Goal: Use online tool/utility: Use online tool/utility

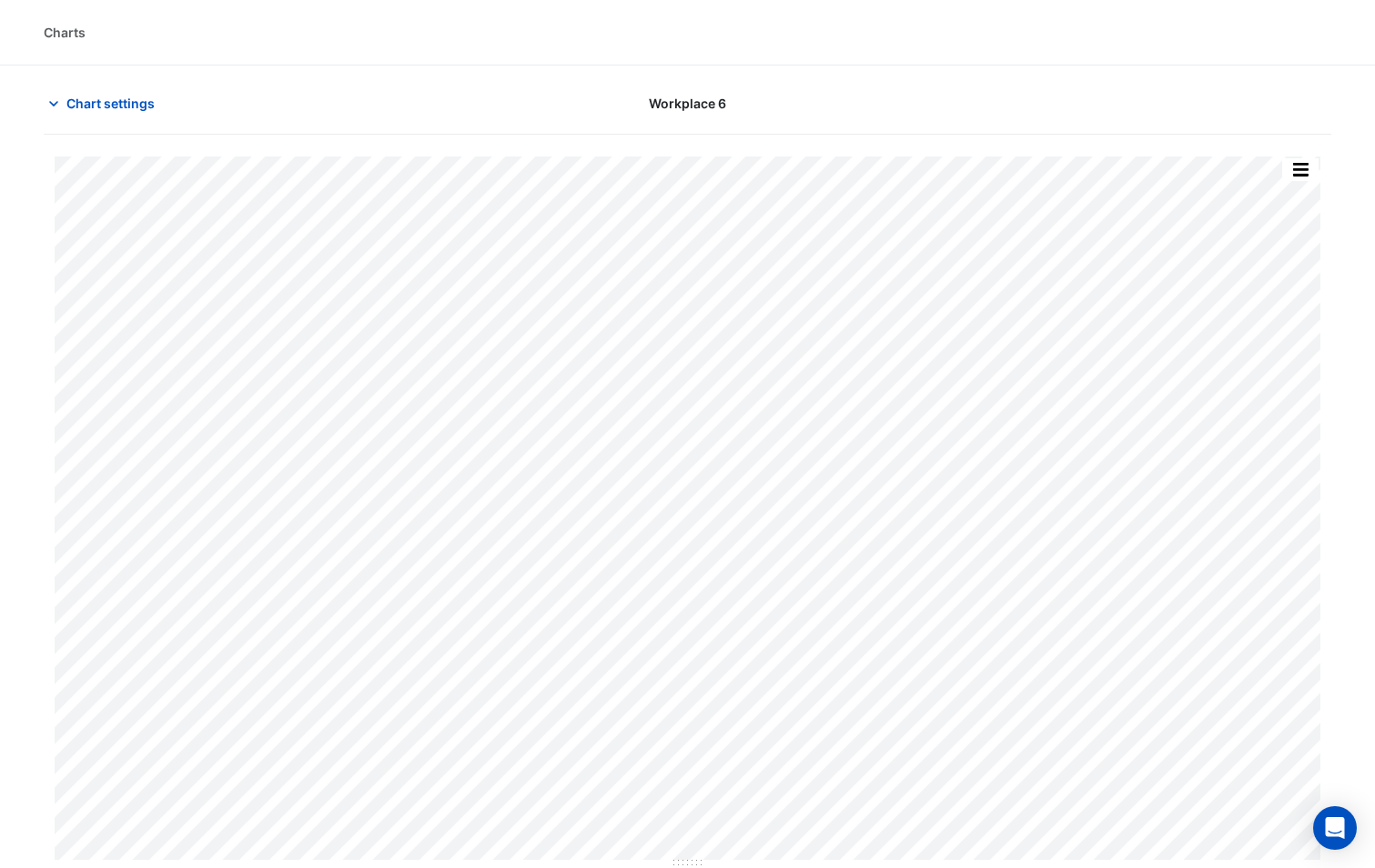
scroll to position [1, 0]
click at [141, 103] on span "Chart settings" at bounding box center [110, 103] width 88 height 19
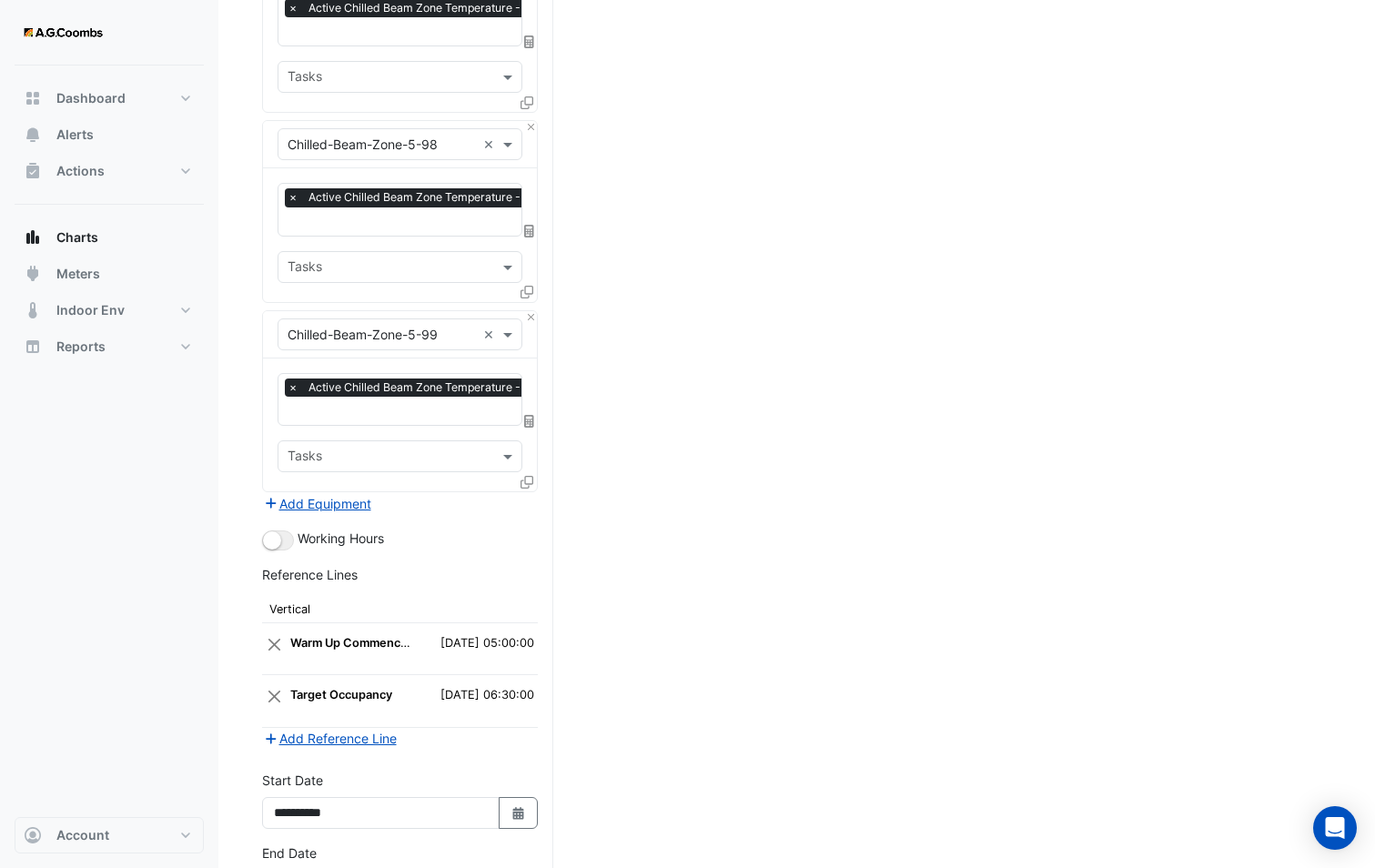
scroll to position [12983, 0]
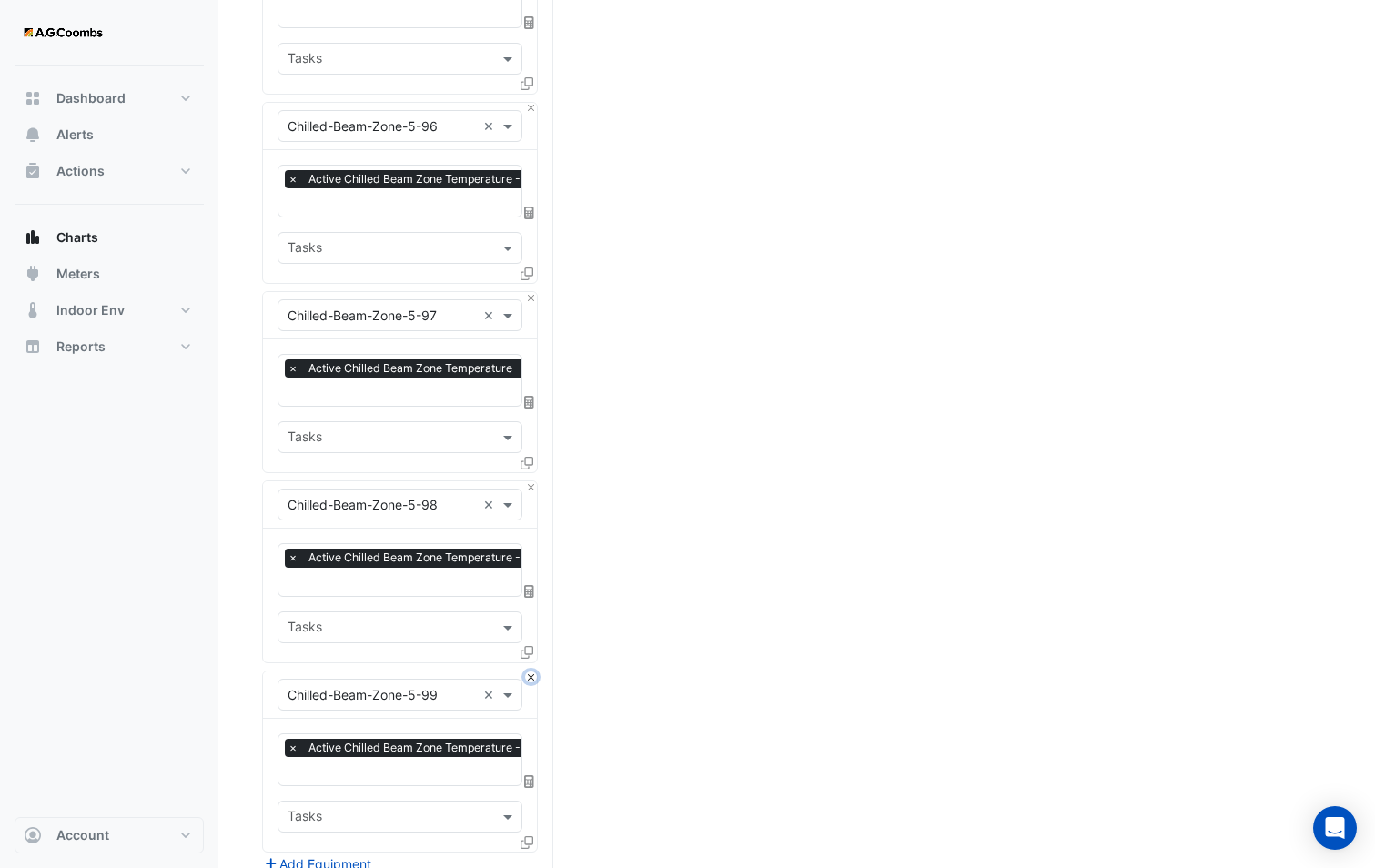
click at [531, 671] on button "Close" at bounding box center [531, 677] width 12 height 12
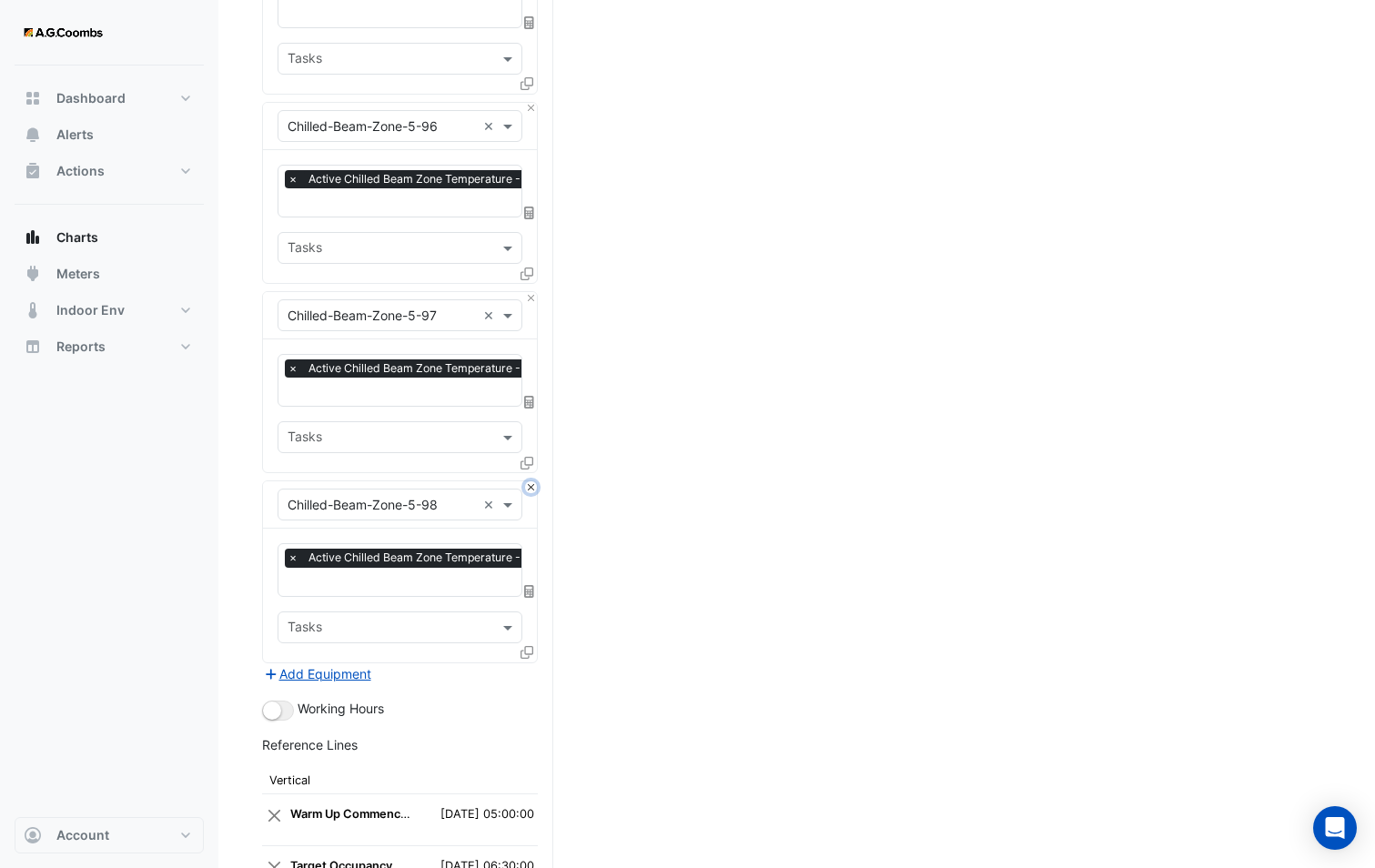
click at [532, 482] on button "Close" at bounding box center [531, 487] width 12 height 12
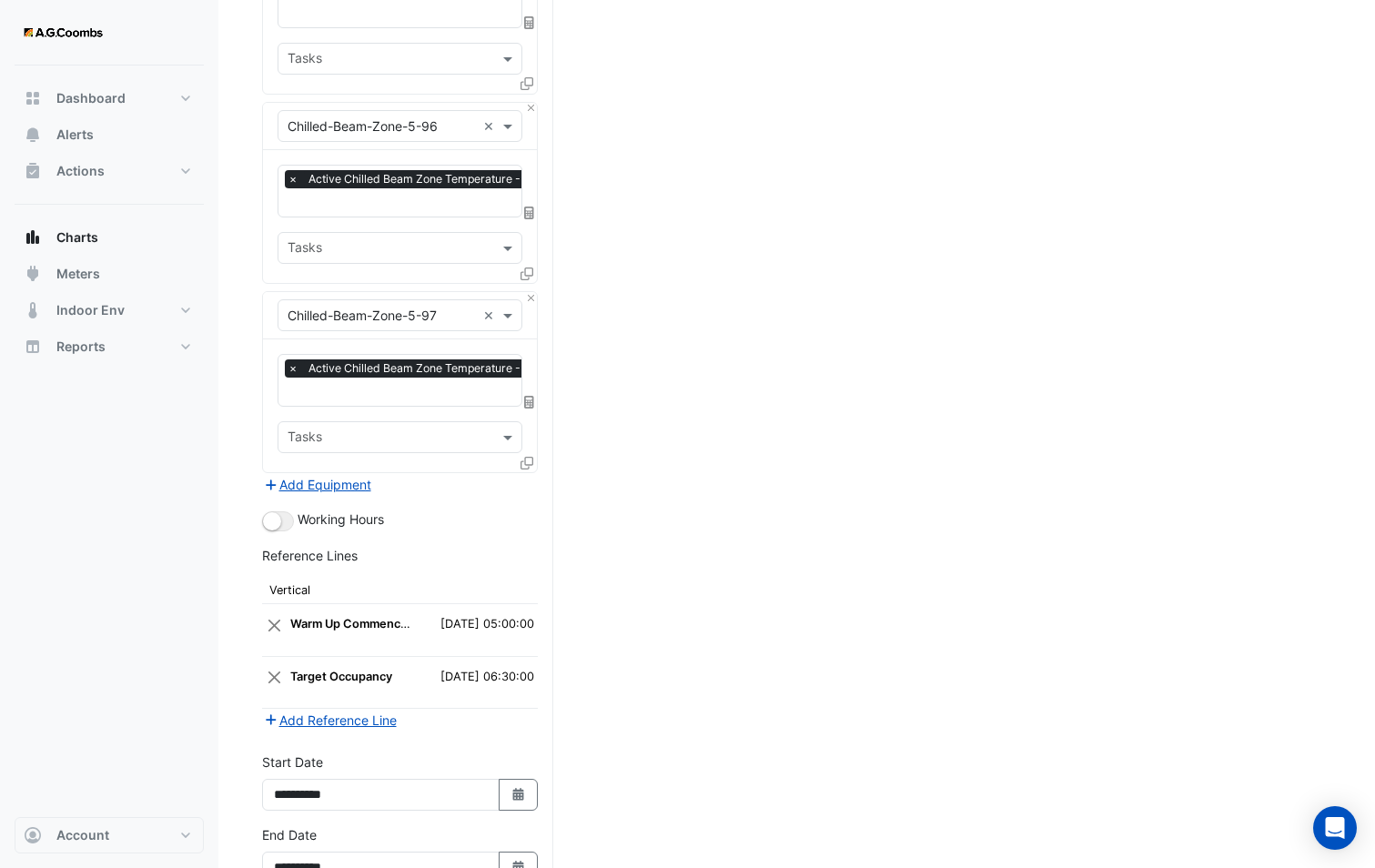
scroll to position [12968, 0]
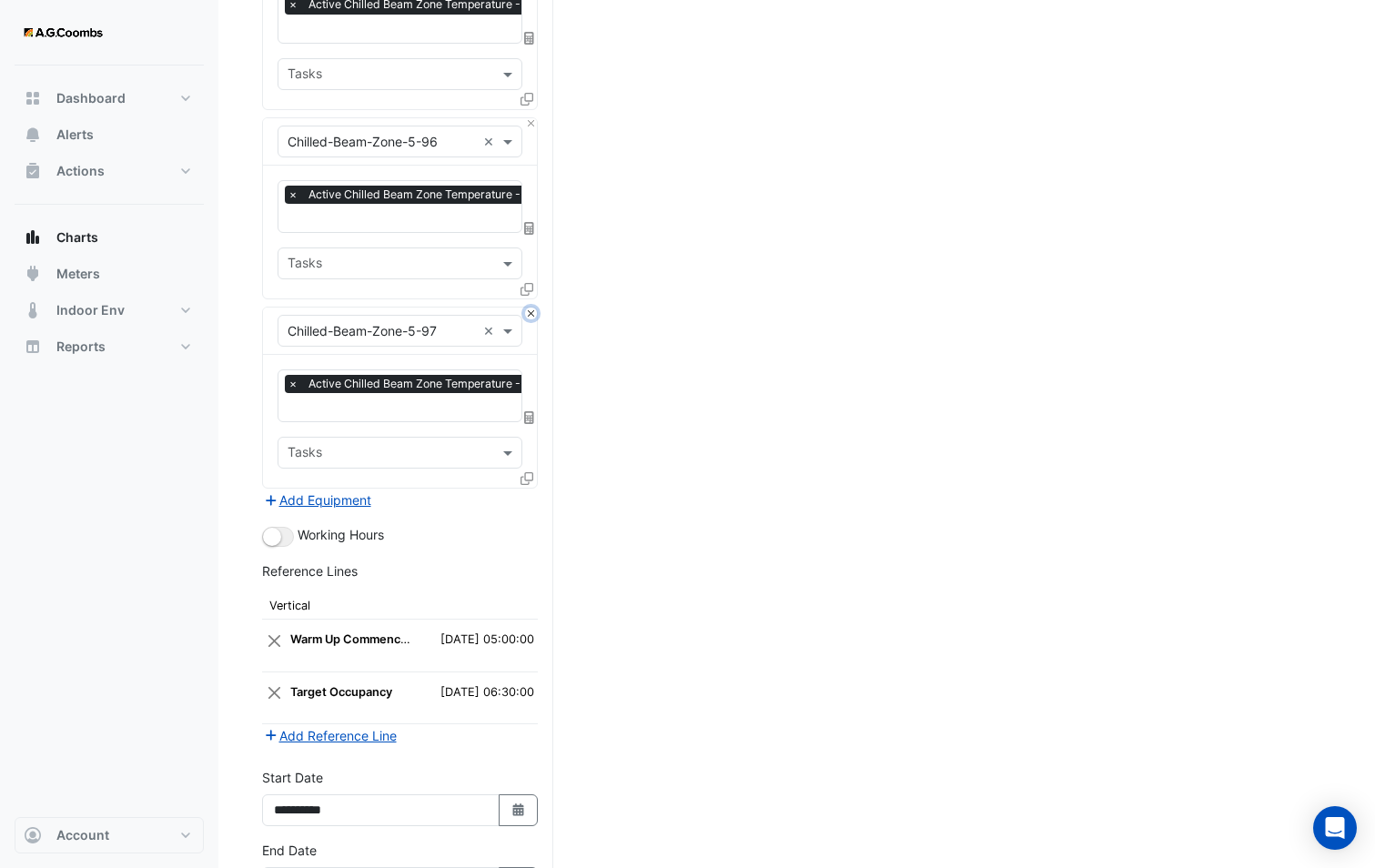
click at [532, 308] on button "Close" at bounding box center [531, 314] width 12 height 12
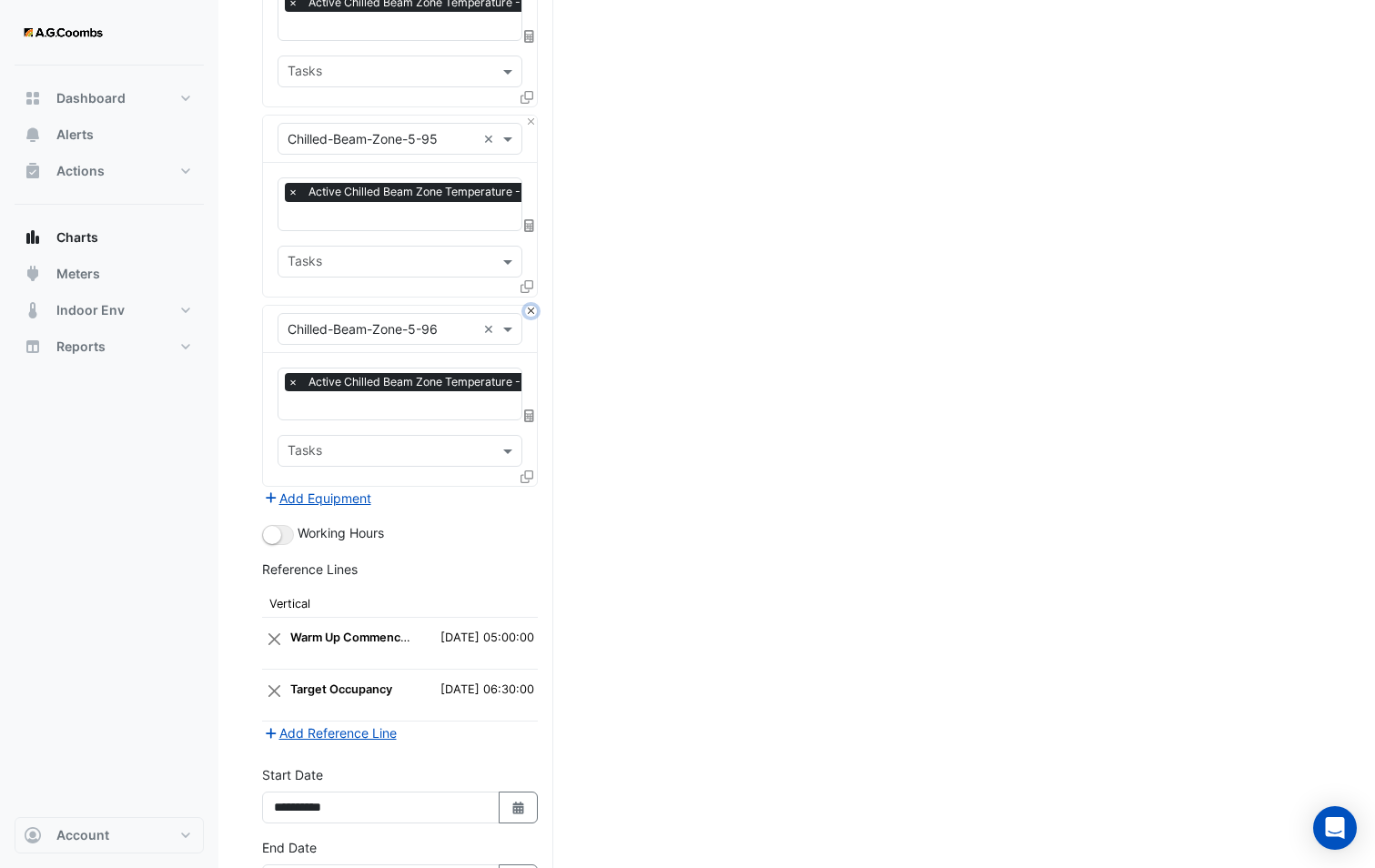
click at [532, 306] on button "Close" at bounding box center [531, 312] width 12 height 12
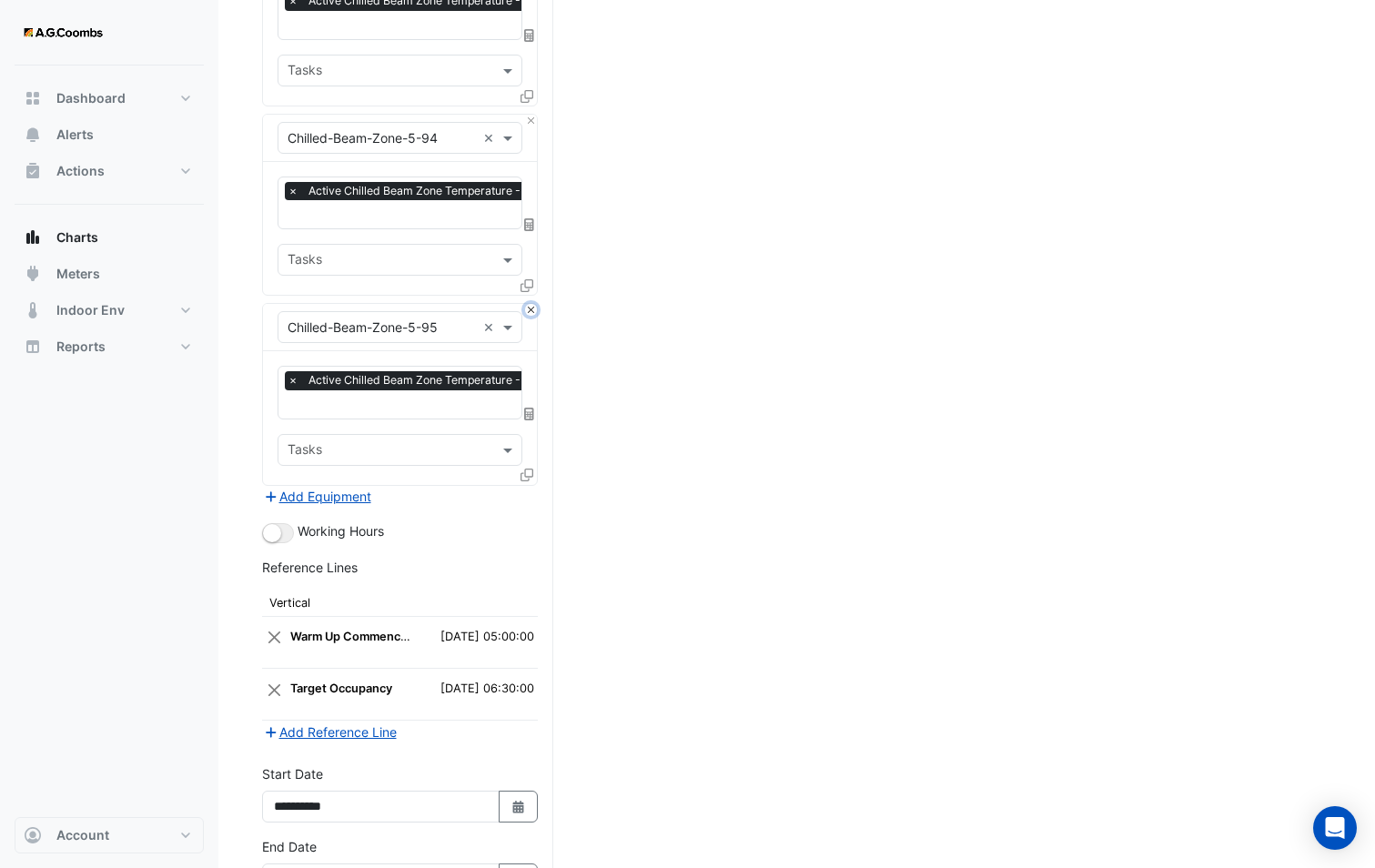
click at [532, 304] on button "Close" at bounding box center [531, 310] width 12 height 12
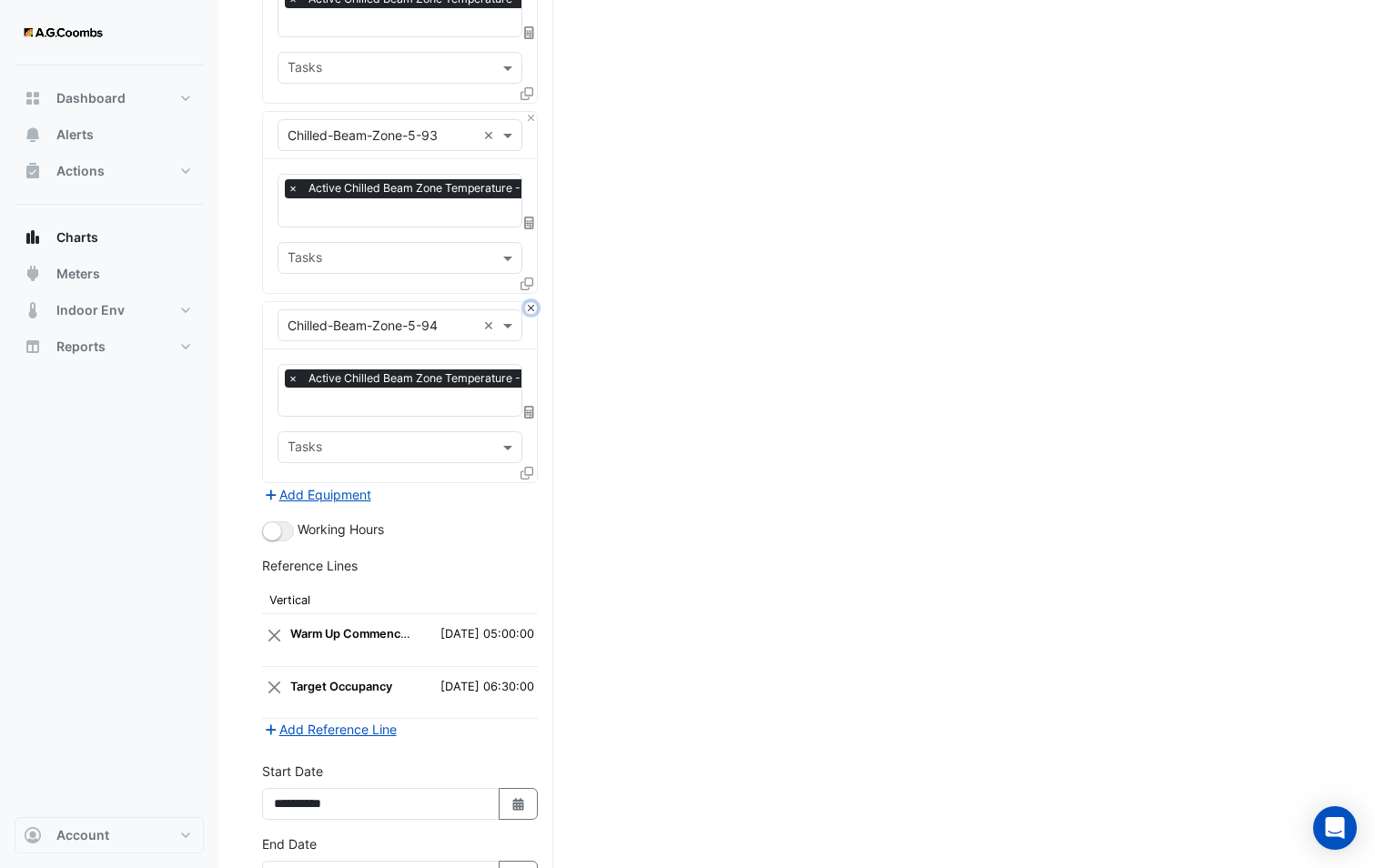
click at [532, 302] on button "Close" at bounding box center [531, 308] width 12 height 12
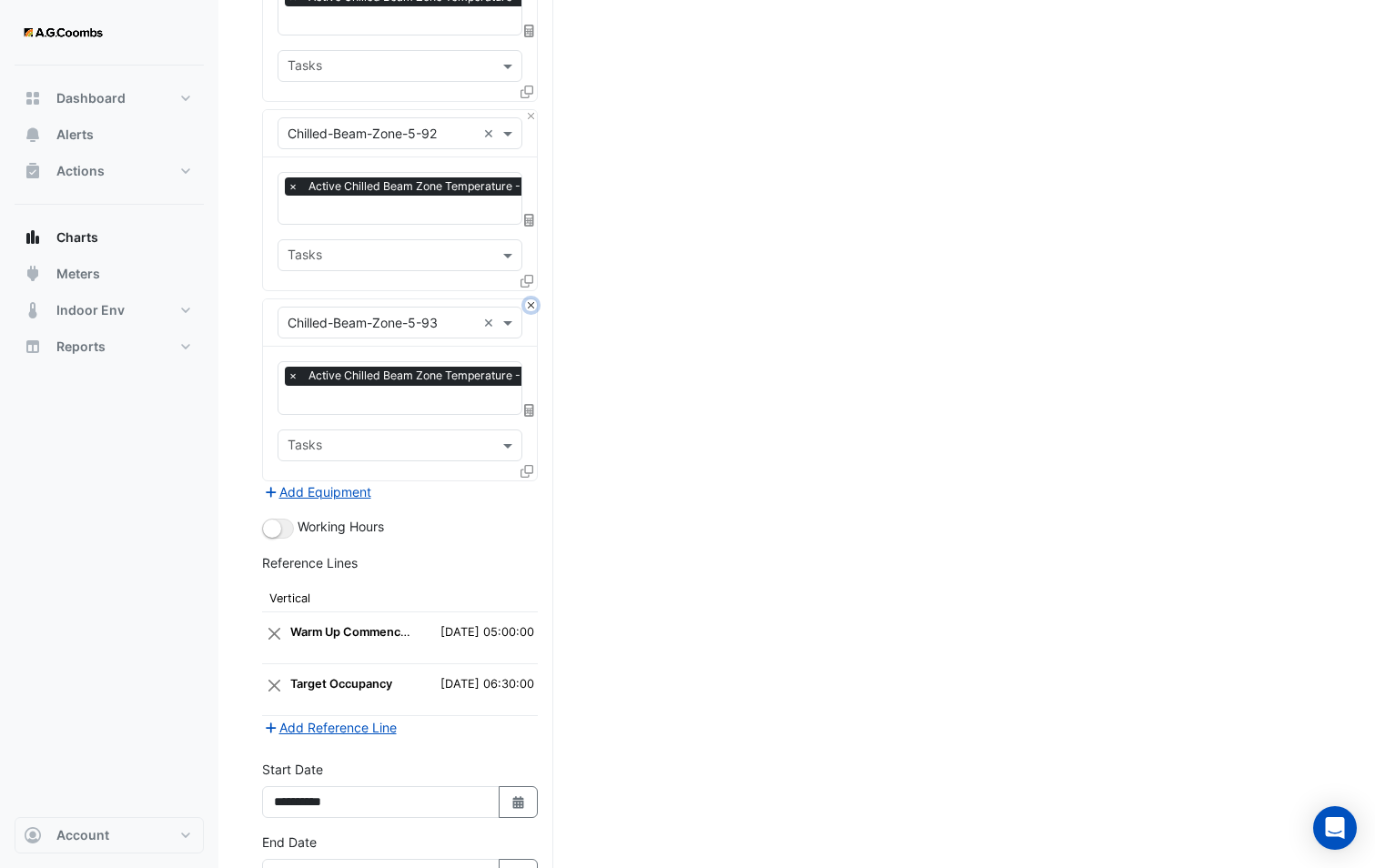
click at [532, 299] on button "Close" at bounding box center [531, 305] width 12 height 12
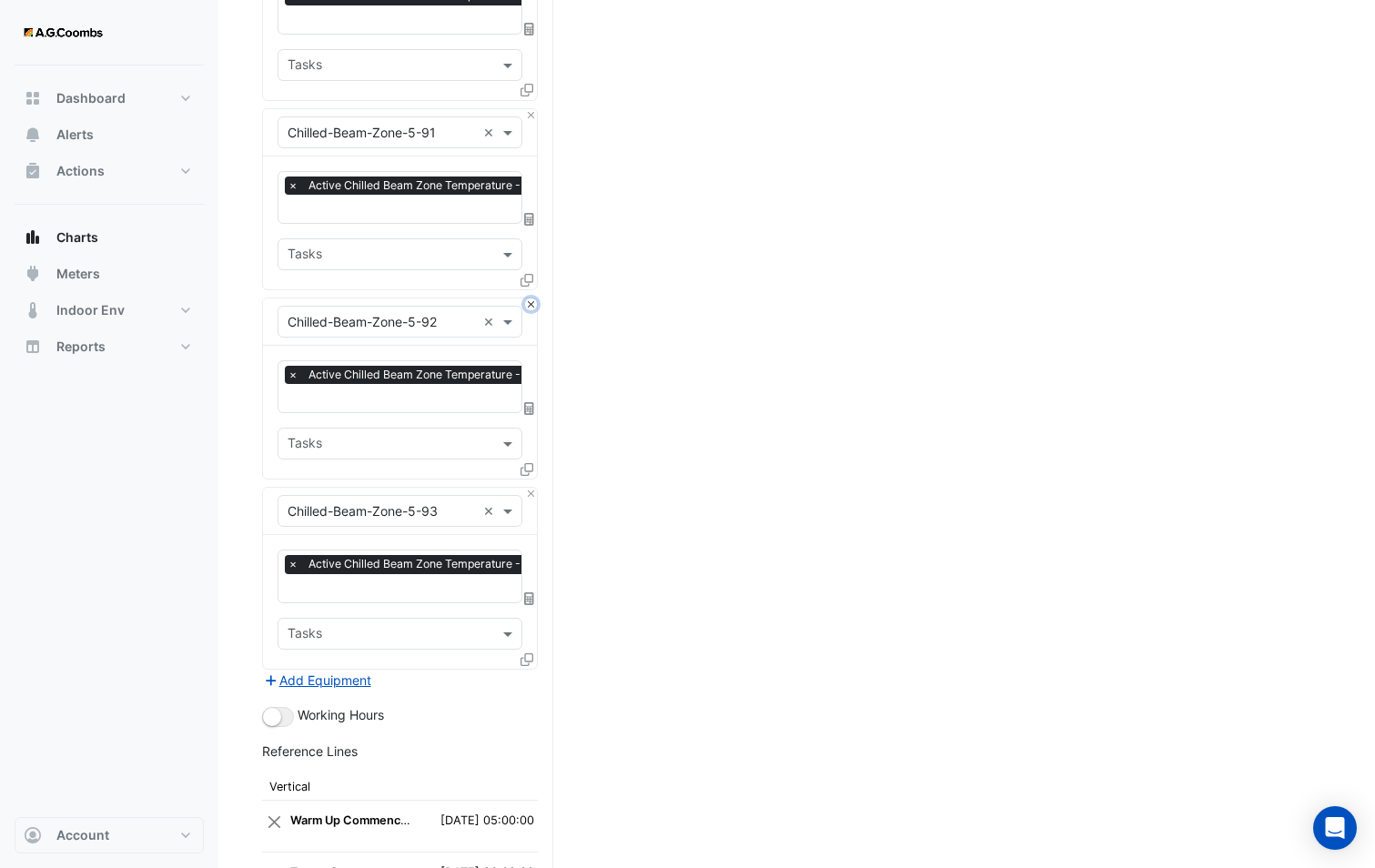
click at [532, 298] on button "Close" at bounding box center [531, 304] width 12 height 12
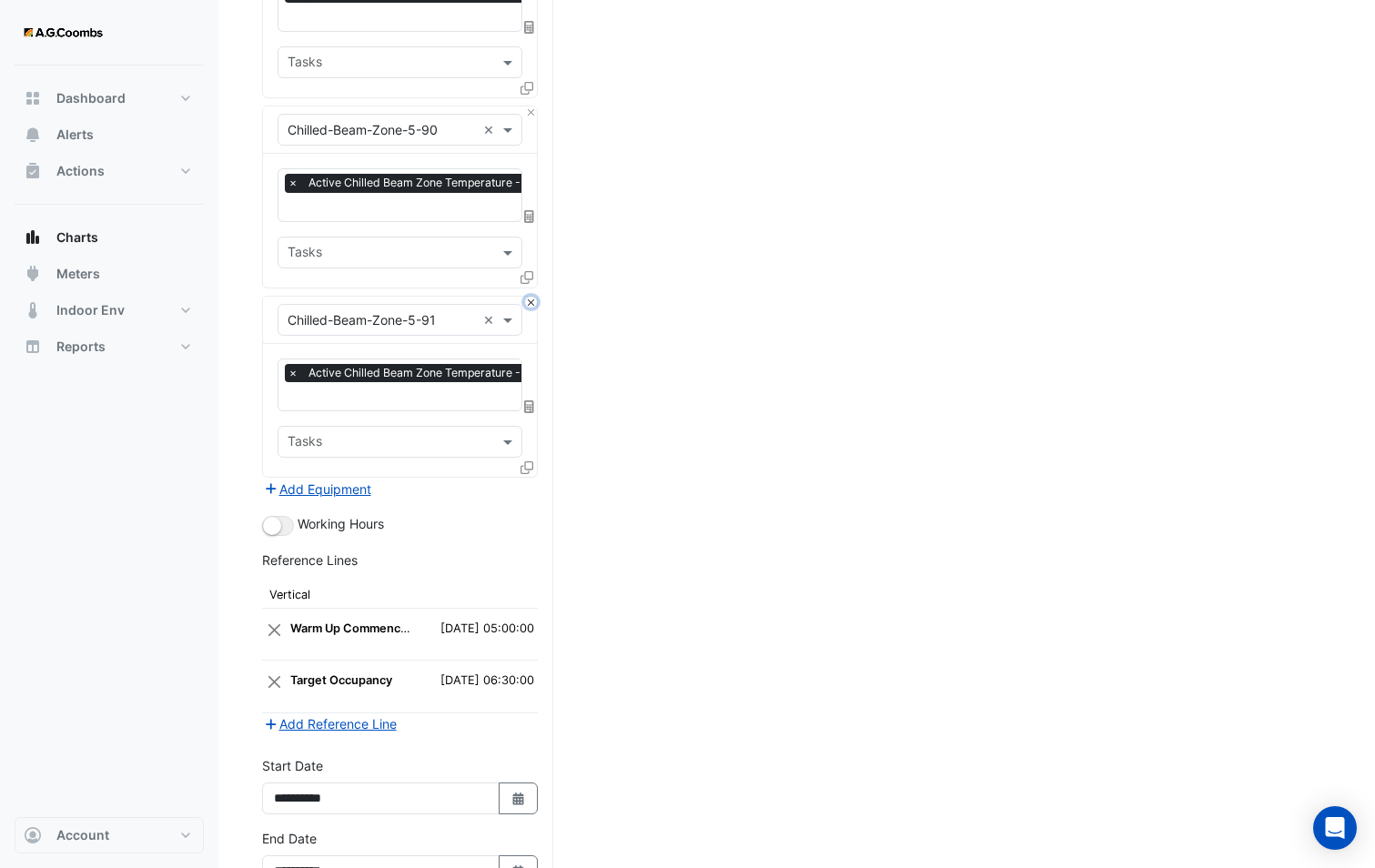
click at [532, 296] on button "Close" at bounding box center [531, 302] width 12 height 12
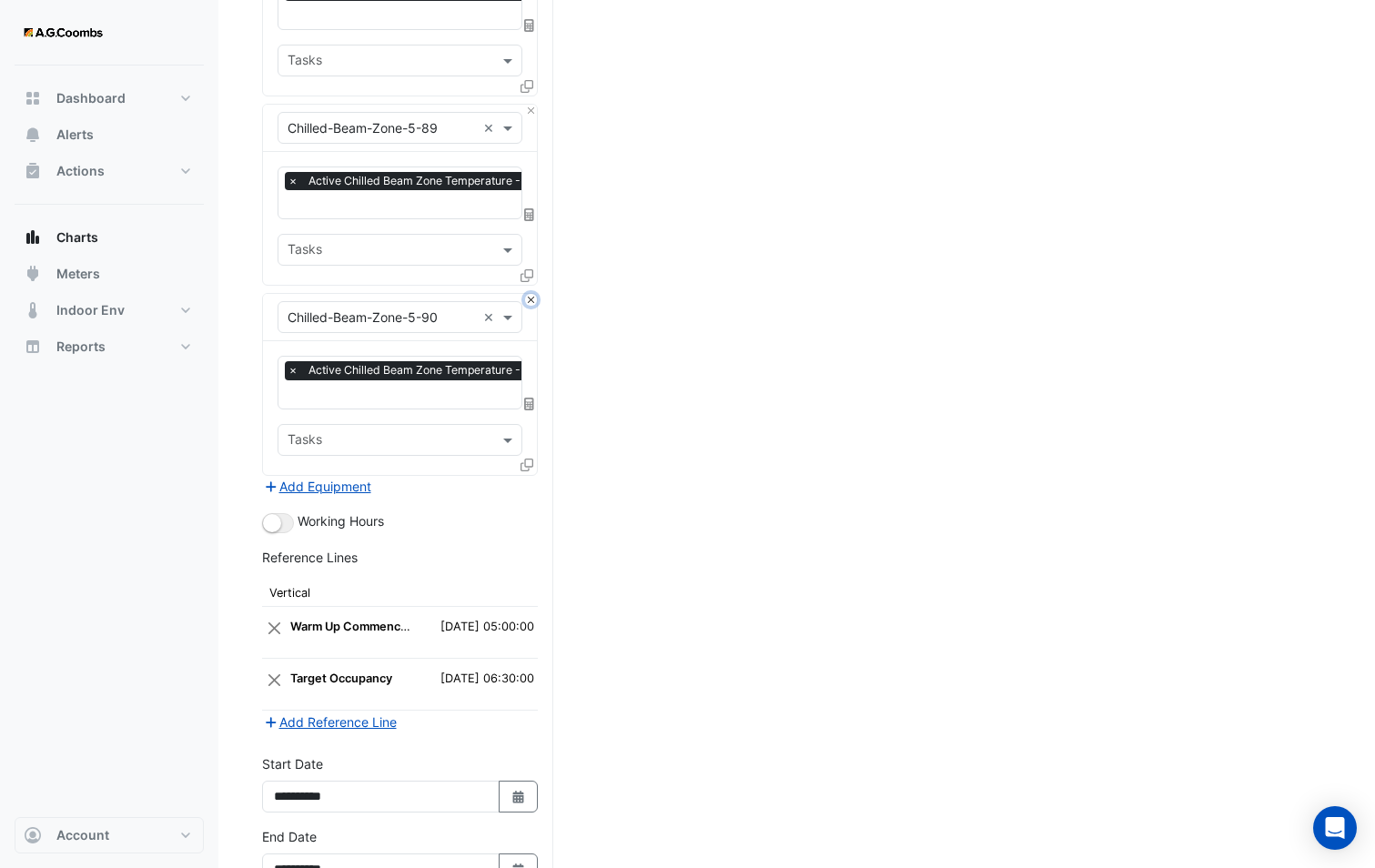
click at [532, 294] on button "Close" at bounding box center [531, 300] width 12 height 12
click at [532, 293] on button "Close" at bounding box center [531, 299] width 12 height 12
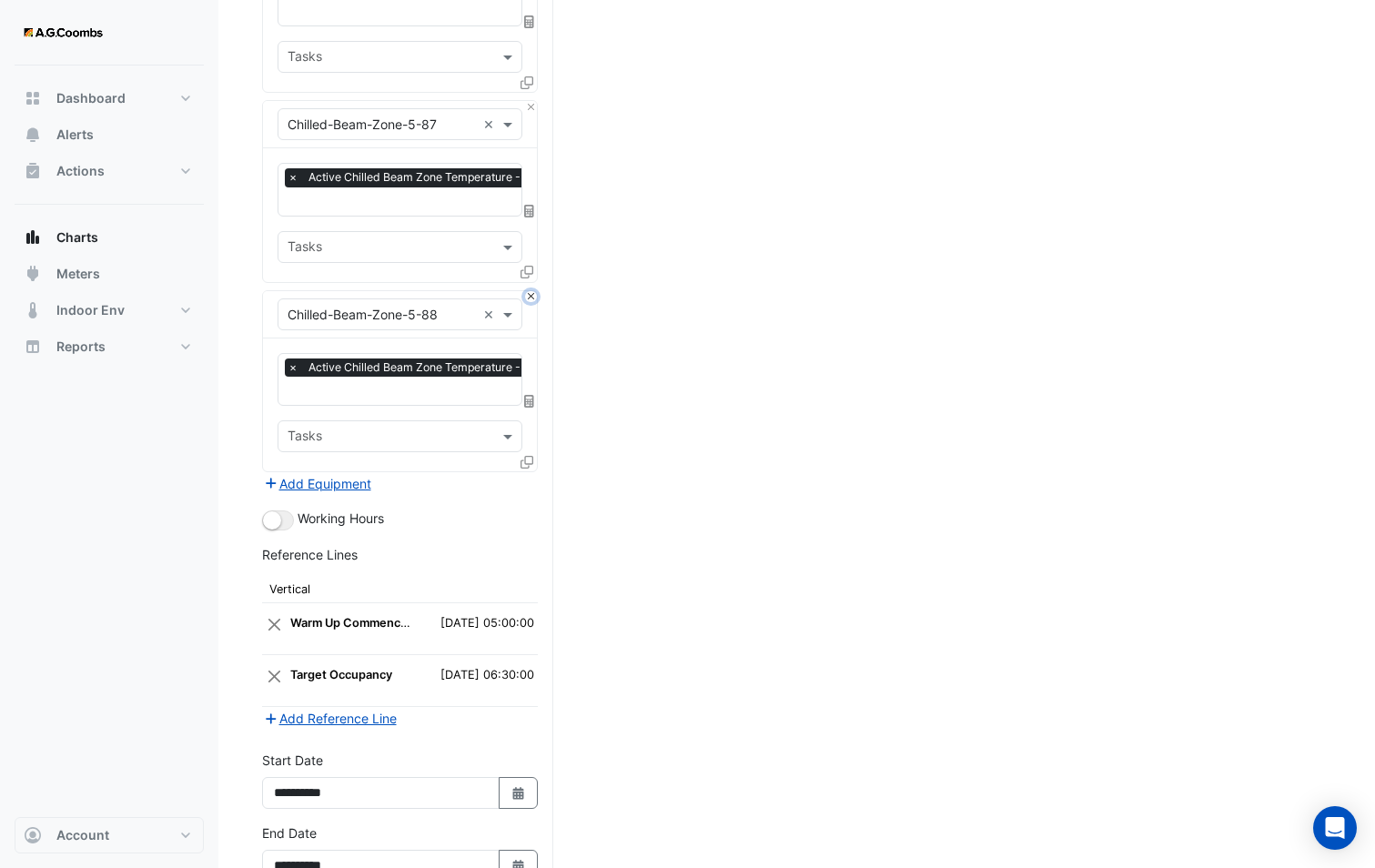
click at [532, 291] on button "Close" at bounding box center [531, 297] width 12 height 12
click at [532, 289] on button "Close" at bounding box center [531, 295] width 12 height 12
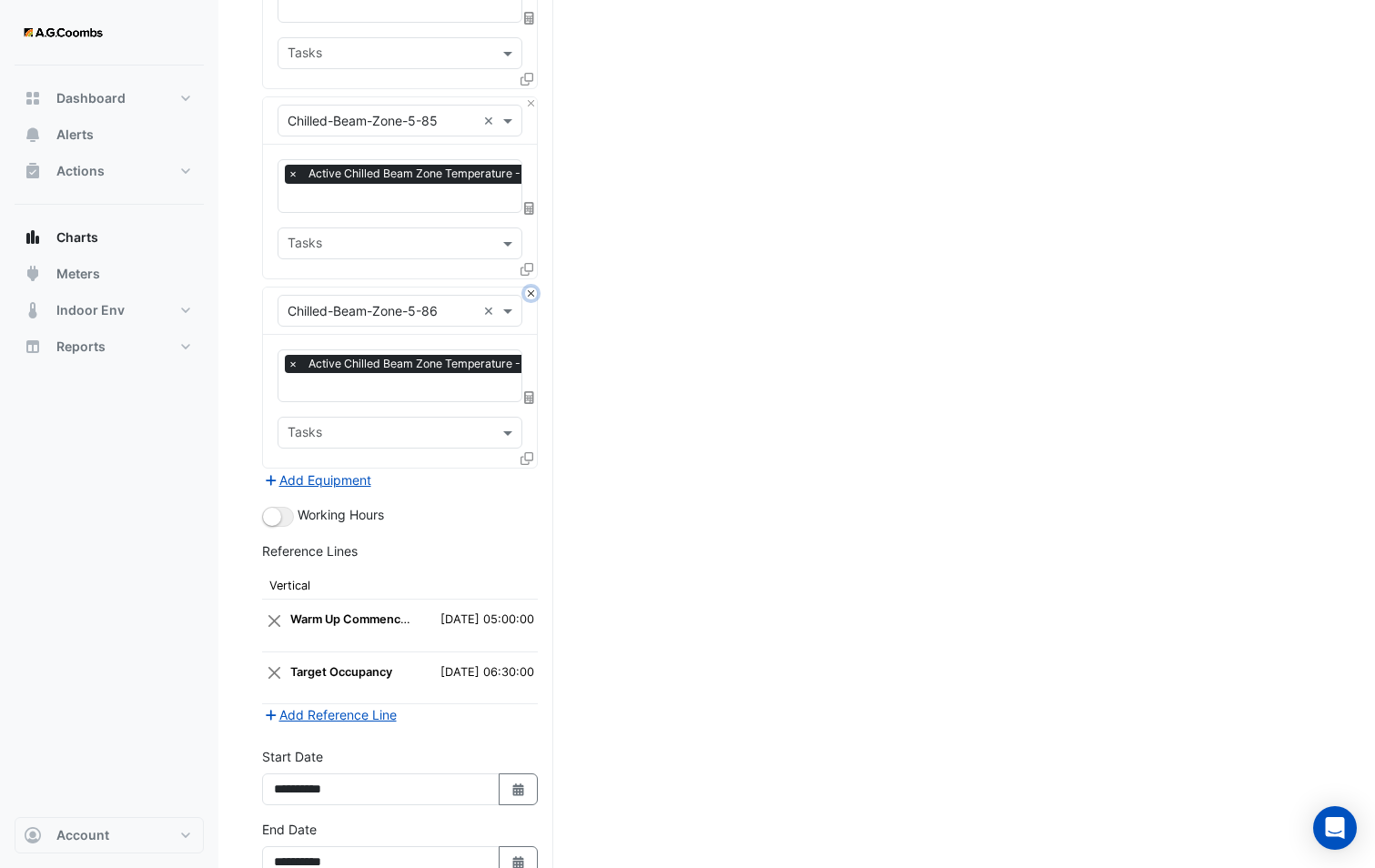
click at [532, 287] on button "Close" at bounding box center [531, 293] width 12 height 12
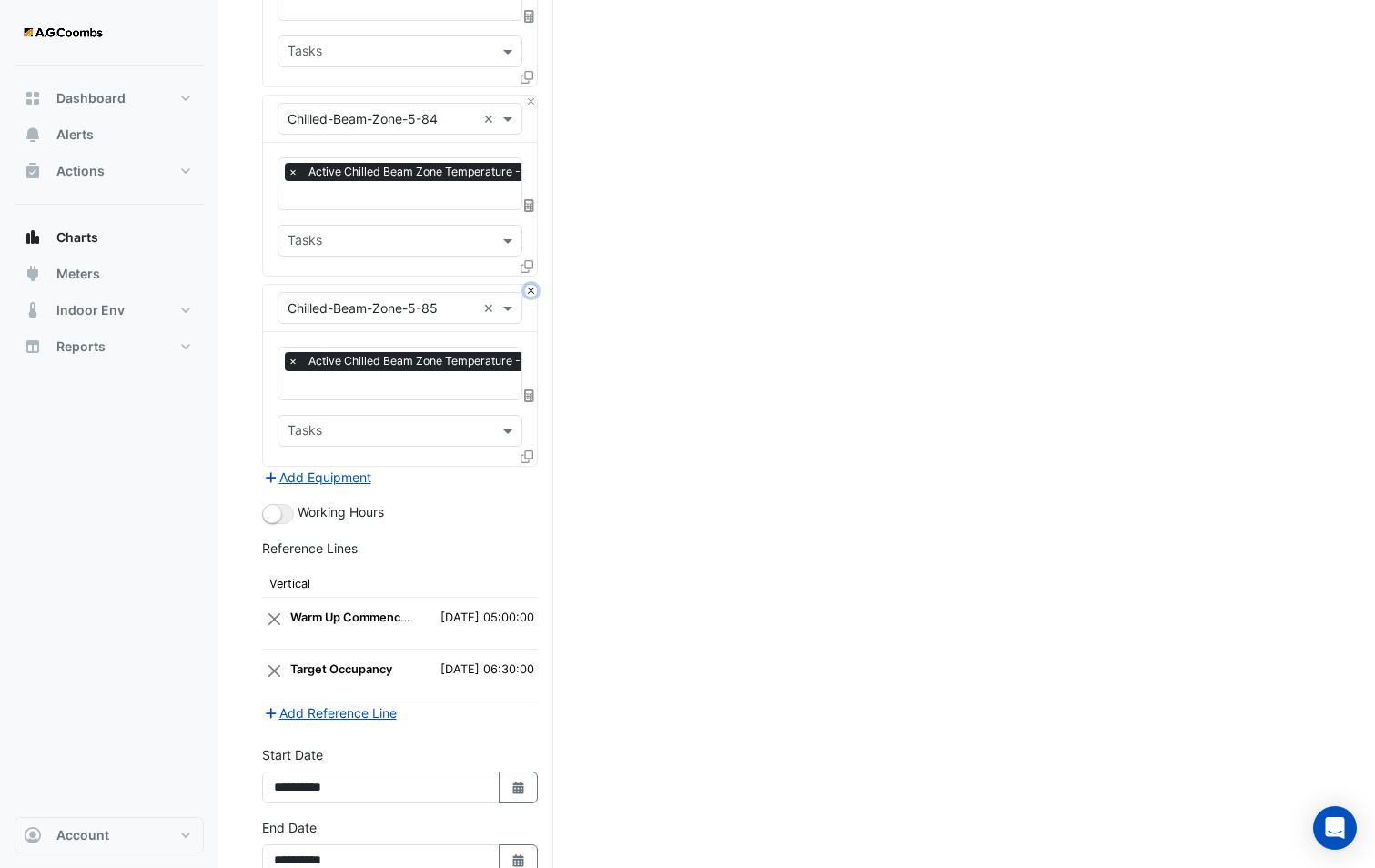
click at [532, 284] on button "Close" at bounding box center [531, 290] width 12 height 12
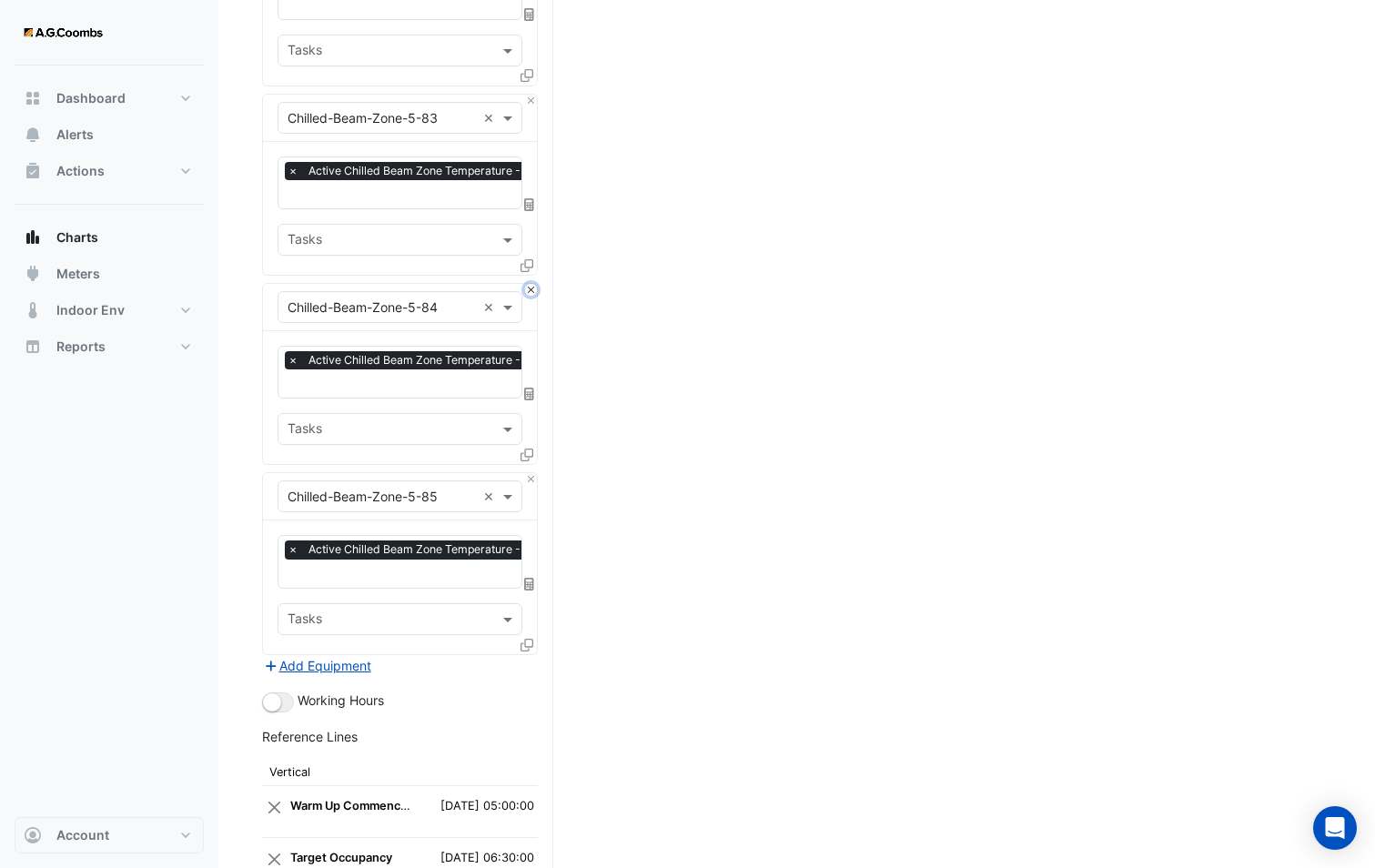
click at [532, 284] on button "Close" at bounding box center [531, 289] width 12 height 12
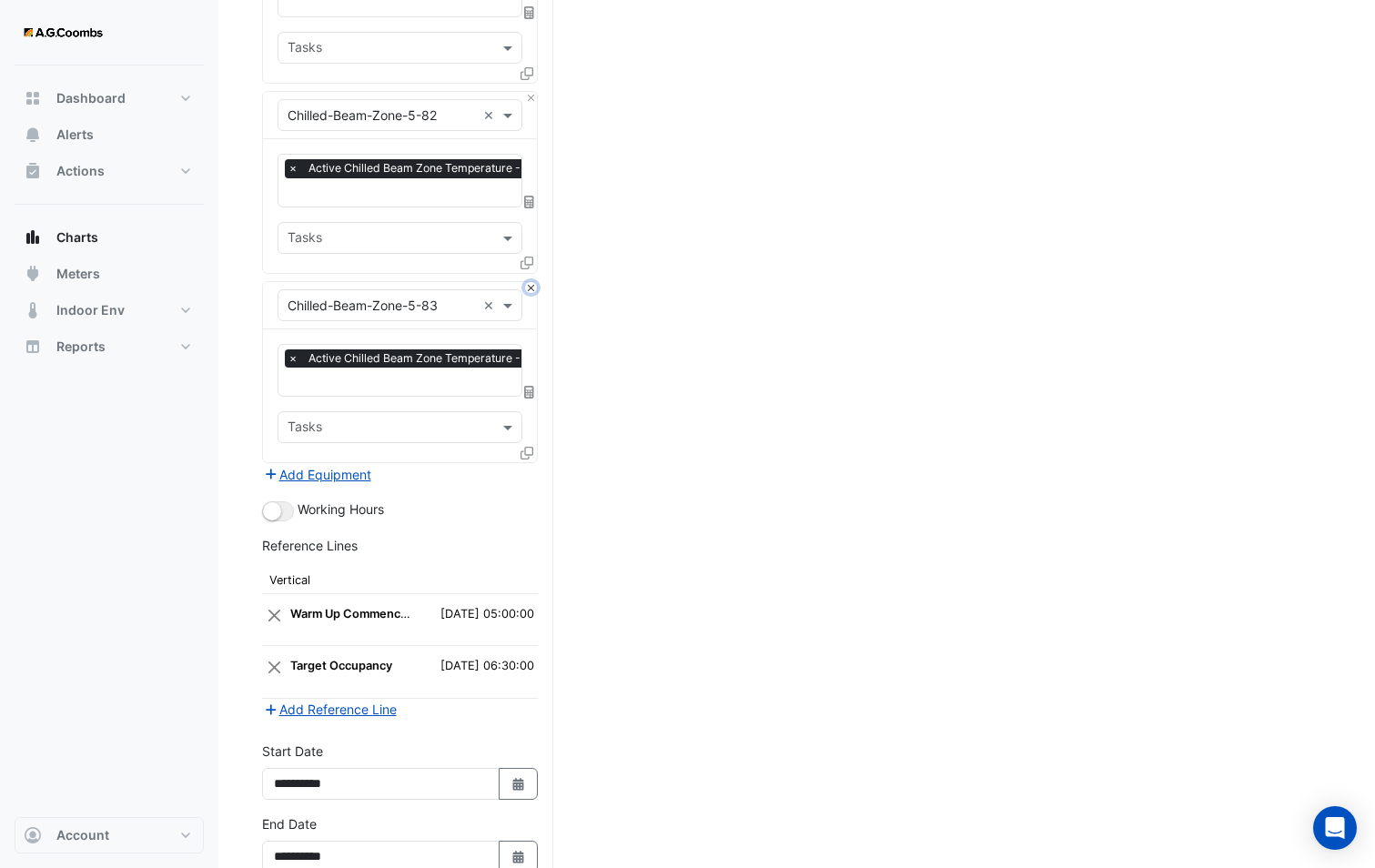
click at [532, 282] on button "Close" at bounding box center [531, 287] width 12 height 12
click at [532, 280] on button "Close" at bounding box center [531, 285] width 12 height 12
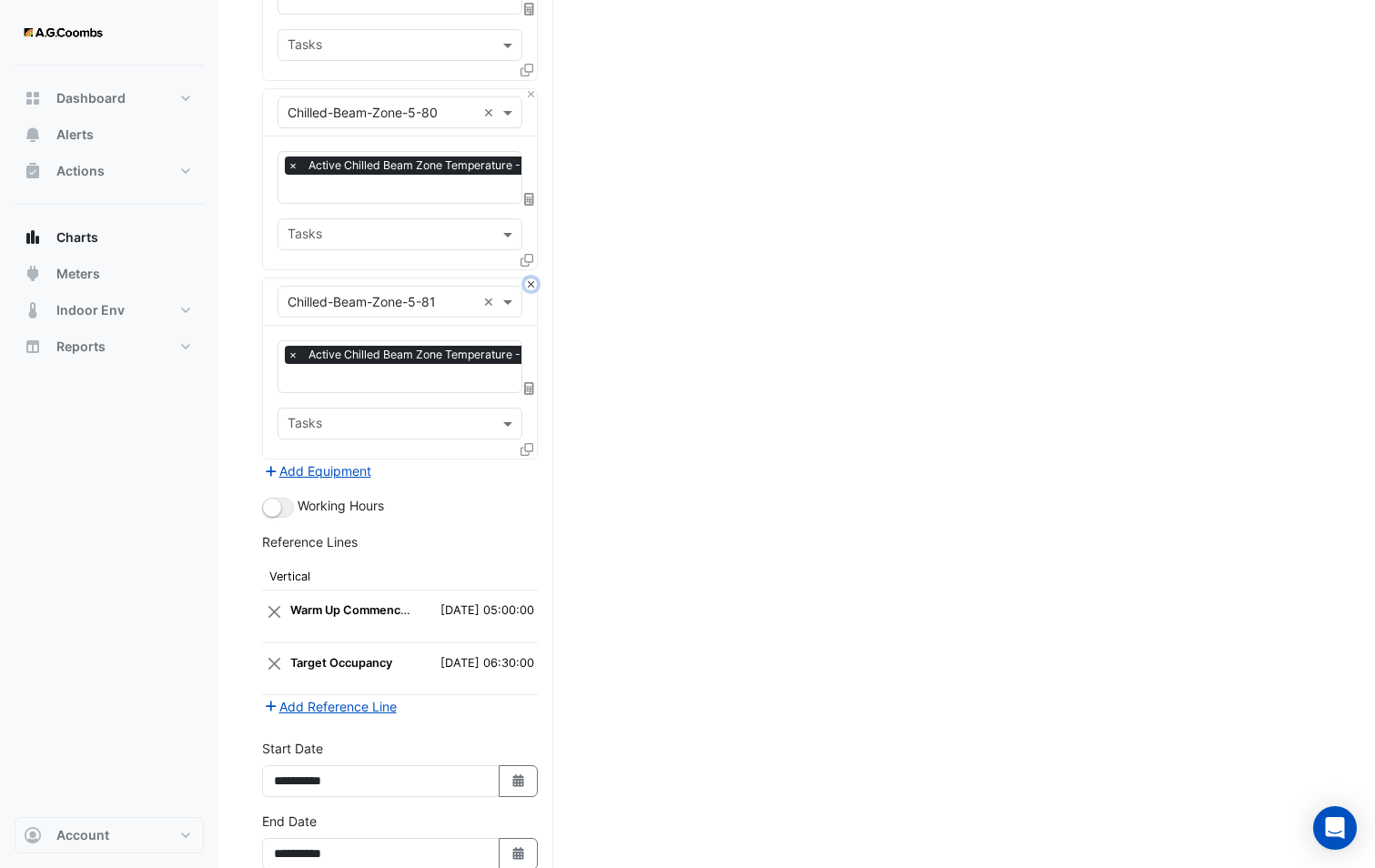
click at [532, 279] on button "Close" at bounding box center [531, 284] width 12 height 12
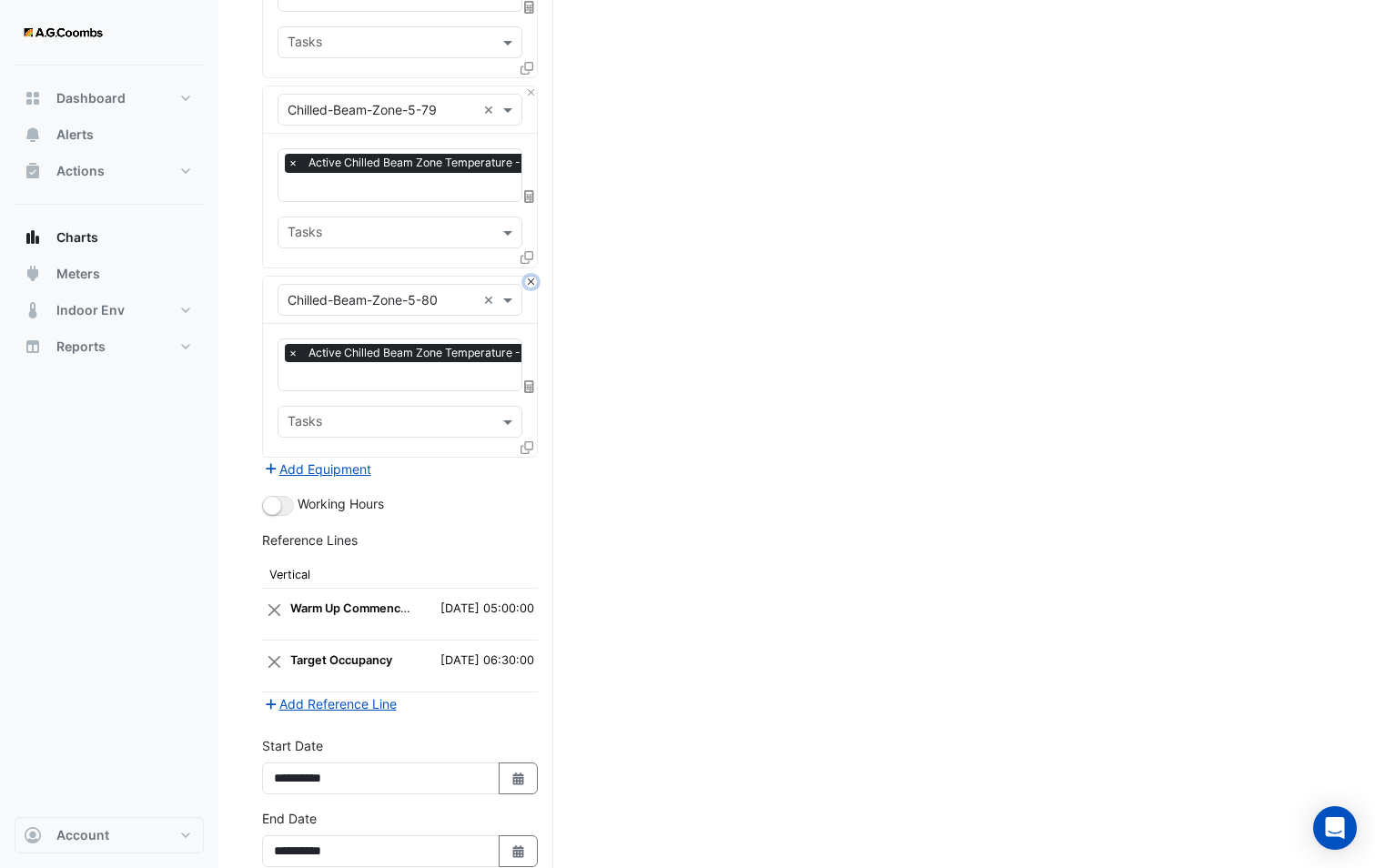
click at [532, 277] on button "Close" at bounding box center [531, 283] width 12 height 12
click at [532, 275] on button "Close" at bounding box center [531, 281] width 12 height 12
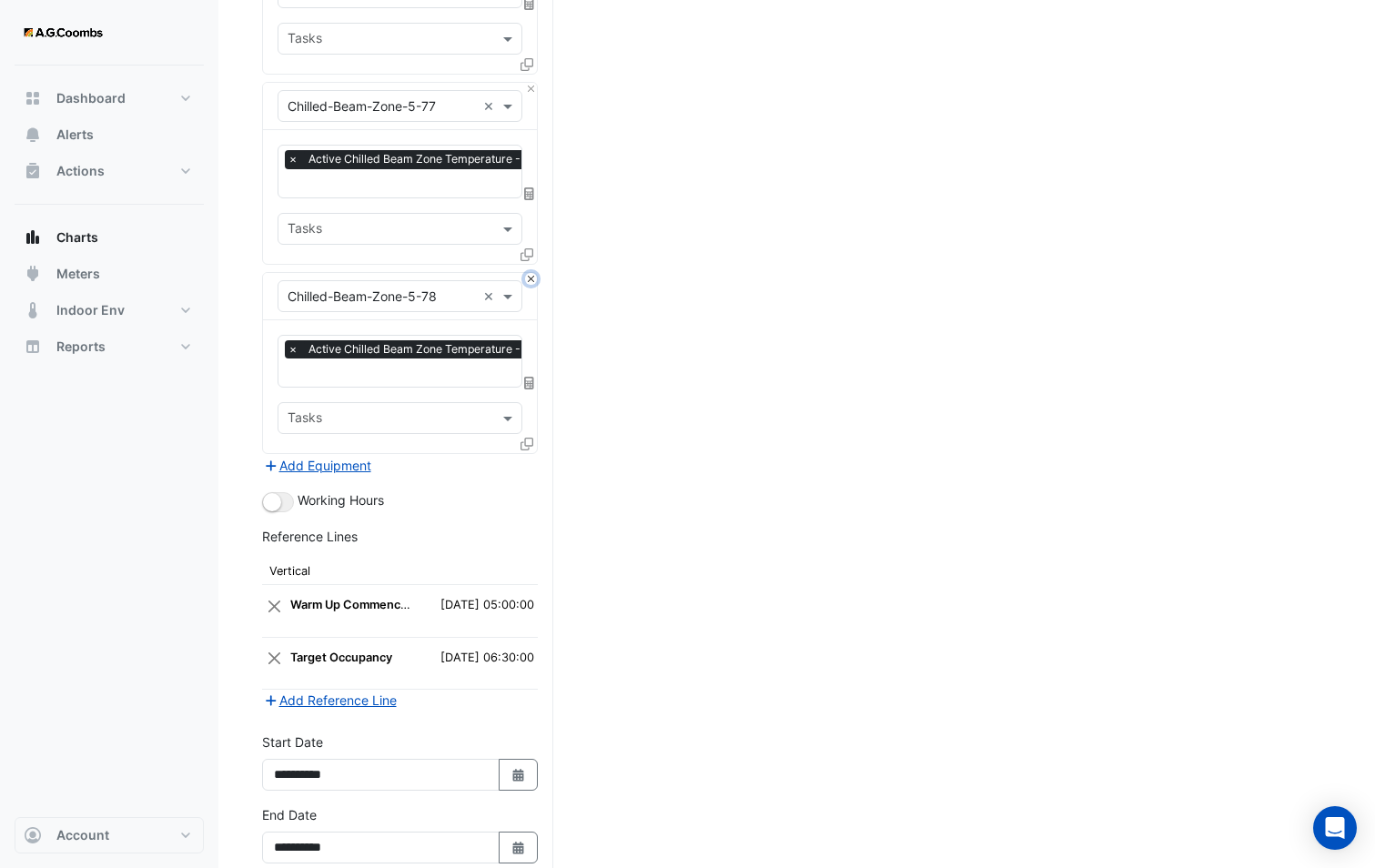
click at [532, 273] on button "Close" at bounding box center [531, 279] width 12 height 12
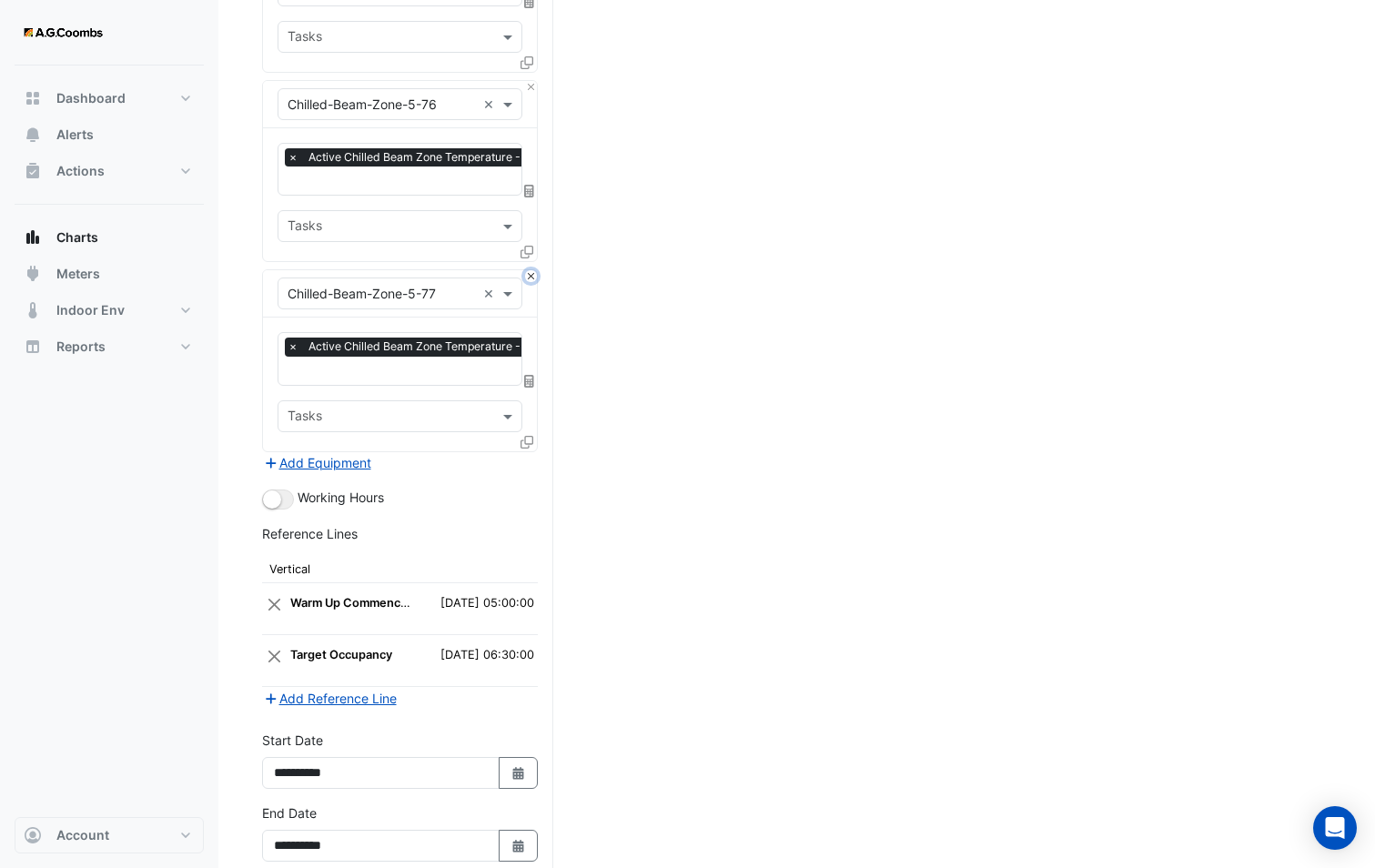
click at [532, 270] on button "Close" at bounding box center [531, 276] width 12 height 12
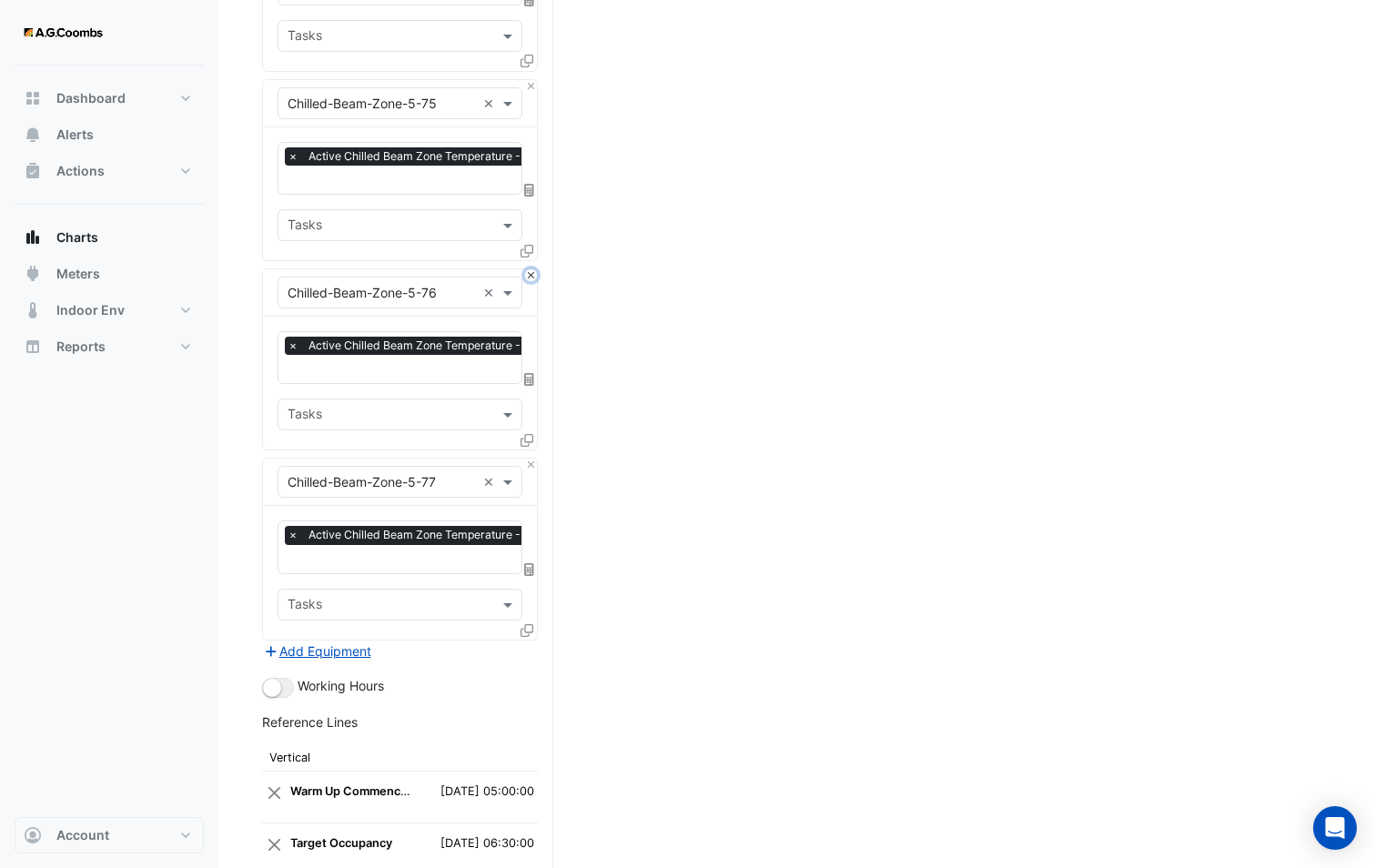
click at [532, 269] on button "Close" at bounding box center [531, 275] width 12 height 12
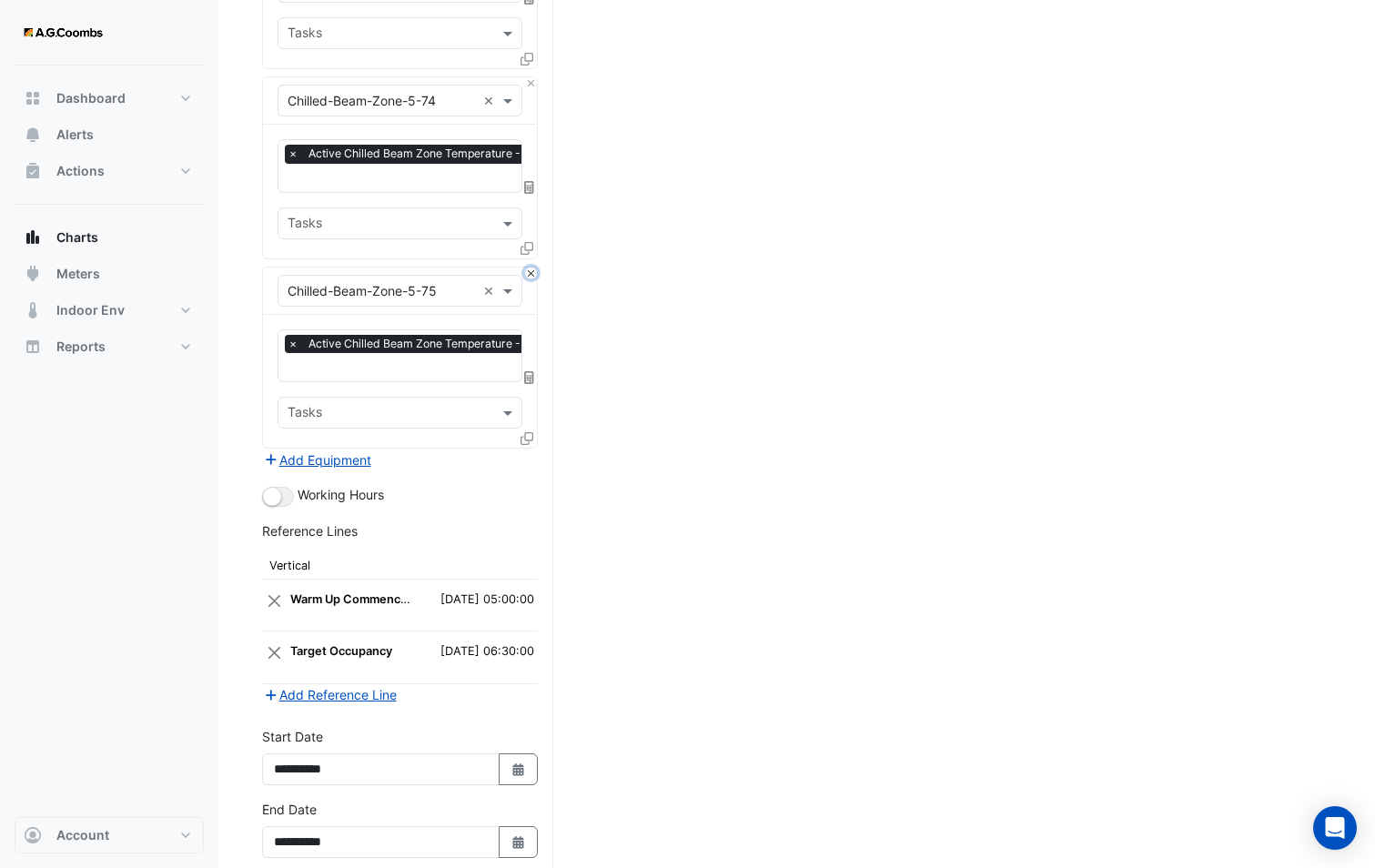
click at [533, 267] on button "Close" at bounding box center [531, 273] width 12 height 12
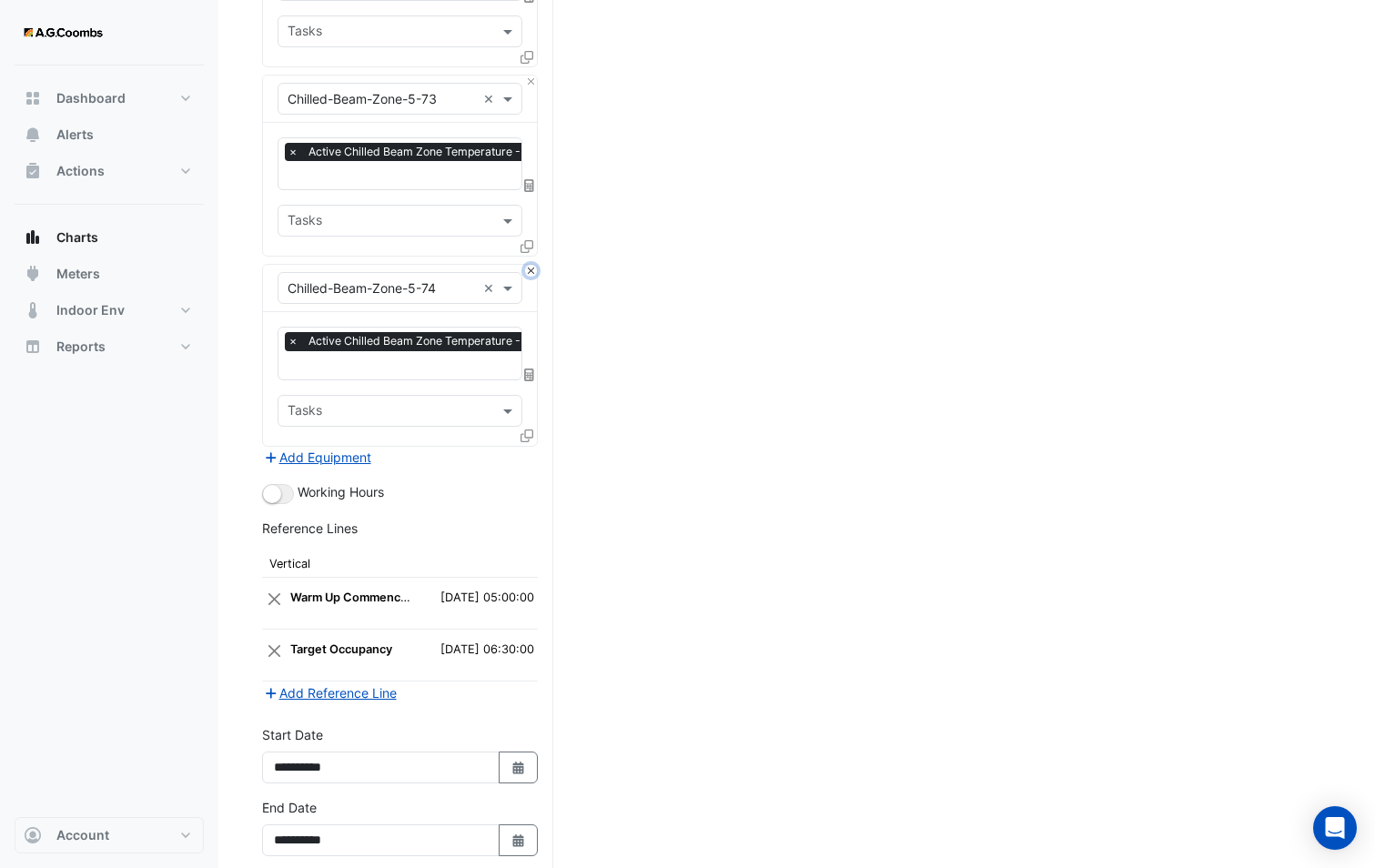
click at [533, 265] on button "Close" at bounding box center [531, 271] width 12 height 12
click at [533, 264] on button "Close" at bounding box center [531, 270] width 12 height 12
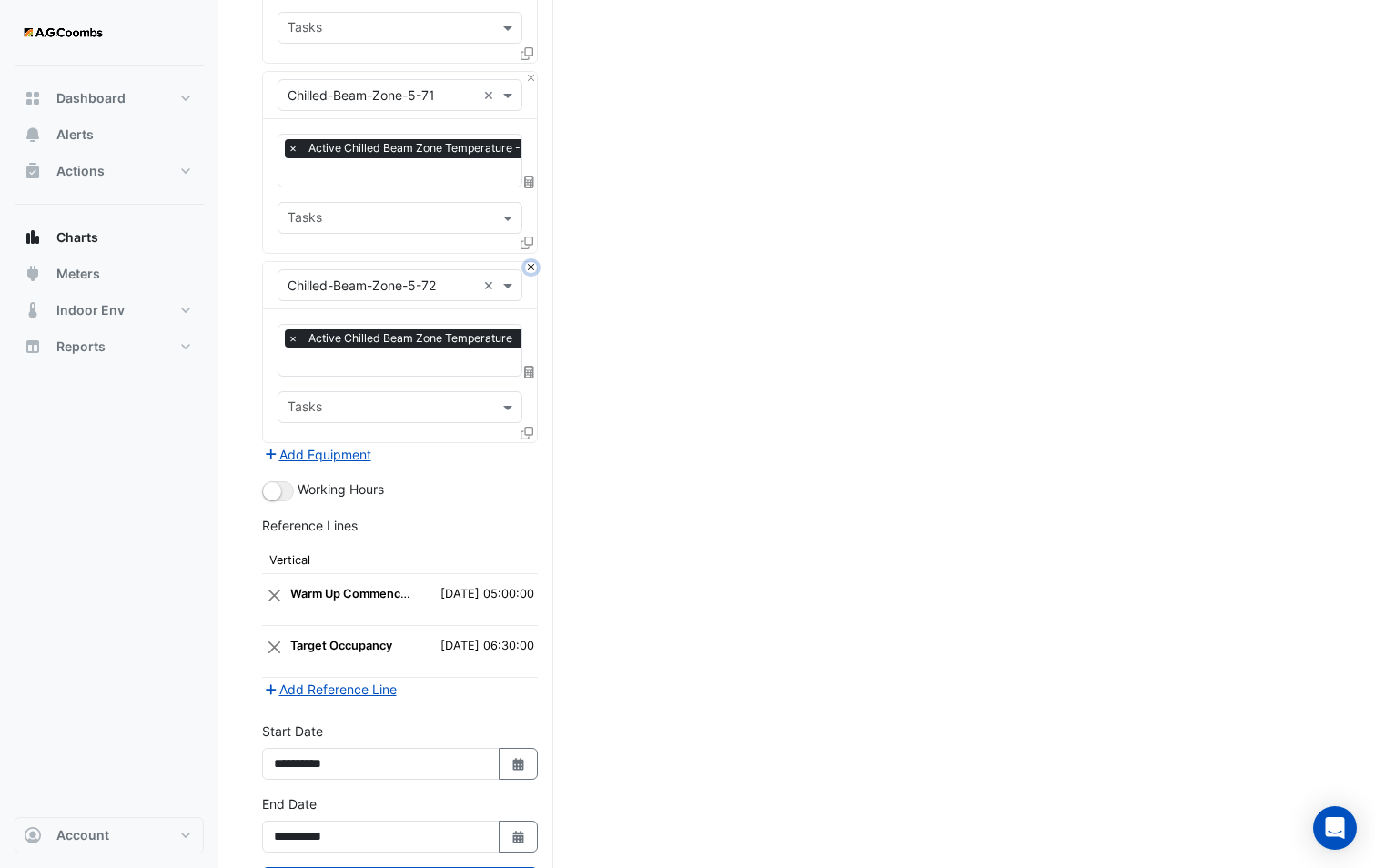
click at [533, 262] on button "Close" at bounding box center [531, 268] width 12 height 12
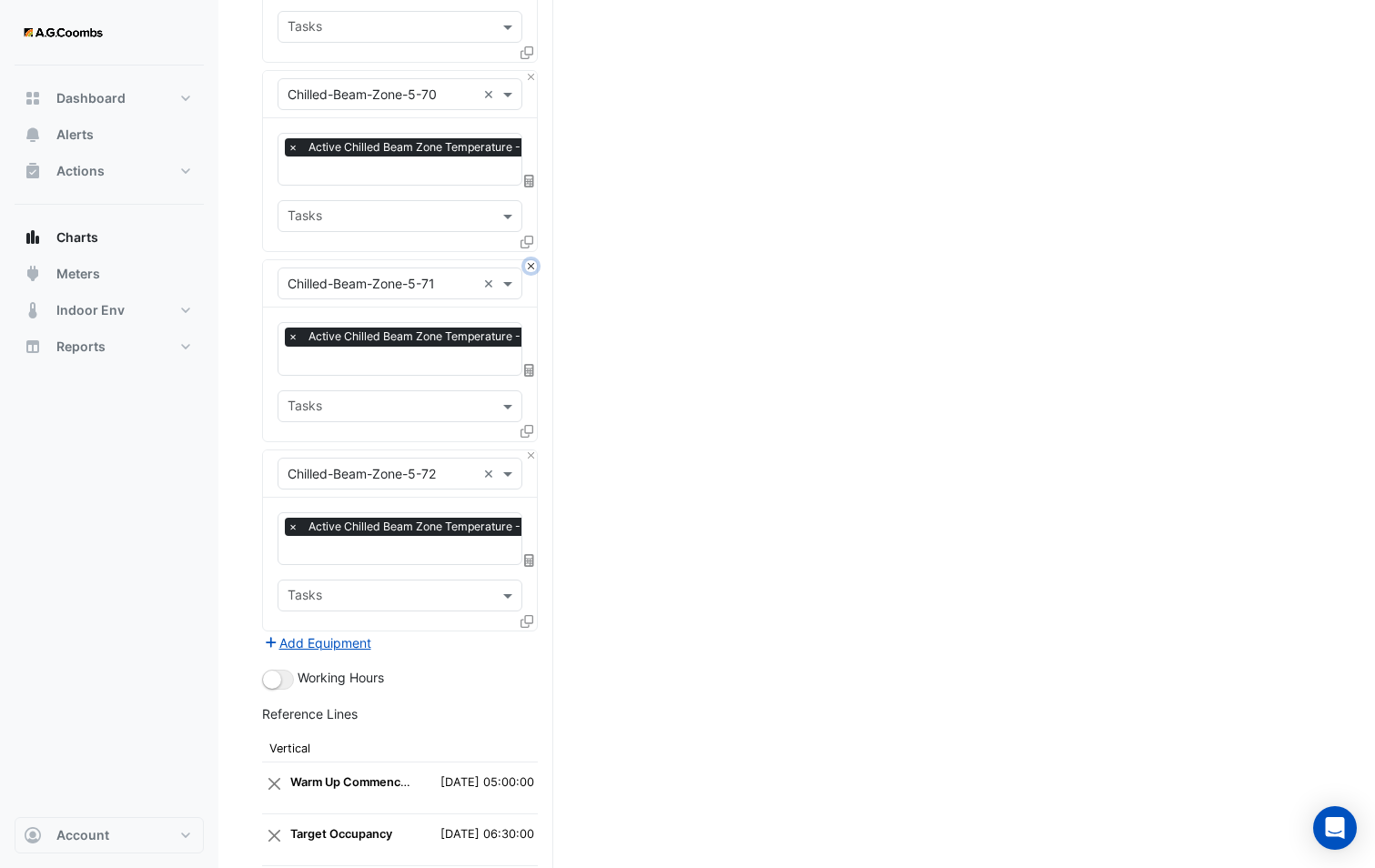
click at [533, 260] on button "Close" at bounding box center [531, 266] width 12 height 12
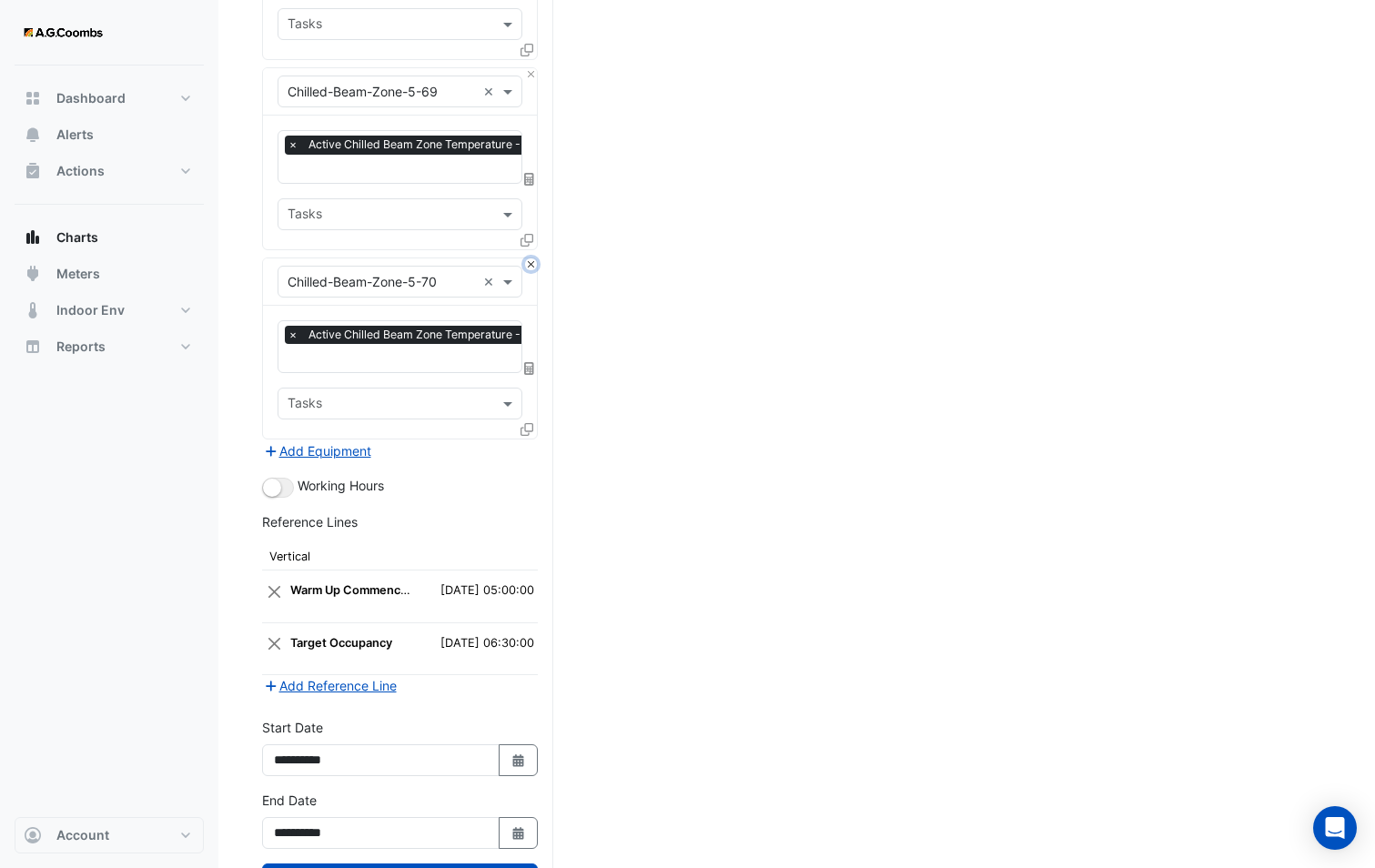
click at [533, 258] on button "Close" at bounding box center [531, 264] width 12 height 12
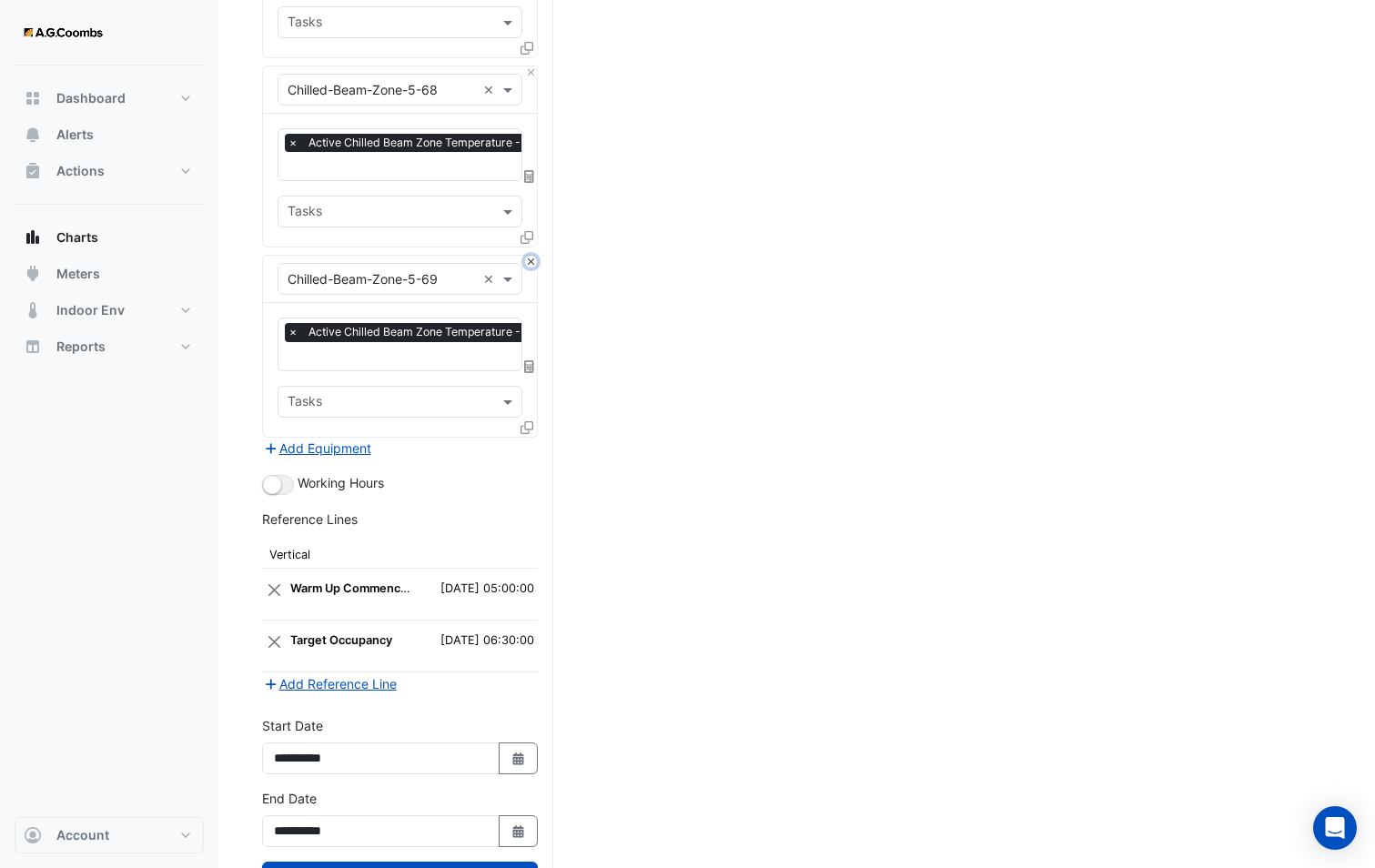
click at [533, 255] on button "Close" at bounding box center [531, 261] width 12 height 12
click at [533, 254] on button "Close" at bounding box center [531, 260] width 12 height 12
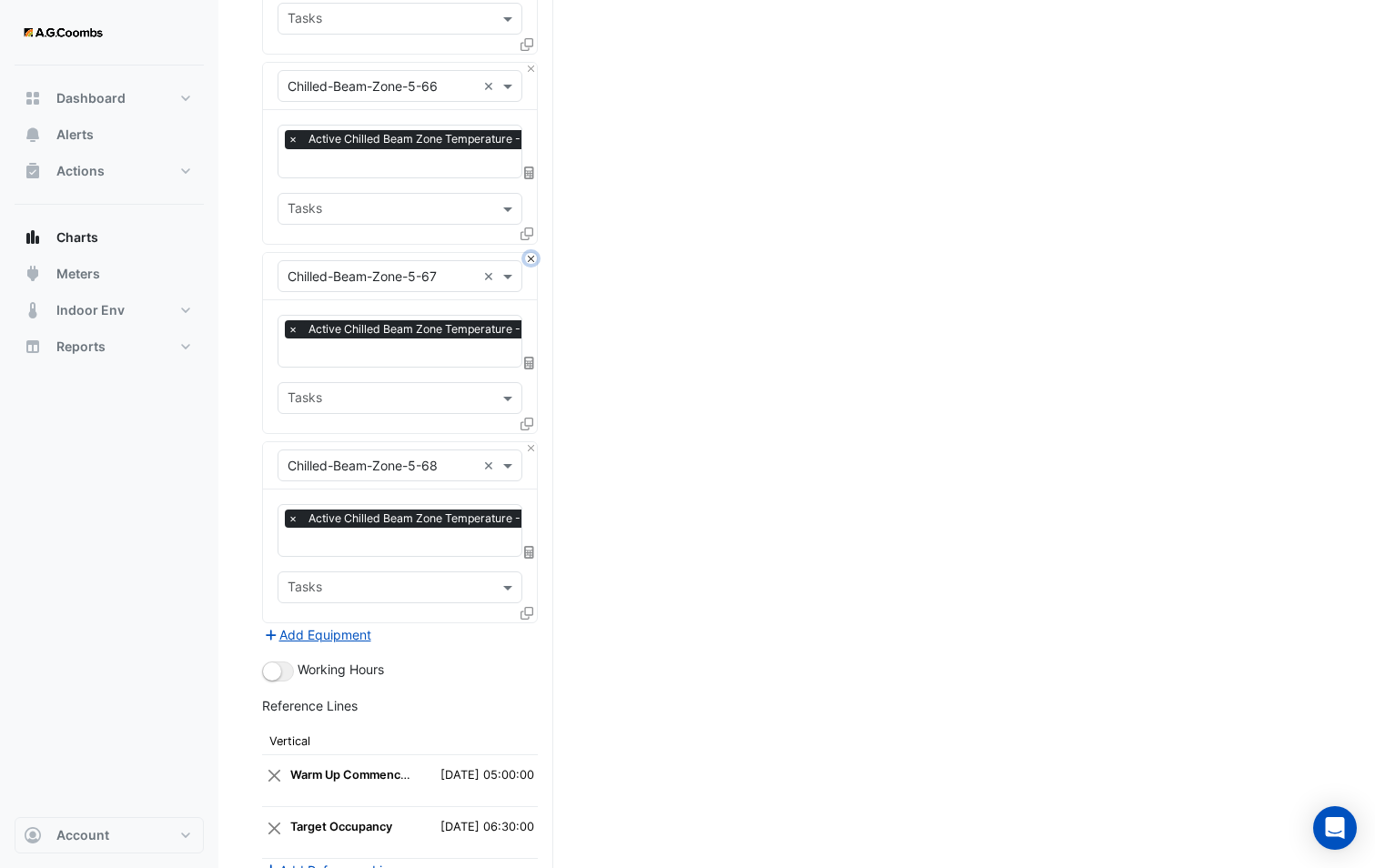
click at [533, 252] on button "Close" at bounding box center [531, 258] width 12 height 12
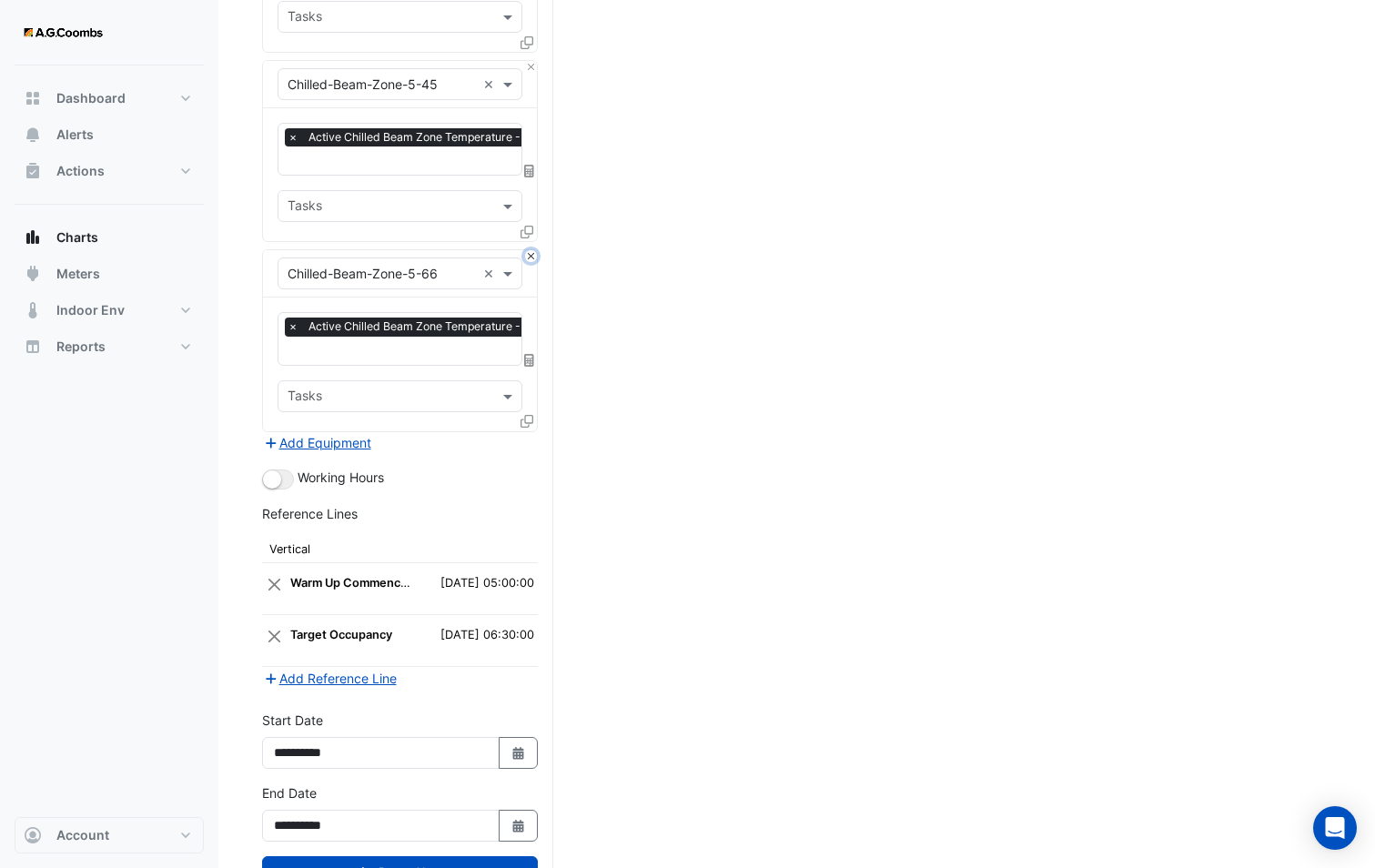
click at [533, 250] on button "Close" at bounding box center [531, 256] width 12 height 12
click at [533, 250] on button "Close" at bounding box center [531, 255] width 12 height 12
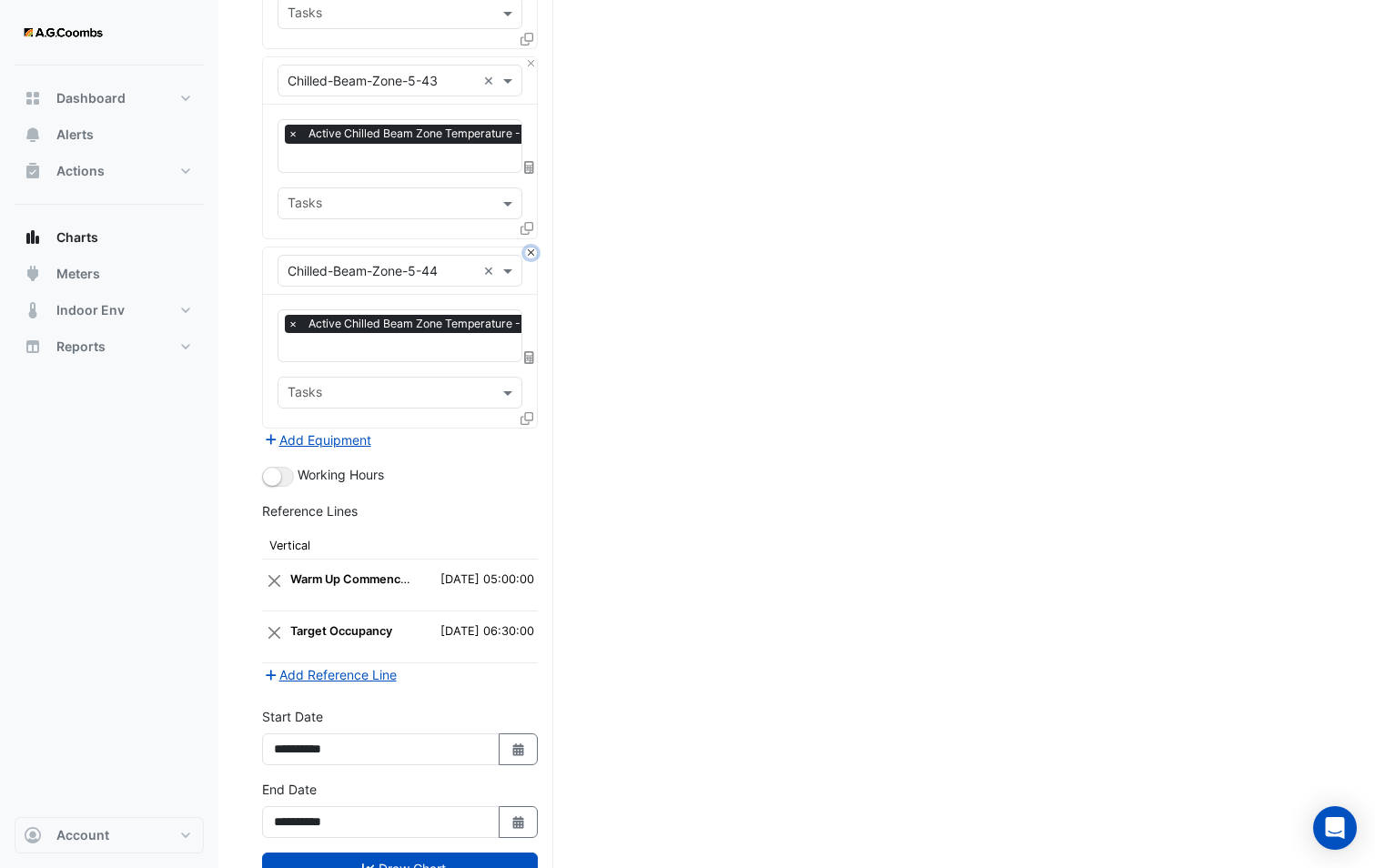
click at [533, 248] on button "Close" at bounding box center [531, 253] width 12 height 12
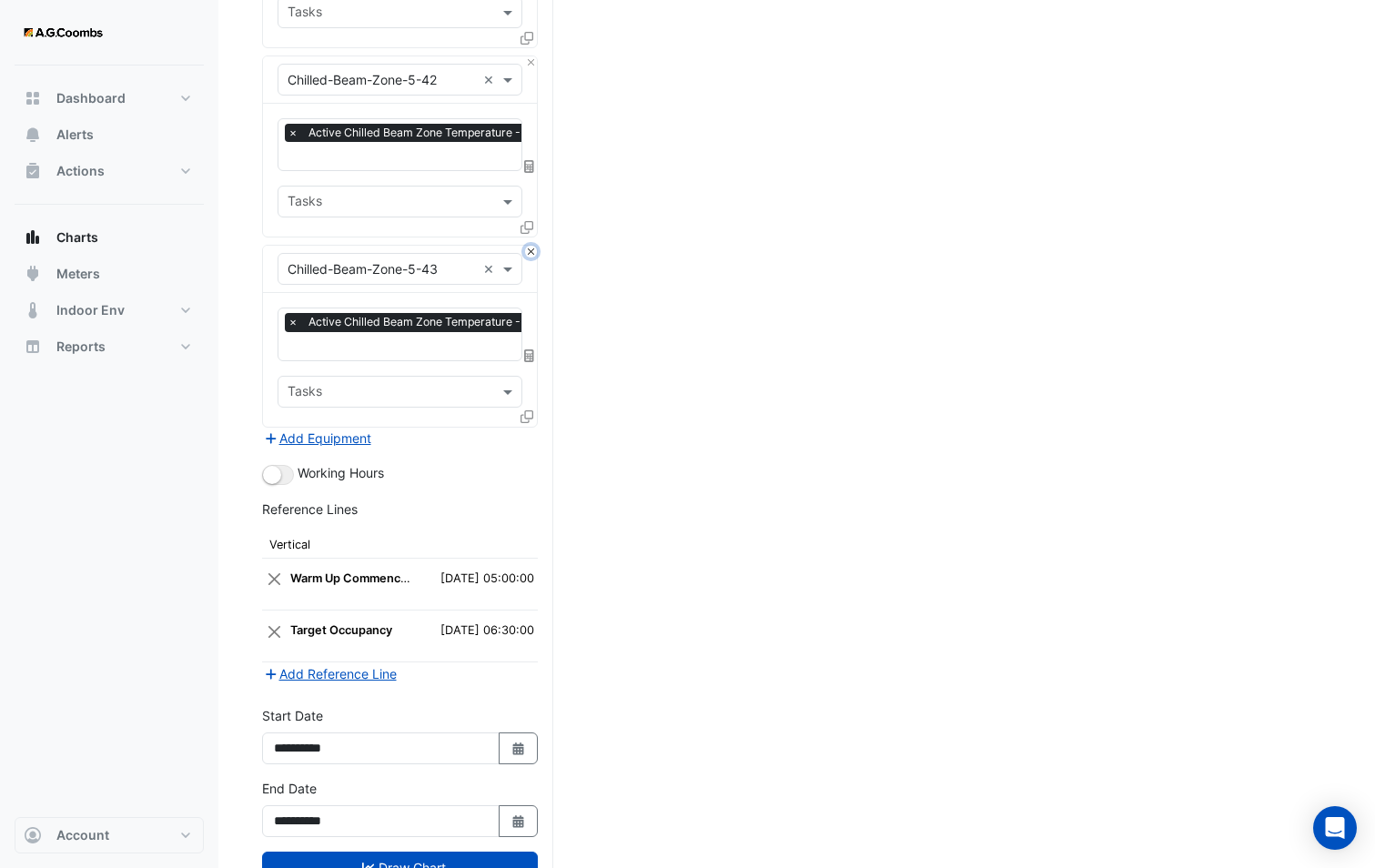
click at [533, 246] on button "Close" at bounding box center [531, 251] width 12 height 12
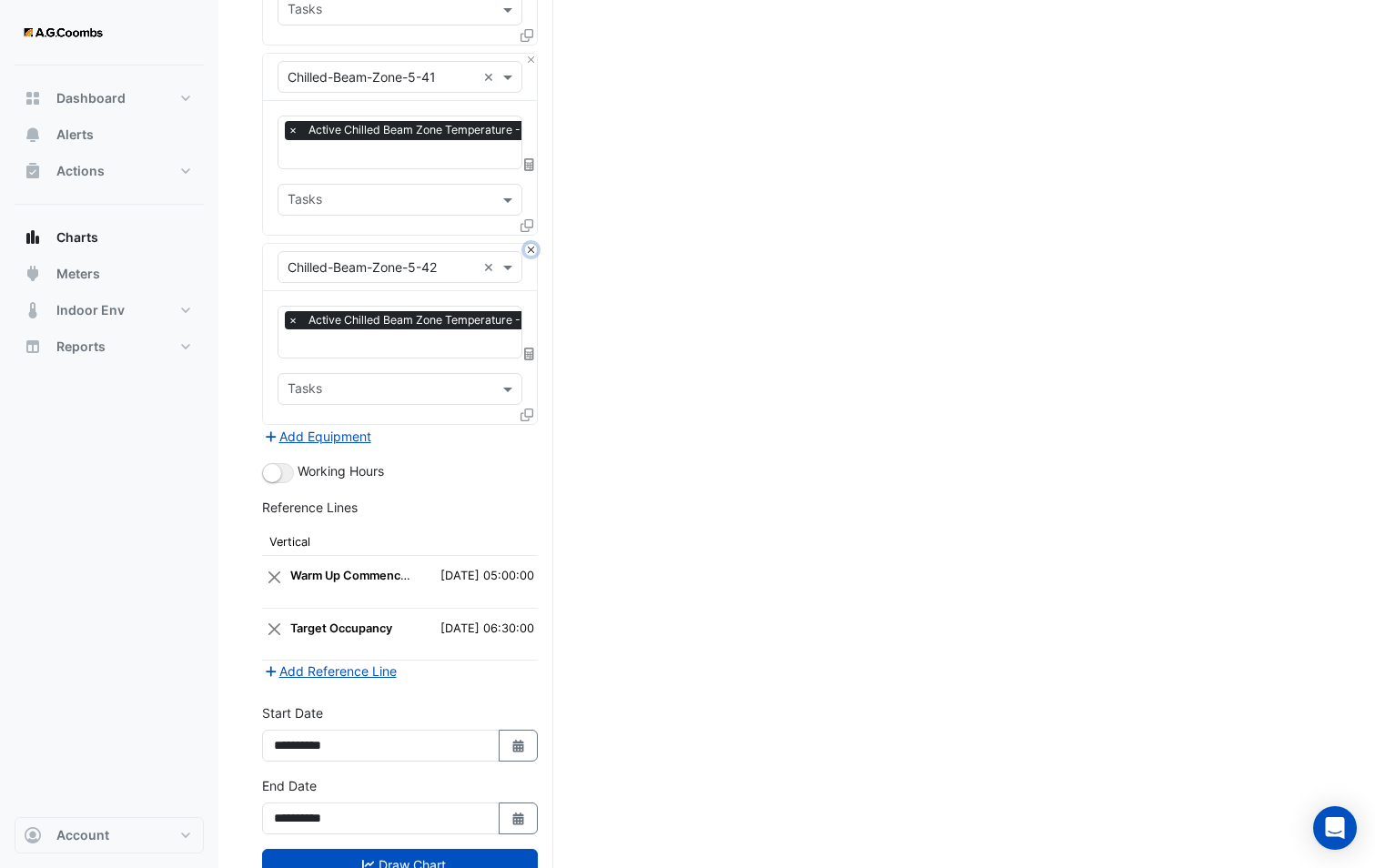
click at [533, 244] on button "Close" at bounding box center [531, 250] width 12 height 12
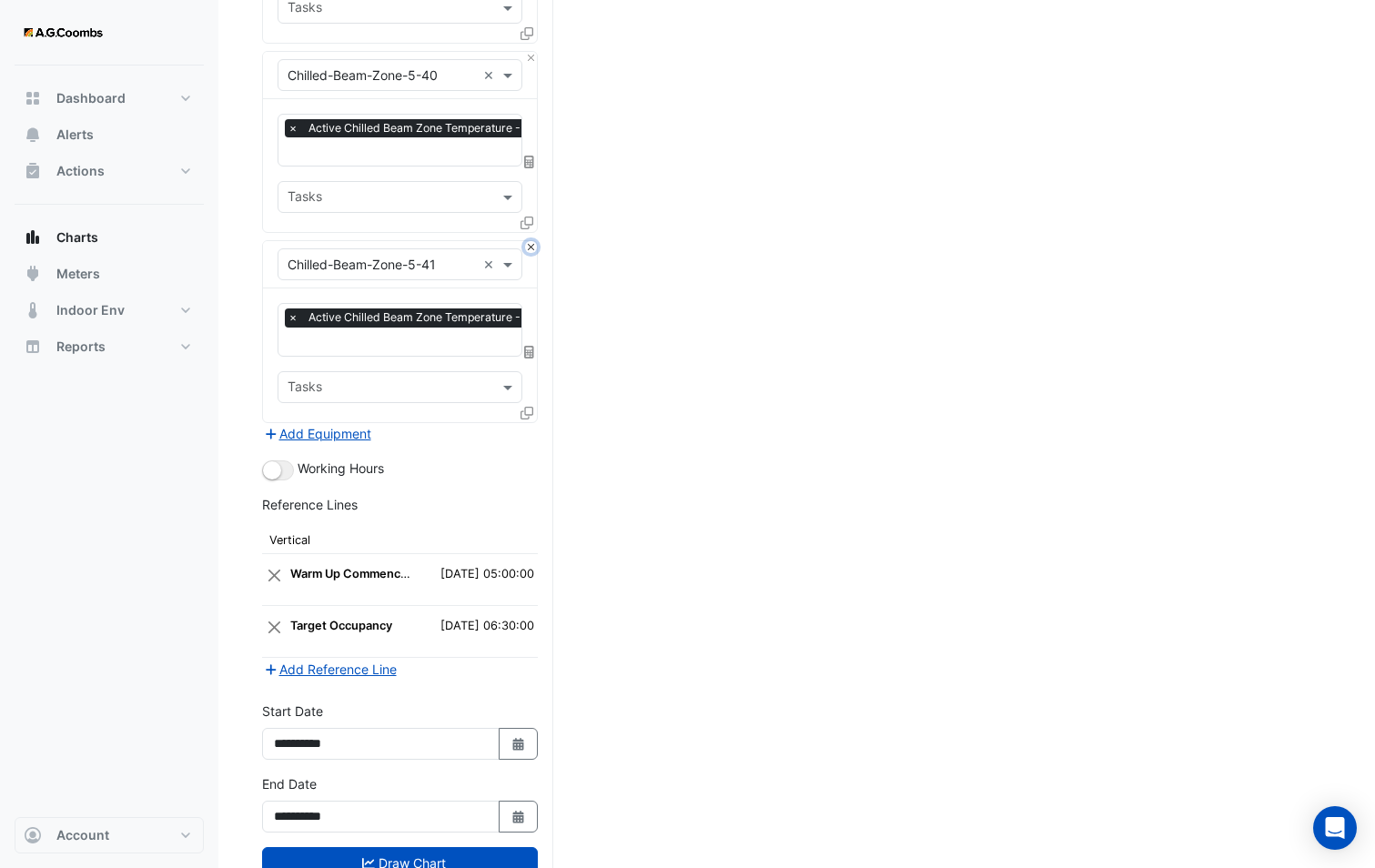
click at [533, 241] on button "Close" at bounding box center [531, 247] width 12 height 12
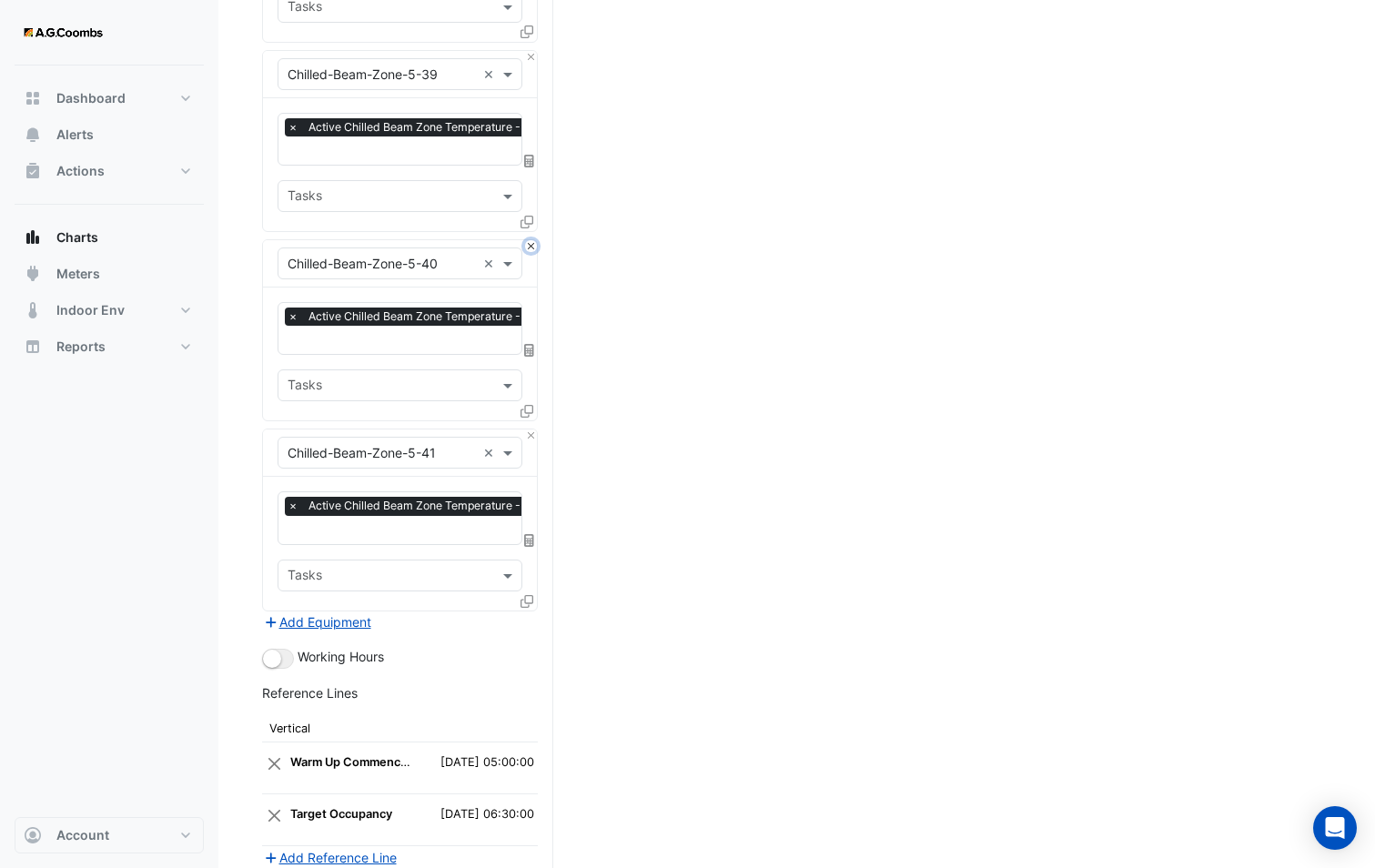
click at [533, 240] on button "Close" at bounding box center [531, 246] width 12 height 12
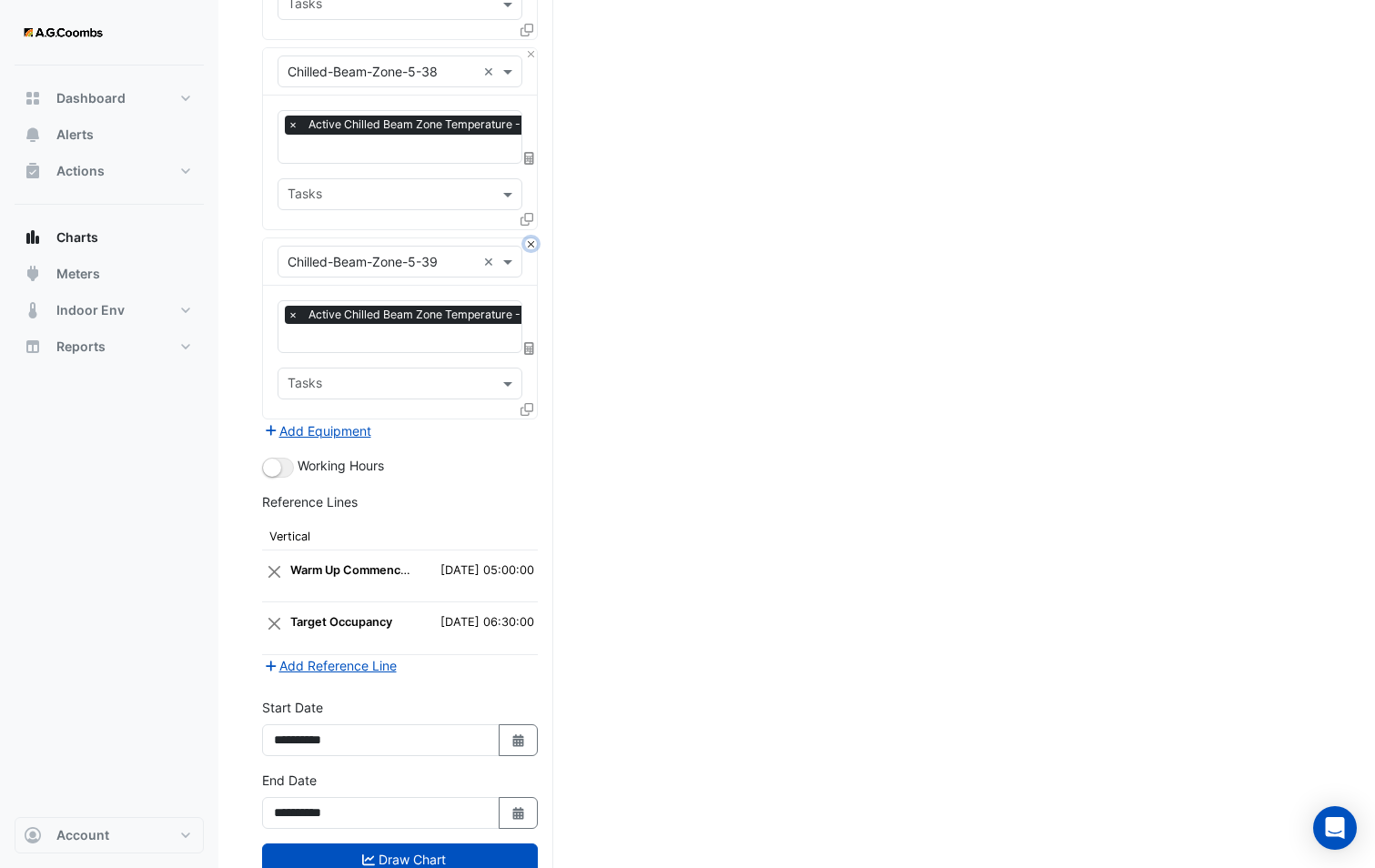
click at [533, 238] on button "Close" at bounding box center [531, 244] width 12 height 12
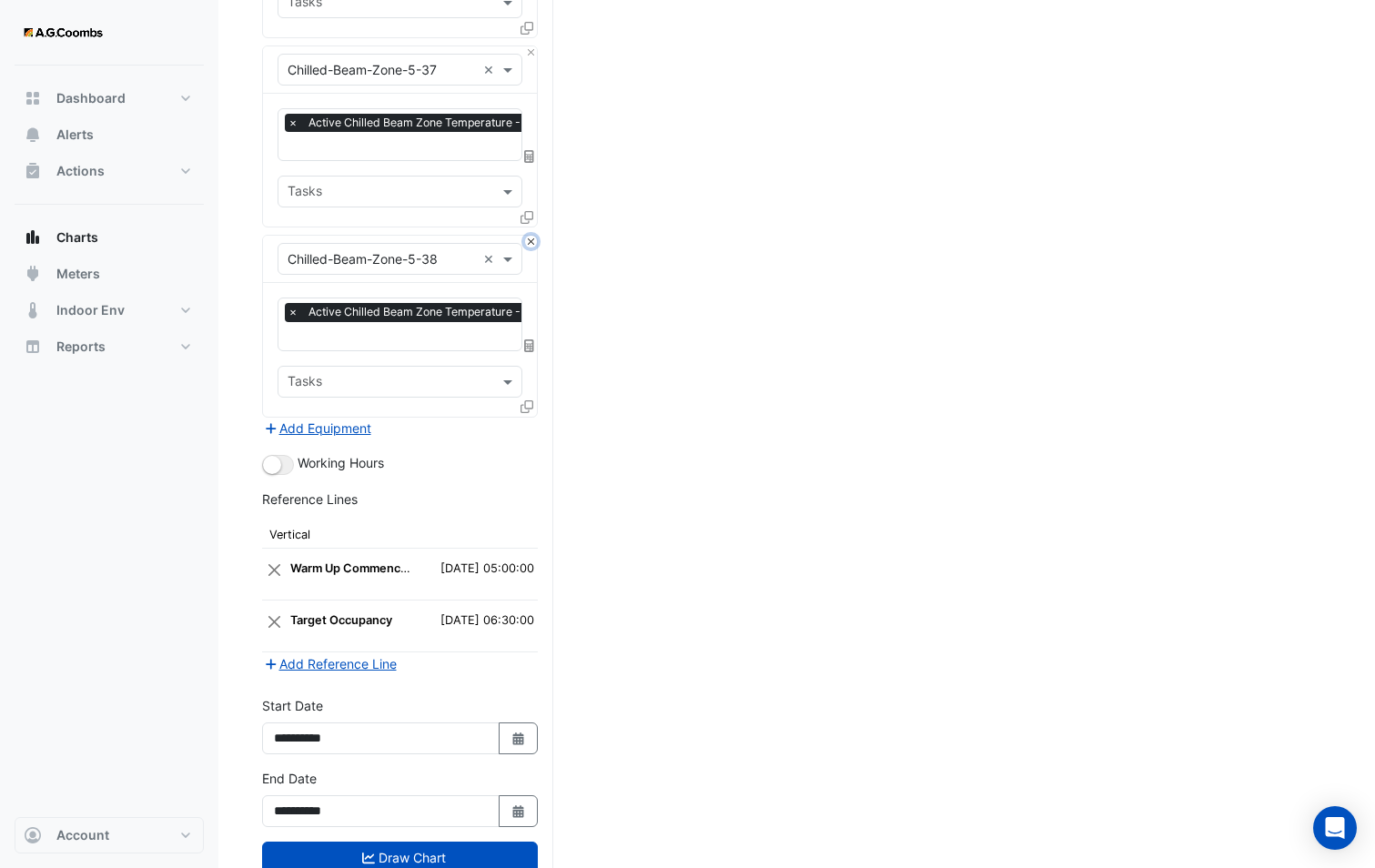
click at [533, 236] on button "Close" at bounding box center [531, 242] width 12 height 12
click at [533, 235] on button "Close" at bounding box center [531, 241] width 12 height 12
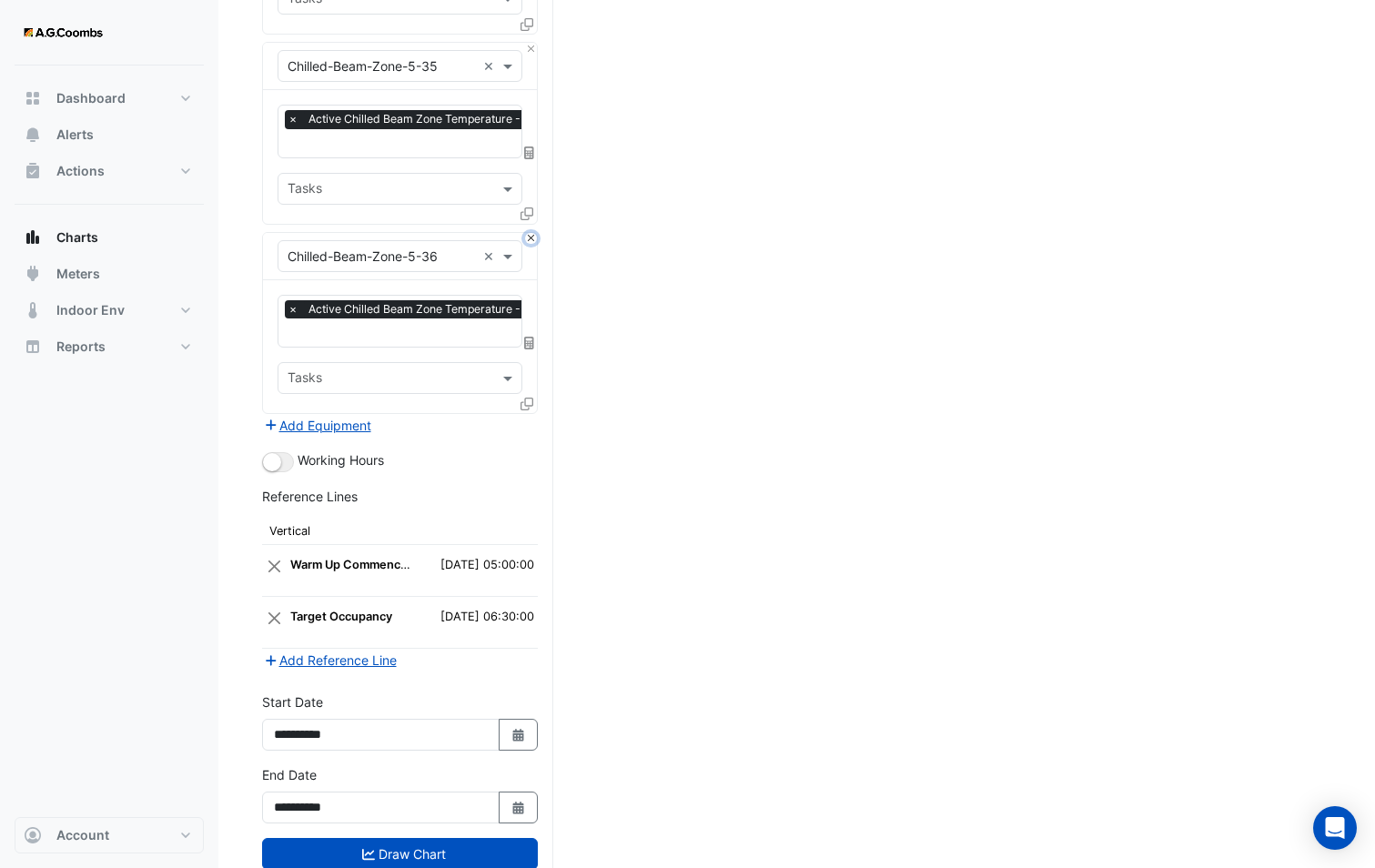
click at [533, 233] on button "Close" at bounding box center [531, 239] width 12 height 12
click at [533, 231] on button "Close" at bounding box center [531, 237] width 12 height 12
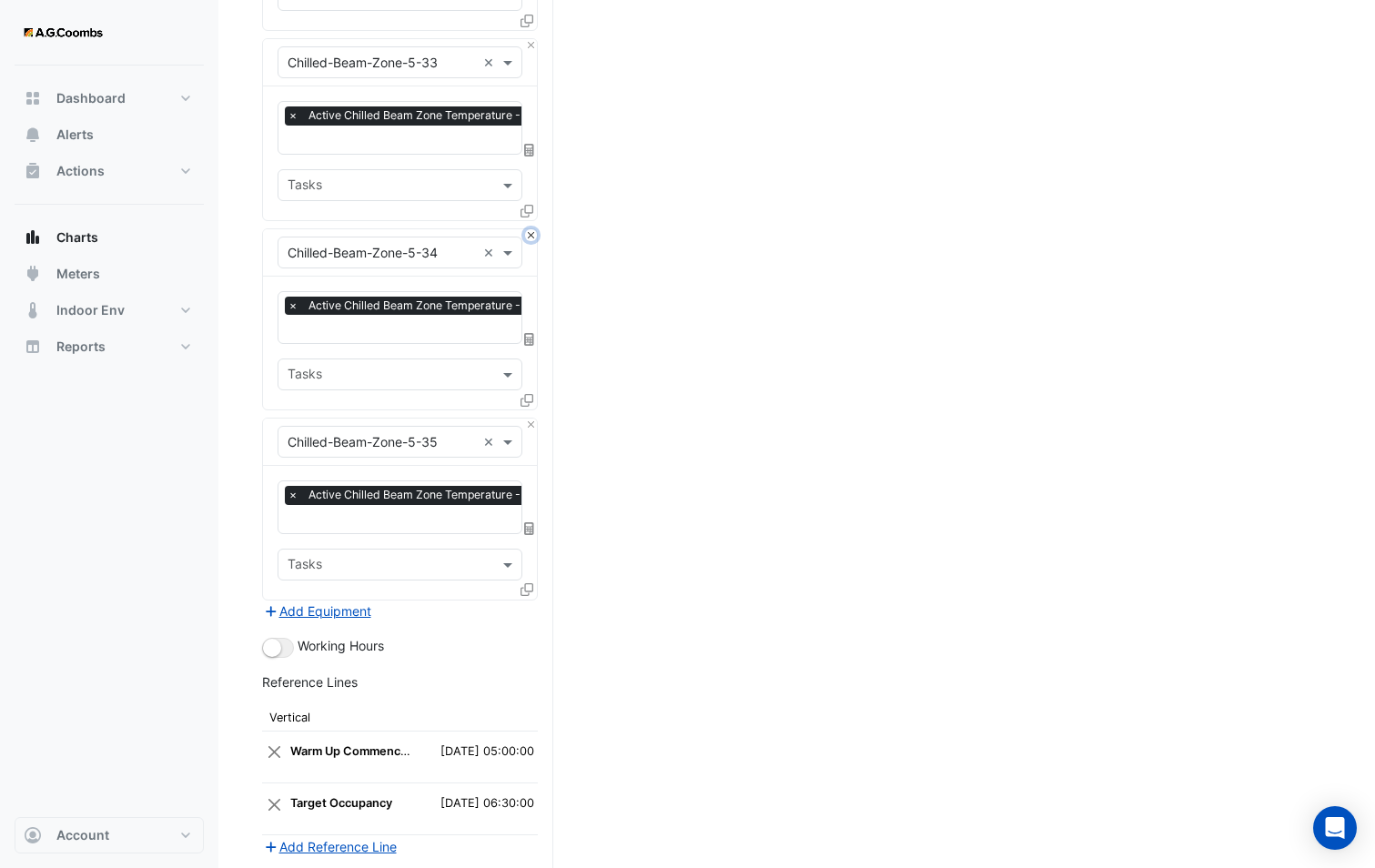
click at [533, 229] on button "Close" at bounding box center [531, 235] width 12 height 12
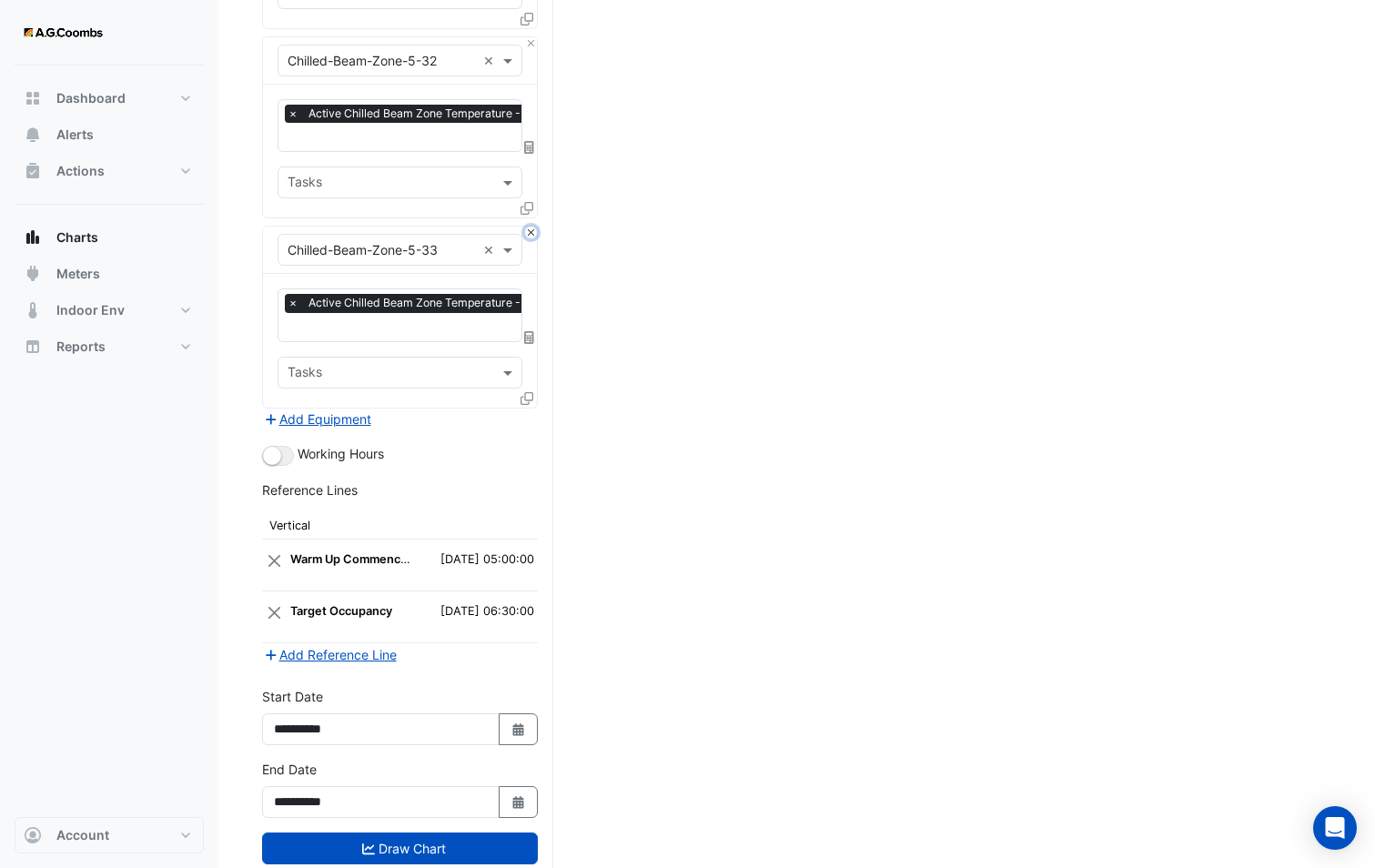
click at [533, 226] on button "Close" at bounding box center [531, 232] width 12 height 12
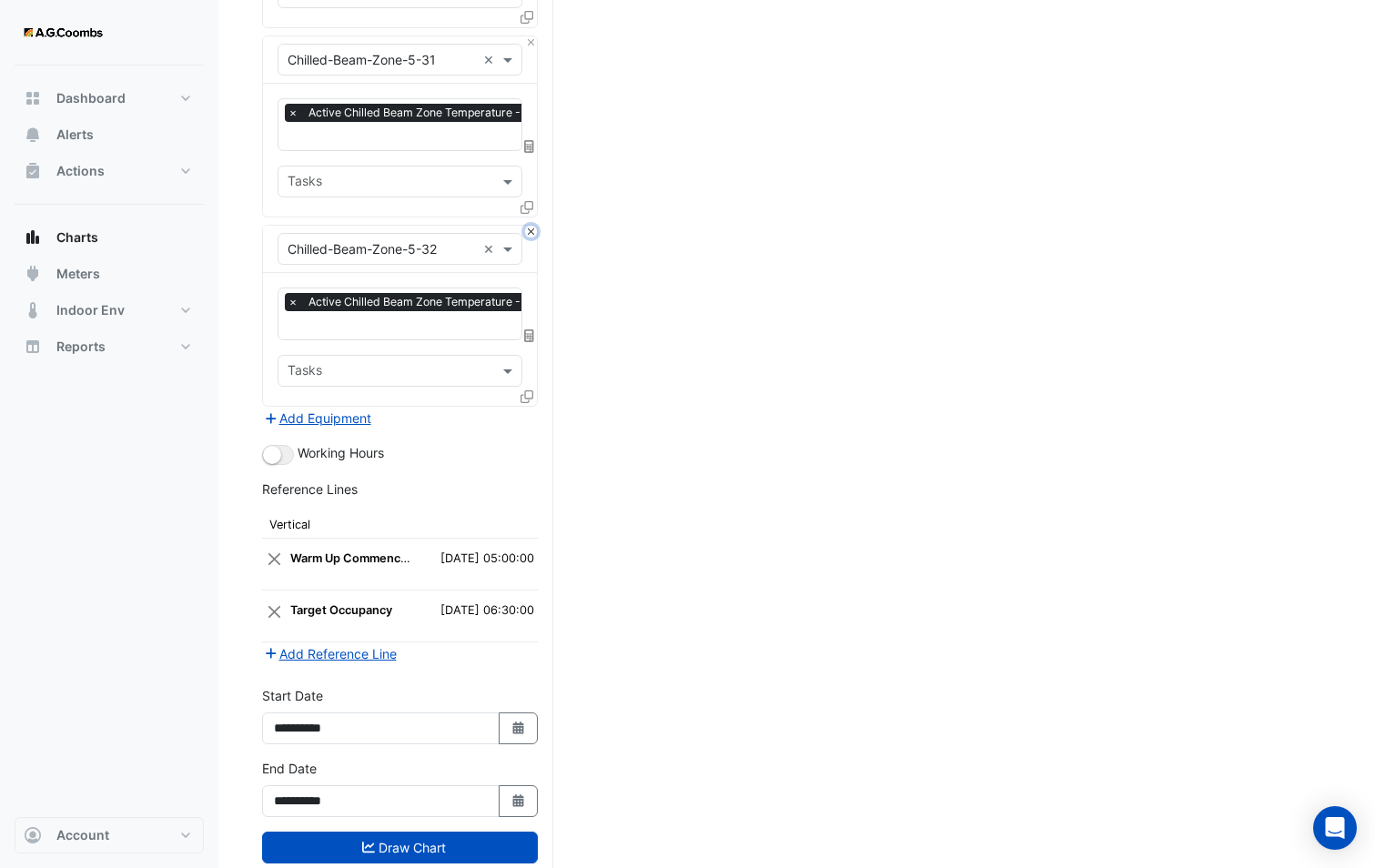
click at [533, 225] on button "Close" at bounding box center [531, 231] width 12 height 12
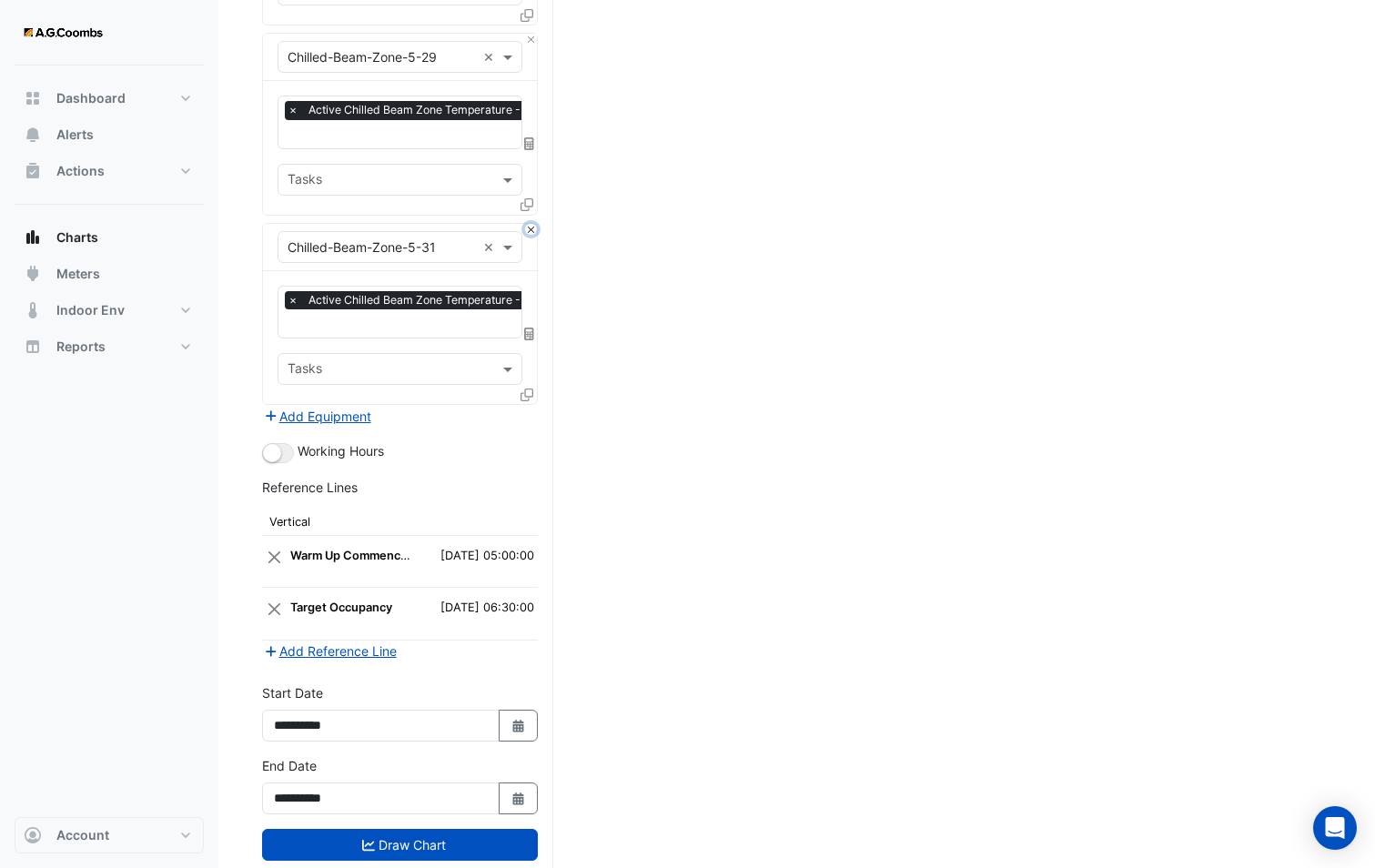
click at [533, 223] on button "Close" at bounding box center [531, 229] width 12 height 12
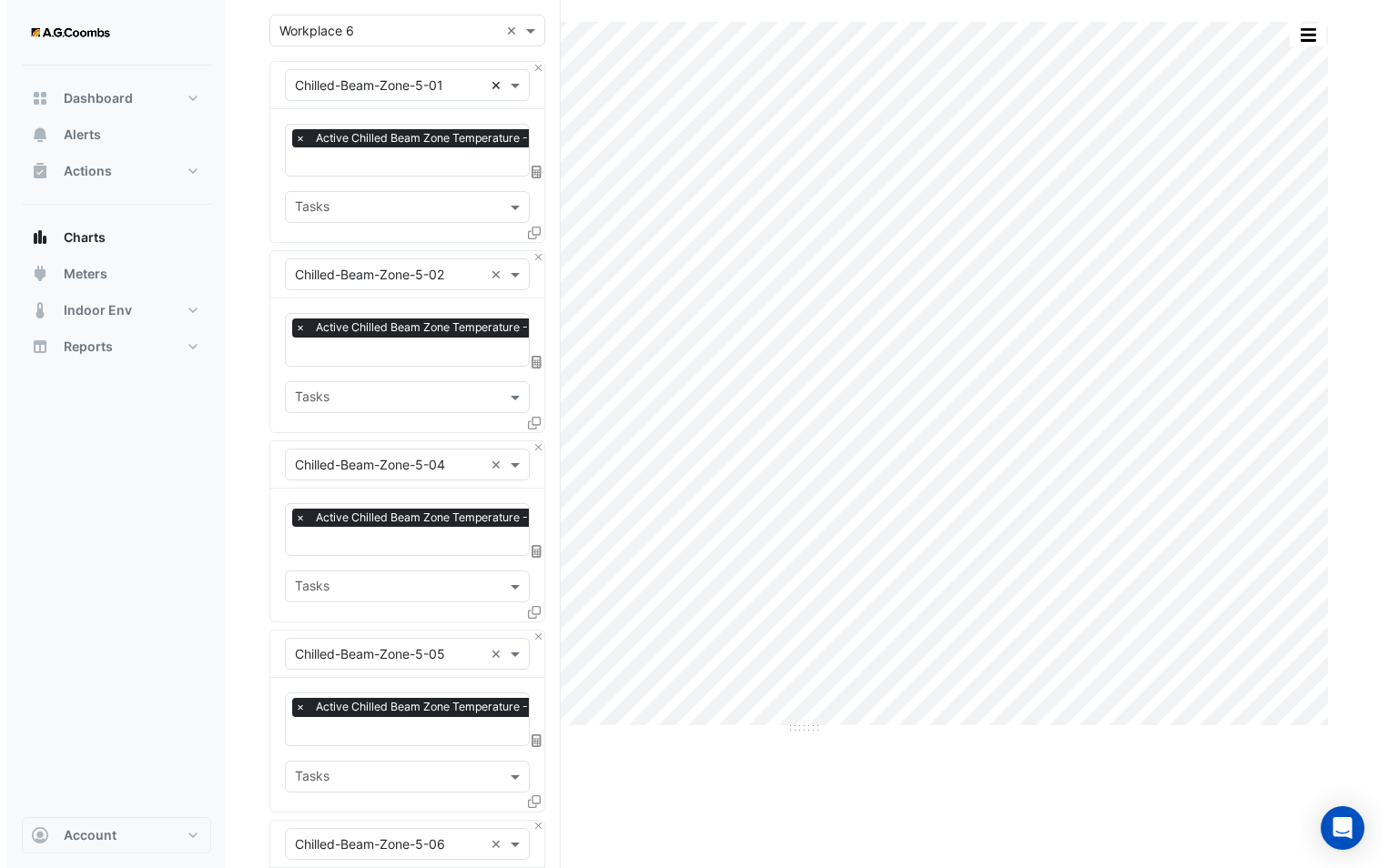
scroll to position [0, 0]
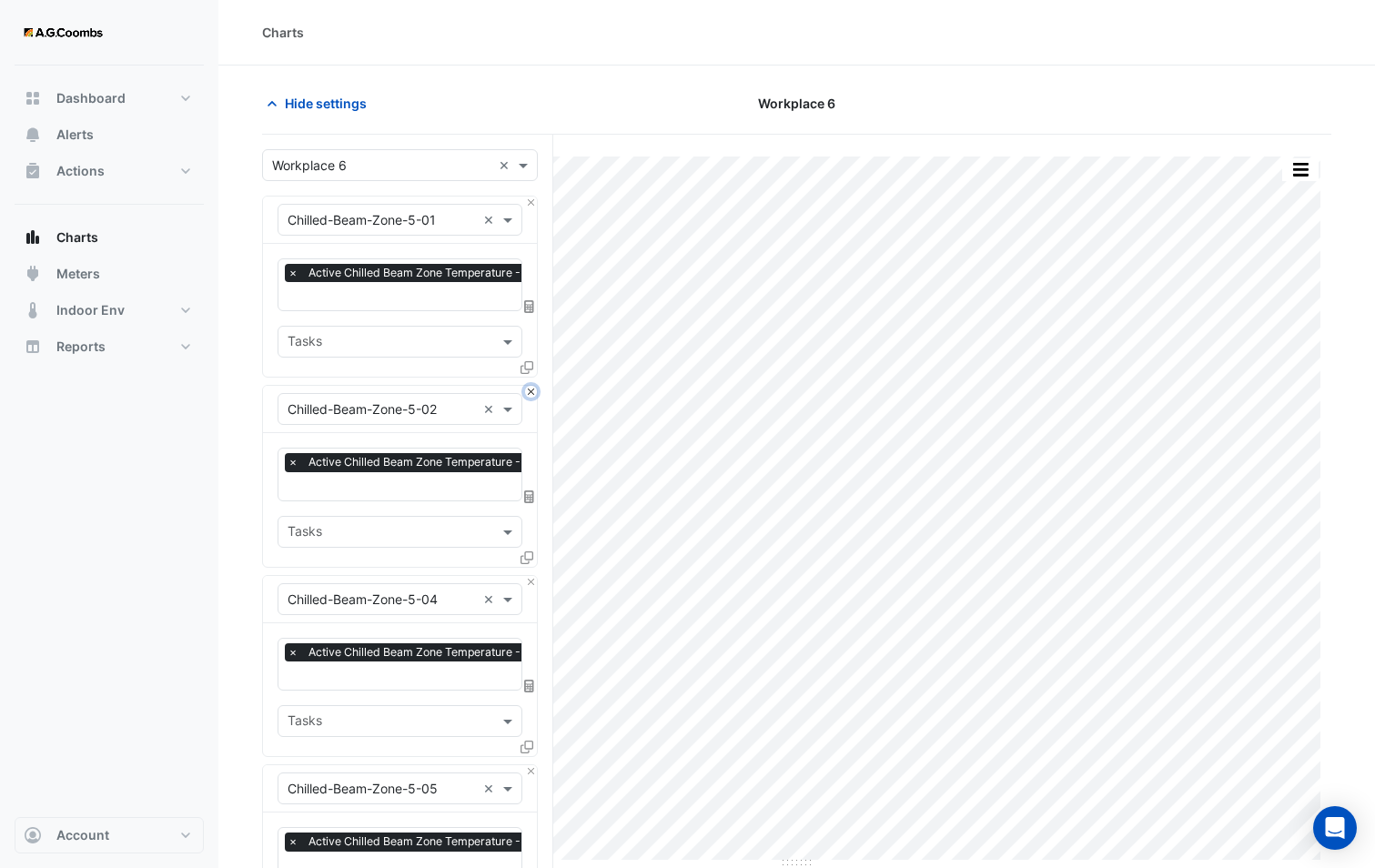
click at [527, 389] on button "Close" at bounding box center [531, 391] width 12 height 12
click at [527, 576] on button "Close" at bounding box center [531, 582] width 12 height 12
click at [527, 389] on button "Close" at bounding box center [531, 391] width 12 height 12
click at [527, 576] on button "Close" at bounding box center [531, 582] width 12 height 12
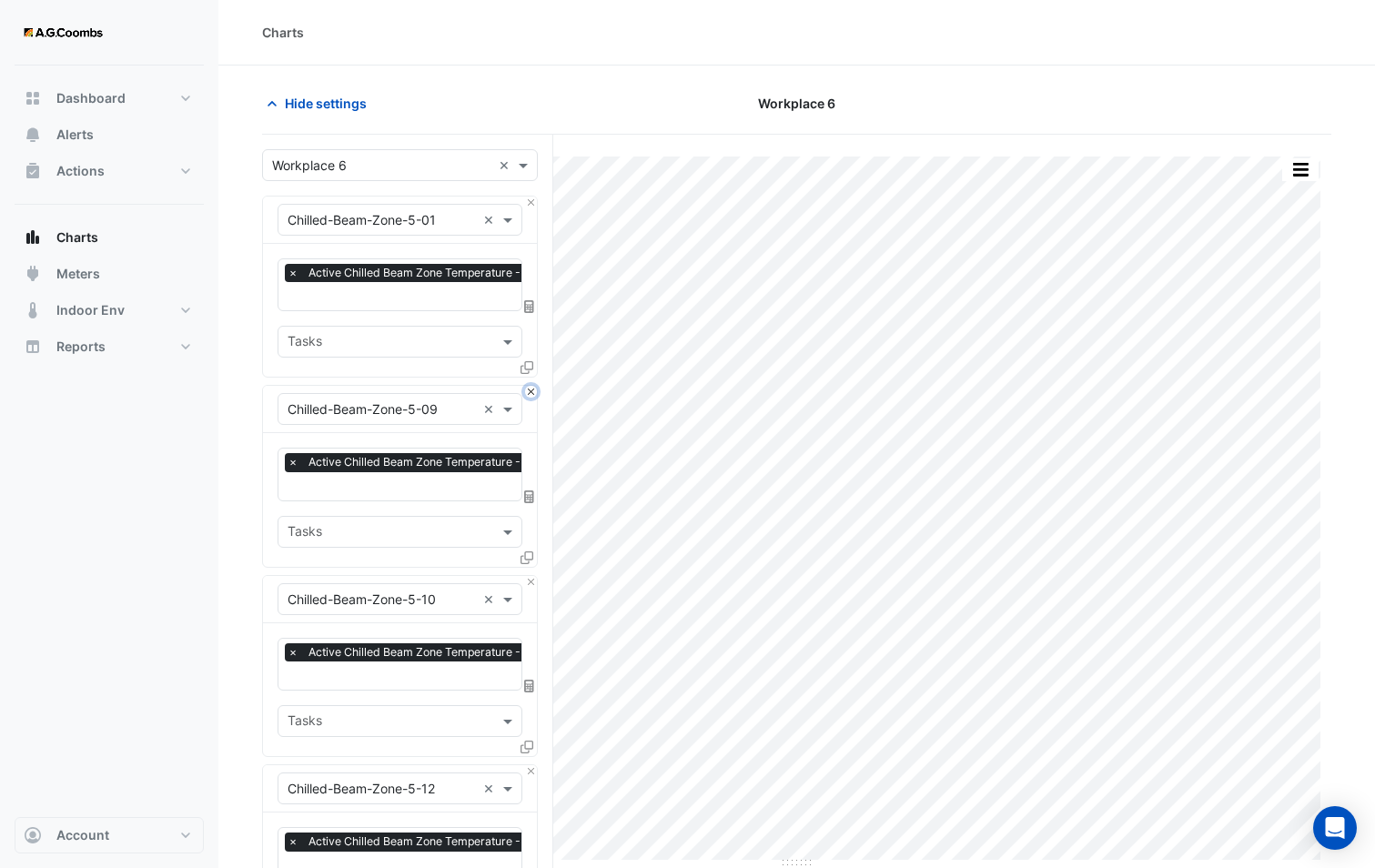
click at [527, 389] on button "Close" at bounding box center [531, 391] width 12 height 12
click at [527, 390] on button "Close" at bounding box center [531, 391] width 12 height 12
click at [527, 576] on button "Close" at bounding box center [531, 582] width 12 height 12
click at [527, 390] on button "Close" at bounding box center [531, 391] width 12 height 12
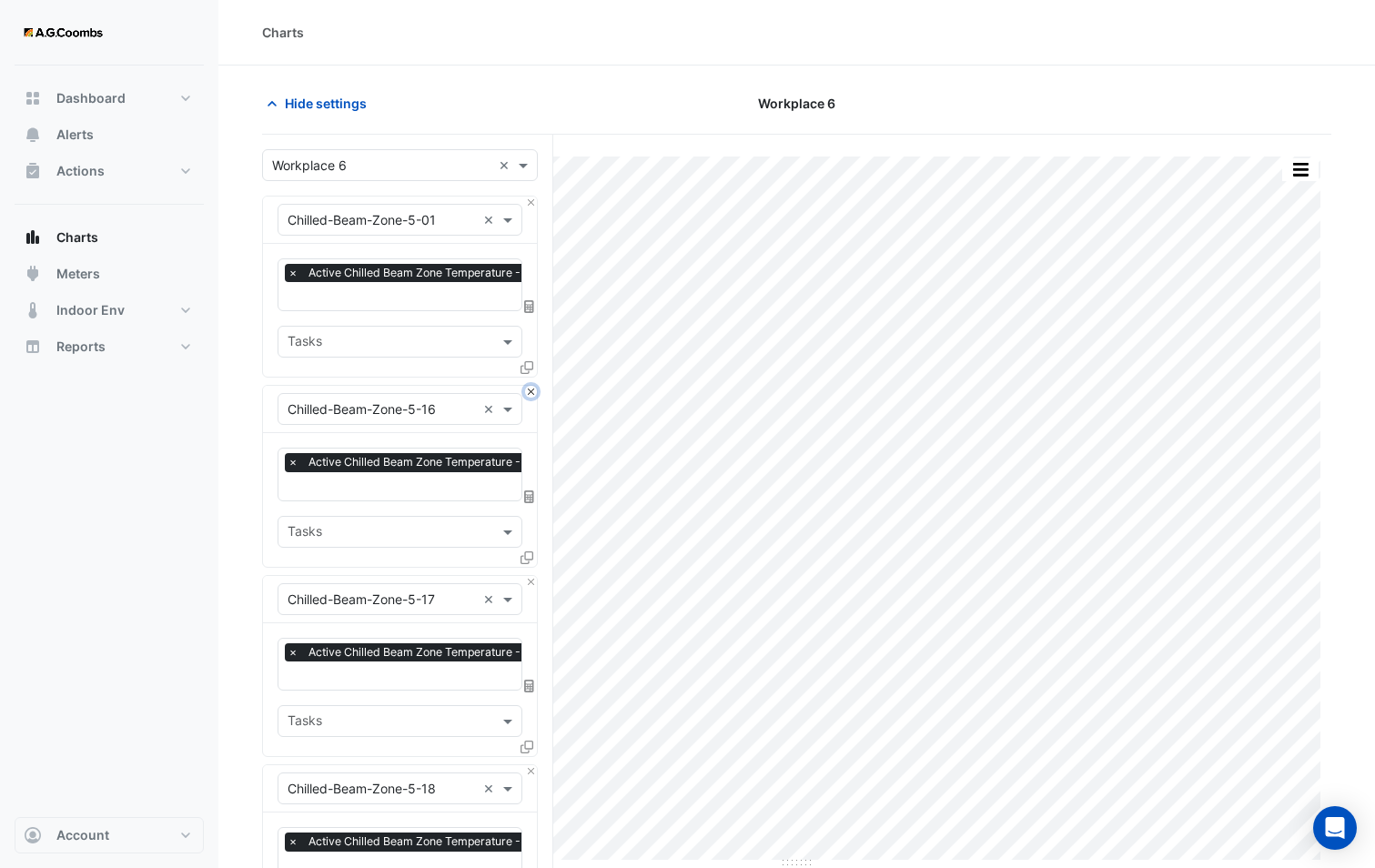
click at [527, 390] on button "Close" at bounding box center [531, 391] width 12 height 12
click at [528, 576] on button "Close" at bounding box center [531, 582] width 12 height 12
click at [528, 390] on button "Close" at bounding box center [531, 391] width 12 height 12
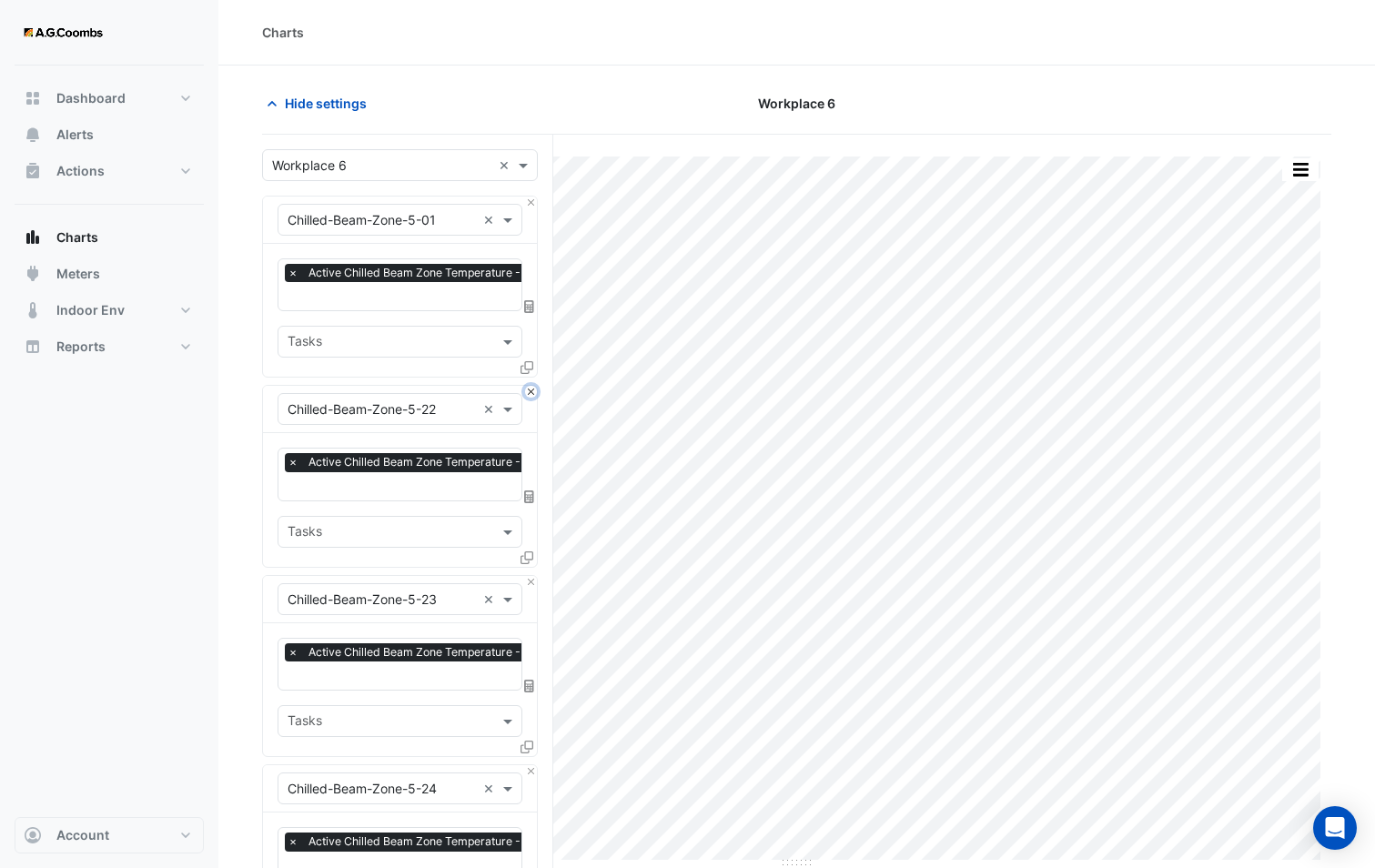
click at [528, 390] on button "Close" at bounding box center [531, 391] width 12 height 12
click at [528, 576] on button "Close" at bounding box center [531, 582] width 12 height 12
click at [528, 390] on button "Close" at bounding box center [531, 391] width 12 height 12
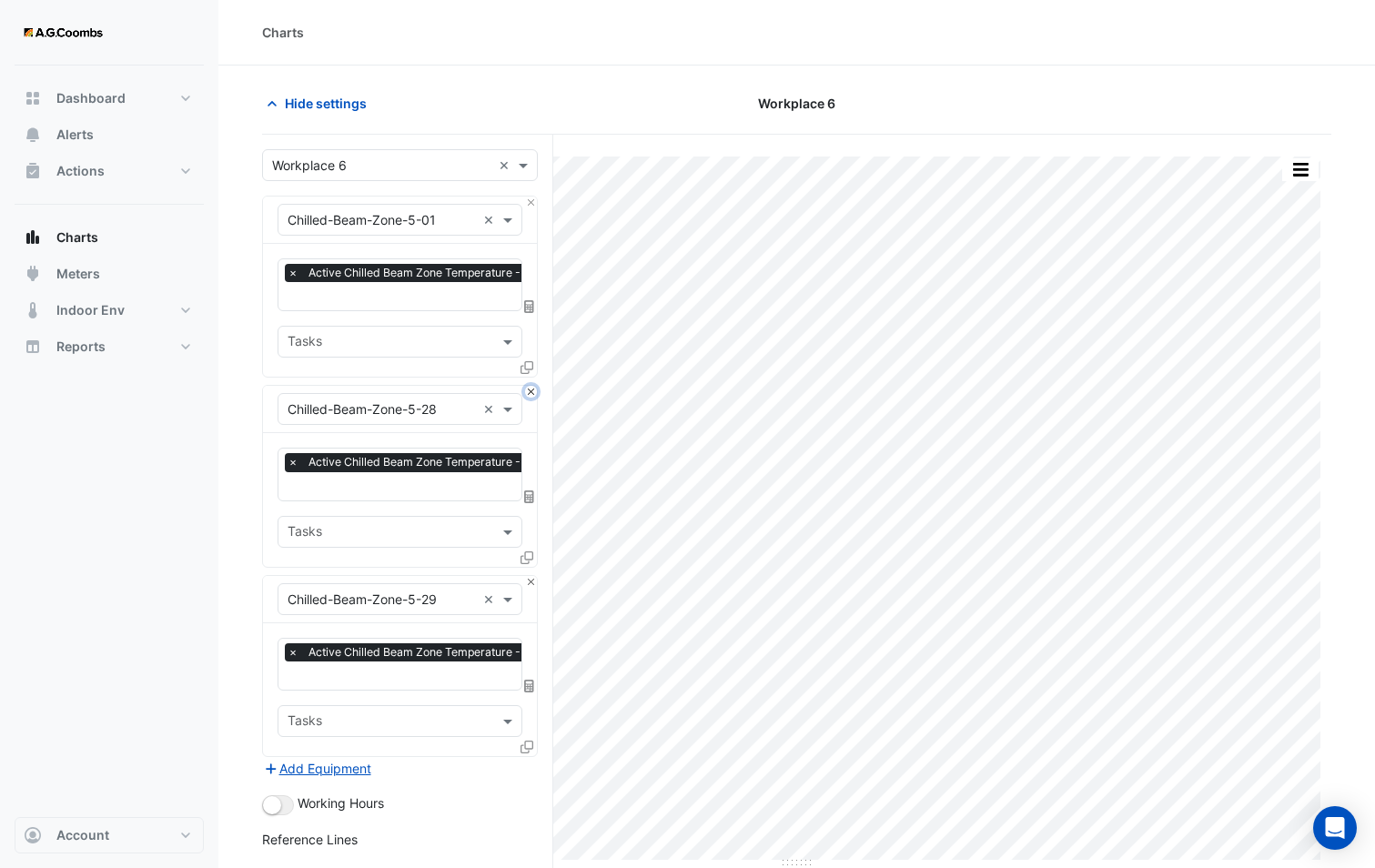
click at [529, 390] on button "Close" at bounding box center [531, 391] width 12 height 12
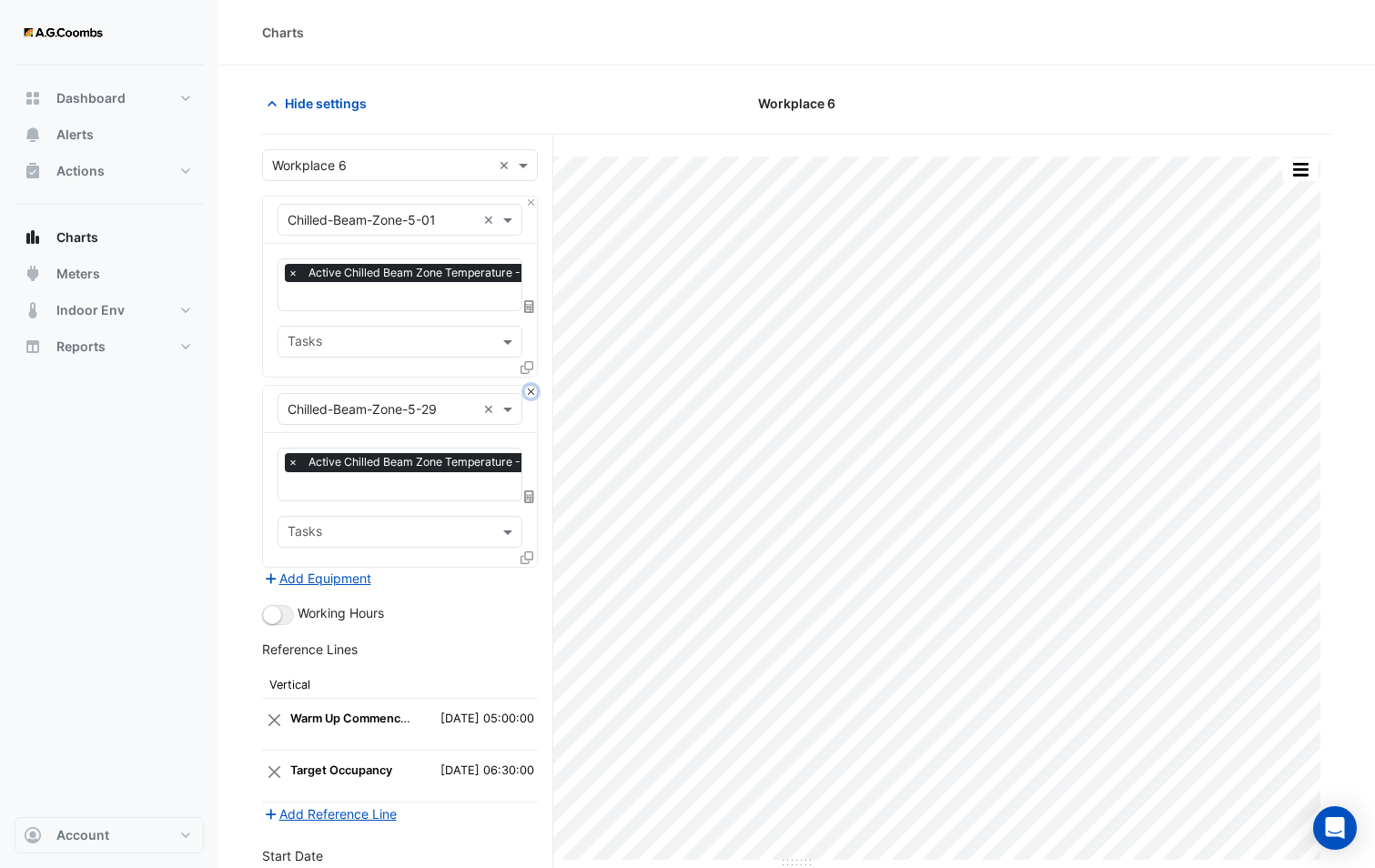
click at [529, 390] on button "Close" at bounding box center [531, 391] width 12 height 12
click at [529, 568] on div "Add Equipment" at bounding box center [400, 579] width 276 height 21
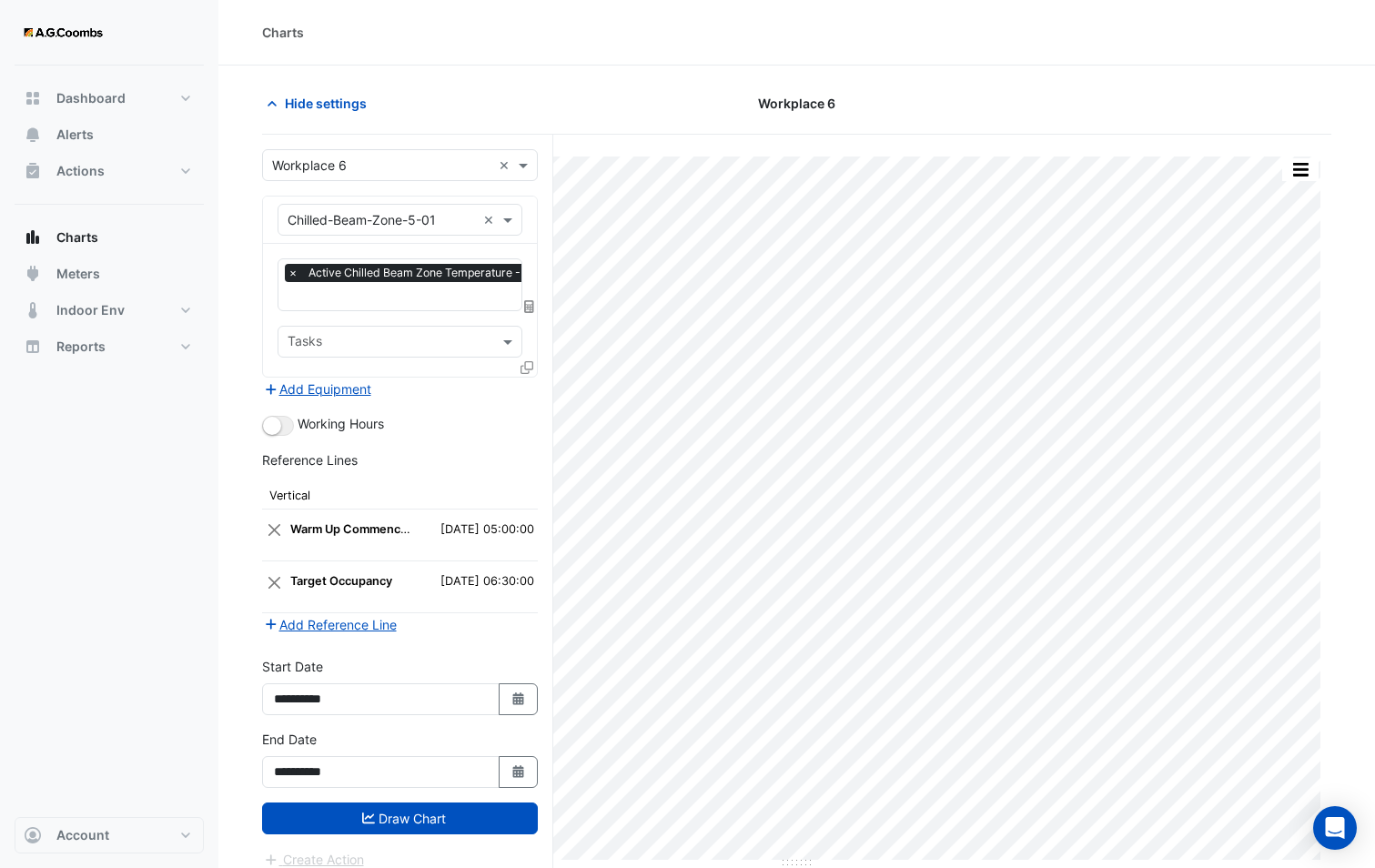
click at [529, 390] on div "Add Equipment" at bounding box center [400, 388] width 276 height 21
click at [526, 365] on icon at bounding box center [526, 367] width 13 height 13
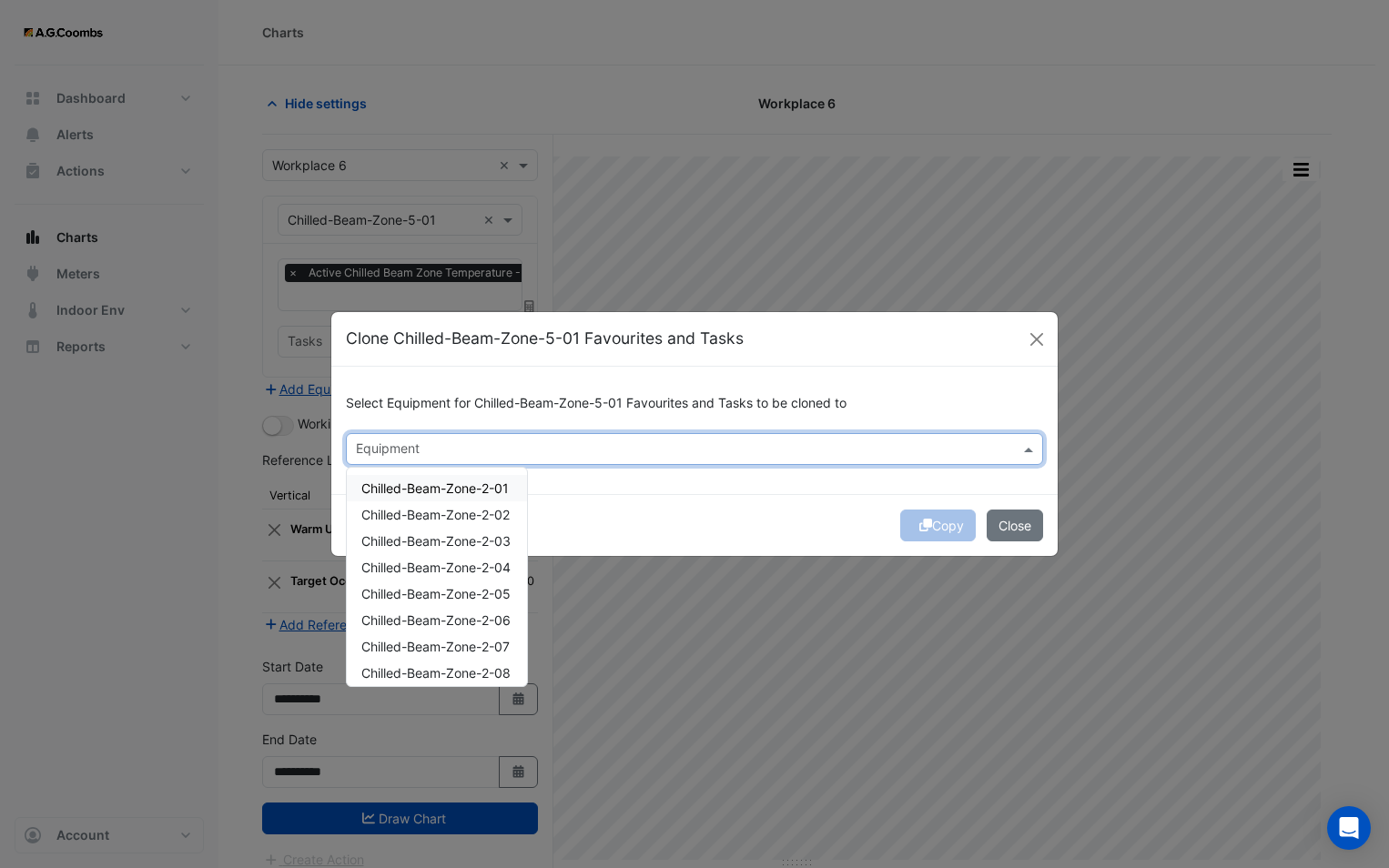
click at [473, 437] on div "Equipment" at bounding box center [679, 449] width 665 height 28
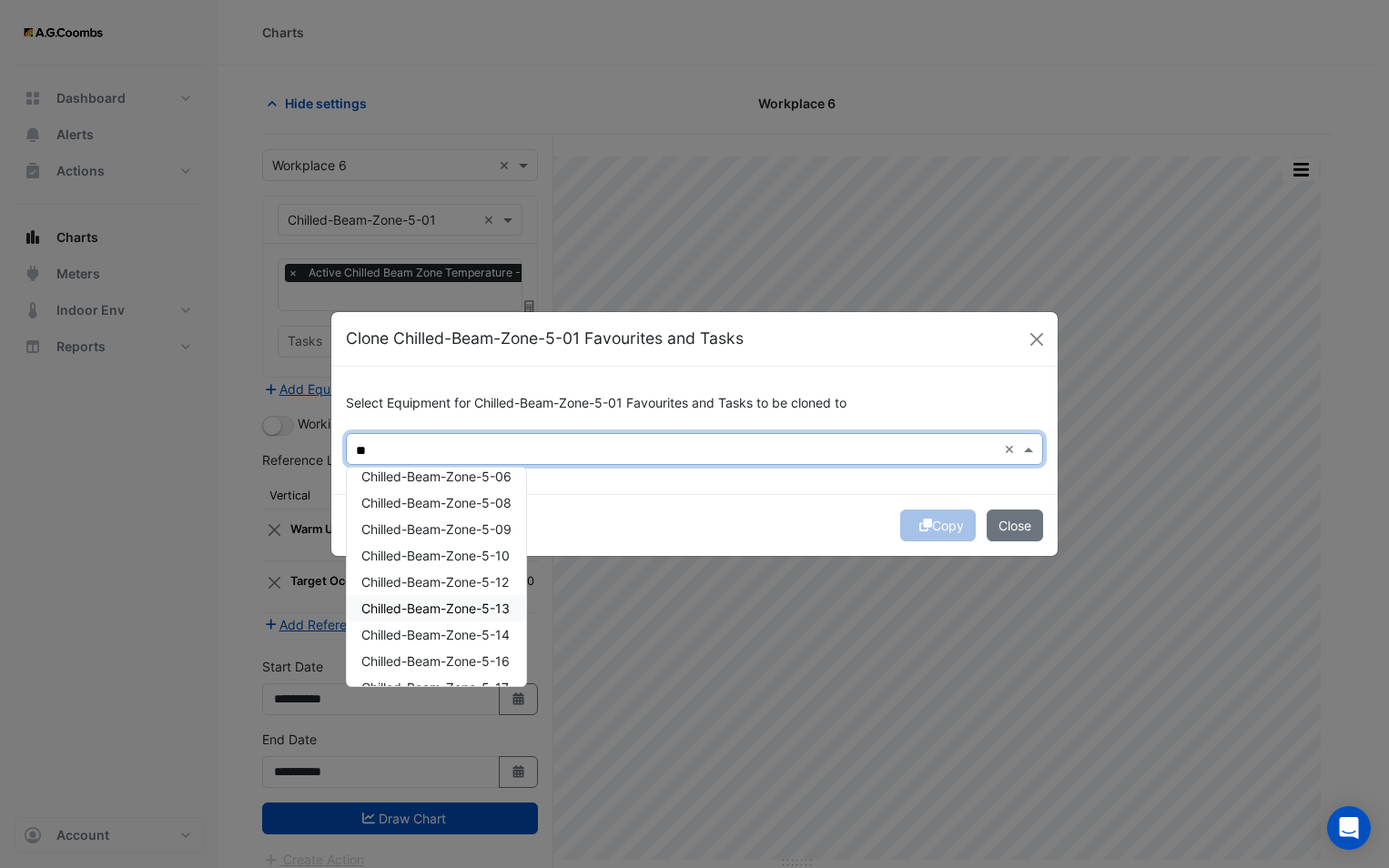
click at [488, 608] on span "Chilled-Beam-Zone-5-13" at bounding box center [435, 608] width 149 height 16
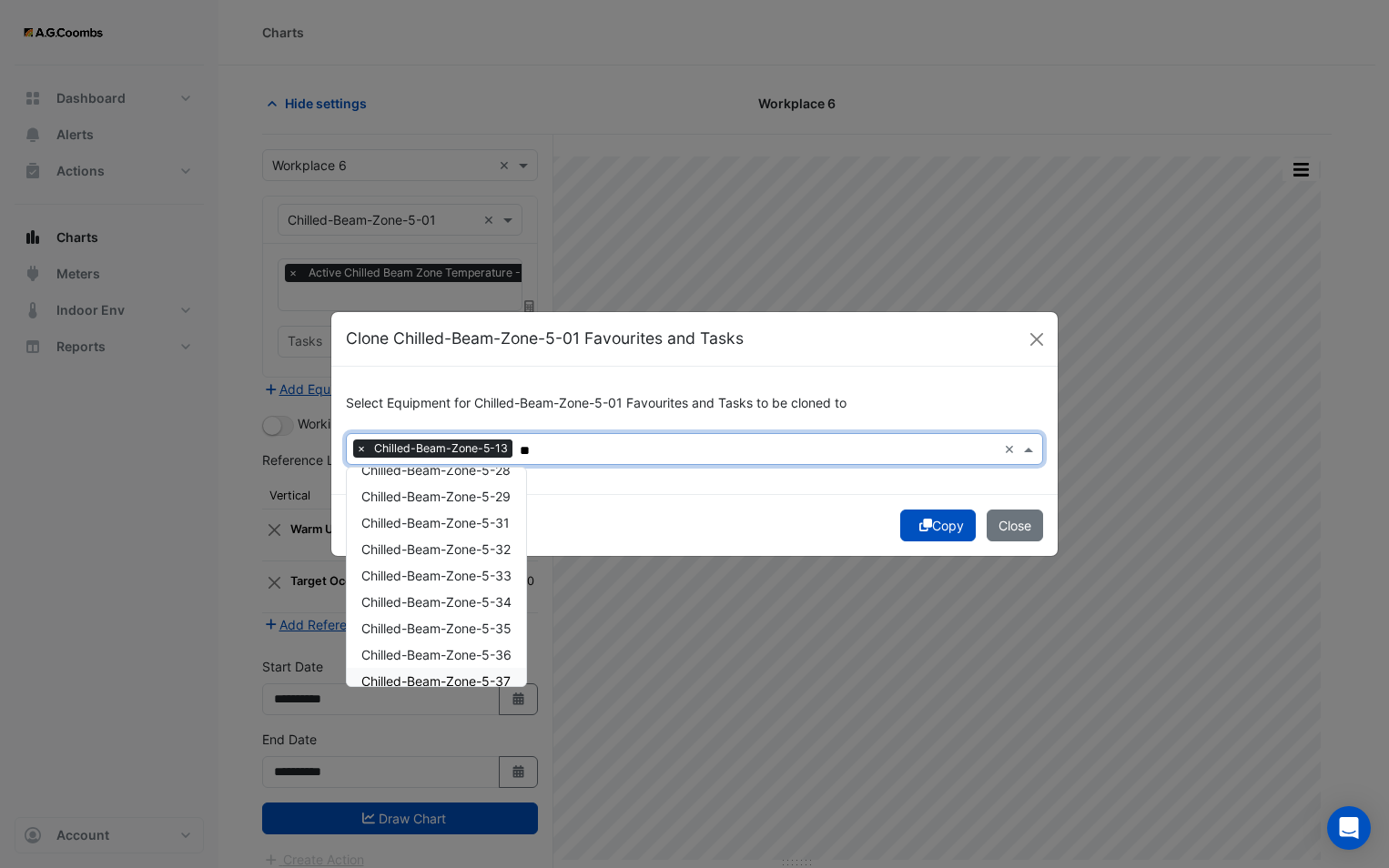
click at [497, 684] on span "Chilled-Beam-Zone-5-37" at bounding box center [436, 681] width 150 height 16
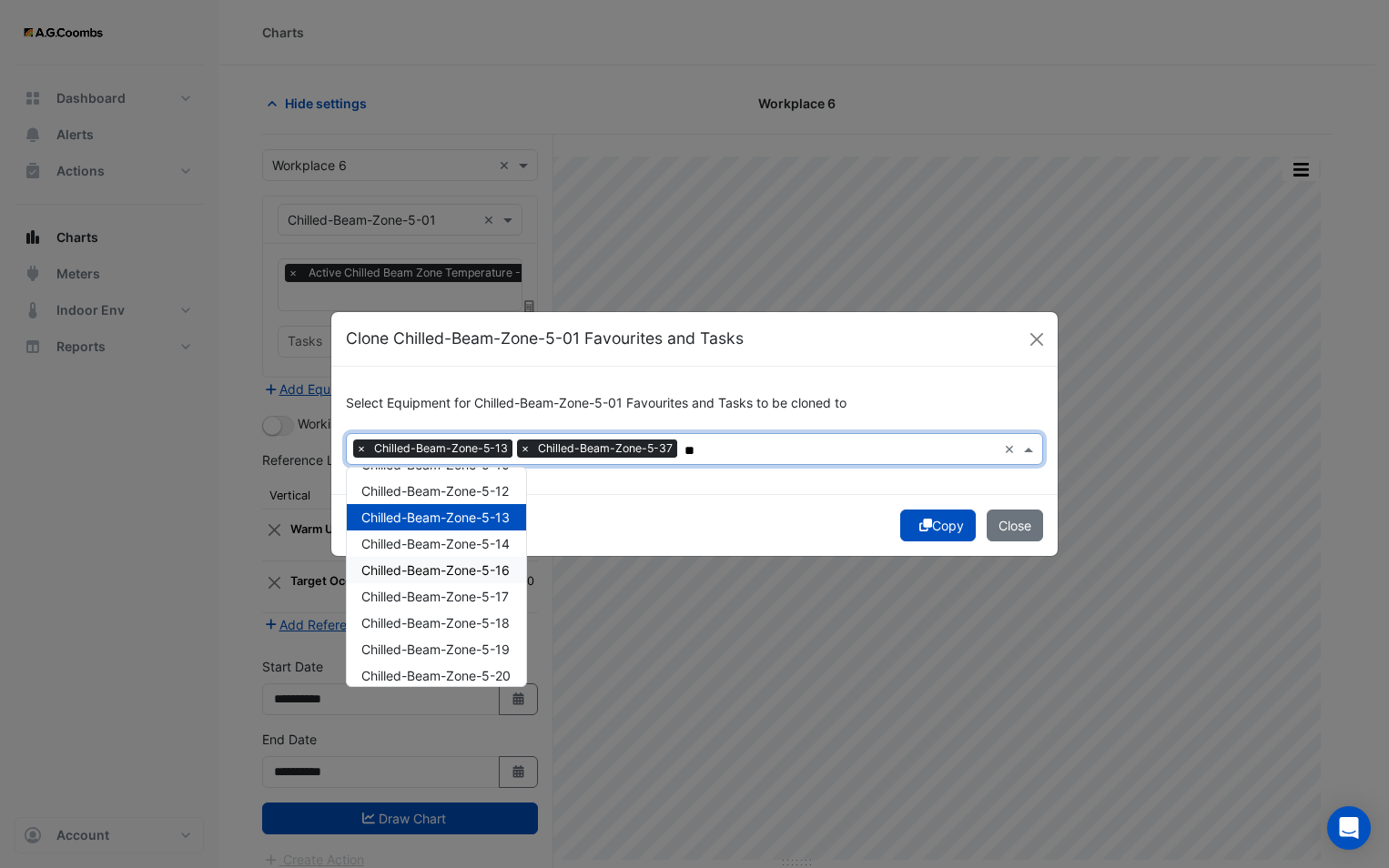
click at [450, 572] on span "Chilled-Beam-Zone-5-16" at bounding box center [435, 570] width 149 height 16
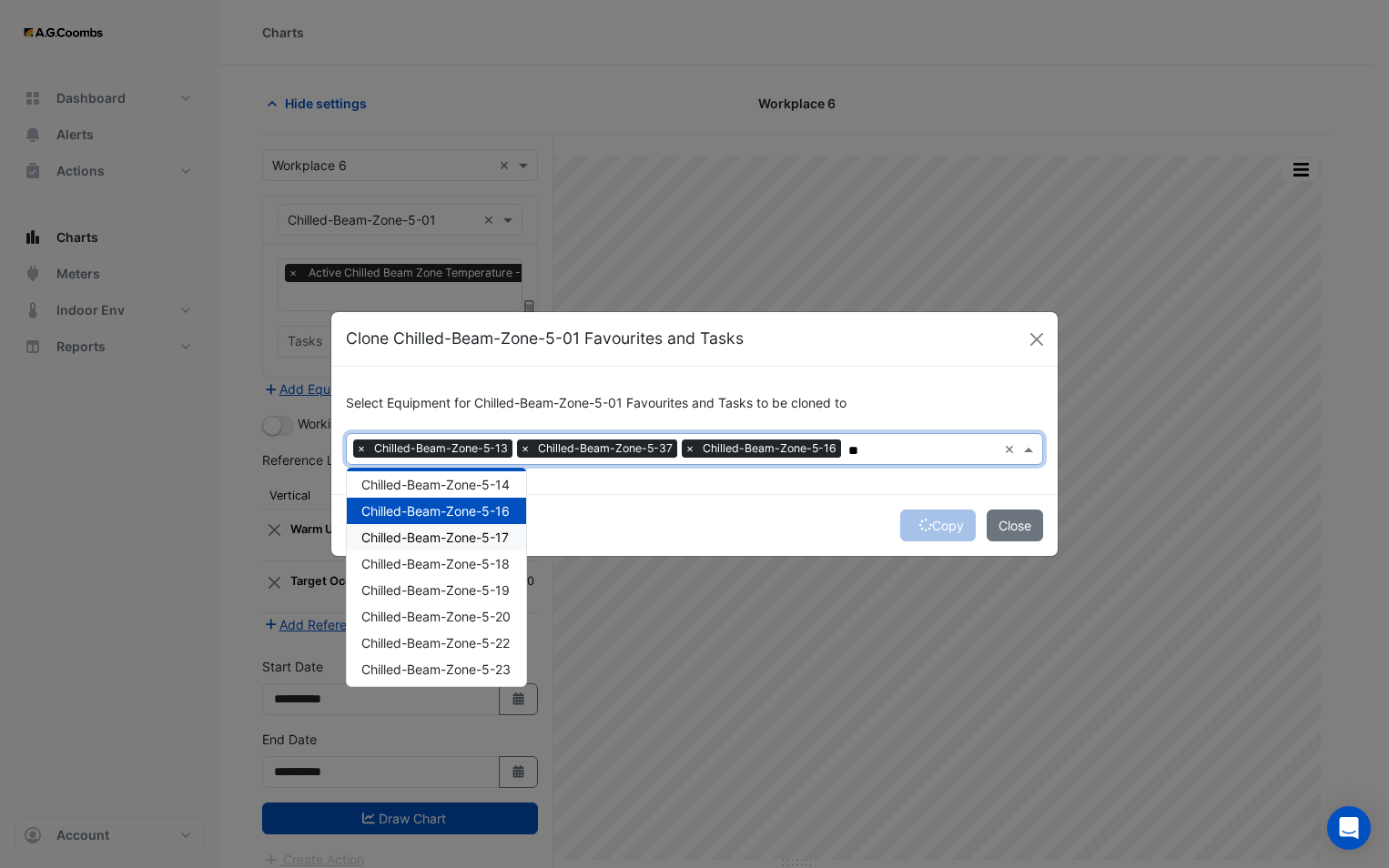
scroll to position [273, 0]
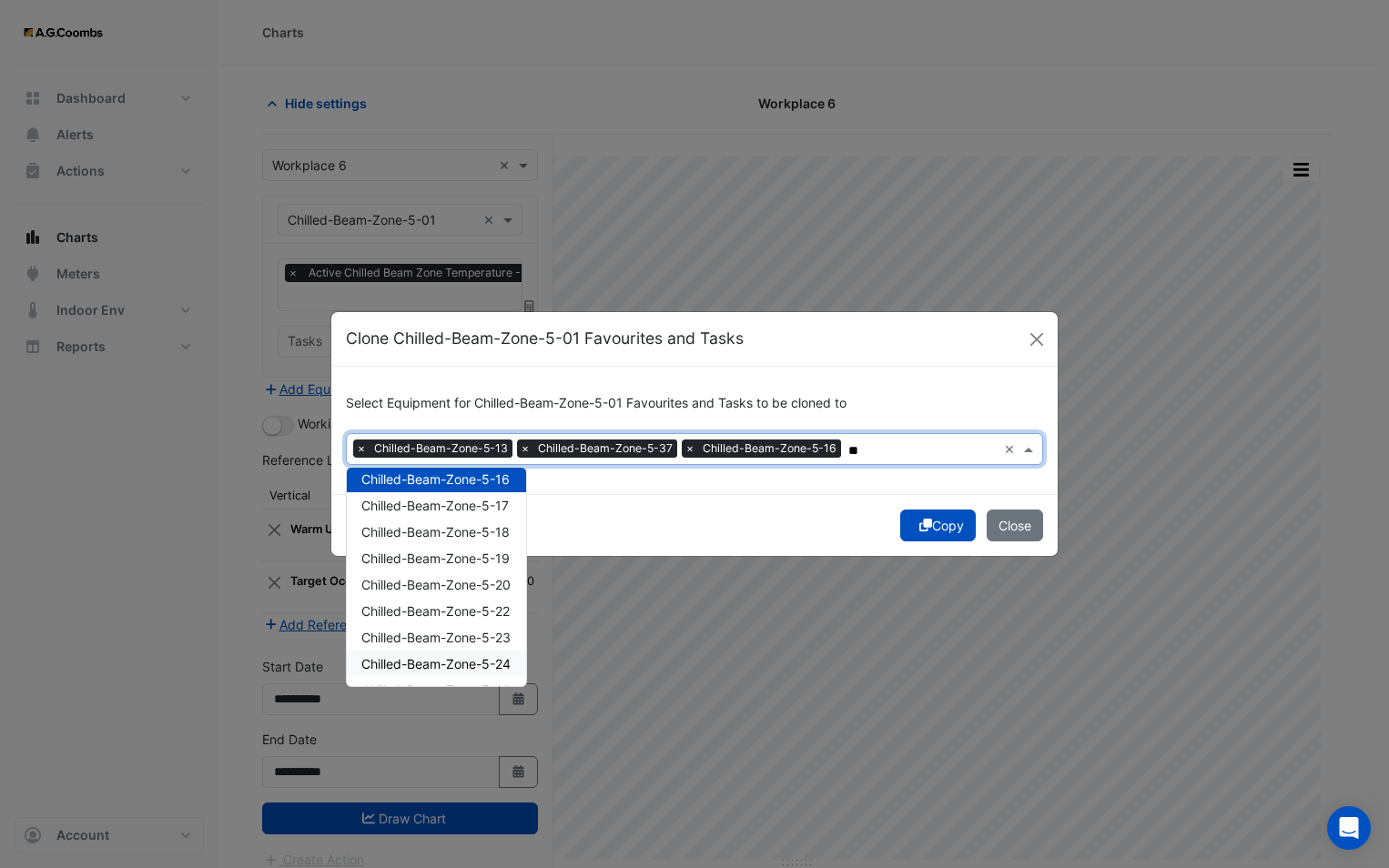
click at [487, 664] on span "Chilled-Beam-Zone-5-24" at bounding box center [436, 663] width 150 height 16
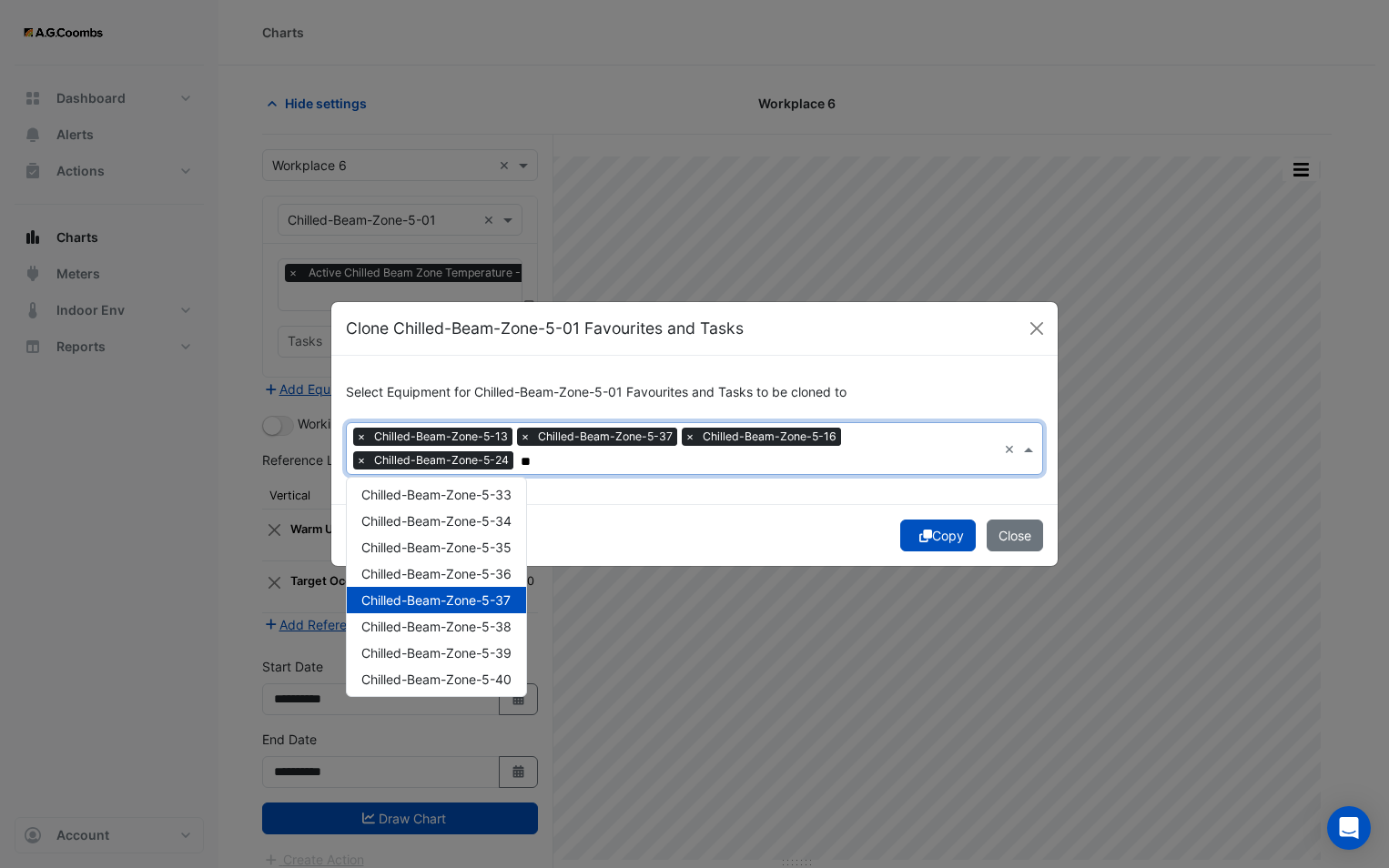
scroll to position [728, 0]
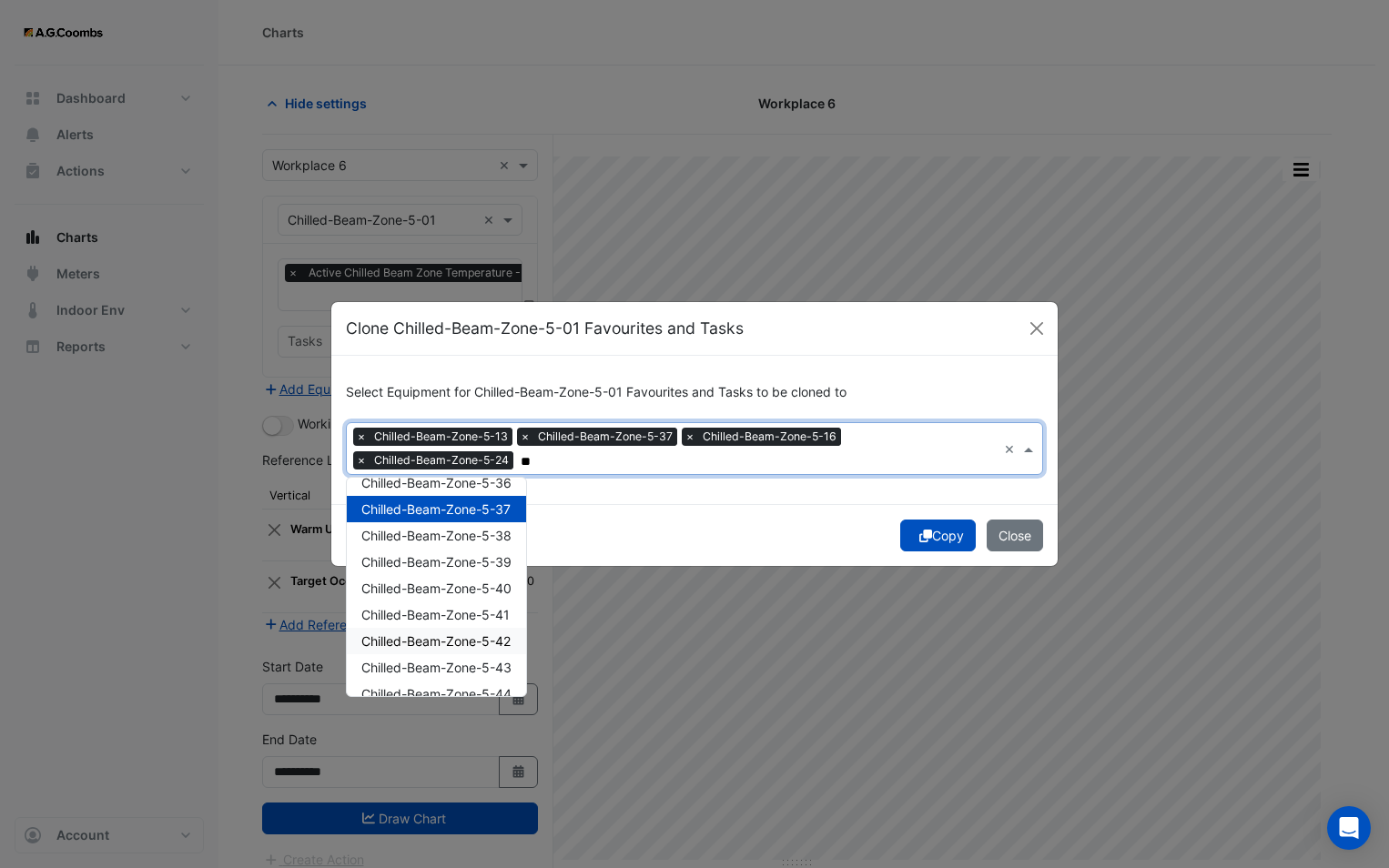
click at [467, 638] on span "Chilled-Beam-Zone-5-42" at bounding box center [436, 641] width 150 height 16
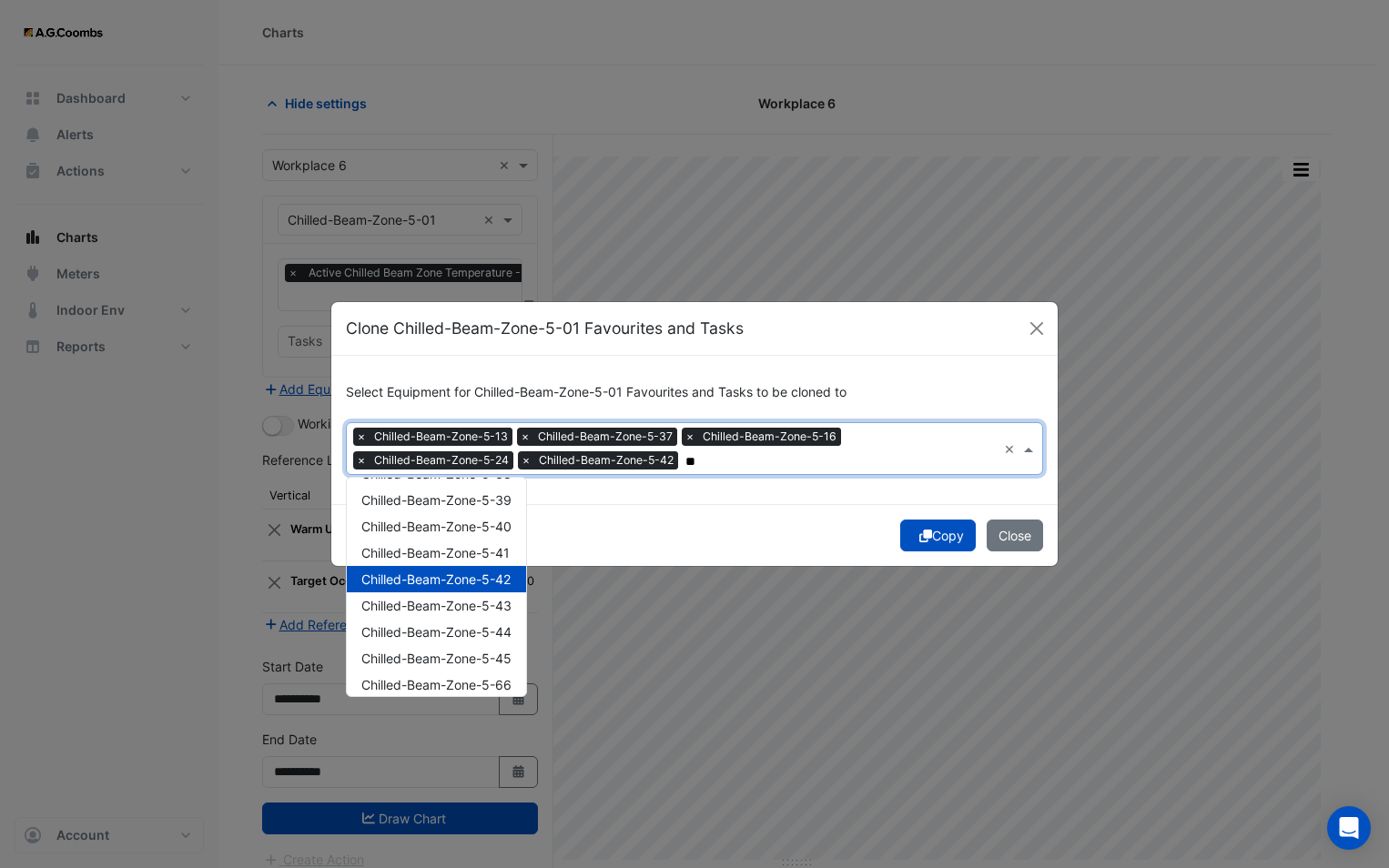
scroll to position [818, 0]
click at [468, 606] on span "Chilled-Beam-Zone-5-44" at bounding box center [436, 603] width 151 height 16
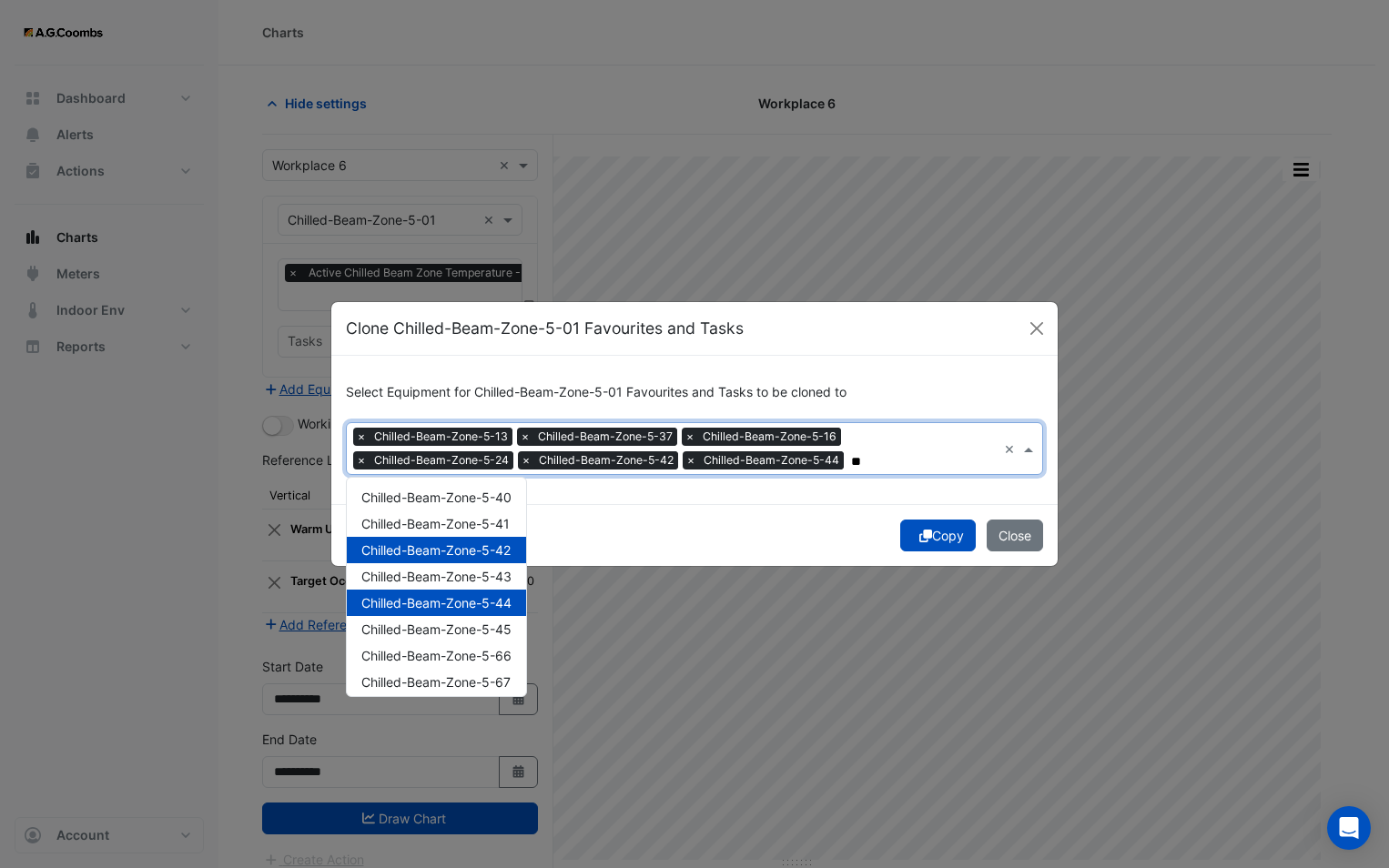
scroll to position [728, 0]
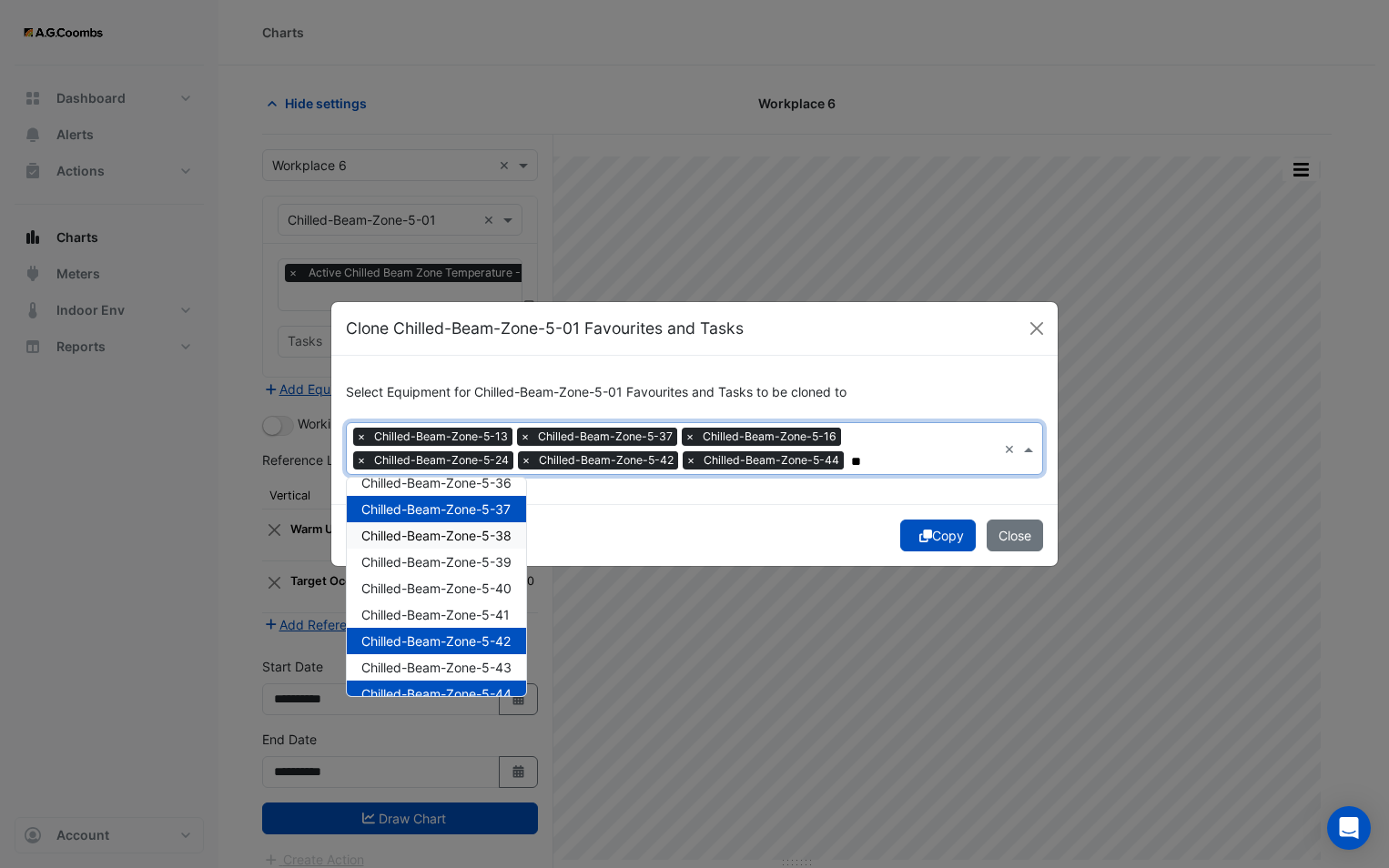
click at [458, 535] on span "Chilled-Beam-Zone-5-38" at bounding box center [436, 535] width 151 height 16
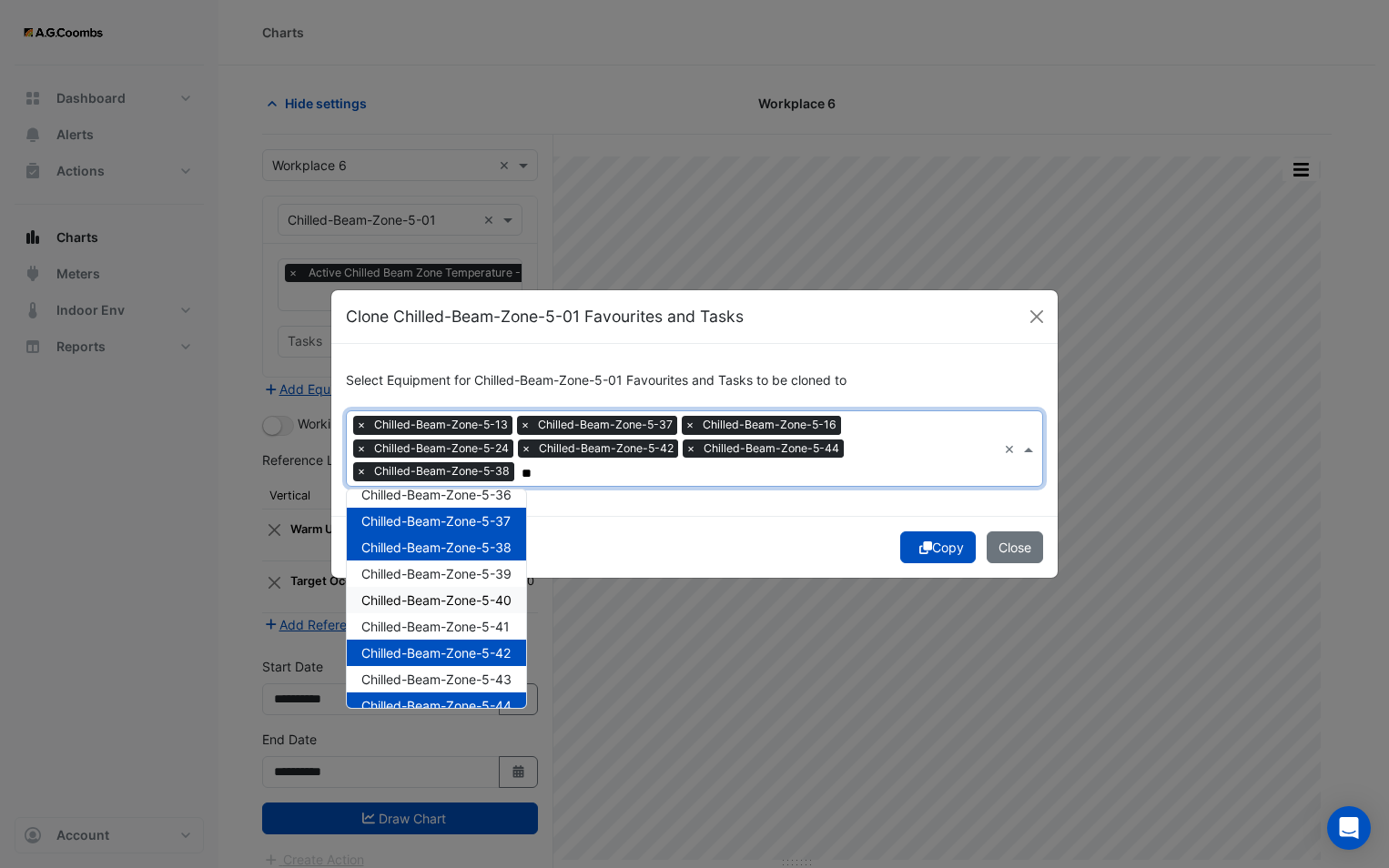
click at [462, 599] on span "Chilled-Beam-Zone-5-40" at bounding box center [436, 600] width 151 height 16
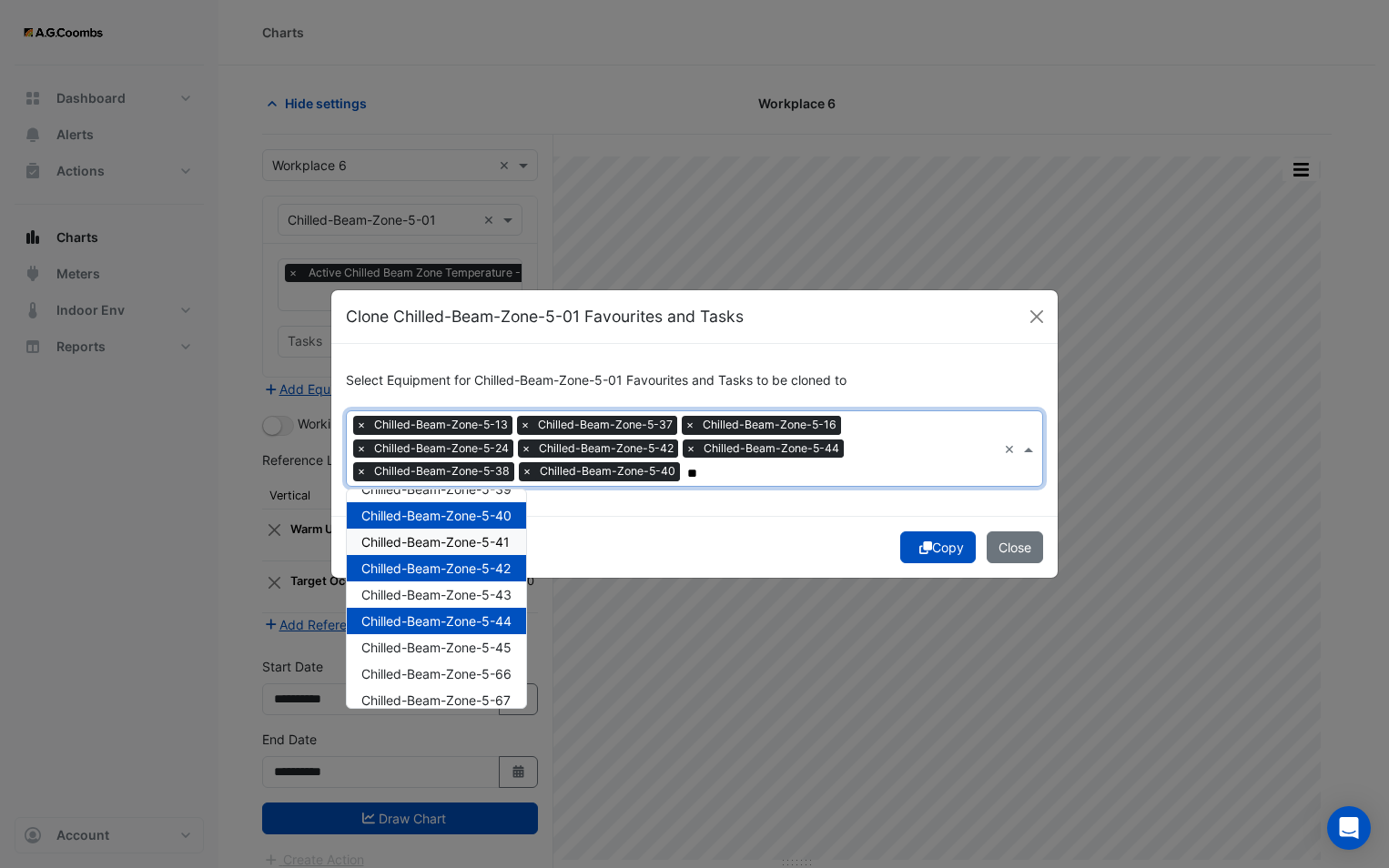
scroll to position [910, 0]
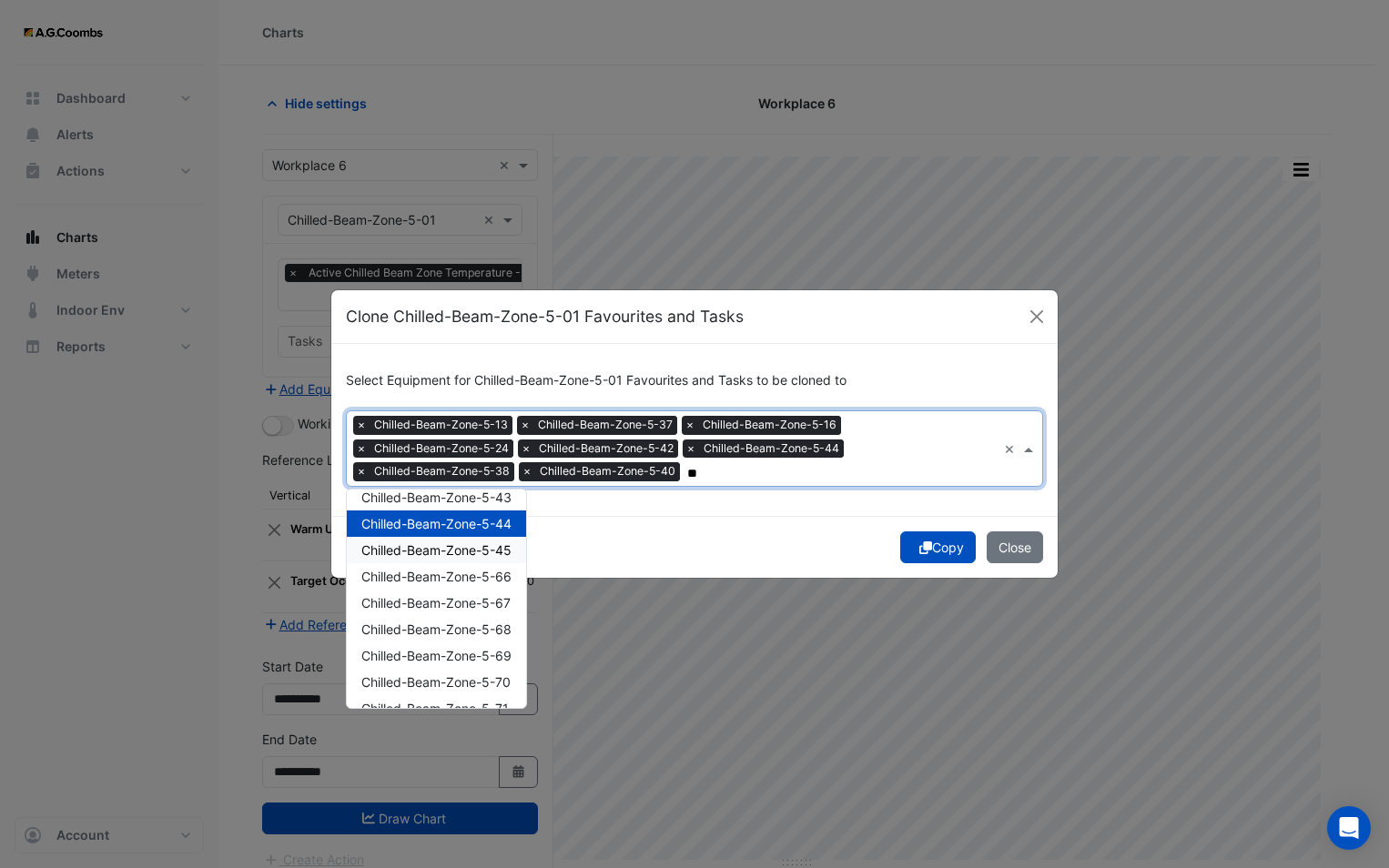
click at [472, 557] on div "Chilled-Beam-Zone-5-45" at bounding box center [436, 550] width 180 height 26
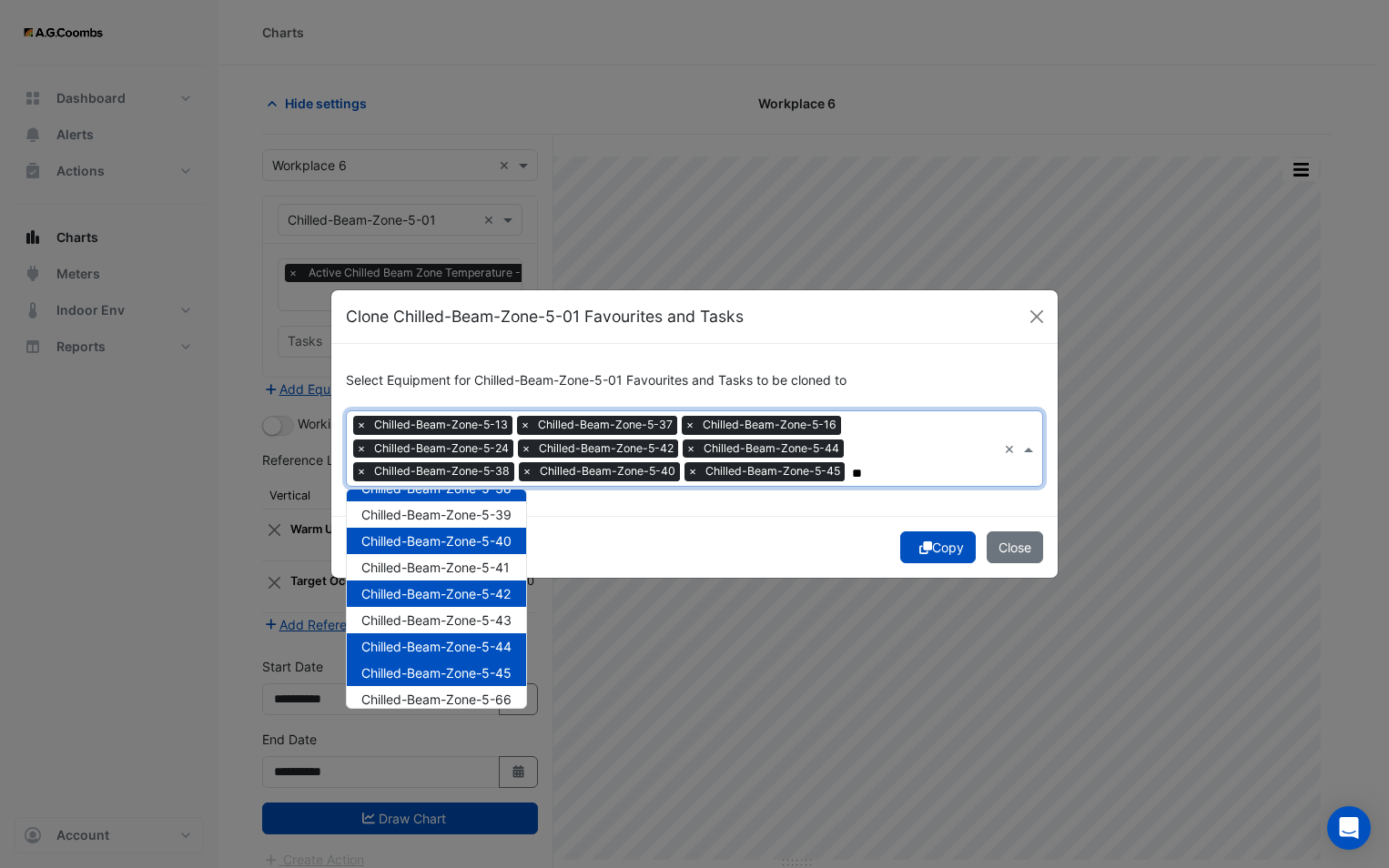
scroll to position [728, 0]
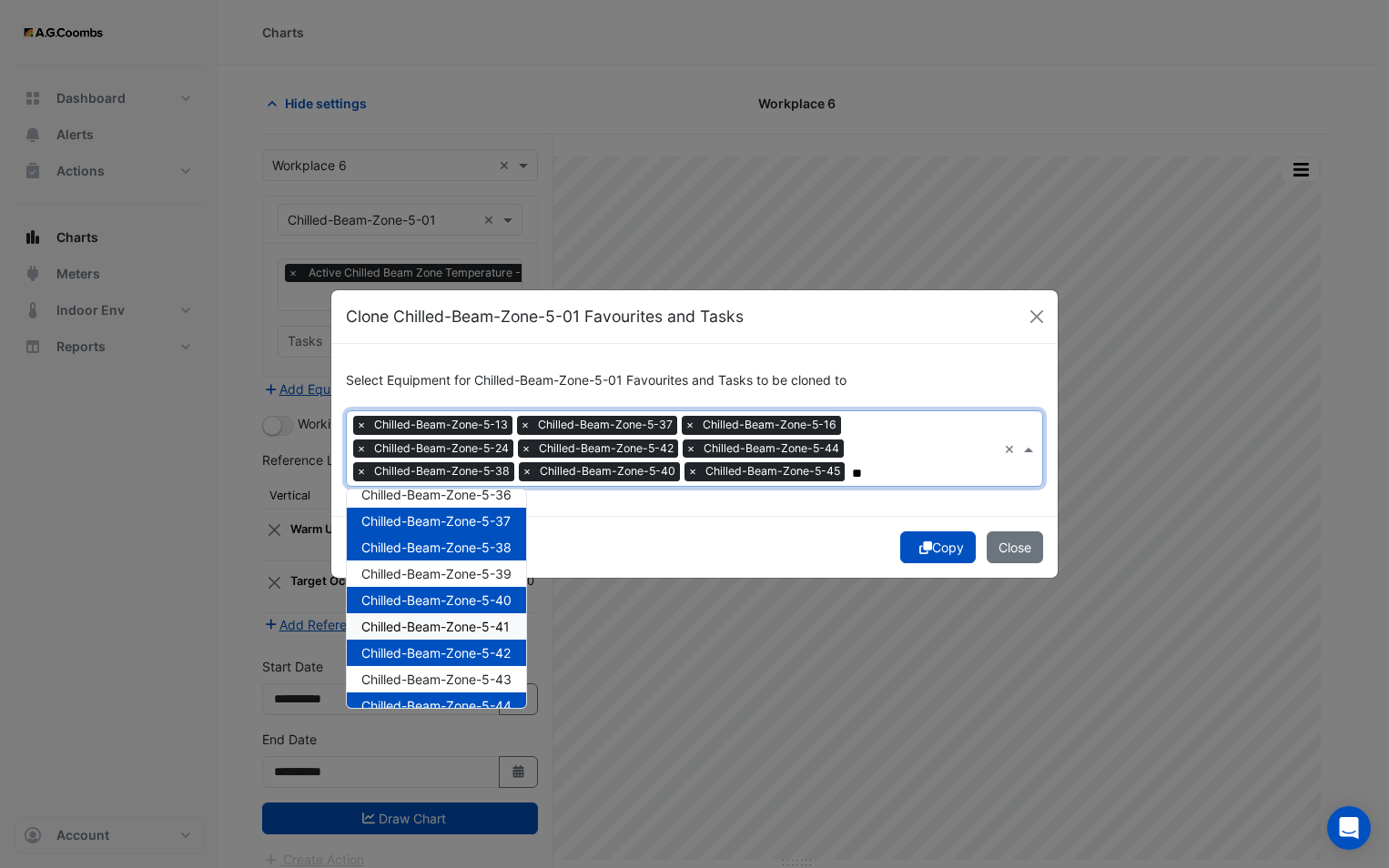
click at [457, 627] on span "Chilled-Beam-Zone-5-41" at bounding box center [435, 626] width 149 height 16
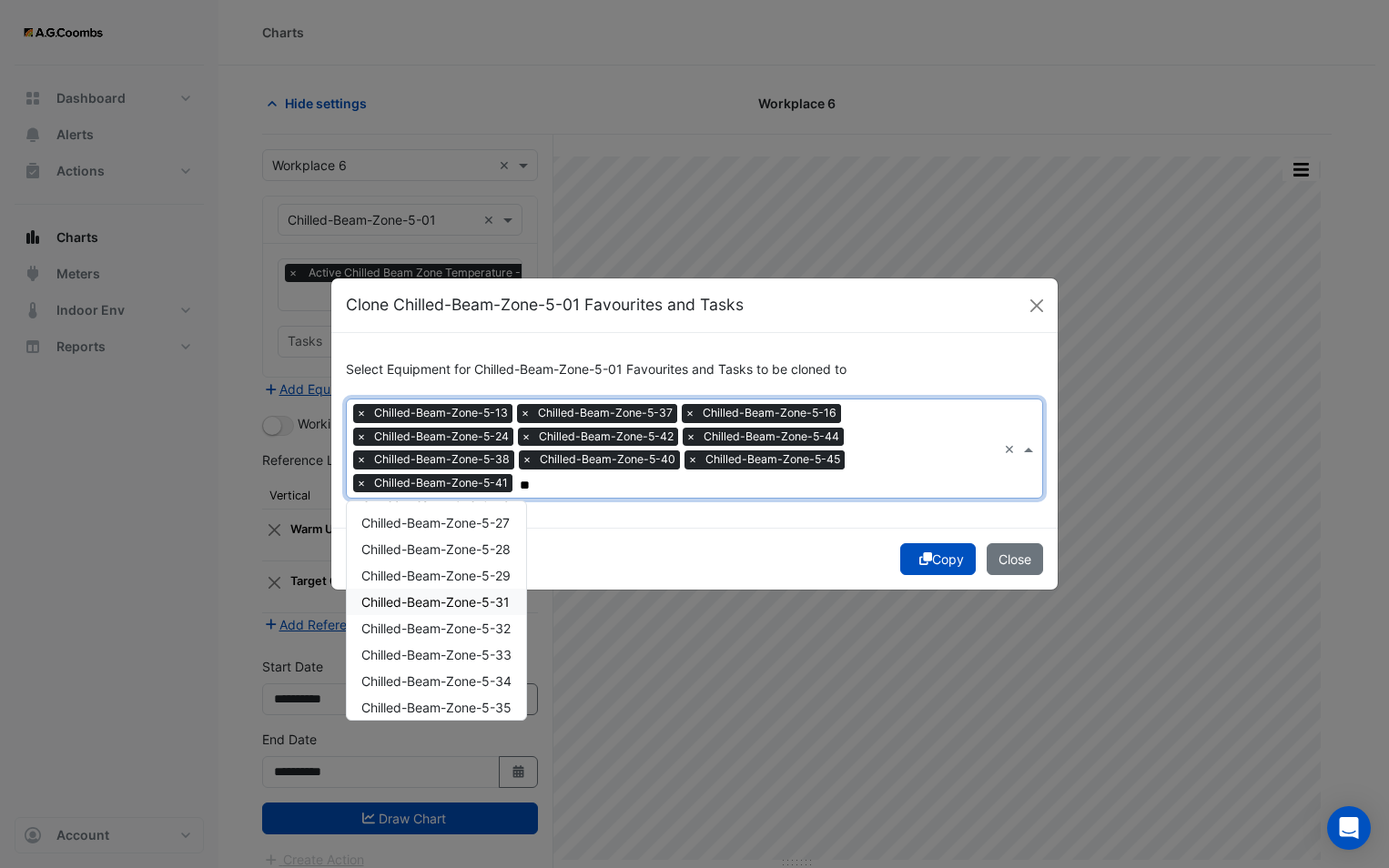
scroll to position [546, 0]
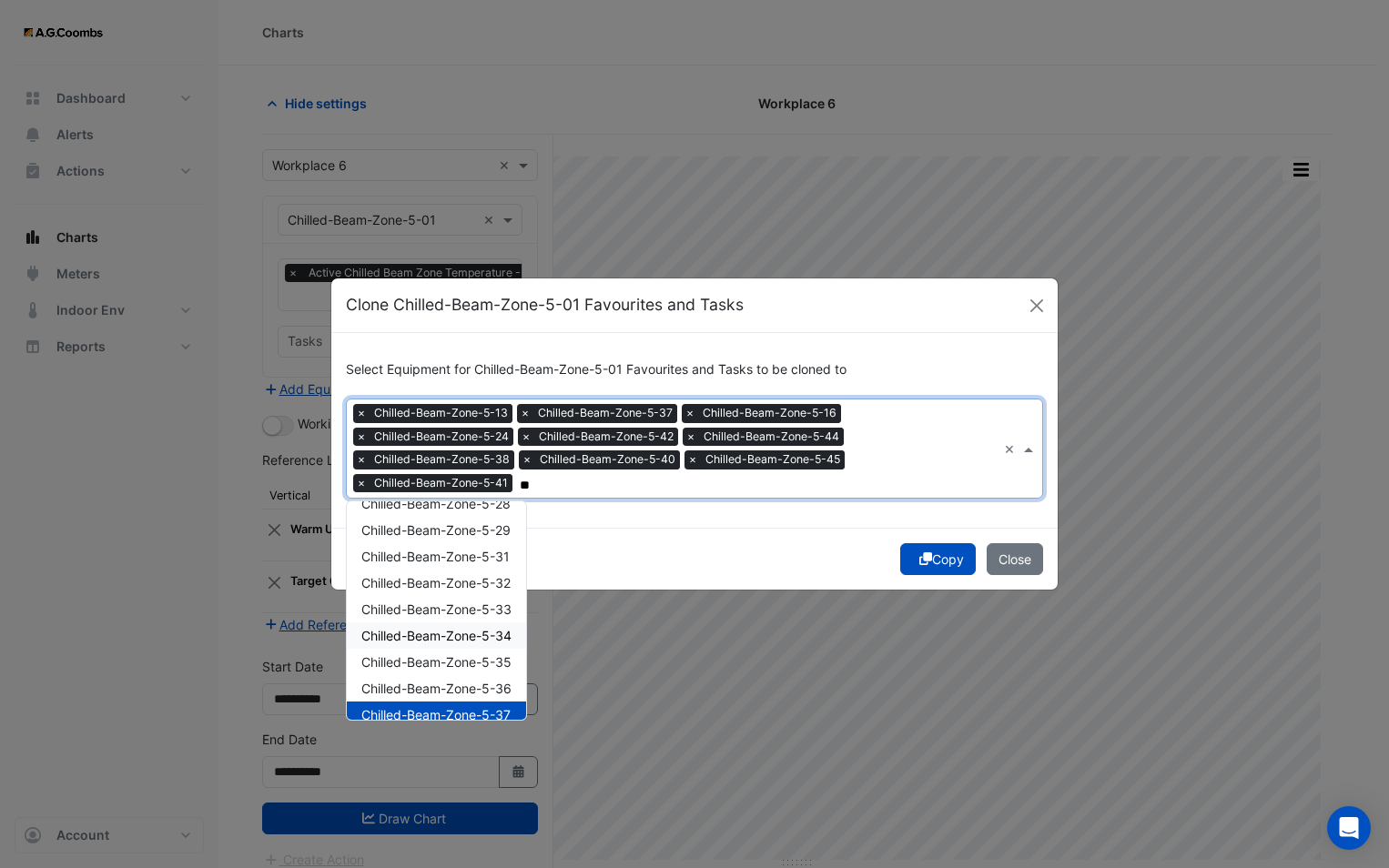
click at [424, 644] on div "Chilled-Beam-Zone-5-34" at bounding box center [436, 635] width 180 height 26
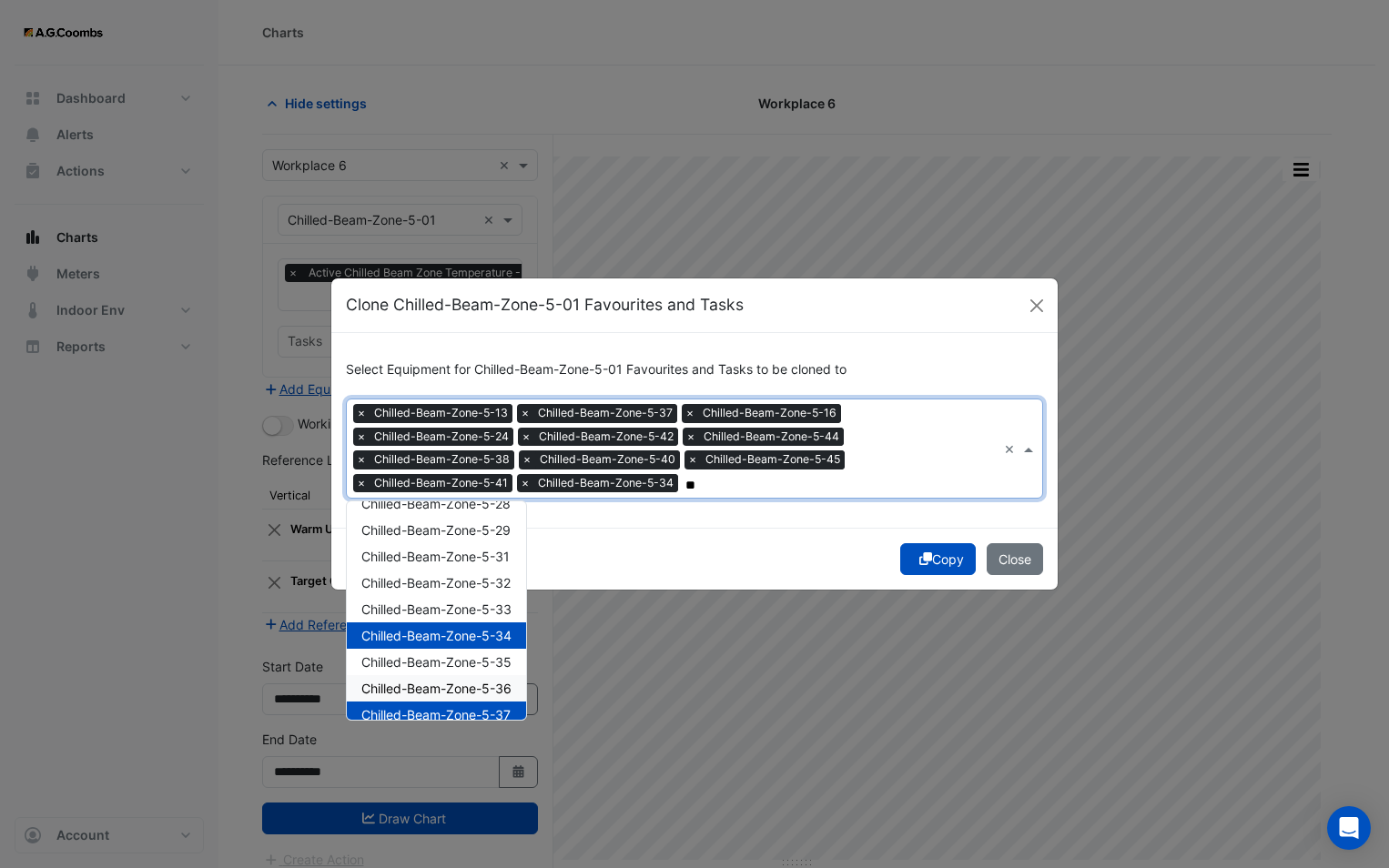
click at [440, 684] on span "Chilled-Beam-Zone-5-36" at bounding box center [436, 688] width 151 height 16
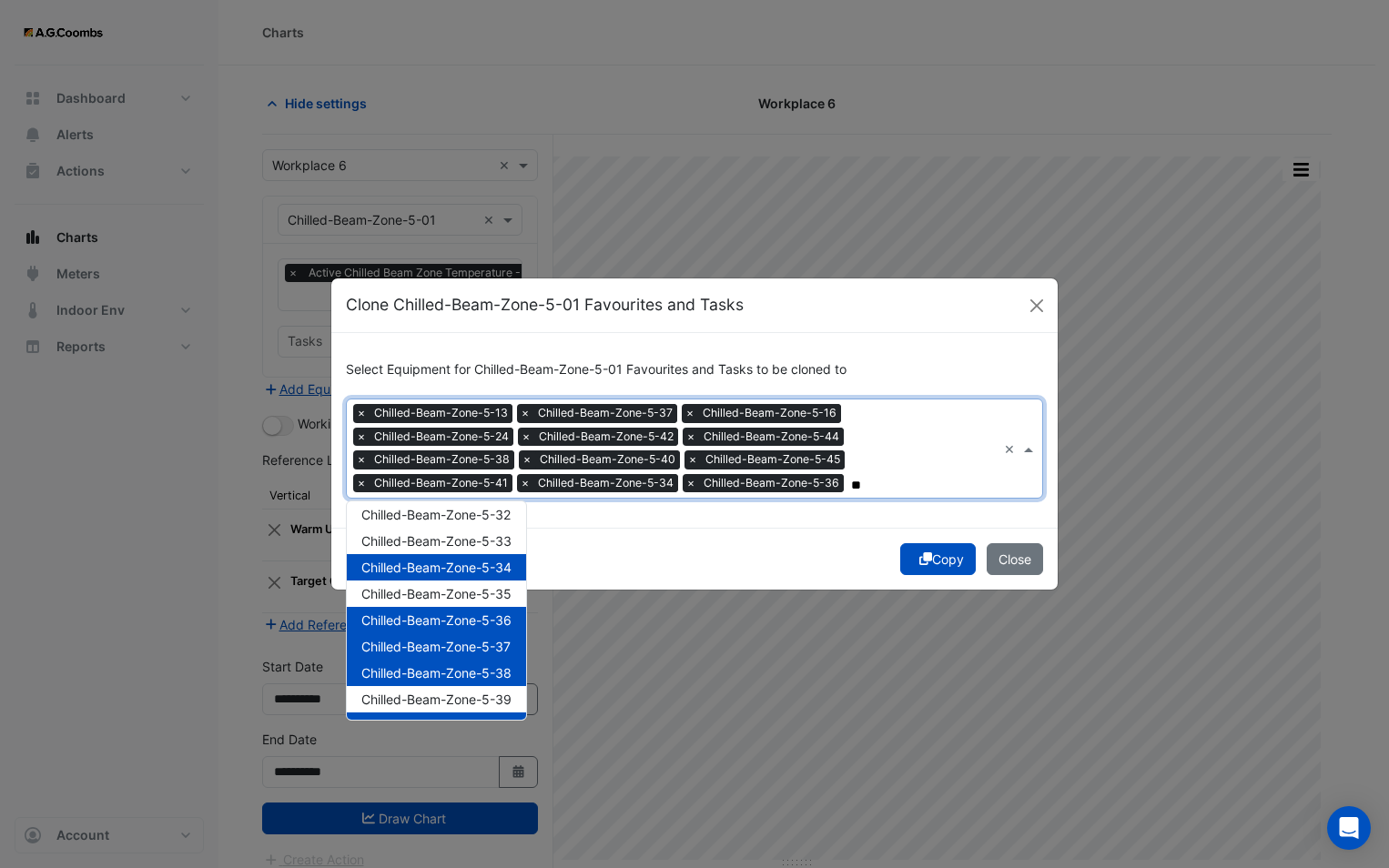
scroll to position [728, 0]
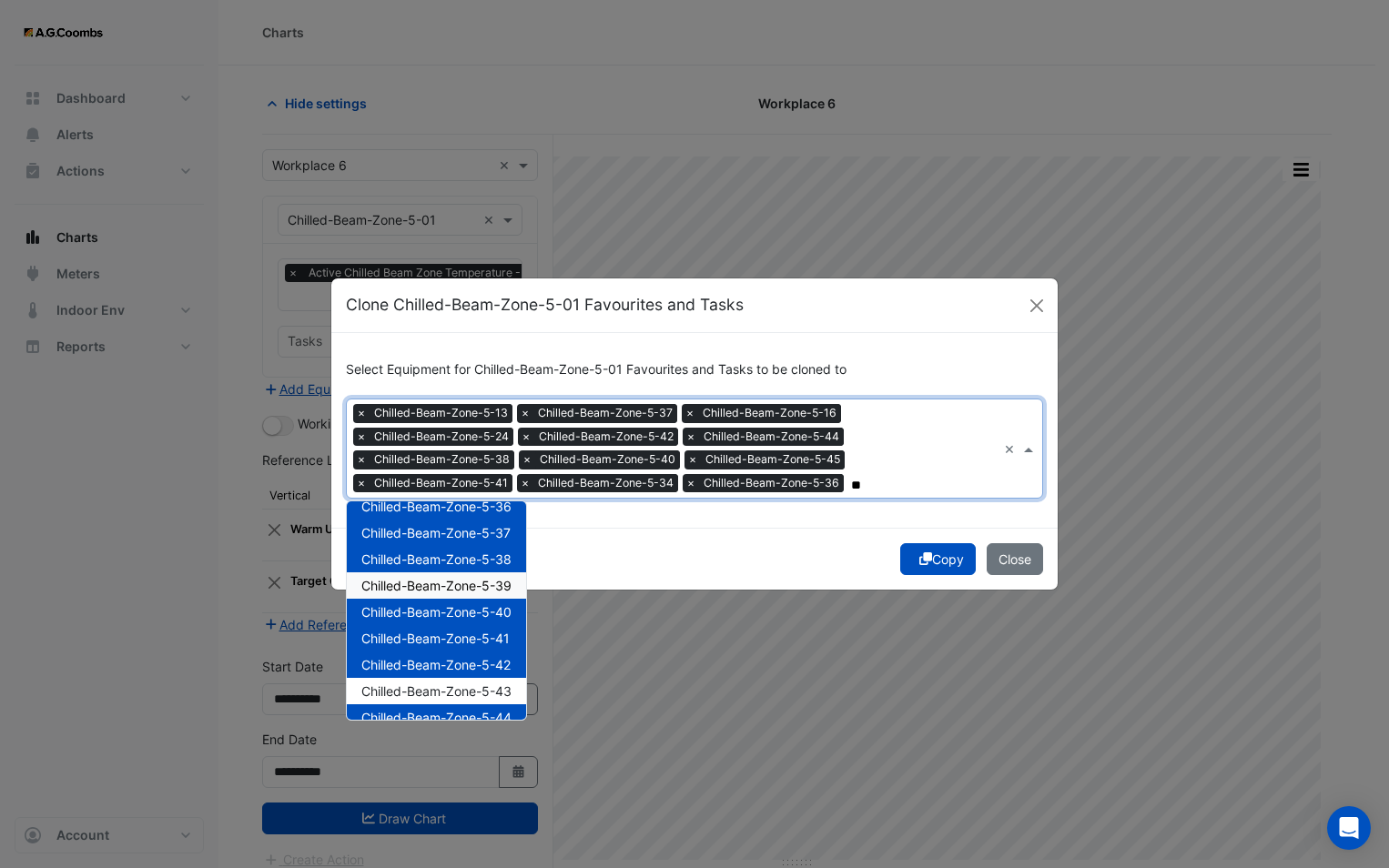
click at [471, 593] on div "Chilled-Beam-Zone-5-39" at bounding box center [436, 584] width 180 height 26
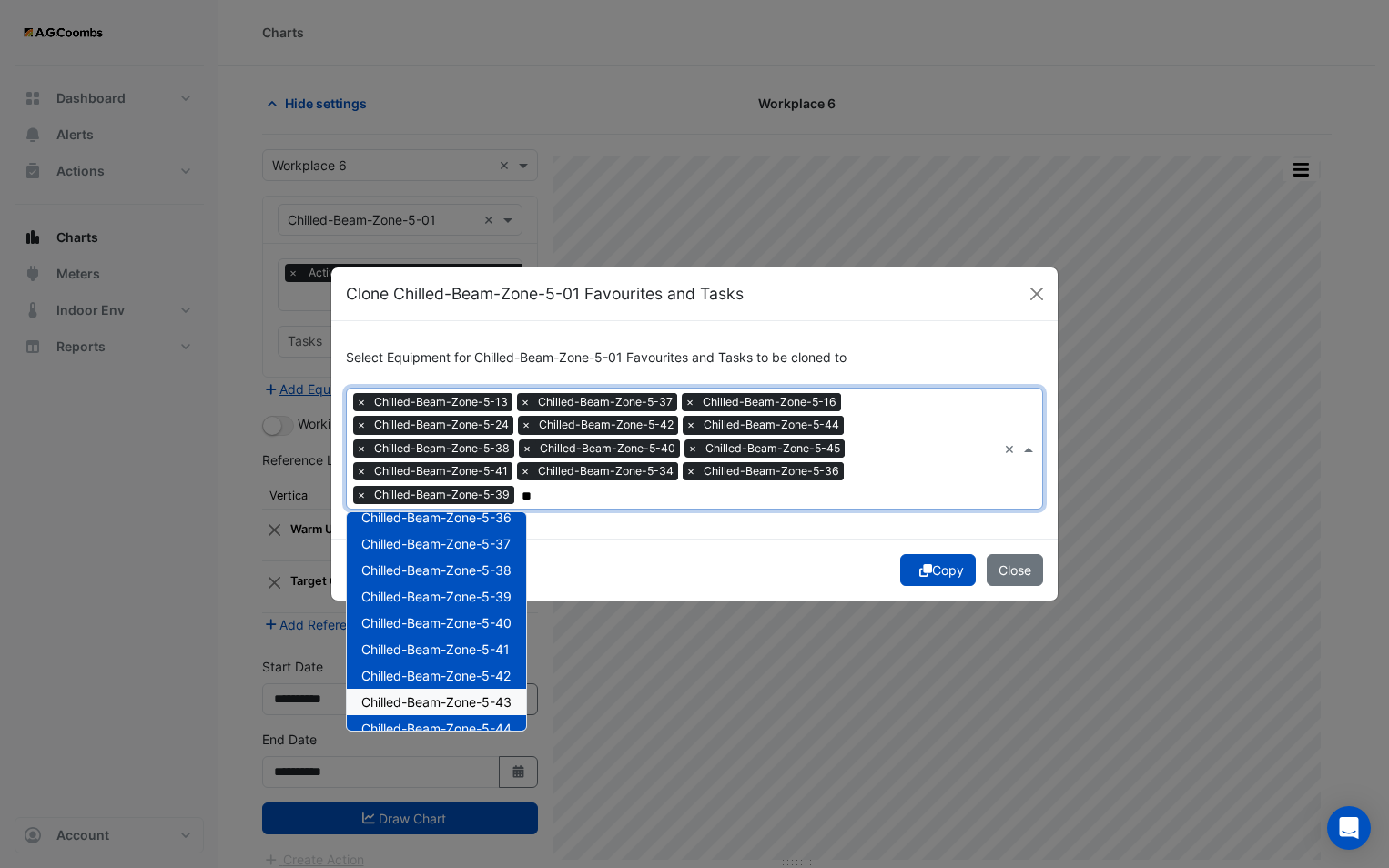
click at [462, 701] on span "Chilled-Beam-Zone-5-43" at bounding box center [436, 702] width 151 height 16
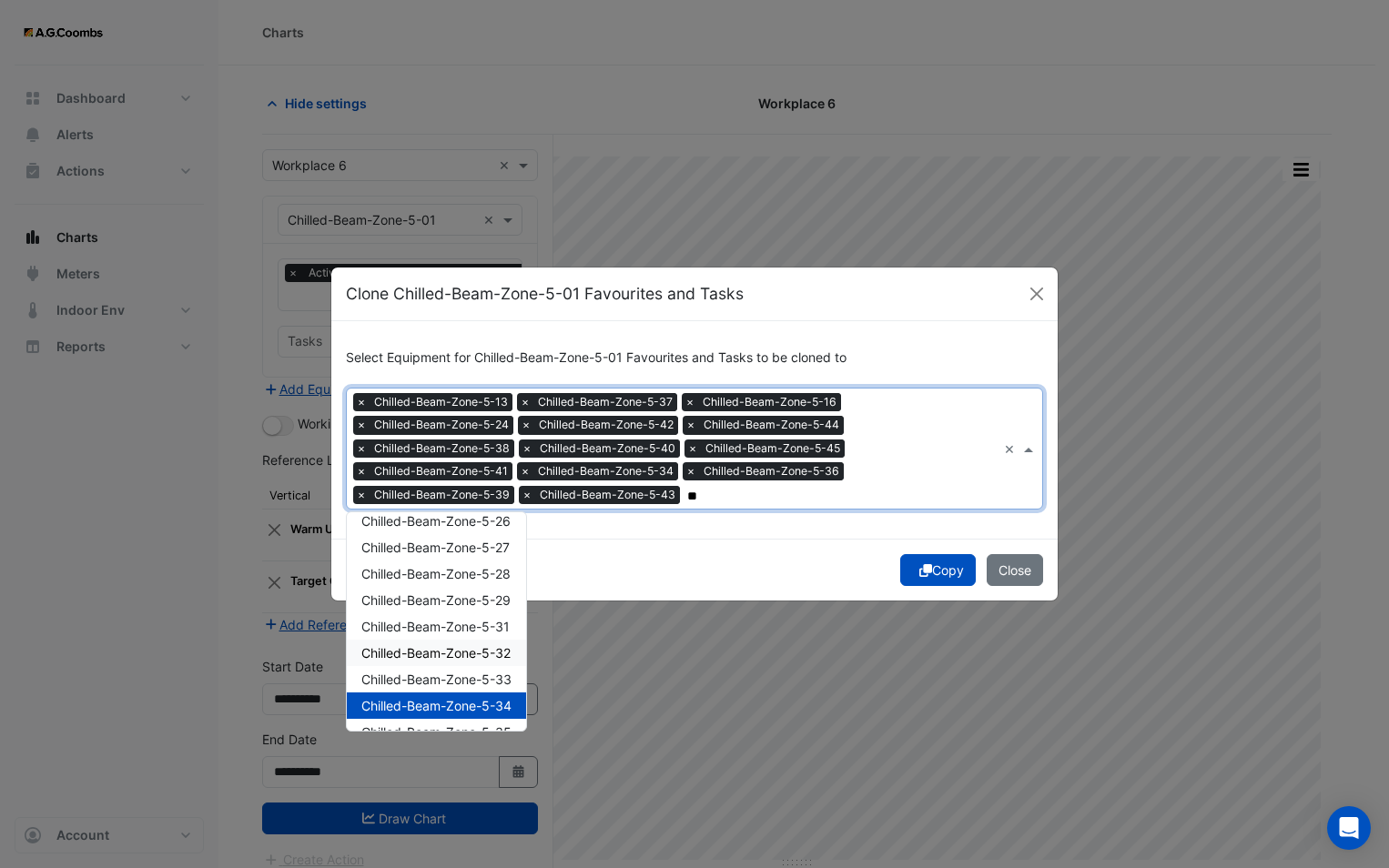
scroll to position [454, 0]
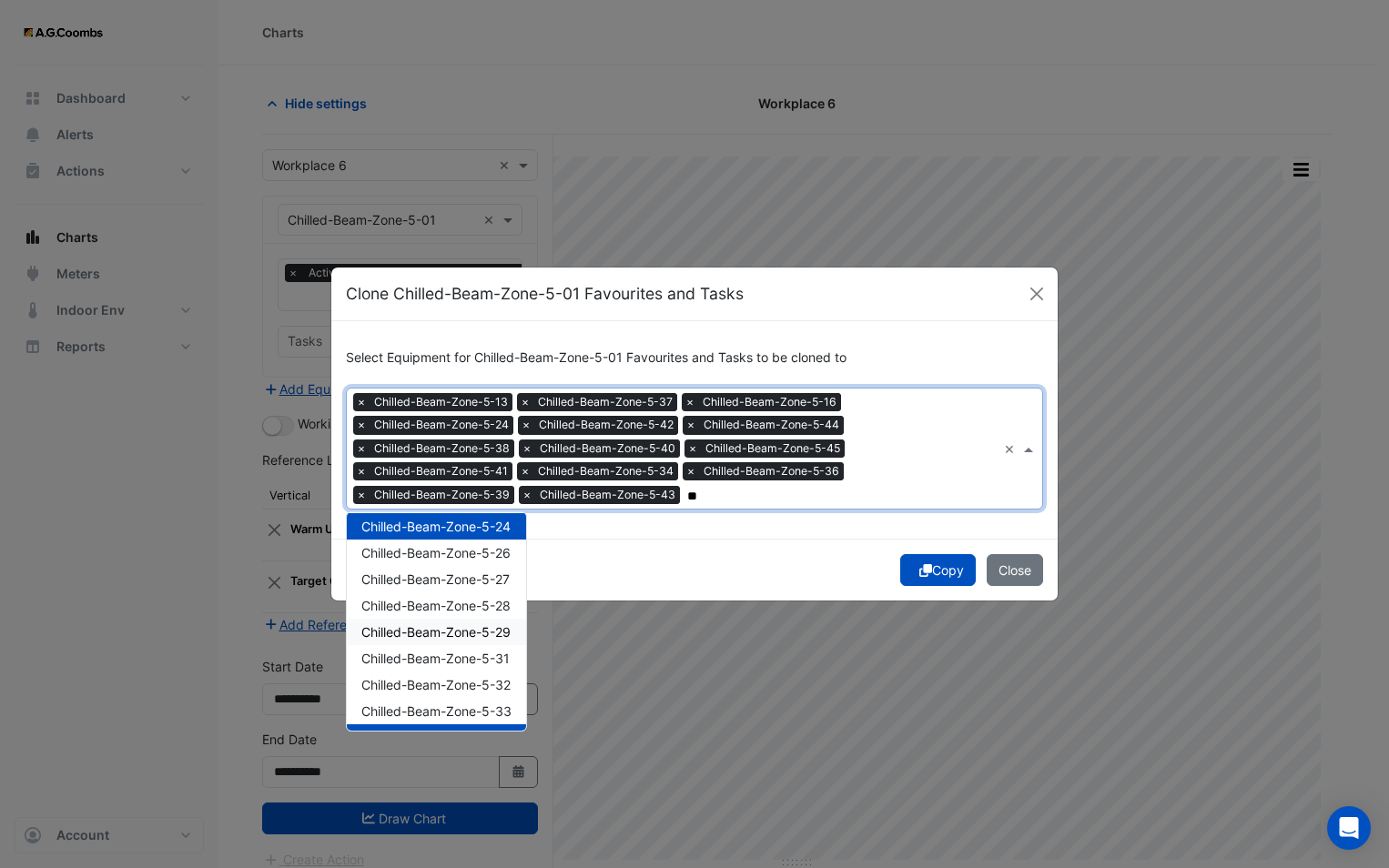
click at [450, 634] on span "Chilled-Beam-Zone-5-29" at bounding box center [436, 632] width 150 height 16
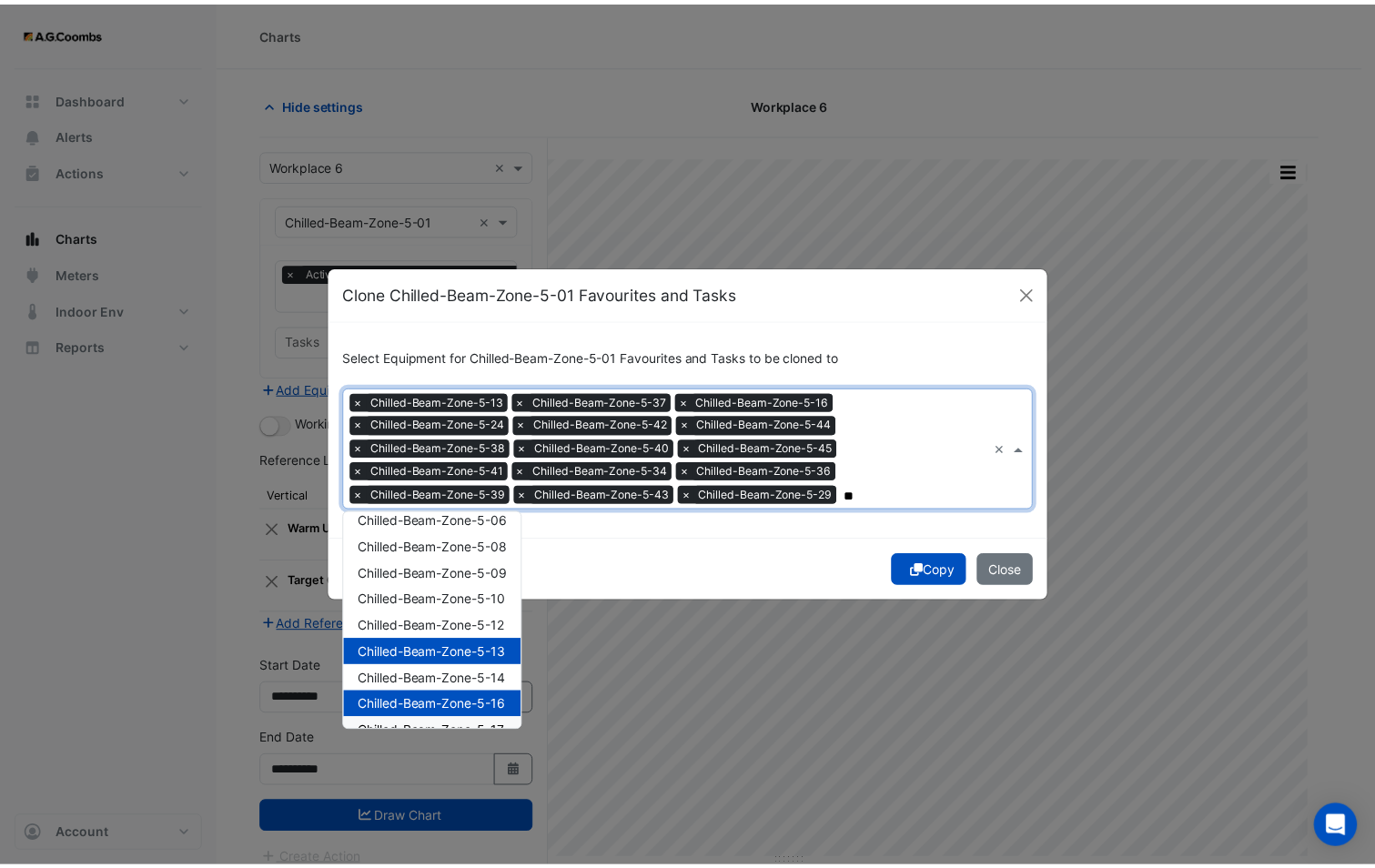
scroll to position [0, 0]
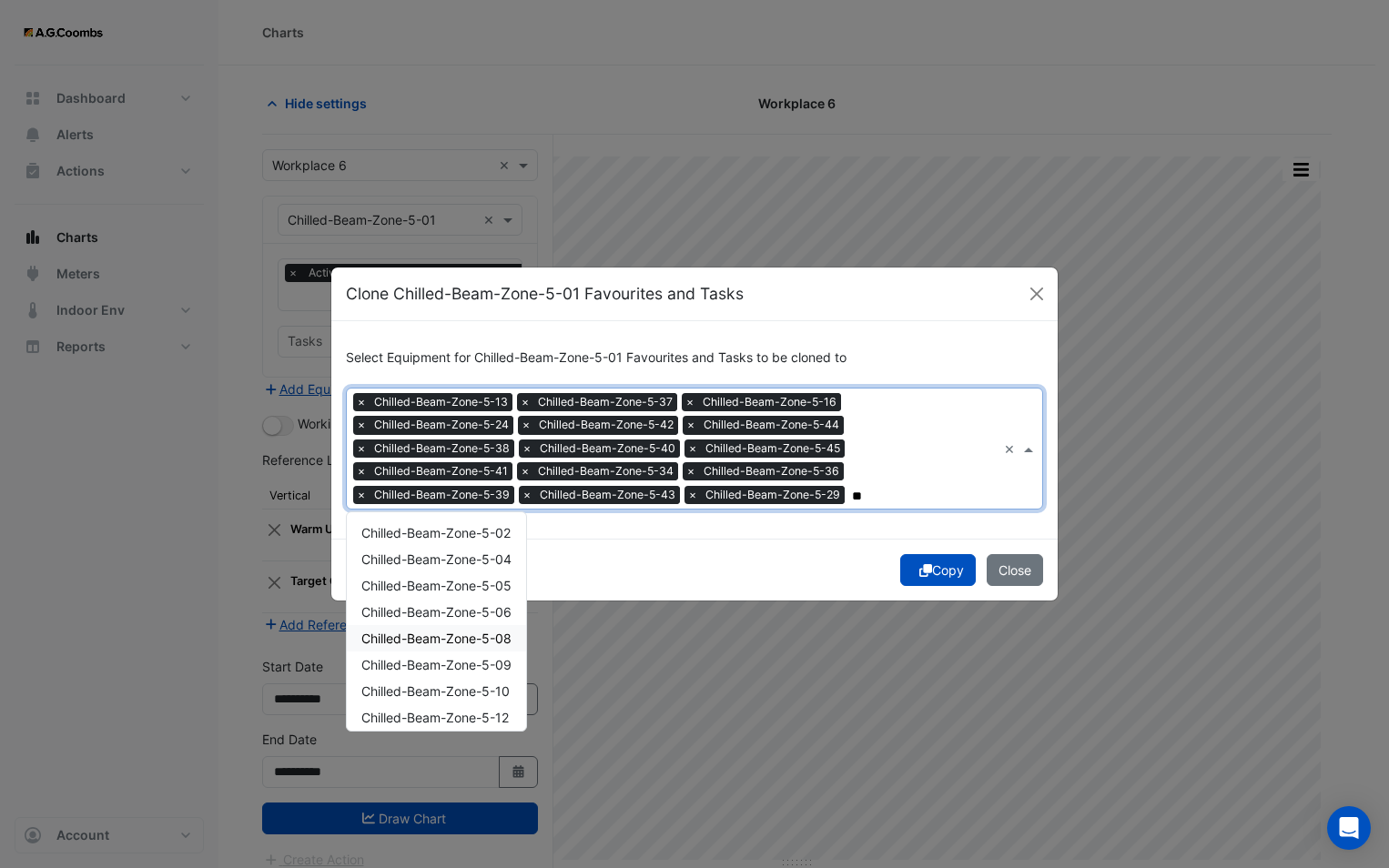
click at [465, 642] on span "Chilled-Beam-Zone-5-08" at bounding box center [436, 638] width 151 height 16
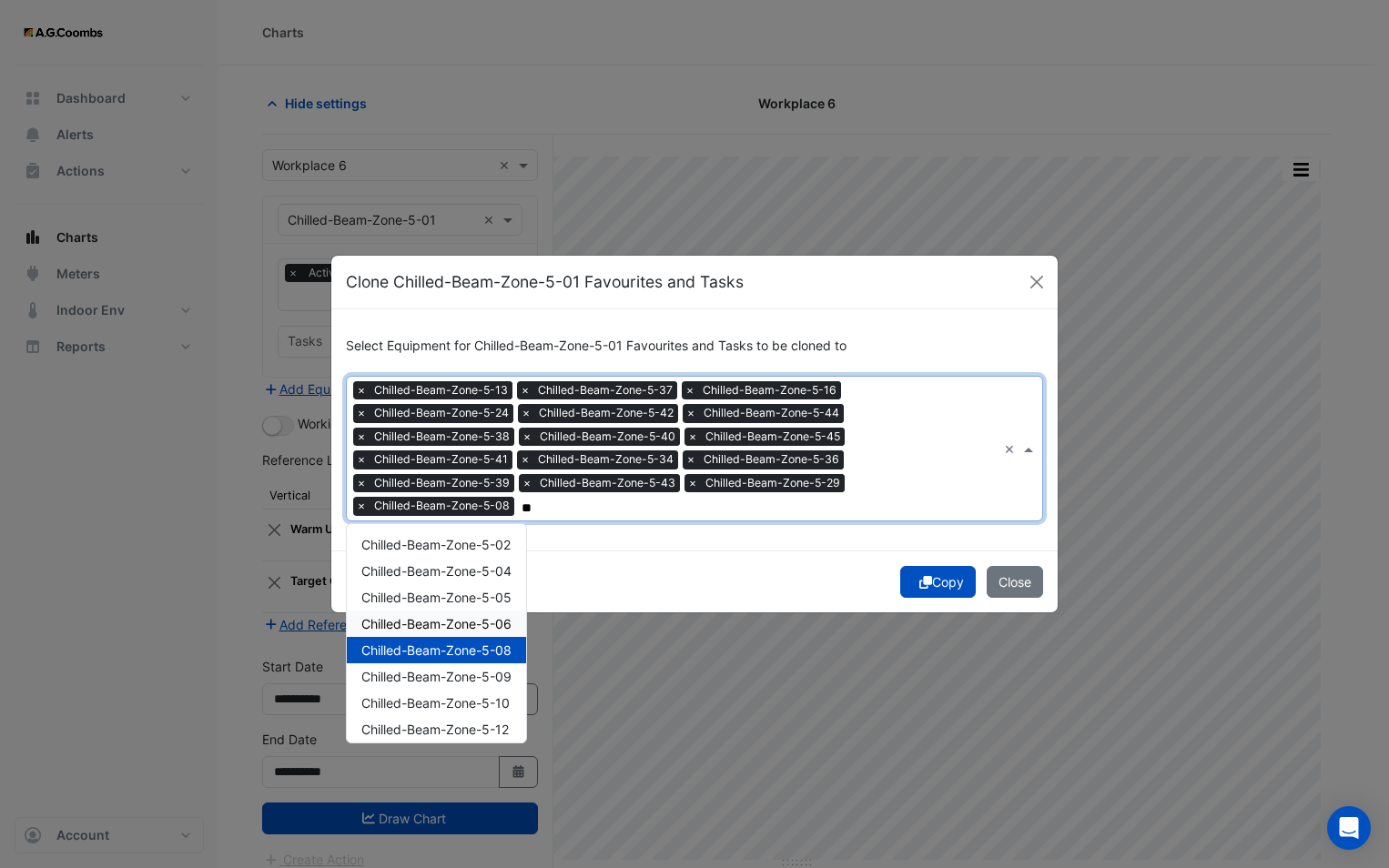
type input "**"
click at [724, 584] on div "Copy Close" at bounding box center [694, 582] width 727 height 62
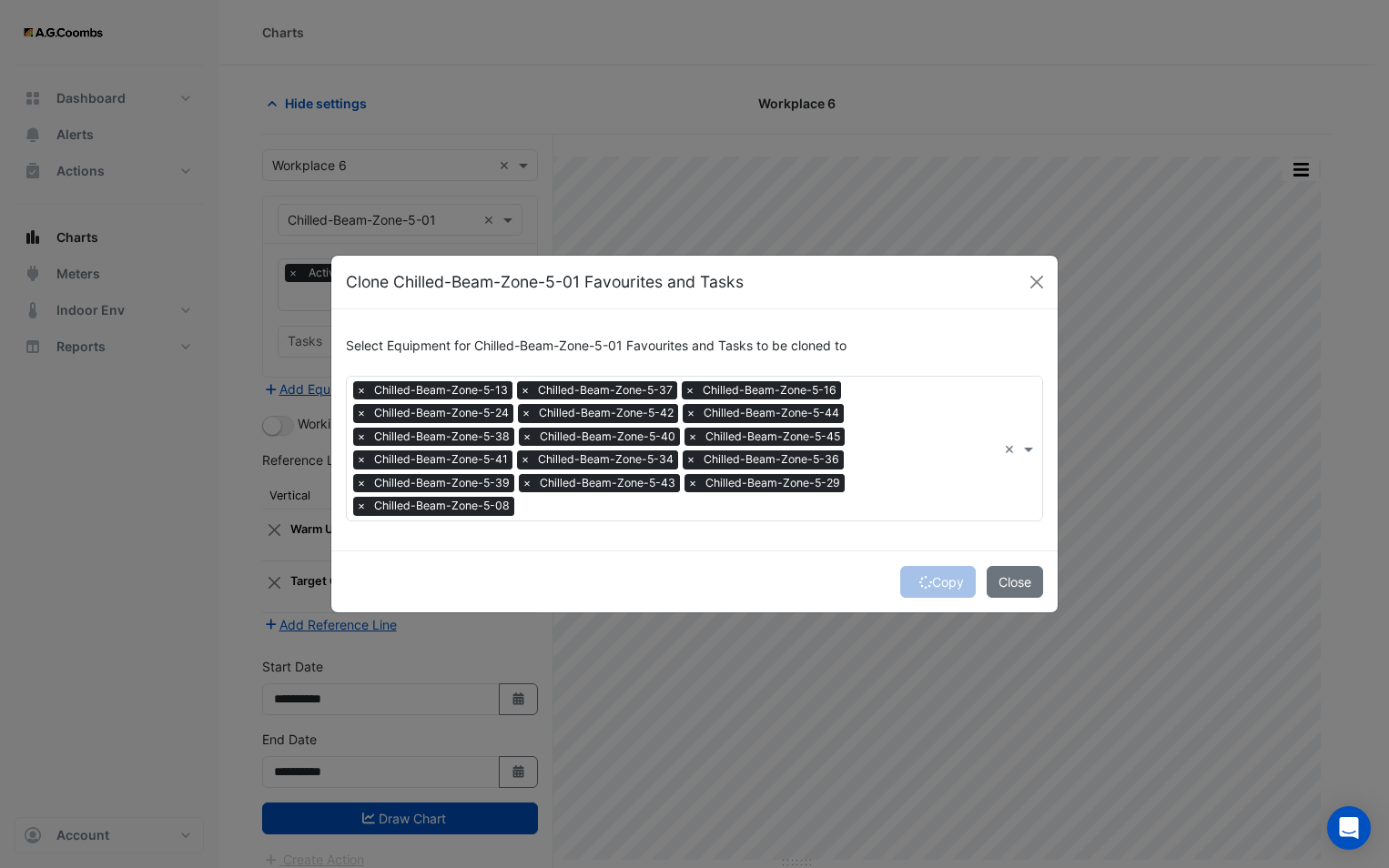
click at [914, 587] on div "Copy Close" at bounding box center [694, 582] width 727 height 62
click at [929, 587] on button "Copy" at bounding box center [938, 582] width 76 height 32
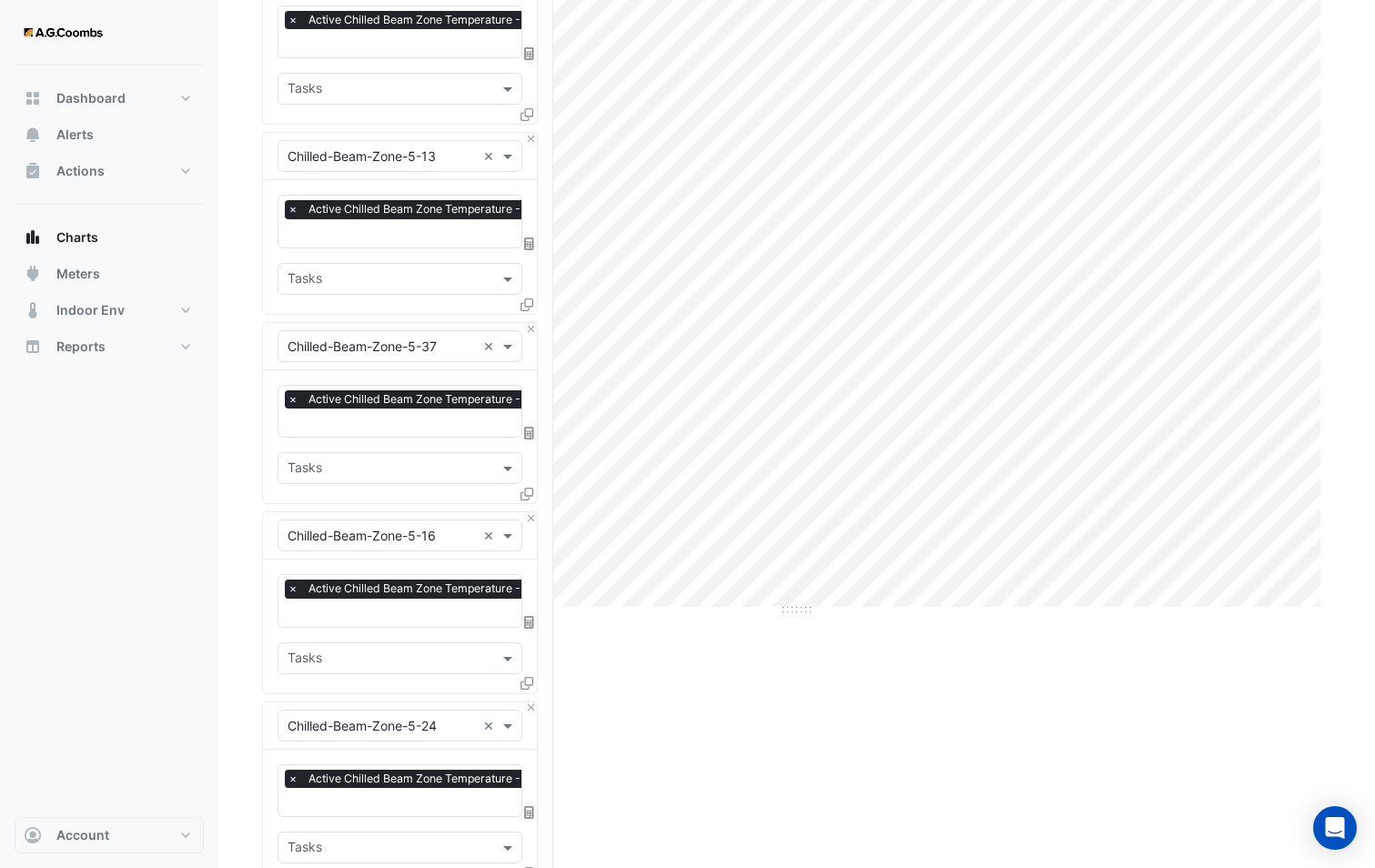
scroll to position [273, 0]
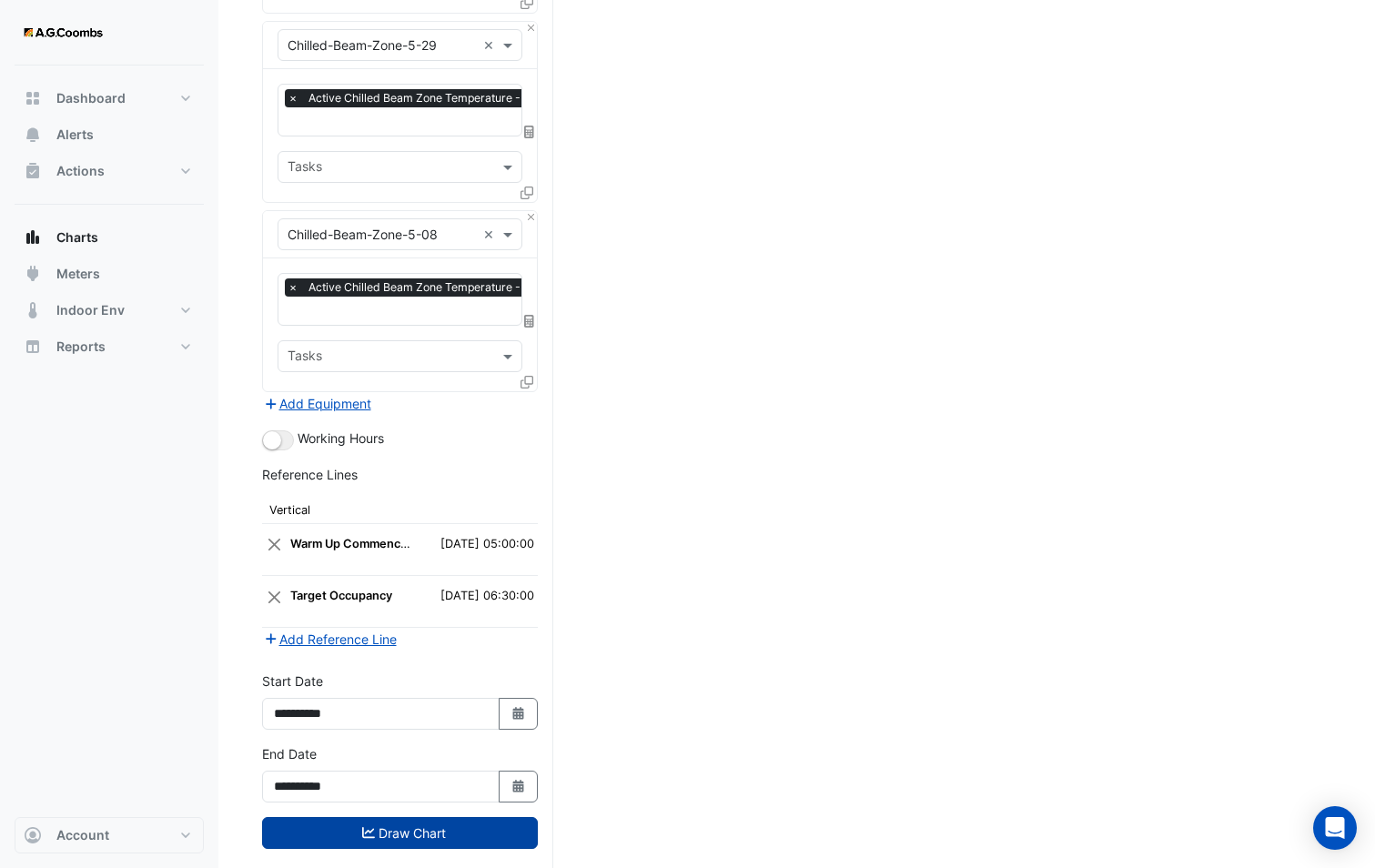
click at [406, 817] on button "Draw Chart" at bounding box center [400, 832] width 276 height 32
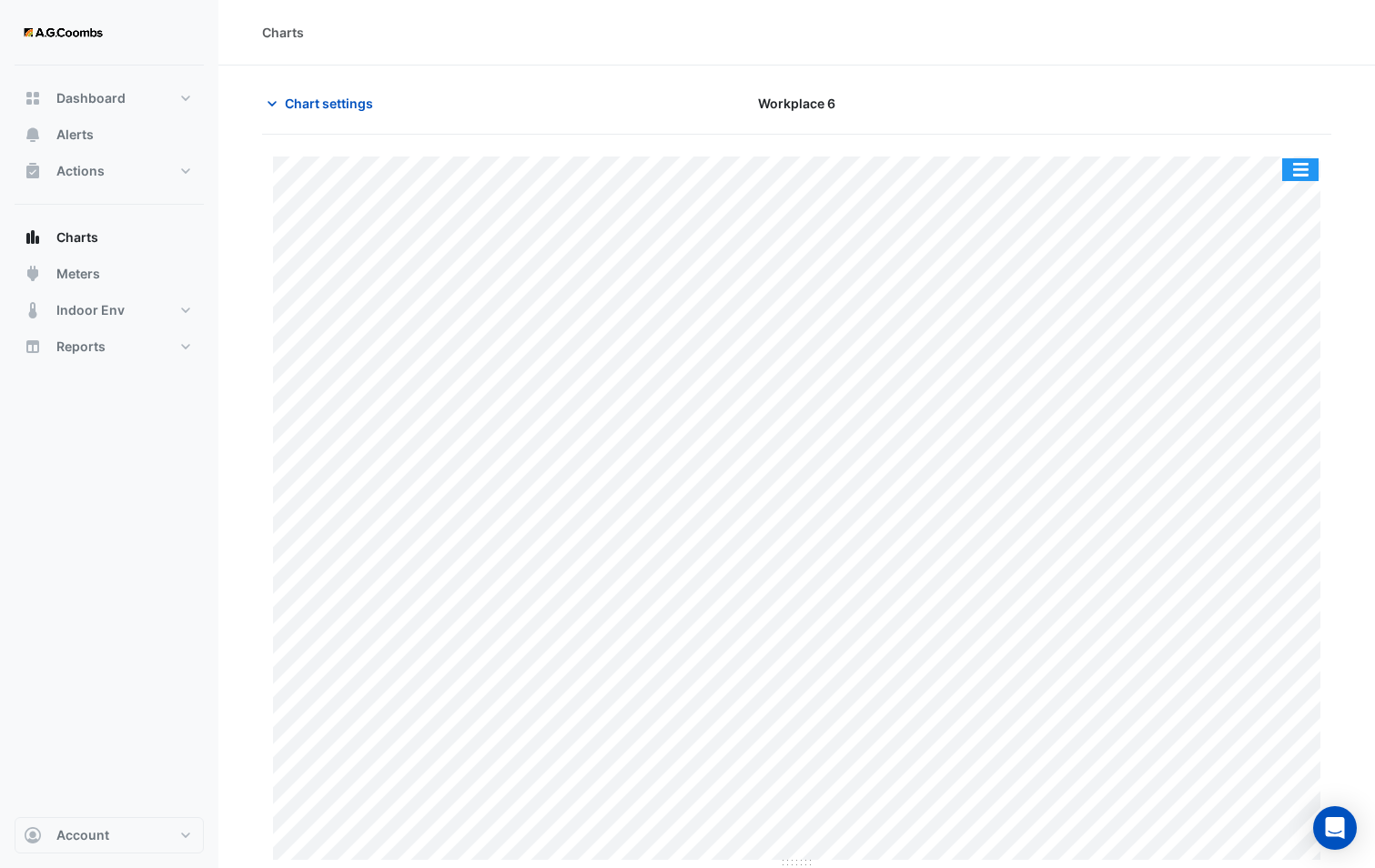
click at [1291, 162] on button "button" at bounding box center [1299, 169] width 36 height 22
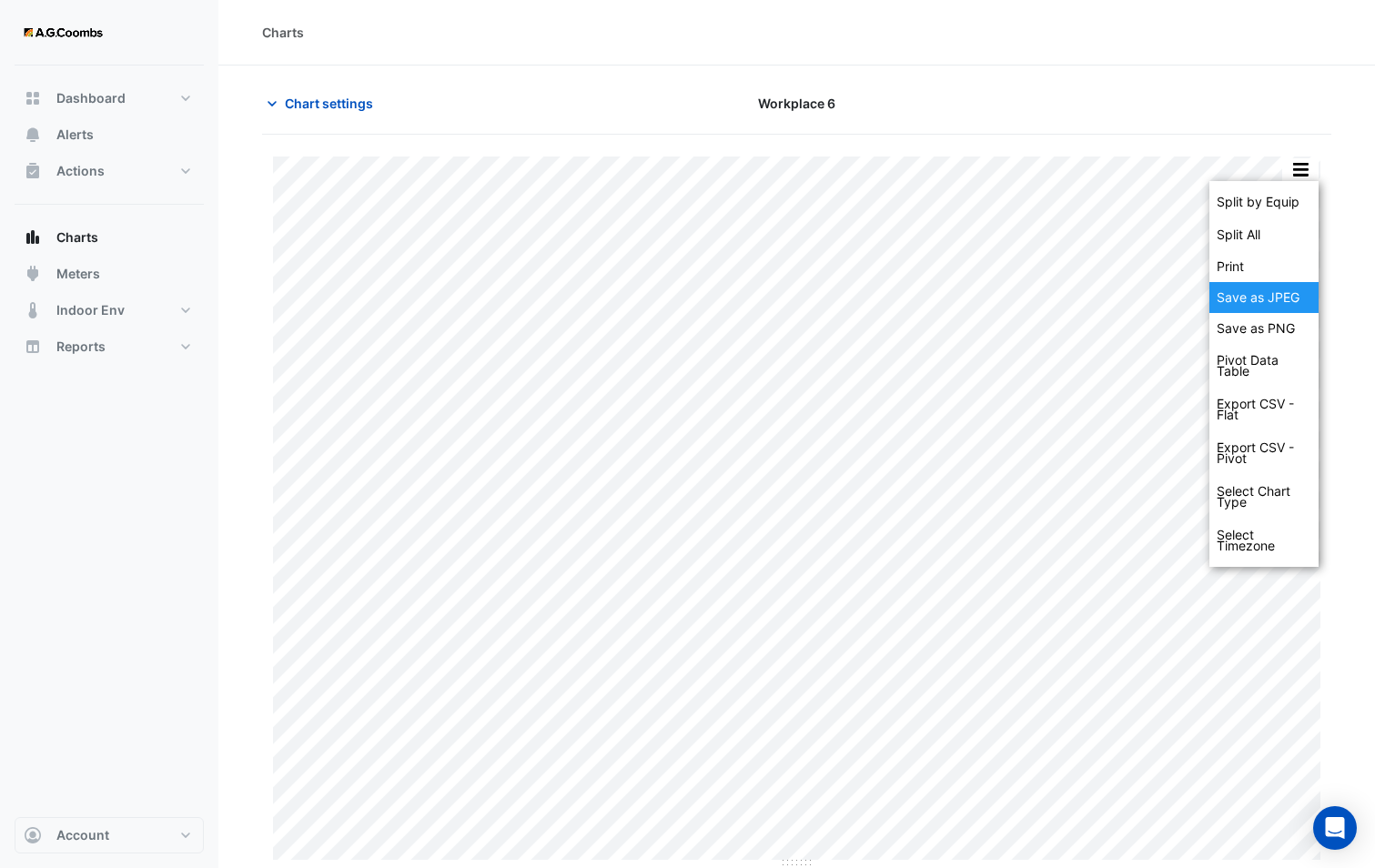
click at [1291, 300] on div "Save as JPEG" at bounding box center [1263, 297] width 109 height 31
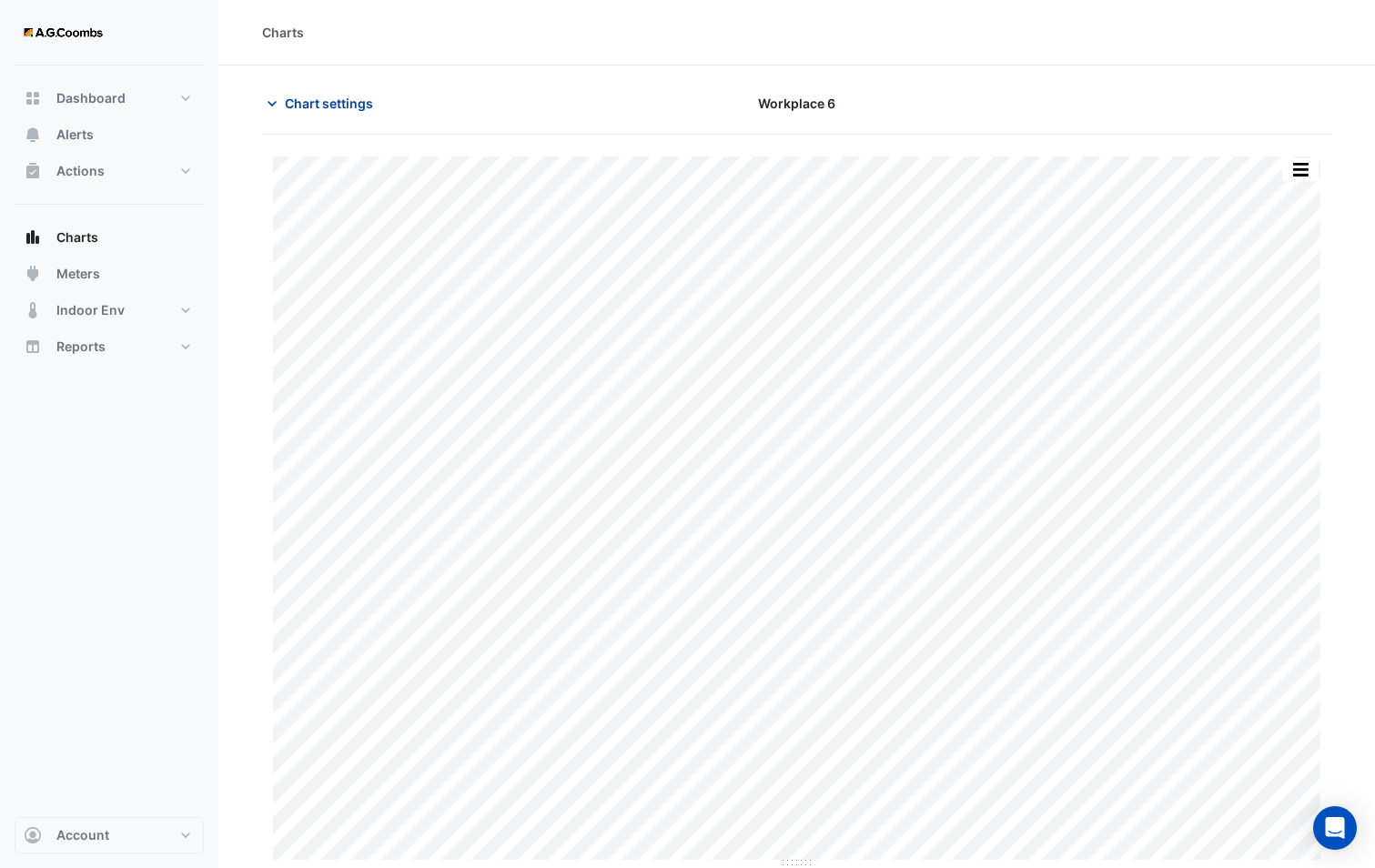
click at [333, 116] on button "Chart settings" at bounding box center [323, 103] width 122 height 32
type input "**********"
click at [309, 94] on span "Chart settings" at bounding box center [328, 103] width 88 height 19
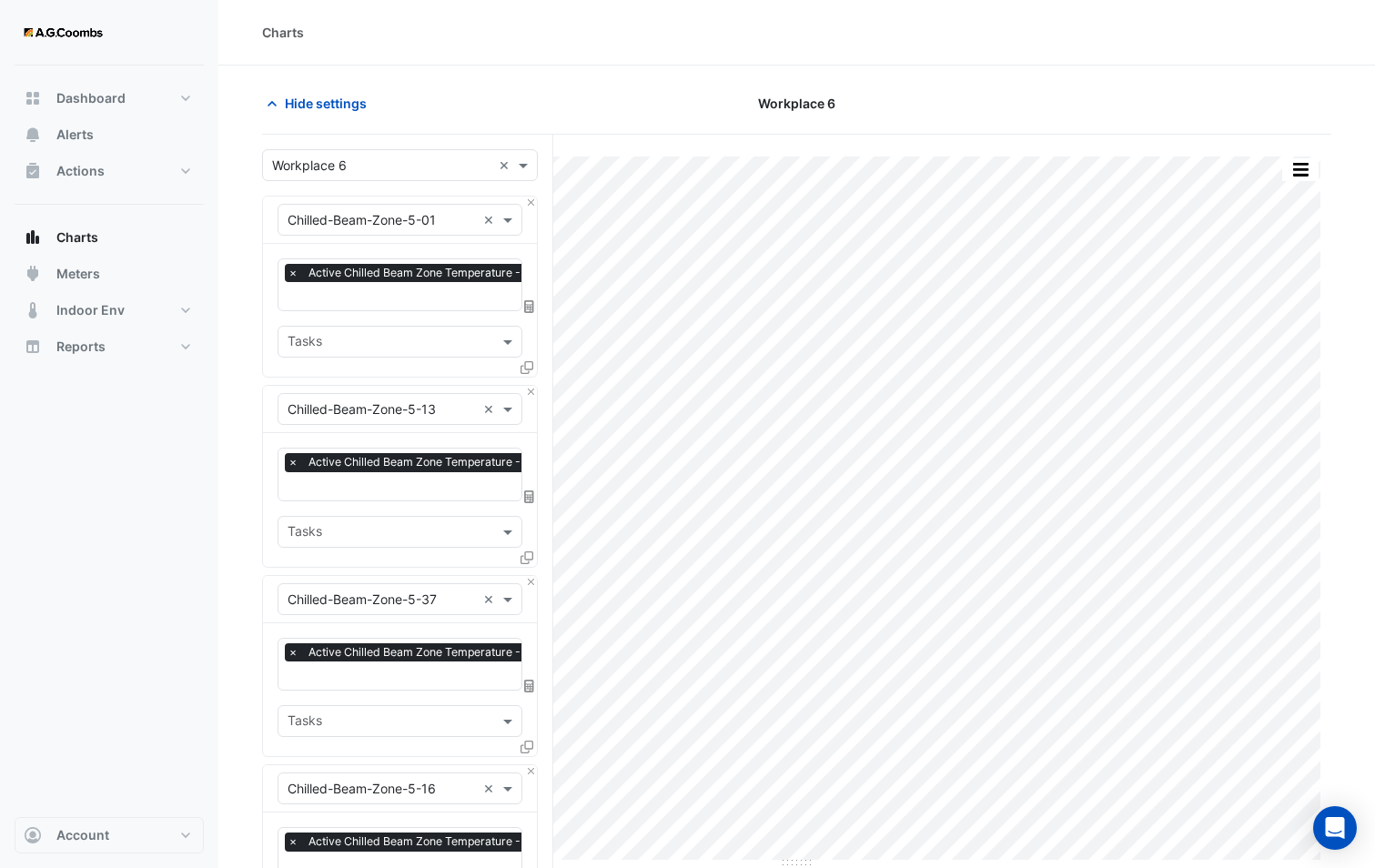
drag, startPoint x: 1385, startPoint y: 83, endPoint x: 1291, endPoint y: 89, distance: 94.2
click at [1234, 87] on div at bounding box center [1159, 103] width 364 height 32
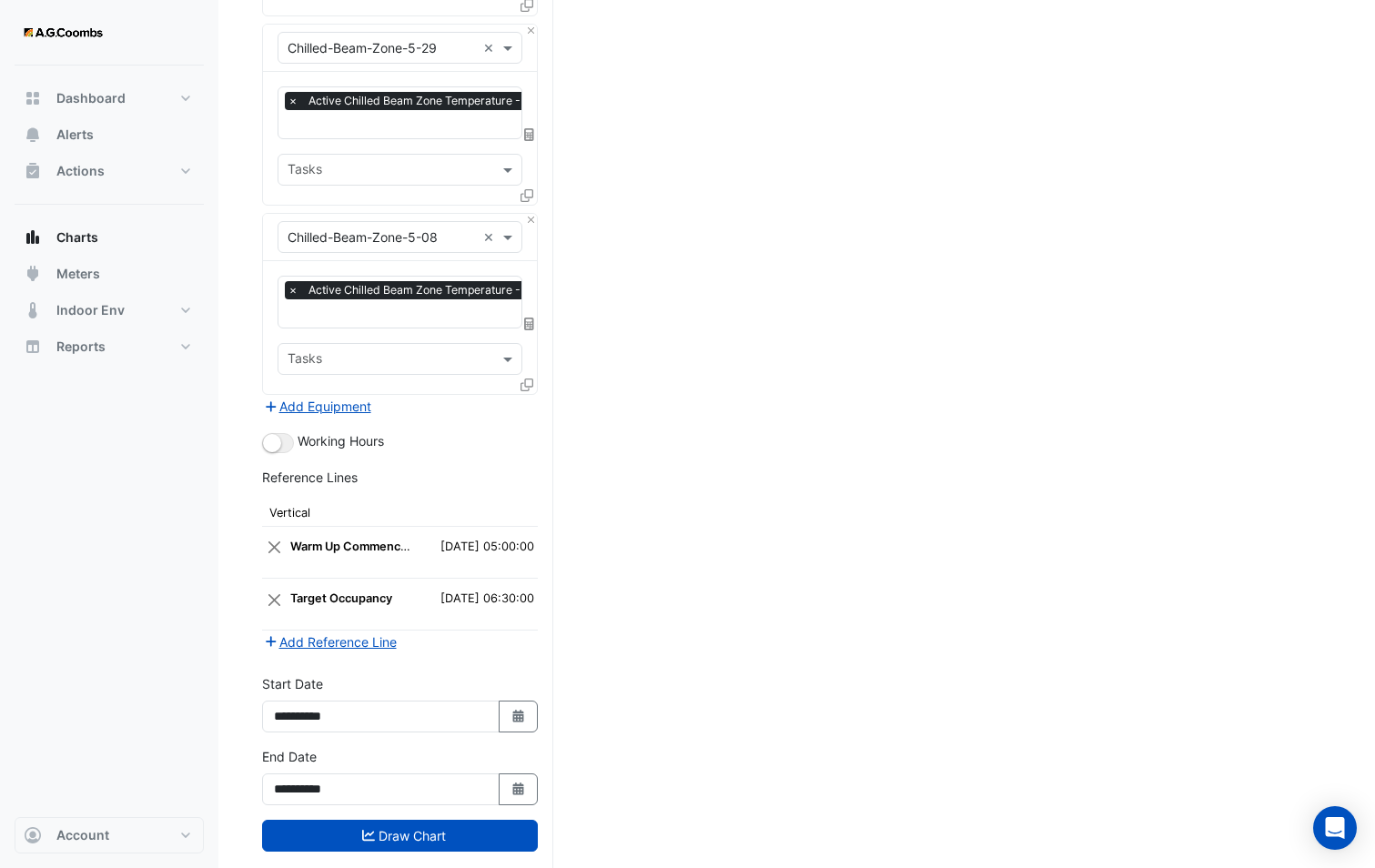
scroll to position [3019, 0]
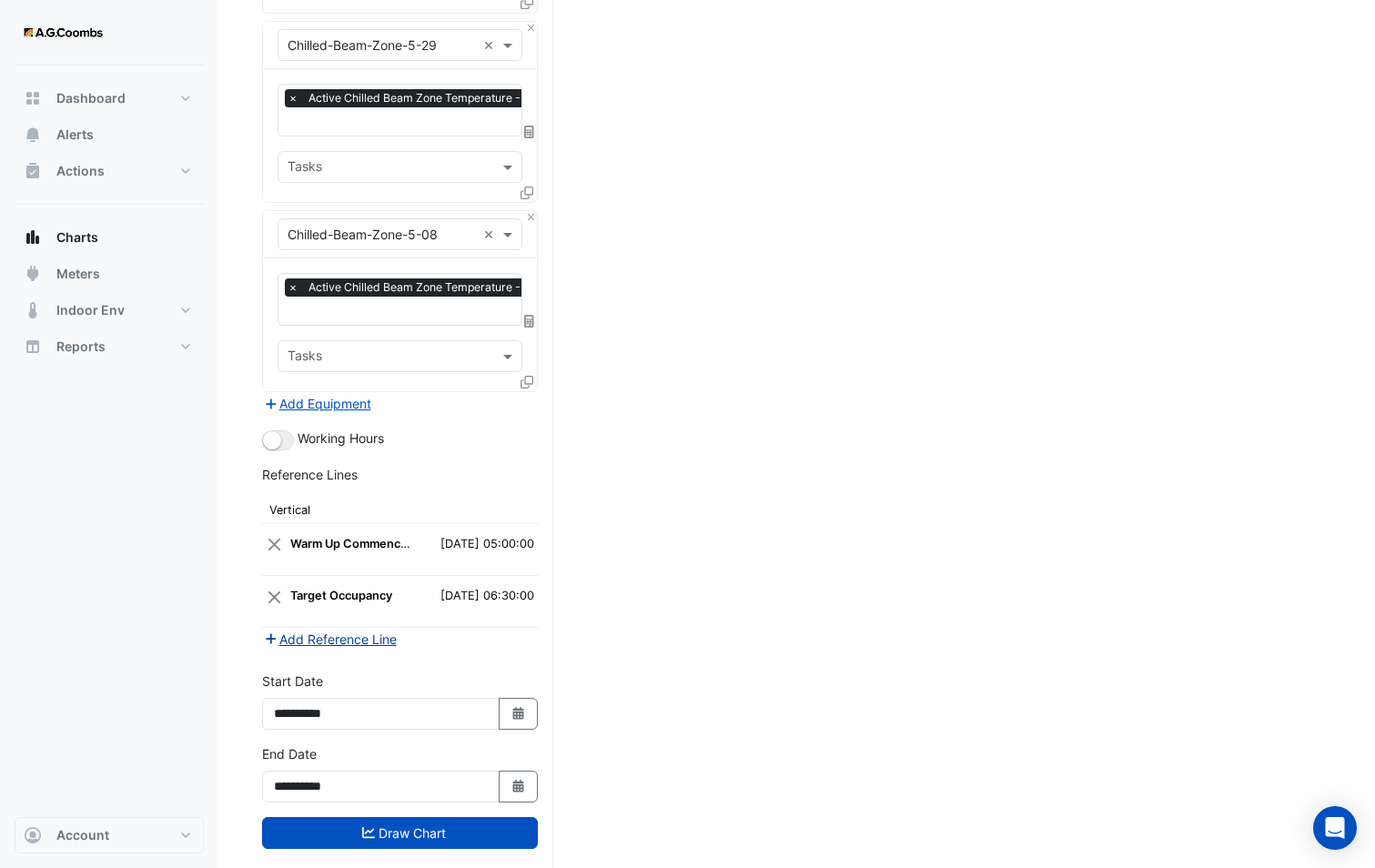
click at [342, 628] on button "Add Reference Line" at bounding box center [330, 639] width 136 height 21
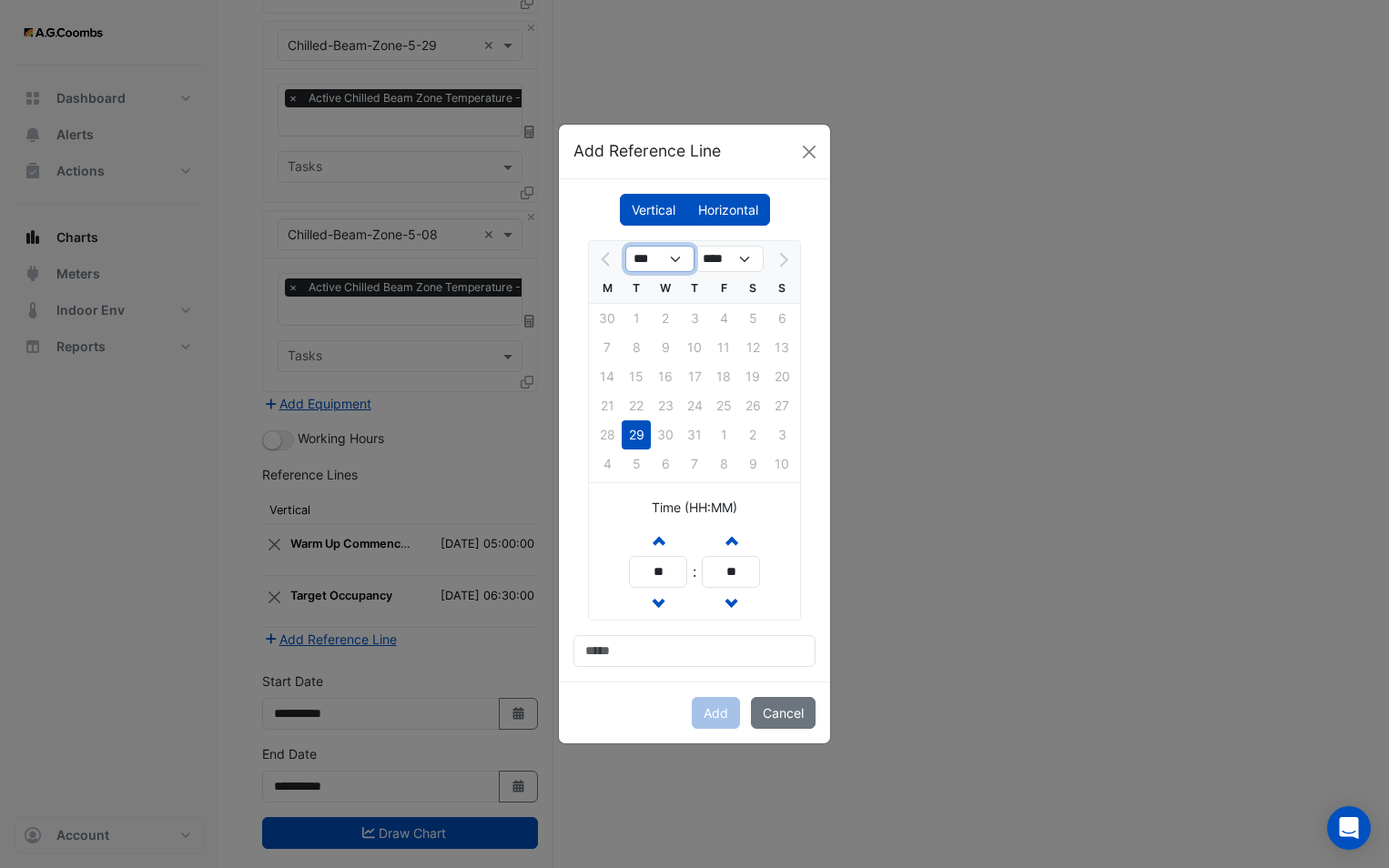
click at [677, 260] on select "***" at bounding box center [660, 259] width 69 height 27
click at [600, 262] on div at bounding box center [606, 259] width 36 height 29
click at [604, 257] on div at bounding box center [606, 259] width 36 height 29
click at [711, 716] on div "Add Cancel" at bounding box center [694, 713] width 271 height 62
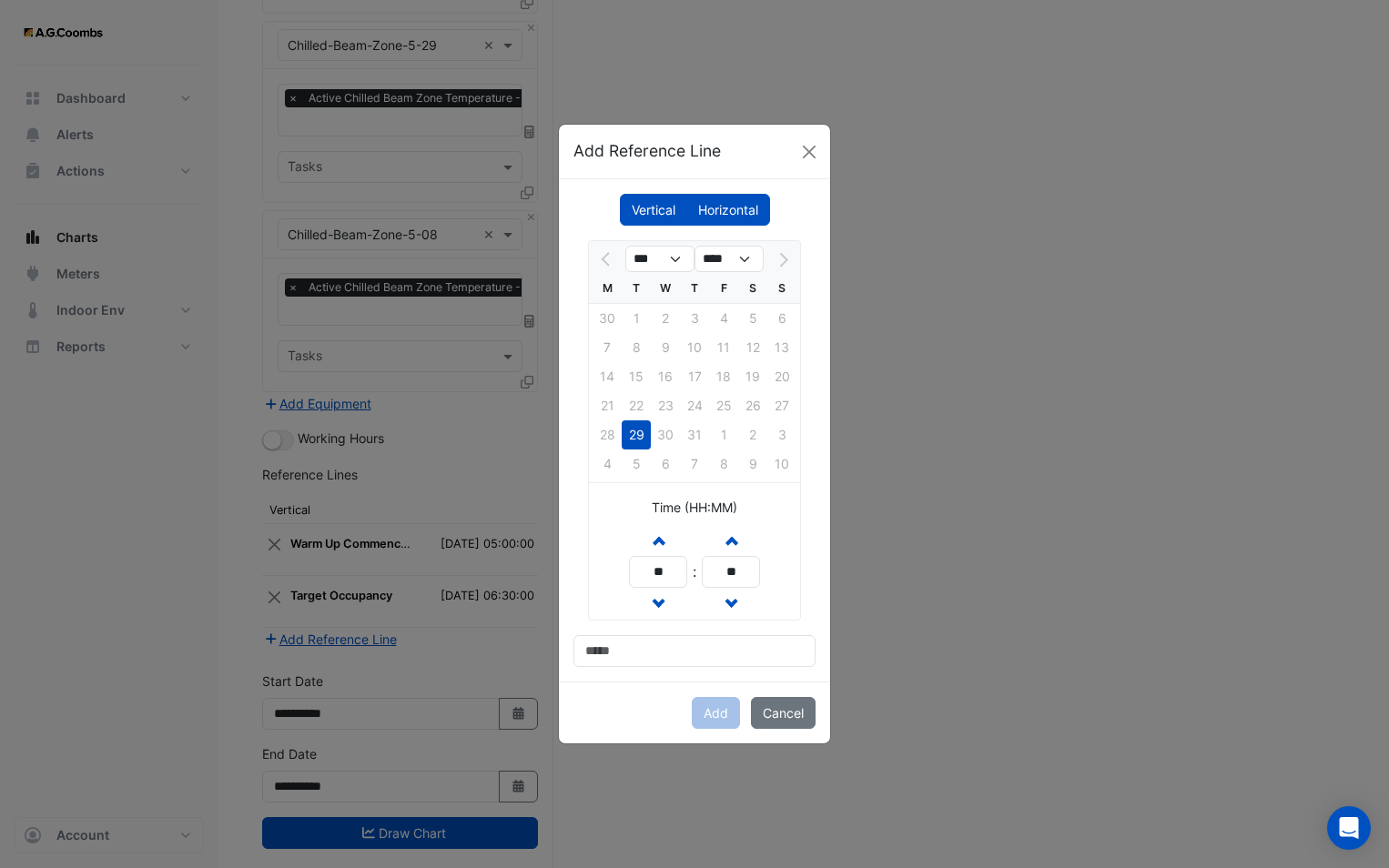
click at [655, 411] on div "21 22 23 24 25 26 27" at bounding box center [694, 406] width 211 height 29
click at [661, 265] on select "***" at bounding box center [660, 259] width 69 height 27
click at [720, 266] on select "****" at bounding box center [728, 259] width 69 height 27
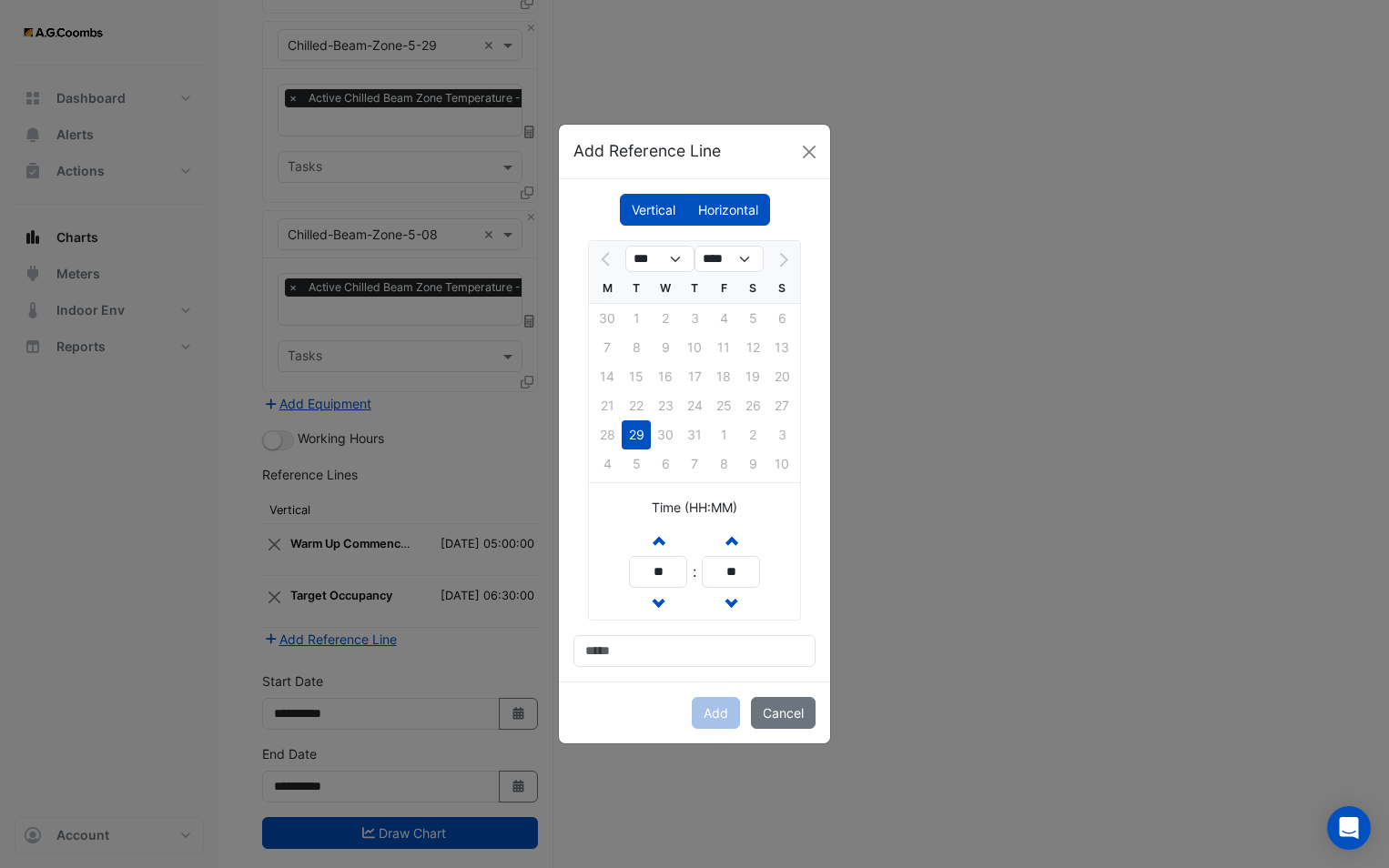
click at [601, 257] on div at bounding box center [606, 259] width 36 height 29
click at [826, 157] on div "Add Reference Line" at bounding box center [694, 150] width 271 height 53
click at [814, 158] on button "Close" at bounding box center [809, 151] width 27 height 27
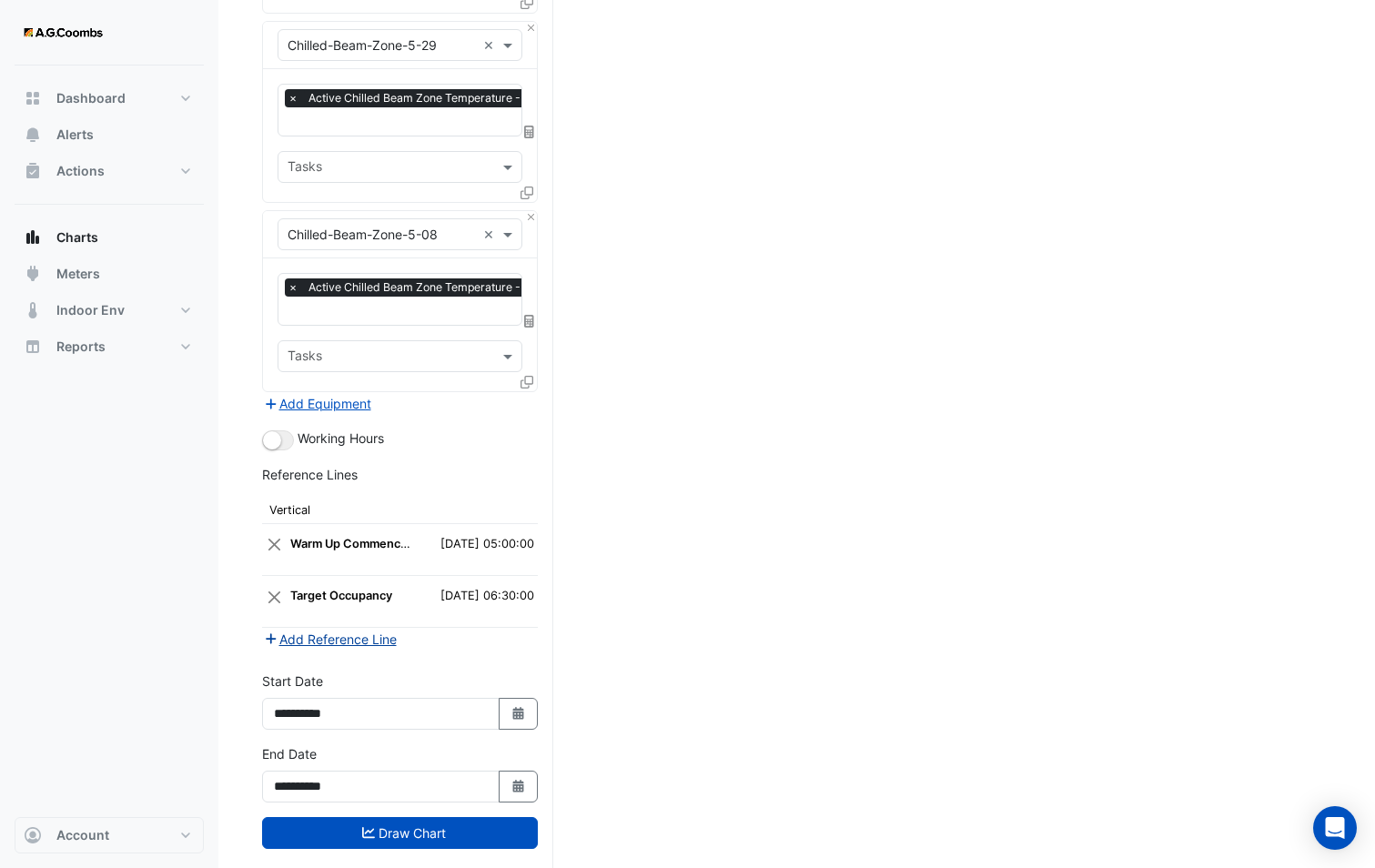
click at [365, 628] on button "Add Reference Line" at bounding box center [330, 639] width 136 height 21
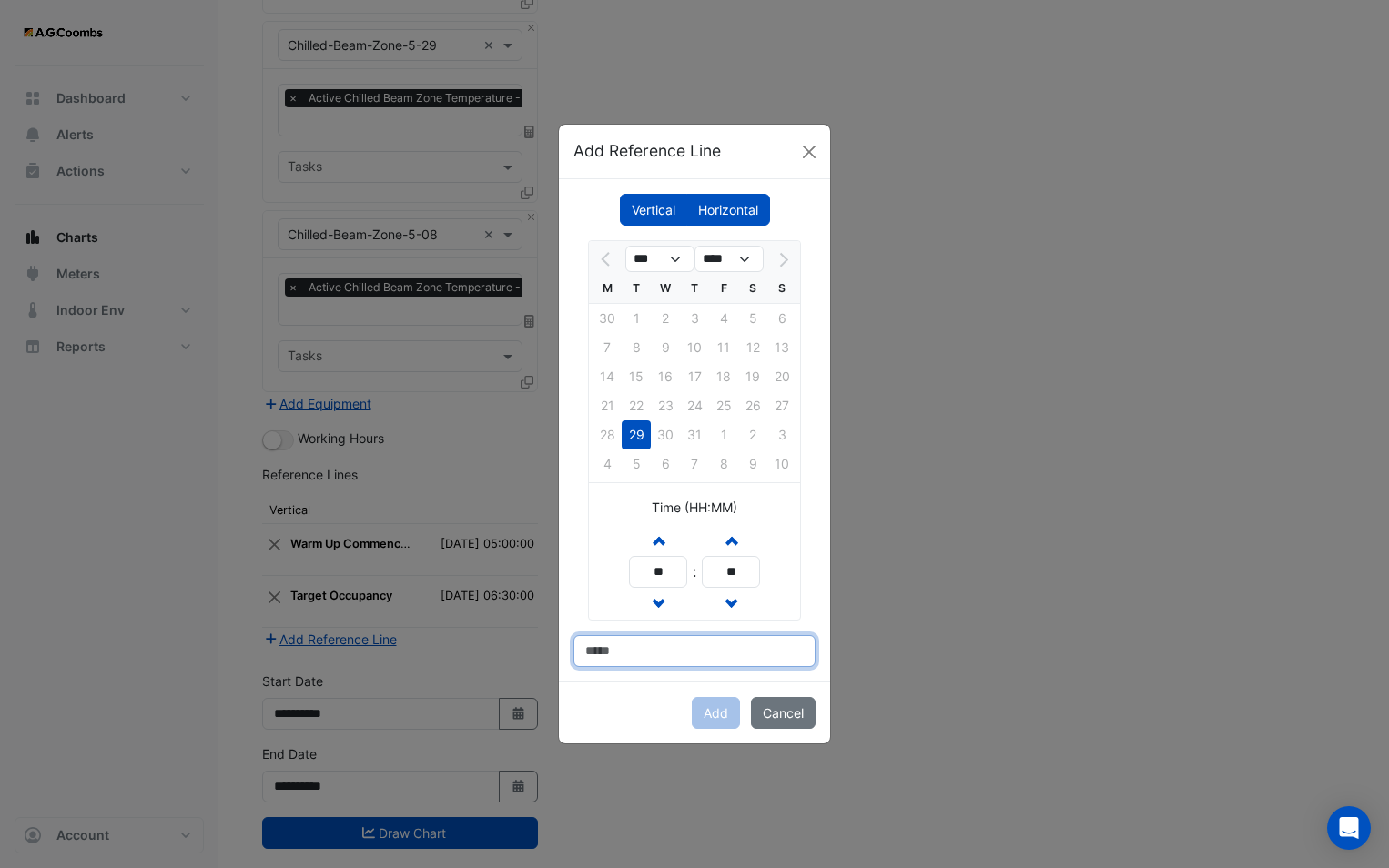
click at [687, 652] on input at bounding box center [694, 651] width 242 height 32
click at [619, 707] on div "Add Cancel" at bounding box center [694, 713] width 271 height 62
click at [784, 722] on button "Cancel" at bounding box center [783, 713] width 65 height 32
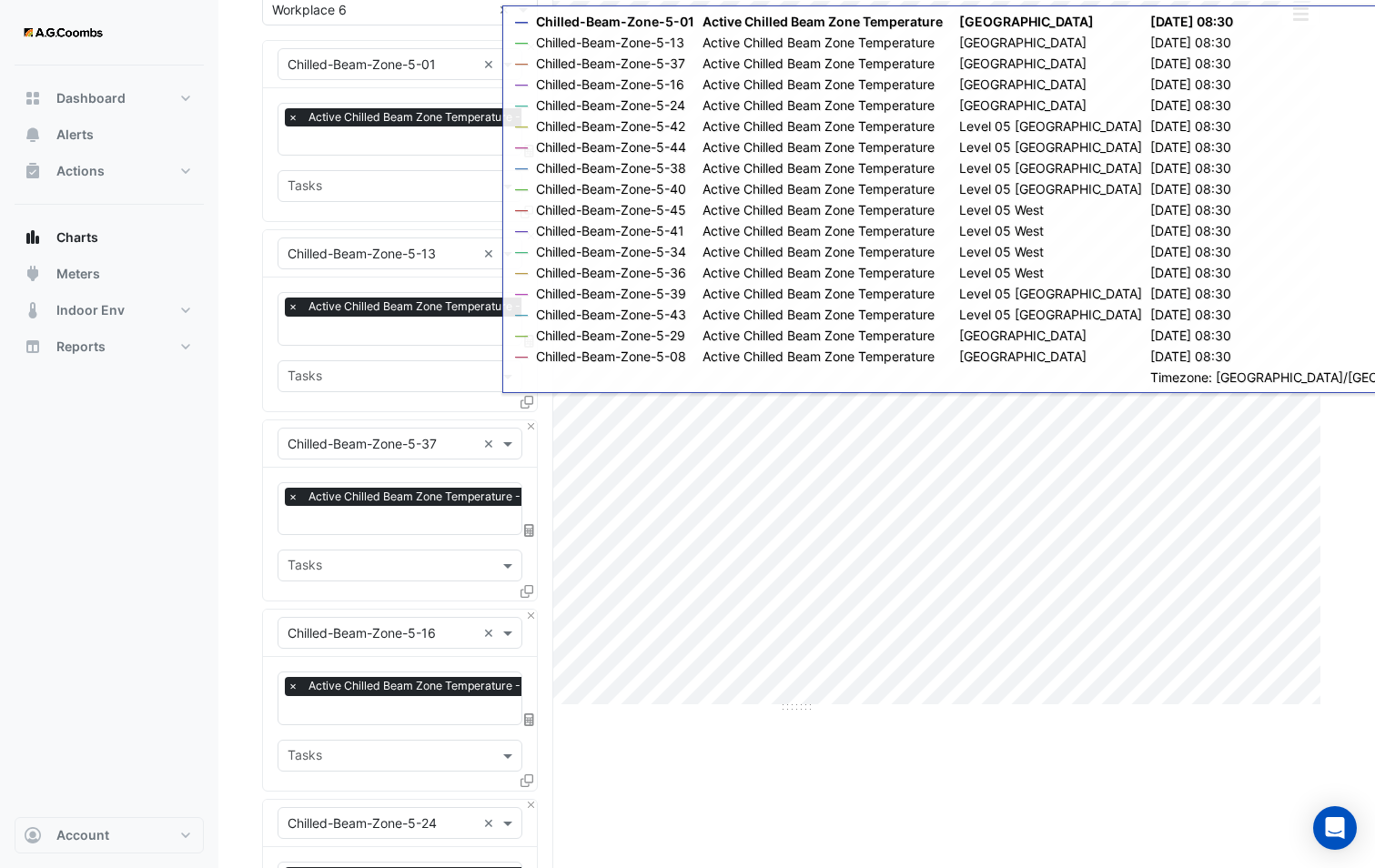
scroll to position [0, 0]
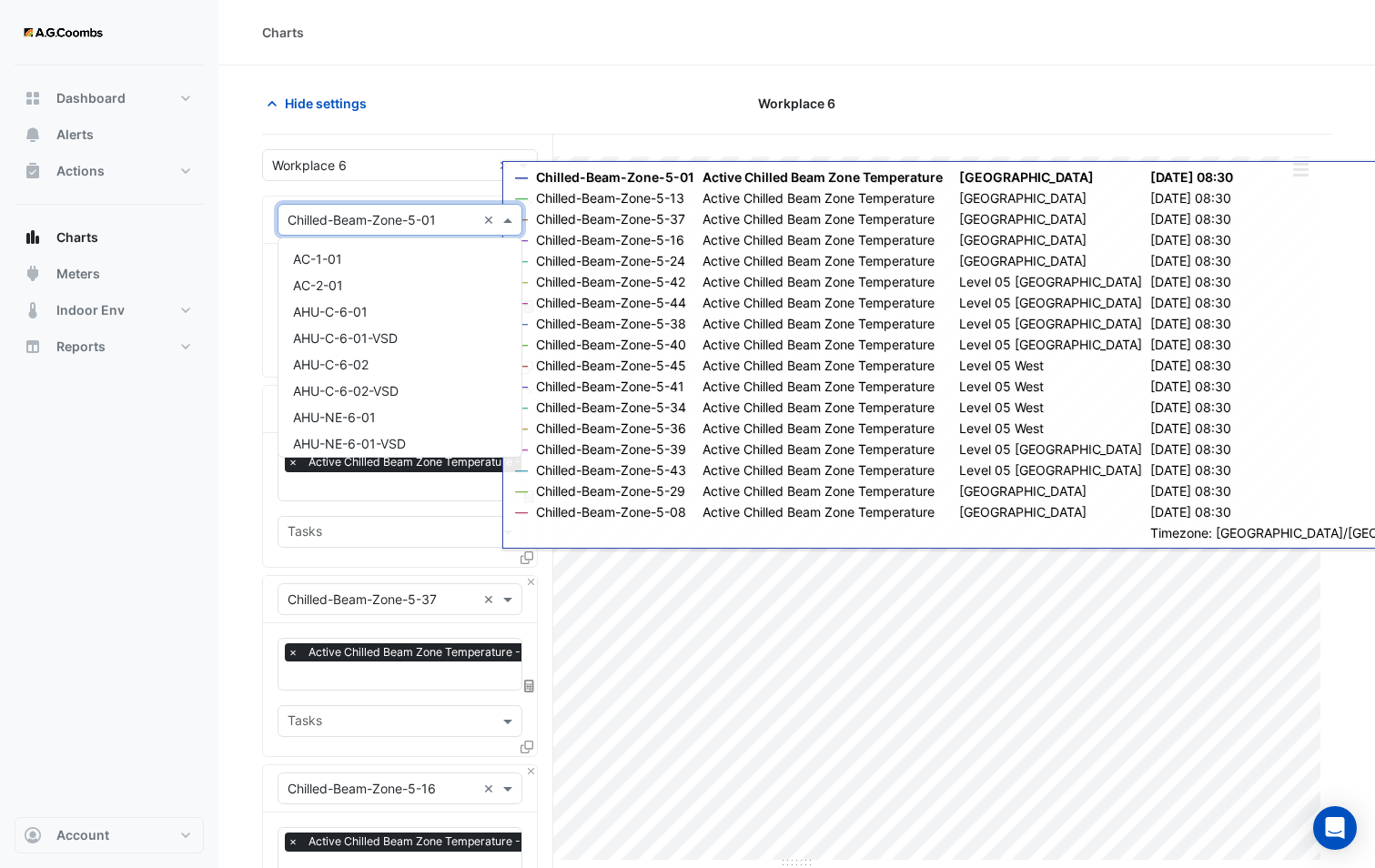
click at [357, 224] on input "text" at bounding box center [382, 220] width 188 height 19
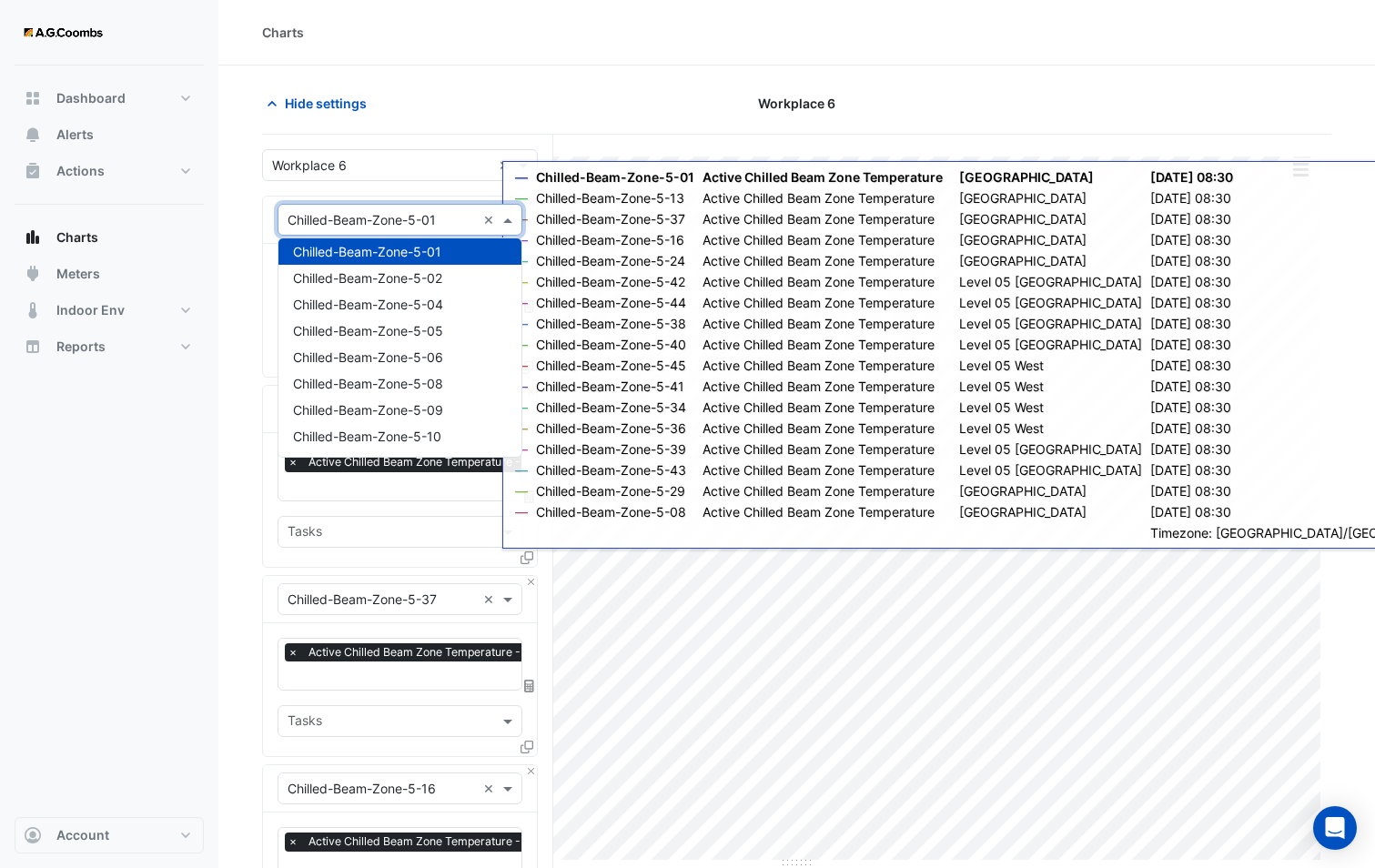
click at [357, 224] on input "text" at bounding box center [382, 220] width 188 height 19
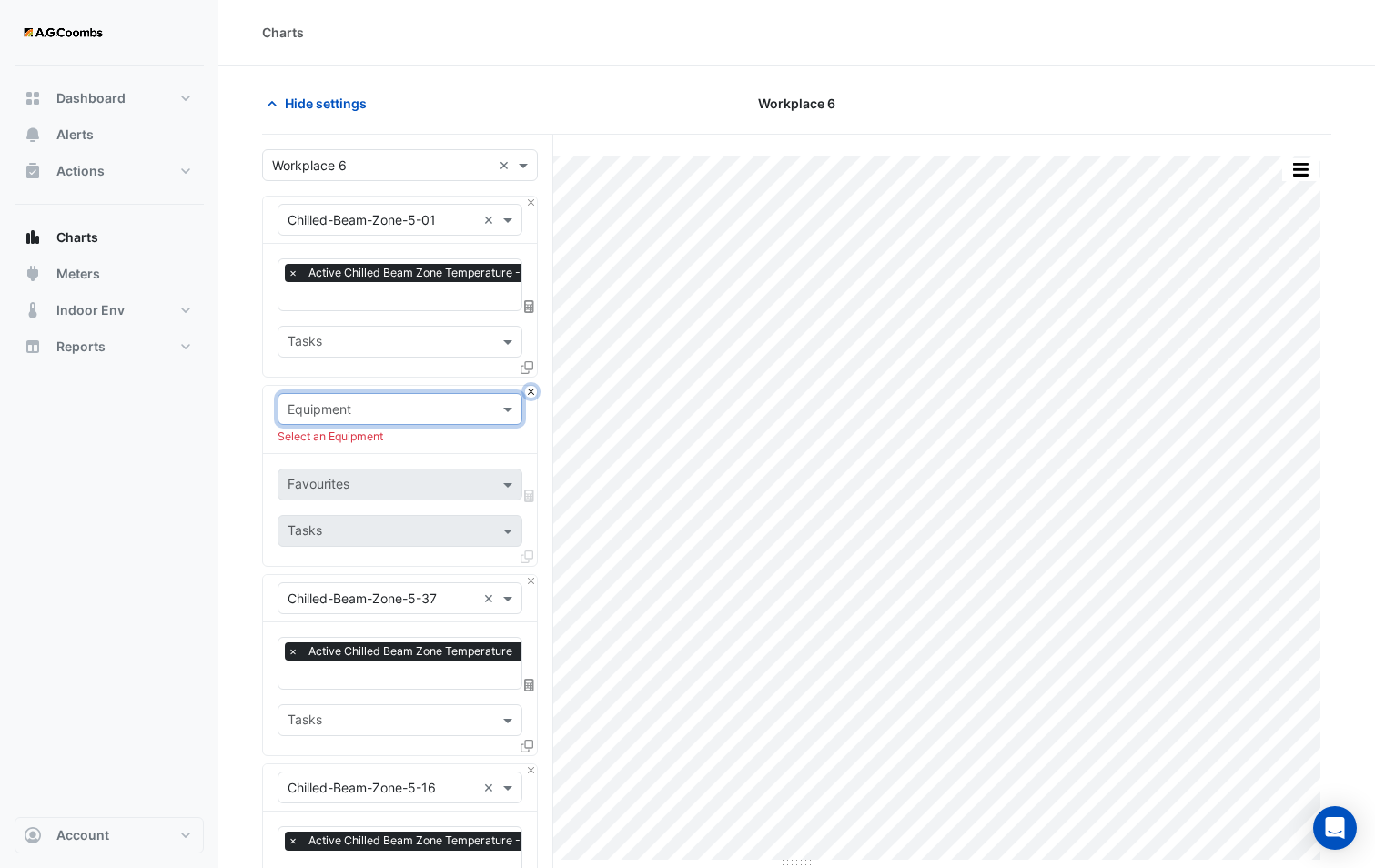
click at [528, 388] on button "Close" at bounding box center [531, 391] width 12 height 12
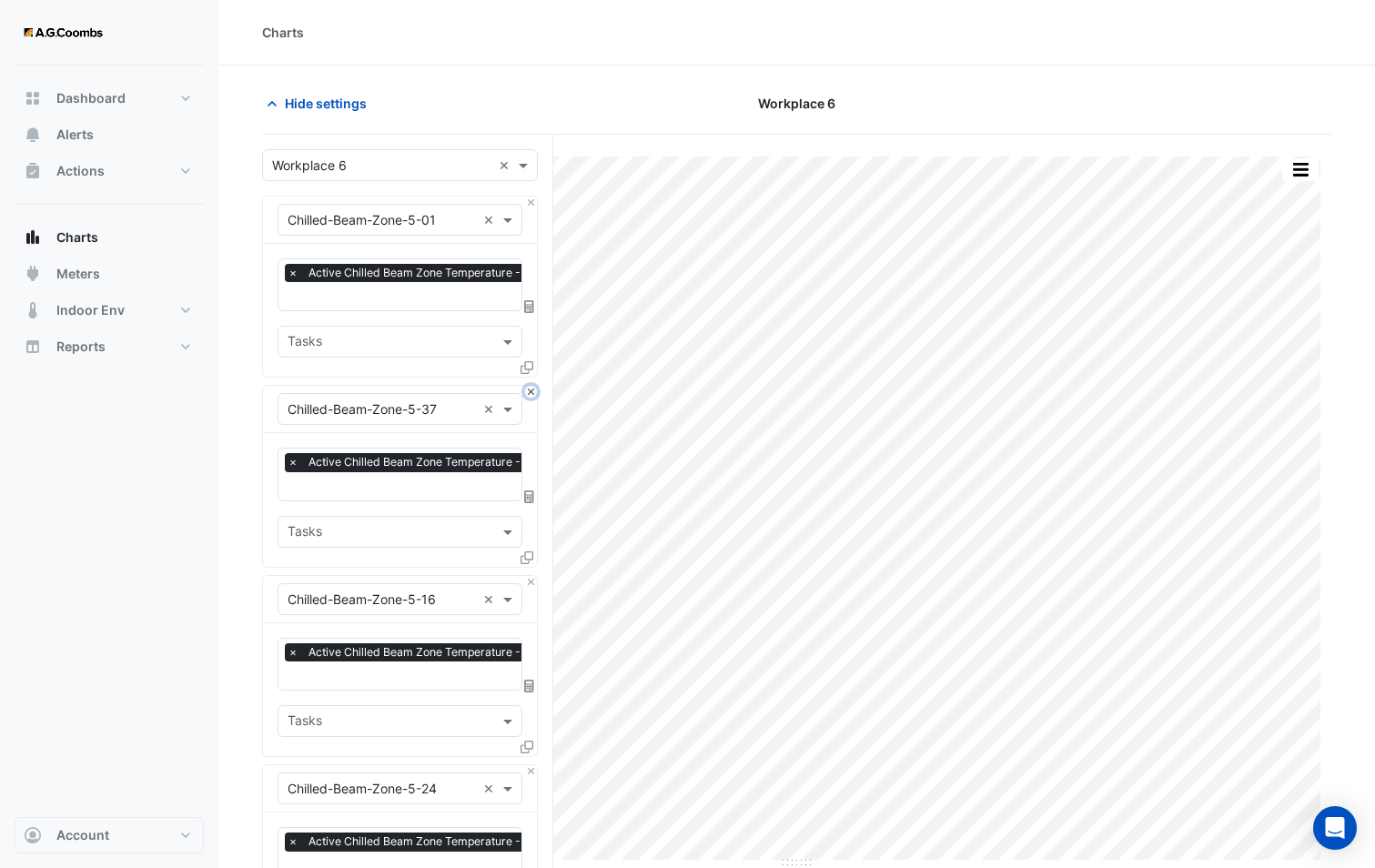
click at [528, 388] on button "Close" at bounding box center [531, 391] width 12 height 12
click at [528, 576] on button "Close" at bounding box center [531, 582] width 12 height 12
click at [528, 388] on button "Close" at bounding box center [531, 391] width 12 height 12
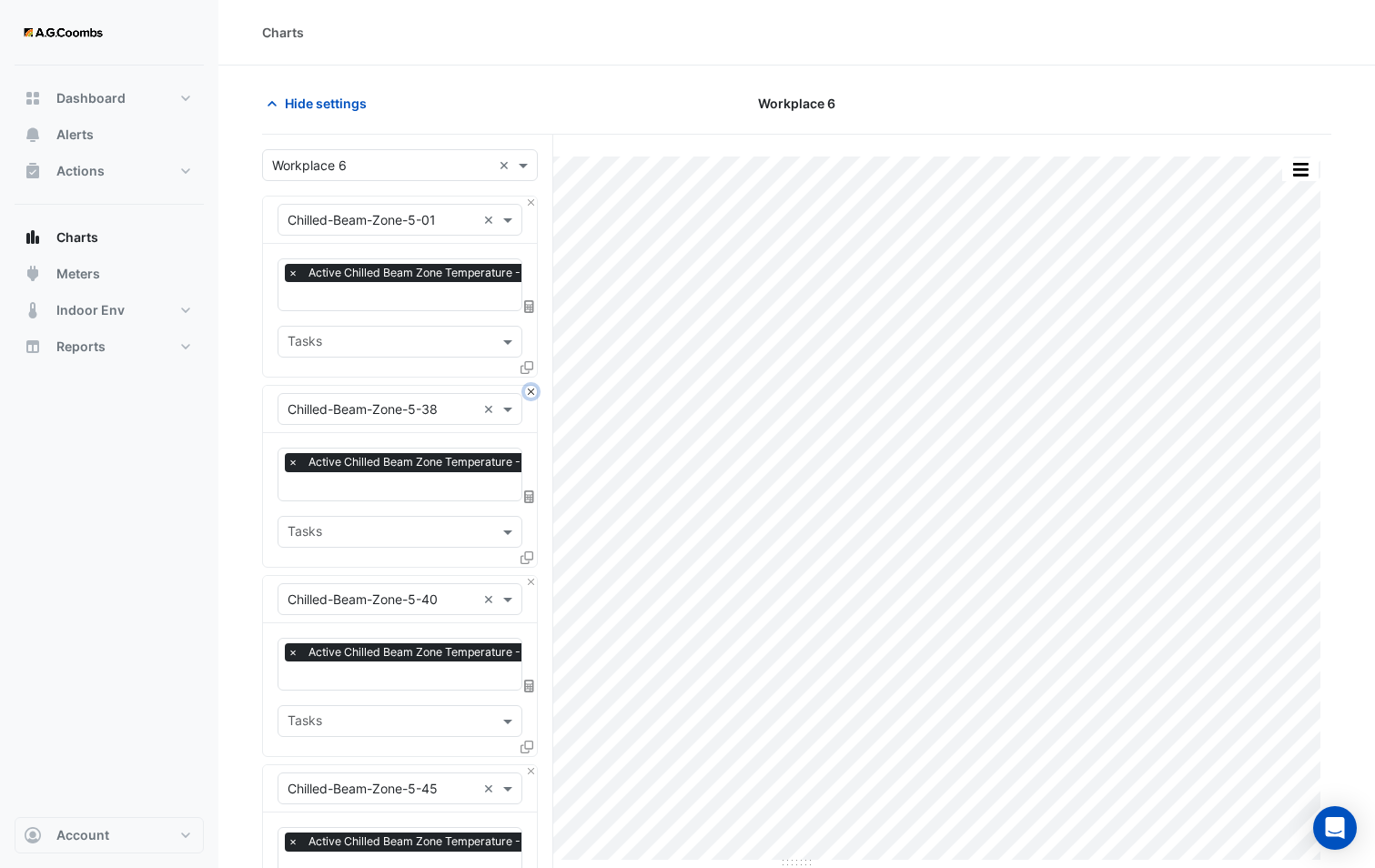
click at [528, 388] on button "Close" at bounding box center [531, 391] width 12 height 12
click at [528, 576] on button "Close" at bounding box center [531, 582] width 12 height 12
click at [528, 388] on button "Close" at bounding box center [531, 391] width 12 height 12
click at [528, 576] on button "Close" at bounding box center [531, 582] width 12 height 12
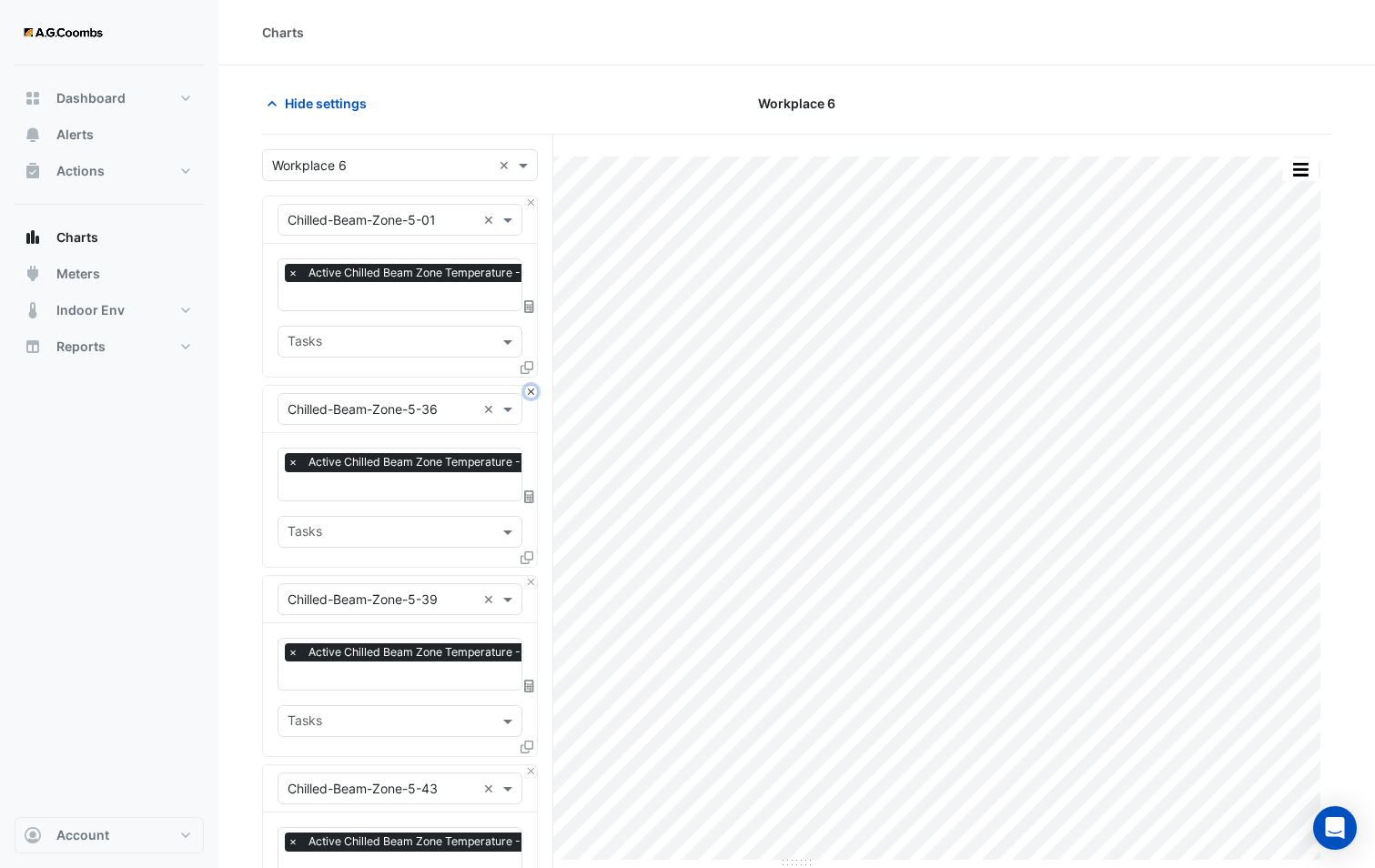
click at [528, 388] on button "Close" at bounding box center [531, 391] width 12 height 12
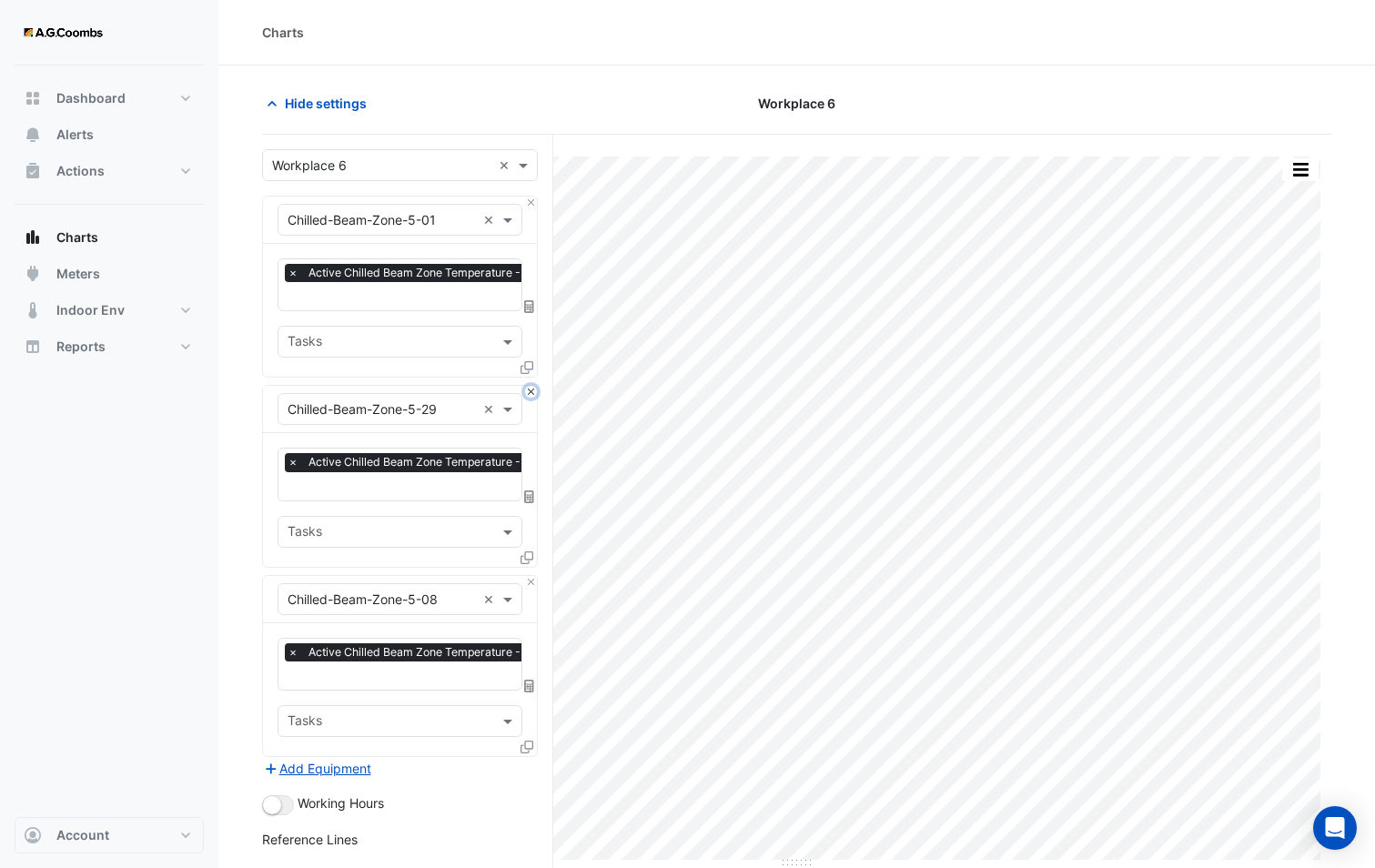
click at [528, 388] on button "Close" at bounding box center [531, 391] width 12 height 12
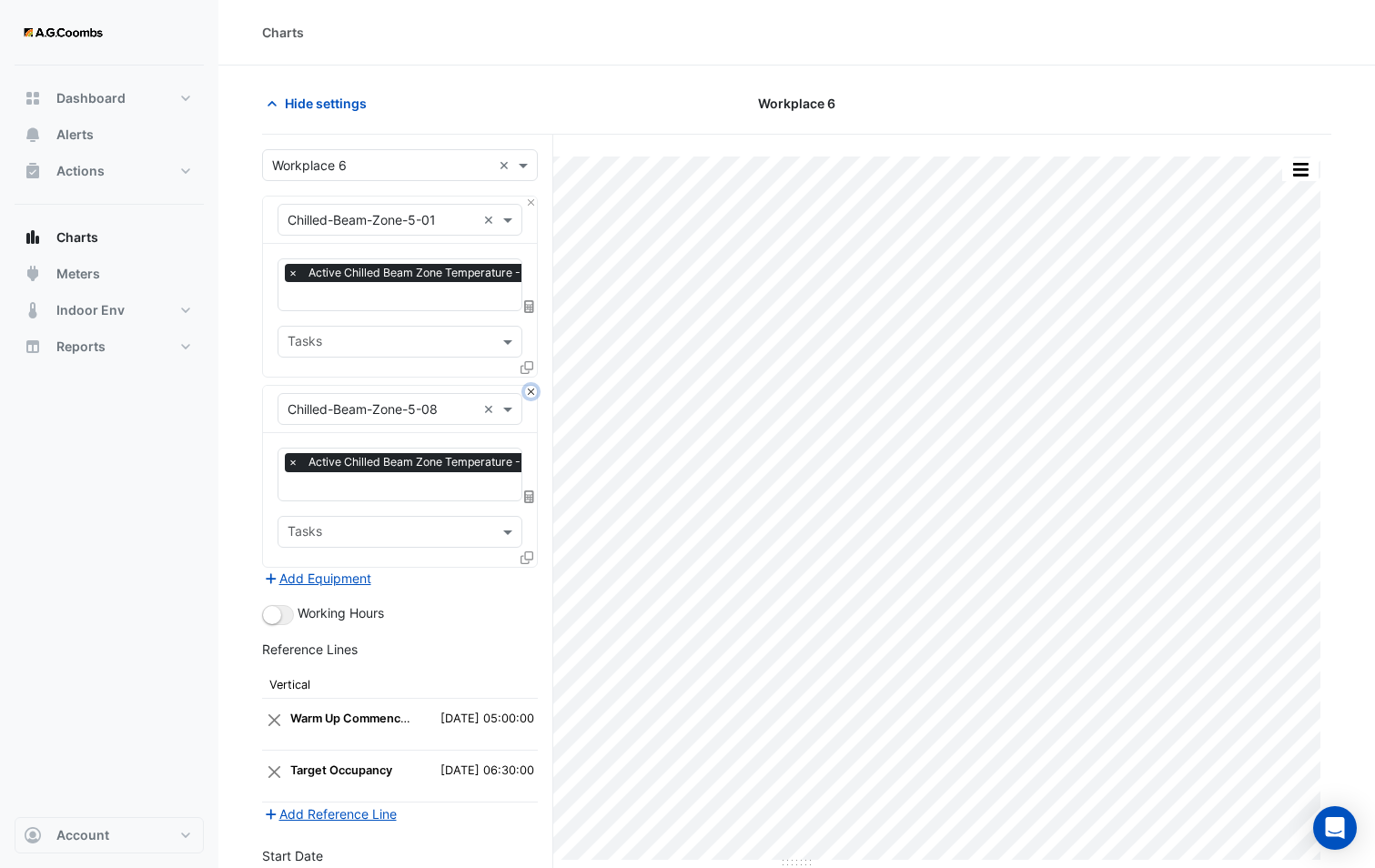
click at [528, 388] on button "Close" at bounding box center [531, 391] width 12 height 12
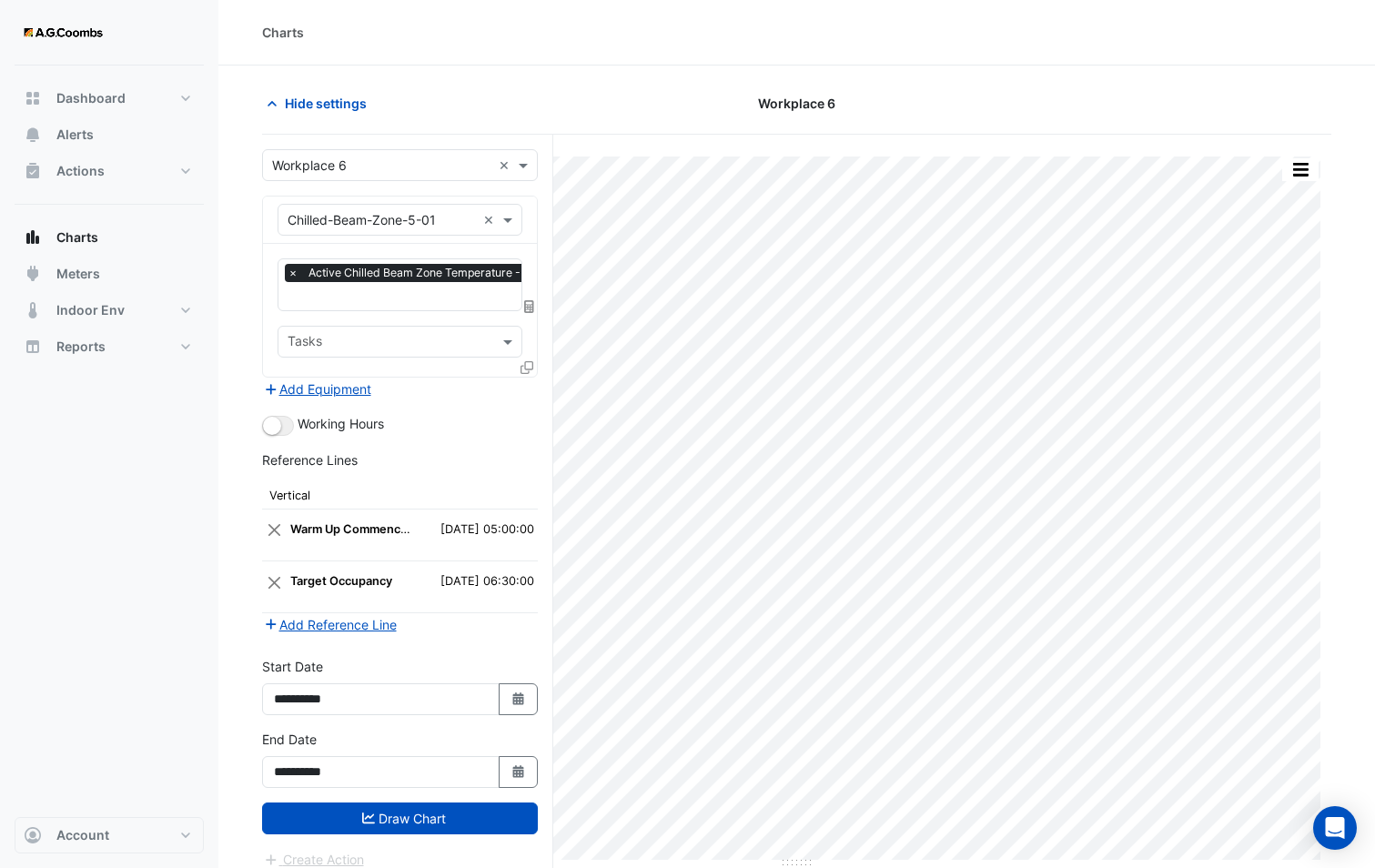
click at [528, 388] on div "Add Equipment" at bounding box center [400, 388] width 276 height 21
click at [1338, 623] on section "Hide settings Workplace 6 Split by Equip Split All Print Save as JPEG Save as P…" at bounding box center [796, 501] width 1157 height 872
click at [381, 216] on input "text" at bounding box center [382, 220] width 188 height 19
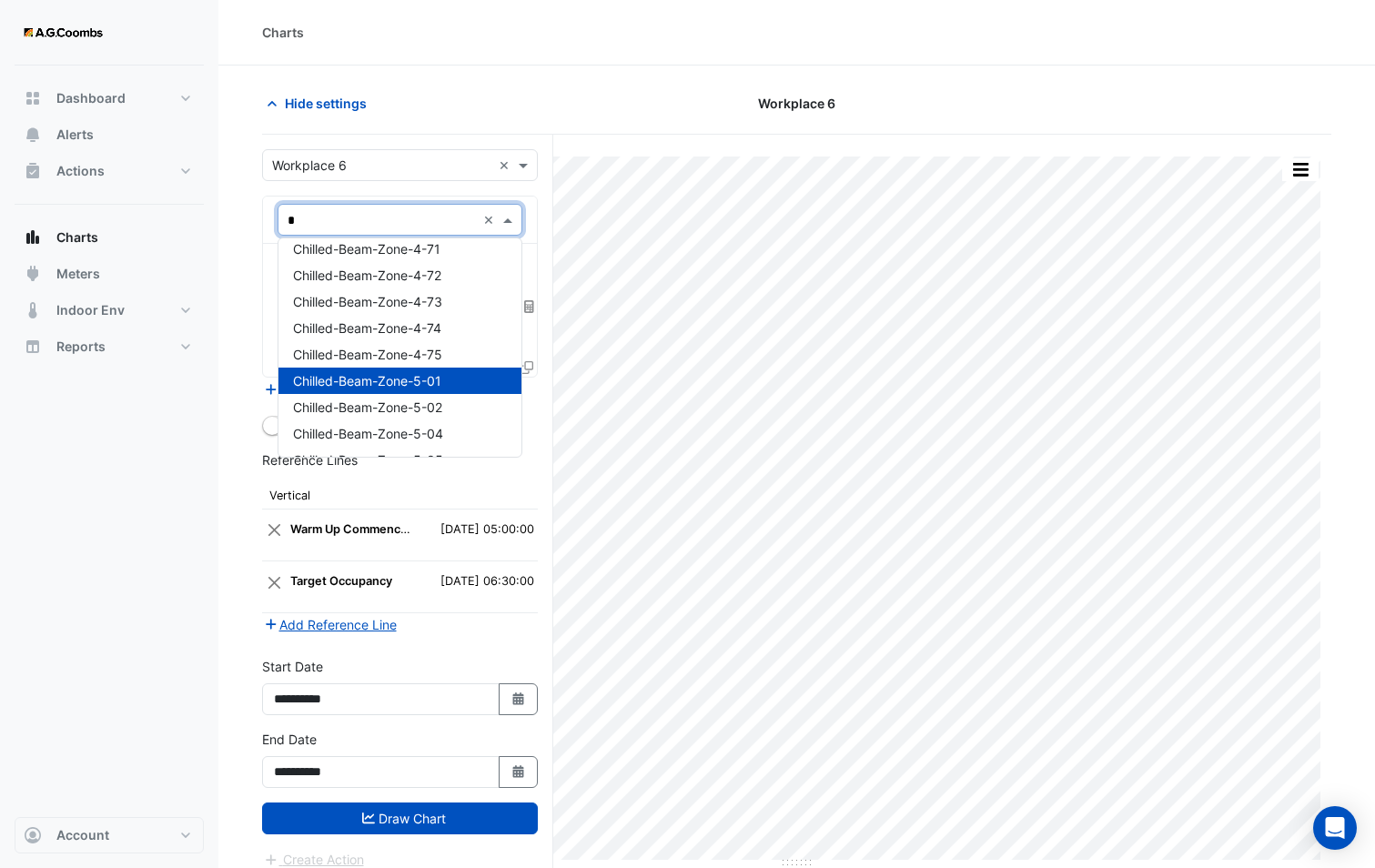
scroll to position [60, 0]
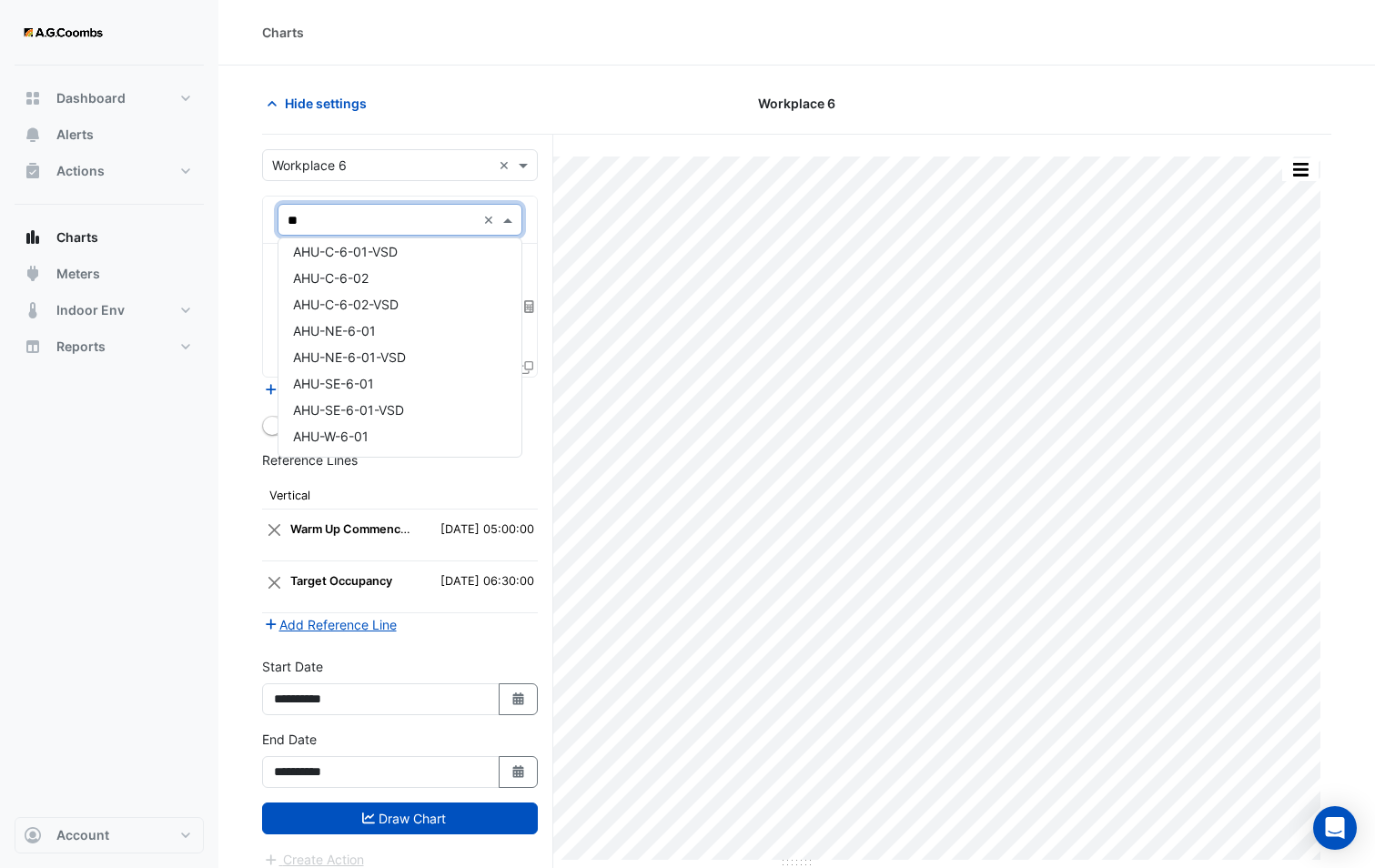
type input "***"
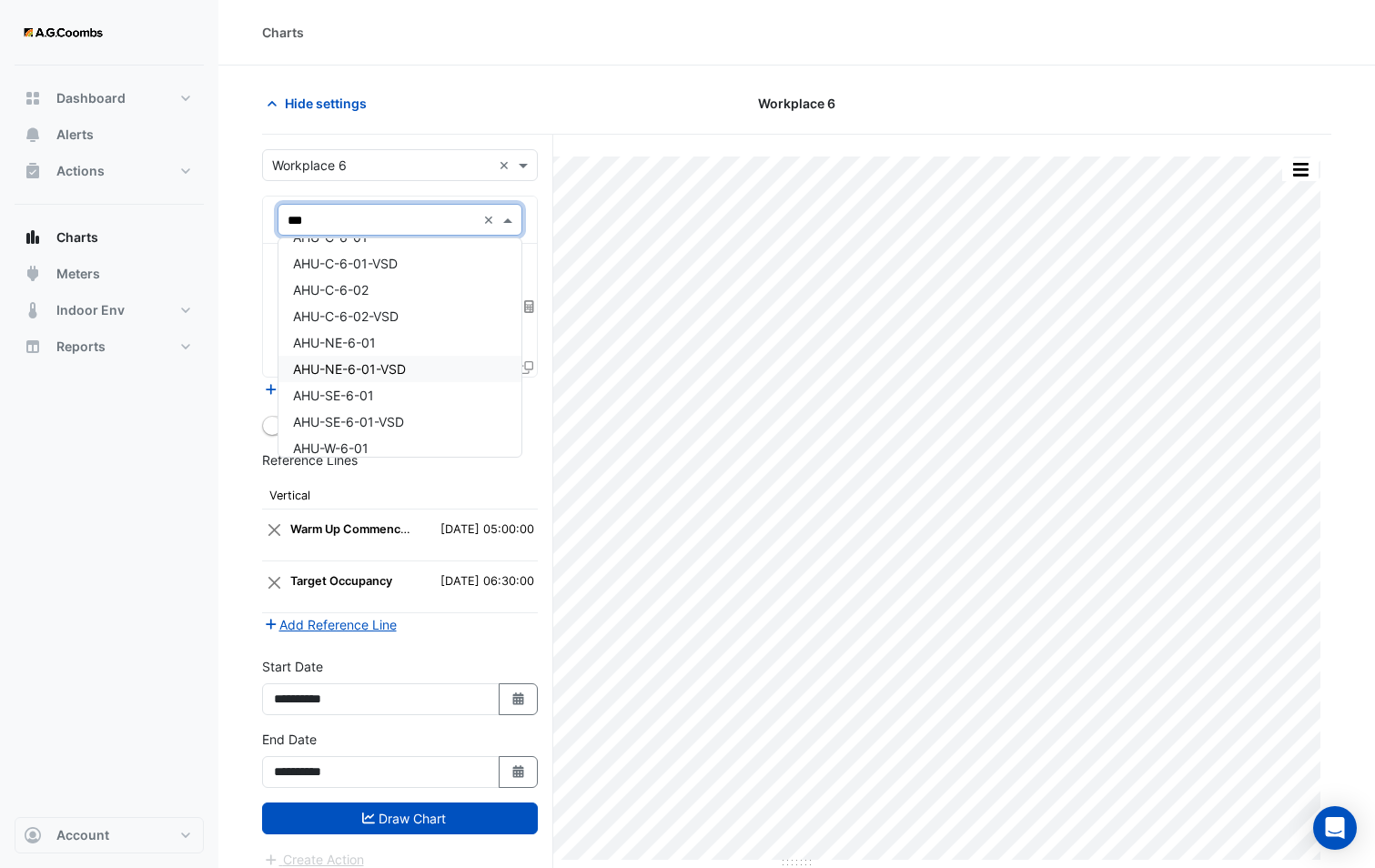
scroll to position [0, 0]
click at [368, 311] on span "AHU-C-6-02" at bounding box center [331, 312] width 76 height 16
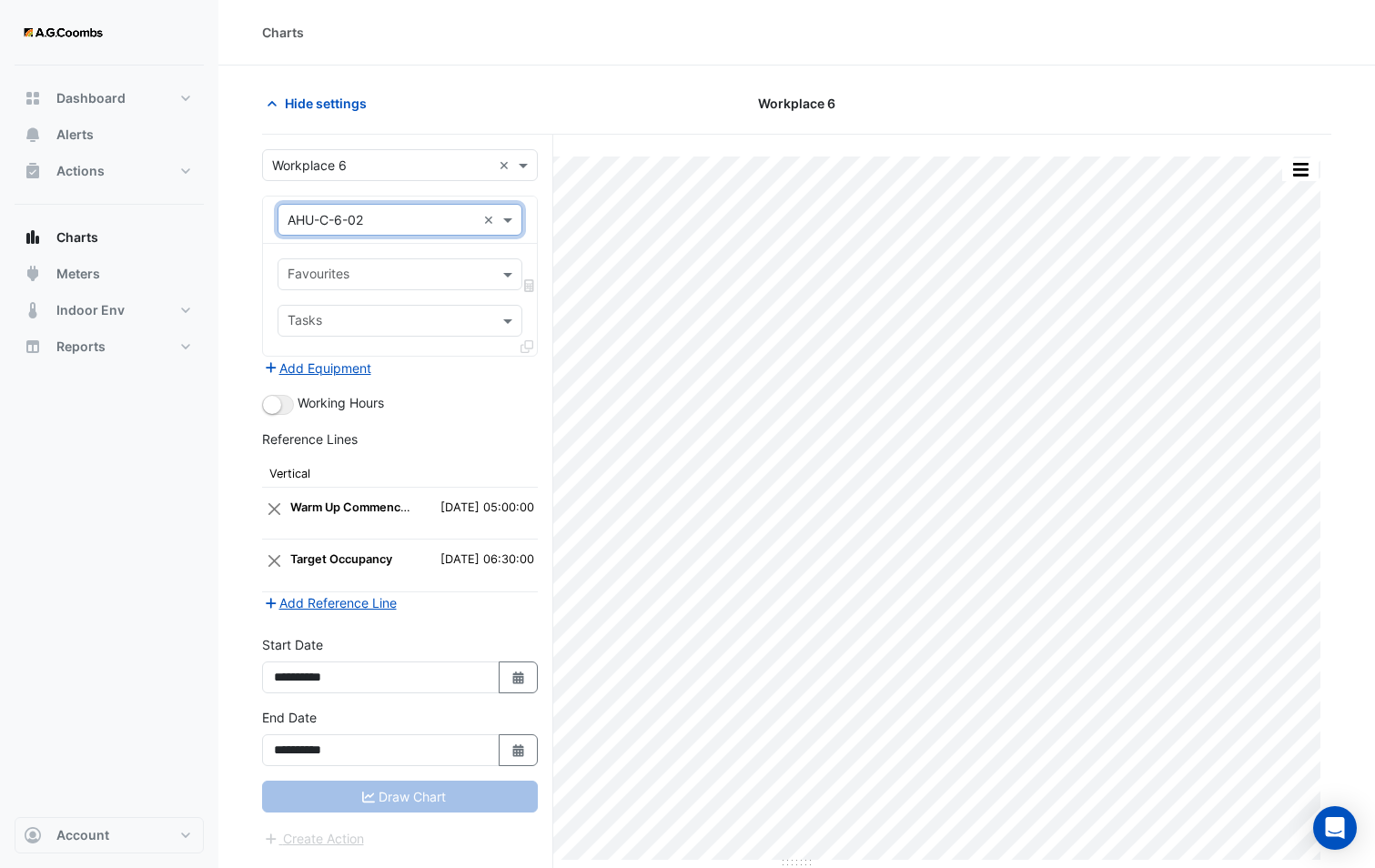
click at [366, 281] on input "text" at bounding box center [389, 277] width 204 height 19
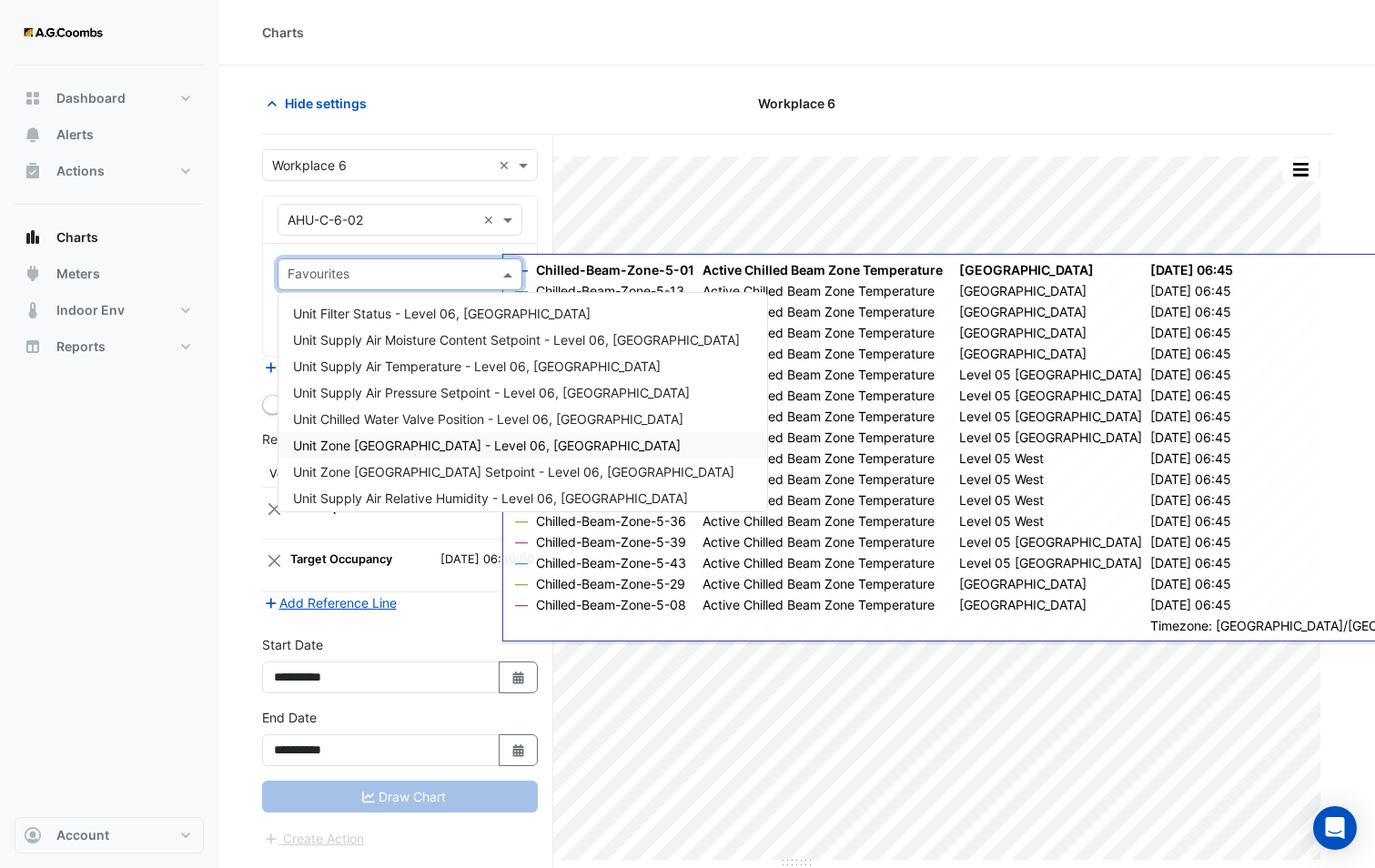
drag, startPoint x: 201, startPoint y: 577, endPoint x: 260, endPoint y: 338, distance: 246.2
click at [201, 577] on div "Dashboard Portfolio Ratings Performance Alerts Actions Site Manager Charts" at bounding box center [109, 441] width 189 height 751
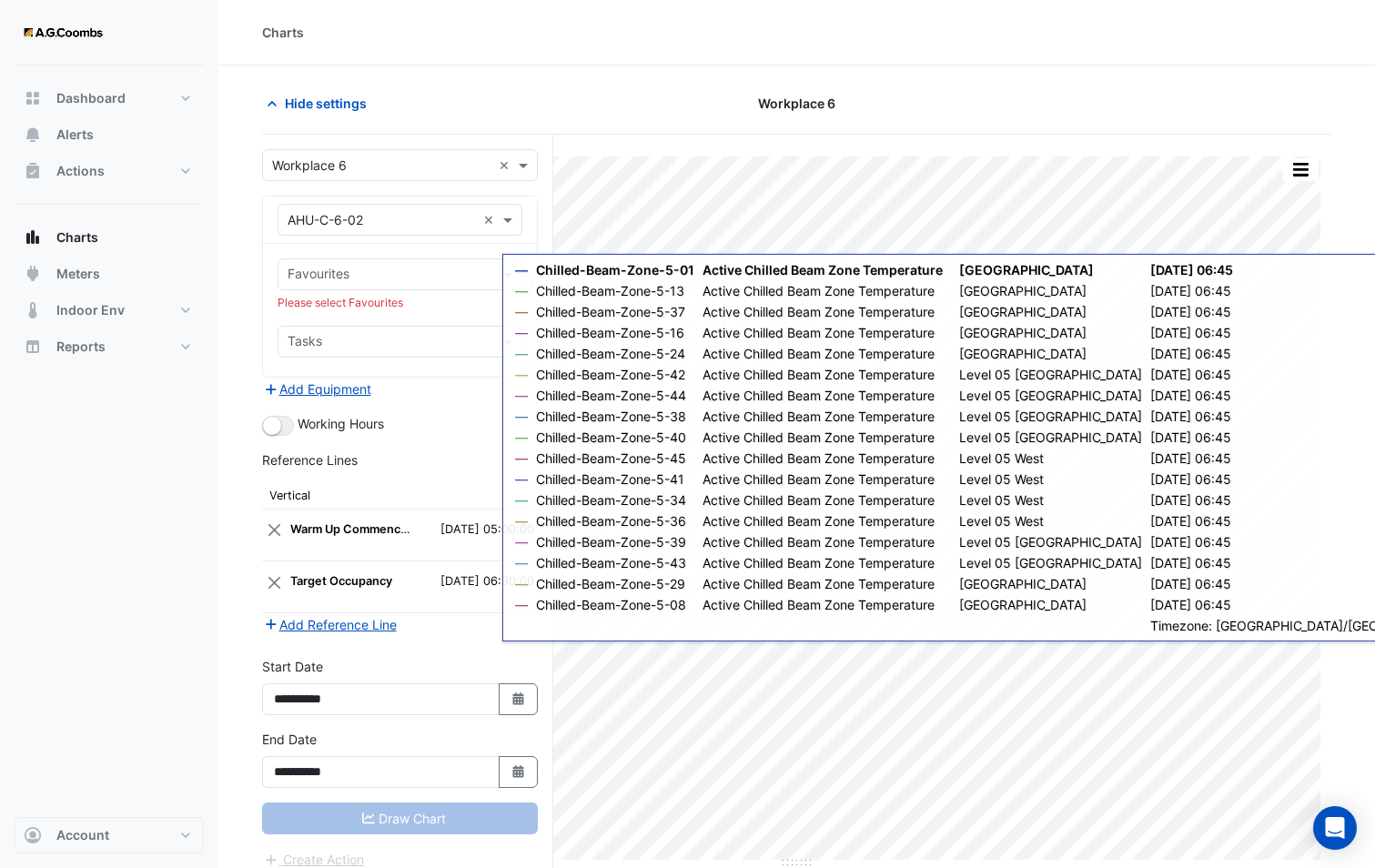
click at [352, 208] on div "Equipment × AHU-C-6-02 ×" at bounding box center [400, 219] width 245 height 32
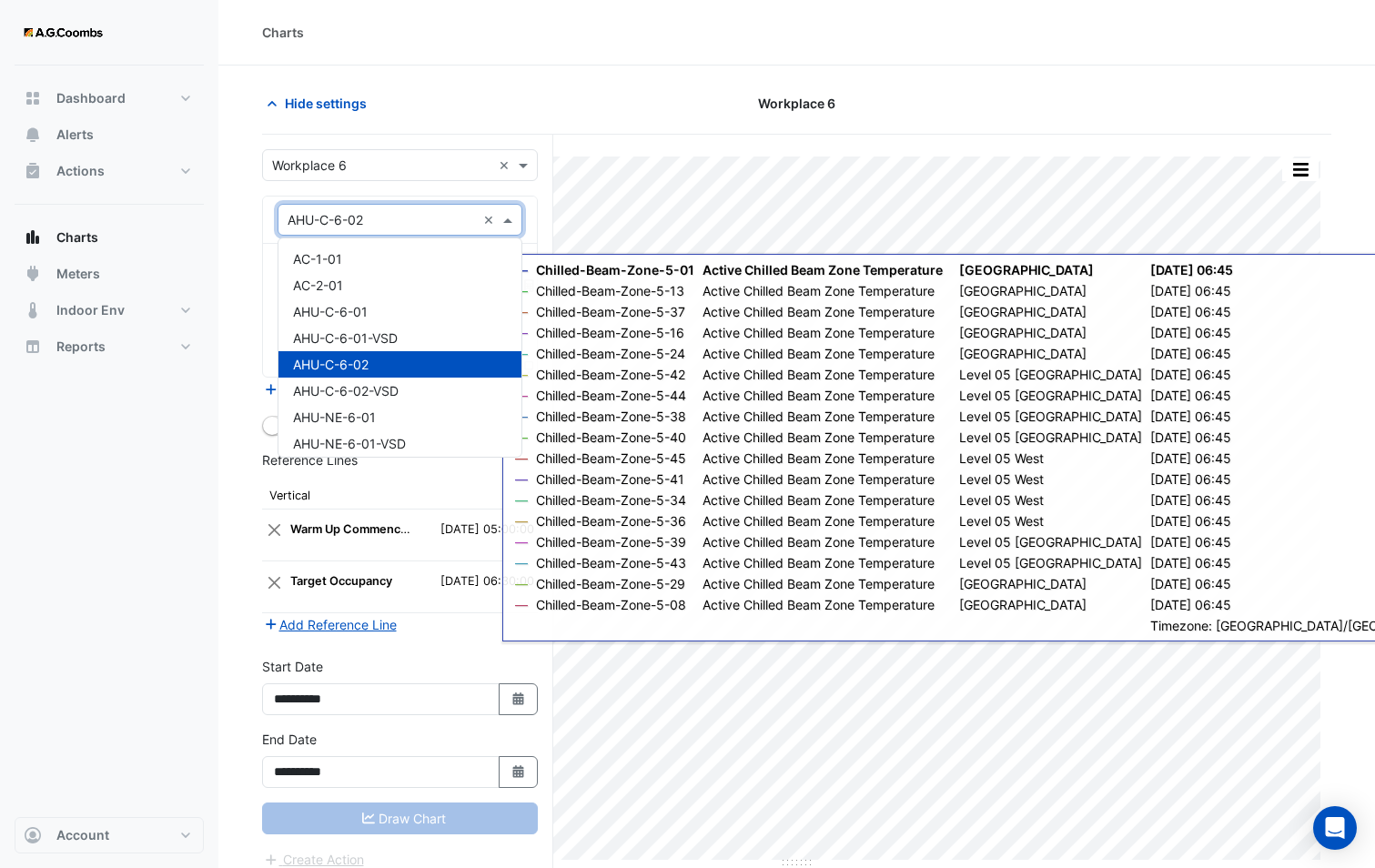
click at [374, 358] on div "AHU-C-6-02" at bounding box center [400, 364] width 243 height 26
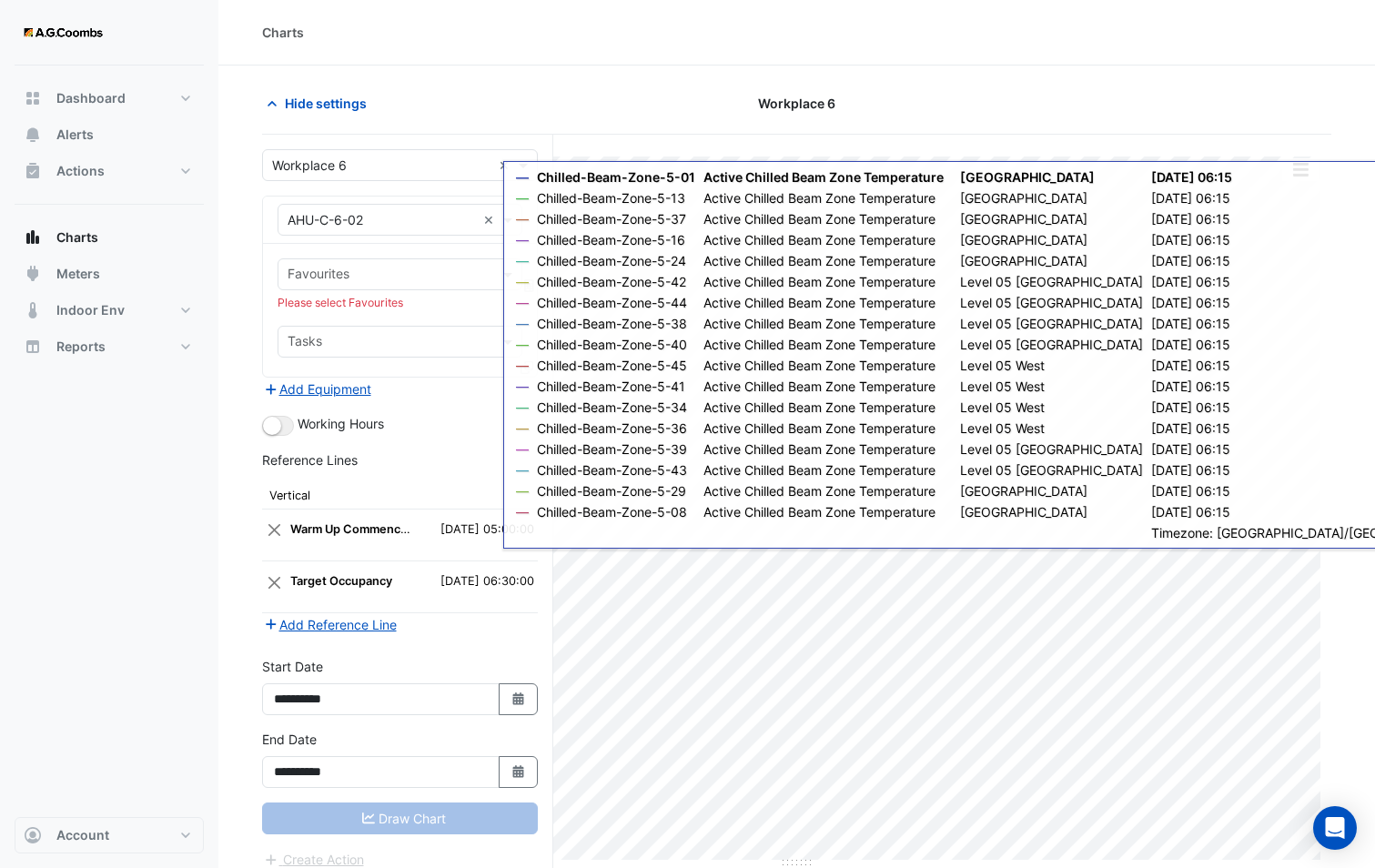
click at [352, 265] on div "Favourites" at bounding box center [385, 274] width 213 height 28
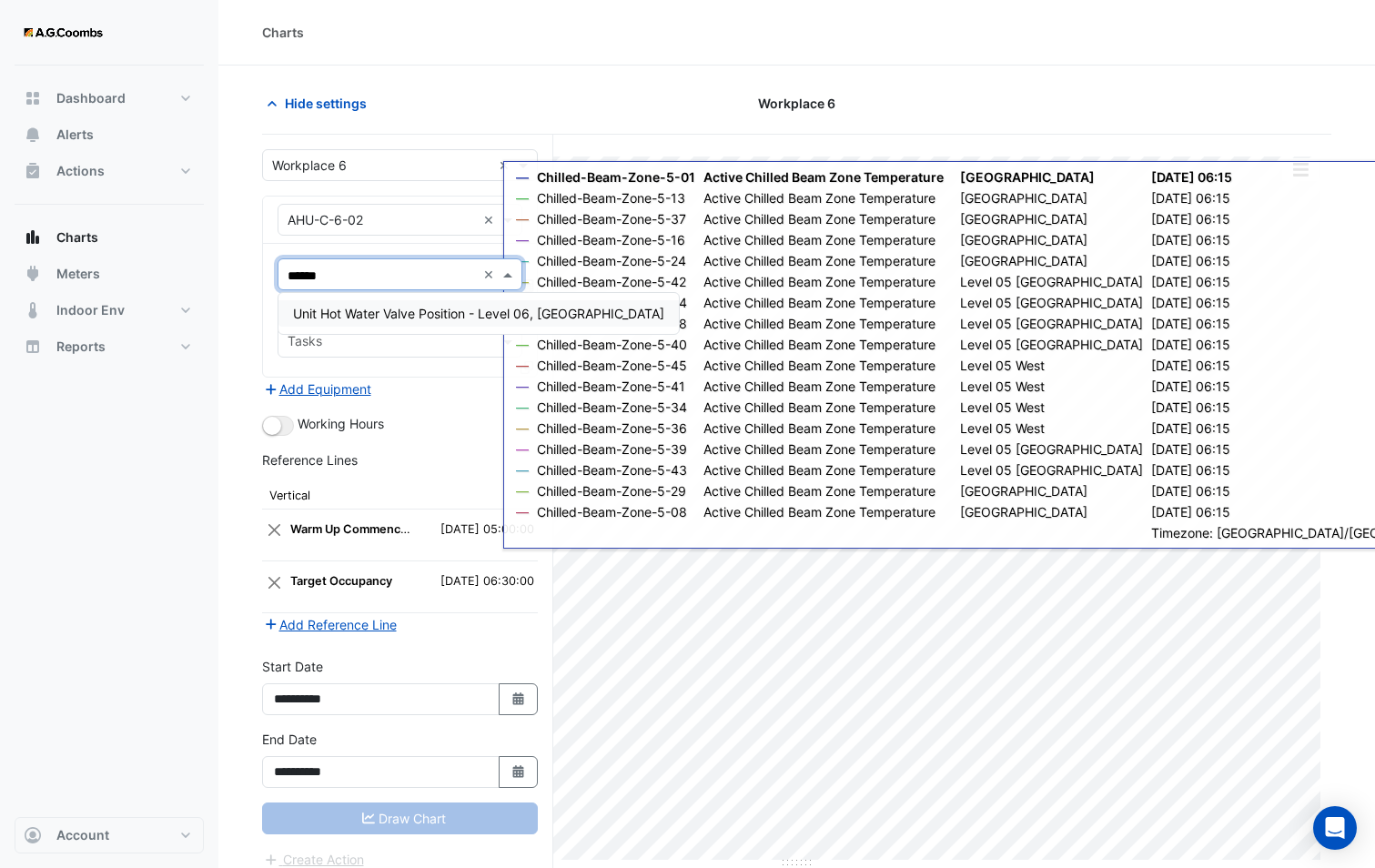
type input "*******"
click at [384, 312] on span "Unit Hot Water Valve Position - Level 06, [GEOGRAPHIC_DATA]" at bounding box center [479, 314] width 371 height 16
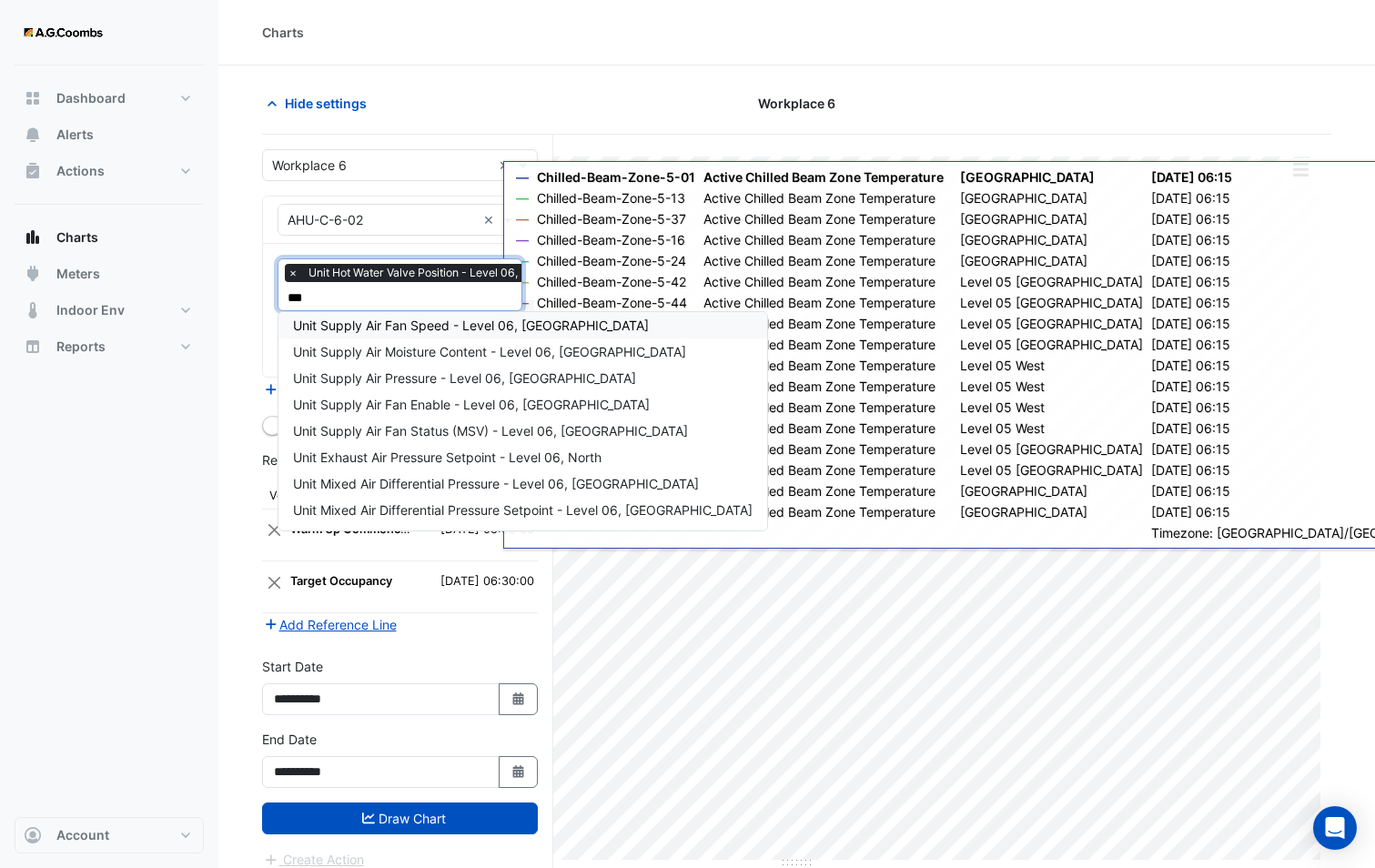
scroll to position [60, 0]
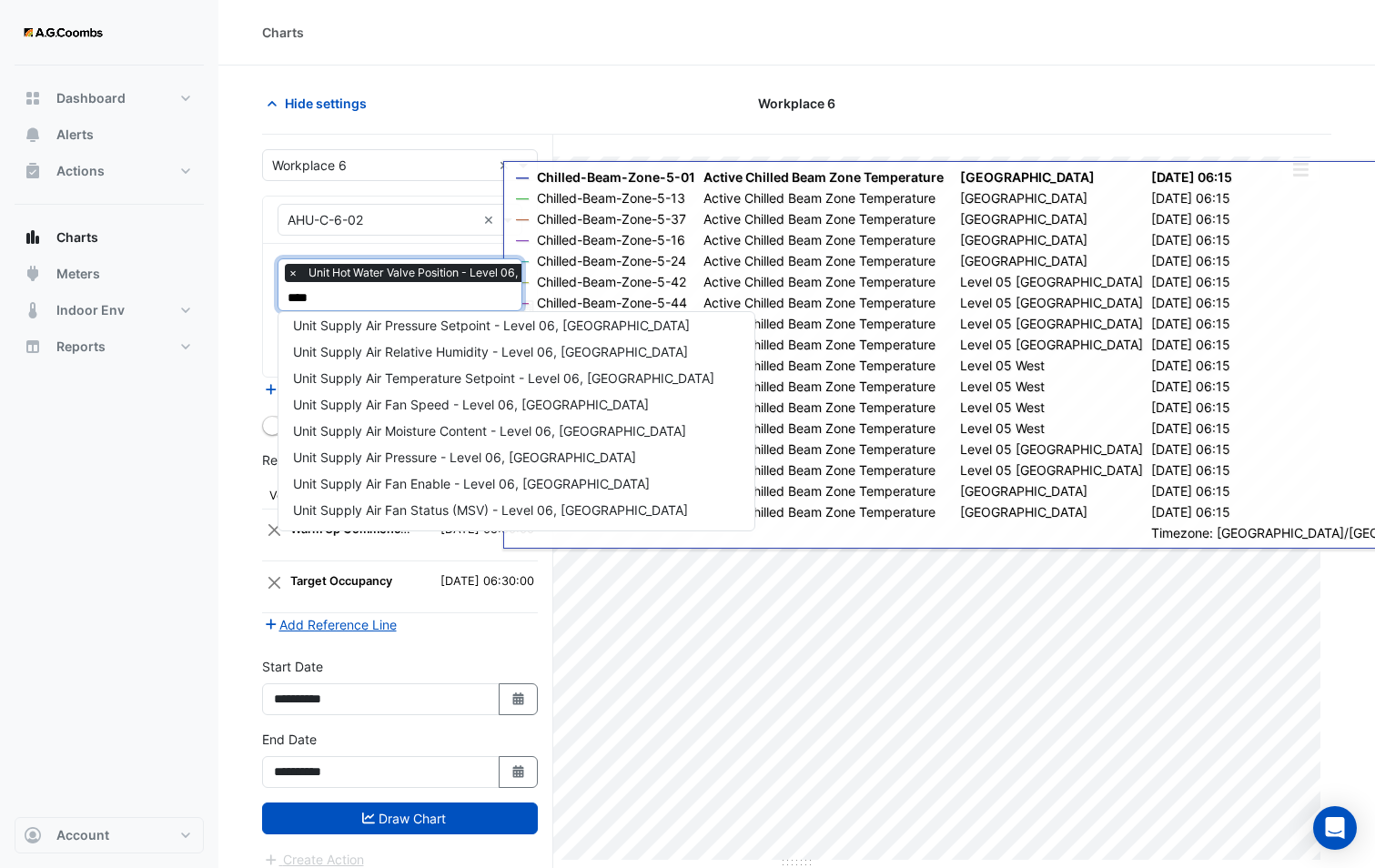
type input "*****"
click at [421, 377] on span "Unit Supply Air Temperature Setpoint - Level 06, [GEOGRAPHIC_DATA]" at bounding box center [504, 378] width 421 height 16
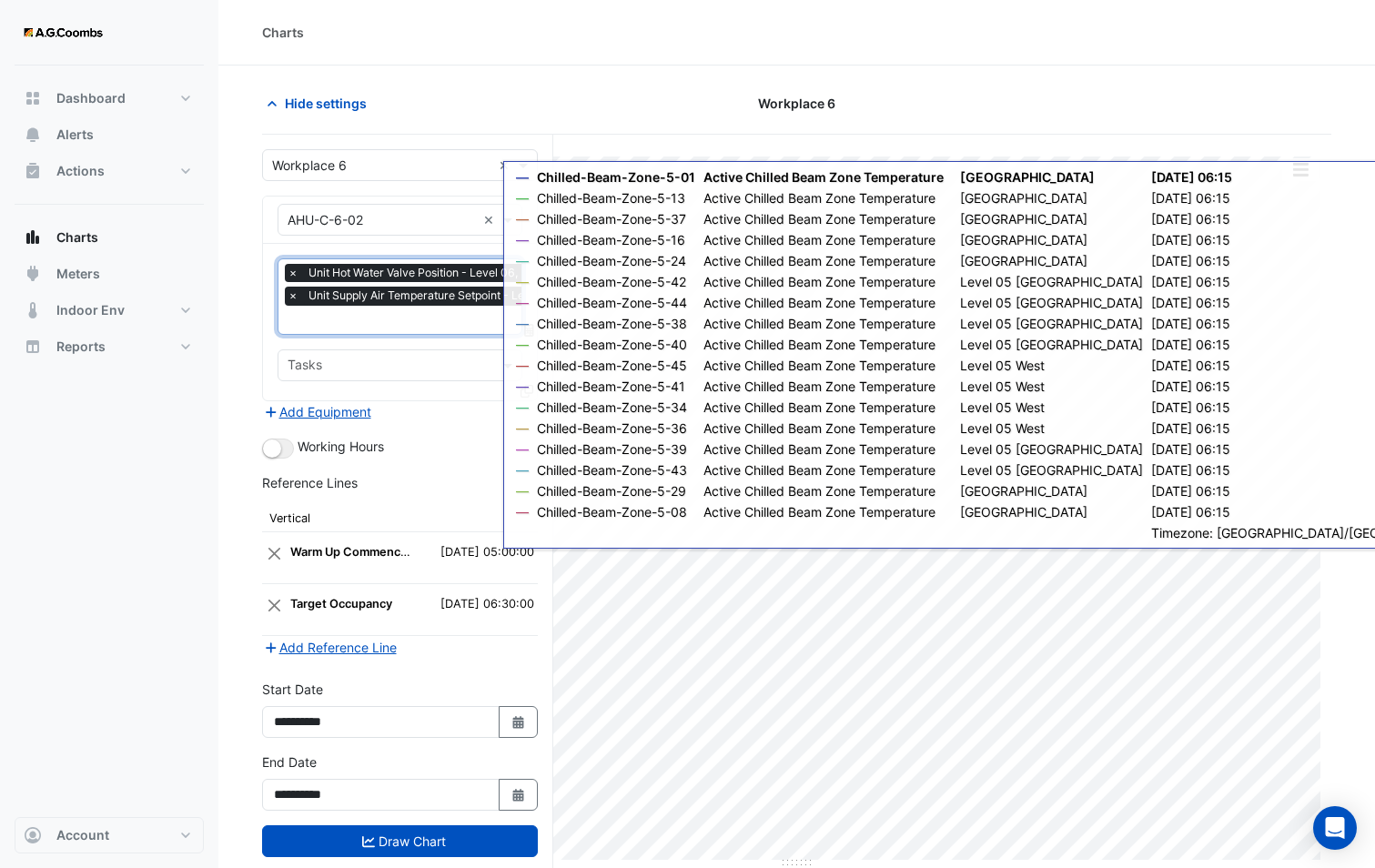
click at [384, 325] on input "text" at bounding box center [486, 321] width 396 height 19
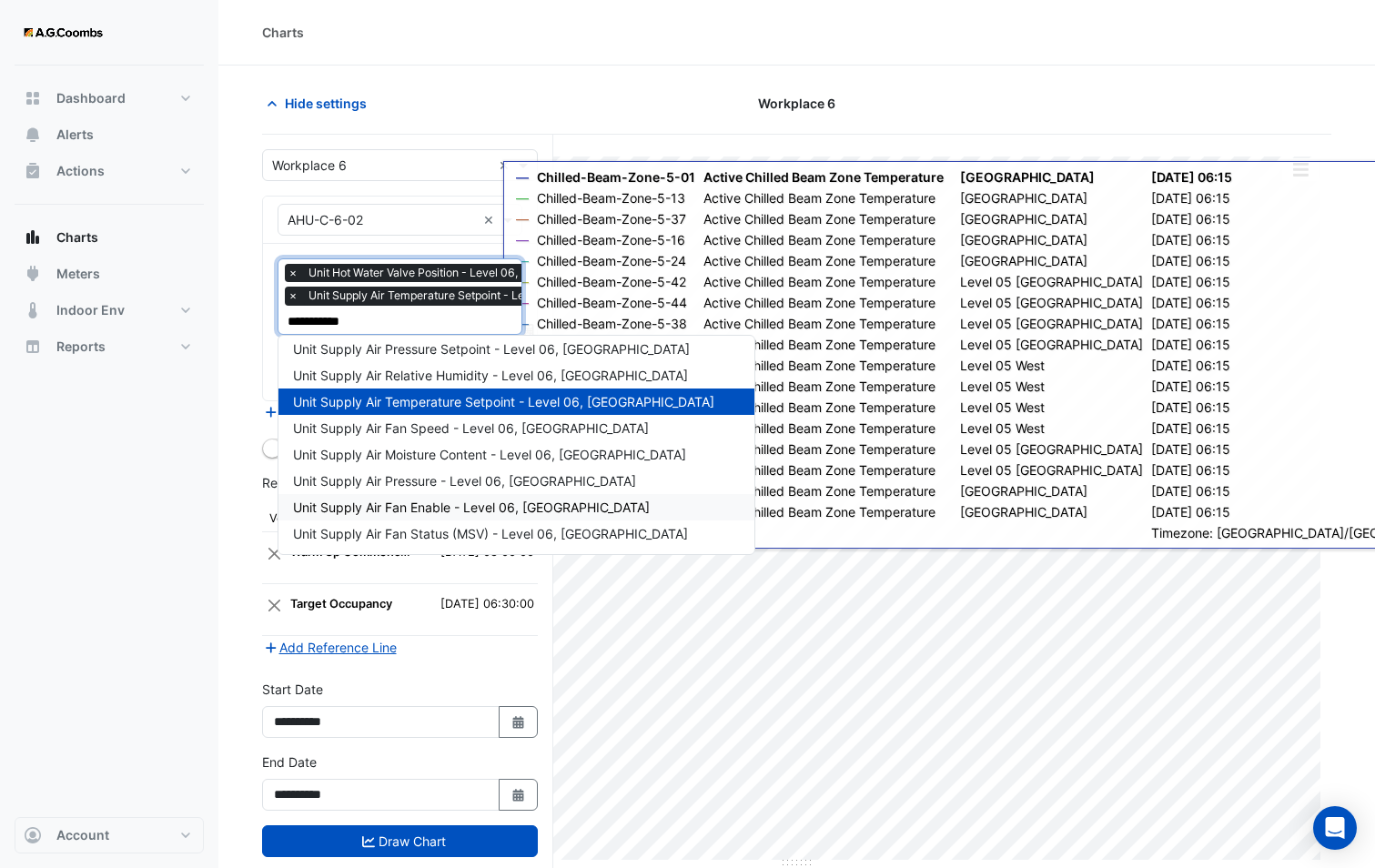
type input "**********"
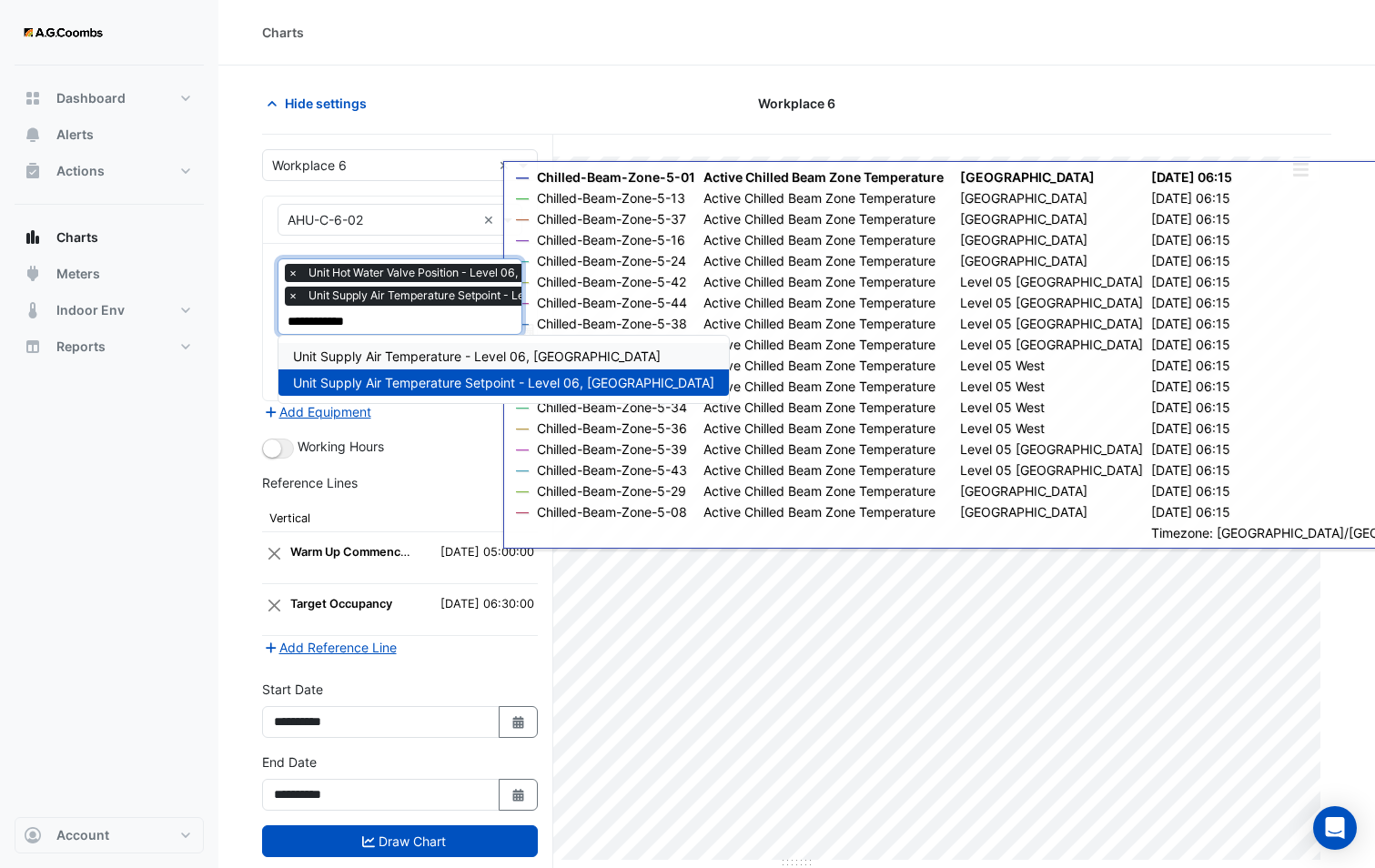
click at [375, 358] on span "Unit Supply Air Temperature - Level 06, [GEOGRAPHIC_DATA]" at bounding box center [477, 356] width 368 height 16
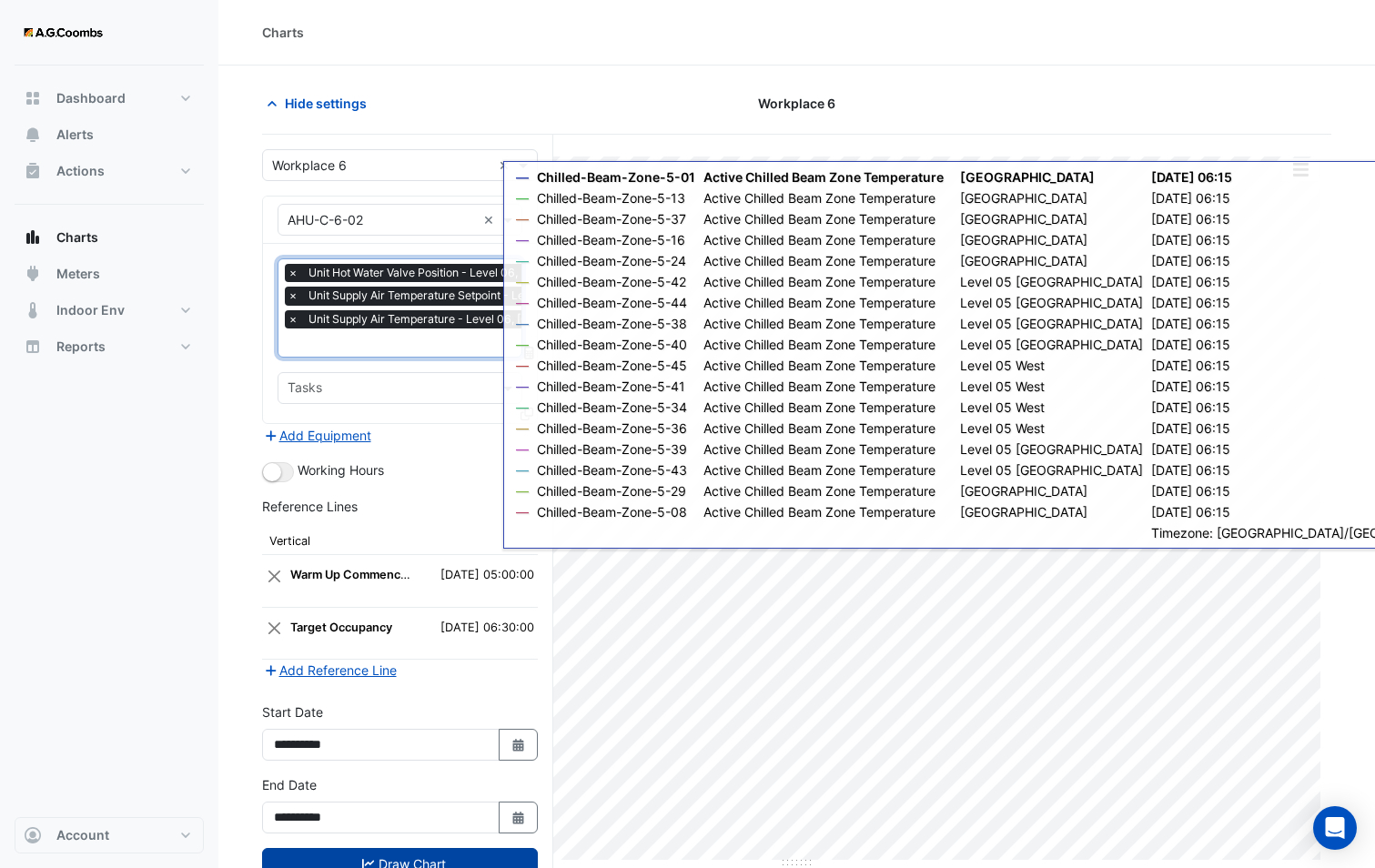
click at [336, 861] on button "Draw Chart" at bounding box center [400, 863] width 276 height 32
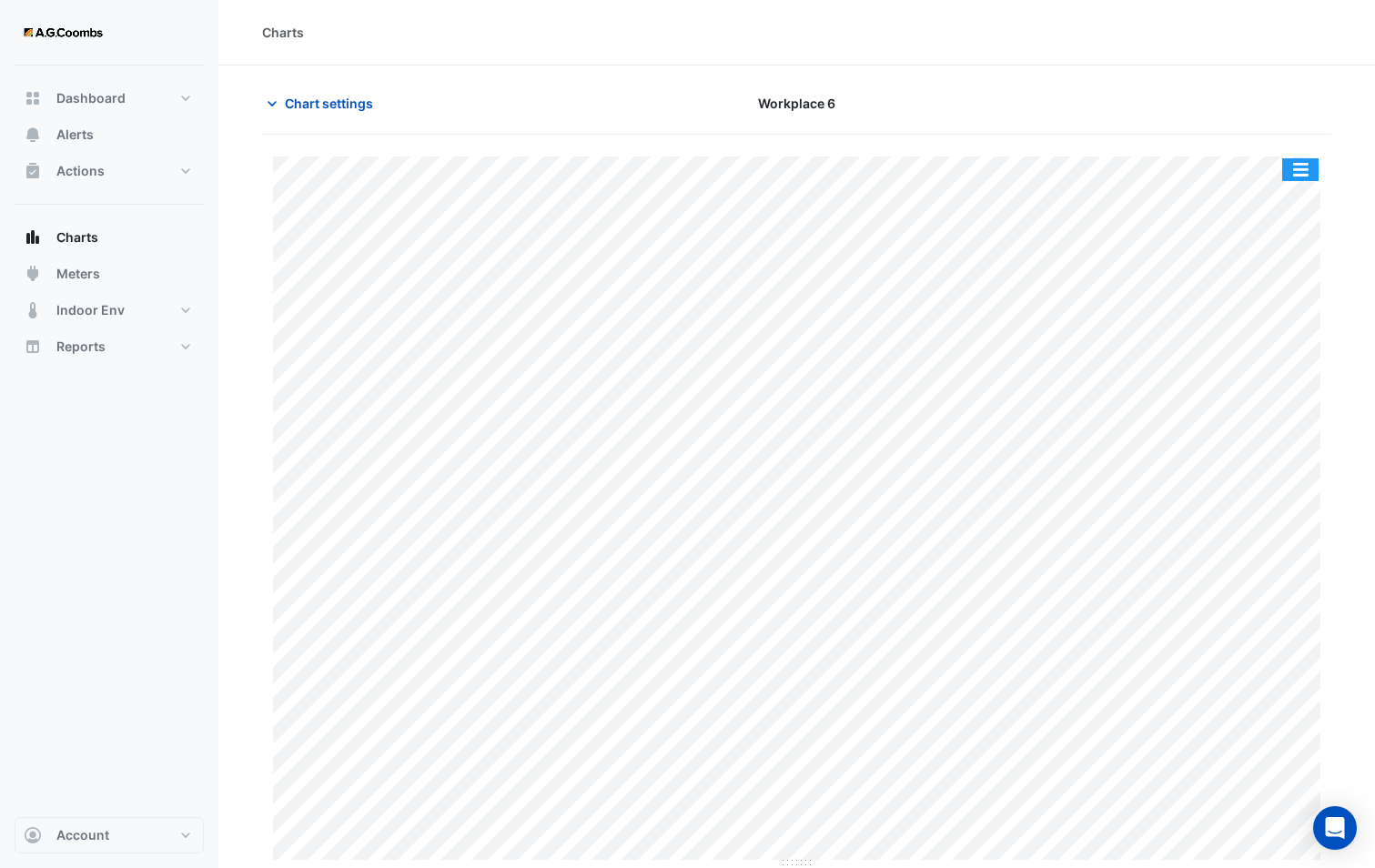
click at [1297, 161] on button "button" at bounding box center [1299, 169] width 36 height 22
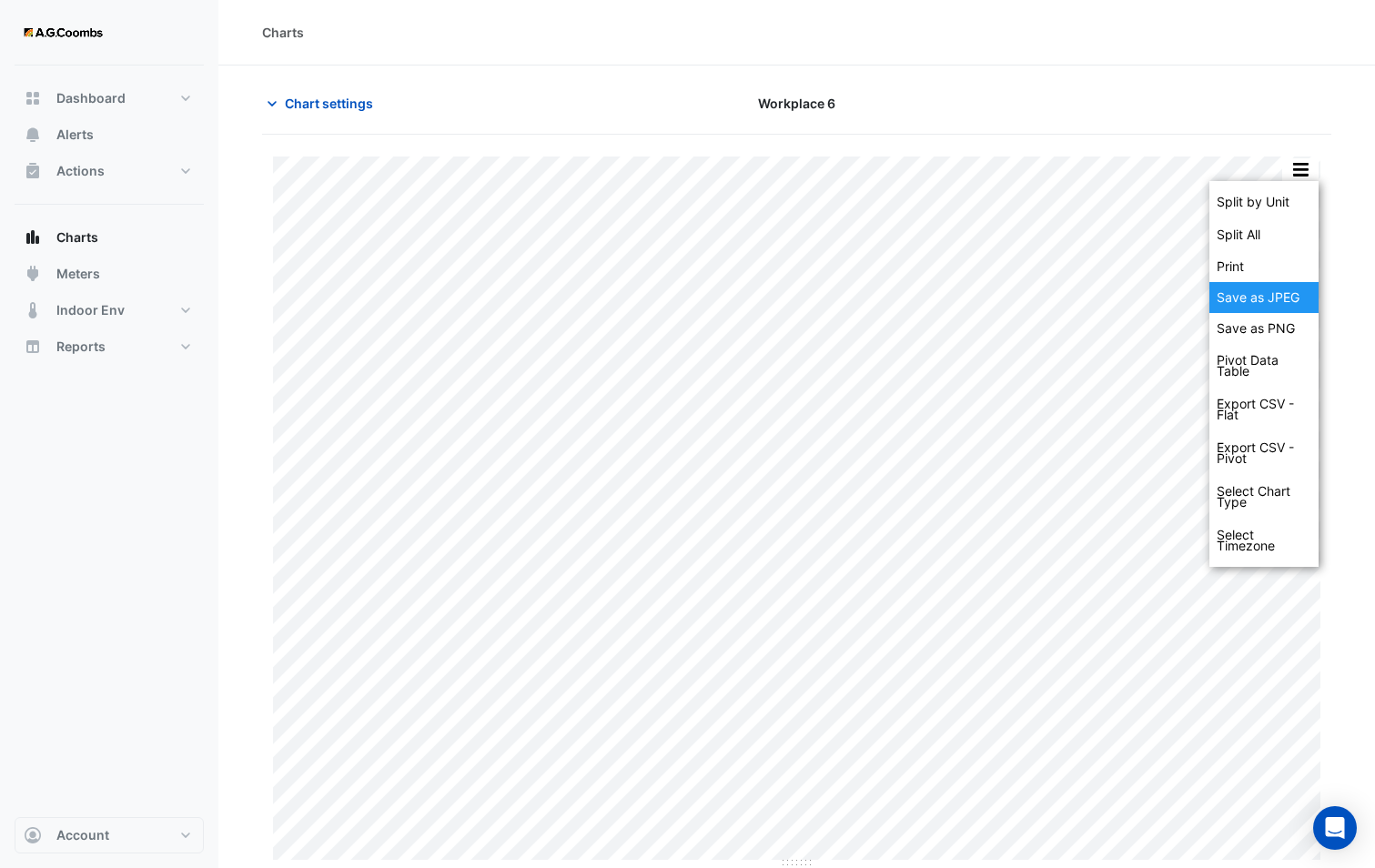
click at [1271, 297] on div "Save as JPEG" at bounding box center [1263, 297] width 109 height 31
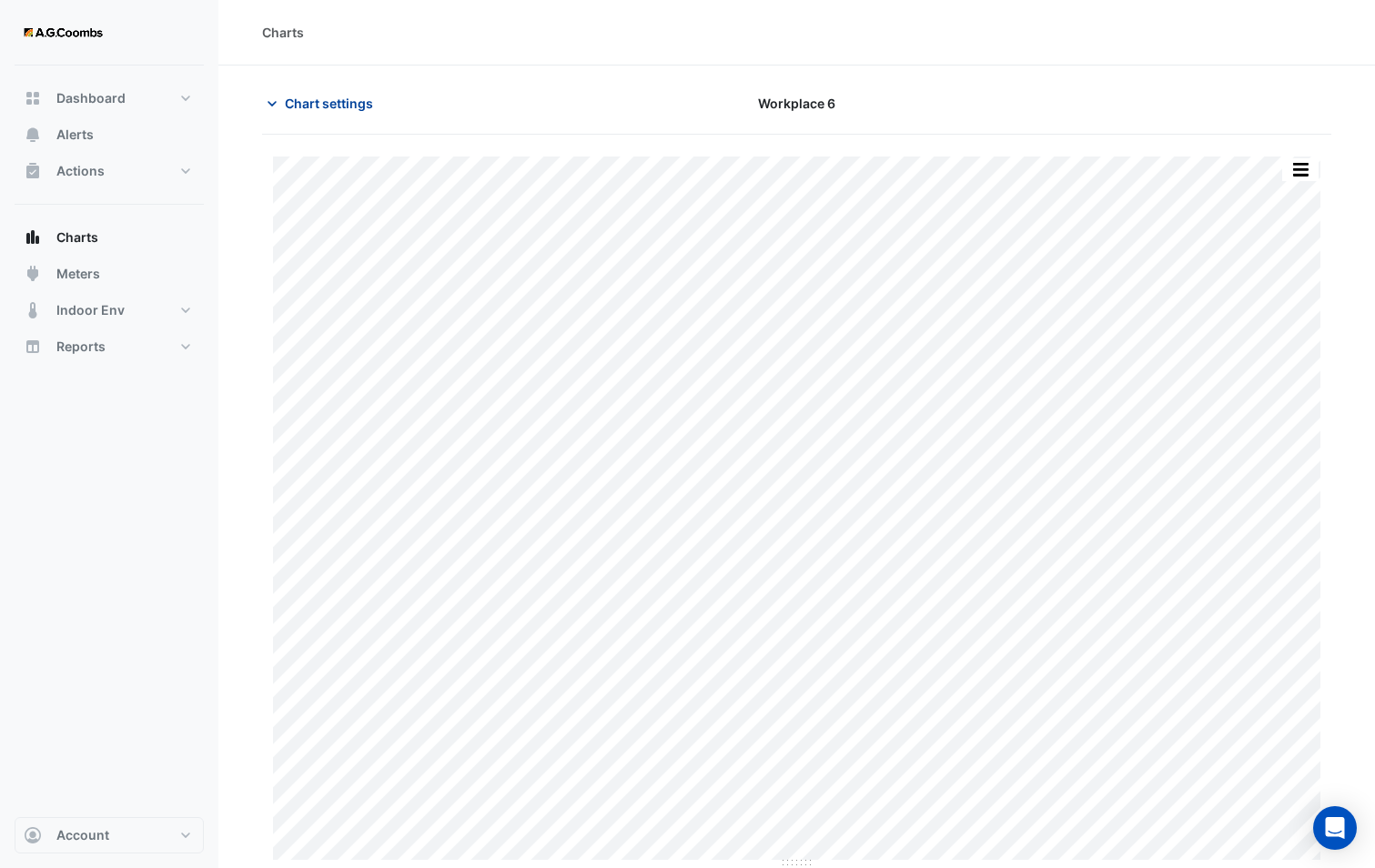
click at [317, 90] on button "Chart settings" at bounding box center [323, 103] width 122 height 32
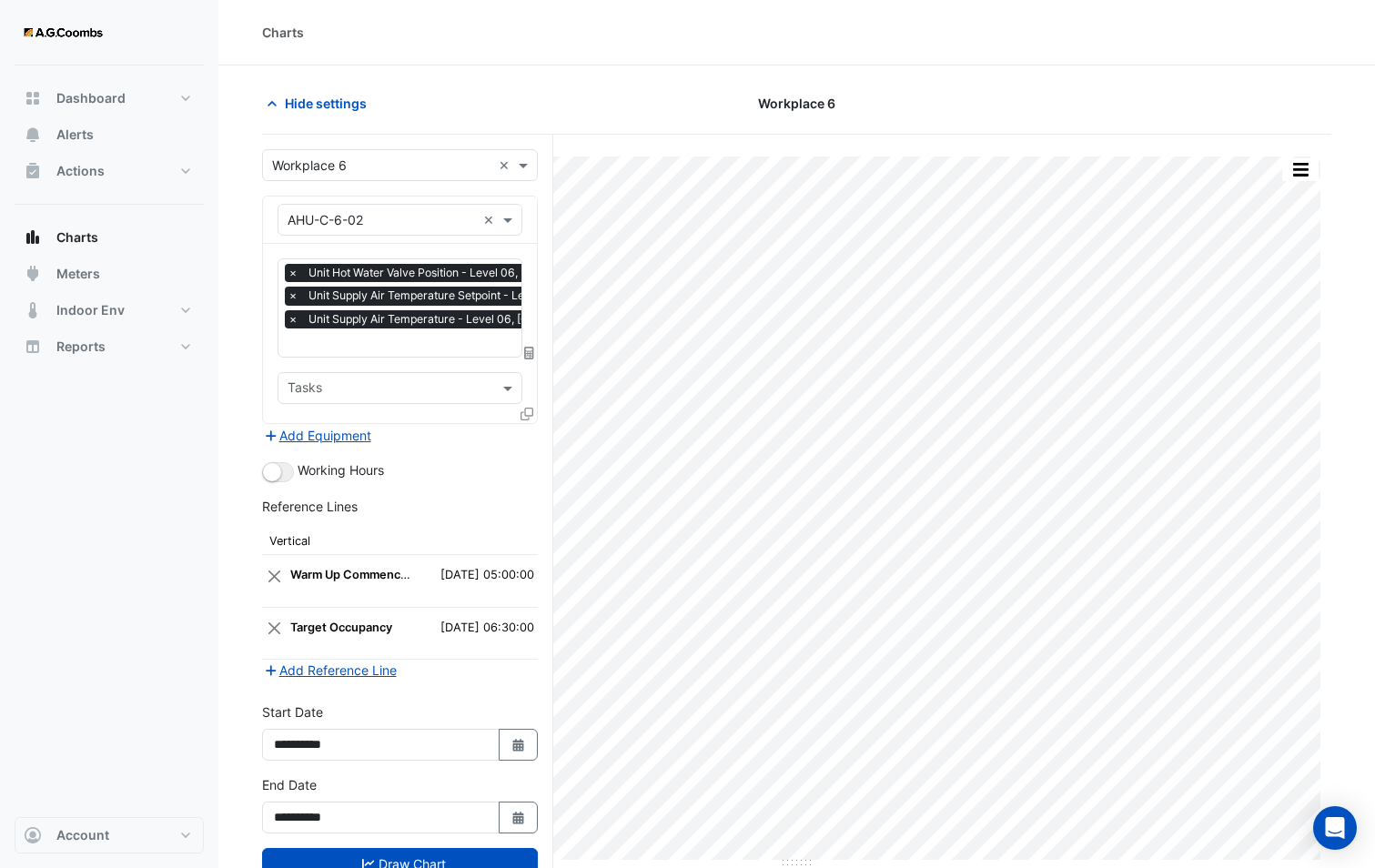
click at [524, 408] on icon at bounding box center [526, 414] width 13 height 13
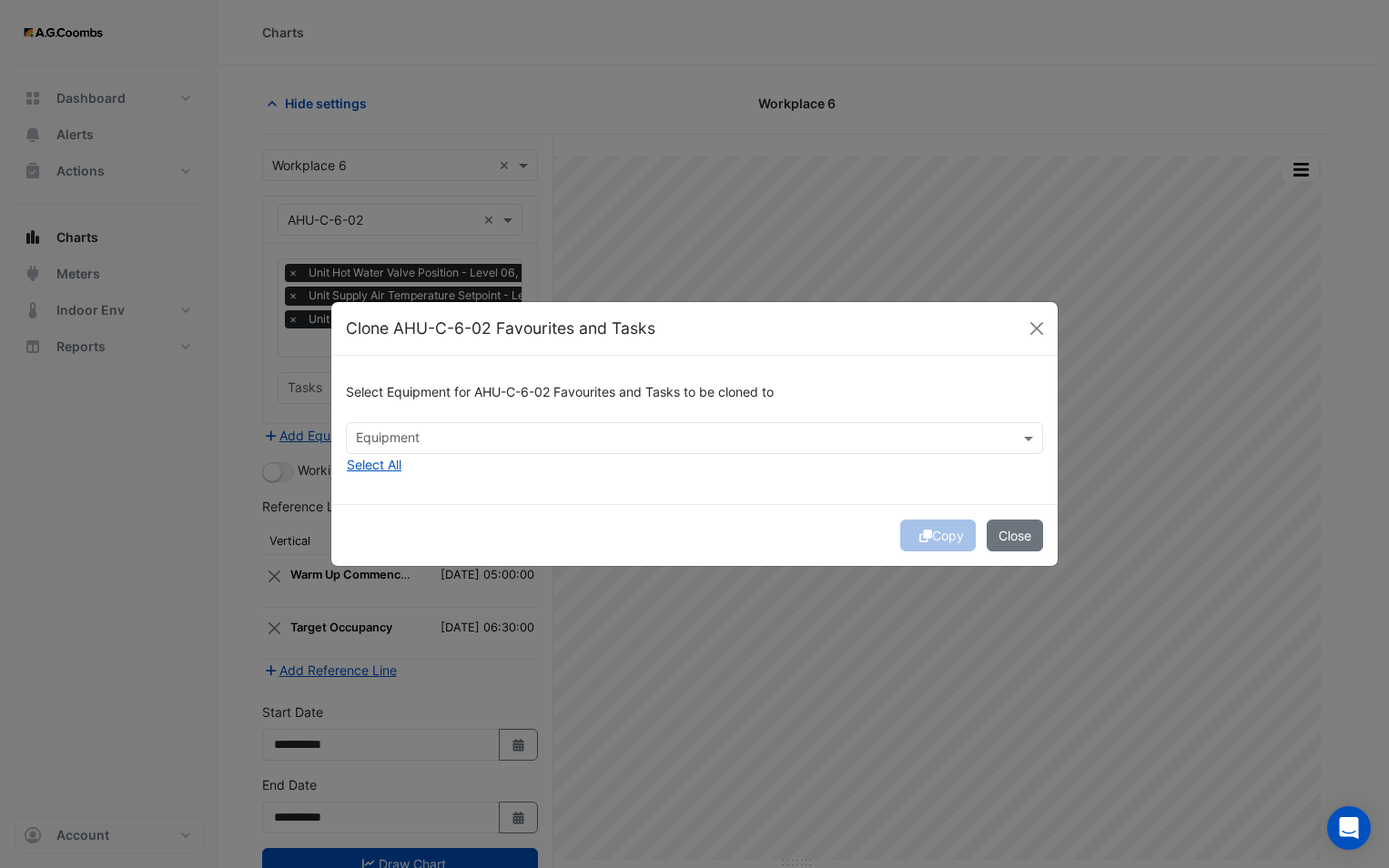
click at [504, 445] on input "text" at bounding box center [683, 440] width 656 height 19
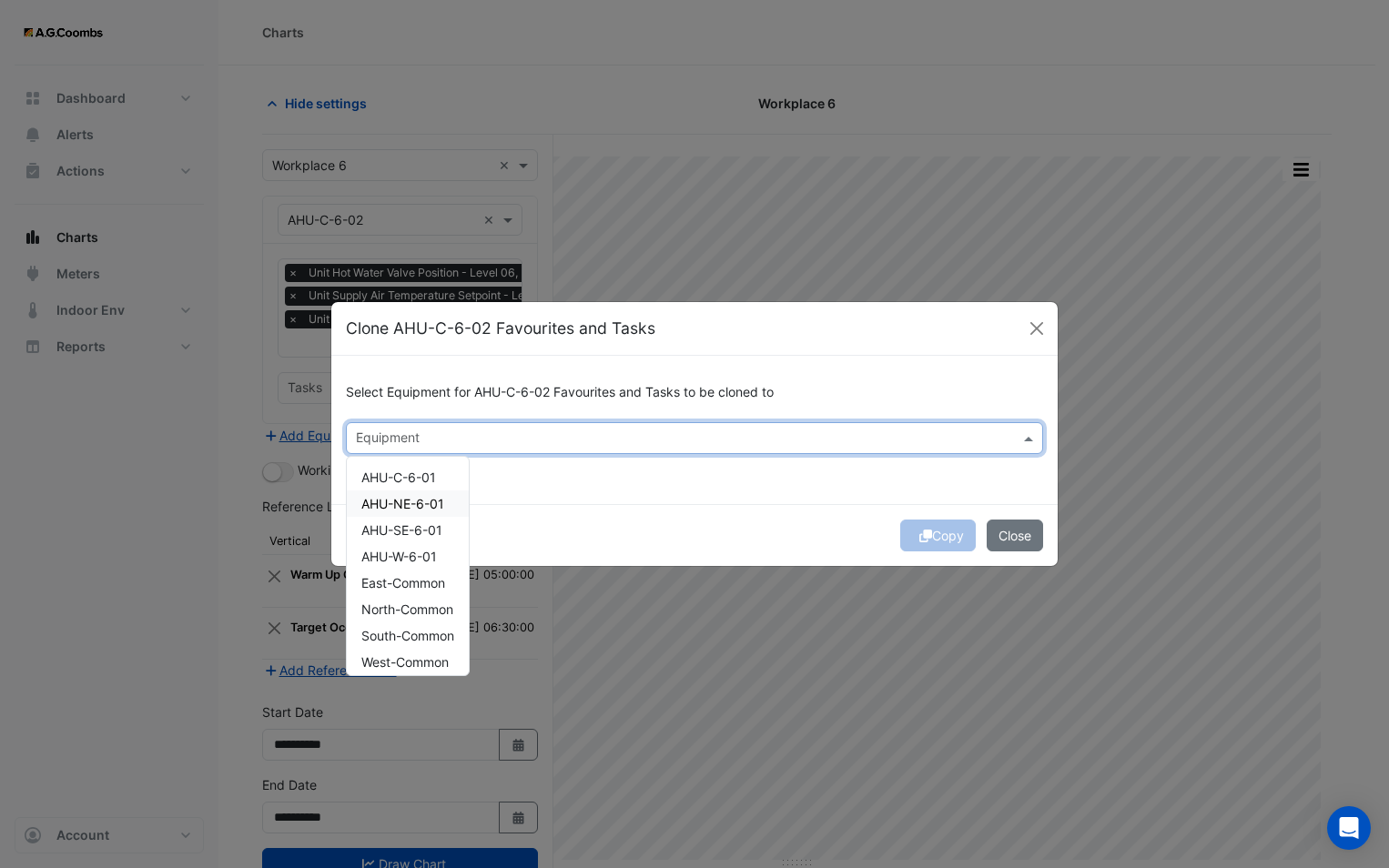
click at [425, 510] on span "AHU-NE-6-01" at bounding box center [402, 504] width 83 height 16
click at [916, 515] on div "Copy Close" at bounding box center [694, 535] width 727 height 62
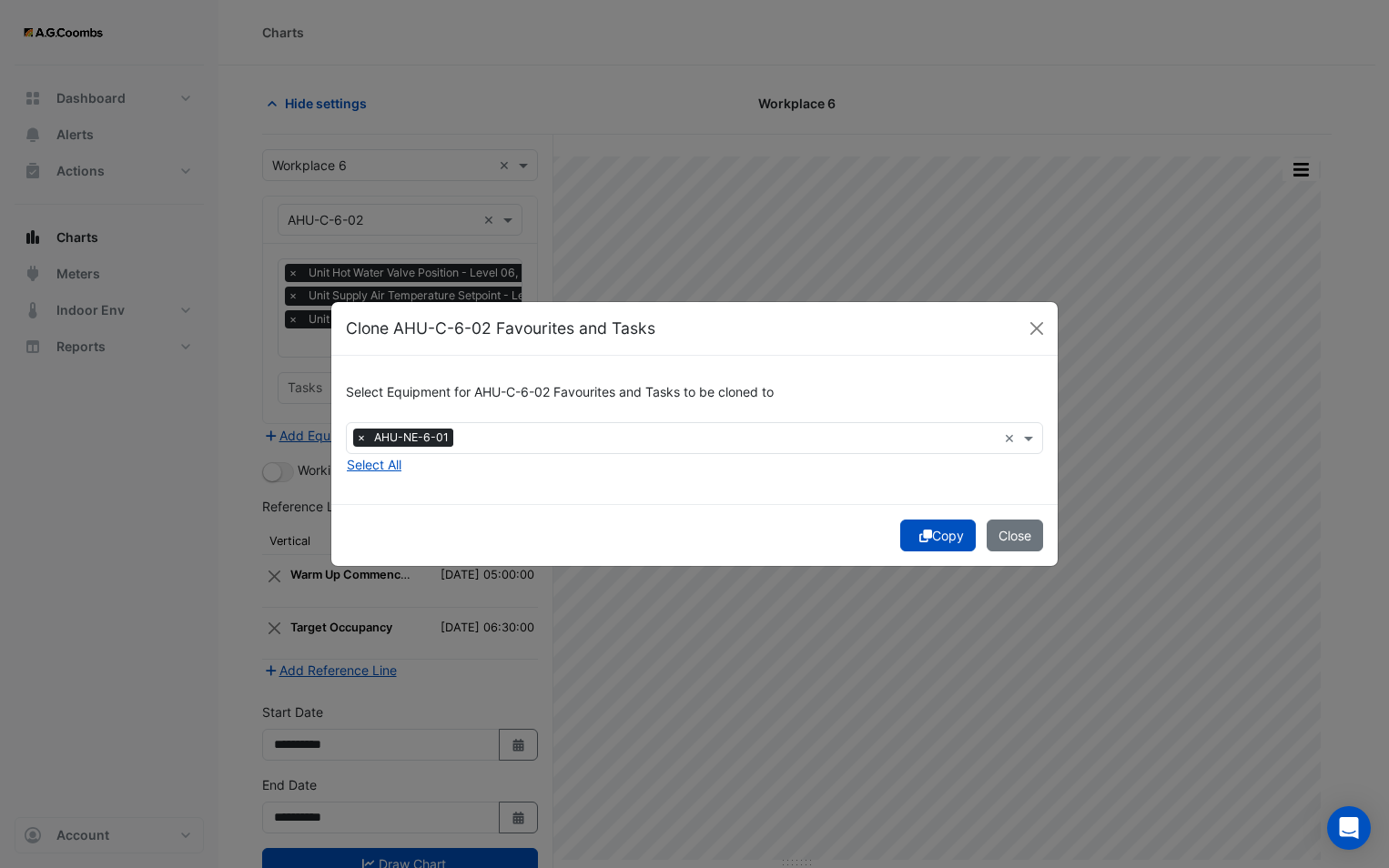
click at [926, 539] on icon "submit" at bounding box center [925, 535] width 13 height 13
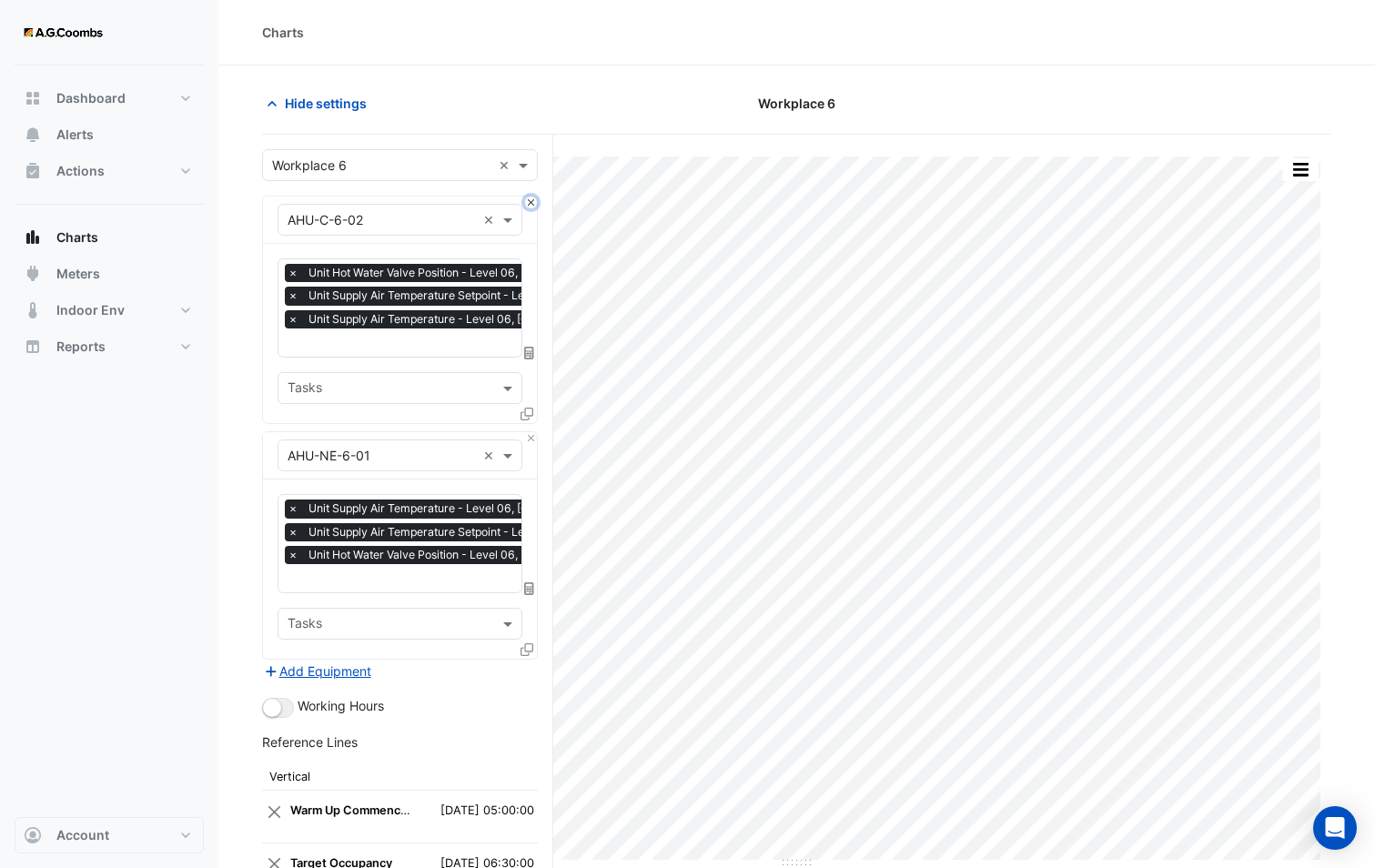
click at [532, 208] on button "Close" at bounding box center [531, 202] width 12 height 12
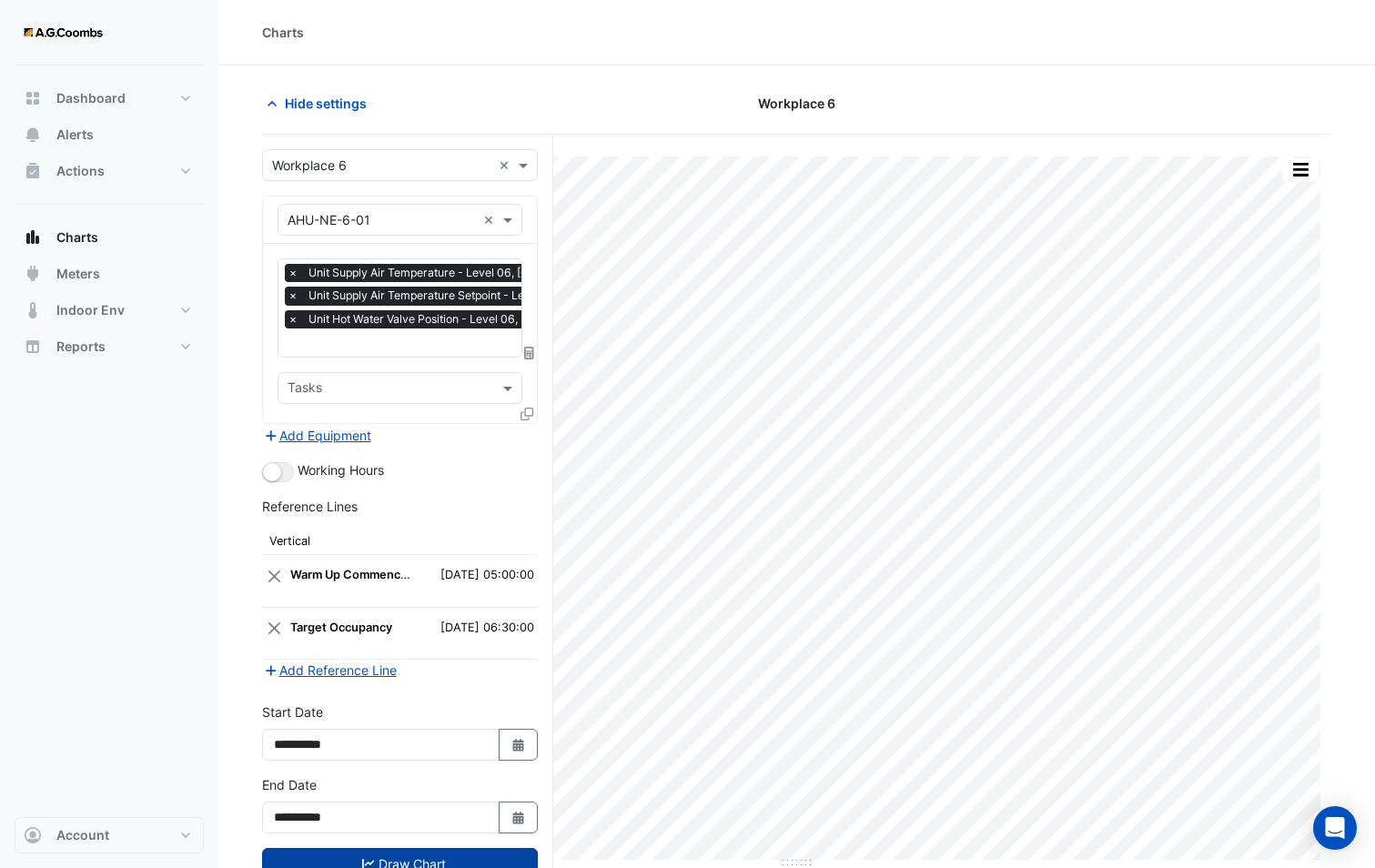
click at [427, 861] on button "Draw Chart" at bounding box center [400, 863] width 276 height 32
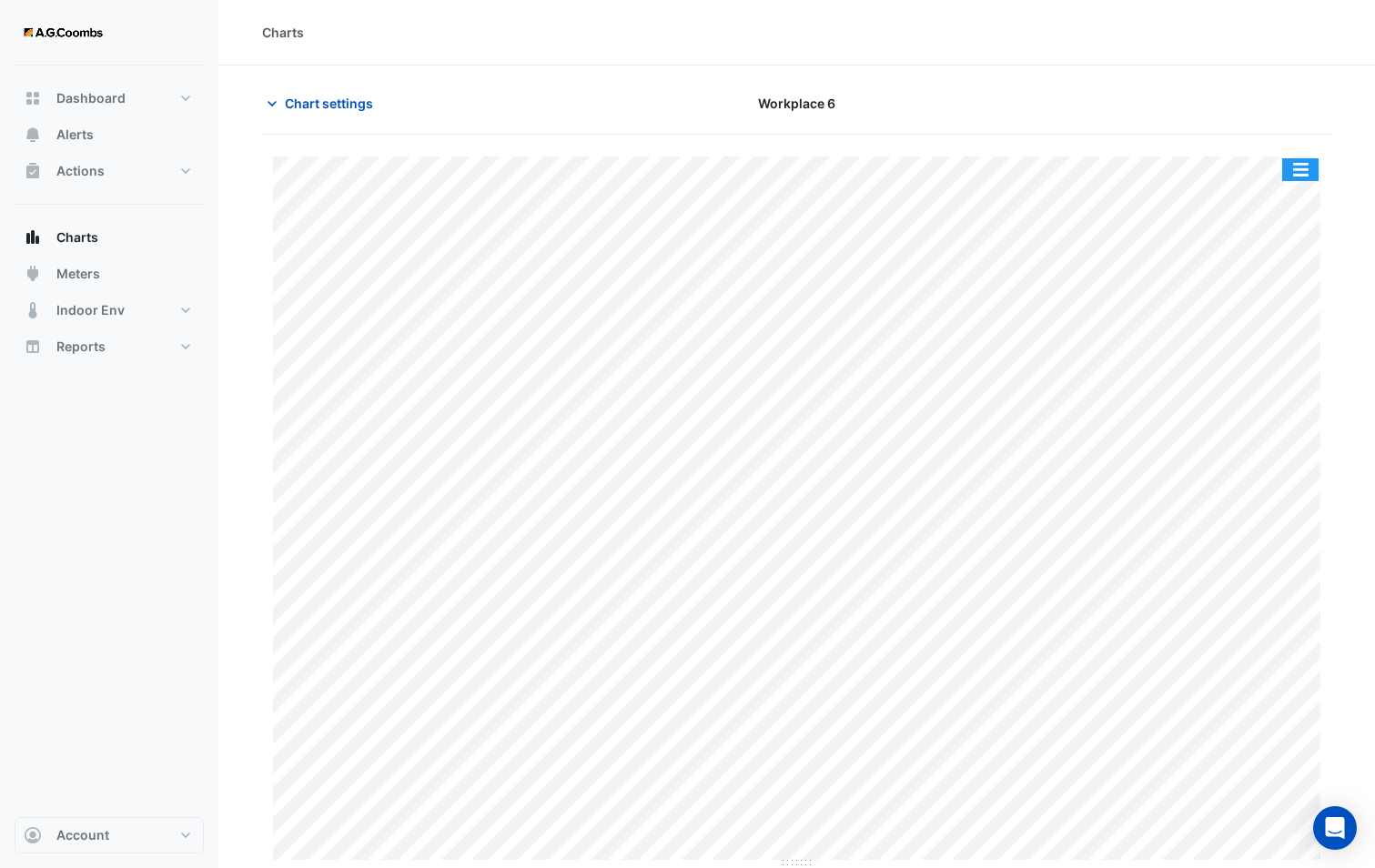
click at [1299, 177] on button "button" at bounding box center [1299, 169] width 36 height 22
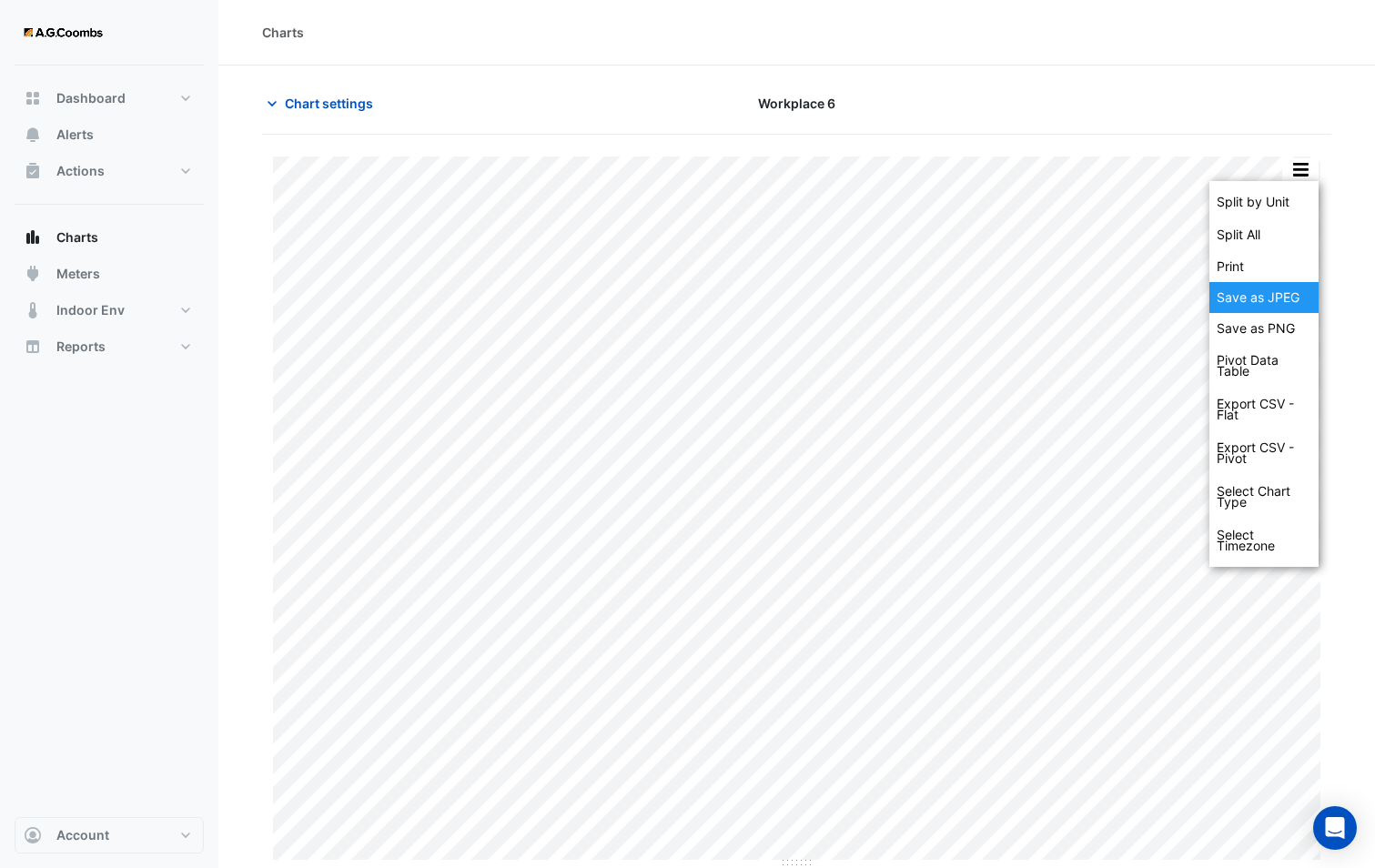
click at [1252, 295] on div "Save as JPEG" at bounding box center [1263, 297] width 109 height 31
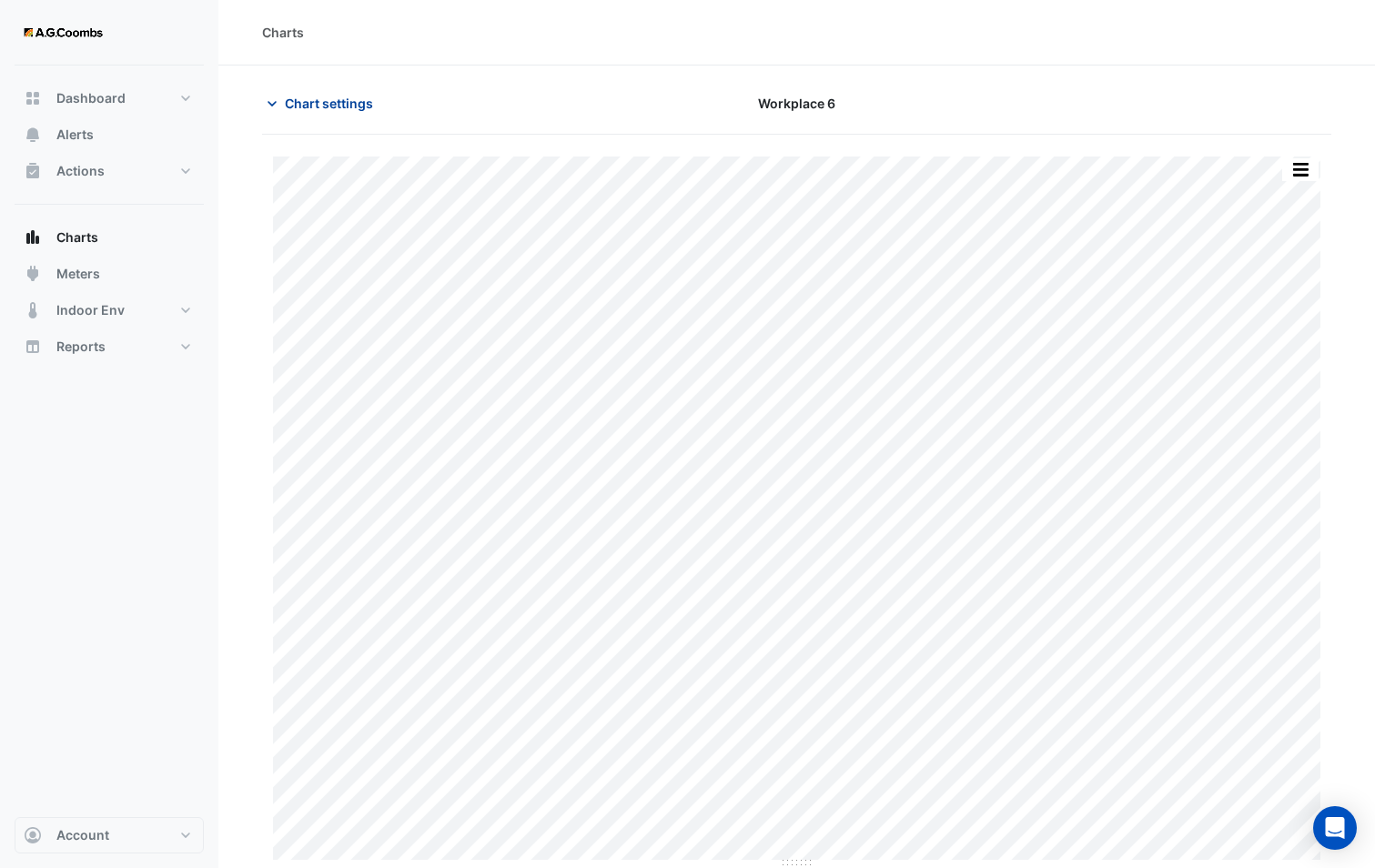
click at [352, 106] on span "Chart settings" at bounding box center [328, 103] width 88 height 19
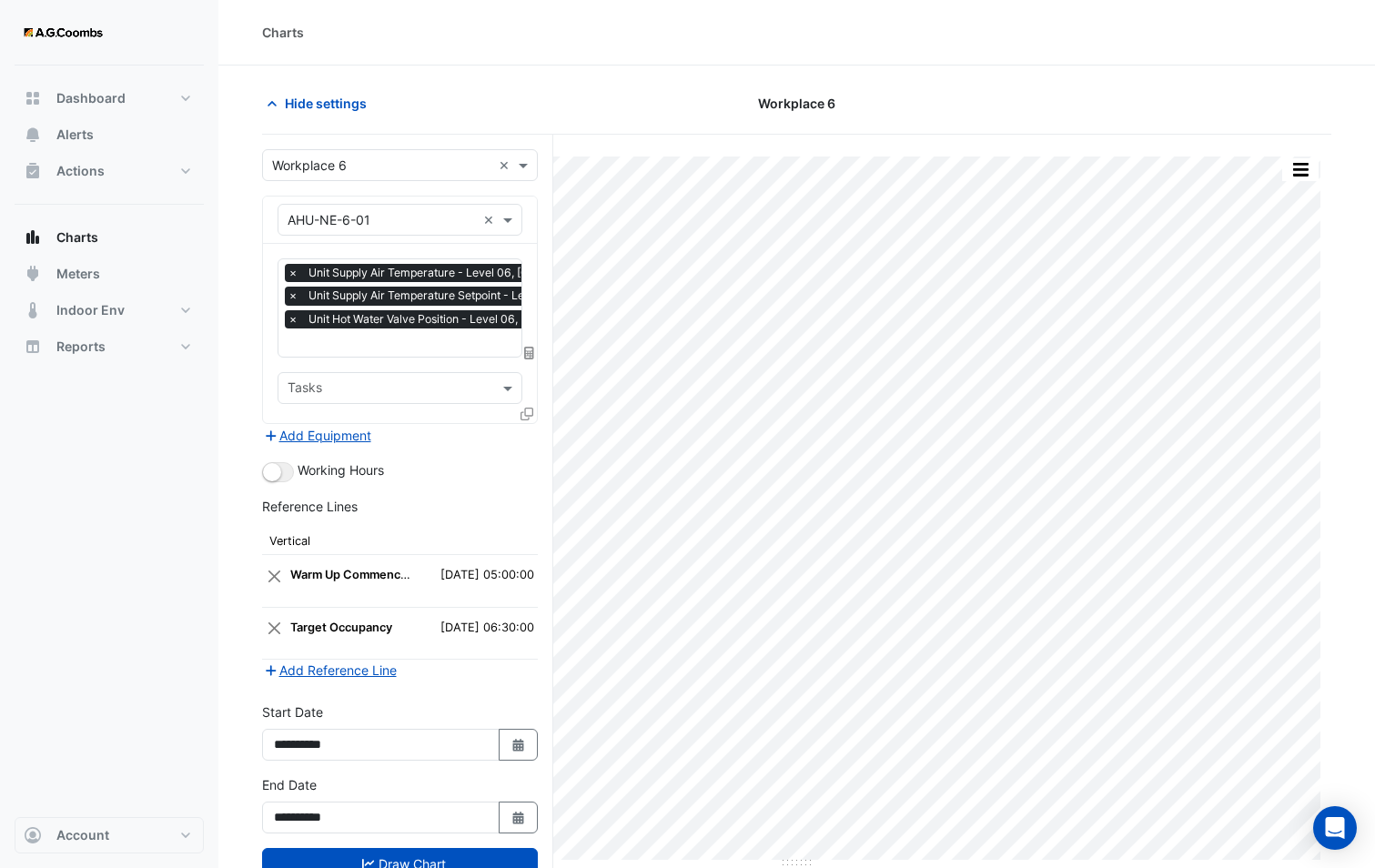
click at [528, 411] on icon at bounding box center [526, 414] width 13 height 13
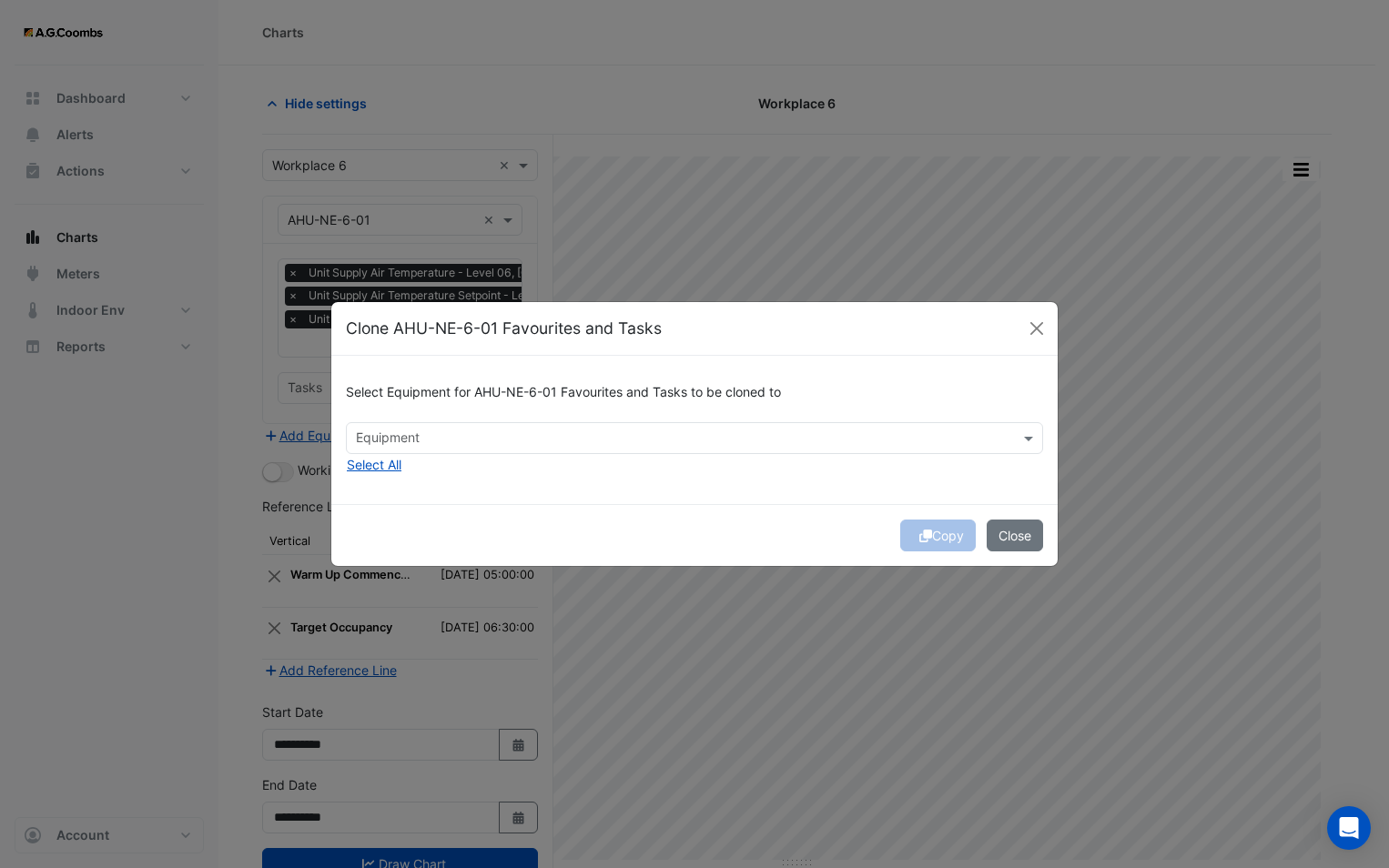
click at [518, 445] on input "text" at bounding box center [683, 440] width 656 height 19
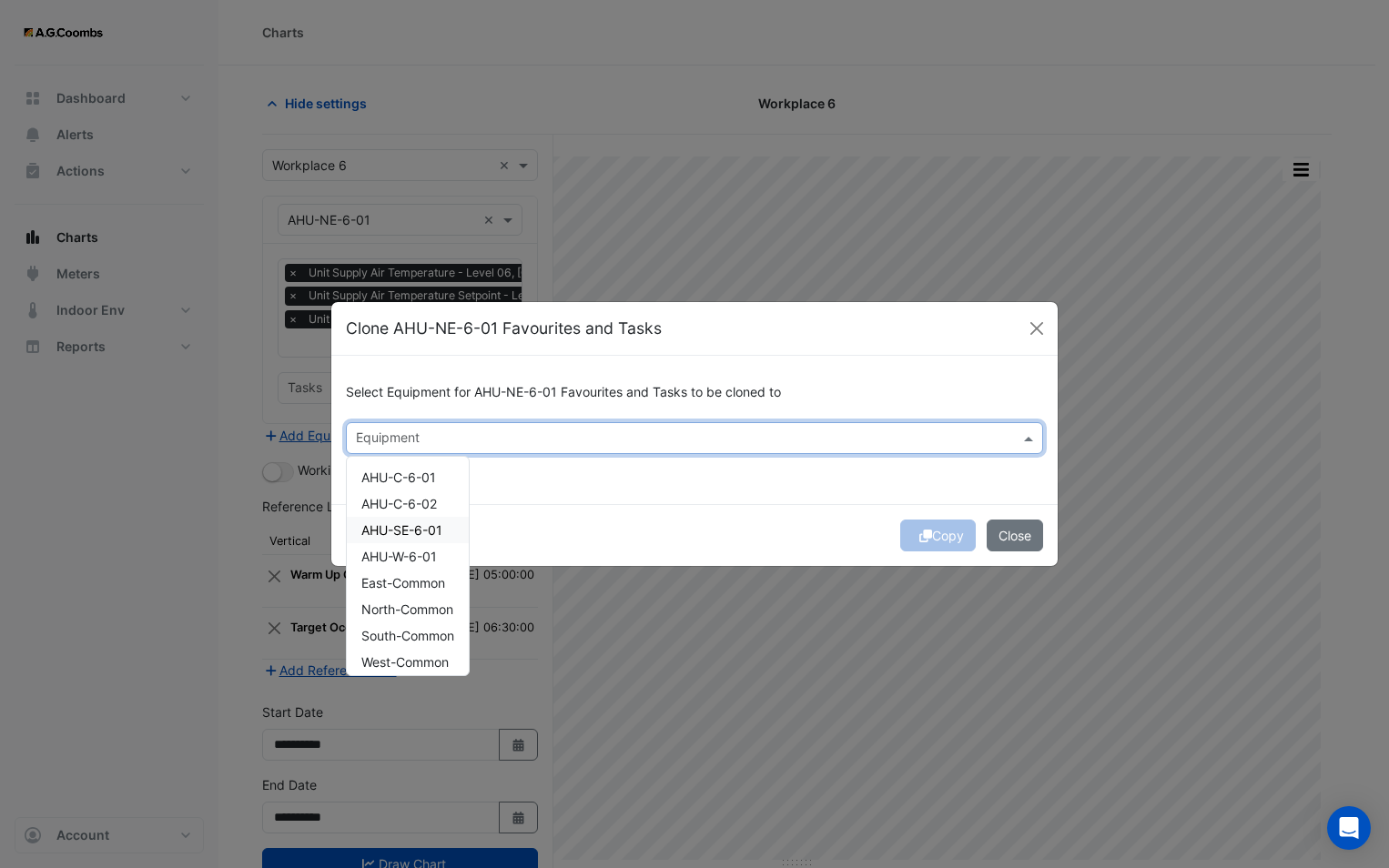
click at [423, 540] on div "AHU-SE-6-01" at bounding box center [408, 529] width 122 height 26
click at [626, 506] on div "Copy Close" at bounding box center [694, 535] width 727 height 62
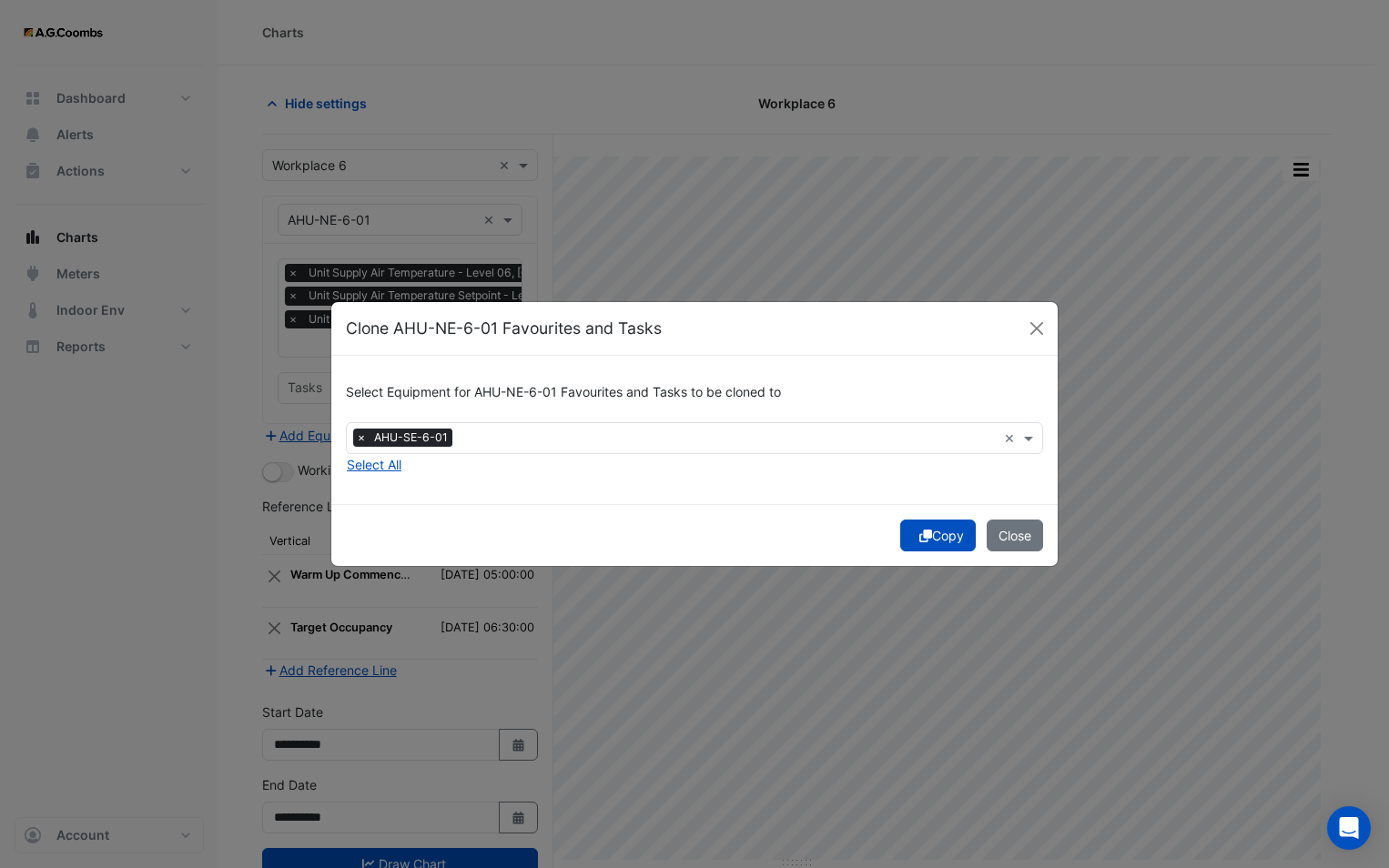
click at [924, 537] on icon "submit" at bounding box center [925, 535] width 13 height 13
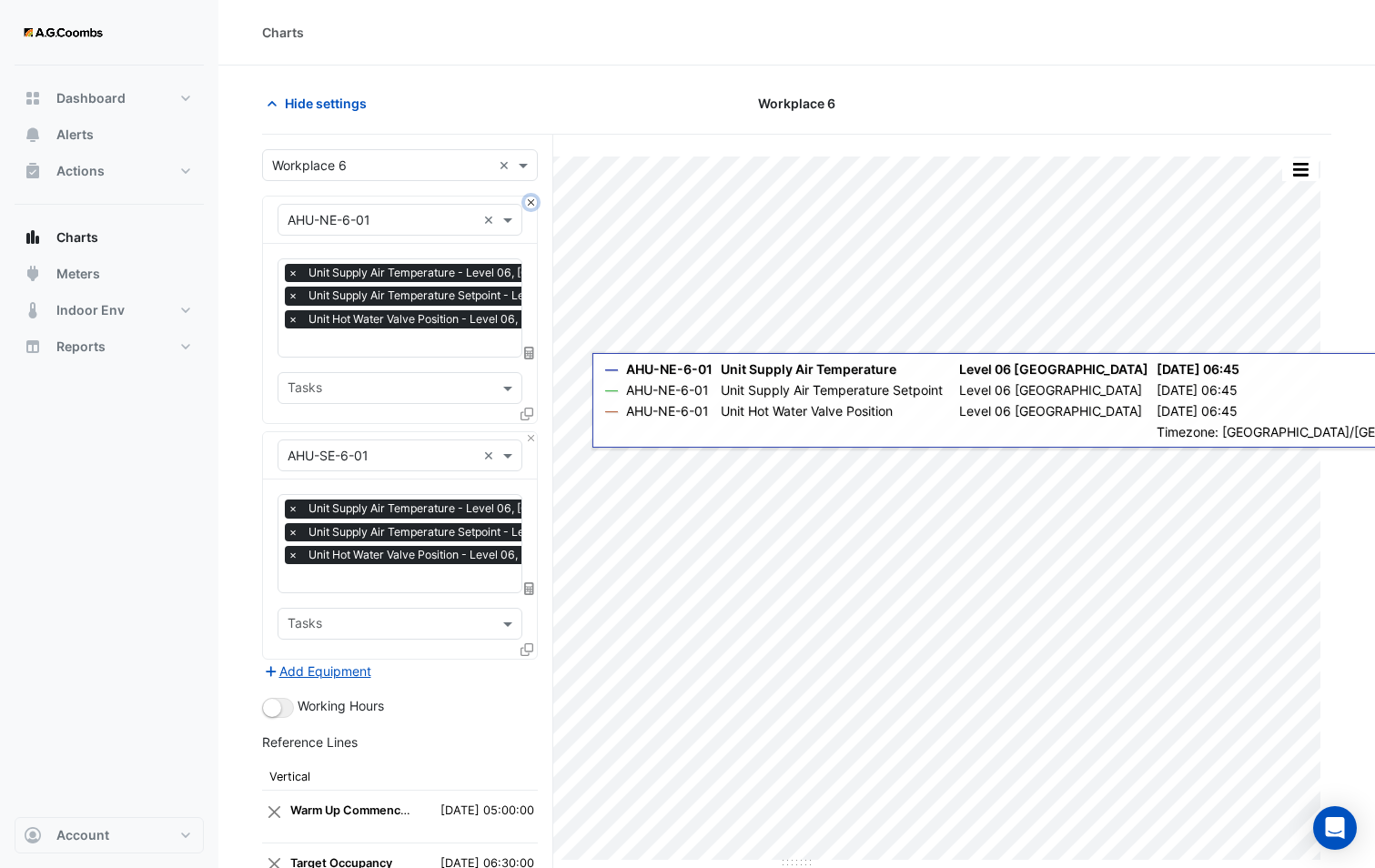
click at [528, 204] on button "Close" at bounding box center [531, 202] width 12 height 12
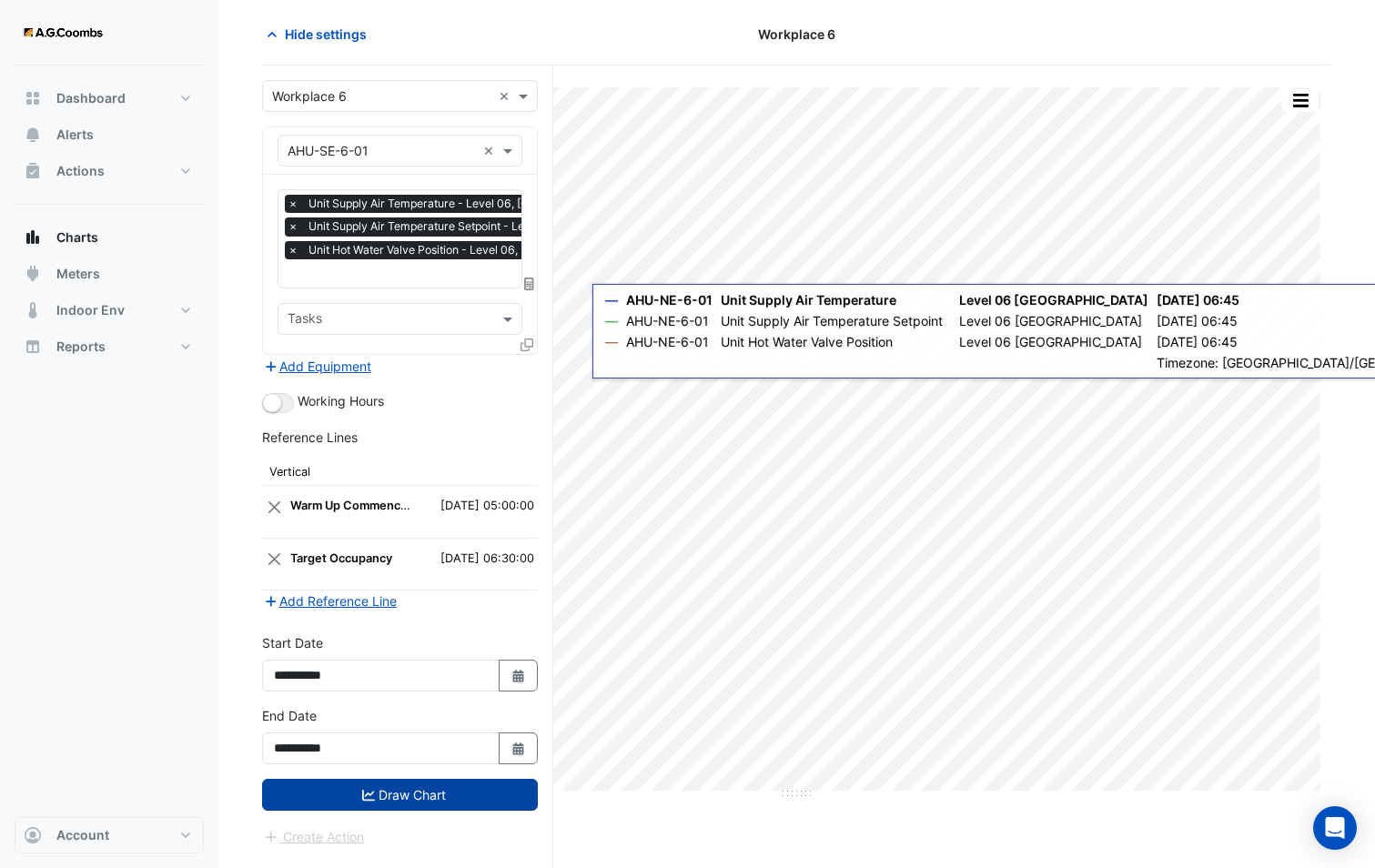
click at [386, 788] on button "Draw Chart" at bounding box center [400, 794] width 276 height 32
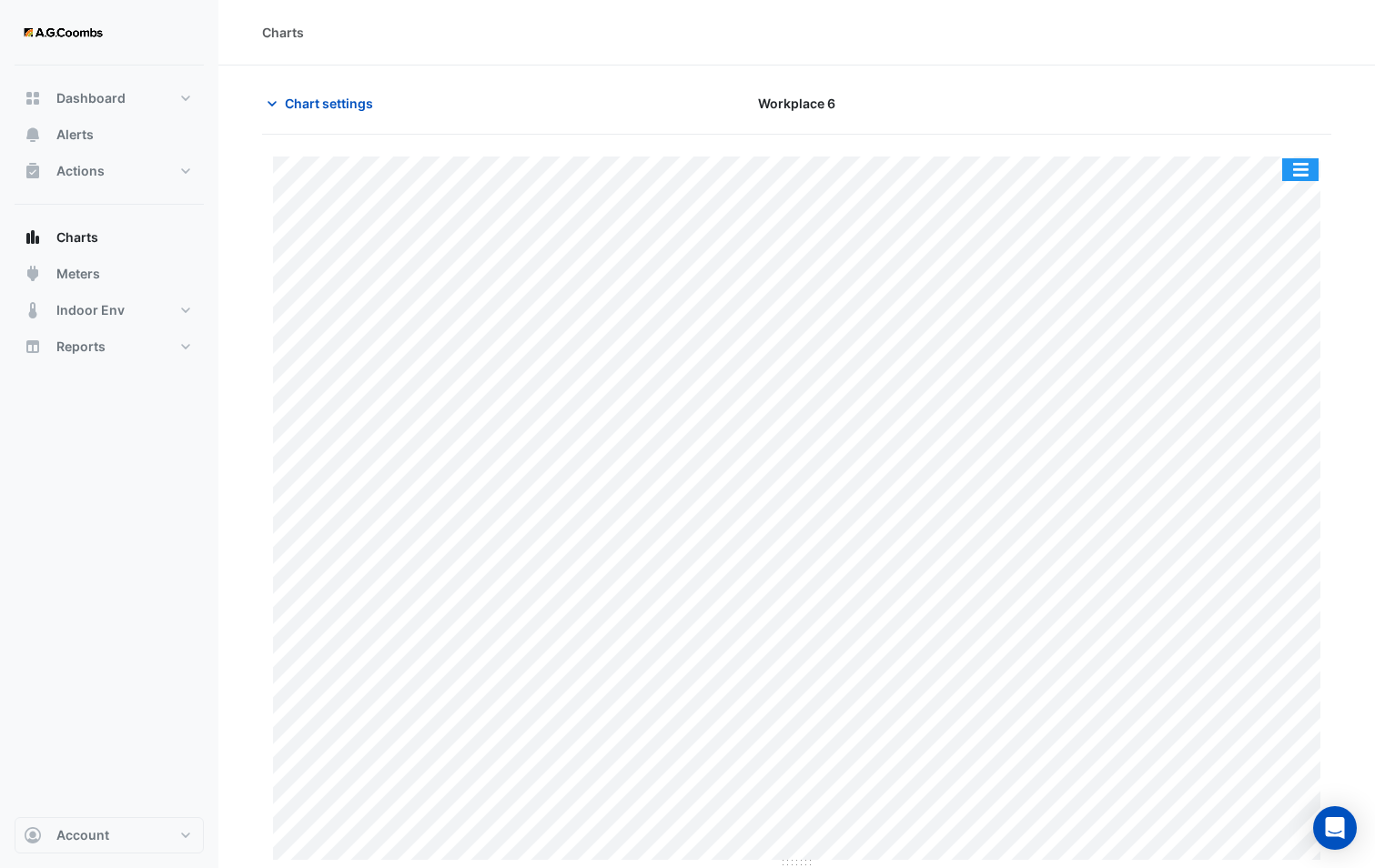
click at [1303, 173] on button "button" at bounding box center [1299, 169] width 36 height 22
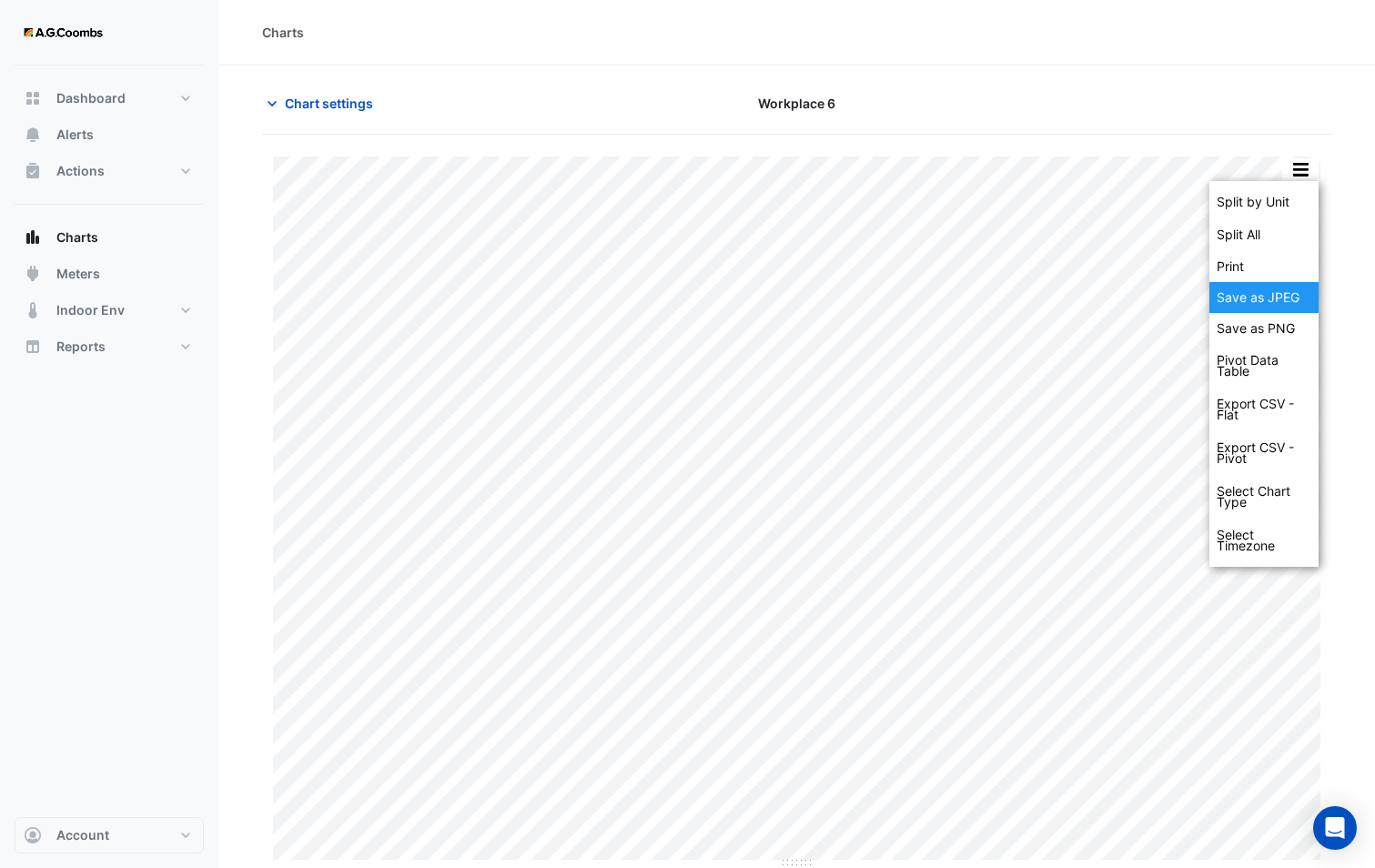
click at [1242, 294] on div "Save as JPEG" at bounding box center [1263, 297] width 109 height 31
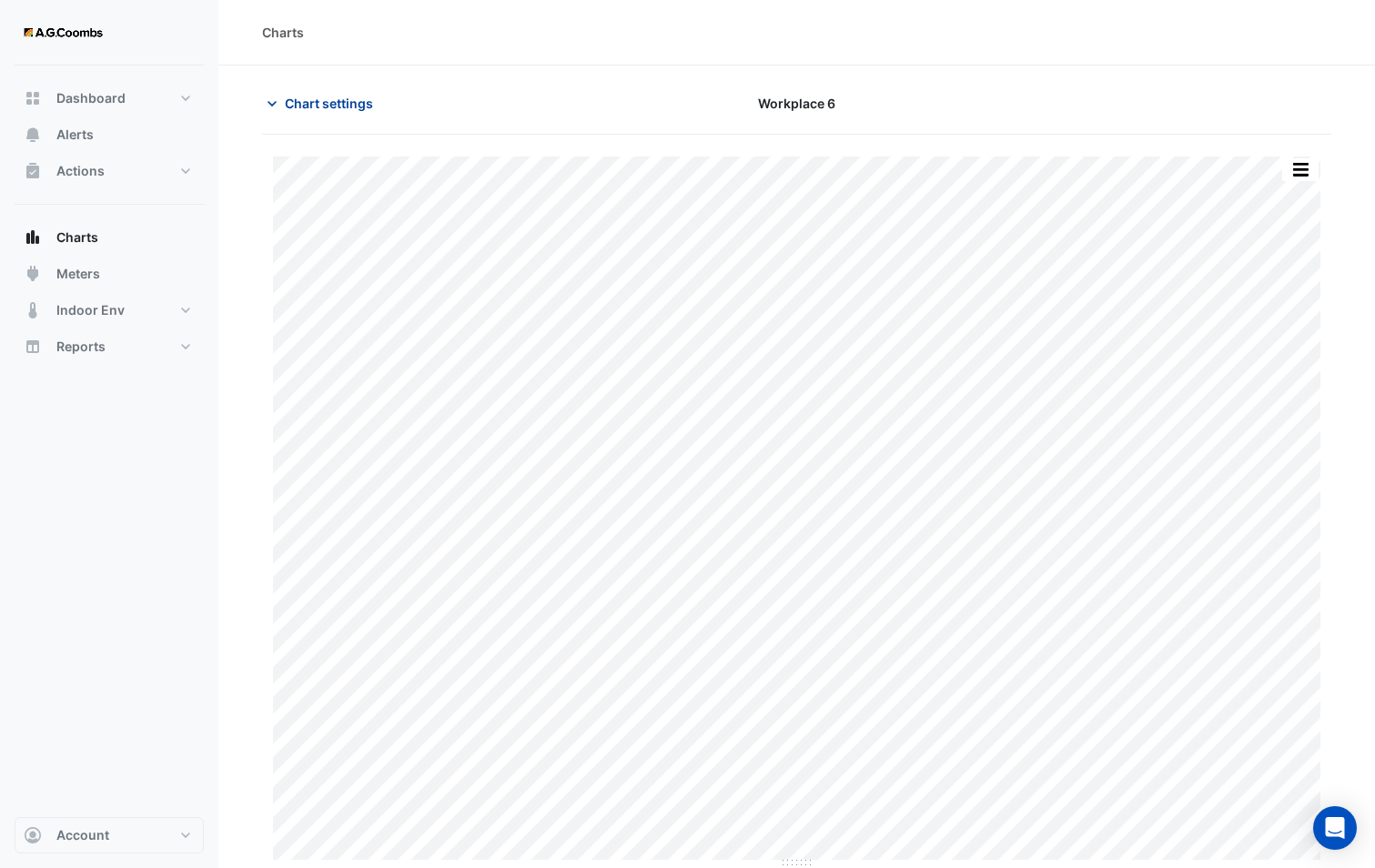
click at [323, 117] on button "Chart settings" at bounding box center [323, 103] width 122 height 32
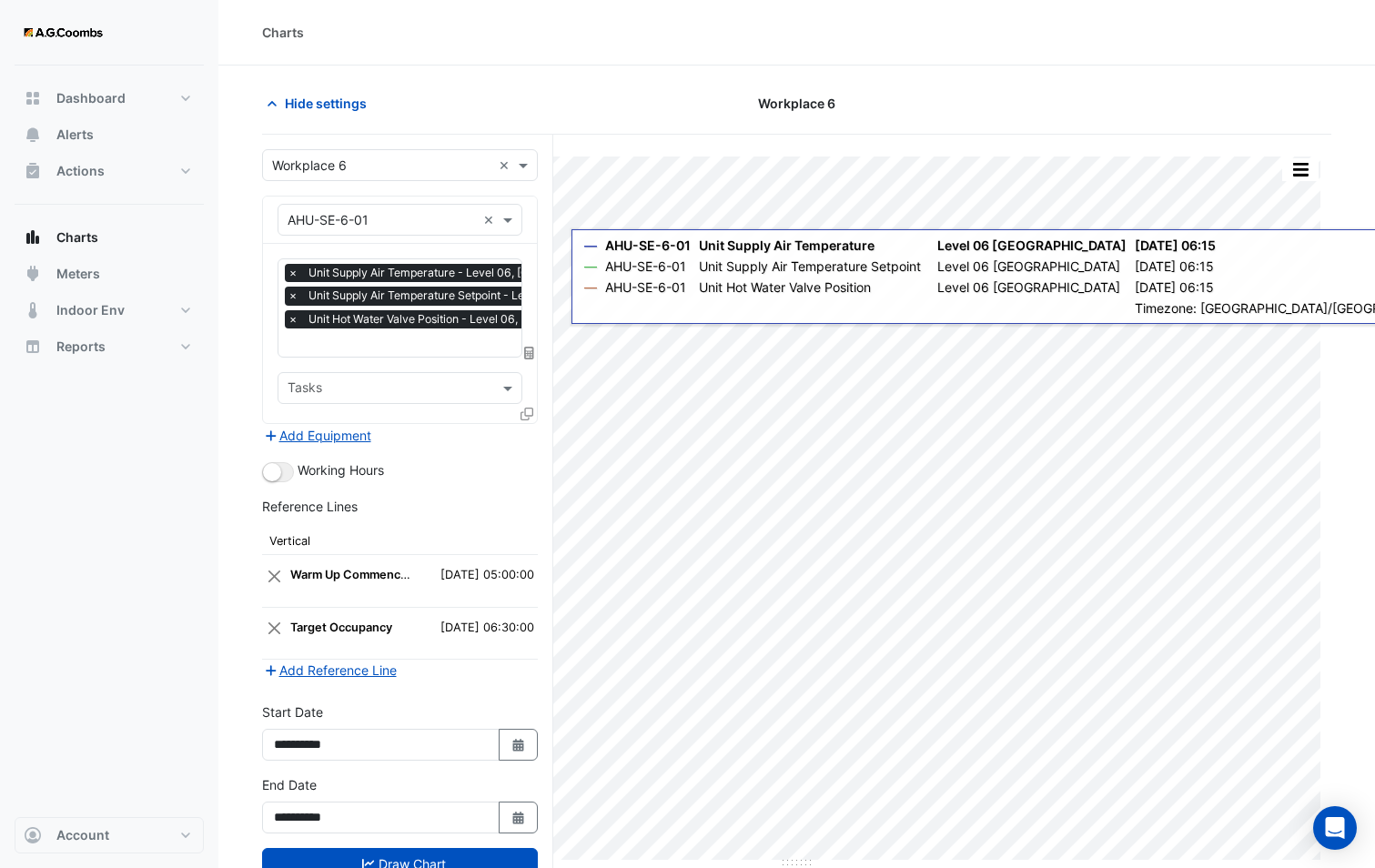
click at [521, 412] on icon at bounding box center [526, 414] width 13 height 13
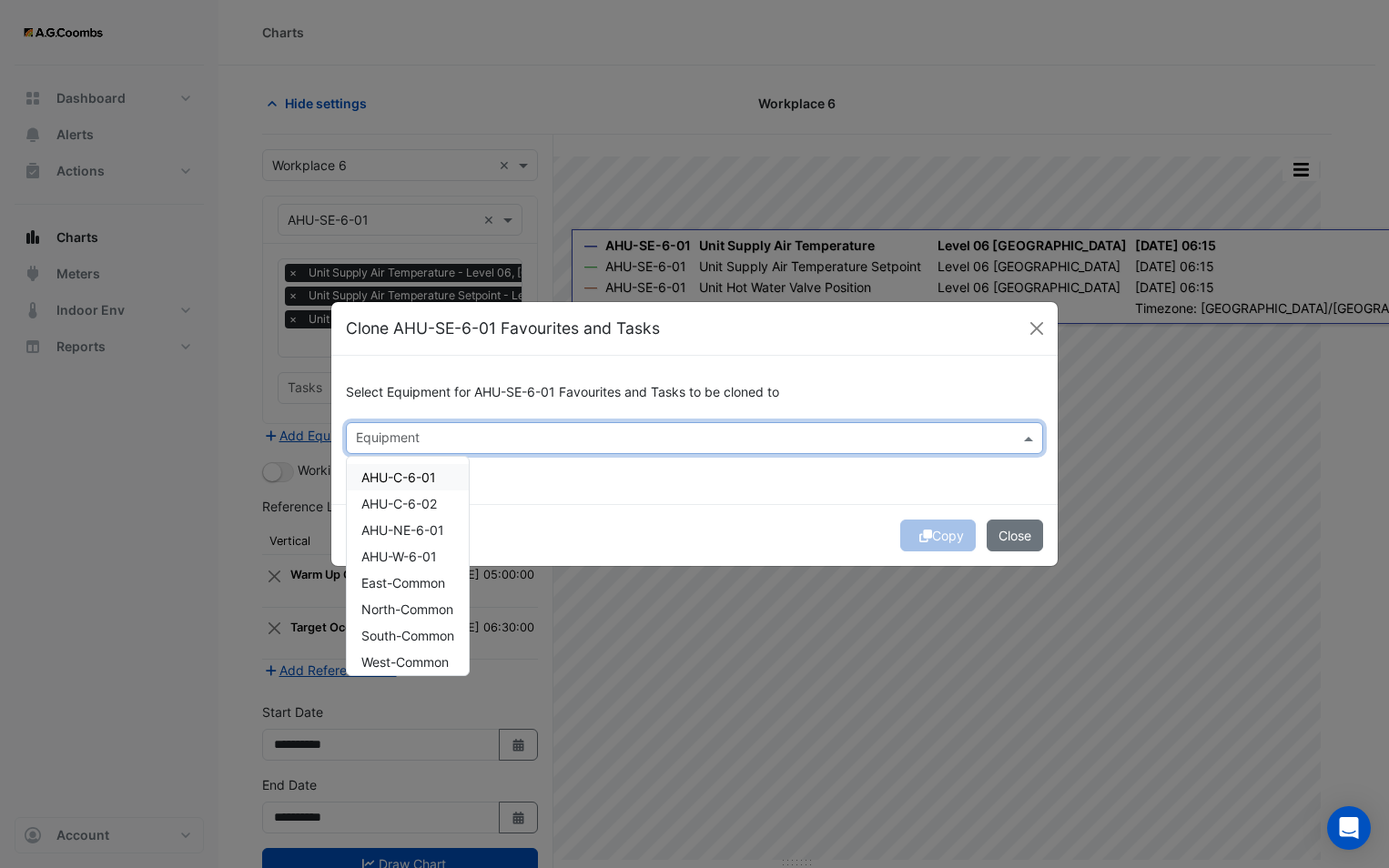
click at [534, 433] on input "text" at bounding box center [683, 440] width 656 height 19
click at [434, 559] on span "AHU-W-6-01" at bounding box center [399, 556] width 76 height 16
click at [648, 511] on div "Copy Close" at bounding box center [694, 535] width 727 height 62
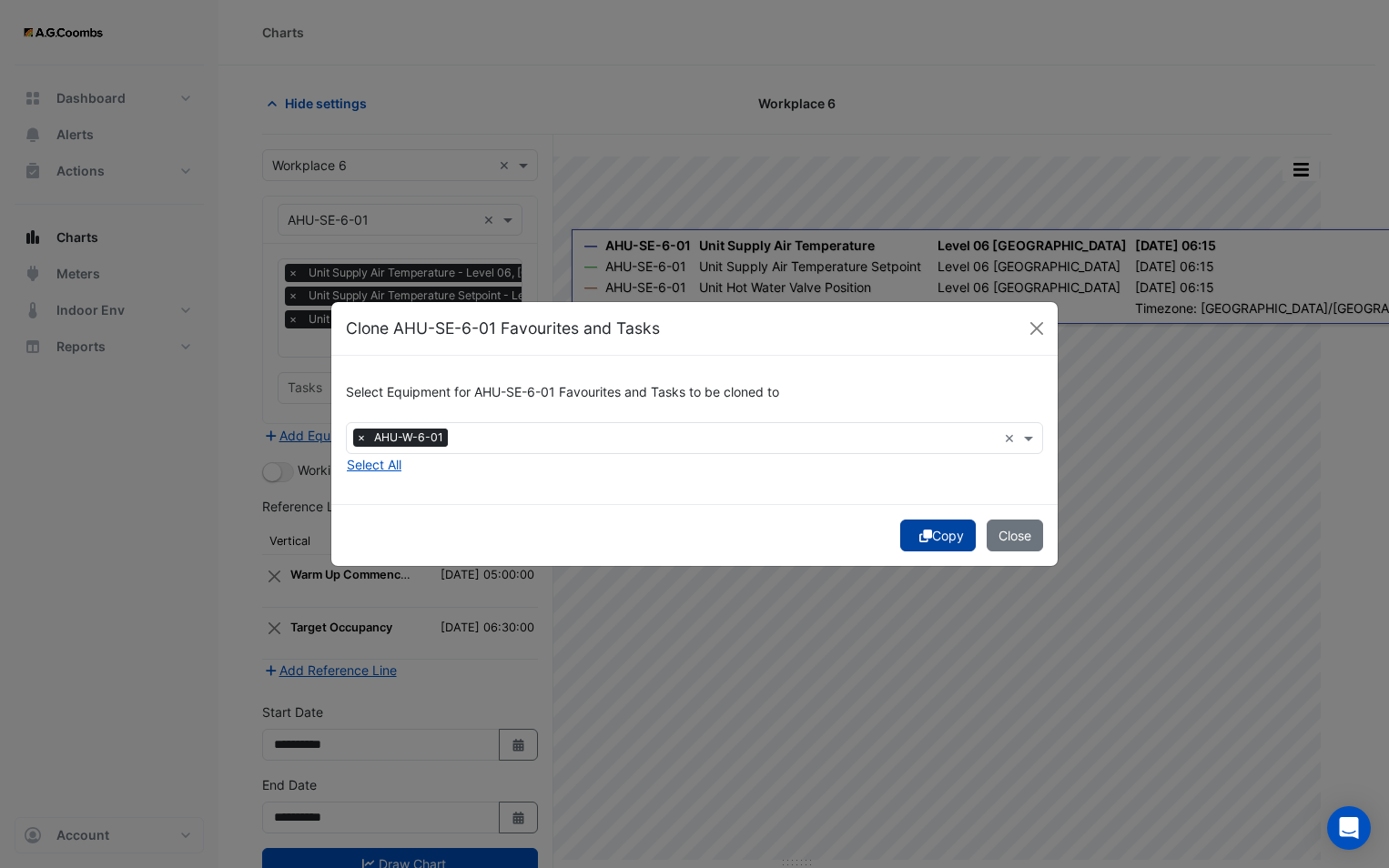
click at [932, 528] on button "Copy" at bounding box center [938, 535] width 76 height 32
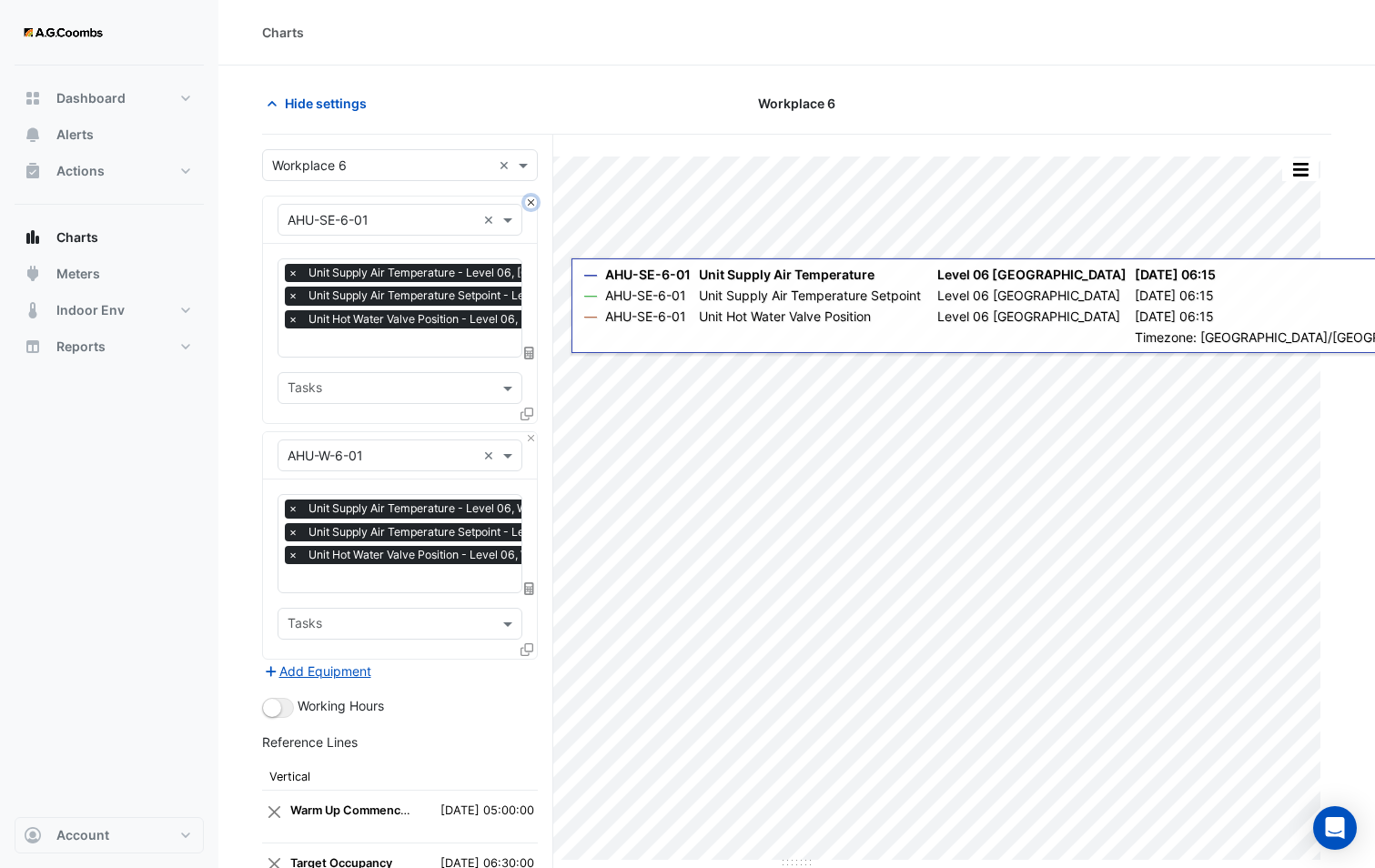
click at [536, 200] on button "Close" at bounding box center [531, 202] width 12 height 12
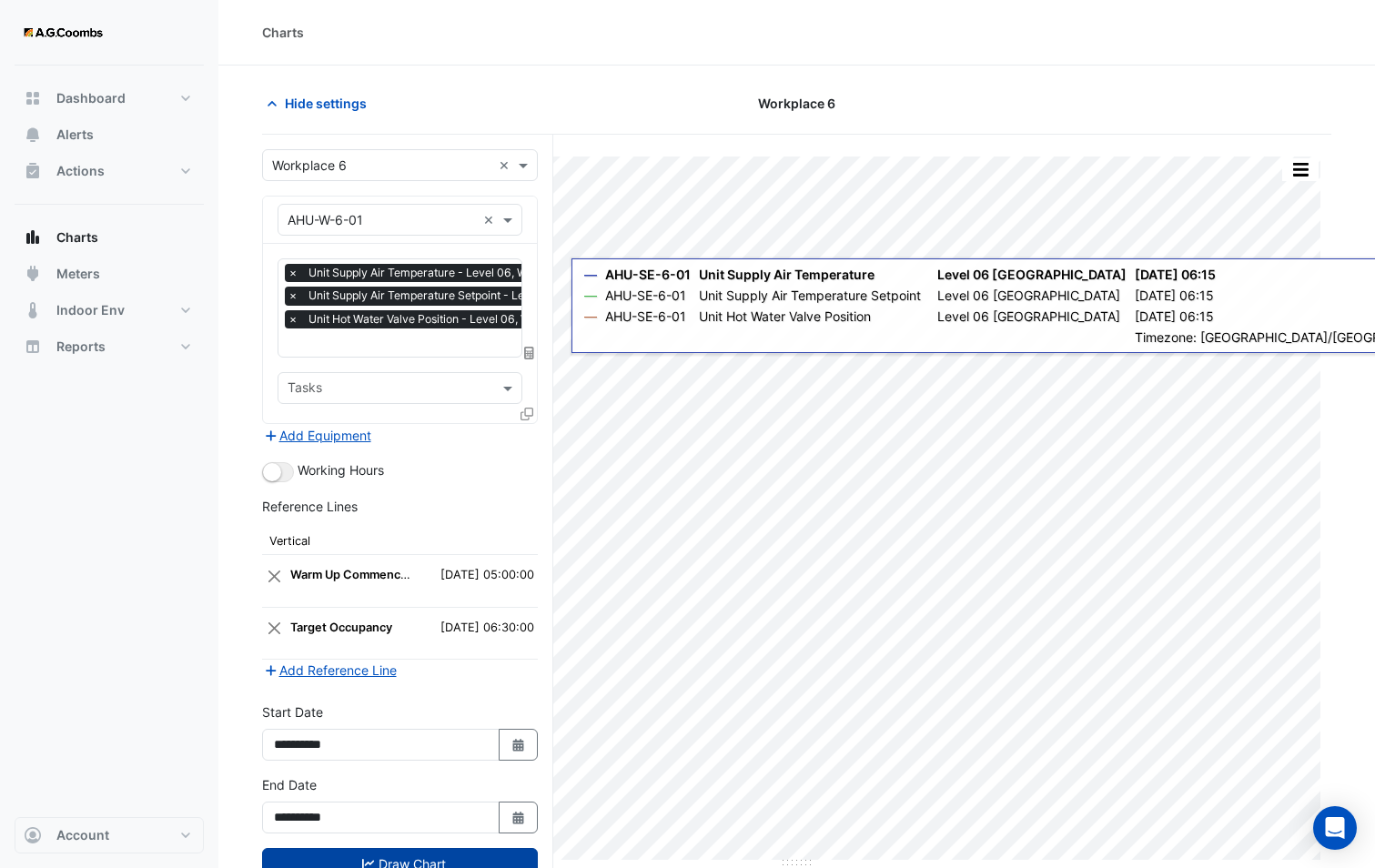
click at [419, 853] on button "Draw Chart" at bounding box center [400, 863] width 276 height 32
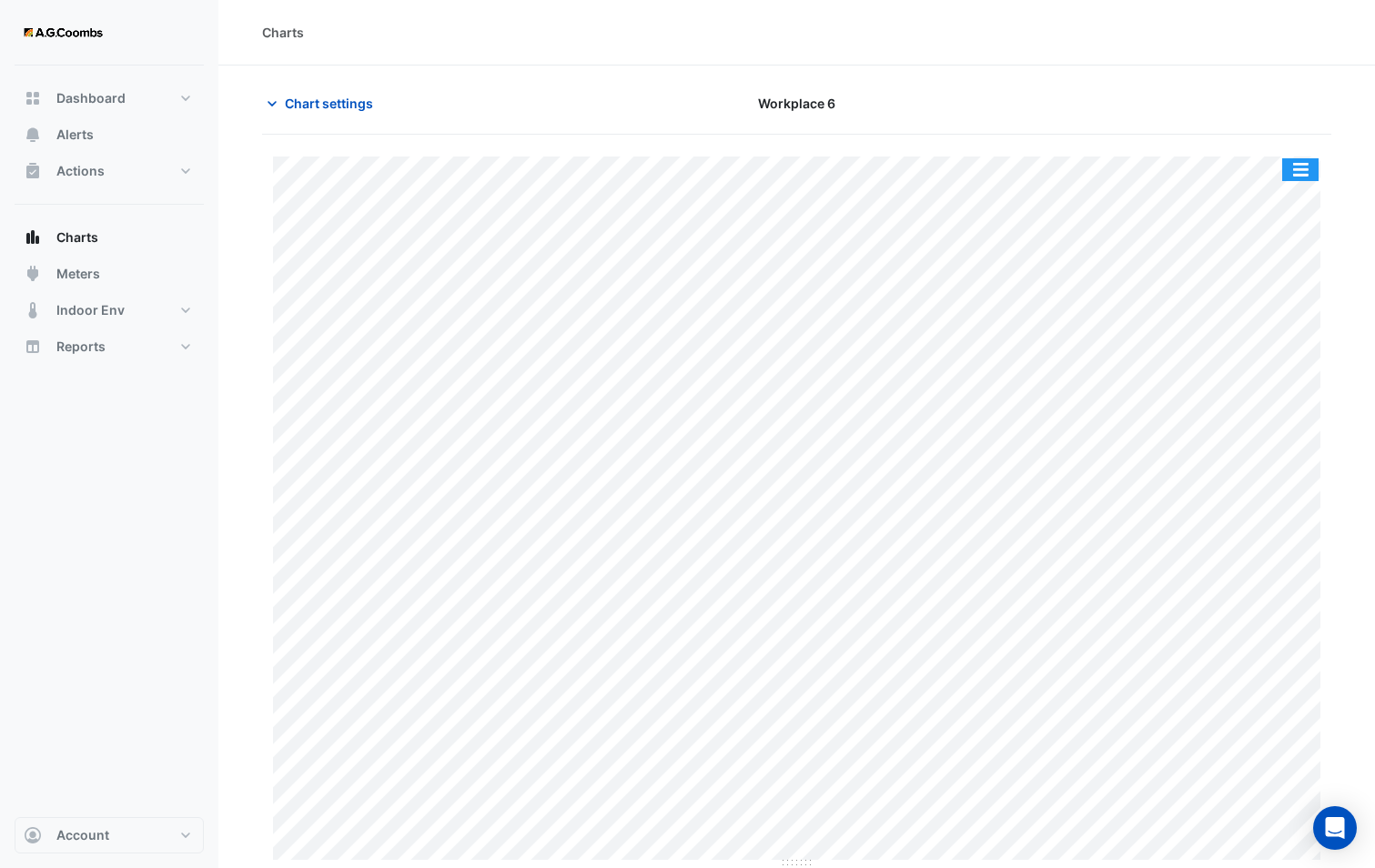
click at [1299, 171] on button "button" at bounding box center [1299, 169] width 36 height 22
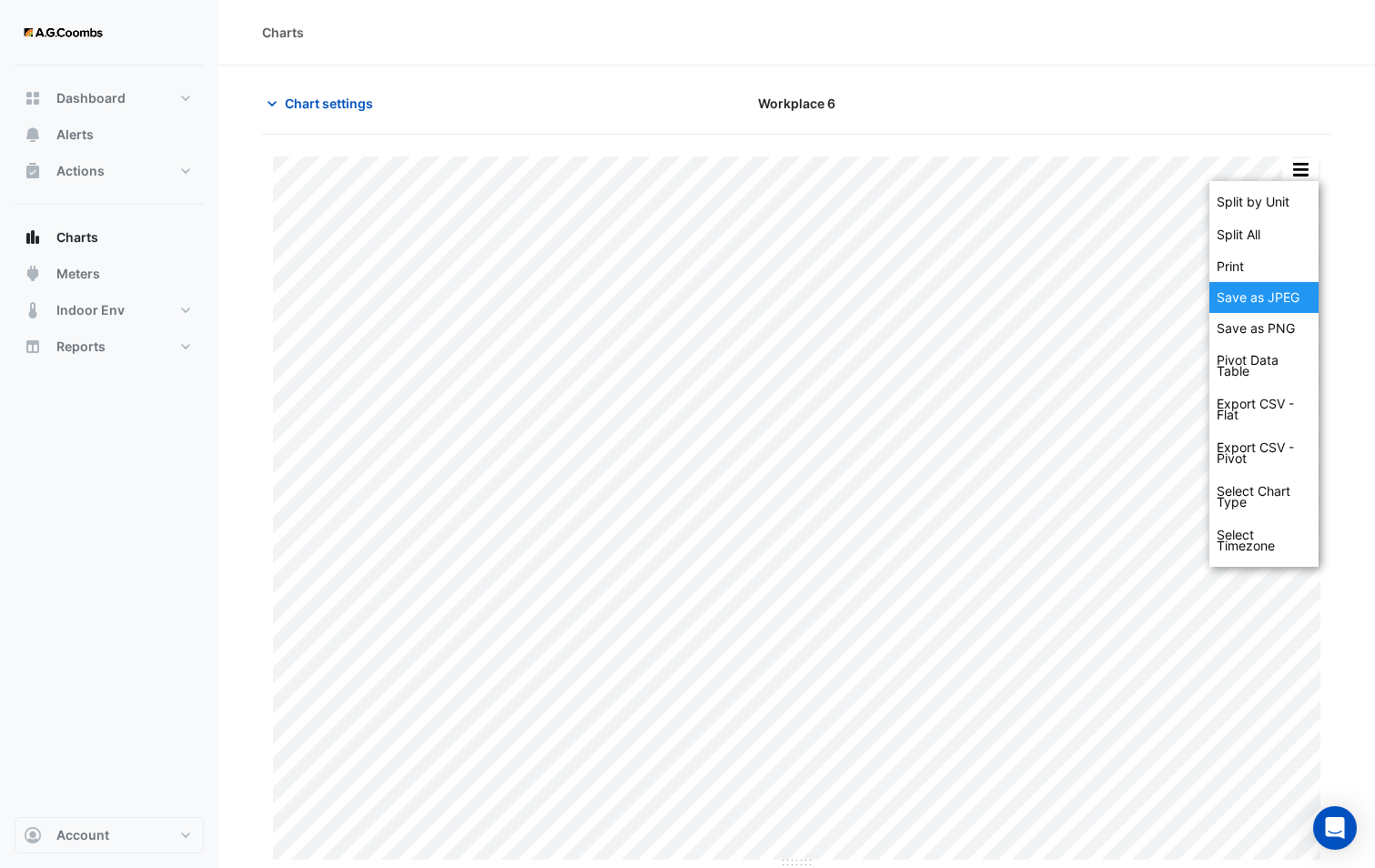
click at [1247, 300] on div "Save as JPEG" at bounding box center [1263, 297] width 109 height 31
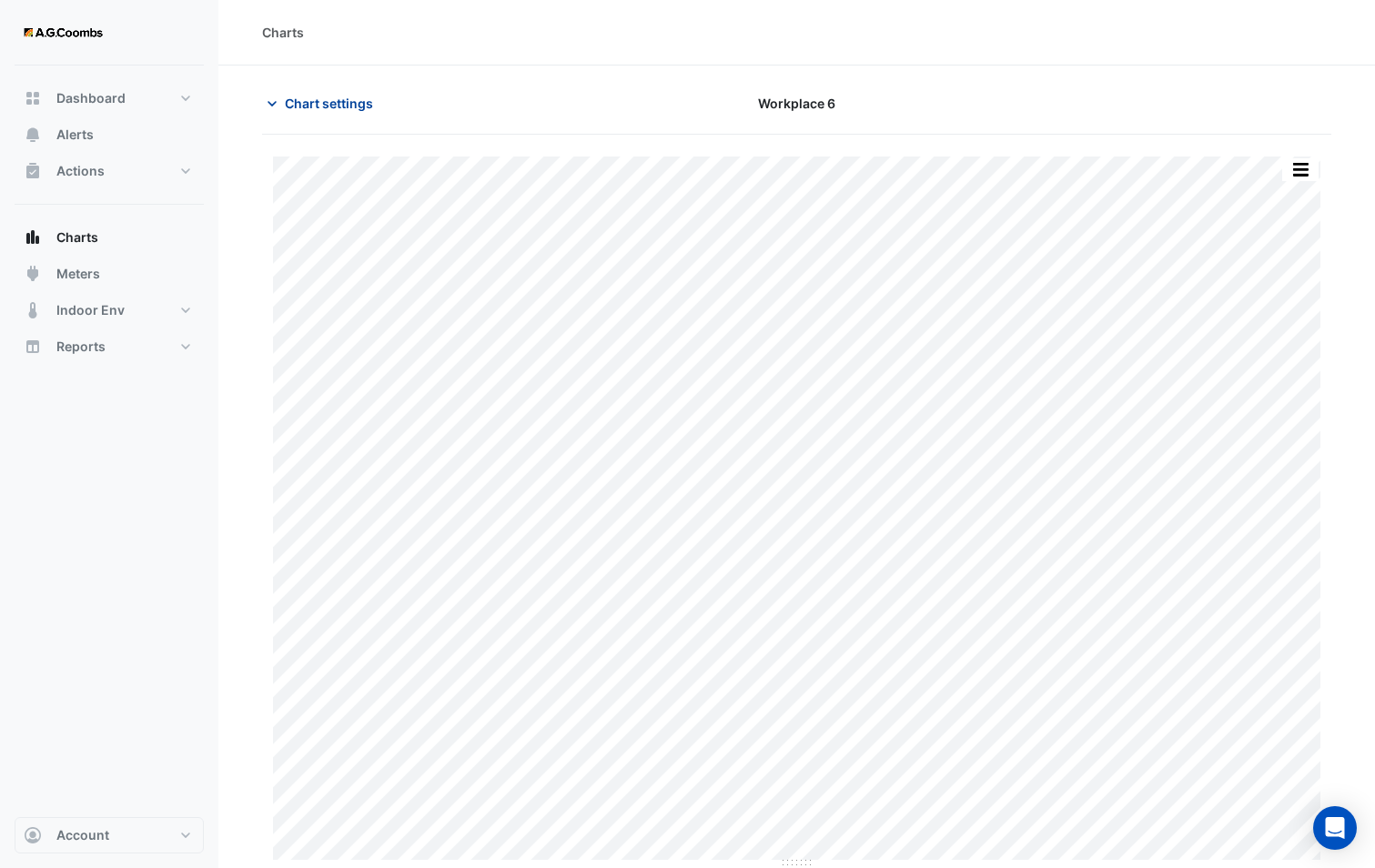
click at [354, 108] on span "Chart settings" at bounding box center [328, 103] width 88 height 19
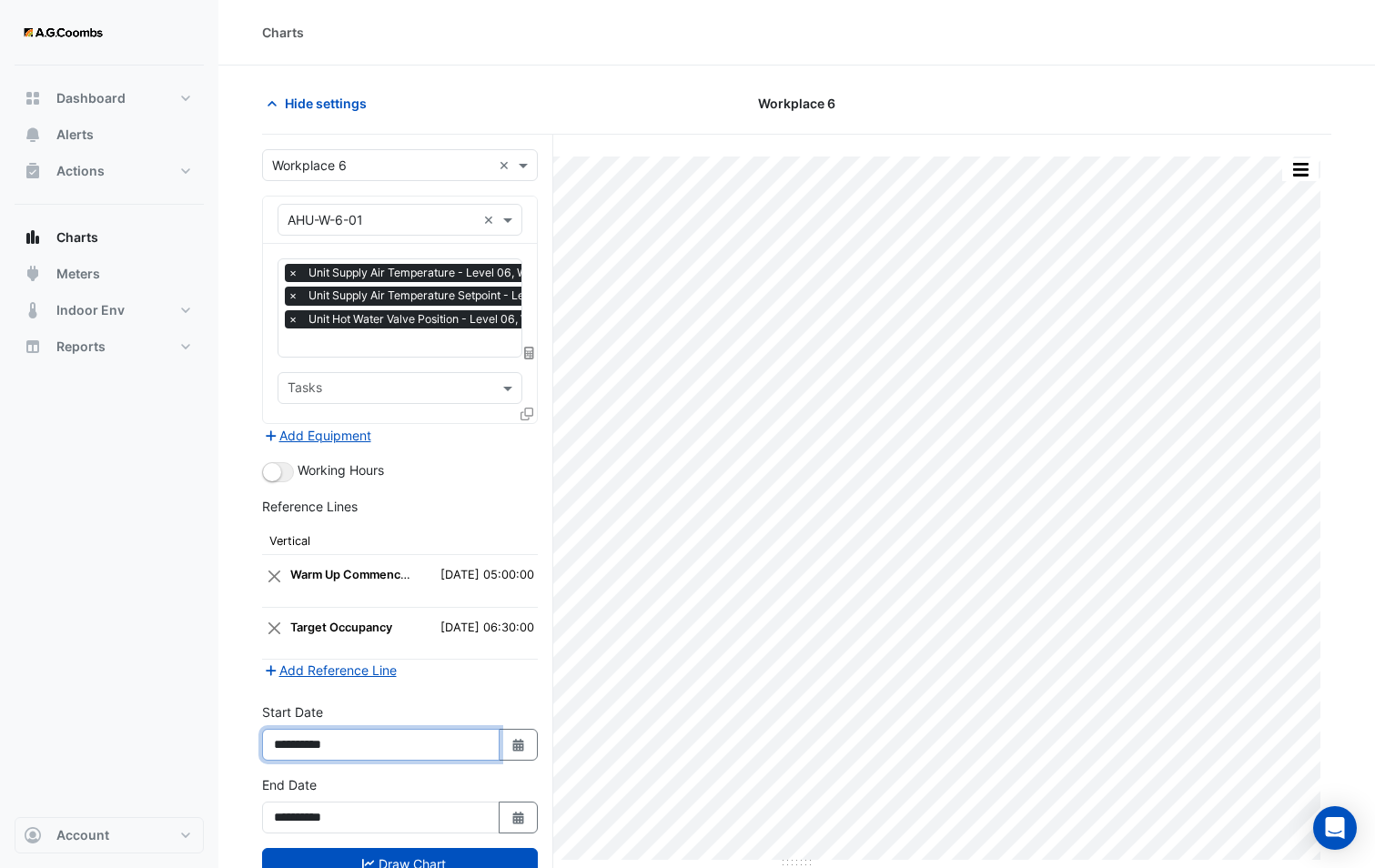
click at [368, 738] on input "**********" at bounding box center [381, 744] width 238 height 32
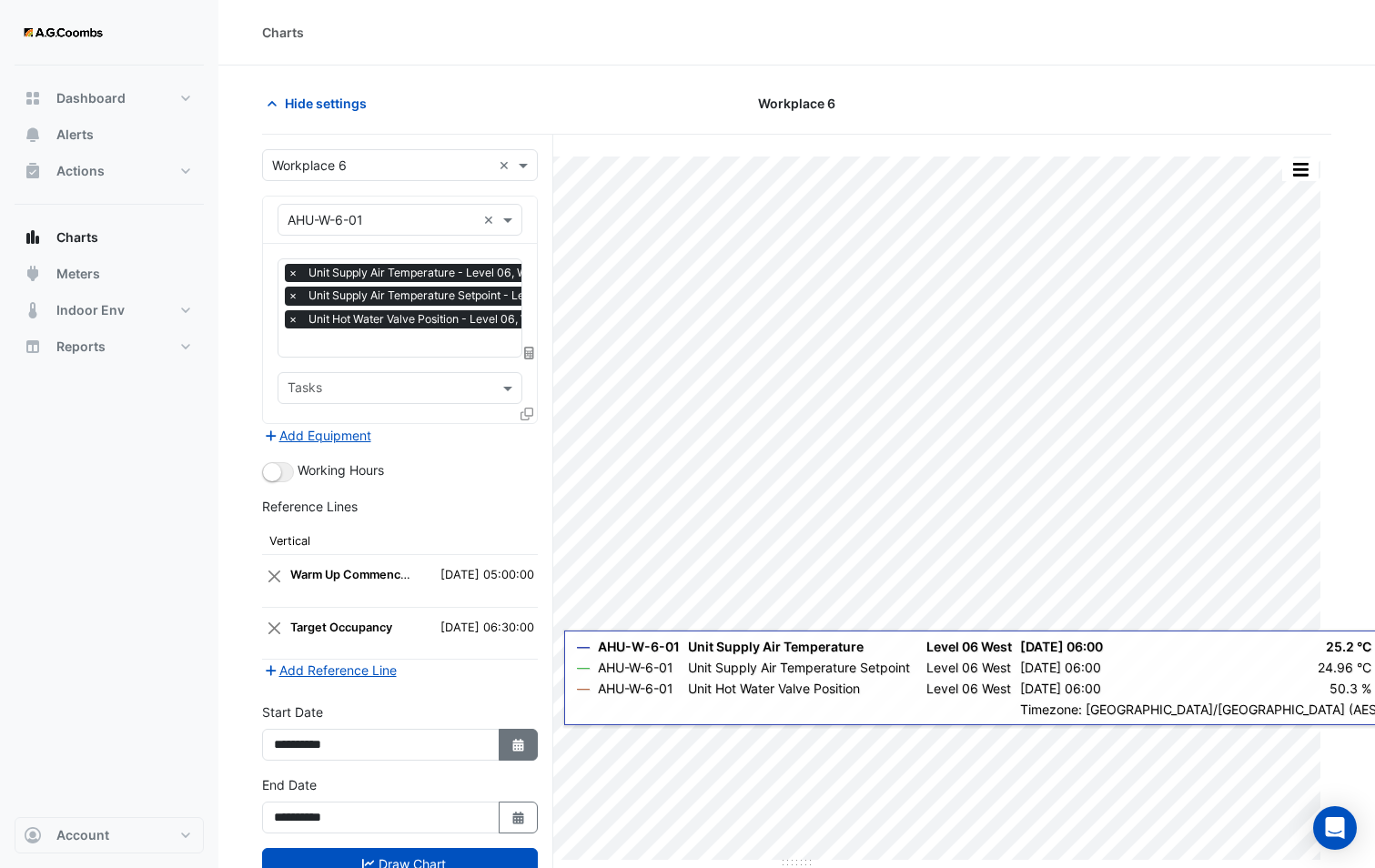
click at [527, 739] on button "Select Date" at bounding box center [518, 744] width 40 height 32
select select "*"
select select "****"
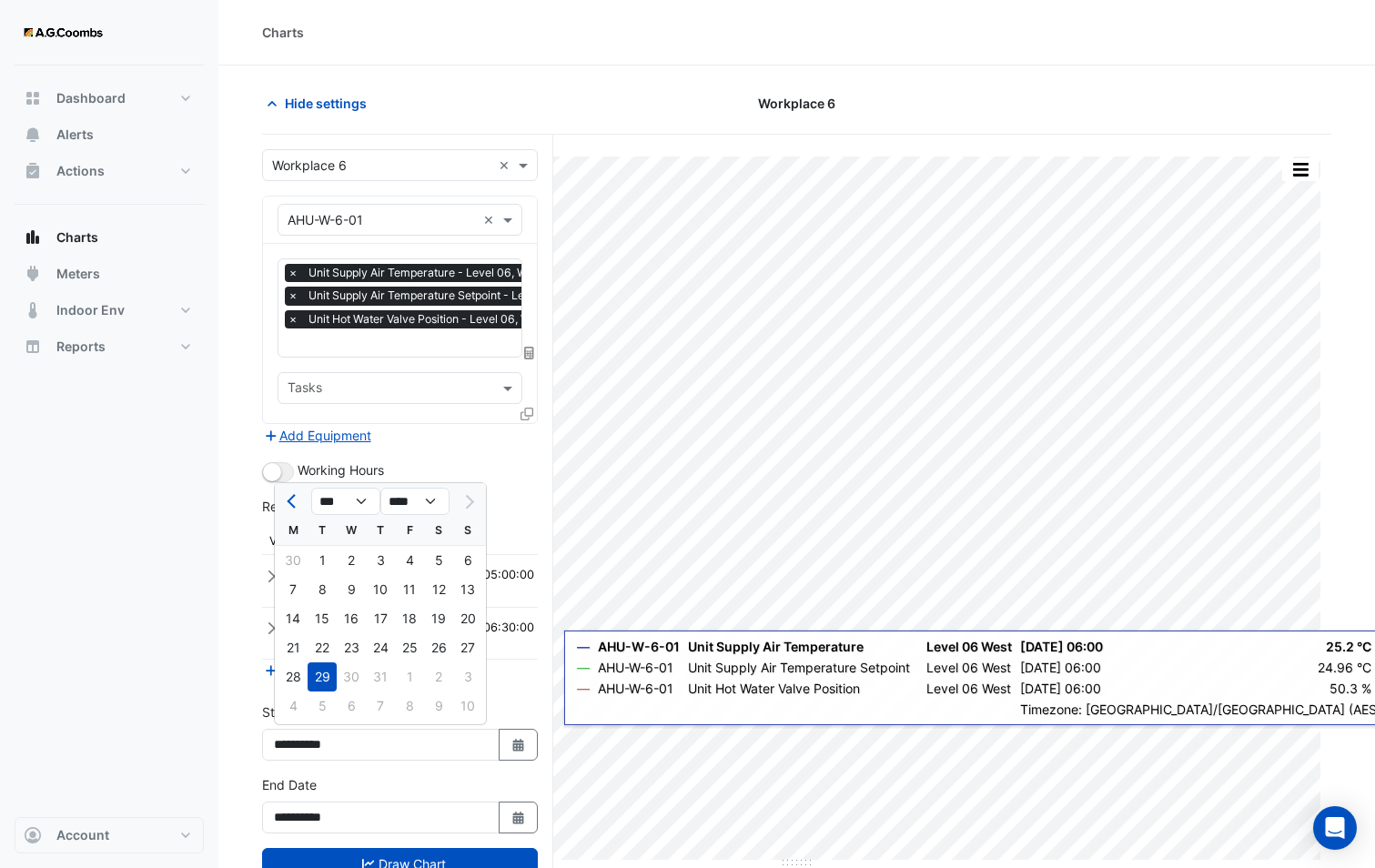
click at [463, 504] on div at bounding box center [467, 501] width 36 height 29
click at [521, 815] on icon "Select Date" at bounding box center [519, 818] width 17 height 13
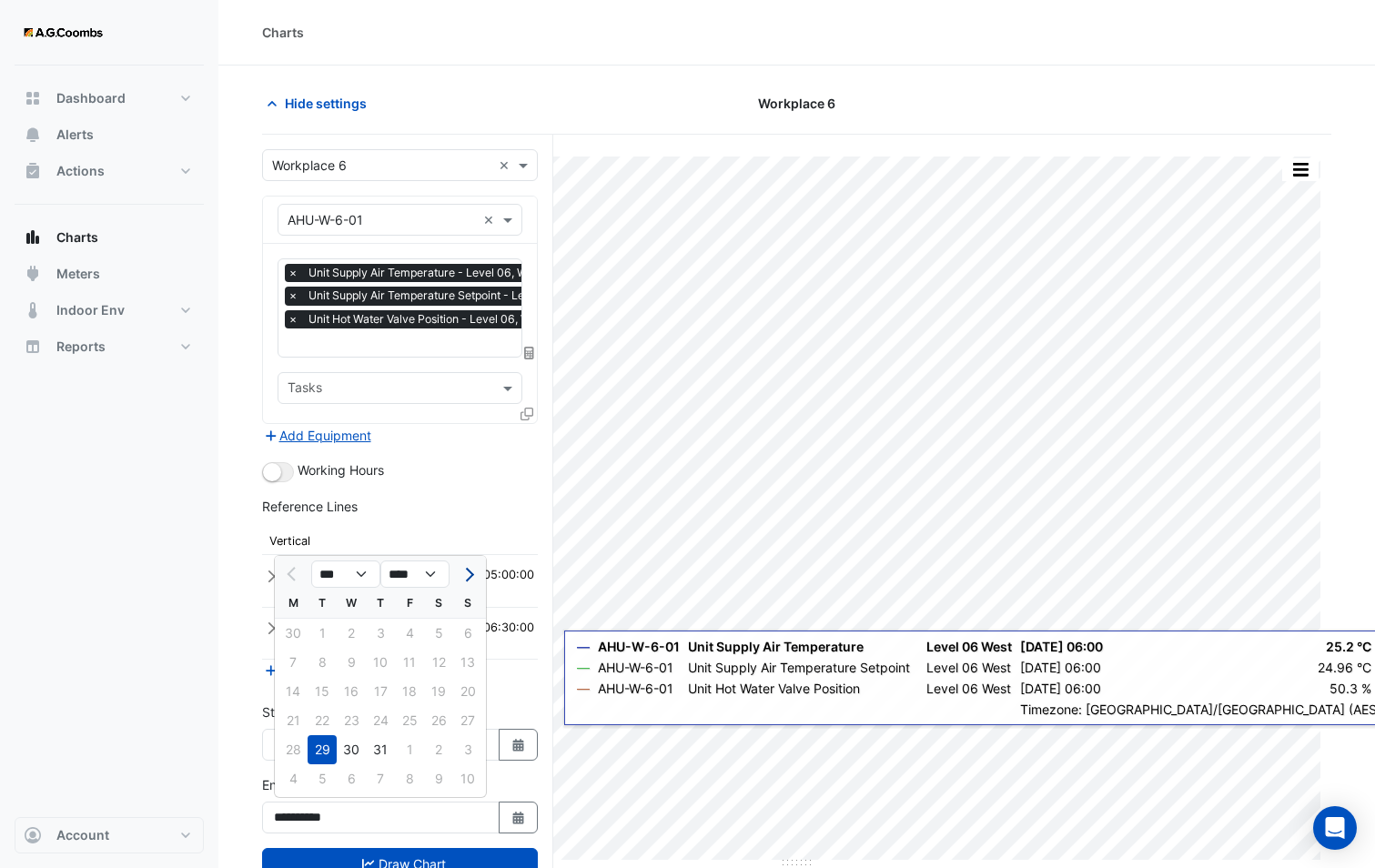
click at [470, 574] on span "Next month" at bounding box center [467, 575] width 14 height 14
select select "*"
click at [322, 661] on div "5" at bounding box center [322, 662] width 29 height 29
type input "**********"
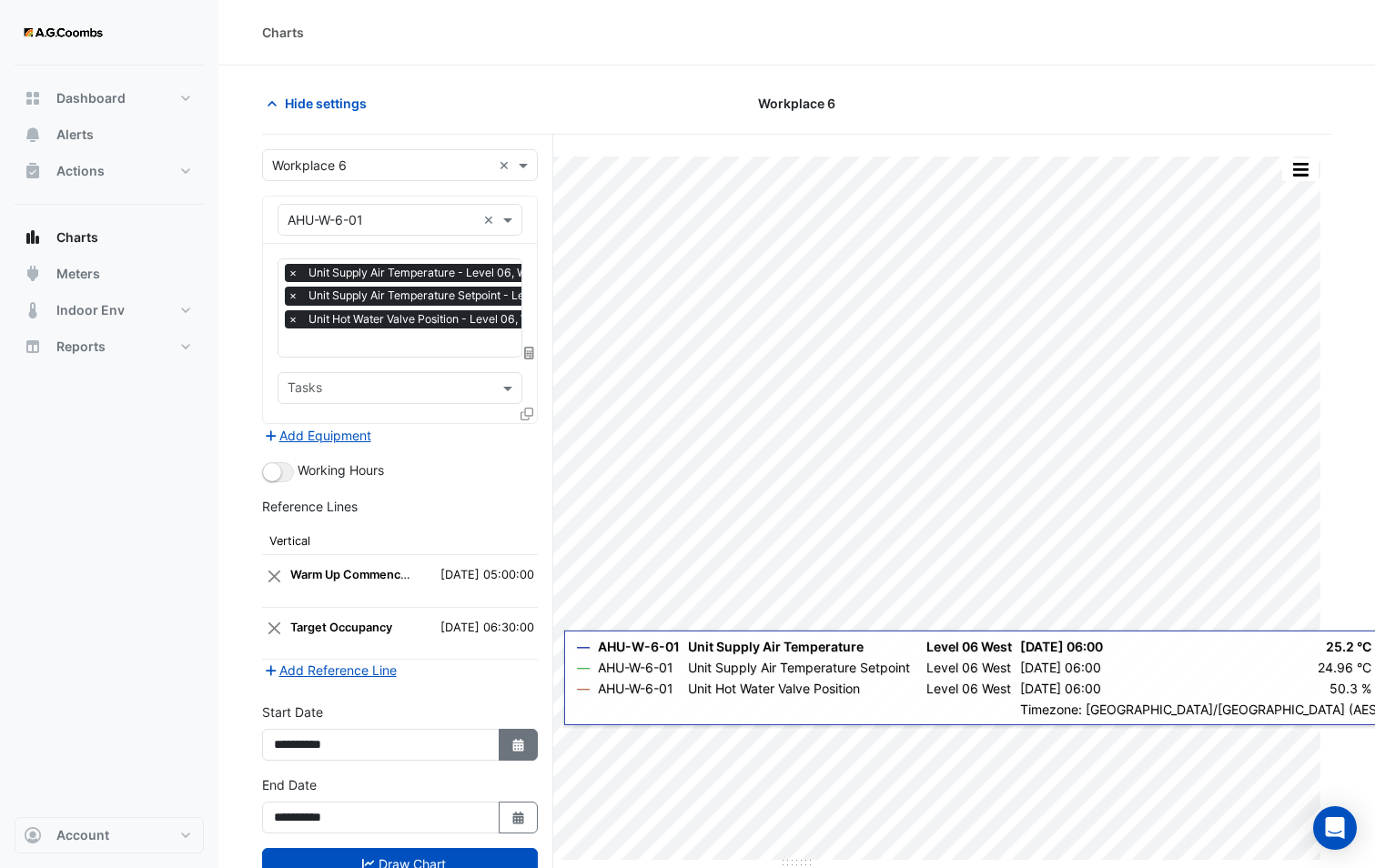
click at [526, 750] on button "Select Date" at bounding box center [518, 744] width 40 height 32
select select "*"
select select "****"
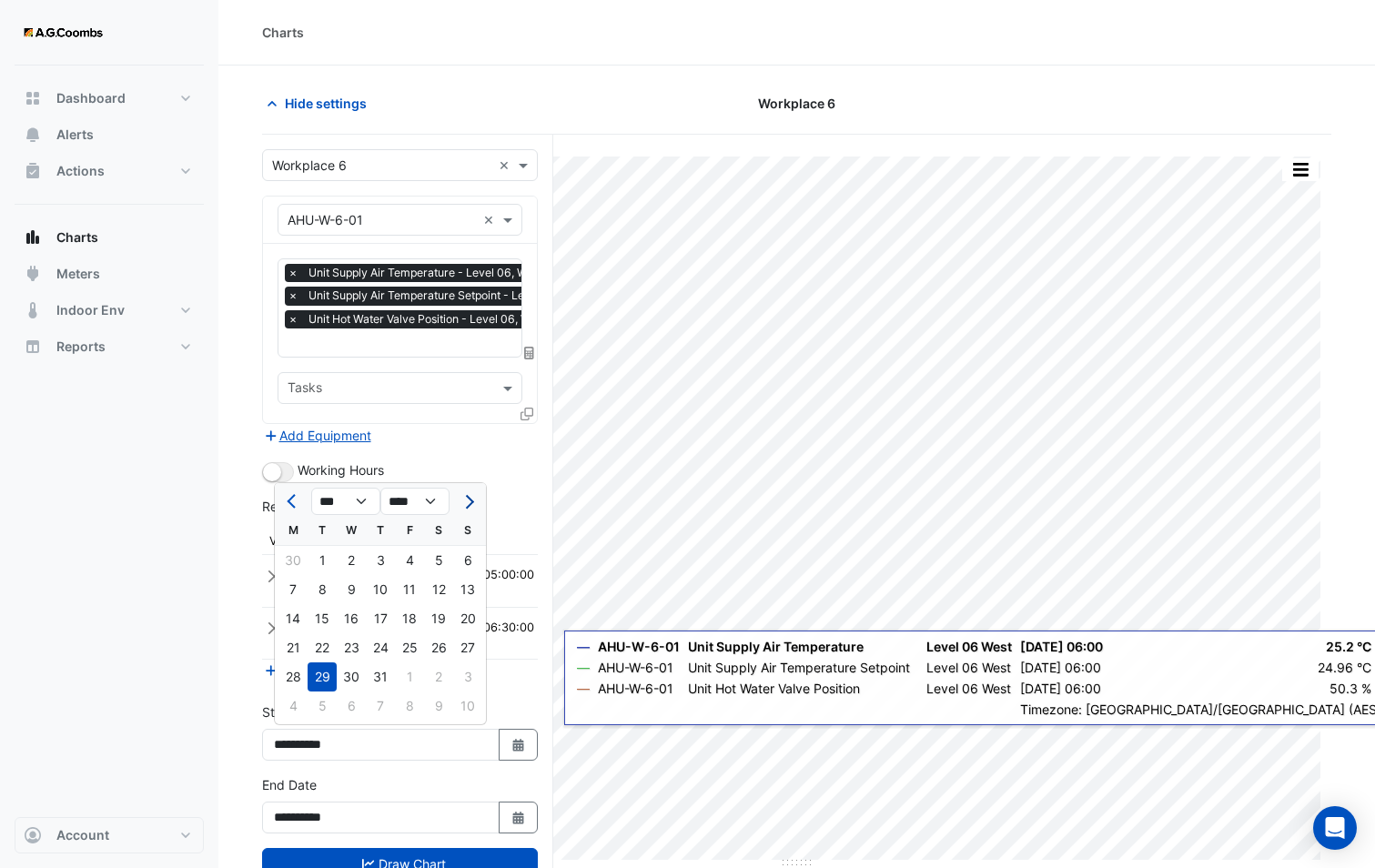
click at [466, 501] on span "Next month" at bounding box center [467, 502] width 14 height 14
select select "*"
click at [323, 584] on div "5" at bounding box center [322, 589] width 29 height 29
type input "**********"
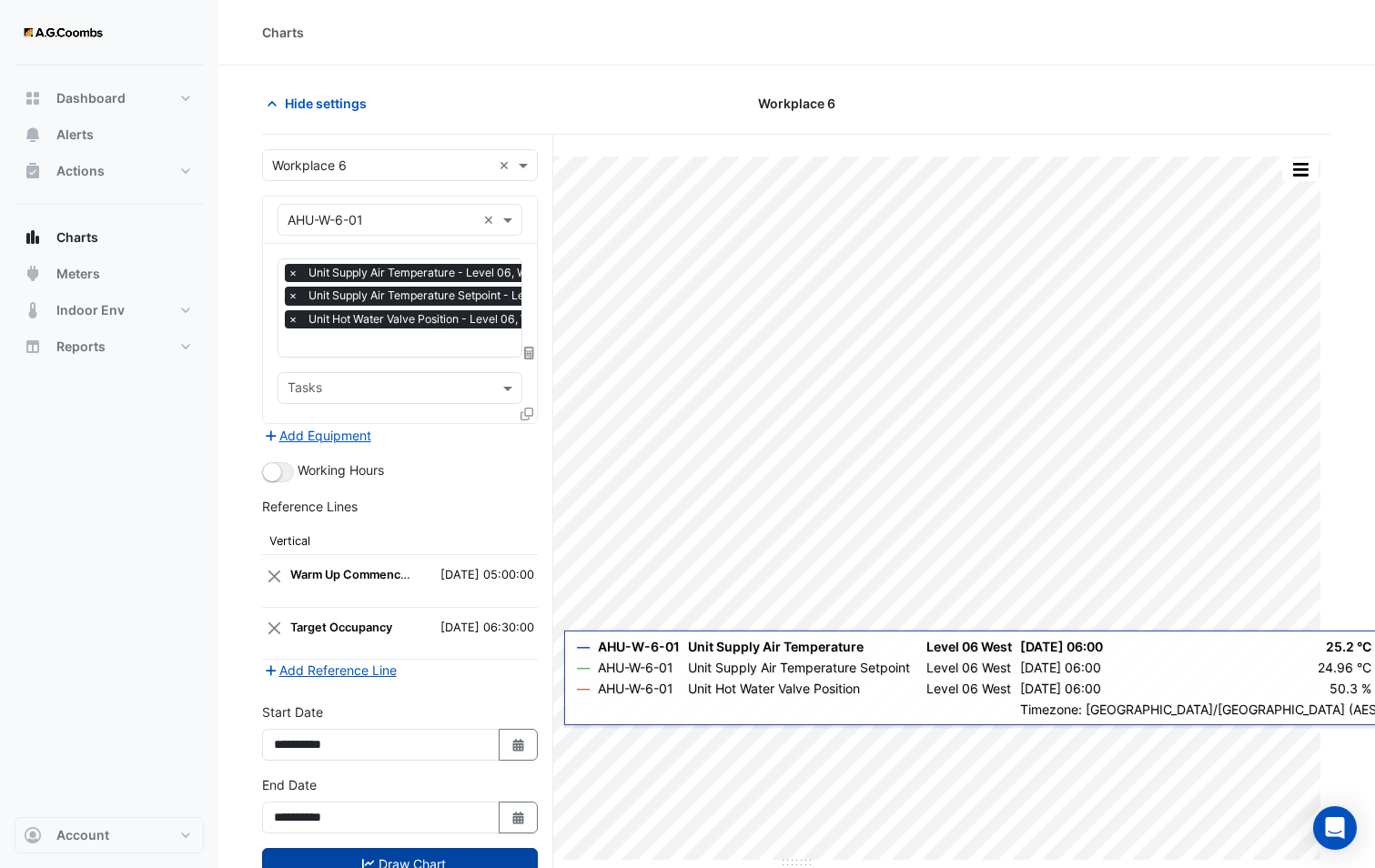
click at [424, 856] on button "Draw Chart" at bounding box center [400, 863] width 276 height 32
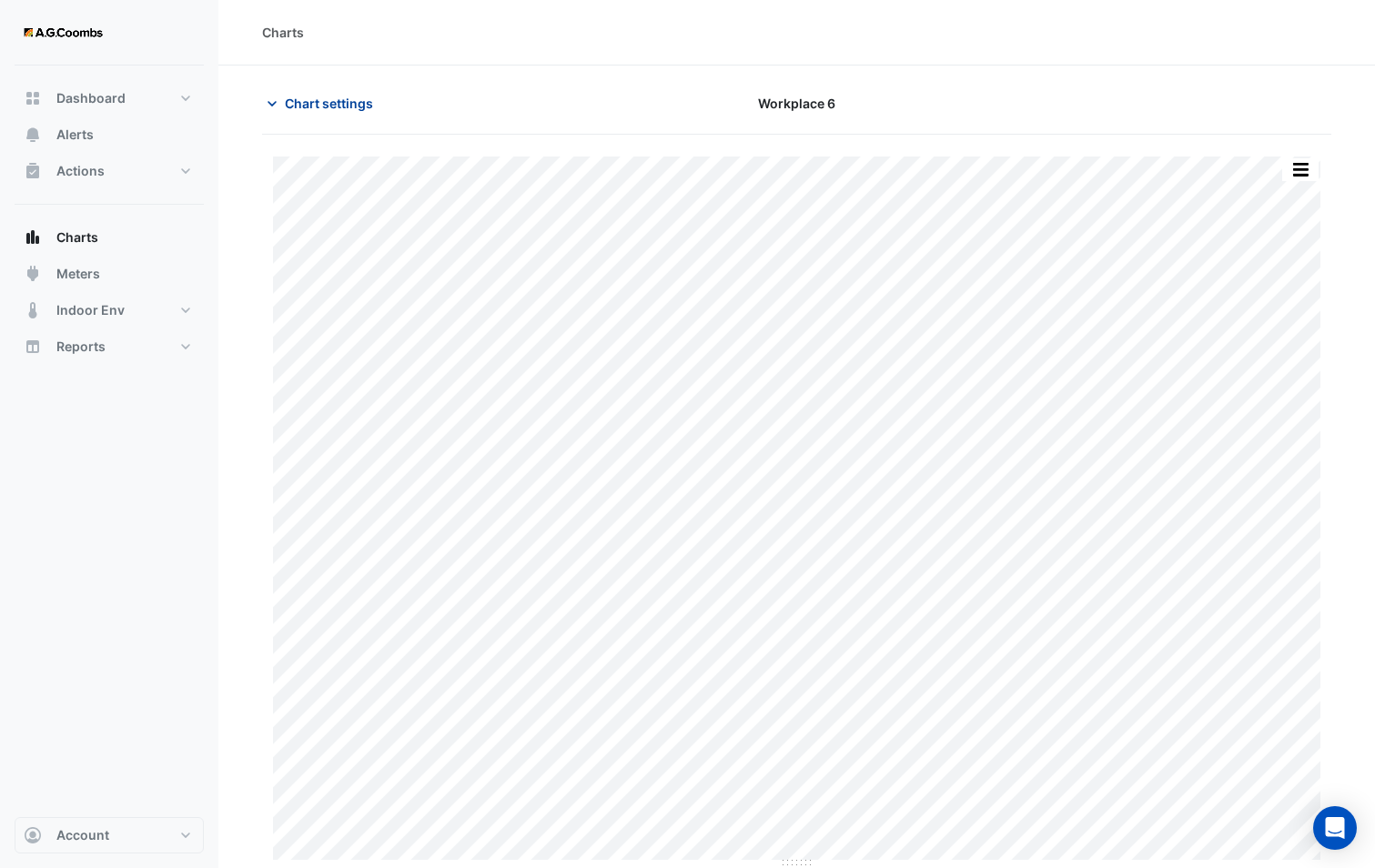
click at [346, 117] on button "Chart settings" at bounding box center [323, 103] width 122 height 32
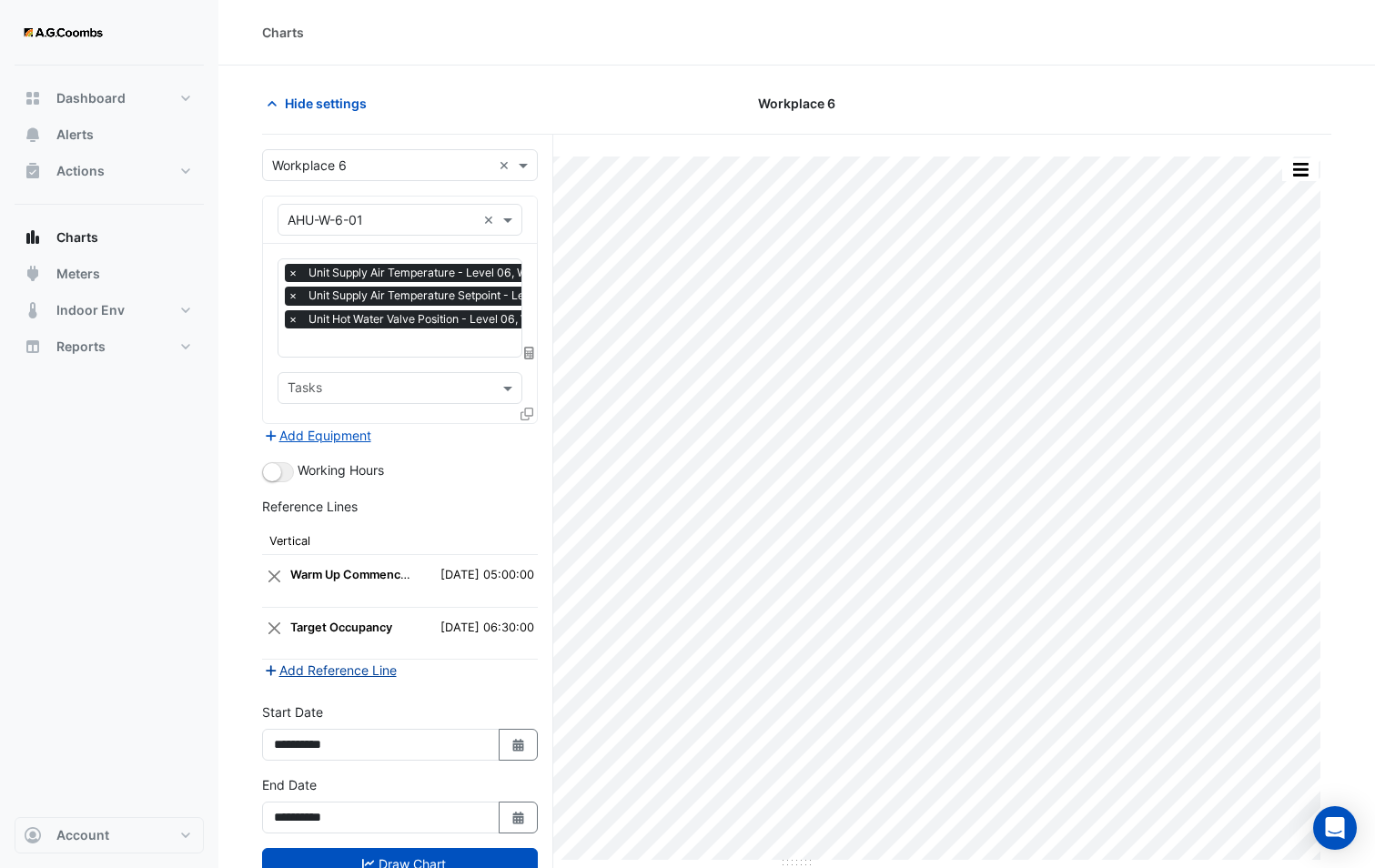
click at [327, 660] on button "Add Reference Line" at bounding box center [330, 670] width 136 height 21
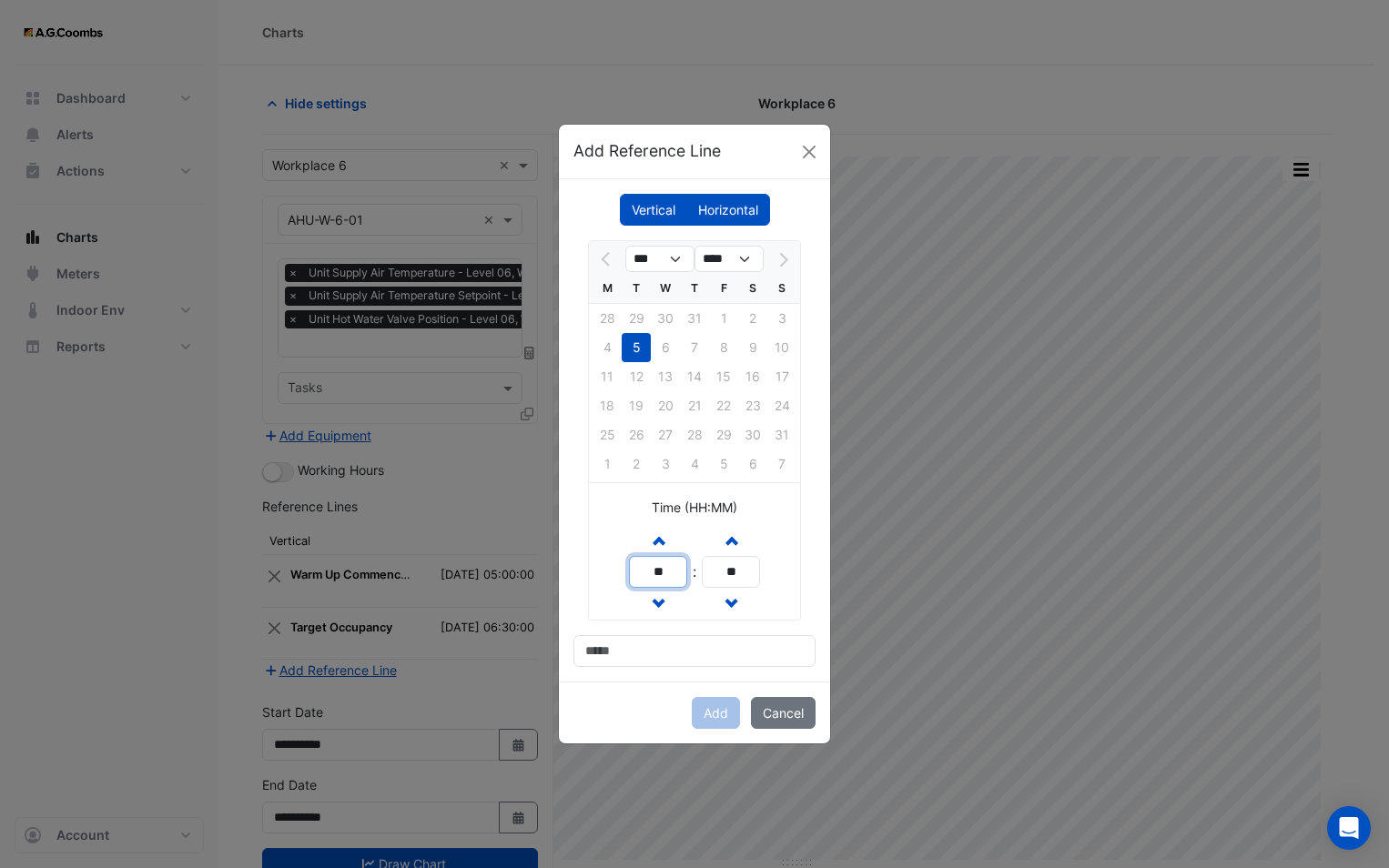
drag, startPoint x: 680, startPoint y: 569, endPoint x: 626, endPoint y: 566, distance: 54.1
click at [626, 566] on div "Increment hours ** Decrement hours : Increment minutes ** Decrement minutes" at bounding box center [694, 572] width 211 height 95
type input "**"
click at [631, 624] on div "*** **** M T W T F S S 28 29 30 31 1 2 3 4 5 6 7 8 9 10 11 12 13 14 15 16 17 18…" at bounding box center [694, 452] width 242 height 426
click at [652, 655] on input at bounding box center [694, 651] width 242 height 32
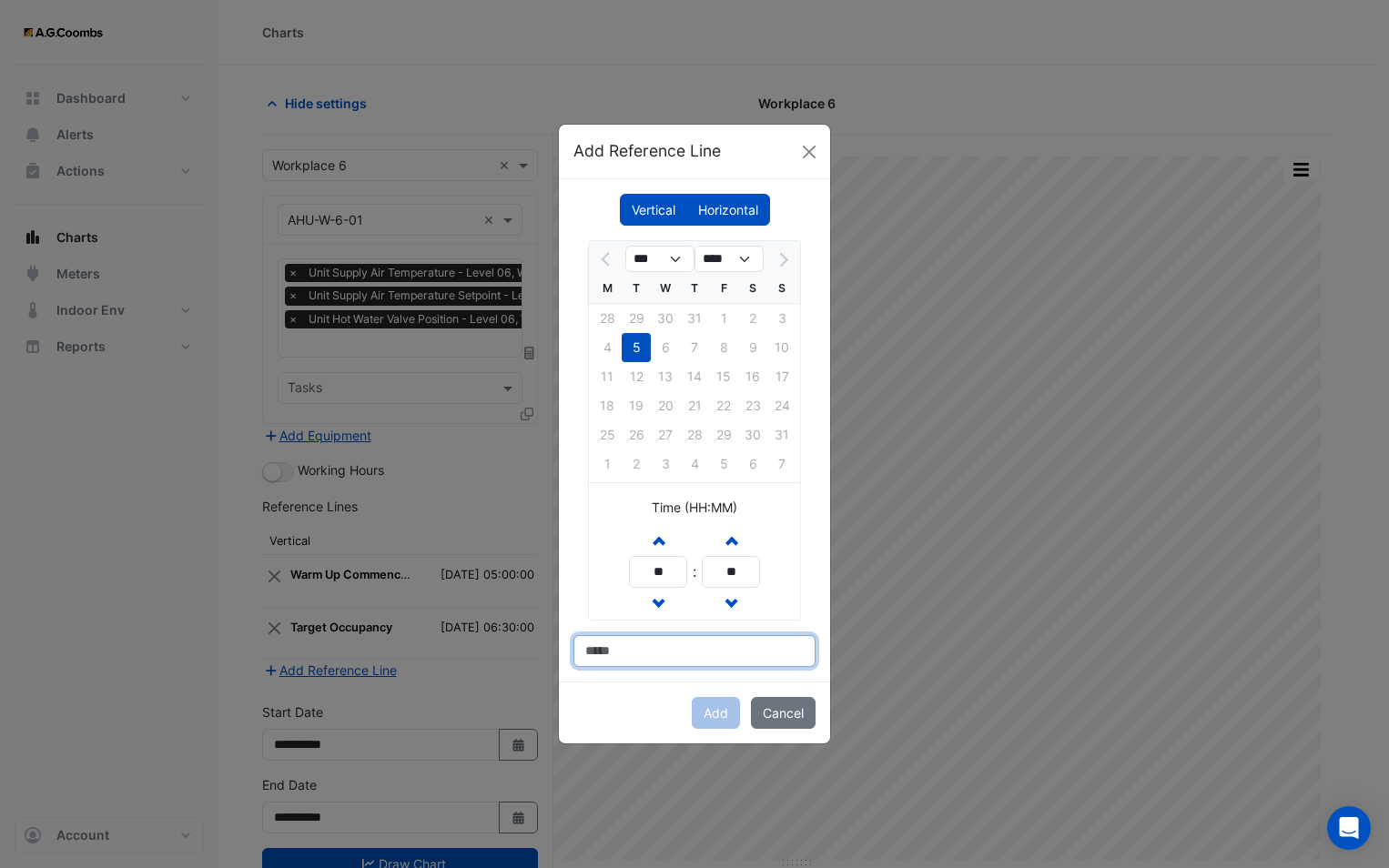
type input "**********"
click at [709, 714] on button "Add" at bounding box center [716, 713] width 49 height 32
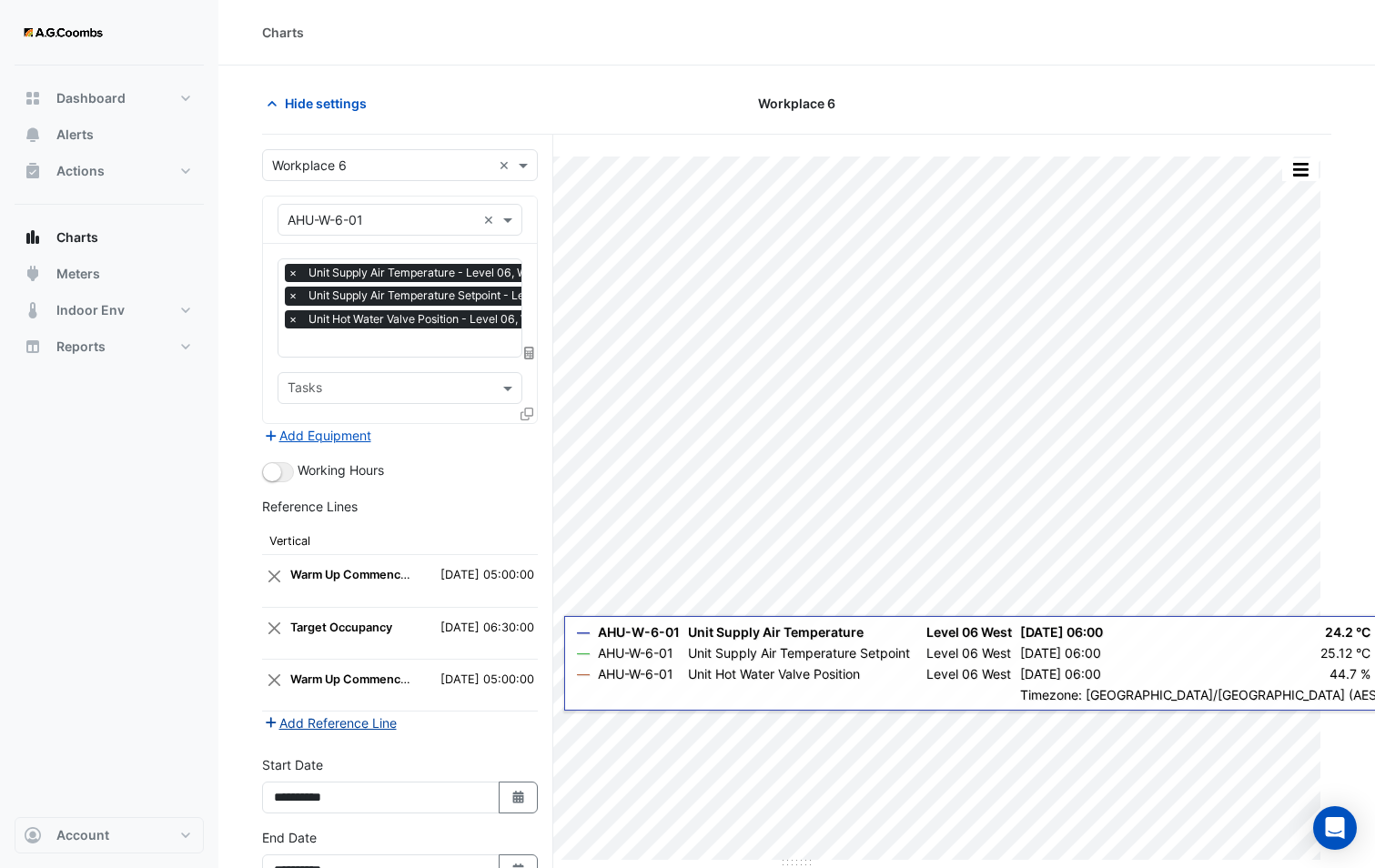
click at [359, 718] on button "Add Reference Line" at bounding box center [330, 723] width 136 height 21
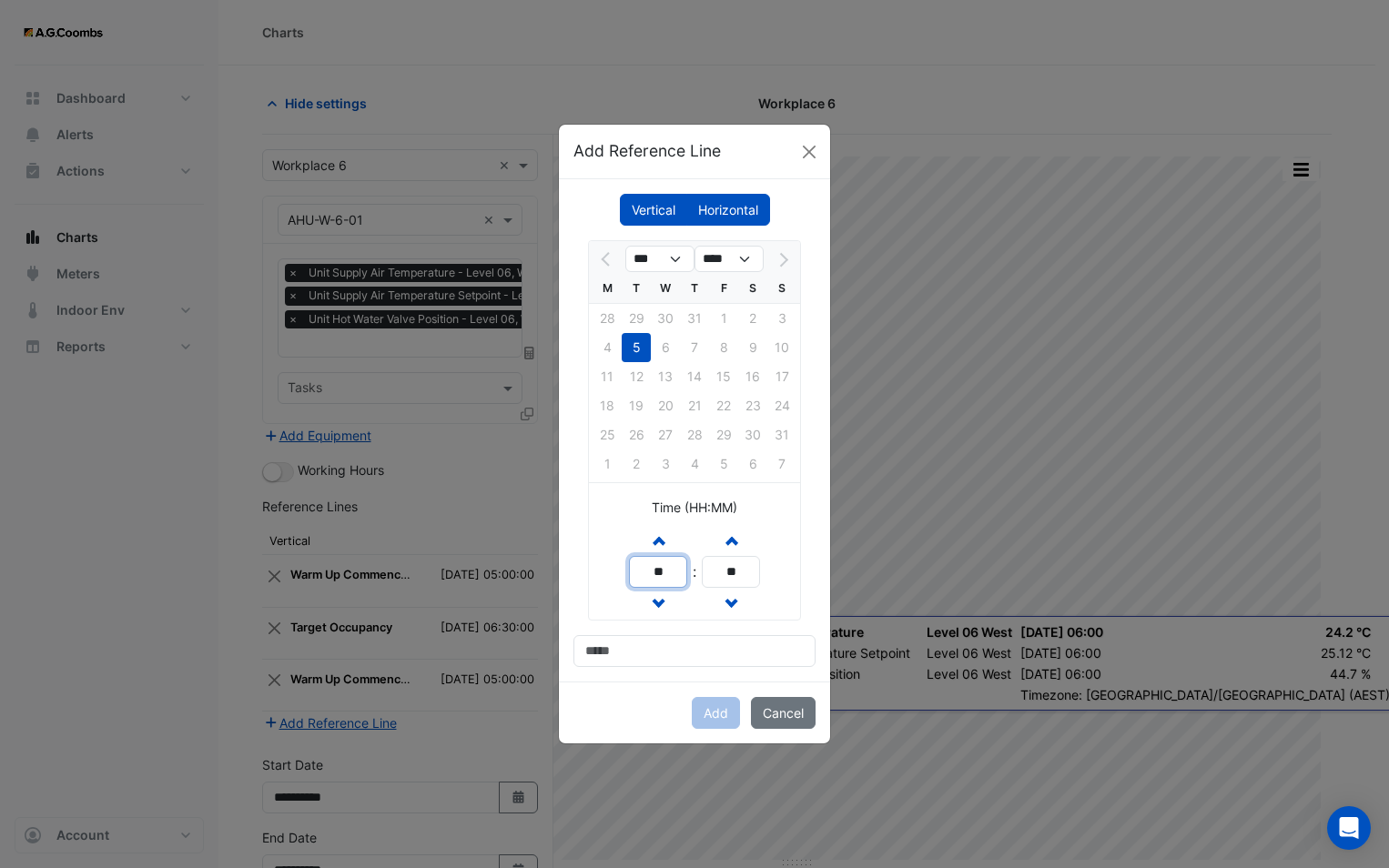
drag, startPoint x: 680, startPoint y: 569, endPoint x: 614, endPoint y: 568, distance: 66.0
click at [615, 568] on div "Increment hours ** Decrement hours : Increment minutes ** Decrement minutes" at bounding box center [694, 572] width 211 height 95
type input "**"
drag, startPoint x: 730, startPoint y: 567, endPoint x: 685, endPoint y: 568, distance: 45.0
click at [685, 568] on div "Increment hours ** Decrement hours : Increment minutes ** Decrement minutes" at bounding box center [694, 572] width 131 height 95
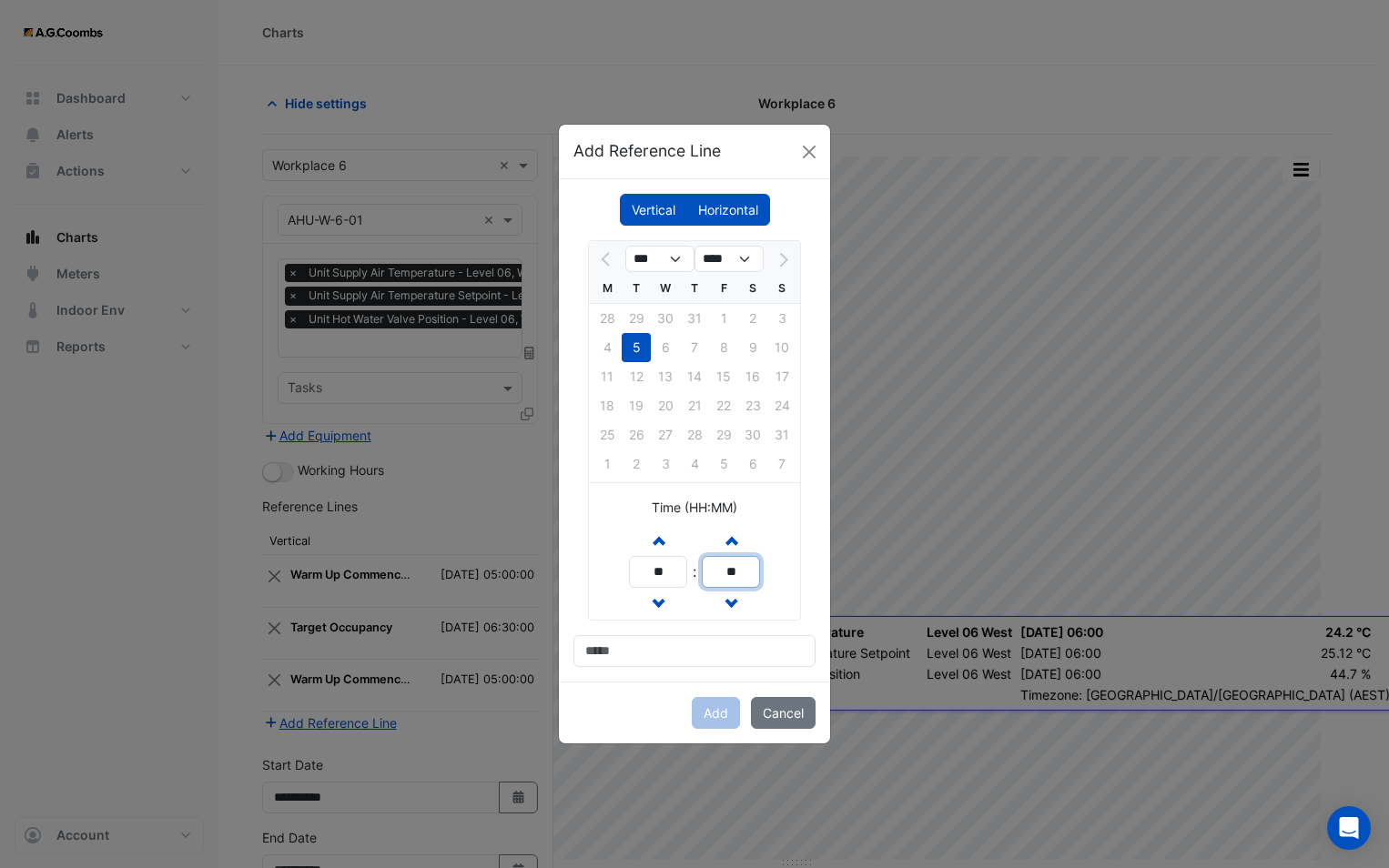
drag, startPoint x: 753, startPoint y: 578, endPoint x: 641, endPoint y: 556, distance: 114.1
click at [641, 556] on div "Increment hours ** Decrement hours : Increment minutes ** Decrement minutes" at bounding box center [694, 572] width 131 height 95
type input "**"
click at [635, 643] on input at bounding box center [694, 651] width 242 height 32
type input "**********"
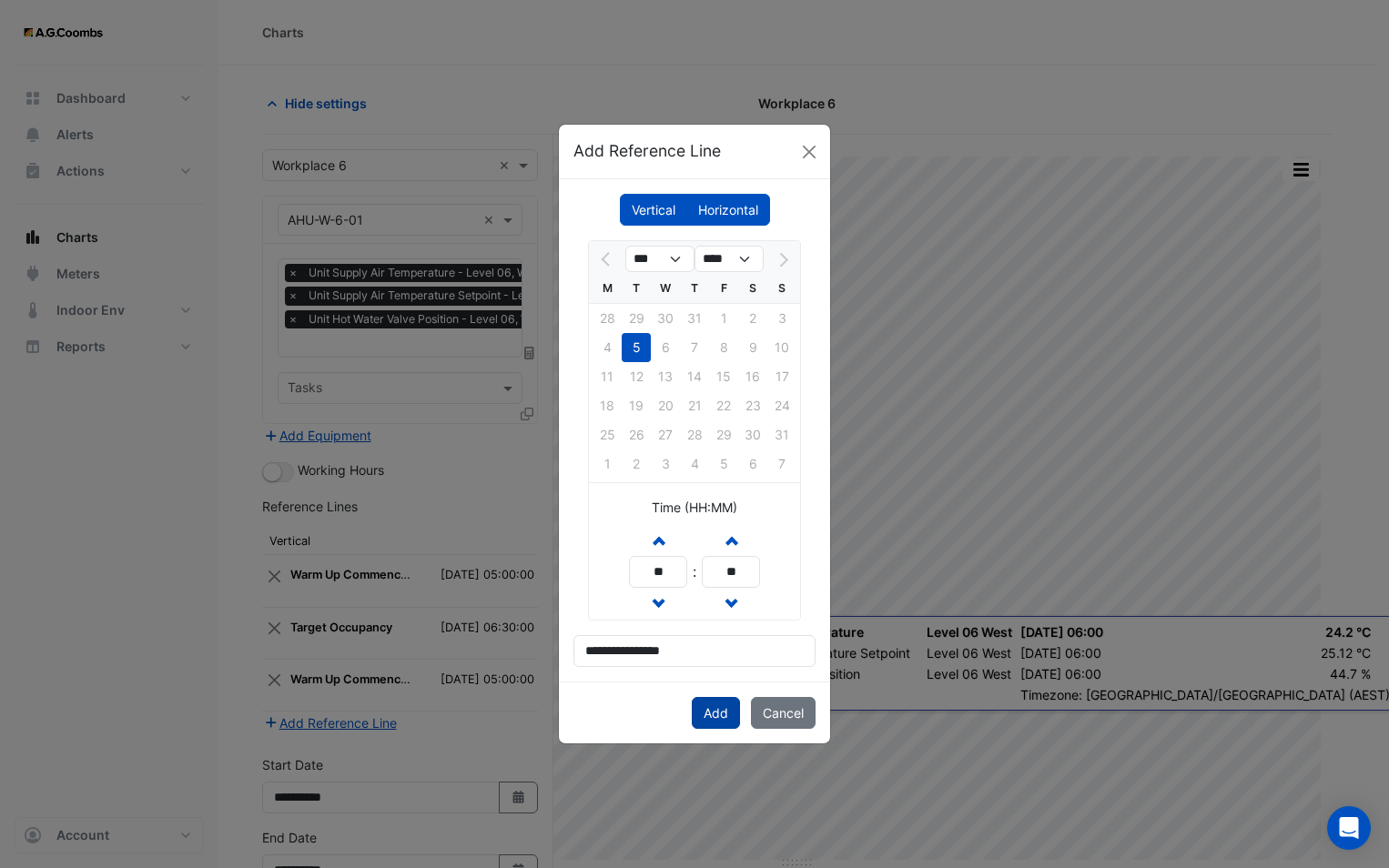
click at [706, 709] on button "Add" at bounding box center [716, 713] width 49 height 32
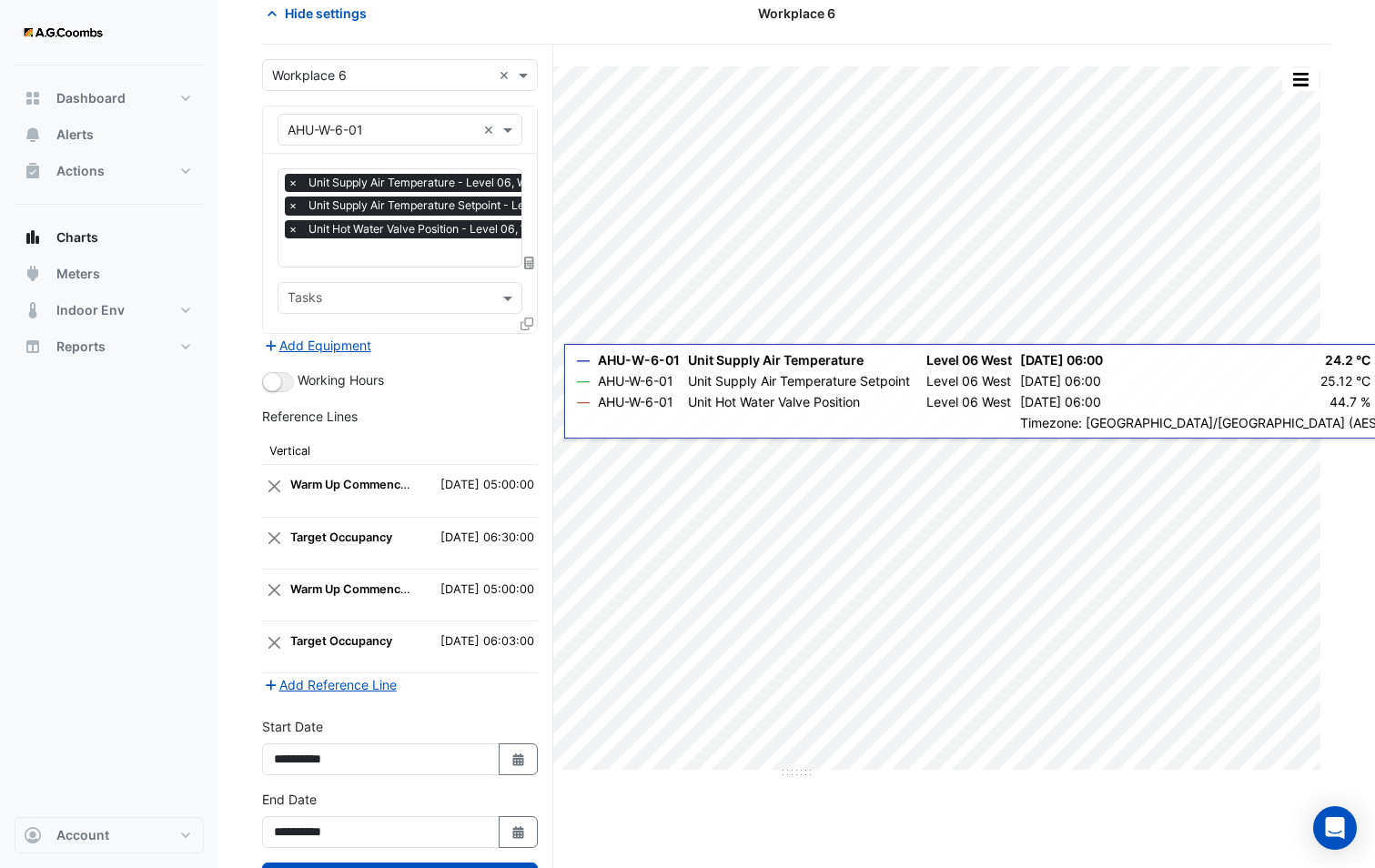
scroll to position [165, 0]
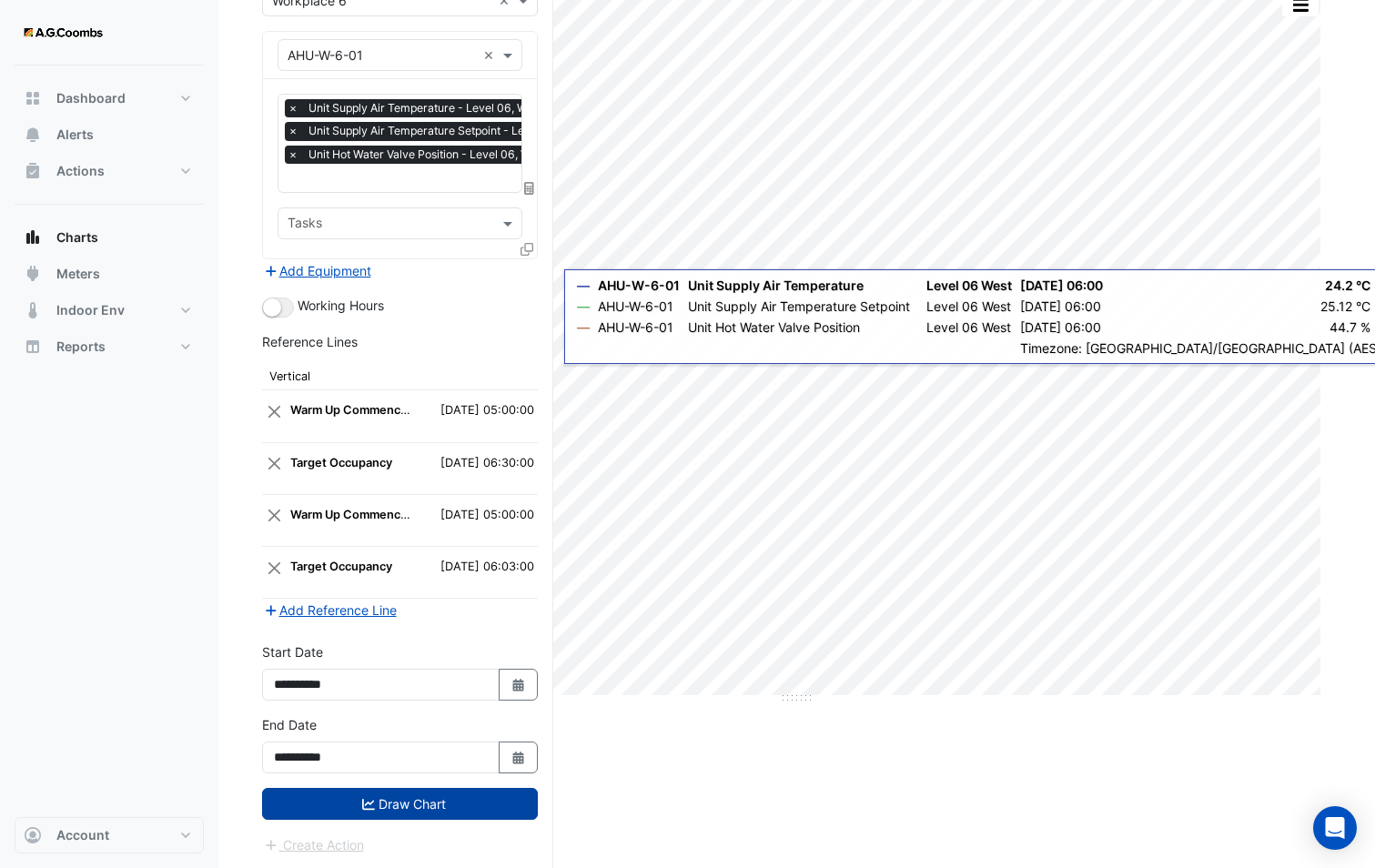
click at [401, 800] on button "Draw Chart" at bounding box center [400, 803] width 276 height 32
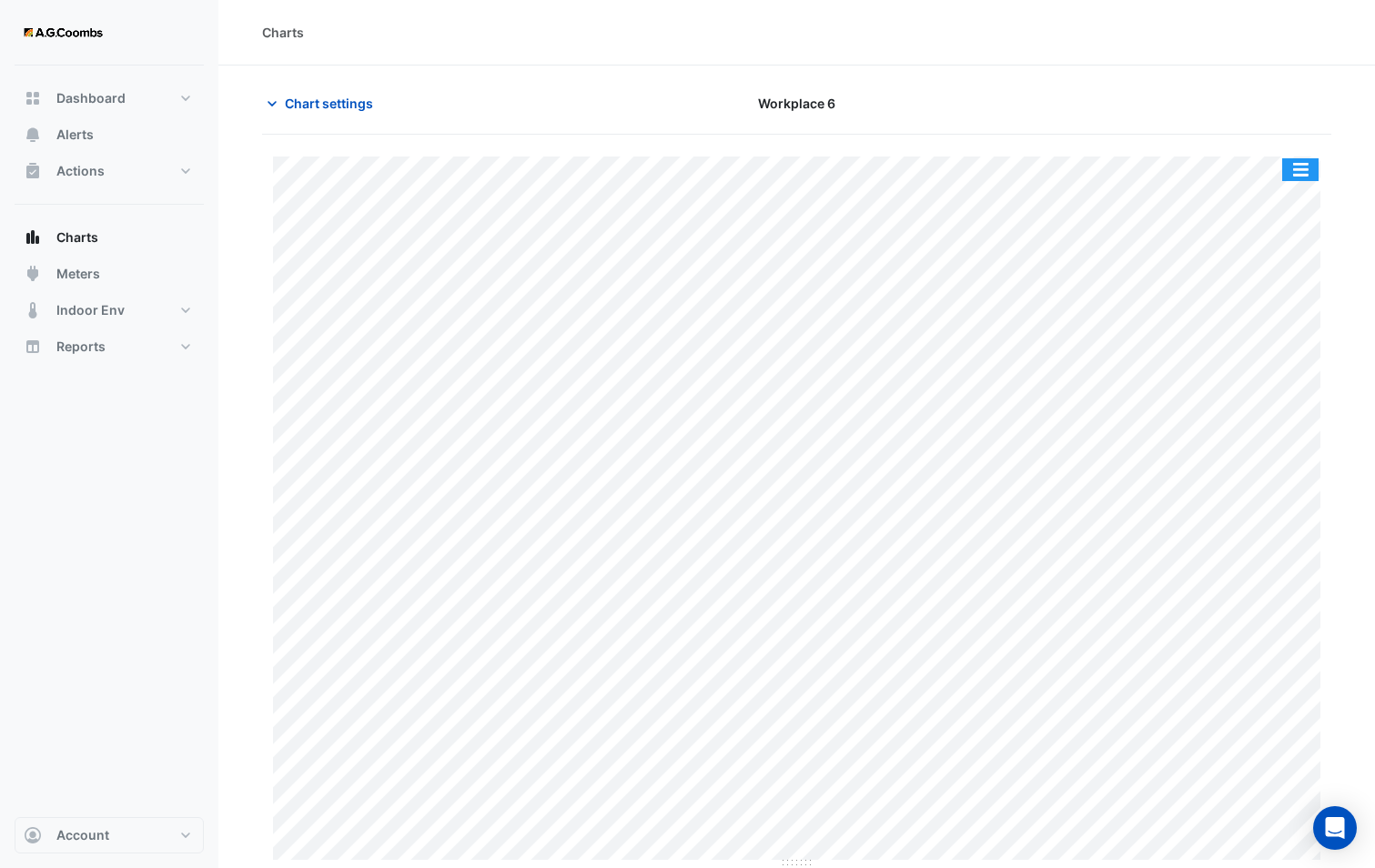
click at [1310, 161] on button "button" at bounding box center [1299, 169] width 36 height 22
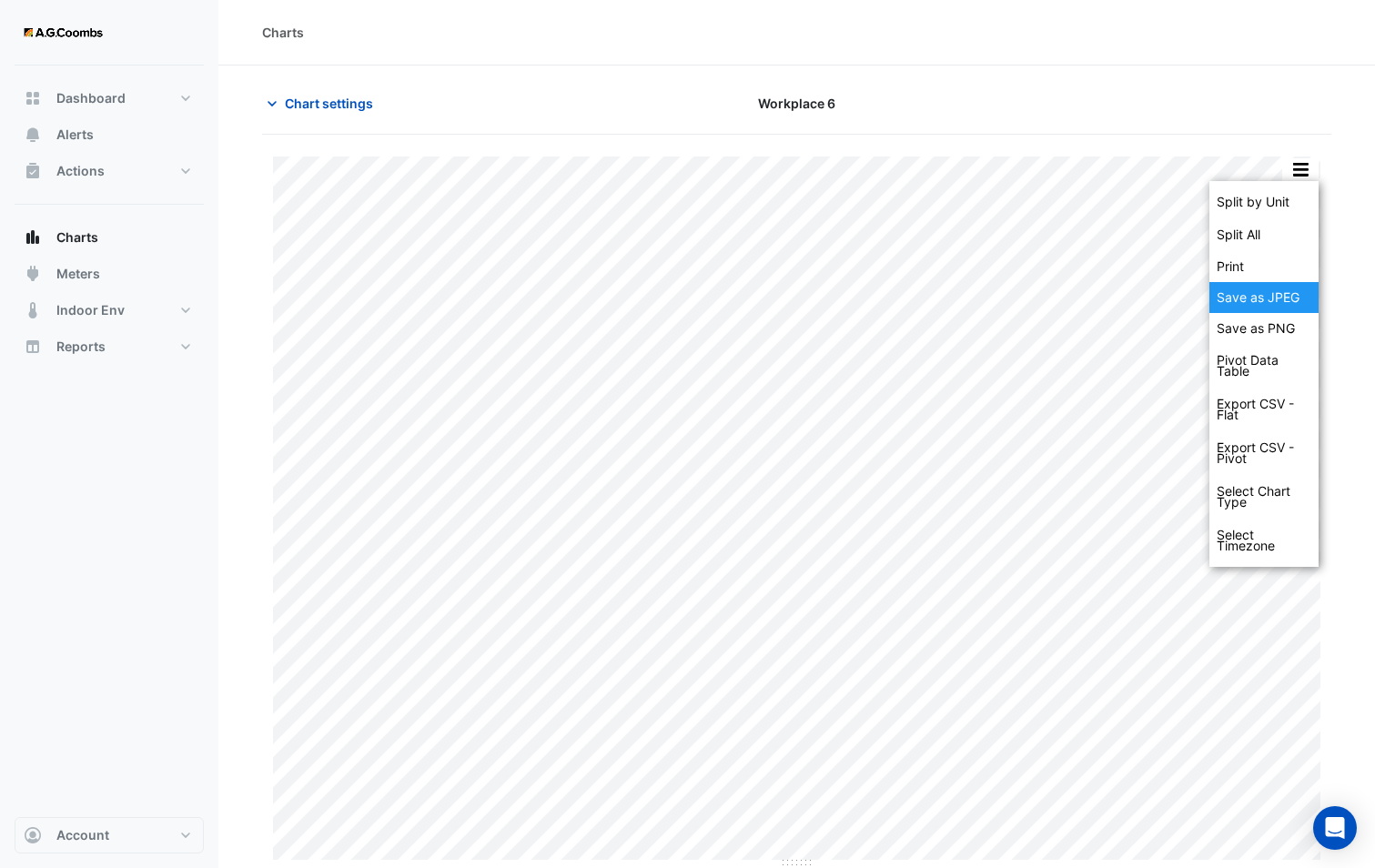
click at [1241, 302] on div "Save as JPEG" at bounding box center [1263, 297] width 109 height 31
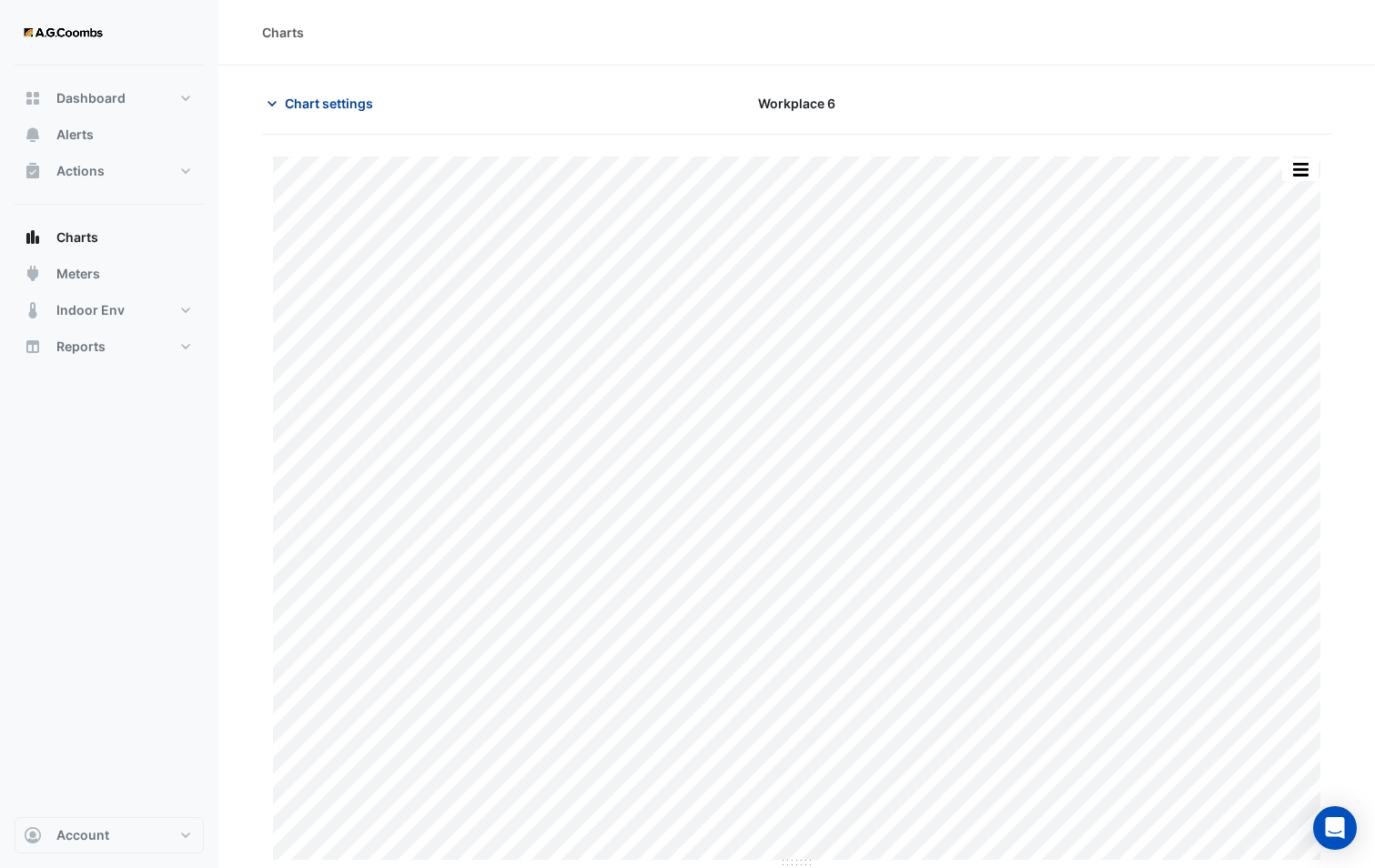
click at [359, 97] on span "Chart settings" at bounding box center [328, 103] width 88 height 19
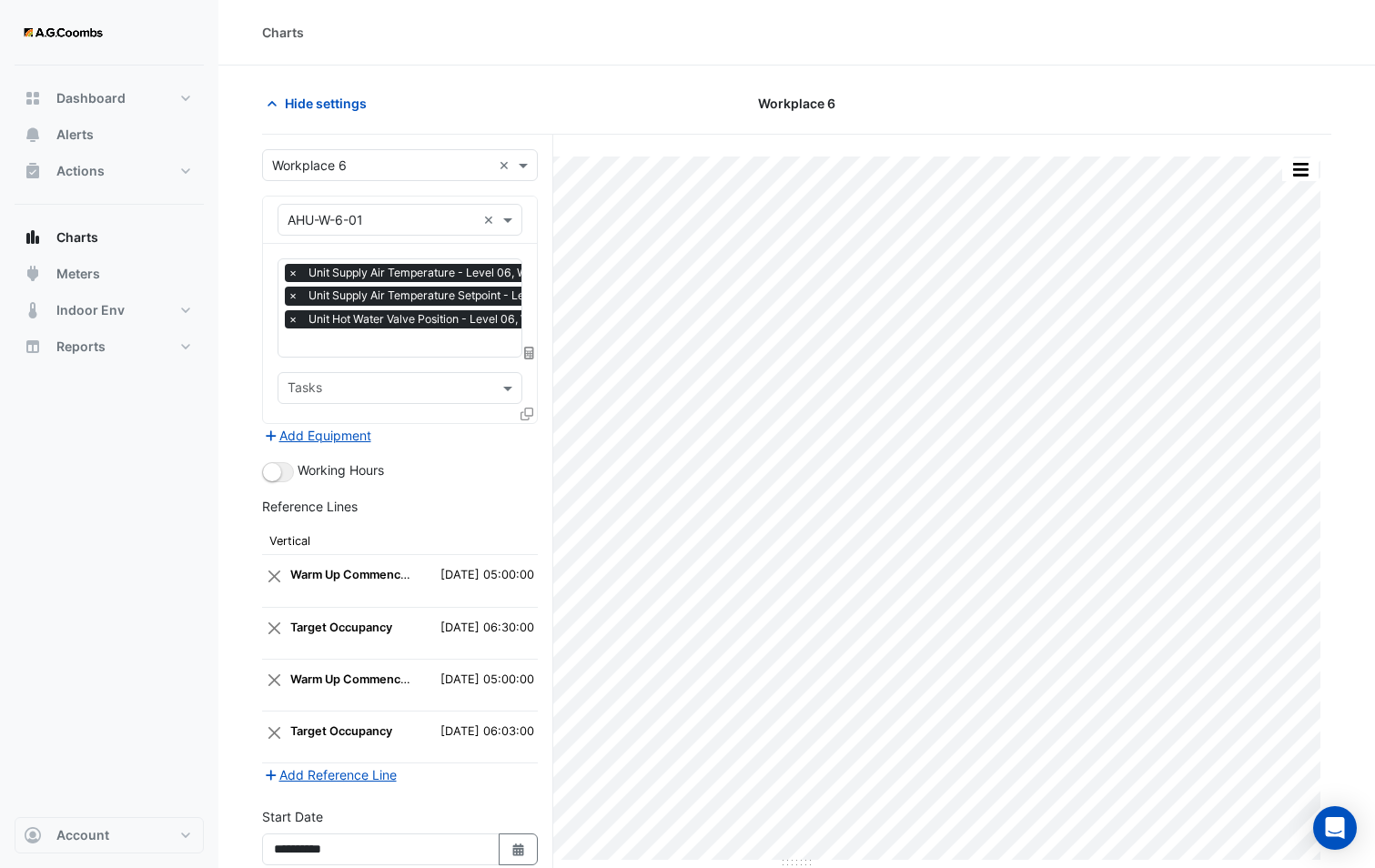
click at [526, 412] on icon at bounding box center [526, 414] width 13 height 13
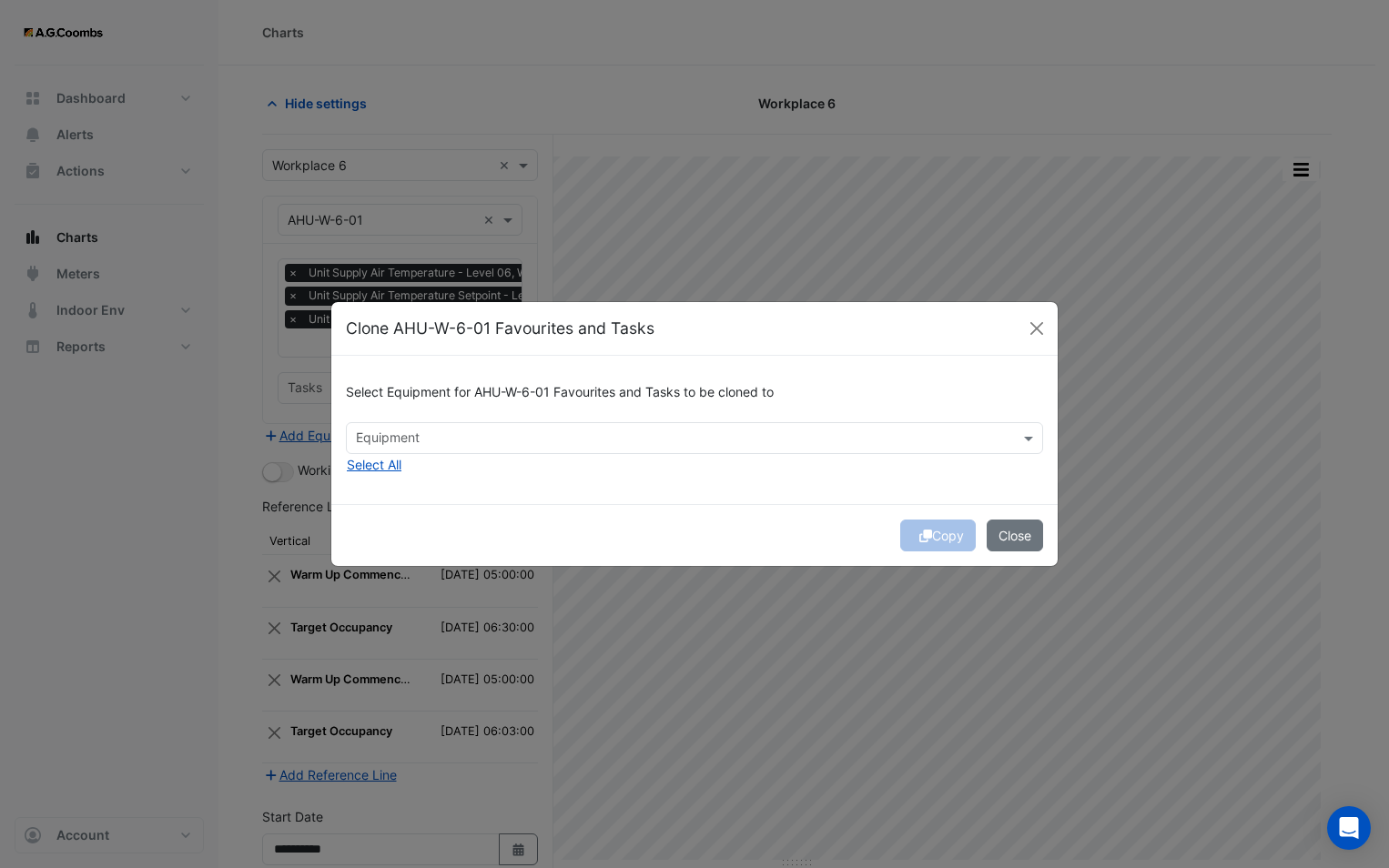
click at [548, 440] on input "text" at bounding box center [683, 440] width 656 height 19
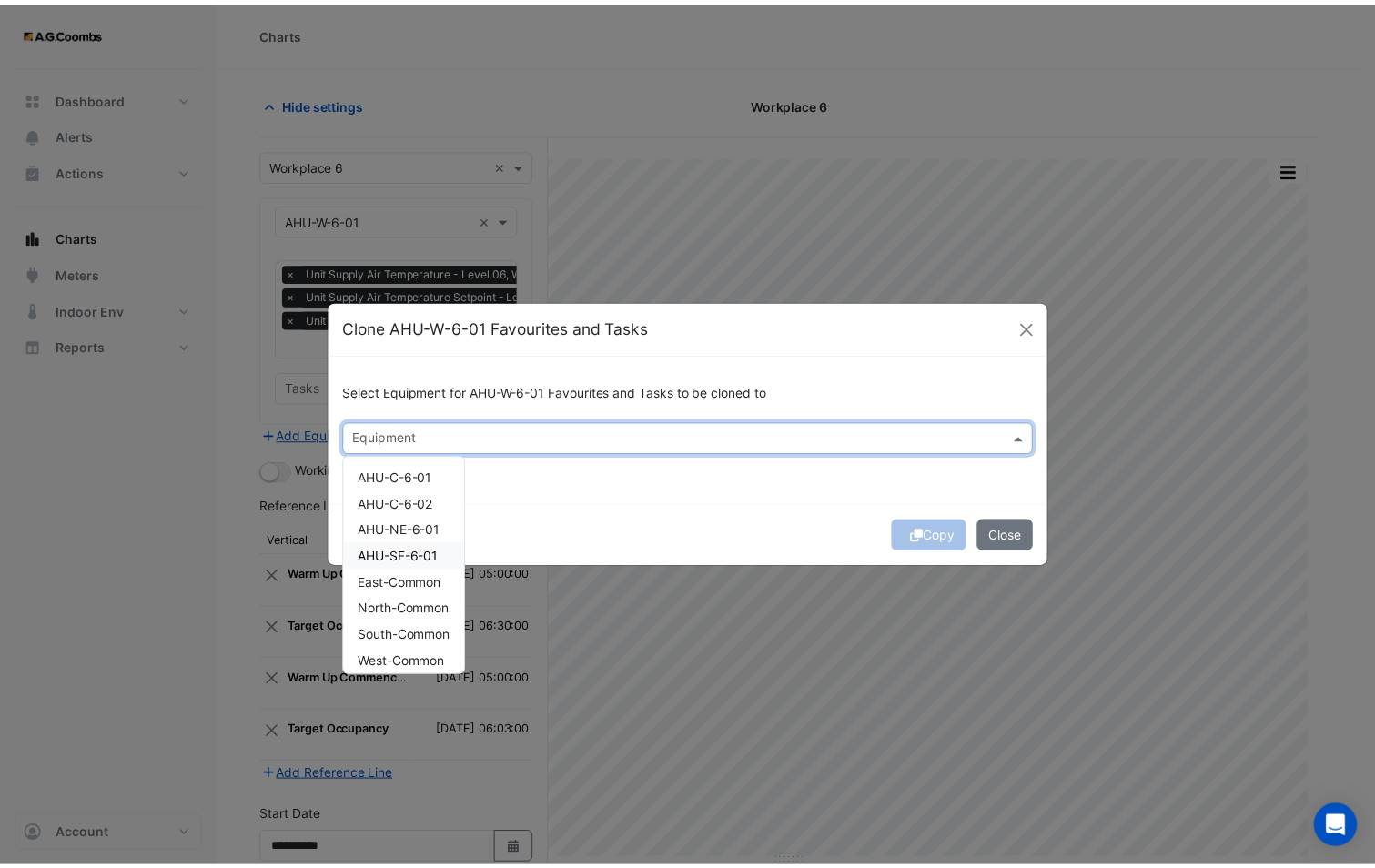
scroll to position [7, 0]
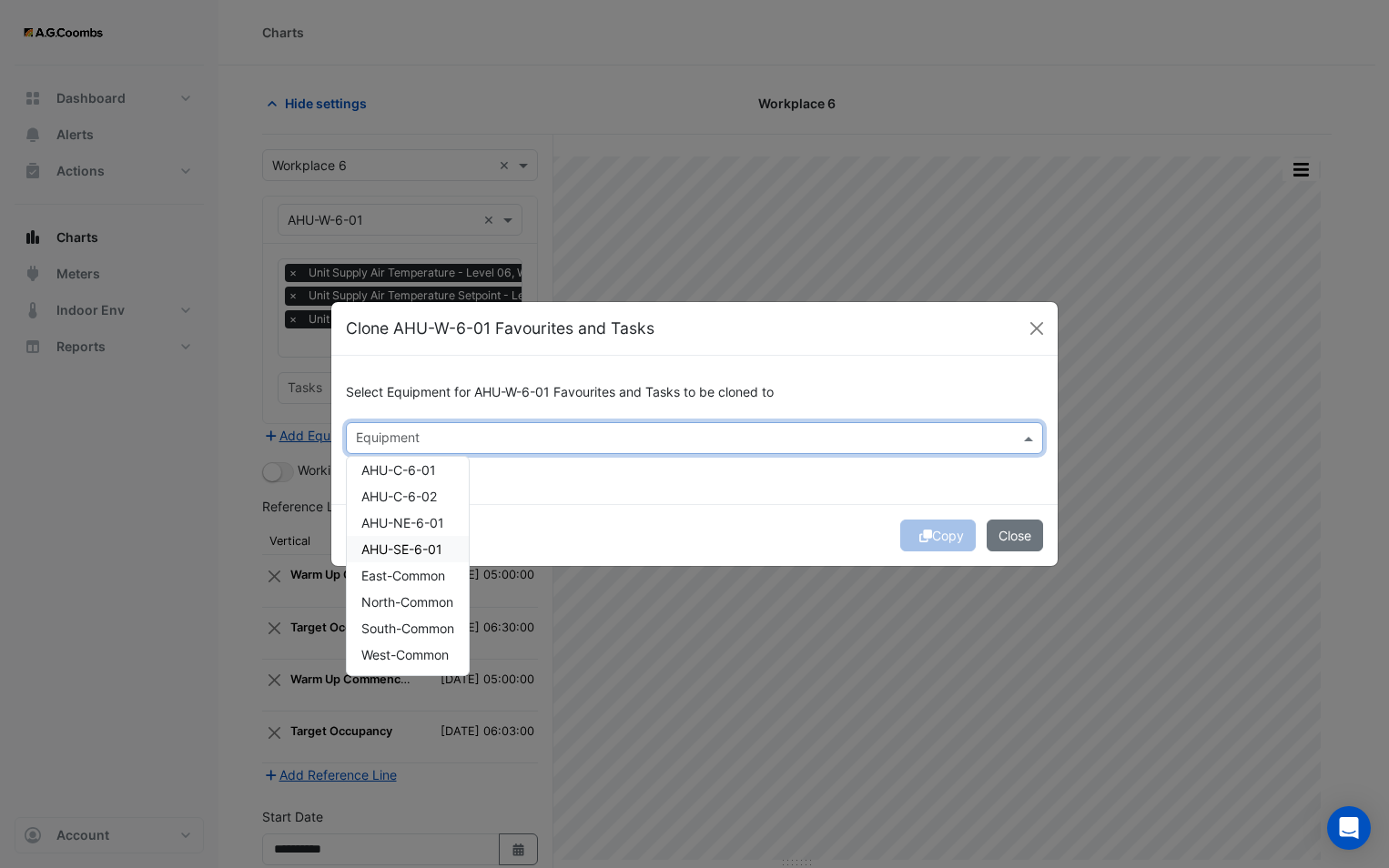
click at [424, 551] on span "AHU-SE-6-01" at bounding box center [401, 549] width 81 height 16
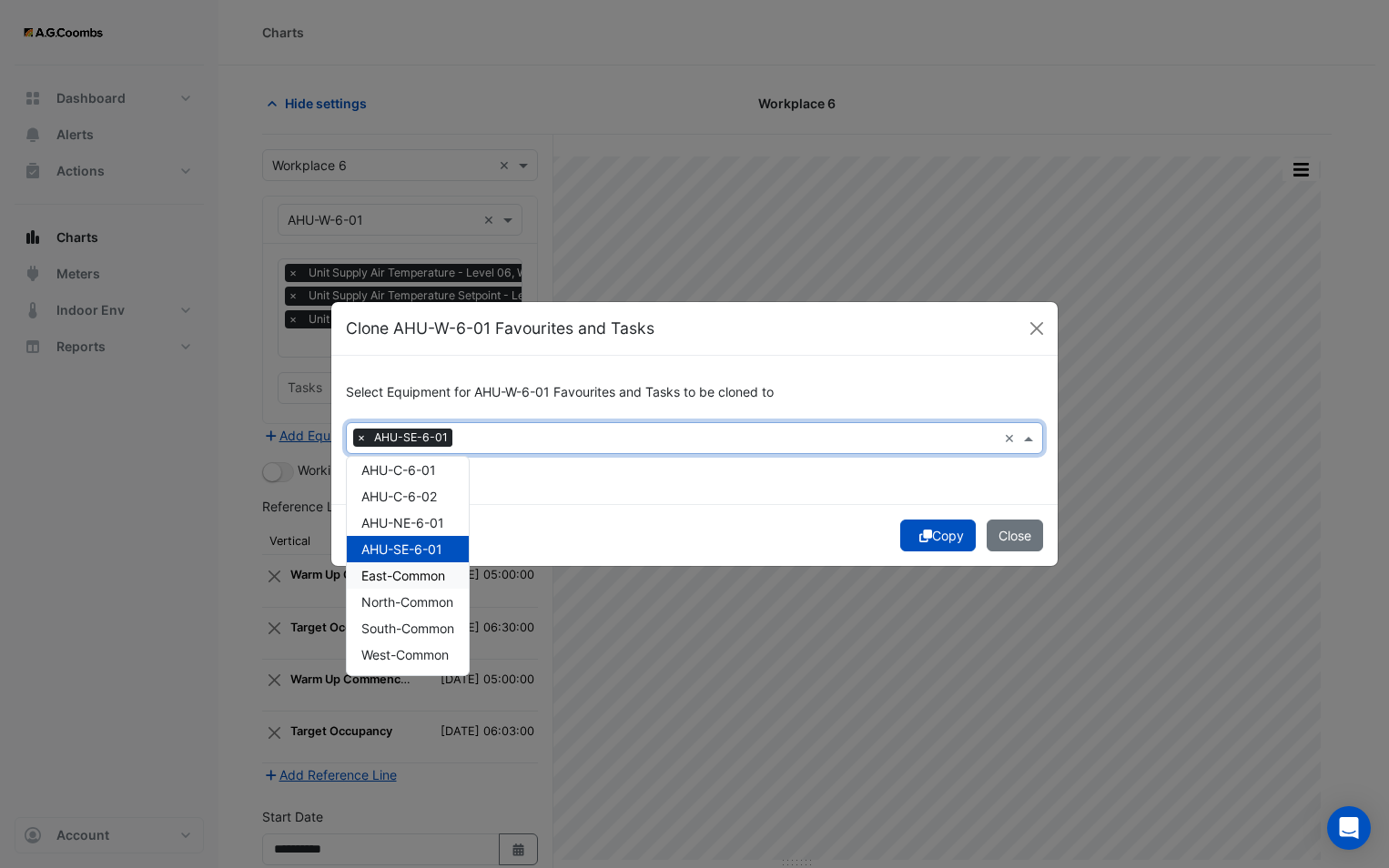
click at [442, 572] on span "East-Common" at bounding box center [403, 576] width 84 height 16
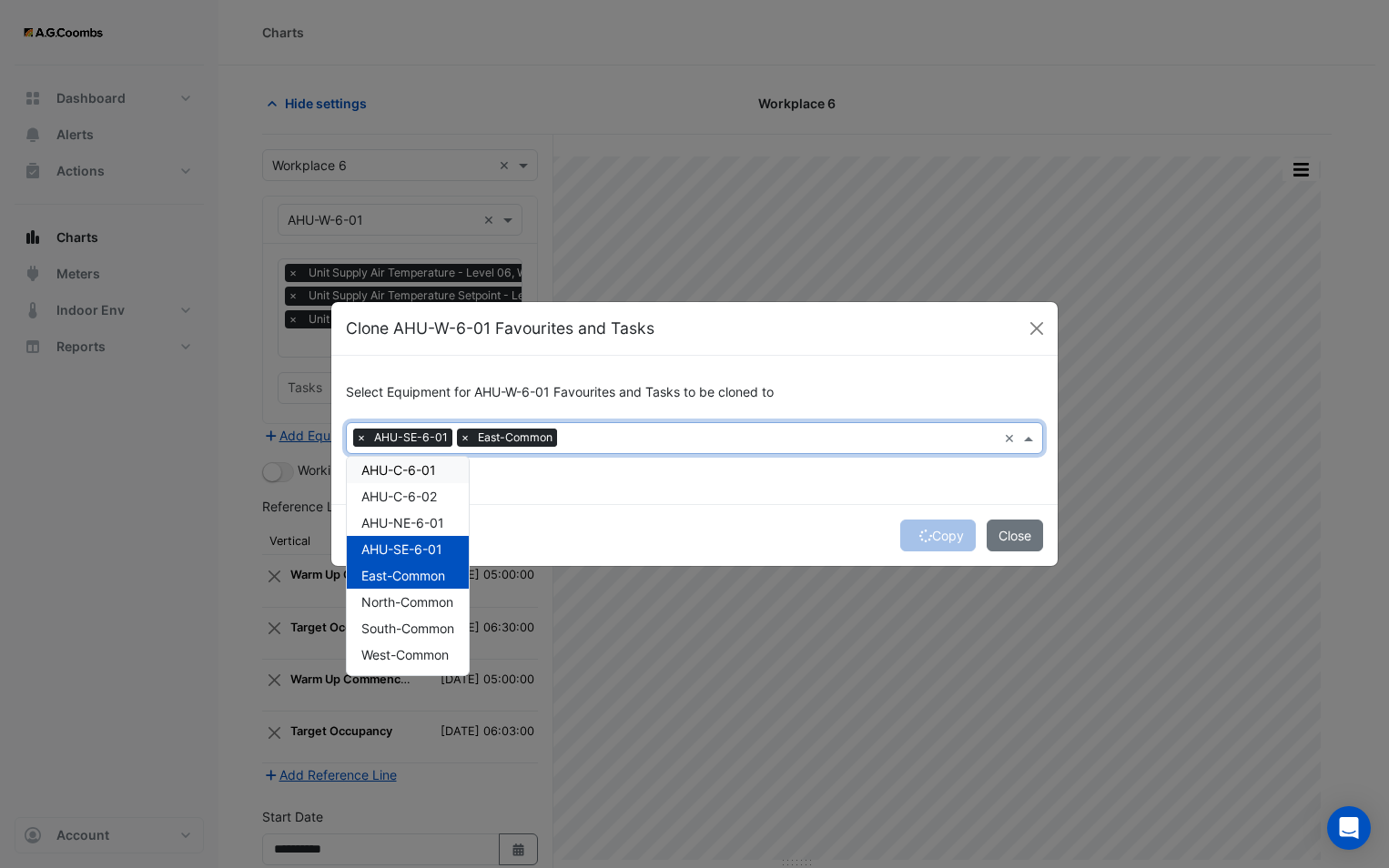
click at [358, 432] on span "×" at bounding box center [361, 437] width 17 height 18
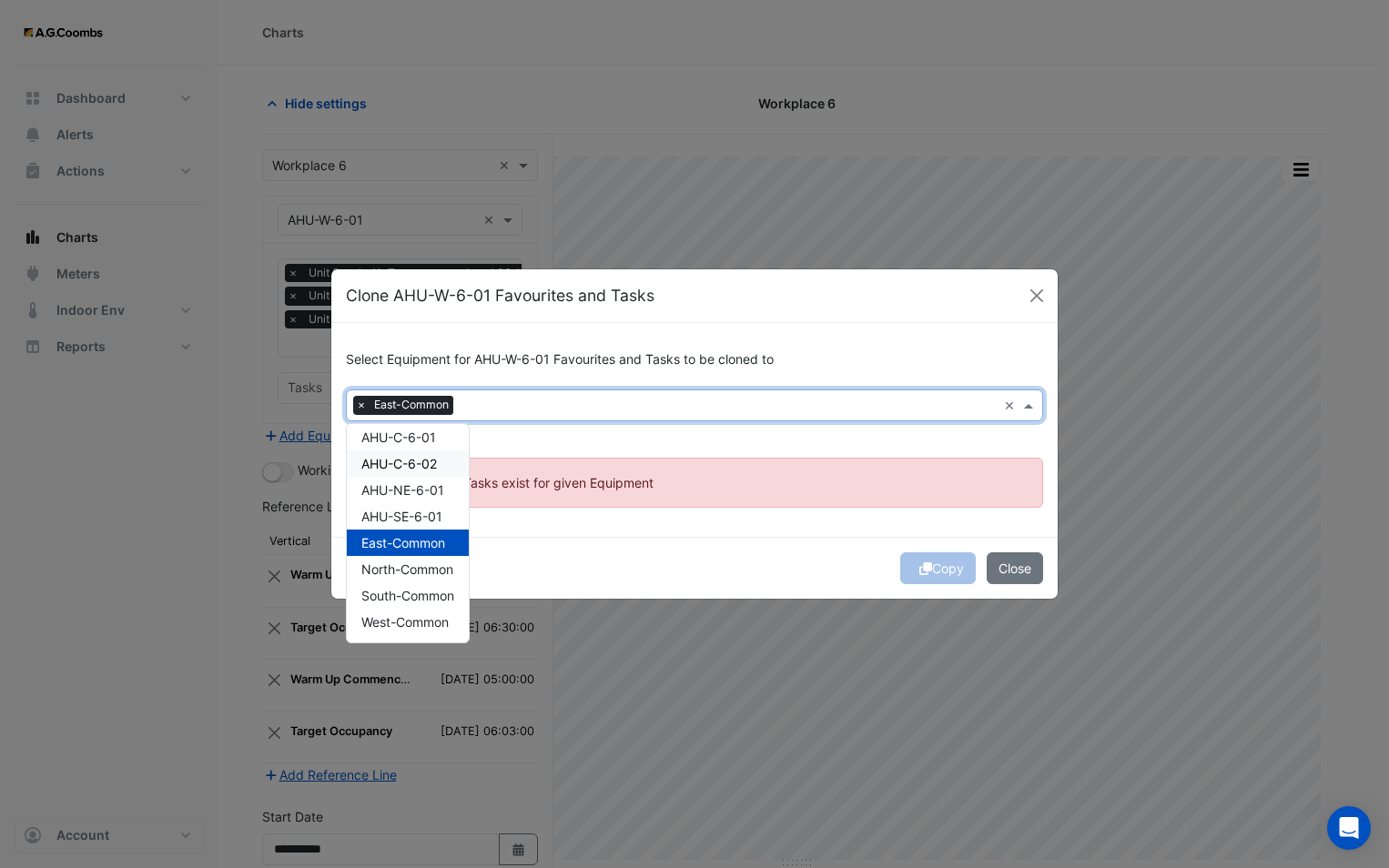
click at [624, 506] on ngb-alert "No Favourites or Tasks exist for given Equipment" at bounding box center [694, 483] width 697 height 50
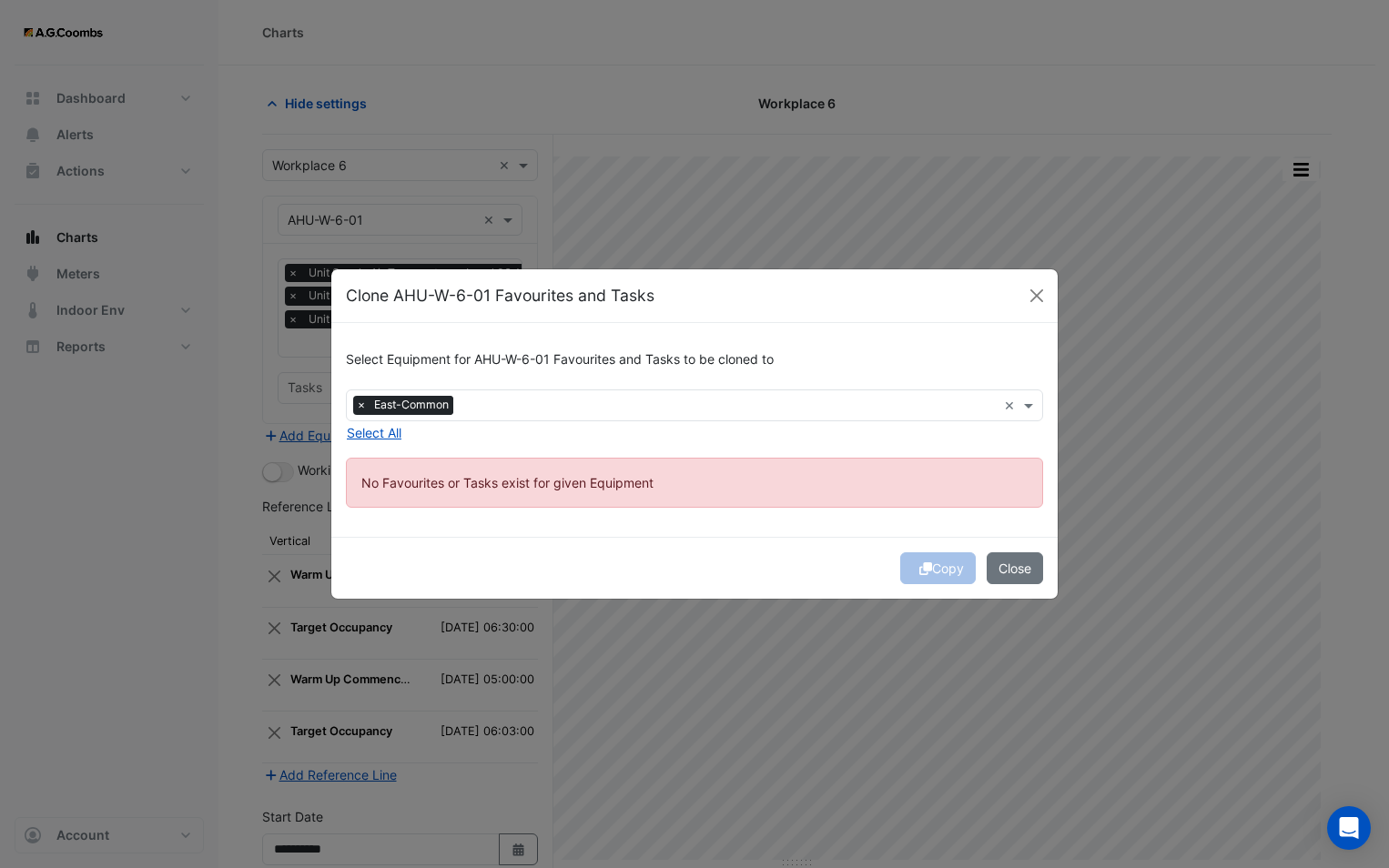
click at [519, 410] on input "text" at bounding box center [728, 407] width 536 height 19
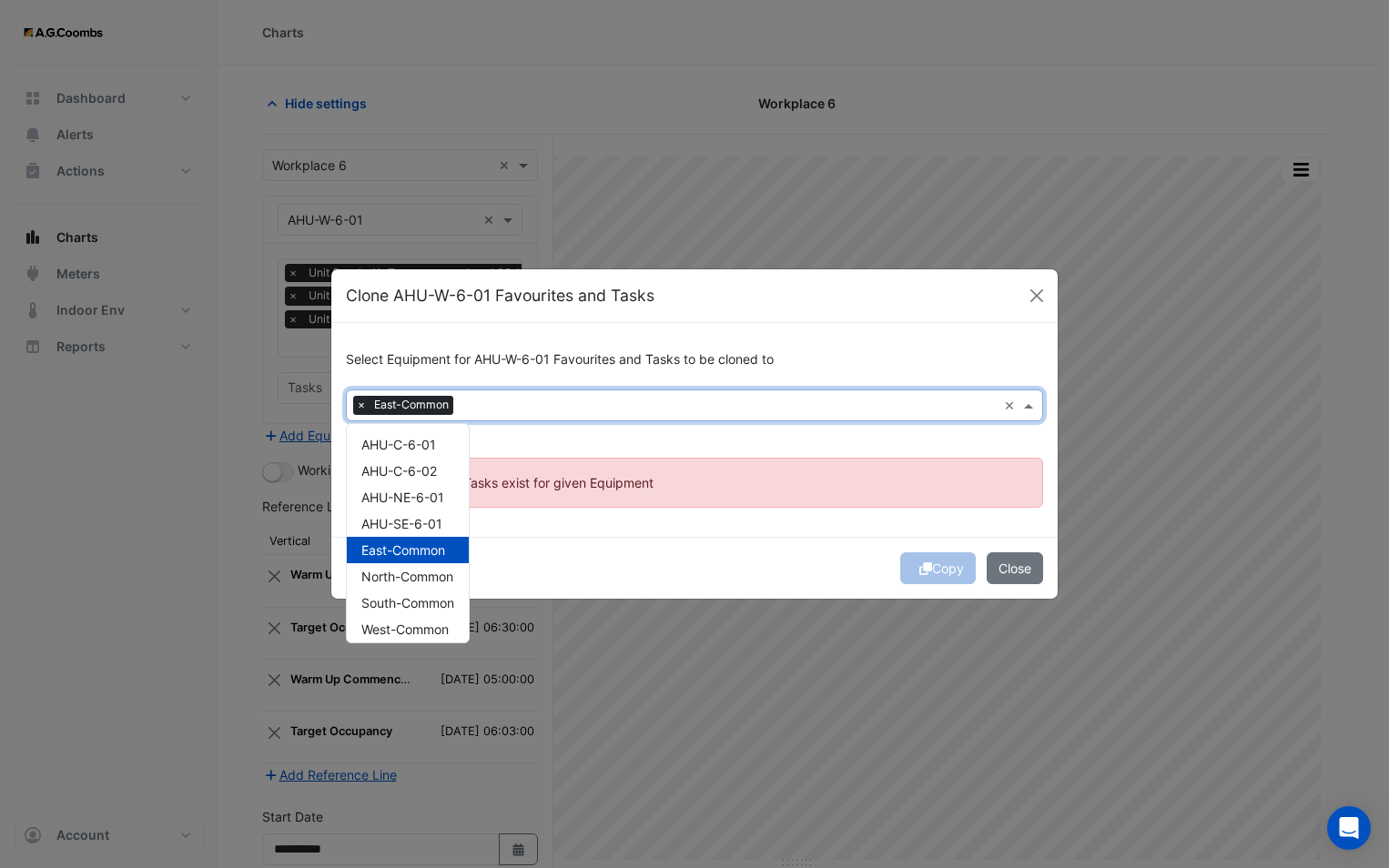
click at [363, 402] on span "×" at bounding box center [361, 405] width 17 height 18
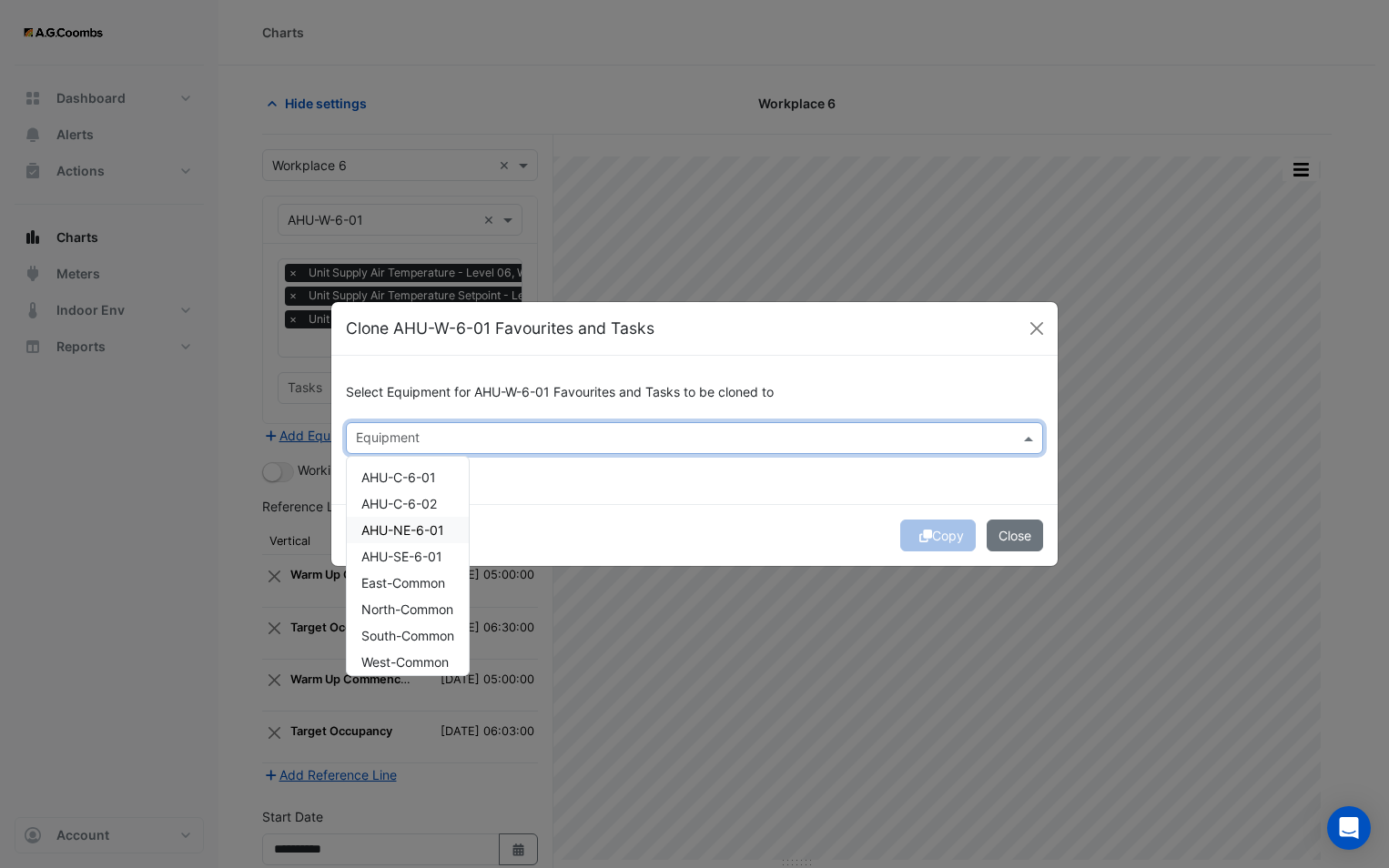
click at [425, 525] on span "AHU-NE-6-01" at bounding box center [402, 530] width 83 height 16
click at [361, 436] on span "×" at bounding box center [361, 437] width 17 height 18
click at [421, 484] on span "AHU-C-6-01" at bounding box center [398, 477] width 75 height 16
click at [870, 522] on div "Copy Close" at bounding box center [694, 535] width 727 height 62
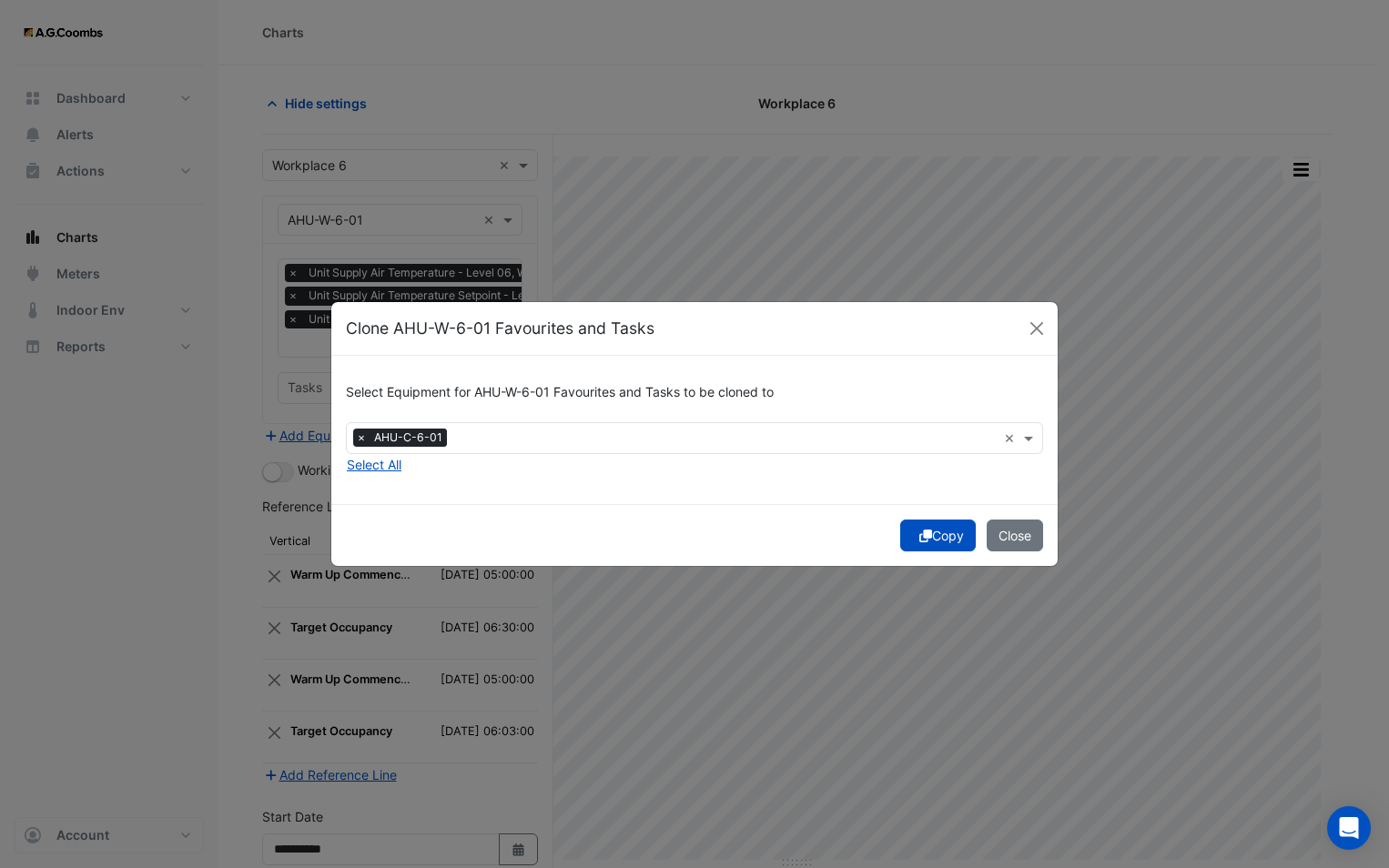
click at [932, 541] on button "Copy" at bounding box center [938, 535] width 76 height 32
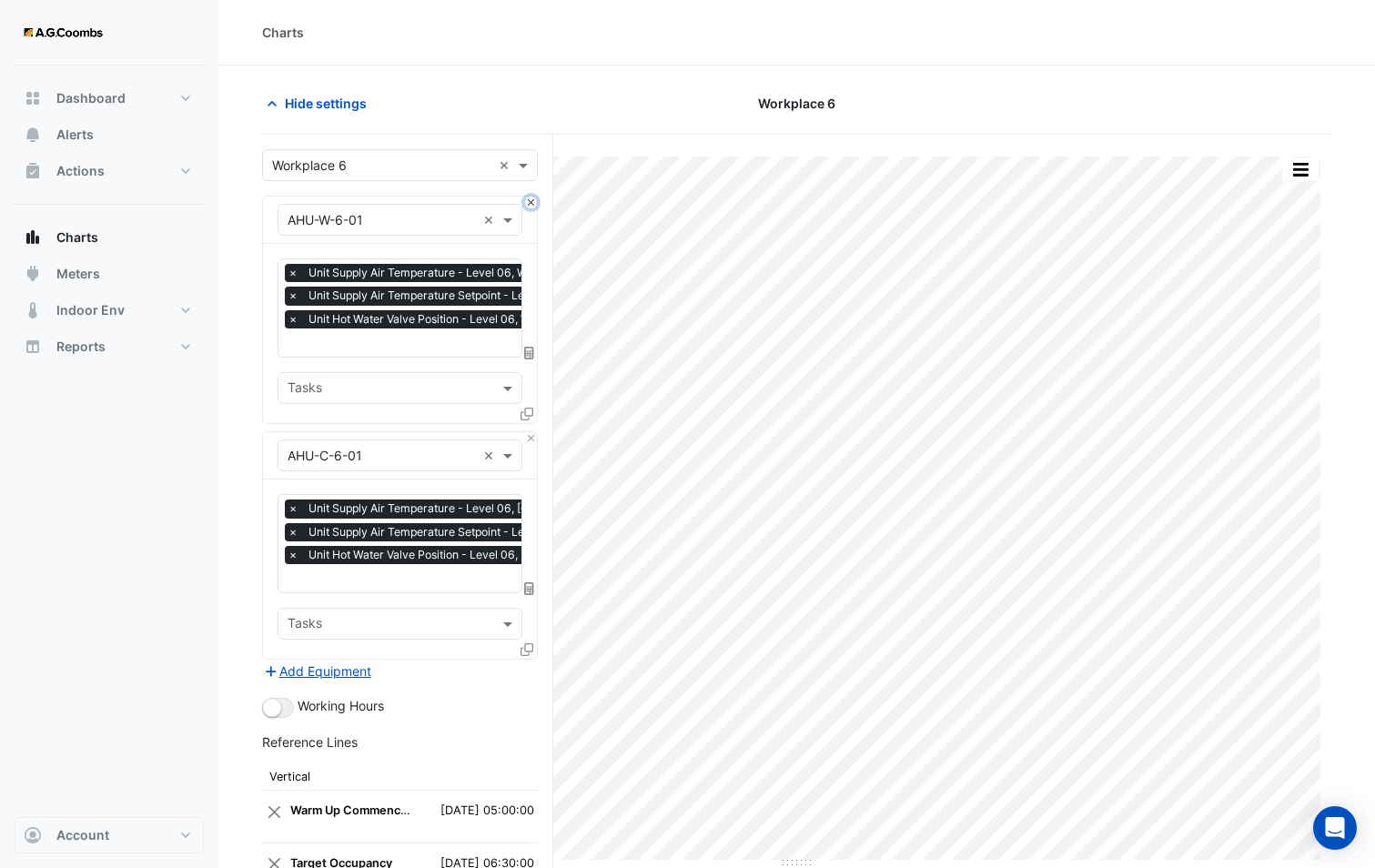
click at [526, 207] on button "Close" at bounding box center [531, 202] width 12 height 12
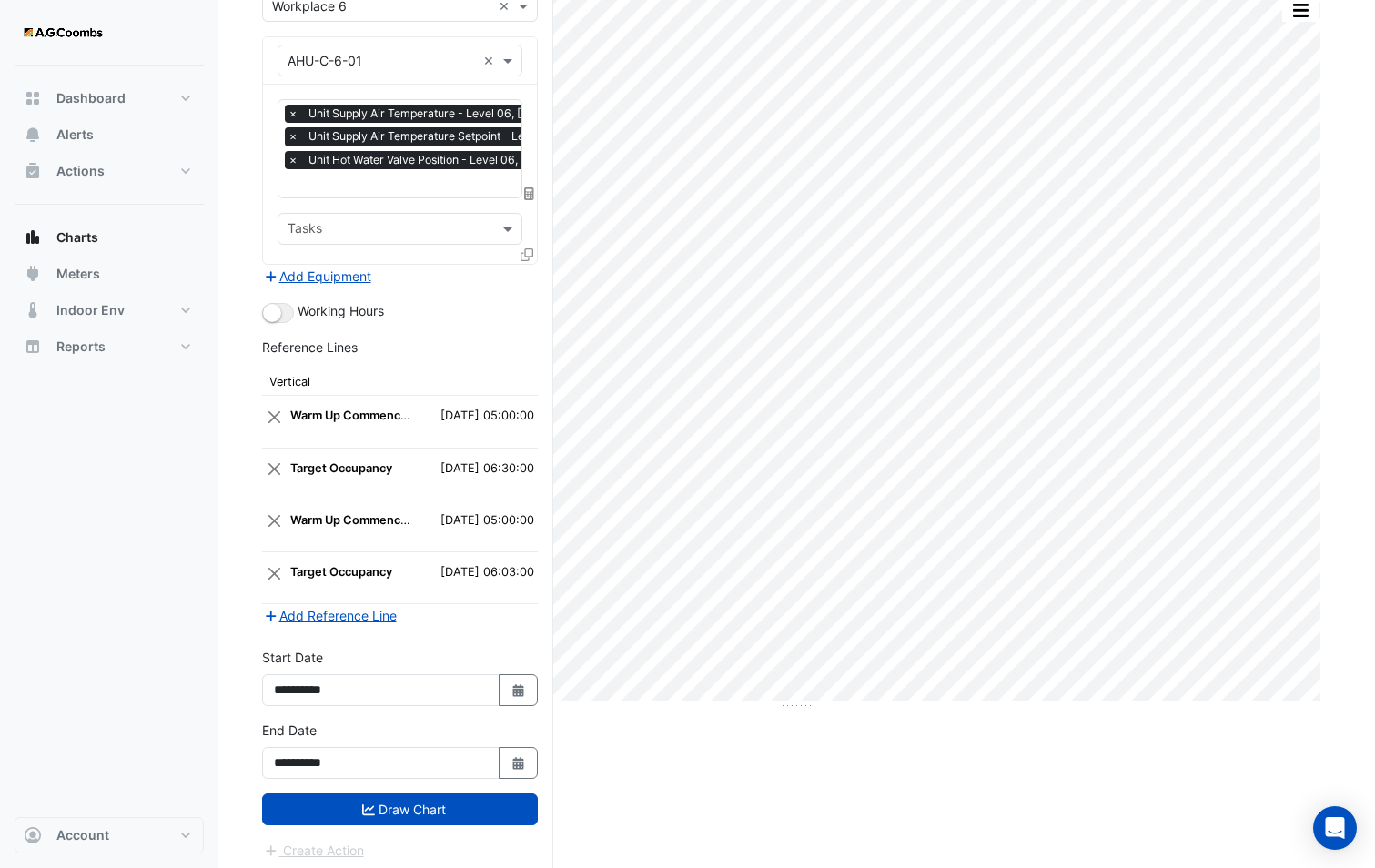
scroll to position [165, 0]
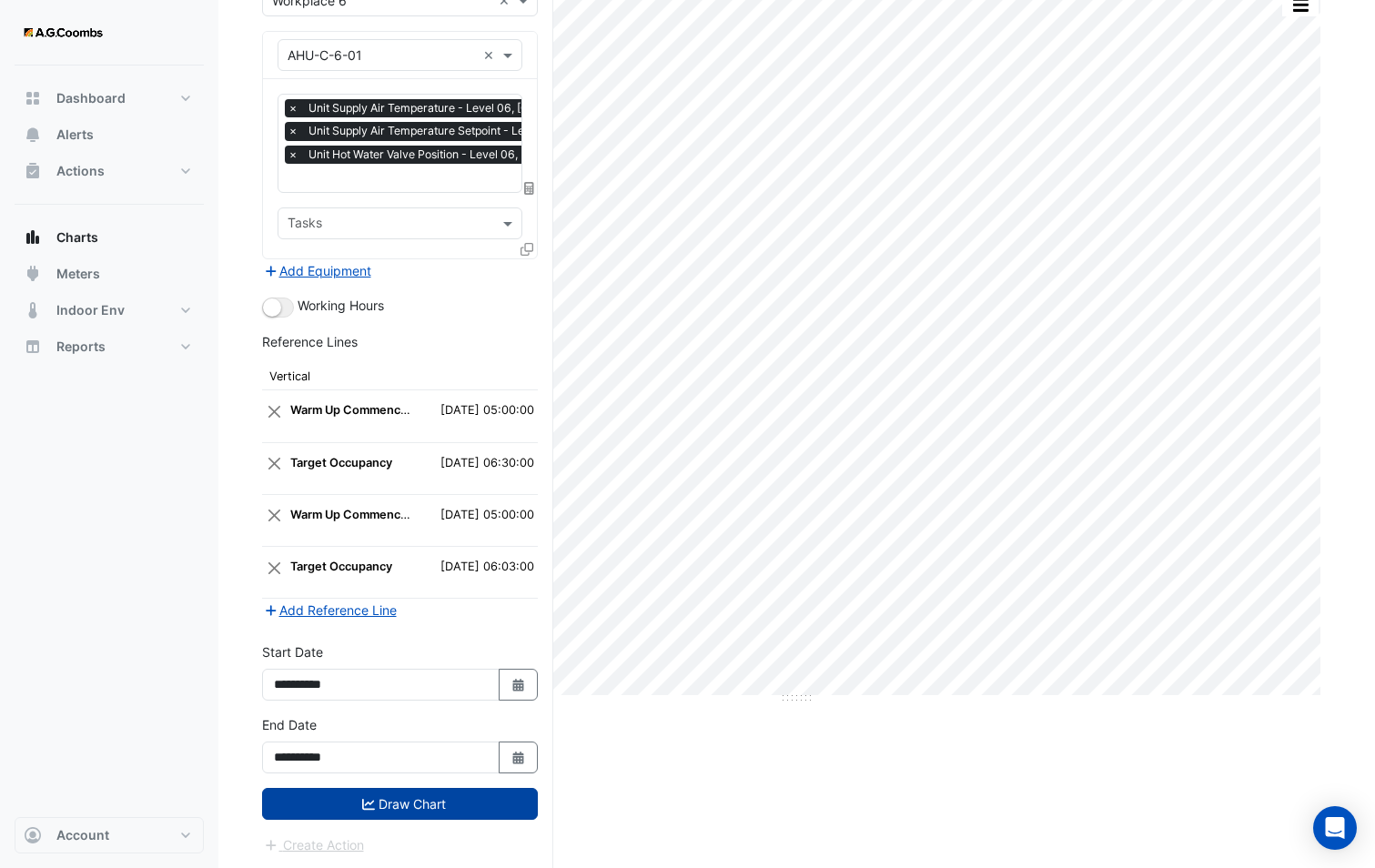
click at [402, 809] on button "Draw Chart" at bounding box center [400, 803] width 276 height 32
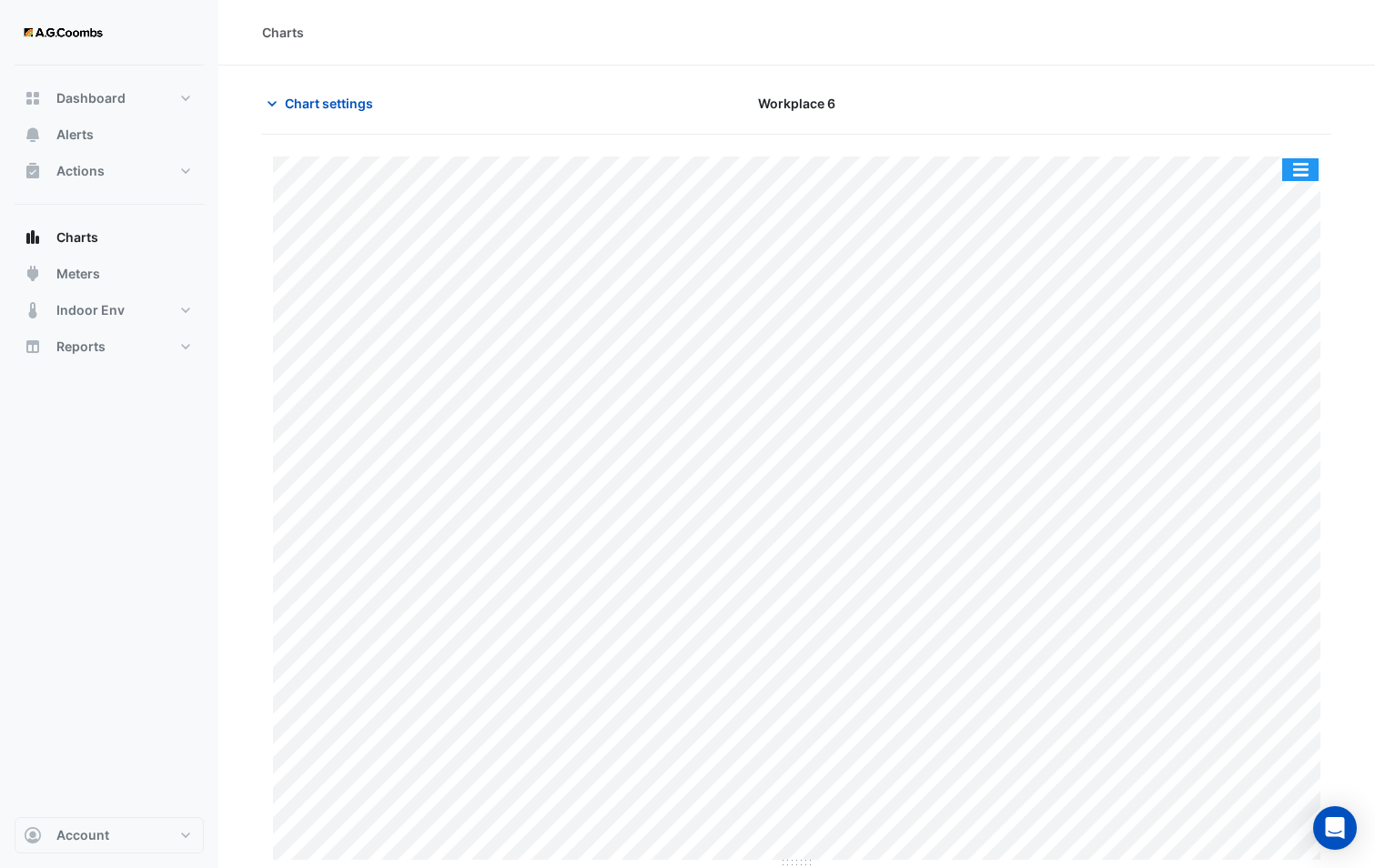
click at [1299, 166] on button "button" at bounding box center [1299, 169] width 36 height 22
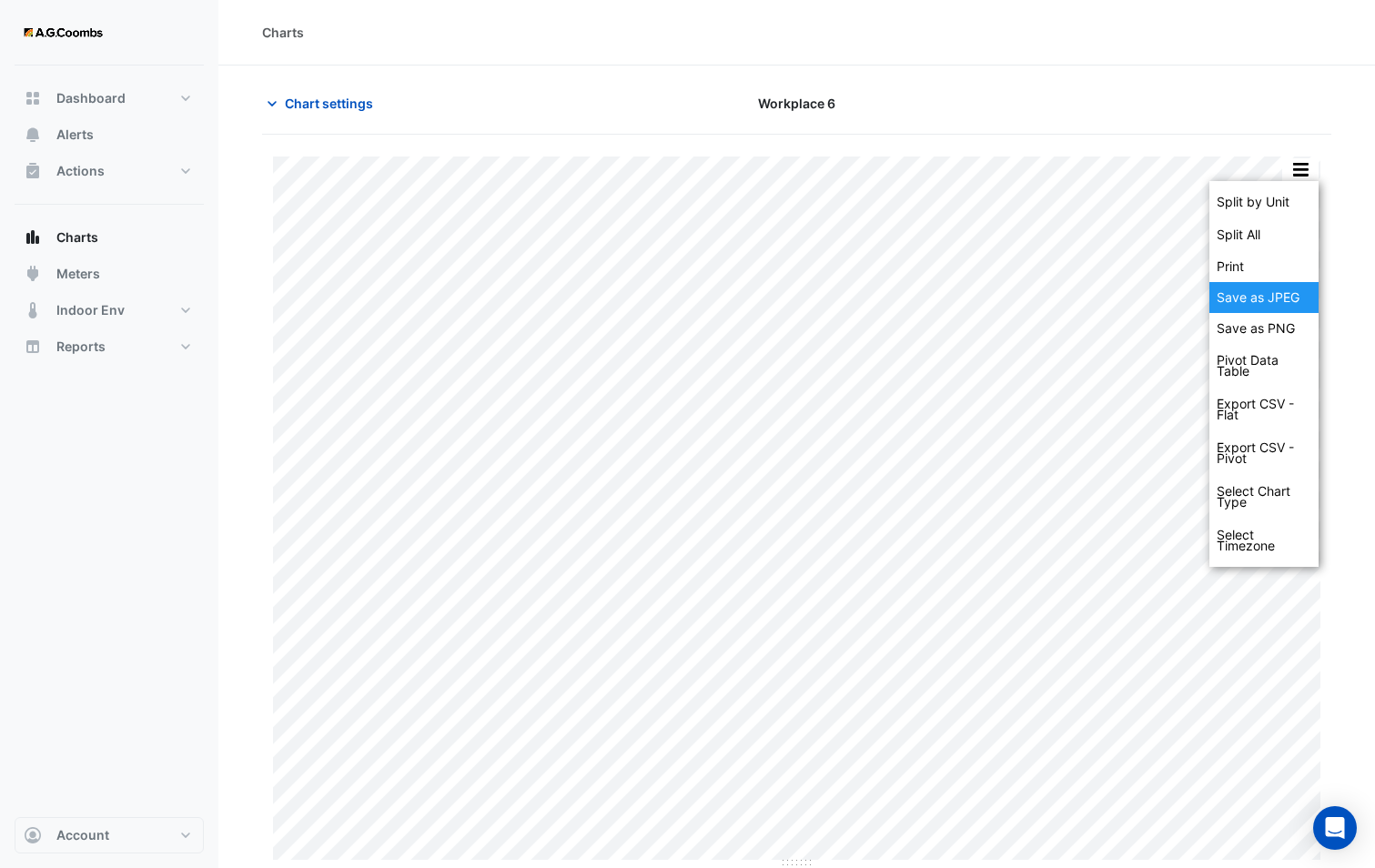
click at [1245, 309] on div "Save as JPEG" at bounding box center [1263, 297] width 109 height 31
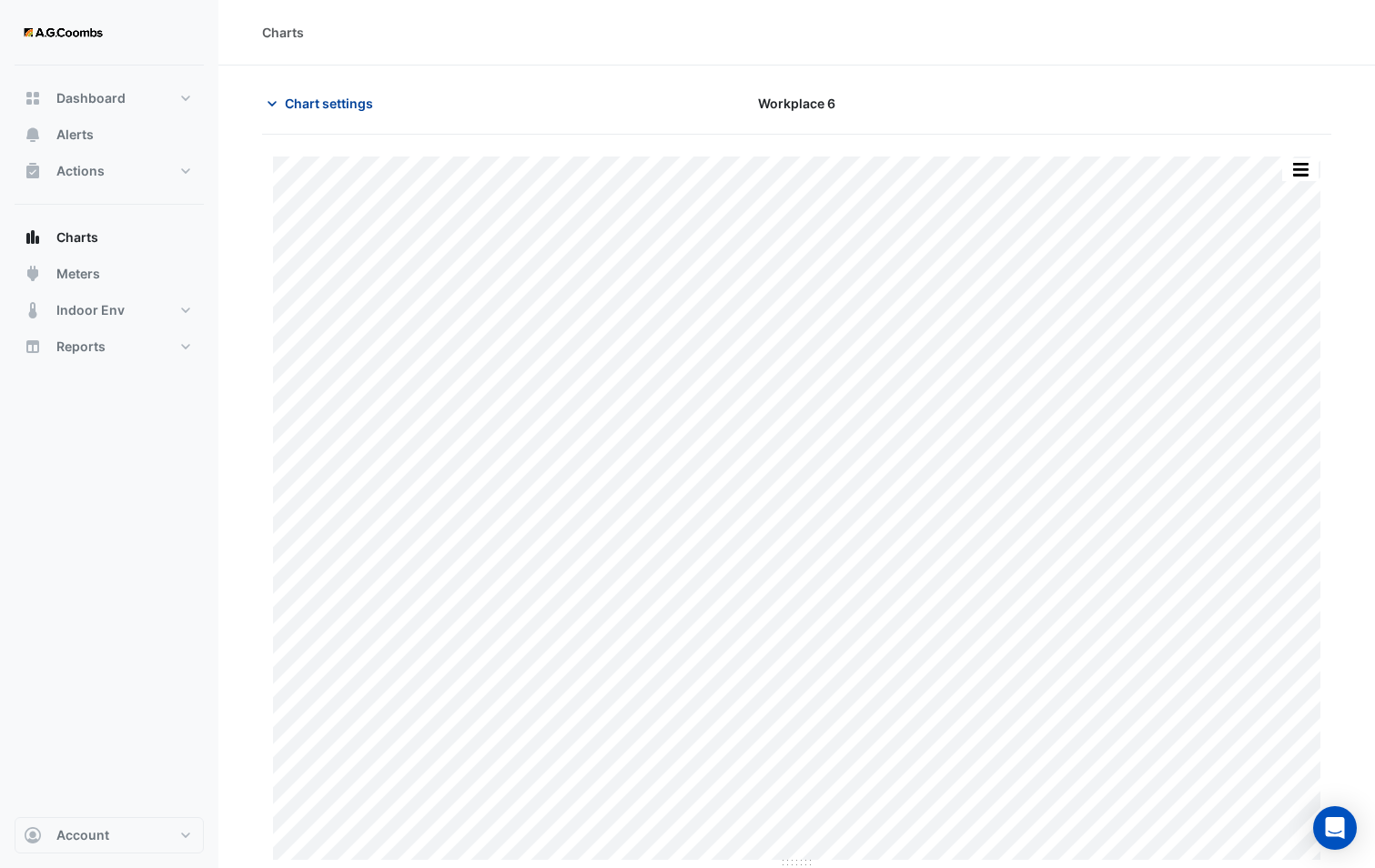
click at [298, 112] on span "Chart settings" at bounding box center [328, 103] width 88 height 19
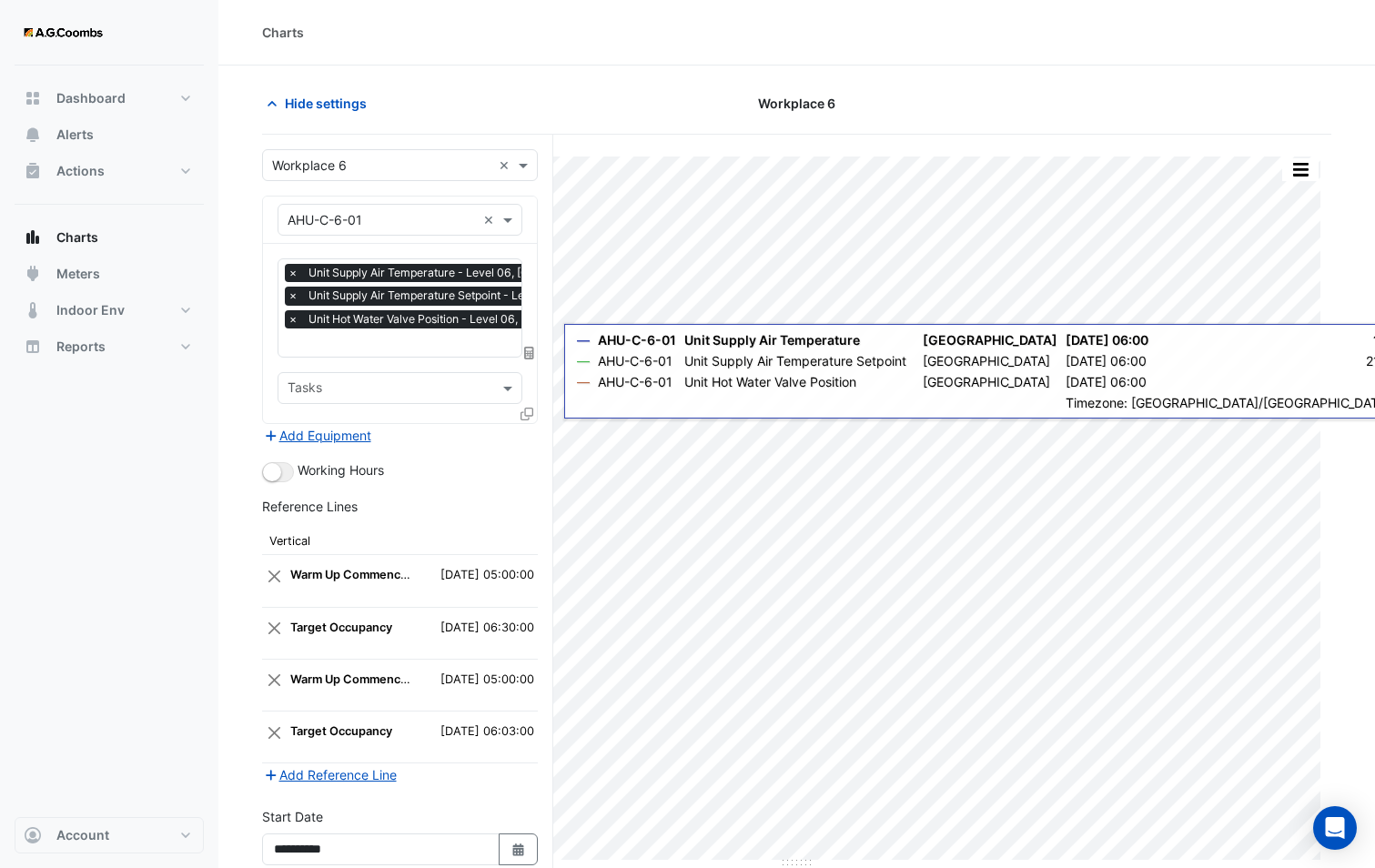
click at [526, 408] on icon at bounding box center [526, 414] width 13 height 13
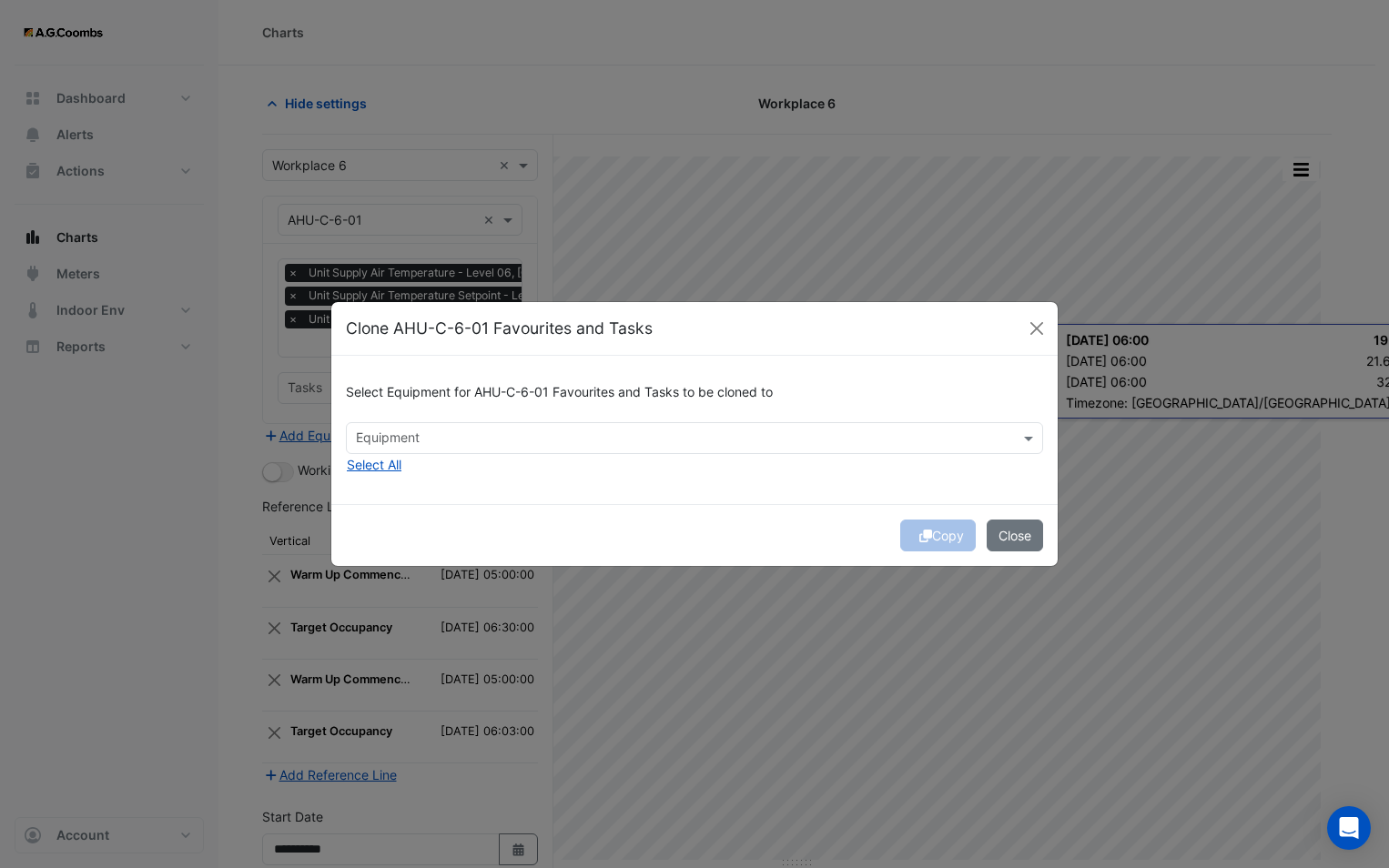
click at [465, 432] on input "text" at bounding box center [683, 440] width 656 height 19
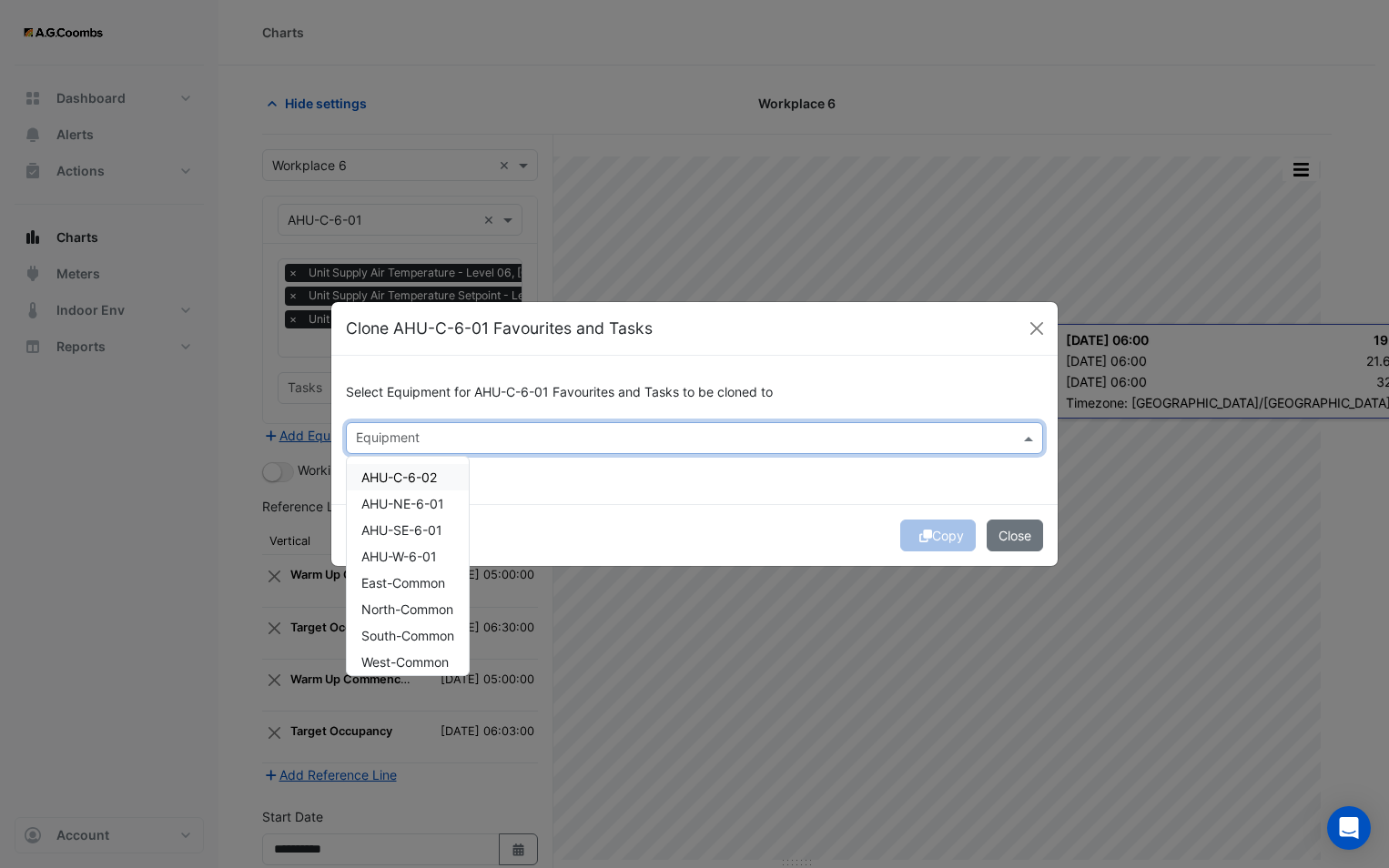
click at [429, 484] on span "AHU-C-6-02" at bounding box center [399, 477] width 76 height 16
click at [755, 500] on div "Select Equipment for AHU-C-6-01 Favourites and Tasks to be cloned to Equipment …" at bounding box center [694, 429] width 727 height 149
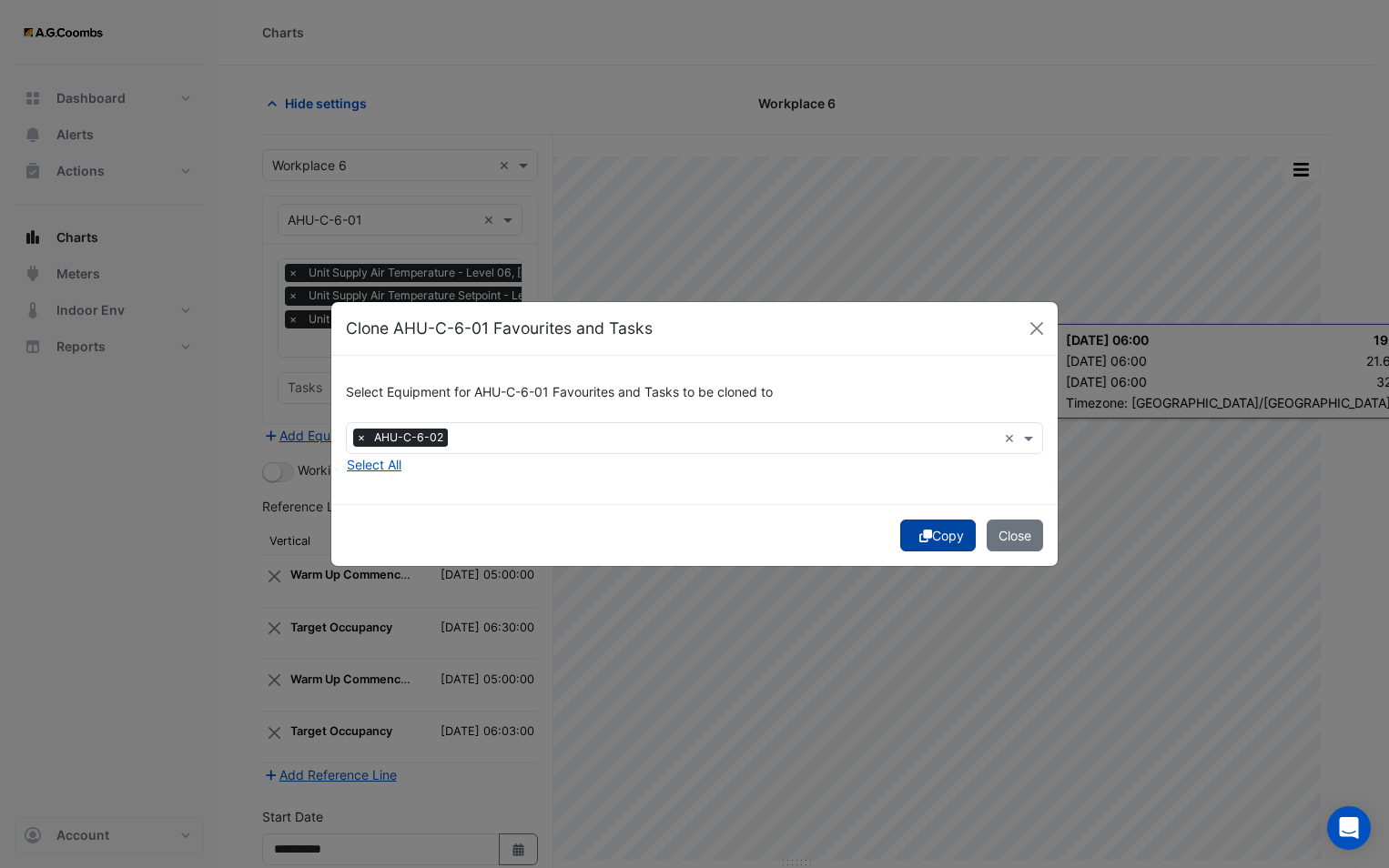
click at [921, 538] on icon "submit" at bounding box center [925, 535] width 13 height 13
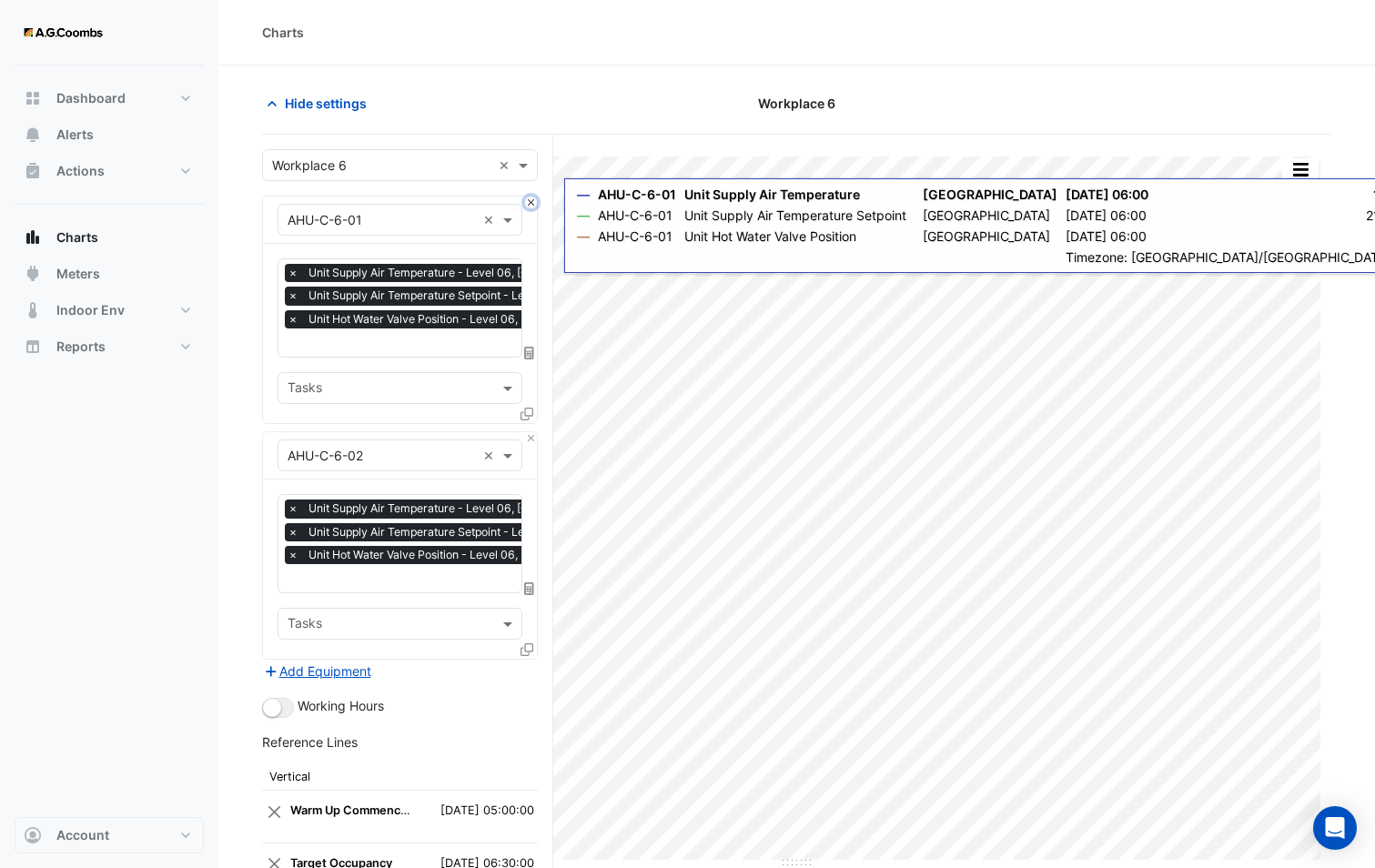
click at [528, 202] on button "Close" at bounding box center [531, 202] width 12 height 12
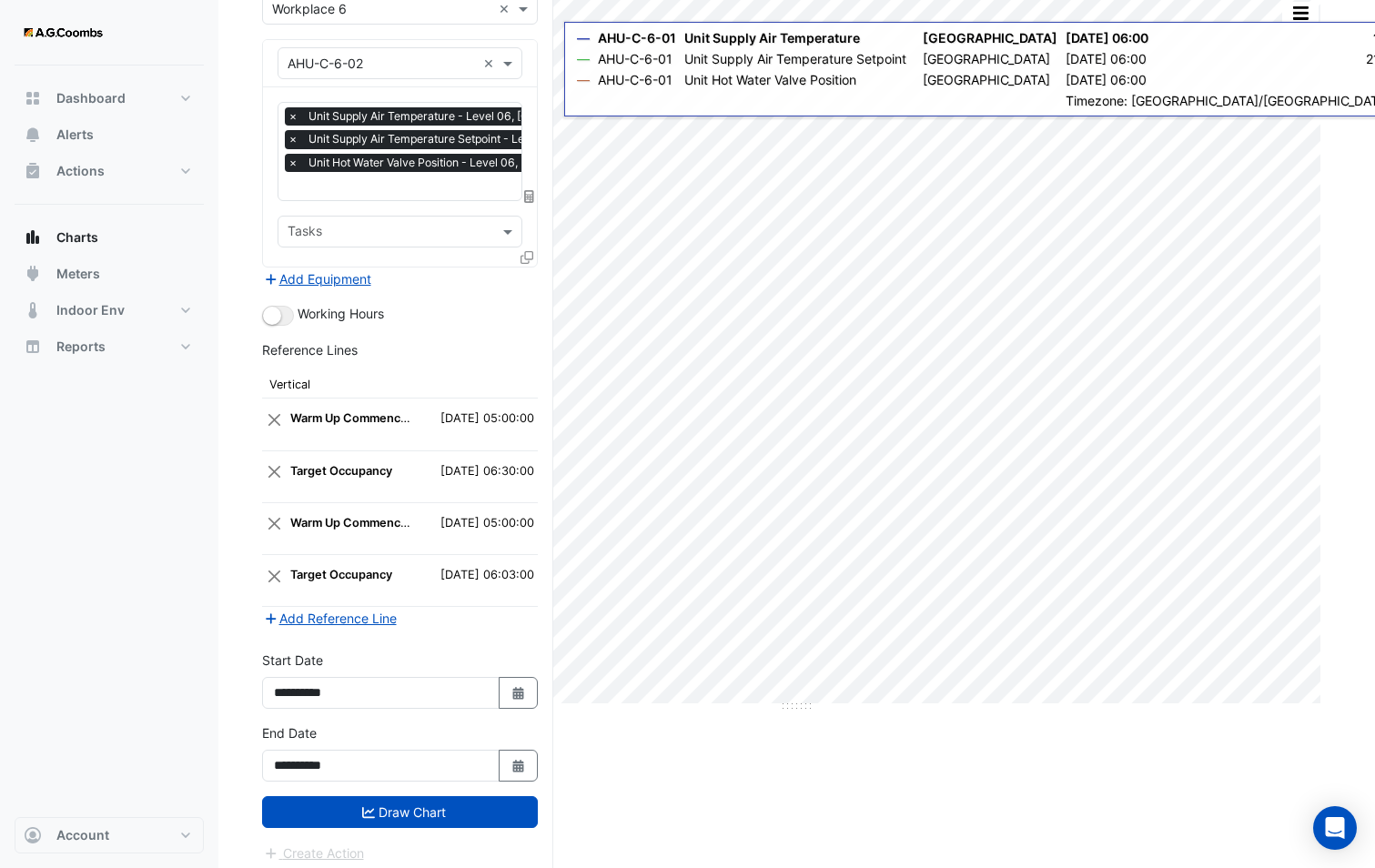
scroll to position [165, 0]
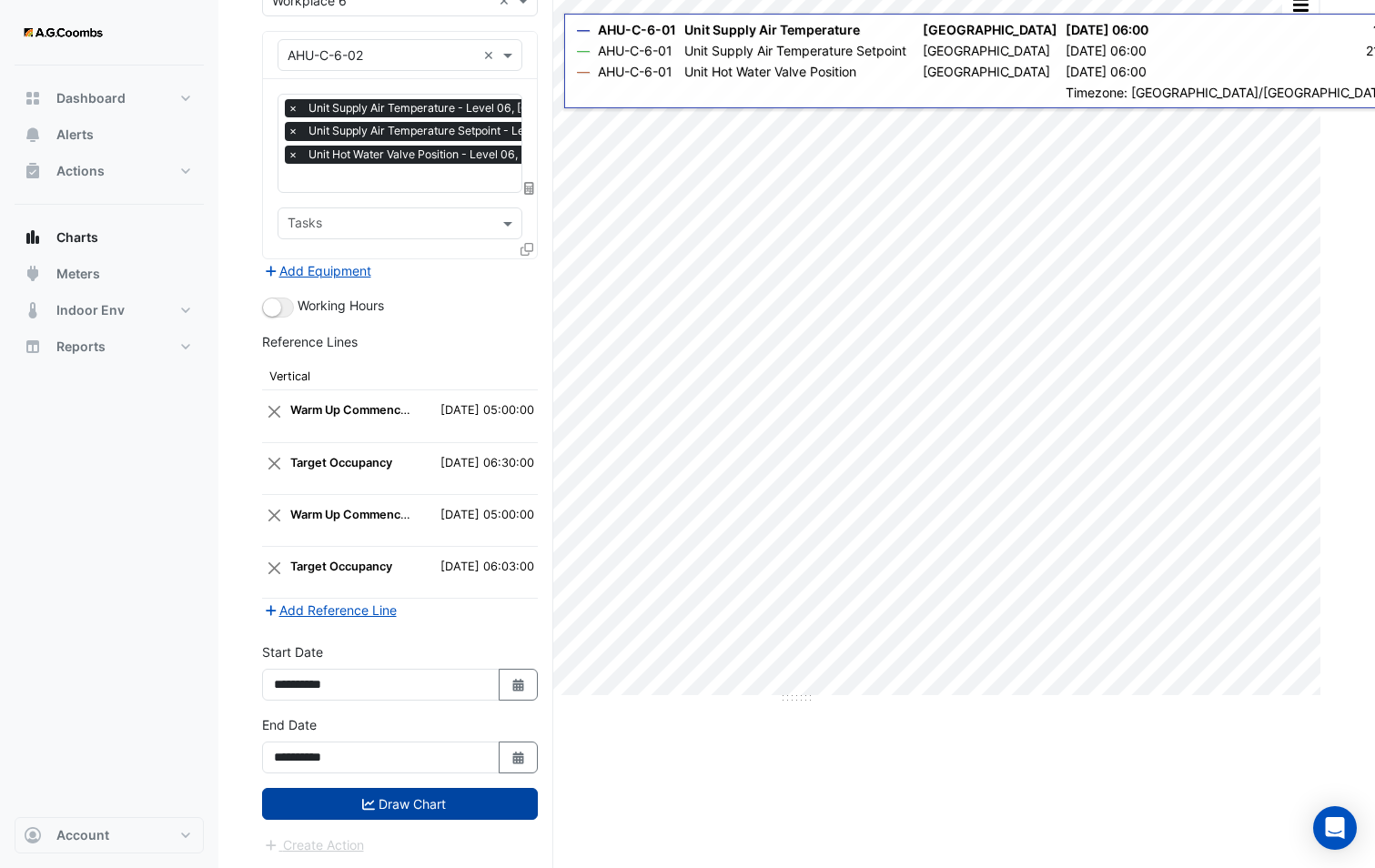
click at [430, 810] on button "Draw Chart" at bounding box center [400, 803] width 276 height 32
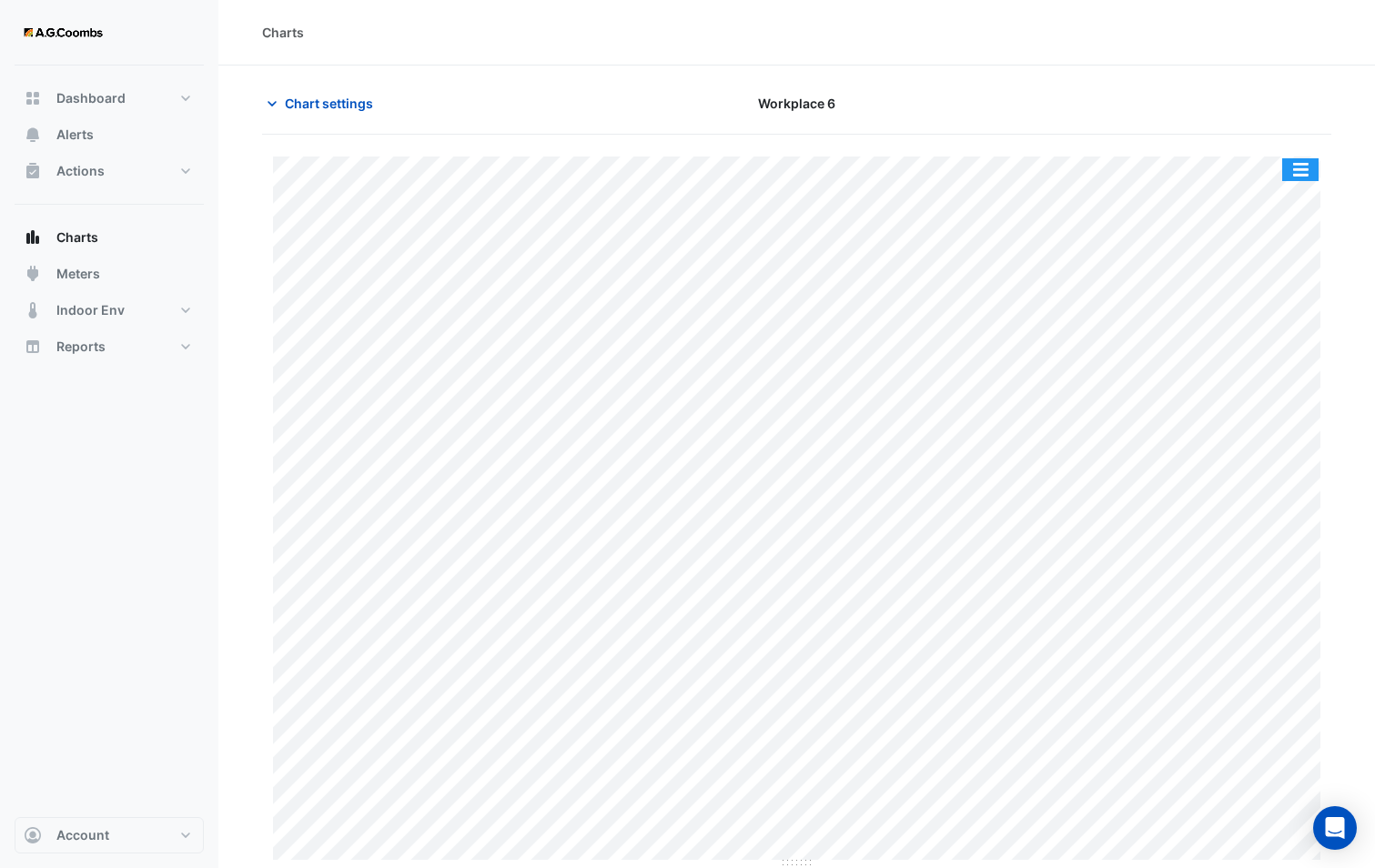
click at [1301, 159] on button "button" at bounding box center [1299, 169] width 36 height 22
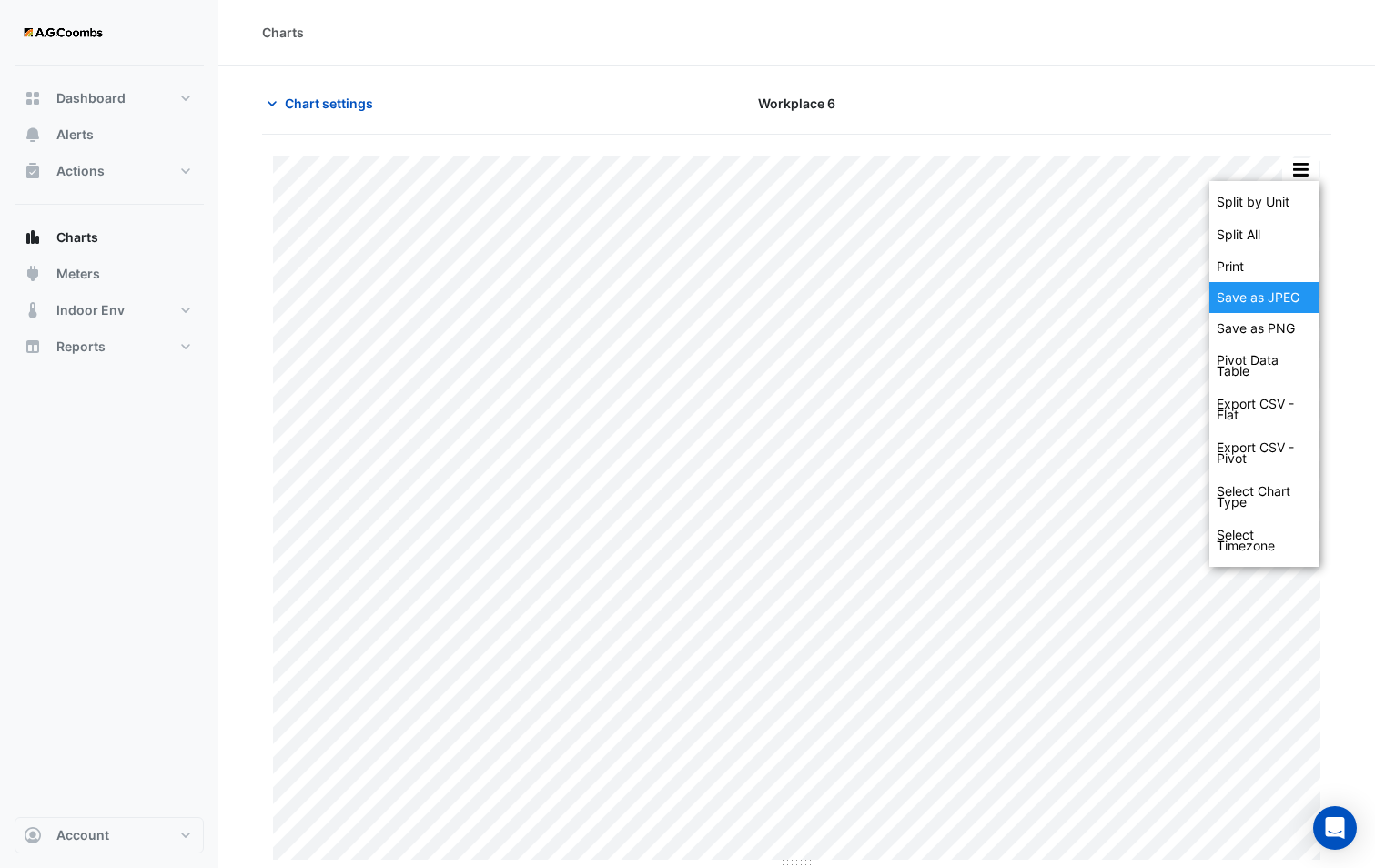
click at [1255, 293] on div "Save as JPEG" at bounding box center [1263, 297] width 109 height 31
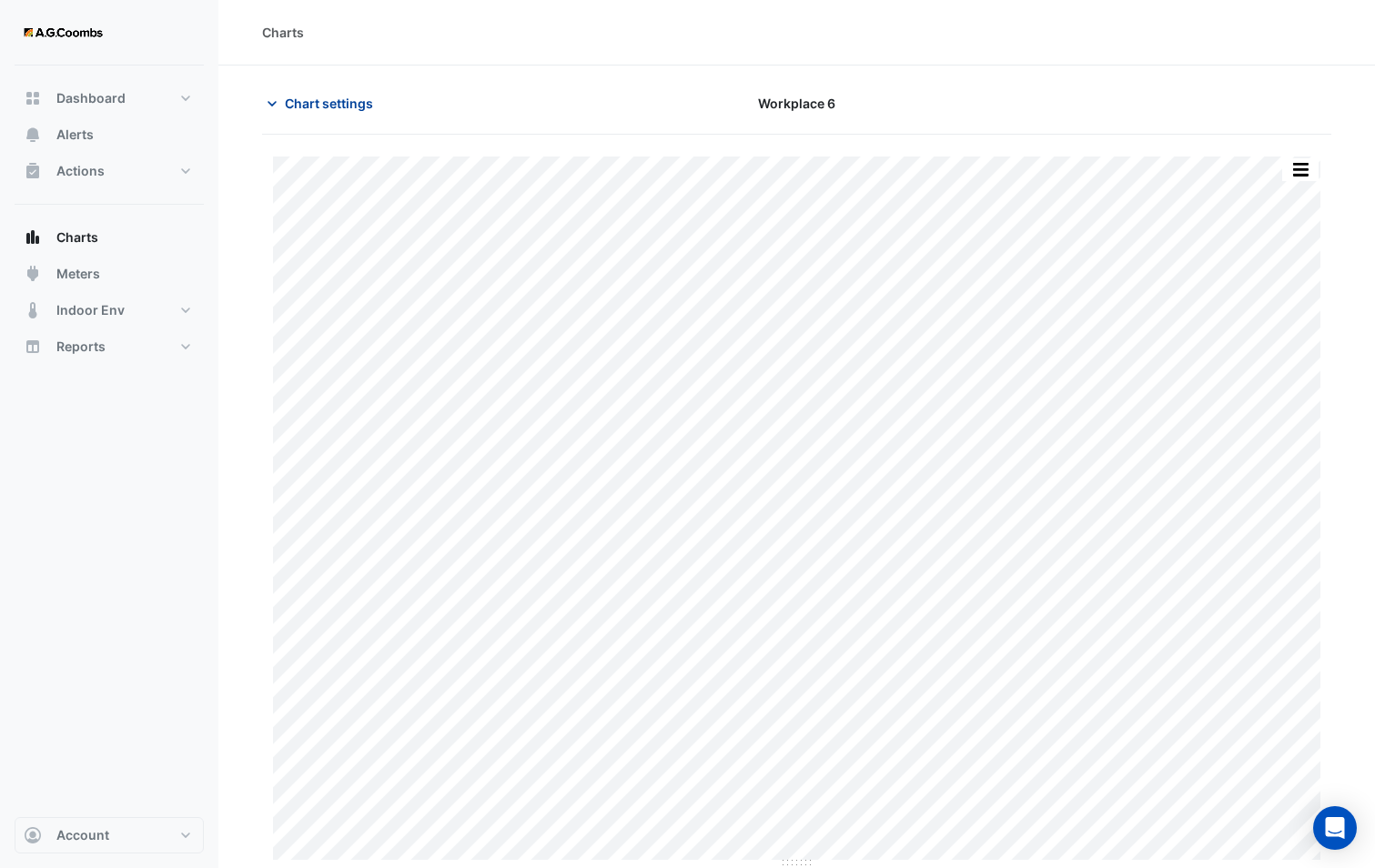
click at [343, 111] on span "Chart settings" at bounding box center [328, 103] width 88 height 19
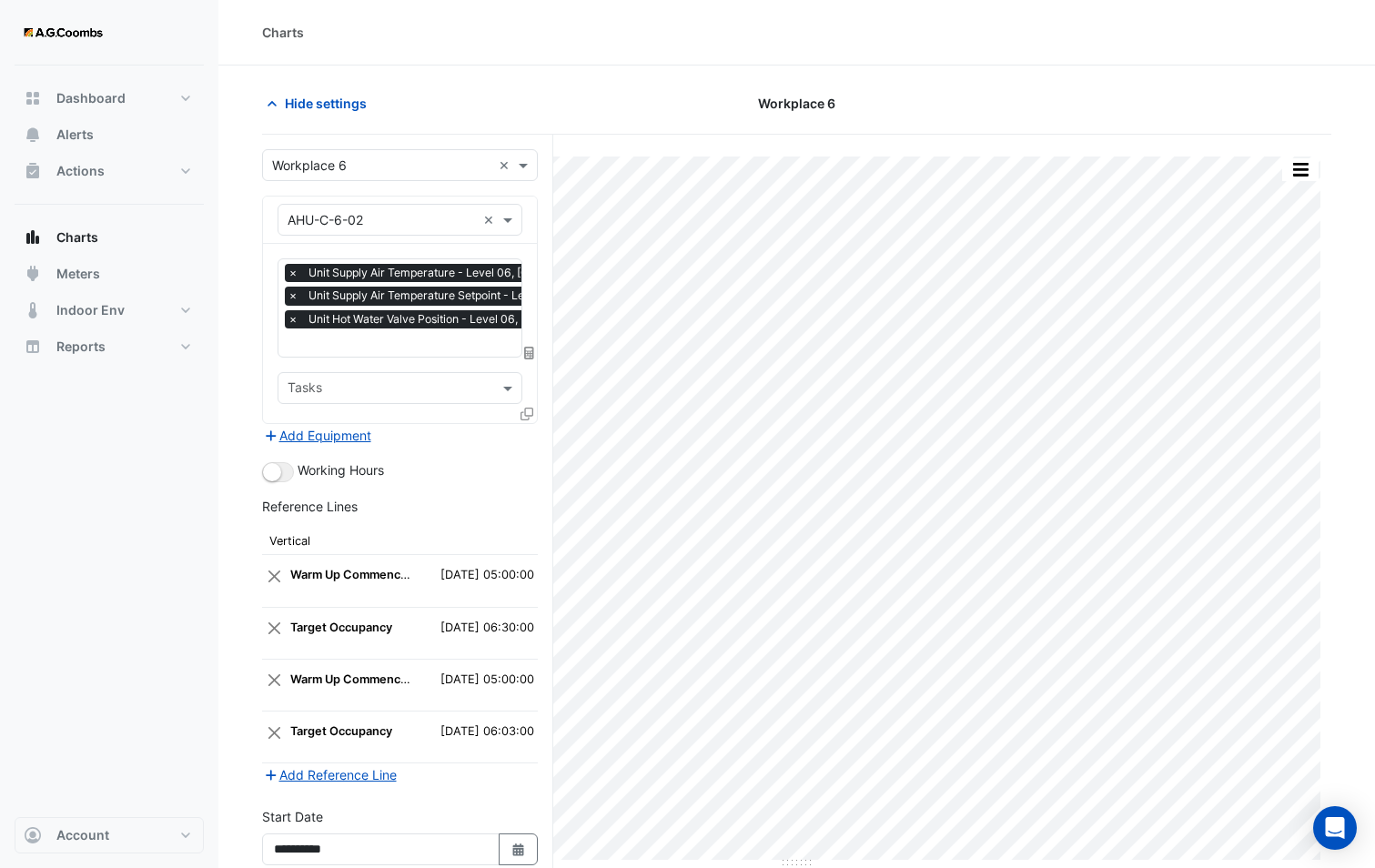
click at [523, 415] on icon at bounding box center [526, 414] width 13 height 13
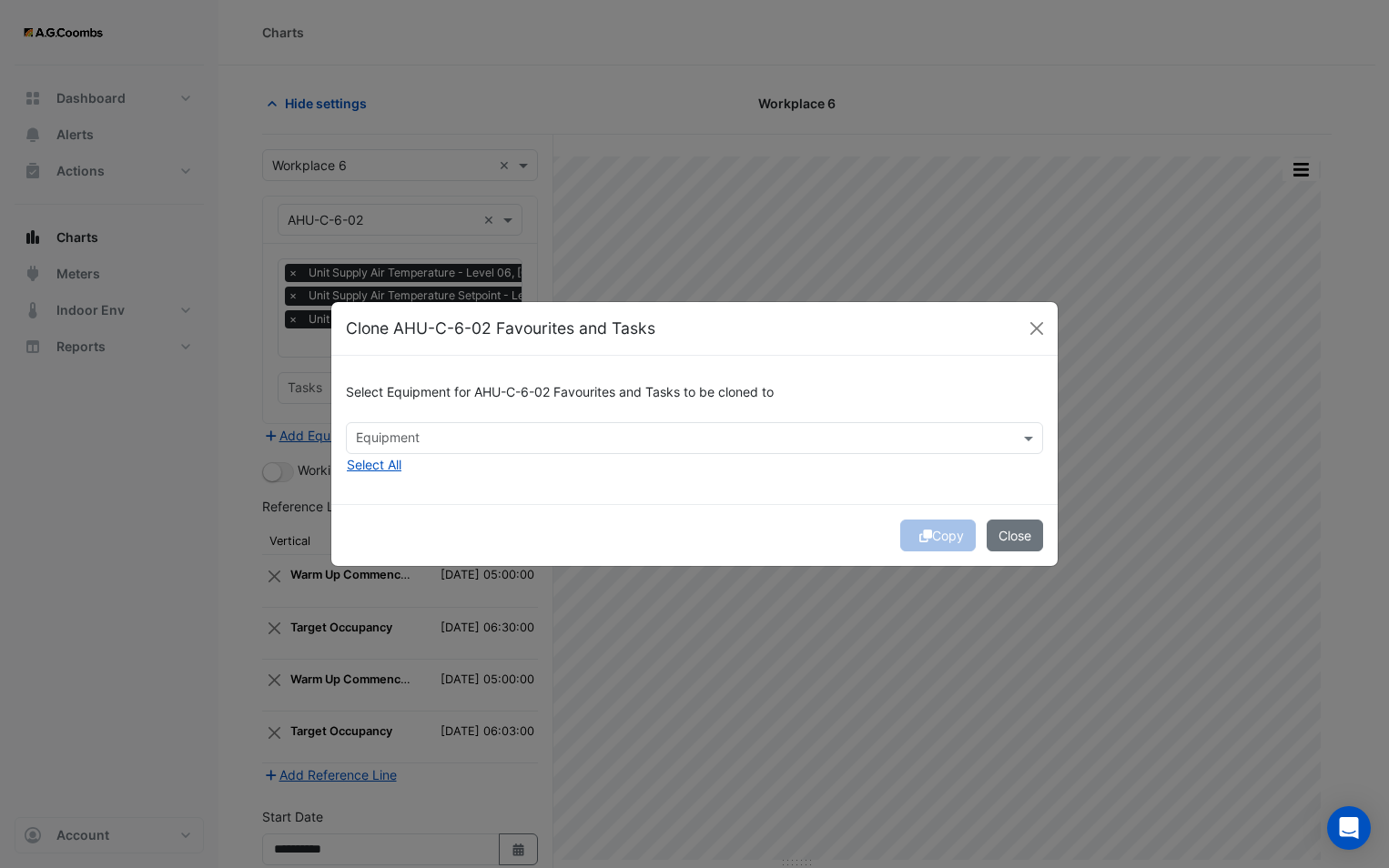
click at [605, 430] on input "text" at bounding box center [683, 440] width 656 height 19
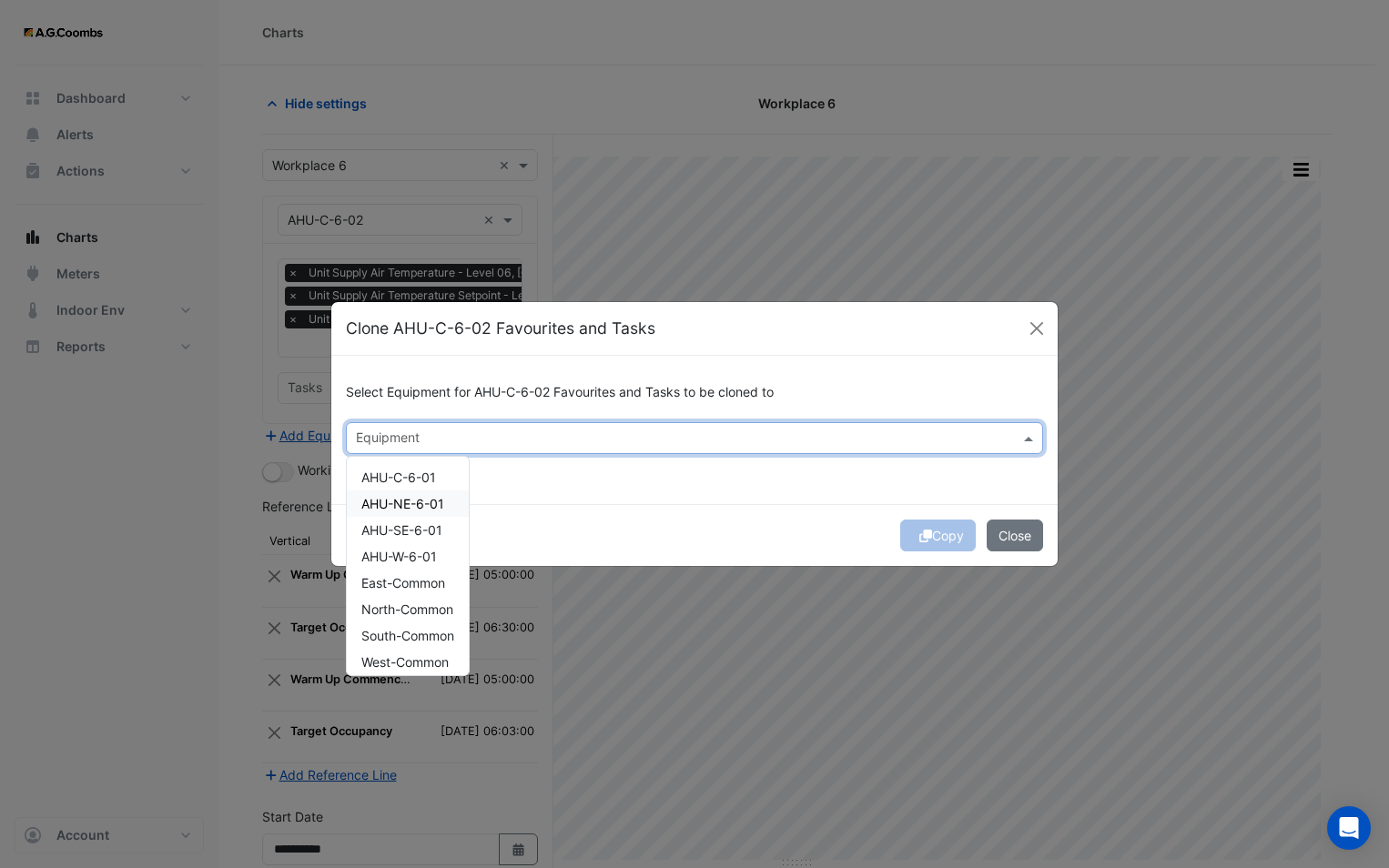
click at [404, 511] on span "AHU-NE-6-01" at bounding box center [402, 504] width 83 height 16
click at [560, 489] on div "Select Equipment for AHU-C-6-02 Favourites and Tasks to be cloned to Equipment …" at bounding box center [694, 429] width 727 height 149
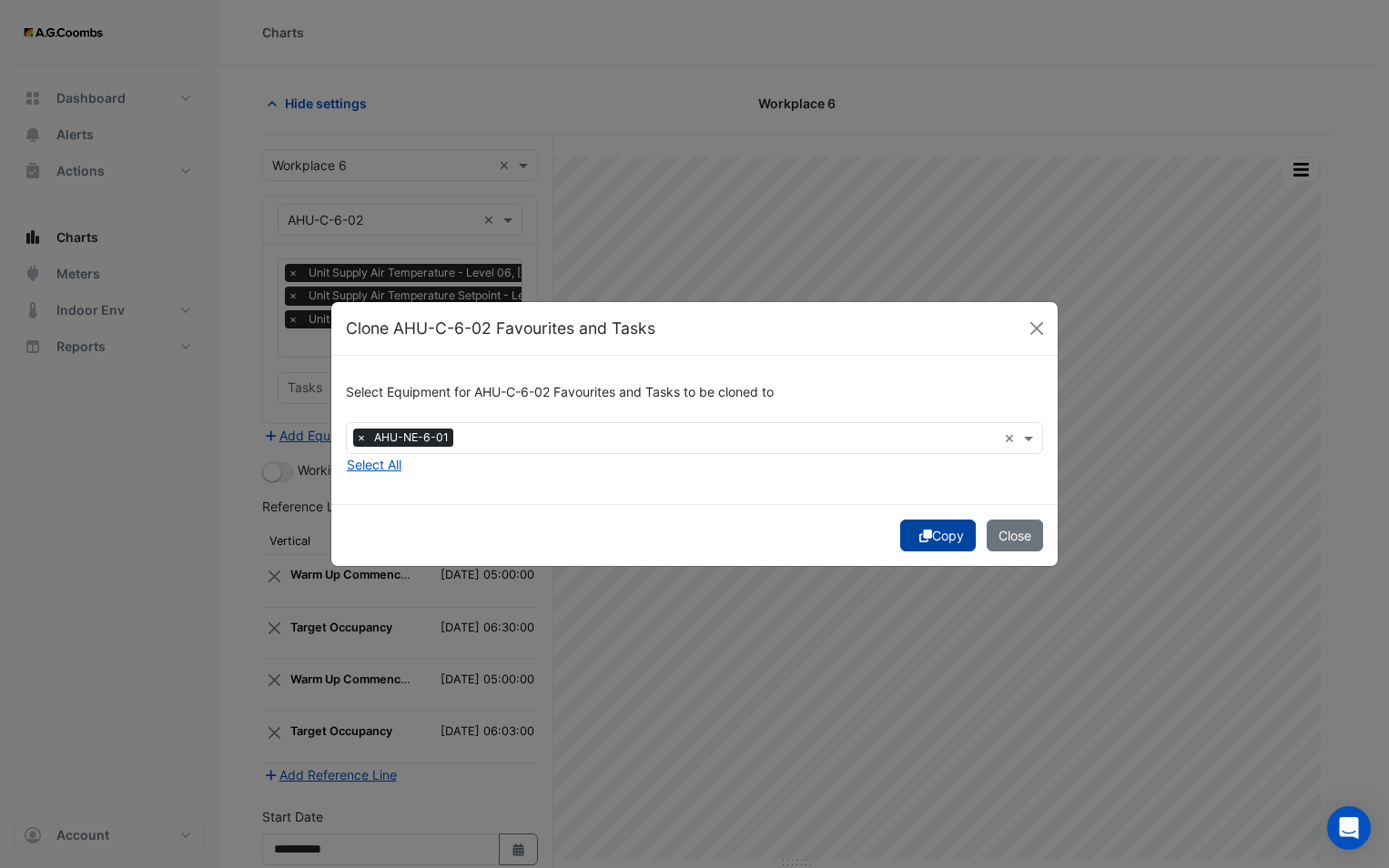
click at [927, 534] on icon "submit" at bounding box center [925, 535] width 13 height 13
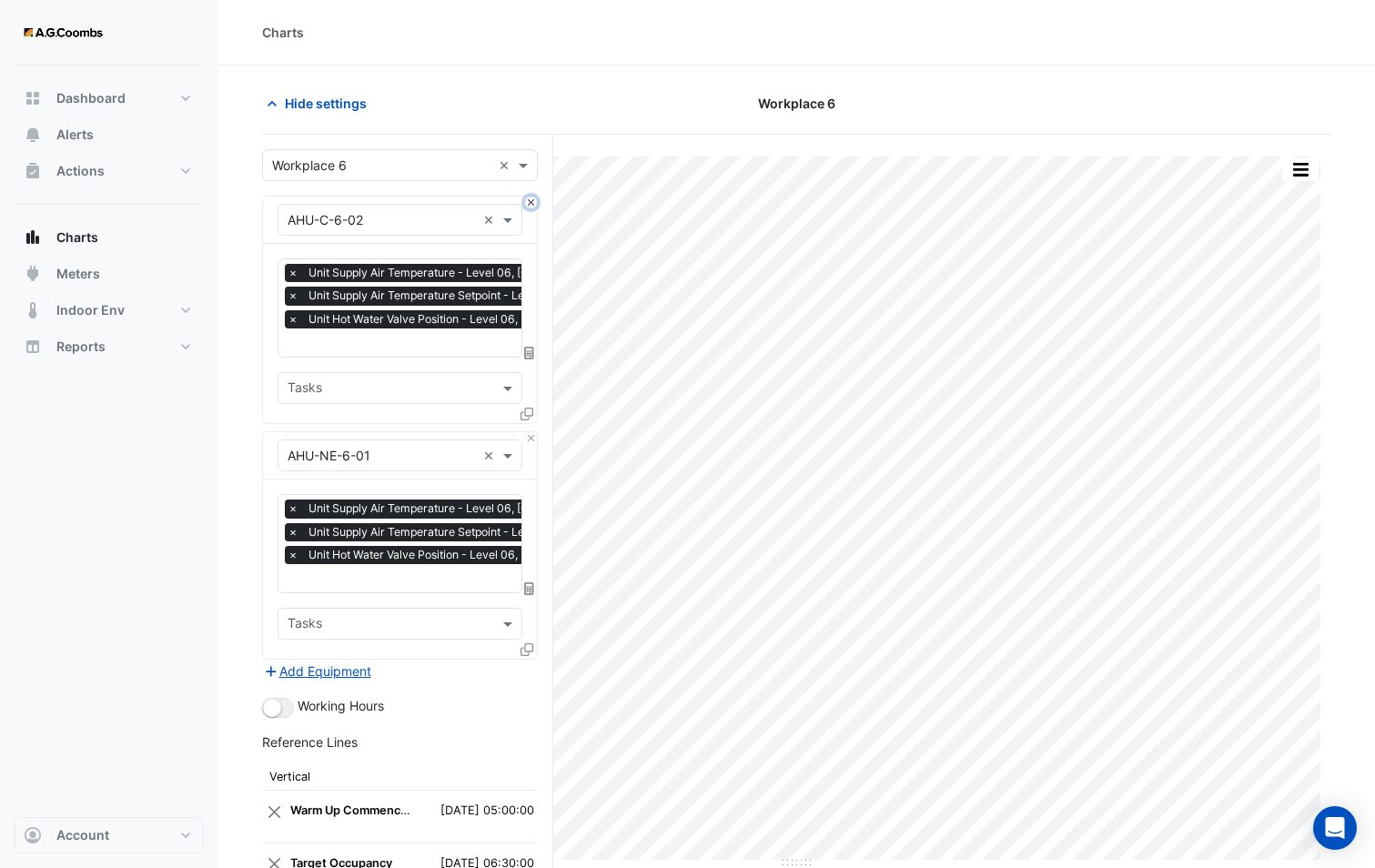
click at [529, 205] on button "Close" at bounding box center [531, 202] width 12 height 12
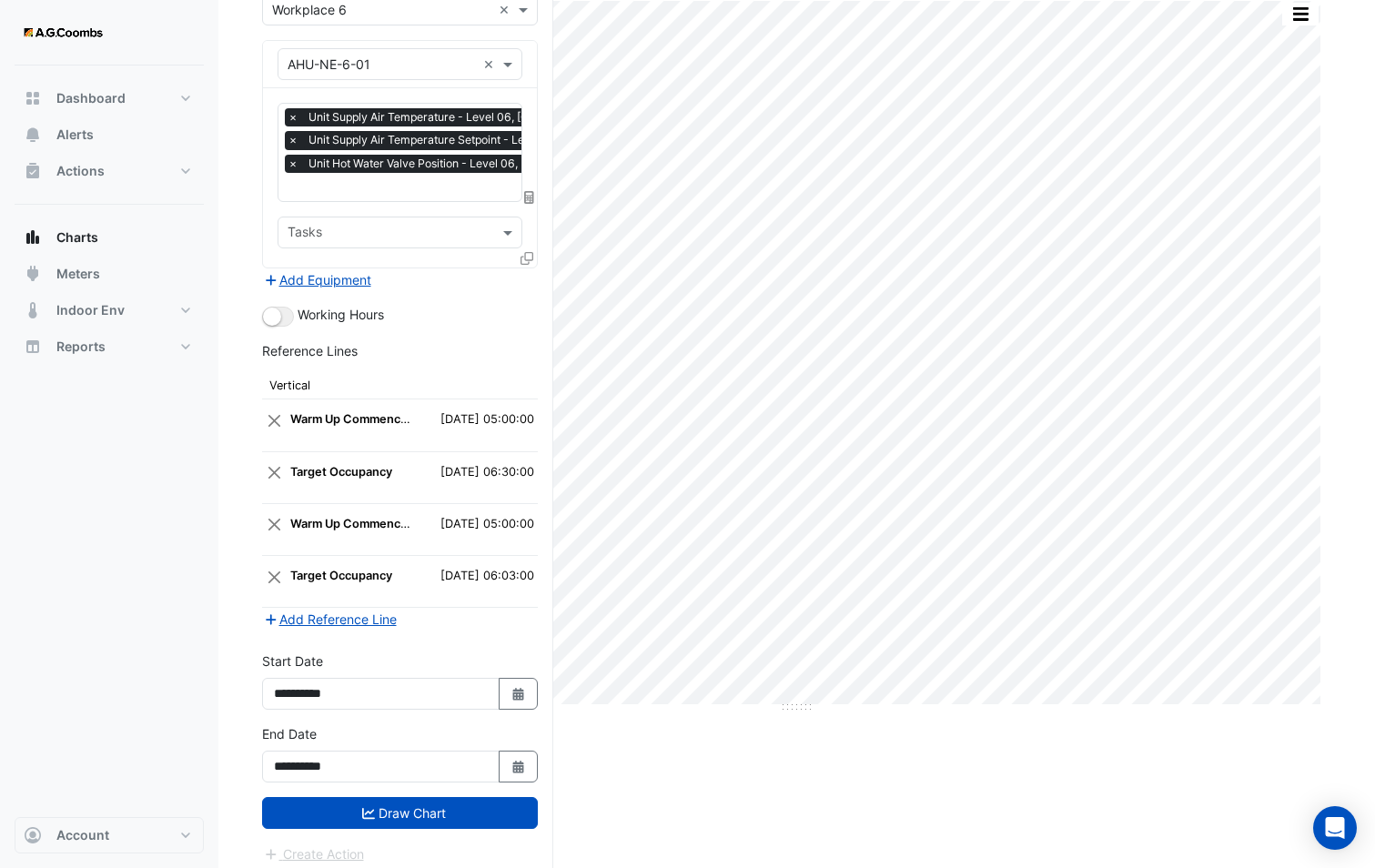
scroll to position [165, 0]
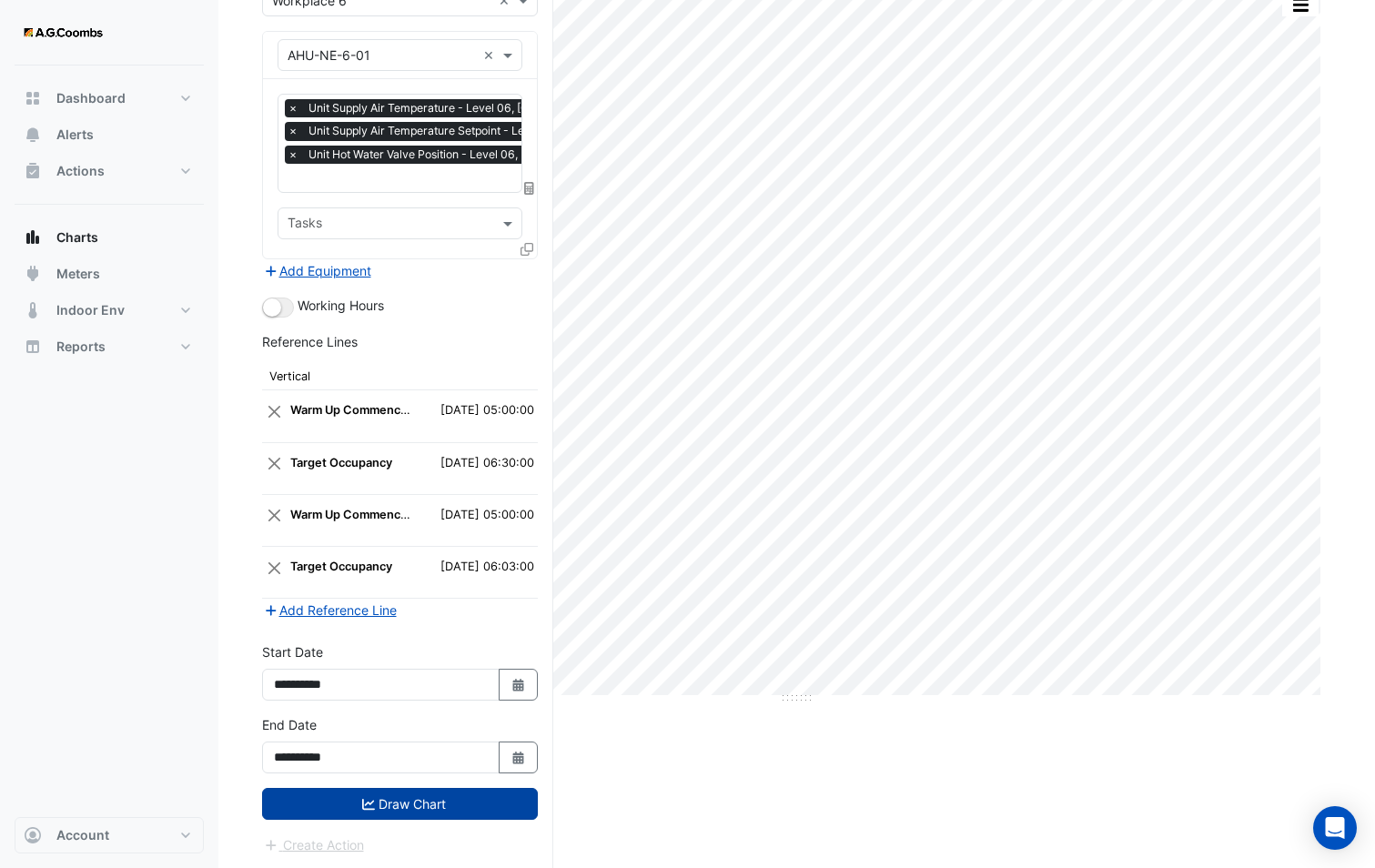
click at [453, 805] on button "Draw Chart" at bounding box center [400, 803] width 276 height 32
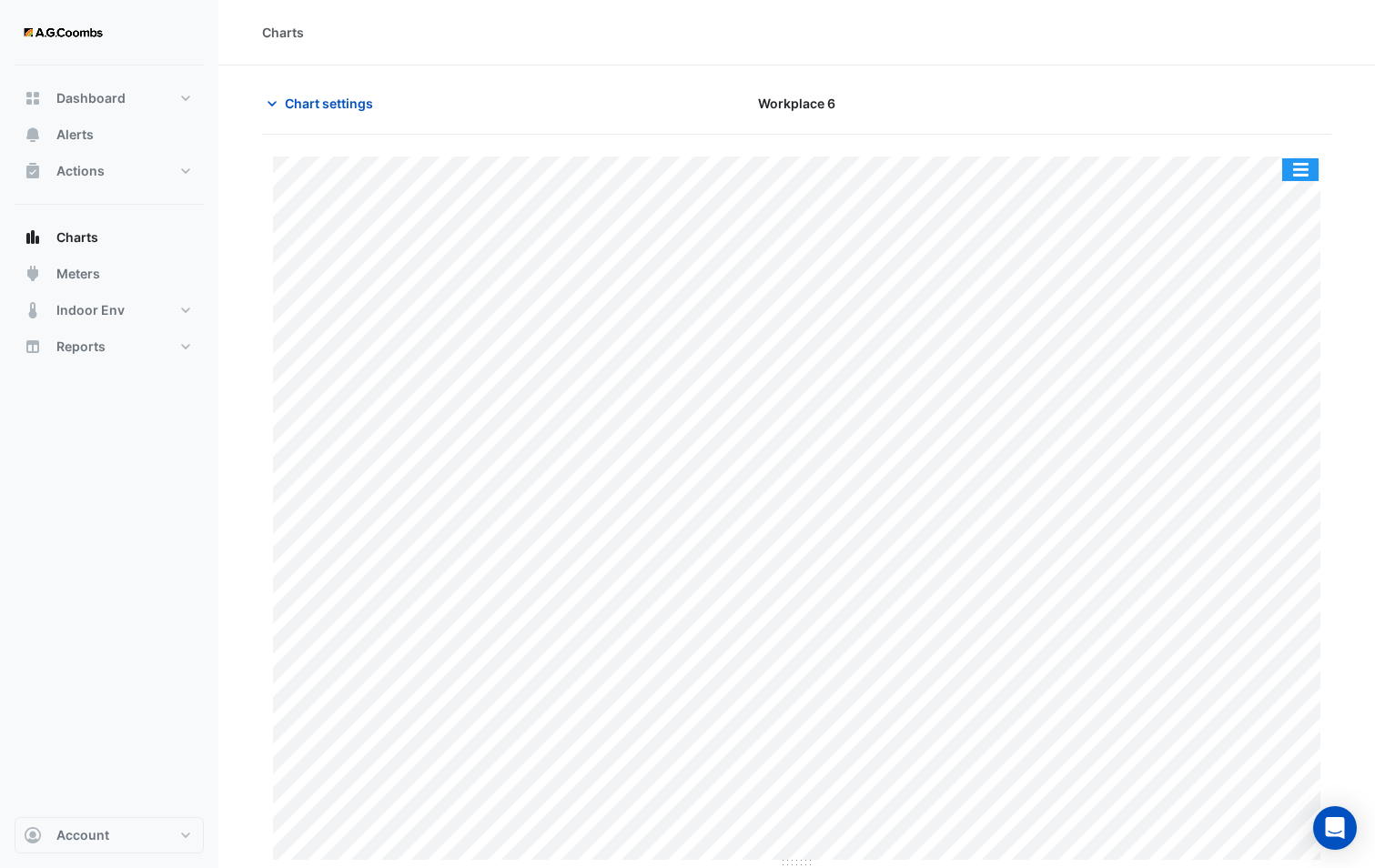
click at [1290, 172] on button "button" at bounding box center [1299, 169] width 36 height 22
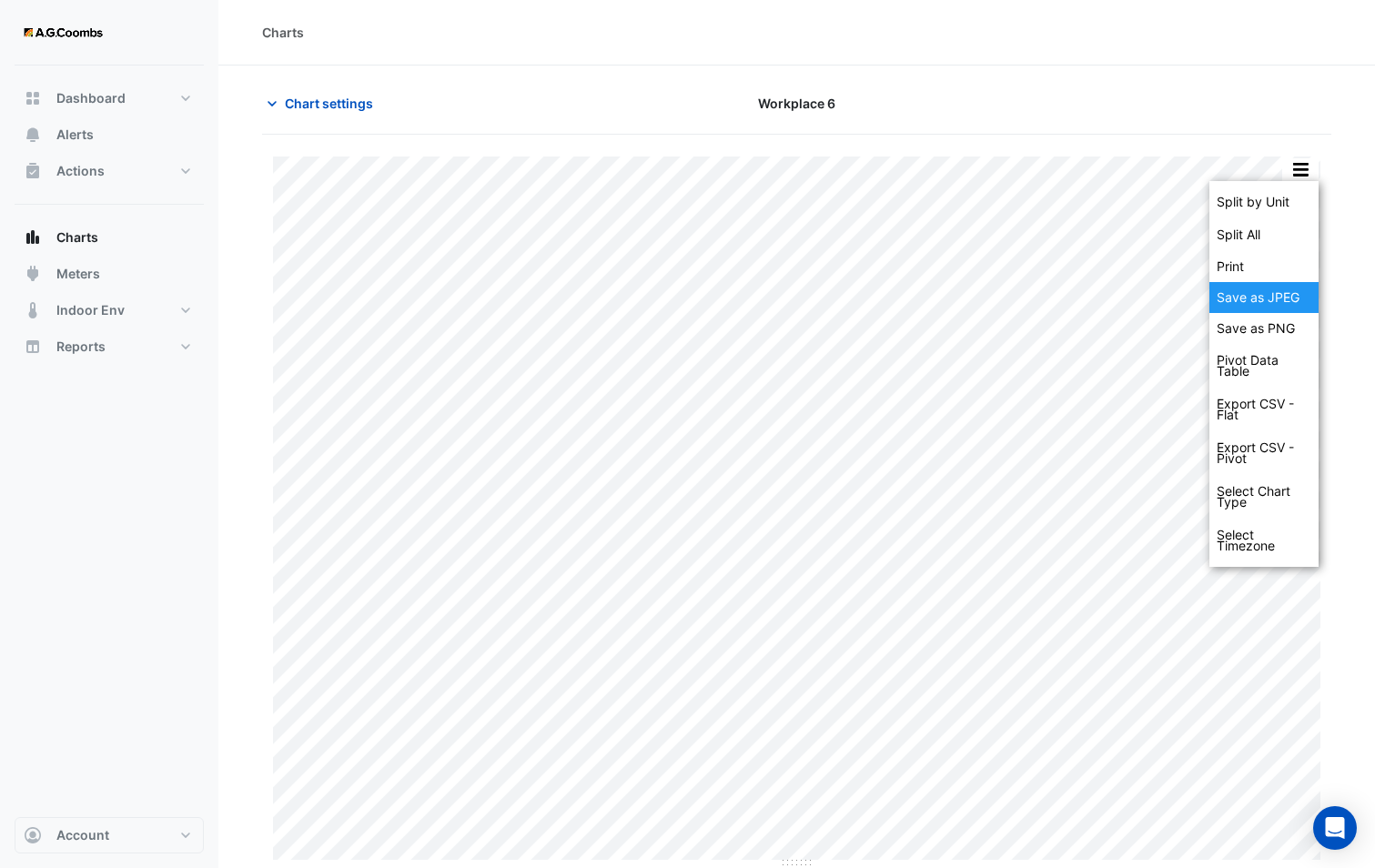
click at [1257, 292] on div "Save as JPEG" at bounding box center [1263, 297] width 109 height 31
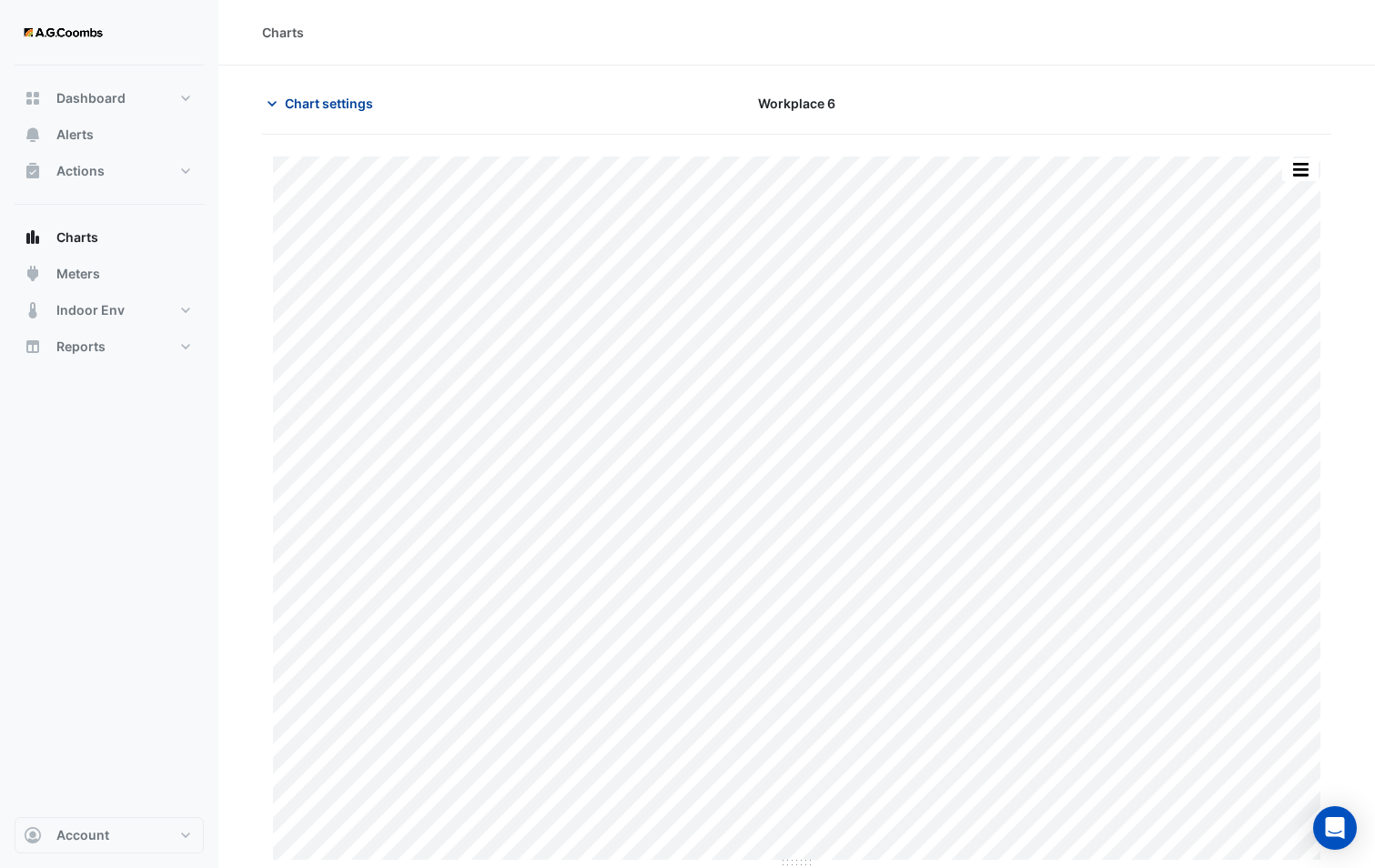
click at [341, 96] on span "Chart settings" at bounding box center [328, 103] width 88 height 19
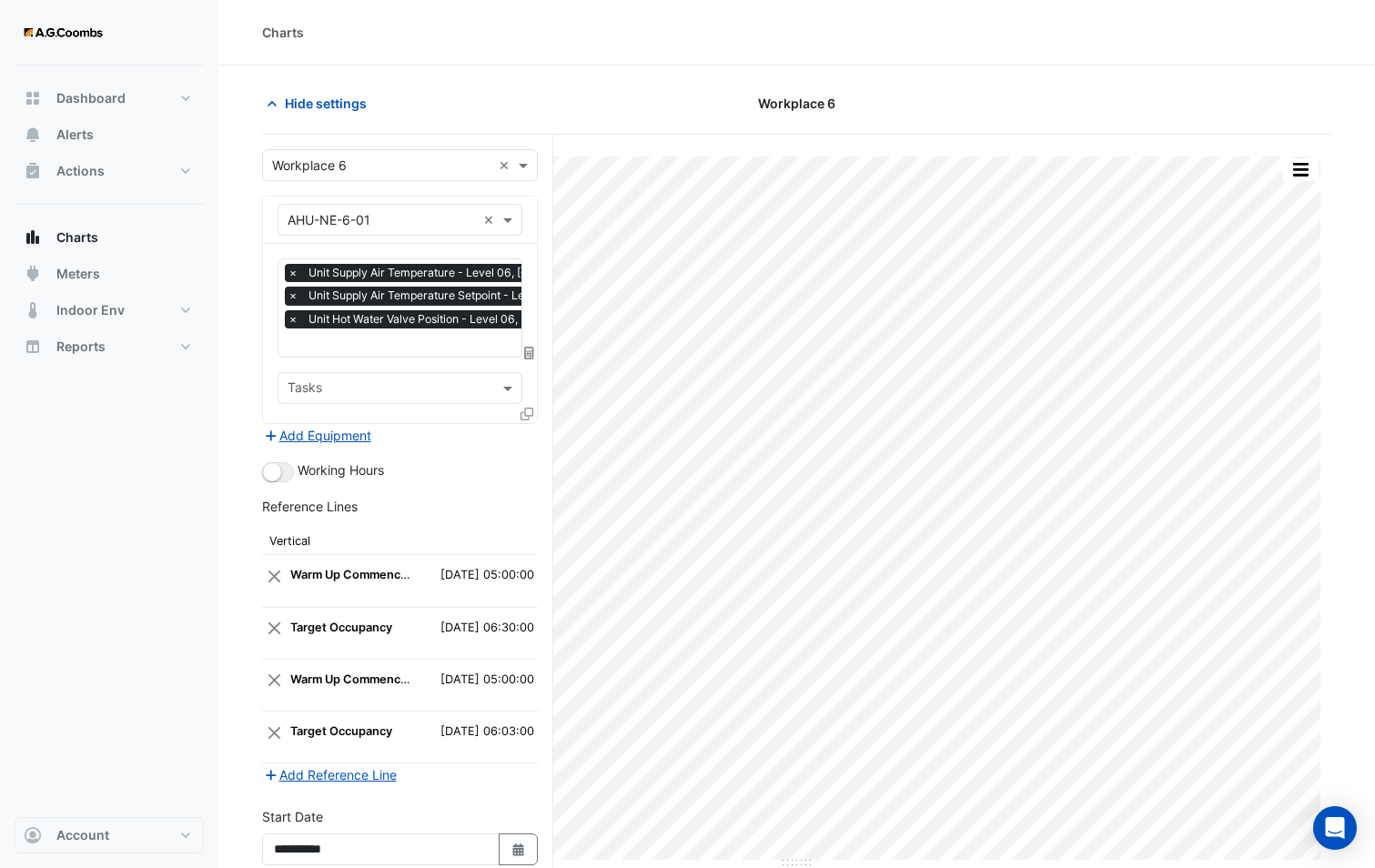
click at [528, 414] on icon at bounding box center [526, 414] width 13 height 13
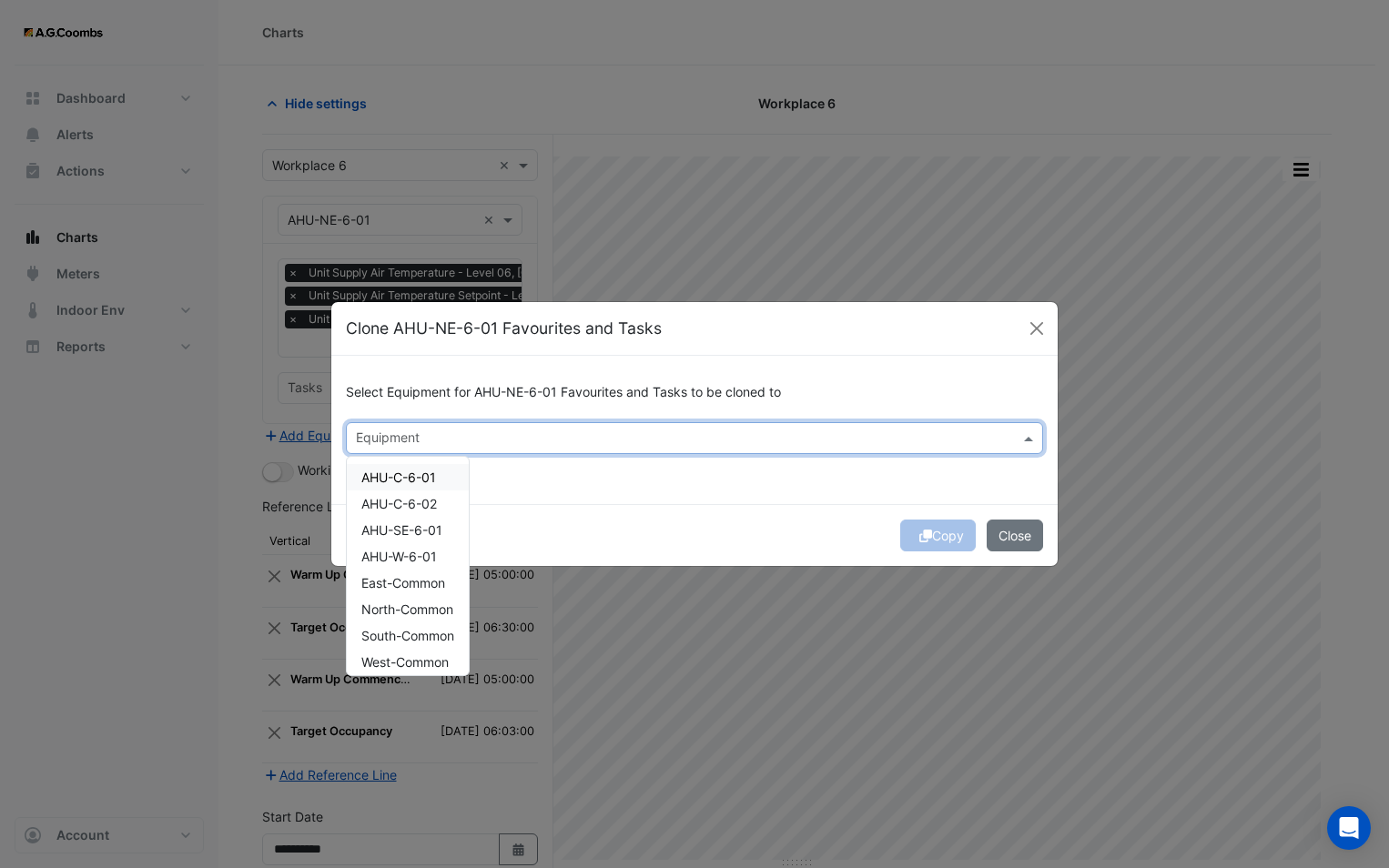
click at [522, 425] on div "Equipment" at bounding box center [679, 438] width 665 height 28
click at [435, 524] on span "AHU-SE-6-01" at bounding box center [401, 530] width 81 height 16
click at [628, 525] on div "Copy Close" at bounding box center [694, 535] width 727 height 62
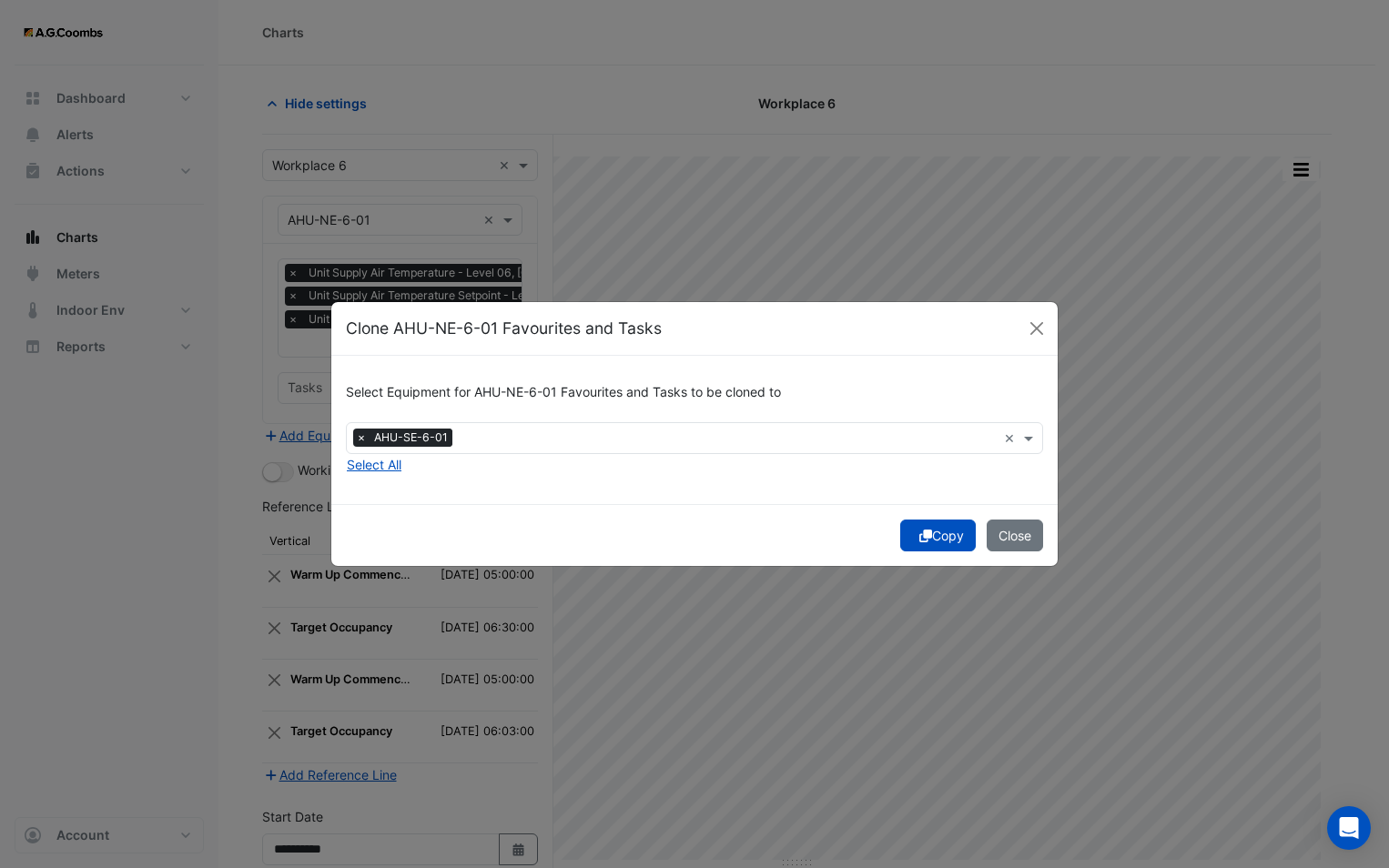
click at [919, 527] on fa-icon "submit" at bounding box center [925, 535] width 13 height 16
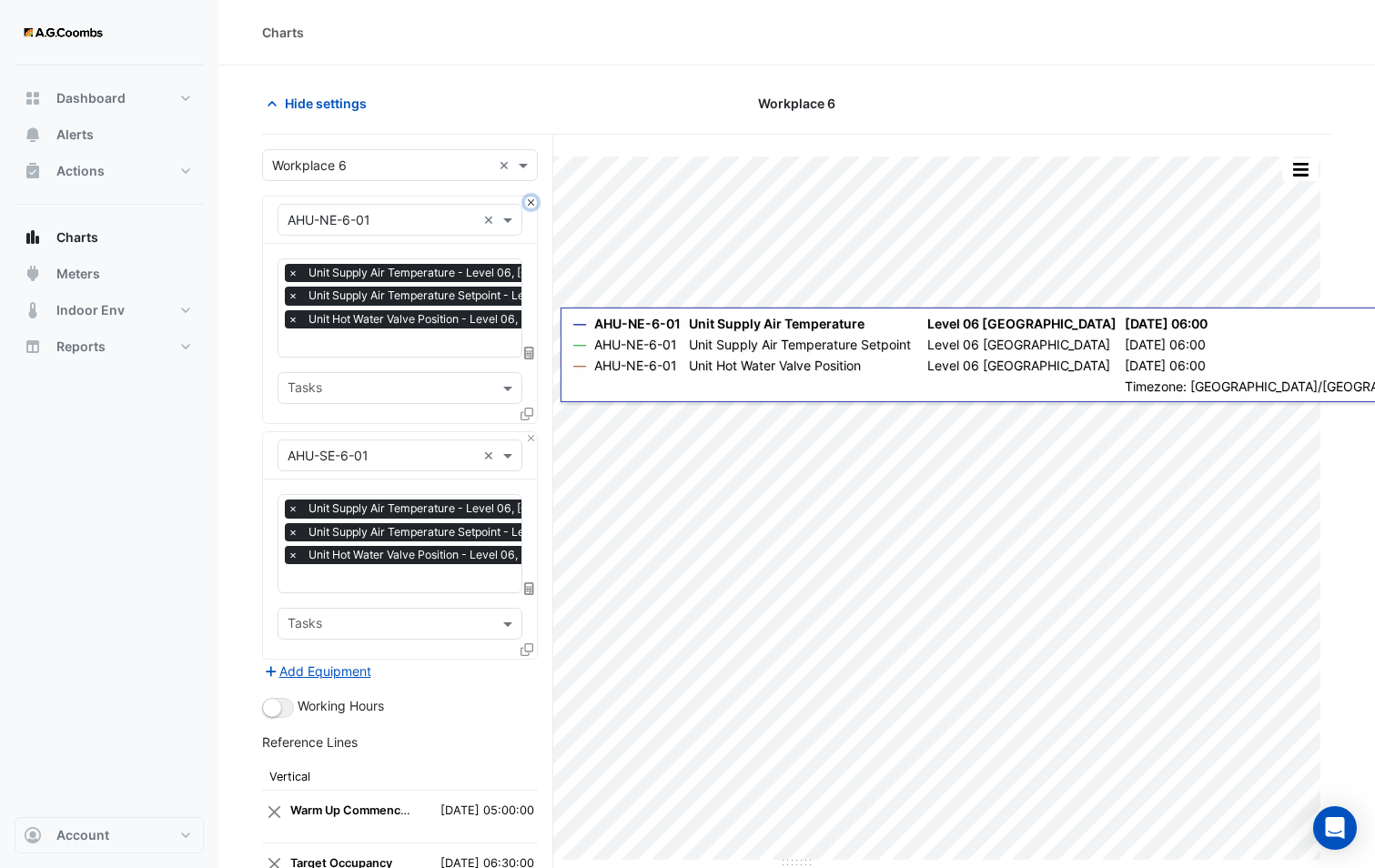
click at [532, 202] on button "Close" at bounding box center [531, 202] width 12 height 12
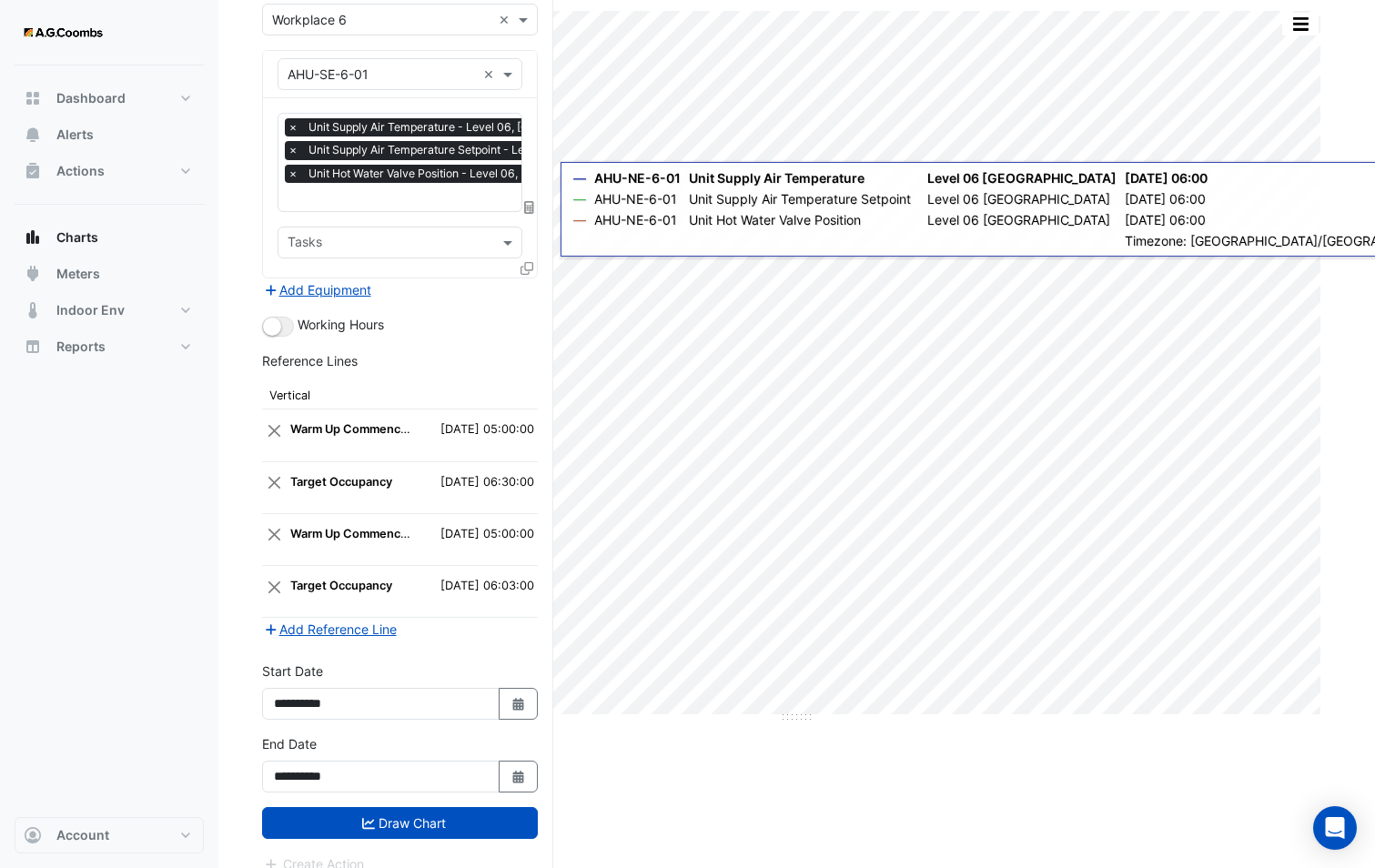
scroll to position [165, 0]
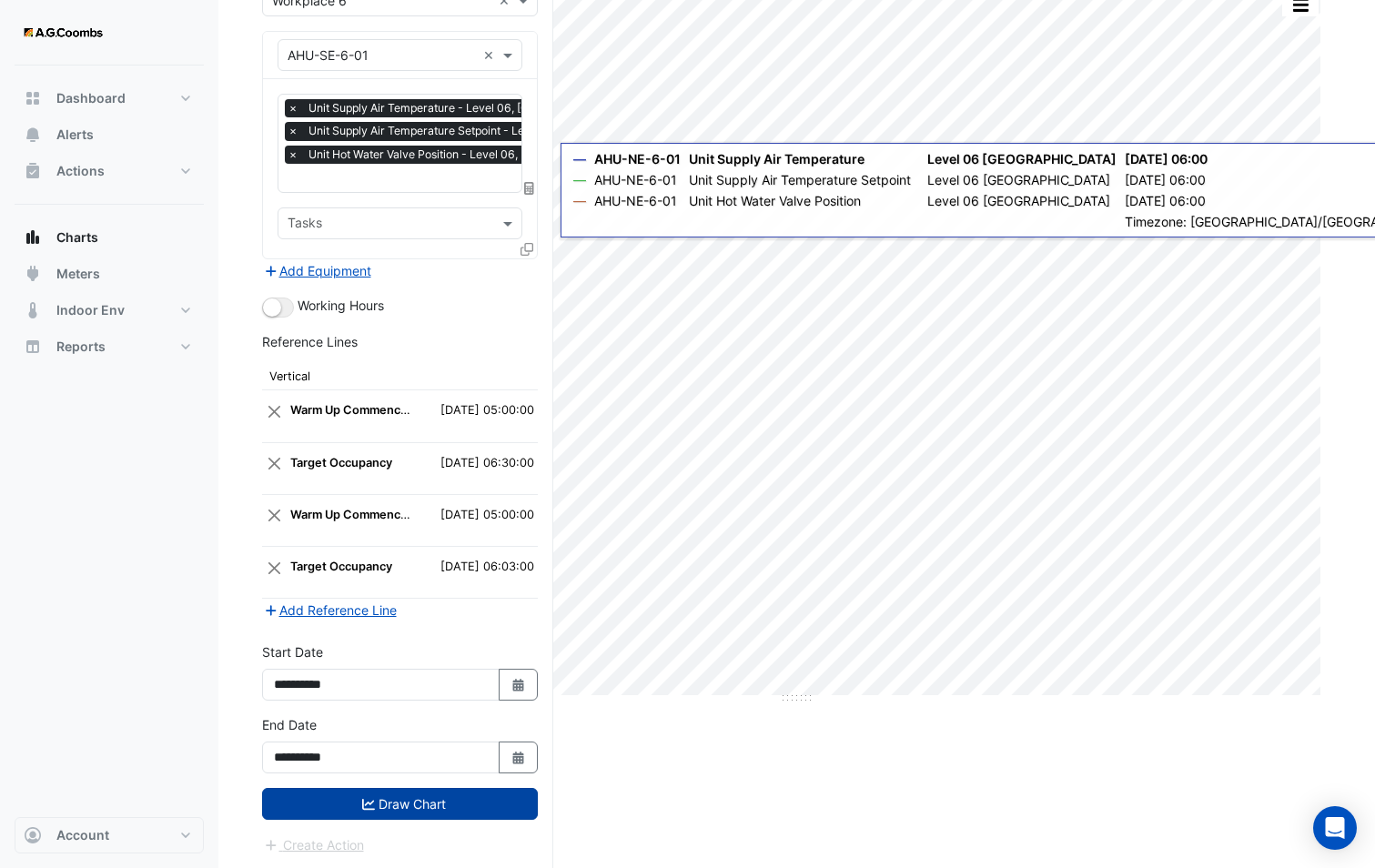
click at [386, 813] on button "Draw Chart" at bounding box center [400, 803] width 276 height 32
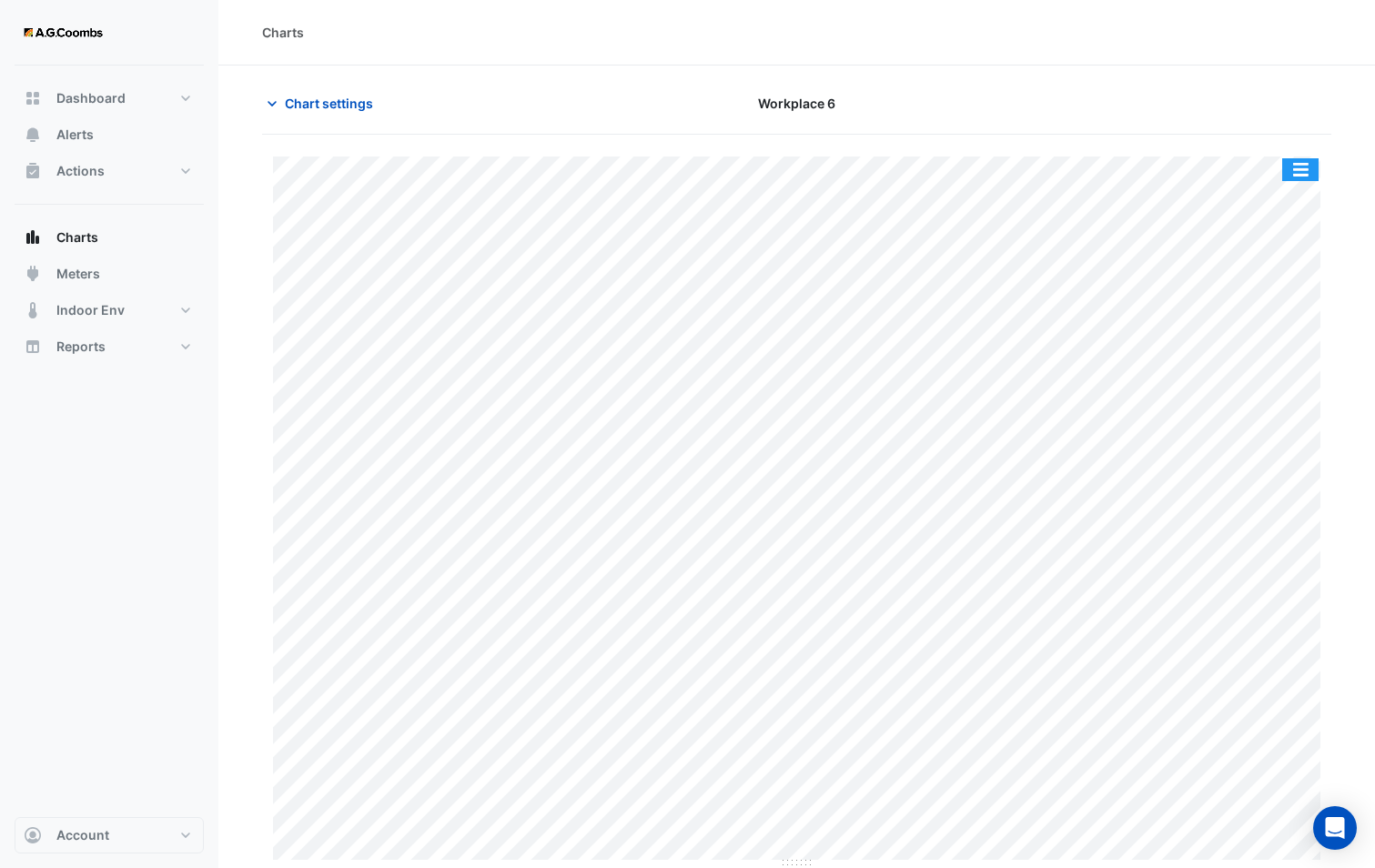
click at [1310, 166] on button "button" at bounding box center [1299, 169] width 36 height 22
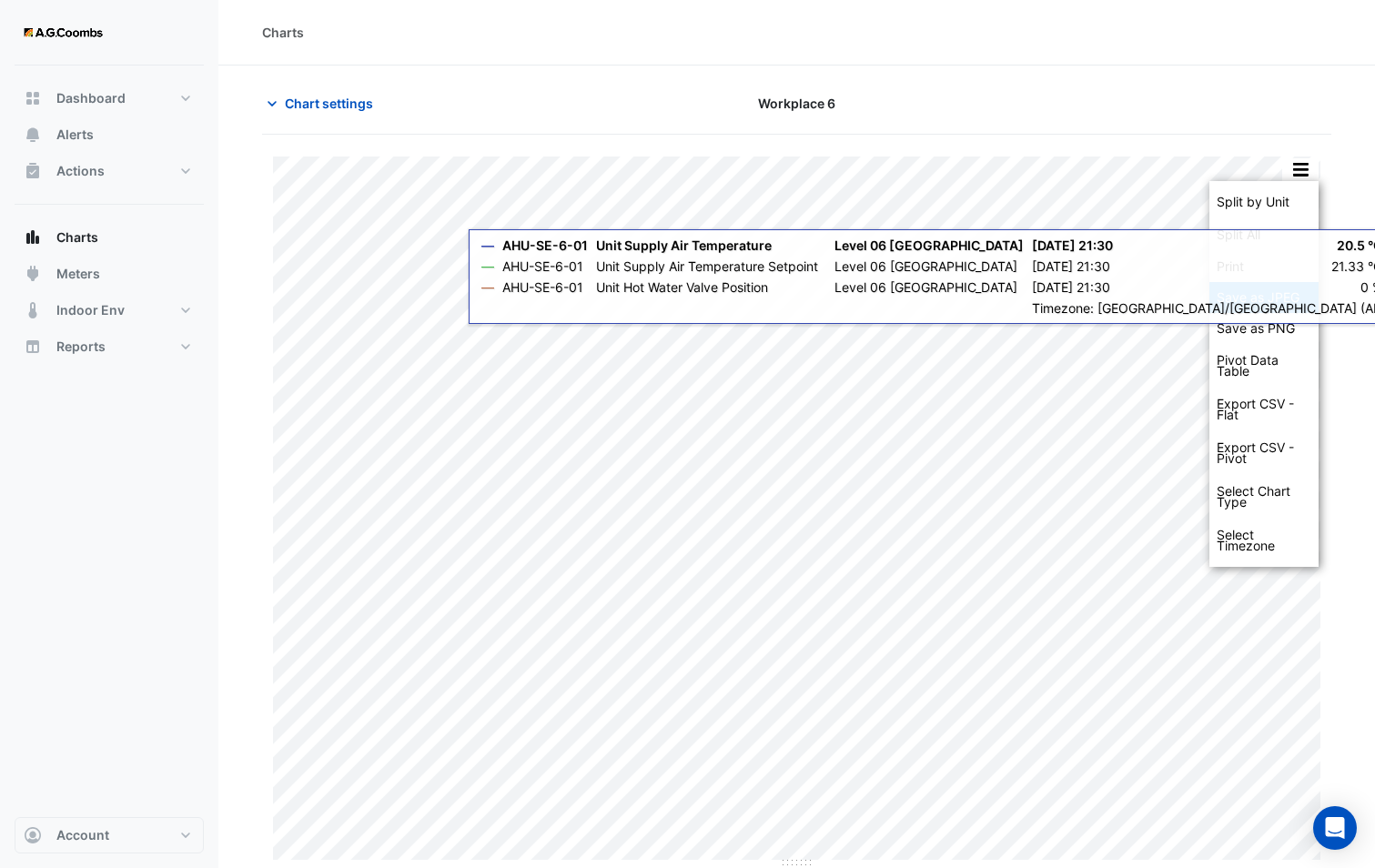
click at [1253, 311] on div "Save as JPEG" at bounding box center [1263, 297] width 109 height 31
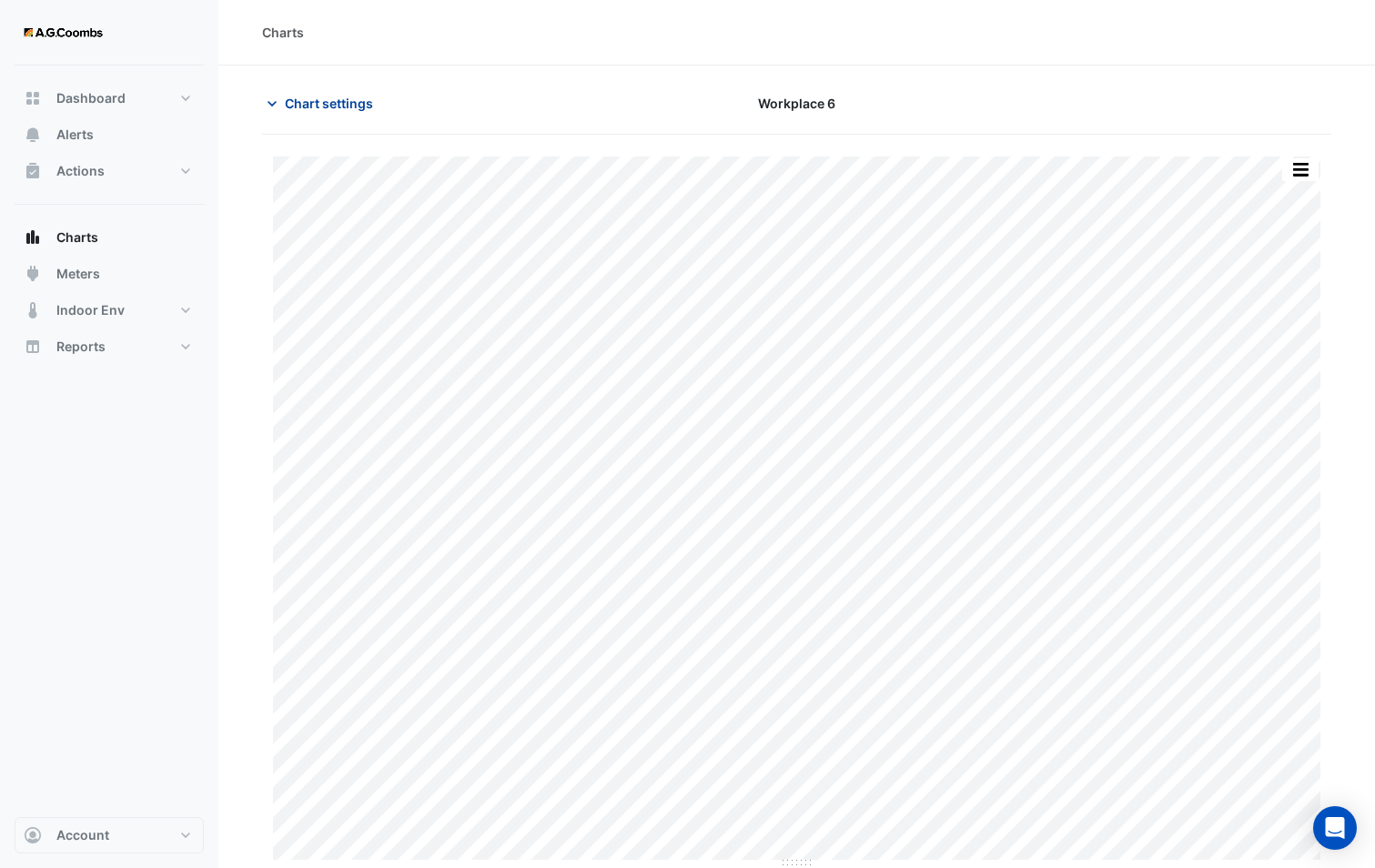
click at [353, 101] on span "Chart settings" at bounding box center [328, 103] width 88 height 19
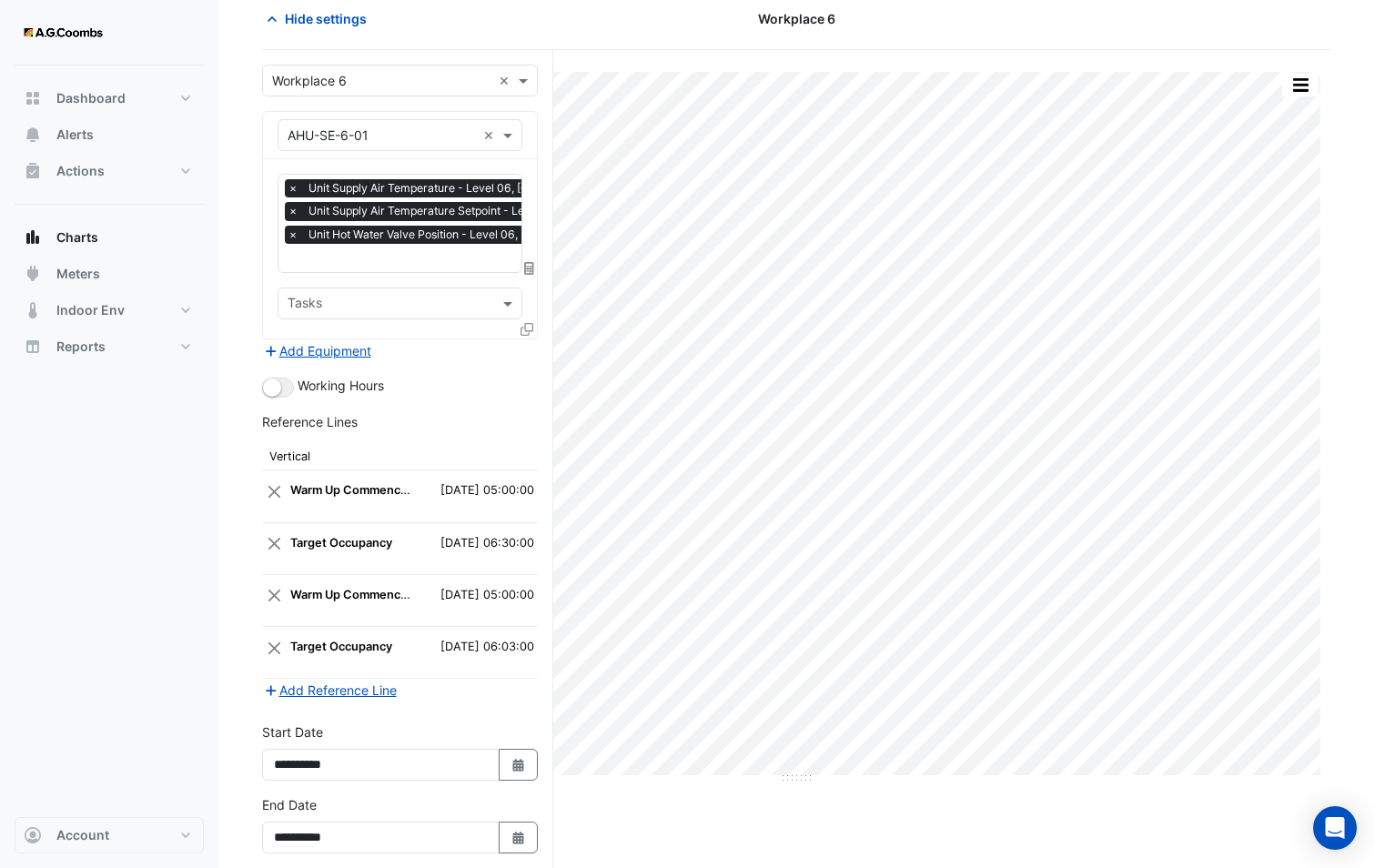
scroll to position [165, 0]
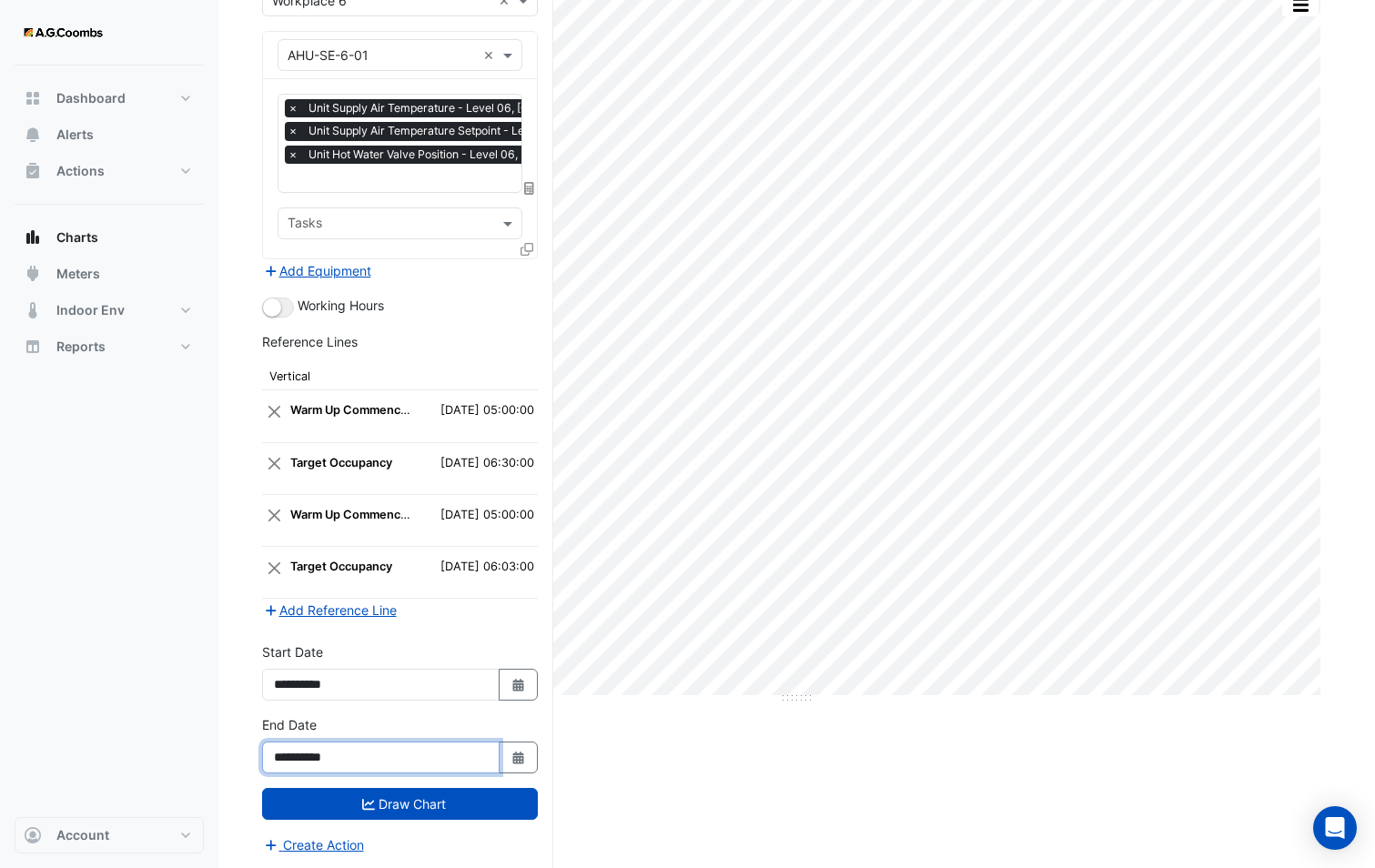
drag, startPoint x: 335, startPoint y: 756, endPoint x: 368, endPoint y: 753, distance: 33.1
click at [368, 753] on input "**********" at bounding box center [381, 757] width 238 height 32
type input "**********"
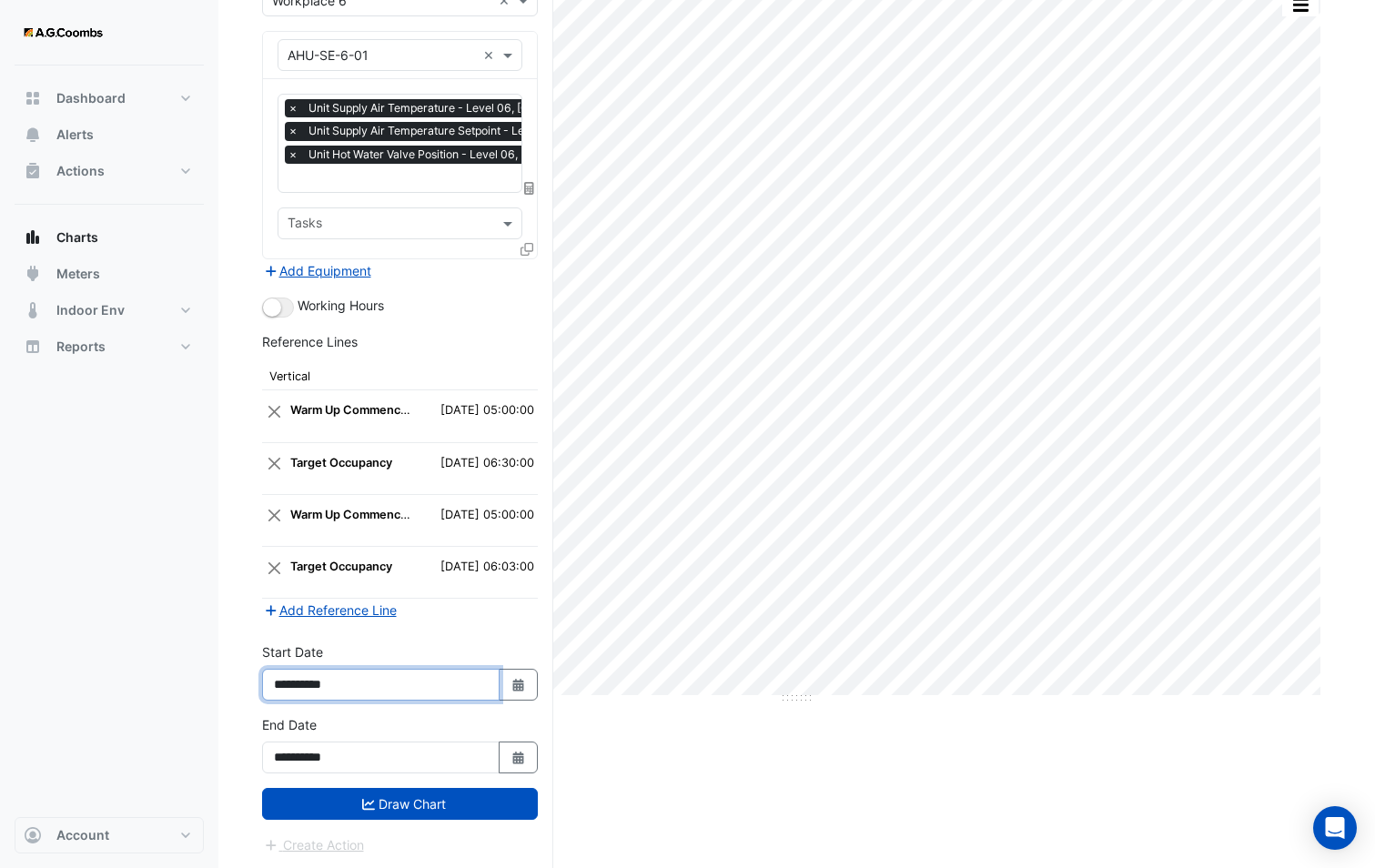
drag, startPoint x: 333, startPoint y: 682, endPoint x: 368, endPoint y: 683, distance: 35.0
click at [368, 683] on input "**********" at bounding box center [381, 684] width 238 height 32
type input "**********"
click at [325, 607] on button "Add Reference Line" at bounding box center [330, 610] width 136 height 21
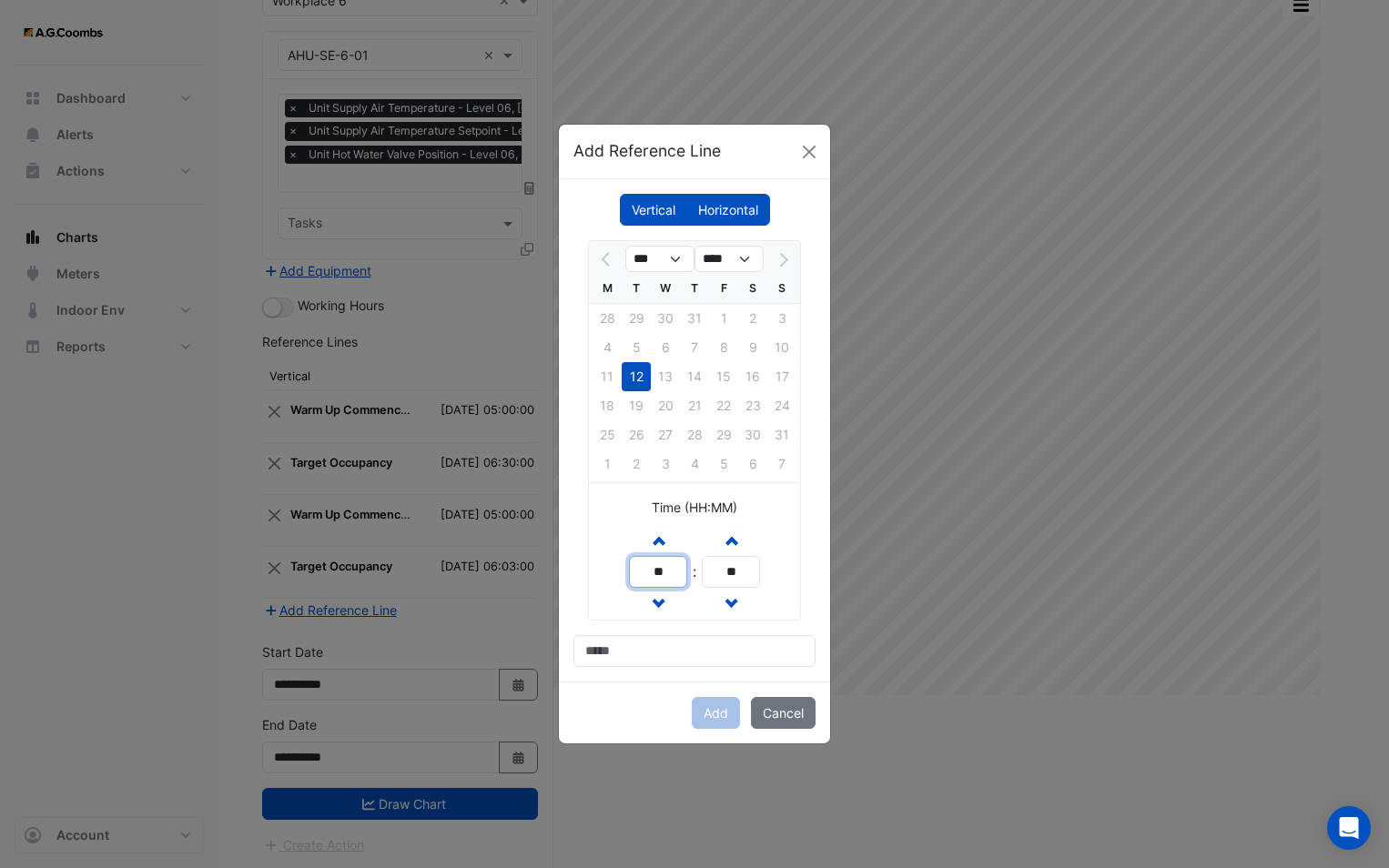
drag, startPoint x: 670, startPoint y: 573, endPoint x: 603, endPoint y: 566, distance: 67.4
click at [591, 556] on div "Increment hours ** Decrement hours : Increment minutes ** Decrement minutes" at bounding box center [694, 572] width 211 height 95
type input "**"
click at [646, 651] on input at bounding box center [694, 651] width 242 height 32
type input "**********"
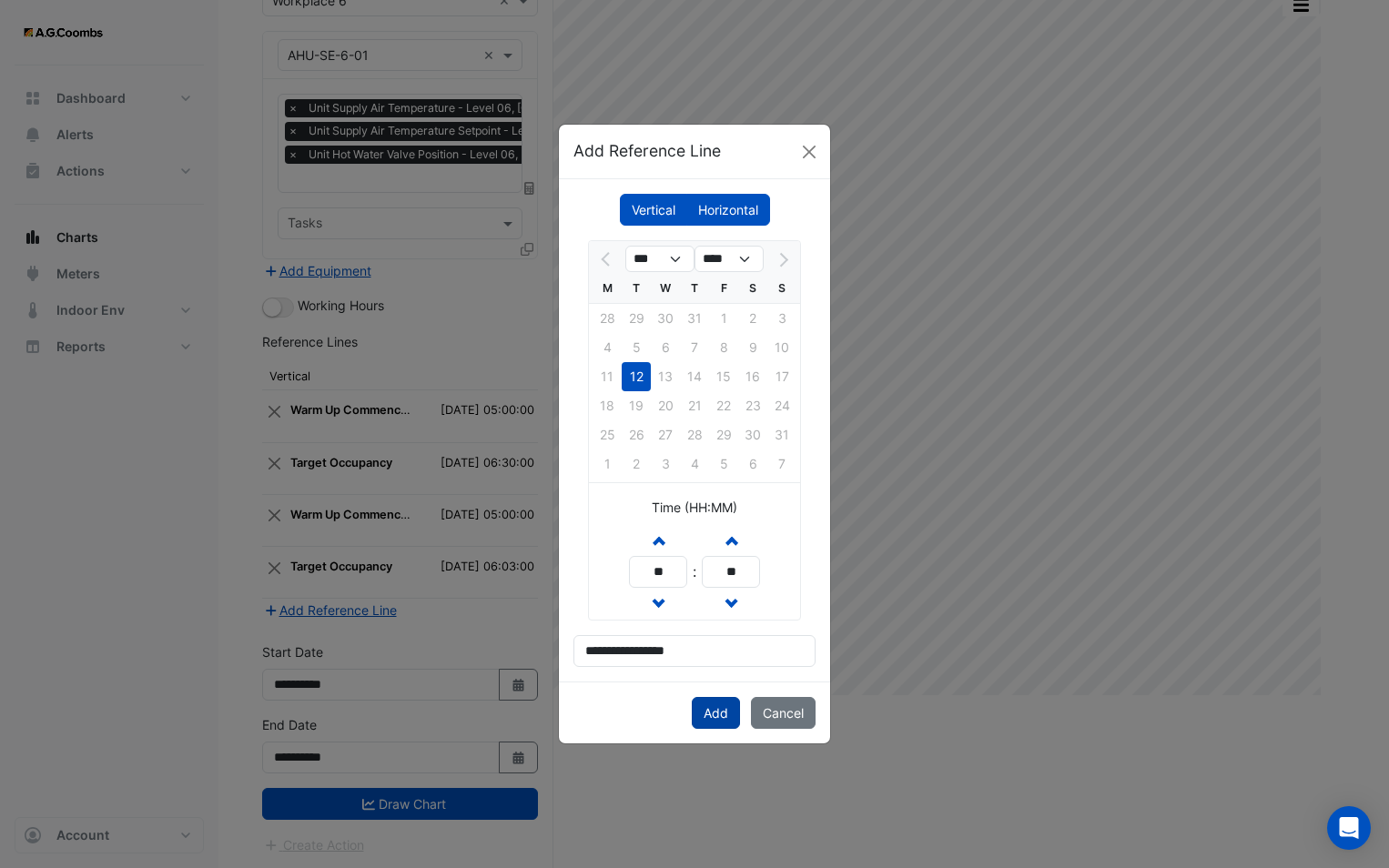
click at [698, 702] on button "Add" at bounding box center [716, 713] width 49 height 32
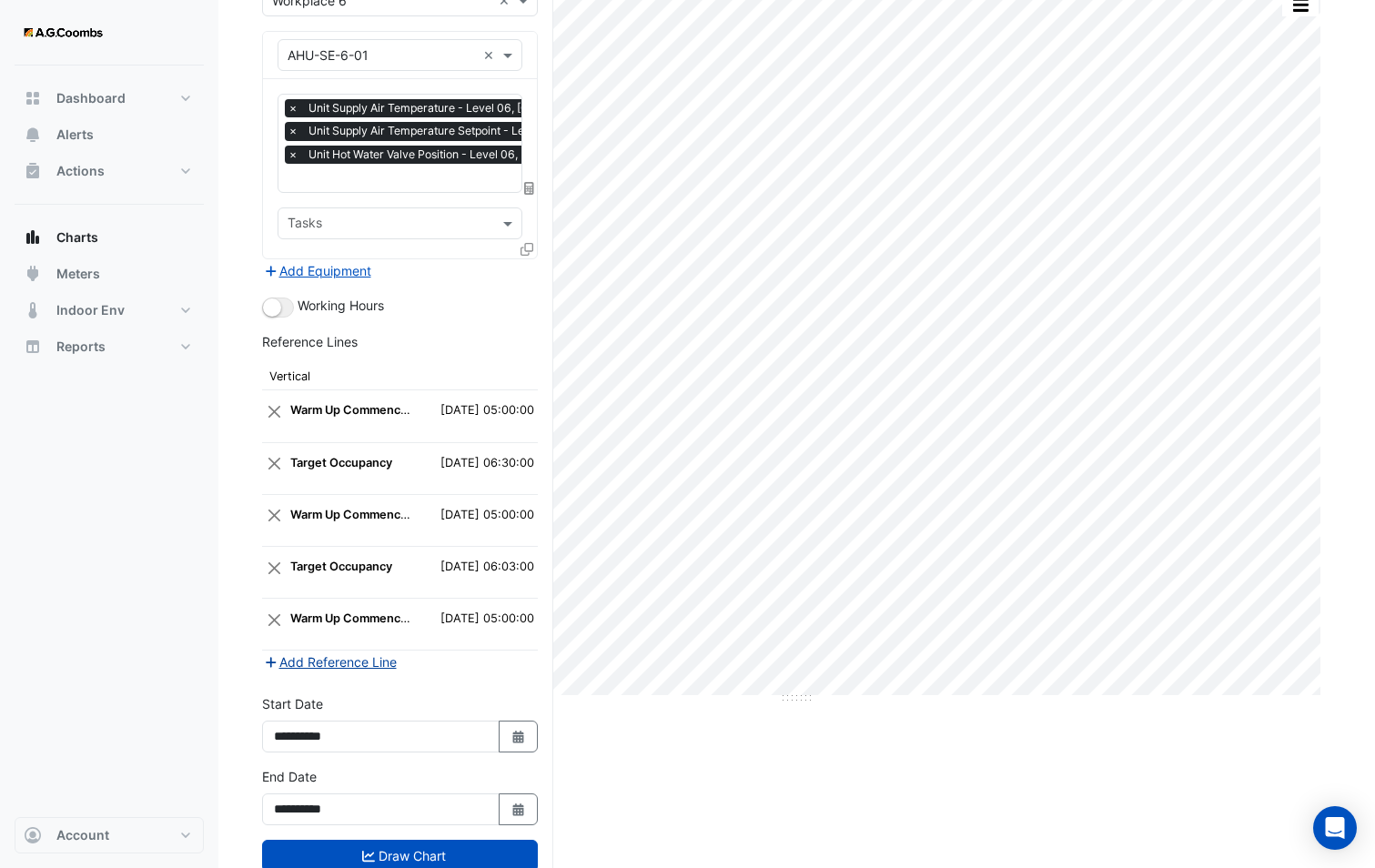
click at [343, 663] on button "Add Reference Line" at bounding box center [330, 662] width 136 height 21
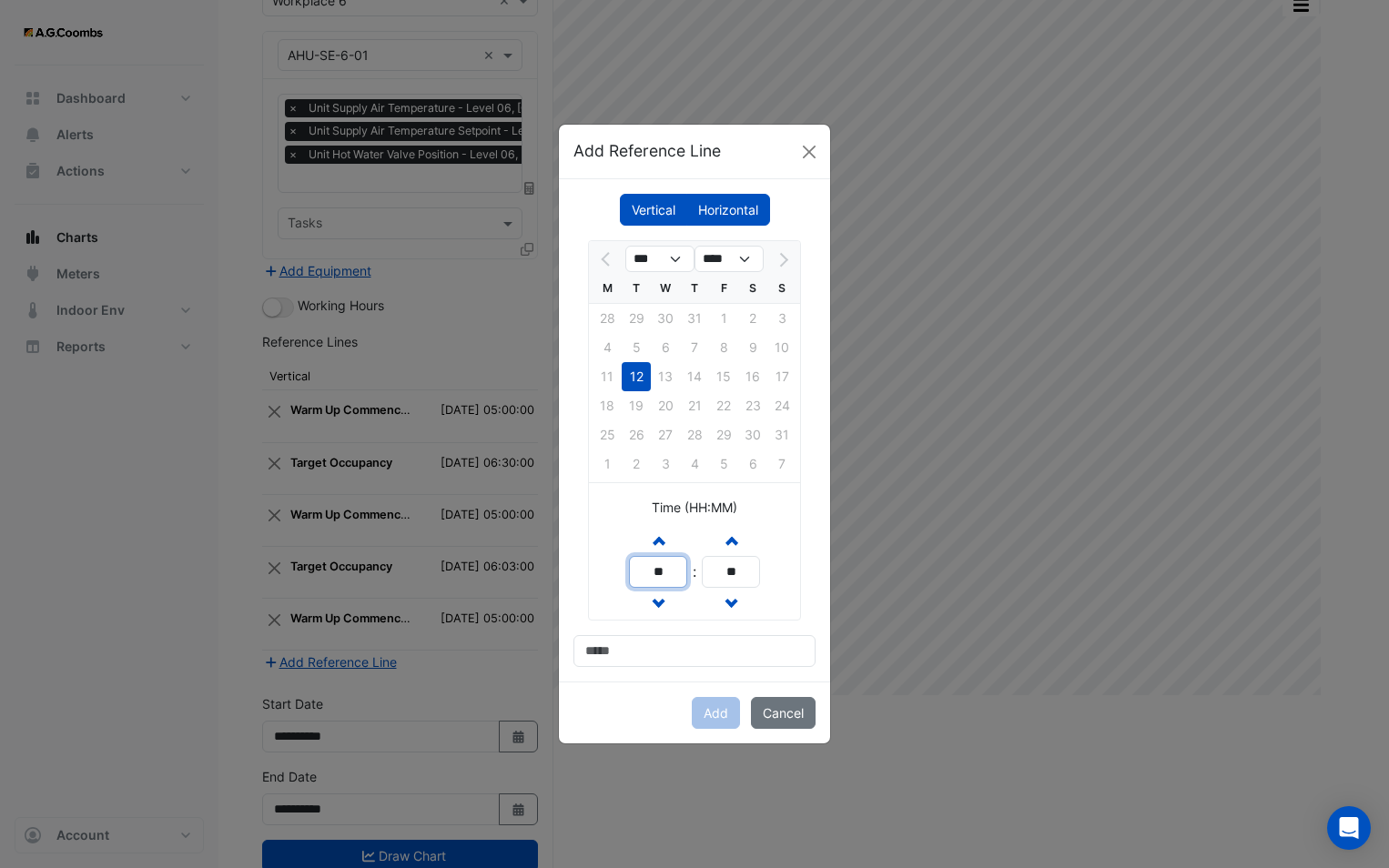
drag, startPoint x: 670, startPoint y: 573, endPoint x: 563, endPoint y: 587, distance: 107.9
click at [565, 586] on div "Vertical [GEOGRAPHIC_DATA] *** **** M T W T F S S 28 29 30 31 1 2 3 4 5 6 7 8 9…" at bounding box center [694, 430] width 271 height 502
type input "**"
click at [629, 549] on div "Increment hours ** Decrement hours : Increment minutes ** Decrement minutes" at bounding box center [694, 572] width 131 height 95
type input "**"
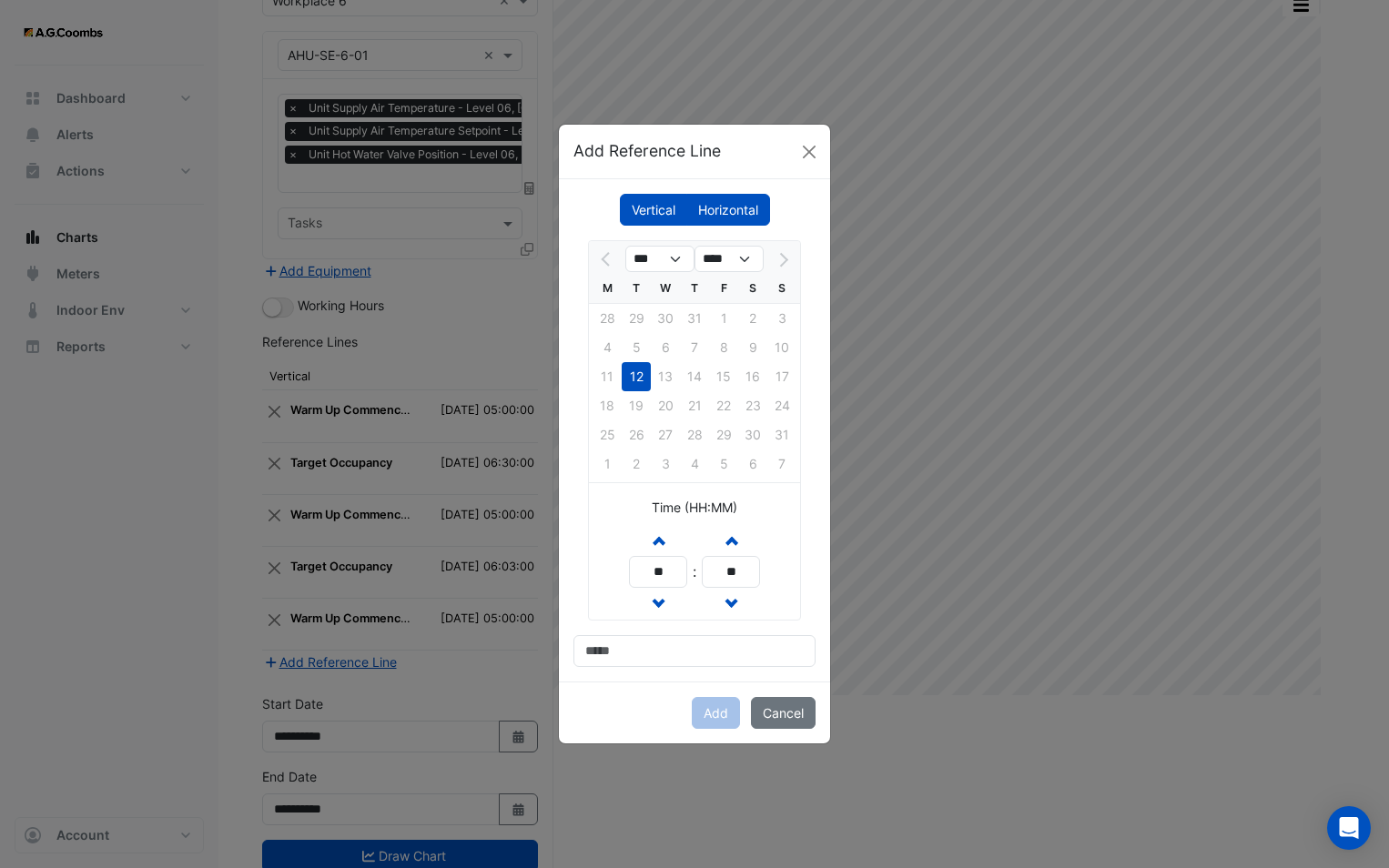
click at [646, 691] on div "Add Cancel" at bounding box center [694, 713] width 271 height 62
click at [639, 646] on input at bounding box center [694, 651] width 242 height 32
type input "**********"
click at [705, 715] on button "Add" at bounding box center [716, 713] width 49 height 32
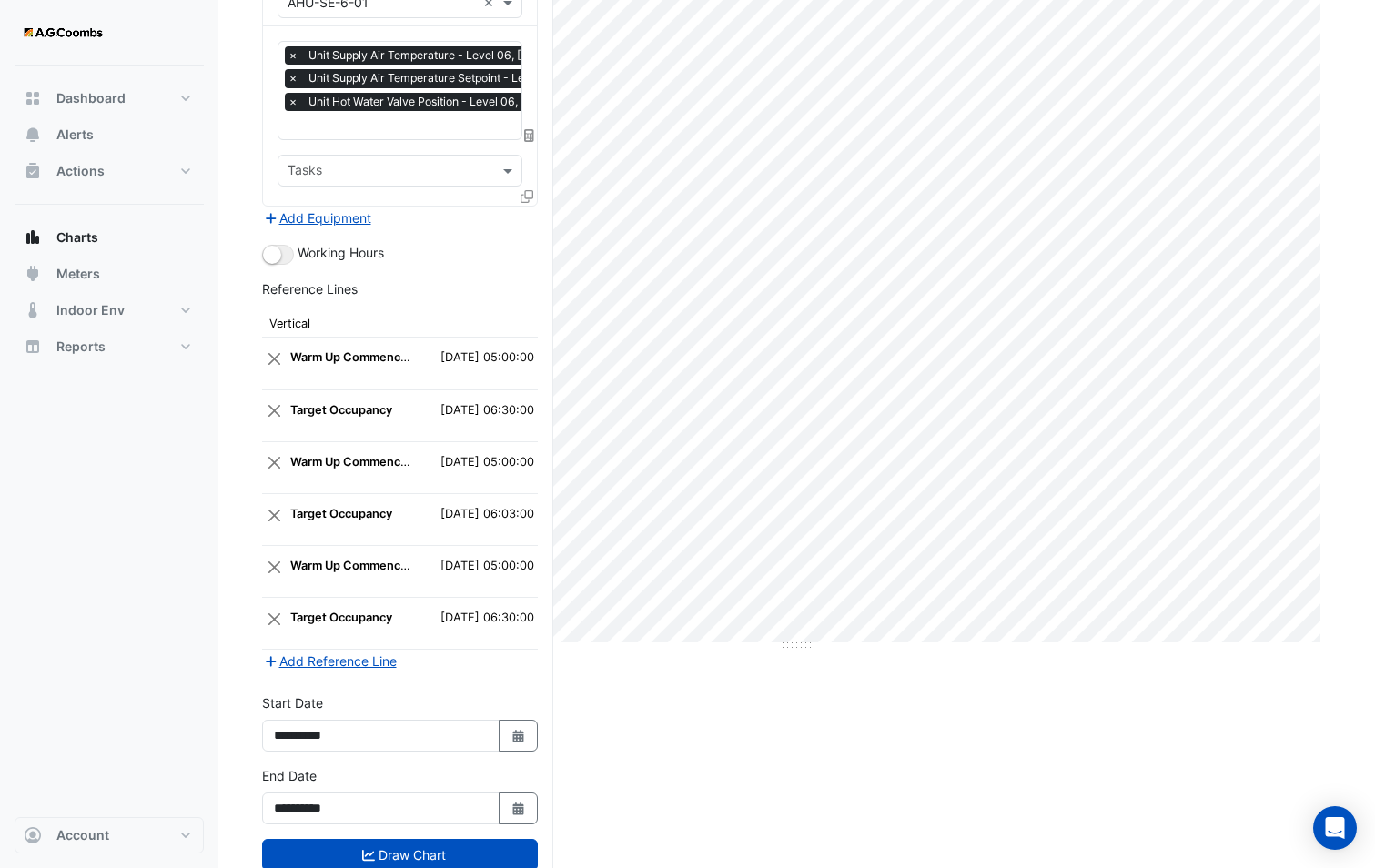
scroll to position [269, 0]
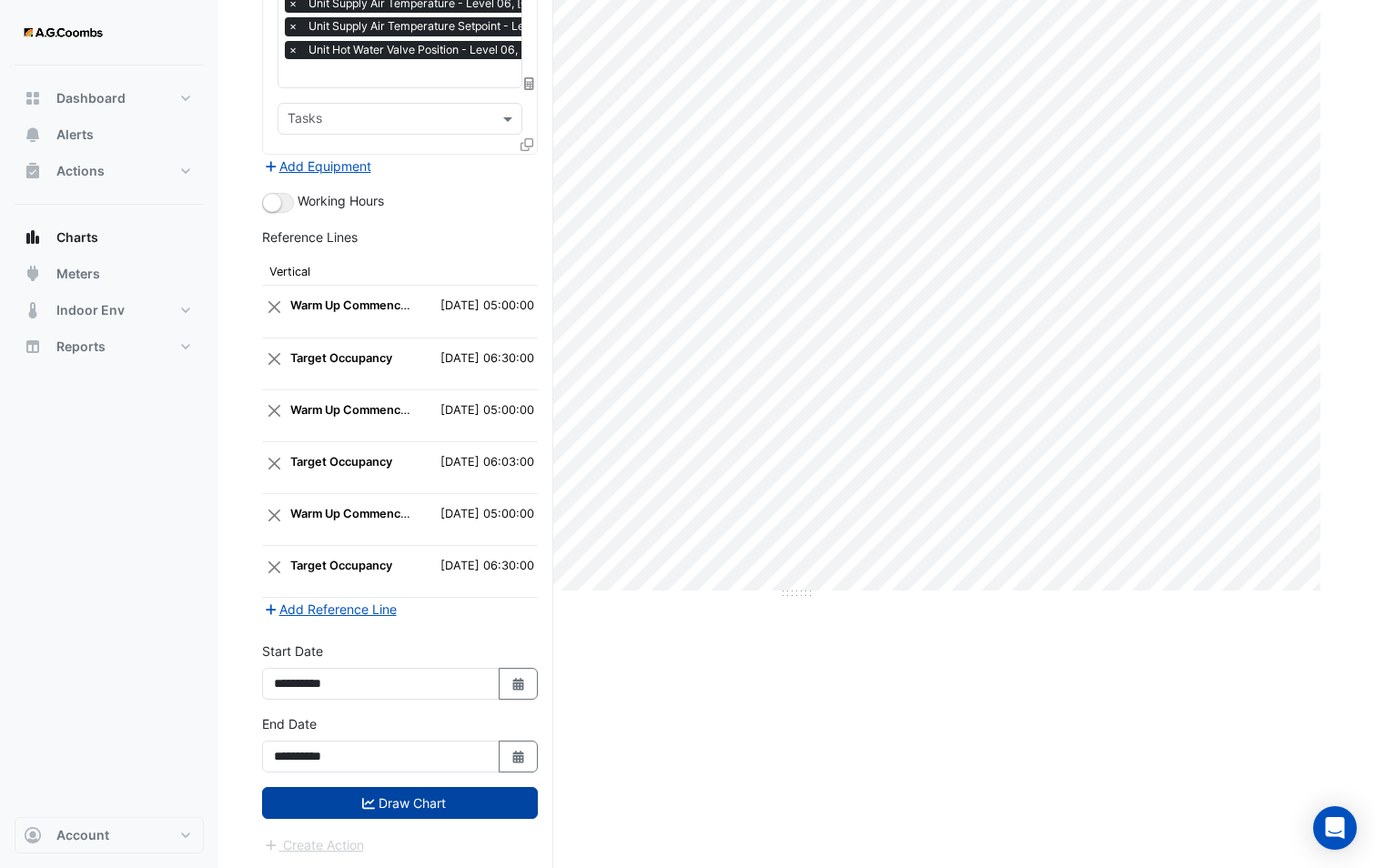
click at [369, 797] on icon "submit" at bounding box center [368, 803] width 13 height 13
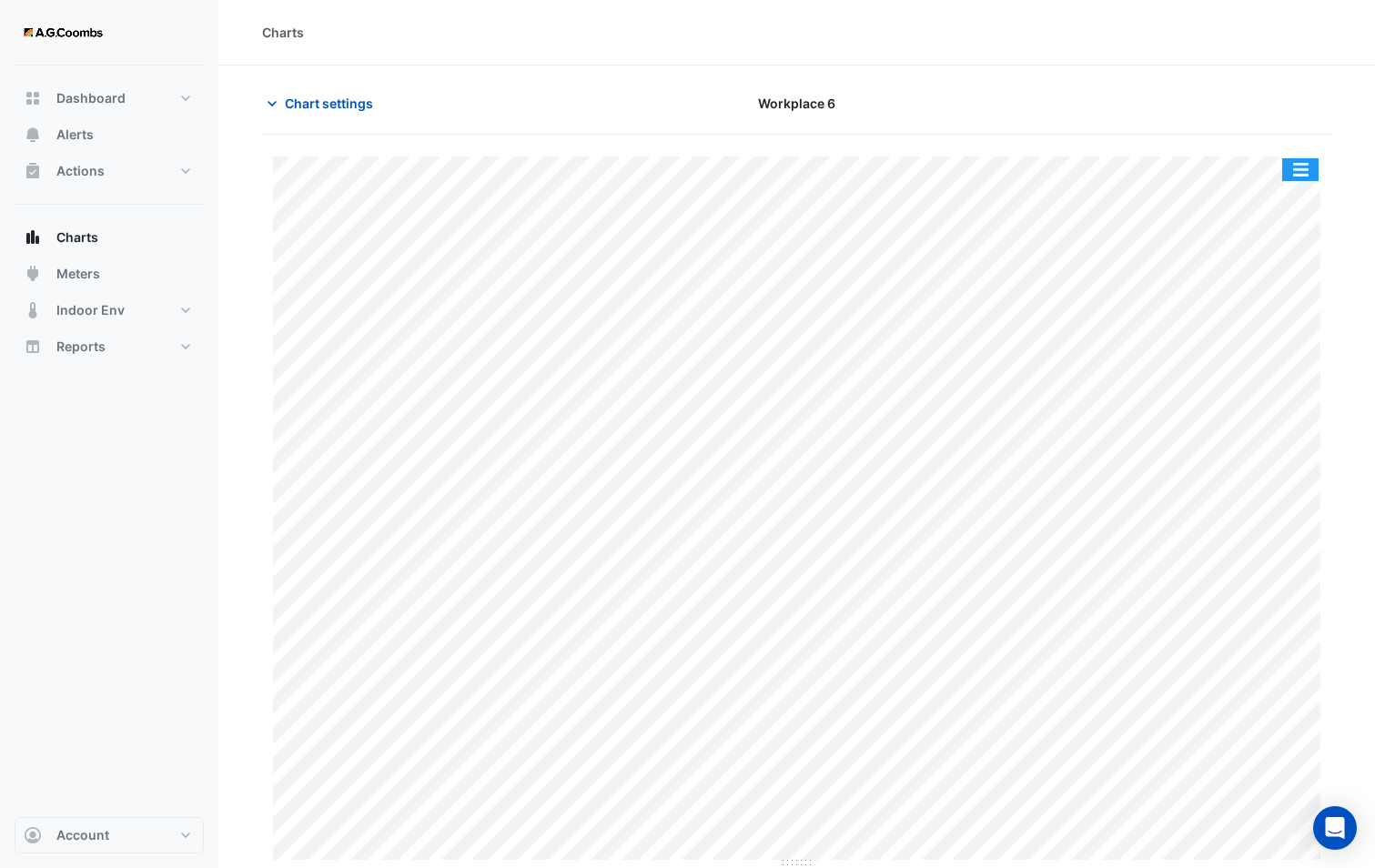
click at [1291, 167] on button "button" at bounding box center [1299, 169] width 36 height 22
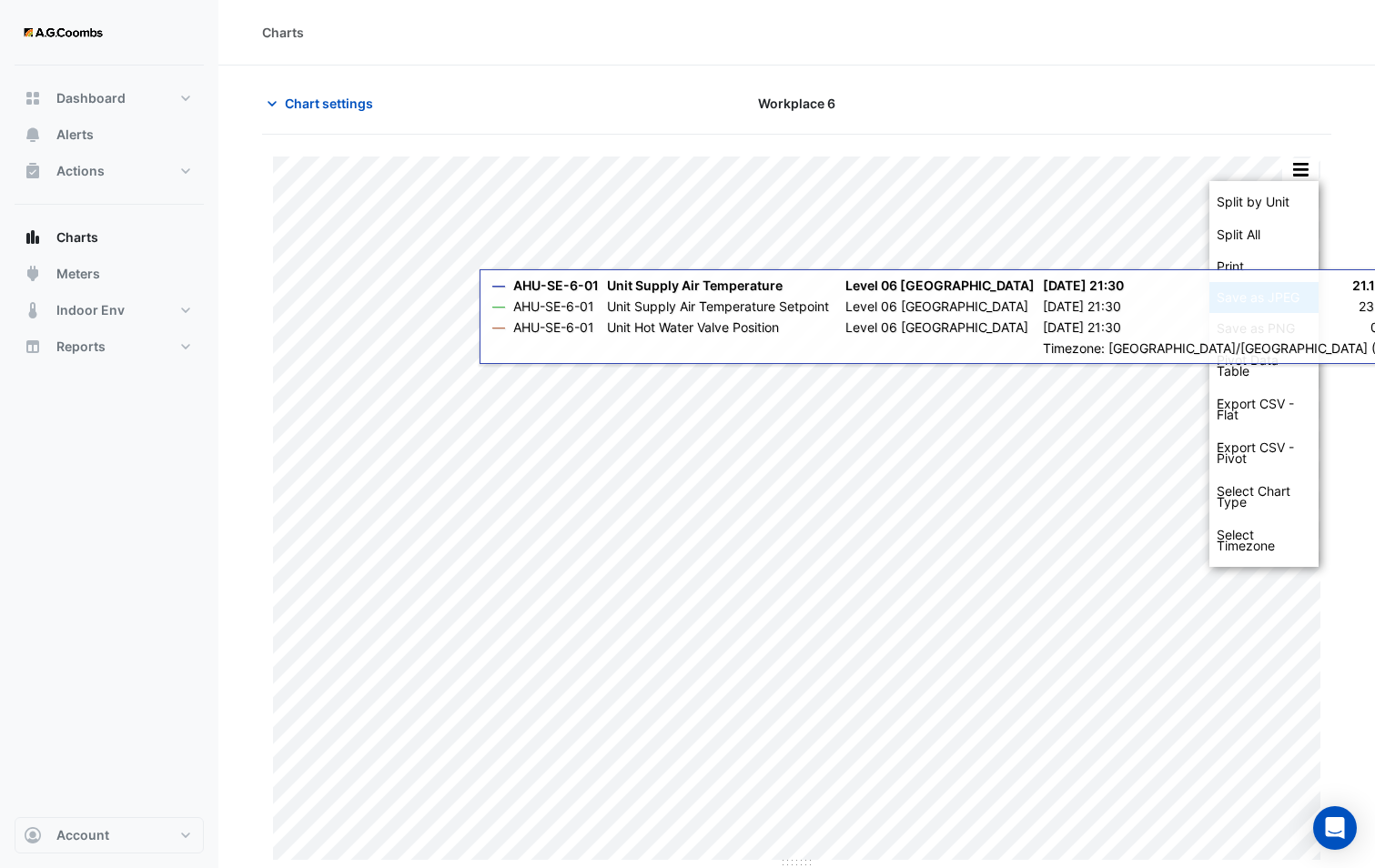
click at [1259, 298] on div "Save as JPEG" at bounding box center [1263, 297] width 109 height 31
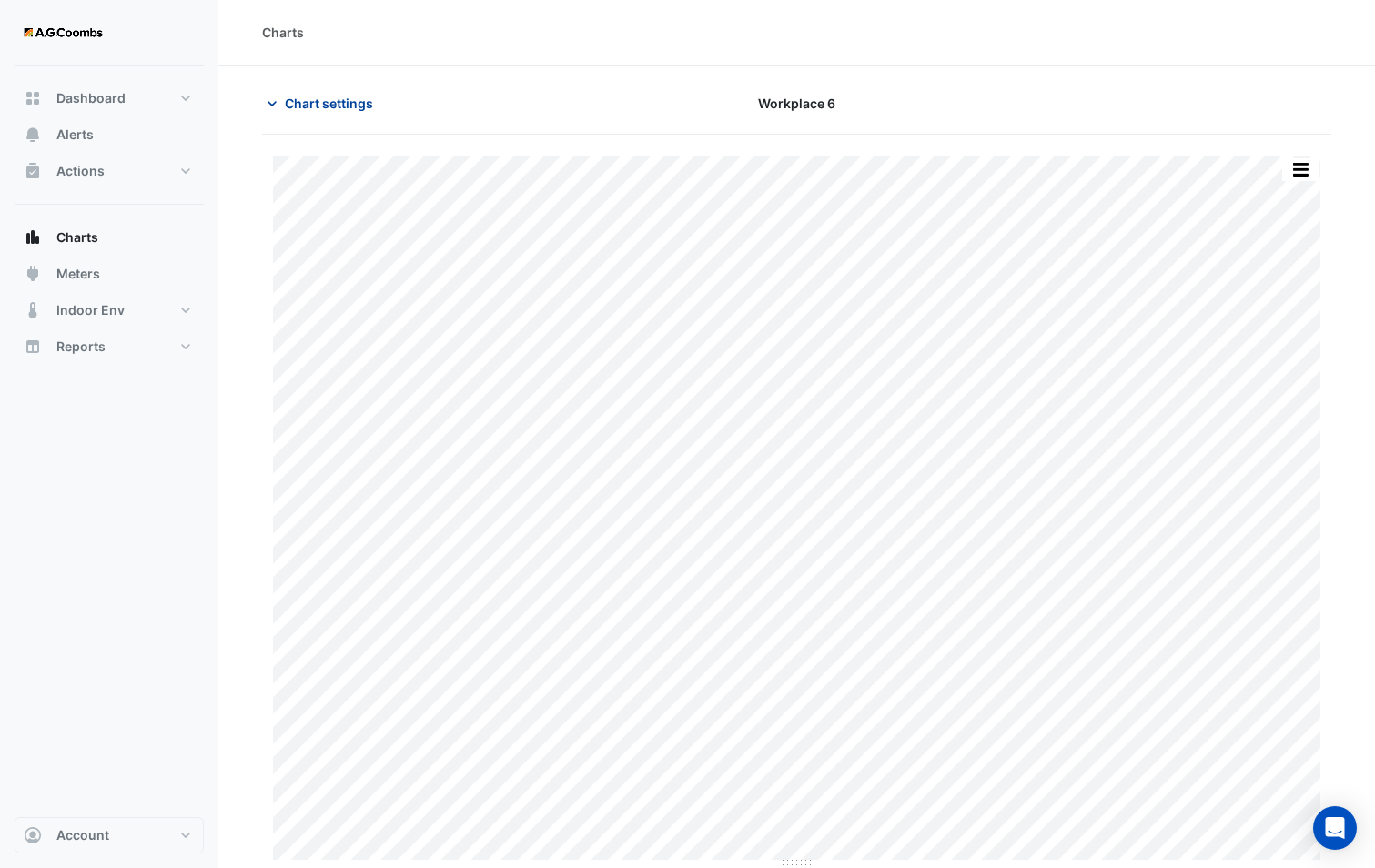
click at [318, 99] on span "Chart settings" at bounding box center [328, 103] width 88 height 19
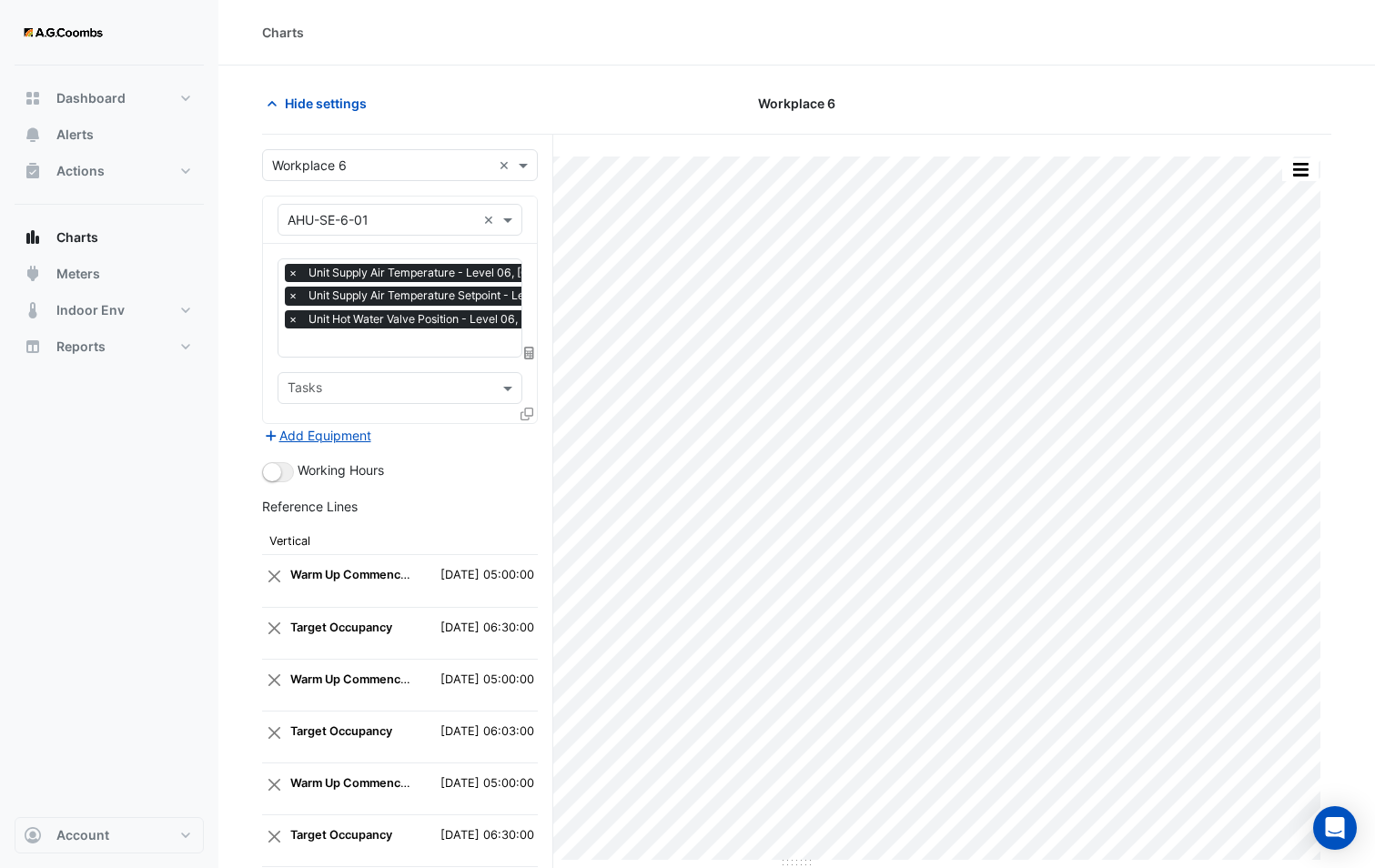
click at [578, 107] on div "Hide settings" at bounding box center [433, 103] width 364 height 32
click at [310, 110] on span "Hide settings" at bounding box center [325, 103] width 82 height 19
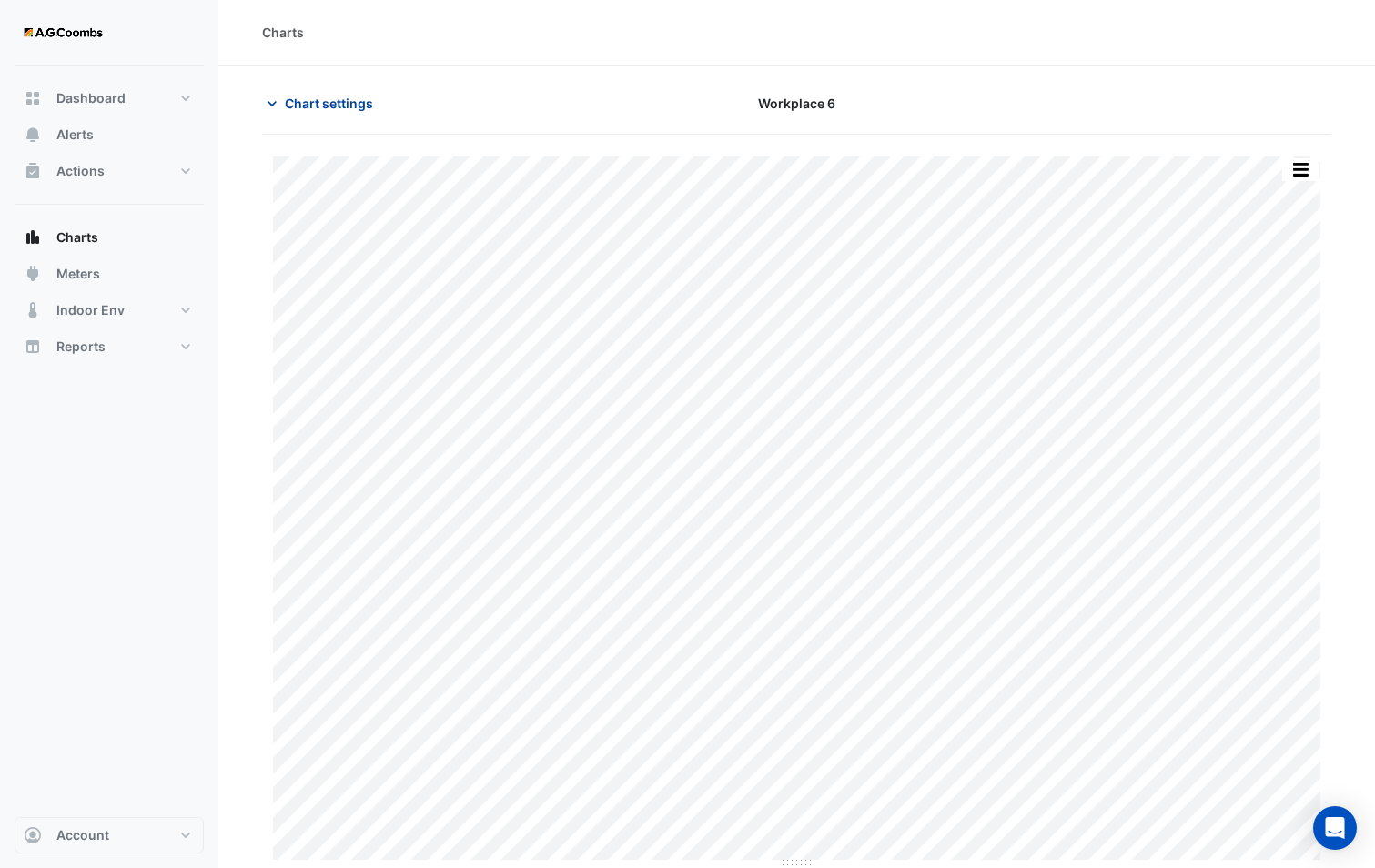
click at [310, 110] on span "Chart settings" at bounding box center [328, 103] width 88 height 19
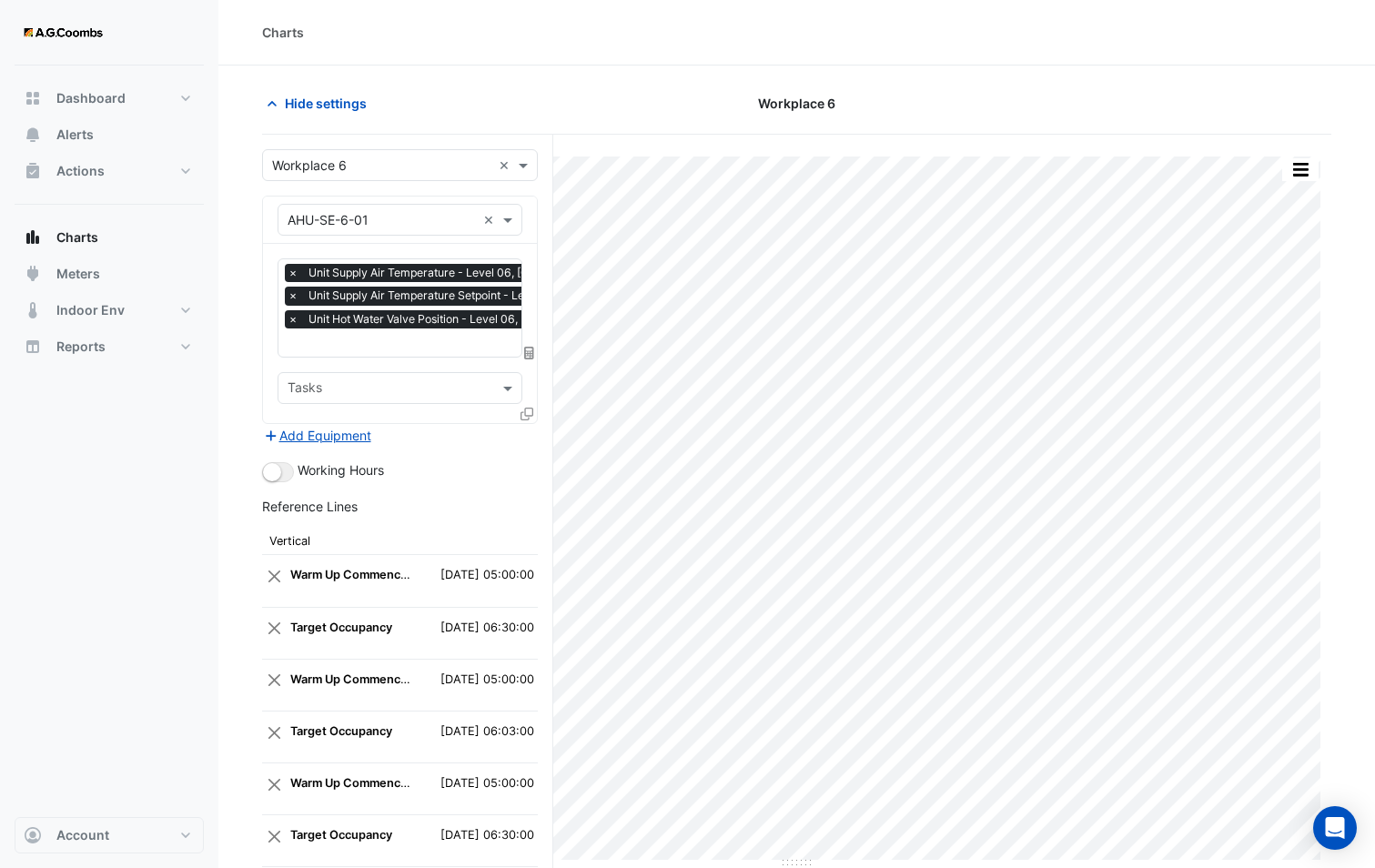
click at [522, 416] on icon at bounding box center [526, 414] width 13 height 13
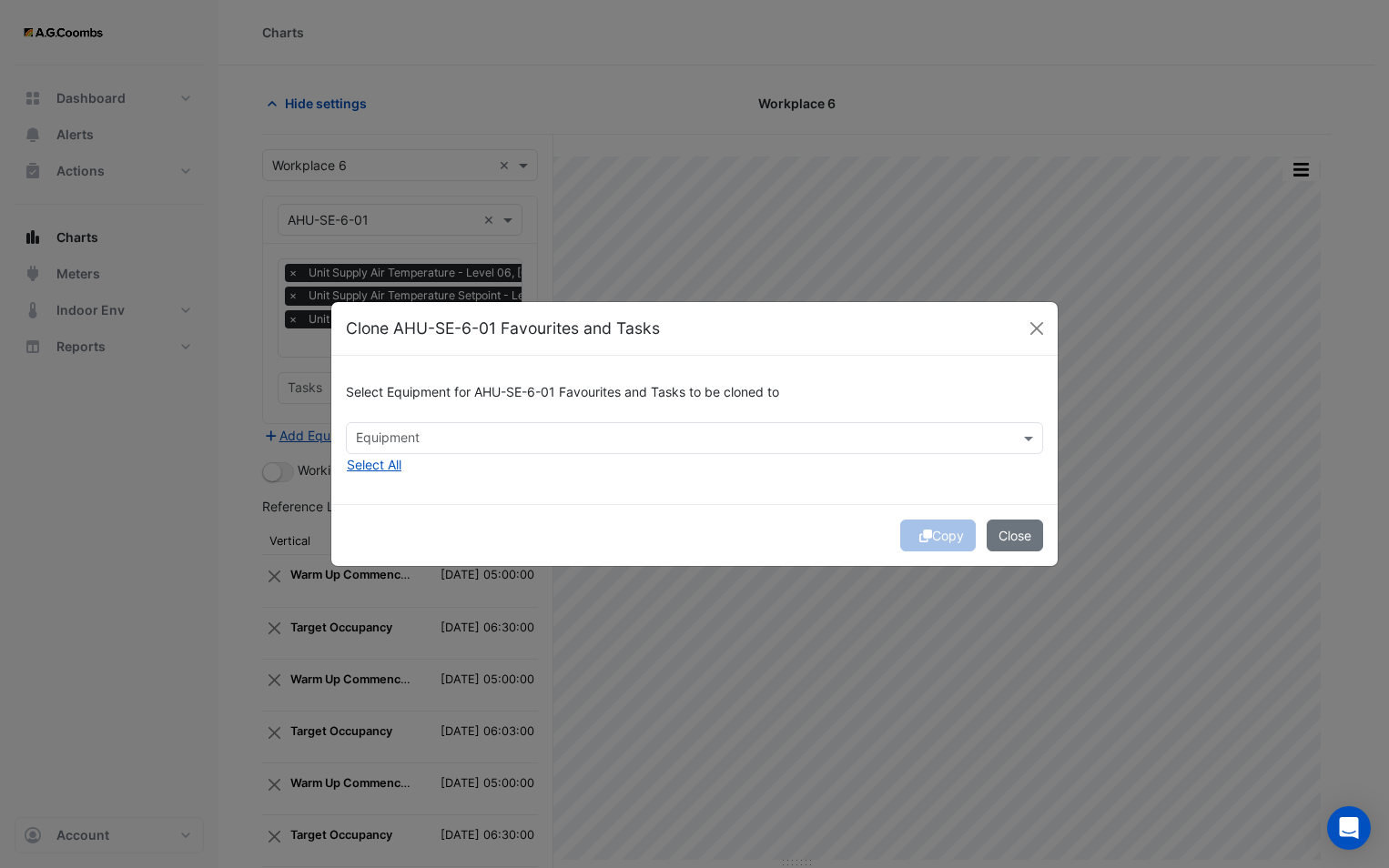
click at [548, 430] on input "text" at bounding box center [683, 440] width 656 height 19
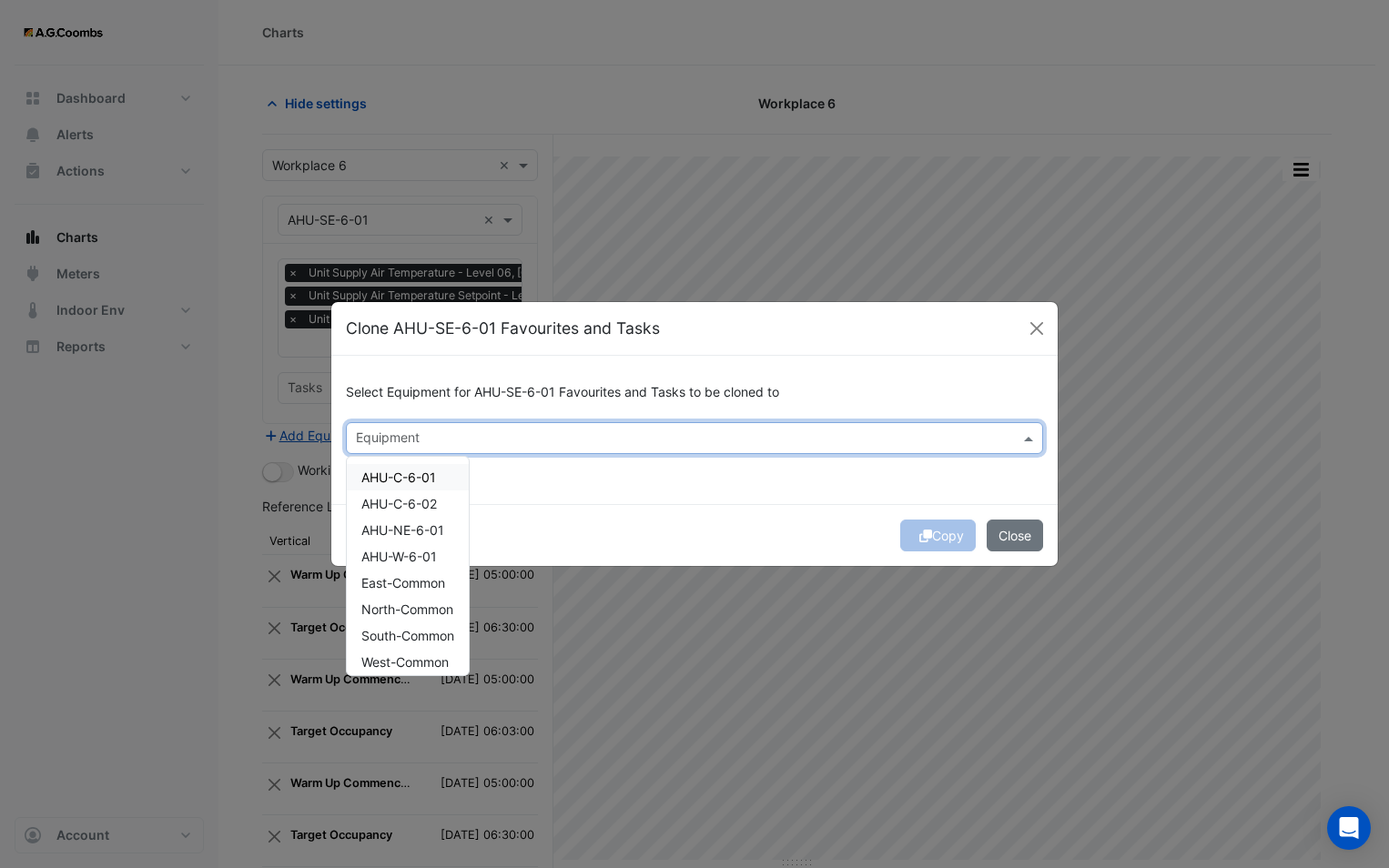
click at [395, 470] on span "AHU-C-6-01" at bounding box center [398, 477] width 75 height 16
click at [604, 500] on div "Select Equipment for AHU-SE-6-01 Favourites and Tasks to be cloned to Equipment…" at bounding box center [694, 429] width 727 height 149
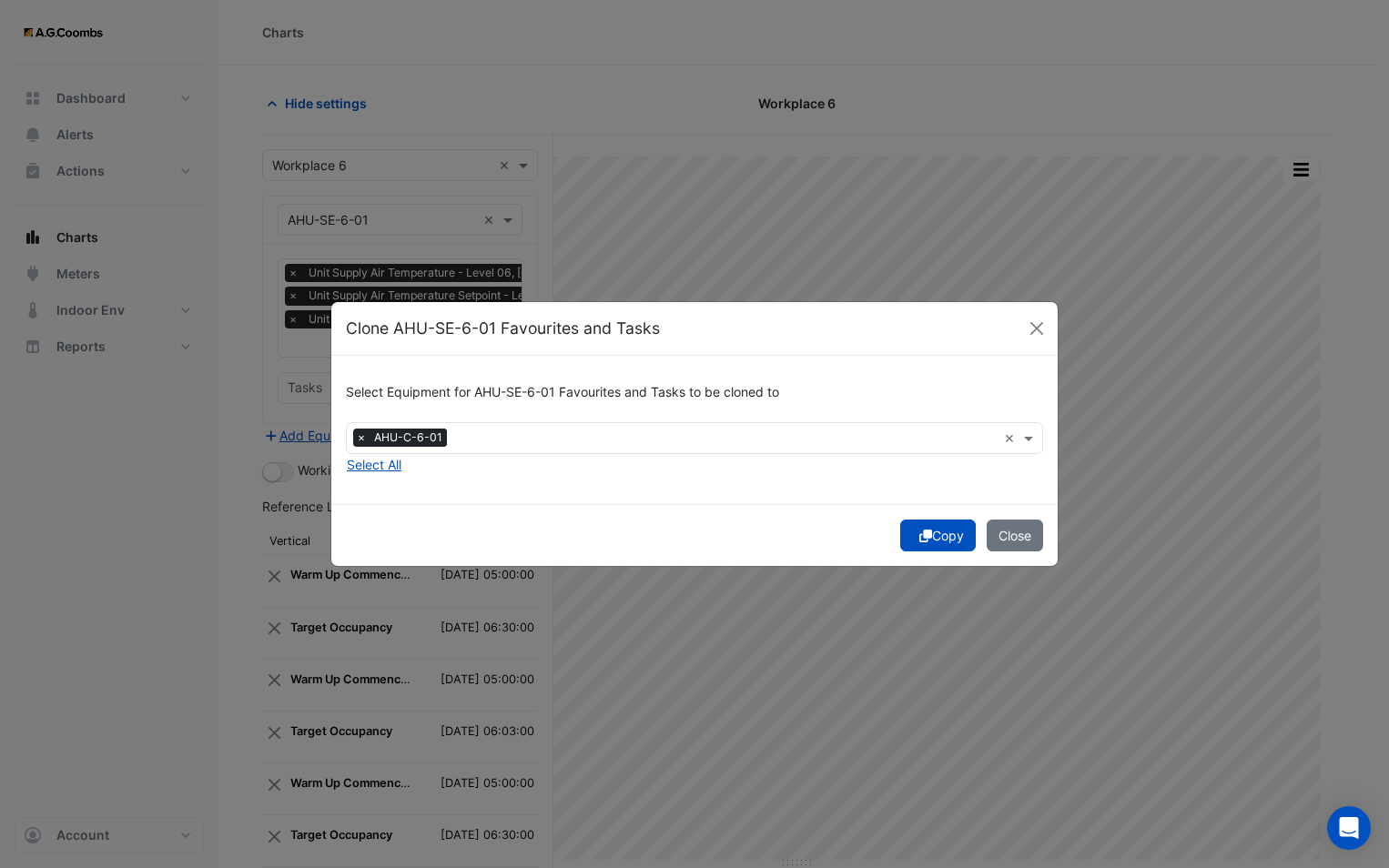
click at [932, 534] on button "Copy" at bounding box center [938, 535] width 76 height 32
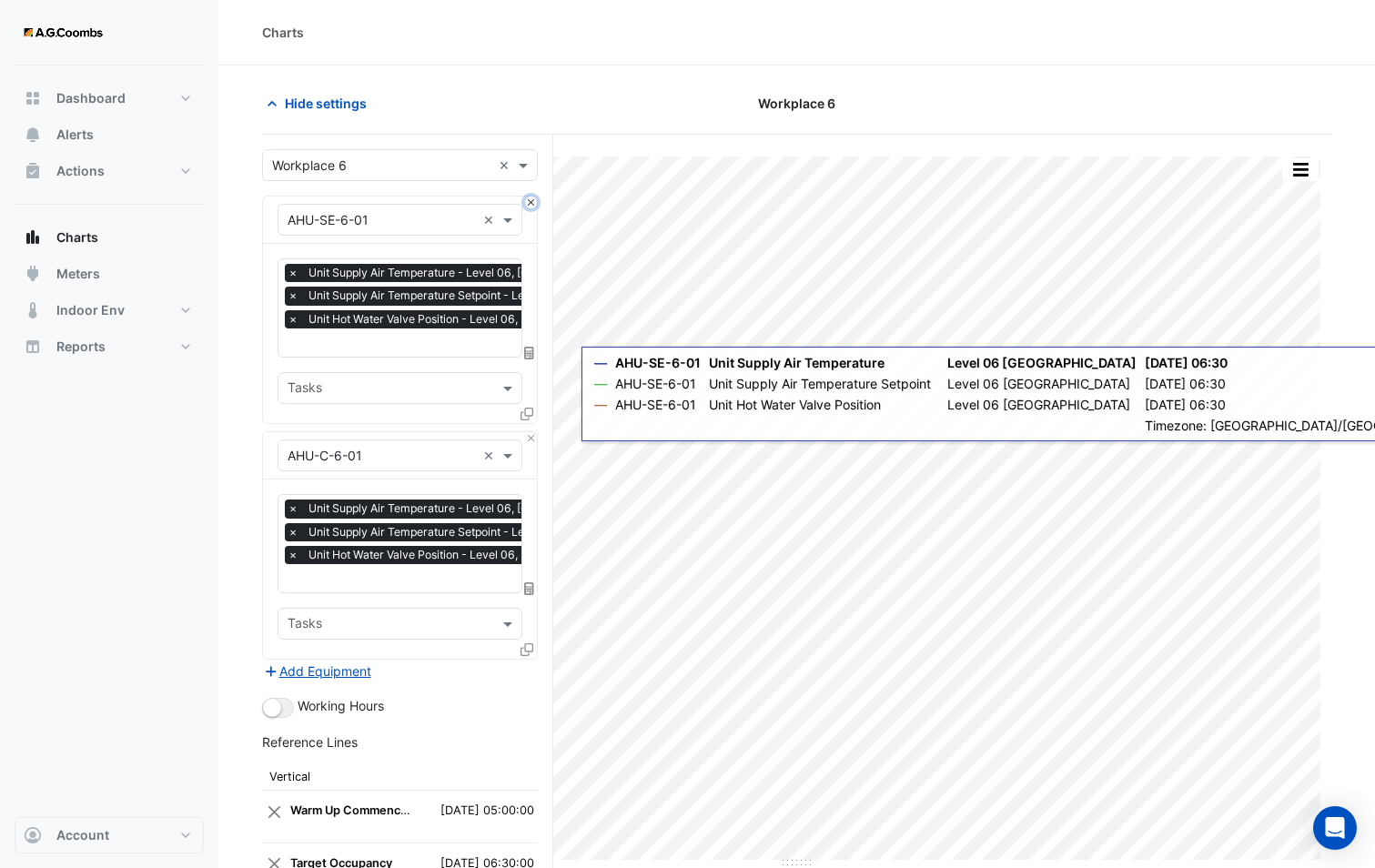
click at [531, 207] on button "Close" at bounding box center [531, 202] width 12 height 12
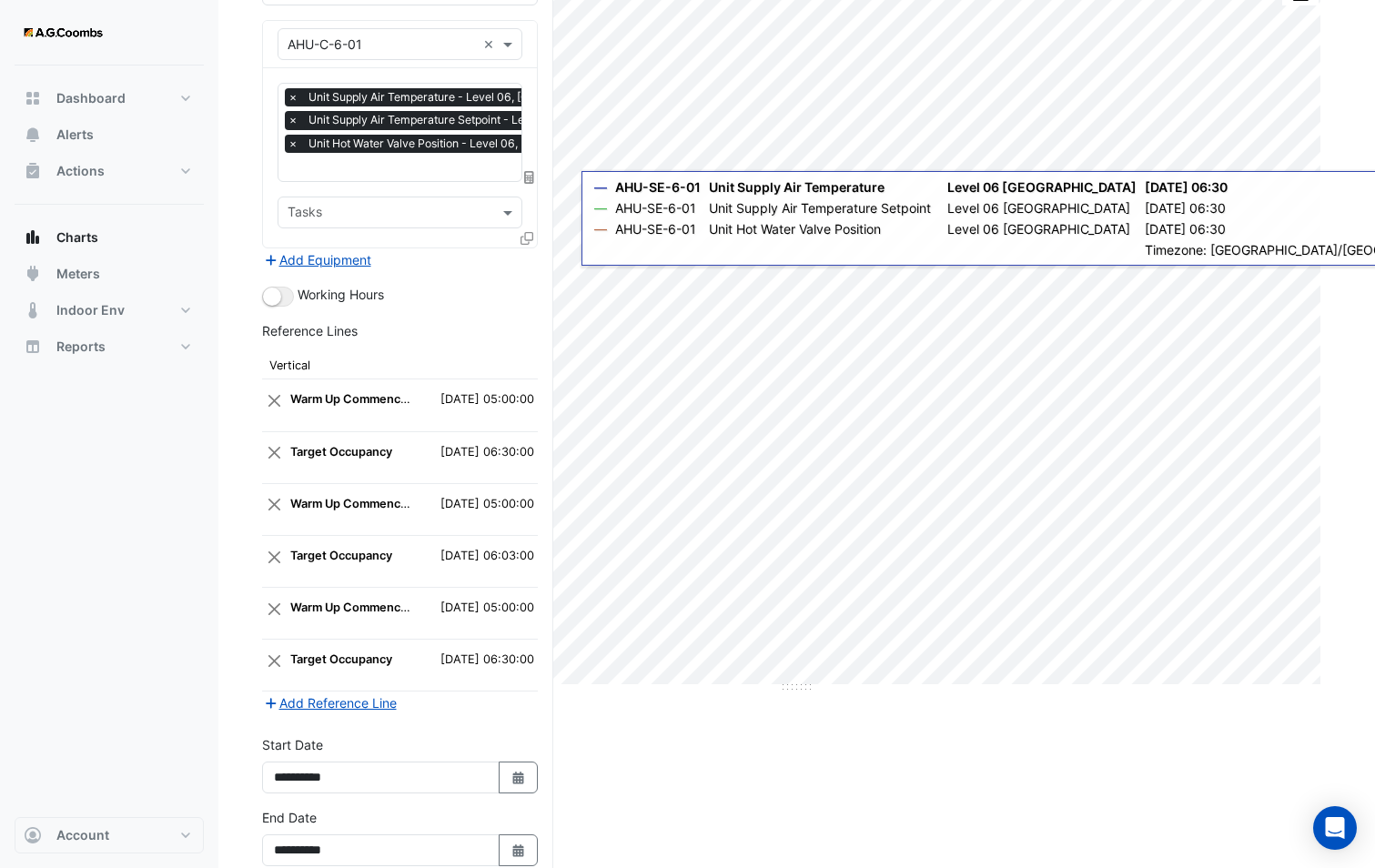
scroll to position [269, 0]
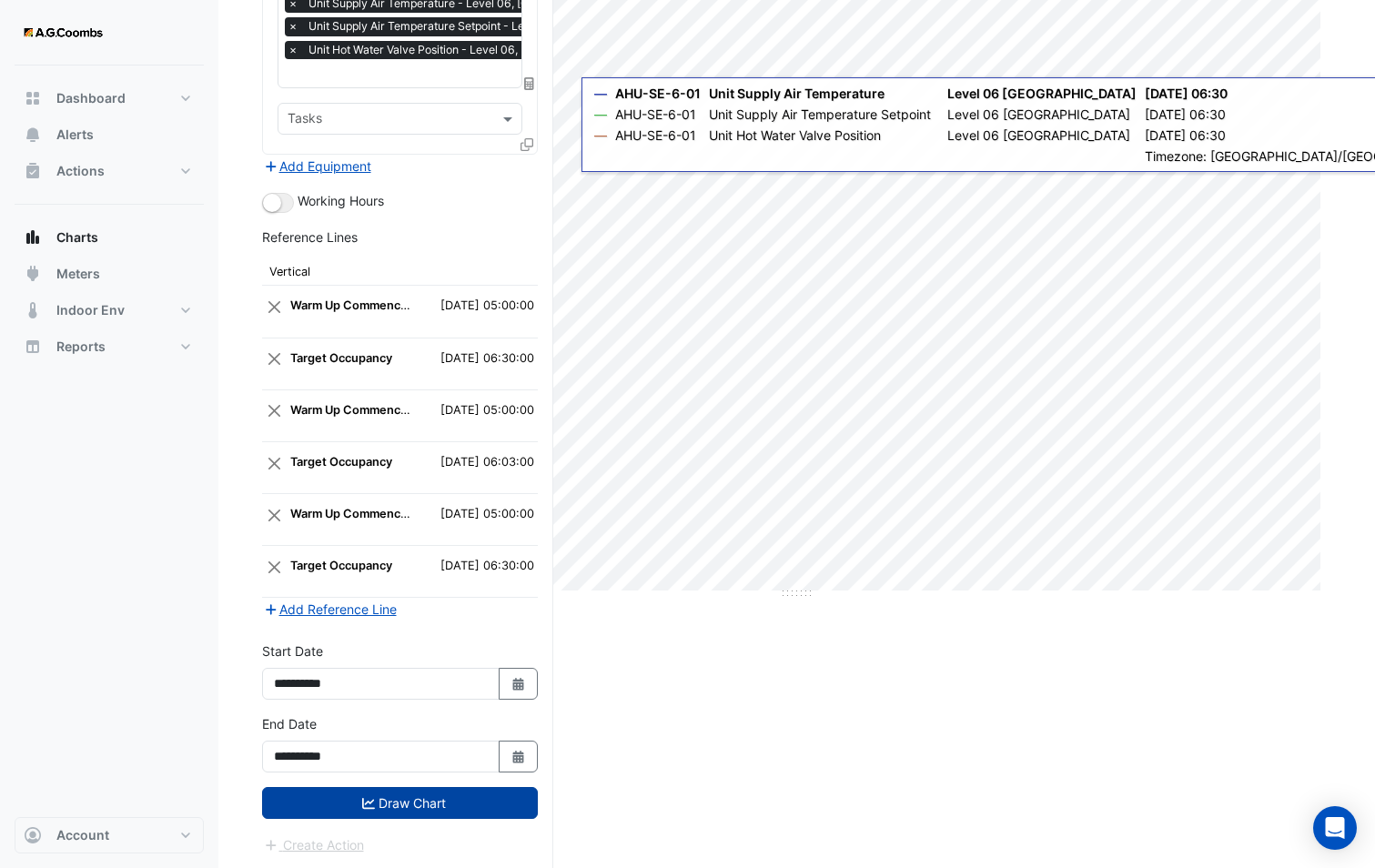
click at [431, 787] on button "Draw Chart" at bounding box center [400, 802] width 276 height 32
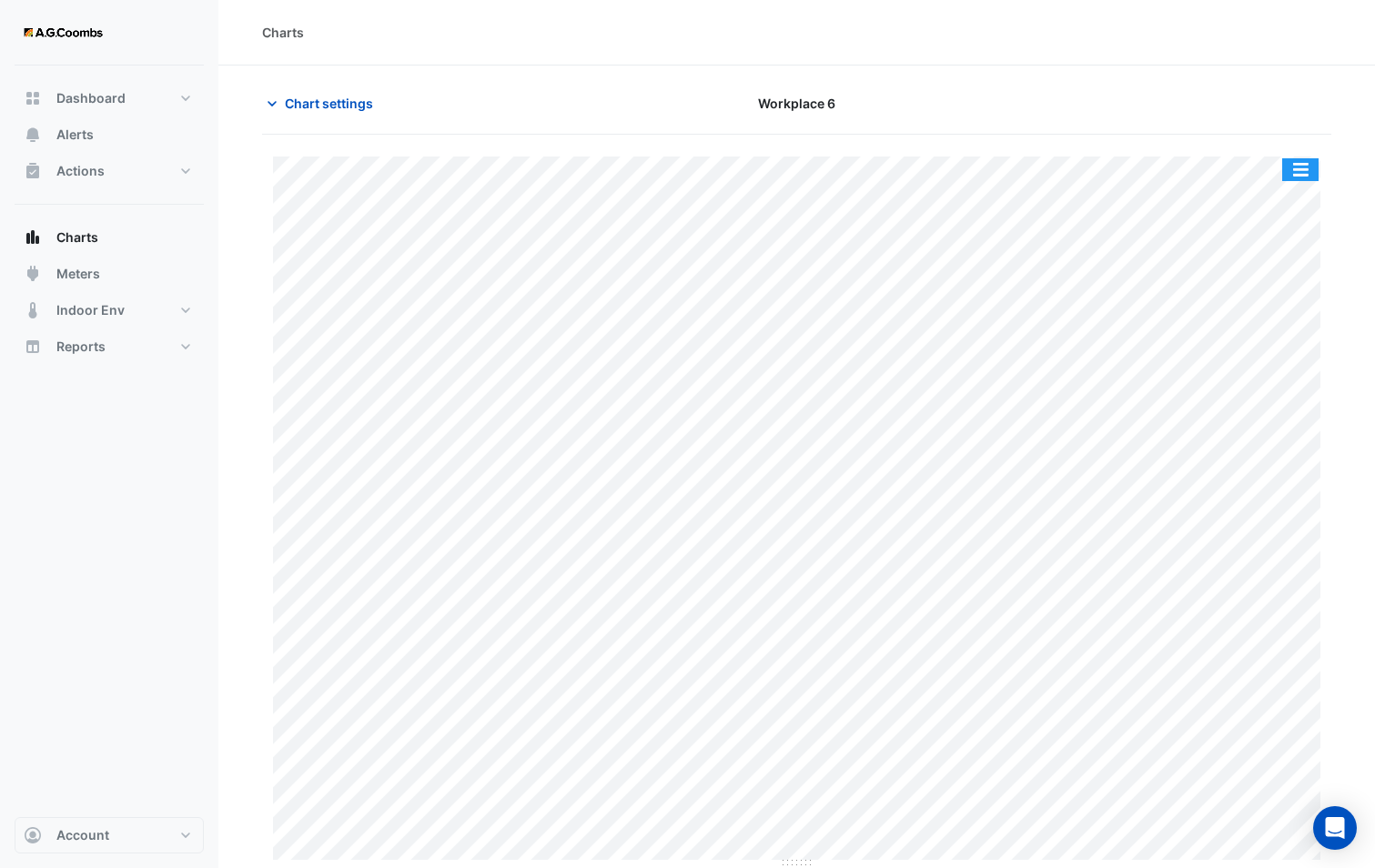
click at [1299, 171] on button "button" at bounding box center [1299, 169] width 36 height 22
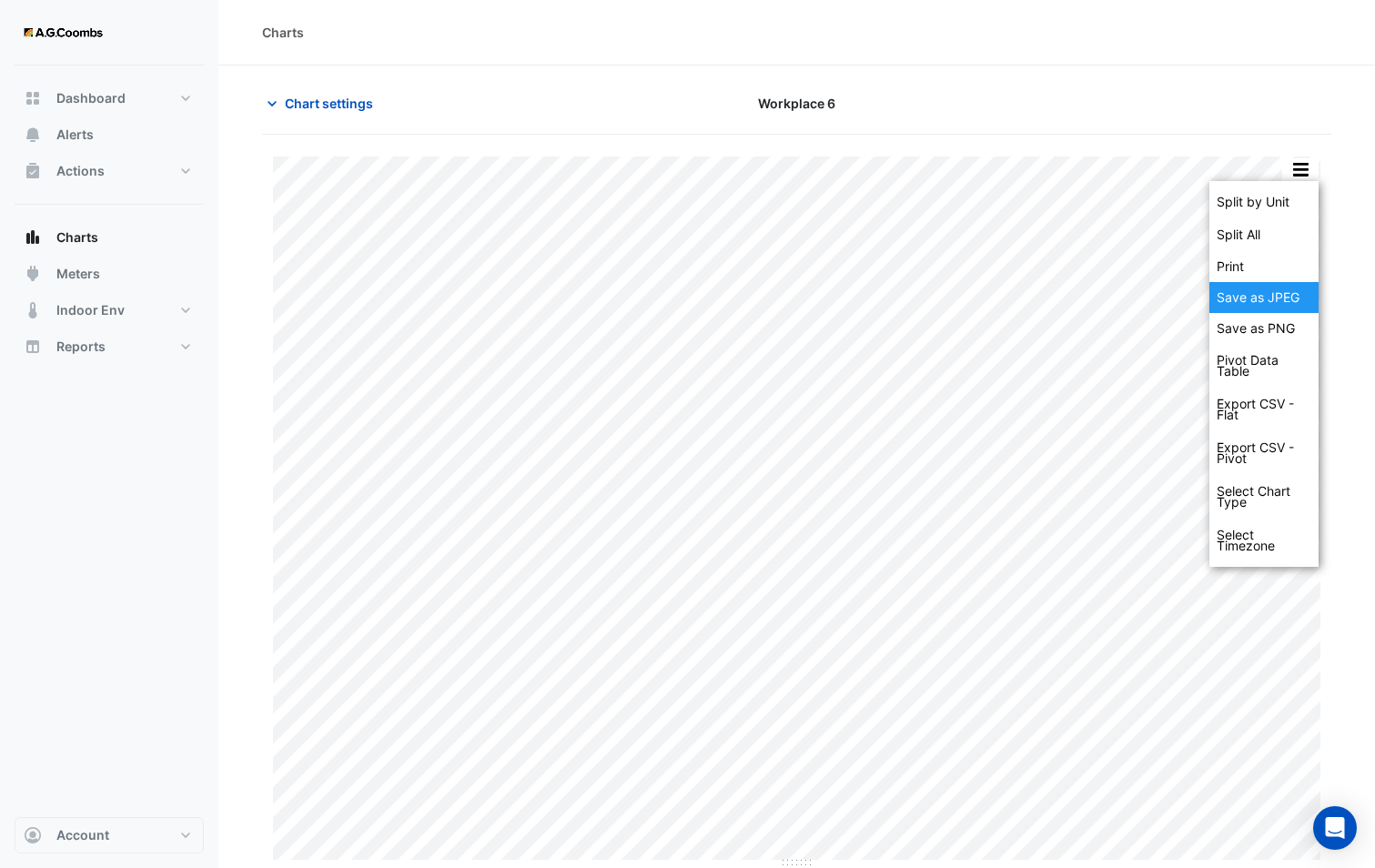
click at [1258, 298] on div "Save as JPEG" at bounding box center [1263, 297] width 109 height 31
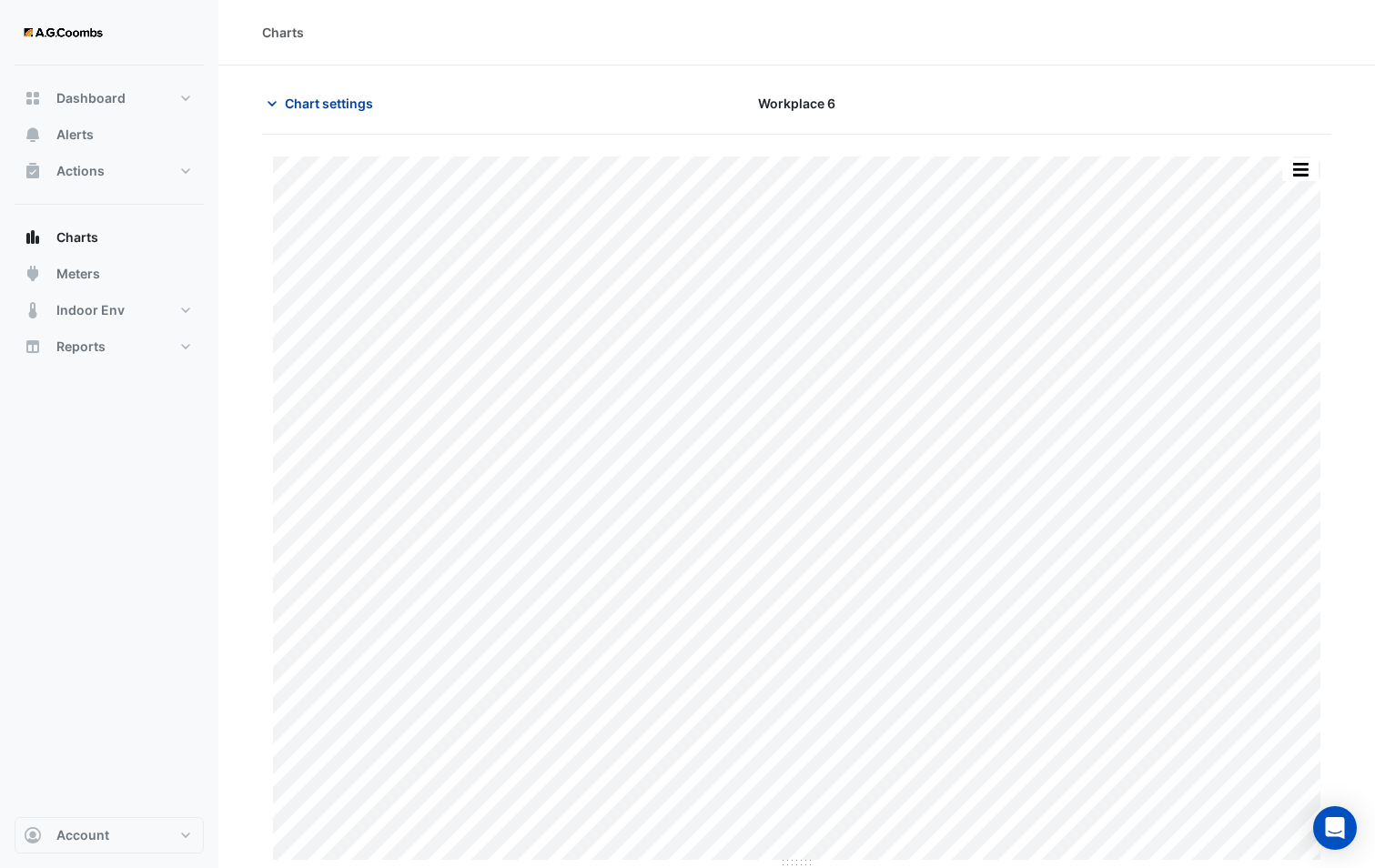
click at [310, 106] on span "Chart settings" at bounding box center [328, 103] width 88 height 19
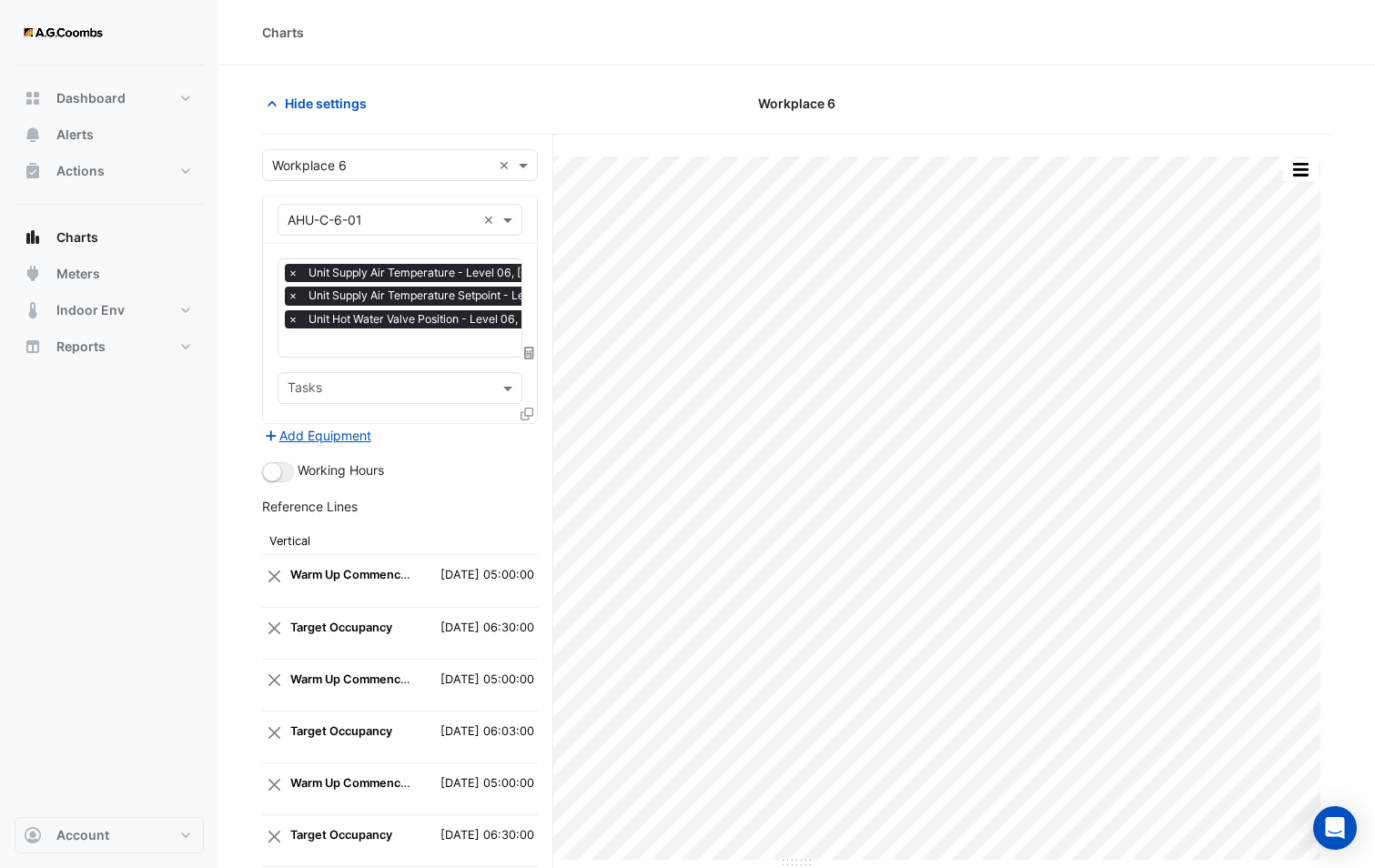
click at [344, 229] on div "Equipment × AHU-C-6-01 ×" at bounding box center [400, 219] width 245 height 32
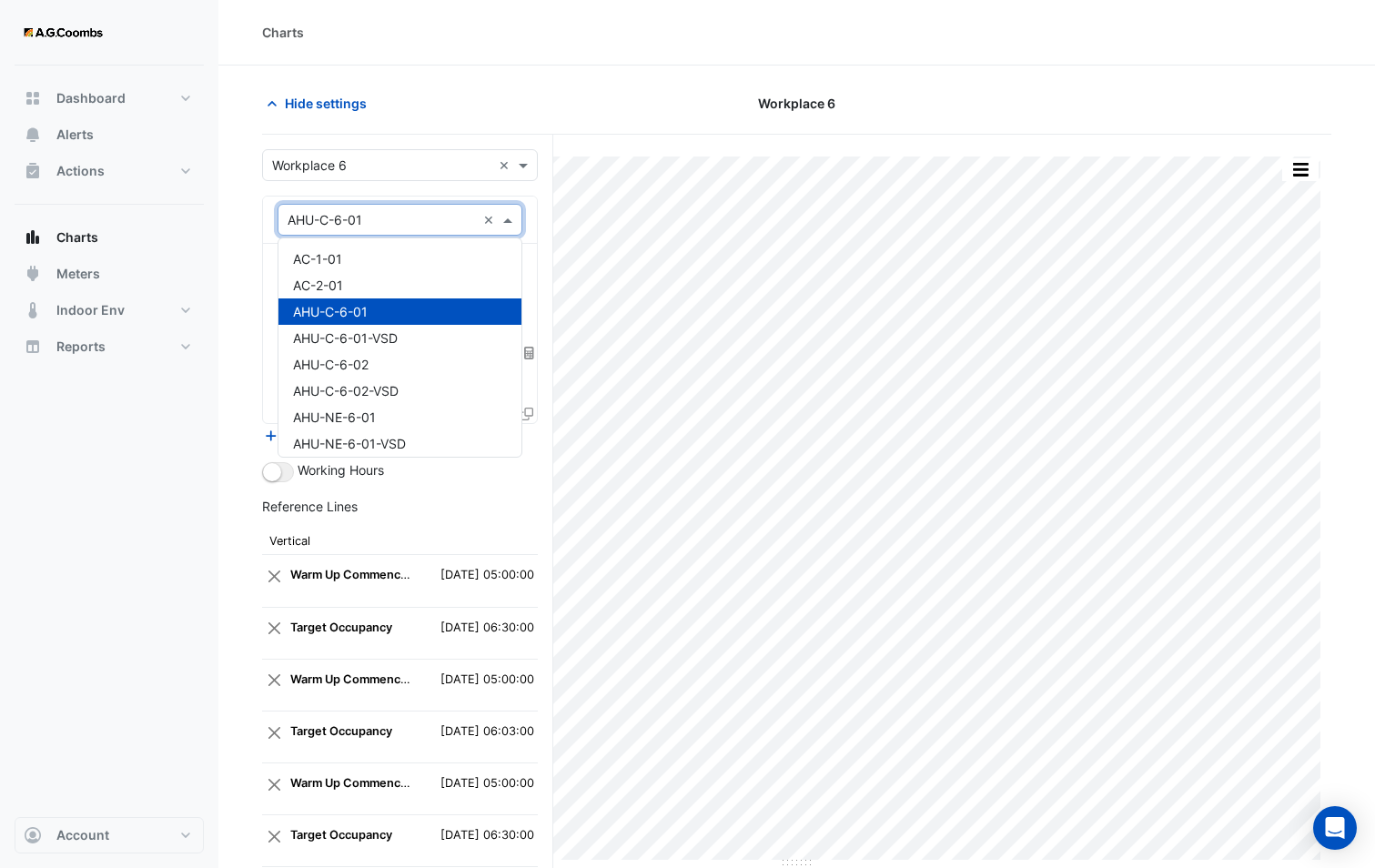
click at [344, 229] on div "Equipment × AHU-C-6-01 ×" at bounding box center [400, 219] width 245 height 32
click at [528, 408] on icon at bounding box center [526, 414] width 13 height 13
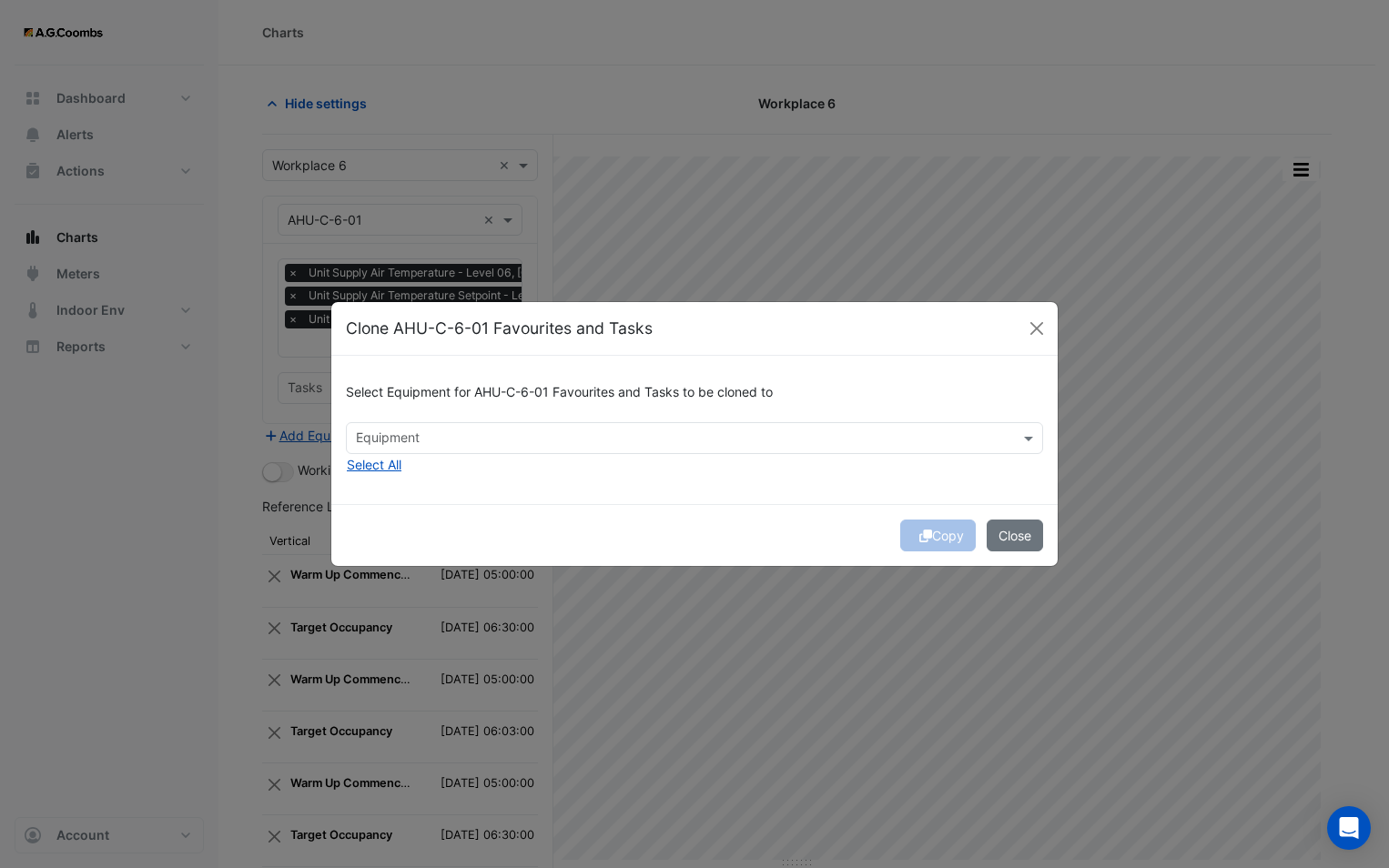
click at [436, 445] on input "text" at bounding box center [683, 440] width 656 height 19
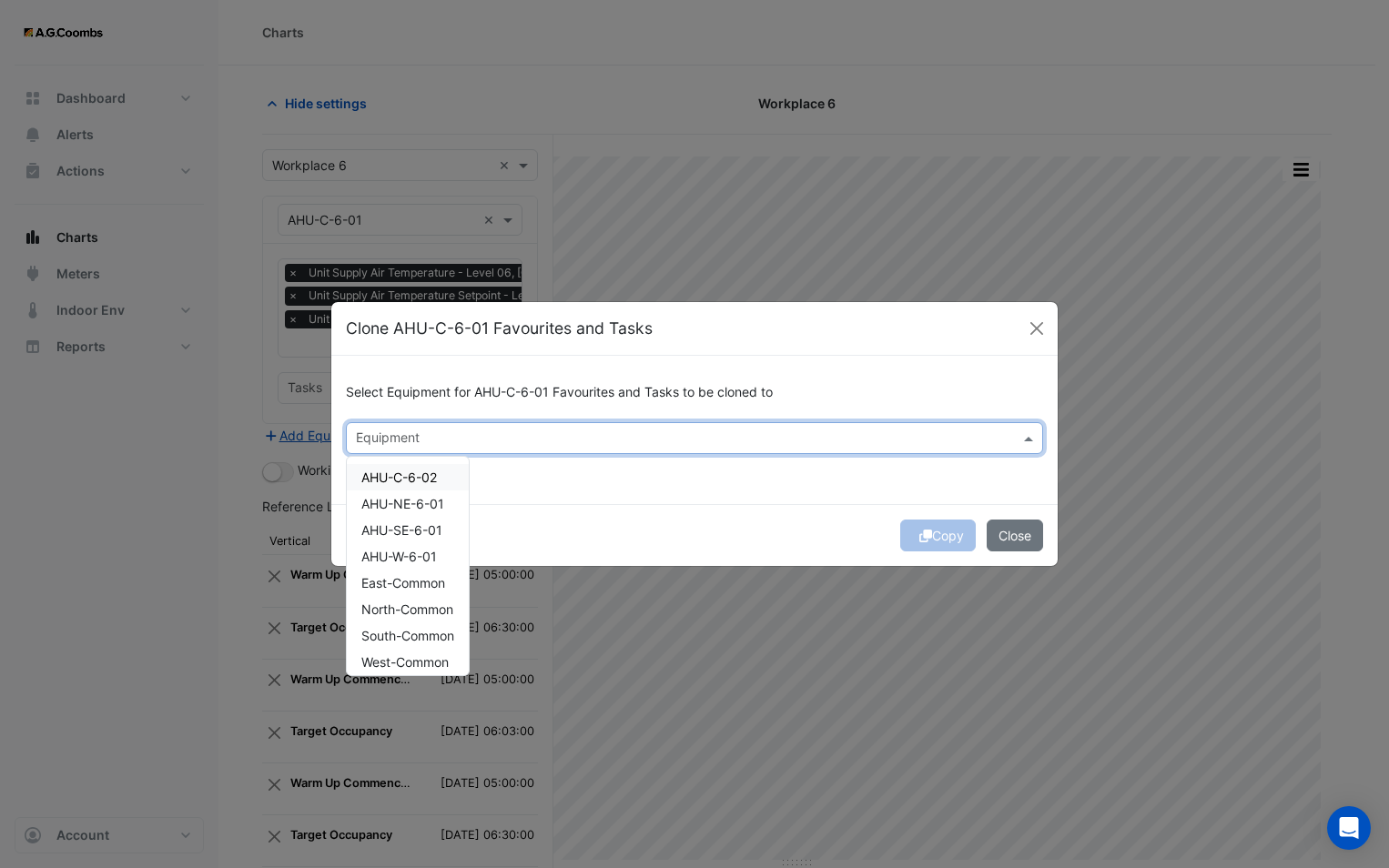
click at [408, 483] on span "AHU-C-6-02" at bounding box center [399, 477] width 76 height 16
click at [632, 505] on div "Copy Close" at bounding box center [694, 535] width 727 height 62
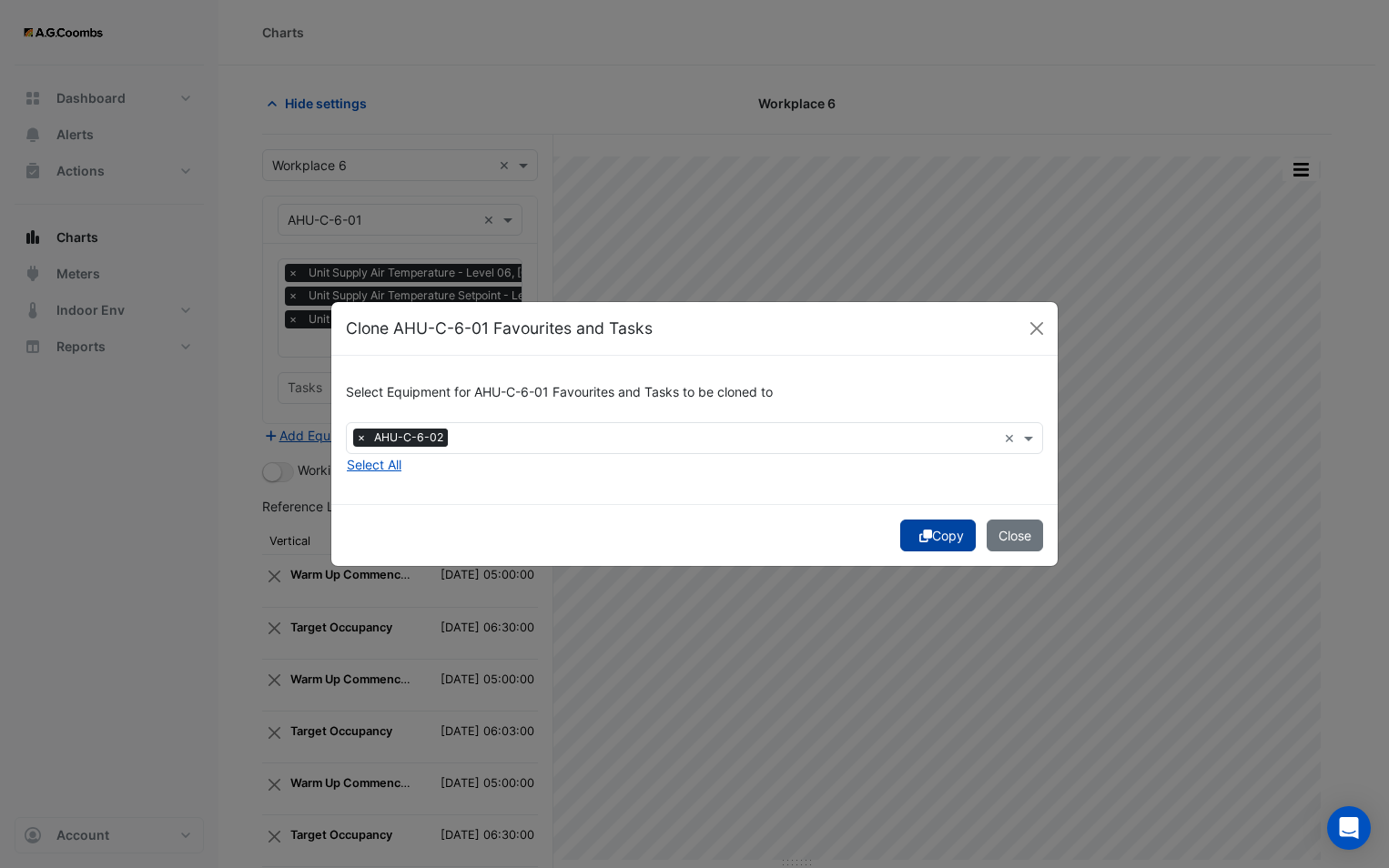
click at [919, 537] on icon "submit" at bounding box center [925, 535] width 13 height 13
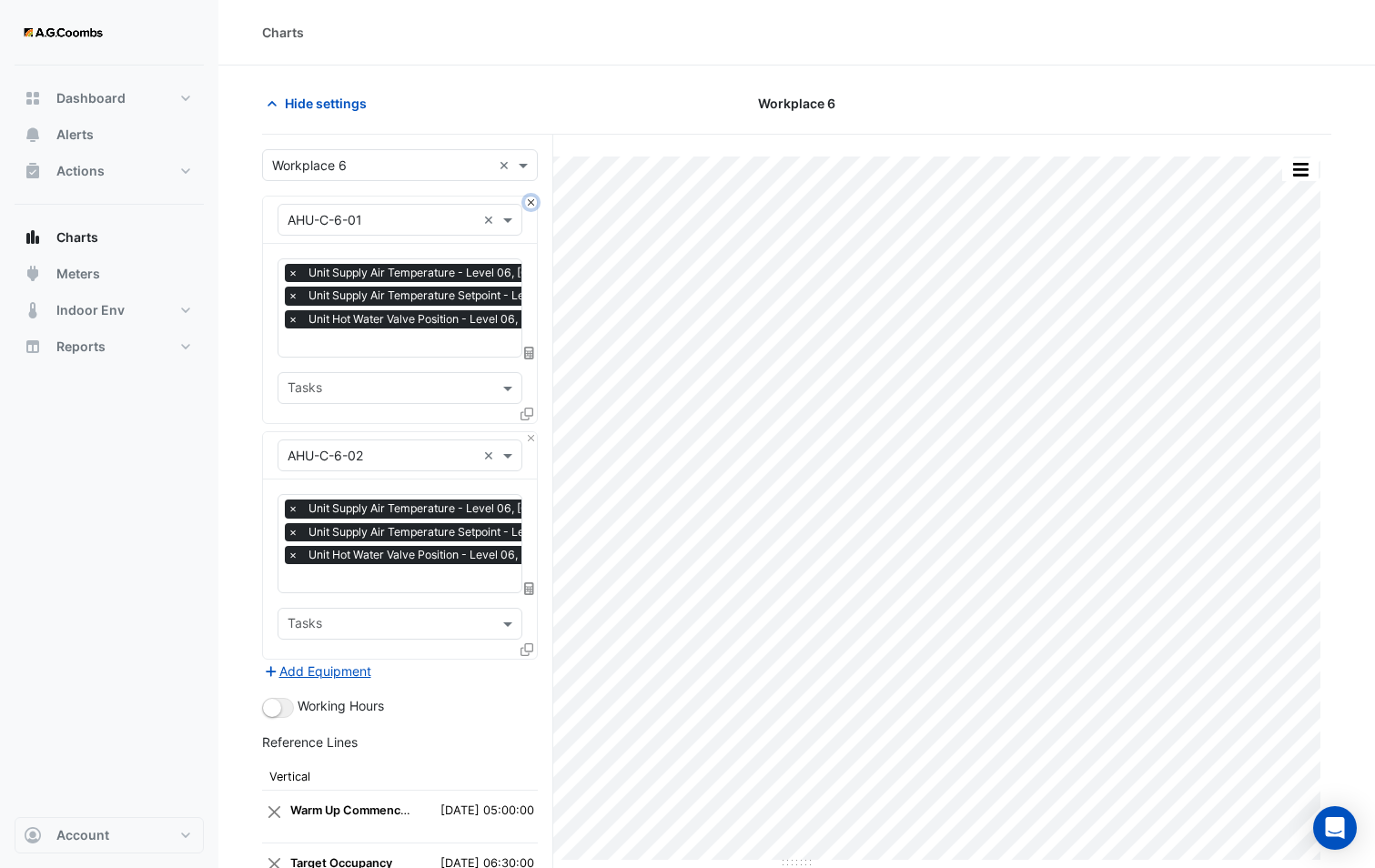
click at [529, 203] on button "Close" at bounding box center [531, 202] width 12 height 12
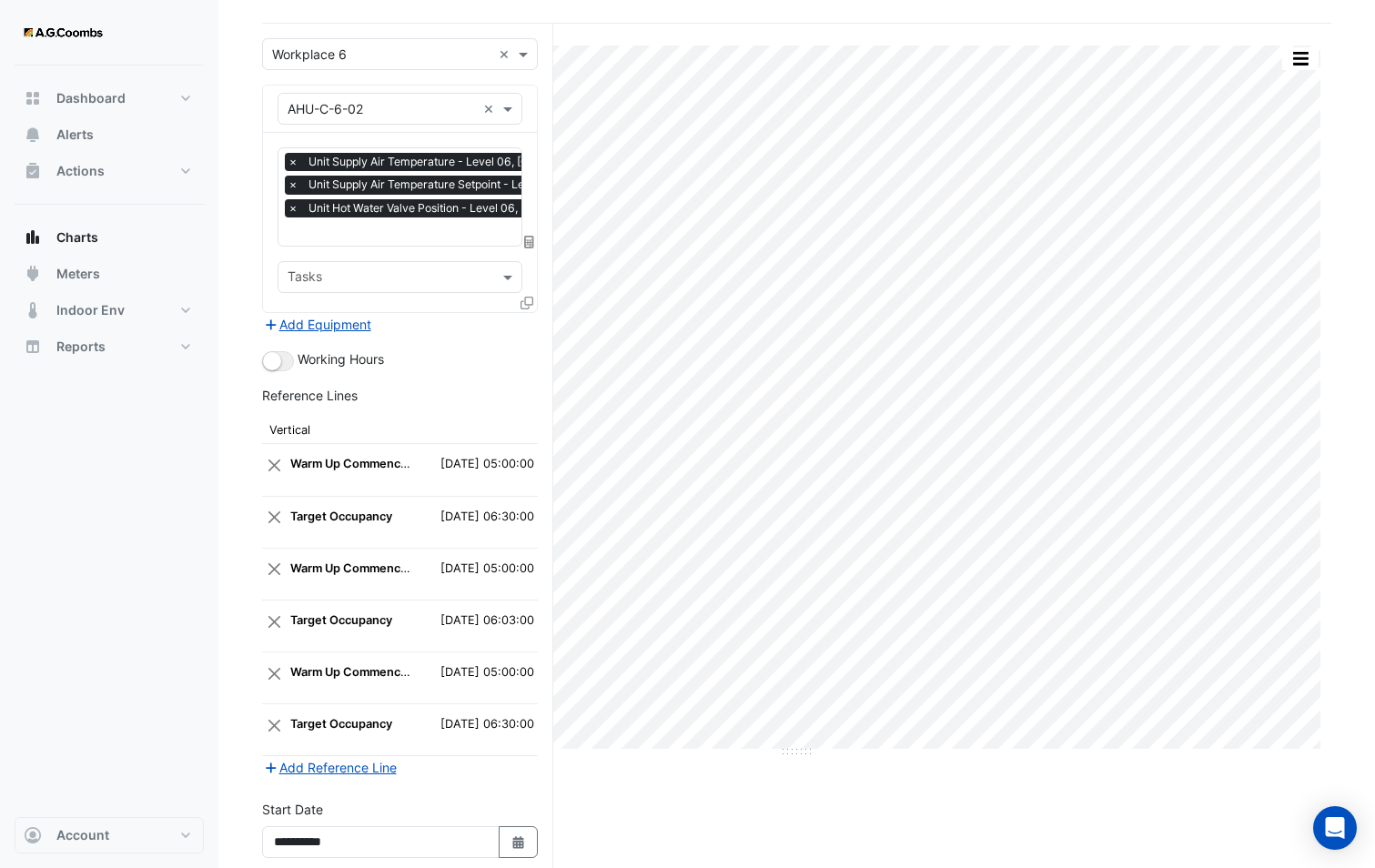
scroll to position [269, 0]
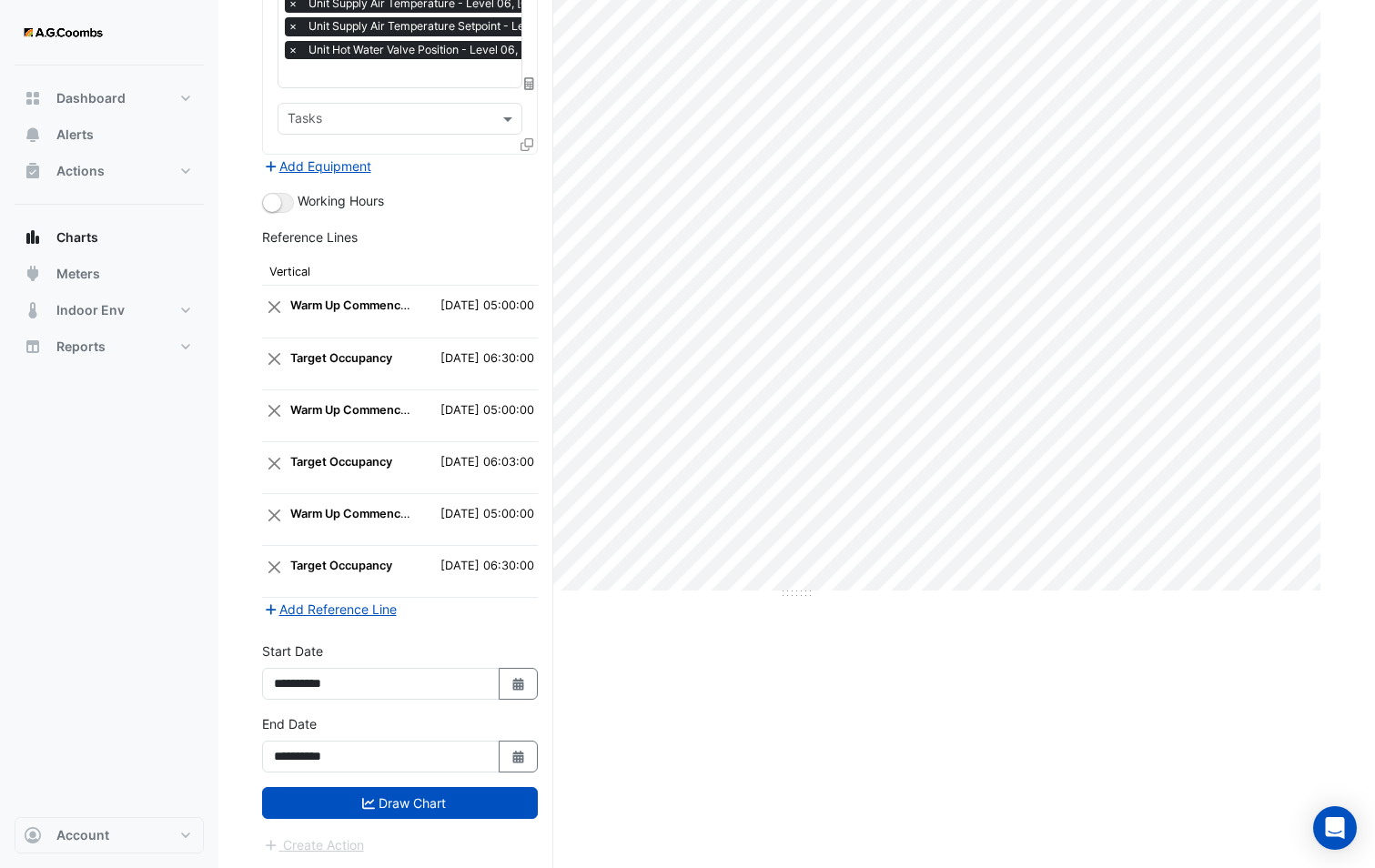
click at [406, 810] on button "Draw Chart" at bounding box center [400, 802] width 276 height 32
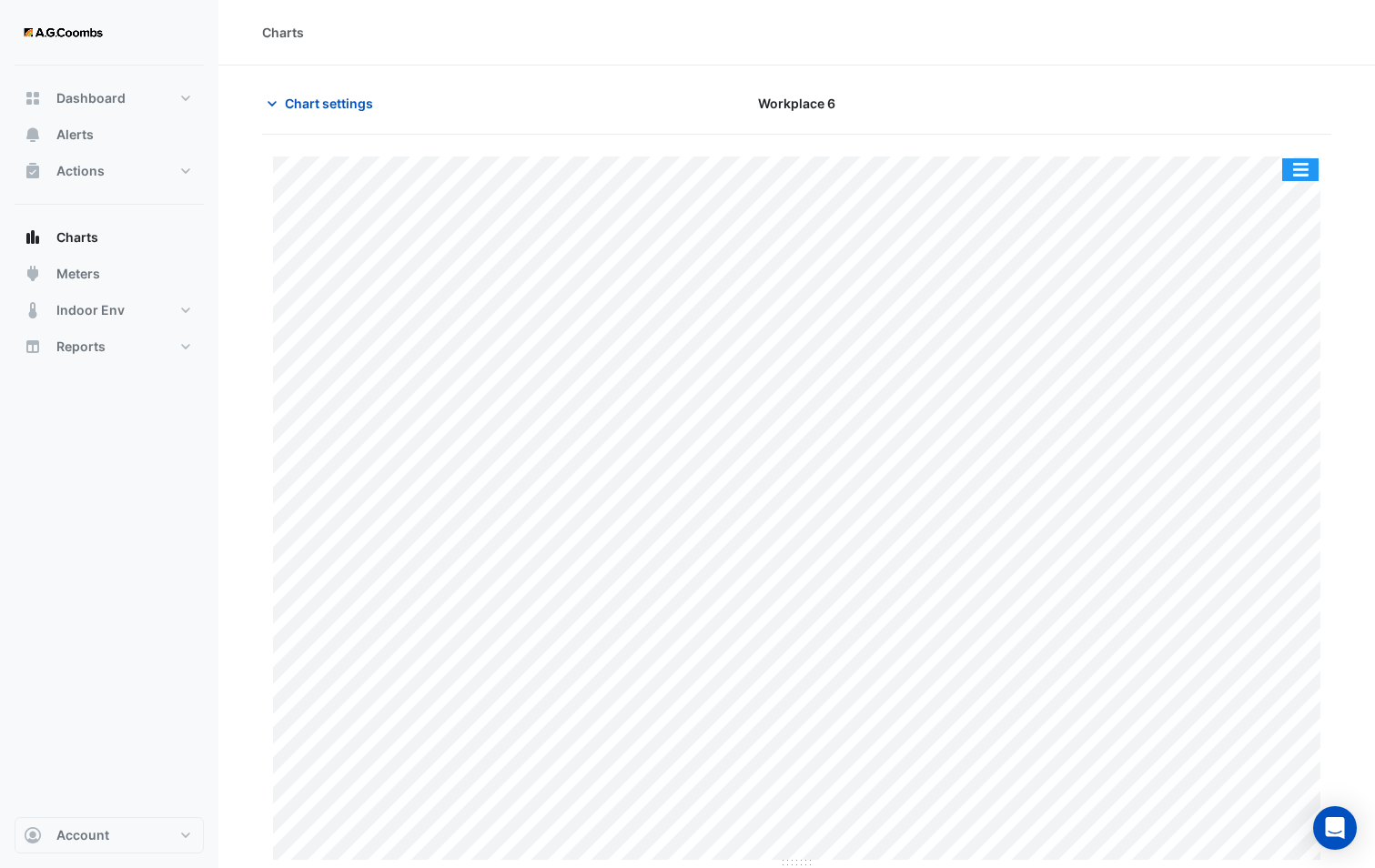
click at [1302, 165] on button "button" at bounding box center [1299, 169] width 36 height 22
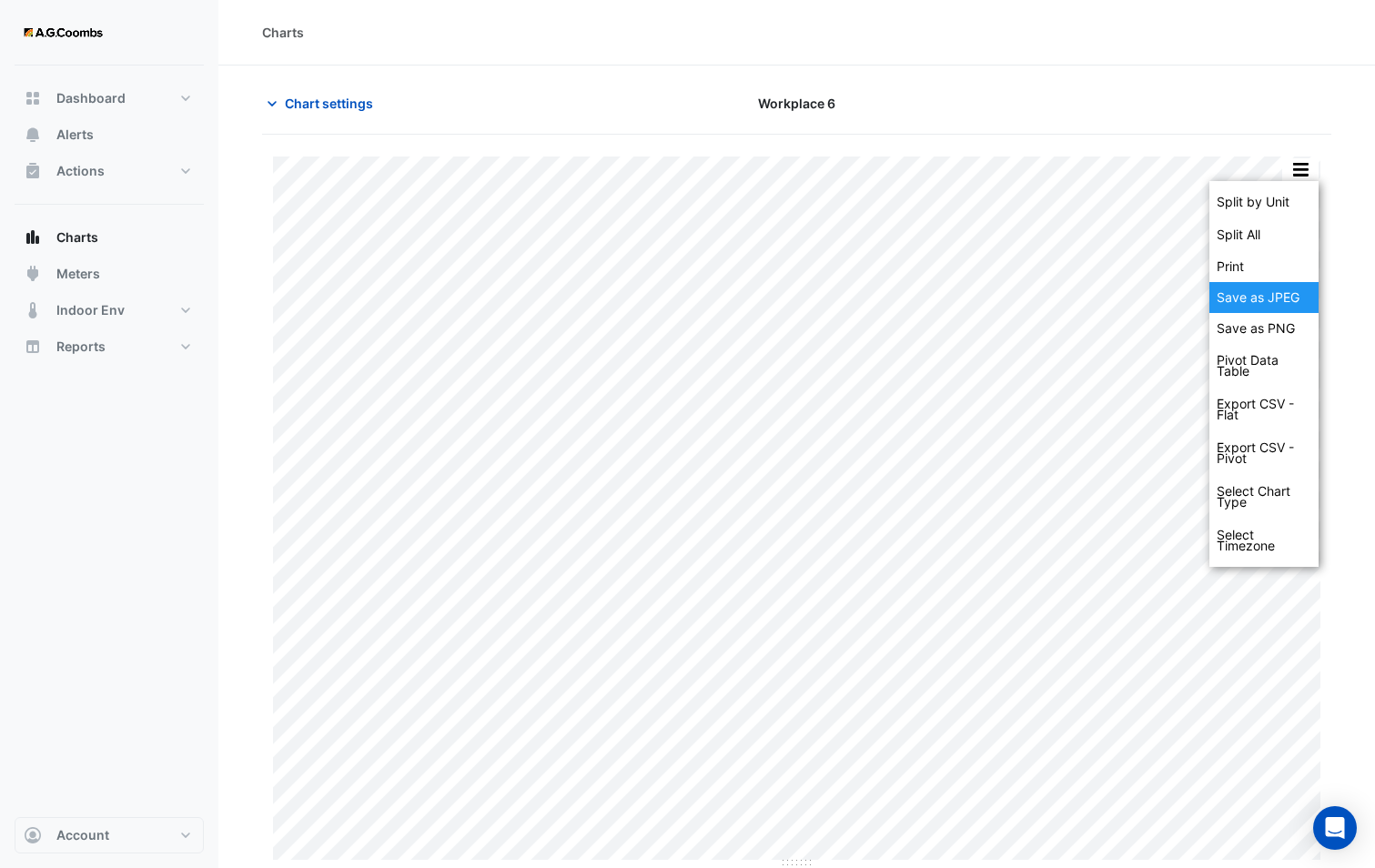
click at [1258, 304] on div "Save as JPEG" at bounding box center [1263, 297] width 109 height 31
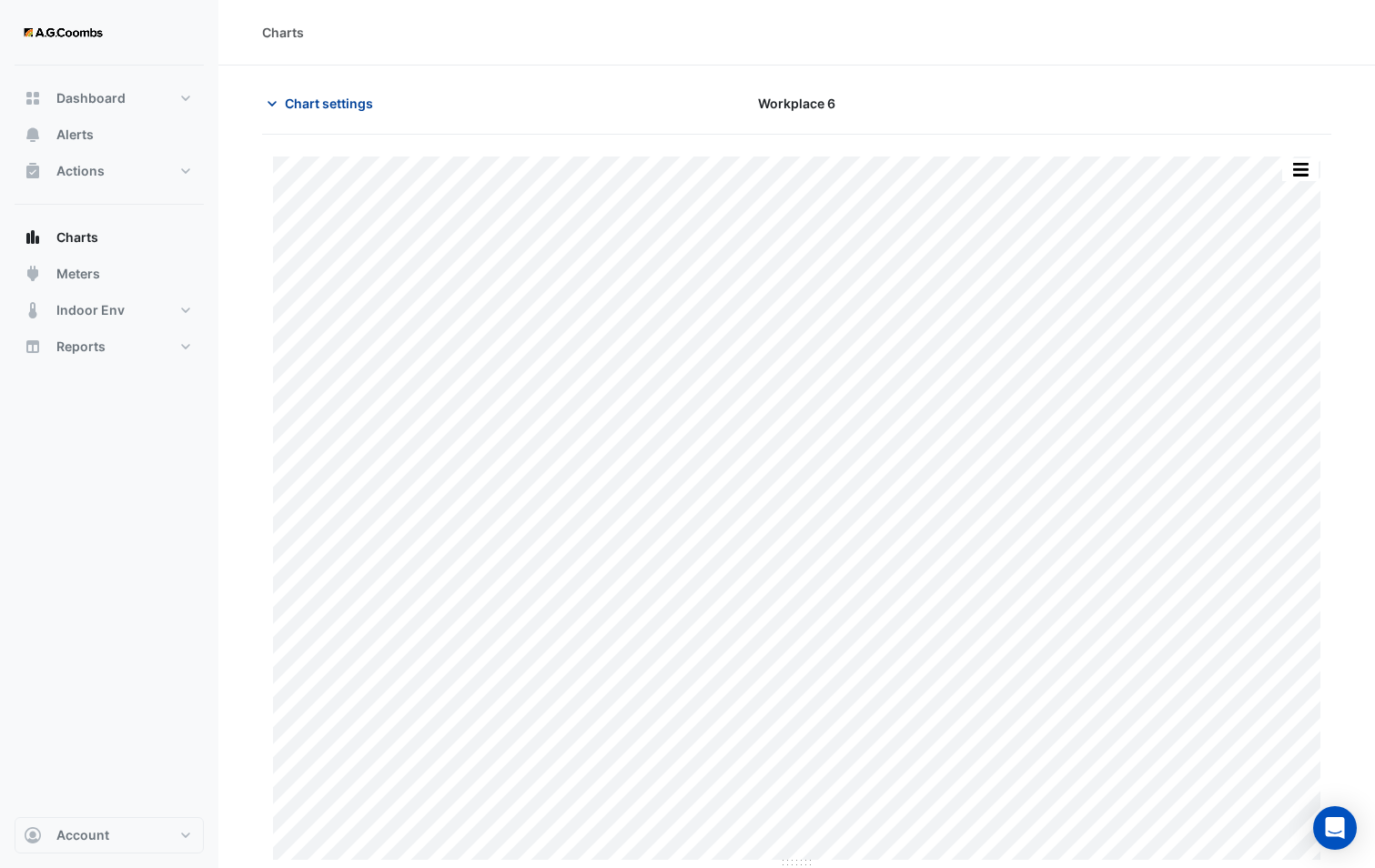
click at [274, 99] on icon "button" at bounding box center [272, 103] width 18 height 18
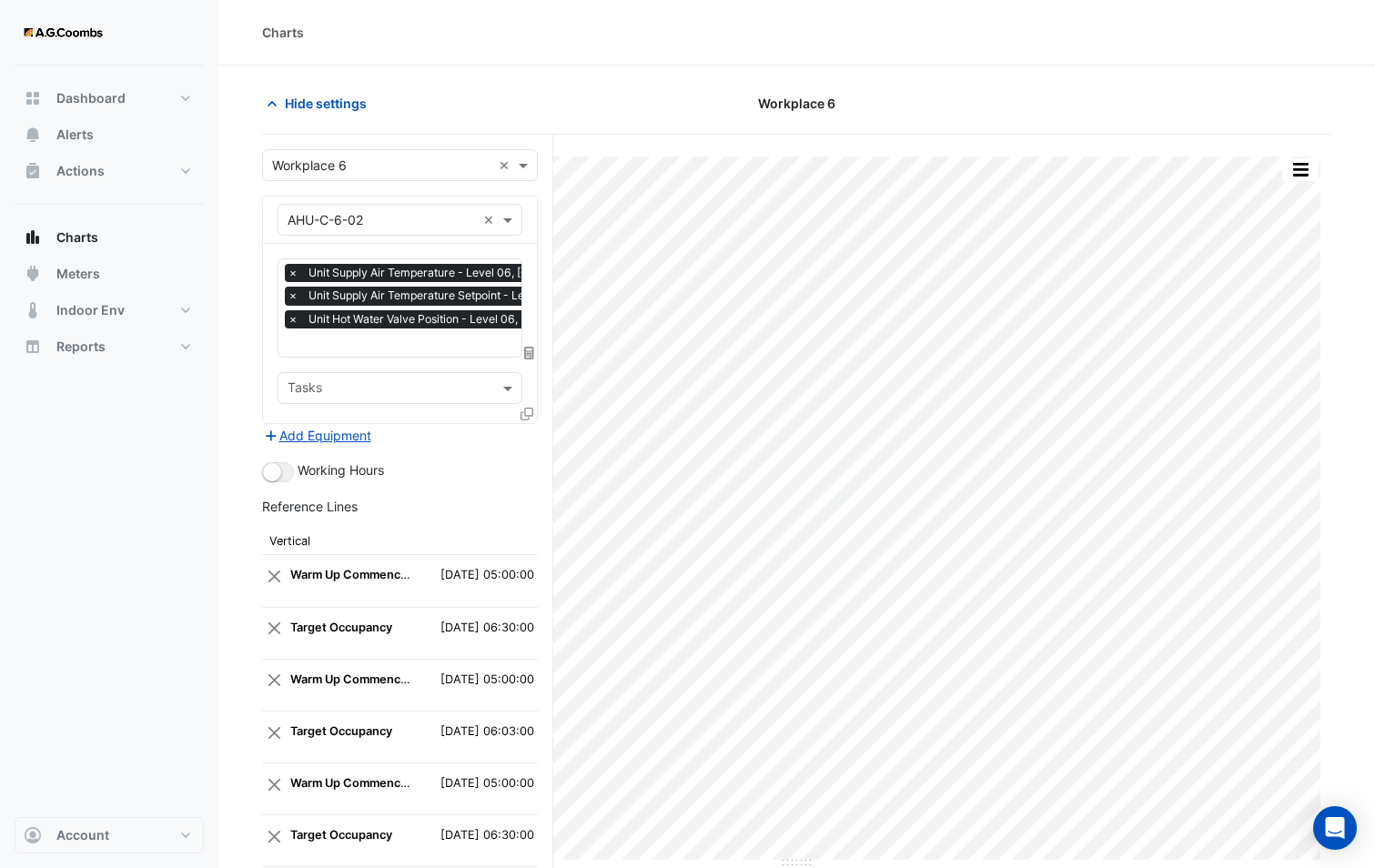
click at [524, 420] on div at bounding box center [528, 417] width 17 height 26
click at [524, 418] on fa-icon at bounding box center [526, 414] width 13 height 16
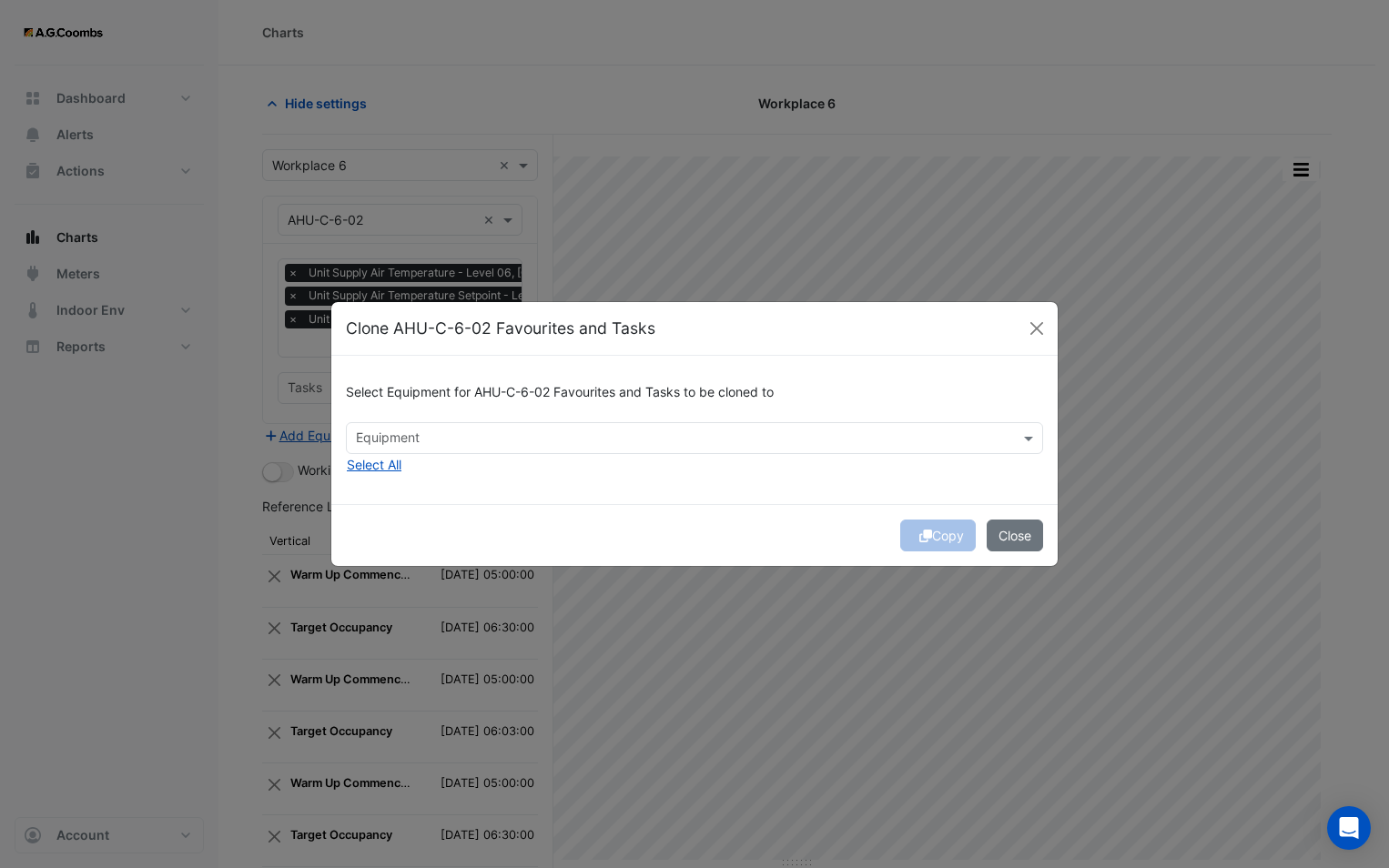
click at [541, 440] on input "text" at bounding box center [683, 440] width 656 height 19
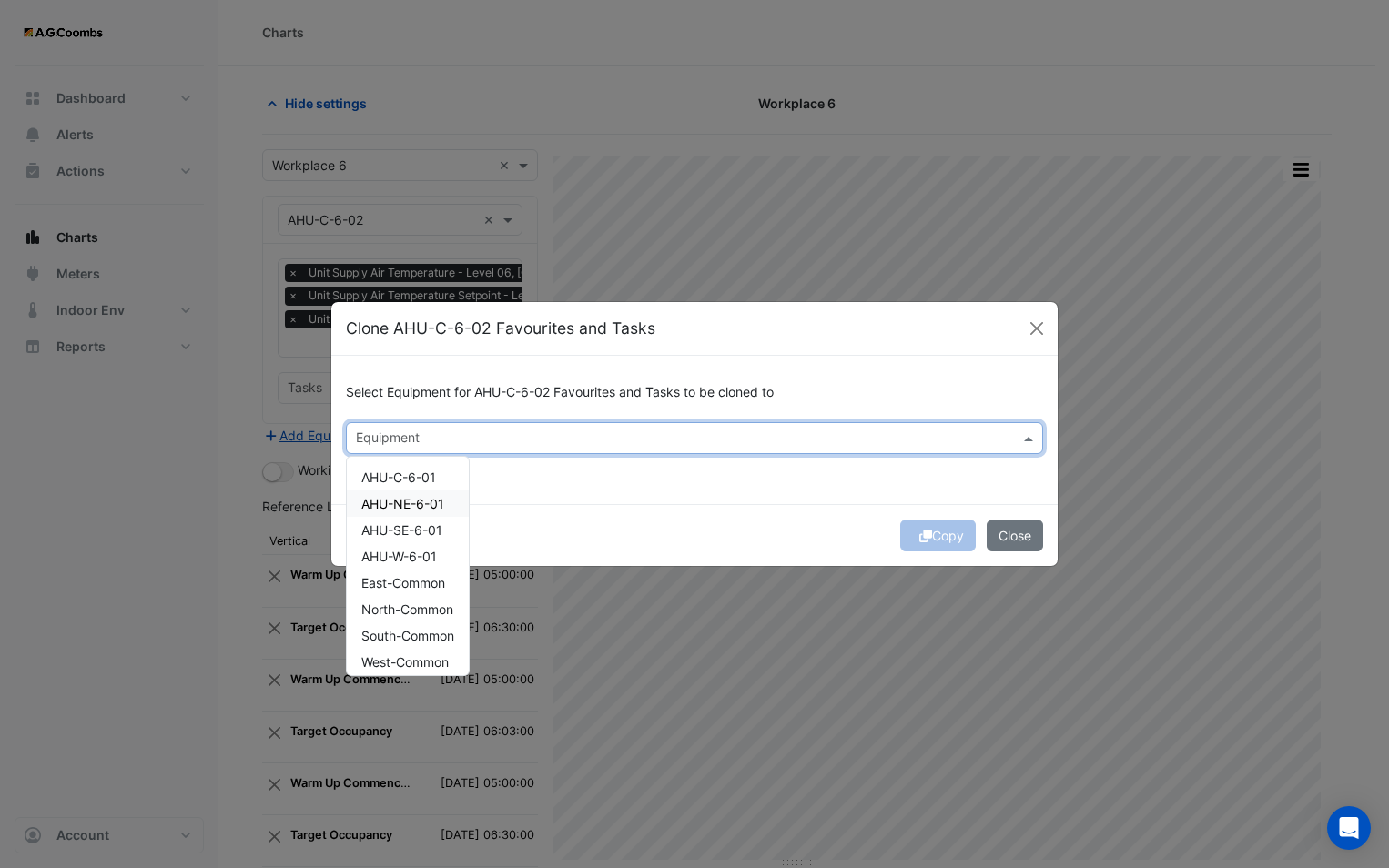
click at [408, 512] on div "AHU-NE-6-01" at bounding box center [408, 503] width 122 height 26
click at [552, 503] on div "Select Equipment for AHU-C-6-02 Favourites and Tasks to be cloned to Equipment …" at bounding box center [694, 429] width 727 height 149
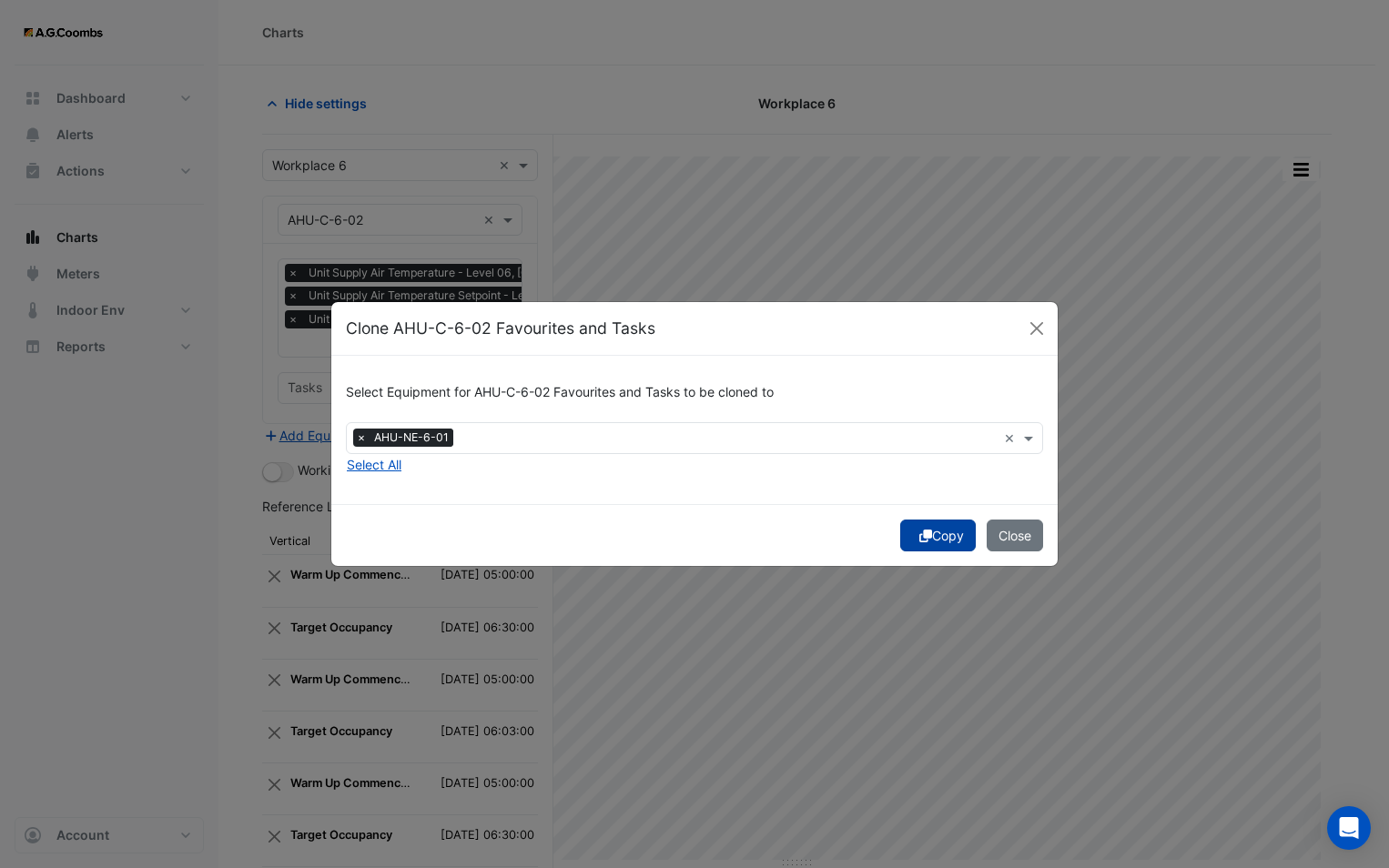
click at [936, 527] on button "Copy" at bounding box center [938, 535] width 76 height 32
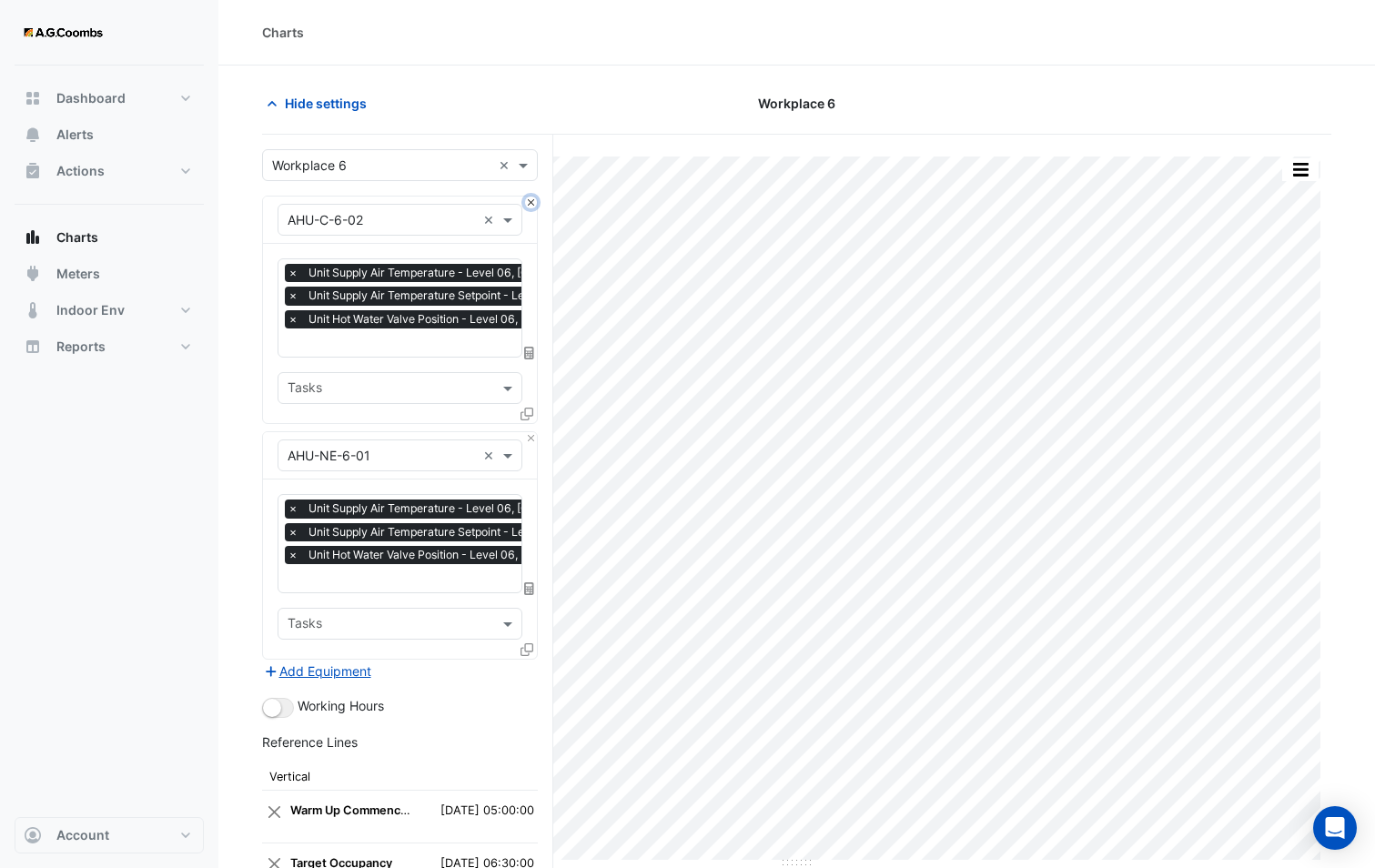
click at [531, 201] on button "Close" at bounding box center [531, 202] width 12 height 12
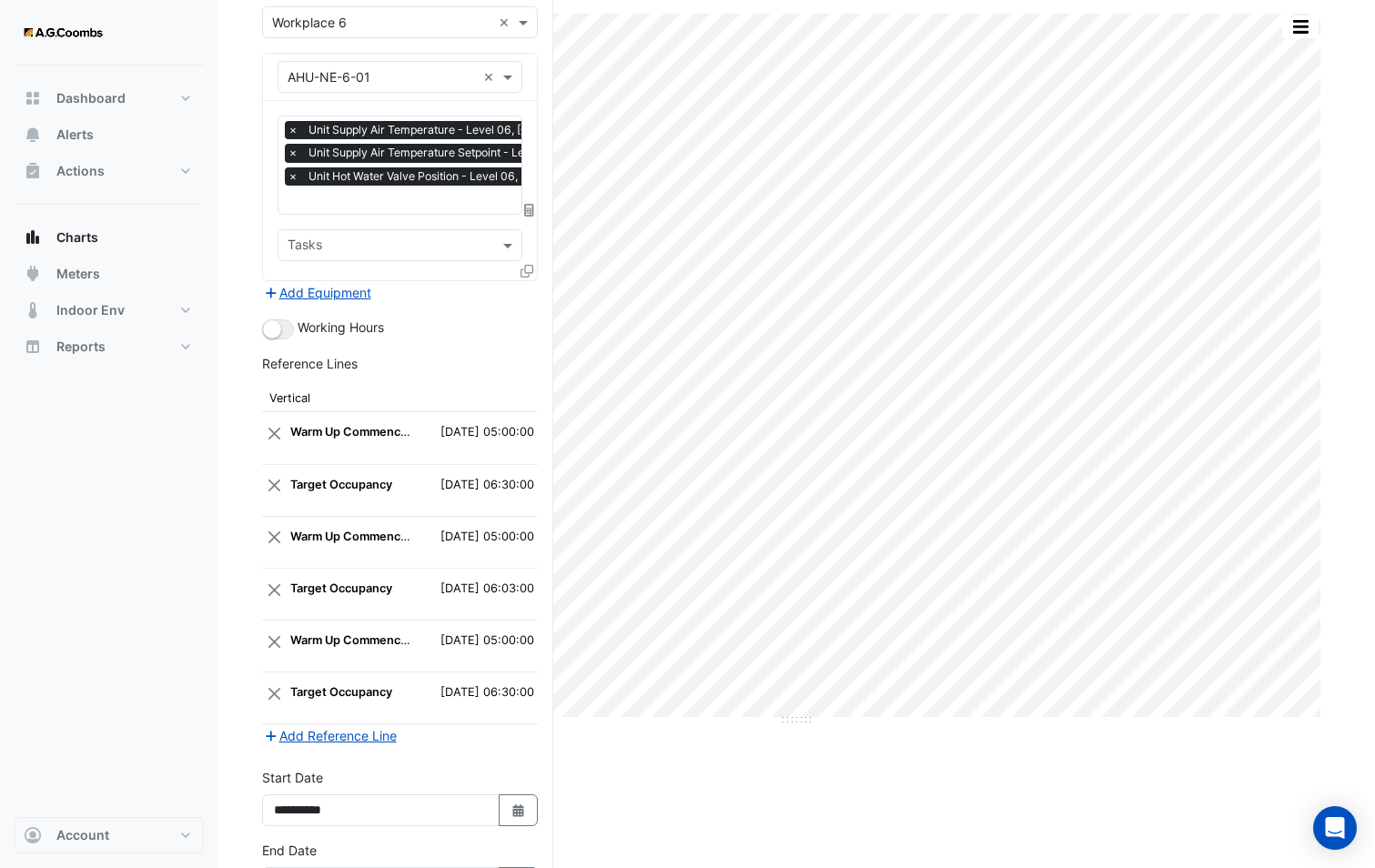
scroll to position [269, 0]
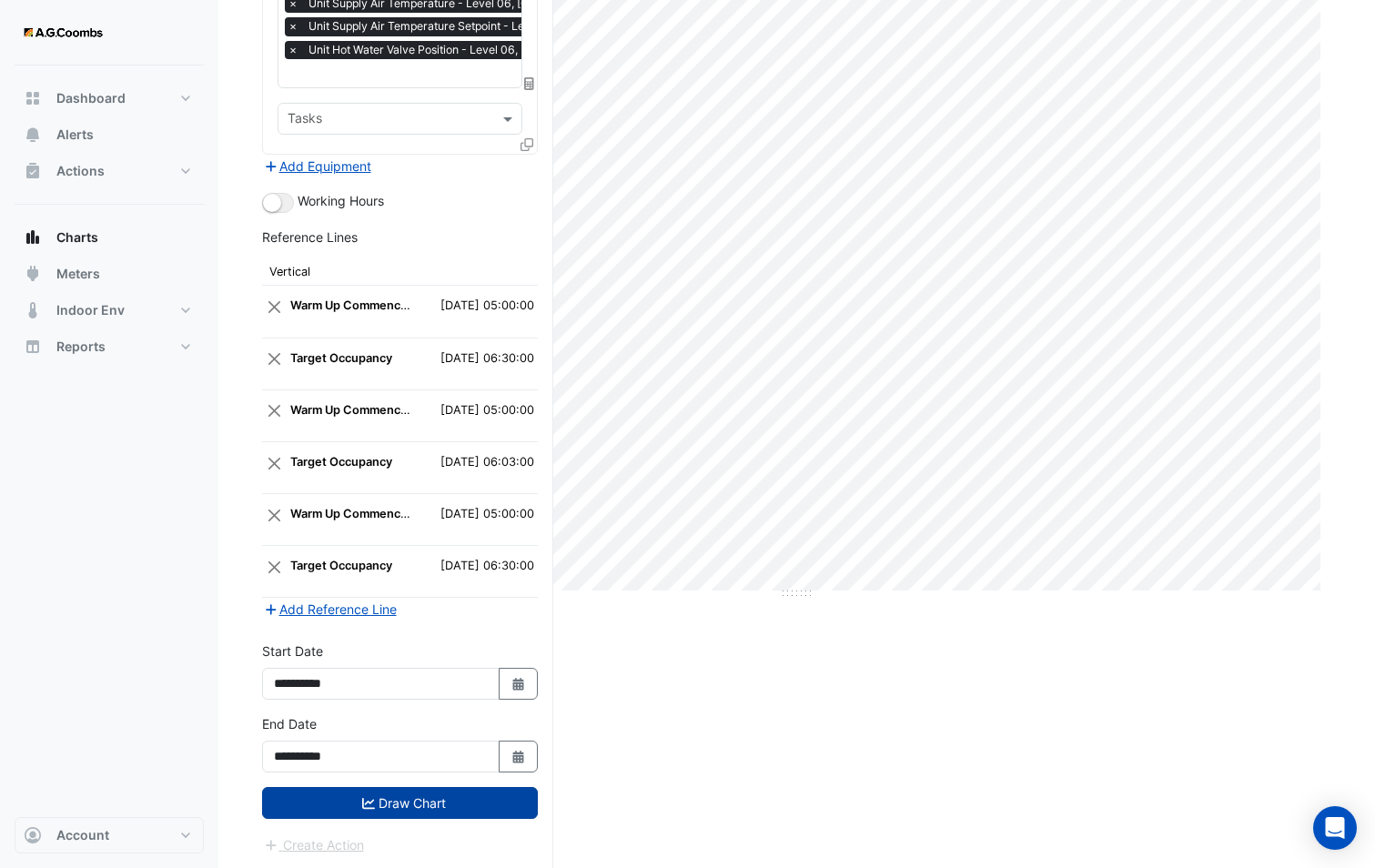
click at [454, 797] on button "Draw Chart" at bounding box center [400, 802] width 276 height 32
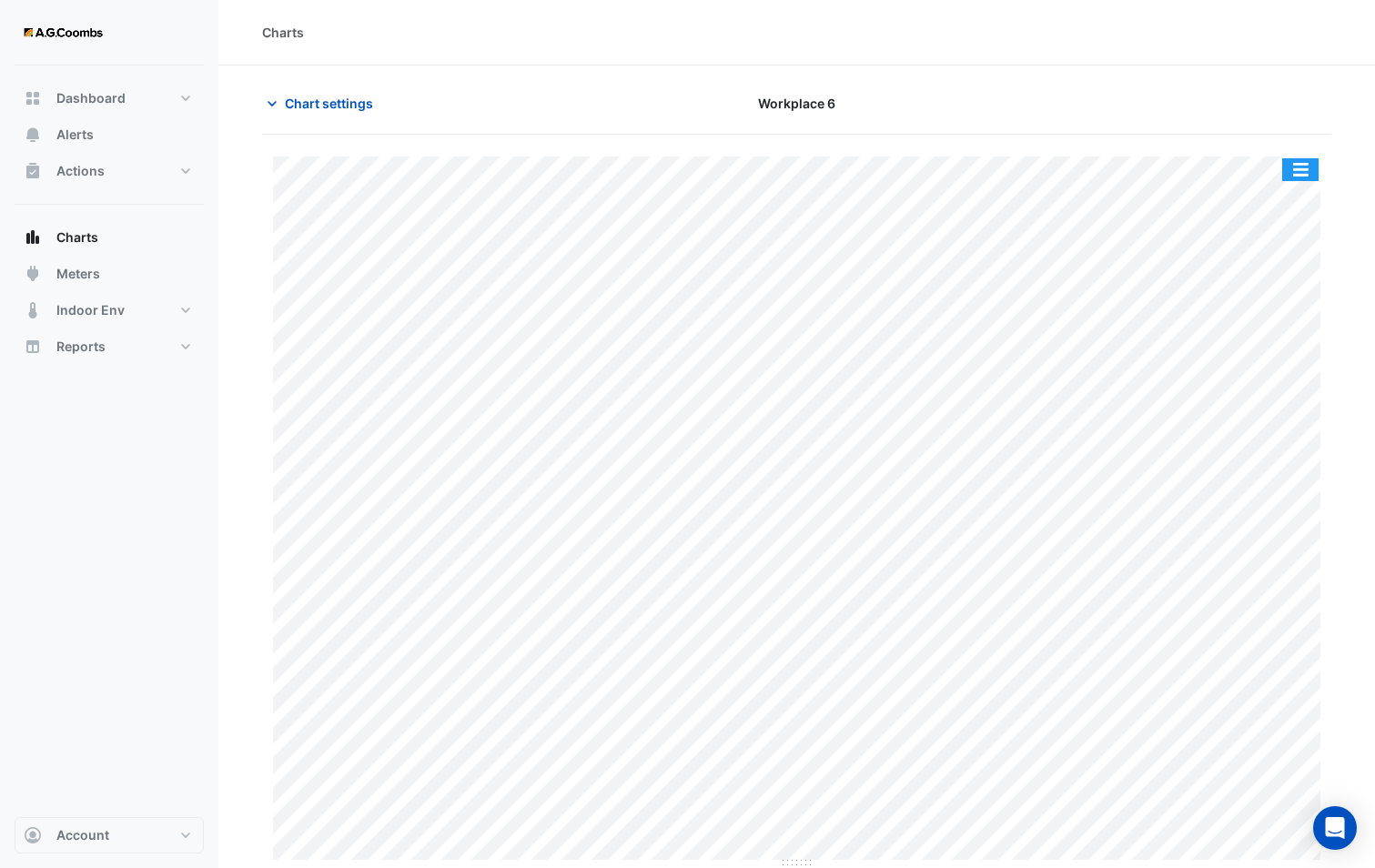
click at [1313, 168] on button "button" at bounding box center [1299, 169] width 36 height 22
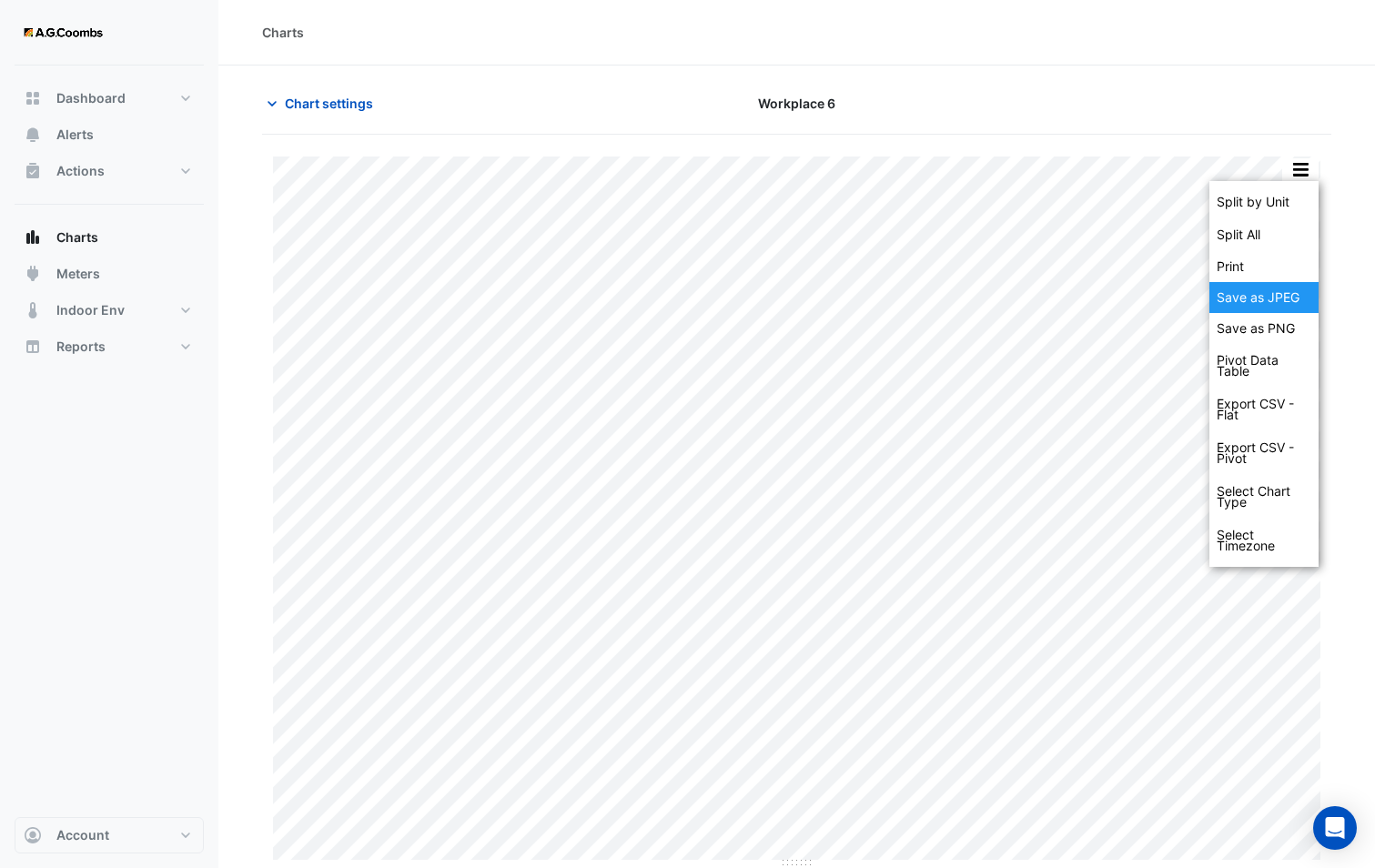
click at [1290, 295] on div "Save as JPEG" at bounding box center [1263, 297] width 109 height 31
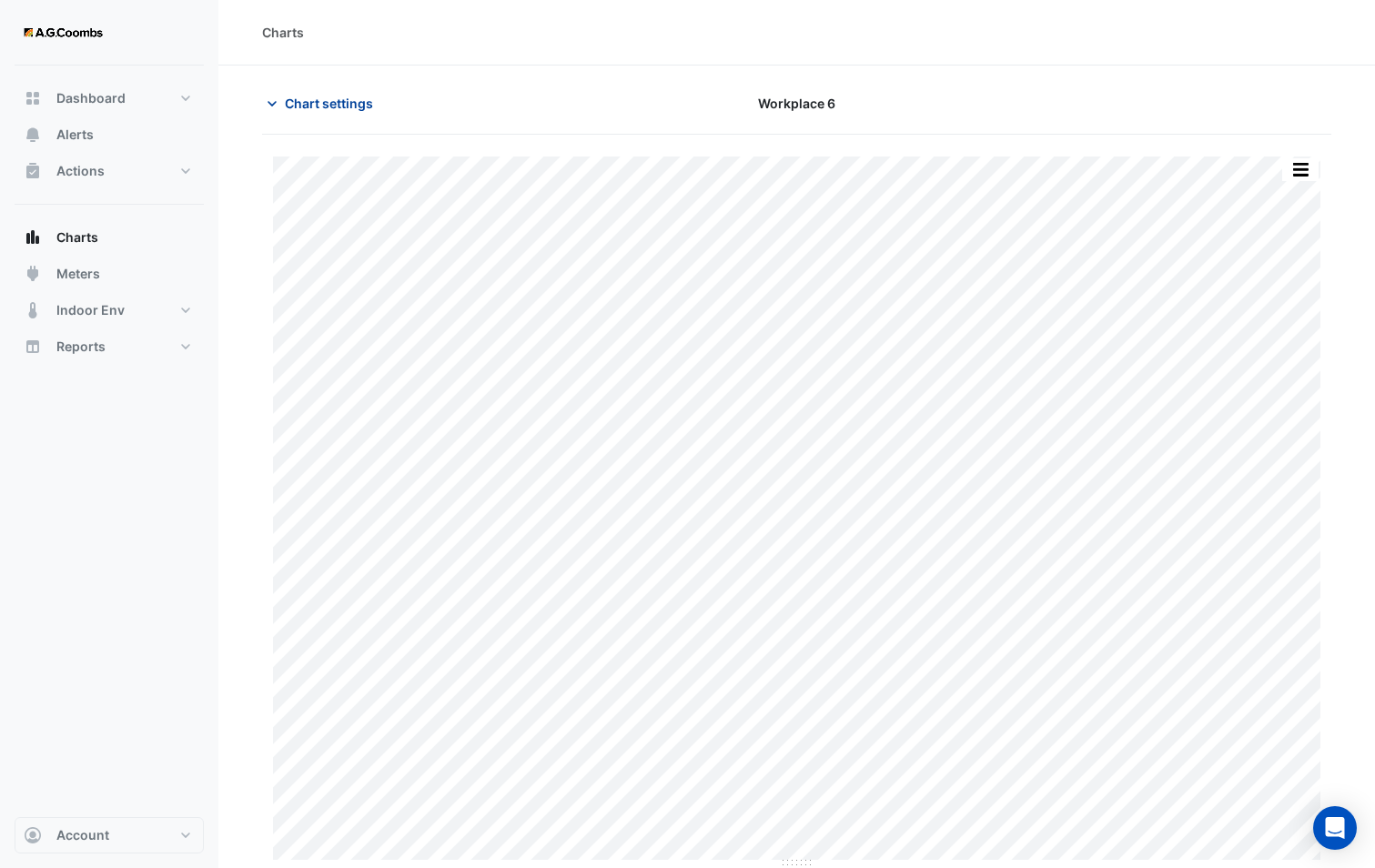
drag, startPoint x: 357, startPoint y: 98, endPoint x: 358, endPoint y: 122, distance: 24.0
click at [357, 98] on span "Chart settings" at bounding box center [328, 103] width 88 height 19
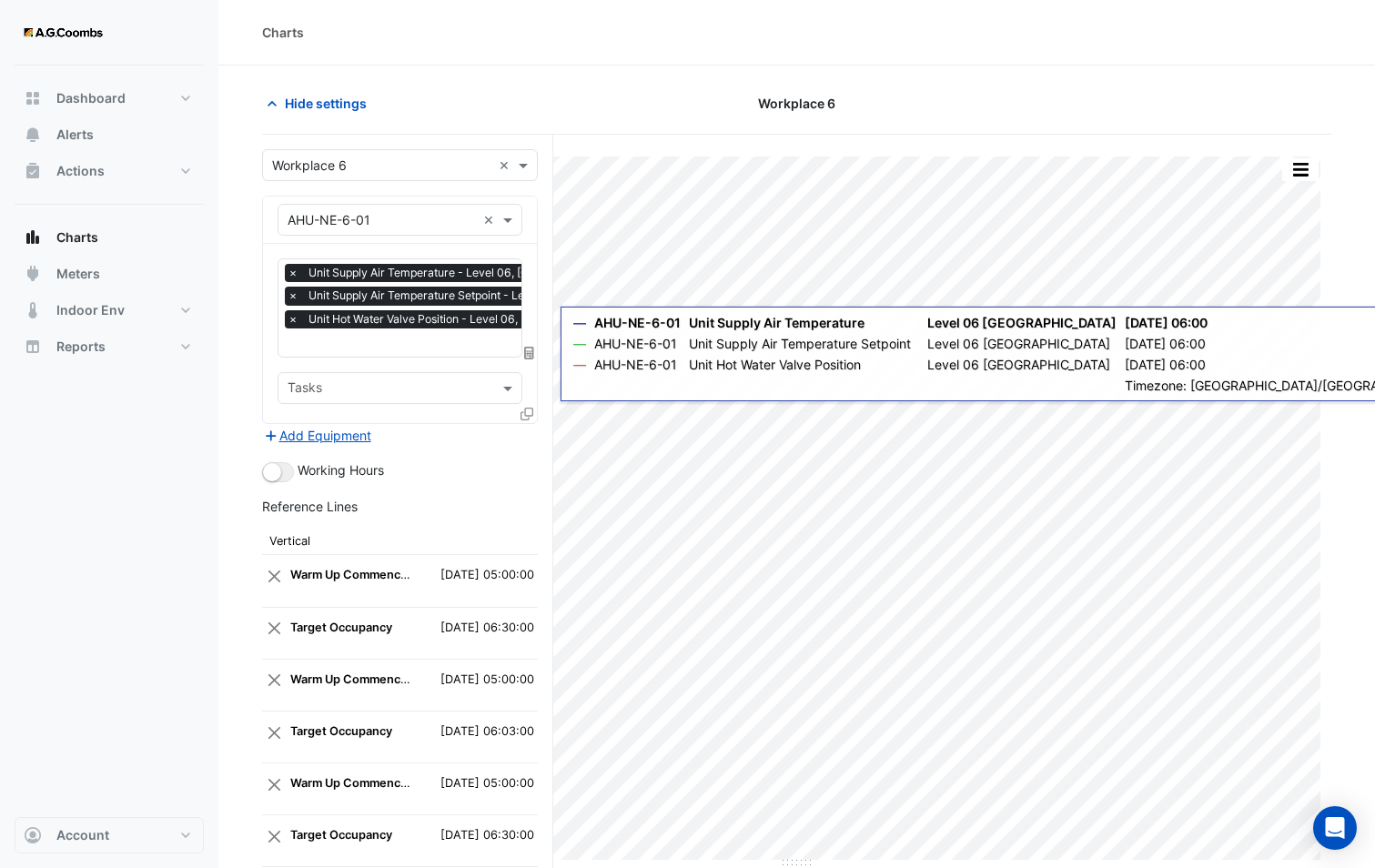
click at [523, 411] on icon at bounding box center [526, 414] width 13 height 13
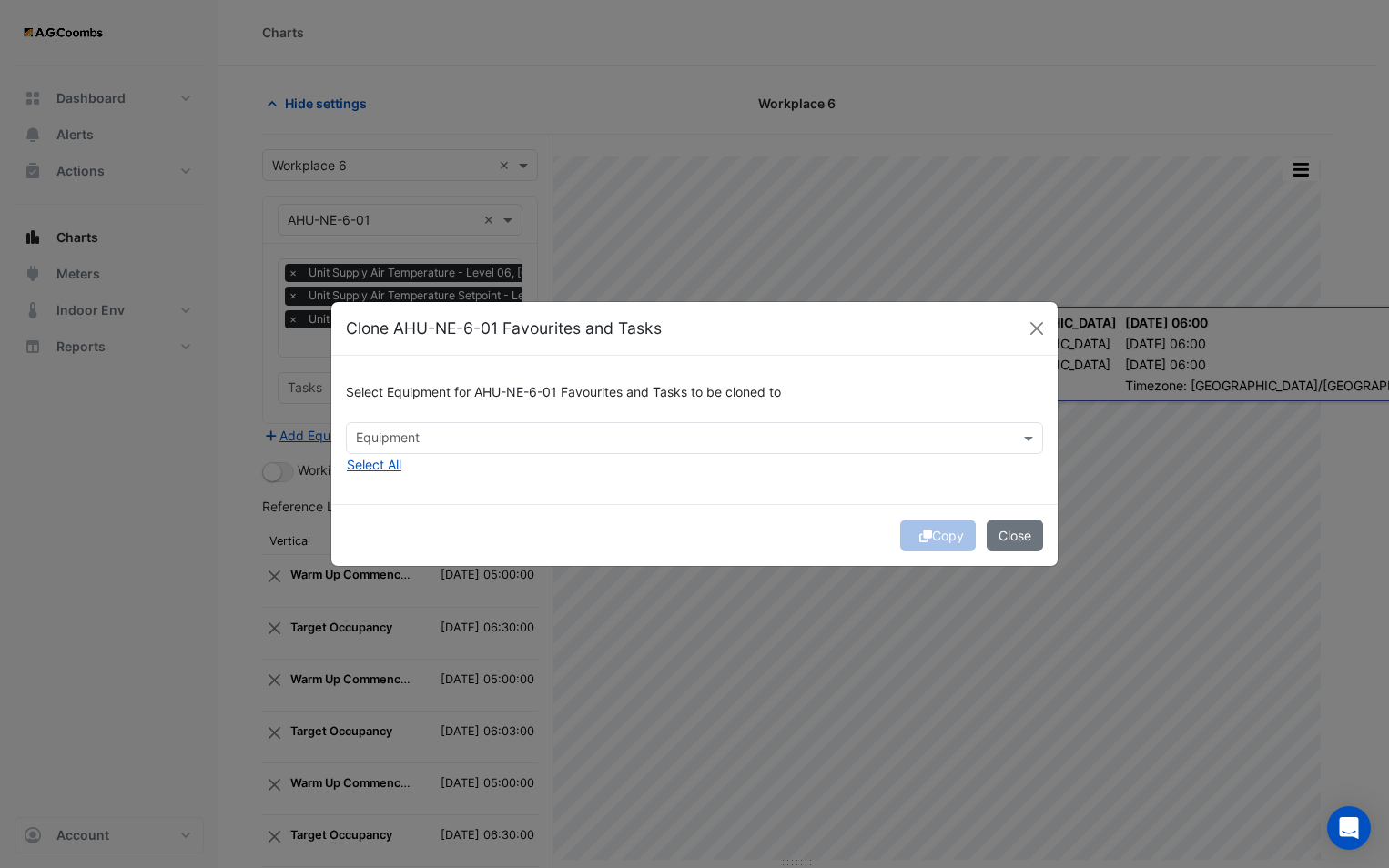
click at [497, 436] on input "text" at bounding box center [683, 440] width 656 height 19
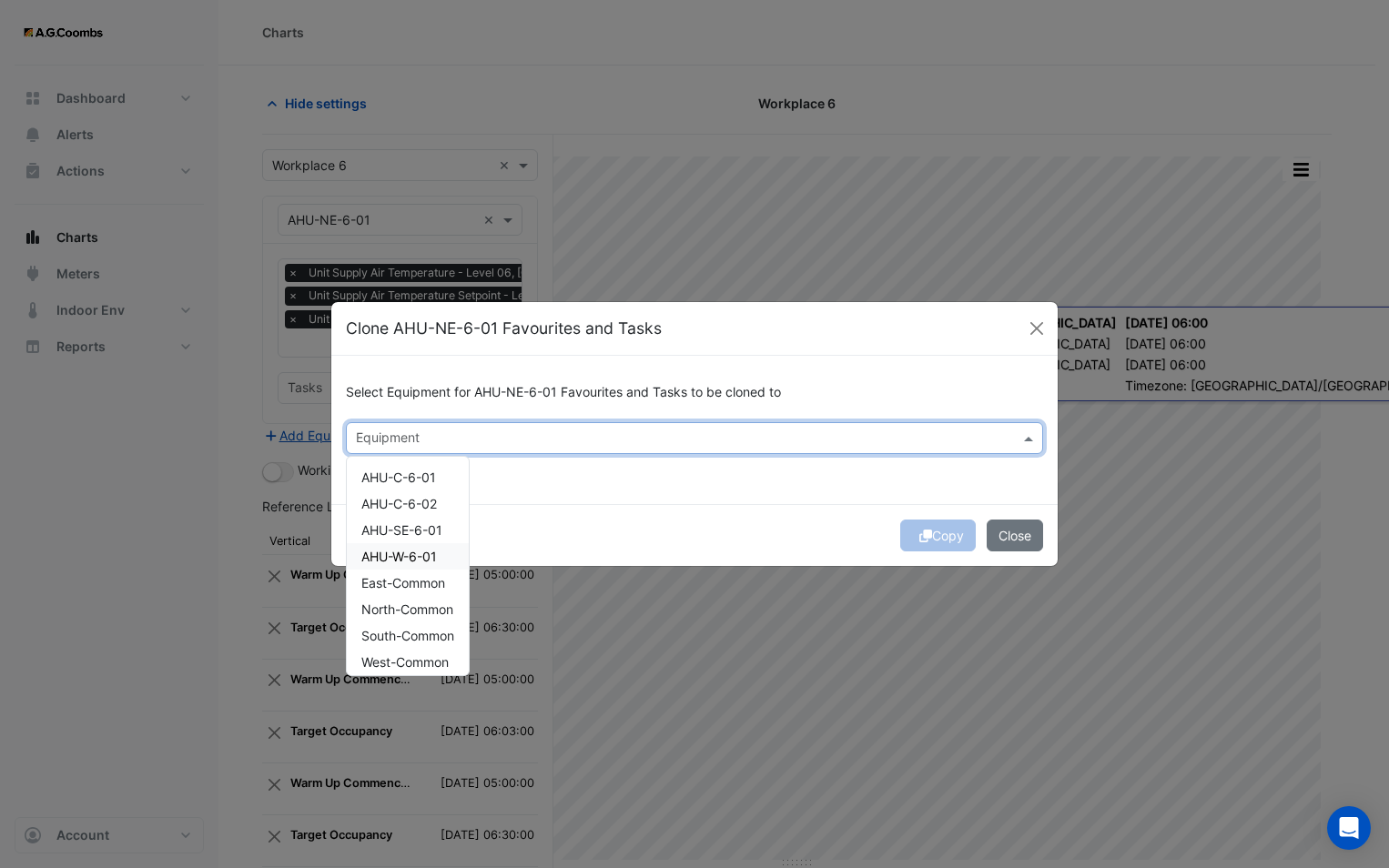
click at [437, 560] on span "AHU-W-6-01" at bounding box center [399, 556] width 76 height 16
click at [547, 489] on div "Select Equipment for AHU-NE-6-01 Favourites and Tasks to be cloned to Equipment…" at bounding box center [694, 429] width 727 height 149
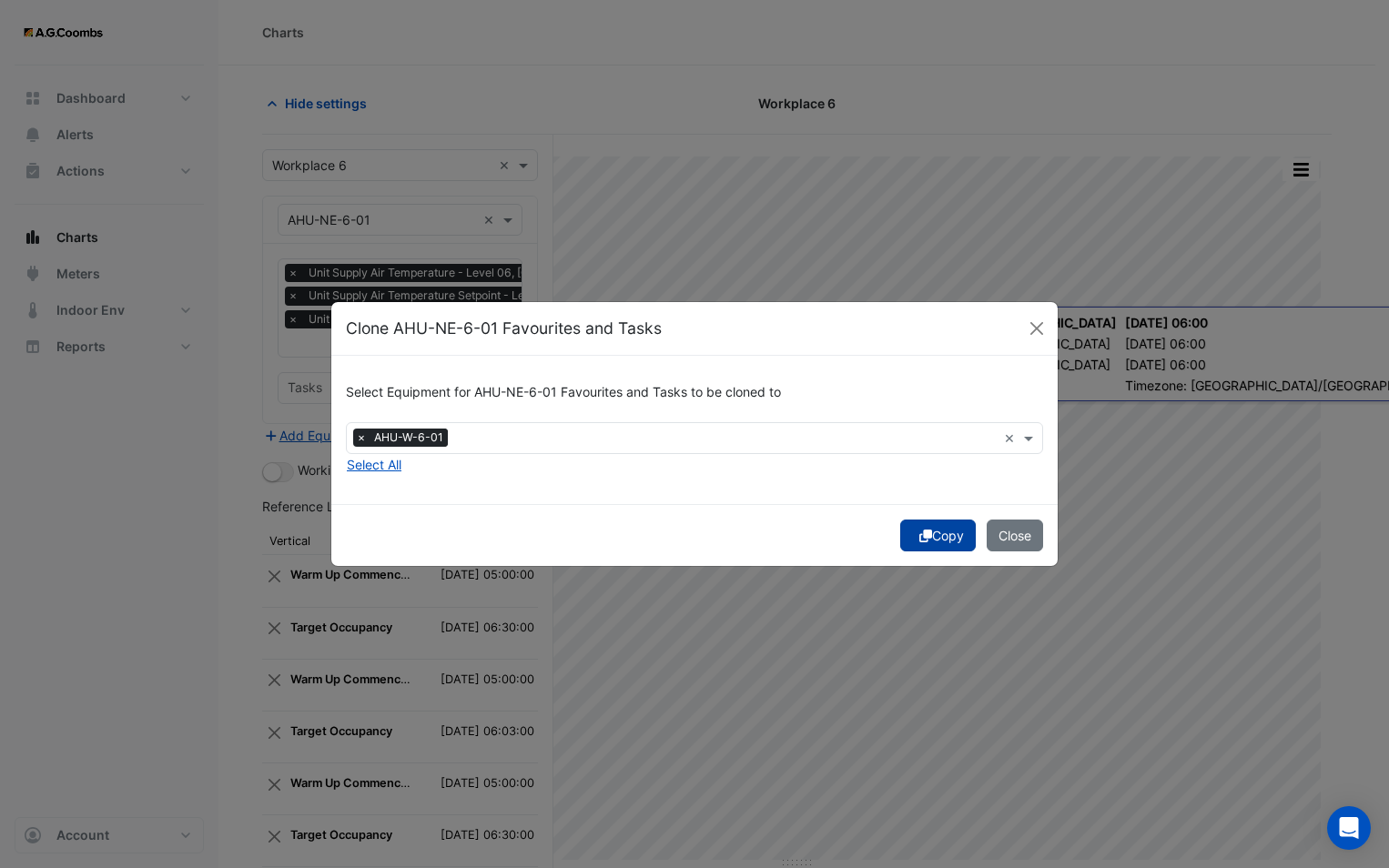
click at [929, 533] on button "Copy" at bounding box center [938, 535] width 76 height 32
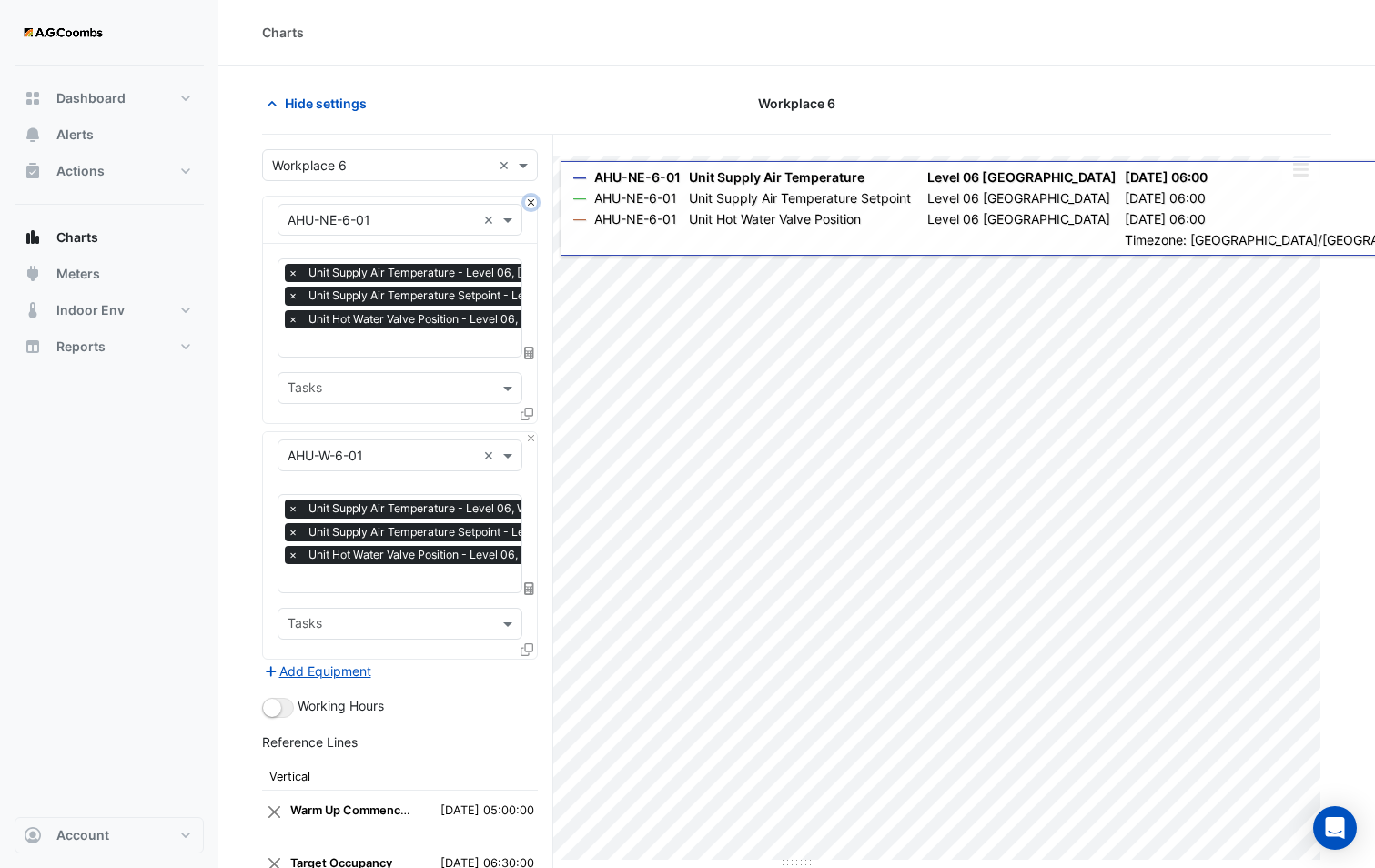
click at [533, 202] on button "Close" at bounding box center [531, 202] width 12 height 12
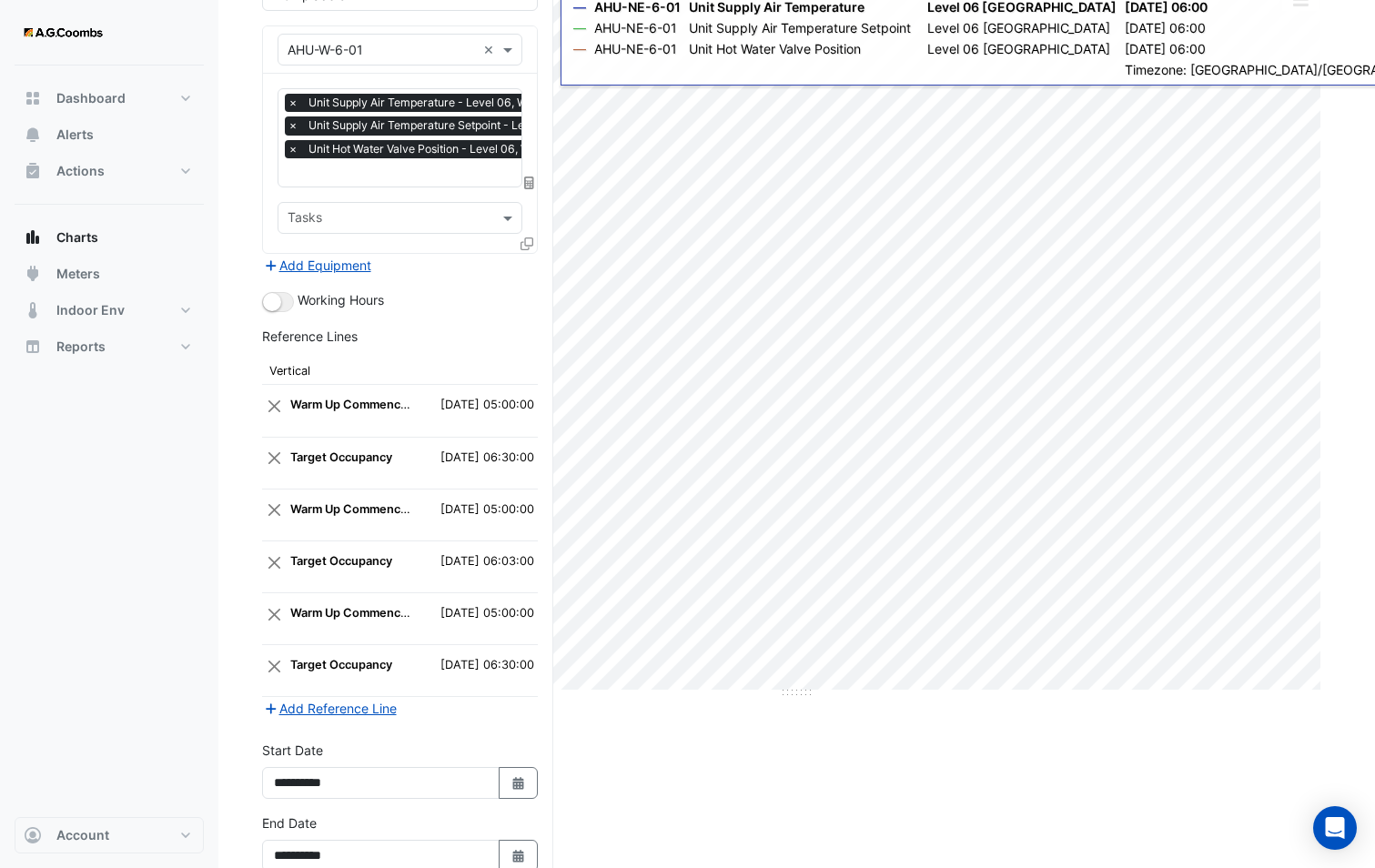
scroll to position [269, 0]
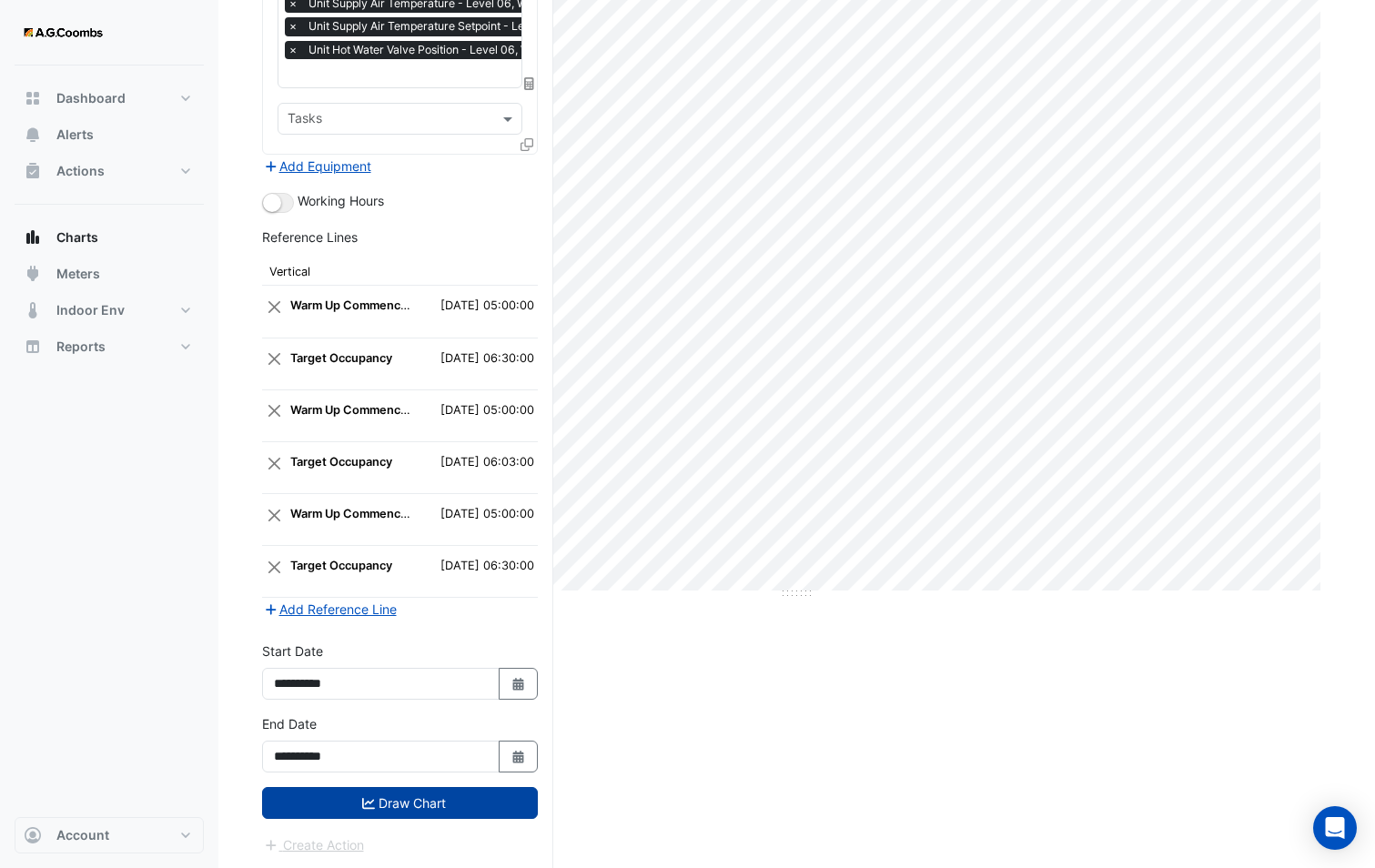
click at [422, 799] on button "Draw Chart" at bounding box center [400, 802] width 276 height 32
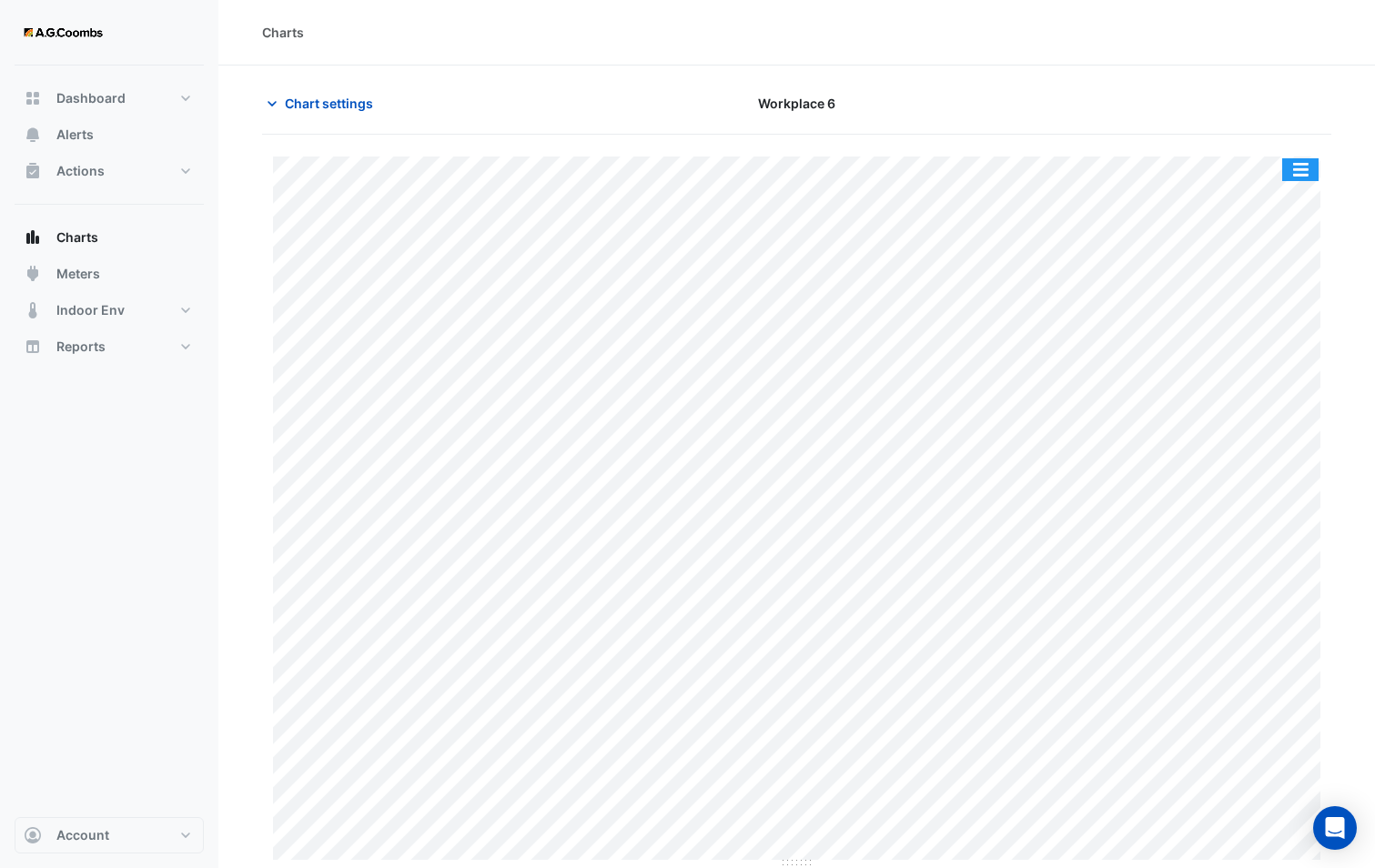
click at [1305, 169] on button "button" at bounding box center [1299, 169] width 36 height 22
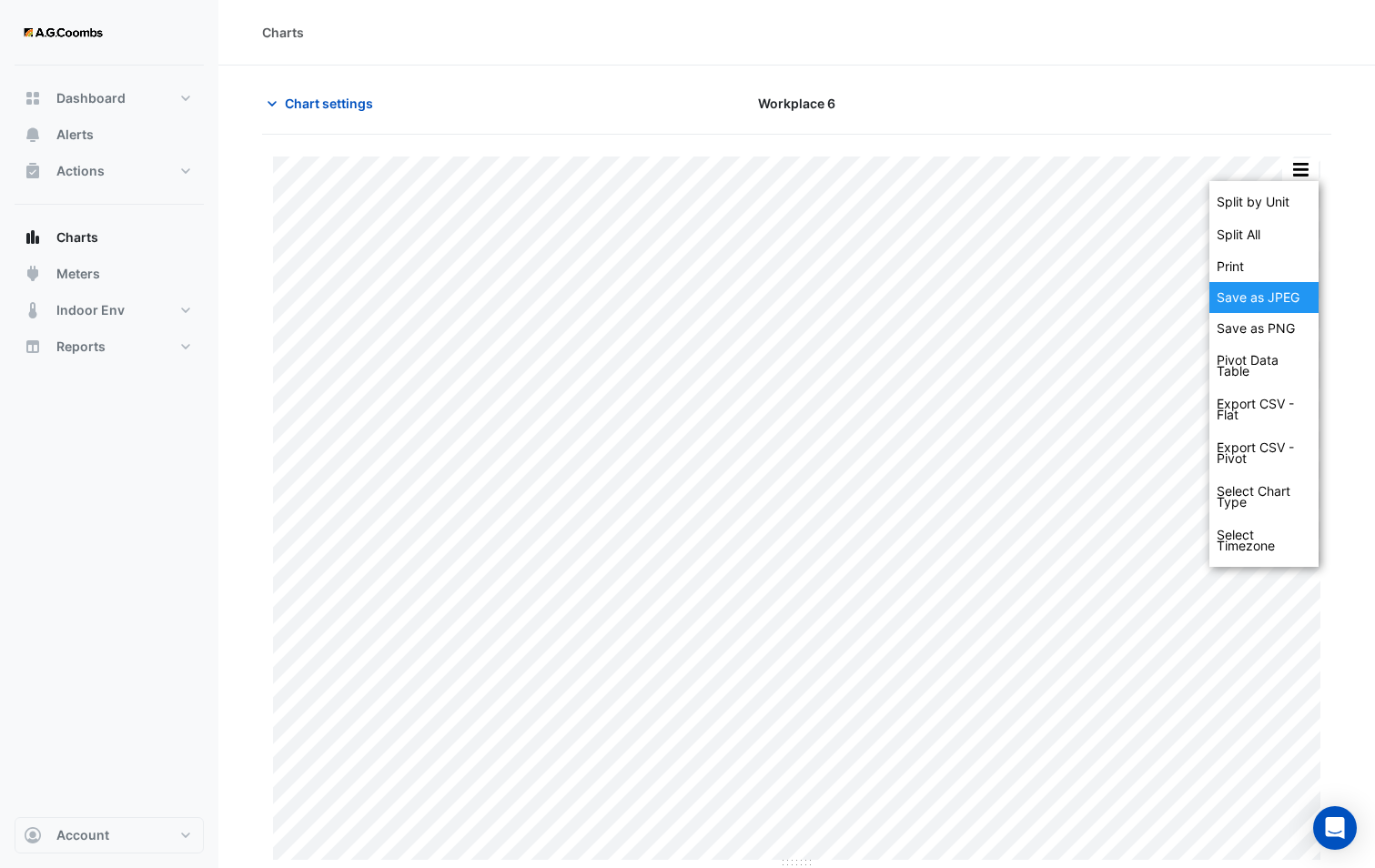
click at [1261, 306] on div "Save as JPEG" at bounding box center [1263, 297] width 109 height 31
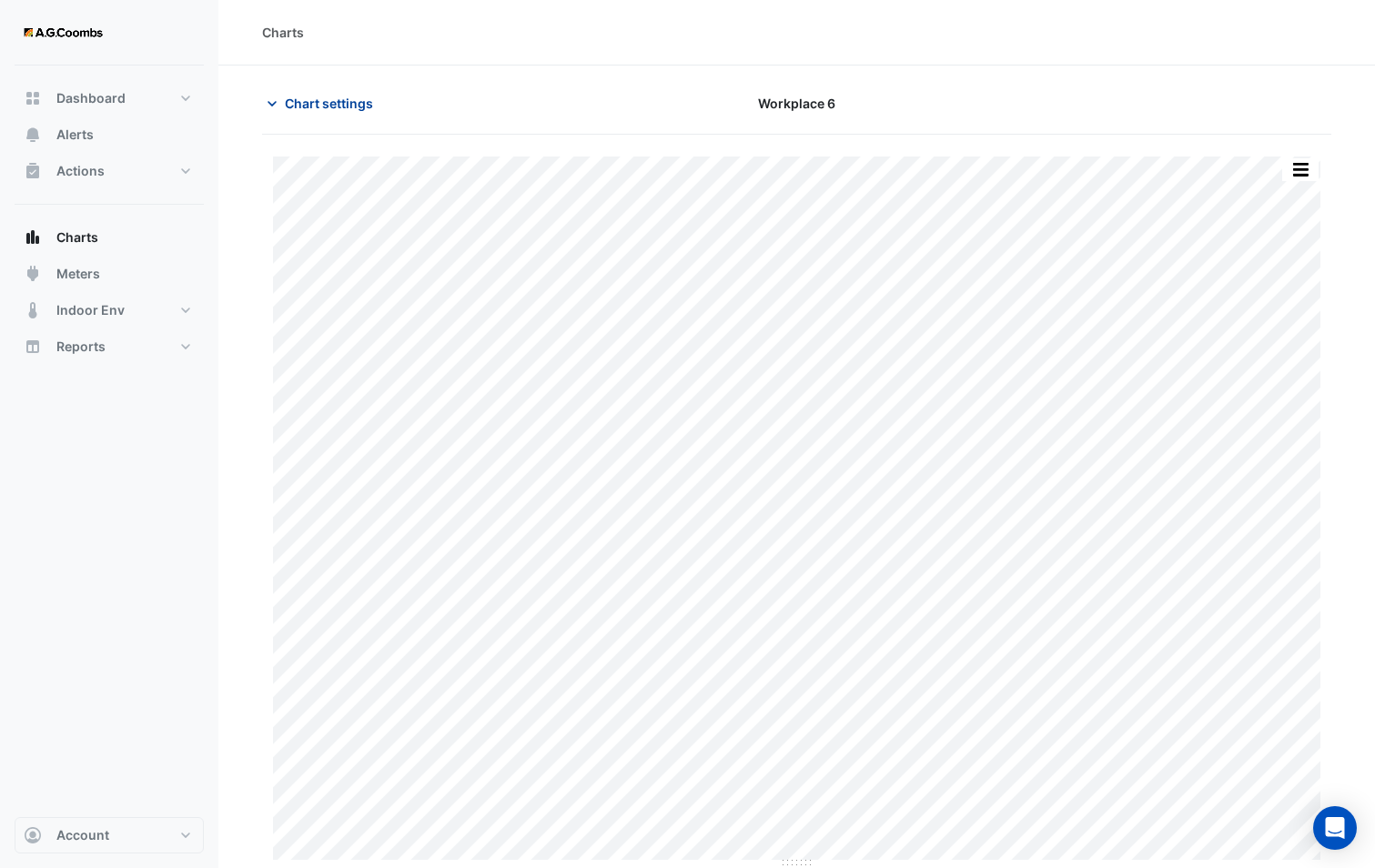
click at [314, 104] on span "Chart settings" at bounding box center [328, 103] width 88 height 19
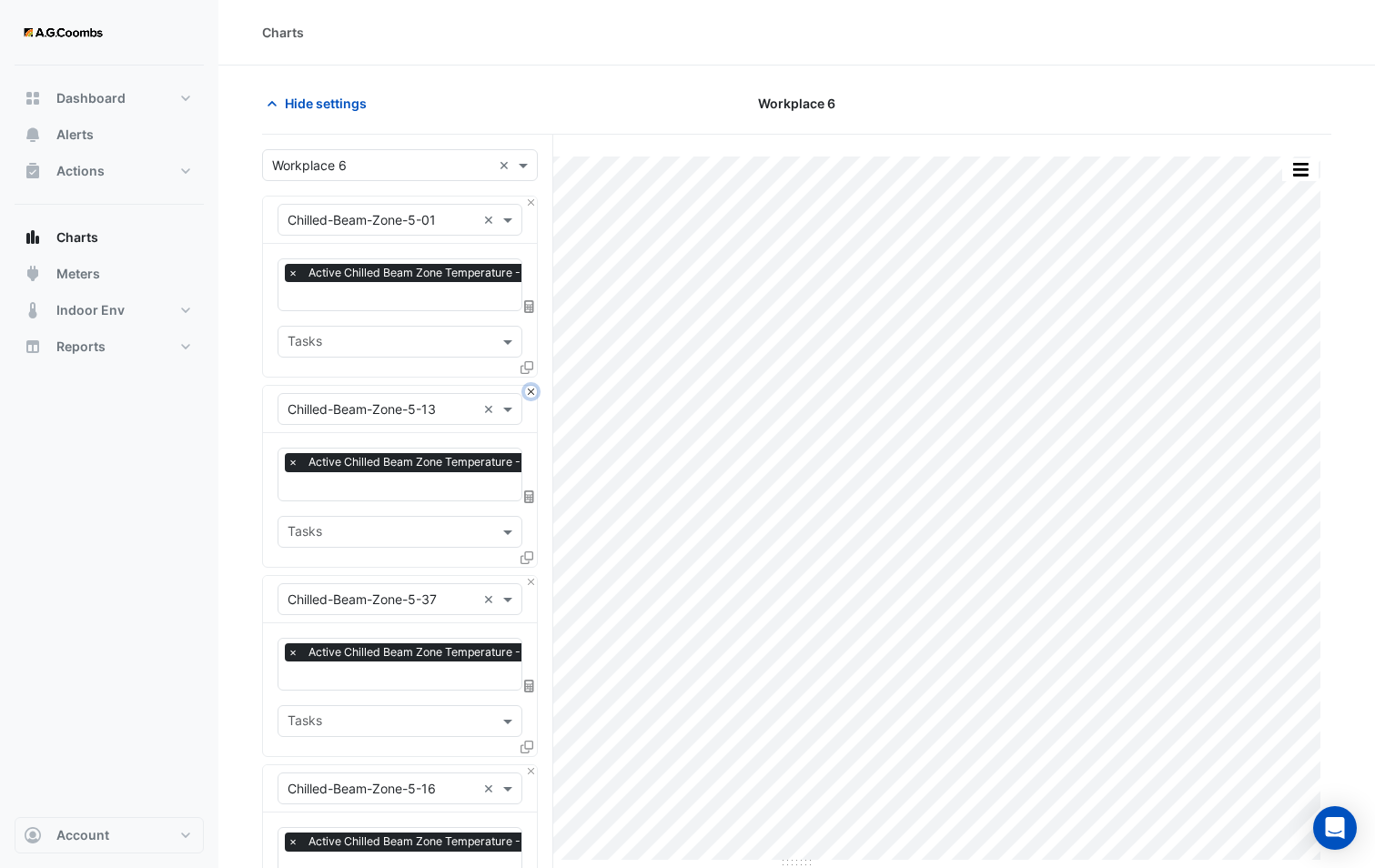
click at [526, 390] on button "Close" at bounding box center [531, 391] width 12 height 12
click at [526, 576] on button "Close" at bounding box center [531, 582] width 12 height 12
click at [526, 390] on button "Close" at bounding box center [531, 391] width 12 height 12
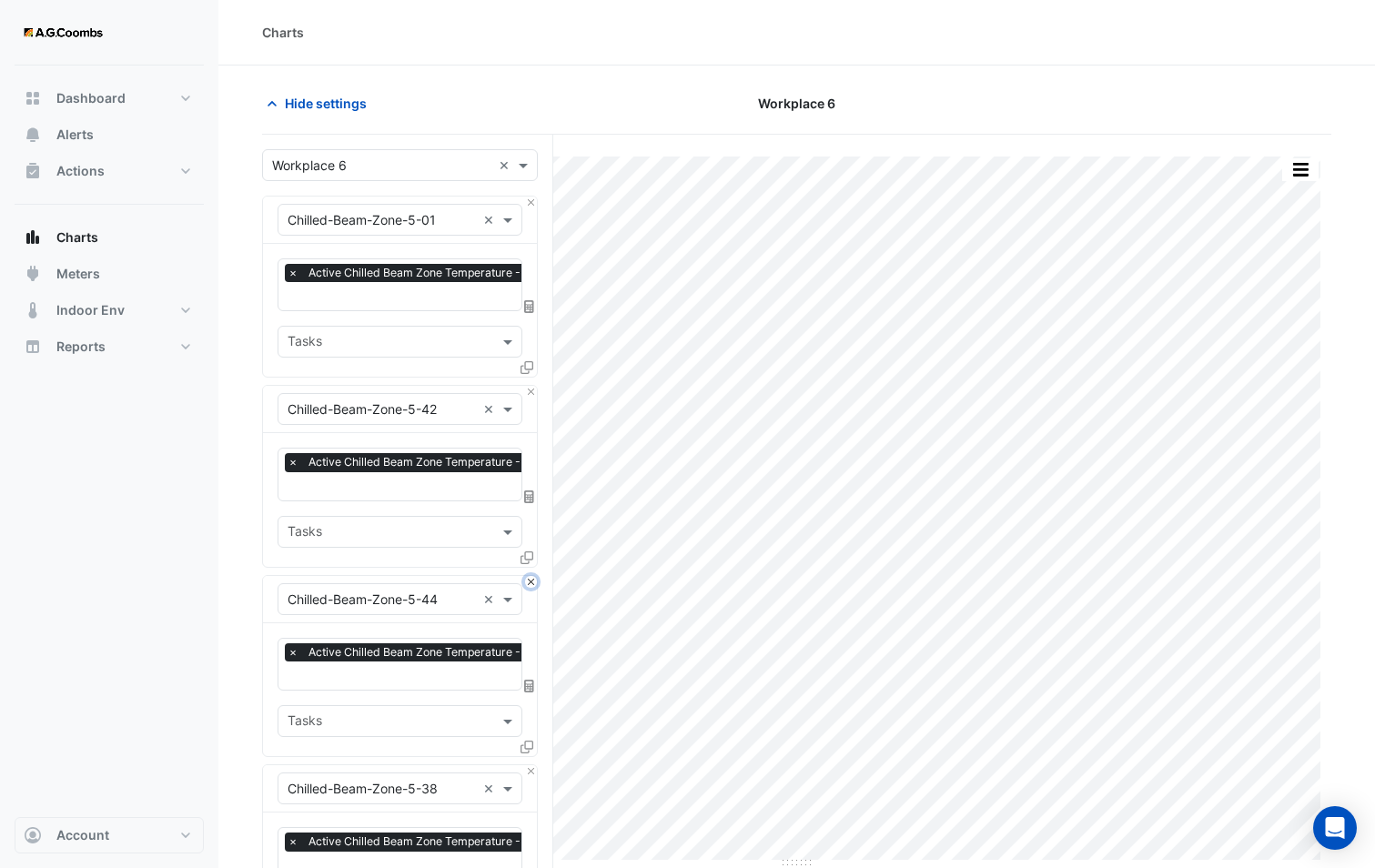
click at [526, 576] on button "Close" at bounding box center [531, 582] width 12 height 12
click at [526, 390] on button "Close" at bounding box center [531, 391] width 12 height 12
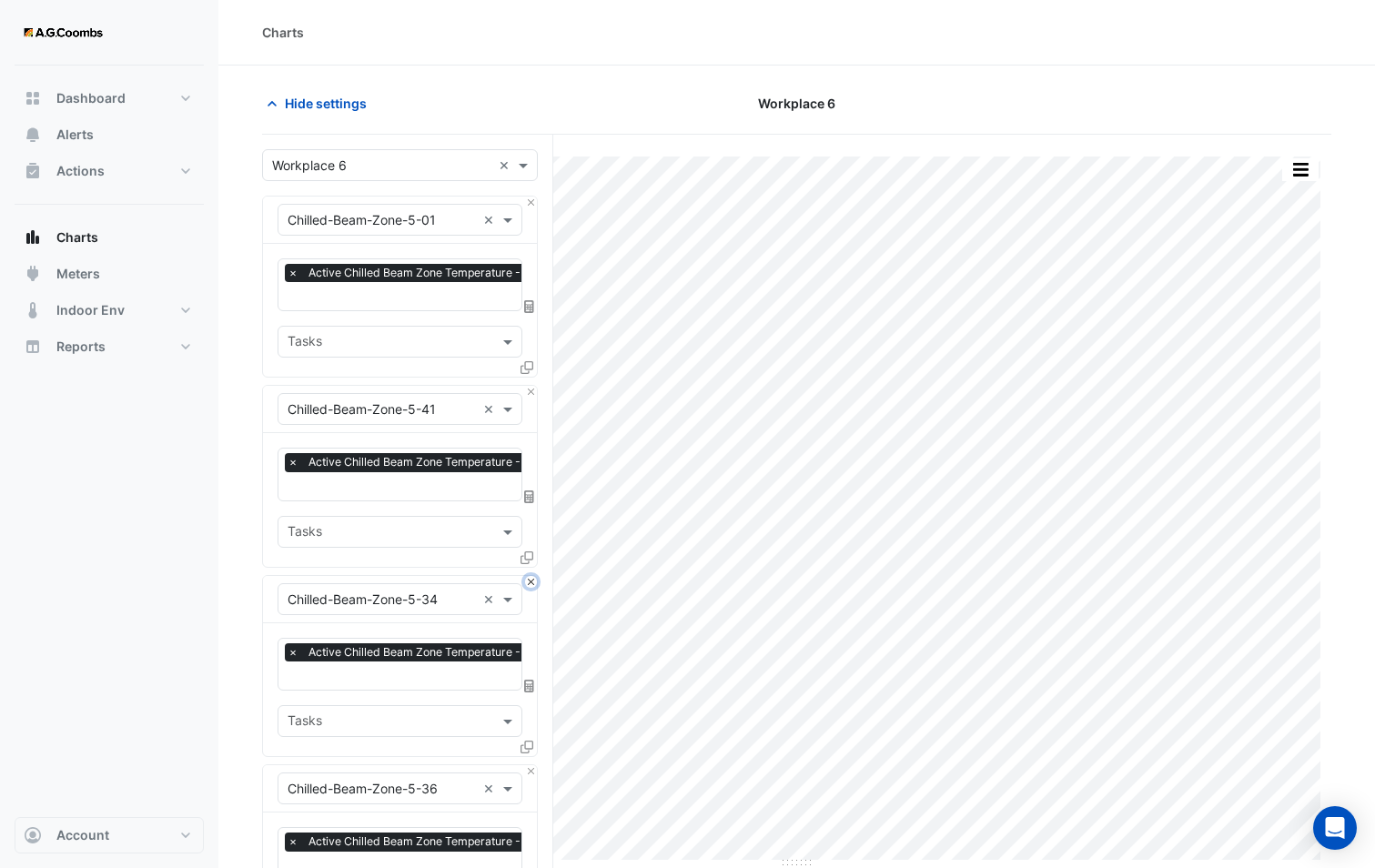
click at [526, 576] on button "Close" at bounding box center [531, 582] width 12 height 12
click at [526, 390] on button "Close" at bounding box center [531, 391] width 12 height 12
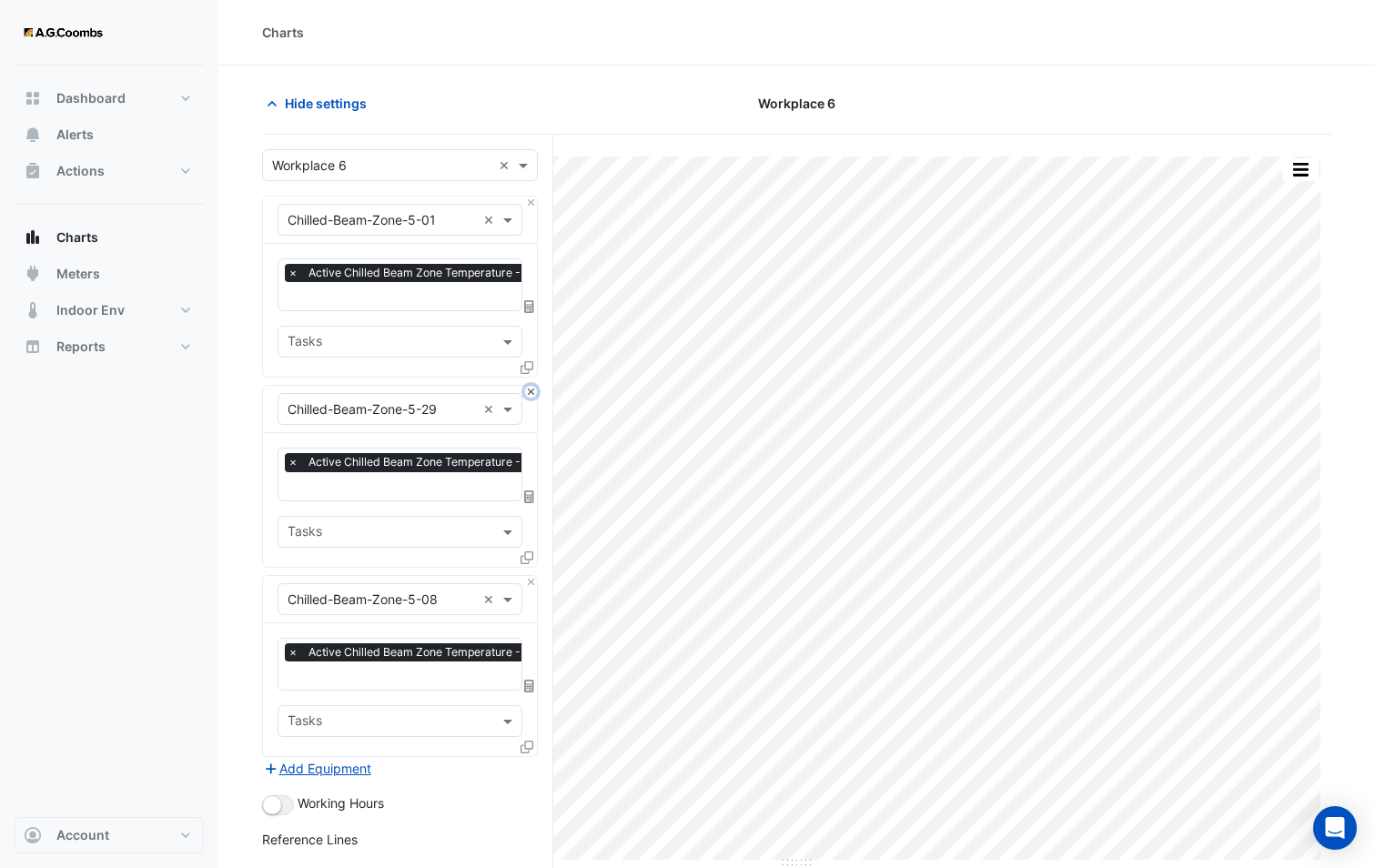
click at [526, 390] on button "Close" at bounding box center [531, 391] width 12 height 12
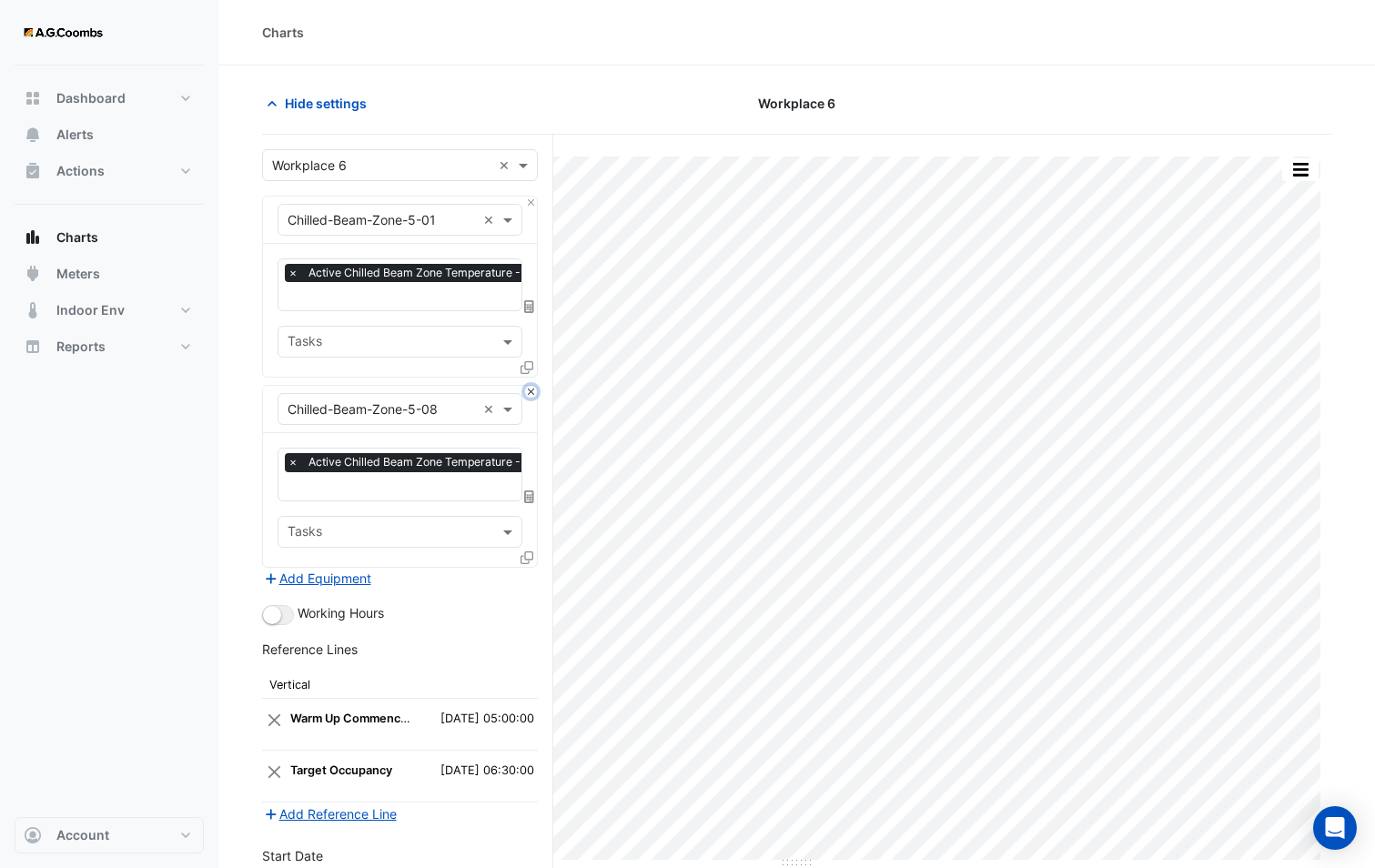
click at [526, 390] on button "Close" at bounding box center [531, 391] width 12 height 12
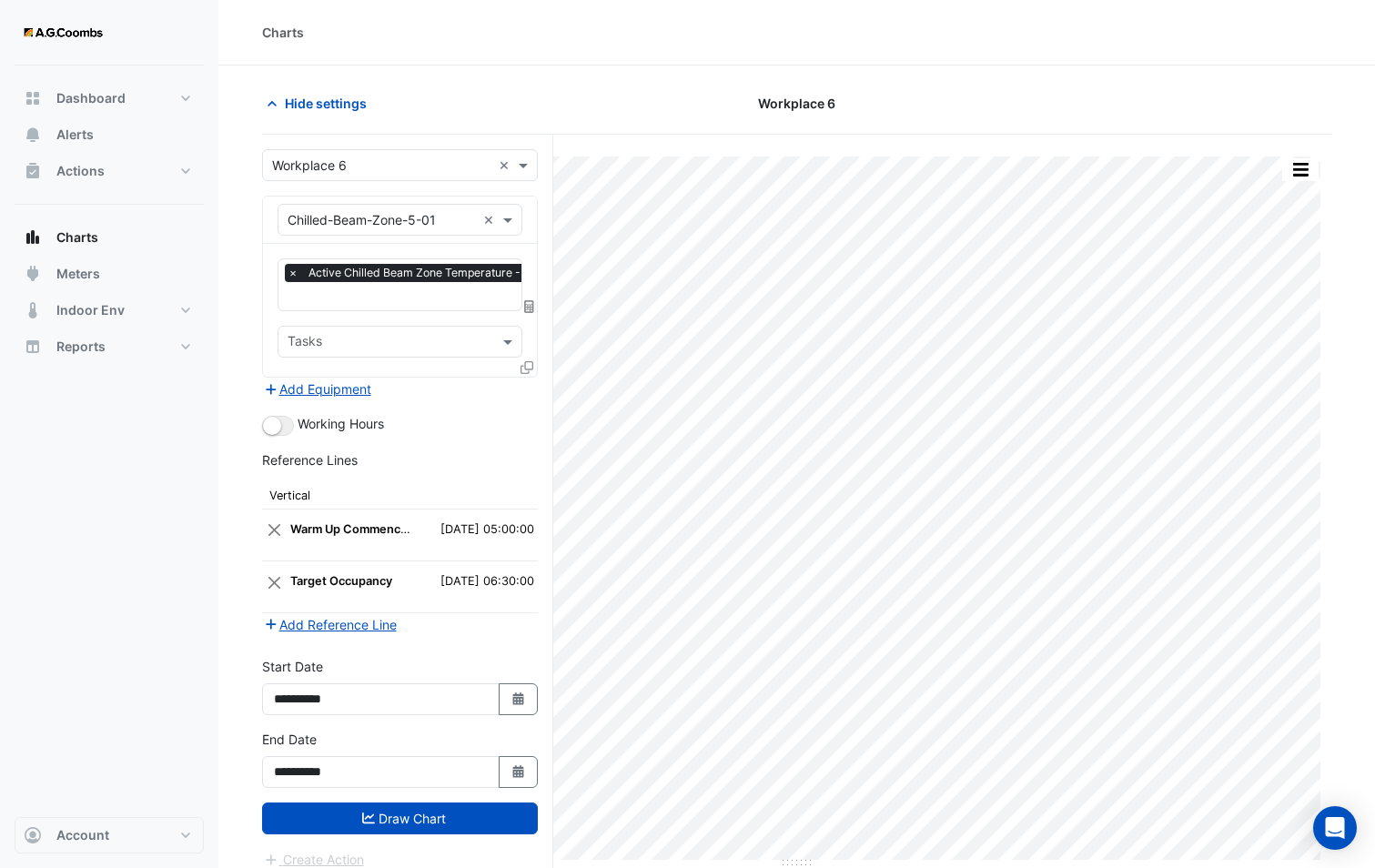
click at [526, 390] on div "Add Equipment" at bounding box center [400, 388] width 276 height 21
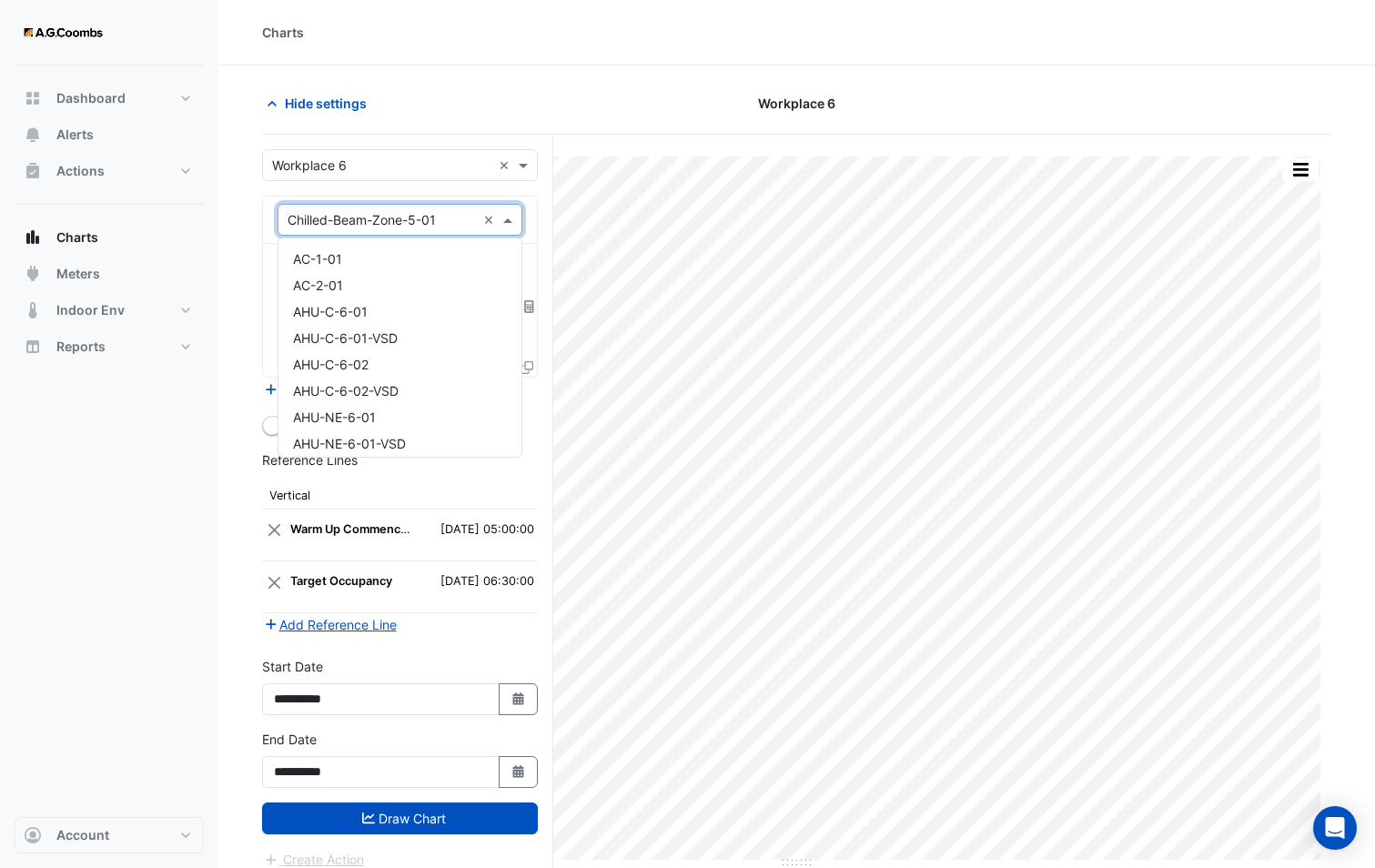
click at [387, 231] on div "Equipment × Chilled-Beam-Zone-5-01 ×" at bounding box center [400, 219] width 245 height 32
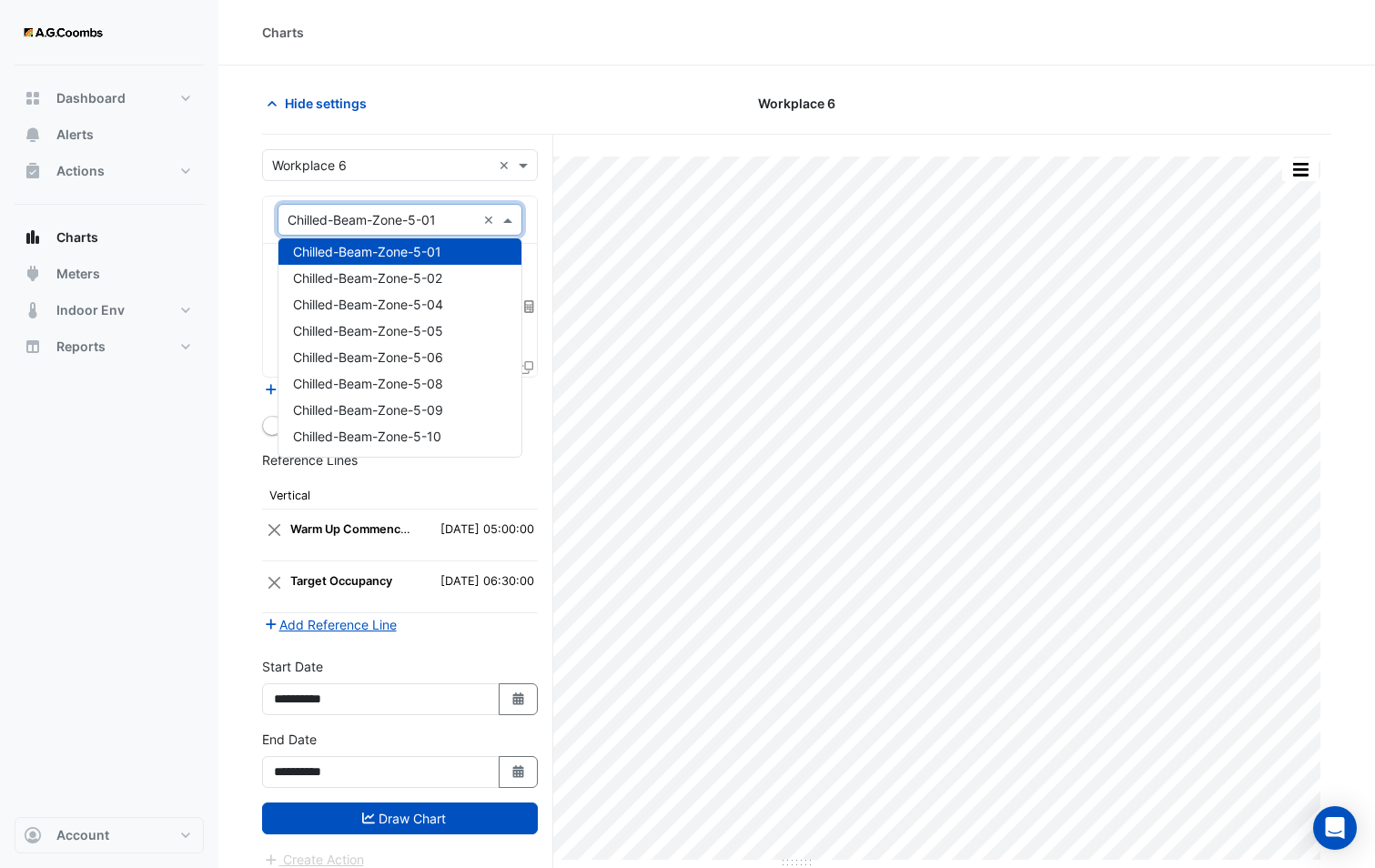
drag, startPoint x: 445, startPoint y: 224, endPoint x: 409, endPoint y: 228, distance: 36.2
click at [404, 228] on div "Equipment × Chilled-Beam-Zone-5-01" at bounding box center [377, 219] width 197 height 19
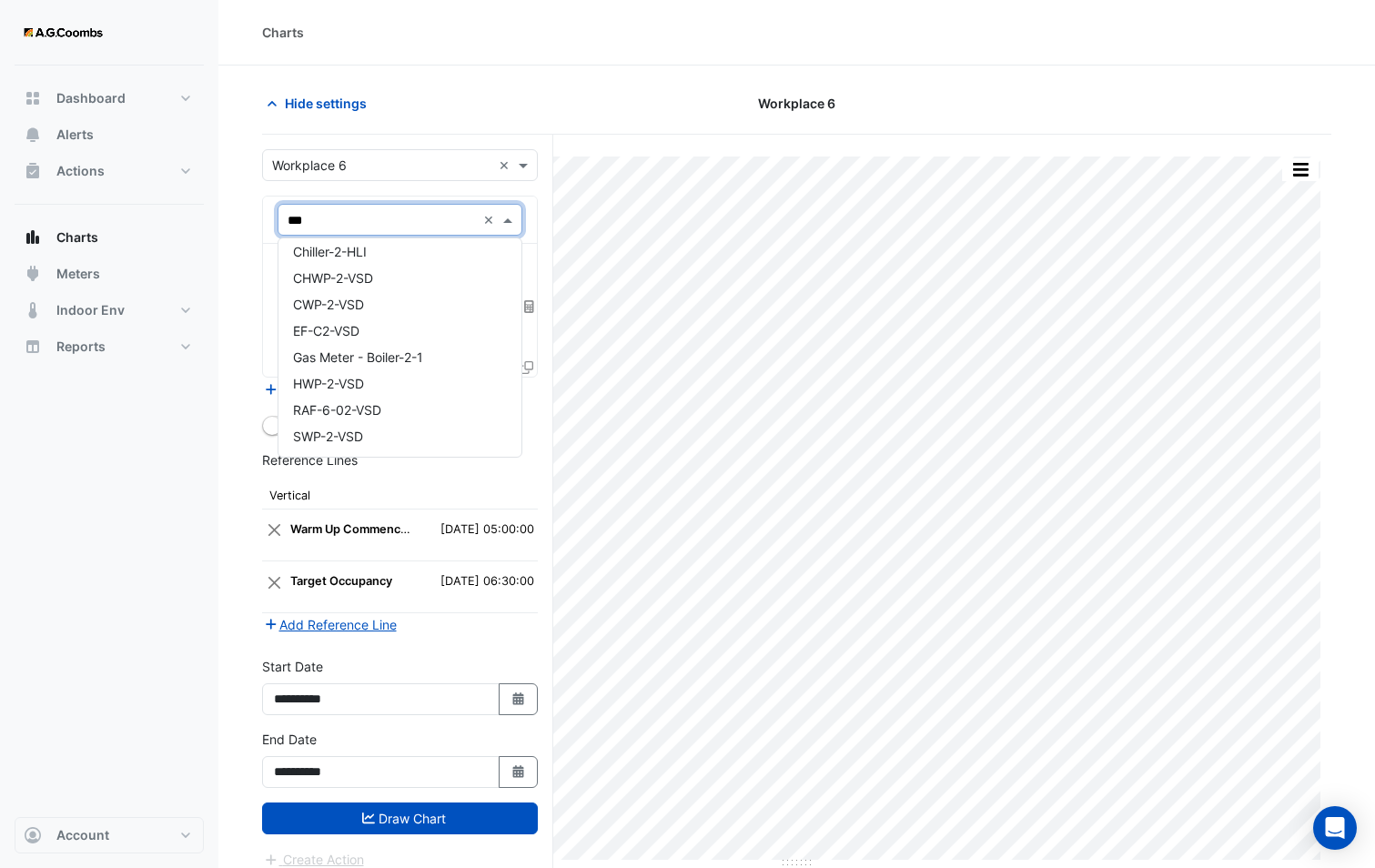
scroll to position [60, 0]
type input "****"
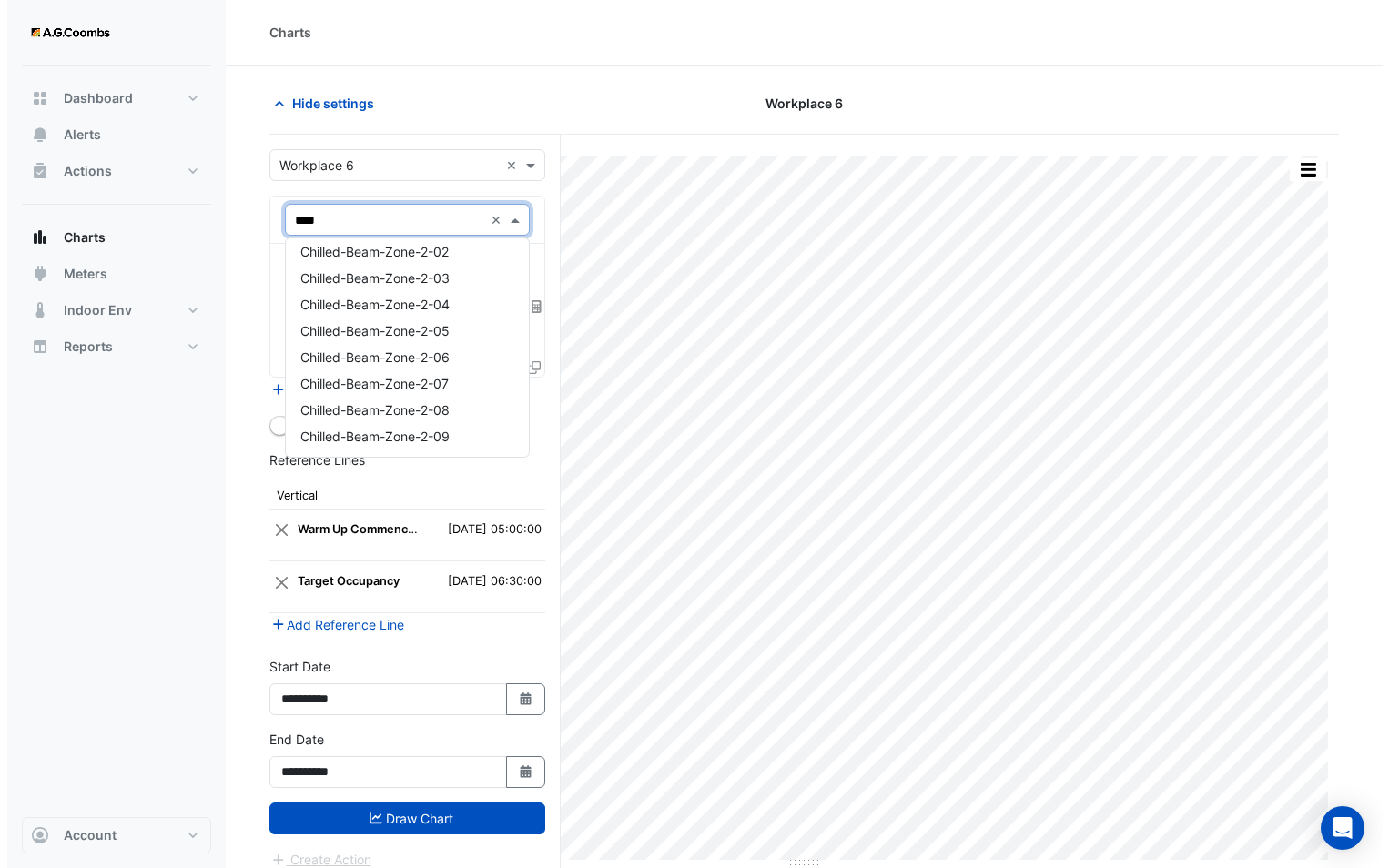
scroll to position [0, 0]
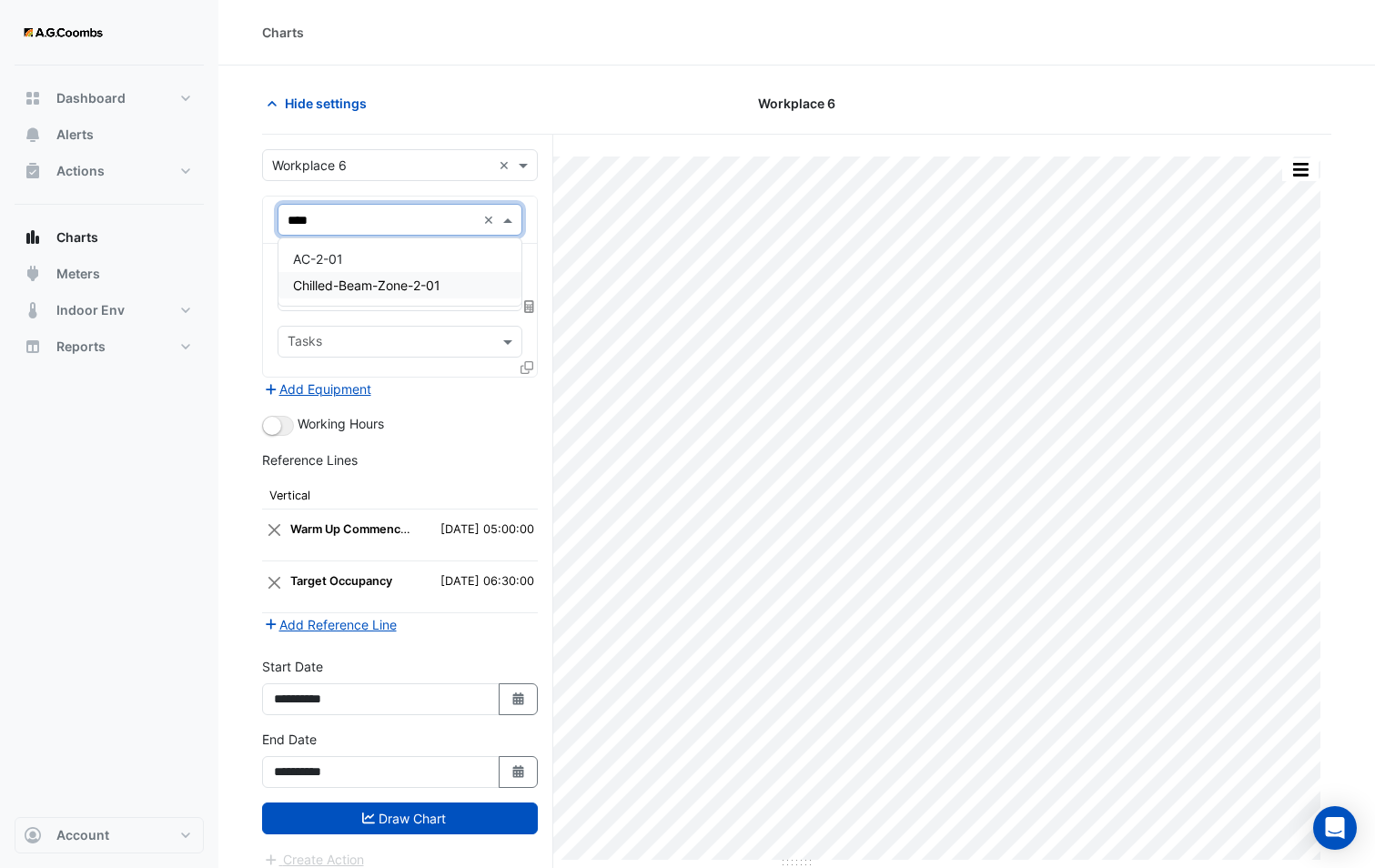
click at [390, 286] on span "Chilled-Beam-Zone-2-01" at bounding box center [367, 285] width 148 height 16
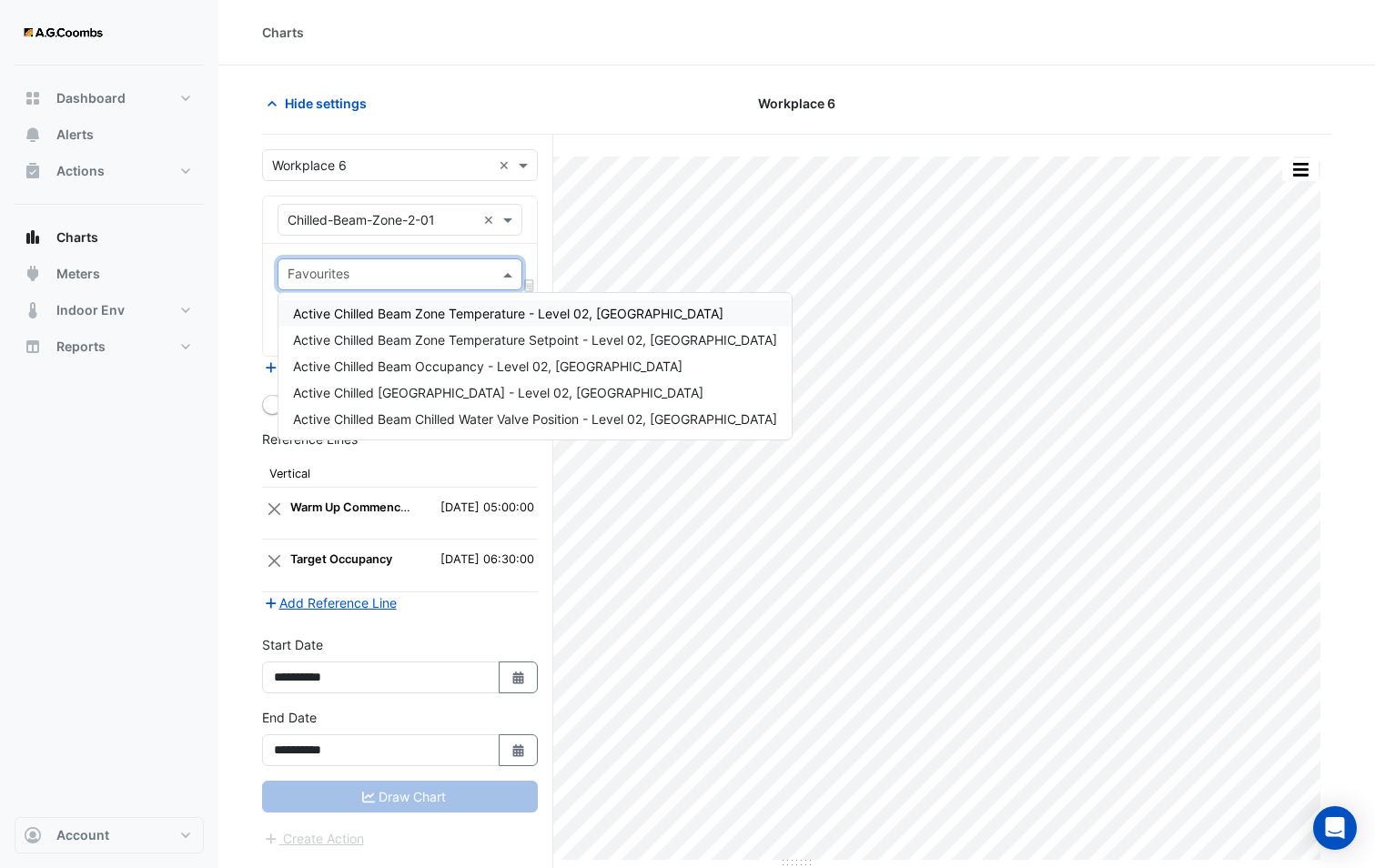
click at [367, 275] on input "text" at bounding box center [389, 277] width 204 height 19
click at [426, 313] on span "Active Chilled Beam Zone Temperature - Level 02, Centre North" at bounding box center [508, 314] width 430 height 16
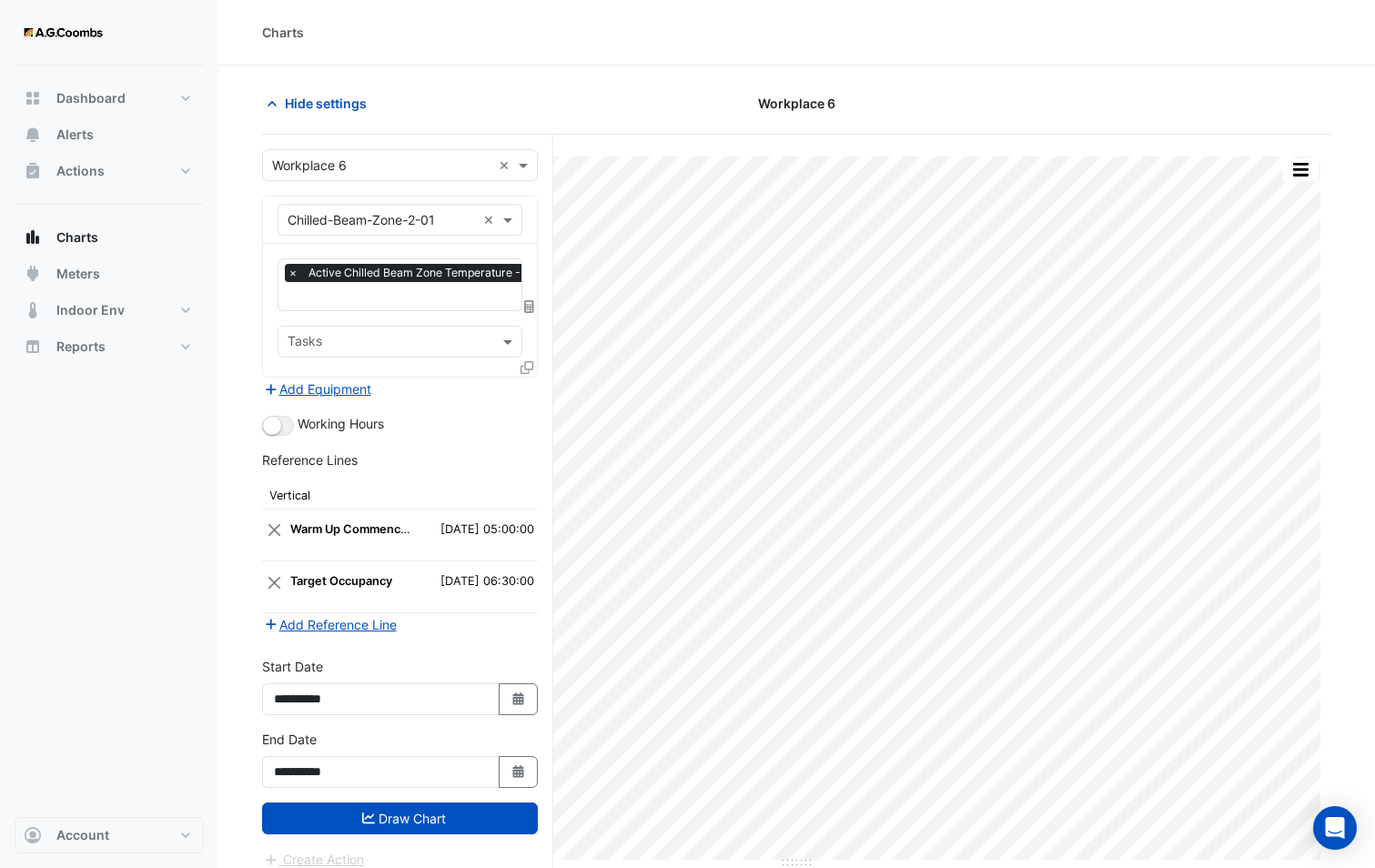
click at [452, 424] on div "Working Hours" at bounding box center [400, 424] width 276 height 21
click at [531, 362] on icon at bounding box center [526, 367] width 13 height 13
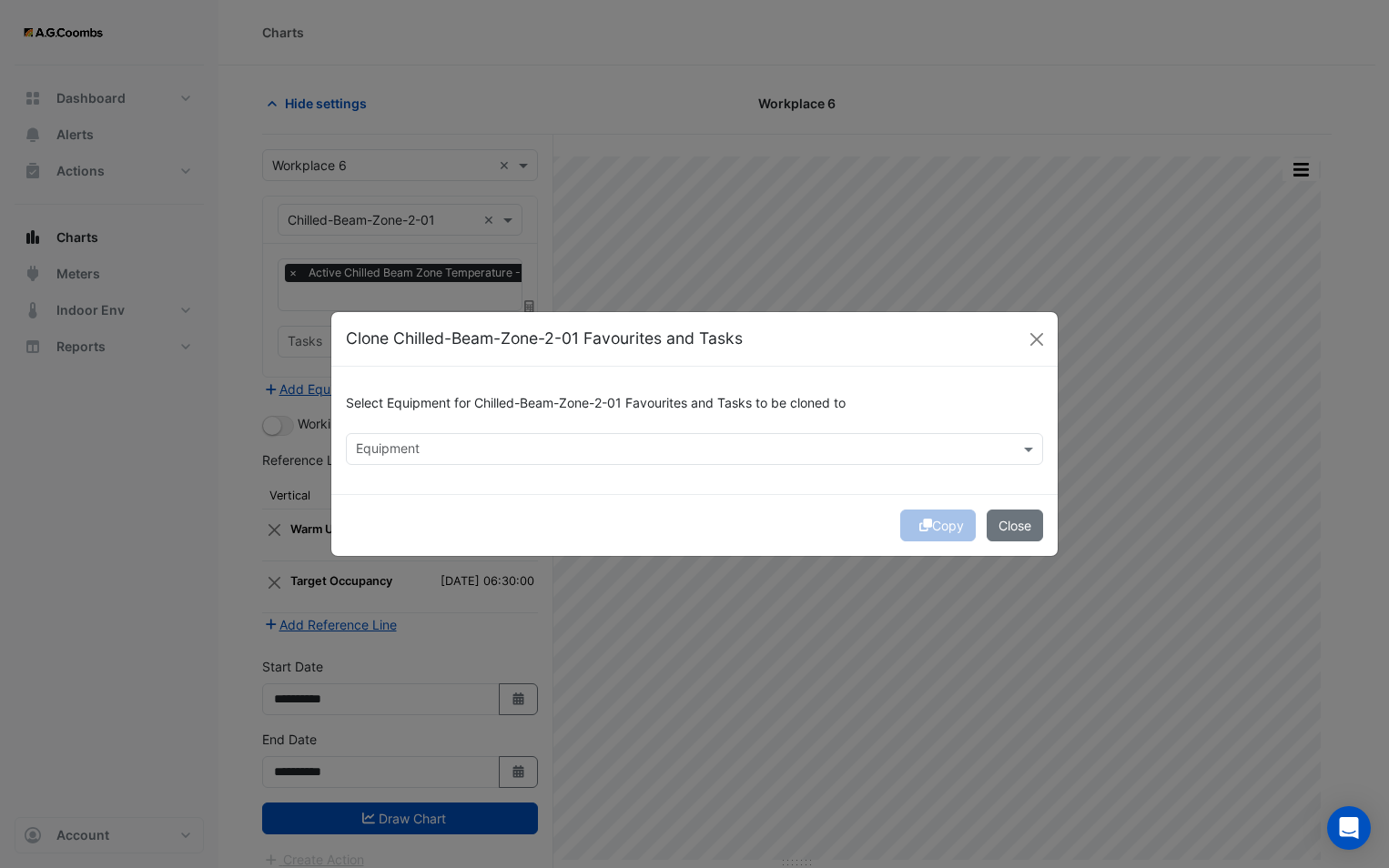
click at [420, 445] on input "text" at bounding box center [683, 451] width 656 height 19
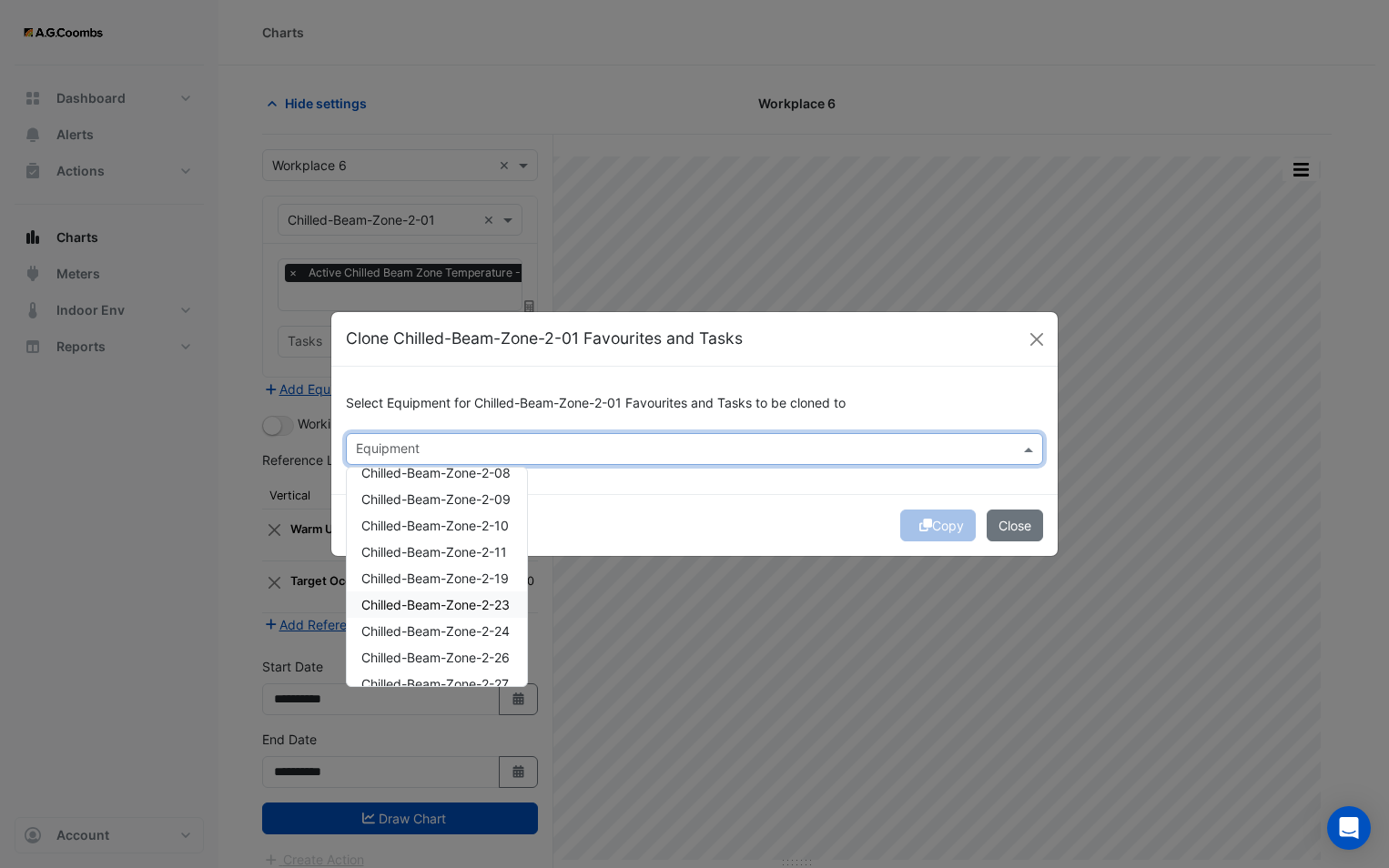
scroll to position [182, 0]
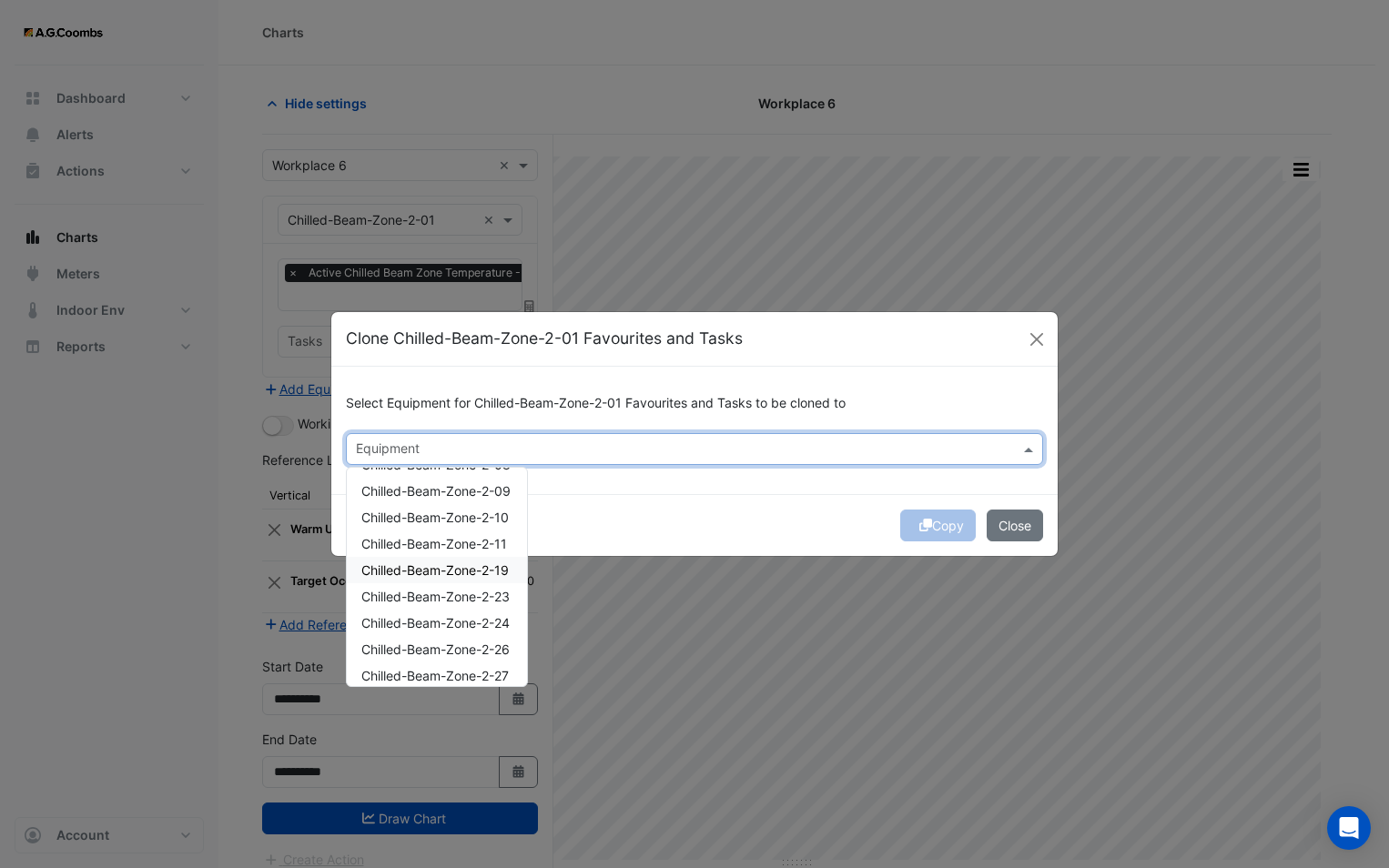
click at [463, 571] on span "Chilled-Beam-Zone-2-19" at bounding box center [435, 570] width 148 height 16
click at [472, 618] on span "Chilled-Beam-Zone-2-24" at bounding box center [435, 622] width 149 height 16
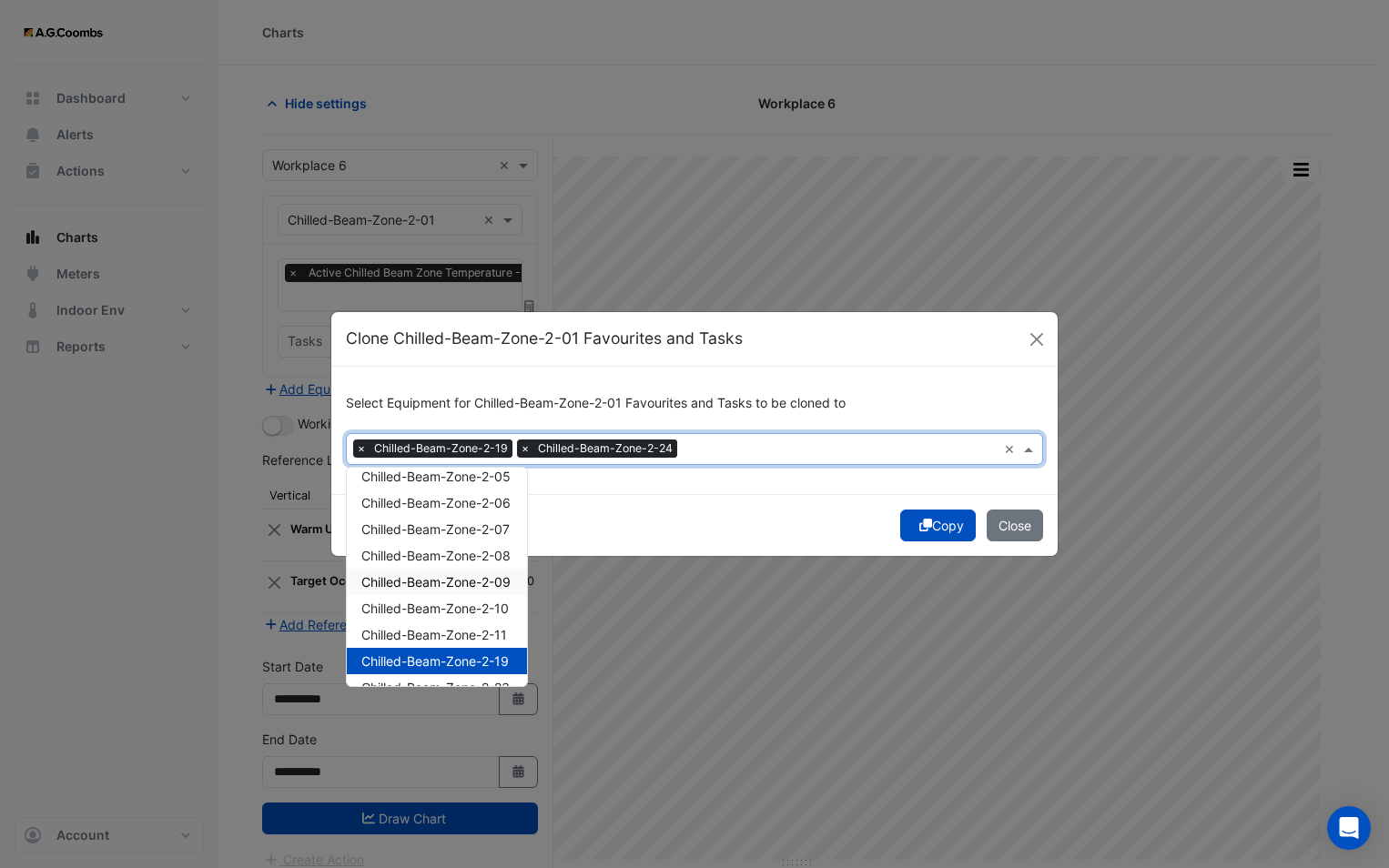
scroll to position [364, 0]
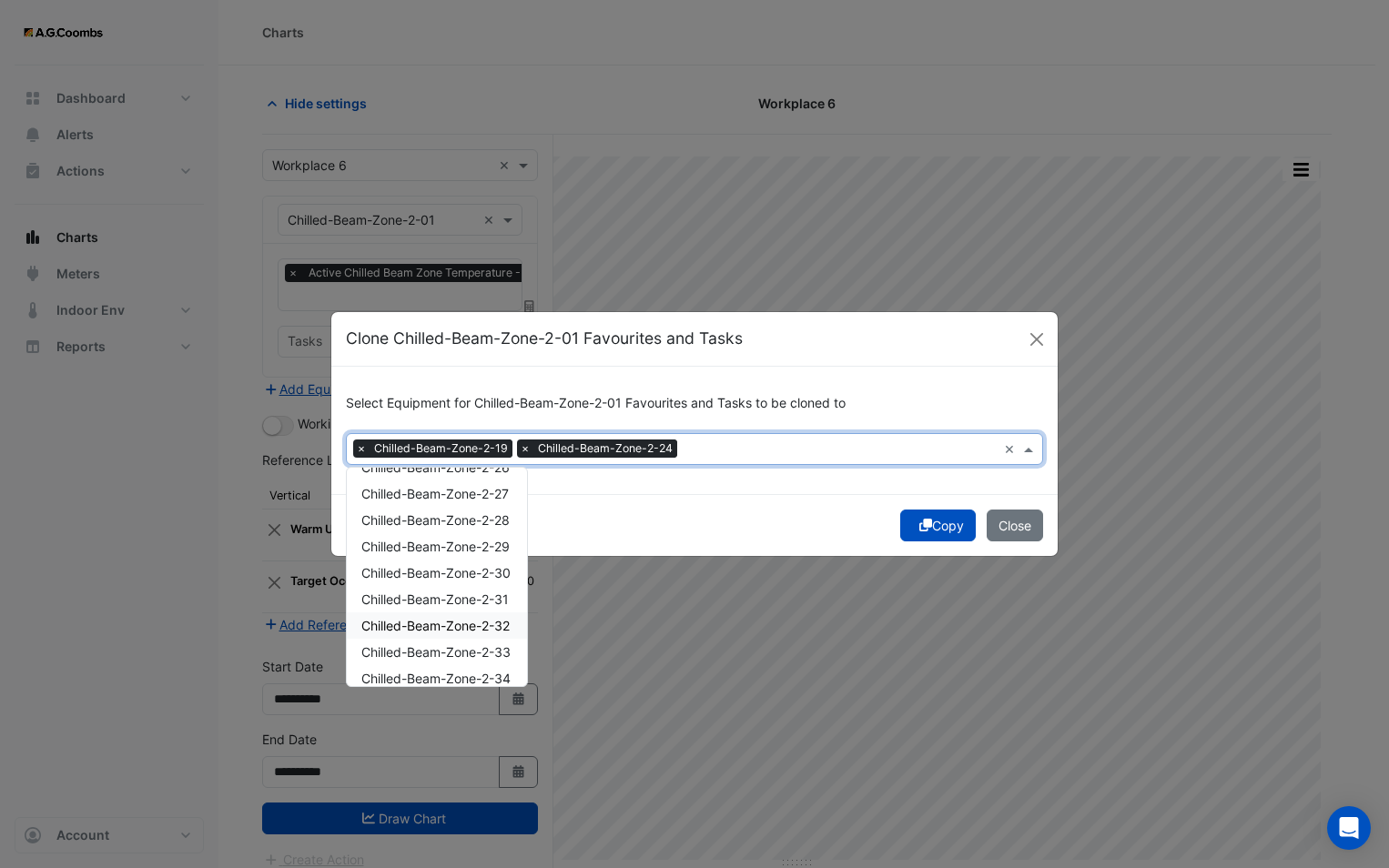
click at [476, 619] on span "Chilled-Beam-Zone-2-32" at bounding box center [435, 625] width 149 height 16
click at [483, 652] on span "Chilled-Beam-Zone-2-33" at bounding box center [436, 651] width 150 height 16
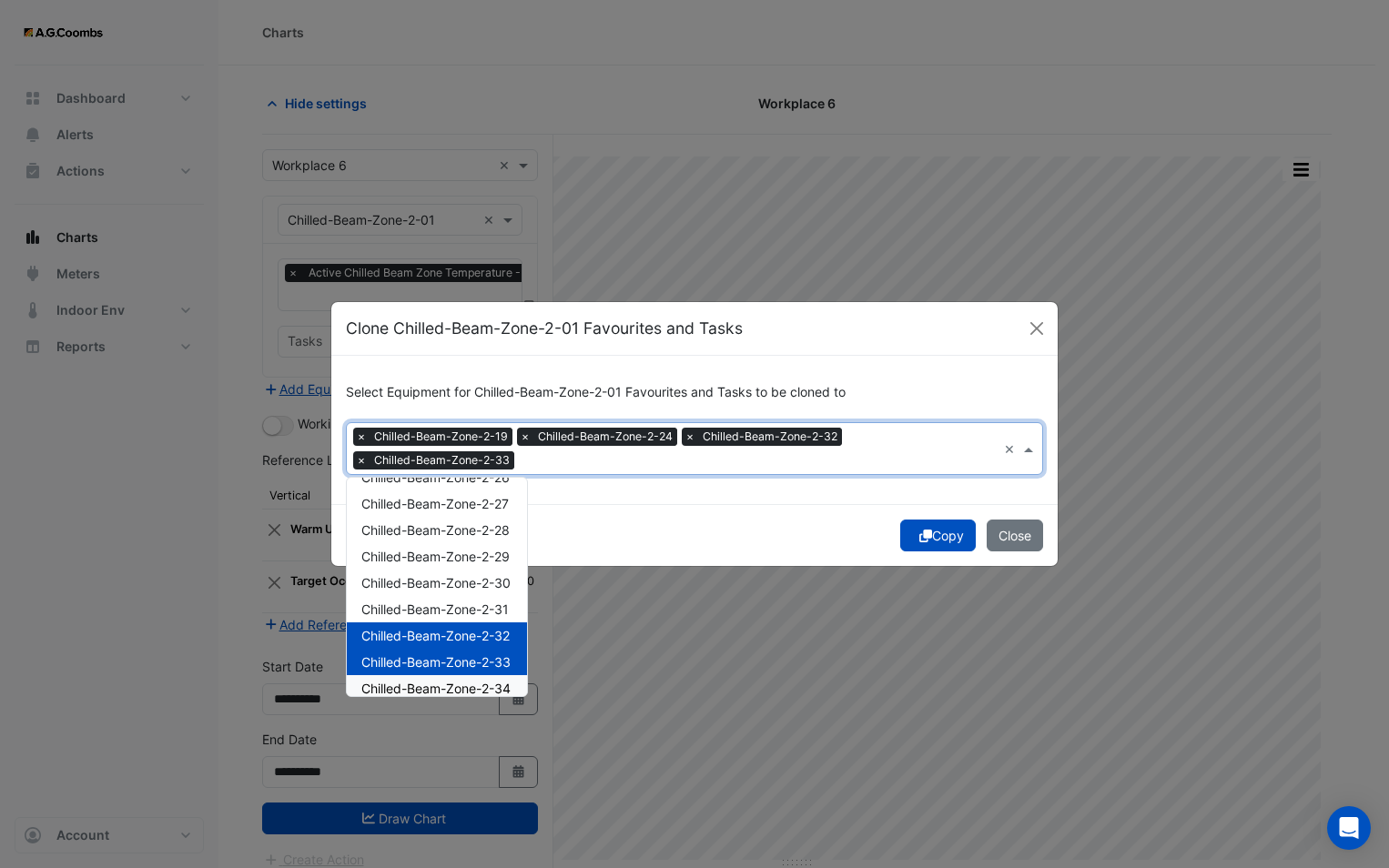
click at [485, 686] on span "Chilled-Beam-Zone-2-34" at bounding box center [436, 688] width 150 height 16
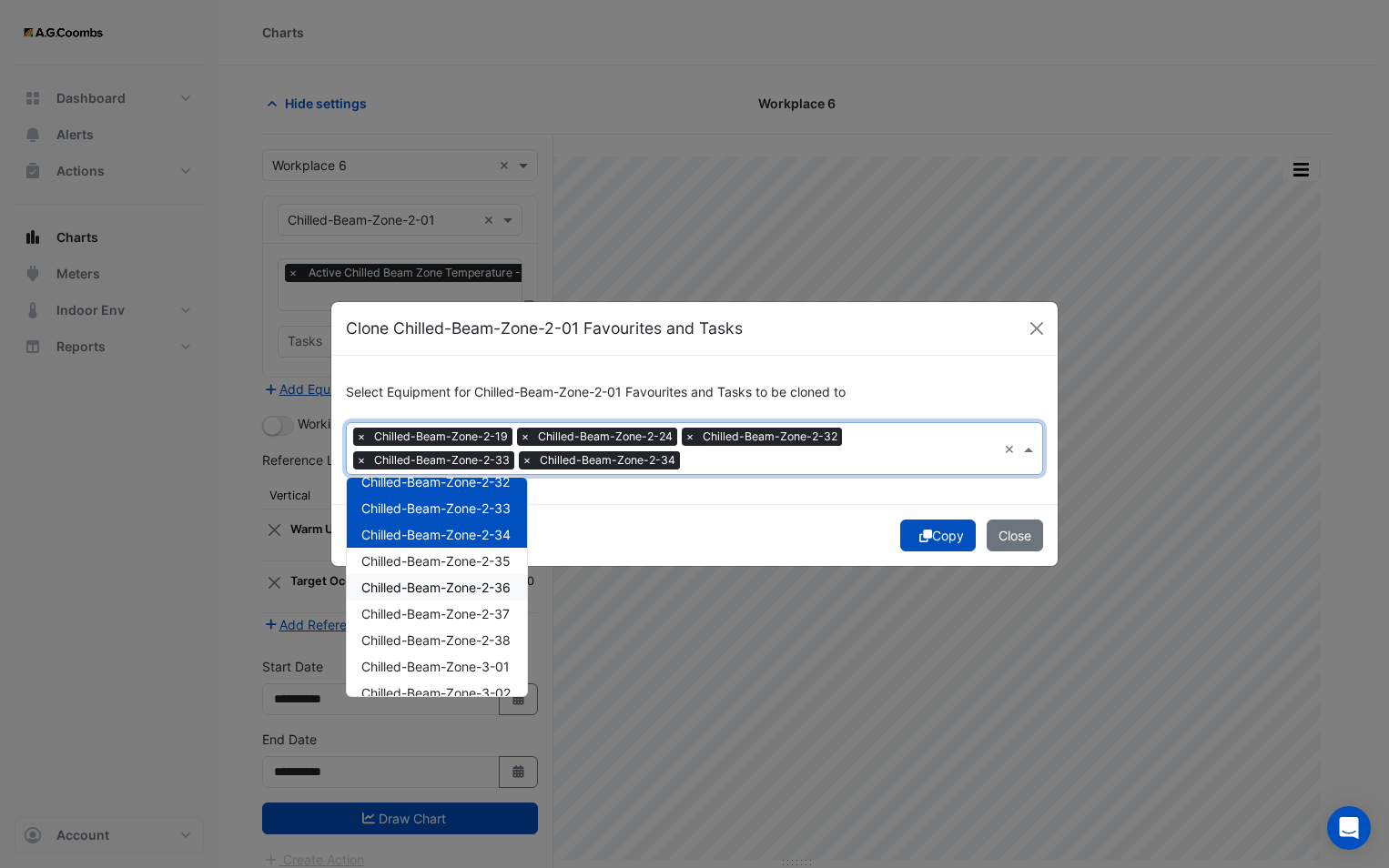
scroll to position [546, 0]
drag, startPoint x: 460, startPoint y: 532, endPoint x: 457, endPoint y: 550, distance: 18.2
click at [459, 532] on span "Chilled-Beam-Zone-2-35" at bounding box center [436, 533] width 150 height 16
click at [458, 554] on span "Chilled-Beam-Zone-2-36" at bounding box center [436, 559] width 150 height 16
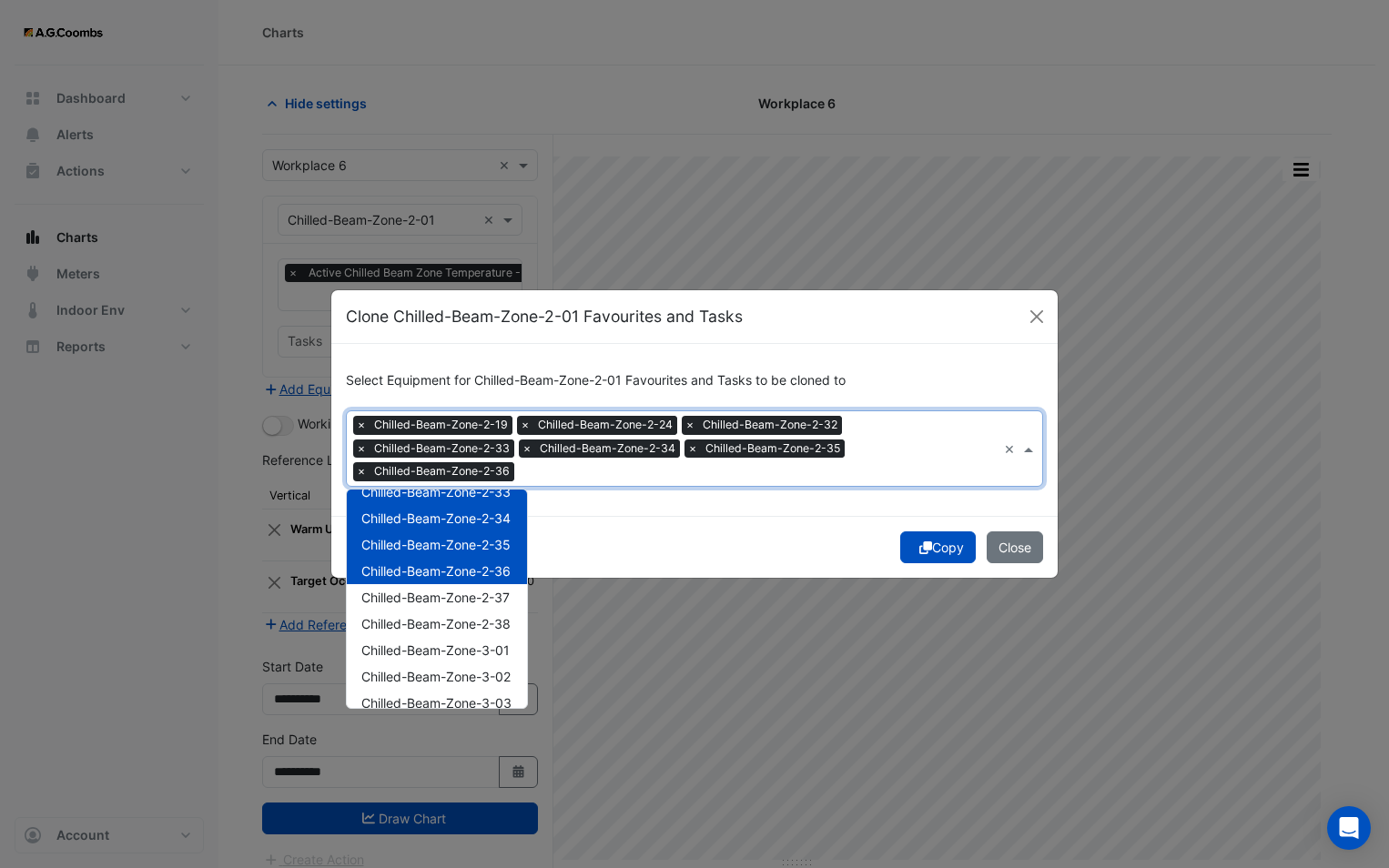
click at [455, 573] on span "Chilled-Beam-Zone-2-36" at bounding box center [436, 571] width 150 height 16
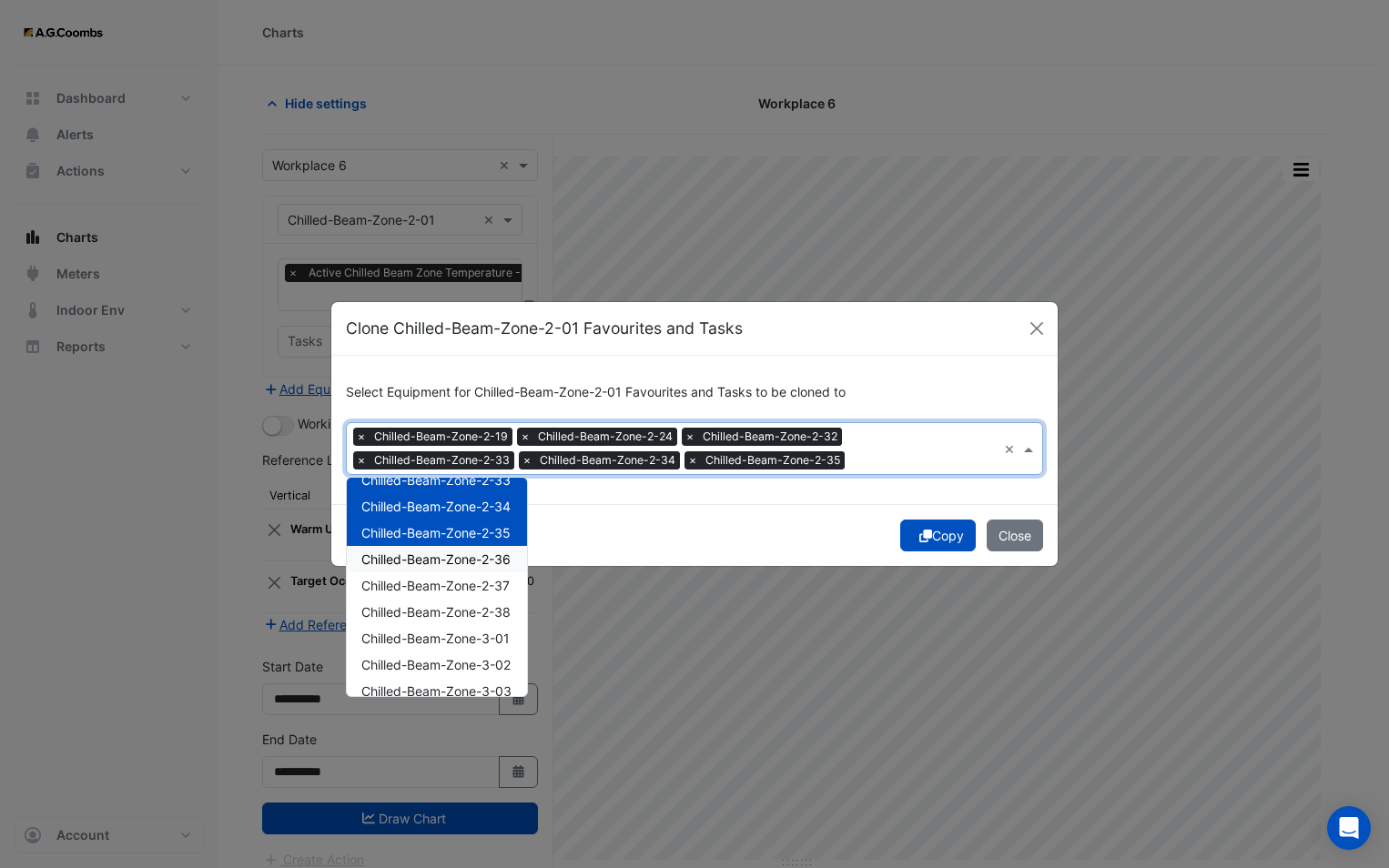
click at [458, 565] on span "Chilled-Beam-Zone-2-36" at bounding box center [436, 559] width 150 height 16
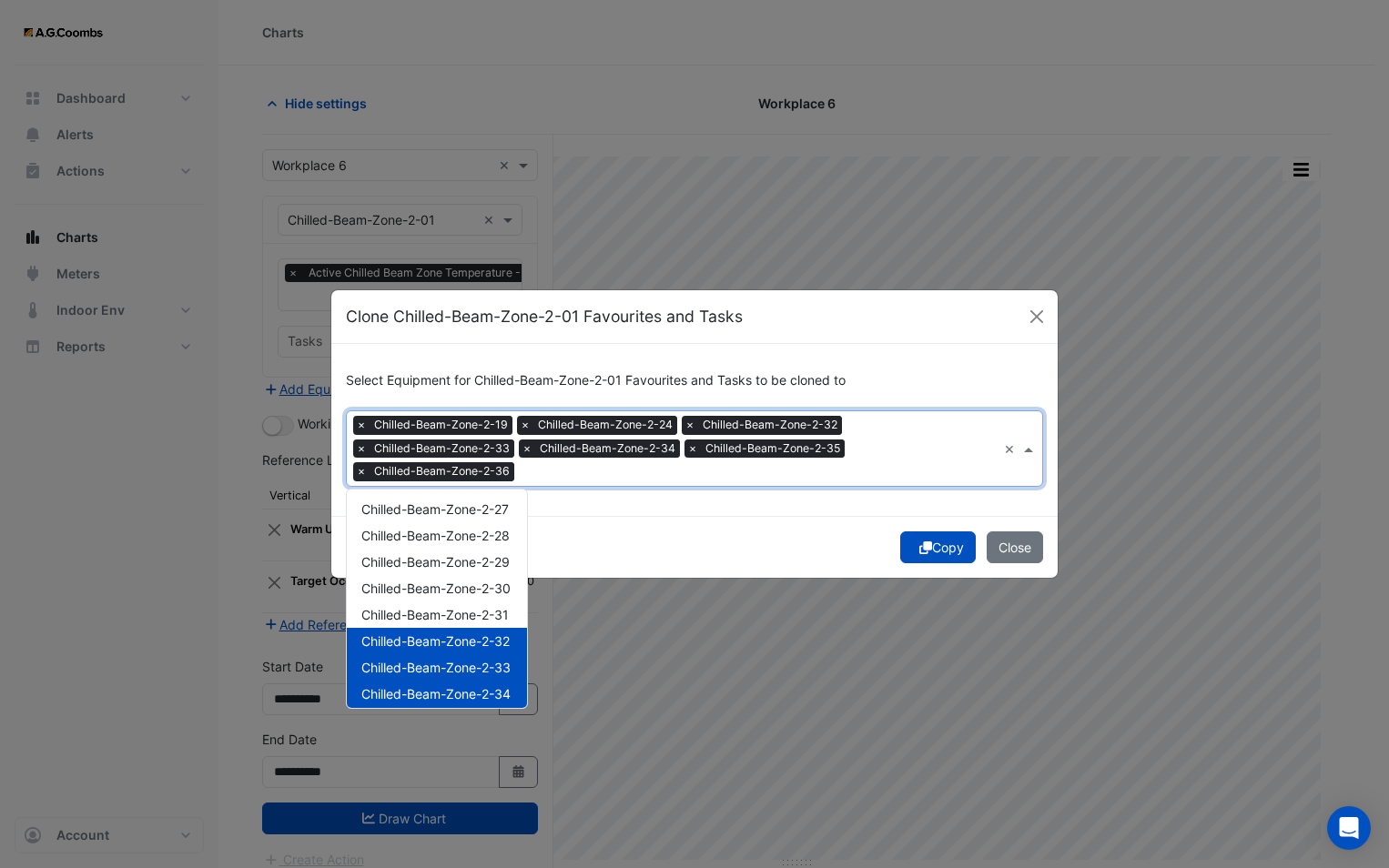
scroll to position [364, 0]
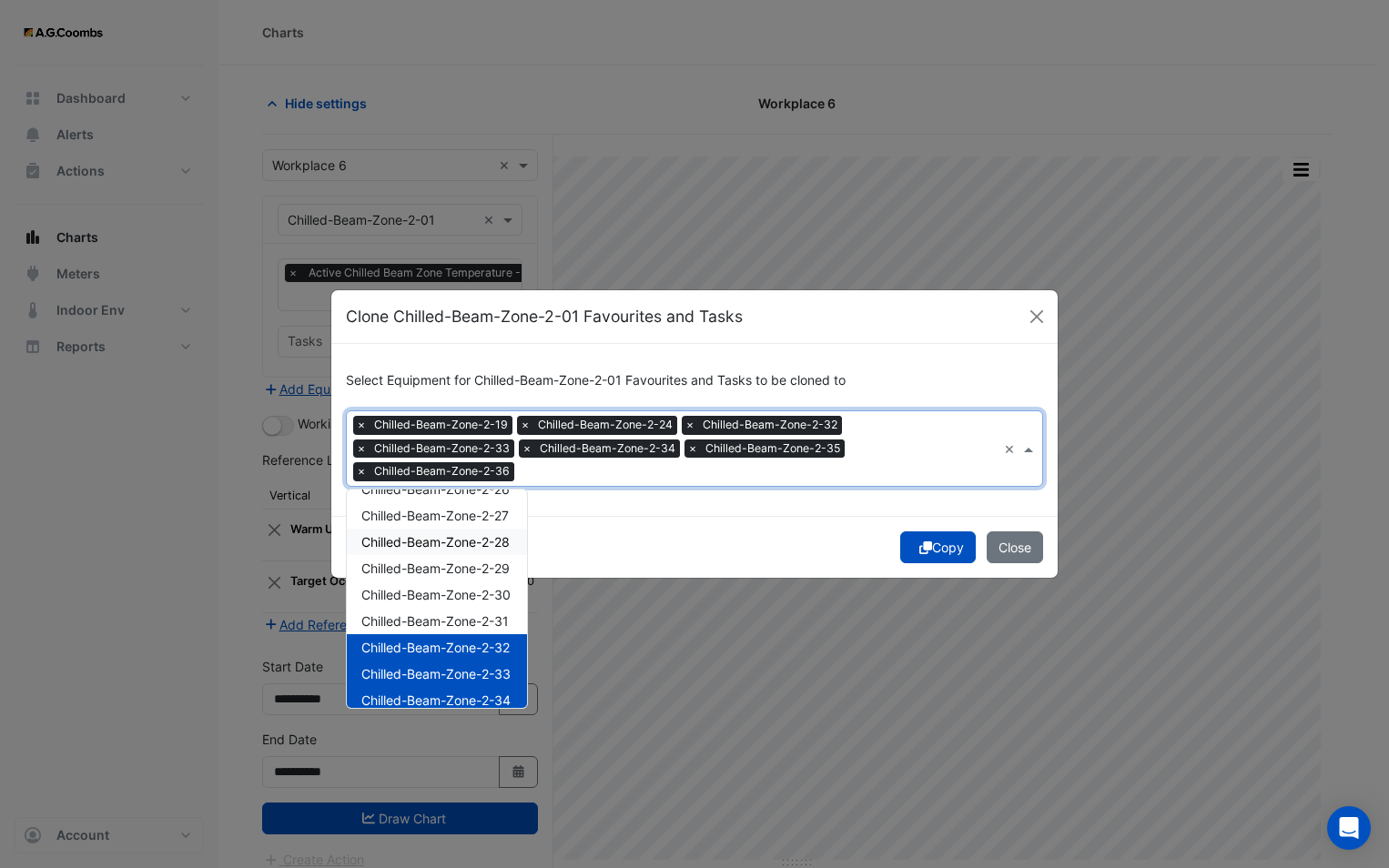
click at [469, 541] on span "Chilled-Beam-Zone-2-28" at bounding box center [435, 542] width 149 height 16
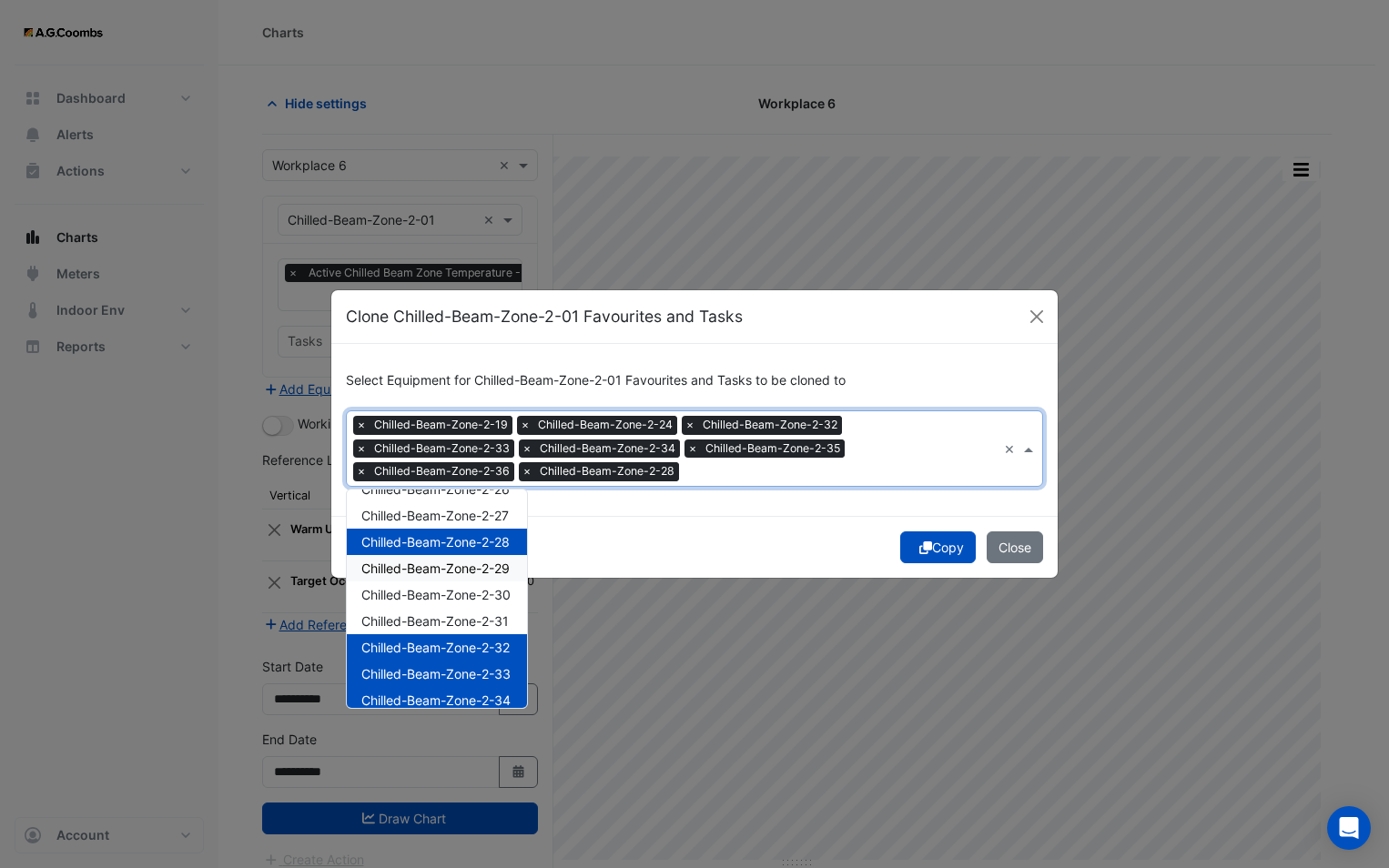
click at [480, 569] on span "Chilled-Beam-Zone-2-29" at bounding box center [435, 568] width 149 height 16
click at [481, 582] on div "Chilled-Beam-Zone-2-30" at bounding box center [437, 594] width 181 height 26
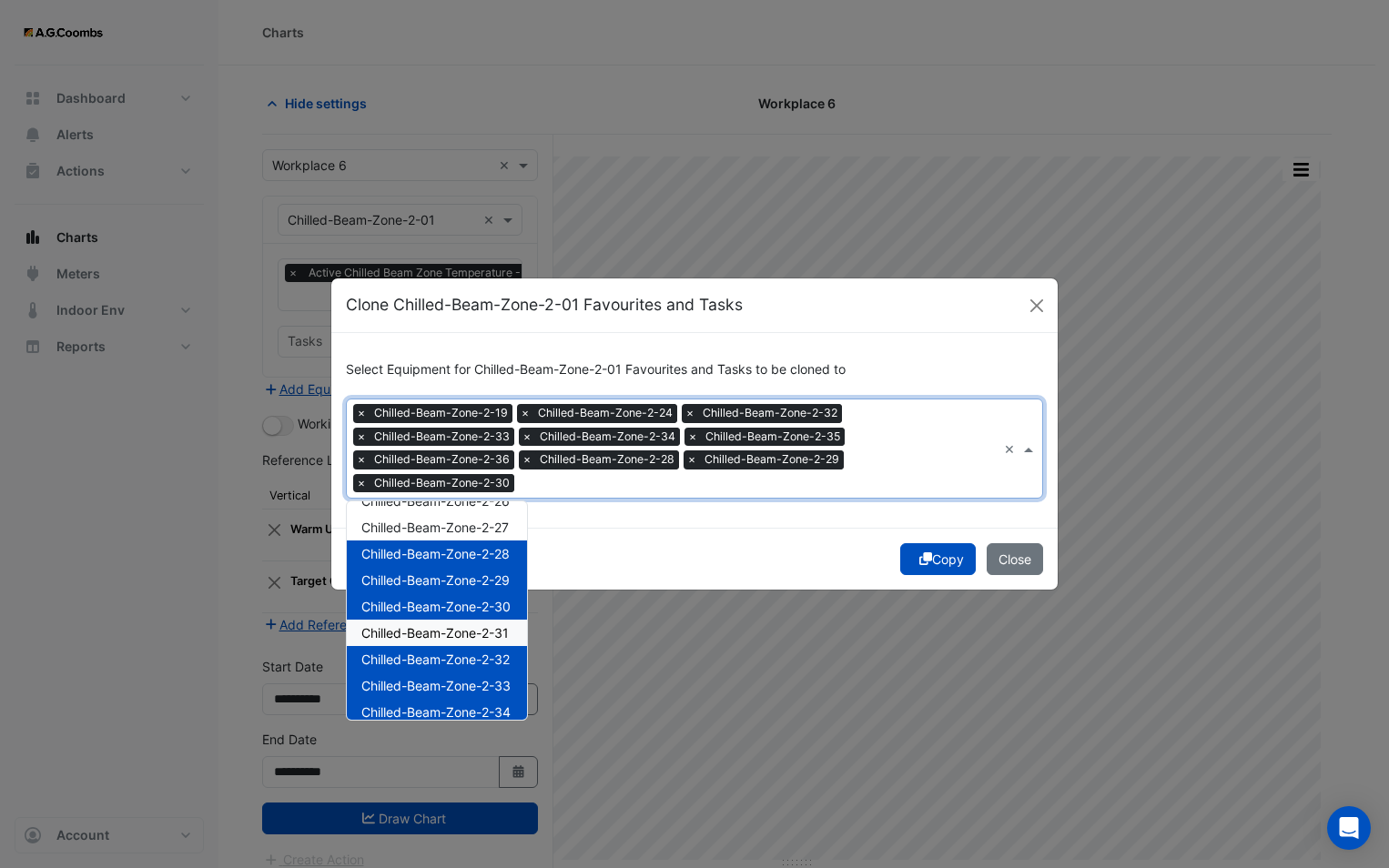
click at [489, 627] on span "Chilled-Beam-Zone-2-31" at bounding box center [435, 633] width 148 height 16
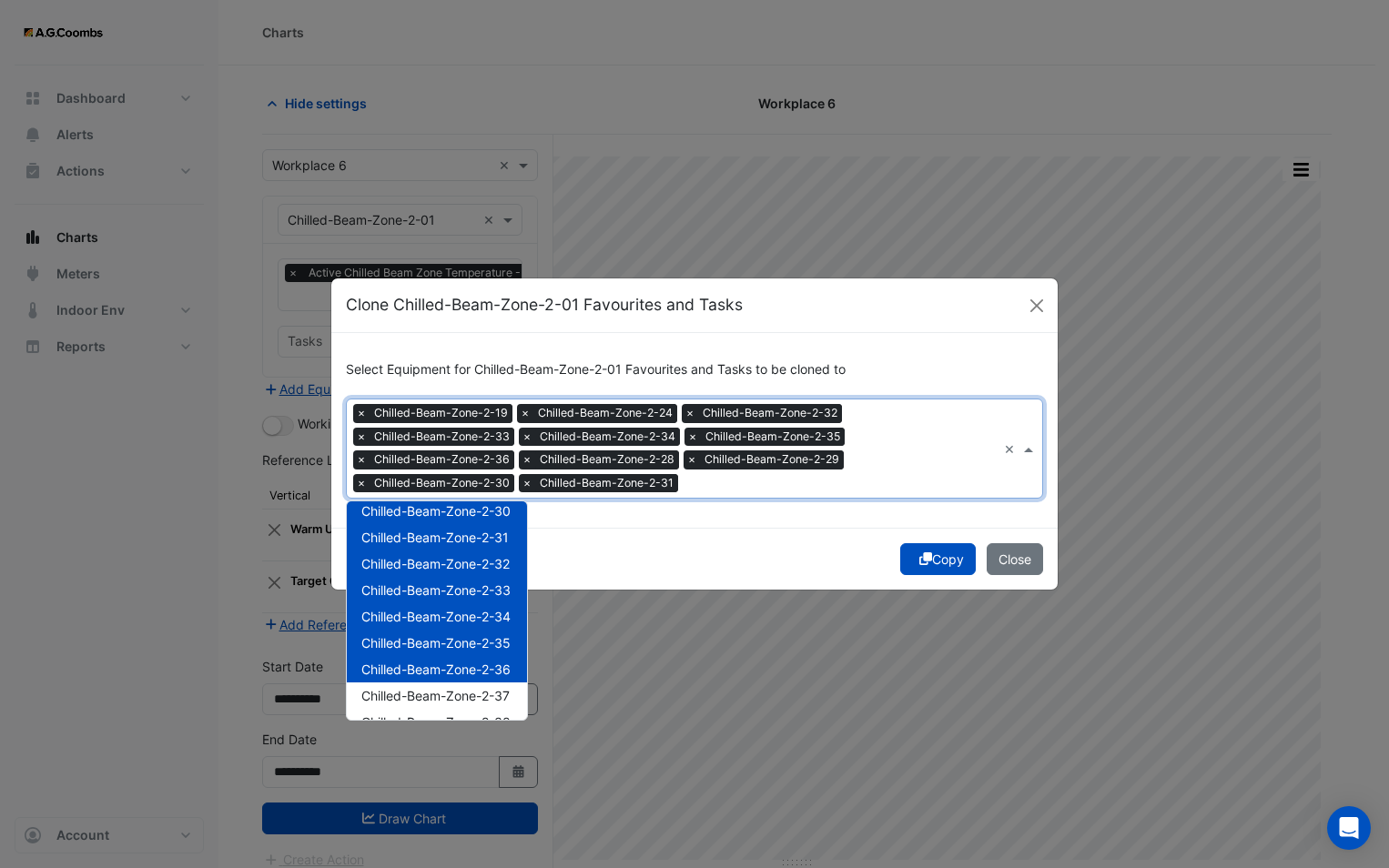
scroll to position [546, 0]
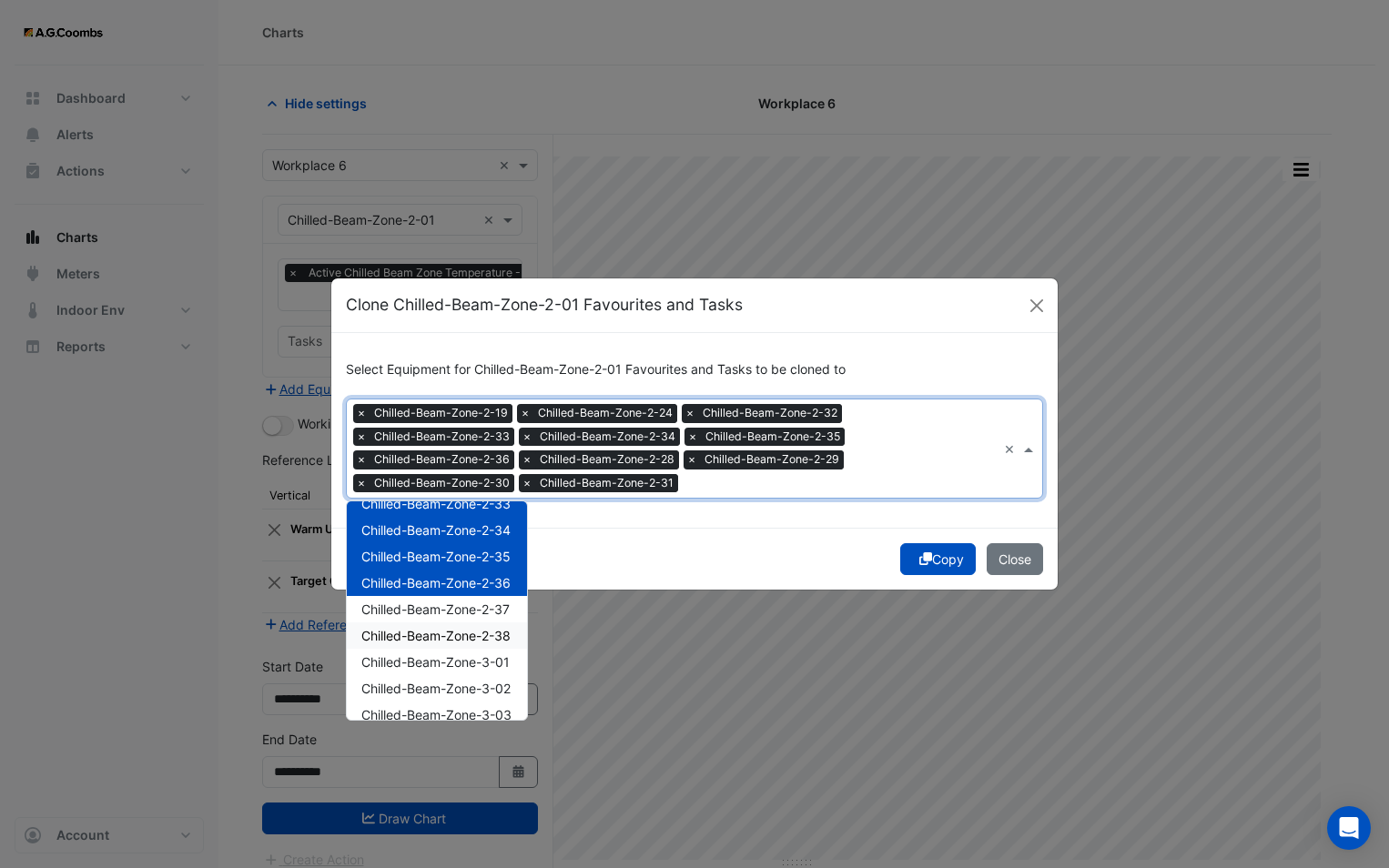
click at [441, 632] on span "Chilled-Beam-Zone-2-38" at bounding box center [436, 635] width 150 height 16
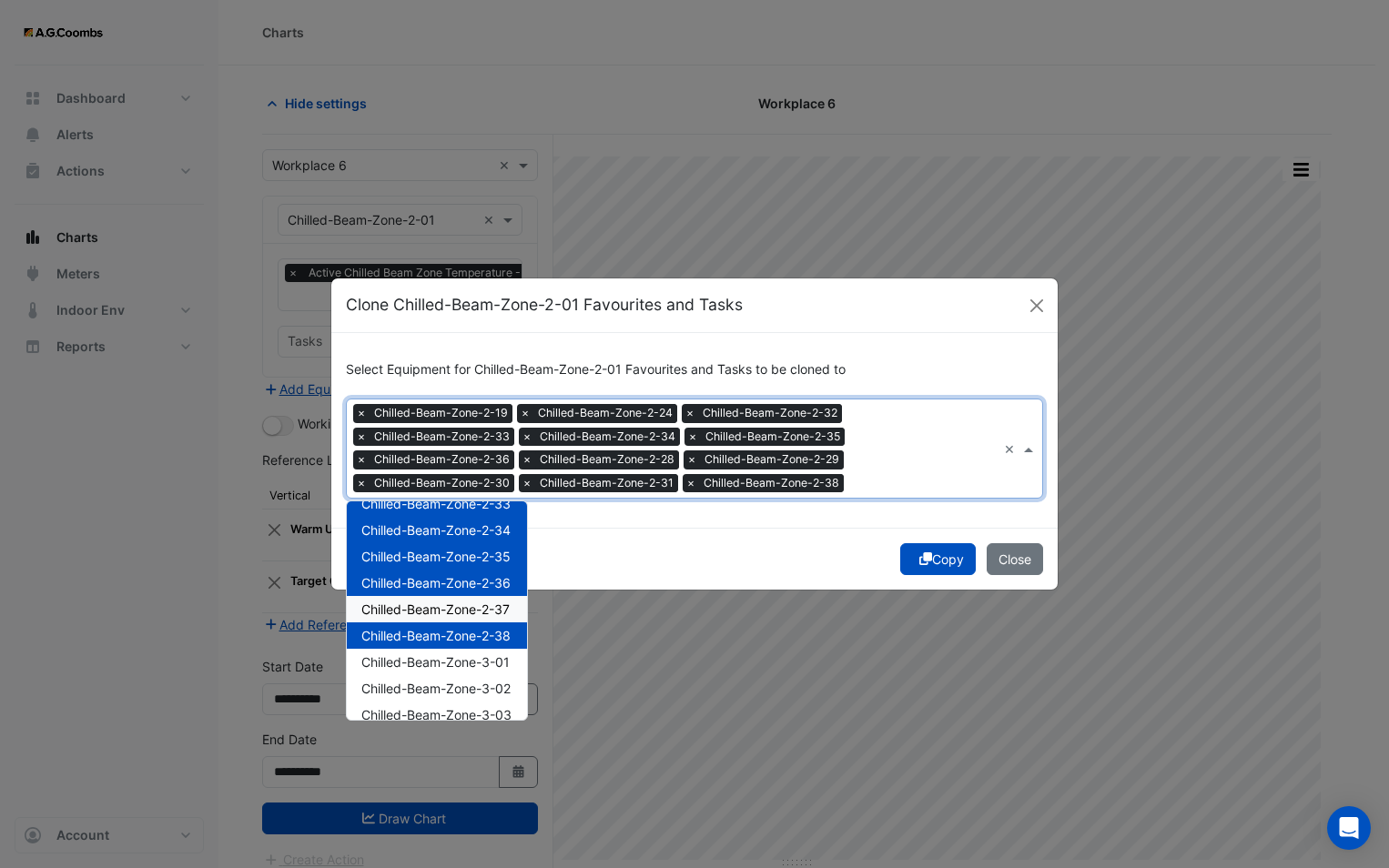
click at [424, 598] on div "Chilled-Beam-Zone-2-37" at bounding box center [437, 609] width 181 height 26
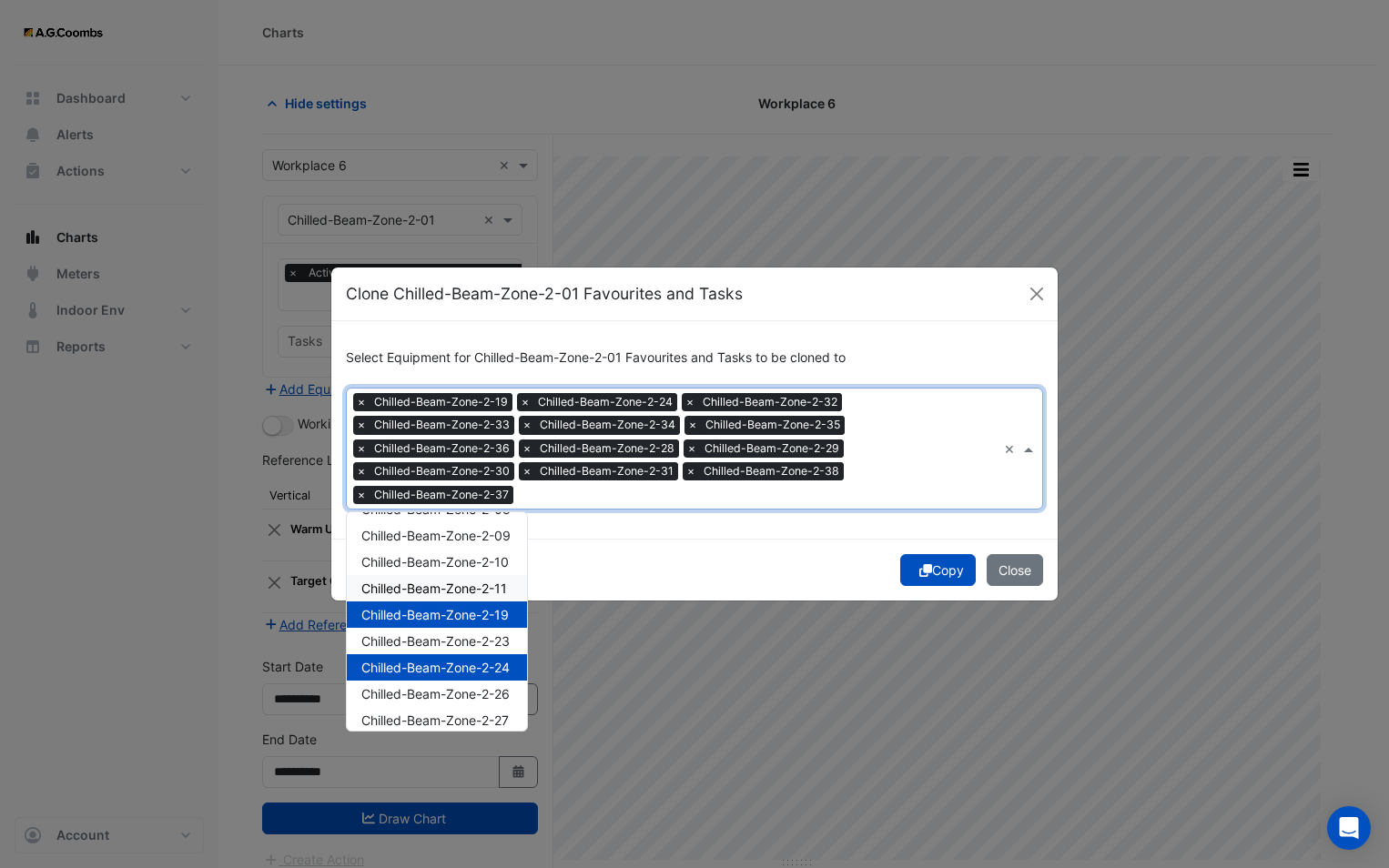
scroll to position [0, 0]
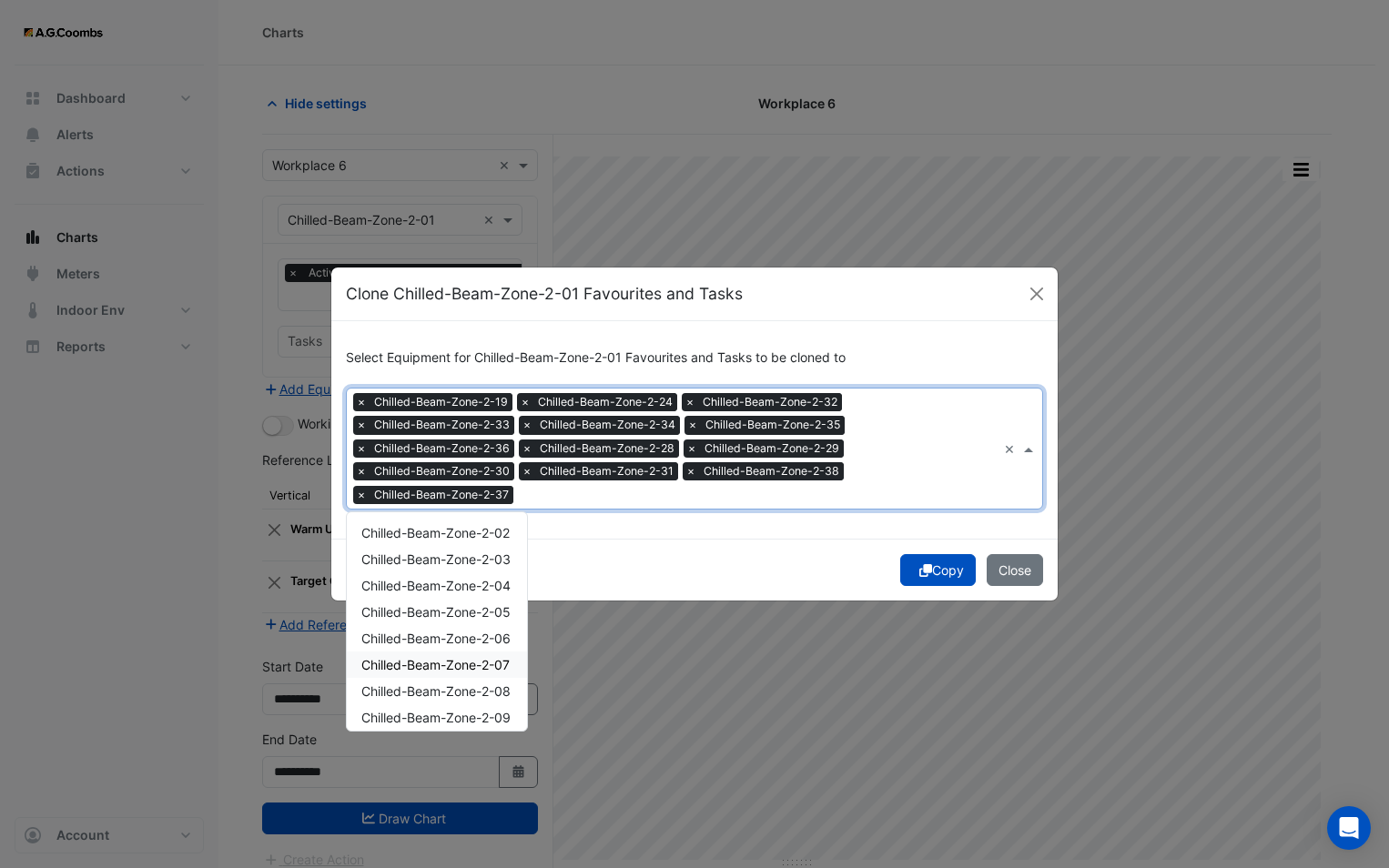
click at [475, 664] on span "Chilled-Beam-Zone-2-07" at bounding box center [435, 664] width 149 height 16
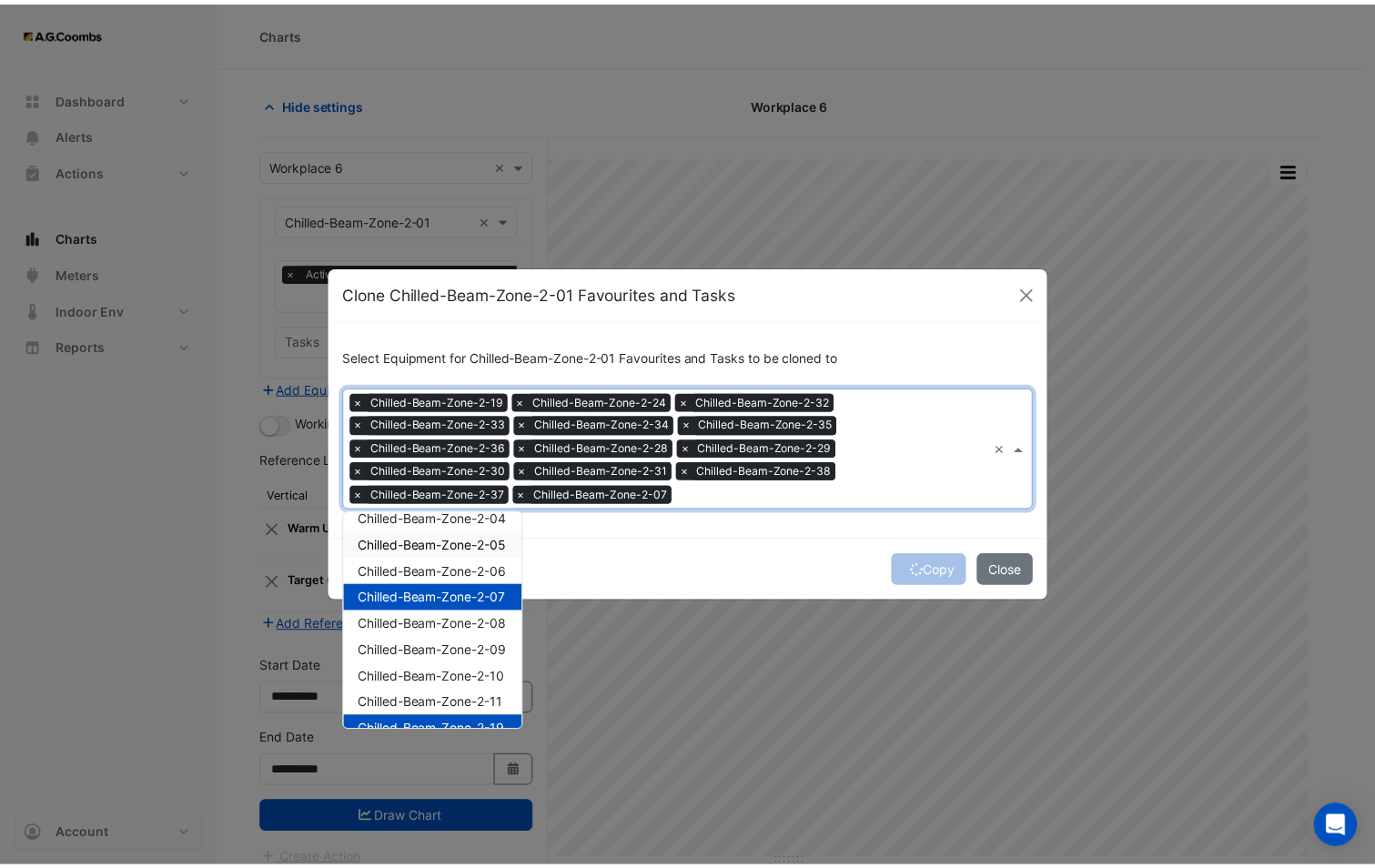
scroll to position [91, 0]
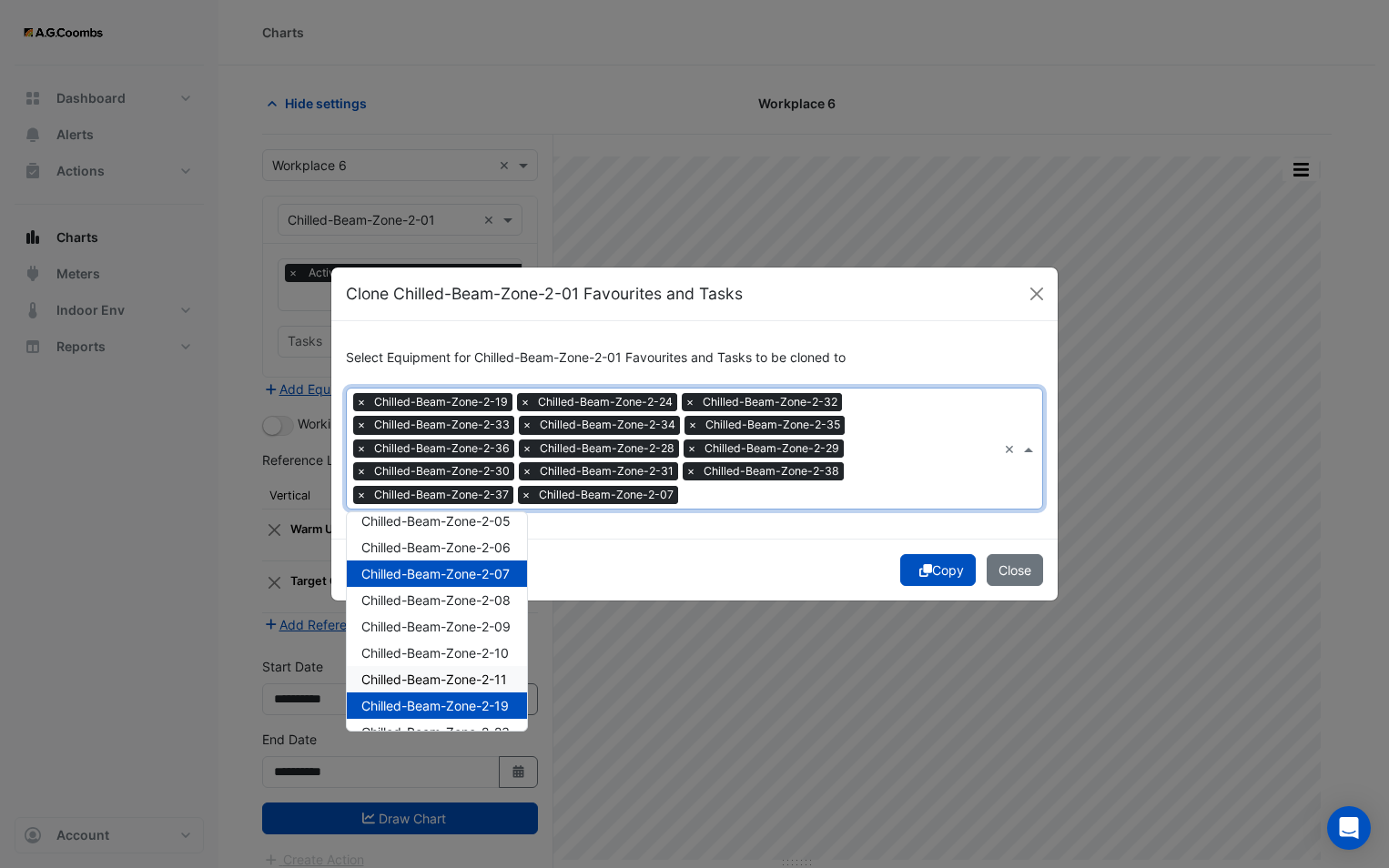
click at [454, 680] on span "Chilled-Beam-Zone-2-11" at bounding box center [434, 679] width 146 height 16
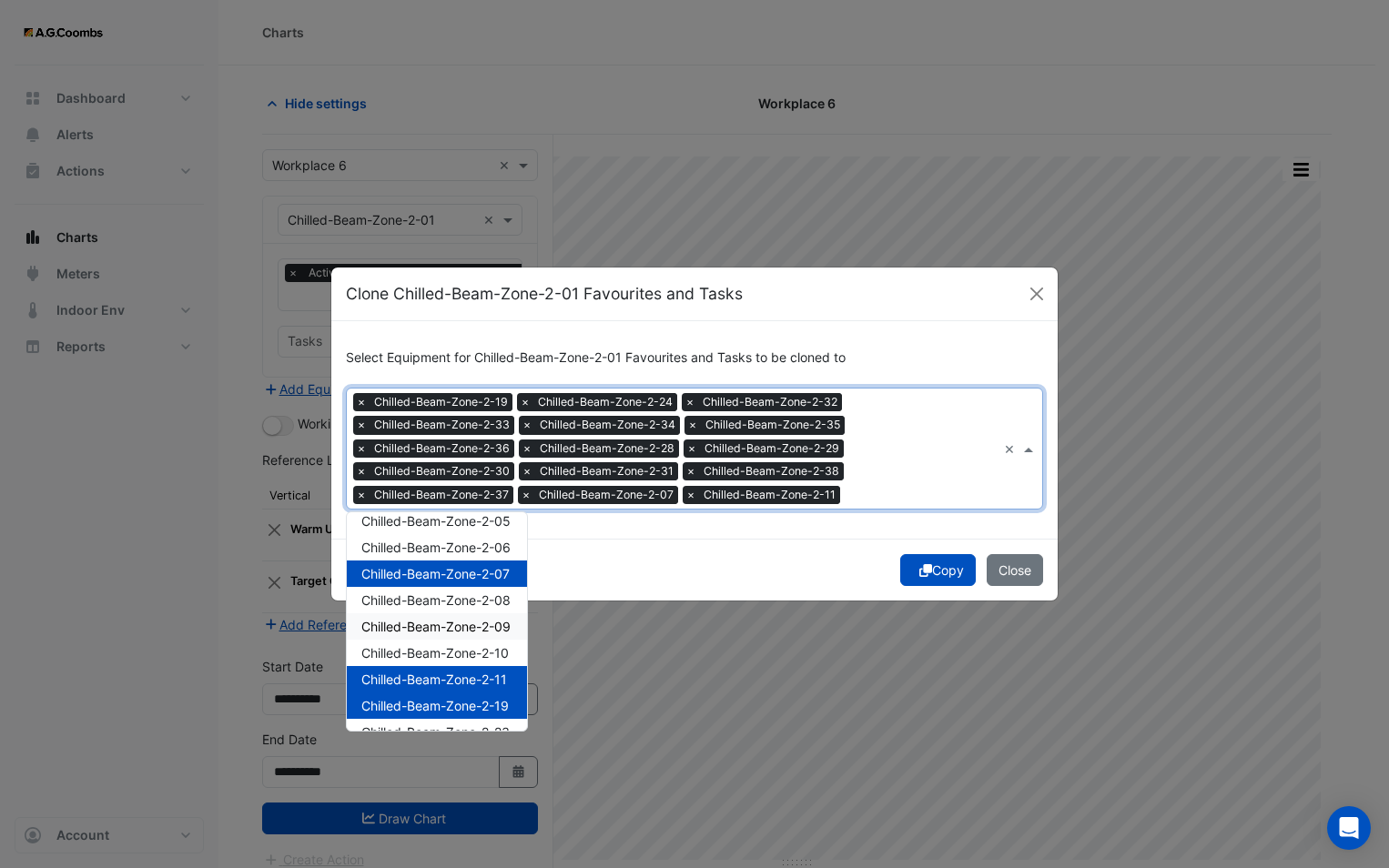
click at [853, 562] on div "Copy Close" at bounding box center [694, 570] width 727 height 62
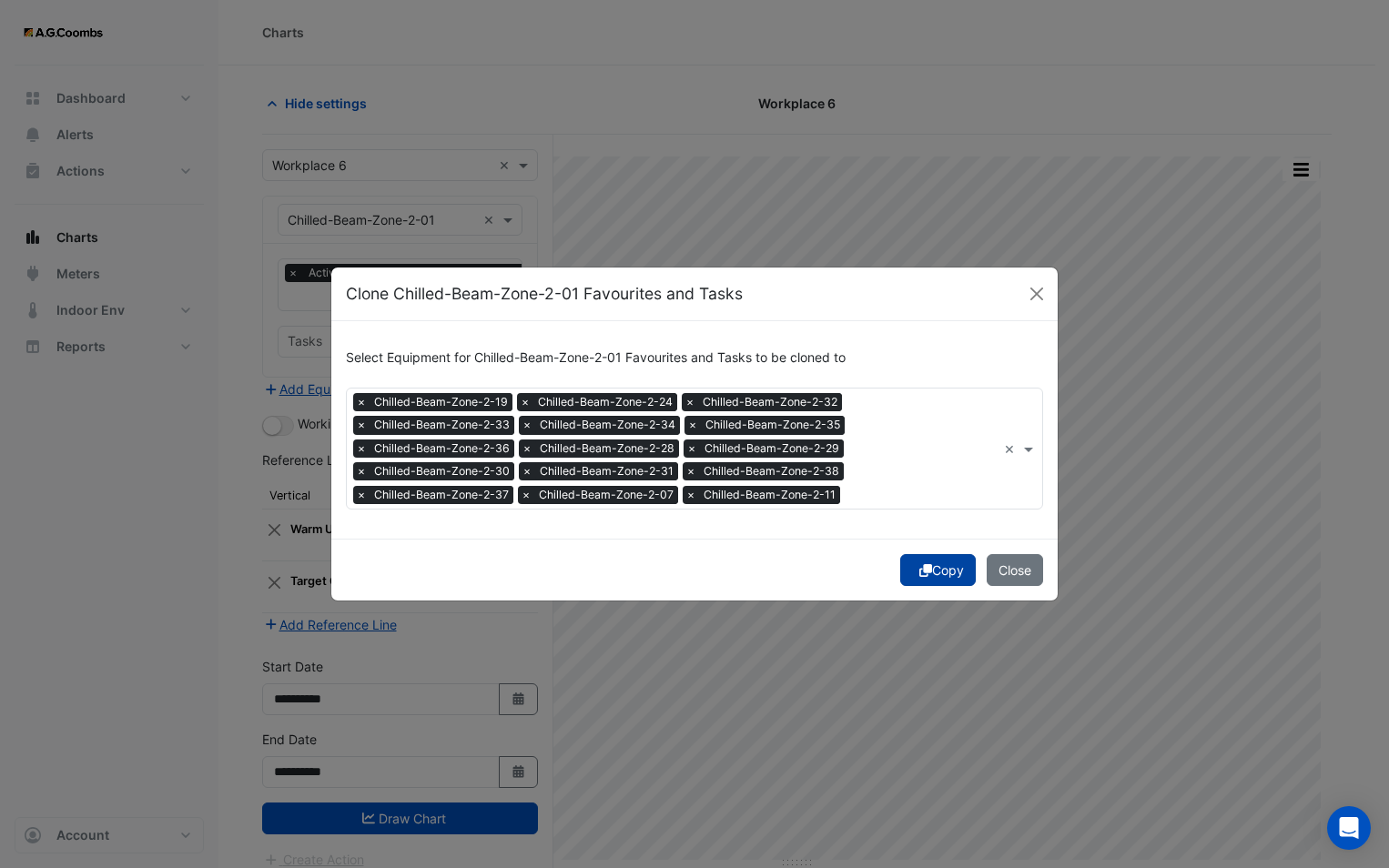
click at [914, 569] on button "Copy" at bounding box center [938, 570] width 76 height 32
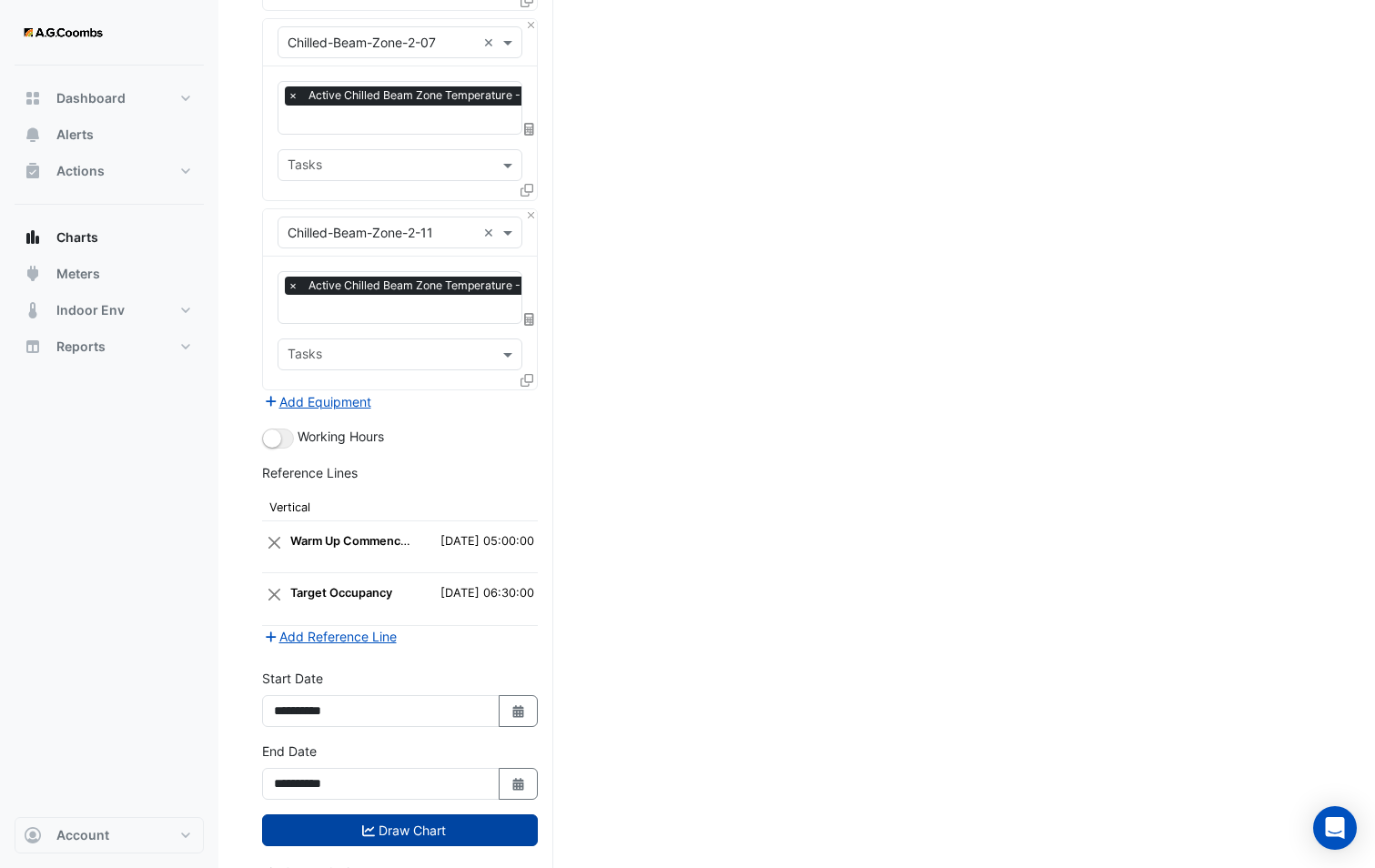
click at [446, 815] on button "Draw Chart" at bounding box center [400, 830] width 276 height 32
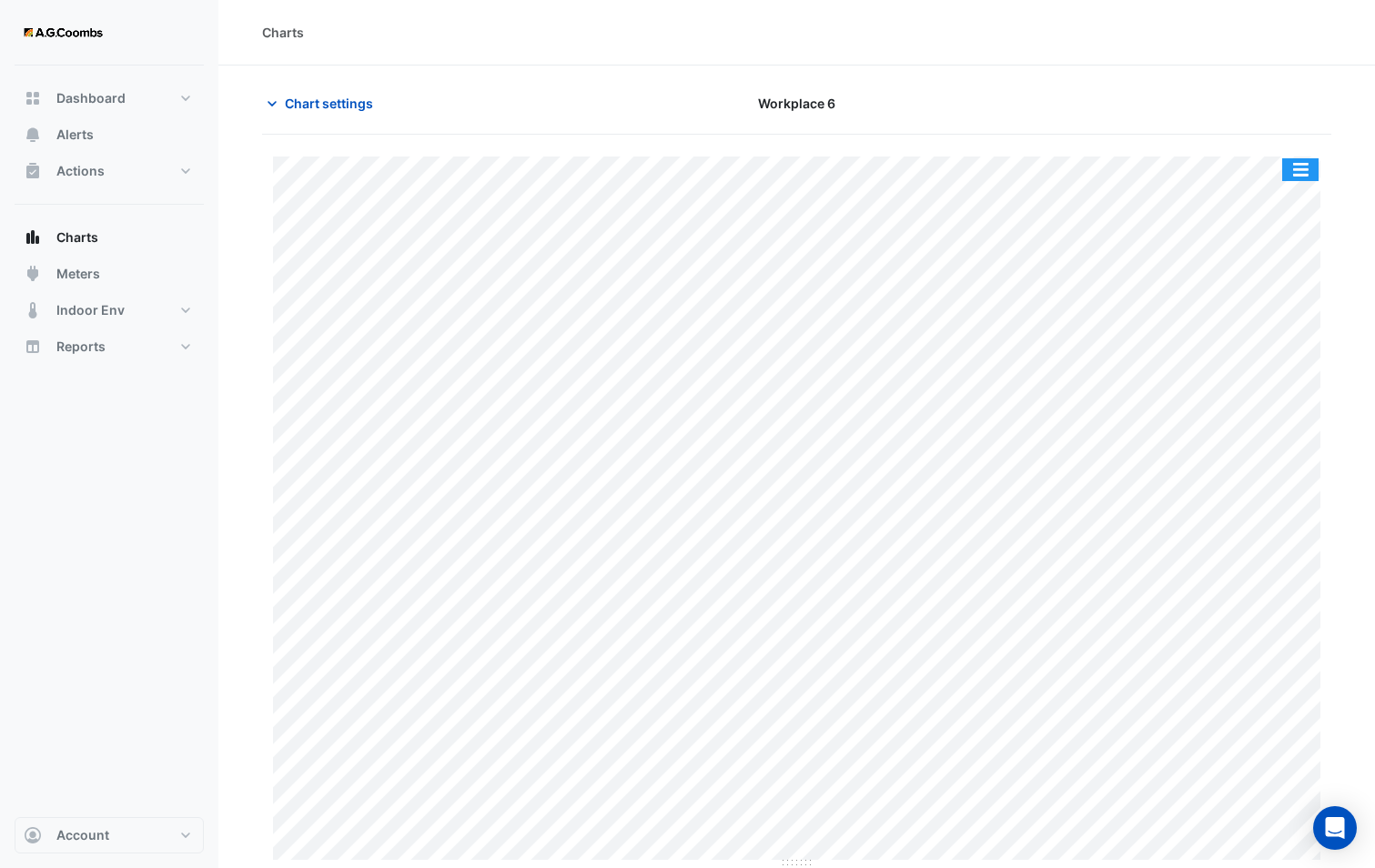
click at [1312, 178] on button "button" at bounding box center [1299, 169] width 36 height 22
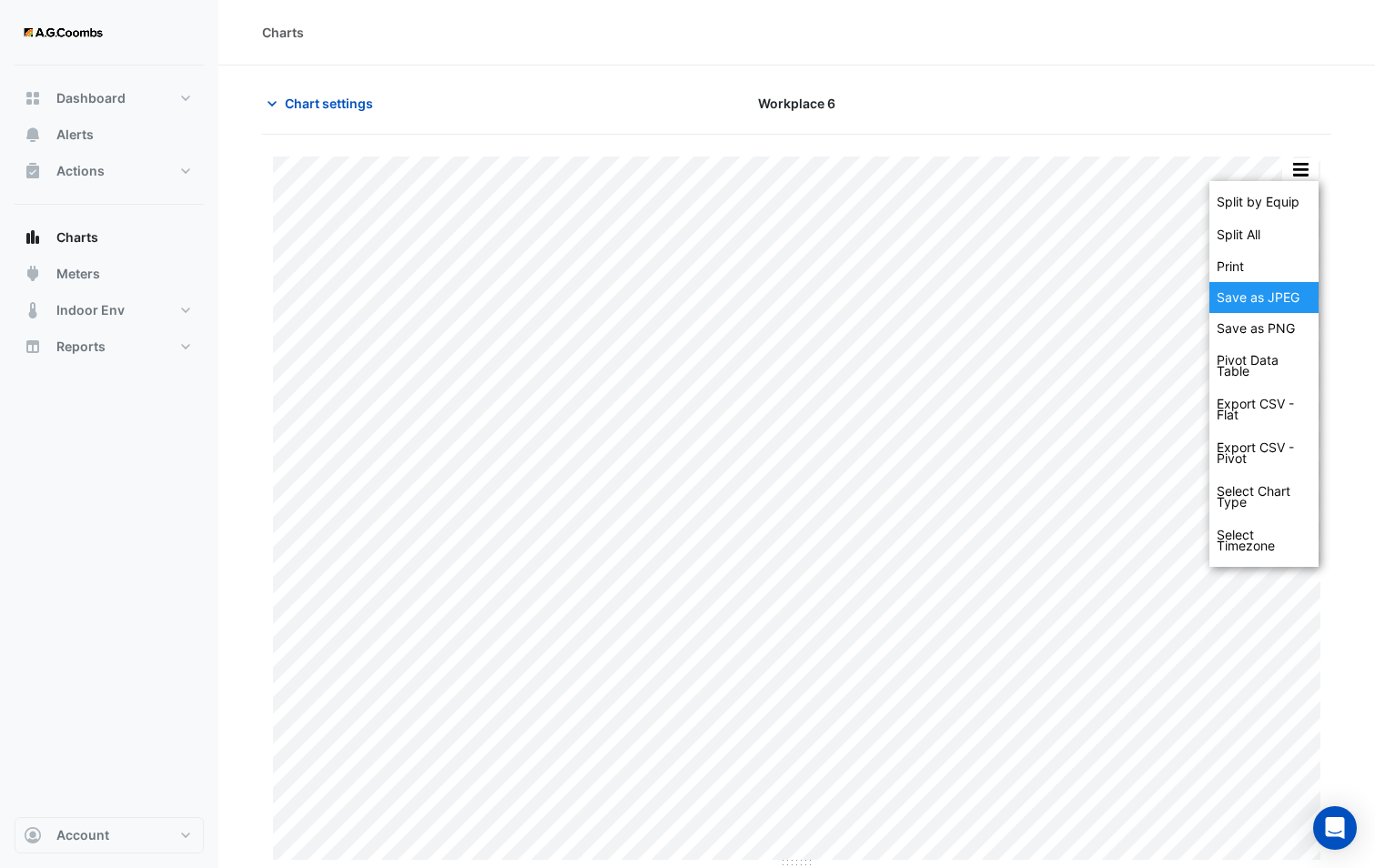
click at [1259, 288] on div "Save as JPEG" at bounding box center [1263, 297] width 109 height 31
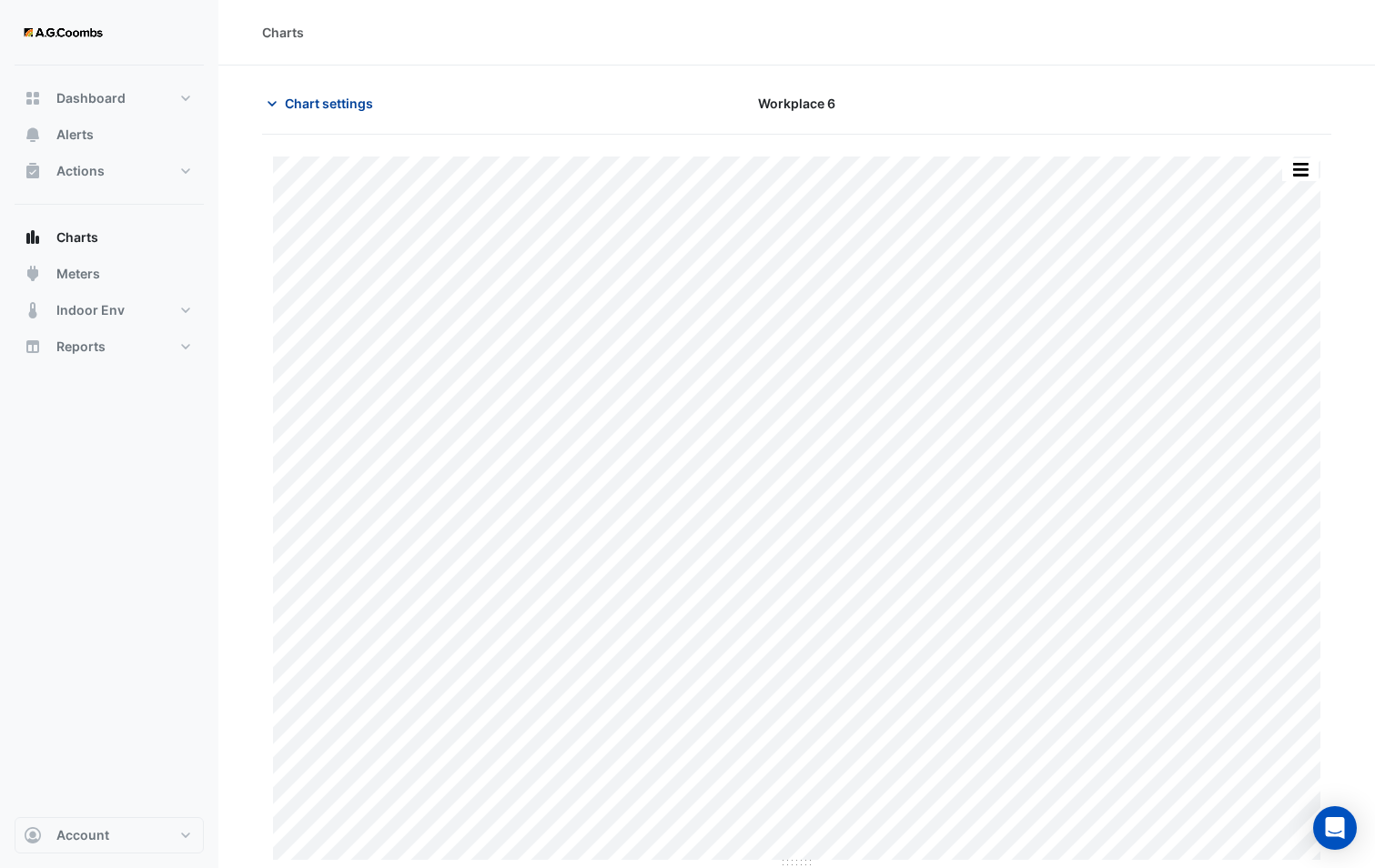
click at [305, 109] on span "Chart settings" at bounding box center [328, 103] width 88 height 19
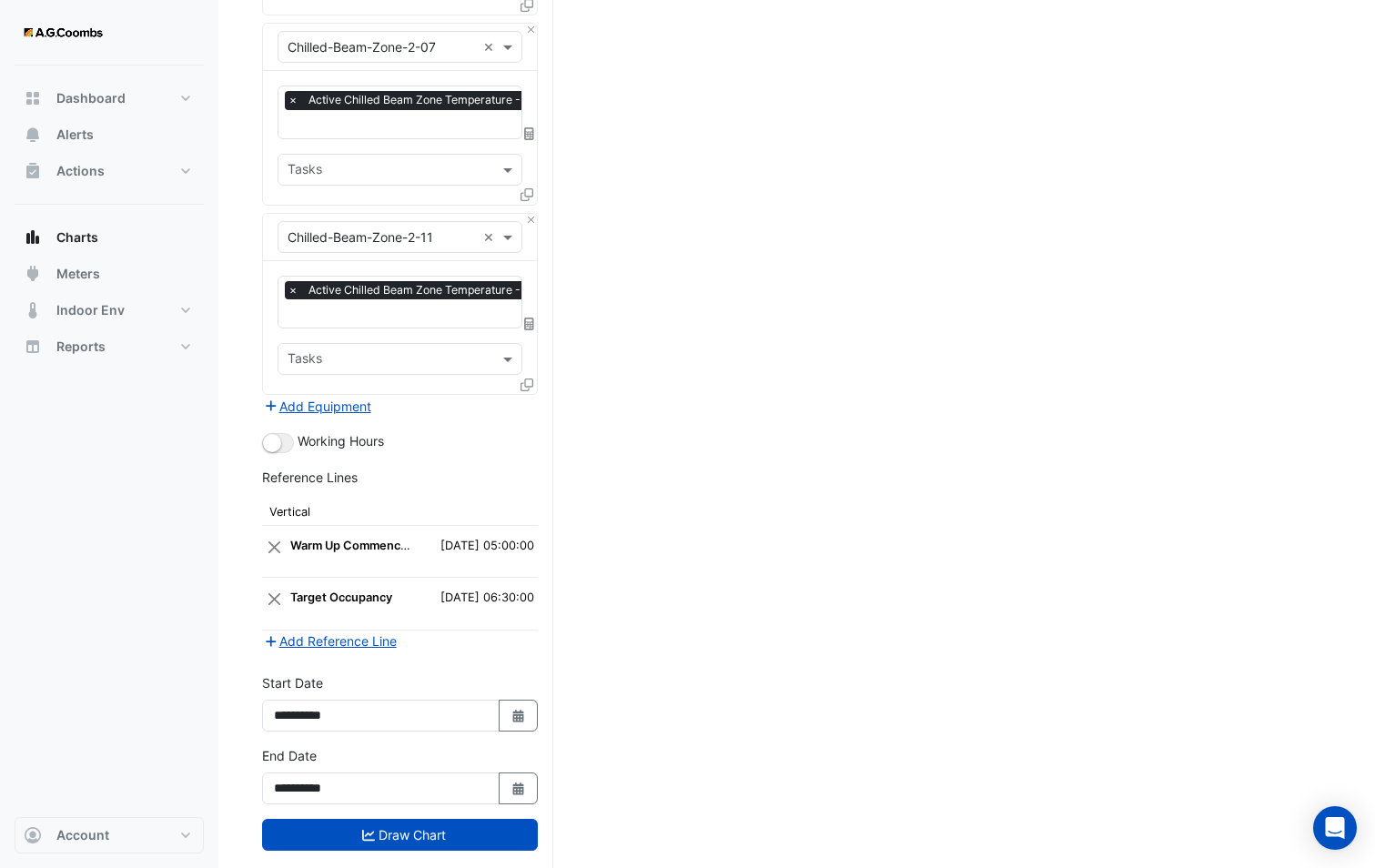
scroll to position [2831, 0]
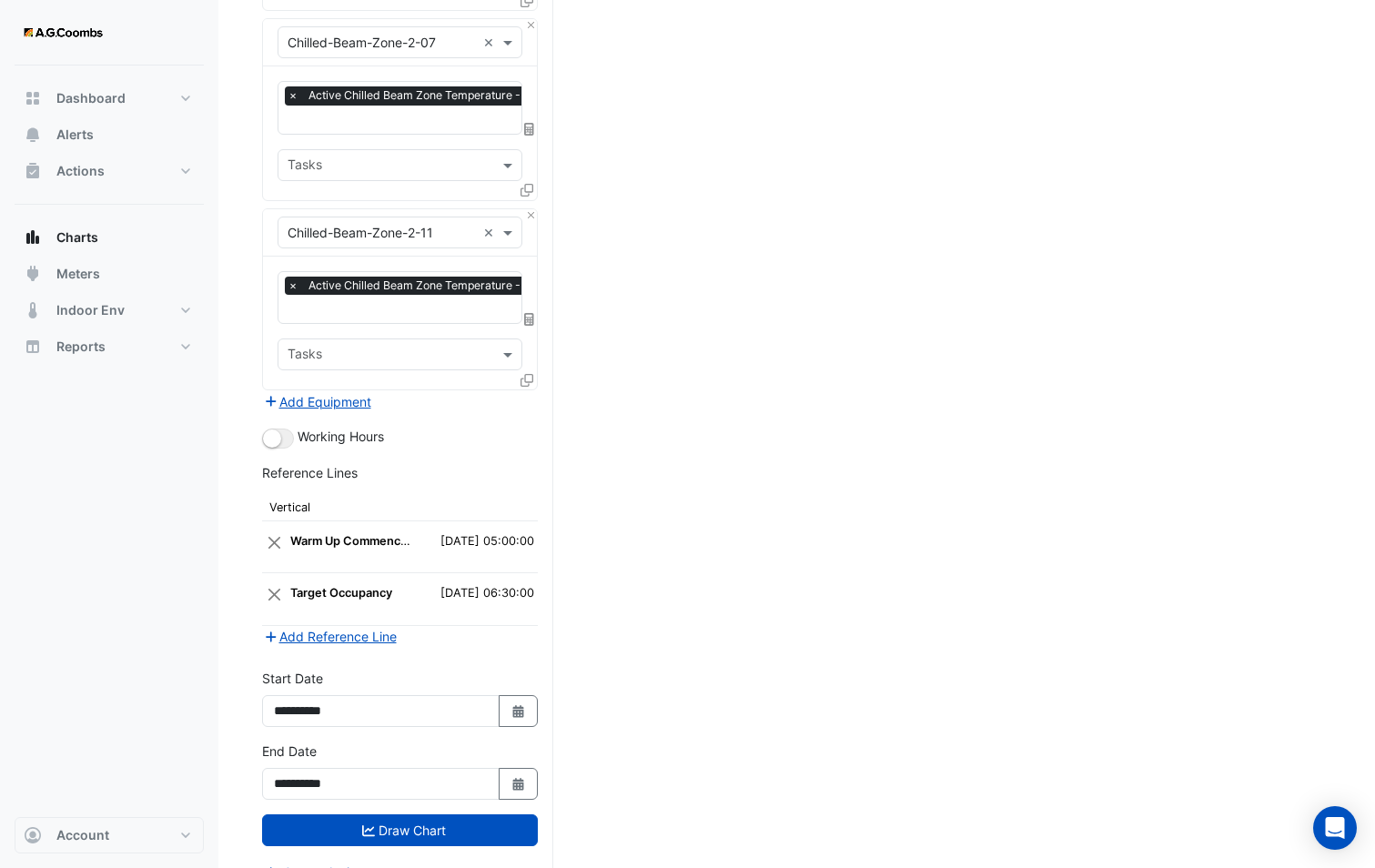
click at [526, 374] on icon at bounding box center [526, 380] width 13 height 13
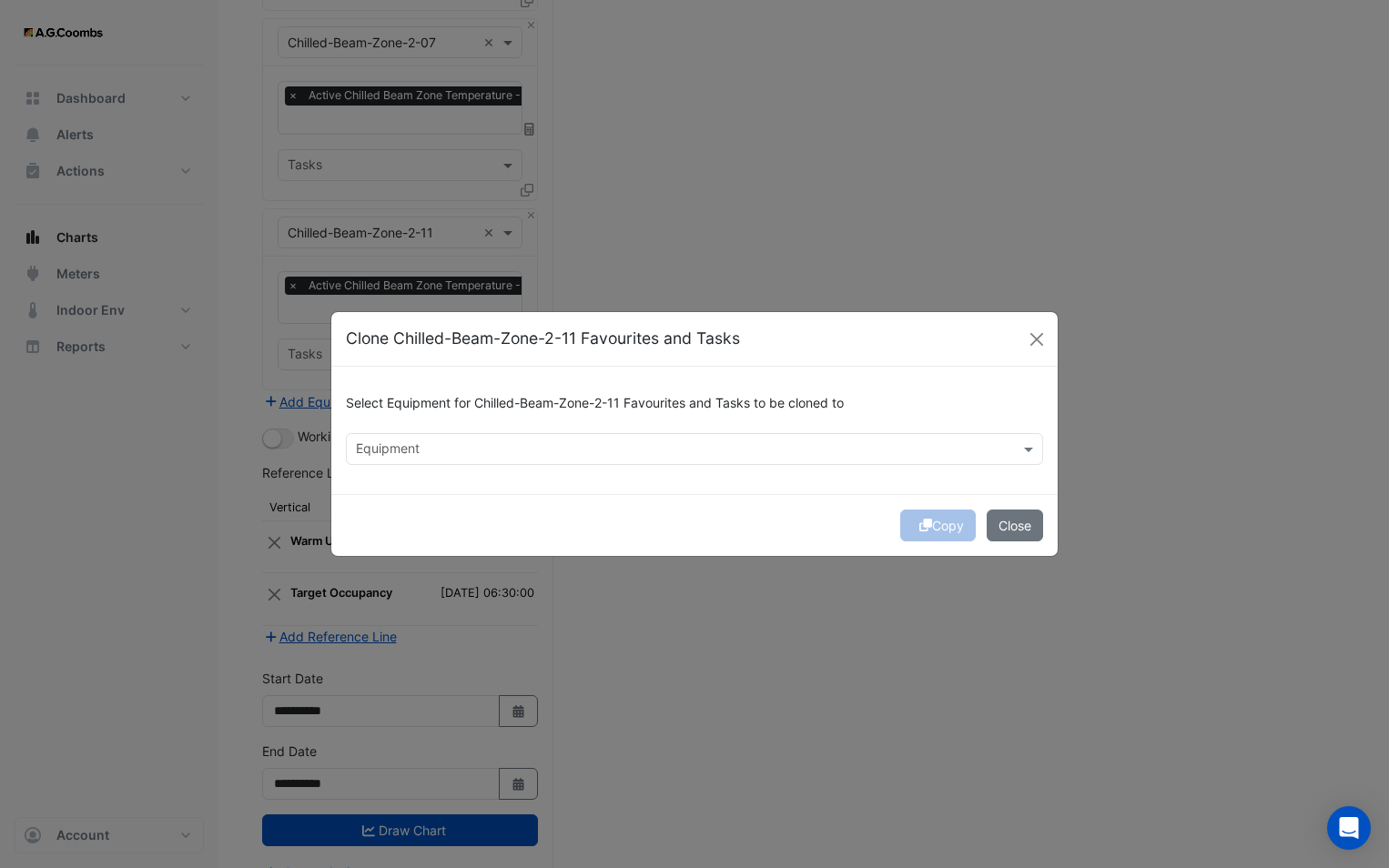
click at [690, 450] on input "text" at bounding box center [683, 451] width 656 height 19
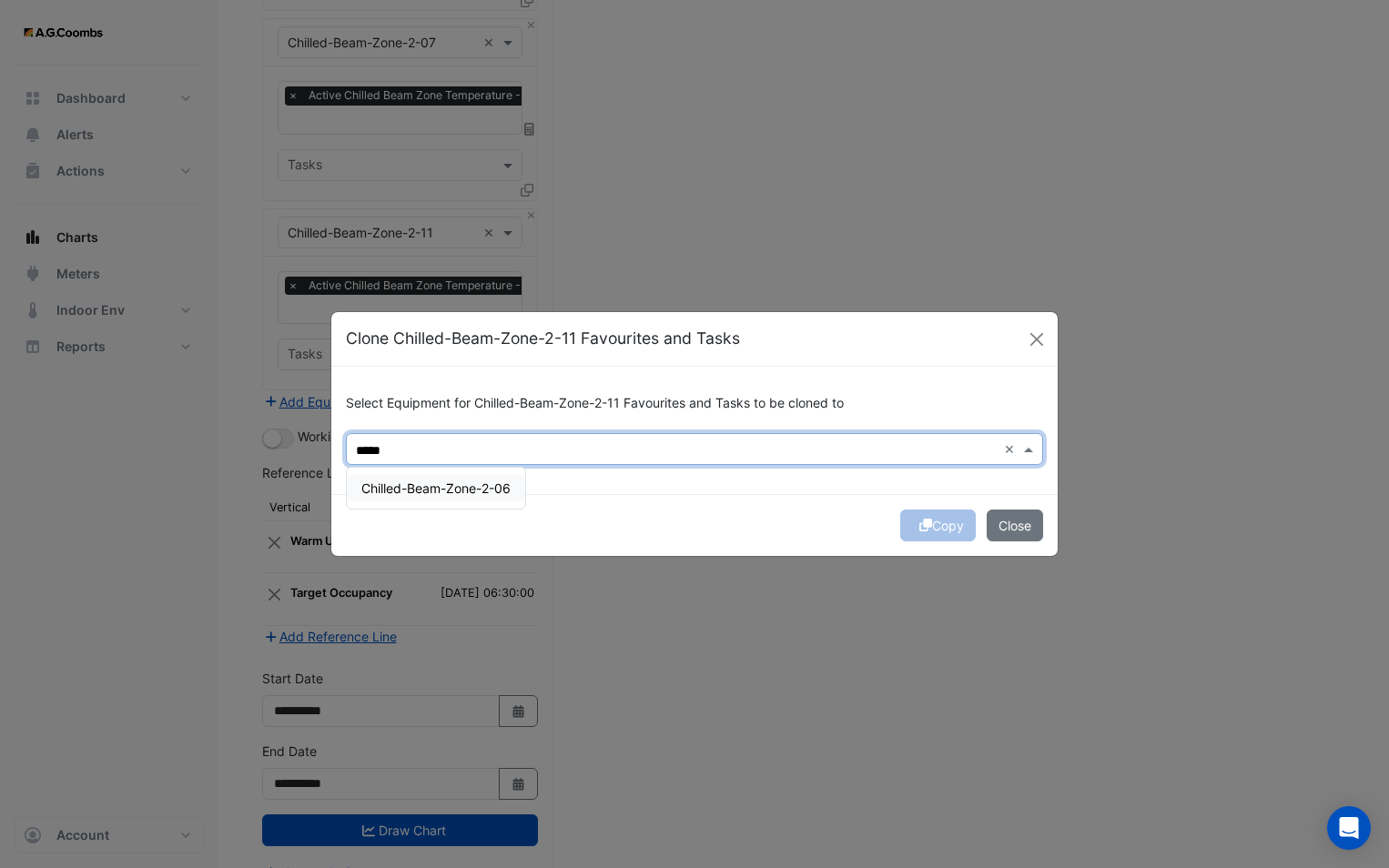
click at [488, 469] on div "Chilled-Beam-Zone-2-06" at bounding box center [436, 488] width 179 height 41
click at [494, 481] on span "Chilled-Beam-Zone-2-06" at bounding box center [436, 488] width 150 height 16
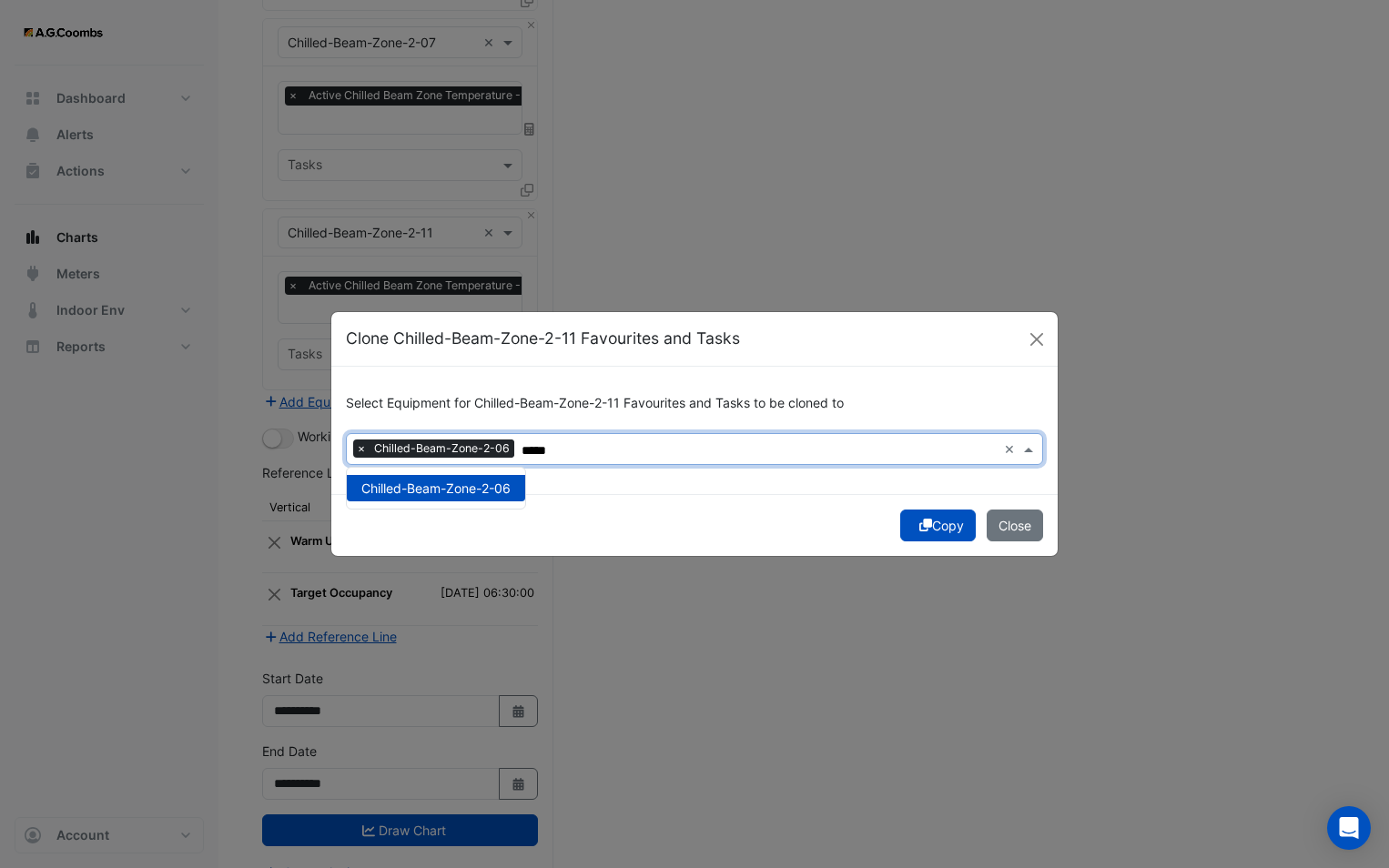
type input "*****"
click at [623, 504] on div "Copy Close" at bounding box center [694, 525] width 727 height 62
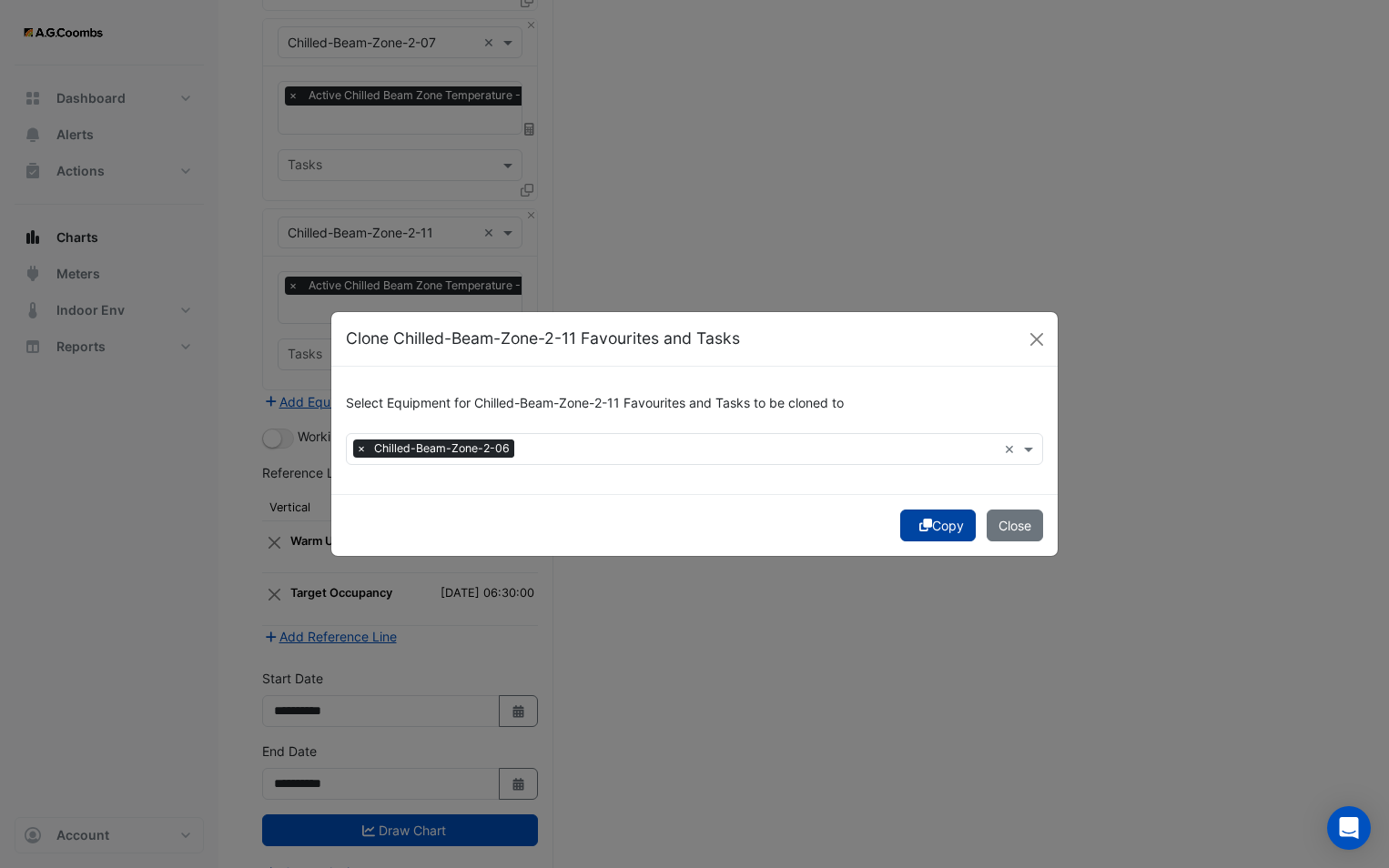
click at [946, 526] on button "Copy" at bounding box center [938, 525] width 76 height 32
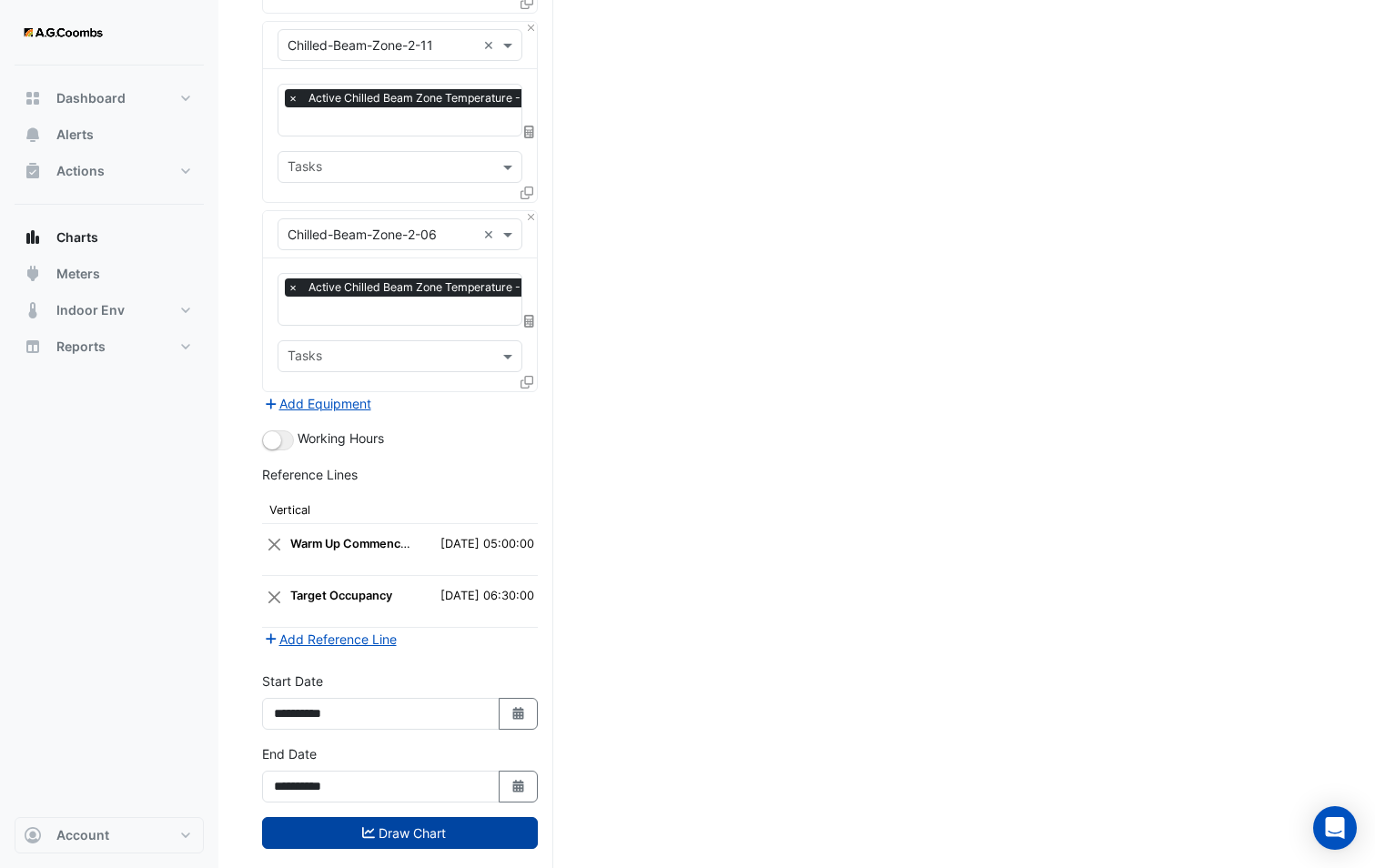
click at [447, 817] on button "Draw Chart" at bounding box center [400, 832] width 276 height 32
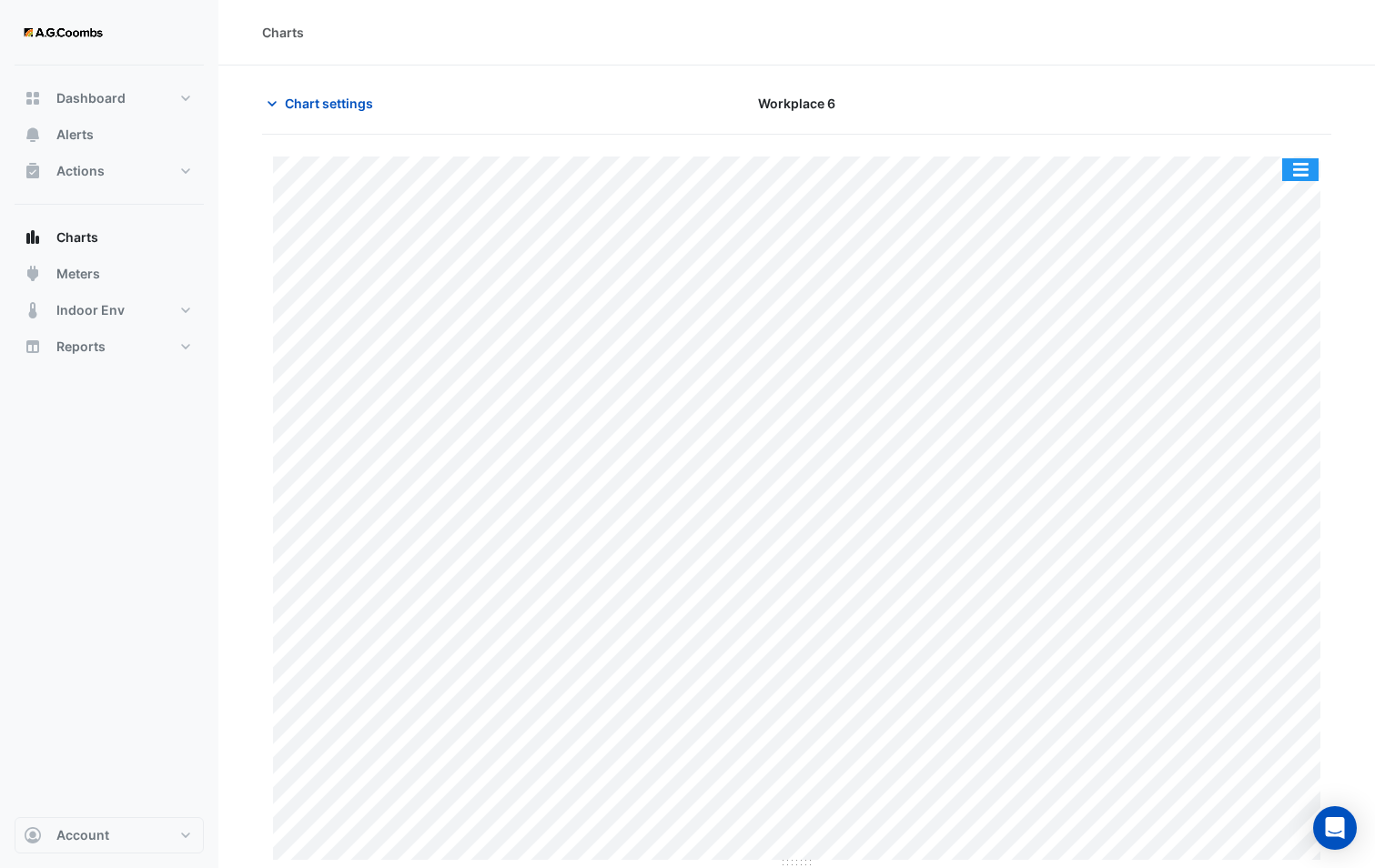
click at [1313, 165] on button "button" at bounding box center [1299, 169] width 36 height 22
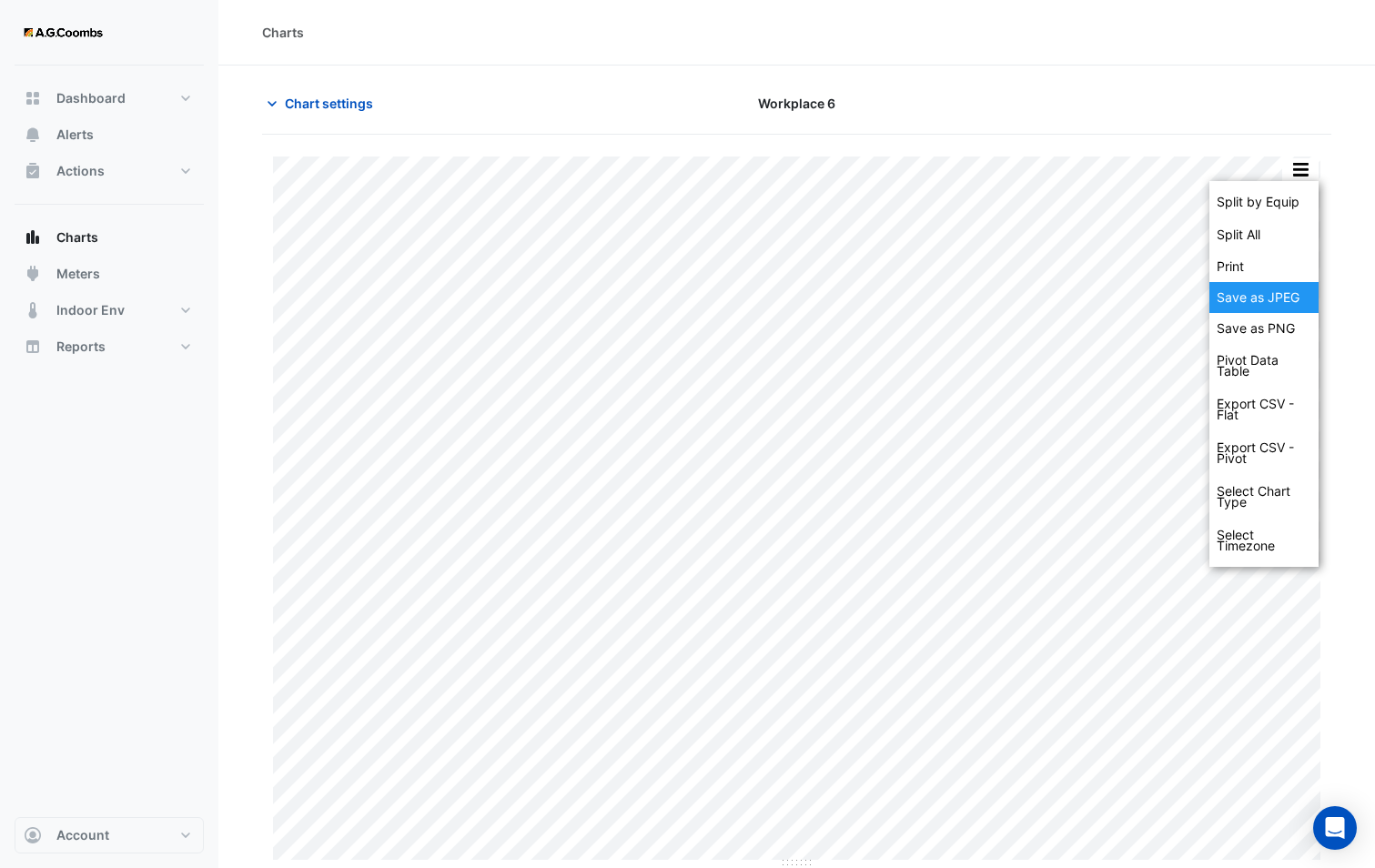
click at [1259, 295] on div "Save as JPEG" at bounding box center [1263, 297] width 109 height 31
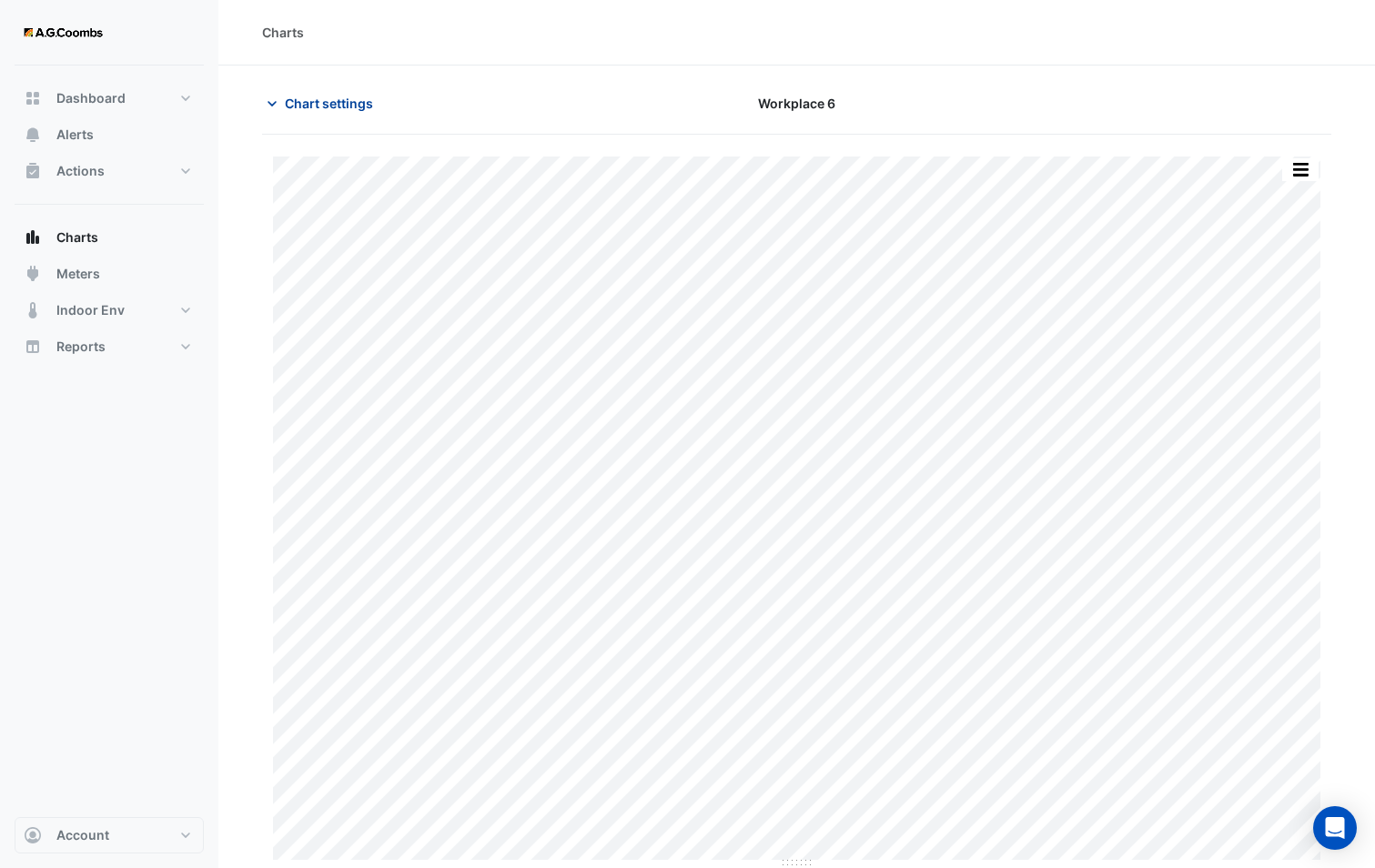
click at [292, 107] on span "Chart settings" at bounding box center [328, 103] width 88 height 19
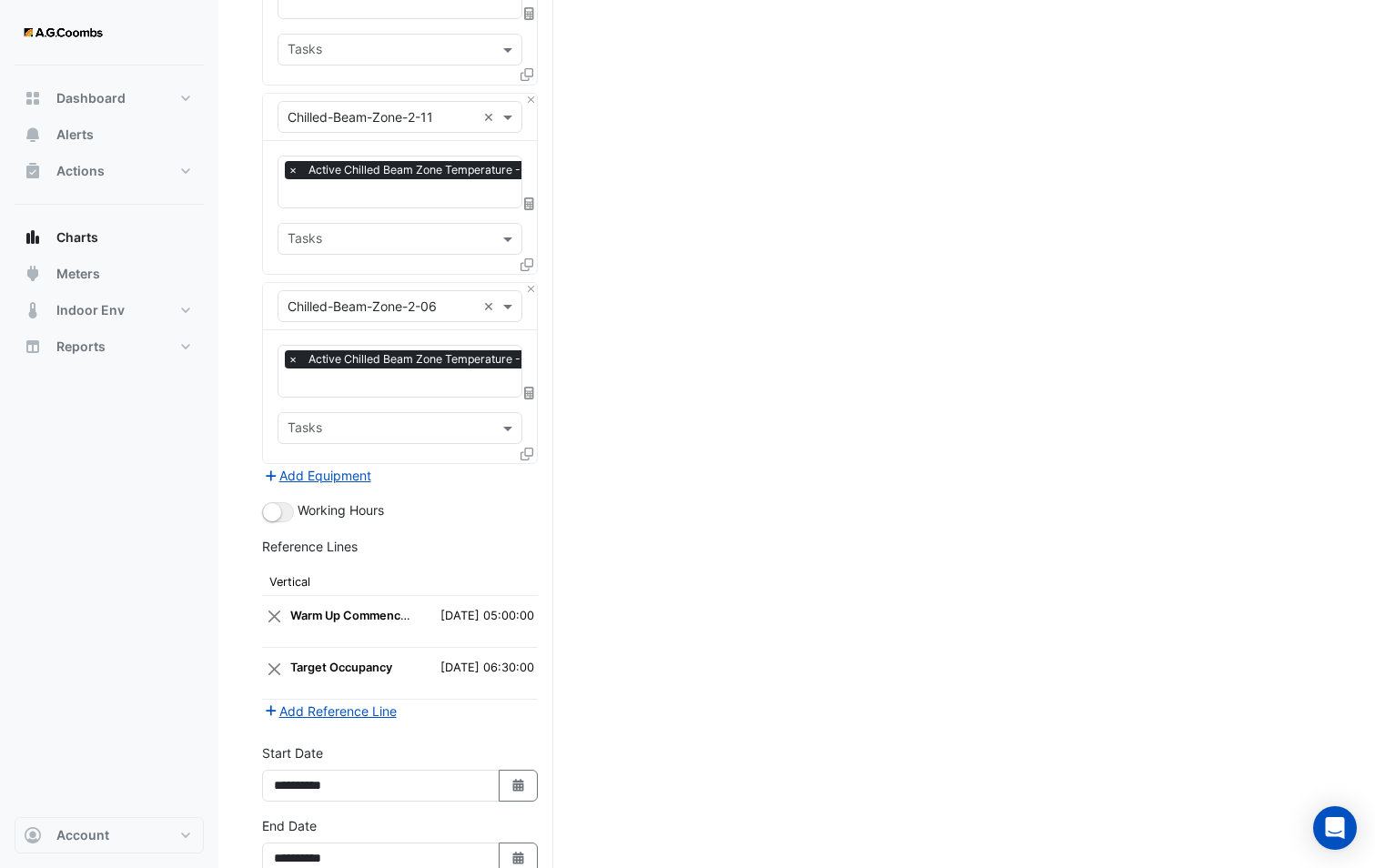
scroll to position [3019, 0]
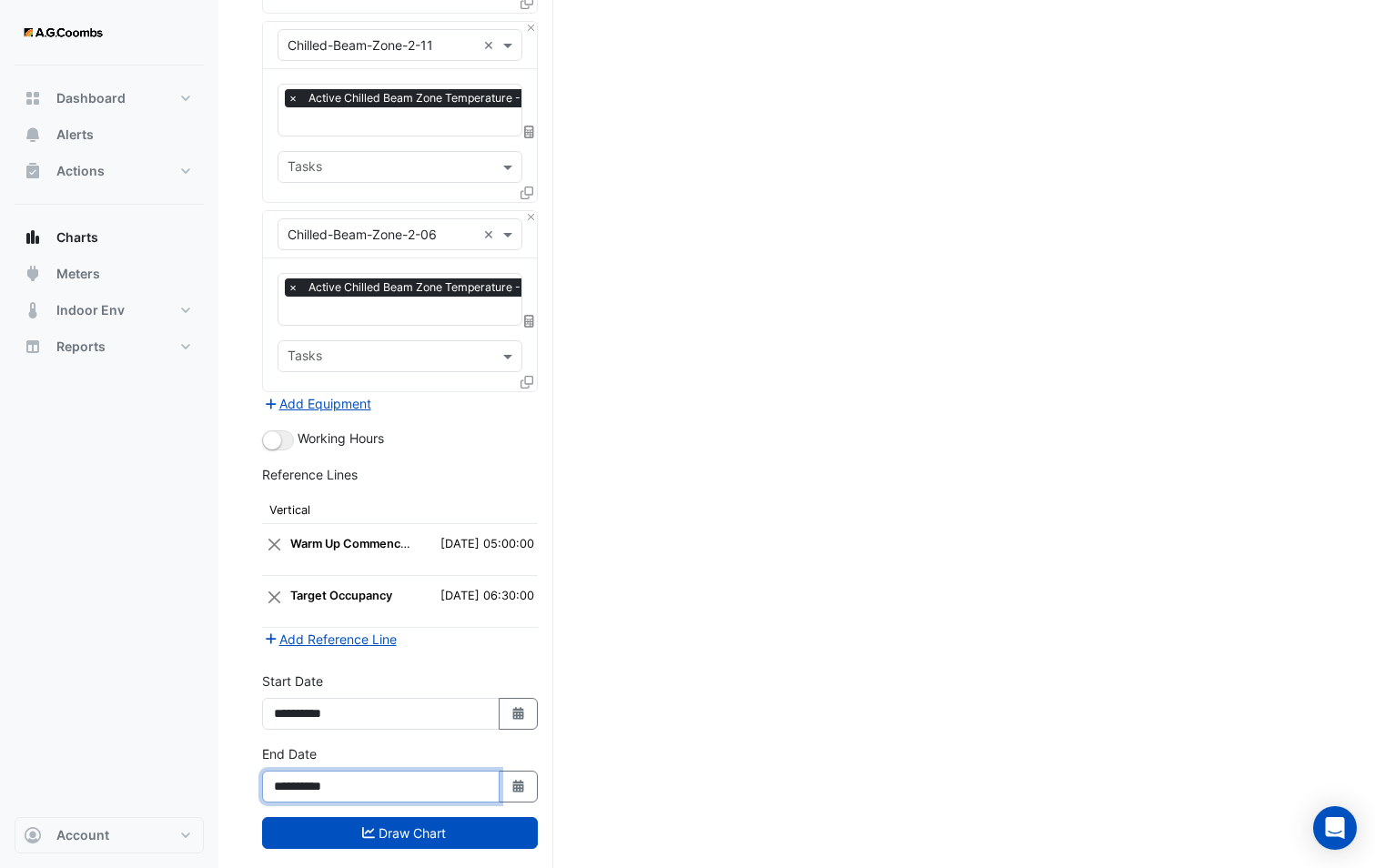
click at [379, 771] on input "**********" at bounding box center [381, 786] width 238 height 32
drag, startPoint x: 329, startPoint y: 752, endPoint x: 319, endPoint y: 752, distance: 10.0
click at [319, 771] on input "**********" at bounding box center [381, 786] width 238 height 32
click at [321, 771] on input "**********" at bounding box center [381, 786] width 238 height 32
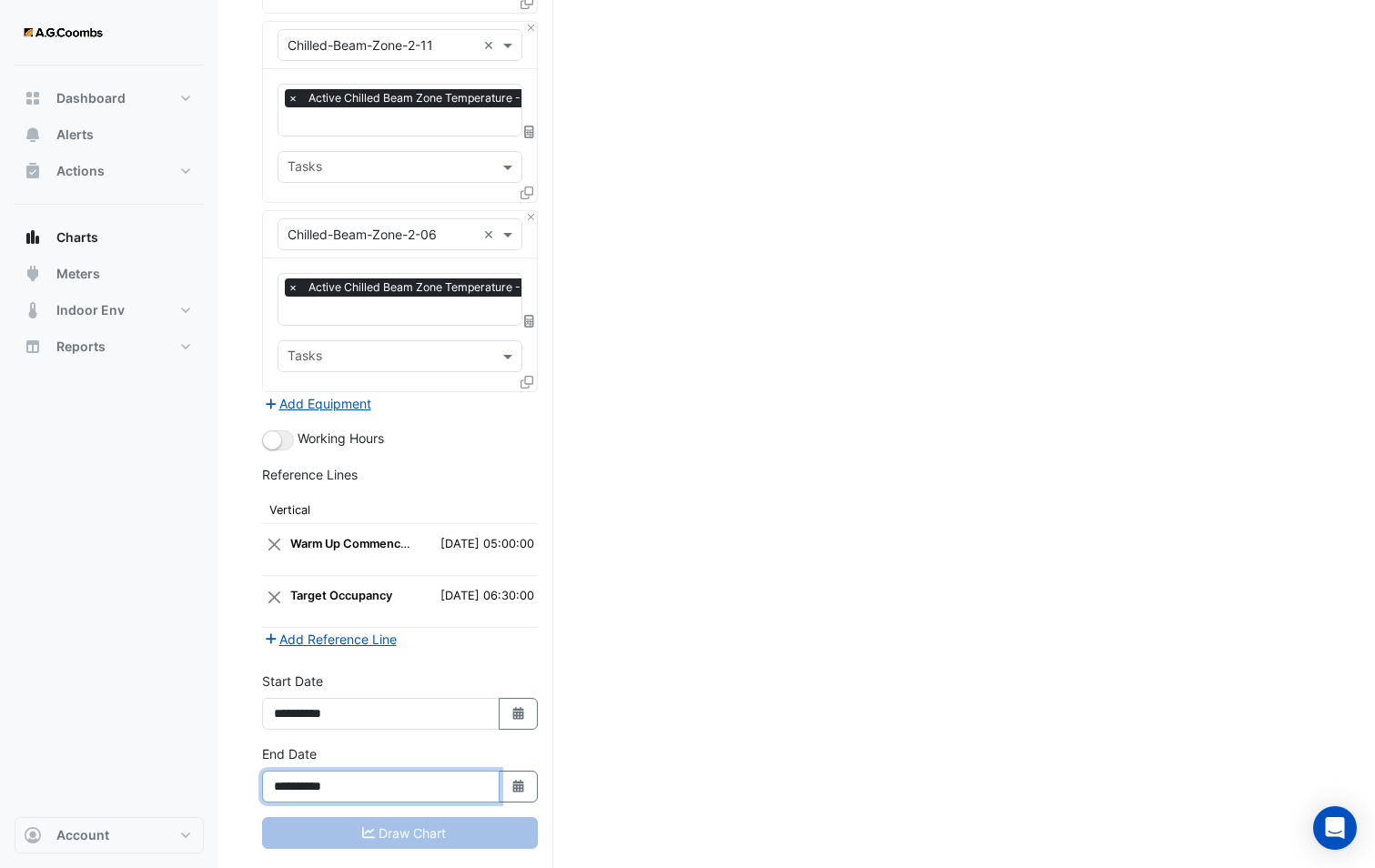
click at [323, 771] on input "**********" at bounding box center [381, 786] width 238 height 32
type input "**********"
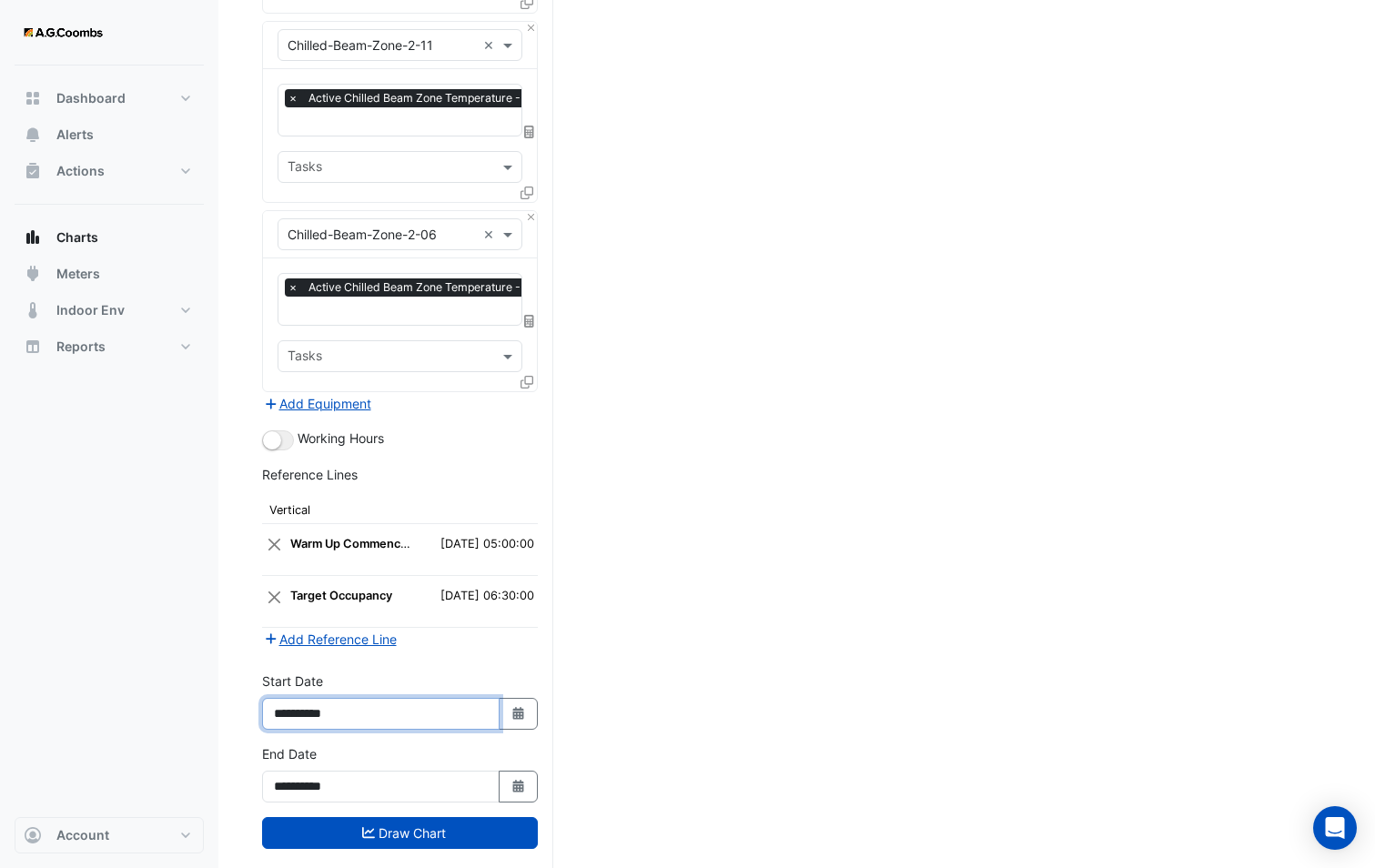
drag, startPoint x: 361, startPoint y: 684, endPoint x: 319, endPoint y: 682, distance: 42.0
click at [319, 698] on input "**********" at bounding box center [381, 714] width 238 height 32
type input "**********"
click at [298, 628] on button "Add Reference Line" at bounding box center [330, 639] width 136 height 21
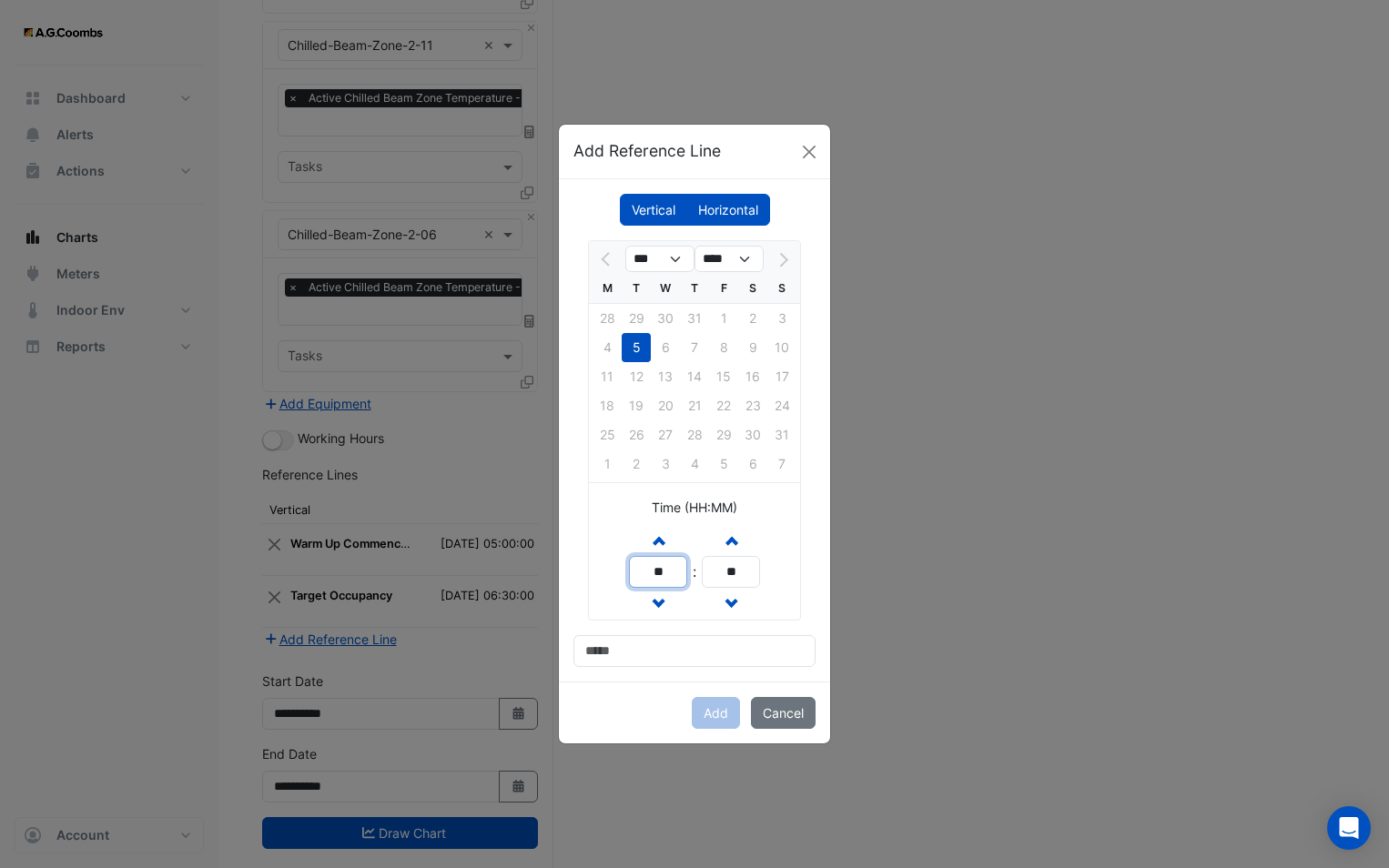
drag, startPoint x: 661, startPoint y: 568, endPoint x: 642, endPoint y: 569, distance: 19.0
click at [642, 569] on input "**" at bounding box center [658, 571] width 58 height 32
drag, startPoint x: 670, startPoint y: 569, endPoint x: 593, endPoint y: 553, distance: 78.6
click at [593, 553] on div "Increment hours ** Decrement hours : Increment minutes ** Decrement minutes" at bounding box center [694, 572] width 211 height 95
type input "**"
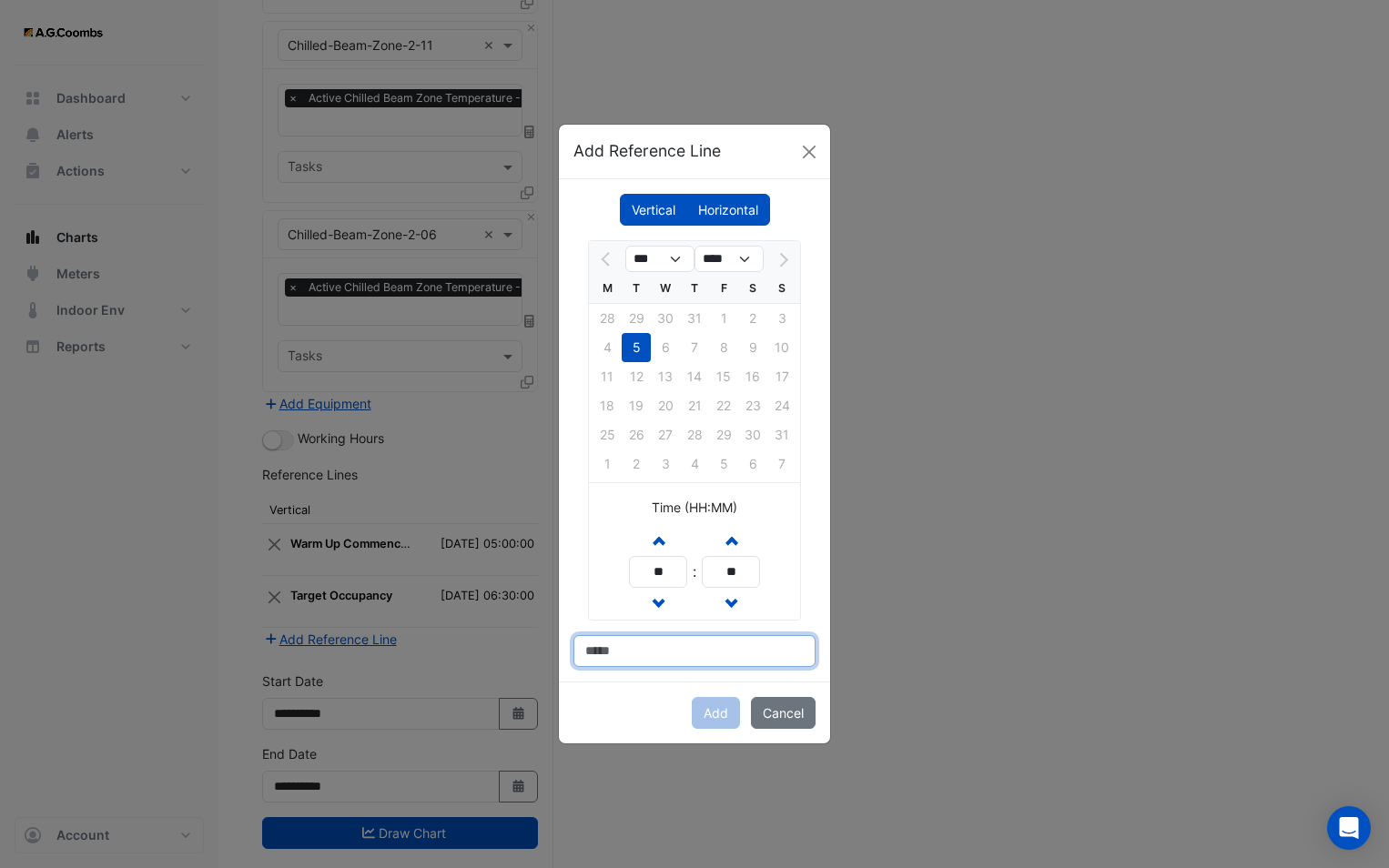
click at [617, 653] on input at bounding box center [694, 651] width 242 height 32
type input "**********"
click at [708, 702] on button "Add" at bounding box center [716, 713] width 49 height 32
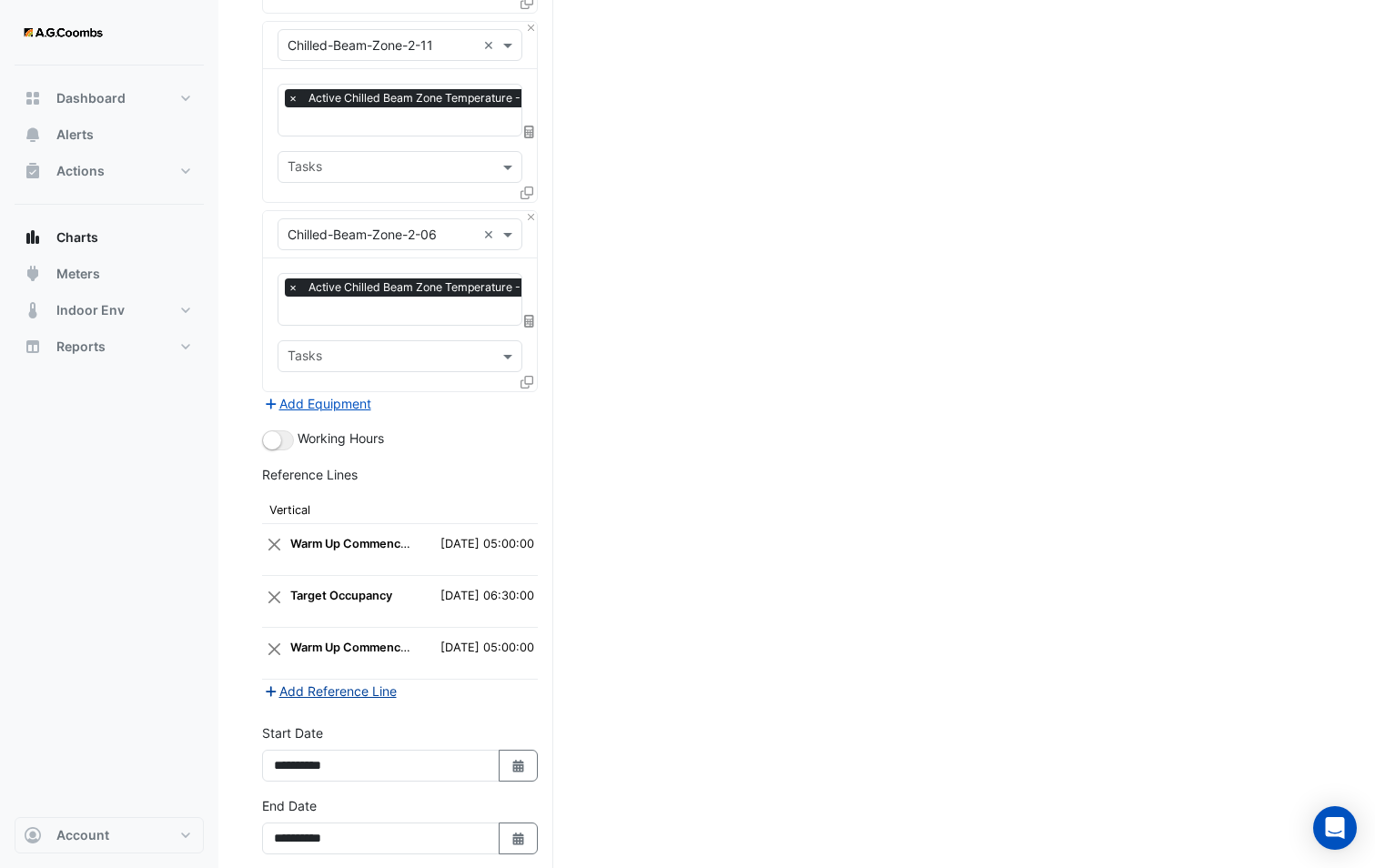
click at [374, 681] on button "Add Reference Line" at bounding box center [330, 691] width 136 height 21
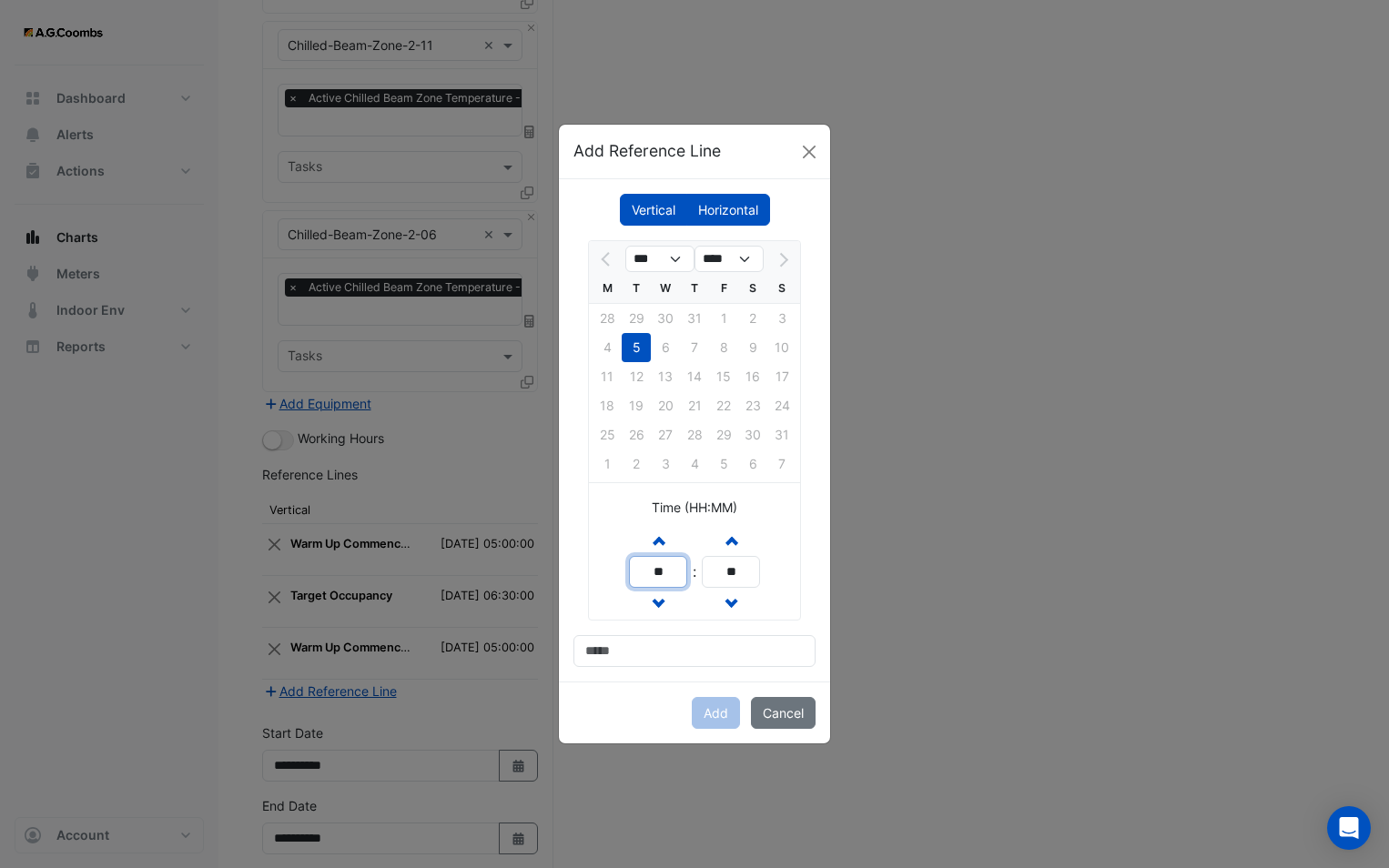
drag, startPoint x: 679, startPoint y: 582, endPoint x: 571, endPoint y: 566, distance: 109.2
click at [571, 566] on div "Vertical Horizontal *** **** M T W T F S S 28 29 30 31 1 2 3 4 5 6 7 8 9 10 11 …" at bounding box center [694, 430] width 271 height 502
type input "**"
drag, startPoint x: 745, startPoint y: 580, endPoint x: 680, endPoint y: 555, distance: 69.6
click at [680, 555] on div "Increment hours ** Decrement hours : Increment minutes ** Decrement minutes" at bounding box center [694, 572] width 131 height 95
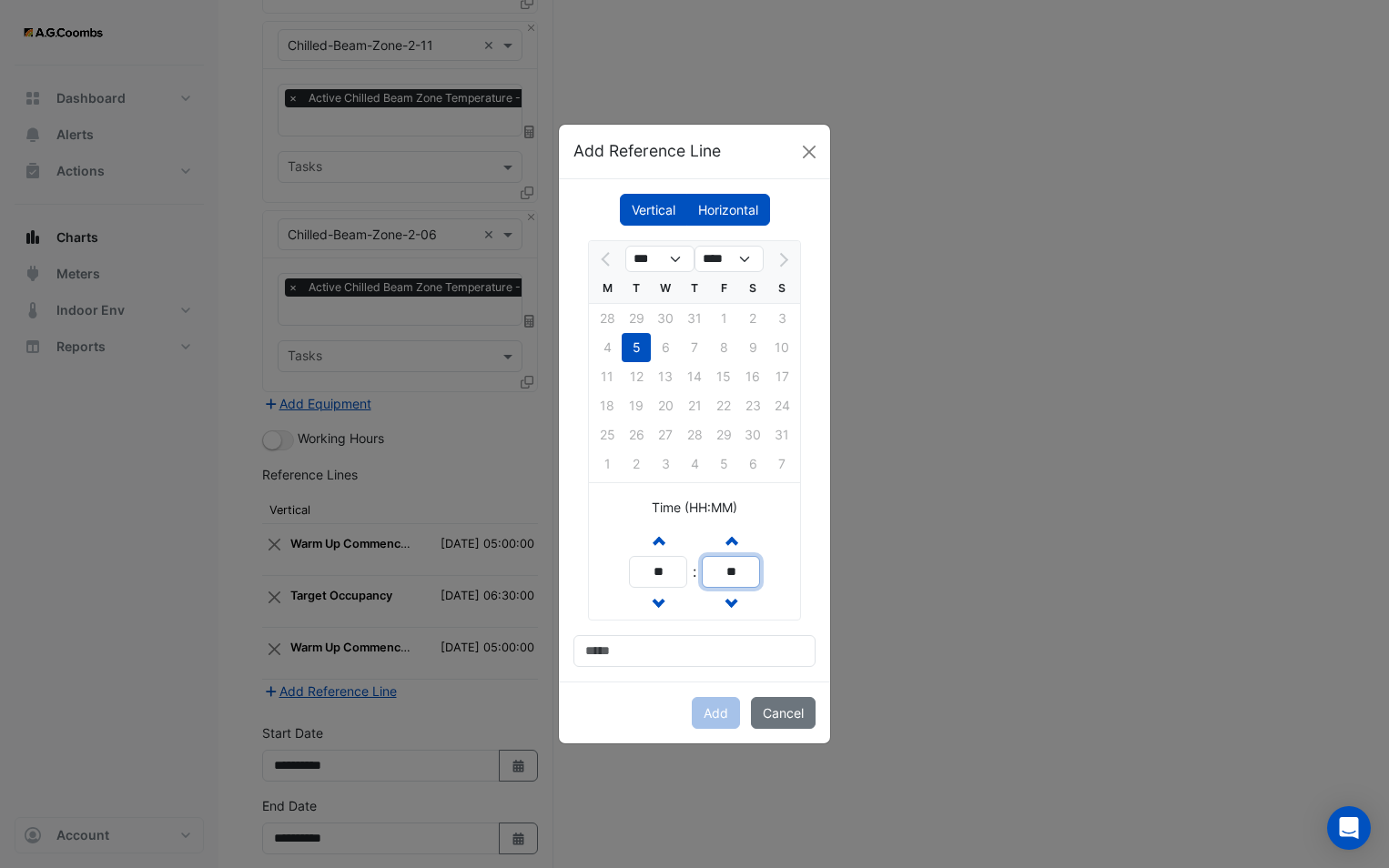
type input "**"
click at [702, 641] on input at bounding box center [694, 651] width 242 height 32
type input "**********"
click at [707, 708] on button "Add" at bounding box center [716, 713] width 49 height 32
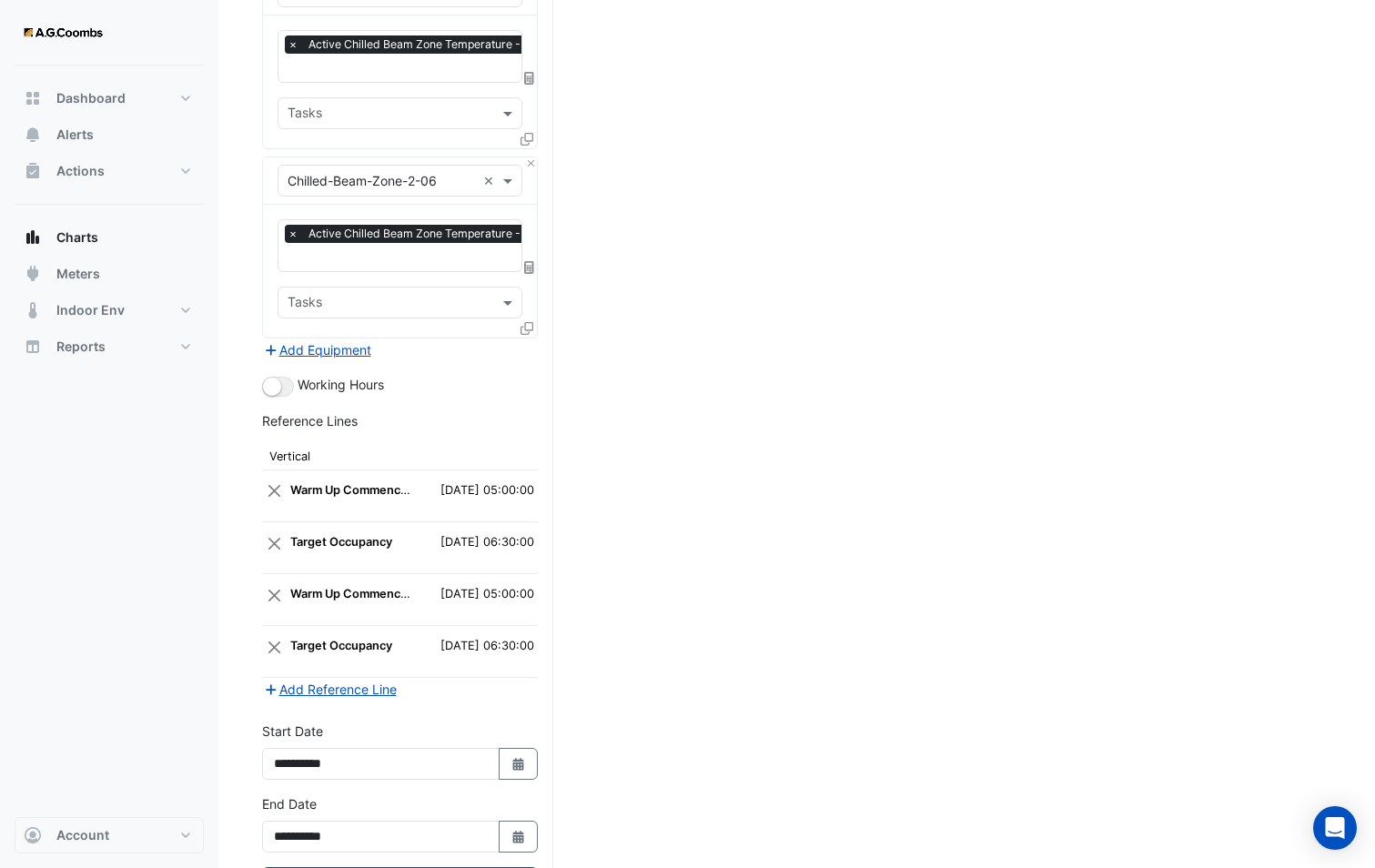
scroll to position [3122, 0]
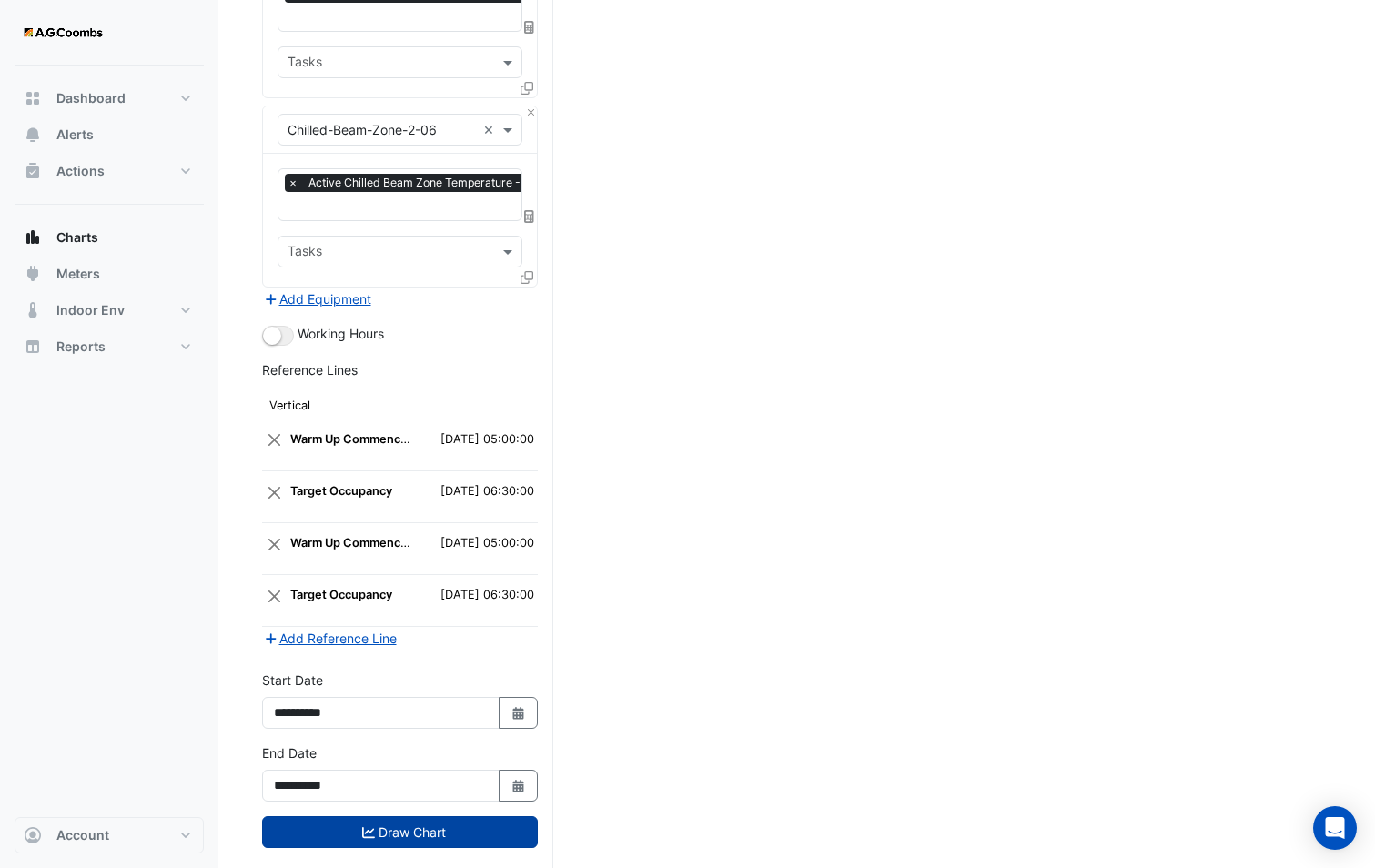
click at [410, 816] on button "Draw Chart" at bounding box center [400, 831] width 276 height 32
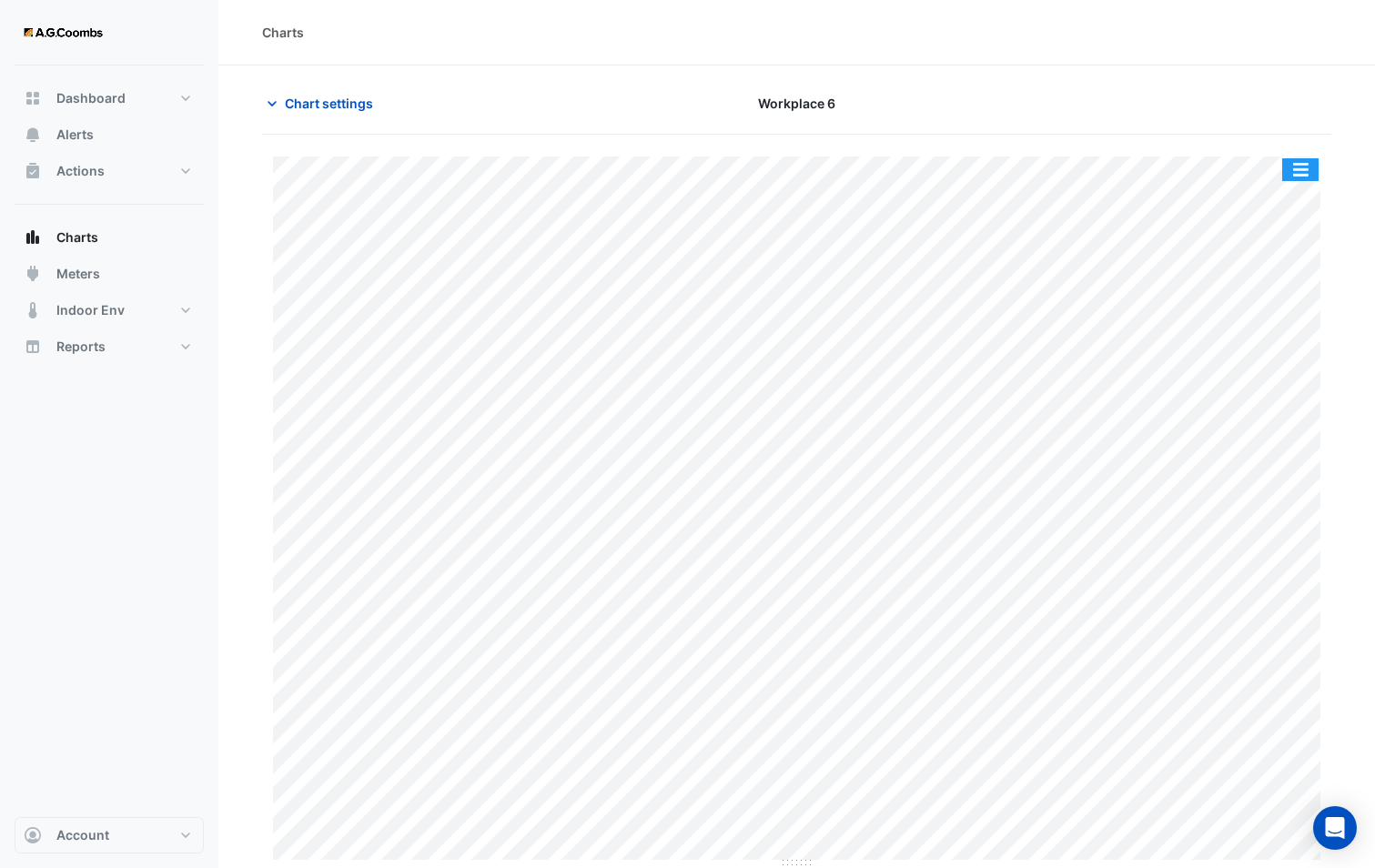
click at [1292, 166] on button "button" at bounding box center [1299, 169] width 36 height 22
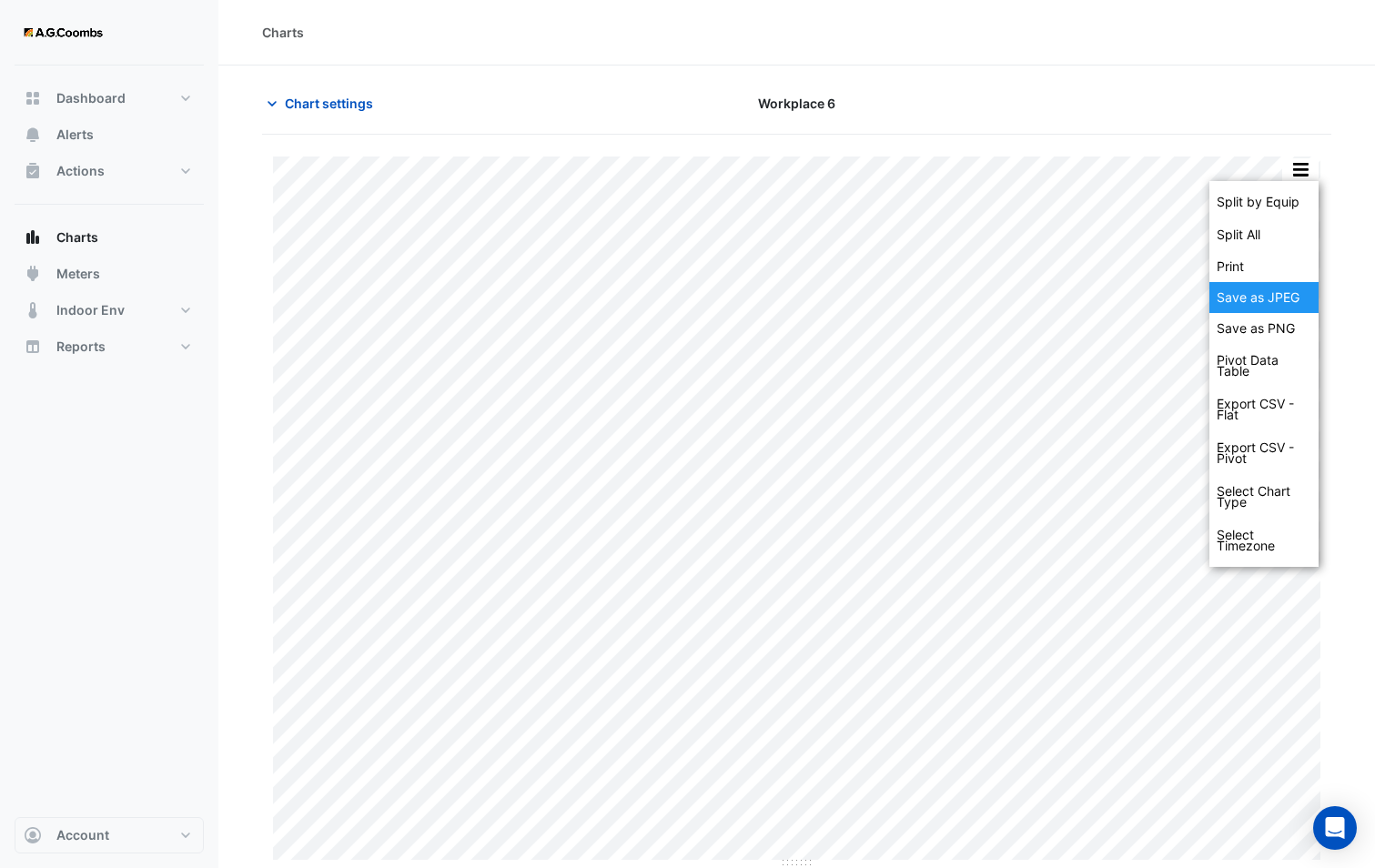
click at [1283, 295] on div "Save as JPEG" at bounding box center [1263, 297] width 109 height 31
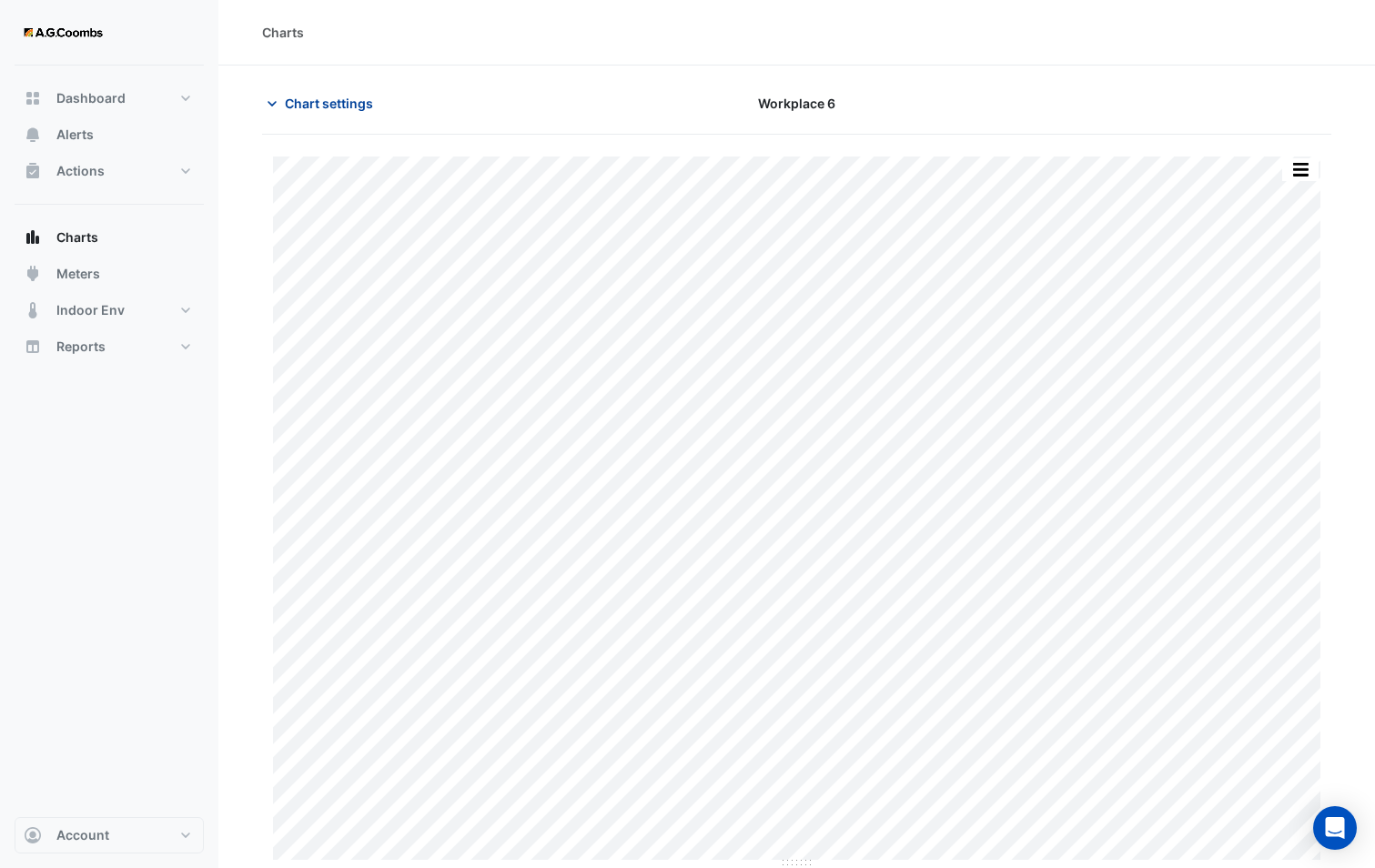
click at [350, 101] on span "Chart settings" at bounding box center [328, 103] width 88 height 19
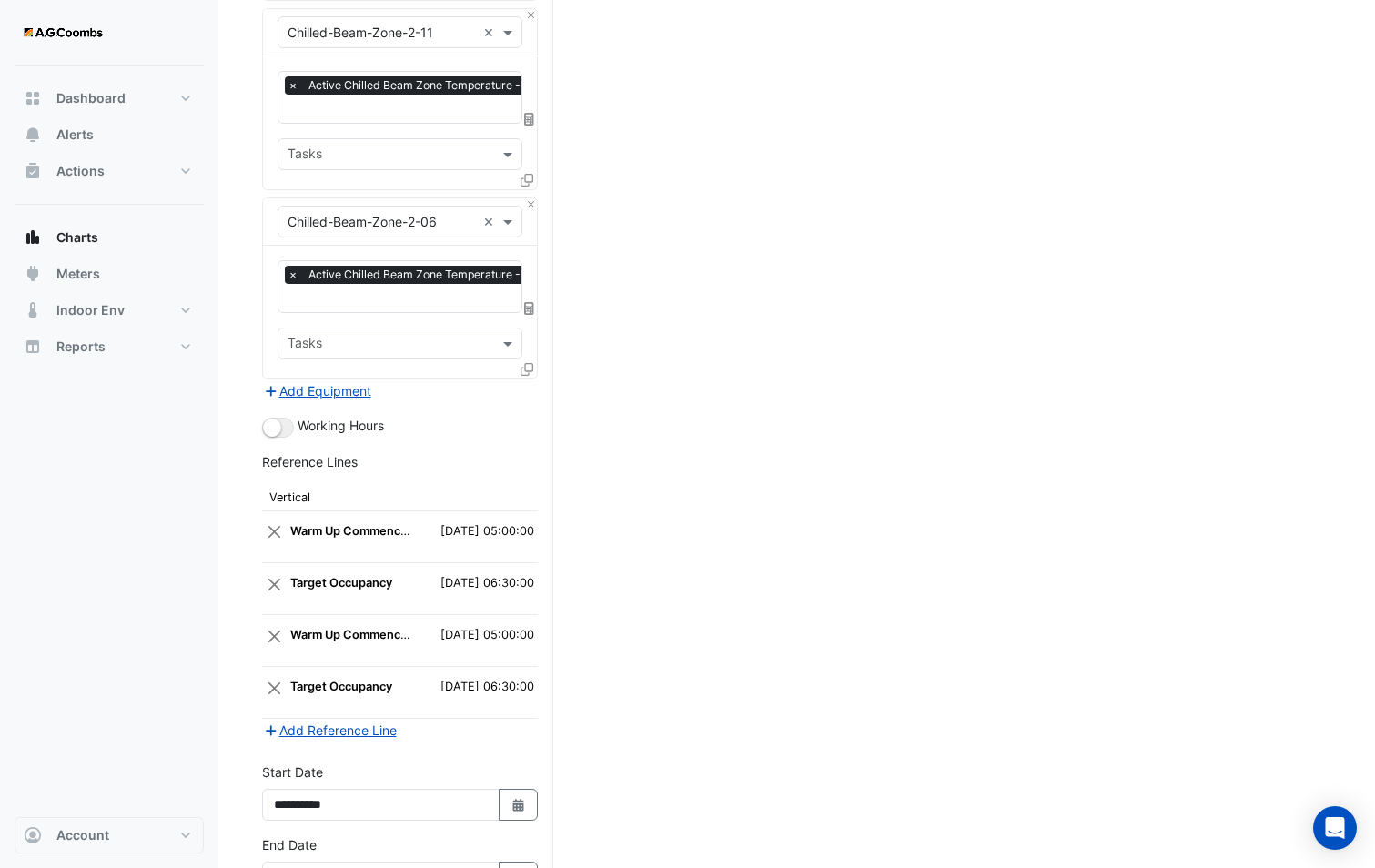
scroll to position [3122, 0]
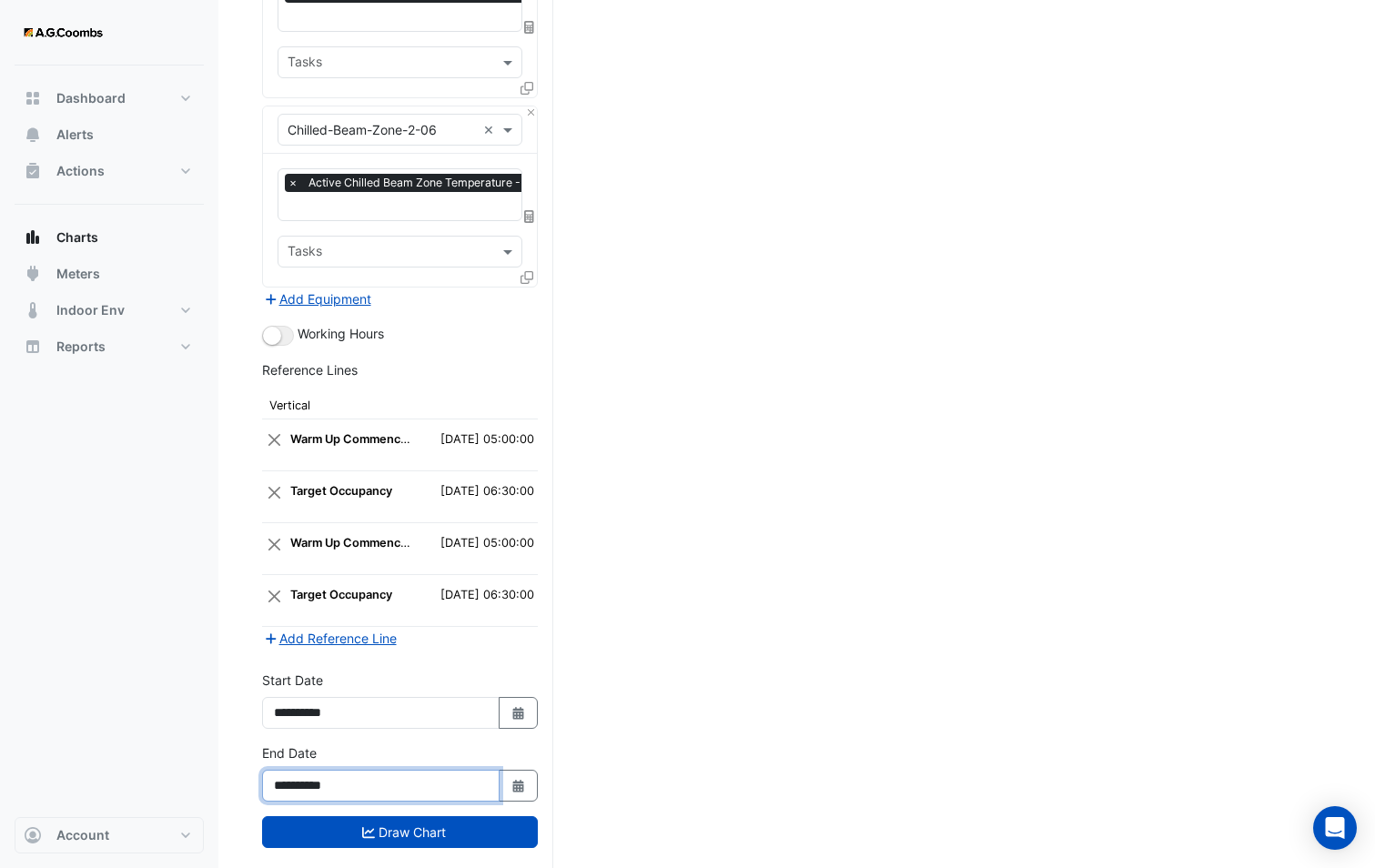
drag, startPoint x: 334, startPoint y: 754, endPoint x: 411, endPoint y: 775, distance: 79.8
click at [411, 775] on div "**********" at bounding box center [400, 779] width 297 height 73
type input "**********"
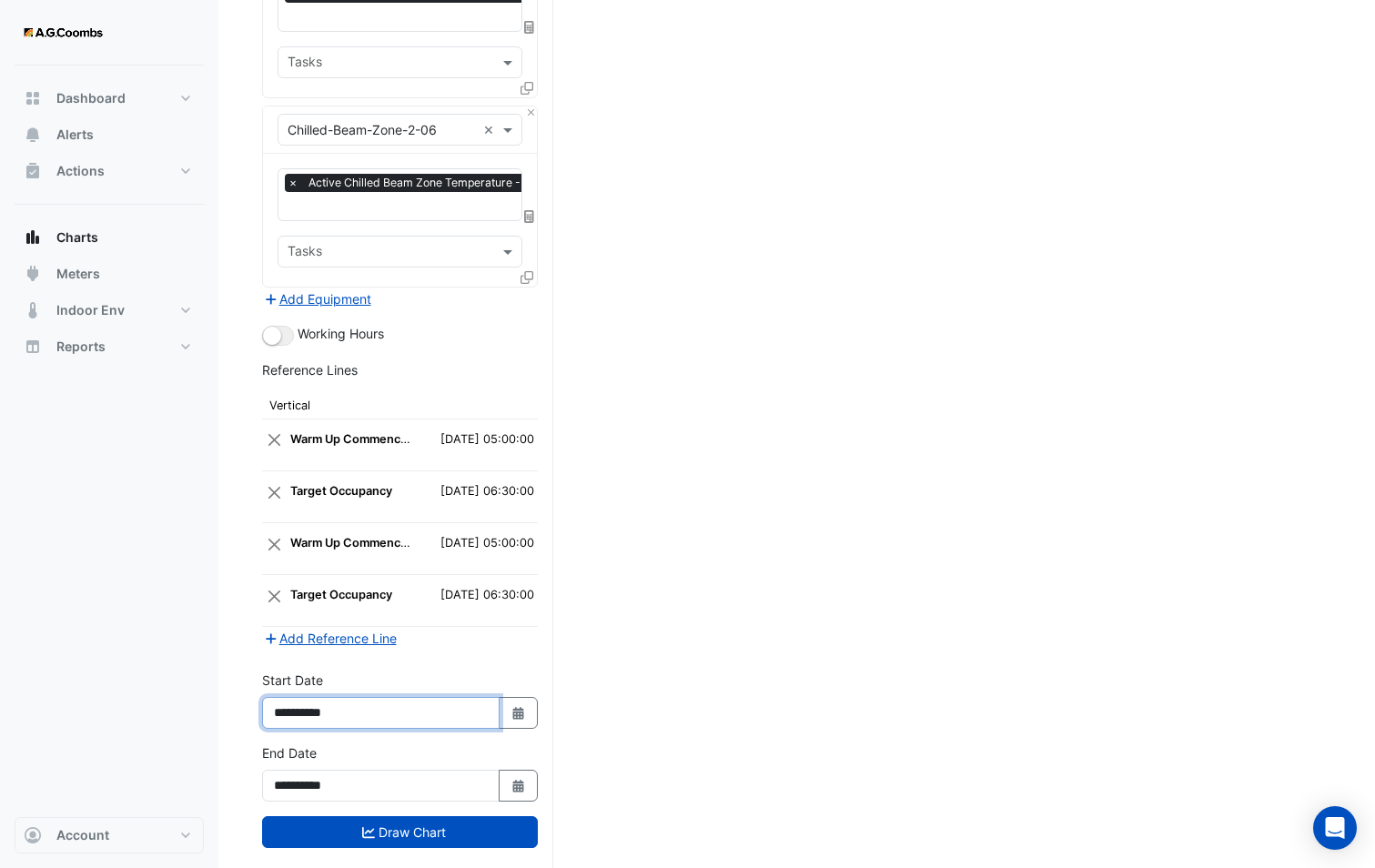
drag, startPoint x: 336, startPoint y: 687, endPoint x: 401, endPoint y: 684, distance: 65.1
click at [396, 697] on input "**********" at bounding box center [381, 713] width 238 height 32
type input "**********"
click at [376, 627] on button "Add Reference Line" at bounding box center [330, 638] width 136 height 21
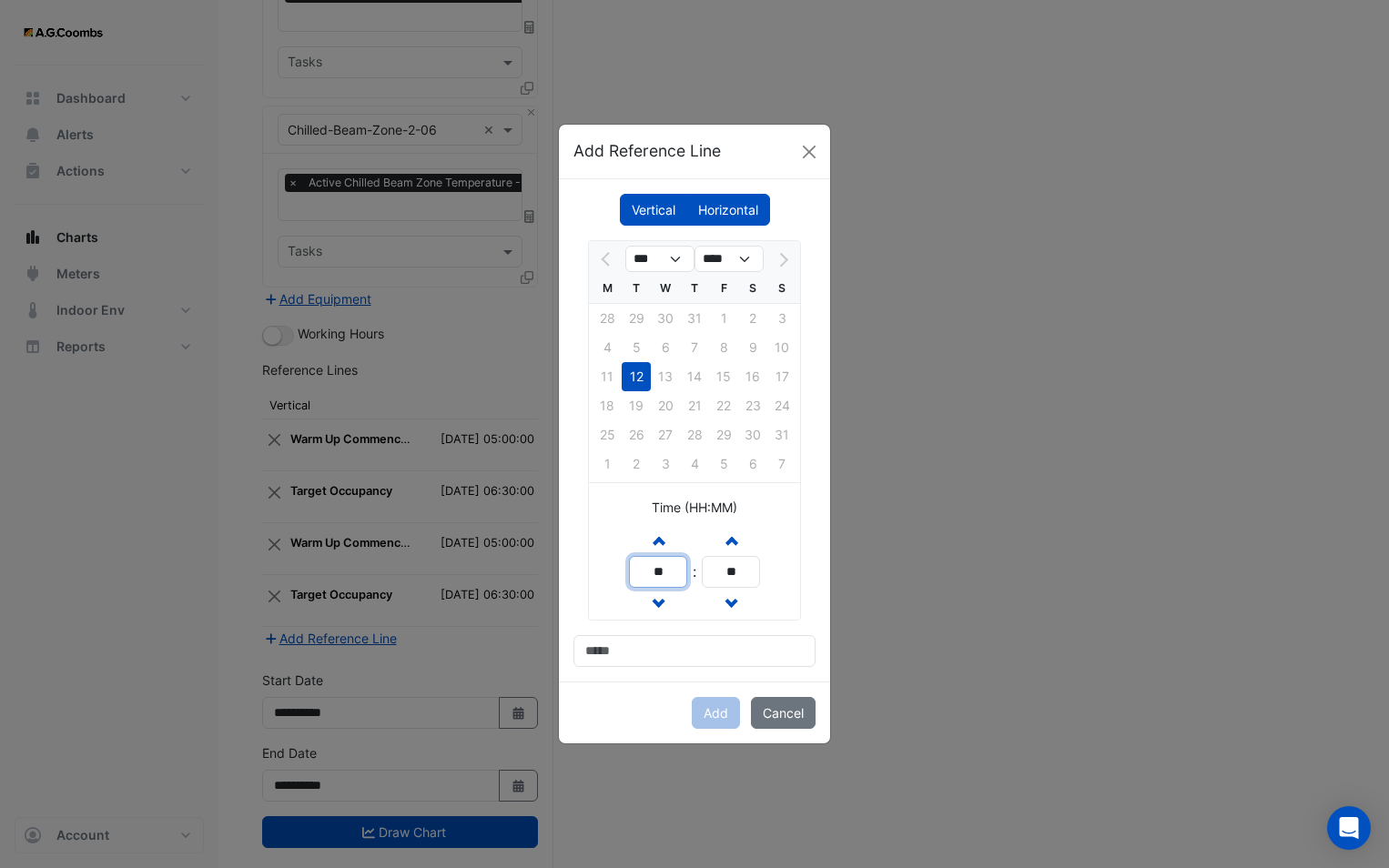
drag, startPoint x: 669, startPoint y: 561, endPoint x: 501, endPoint y: 565, distance: 168.0
click at [501, 565] on ngb-modal-window "Add Reference Line Vertical Horizontal *** **** M T W T F S S 28 29 30 31 1 2 3…" at bounding box center [694, 434] width 1389 height 868
type input "**"
click at [611, 663] on input at bounding box center [694, 651] width 242 height 32
type input "**********"
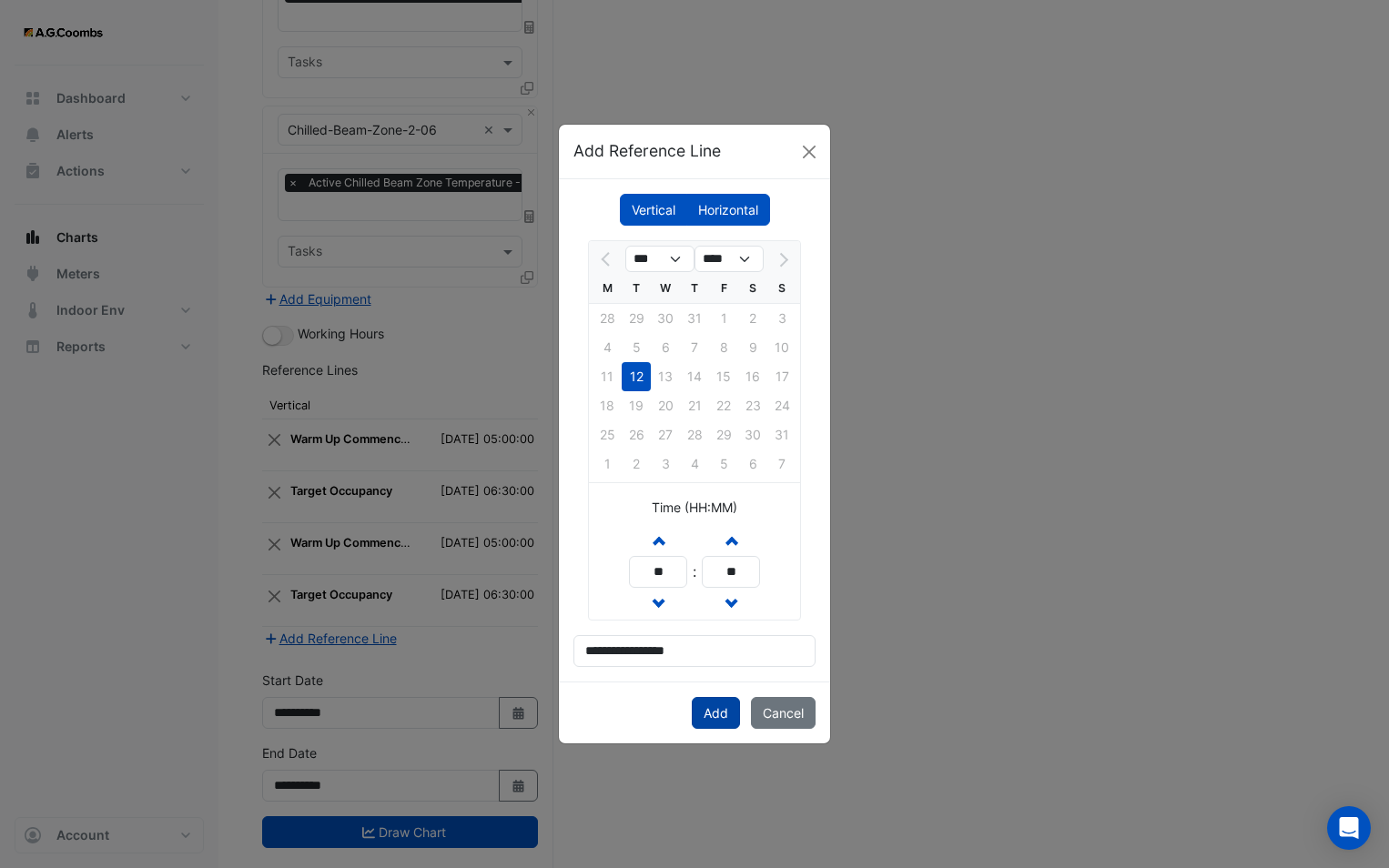
click at [726, 718] on button "Add" at bounding box center [716, 713] width 49 height 32
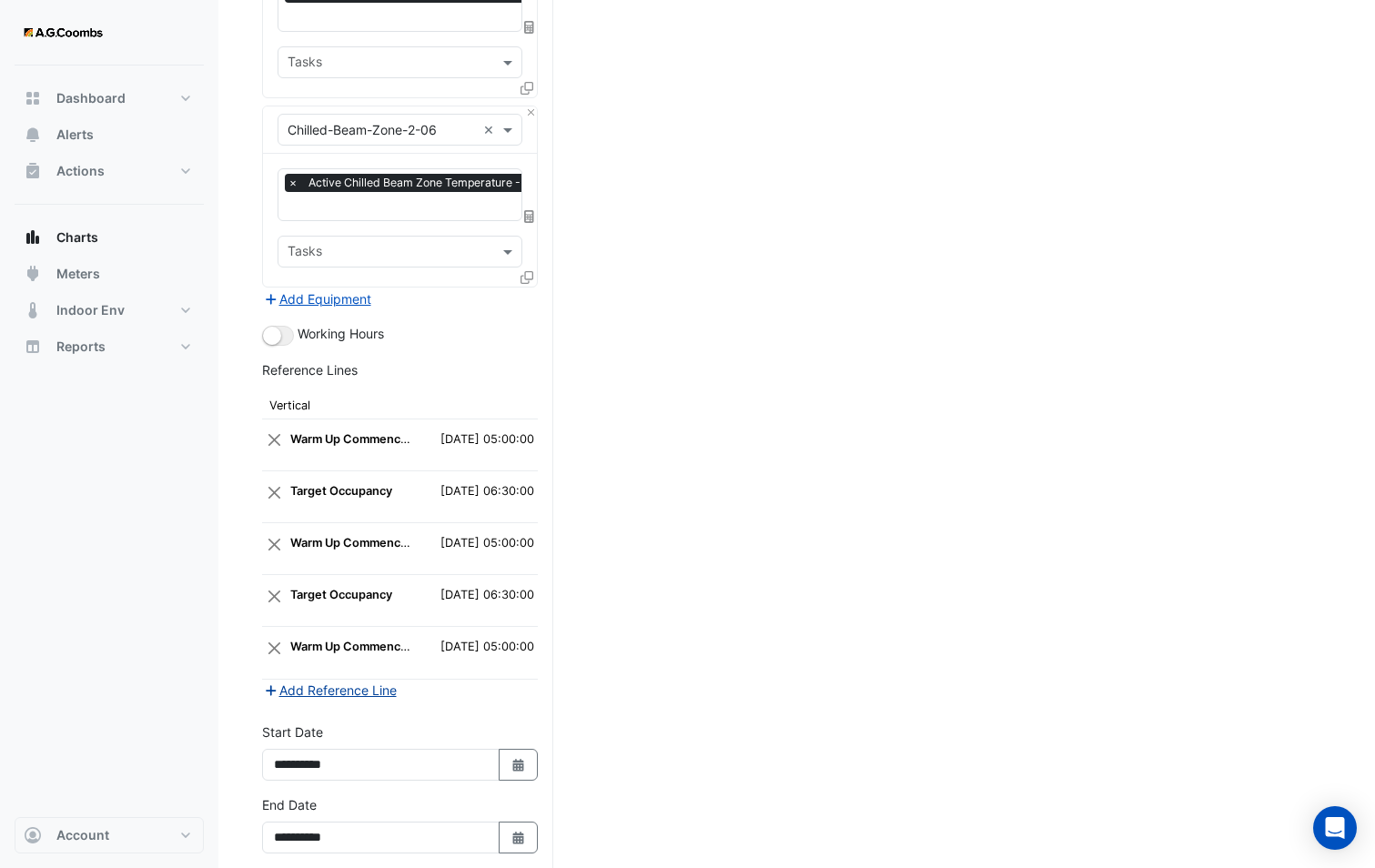
click at [375, 680] on button "Add Reference Line" at bounding box center [330, 690] width 136 height 21
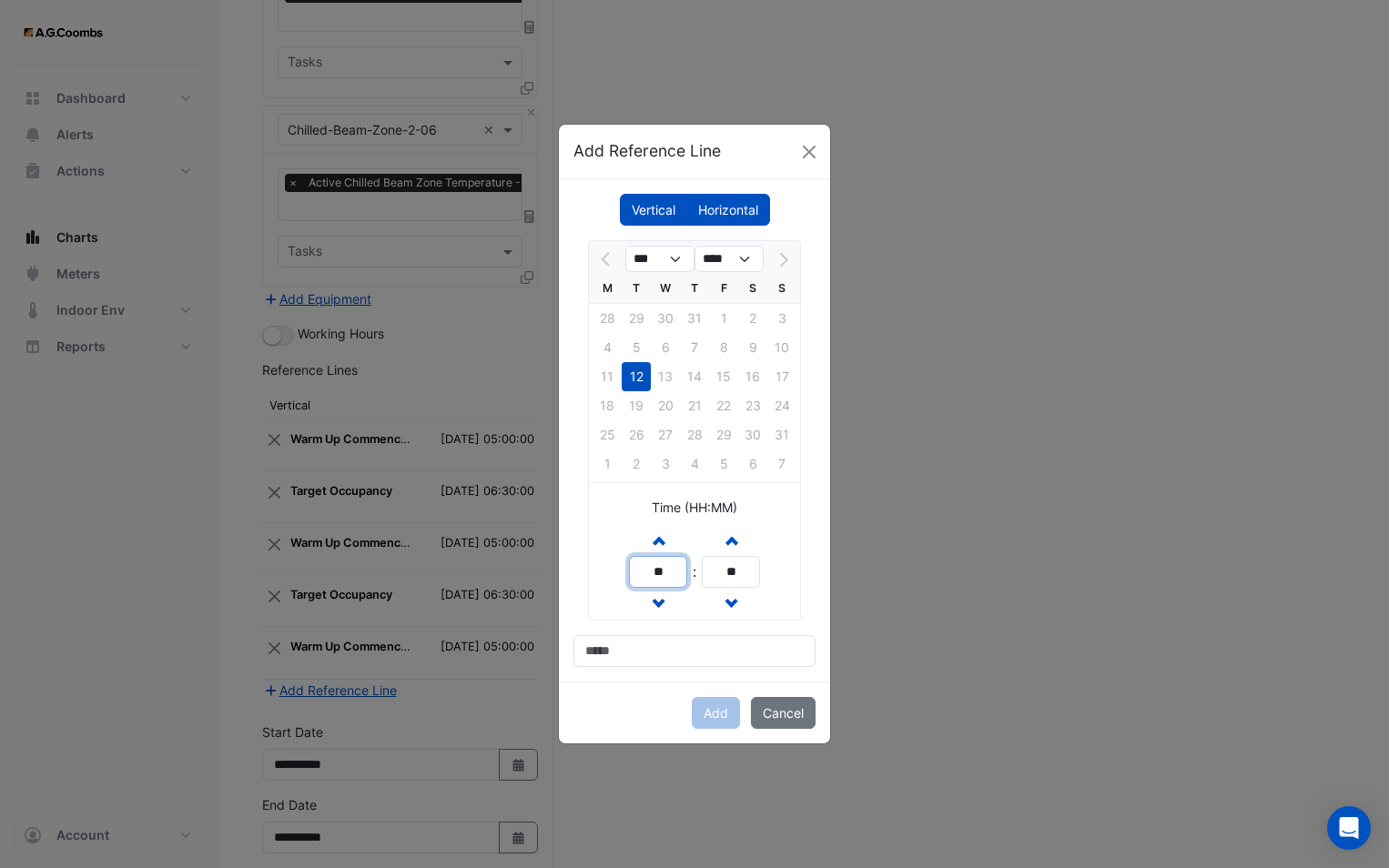
drag, startPoint x: 670, startPoint y: 575, endPoint x: 604, endPoint y: 566, distance: 66.6
click at [598, 565] on div "Increment hours ** Decrement hours : Increment minutes ** Decrement minutes" at bounding box center [694, 572] width 211 height 95
type input "**"
drag, startPoint x: 758, startPoint y: 568, endPoint x: 700, endPoint y: 571, distance: 58.1
click at [700, 571] on div "Increment hours ** Decrement hours : Increment minutes ** Decrement minutes" at bounding box center [694, 572] width 131 height 95
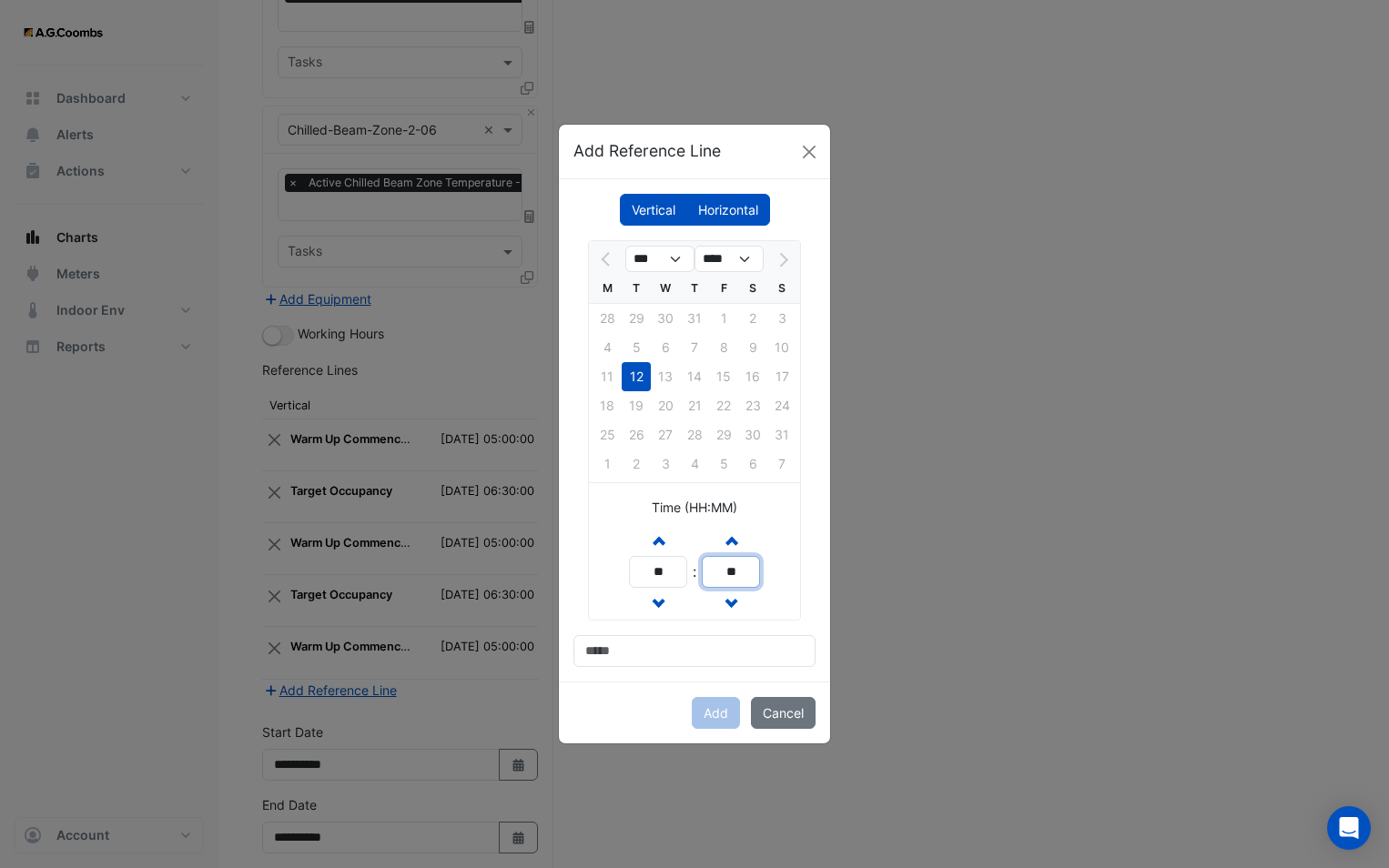
type input "**"
click at [655, 655] on input at bounding box center [694, 651] width 242 height 32
type input "**********"
click at [704, 711] on button "Add" at bounding box center [716, 713] width 49 height 32
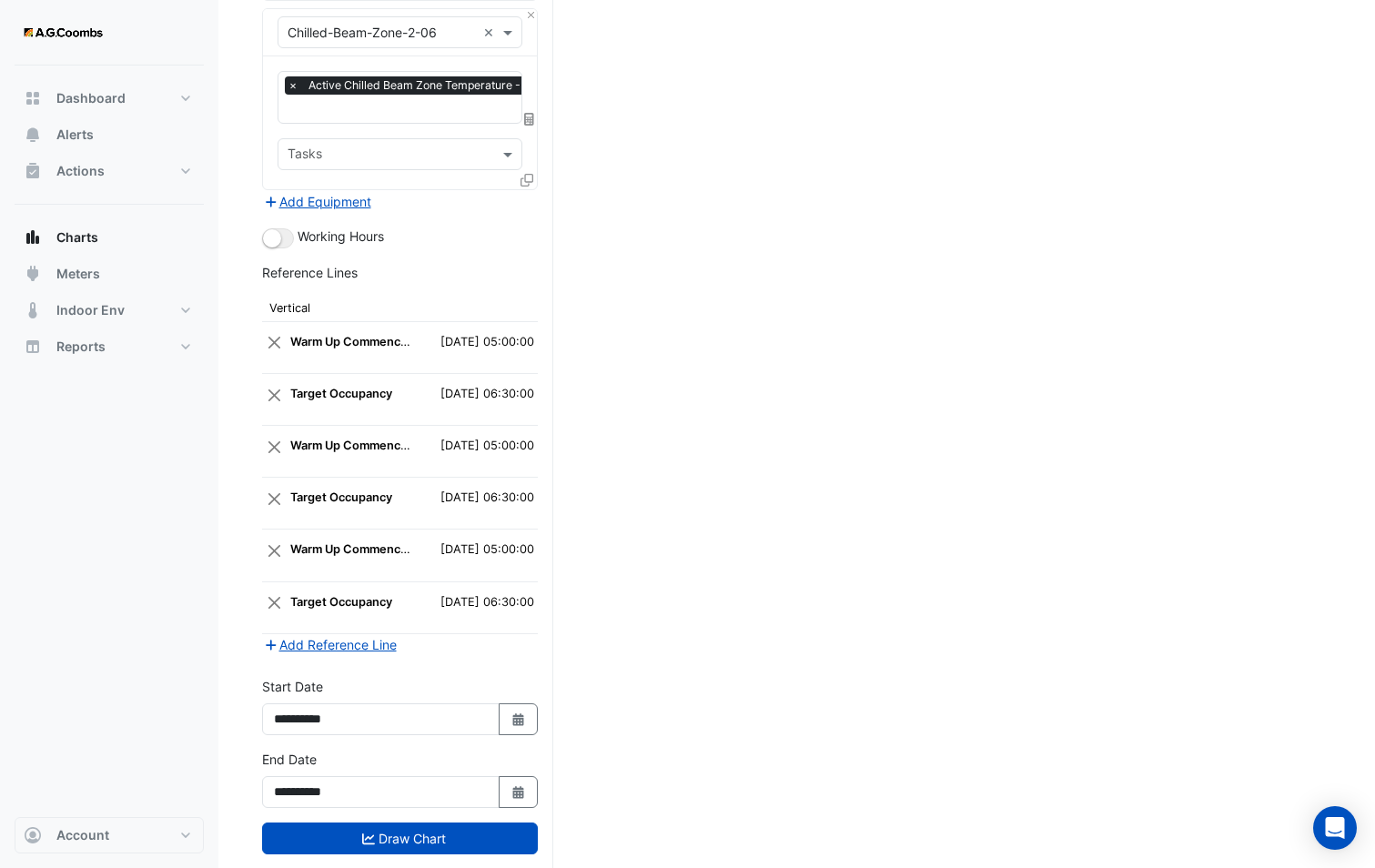
scroll to position [3226, 0]
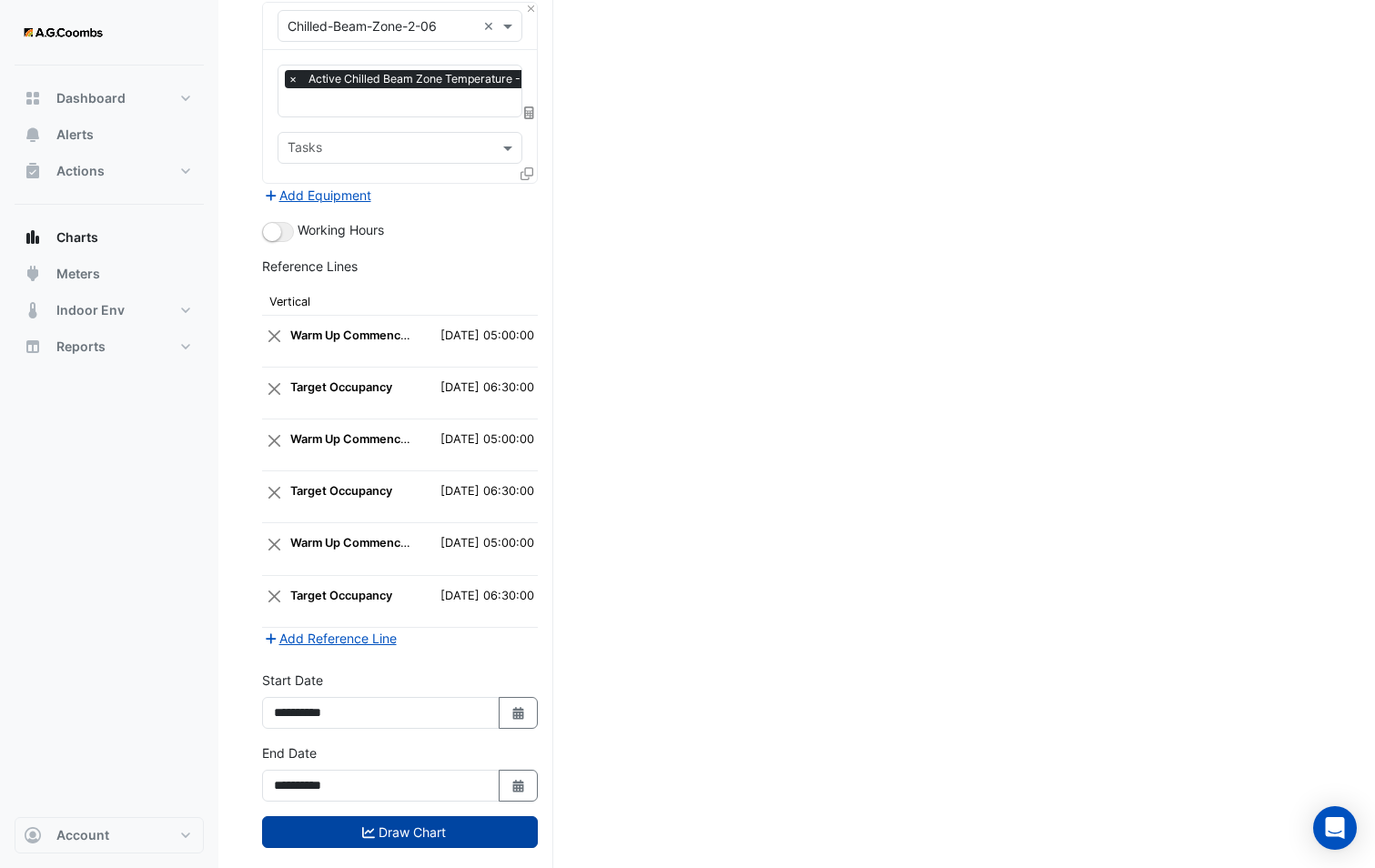
click at [443, 816] on button "Draw Chart" at bounding box center [400, 831] width 276 height 32
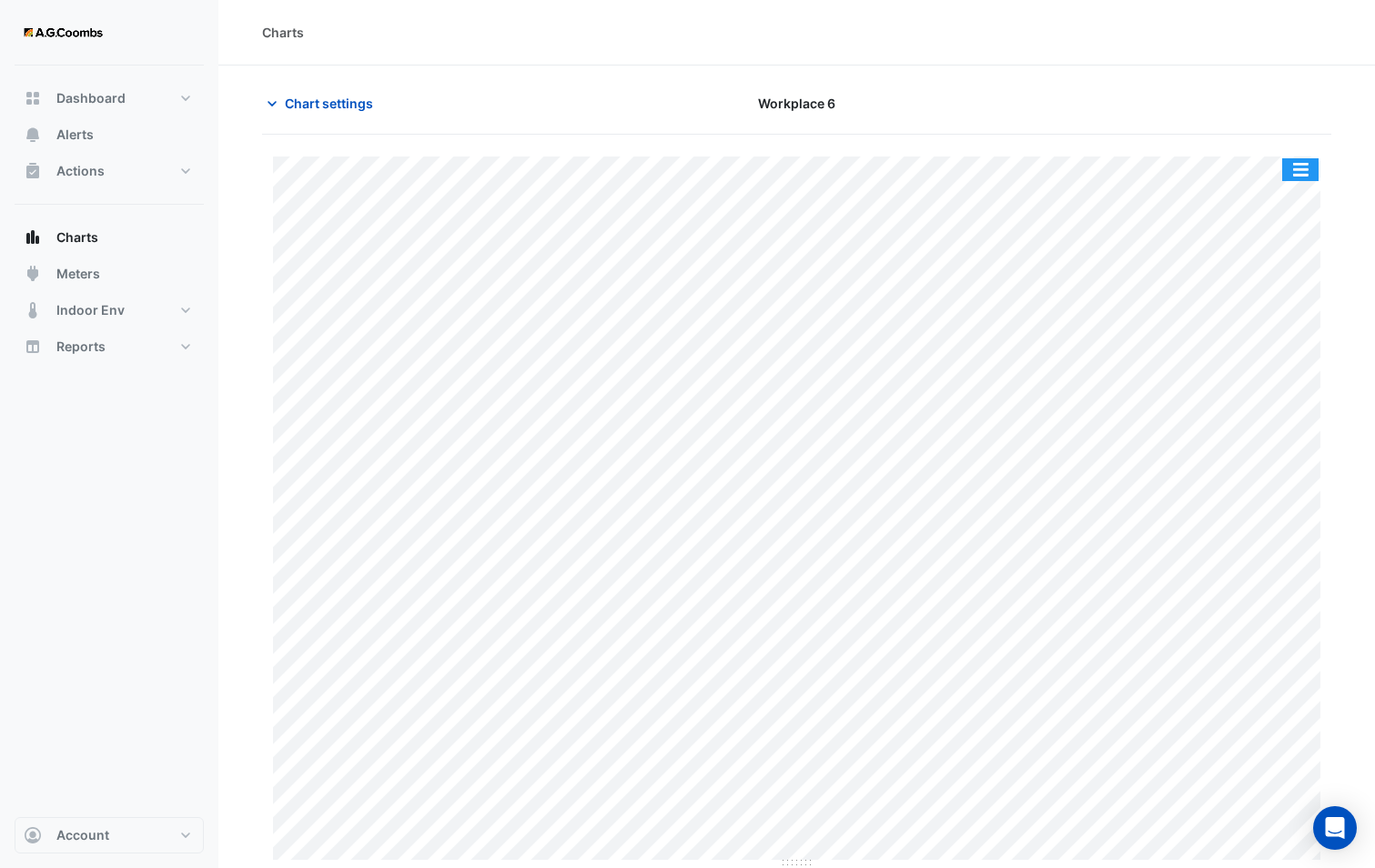
click at [1298, 170] on button "button" at bounding box center [1299, 169] width 36 height 22
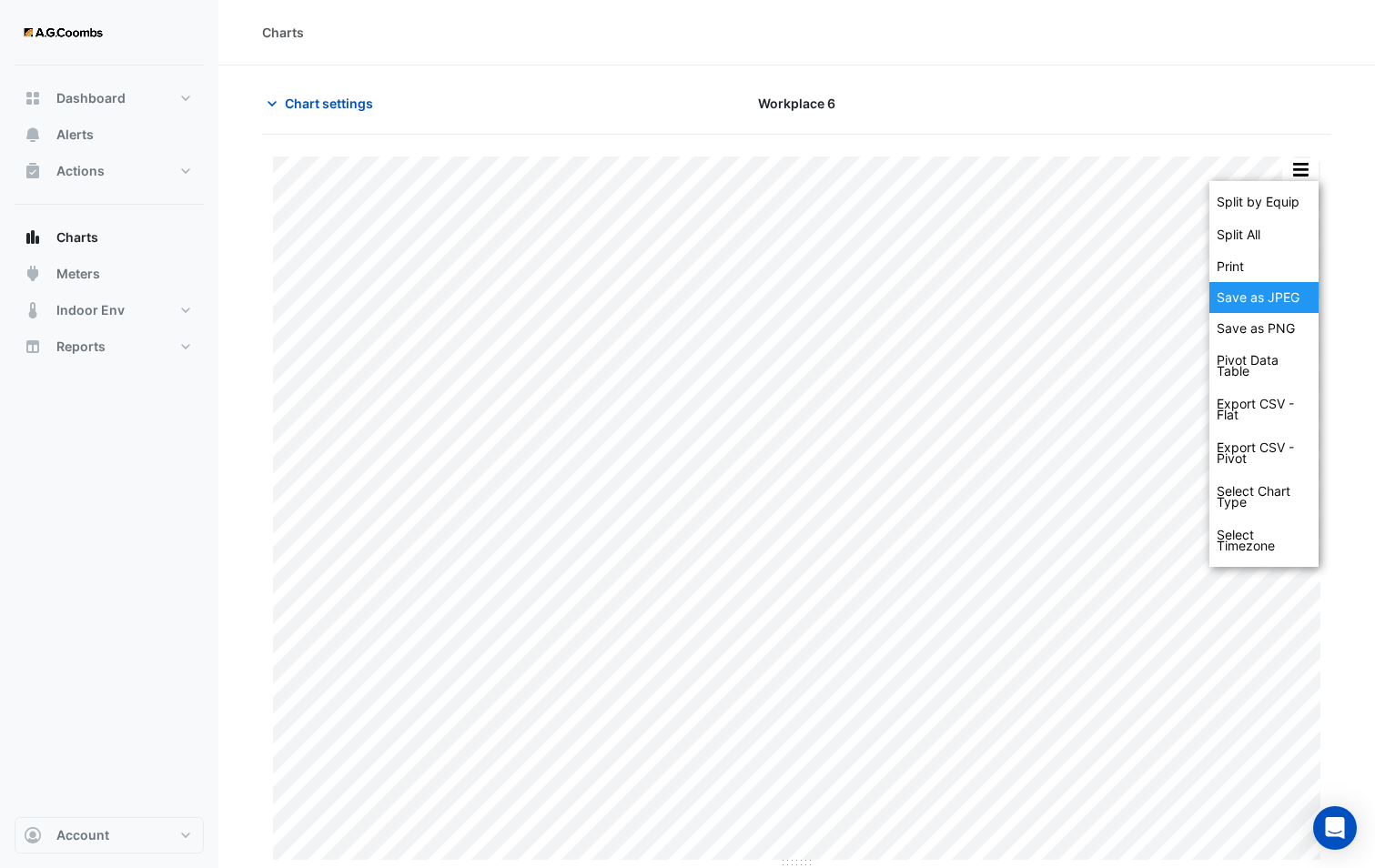
click at [1261, 306] on div "Save as JPEG" at bounding box center [1263, 297] width 109 height 31
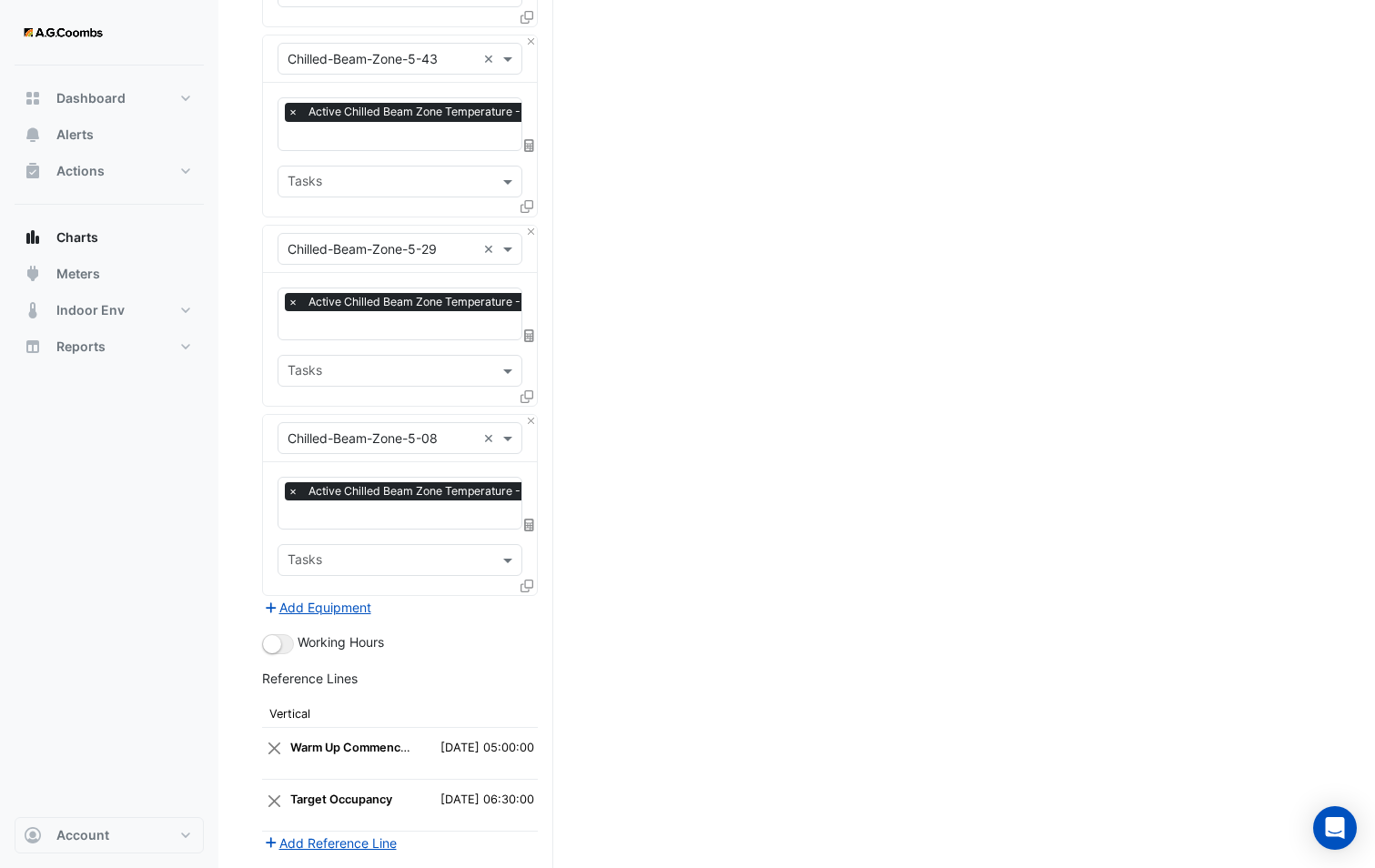
scroll to position [3019, 0]
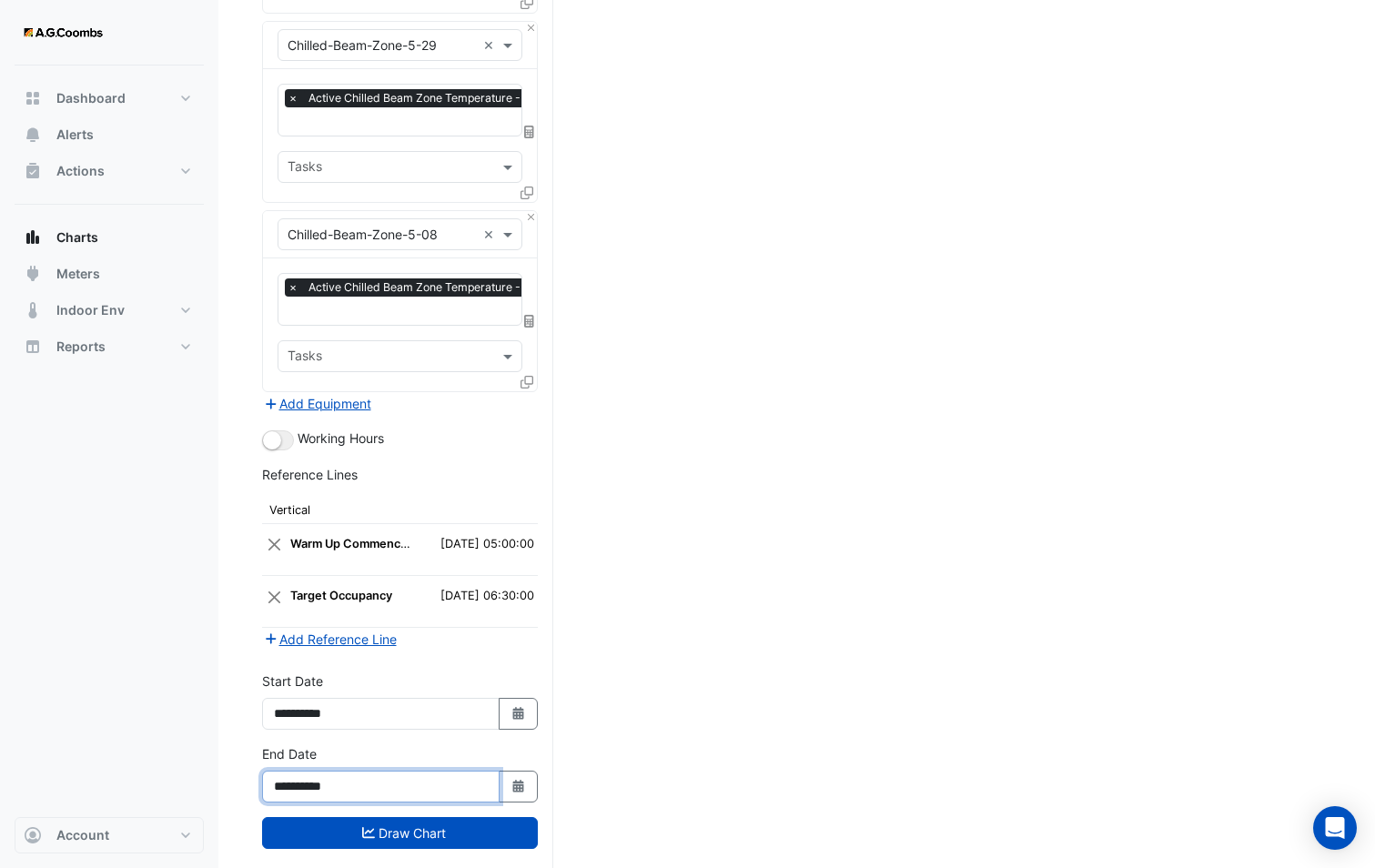
drag, startPoint x: 318, startPoint y: 748, endPoint x: 385, endPoint y: 763, distance: 68.7
click at [385, 771] on input "**********" at bounding box center [381, 786] width 238 height 32
type input "**********"
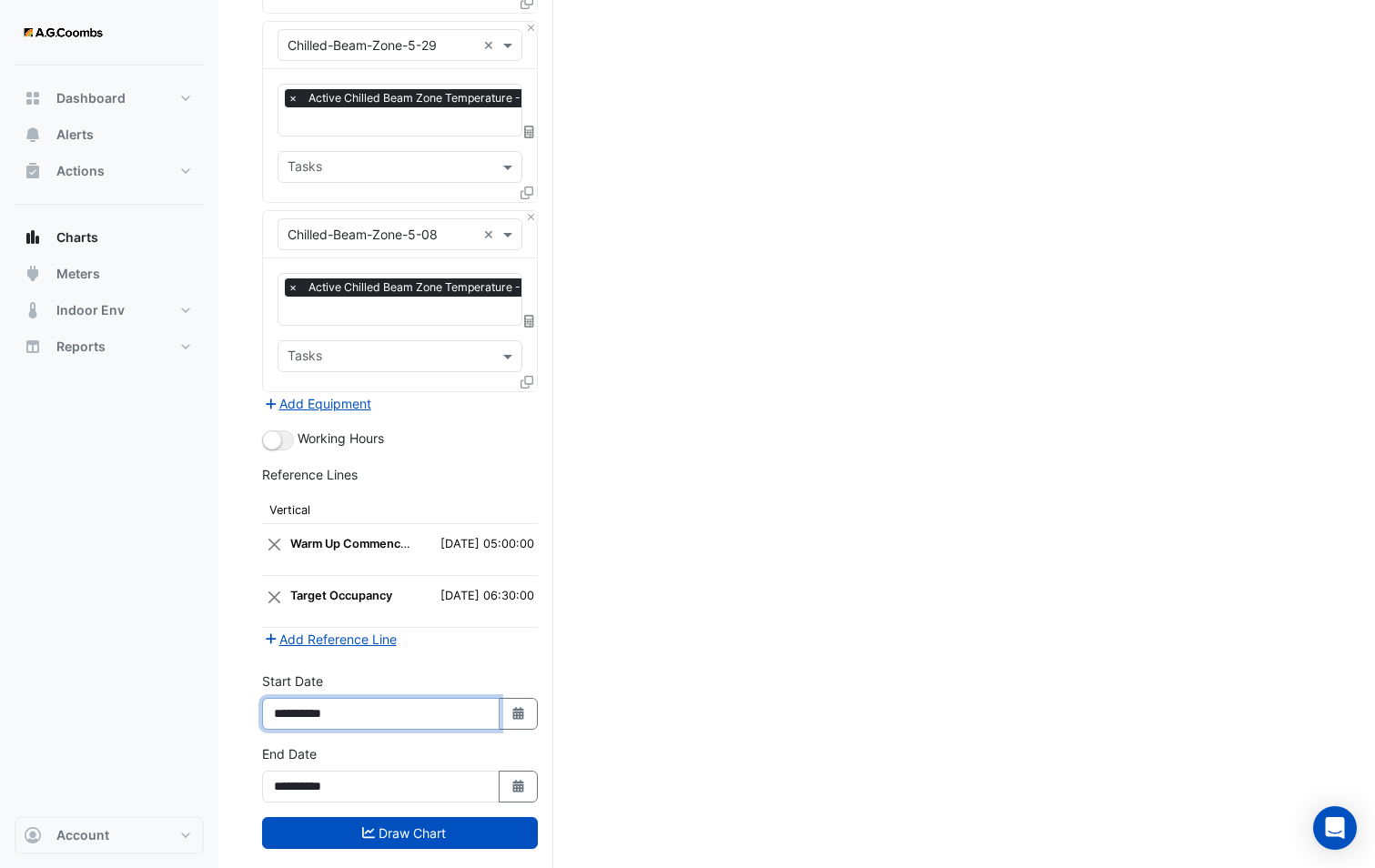
drag, startPoint x: 319, startPoint y: 684, endPoint x: 351, endPoint y: 684, distance: 32.0
click at [351, 698] on input "**********" at bounding box center [381, 714] width 238 height 32
type input "**********"
click at [325, 628] on button "Add Reference Line" at bounding box center [330, 639] width 136 height 21
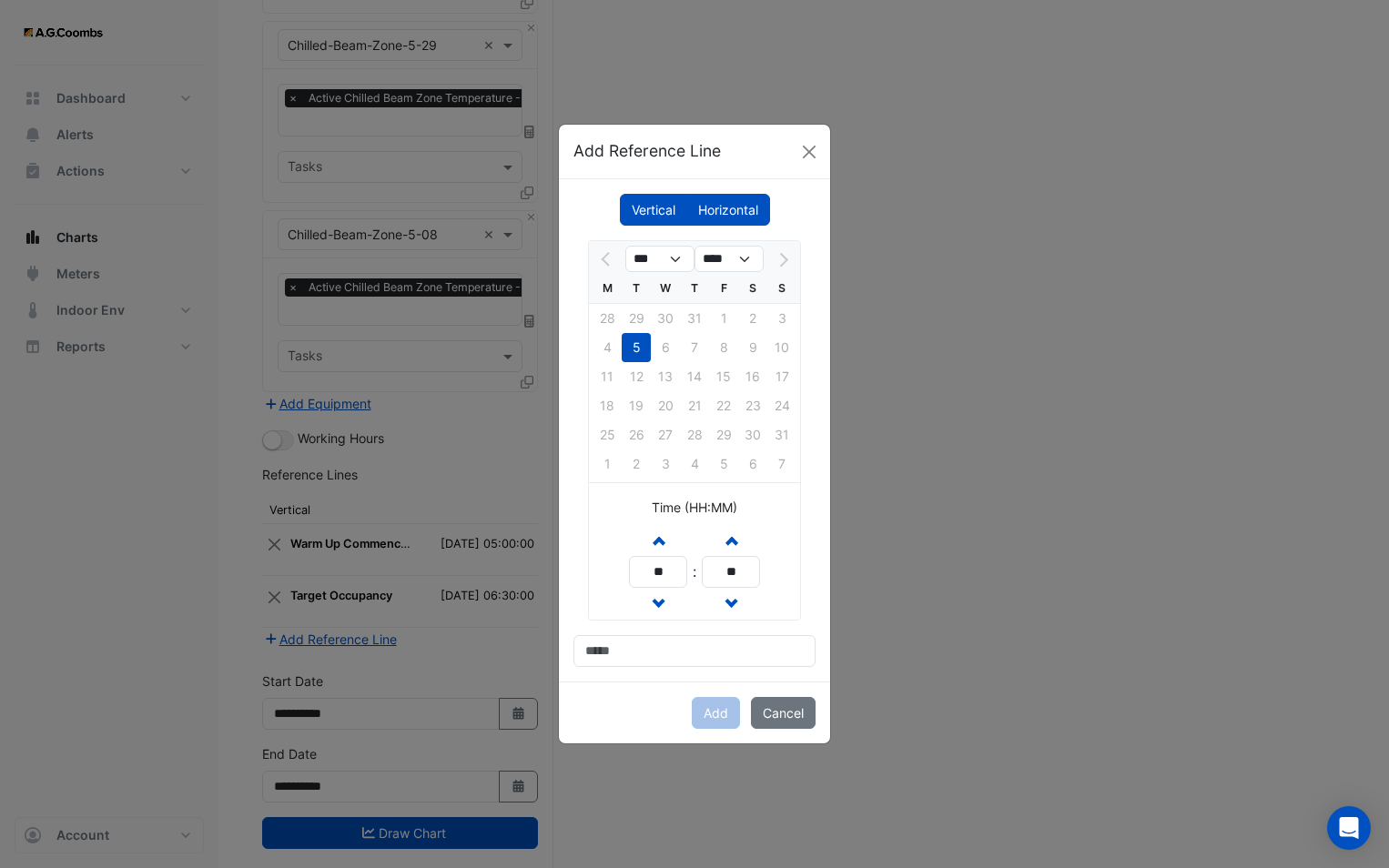
click at [678, 243] on div "*** ****" at bounding box center [694, 257] width 211 height 33
click at [686, 251] on select "***" at bounding box center [660, 259] width 69 height 27
click at [681, 257] on select "***" at bounding box center [660, 259] width 69 height 27
drag, startPoint x: 669, startPoint y: 561, endPoint x: 576, endPoint y: 564, distance: 93.0
click at [576, 564] on div "*** **** M T W T F S S 28 29 30 31 1 2 3 4 5 6 7 8 9 10 11 12 13 14 15 16 17 18…" at bounding box center [694, 452] width 242 height 426
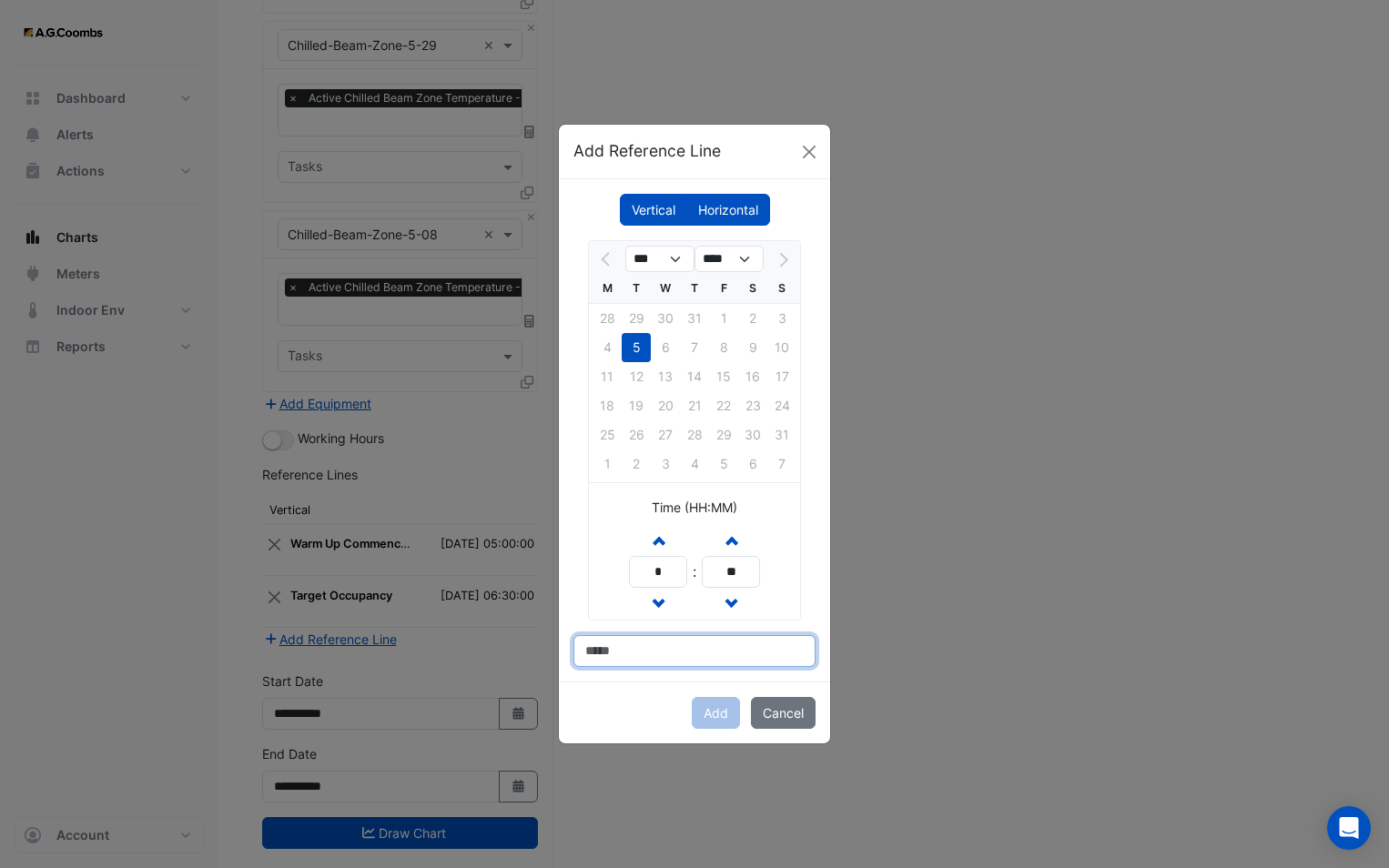
type input "**"
click at [671, 652] on input at bounding box center [694, 651] width 242 height 32
type input "**********"
click at [728, 715] on button "Add" at bounding box center [716, 713] width 49 height 32
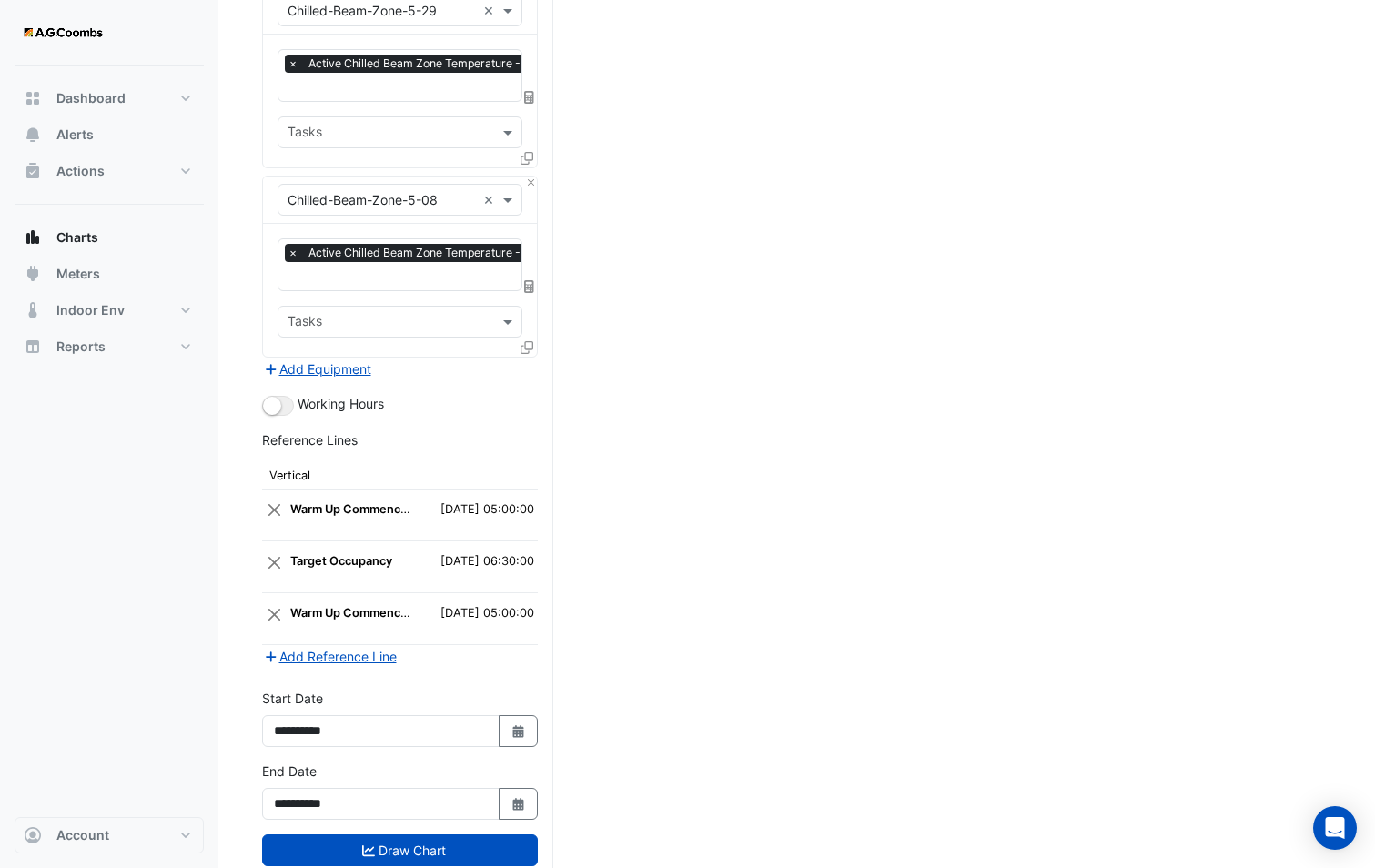
scroll to position [3071, 0]
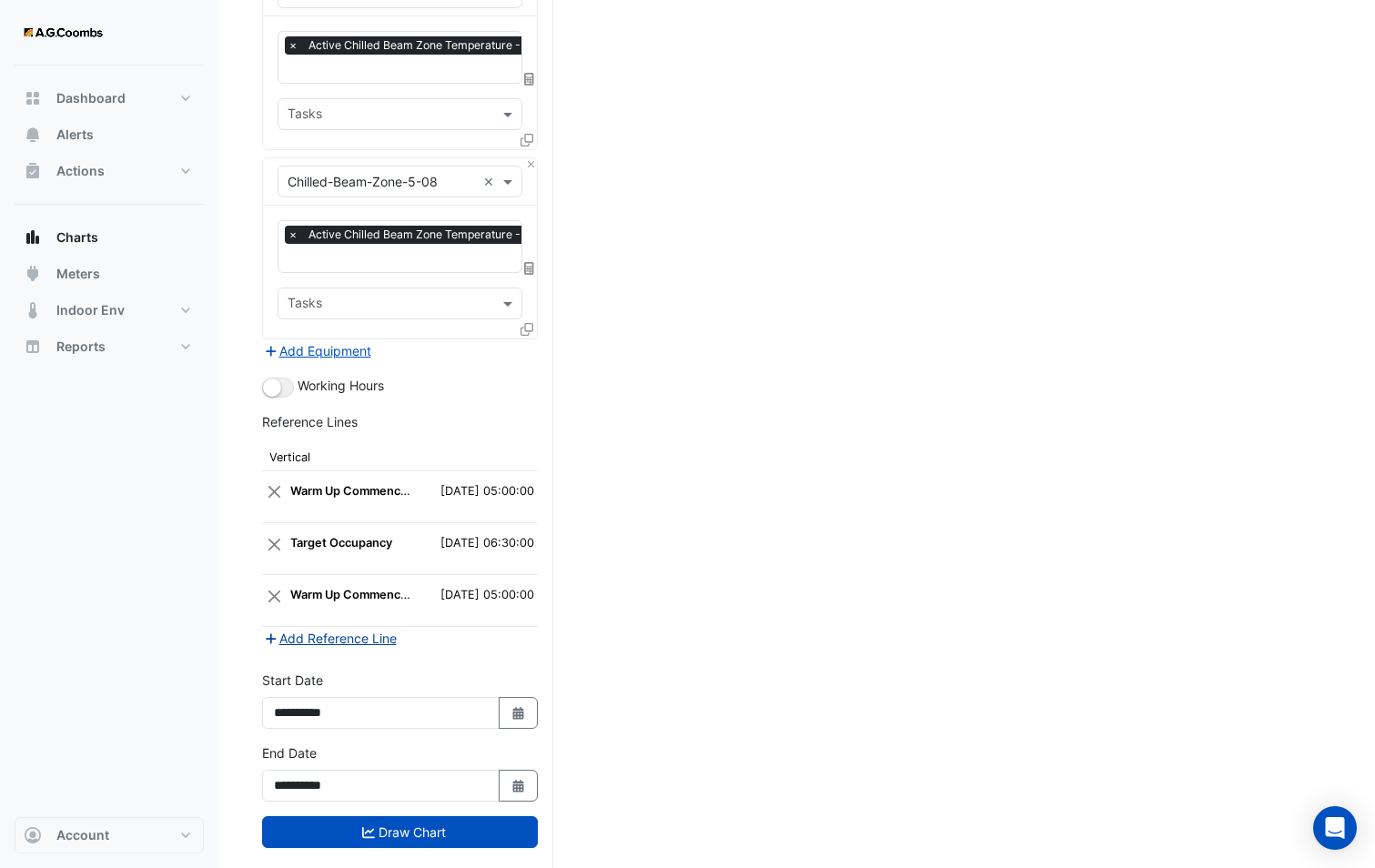
click at [321, 627] on button "Add Reference Line" at bounding box center [330, 638] width 136 height 21
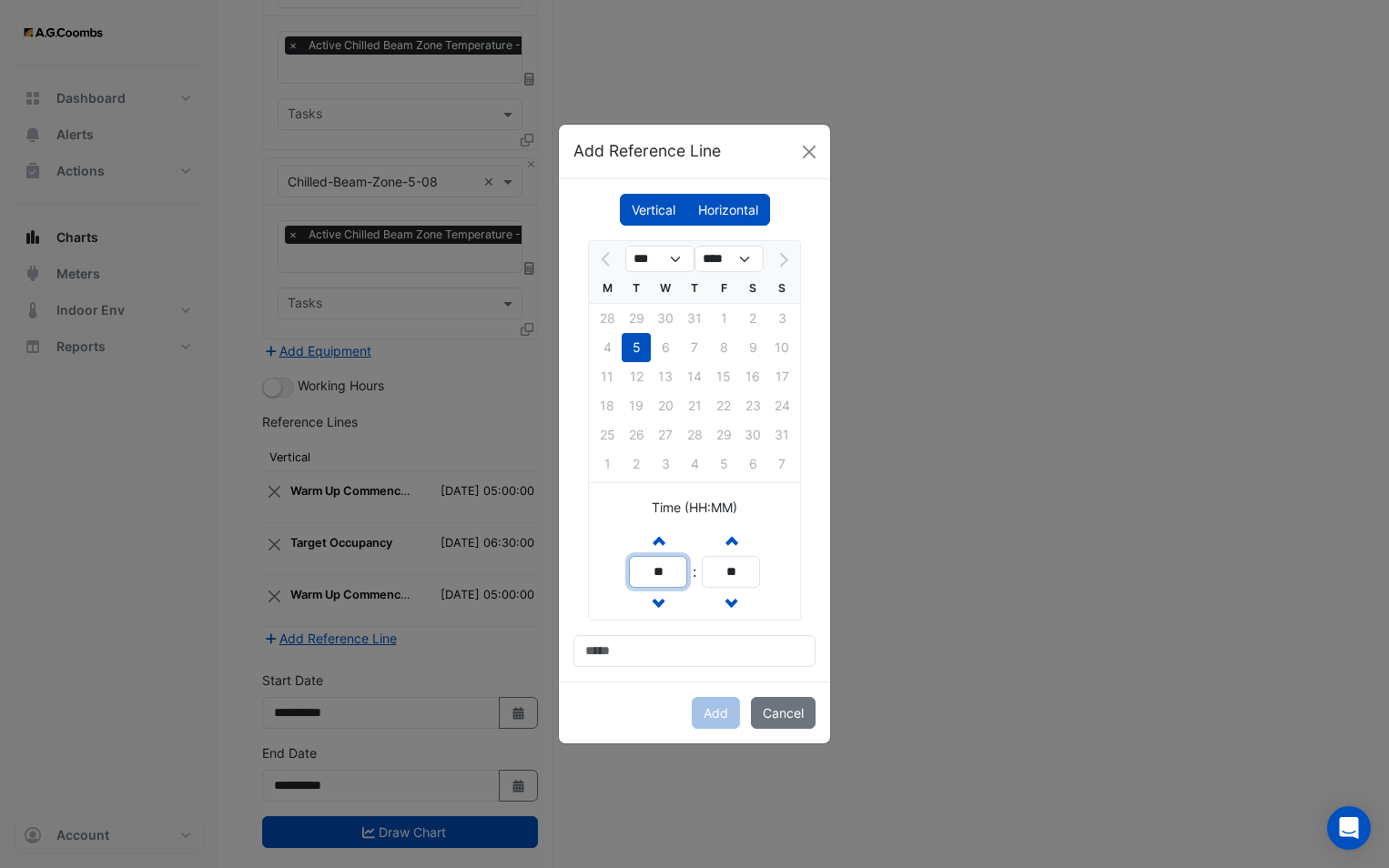
drag, startPoint x: 685, startPoint y: 572, endPoint x: 595, endPoint y: 558, distance: 91.1
click at [595, 558] on div "Increment hours ** Decrement hours : Increment minutes ** Decrement minutes" at bounding box center [694, 572] width 211 height 95
type input "**"
drag, startPoint x: 745, startPoint y: 564, endPoint x: 668, endPoint y: 568, distance: 77.1
click at [668, 568] on div "Increment hours ** Decrement hours : Increment minutes ** Decrement minutes" at bounding box center [694, 572] width 131 height 95
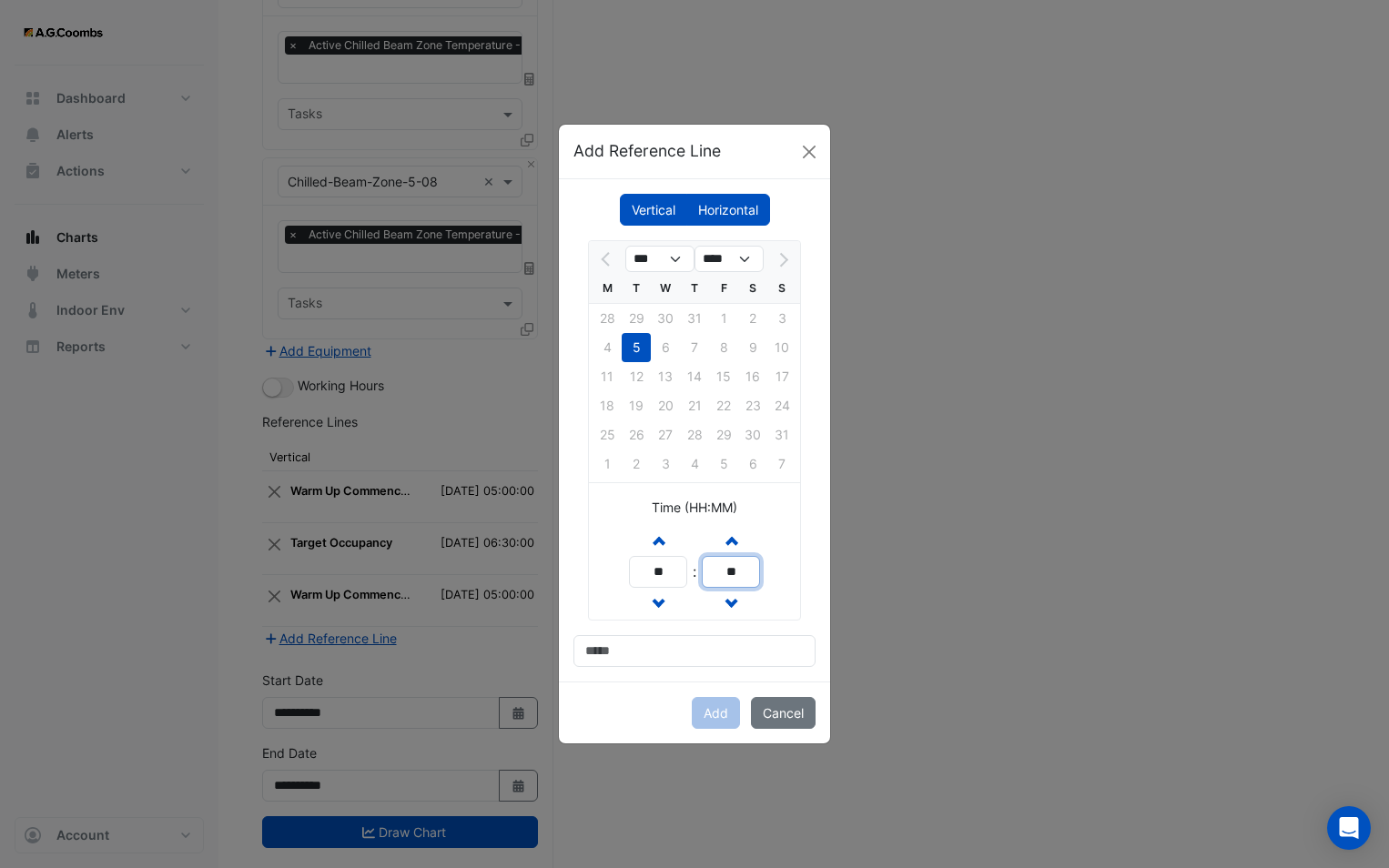
type input "**"
click at [680, 649] on input at bounding box center [694, 651] width 242 height 32
type input "**********"
click at [711, 706] on button "Add" at bounding box center [716, 713] width 49 height 32
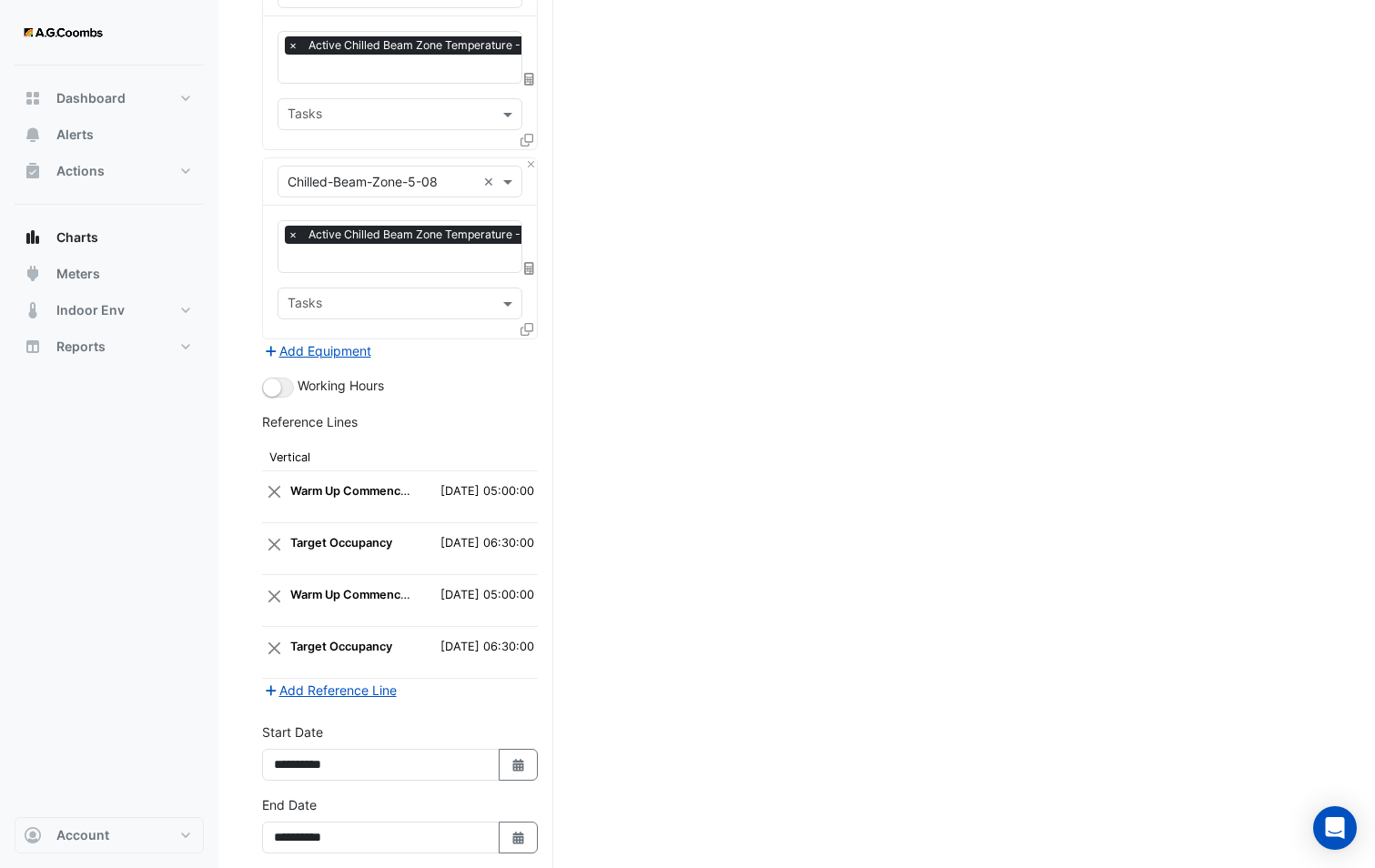
click at [416, 867] on button "Draw Chart" at bounding box center [400, 884] width 276 height 32
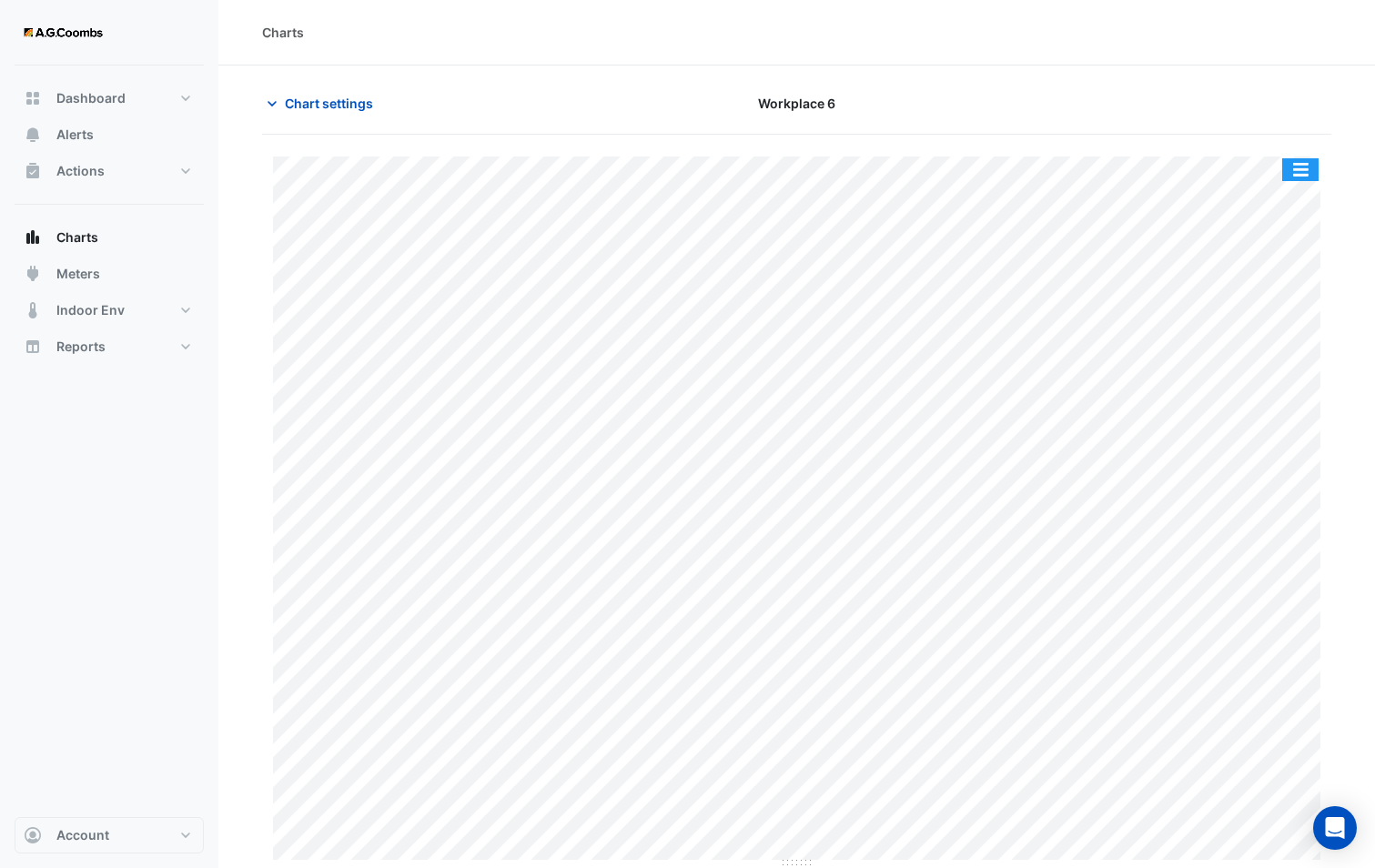
click at [1293, 163] on button "button" at bounding box center [1299, 169] width 36 height 22
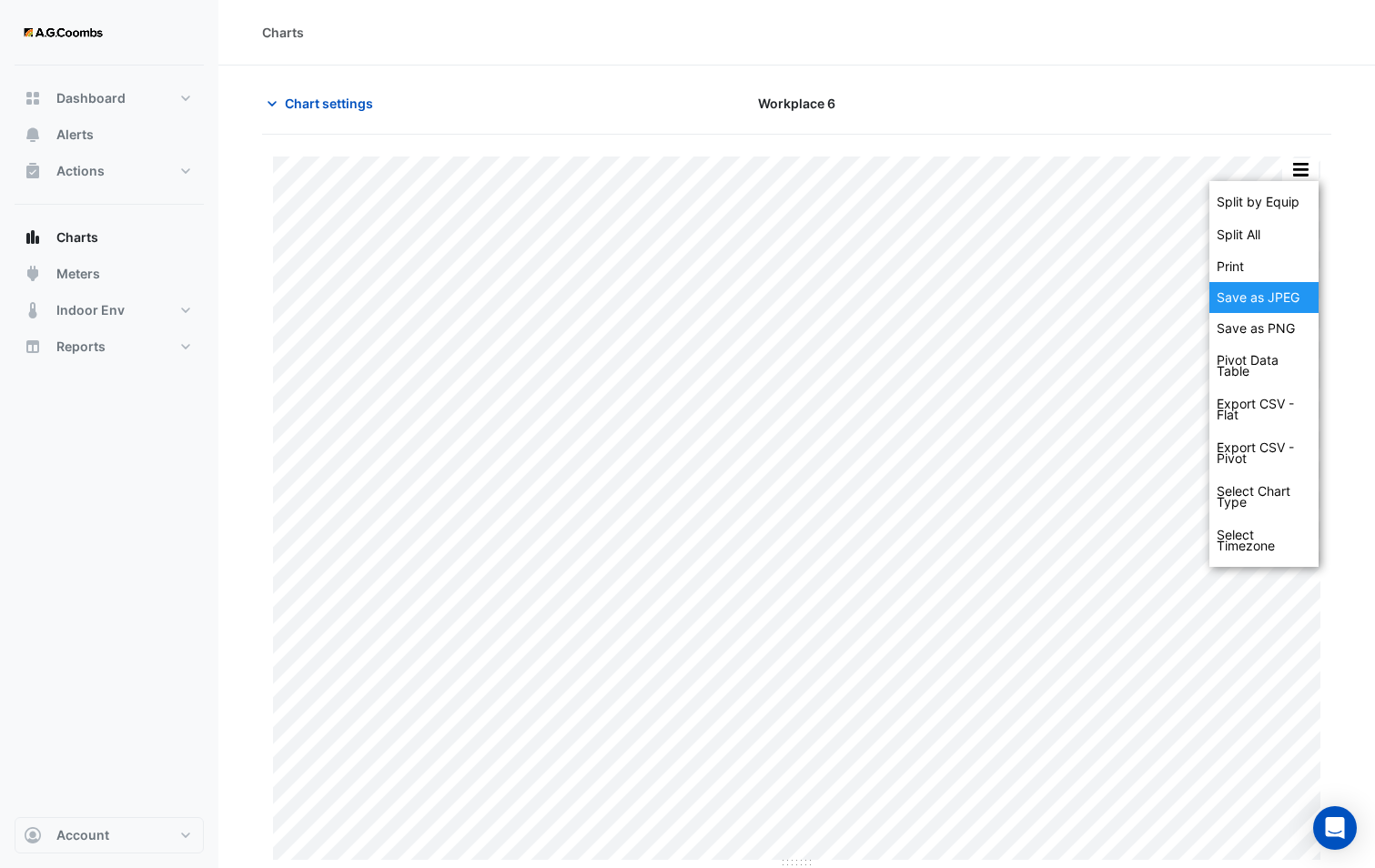
click at [1259, 291] on div "Save as JPEG" at bounding box center [1263, 297] width 109 height 31
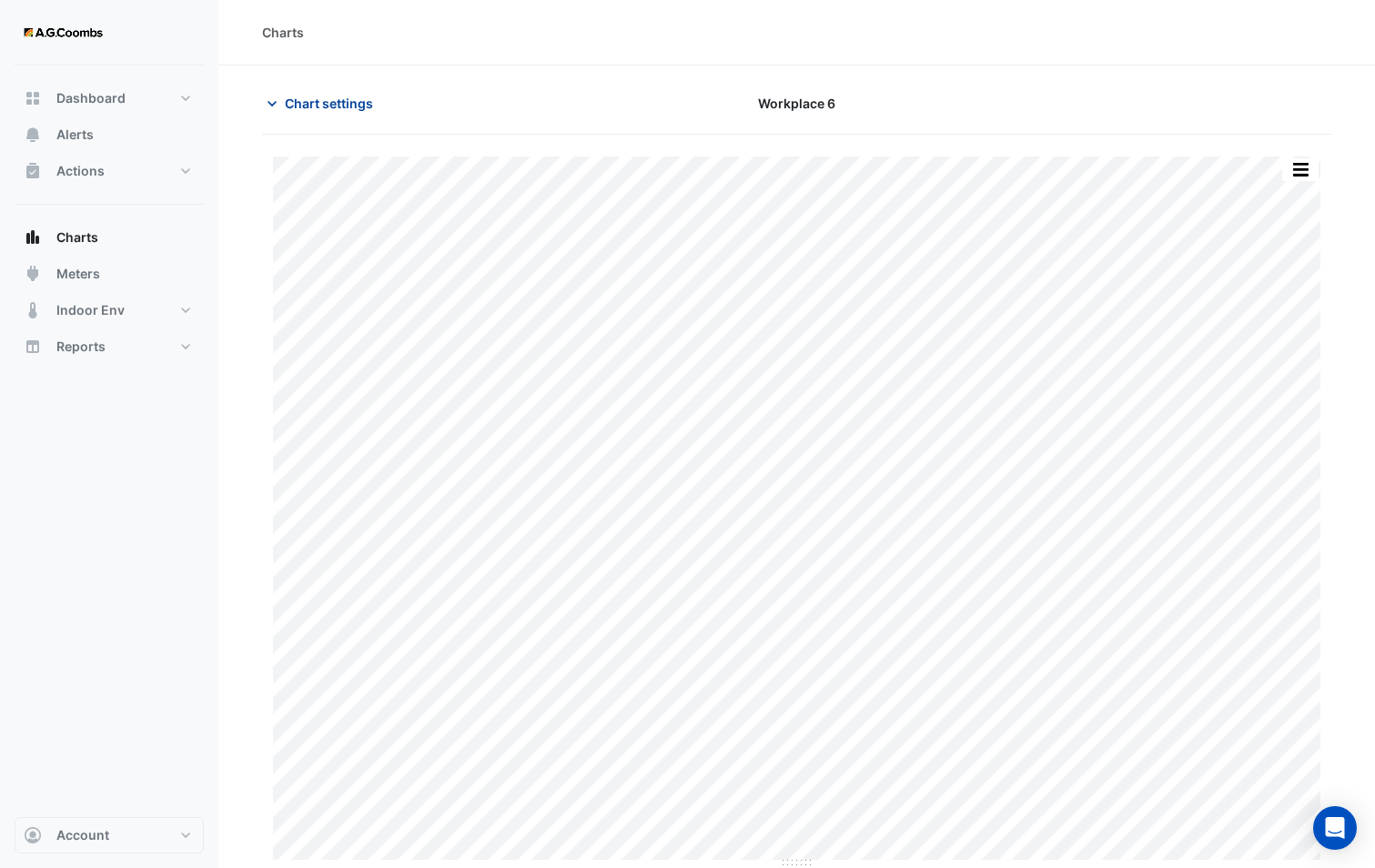
click at [309, 103] on span "Chart settings" at bounding box center [328, 103] width 88 height 19
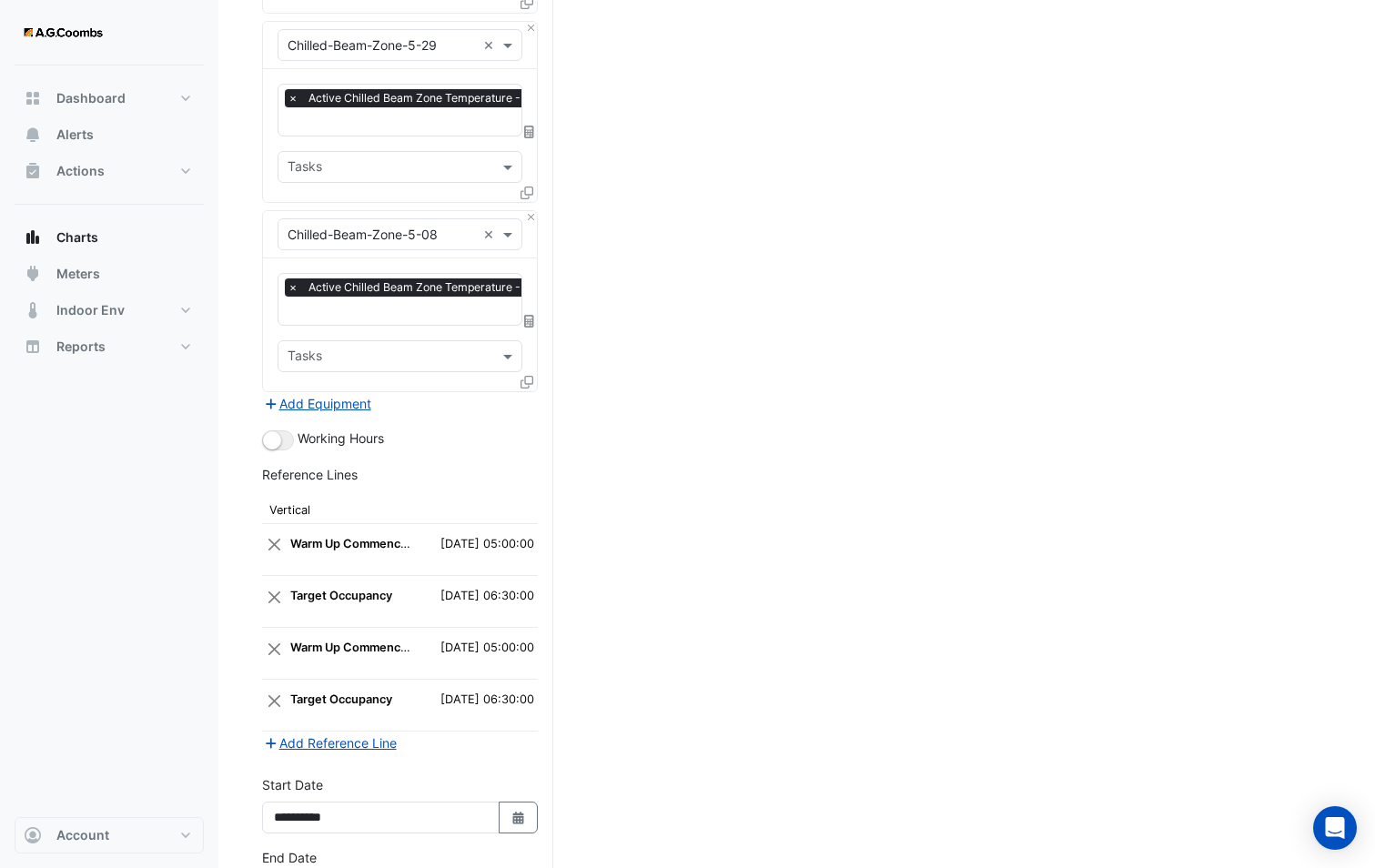
scroll to position [3122, 0]
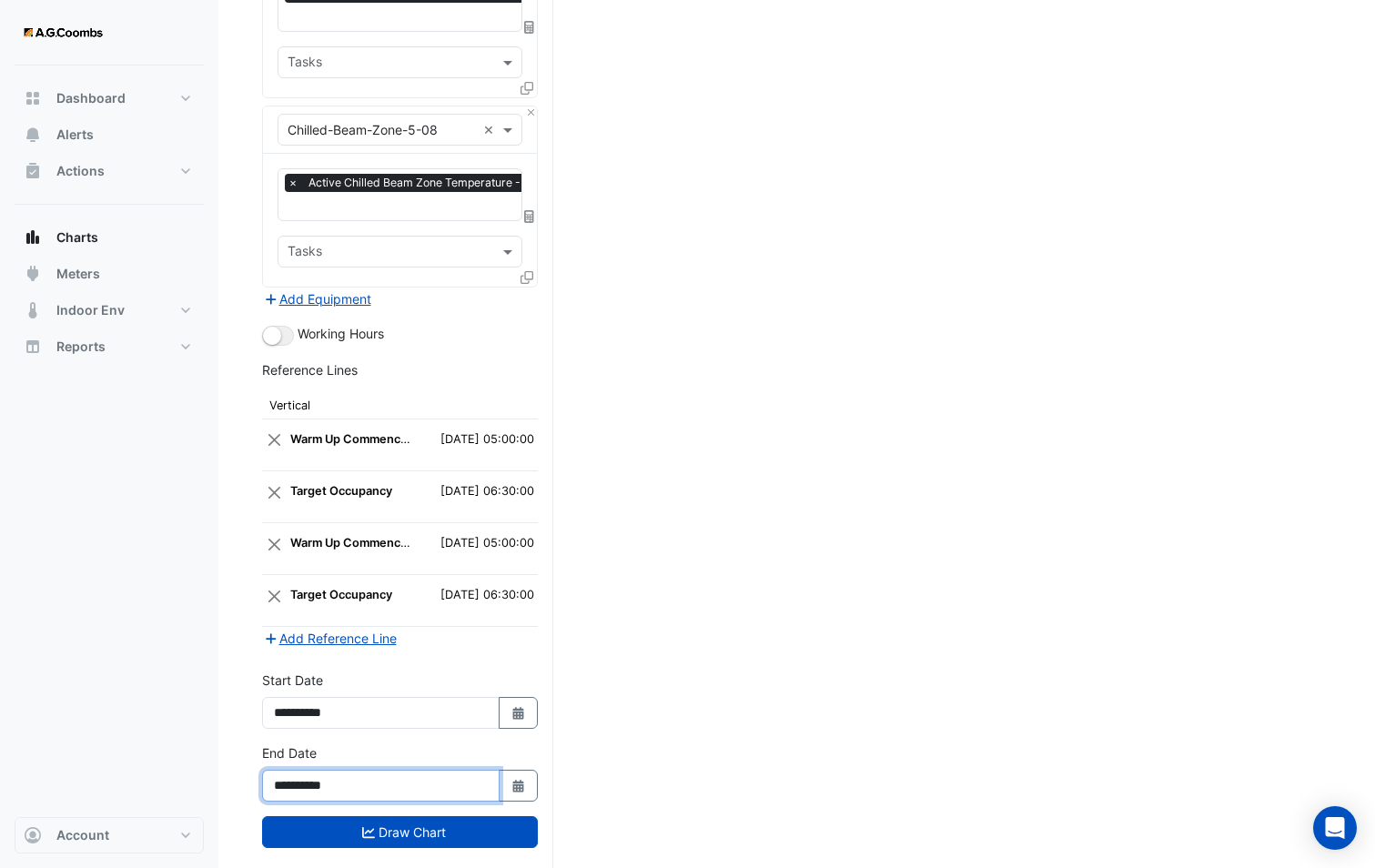
drag, startPoint x: 334, startPoint y: 758, endPoint x: 374, endPoint y: 764, distance: 40.4
click at [374, 770] on input "**********" at bounding box center [381, 785] width 238 height 32
type input "**********"
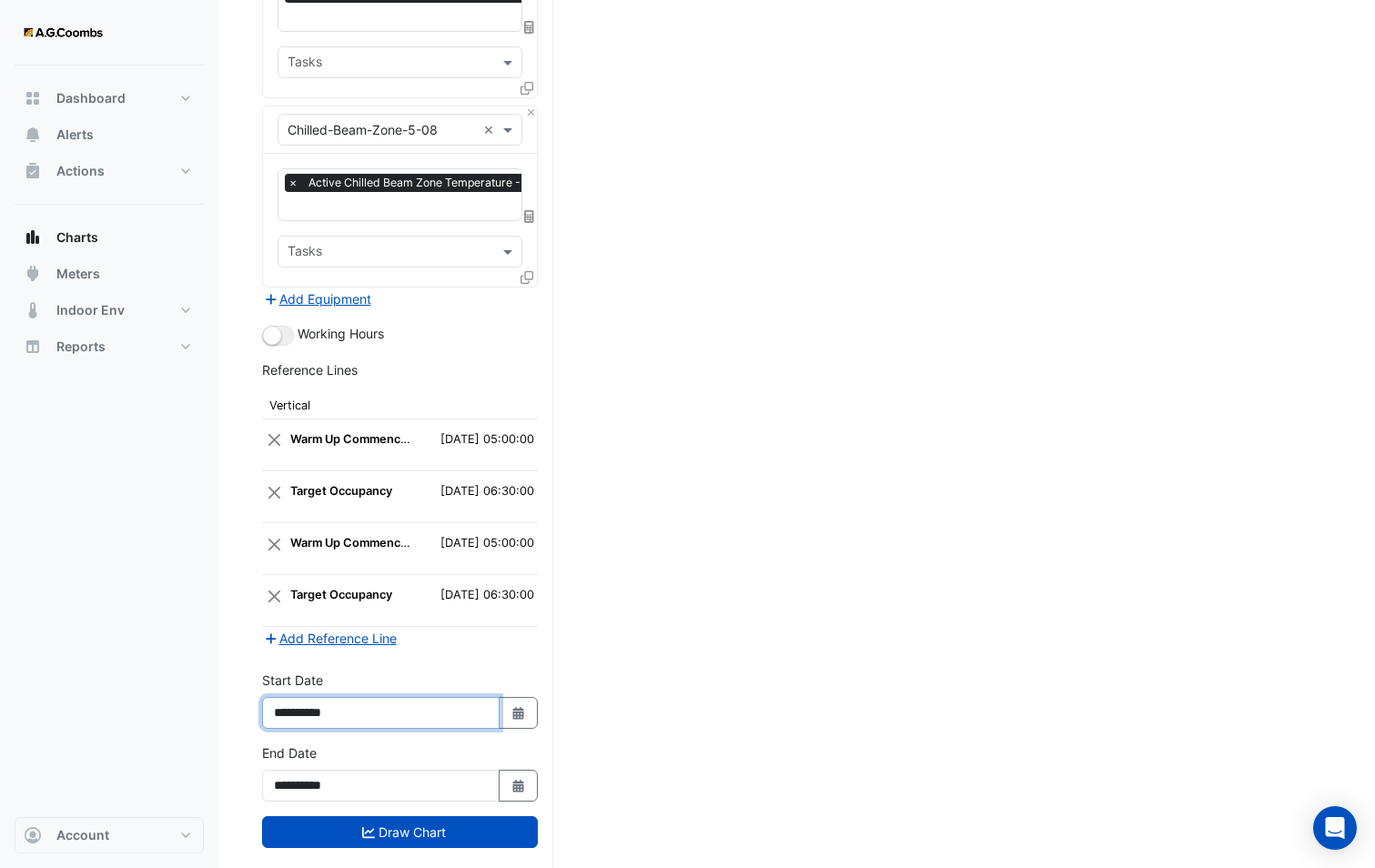
drag, startPoint x: 332, startPoint y: 679, endPoint x: 357, endPoint y: 685, distance: 25.7
click at [357, 697] on input "**********" at bounding box center [381, 713] width 238 height 32
type input "**********"
click at [368, 627] on button "Add Reference Line" at bounding box center [330, 638] width 136 height 21
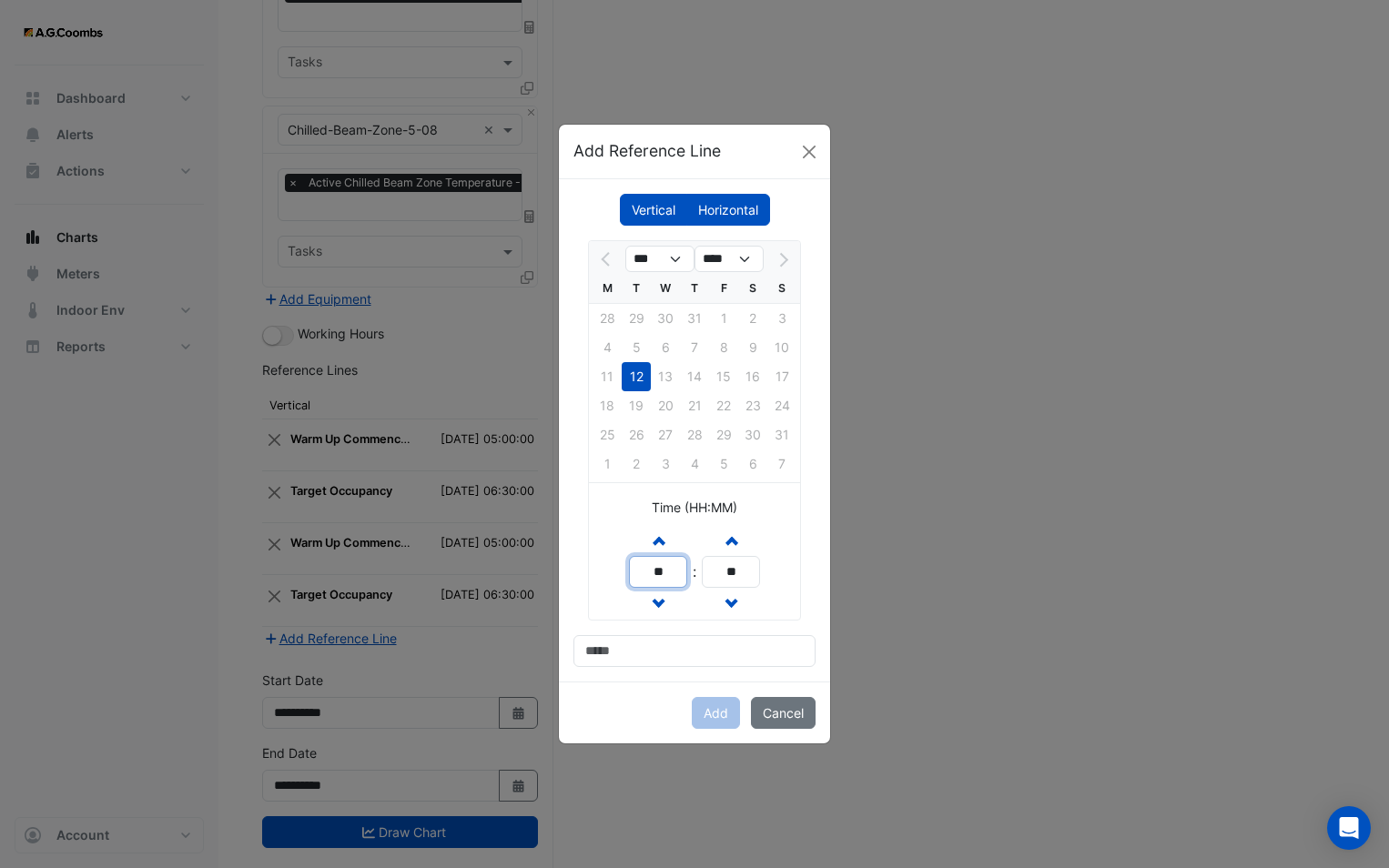
drag, startPoint x: 629, startPoint y: 562, endPoint x: 566, endPoint y: 558, distance: 63.1
click at [566, 558] on div "Vertical [GEOGRAPHIC_DATA] *** **** M T W T F S S 28 29 30 31 1 2 3 4 5 6 7 8 9…" at bounding box center [694, 430] width 271 height 502
type input "**"
click at [661, 650] on input at bounding box center [694, 651] width 242 height 32
type input "**********"
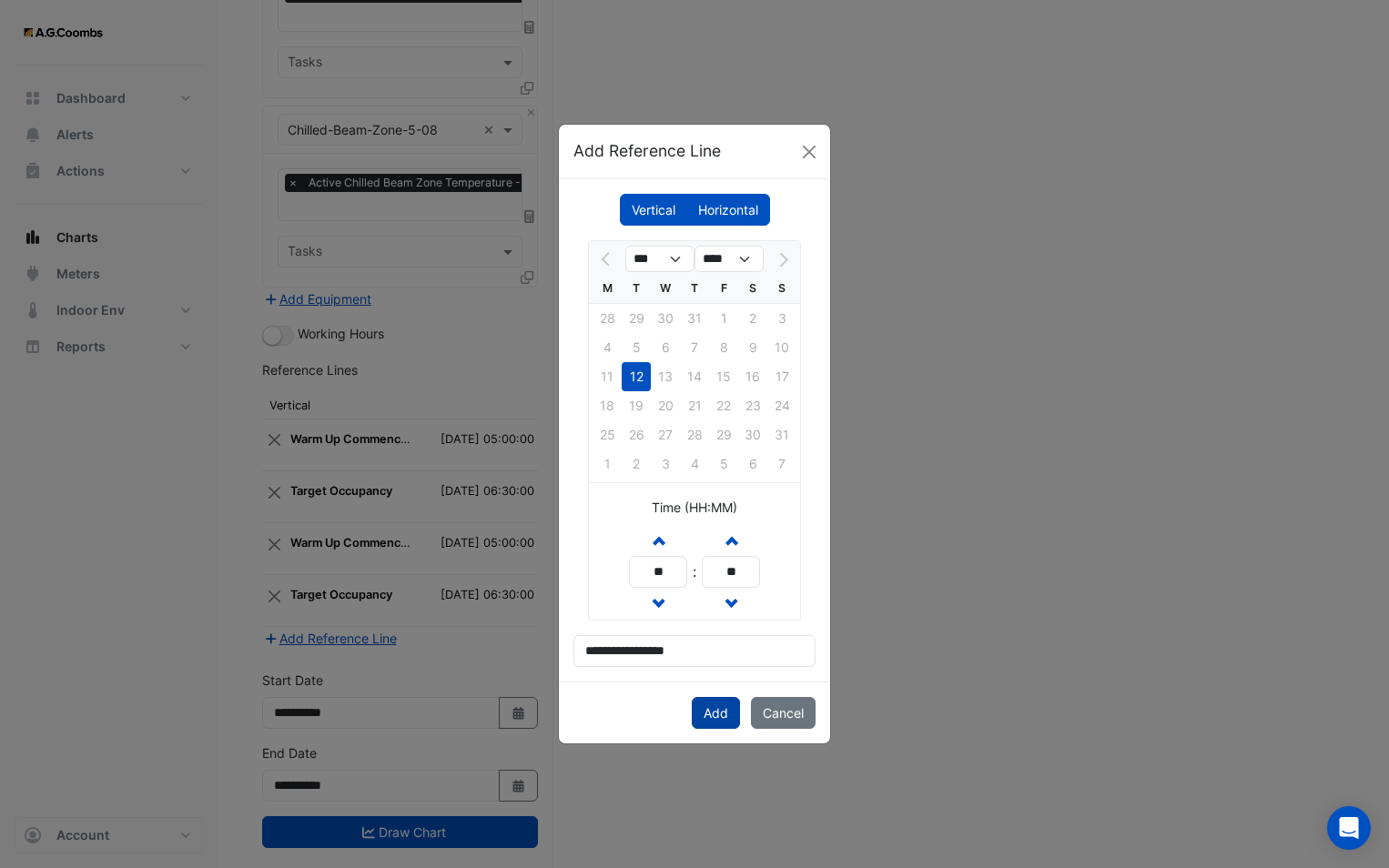
click at [710, 712] on button "Add" at bounding box center [716, 713] width 49 height 32
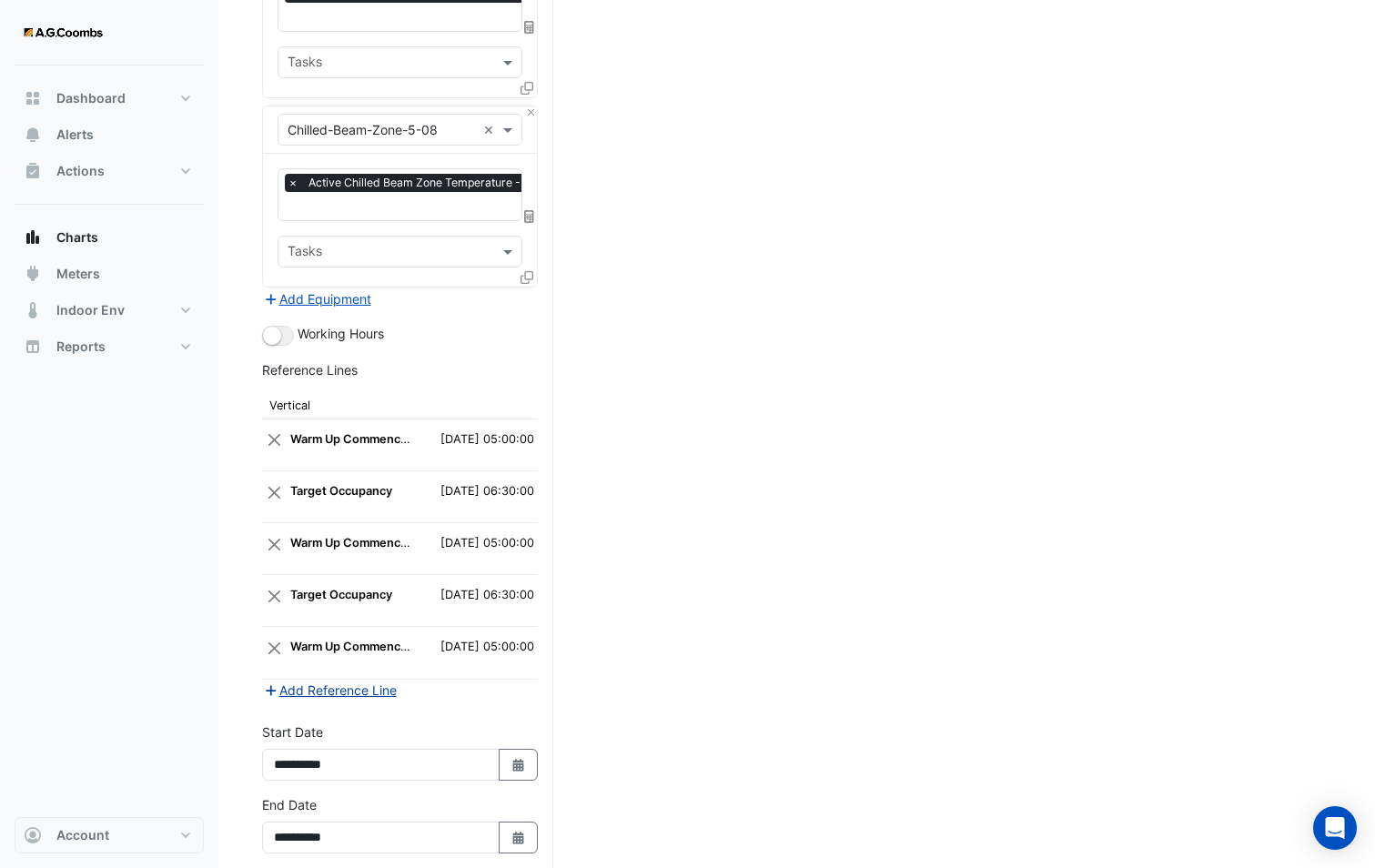
click at [382, 680] on button "Add Reference Line" at bounding box center [330, 690] width 136 height 21
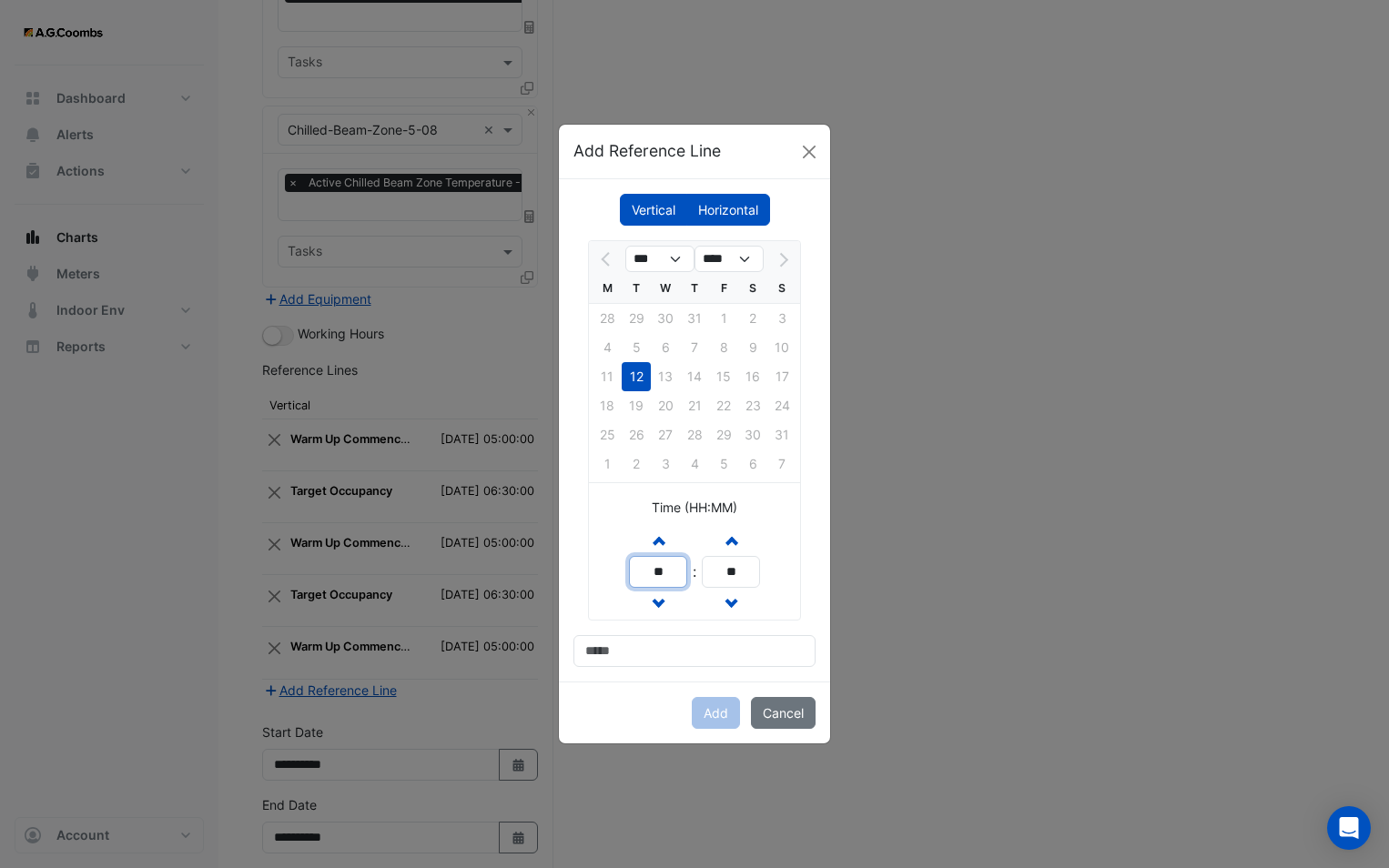
drag, startPoint x: 675, startPoint y: 578, endPoint x: 613, endPoint y: 564, distance: 63.6
click at [613, 564] on div "Increment hours ** Decrement hours : Increment minutes ** Decrement minutes" at bounding box center [694, 572] width 211 height 95
type input "**"
click at [699, 562] on div "Increment hours ** Decrement hours : Increment minutes ** Decrement minutes" at bounding box center [694, 572] width 131 height 95
type input "**"
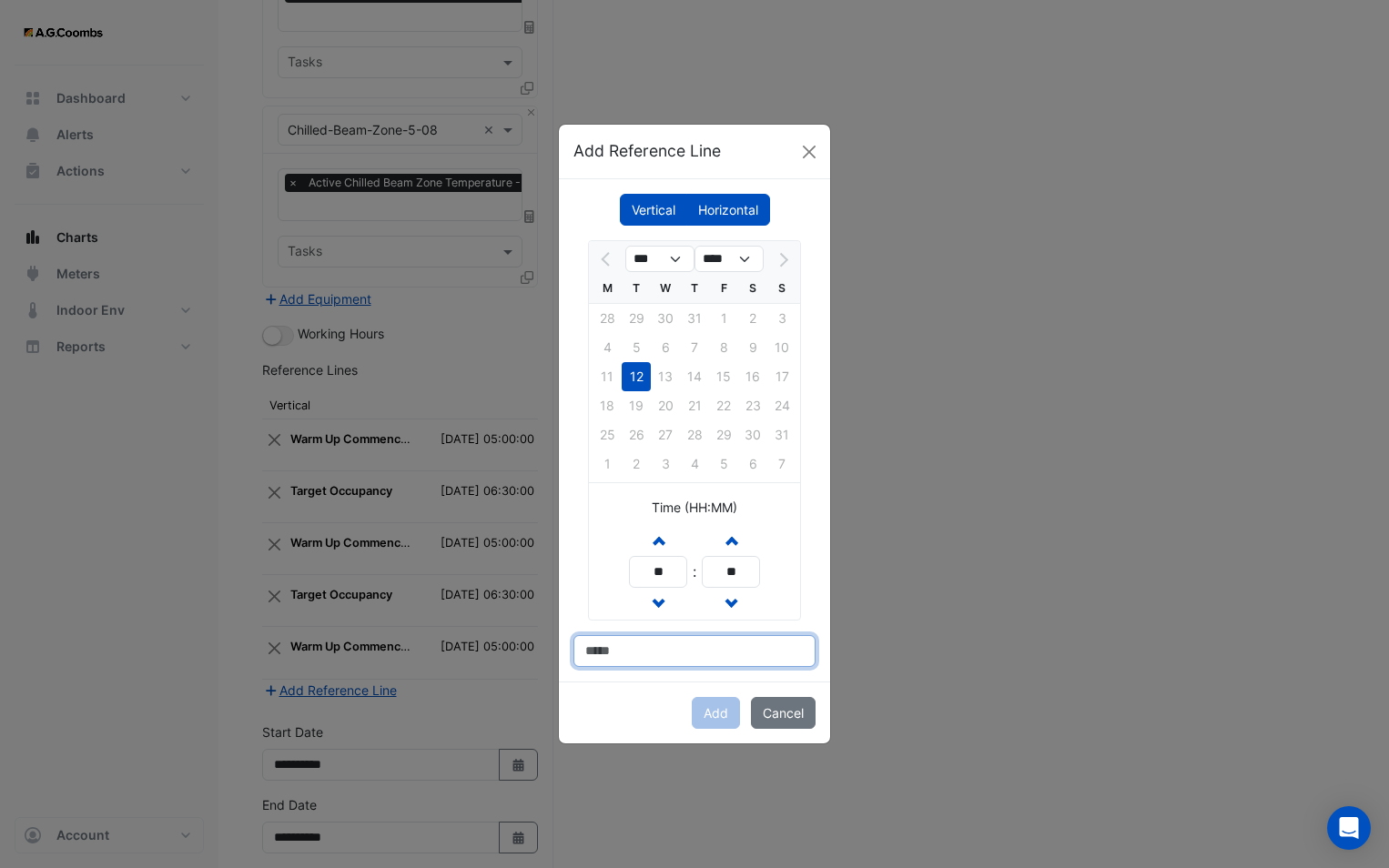
click at [688, 646] on input at bounding box center [694, 651] width 242 height 32
type input "**********"
click at [713, 710] on button "Add" at bounding box center [716, 713] width 49 height 32
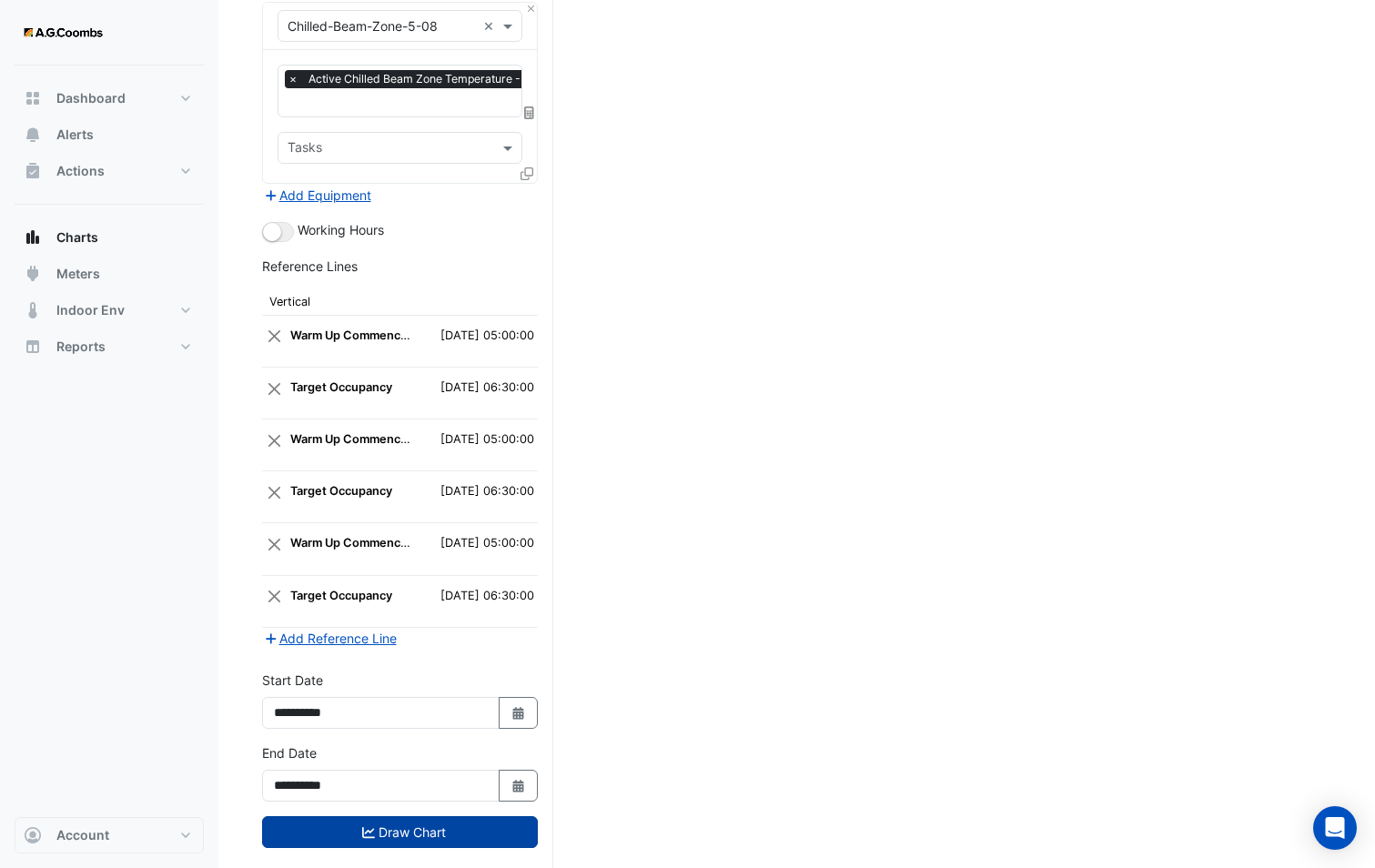
click at [400, 816] on button "Draw Chart" at bounding box center [400, 831] width 276 height 32
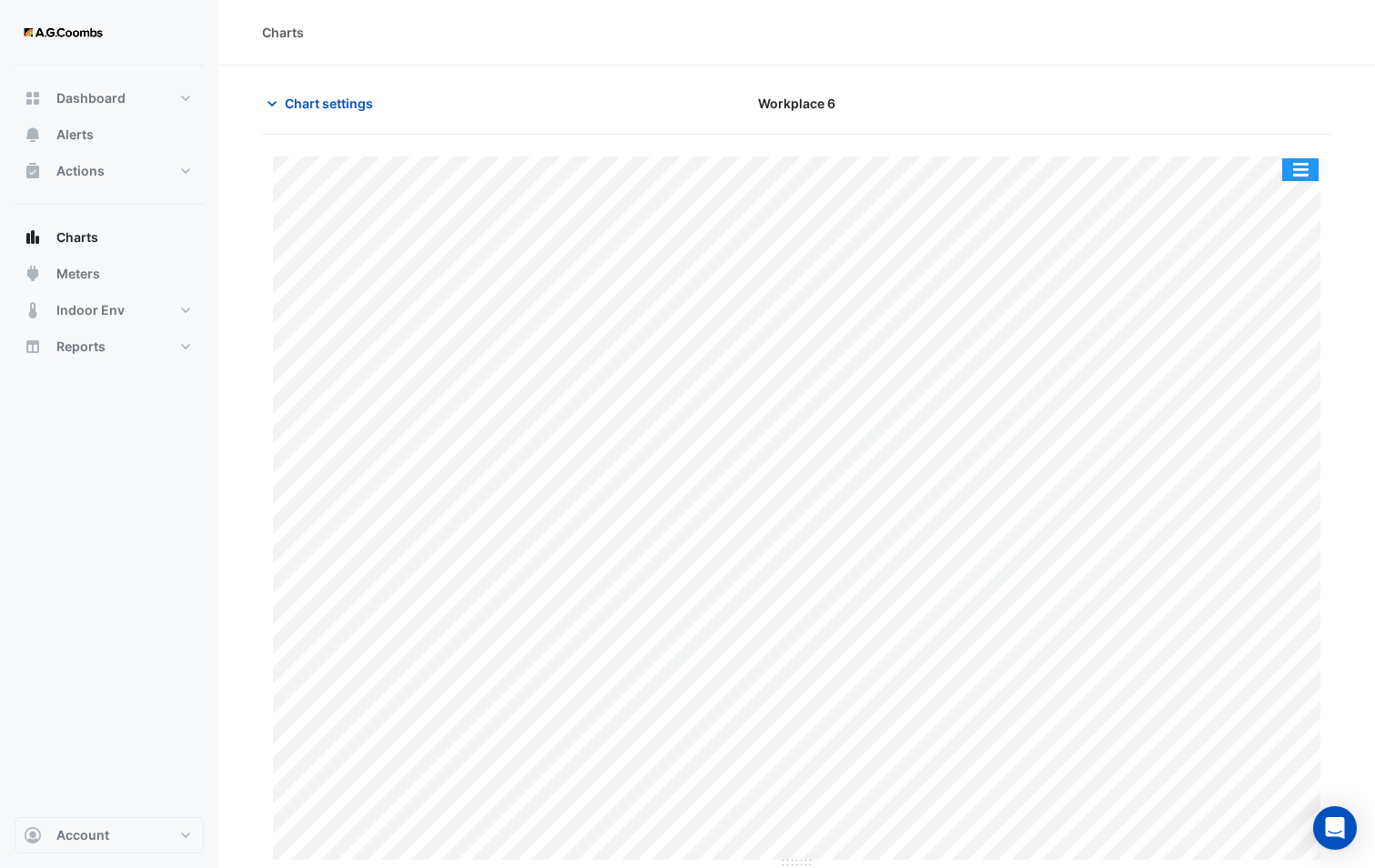
click at [1296, 177] on button "button" at bounding box center [1299, 169] width 36 height 22
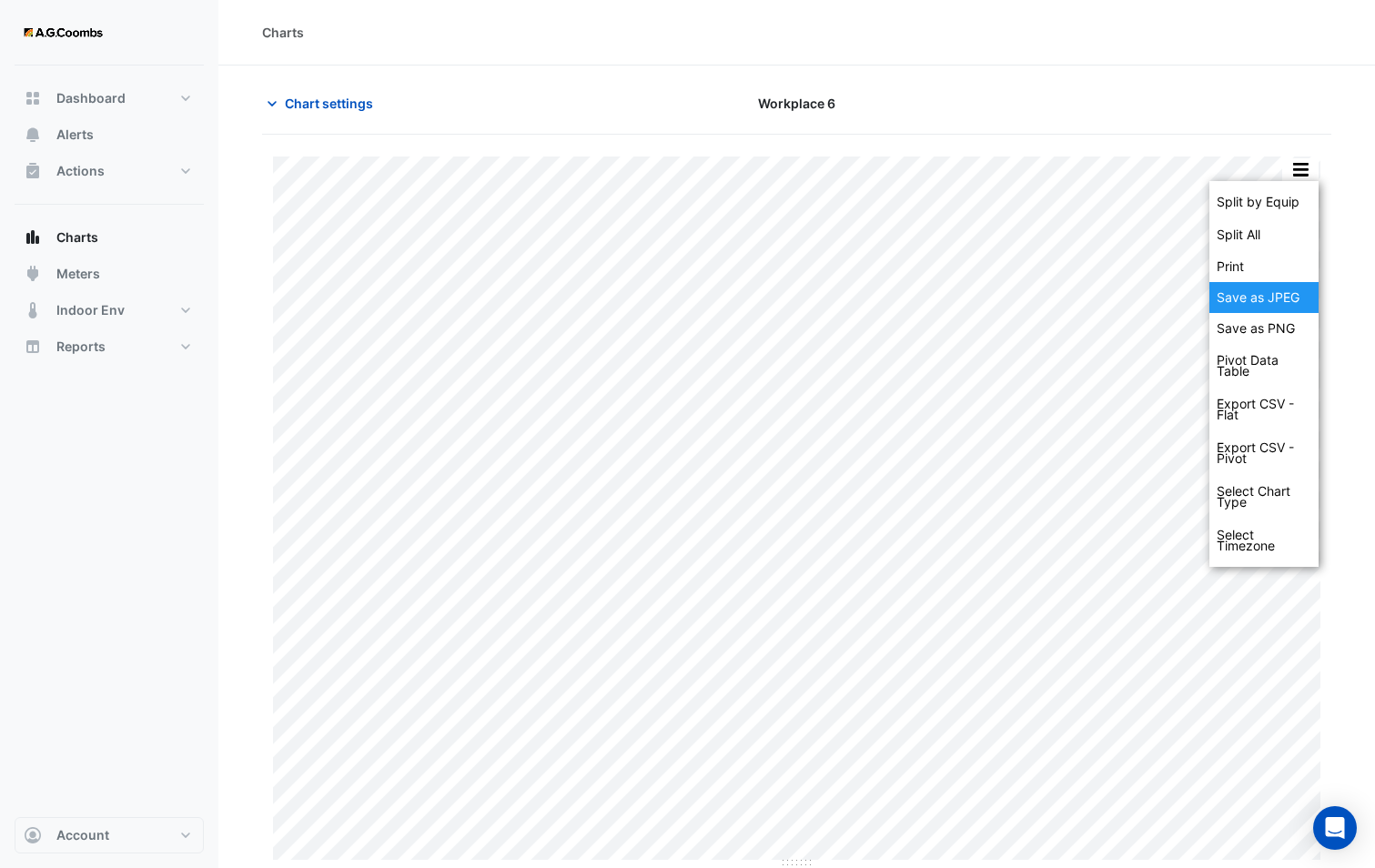
click at [1245, 286] on div "Save as JPEG" at bounding box center [1263, 297] width 109 height 31
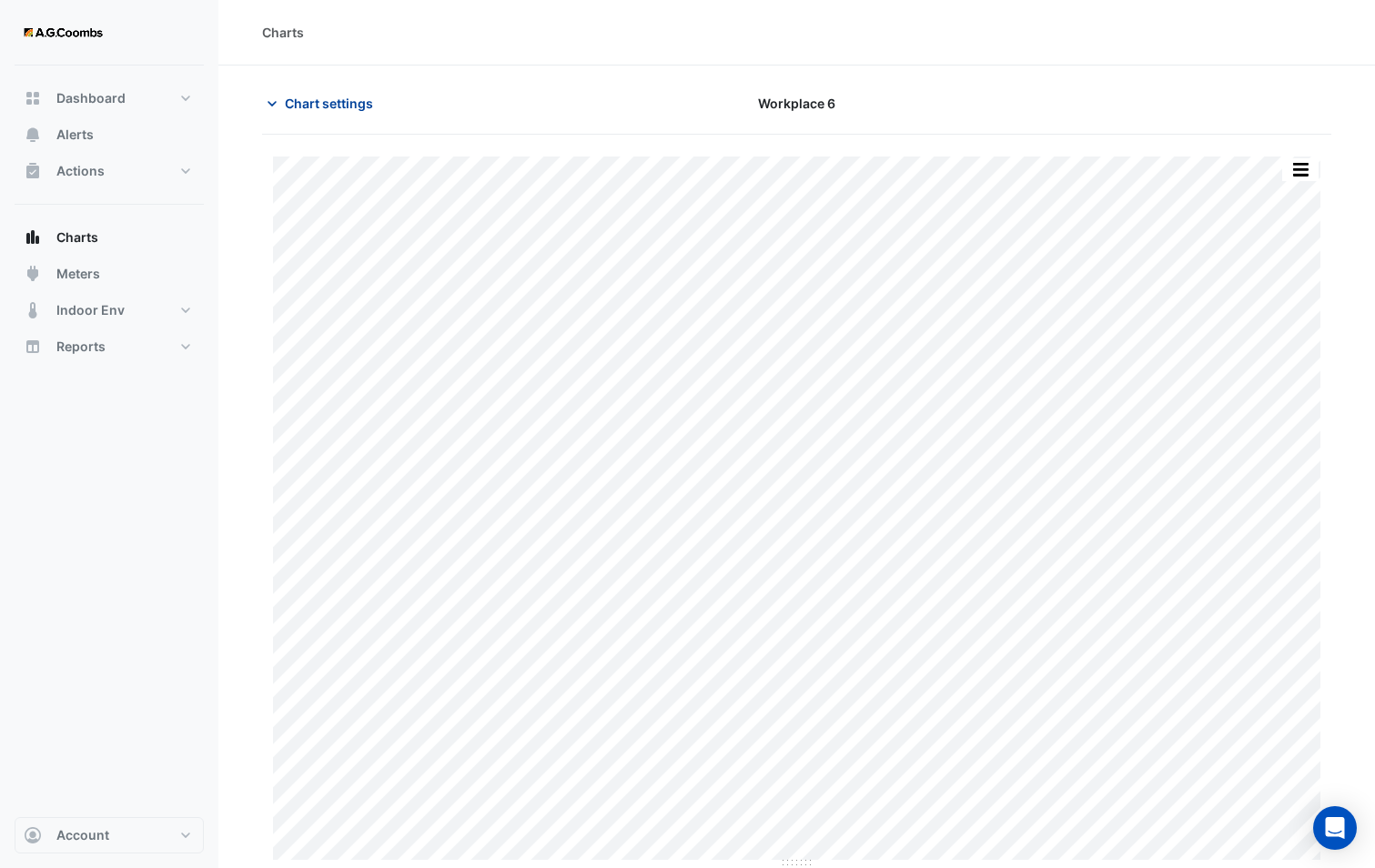
type input "**********"
click at [362, 103] on span "Chart settings" at bounding box center [328, 103] width 88 height 19
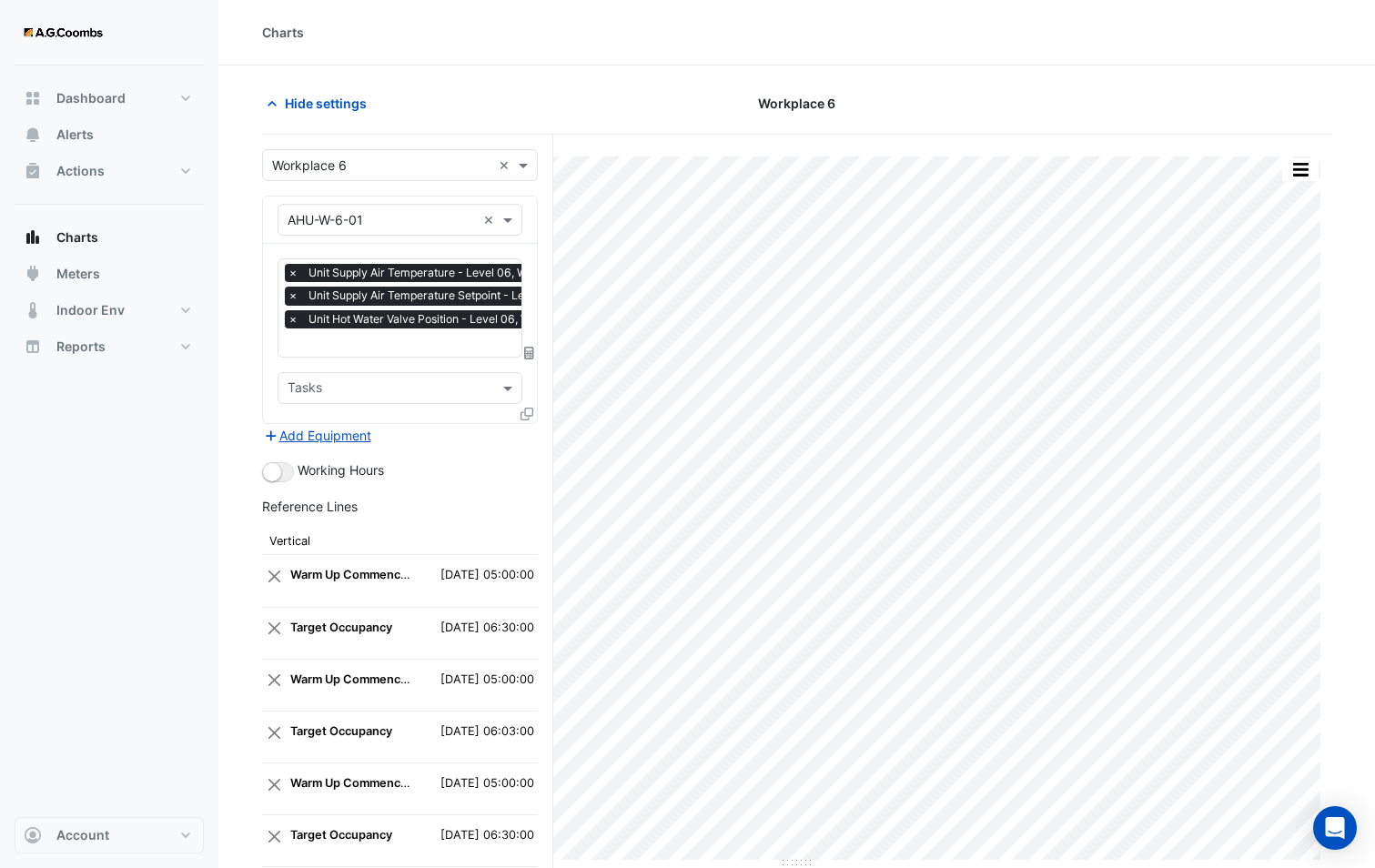
click at [341, 169] on input "text" at bounding box center [382, 166] width 219 height 19
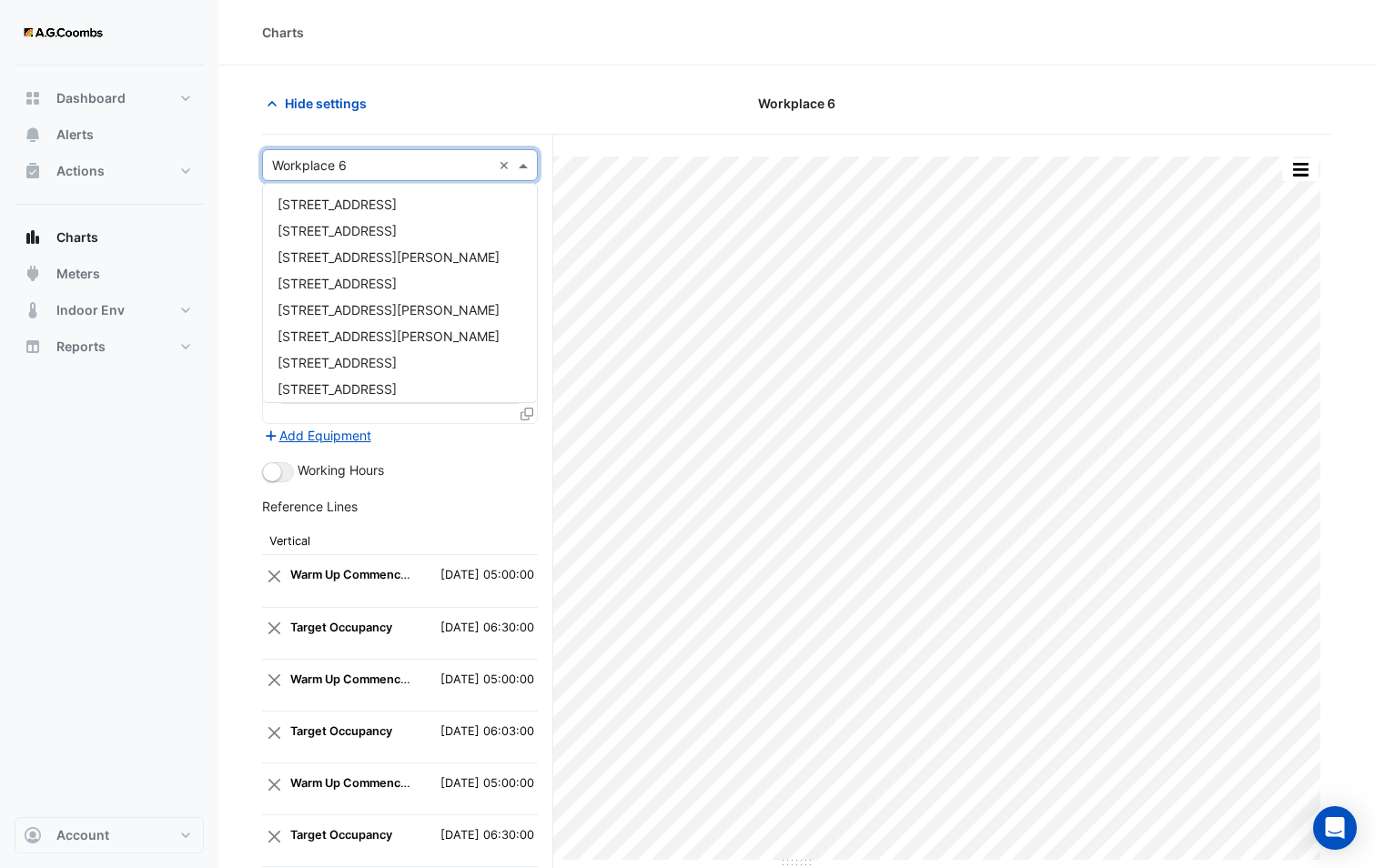
scroll to position [113, 0]
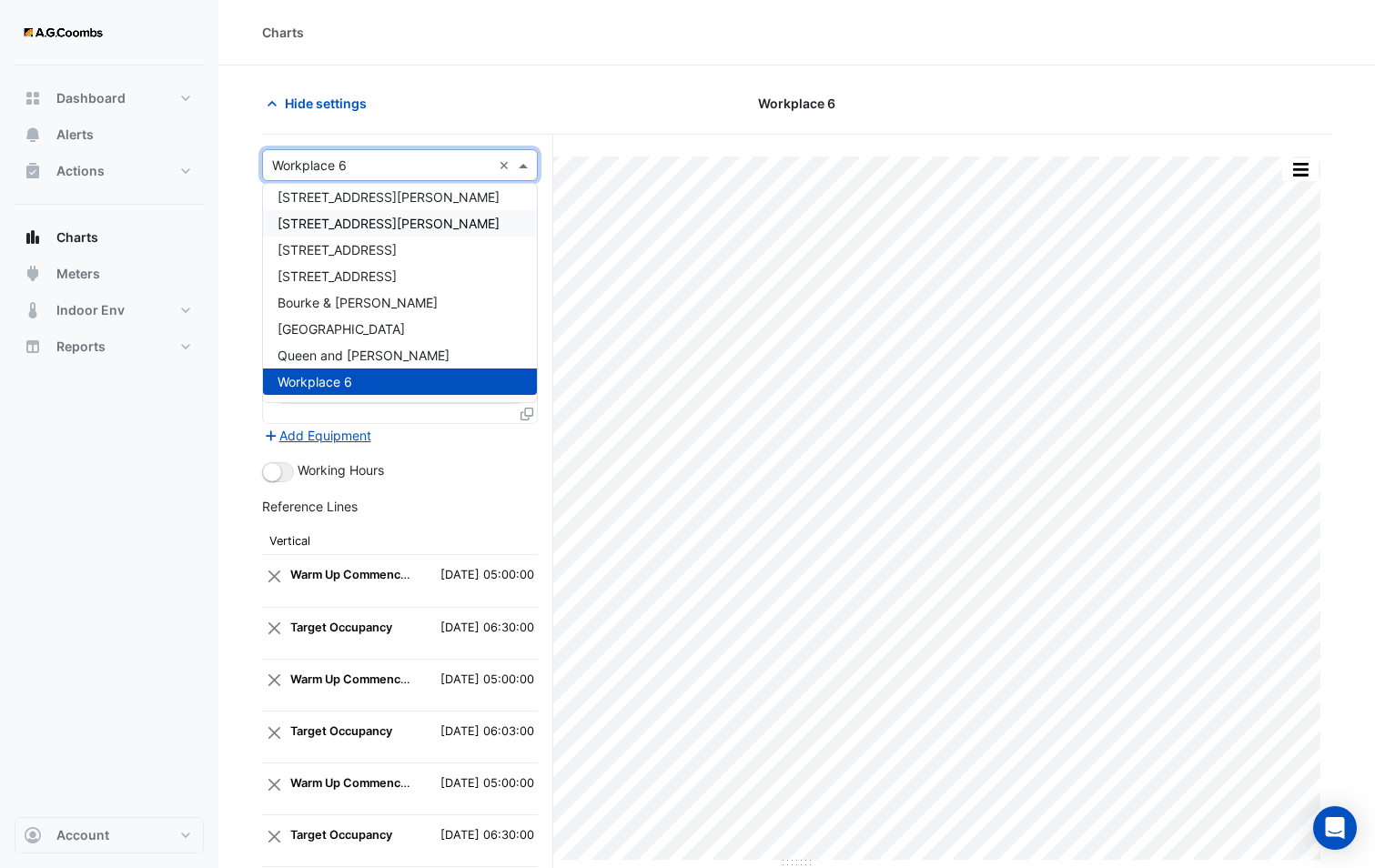
click at [340, 223] on span "[STREET_ADDRESS][PERSON_NAME]" at bounding box center [388, 223] width 222 height 16
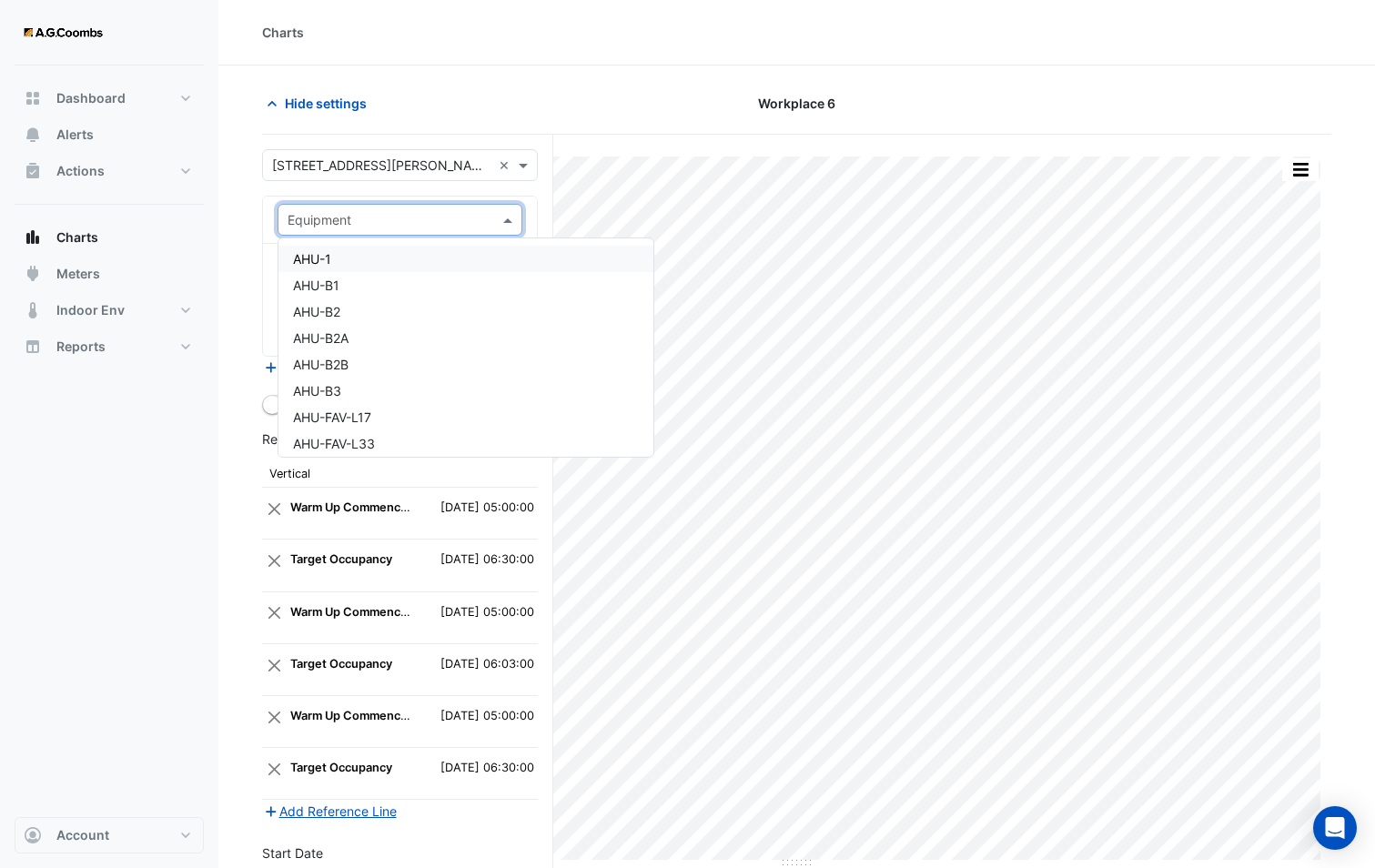
click at [345, 217] on input "text" at bounding box center [382, 220] width 188 height 19
click at [350, 264] on div "AHU-1" at bounding box center [466, 258] width 375 height 26
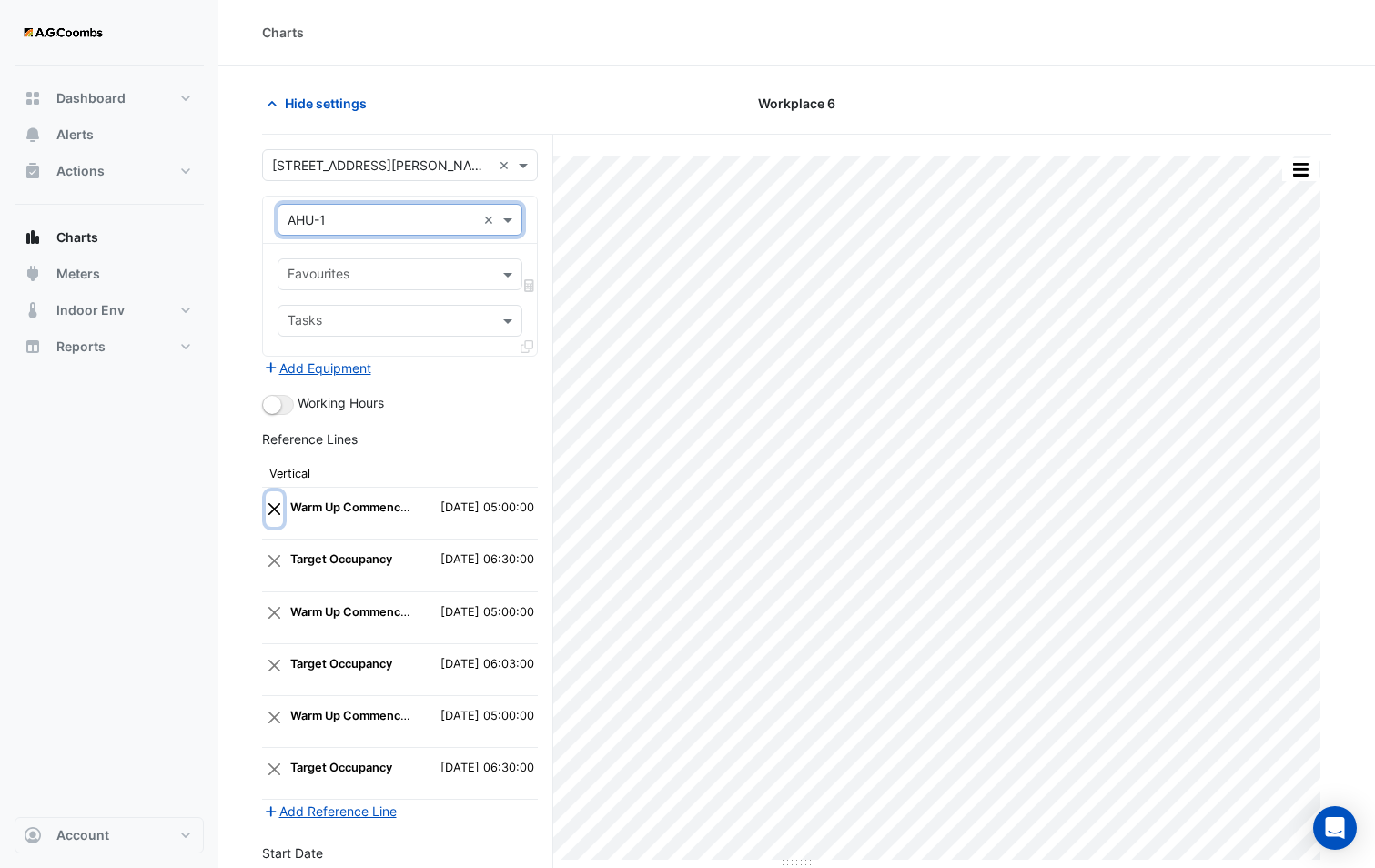
click at [274, 514] on button "Close" at bounding box center [275, 509] width 17 height 35
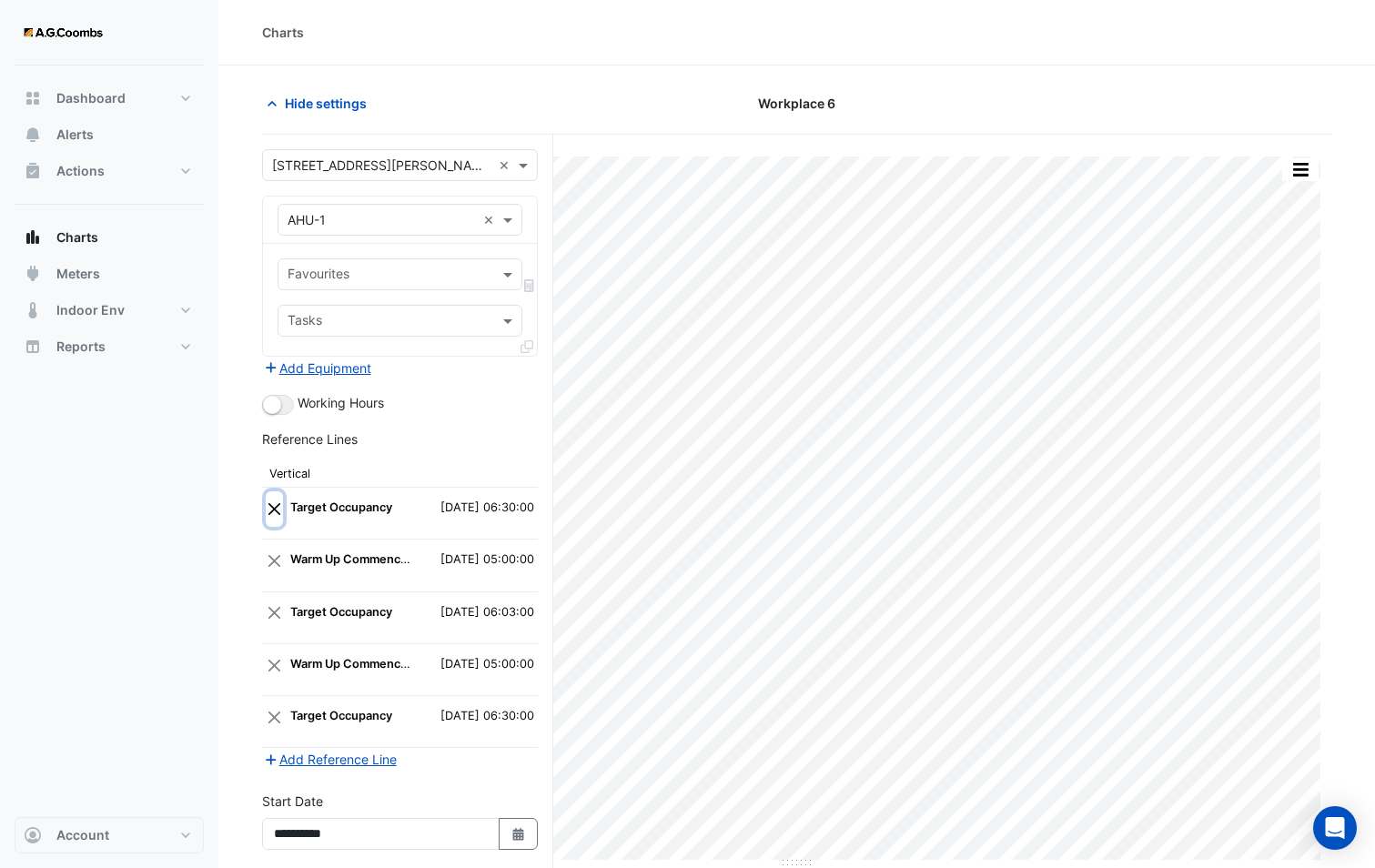
click at [274, 514] on button "Close" at bounding box center [275, 509] width 17 height 35
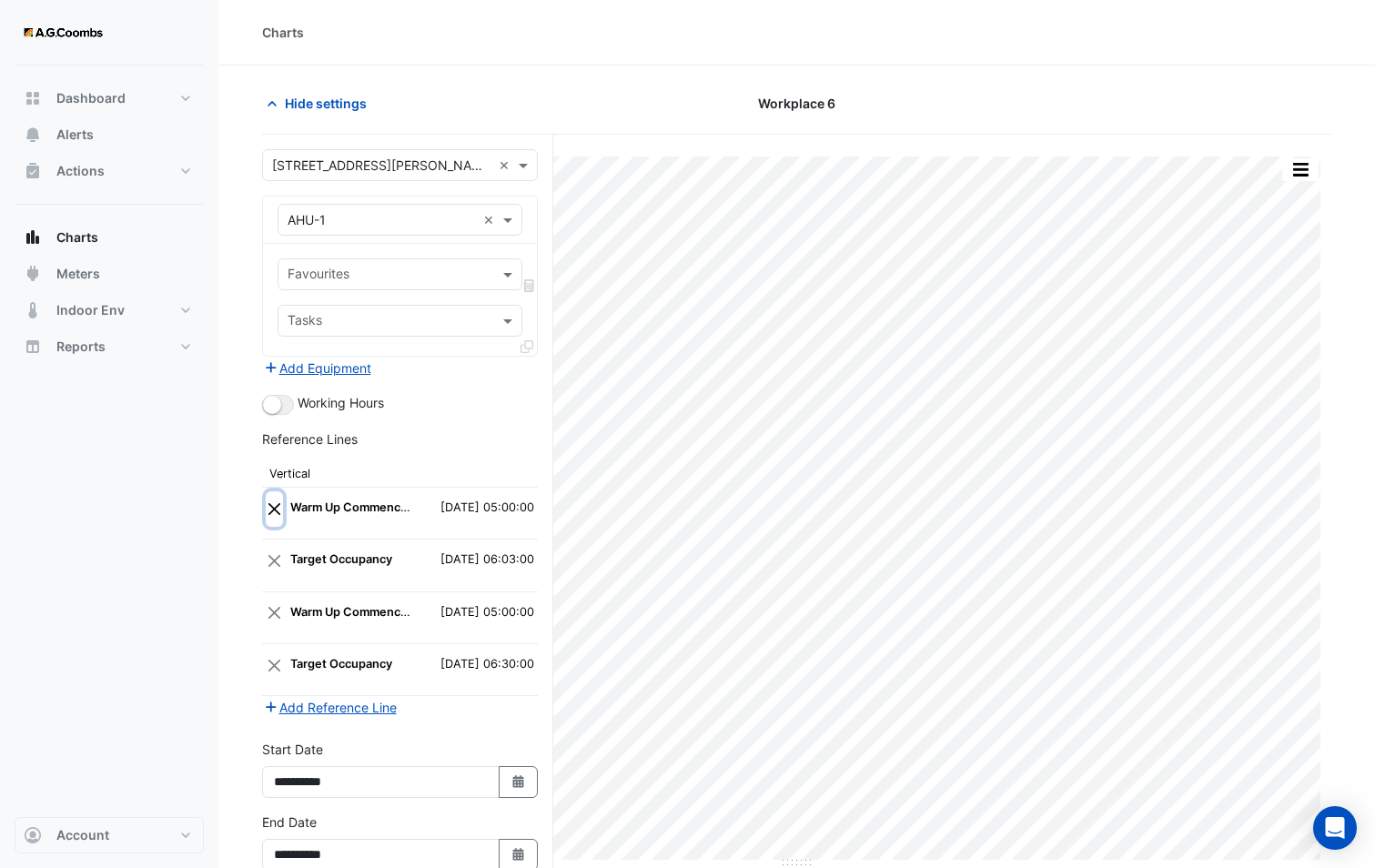
click at [274, 514] on button "Close" at bounding box center [275, 509] width 17 height 35
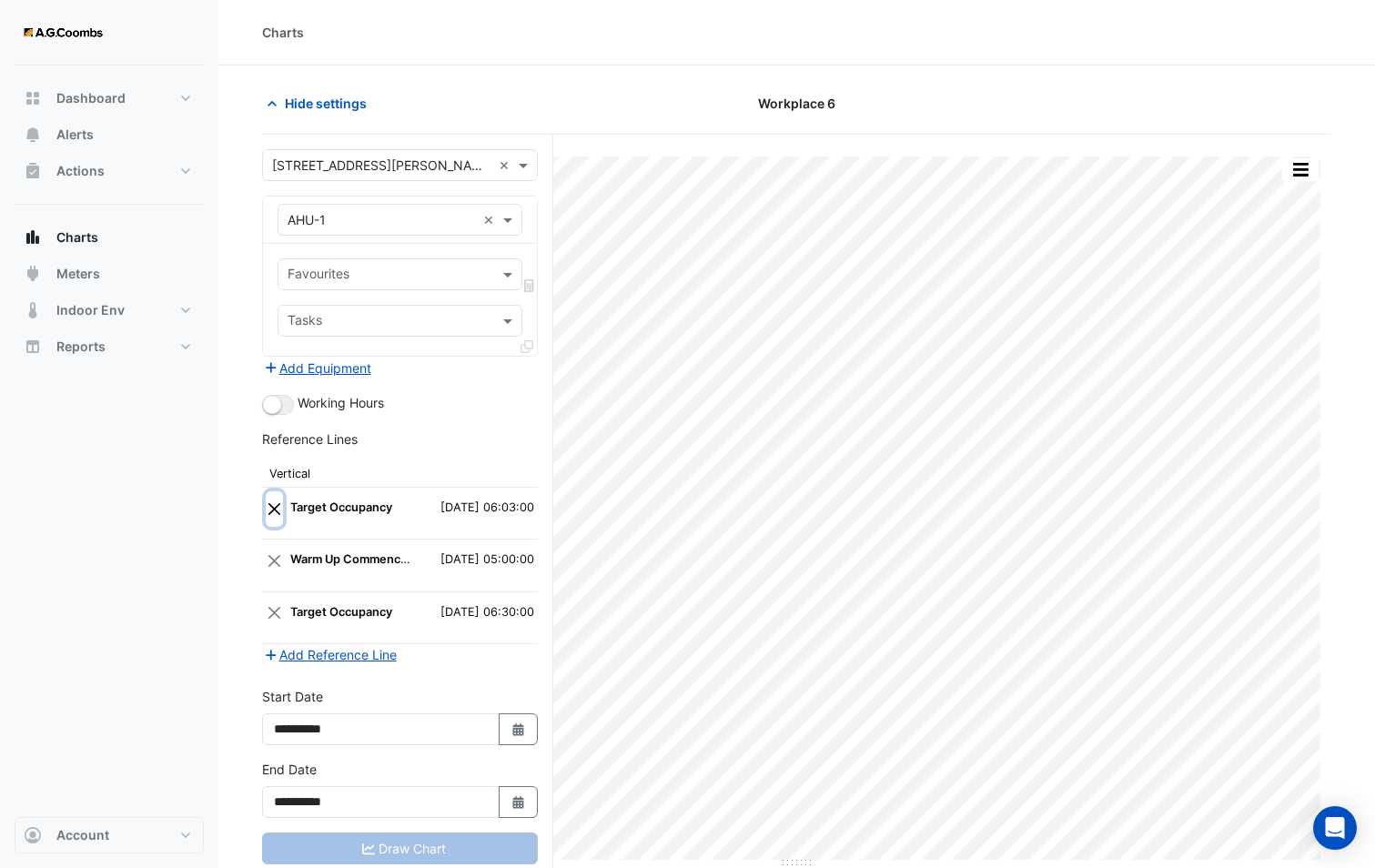
click at [274, 514] on button "Close" at bounding box center [275, 509] width 17 height 35
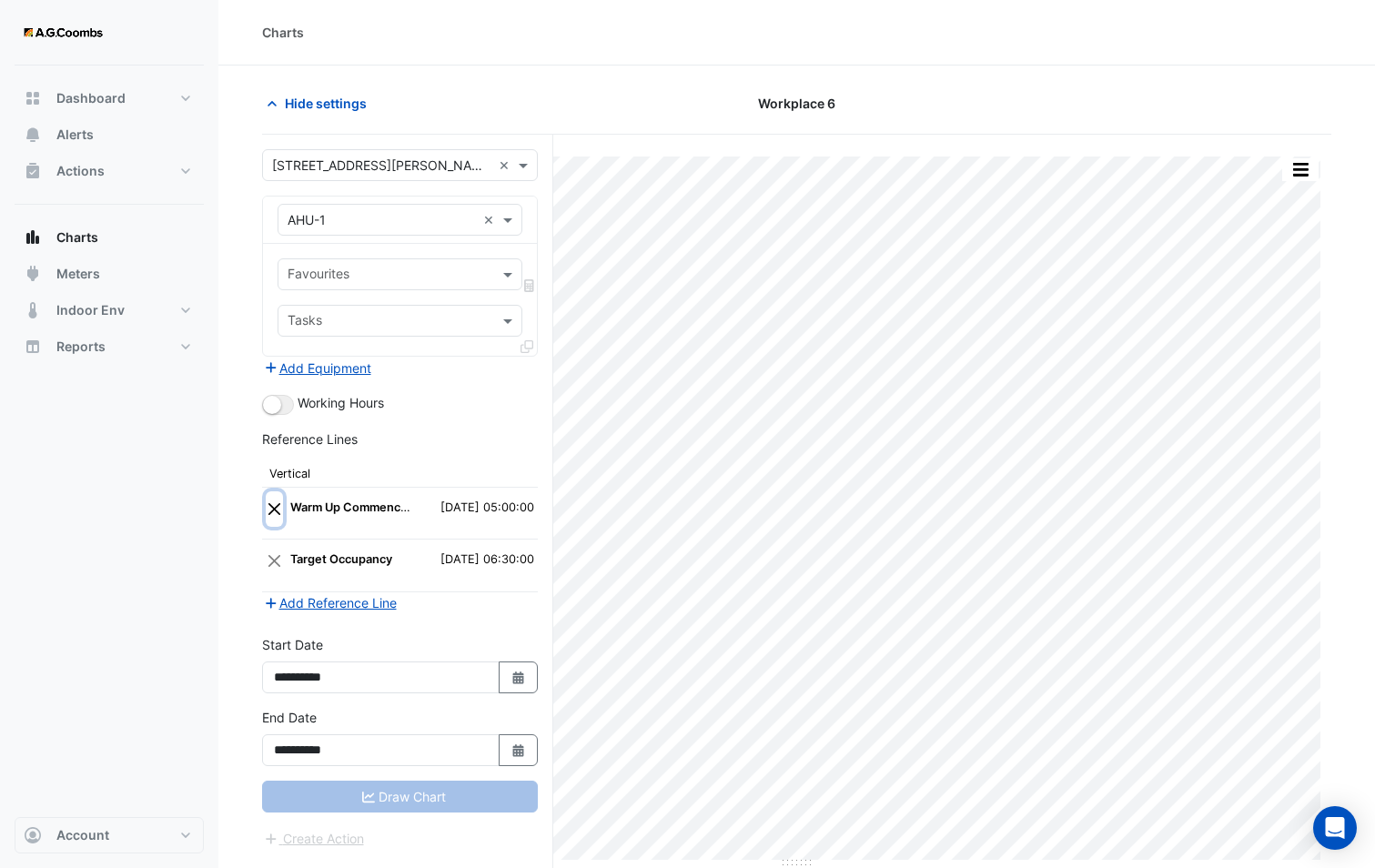
click at [274, 514] on button "Close" at bounding box center [275, 509] width 17 height 35
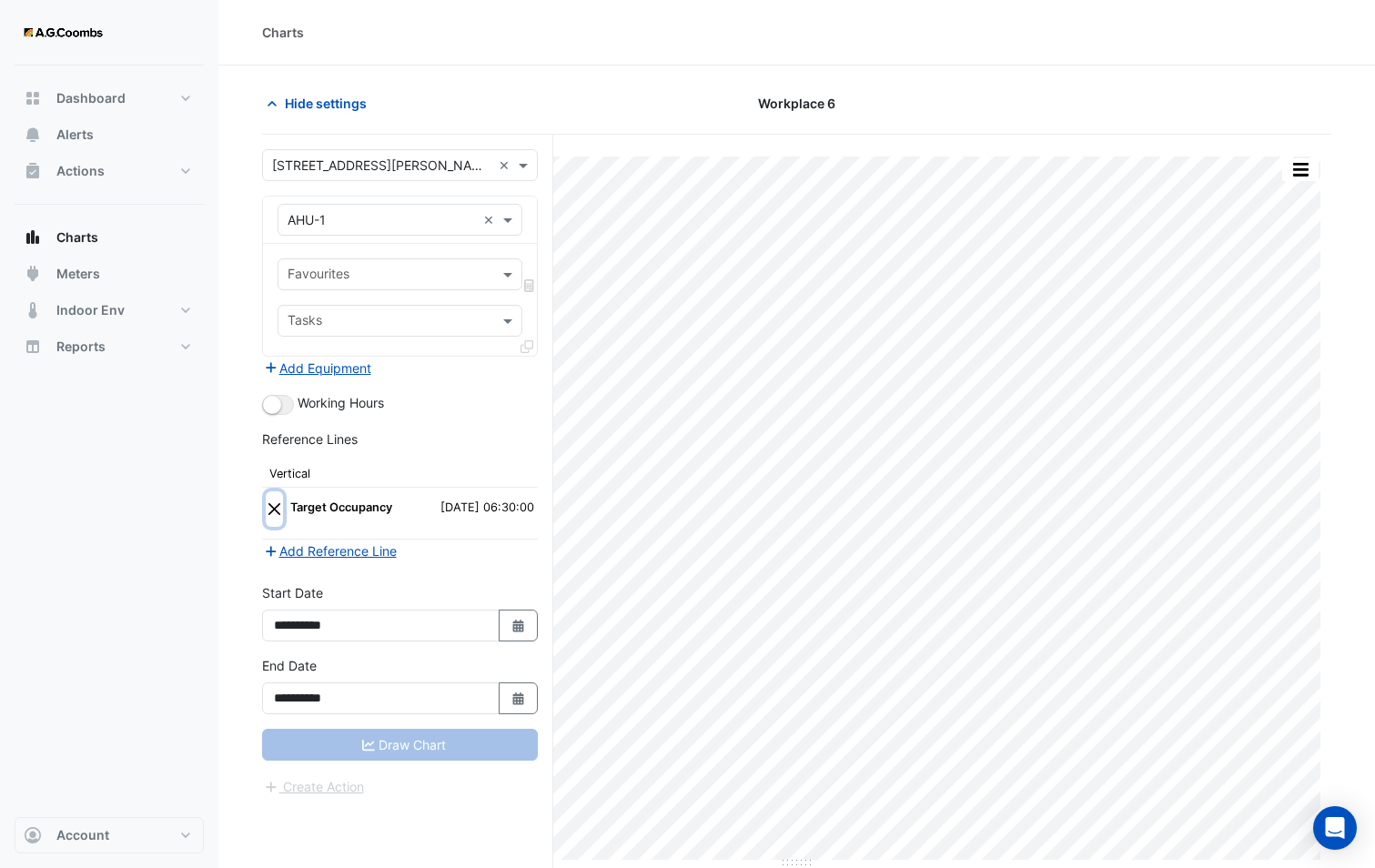
click at [274, 514] on button "Close" at bounding box center [275, 509] width 17 height 35
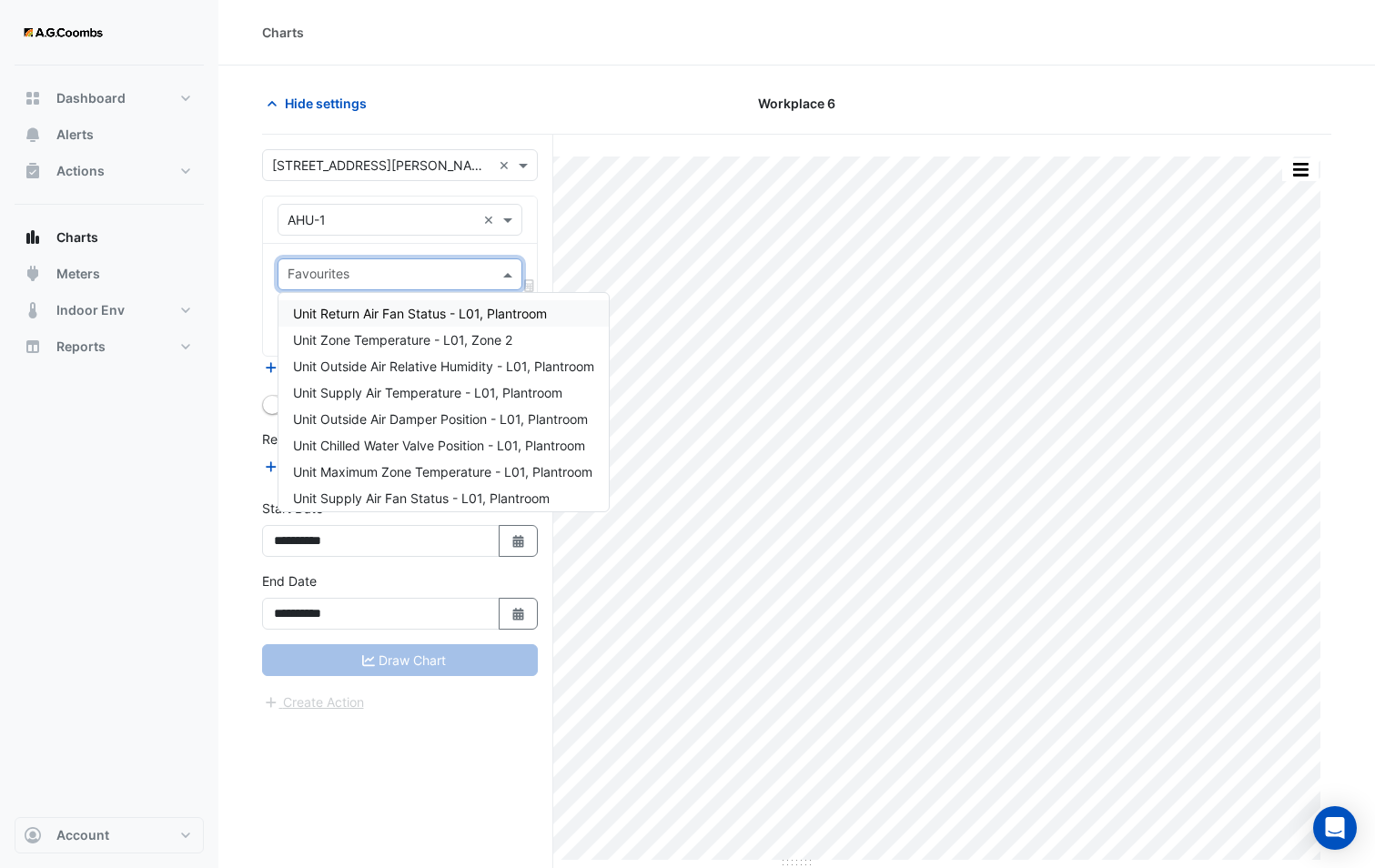
click at [352, 271] on input "text" at bounding box center [389, 277] width 204 height 19
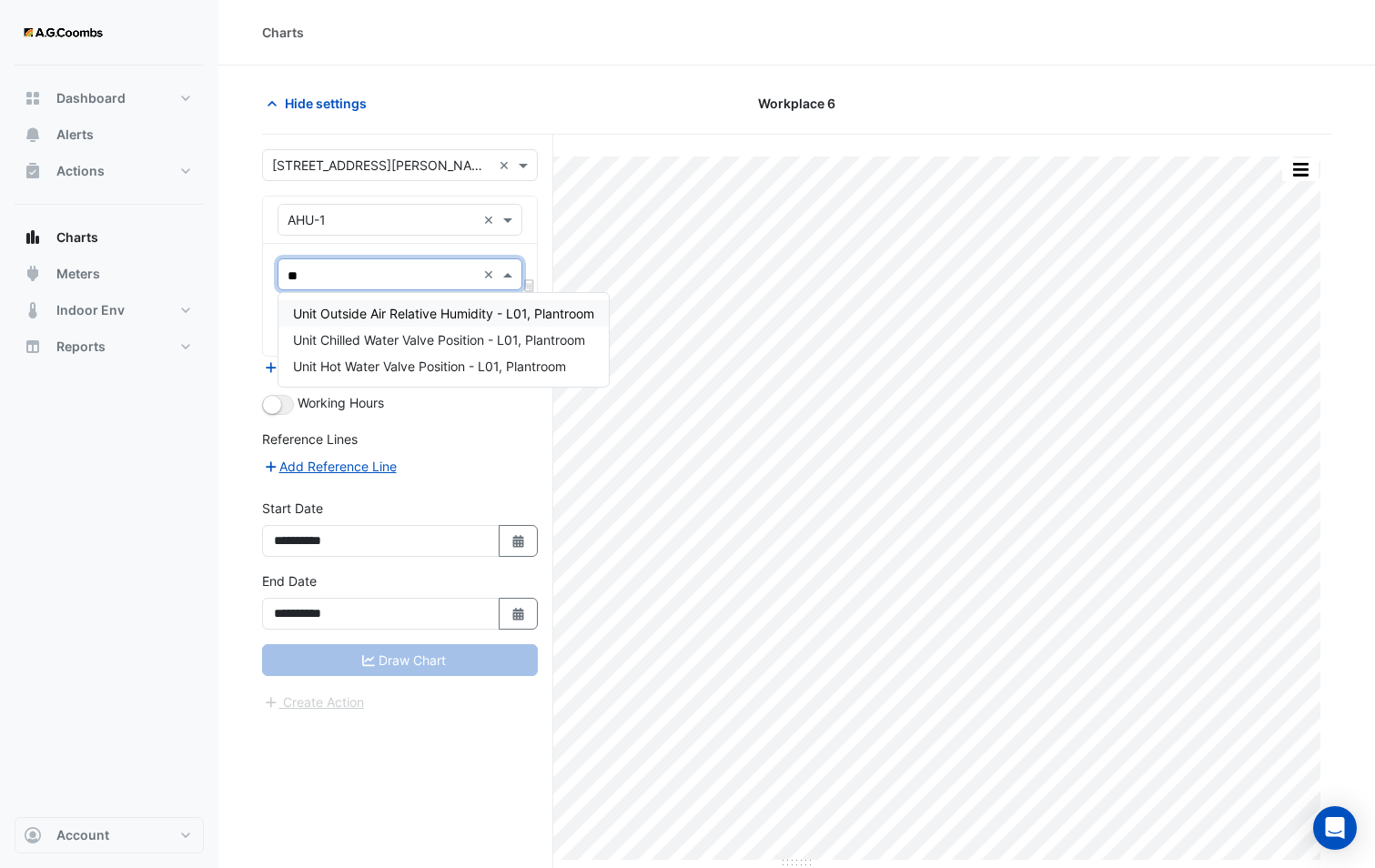
type input "***"
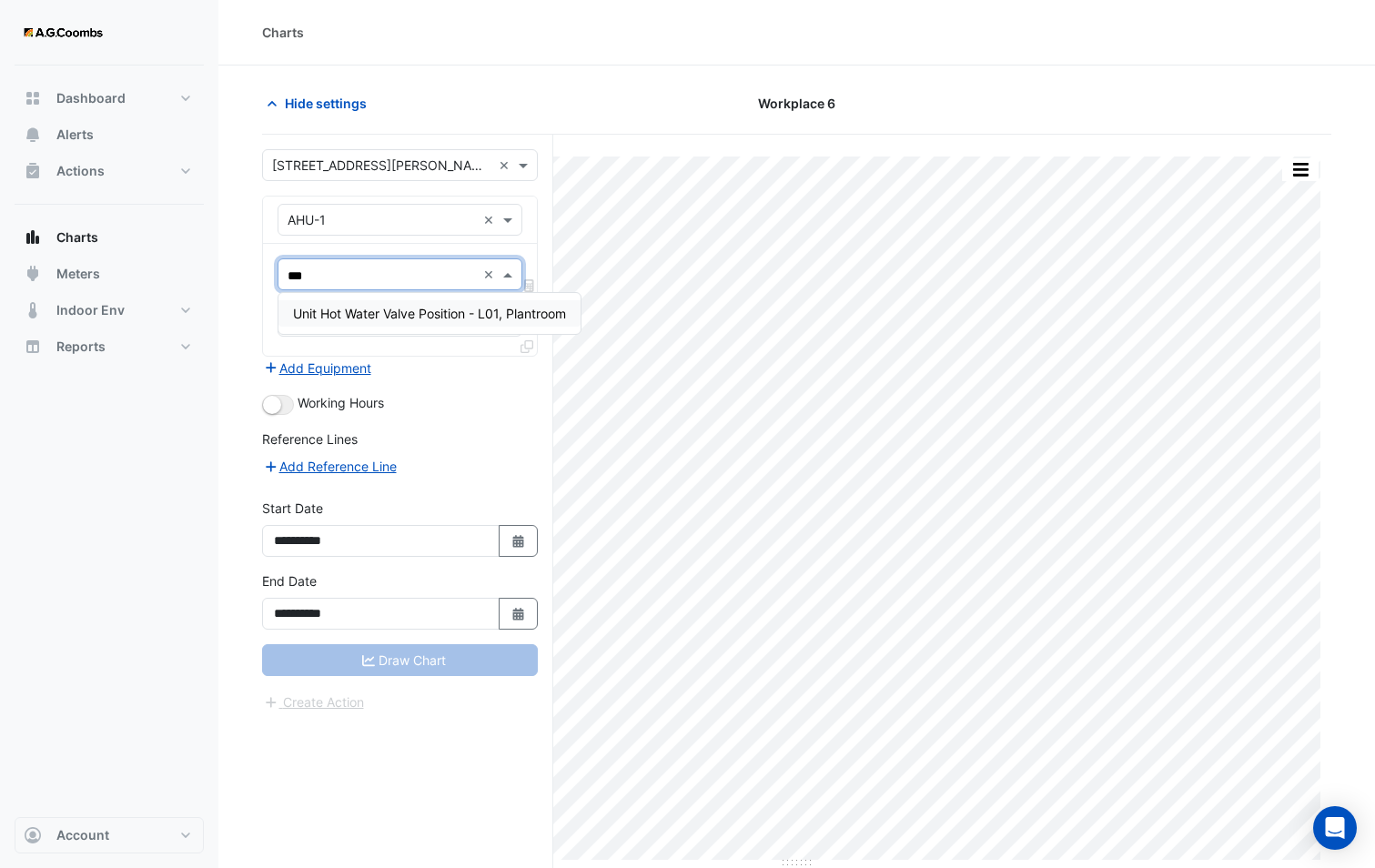
click at [413, 302] on div "Unit Hot Water Valve Position - L01, Plantroom" at bounding box center [429, 313] width 302 height 26
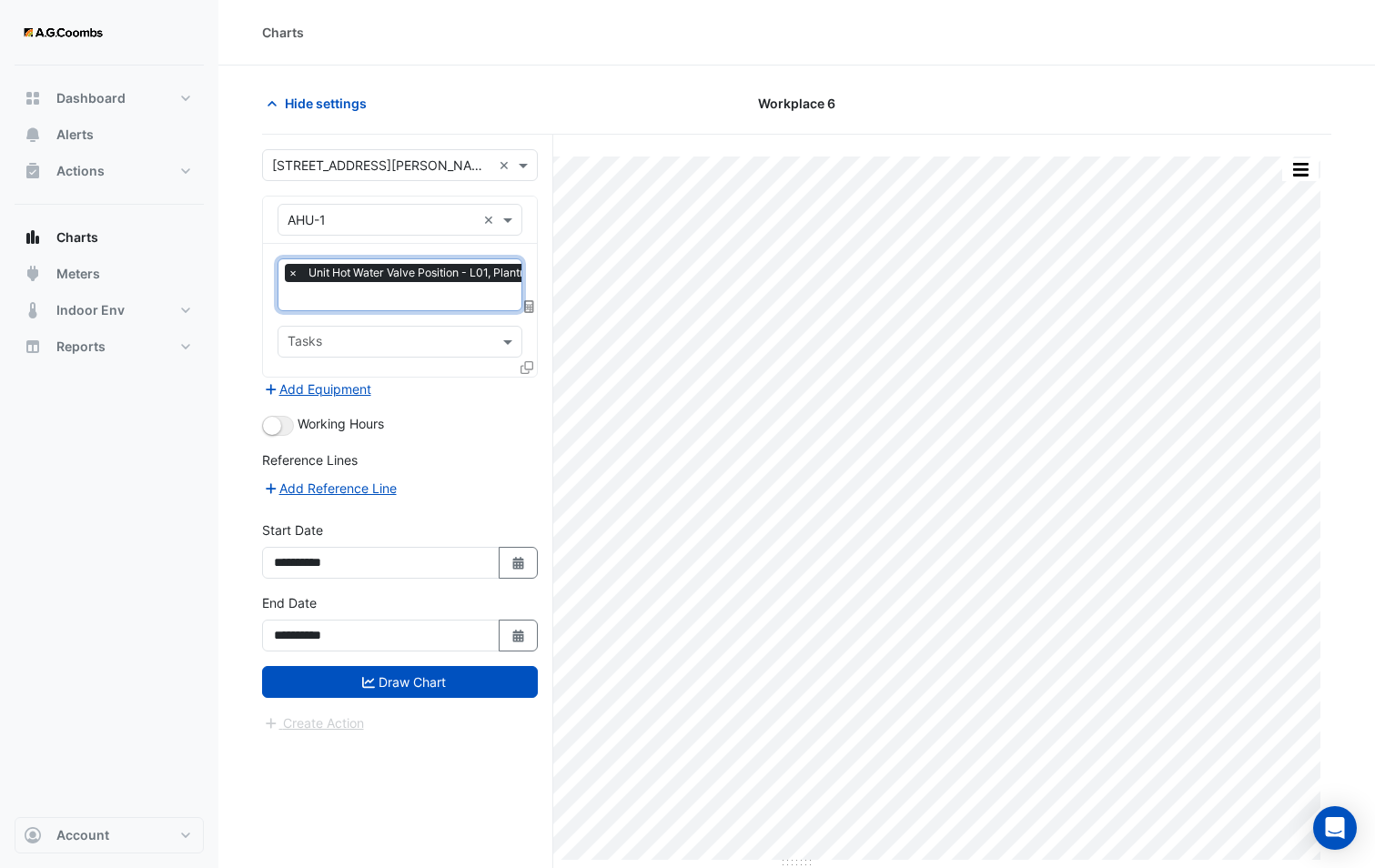
click at [381, 301] on input "text" at bounding box center [421, 298] width 268 height 19
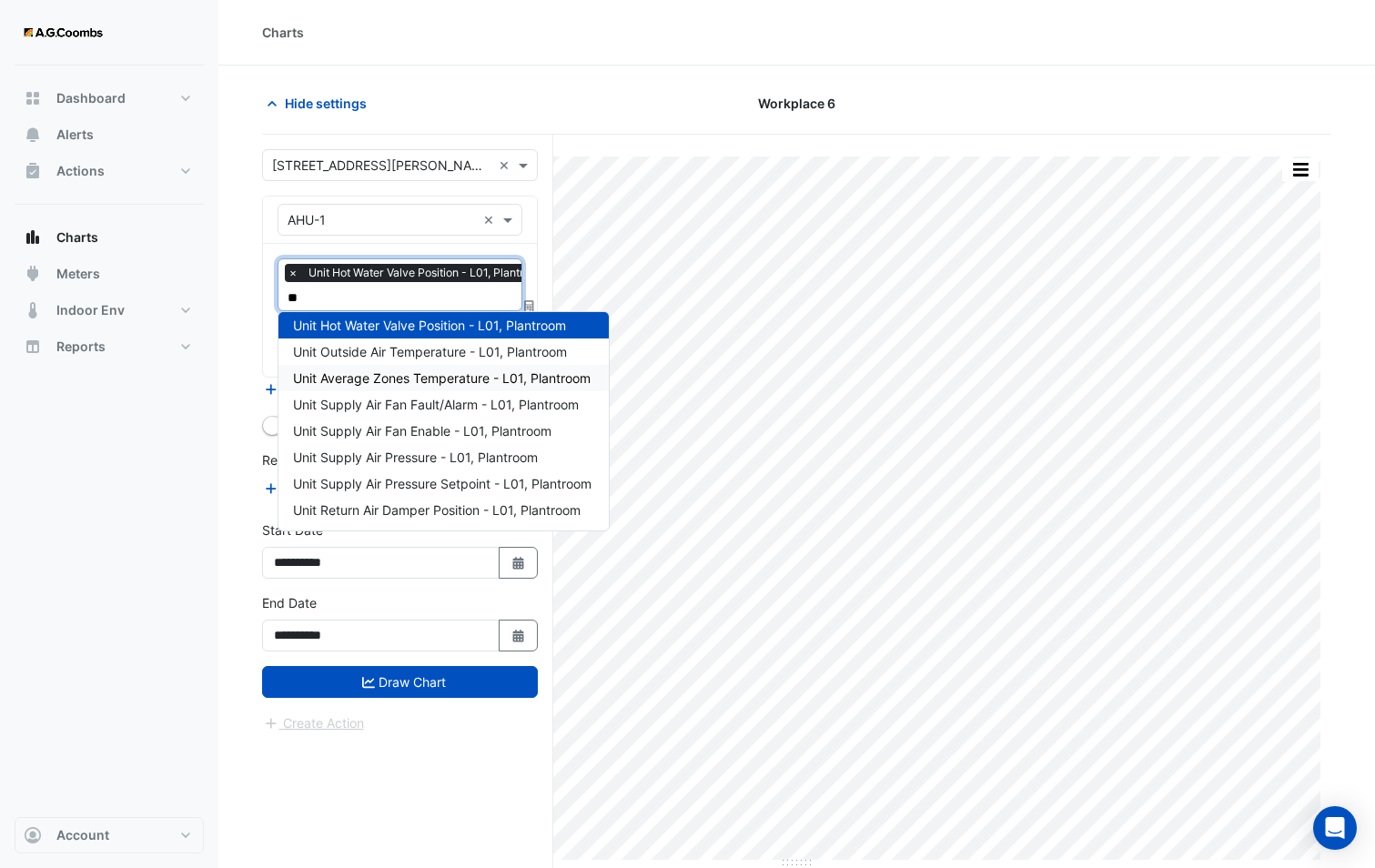
scroll to position [0, 0]
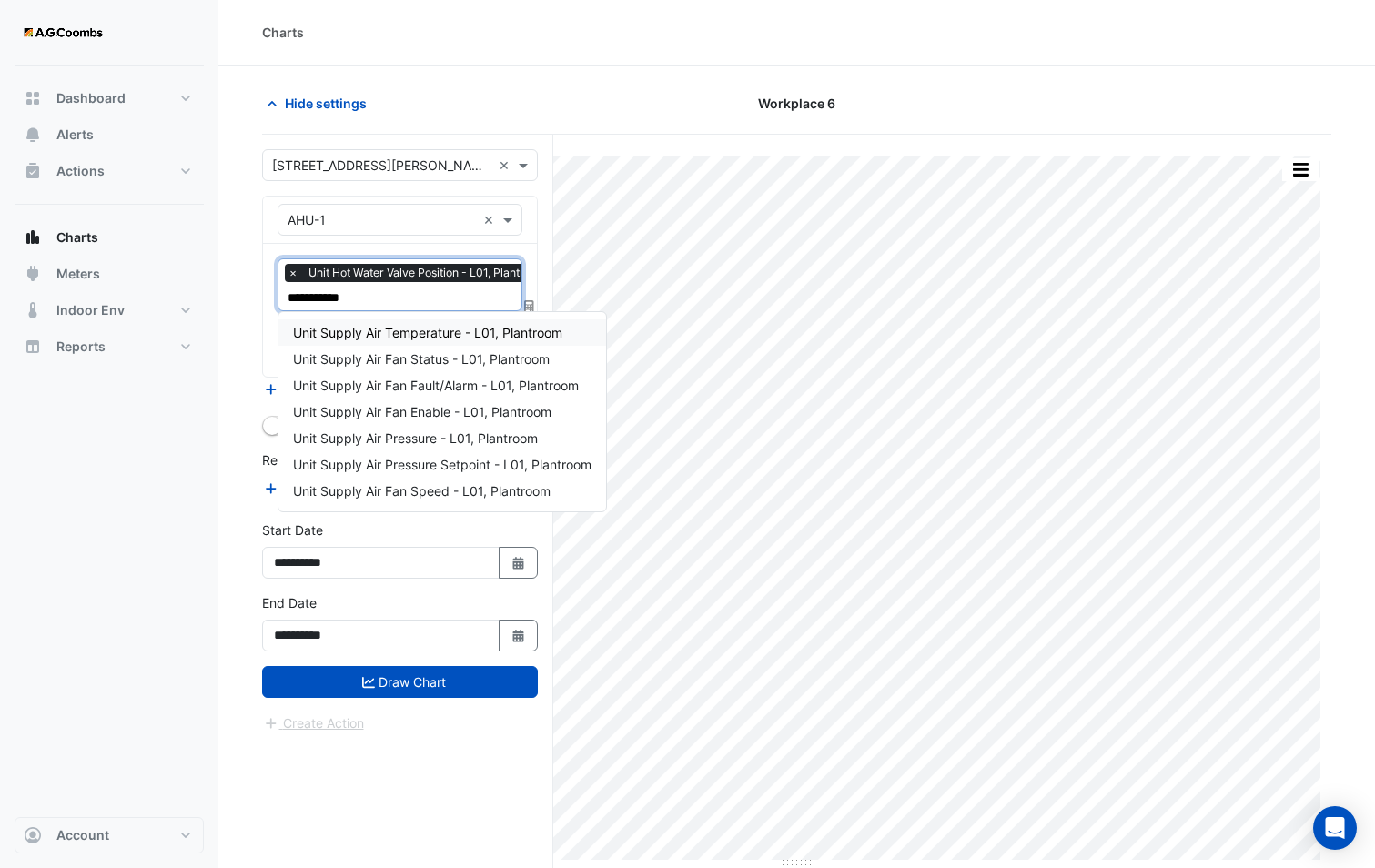
type input "**********"
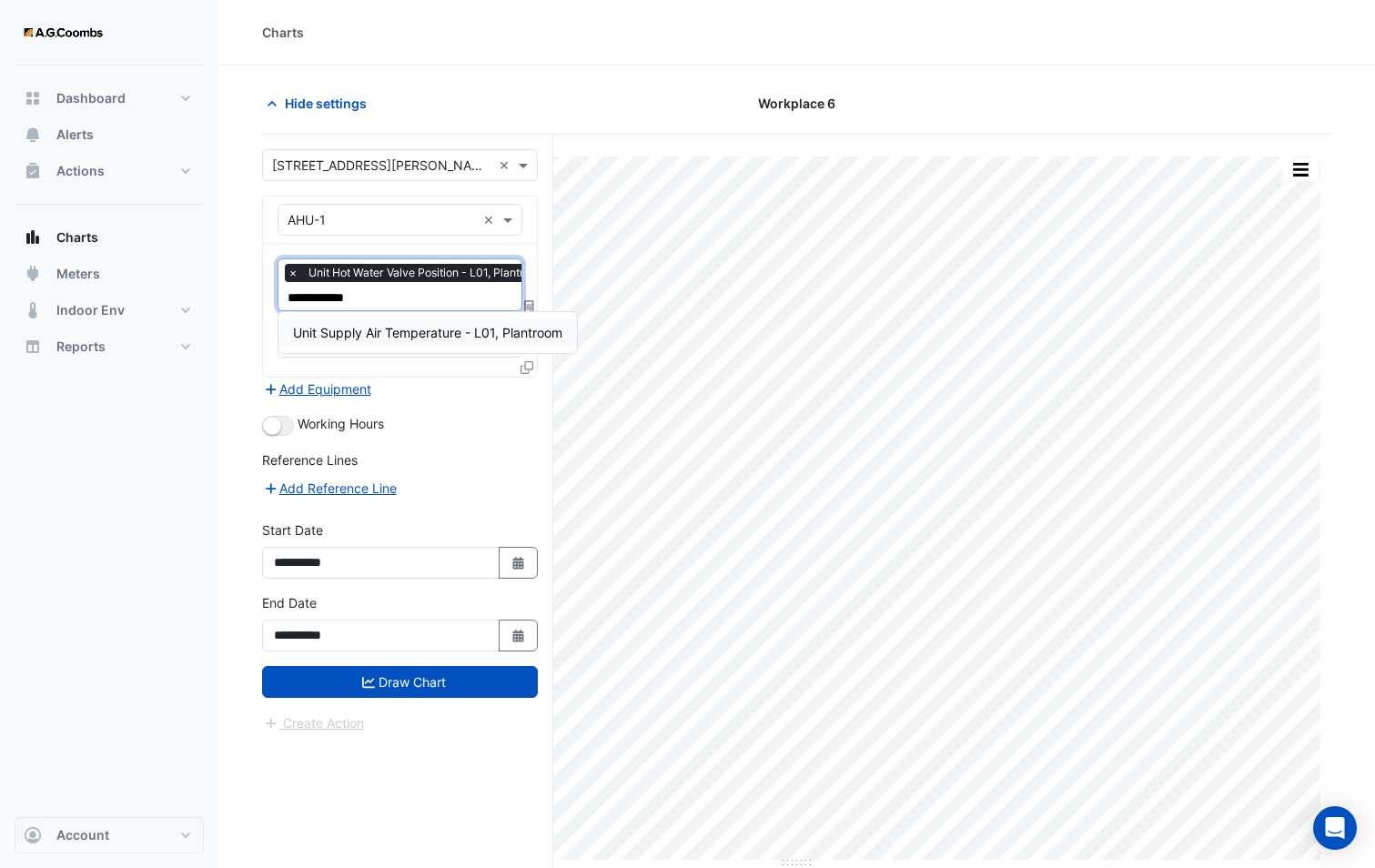
click at [386, 328] on span "Unit Supply Air Temperature - L01, Plantroom" at bounding box center [427, 332] width 269 height 16
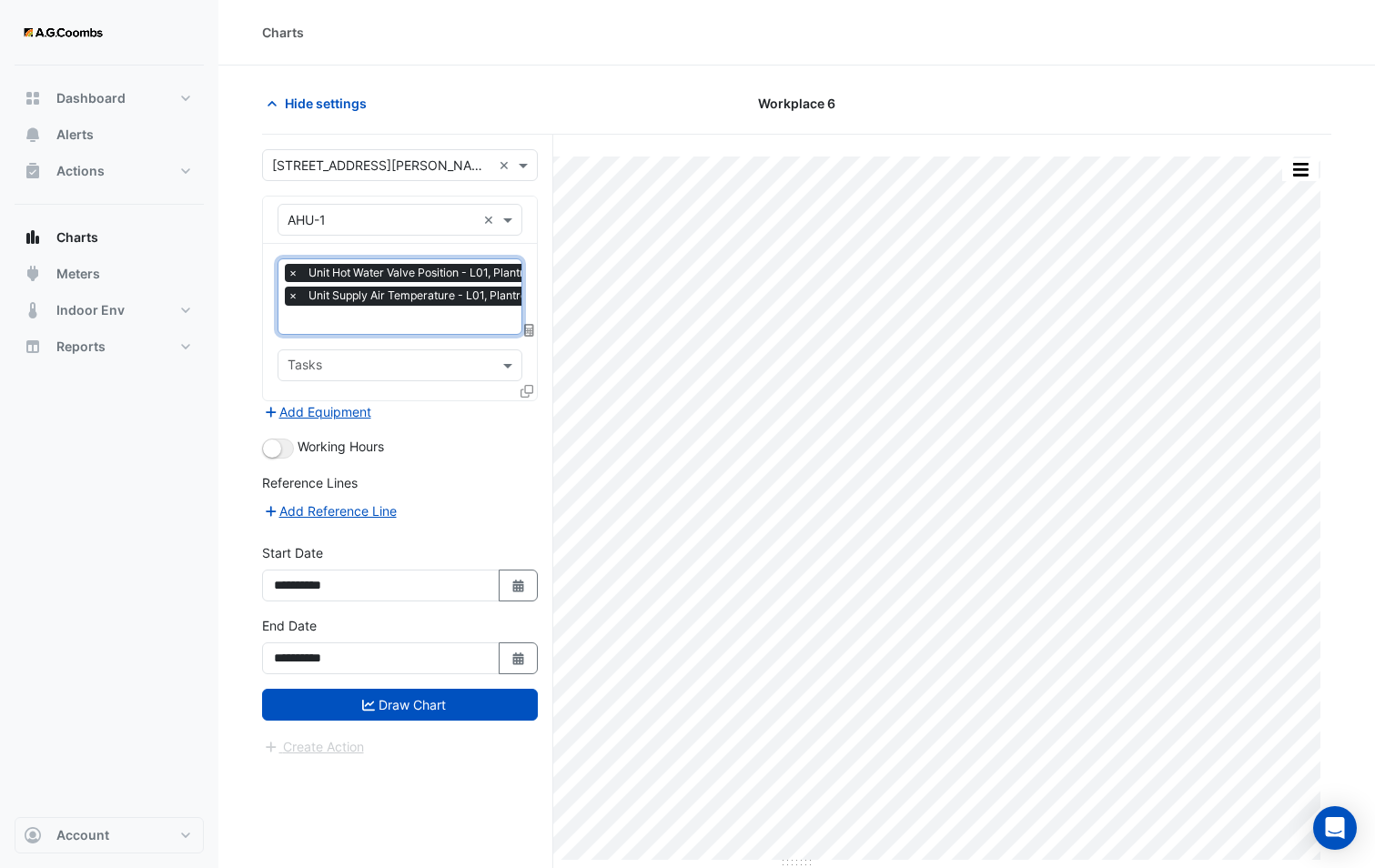
click at [383, 320] on input "text" at bounding box center [421, 321] width 268 height 19
type input "*"
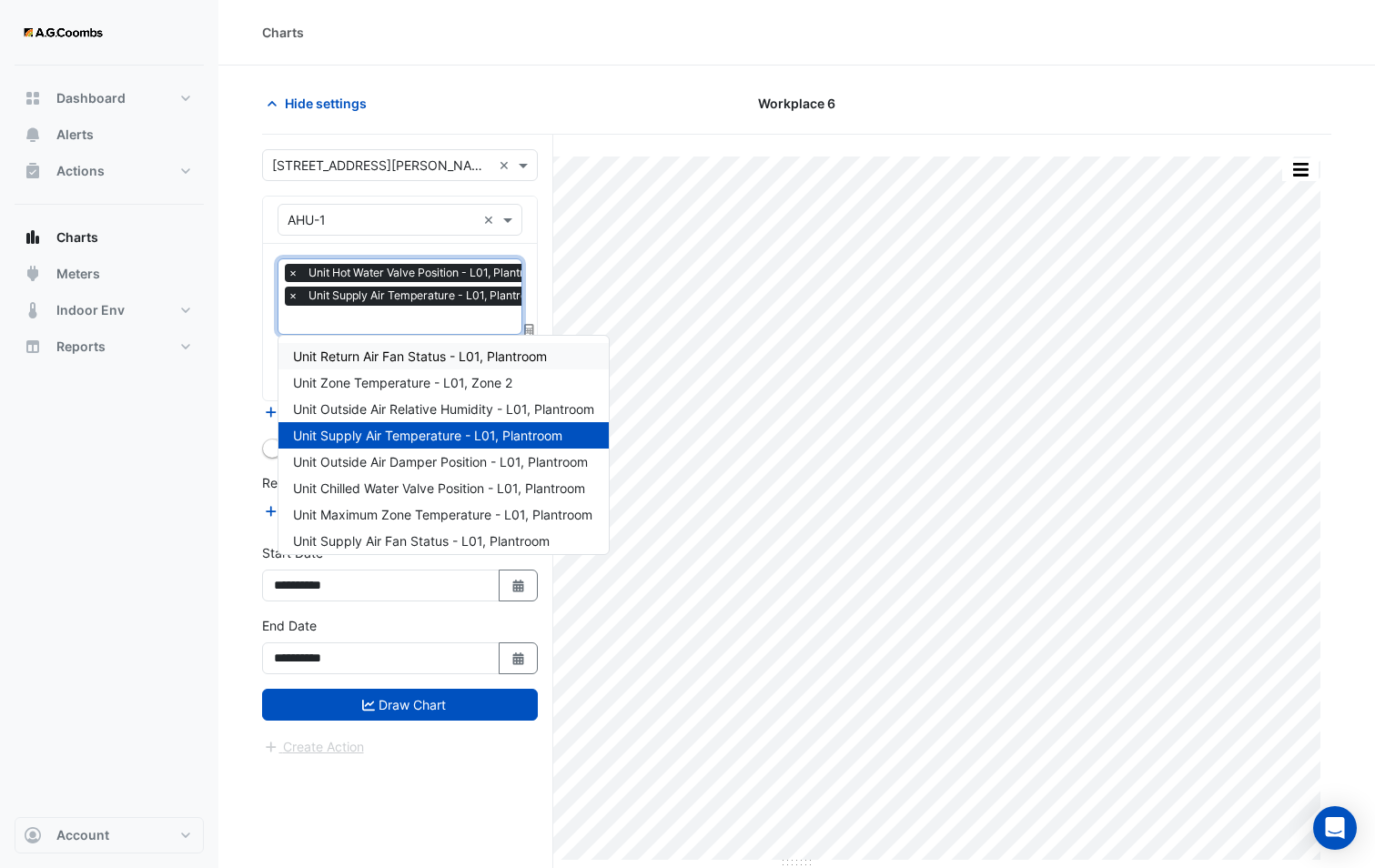
click at [251, 314] on section "Hide settings Workplace 6 Split by Unit Split All Print Save as JPEG Save as PN…" at bounding box center [796, 501] width 1157 height 872
click at [296, 325] on input "text" at bounding box center [421, 321] width 268 height 19
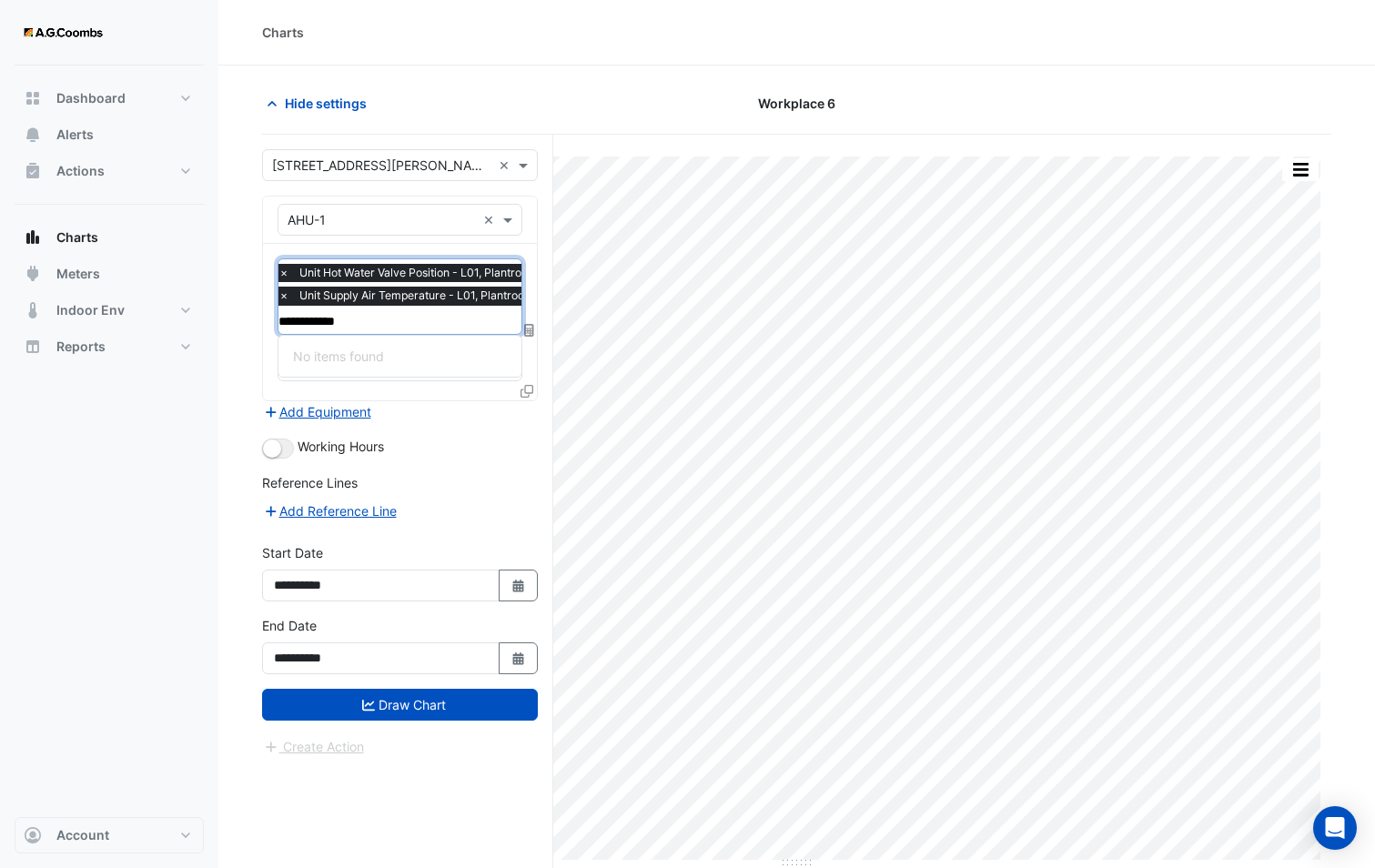
drag, startPoint x: 364, startPoint y: 325, endPoint x: 281, endPoint y: 323, distance: 83.0
click at [281, 323] on input "**********" at bounding box center [413, 321] width 268 height 19
type input "********"
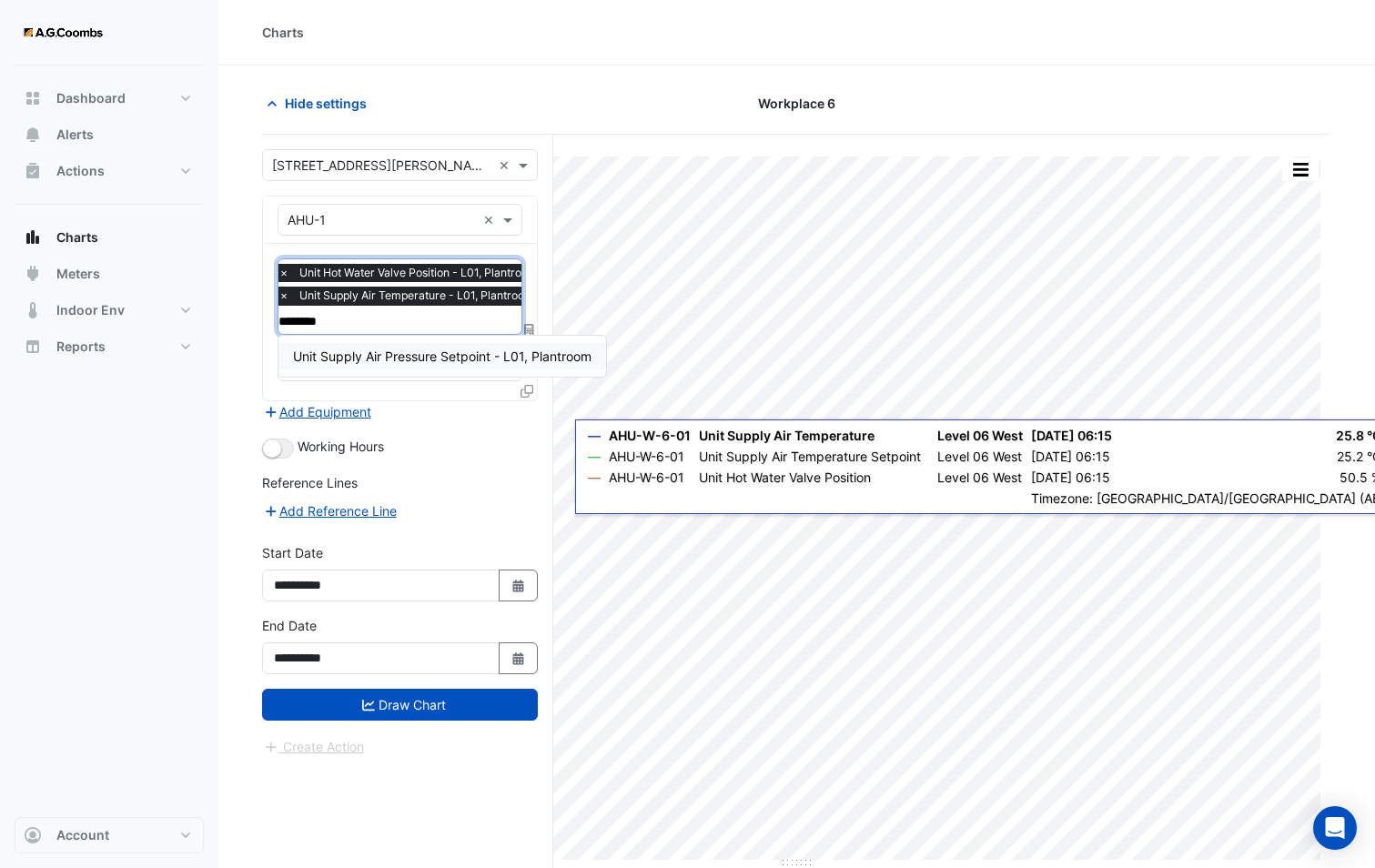
click at [436, 417] on div "Add Equipment" at bounding box center [400, 412] width 276 height 21
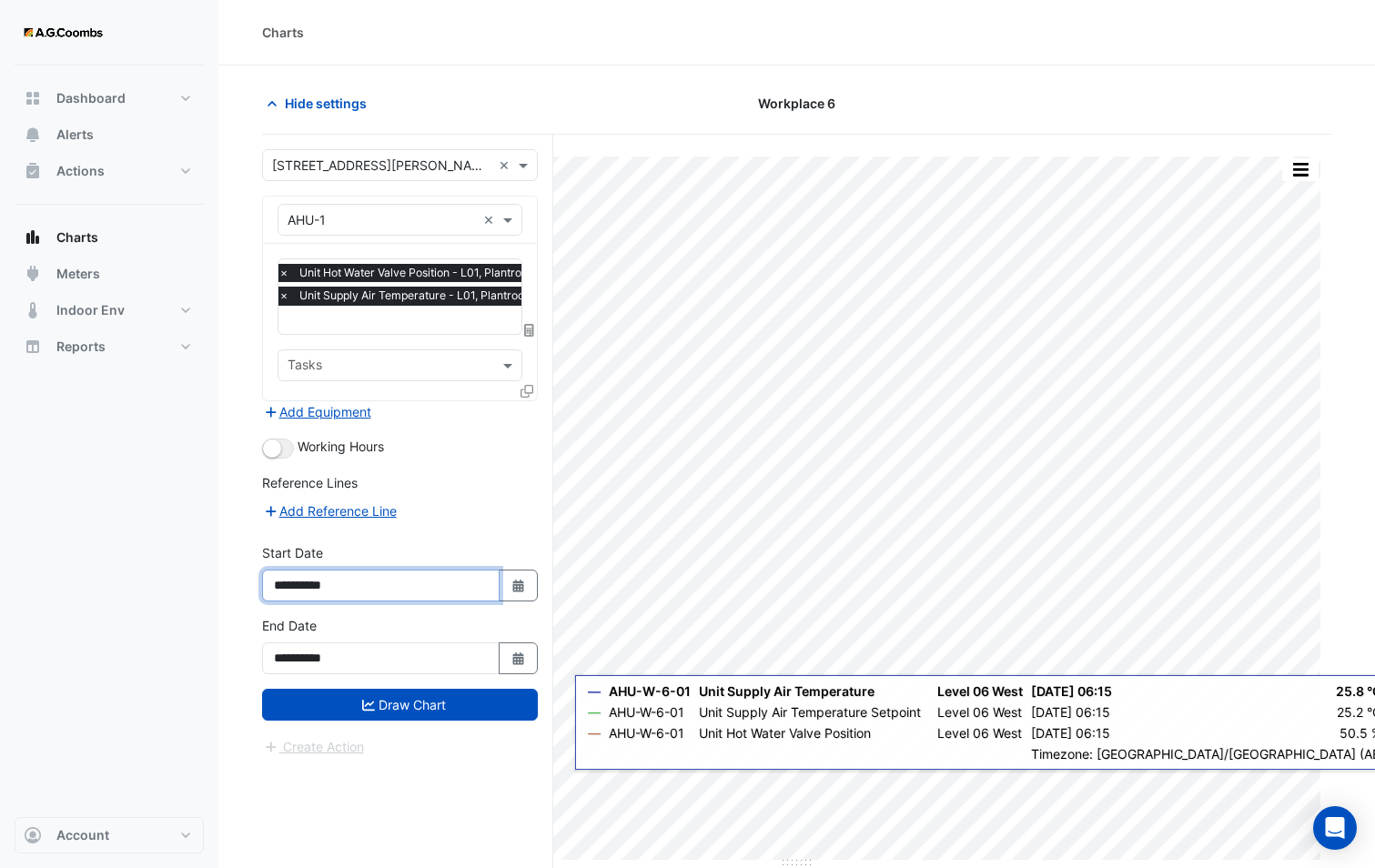
drag, startPoint x: 416, startPoint y: 584, endPoint x: 318, endPoint y: 584, distance: 98.0
click at [318, 584] on input "**********" at bounding box center [381, 584] width 238 height 32
type input "**********"
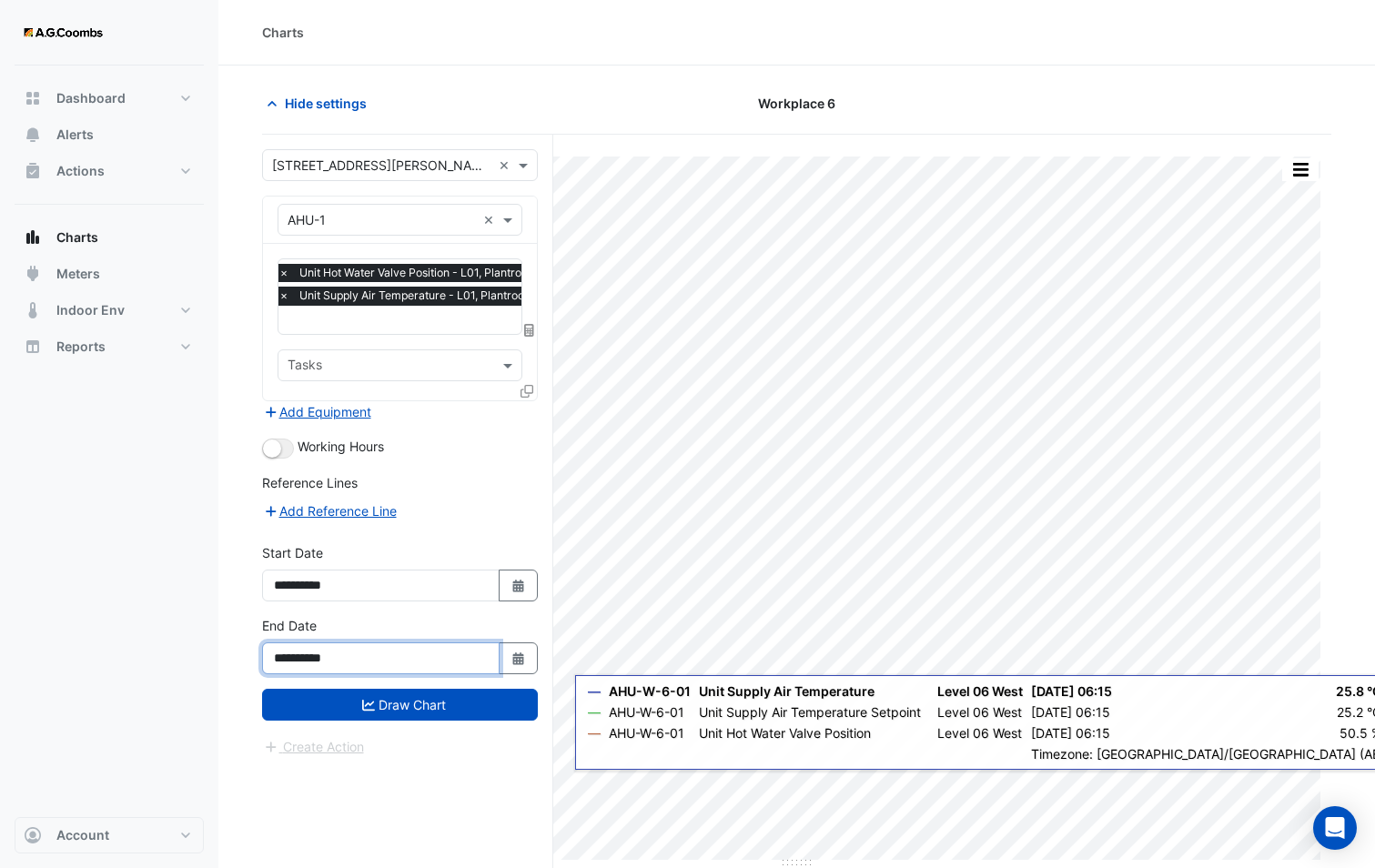
drag, startPoint x: 369, startPoint y: 664, endPoint x: 318, endPoint y: 649, distance: 53.2
click at [318, 649] on input "**********" at bounding box center [381, 657] width 238 height 32
type input "**********"
click at [359, 513] on button "Add Reference Line" at bounding box center [330, 511] width 136 height 21
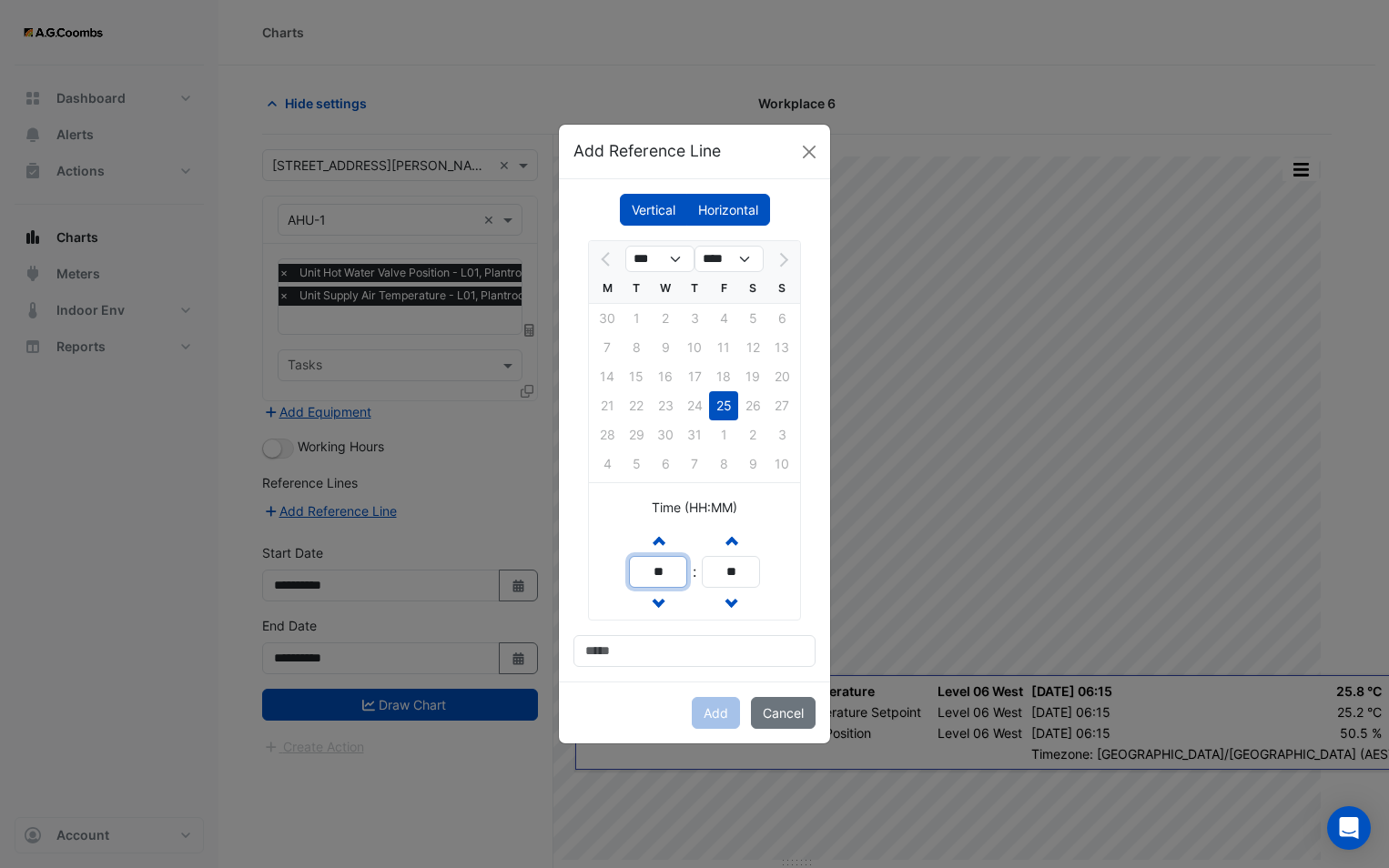
drag, startPoint x: 680, startPoint y: 568, endPoint x: 590, endPoint y: 563, distance: 90.1
click at [591, 563] on div "Increment hours ** Decrement hours : Increment minutes ** Decrement minutes" at bounding box center [694, 572] width 211 height 95
type input "**"
click at [603, 625] on div "*** **** M T W T F S S 30 1 2 3 4 5 6 7 8 9 10 11 12 13 14 15 16 17 18 19 20 21…" at bounding box center [694, 452] width 242 height 426
click at [684, 651] on input at bounding box center [694, 651] width 242 height 32
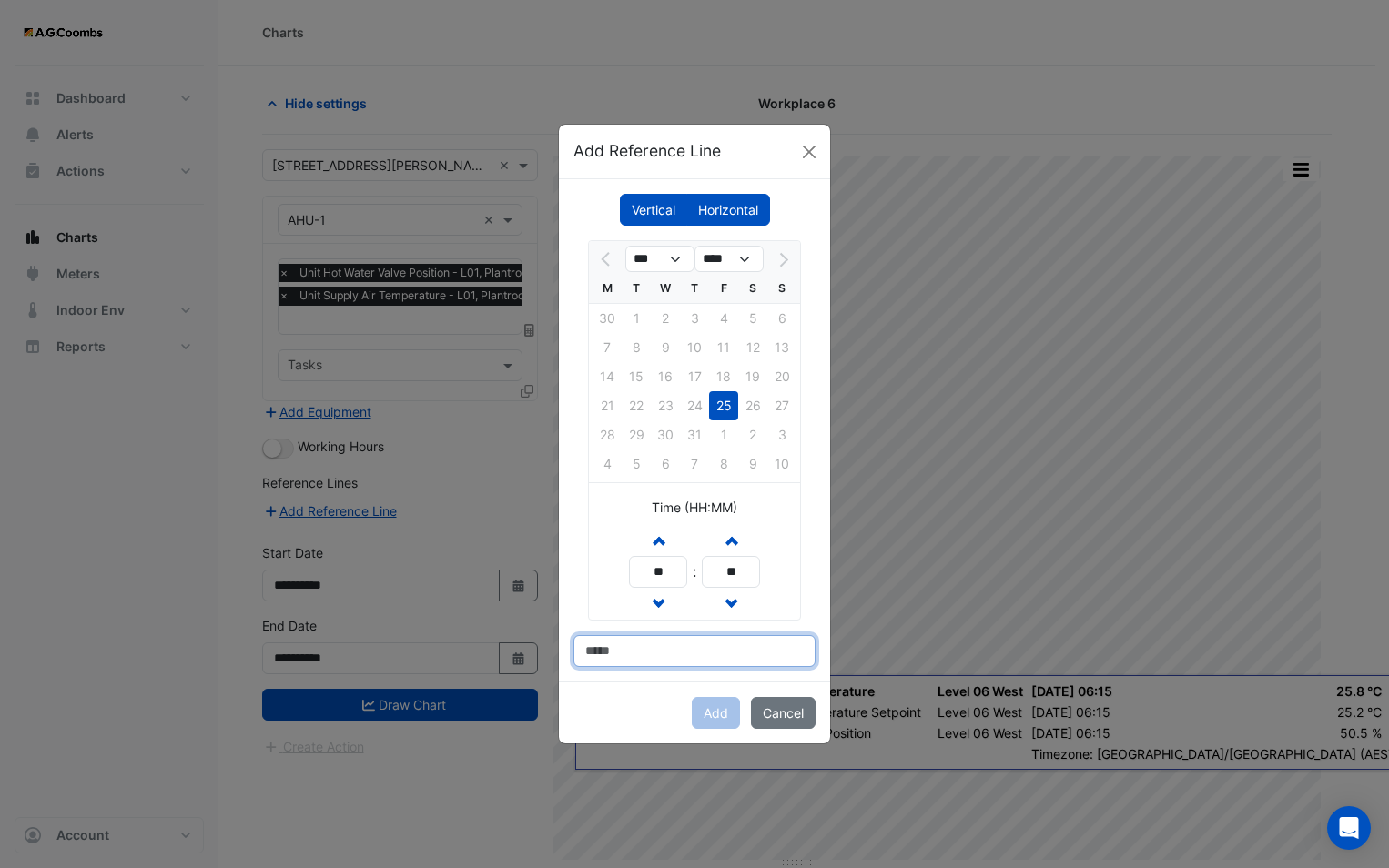
type input "**********"
click at [711, 717] on button "Add" at bounding box center [716, 713] width 49 height 32
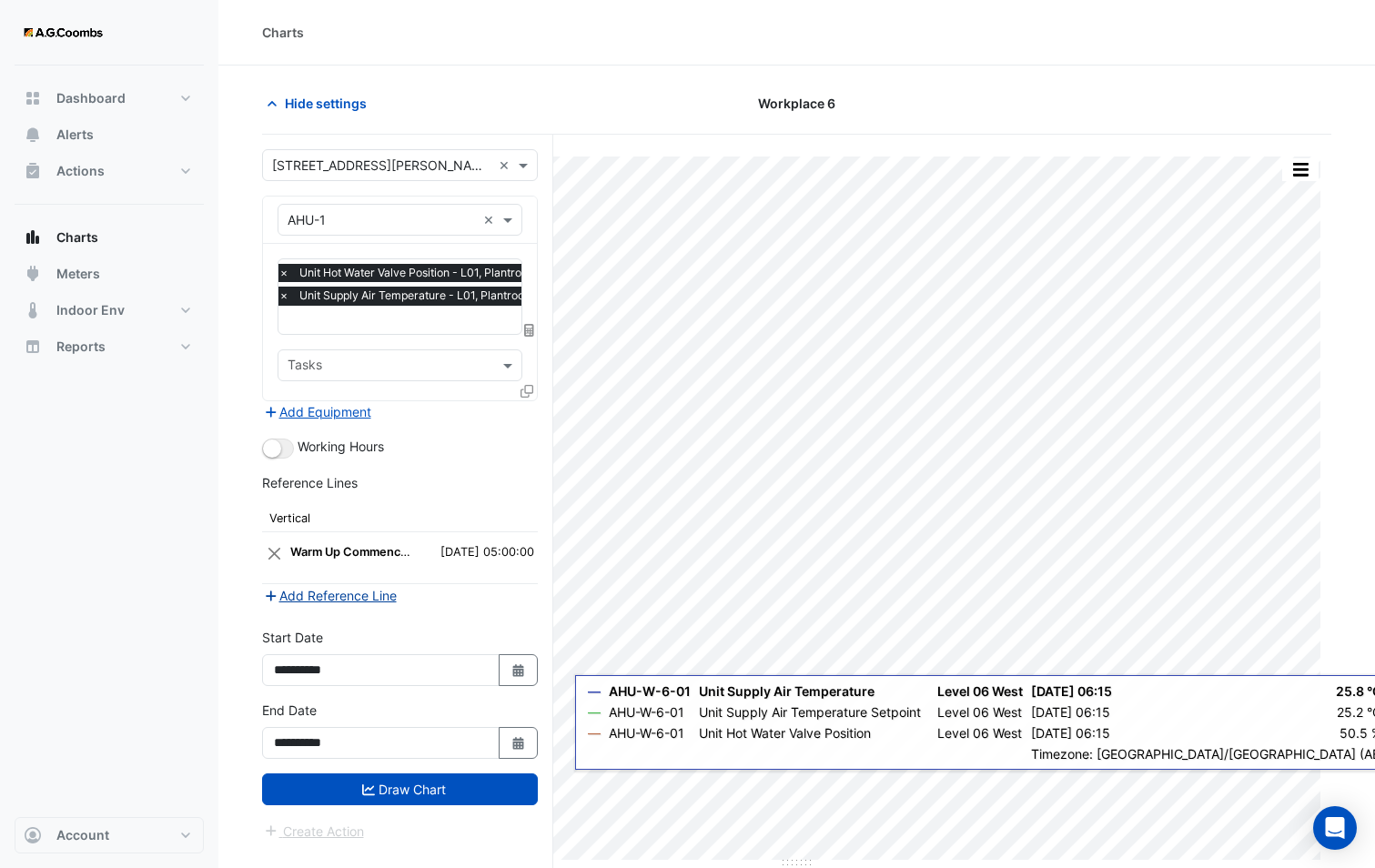
click at [376, 601] on button "Add Reference Line" at bounding box center [330, 595] width 136 height 21
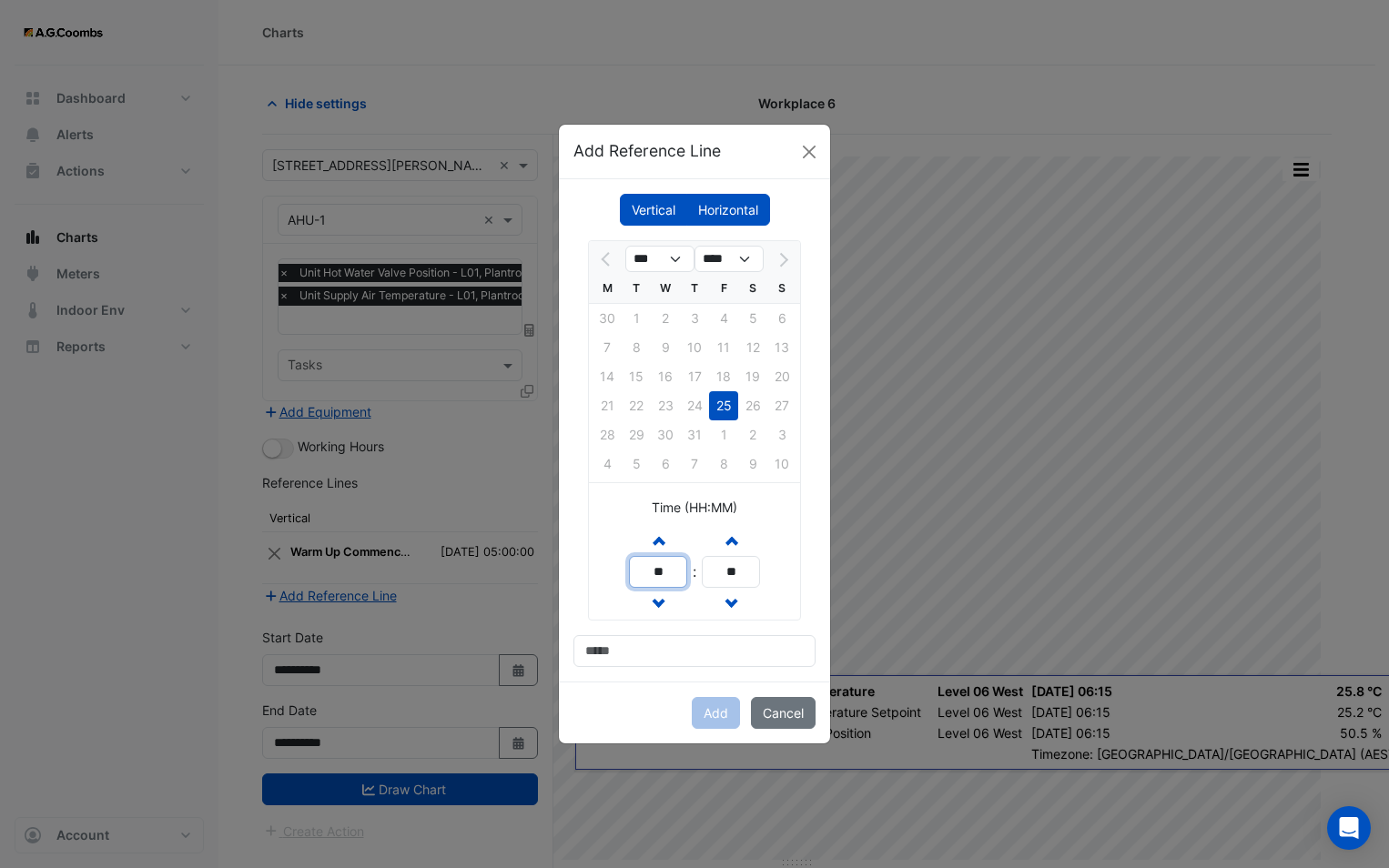
click at [656, 573] on input "**" at bounding box center [658, 571] width 58 height 32
drag, startPoint x: 671, startPoint y: 570, endPoint x: 608, endPoint y: 551, distance: 65.8
click at [608, 551] on div "Increment hours ** Decrement hours : Increment minutes ** Decrement minutes" at bounding box center [694, 572] width 211 height 95
type input "**"
drag, startPoint x: 728, startPoint y: 576, endPoint x: 704, endPoint y: 570, distance: 24.7
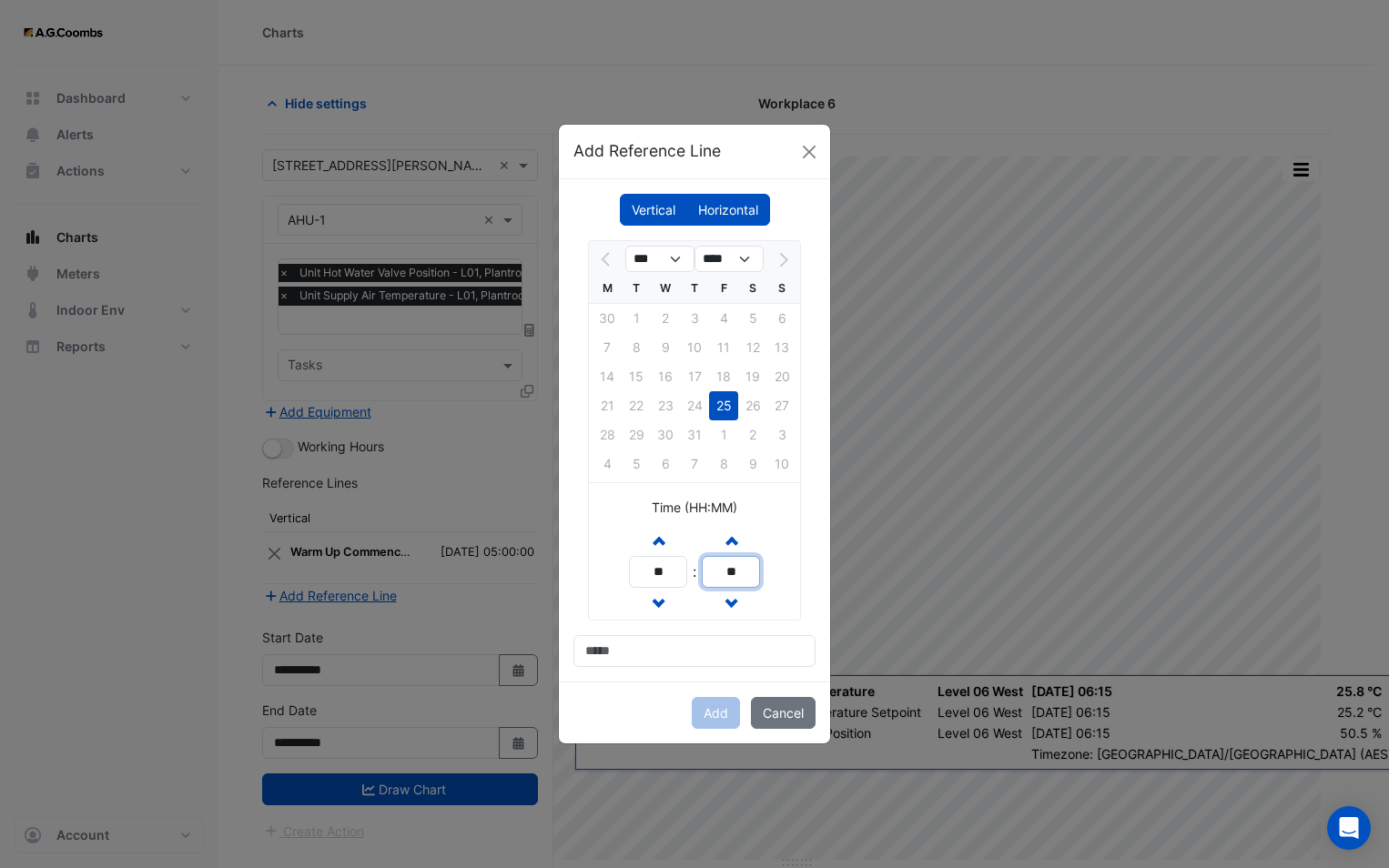
click at [704, 570] on input "**" at bounding box center [730, 571] width 58 height 32
type input "**"
click at [715, 643] on input at bounding box center [694, 651] width 242 height 32
type input "**********"
click at [712, 703] on button "Add" at bounding box center [716, 713] width 49 height 32
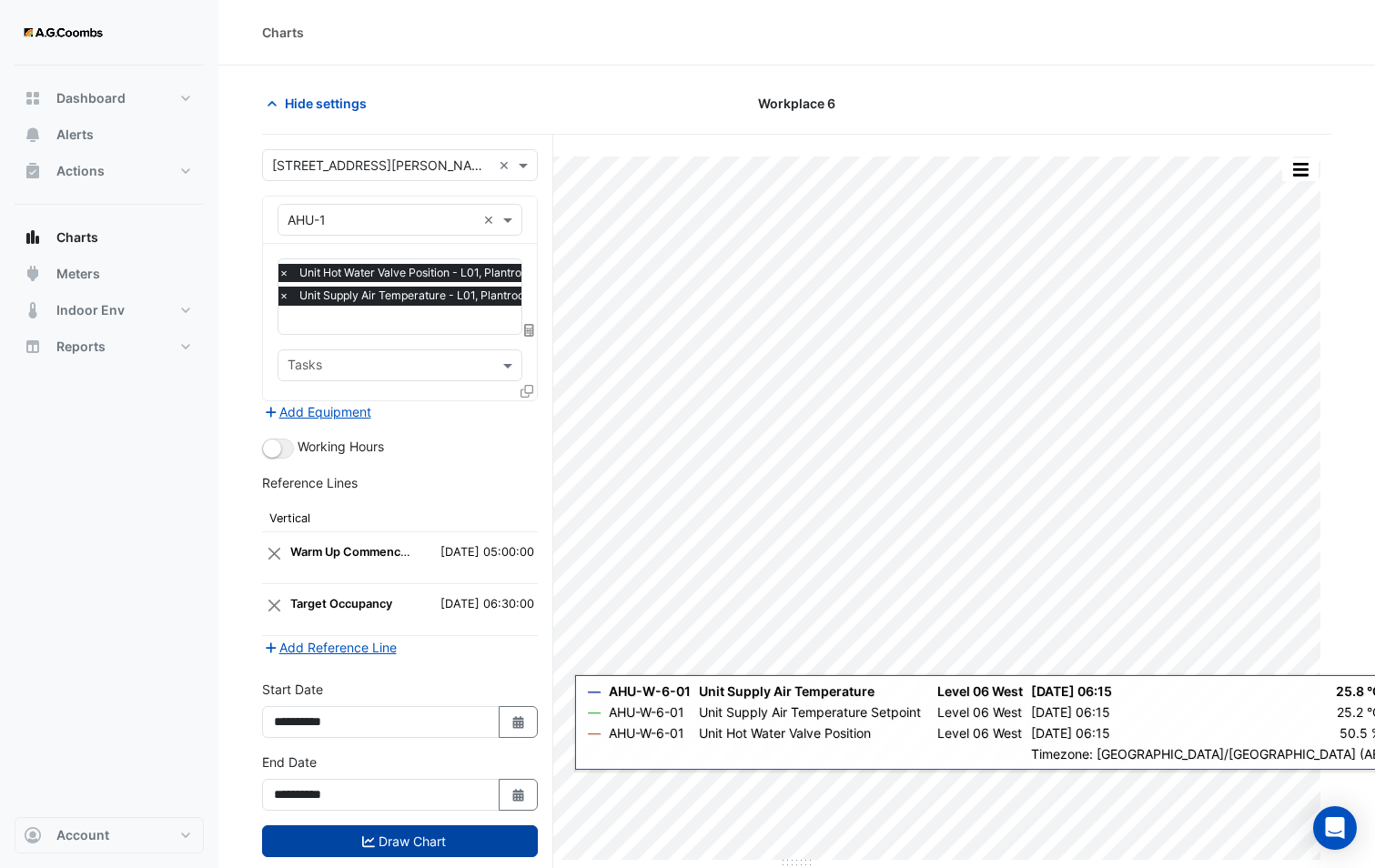
click at [411, 837] on button "Draw Chart" at bounding box center [400, 841] width 276 height 32
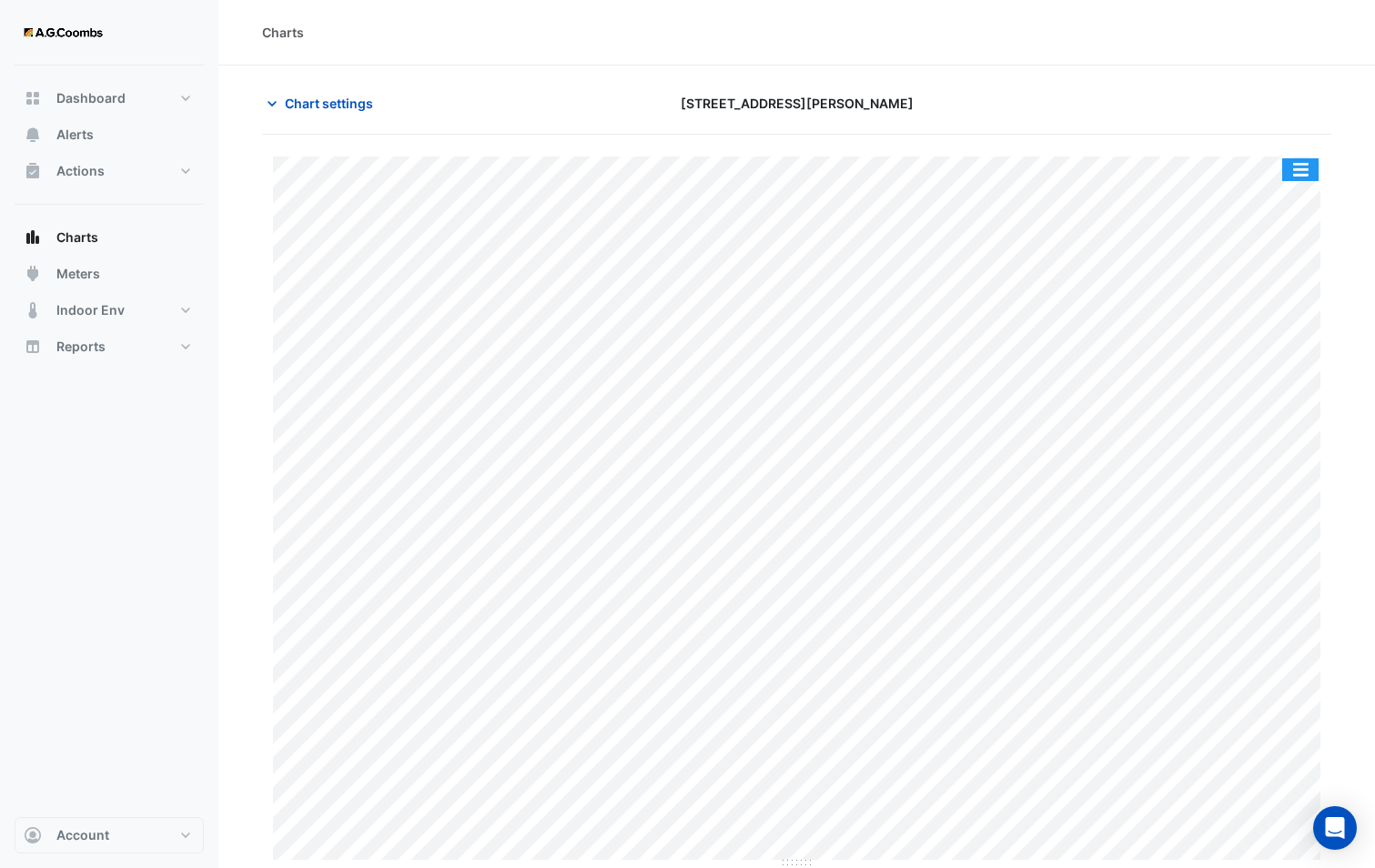
click at [1302, 164] on button "button" at bounding box center [1299, 169] width 36 height 22
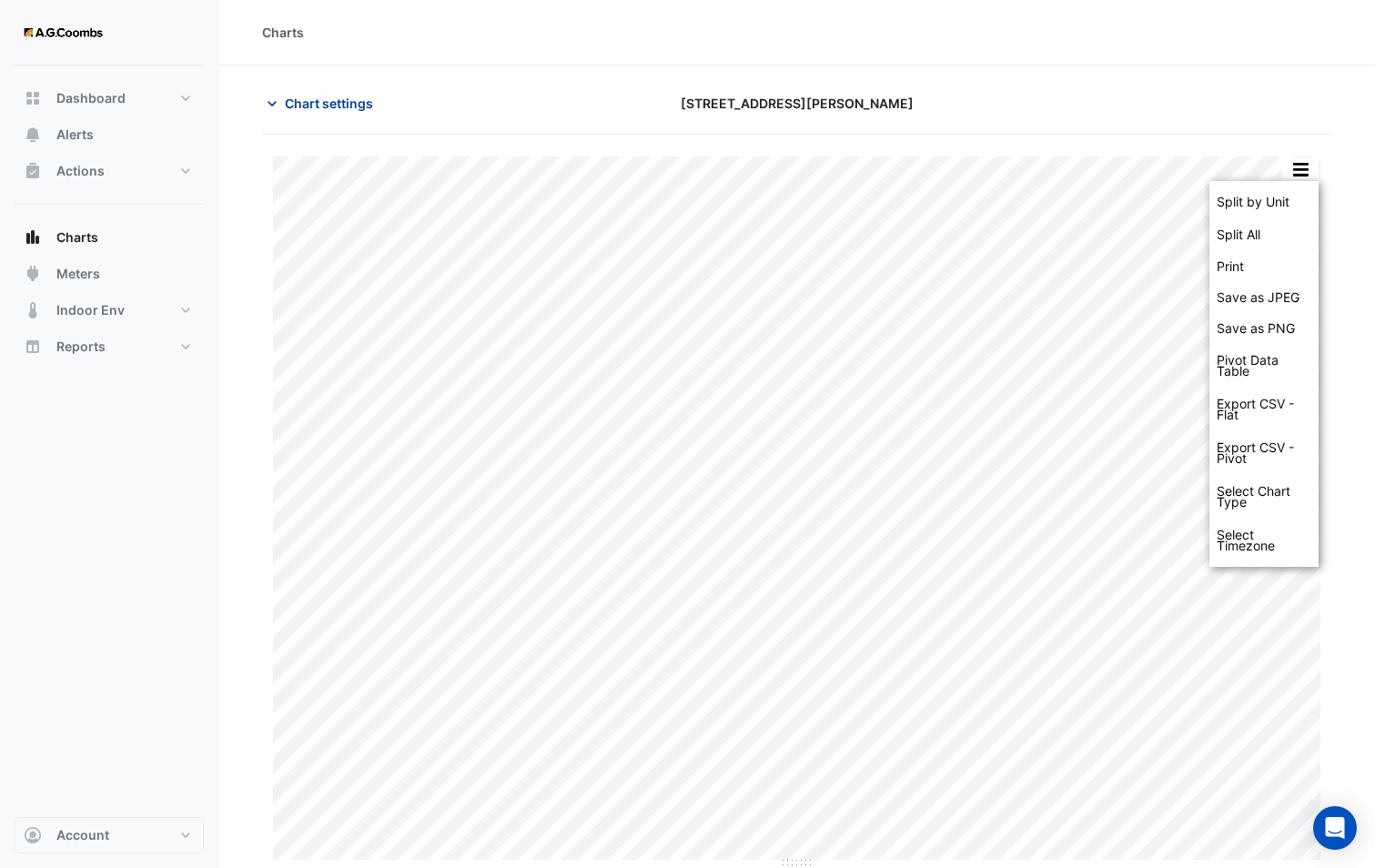
click at [304, 108] on span "Chart settings" at bounding box center [328, 103] width 88 height 19
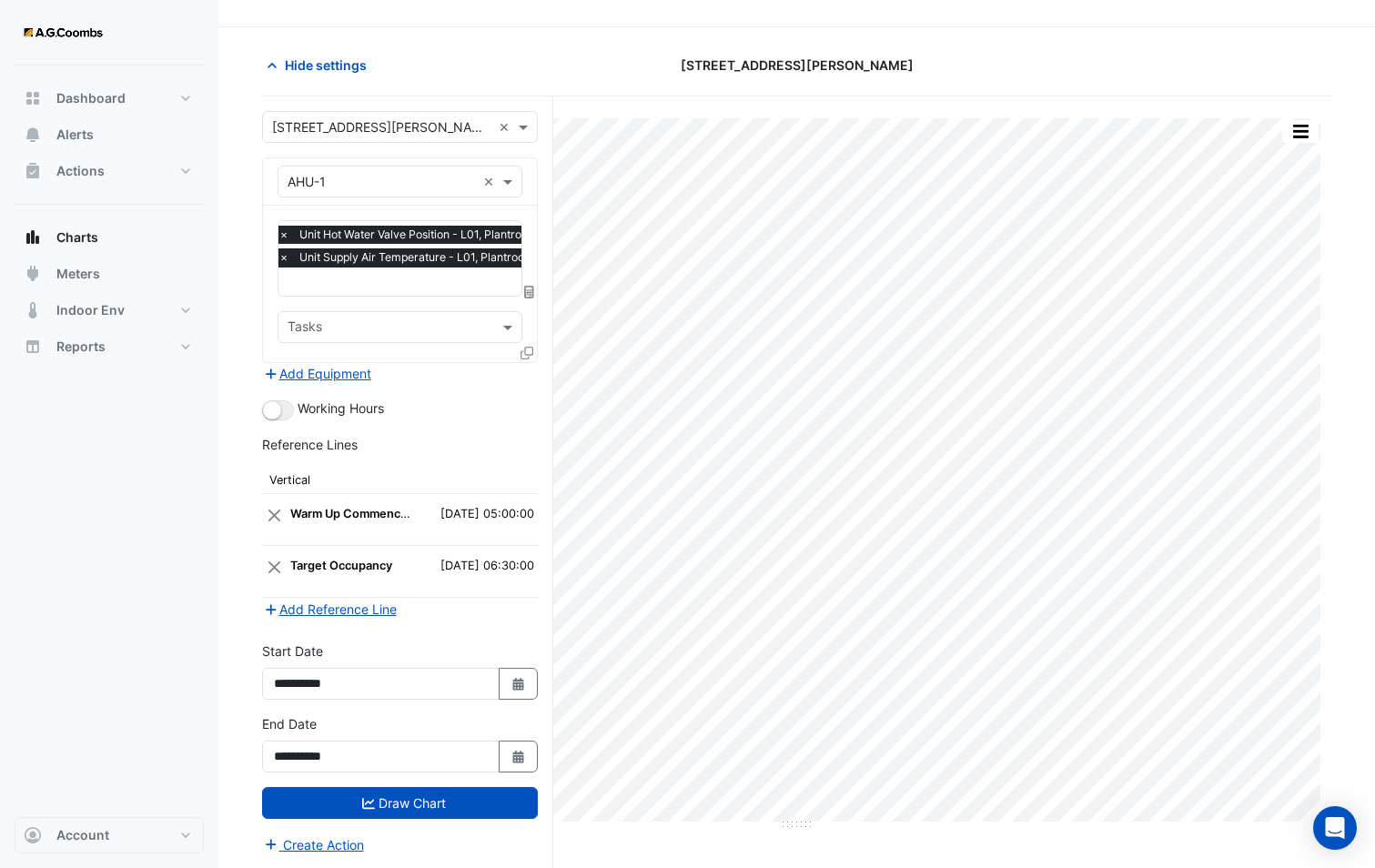
scroll to position [69, 0]
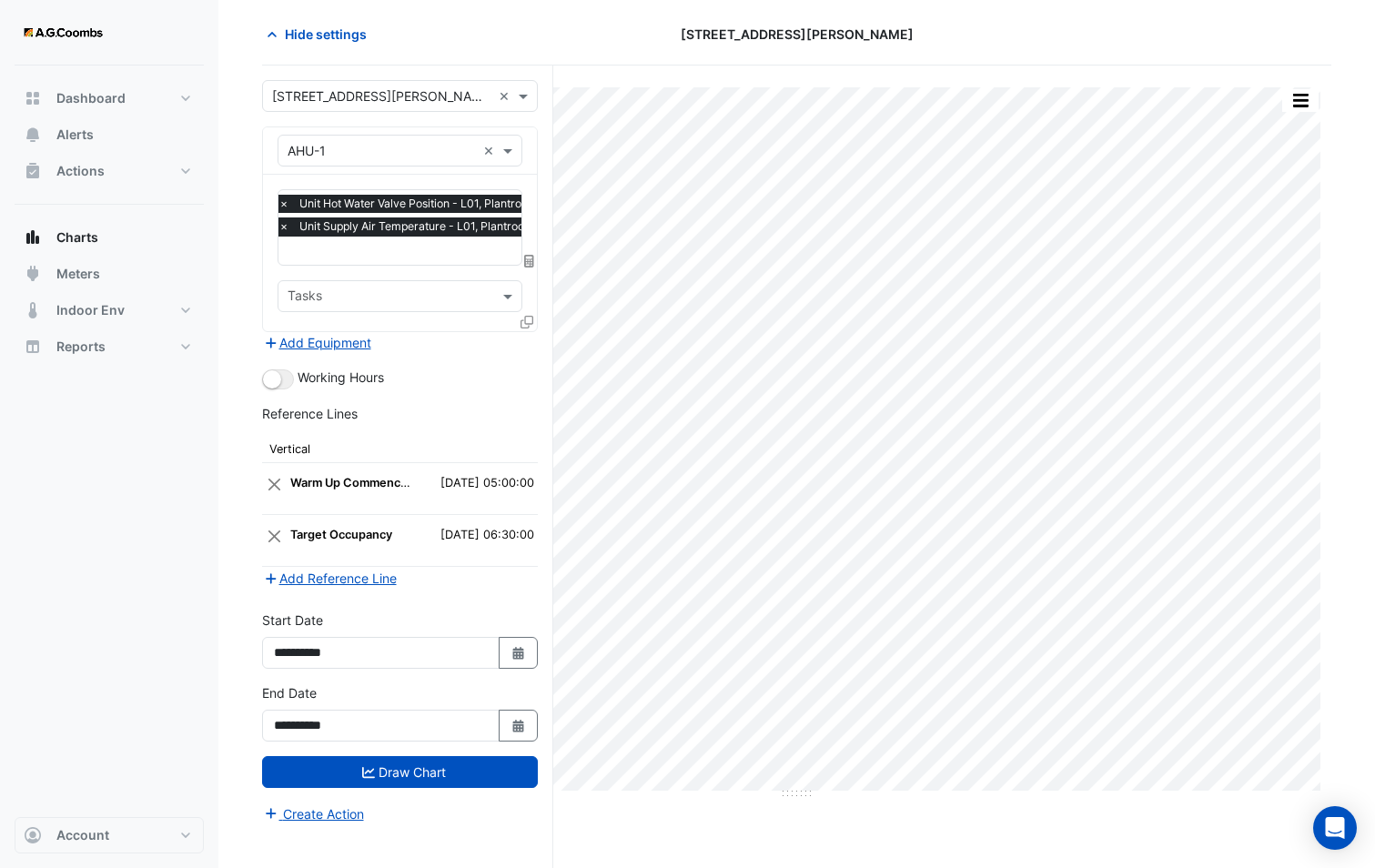
click at [964, 82] on div "Split by Unit Split All Print Save as JPEG Save as PNG Pivot Data Table Export …" at bounding box center [796, 466] width 1069 height 802
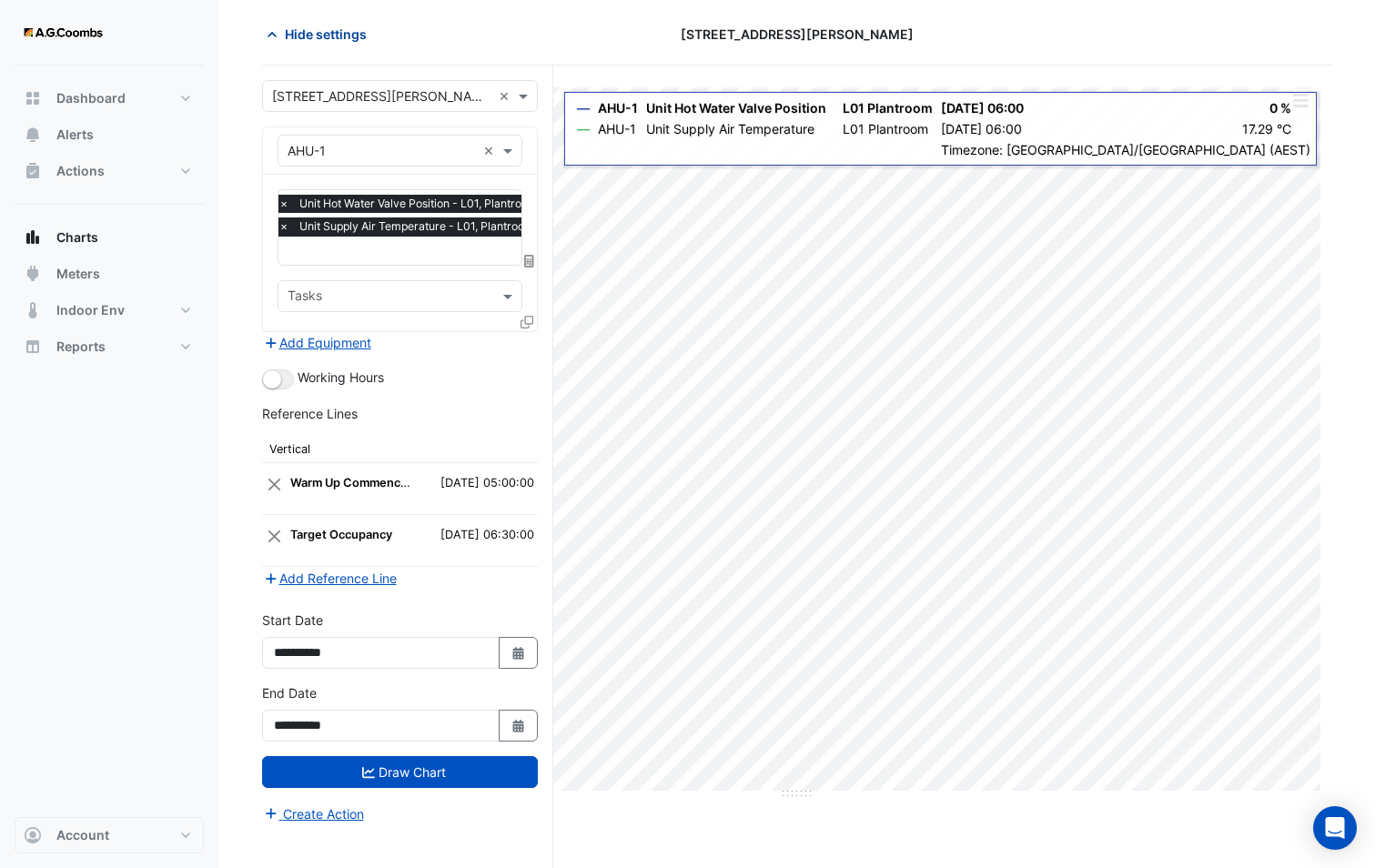
click at [279, 30] on icon "button" at bounding box center [272, 34] width 18 height 18
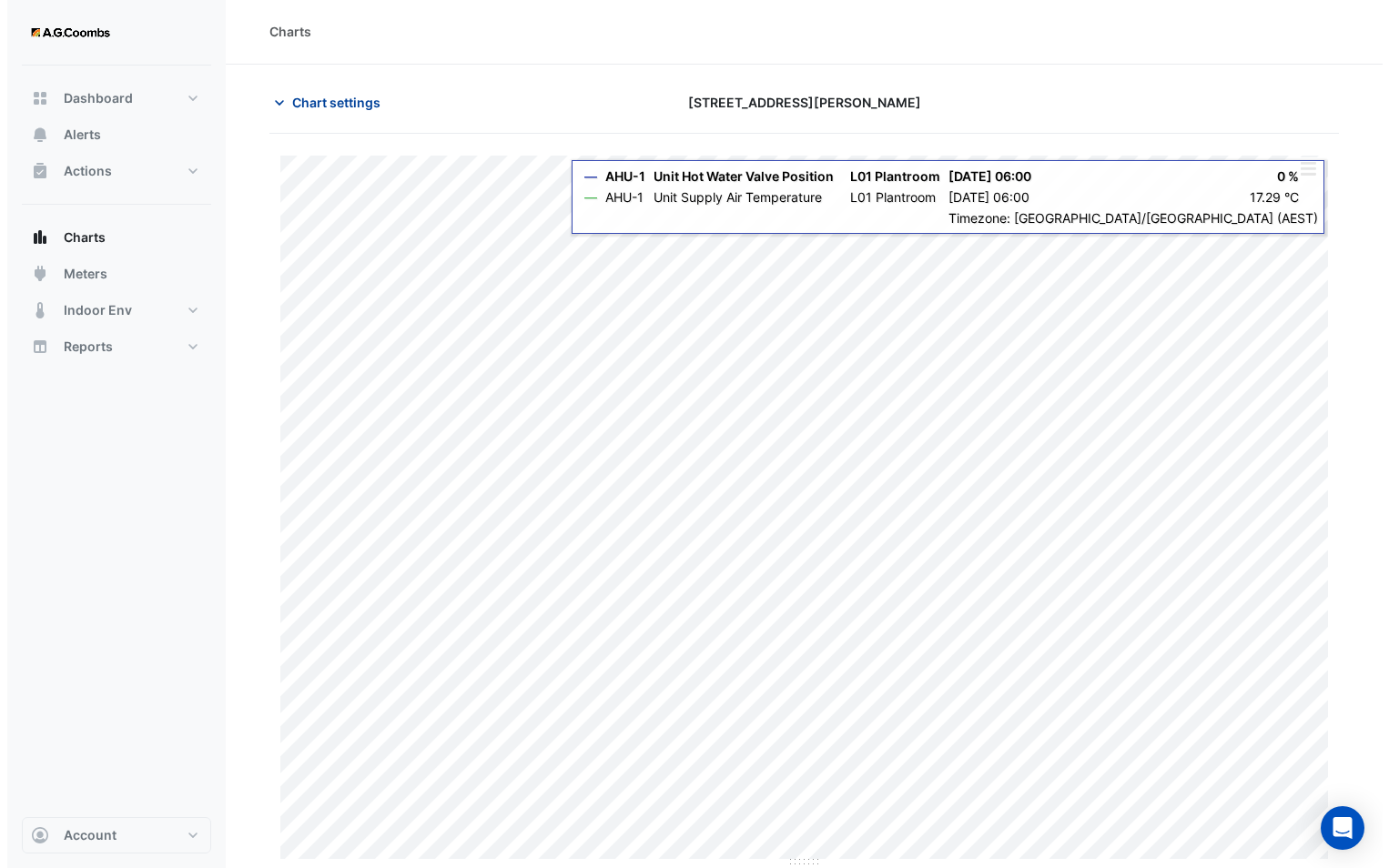
scroll to position [1, 0]
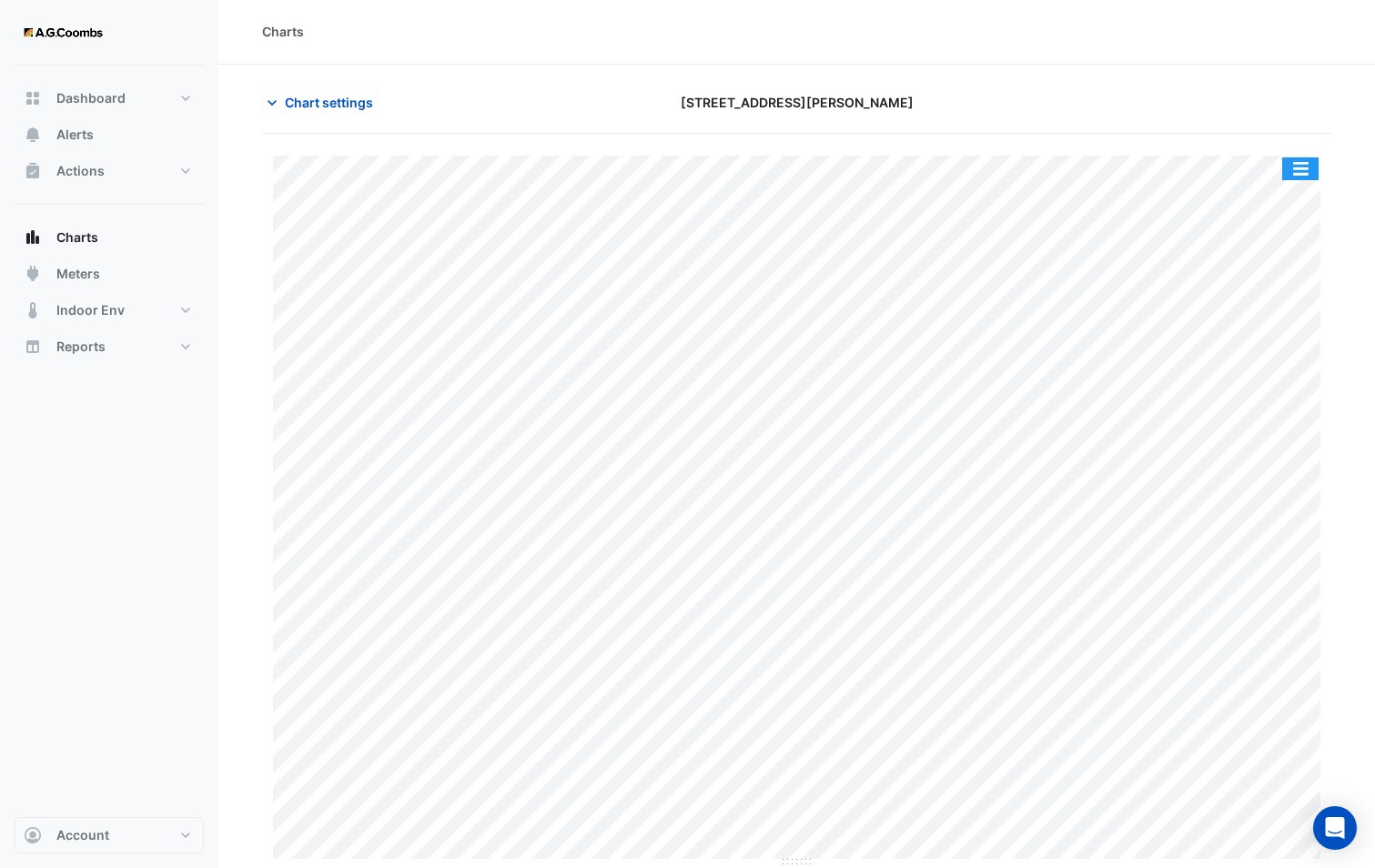
click at [1290, 164] on button "button" at bounding box center [1299, 168] width 36 height 22
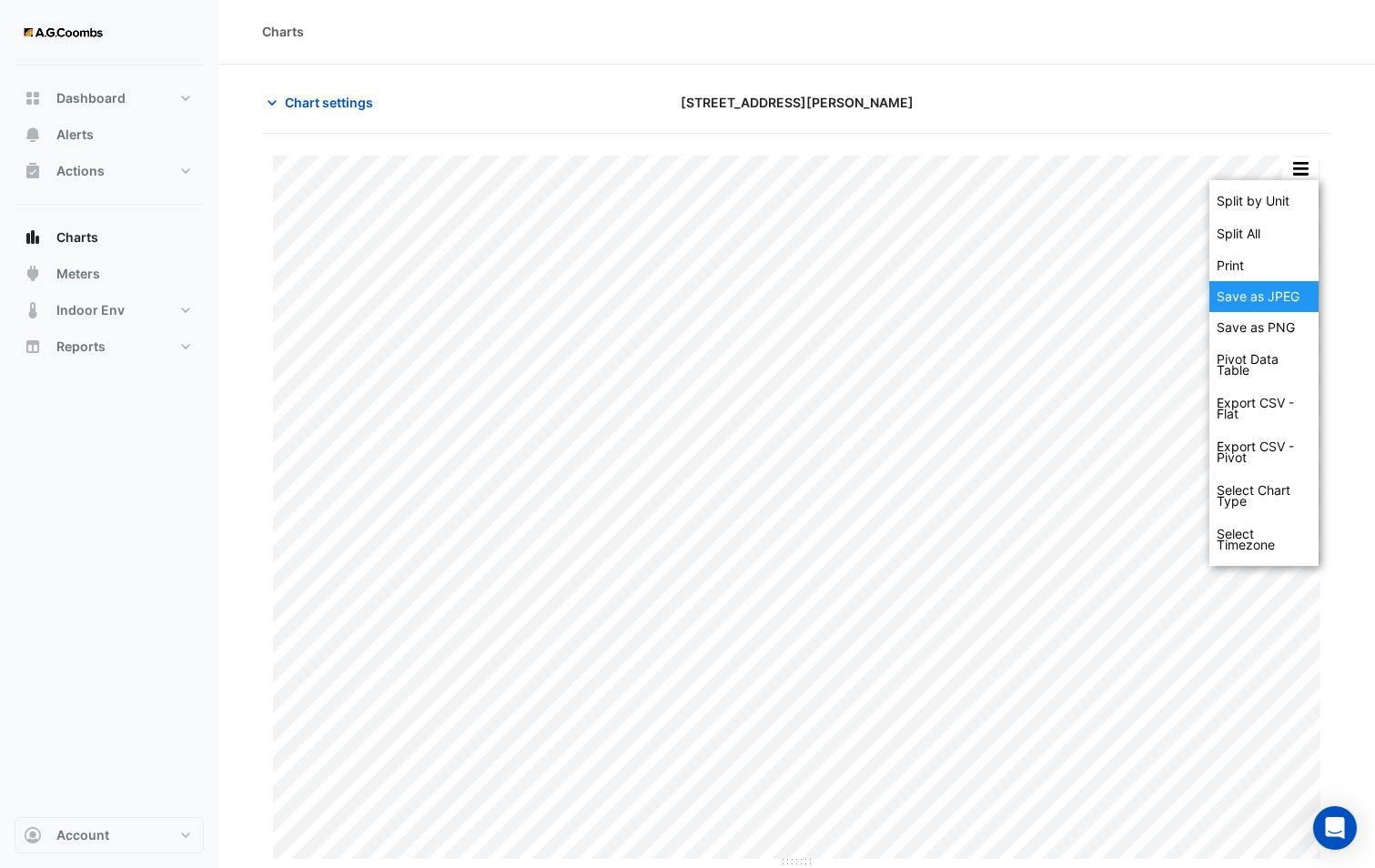
click at [1270, 300] on div "Save as JPEG" at bounding box center [1263, 296] width 109 height 31
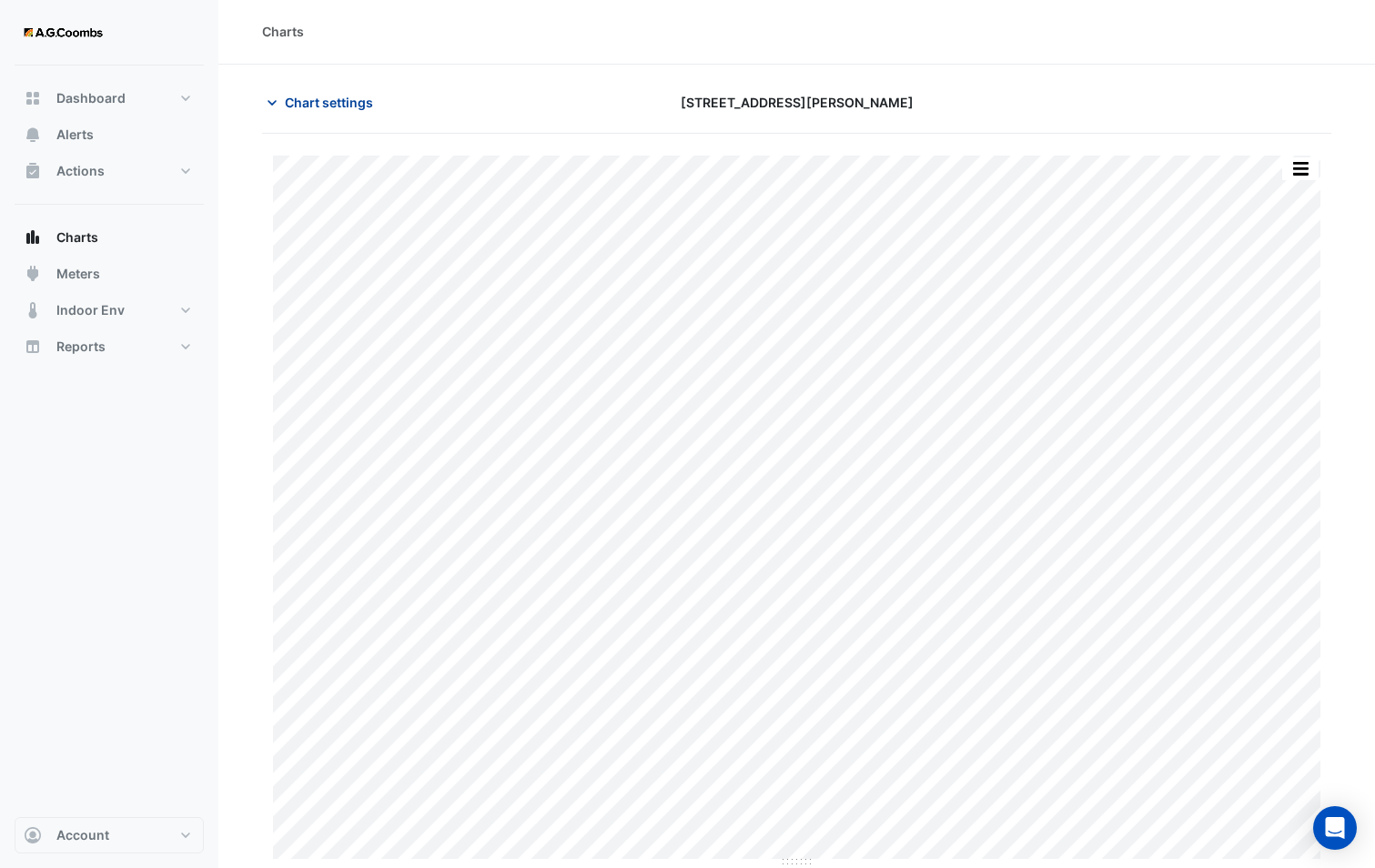
click at [317, 99] on span "Chart settings" at bounding box center [328, 103] width 88 height 19
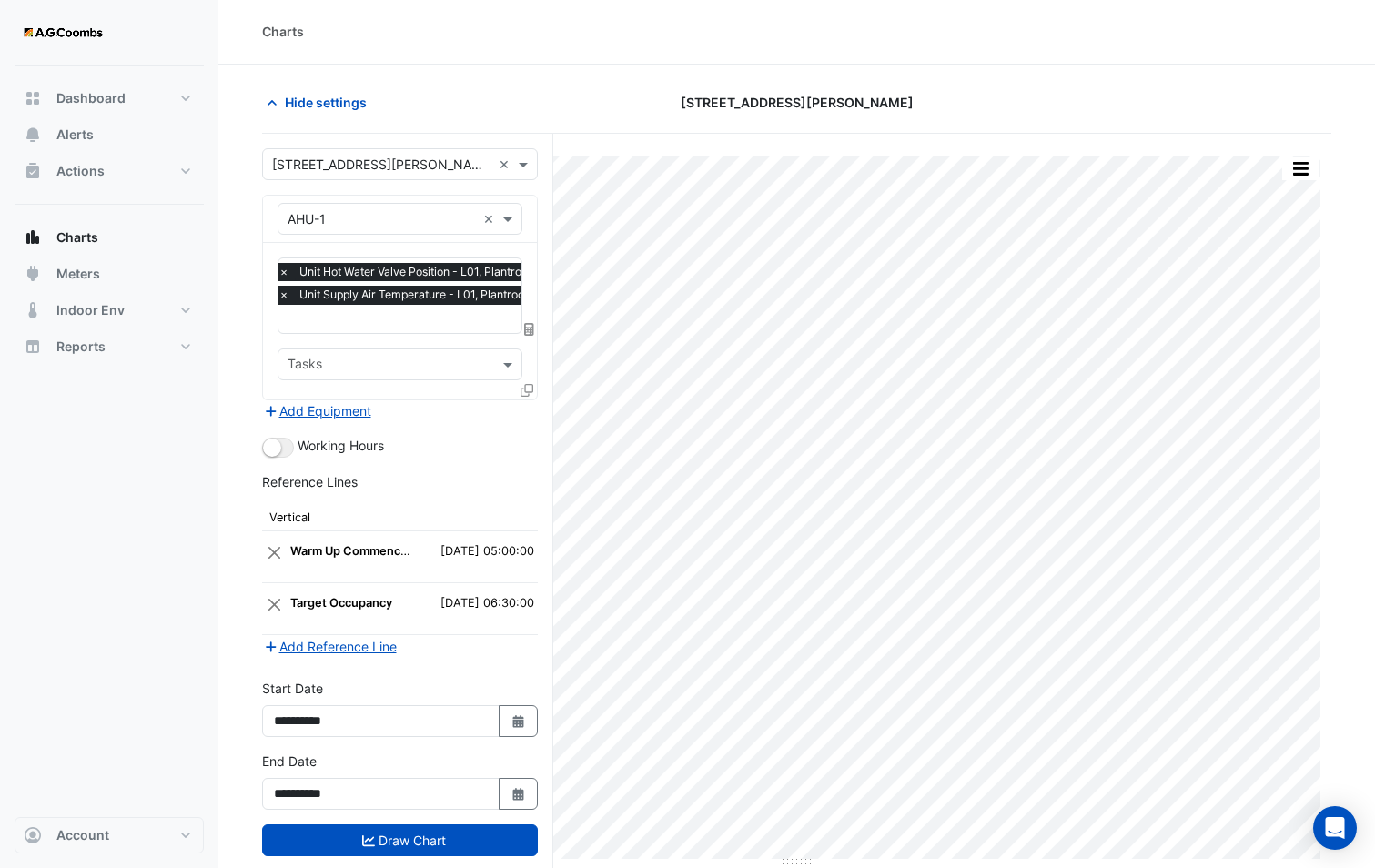
click at [1110, 124] on div "Hide settings [STREET_ADDRESS][PERSON_NAME]" at bounding box center [796, 110] width 1069 height 48
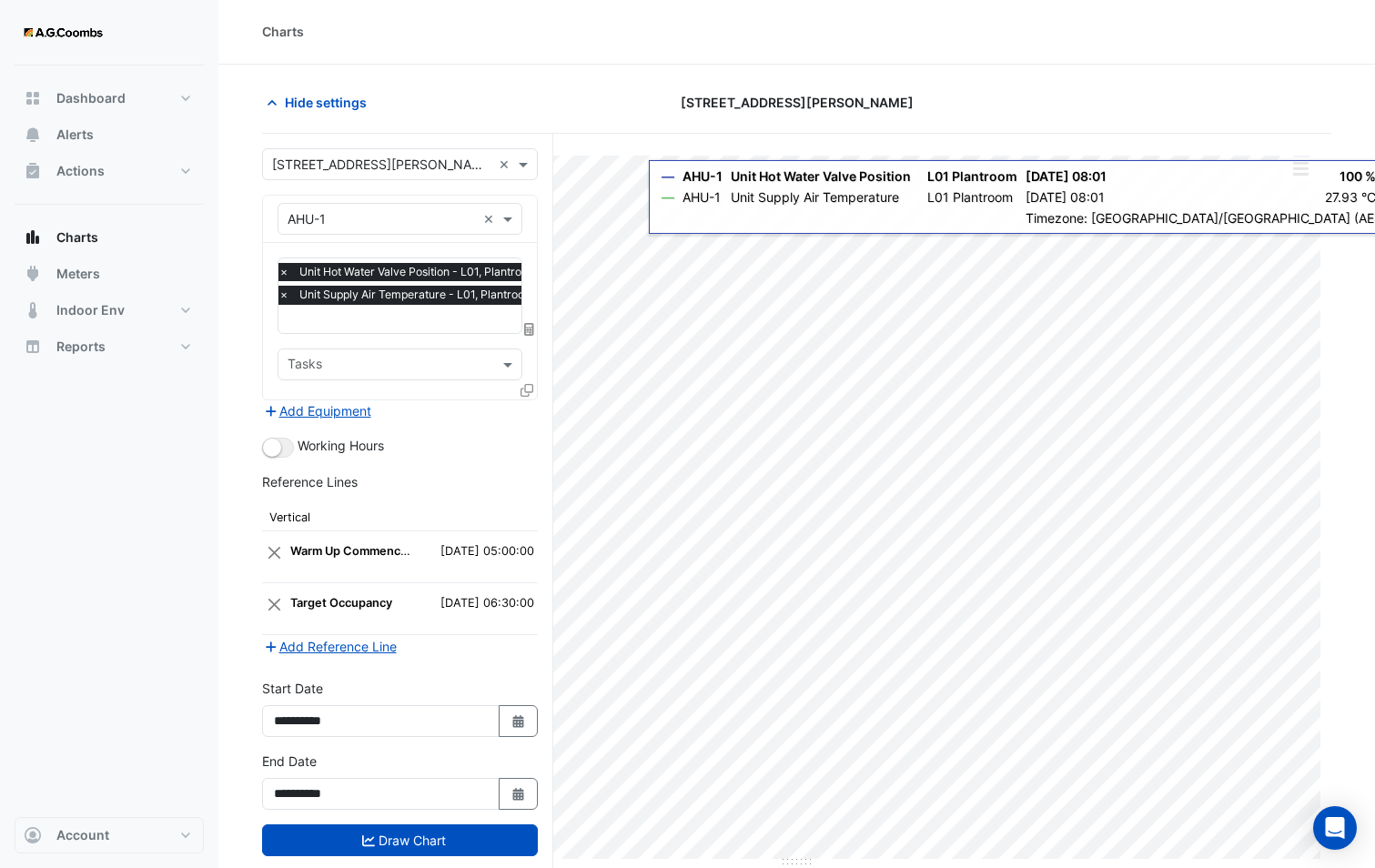
click at [354, 202] on div "Equipment × AHU-1 ×" at bounding box center [400, 218] width 274 height 48
click at [530, 396] on div at bounding box center [528, 393] width 17 height 26
click at [528, 384] on icon at bounding box center [526, 389] width 13 height 13
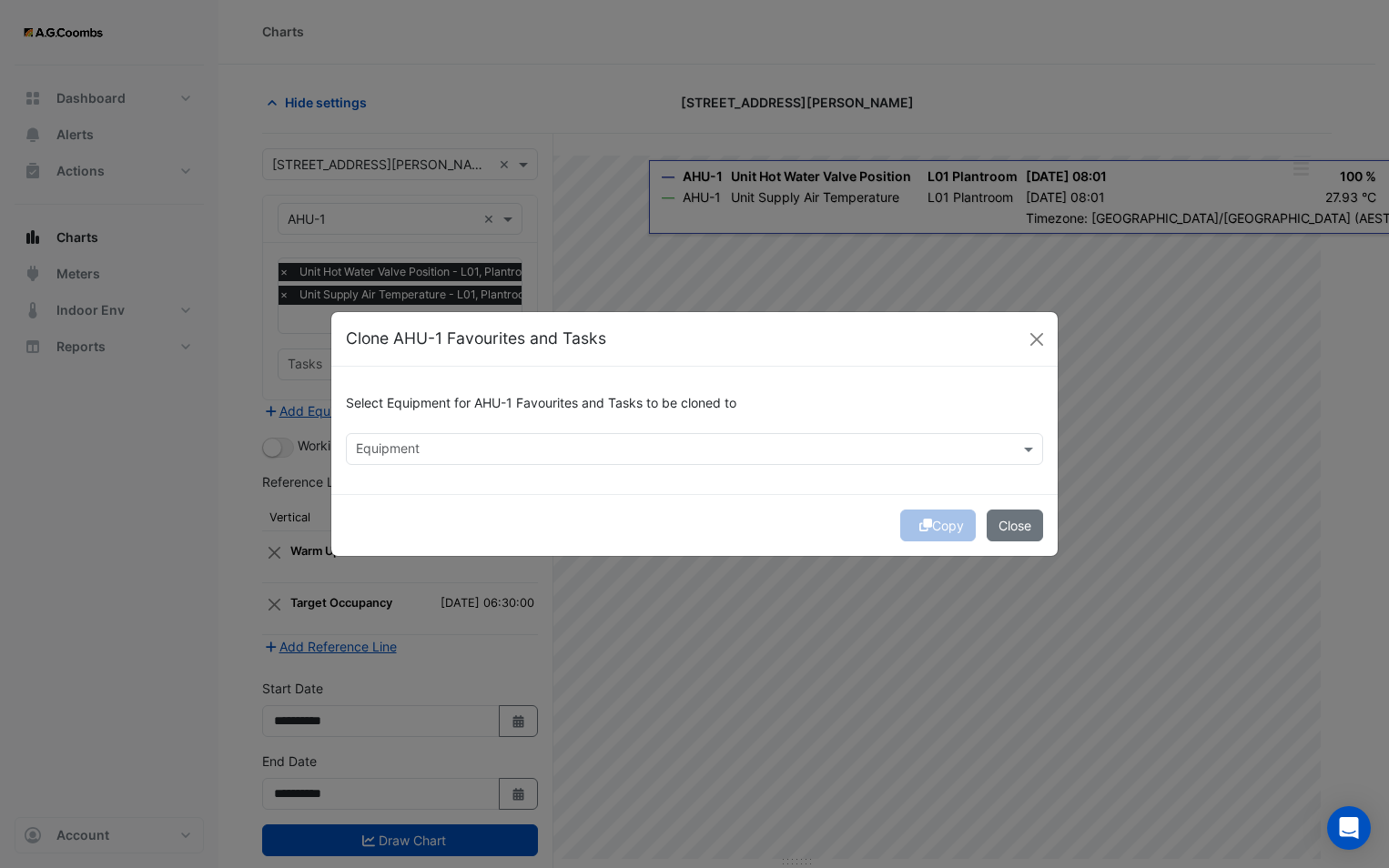
click at [526, 459] on div at bounding box center [683, 451] width 659 height 23
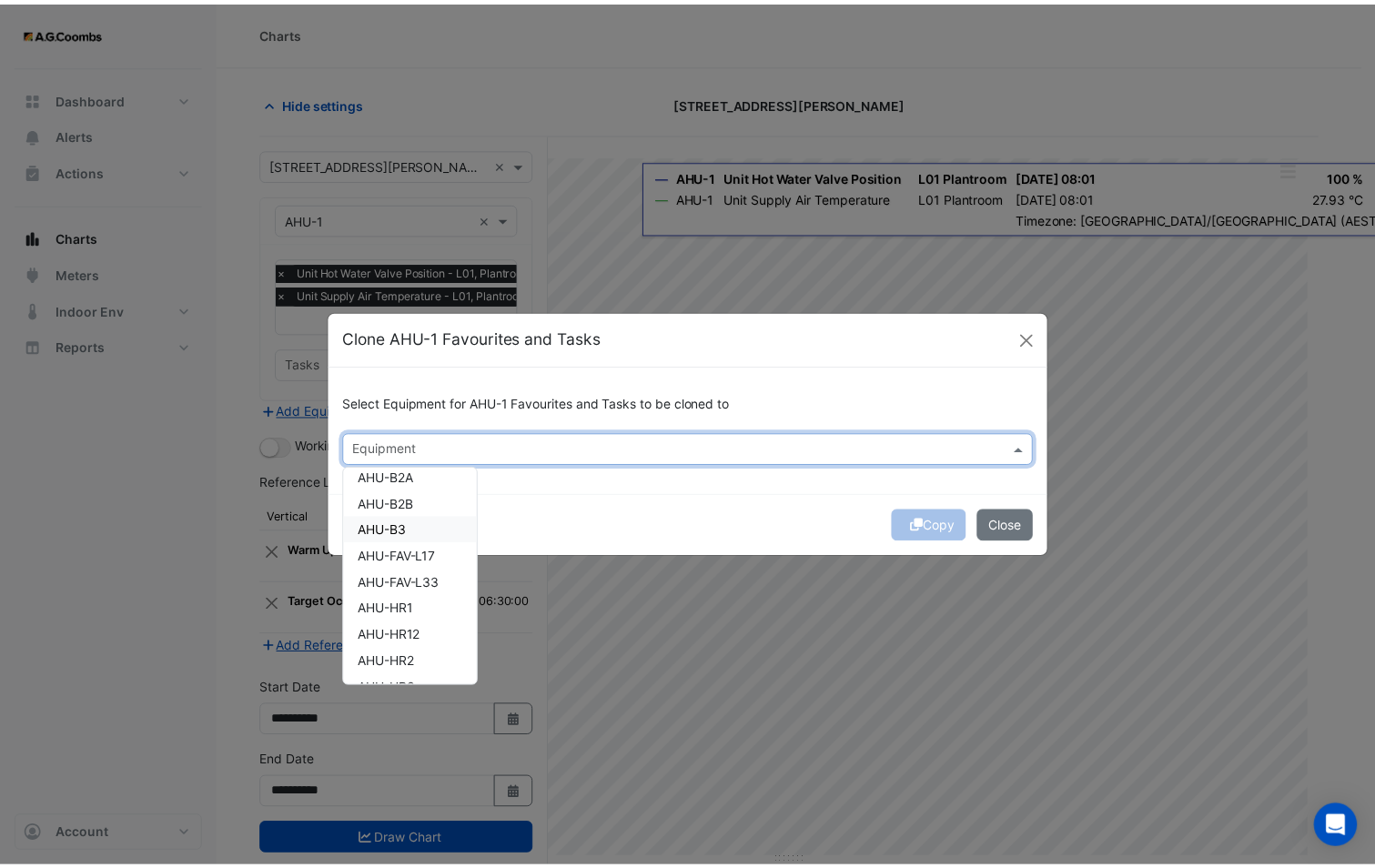
scroll to position [0, 0]
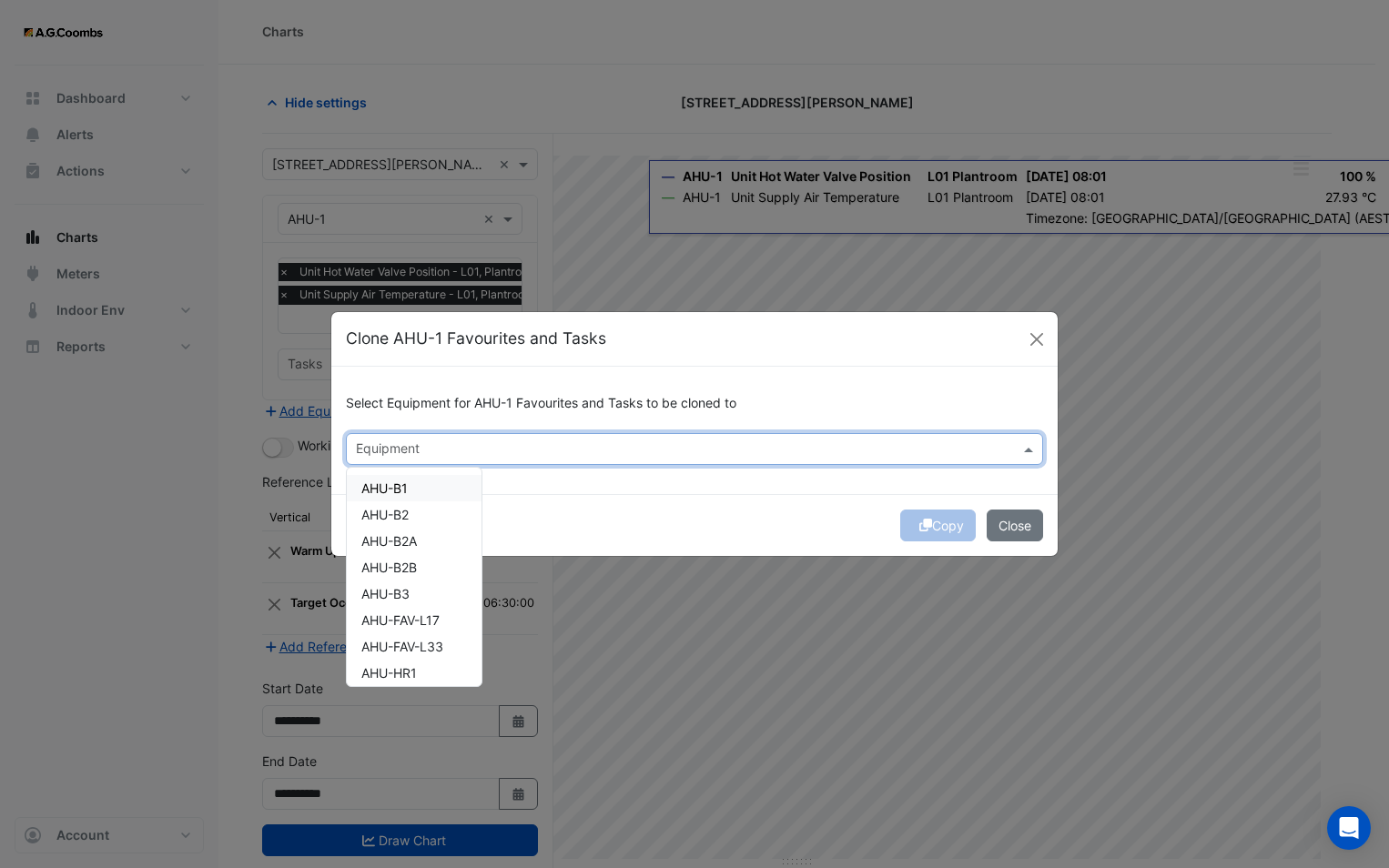
click at [411, 481] on div "AHU-B1" at bounding box center [414, 487] width 135 height 26
click at [705, 497] on div "Copy Close" at bounding box center [694, 525] width 727 height 62
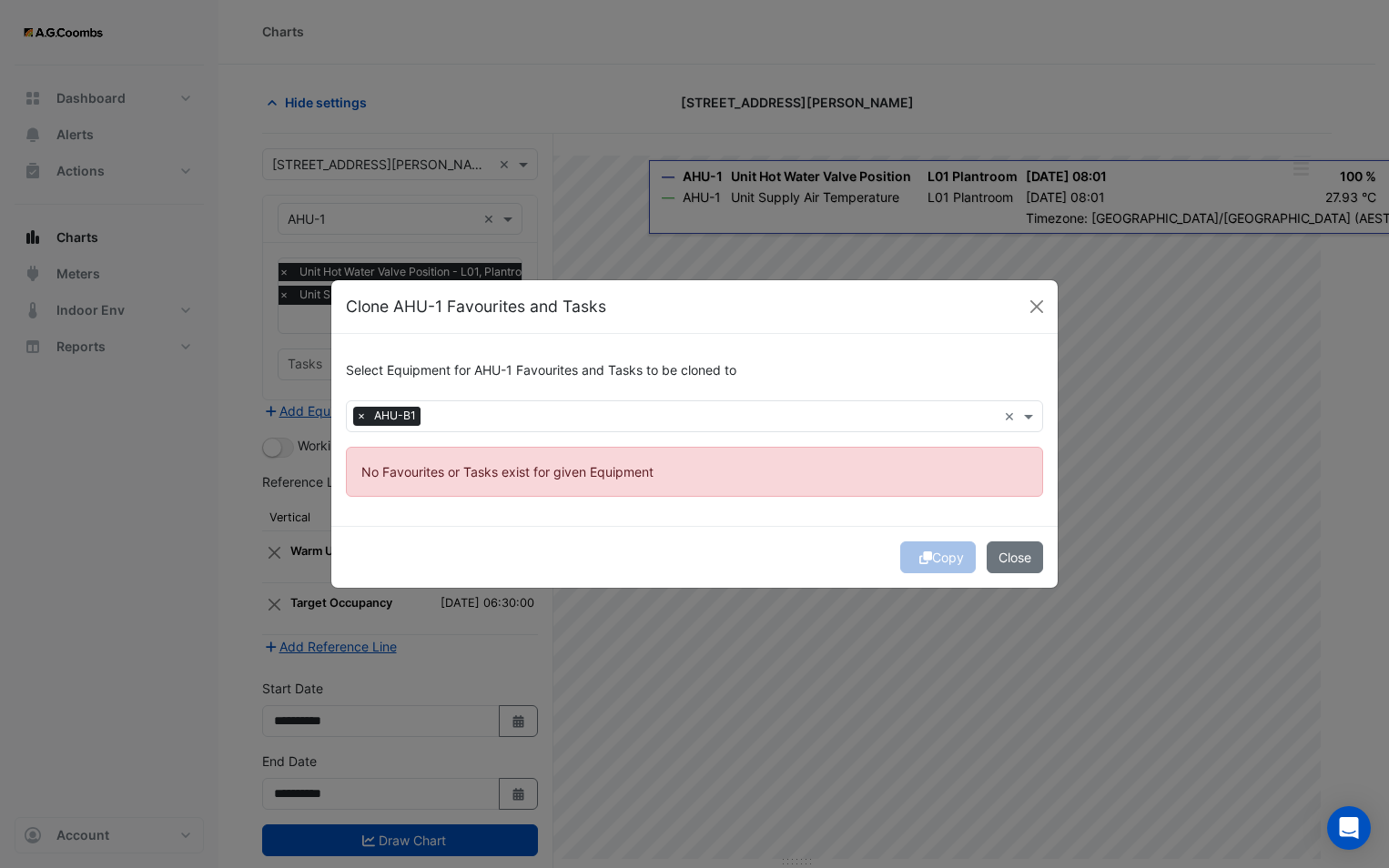
click at [906, 555] on div "Copy Close" at bounding box center [694, 557] width 727 height 62
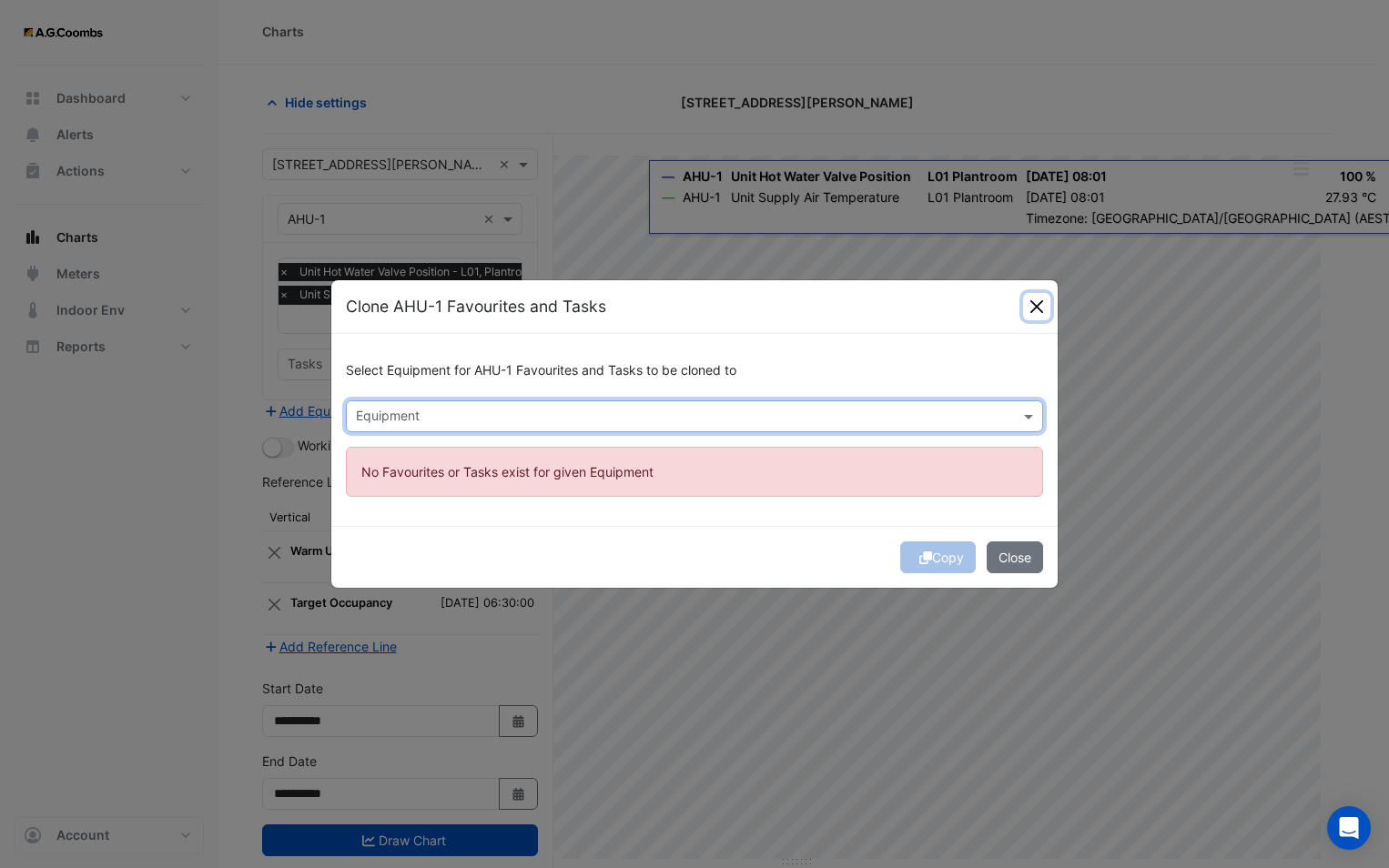
click at [1034, 310] on button "Close" at bounding box center [1036, 307] width 27 height 27
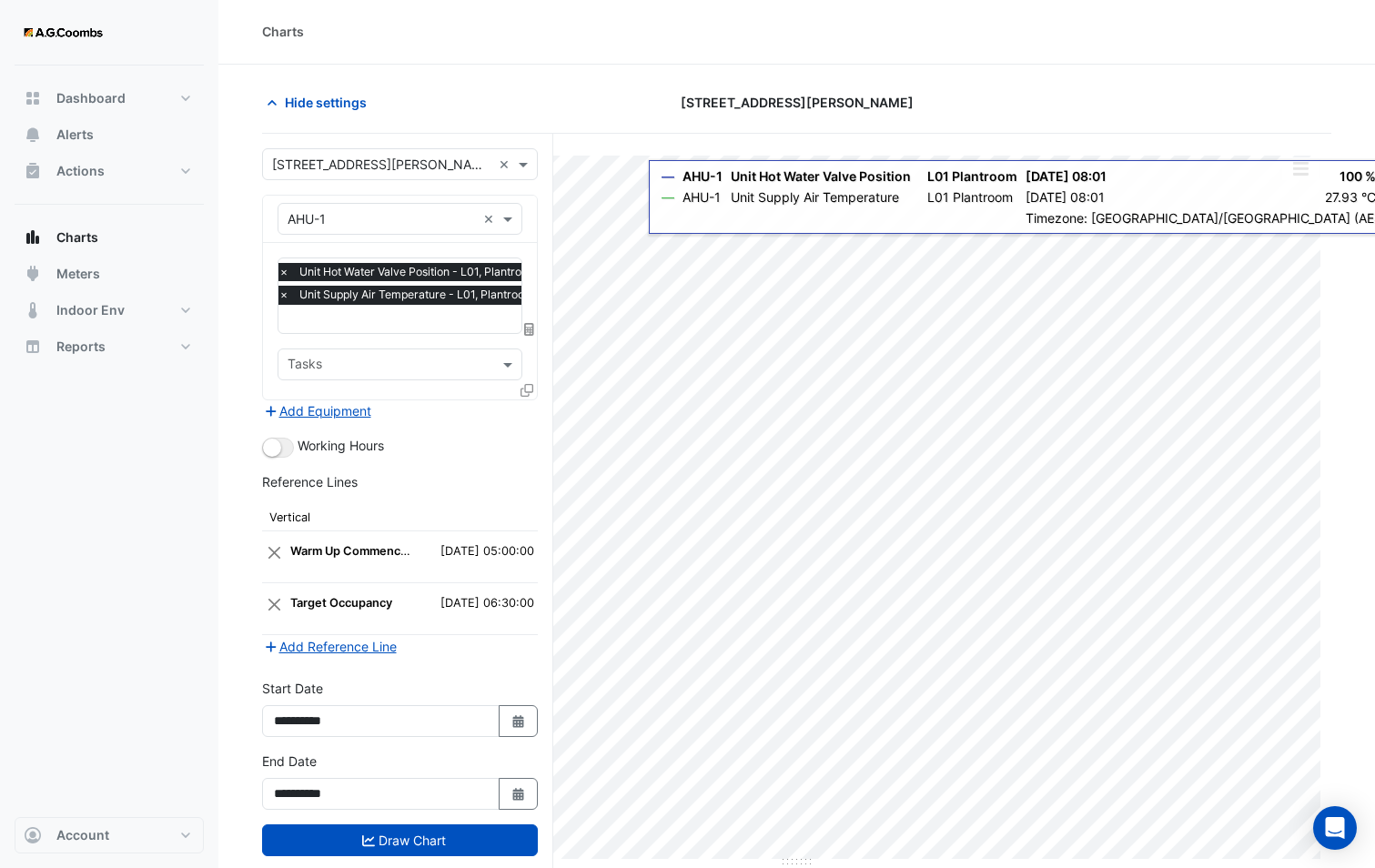
click at [401, 221] on input "text" at bounding box center [382, 219] width 188 height 19
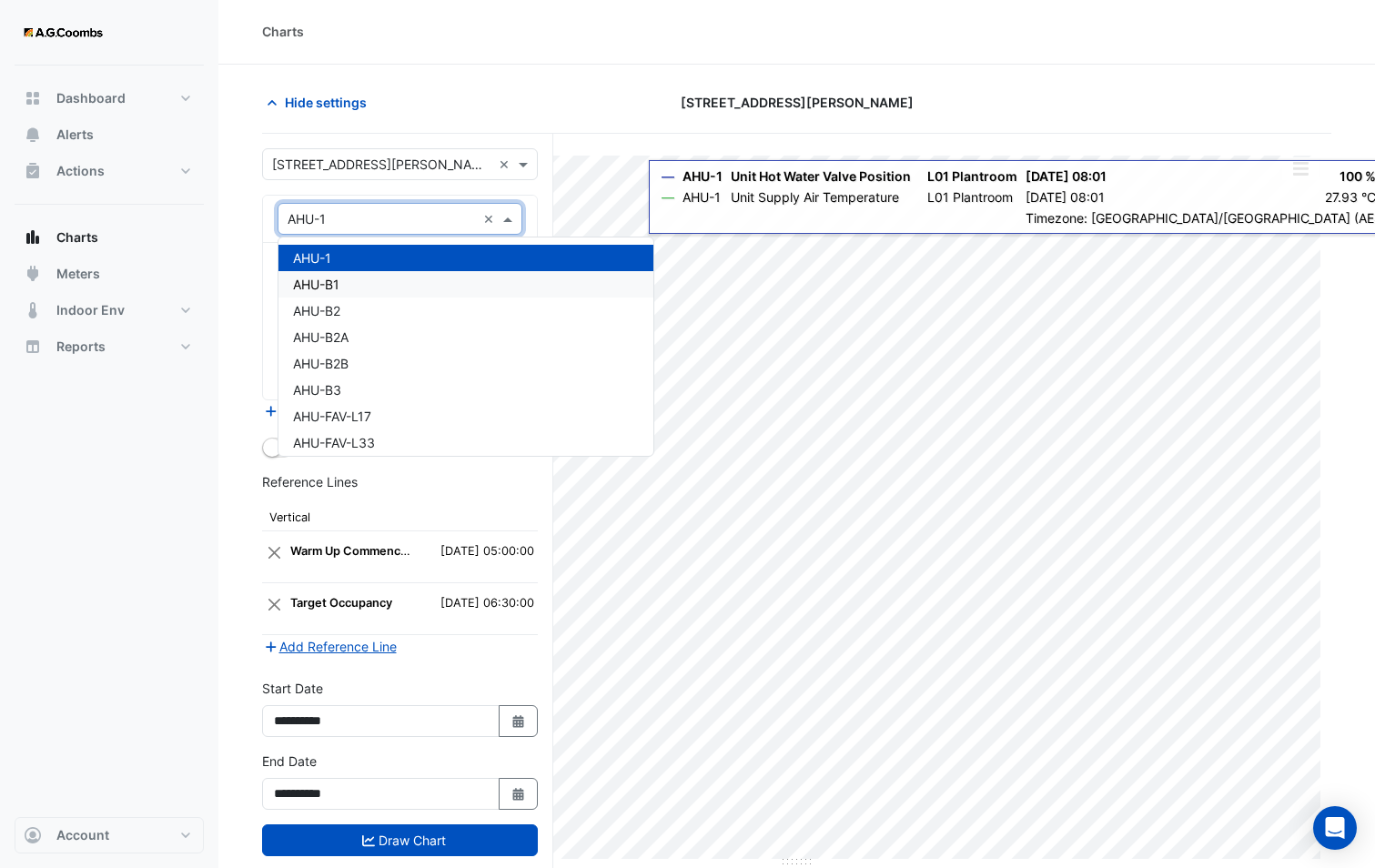
click at [360, 285] on div "AHU-B1" at bounding box center [466, 284] width 375 height 26
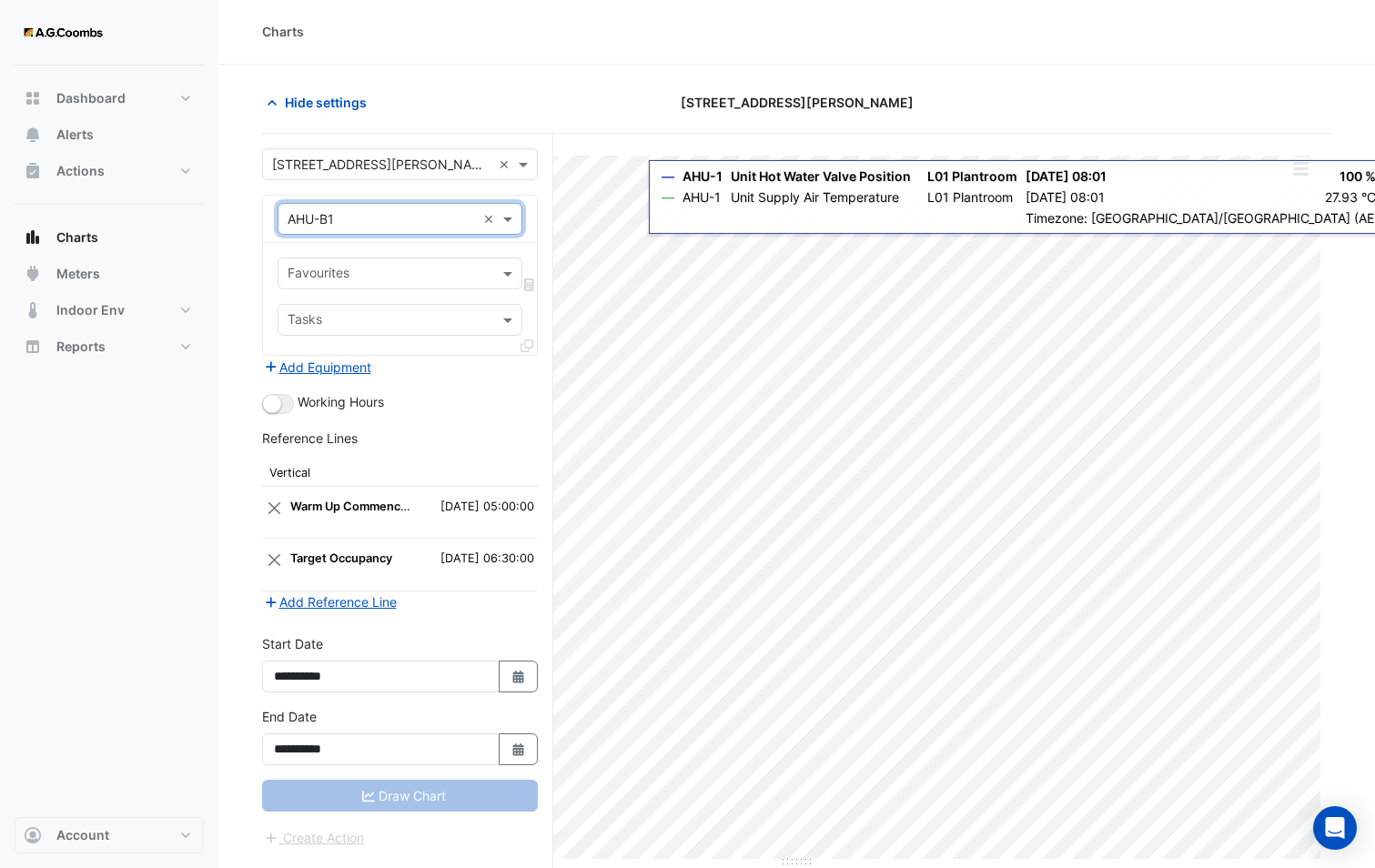
click at [353, 280] on input "text" at bounding box center [389, 276] width 204 height 19
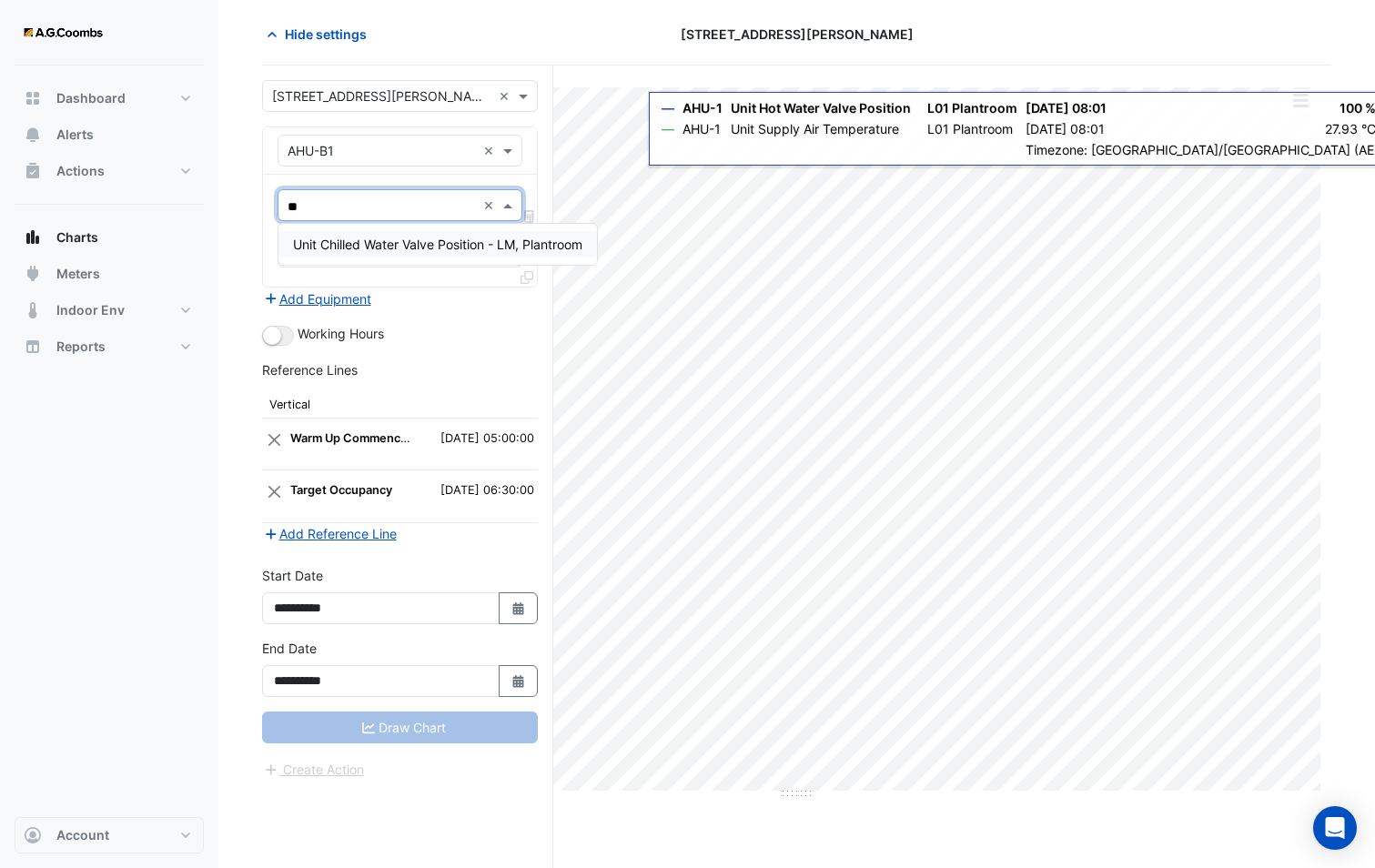
type input "*"
type input "*****"
click at [255, 200] on section "Hide settings [STREET_ADDRESS][PERSON_NAME] Split by Unit Split All Print Save …" at bounding box center [796, 432] width 1157 height 872
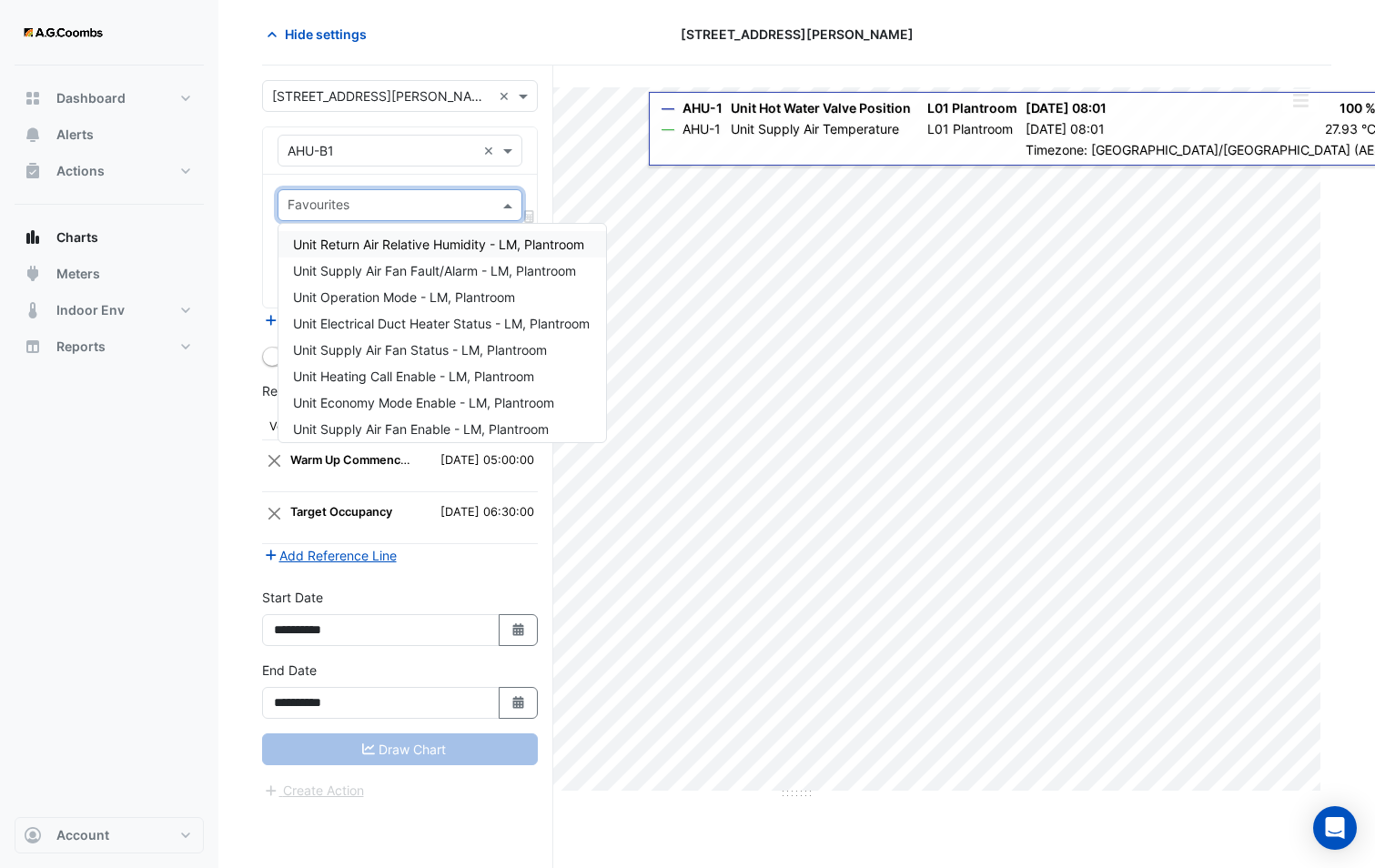
click at [381, 211] on input "text" at bounding box center [389, 207] width 204 height 19
click at [364, 172] on div "Equipment × AHU-B1 ×" at bounding box center [400, 150] width 274 height 48
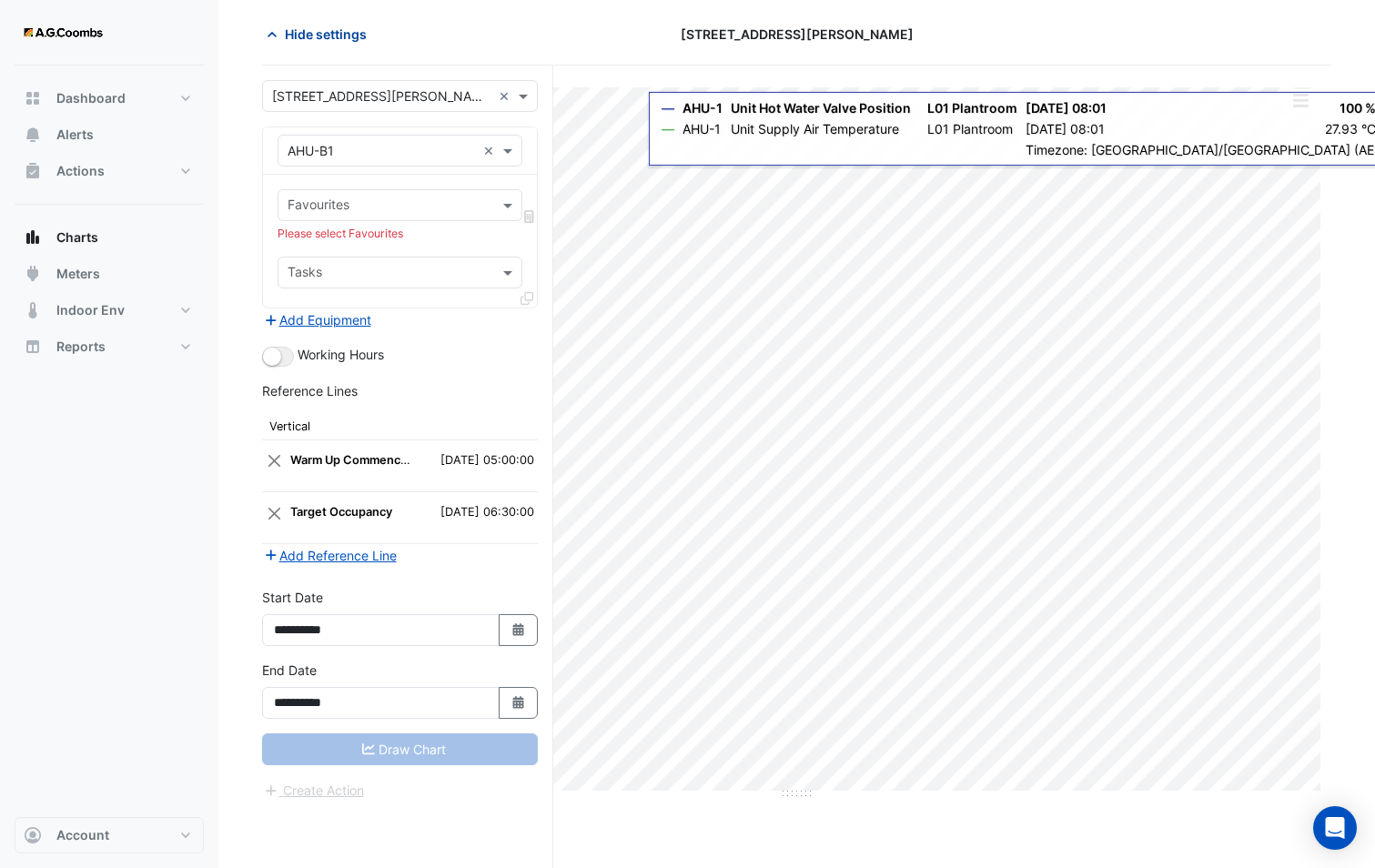
click at [341, 50] on button "Hide settings" at bounding box center [320, 34] width 117 height 32
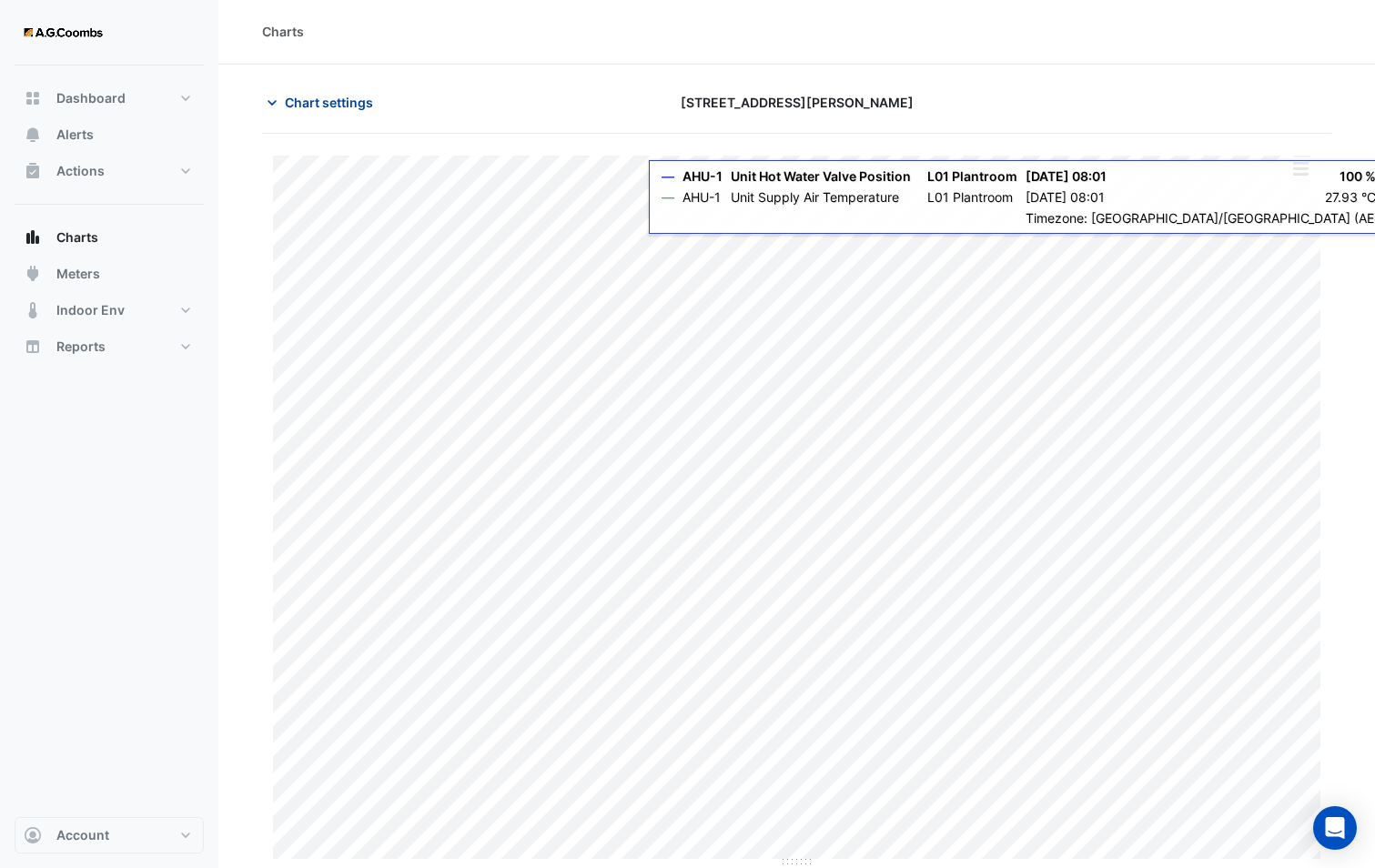
scroll to position [1, 0]
click at [330, 38] on div "Charts" at bounding box center [796, 31] width 1069 height 19
click at [319, 97] on span "Chart settings" at bounding box center [328, 103] width 88 height 19
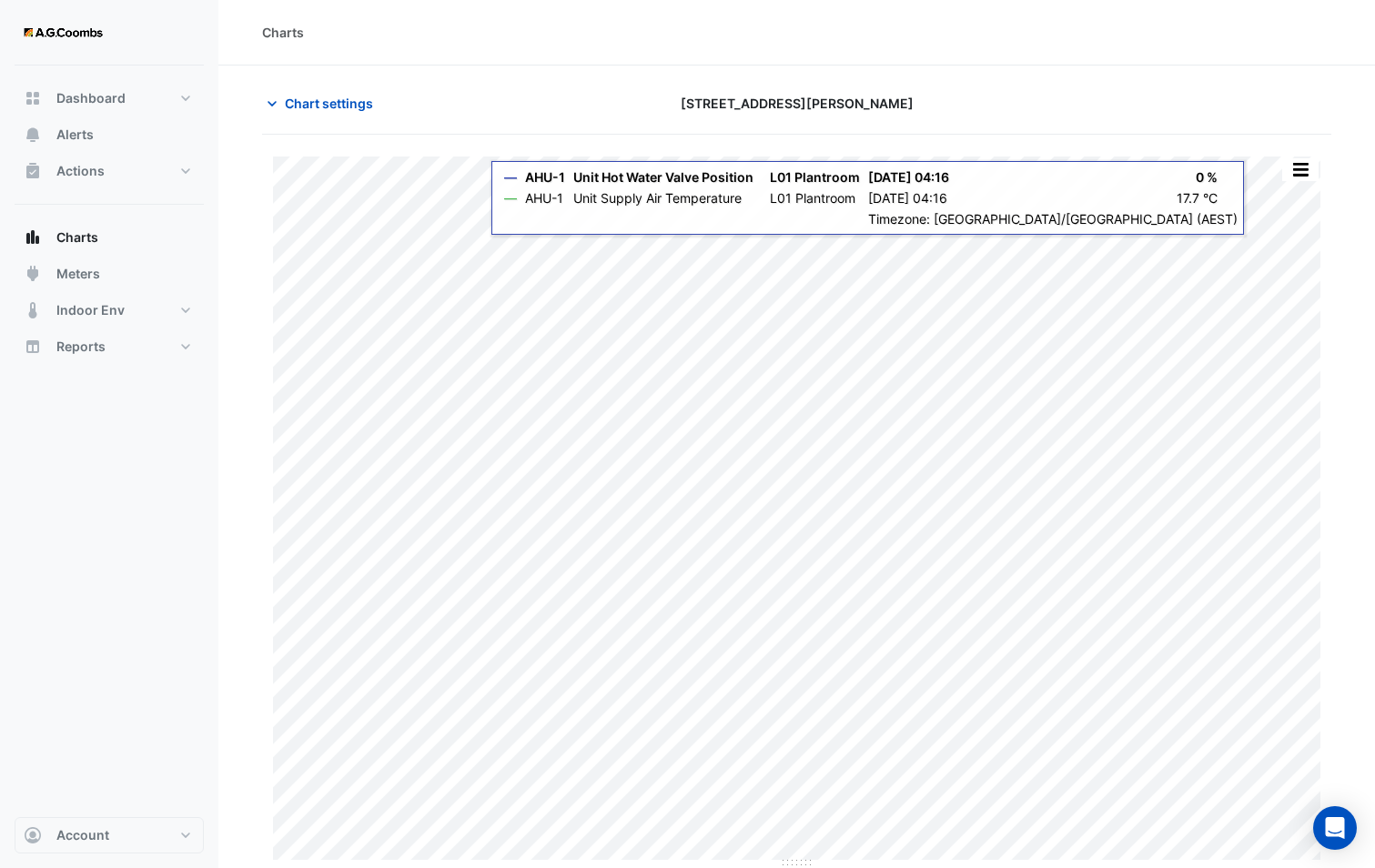
type input "**********"
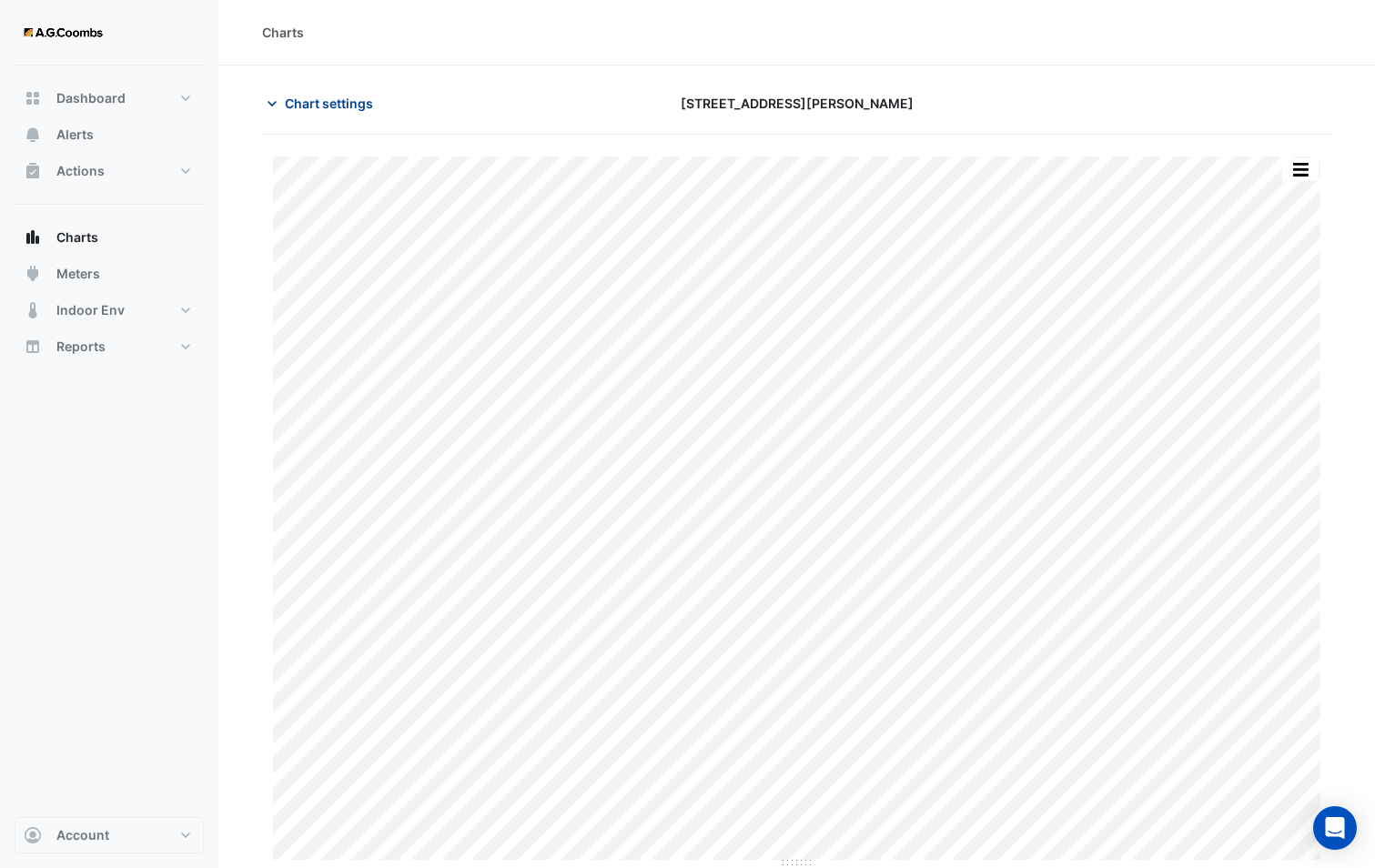
click at [343, 107] on span "Chart settings" at bounding box center [328, 103] width 88 height 19
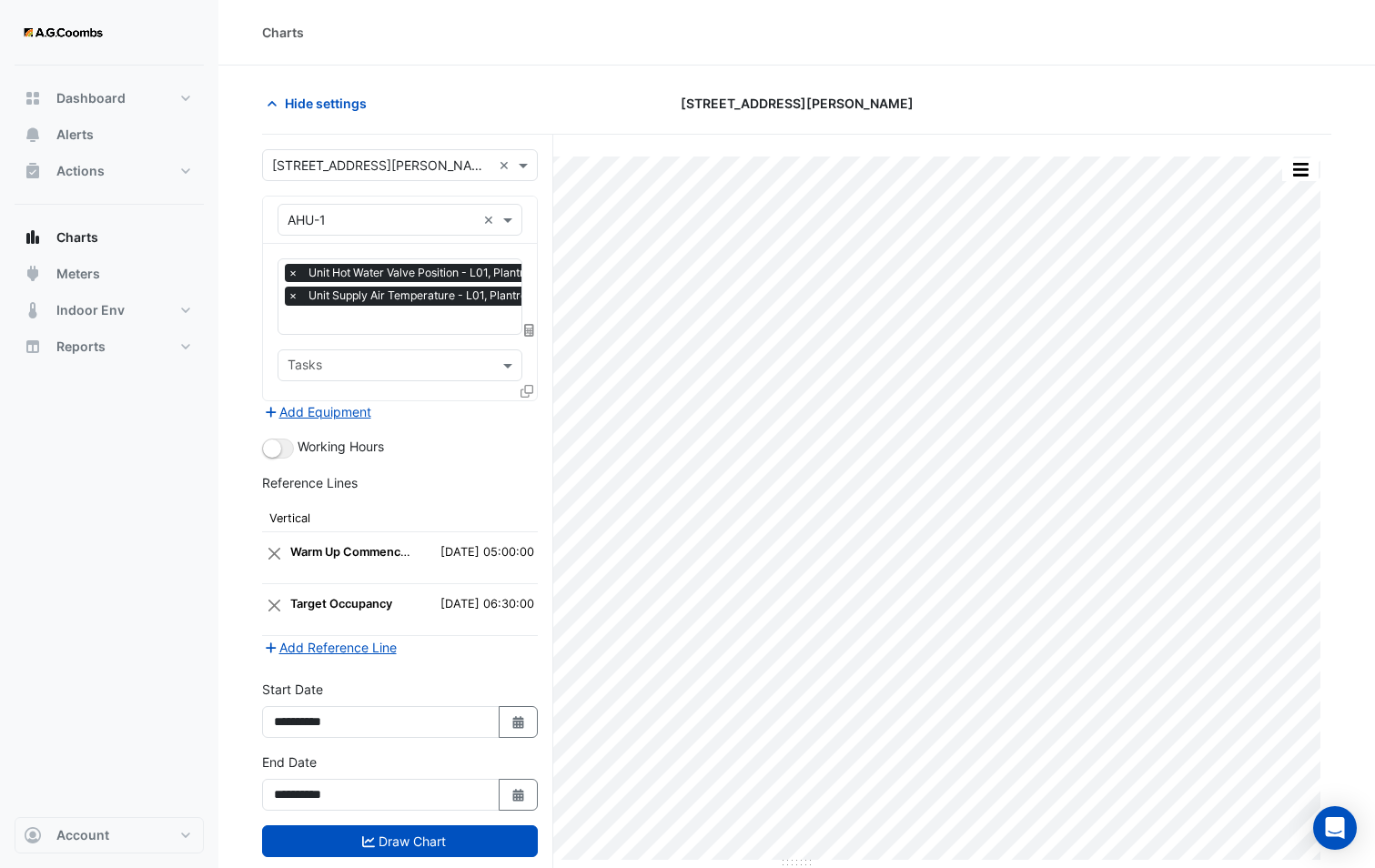
click at [416, 224] on input "text" at bounding box center [382, 220] width 188 height 19
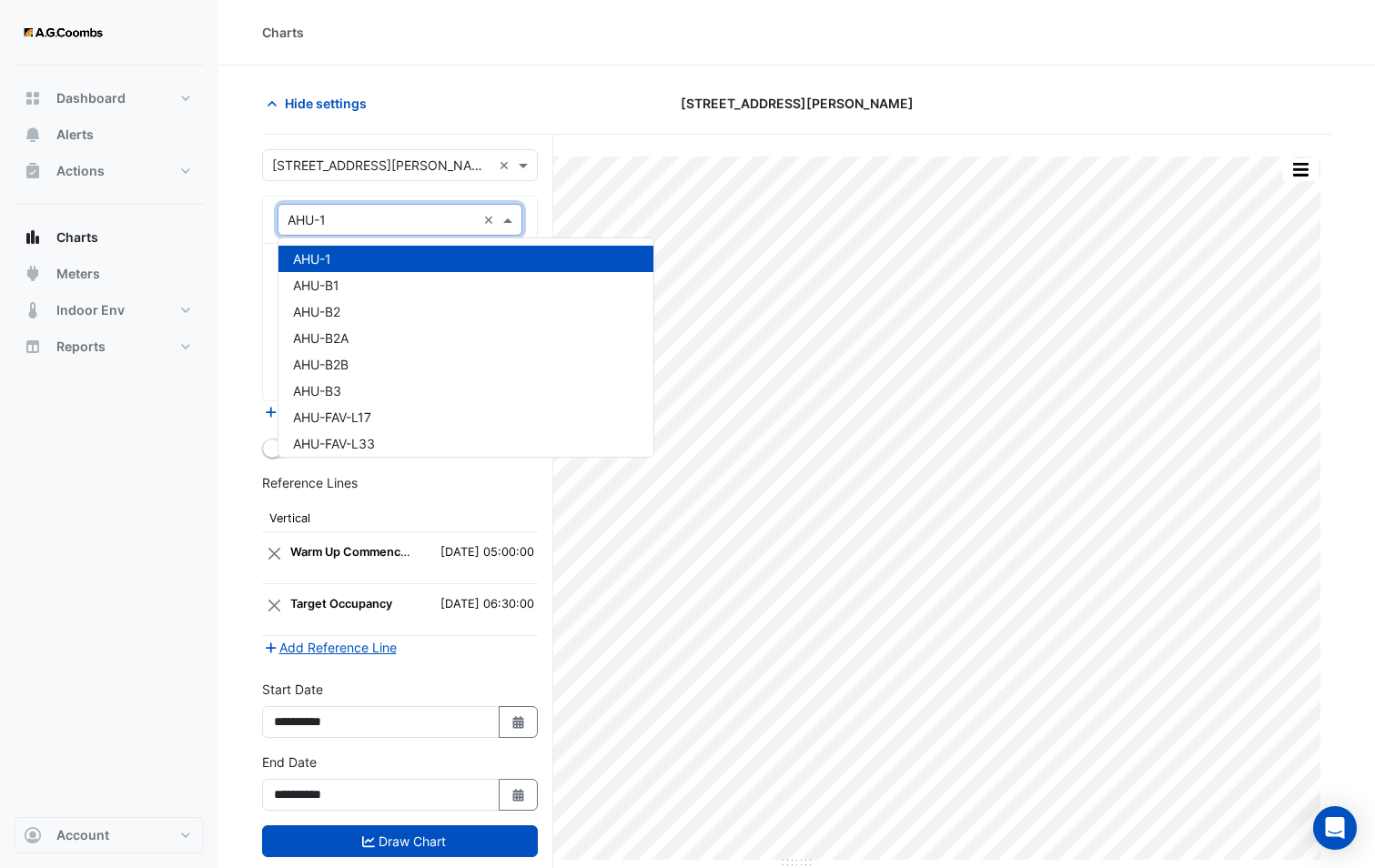
click at [357, 196] on div "Equipment × AHU-1 ×" at bounding box center [400, 219] width 274 height 48
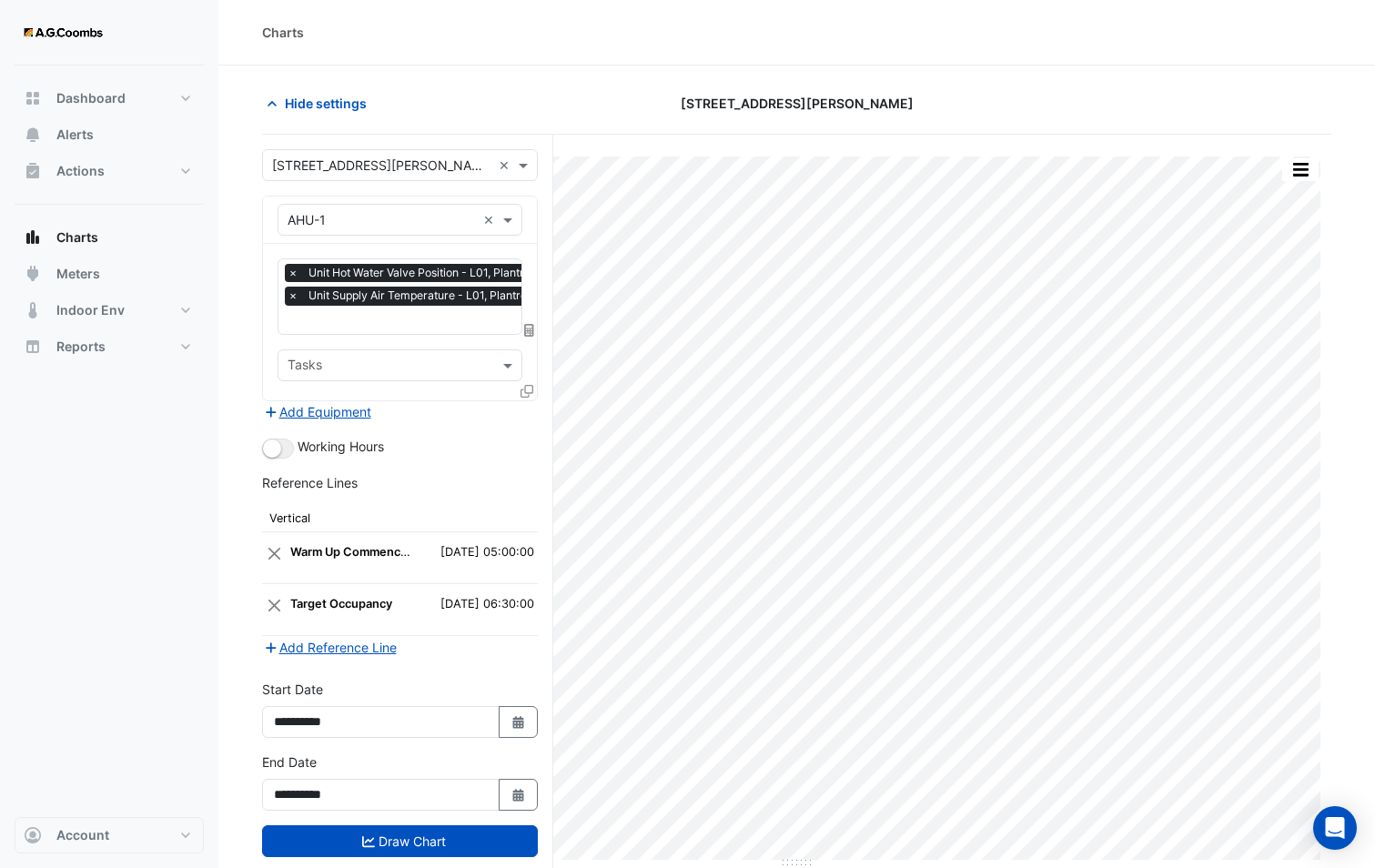
click at [530, 389] on icon at bounding box center [526, 390] width 13 height 13
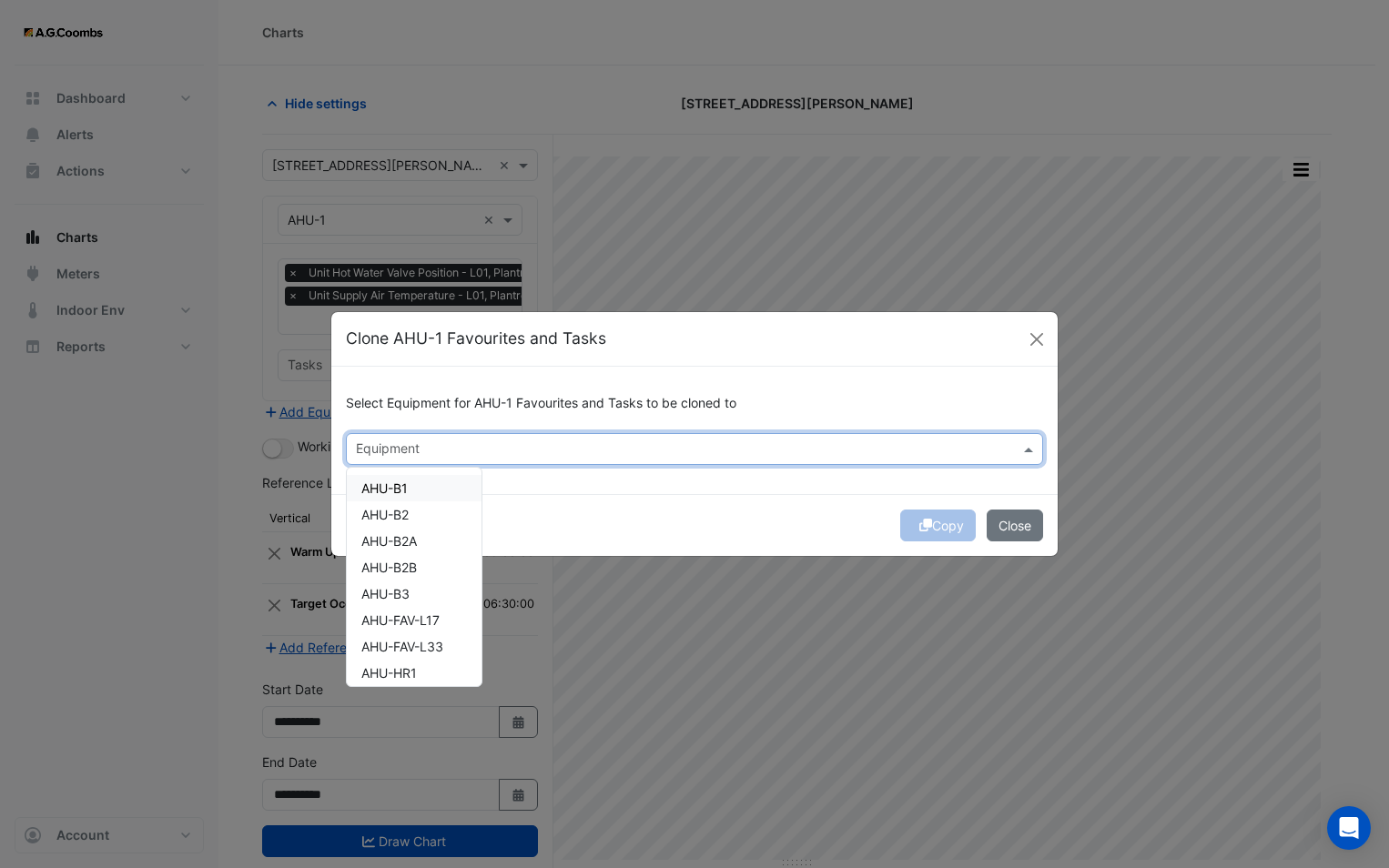
click at [425, 454] on input "text" at bounding box center [683, 451] width 656 height 19
click at [423, 488] on div "AHU-B1" at bounding box center [414, 487] width 135 height 26
click at [847, 517] on div "Copy Close" at bounding box center [694, 525] width 727 height 62
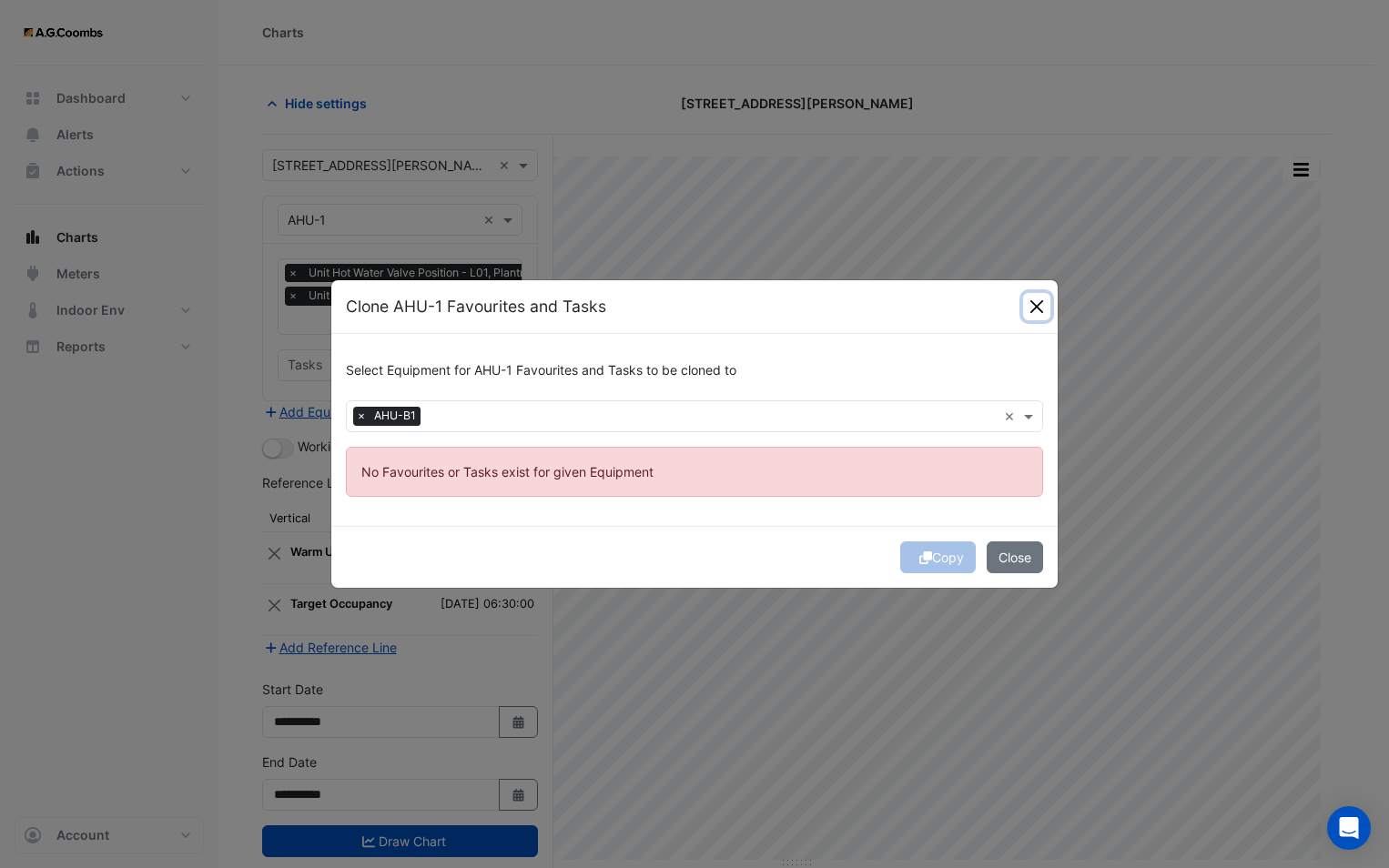
drag, startPoint x: 1033, startPoint y: 306, endPoint x: 728, endPoint y: 266, distance: 307.6
click at [1033, 306] on button "Close" at bounding box center [1036, 307] width 27 height 27
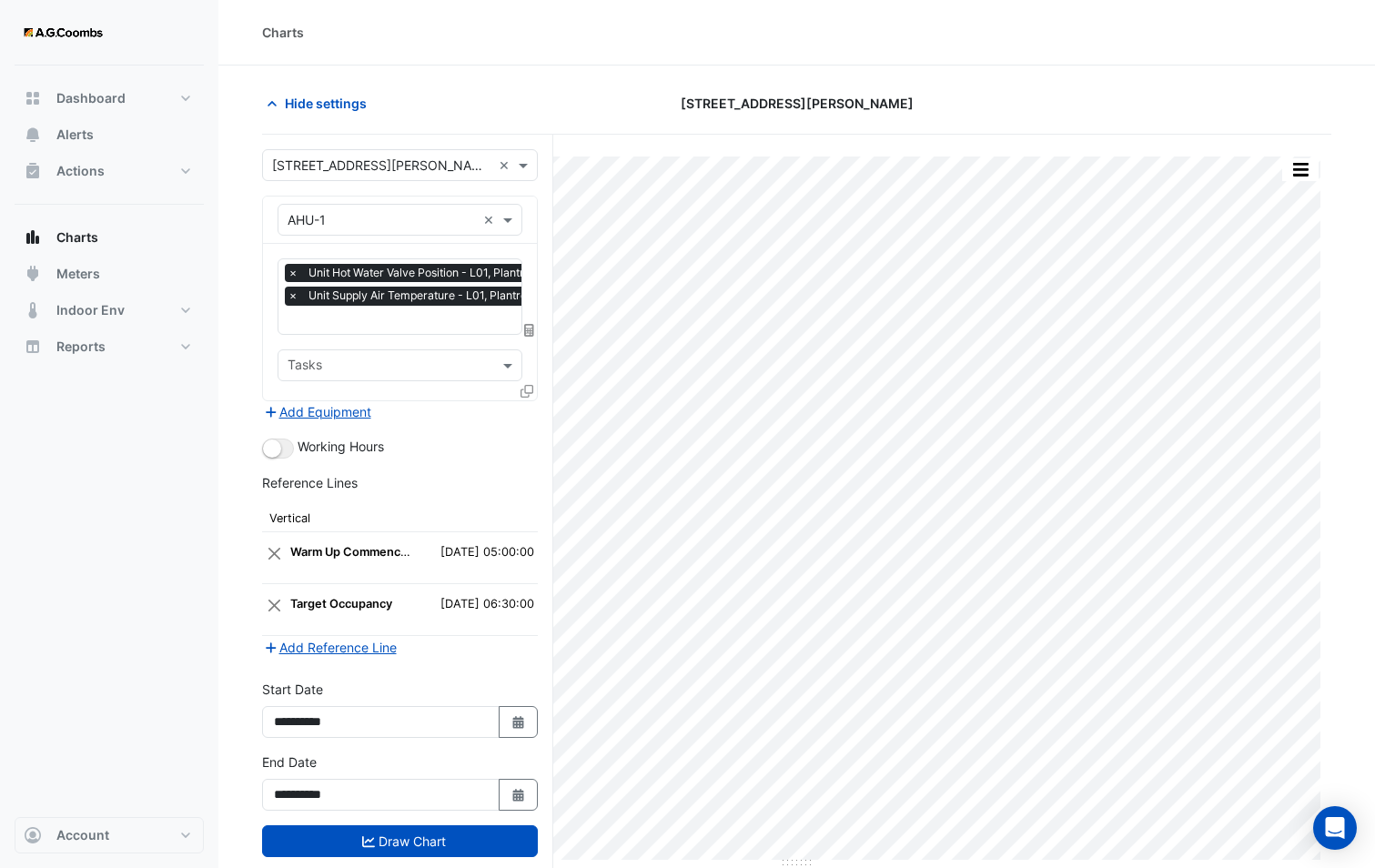
click at [325, 225] on input "text" at bounding box center [382, 220] width 188 height 19
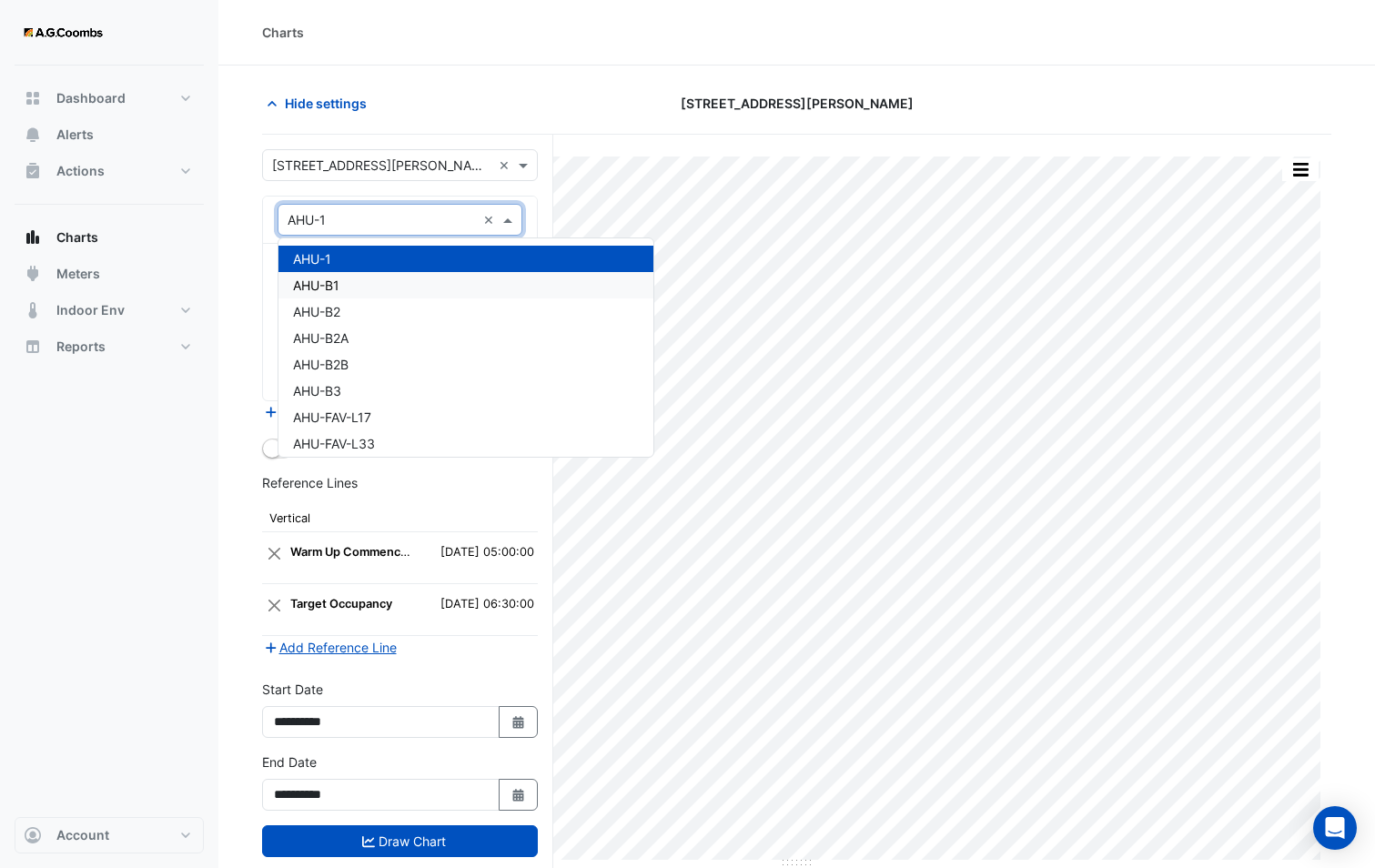
click at [329, 280] on span "AHU-B1" at bounding box center [317, 285] width 47 height 16
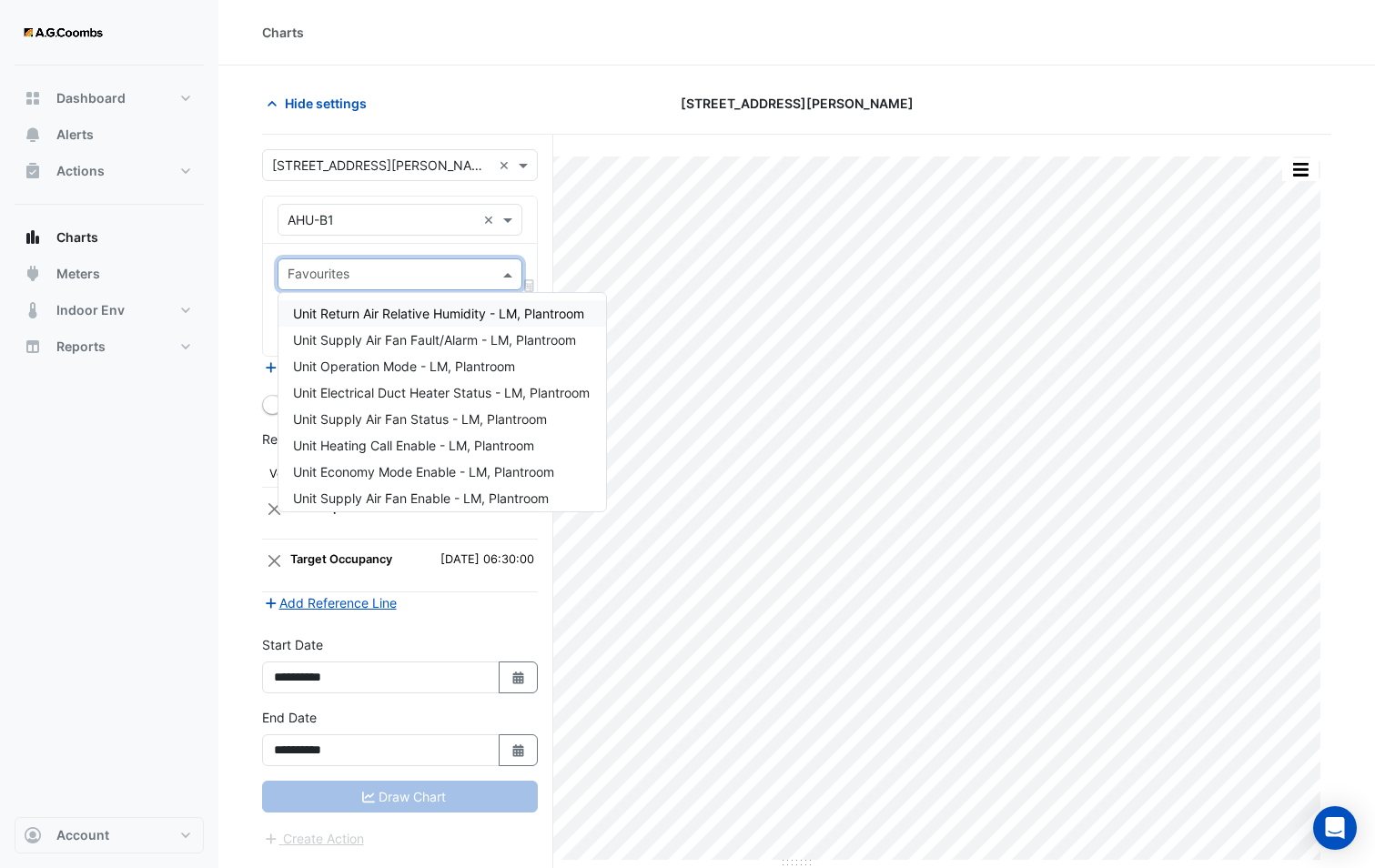
click at [325, 274] on input "text" at bounding box center [389, 277] width 204 height 19
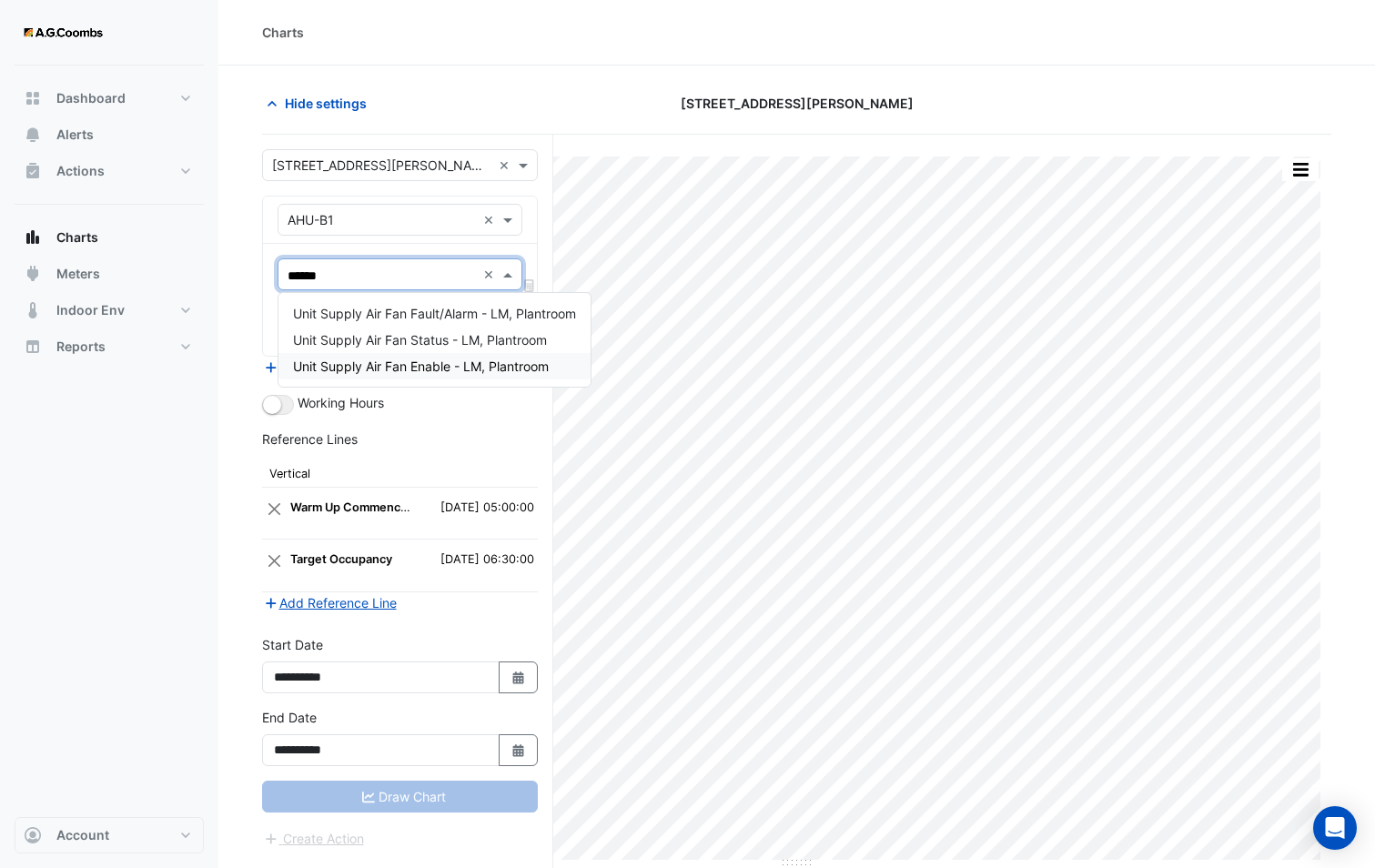
type input "******"
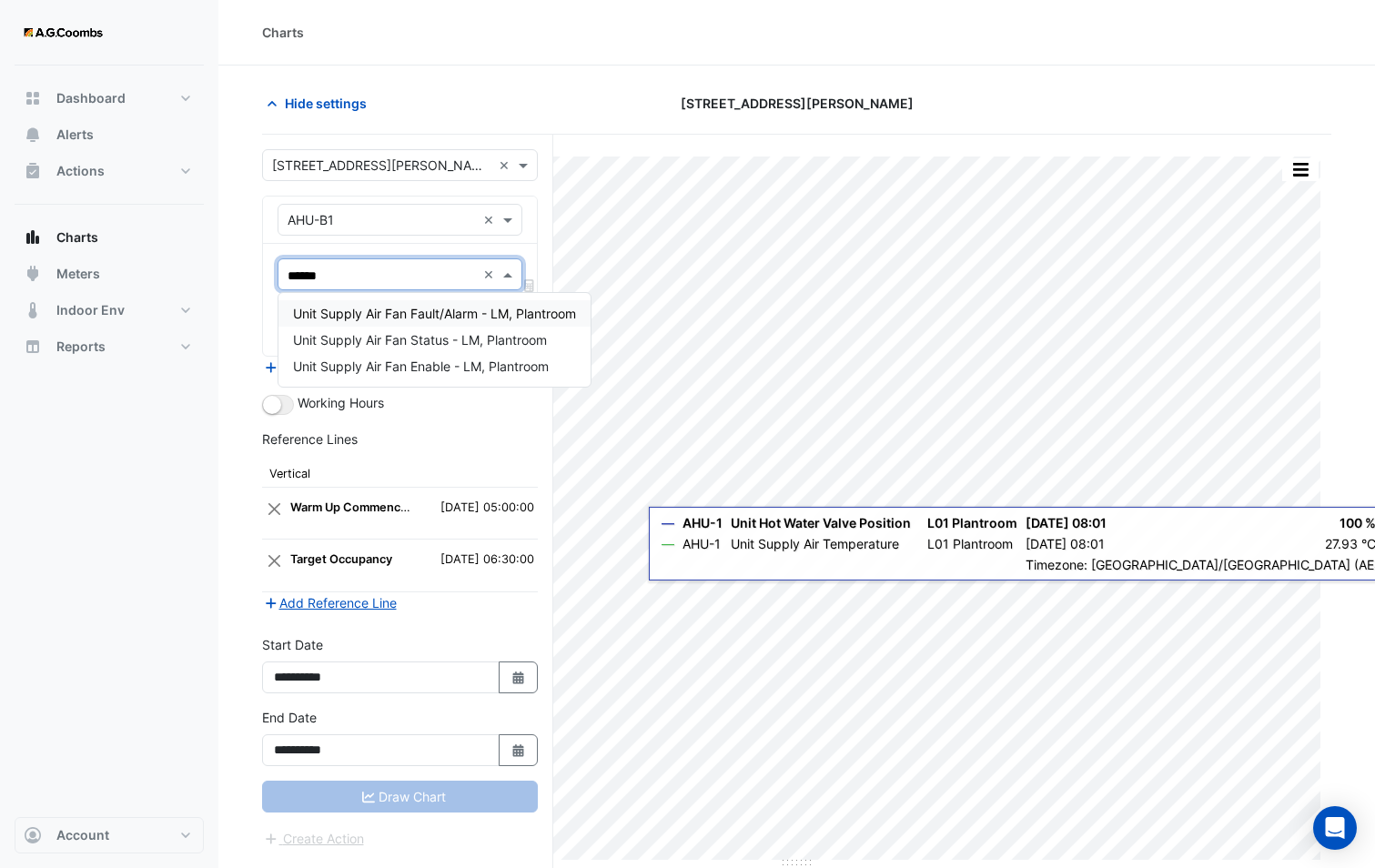
click at [351, 277] on input "******" at bounding box center [382, 277] width 188 height 19
drag, startPoint x: 340, startPoint y: 276, endPoint x: 272, endPoint y: 282, distance: 68.3
click at [272, 282] on div "Favourites ****** × Tasks" at bounding box center [400, 299] width 274 height 112
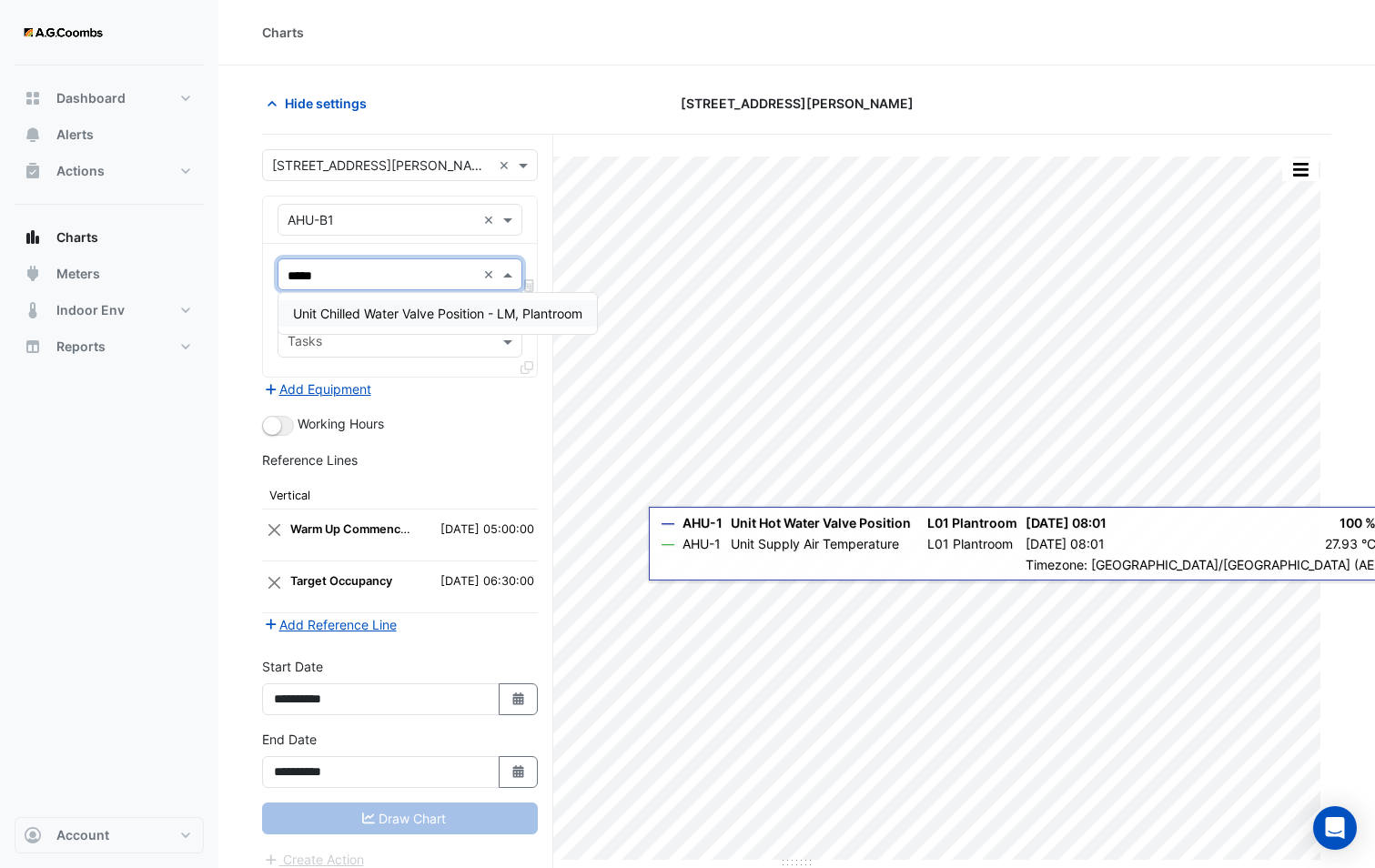
type input "*****"
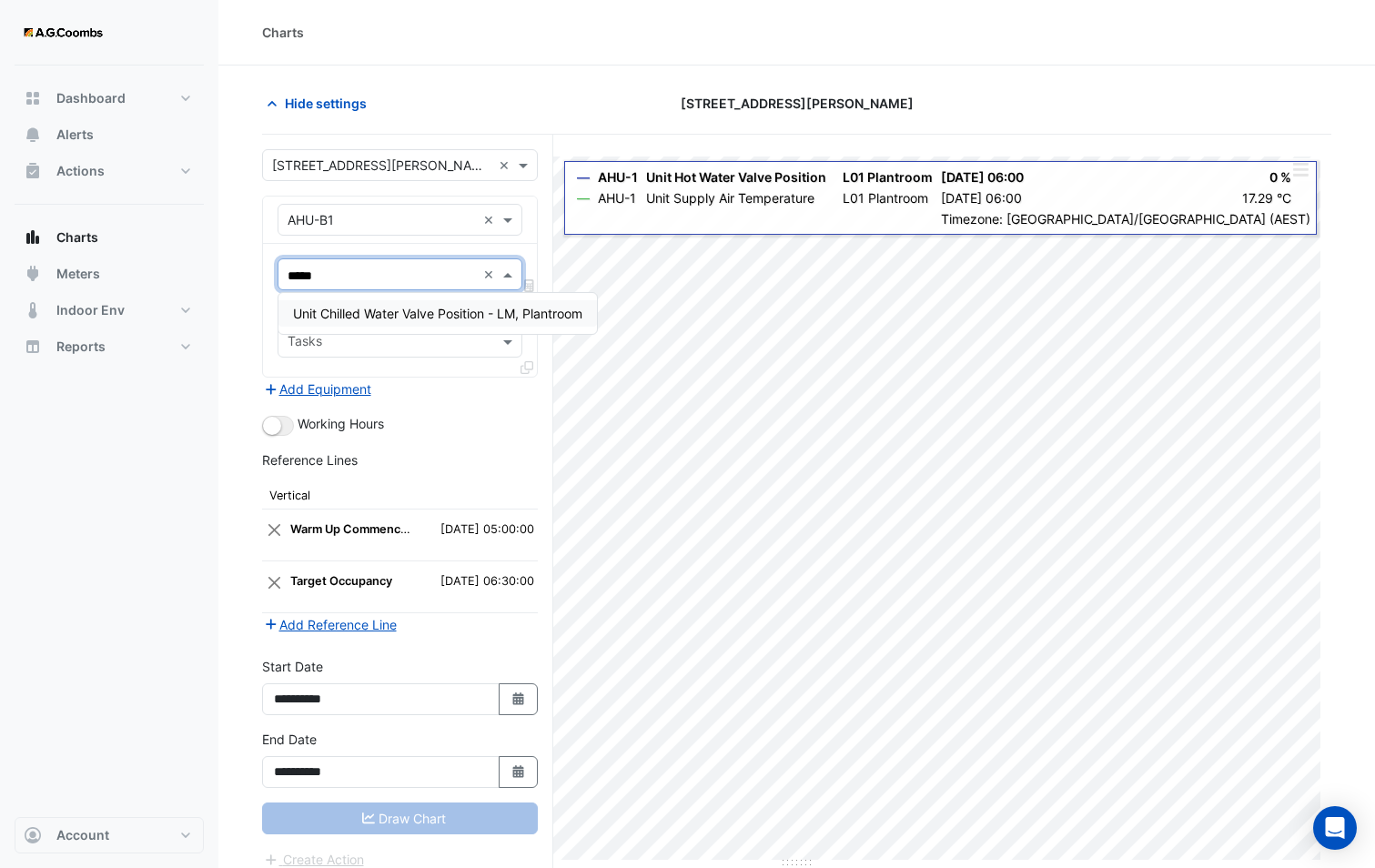
click at [304, 246] on div "Favourites ***** × Please select Favourites Tasks" at bounding box center [400, 310] width 274 height 133
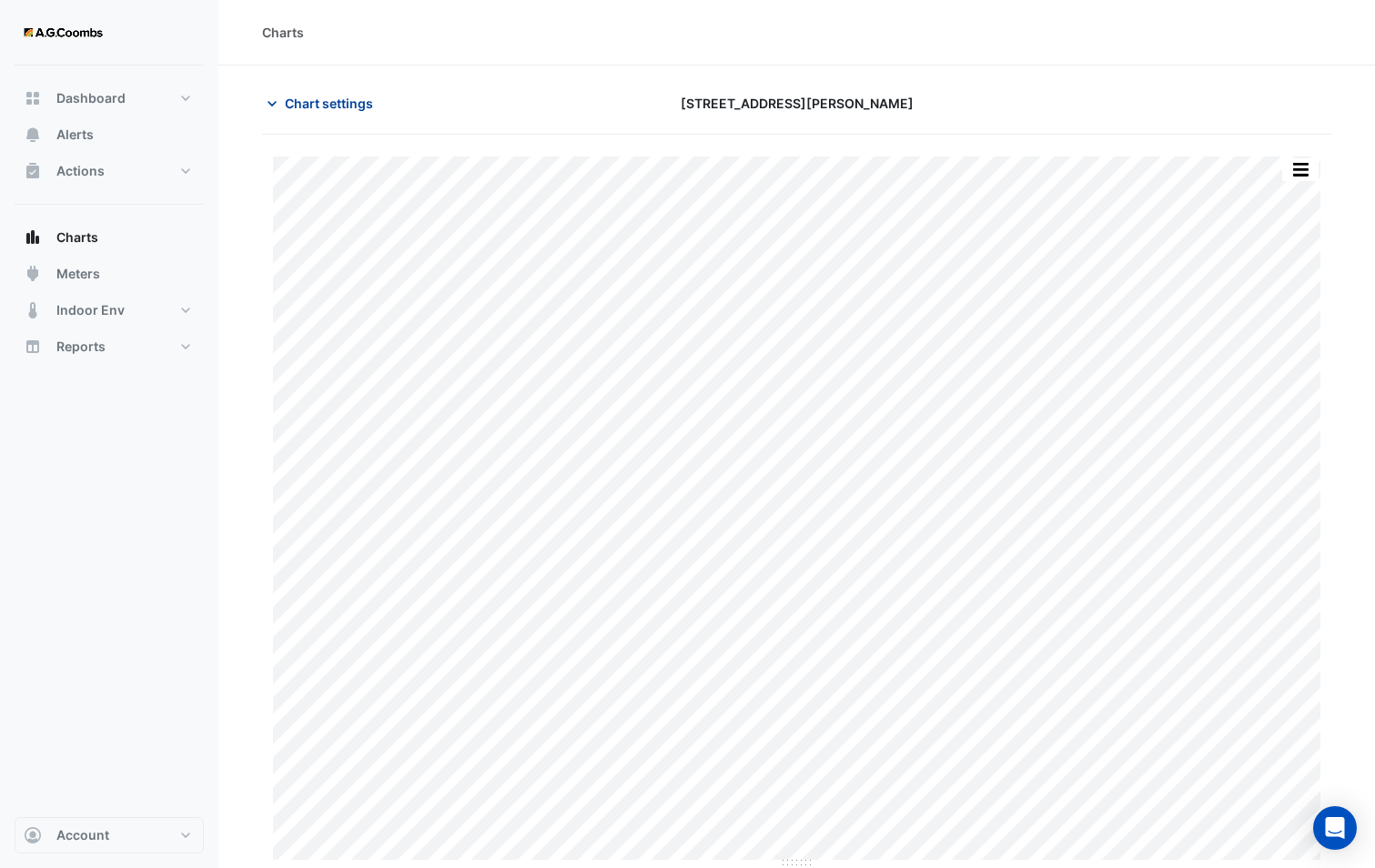
click at [307, 111] on span "Chart settings" at bounding box center [328, 103] width 88 height 19
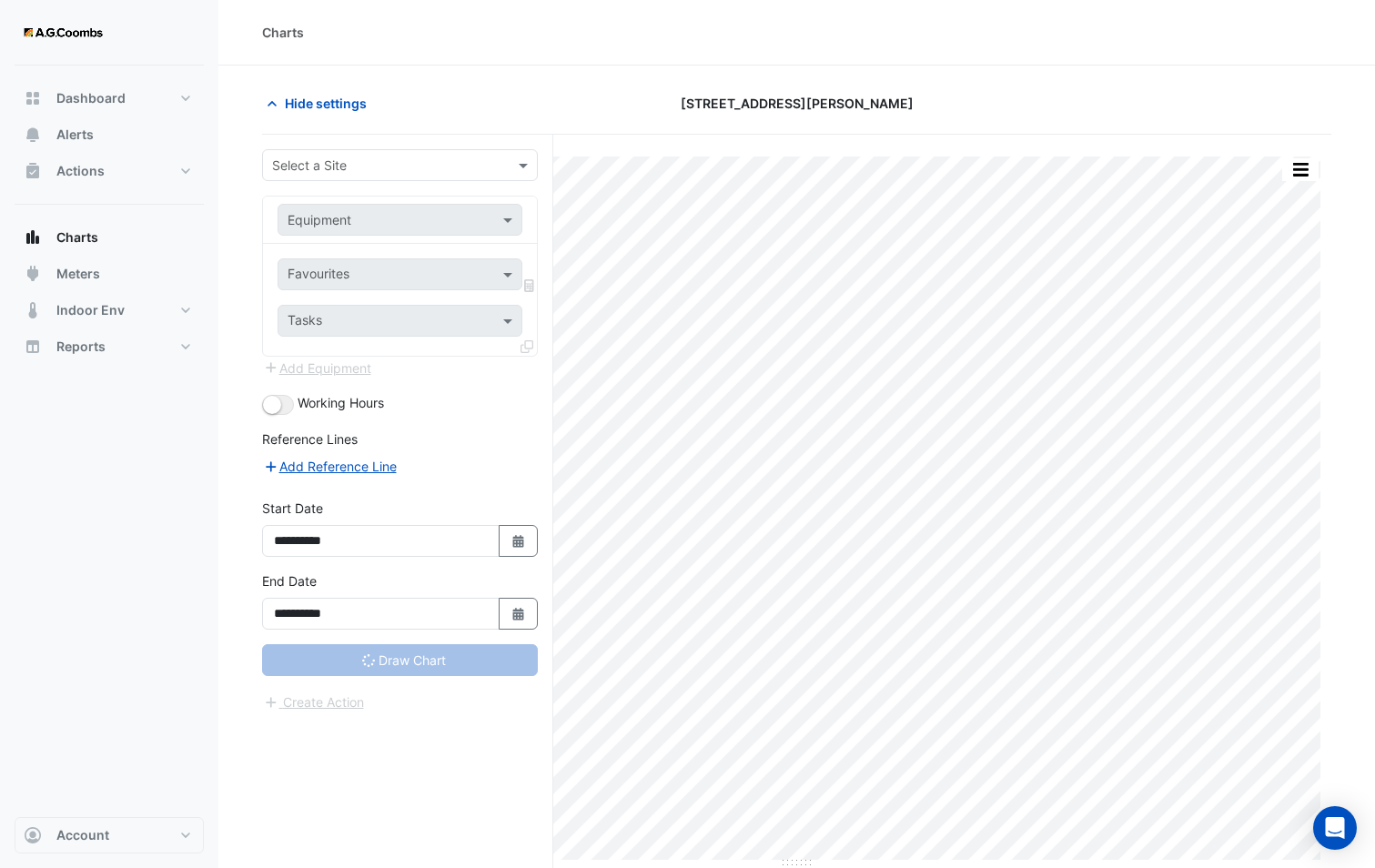
click at [484, 166] on input "text" at bounding box center [382, 166] width 219 height 19
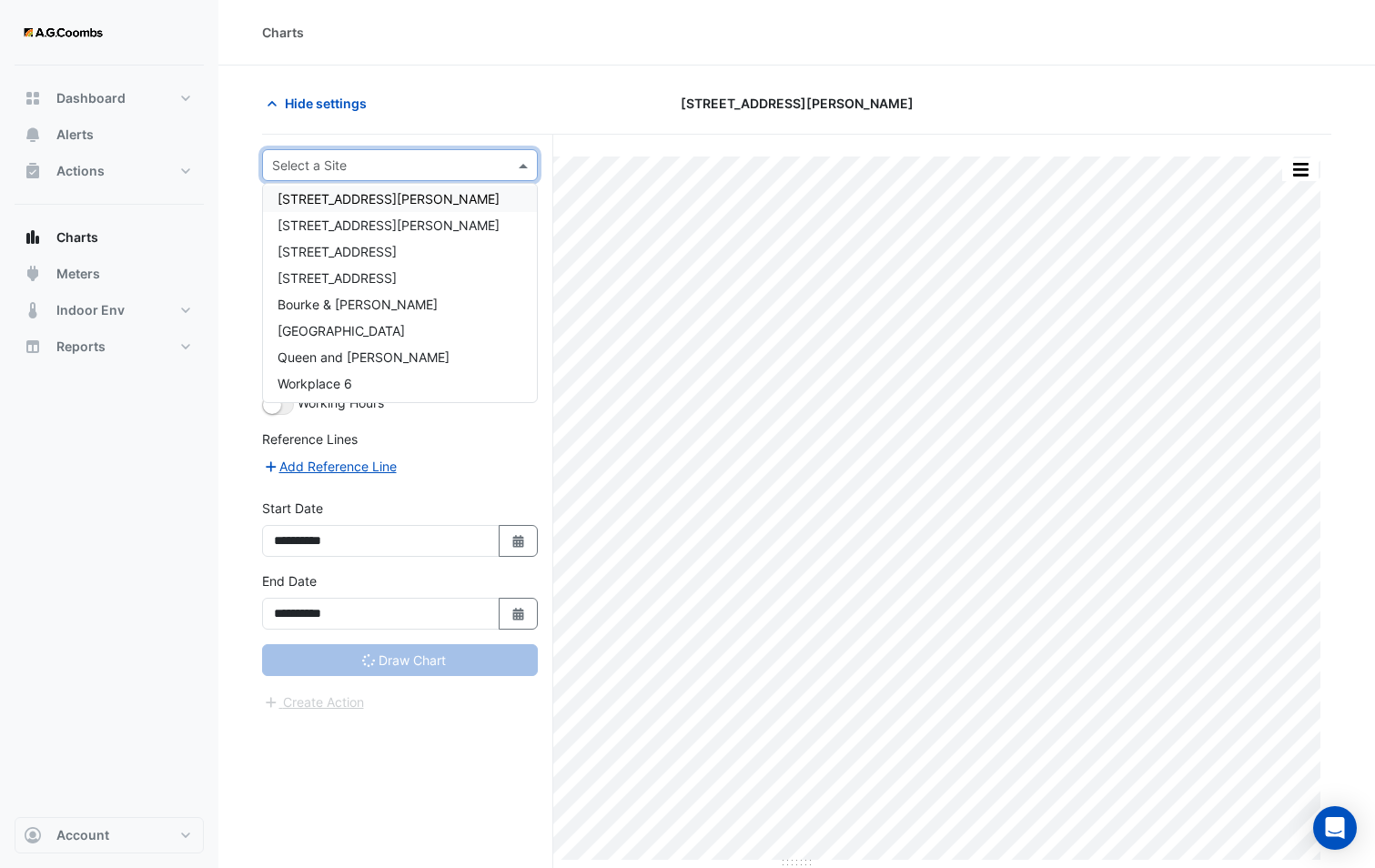
scroll to position [113, 0]
click at [496, 119] on div "Hide settings 580 George Street" at bounding box center [796, 111] width 1069 height 48
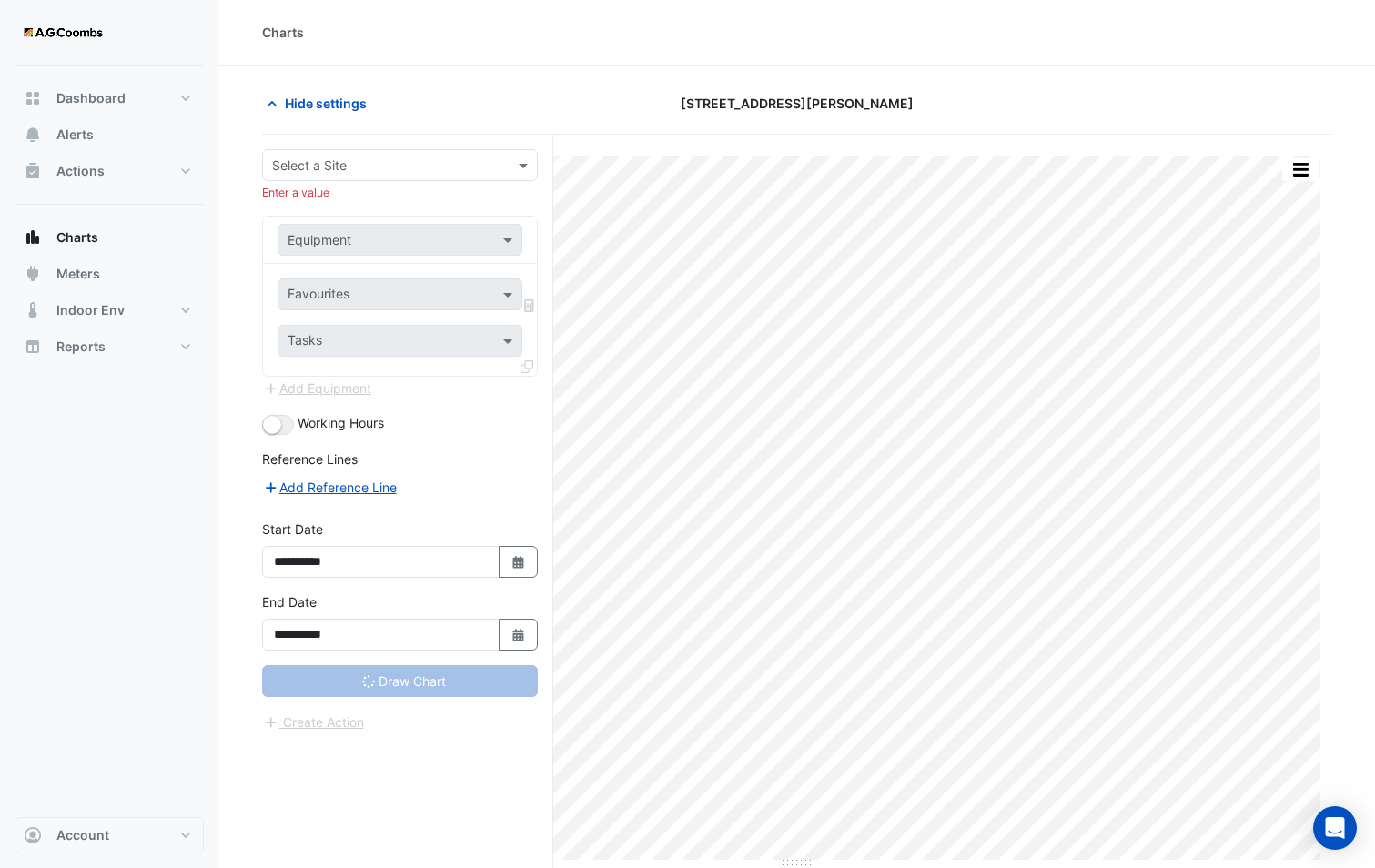
type input "**********"
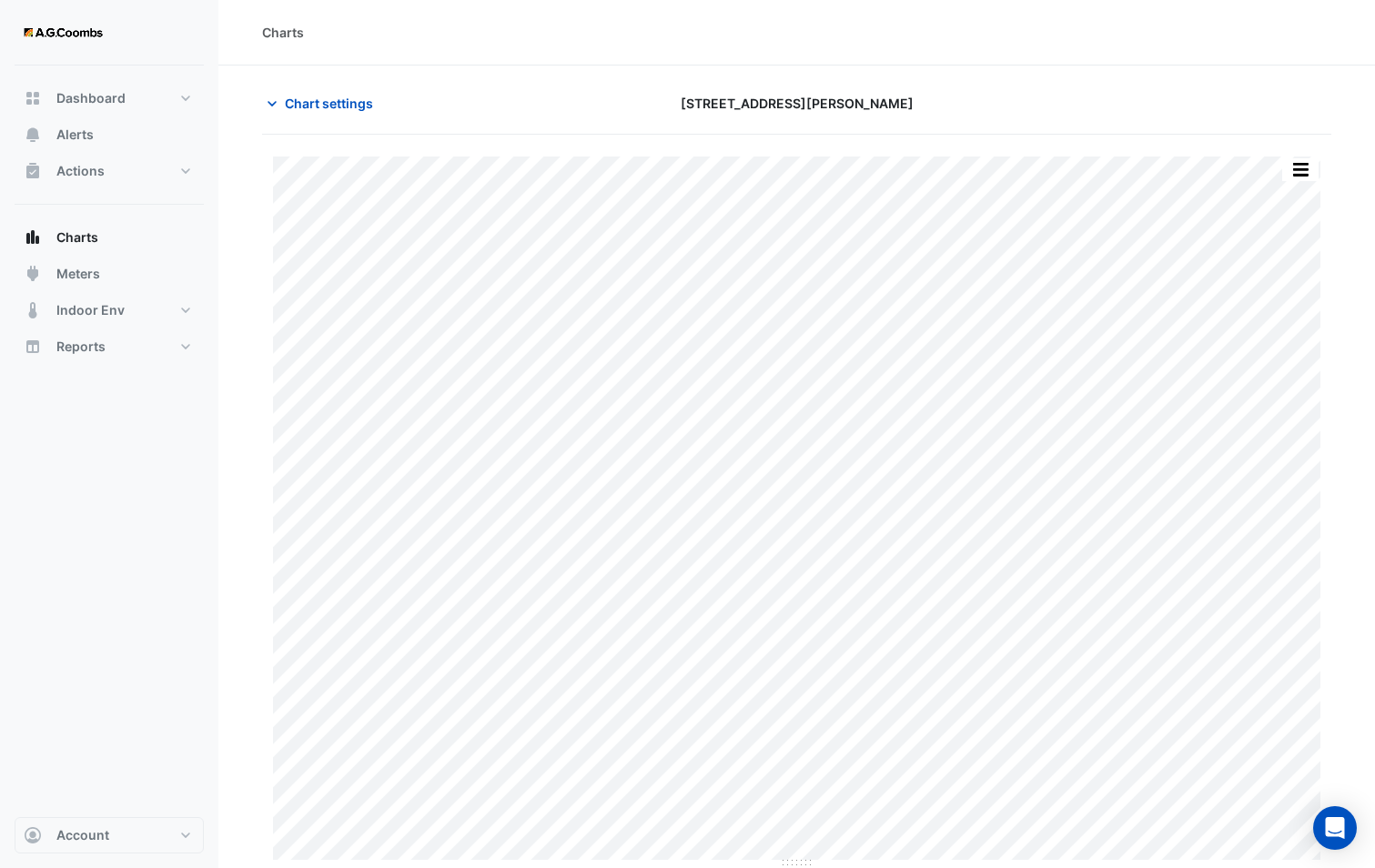
type input "**********"
click at [339, 105] on span "Chart settings" at bounding box center [328, 103] width 88 height 19
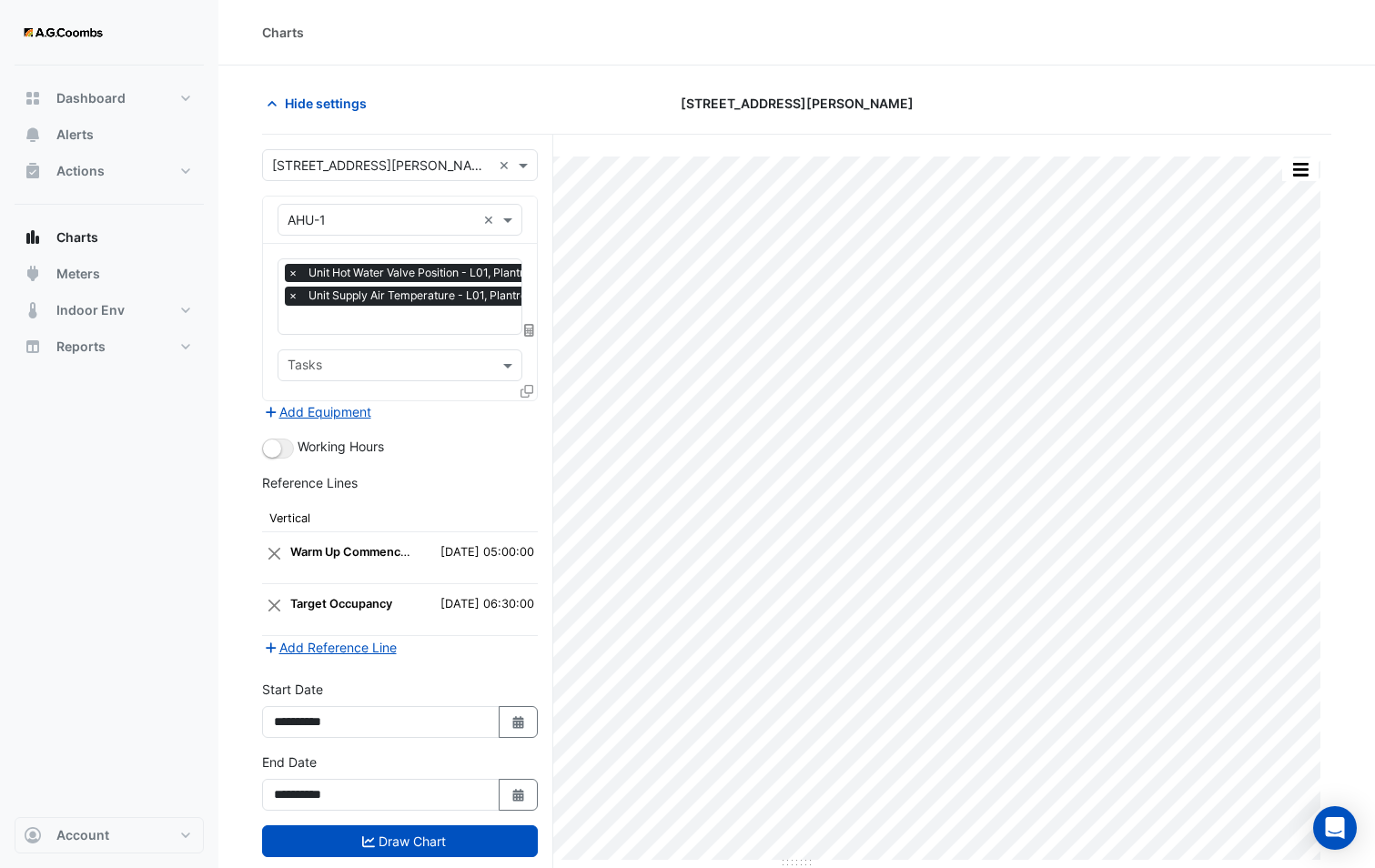
click at [351, 222] on input "text" at bounding box center [382, 220] width 188 height 19
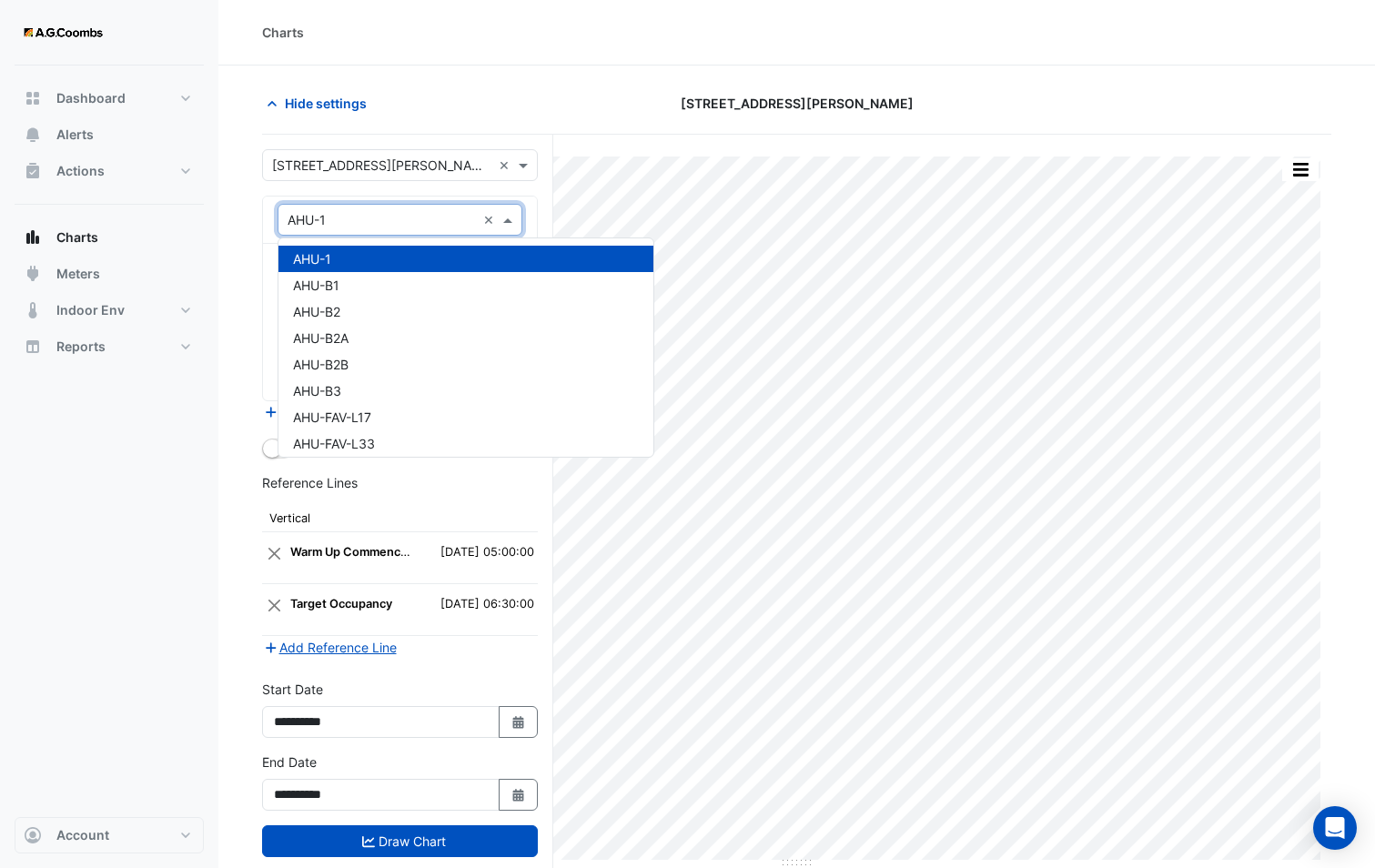
click at [351, 222] on input "text" at bounding box center [382, 220] width 188 height 19
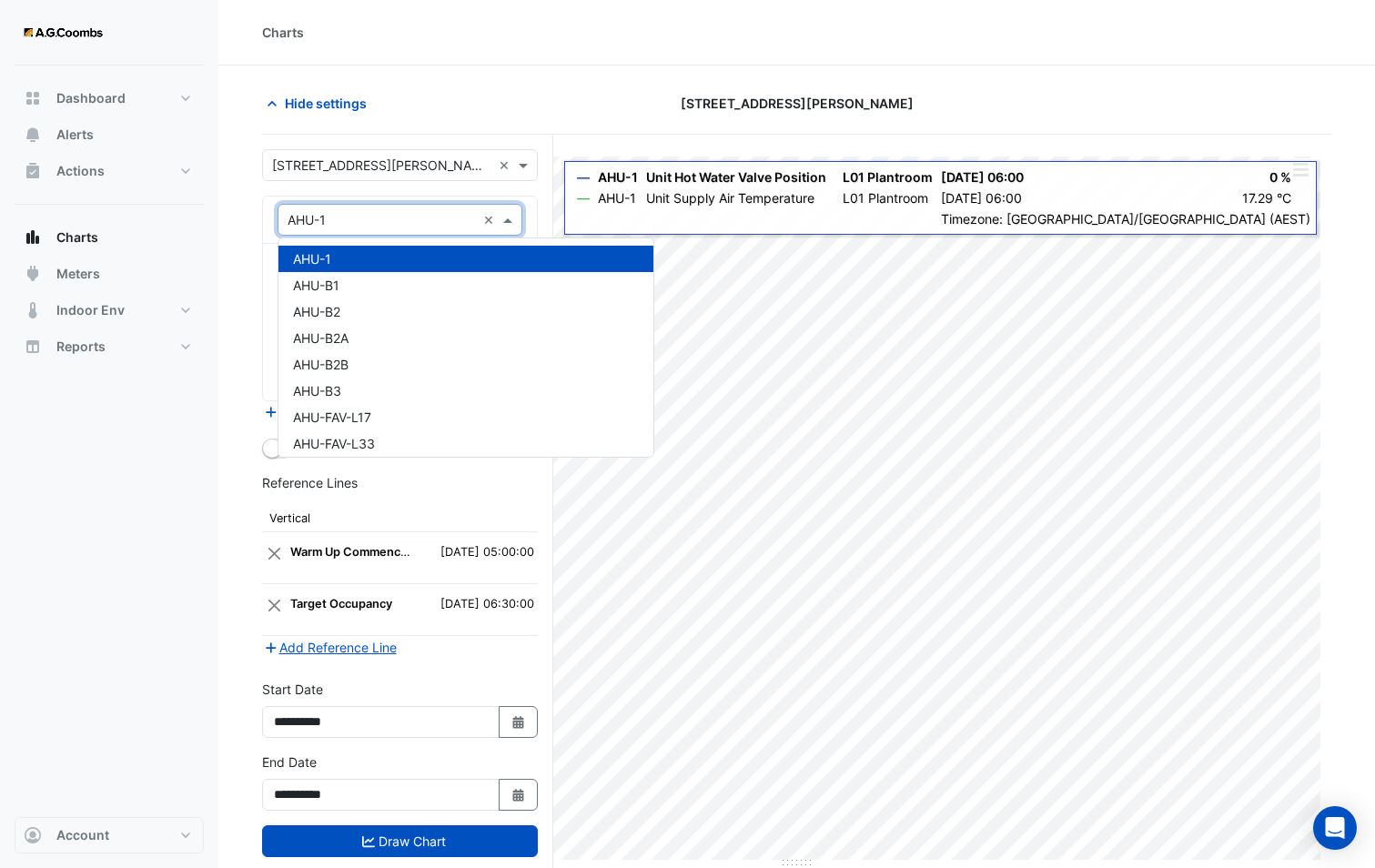
click at [533, 218] on div "Equipment × AHU-1 ×" at bounding box center [400, 219] width 274 height 48
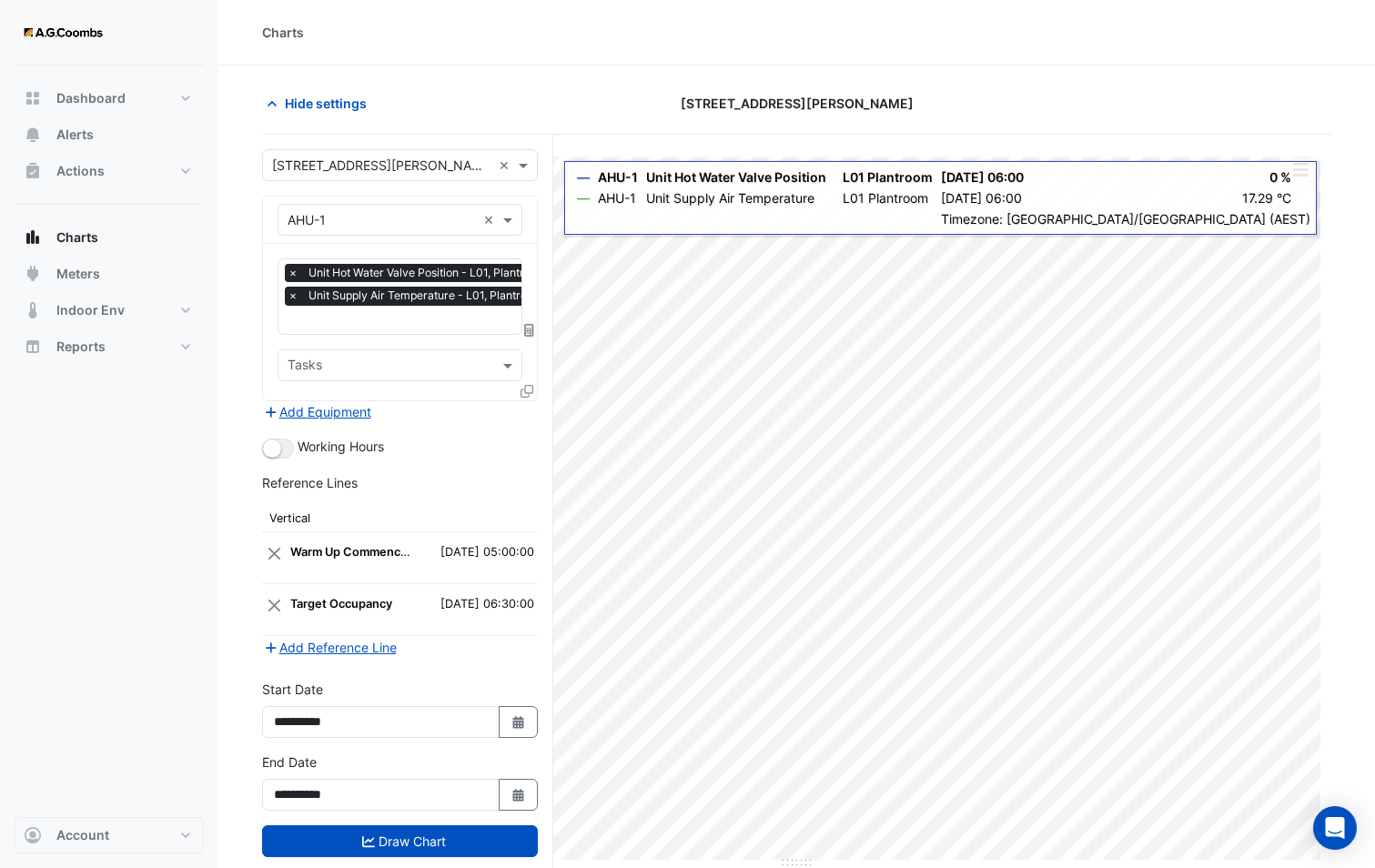
click at [526, 384] on icon at bounding box center [526, 390] width 13 height 13
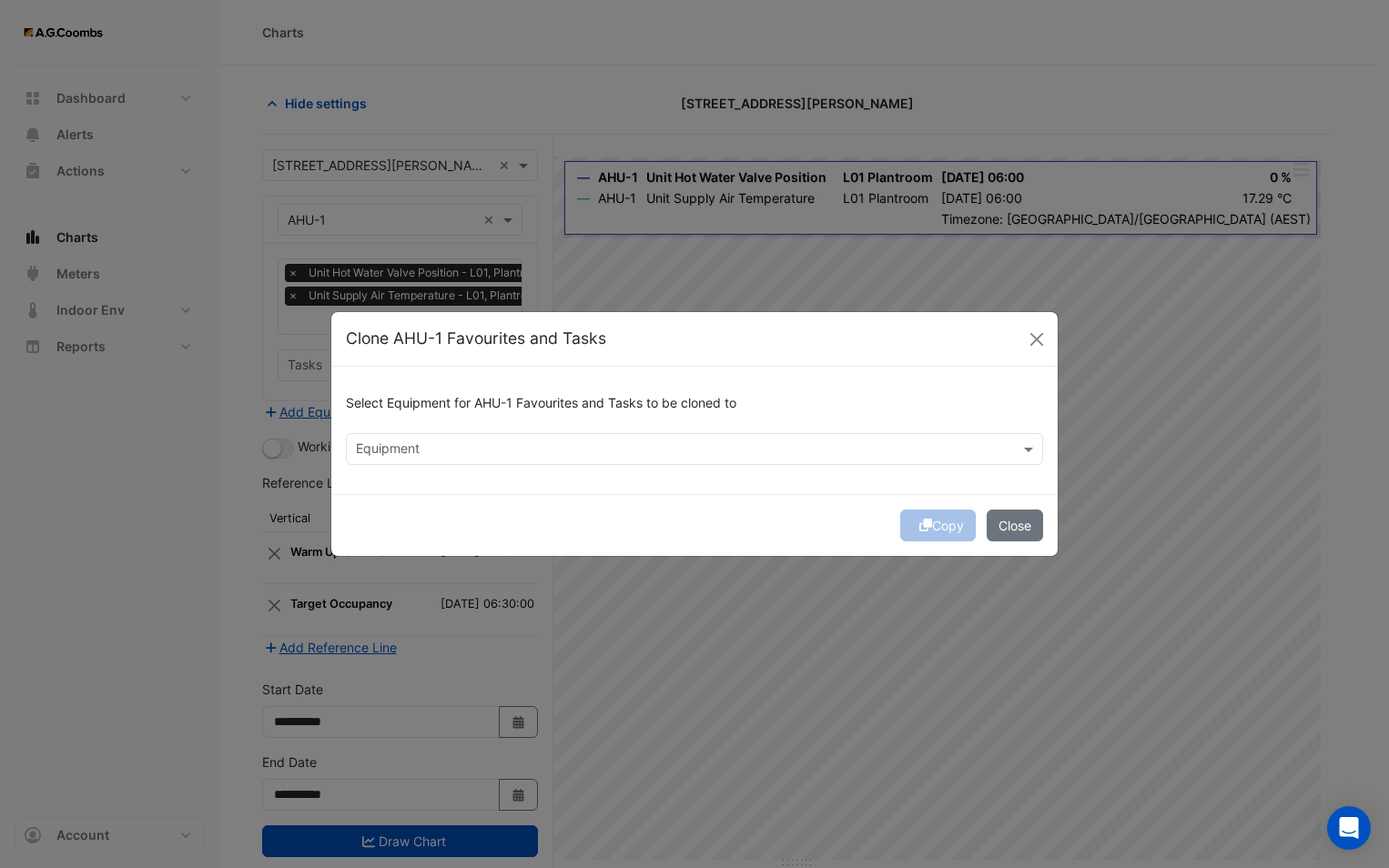
click at [495, 438] on div "Equipment" at bounding box center [679, 449] width 665 height 28
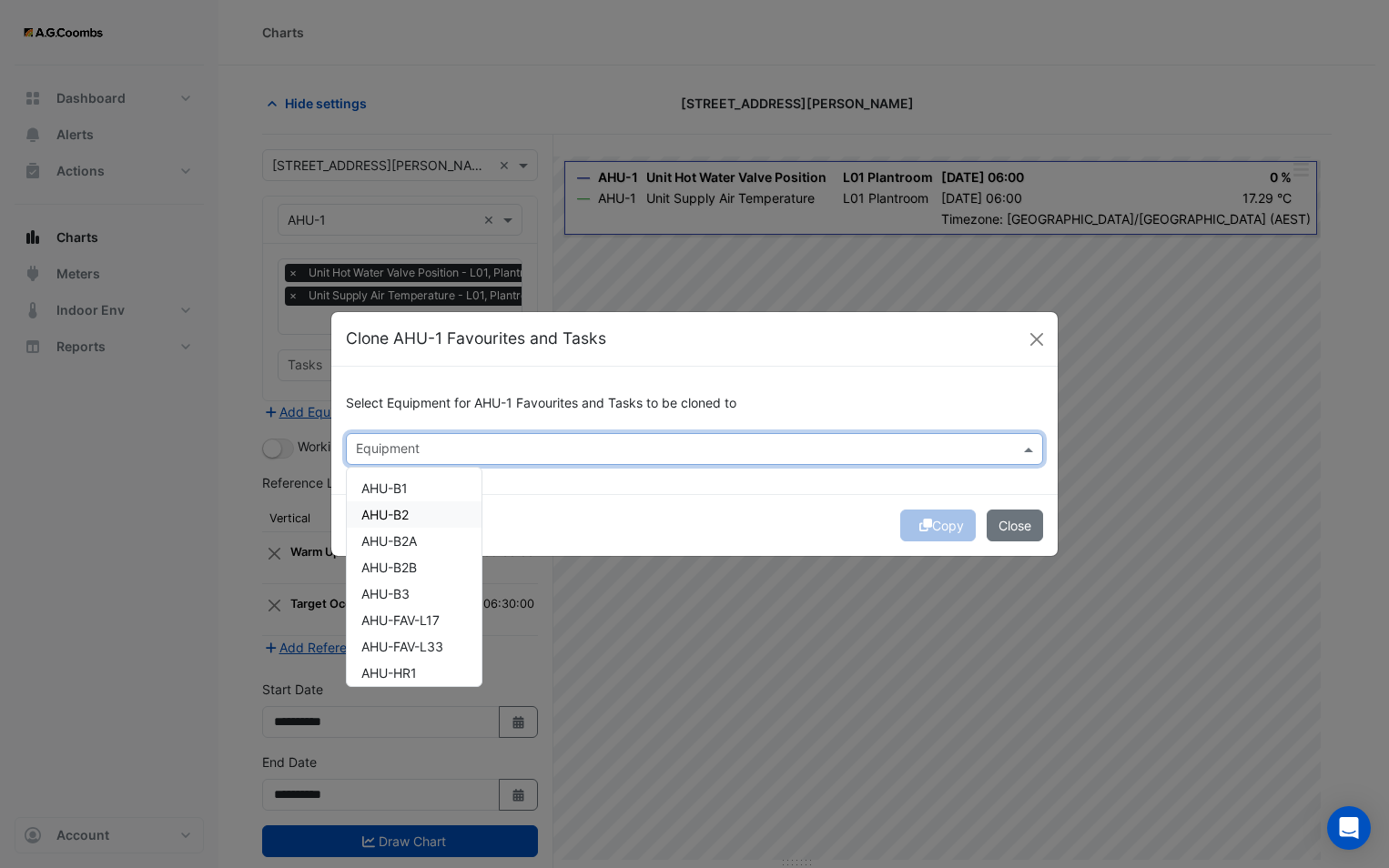
click at [415, 513] on div "AHU-B2" at bounding box center [414, 514] width 135 height 26
click at [857, 524] on div "Copy Close" at bounding box center [694, 525] width 727 height 62
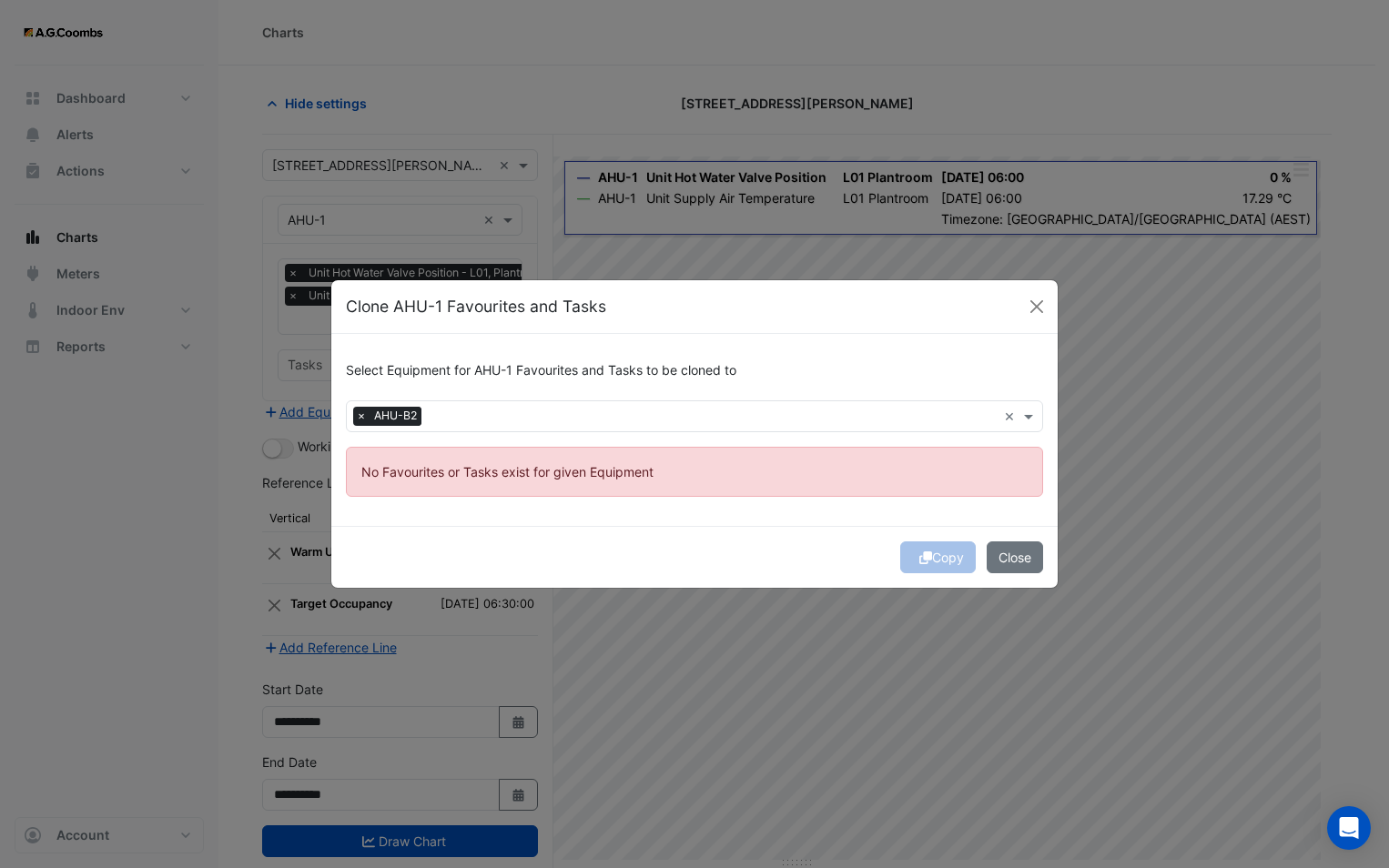
click at [432, 409] on input "text" at bounding box center [712, 418] width 568 height 19
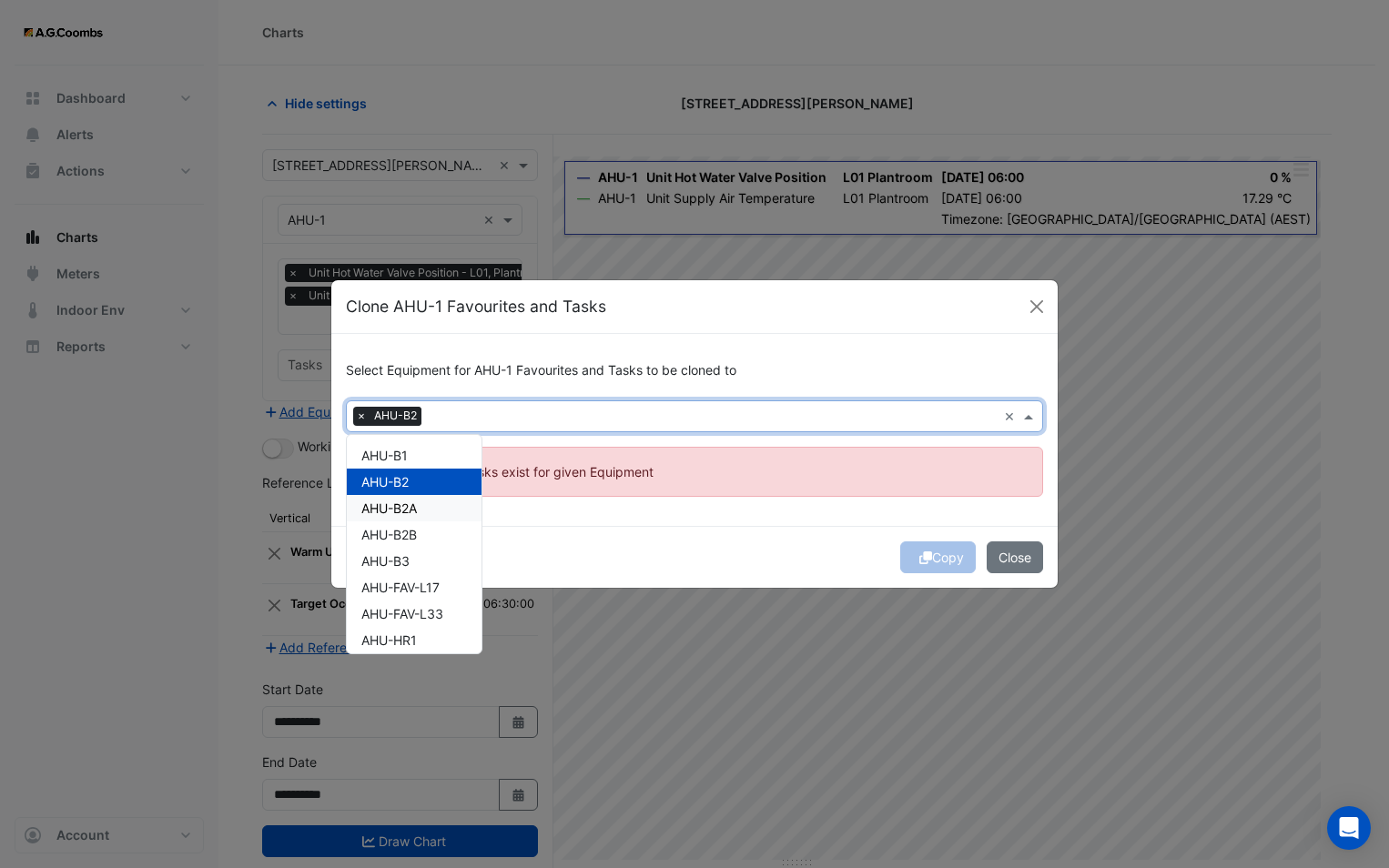
click at [423, 510] on div "AHU-B2A" at bounding box center [414, 508] width 135 height 26
click at [361, 412] on span "×" at bounding box center [361, 416] width 17 height 18
click at [750, 498] on div "Select Equipment for AHU-1 Favourites and Tasks to be cloned to Equipment × AHU…" at bounding box center [694, 430] width 727 height 192
click at [543, 427] on div at bounding box center [715, 418] width 563 height 23
click at [423, 528] on div "AHU-B2B" at bounding box center [414, 534] width 135 height 26
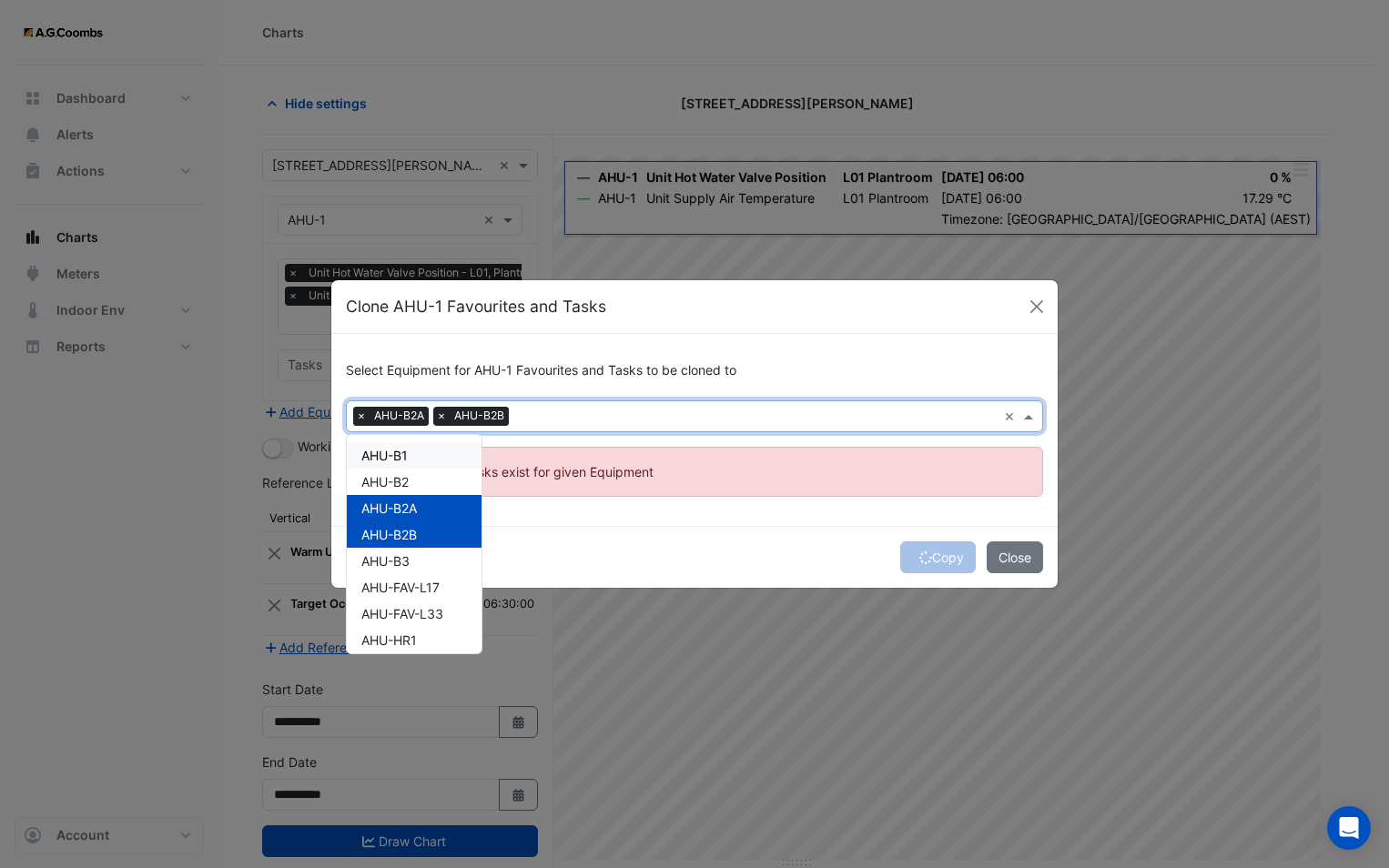
click at [365, 414] on span "×" at bounding box center [361, 416] width 17 height 18
click at [509, 419] on input "text" at bounding box center [716, 418] width 560 height 19
click at [570, 522] on div "Select Equipment for AHU-1 Favourites and Tasks to be cloned to Equipment × AHU…" at bounding box center [694, 430] width 727 height 192
click at [472, 414] on input "text" at bounding box center [716, 418] width 560 height 19
click at [435, 557] on div "AHU-B3" at bounding box center [414, 560] width 135 height 26
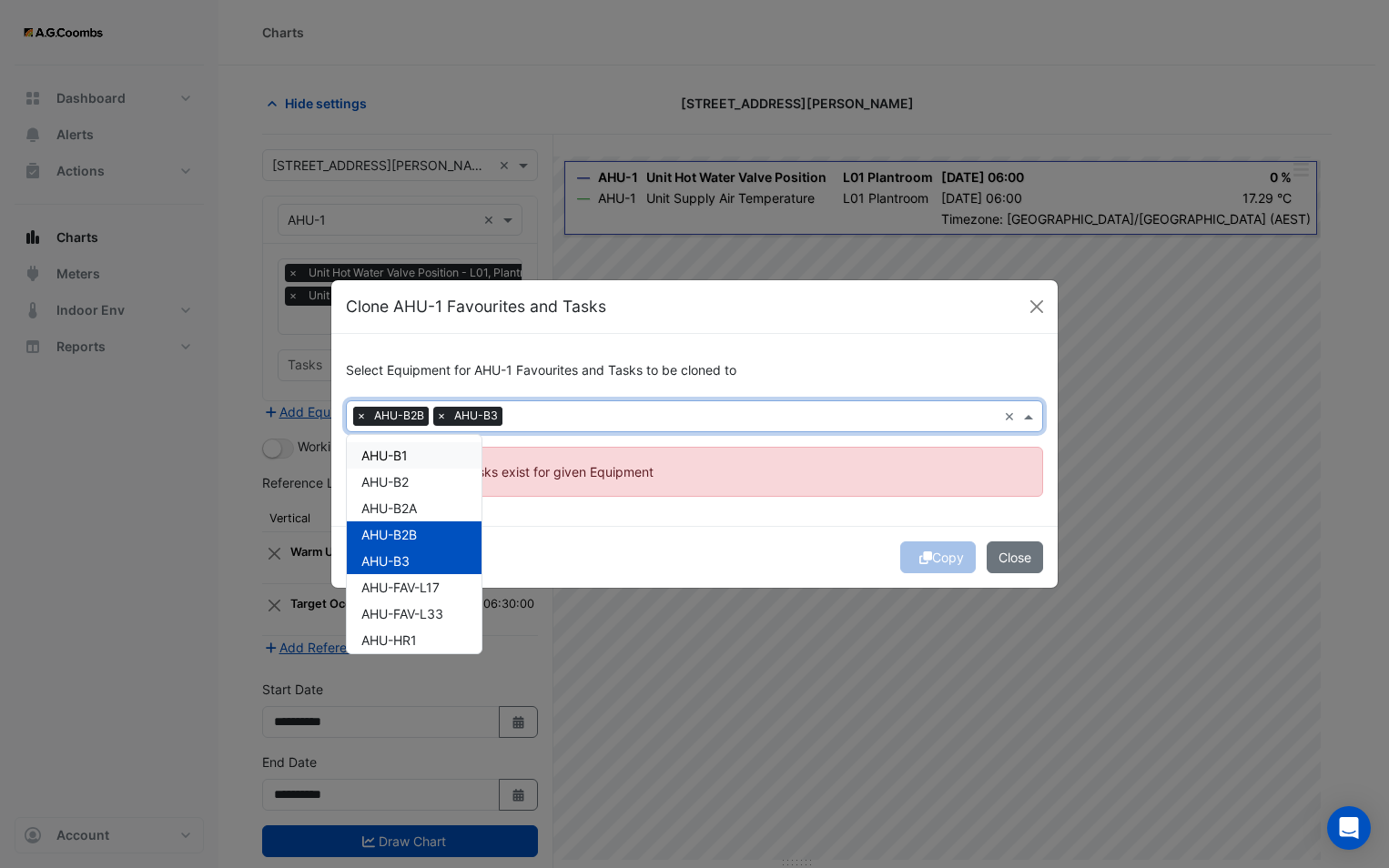
click at [363, 415] on span "×" at bounding box center [361, 416] width 17 height 18
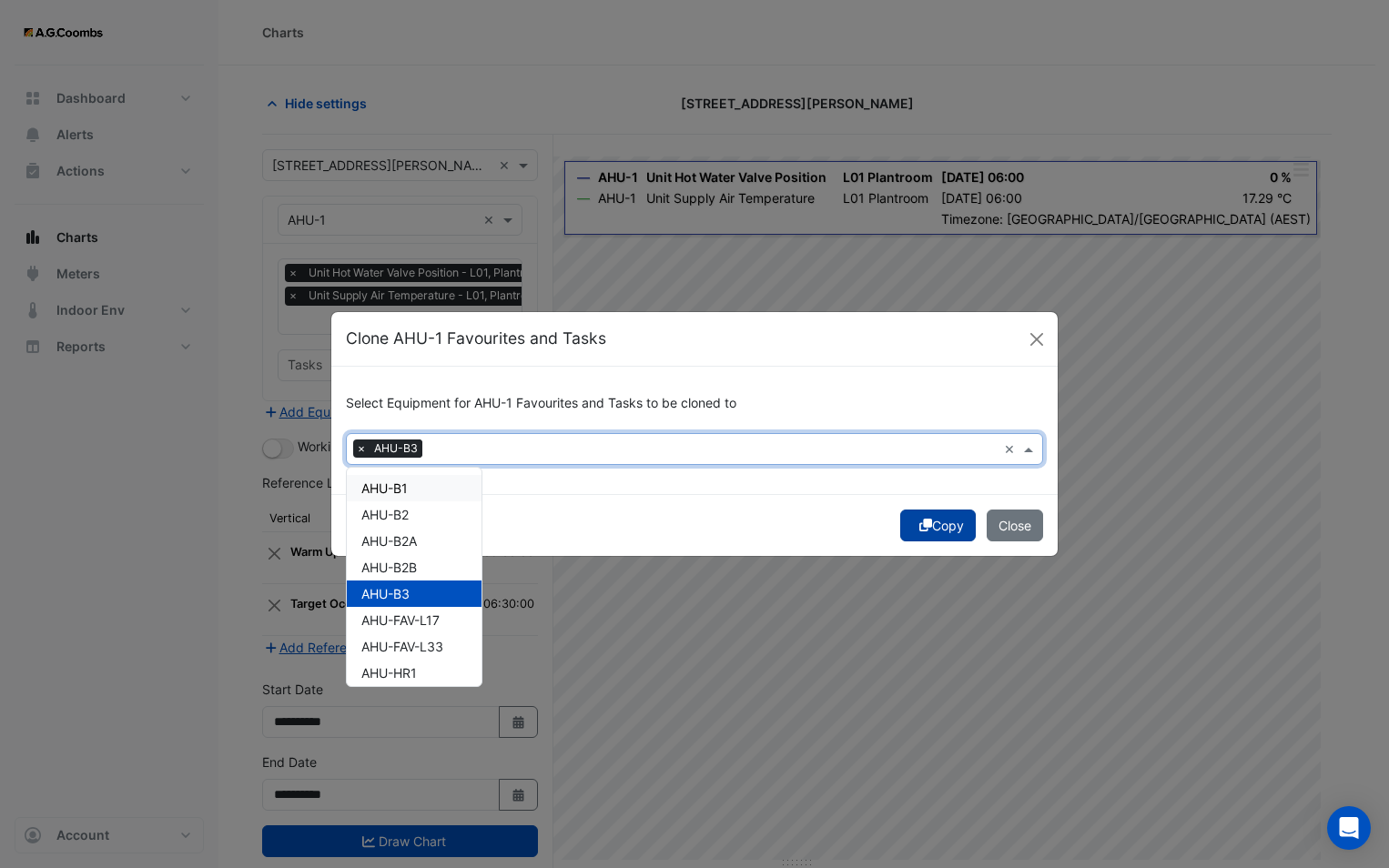
click at [936, 517] on button "Copy" at bounding box center [938, 525] width 76 height 32
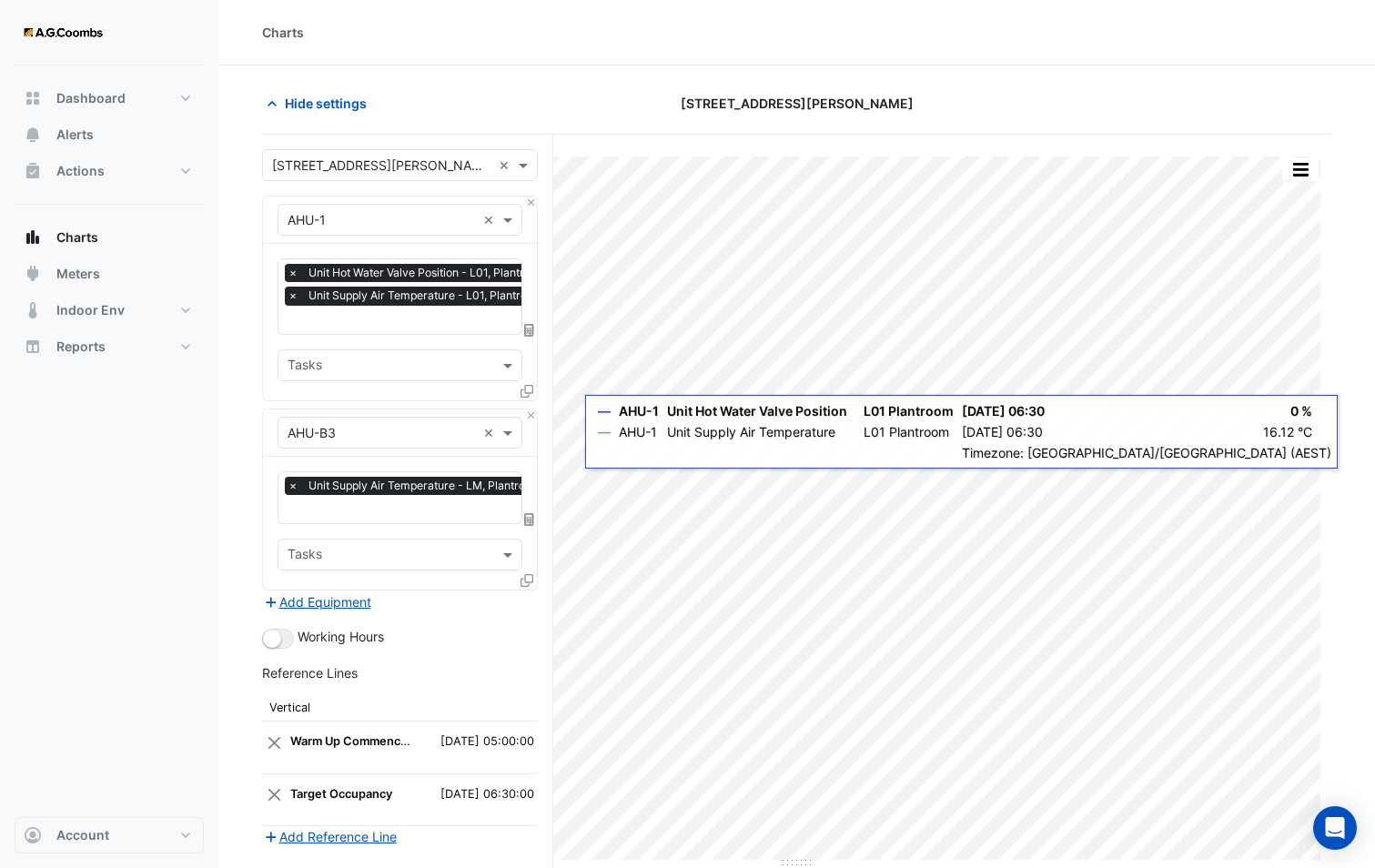
scroll to position [0, 9]
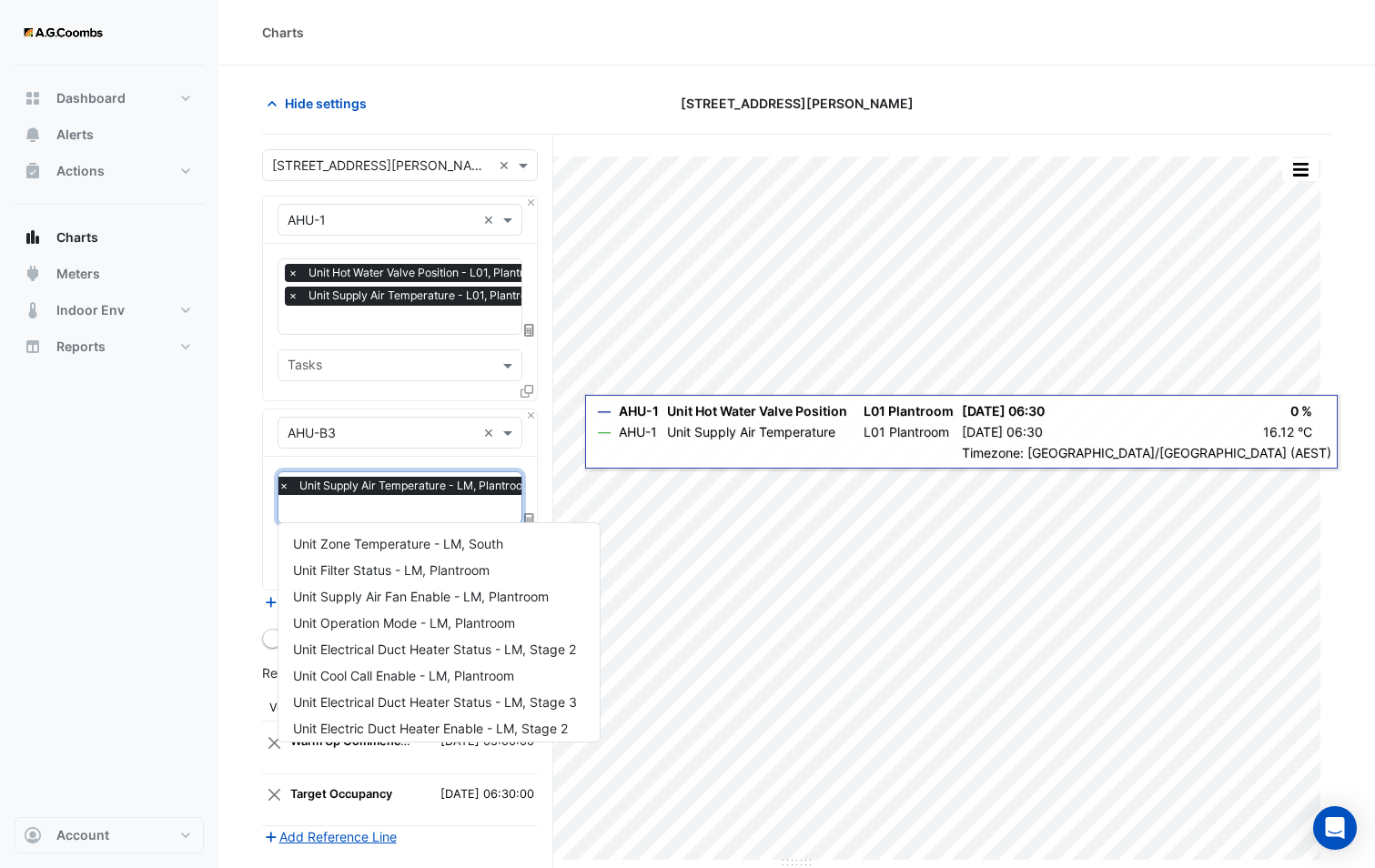
click at [444, 510] on input "text" at bounding box center [410, 511] width 263 height 19
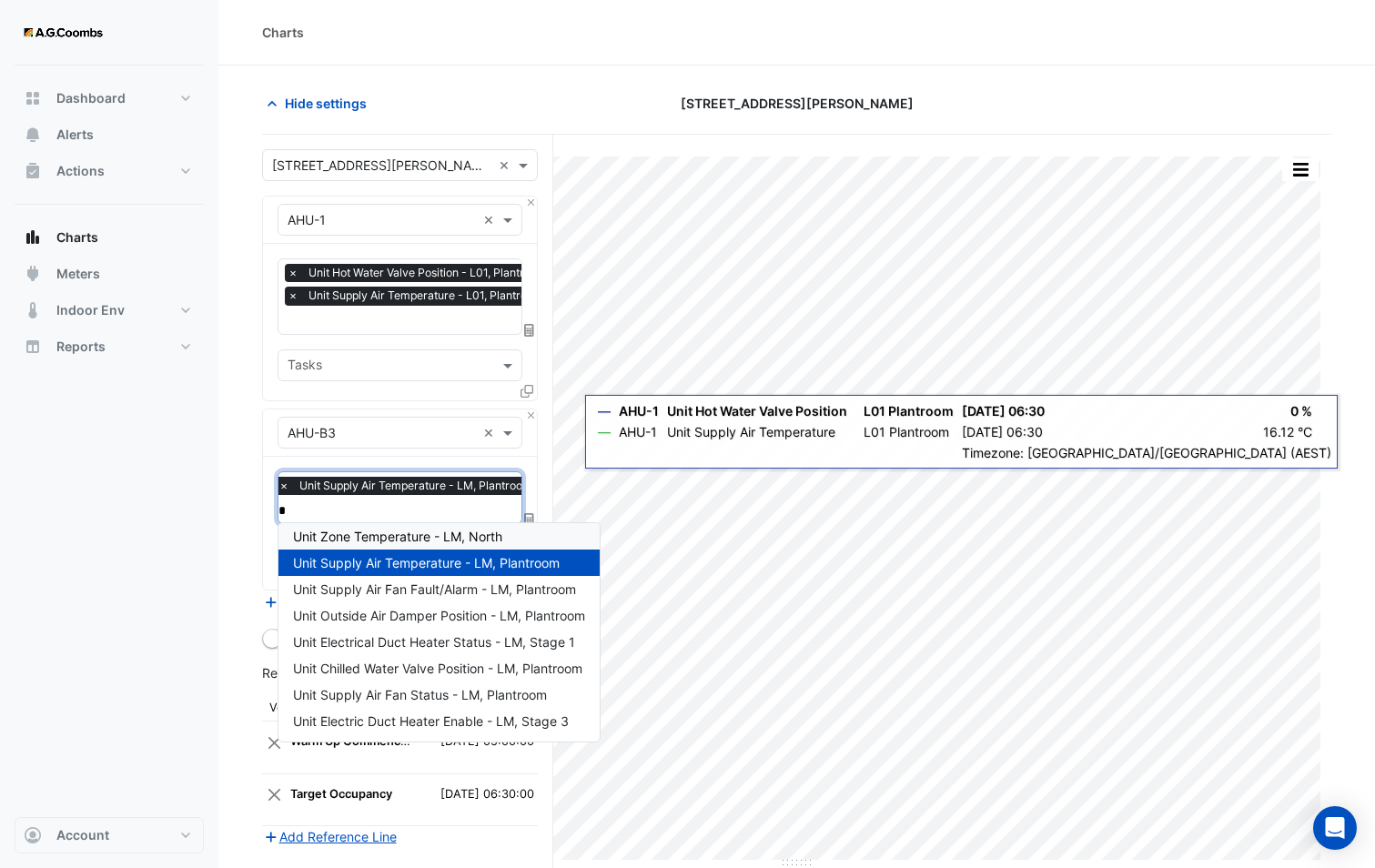
scroll to position [0, 0]
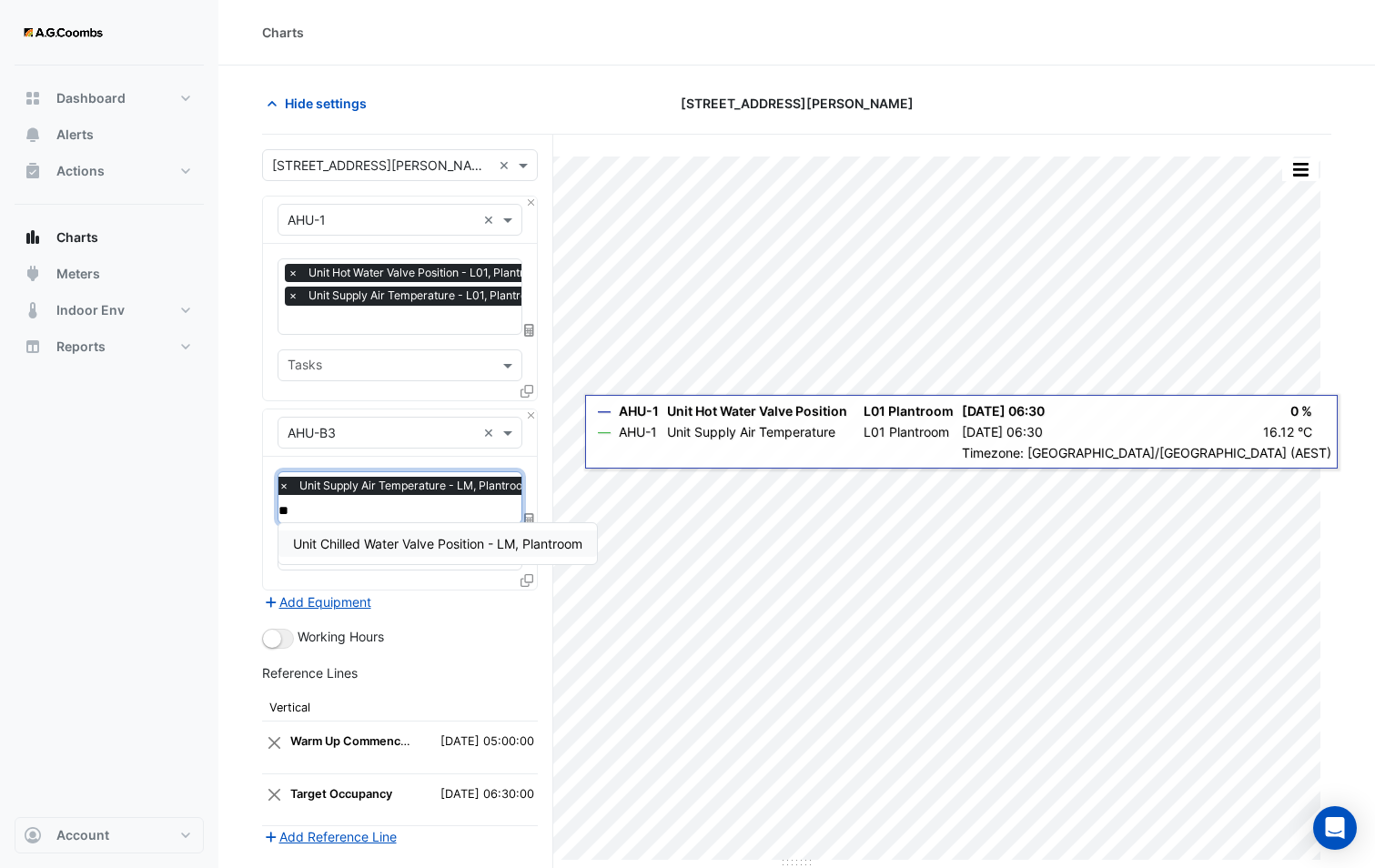
type input "*"
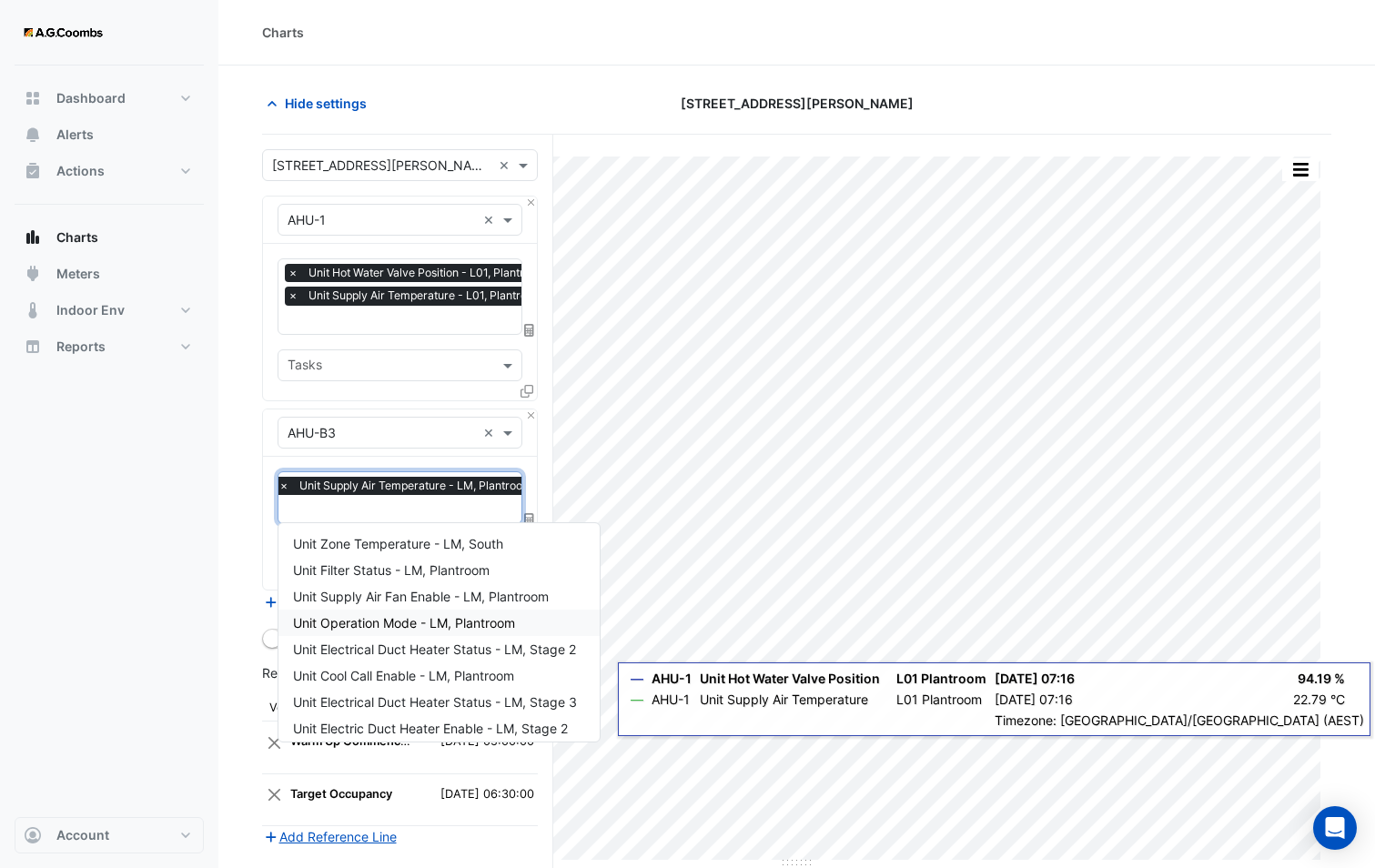
drag, startPoint x: 180, startPoint y: 549, endPoint x: 244, endPoint y: 556, distance: 64.4
click at [180, 549] on div "Dashboard Portfolio Ratings Performance Alerts Actions Site Manager Charts" at bounding box center [109, 441] width 189 height 751
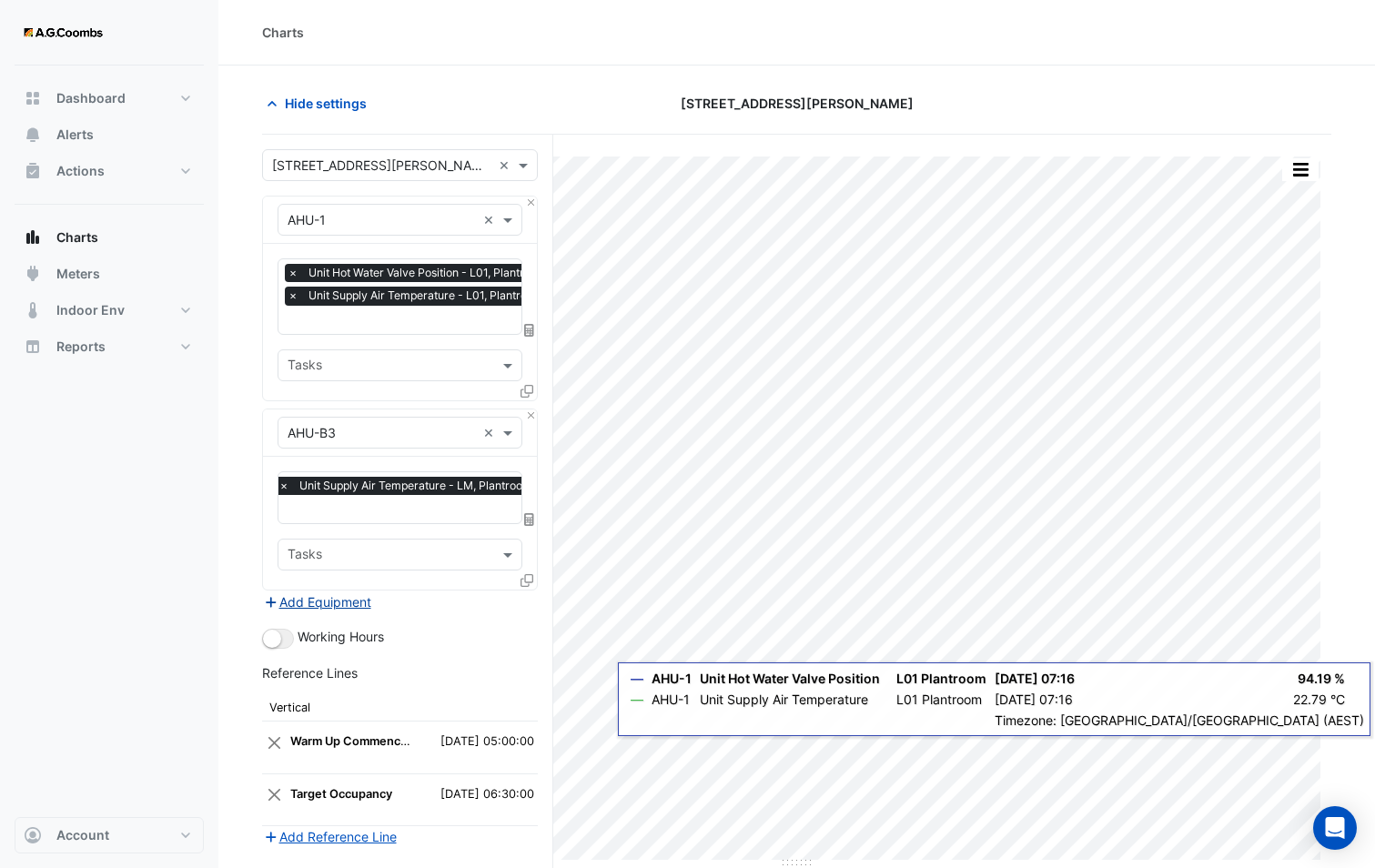
click at [328, 591] on button "Add Equipment" at bounding box center [317, 602] width 110 height 21
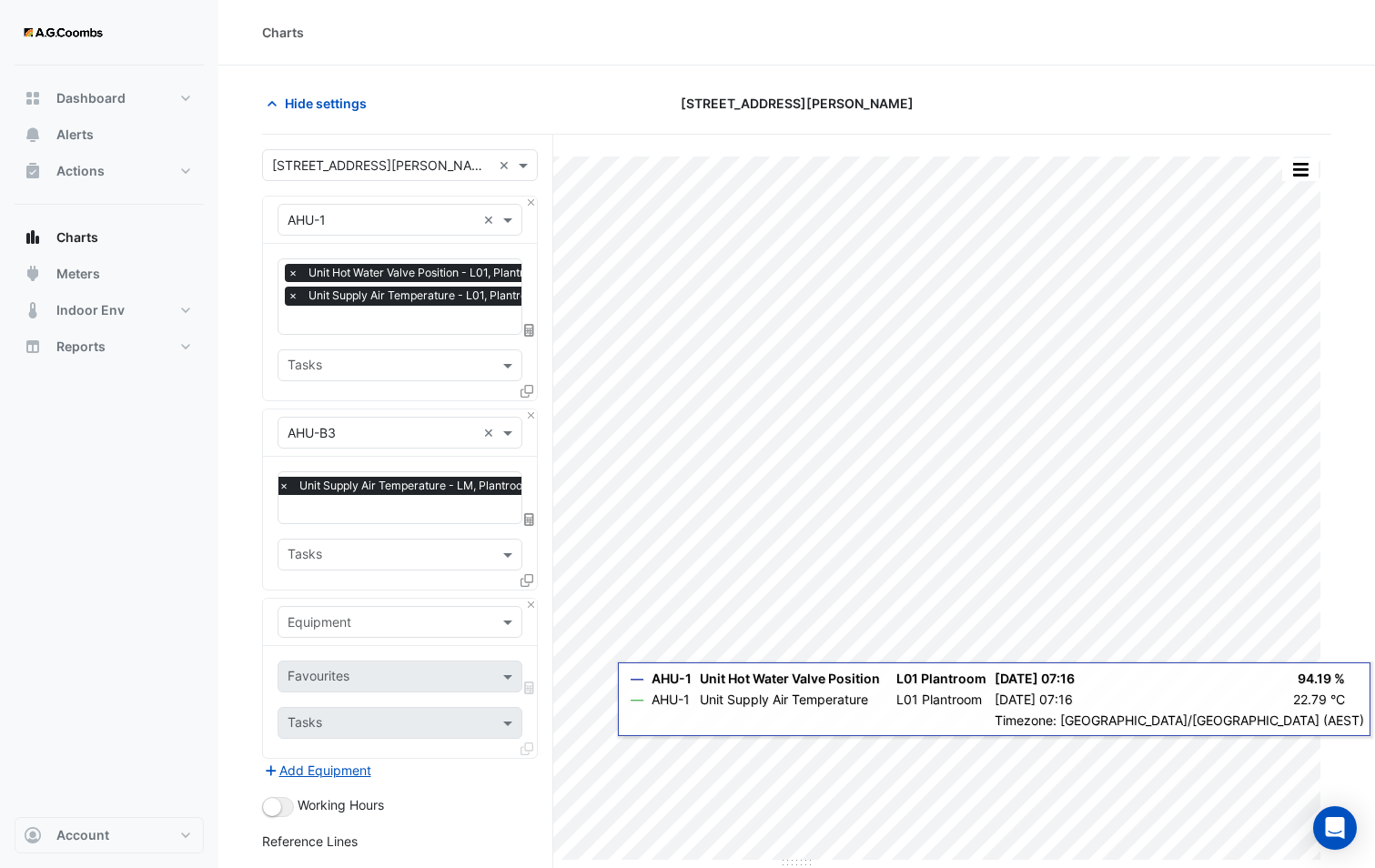
click at [315, 615] on input "text" at bounding box center [382, 622] width 188 height 19
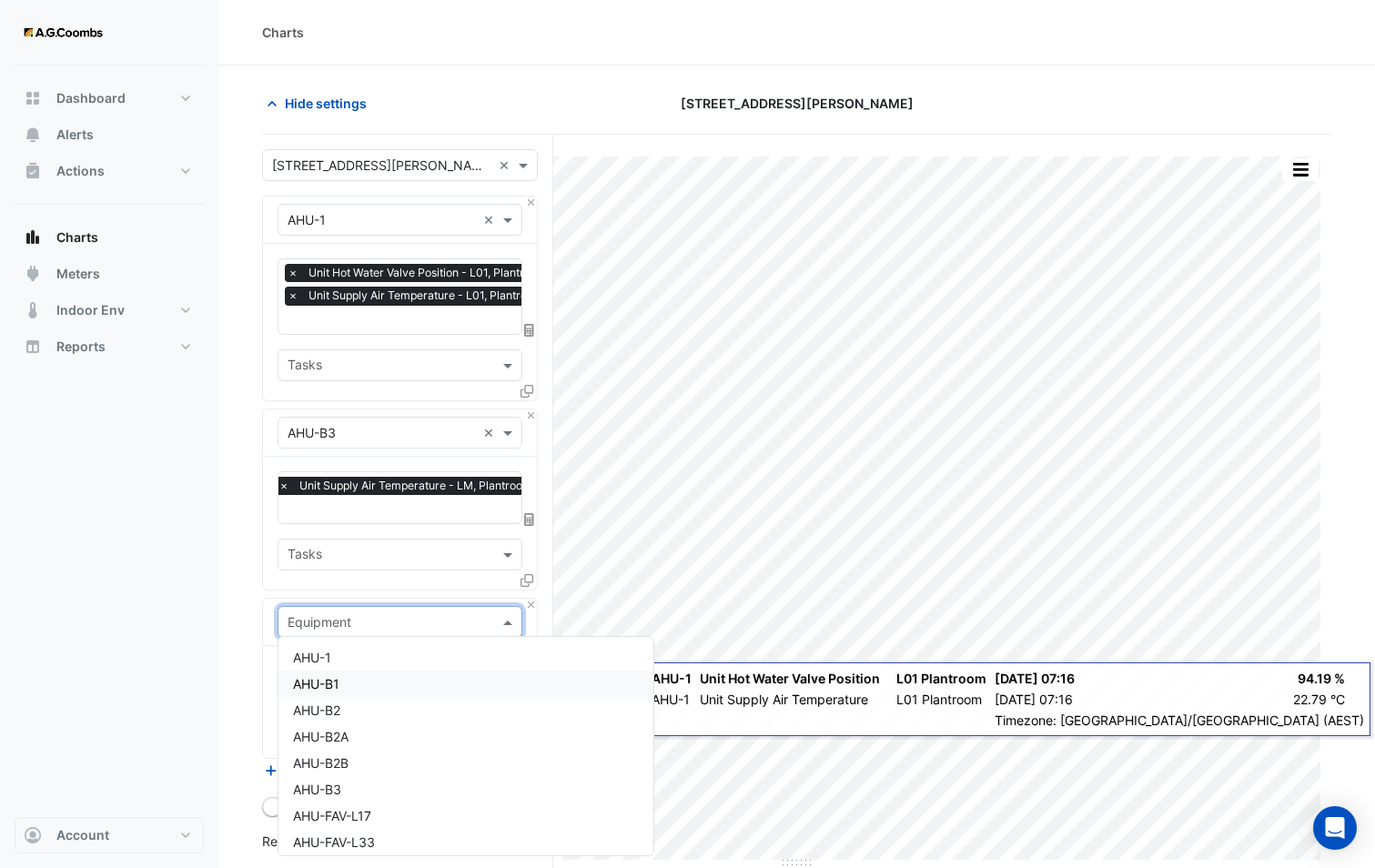
click at [334, 694] on div "AHU-B1" at bounding box center [466, 683] width 375 height 26
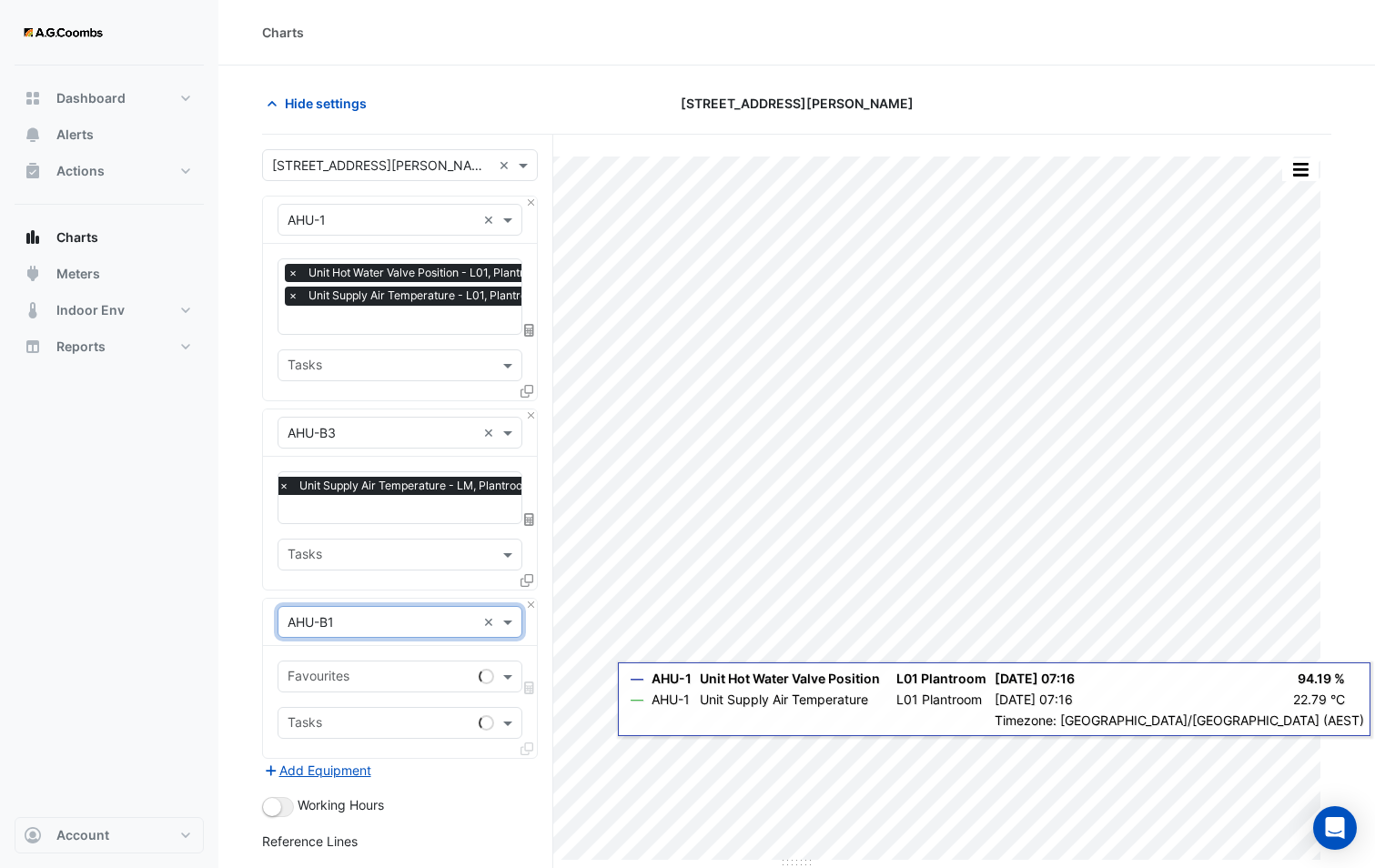
click at [342, 669] on input "text" at bounding box center [379, 679] width 184 height 19
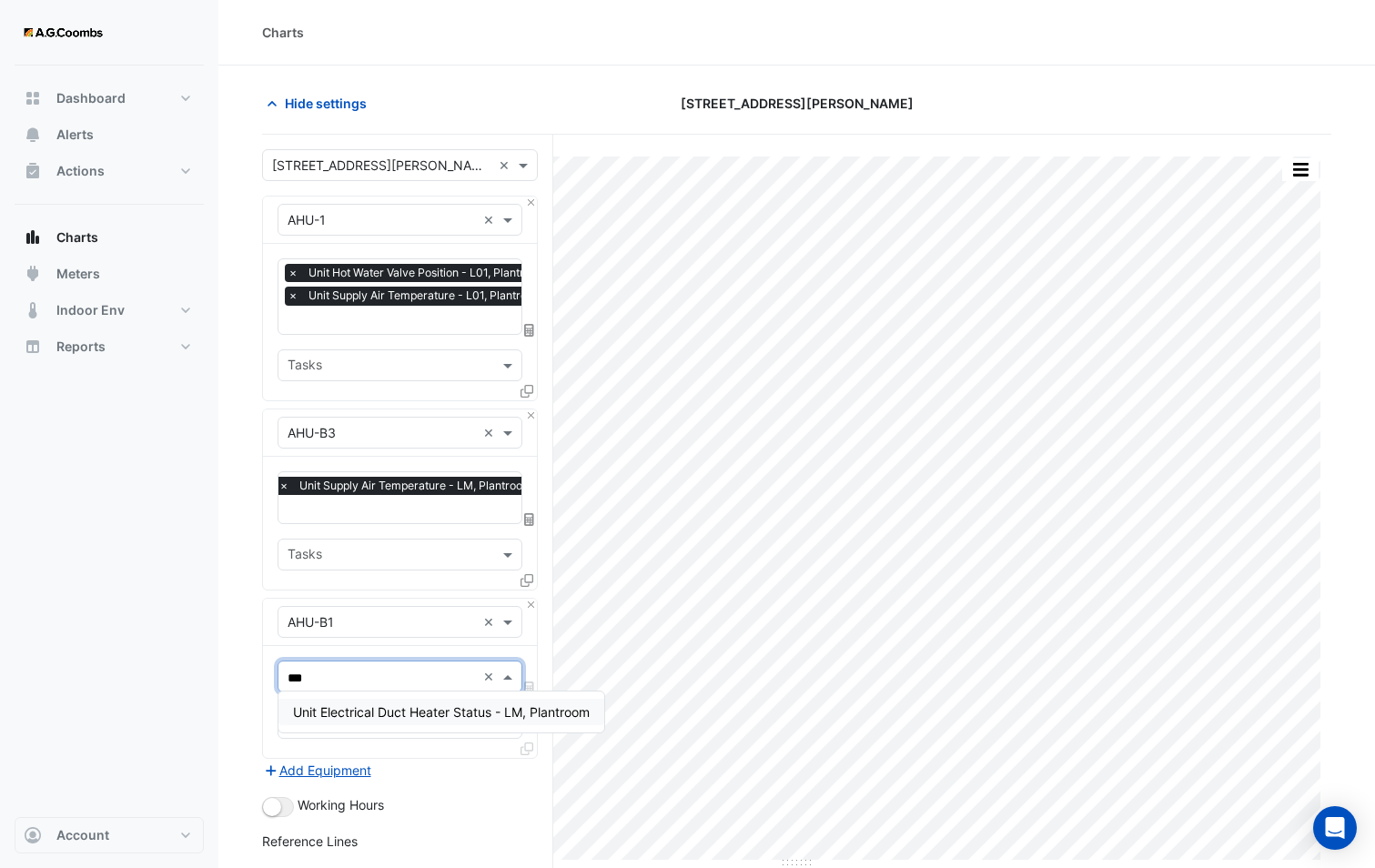
type input "***"
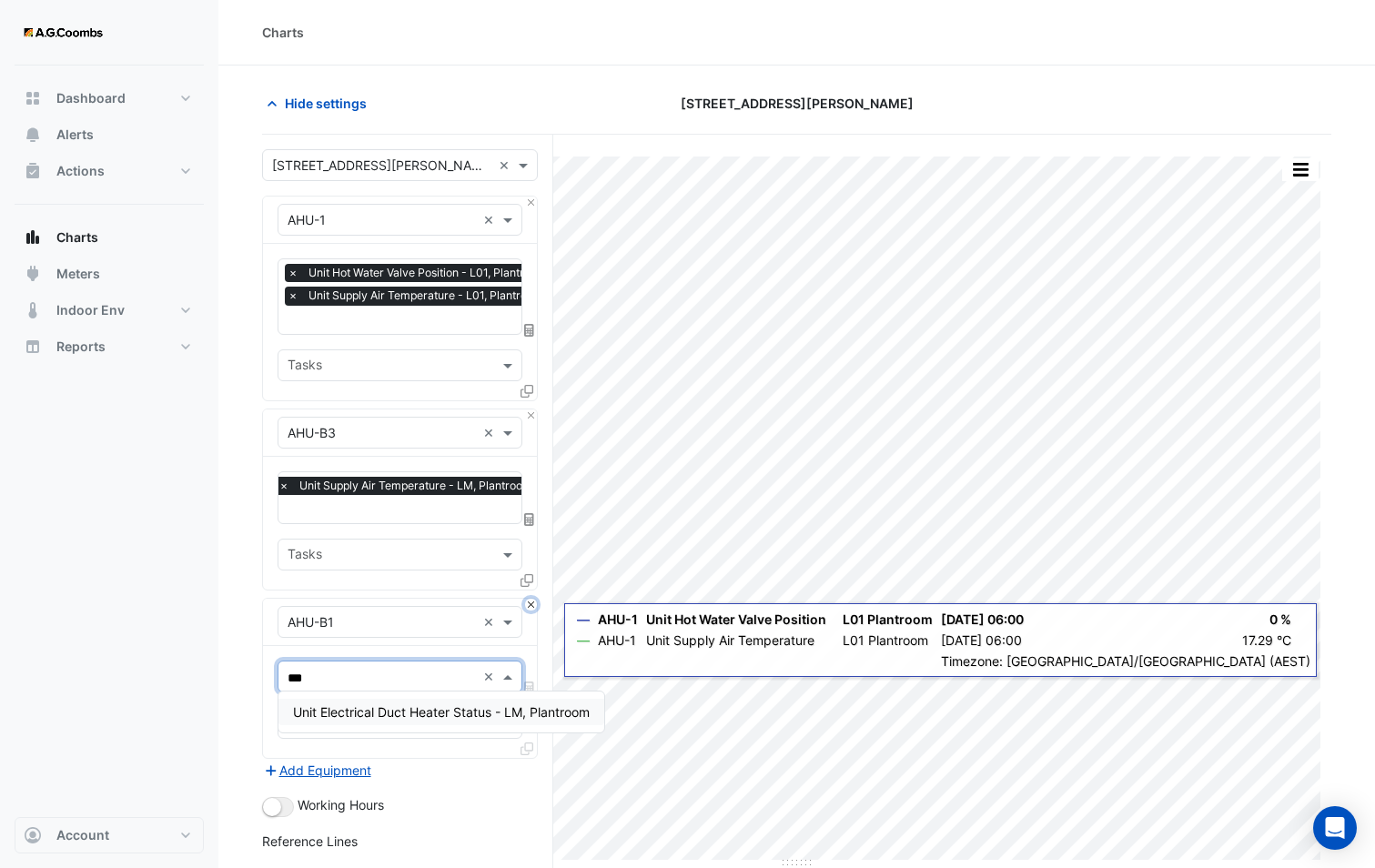
click at [526, 605] on button "Close" at bounding box center [531, 604] width 12 height 12
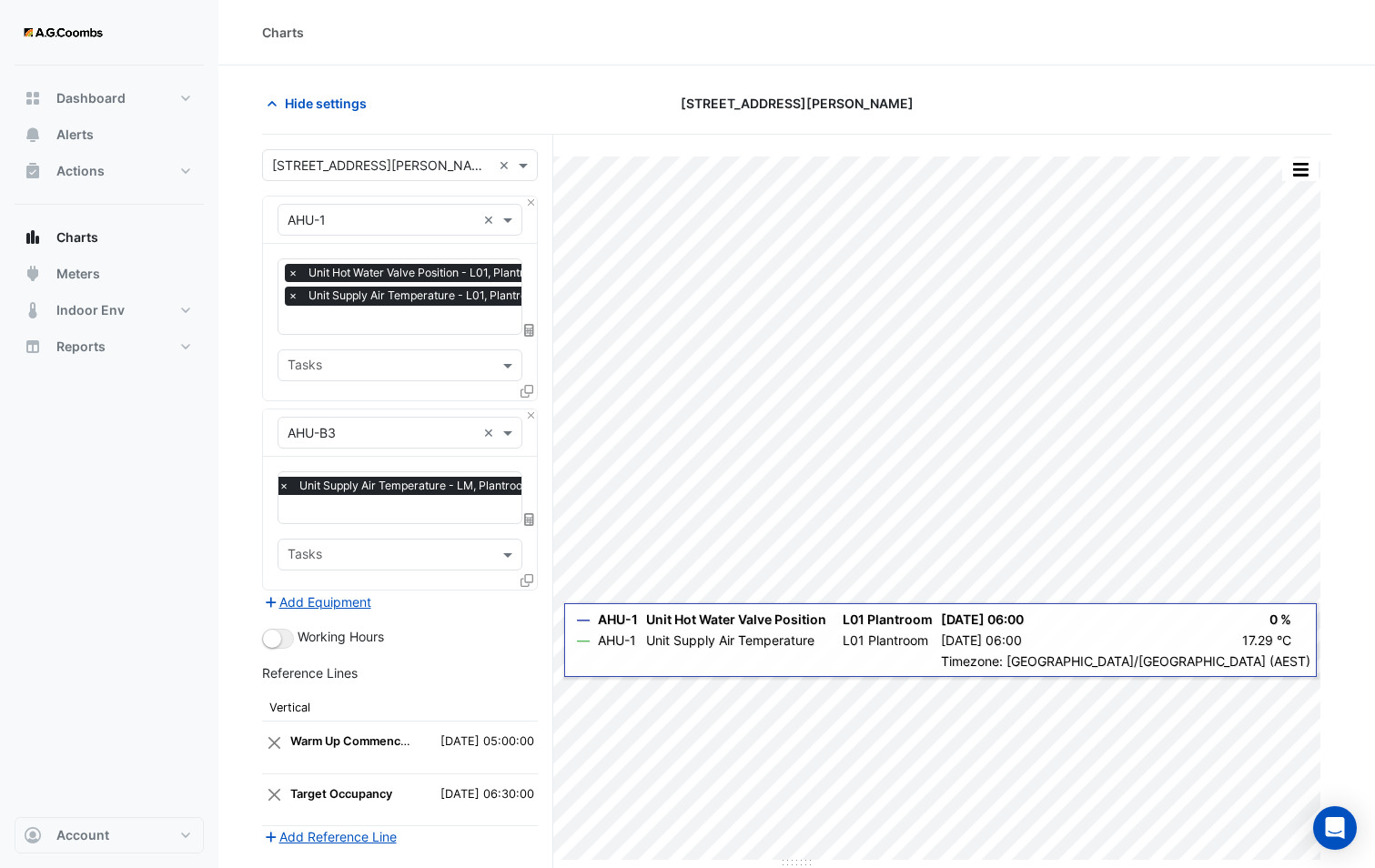
click at [389, 510] on input "text" at bounding box center [410, 511] width 263 height 19
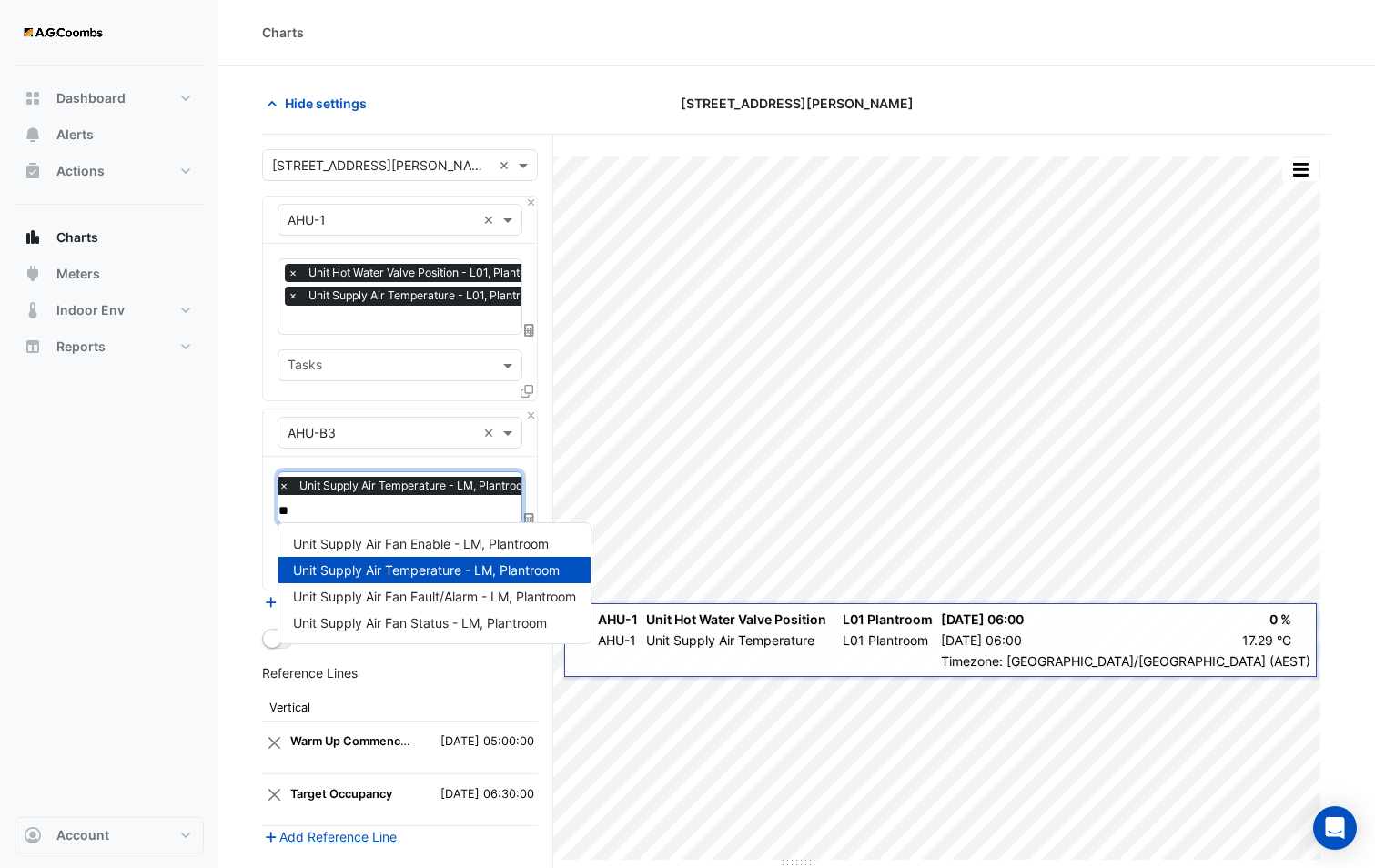
type input "*"
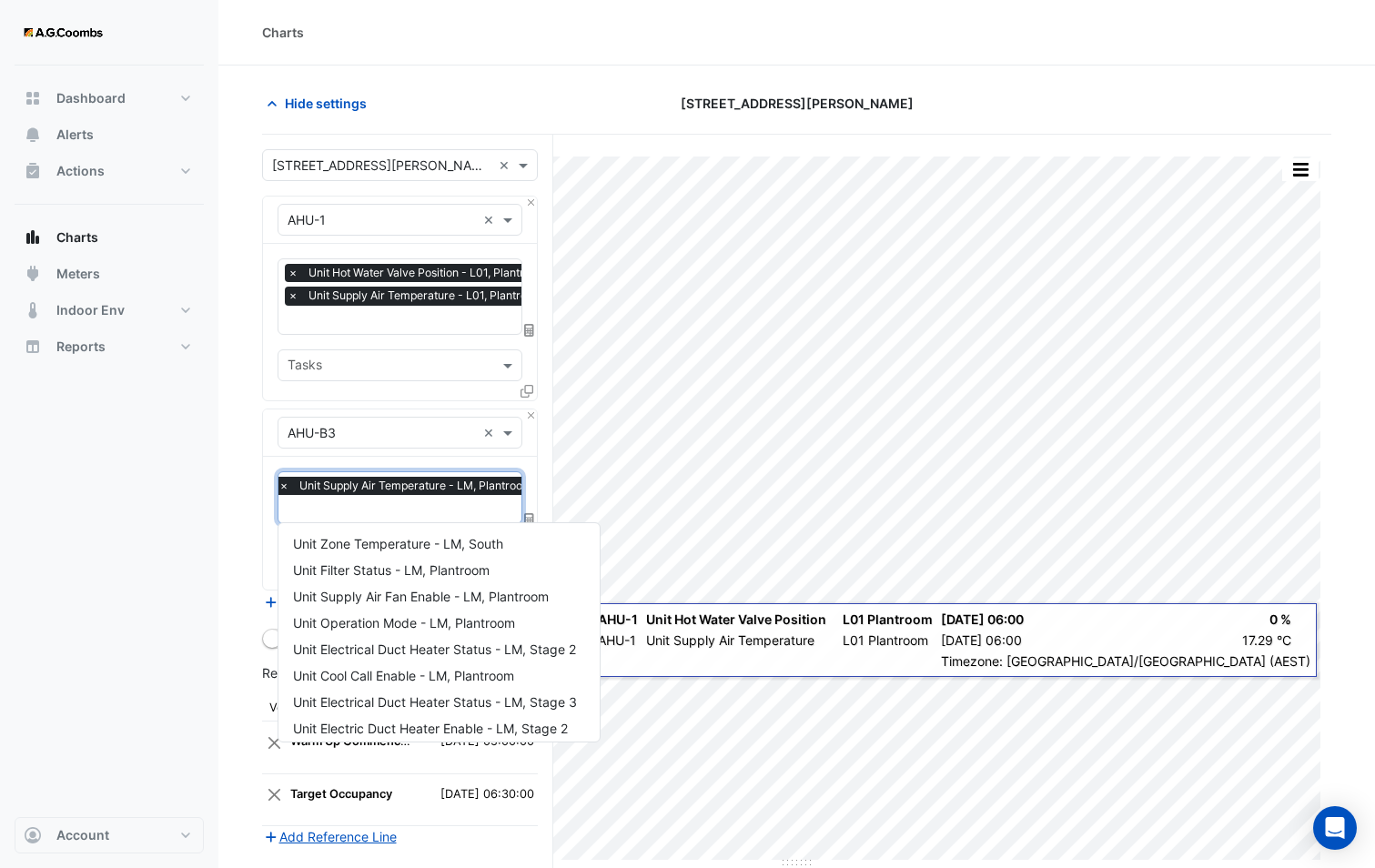
type input "*"
click at [251, 526] on section "Hide settings 580 George Street Split by Unit Split All Print Save as JPEG Save…" at bounding box center [796, 581] width 1157 height 1031
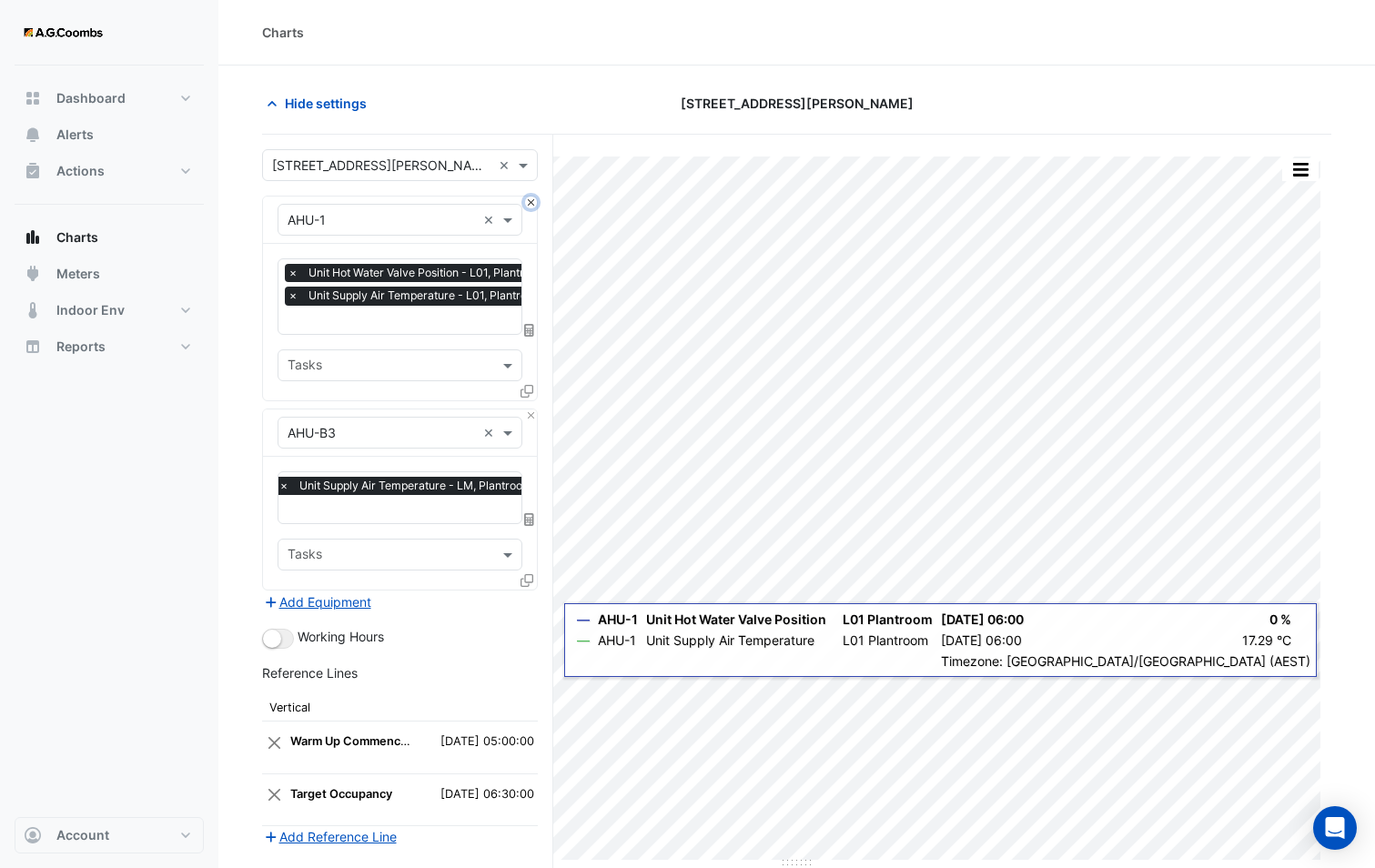
click at [526, 204] on button "Close" at bounding box center [531, 202] width 12 height 12
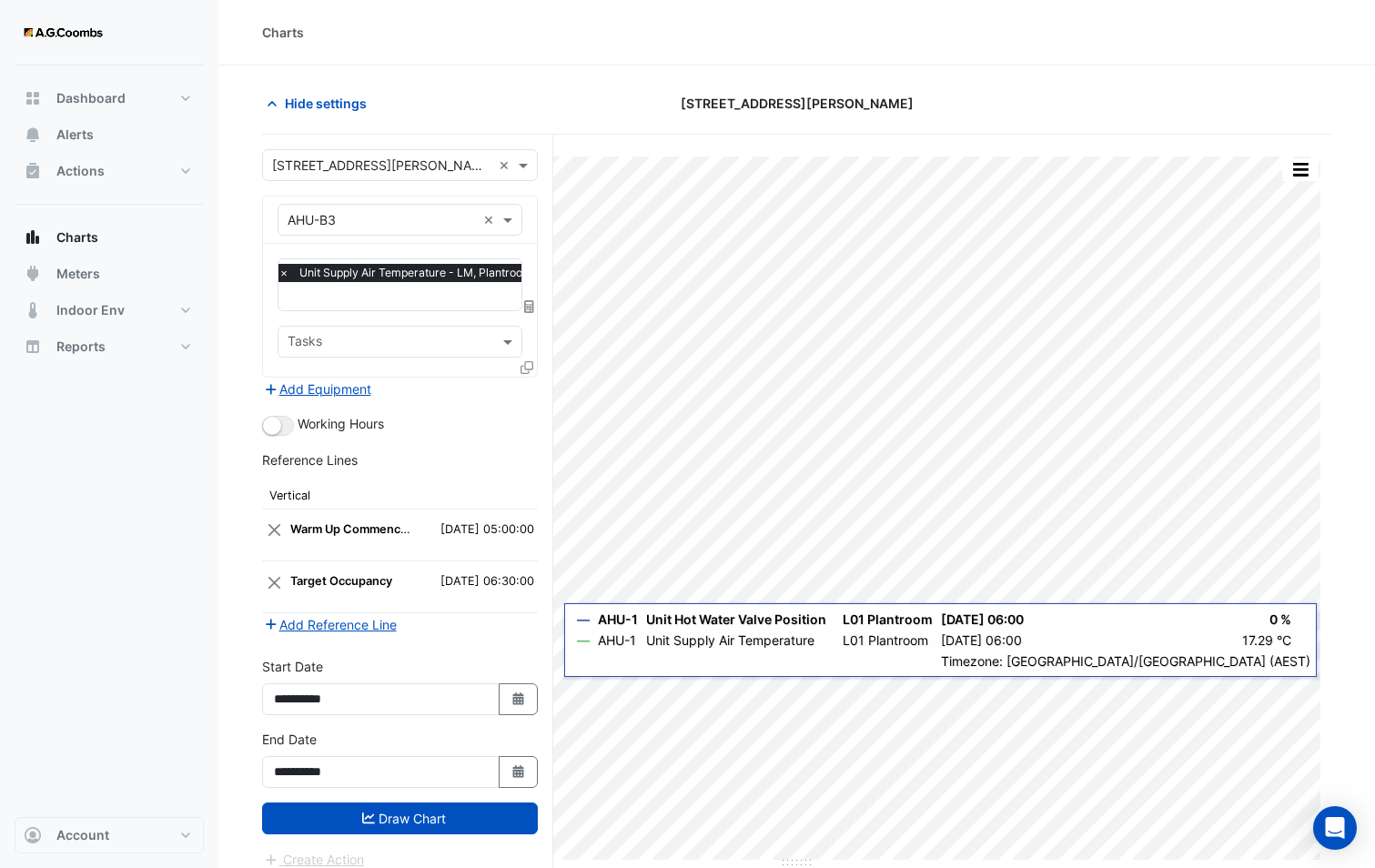
type input "*"
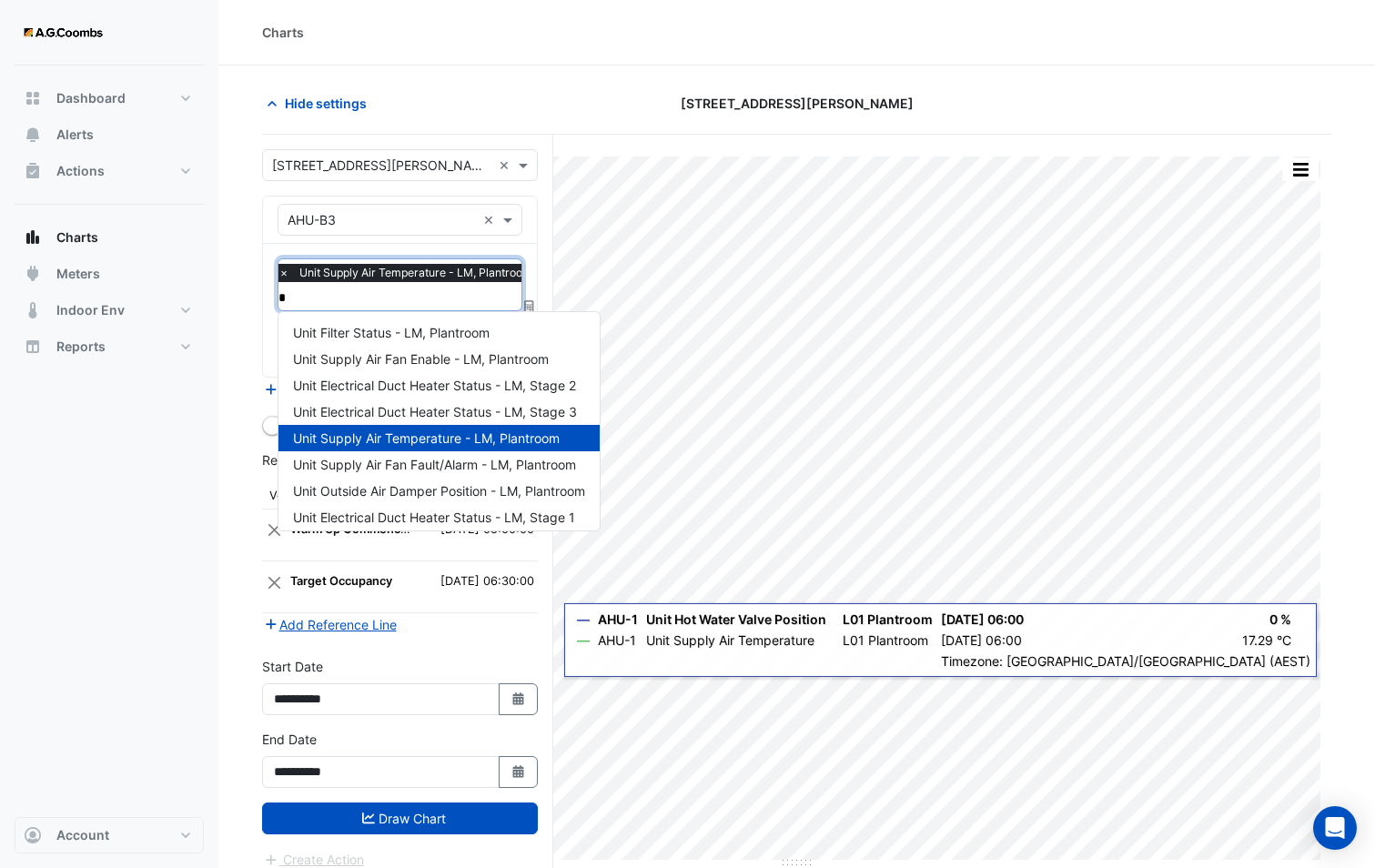
type input "*"
click at [207, 613] on nav "Dashboard Portfolio Ratings Performance Alerts Actions Site Manager Charts" at bounding box center [109, 434] width 218 height 868
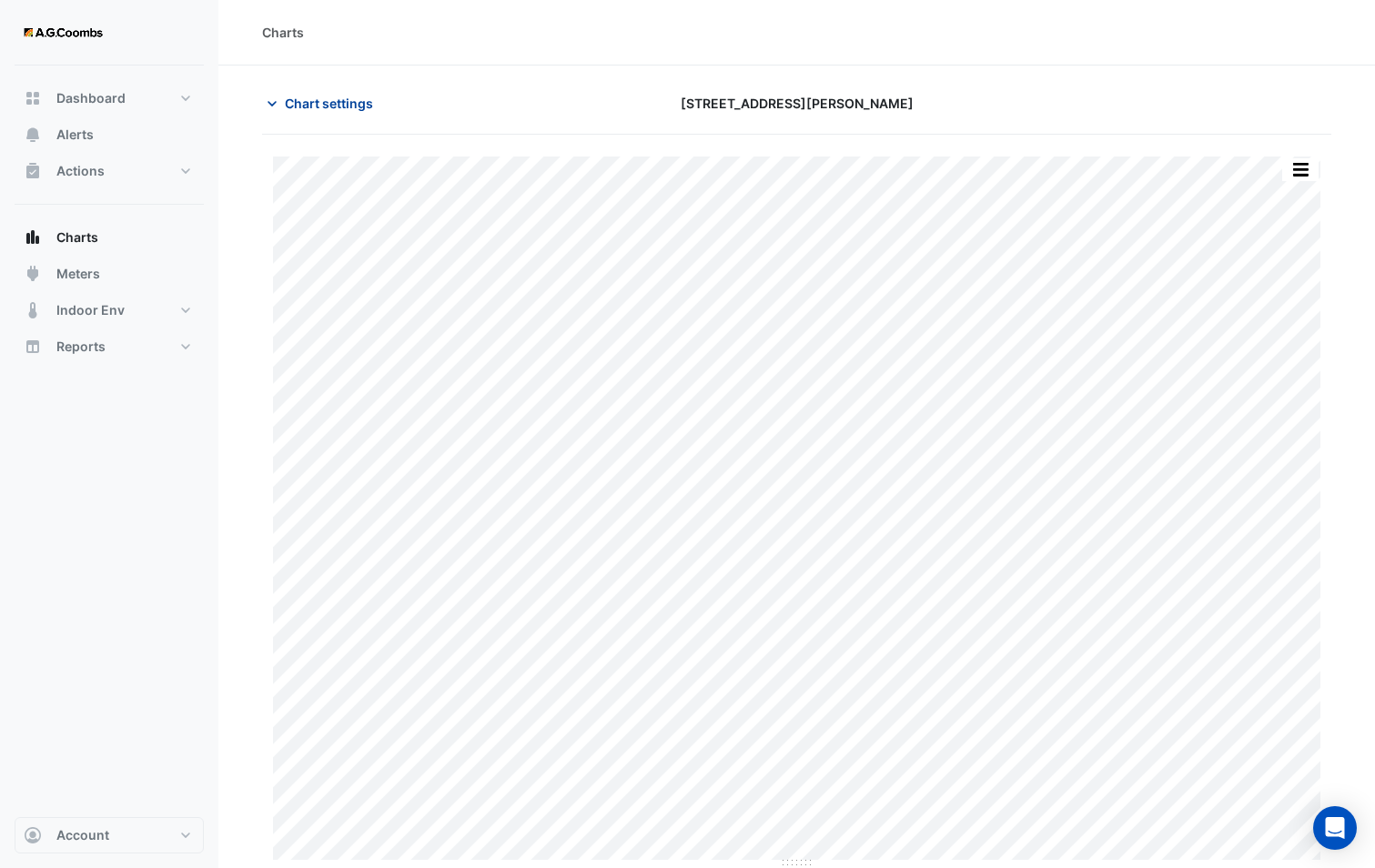
click at [328, 113] on button "Chart settings" at bounding box center [323, 103] width 122 height 32
type input "**********"
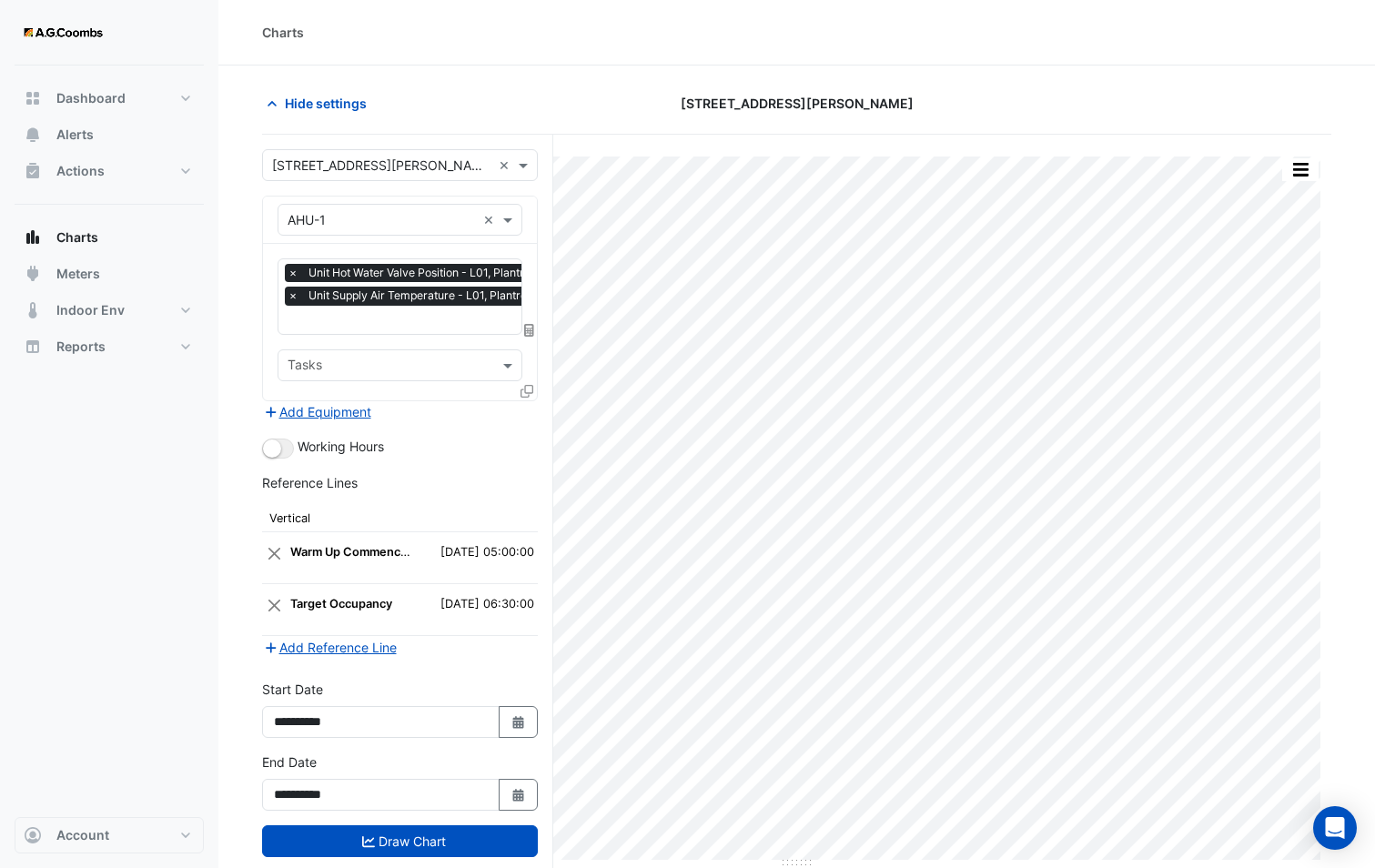
click at [530, 384] on icon at bounding box center [526, 390] width 13 height 13
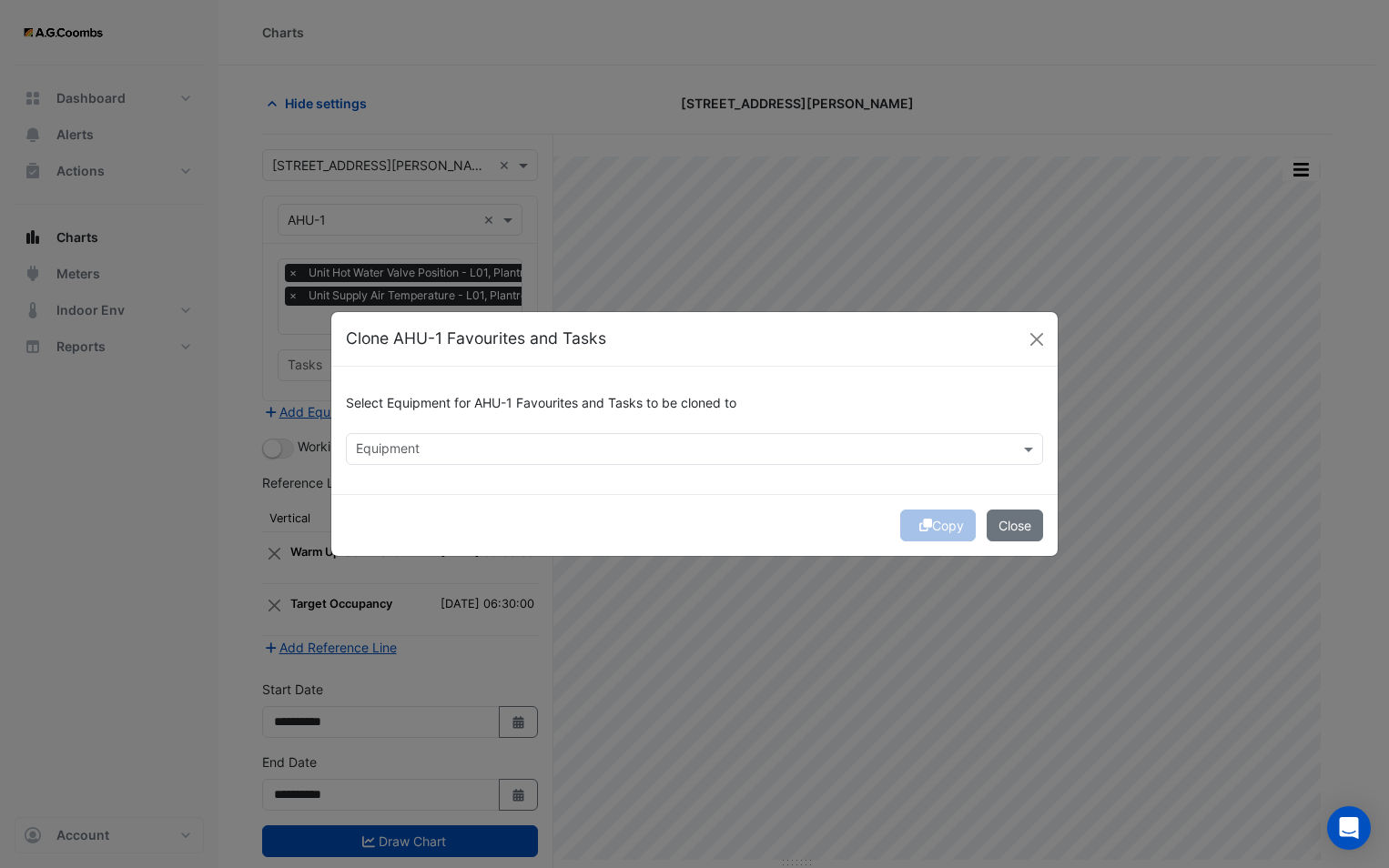
click at [697, 452] on input "text" at bounding box center [683, 451] width 656 height 19
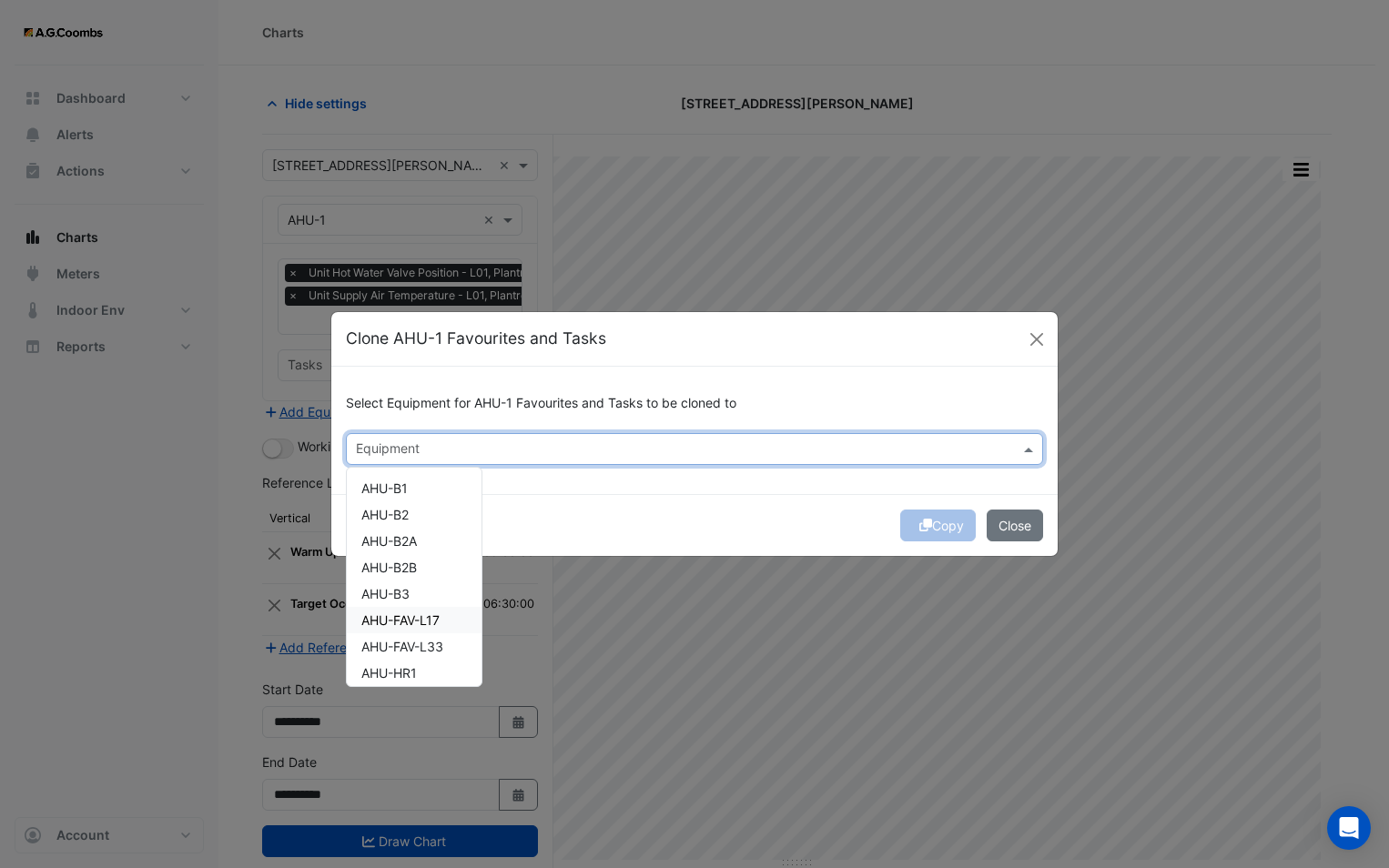
click at [429, 626] on span "AHU-FAV-L17" at bounding box center [400, 620] width 79 height 16
click at [588, 489] on div "Select Equipment for AHU-1 Favourites and Tasks to be cloned to Equipment × AHU…" at bounding box center [694, 430] width 727 height 127
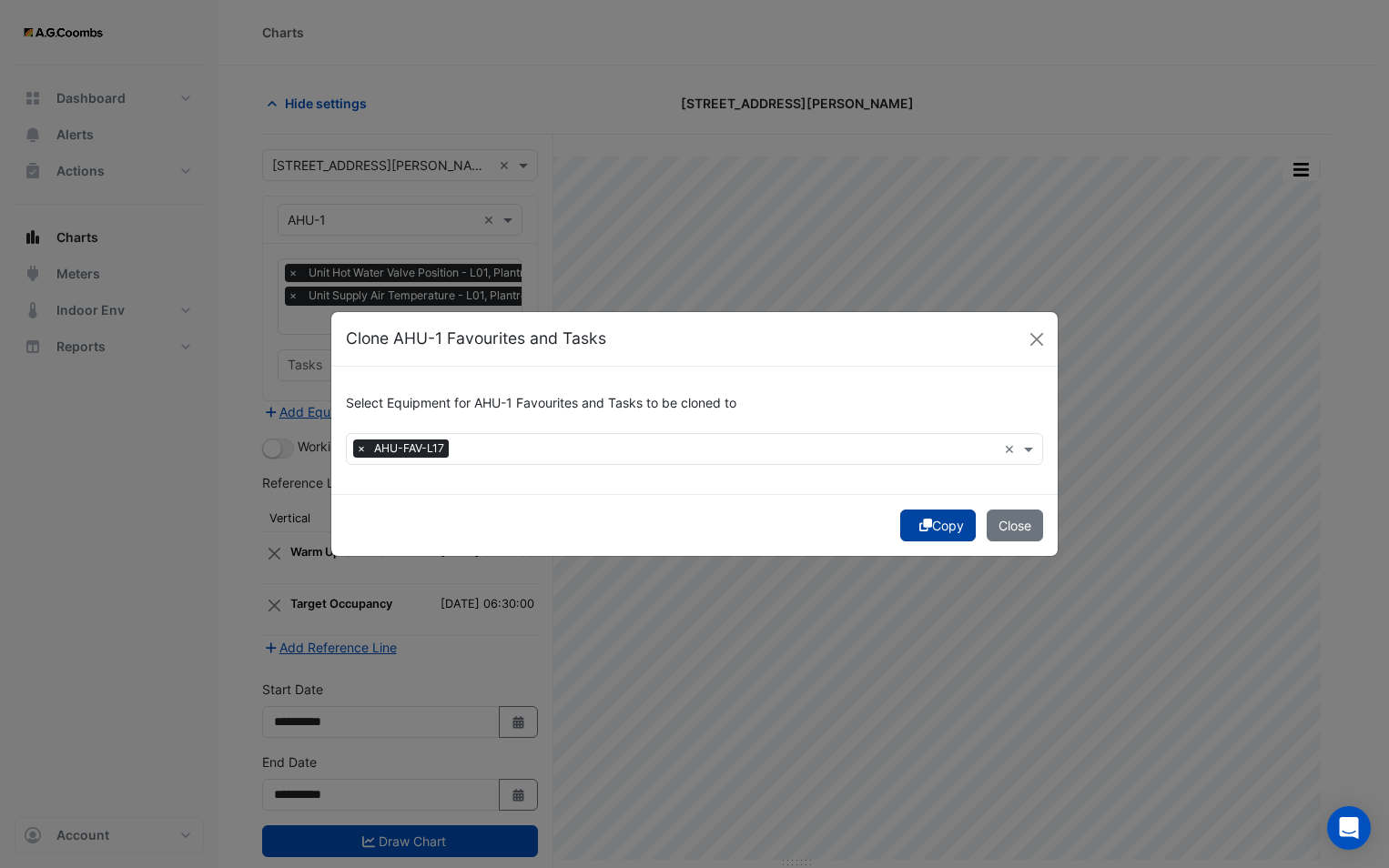
click at [904, 526] on button "Copy" at bounding box center [938, 525] width 76 height 32
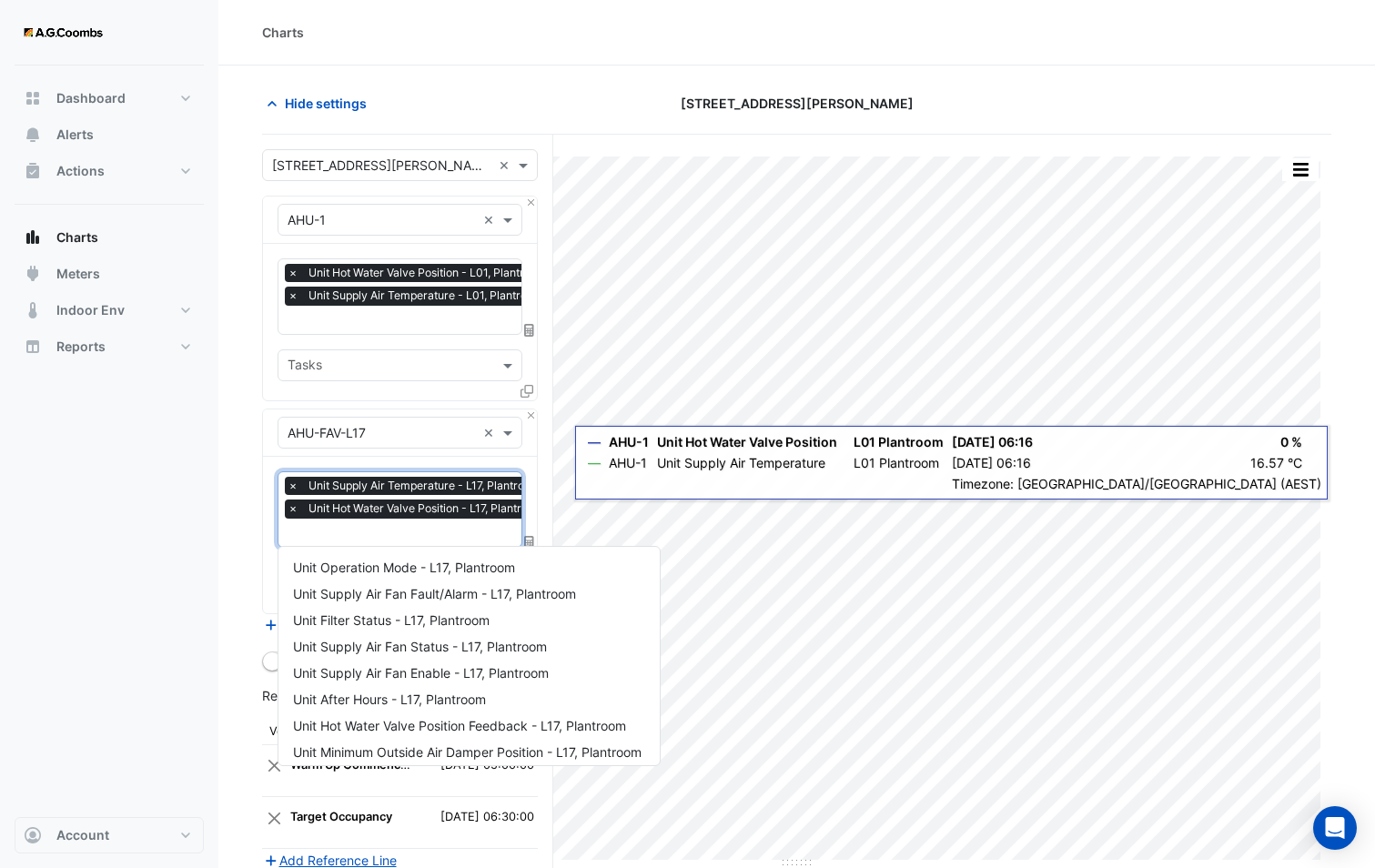
scroll to position [0, 9]
click at [413, 541] on div at bounding box center [410, 535] width 268 height 23
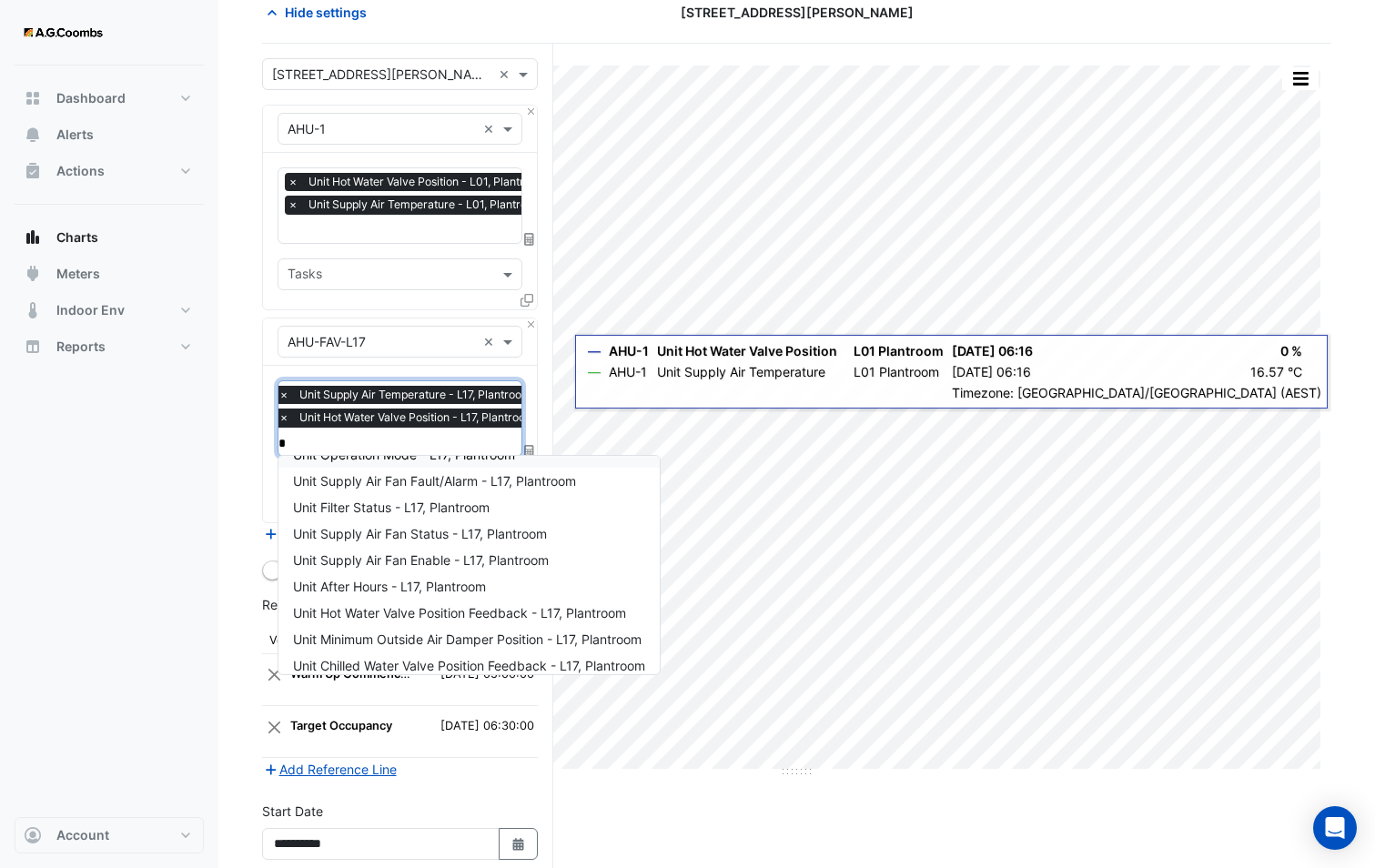
scroll to position [0, 0]
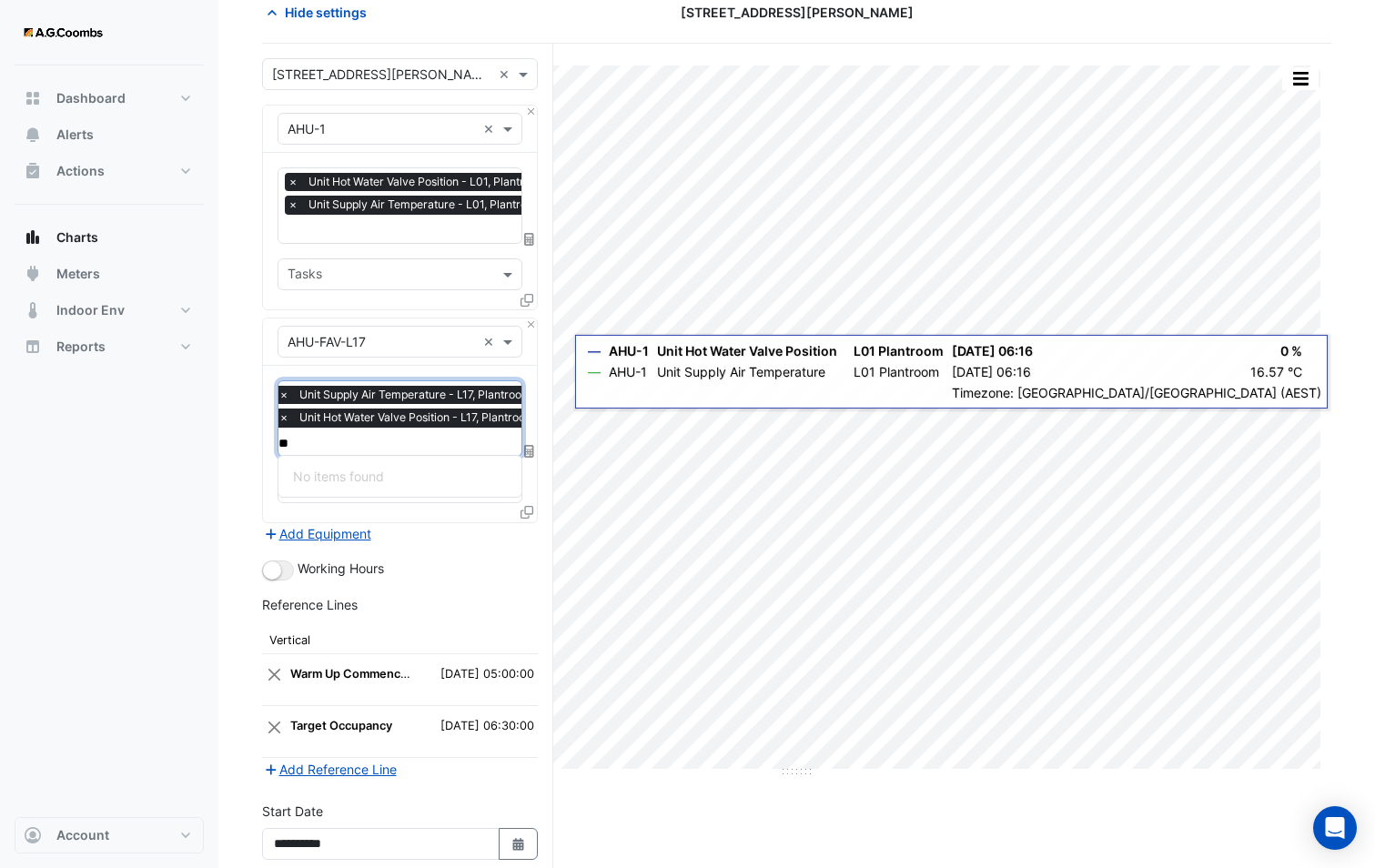
type input "*"
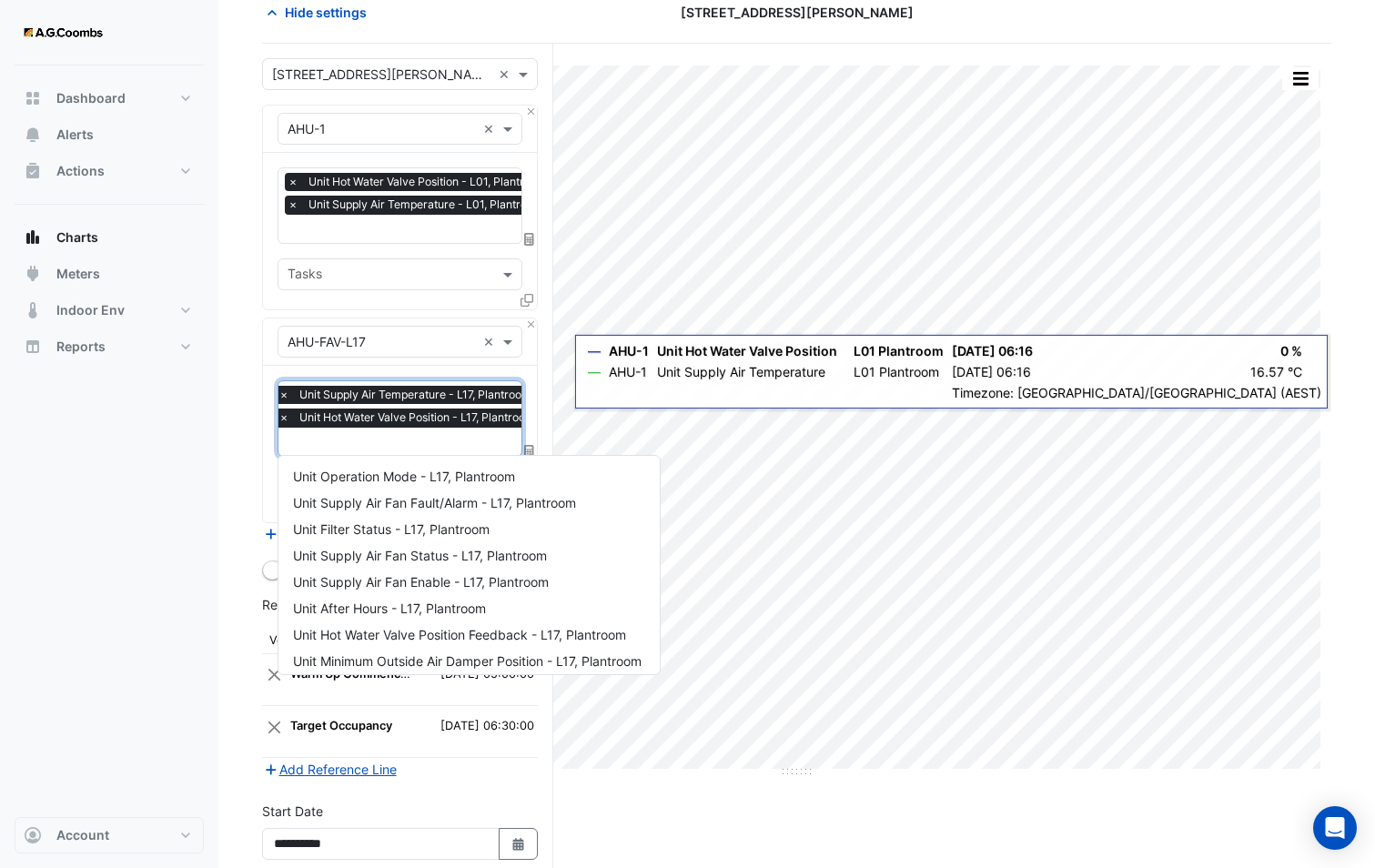
click at [236, 468] on section "Hide settings 580 George Street Split by Unit Split All Print Save as JPEG Save…" at bounding box center [796, 502] width 1157 height 1054
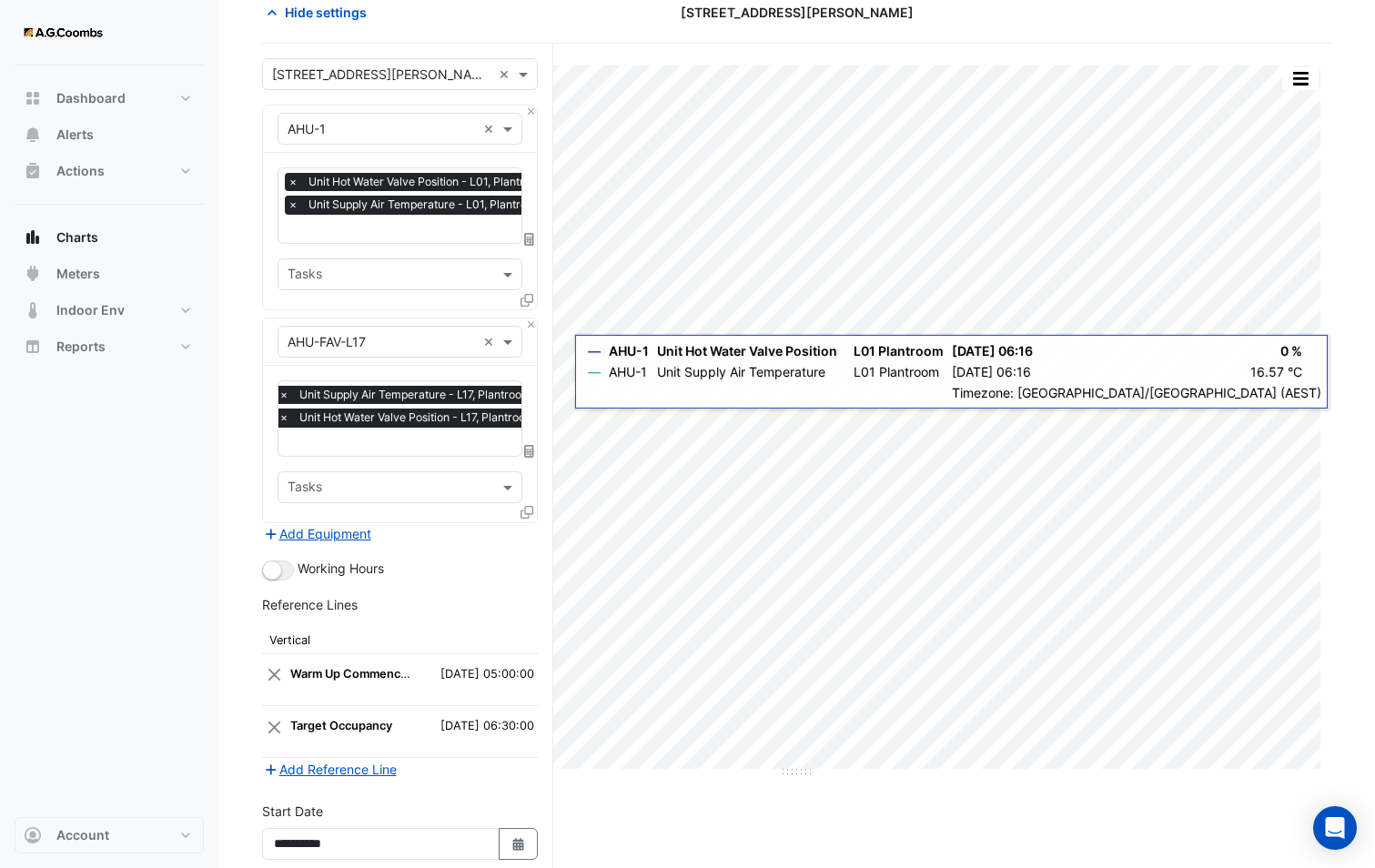
click at [530, 119] on div "Equipment × AHU-1 ×" at bounding box center [400, 129] width 274 height 48
click at [528, 108] on button "Close" at bounding box center [531, 112] width 12 height 12
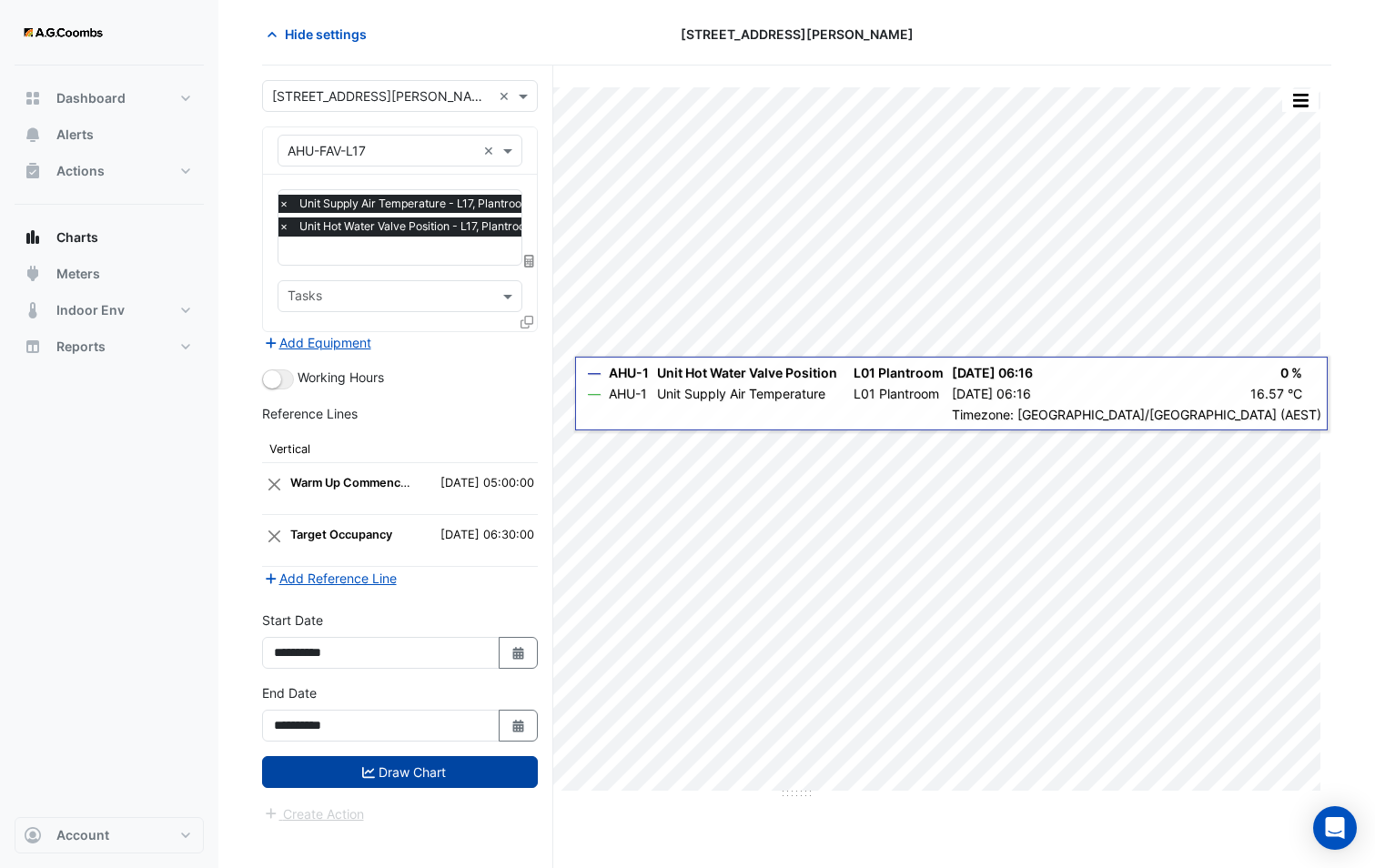
click at [412, 779] on button "Draw Chart" at bounding box center [400, 772] width 276 height 32
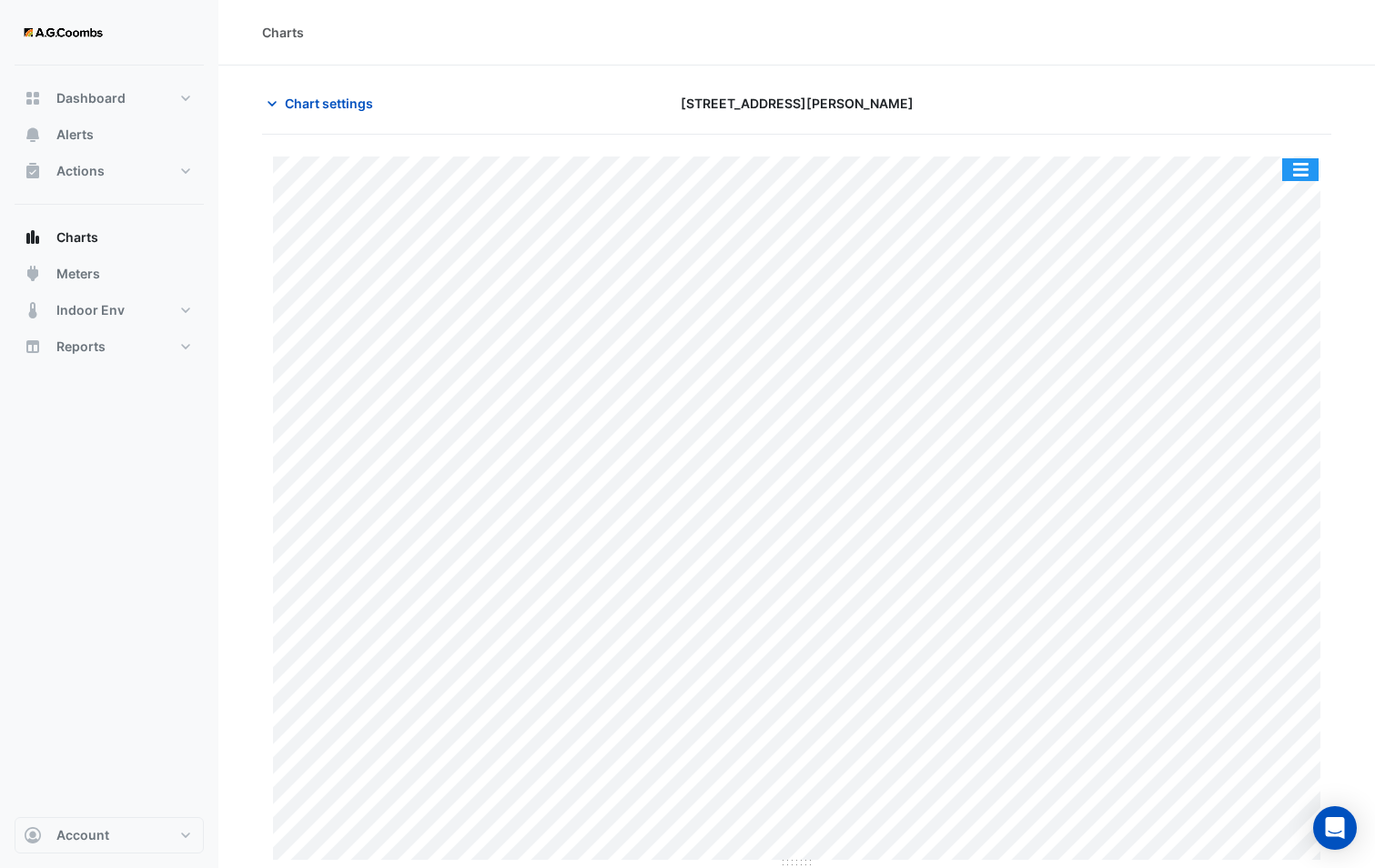
click at [1292, 175] on button "button" at bounding box center [1299, 169] width 36 height 22
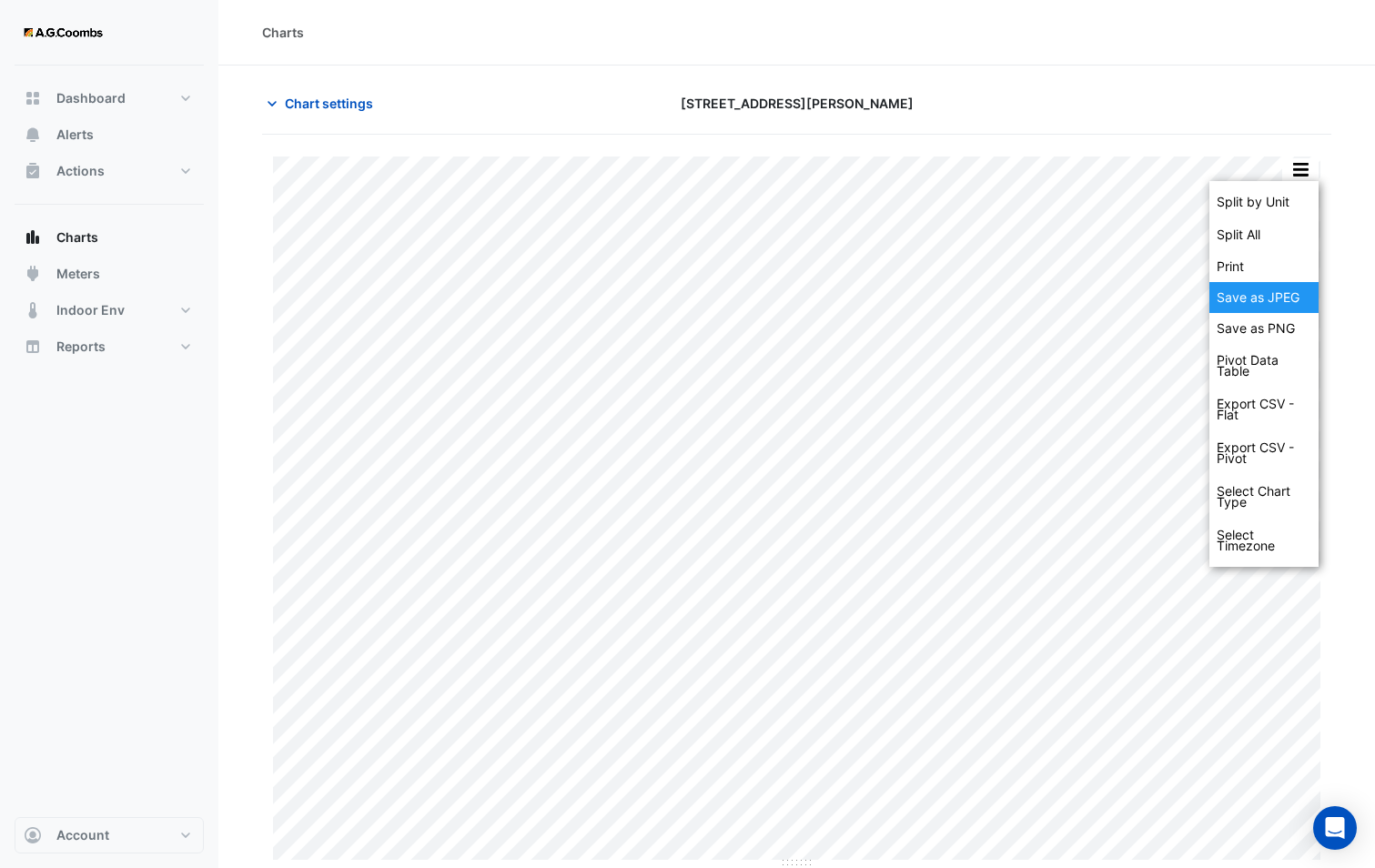
click at [1246, 295] on div "Save as JPEG" at bounding box center [1263, 297] width 109 height 31
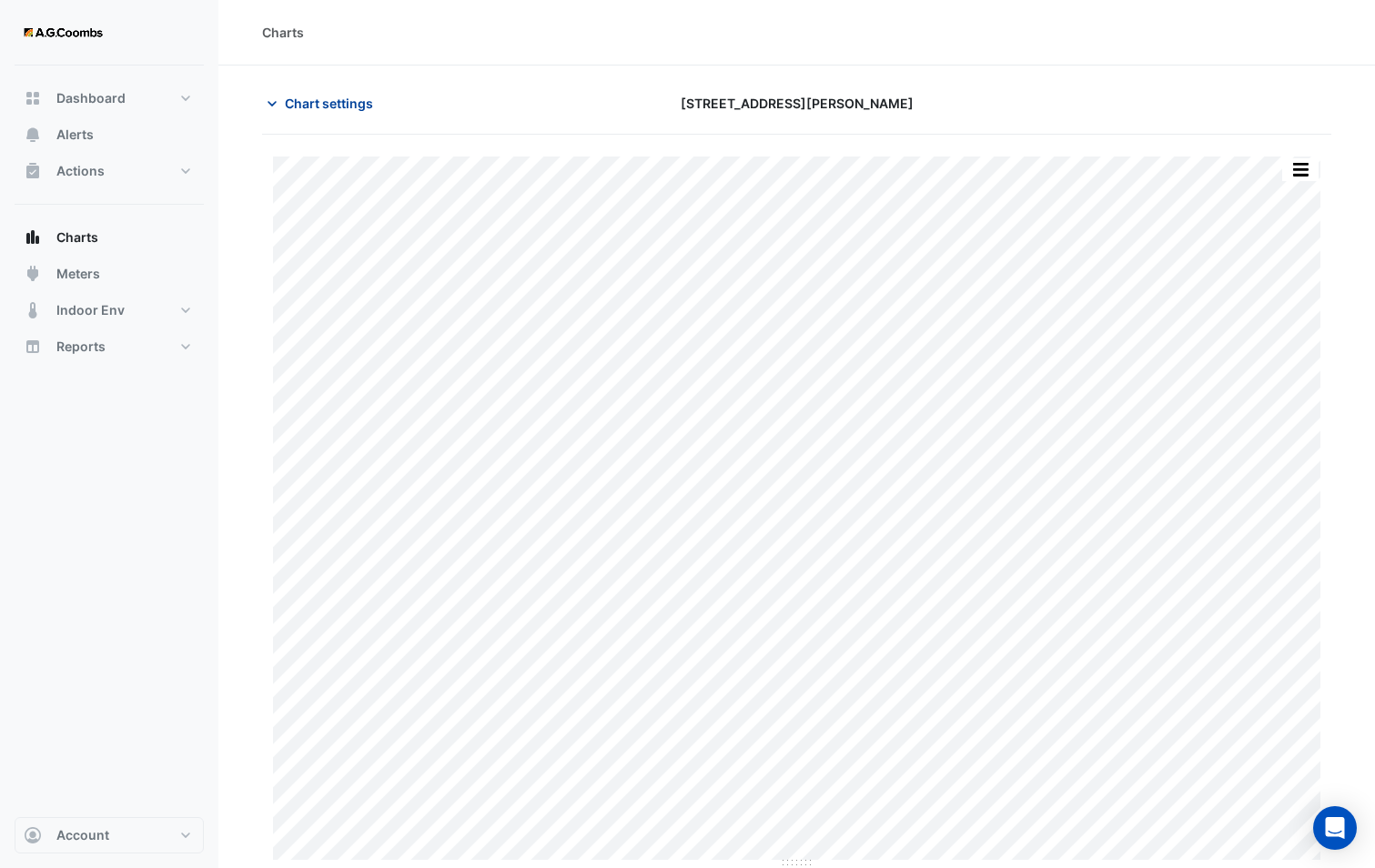
click at [309, 102] on span "Chart settings" at bounding box center [328, 103] width 88 height 19
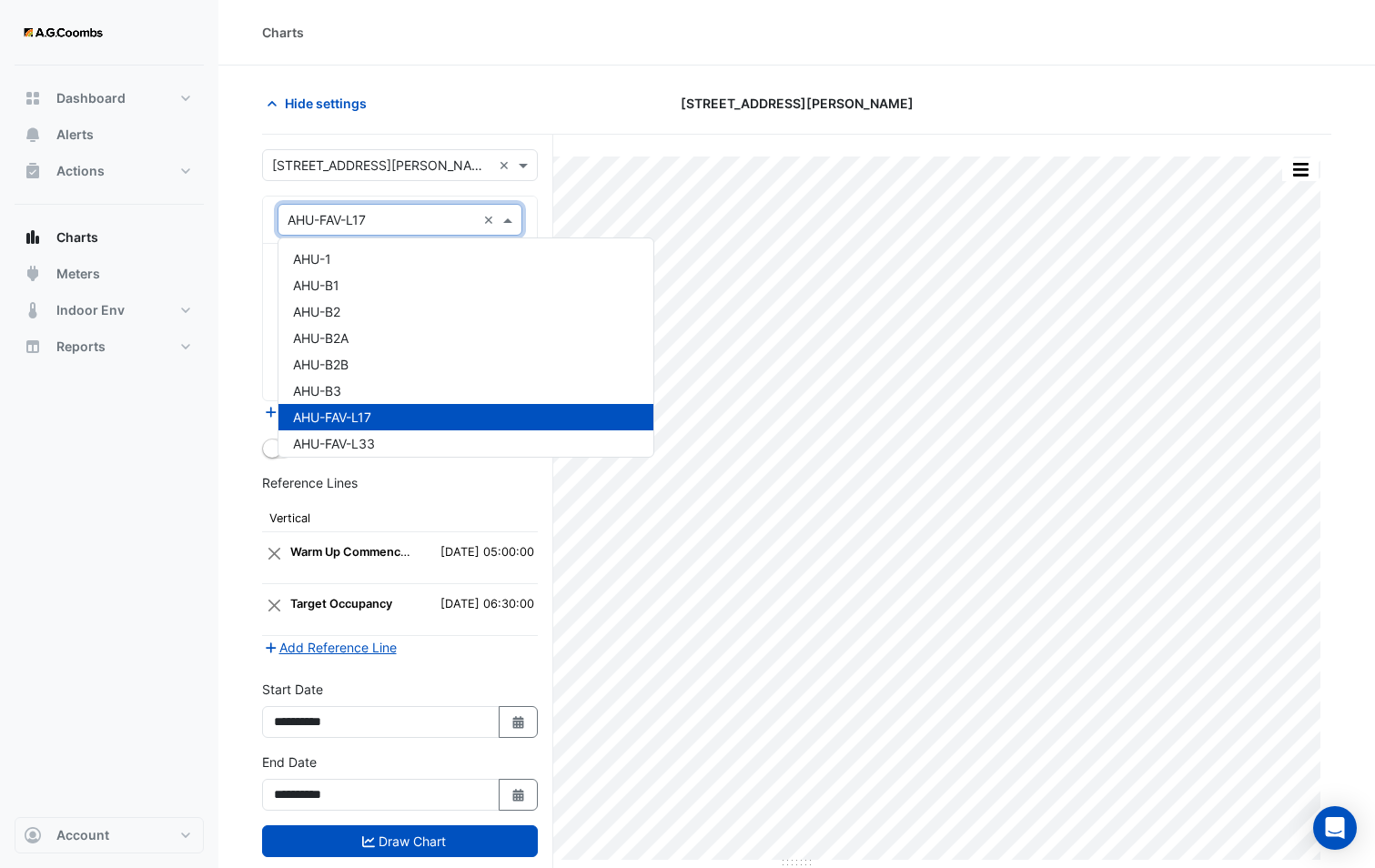
click at [335, 221] on input "text" at bounding box center [382, 220] width 188 height 19
click at [265, 254] on div "Favourites × Unit Supply Air Temperature - L17, Plantroom × Unit Hot Water Valv…" at bounding box center [400, 321] width 274 height 156
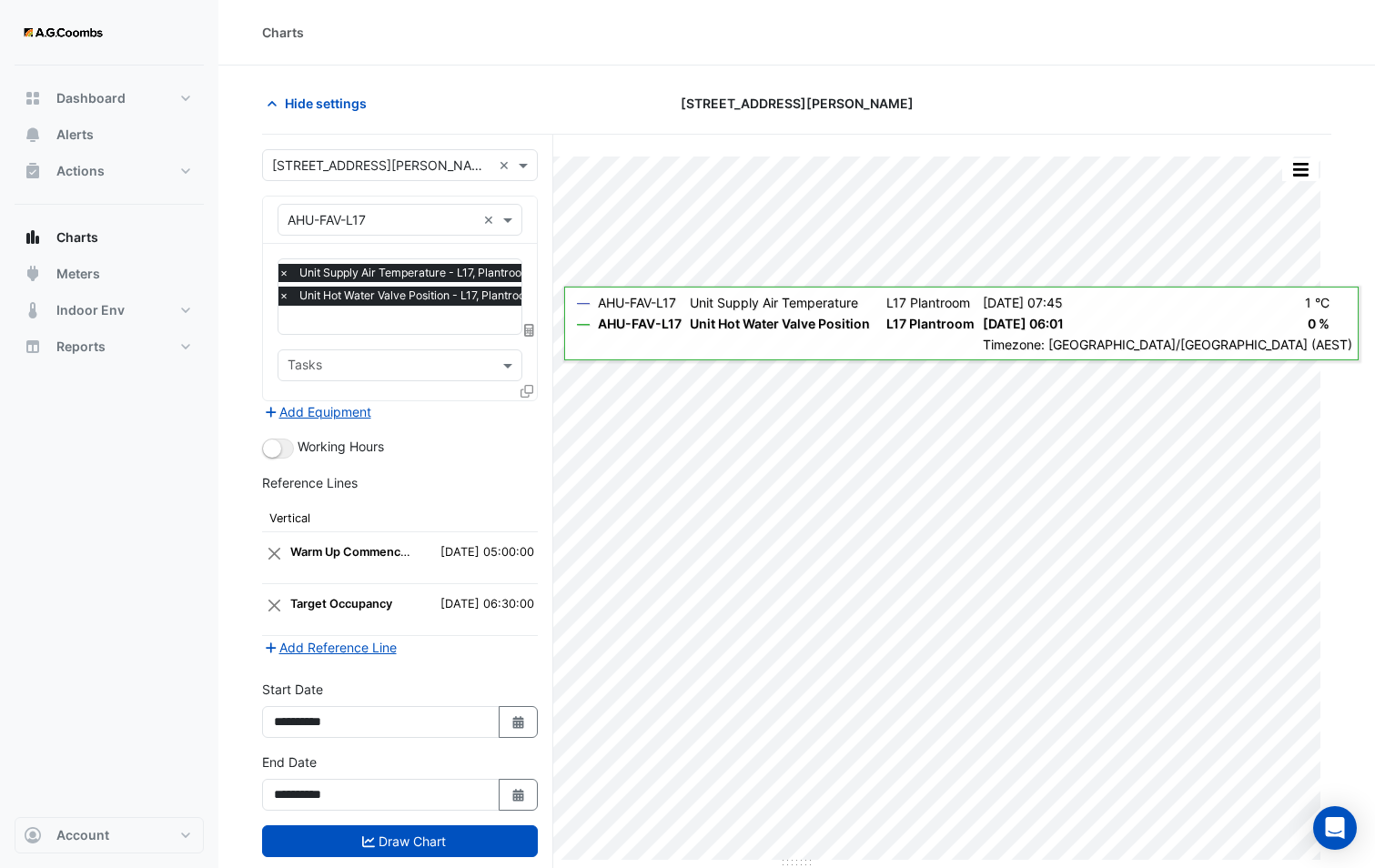
click at [520, 385] on icon at bounding box center [526, 390] width 13 height 13
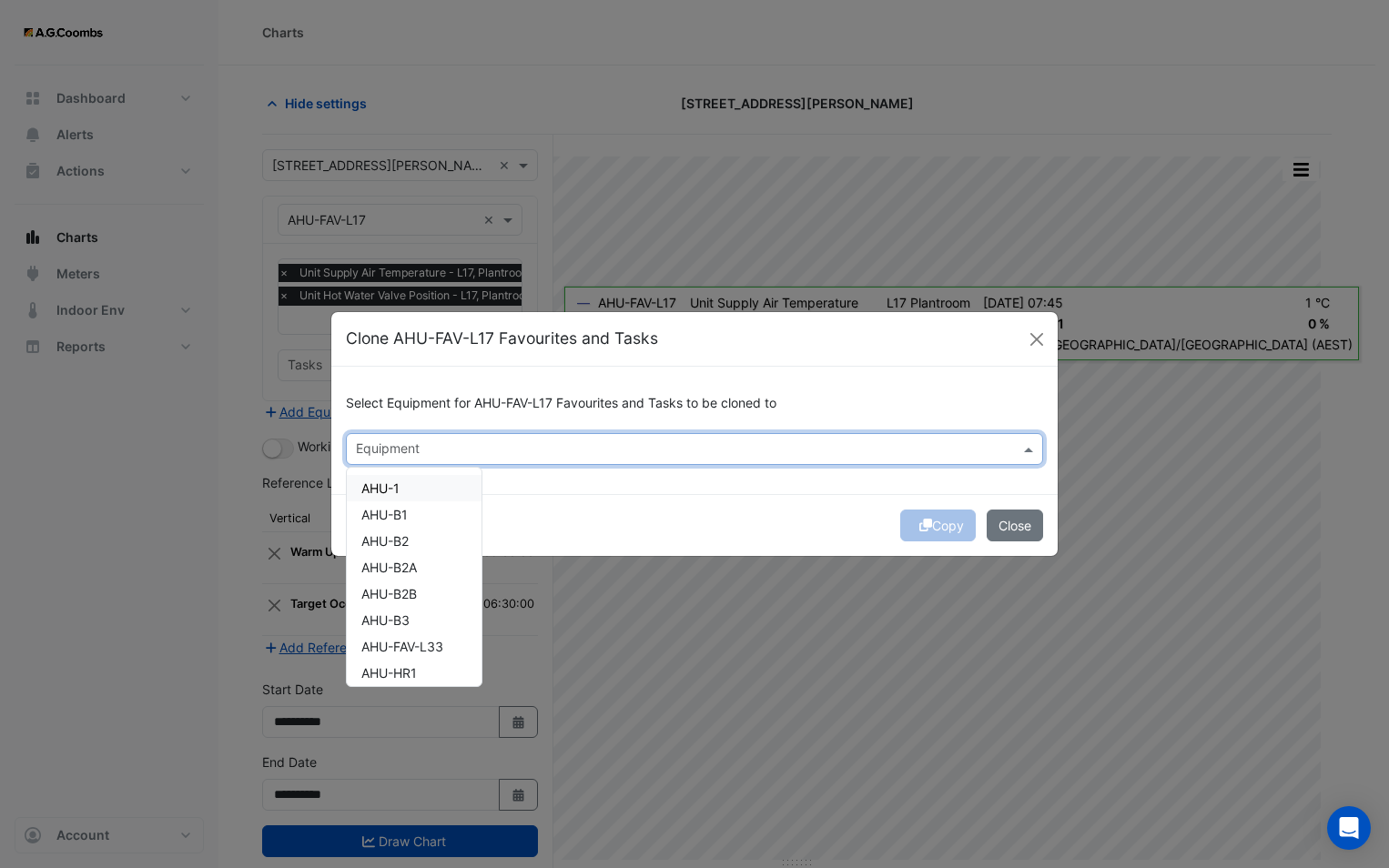
click at [547, 452] on input "text" at bounding box center [683, 451] width 656 height 19
click at [430, 640] on span "AHU-FAV-L33" at bounding box center [402, 647] width 82 height 16
drag, startPoint x: 564, startPoint y: 522, endPoint x: 631, endPoint y: 521, distance: 67.0
click at [567, 521] on div "Copy Close" at bounding box center [694, 525] width 727 height 62
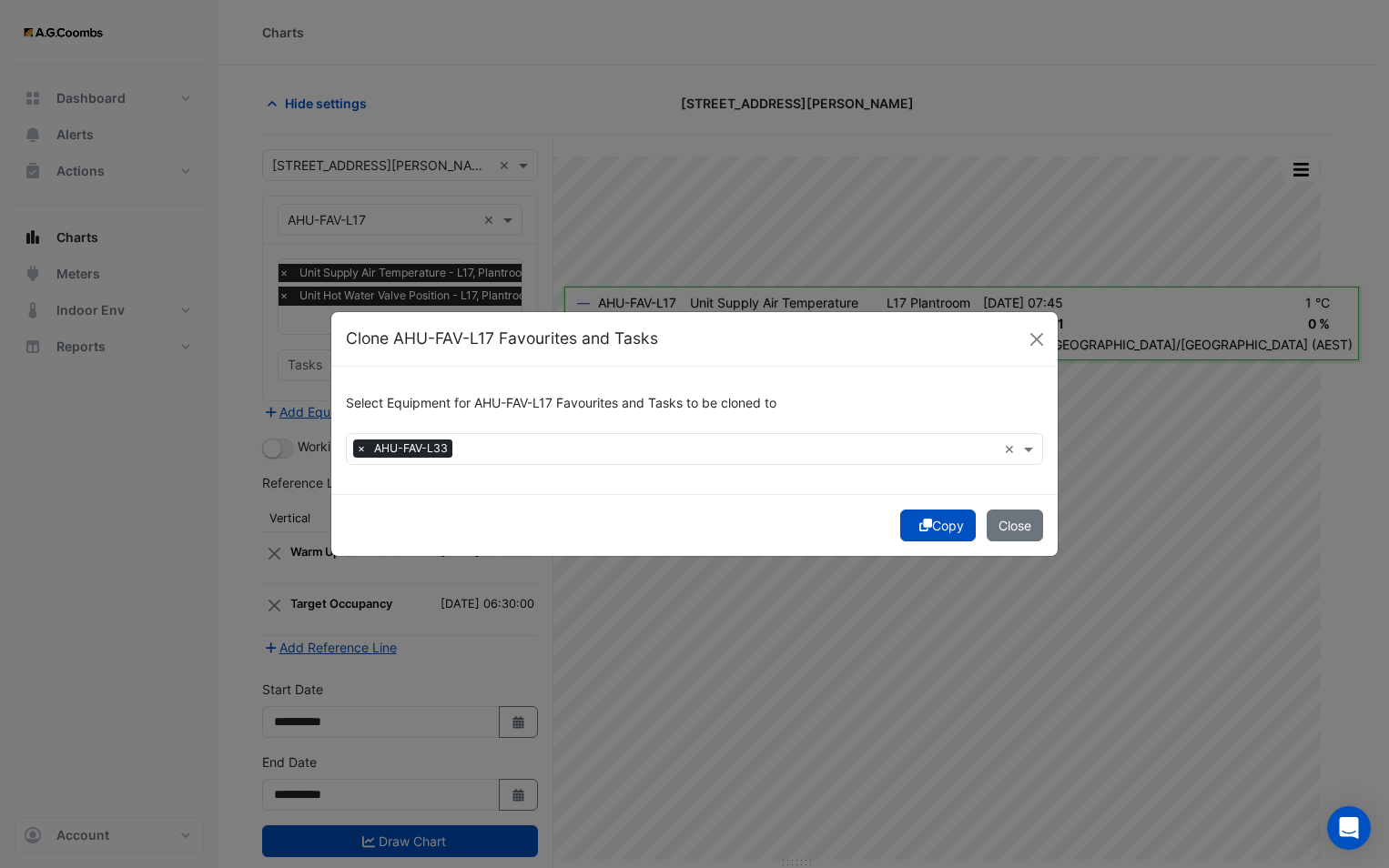
click at [929, 526] on button "Copy" at bounding box center [938, 525] width 76 height 32
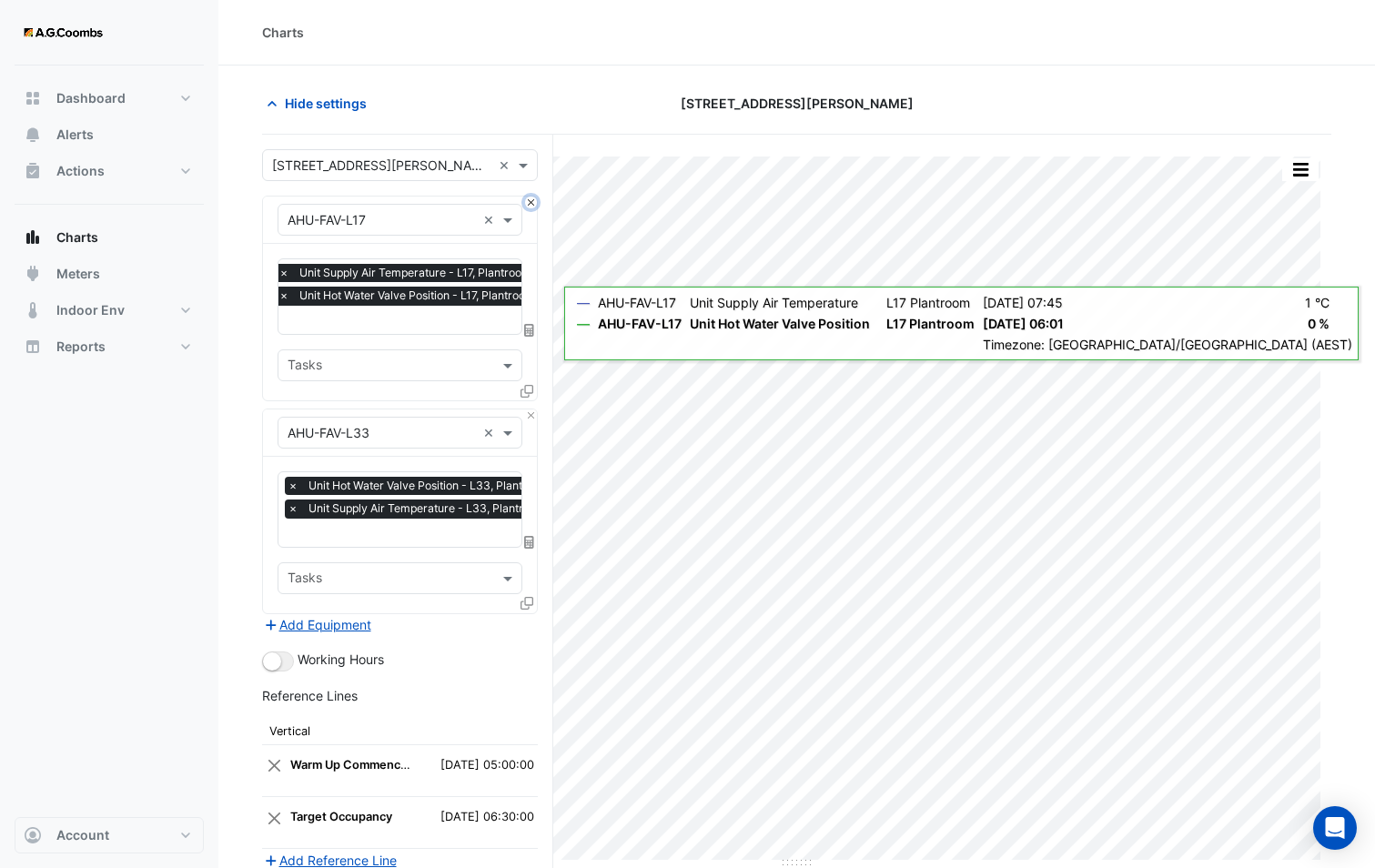
click at [530, 208] on button "Close" at bounding box center [531, 202] width 12 height 12
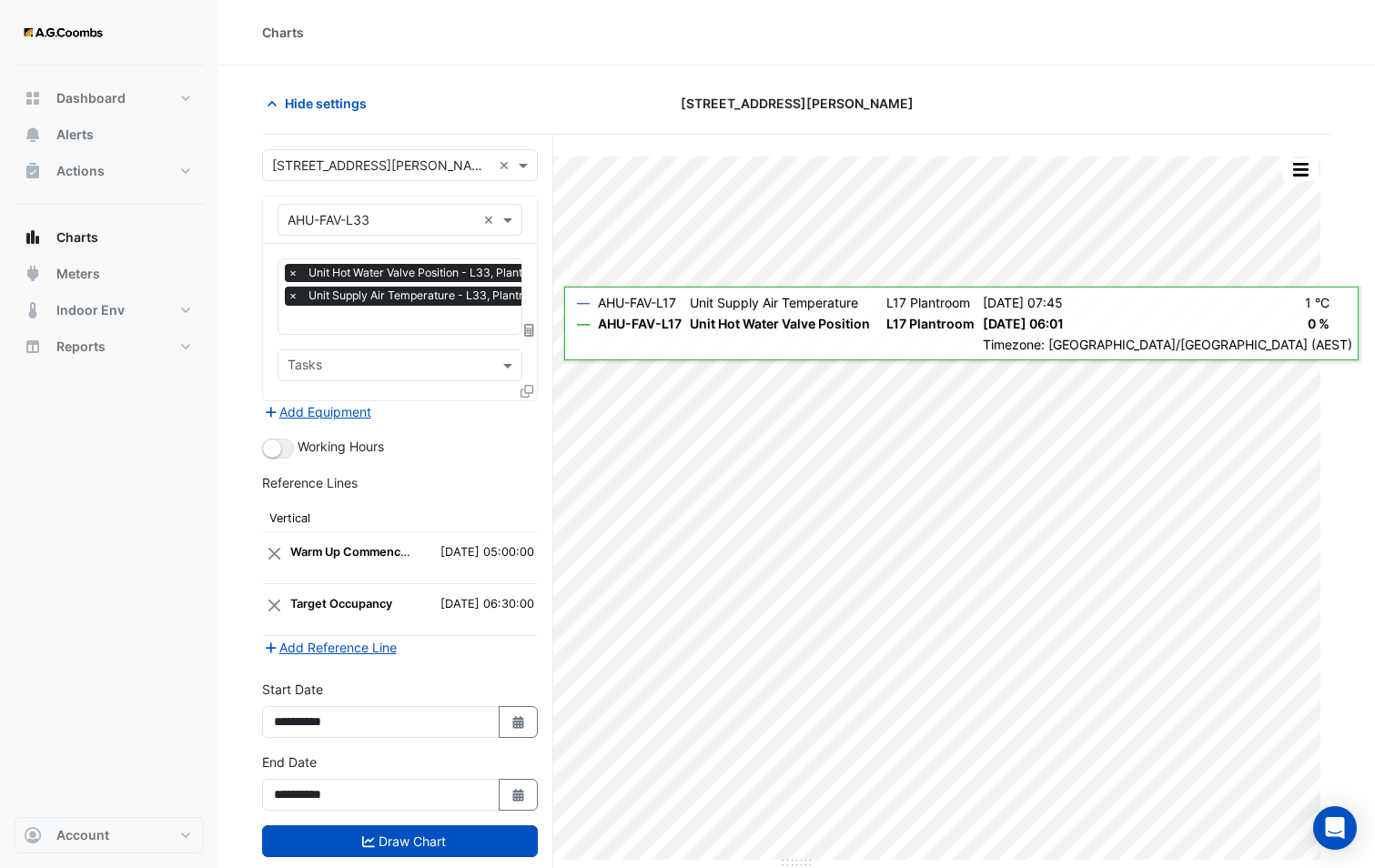
click at [362, 322] on input "text" at bounding box center [422, 321] width 271 height 19
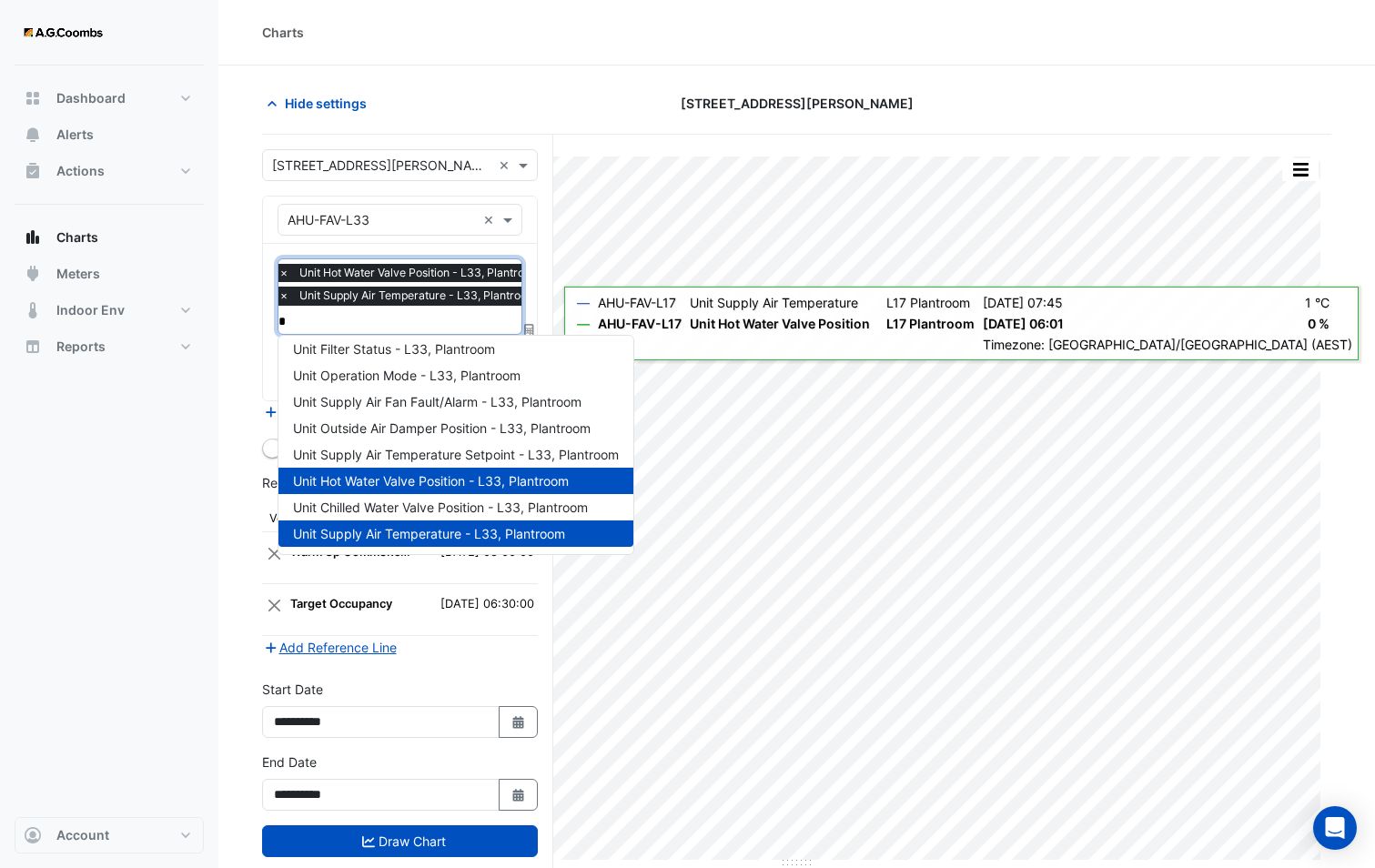
scroll to position [34, 0]
type input "**"
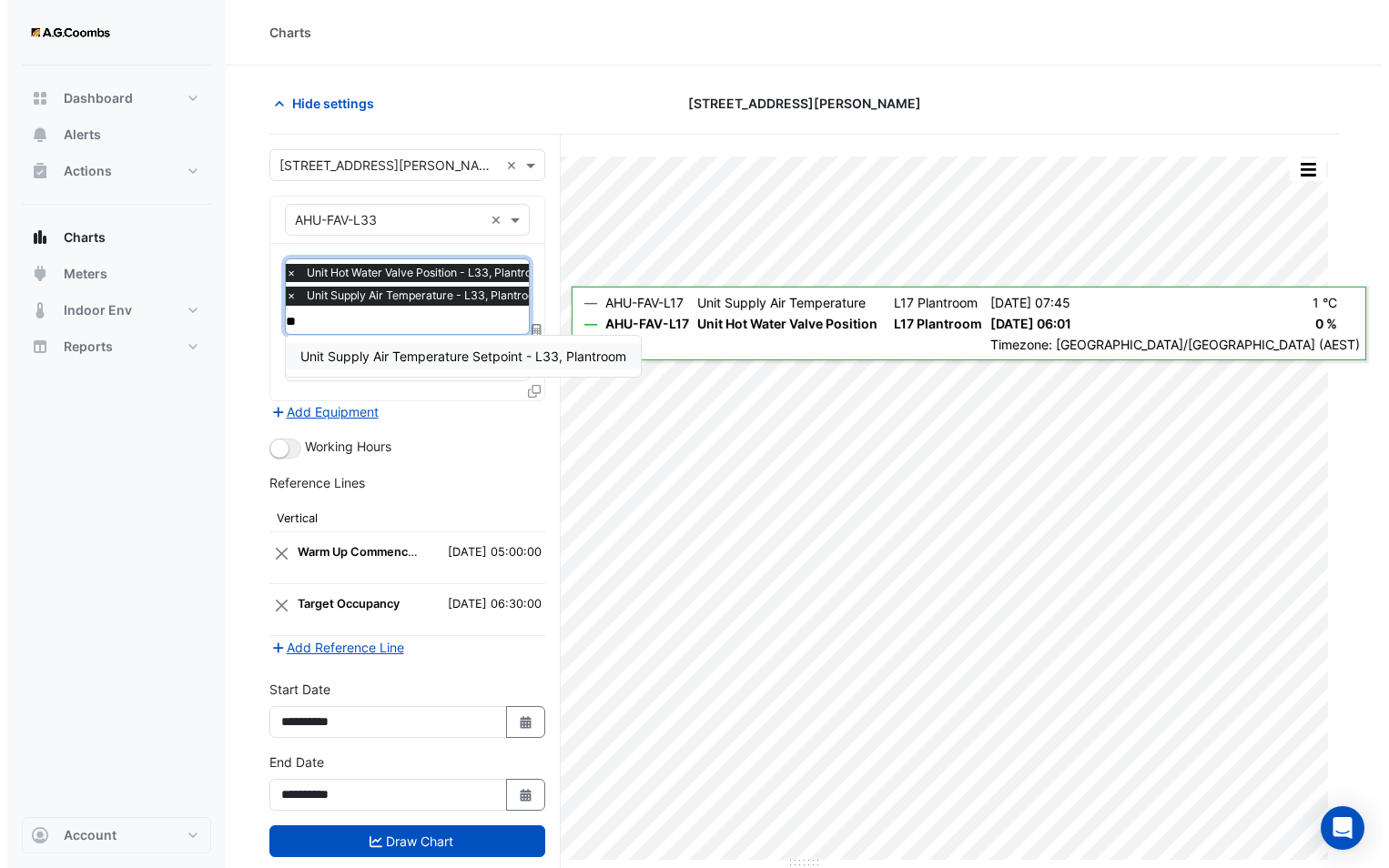
scroll to position [0, 0]
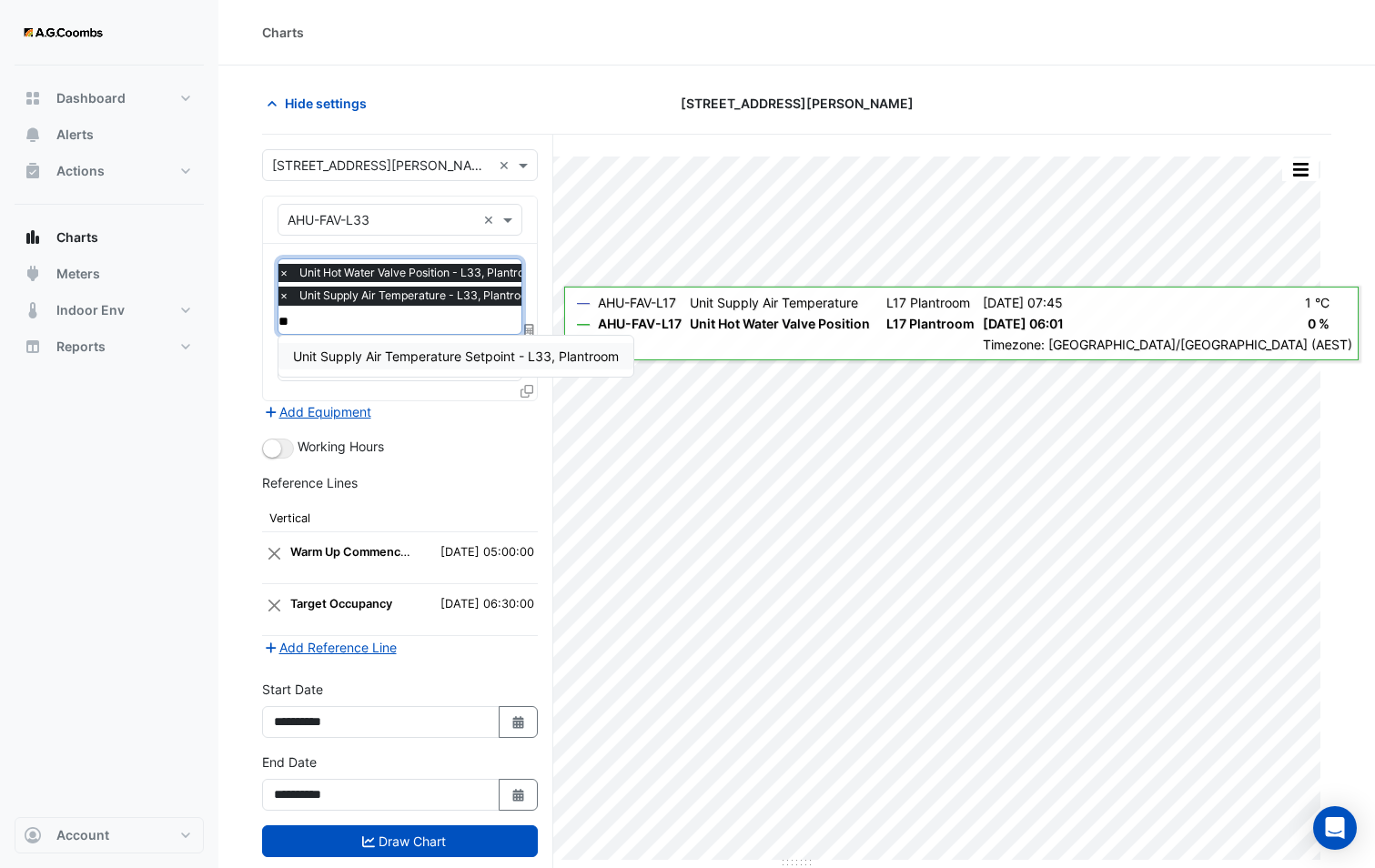
click at [362, 362] on span "Unit Supply Air Temperature Setpoint - L33, Plantroom" at bounding box center [455, 356] width 325 height 16
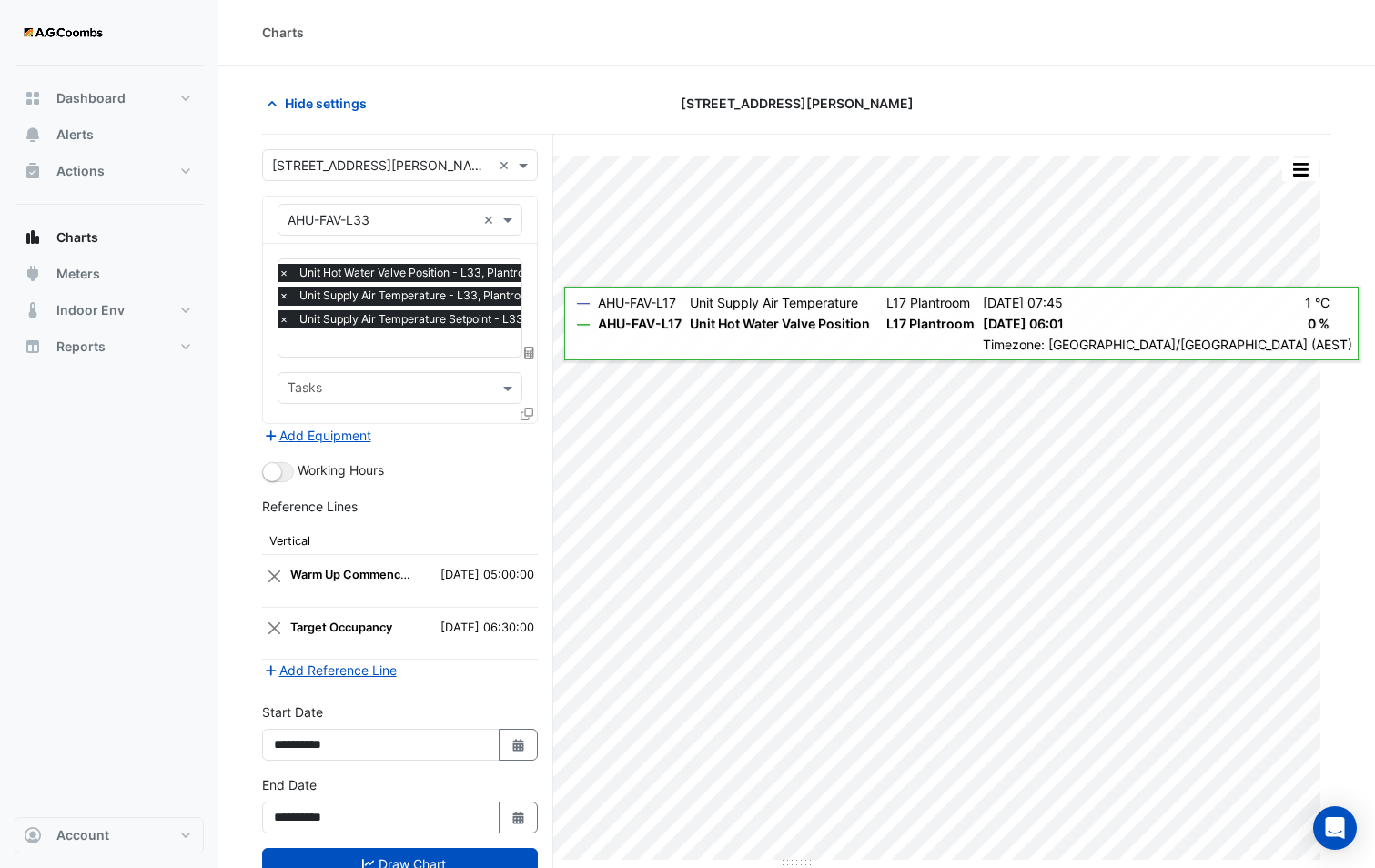
click at [438, 483] on form "Select a Site × 580 George Street × Equipment × AHU-FAV-L33 × Favourites × Unit…" at bounding box center [400, 533] width 276 height 767
click at [439, 851] on button "Draw Chart" at bounding box center [400, 863] width 276 height 32
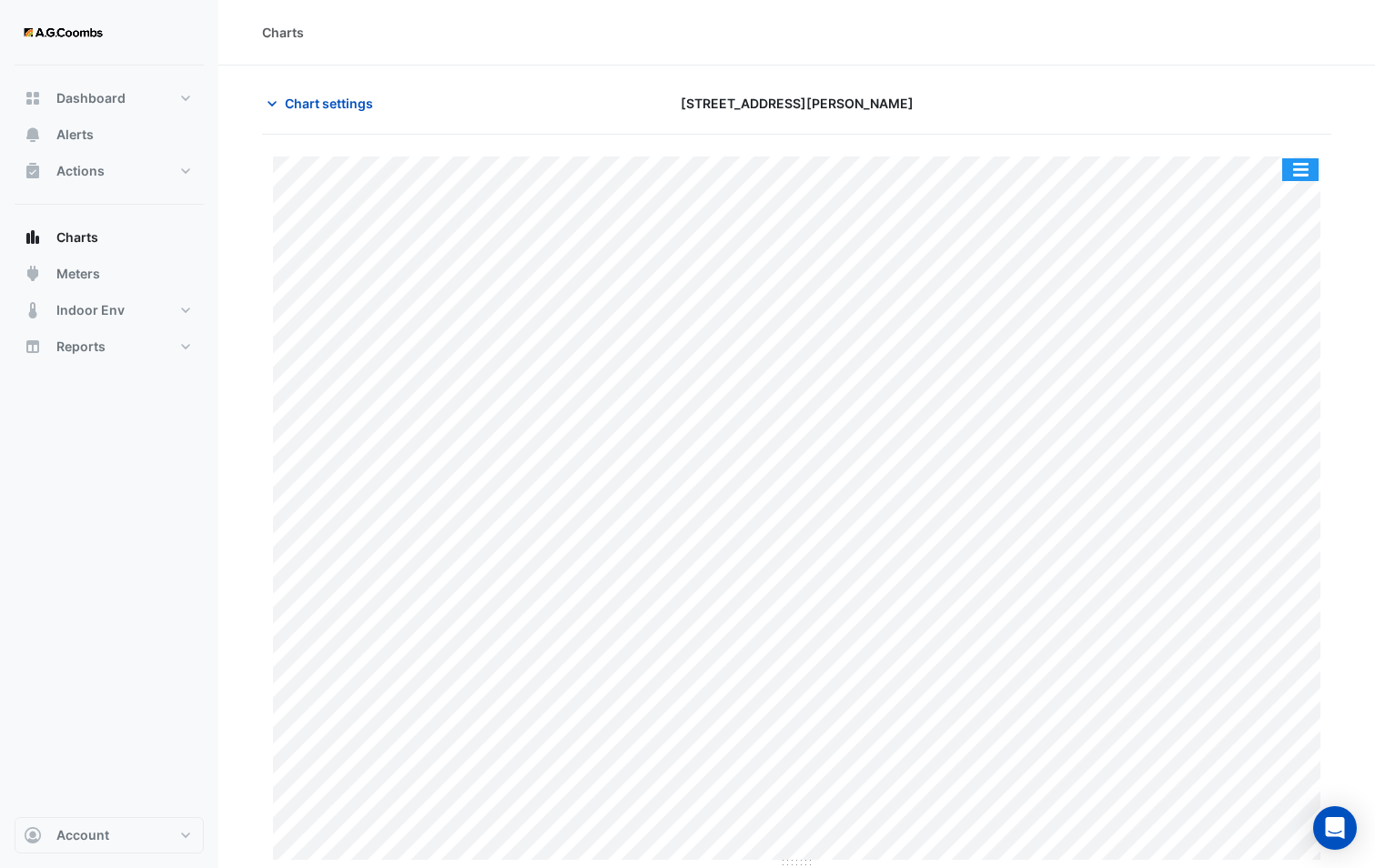
click at [1301, 165] on button "button" at bounding box center [1299, 169] width 36 height 22
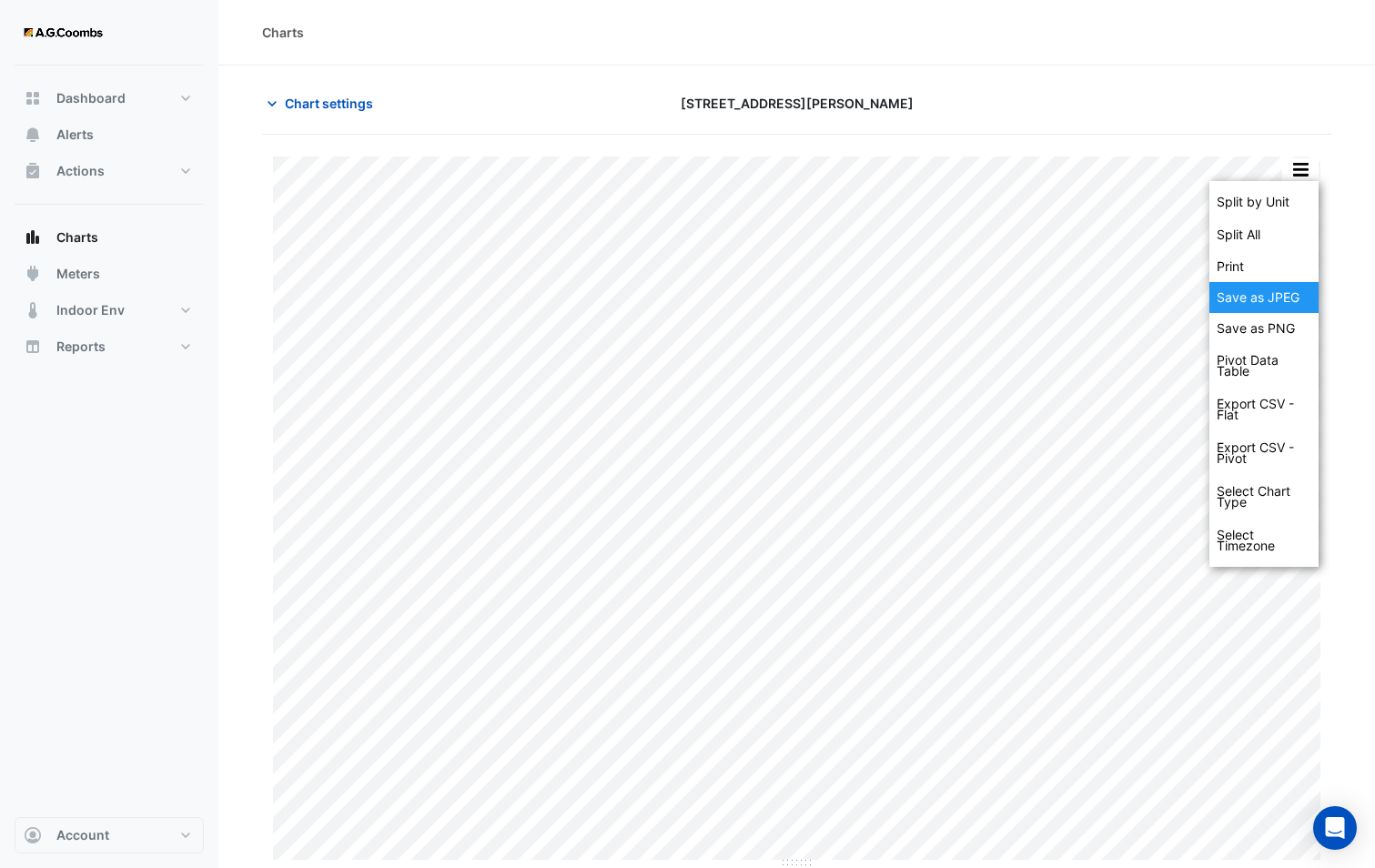
click at [1255, 309] on div "Save as JPEG" at bounding box center [1263, 297] width 109 height 31
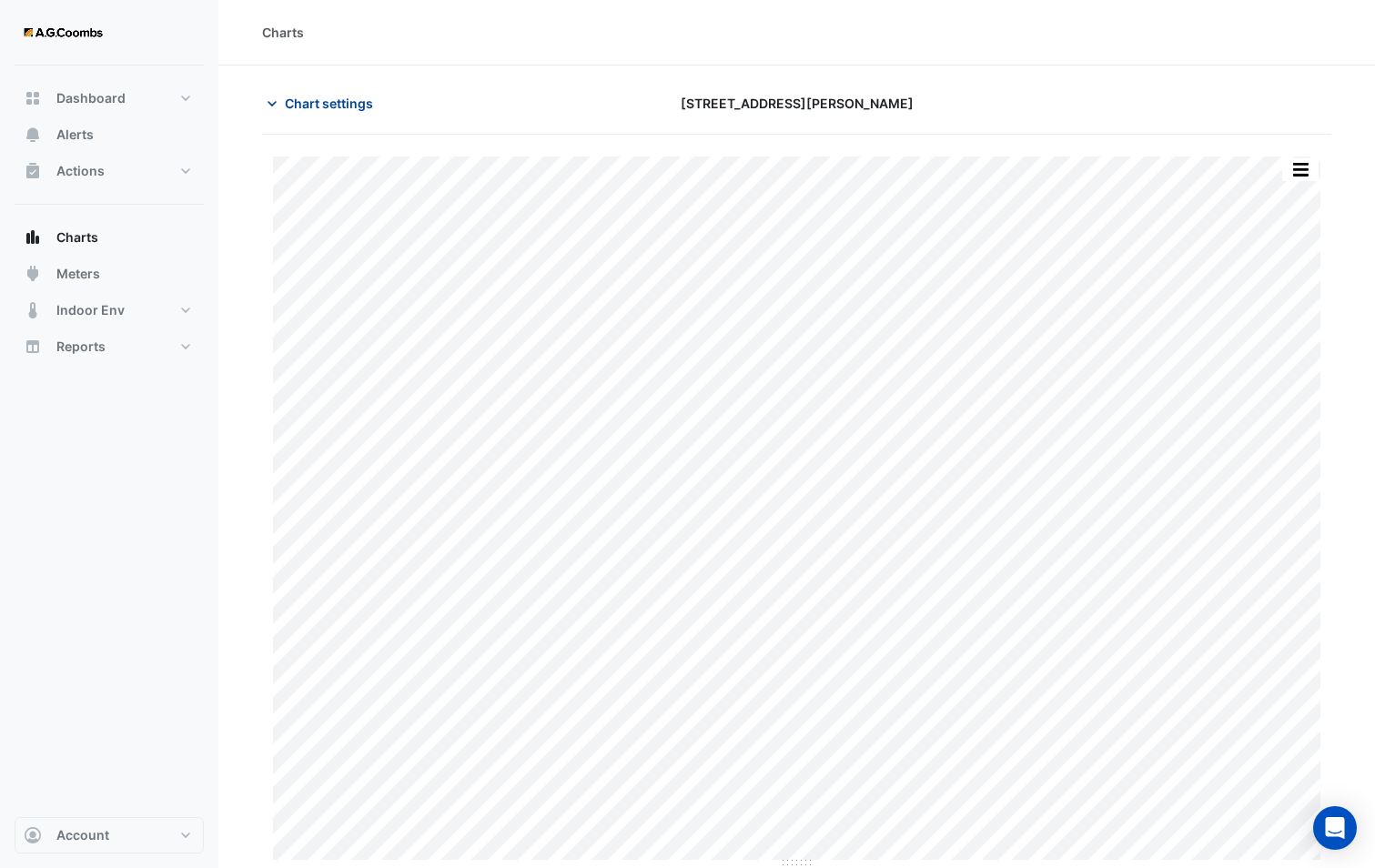
click at [311, 96] on span "Chart settings" at bounding box center [328, 103] width 88 height 19
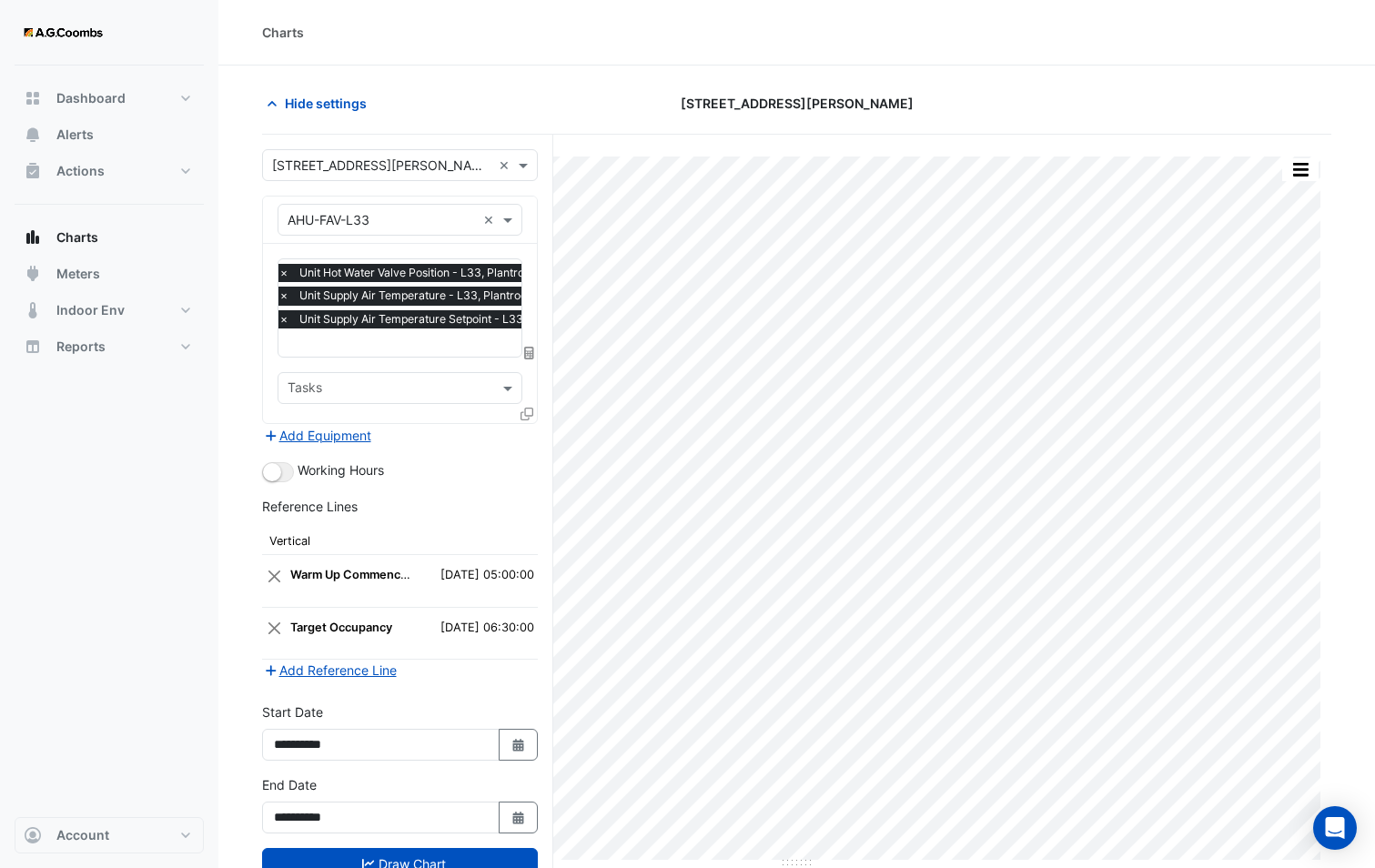
click at [527, 408] on icon at bounding box center [526, 414] width 13 height 13
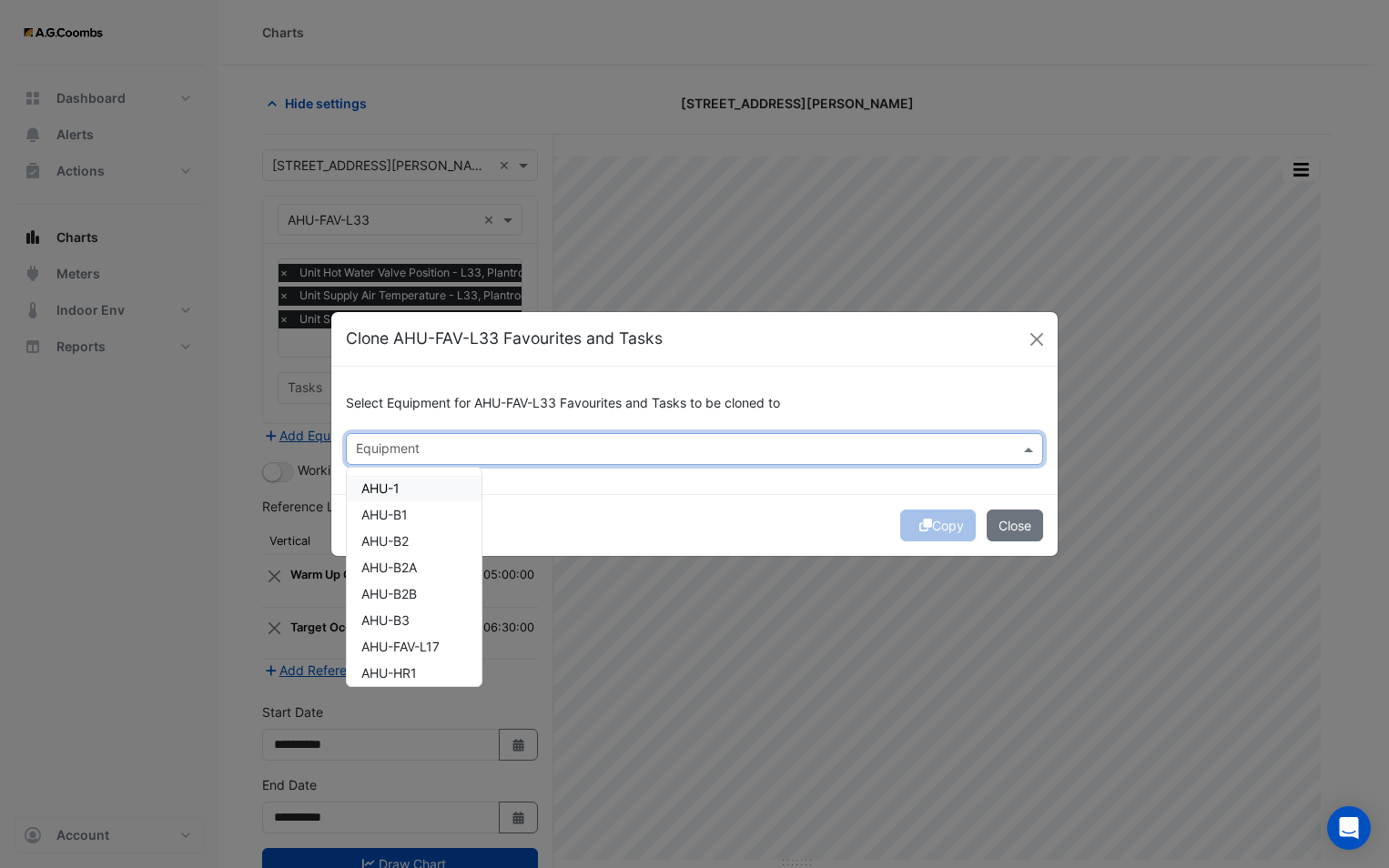
click at [462, 441] on input "text" at bounding box center [683, 451] width 656 height 19
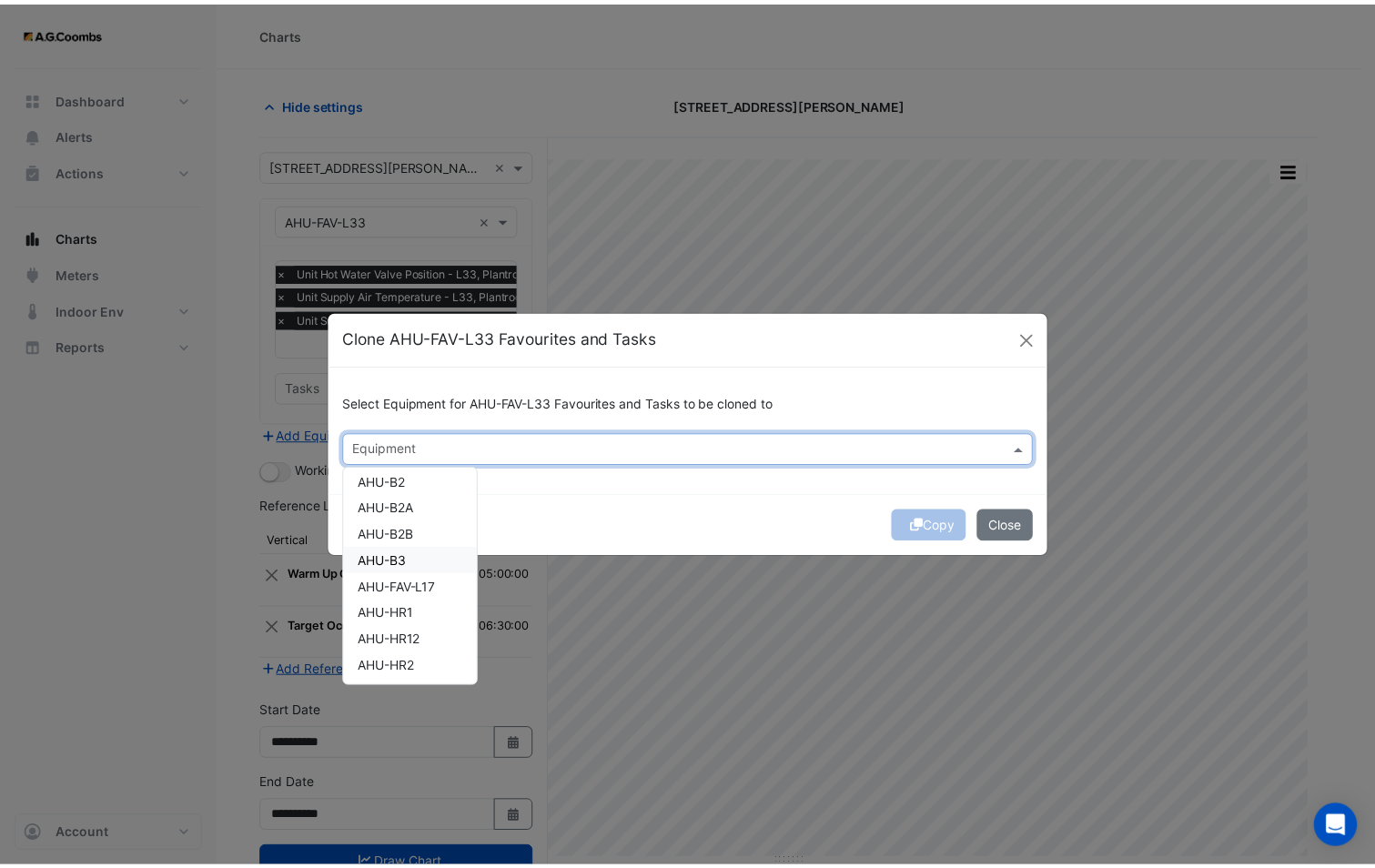
scroll to position [91, 0]
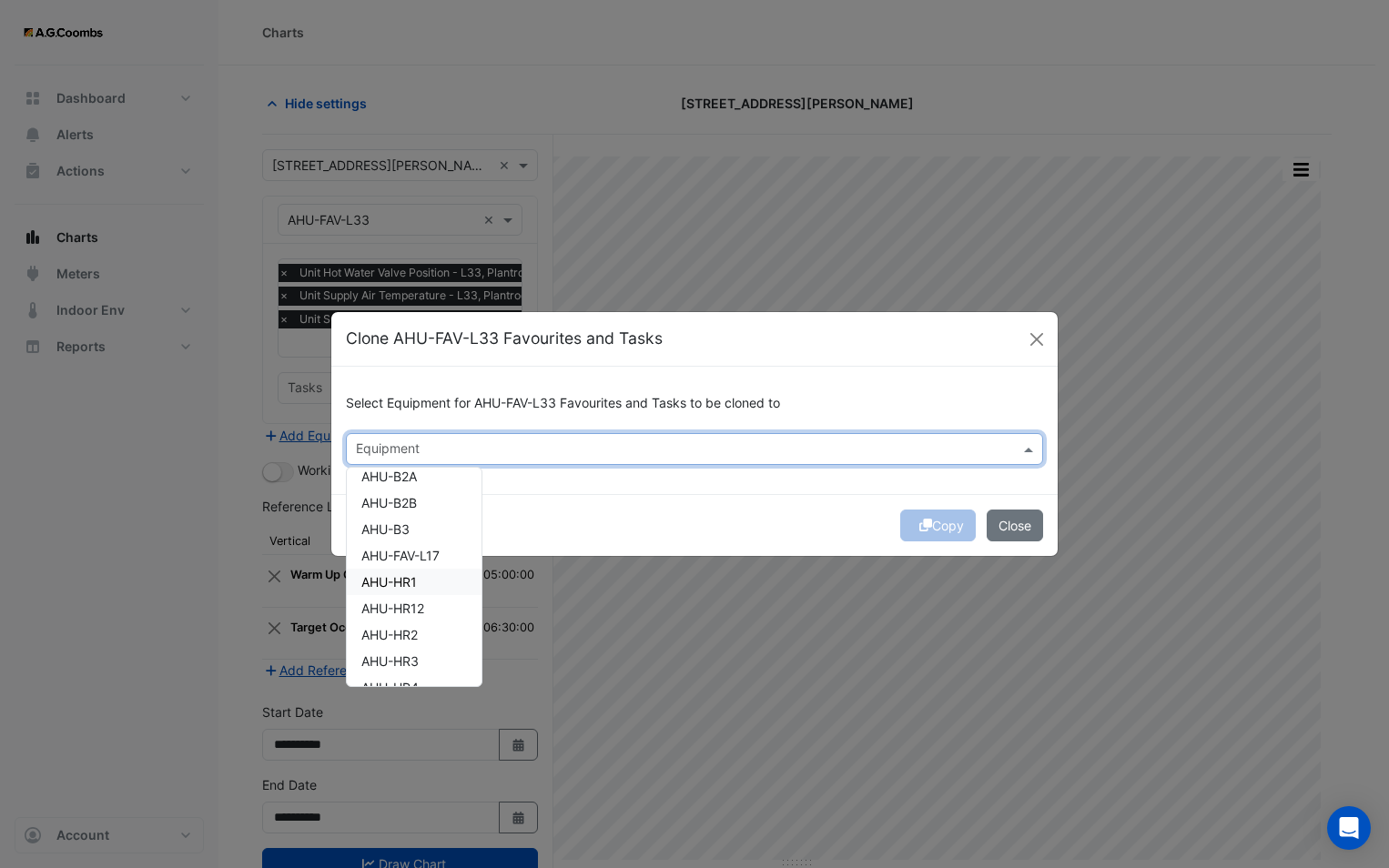
click at [422, 577] on div "AHU-HR1" at bounding box center [414, 582] width 135 height 26
click at [568, 523] on div "Copy Close" at bounding box center [694, 525] width 727 height 62
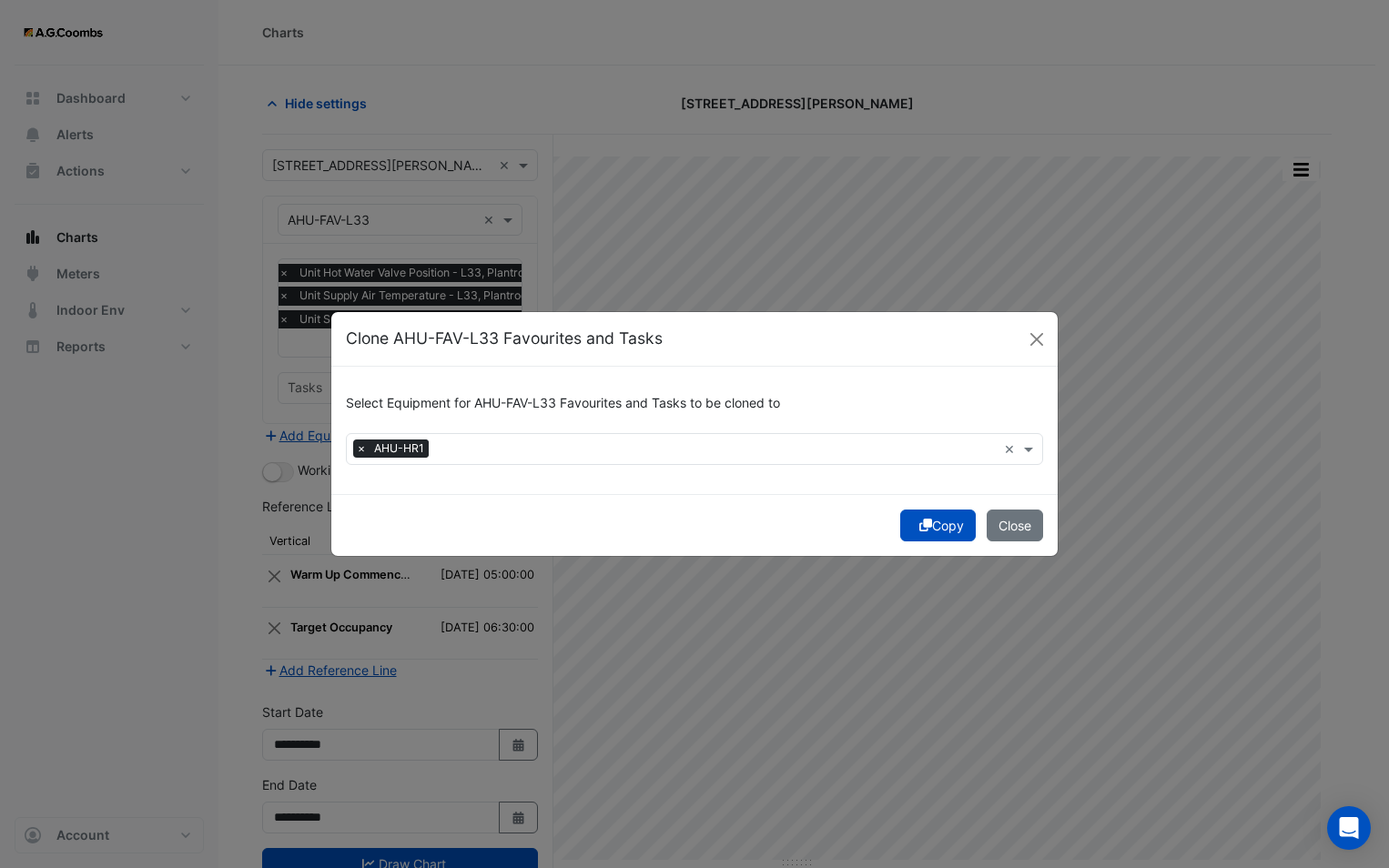
click at [920, 529] on icon "submit" at bounding box center [925, 524] width 13 height 13
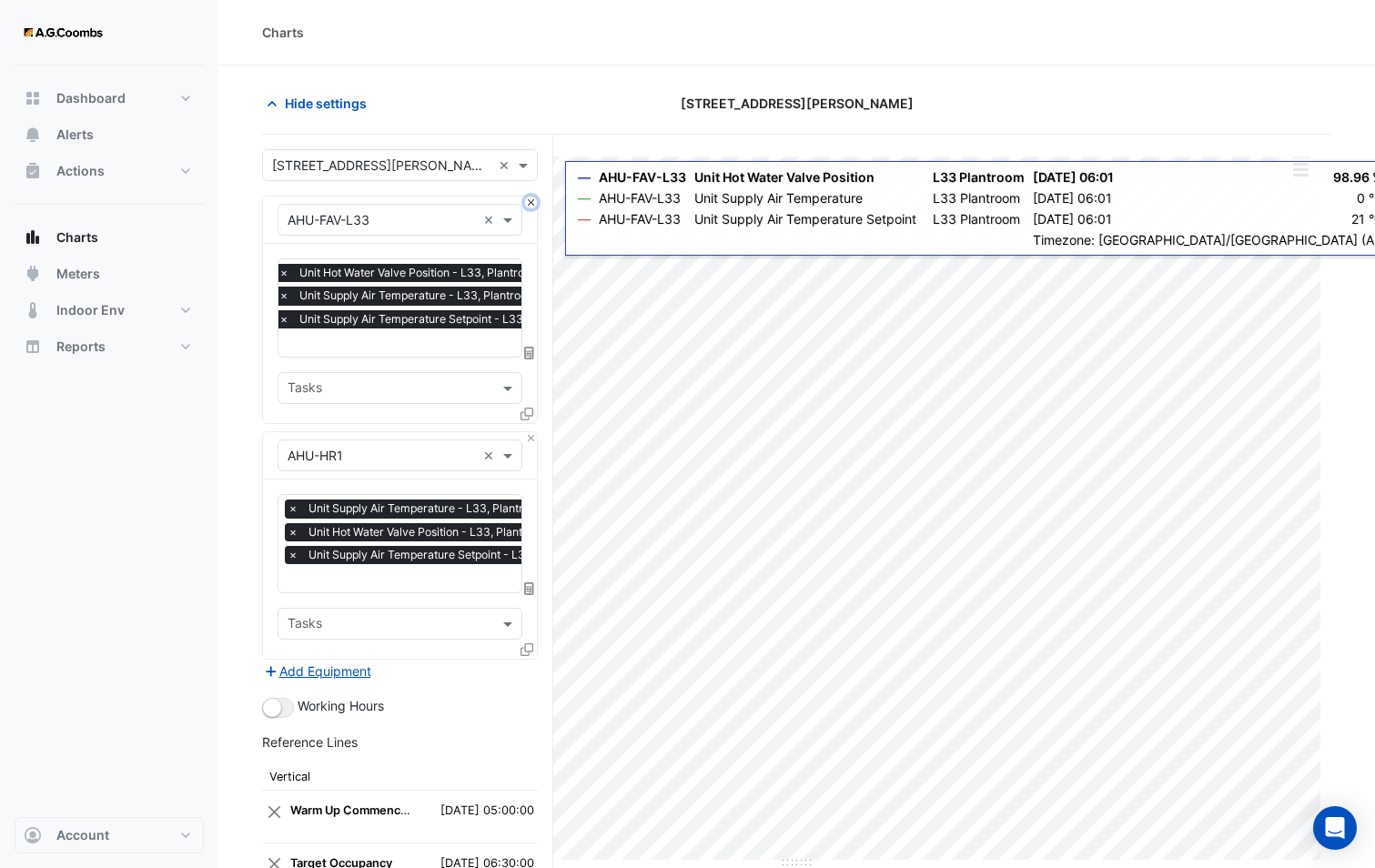
click at [529, 203] on button "Close" at bounding box center [531, 202] width 12 height 12
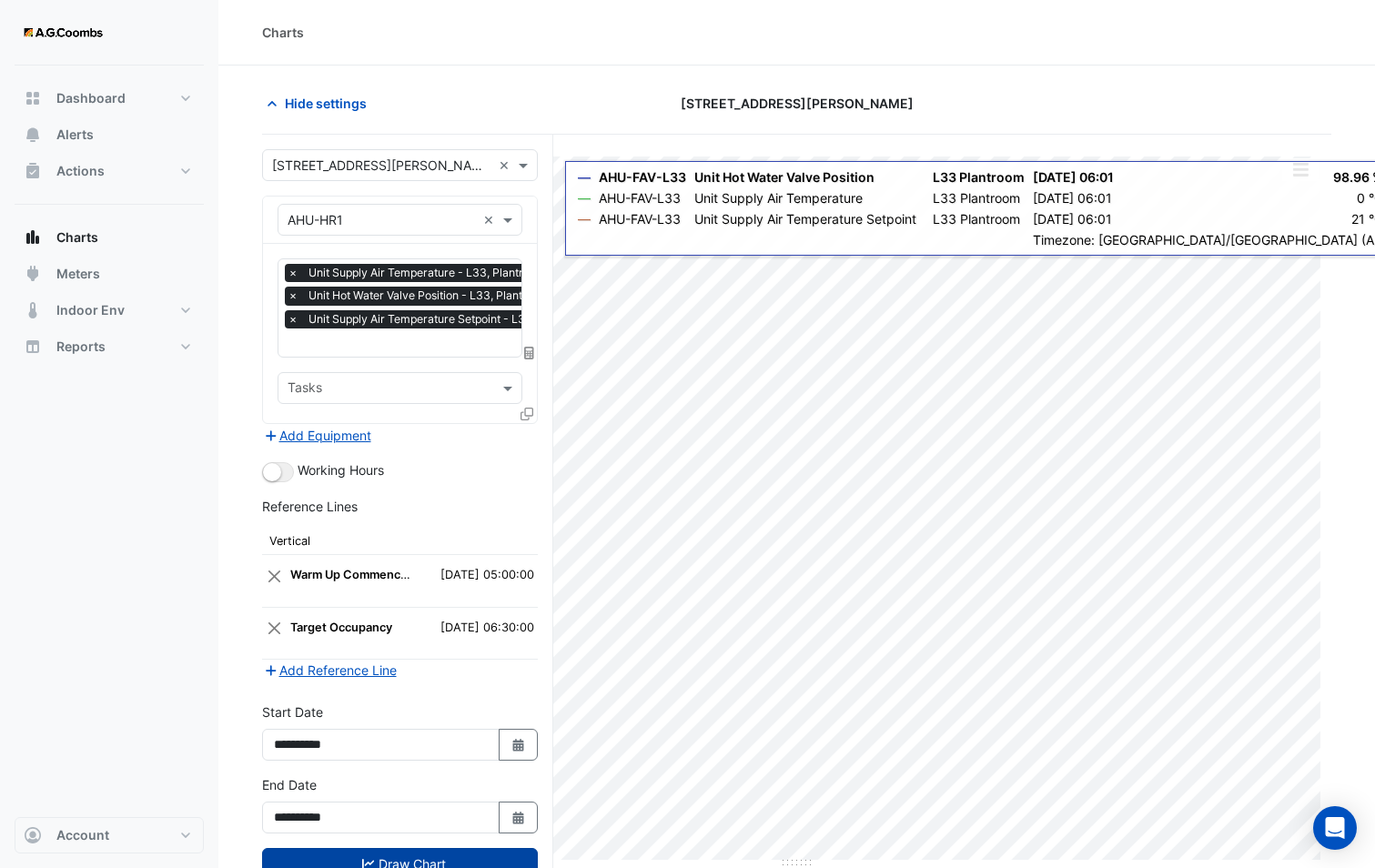
click at [394, 853] on button "Draw Chart" at bounding box center [400, 863] width 276 height 32
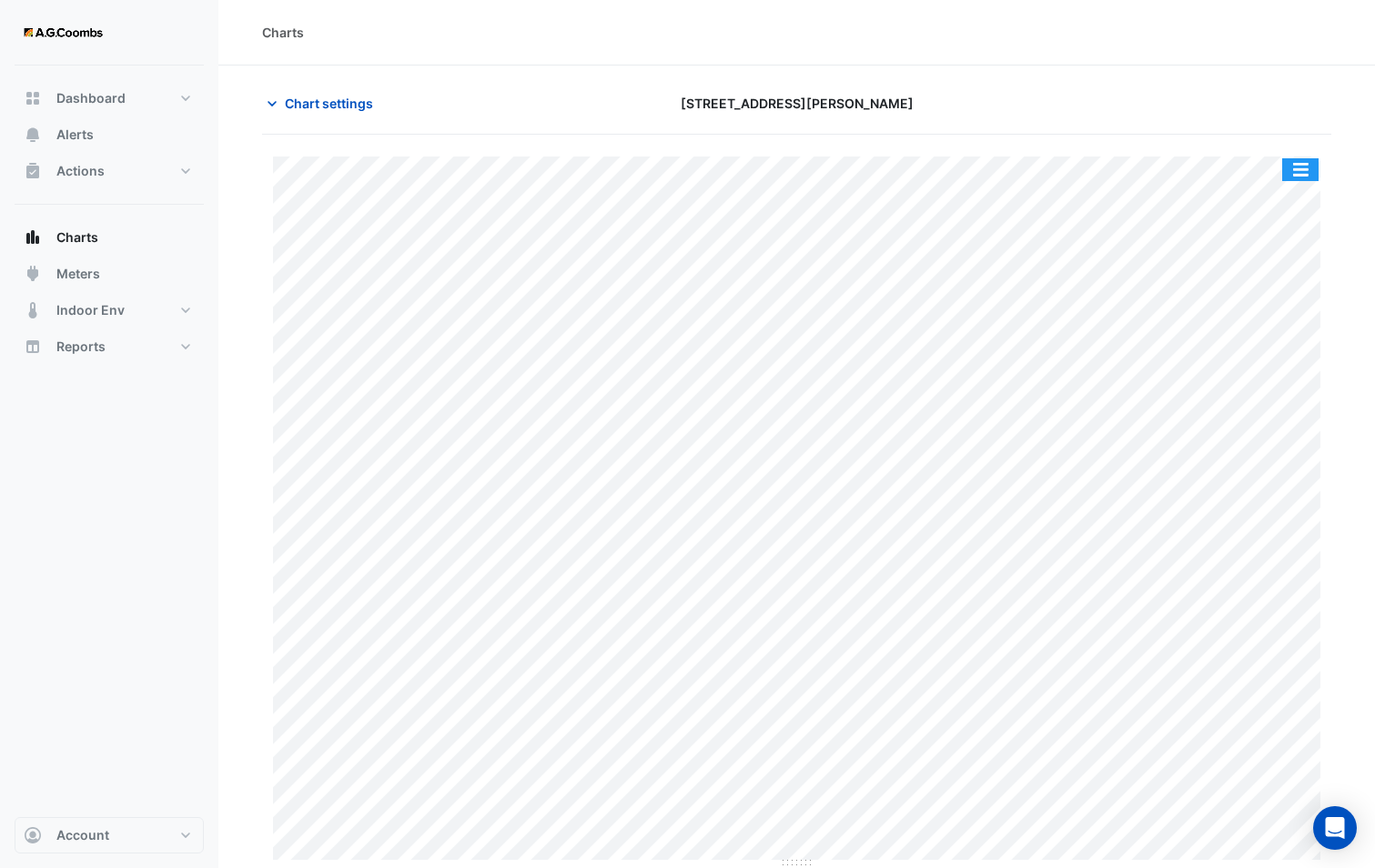
click at [1299, 165] on button "button" at bounding box center [1299, 169] width 36 height 22
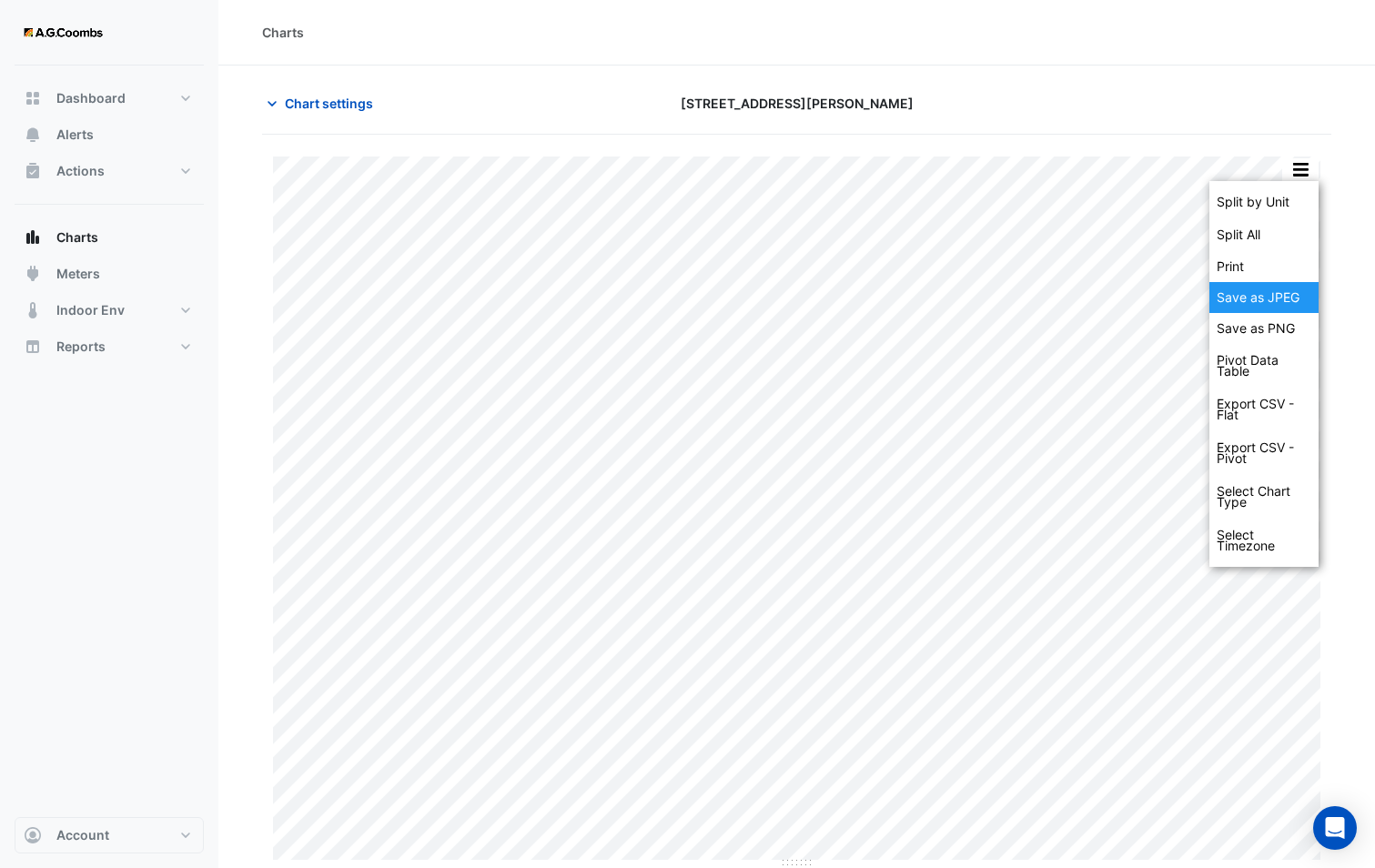
click at [1250, 297] on div "Save as JPEG" at bounding box center [1263, 297] width 109 height 31
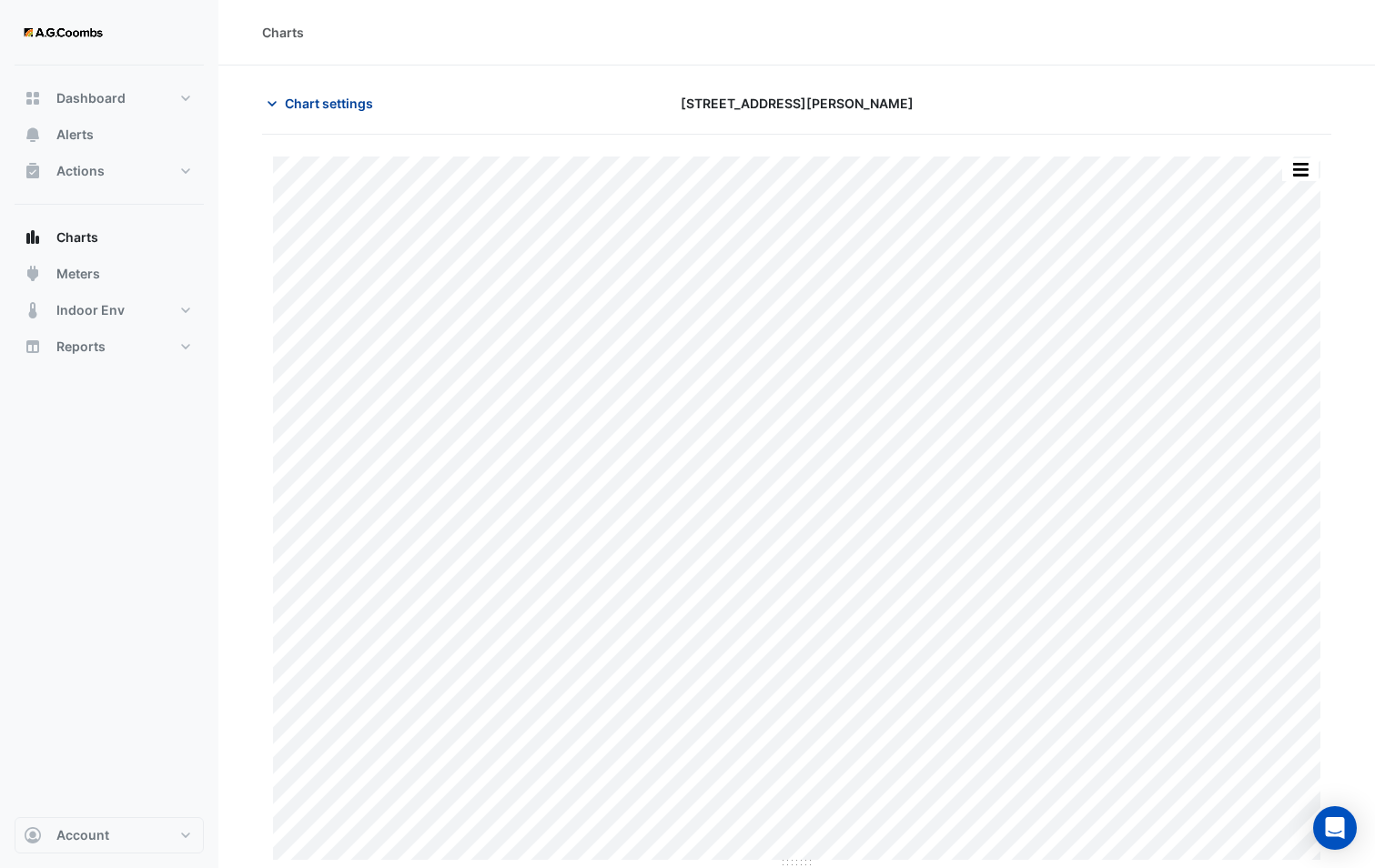
click at [317, 97] on span "Chart settings" at bounding box center [328, 103] width 88 height 19
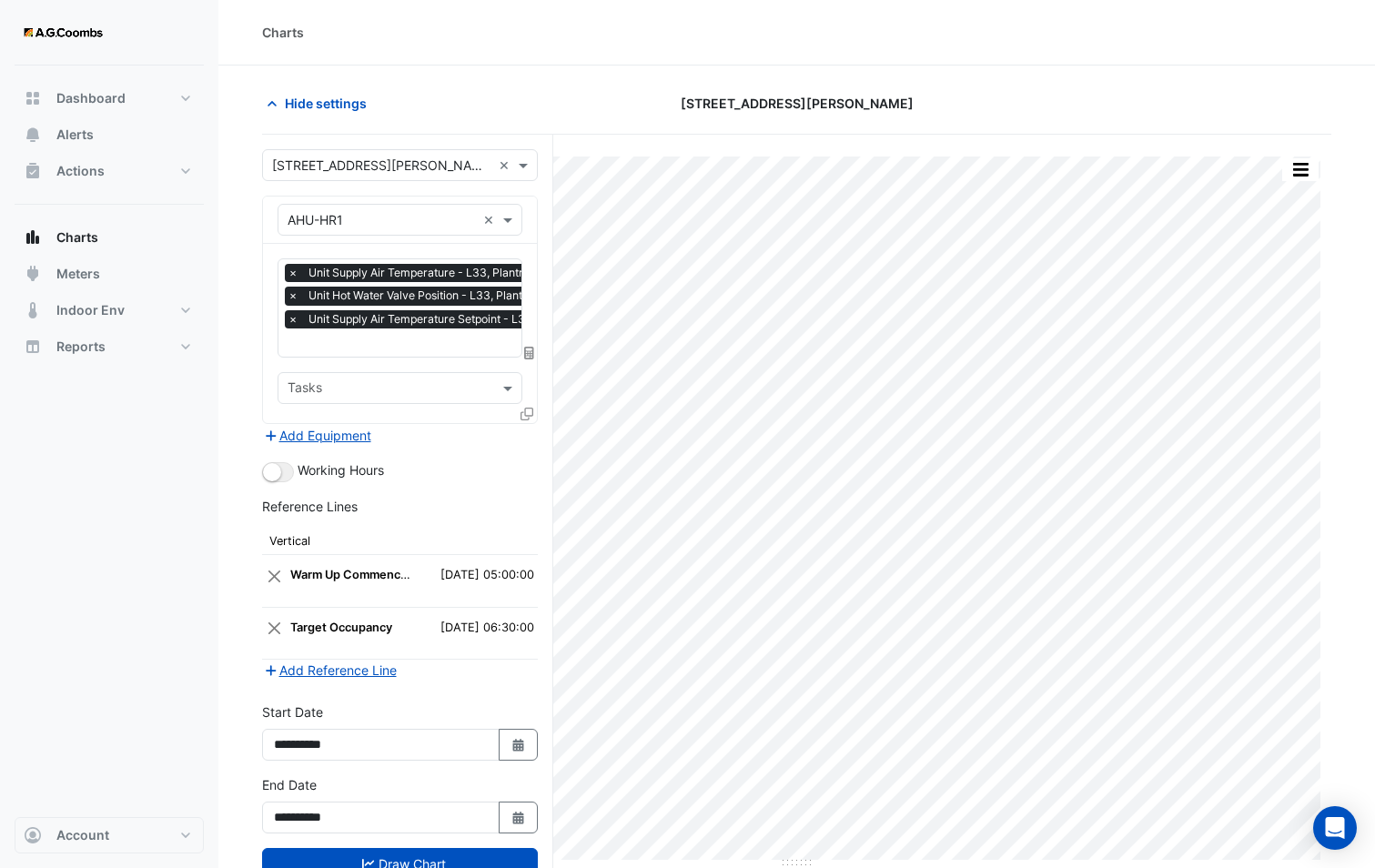
click at [338, 218] on input "text" at bounding box center [382, 220] width 188 height 19
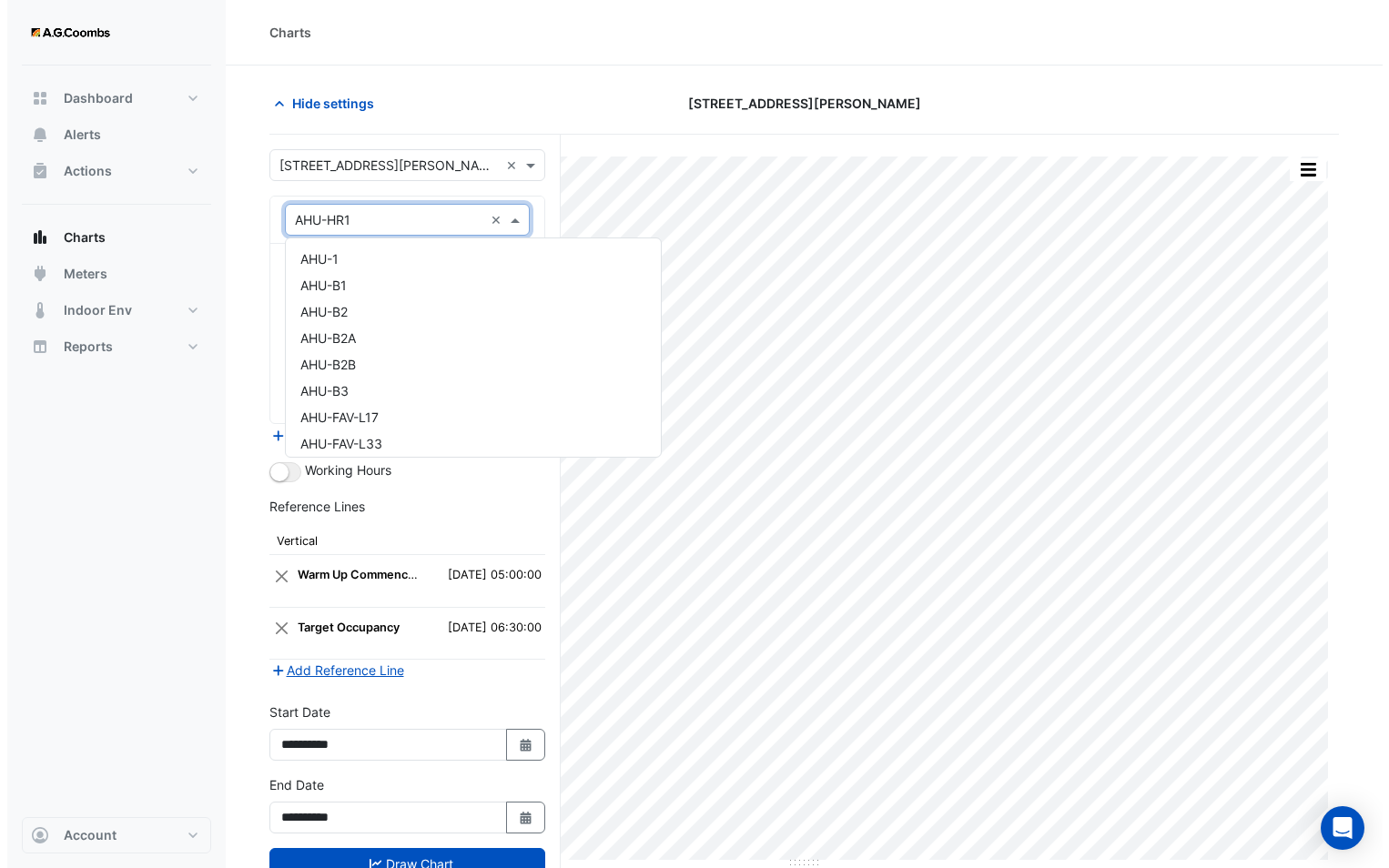
scroll to position [218, 0]
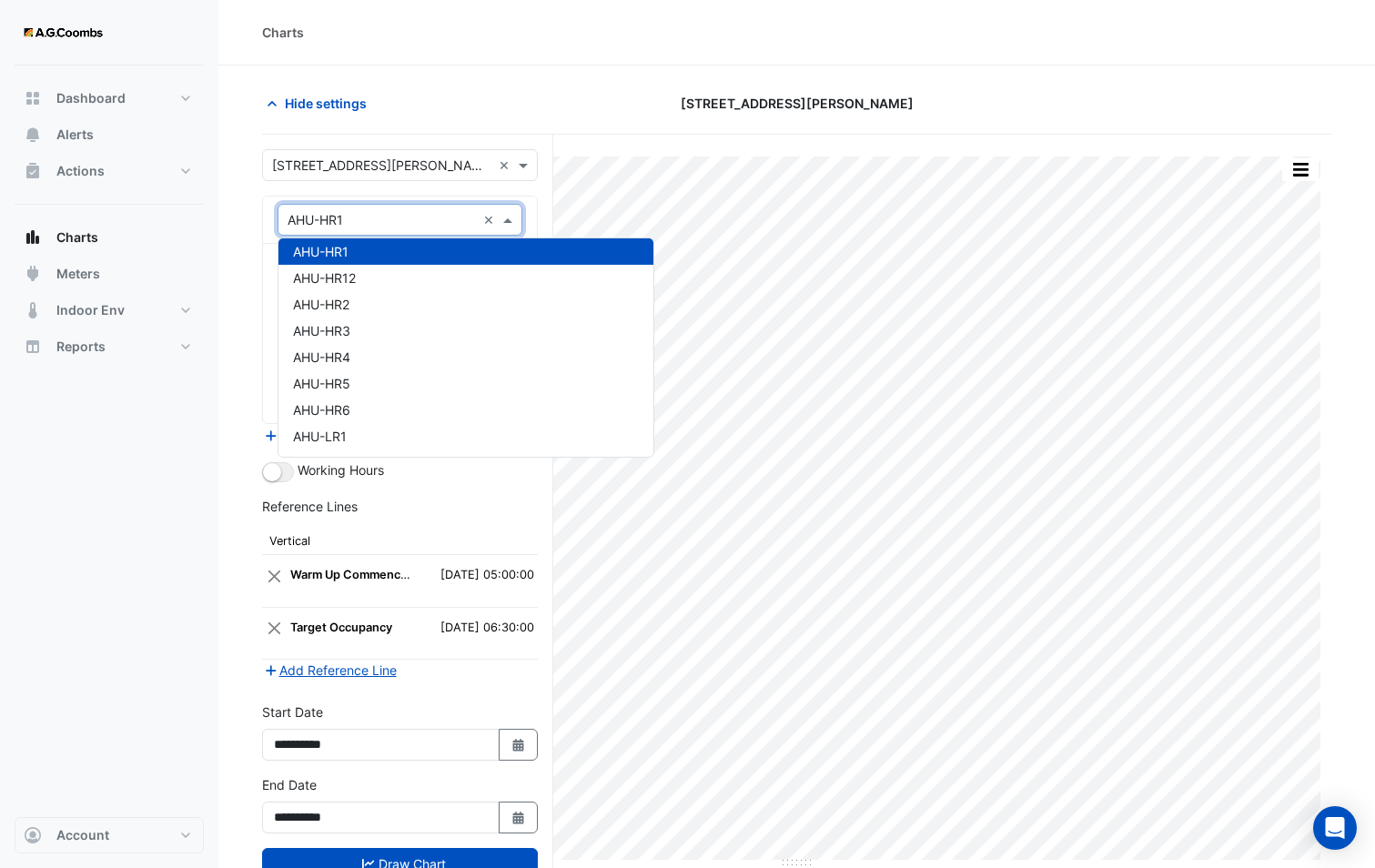
click at [244, 261] on section "Hide settings 580 George Street Split by Unit Split All Print Save as JPEG Save…" at bounding box center [796, 501] width 1157 height 872
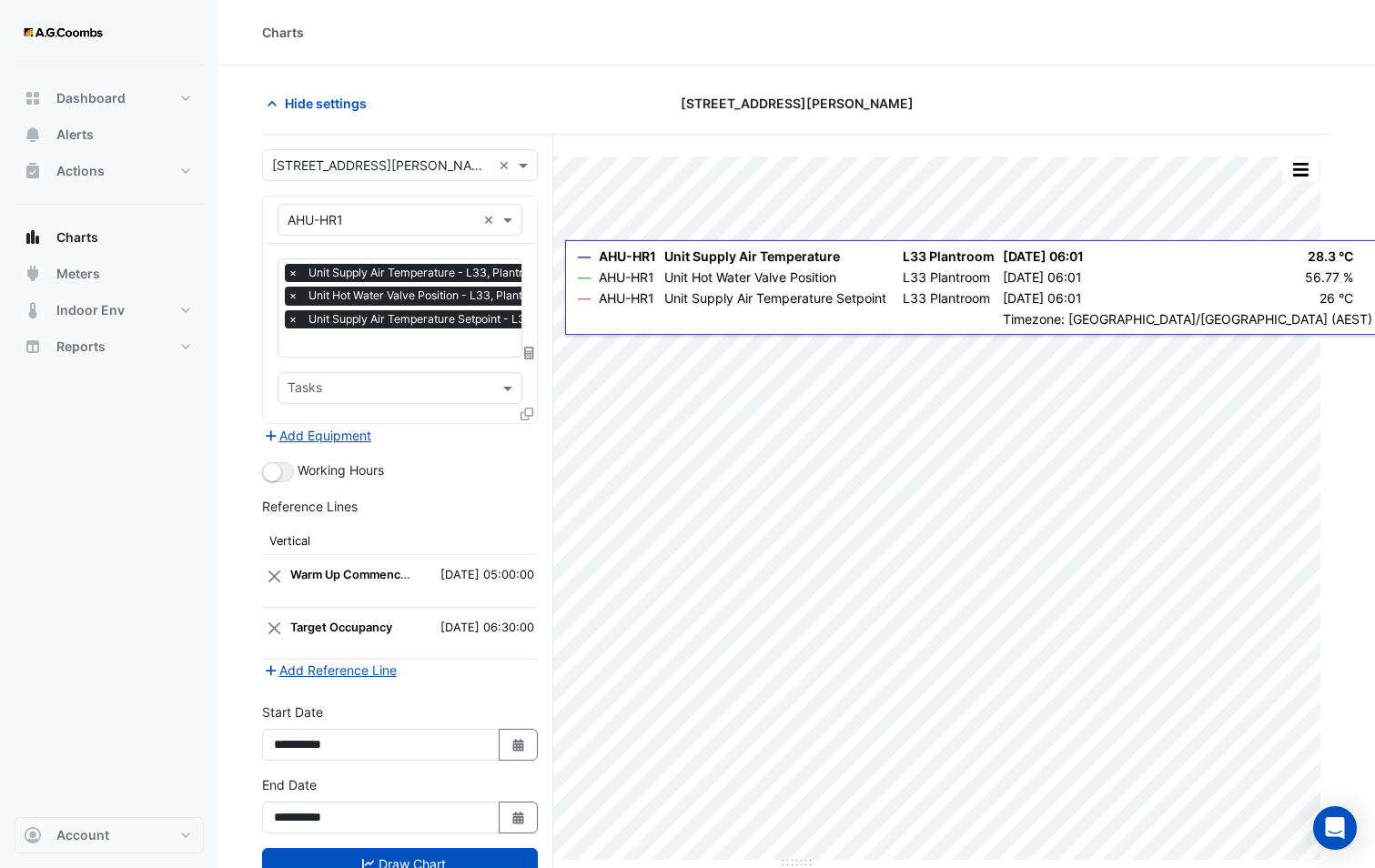
click at [528, 410] on icon at bounding box center [526, 414] width 13 height 13
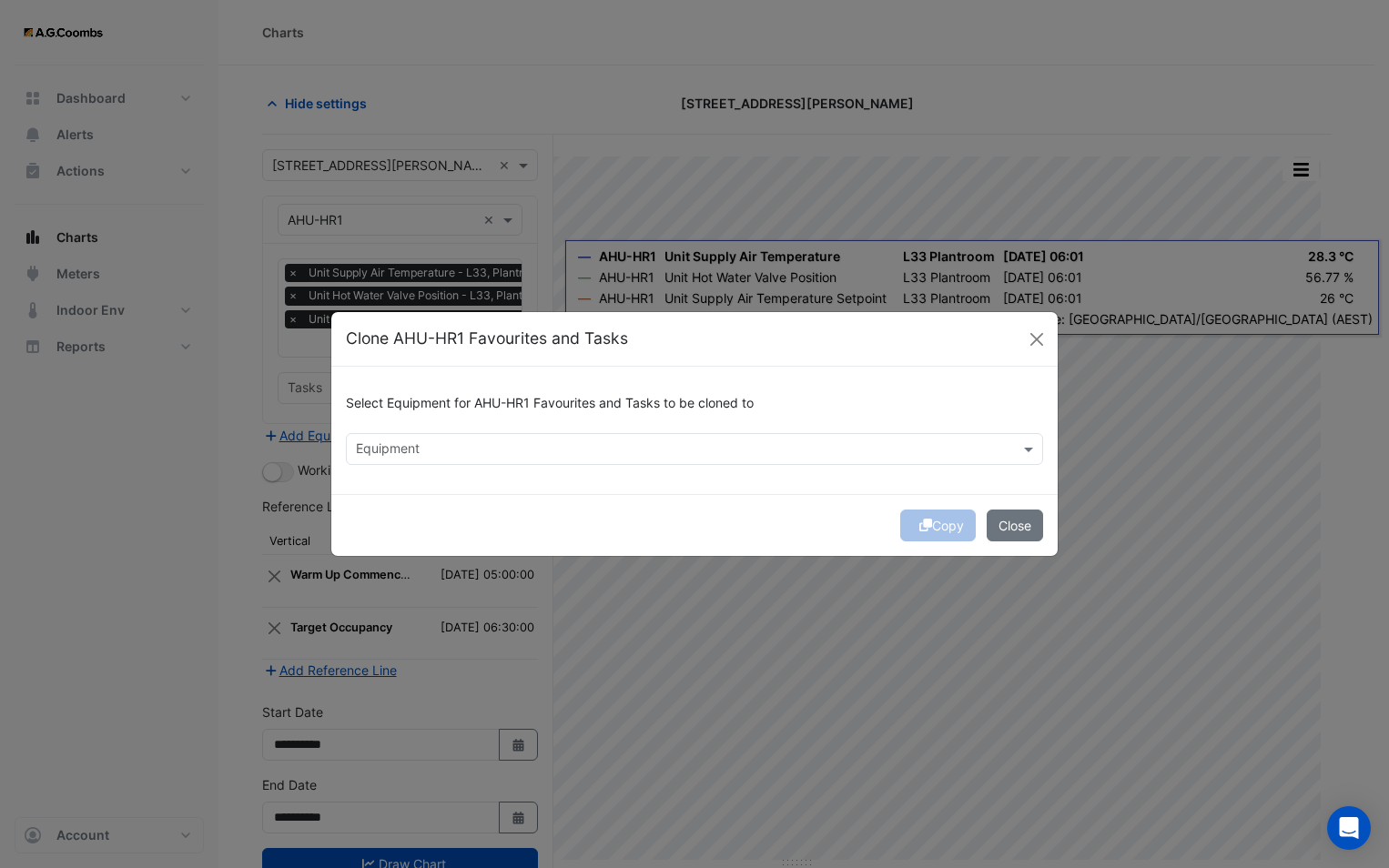
click at [499, 438] on div "Equipment" at bounding box center [679, 449] width 665 height 28
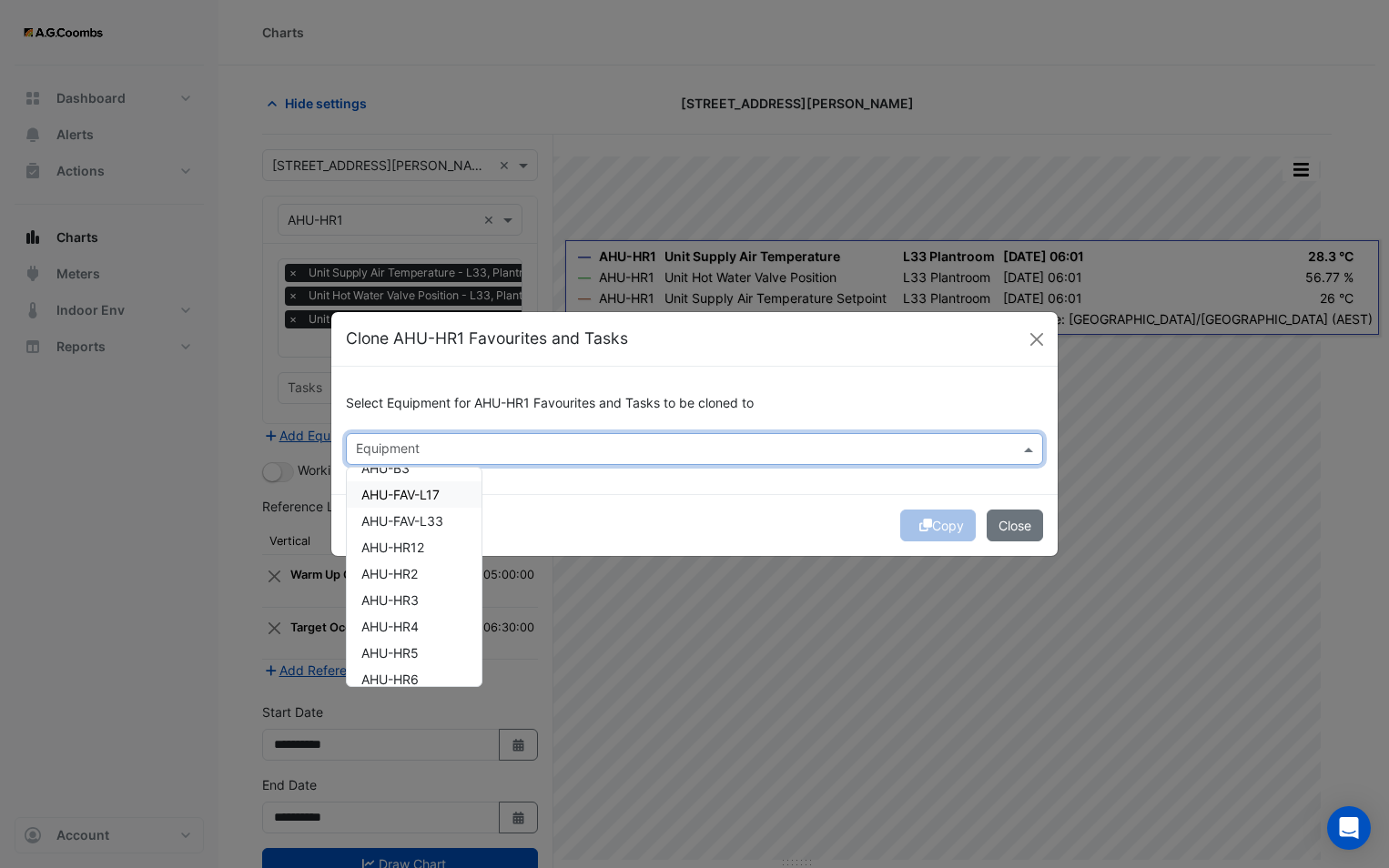
scroll to position [182, 0]
click at [422, 551] on div "AHU-HR2" at bounding box center [414, 543] width 135 height 26
click at [627, 512] on div "Copy Close" at bounding box center [694, 525] width 727 height 62
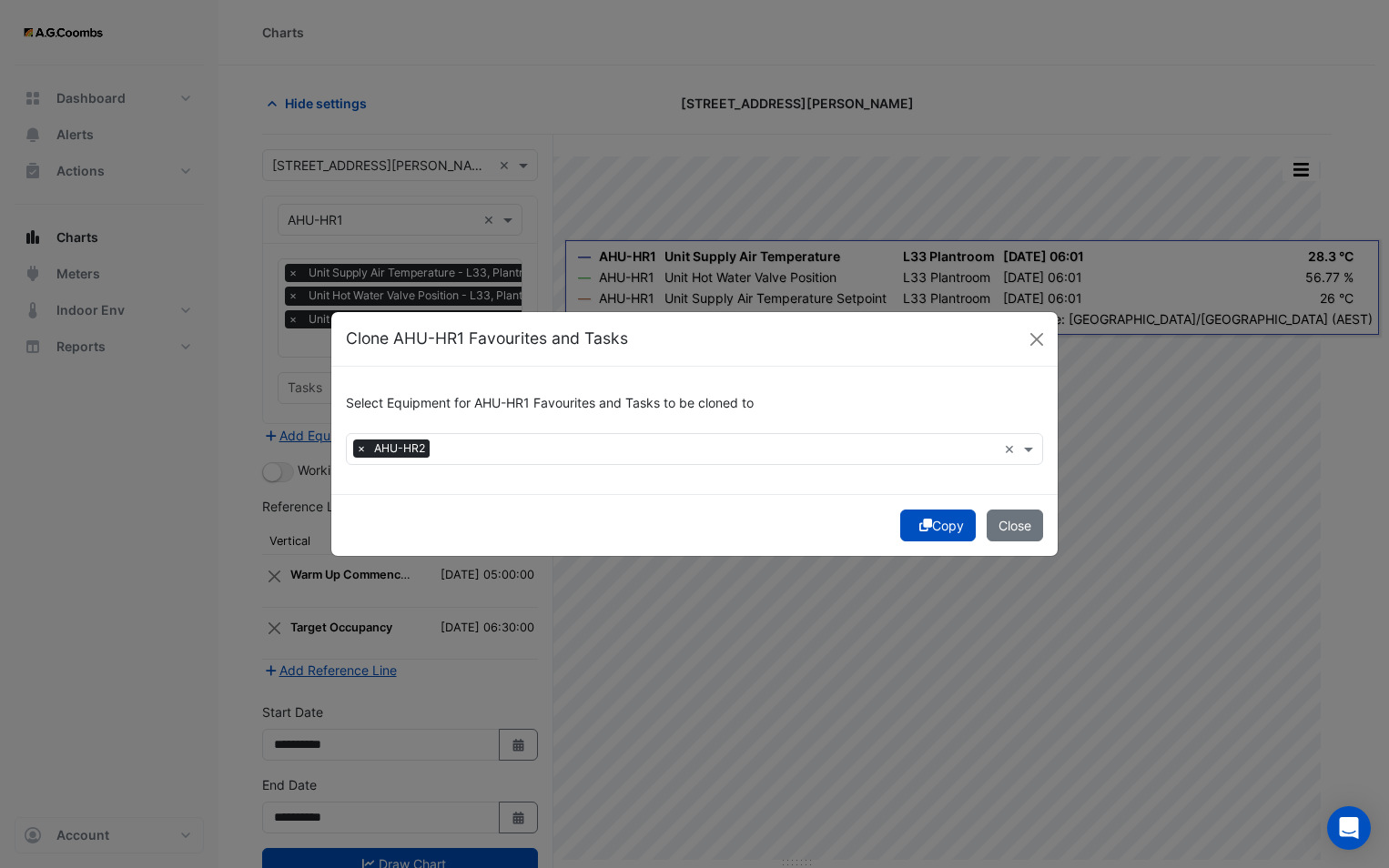
click at [926, 526] on icon "submit" at bounding box center [925, 524] width 13 height 13
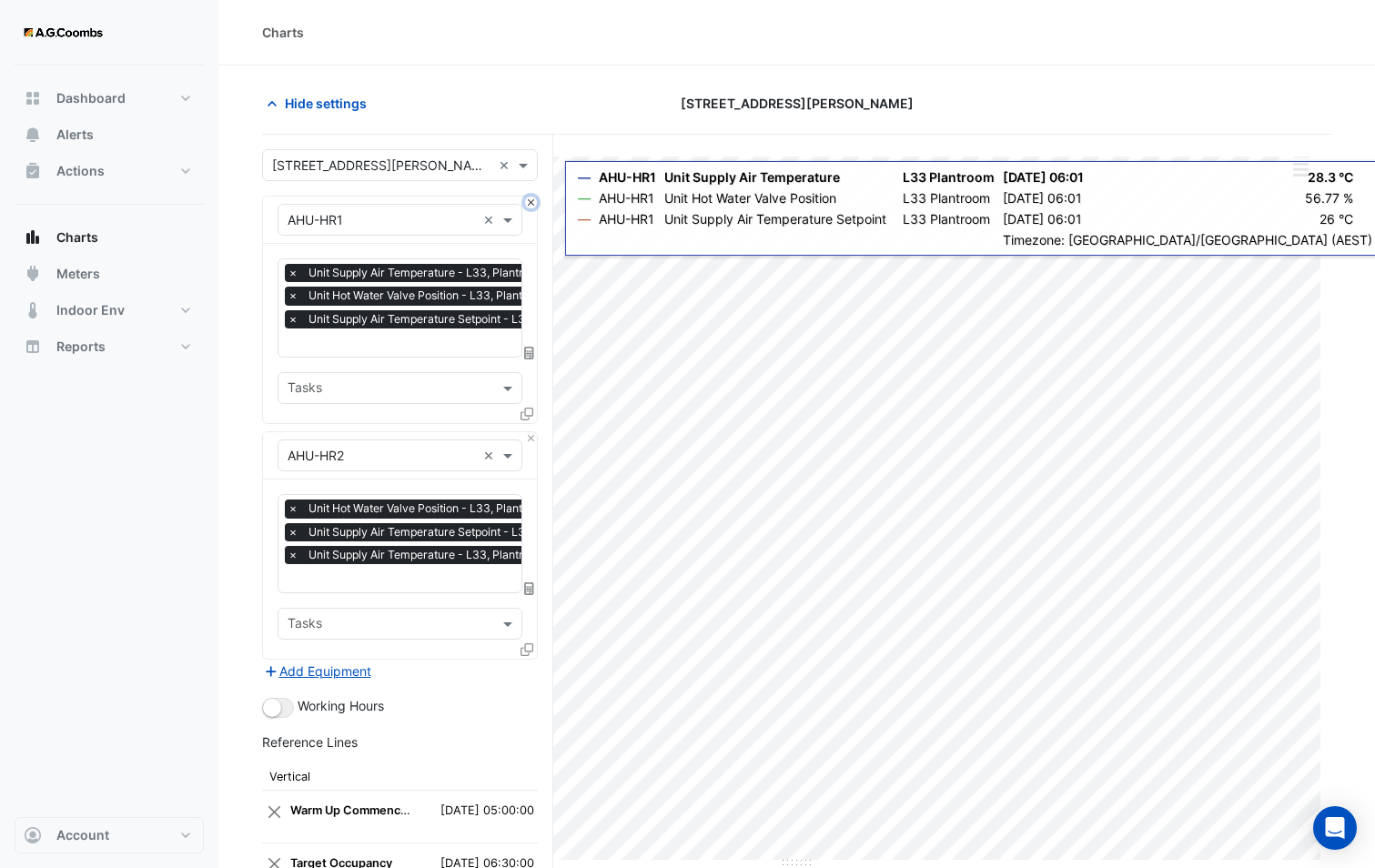
click at [526, 202] on button "Close" at bounding box center [531, 202] width 12 height 12
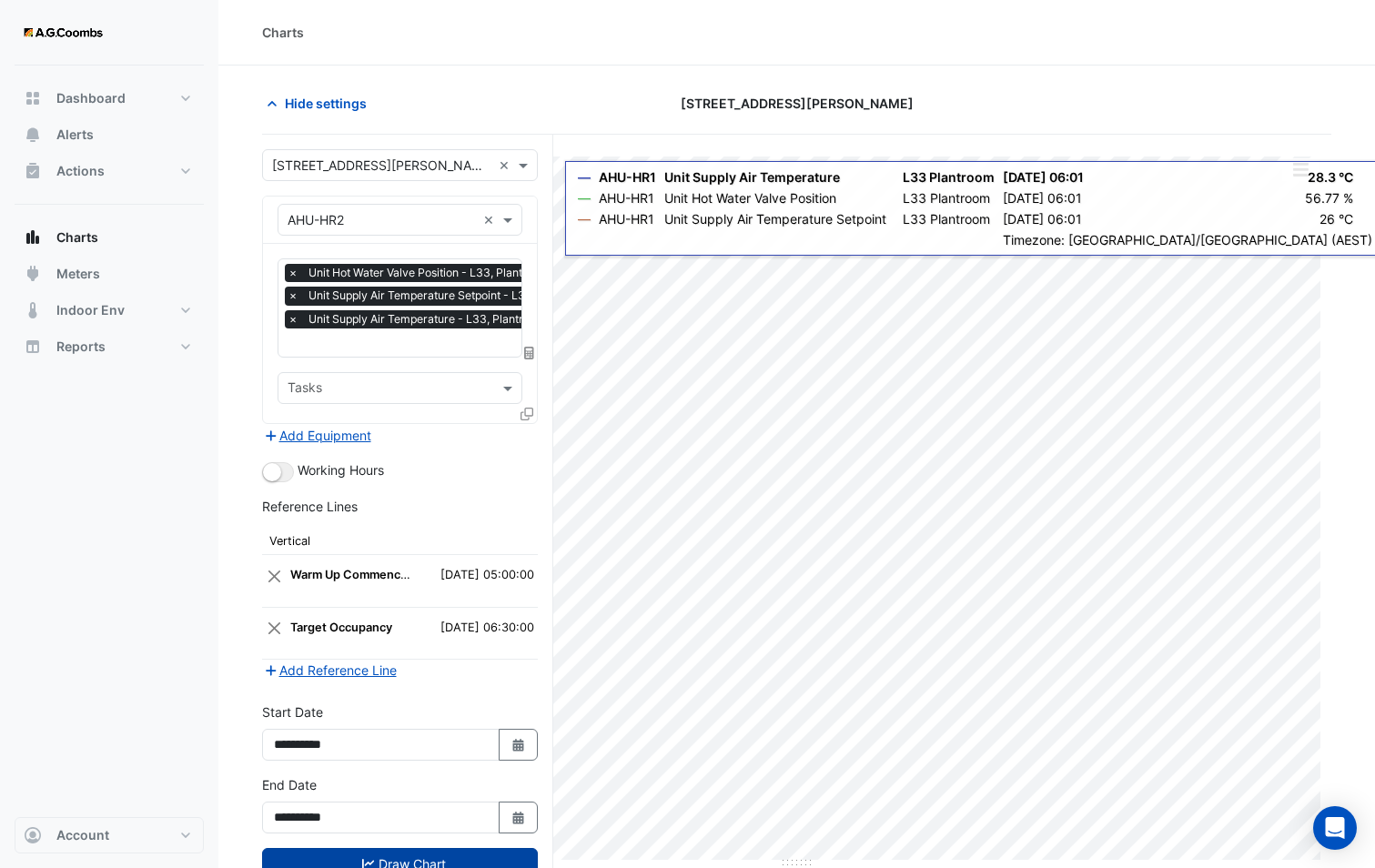
click at [453, 860] on button "Draw Chart" at bounding box center [400, 863] width 276 height 32
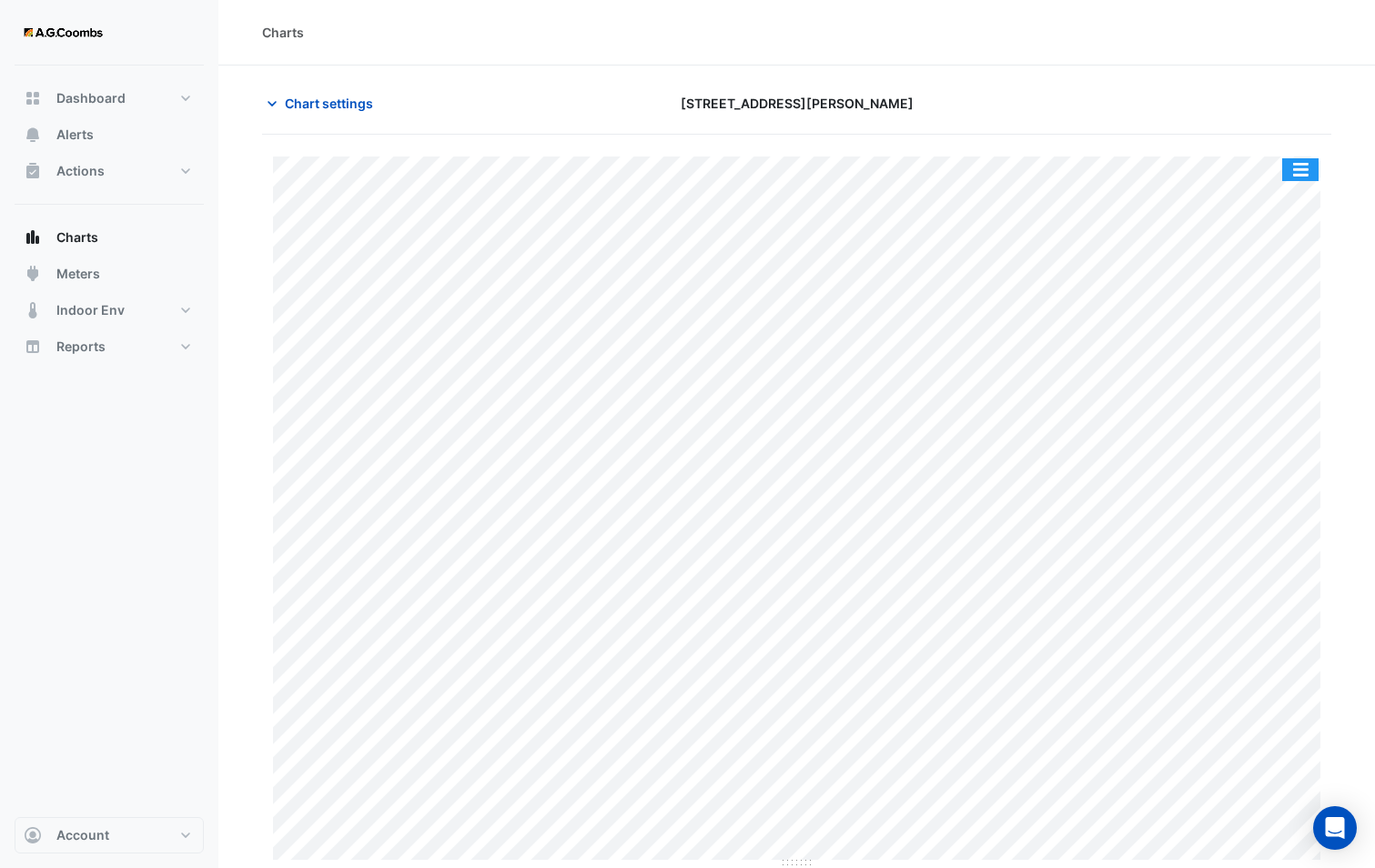
click at [1299, 168] on button "button" at bounding box center [1299, 169] width 36 height 22
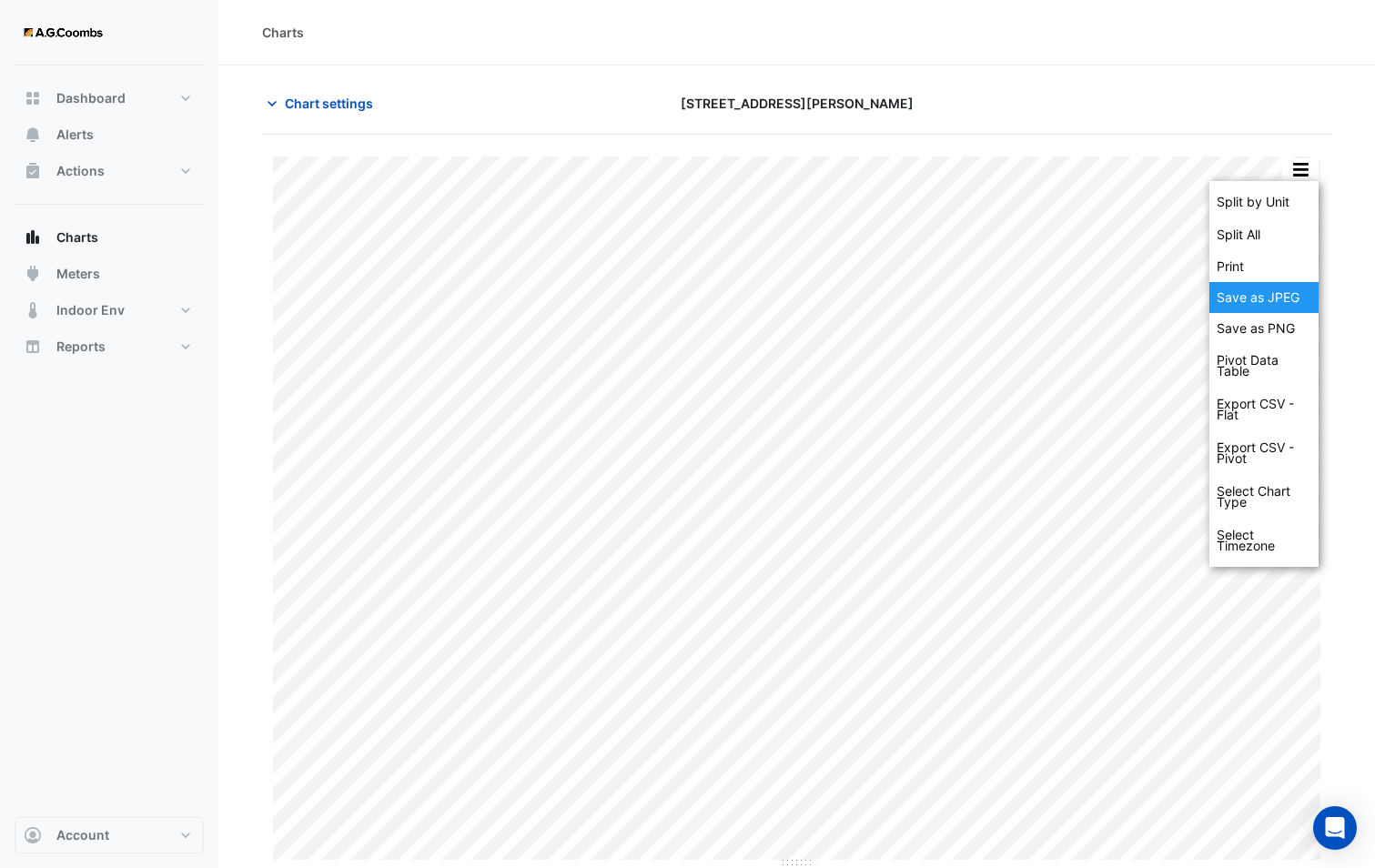
click at [1266, 298] on div "Save as JPEG" at bounding box center [1263, 297] width 109 height 31
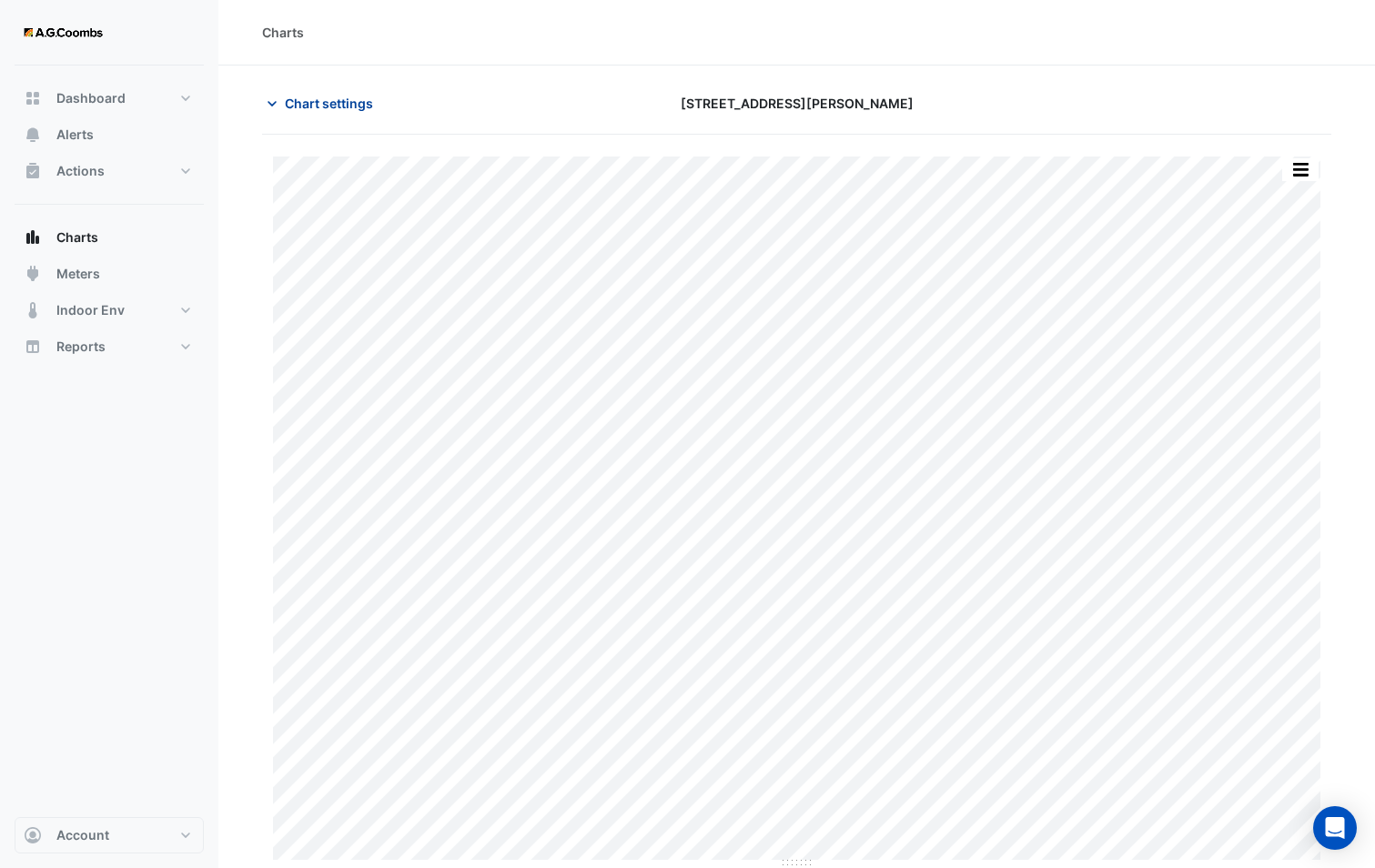
drag, startPoint x: 299, startPoint y: 91, endPoint x: 366, endPoint y: 166, distance: 100.6
click at [298, 92] on button "Chart settings" at bounding box center [323, 103] width 122 height 32
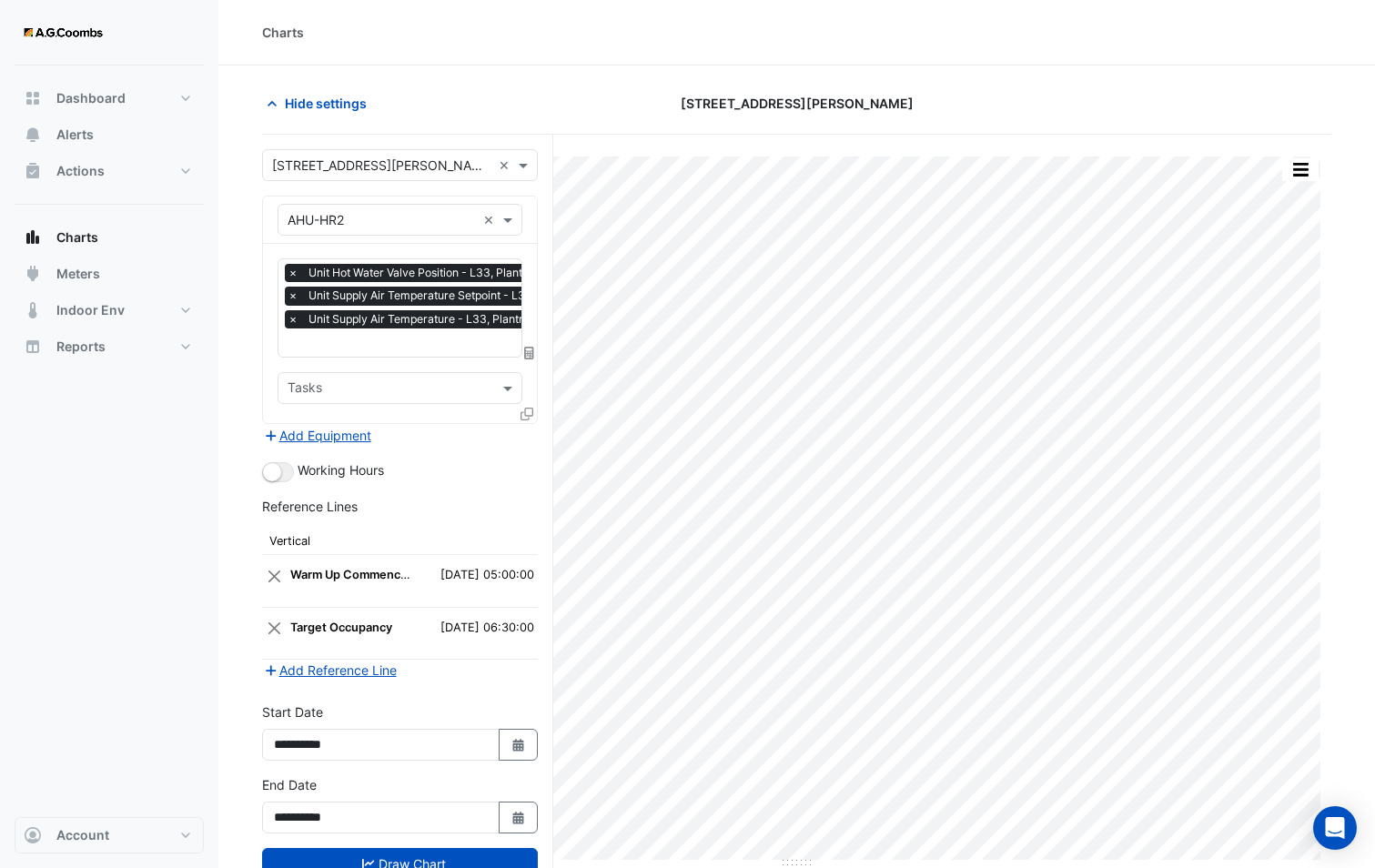
click at [525, 414] on icon at bounding box center [526, 414] width 13 height 13
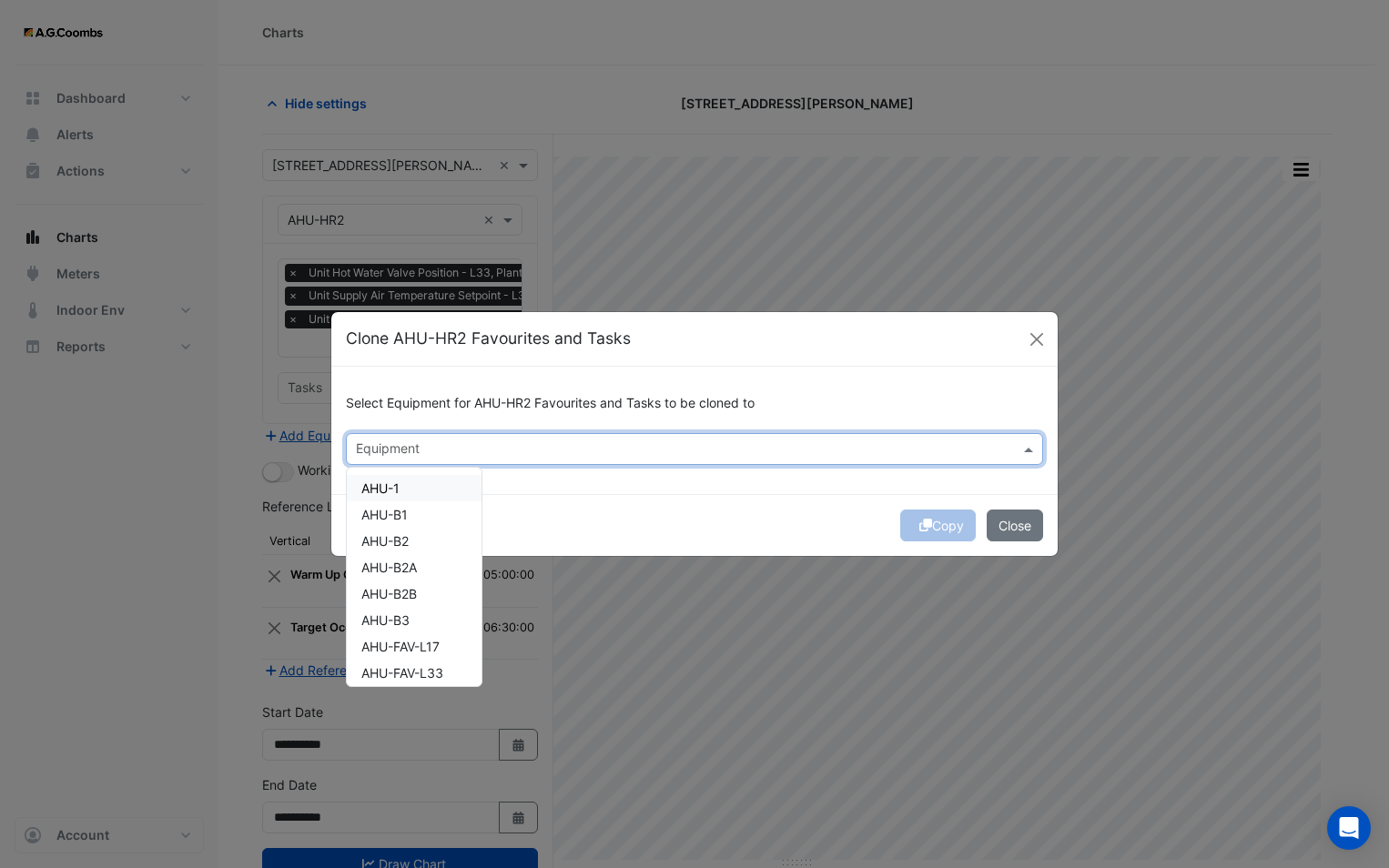
click at [569, 455] on input "text" at bounding box center [683, 451] width 656 height 19
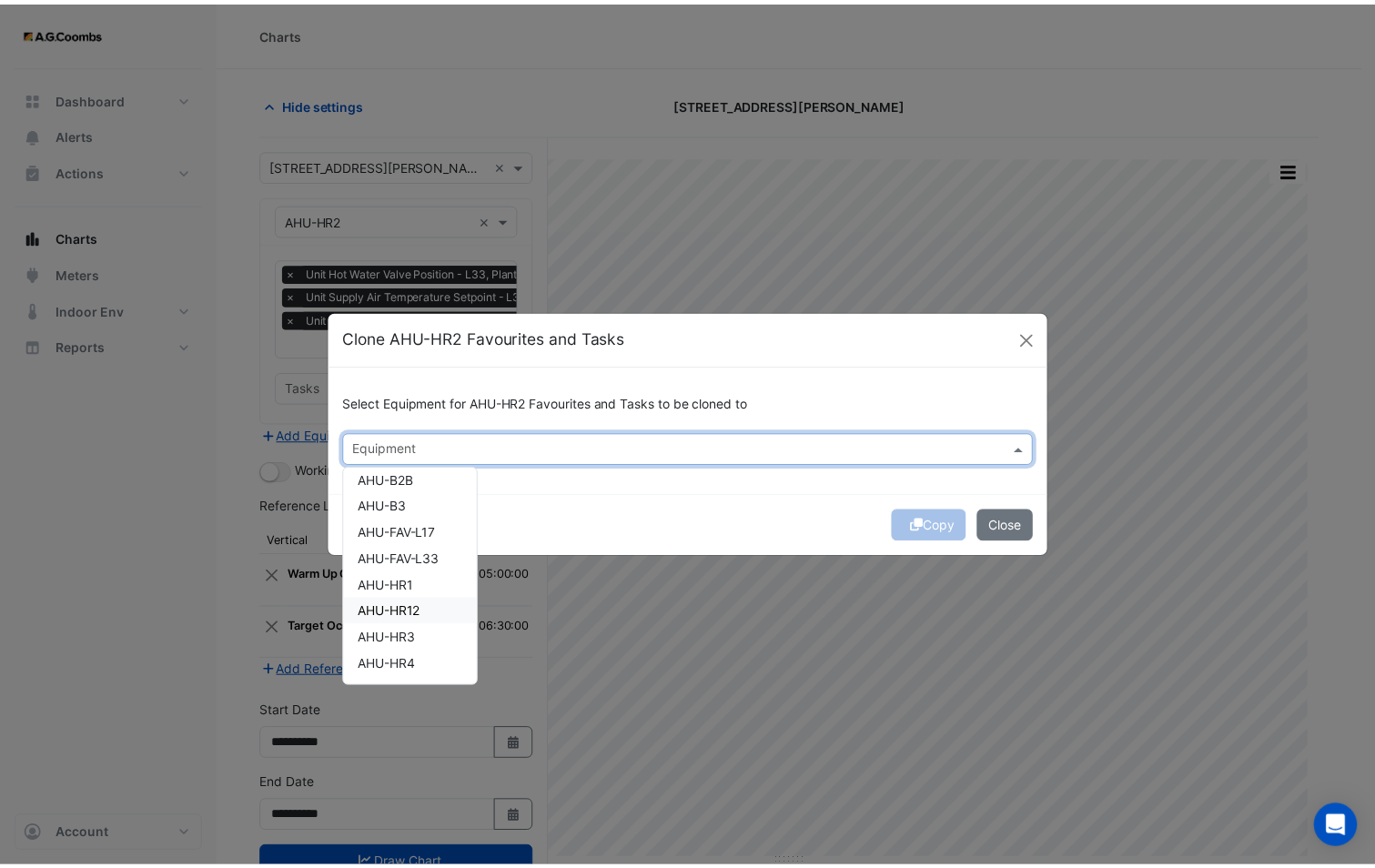
scroll to position [182, 0]
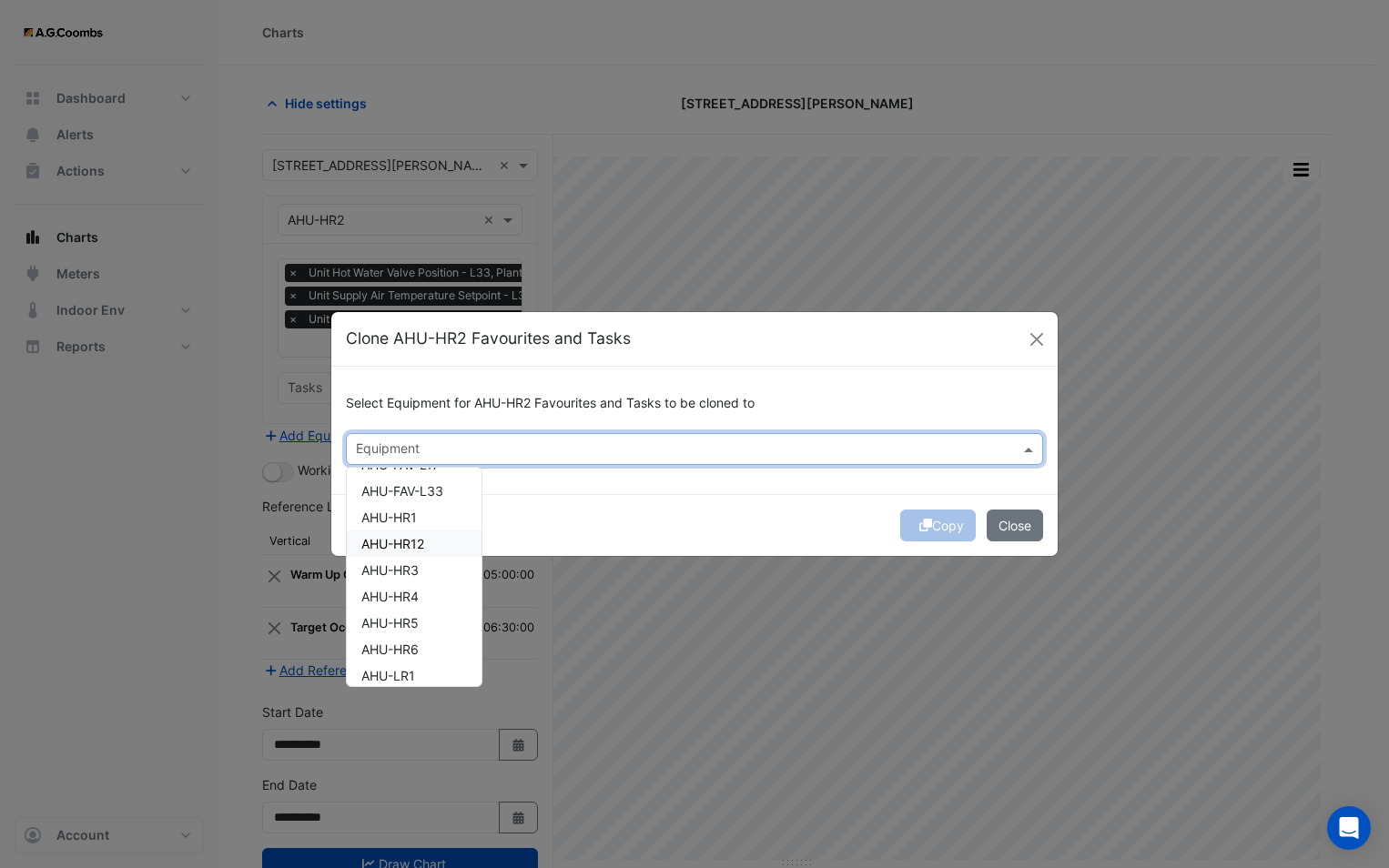
click at [430, 545] on div "AHU-HR12" at bounding box center [414, 543] width 135 height 26
click at [621, 517] on div "Copy Close" at bounding box center [694, 525] width 727 height 62
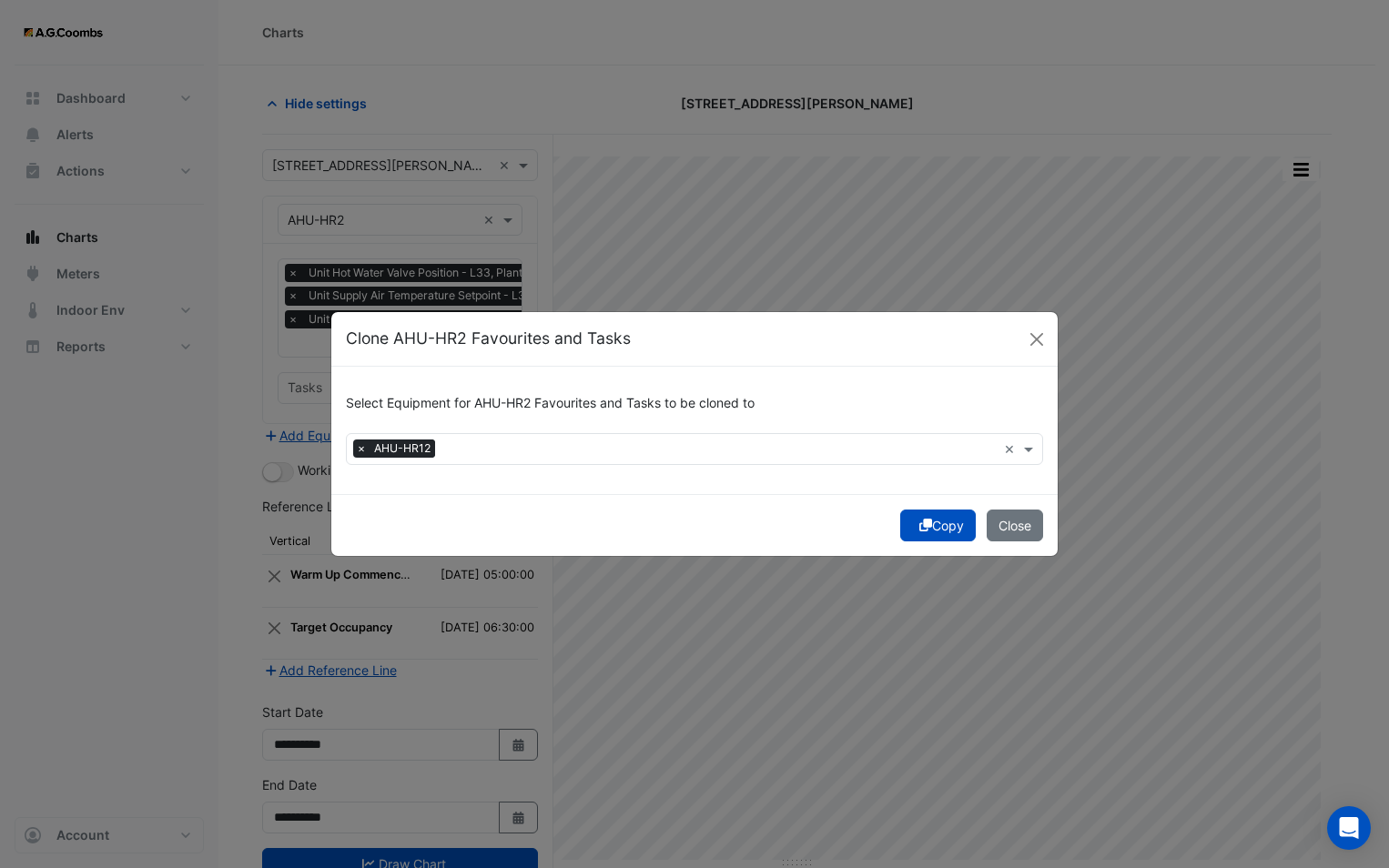
click at [923, 521] on icon "submit" at bounding box center [925, 524] width 13 height 13
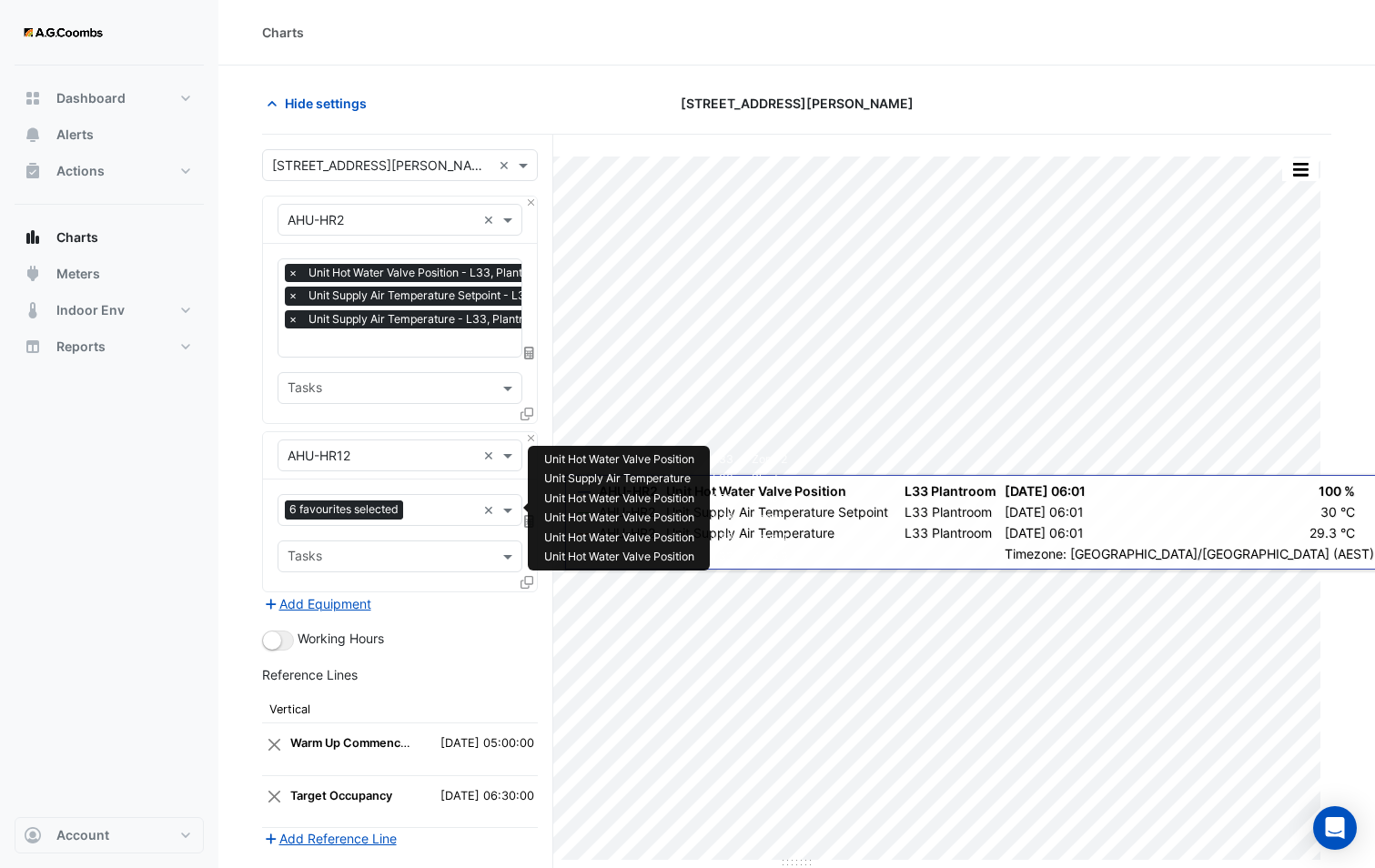
click at [439, 508] on input "text" at bounding box center [443, 512] width 65 height 19
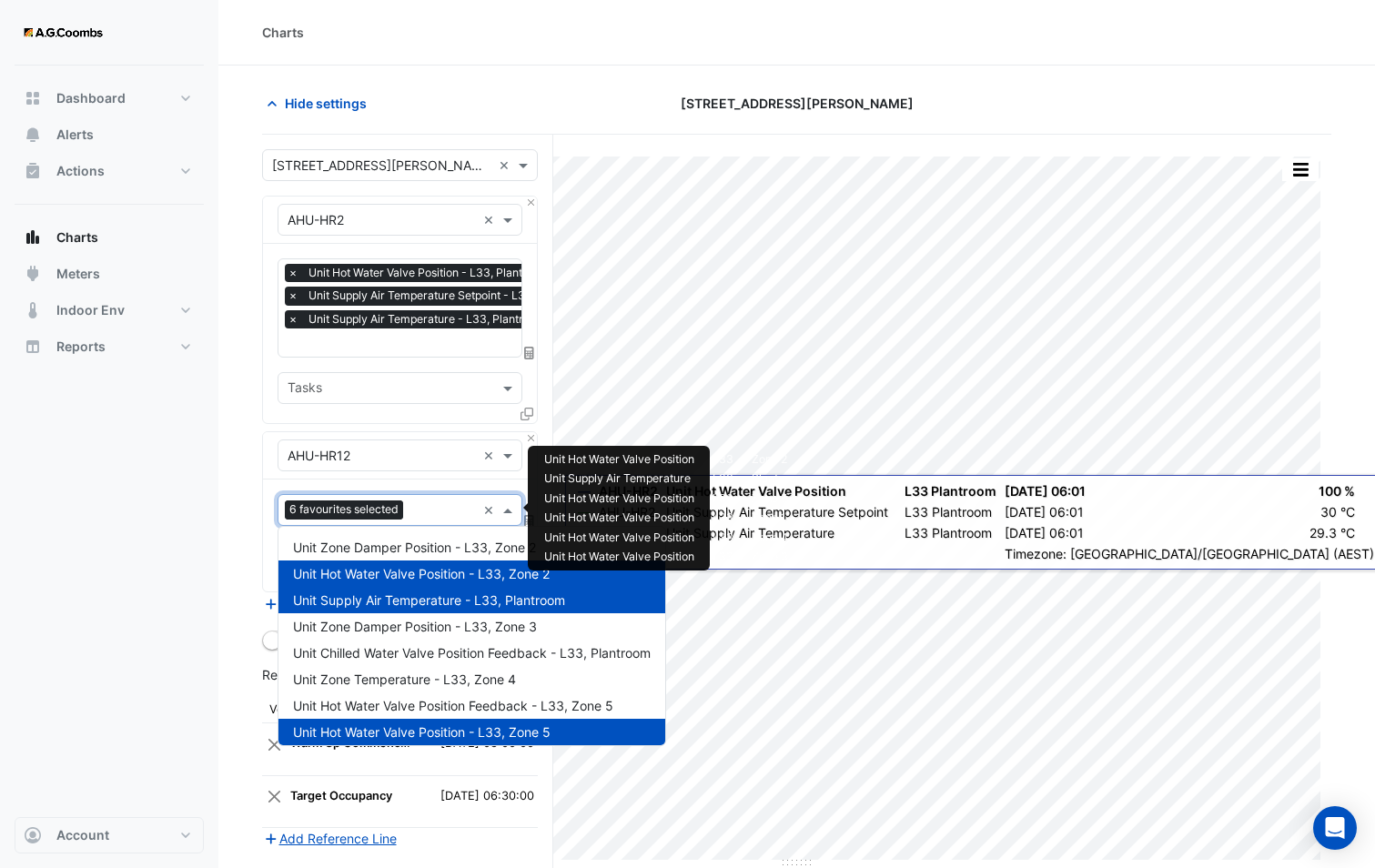
scroll to position [587, 0]
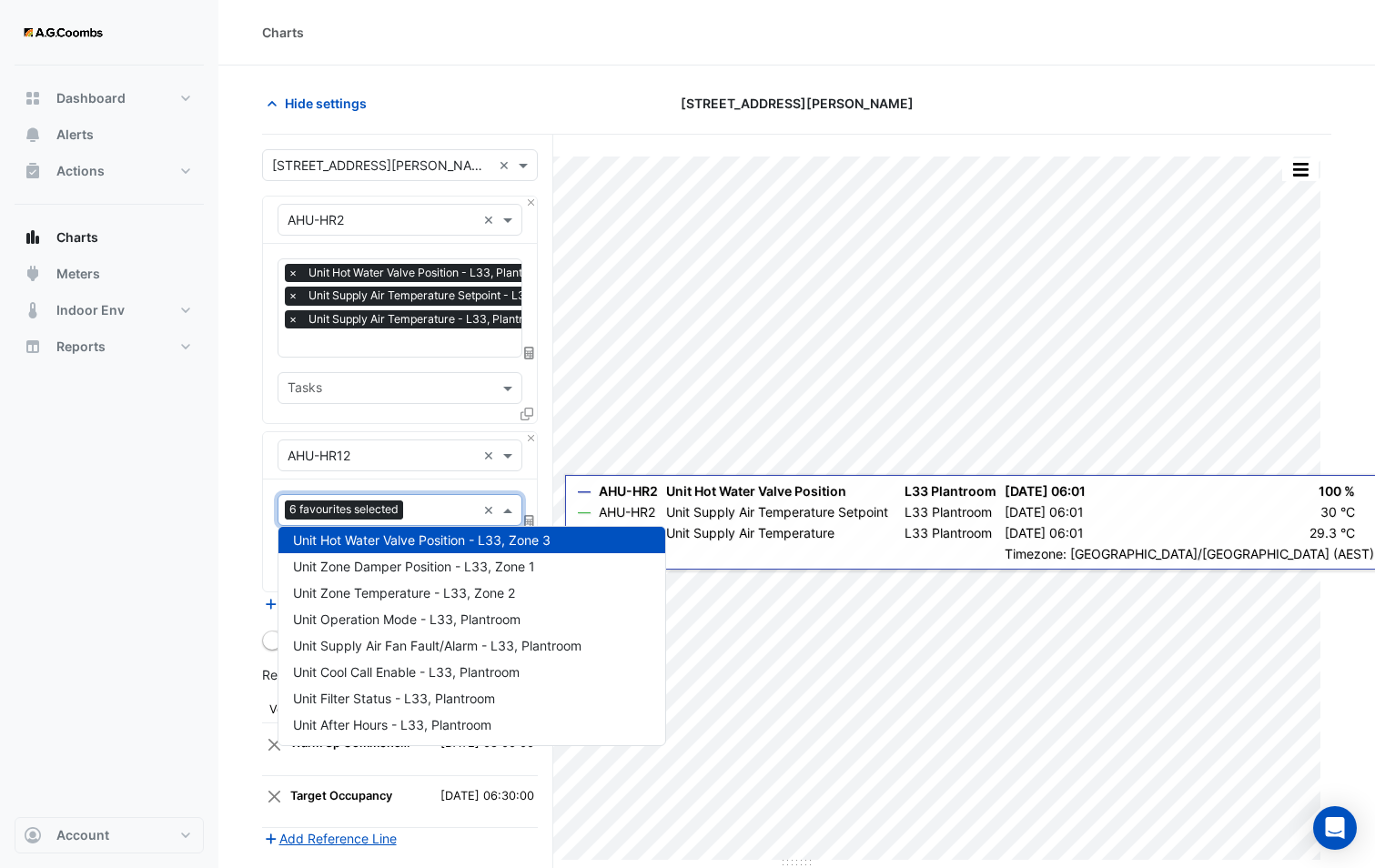
click at [222, 520] on section "Hide settings 580 George Street Split by Unit Split All Print Save as JPEG Save…" at bounding box center [796, 582] width 1157 height 1033
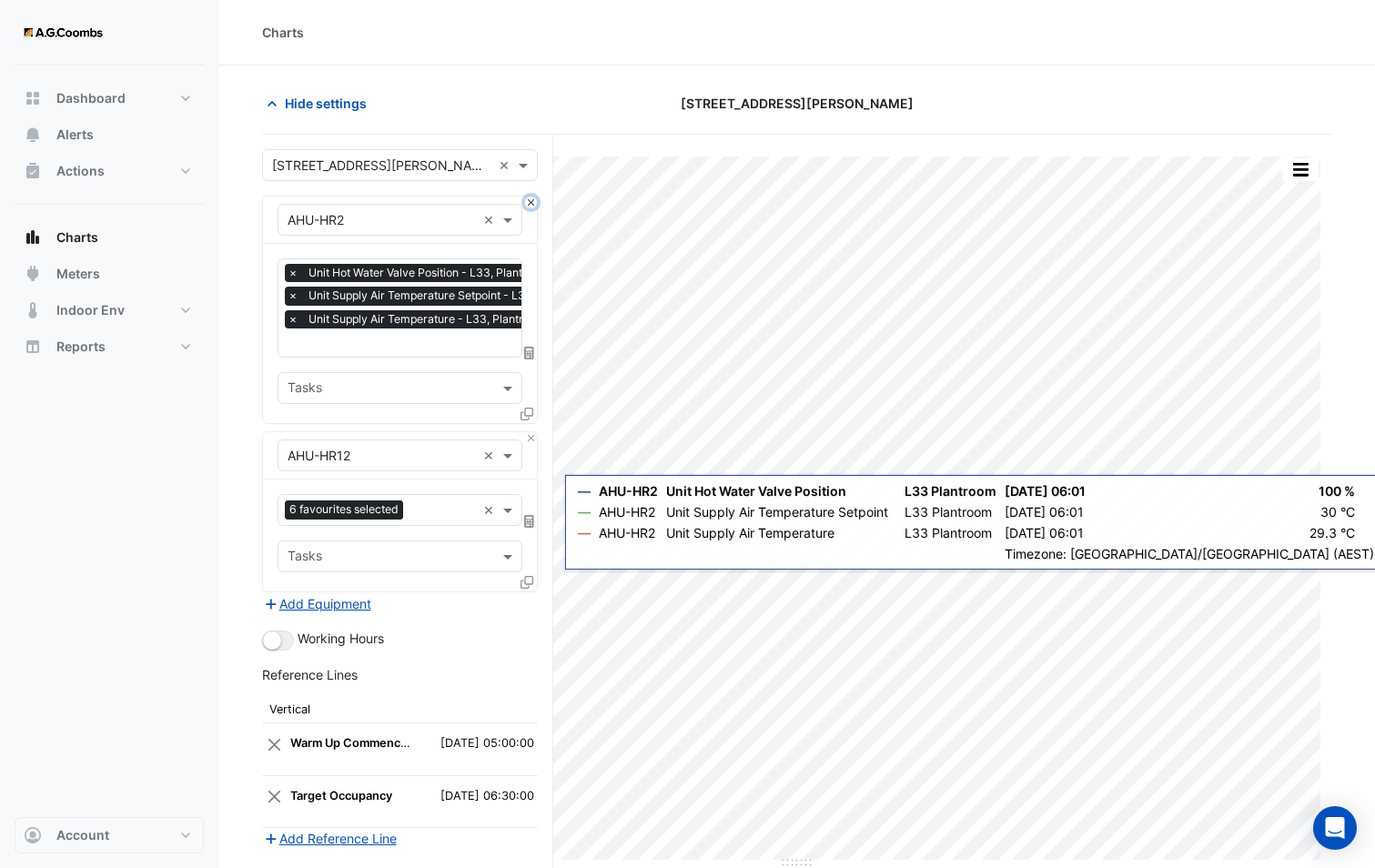
click at [535, 201] on button "Close" at bounding box center [531, 202] width 12 height 12
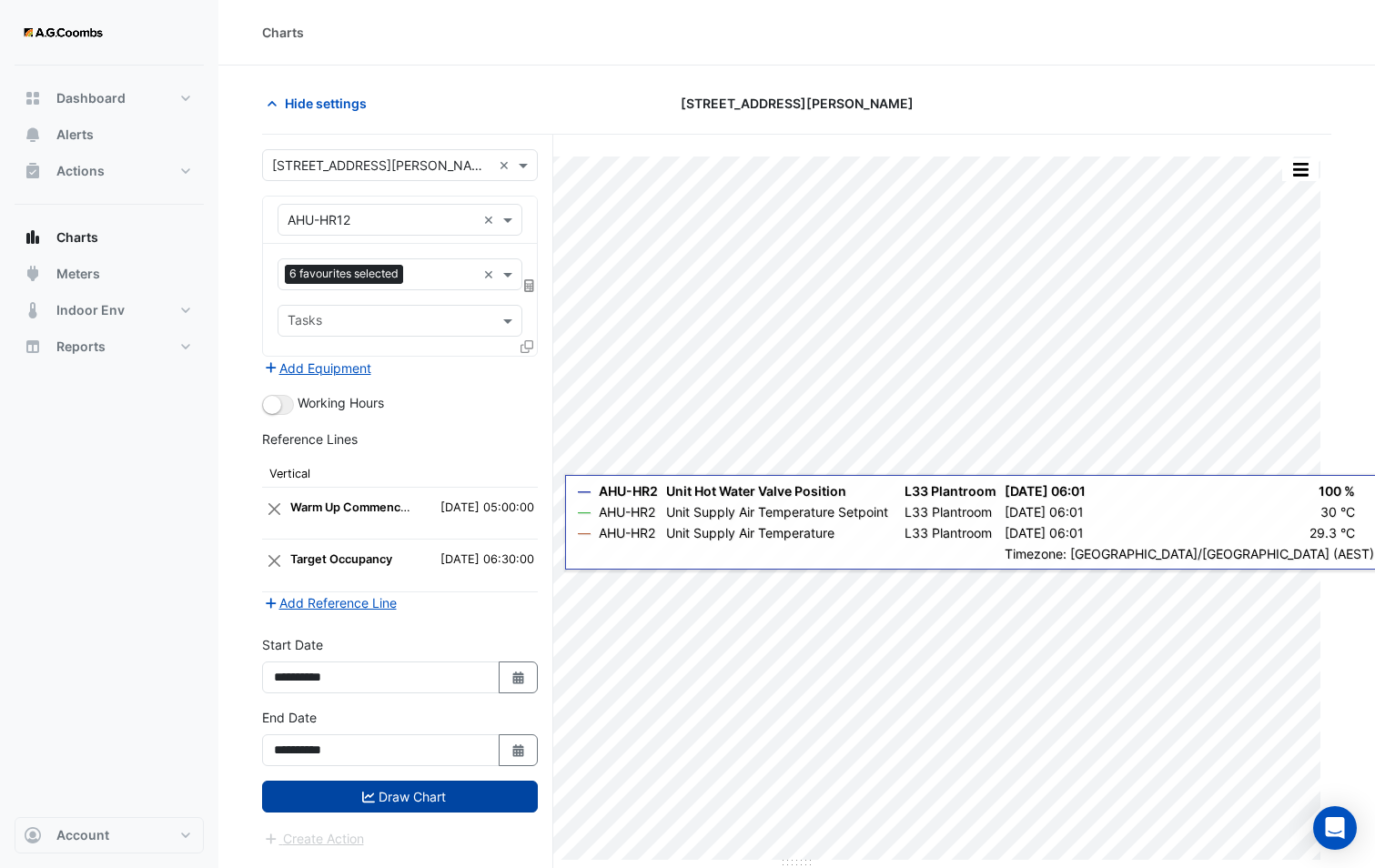
click at [435, 799] on button "Draw Chart" at bounding box center [400, 796] width 276 height 32
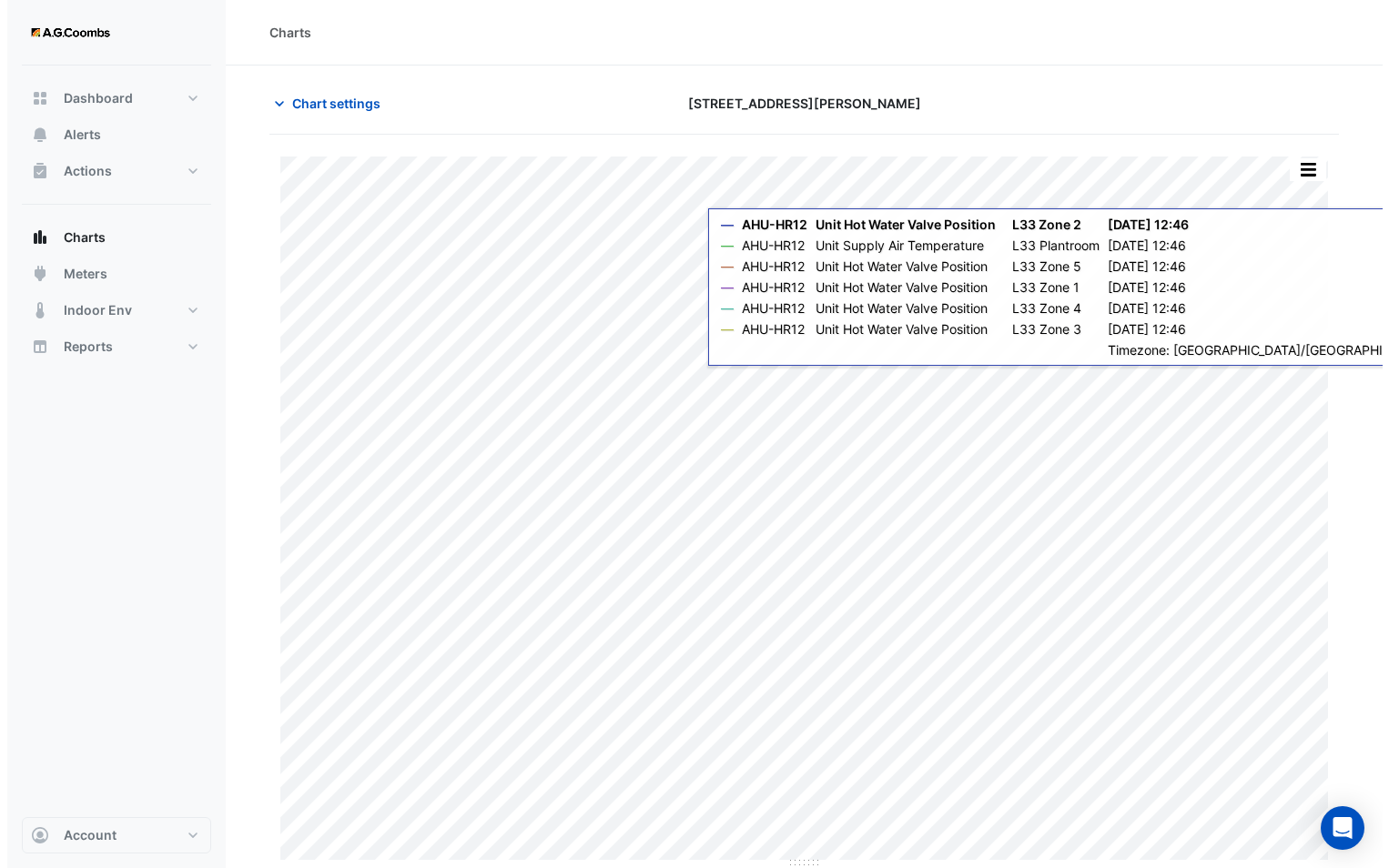
scroll to position [1, 0]
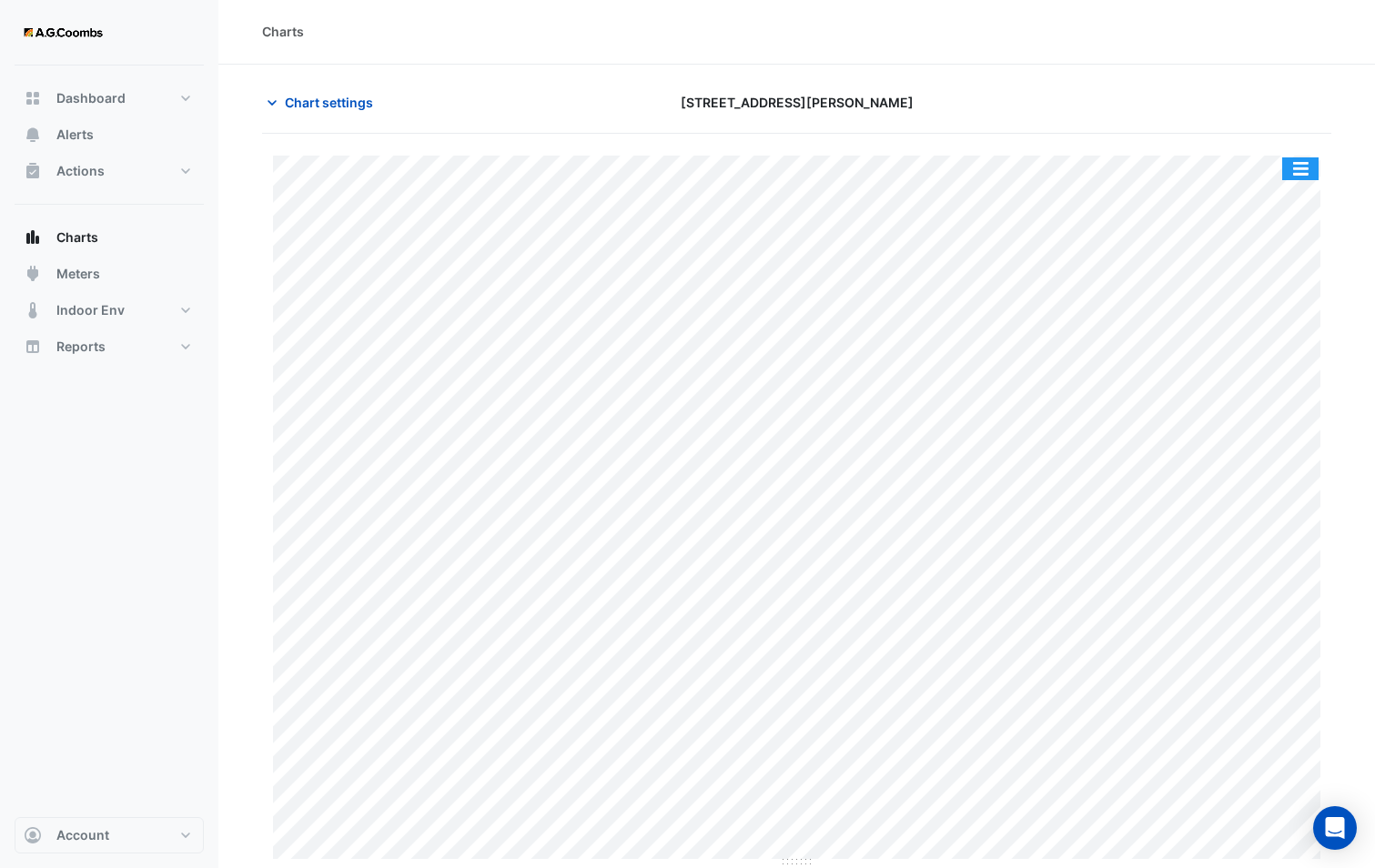
click at [1306, 165] on button "button" at bounding box center [1299, 168] width 36 height 22
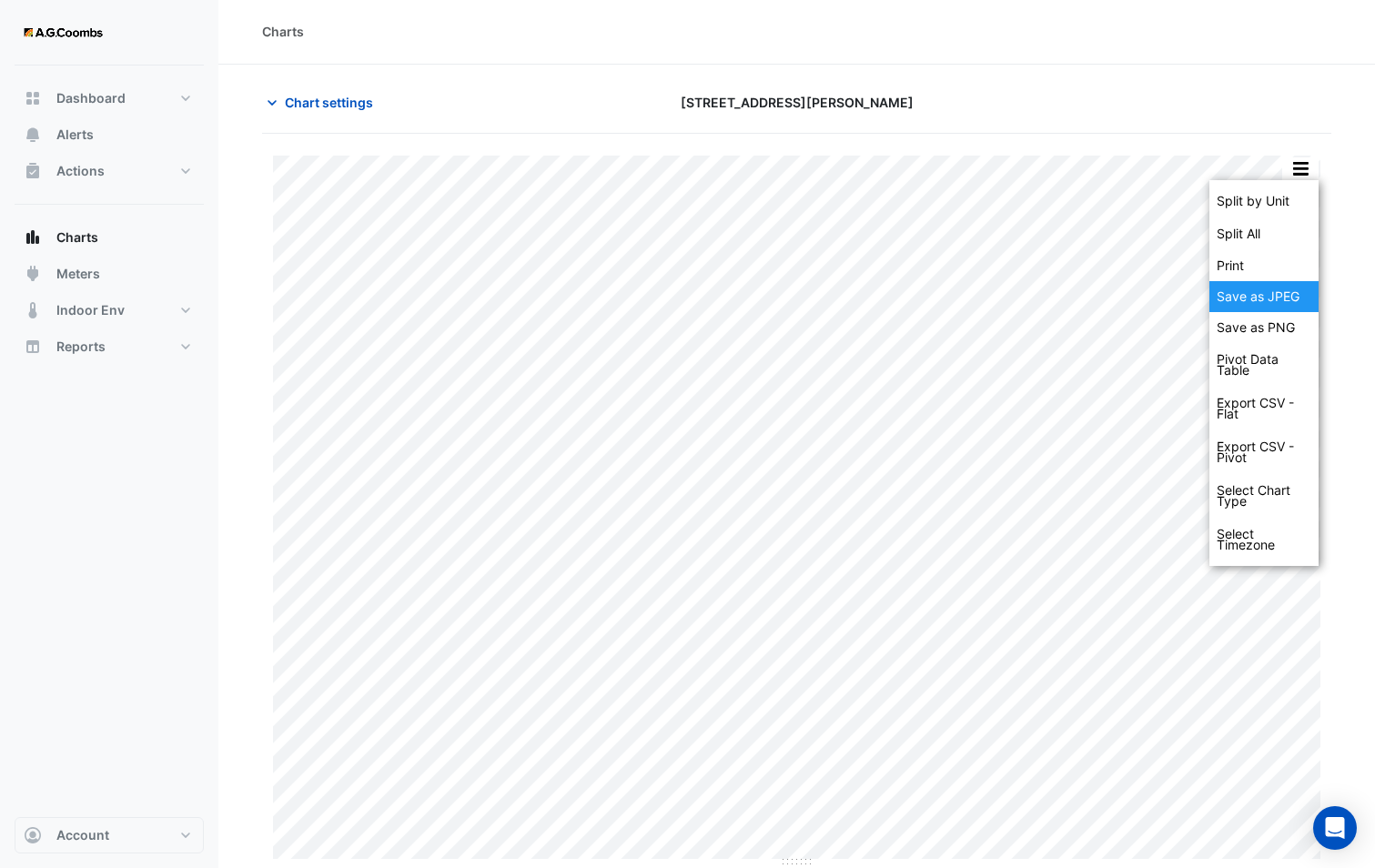
click at [1284, 303] on div "Save as JPEG" at bounding box center [1263, 296] width 109 height 31
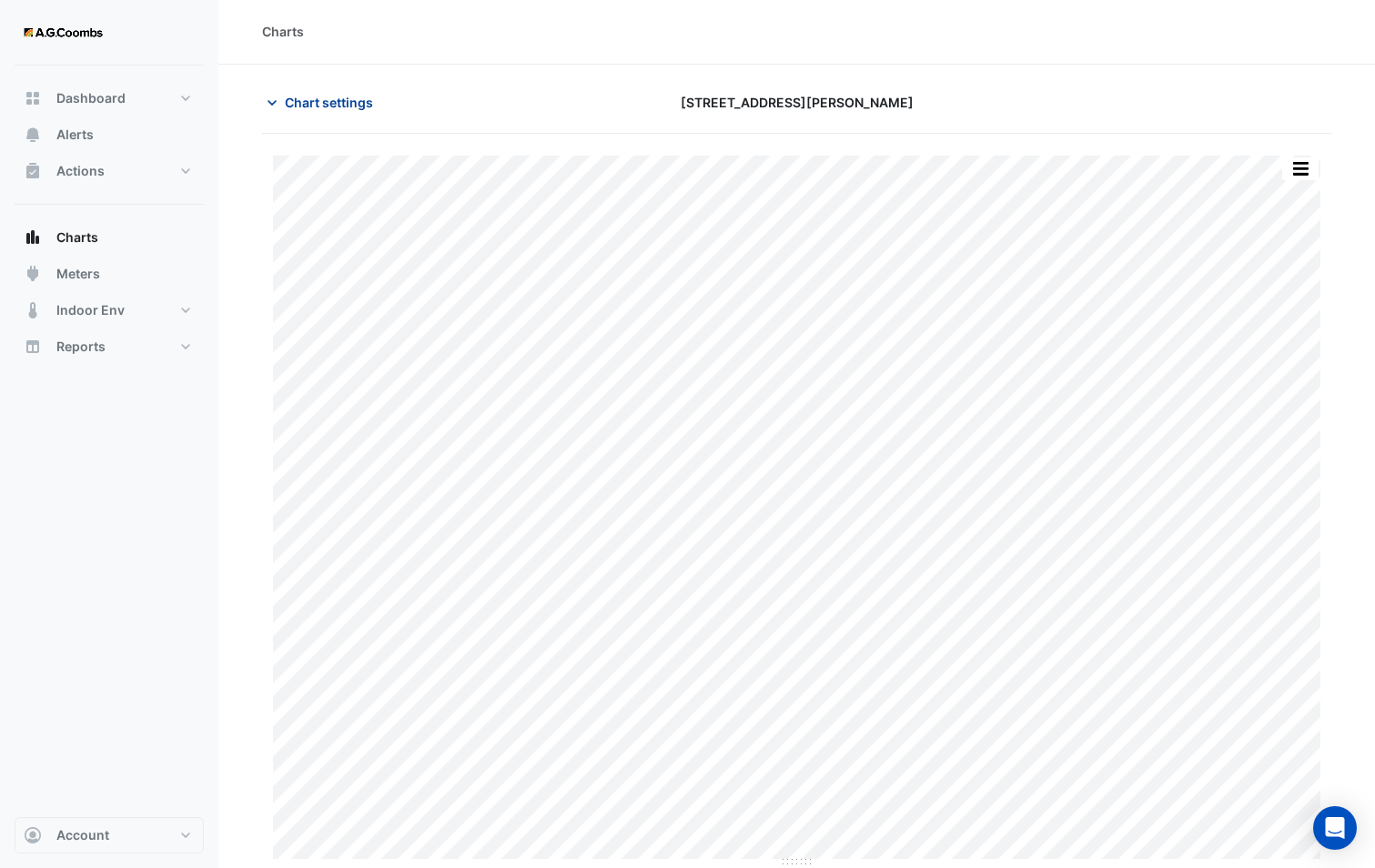
click at [319, 94] on span "Chart settings" at bounding box center [328, 103] width 88 height 19
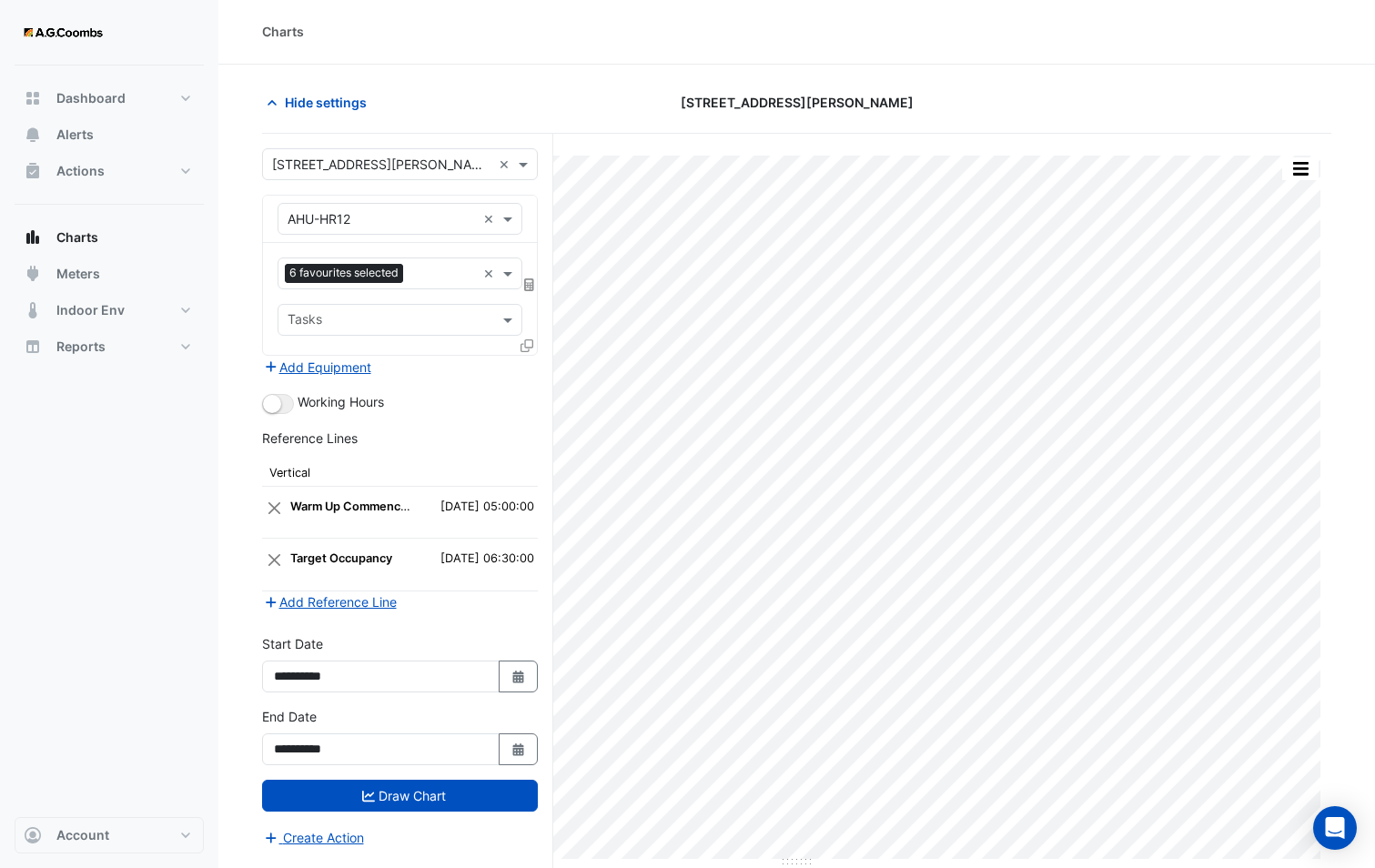
click at [524, 350] on icon at bounding box center [526, 345] width 13 height 13
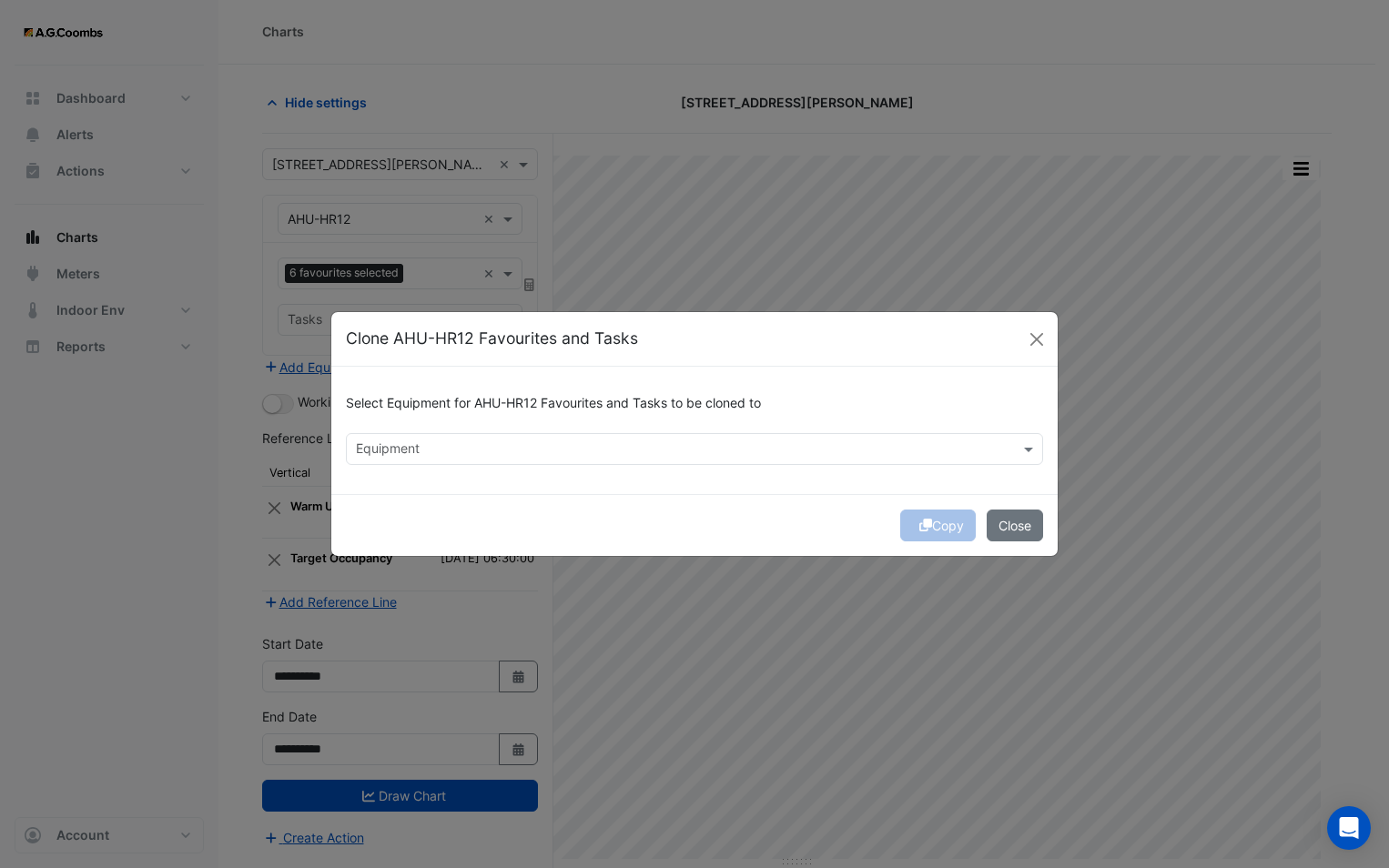
click at [512, 456] on input "text" at bounding box center [683, 451] width 656 height 19
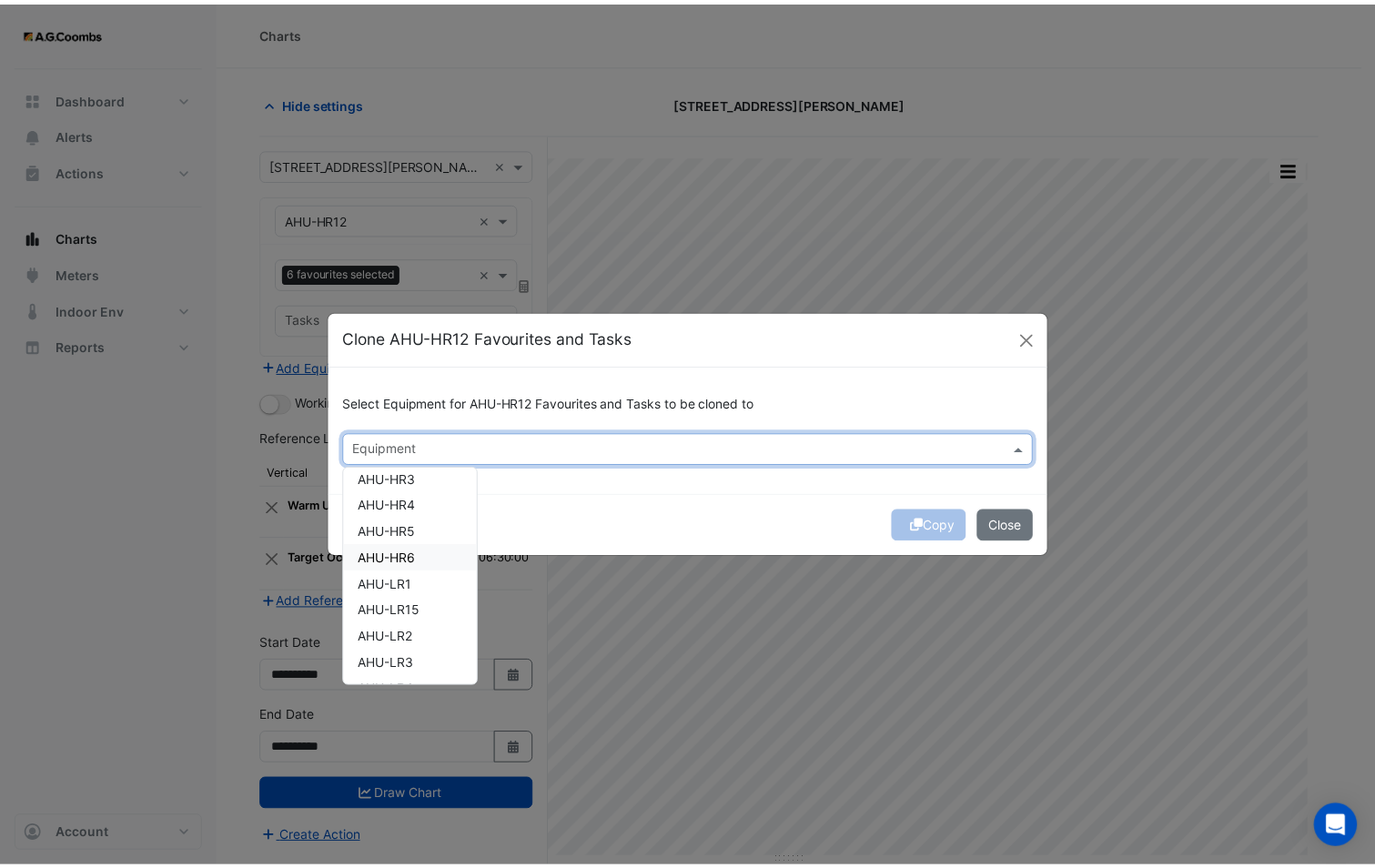
scroll to position [182, 0]
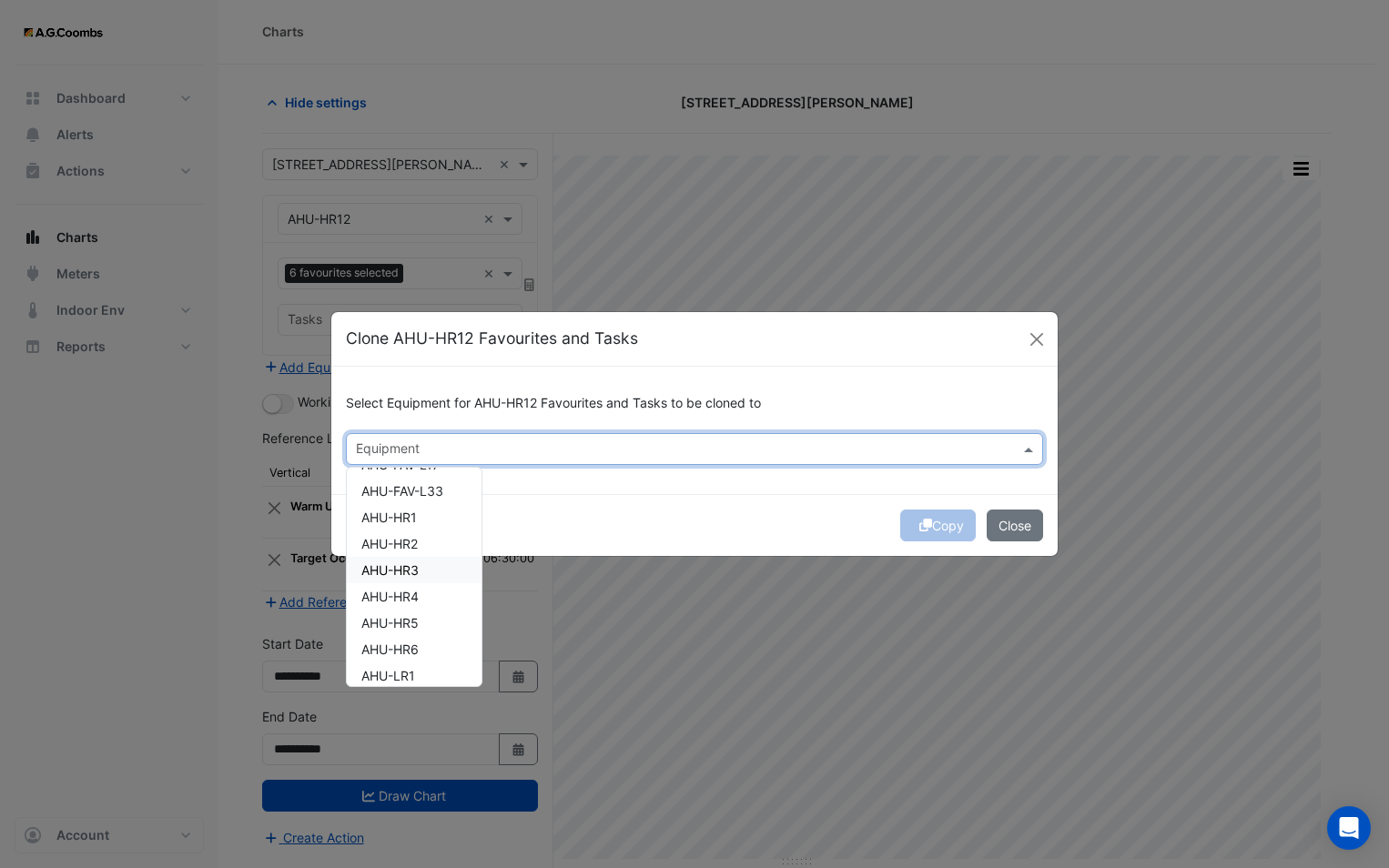
click at [412, 569] on span "AHU-HR3" at bounding box center [390, 570] width 57 height 16
click at [593, 517] on div "Copy Close" at bounding box center [694, 525] width 727 height 62
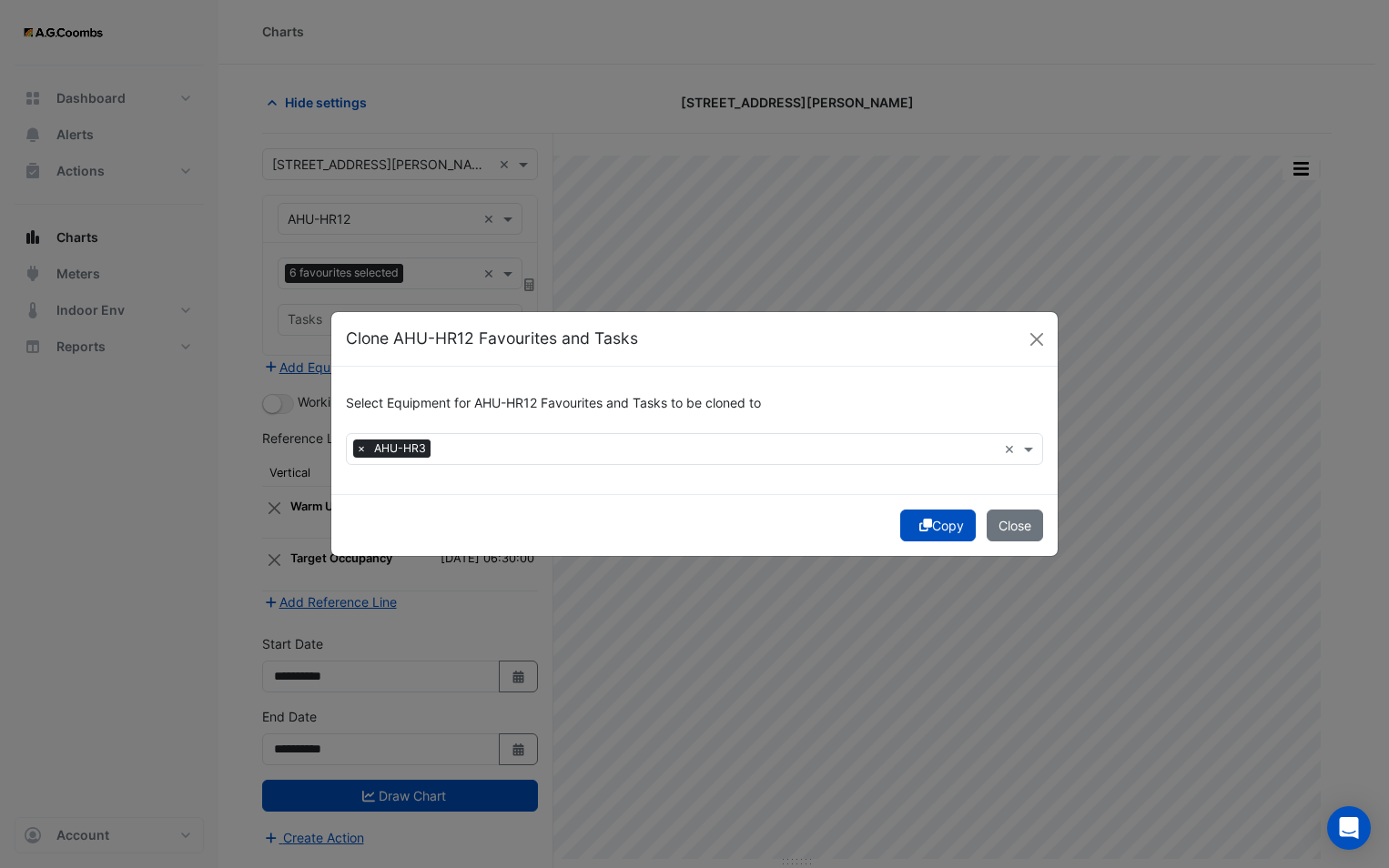
click at [920, 522] on icon "submit" at bounding box center [925, 524] width 13 height 13
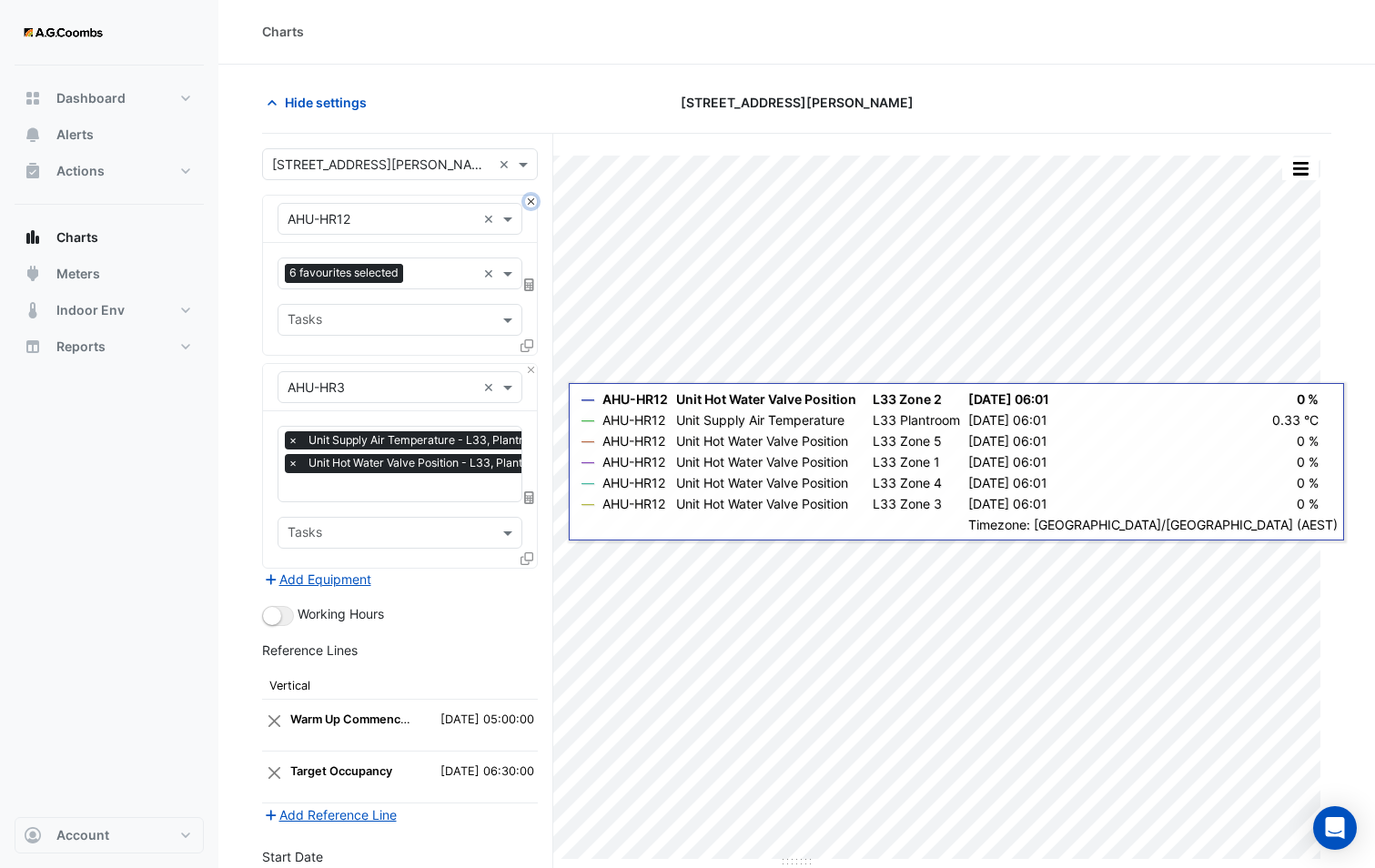
click at [528, 207] on button "Close" at bounding box center [531, 201] width 12 height 12
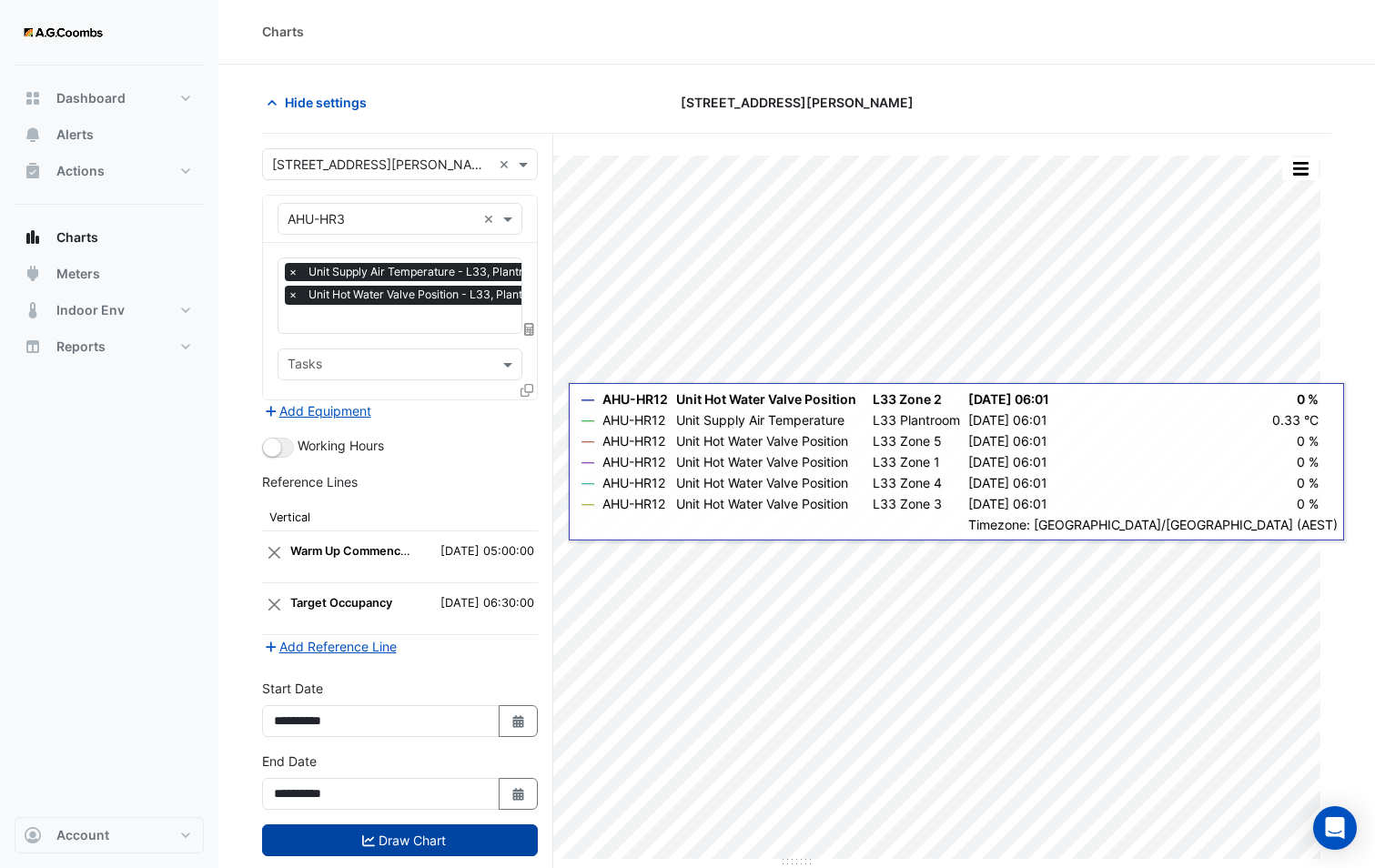
click at [417, 837] on button "Draw Chart" at bounding box center [400, 840] width 276 height 32
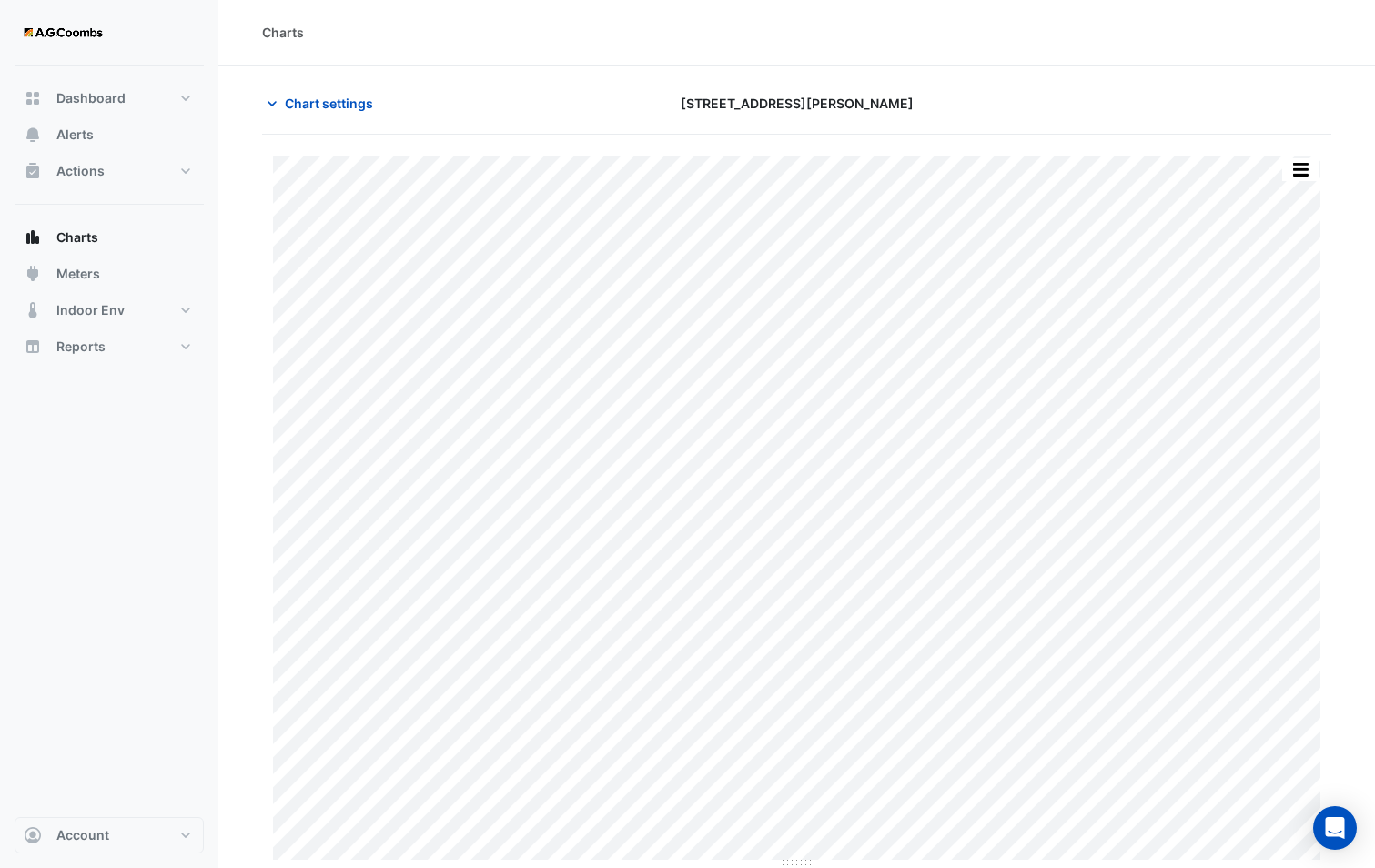
click at [1299, 151] on div "Split by Unit Split All Print Save as JPEG Save as PNG Pivot Data Table Export …" at bounding box center [796, 502] width 1069 height 734
click at [1295, 159] on button "button" at bounding box center [1299, 169] width 36 height 22
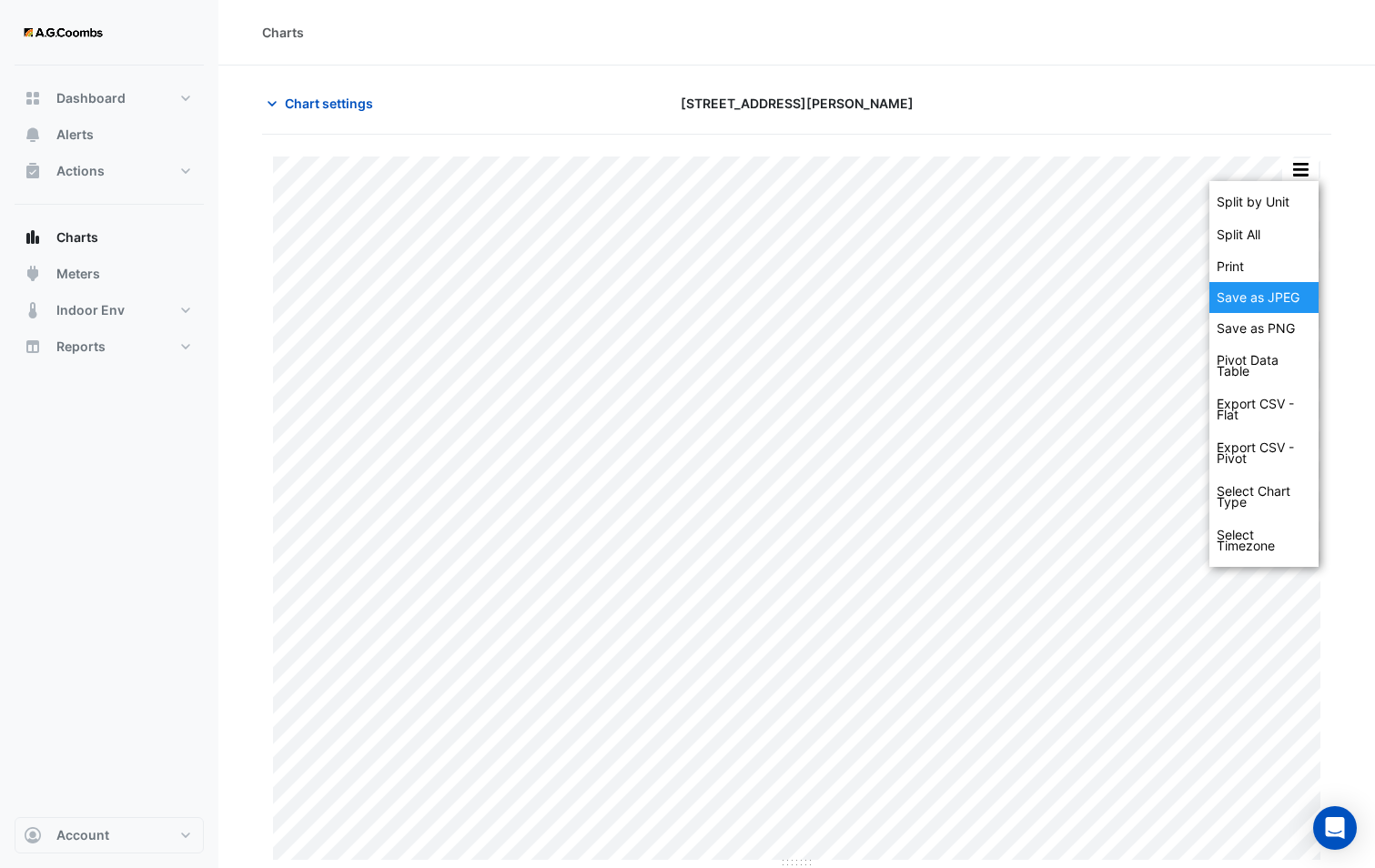
click at [1264, 292] on div "Save as JPEG" at bounding box center [1263, 297] width 109 height 31
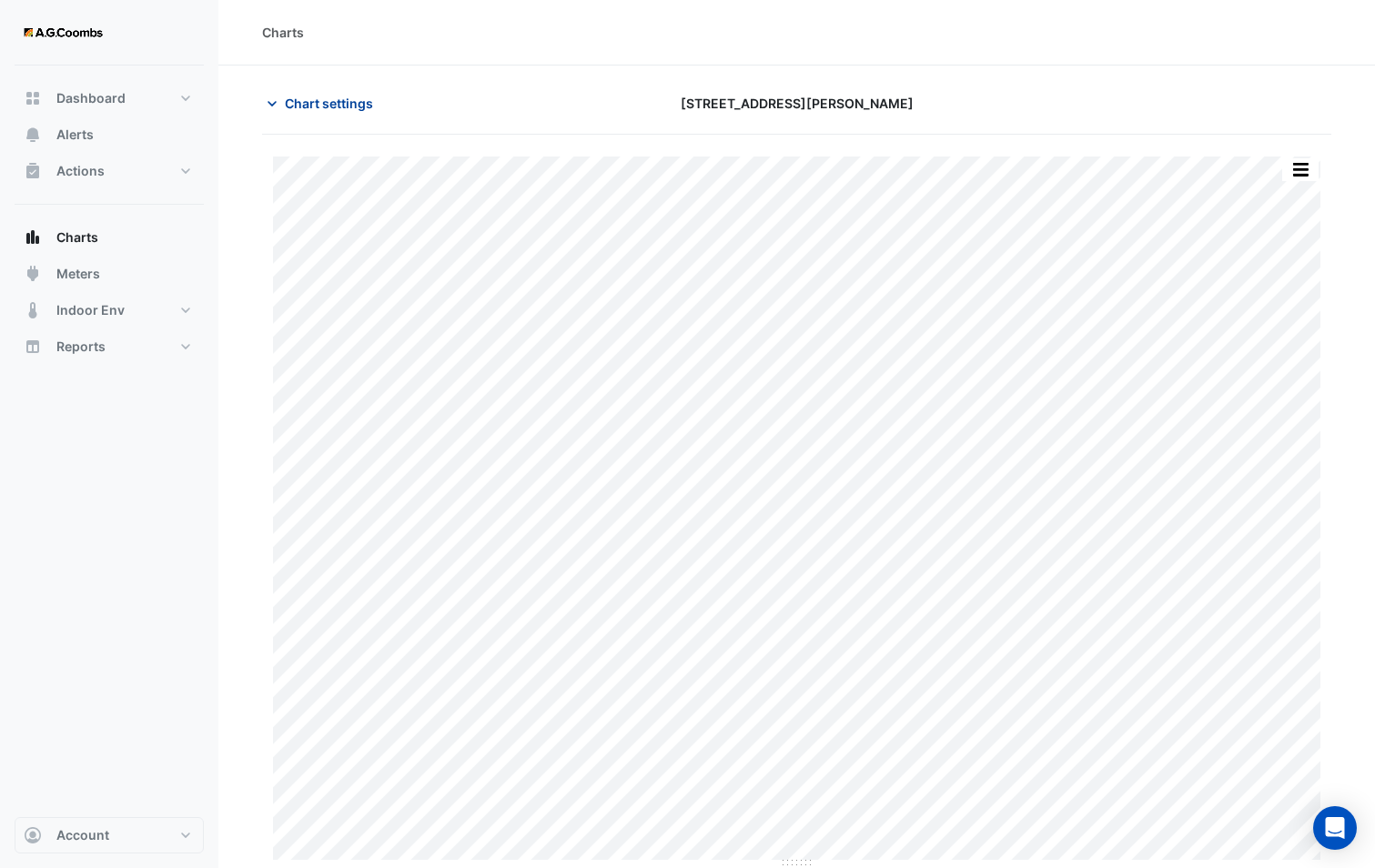
click at [322, 117] on button "Chart settings" at bounding box center [323, 103] width 122 height 32
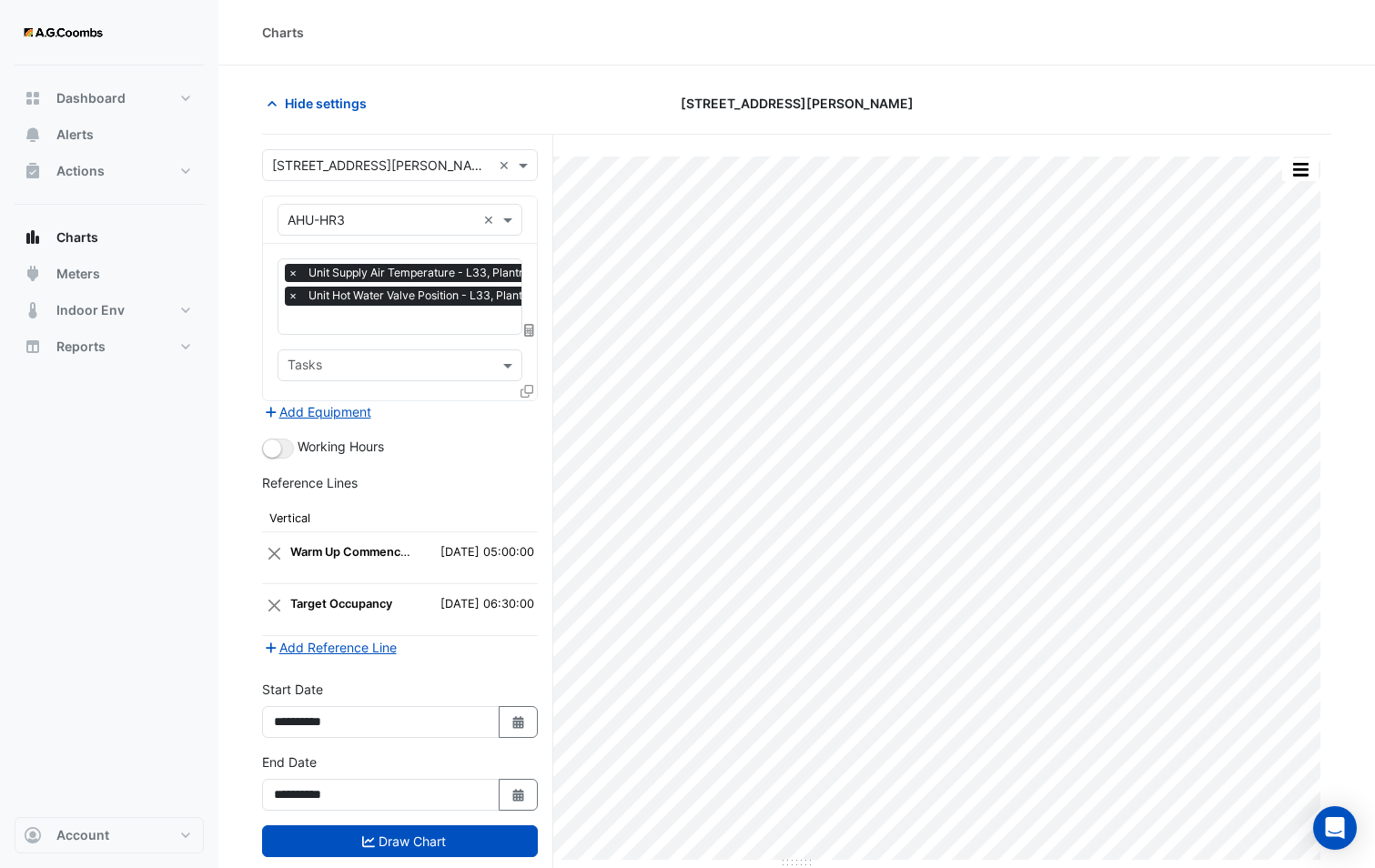
click at [521, 390] on icon at bounding box center [526, 390] width 13 height 13
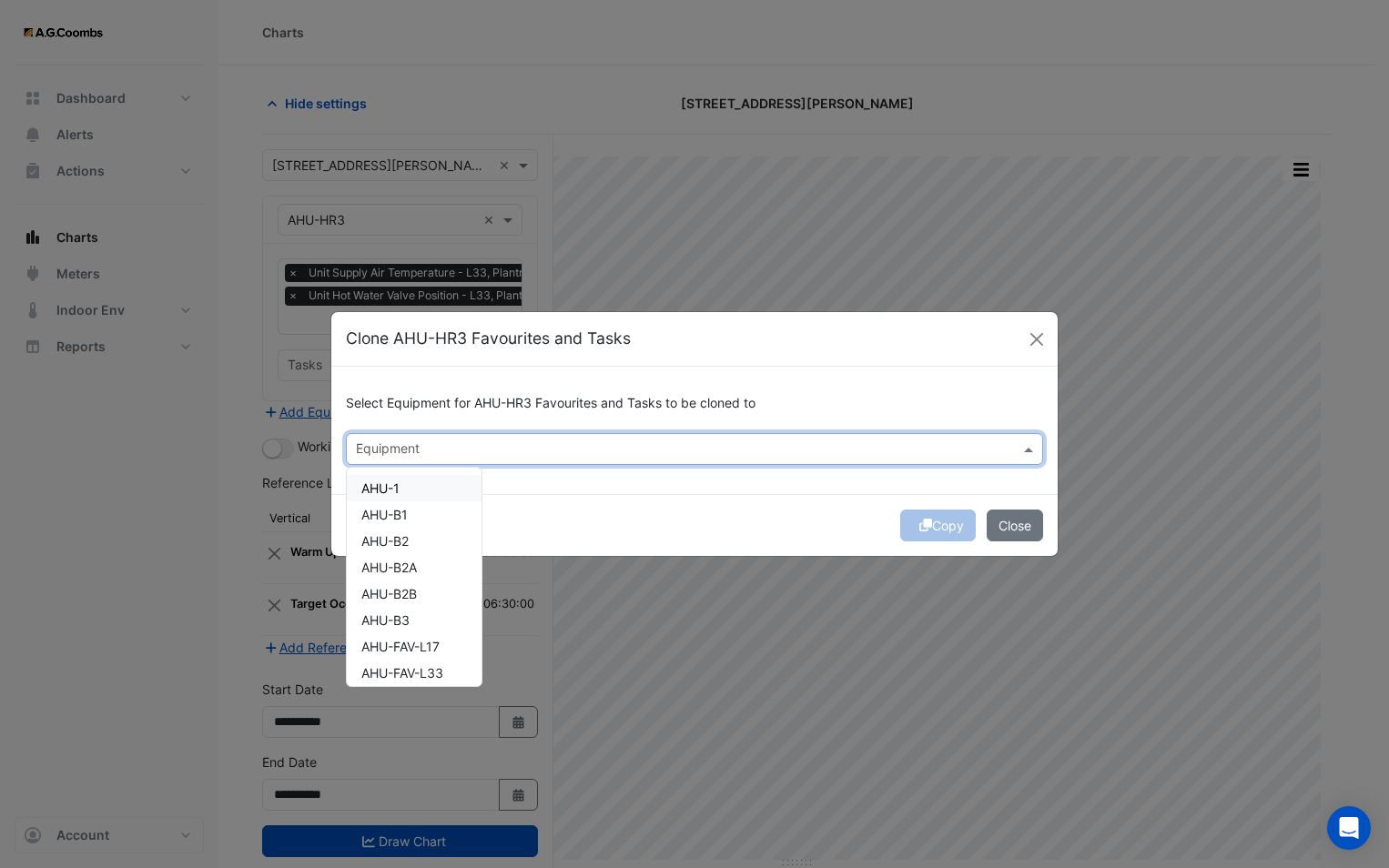
click at [454, 450] on input "text" at bounding box center [683, 451] width 656 height 19
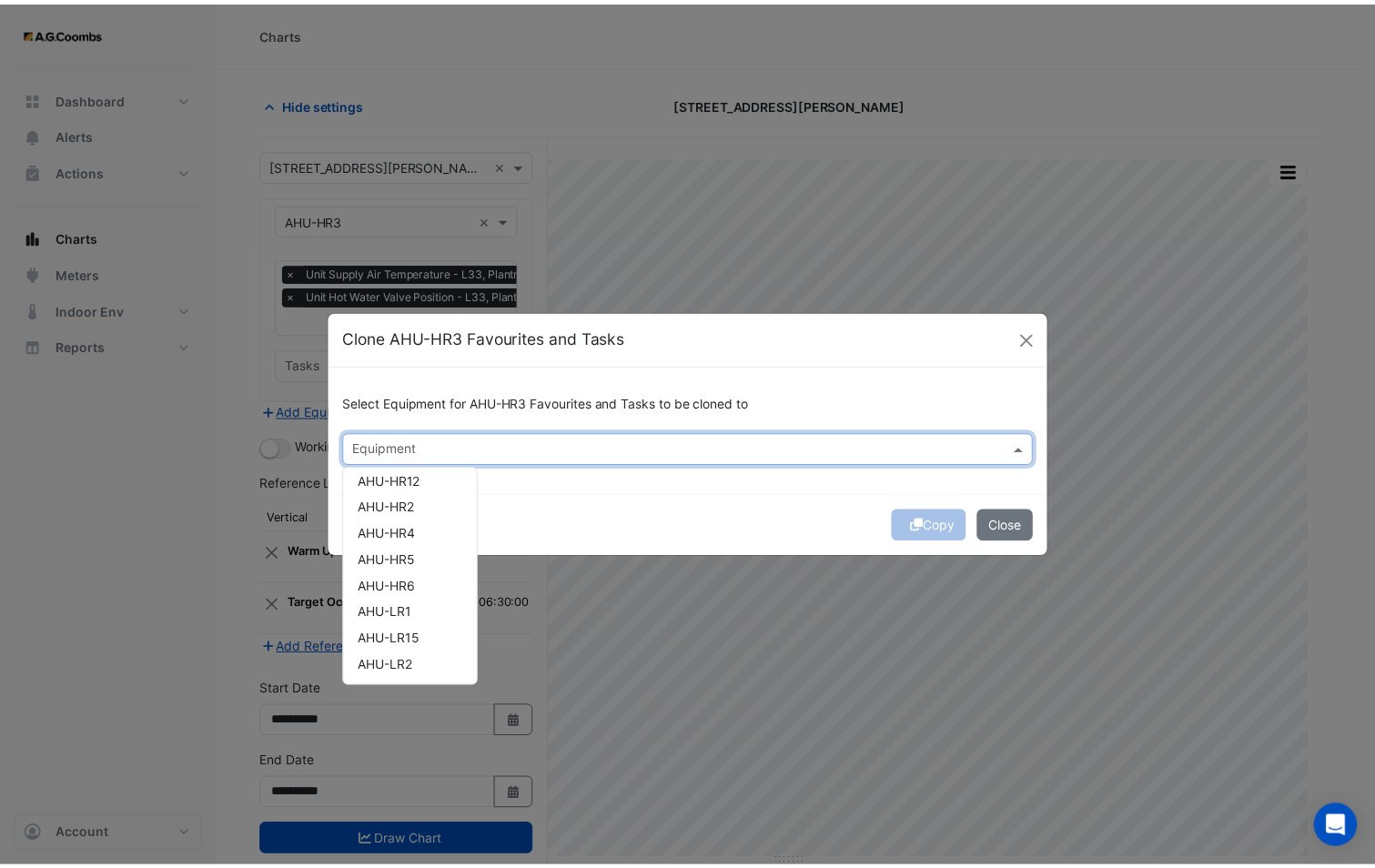
scroll to position [273, 0]
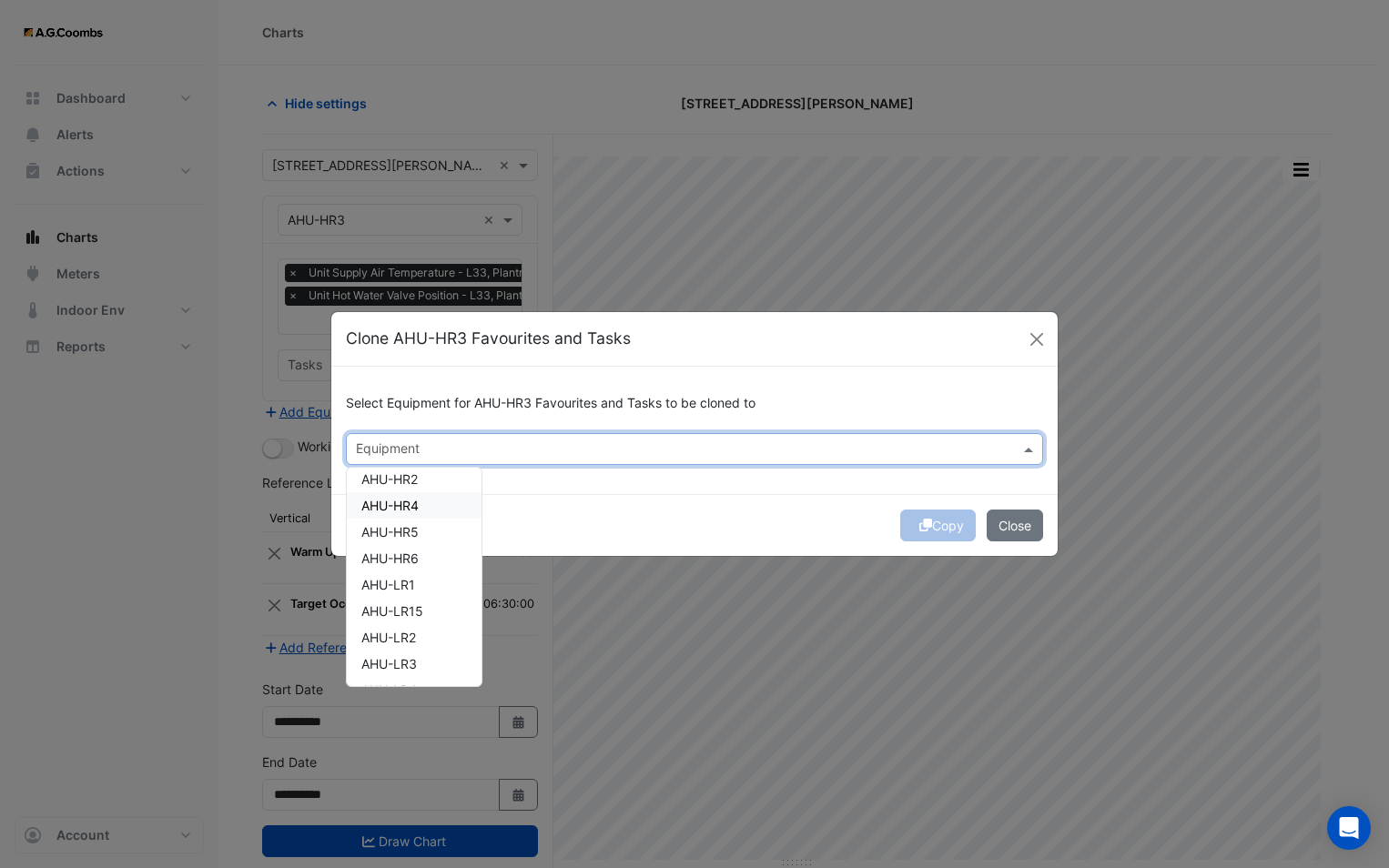
click at [430, 506] on div "AHU-HR4" at bounding box center [414, 505] width 135 height 26
click at [640, 514] on div "Copy Close" at bounding box center [694, 525] width 727 height 62
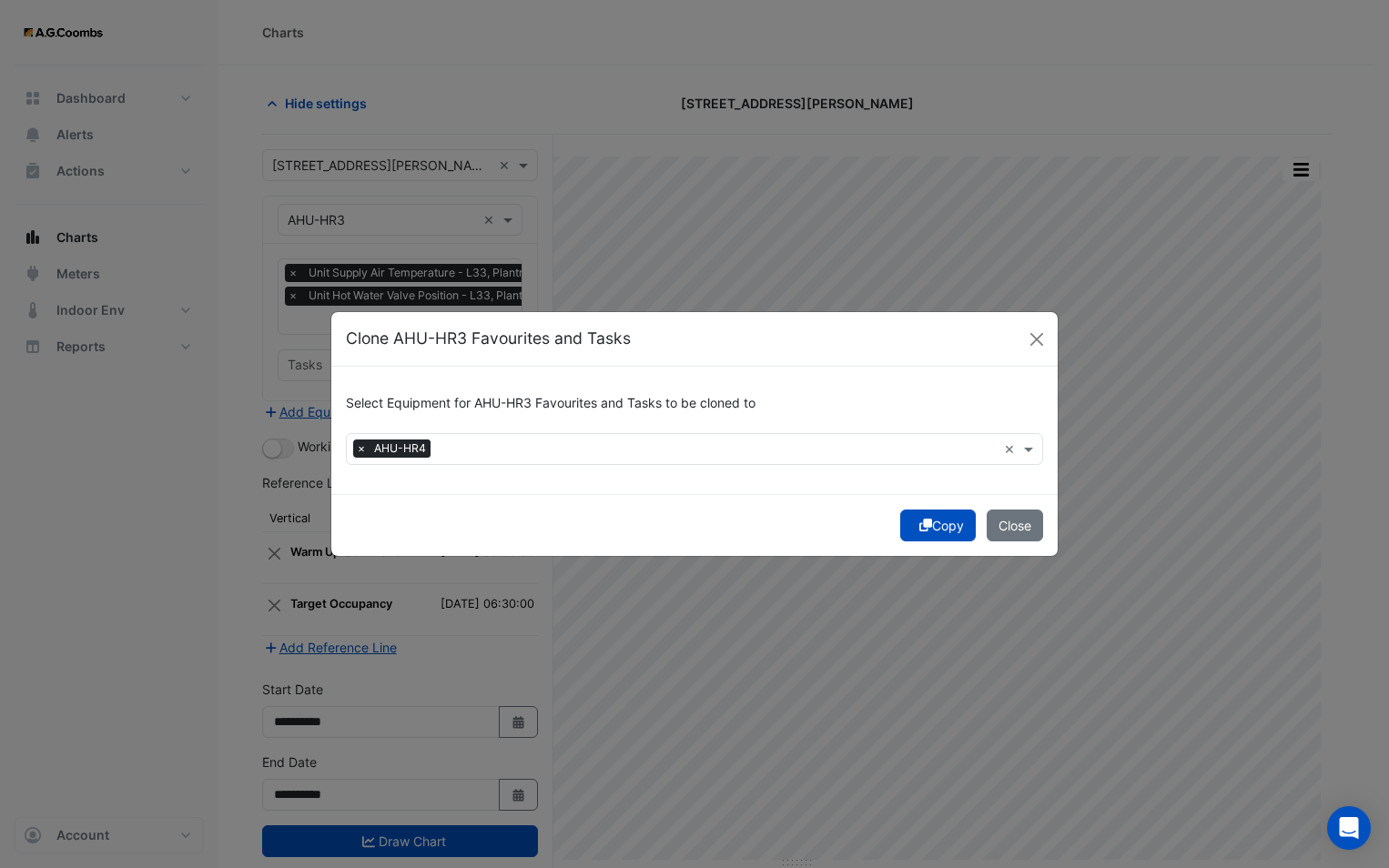
click at [919, 525] on icon "submit" at bounding box center [925, 524] width 13 height 13
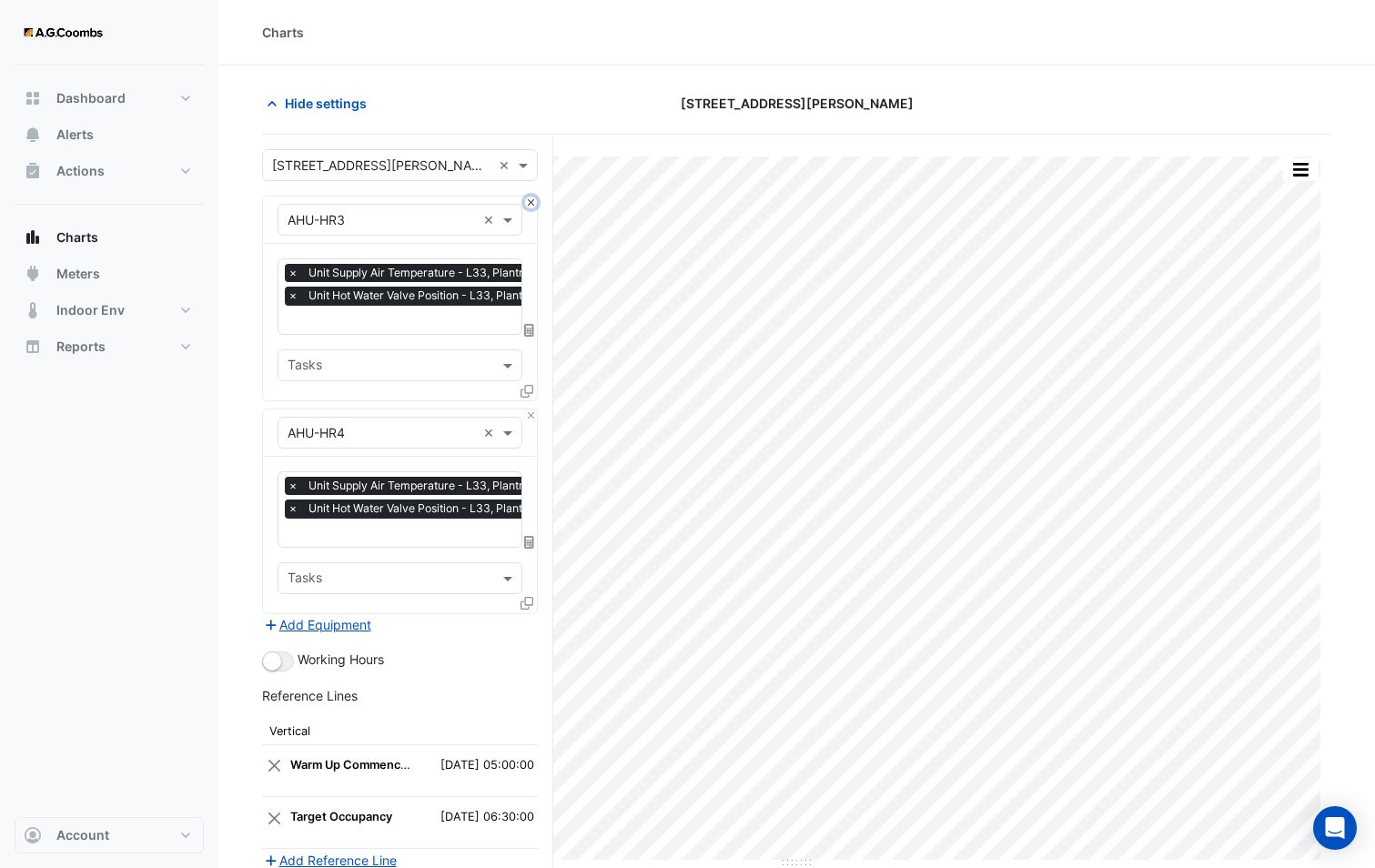
click at [529, 207] on button "Close" at bounding box center [531, 202] width 12 height 12
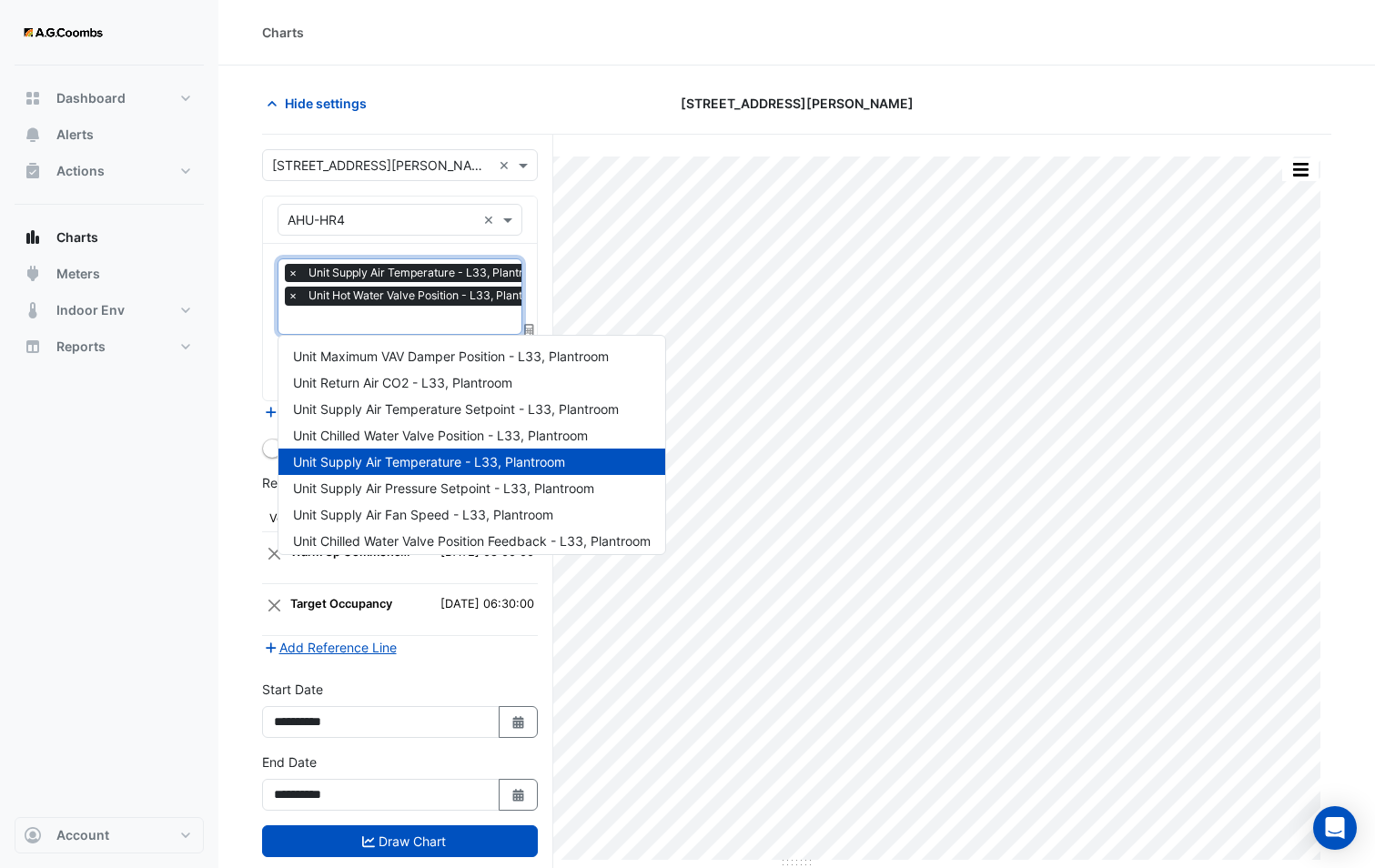
click at [439, 330] on div at bounding box center [421, 321] width 274 height 23
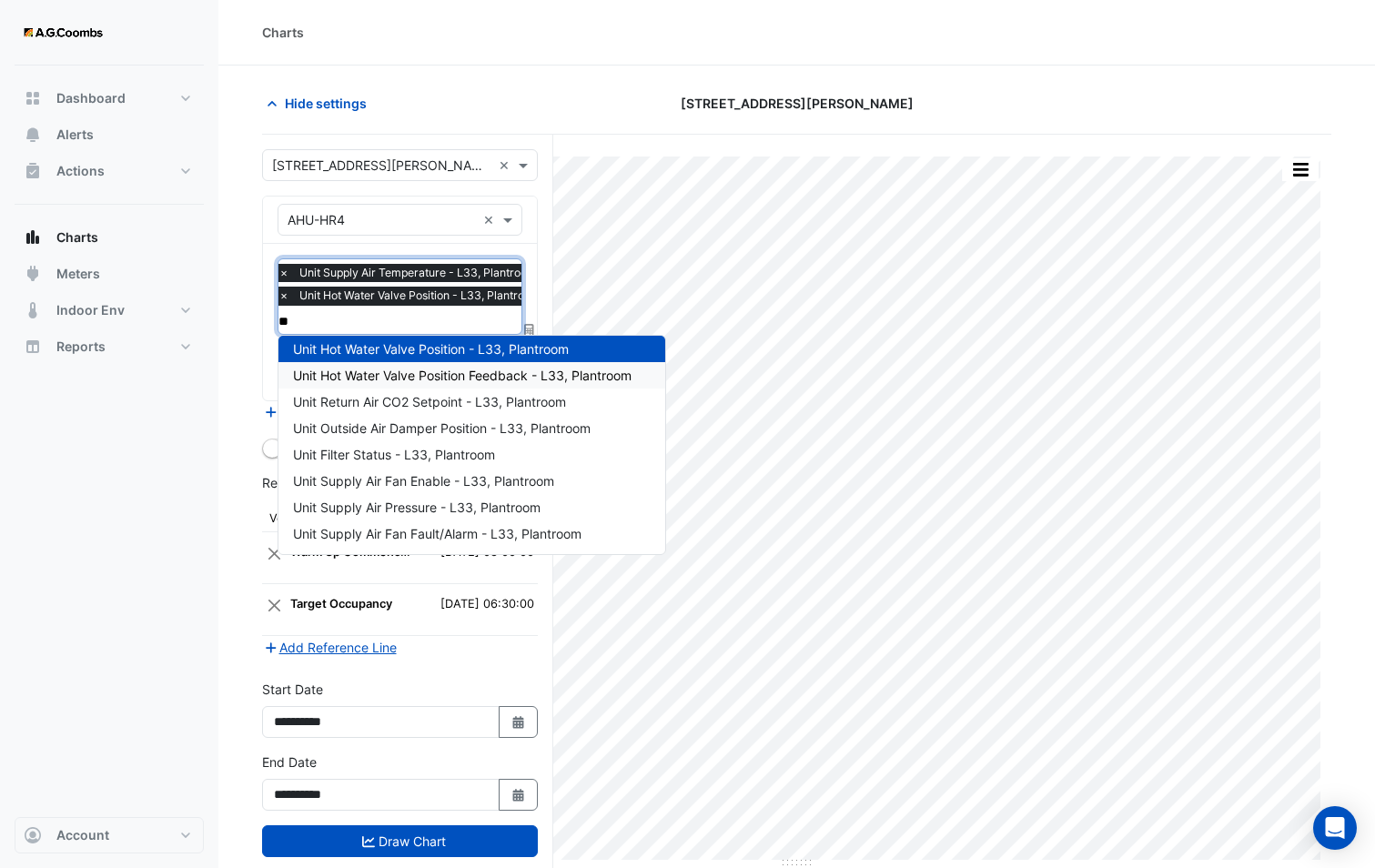
scroll to position [0, 0]
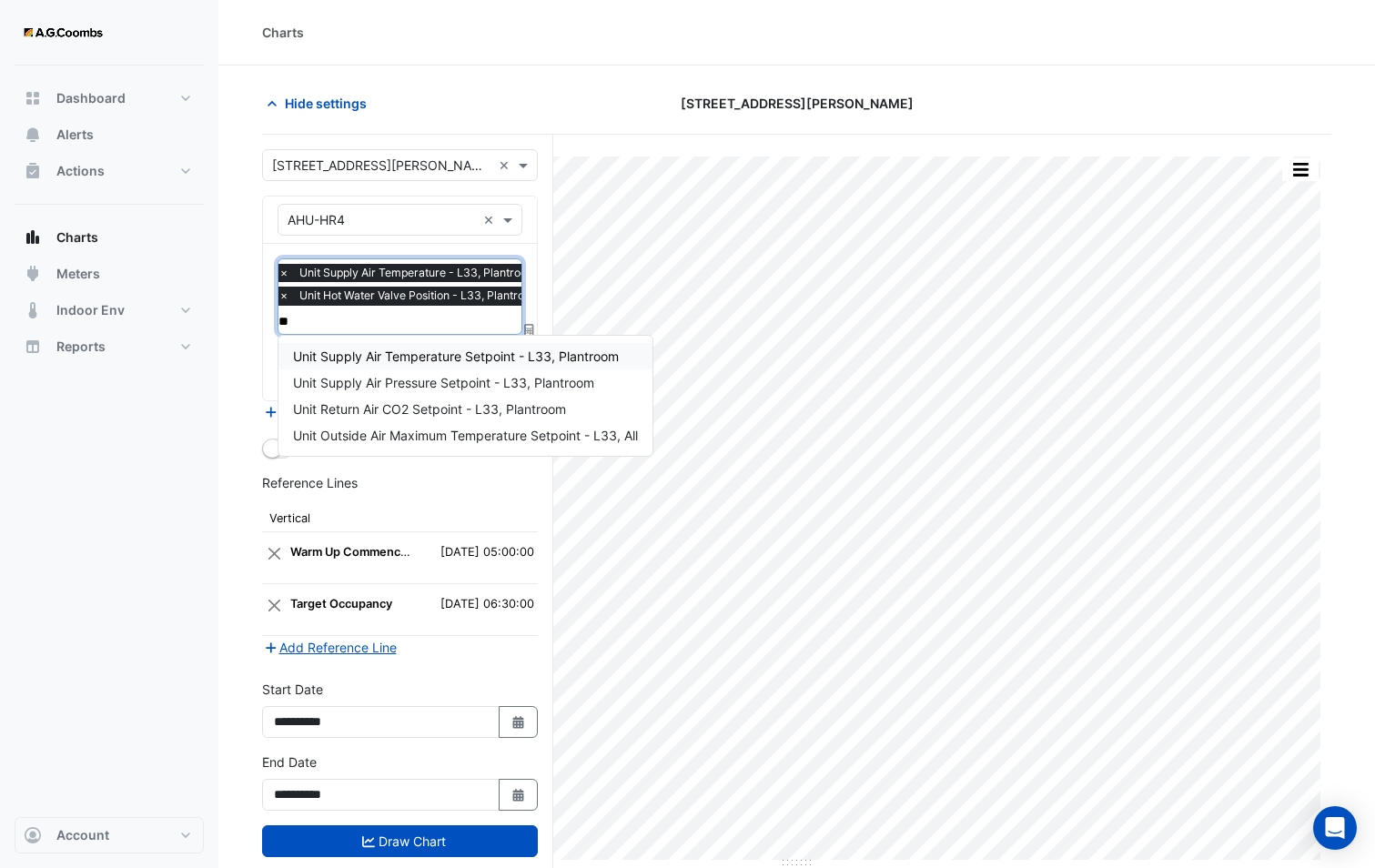
type input "***"
click at [449, 356] on span "Unit Supply Air Temperature Setpoint - L33, Plantroom" at bounding box center [455, 356] width 325 height 16
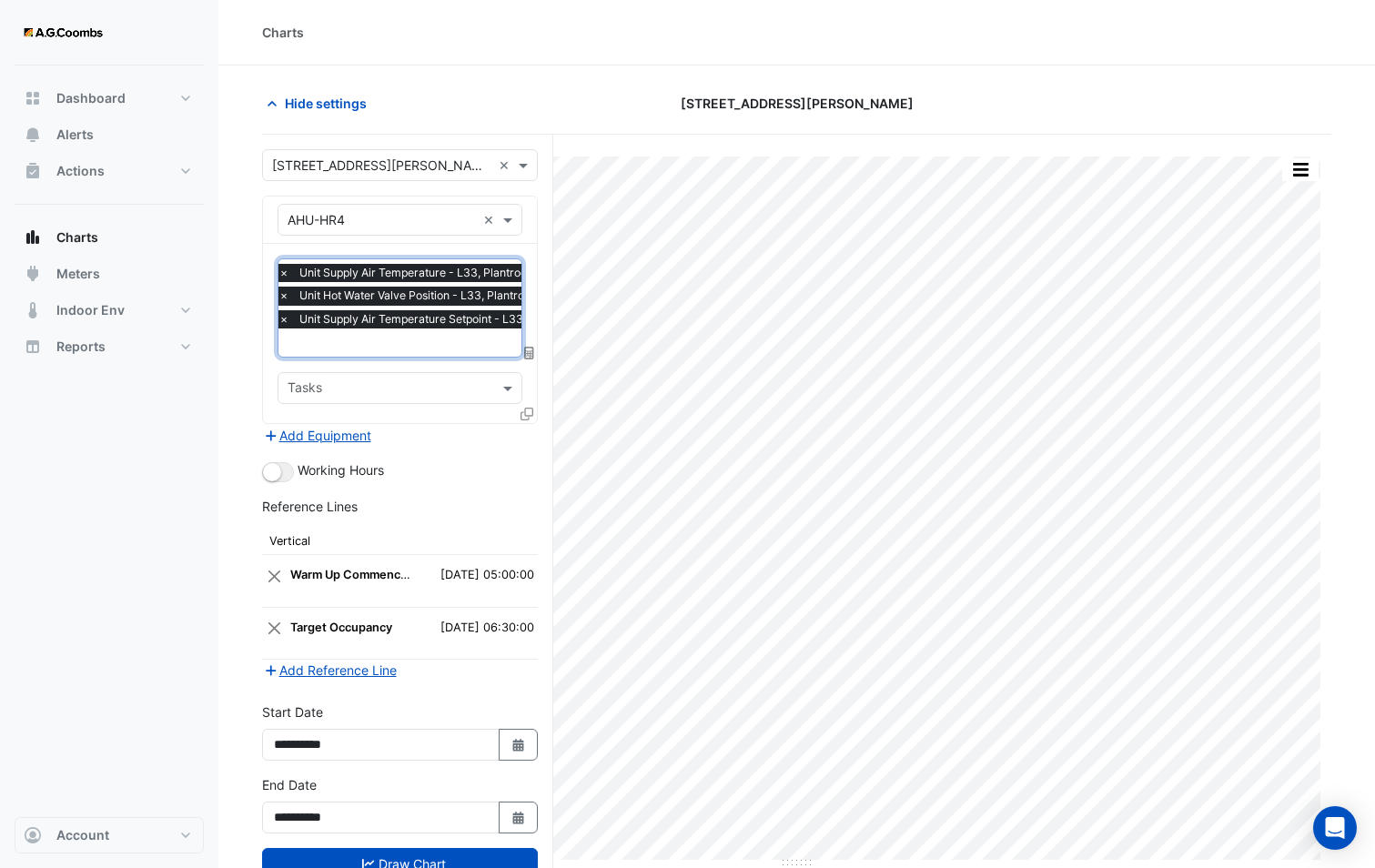
click at [449, 437] on div "Add Equipment" at bounding box center [400, 435] width 276 height 21
click at [391, 852] on button "Draw Chart" at bounding box center [400, 863] width 276 height 32
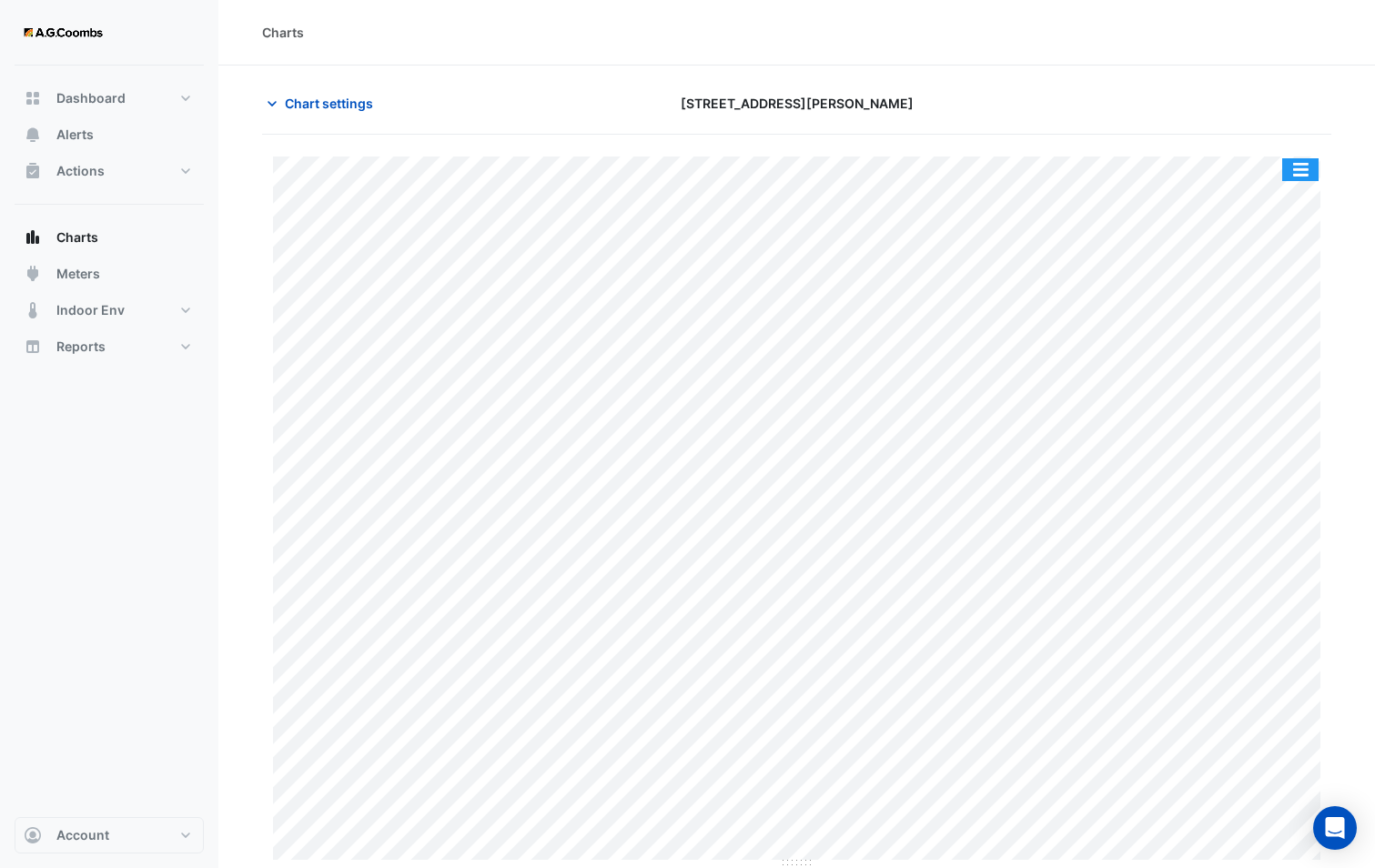
click at [1298, 174] on button "button" at bounding box center [1299, 169] width 36 height 22
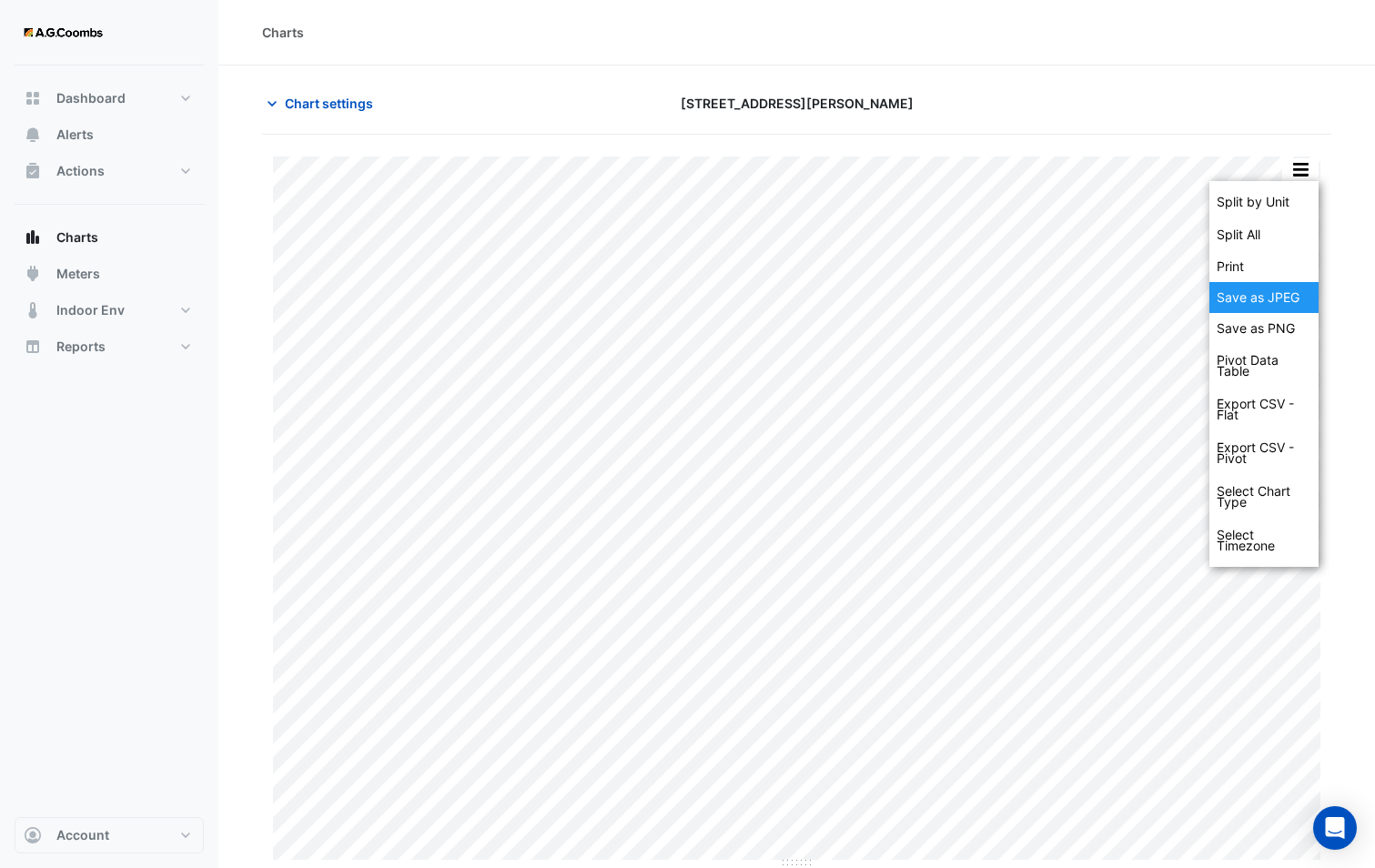
click at [1273, 298] on div "Save as JPEG" at bounding box center [1263, 297] width 109 height 31
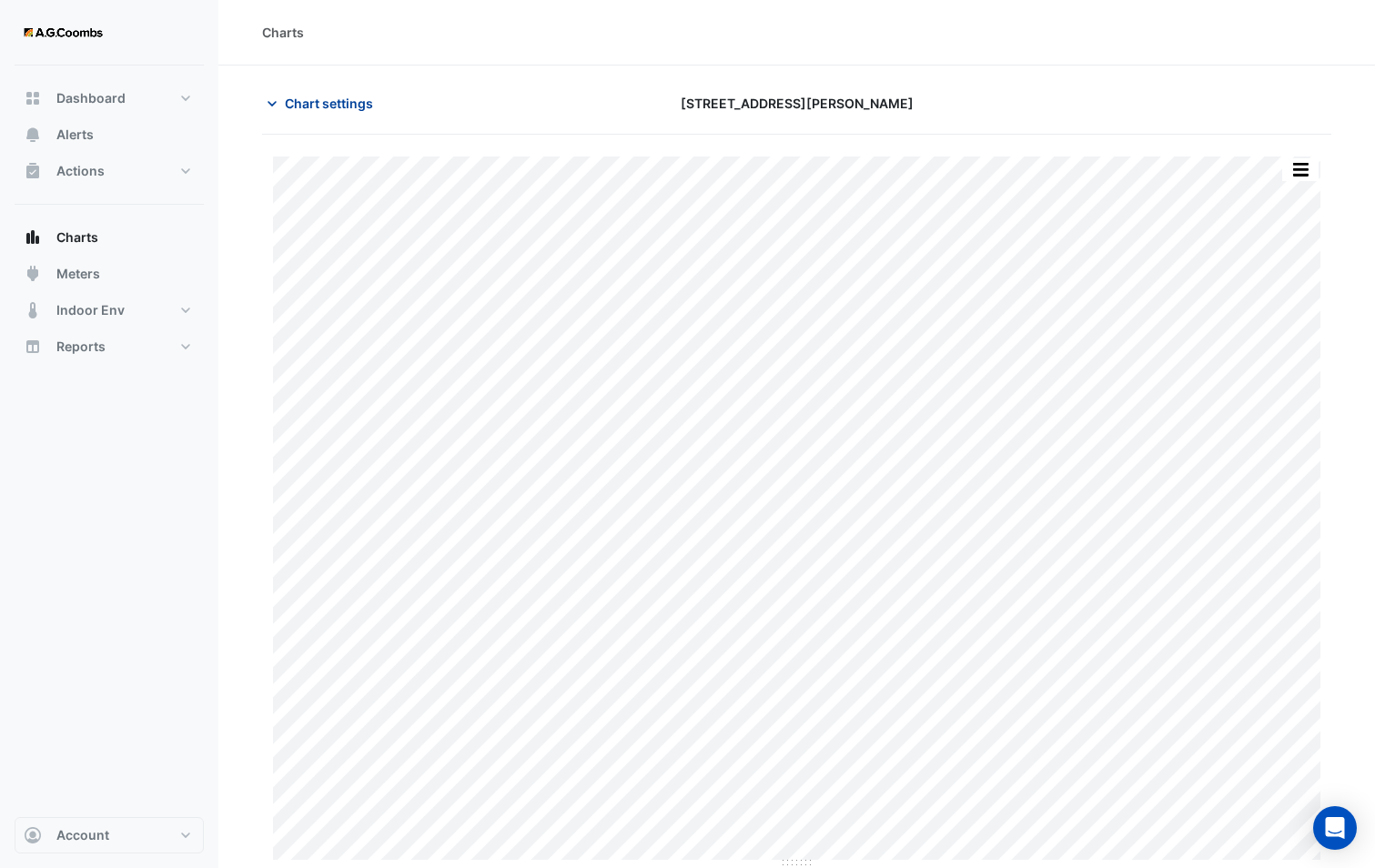
click at [358, 88] on button "Chart settings" at bounding box center [323, 103] width 122 height 32
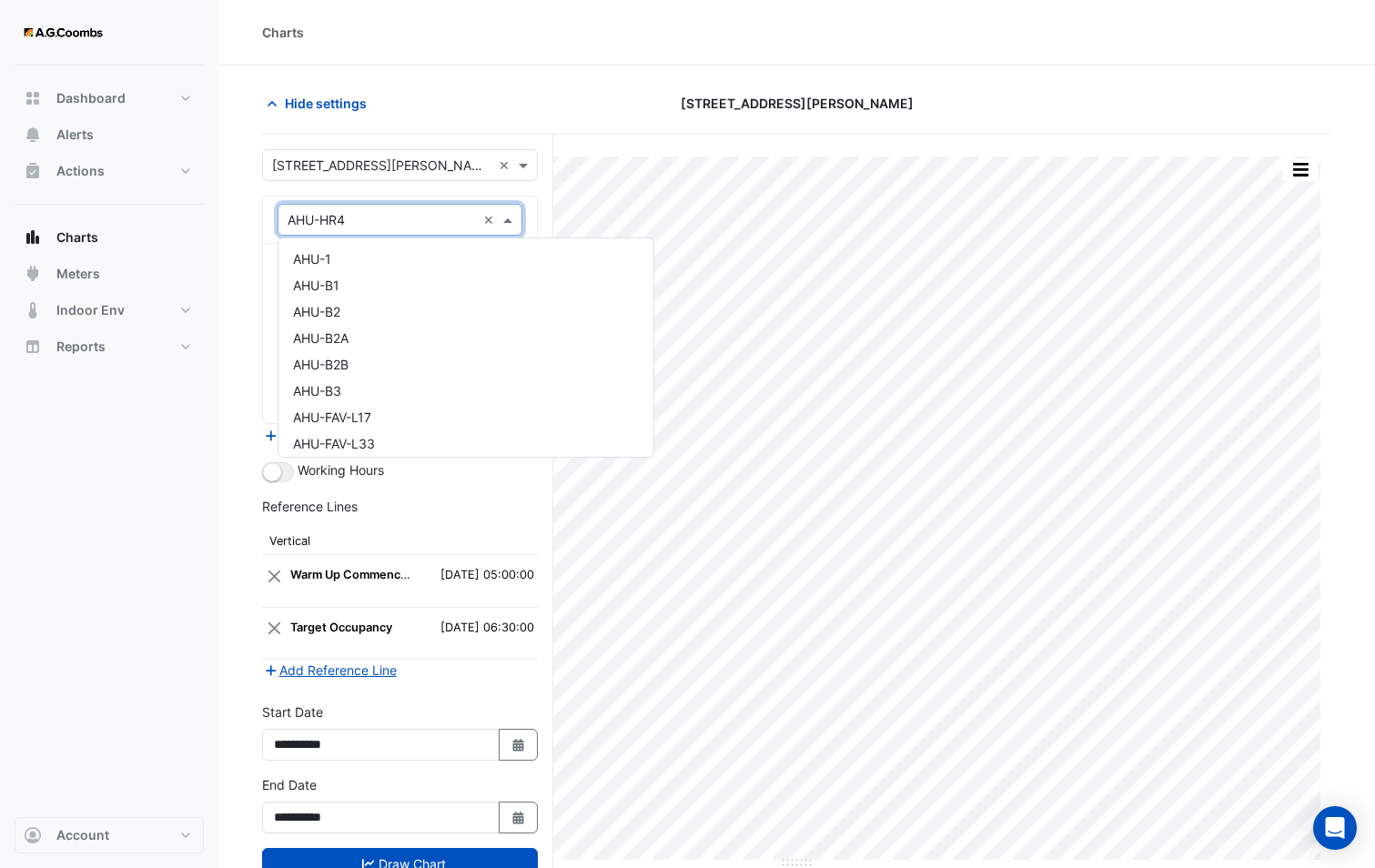
click at [340, 217] on input "text" at bounding box center [382, 220] width 188 height 19
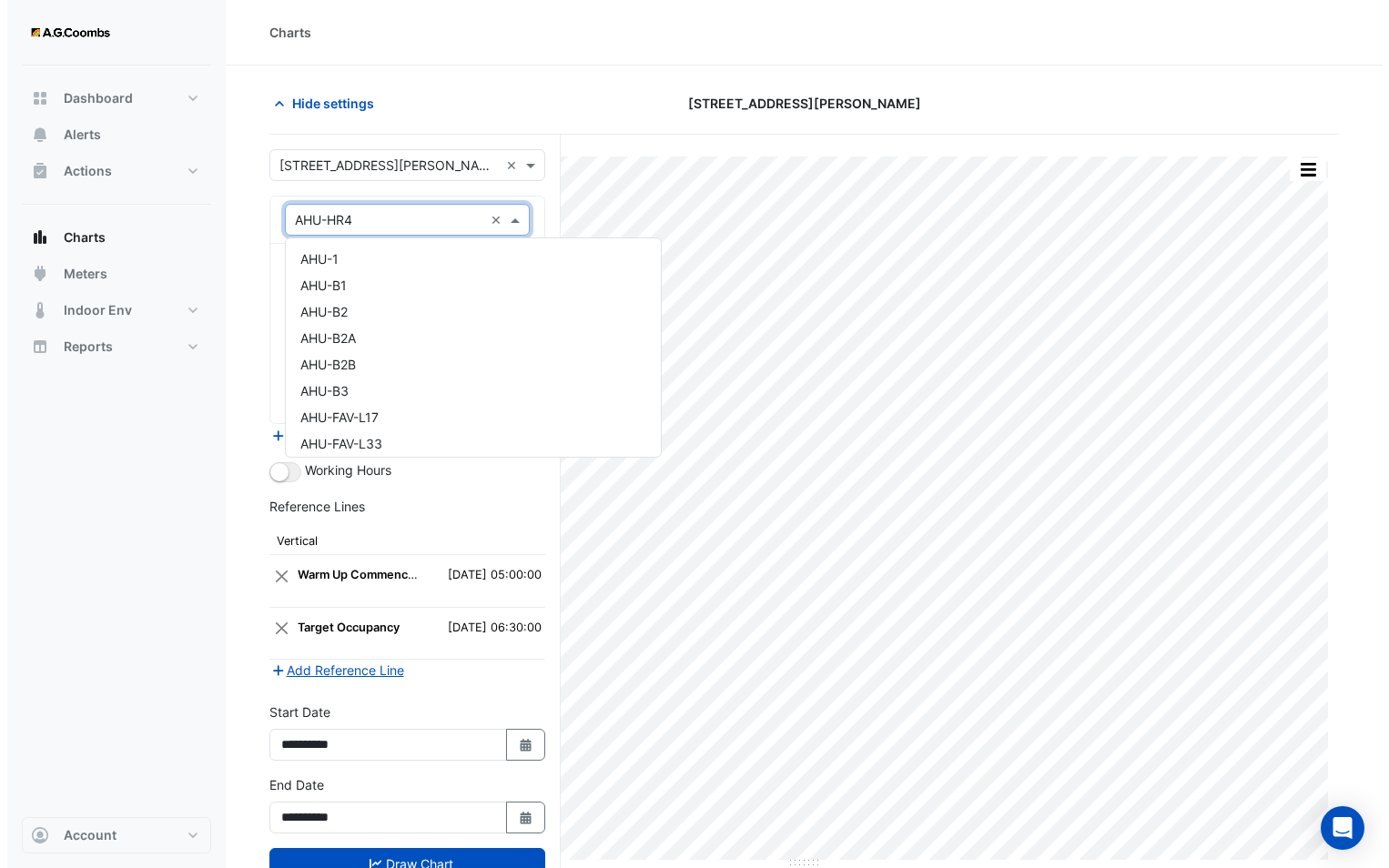
scroll to position [324, 0]
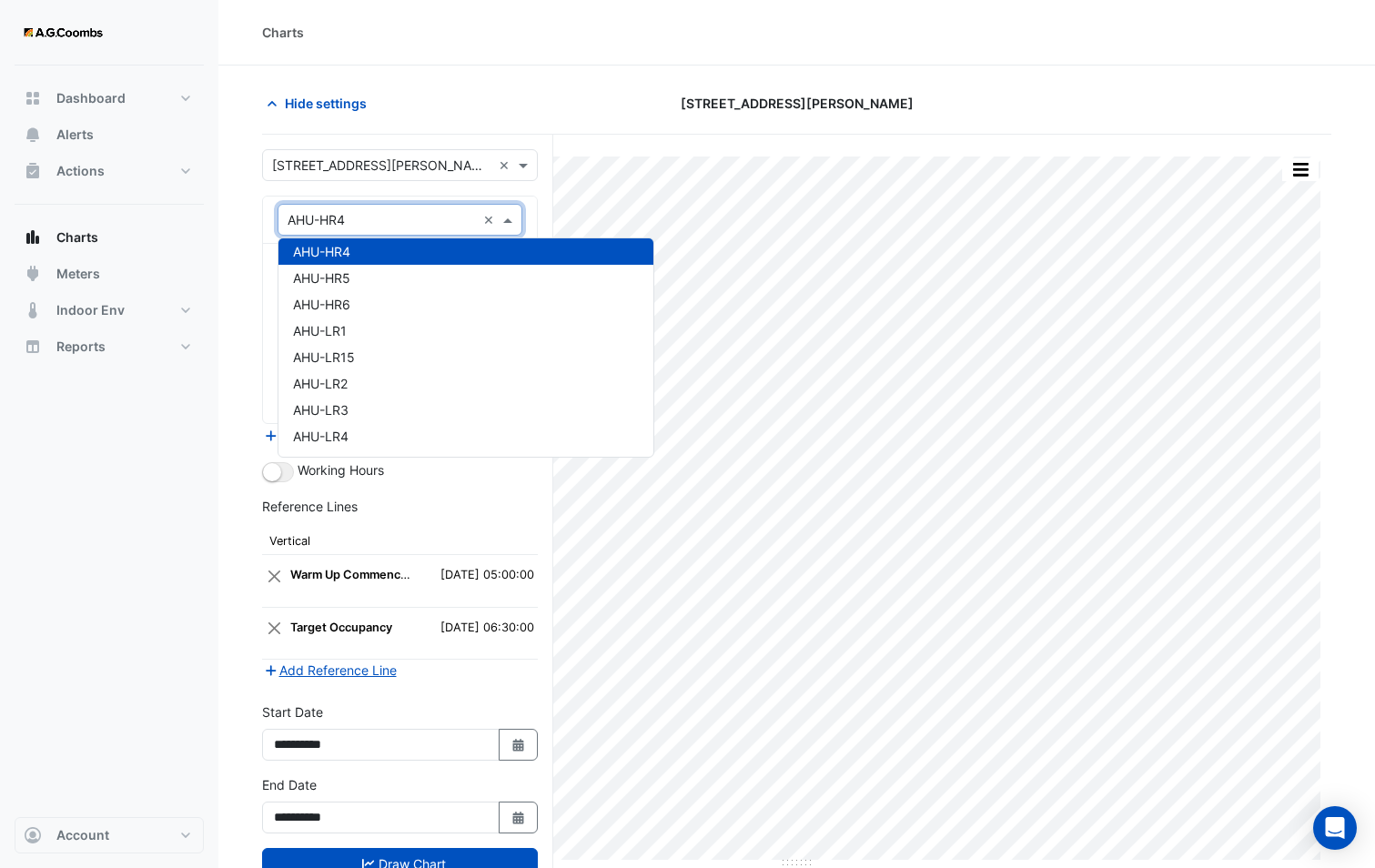
drag, startPoint x: 252, startPoint y: 239, endPoint x: 285, endPoint y: 256, distance: 37.1
click at [251, 240] on section "Hide settings 580 George Street Split by Unit Split All Print Save as JPEG Save…" at bounding box center [796, 501] width 1157 height 872
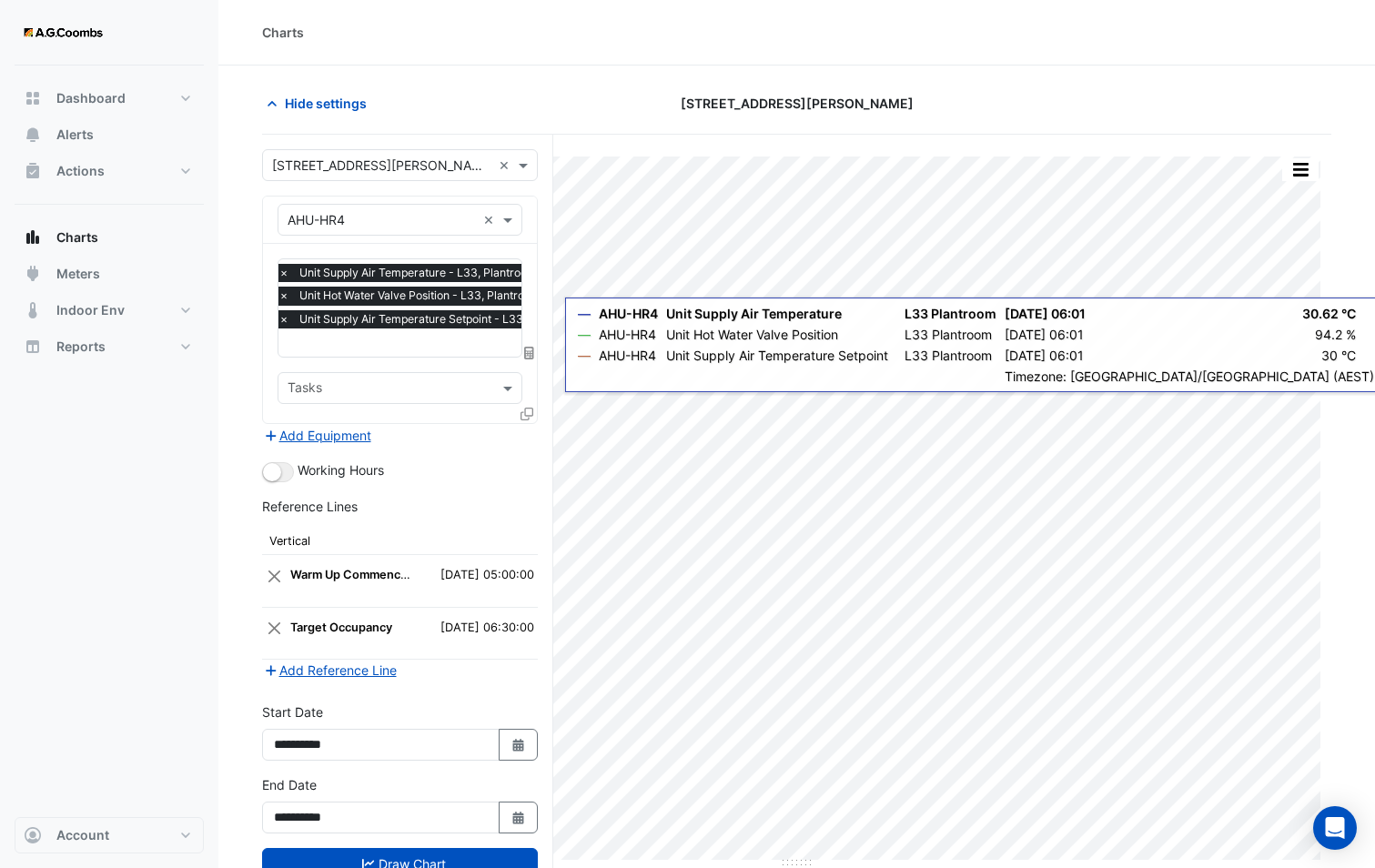
click at [528, 408] on icon at bounding box center [526, 414] width 13 height 13
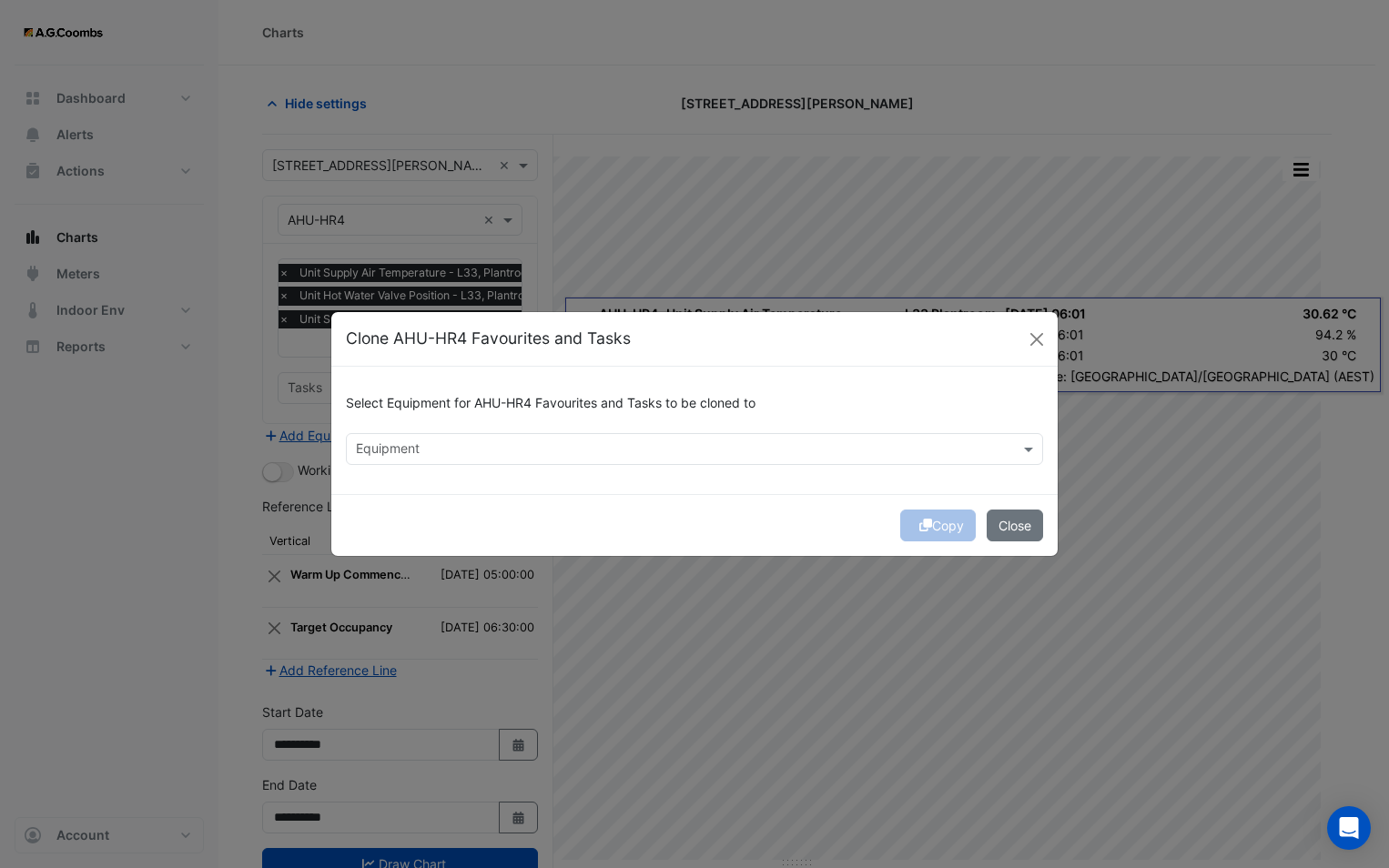
click at [442, 451] on input "text" at bounding box center [683, 451] width 656 height 19
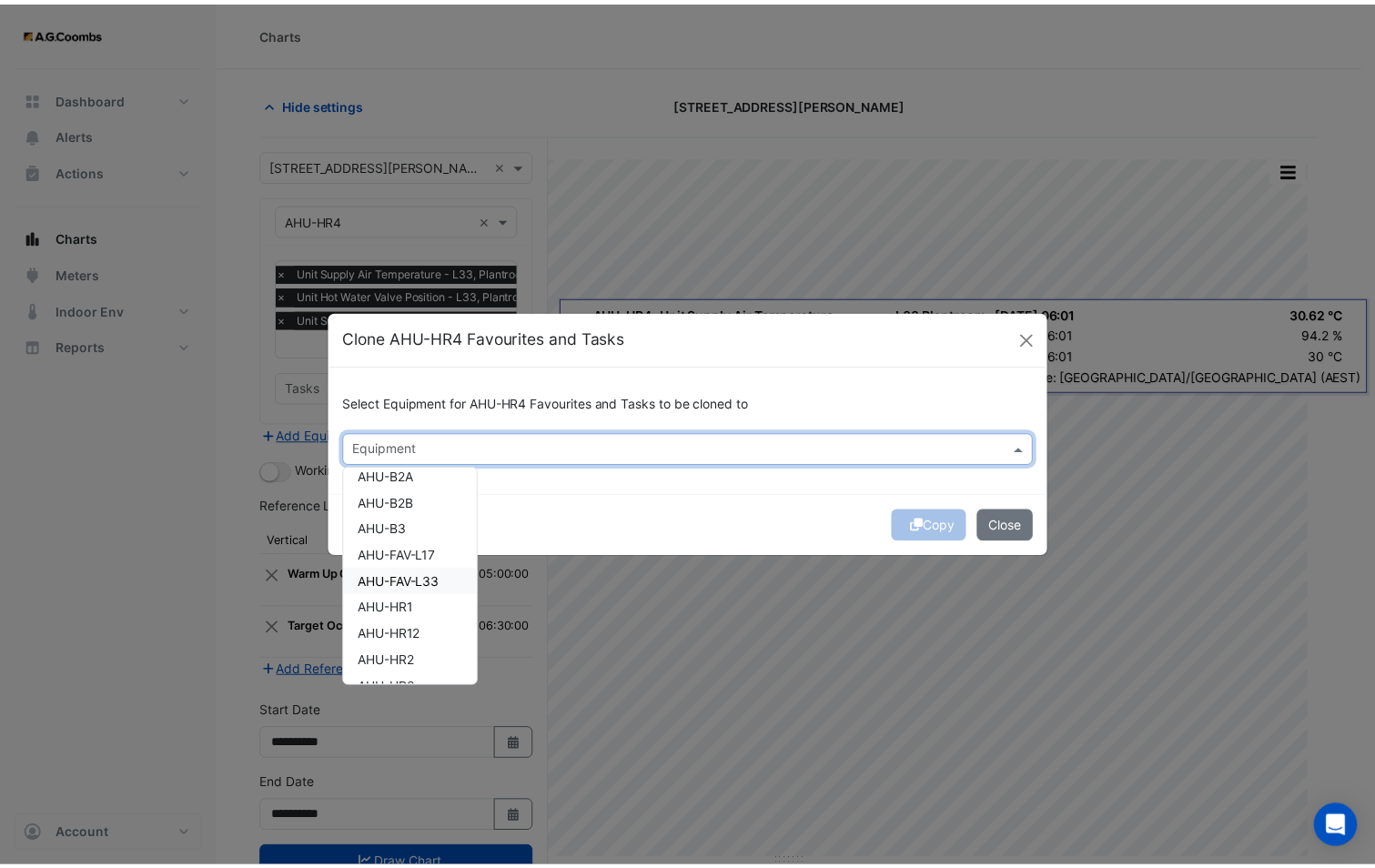
scroll to position [182, 0]
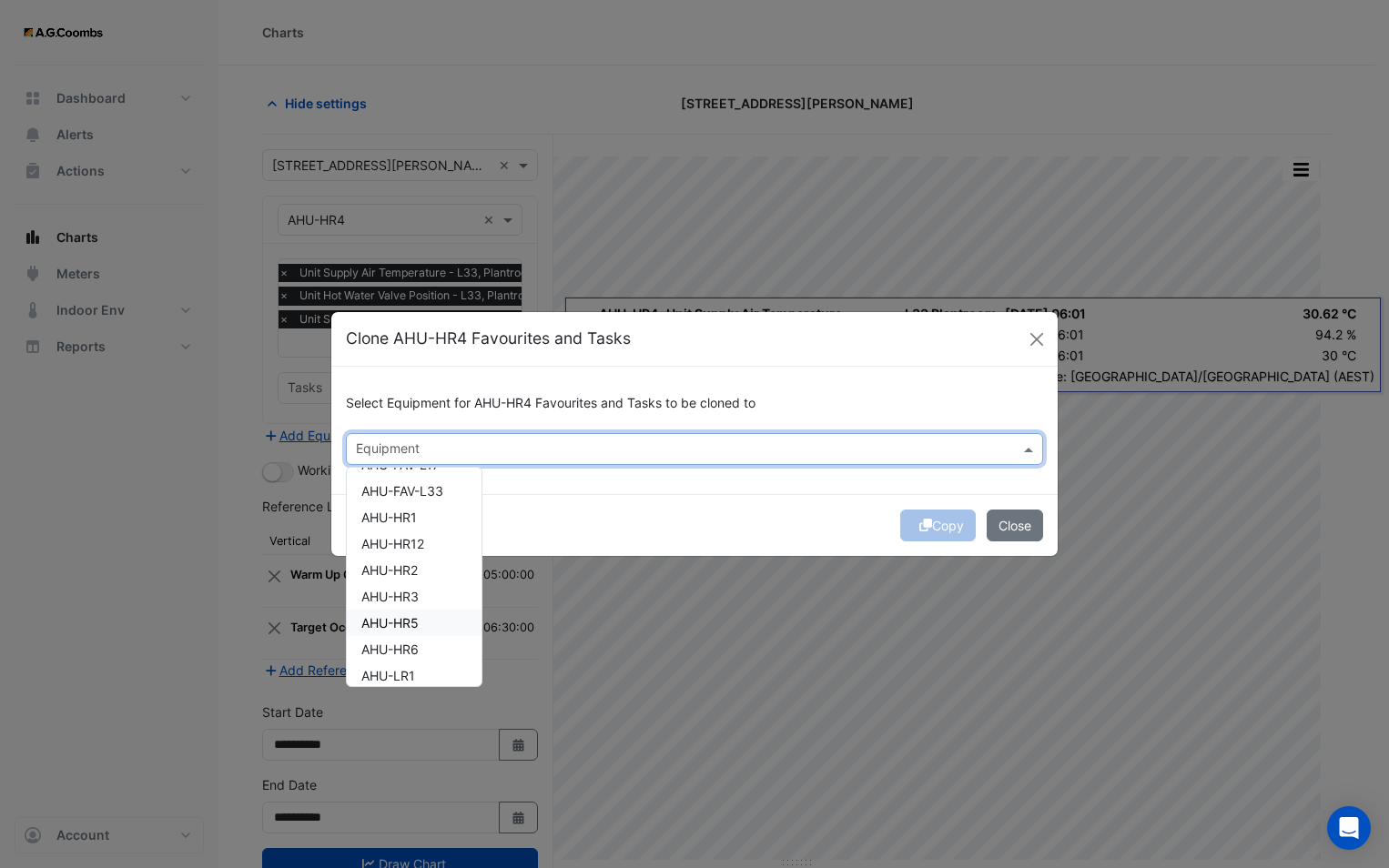
click at [412, 629] on span "AHU-HR5" at bounding box center [390, 622] width 57 height 16
click at [662, 483] on div "Select Equipment for AHU-HR4 Favourites and Tasks to be cloned to Equipment × A…" at bounding box center [694, 430] width 727 height 127
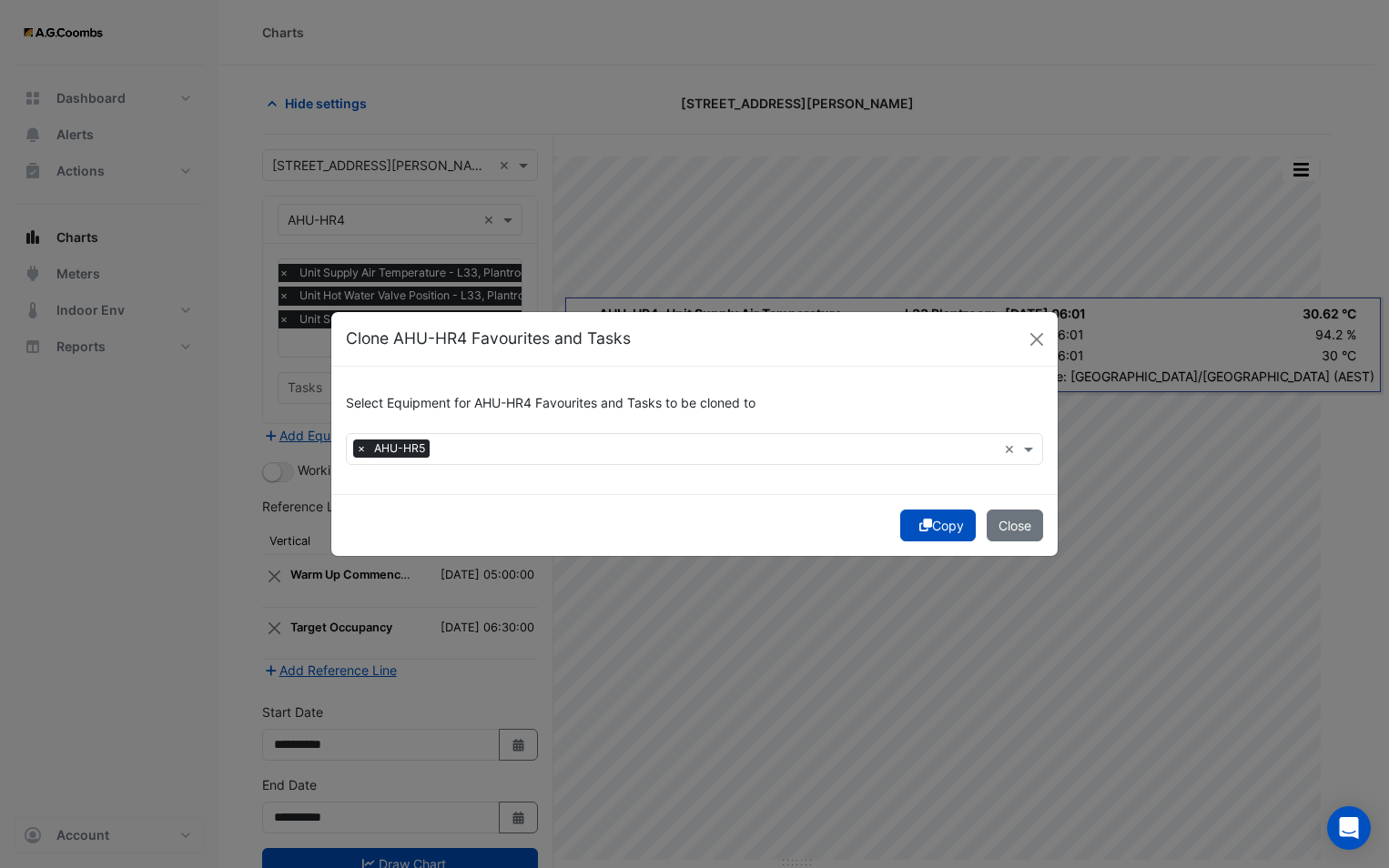
click at [922, 528] on icon "submit" at bounding box center [925, 524] width 13 height 13
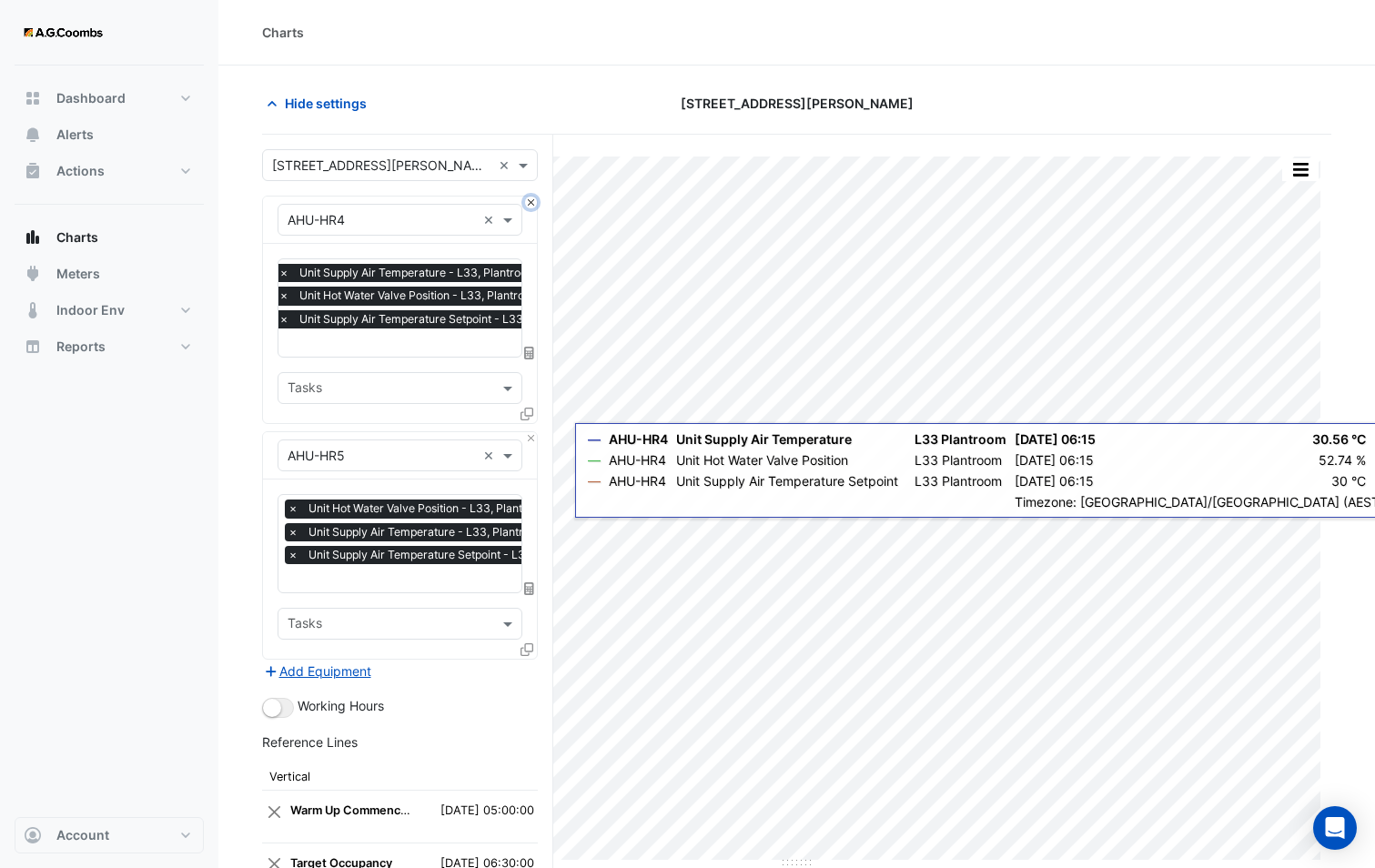
click at [530, 200] on button "Close" at bounding box center [531, 202] width 12 height 12
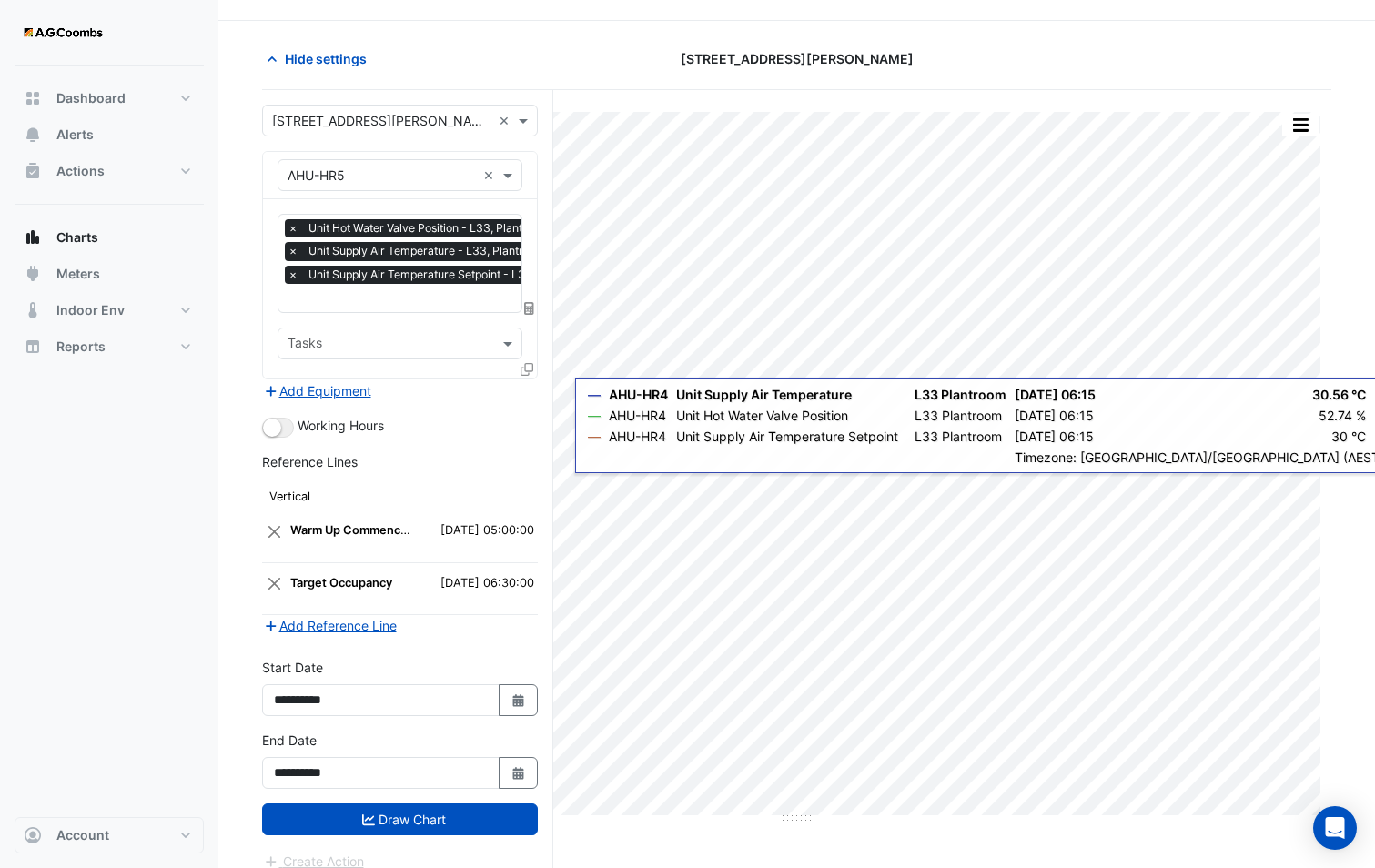
scroll to position [69, 0]
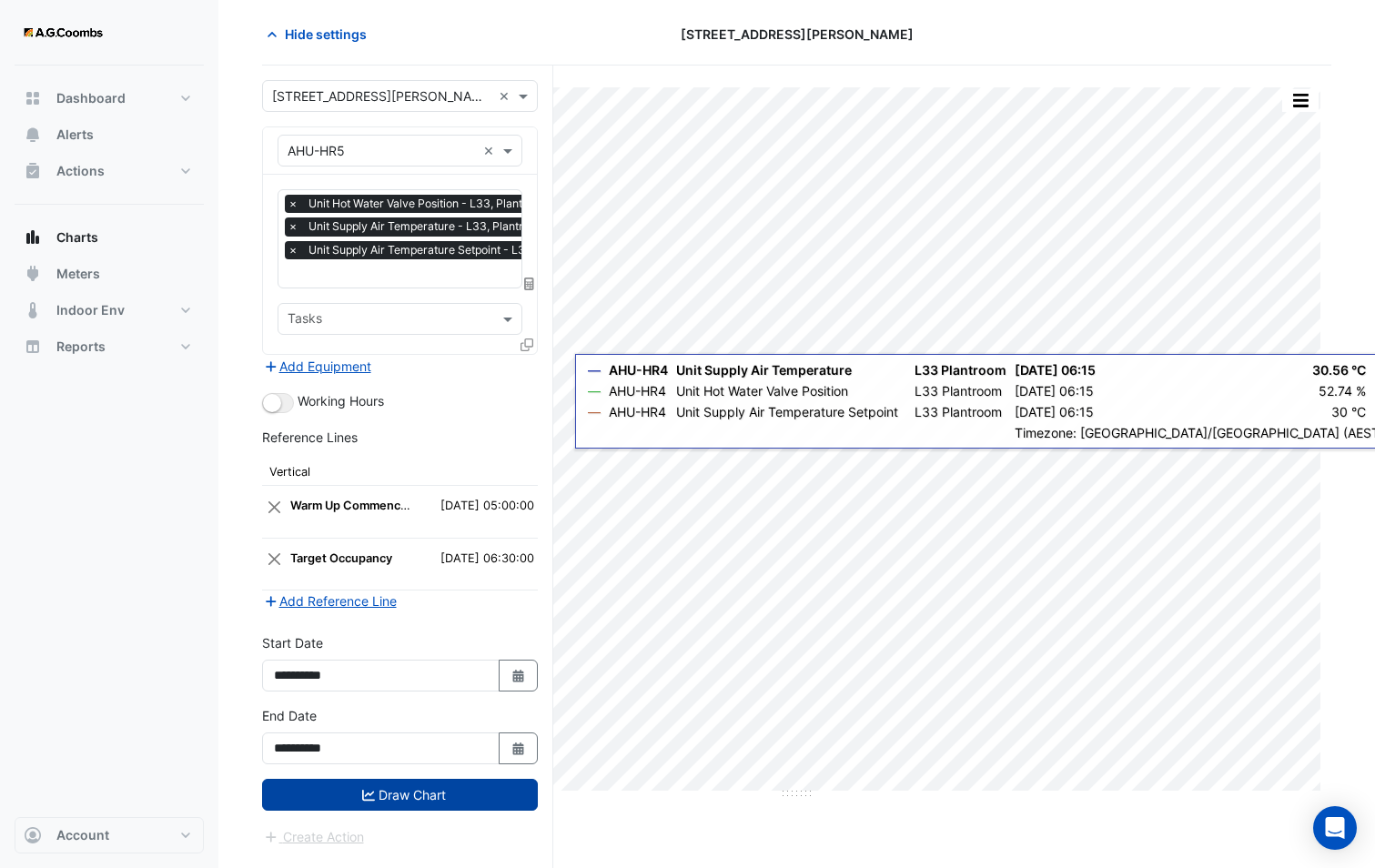
click at [366, 789] on icon "submit" at bounding box center [368, 794] width 13 height 13
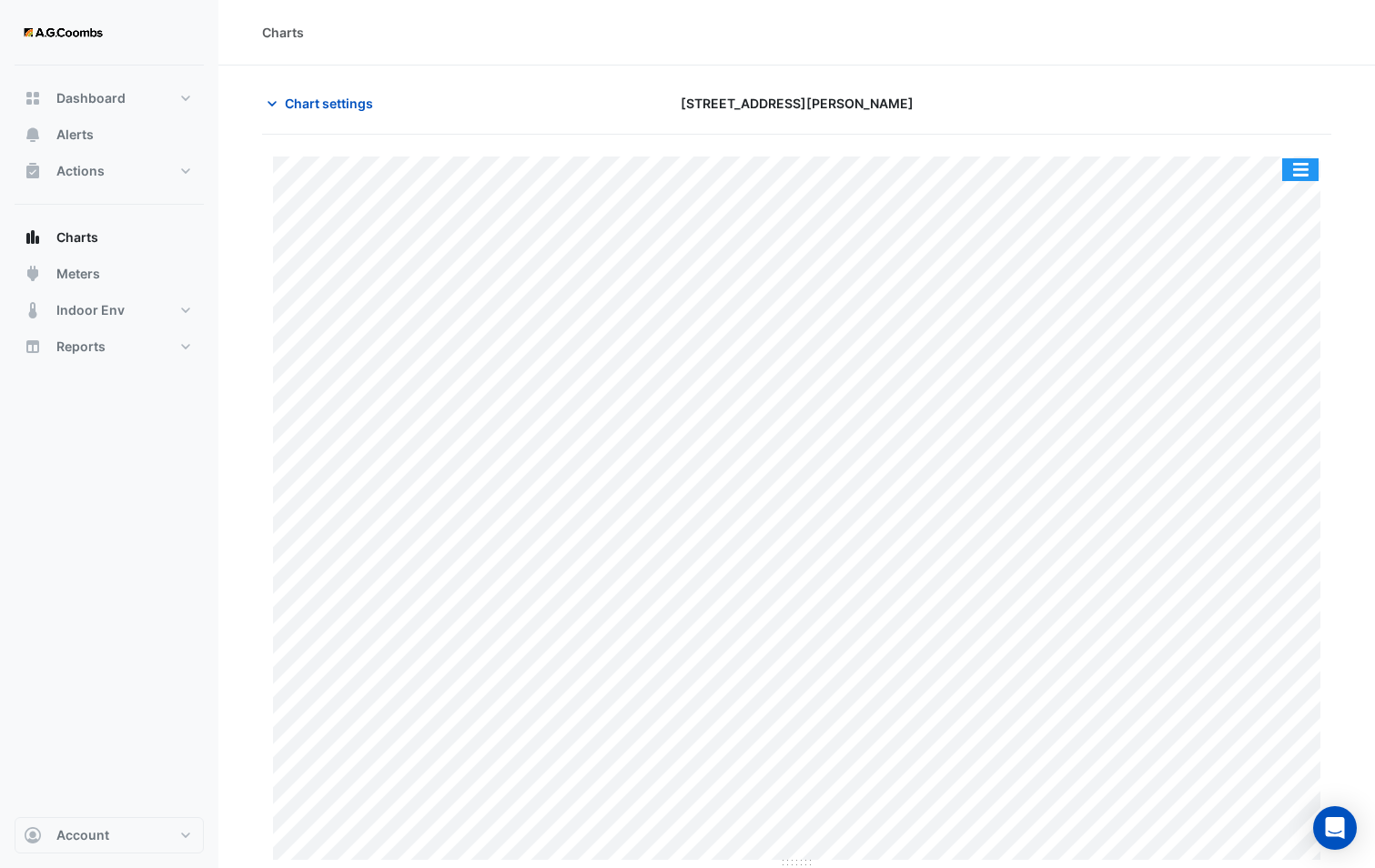
click at [1316, 173] on button "button" at bounding box center [1299, 169] width 36 height 22
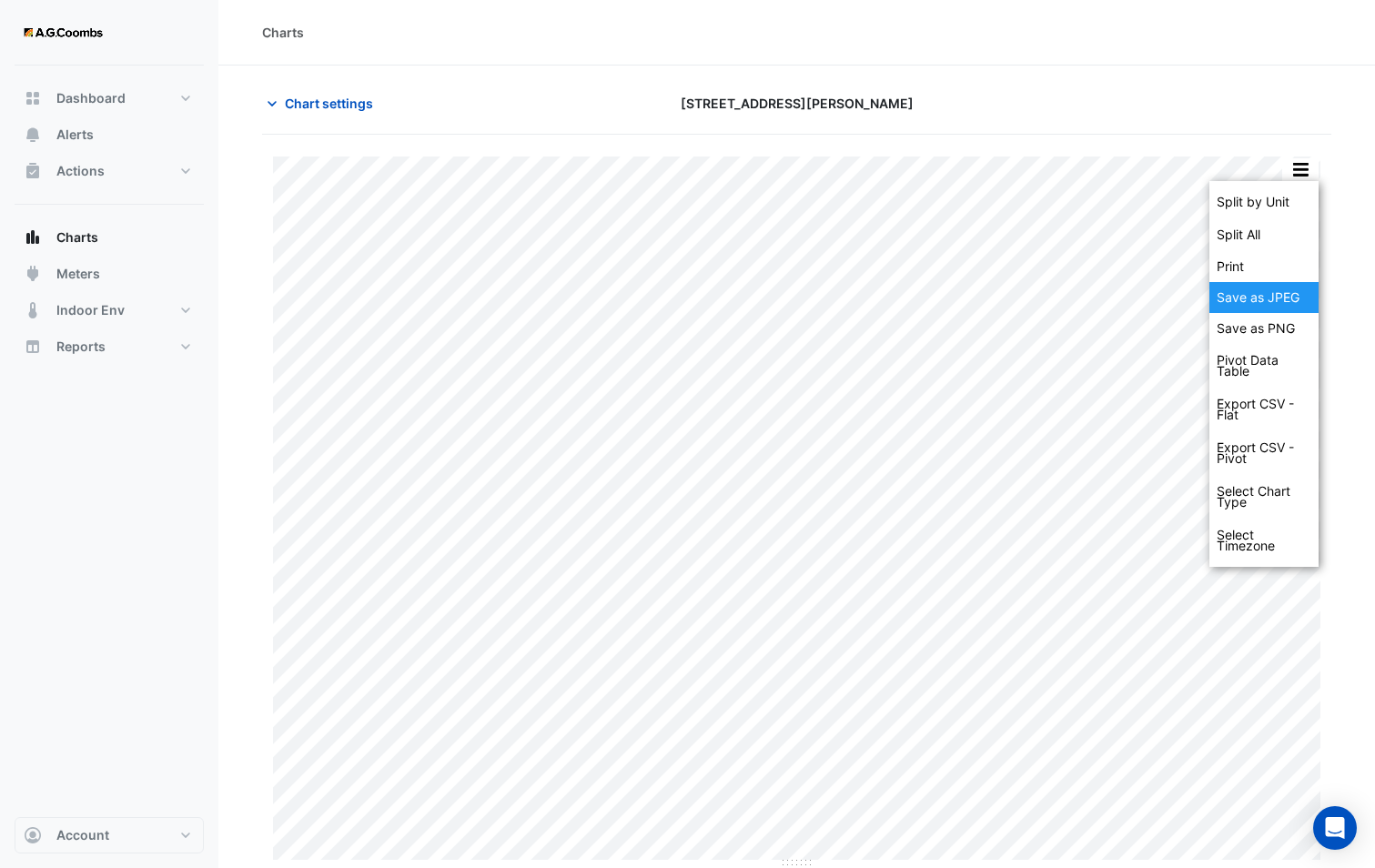
click at [1254, 300] on div "Save as JPEG" at bounding box center [1263, 297] width 109 height 31
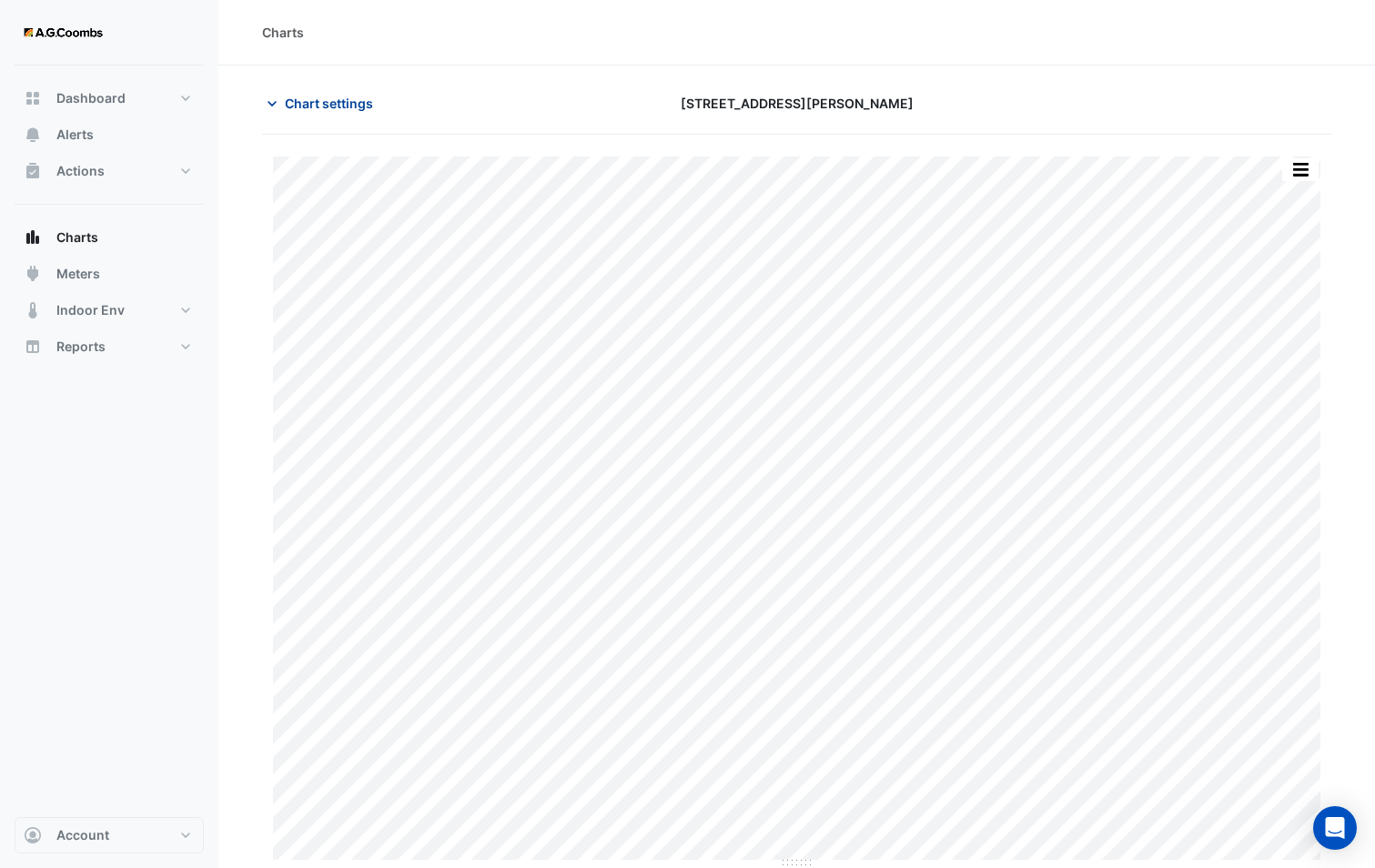
click at [295, 96] on span "Chart settings" at bounding box center [328, 103] width 88 height 19
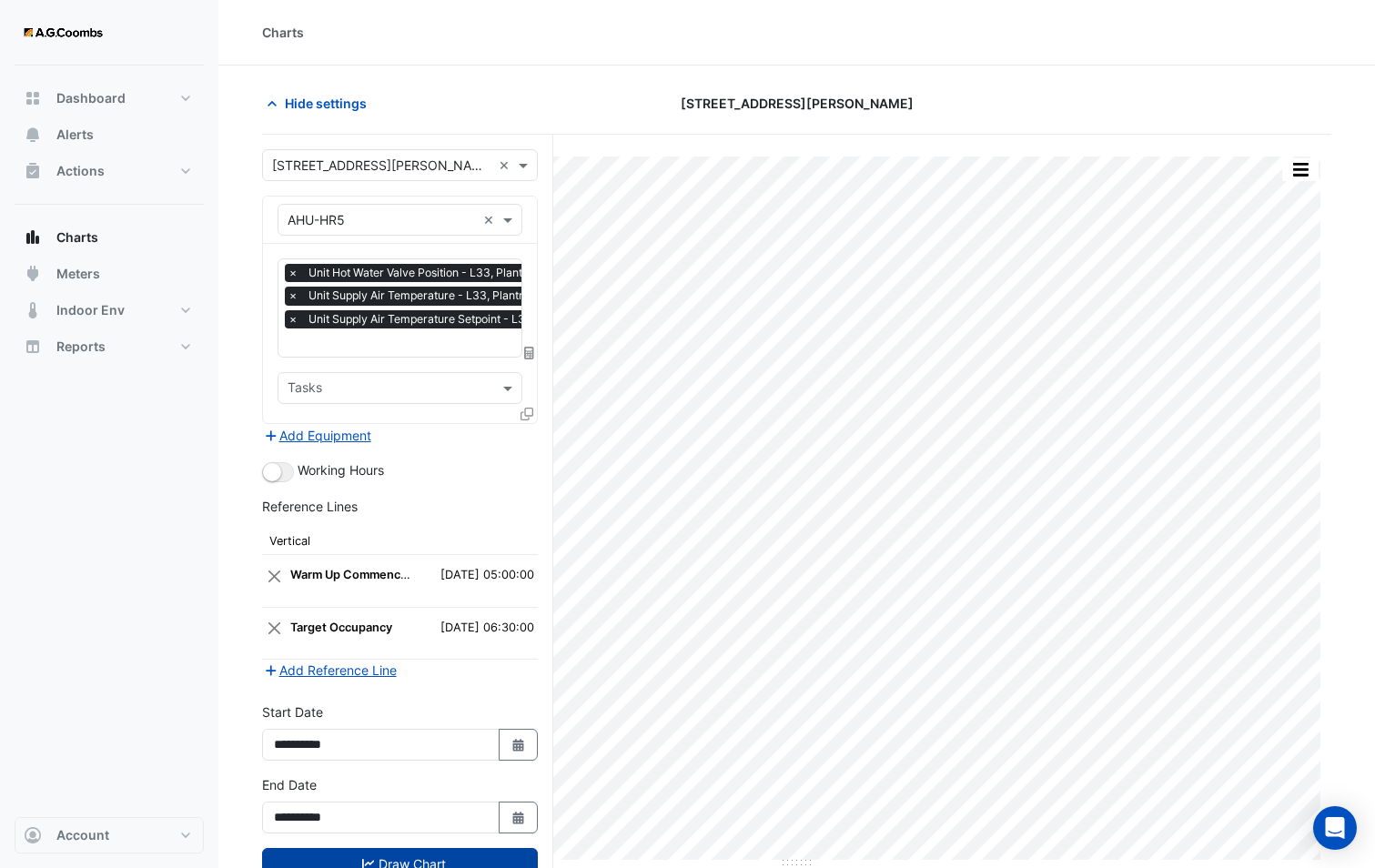
click at [530, 417] on icon at bounding box center [526, 414] width 13 height 13
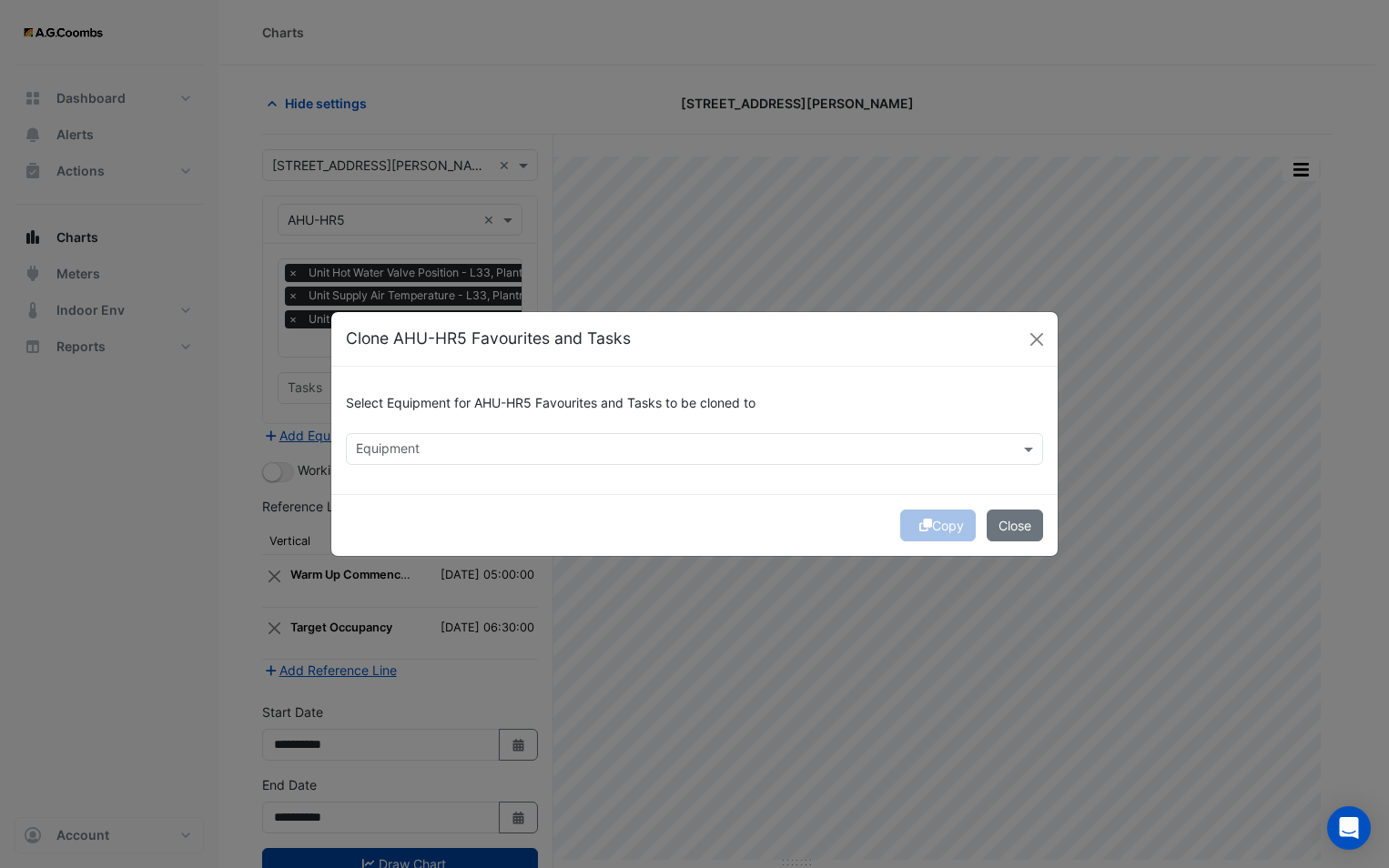
click at [542, 447] on input "text" at bounding box center [683, 451] width 656 height 19
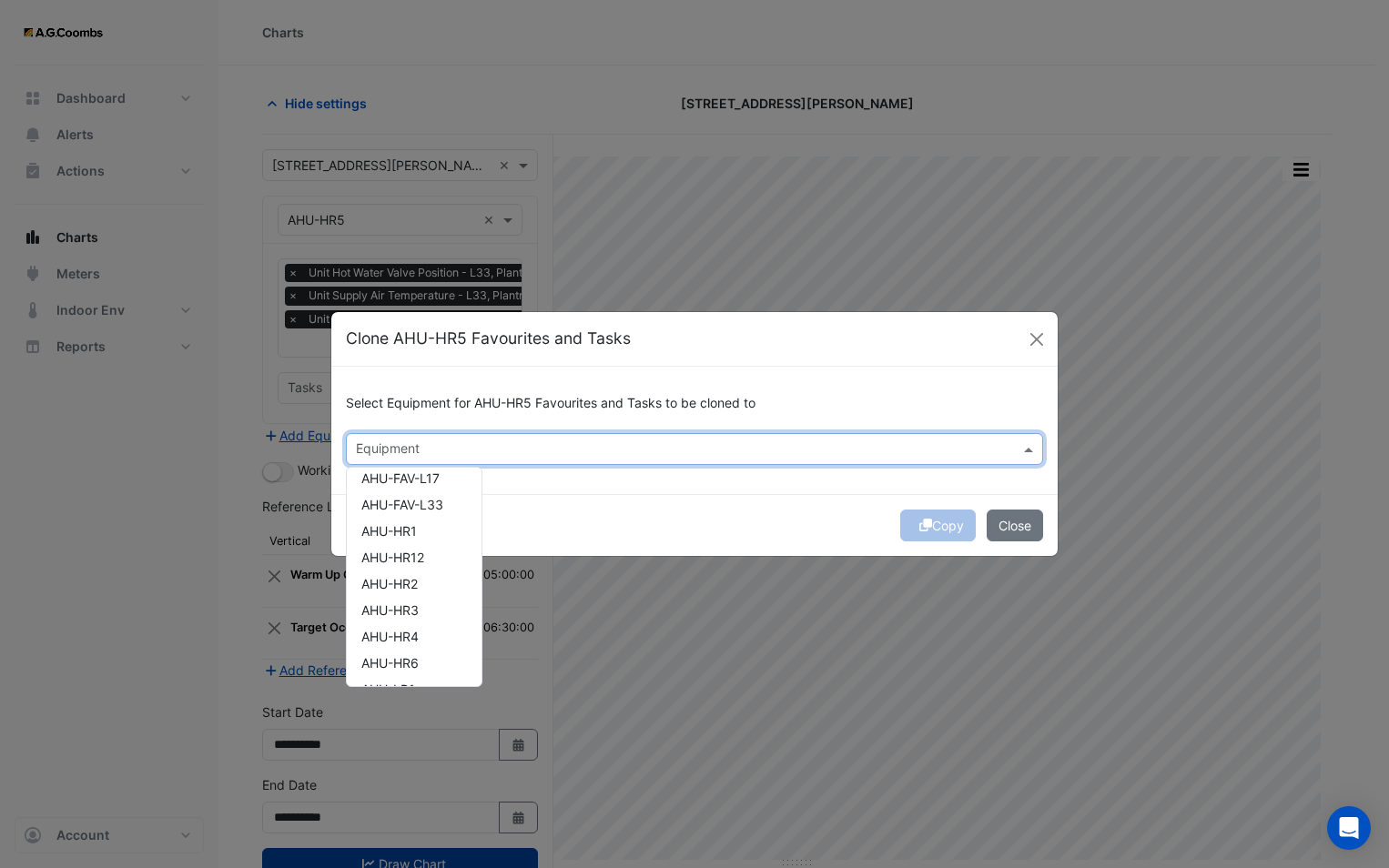
scroll to position [182, 0]
click at [409, 644] on span "AHU-HR6" at bounding box center [390, 650] width 57 height 16
click at [581, 528] on div "Copy Close" at bounding box center [694, 525] width 727 height 62
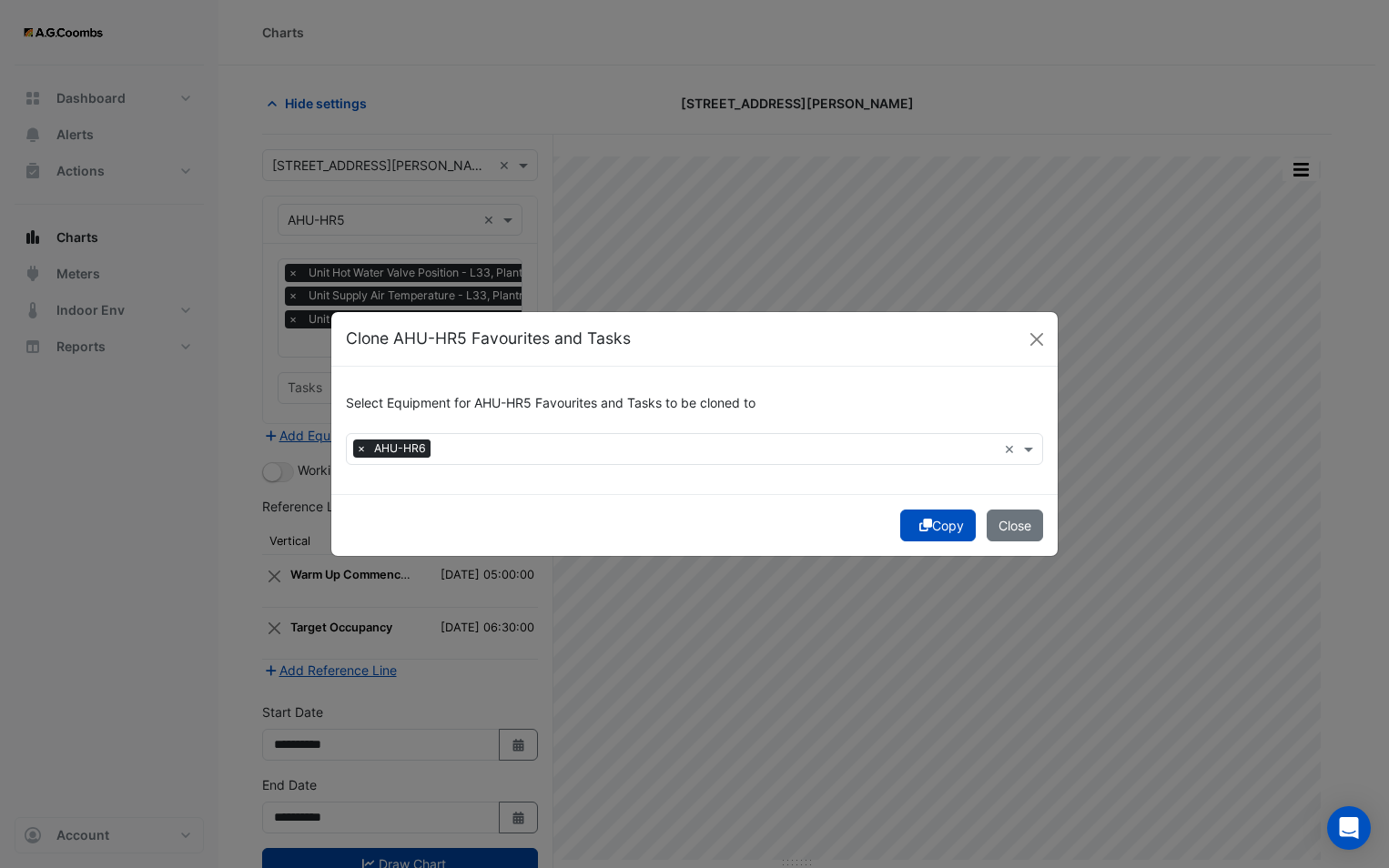
click at [912, 523] on button "Copy" at bounding box center [938, 525] width 76 height 32
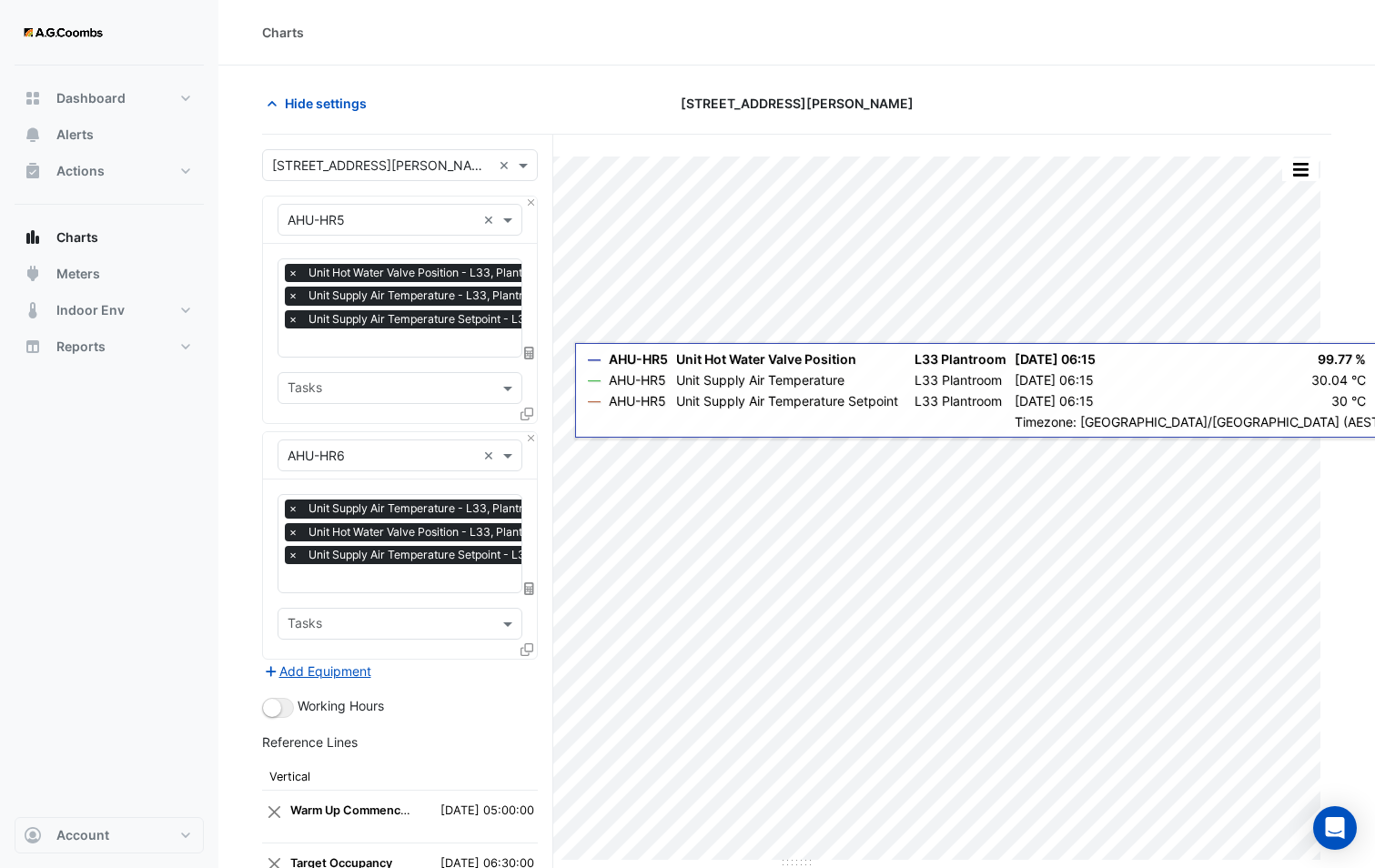
click at [537, 199] on div "Equipment × AHU-HR5 × Favourites × Unit Hot Water Valve Position - L33, Plantro…" at bounding box center [400, 309] width 276 height 228
click at [533, 201] on button "Close" at bounding box center [531, 202] width 12 height 12
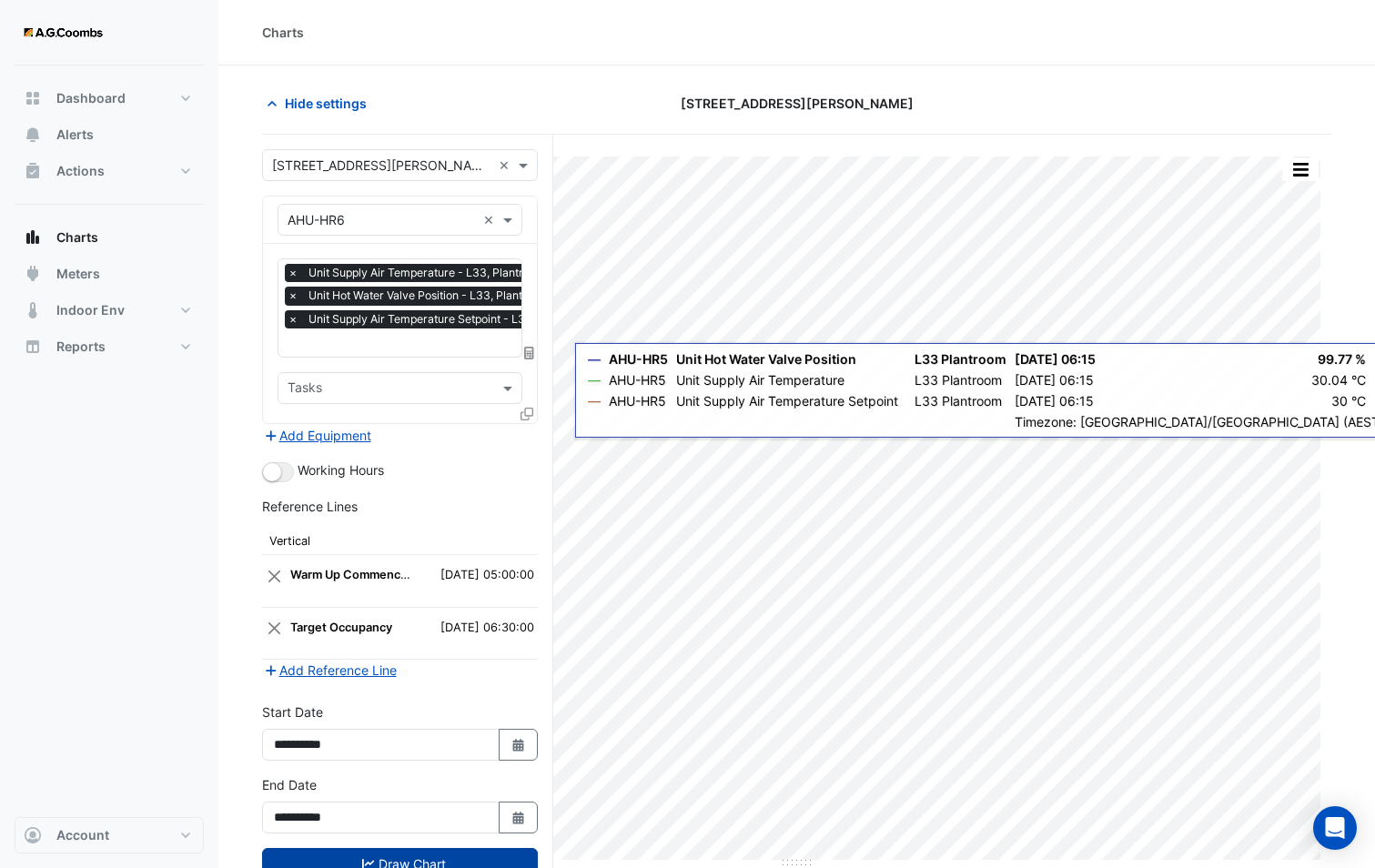
click at [389, 860] on button "Draw Chart" at bounding box center [400, 863] width 276 height 32
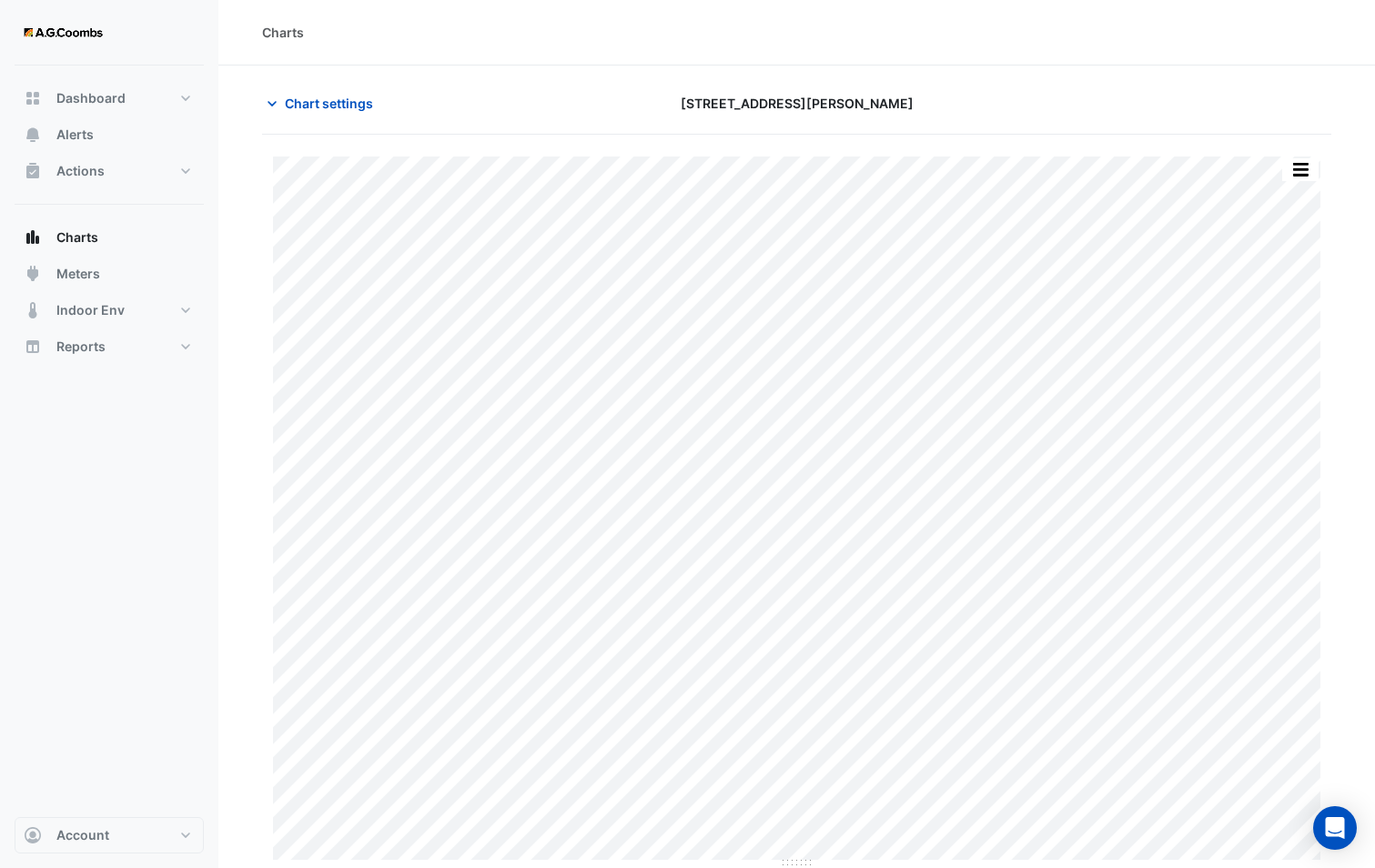
click at [1309, 155] on div "Split by Unit Split All Print Save as JPEG Save as PNG Pivot Data Table Export …" at bounding box center [796, 502] width 1069 height 734
click at [1305, 165] on button "button" at bounding box center [1299, 169] width 36 height 22
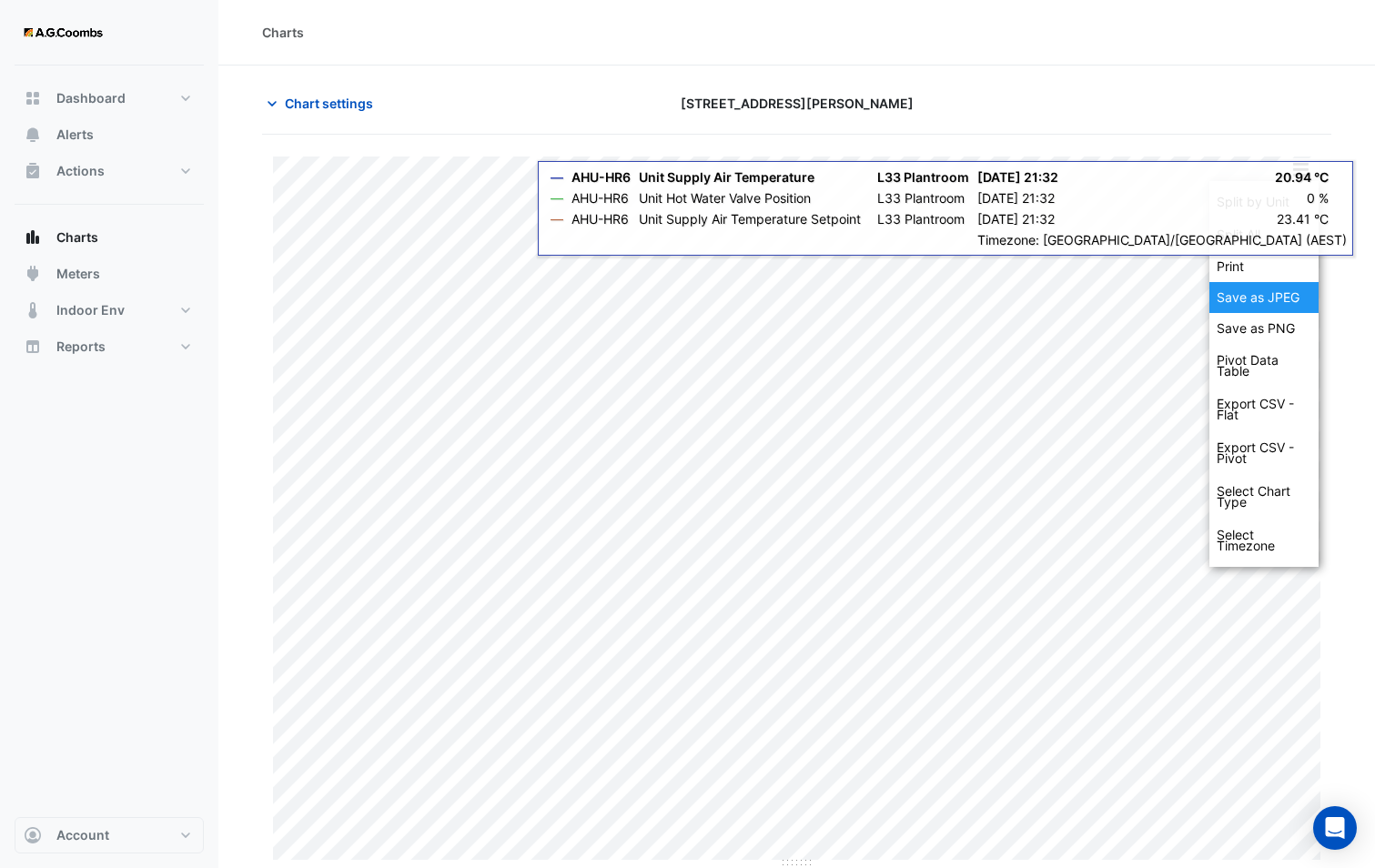
click at [1249, 296] on div "Save as JPEG" at bounding box center [1263, 297] width 109 height 31
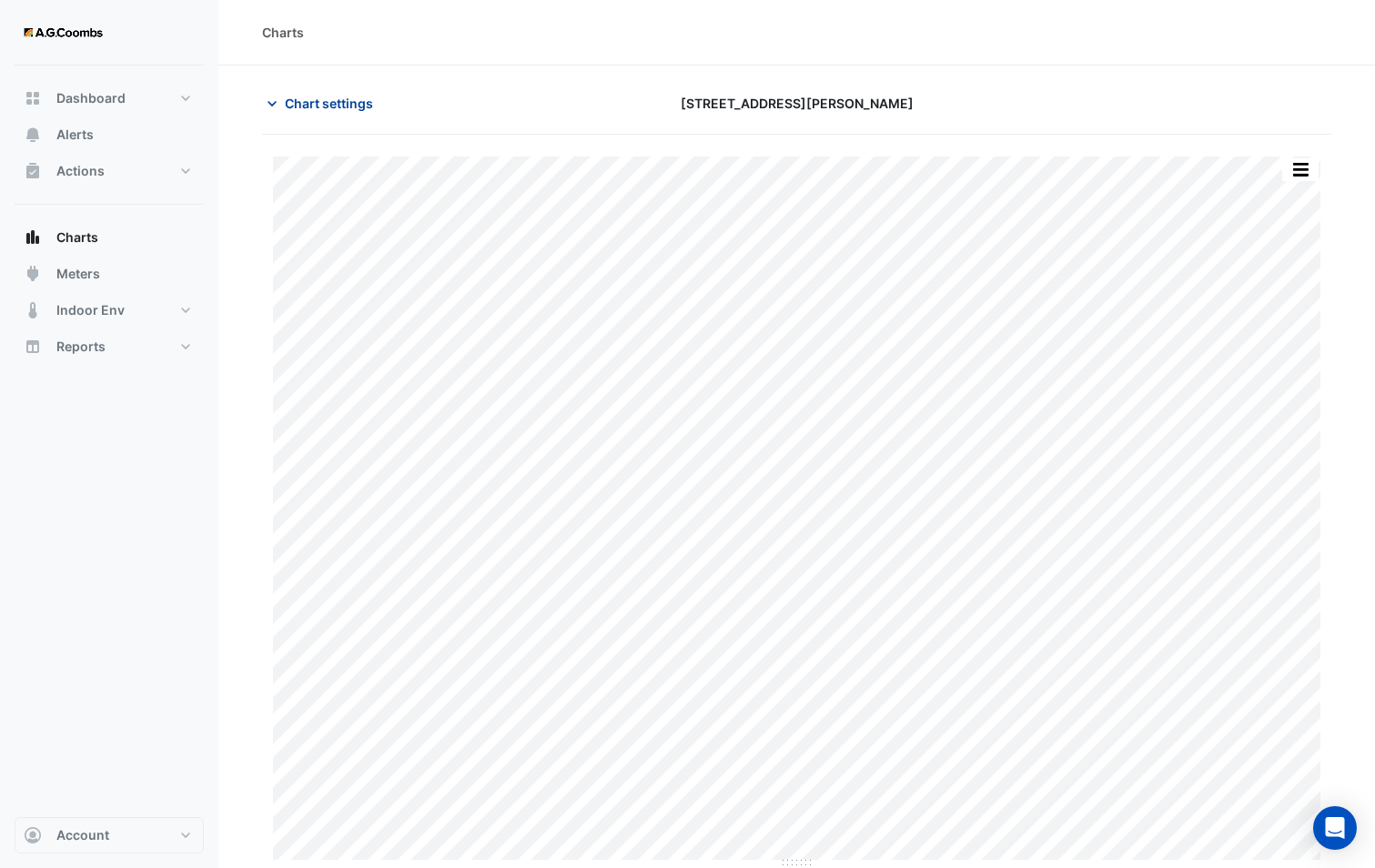
click at [309, 99] on span "Chart settings" at bounding box center [328, 103] width 88 height 19
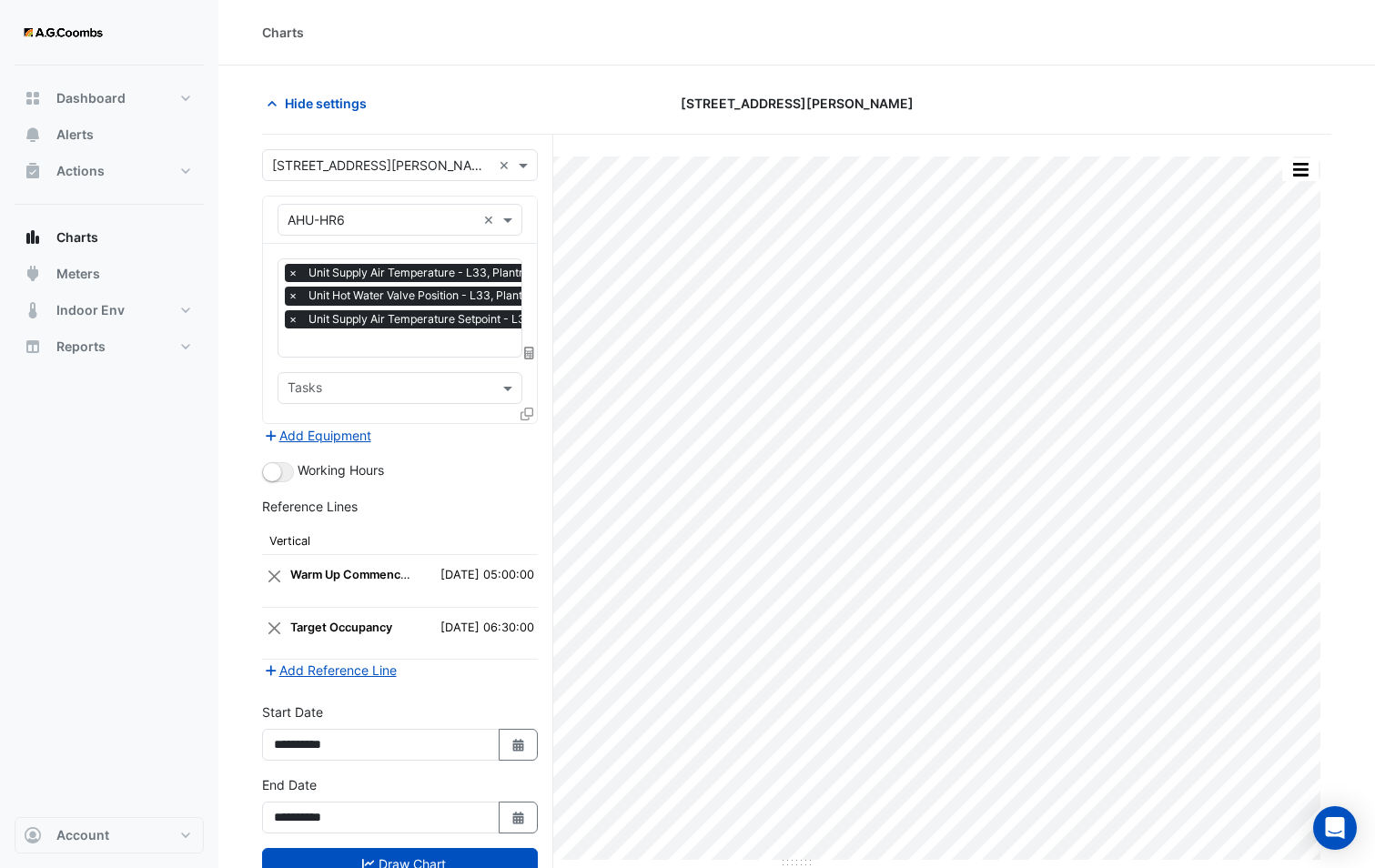
click at [529, 409] on icon at bounding box center [526, 414] width 13 height 13
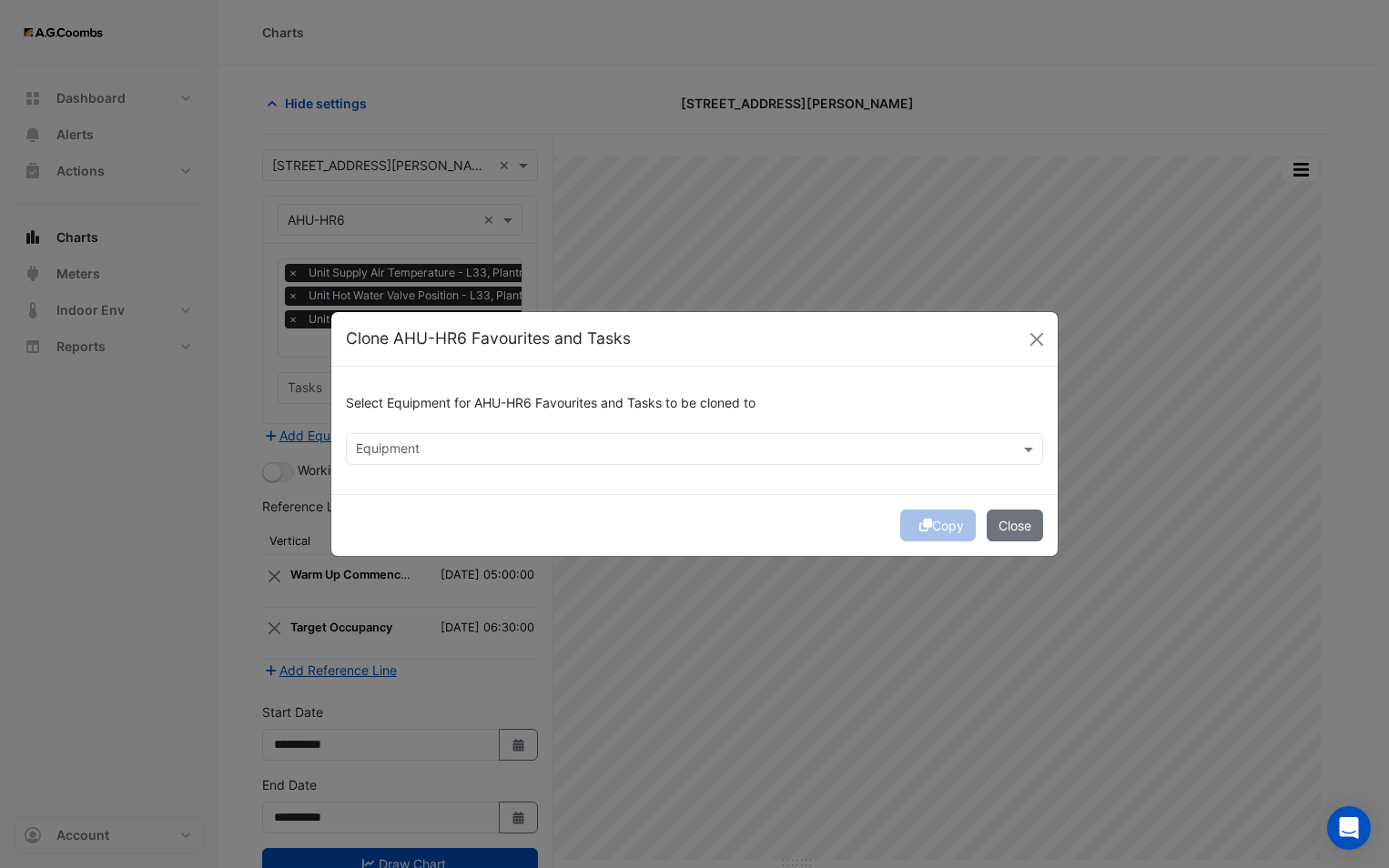
click at [598, 446] on input "text" at bounding box center [683, 451] width 656 height 19
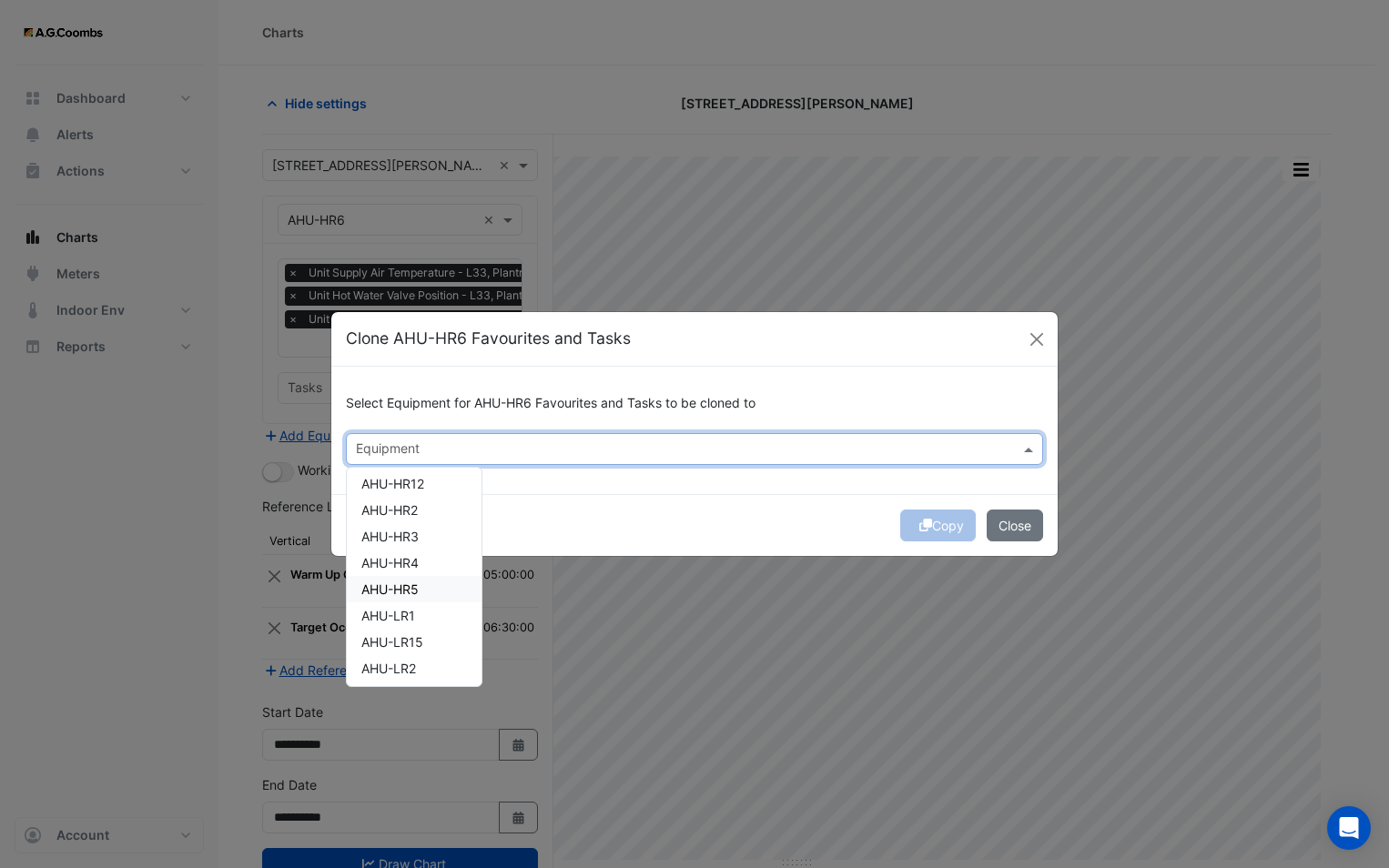
scroll to position [273, 0]
click at [408, 575] on div "AHU-LR1" at bounding box center [414, 584] width 135 height 26
click at [620, 500] on div "Copy Close" at bounding box center [694, 525] width 727 height 62
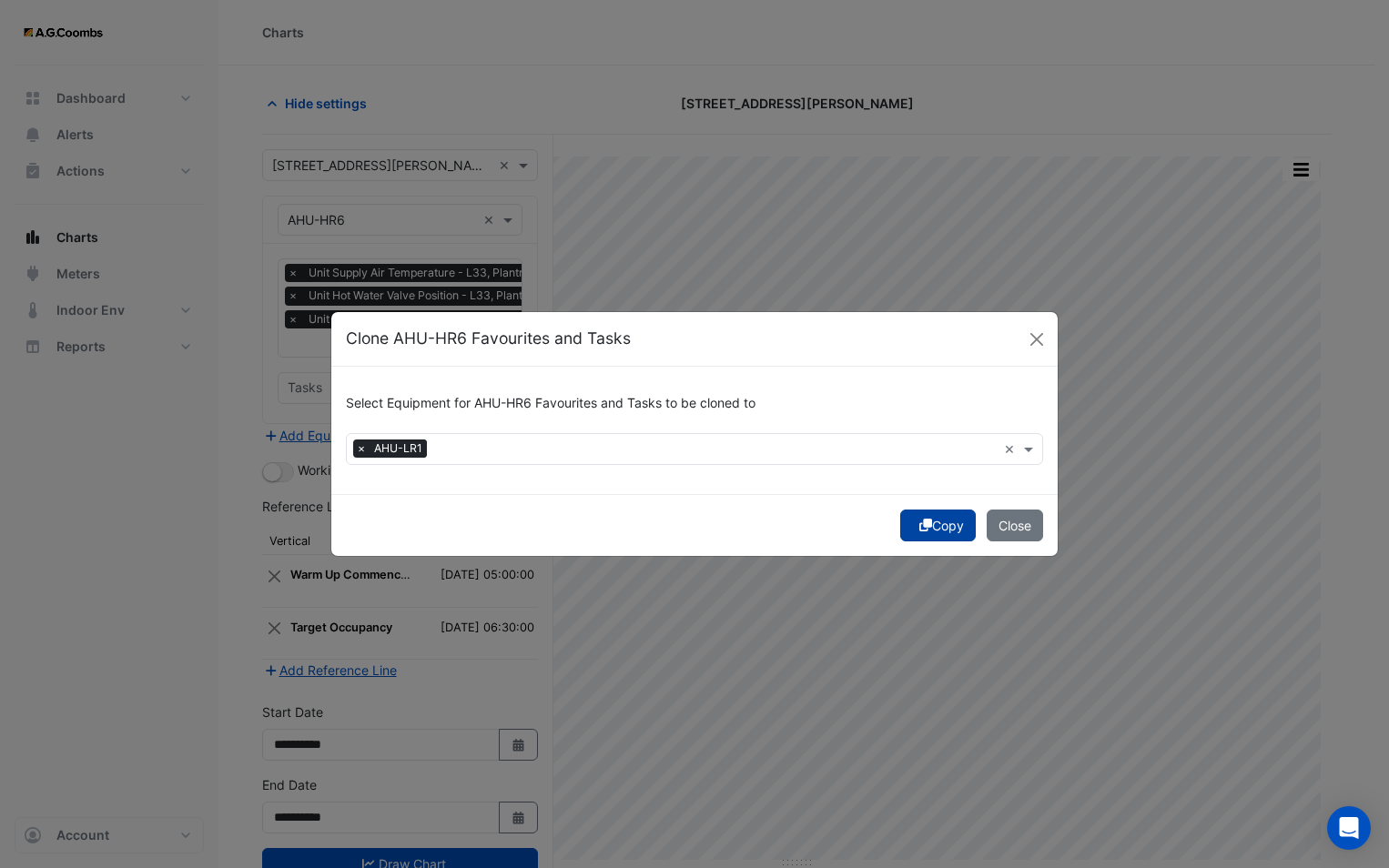
click at [914, 527] on button "Copy" at bounding box center [938, 525] width 76 height 32
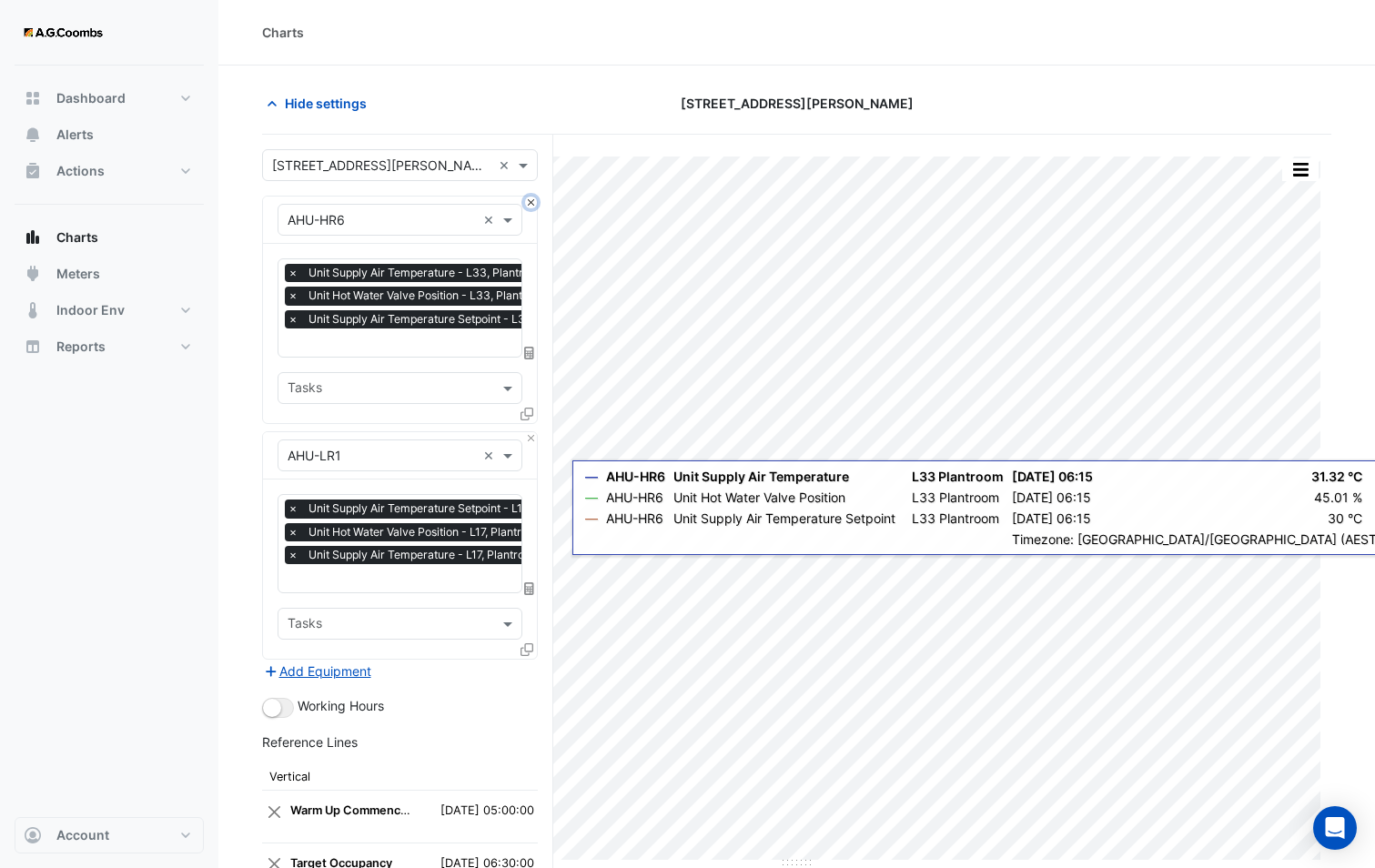
click at [534, 207] on button "Close" at bounding box center [531, 202] width 12 height 12
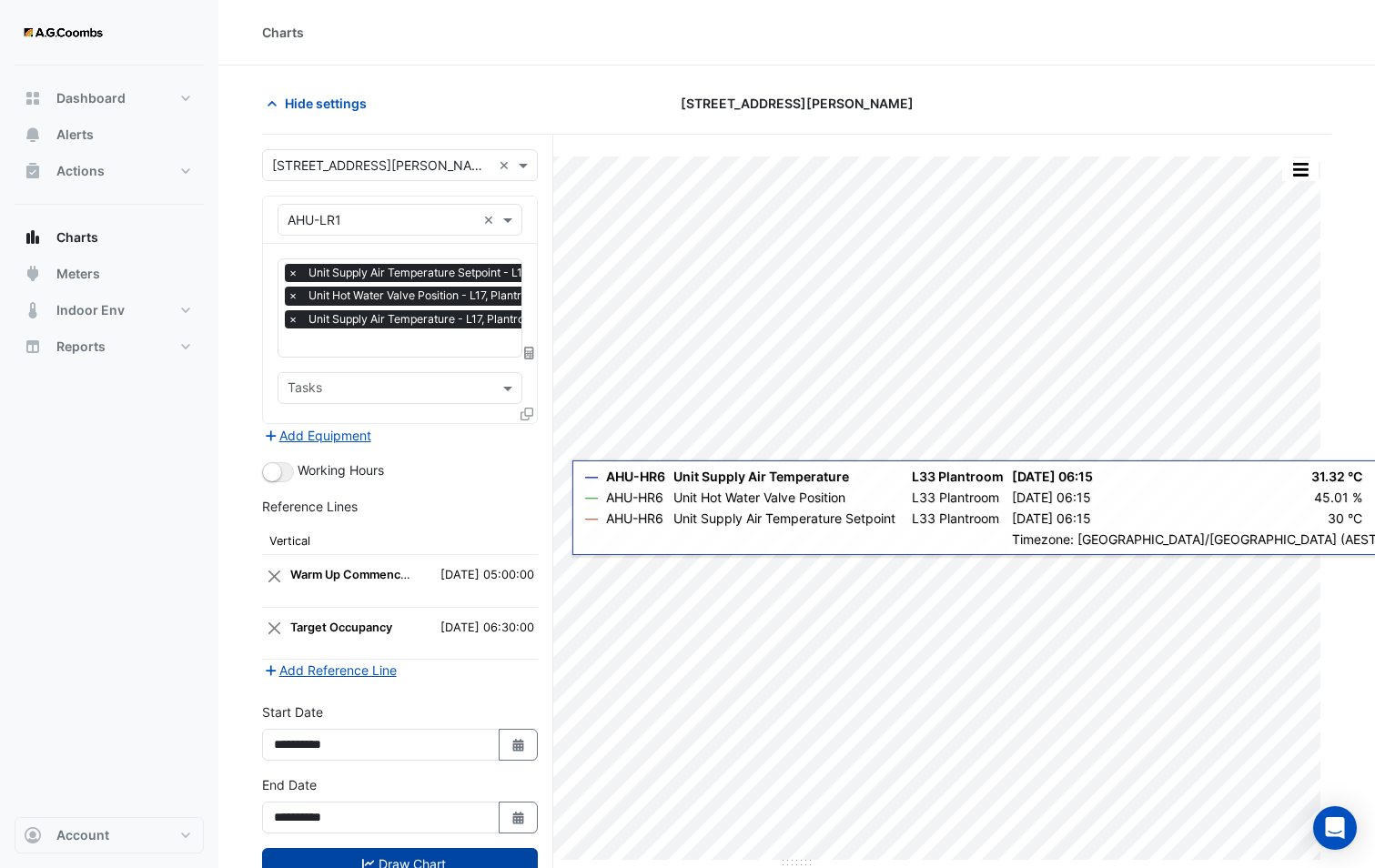
click at [449, 867] on button "Draw Chart" at bounding box center [400, 863] width 276 height 32
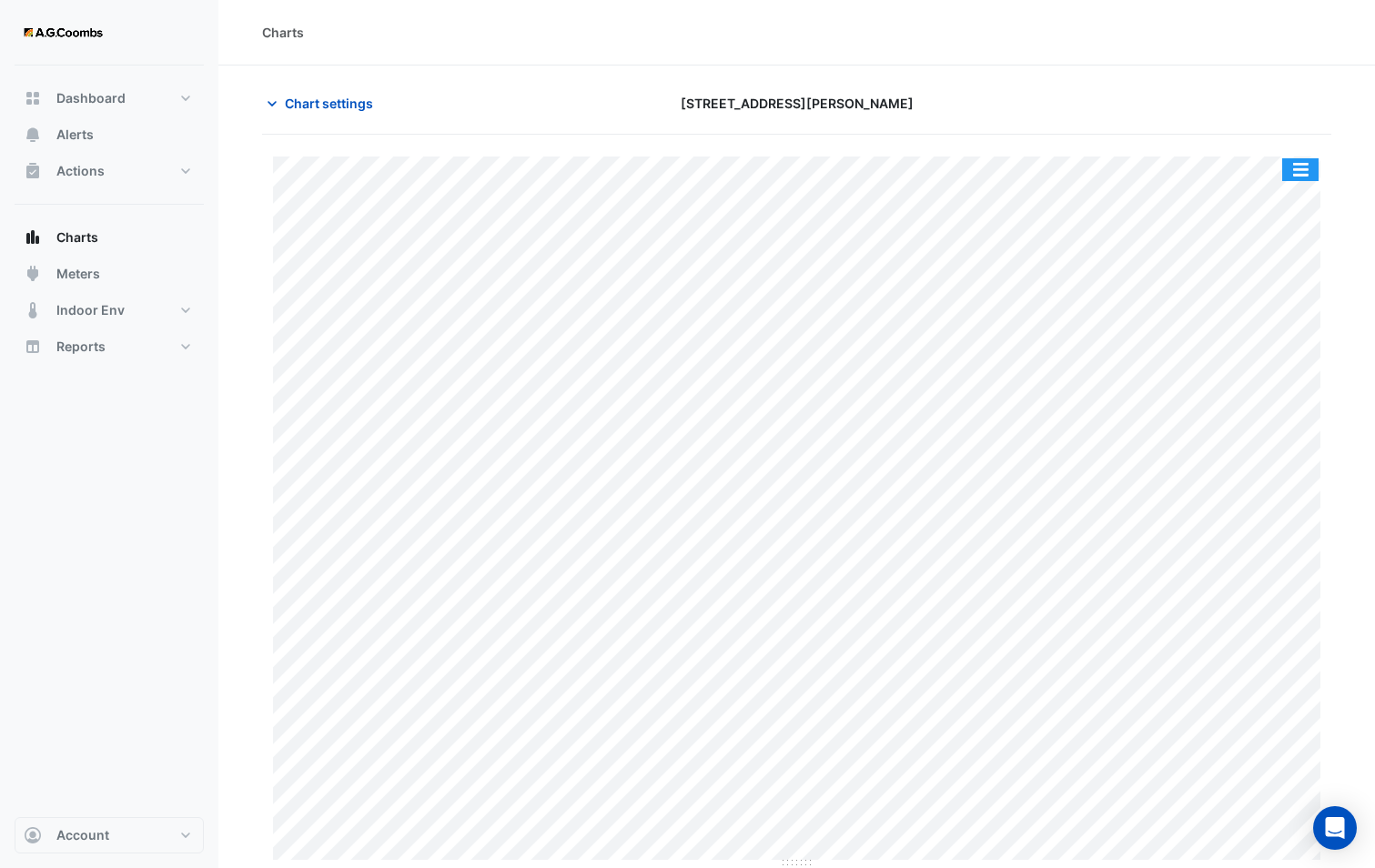
click at [1293, 159] on button "button" at bounding box center [1299, 169] width 36 height 22
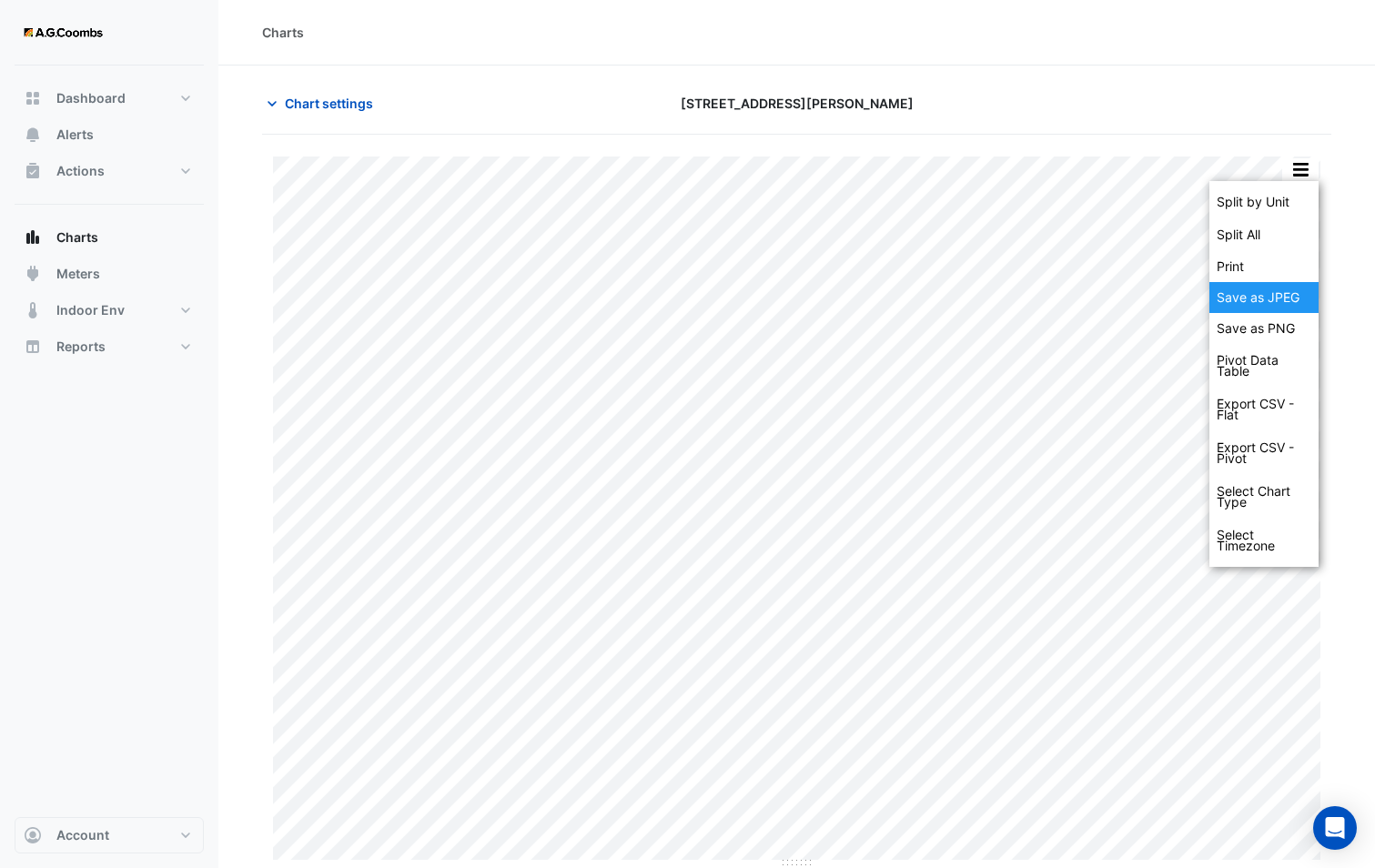
click at [1275, 283] on div "Save as JPEG" at bounding box center [1263, 297] width 109 height 31
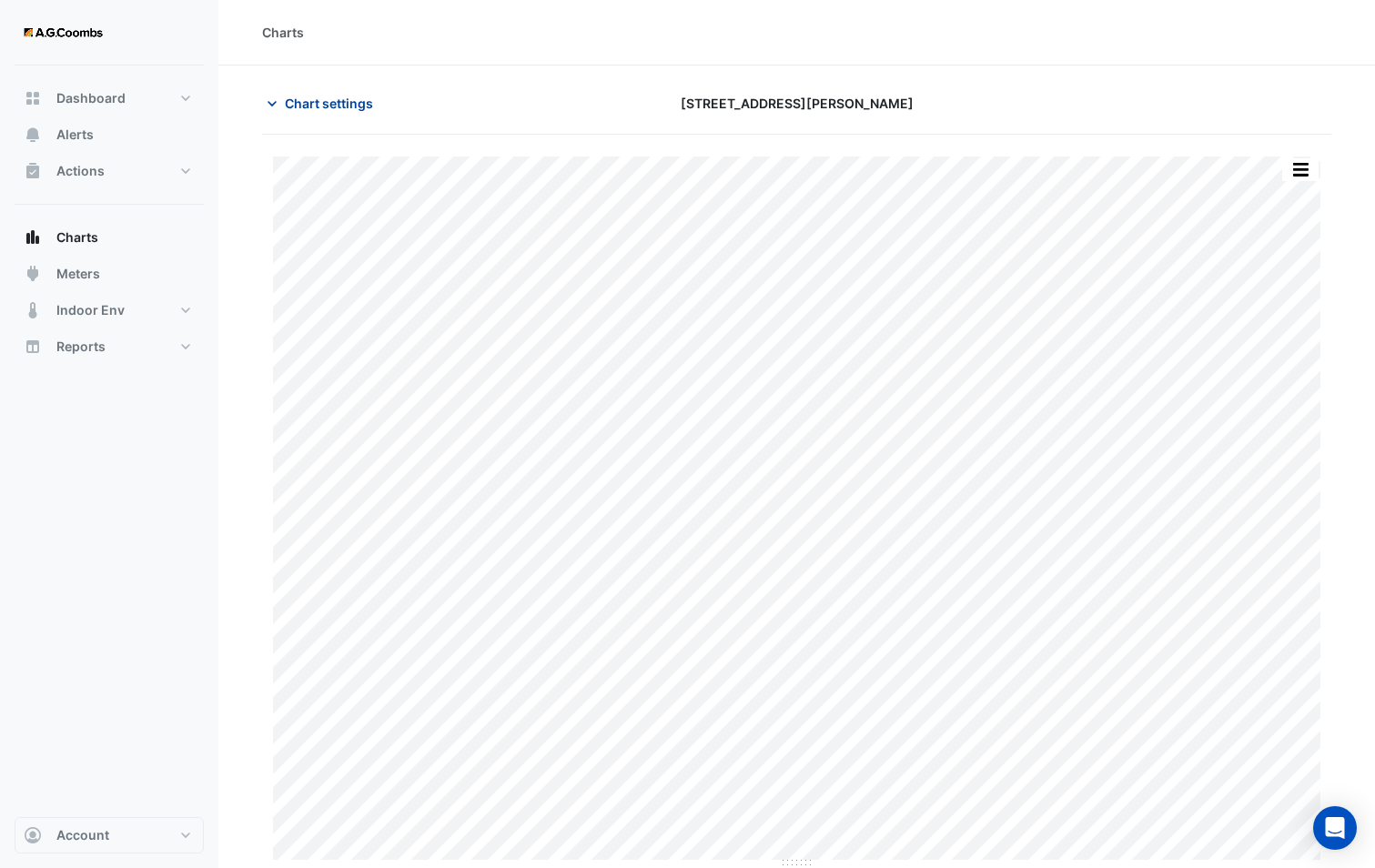
click at [368, 100] on span "Chart settings" at bounding box center [328, 103] width 88 height 19
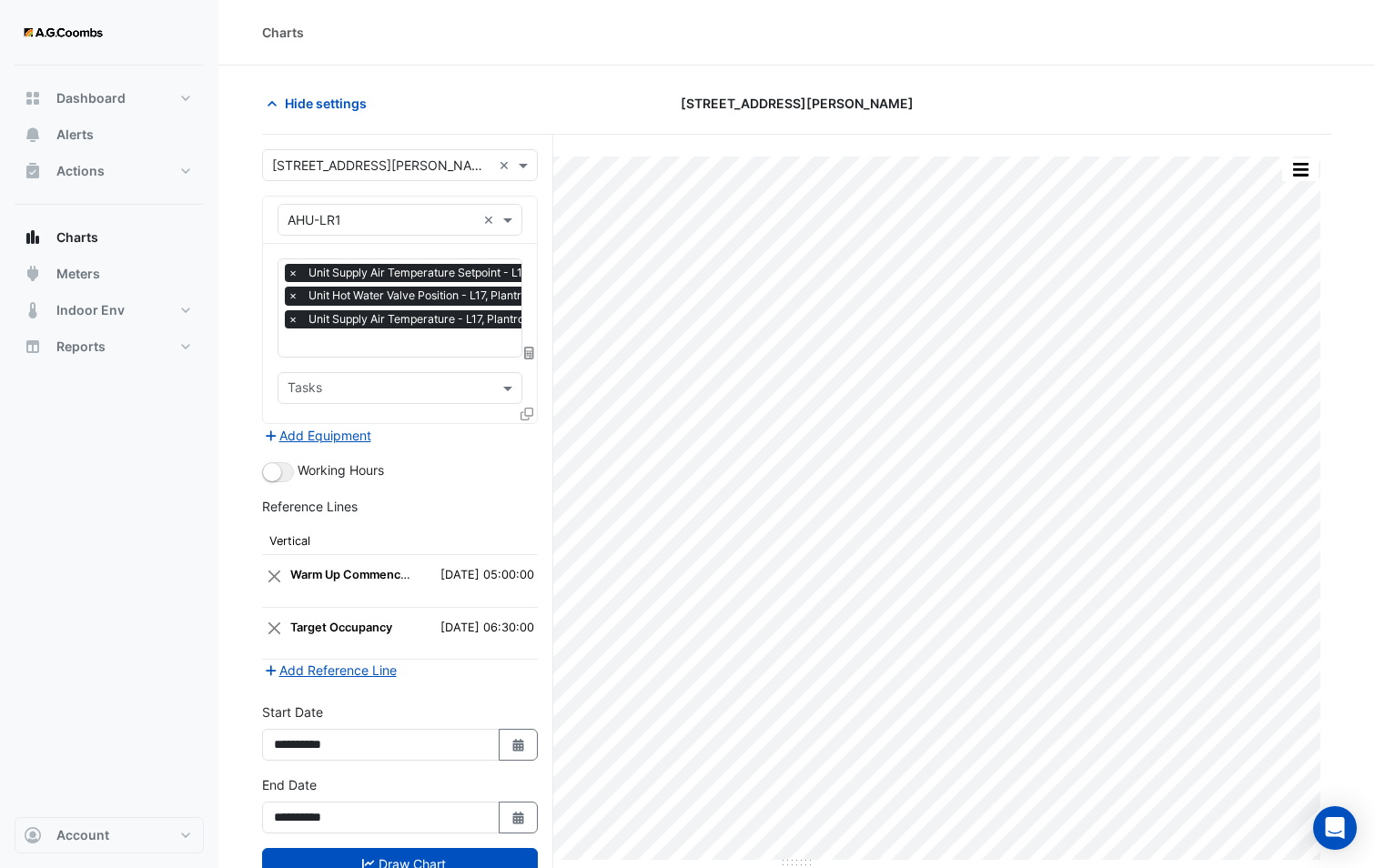
click at [530, 408] on icon at bounding box center [526, 414] width 13 height 13
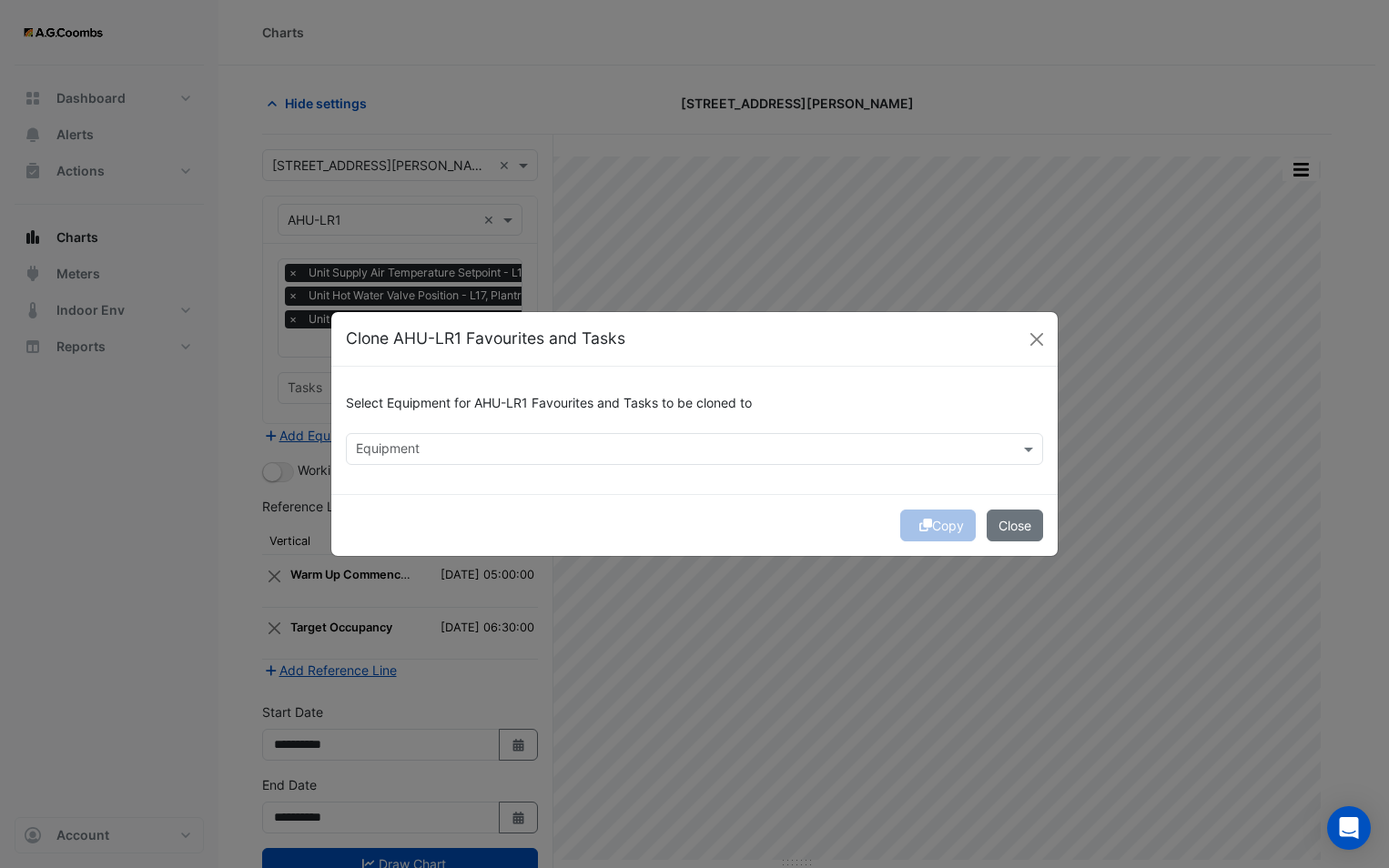
click at [491, 451] on input "text" at bounding box center [683, 451] width 656 height 19
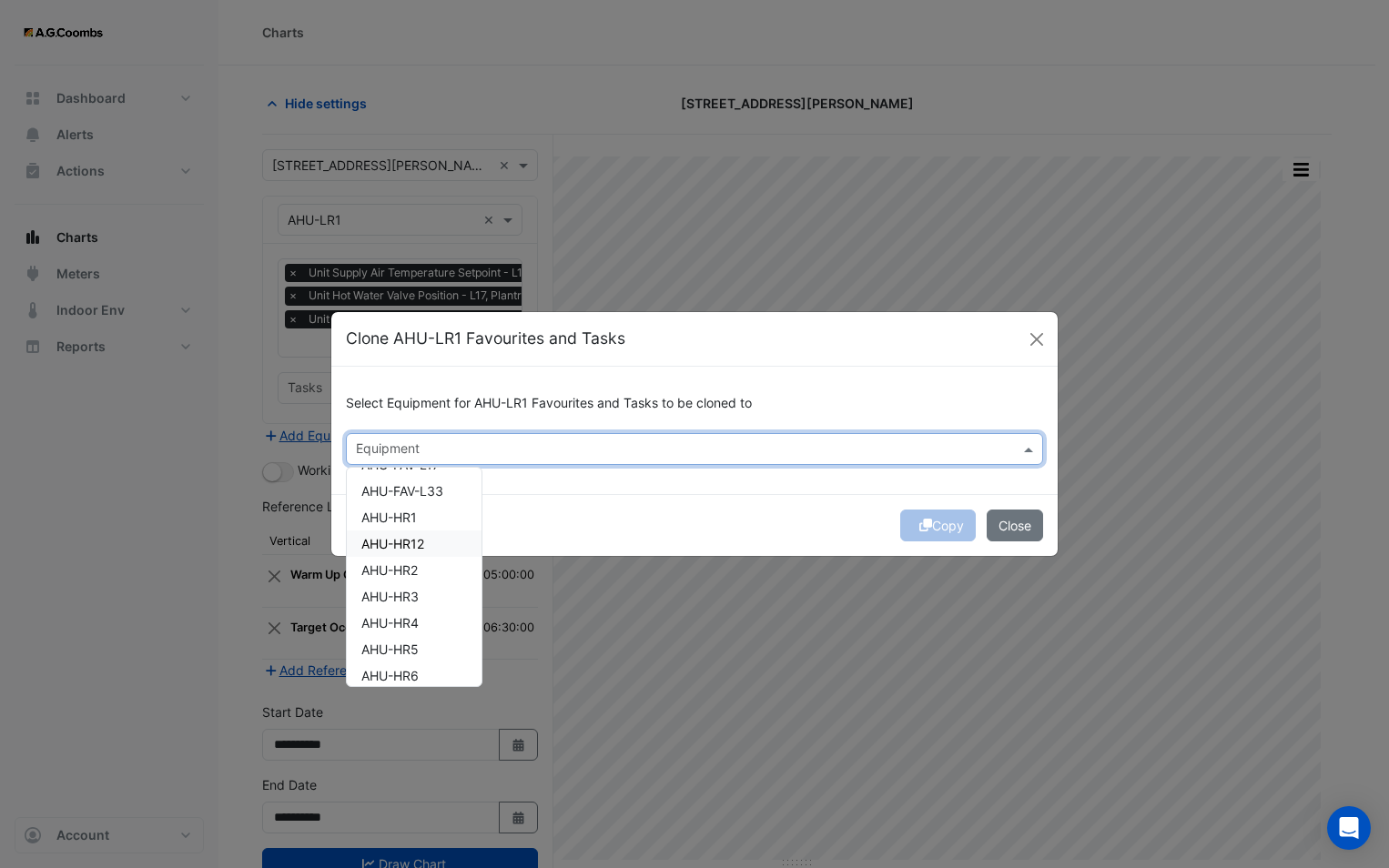
scroll to position [273, 0]
click at [421, 630] on div "AHU-LR2" at bounding box center [414, 637] width 135 height 26
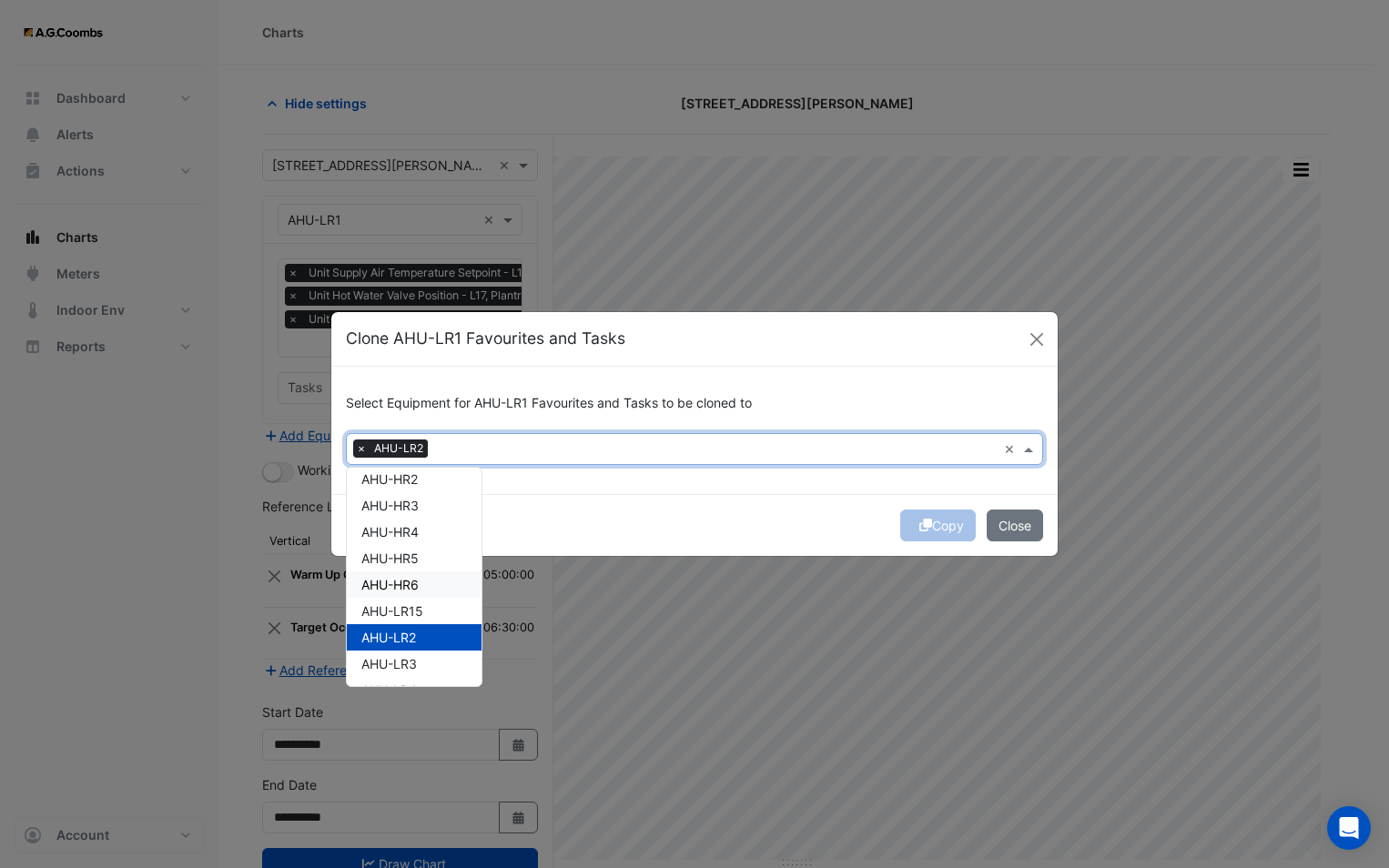
click at [545, 526] on div "Copy Close" at bounding box center [694, 525] width 727 height 62
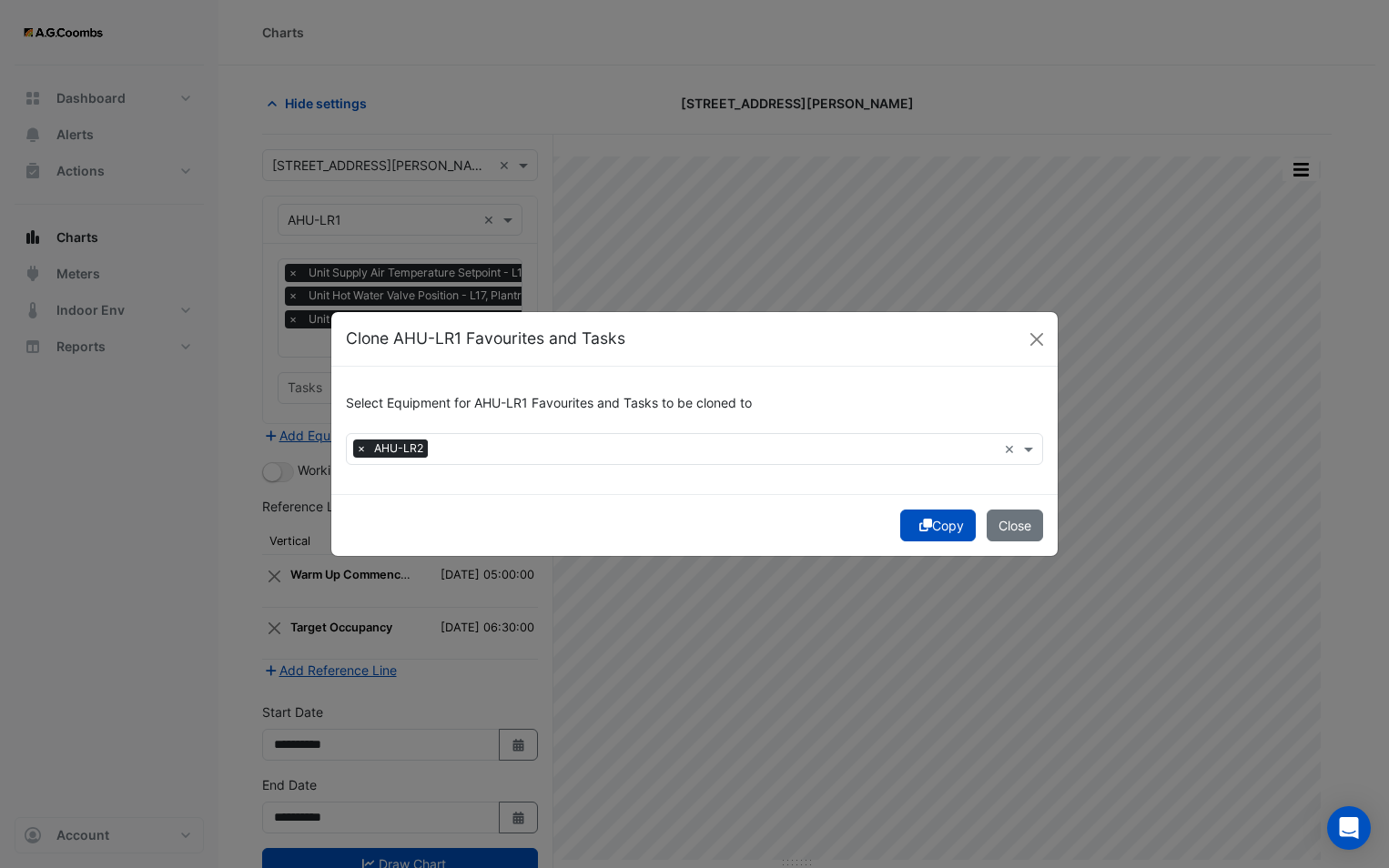
click at [924, 529] on icon "submit" at bounding box center [925, 524] width 13 height 13
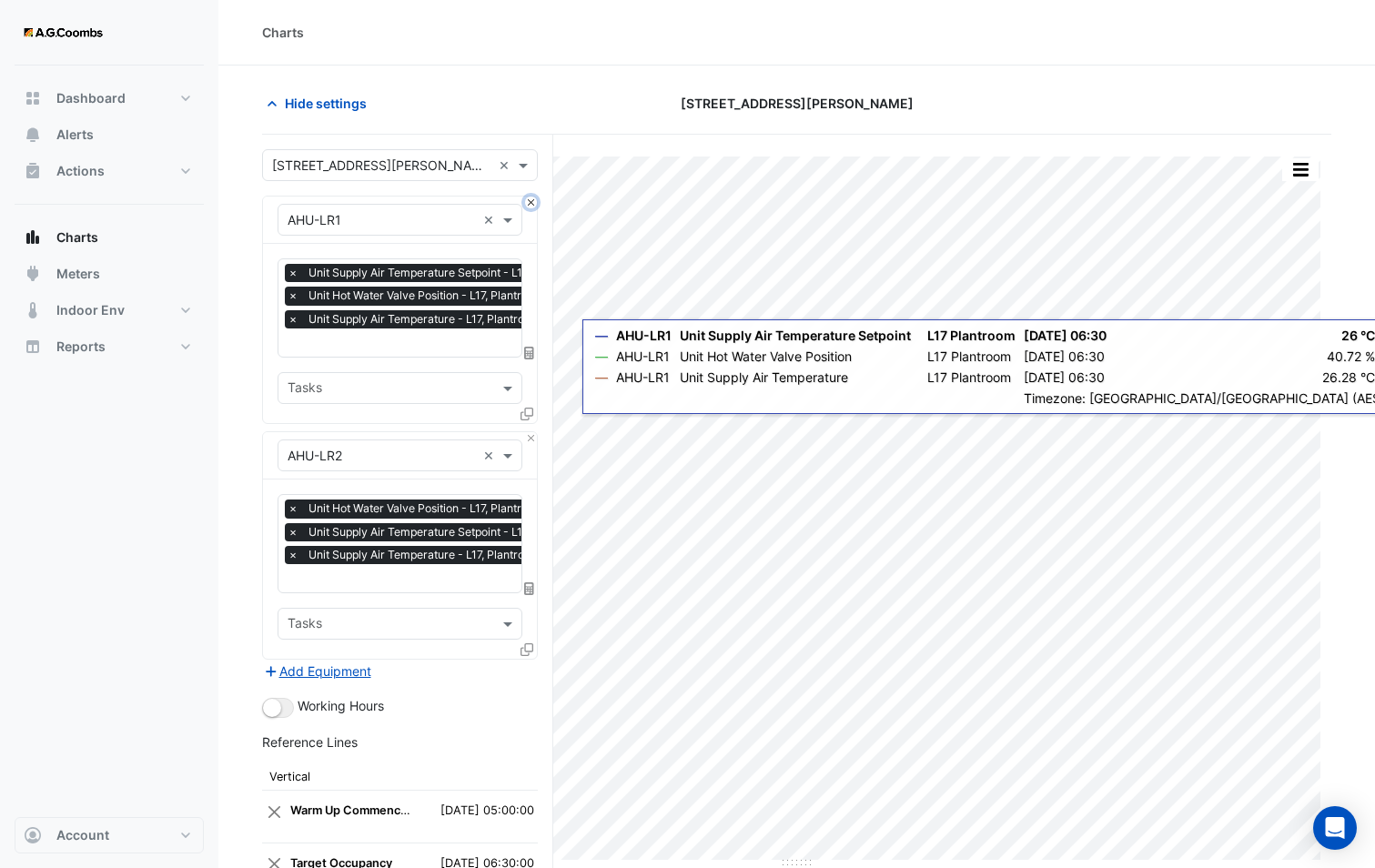
click at [533, 201] on button "Close" at bounding box center [531, 202] width 12 height 12
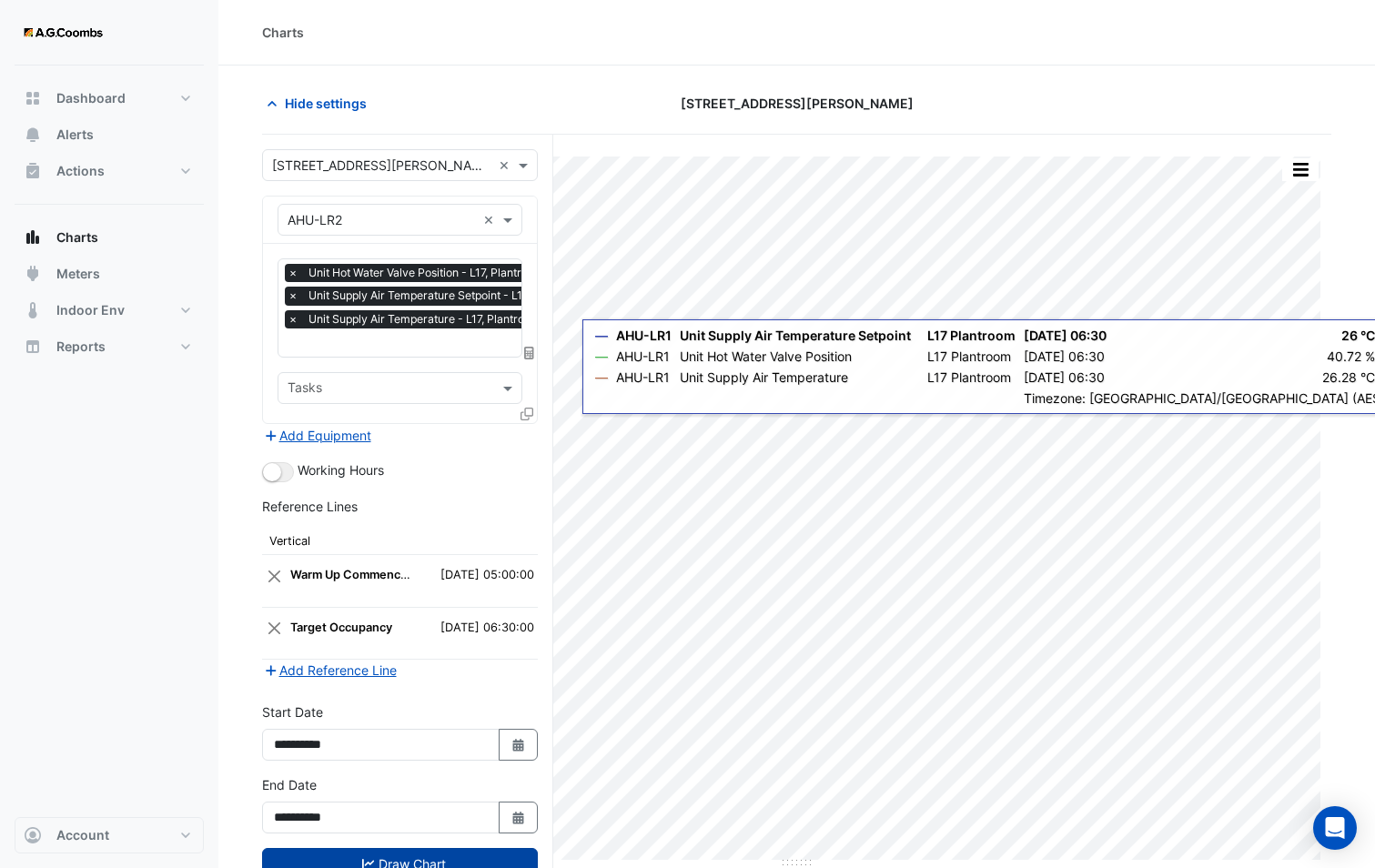
click at [477, 857] on button "Draw Chart" at bounding box center [400, 863] width 276 height 32
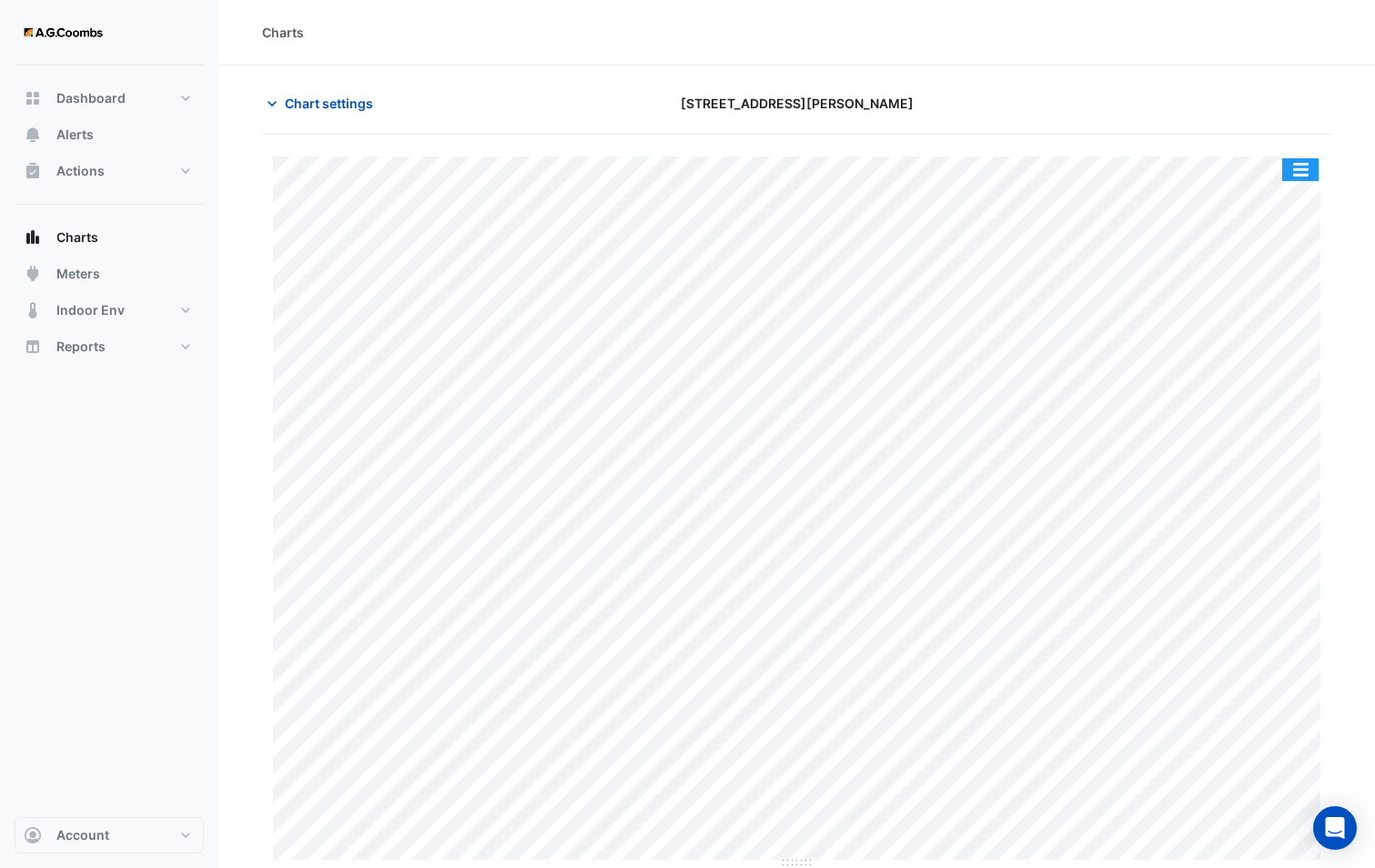
click at [1309, 167] on button "button" at bounding box center [1299, 169] width 36 height 22
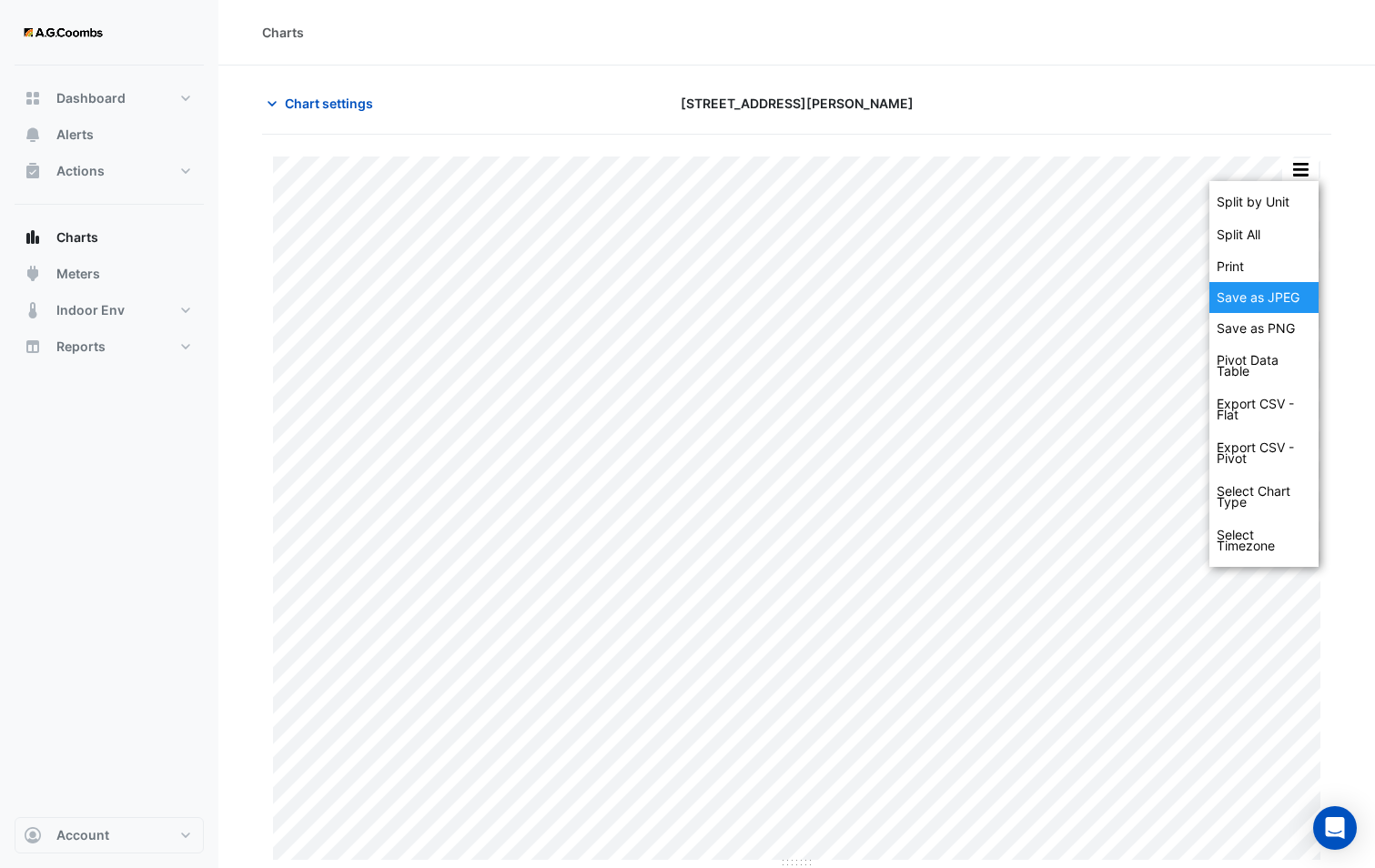
click at [1296, 292] on div "Save as JPEG" at bounding box center [1263, 297] width 109 height 31
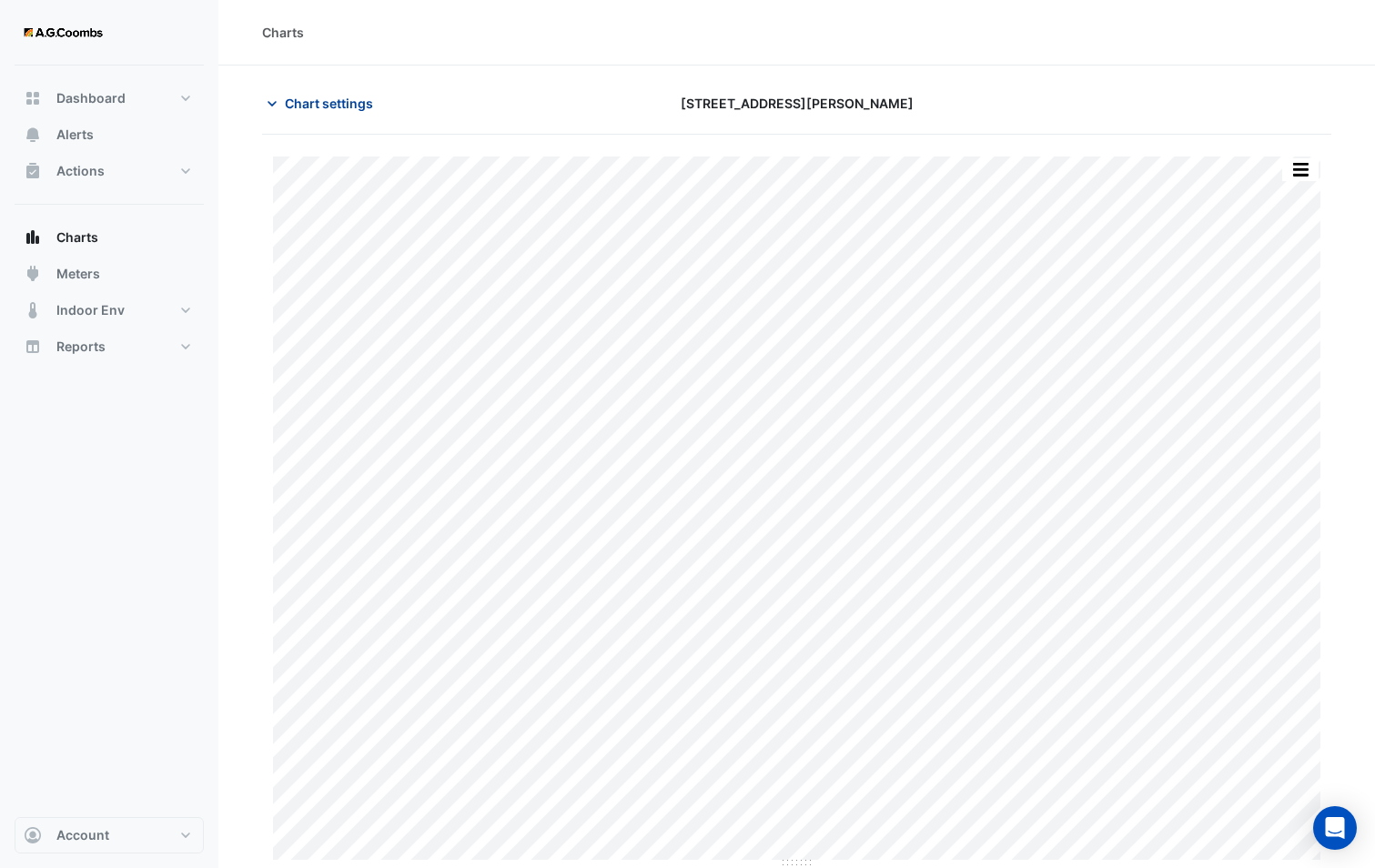
click at [364, 101] on span "Chart settings" at bounding box center [328, 103] width 88 height 19
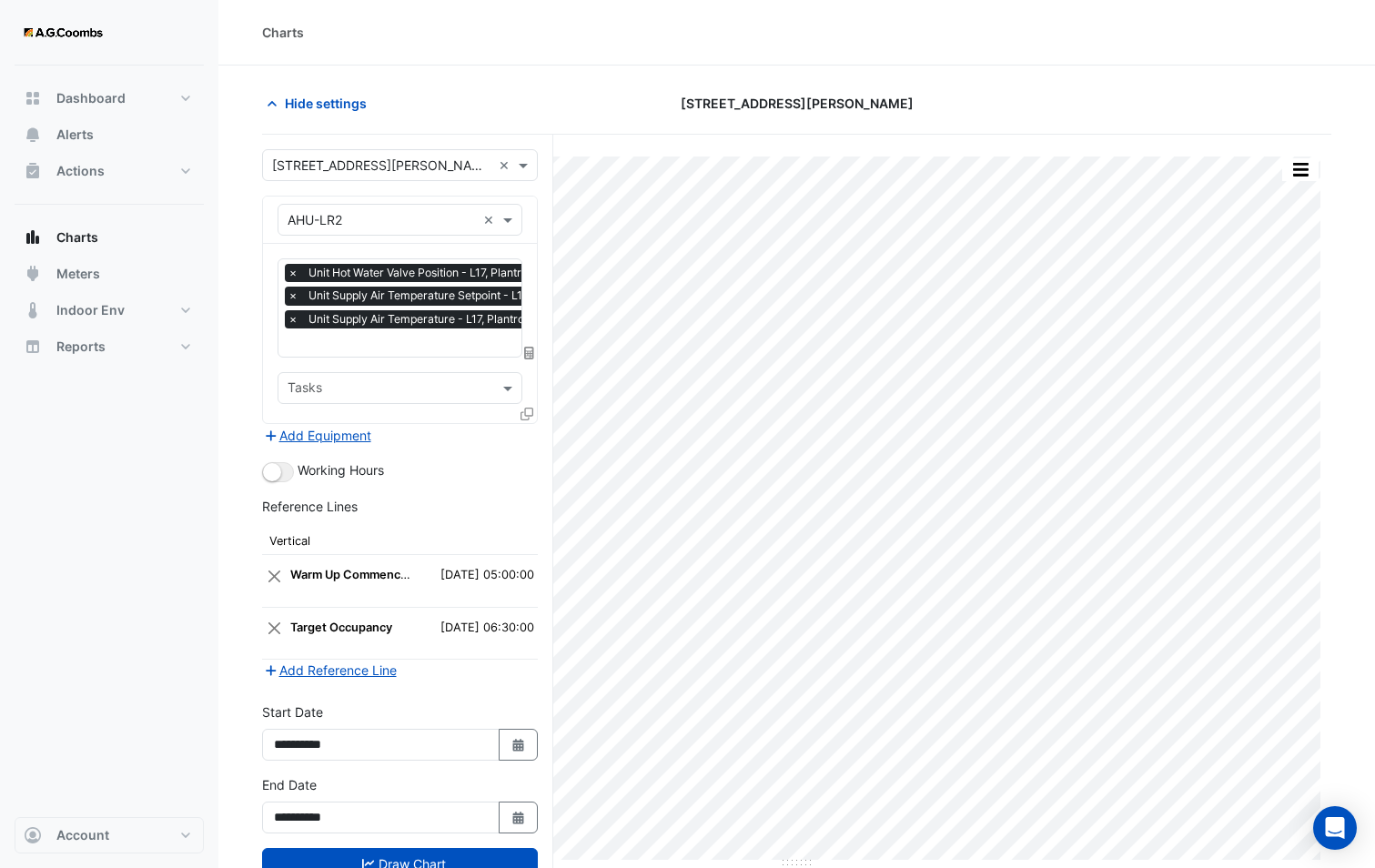
click at [526, 409] on icon at bounding box center [526, 414] width 13 height 13
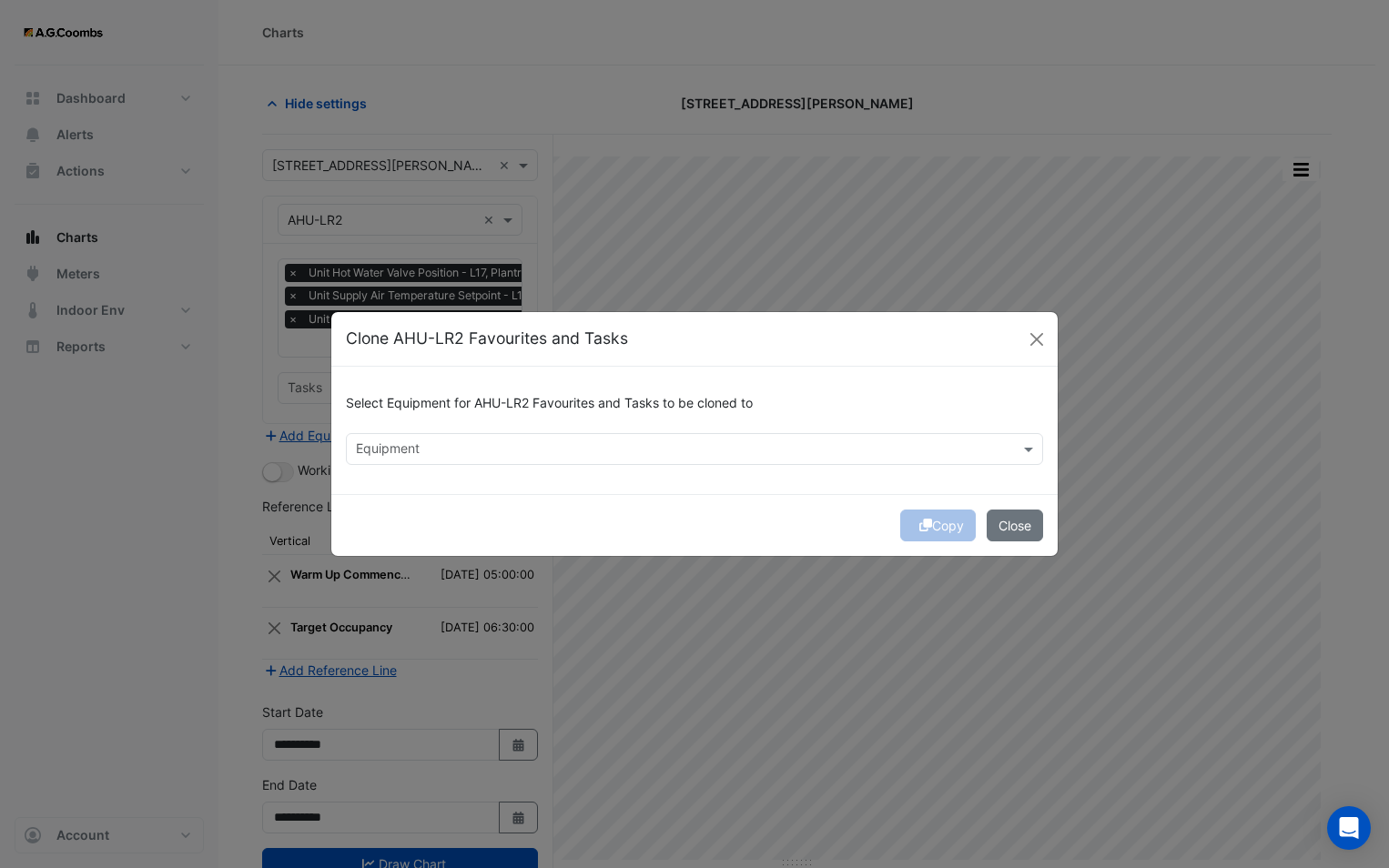
click at [498, 436] on div "Equipment" at bounding box center [679, 449] width 665 height 28
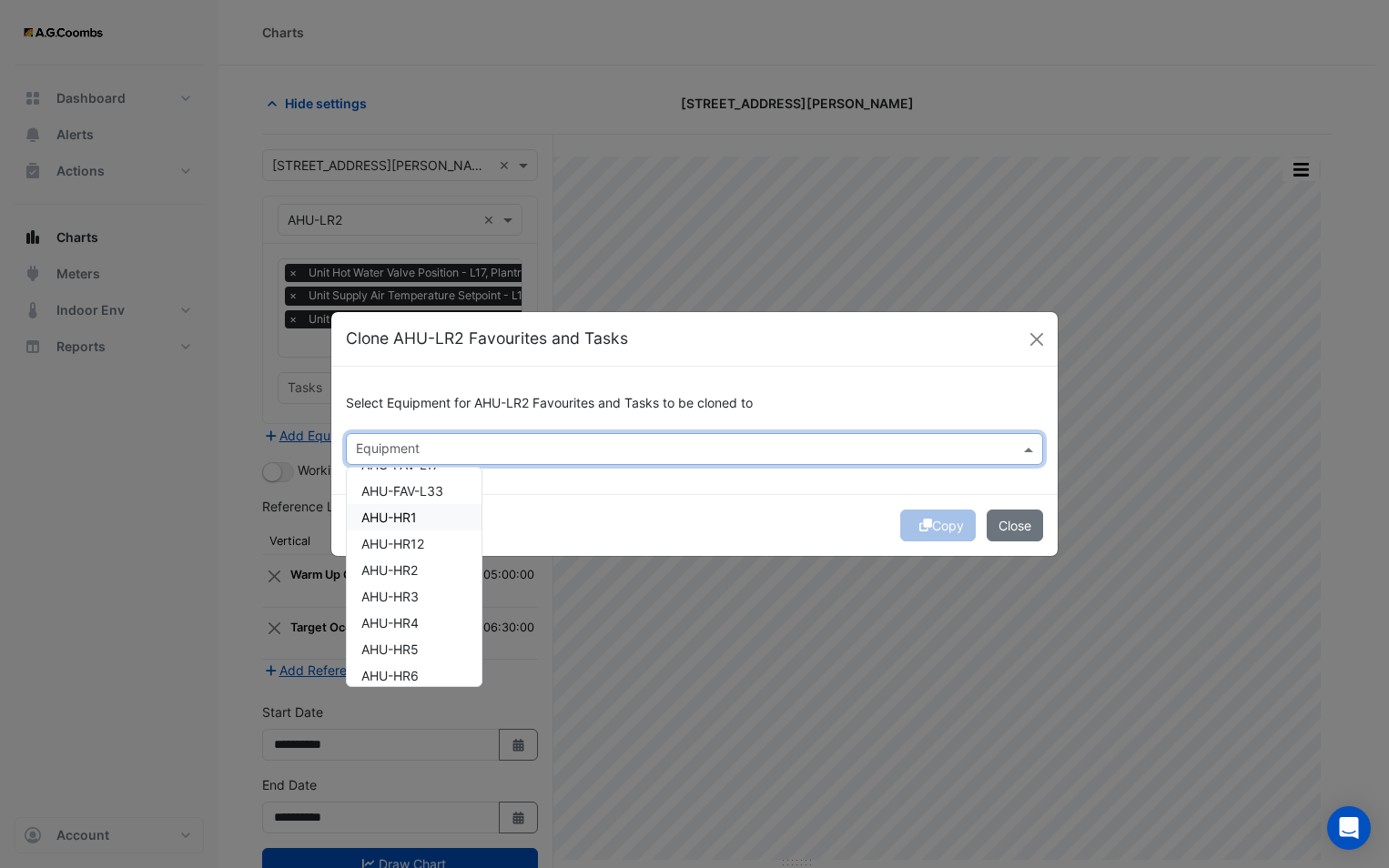
scroll to position [273, 0]
click at [435, 630] on div "AHU-LR15" at bounding box center [414, 637] width 135 height 26
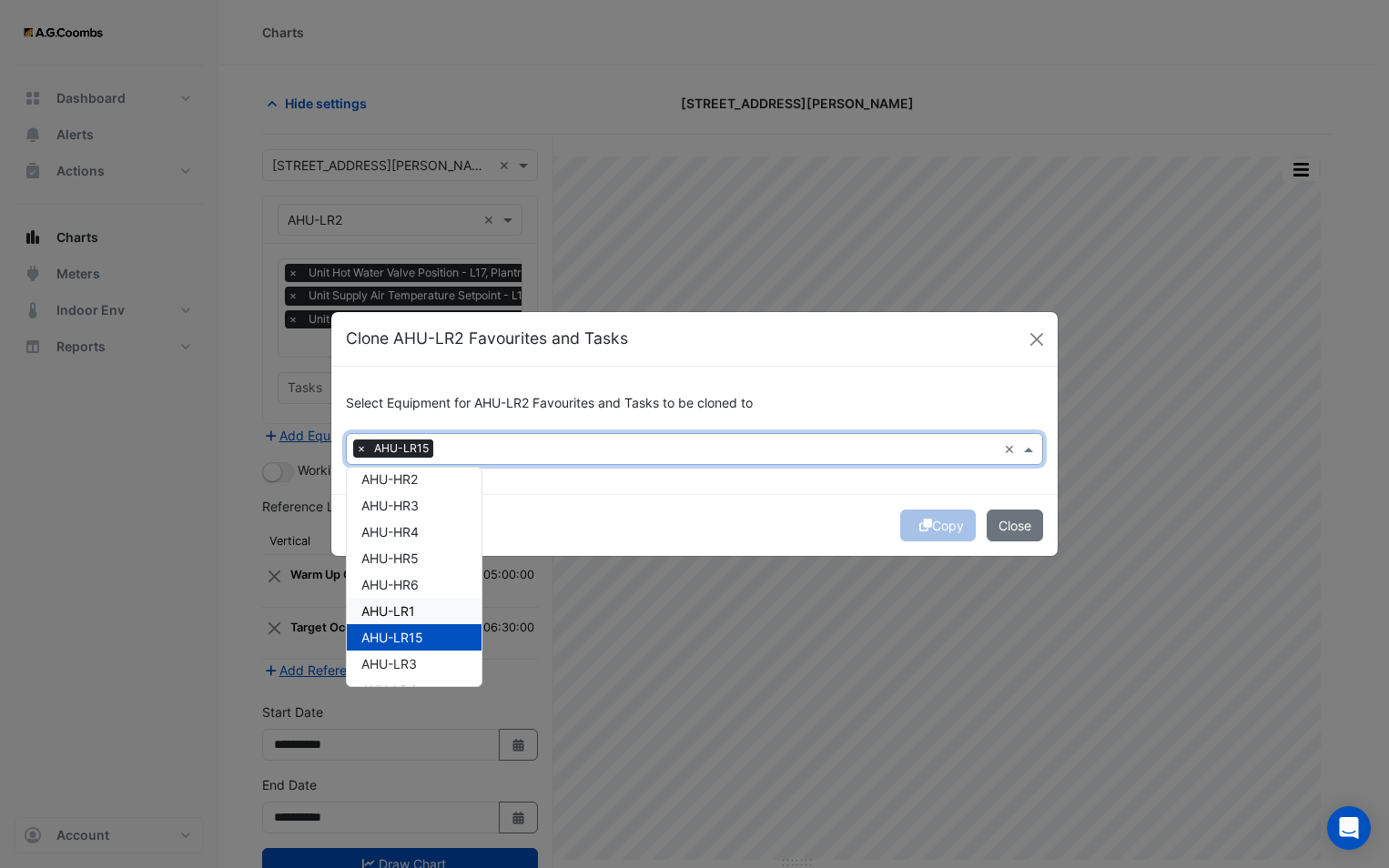
click at [682, 531] on div "Copy Close" at bounding box center [694, 525] width 727 height 62
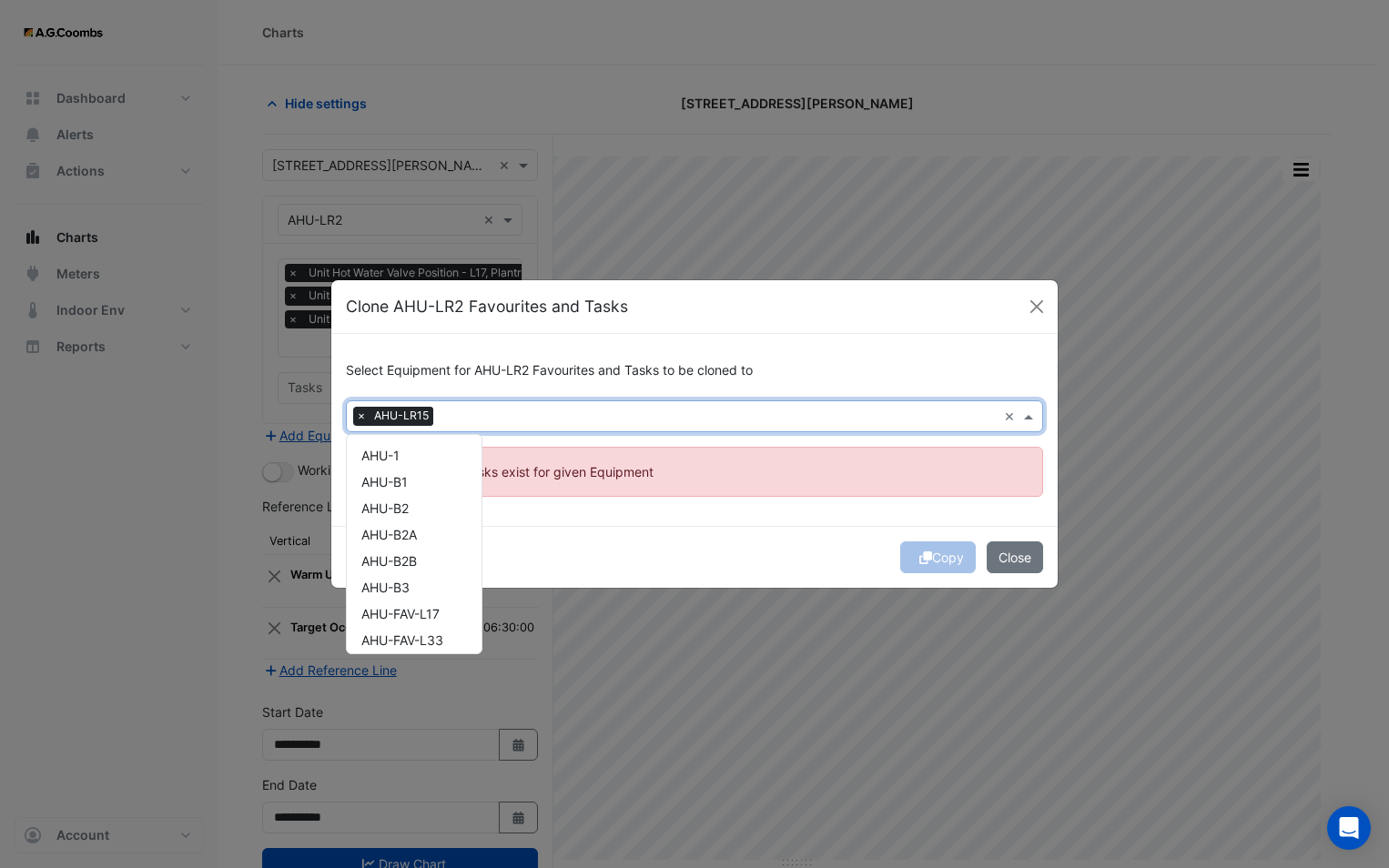
click at [476, 420] on input "text" at bounding box center [718, 418] width 556 height 19
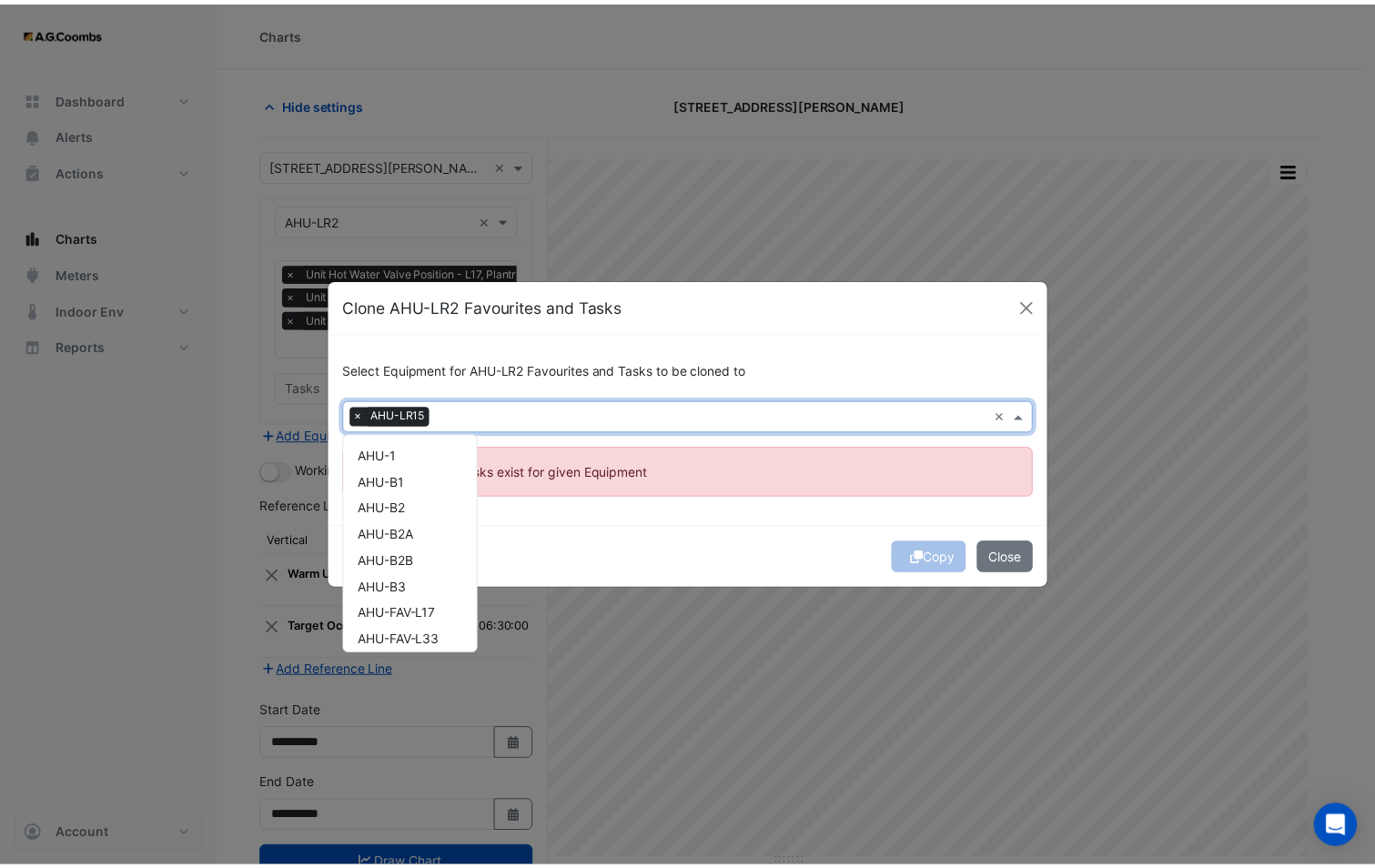
scroll to position [429, 0]
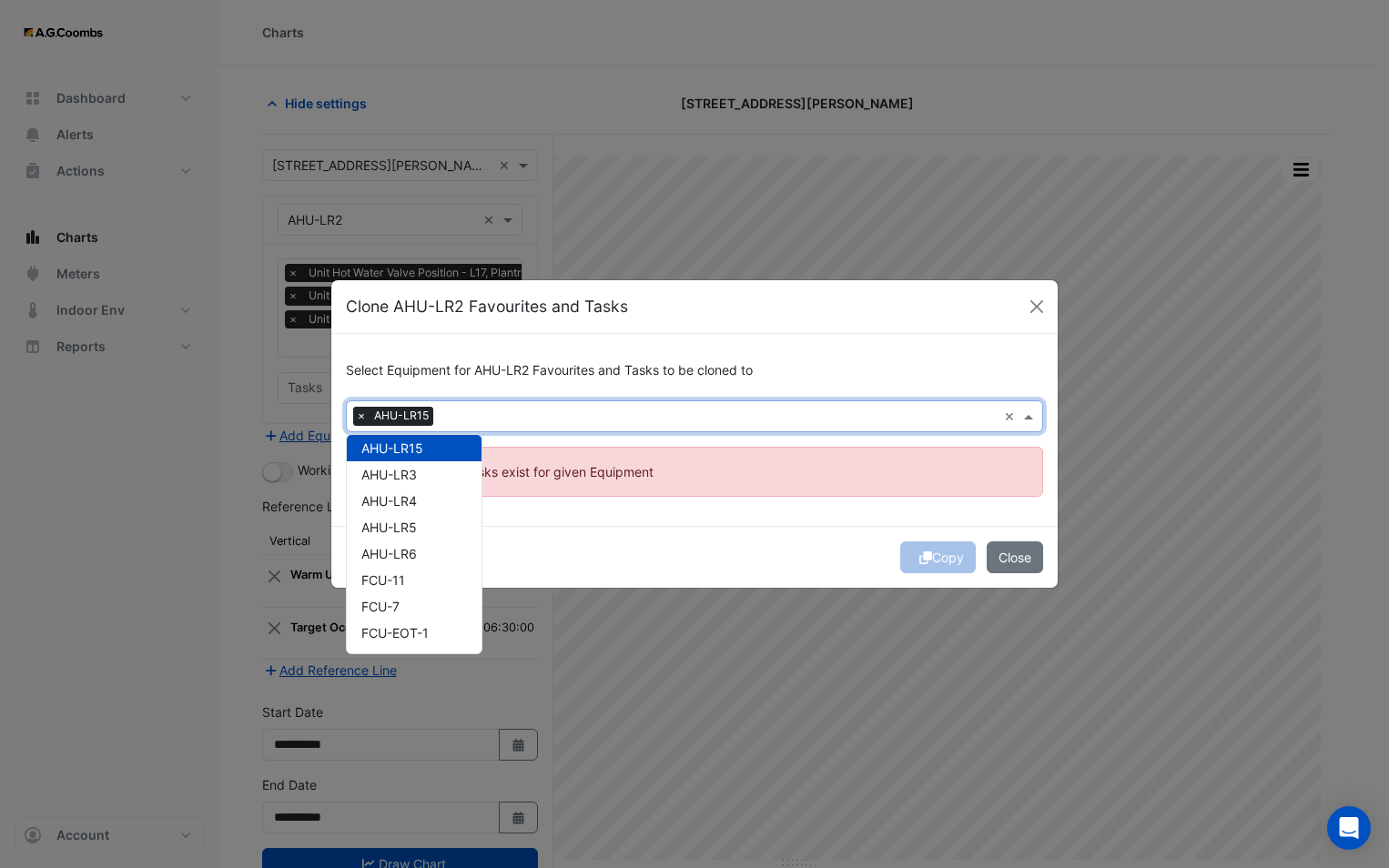
click at [360, 418] on span "×" at bounding box center [361, 416] width 17 height 18
click at [406, 480] on span "AHU-LR3" at bounding box center [389, 475] width 55 height 16
click at [643, 550] on div "Copy Close" at bounding box center [694, 557] width 727 height 62
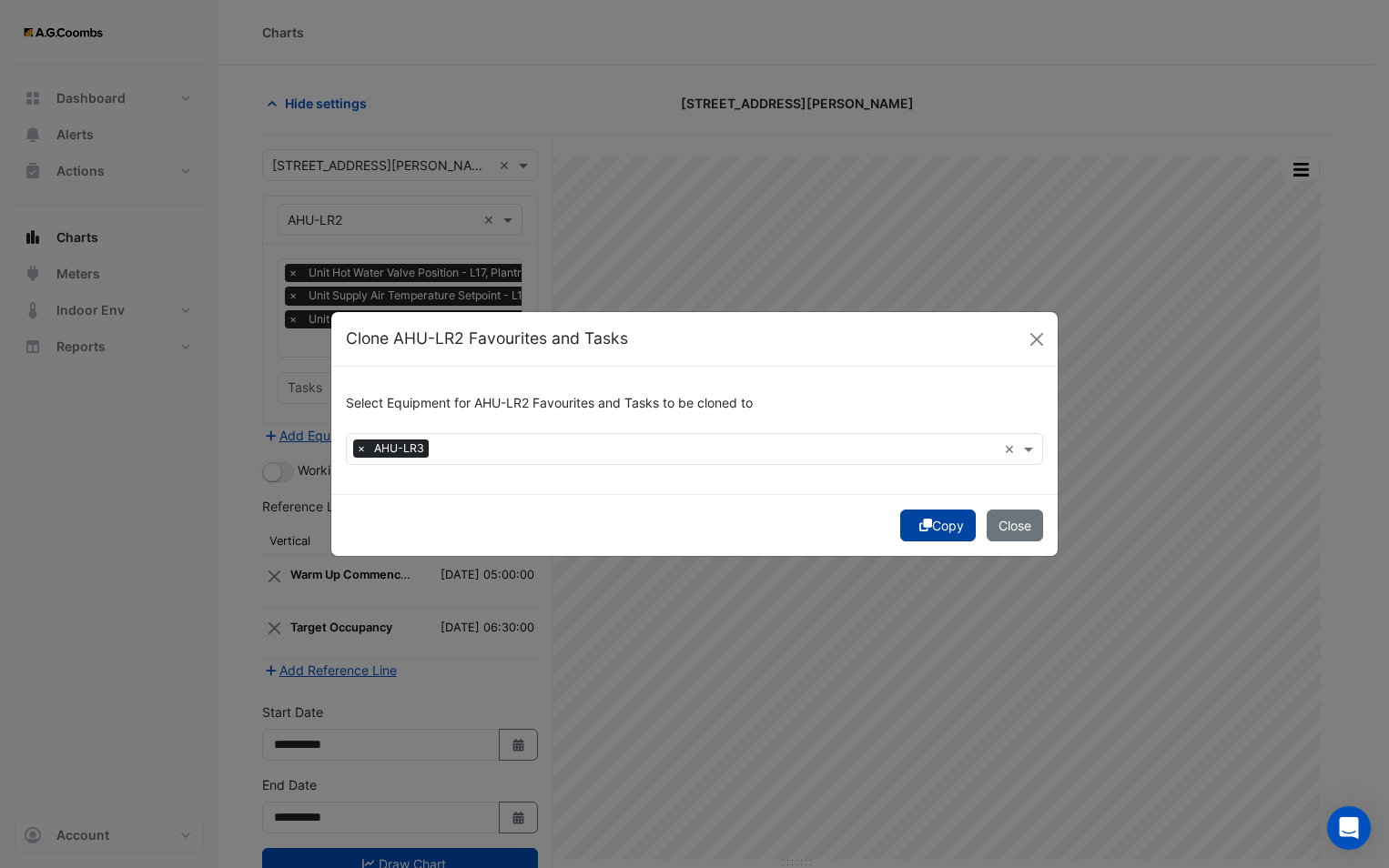
click at [913, 516] on button "Copy" at bounding box center [938, 525] width 76 height 32
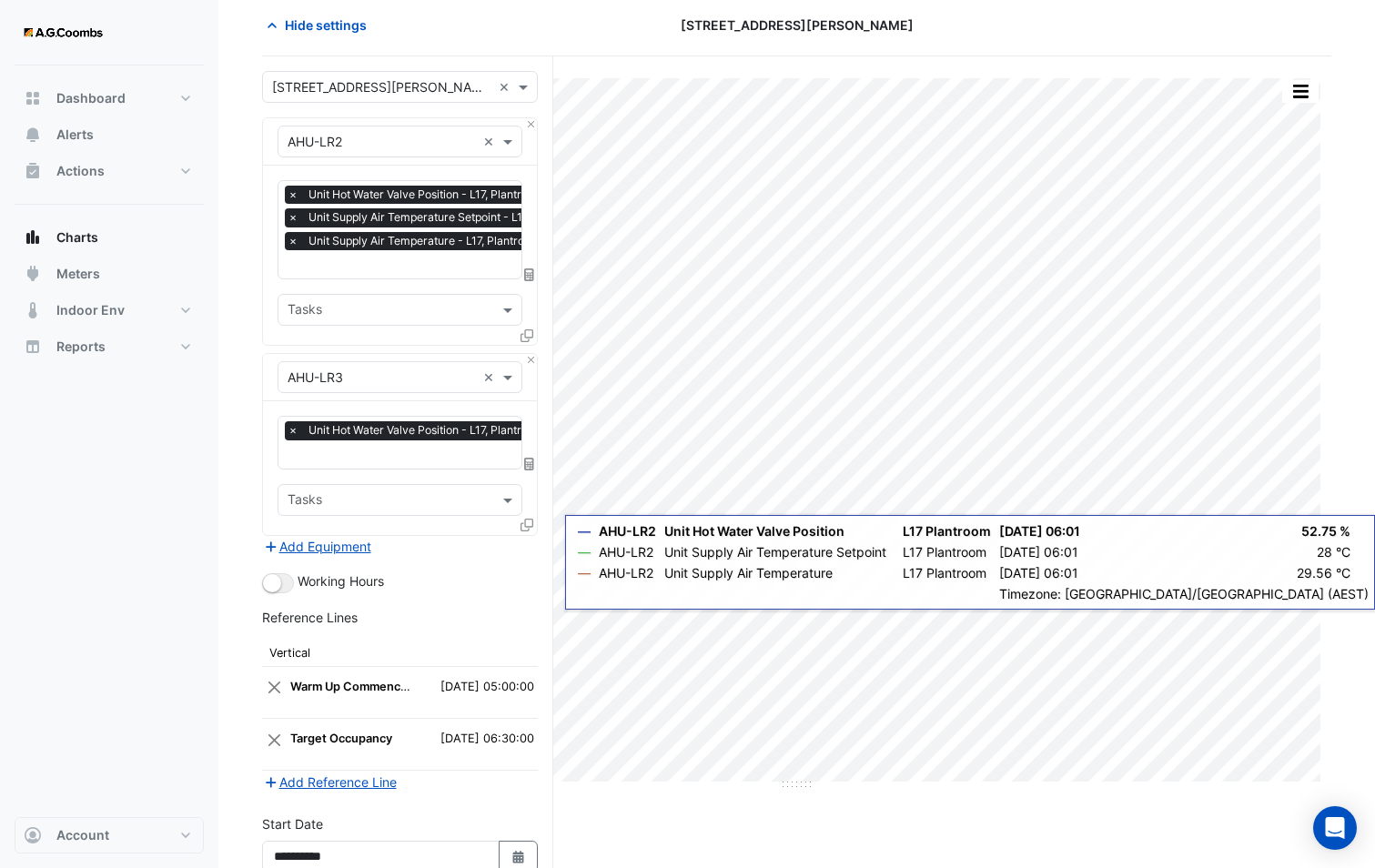
scroll to position [249, 0]
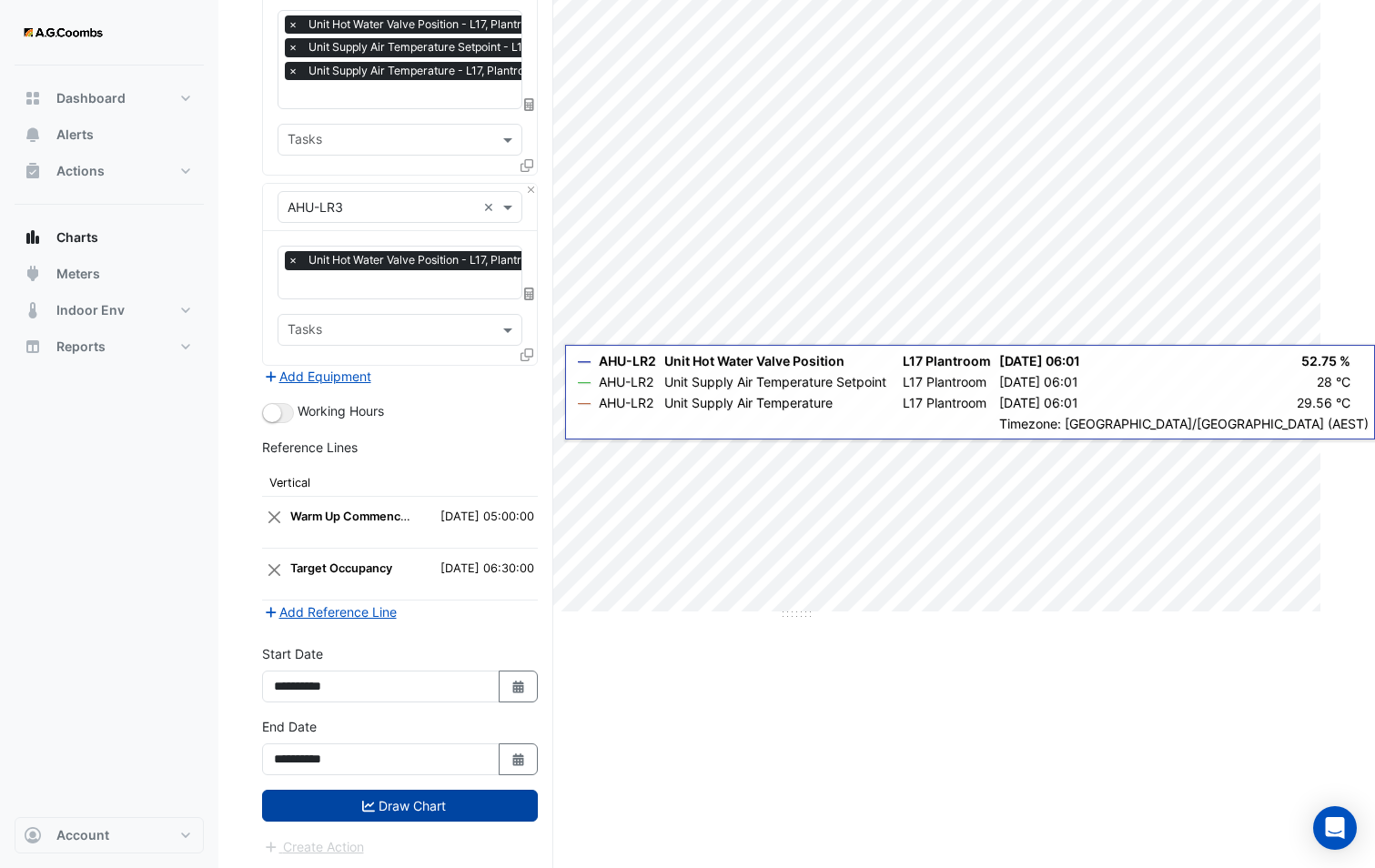
click at [436, 804] on button "Draw Chart" at bounding box center [400, 805] width 276 height 32
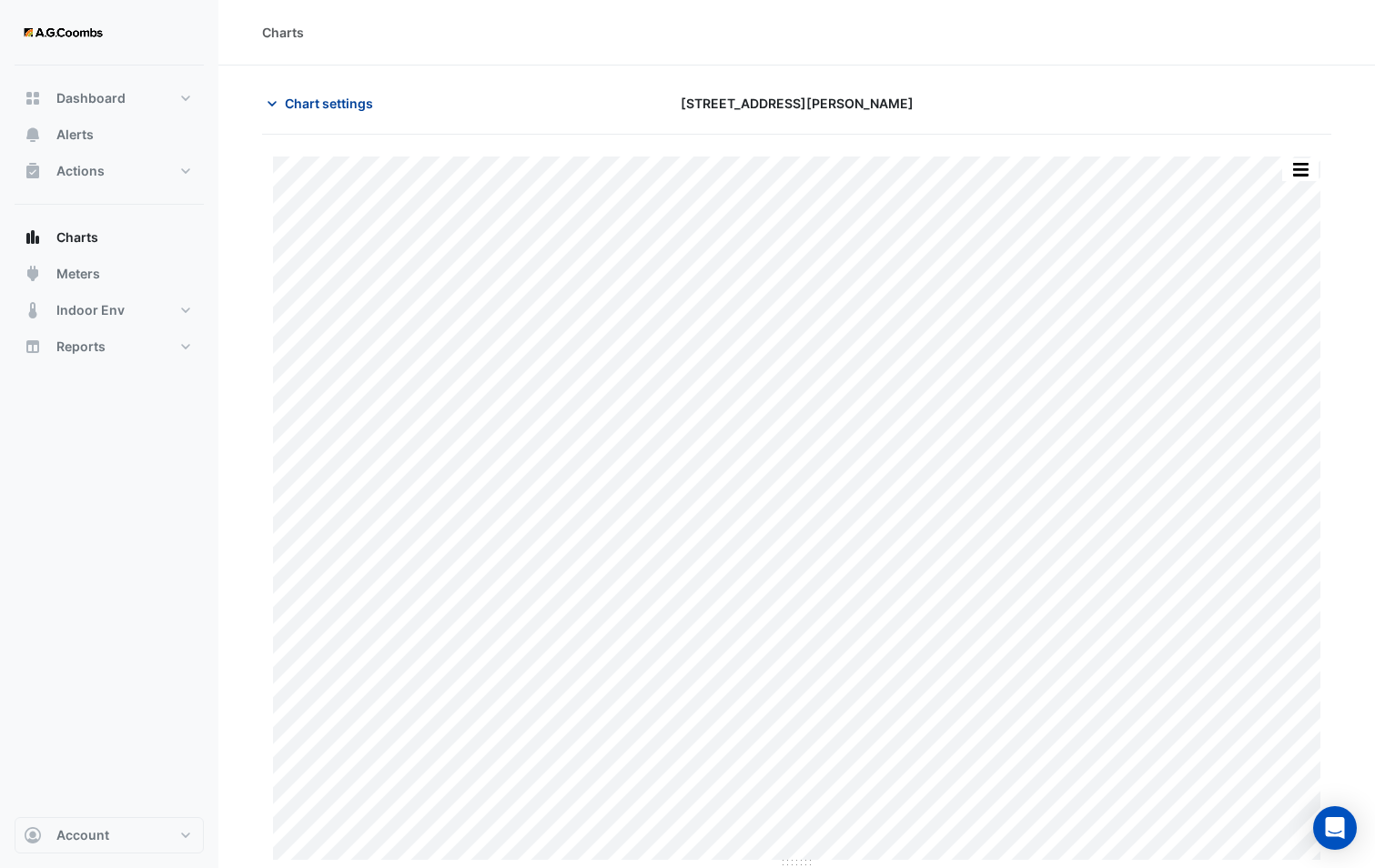
click at [321, 109] on span "Chart settings" at bounding box center [328, 103] width 88 height 19
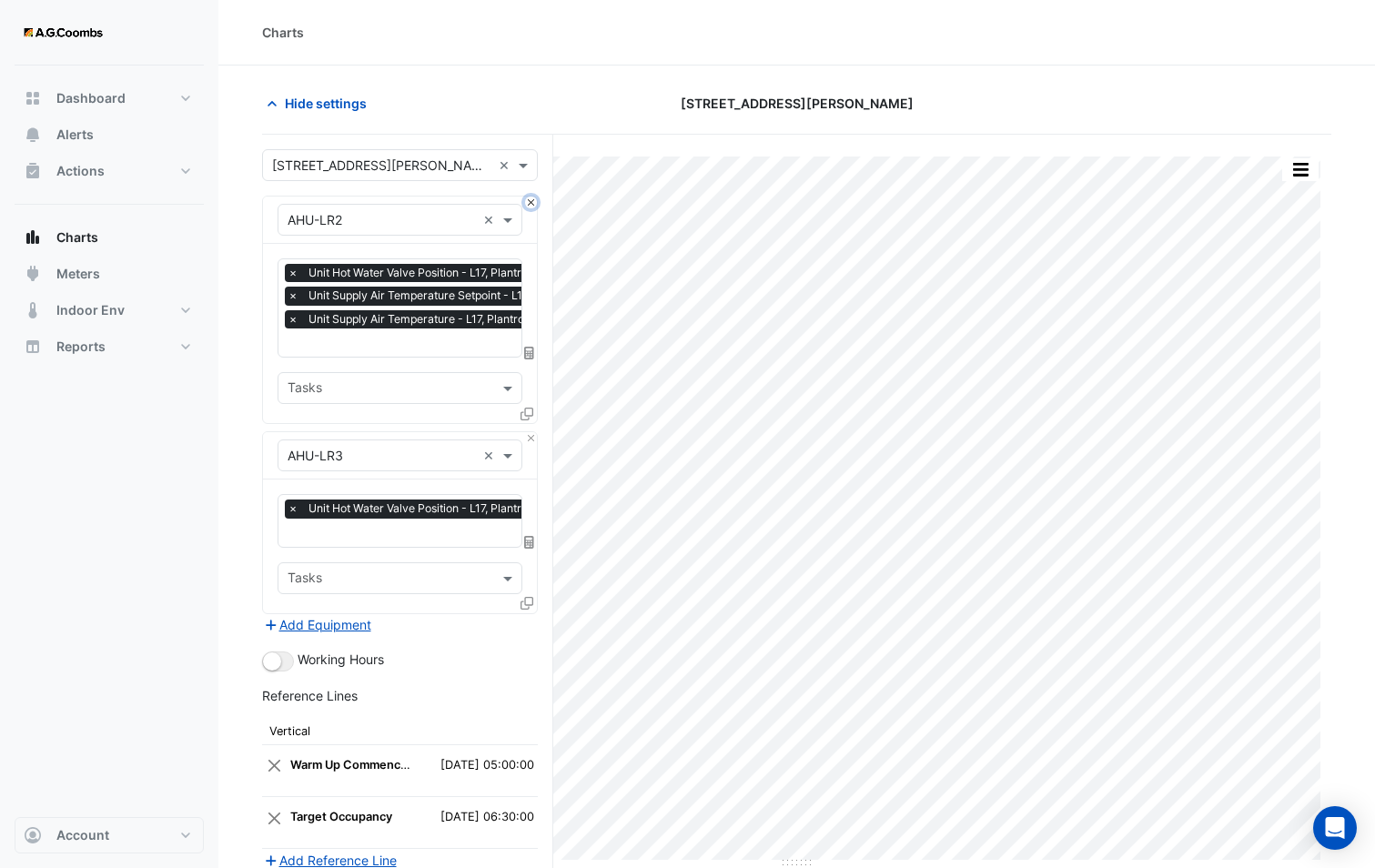
click at [530, 200] on button "Close" at bounding box center [531, 202] width 12 height 12
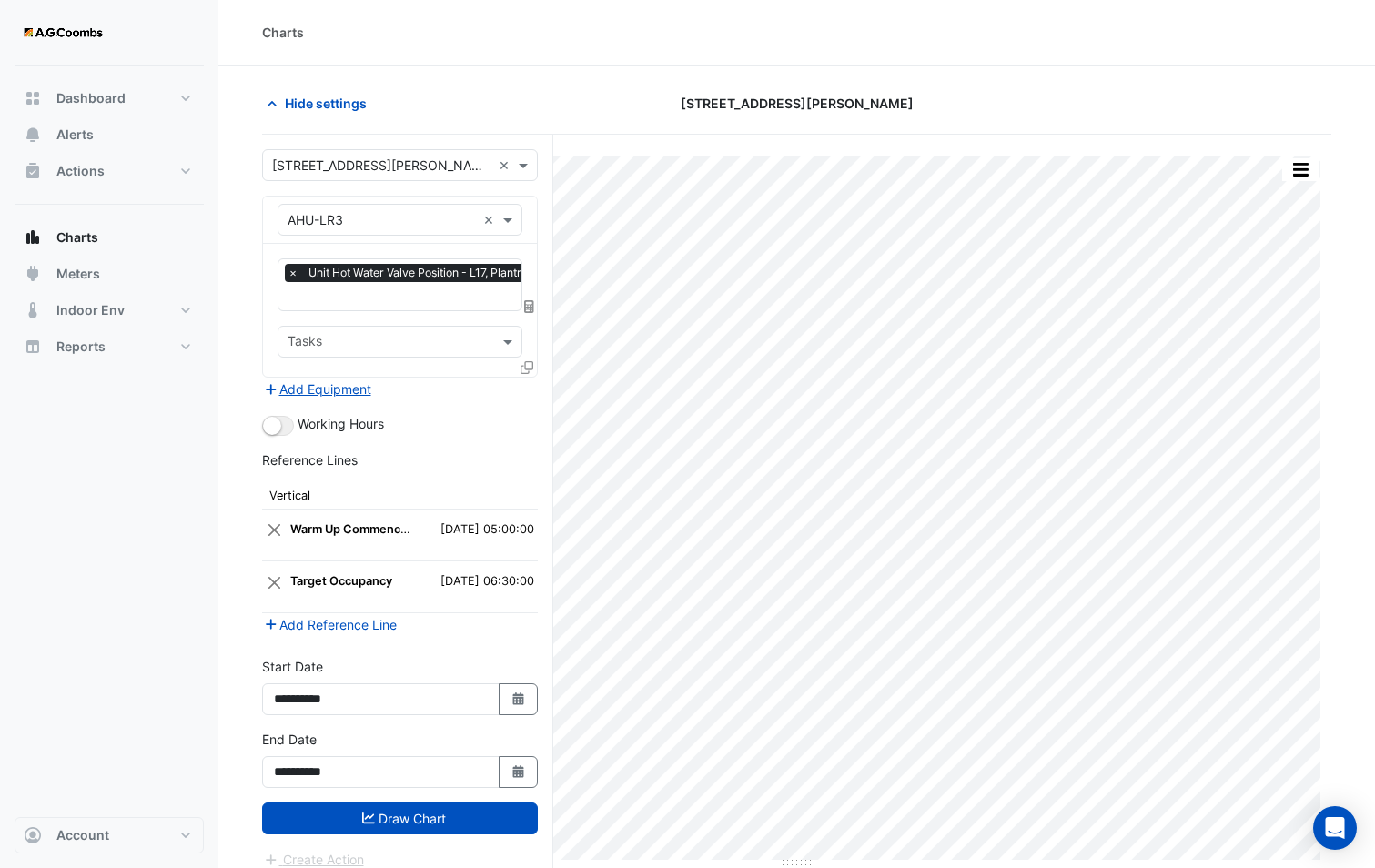
scroll to position [0, 9]
click at [338, 295] on input "text" at bounding box center [412, 298] width 266 height 19
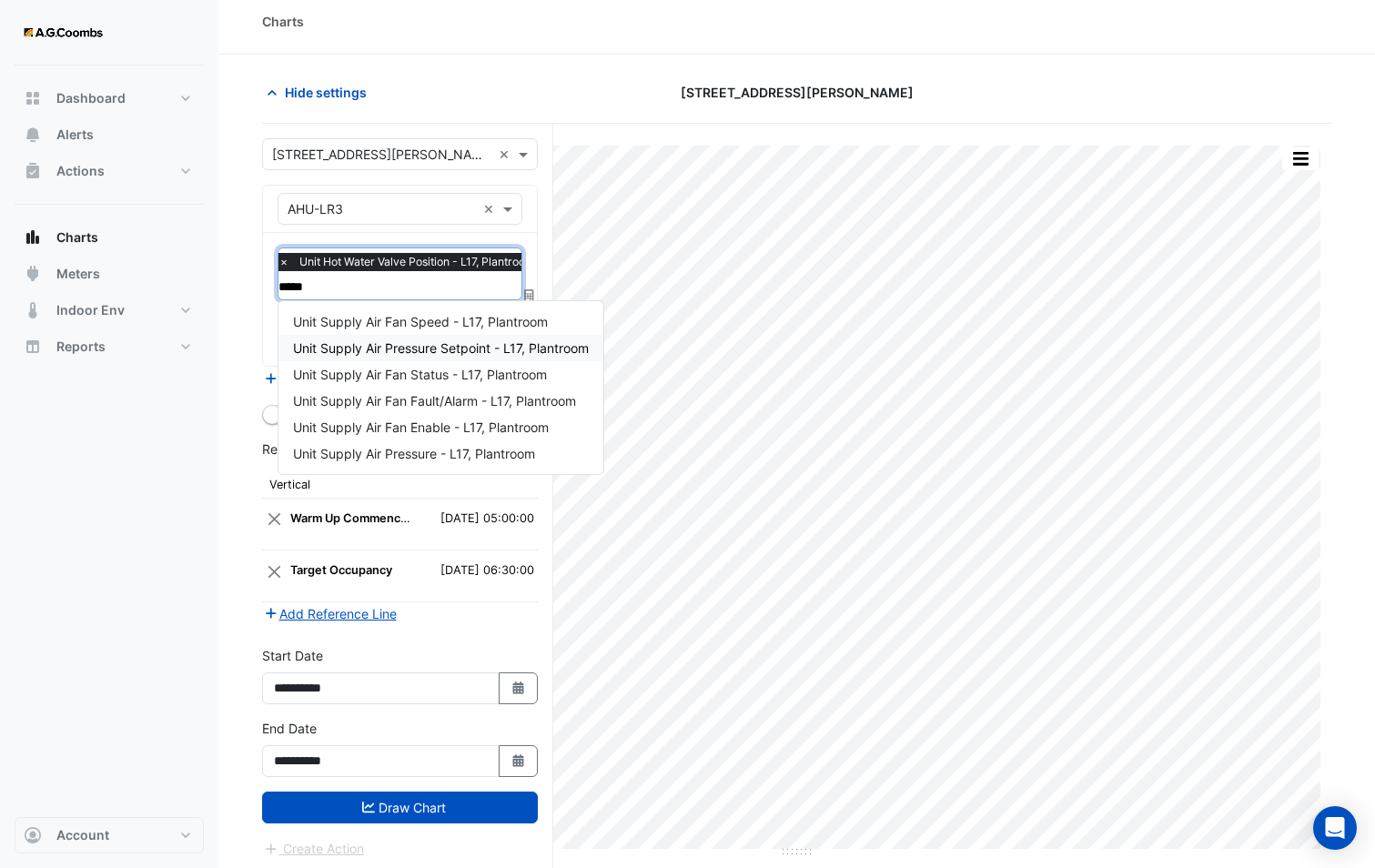
scroll to position [0, 0]
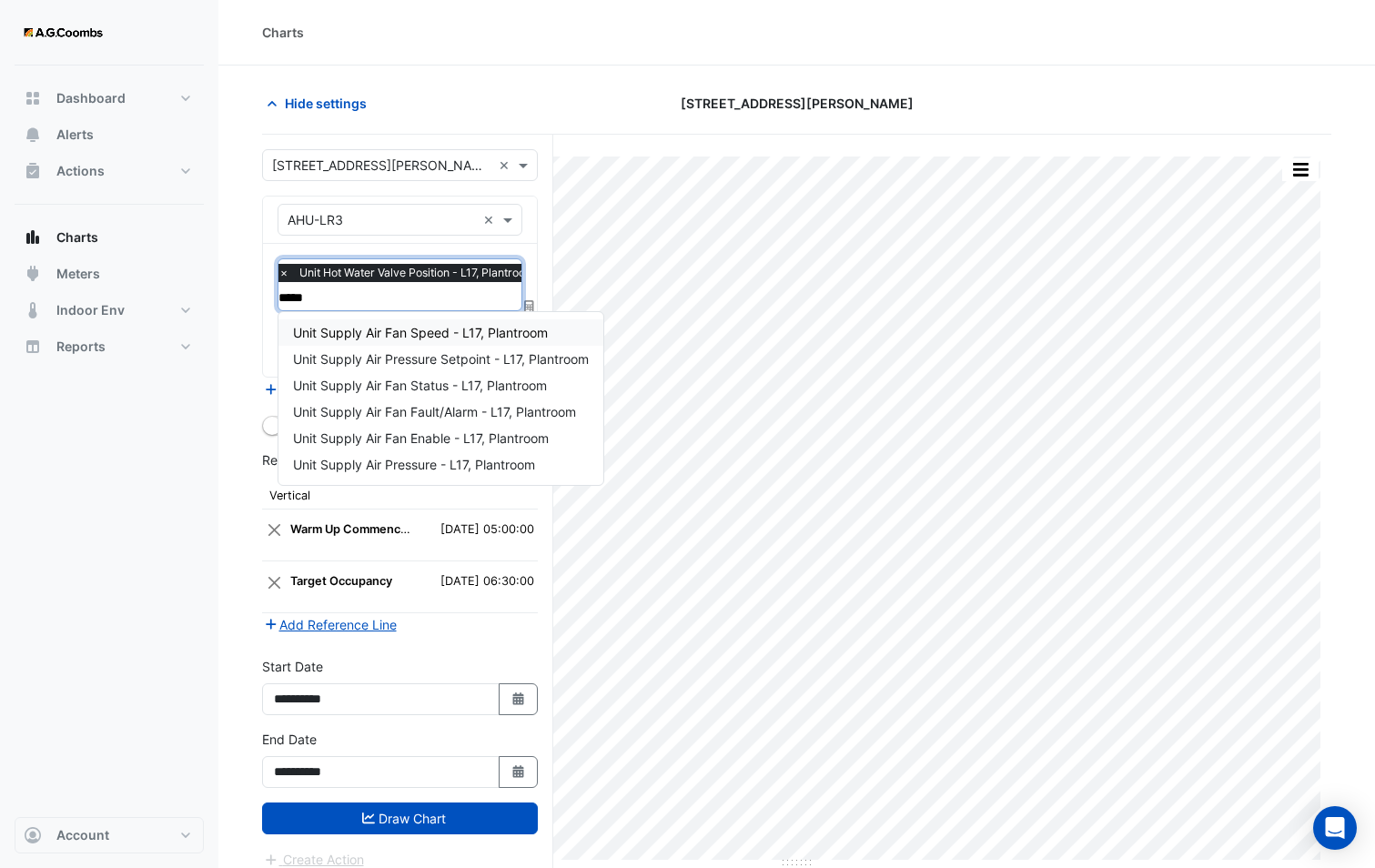
click at [358, 290] on input "*****" at bounding box center [412, 298] width 266 height 19
type input "*"
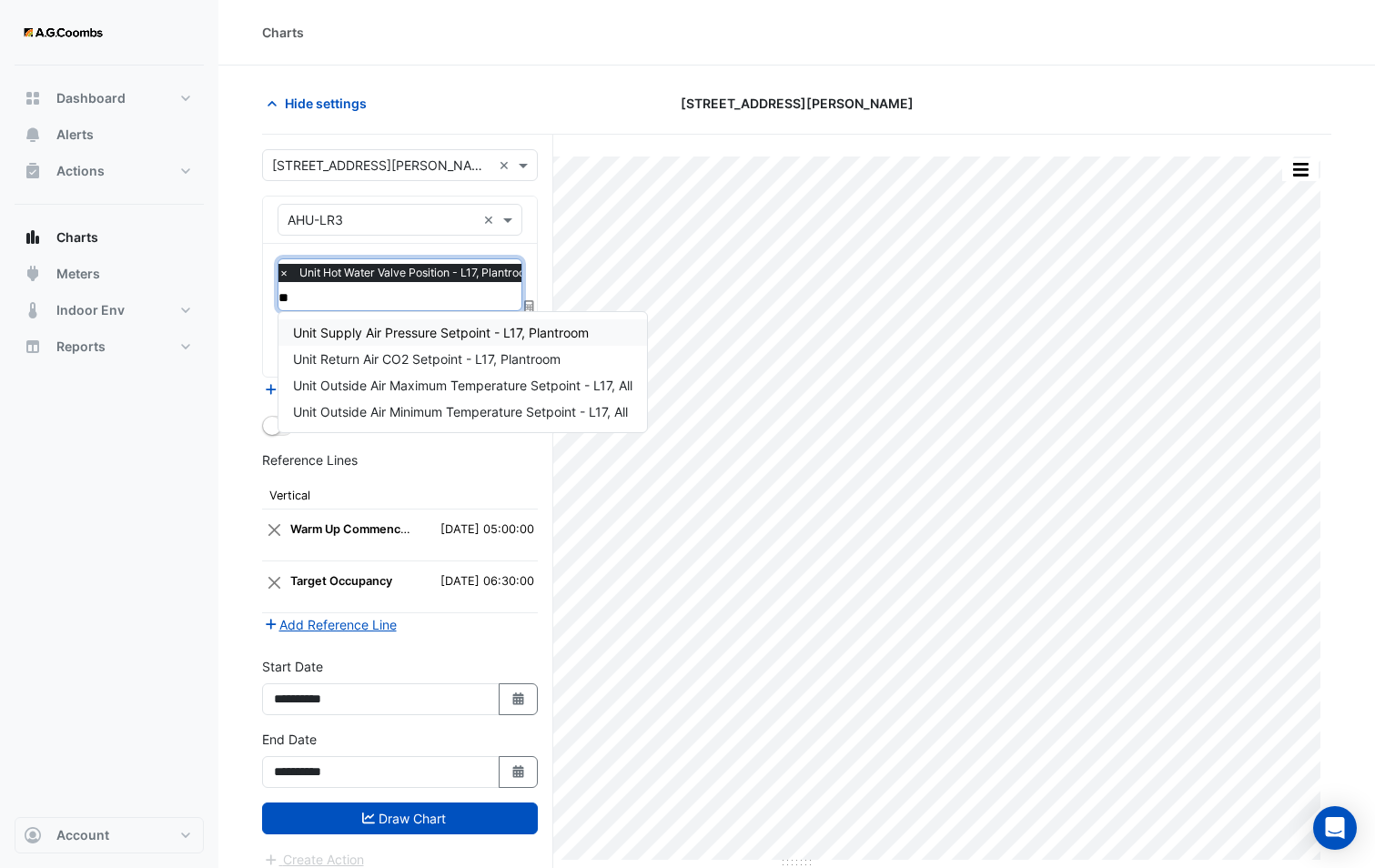
type input "*"
type input "****"
click at [502, 473] on div "Reference Lines" at bounding box center [400, 463] width 276 height 26
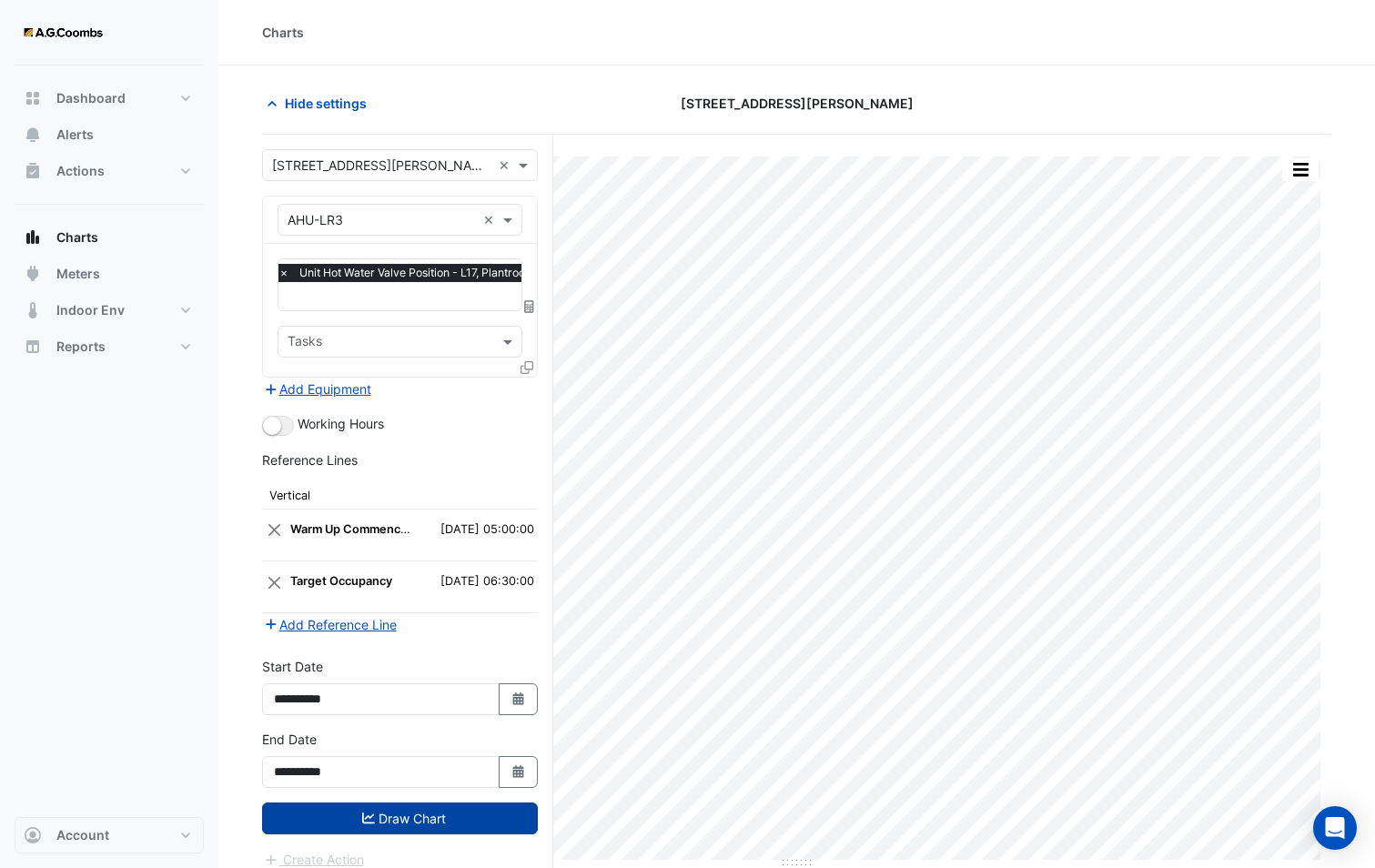
click at [420, 819] on button "Draw Chart" at bounding box center [400, 818] width 276 height 32
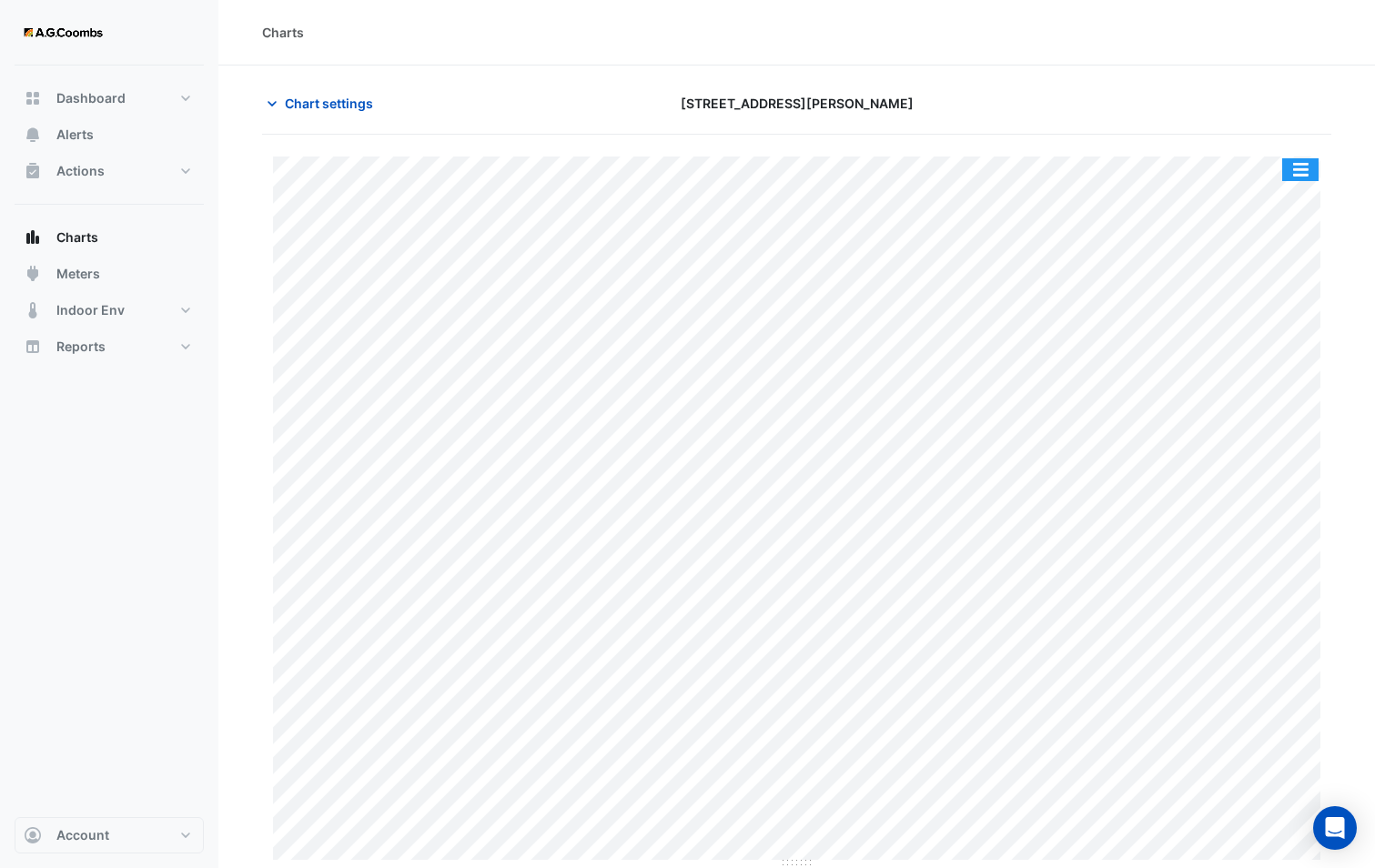
click at [1309, 166] on button "button" at bounding box center [1299, 169] width 36 height 22
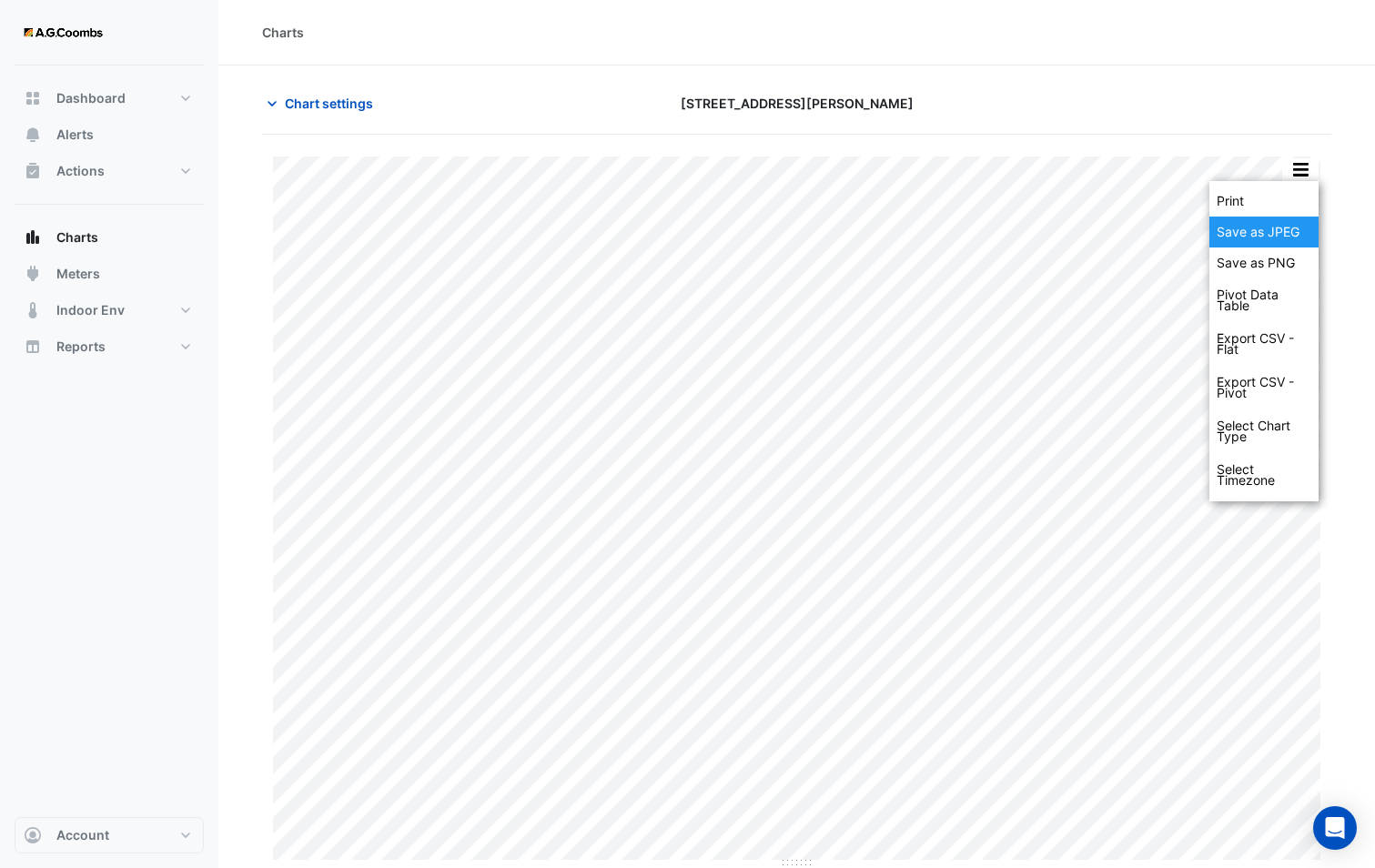
click at [1273, 227] on div "Save as JPEG" at bounding box center [1263, 232] width 109 height 31
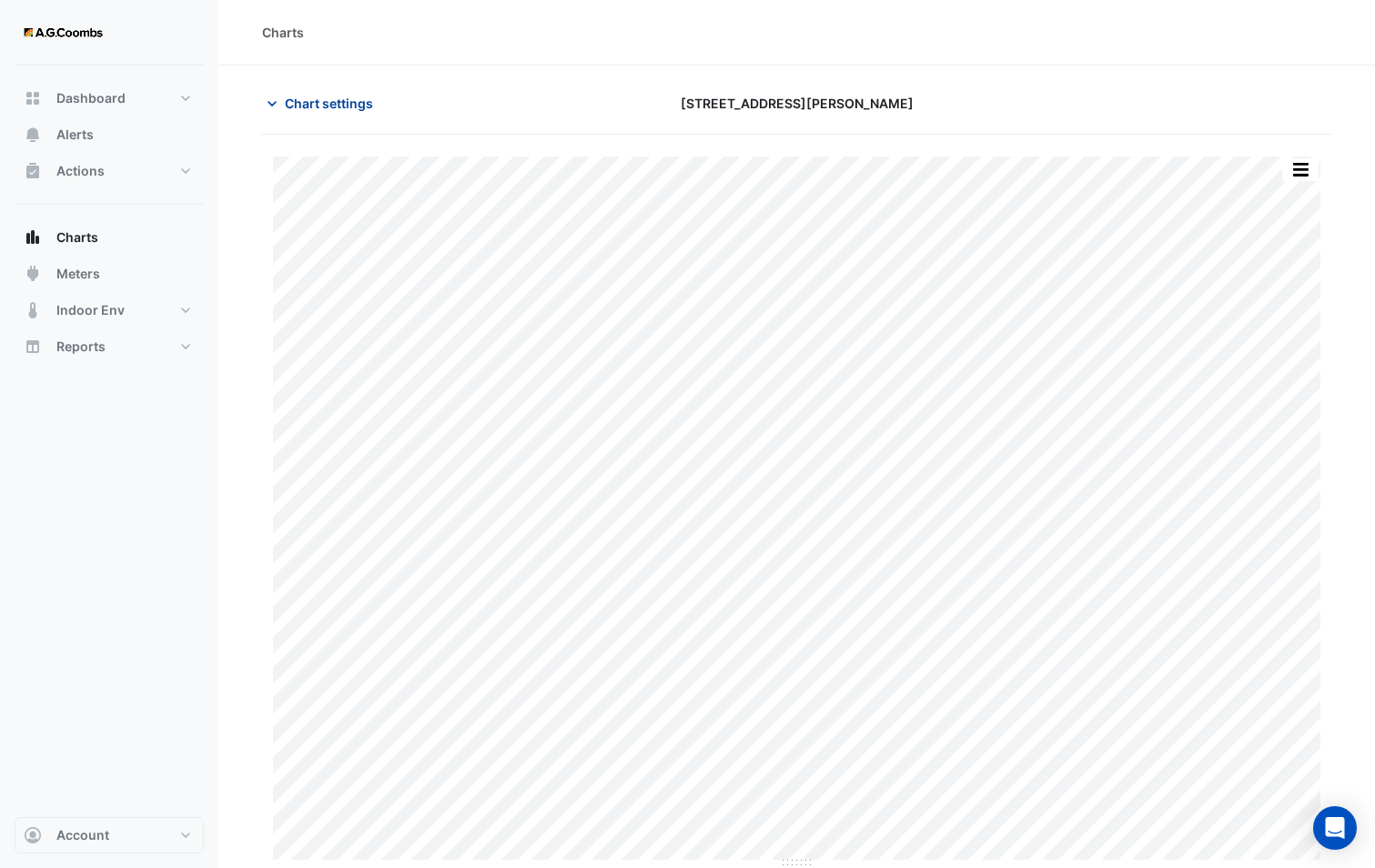
click at [281, 107] on icon "button" at bounding box center [272, 103] width 18 height 18
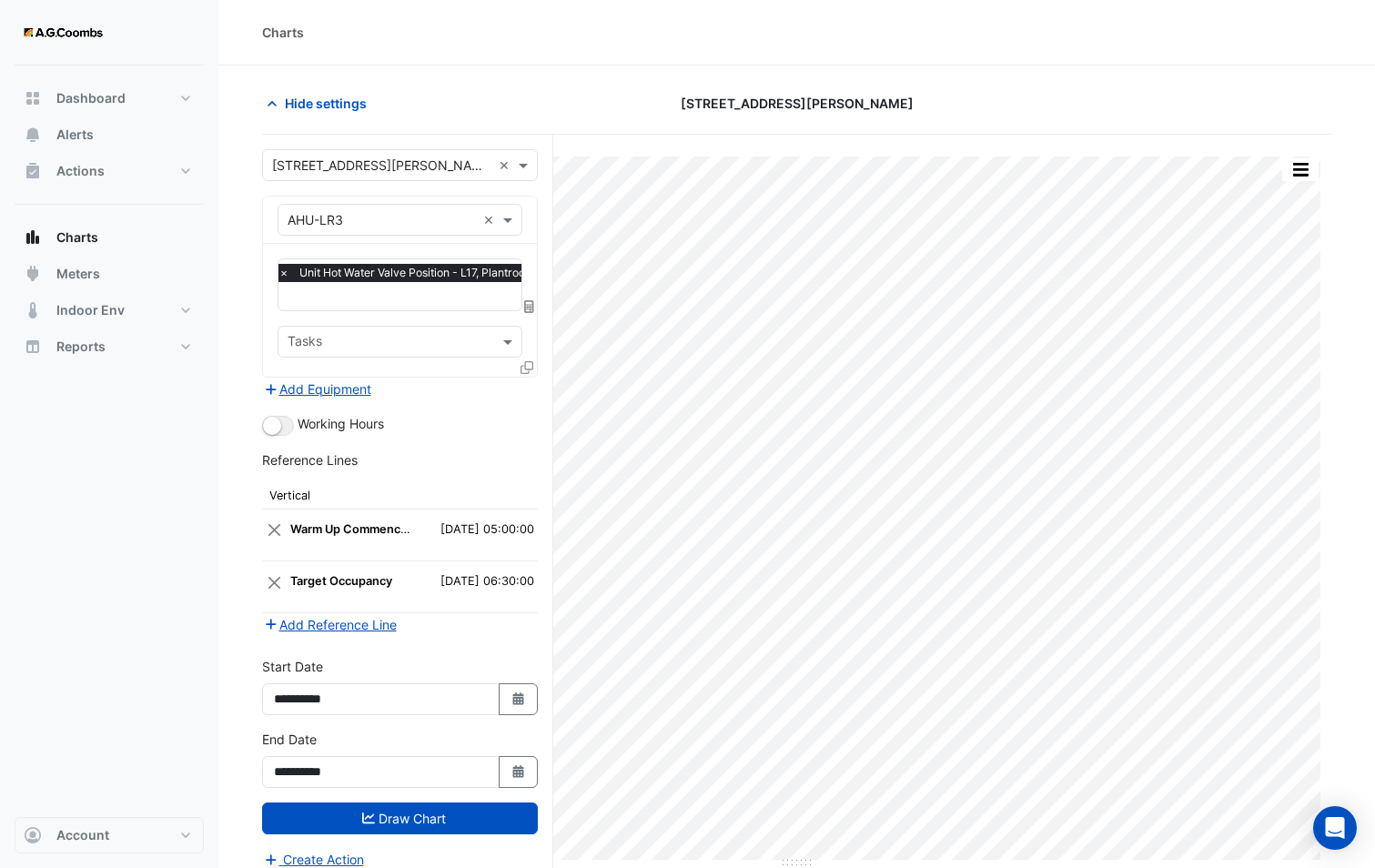
click at [375, 222] on input "text" at bounding box center [382, 220] width 188 height 19
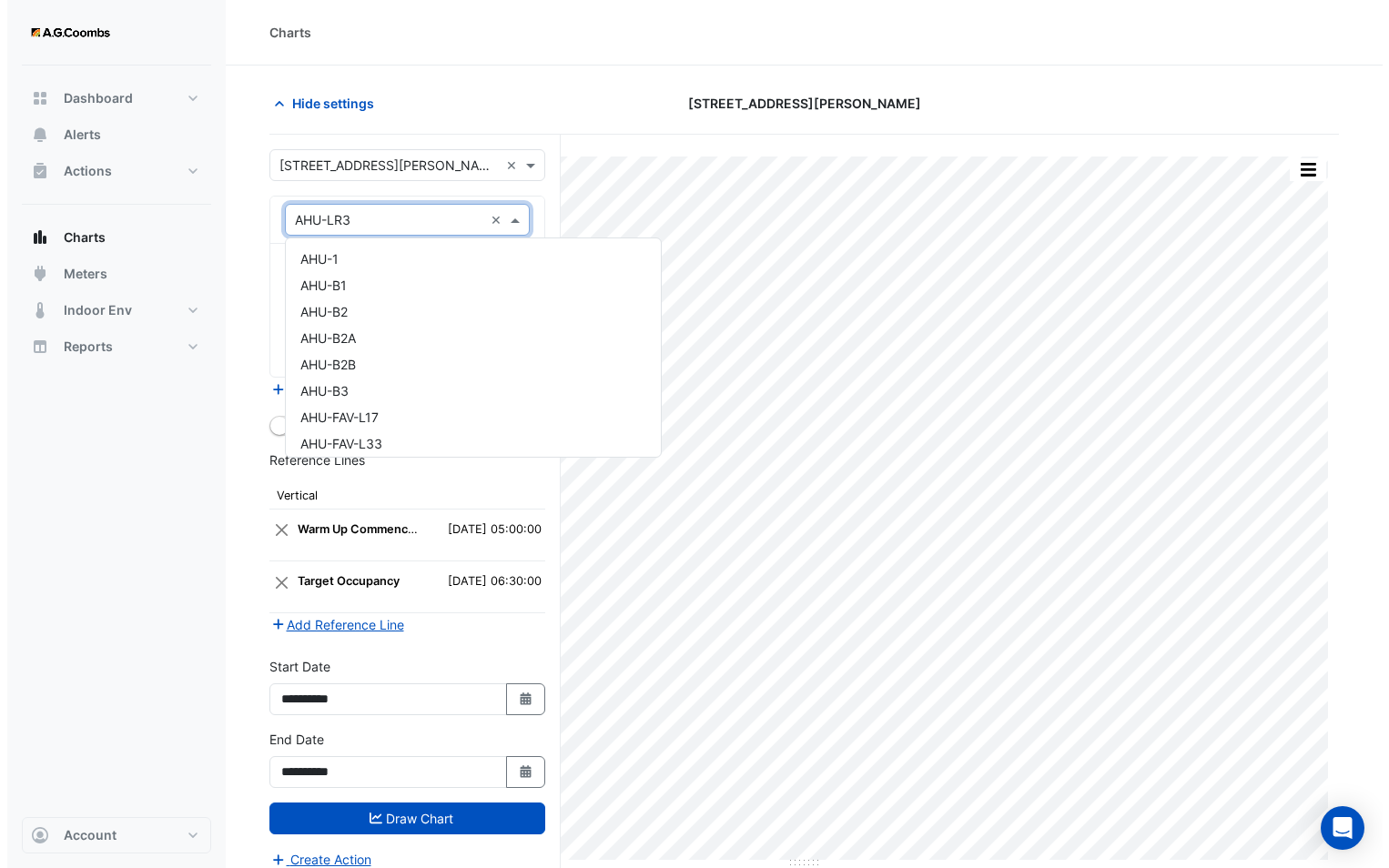
scroll to position [483, 0]
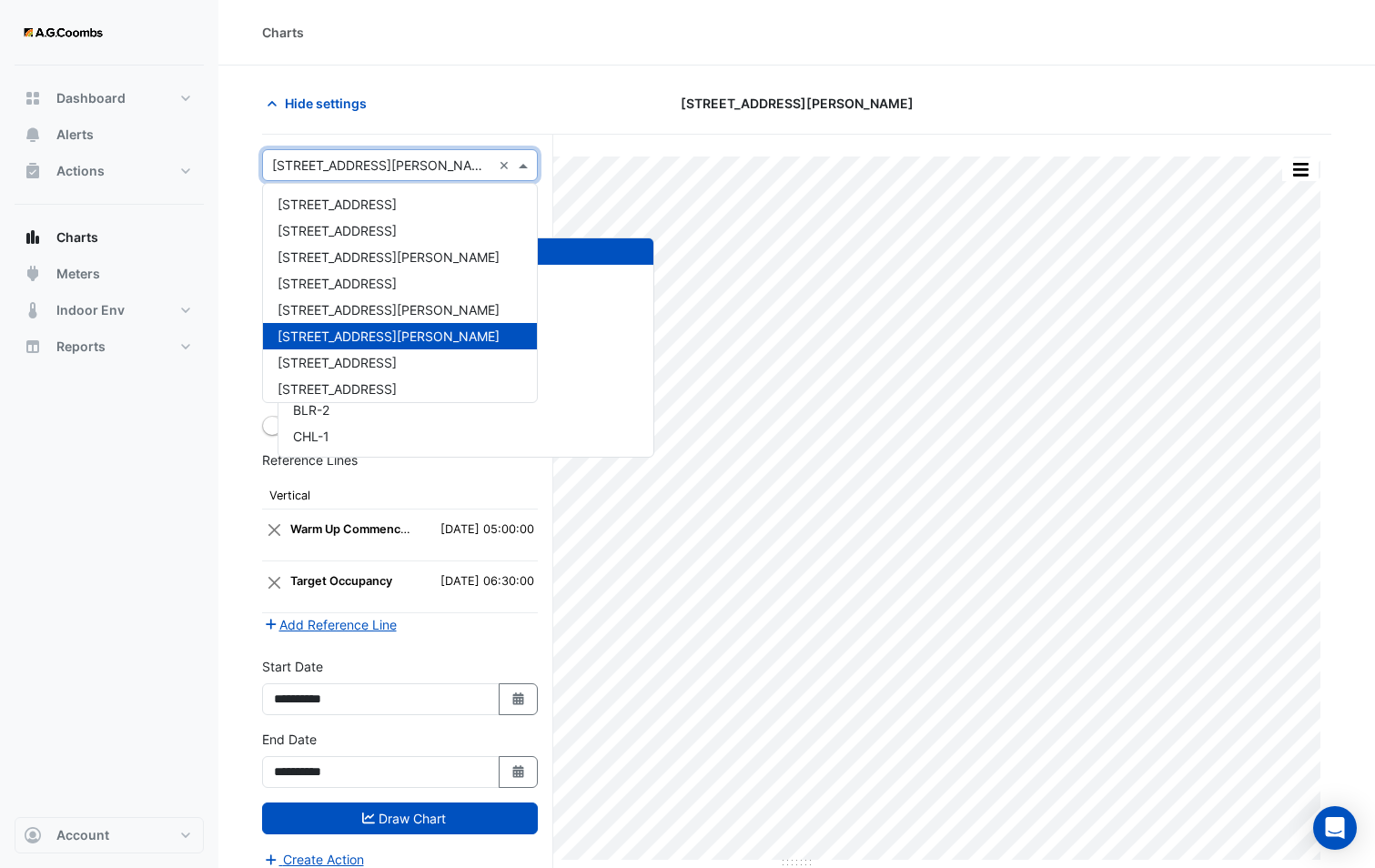
click at [364, 180] on div "Select a Site × 580 George Street ×" at bounding box center [400, 165] width 276 height 32
click at [229, 217] on section "Hide settings 580 George Street Print Save as JPEG Save as PNG Pivot Data Table…" at bounding box center [796, 501] width 1157 height 872
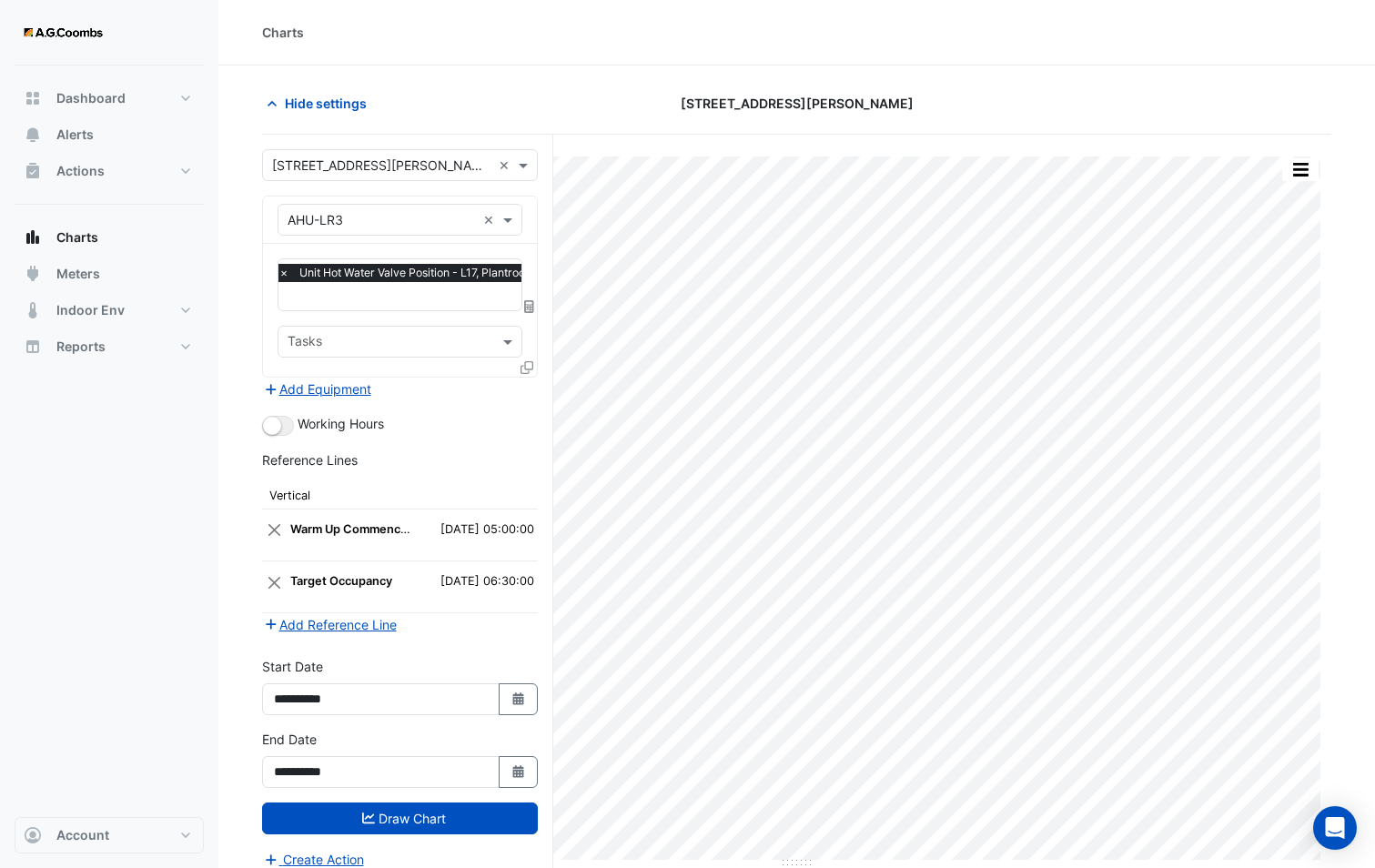
click at [526, 374] on div at bounding box center [528, 370] width 17 height 26
click at [523, 368] on icon at bounding box center [526, 367] width 13 height 13
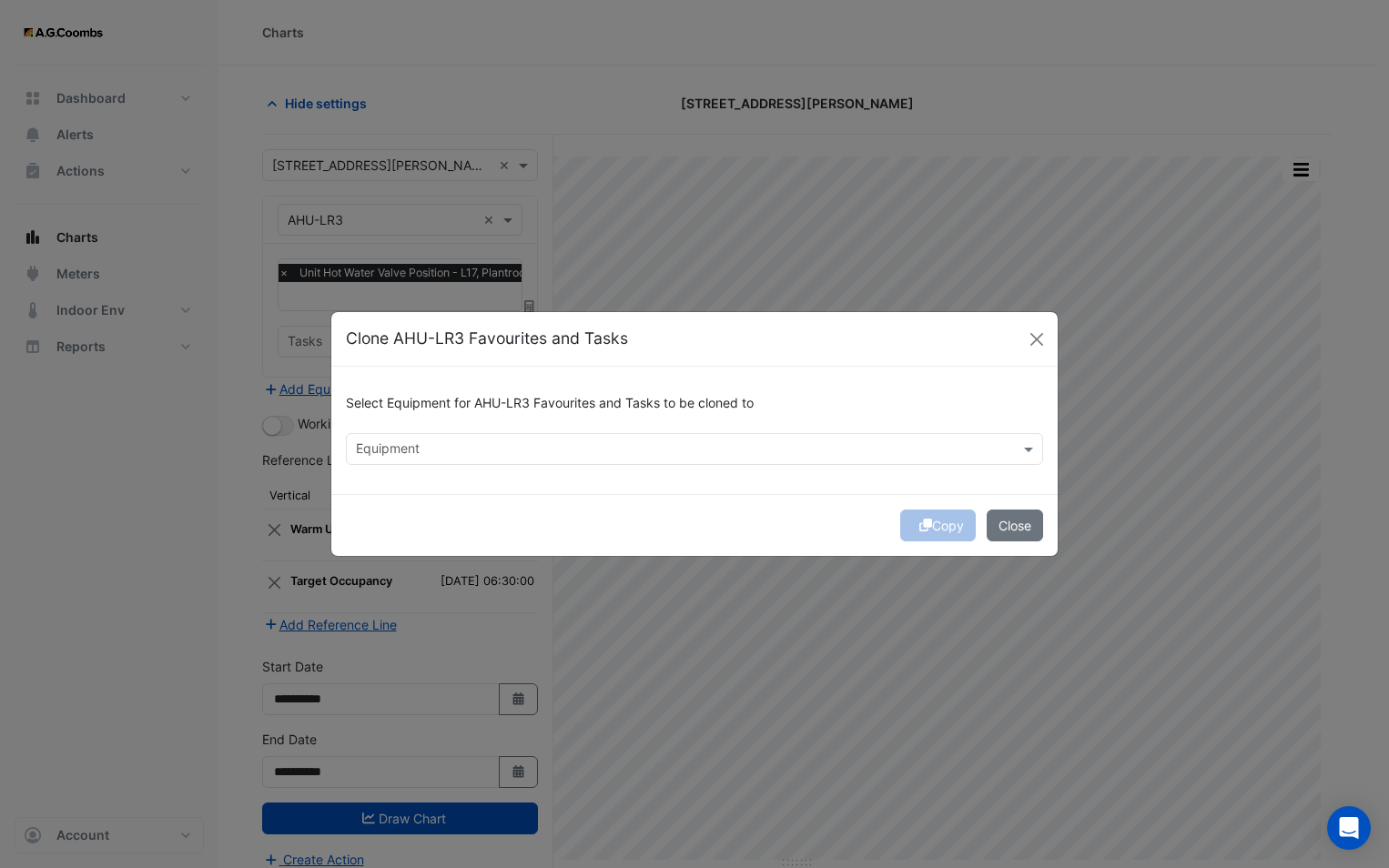
click at [480, 446] on input "text" at bounding box center [683, 451] width 656 height 19
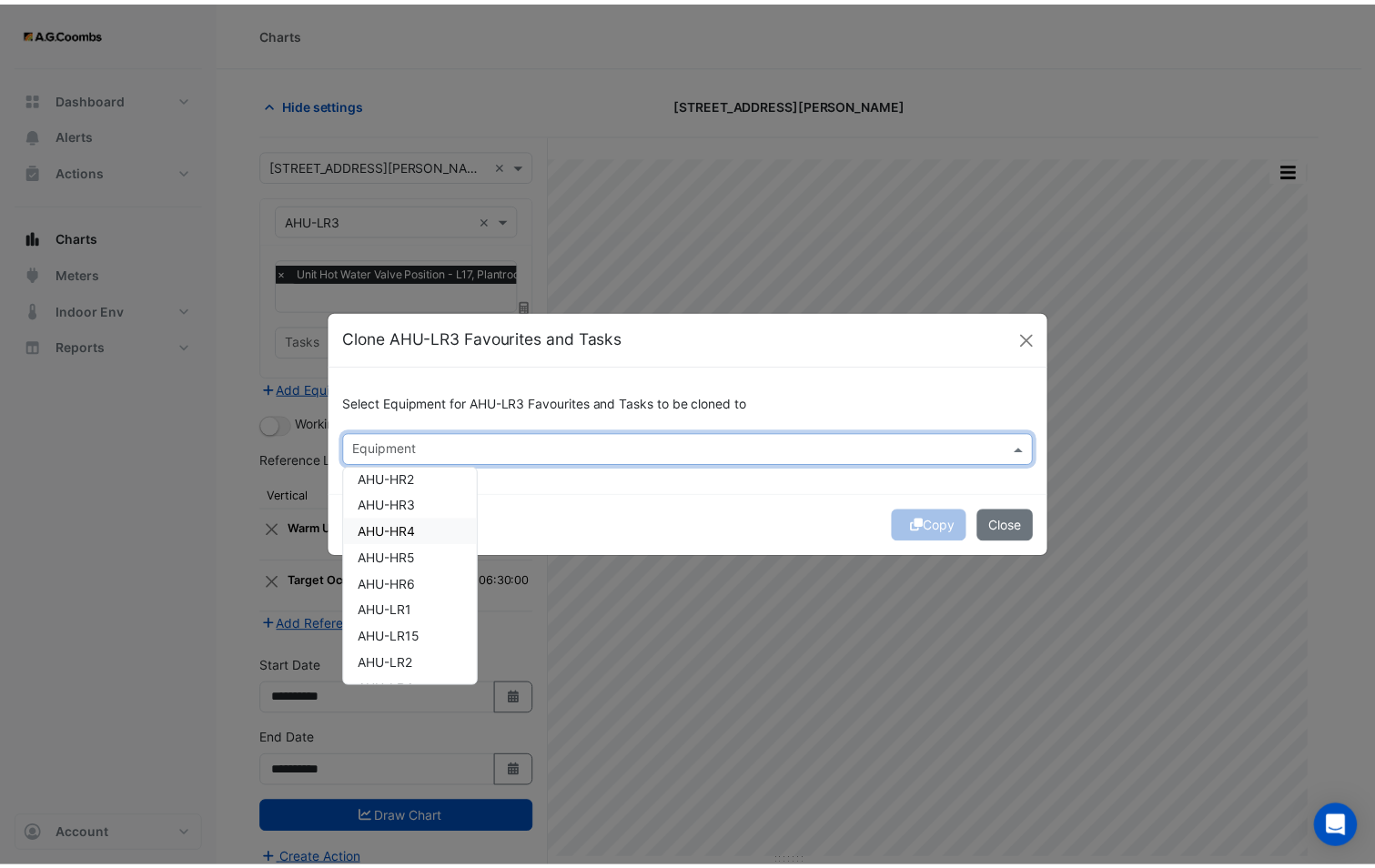
scroll to position [364, 0]
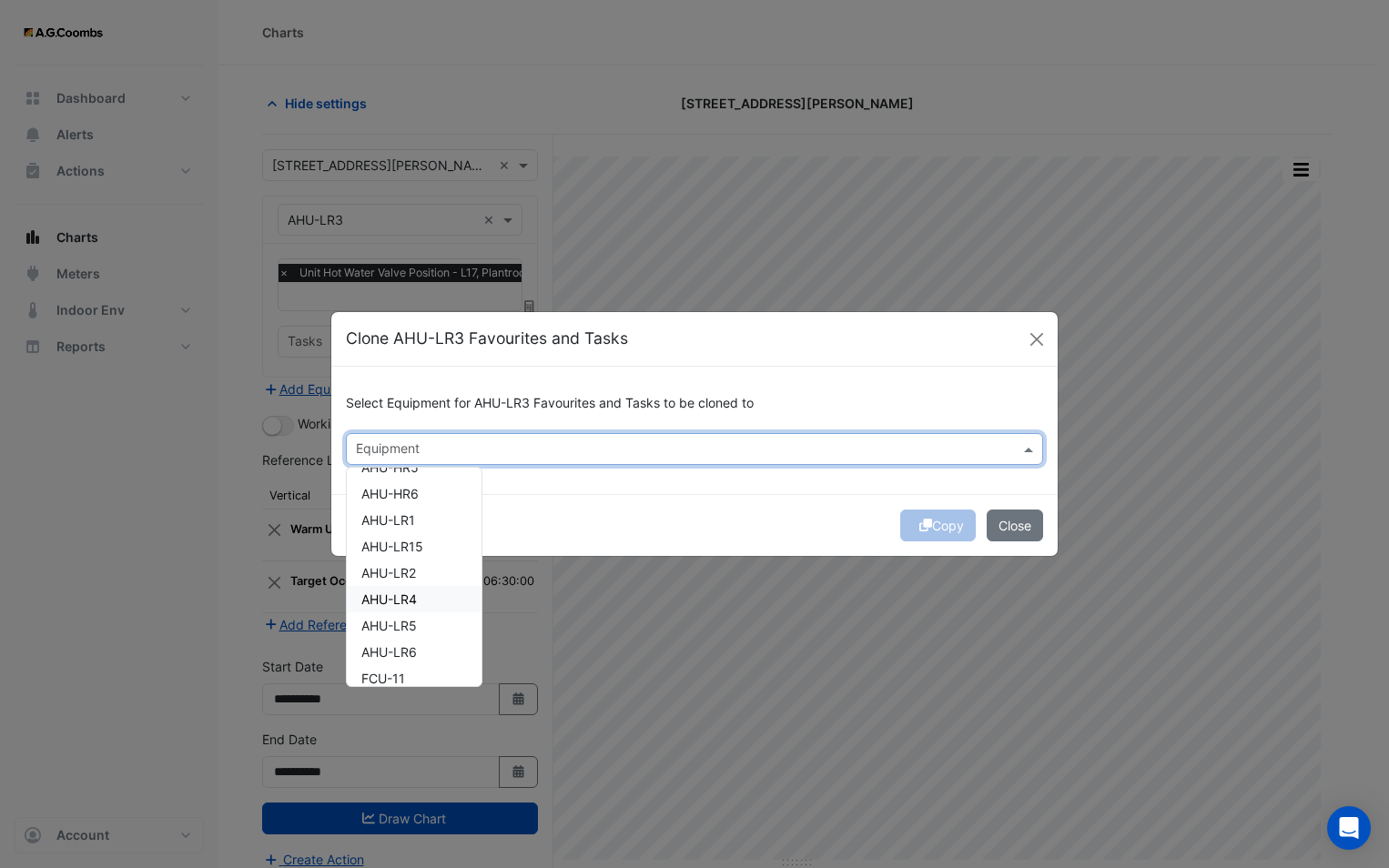
click at [398, 598] on span "AHU-LR4" at bounding box center [389, 599] width 55 height 16
click at [592, 512] on div "Copy Close" at bounding box center [694, 525] width 727 height 62
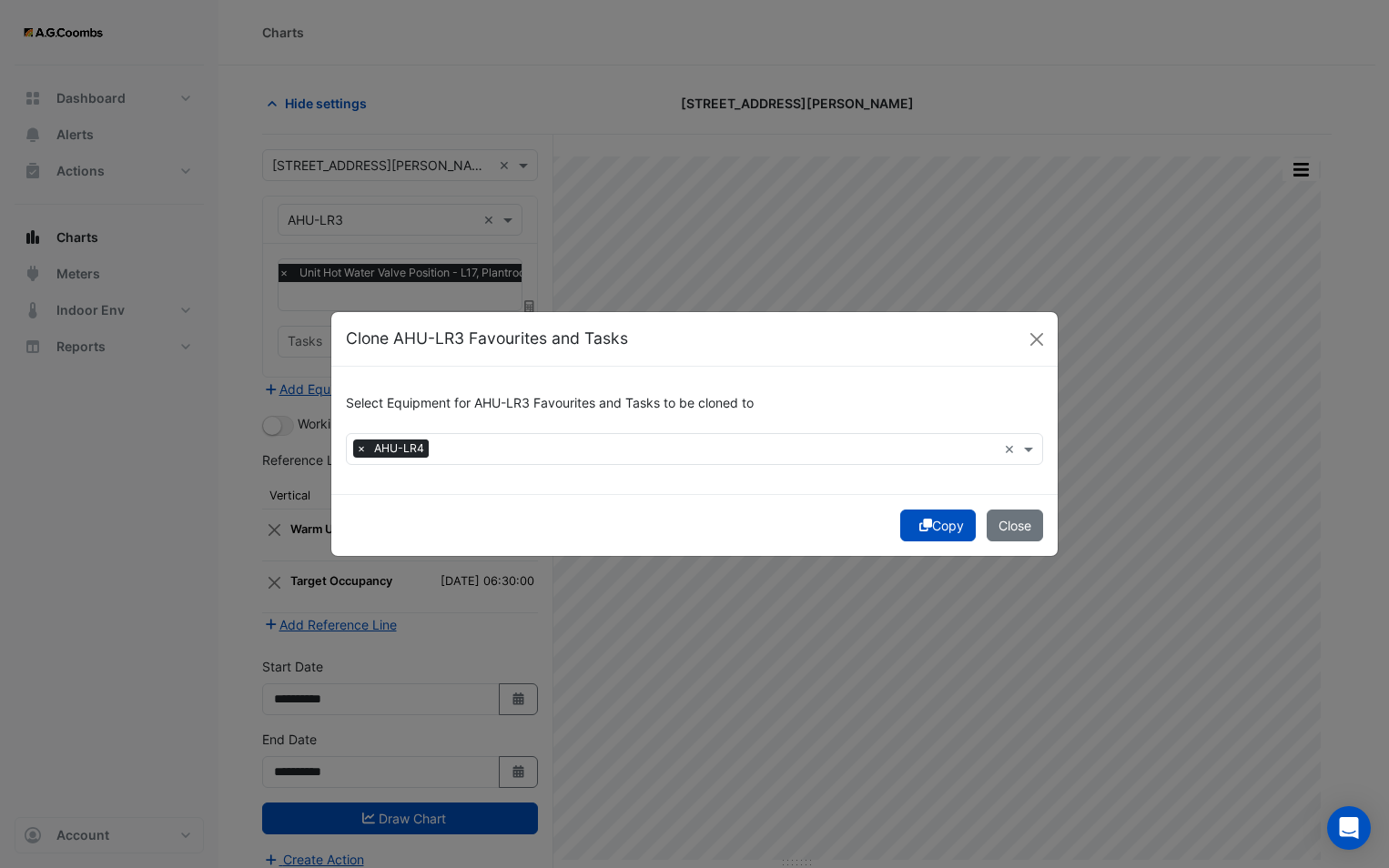
click at [914, 528] on button "Copy" at bounding box center [938, 525] width 76 height 32
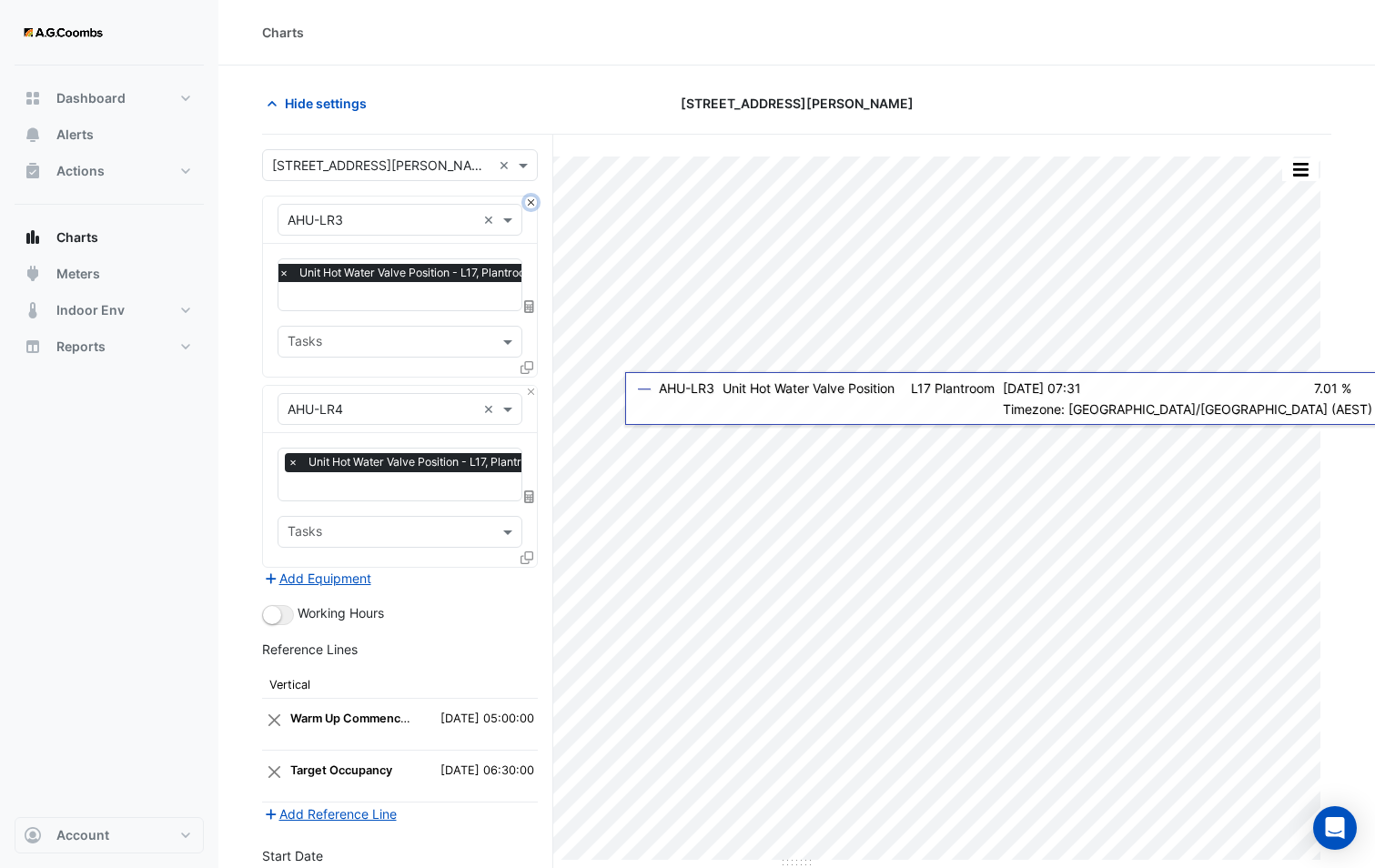
click at [526, 203] on button "Close" at bounding box center [531, 202] width 12 height 12
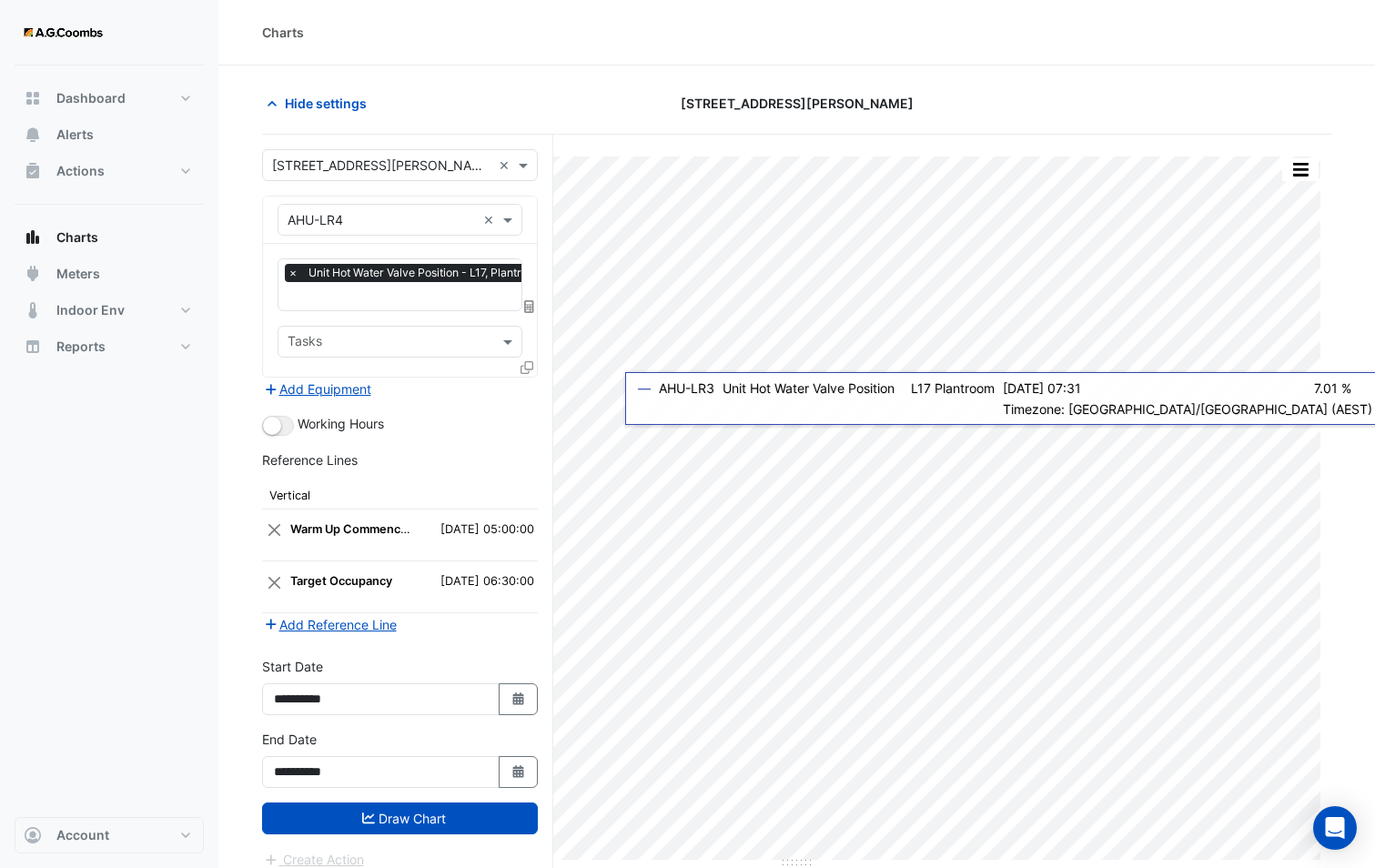
click at [400, 302] on input "text" at bounding box center [420, 298] width 266 height 19
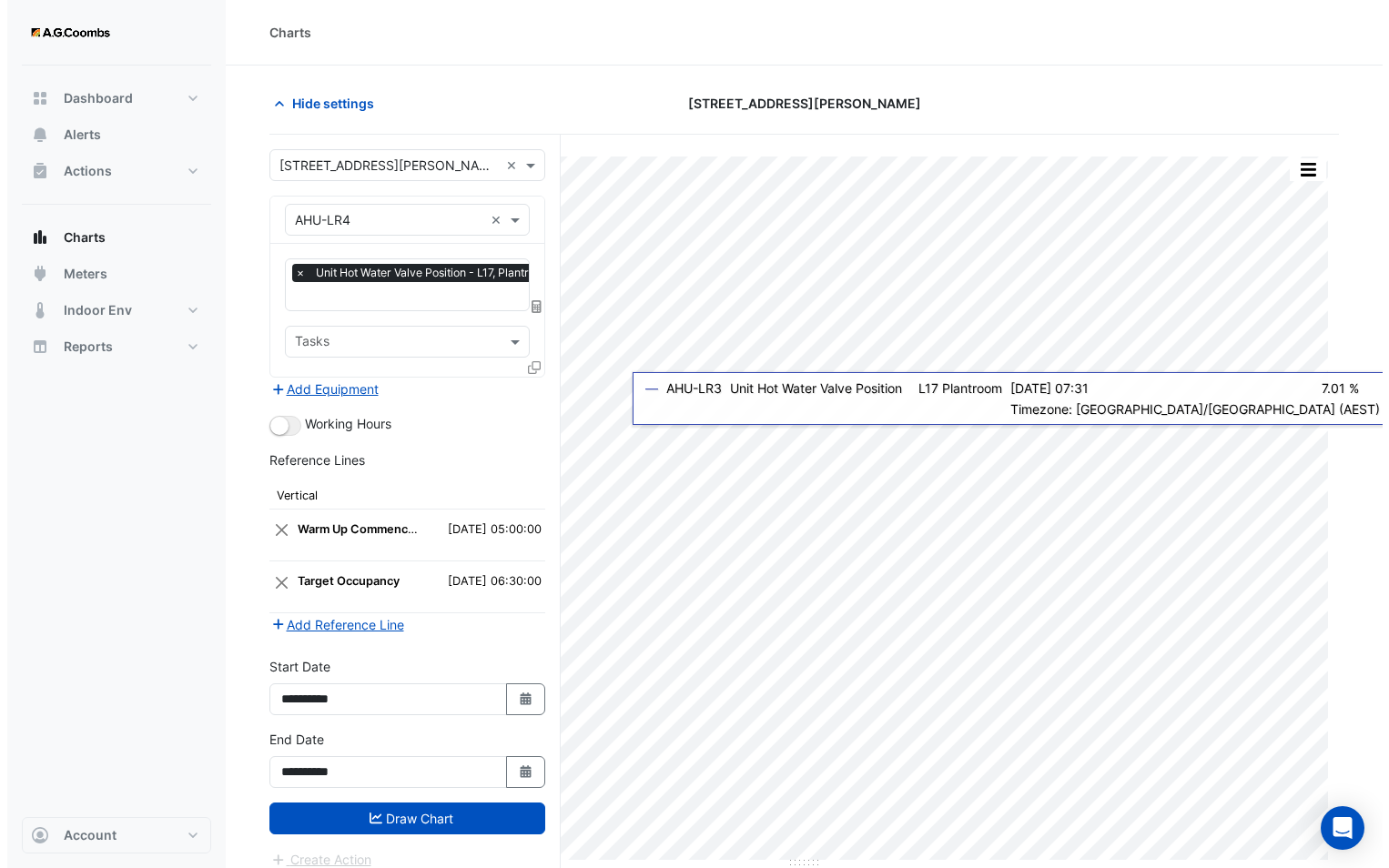
scroll to position [0, 9]
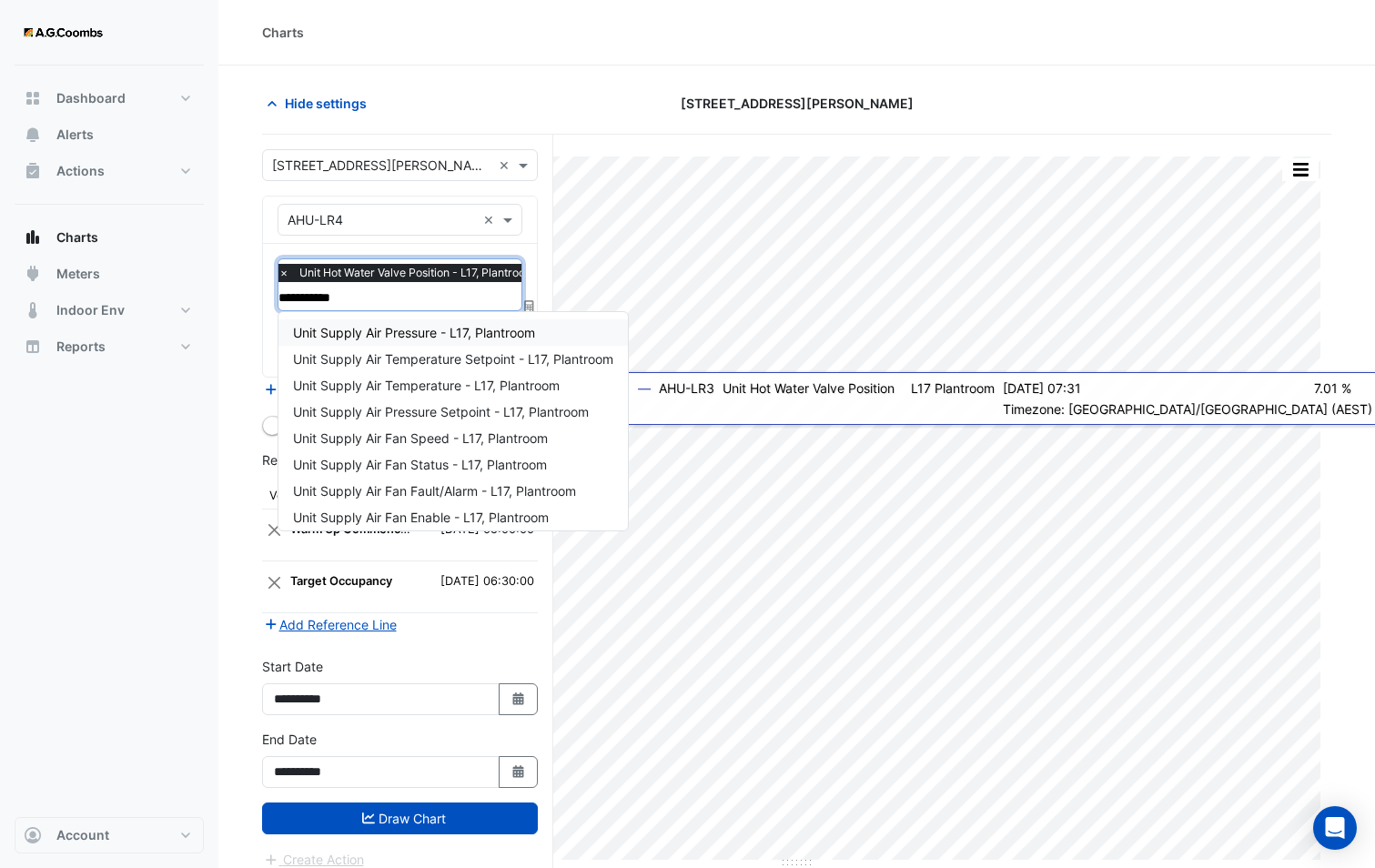
type input "**********"
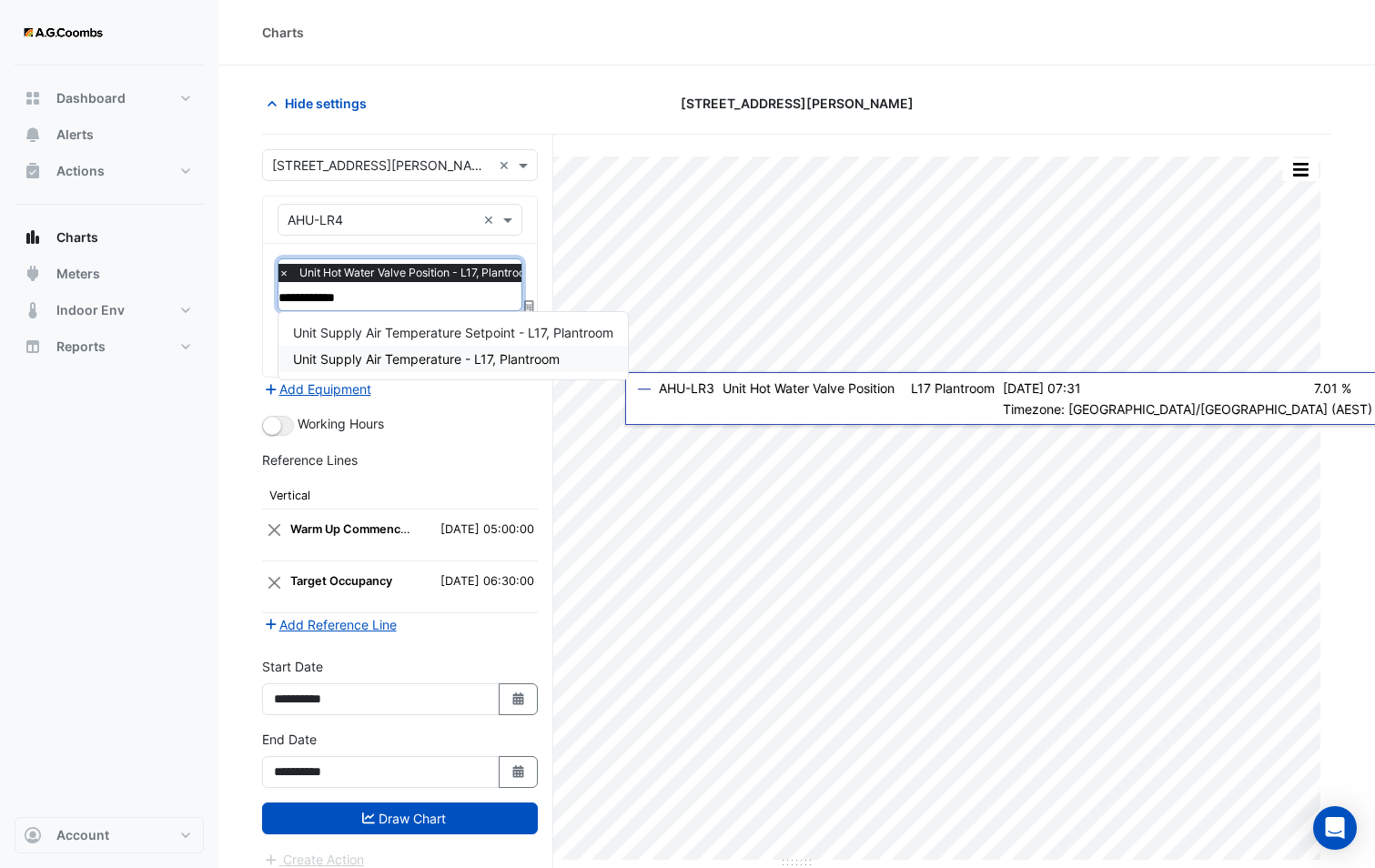
click at [425, 365] on span "Unit Supply Air Temperature - L17, Plantroom" at bounding box center [426, 359] width 267 height 16
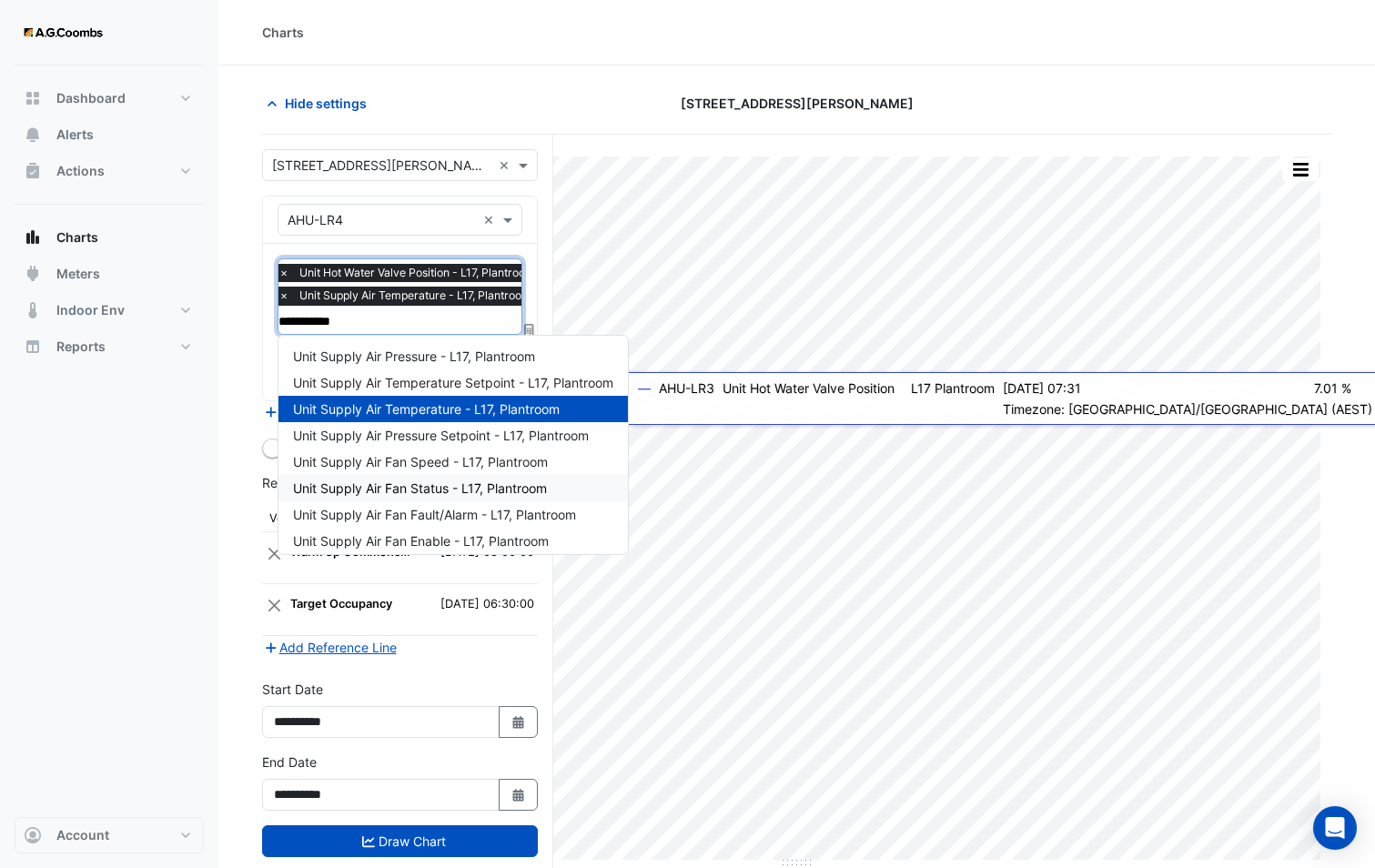
type input "**********"
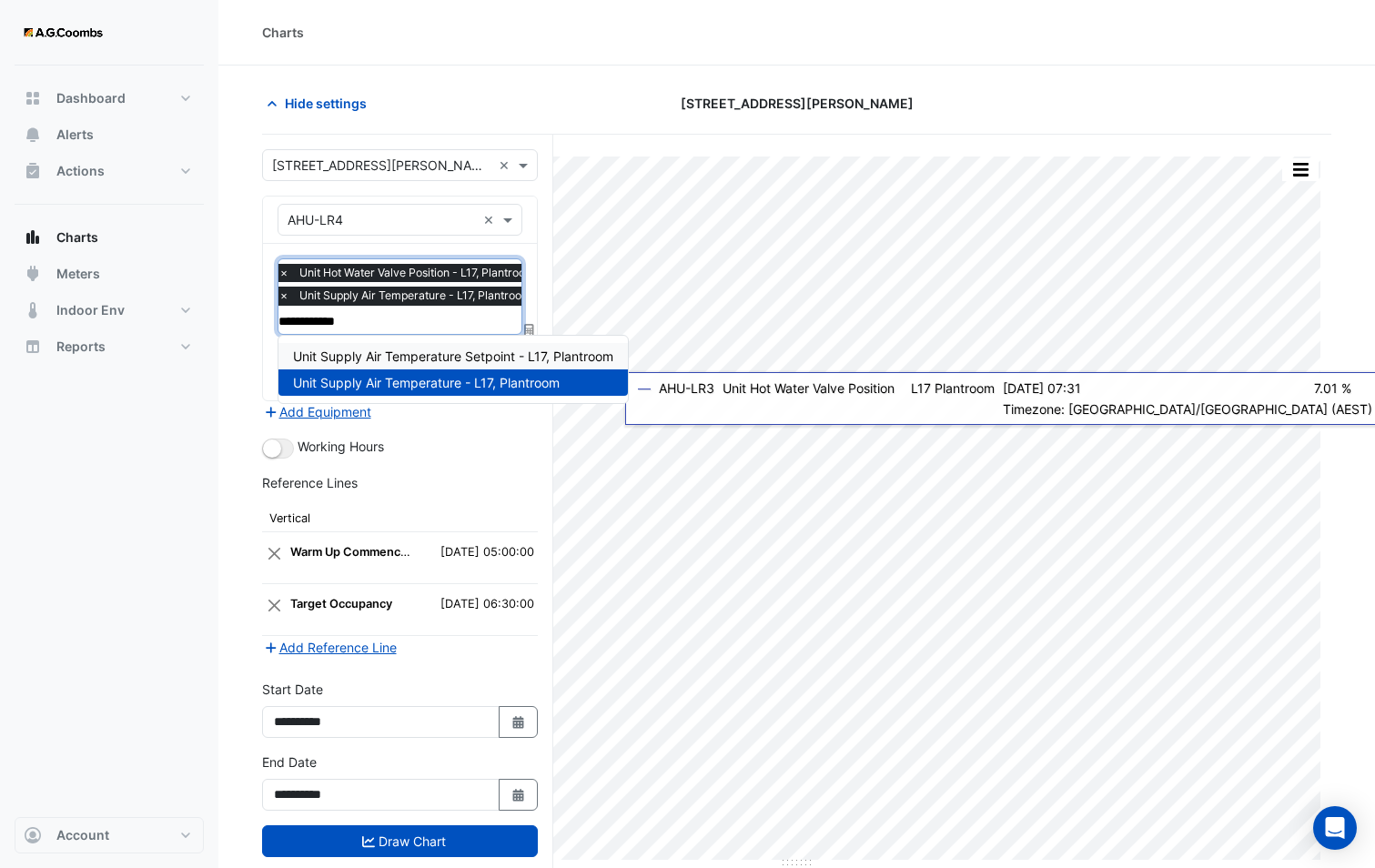
click at [431, 346] on div "Unit Supply Air Temperature Setpoint - L17, Plantroom" at bounding box center [453, 355] width 350 height 26
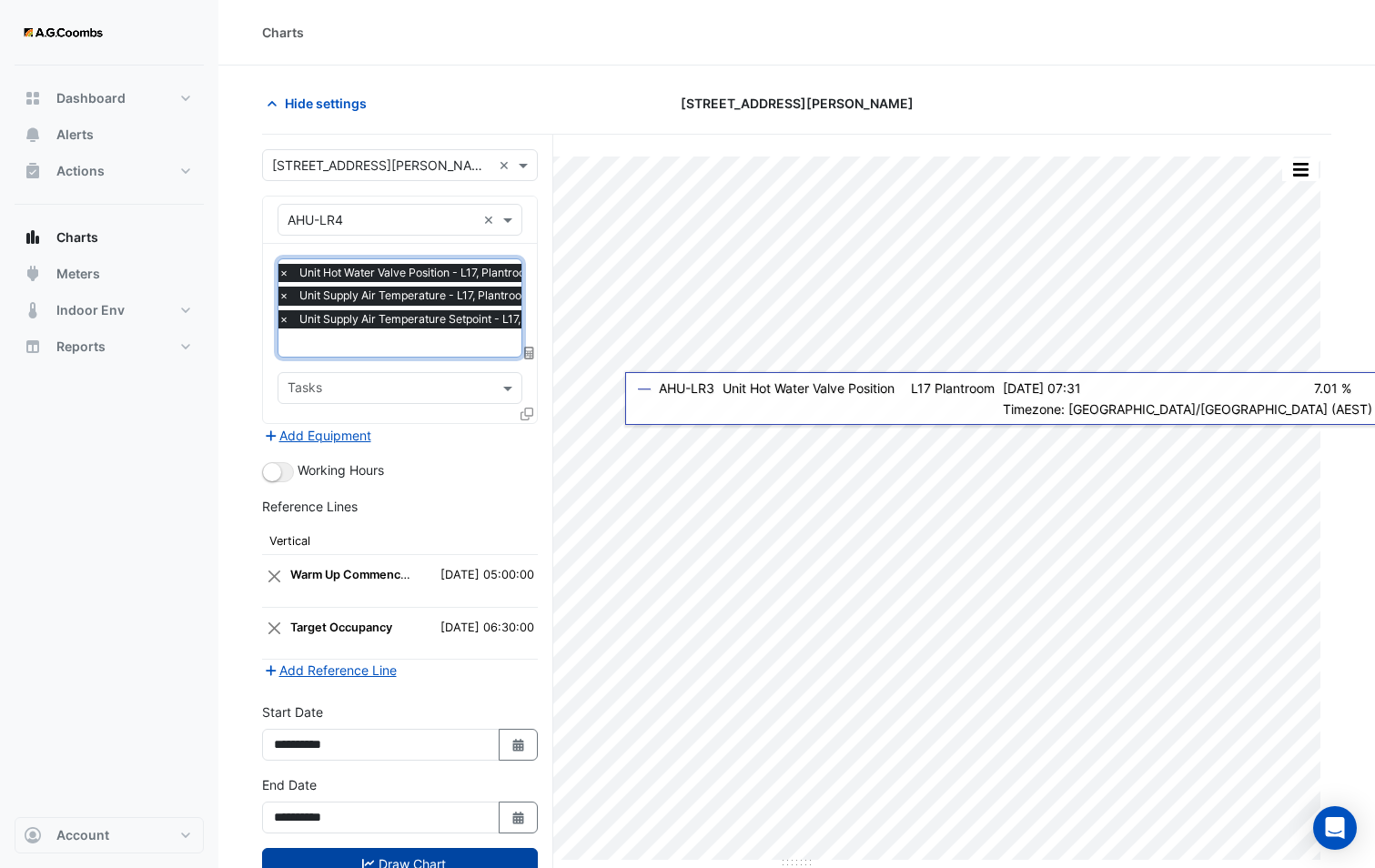
click at [387, 853] on button "Draw Chart" at bounding box center [400, 863] width 276 height 32
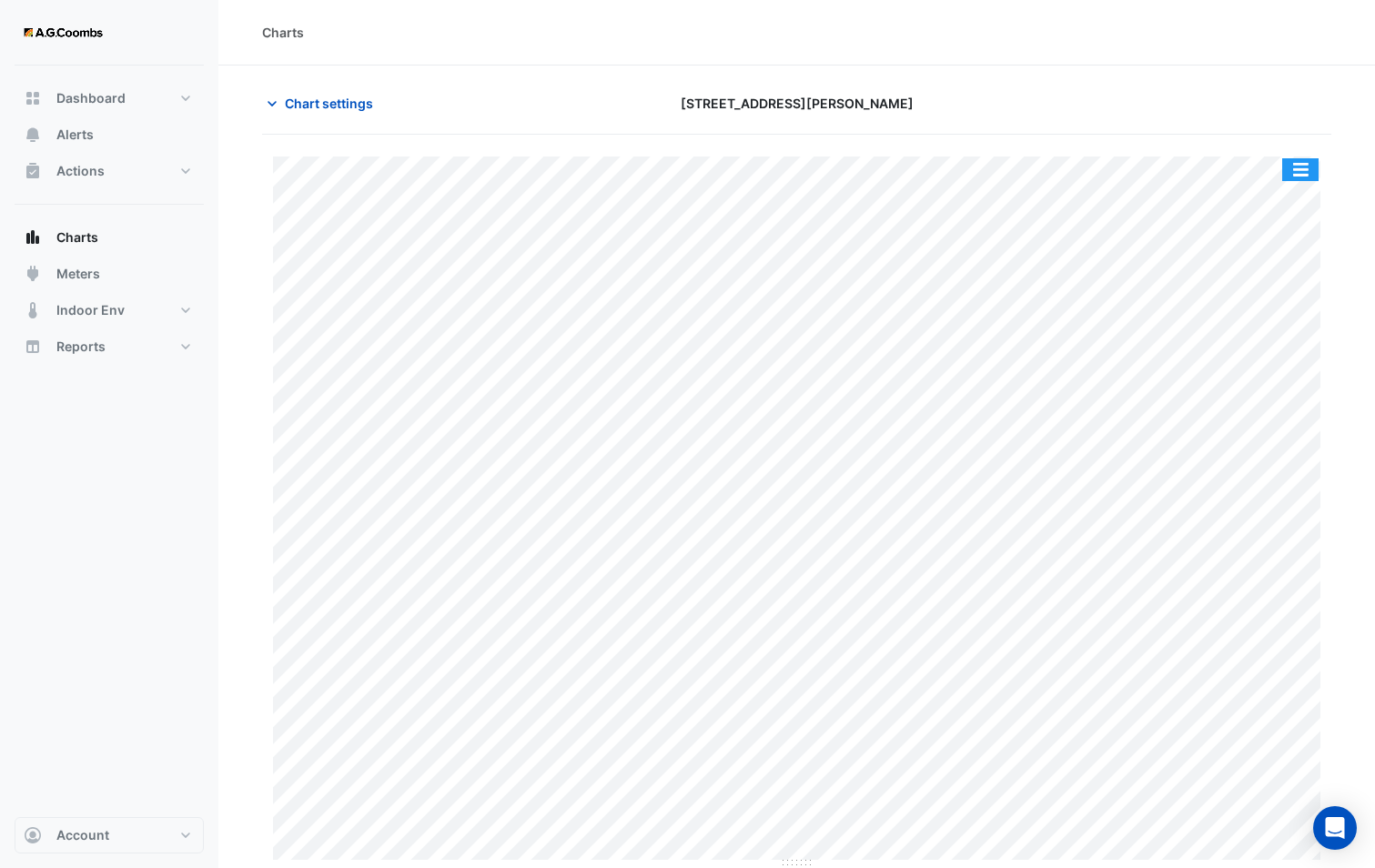
click at [1316, 167] on button "button" at bounding box center [1299, 169] width 36 height 22
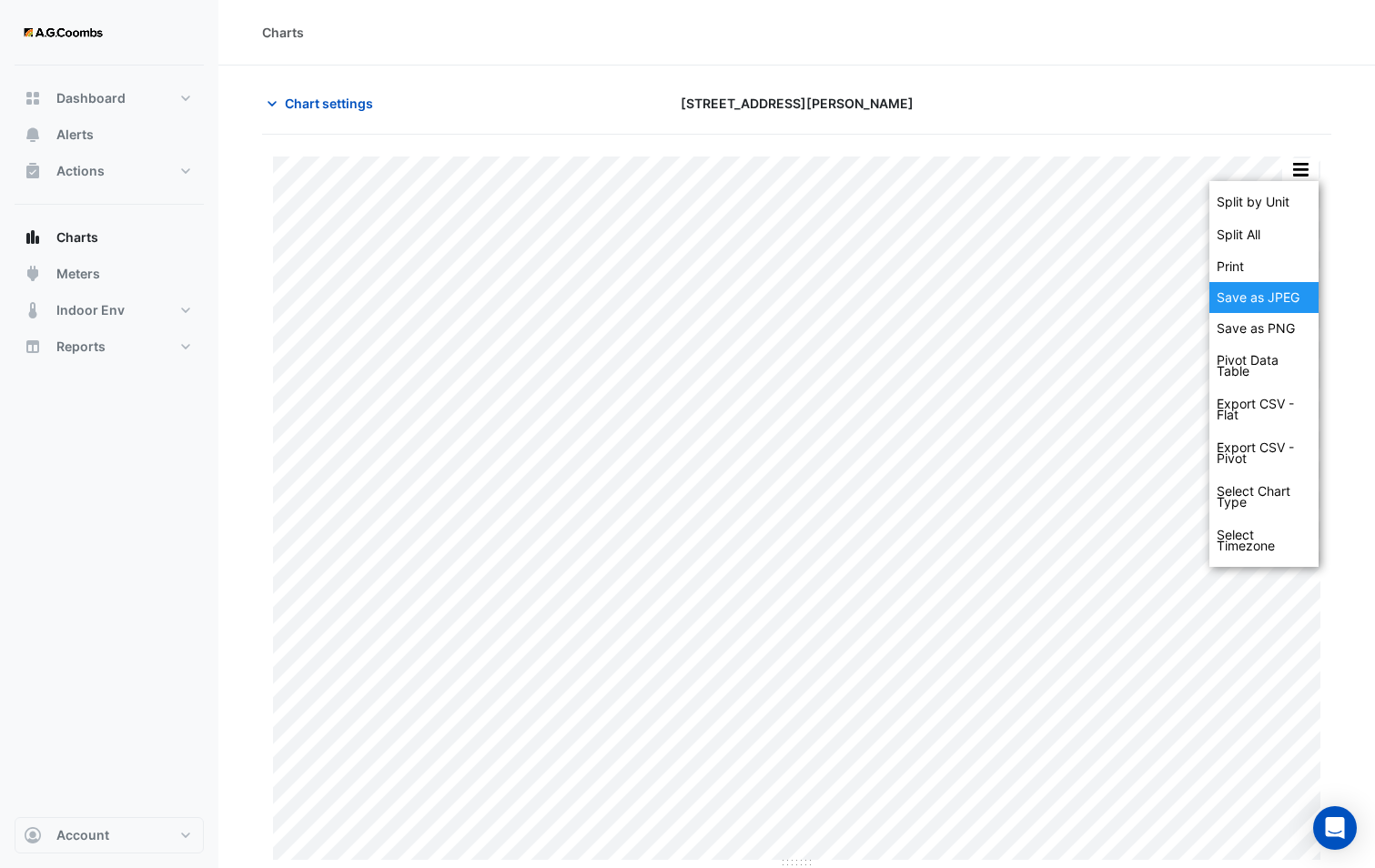
click at [1270, 294] on div "Save as JPEG" at bounding box center [1263, 297] width 109 height 31
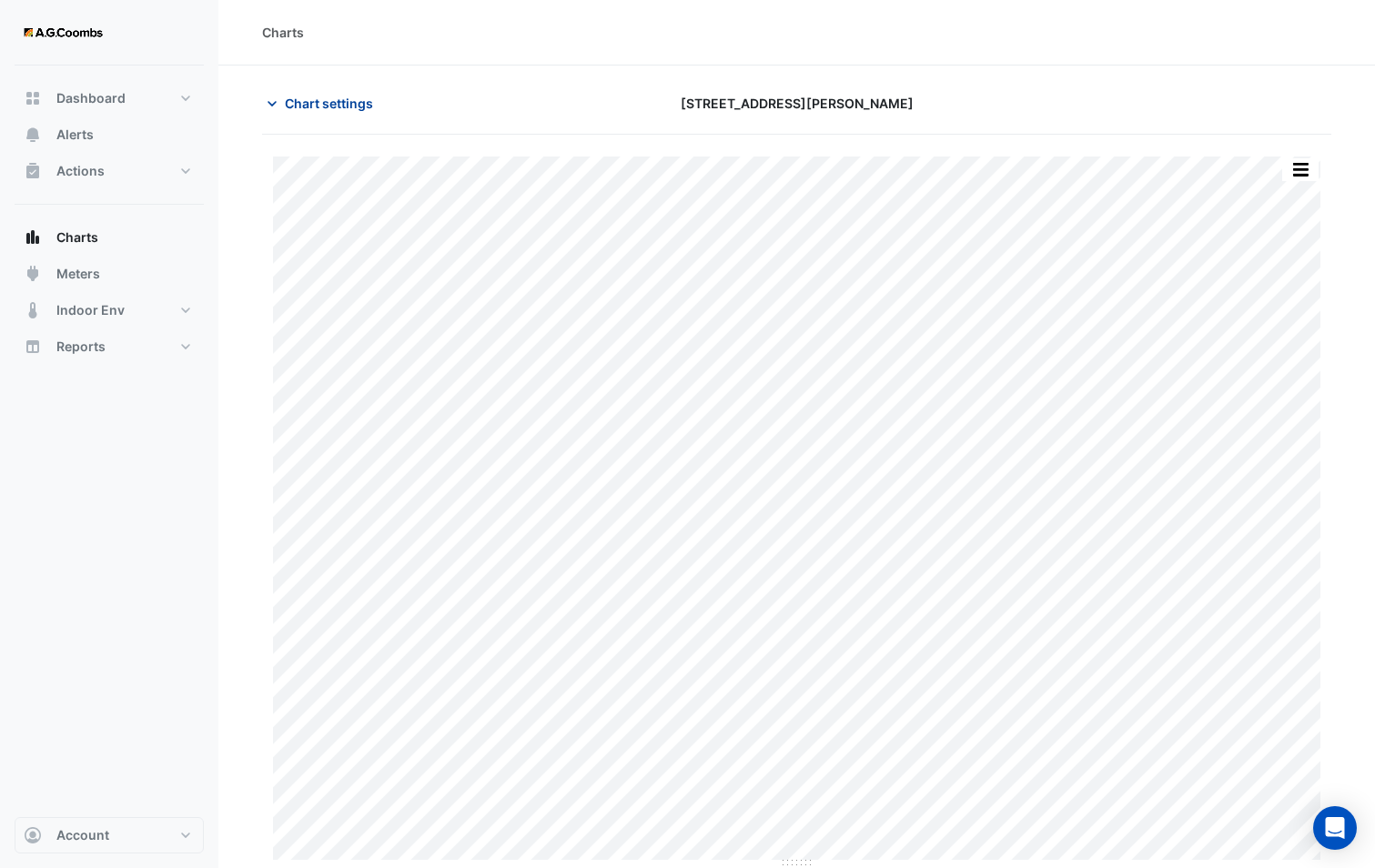
click at [351, 91] on button "Chart settings" at bounding box center [323, 103] width 122 height 32
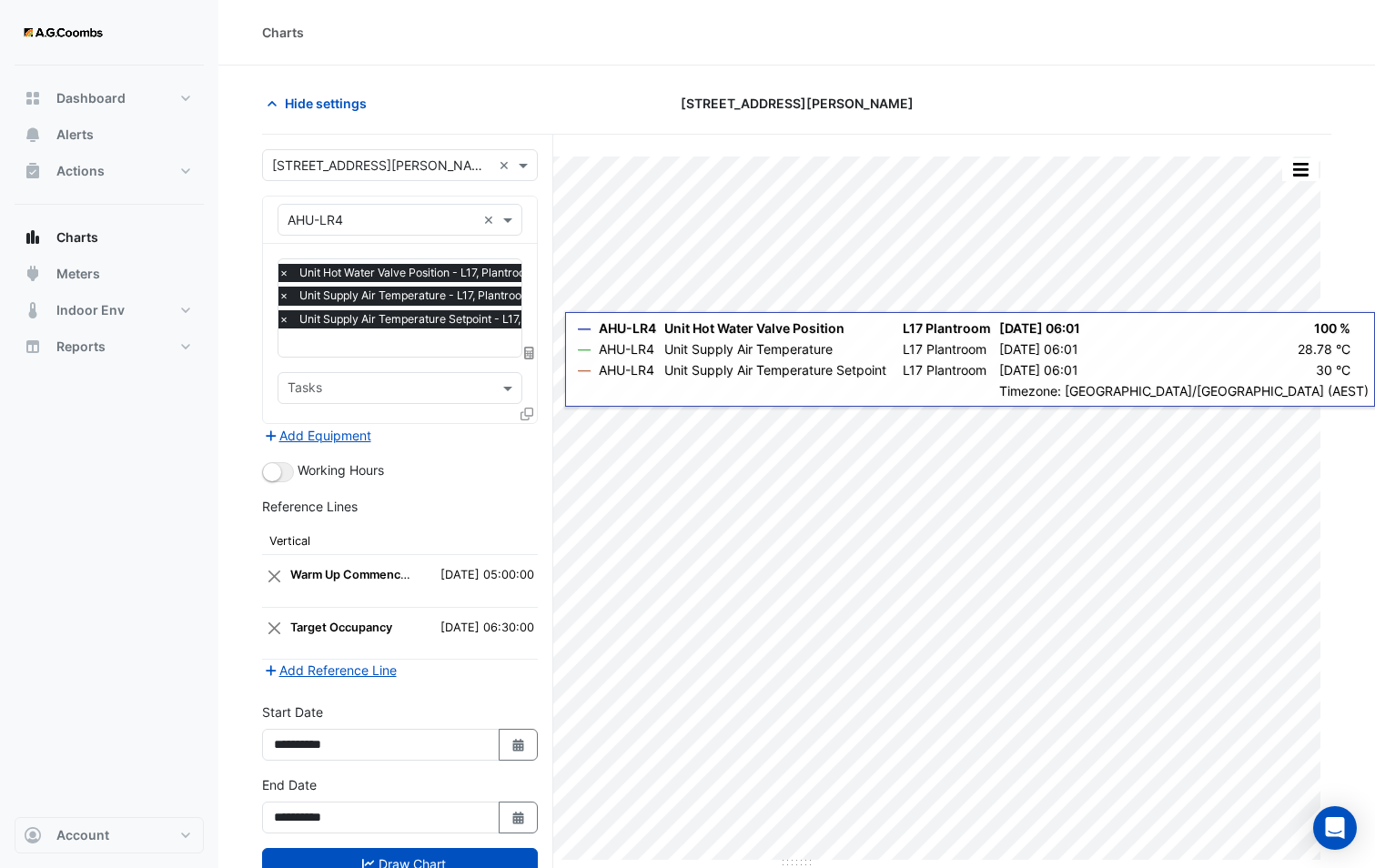
click at [523, 408] on icon at bounding box center [526, 414] width 13 height 13
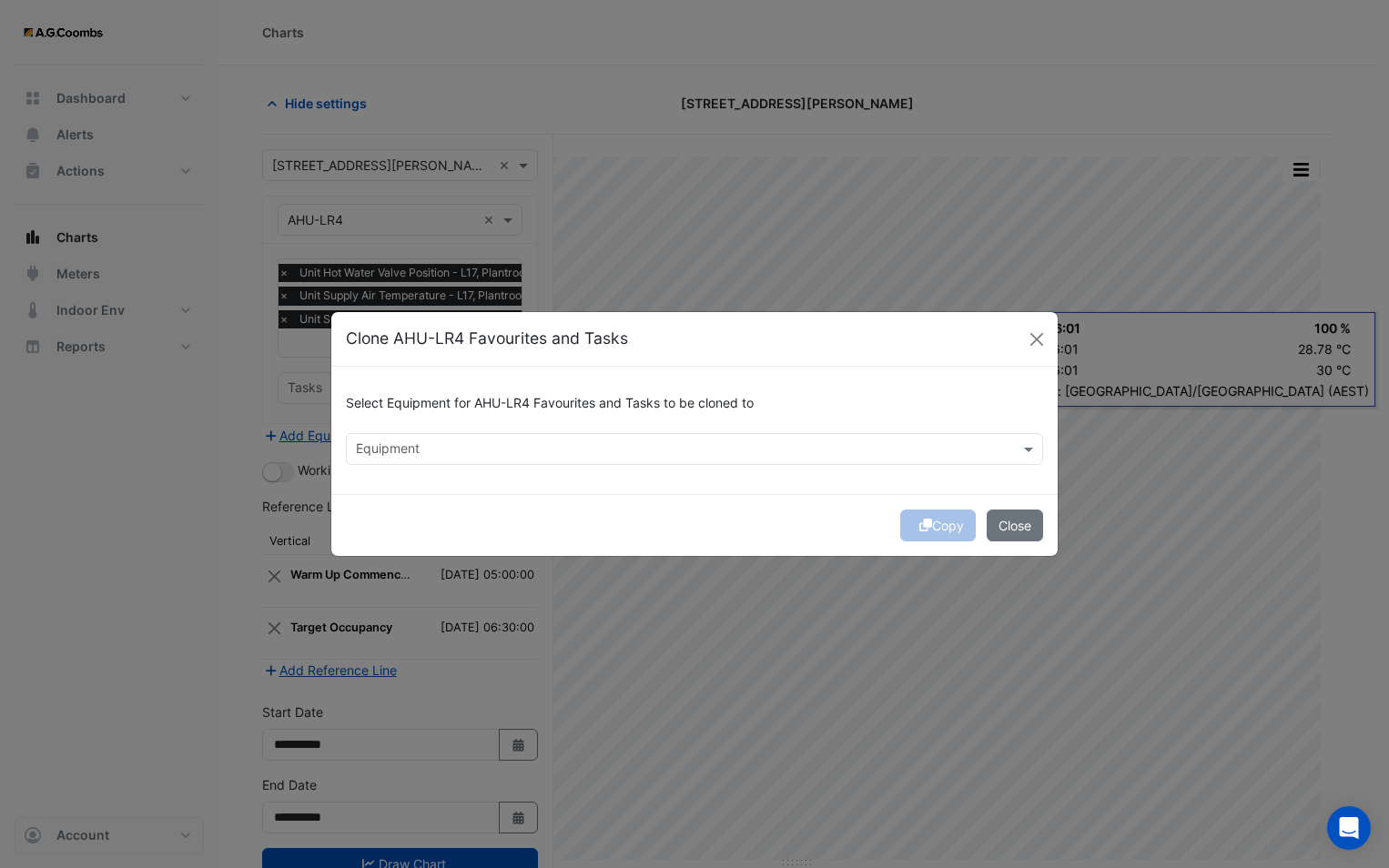
click at [524, 445] on input "text" at bounding box center [683, 451] width 656 height 19
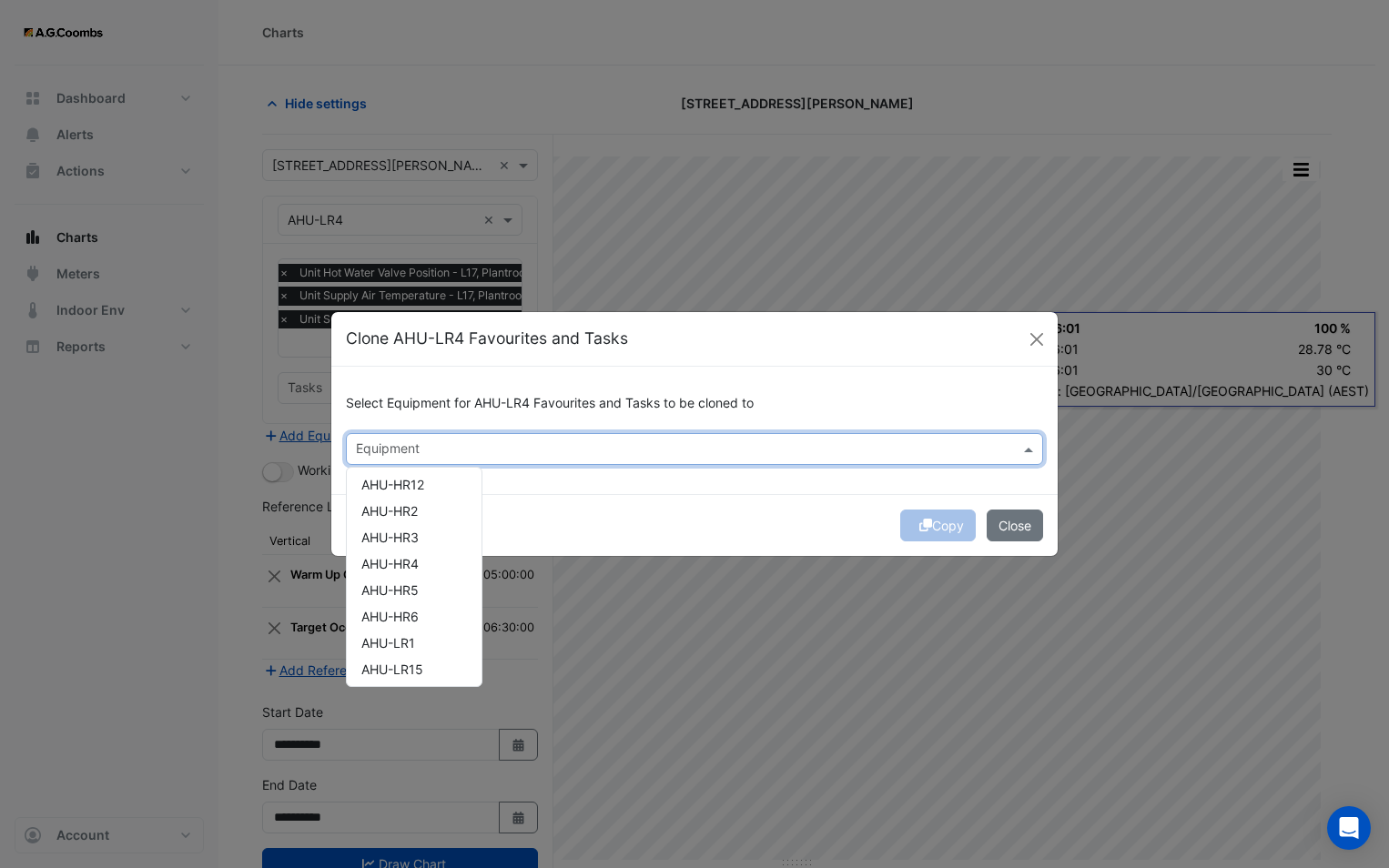
scroll to position [273, 0]
click at [439, 564] on div "AHU-HR5" at bounding box center [414, 557] width 135 height 26
click at [424, 624] on div "AHU-LR5" at bounding box center [414, 625] width 135 height 26
click at [605, 513] on div "Copy Close" at bounding box center [694, 525] width 727 height 62
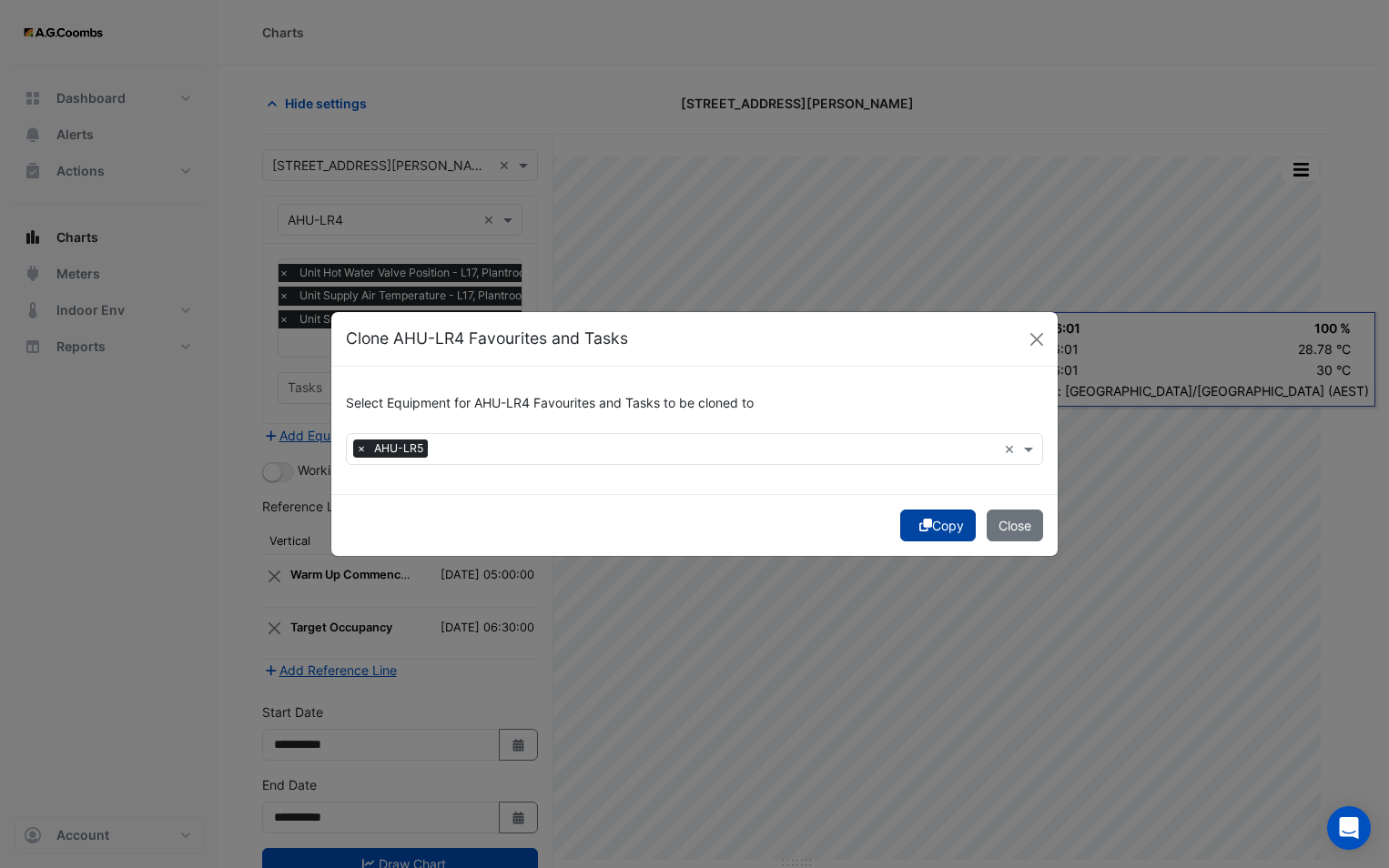
click at [925, 526] on icon "submit" at bounding box center [925, 524] width 13 height 13
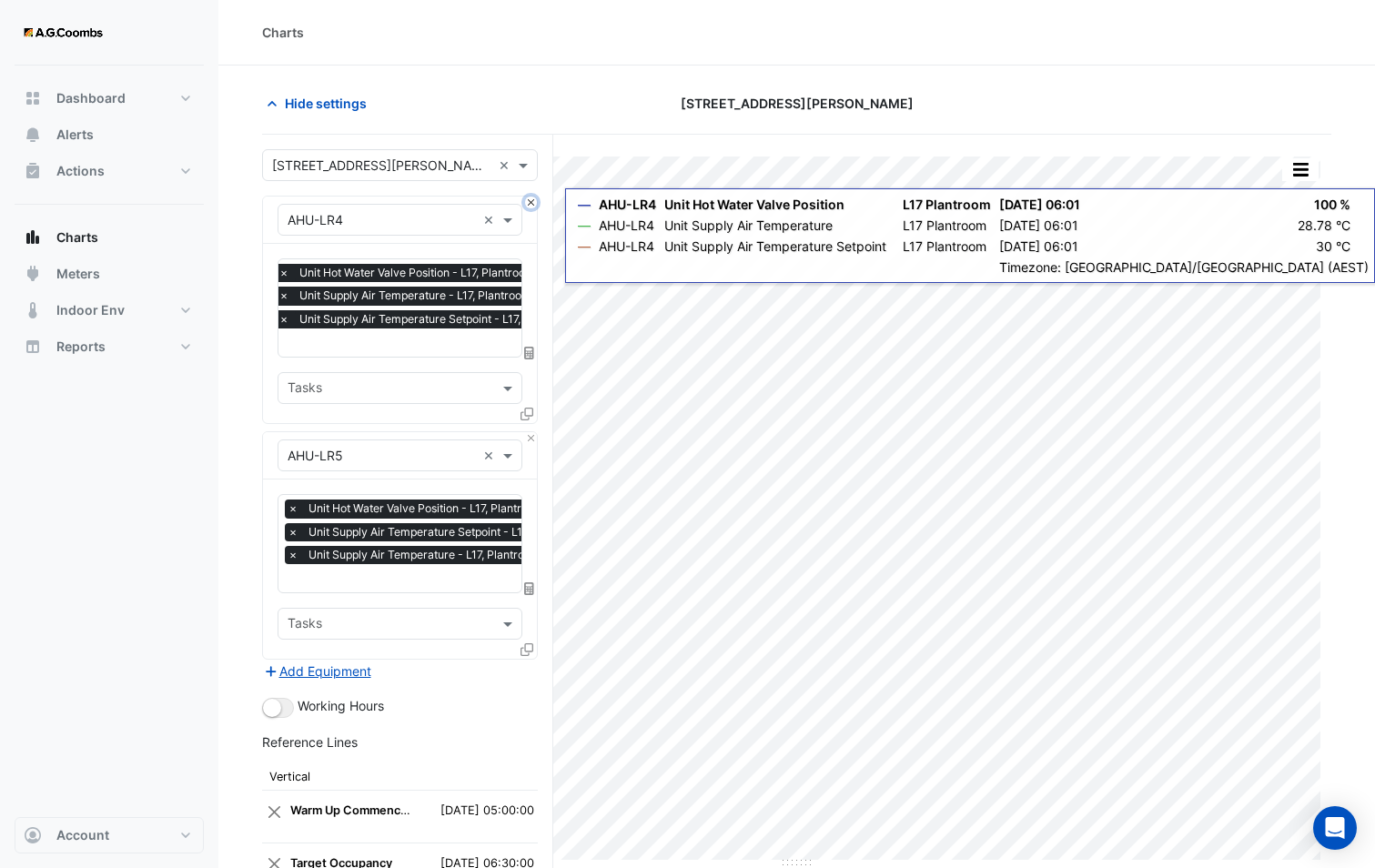
click at [533, 203] on button "Close" at bounding box center [531, 202] width 12 height 12
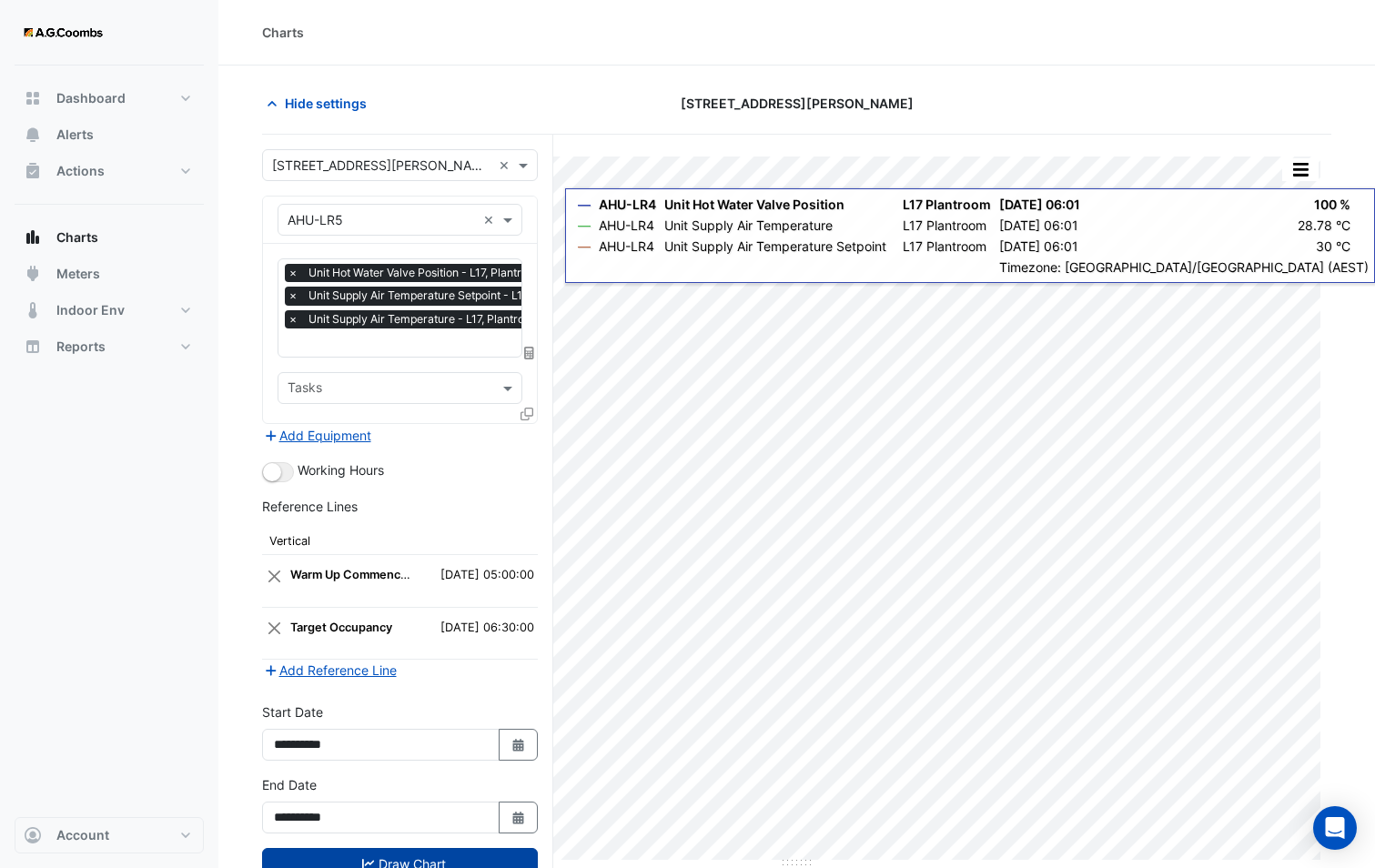
click at [402, 850] on button "Draw Chart" at bounding box center [400, 863] width 276 height 32
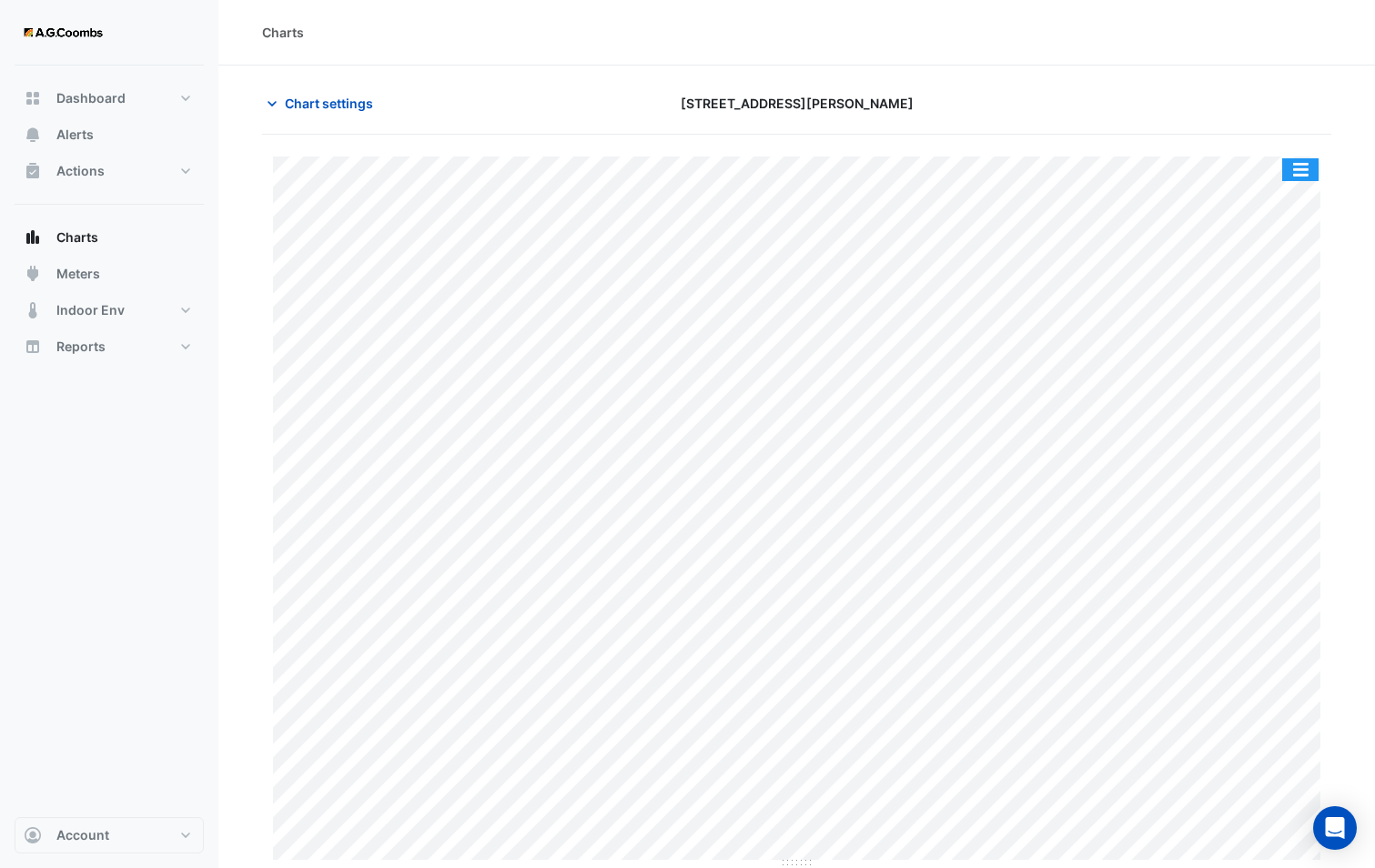
click at [1291, 178] on button "button" at bounding box center [1299, 169] width 36 height 22
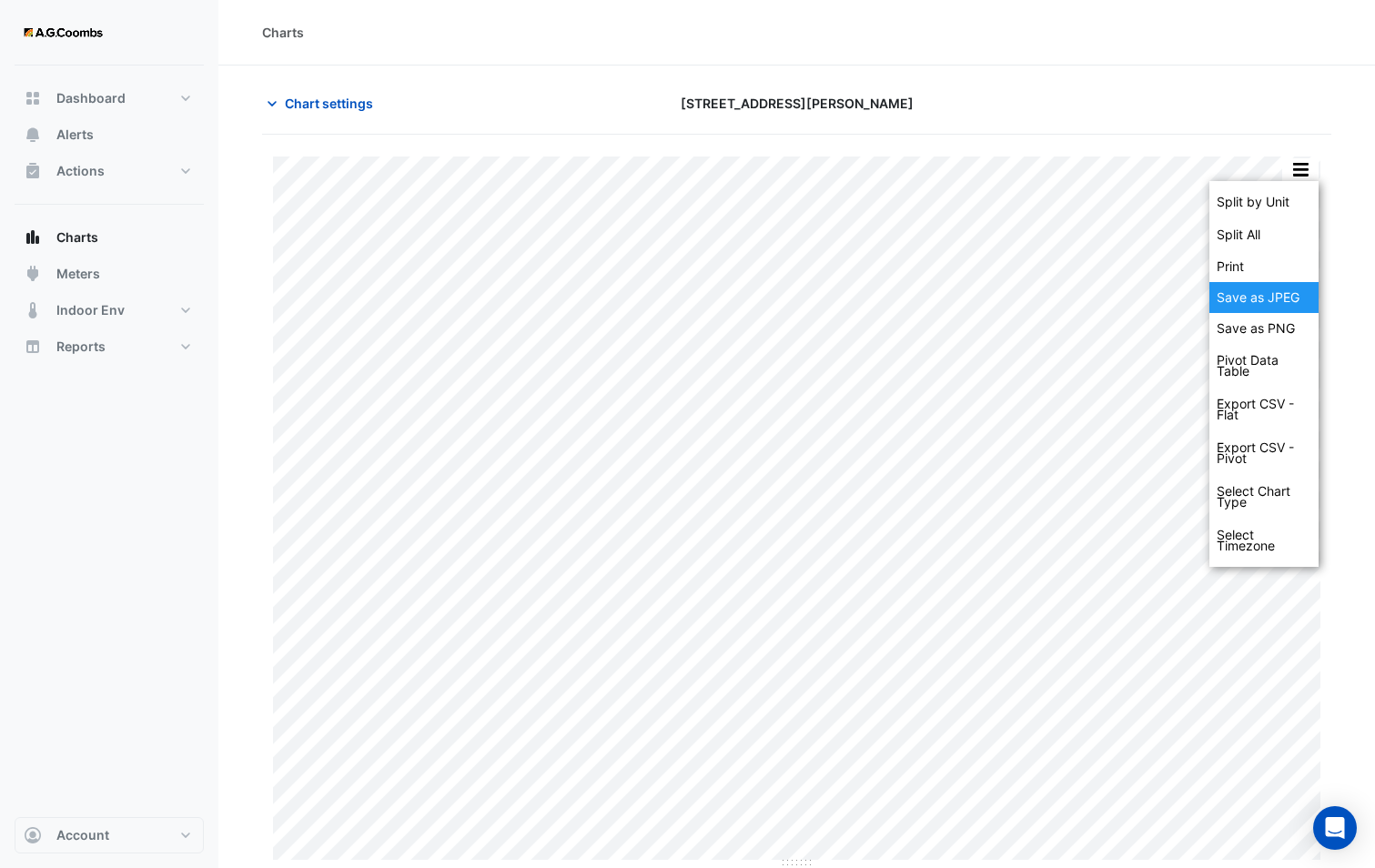
click at [1276, 299] on div "Save as JPEG" at bounding box center [1263, 297] width 109 height 31
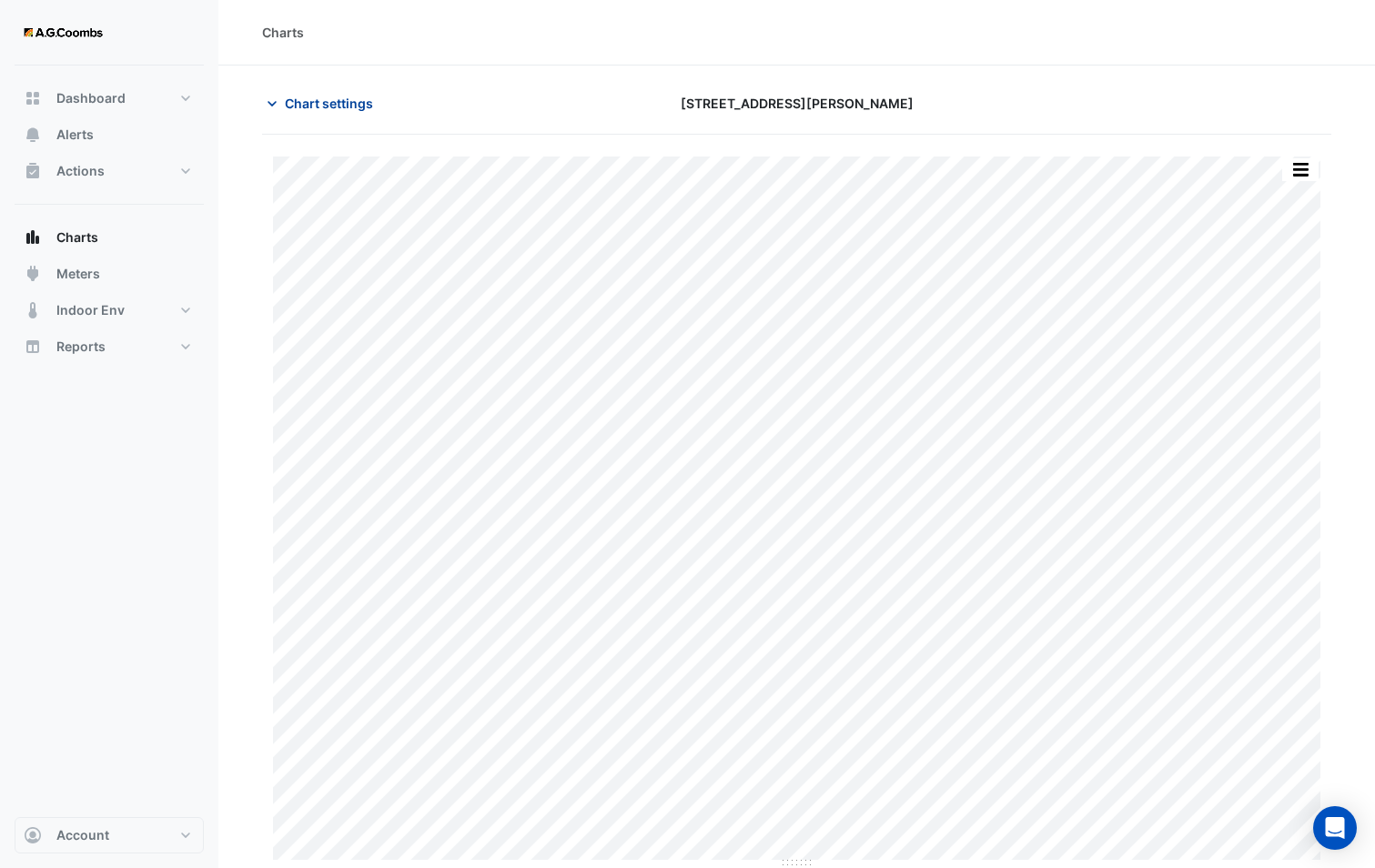
click at [342, 101] on span "Chart settings" at bounding box center [328, 103] width 88 height 19
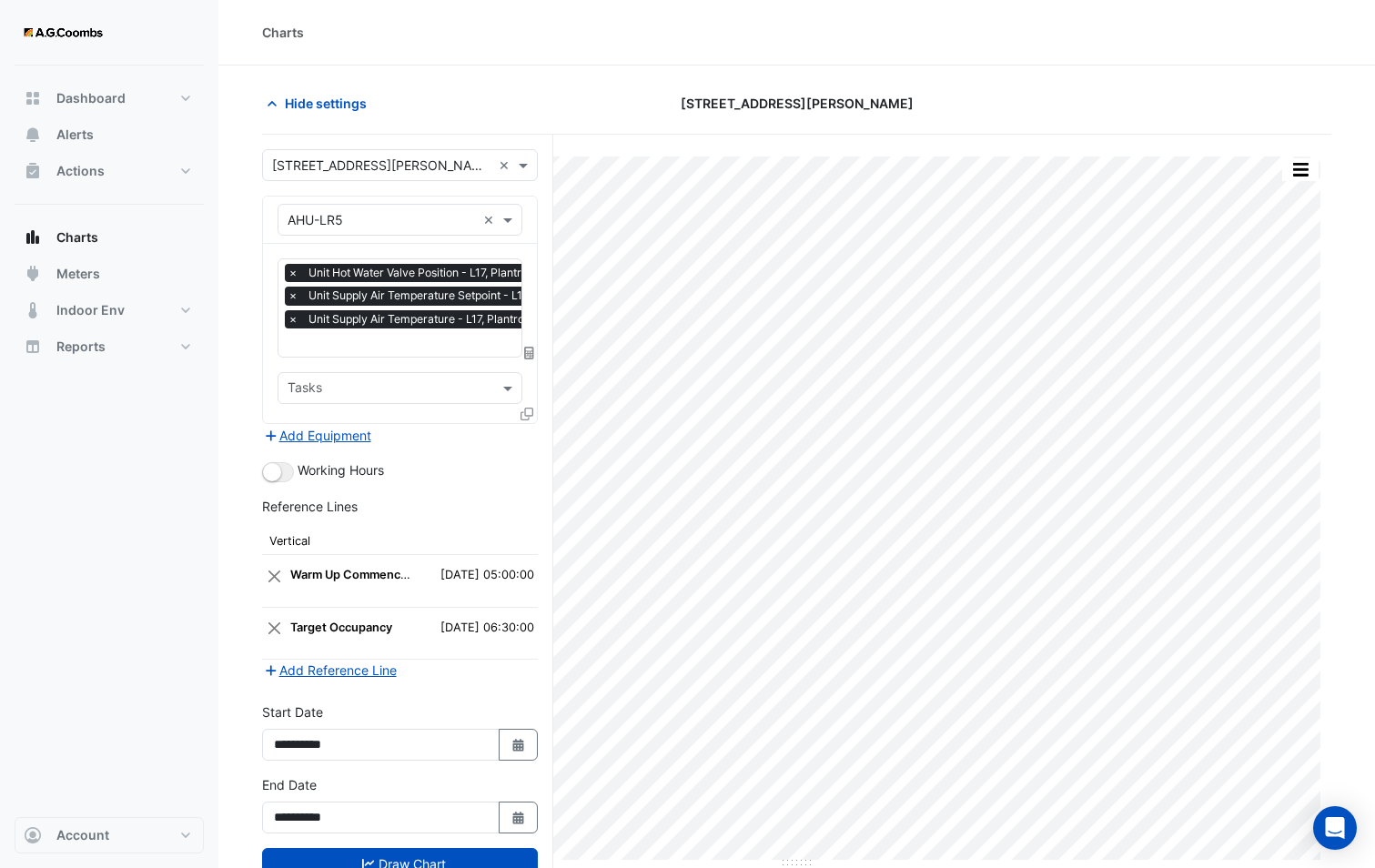
click at [533, 417] on div at bounding box center [528, 417] width 17 height 26
click at [520, 410] on icon at bounding box center [526, 414] width 13 height 13
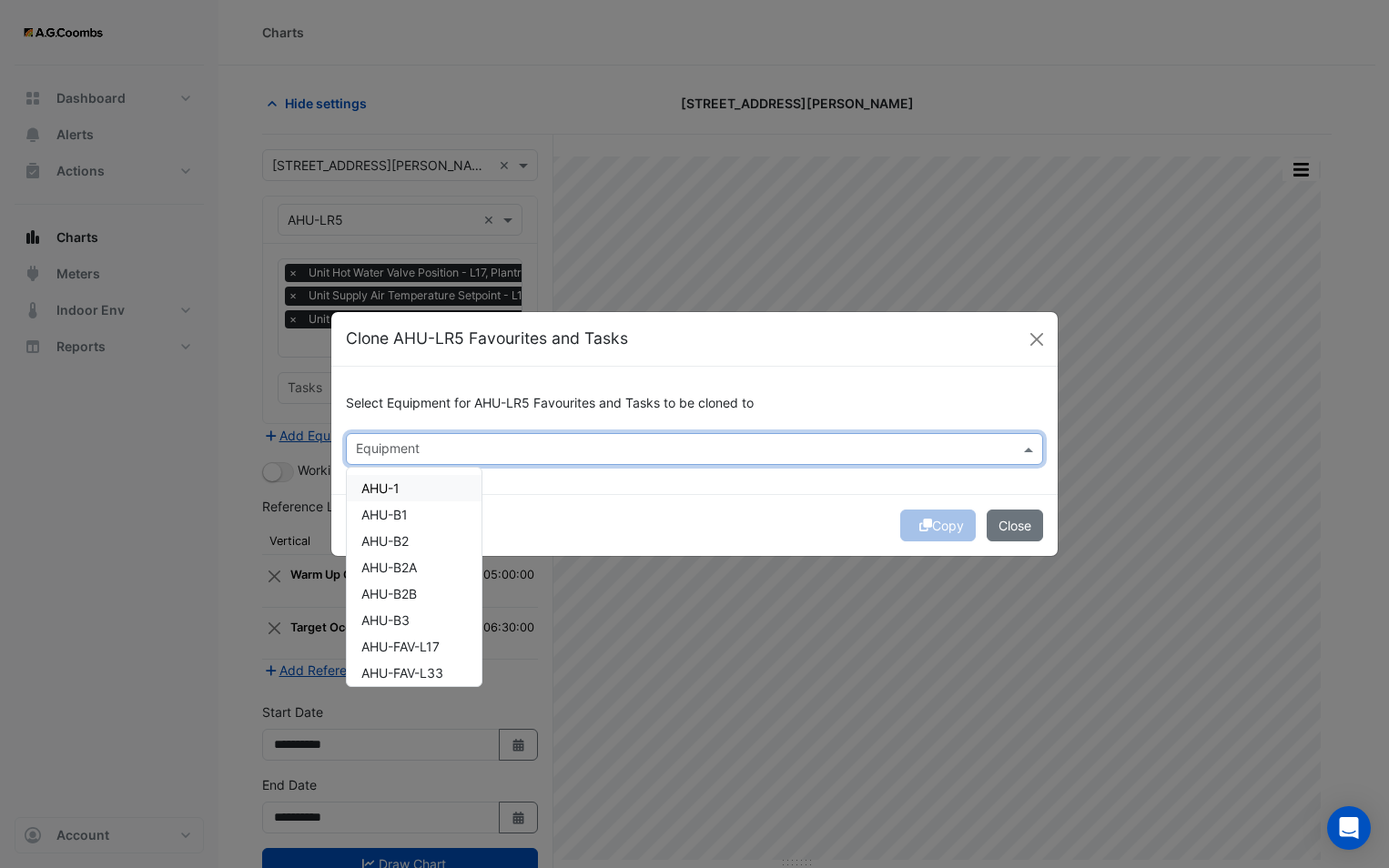
click at [558, 451] on input "text" at bounding box center [683, 451] width 656 height 19
click at [444, 562] on div "AHU-LR6" at bounding box center [414, 560] width 135 height 26
click at [627, 509] on div "Copy Close" at bounding box center [694, 525] width 727 height 62
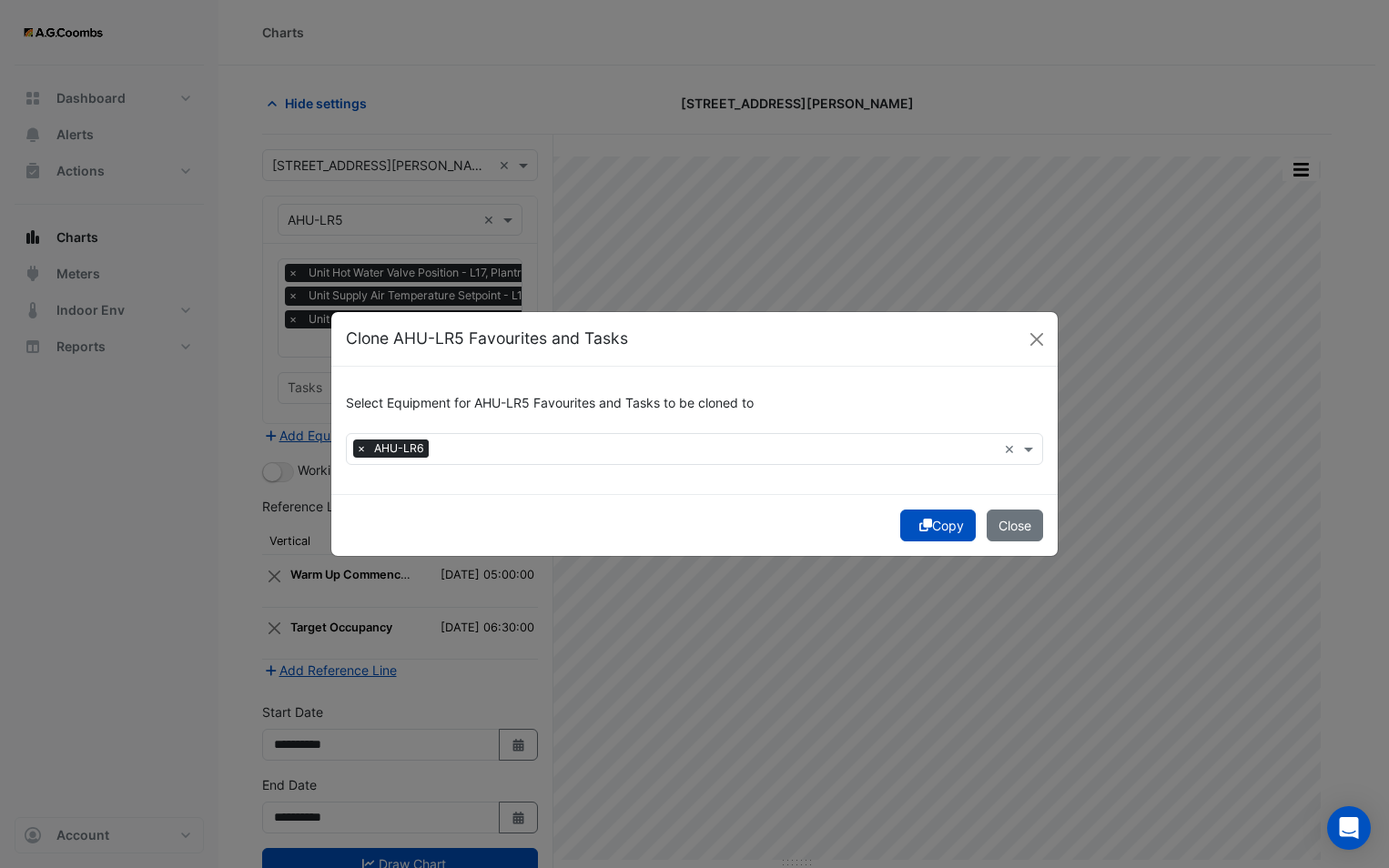
click at [919, 522] on icon "submit" at bounding box center [925, 524] width 13 height 13
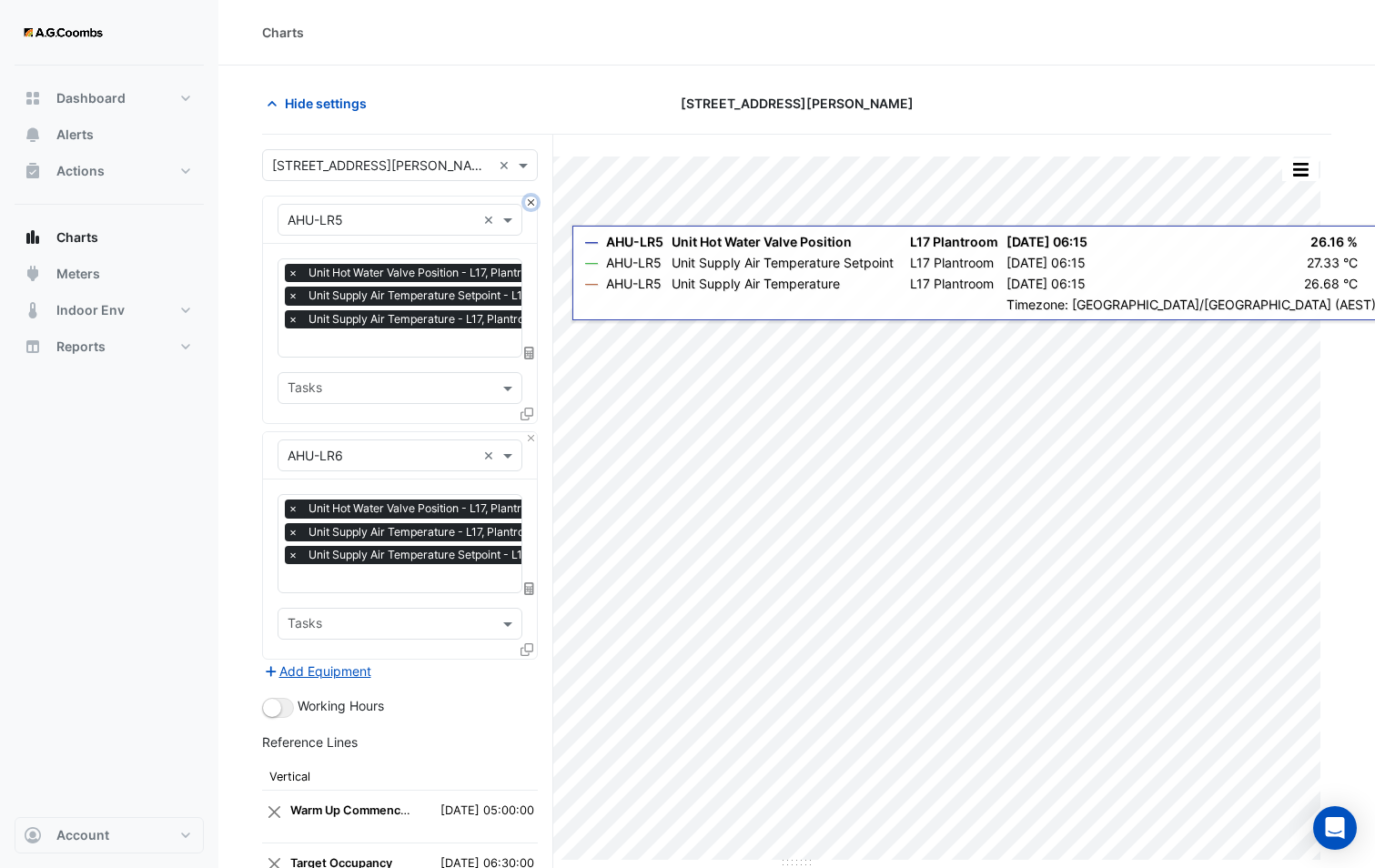
click at [528, 197] on button "Close" at bounding box center [531, 202] width 12 height 12
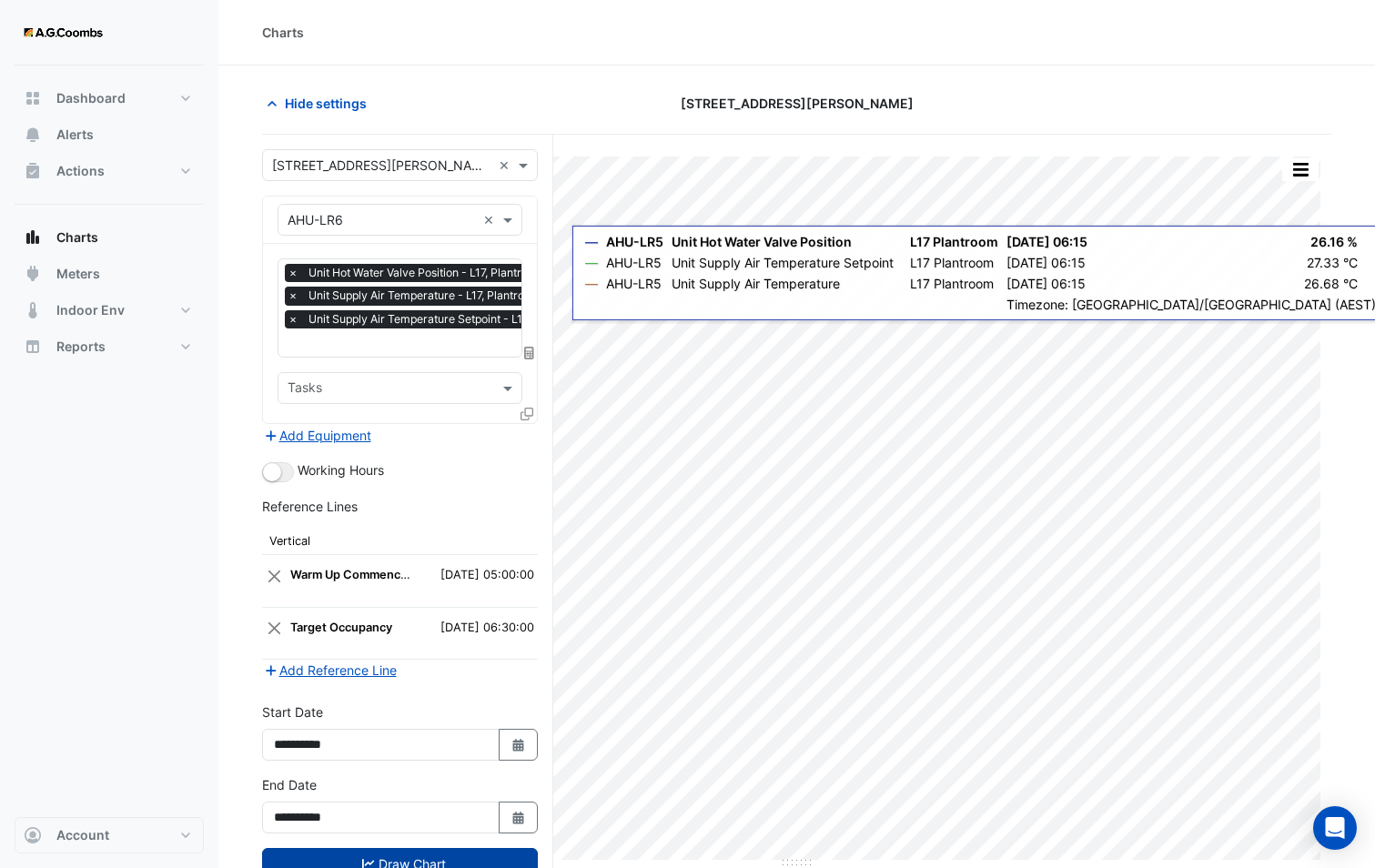
click at [413, 857] on button "Draw Chart" at bounding box center [400, 863] width 276 height 32
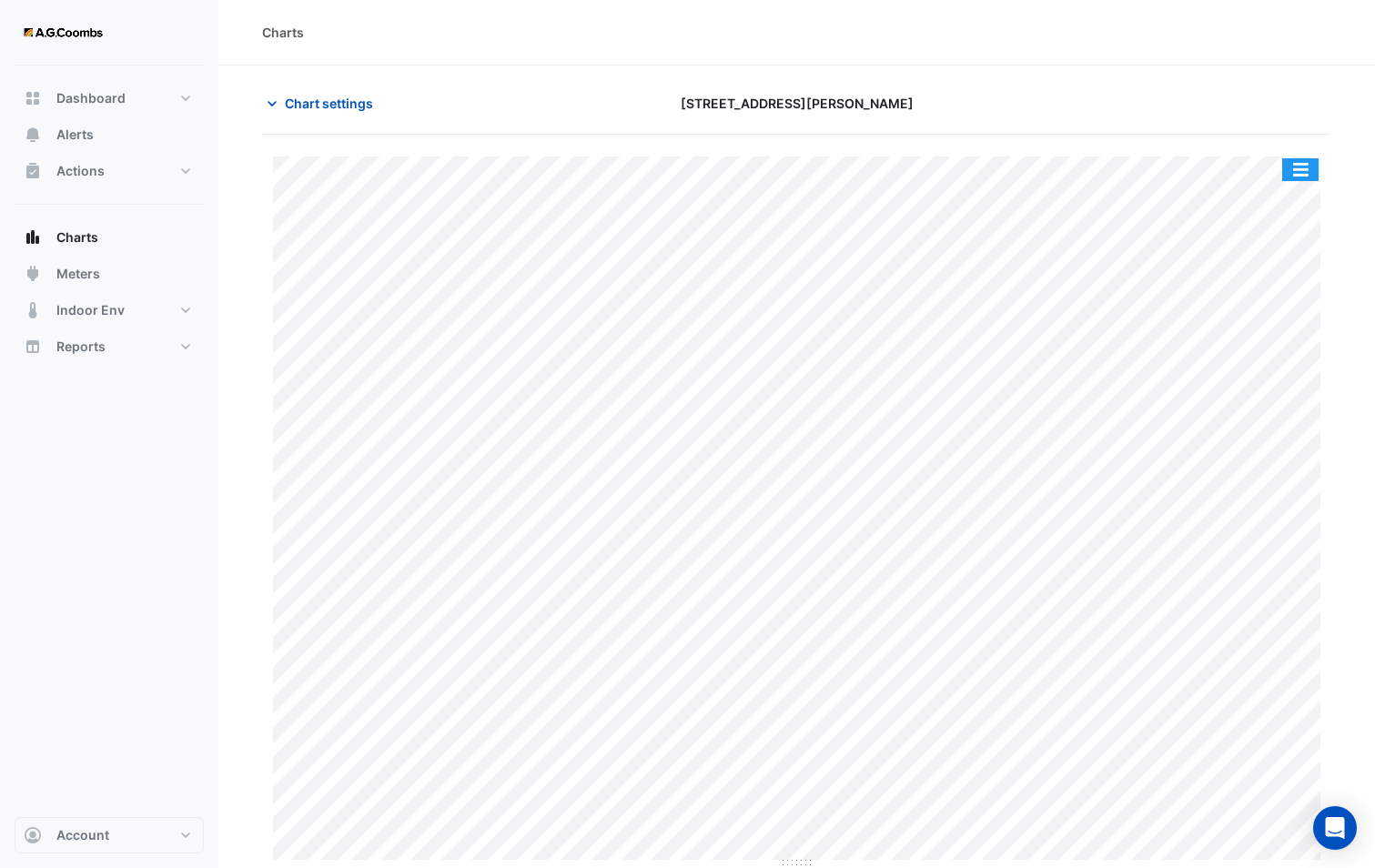
click at [1313, 169] on button "button" at bounding box center [1299, 169] width 36 height 22
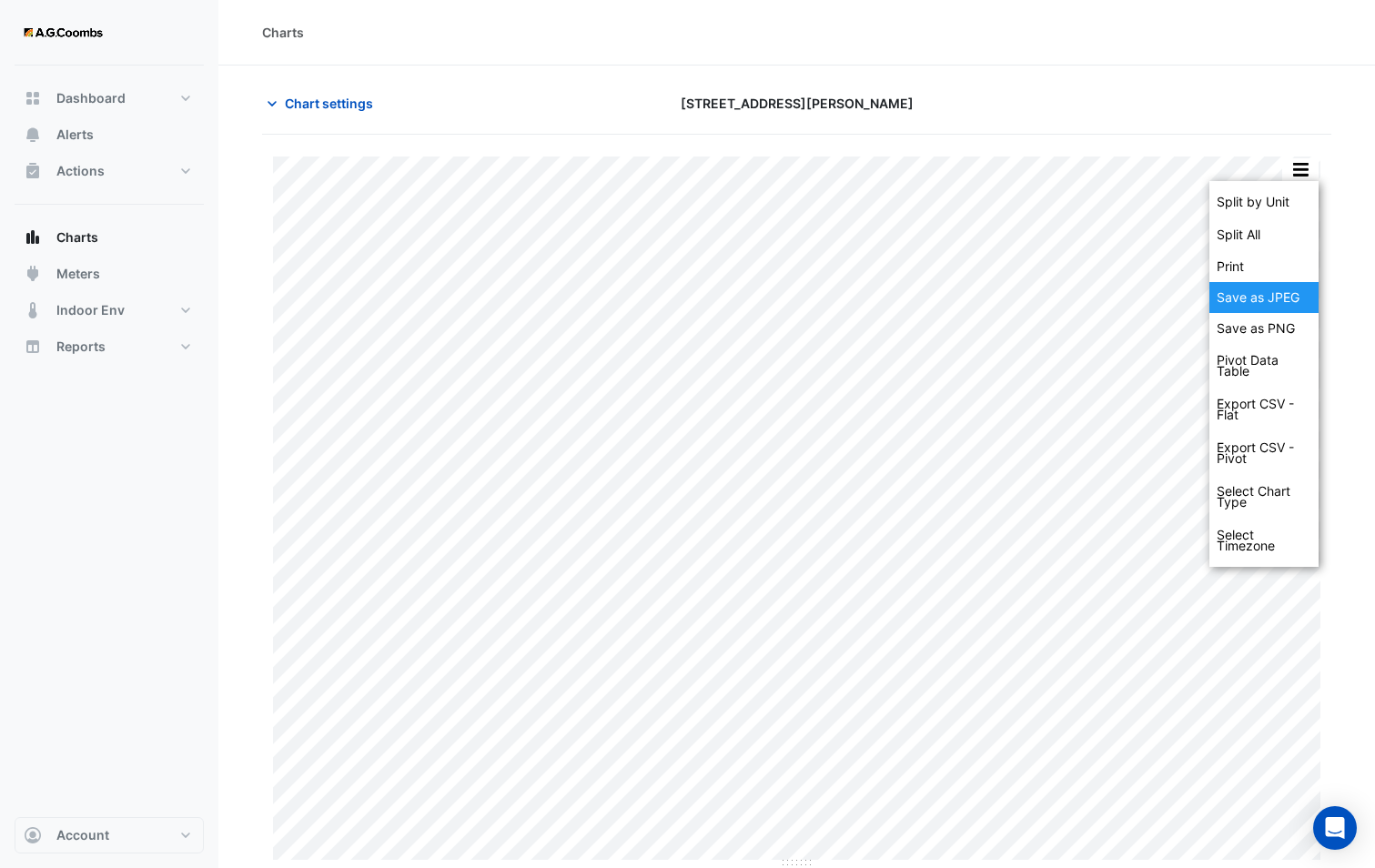
click at [1277, 309] on div "Save as JPEG" at bounding box center [1263, 297] width 109 height 31
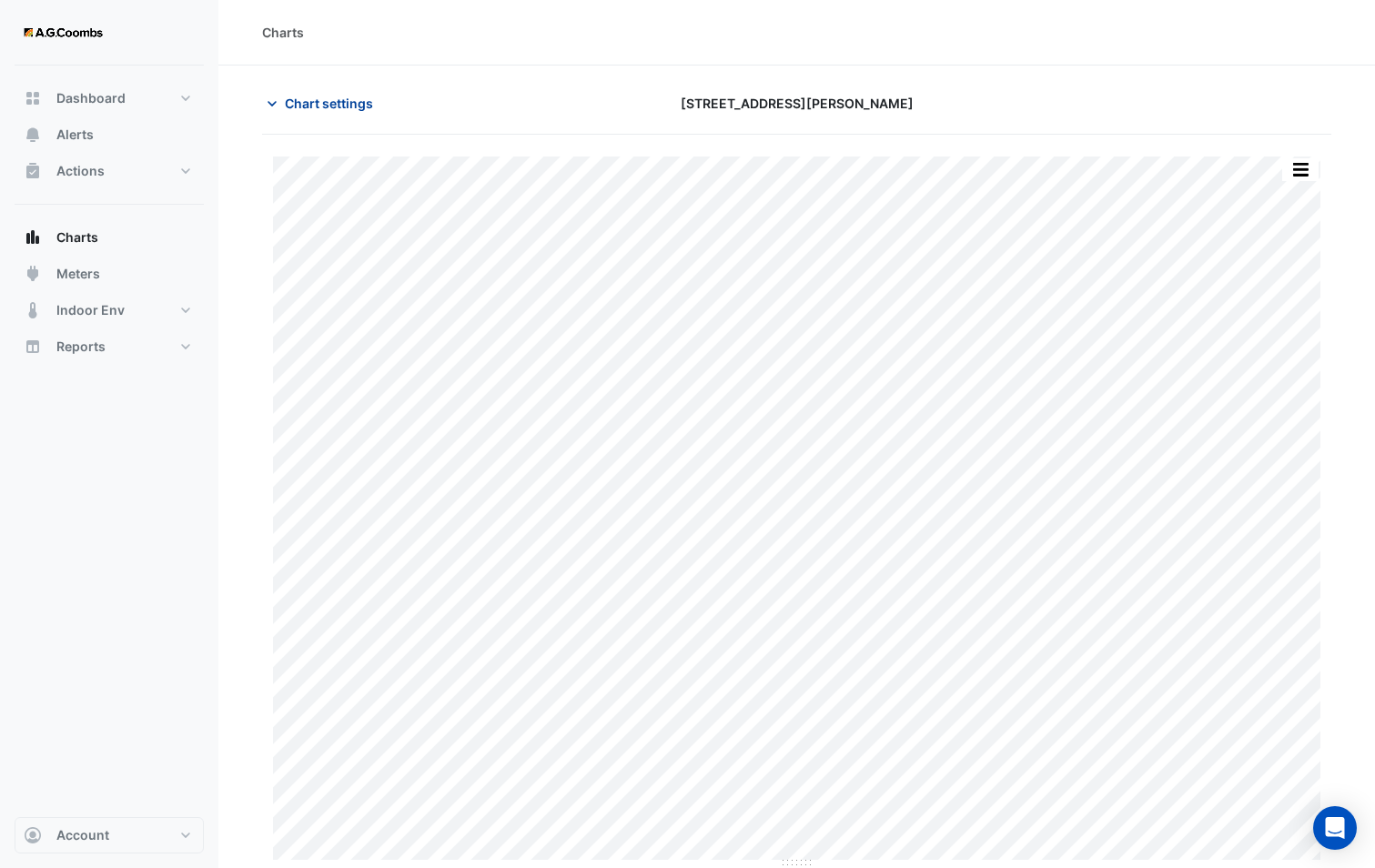
drag, startPoint x: 329, startPoint y: 108, endPoint x: 333, endPoint y: 117, distance: 9.8
click at [329, 108] on span "Chart settings" at bounding box center [328, 103] width 88 height 19
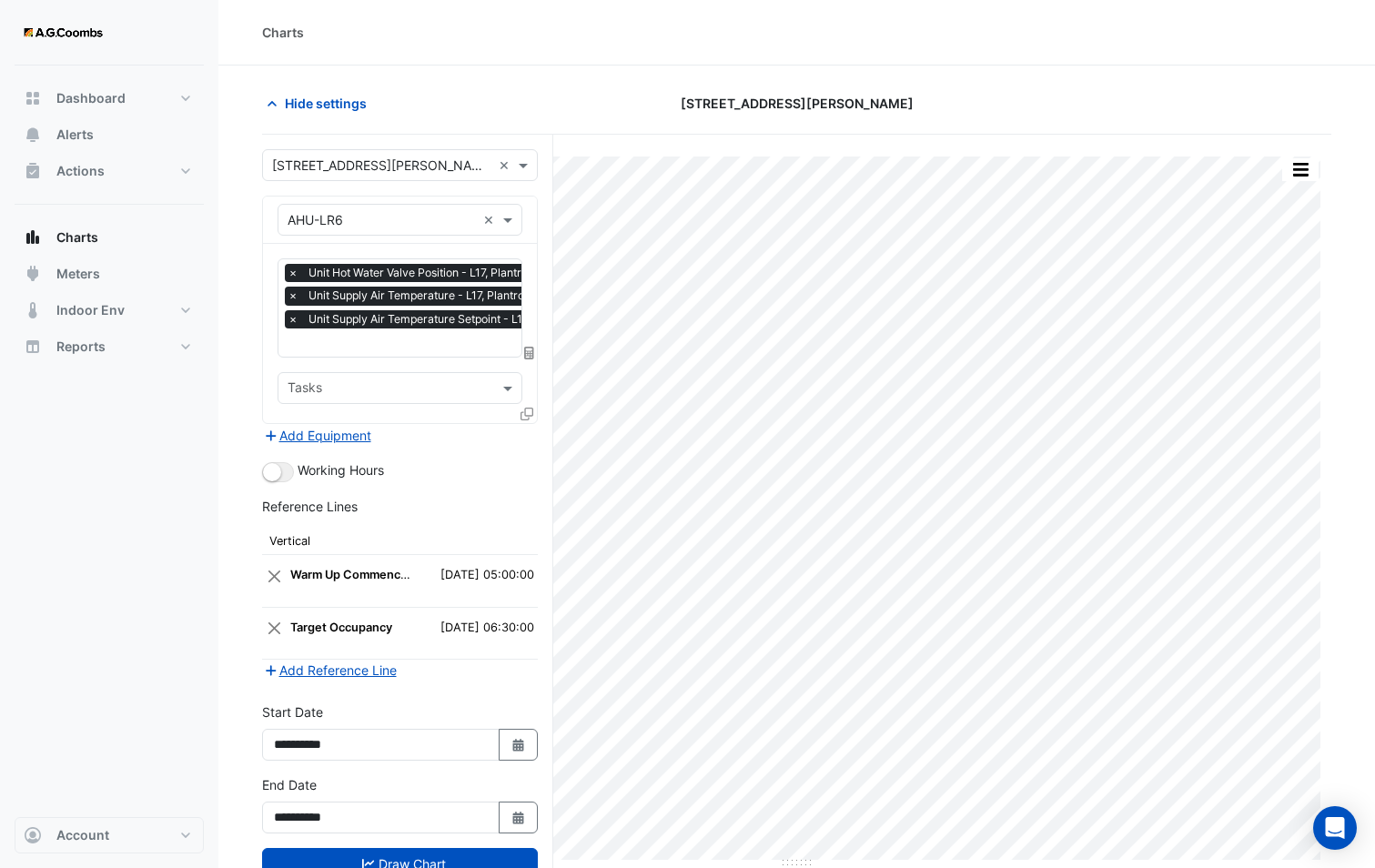
click at [530, 414] on icon at bounding box center [526, 414] width 13 height 13
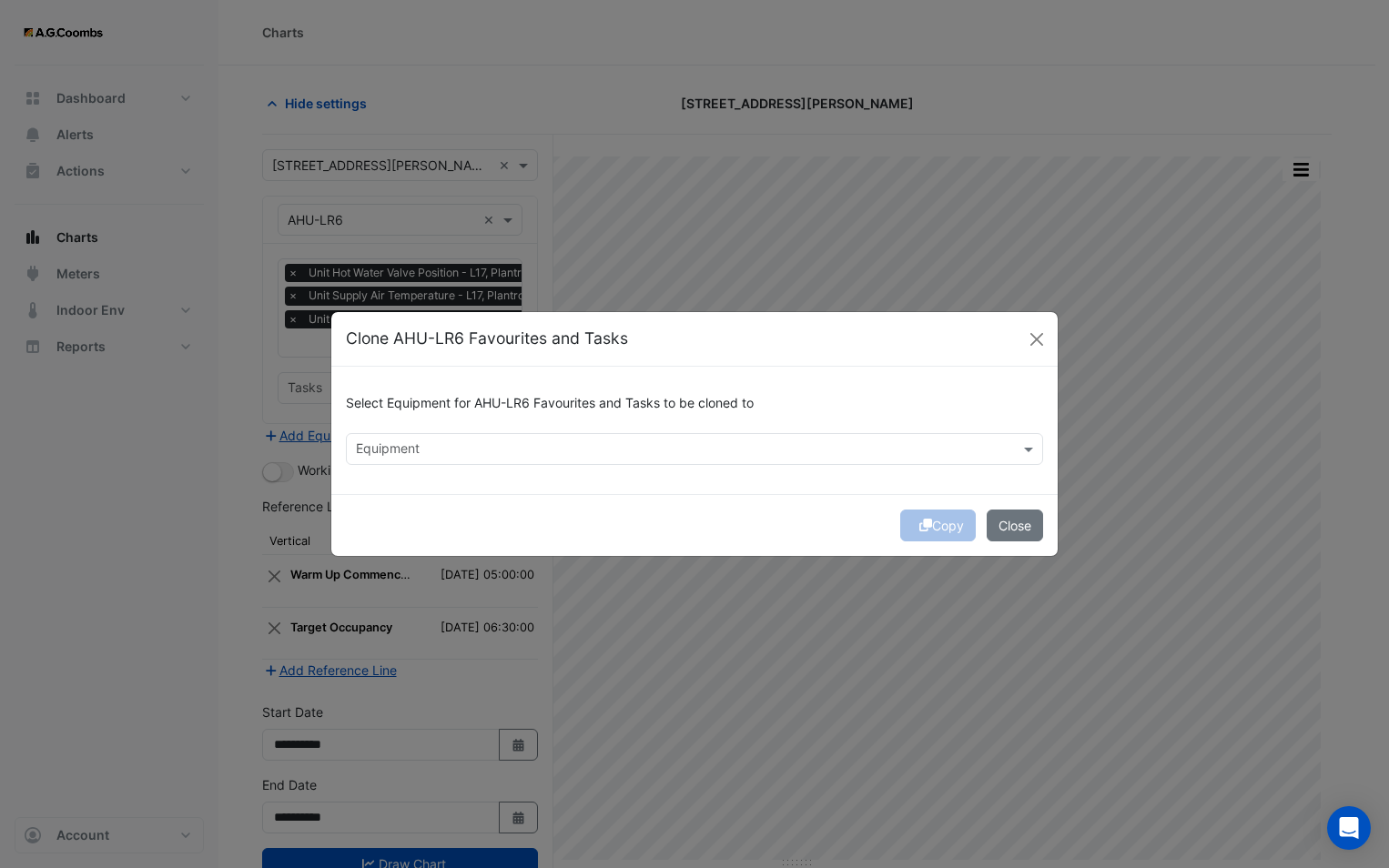
click at [561, 447] on input "text" at bounding box center [683, 451] width 656 height 19
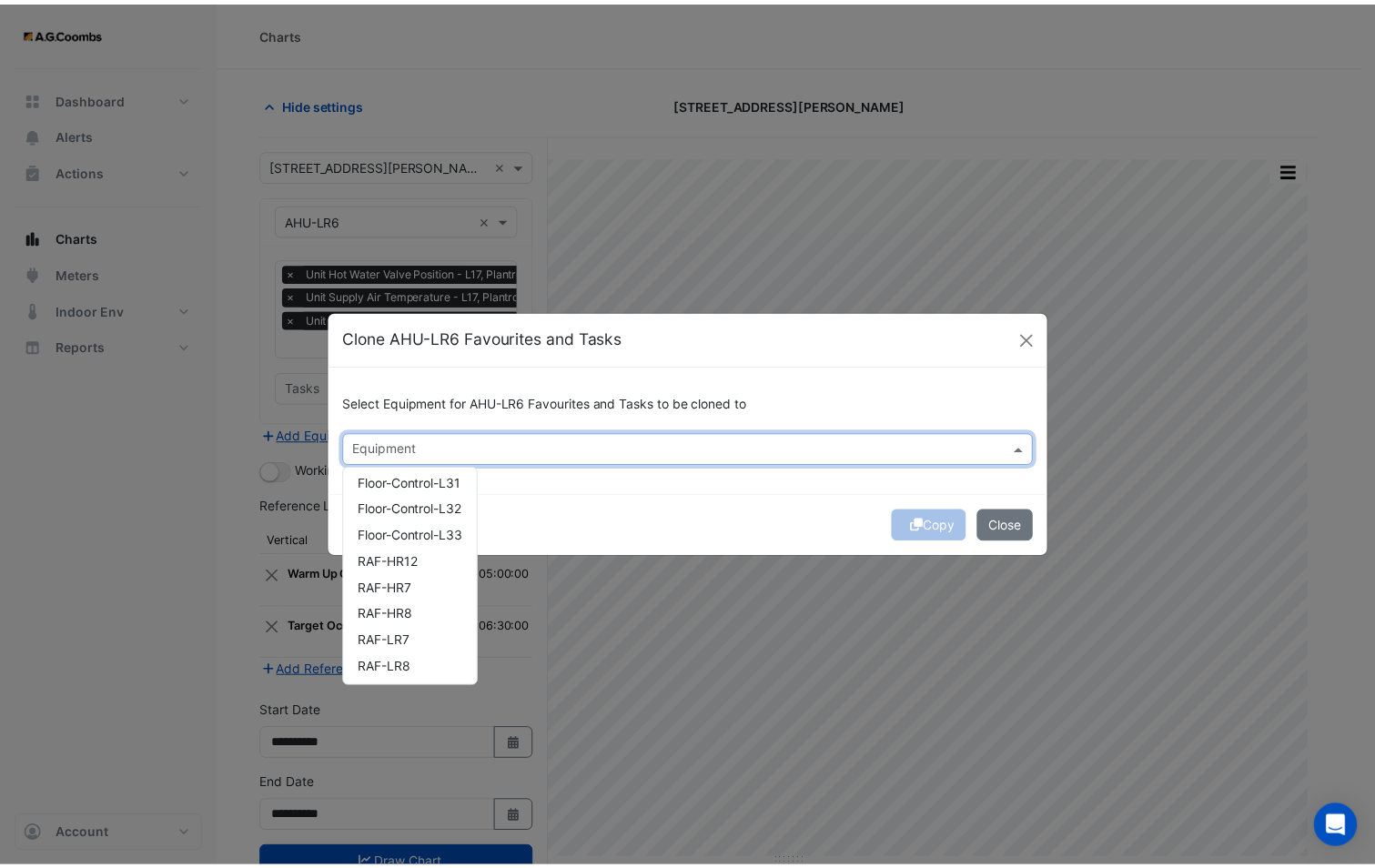
scroll to position [1379, 0]
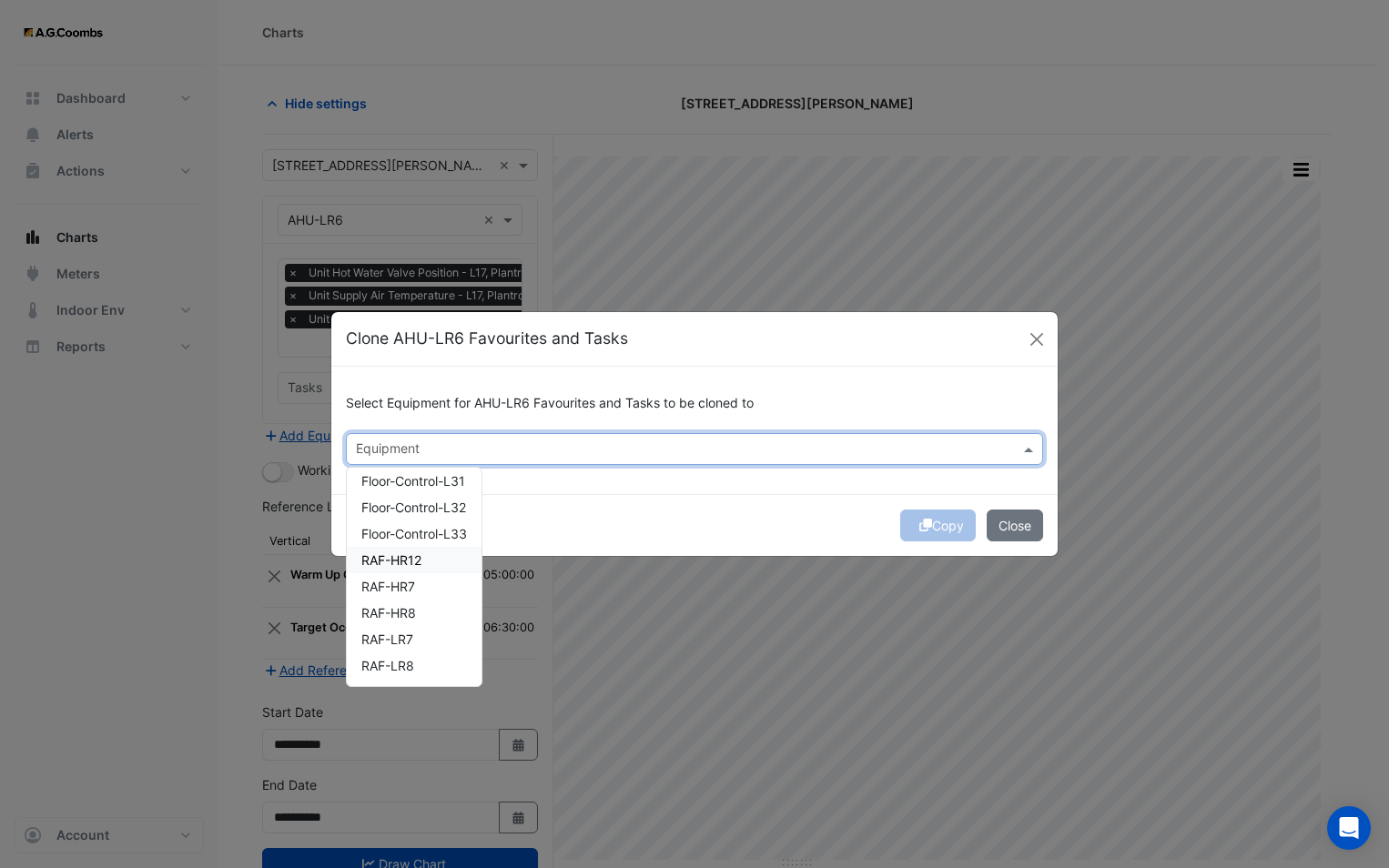
click at [609, 515] on div "Copy Close" at bounding box center [694, 525] width 727 height 62
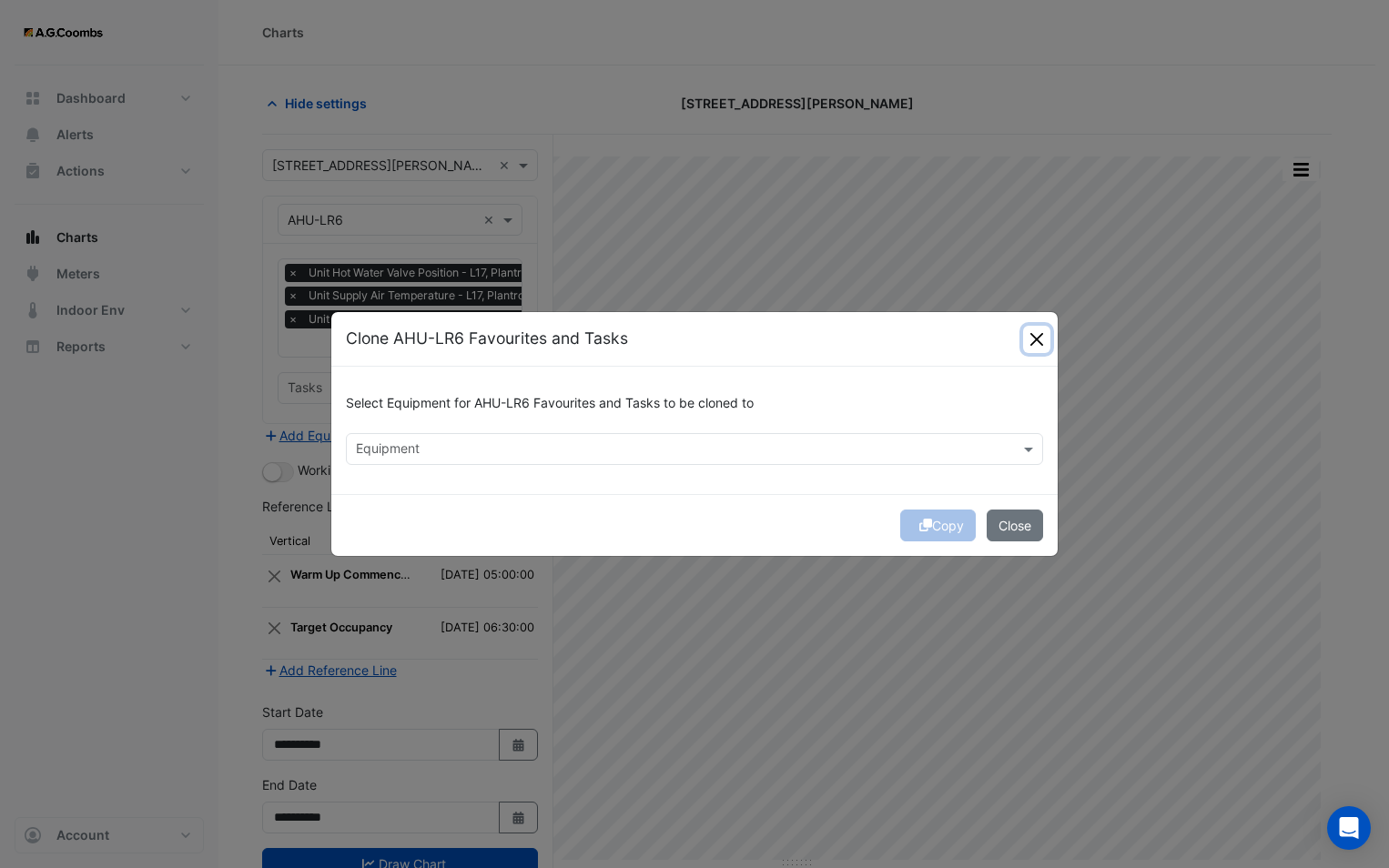
click at [1043, 336] on button "Close" at bounding box center [1036, 339] width 27 height 27
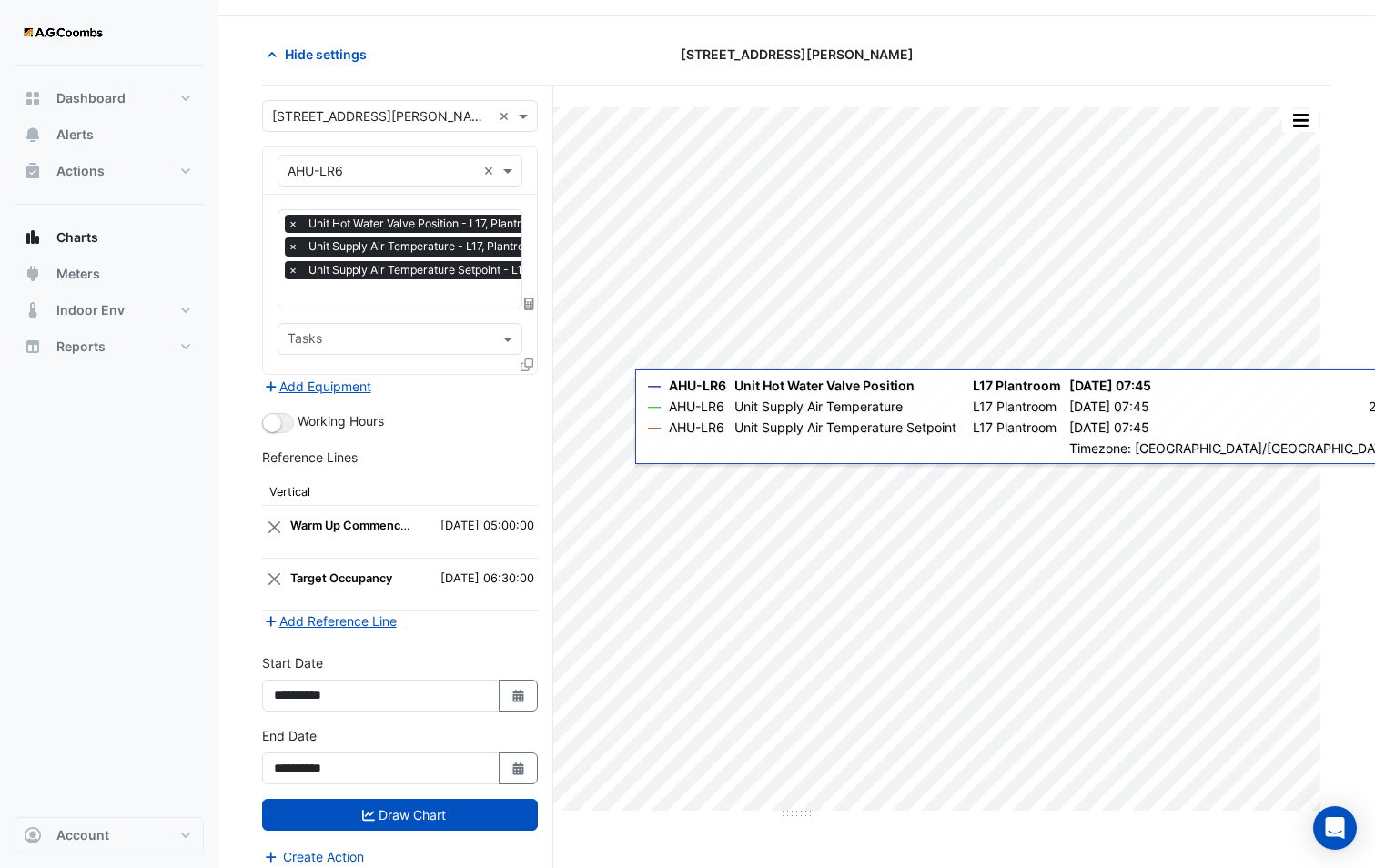
scroll to position [69, 0]
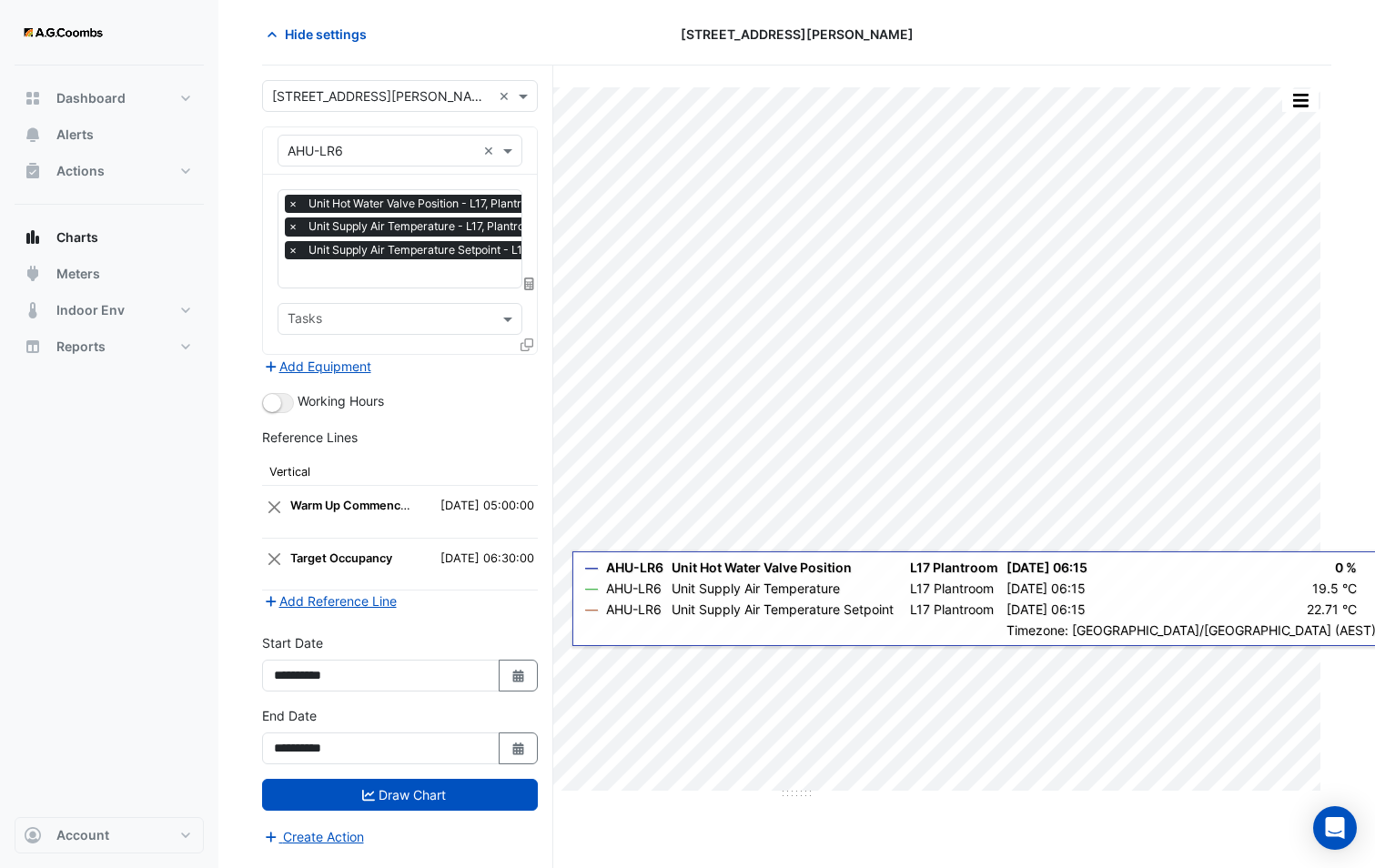
click at [318, 725] on div "**********" at bounding box center [400, 735] width 276 height 58
drag, startPoint x: 319, startPoint y: 747, endPoint x: 409, endPoint y: 738, distance: 90.4
click at [406, 737] on input "**********" at bounding box center [381, 748] width 238 height 32
type input "**********"
drag, startPoint x: 319, startPoint y: 668, endPoint x: 386, endPoint y: 664, distance: 67.1
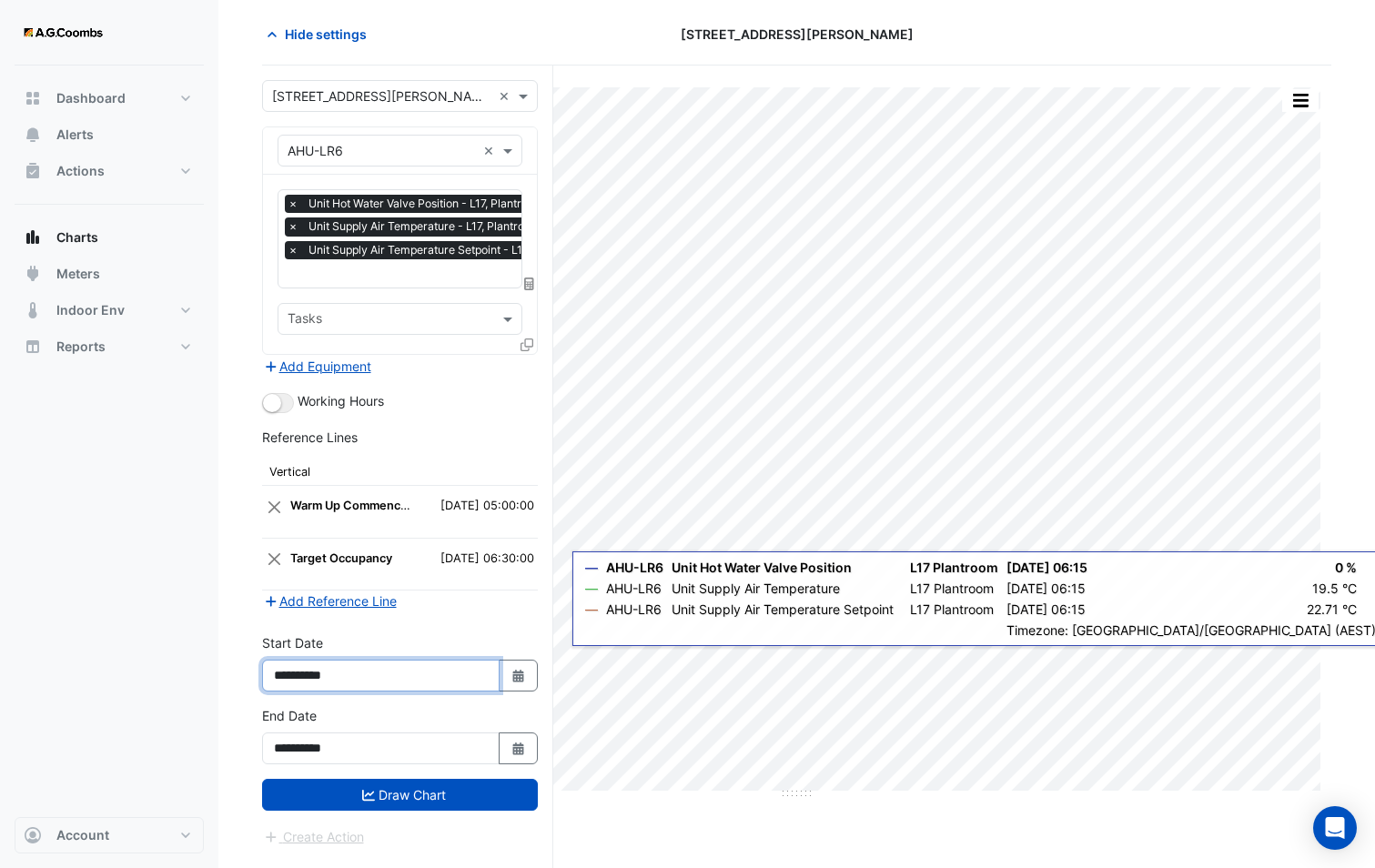
click at [386, 664] on input "**********" at bounding box center [381, 675] width 238 height 32
type input "**********"
click at [450, 630] on form "Select a Site × 580 George Street × Equipment × AHU-LR6 × Favourites × Unit Hot…" at bounding box center [400, 463] width 276 height 767
click at [529, 346] on icon at bounding box center [526, 345] width 13 height 13
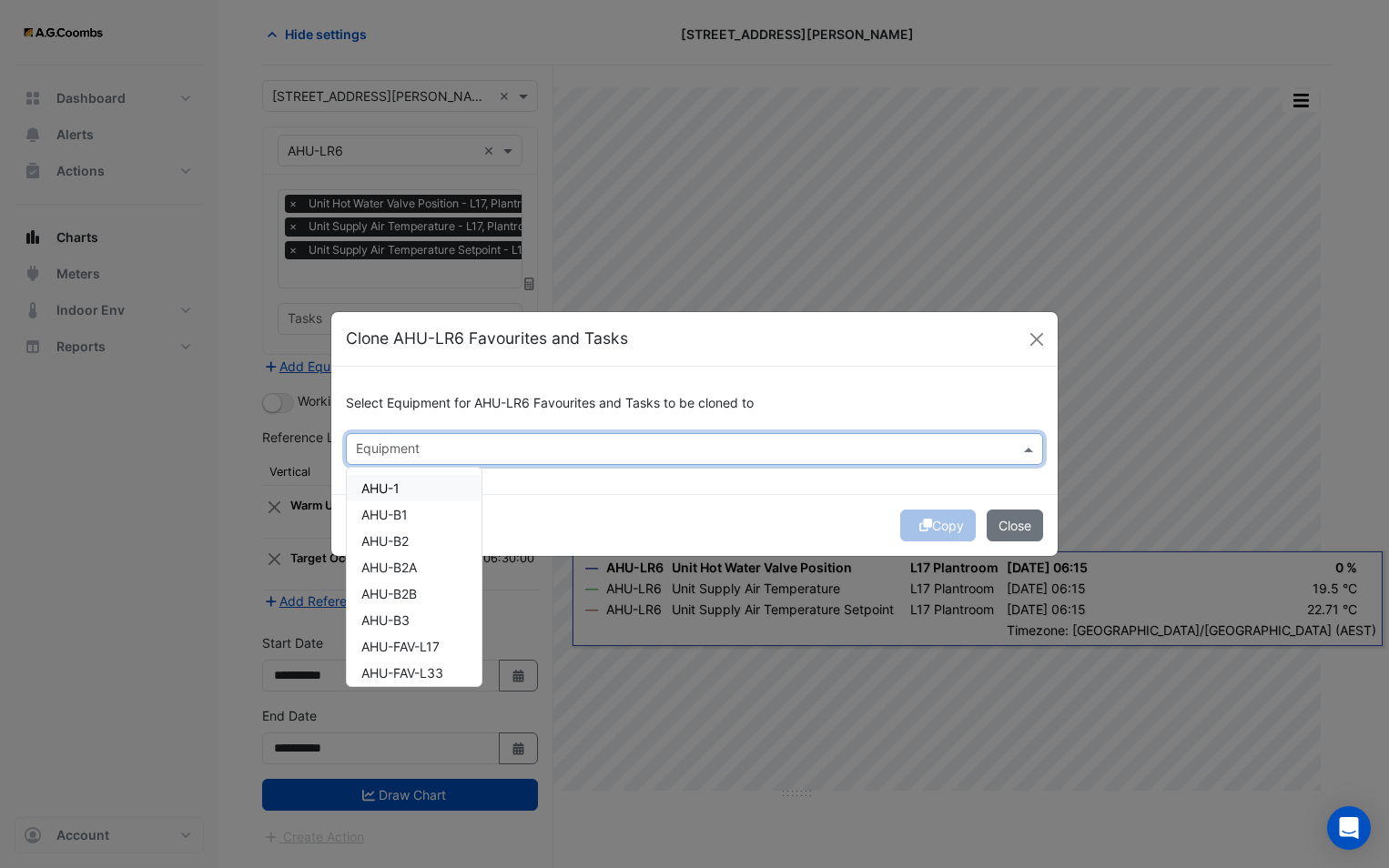
click at [805, 441] on input "text" at bounding box center [683, 451] width 656 height 19
click at [426, 484] on div "AHU-1" at bounding box center [414, 487] width 135 height 26
click at [594, 488] on div "Select Equipment for AHU-LR6 Favourites and Tasks to be cloned to Equipment × A…" at bounding box center [694, 430] width 727 height 127
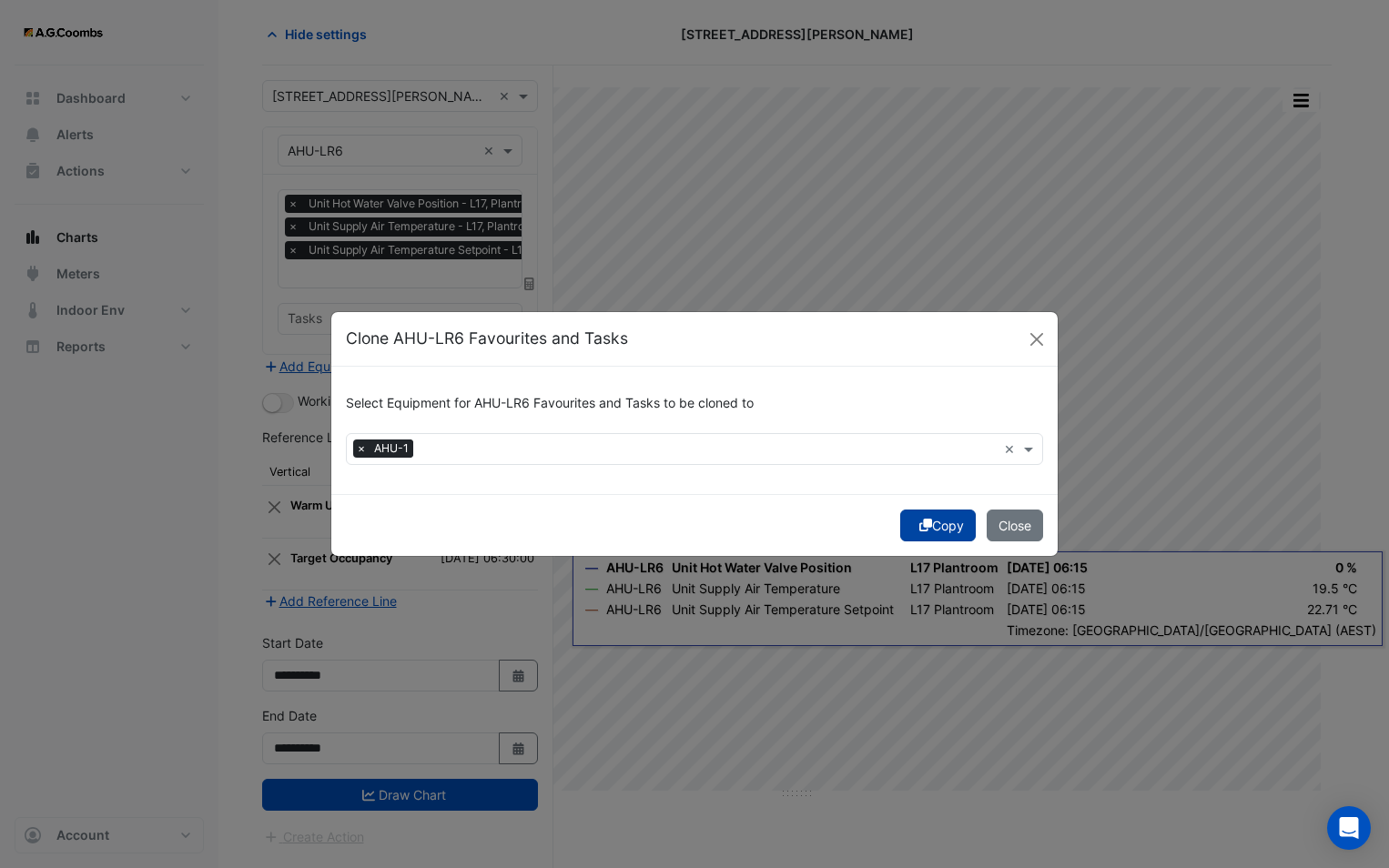
click at [922, 529] on icon "submit" at bounding box center [925, 524] width 13 height 13
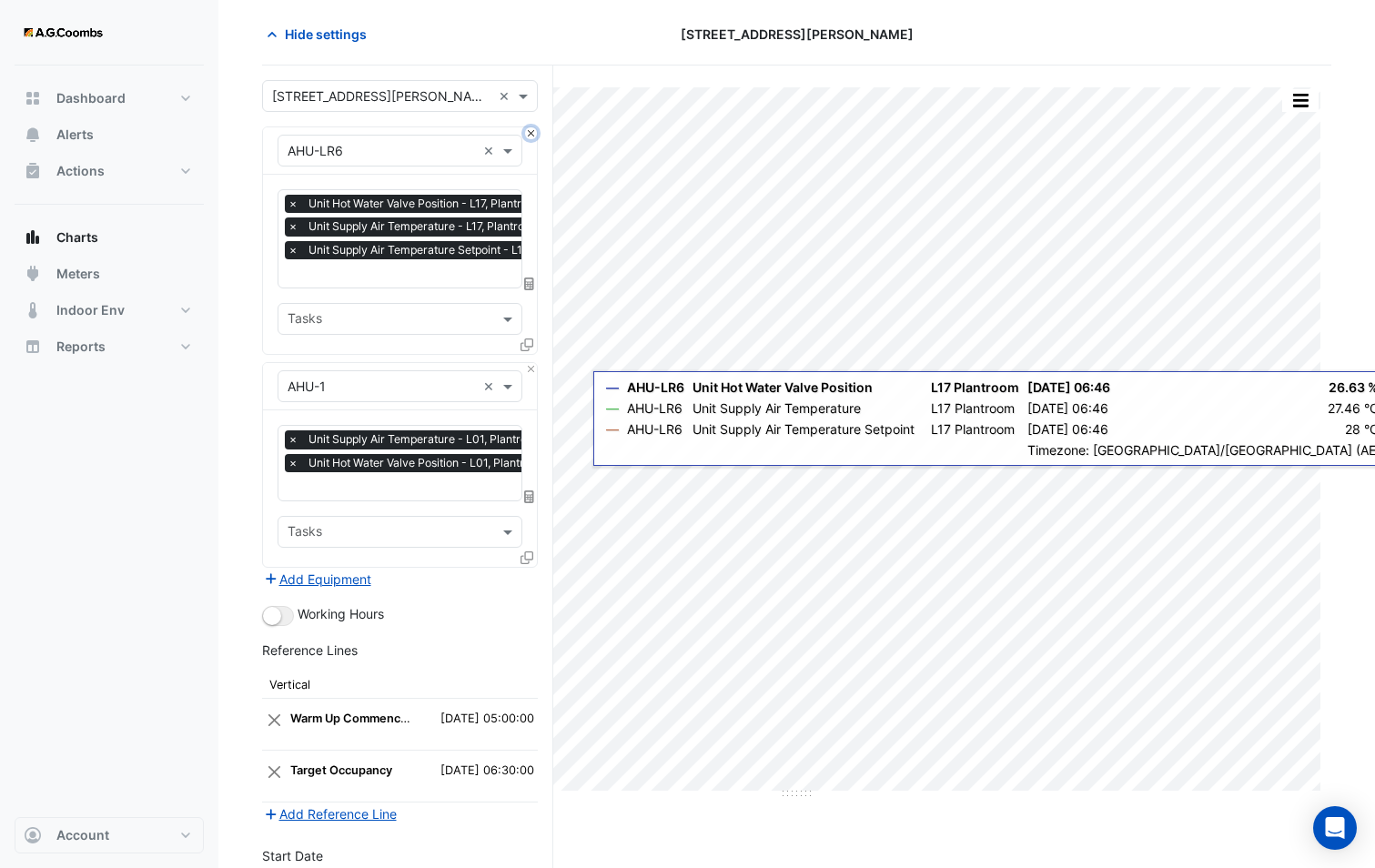
click at [530, 129] on button "Close" at bounding box center [531, 133] width 12 height 12
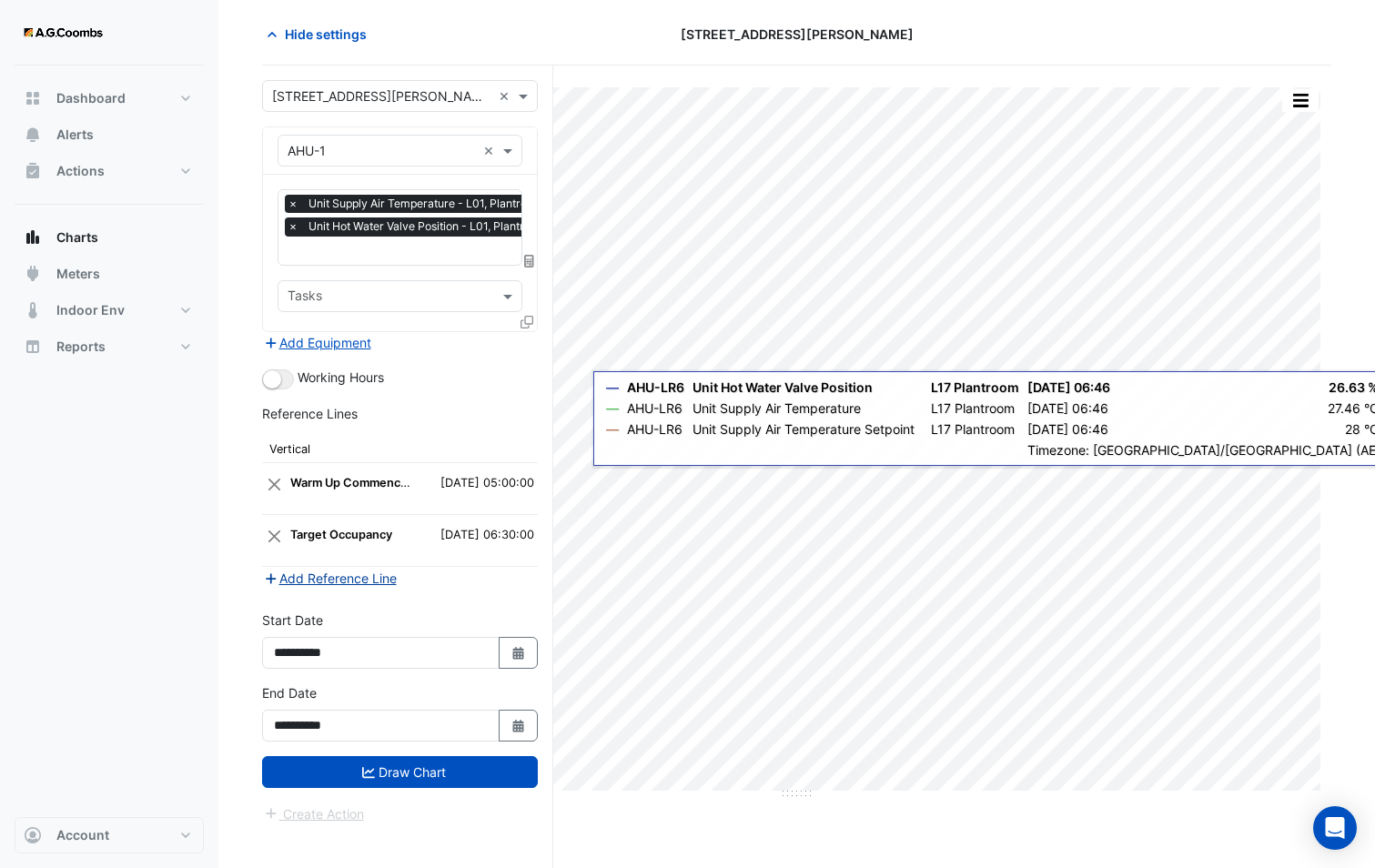
click at [390, 575] on button "Add Reference Line" at bounding box center [330, 579] width 136 height 21
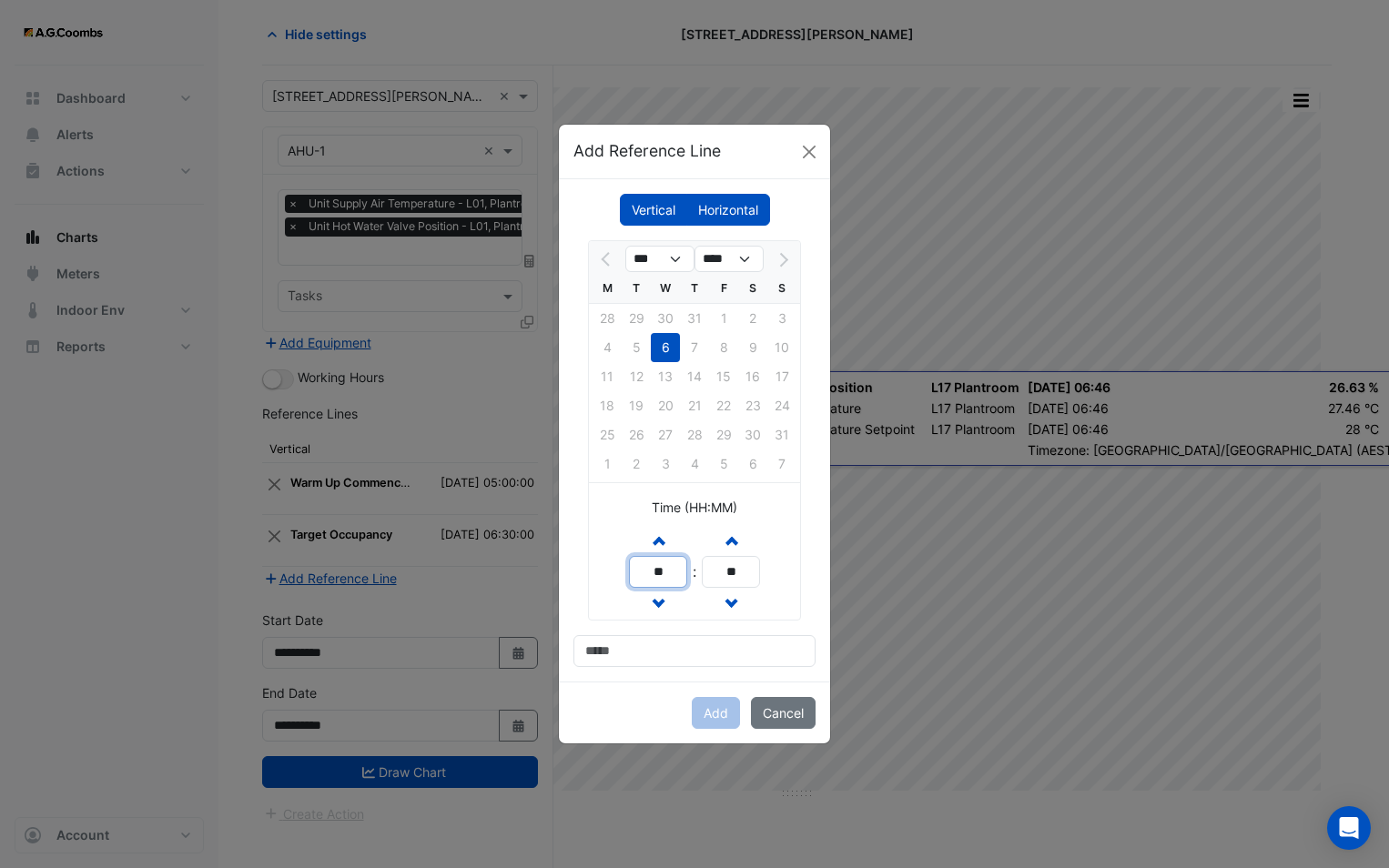
drag, startPoint x: 667, startPoint y: 574, endPoint x: 613, endPoint y: 613, distance: 66.6
click at [541, 572] on ngb-modal-window "Add Reference Line Vertical Horizontal *** **** M T W T F S S 28 29 30 31 1 2 3…" at bounding box center [694, 434] width 1389 height 868
type input "**"
click at [631, 659] on input at bounding box center [694, 651] width 242 height 32
type input "**********"
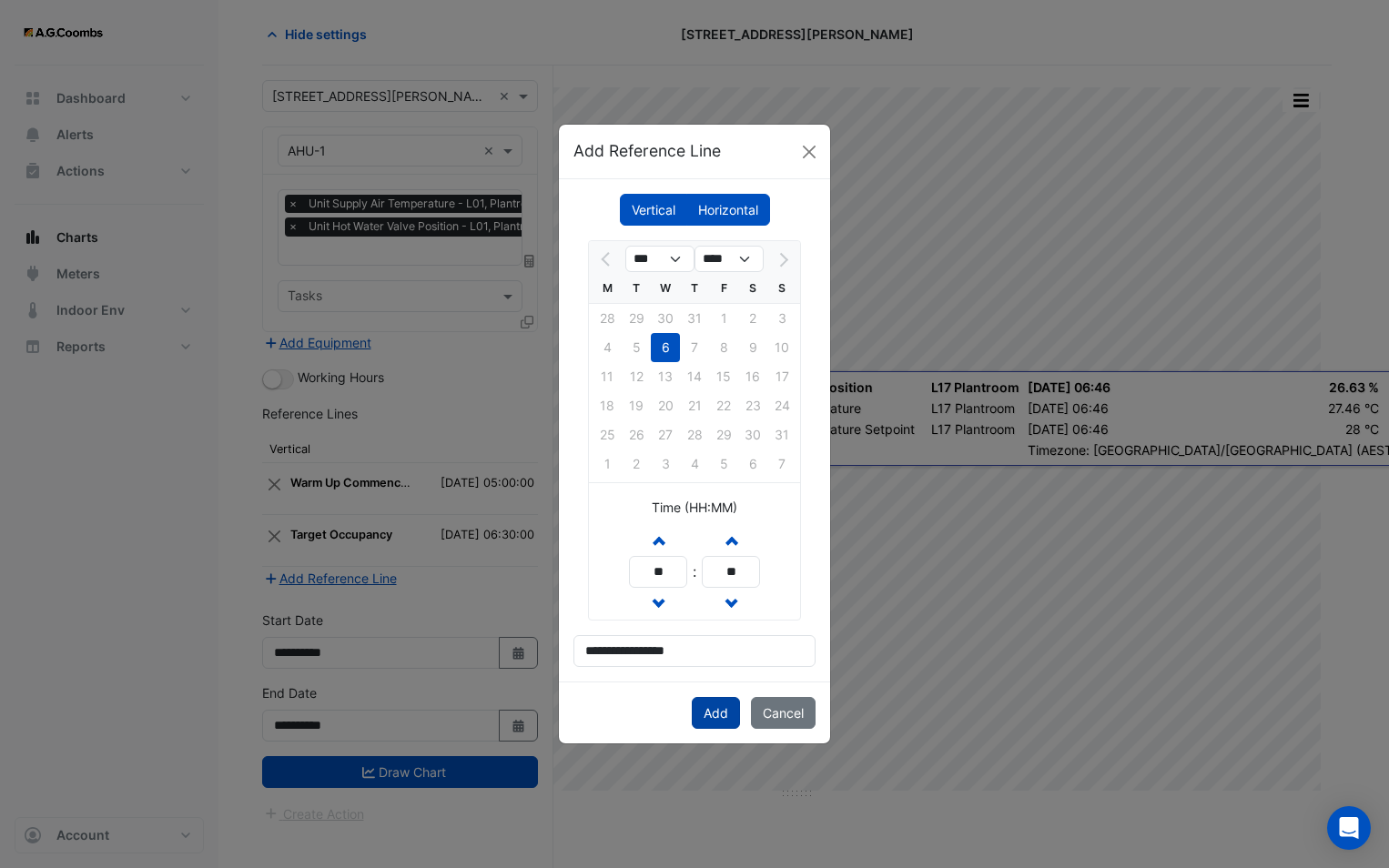
click at [724, 712] on button "Add" at bounding box center [716, 713] width 49 height 32
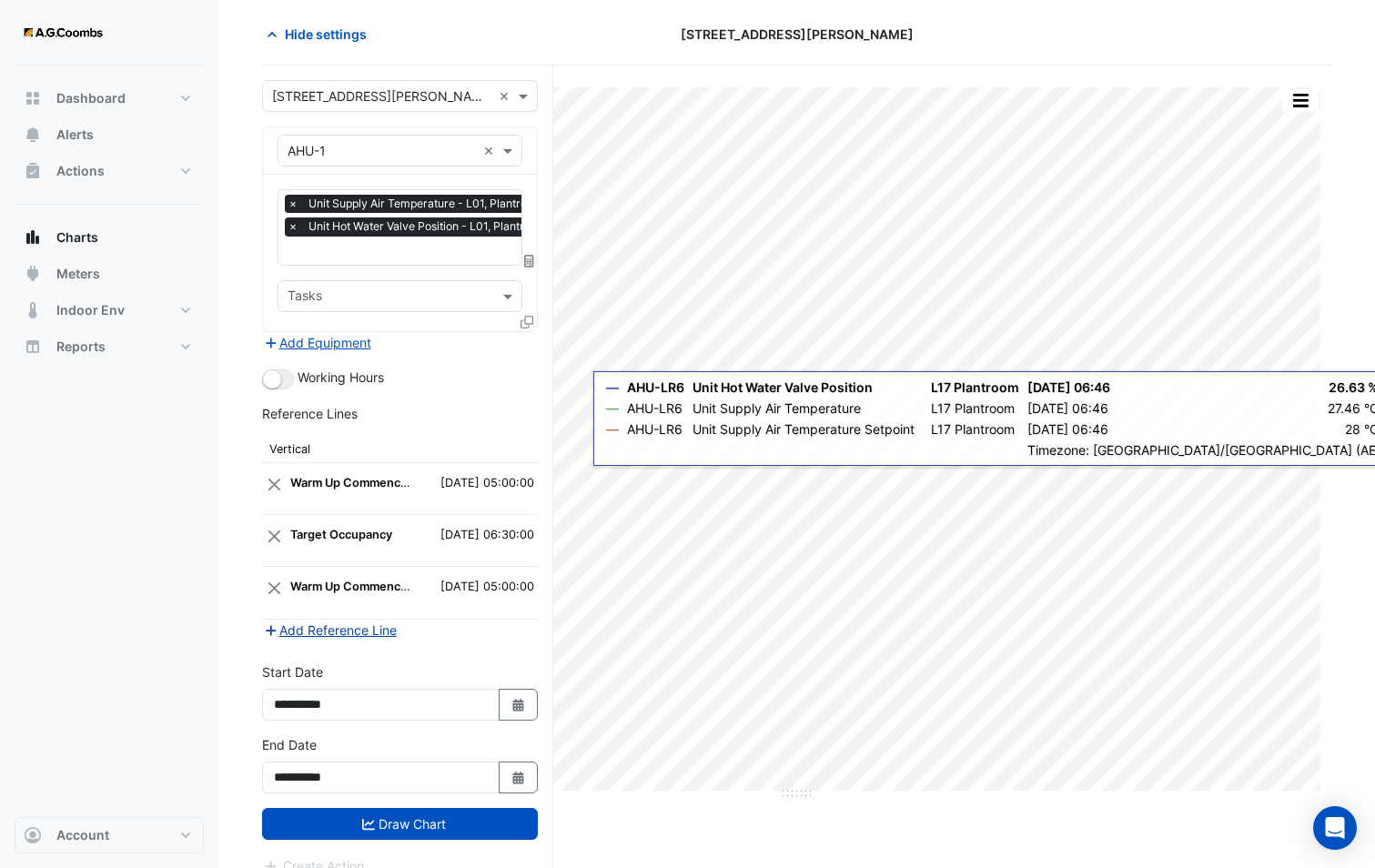
click at [348, 631] on button "Add Reference Line" at bounding box center [330, 630] width 136 height 21
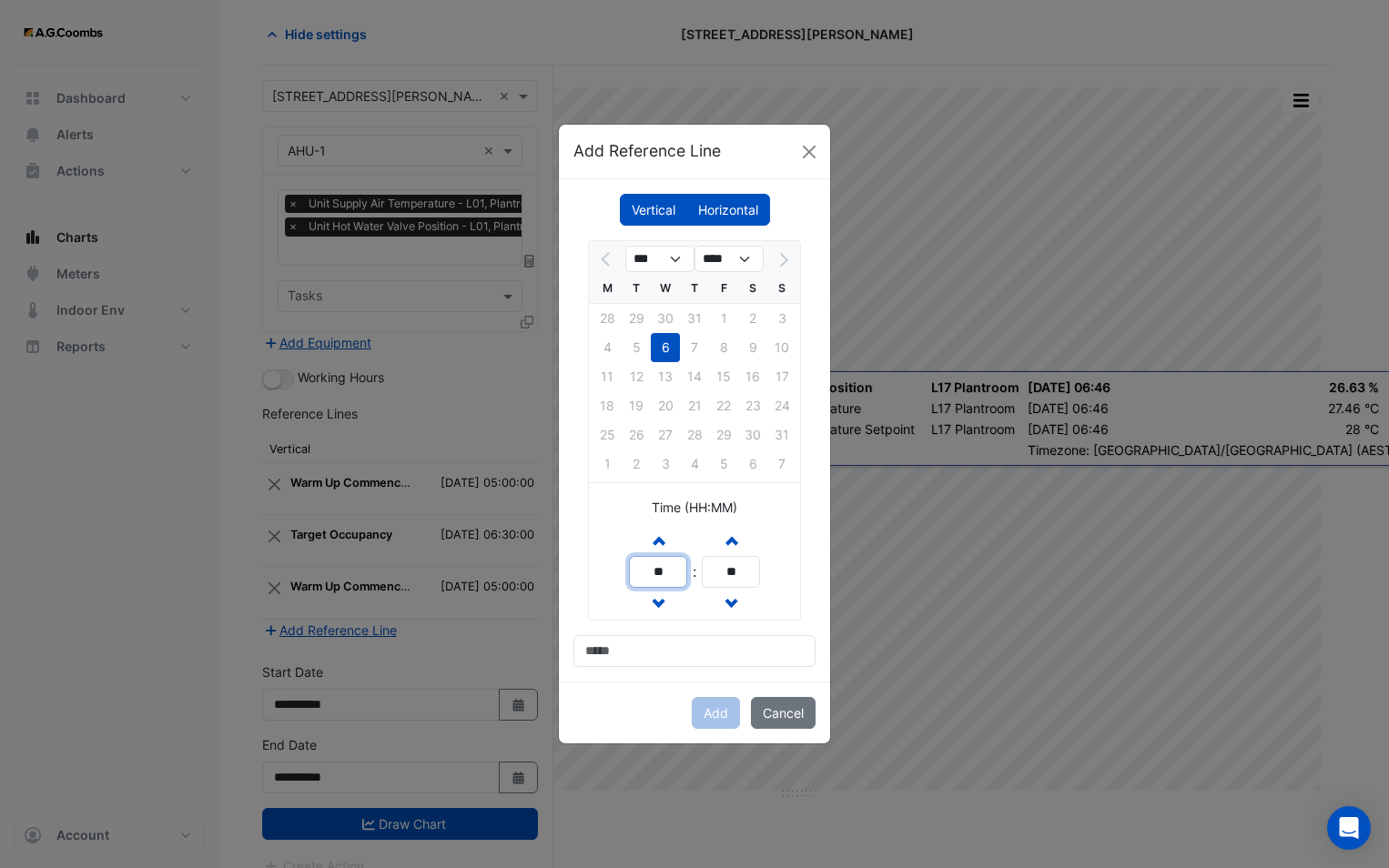
drag, startPoint x: 669, startPoint y: 574, endPoint x: 578, endPoint y: 562, distance: 91.8
click at [578, 562] on div "*** **** M T W T F S S 28 29 30 31 1 2 3 4 5 6 7 8 9 10 11 12 13 14 15 16 17 18…" at bounding box center [694, 452] width 242 height 426
type input "**"
drag, startPoint x: 732, startPoint y: 571, endPoint x: 714, endPoint y: 571, distance: 18.0
click at [714, 571] on input "**" at bounding box center [730, 571] width 58 height 32
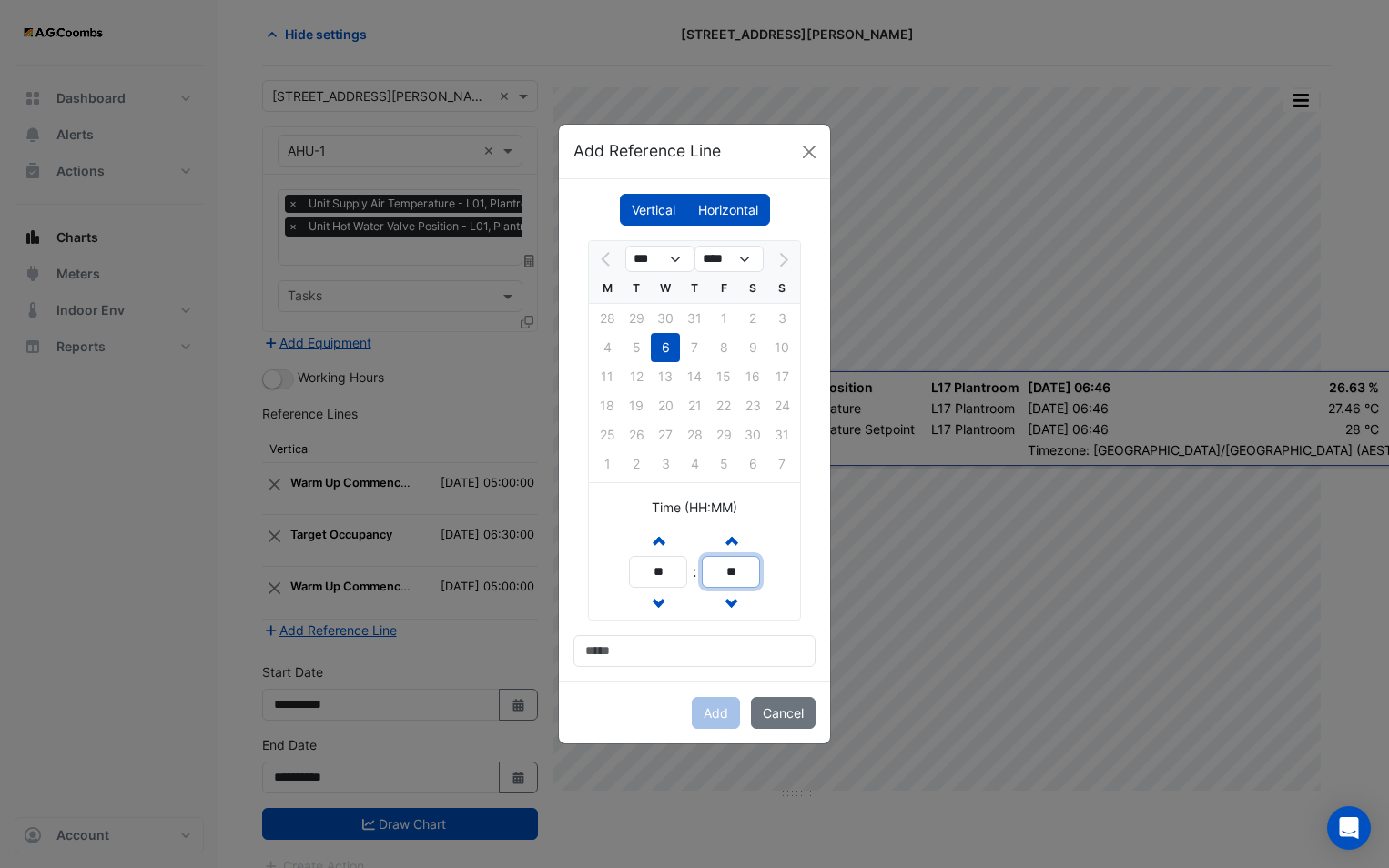
type input "**"
click at [712, 641] on input at bounding box center [694, 651] width 242 height 32
type input "**********"
click at [702, 707] on button "Add" at bounding box center [716, 713] width 49 height 32
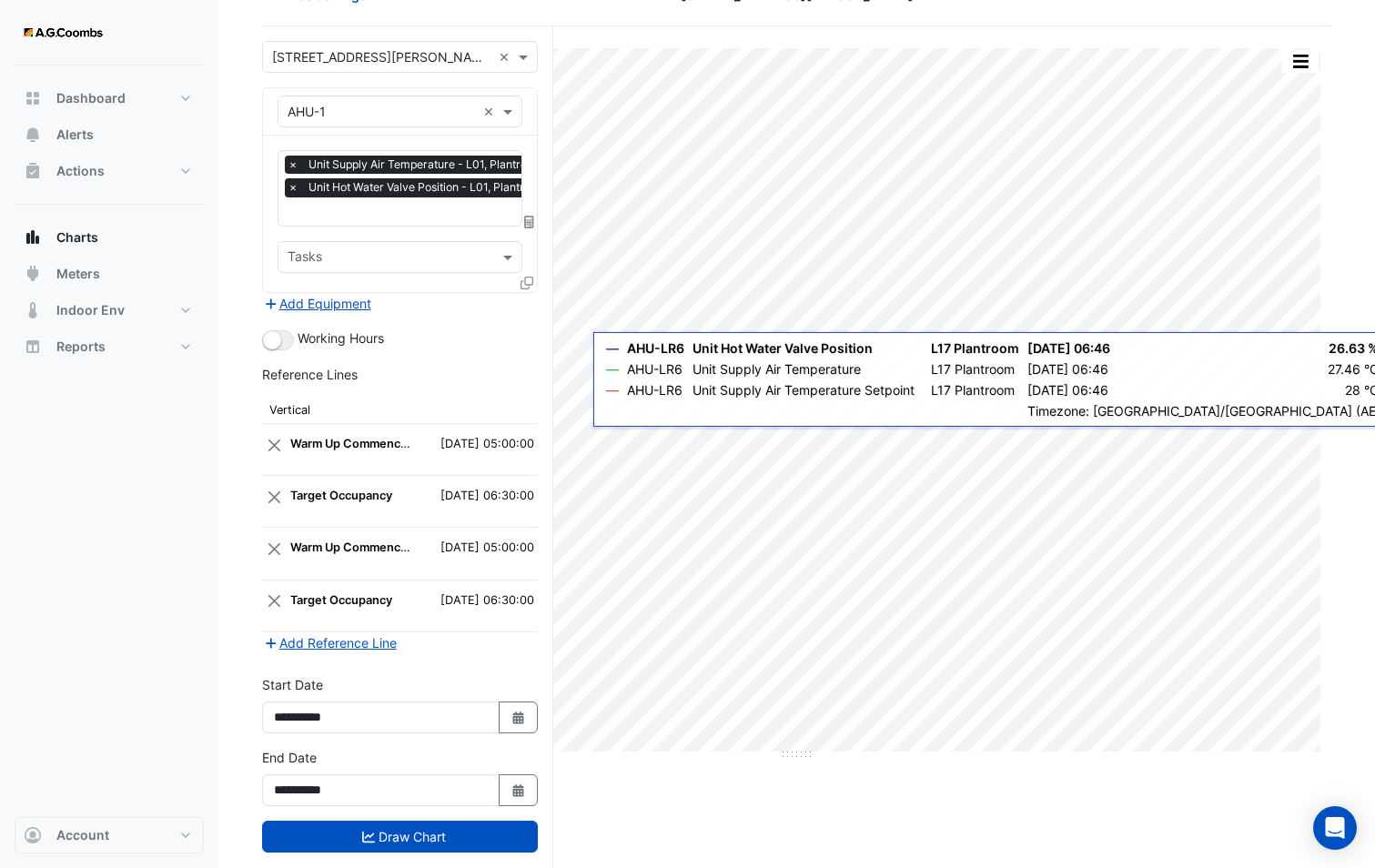
scroll to position [142, 0]
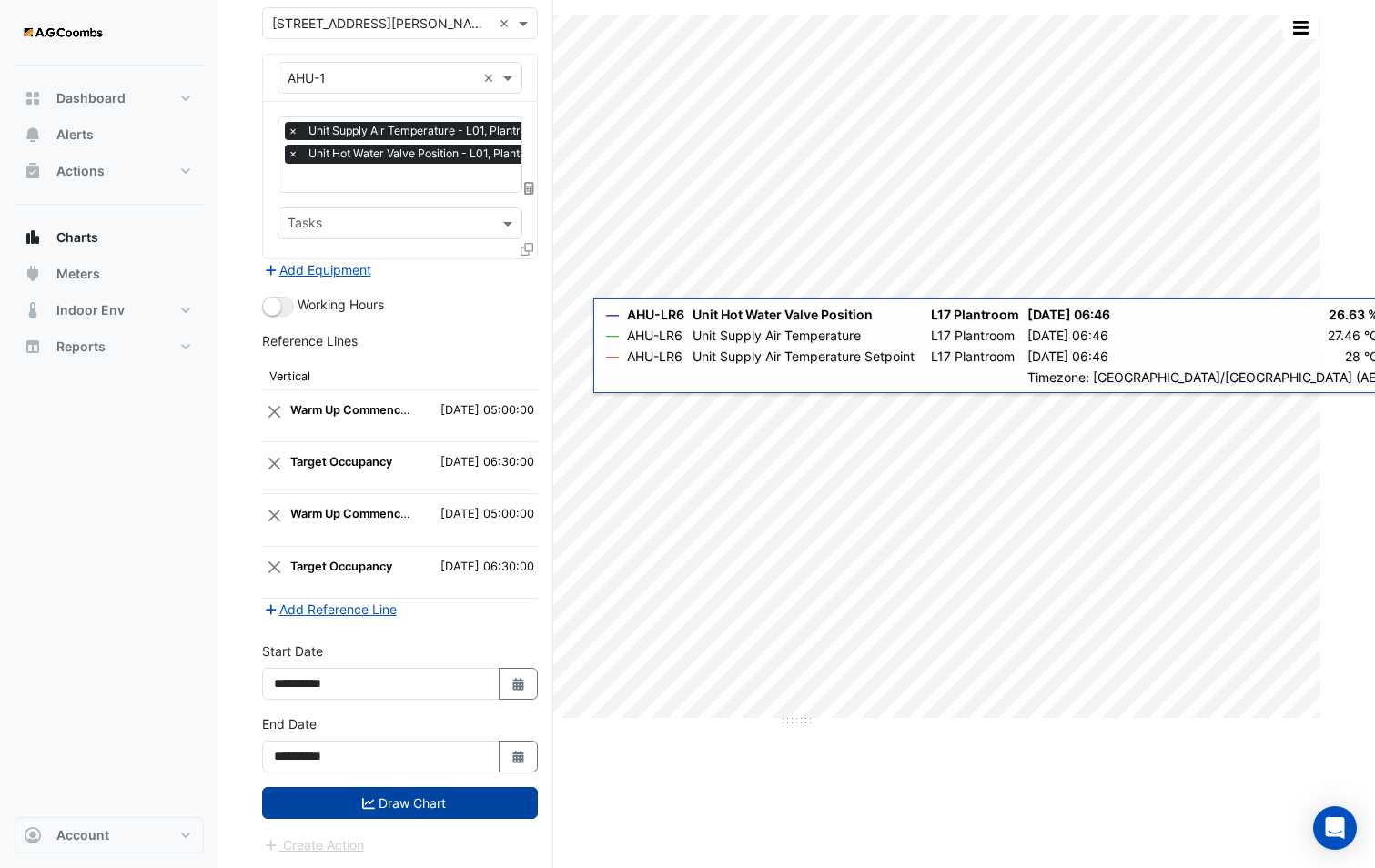
click at [402, 790] on button "Draw Chart" at bounding box center [400, 802] width 276 height 32
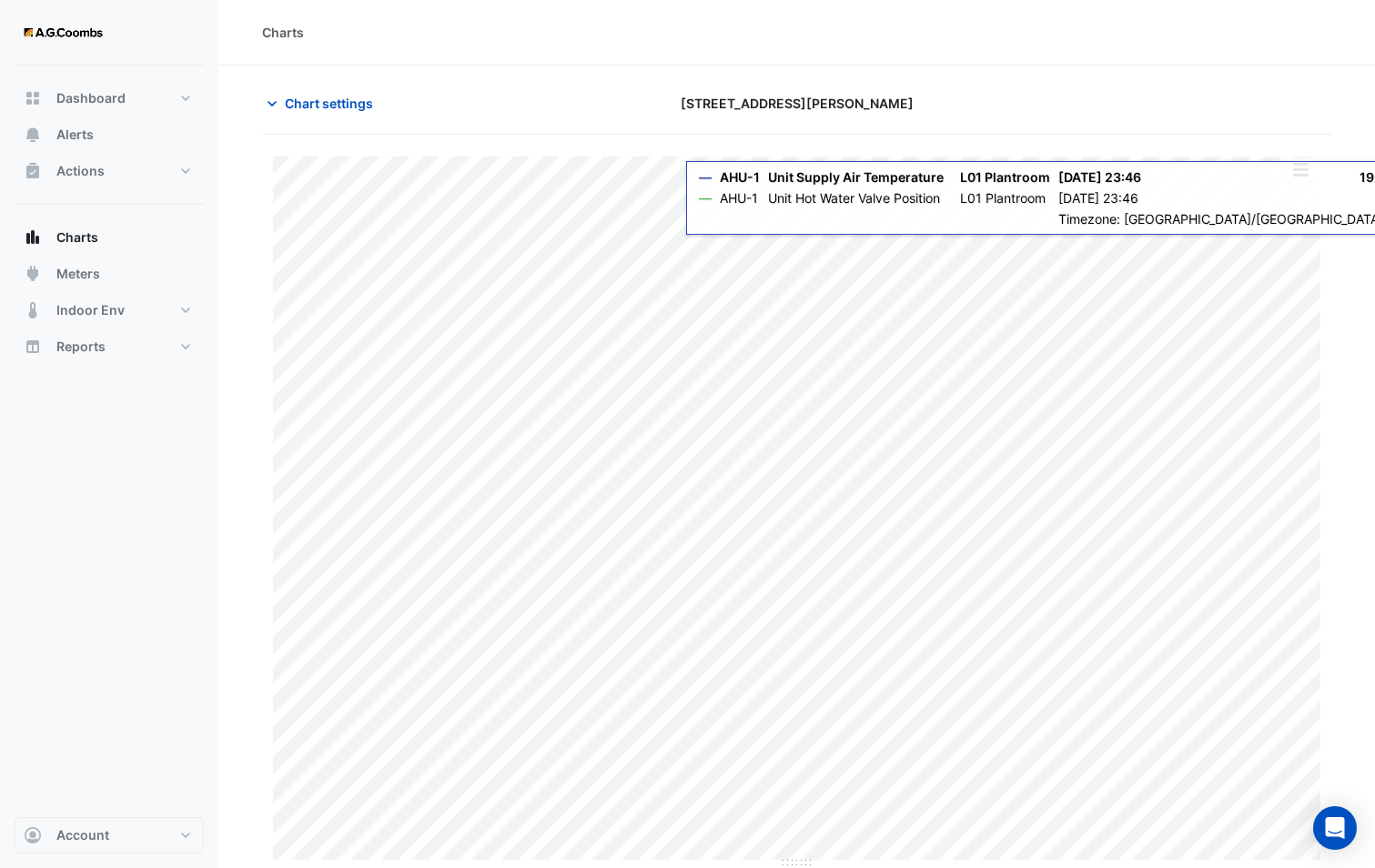
click at [1301, 171] on button "button" at bounding box center [1299, 169] width 36 height 22
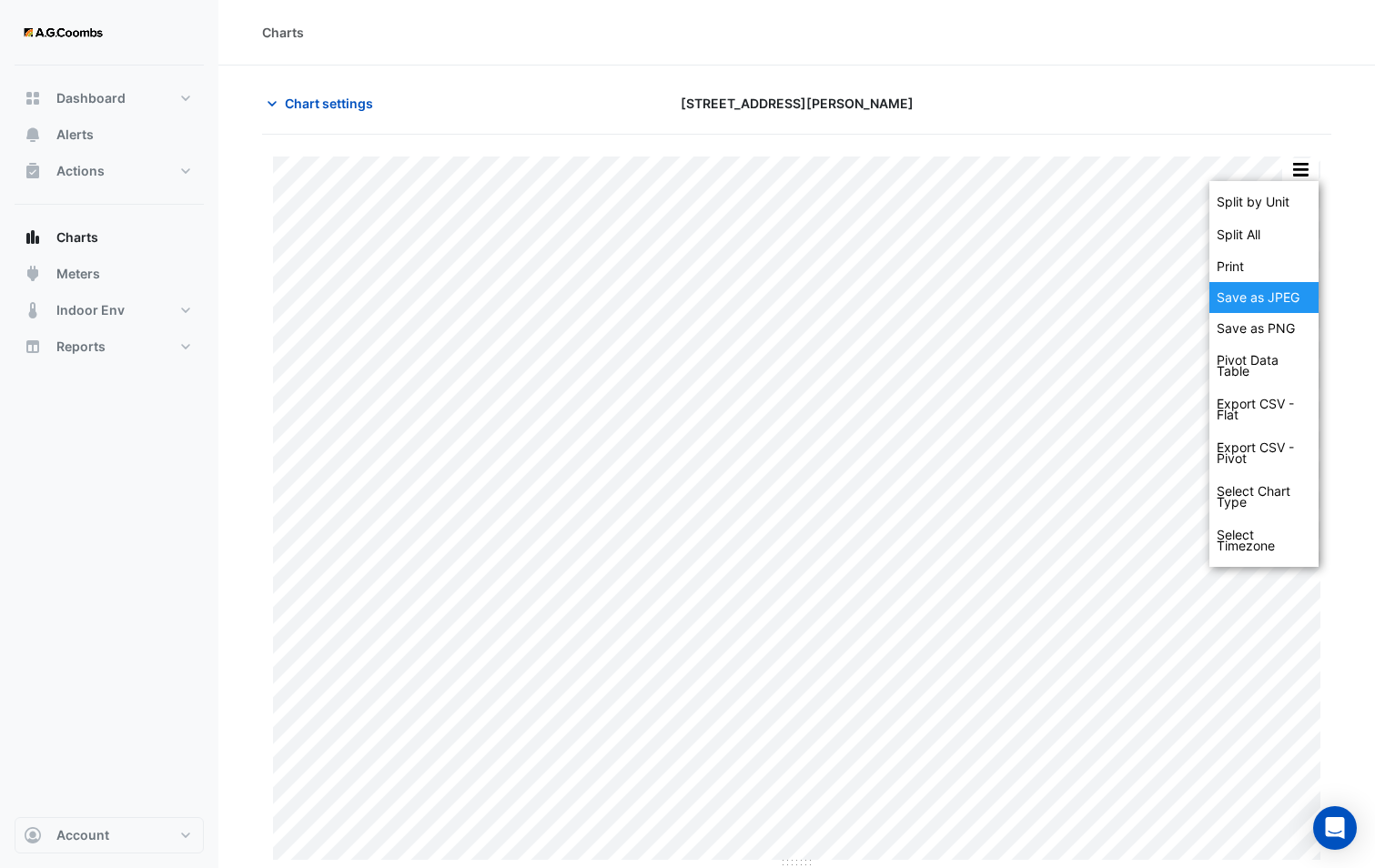
click at [1280, 301] on div "Save as JPEG" at bounding box center [1263, 297] width 109 height 31
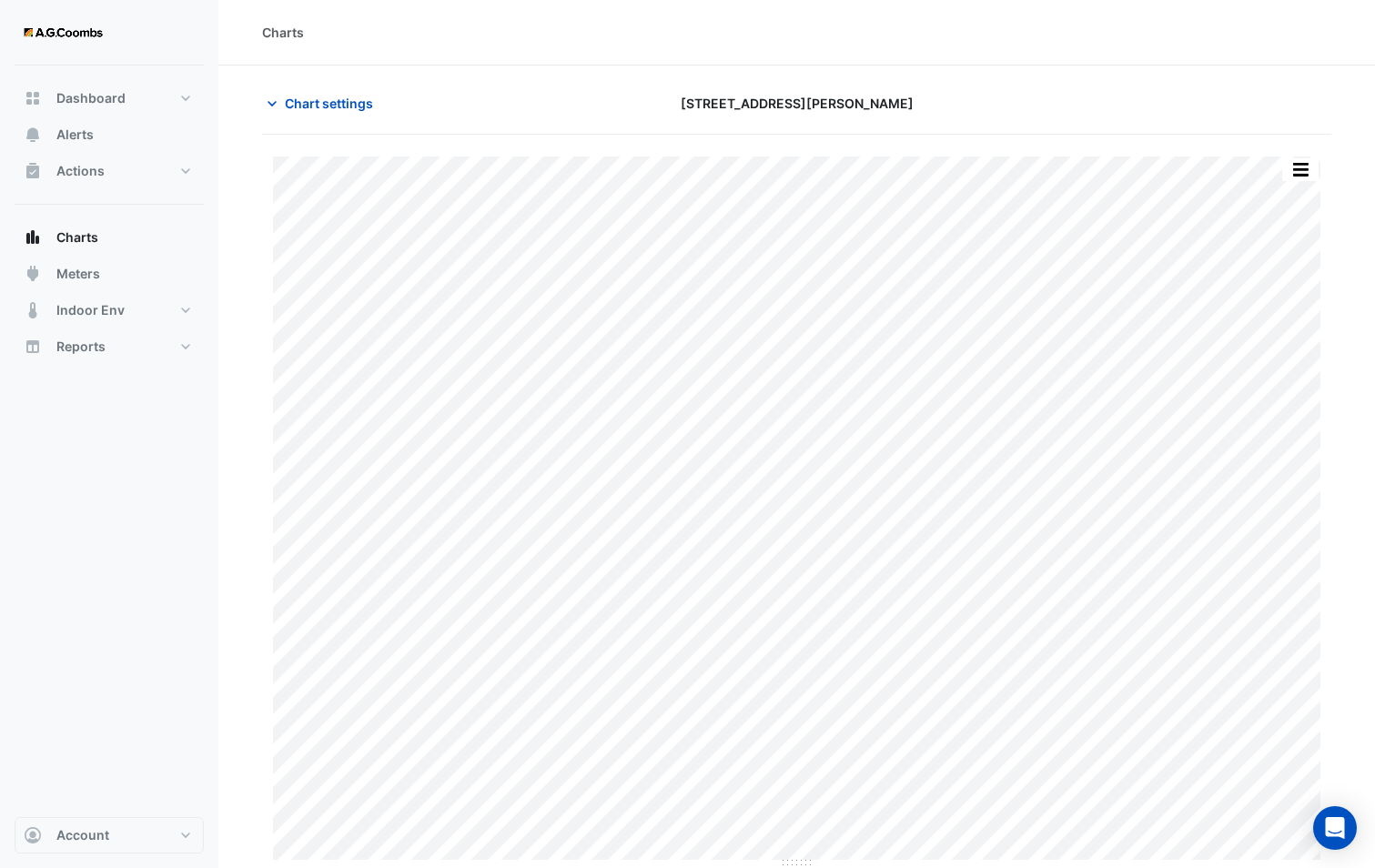
click at [340, 120] on div "Chart settings 580 George Street" at bounding box center [796, 111] width 1069 height 48
click at [339, 114] on button "Chart settings" at bounding box center [323, 103] width 122 height 32
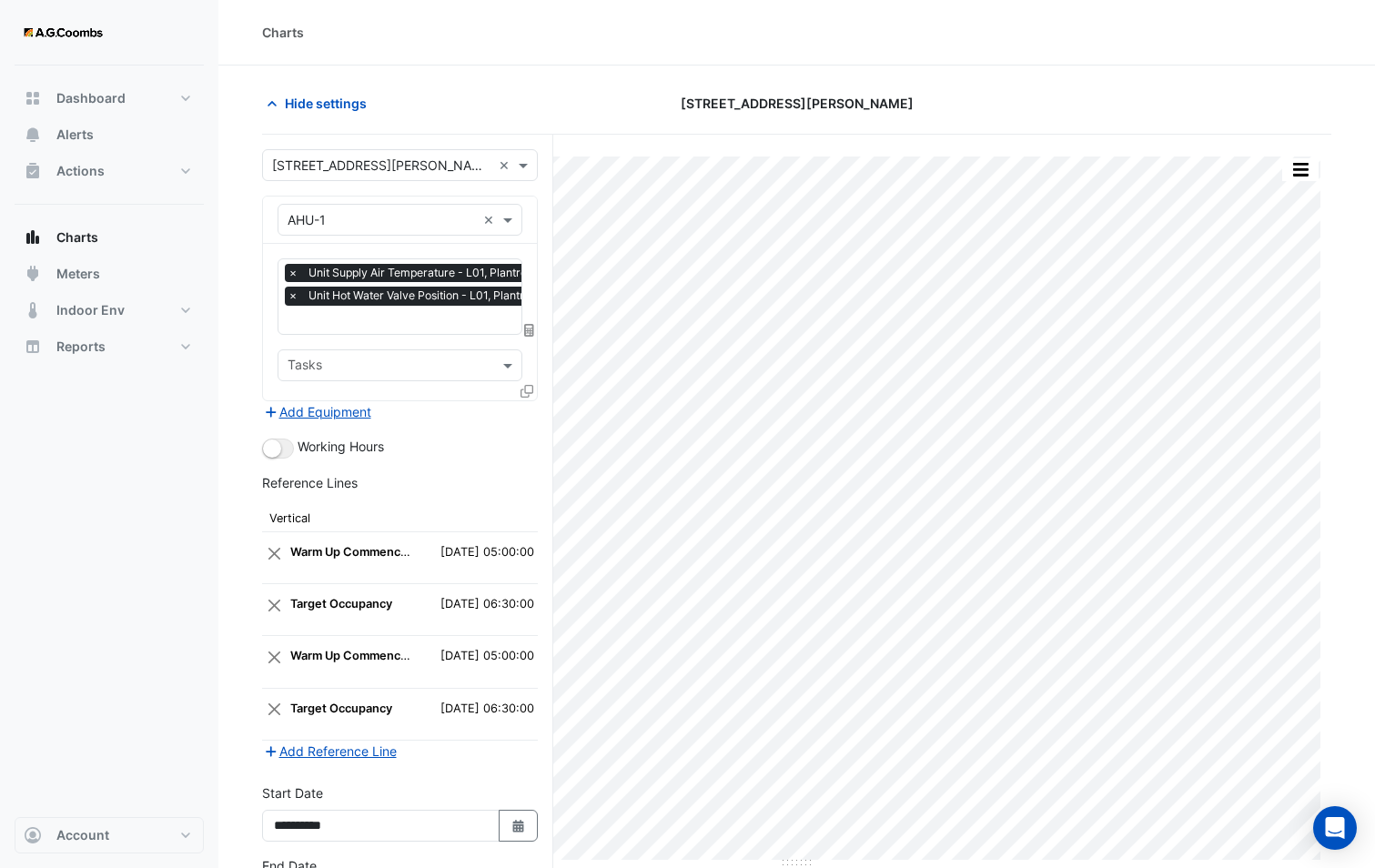
click at [327, 217] on input "text" at bounding box center [382, 220] width 188 height 19
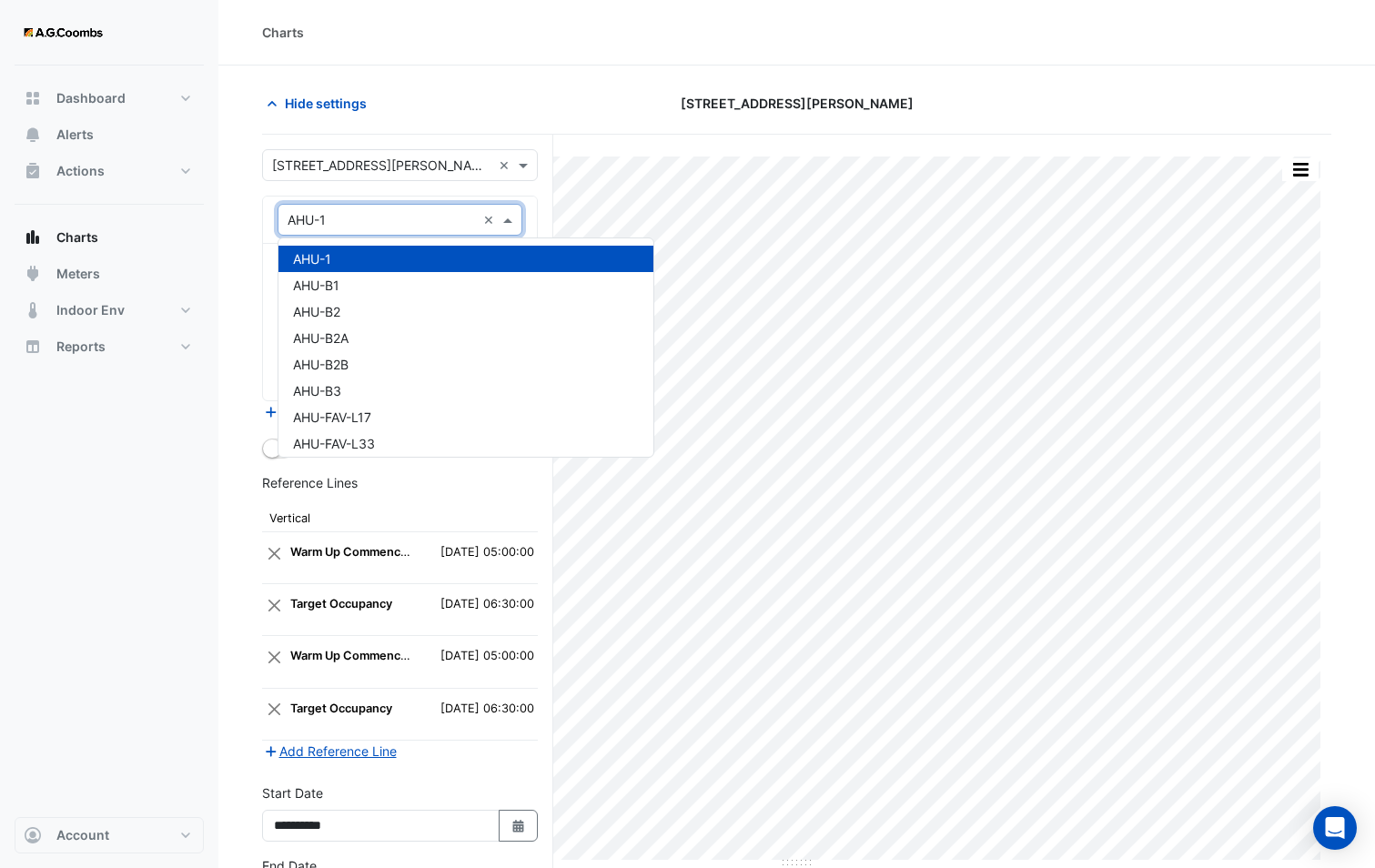
click at [252, 224] on section "Hide settings 580 George Street Split by Unit Split All Print Save as JPEG Save…" at bounding box center [796, 538] width 1157 height 946
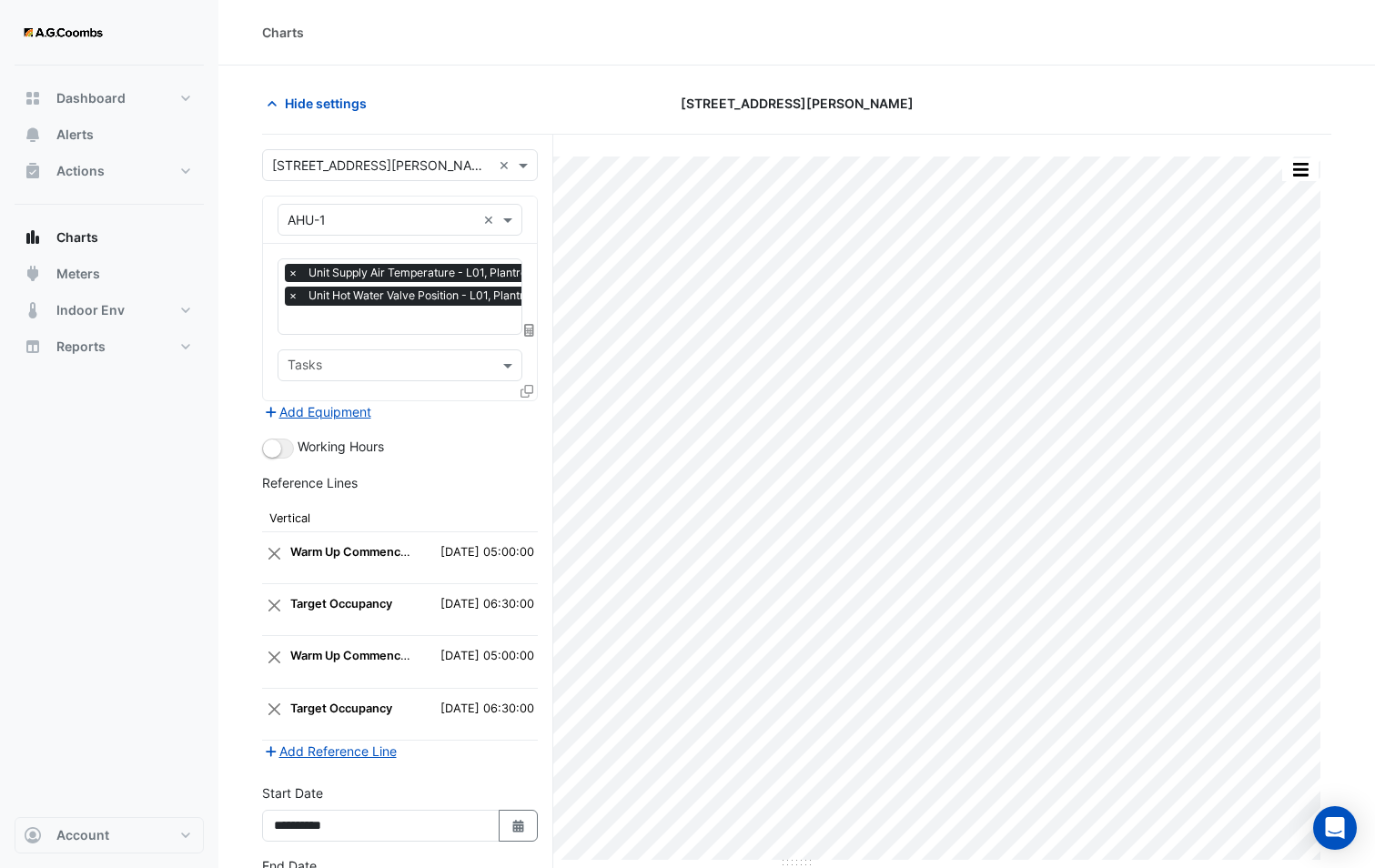
click at [521, 391] on icon at bounding box center [526, 390] width 13 height 13
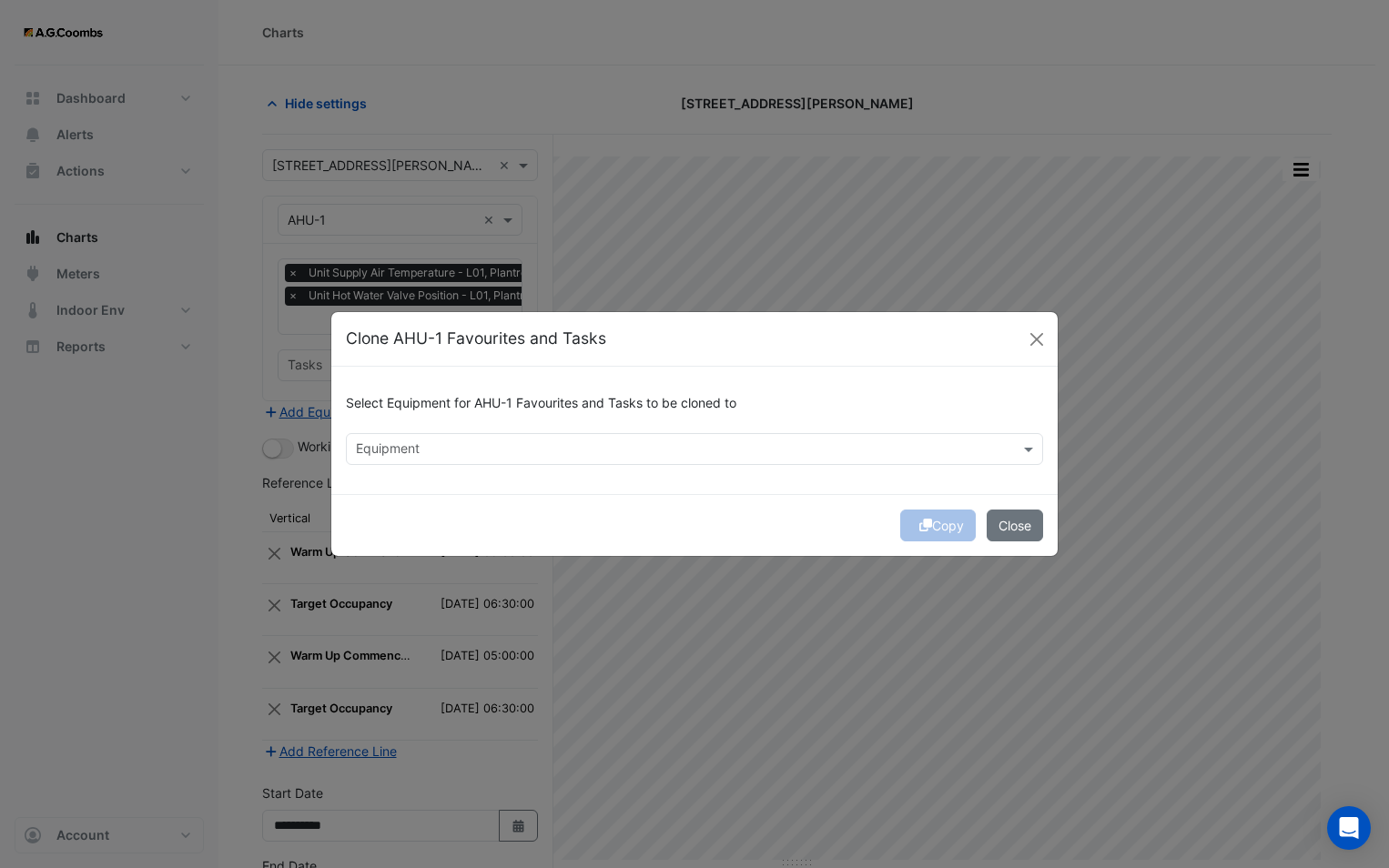
click at [473, 448] on input "text" at bounding box center [683, 451] width 656 height 19
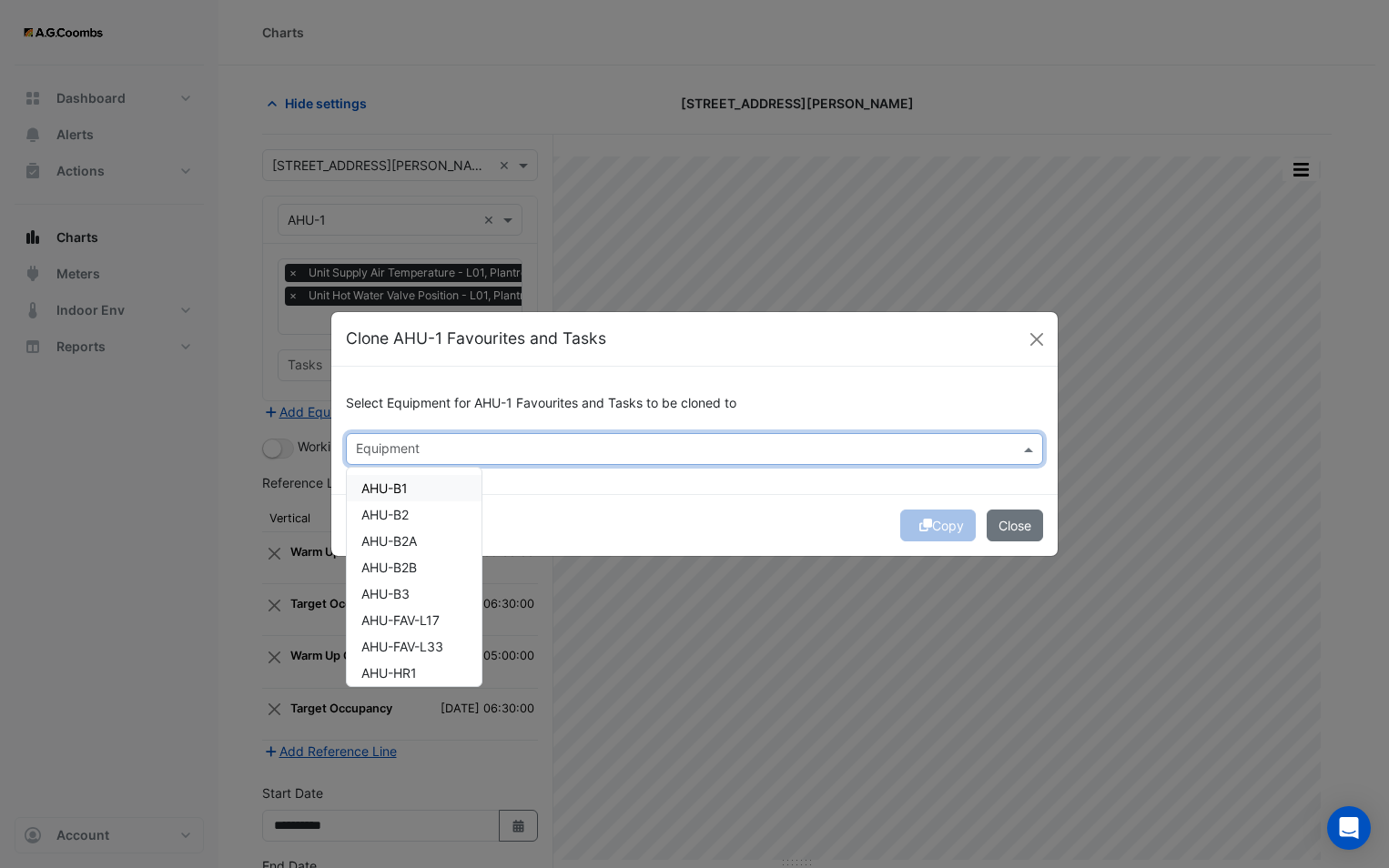
click at [400, 487] on span "AHU-B1" at bounding box center [385, 488] width 47 height 16
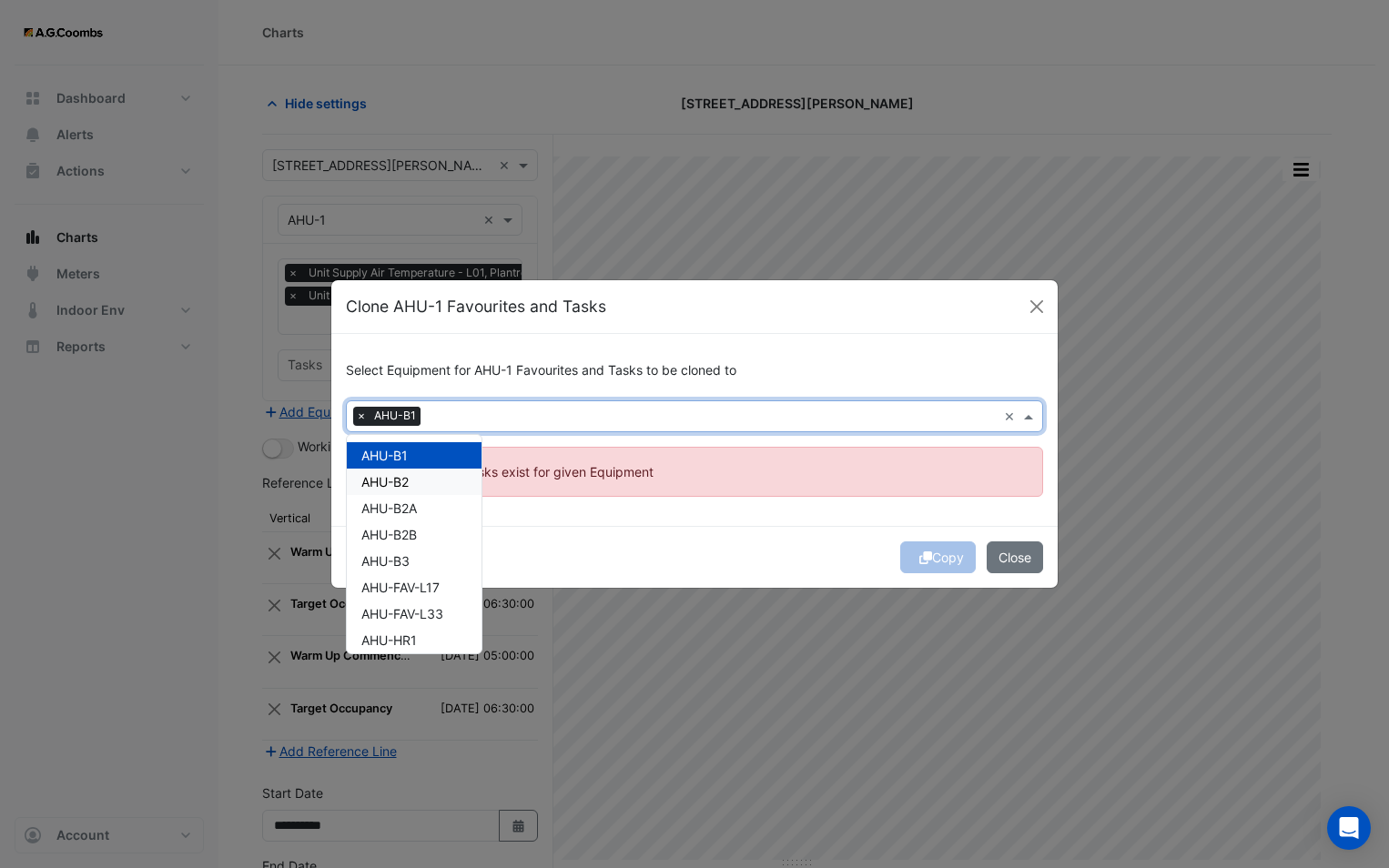
click at [608, 504] on form "Select Equipment for AHU-1 Favourites and Tasks to be cloned to Equipment × AHU…" at bounding box center [694, 460] width 727 height 253
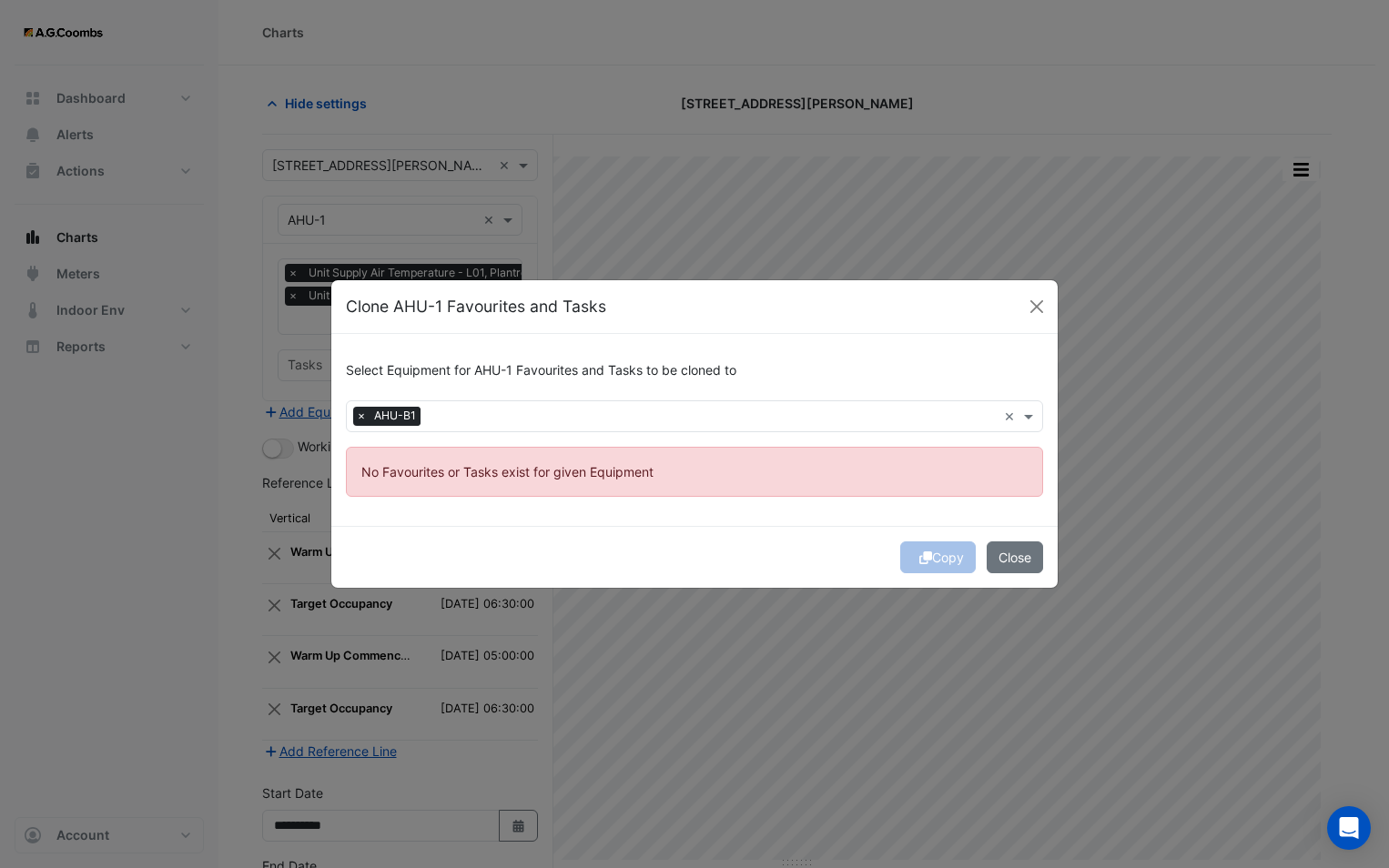
click at [451, 420] on input "text" at bounding box center [712, 418] width 569 height 19
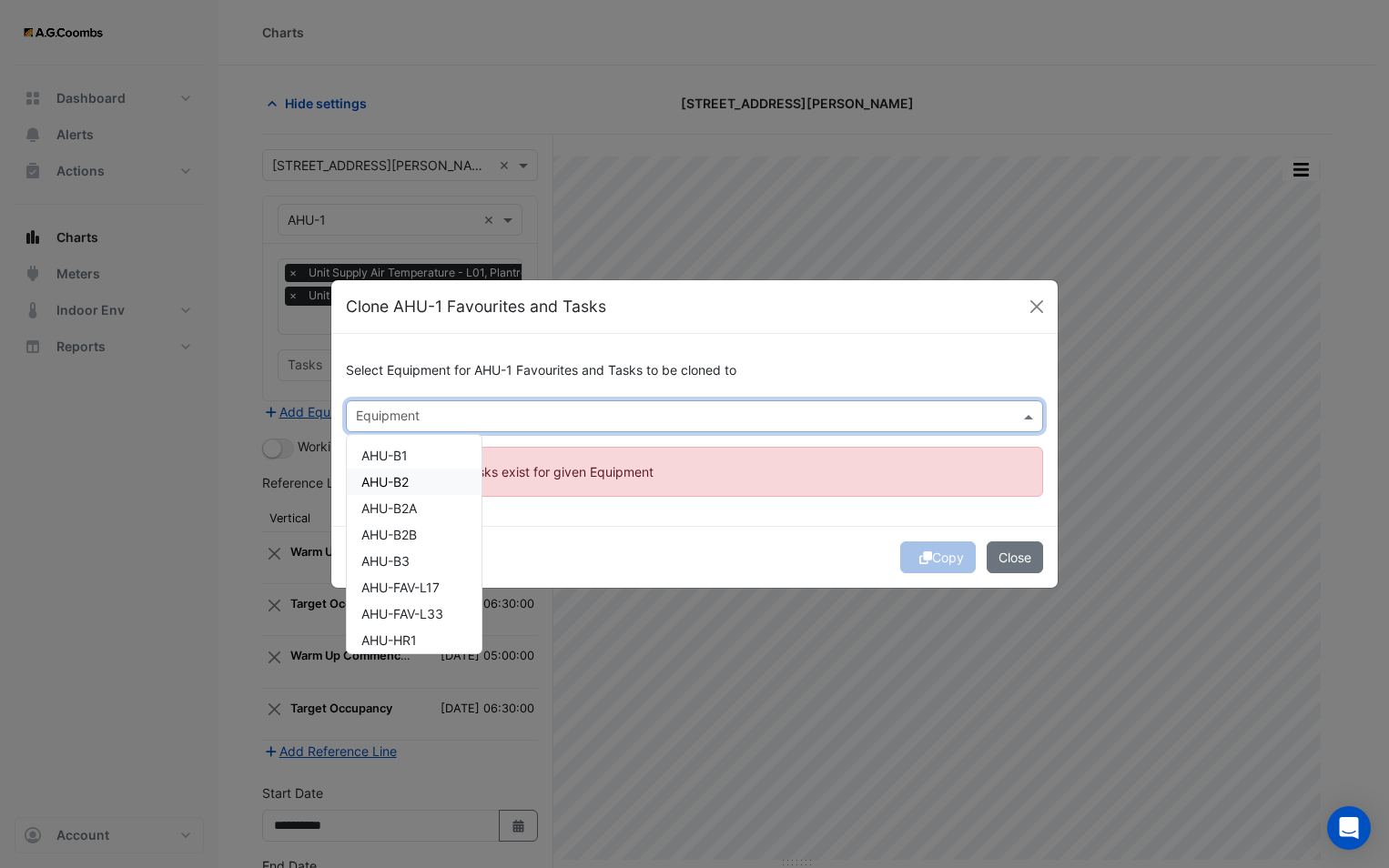
click at [400, 473] on div "AHU-B2" at bounding box center [414, 481] width 135 height 26
click at [562, 556] on div "Copy Close" at bounding box center [694, 557] width 727 height 62
click at [465, 417] on input "text" at bounding box center [712, 418] width 568 height 19
click at [424, 505] on div "AHU-B2A" at bounding box center [414, 508] width 135 height 26
click at [587, 533] on div "Copy Close" at bounding box center [694, 557] width 727 height 62
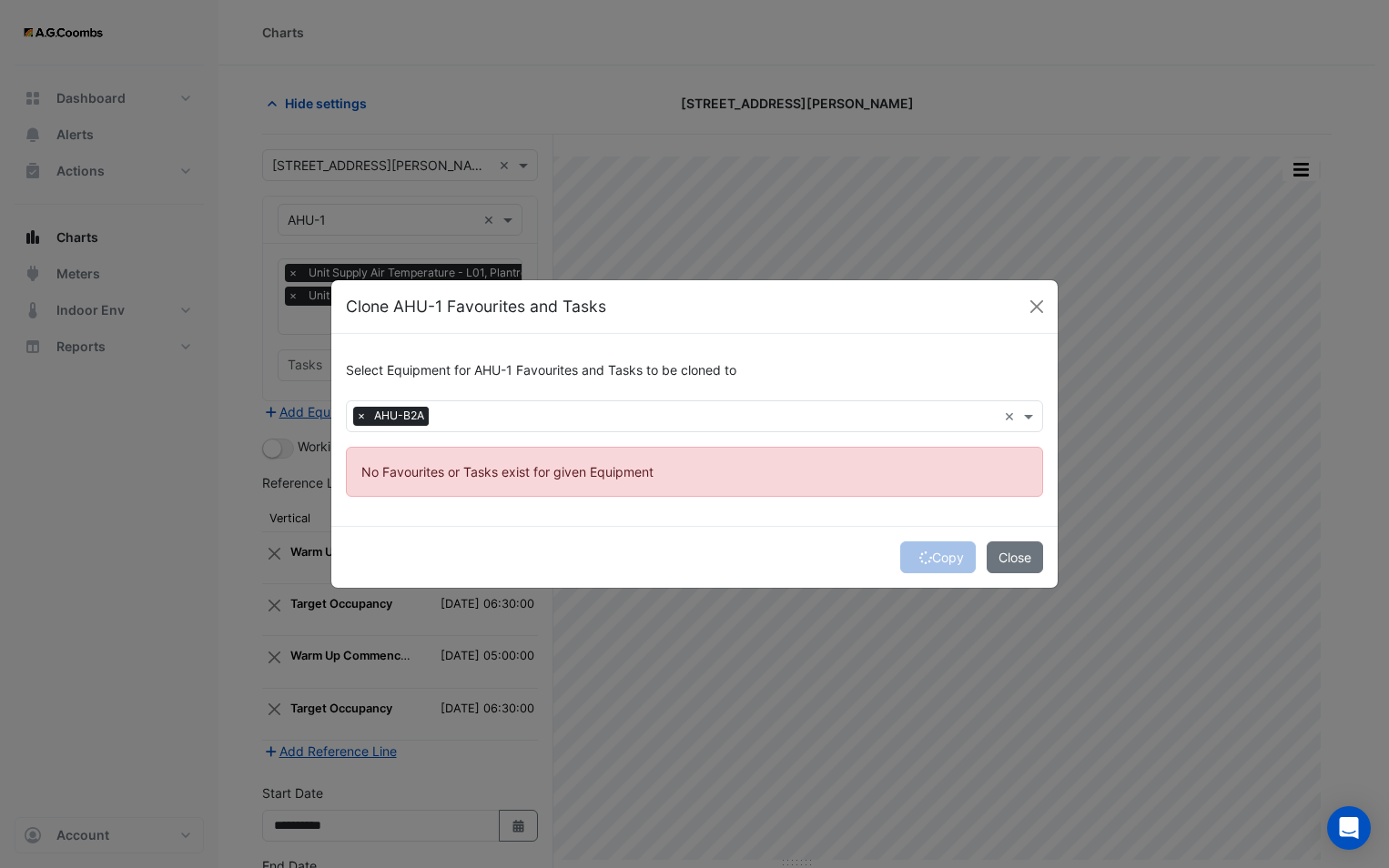
click at [512, 427] on div at bounding box center [715, 418] width 563 height 23
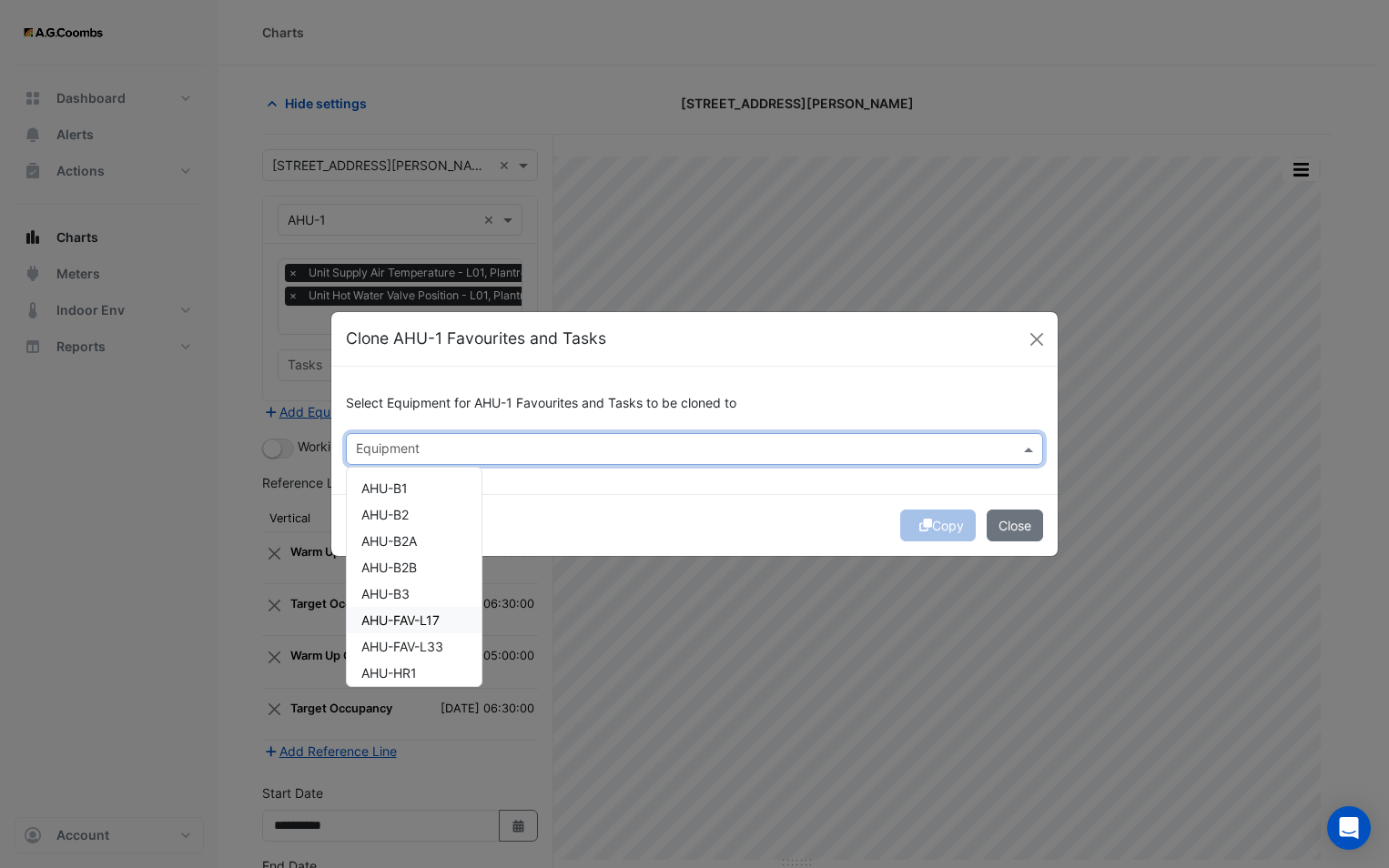
click at [418, 622] on span "AHU-FAV-L17" at bounding box center [400, 620] width 79 height 16
click at [646, 483] on div "Select Equipment for AHU-1 Favourites and Tasks to be cloned to Equipment × AHU…" at bounding box center [694, 430] width 727 height 127
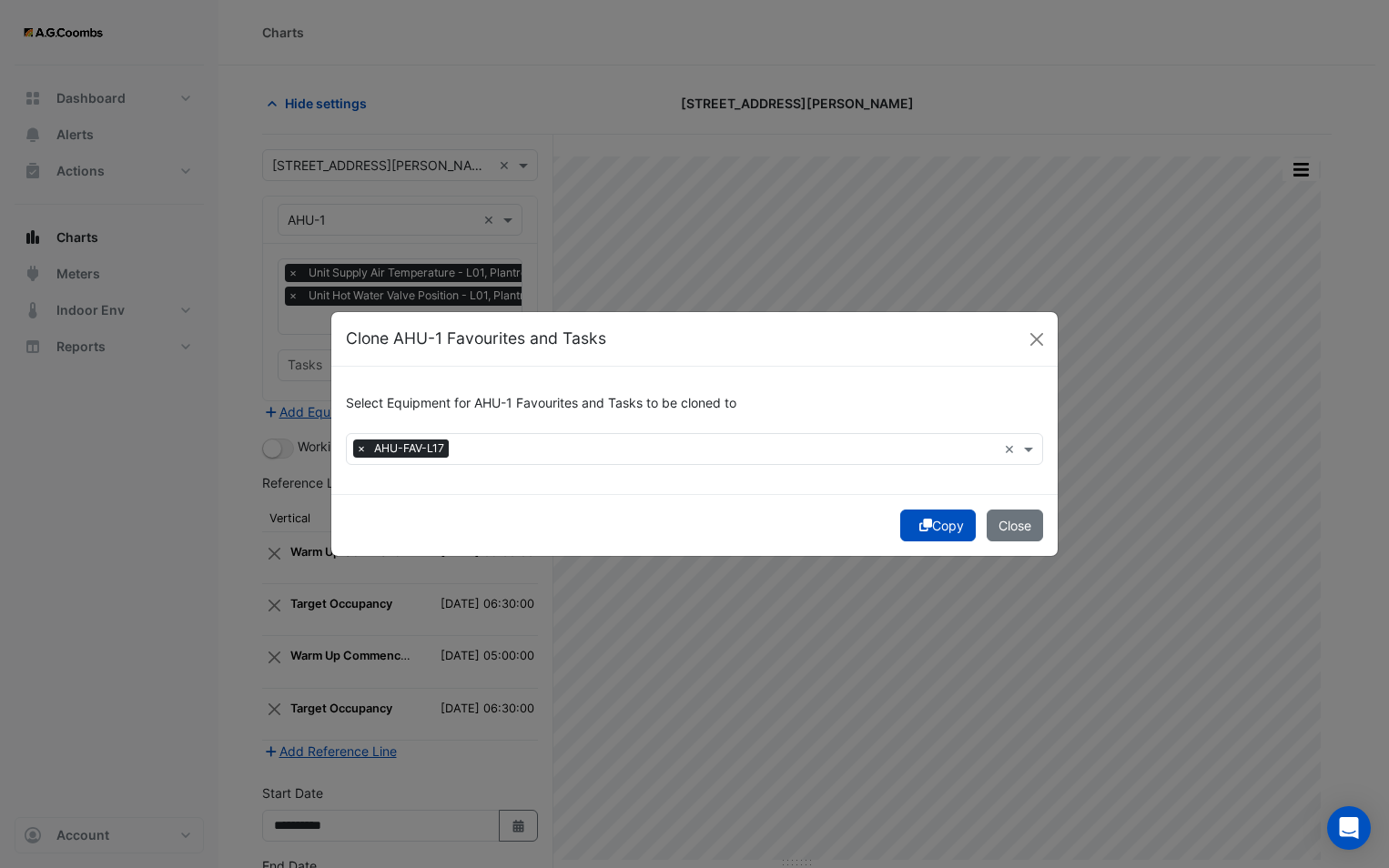
click at [925, 529] on icon "submit" at bounding box center [925, 524] width 13 height 13
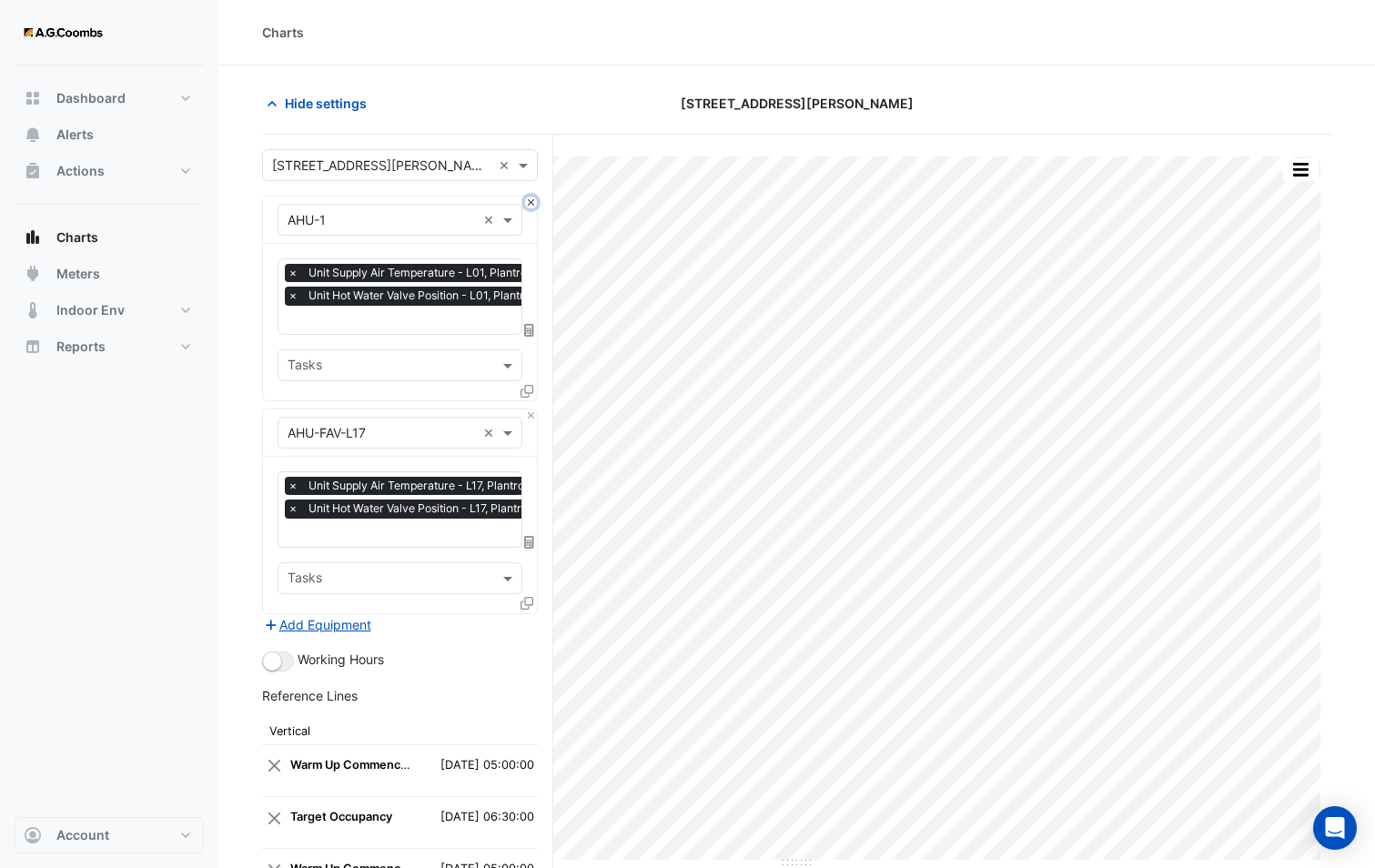
click at [531, 206] on button "Close" at bounding box center [531, 202] width 12 height 12
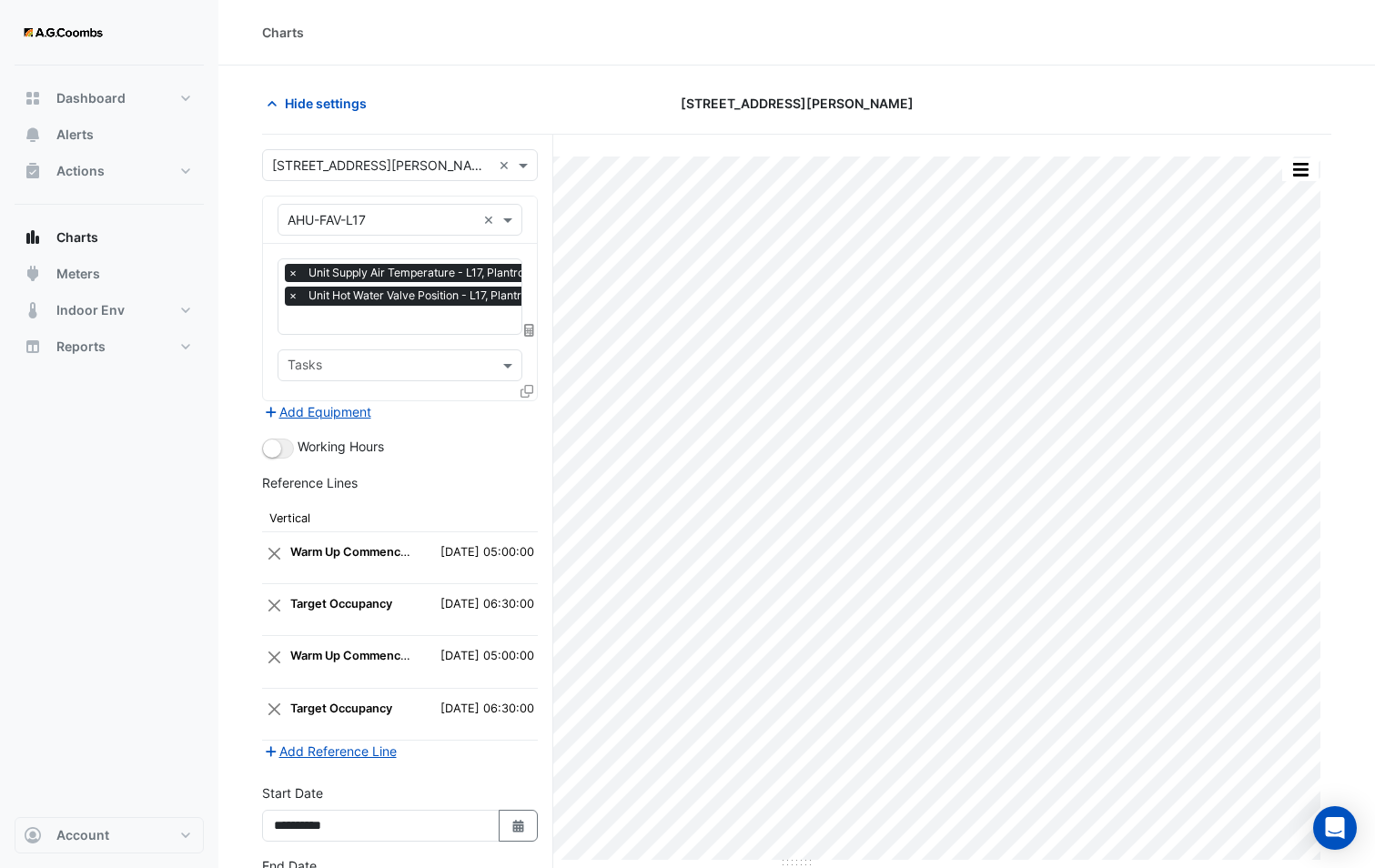
click at [354, 322] on input "text" at bounding box center [420, 321] width 266 height 19
type input "*"
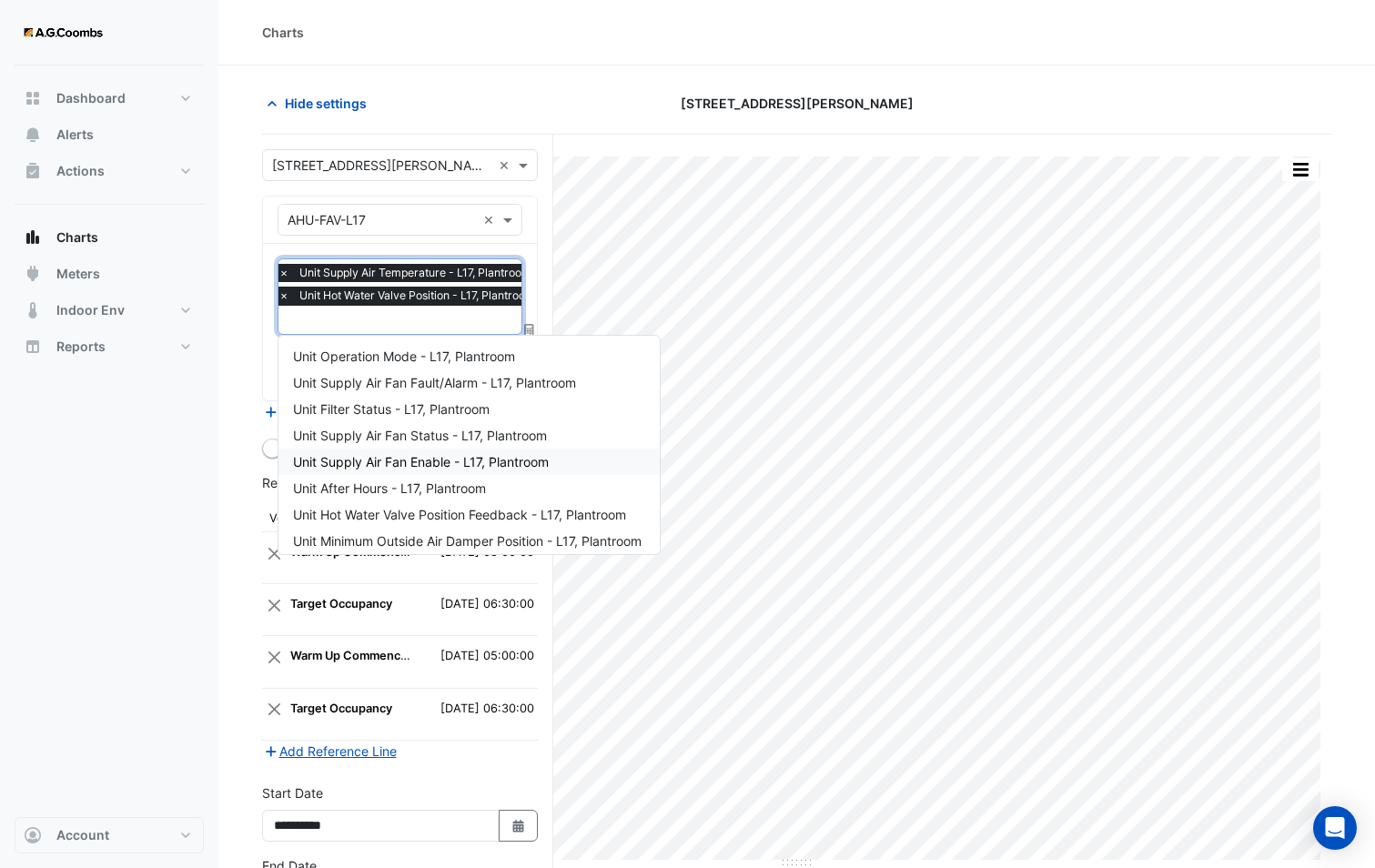
click at [186, 441] on div "Dashboard Portfolio Ratings Performance Alerts Actions Site Manager Charts" at bounding box center [109, 441] width 189 height 751
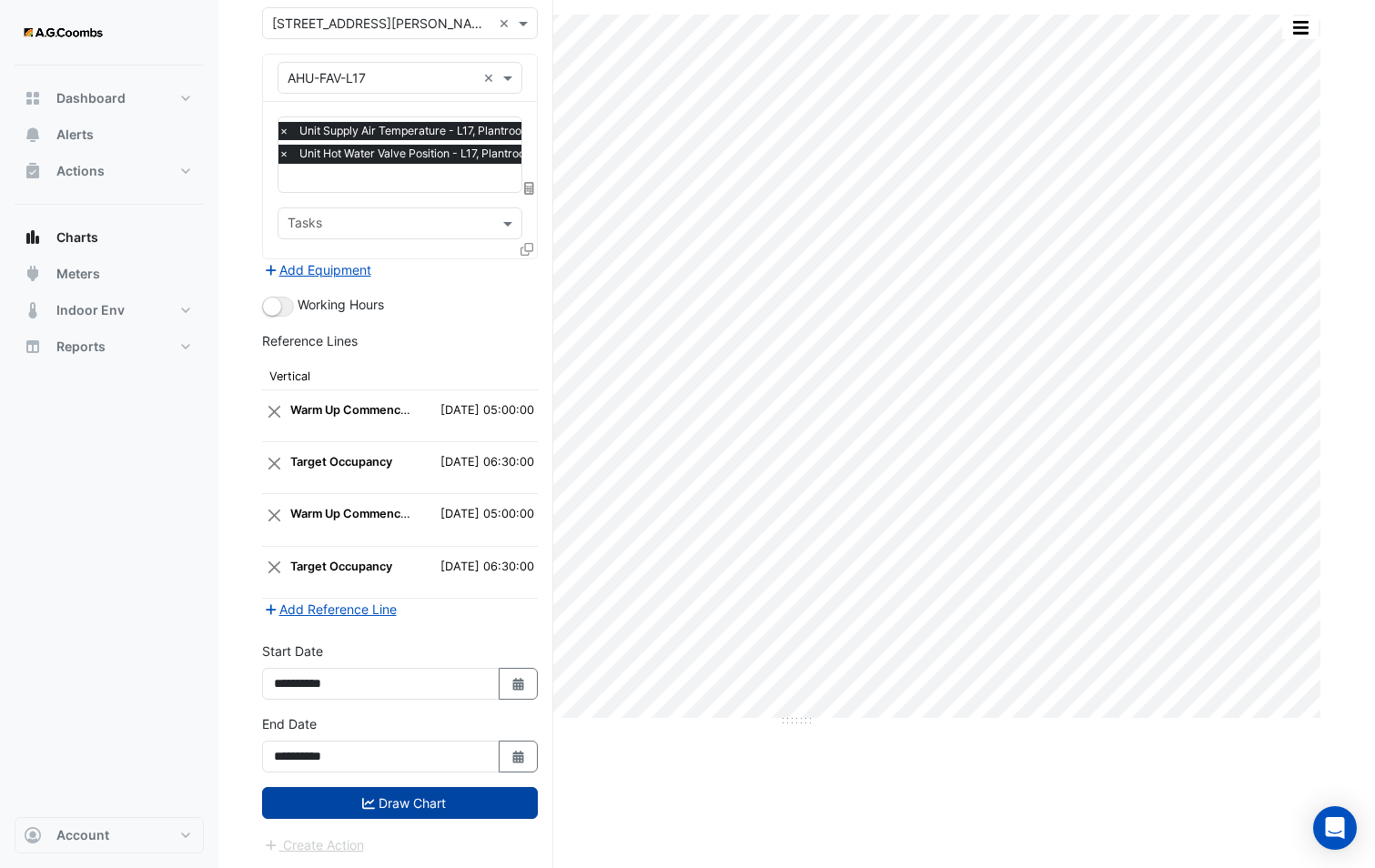
click at [469, 797] on button "Draw Chart" at bounding box center [400, 802] width 276 height 32
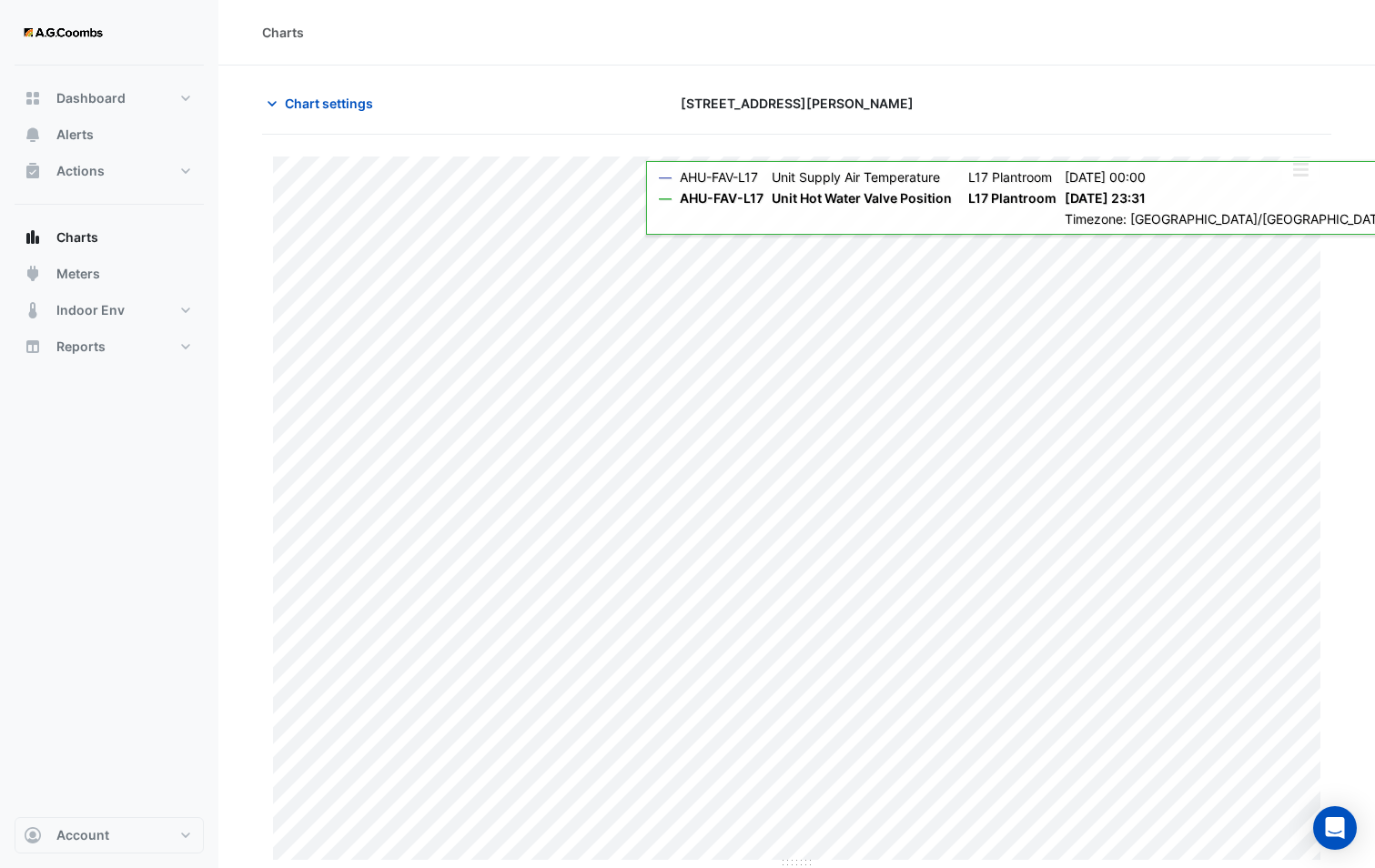
click at [1300, 168] on button "button" at bounding box center [1299, 169] width 36 height 22
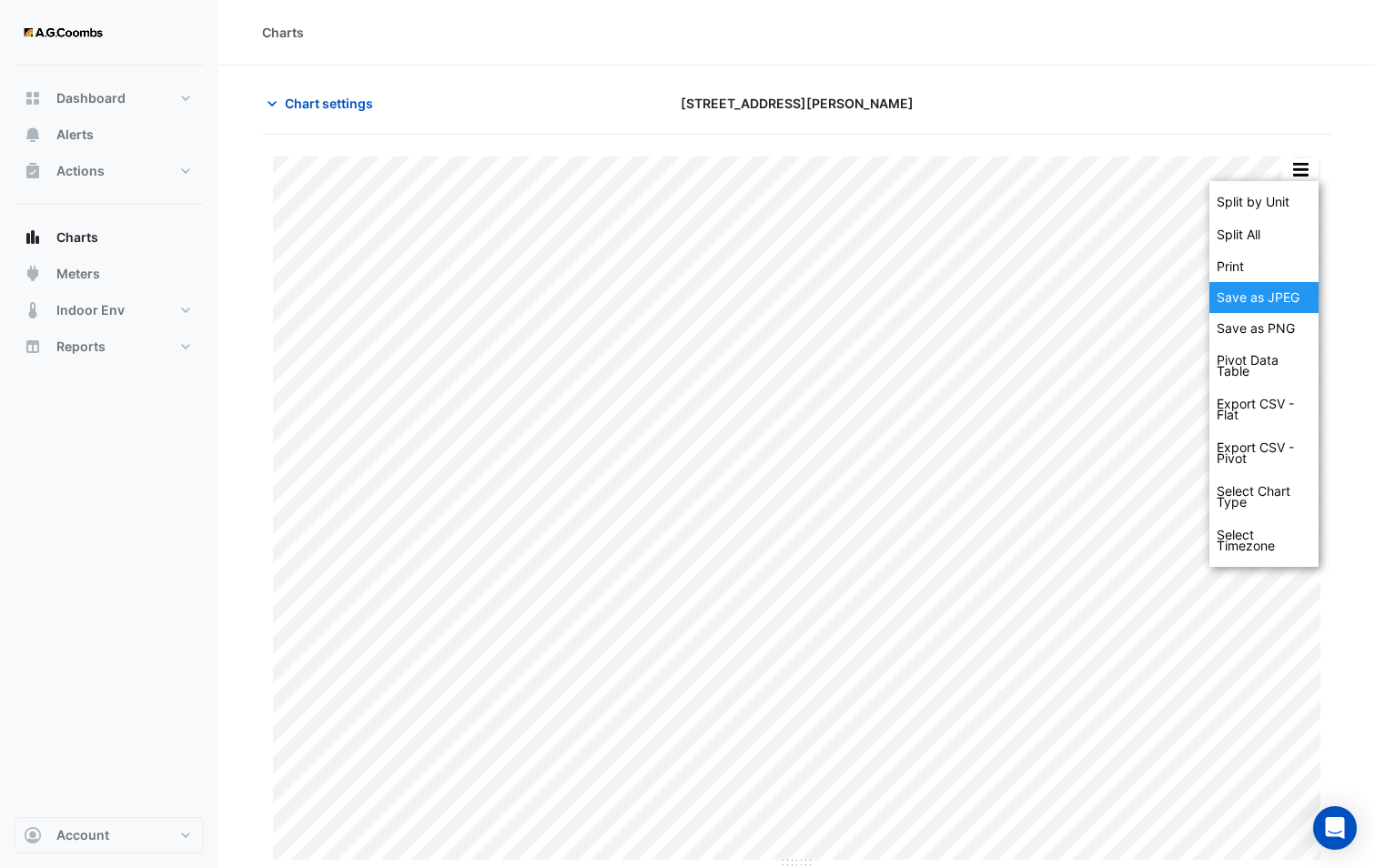
click at [1275, 297] on div "Save as JPEG" at bounding box center [1263, 297] width 109 height 31
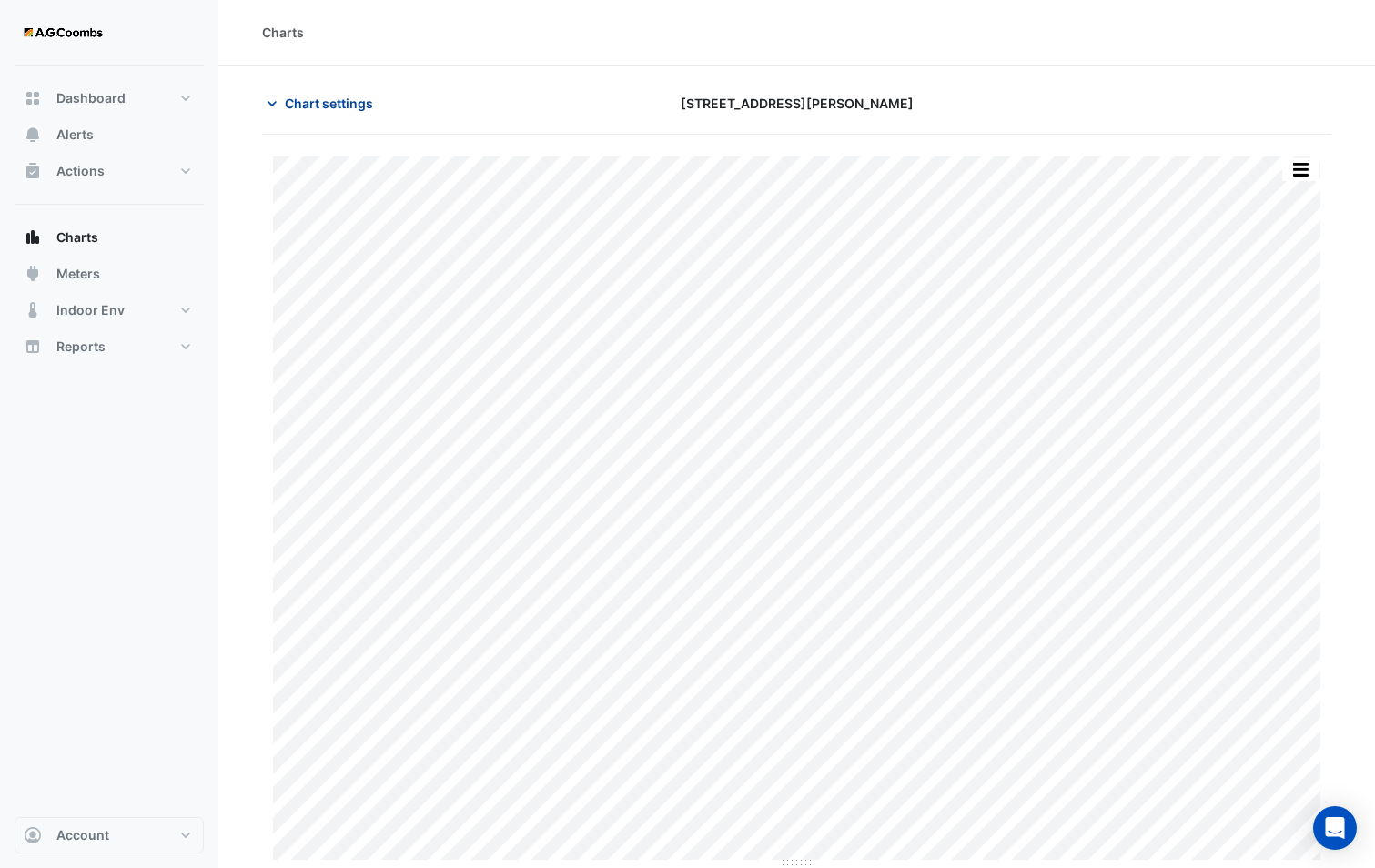
click at [356, 100] on span "Chart settings" at bounding box center [328, 103] width 88 height 19
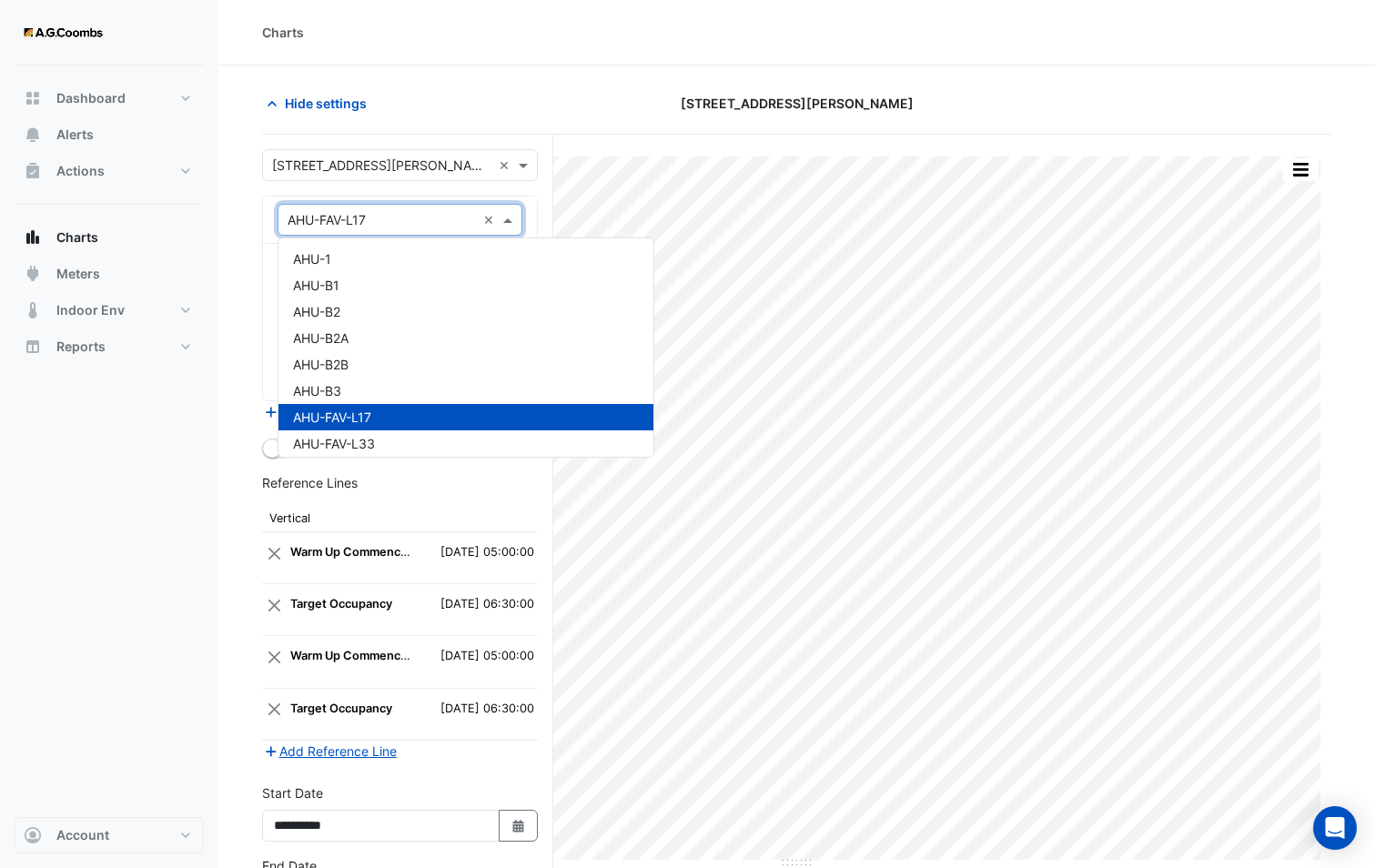
click at [360, 226] on input "text" at bounding box center [382, 220] width 188 height 19
click at [242, 228] on section "Hide settings 580 George Street Split by Unit Split All Print Save as JPEG Save…" at bounding box center [796, 538] width 1157 height 946
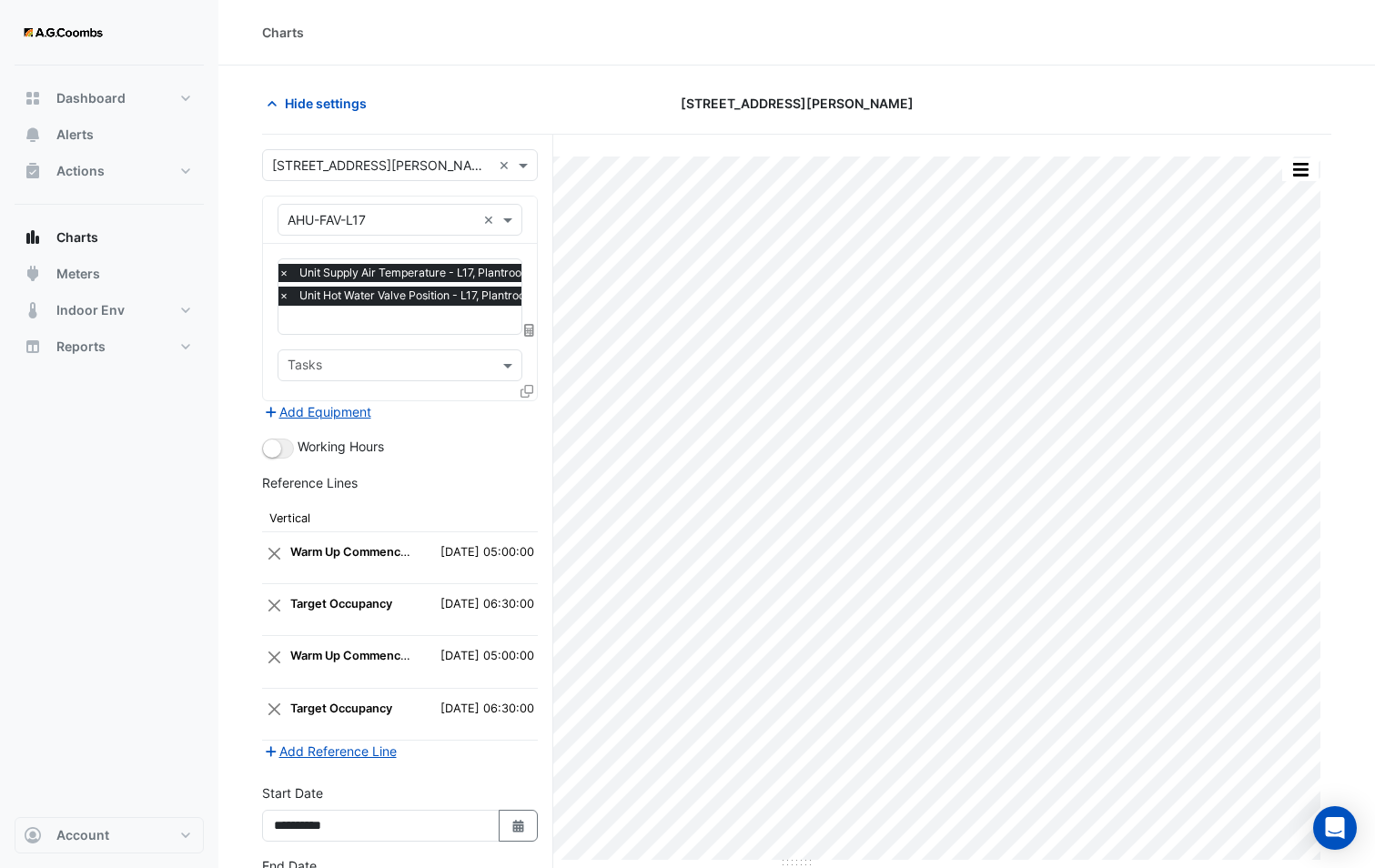
click at [526, 384] on icon at bounding box center [526, 390] width 13 height 13
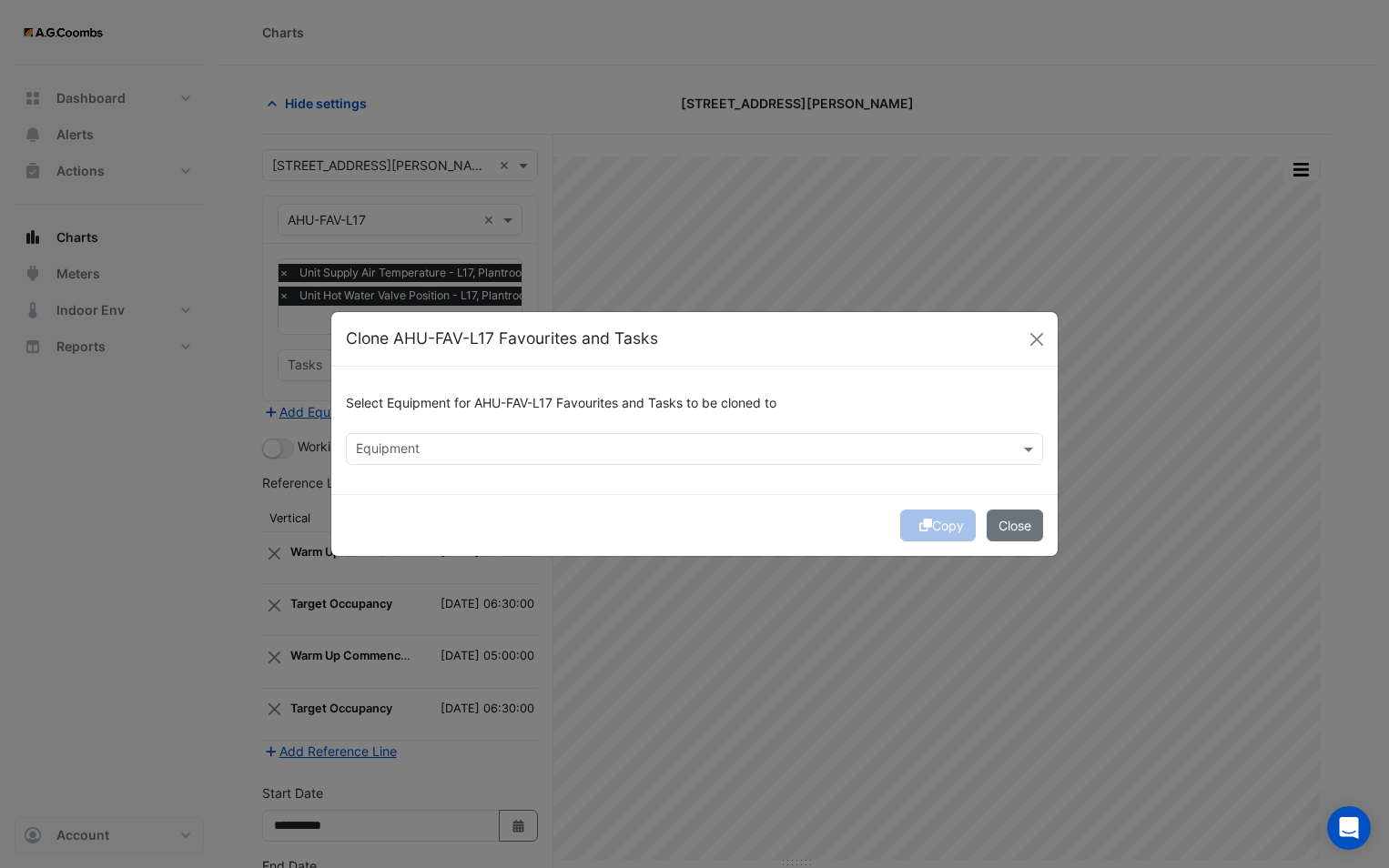
click at [490, 441] on input "text" at bounding box center [683, 451] width 656 height 19
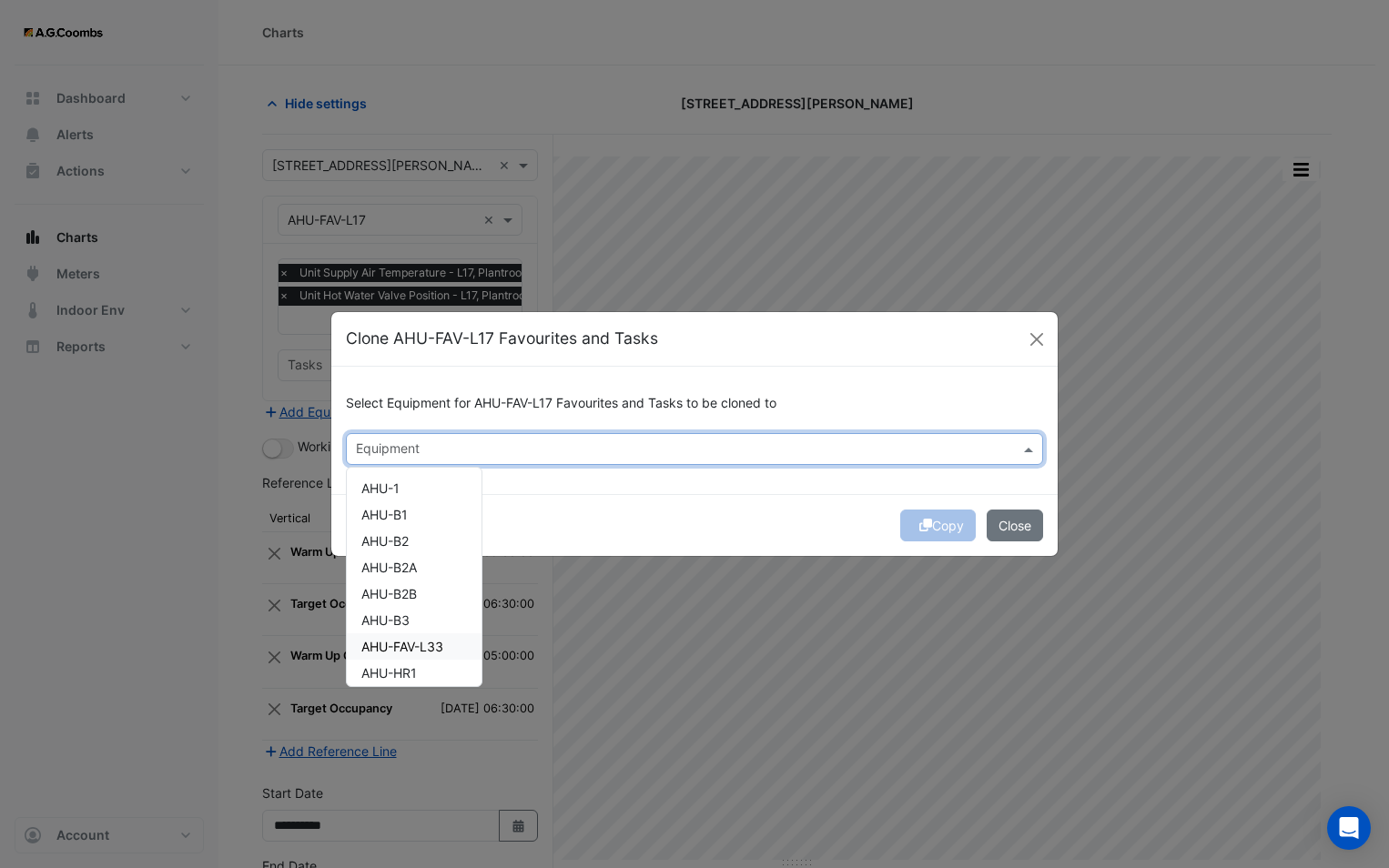
drag, startPoint x: 429, startPoint y: 642, endPoint x: 465, endPoint y: 613, distance: 46.2
click at [422, 645] on span "AHU-FAV-L33" at bounding box center [402, 647] width 82 height 16
click at [585, 497] on div "Copy Close" at bounding box center [694, 525] width 727 height 62
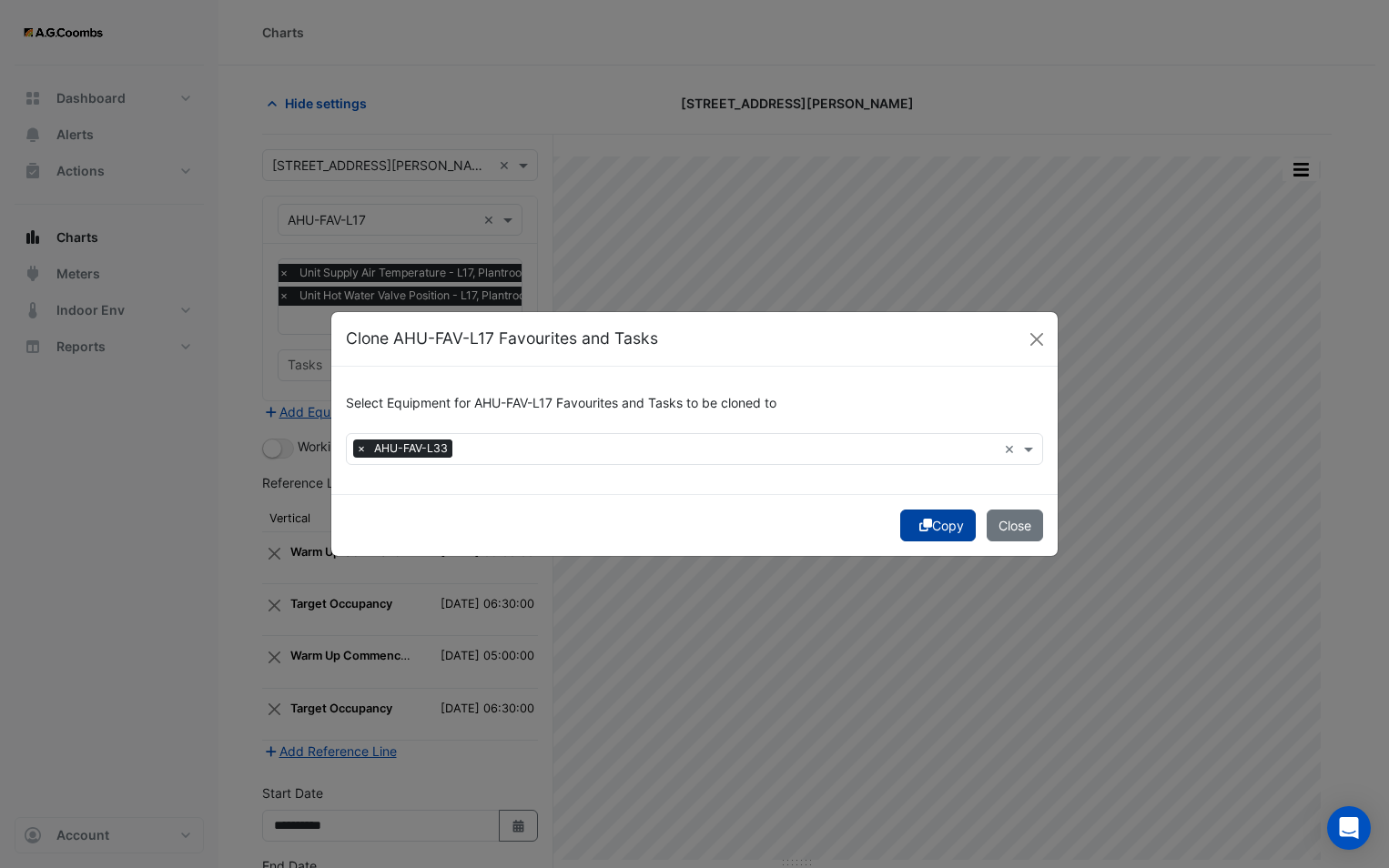
click at [932, 522] on button "Copy" at bounding box center [938, 525] width 76 height 32
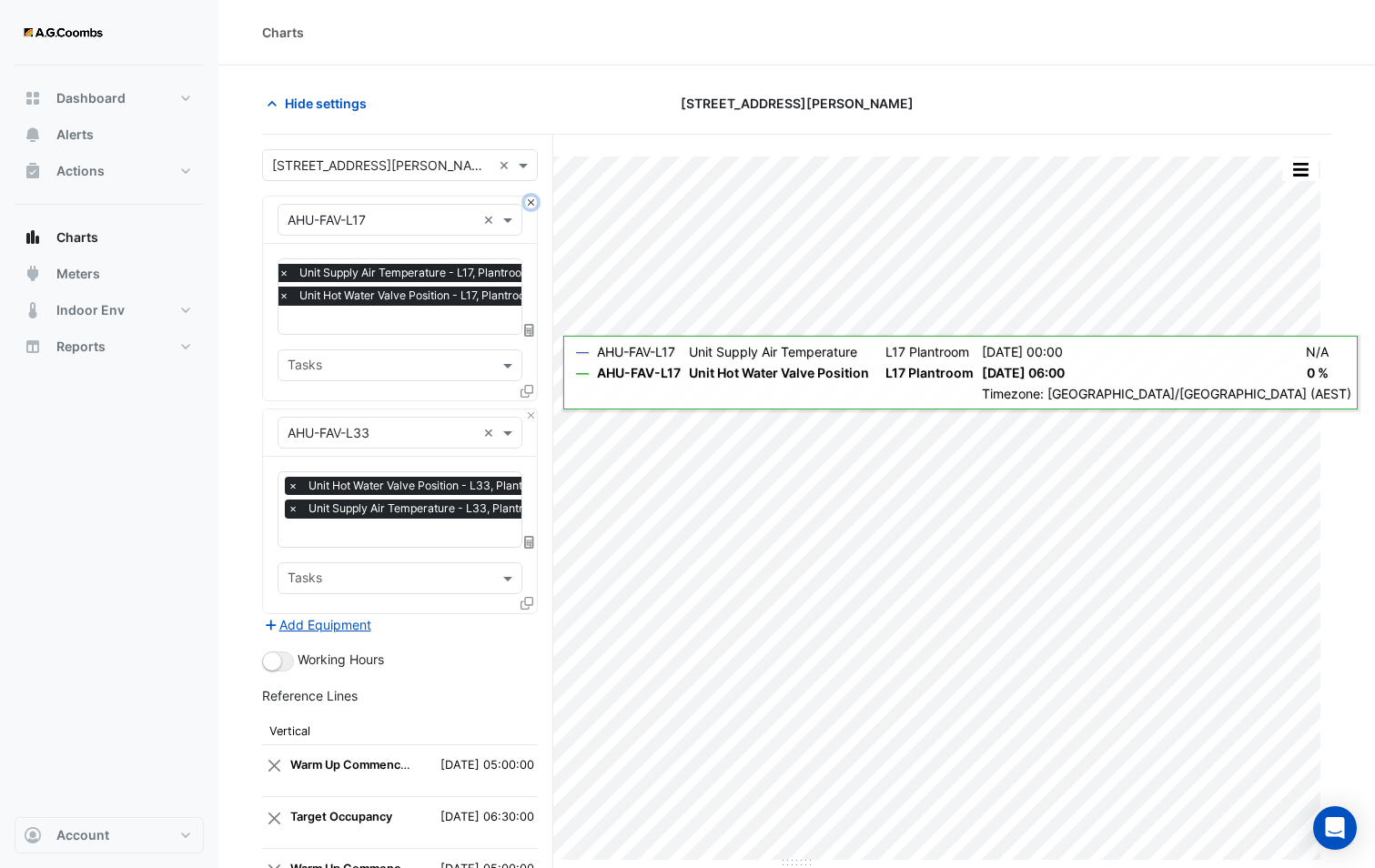
click at [532, 199] on button "Close" at bounding box center [531, 202] width 12 height 12
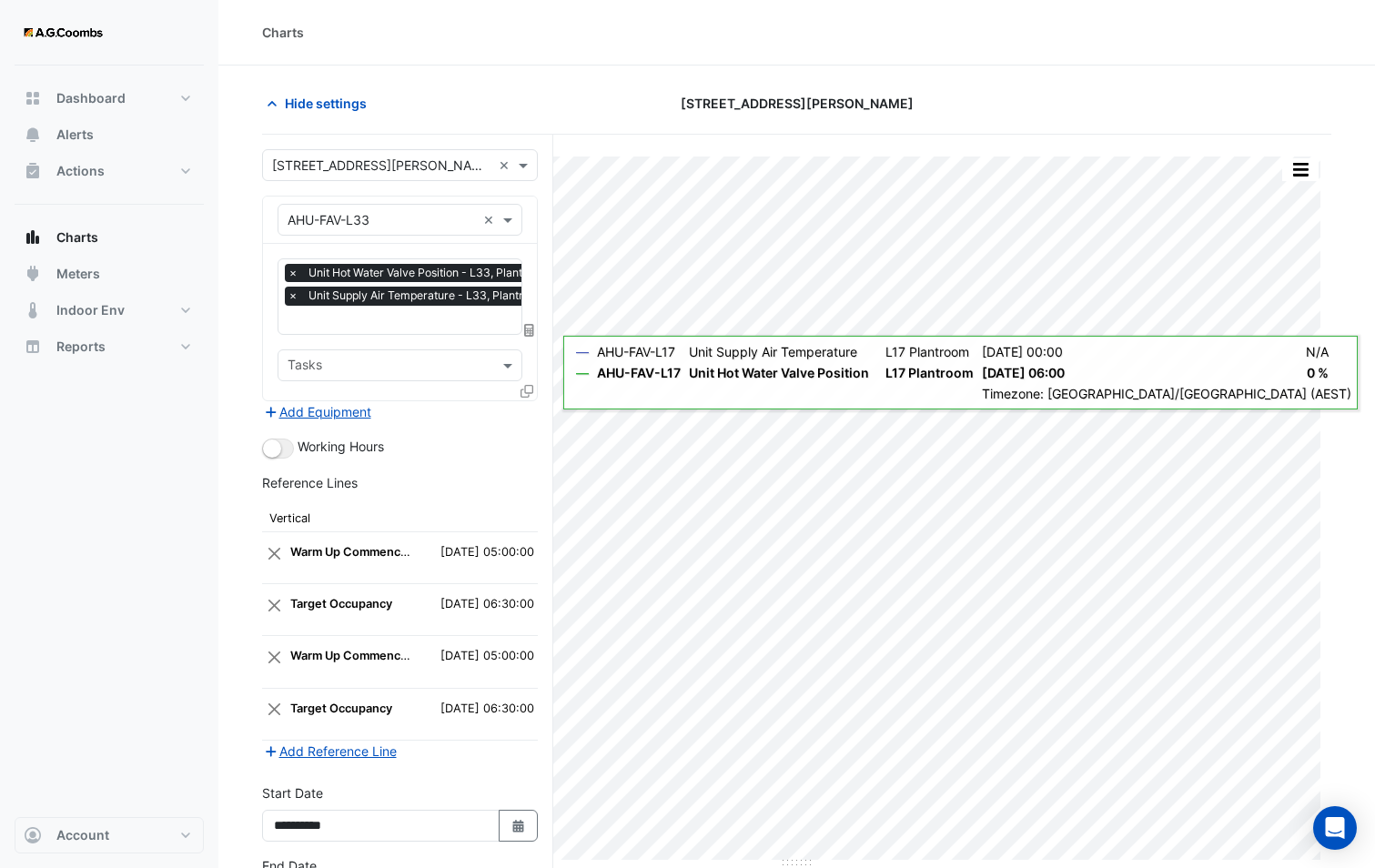
click at [421, 314] on input "text" at bounding box center [422, 321] width 271 height 19
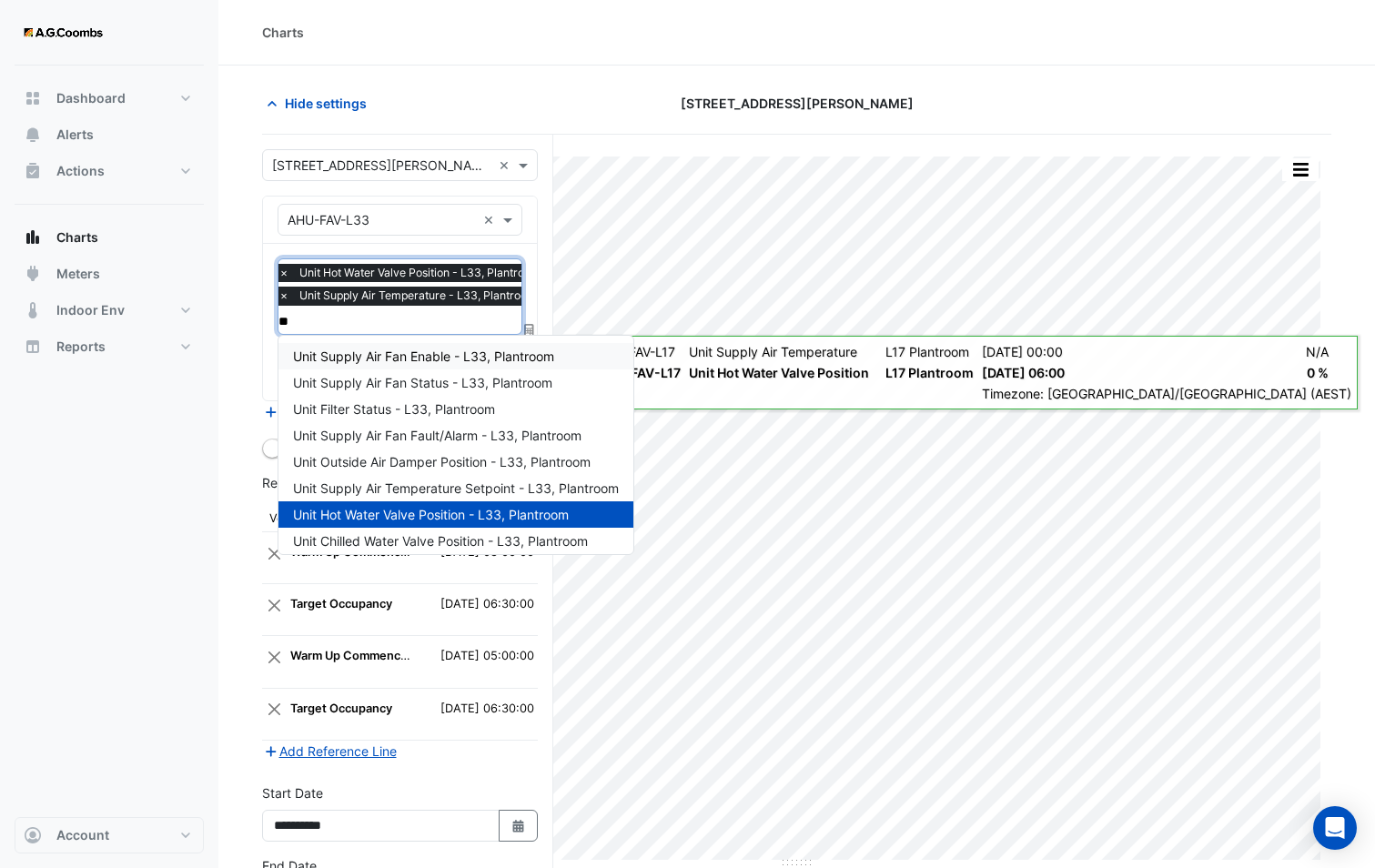
type input "***"
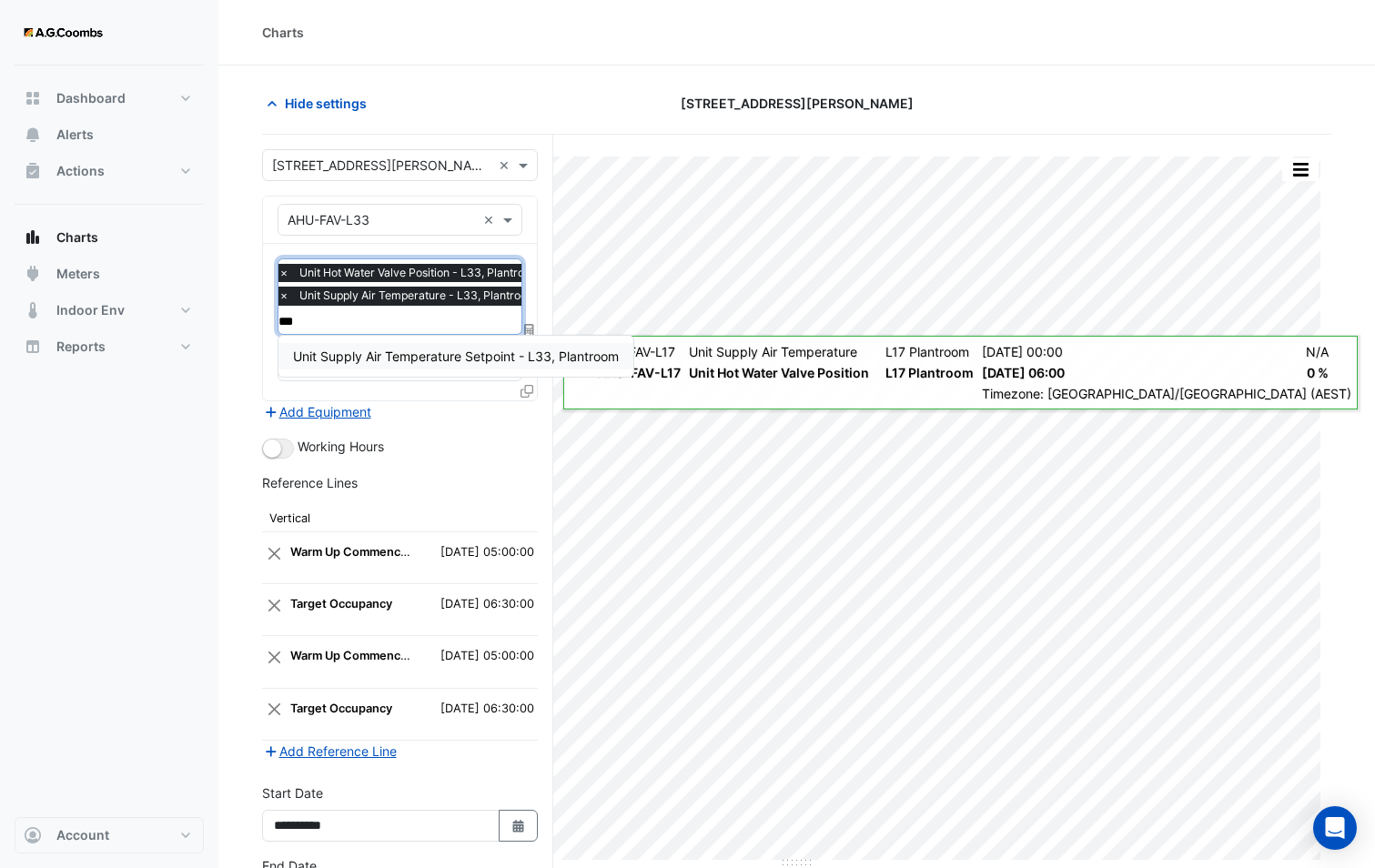
click at [446, 364] on div "Unit Supply Air Temperature Setpoint - L33, Plantroom" at bounding box center [455, 355] width 354 height 26
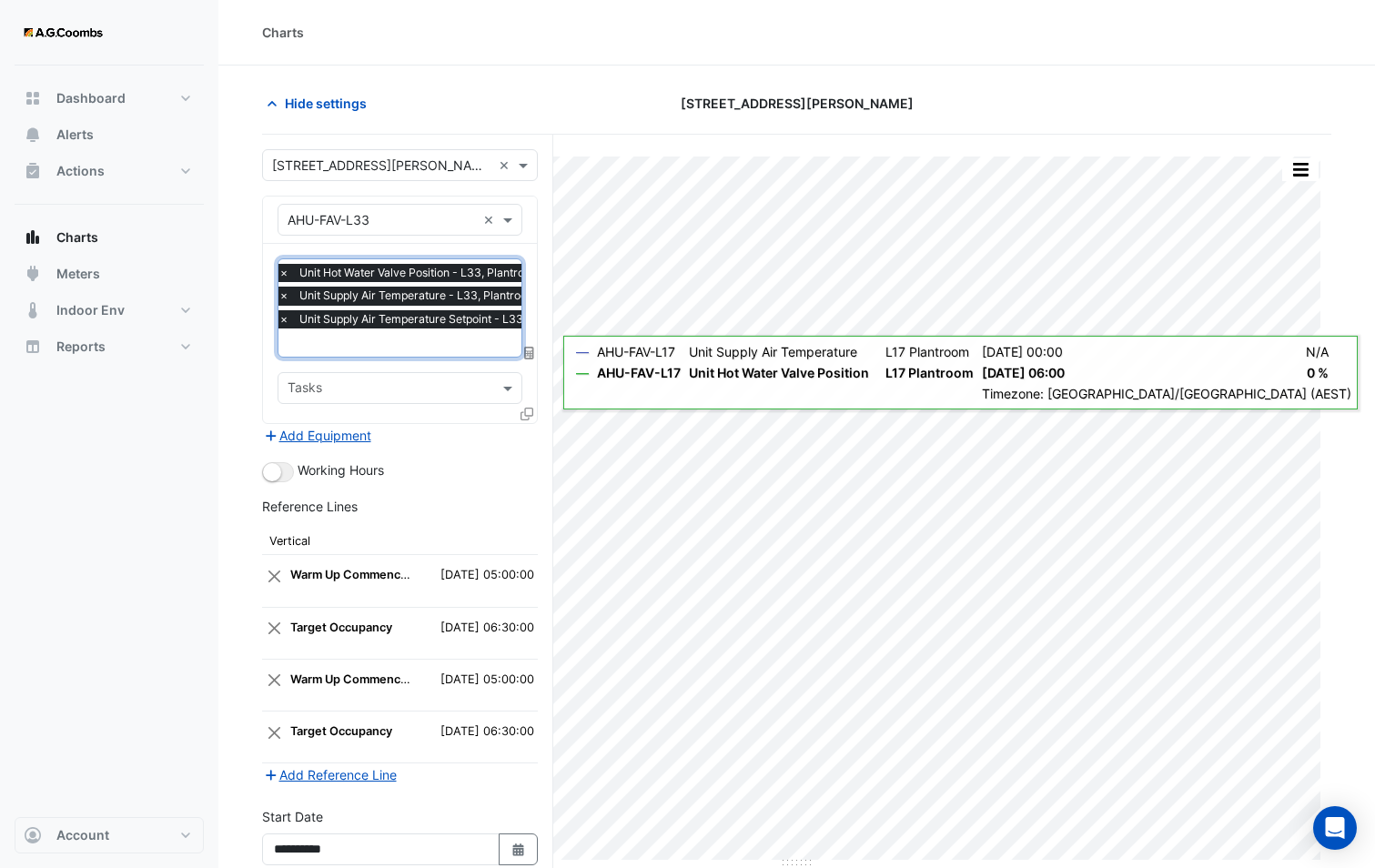
click at [467, 514] on div "Reference Lines" at bounding box center [400, 510] width 276 height 26
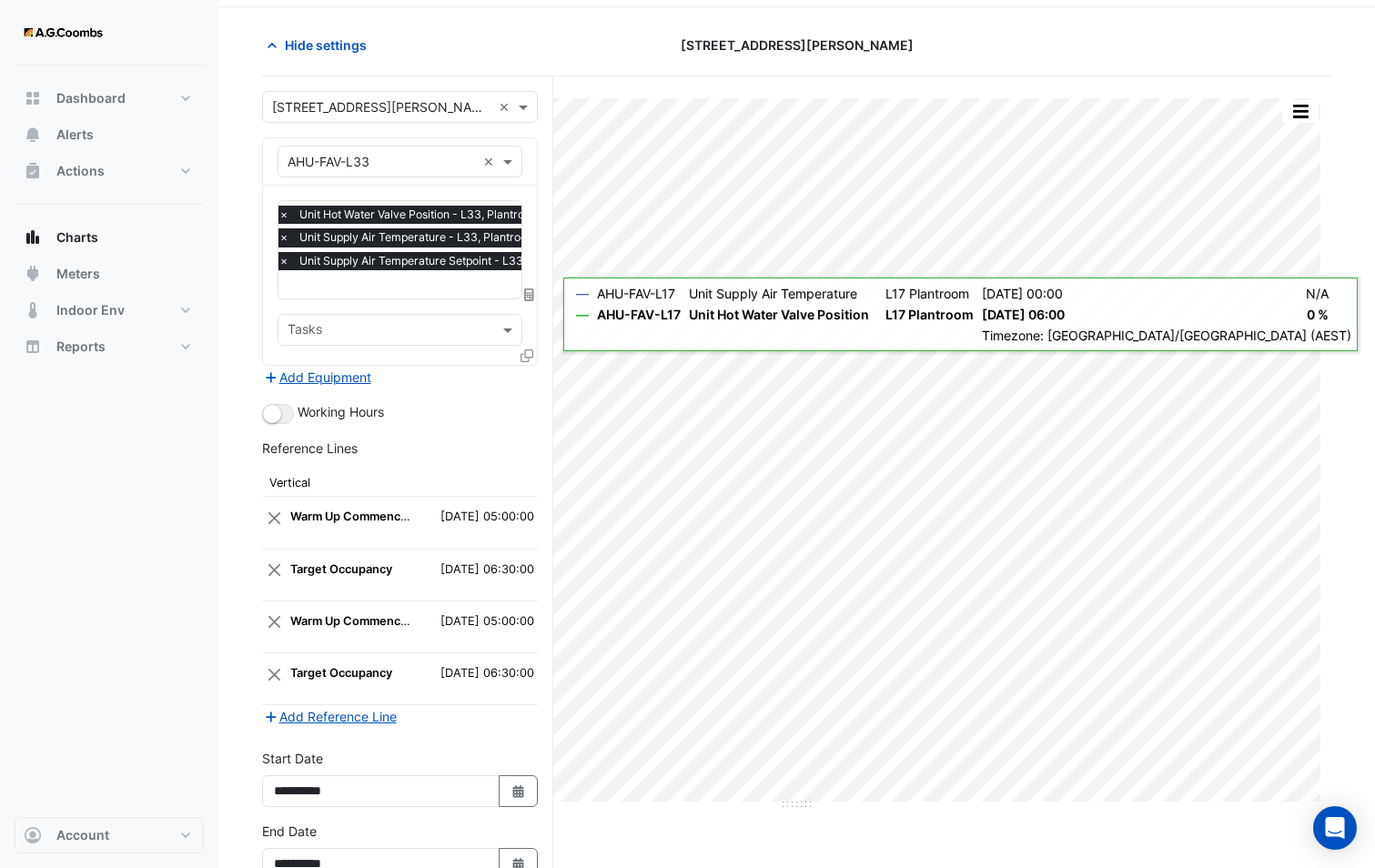
scroll to position [165, 0]
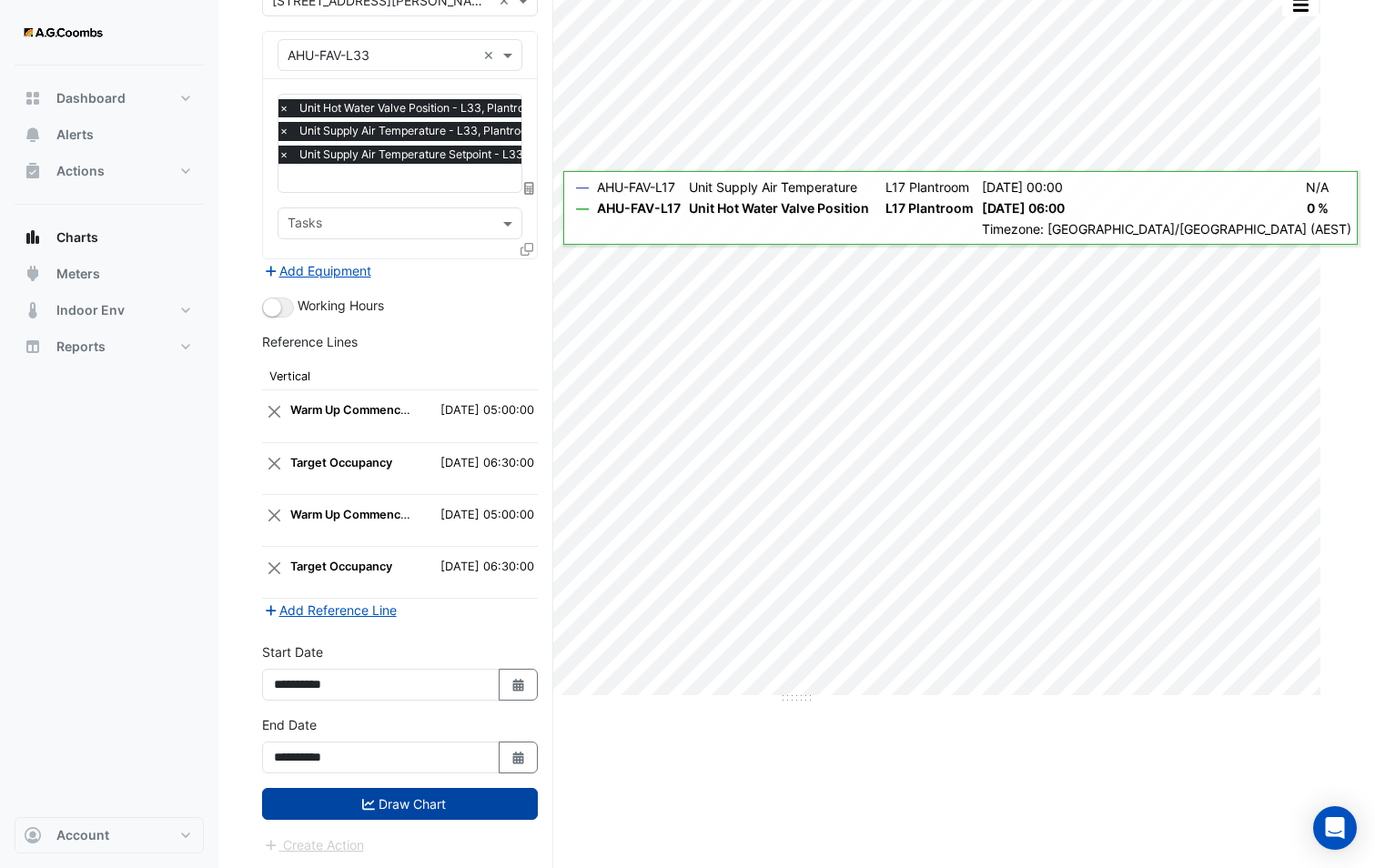
click at [376, 806] on button "Draw Chart" at bounding box center [400, 803] width 276 height 32
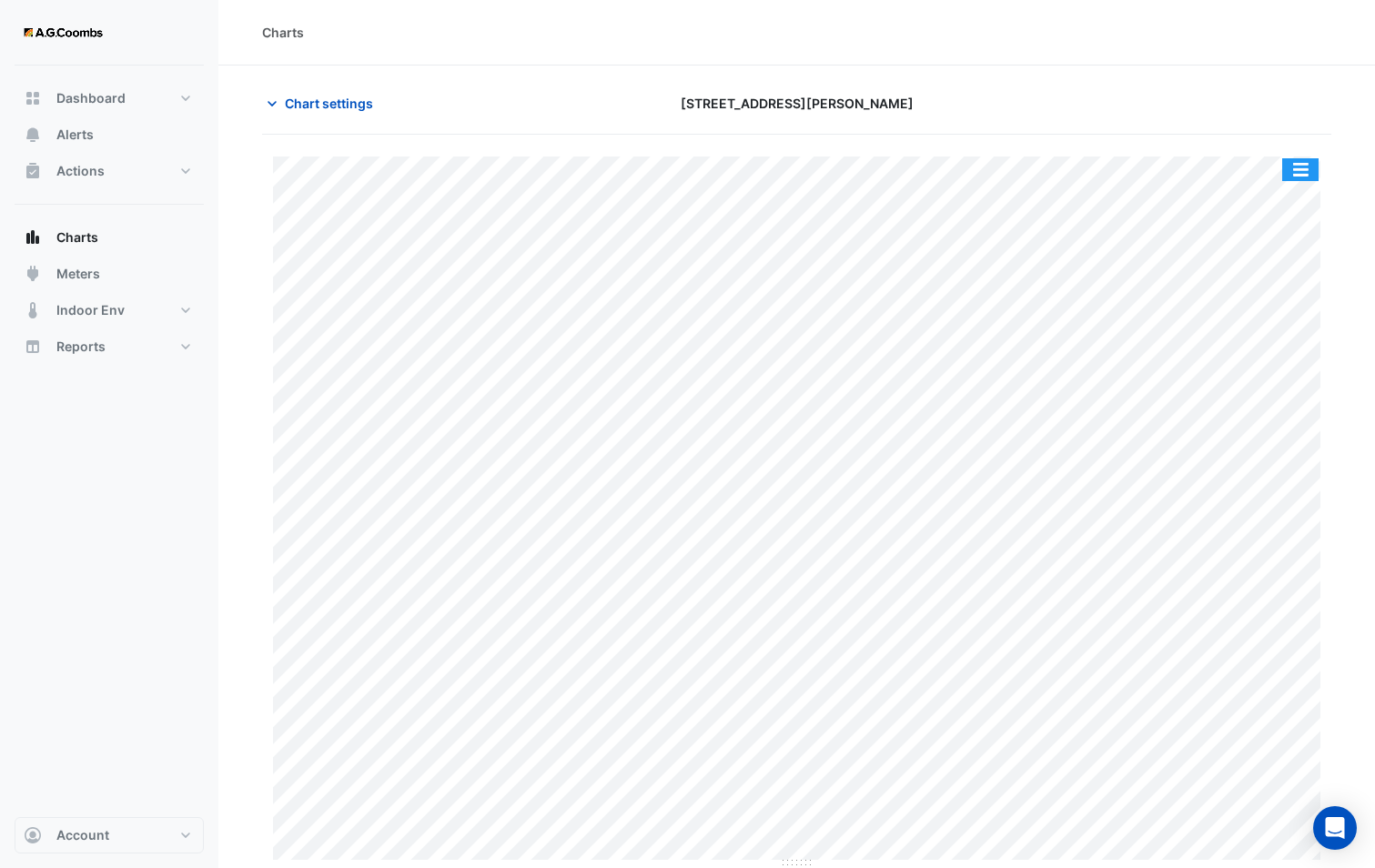
click at [1297, 161] on button "button" at bounding box center [1299, 169] width 36 height 22
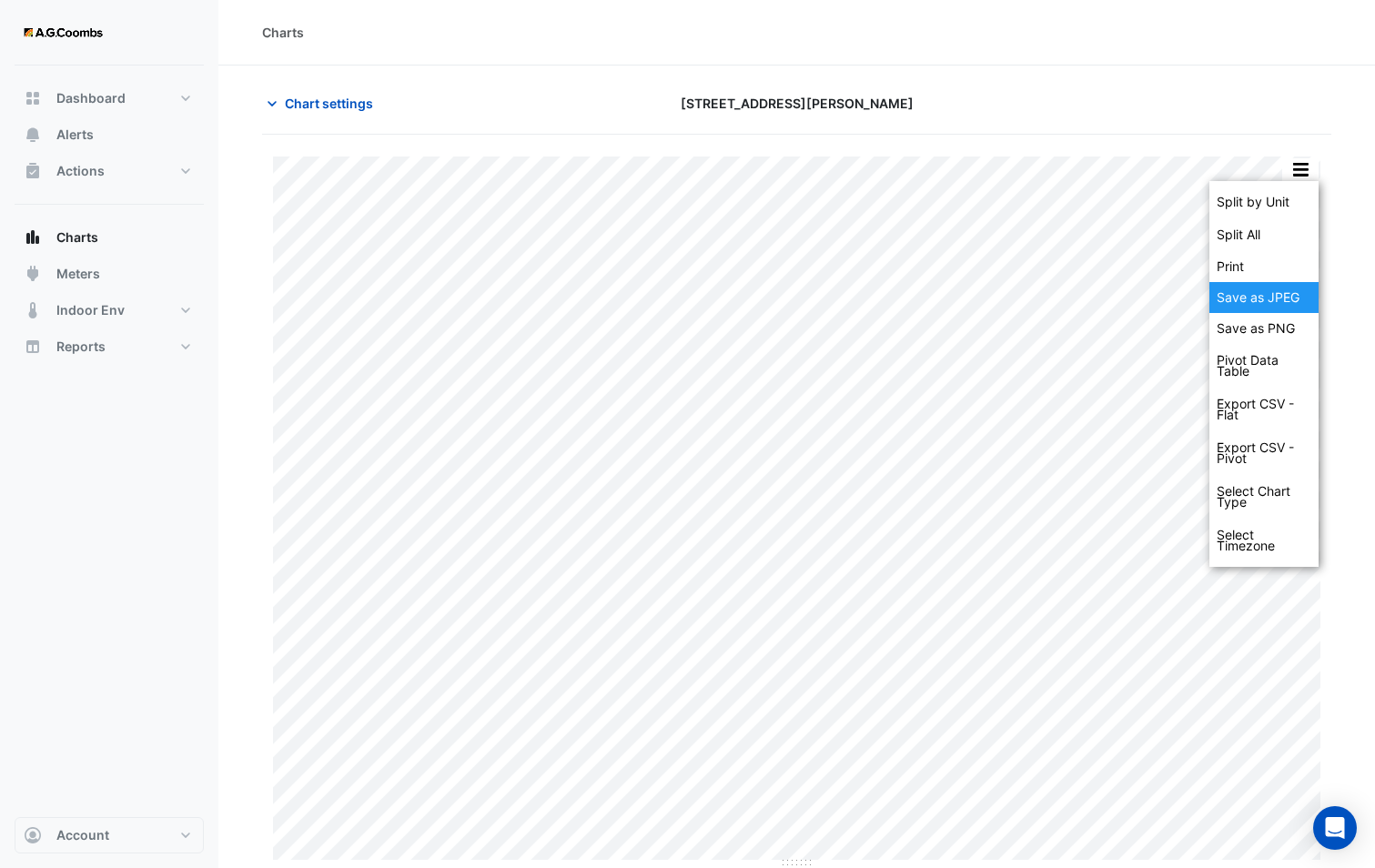
click at [1274, 295] on div "Save as JPEG" at bounding box center [1263, 297] width 109 height 31
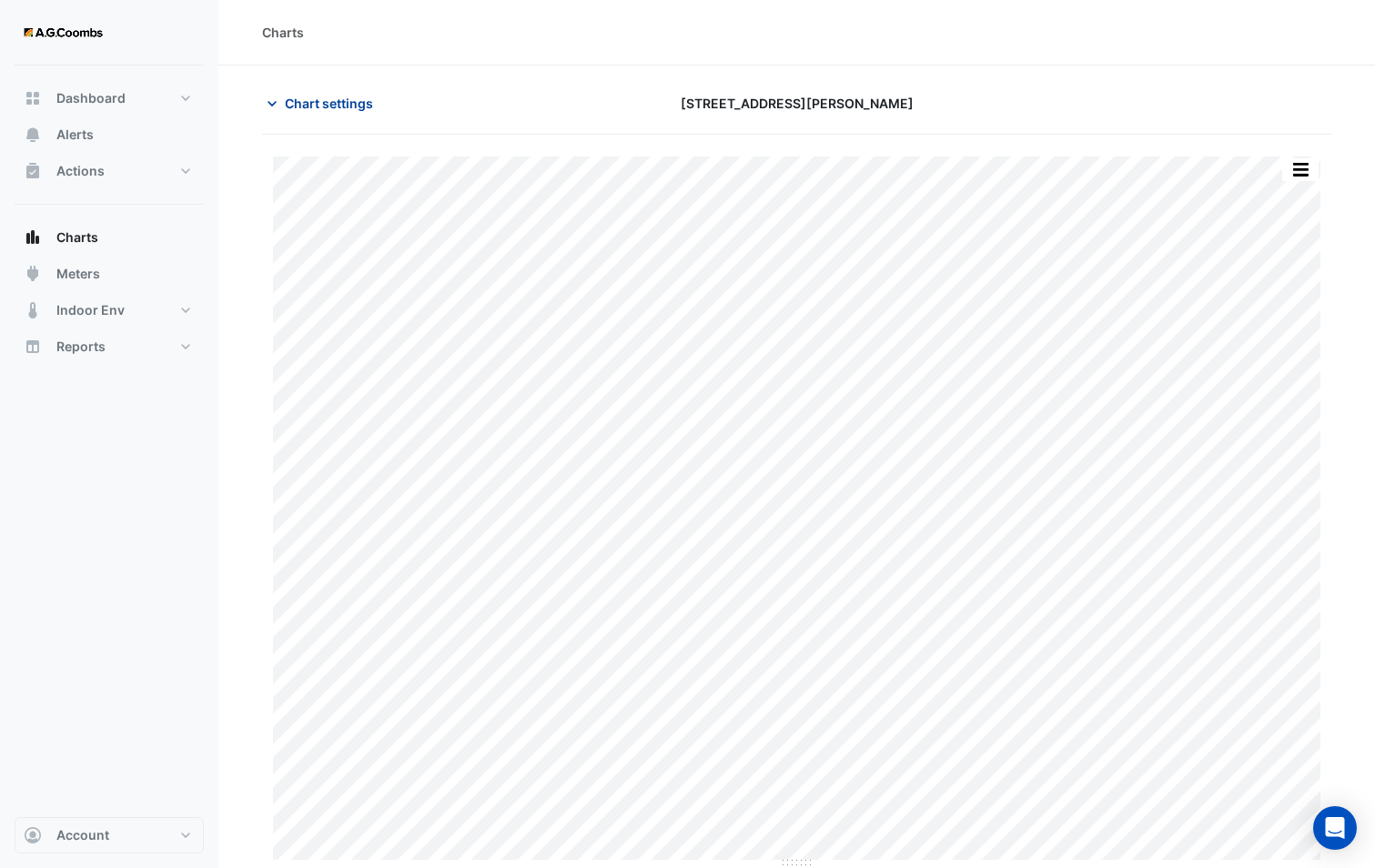
click at [294, 109] on span "Chart settings" at bounding box center [328, 103] width 88 height 19
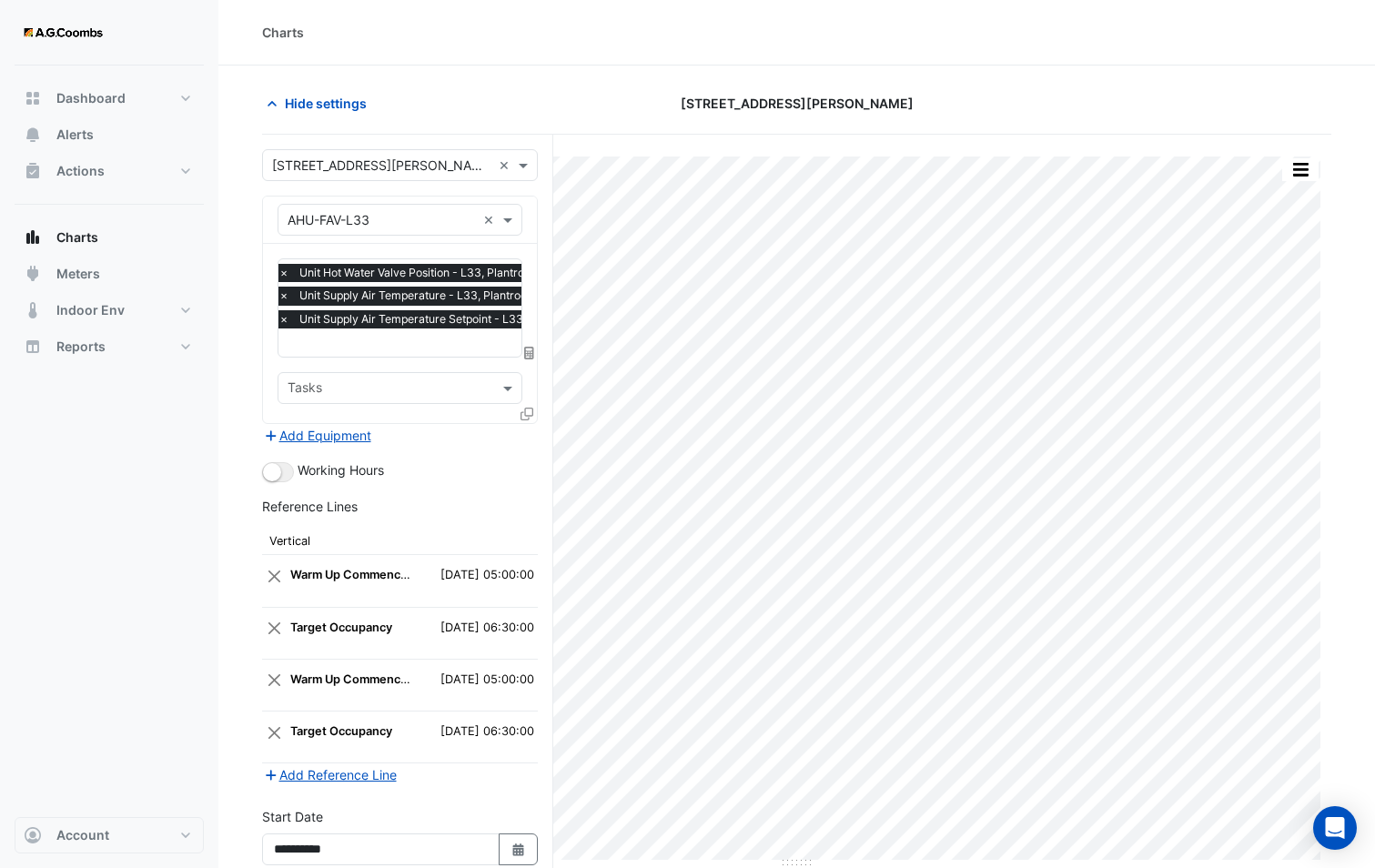
click at [521, 415] on icon at bounding box center [526, 414] width 13 height 13
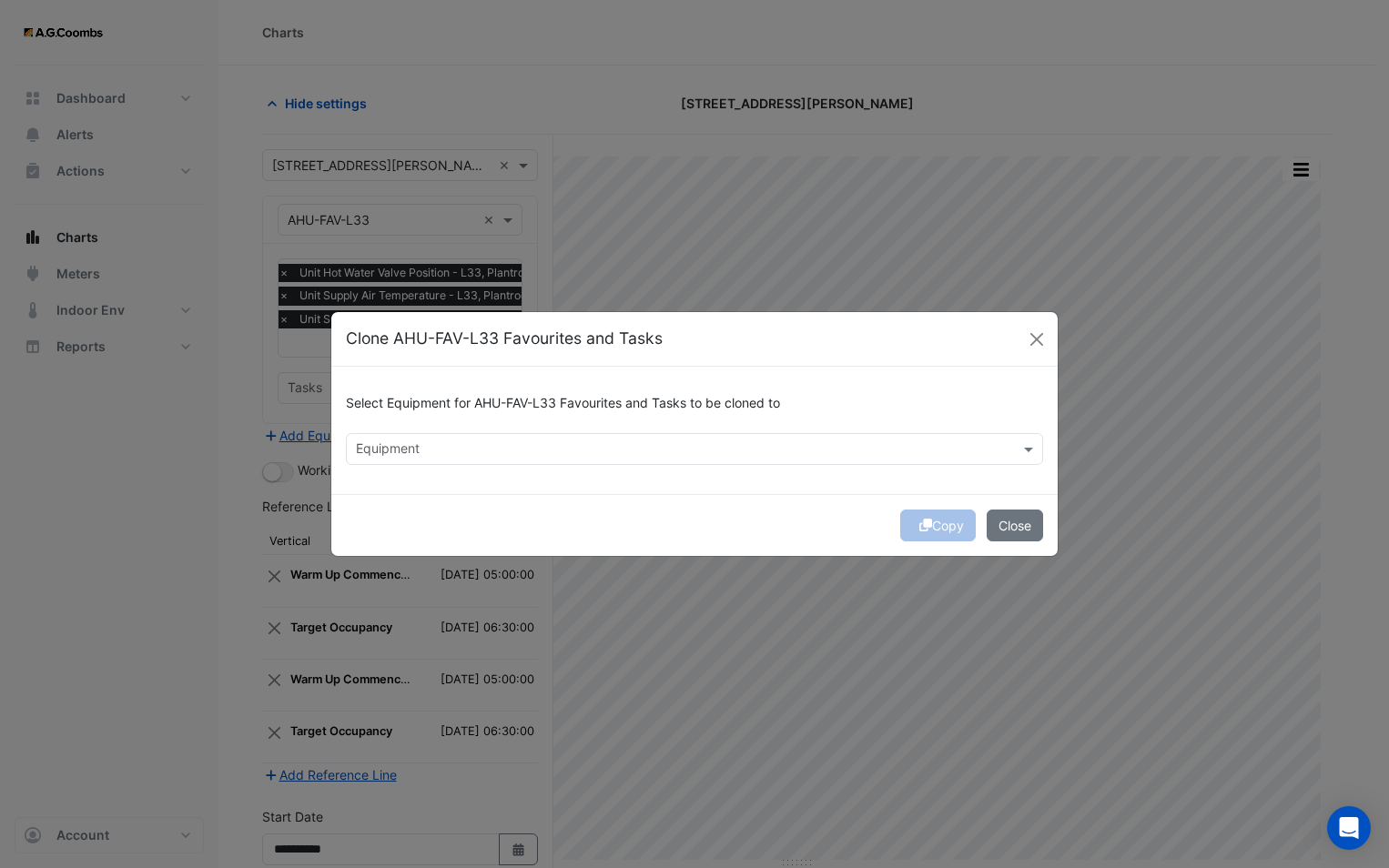
click at [460, 453] on input "text" at bounding box center [683, 451] width 656 height 19
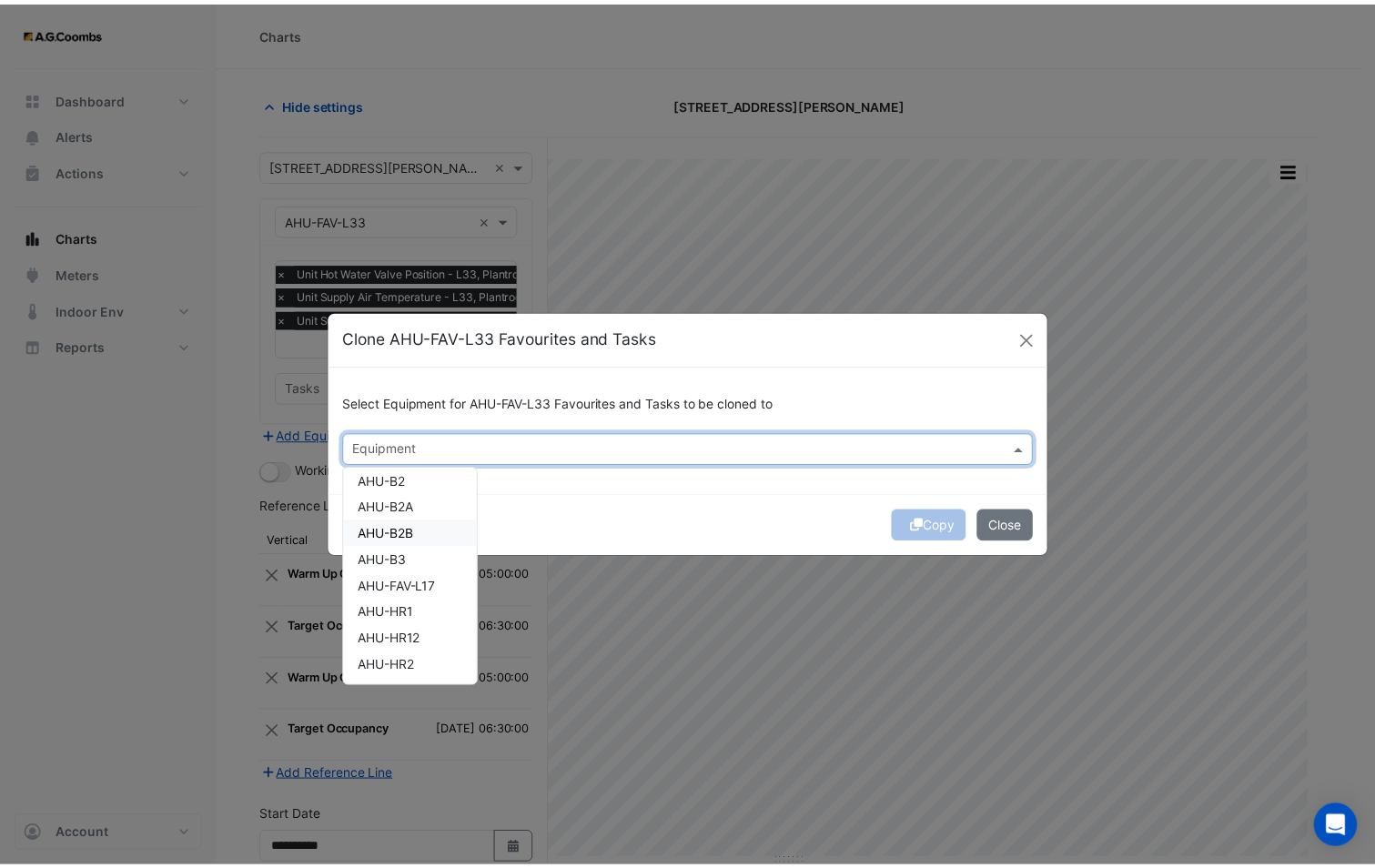
scroll to position [91, 0]
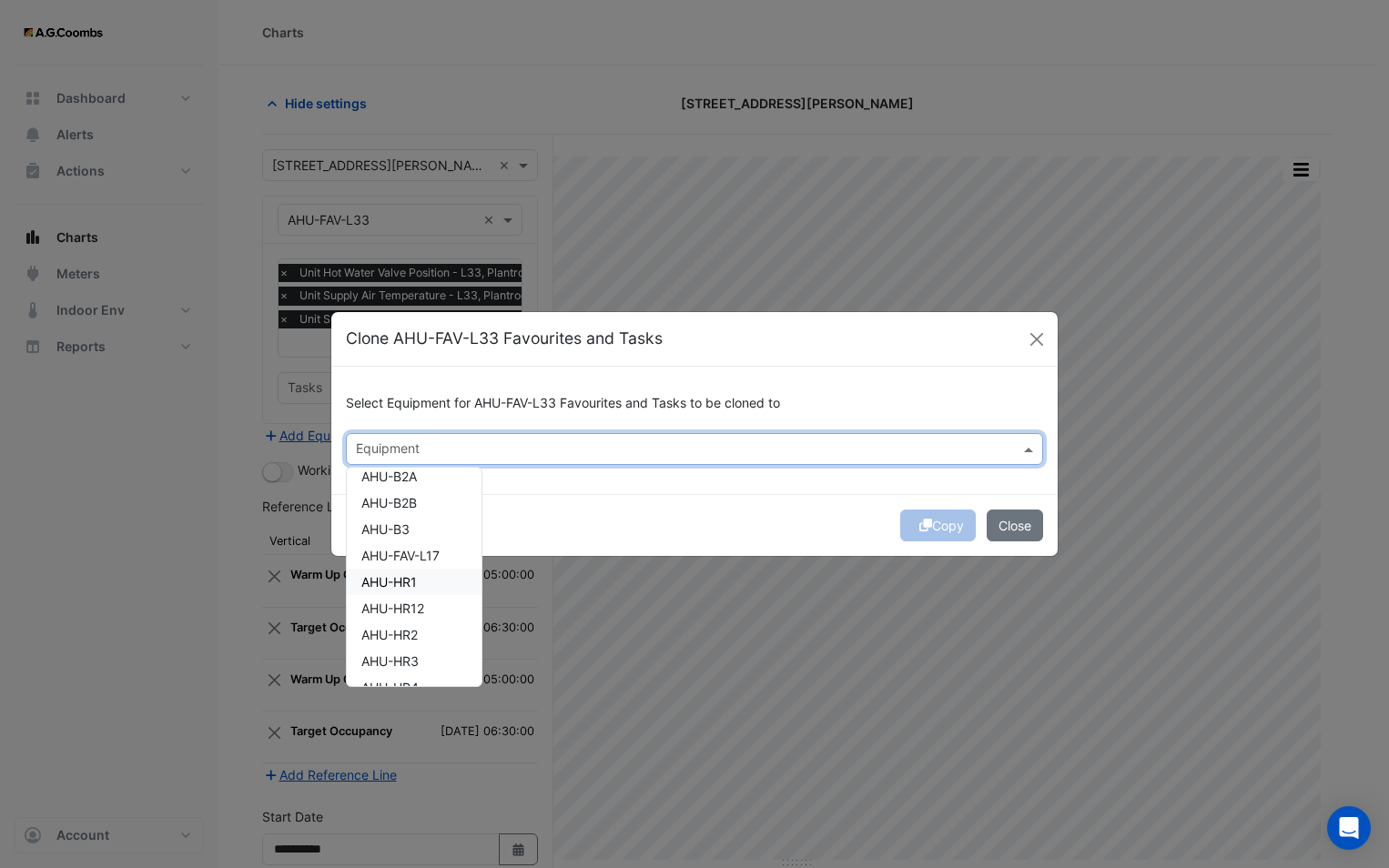
click at [426, 588] on div "AHU-HR1" at bounding box center [414, 582] width 135 height 26
click at [648, 494] on div "Copy Close" at bounding box center [694, 525] width 727 height 62
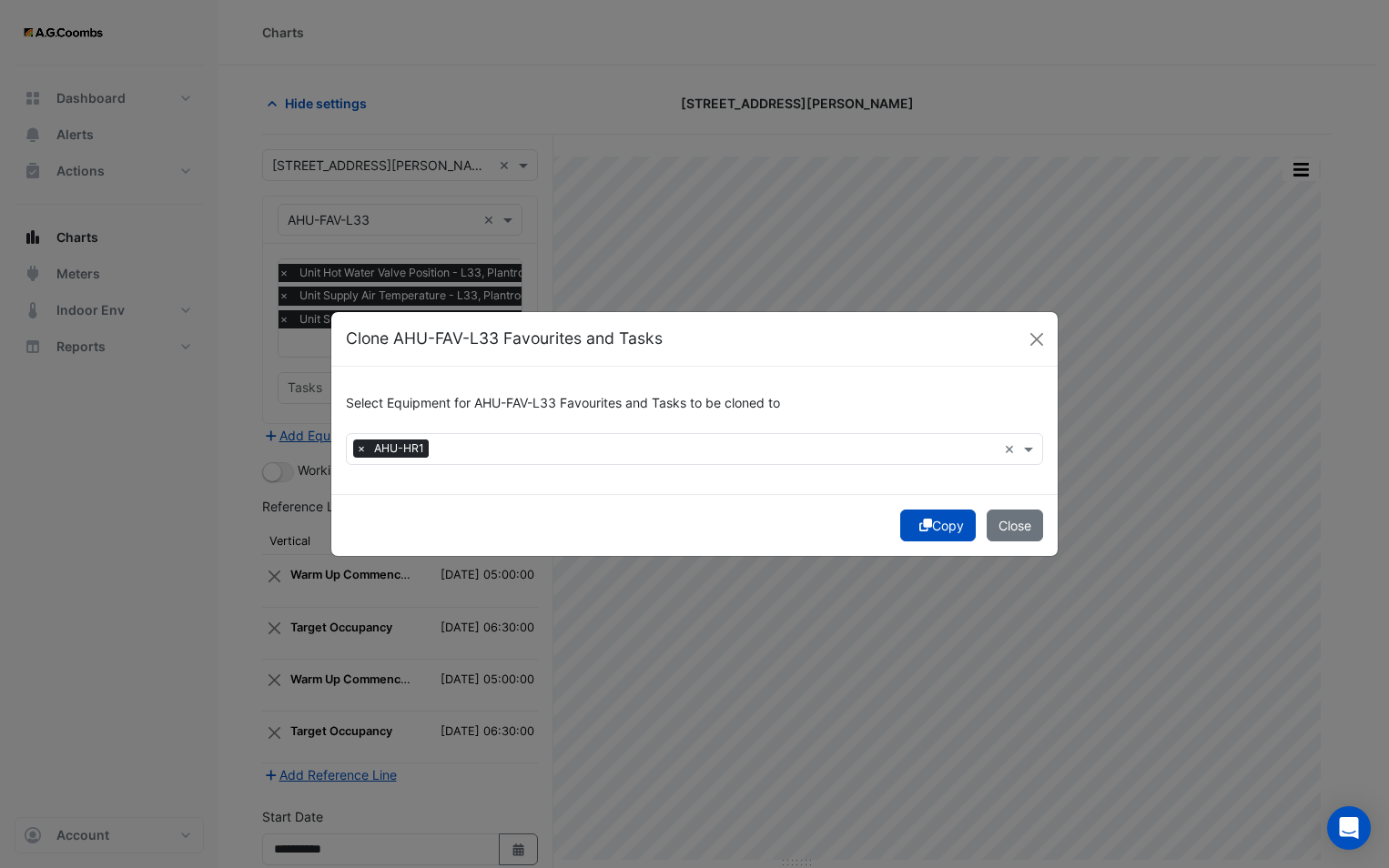
click at [924, 525] on icon "submit" at bounding box center [925, 524] width 13 height 13
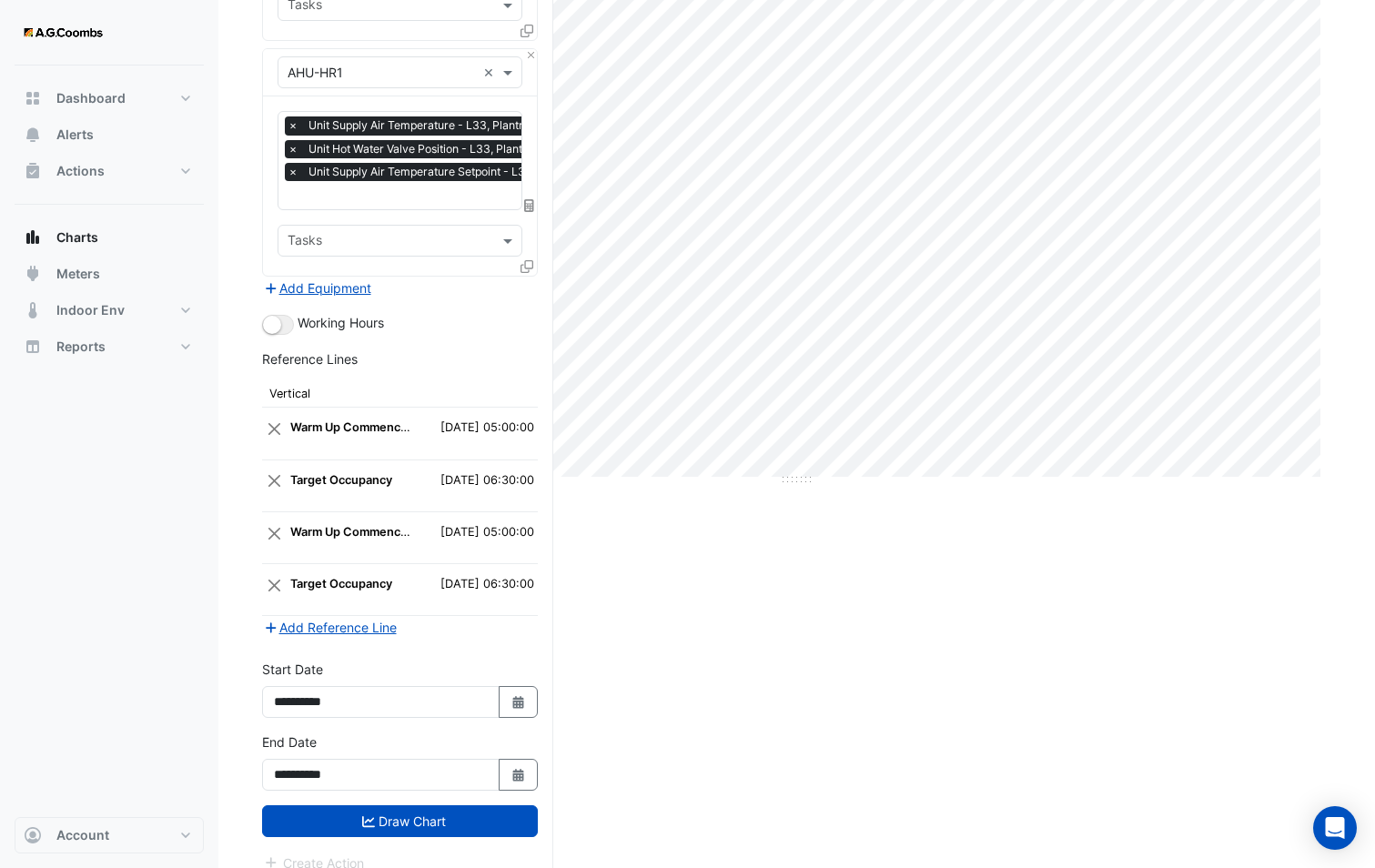
scroll to position [399, 0]
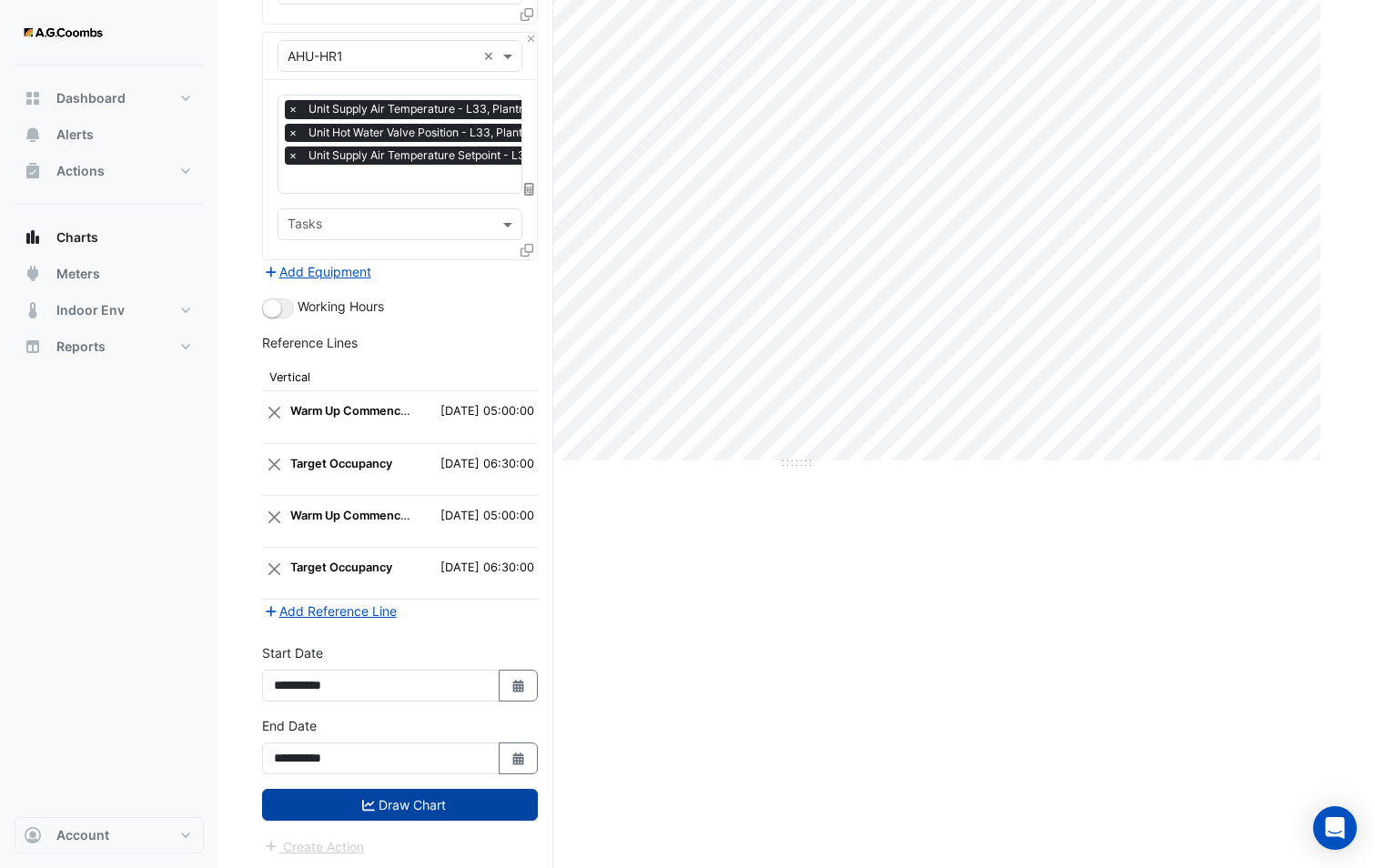
click at [442, 806] on button "Draw Chart" at bounding box center [400, 804] width 276 height 32
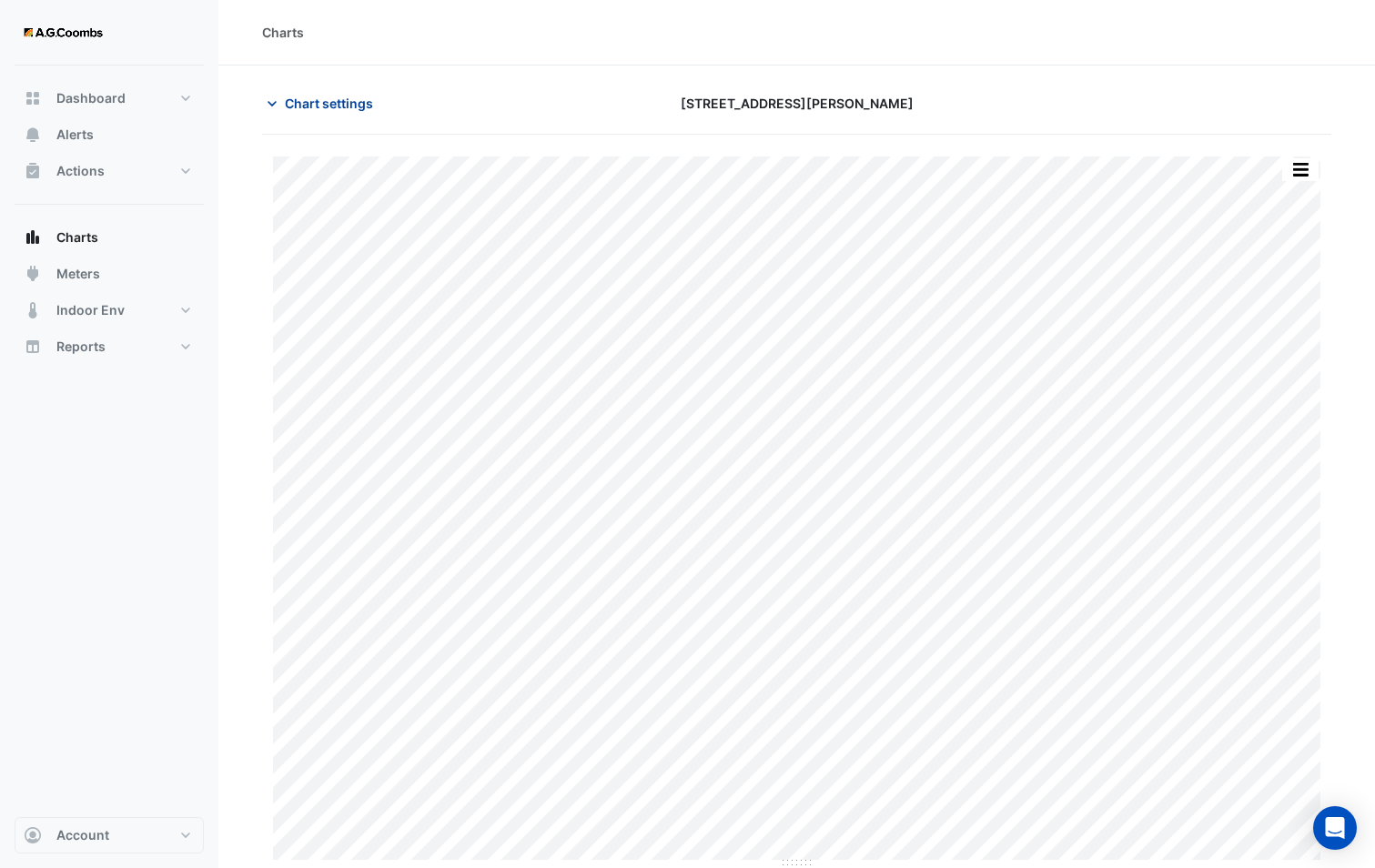
click at [320, 101] on span "Chart settings" at bounding box center [328, 103] width 88 height 19
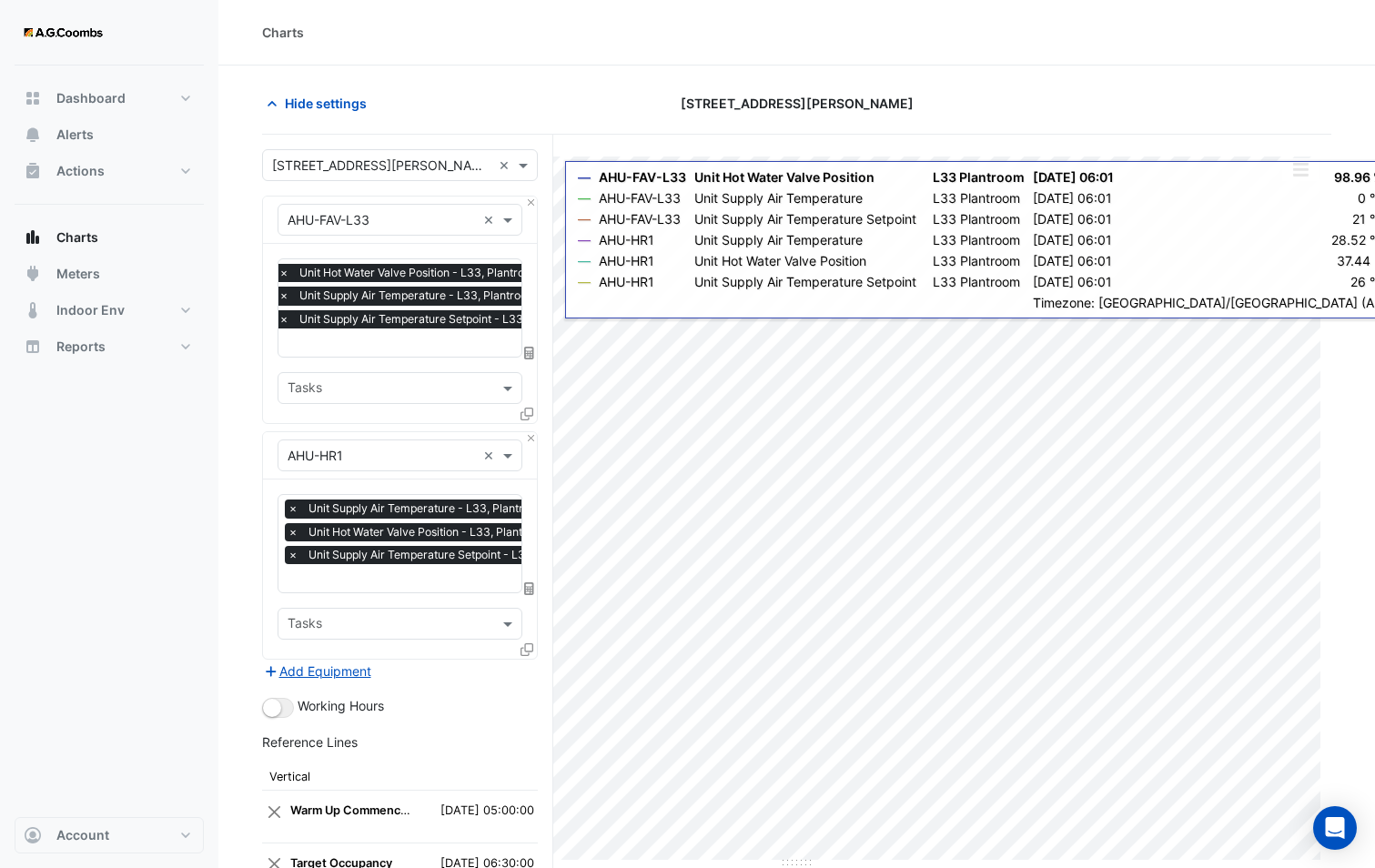
click at [524, 201] on div "Equipment × AHU-FAV-L33 ×" at bounding box center [400, 219] width 274 height 48
click at [526, 201] on button "Close" at bounding box center [531, 202] width 12 height 12
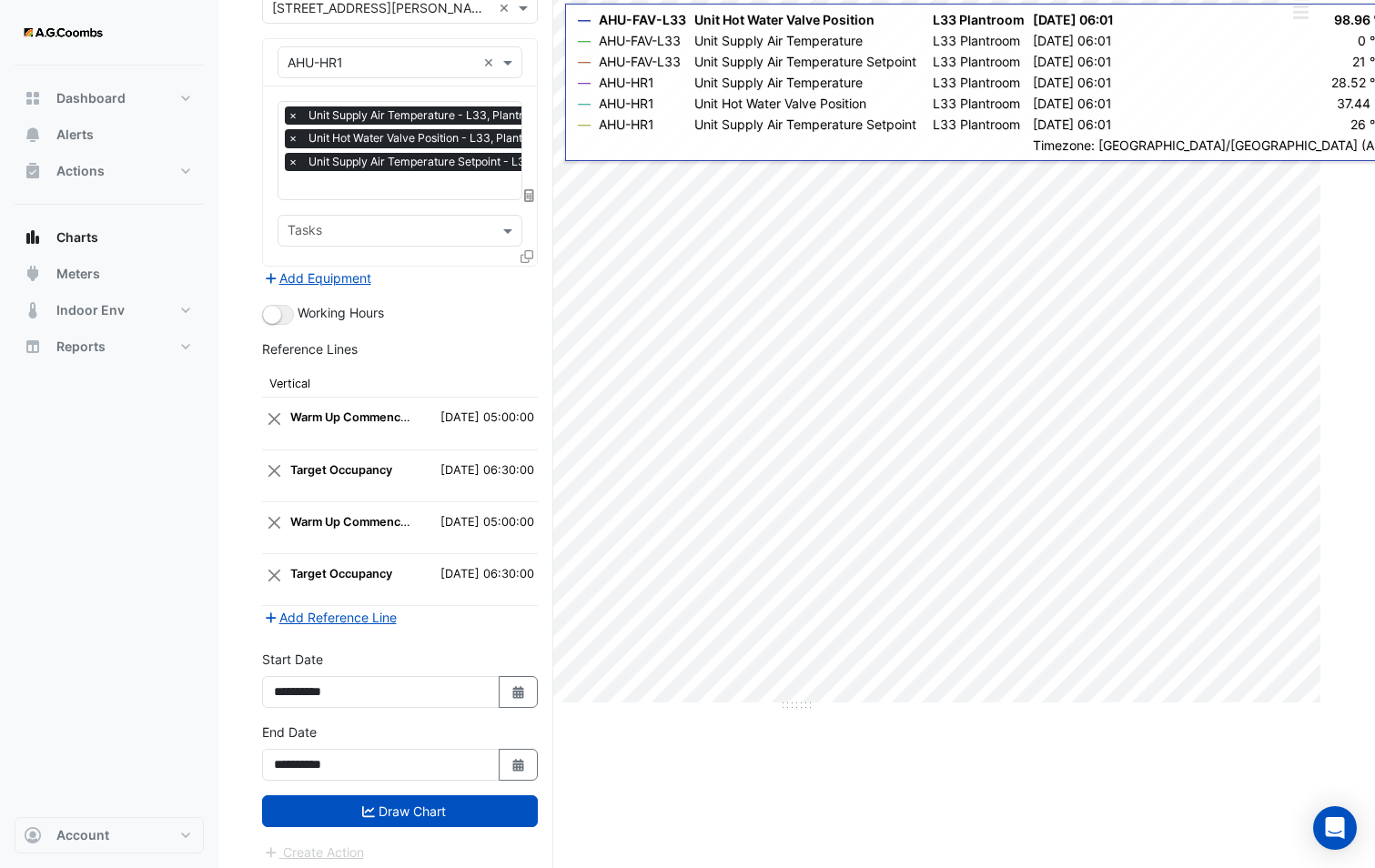
scroll to position [165, 0]
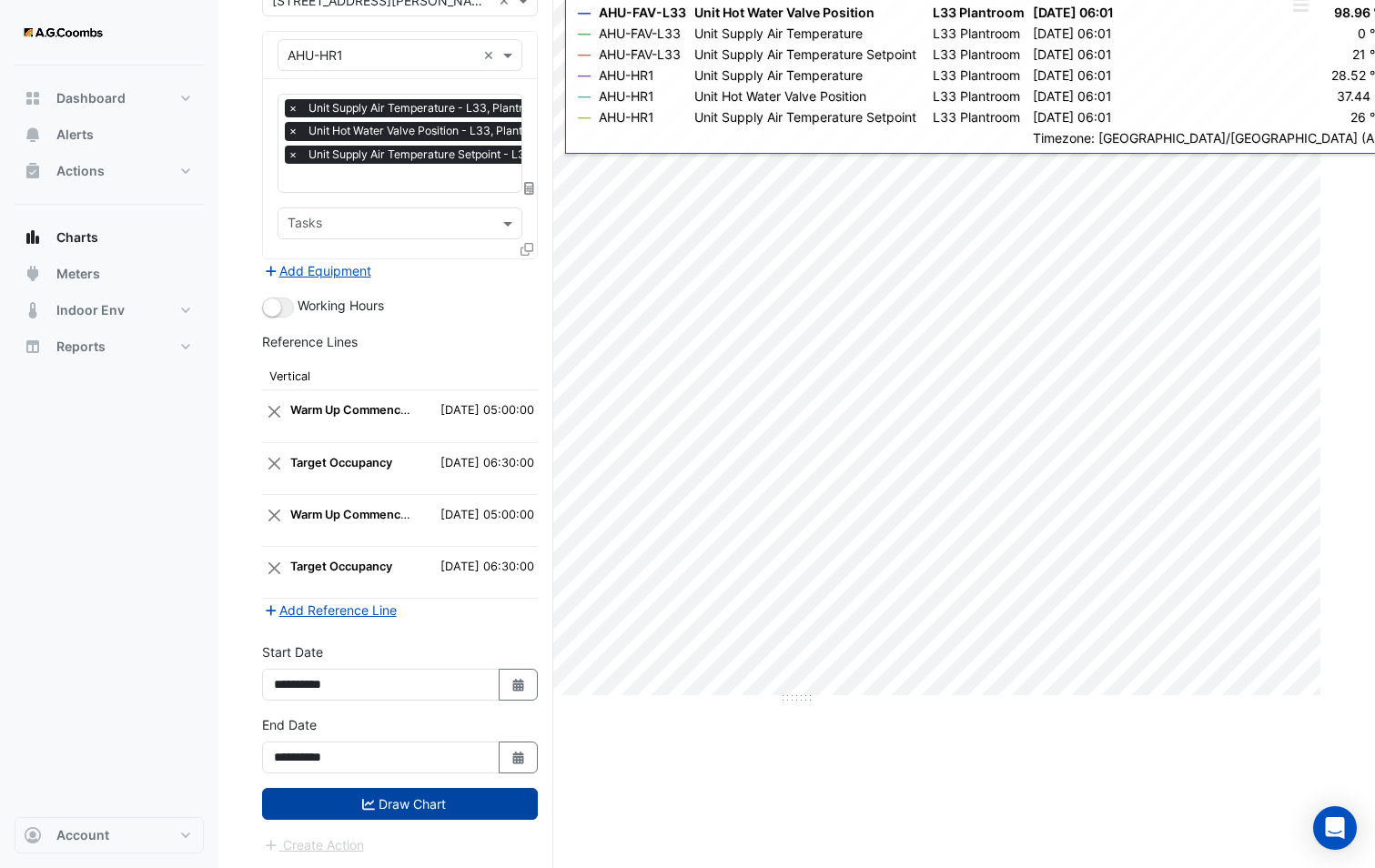
click at [408, 797] on button "Draw Chart" at bounding box center [400, 803] width 276 height 32
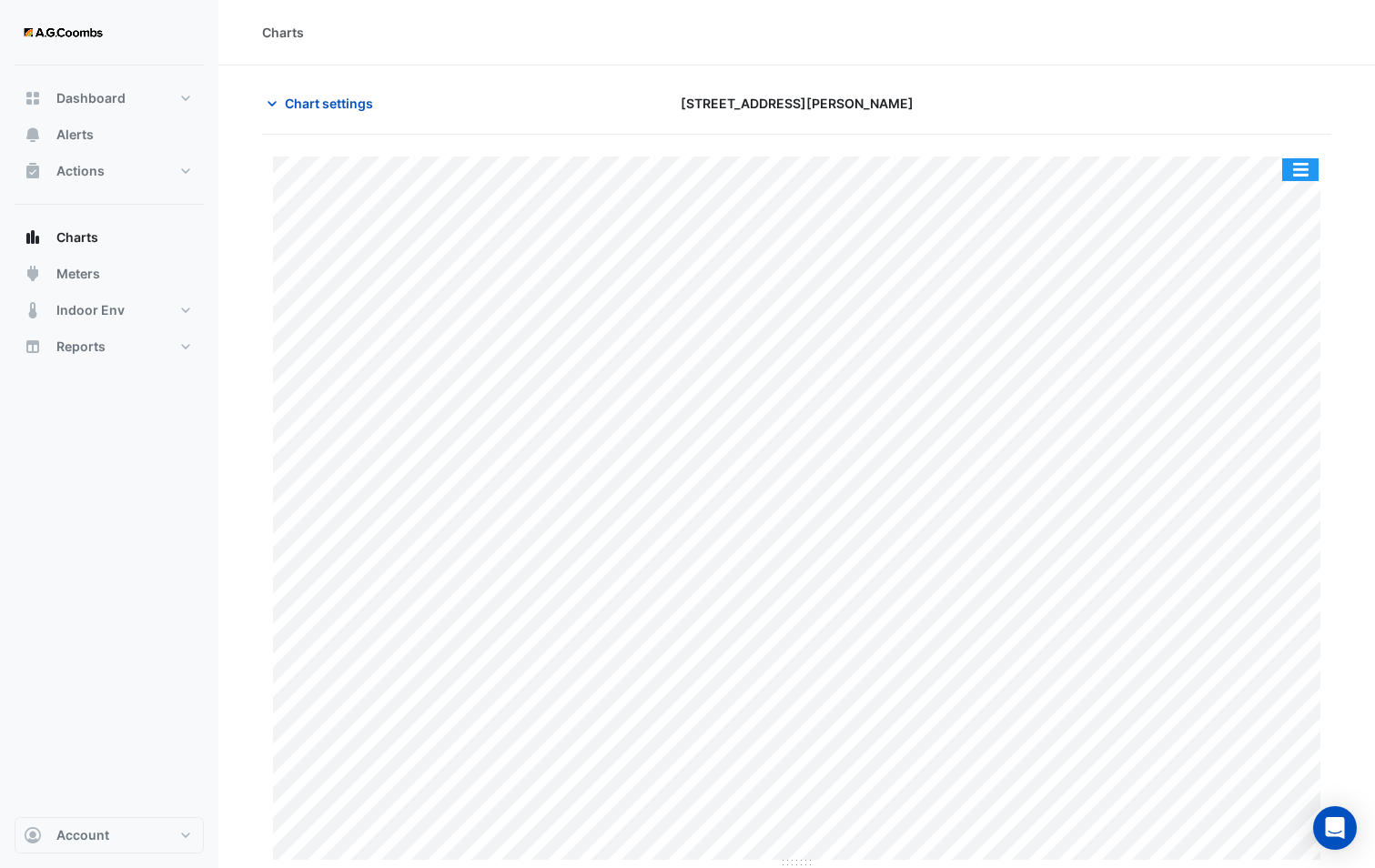
click at [1296, 166] on button "button" at bounding box center [1299, 169] width 36 height 22
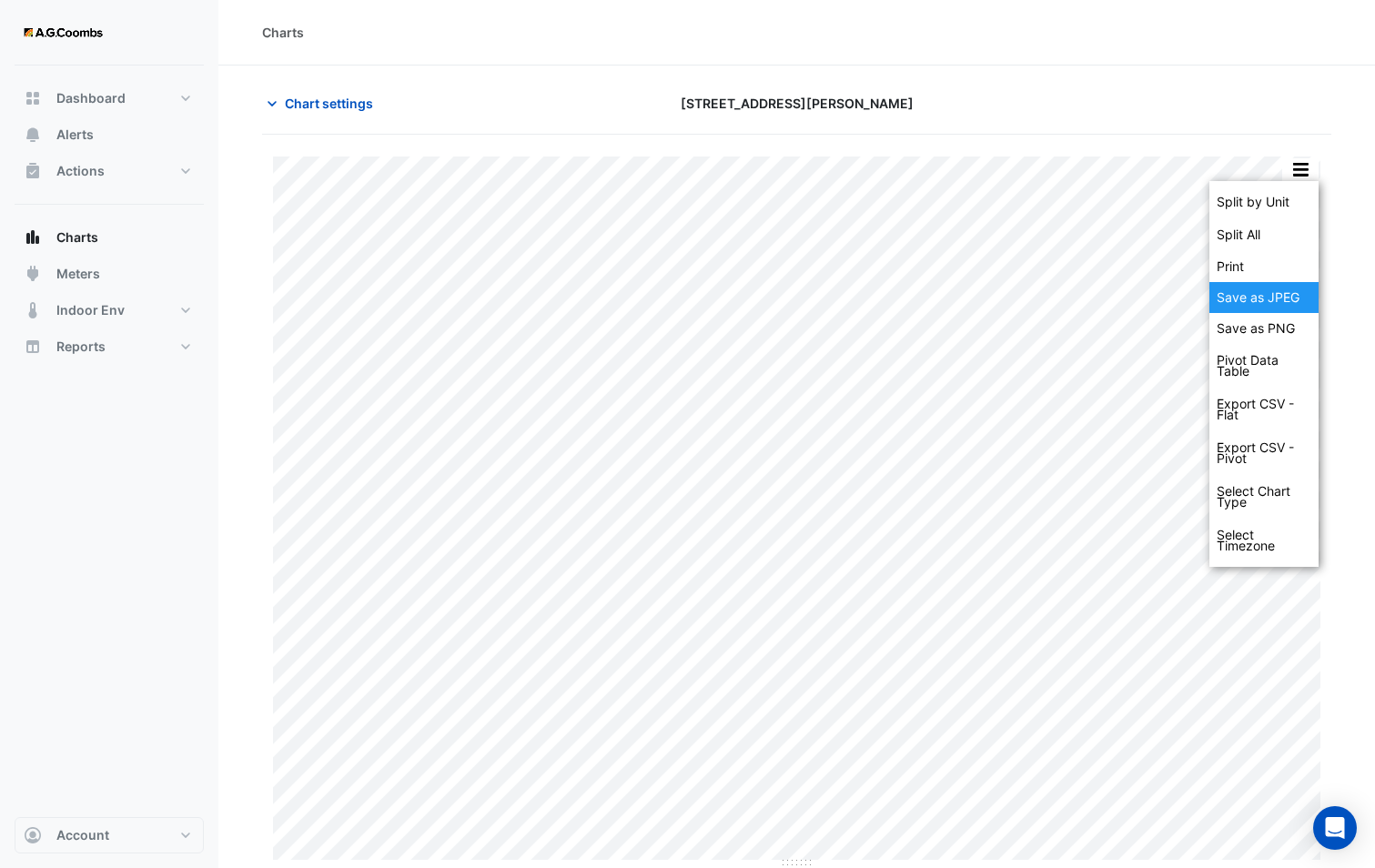
click at [1257, 298] on div "Save as JPEG" at bounding box center [1263, 297] width 109 height 31
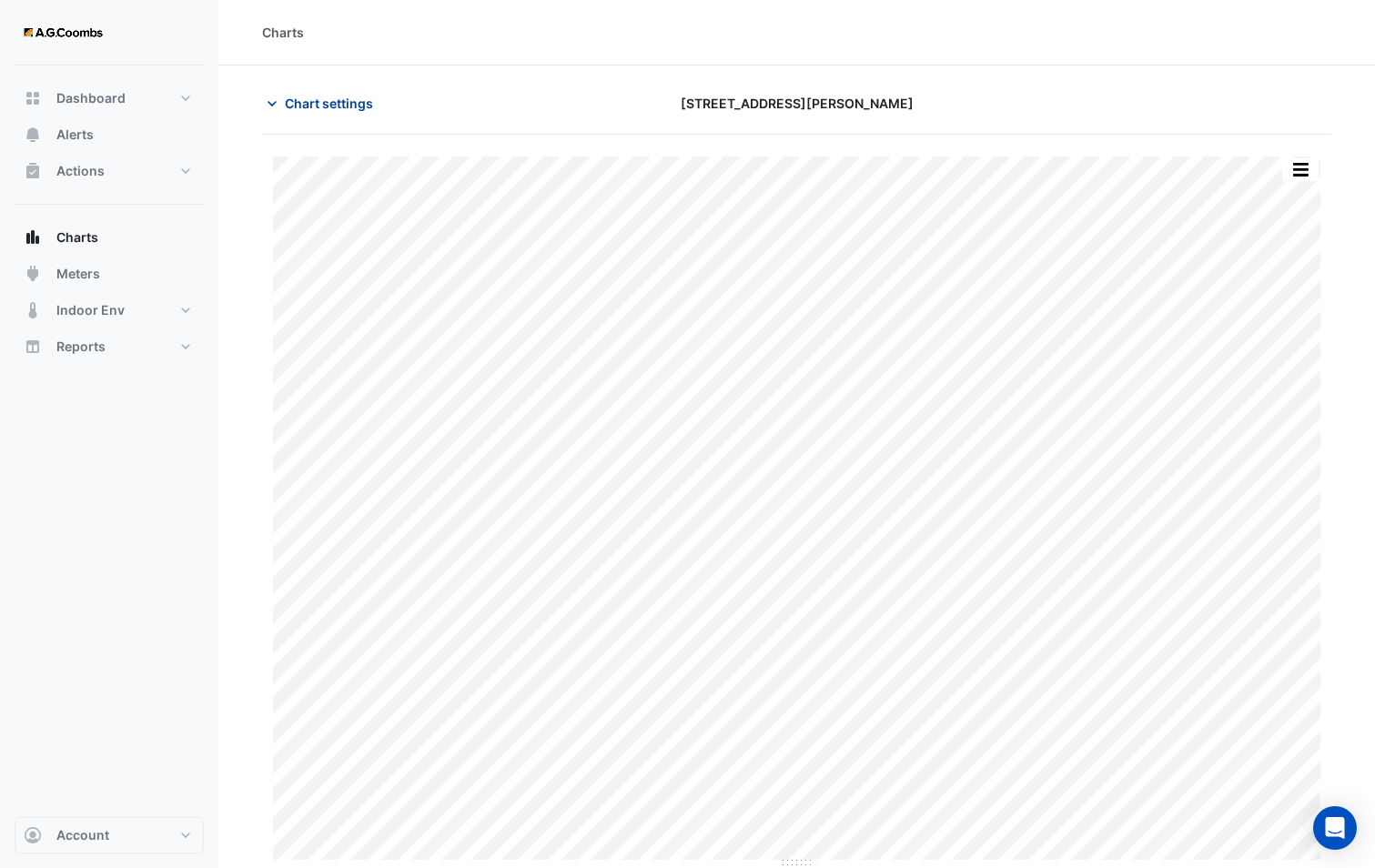
click at [339, 109] on span "Chart settings" at bounding box center [328, 103] width 88 height 19
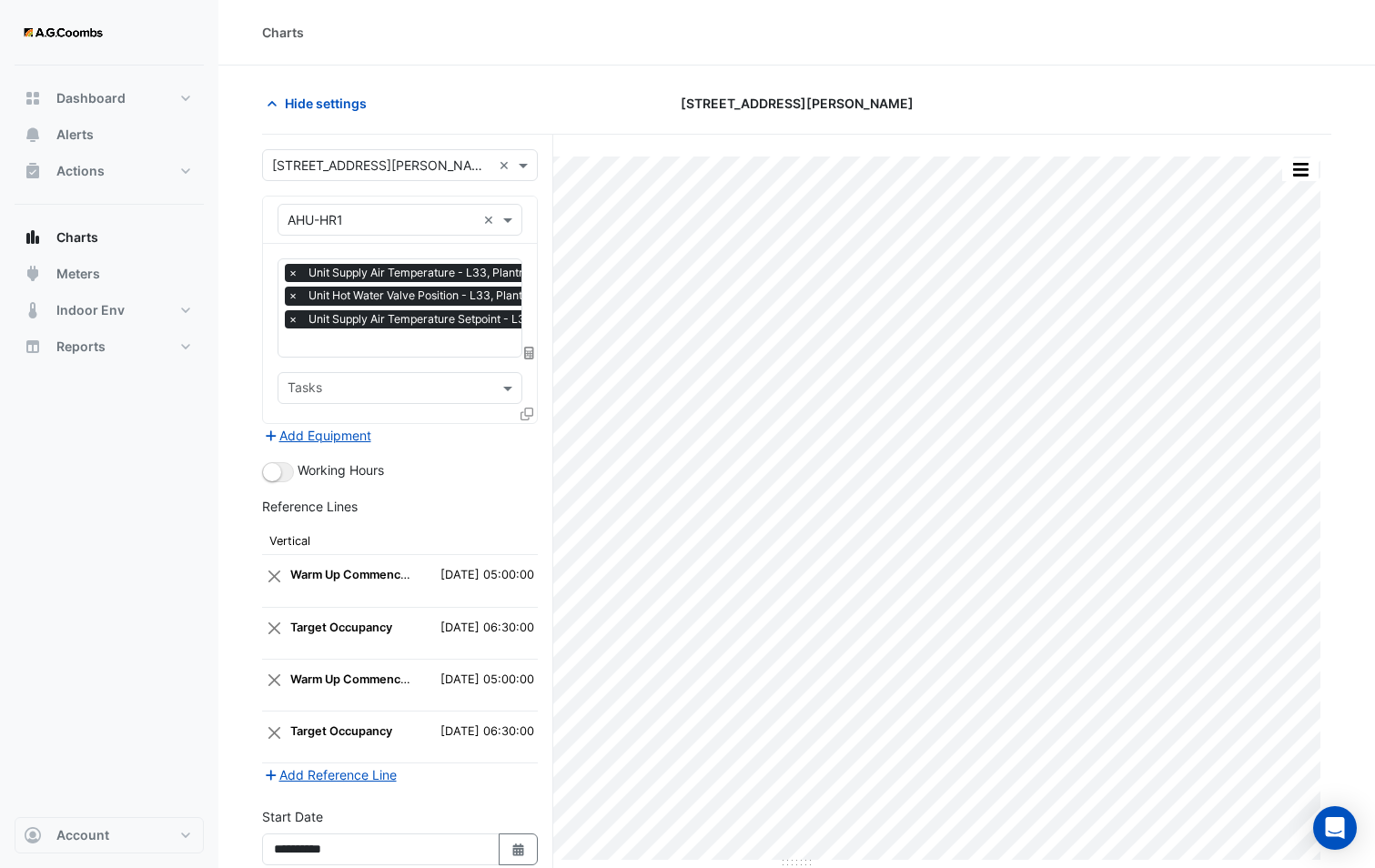
click at [525, 416] on icon at bounding box center [526, 414] width 13 height 13
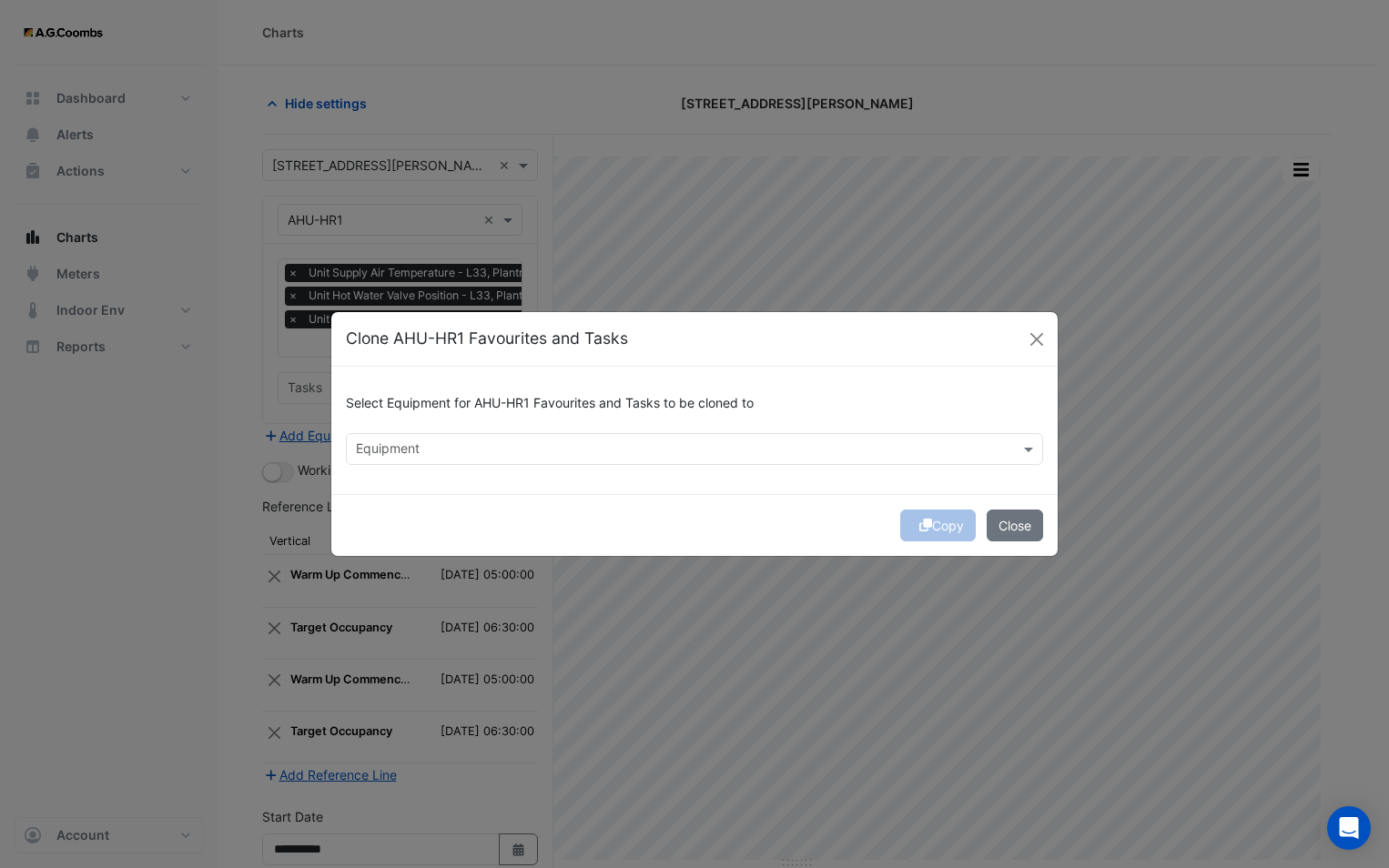
click at [422, 451] on input "text" at bounding box center [683, 451] width 656 height 19
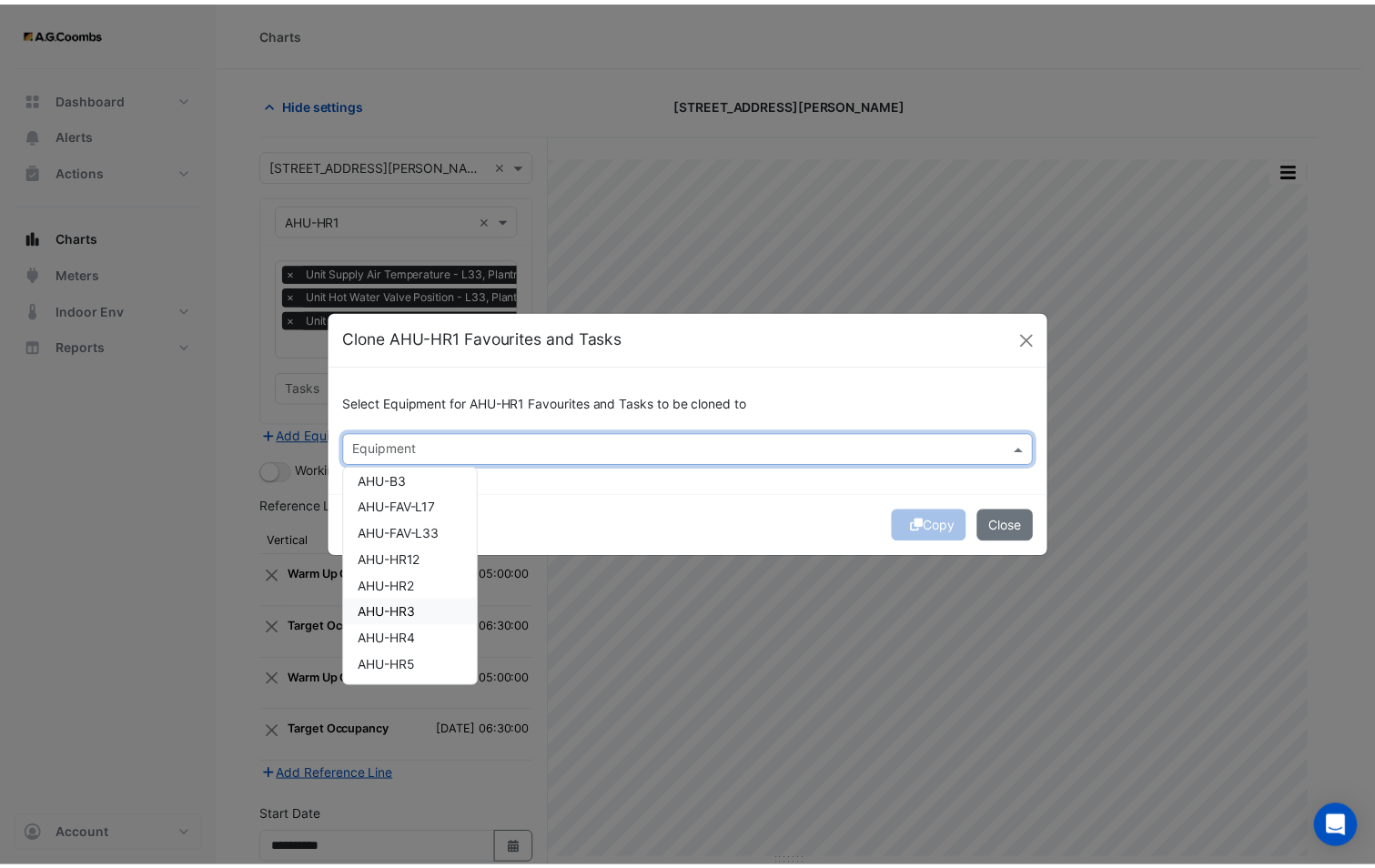
scroll to position [182, 0]
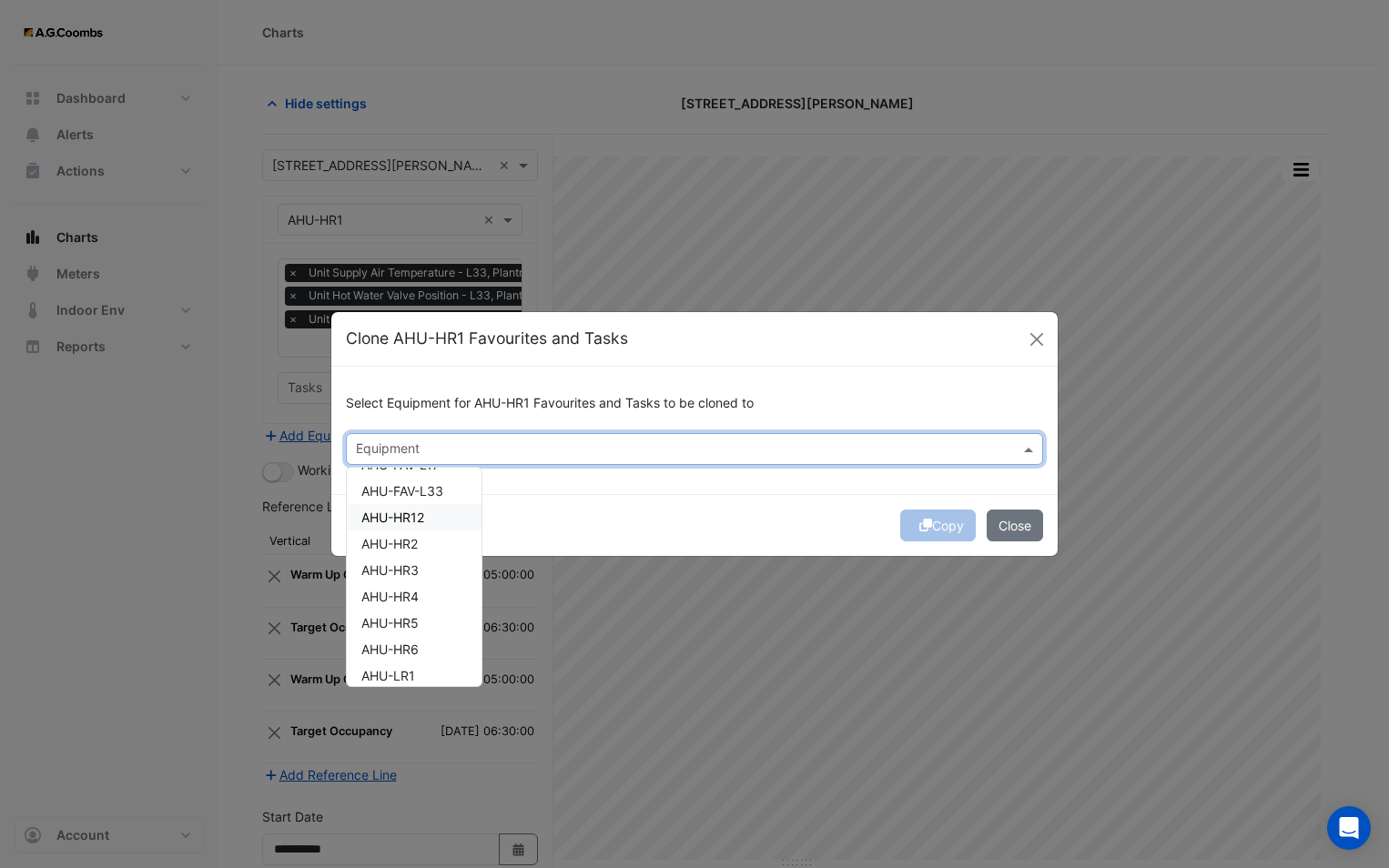
click at [427, 519] on div "AHU-HR12" at bounding box center [414, 517] width 135 height 26
click at [692, 526] on div "Copy Close" at bounding box center [694, 525] width 727 height 62
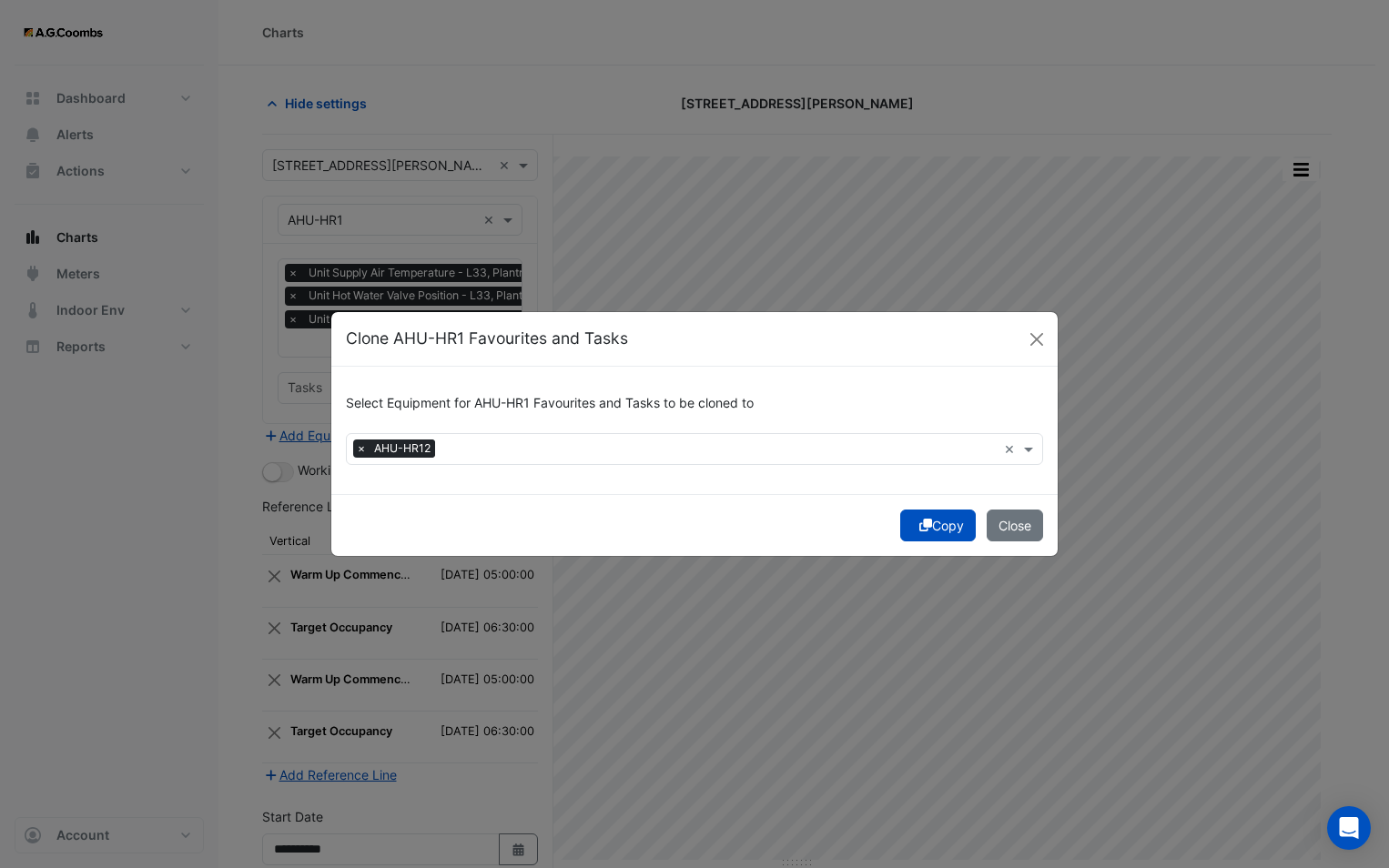
click at [919, 525] on icon "submit" at bounding box center [925, 524] width 13 height 13
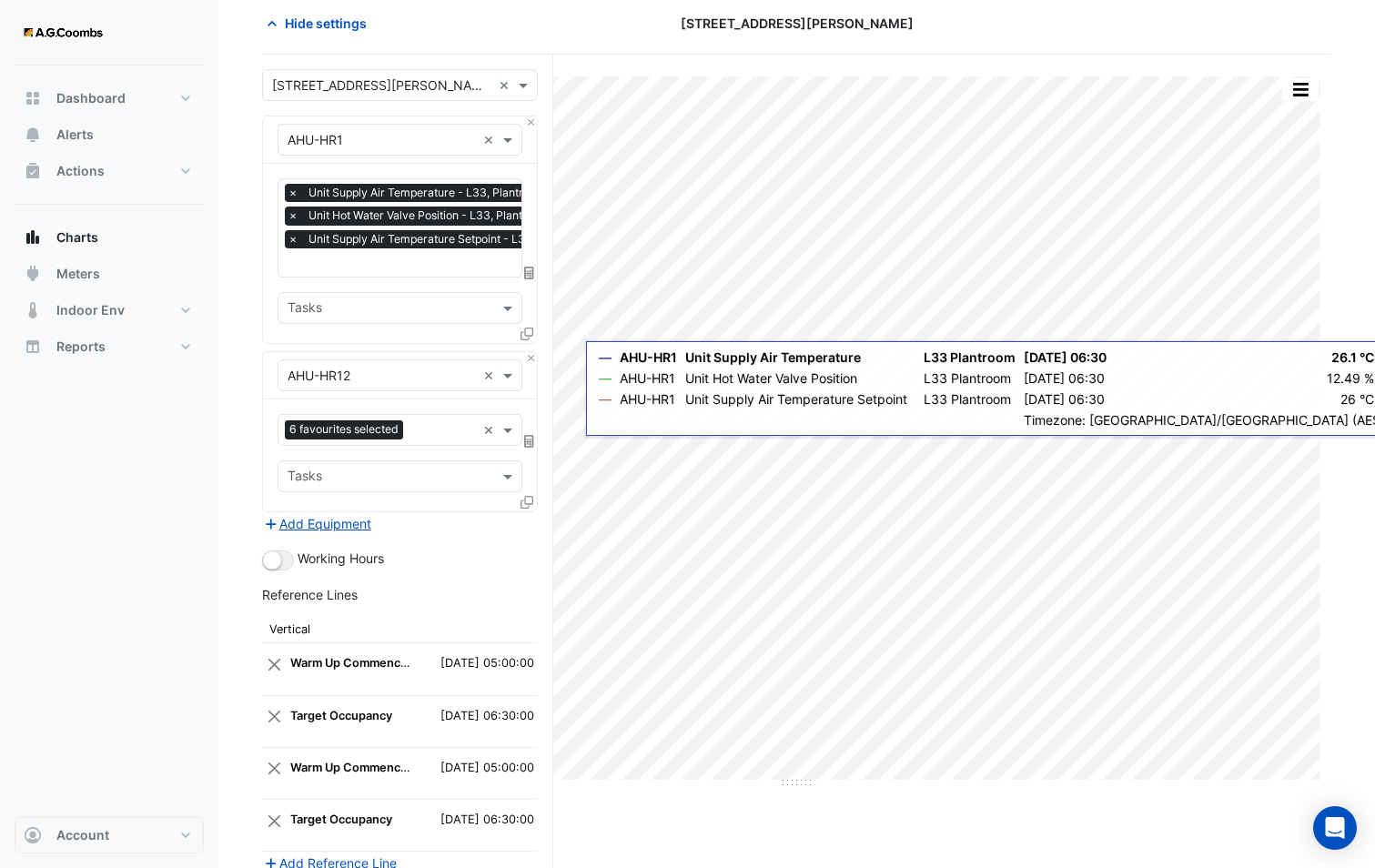
scroll to position [0, 0]
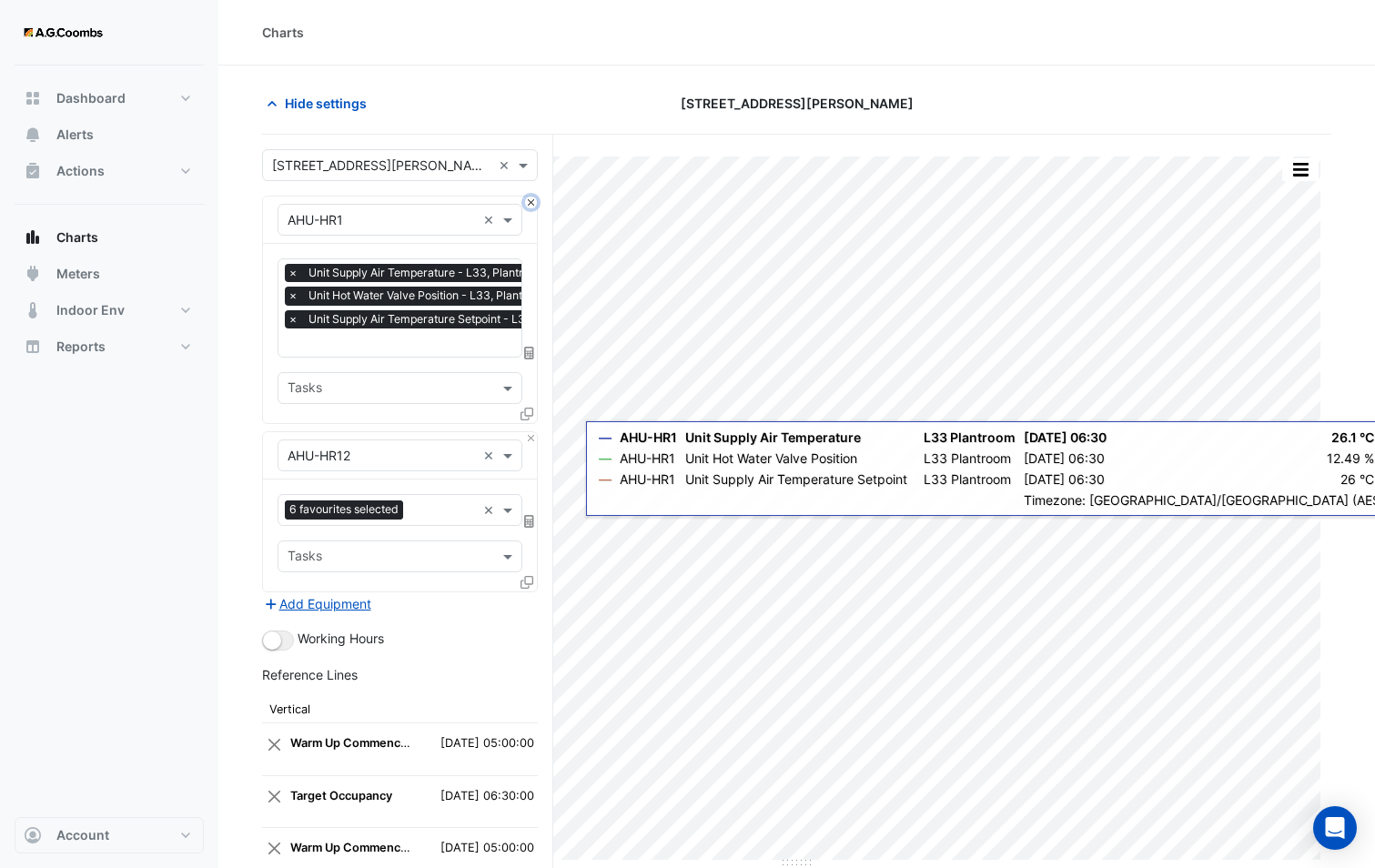
click at [529, 204] on button "Close" at bounding box center [531, 202] width 12 height 12
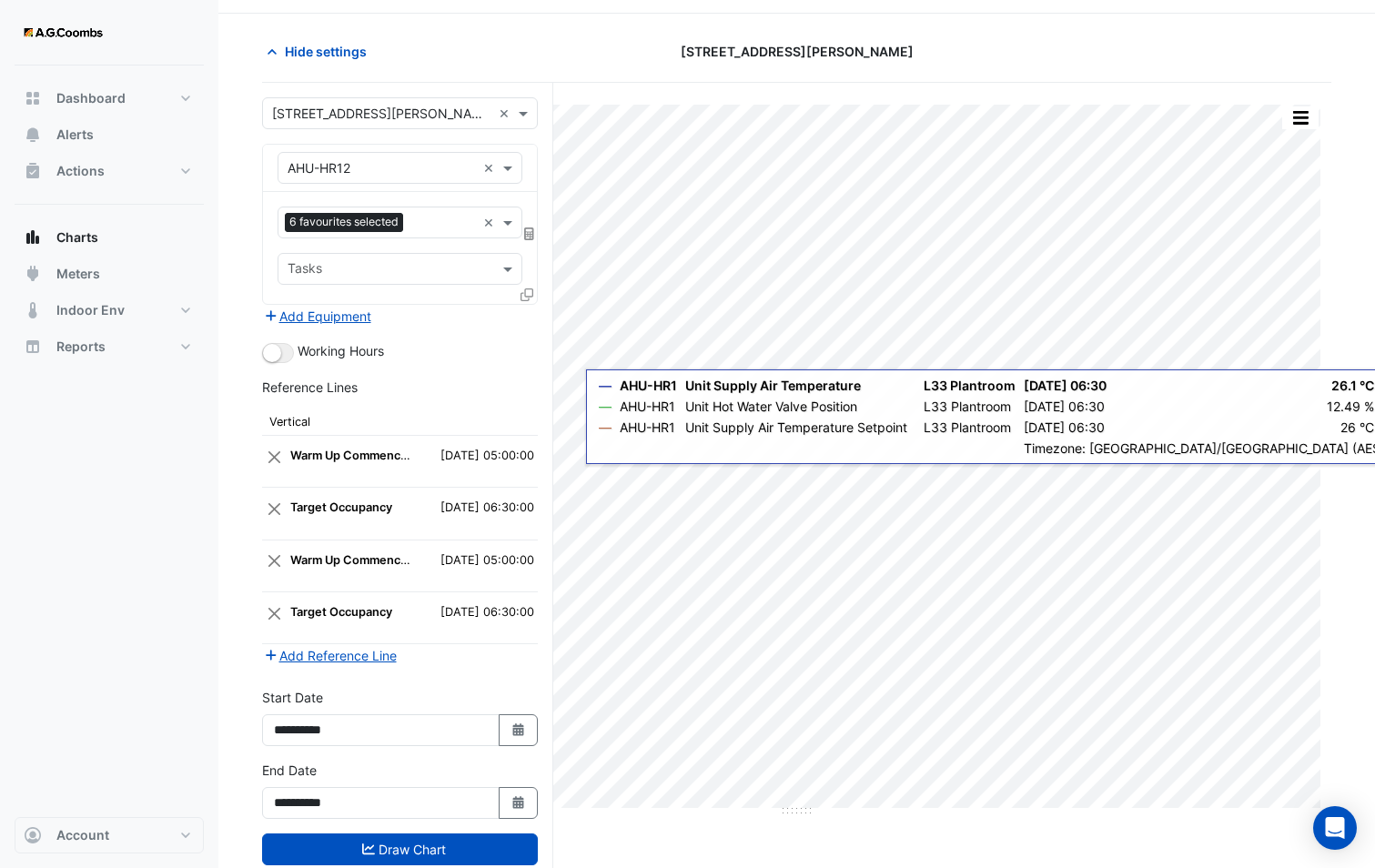
scroll to position [99, 0]
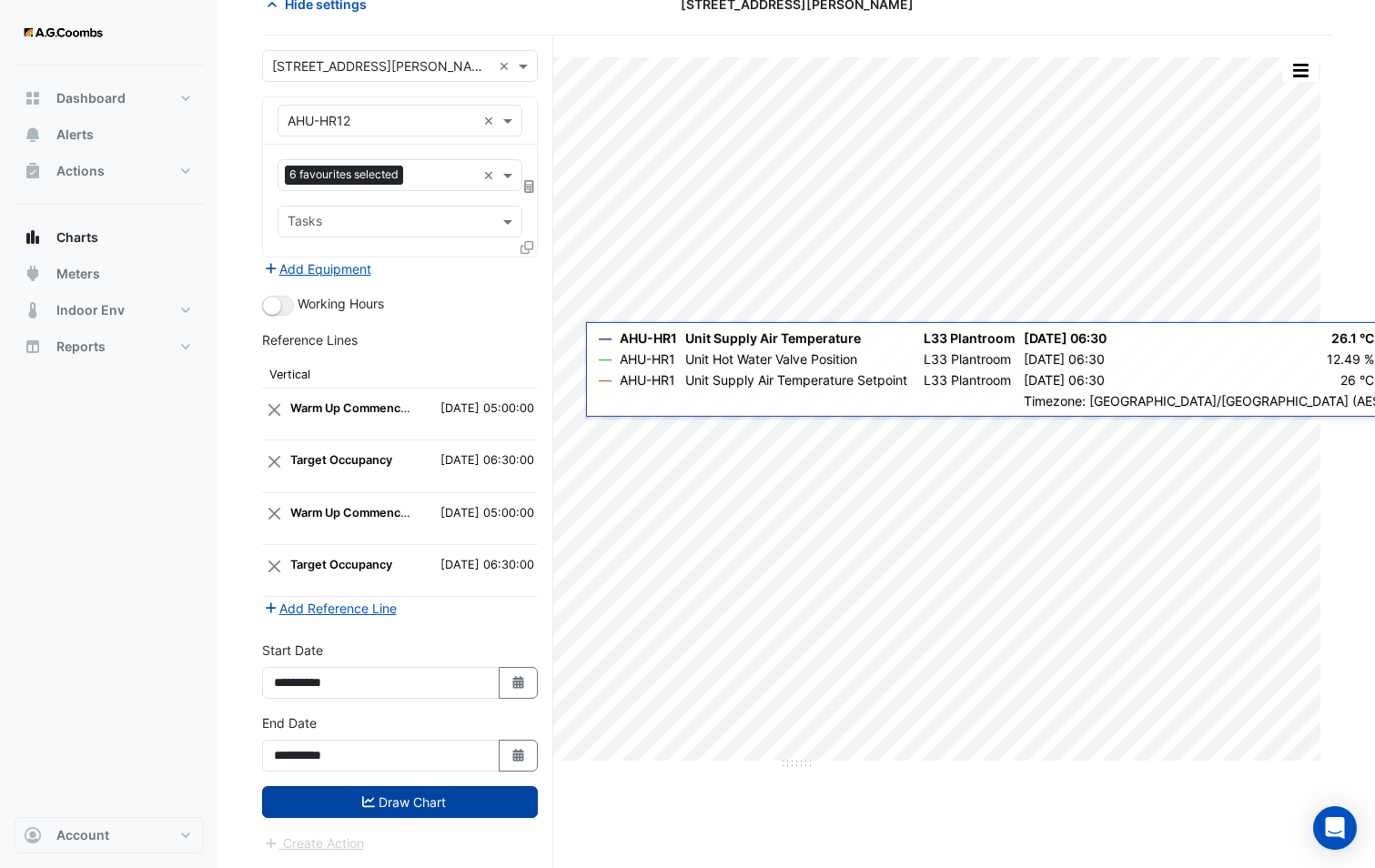
click at [372, 795] on icon "submit" at bounding box center [368, 801] width 13 height 13
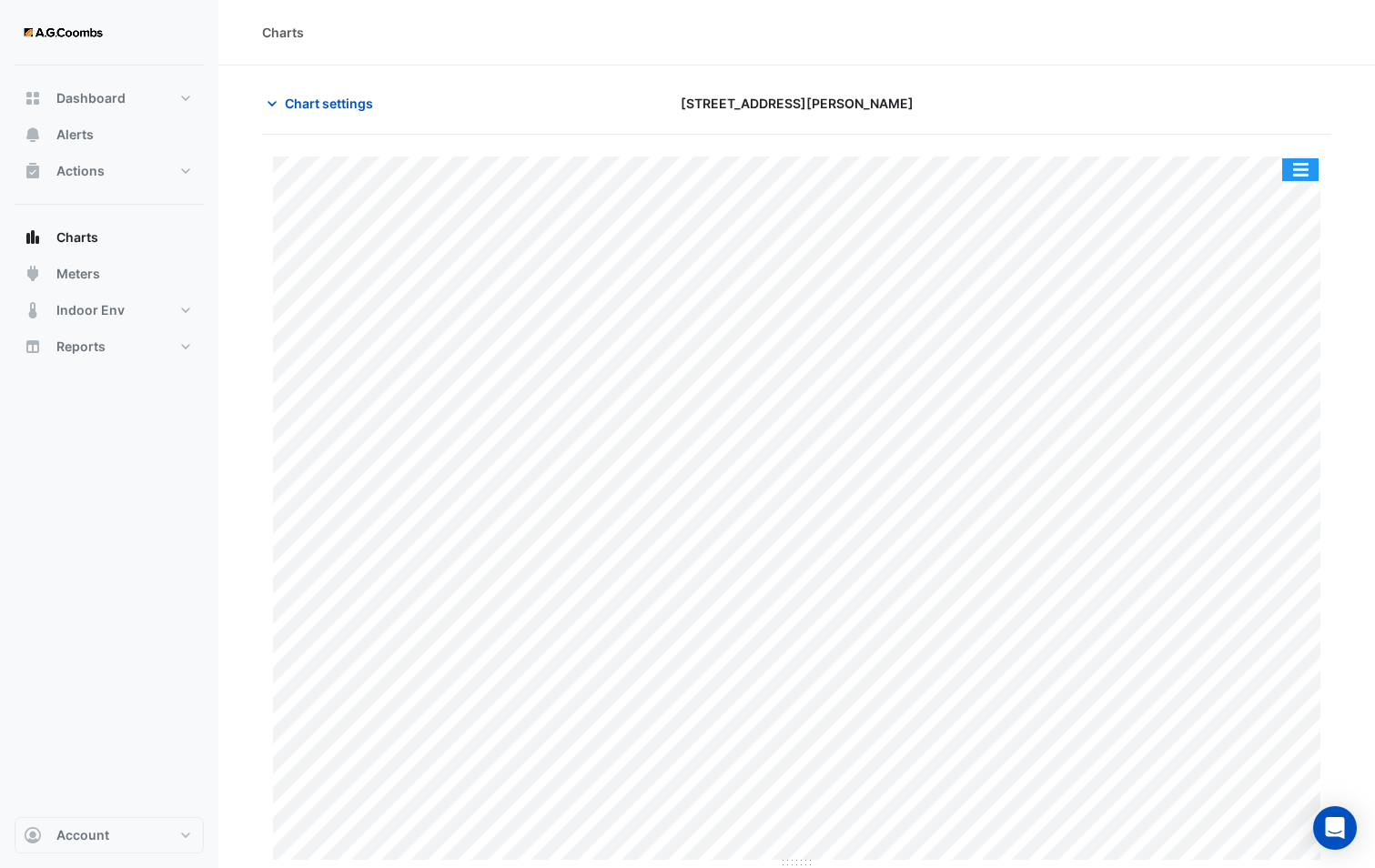
click at [1299, 167] on button "button" at bounding box center [1299, 169] width 36 height 22
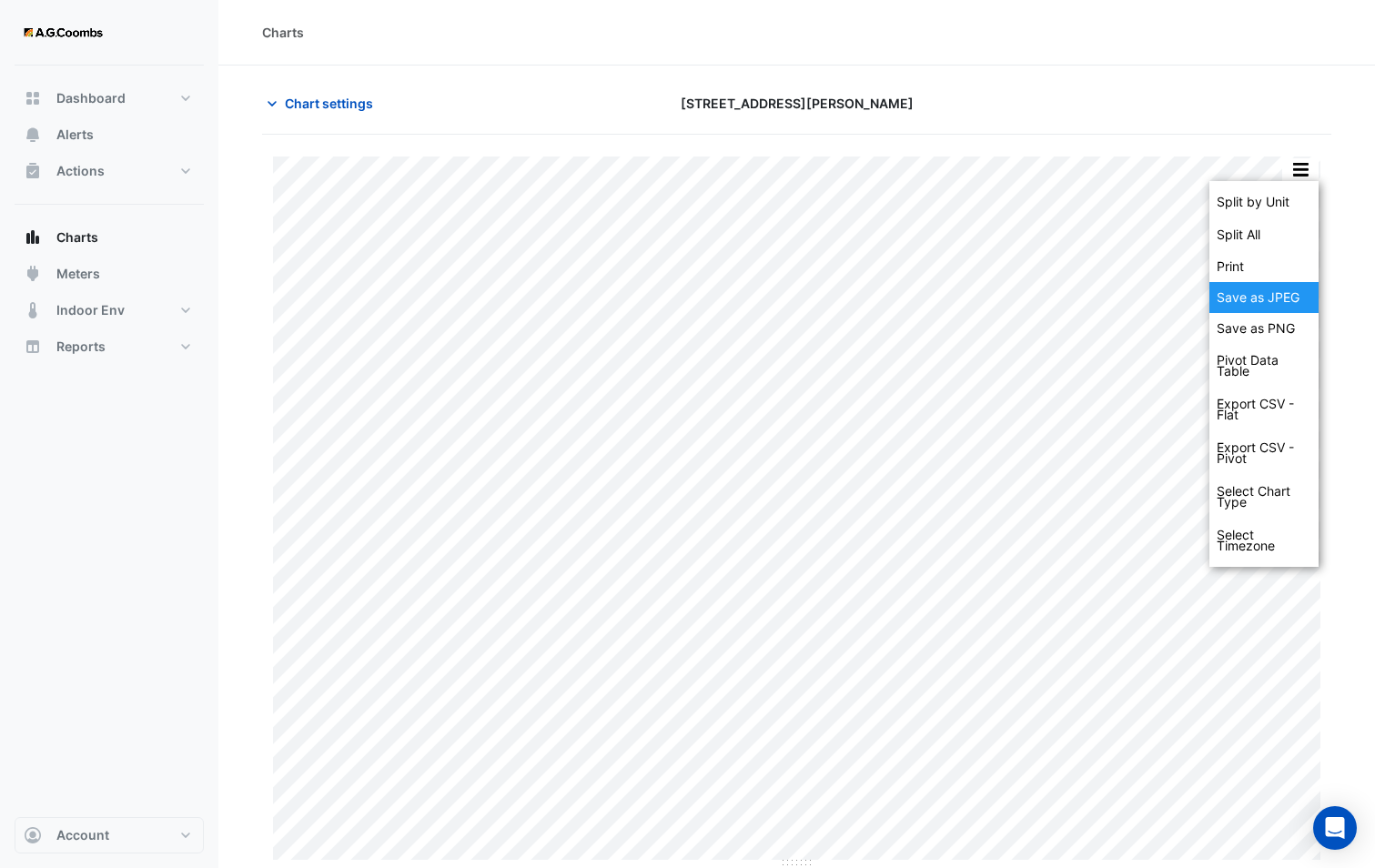
click at [1242, 289] on div "Save as JPEG" at bounding box center [1263, 297] width 109 height 31
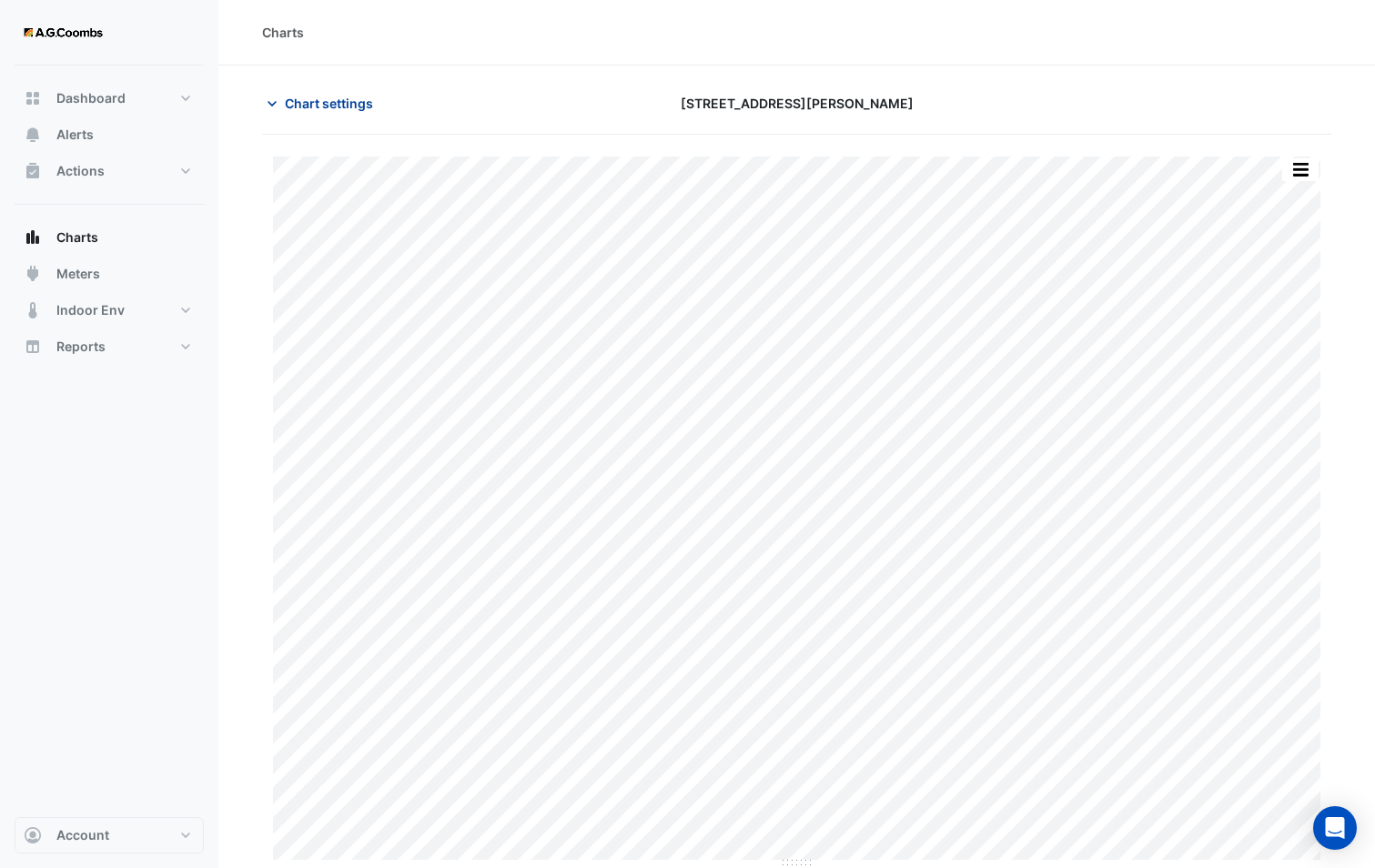
drag, startPoint x: 361, startPoint y: 104, endPoint x: 359, endPoint y: 130, distance: 26.1
click at [361, 104] on span "Chart settings" at bounding box center [328, 103] width 88 height 19
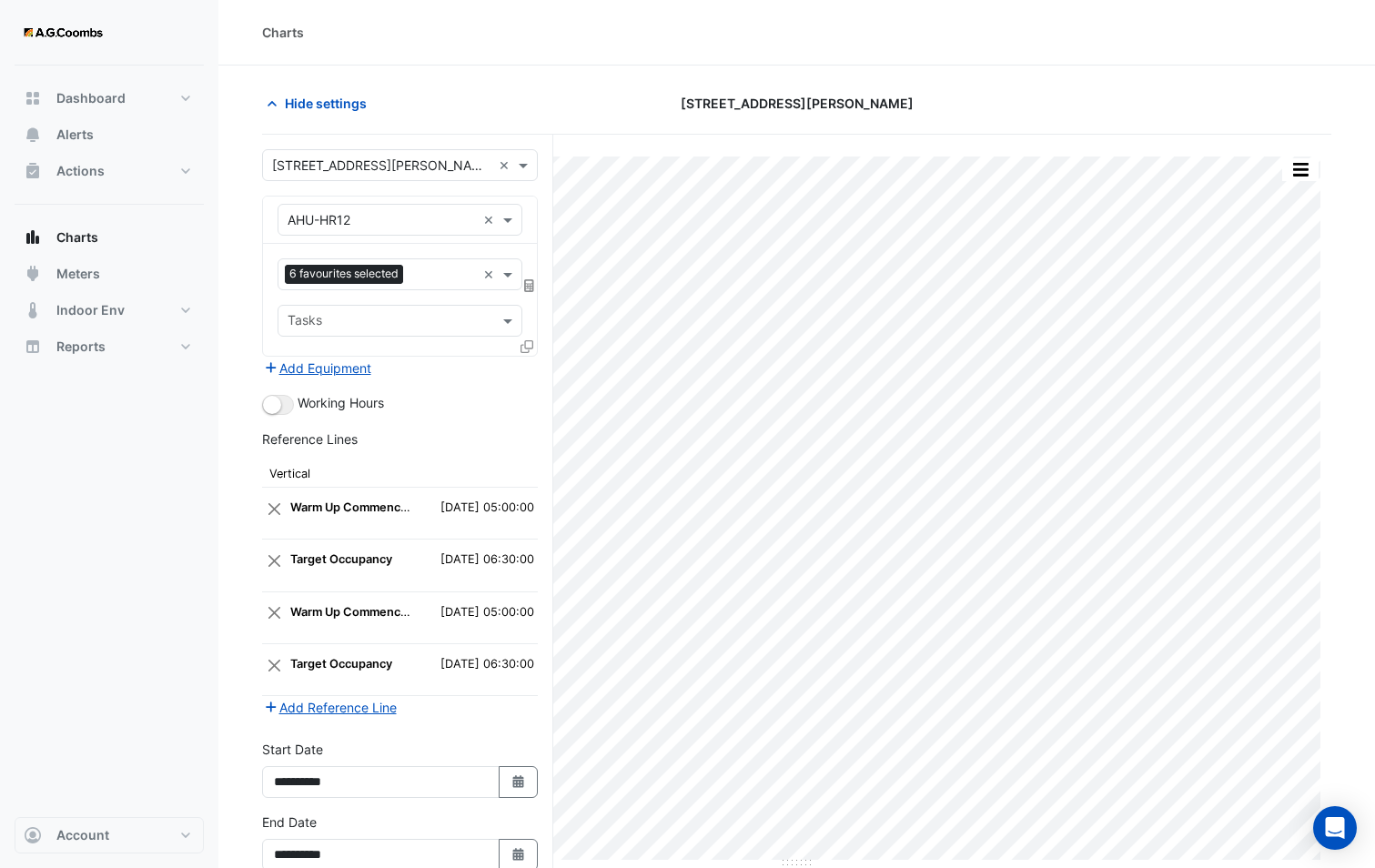
click at [521, 338] on div at bounding box center [528, 350] width 17 height 26
click at [528, 356] on div at bounding box center [528, 350] width 17 height 26
click at [528, 351] on icon at bounding box center [526, 346] width 13 height 13
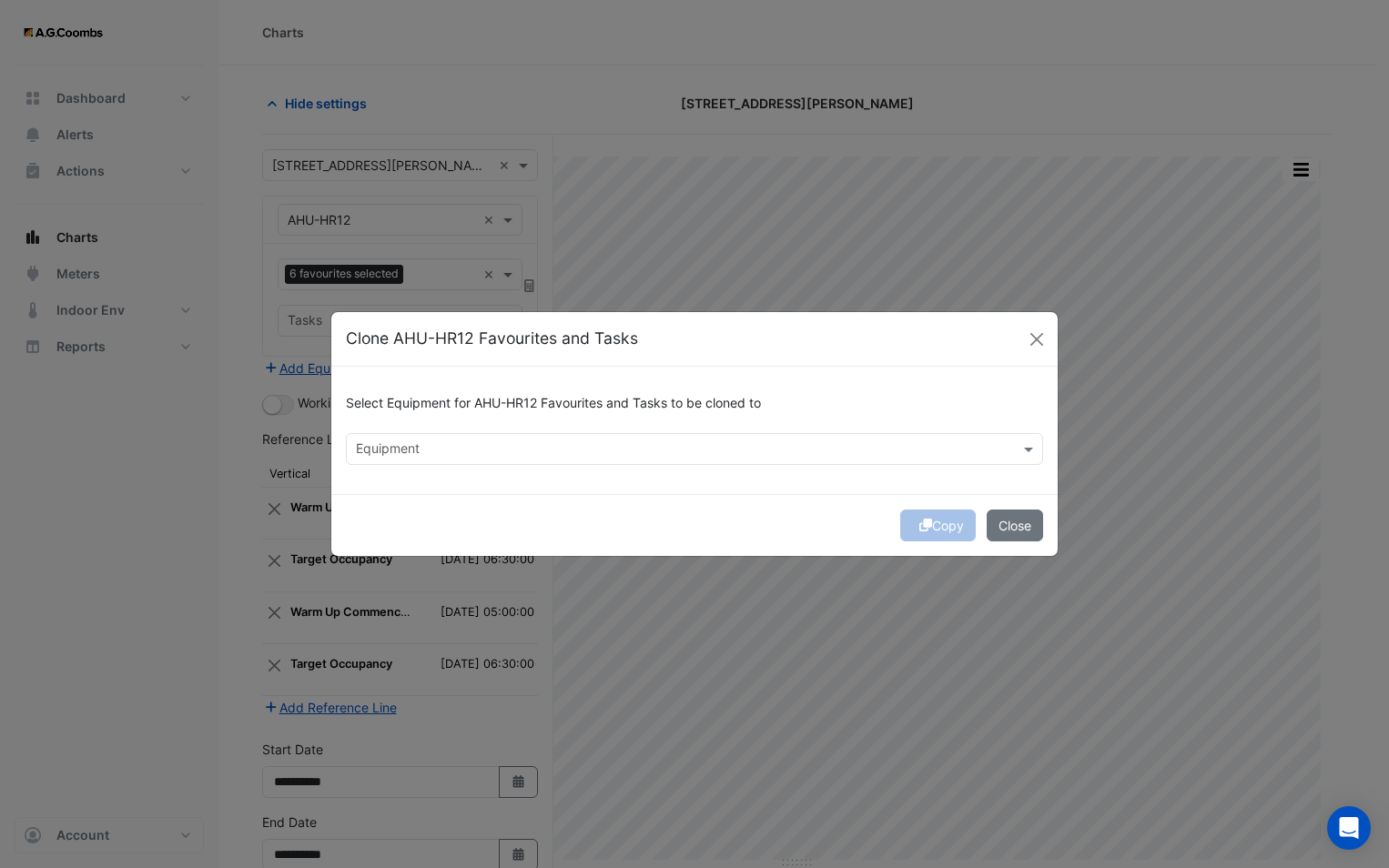
click at [556, 451] on input "text" at bounding box center [683, 451] width 656 height 19
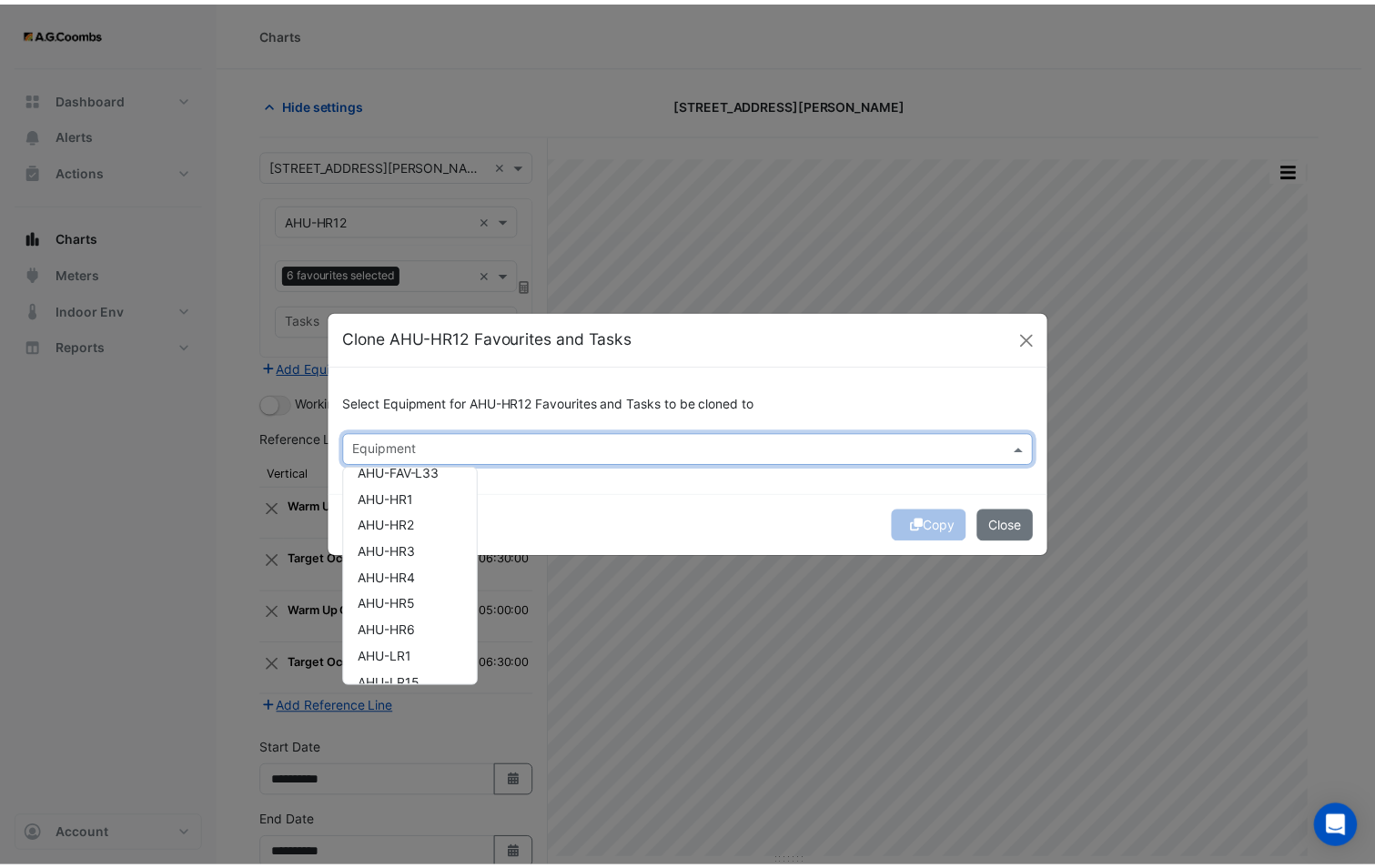
scroll to position [182, 0]
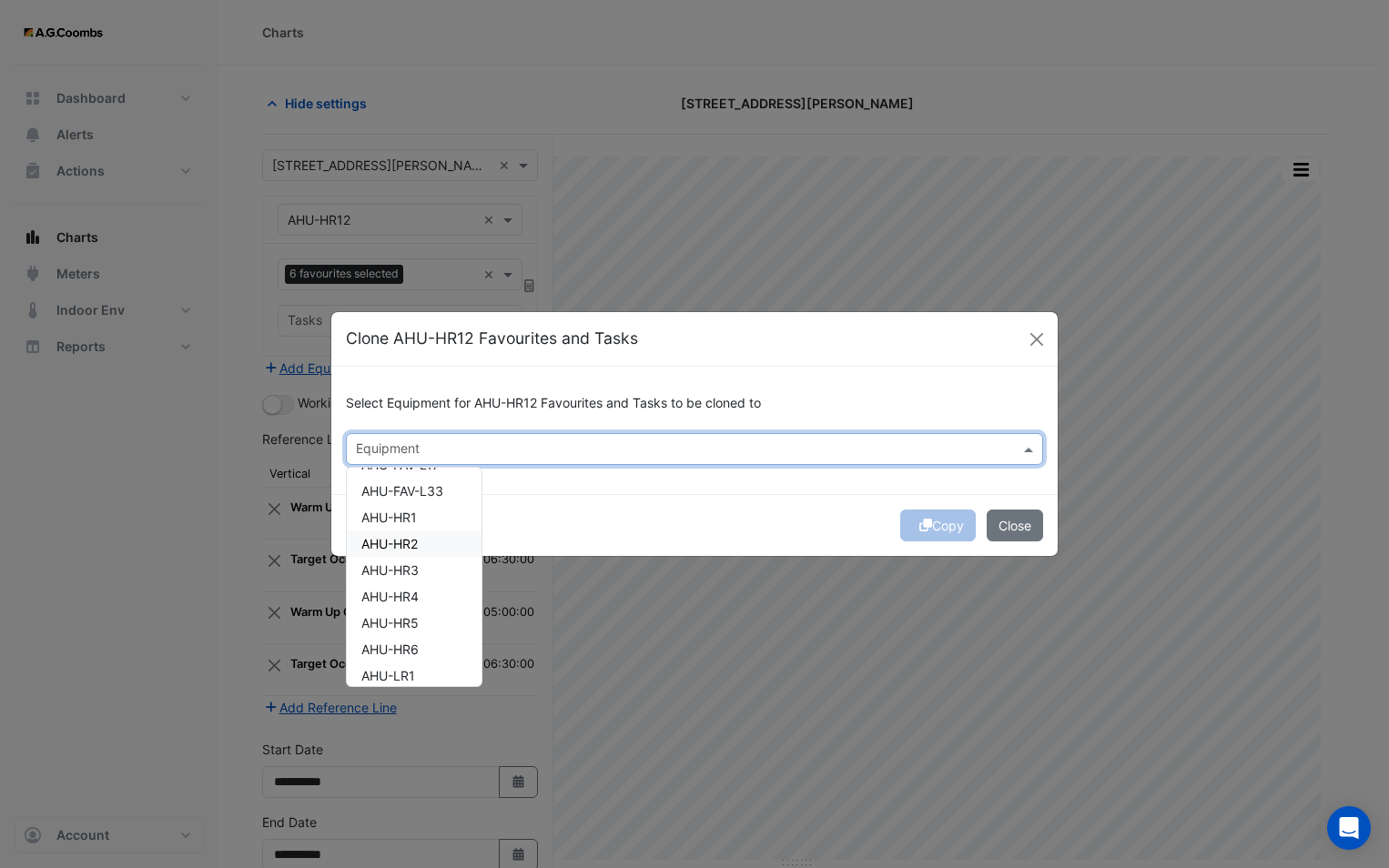
click at [433, 539] on div "AHU-HR2" at bounding box center [414, 543] width 135 height 26
click at [631, 494] on div "Copy Close" at bounding box center [694, 525] width 727 height 62
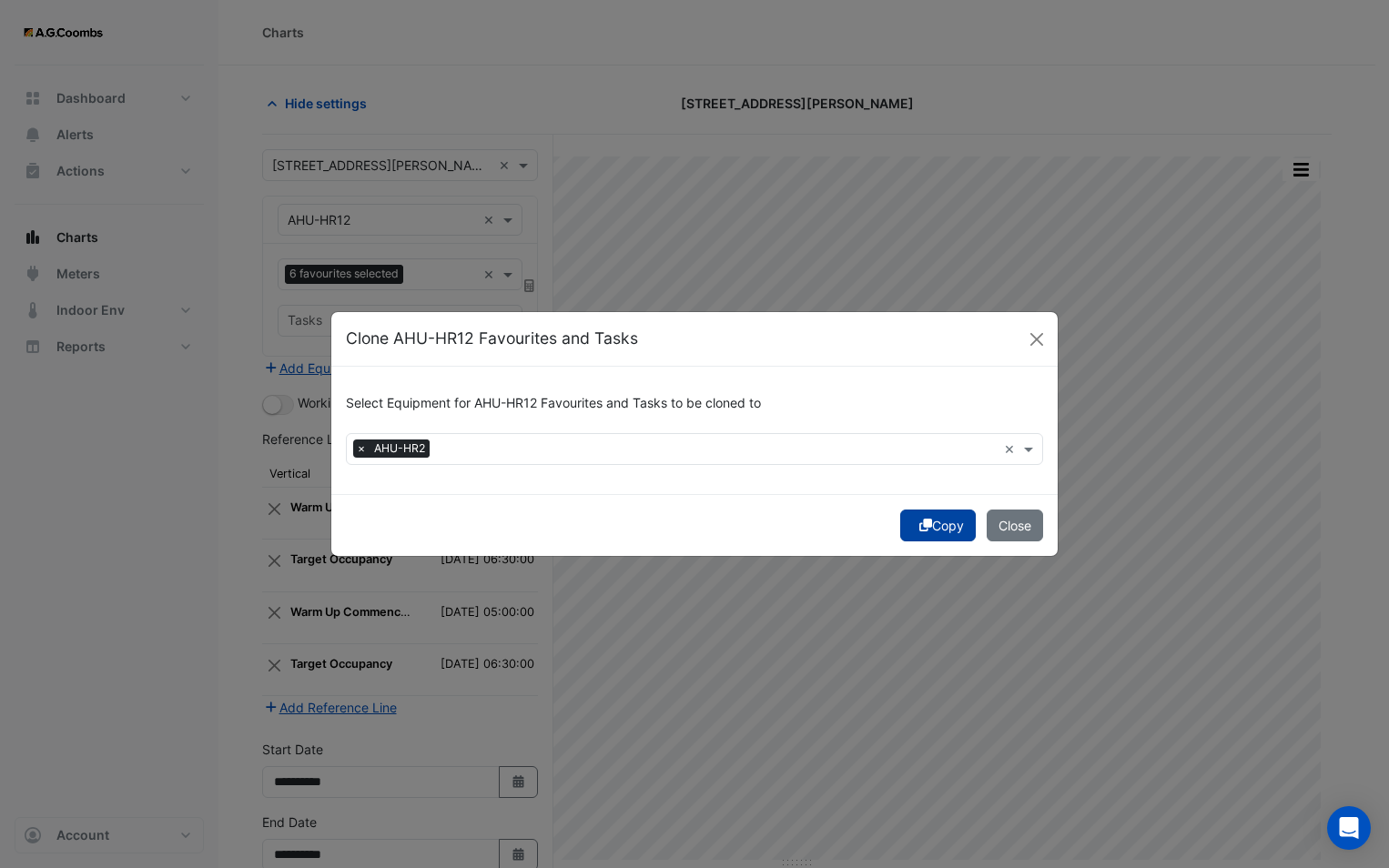
click at [931, 514] on button "Copy" at bounding box center [938, 525] width 76 height 32
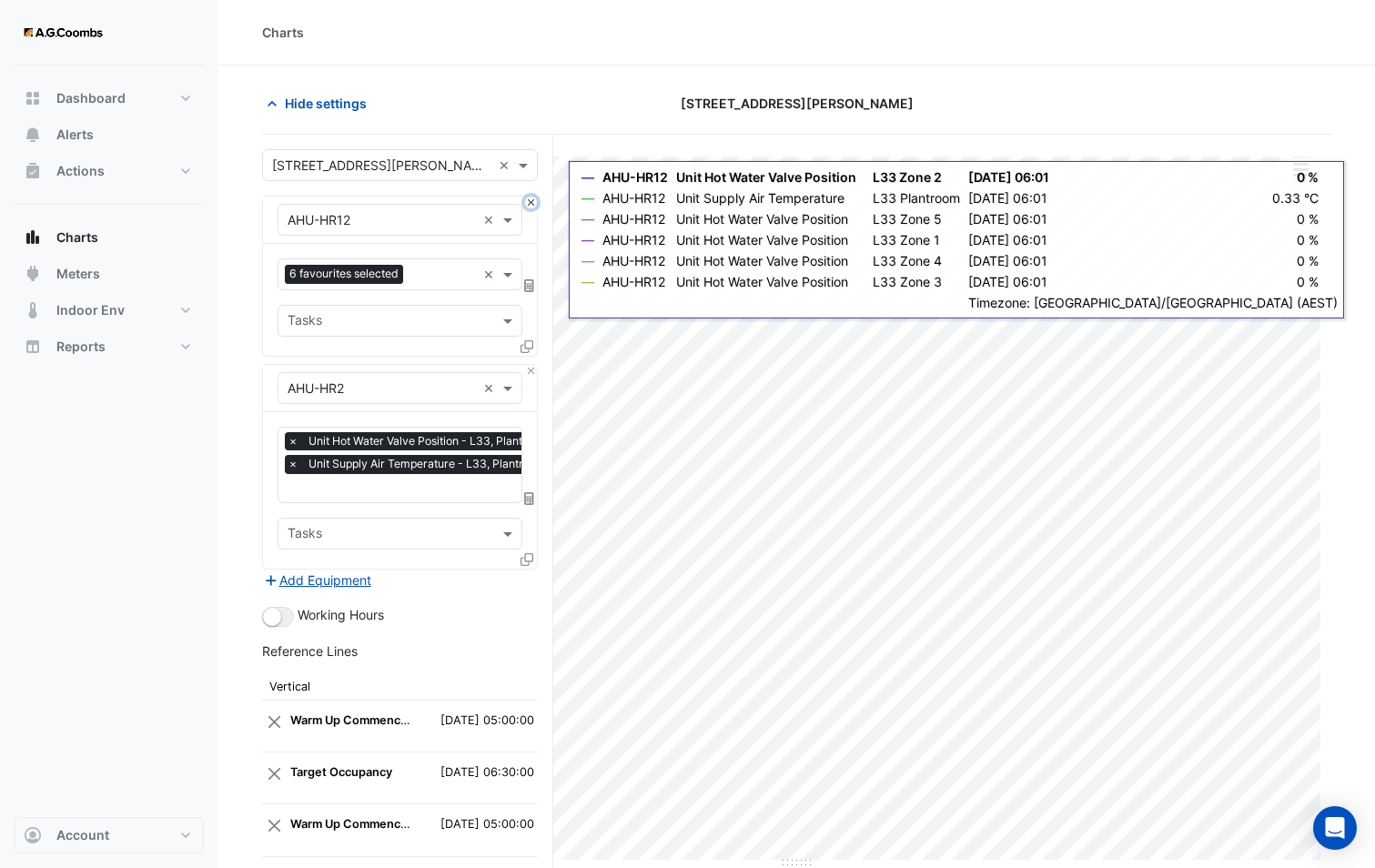
click at [530, 201] on button "Close" at bounding box center [531, 202] width 12 height 12
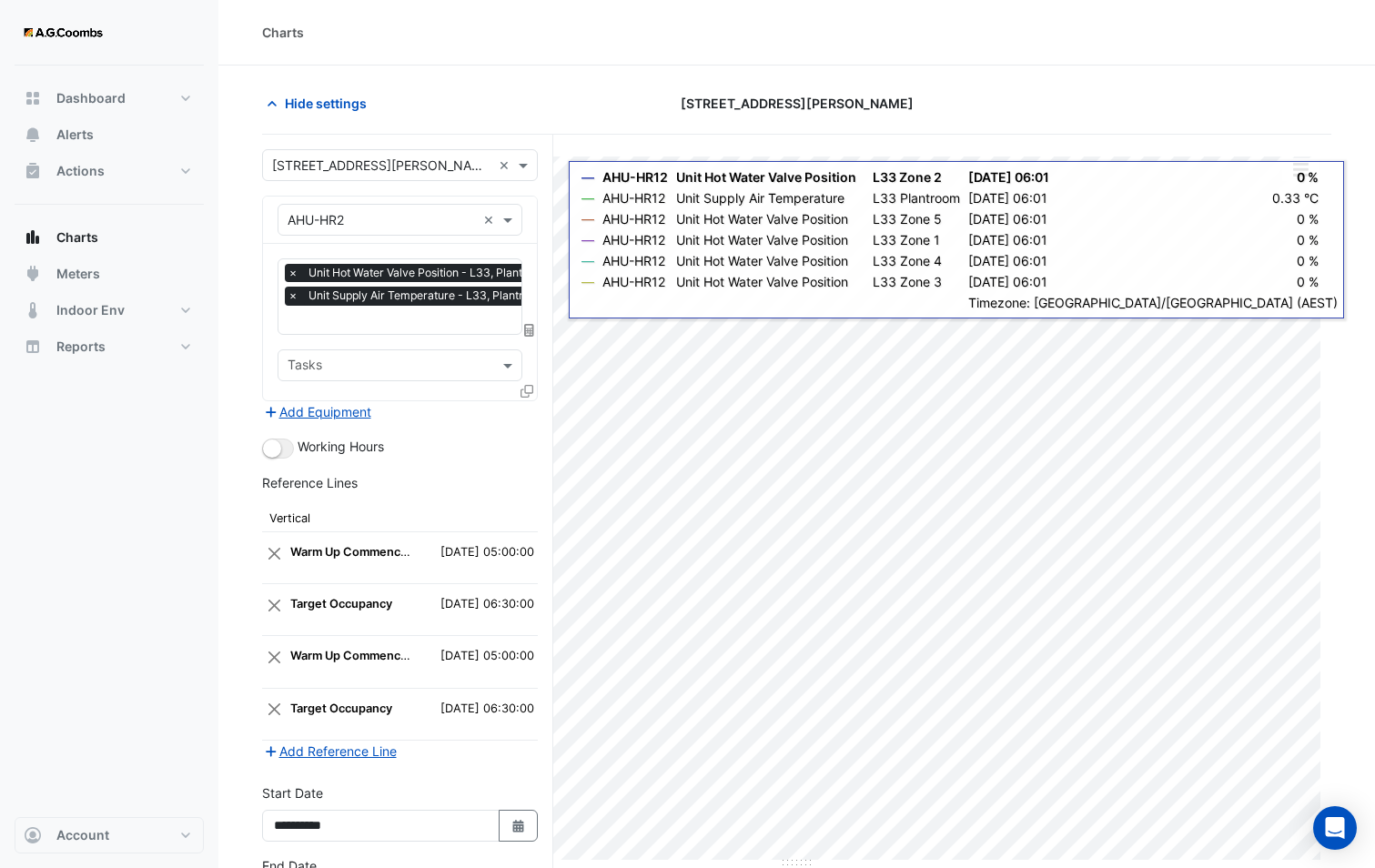
scroll to position [0, 9]
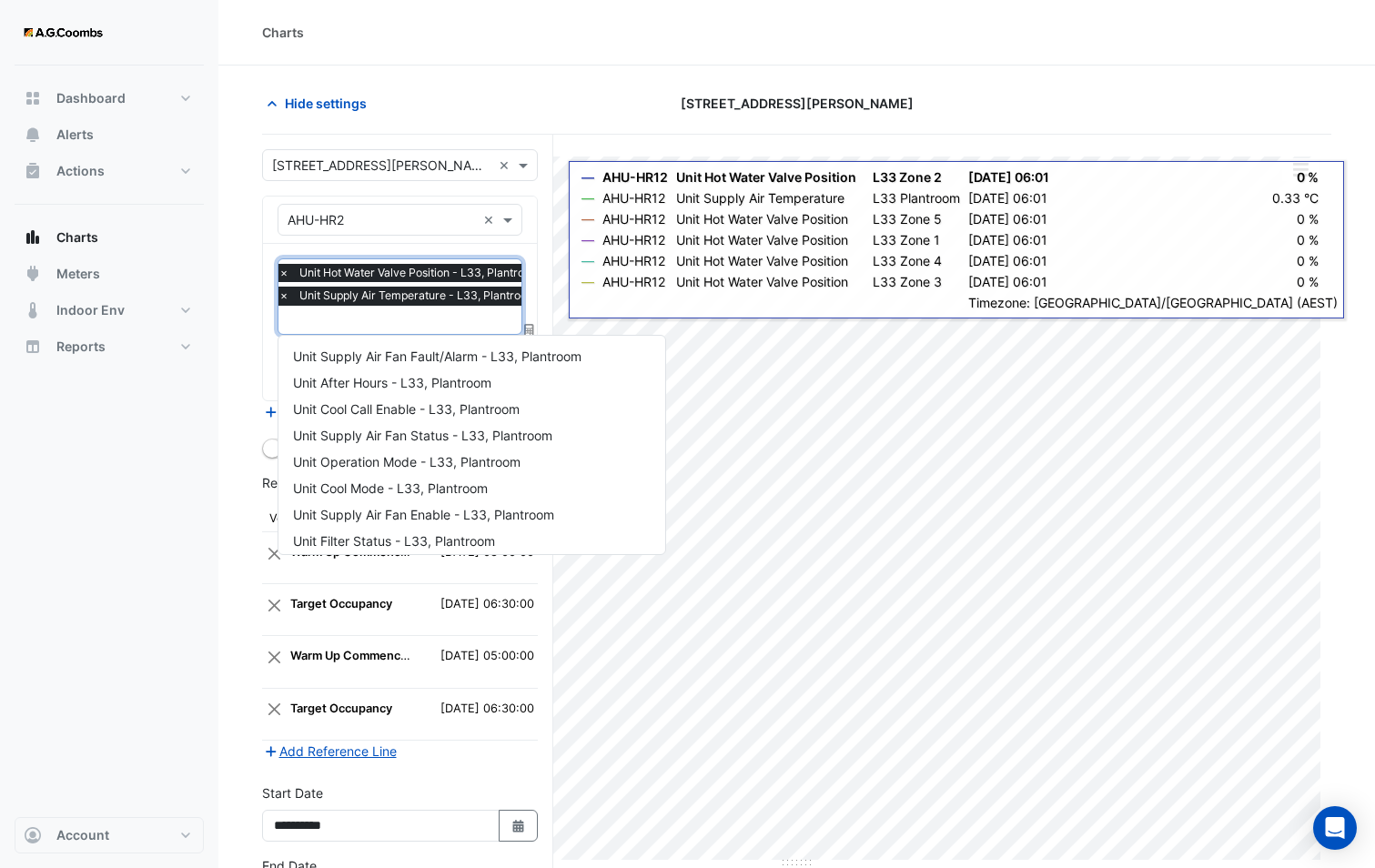
click at [388, 325] on input "text" at bounding box center [414, 321] width 271 height 19
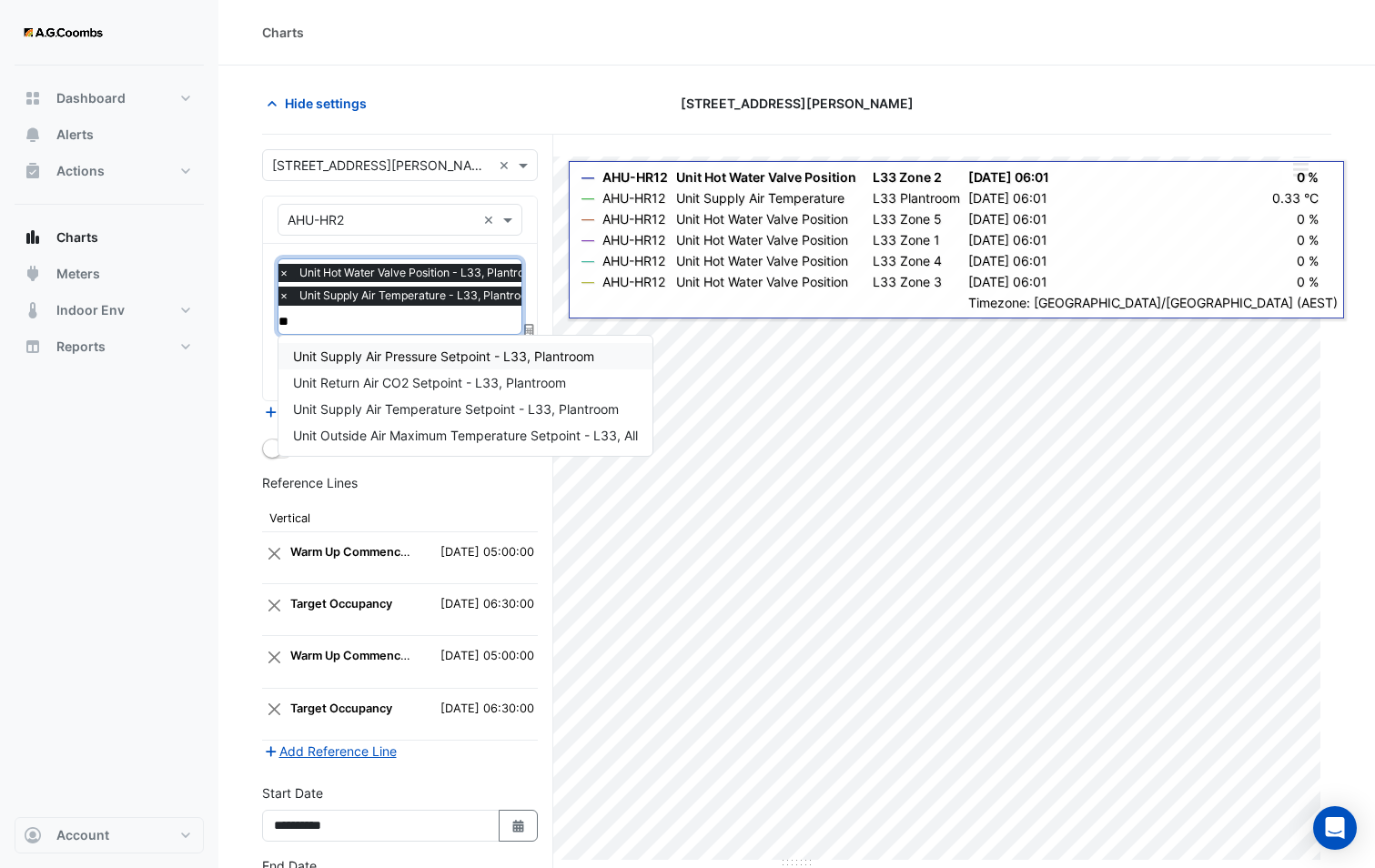
scroll to position [0, 0]
type input "***"
click at [361, 411] on span "Unit Supply Air Temperature Setpoint - L33, Plantroom" at bounding box center [455, 409] width 325 height 16
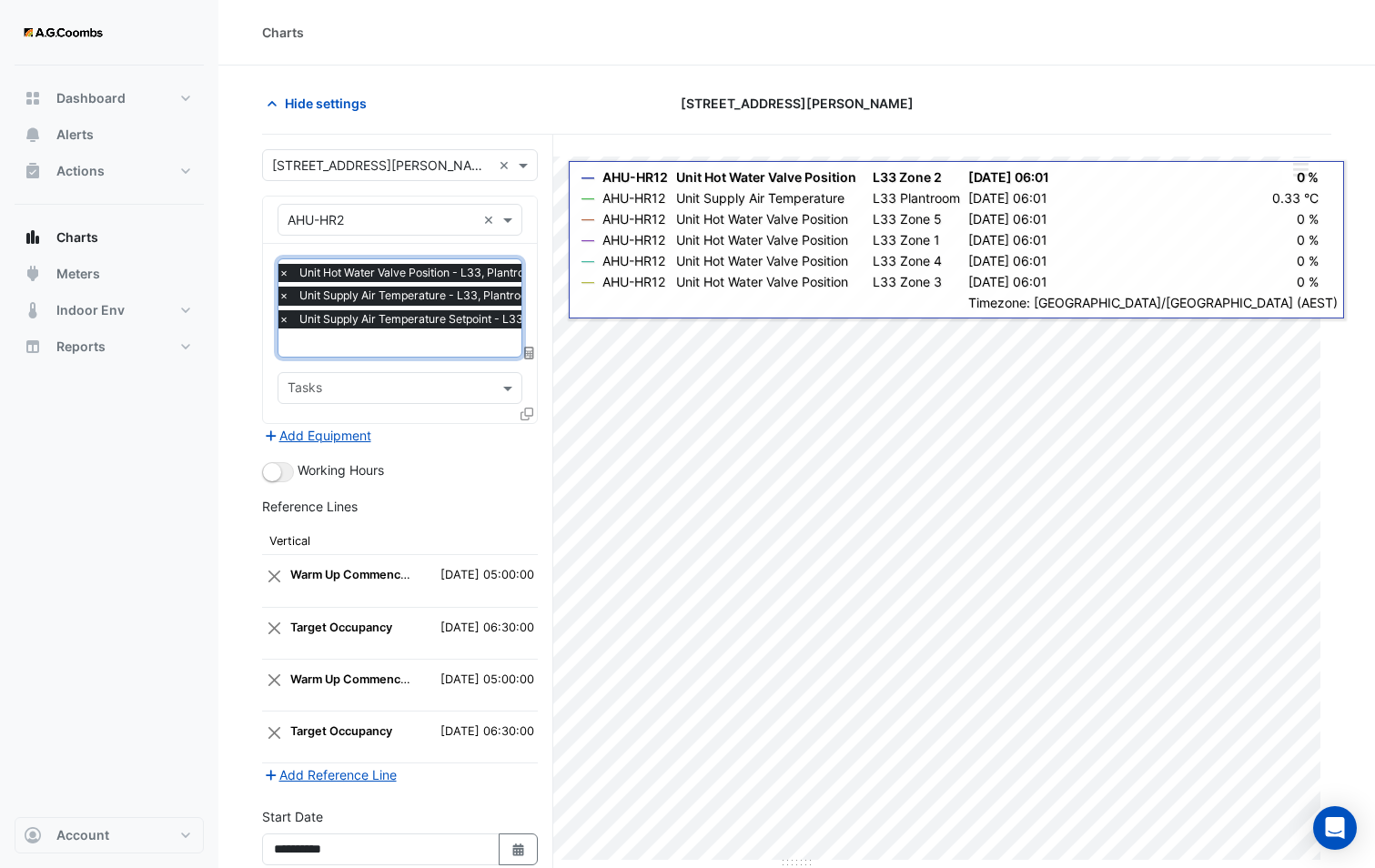
click at [248, 384] on section "Hide settings 580 George Street Split by Unit Split All Print Save as JPEG Save…" at bounding box center [796, 550] width 1157 height 969
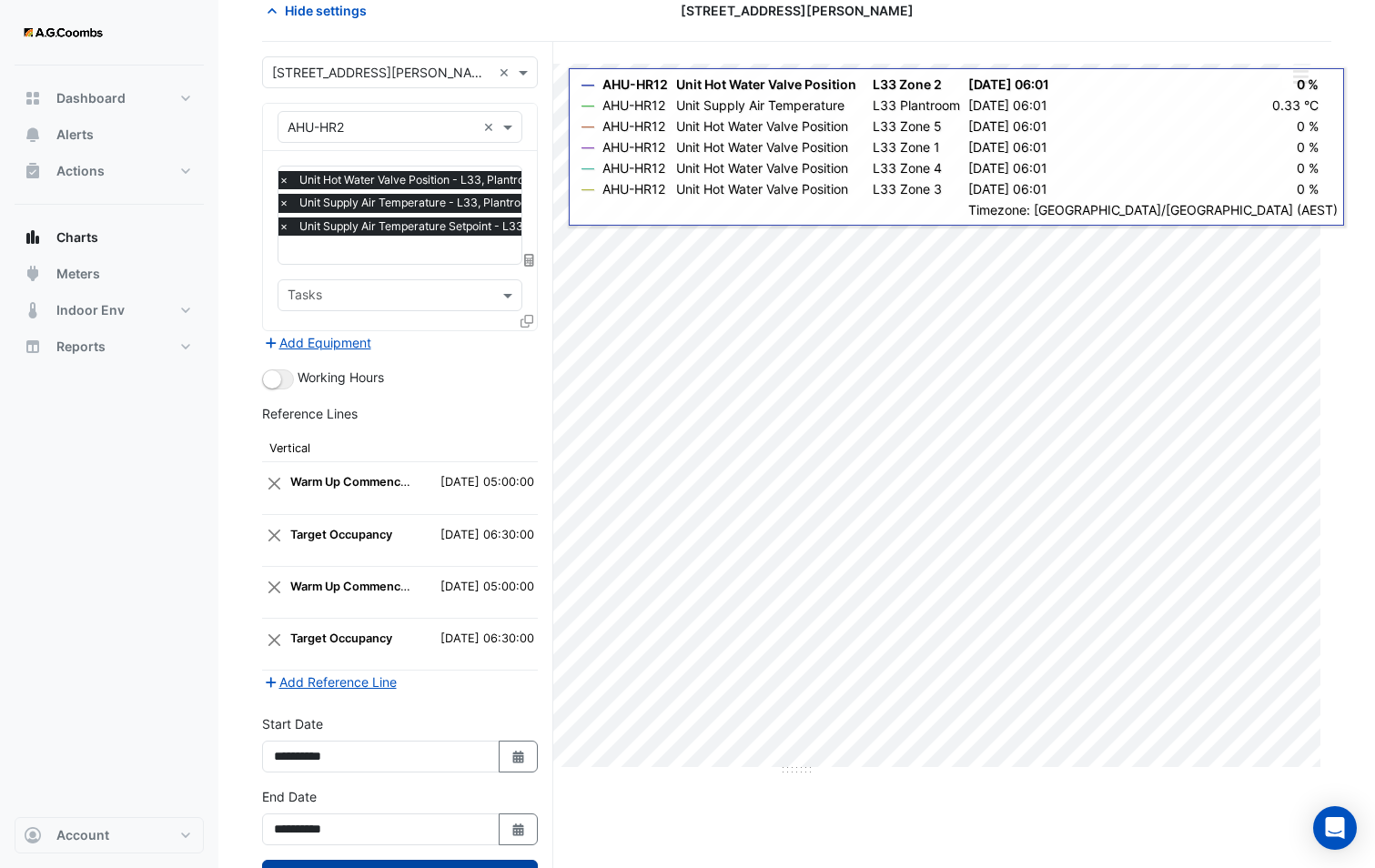
scroll to position [165, 0]
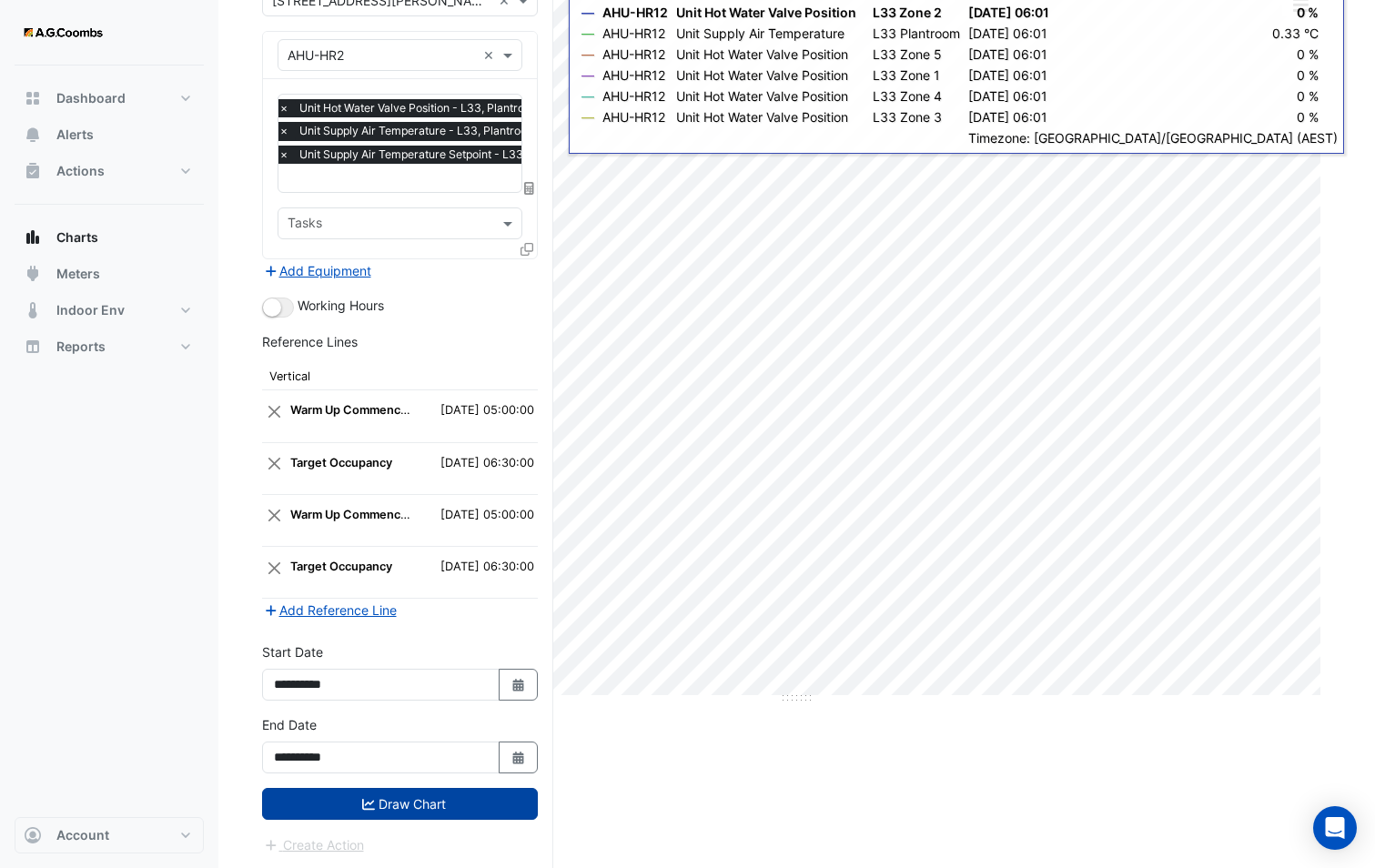
click at [366, 789] on button "Draw Chart" at bounding box center [400, 803] width 276 height 32
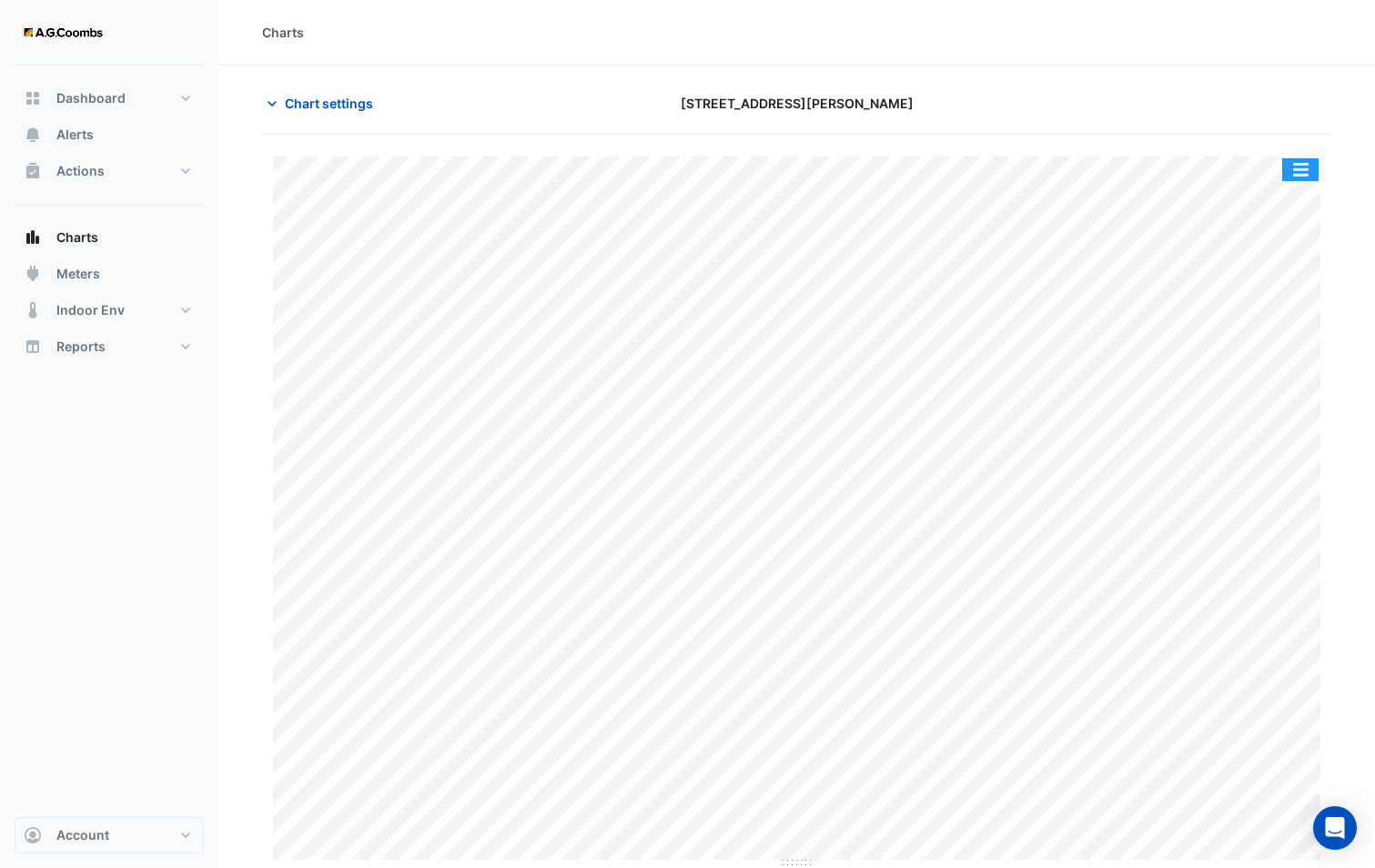
click at [1303, 169] on button "button" at bounding box center [1299, 169] width 36 height 22
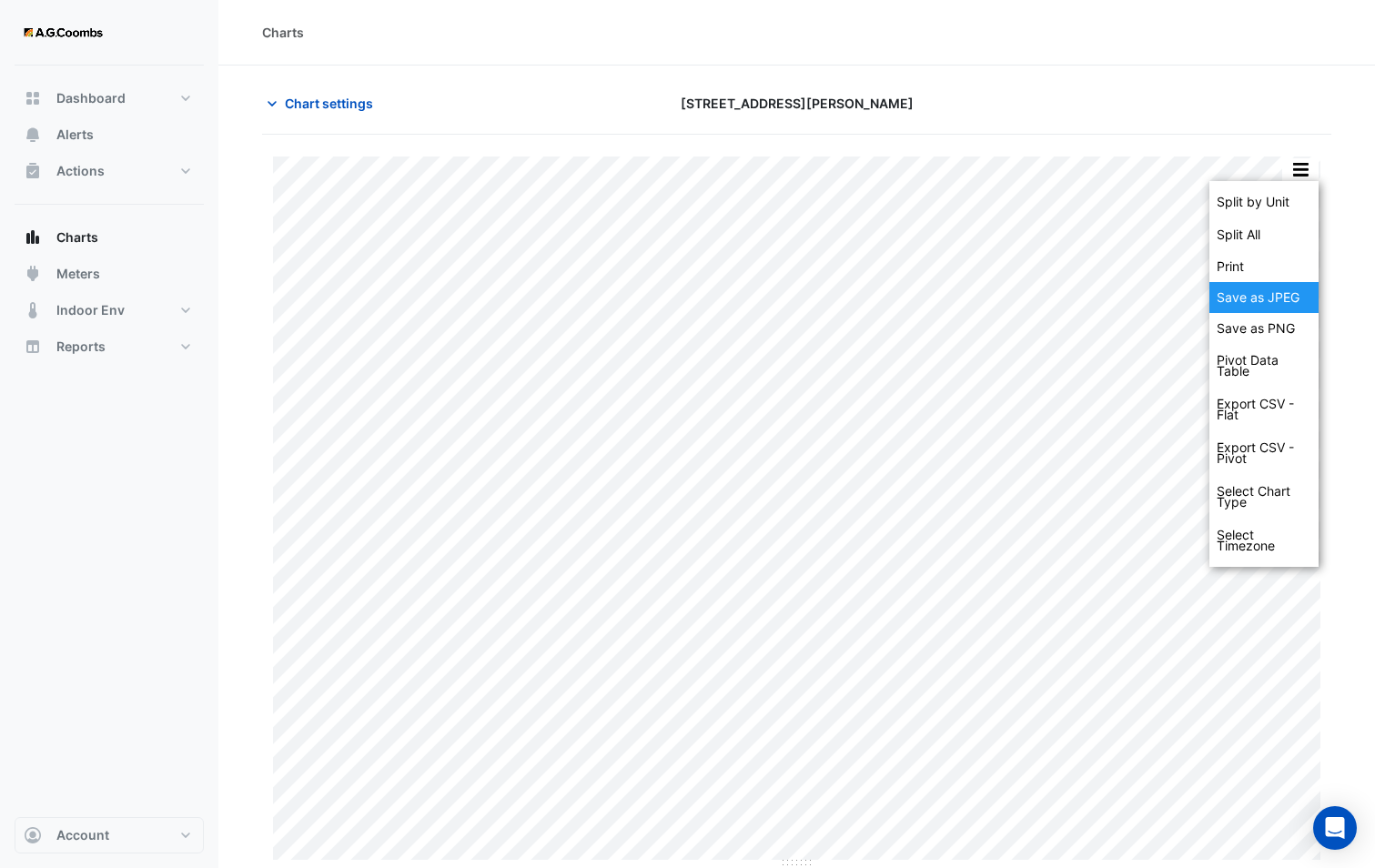
click at [1256, 304] on div "Save as JPEG" at bounding box center [1263, 297] width 109 height 31
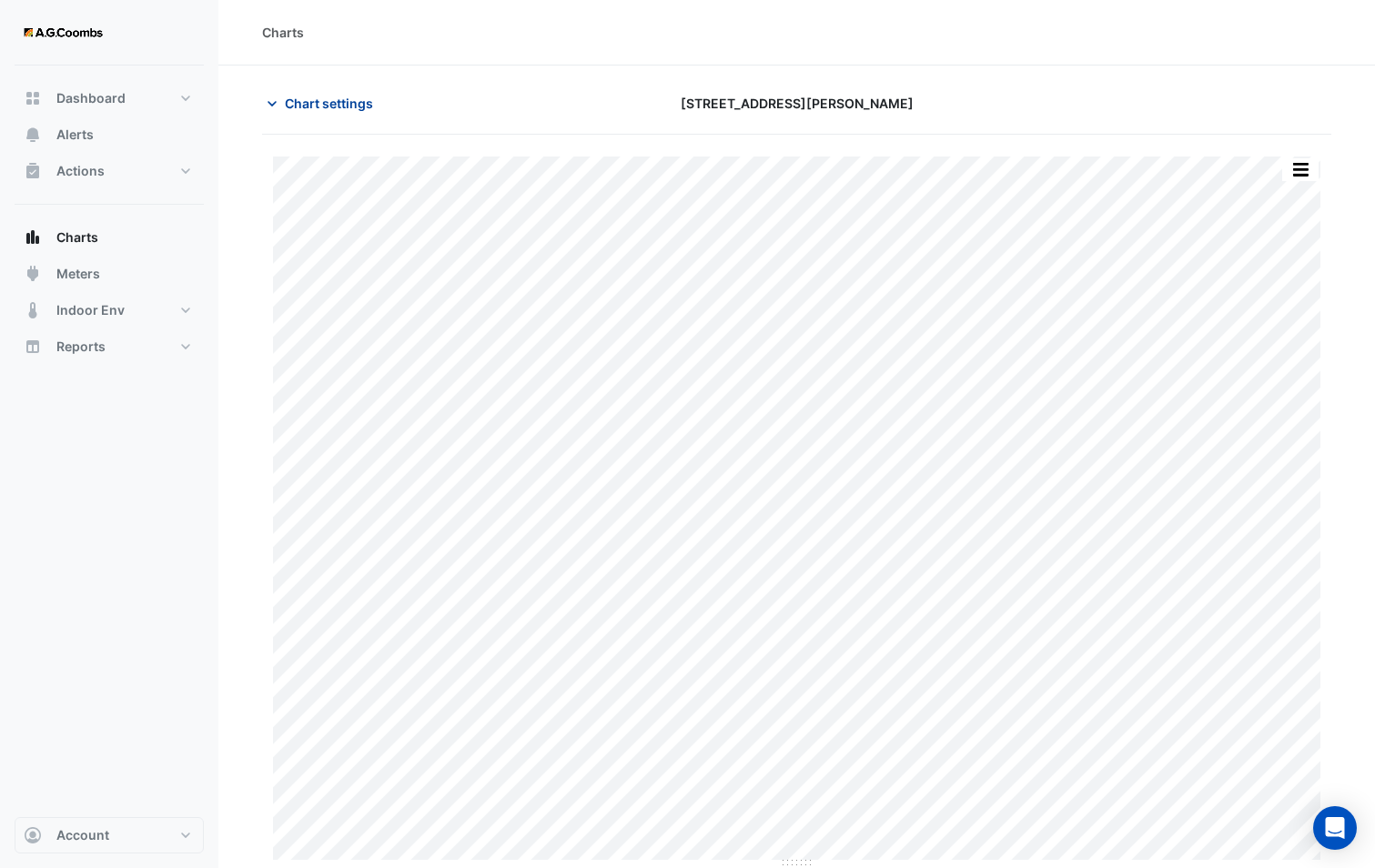
click at [348, 117] on button "Chart settings" at bounding box center [323, 103] width 122 height 32
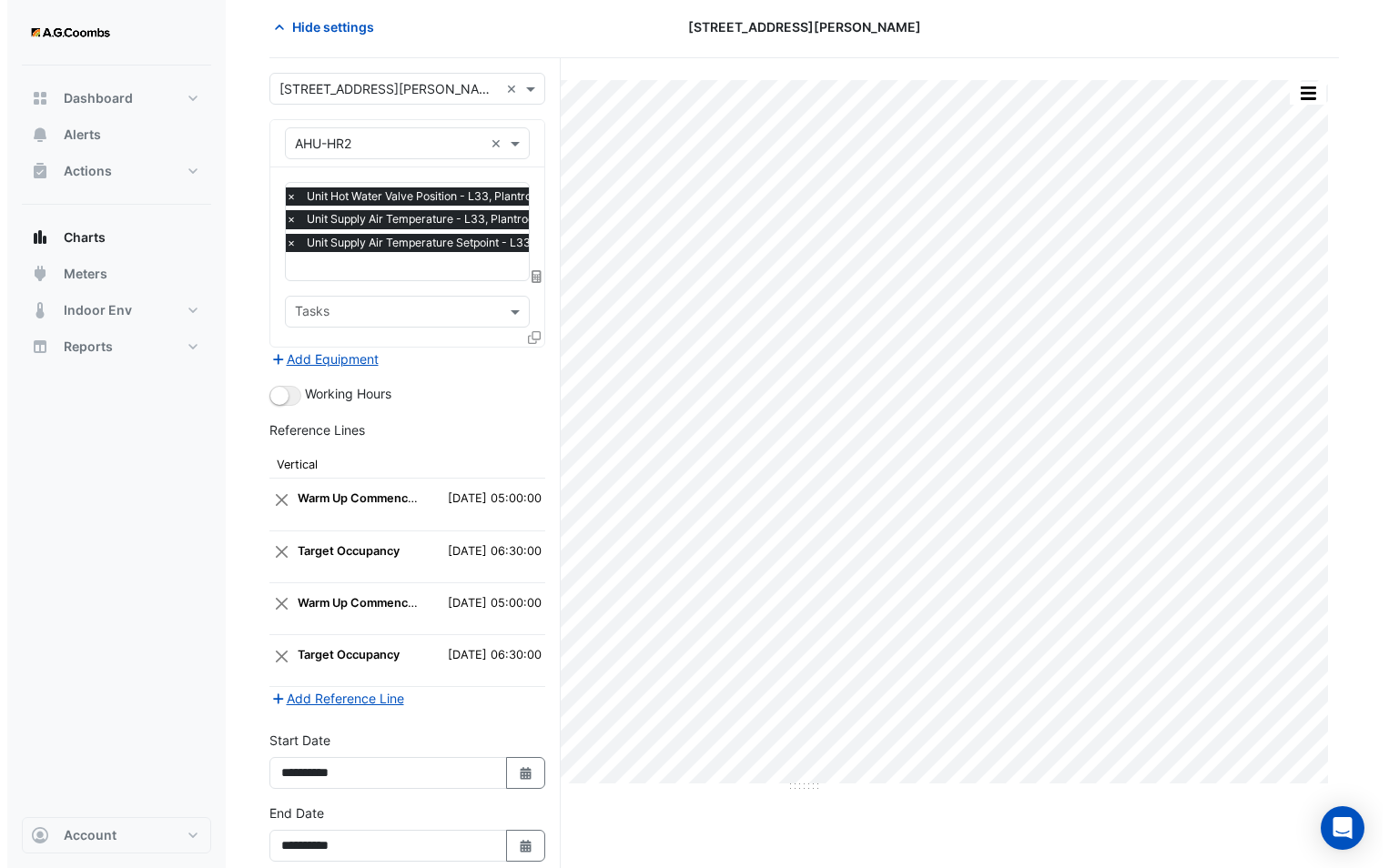
scroll to position [165, 0]
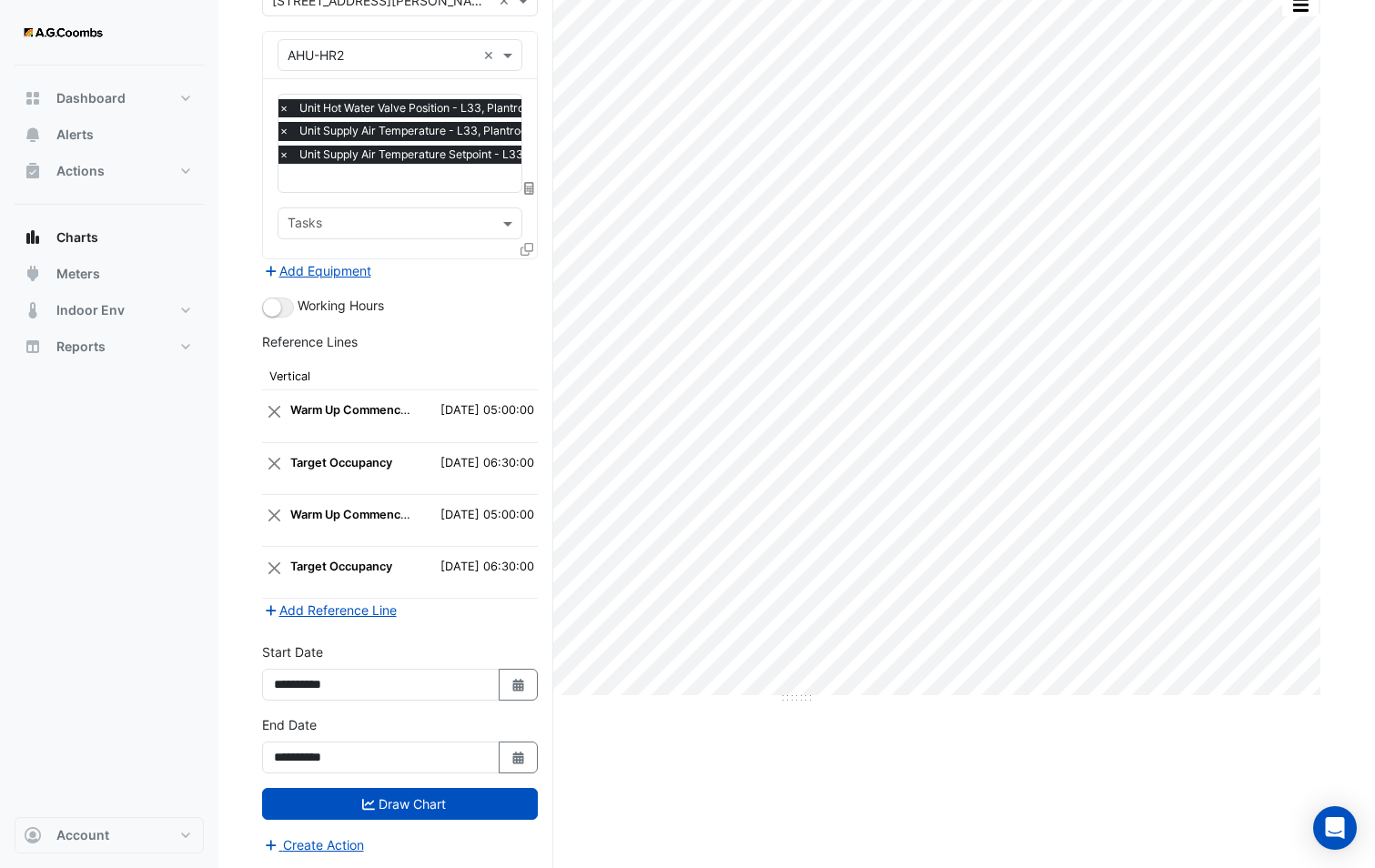
click at [527, 250] on icon at bounding box center [526, 249] width 13 height 13
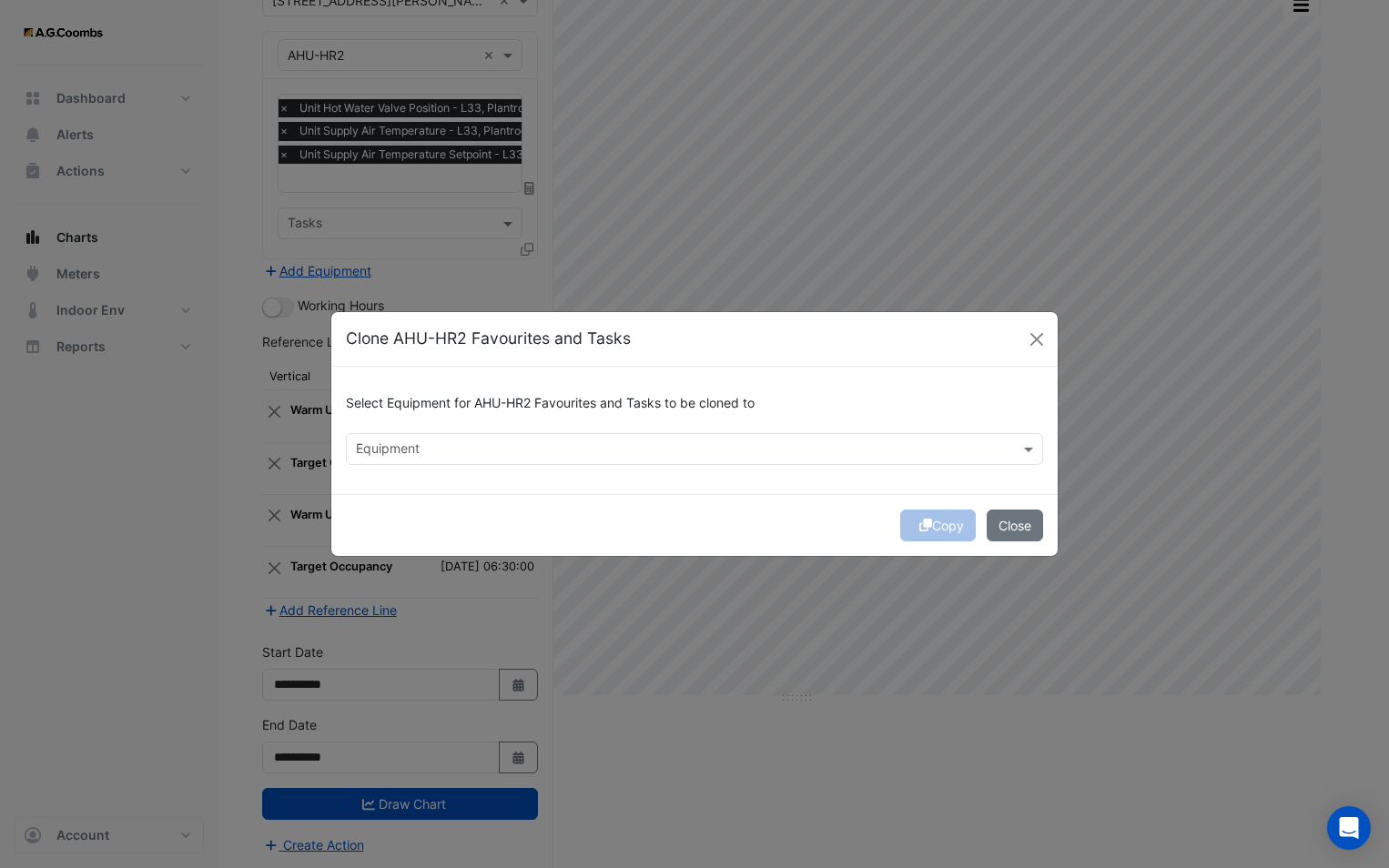
click at [508, 450] on input "text" at bounding box center [683, 451] width 656 height 19
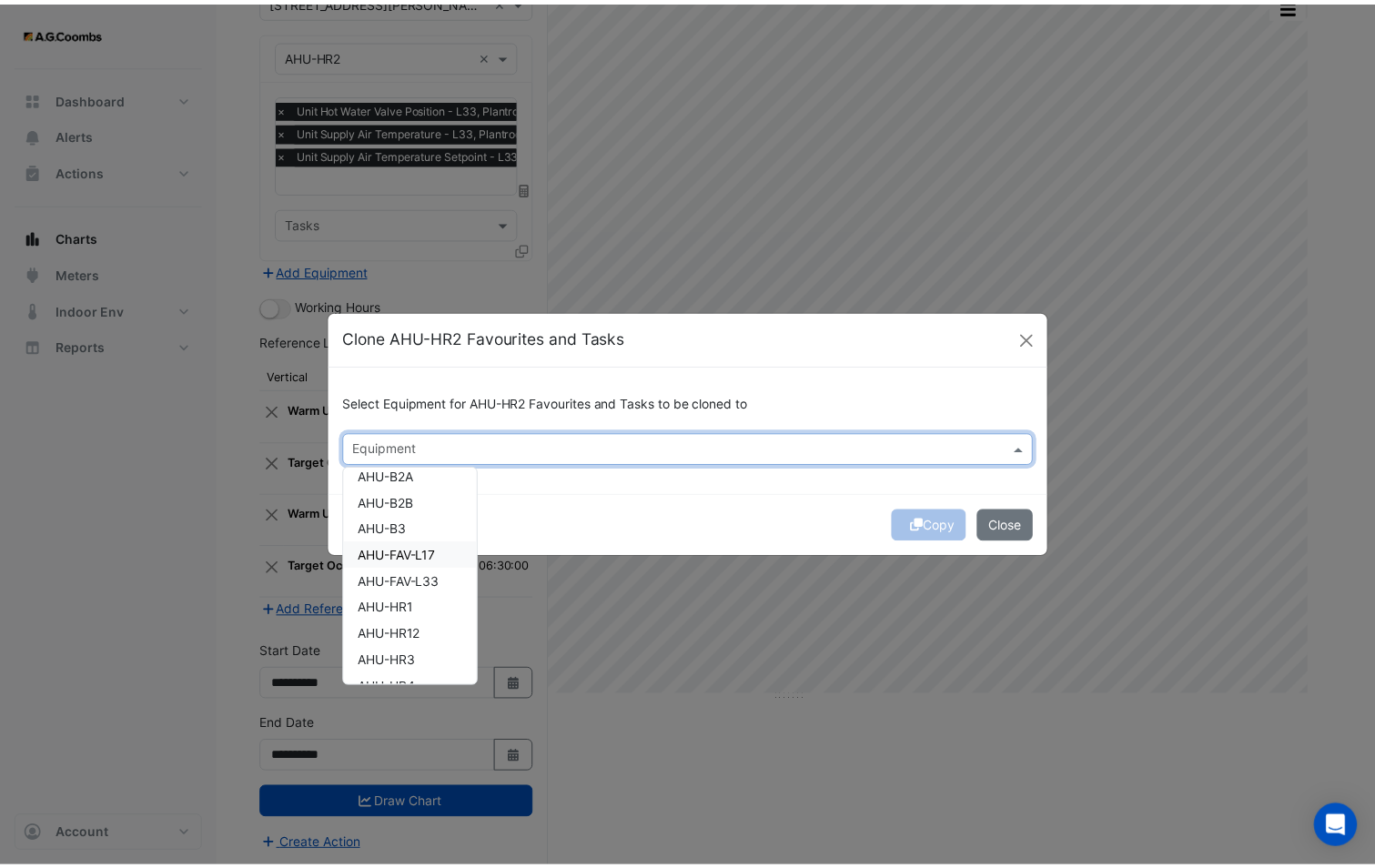
scroll to position [182, 0]
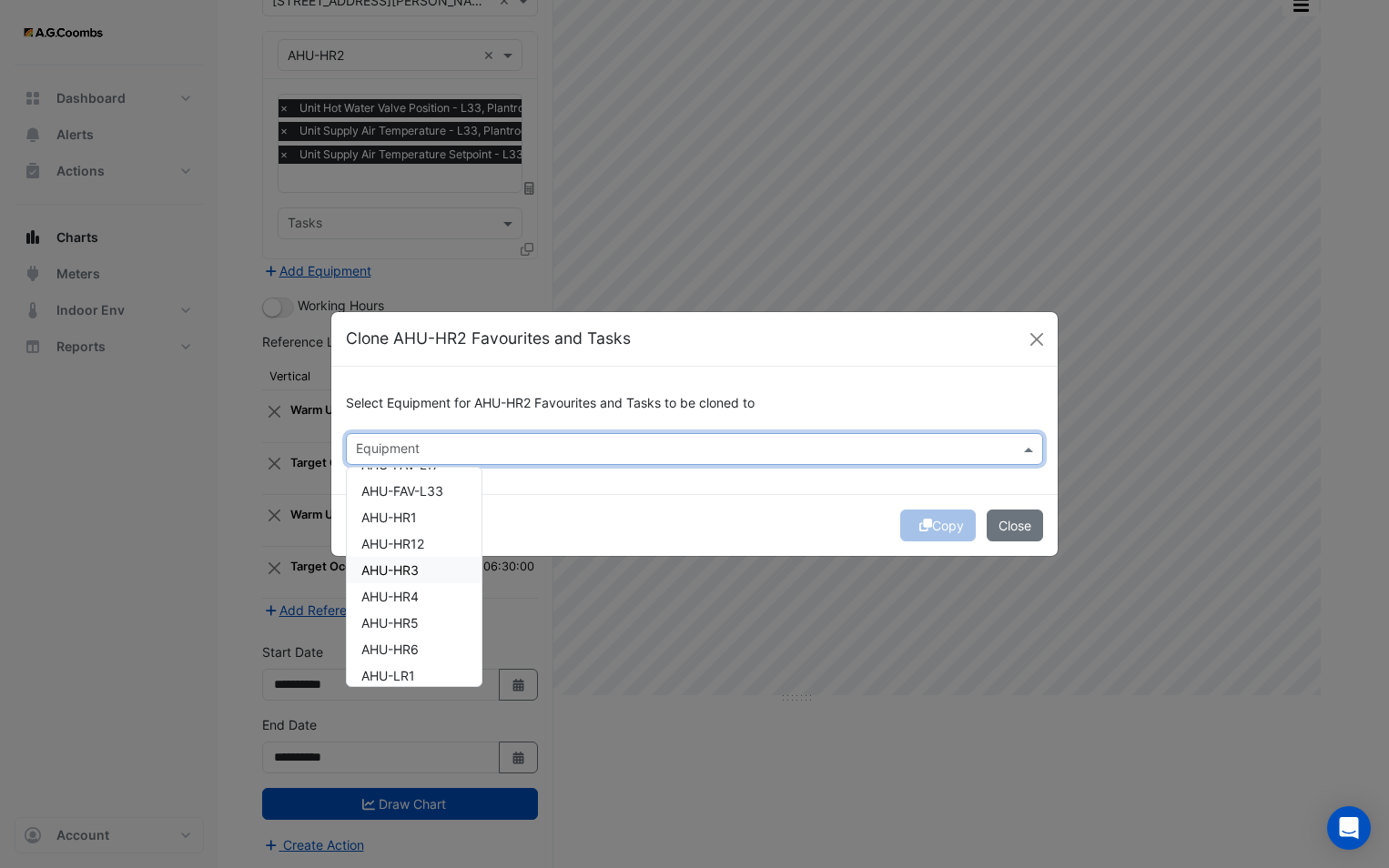
click at [411, 564] on span "AHU-HR3" at bounding box center [390, 570] width 57 height 16
click at [678, 491] on div "Select Equipment for AHU-HR2 Favourites and Tasks to be cloned to Equipment × A…" at bounding box center [694, 430] width 727 height 127
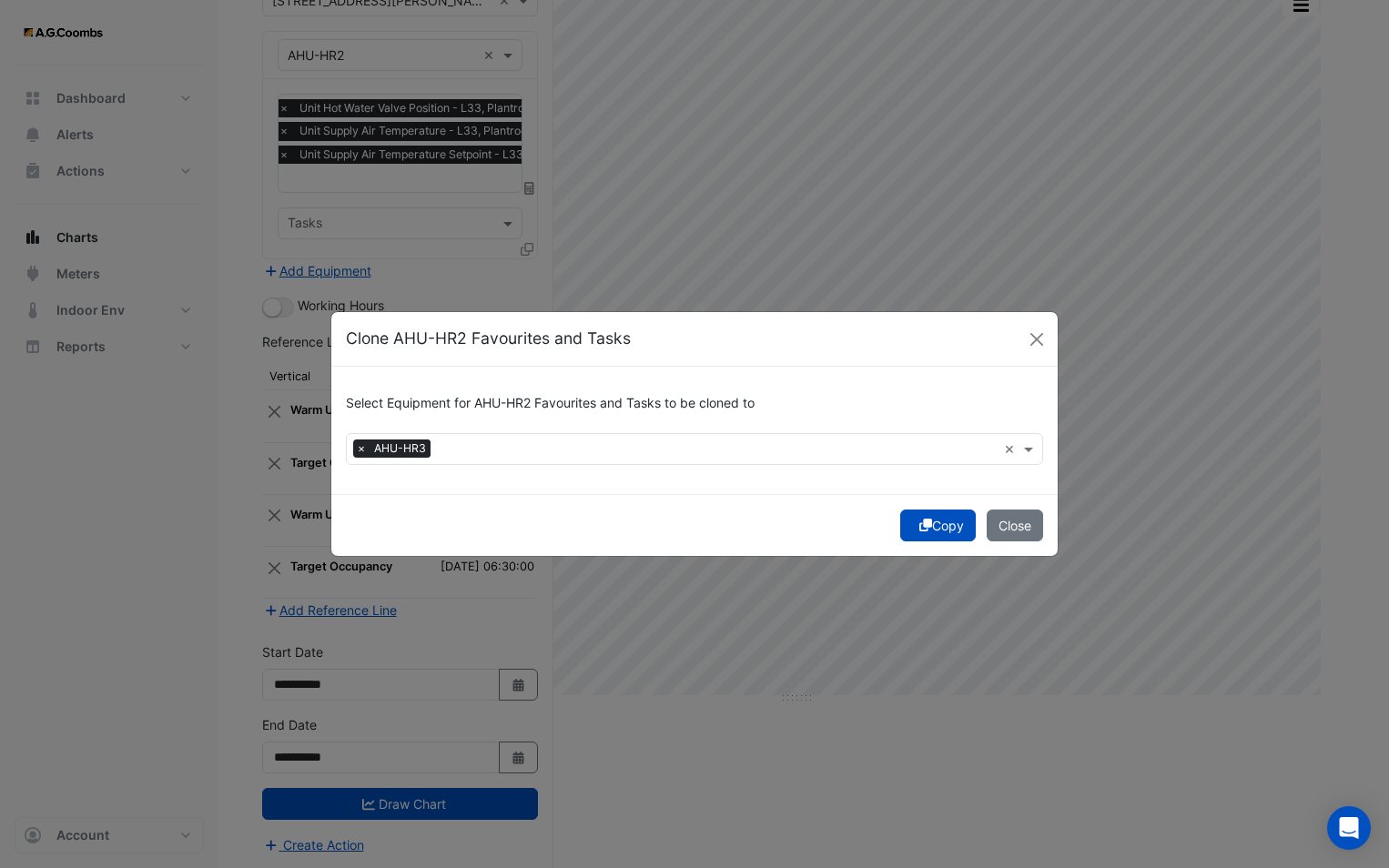
click at [922, 531] on icon "submit" at bounding box center [925, 524] width 13 height 13
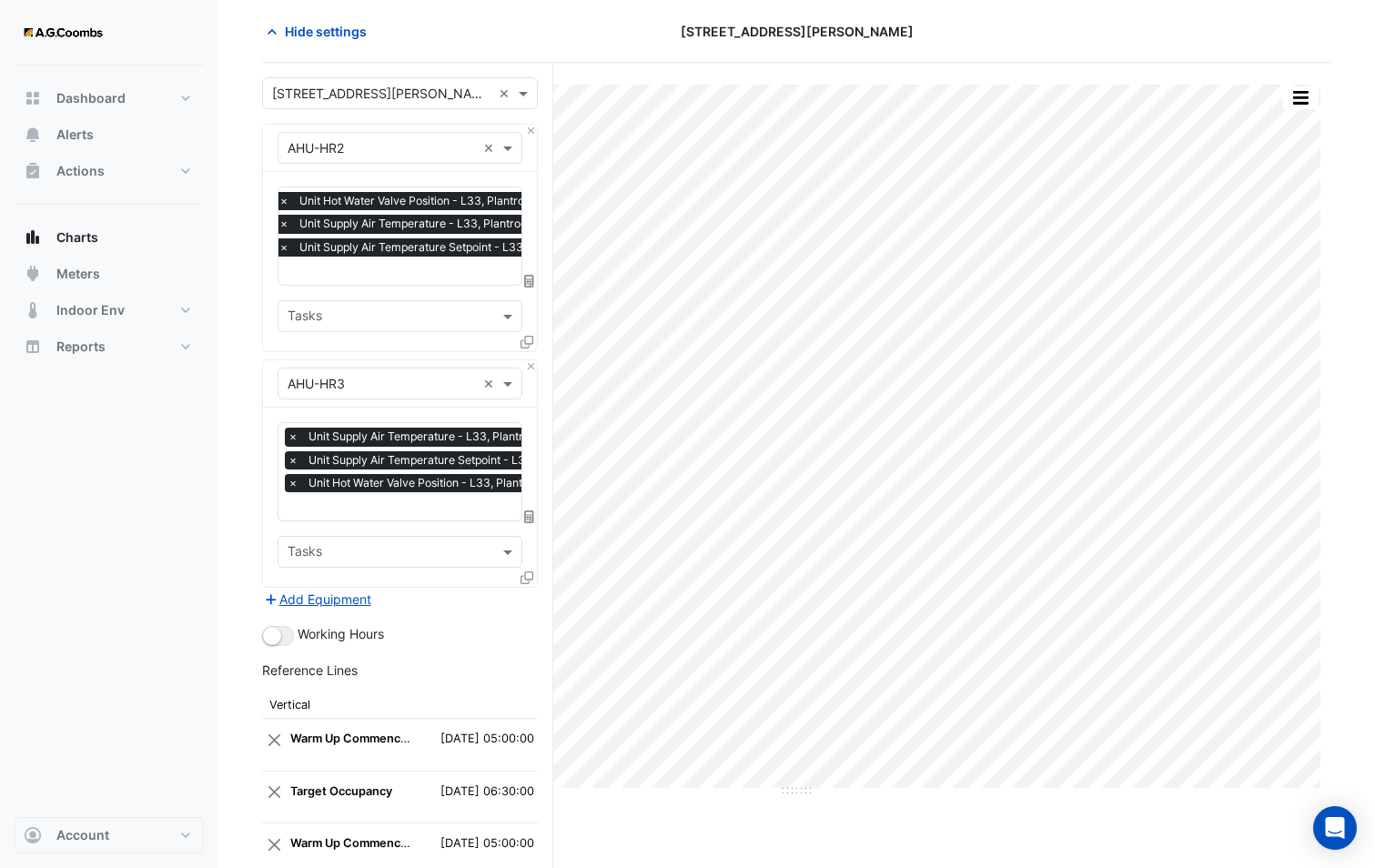
scroll to position [0, 0]
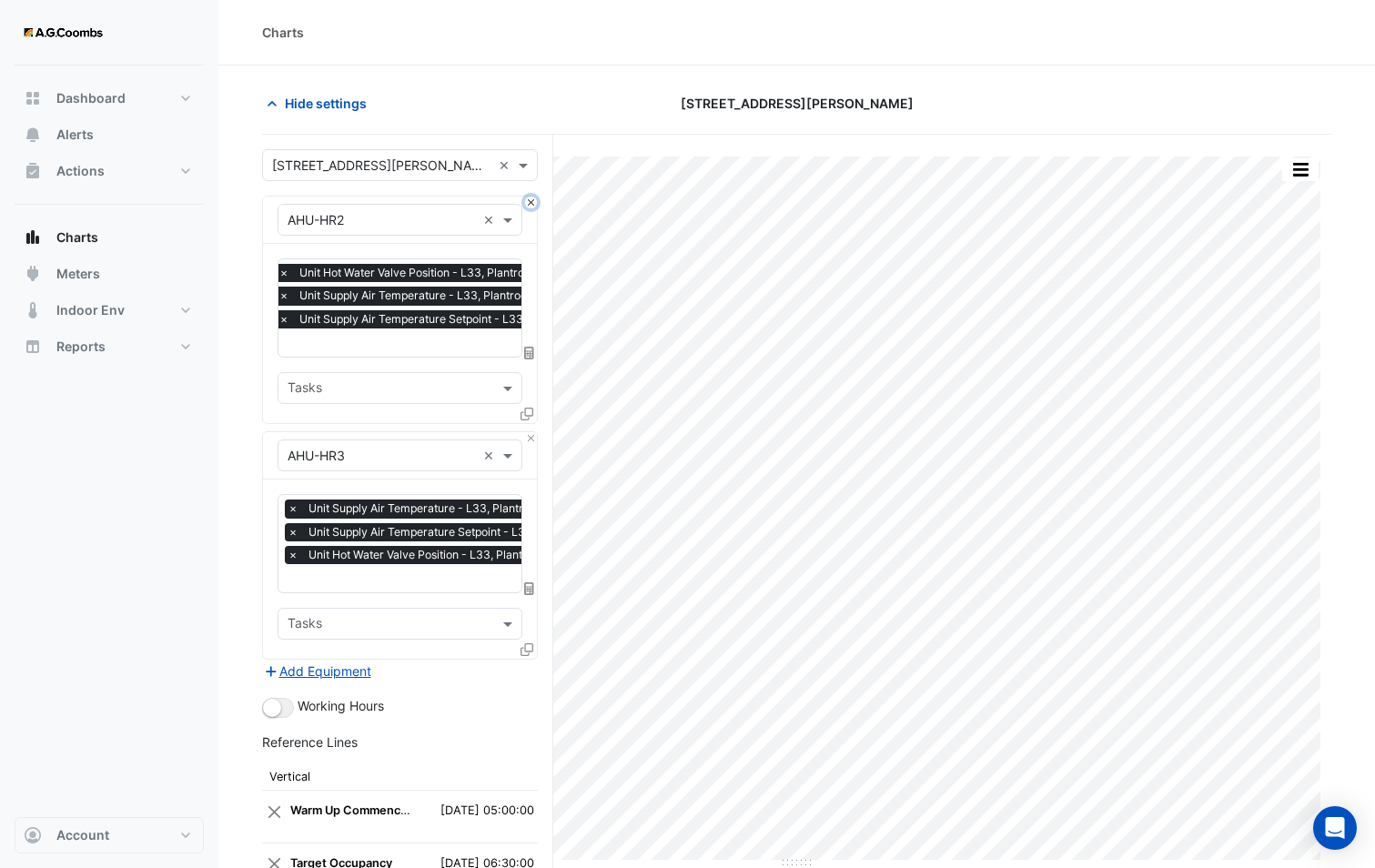
click at [528, 200] on button "Close" at bounding box center [531, 202] width 12 height 12
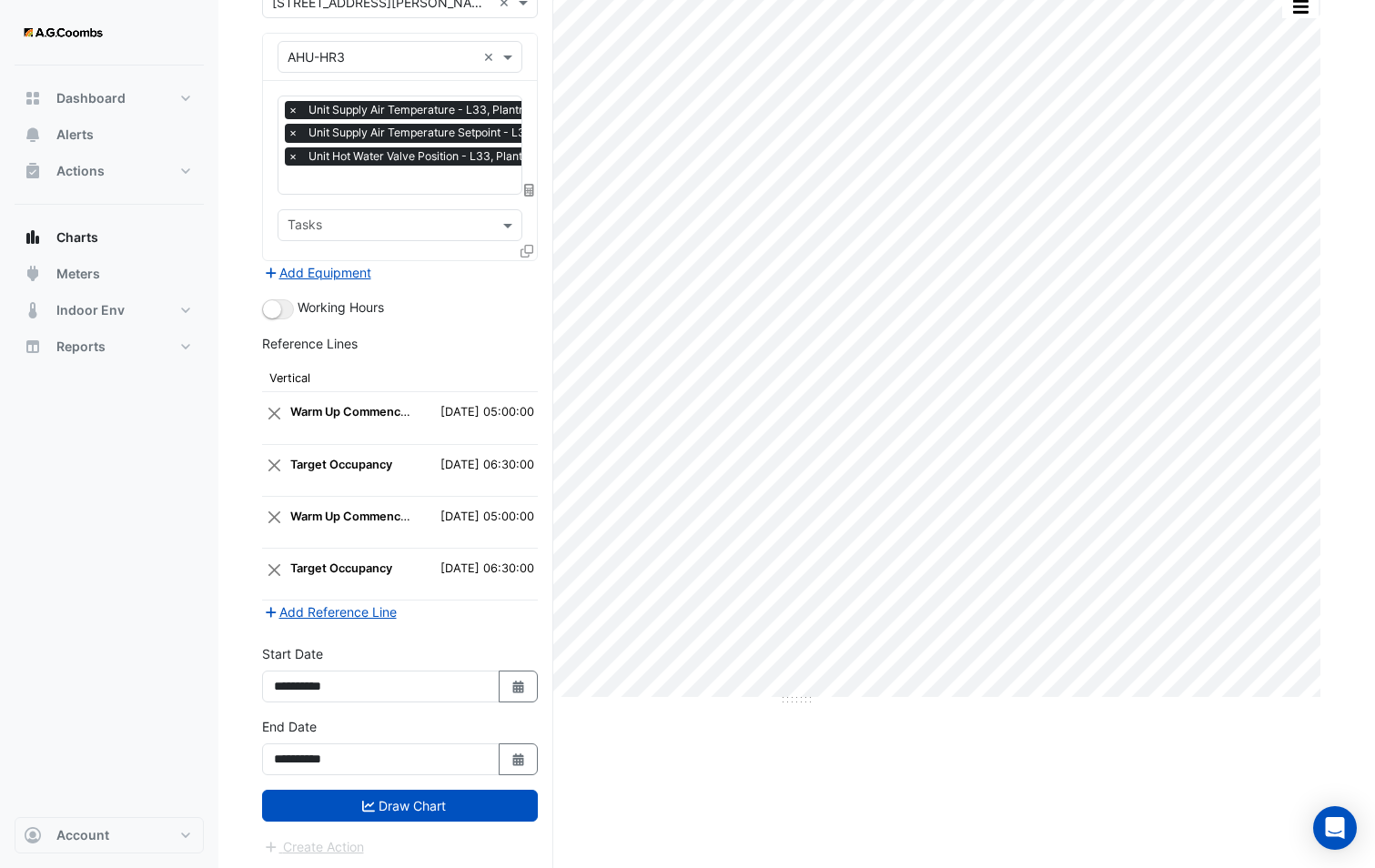
scroll to position [165, 0]
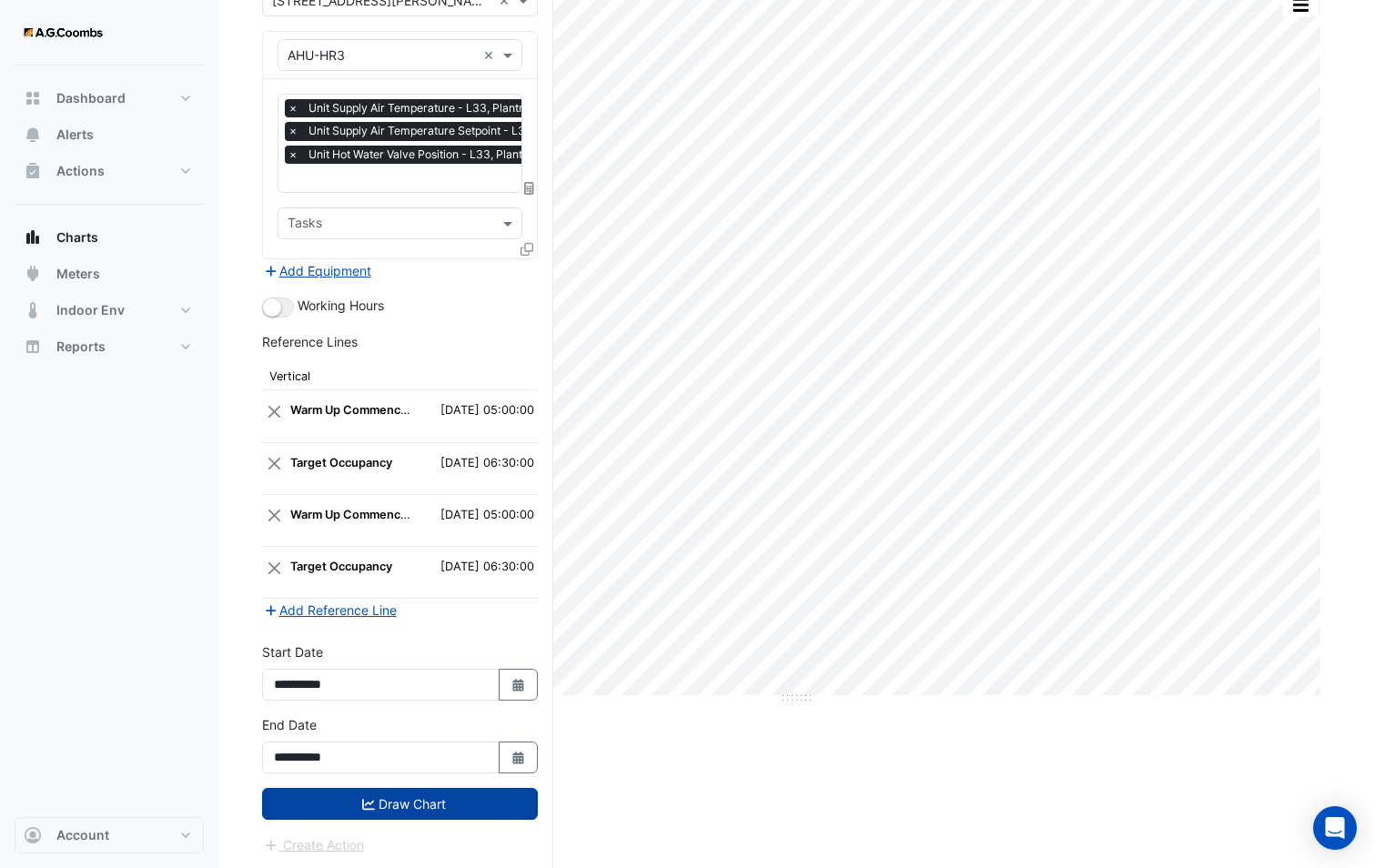
click at [392, 794] on button "Draw Chart" at bounding box center [400, 803] width 276 height 32
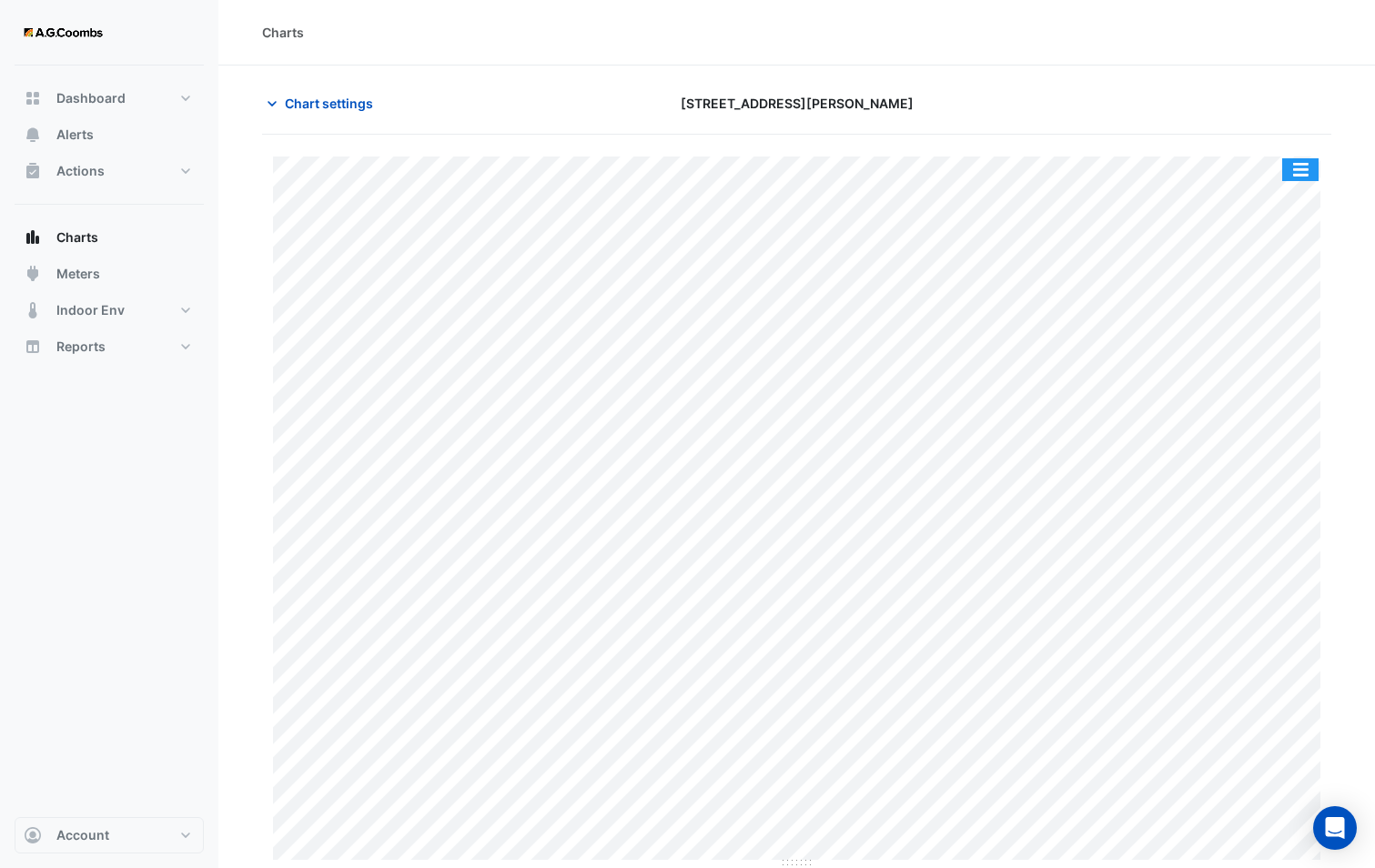
click at [1291, 174] on button "button" at bounding box center [1299, 169] width 36 height 22
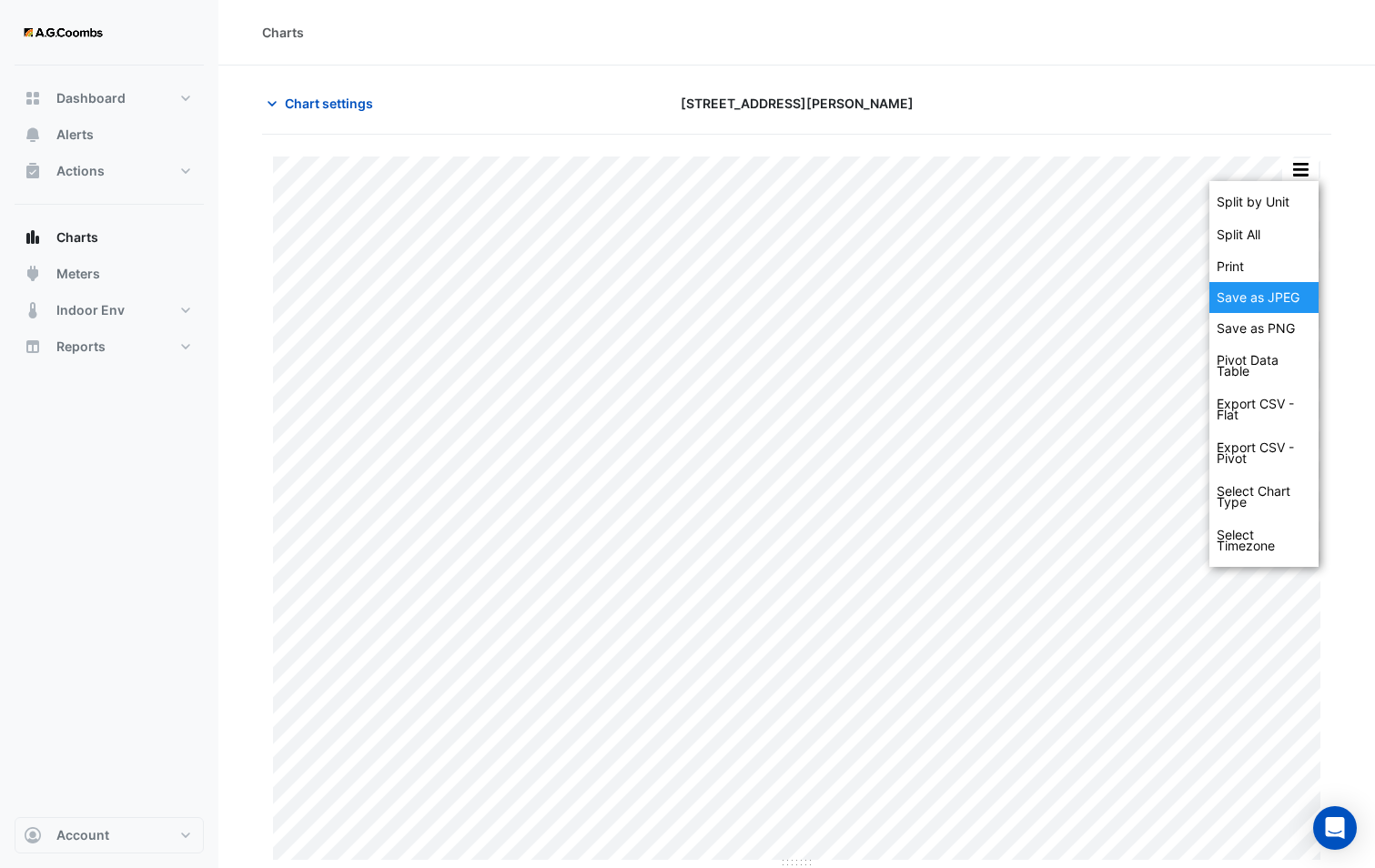
click at [1242, 305] on div "Save as JPEG" at bounding box center [1263, 297] width 109 height 31
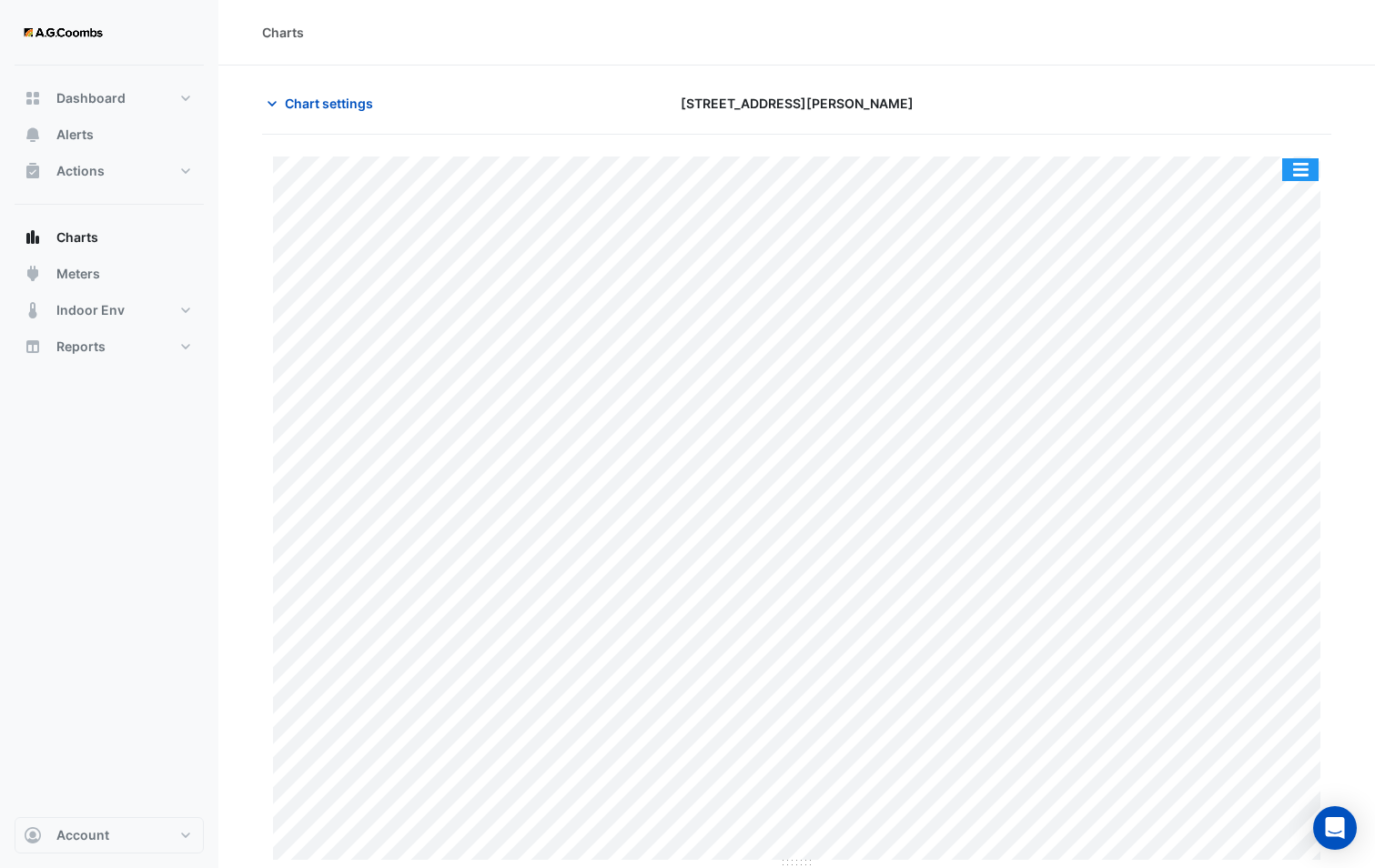
click at [1291, 180] on button "button" at bounding box center [1299, 169] width 36 height 22
click at [290, 97] on span "Chart settings" at bounding box center [328, 103] width 88 height 19
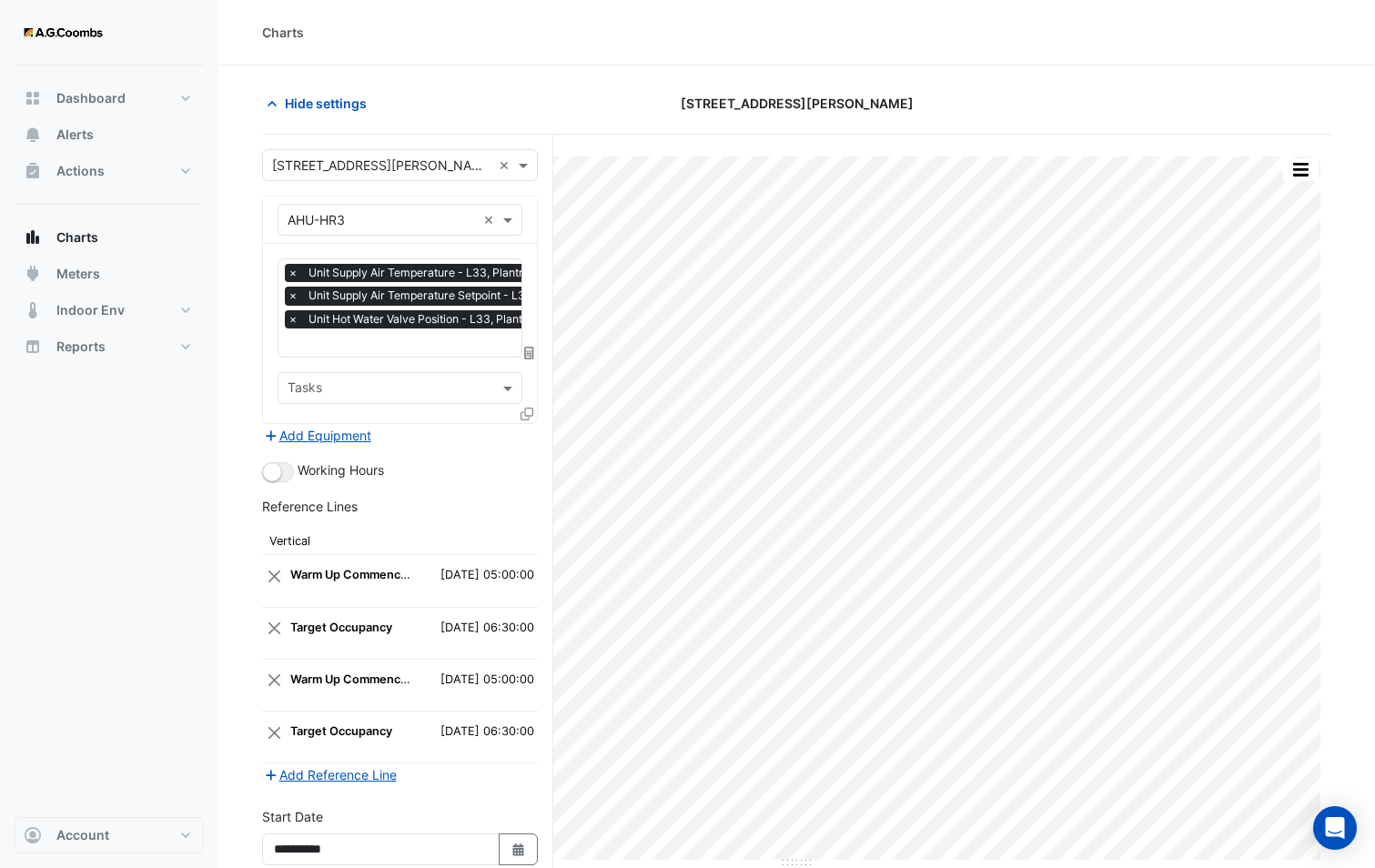
click at [527, 411] on icon at bounding box center [526, 414] width 13 height 13
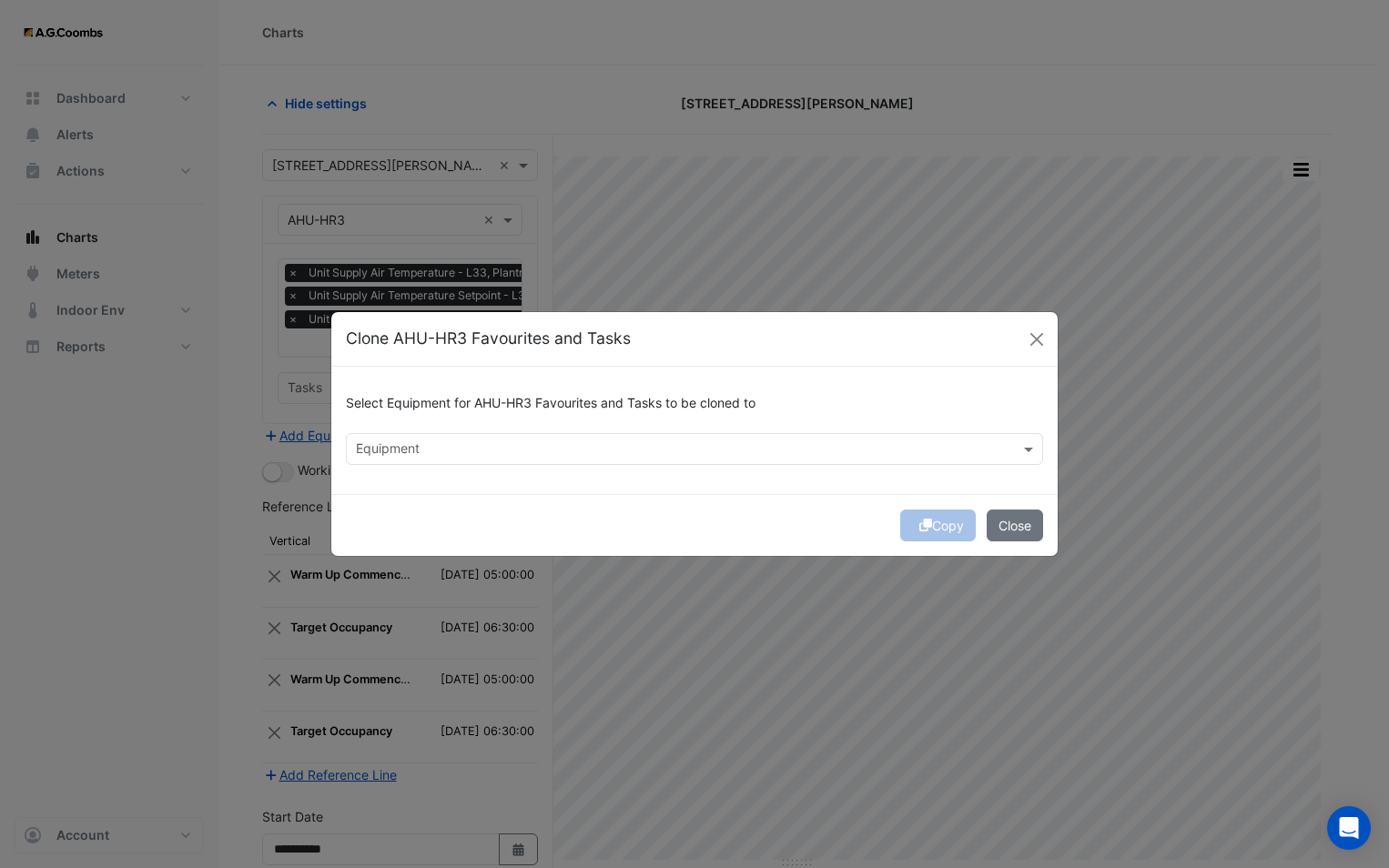
click at [509, 428] on div "Select Equipment for AHU-HR3 Favourites and Tasks to be cloned to" at bounding box center [694, 407] width 697 height 51
click at [498, 454] on input "text" at bounding box center [683, 451] width 656 height 19
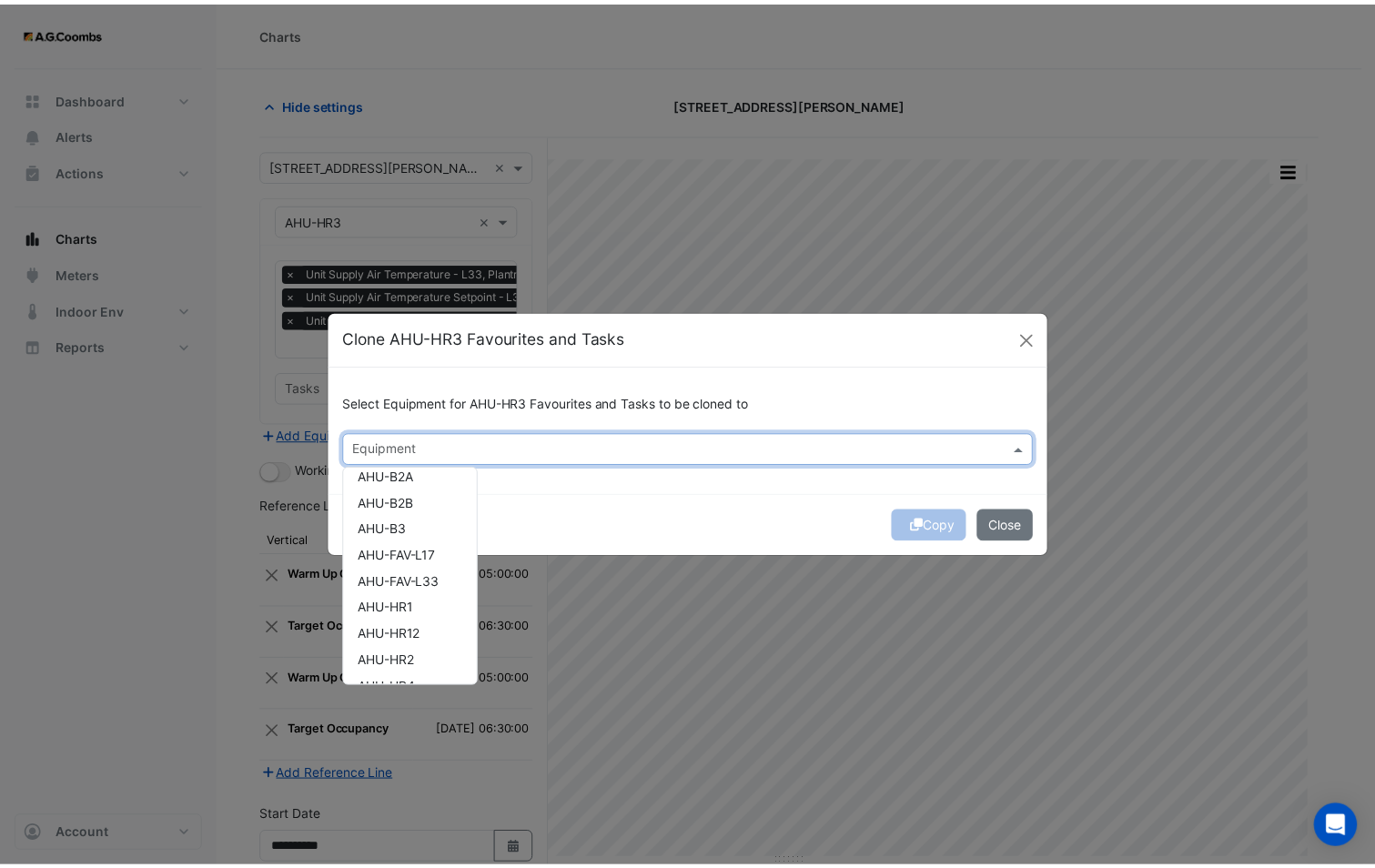
scroll to position [182, 0]
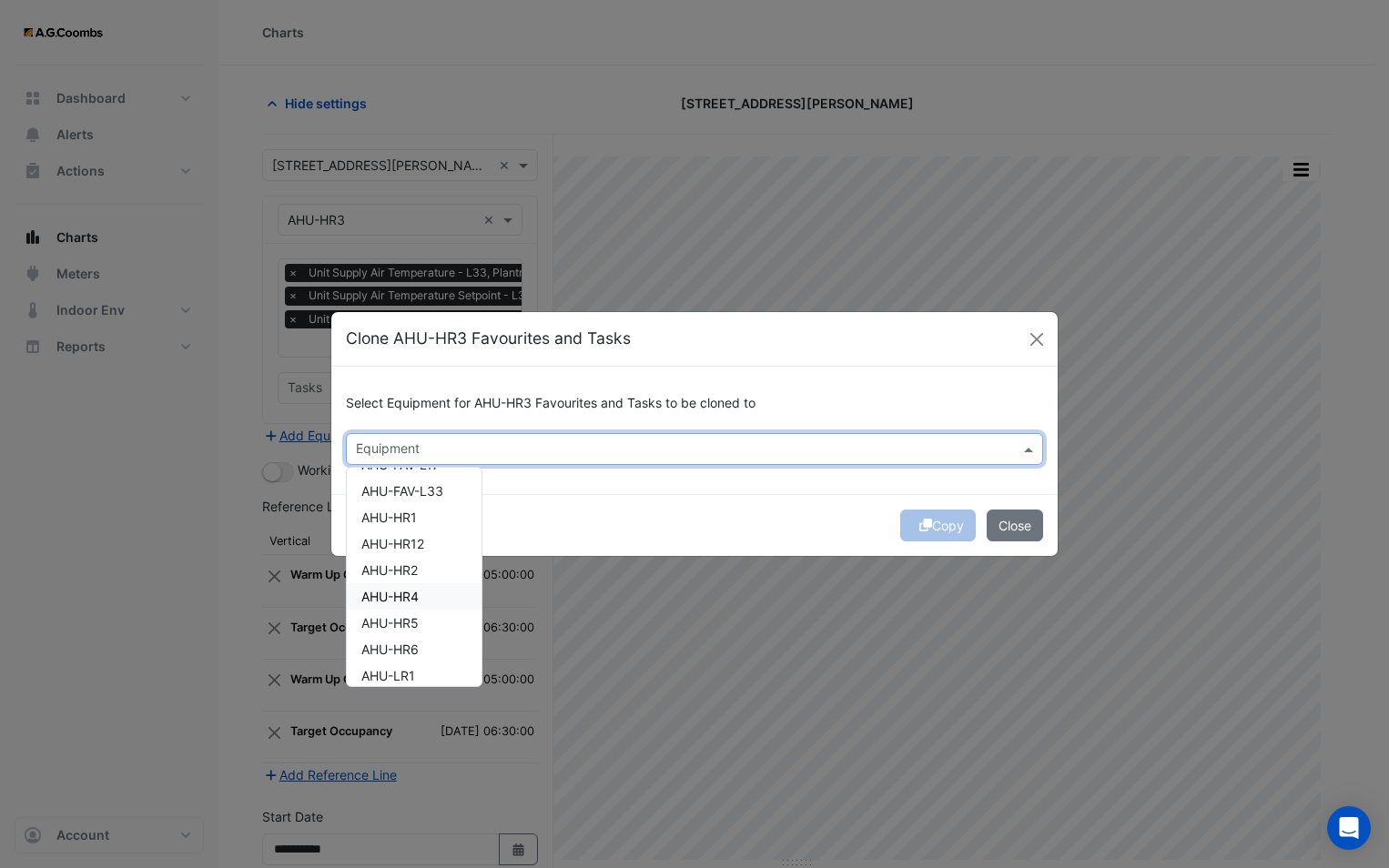
drag, startPoint x: 403, startPoint y: 598, endPoint x: 417, endPoint y: 592, distance: 15.2
click at [405, 597] on span "AHU-HR4" at bounding box center [390, 596] width 57 height 16
click at [526, 520] on div "Copy Close" at bounding box center [694, 525] width 727 height 62
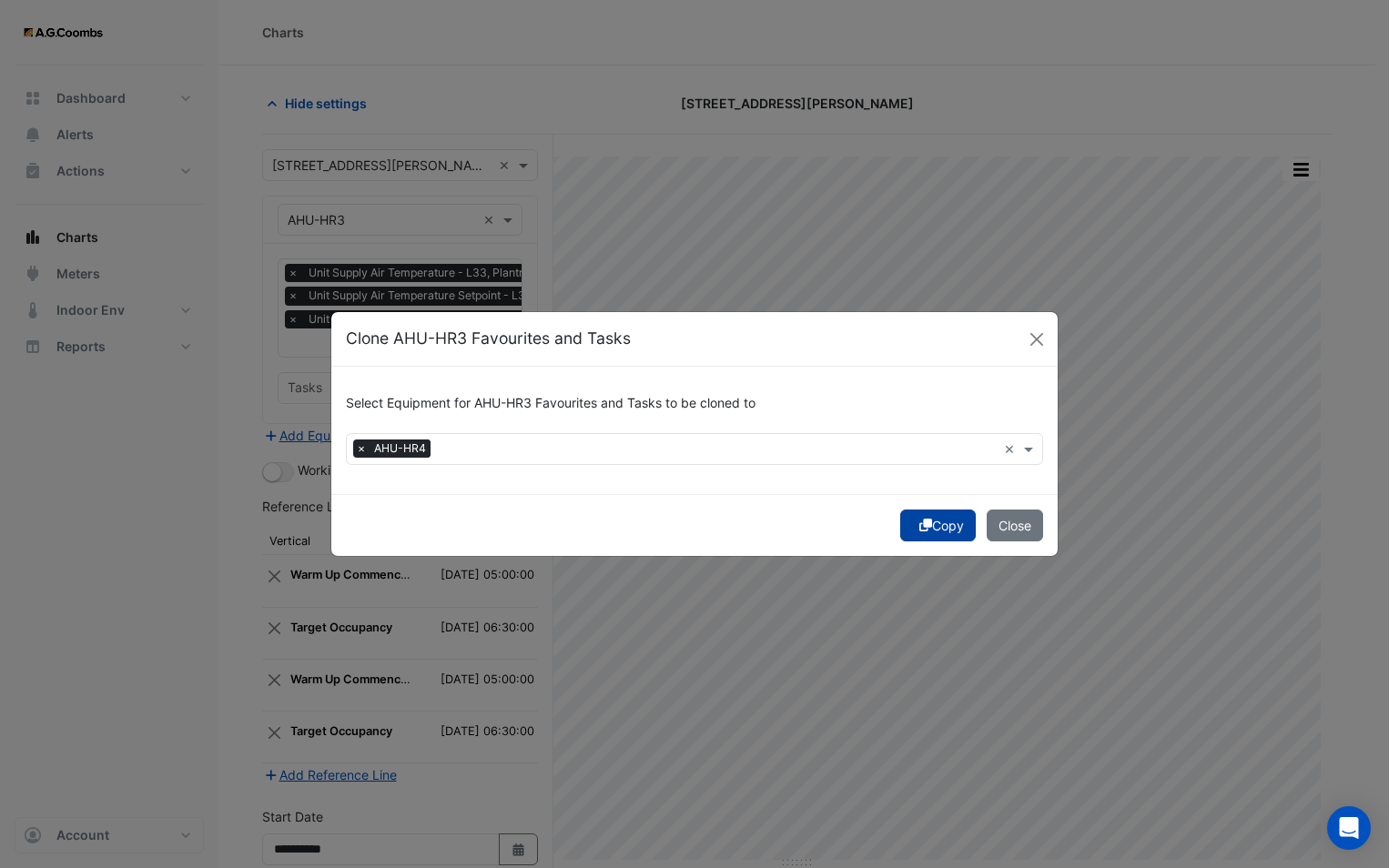
click at [909, 533] on button "Copy" at bounding box center [938, 525] width 76 height 32
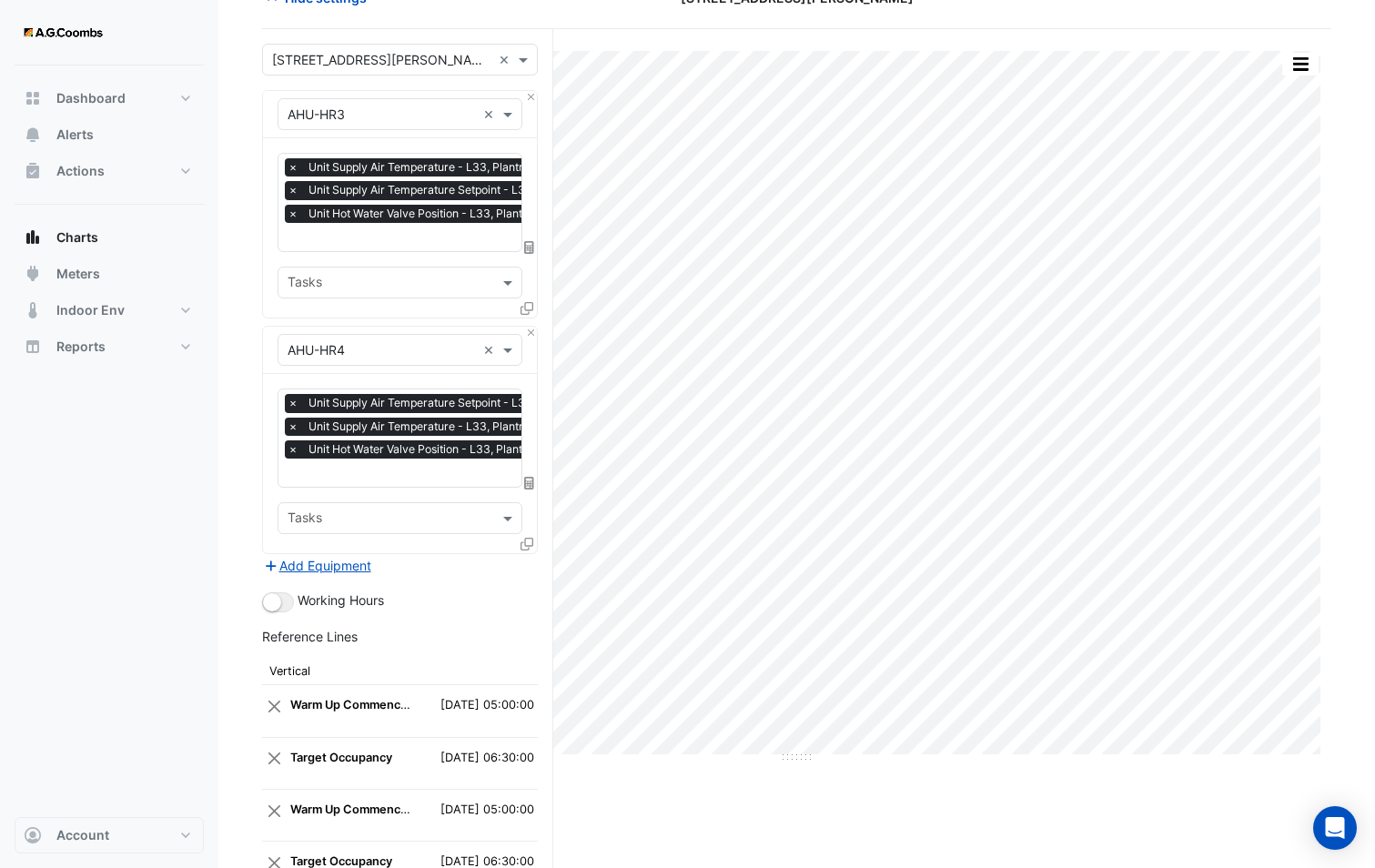
scroll to position [0, 0]
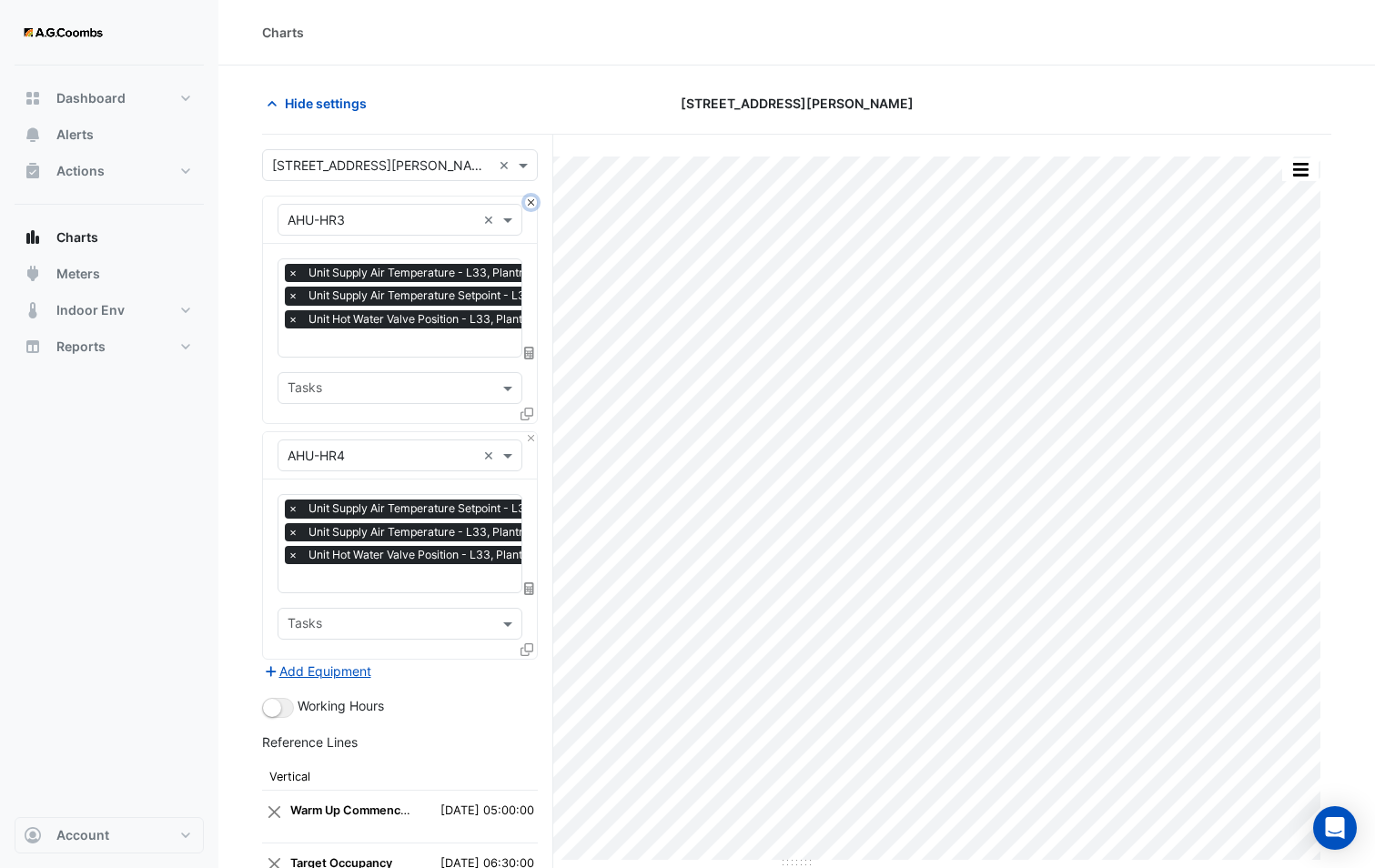
click at [527, 196] on button "Close" at bounding box center [531, 202] width 12 height 12
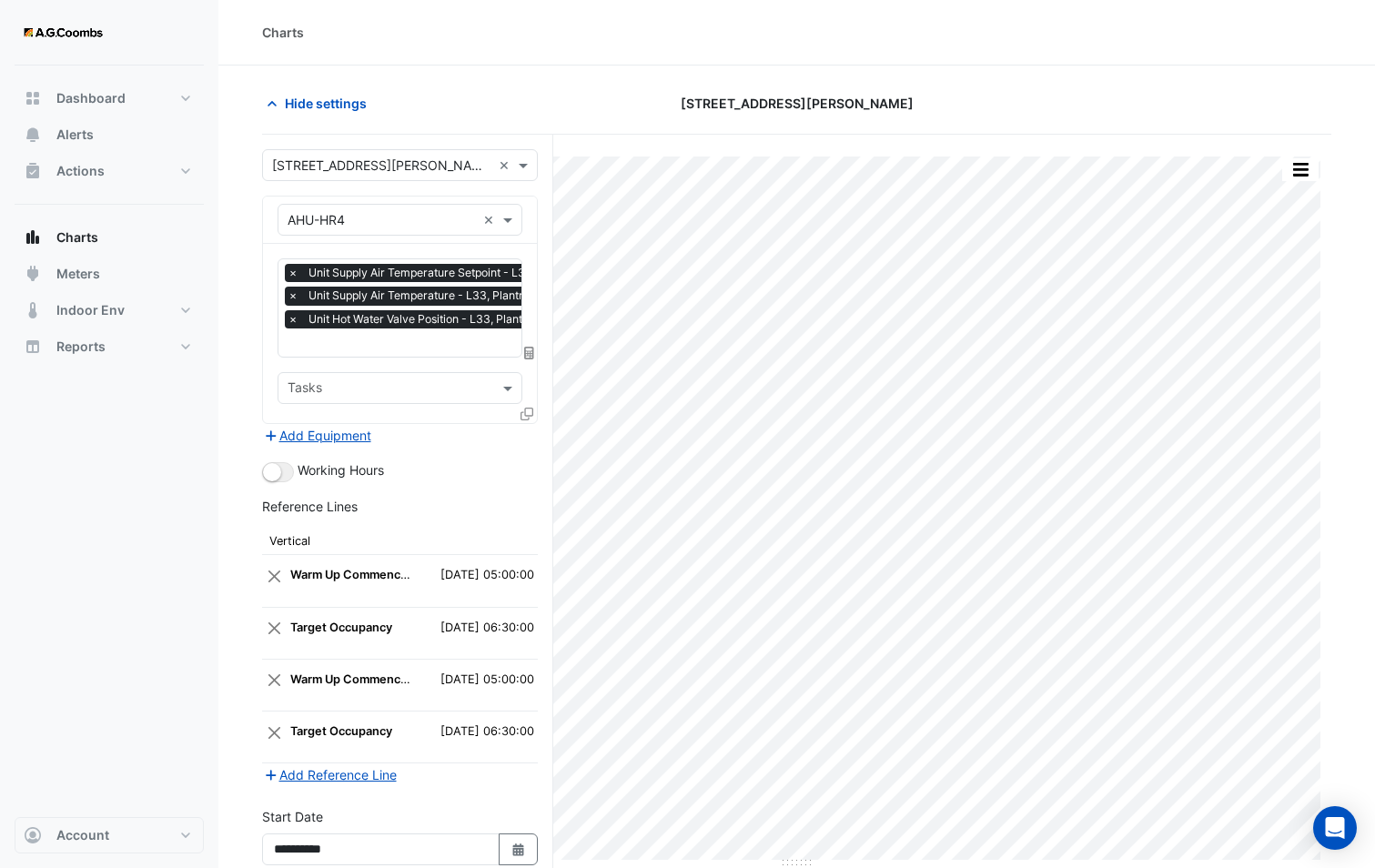
scroll to position [165, 0]
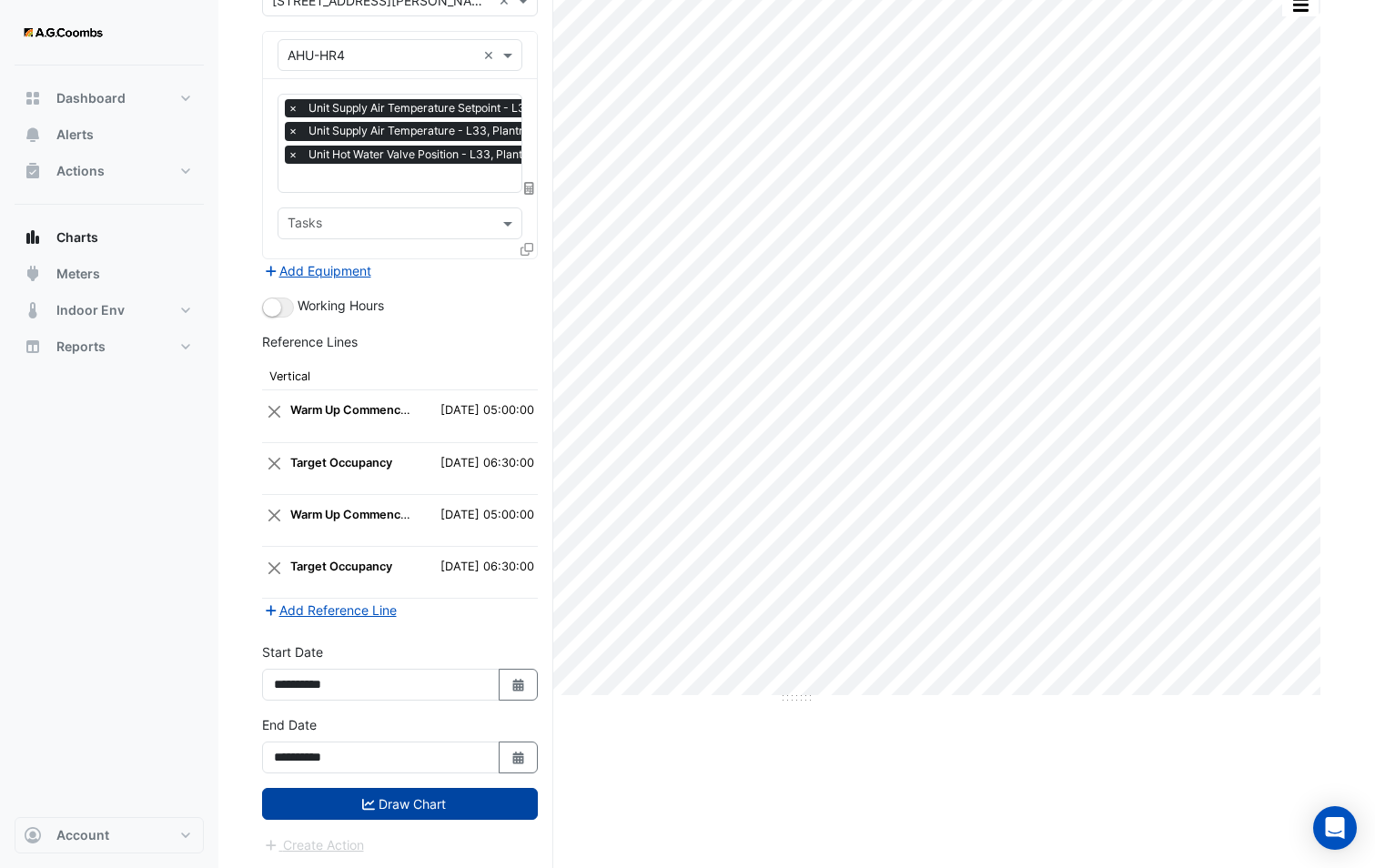
click at [389, 797] on button "Draw Chart" at bounding box center [400, 803] width 276 height 32
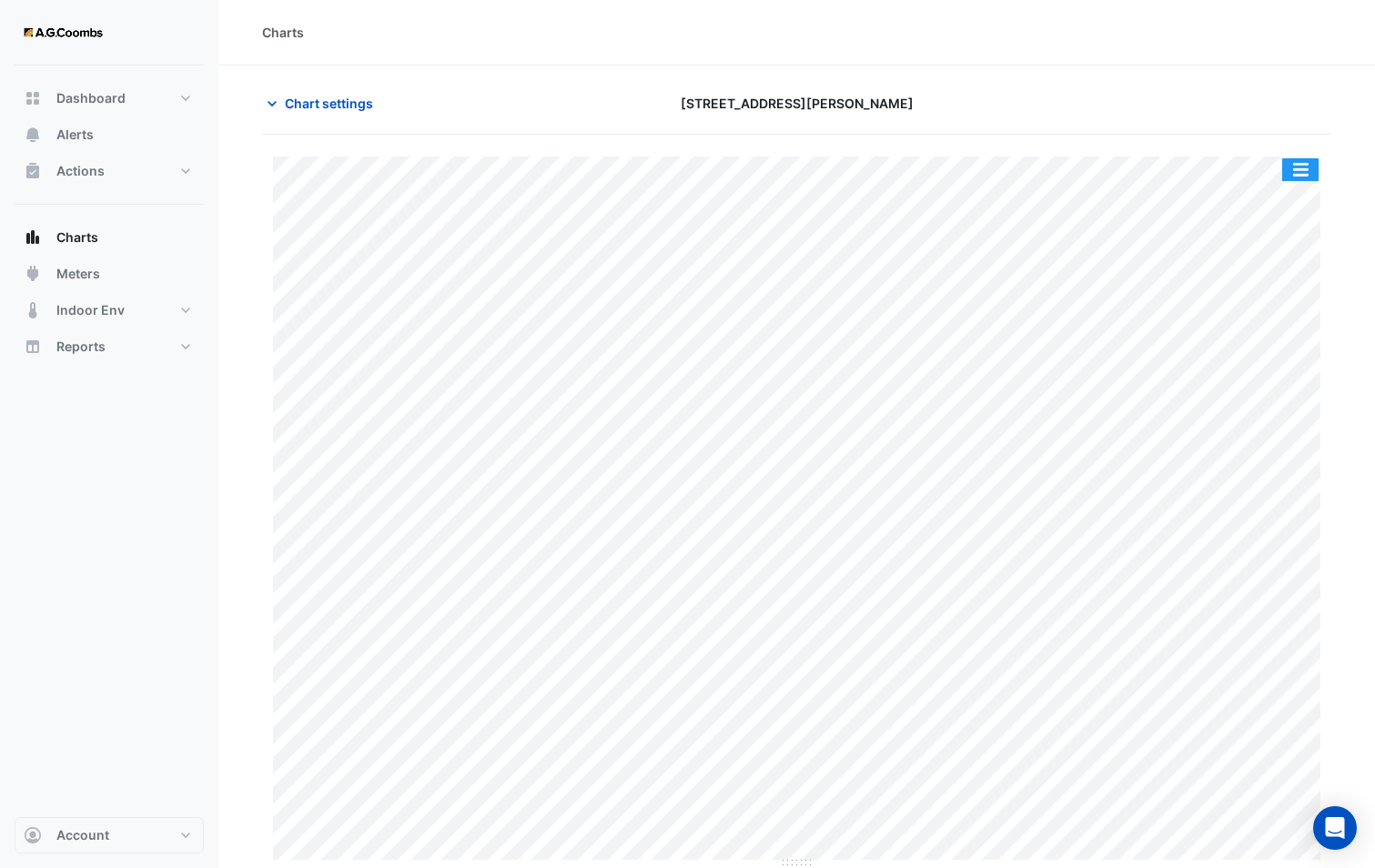
click at [1293, 172] on button "button" at bounding box center [1299, 169] width 36 height 22
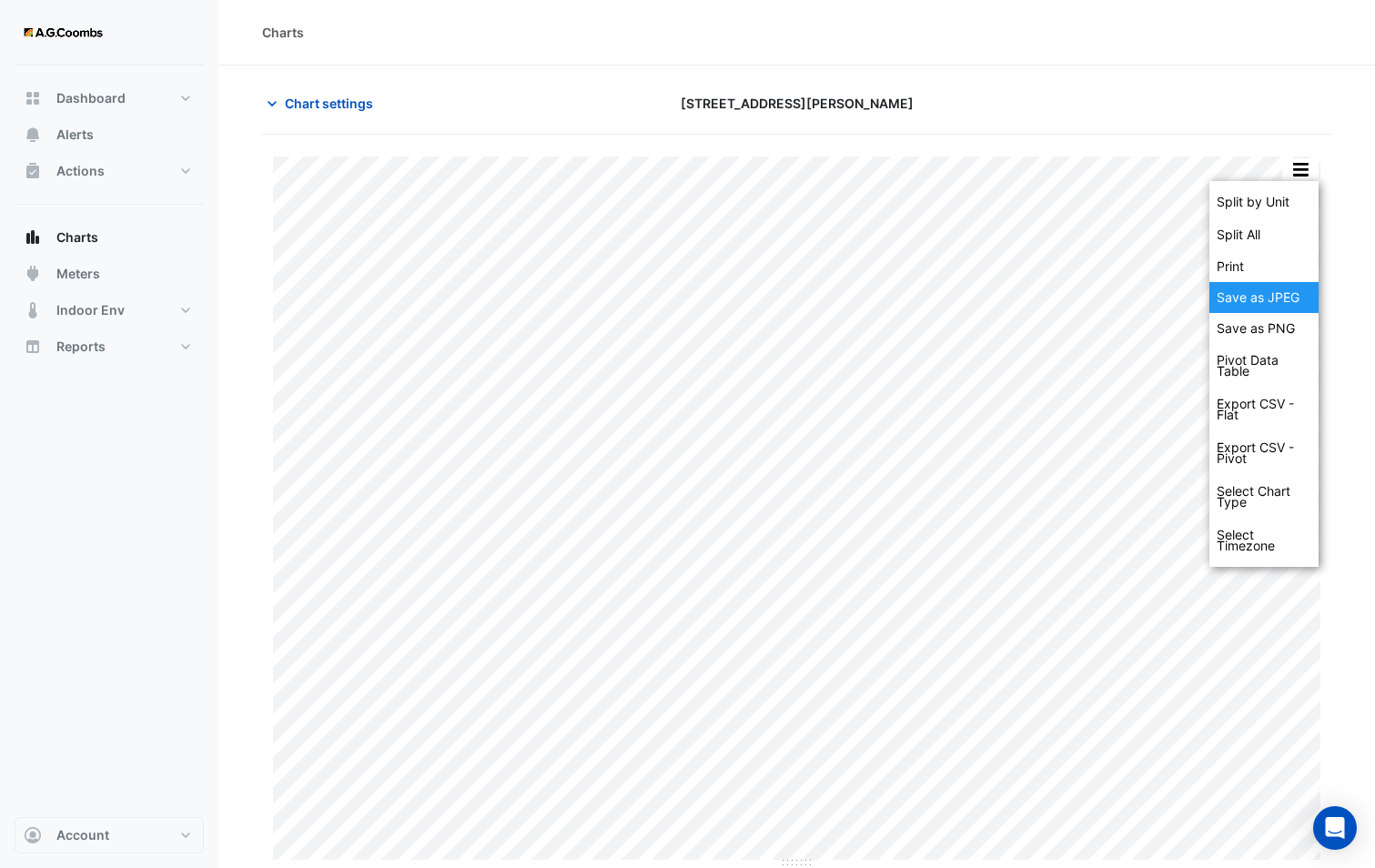
click at [1279, 306] on div "Save as JPEG" at bounding box center [1263, 297] width 109 height 31
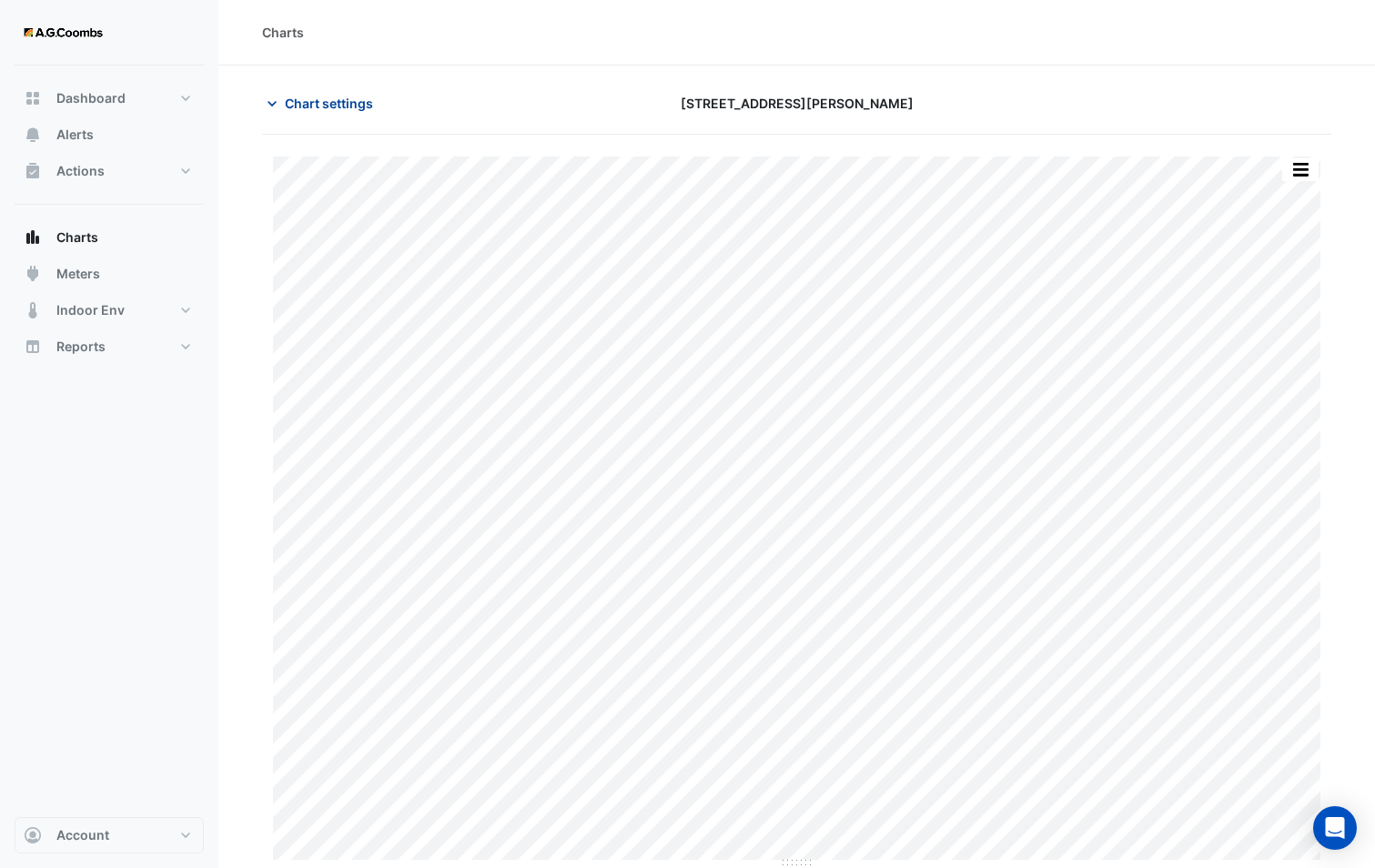
click at [322, 91] on button "Chart settings" at bounding box center [323, 103] width 122 height 32
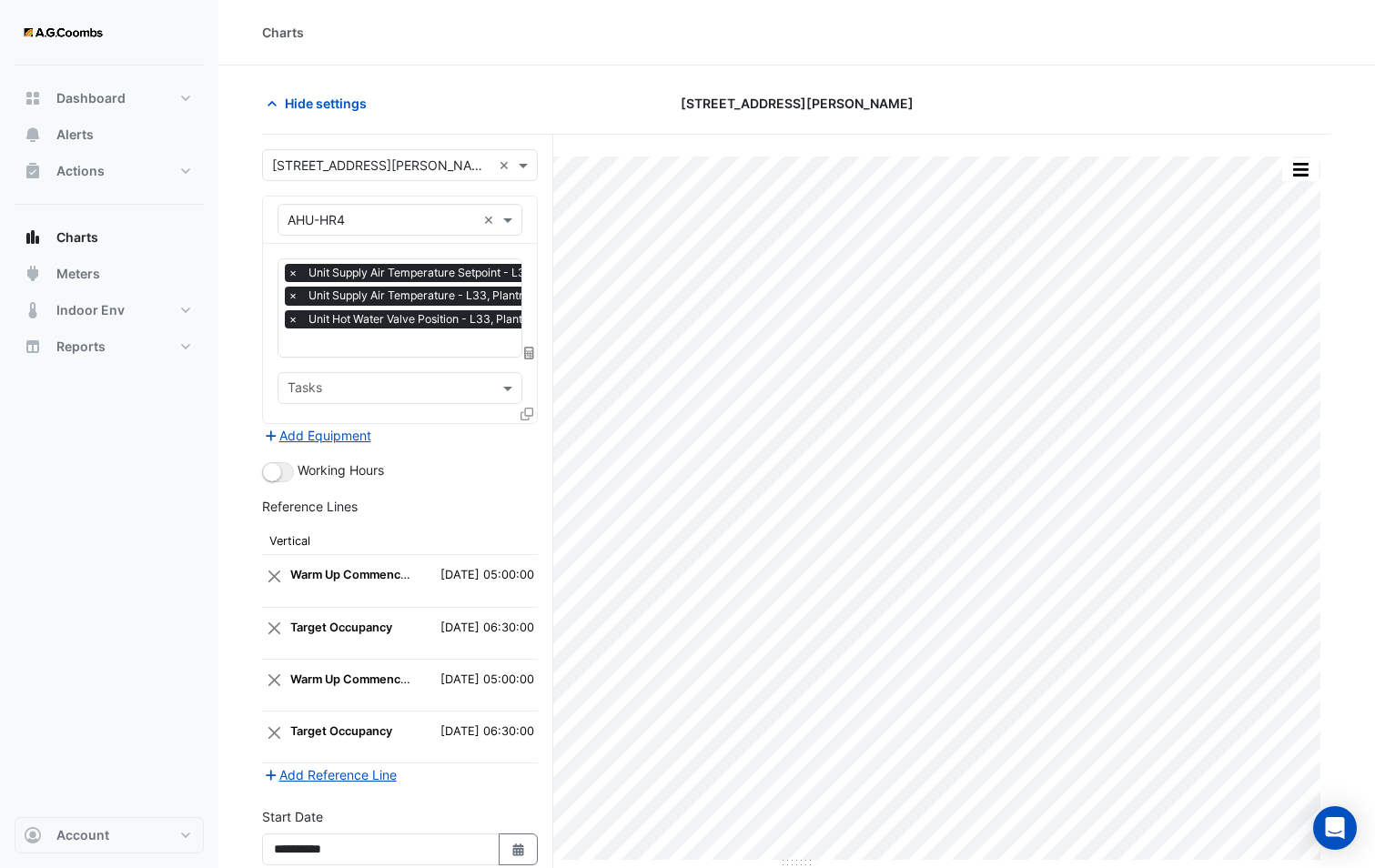
click at [524, 406] on fa-icon at bounding box center [526, 414] width 13 height 16
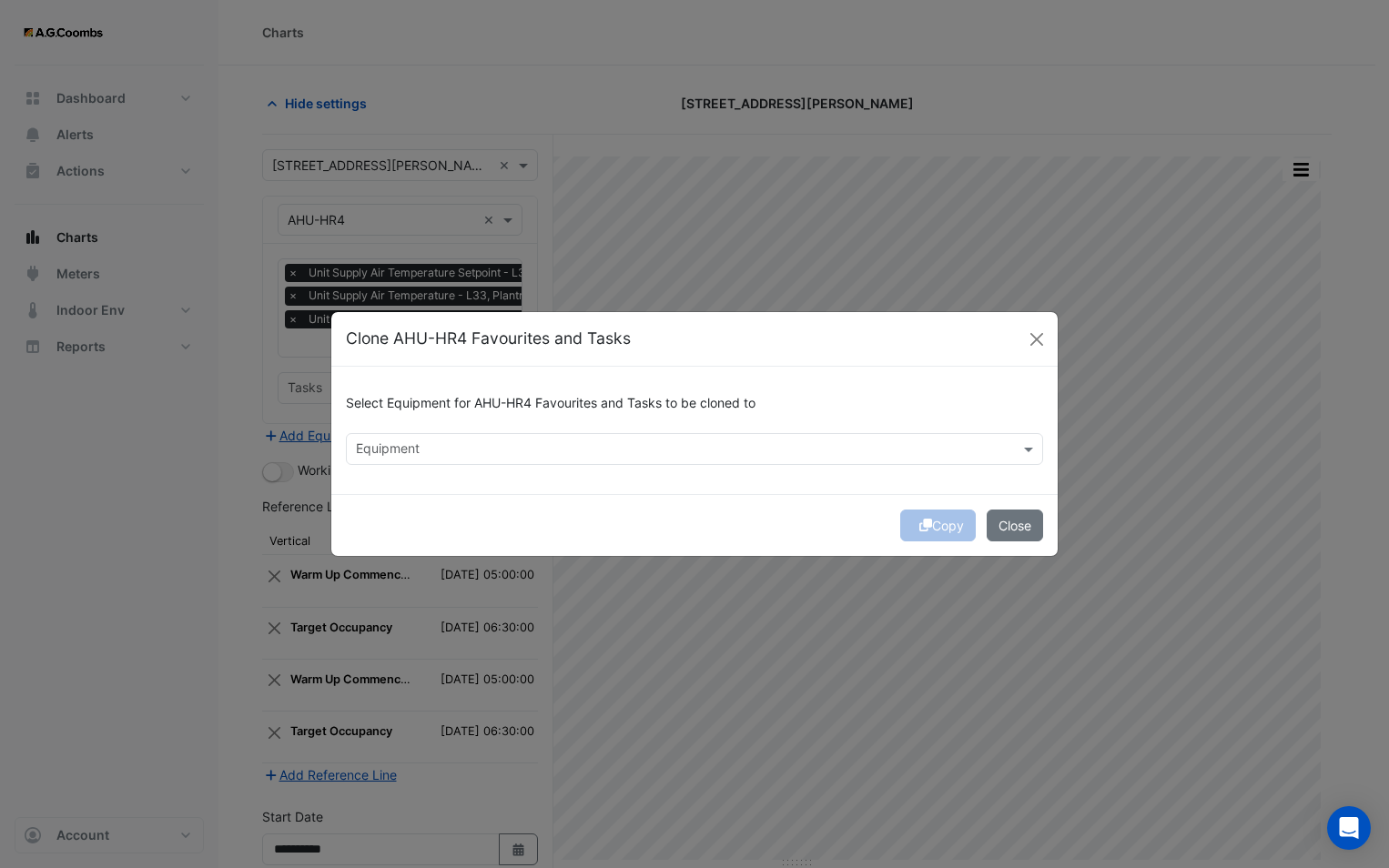
click at [554, 435] on div "Equipment" at bounding box center [679, 449] width 665 height 28
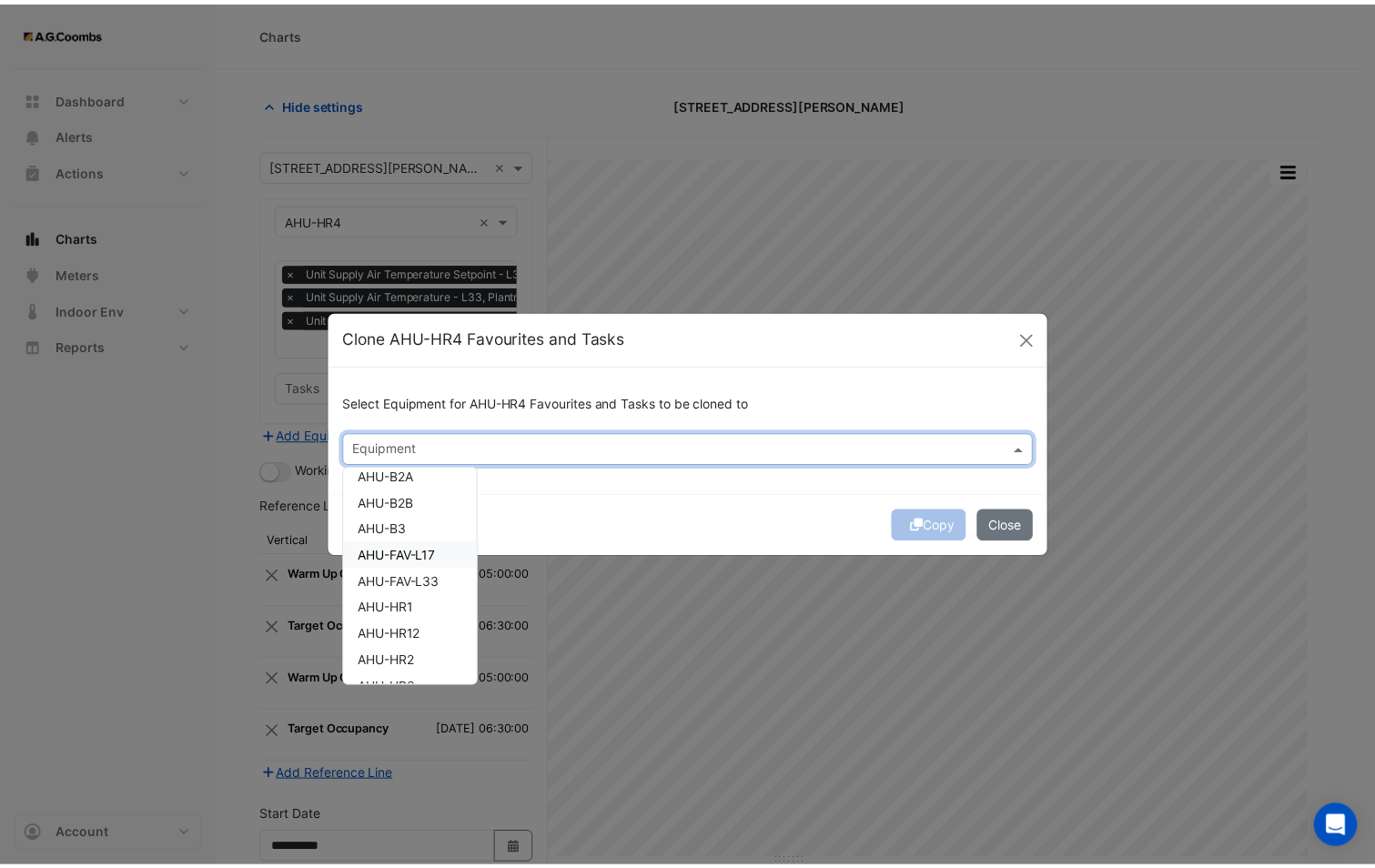
scroll to position [182, 0]
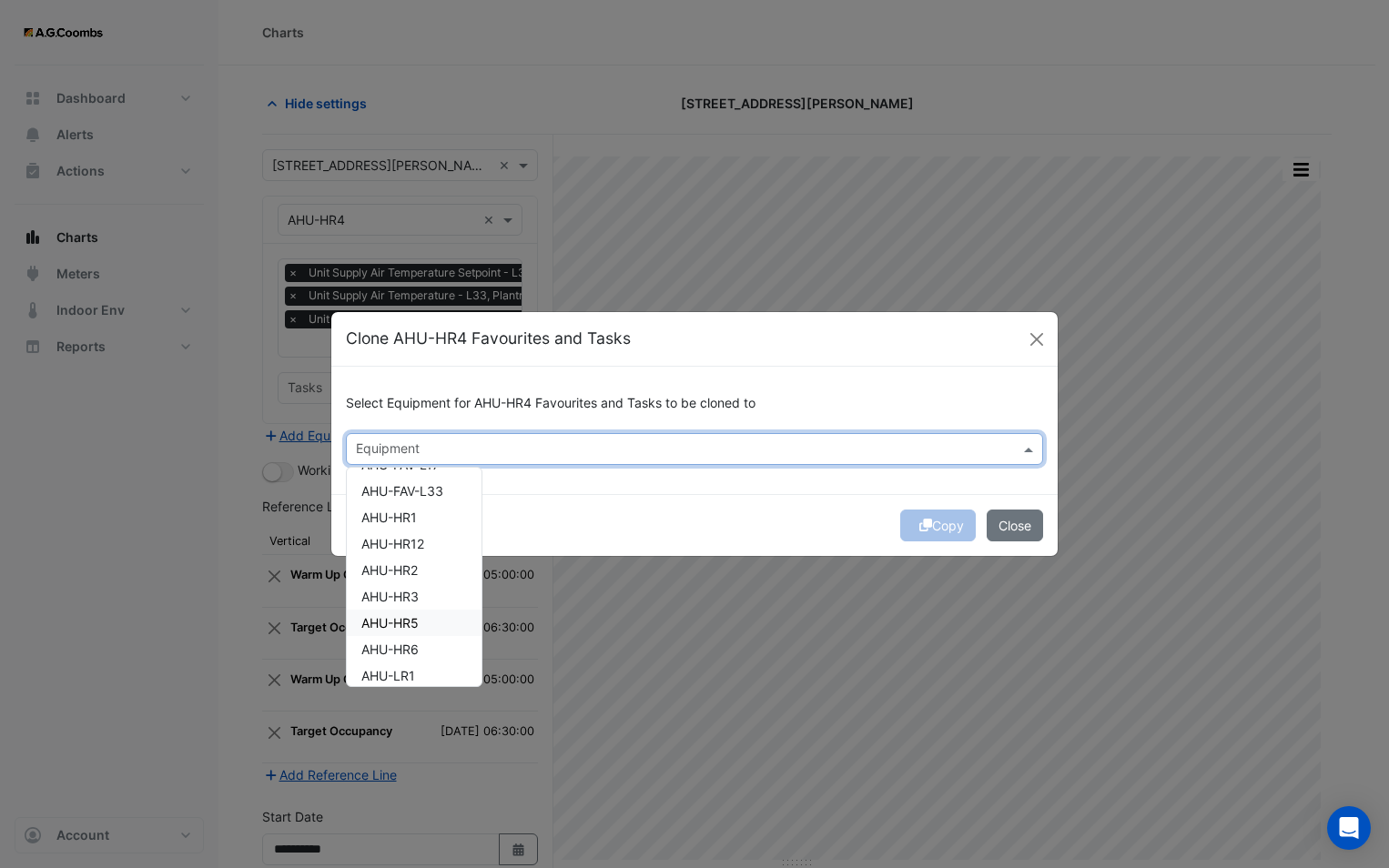
click at [428, 627] on div "AHU-HR5" at bounding box center [414, 622] width 135 height 26
click at [606, 481] on div "Select Equipment for AHU-HR4 Favourites and Tasks to be cloned to Equipment × A…" at bounding box center [694, 430] width 727 height 127
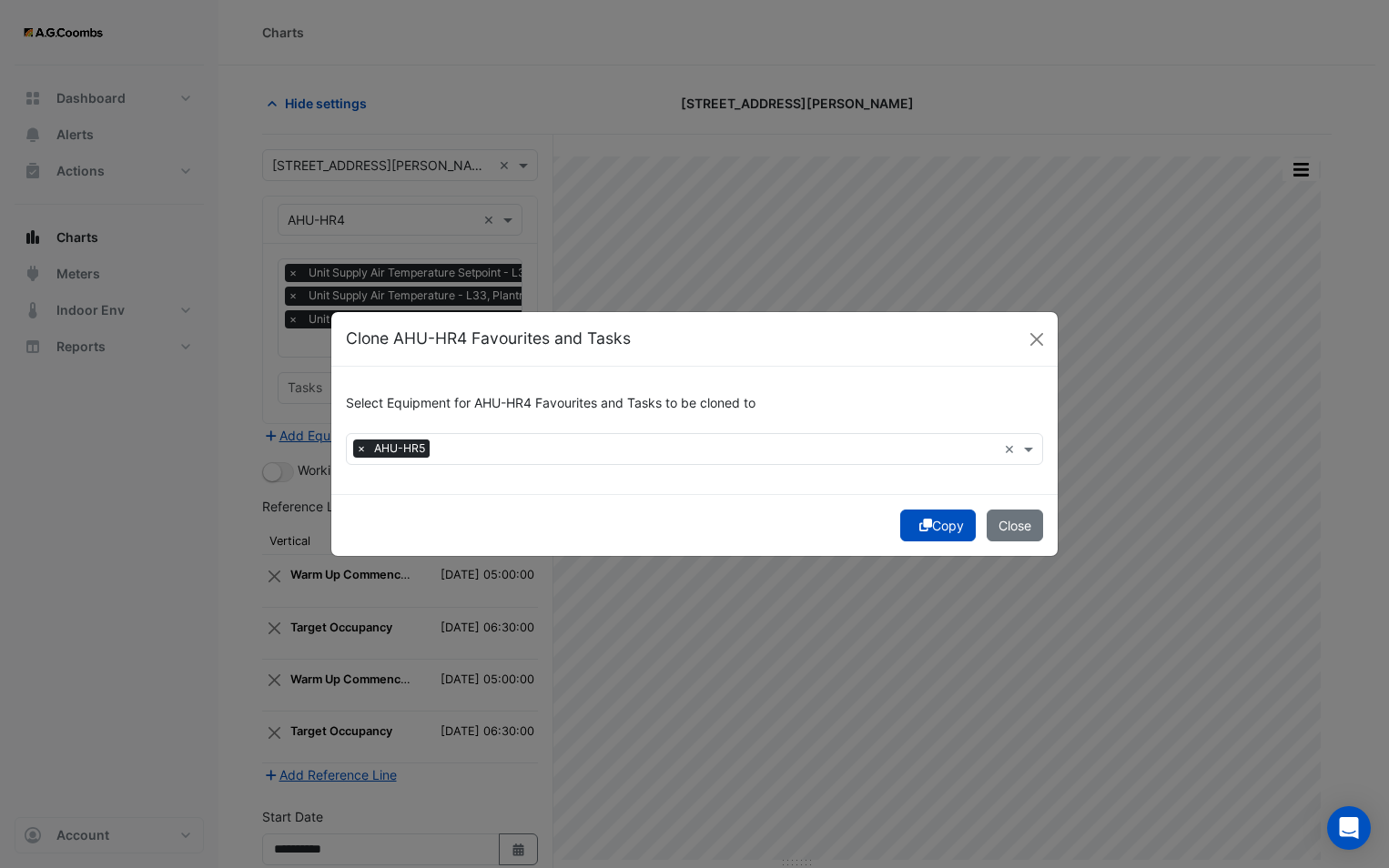
click at [919, 518] on icon "submit" at bounding box center [925, 524] width 13 height 13
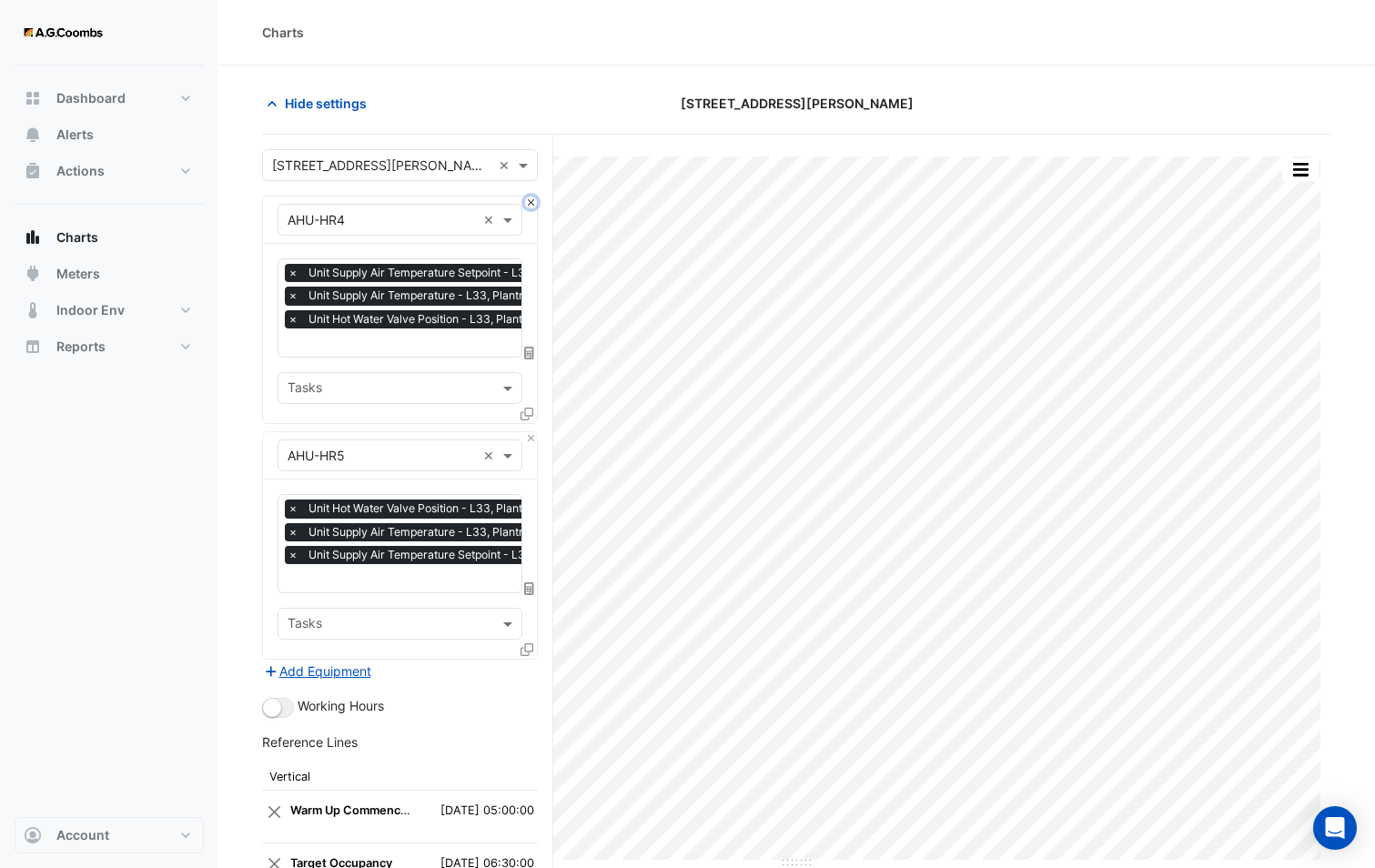
click at [530, 202] on button "Close" at bounding box center [531, 202] width 12 height 12
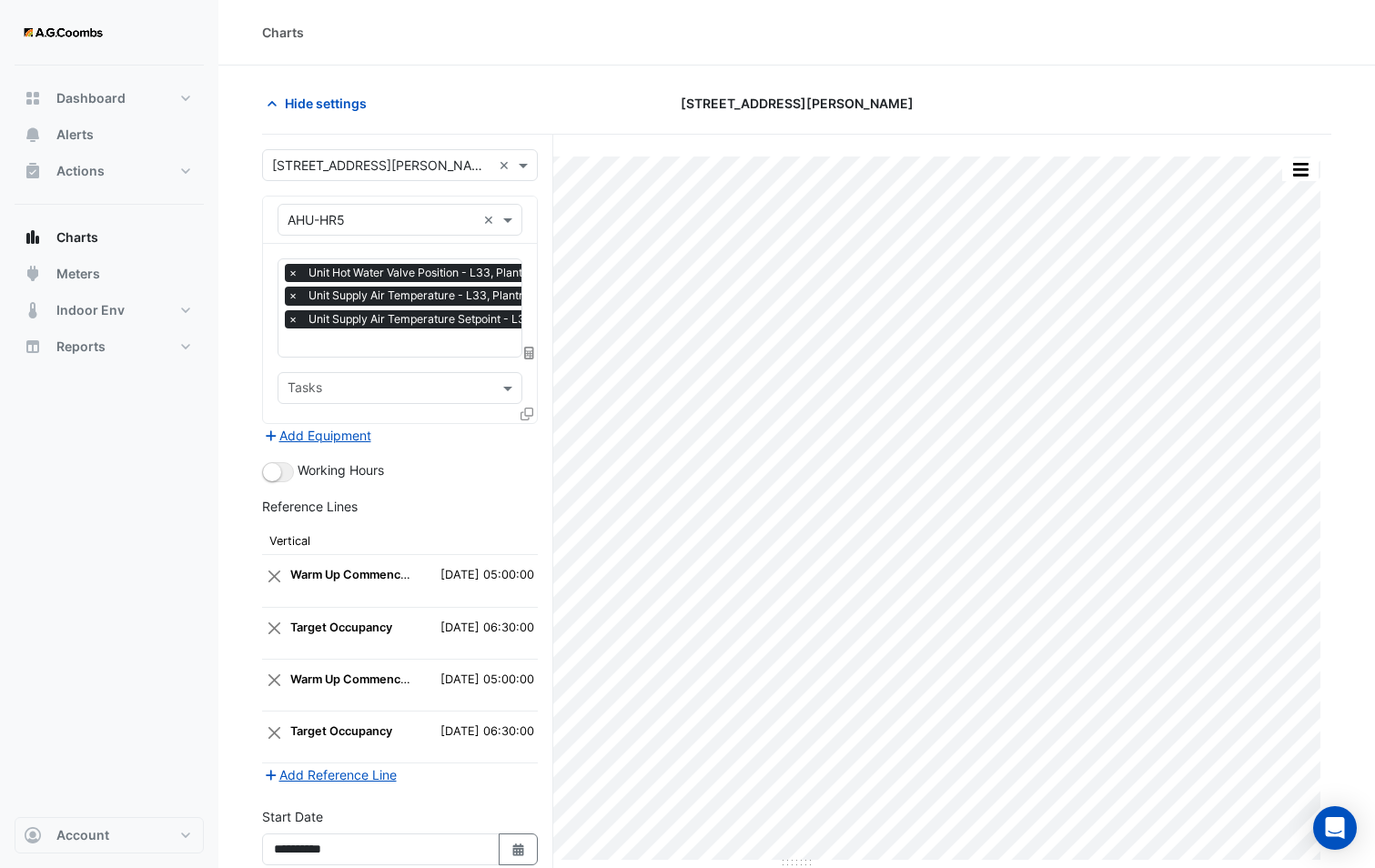
scroll to position [165, 0]
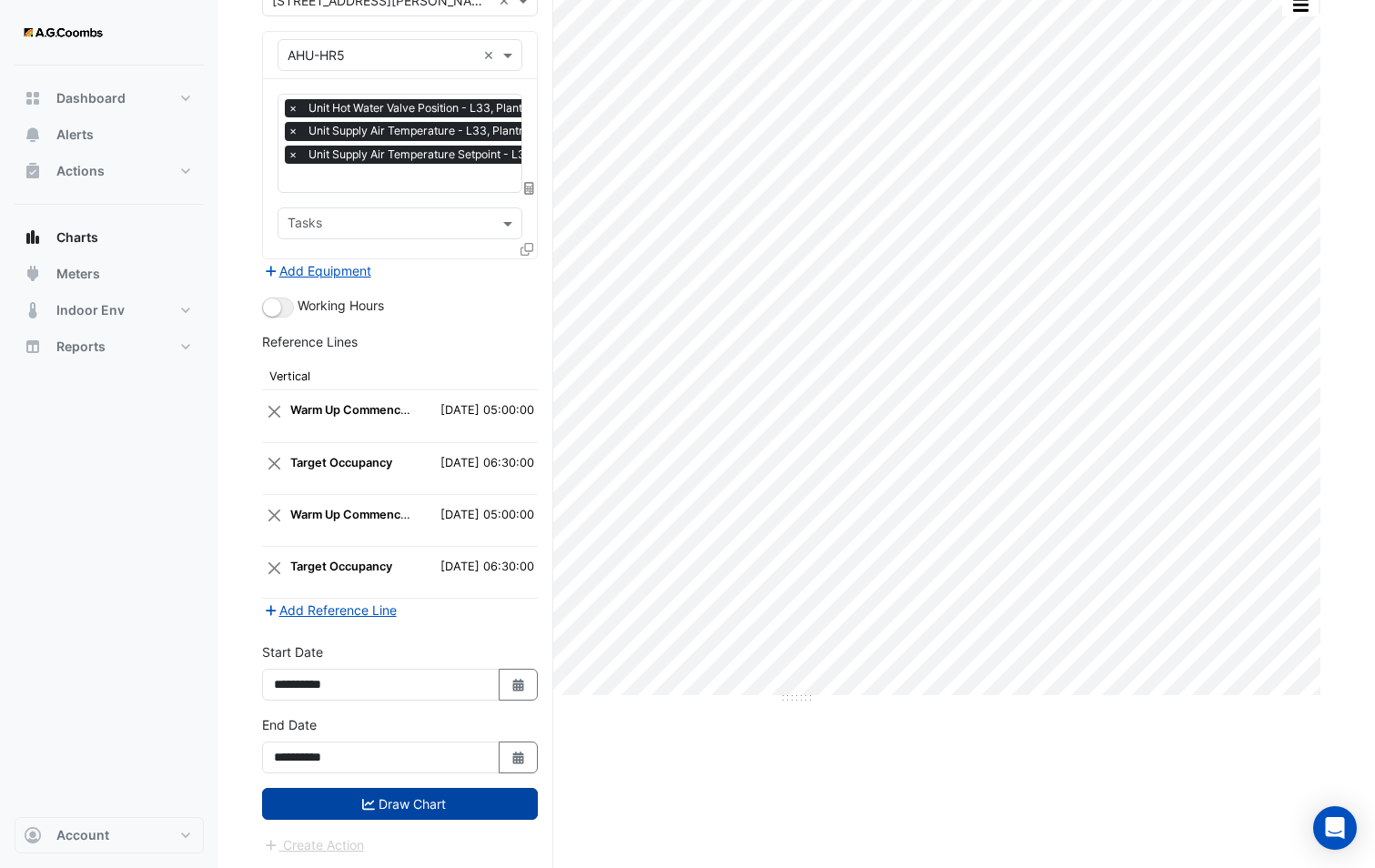
click at [471, 787] on button "Draw Chart" at bounding box center [400, 803] width 276 height 32
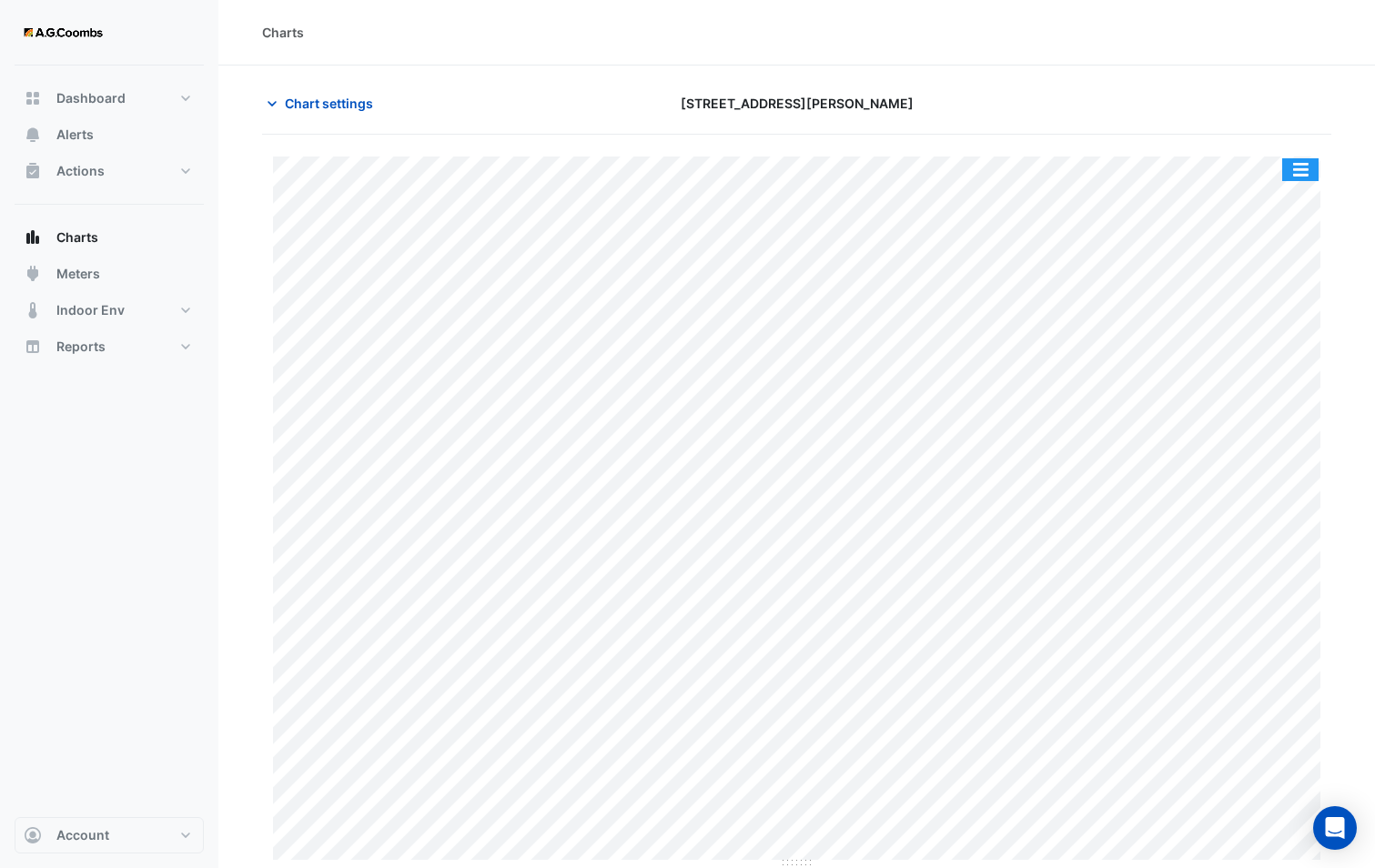
click at [1305, 170] on button "button" at bounding box center [1299, 169] width 36 height 22
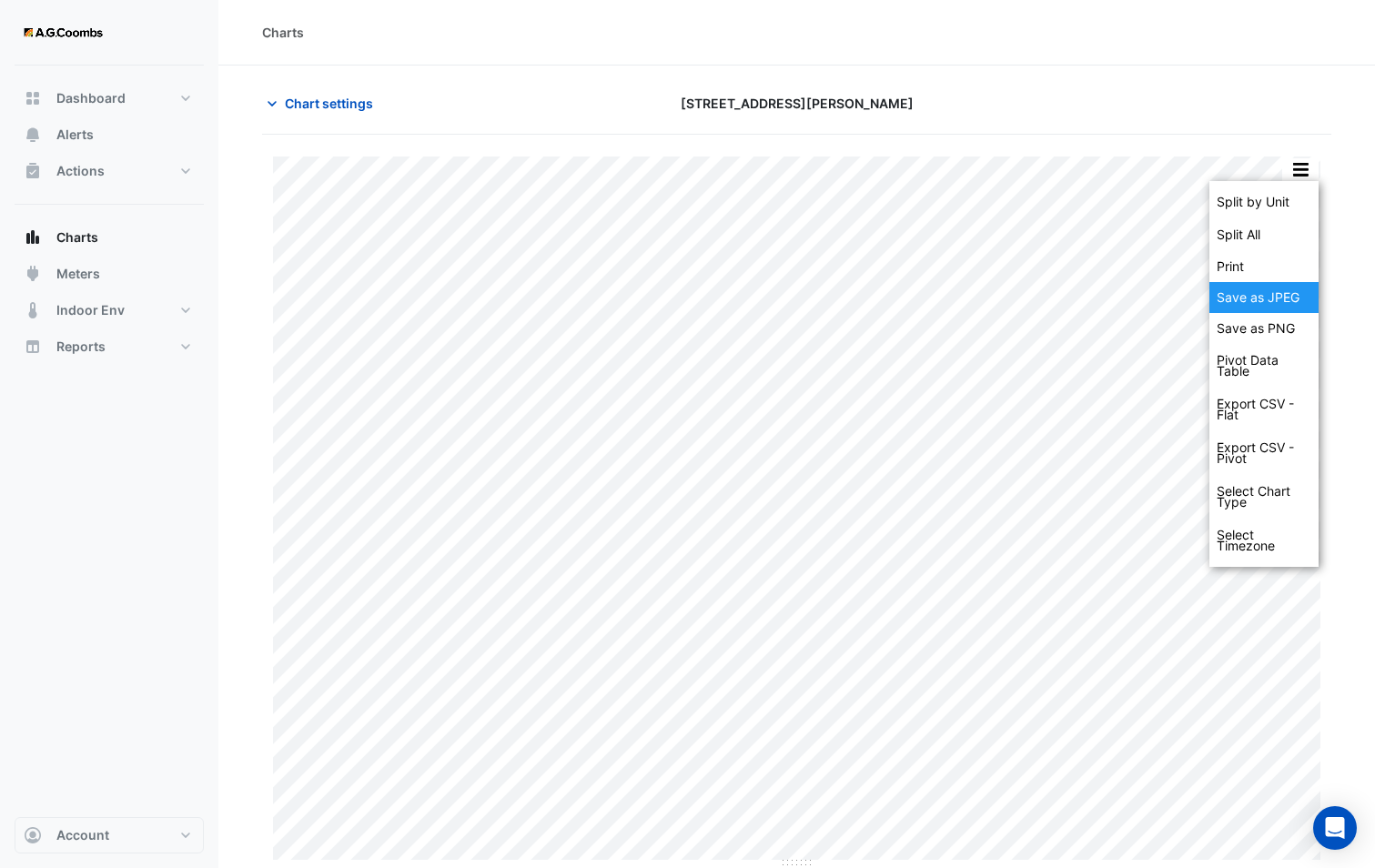
click at [1253, 299] on div "Save as JPEG" at bounding box center [1263, 297] width 109 height 31
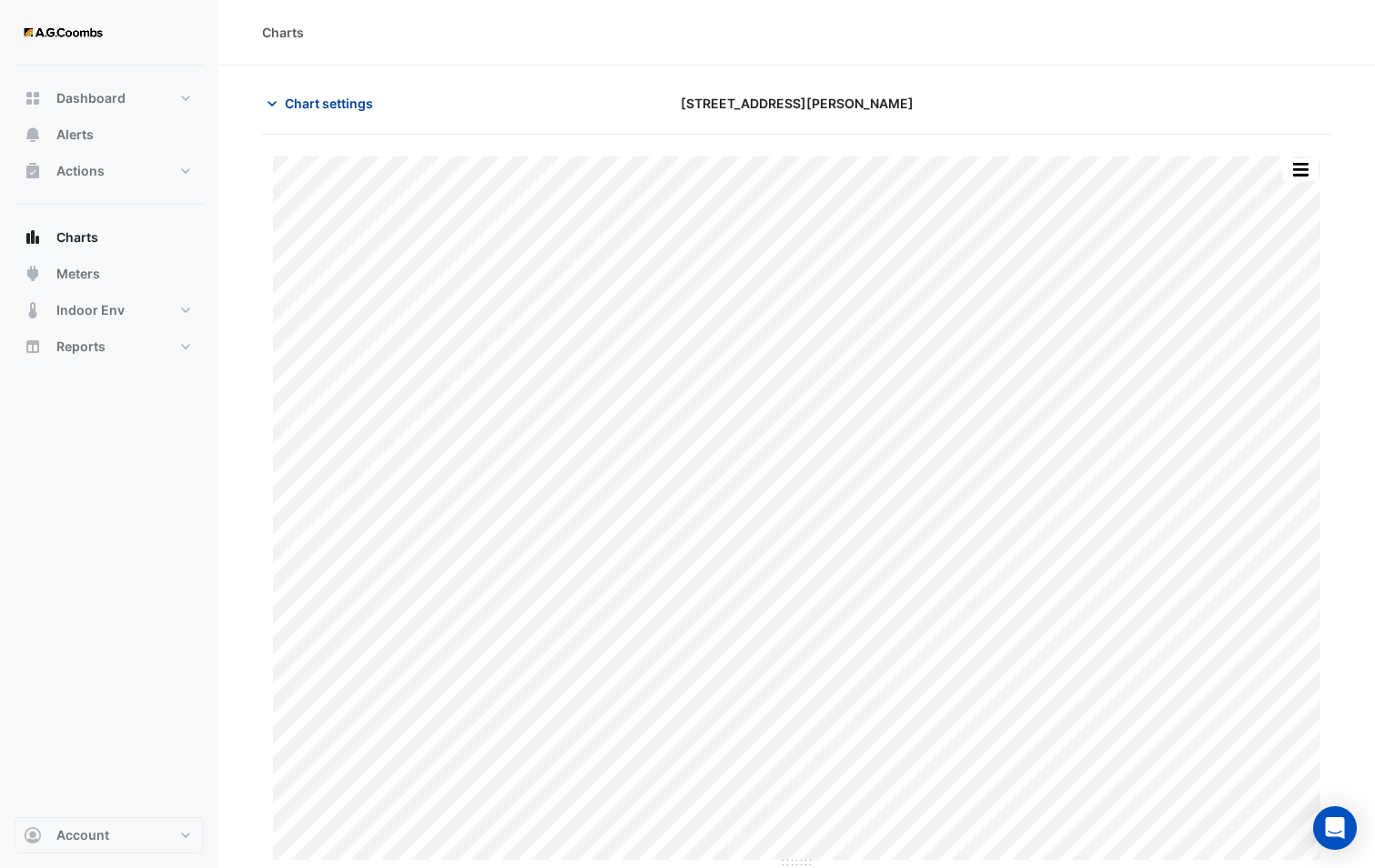
click at [292, 94] on span "Chart settings" at bounding box center [328, 103] width 88 height 19
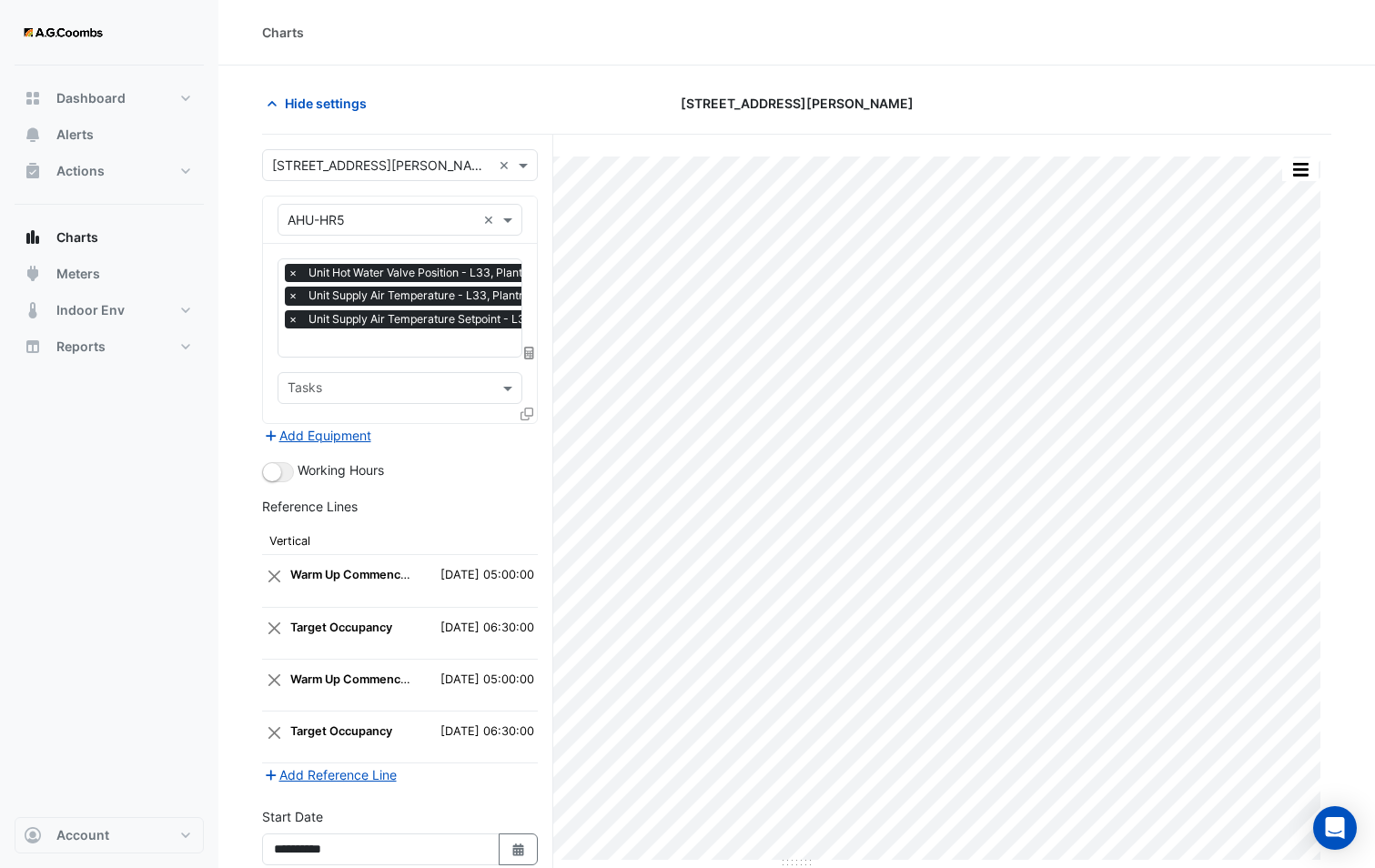
click at [521, 408] on icon at bounding box center [526, 414] width 13 height 13
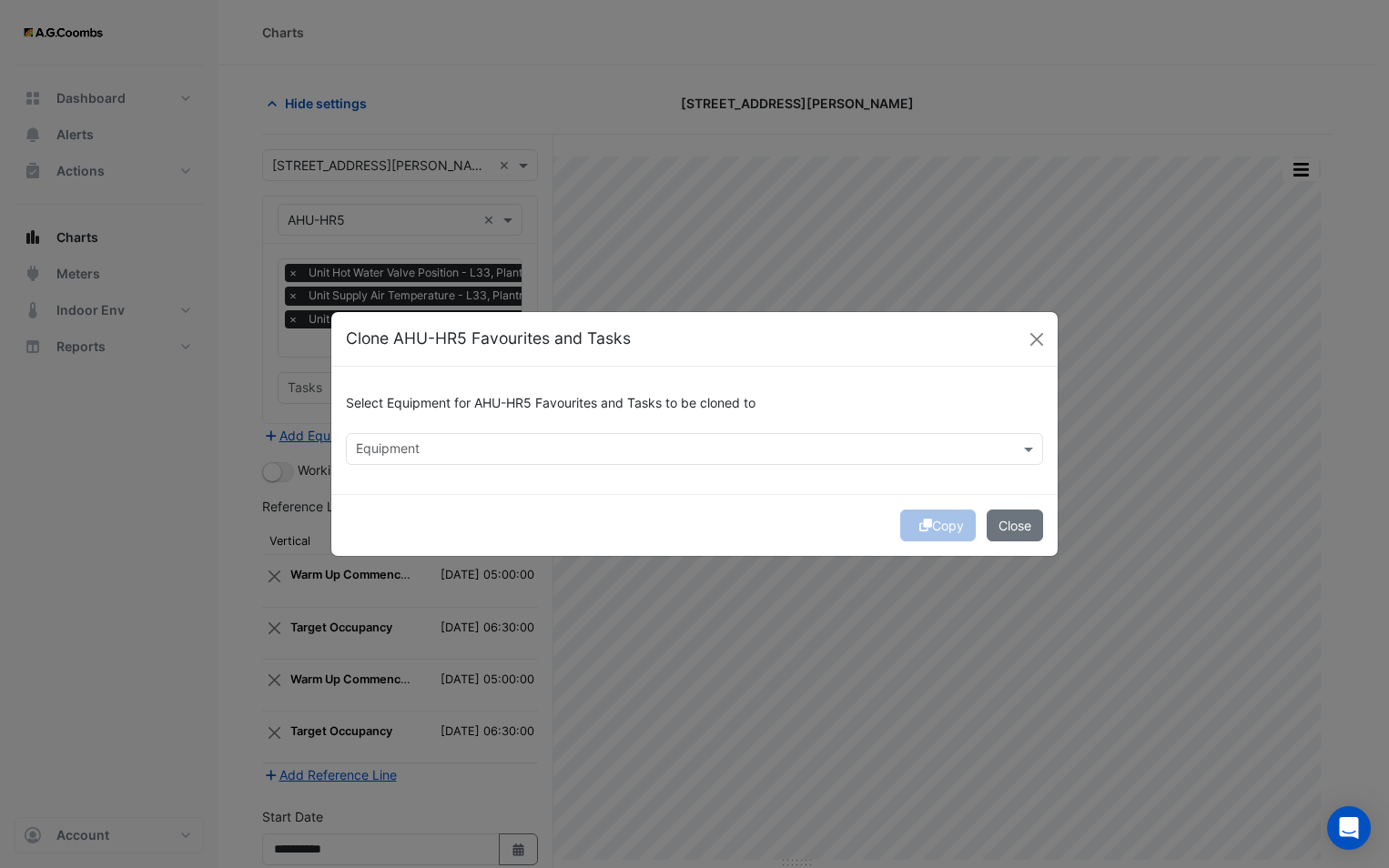
click at [447, 436] on div "Equipment" at bounding box center [679, 449] width 665 height 28
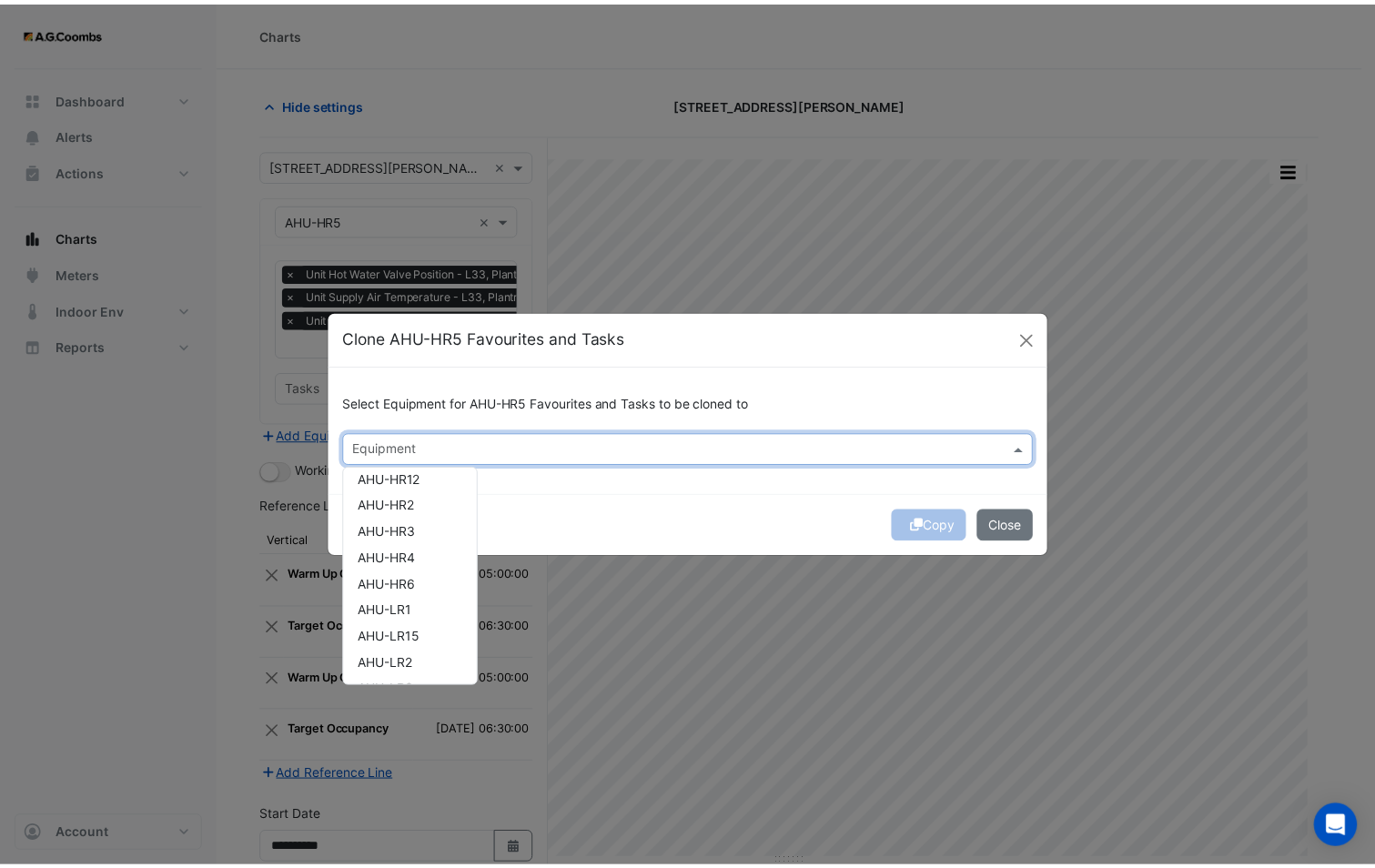
scroll to position [273, 0]
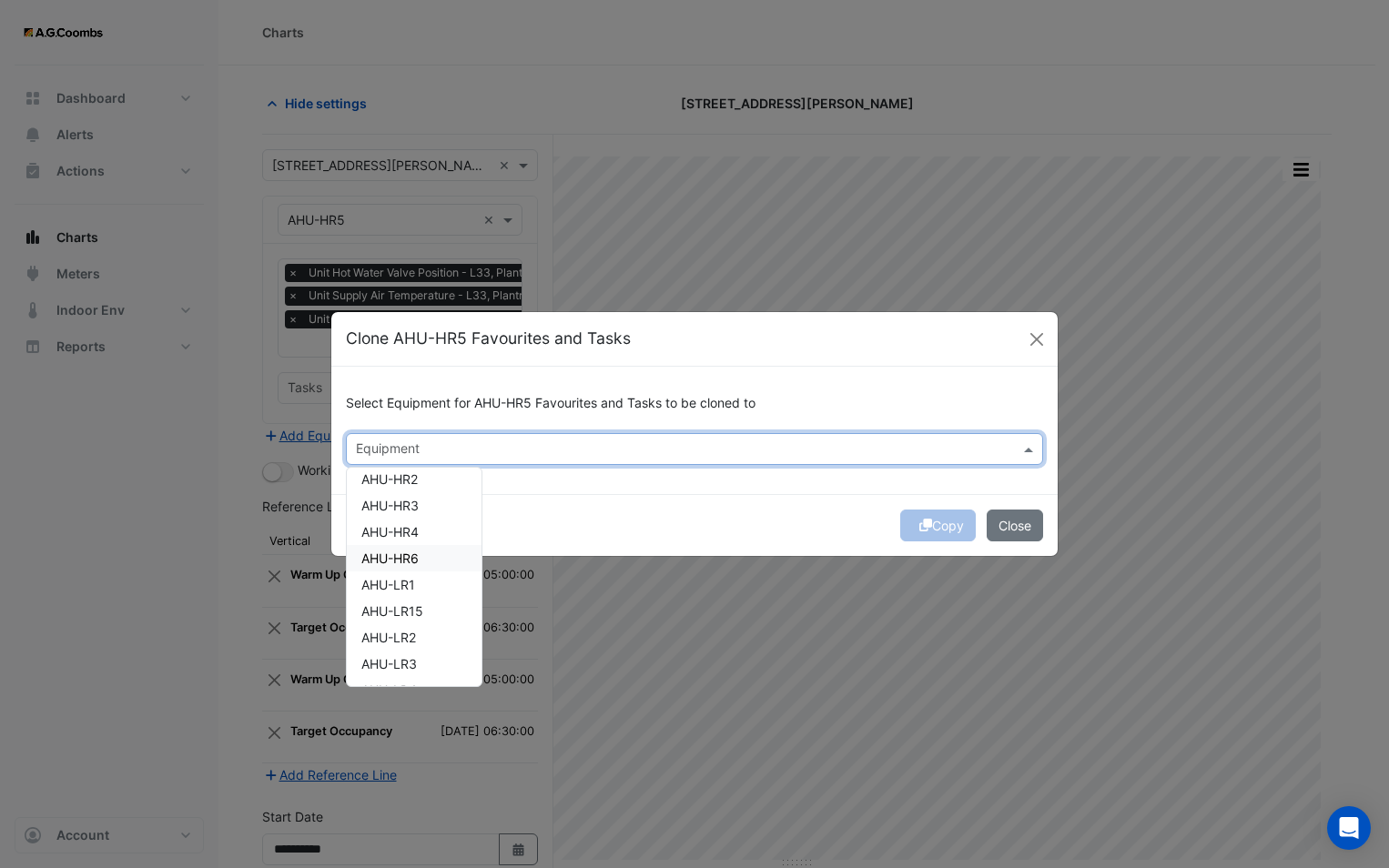
click at [423, 558] on div "AHU-HR6" at bounding box center [414, 557] width 135 height 26
click at [589, 491] on div "Select Equipment for AHU-HR5 Favourites and Tasks to be cloned to Equipment × A…" at bounding box center [694, 430] width 727 height 127
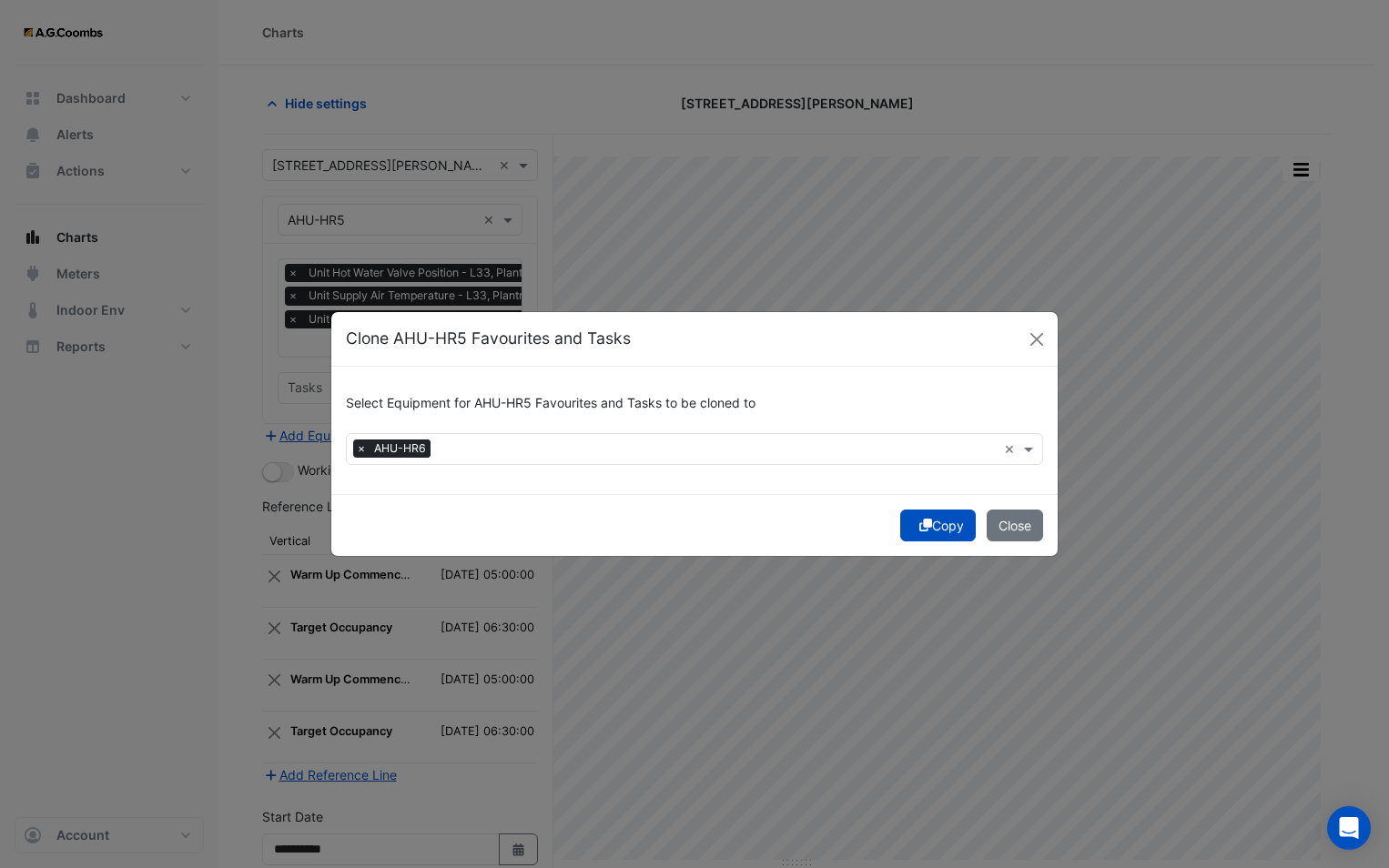
click at [925, 525] on icon "submit" at bounding box center [925, 524] width 13 height 13
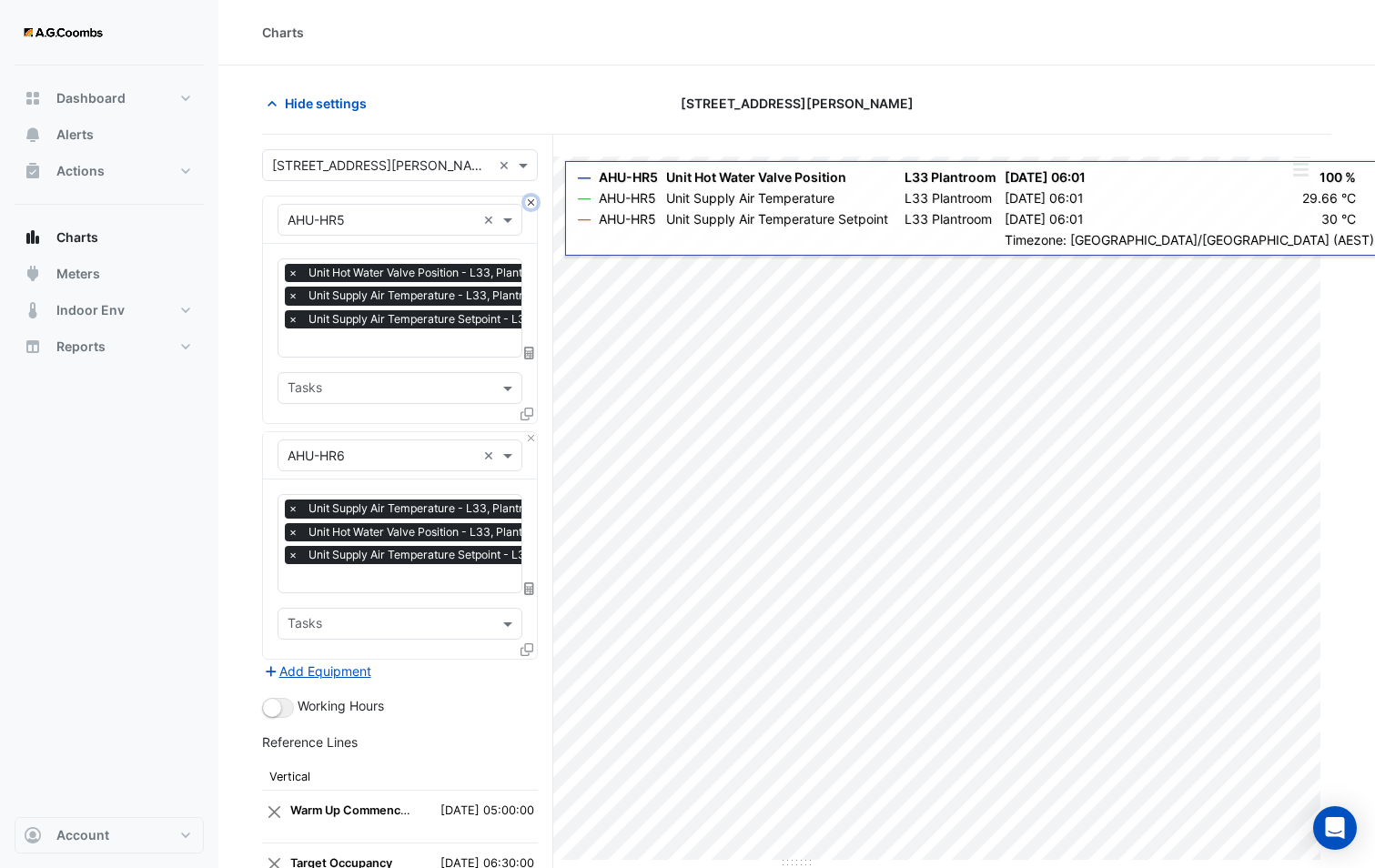
click at [533, 199] on button "Close" at bounding box center [531, 202] width 12 height 12
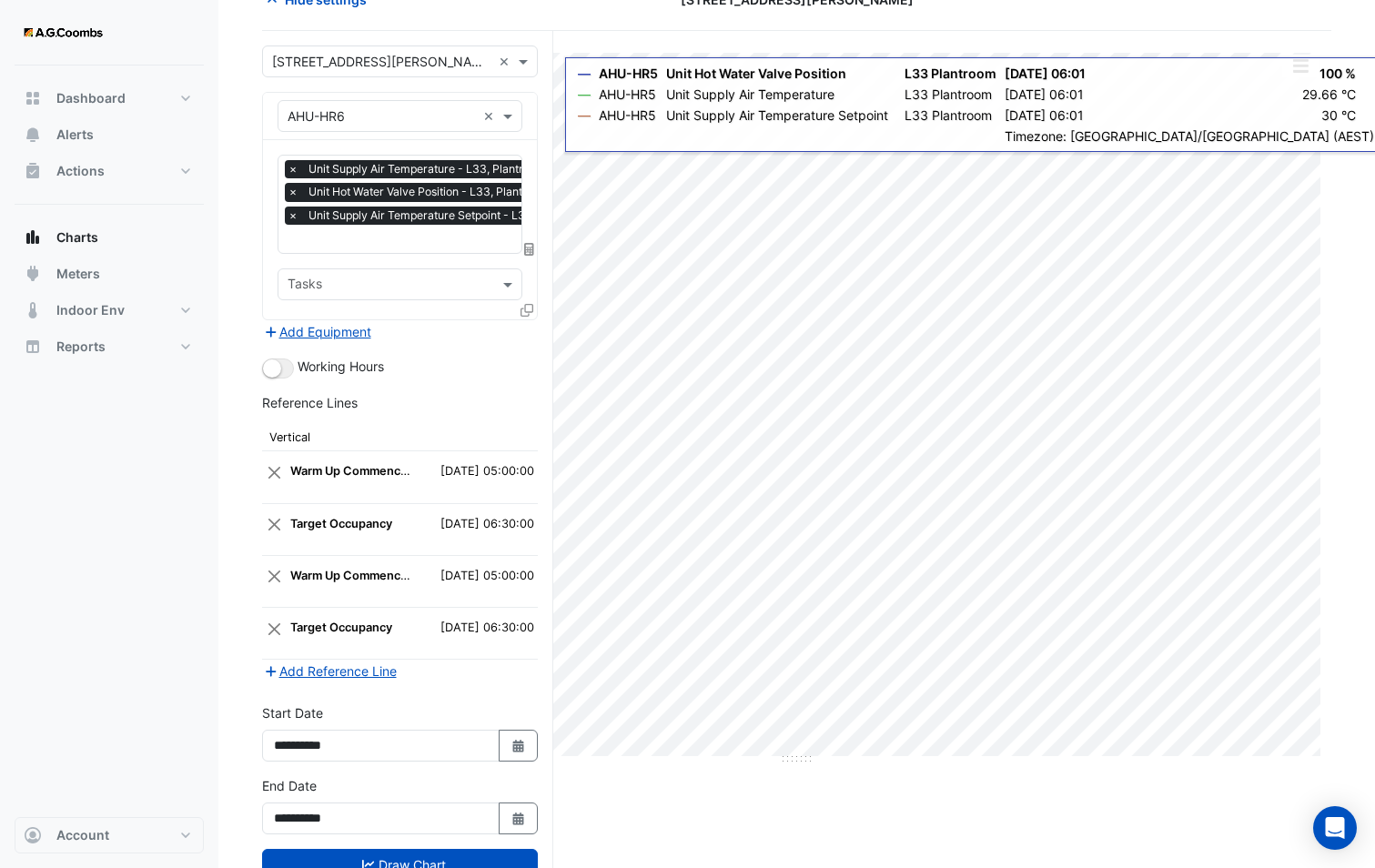
scroll to position [165, 0]
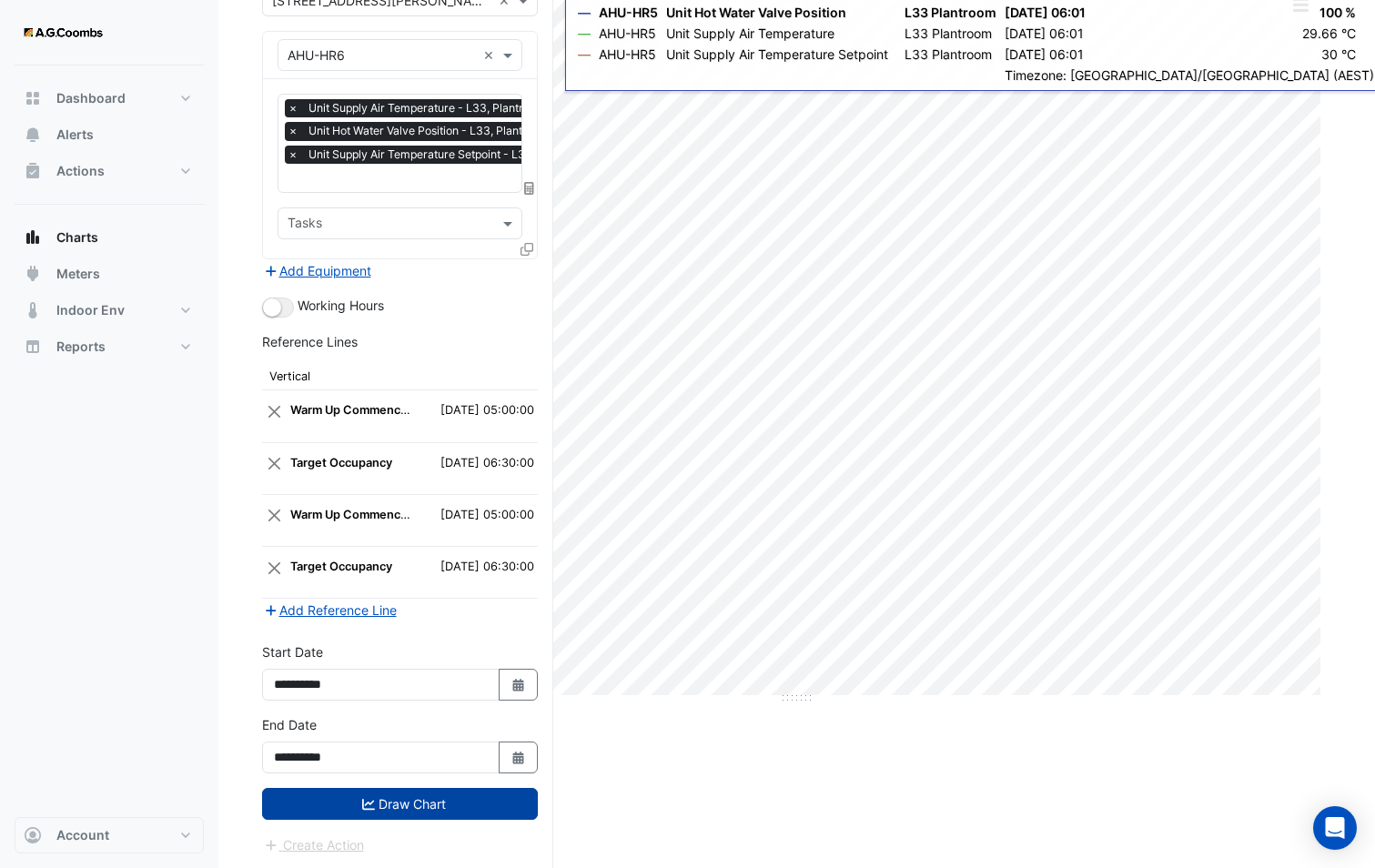
click at [427, 796] on button "Draw Chart" at bounding box center [400, 803] width 276 height 32
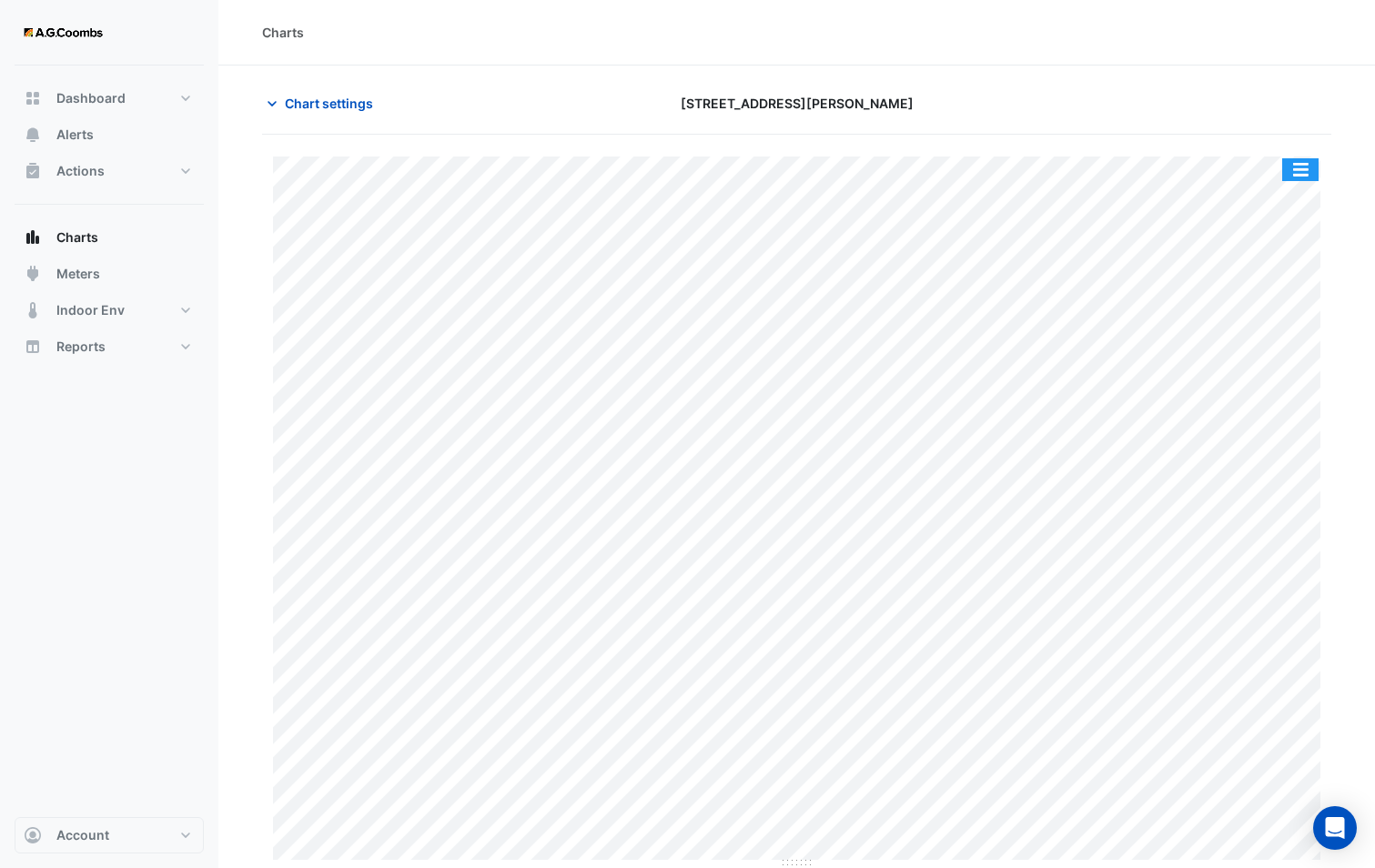
click at [1299, 175] on button "button" at bounding box center [1299, 169] width 36 height 22
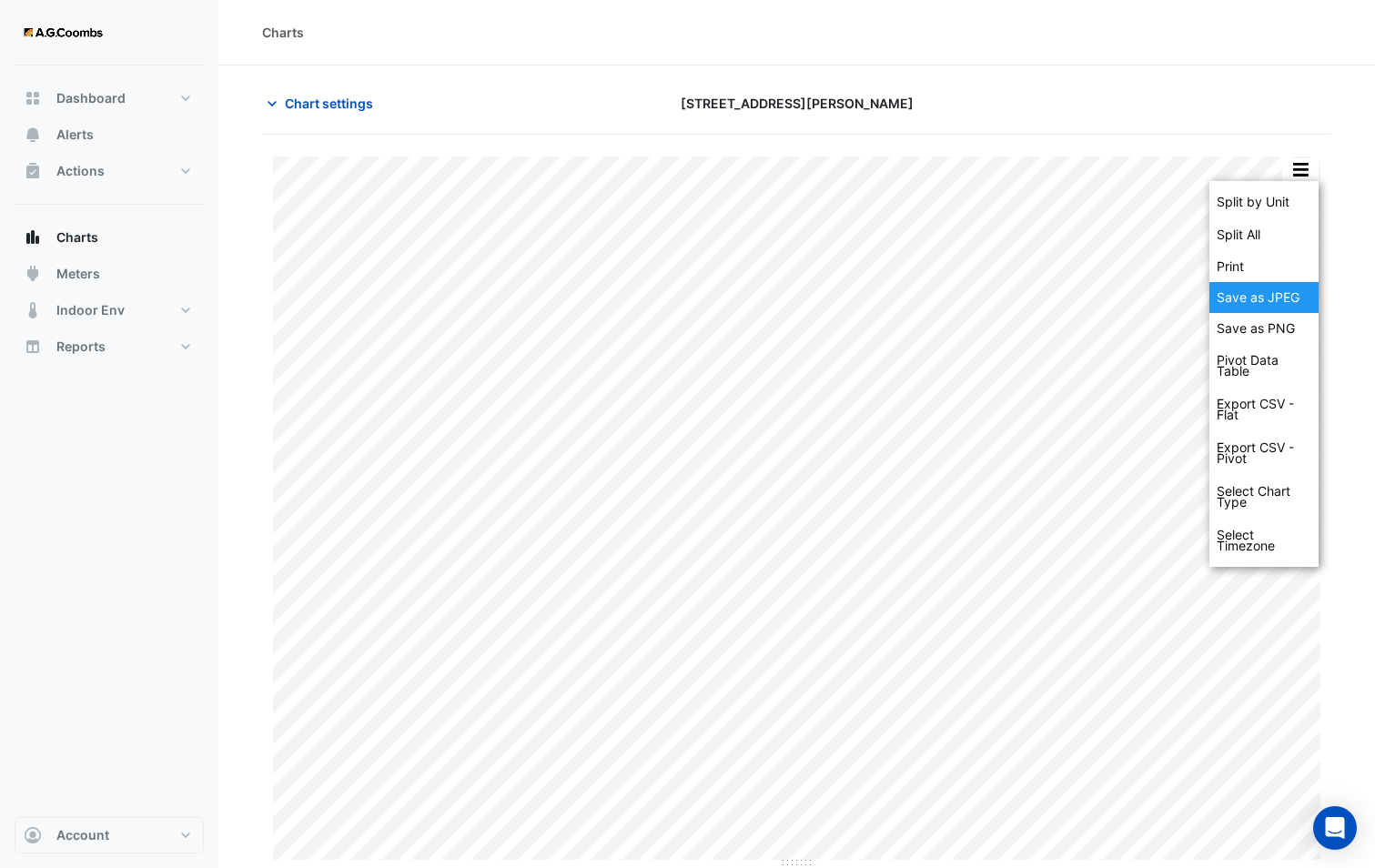
click at [1291, 297] on div "Save as JPEG" at bounding box center [1263, 297] width 109 height 31
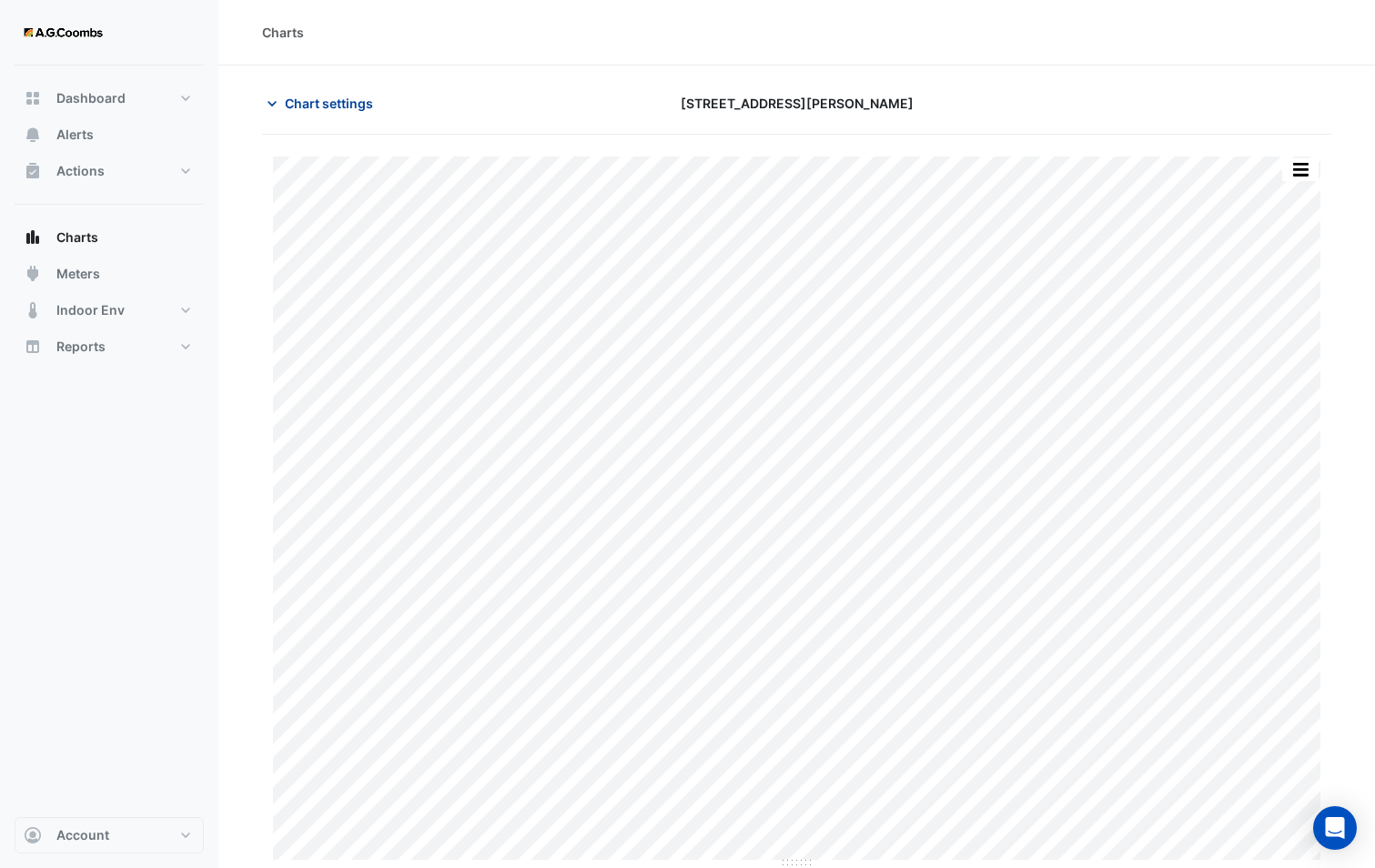
click at [300, 113] on button "Chart settings" at bounding box center [323, 103] width 122 height 32
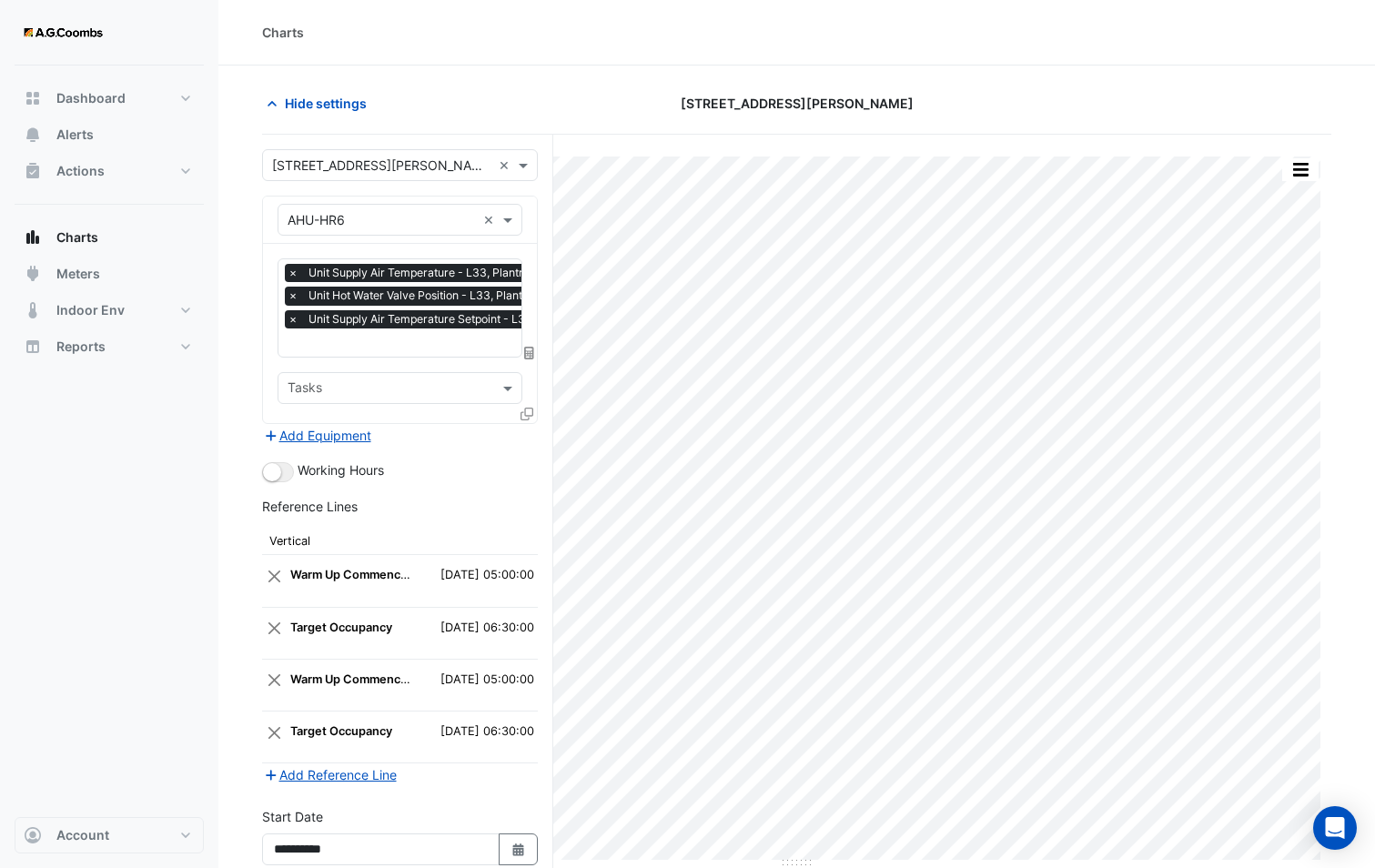
click at [525, 411] on icon at bounding box center [526, 414] width 13 height 13
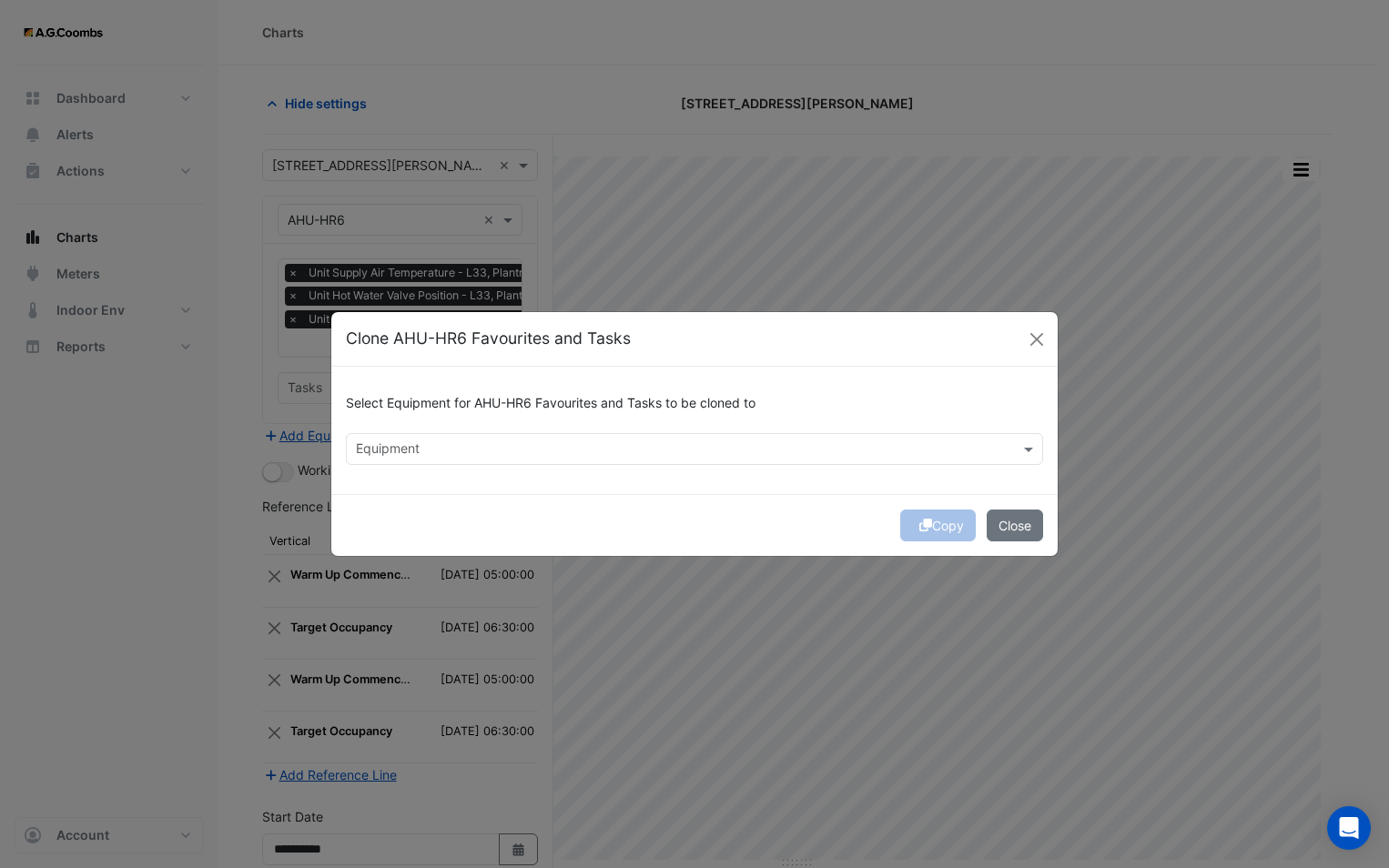
click at [502, 448] on input "text" at bounding box center [683, 451] width 656 height 19
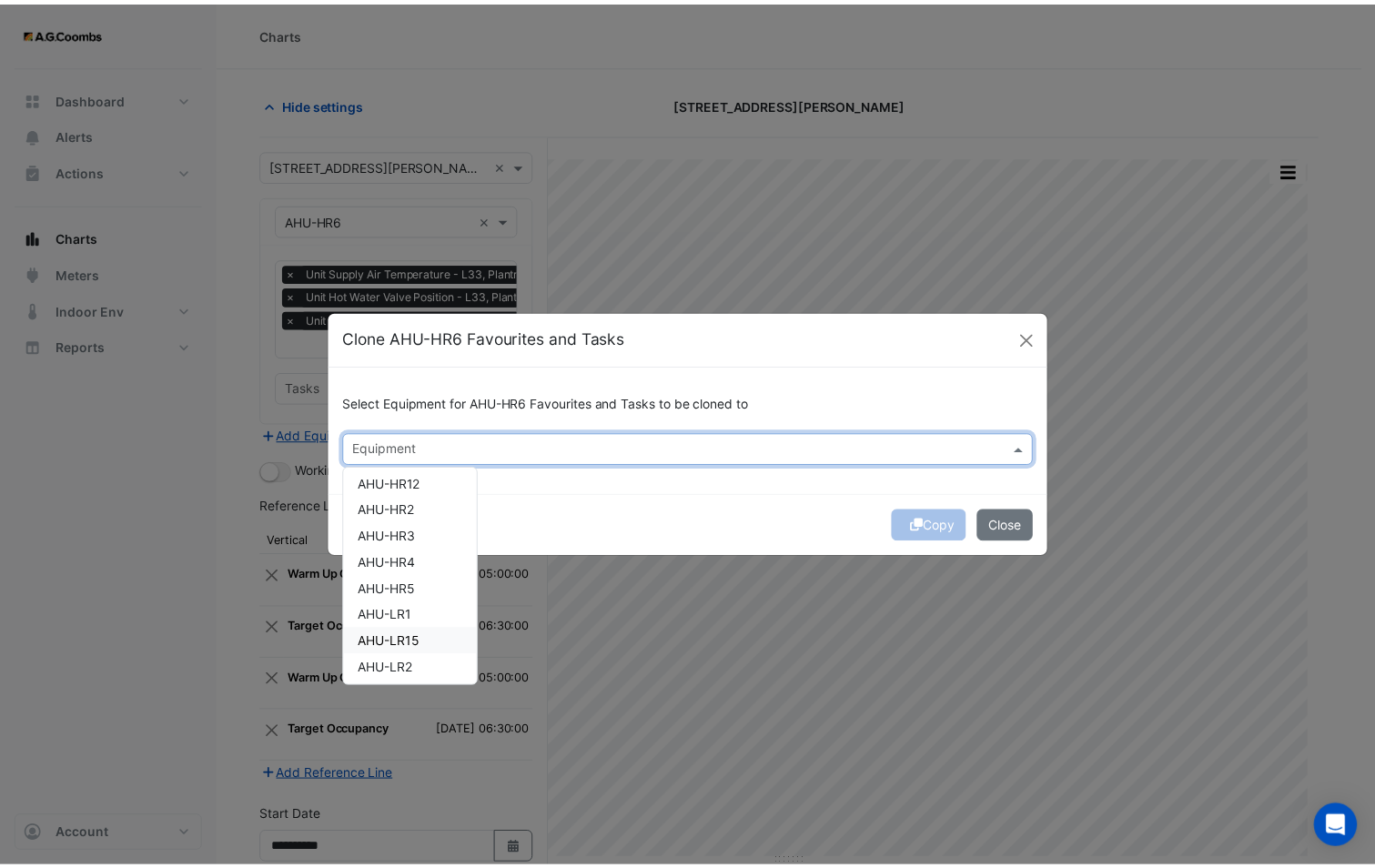
scroll to position [273, 0]
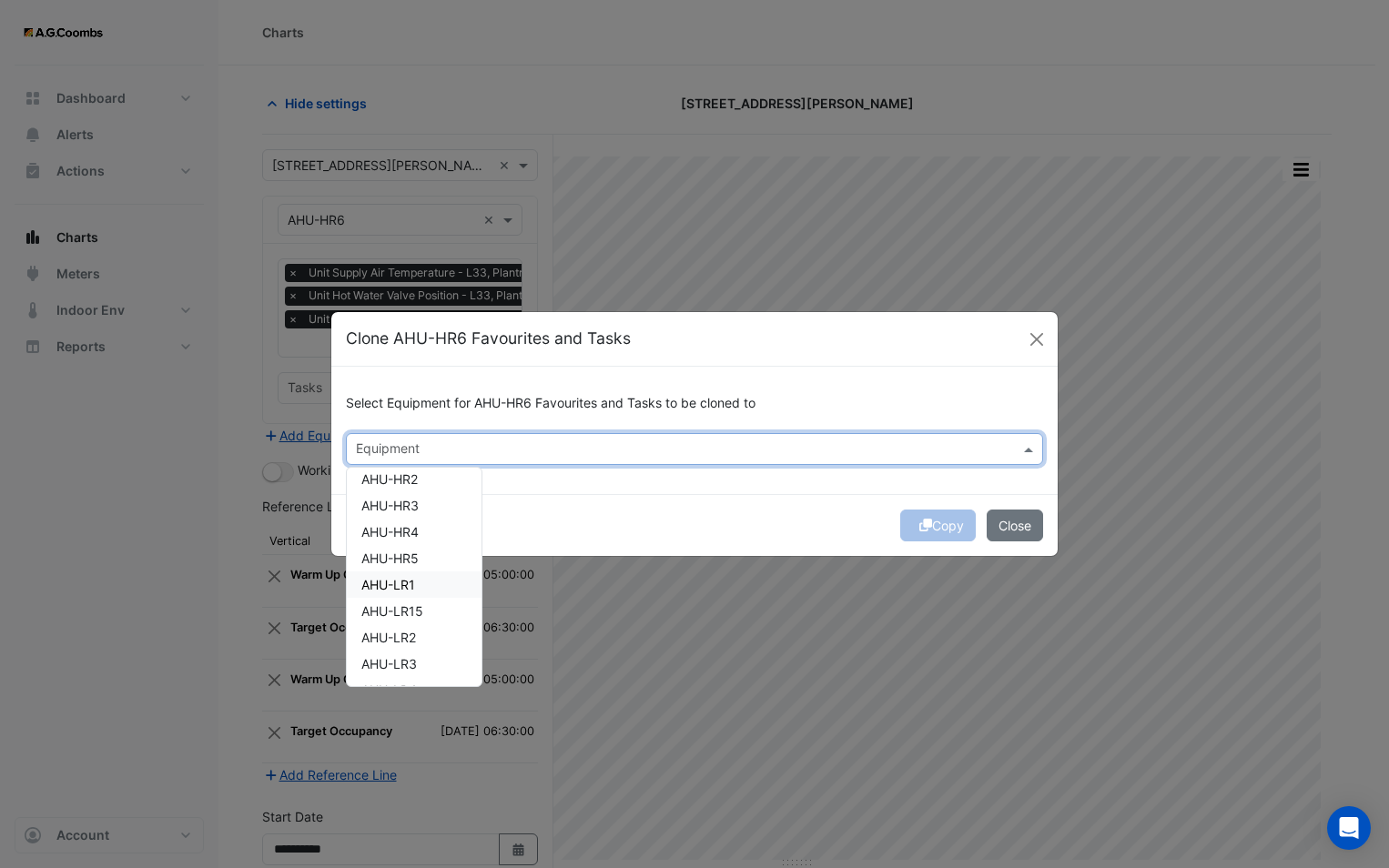
click at [424, 580] on div "AHU-LR1" at bounding box center [414, 584] width 135 height 26
click at [622, 518] on div "Copy Close" at bounding box center [694, 525] width 727 height 62
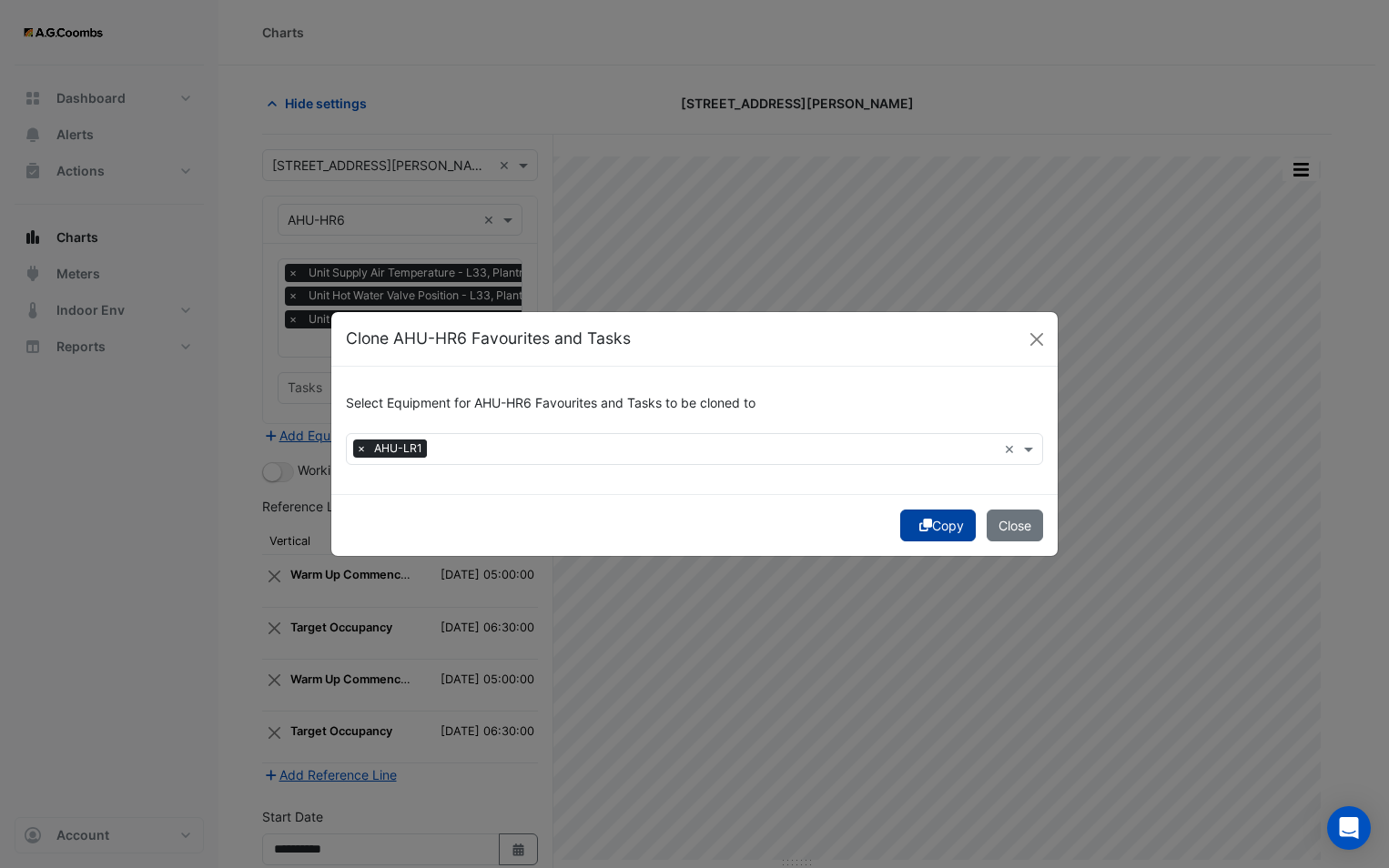
click at [931, 520] on button "Copy" at bounding box center [938, 525] width 76 height 32
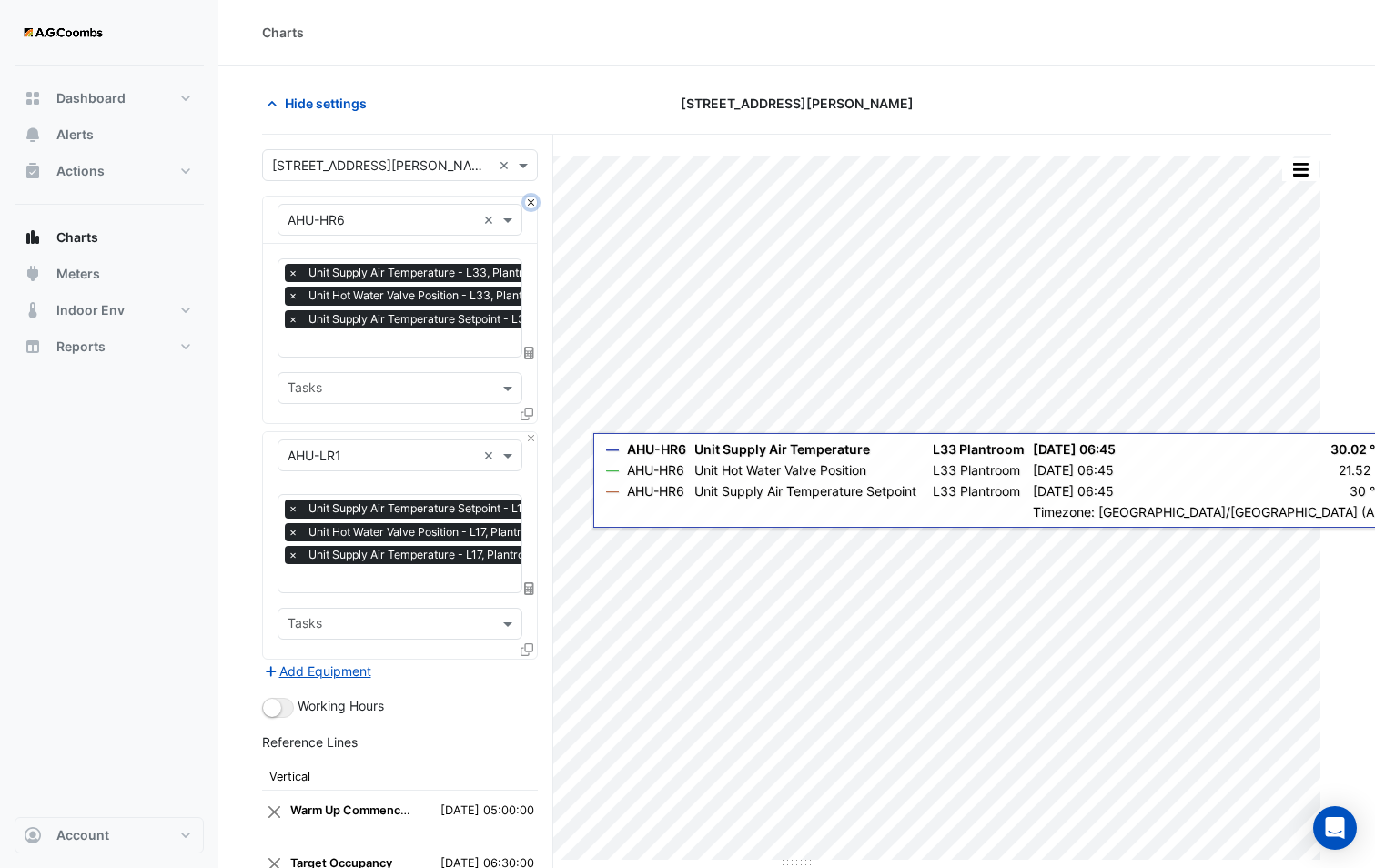
click at [534, 207] on button "Close" at bounding box center [531, 202] width 12 height 12
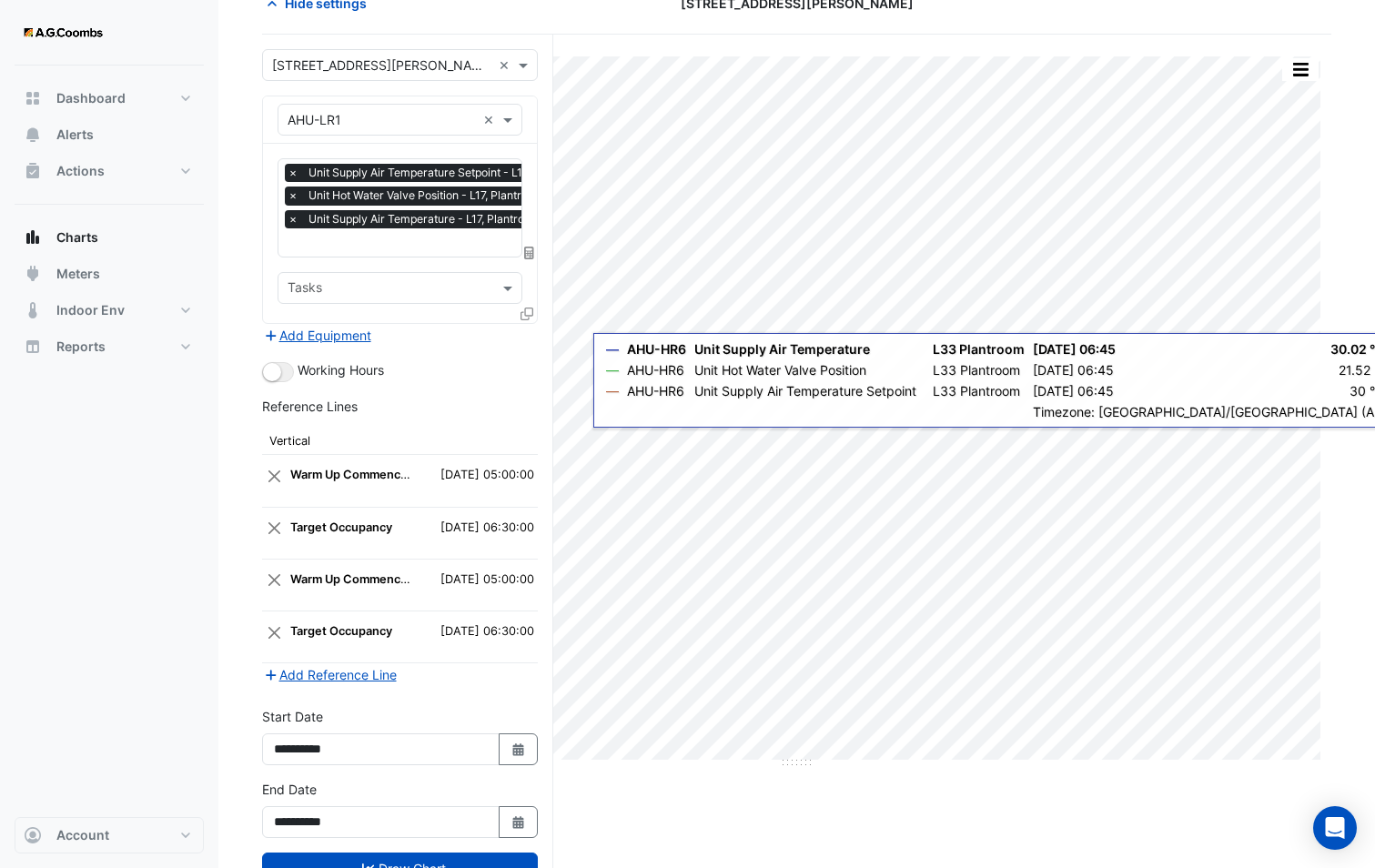
scroll to position [165, 0]
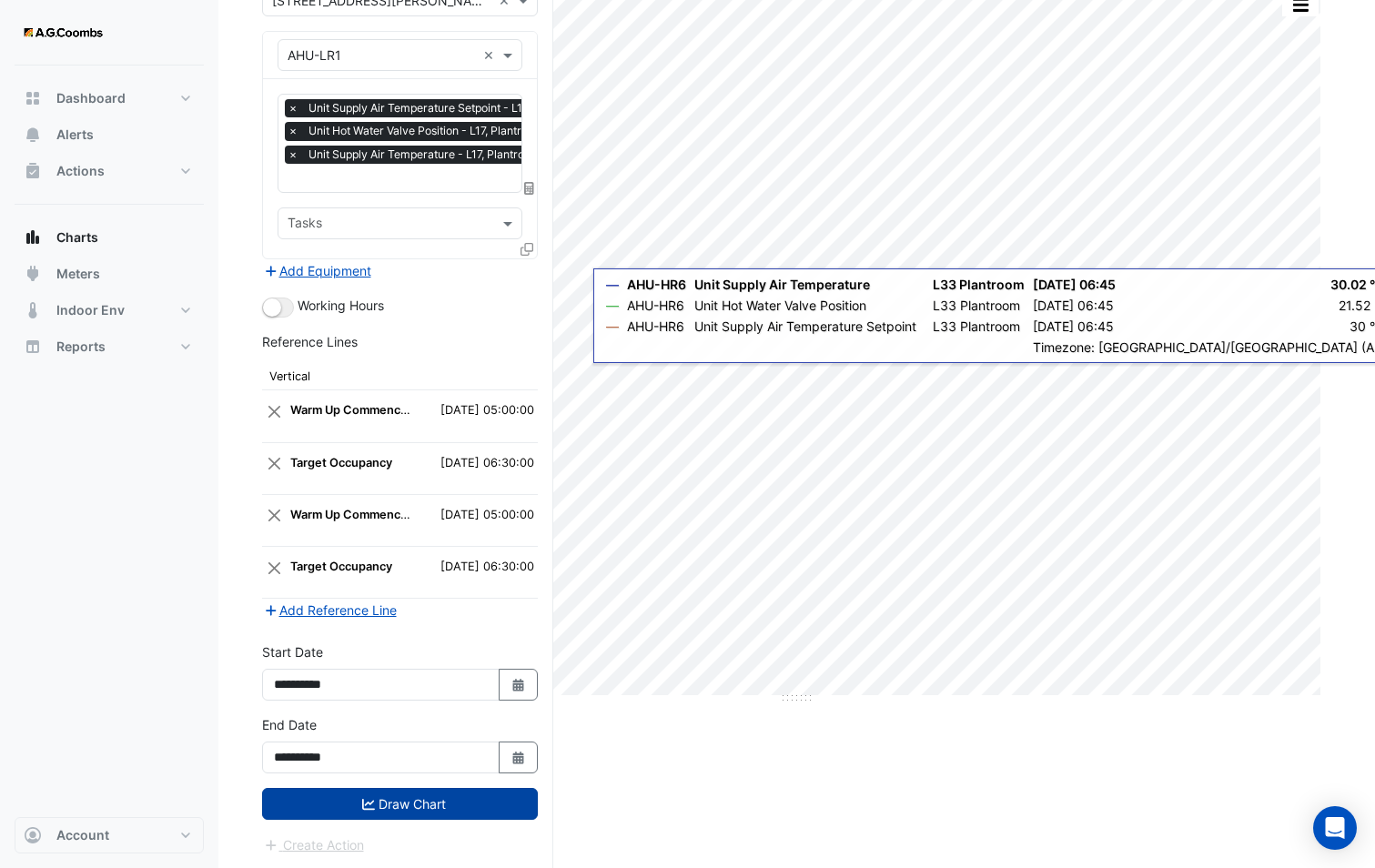
click at [442, 805] on button "Draw Chart" at bounding box center [400, 803] width 276 height 32
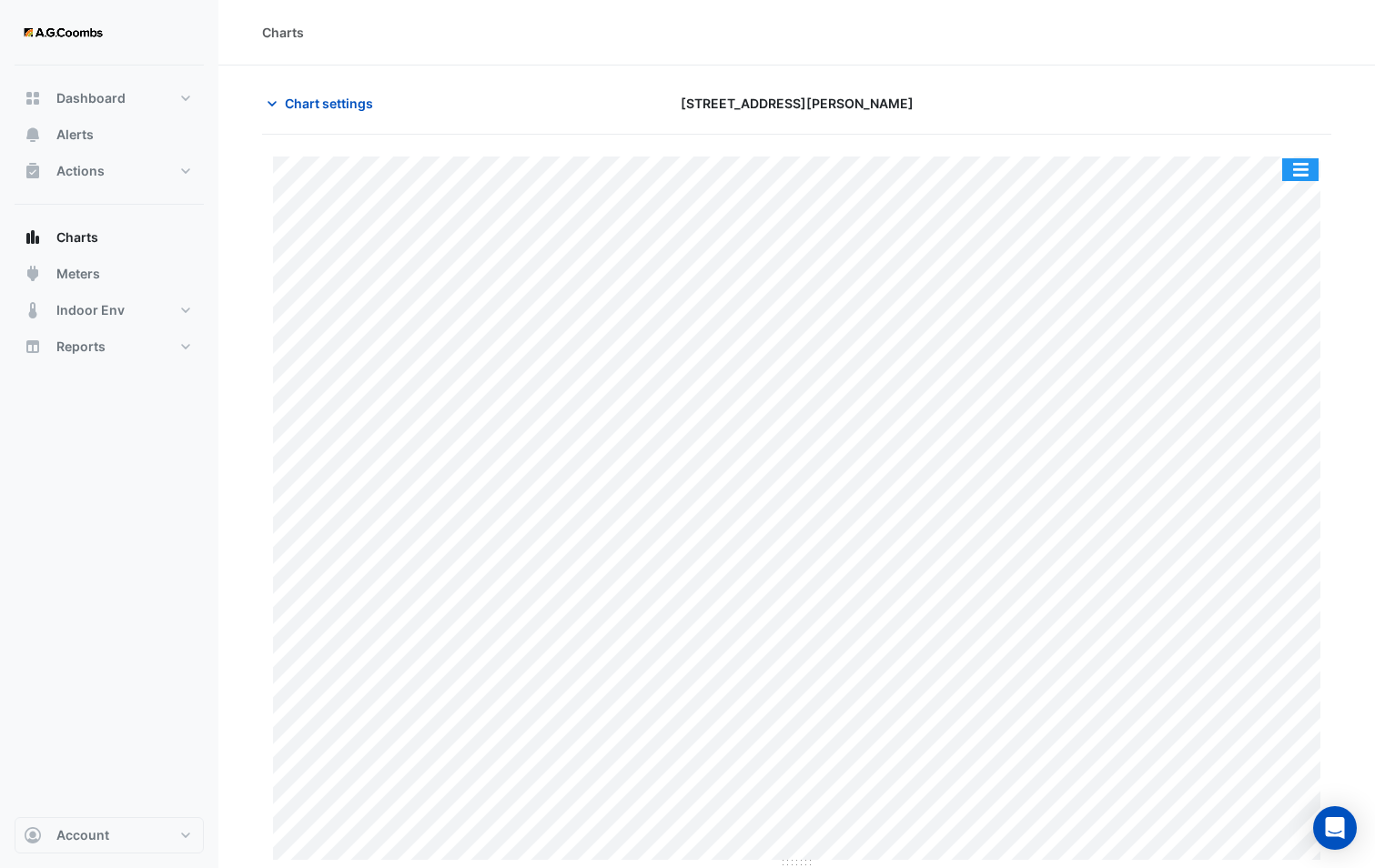
click at [1292, 178] on button "button" at bounding box center [1299, 169] width 36 height 22
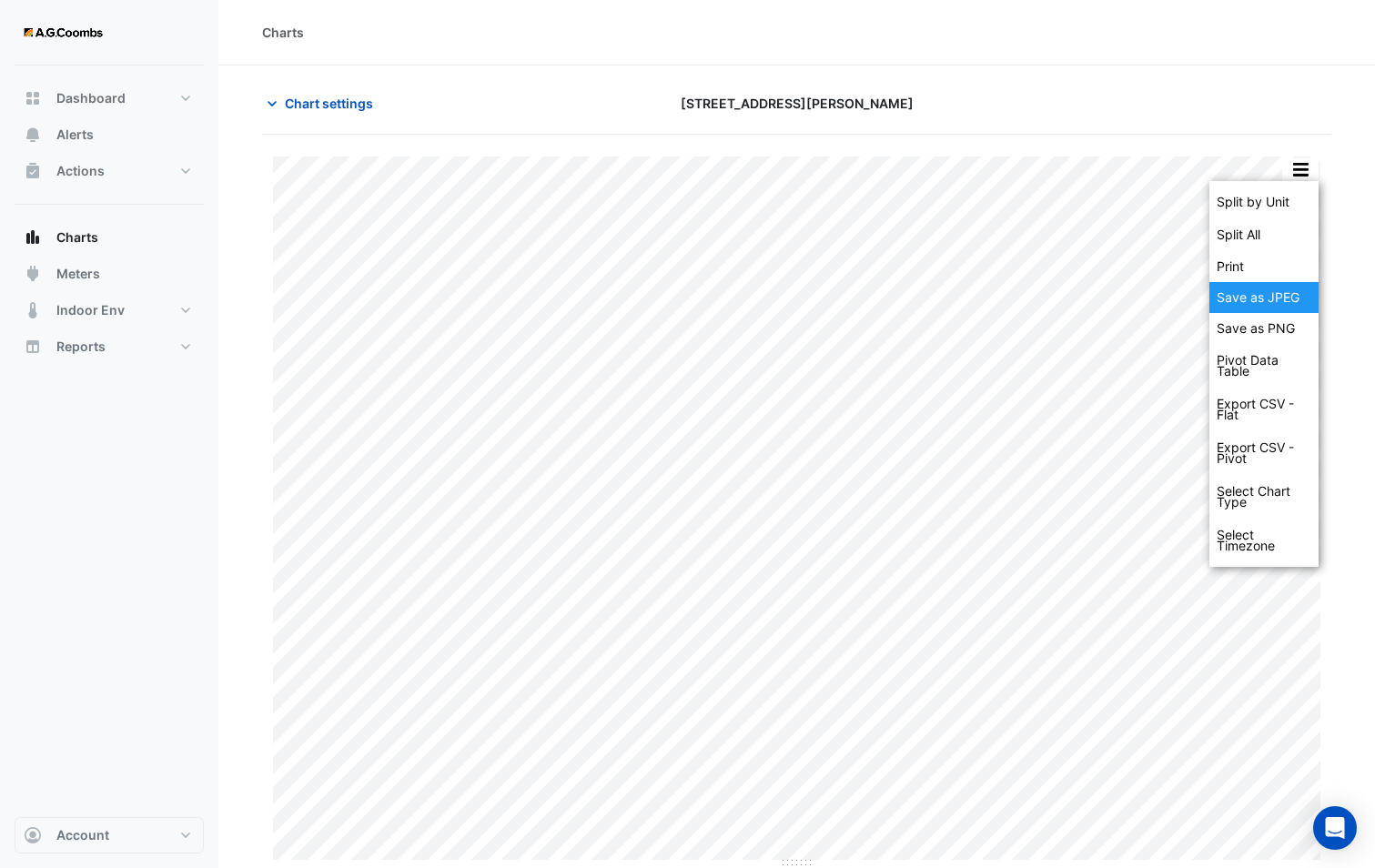
click at [1260, 293] on div "Save as JPEG" at bounding box center [1263, 297] width 109 height 31
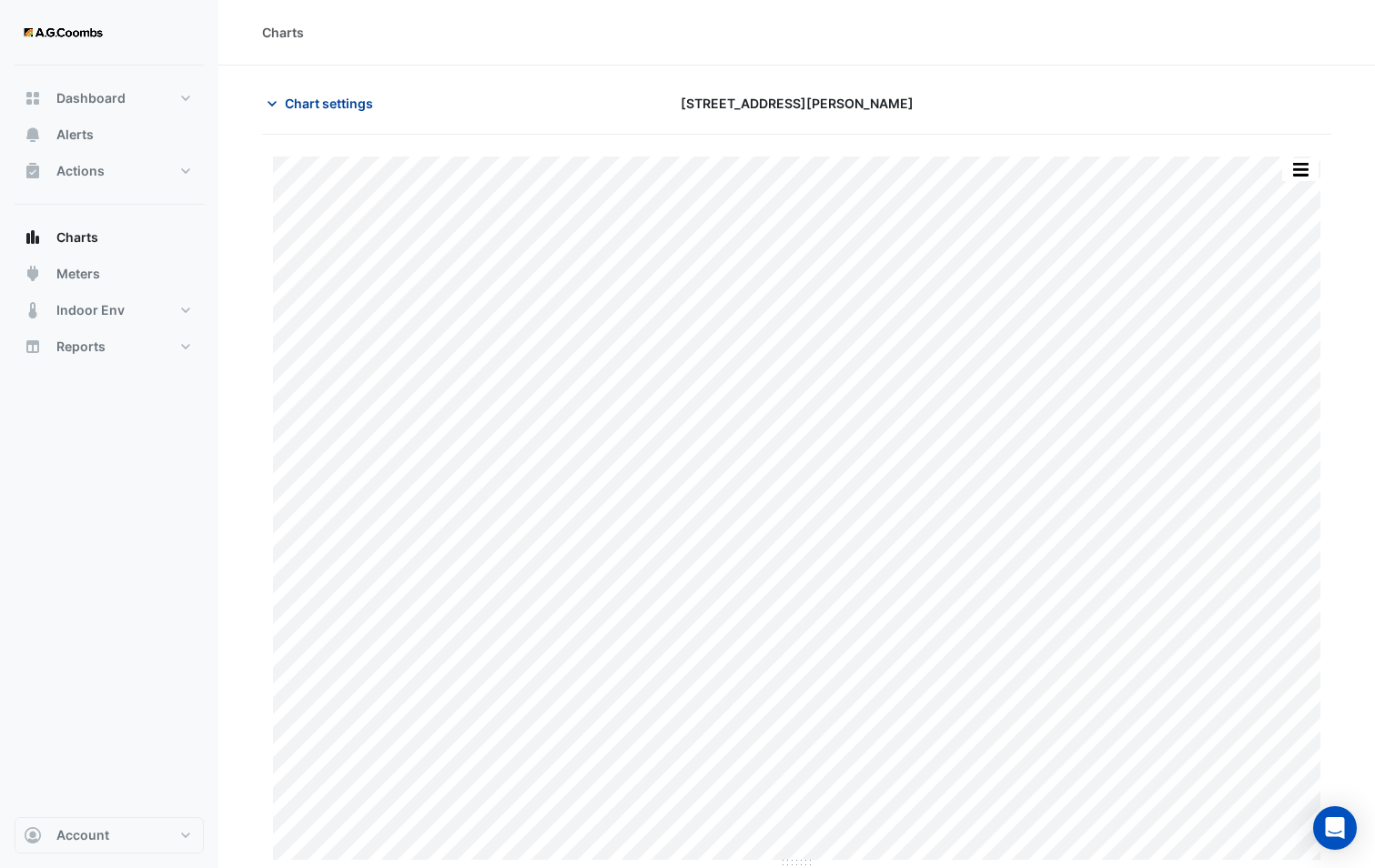
click at [326, 111] on span "Chart settings" at bounding box center [328, 103] width 88 height 19
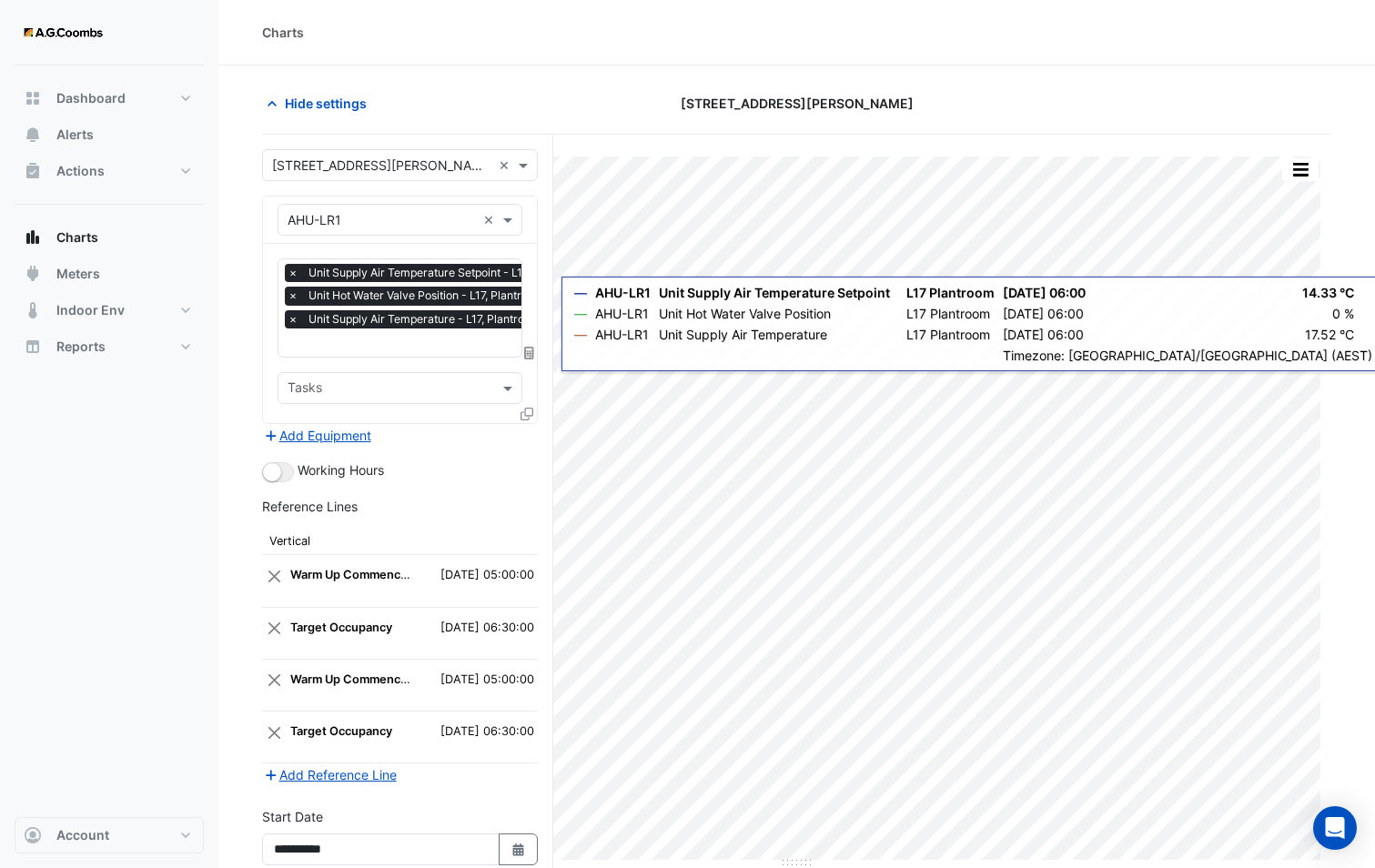
click at [530, 410] on icon at bounding box center [526, 414] width 13 height 13
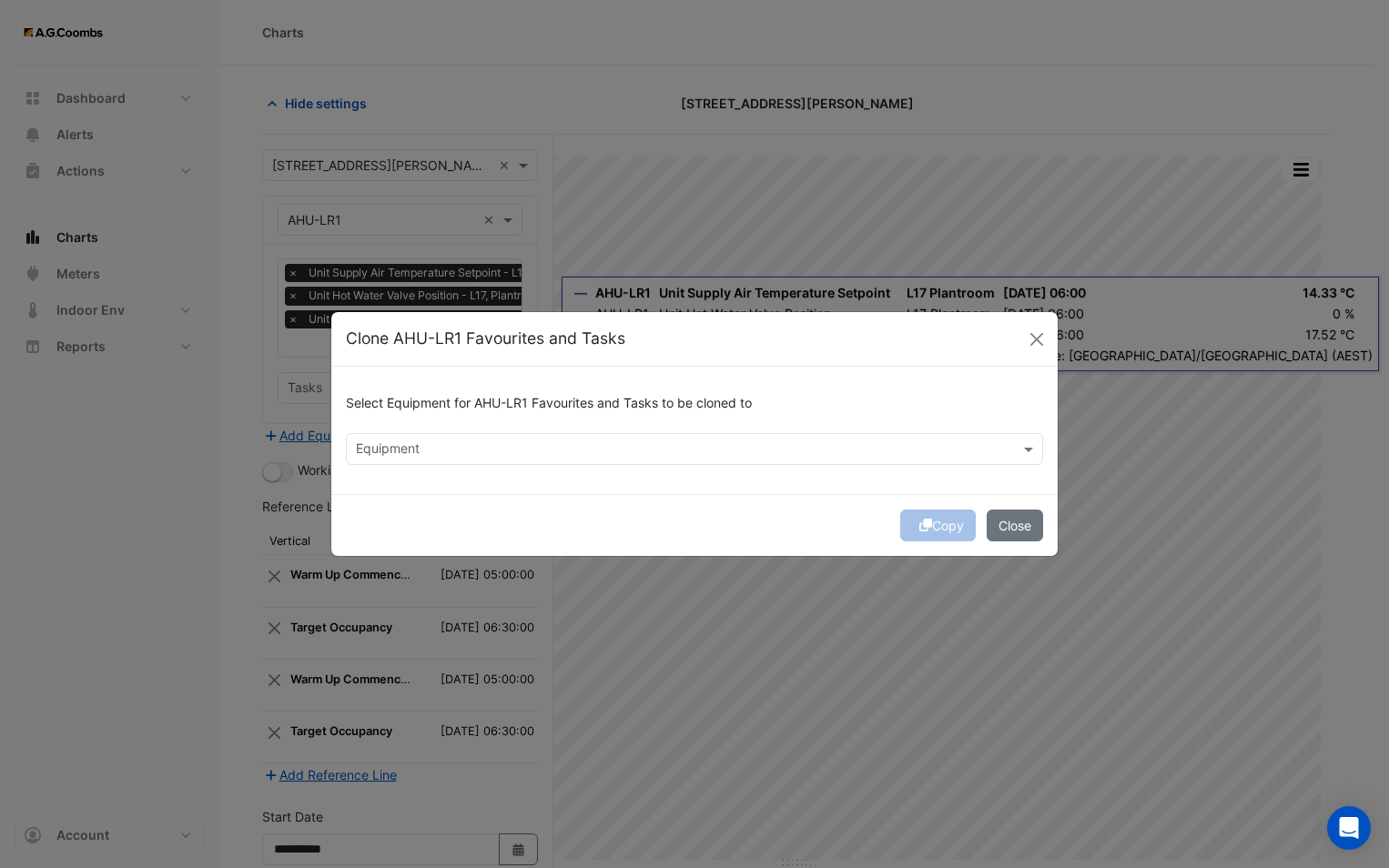
click at [559, 430] on div "Select Equipment for AHU-LR1 Favourites and Tasks to be cloned to" at bounding box center [694, 407] width 697 height 51
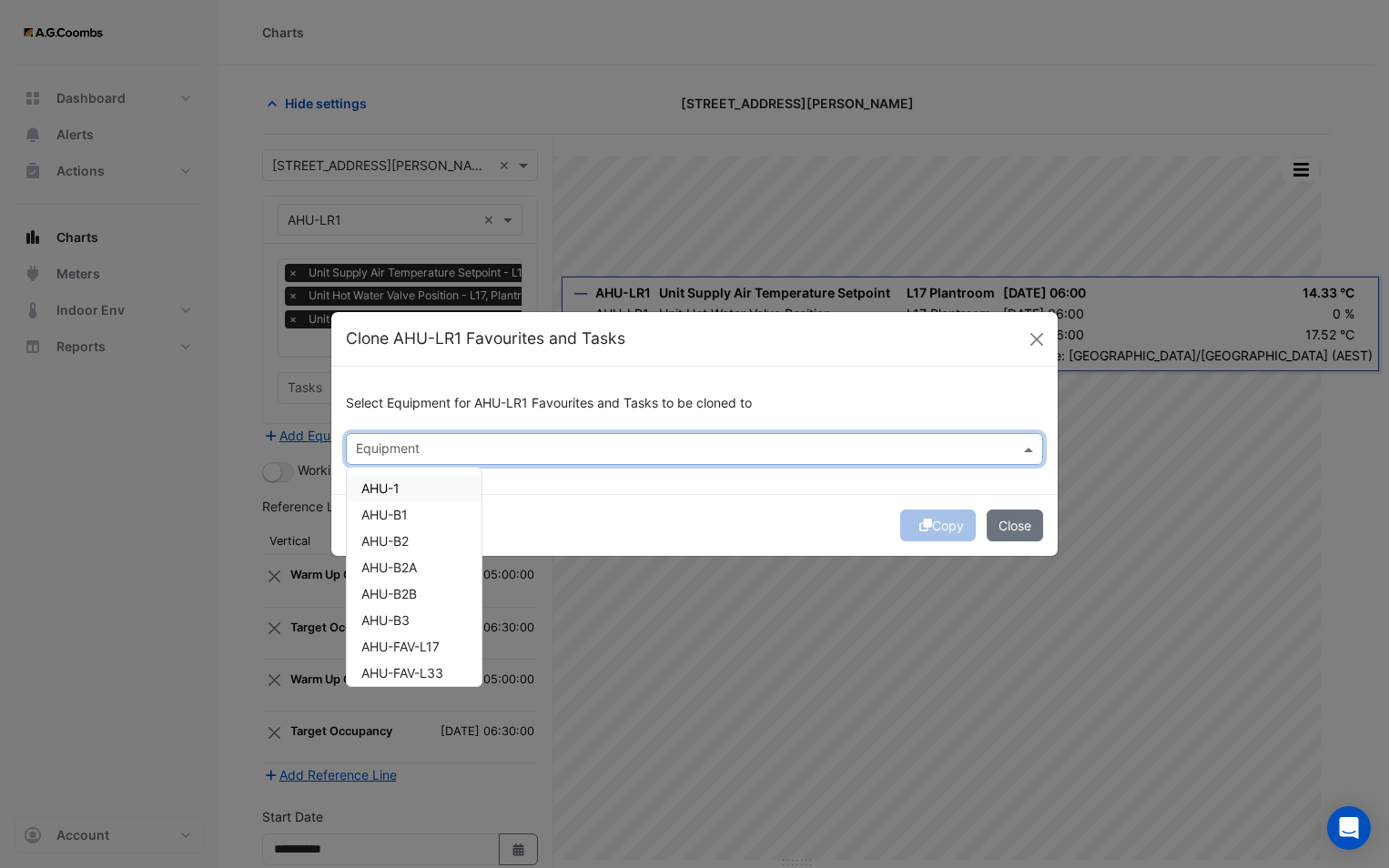
drag, startPoint x: 563, startPoint y: 451, endPoint x: 563, endPoint y: 510, distance: 59.0
click at [563, 451] on input "text" at bounding box center [683, 451] width 656 height 19
click at [430, 613] on div "AHU-LR15" at bounding box center [414, 611] width 135 height 26
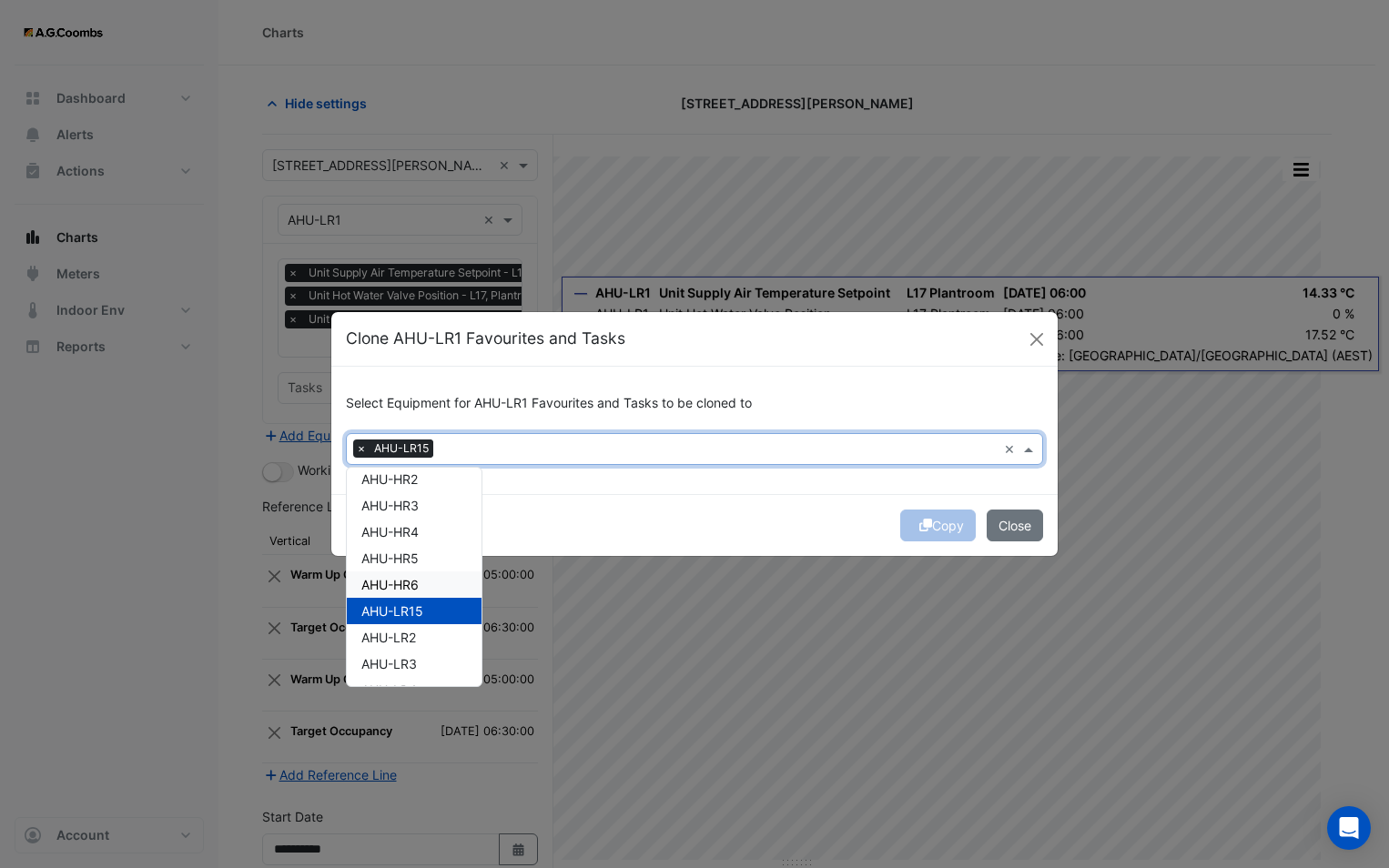
click at [586, 506] on div "Copy Close" at bounding box center [694, 525] width 727 height 62
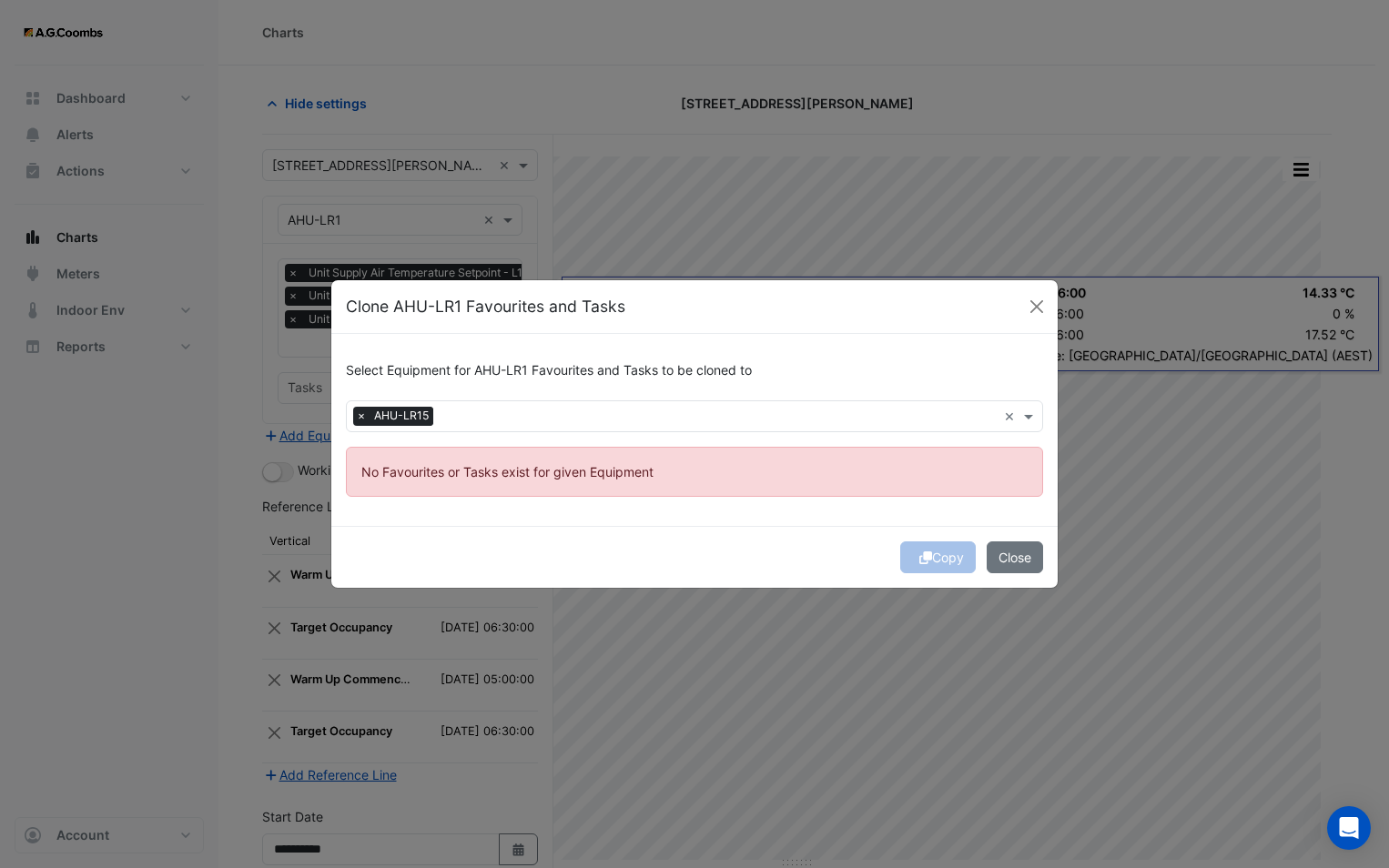
click at [439, 423] on div at bounding box center [717, 418] width 559 height 23
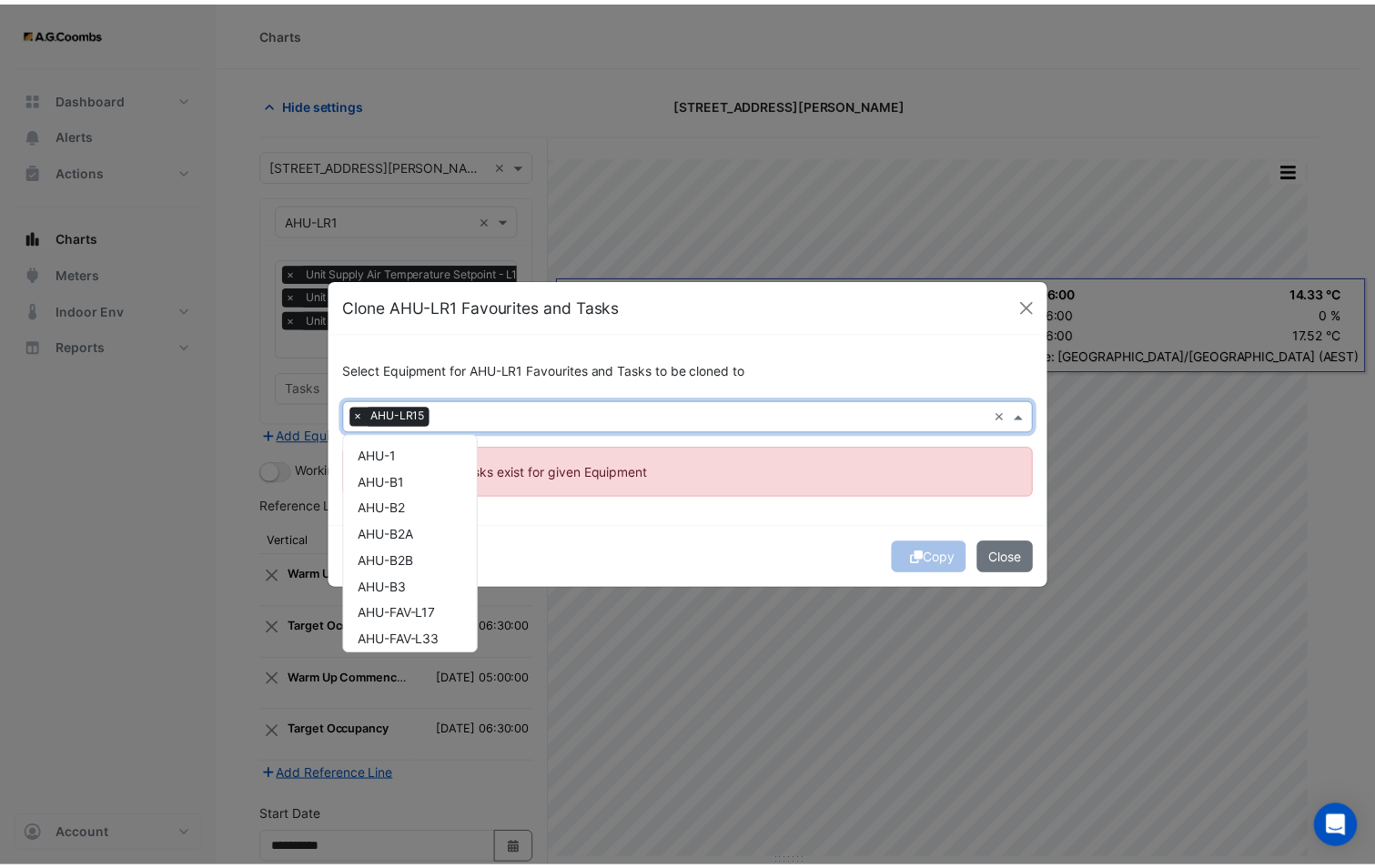
scroll to position [403, 0]
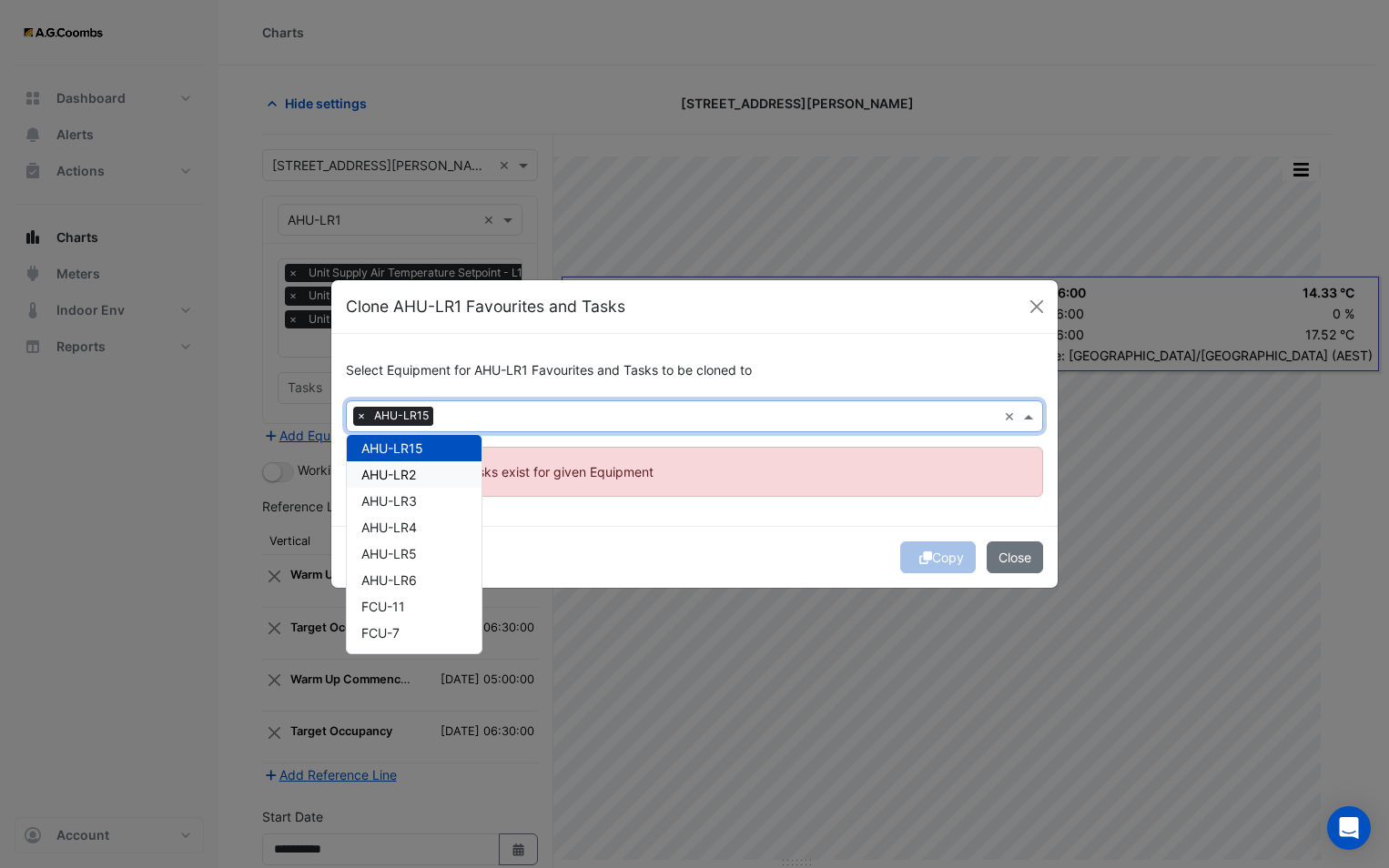
click at [383, 477] on span "AHU-LR2" at bounding box center [389, 475] width 54 height 16
click at [350, 415] on div "Equipment × AHU-LR15 × AHU-LR2" at bounding box center [671, 416] width 650 height 28
click at [356, 414] on span "×" at bounding box center [361, 416] width 17 height 18
click at [685, 505] on div "Select Equipment for AHU-LR1 Favourites and Tasks to be cloned to Equipment × A…" at bounding box center [694, 430] width 727 height 192
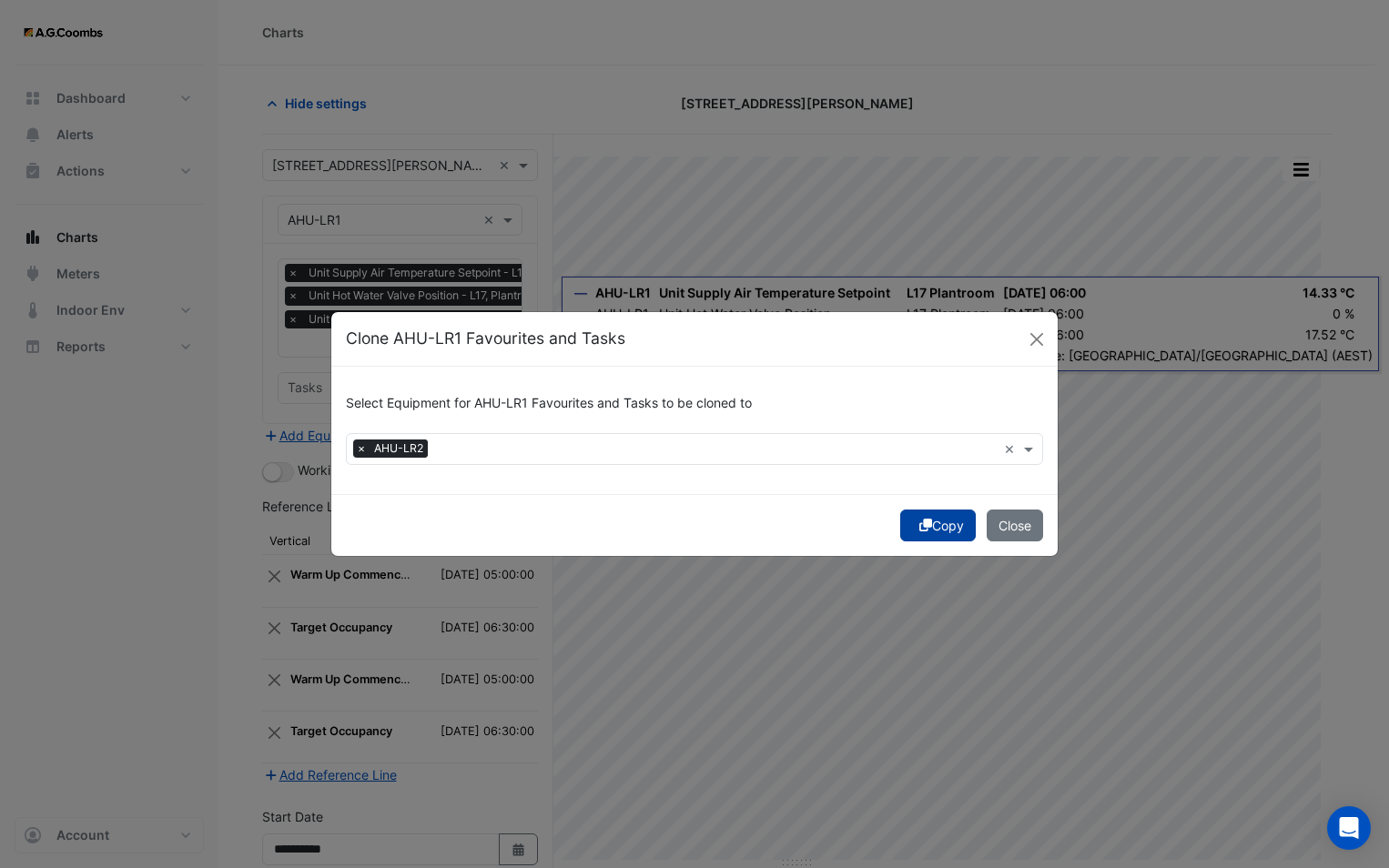
click at [914, 532] on button "Copy" at bounding box center [938, 525] width 76 height 32
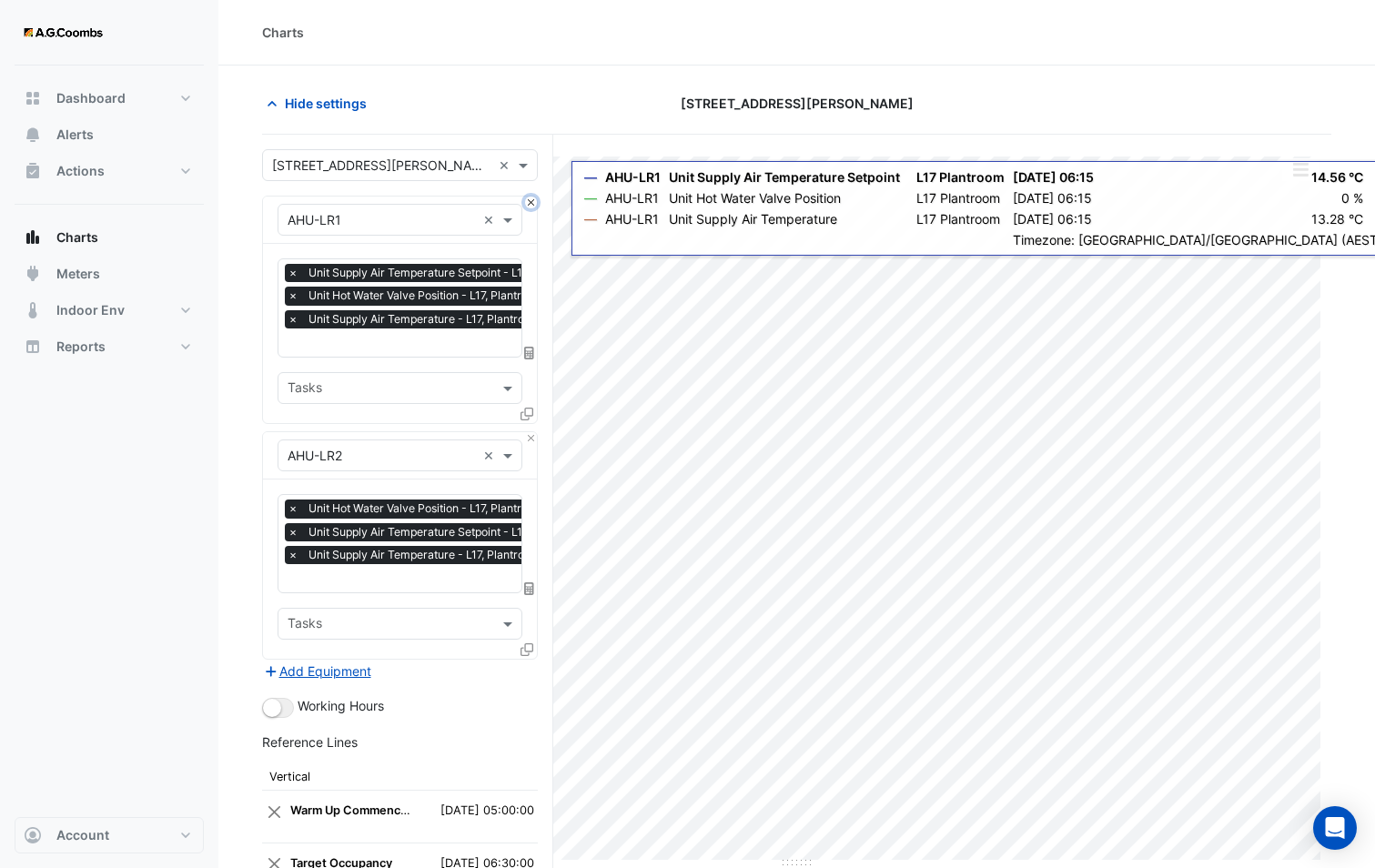
click at [536, 204] on button "Close" at bounding box center [531, 202] width 12 height 12
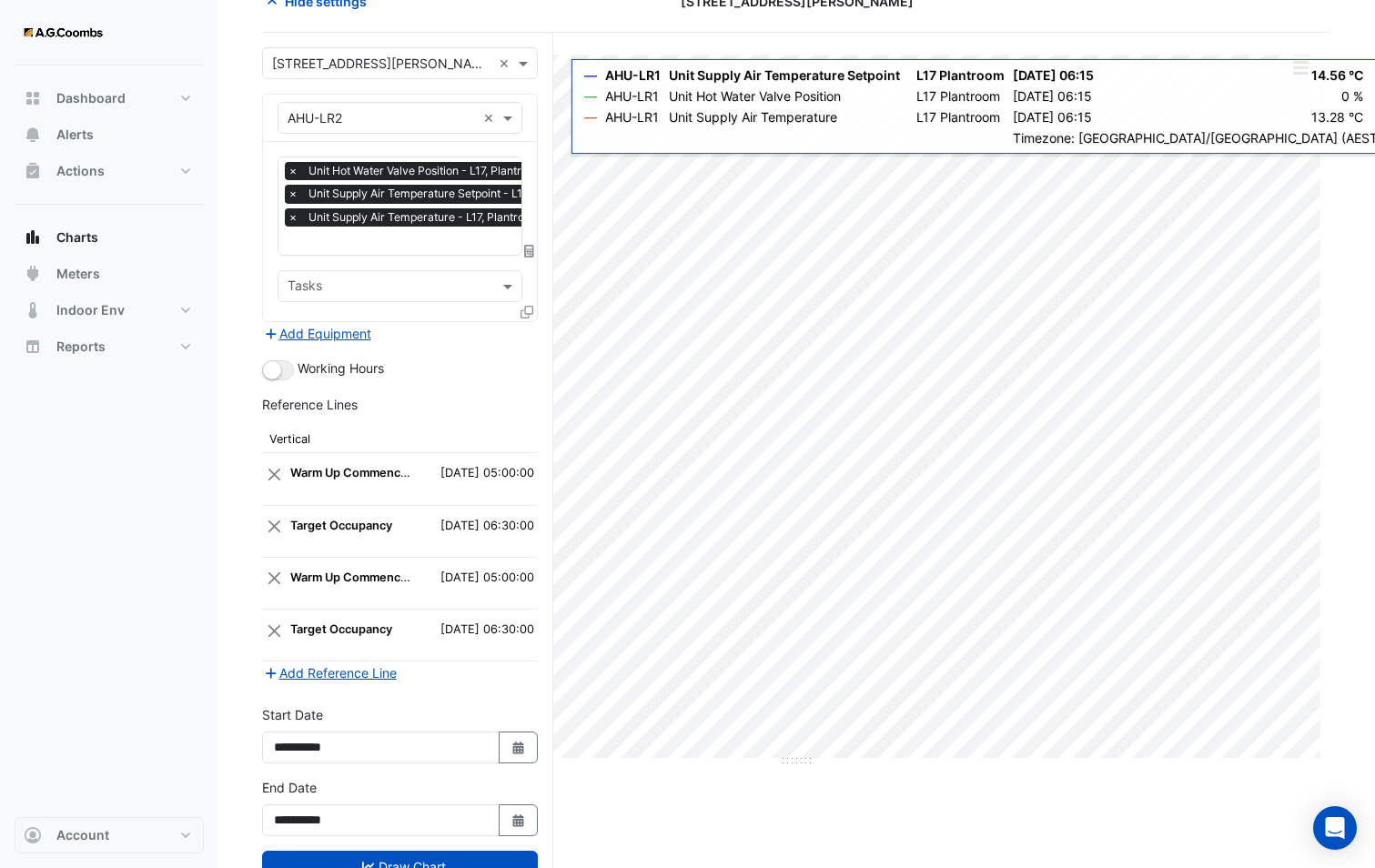
scroll to position [165, 0]
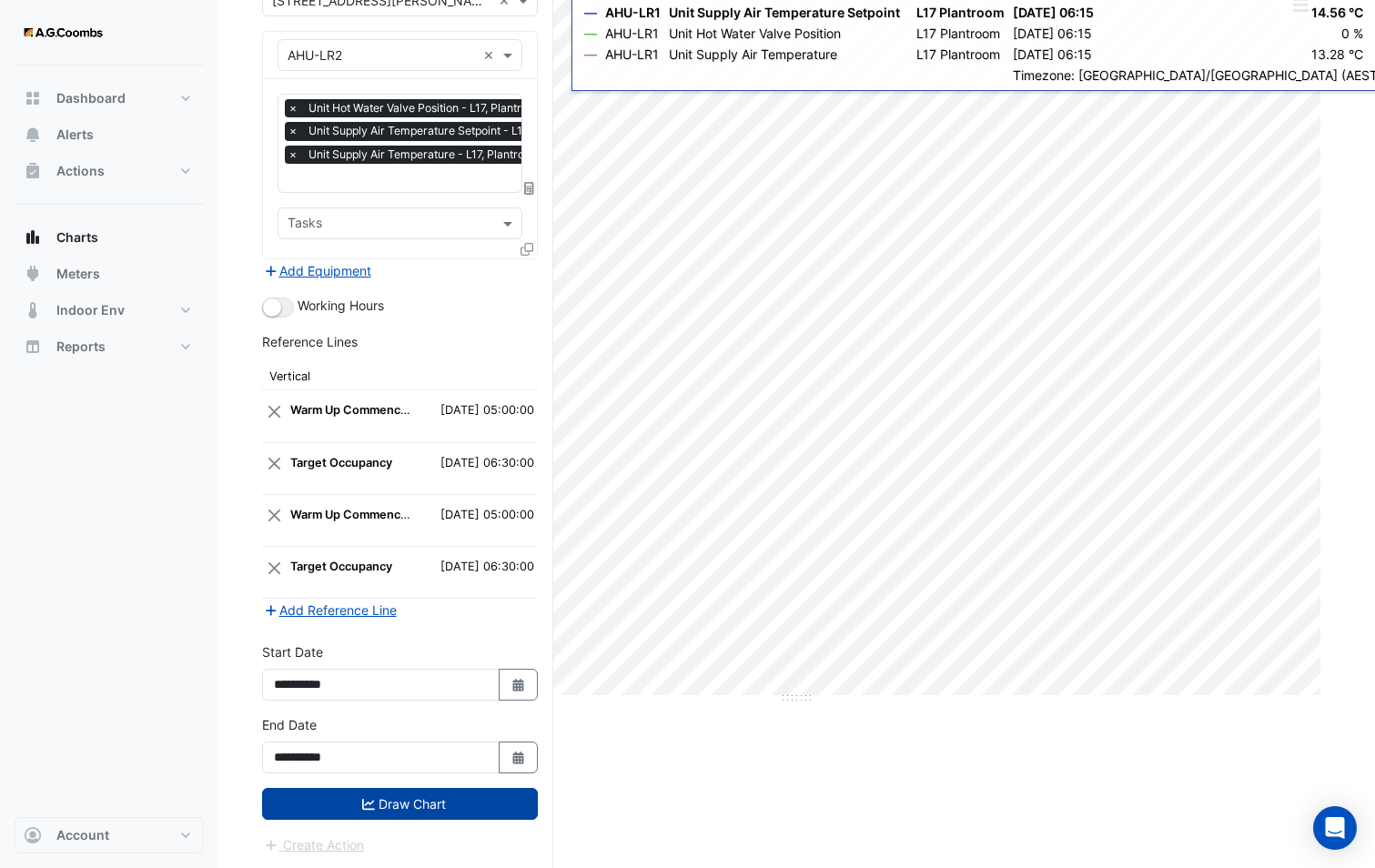
click at [353, 793] on button "Draw Chart" at bounding box center [400, 803] width 276 height 32
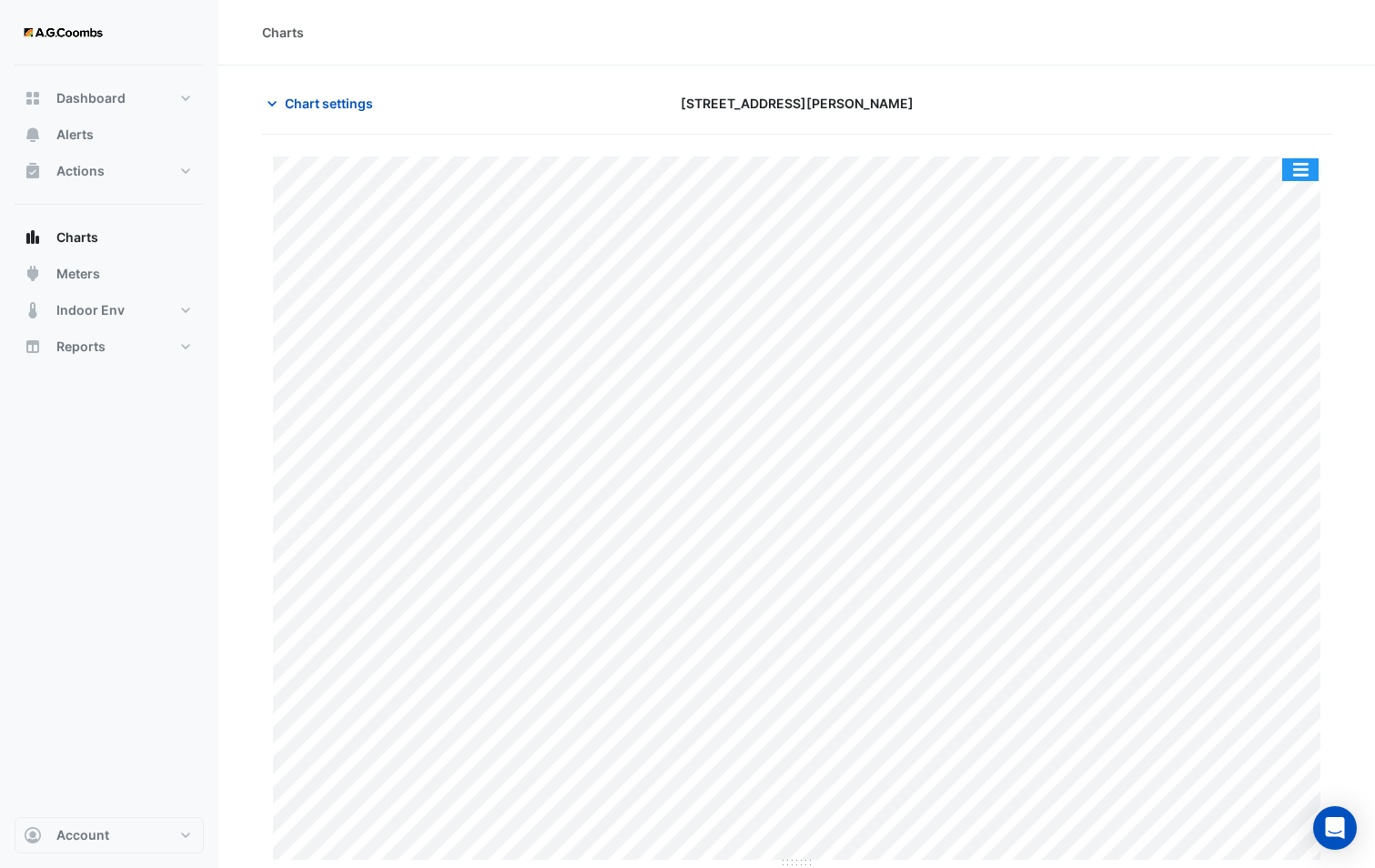
click at [1305, 174] on button "button" at bounding box center [1299, 169] width 36 height 22
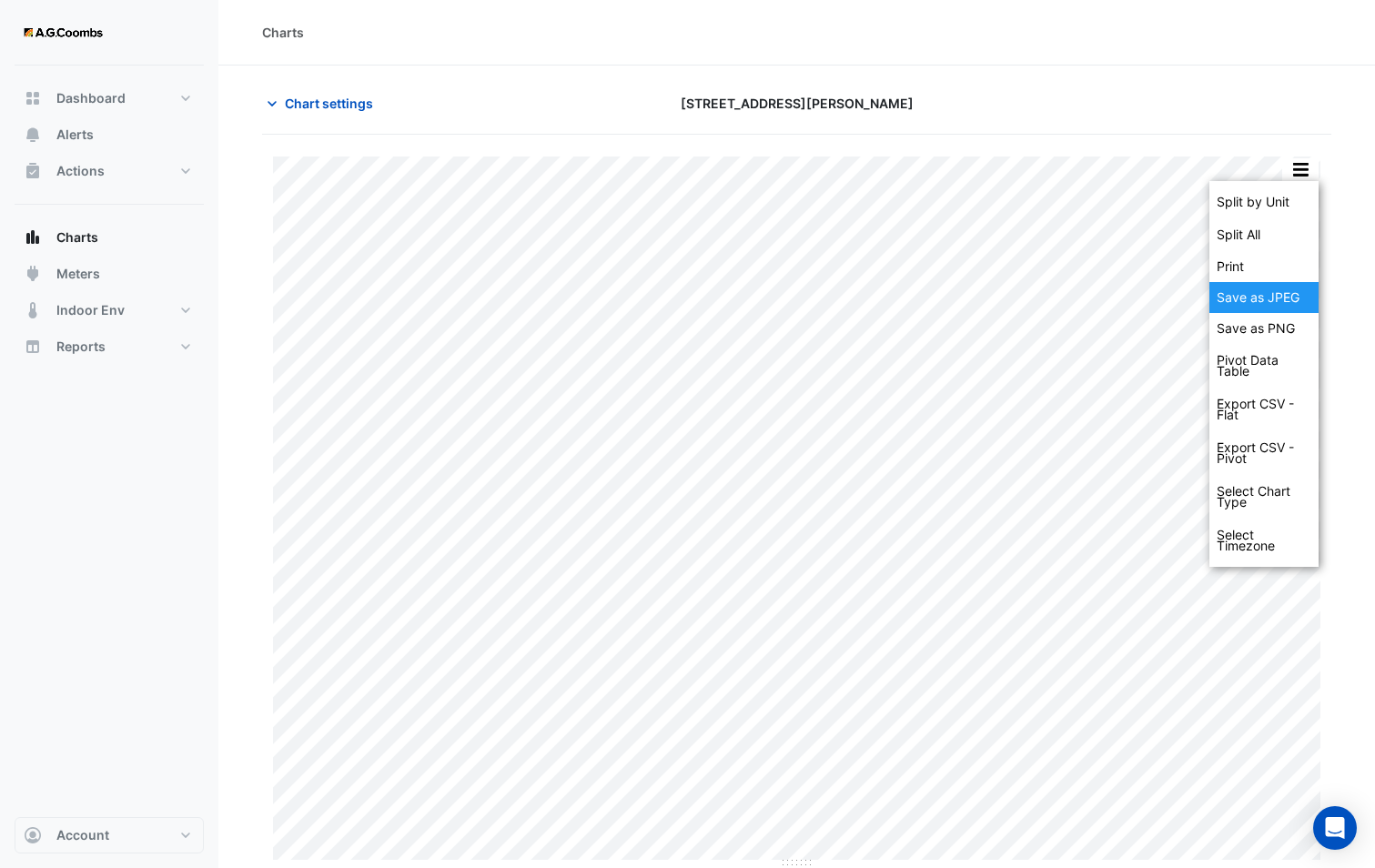
click at [1269, 302] on div "Save as JPEG" at bounding box center [1263, 297] width 109 height 31
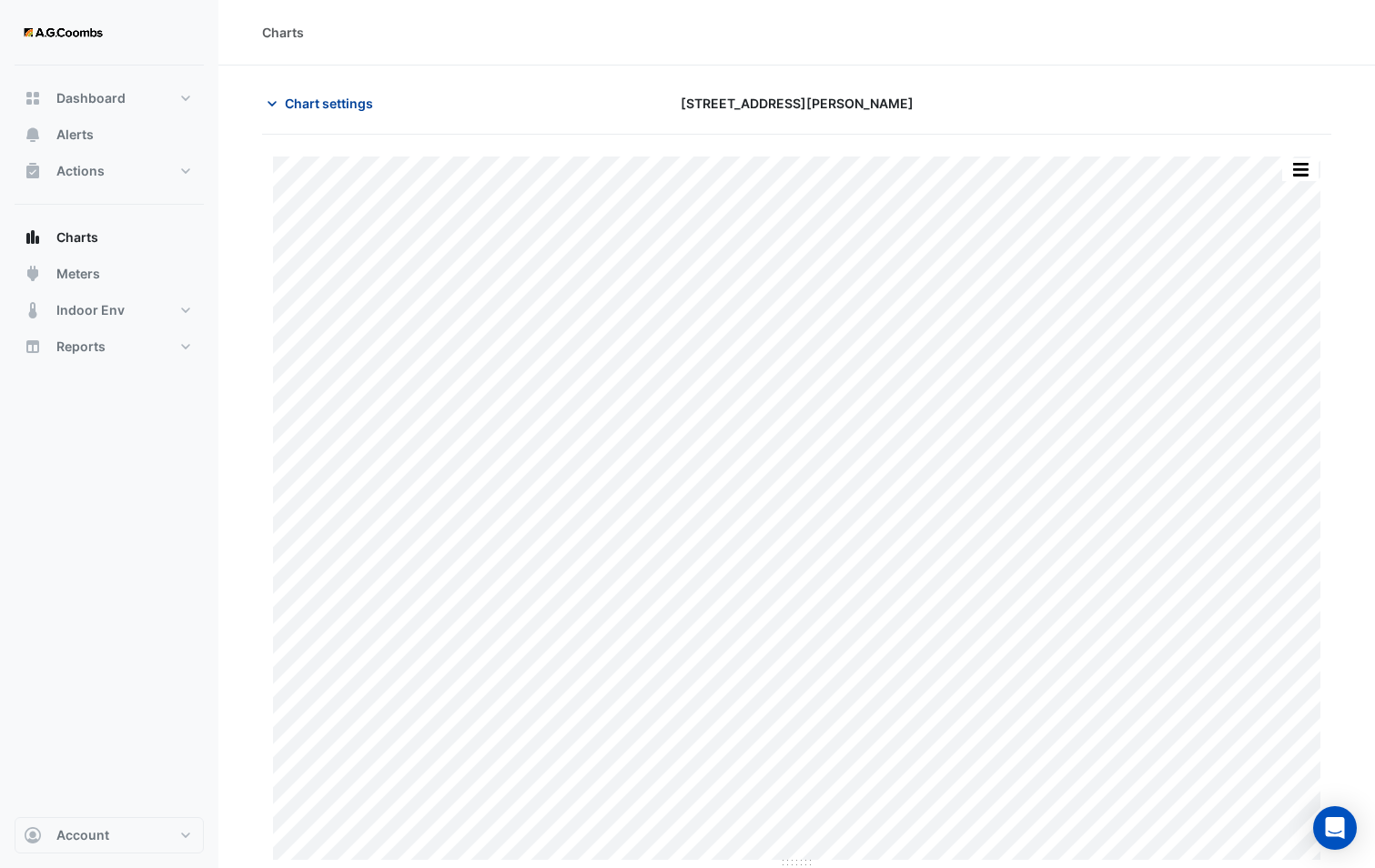
click at [333, 111] on span "Chart settings" at bounding box center [328, 103] width 88 height 19
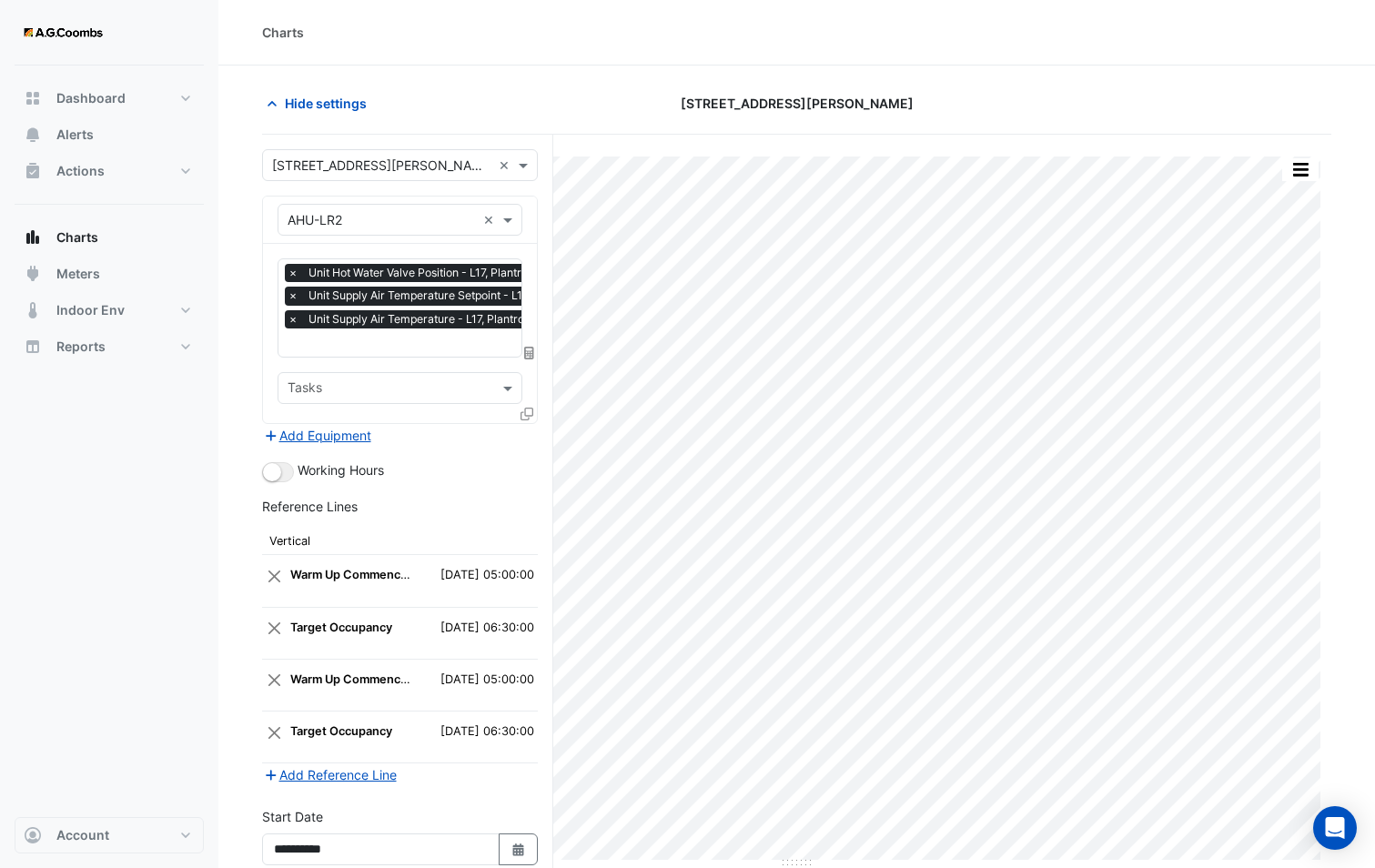
click at [520, 408] on icon at bounding box center [526, 414] width 13 height 13
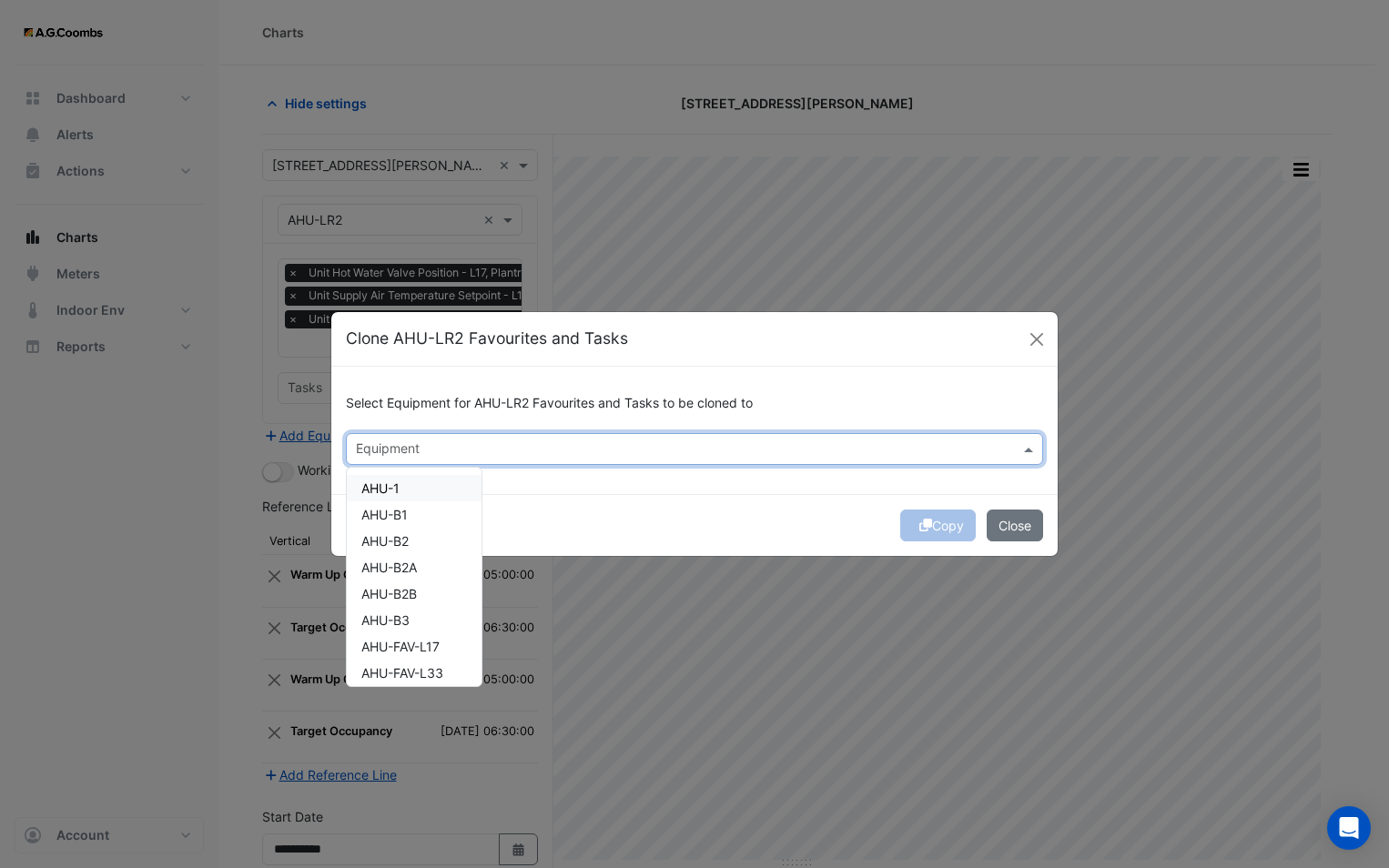
click at [496, 453] on input "text" at bounding box center [683, 451] width 656 height 19
click at [548, 514] on div "Copy Close" at bounding box center [694, 525] width 727 height 62
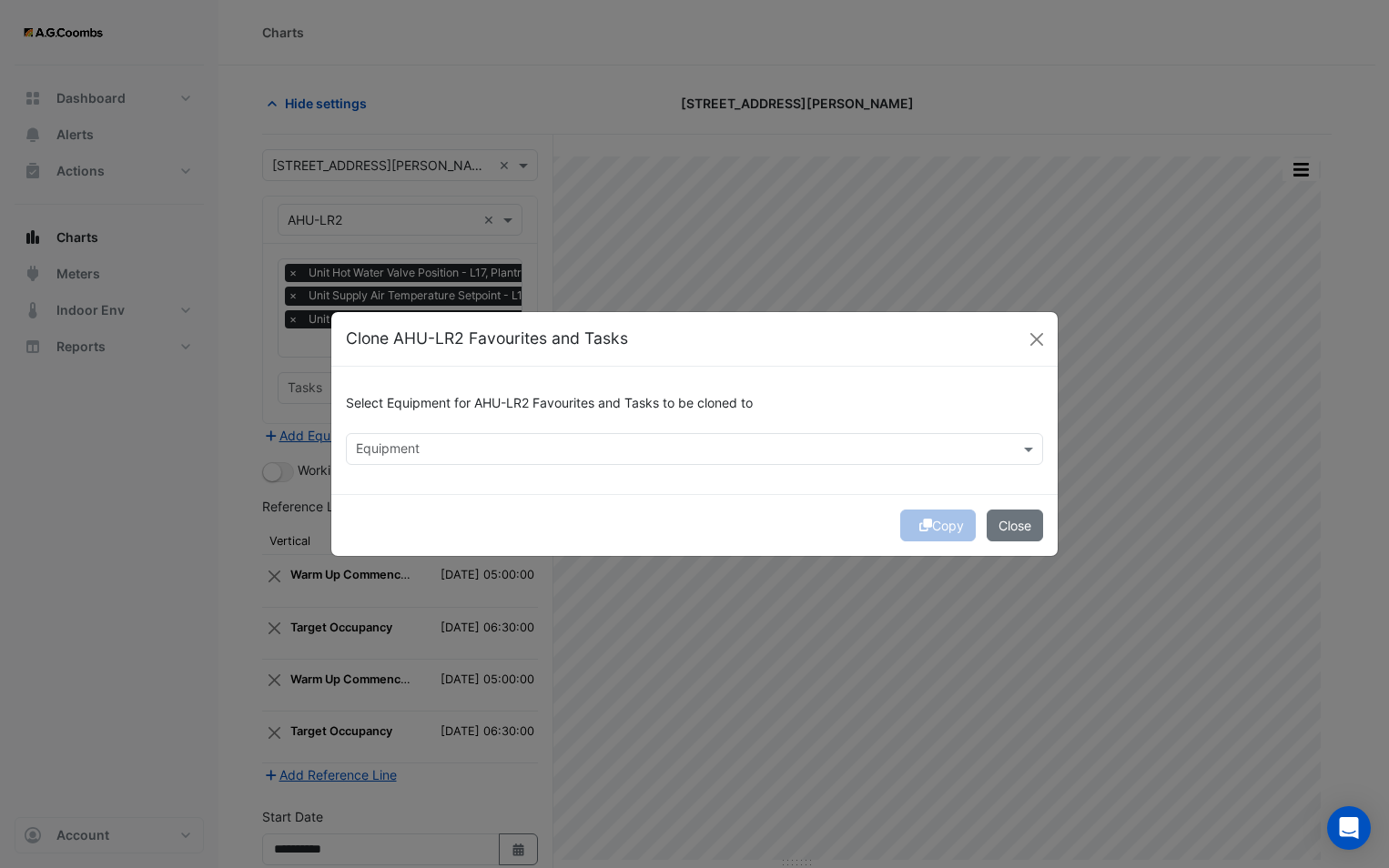
click at [457, 452] on input "text" at bounding box center [683, 451] width 656 height 19
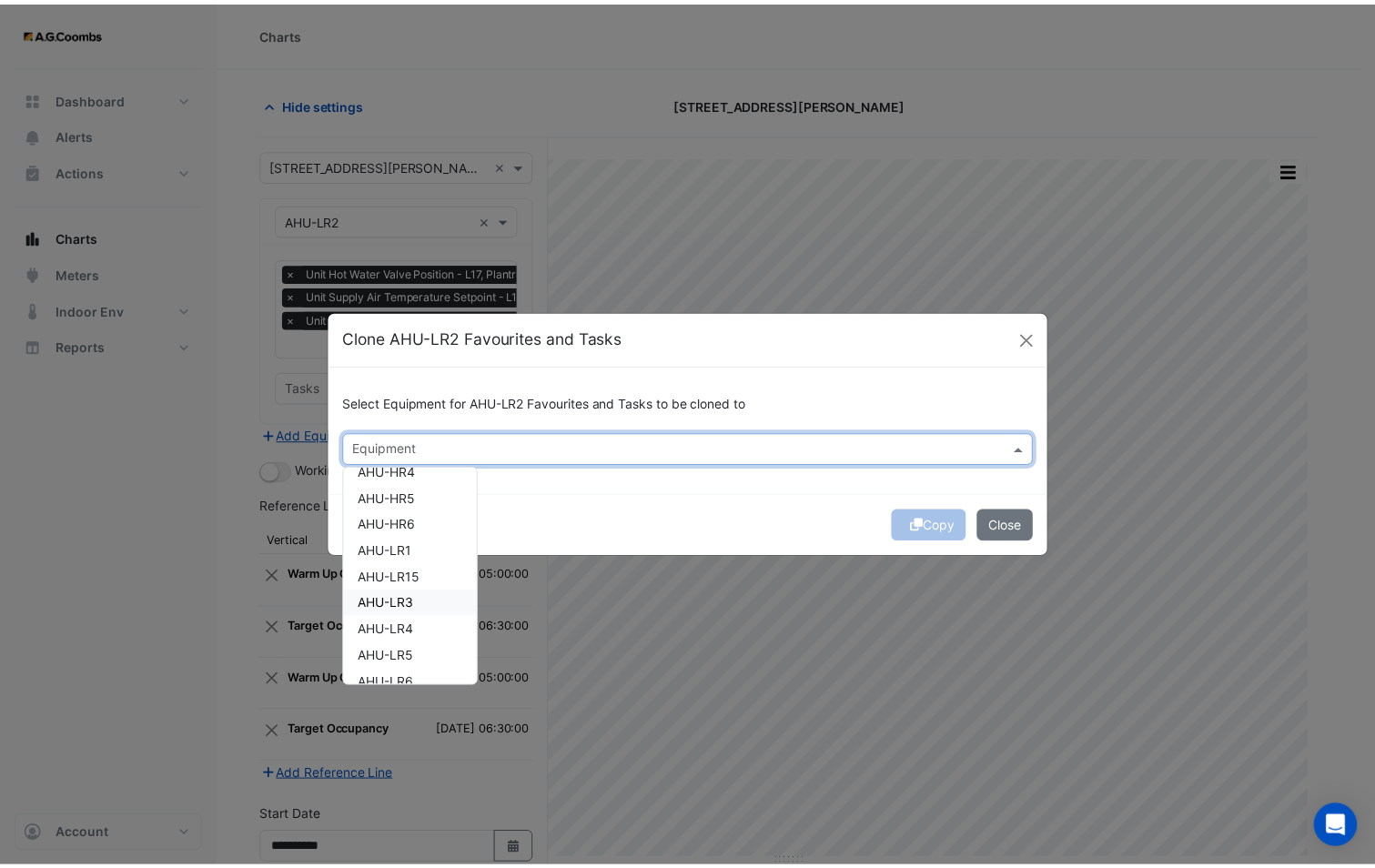
scroll to position [364, 0]
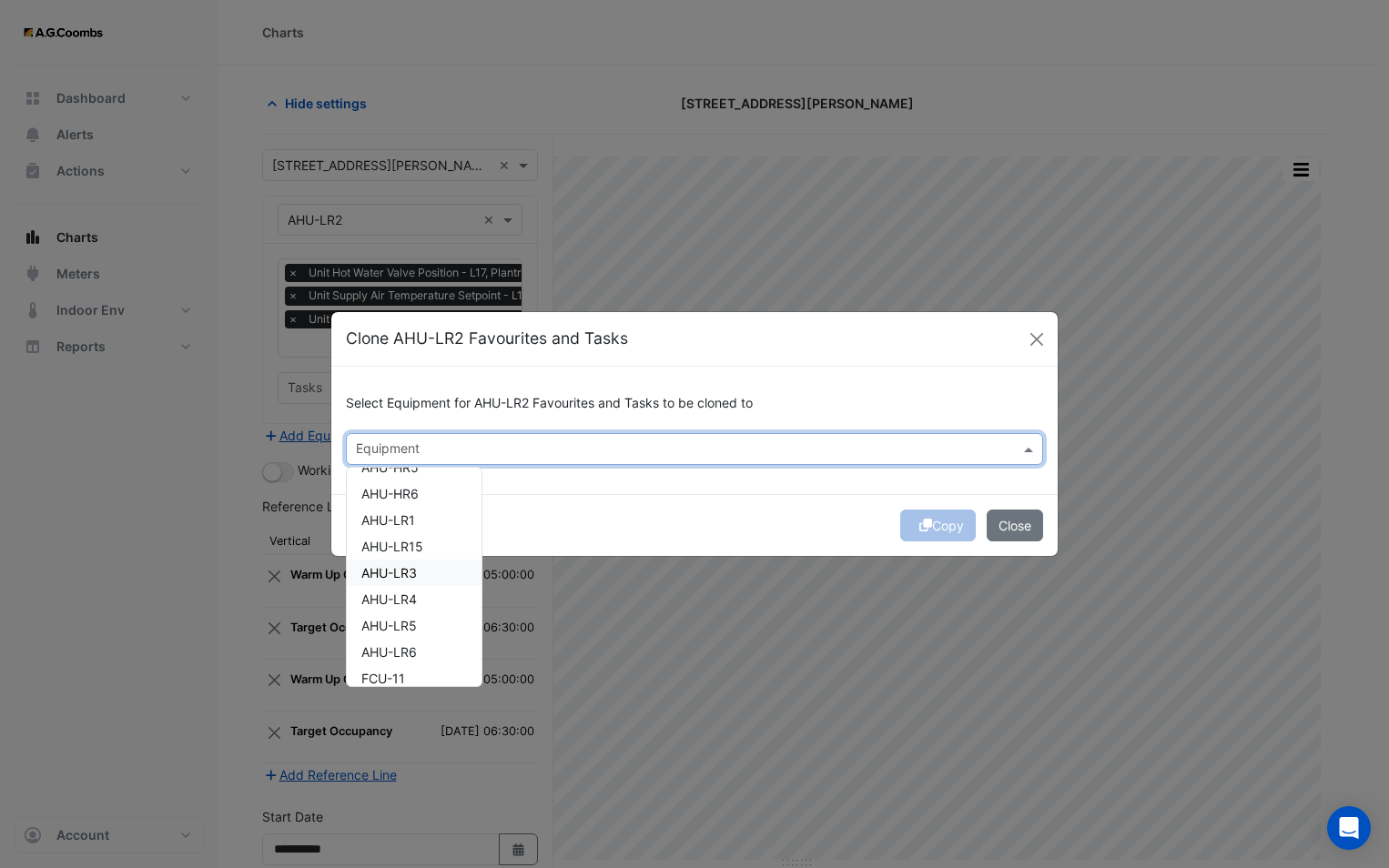
click at [424, 567] on div "AHU-LR3" at bounding box center [414, 572] width 135 height 26
click at [672, 517] on div "Copy Close" at bounding box center [694, 525] width 727 height 62
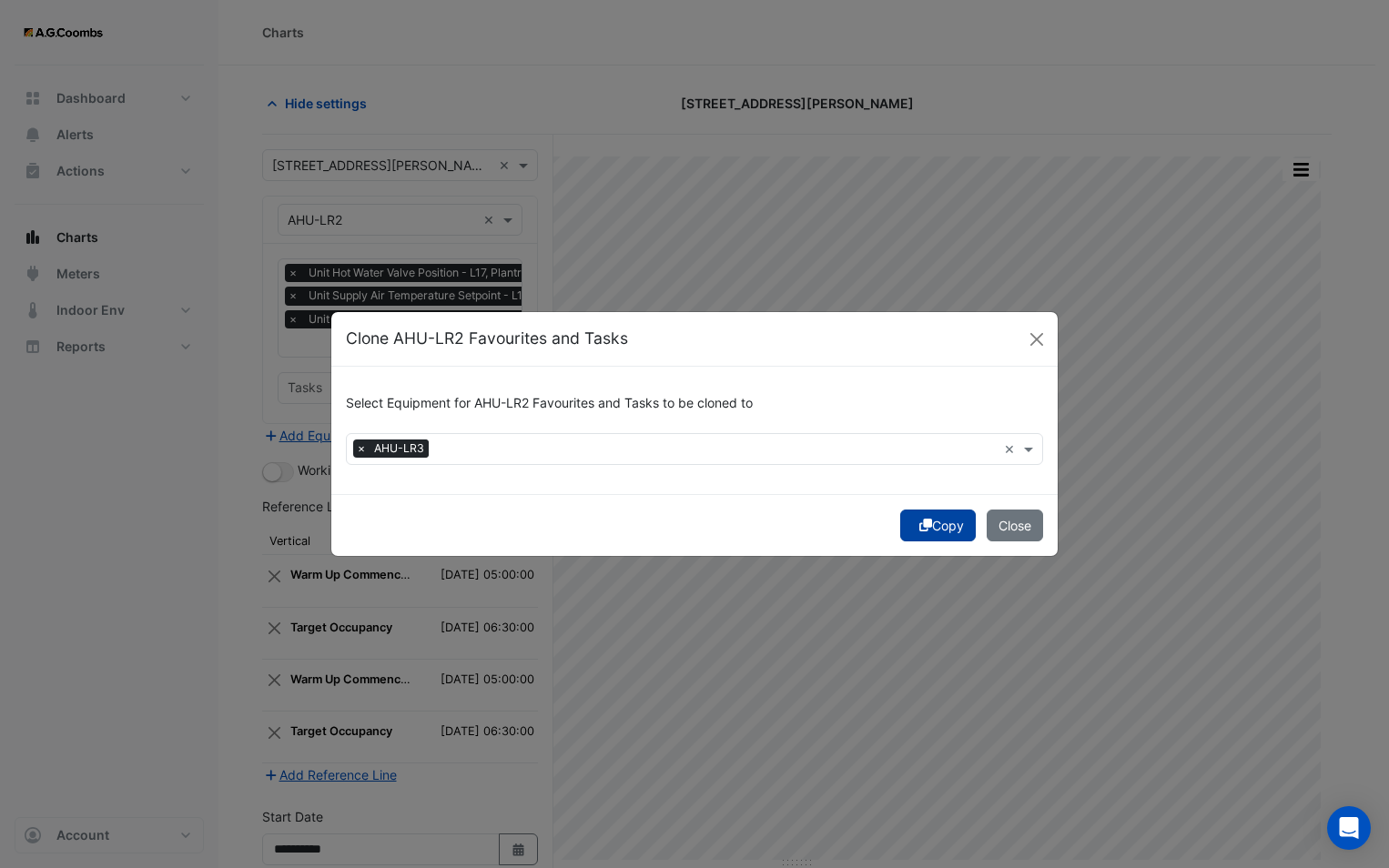
click at [928, 522] on button "Copy" at bounding box center [938, 525] width 76 height 32
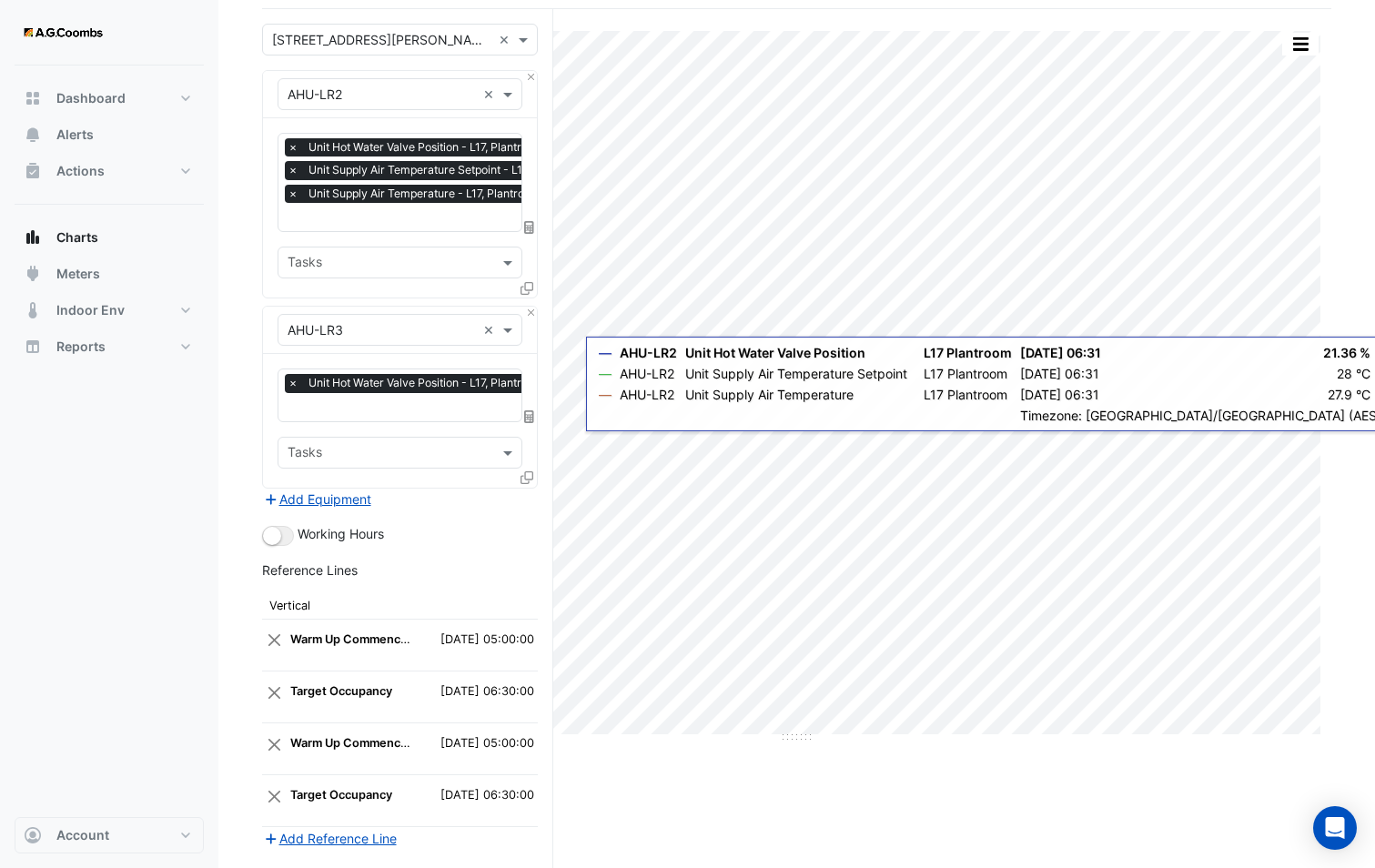
scroll to position [0, 0]
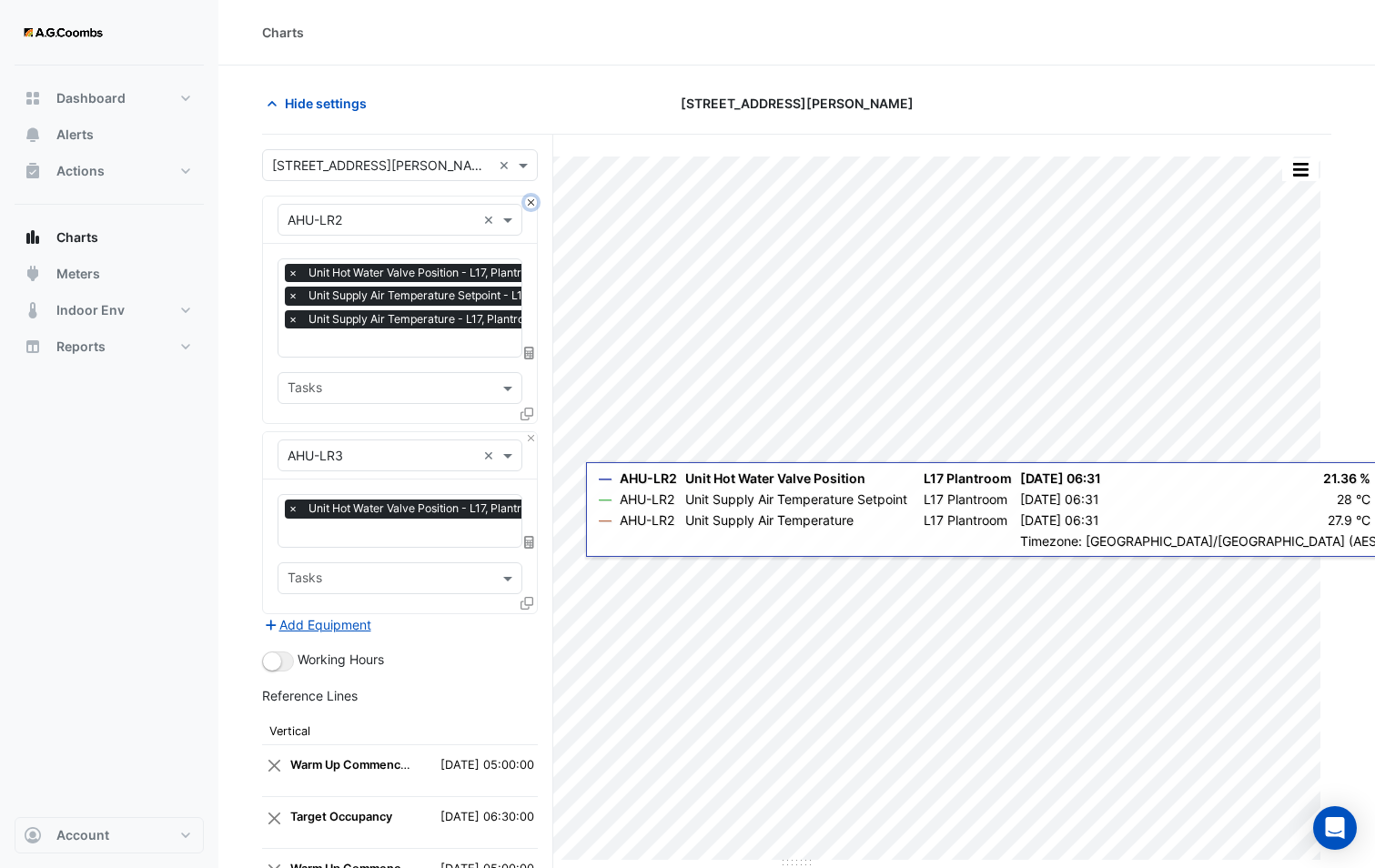
click at [533, 203] on button "Close" at bounding box center [531, 202] width 12 height 12
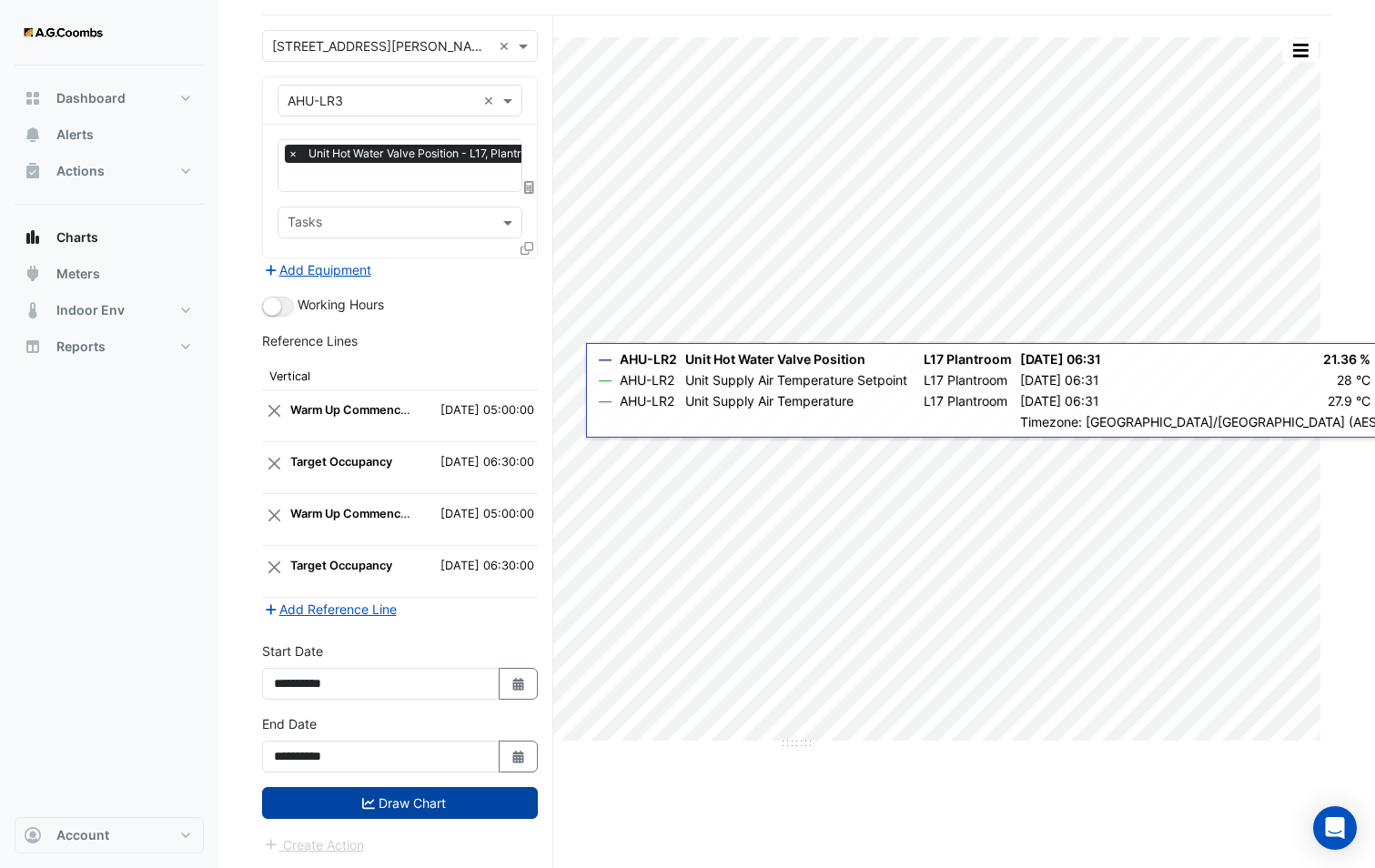
click at [389, 798] on button "Draw Chart" at bounding box center [400, 802] width 276 height 32
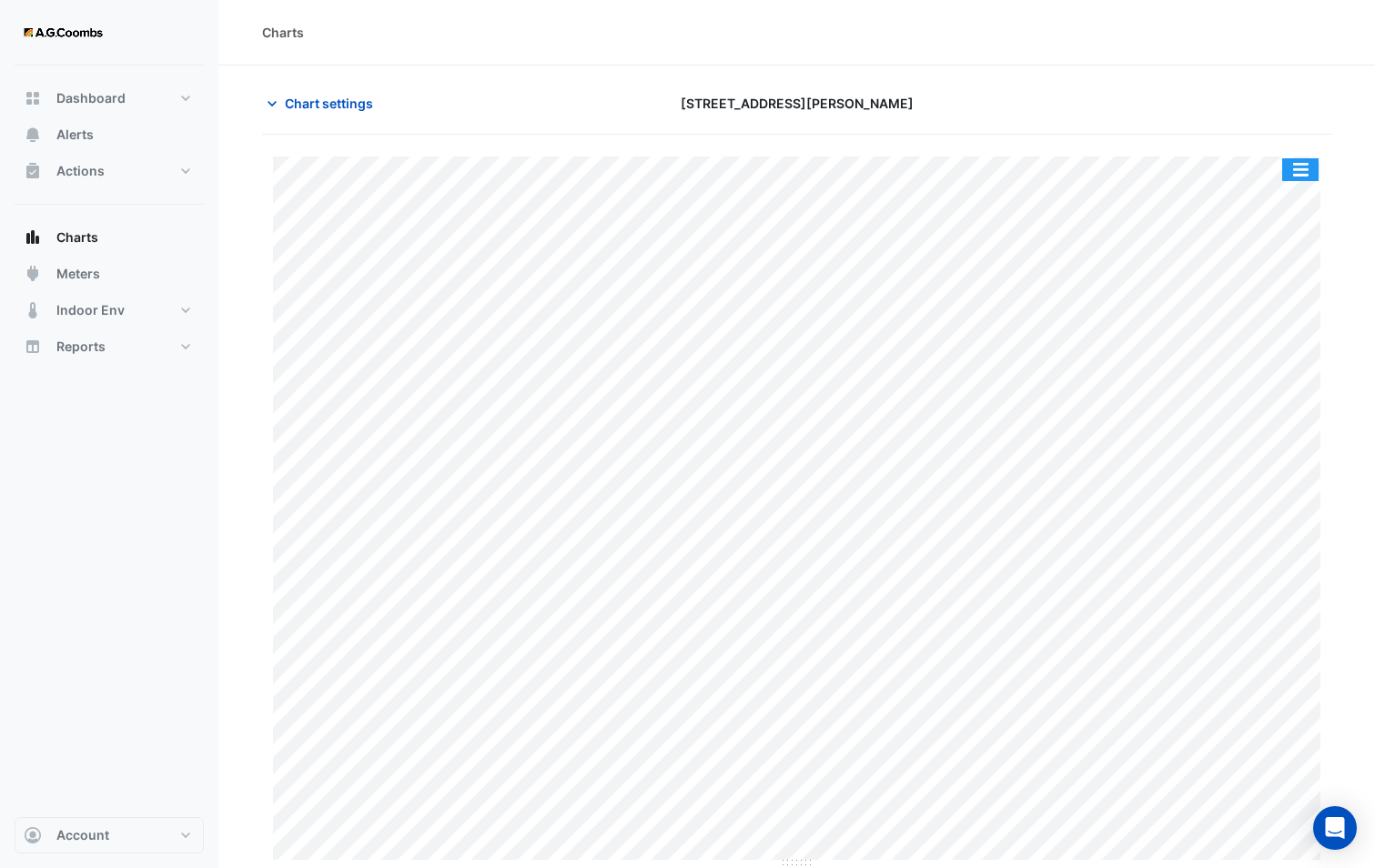
click at [1300, 176] on button "button" at bounding box center [1299, 169] width 36 height 22
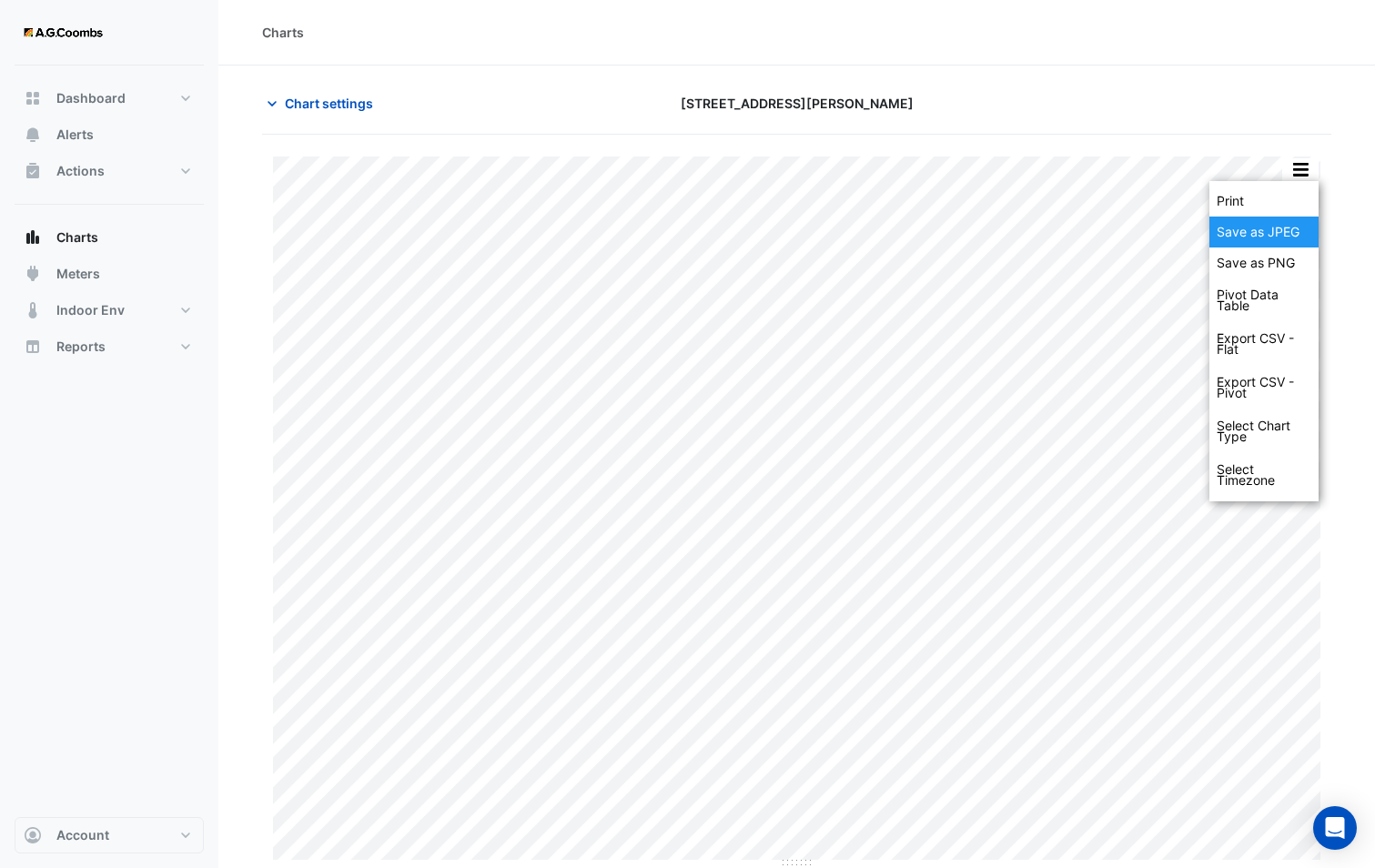
click at [1262, 232] on div "Save as JPEG" at bounding box center [1263, 232] width 109 height 31
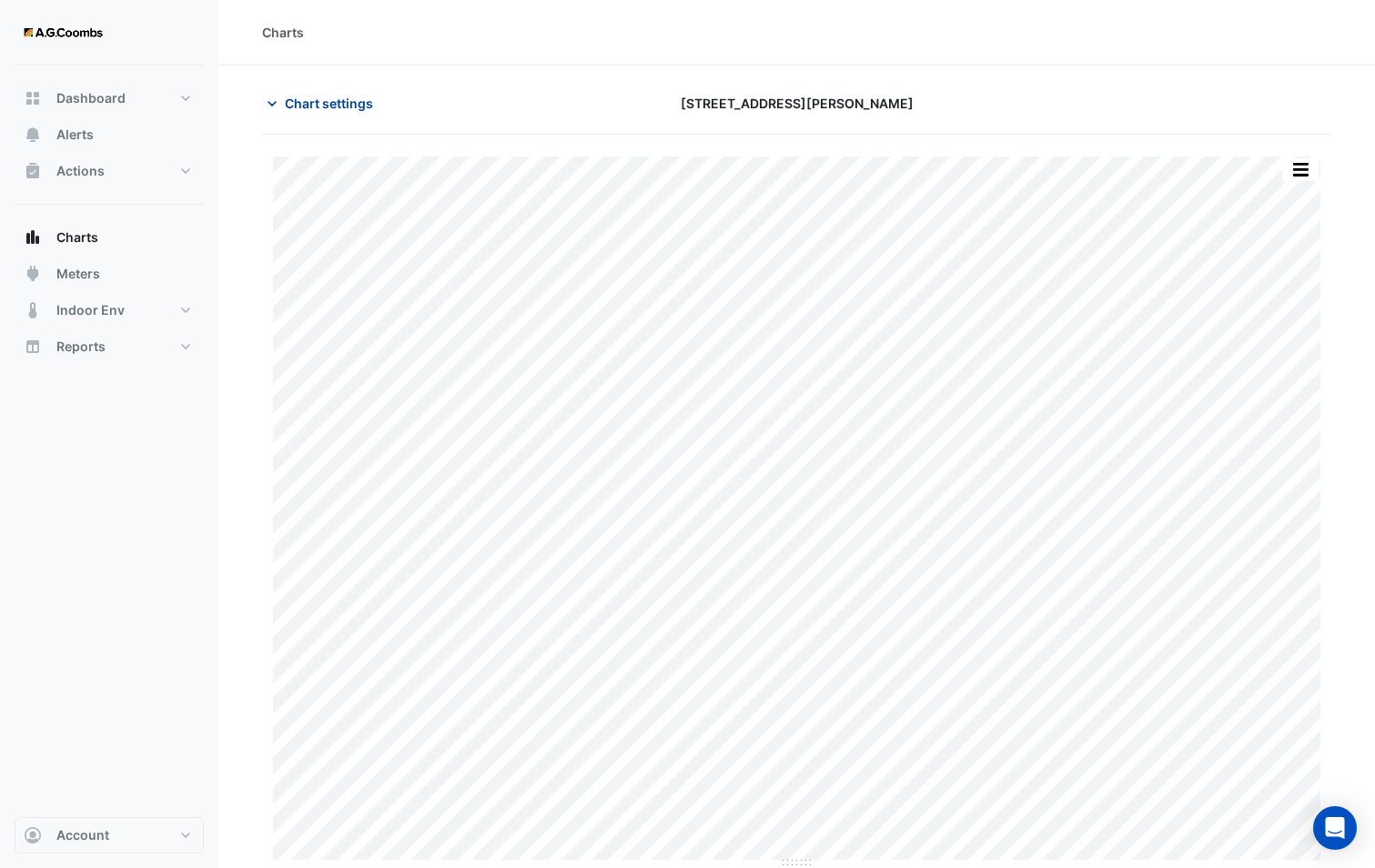
click at [345, 102] on span "Chart settings" at bounding box center [328, 103] width 88 height 19
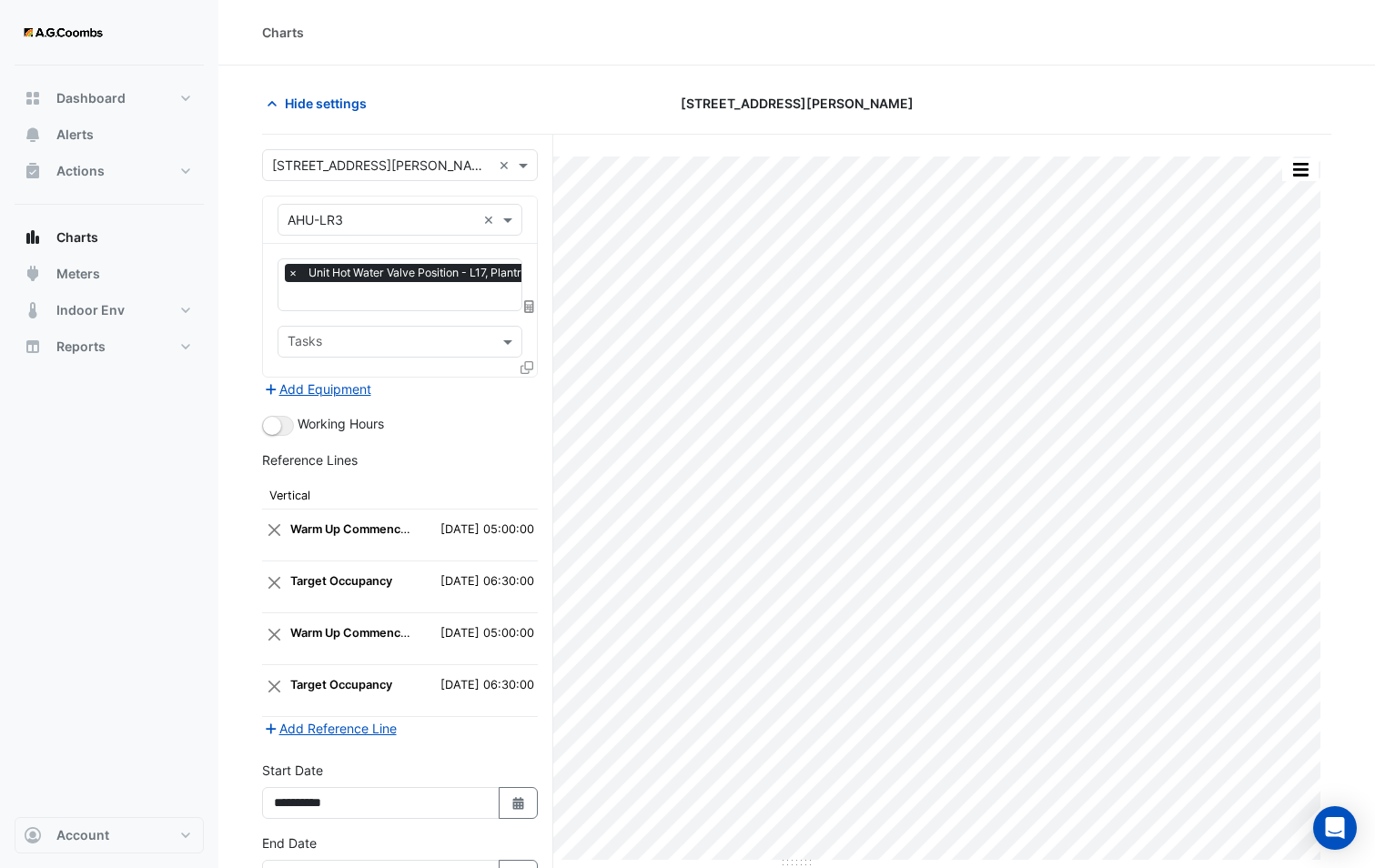
click at [527, 368] on icon at bounding box center [526, 367] width 13 height 13
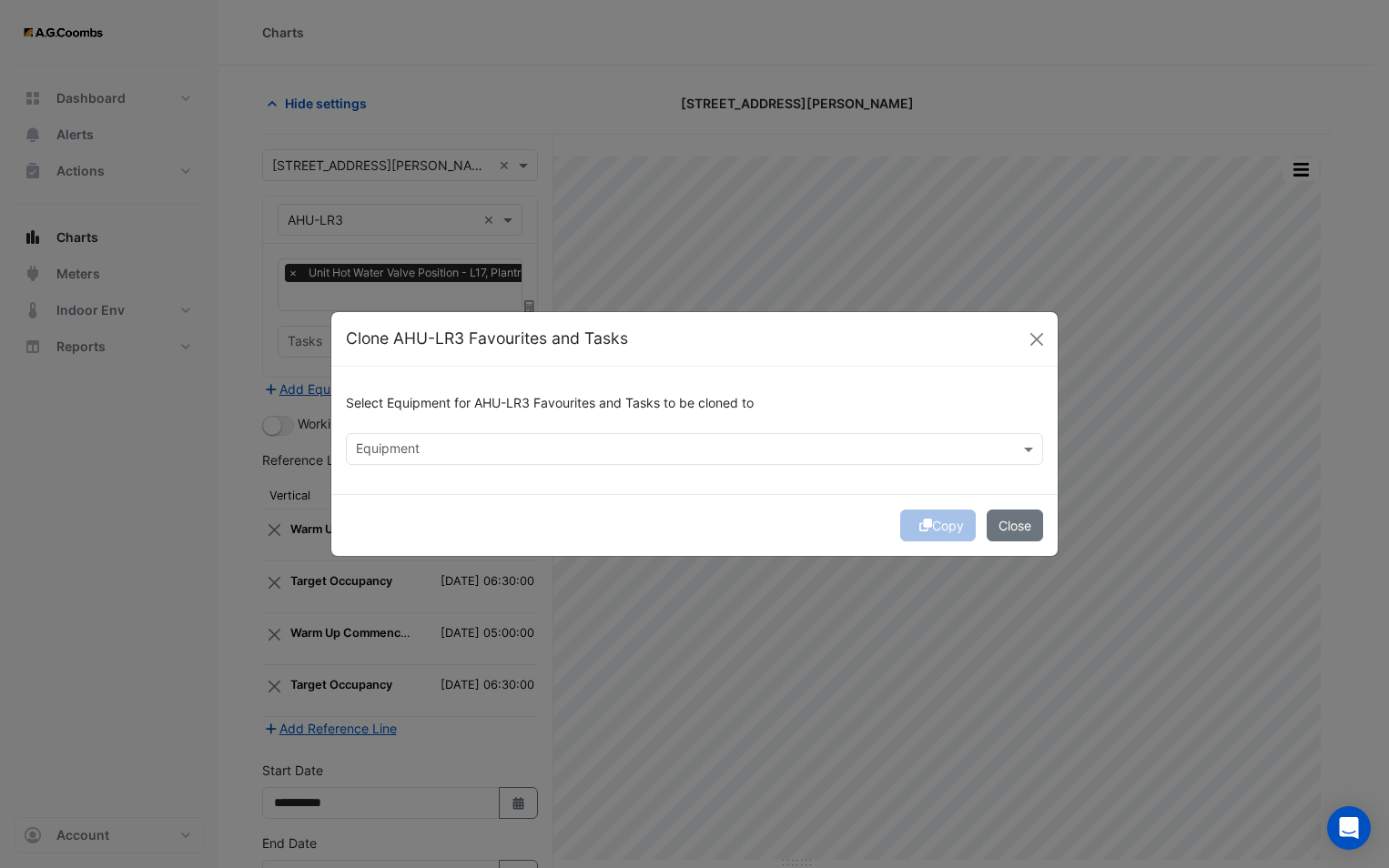
click at [536, 434] on div "Equipment" at bounding box center [694, 449] width 697 height 32
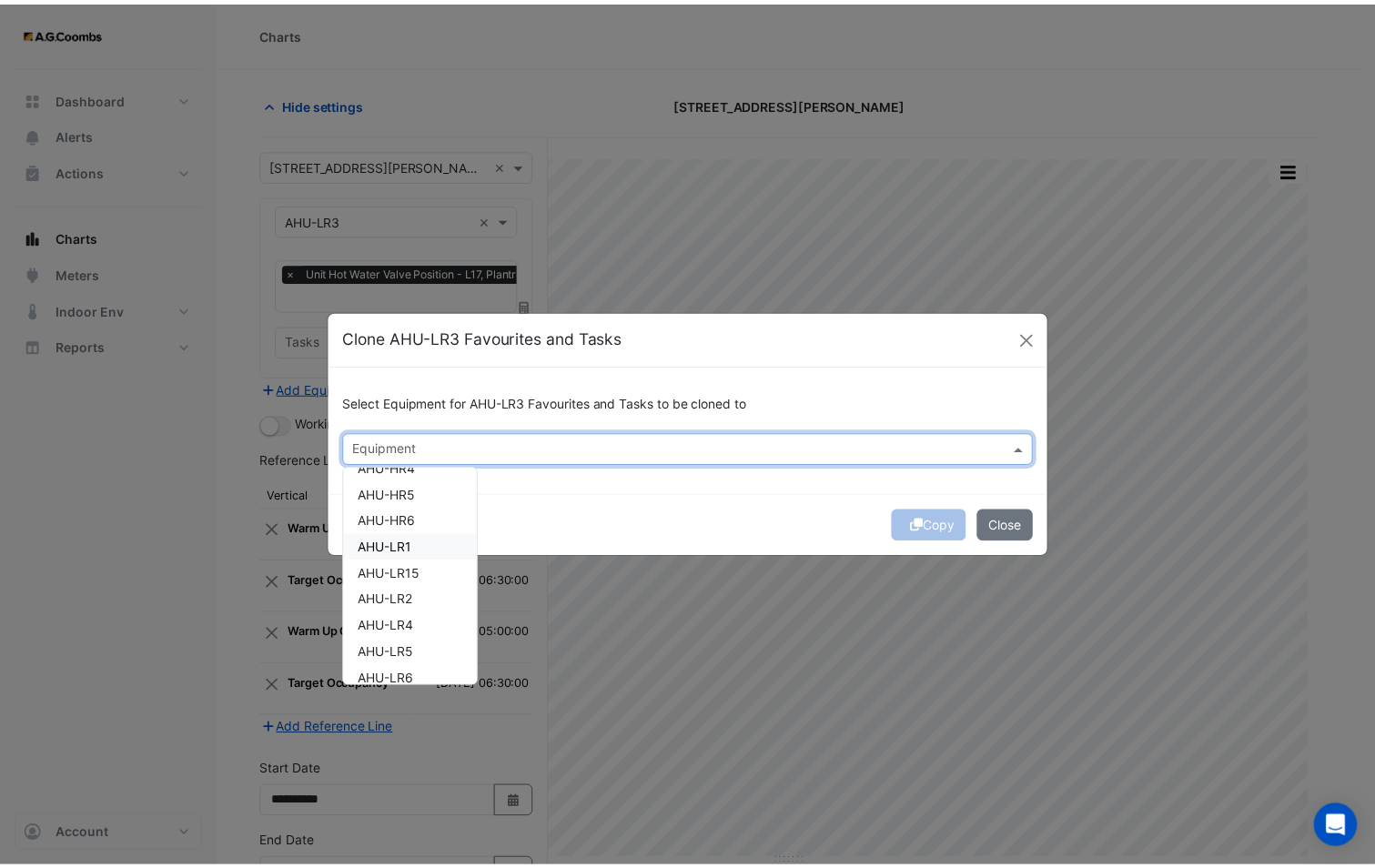
scroll to position [364, 0]
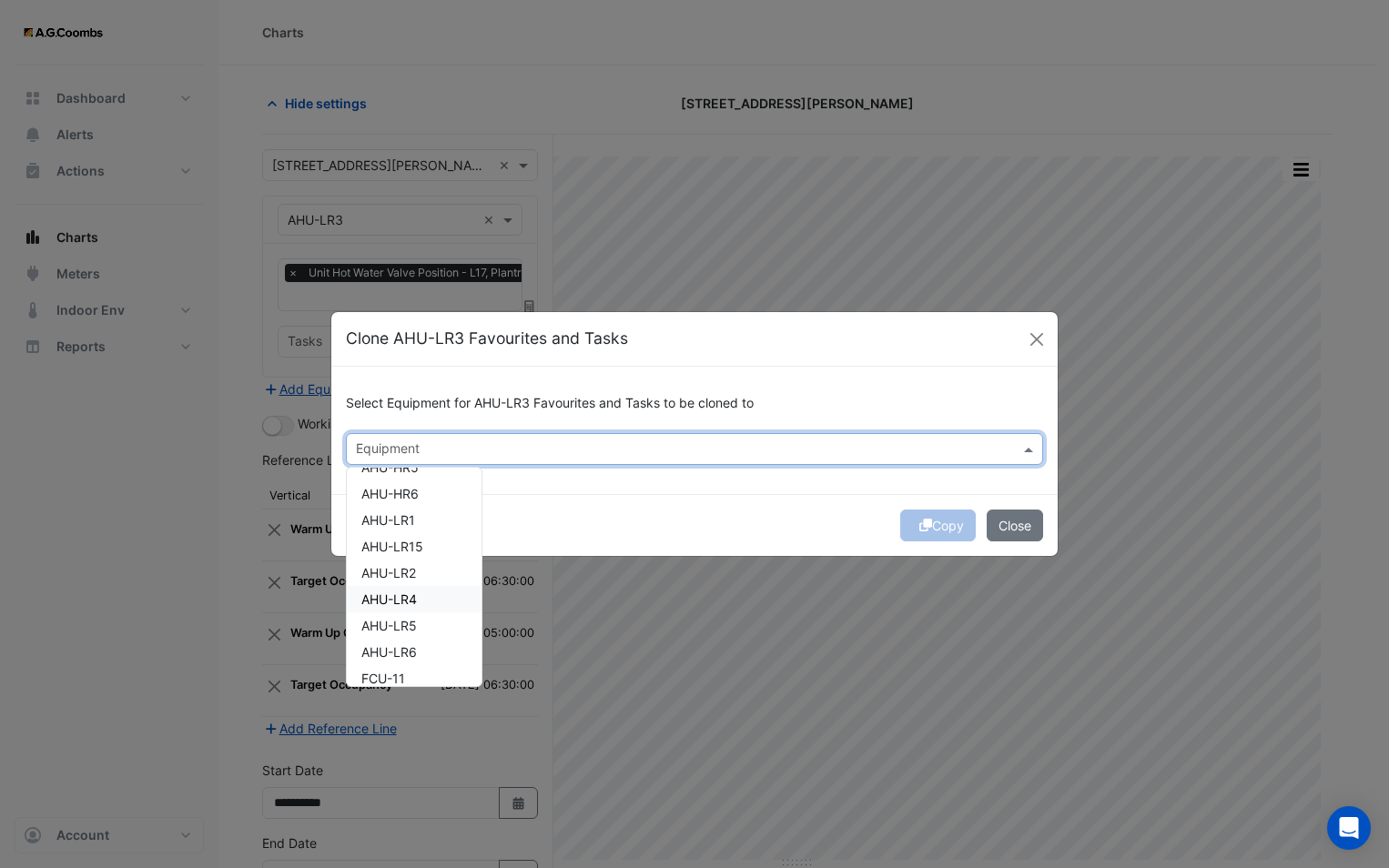
click at [374, 600] on span "AHU-LR4" at bounding box center [389, 599] width 55 height 16
click at [609, 491] on div "Select Equipment for AHU-LR3 Favourites and Tasks to be cloned to Equipment × A…" at bounding box center [694, 430] width 727 height 127
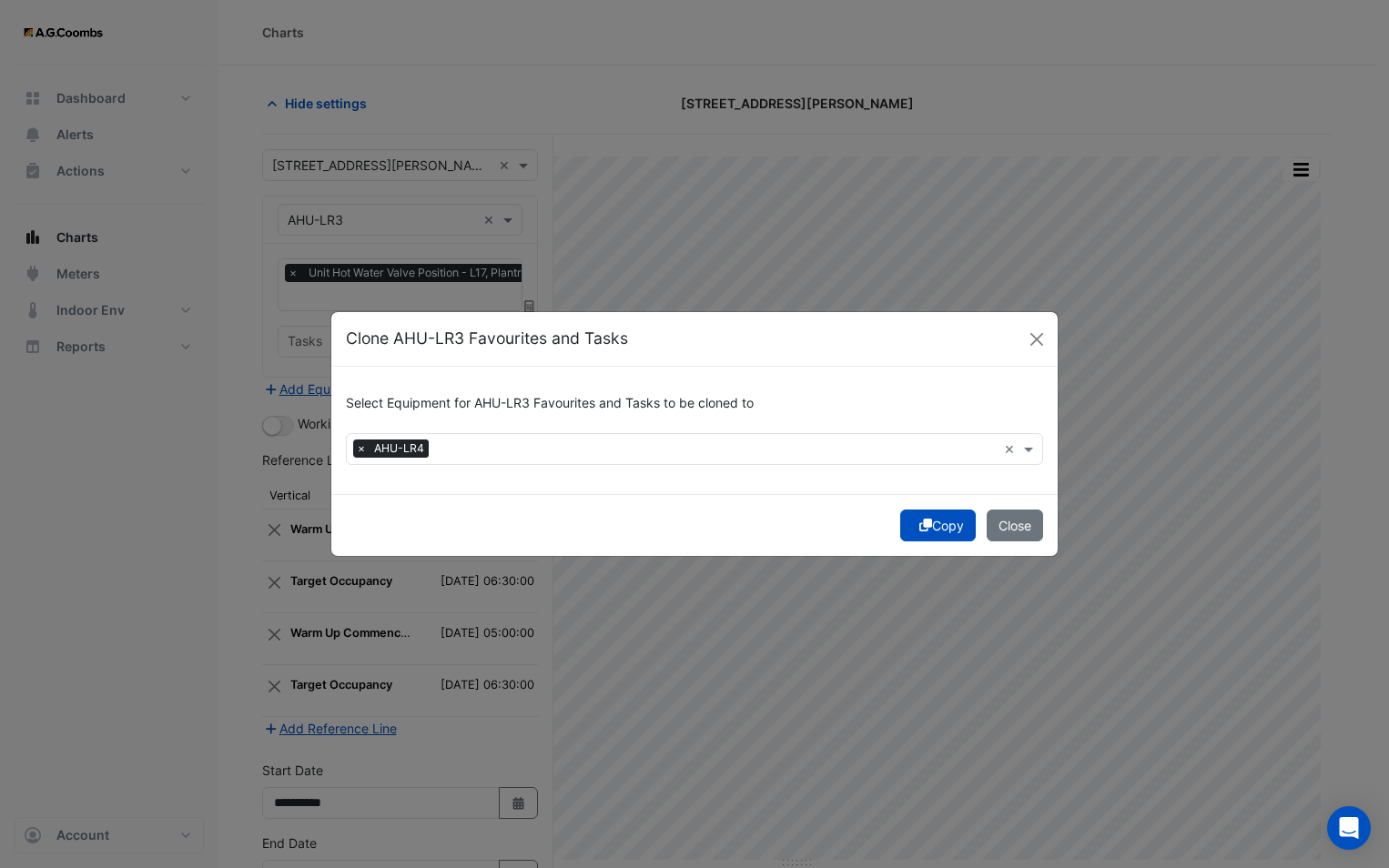
click at [901, 521] on button "Copy" at bounding box center [938, 525] width 76 height 32
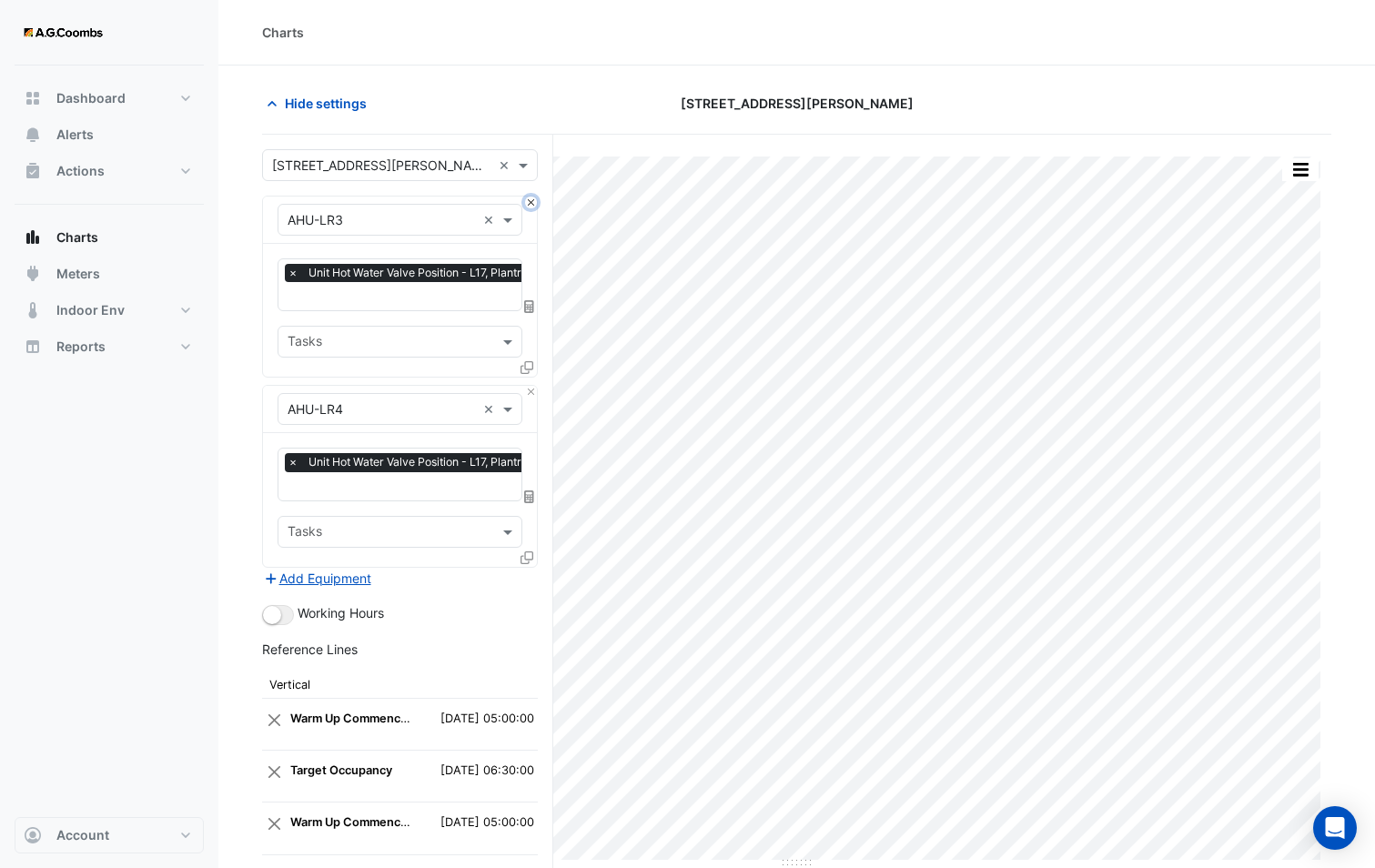
click at [530, 199] on button "Close" at bounding box center [531, 202] width 12 height 12
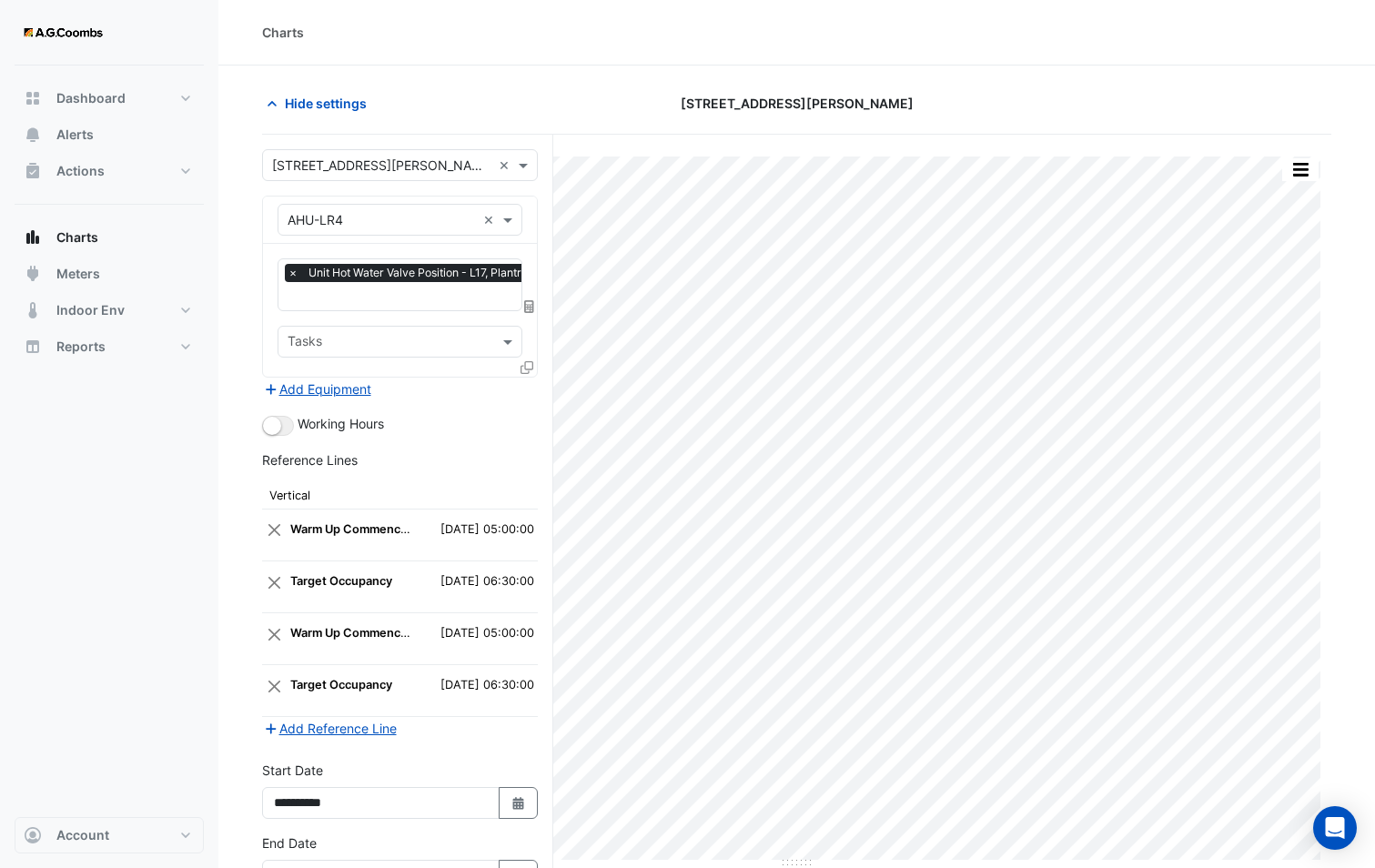
click at [389, 304] on input "text" at bounding box center [420, 298] width 266 height 19
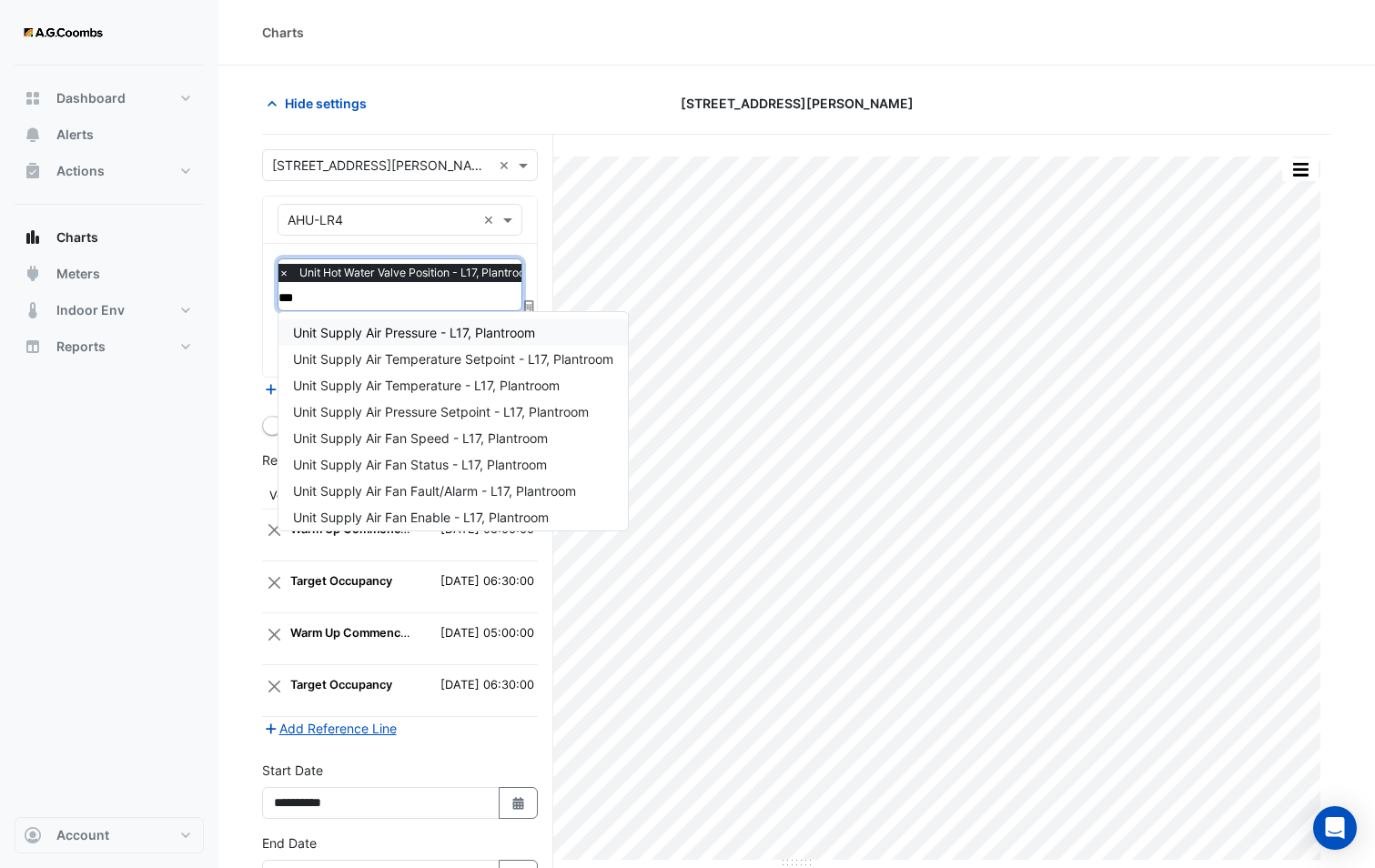
type input "****"
click at [434, 375] on div "Unit Supply Air Temperature - L17, Plantroom" at bounding box center [453, 384] width 350 height 26
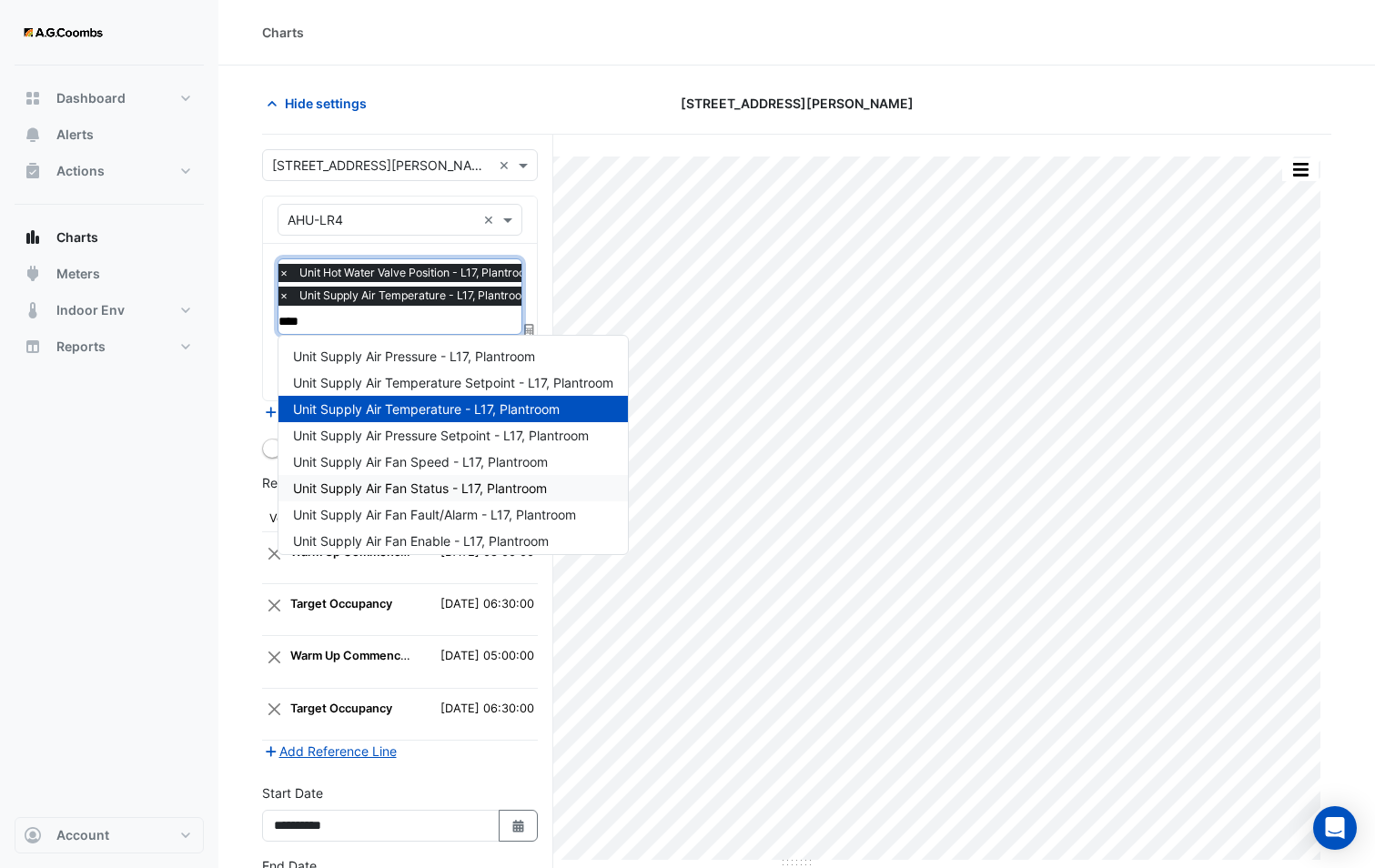
type input "*****"
click at [419, 384] on span "Unit Supply Air Temperature Setpoint - L17, Plantroom" at bounding box center [453, 383] width 320 height 16
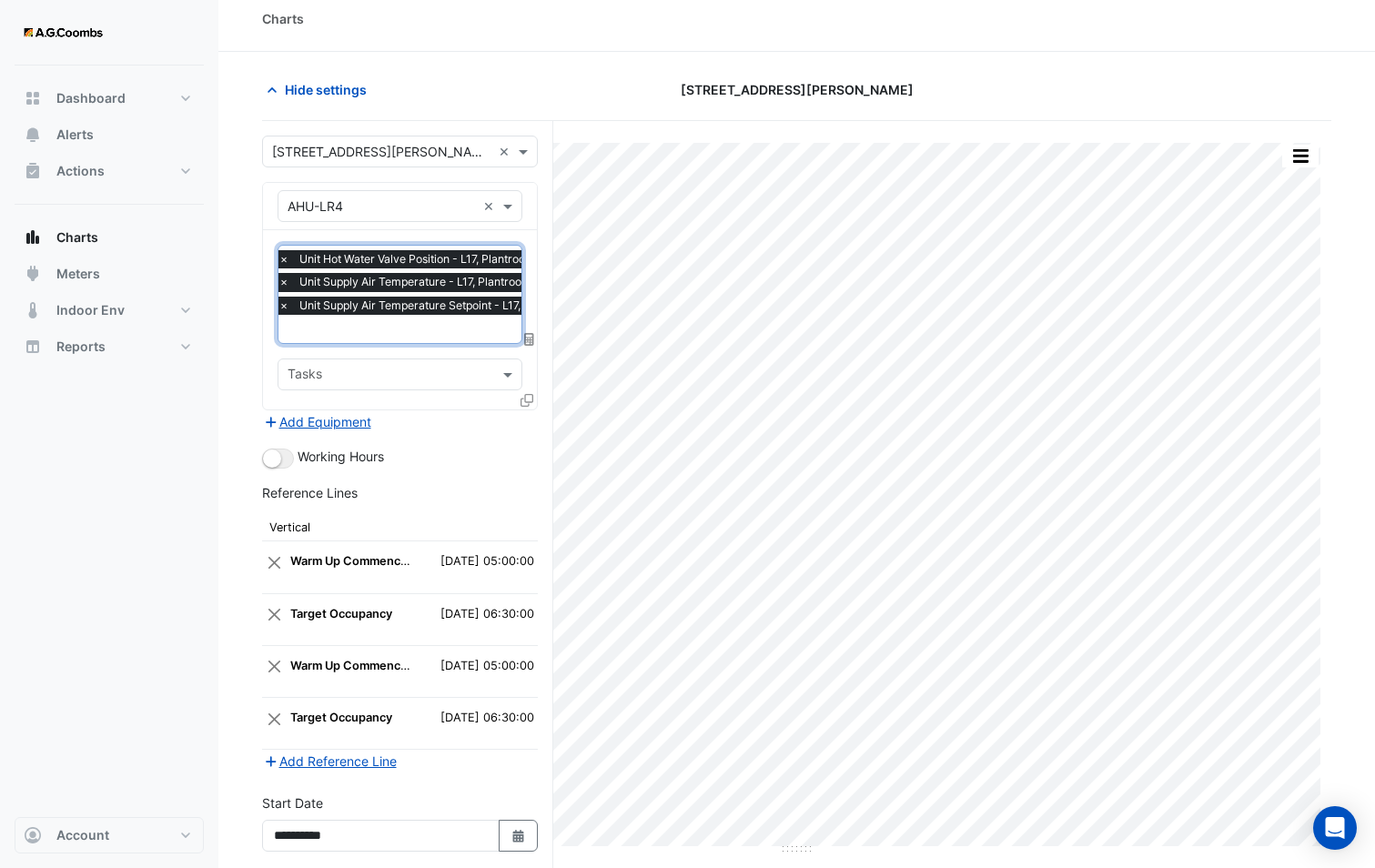
scroll to position [165, 0]
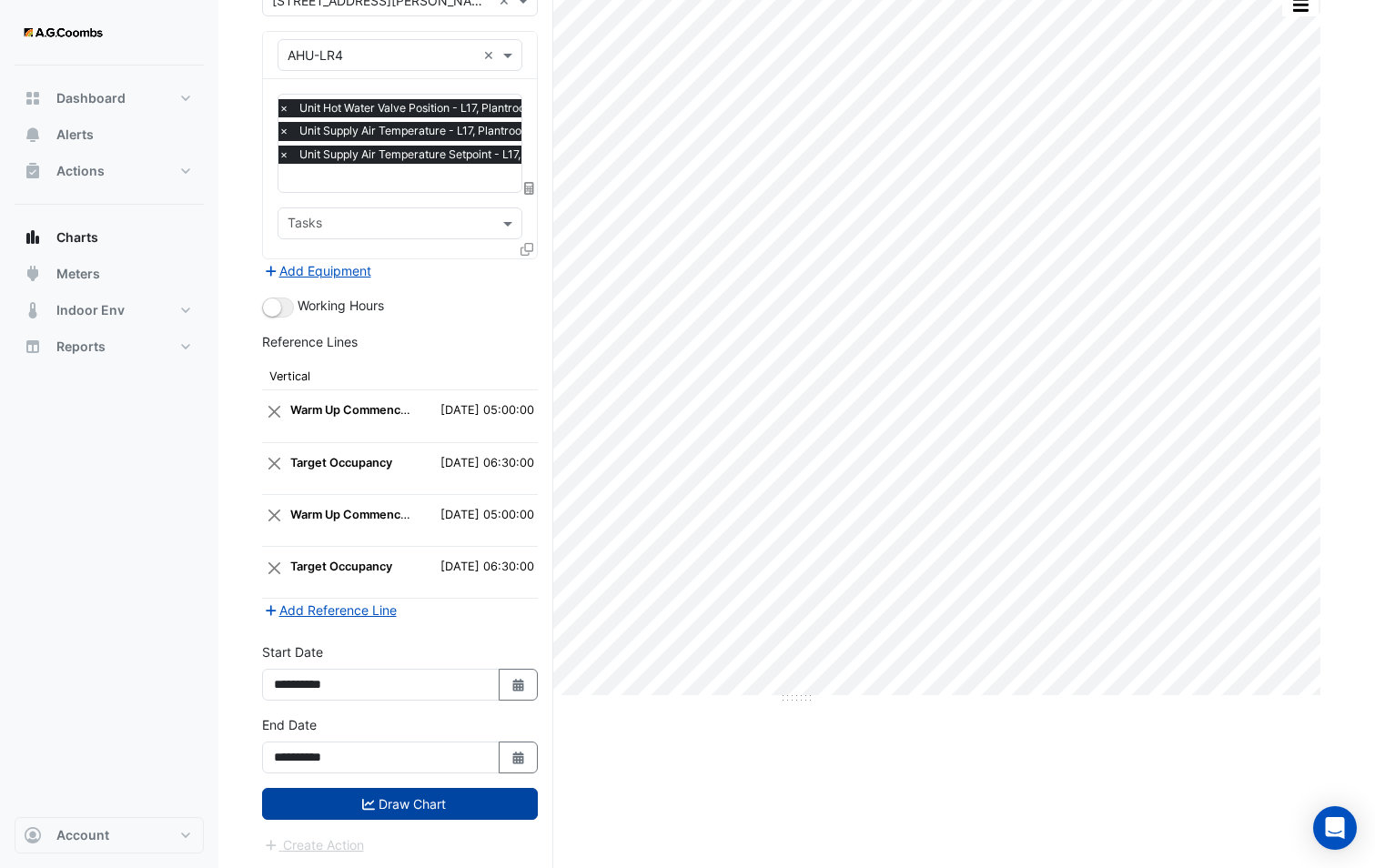
click at [374, 813] on button "Draw Chart" at bounding box center [400, 803] width 276 height 32
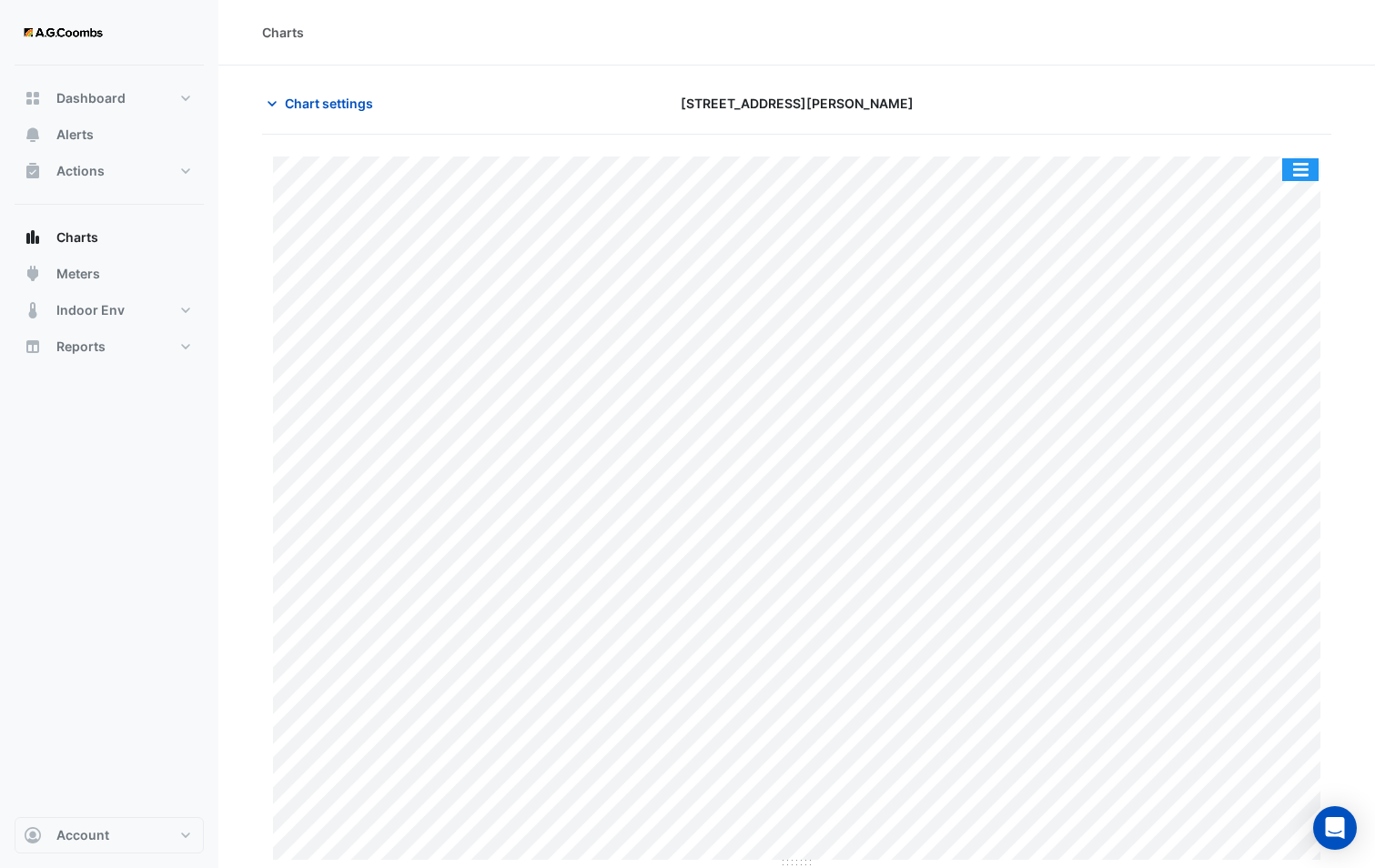
click at [1305, 165] on button "button" at bounding box center [1299, 169] width 36 height 22
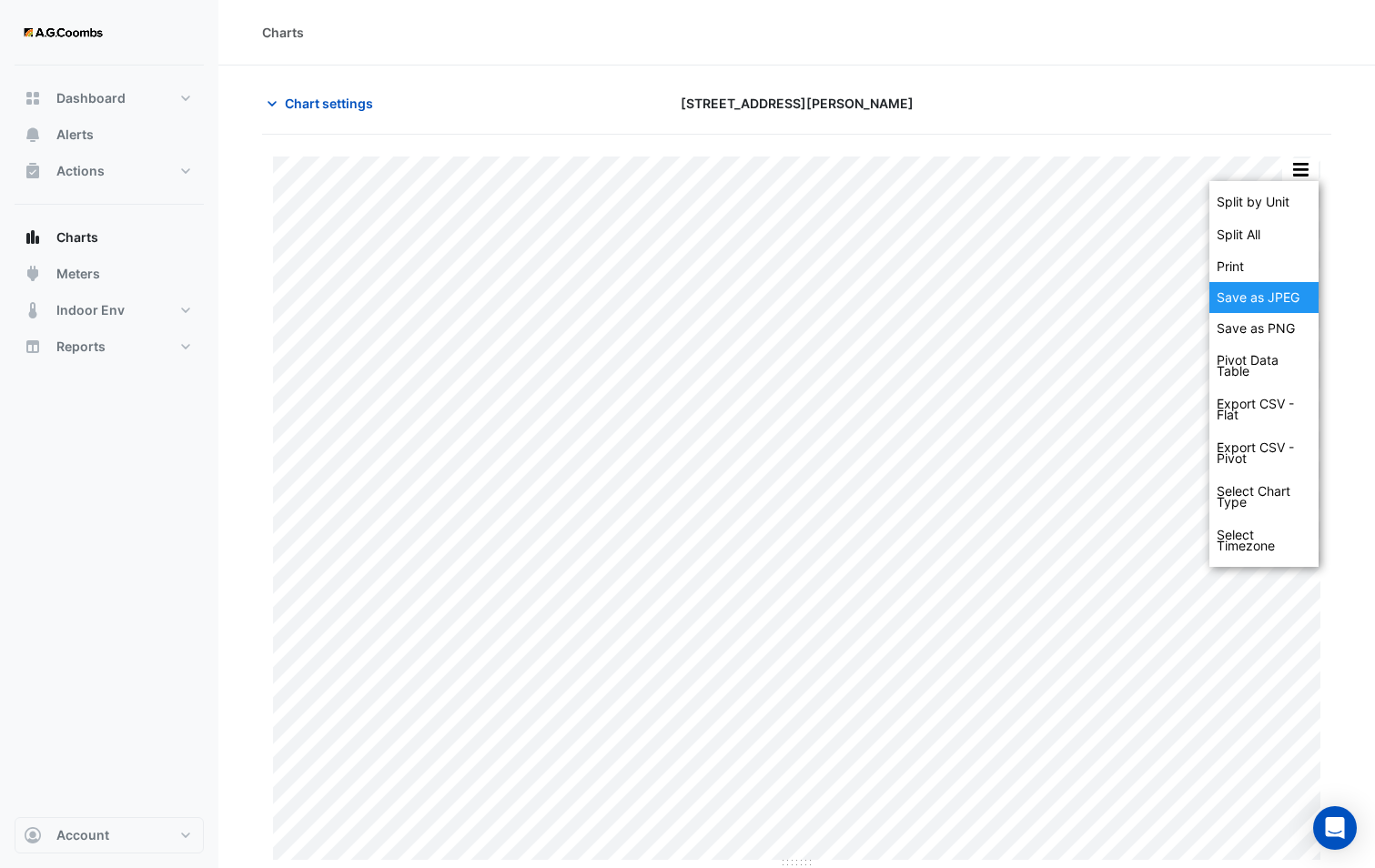
click at [1273, 293] on div "Save as JPEG" at bounding box center [1263, 297] width 109 height 31
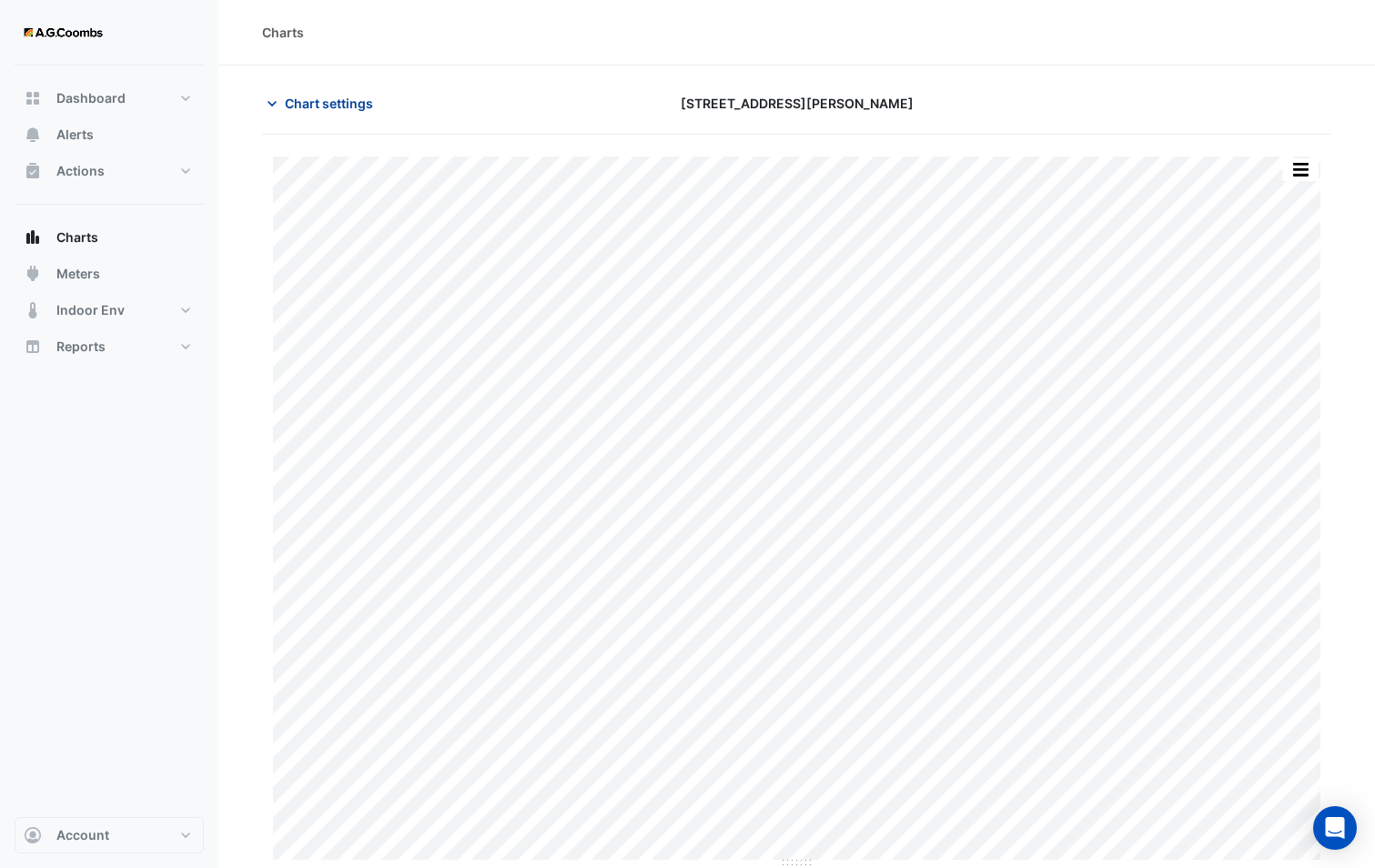
click at [318, 104] on span "Chart settings" at bounding box center [328, 103] width 88 height 19
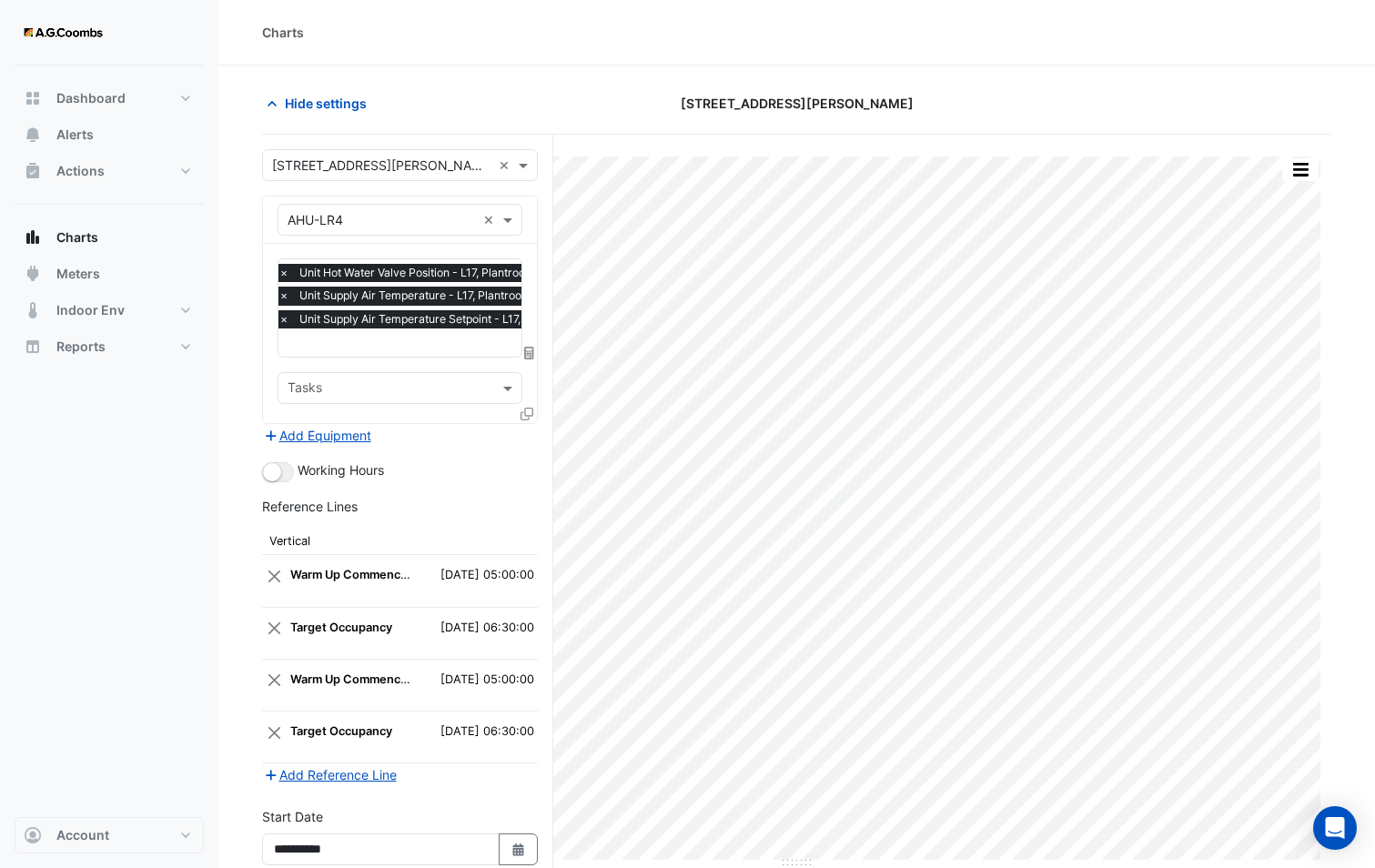
click at [525, 411] on icon at bounding box center [526, 414] width 13 height 13
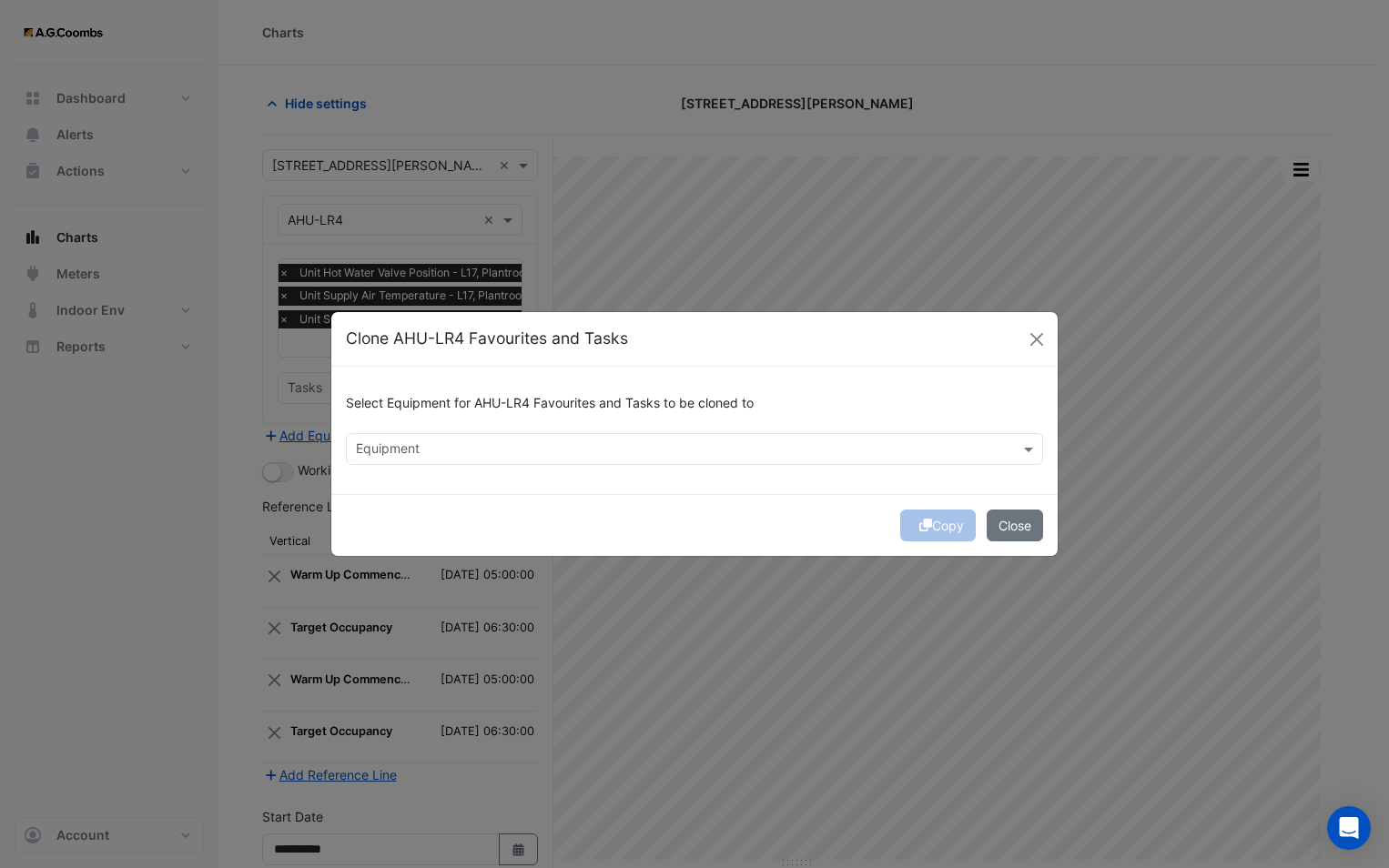
click at [602, 438] on div "Equipment" at bounding box center [679, 449] width 665 height 28
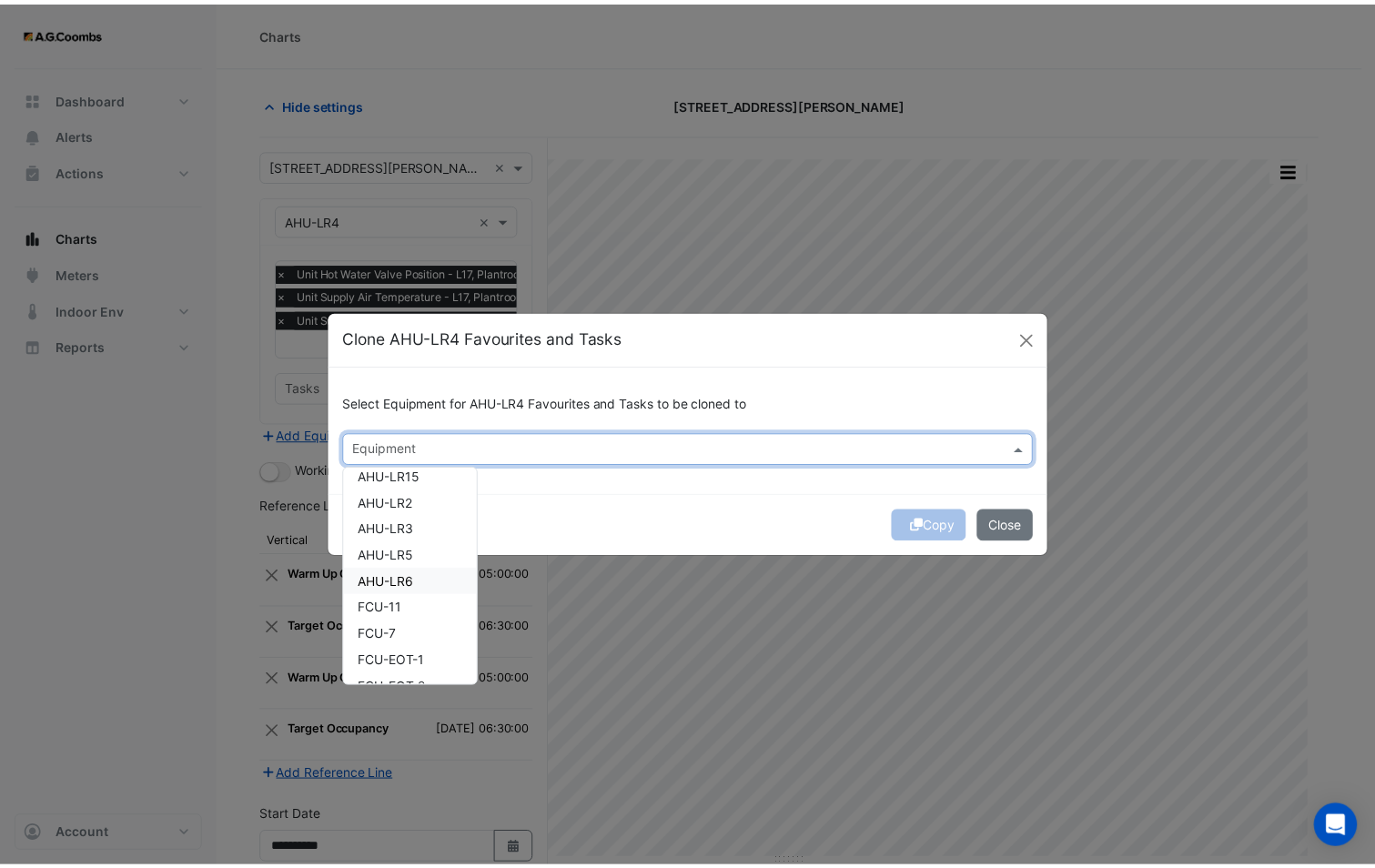
scroll to position [454, 0]
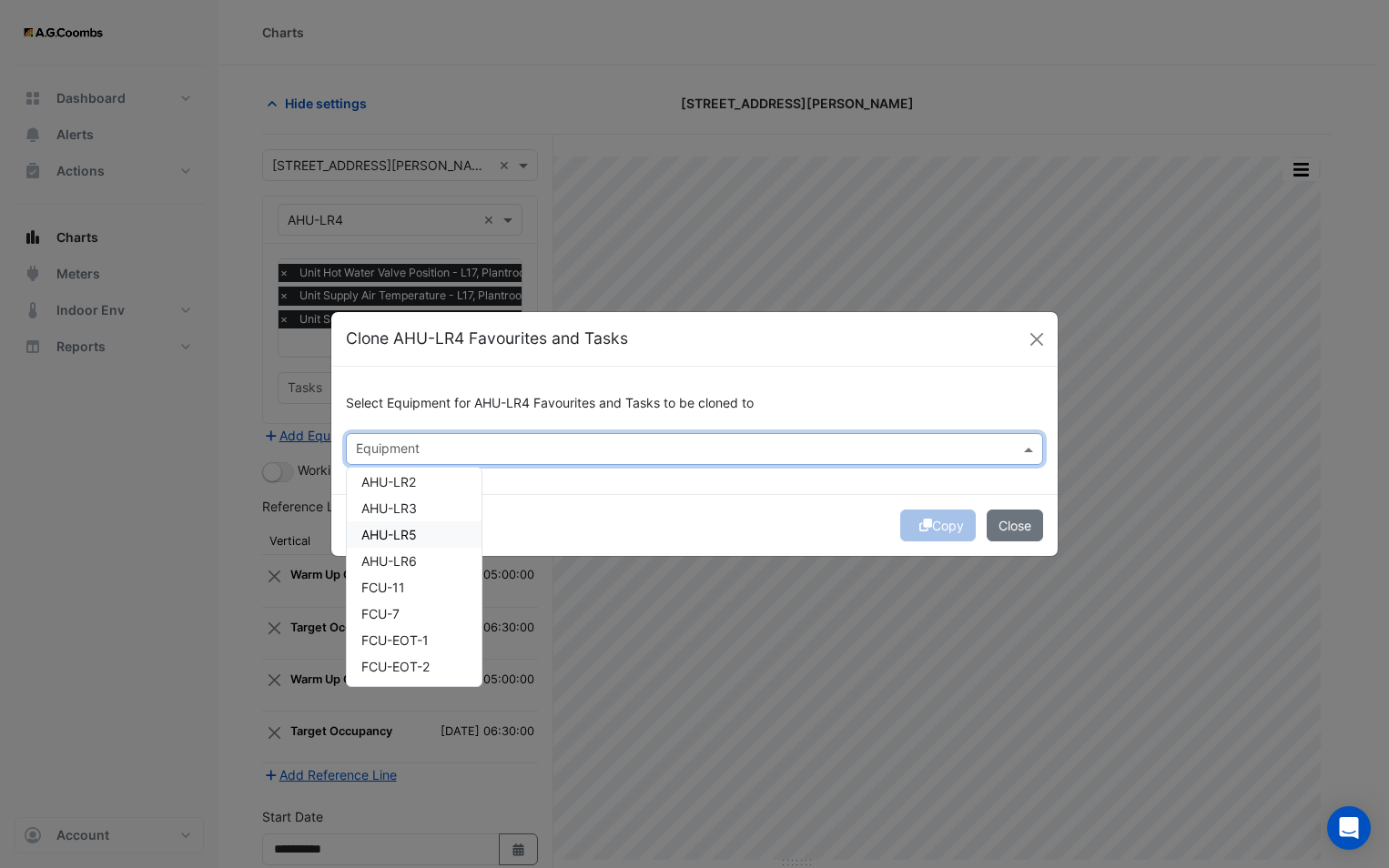
click at [414, 531] on span "AHU-LR5" at bounding box center [389, 534] width 55 height 16
click at [656, 502] on div "Copy Close" at bounding box center [694, 525] width 727 height 62
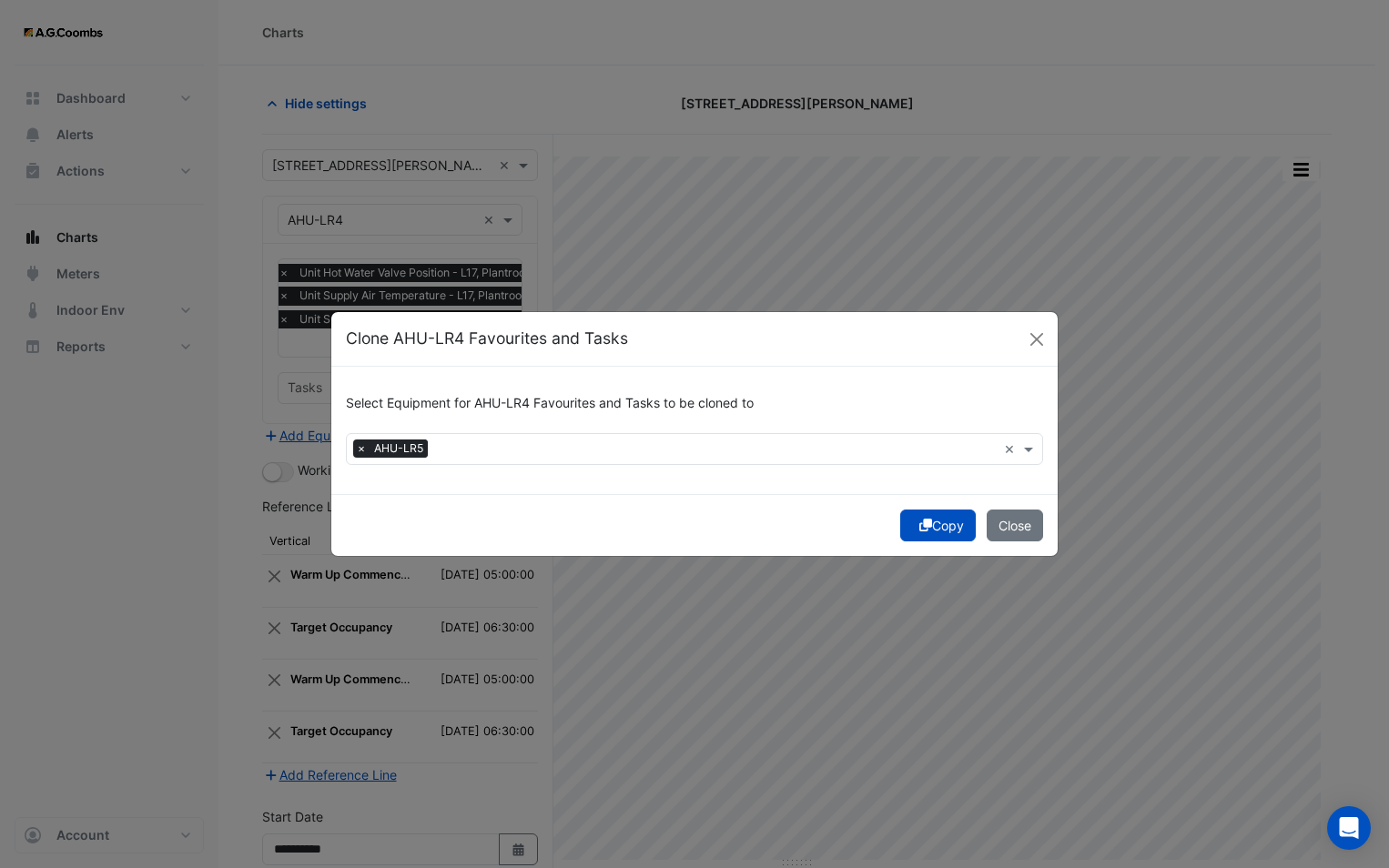
click at [929, 525] on button "Copy" at bounding box center [938, 525] width 76 height 32
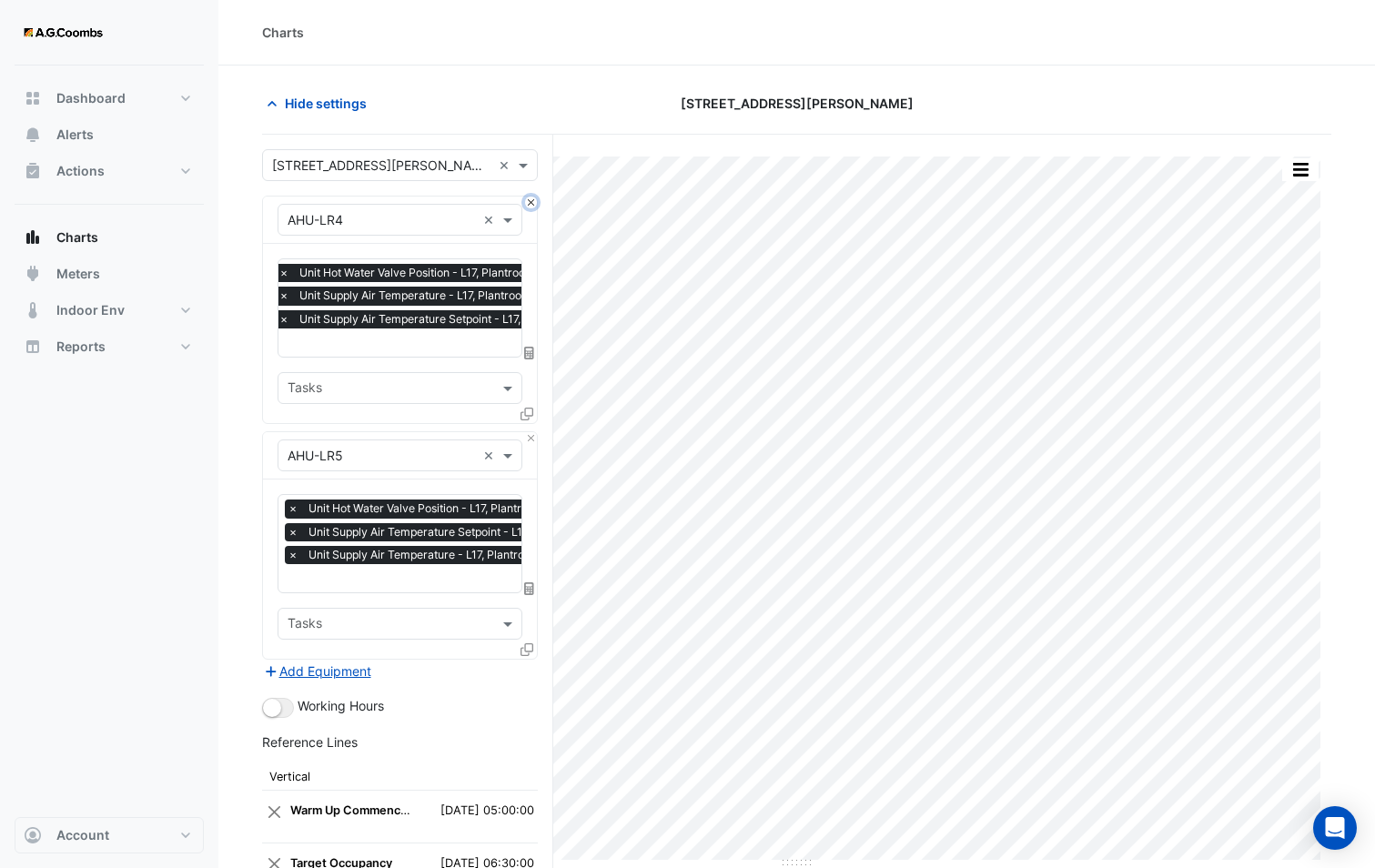
click at [529, 204] on button "Close" at bounding box center [531, 202] width 12 height 12
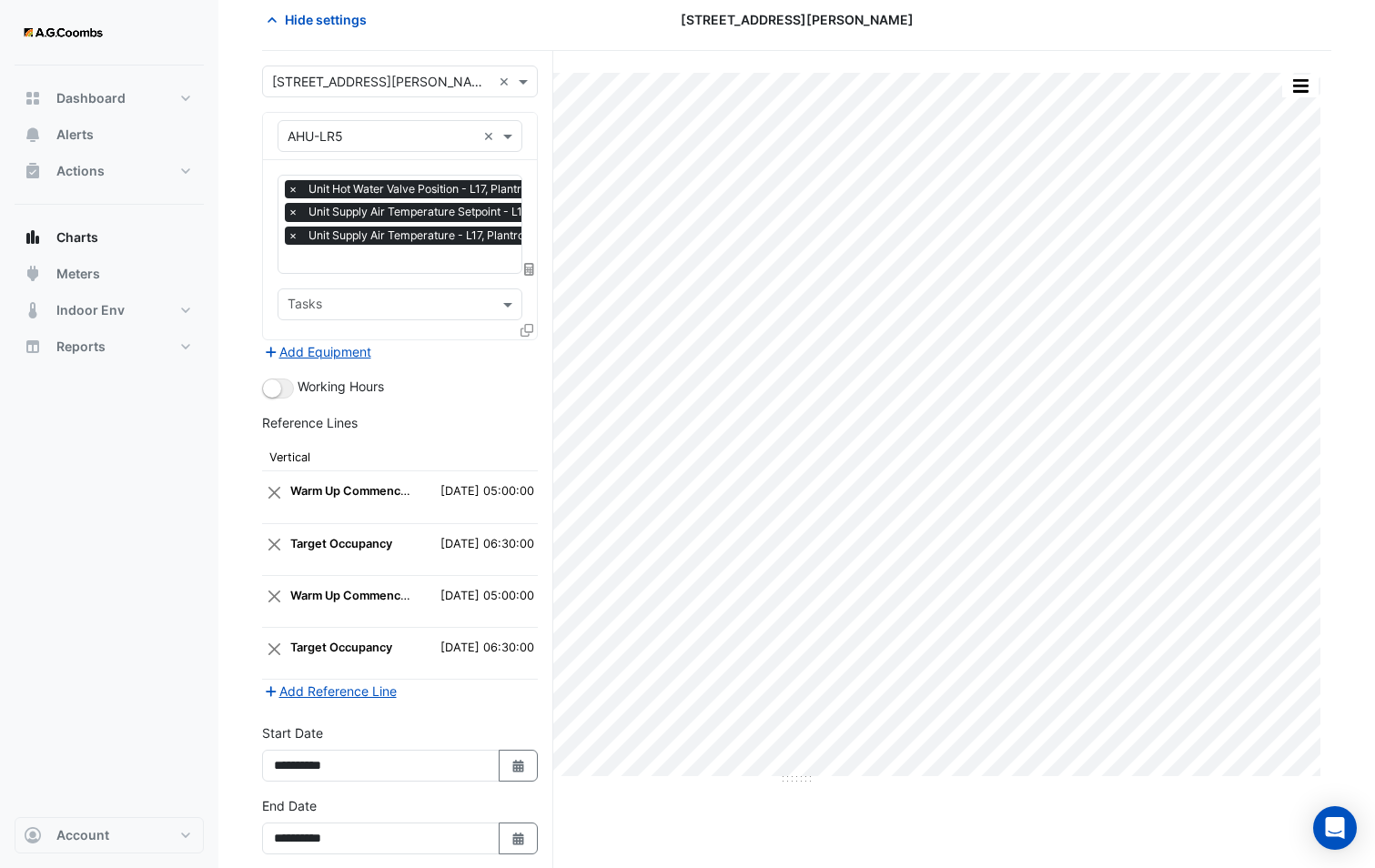
scroll to position [165, 0]
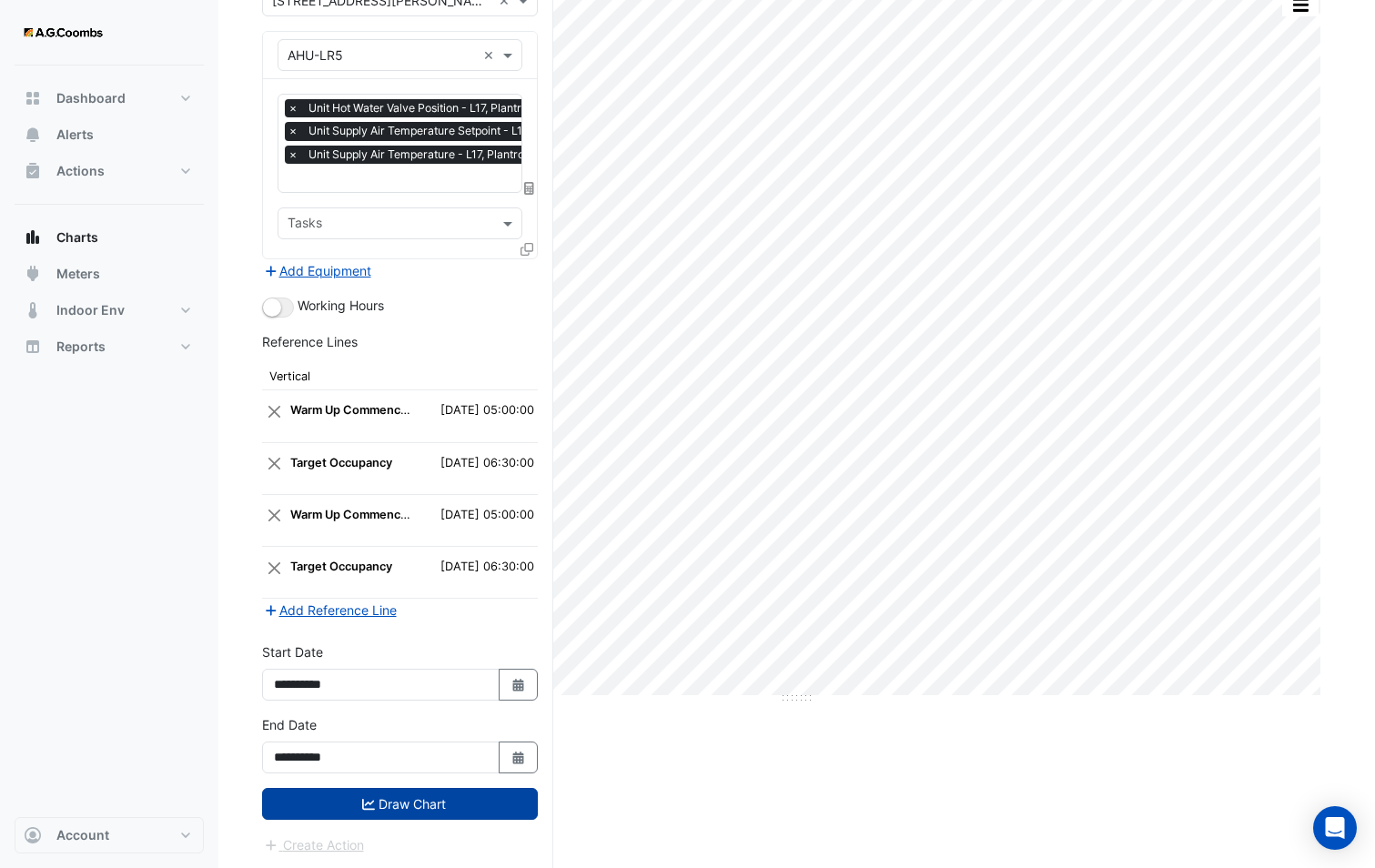
click at [378, 805] on button "Draw Chart" at bounding box center [400, 803] width 276 height 32
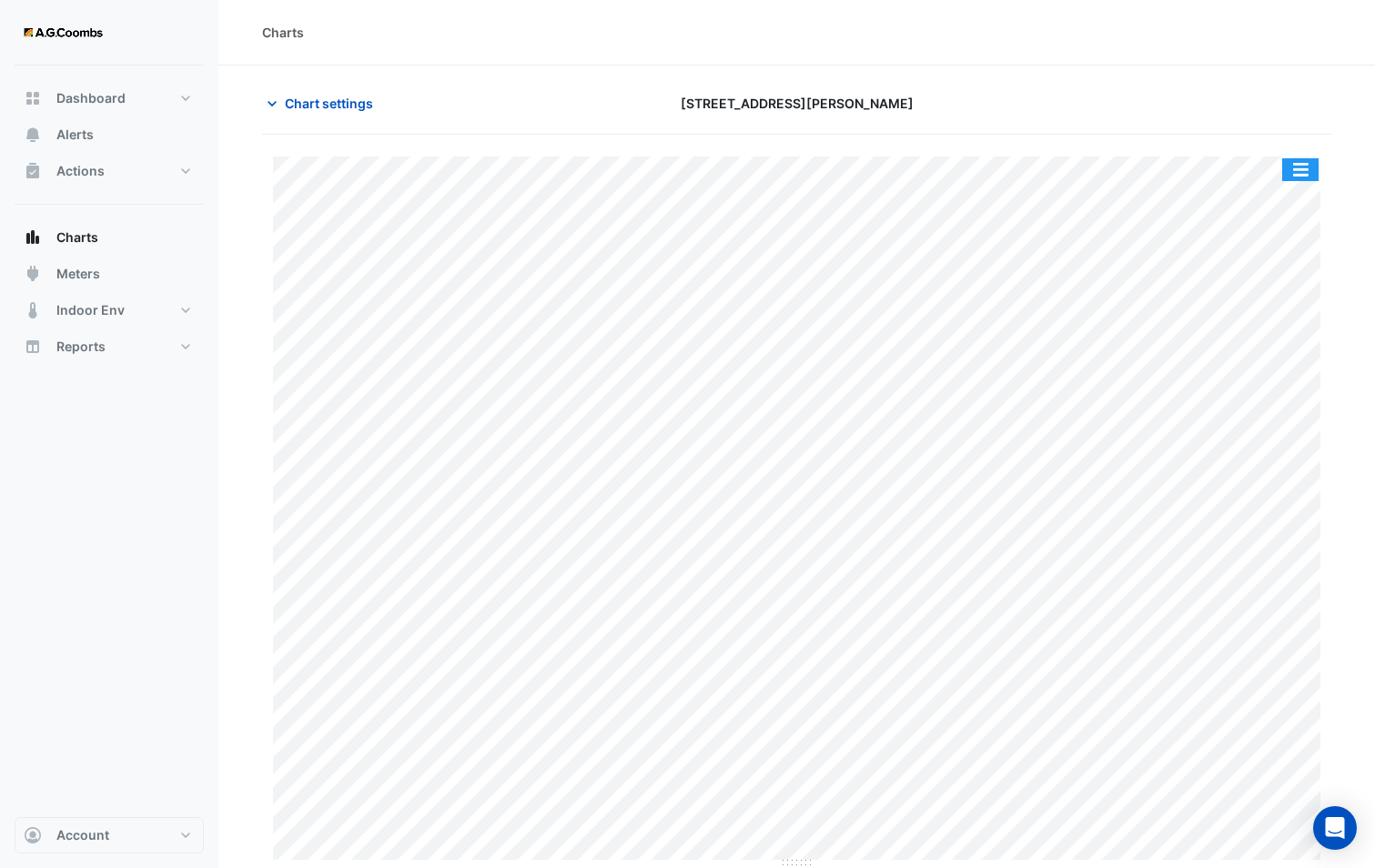
click at [1309, 171] on button "button" at bounding box center [1299, 169] width 36 height 22
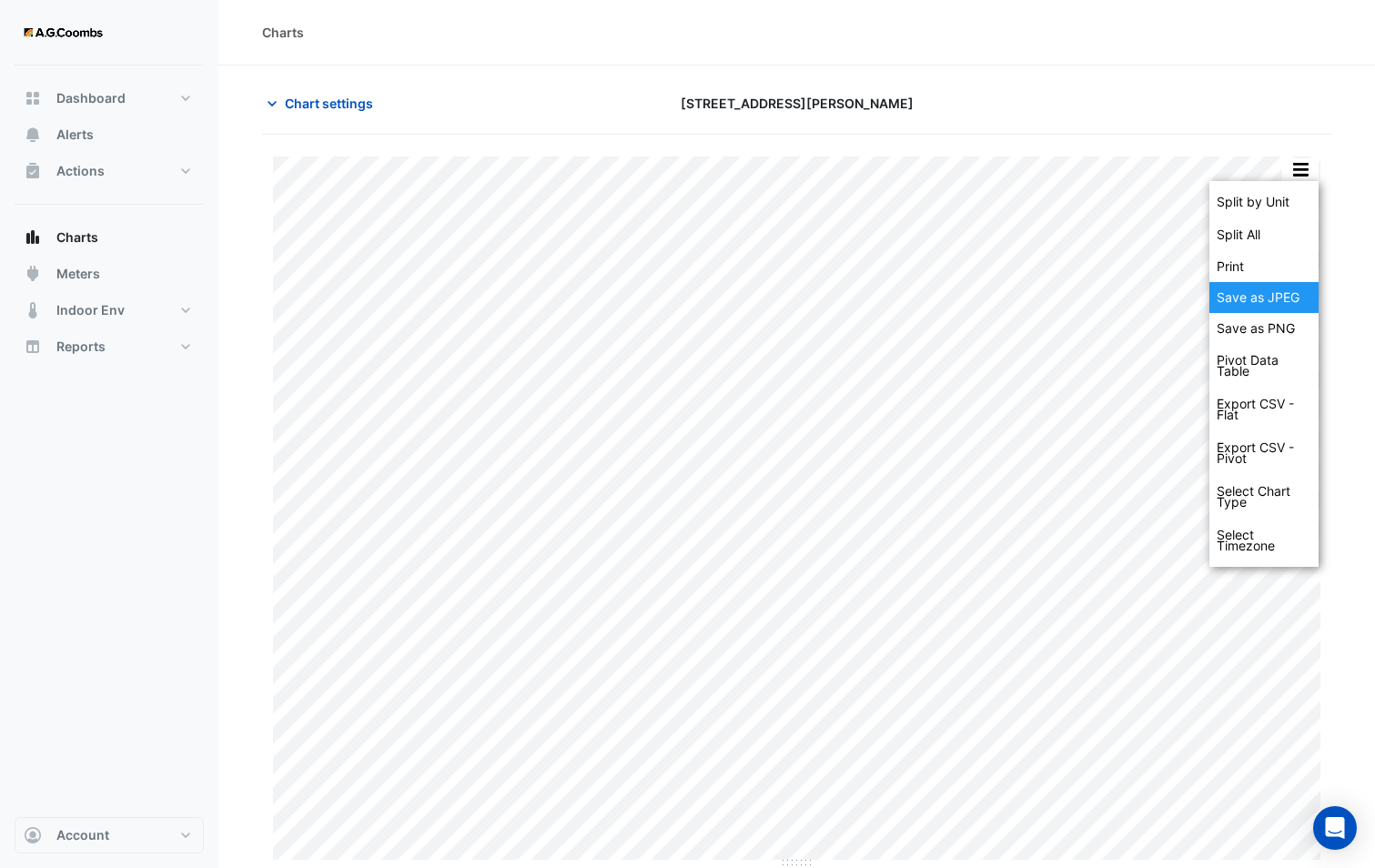
click at [1276, 299] on div "Save as JPEG" at bounding box center [1263, 297] width 109 height 31
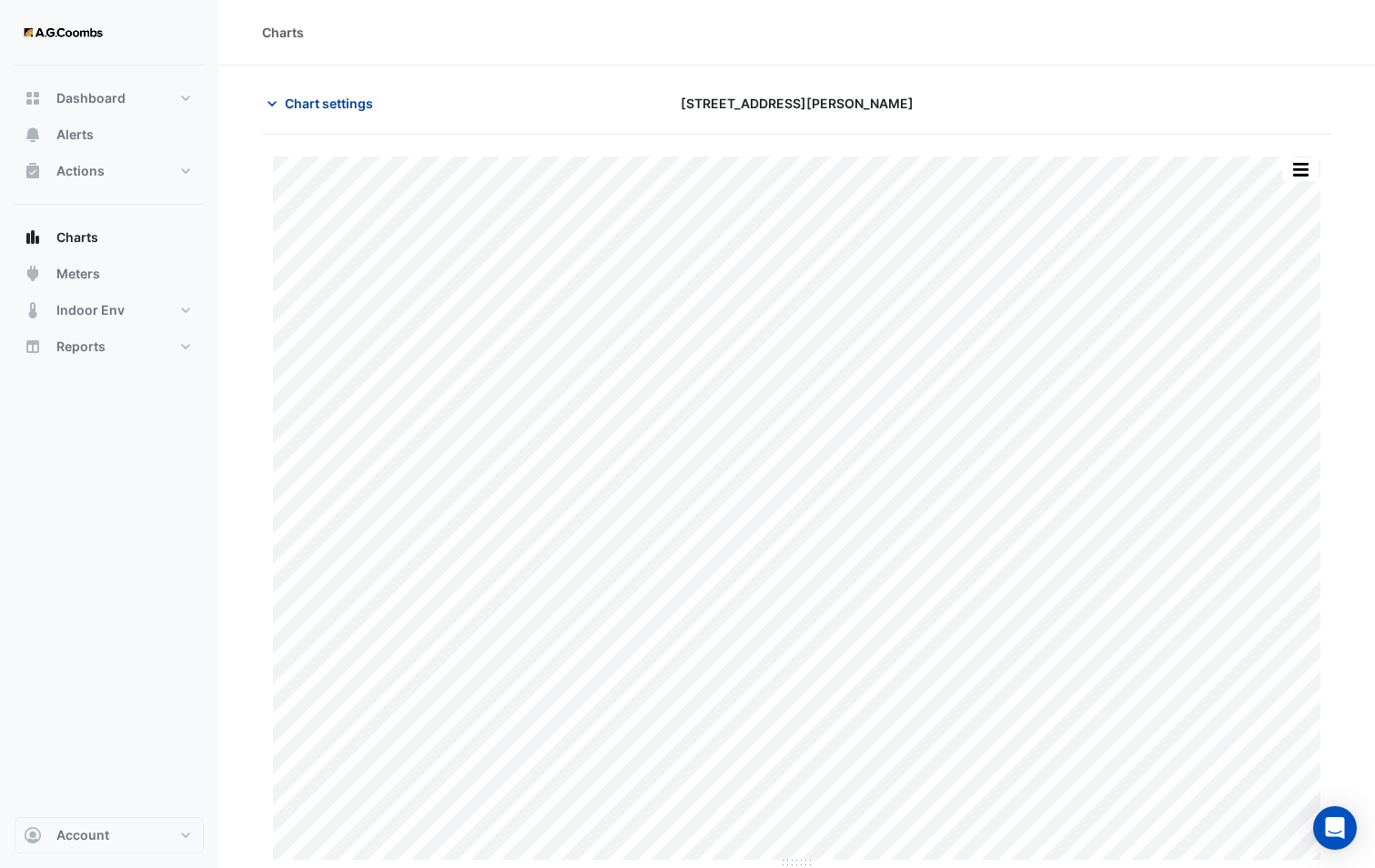
click at [351, 112] on span "Chart settings" at bounding box center [328, 103] width 88 height 19
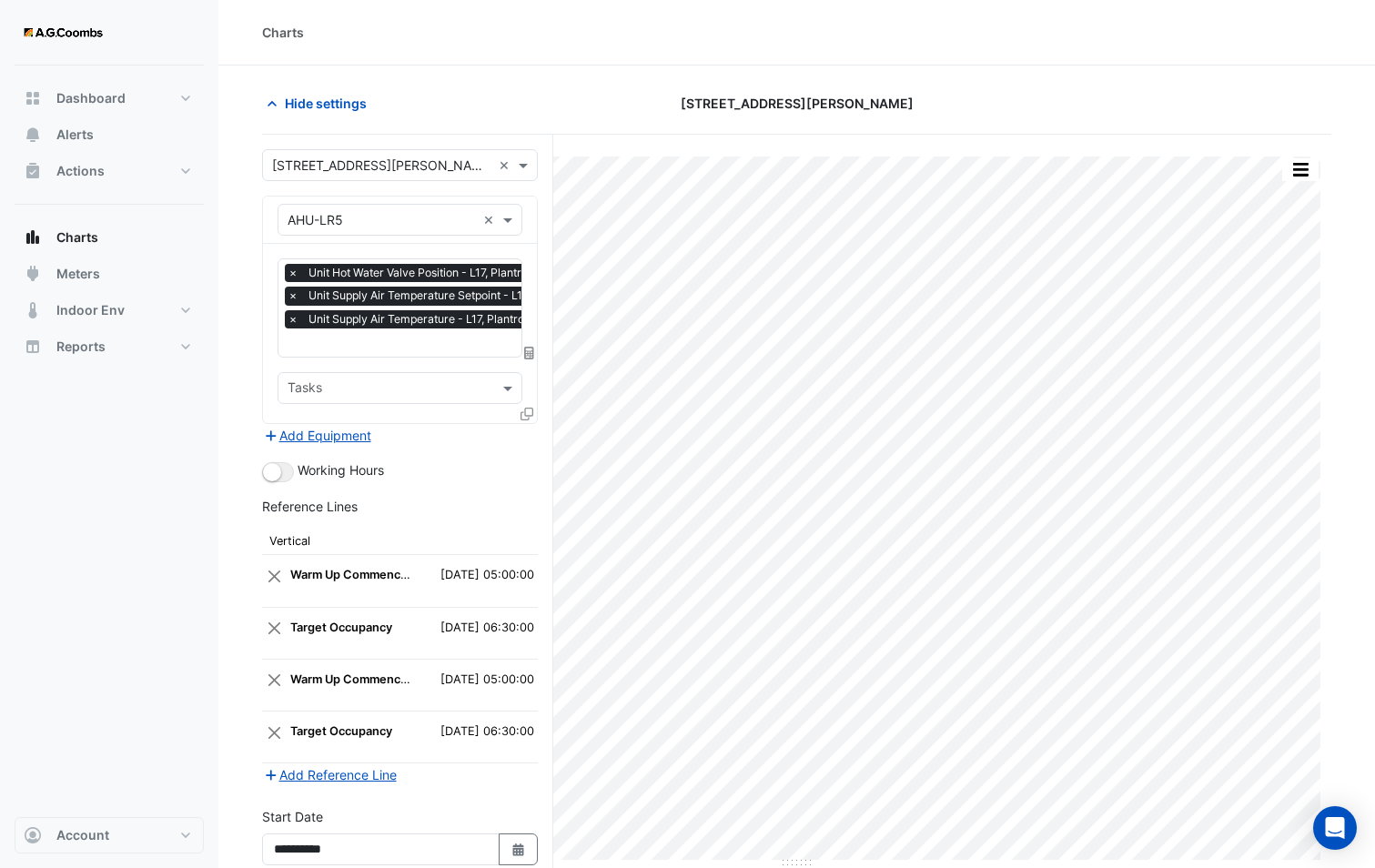
click at [531, 418] on fa-icon at bounding box center [526, 414] width 13 height 16
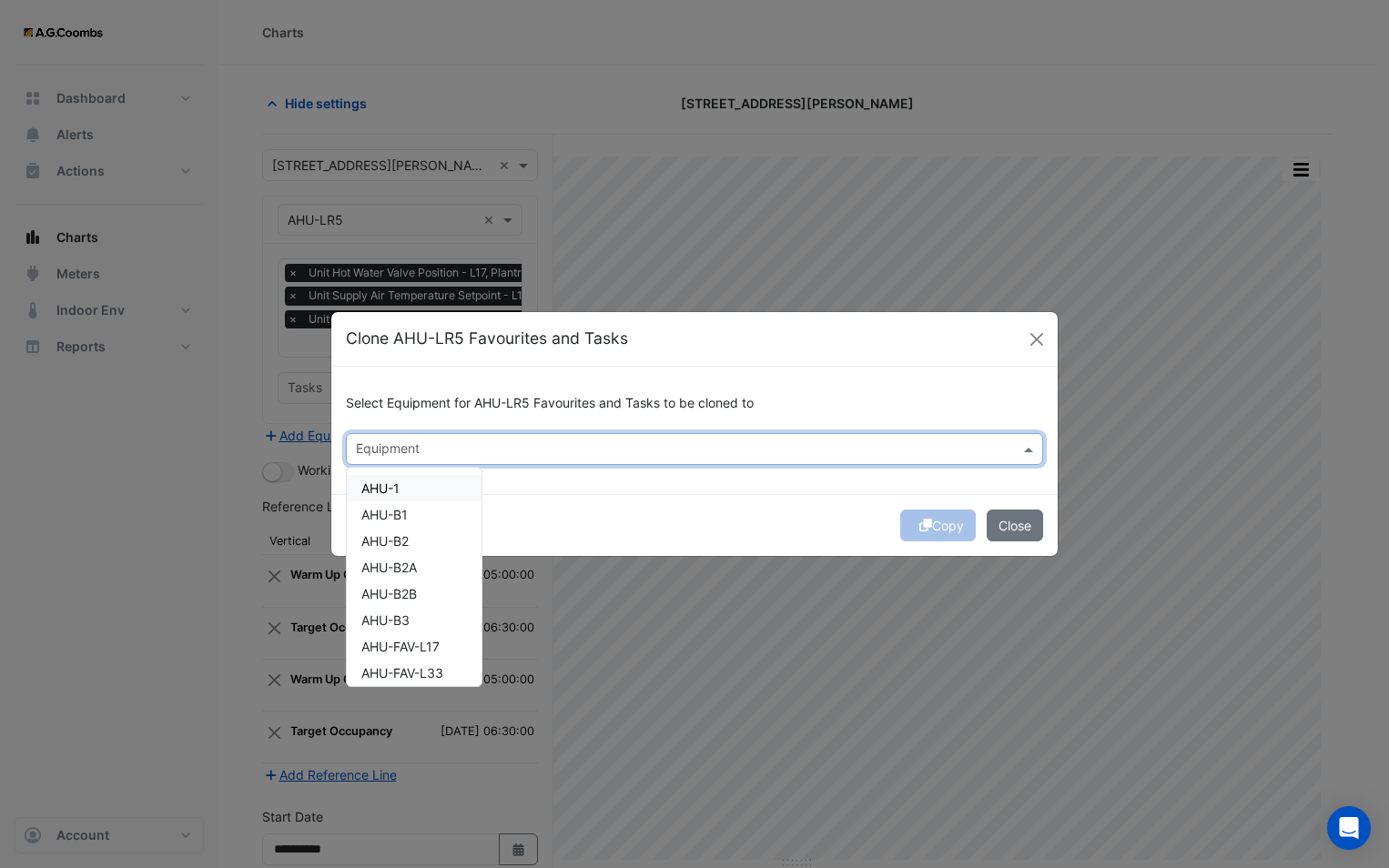
click at [491, 460] on div at bounding box center [683, 451] width 659 height 23
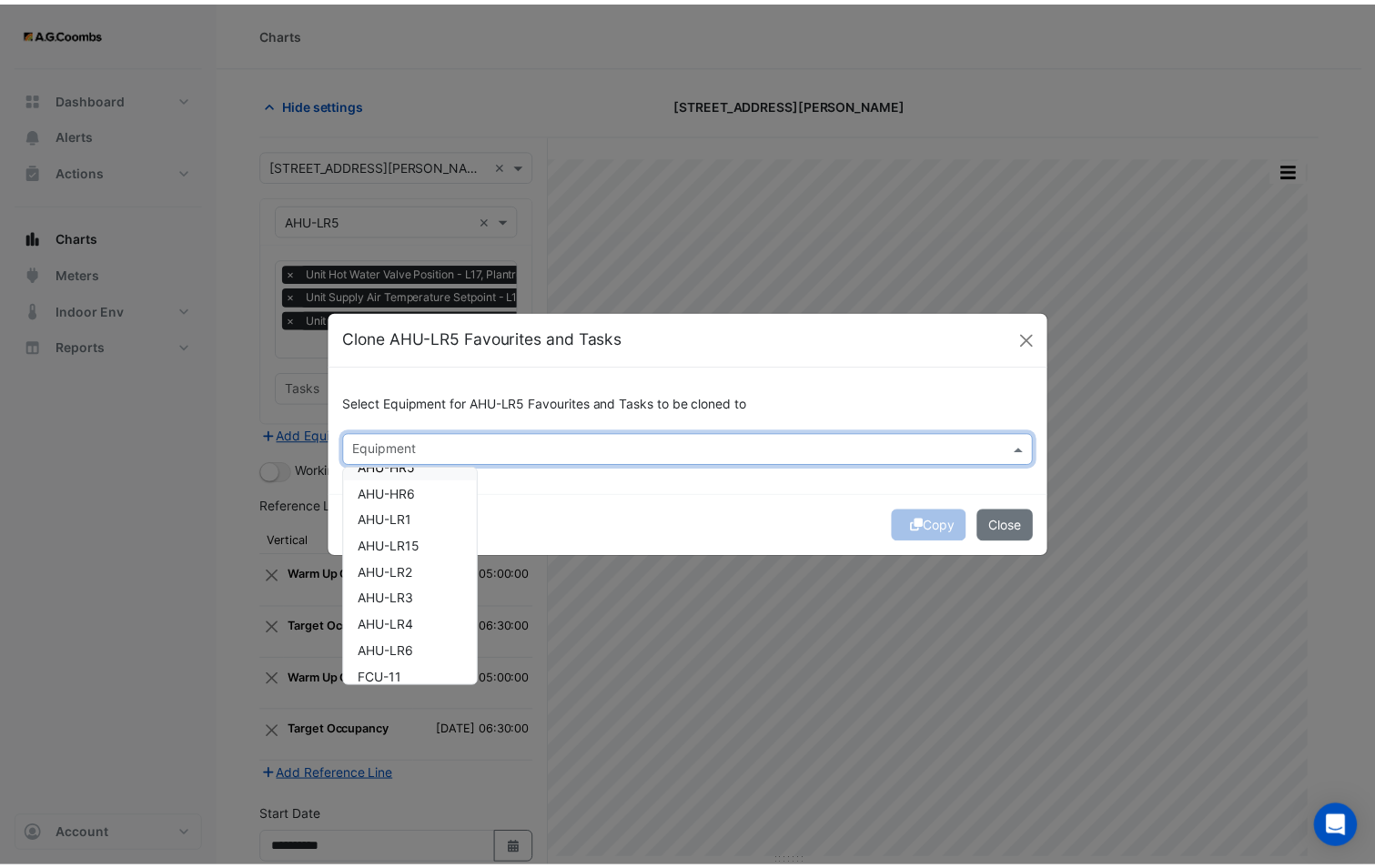
scroll to position [454, 0]
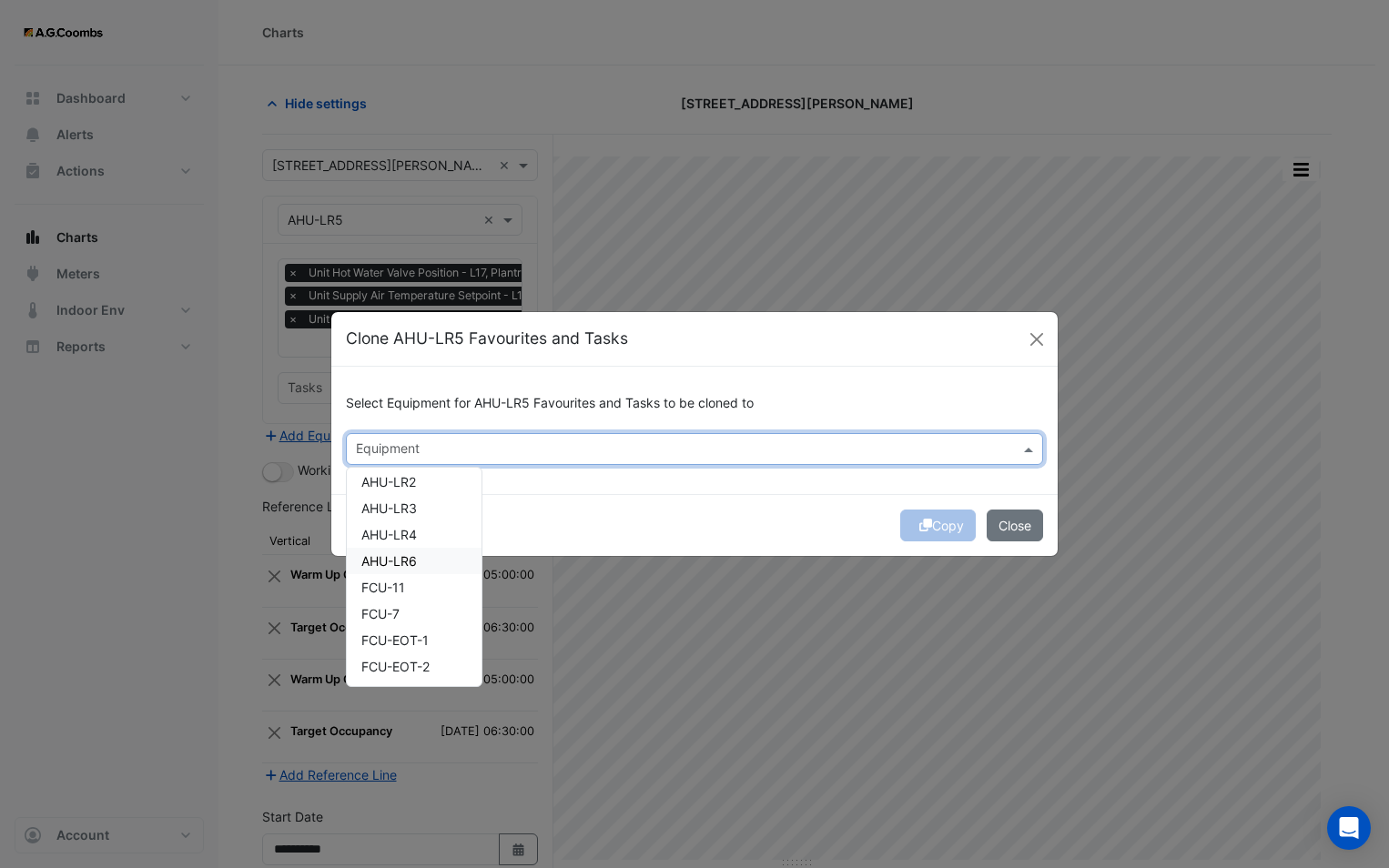
click at [420, 555] on div "AHU-LR6" at bounding box center [414, 560] width 135 height 26
click at [562, 518] on div "Copy Close" at bounding box center [694, 525] width 727 height 62
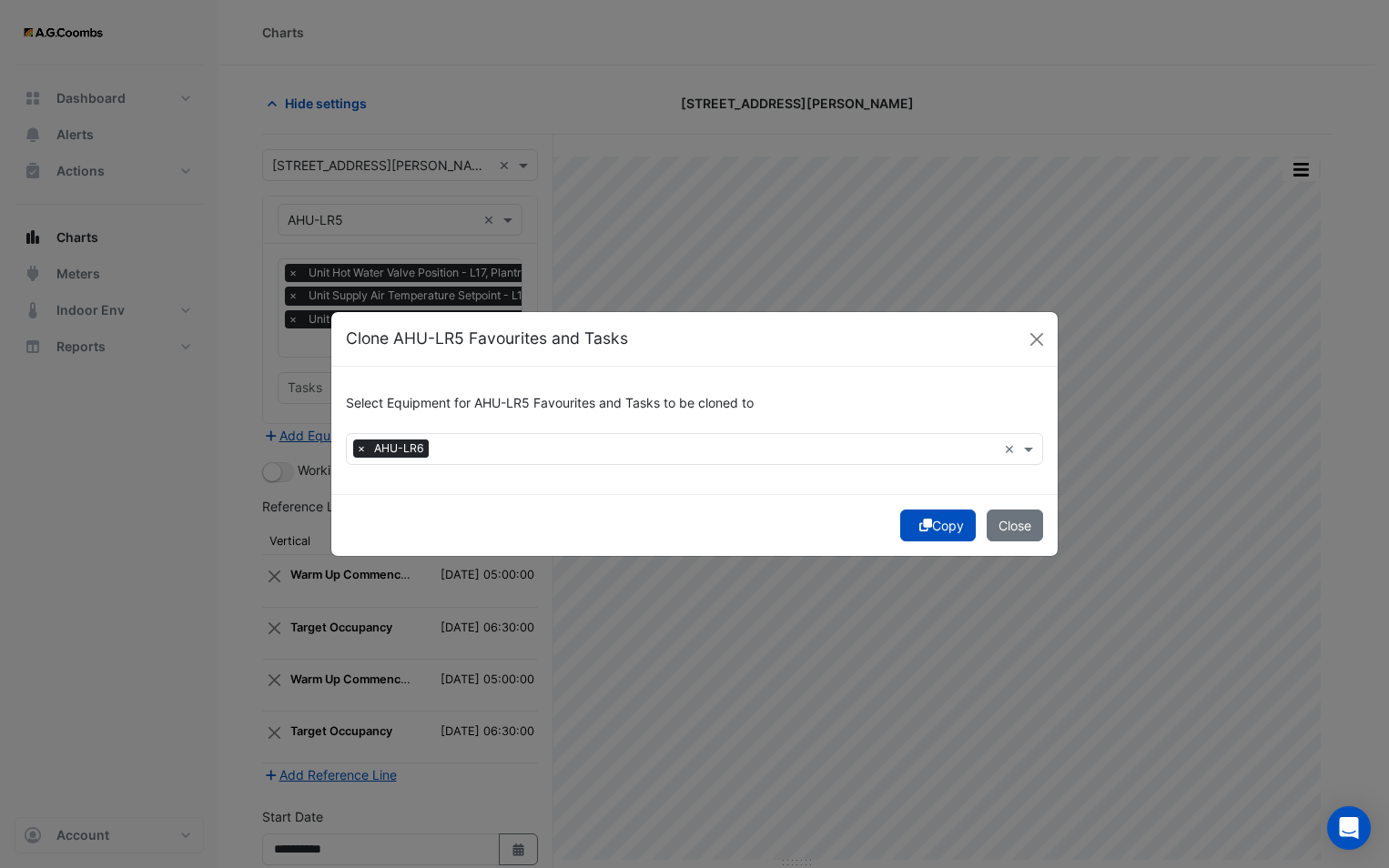
click at [932, 526] on button "Copy" at bounding box center [938, 525] width 76 height 32
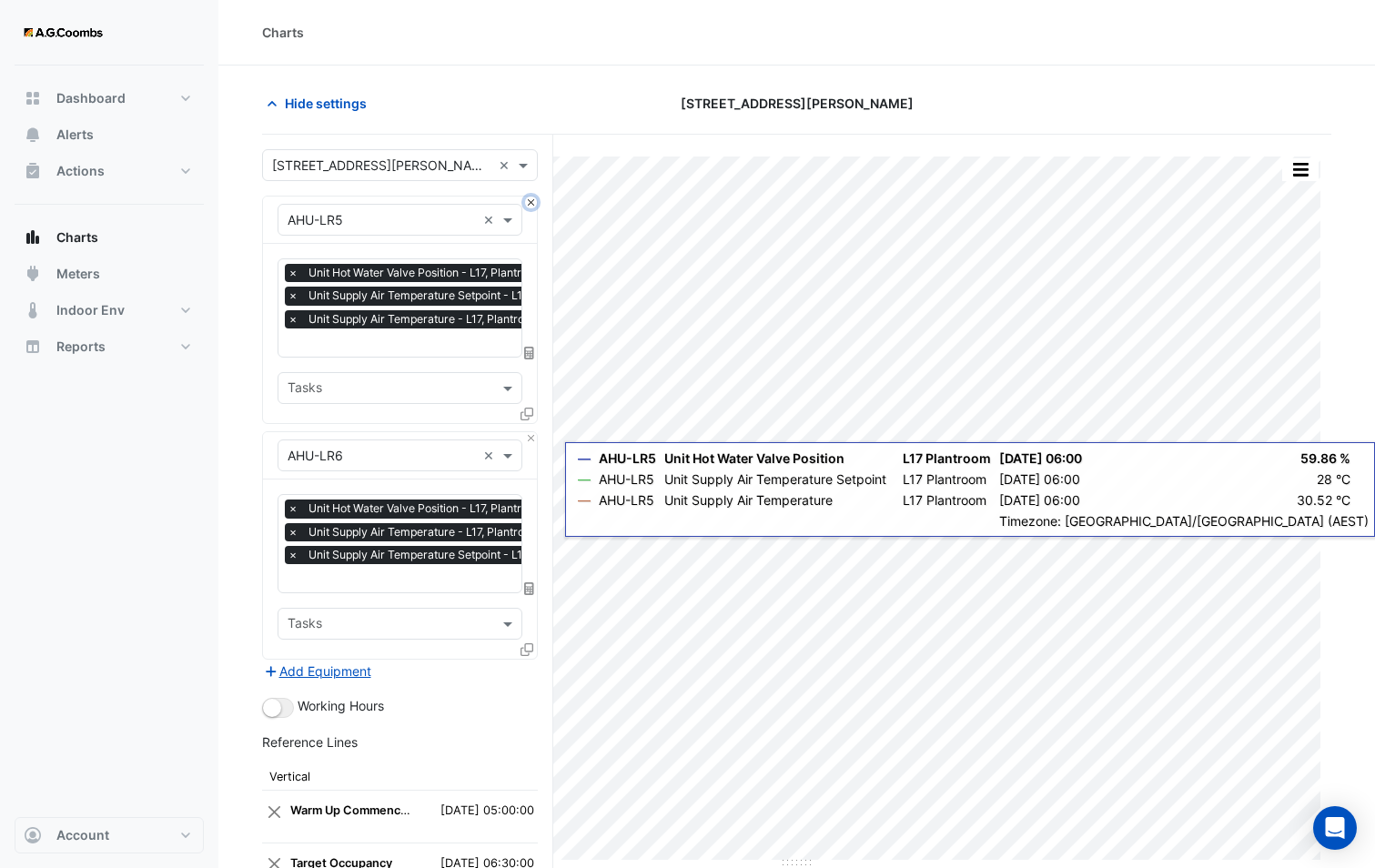
click at [528, 201] on button "Close" at bounding box center [531, 202] width 12 height 12
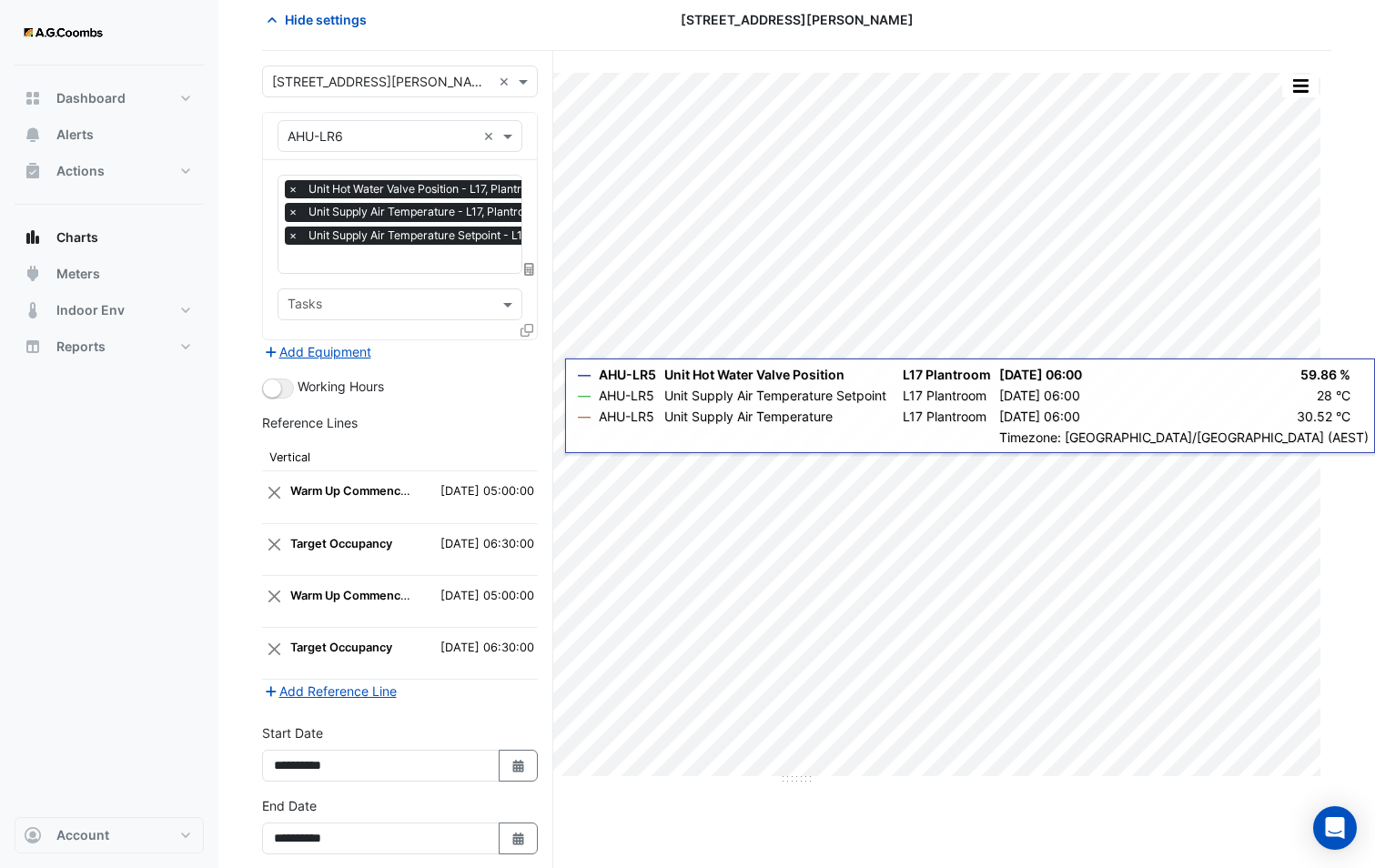
scroll to position [165, 0]
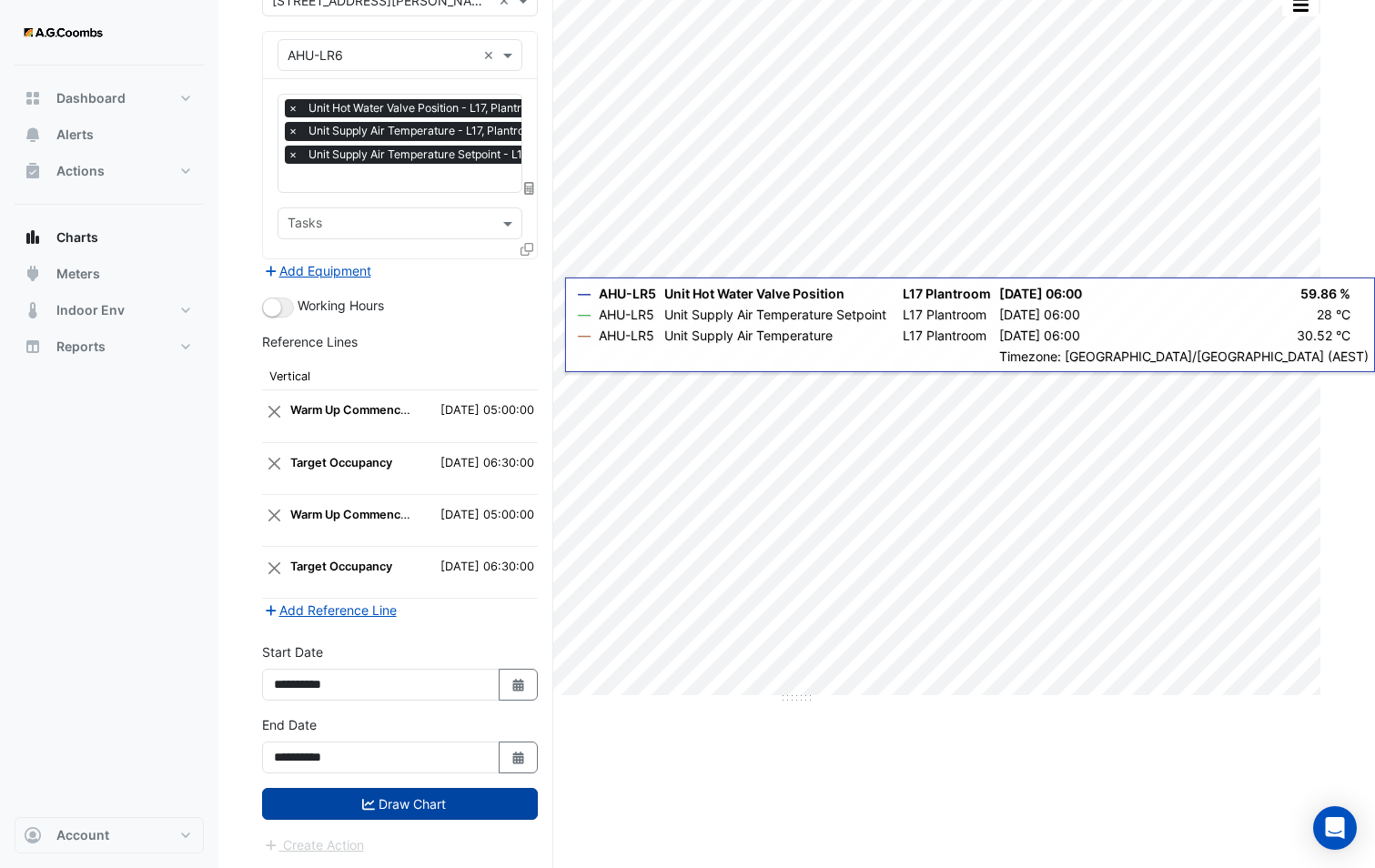
click at [423, 805] on button "Draw Chart" at bounding box center [400, 803] width 276 height 32
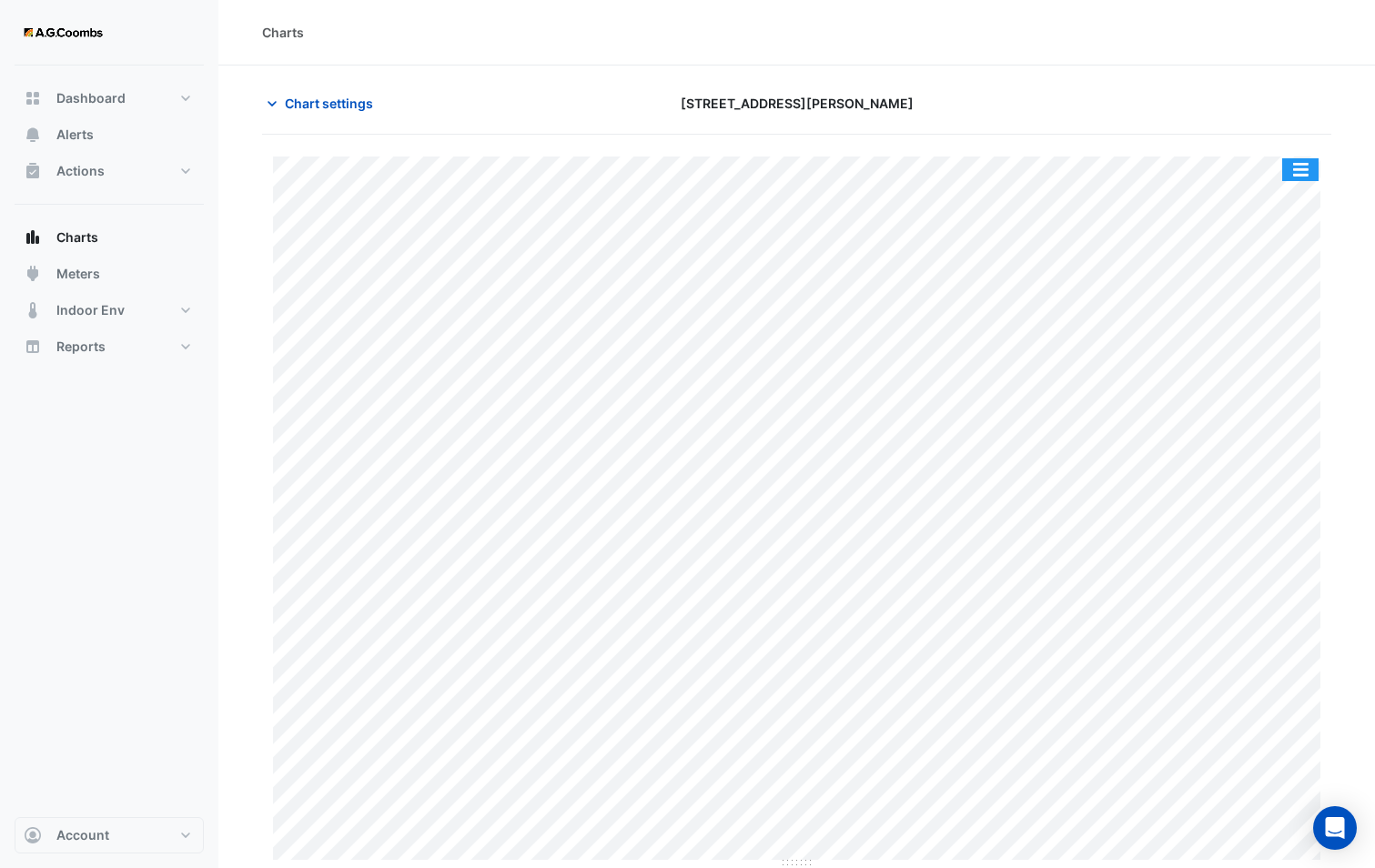
click at [1303, 163] on button "button" at bounding box center [1299, 169] width 36 height 22
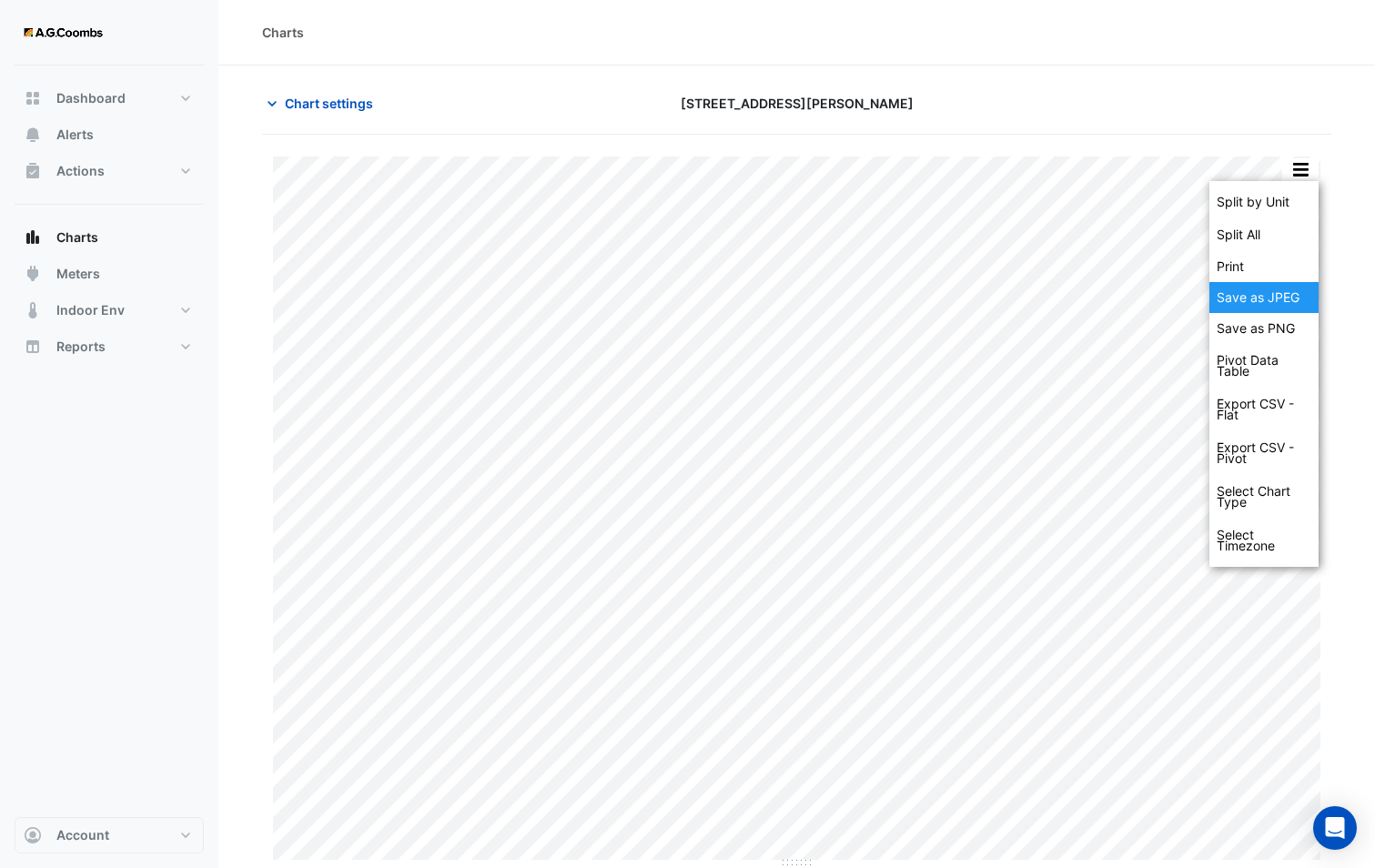
click at [1294, 283] on div "Save as JPEG" at bounding box center [1263, 297] width 109 height 31
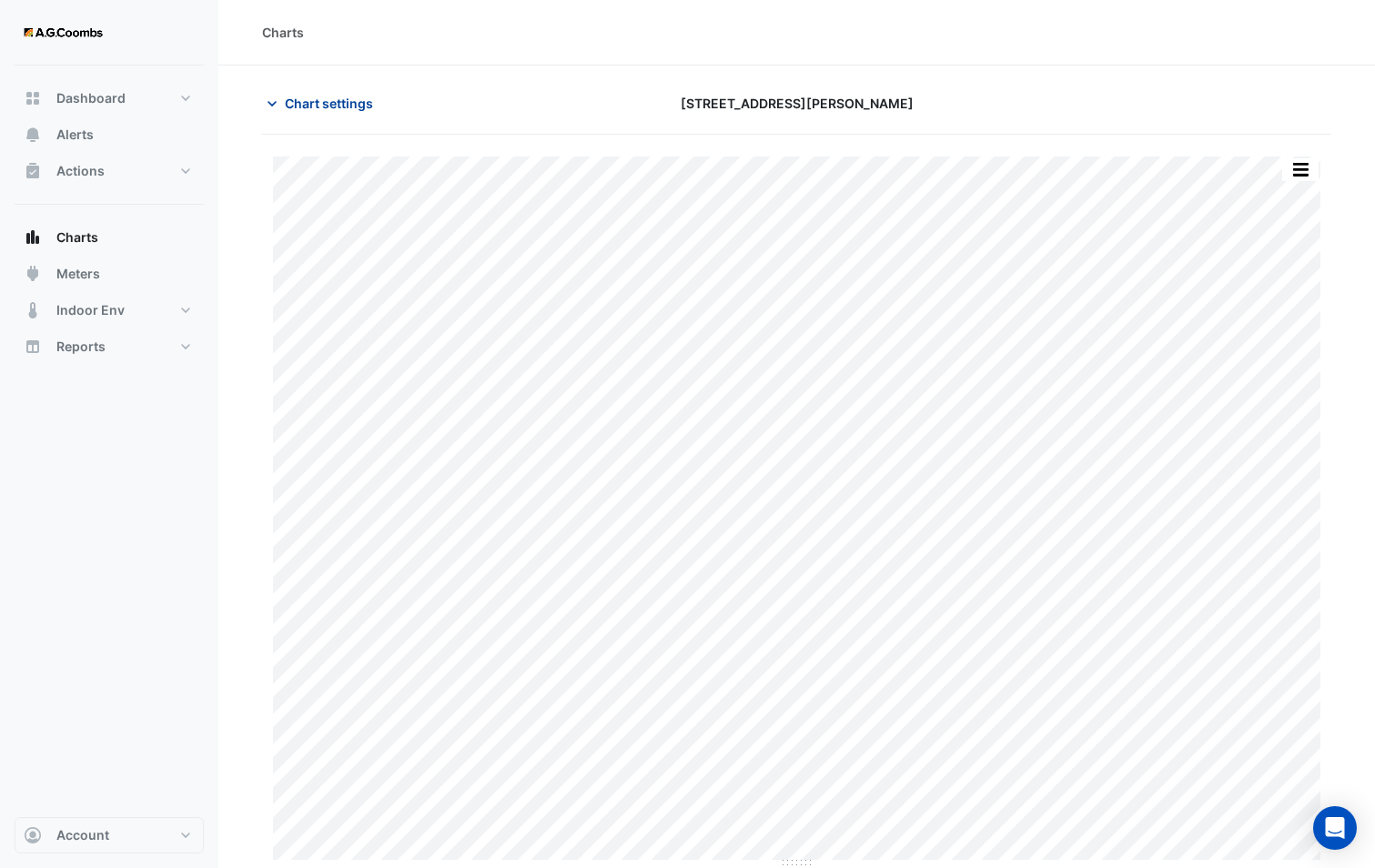
click at [353, 108] on span "Chart settings" at bounding box center [328, 103] width 88 height 19
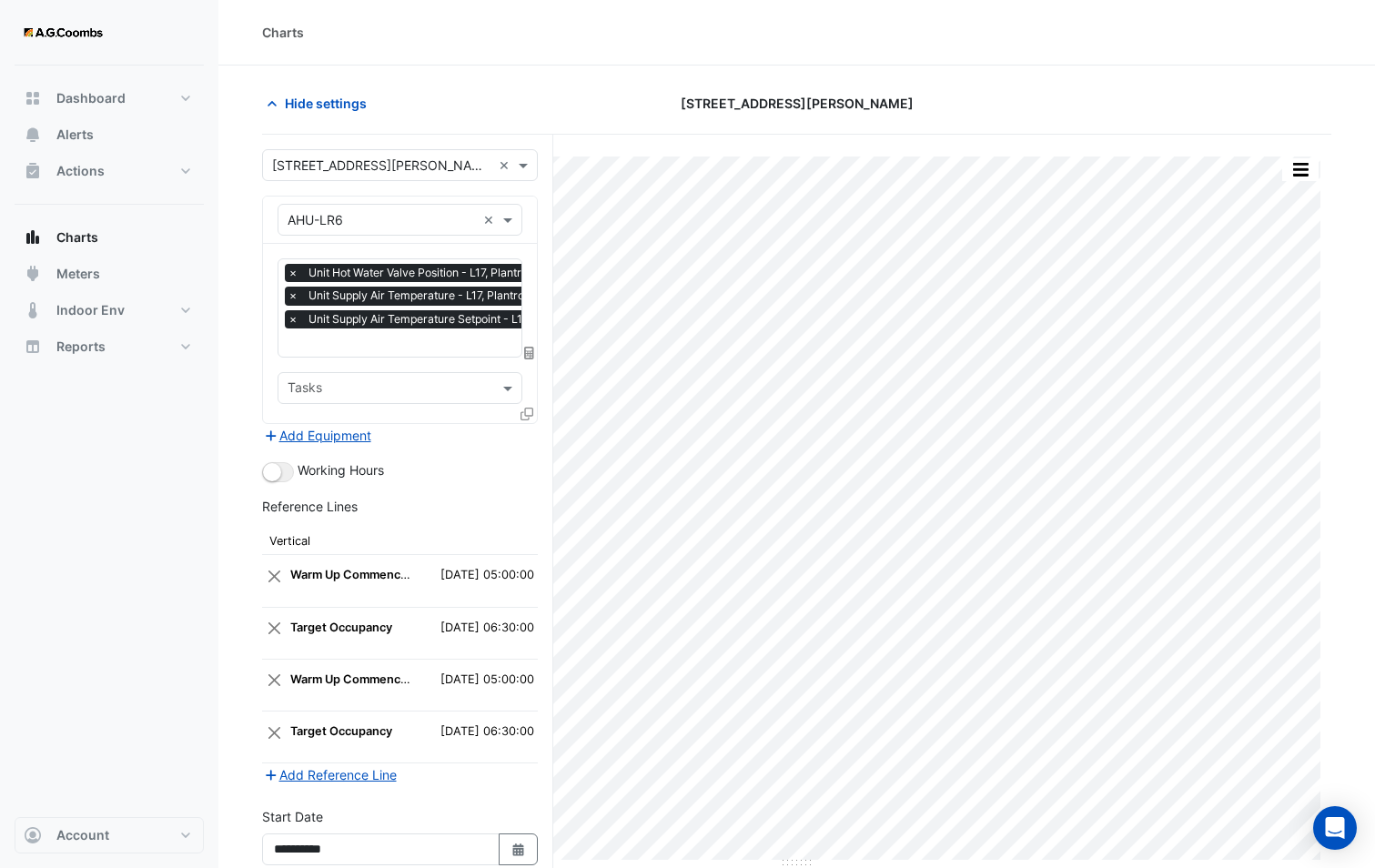
click at [527, 414] on icon at bounding box center [526, 414] width 13 height 13
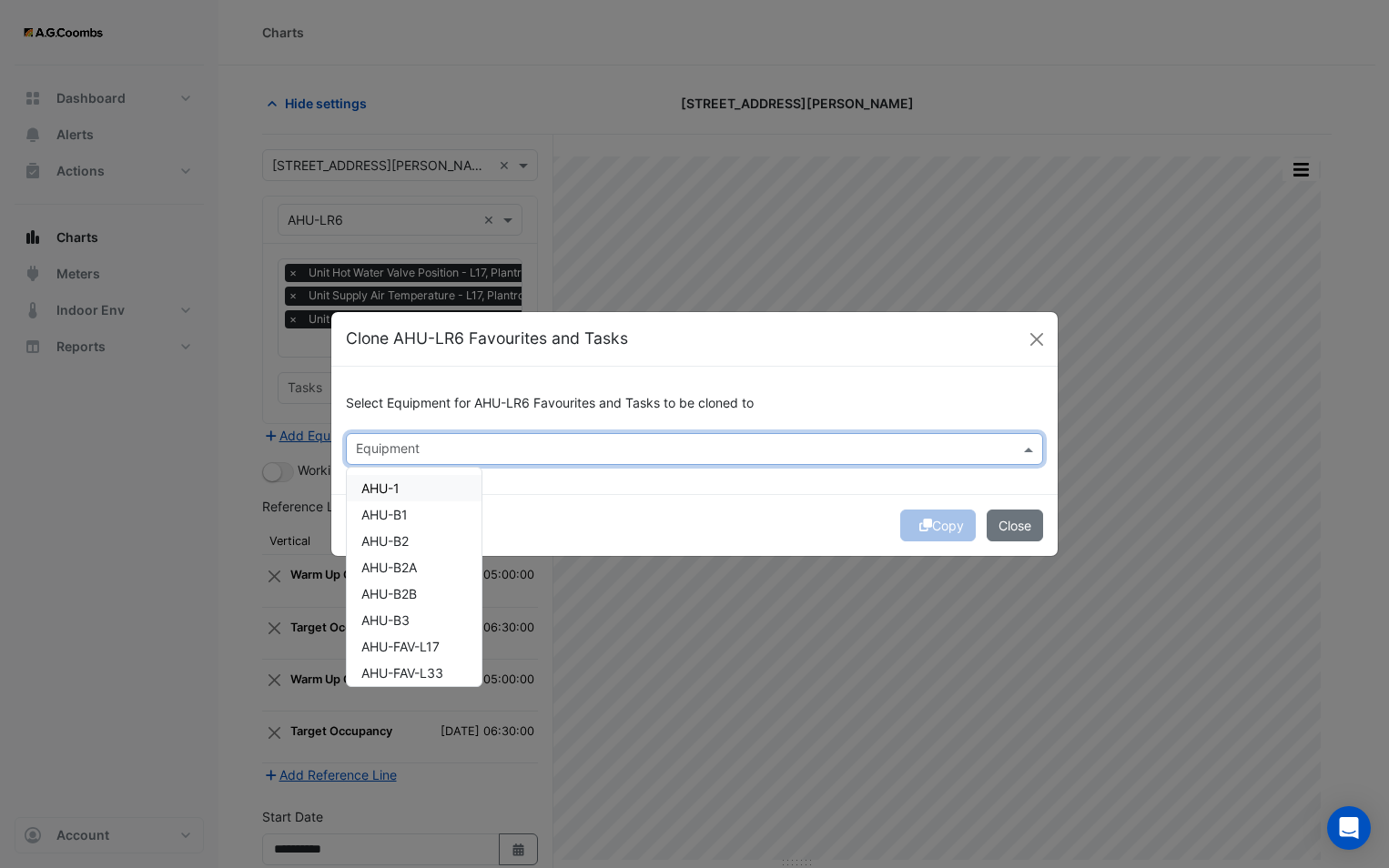
click at [491, 451] on input "text" at bounding box center [683, 451] width 656 height 19
click at [421, 482] on div "AHU-1" at bounding box center [414, 487] width 135 height 26
click at [620, 516] on div "Copy Close" at bounding box center [694, 525] width 727 height 62
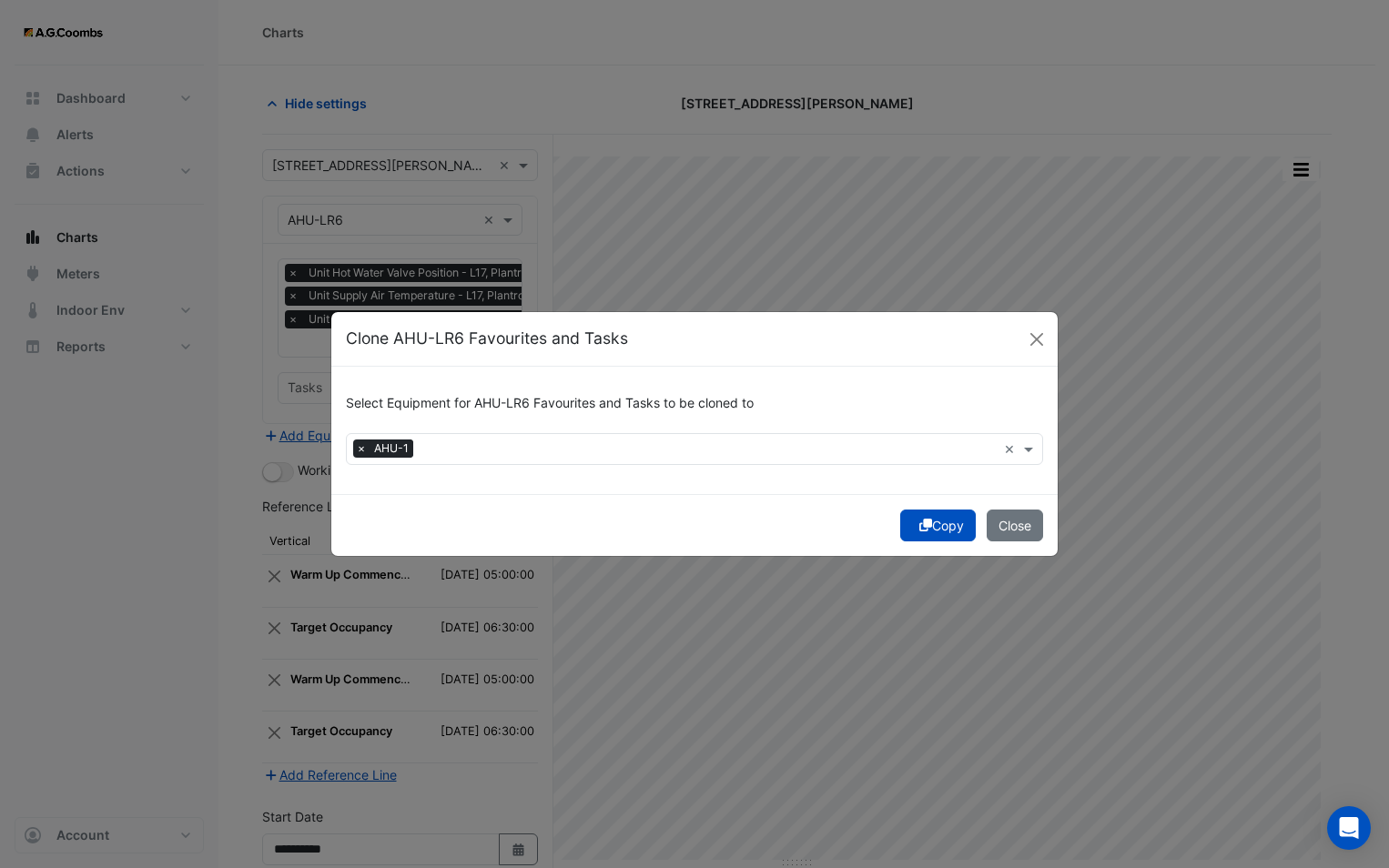
click at [935, 525] on button "Copy" at bounding box center [938, 525] width 76 height 32
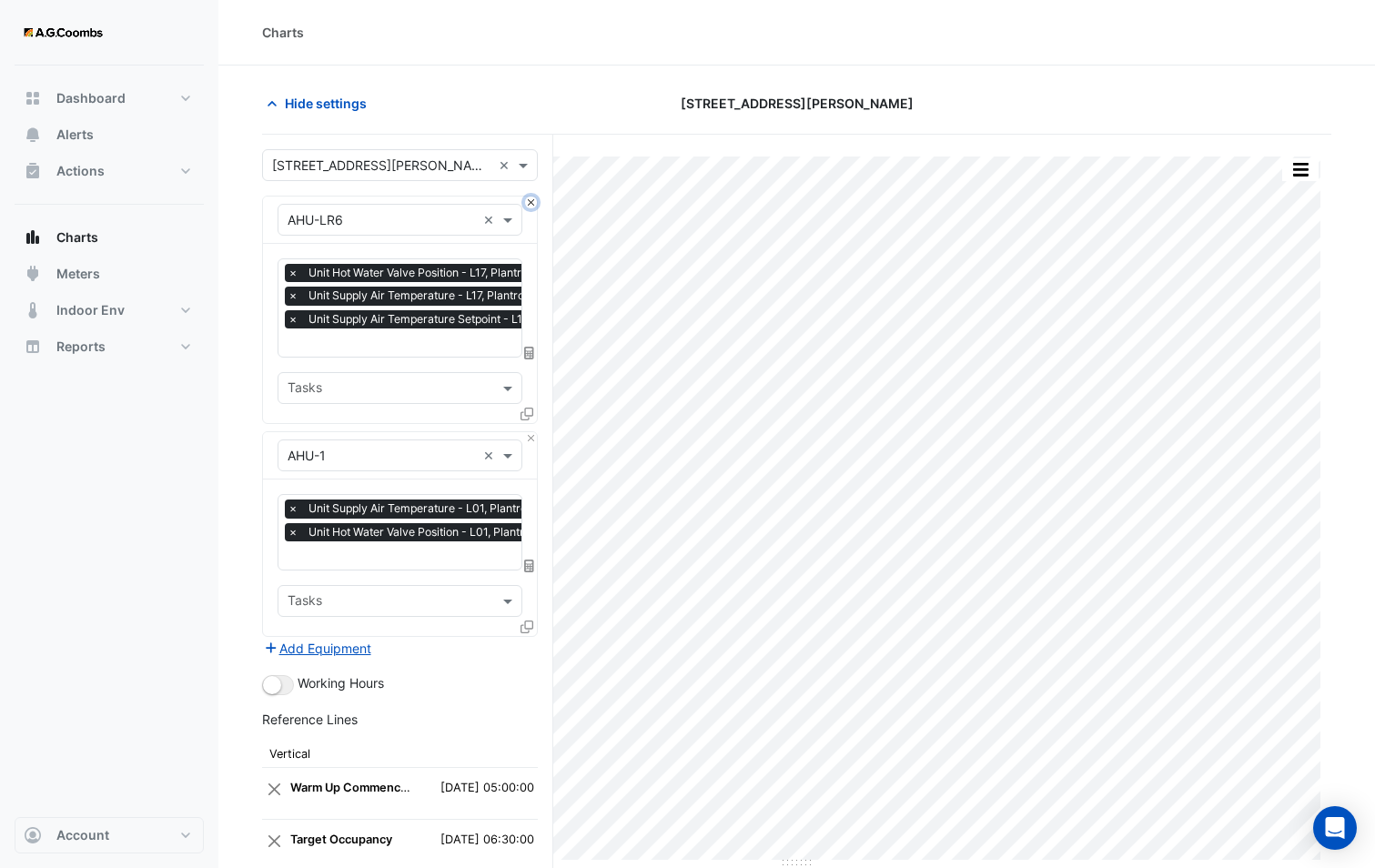
click at [529, 204] on button "Close" at bounding box center [531, 202] width 12 height 12
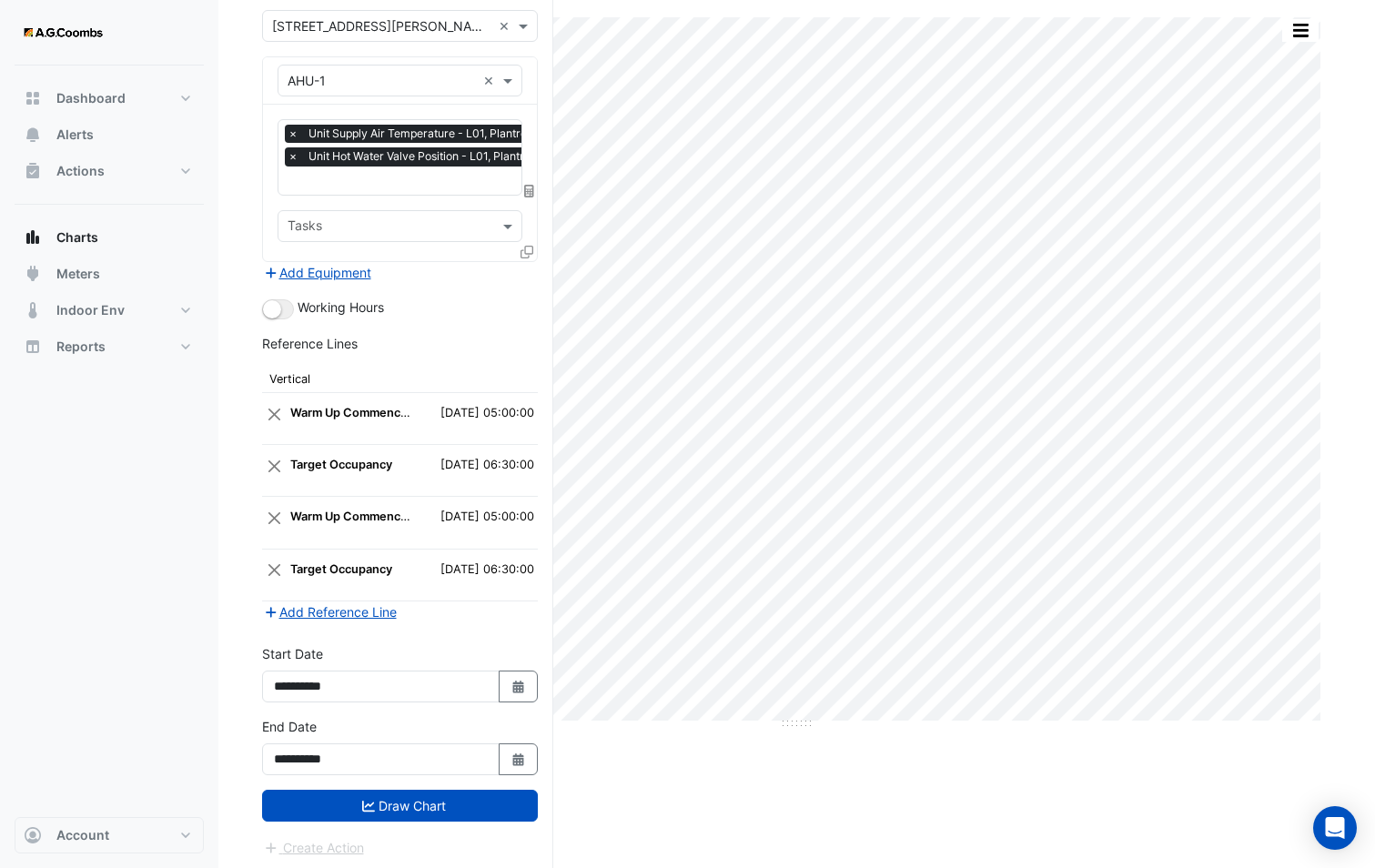
scroll to position [142, 0]
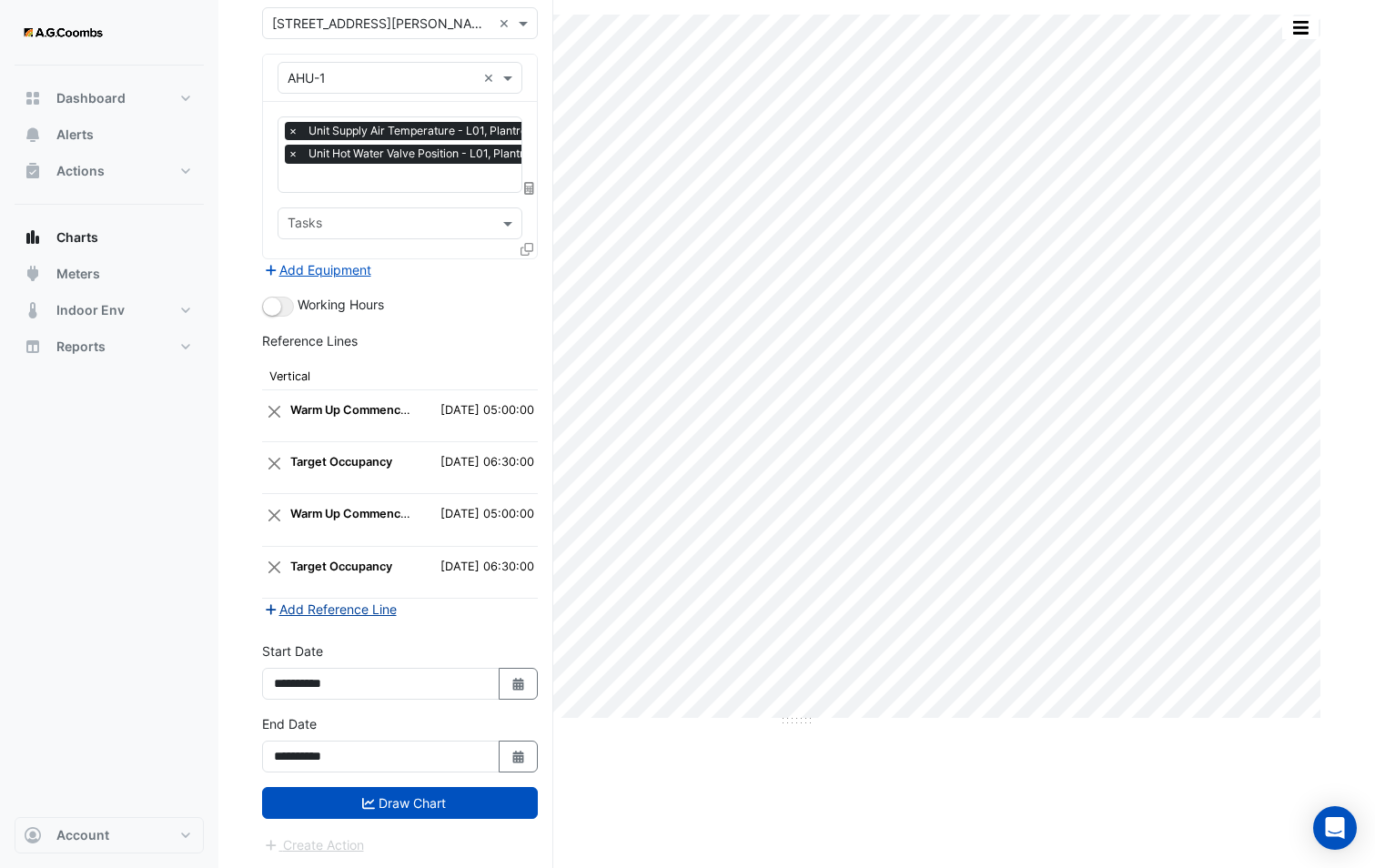
click at [356, 607] on button "Add Reference Line" at bounding box center [330, 609] width 136 height 21
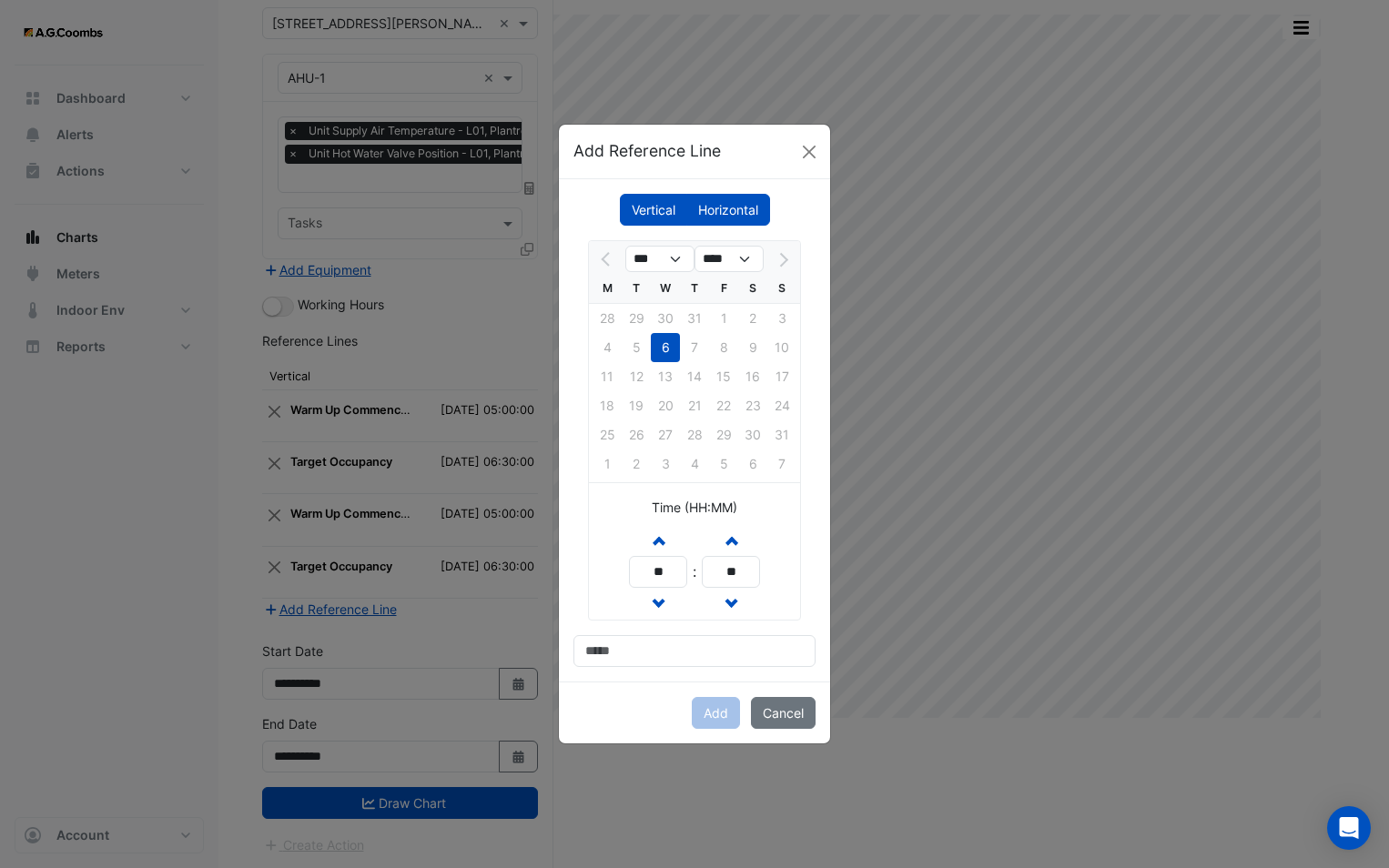
drag, startPoint x: 377, startPoint y: 624, endPoint x: 562, endPoint y: 419, distance: 276.1
click at [382, 621] on ngb-modal-window "Add Reference Line Vertical Horizontal *** **** M T W T F S S 28 29 30 31 1 2 3…" at bounding box center [694, 434] width 1389 height 868
click at [796, 158] on button "Close" at bounding box center [809, 151] width 27 height 27
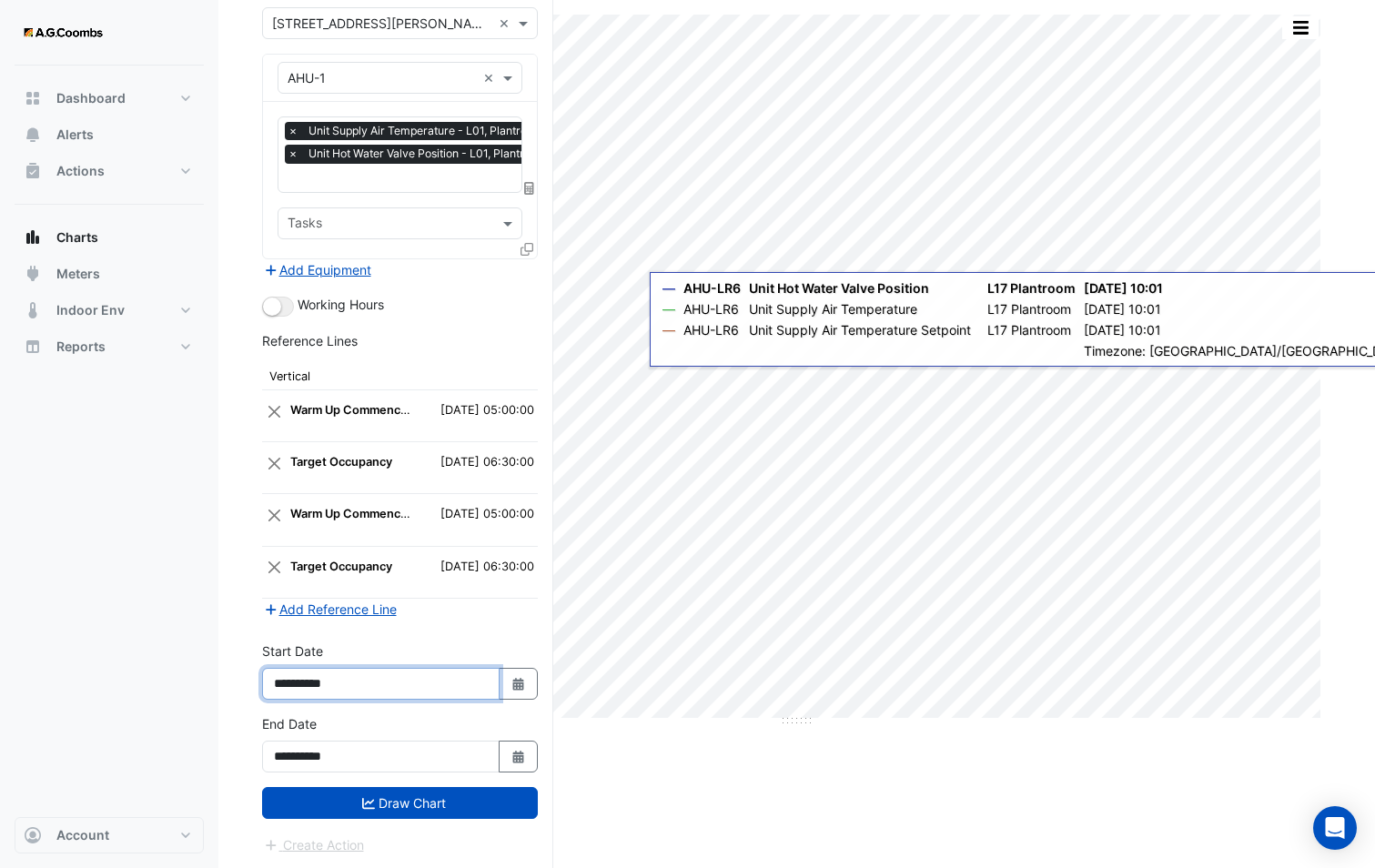
drag, startPoint x: 331, startPoint y: 678, endPoint x: 389, endPoint y: 684, distance: 58.3
click at [389, 684] on input "**********" at bounding box center [381, 684] width 238 height 32
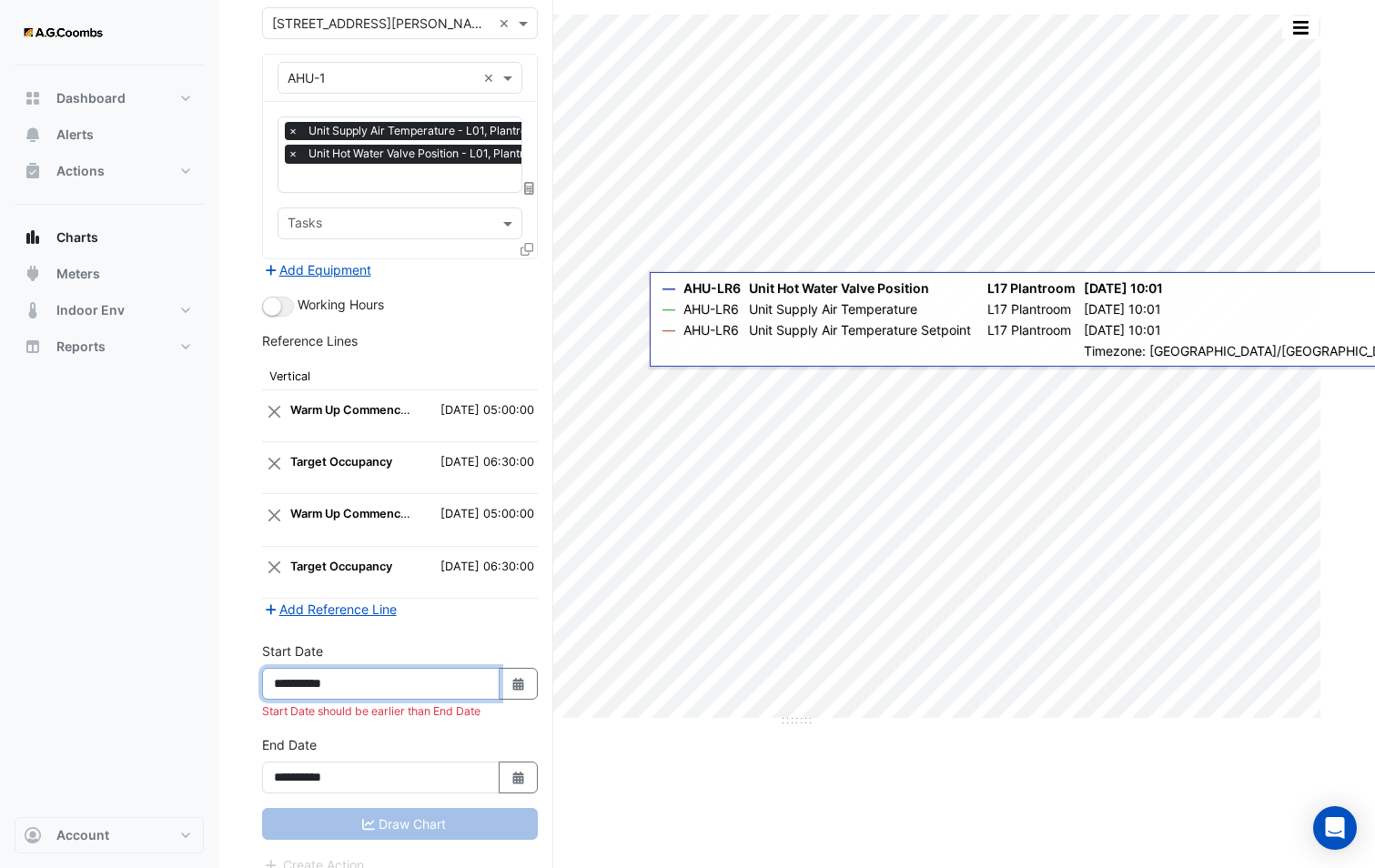
type input "**********"
drag, startPoint x: 332, startPoint y: 777, endPoint x: 399, endPoint y: 772, distance: 67.2
click at [399, 772] on input "**********" at bounding box center [381, 777] width 238 height 32
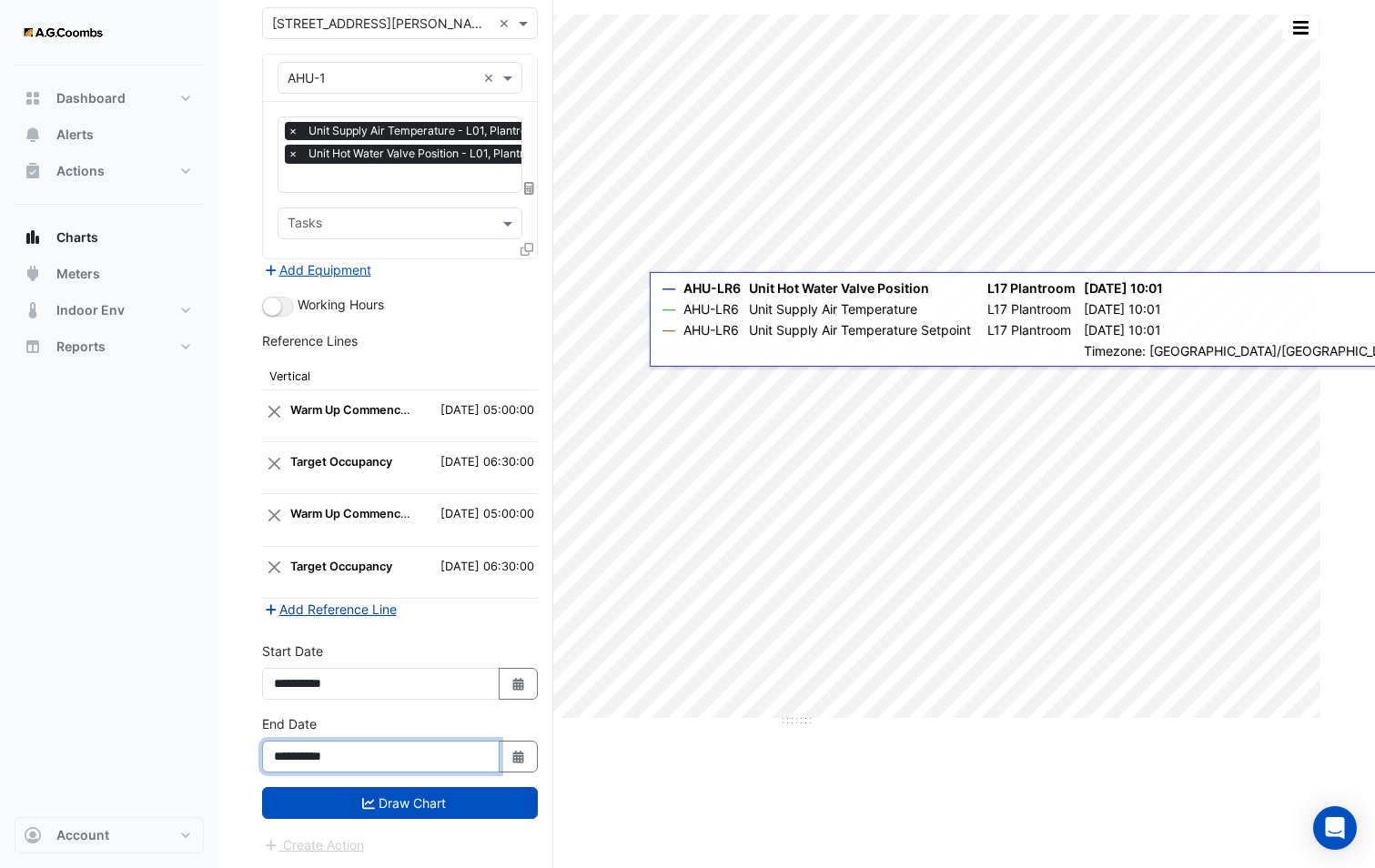
type input "**********"
click at [285, 611] on button "Add Reference Line" at bounding box center [330, 609] width 136 height 21
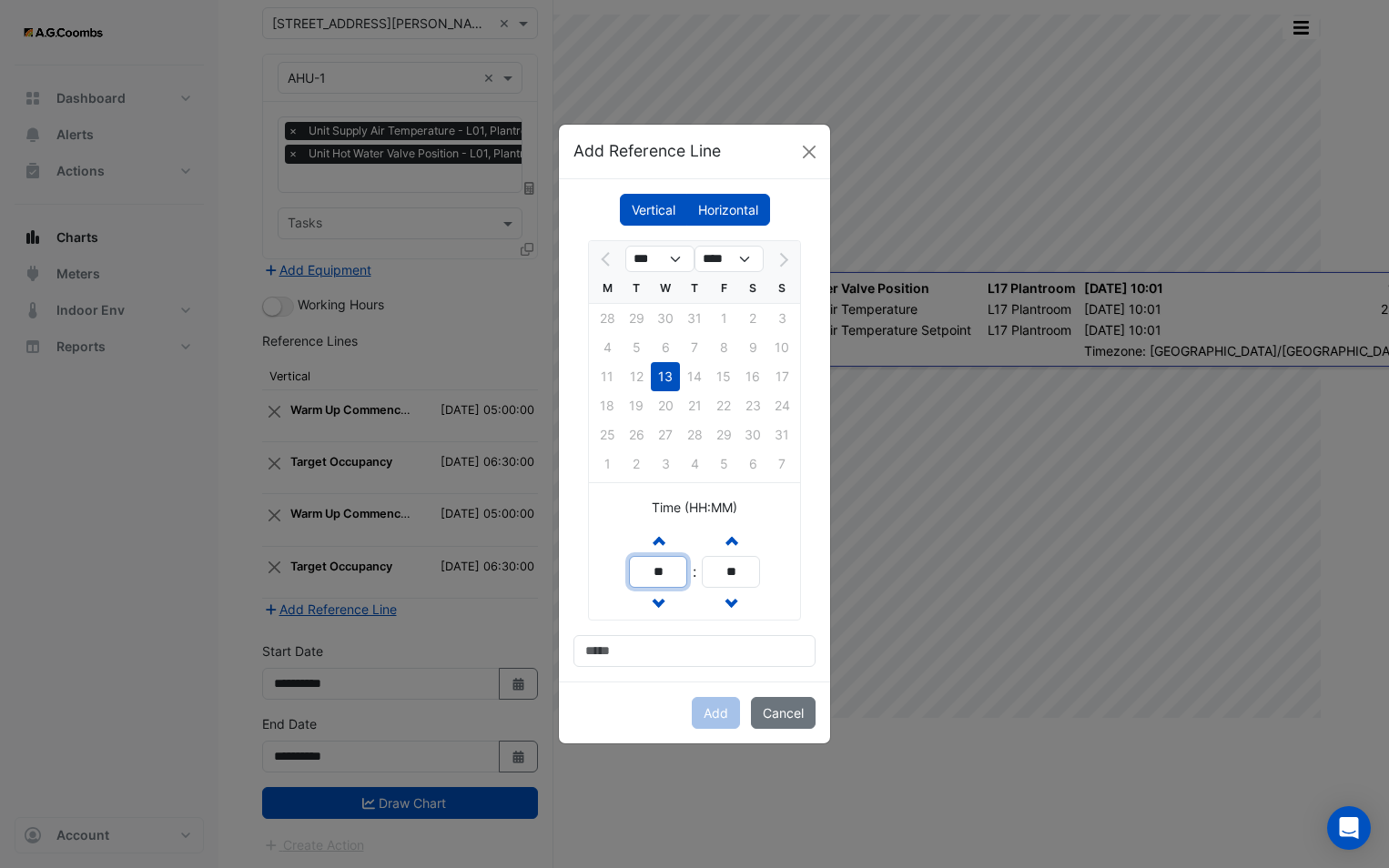
drag, startPoint x: 670, startPoint y: 578, endPoint x: 607, endPoint y: 564, distance: 64.5
click at [607, 564] on div "Increment hours ** Decrement hours : Increment minutes ** Decrement minutes" at bounding box center [694, 572] width 211 height 95
type input "**"
click at [623, 659] on input at bounding box center [694, 651] width 242 height 32
type input "**********"
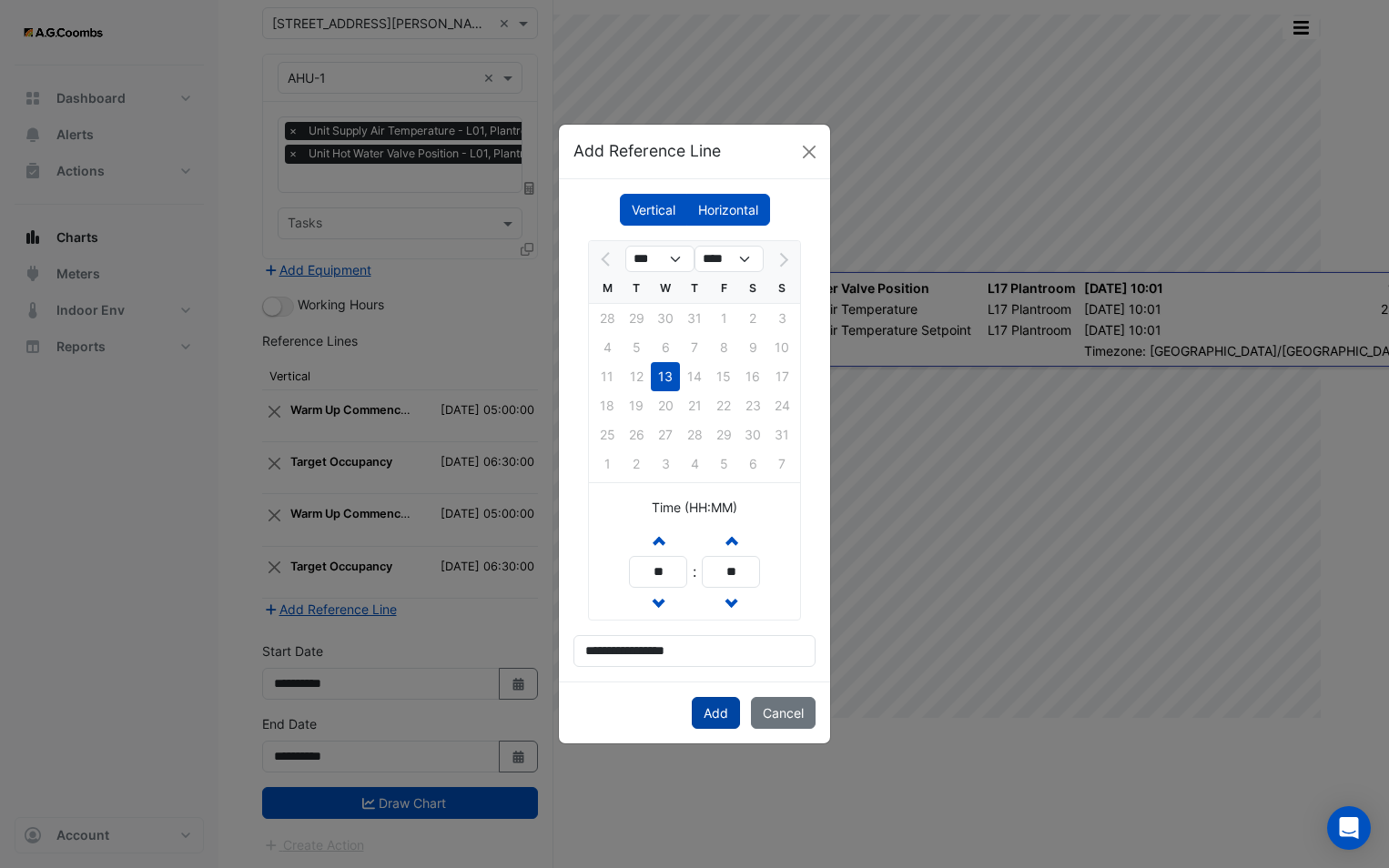
click at [727, 702] on button "Add" at bounding box center [716, 713] width 49 height 32
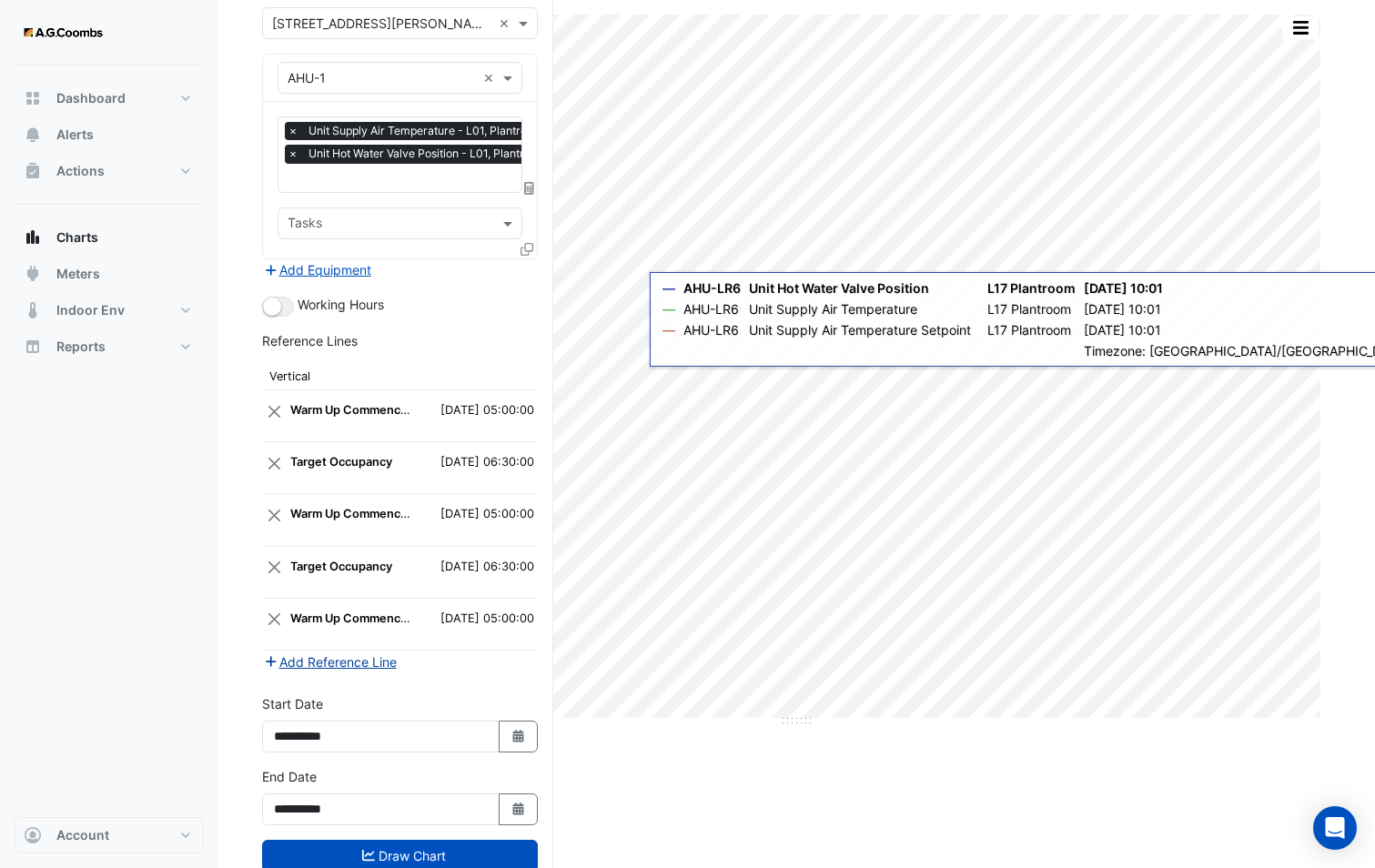
click at [314, 663] on button "Add Reference Line" at bounding box center [330, 662] width 136 height 21
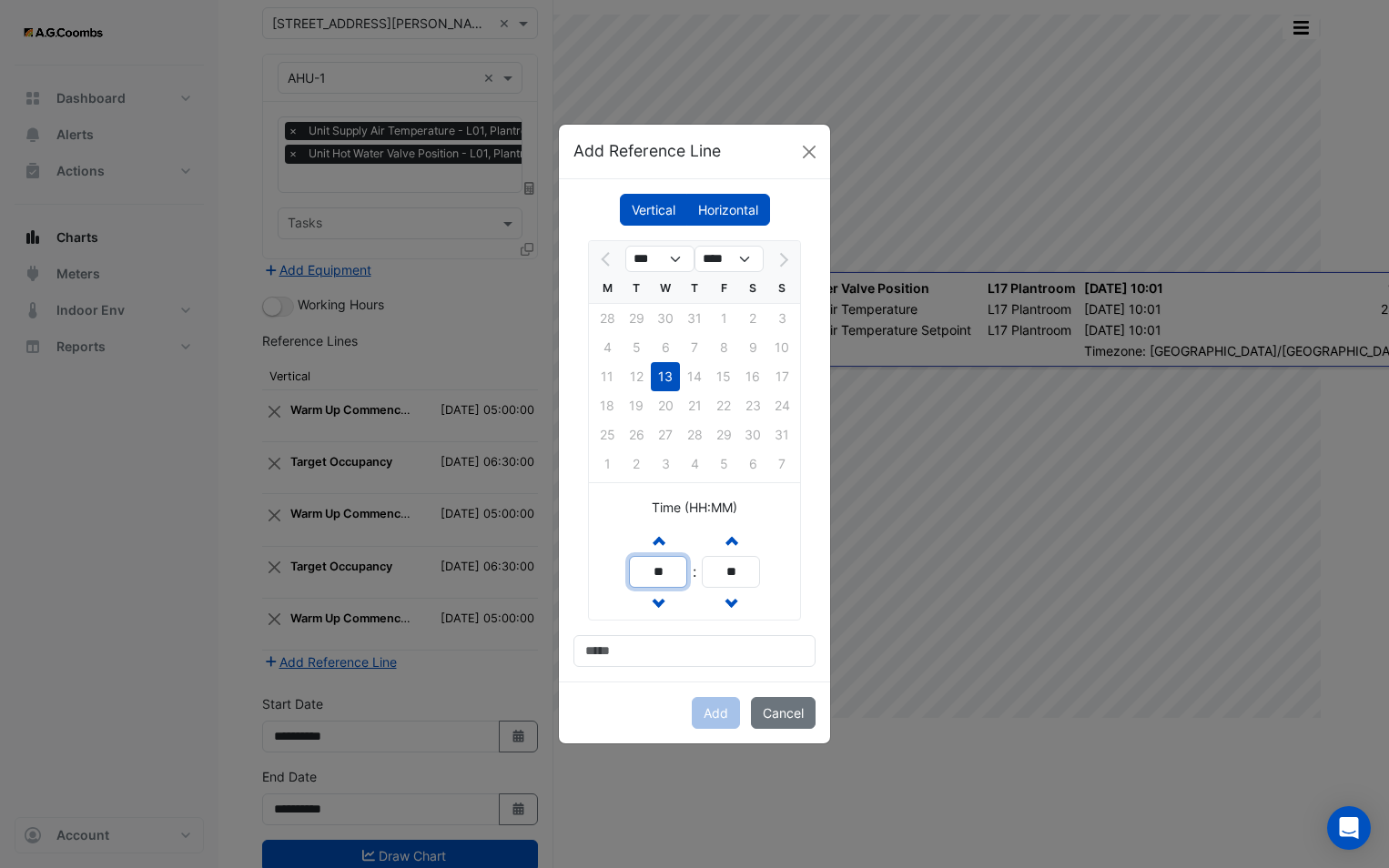
drag, startPoint x: 670, startPoint y: 572, endPoint x: 589, endPoint y: 572, distance: 81.0
click at [582, 572] on div "*** **** M T W T F S S 28 29 30 31 1 2 3 4 5 6 7 8 9 10 11 12 13 14 15 16 17 18…" at bounding box center [694, 452] width 242 height 426
type input "**"
click at [728, 577] on input "**" at bounding box center [730, 571] width 58 height 32
type input "**"
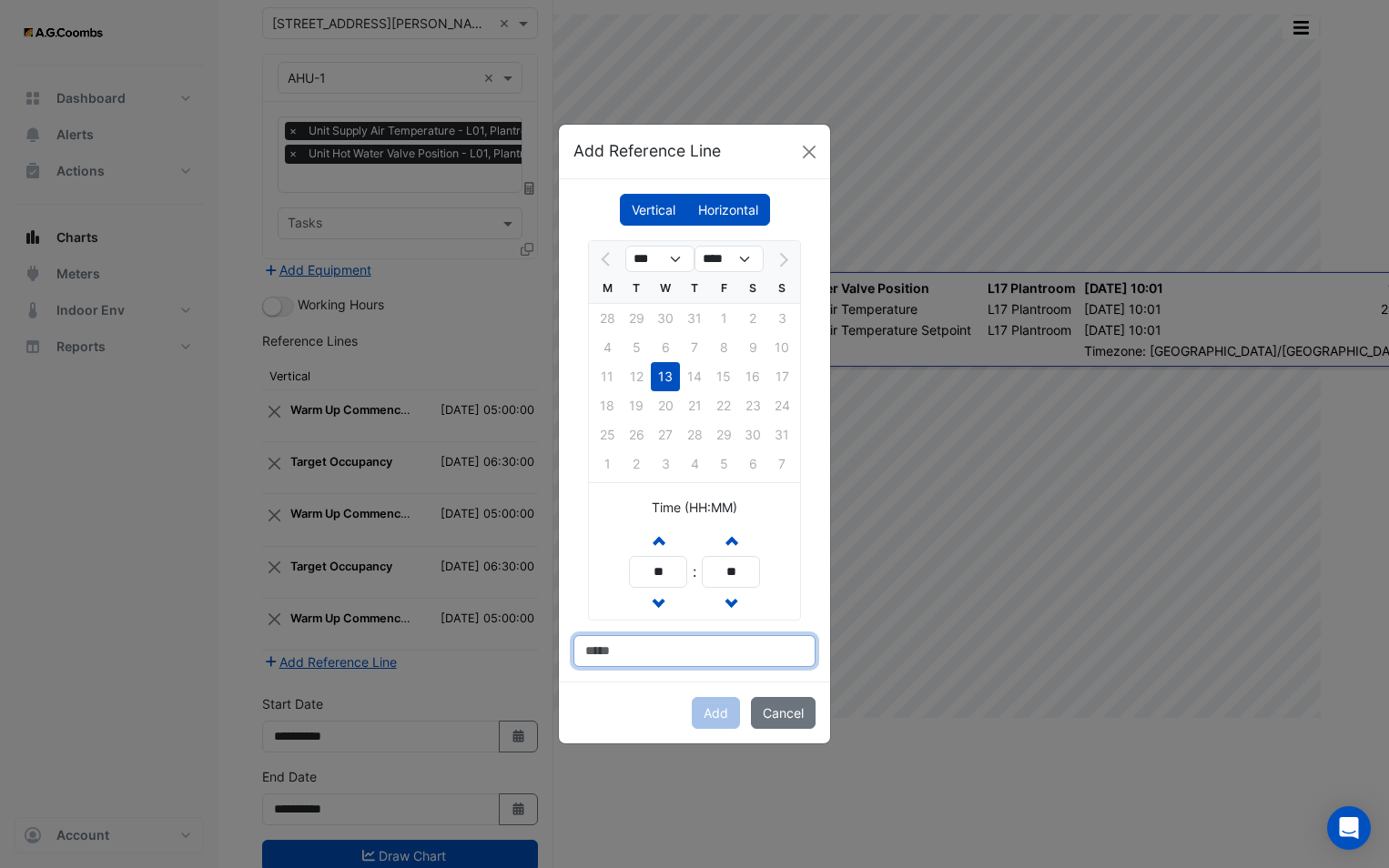
click at [662, 661] on input at bounding box center [694, 651] width 242 height 32
type input "**********"
click at [694, 716] on button "Add" at bounding box center [716, 713] width 49 height 32
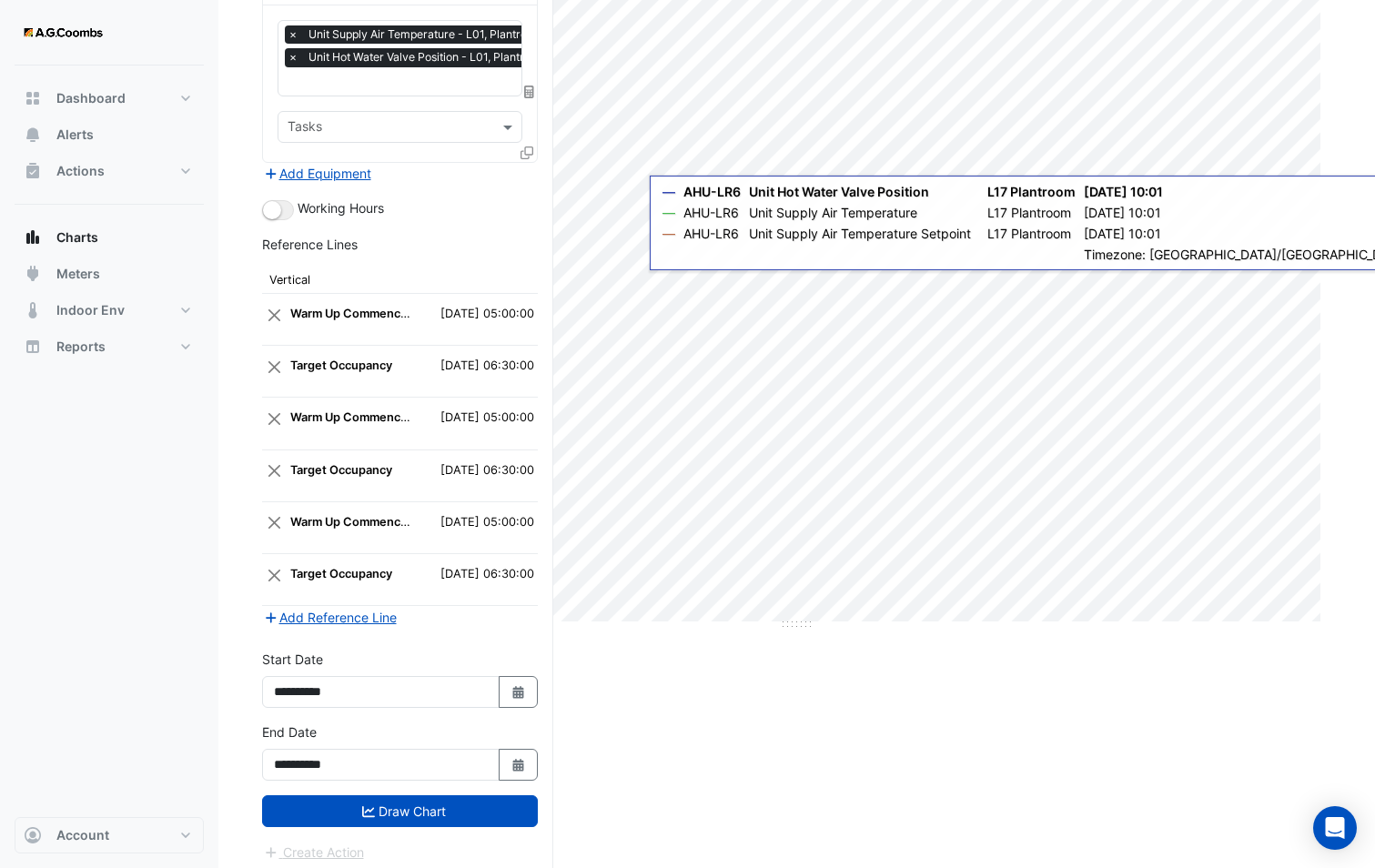
scroll to position [246, 0]
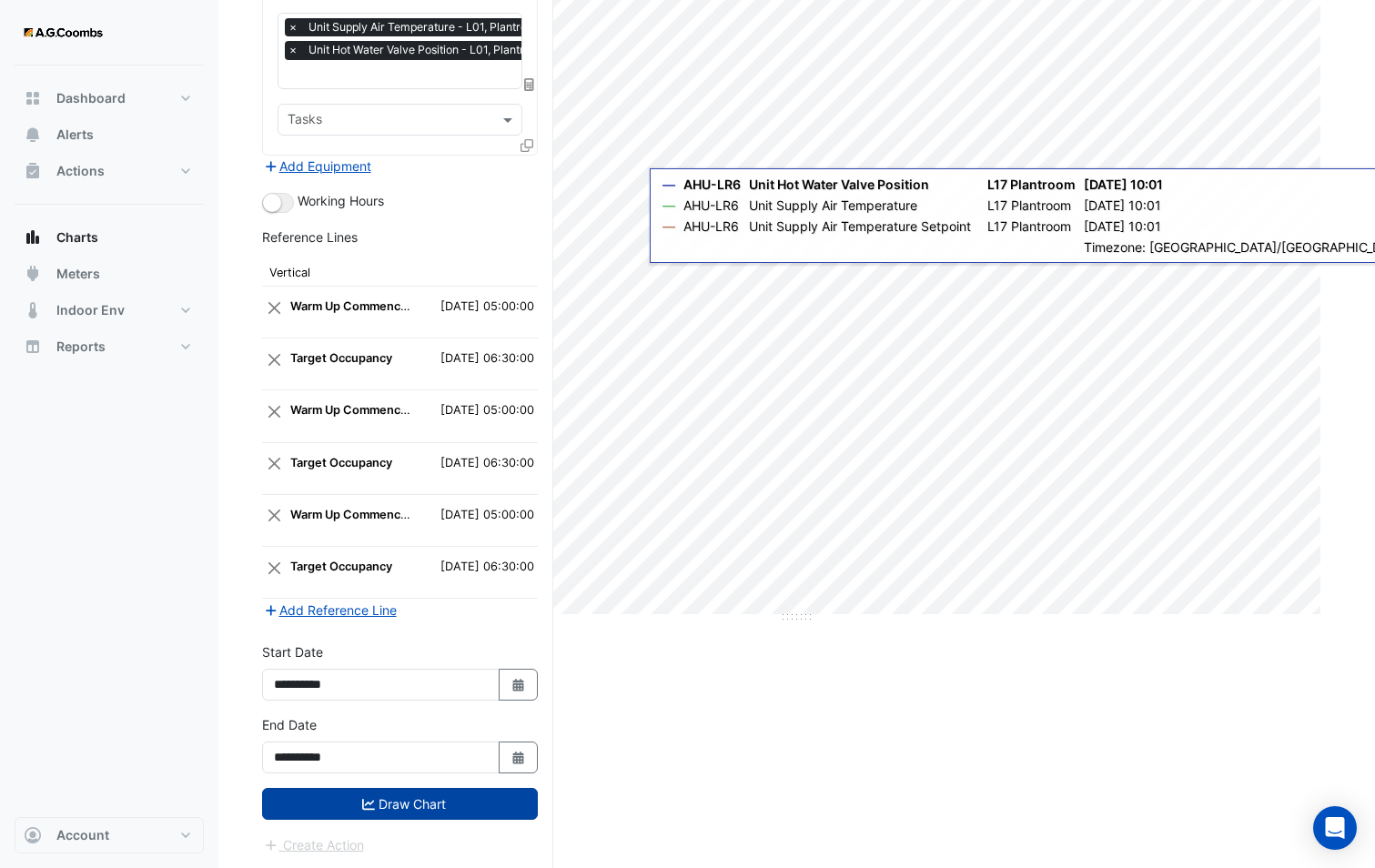
click at [404, 798] on button "Draw Chart" at bounding box center [400, 803] width 276 height 32
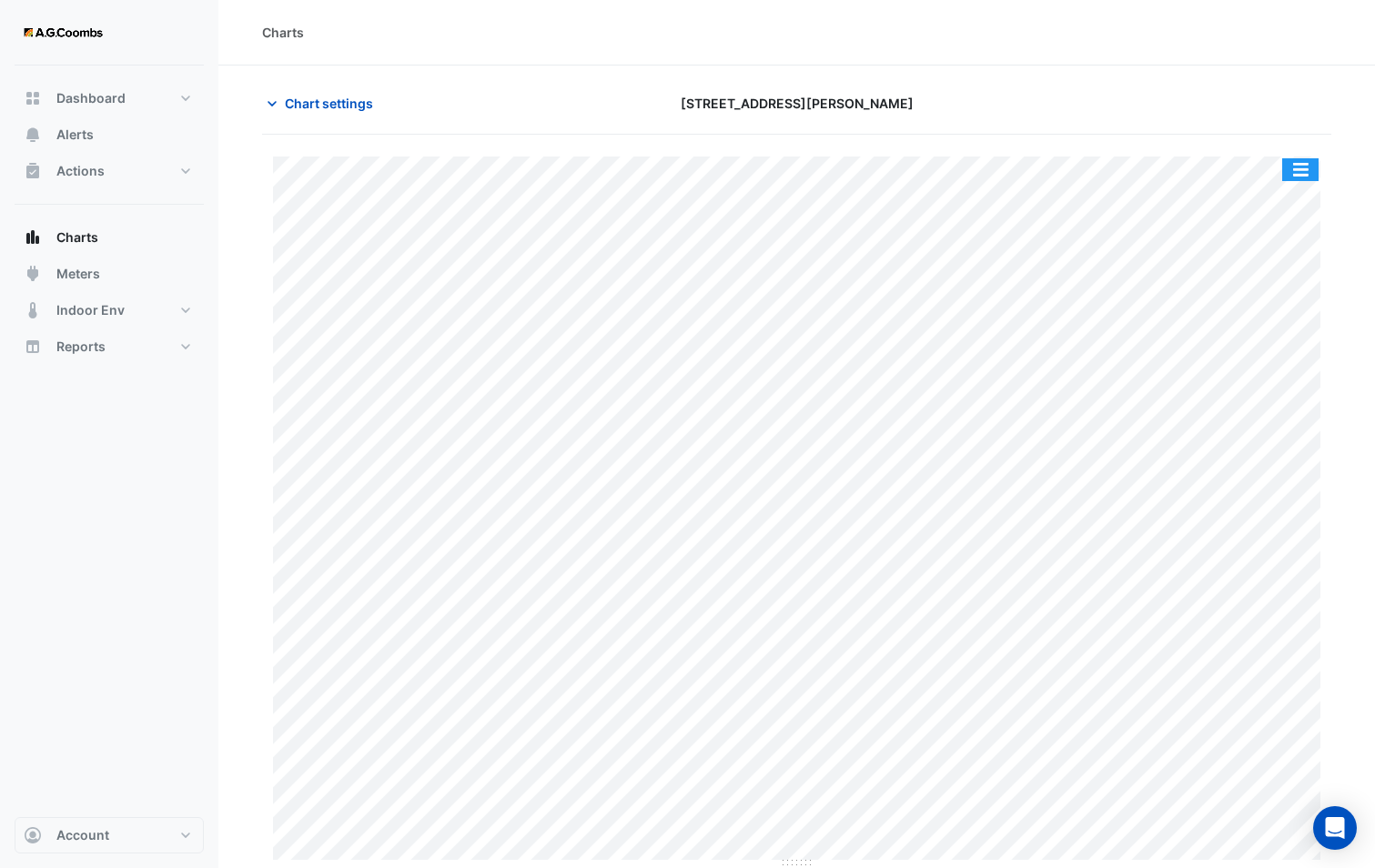
click at [1291, 168] on button "button" at bounding box center [1299, 169] width 36 height 22
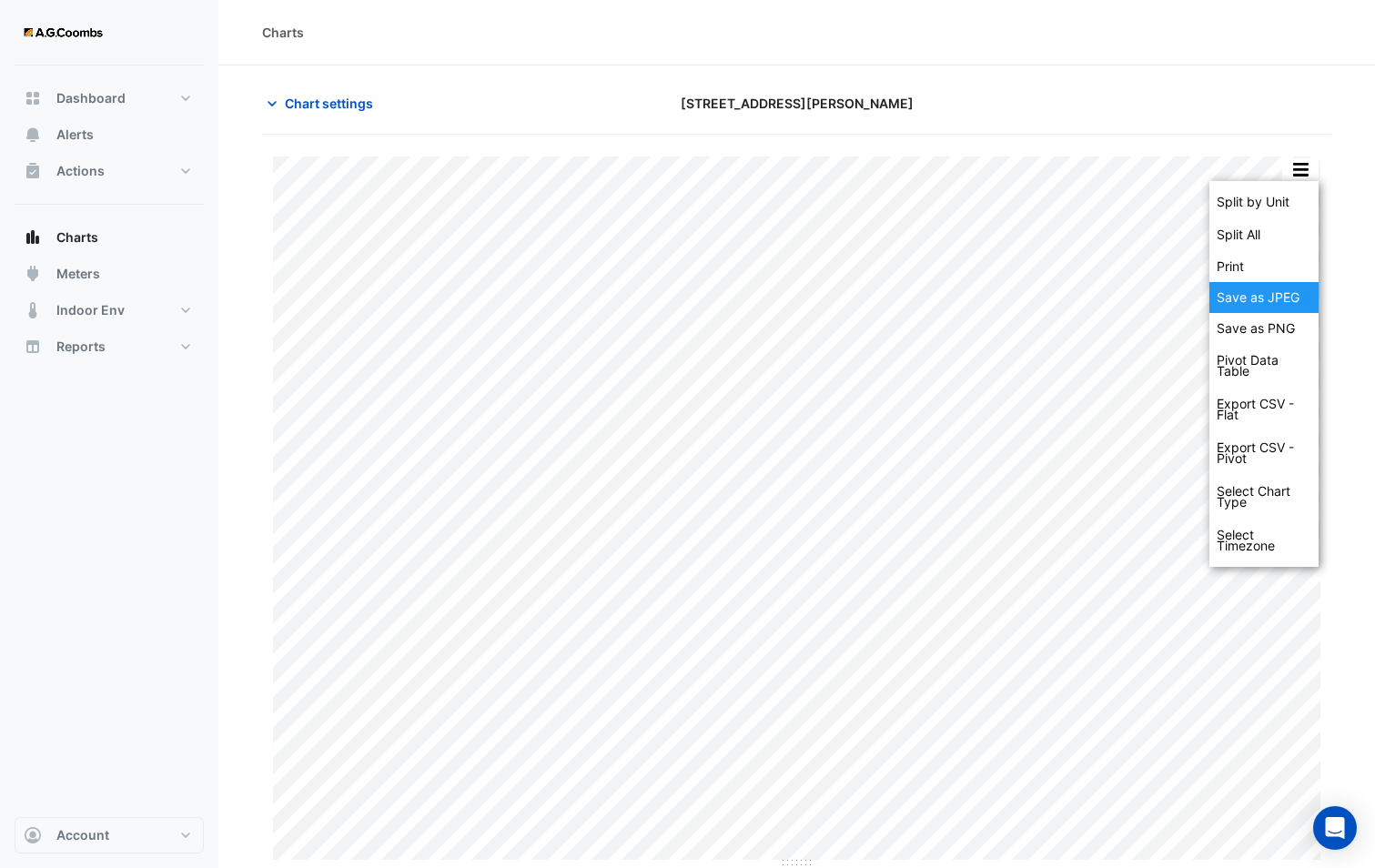
click at [1255, 305] on div "Save as JPEG" at bounding box center [1263, 297] width 109 height 31
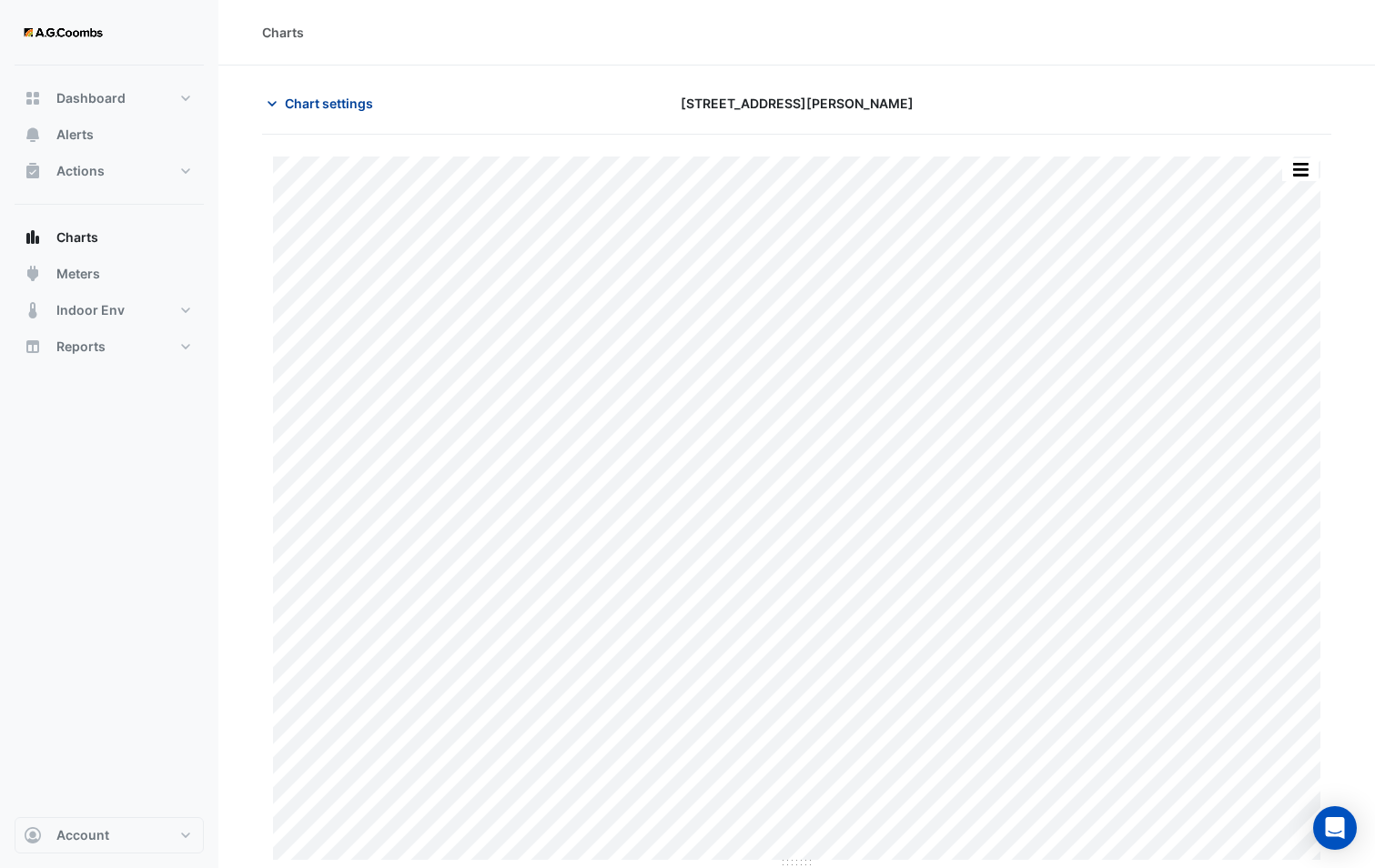
click at [361, 108] on span "Chart settings" at bounding box center [328, 103] width 88 height 19
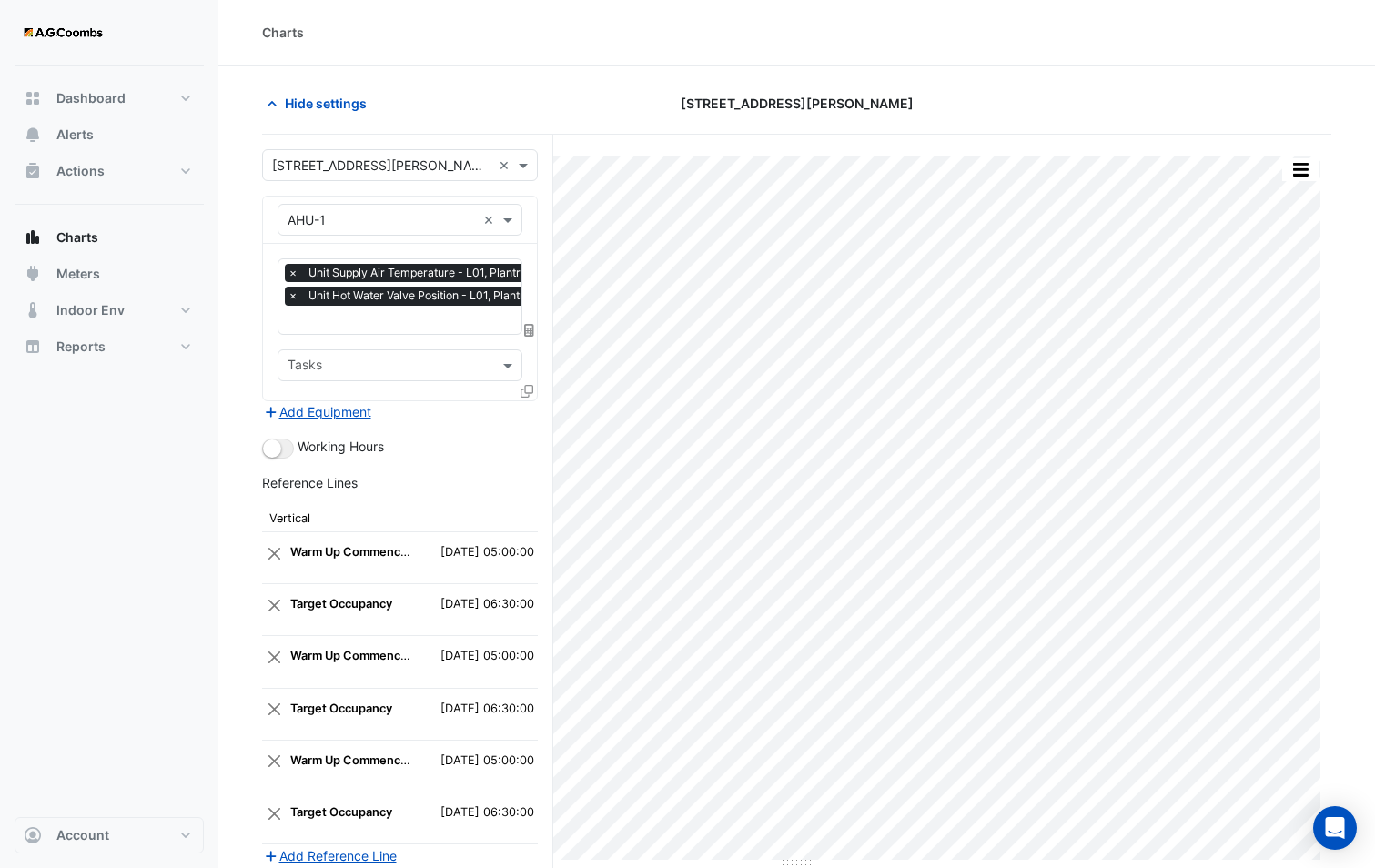
click at [526, 385] on icon at bounding box center [526, 390] width 13 height 13
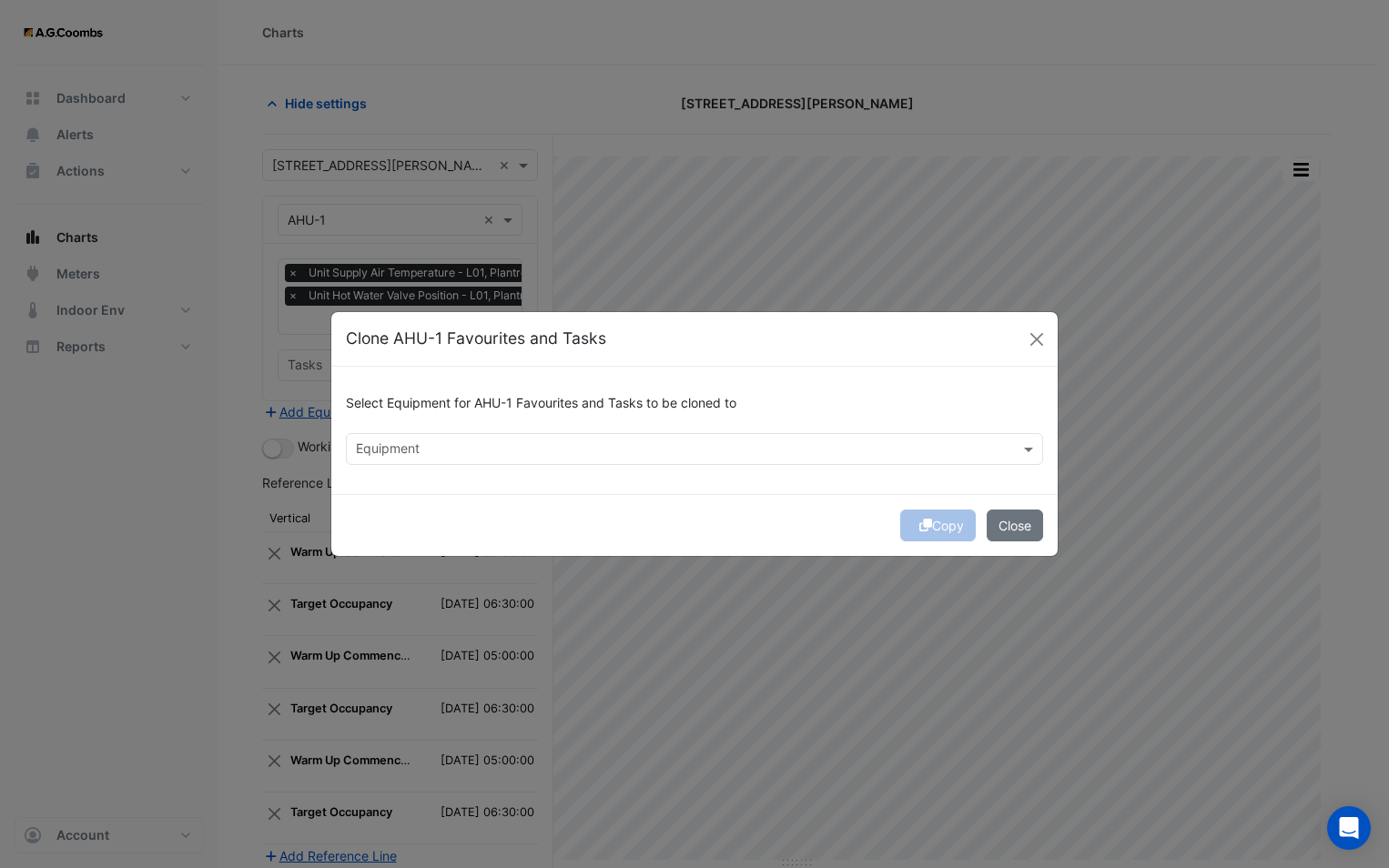
click at [503, 451] on input "text" at bounding box center [683, 451] width 656 height 19
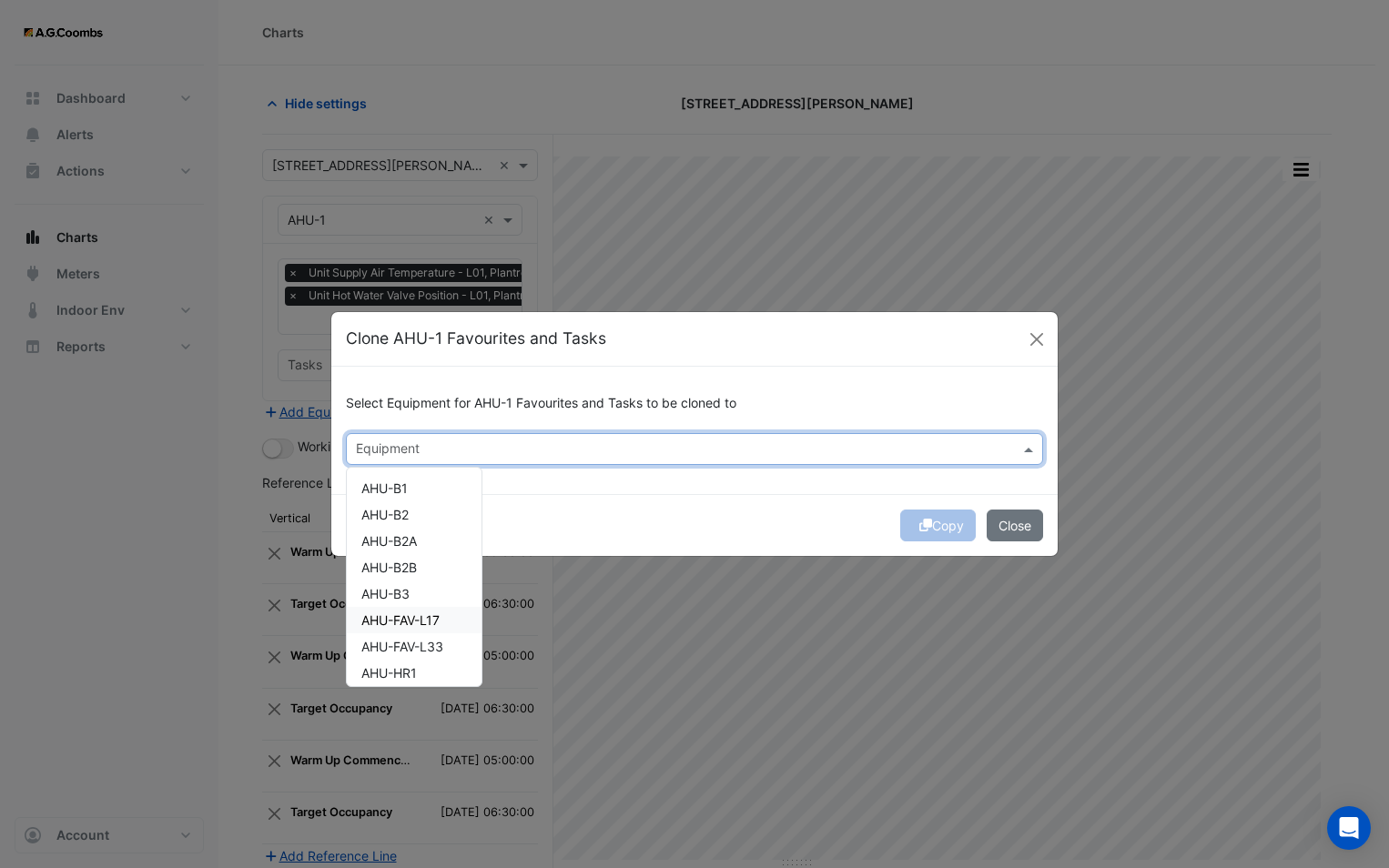
click at [408, 618] on span "AHU-FAV-L17" at bounding box center [400, 620] width 79 height 16
click at [561, 519] on div "Copy Close" at bounding box center [694, 525] width 727 height 62
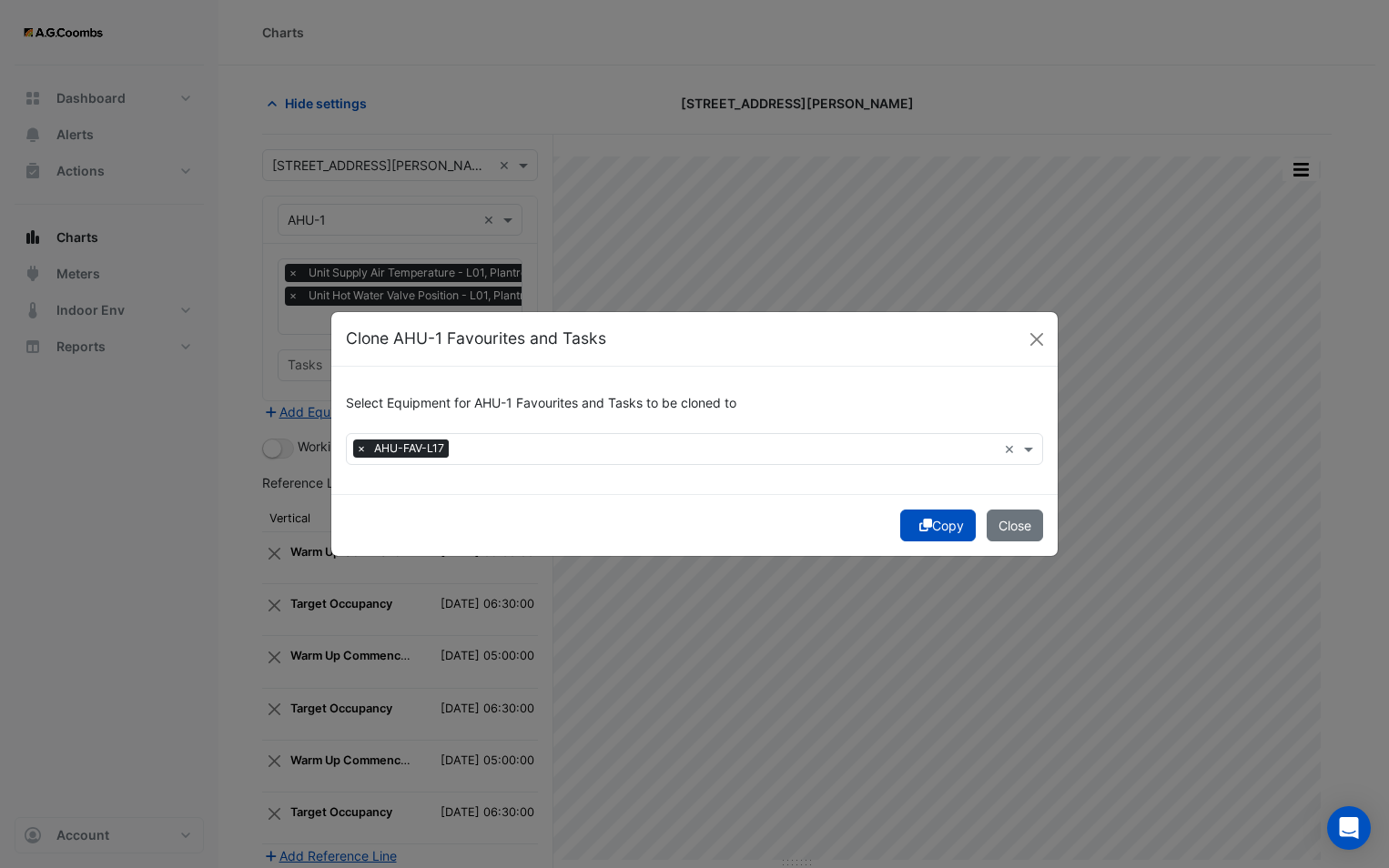
click at [904, 527] on button "Copy" at bounding box center [938, 525] width 76 height 32
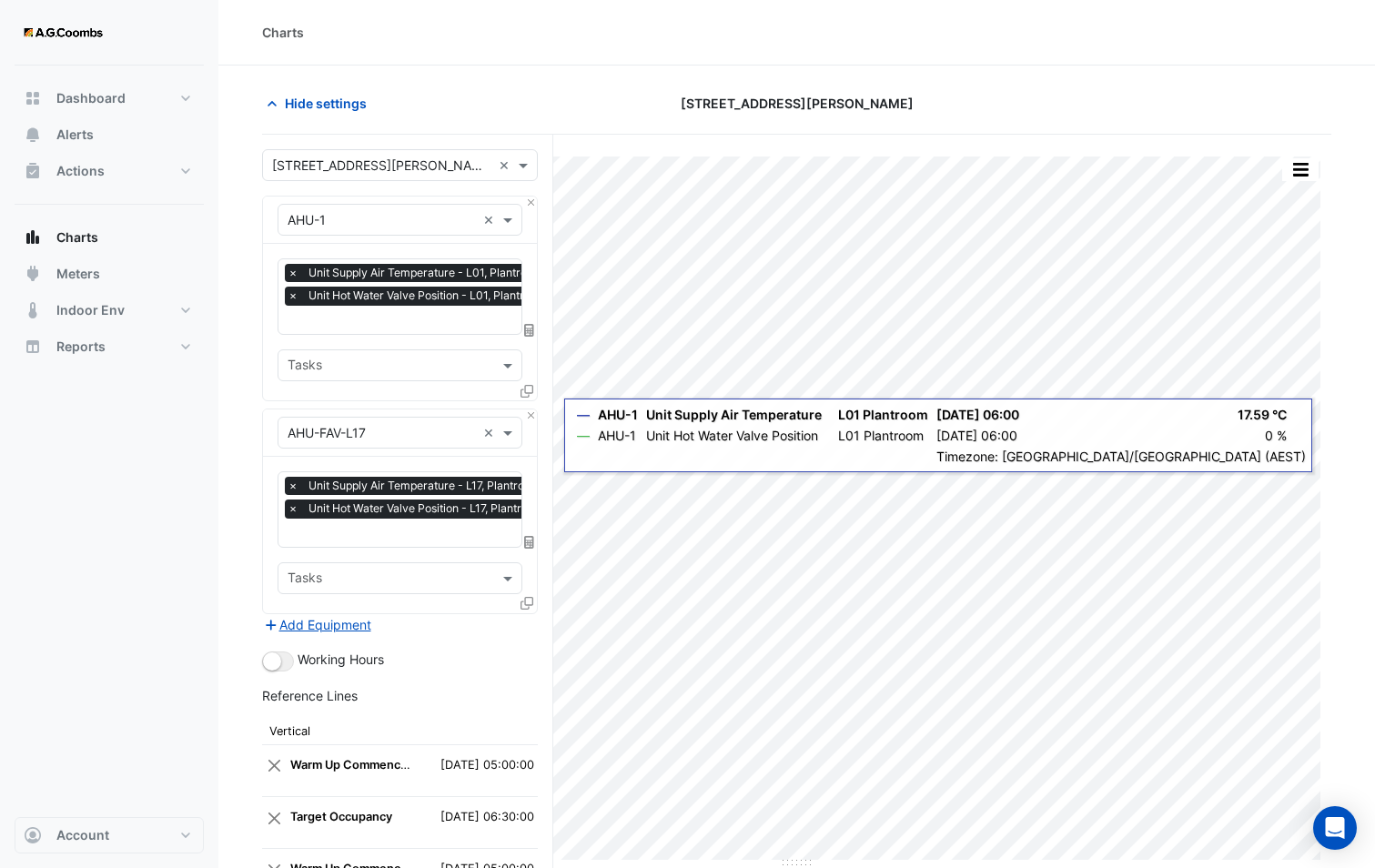
click at [537, 199] on div "Equipment × AHU-1 × Favourites × Unit Supply Air Temperature - L01, Plantroom ×…" at bounding box center [400, 298] width 276 height 206
click at [536, 195] on div "Equipment × AHU-1 × Favourites × Unit Supply Air Temperature - L01, Plantroom ×…" at bounding box center [400, 298] width 276 height 206
click at [532, 197] on button "Close" at bounding box center [531, 202] width 12 height 12
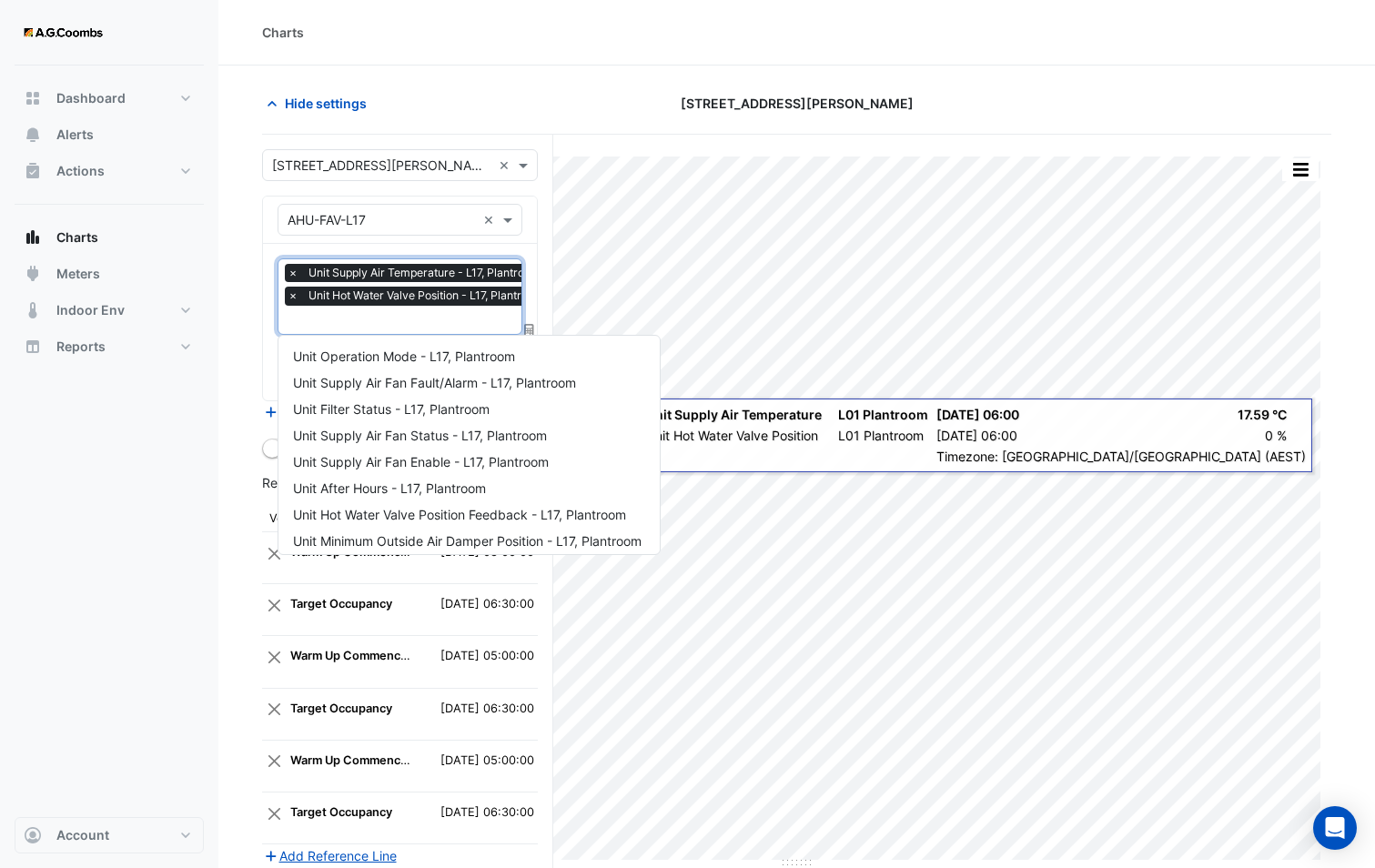
scroll to position [0, 9]
click at [369, 318] on input "text" at bounding box center [412, 321] width 266 height 19
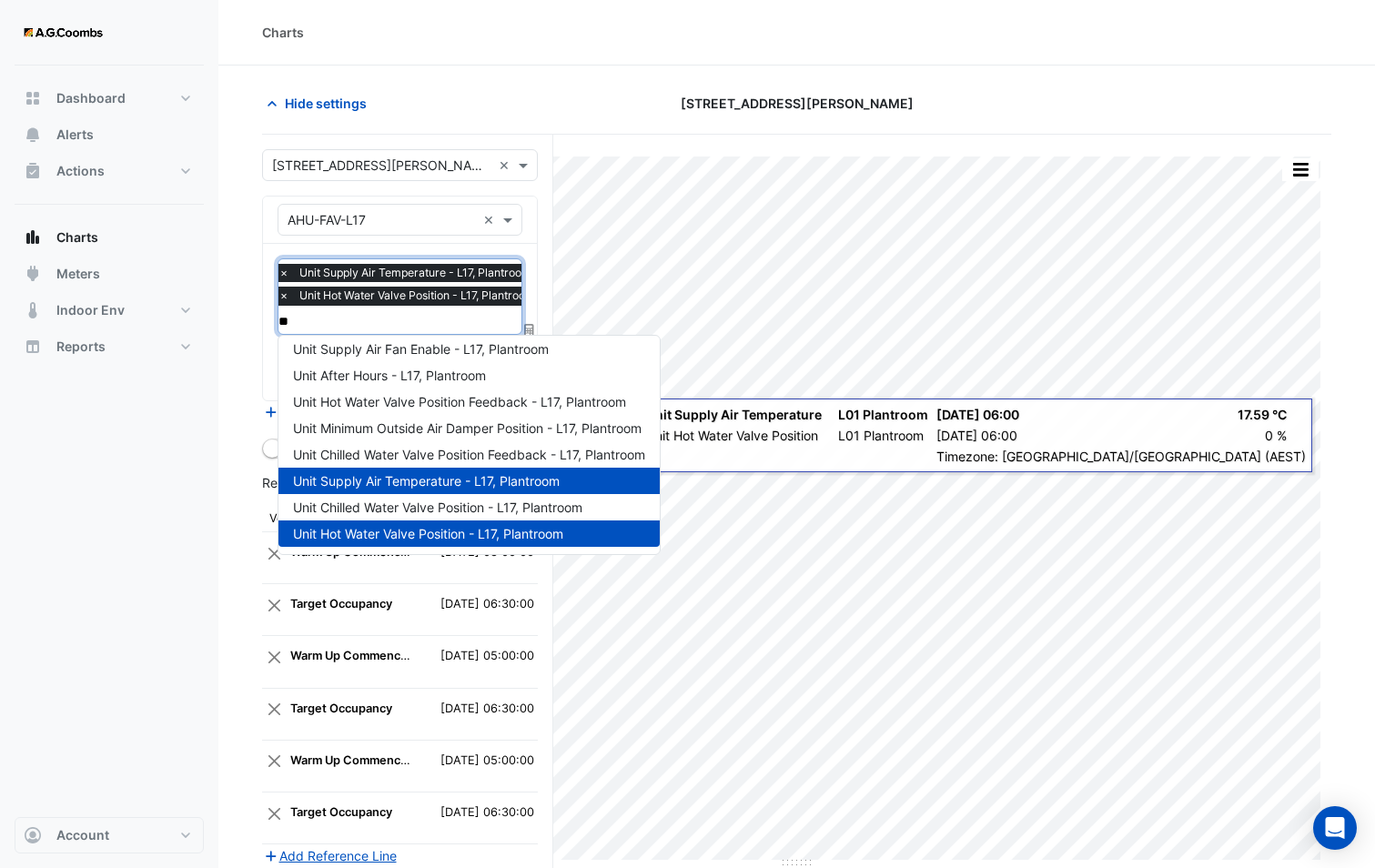
scroll to position [0, 0]
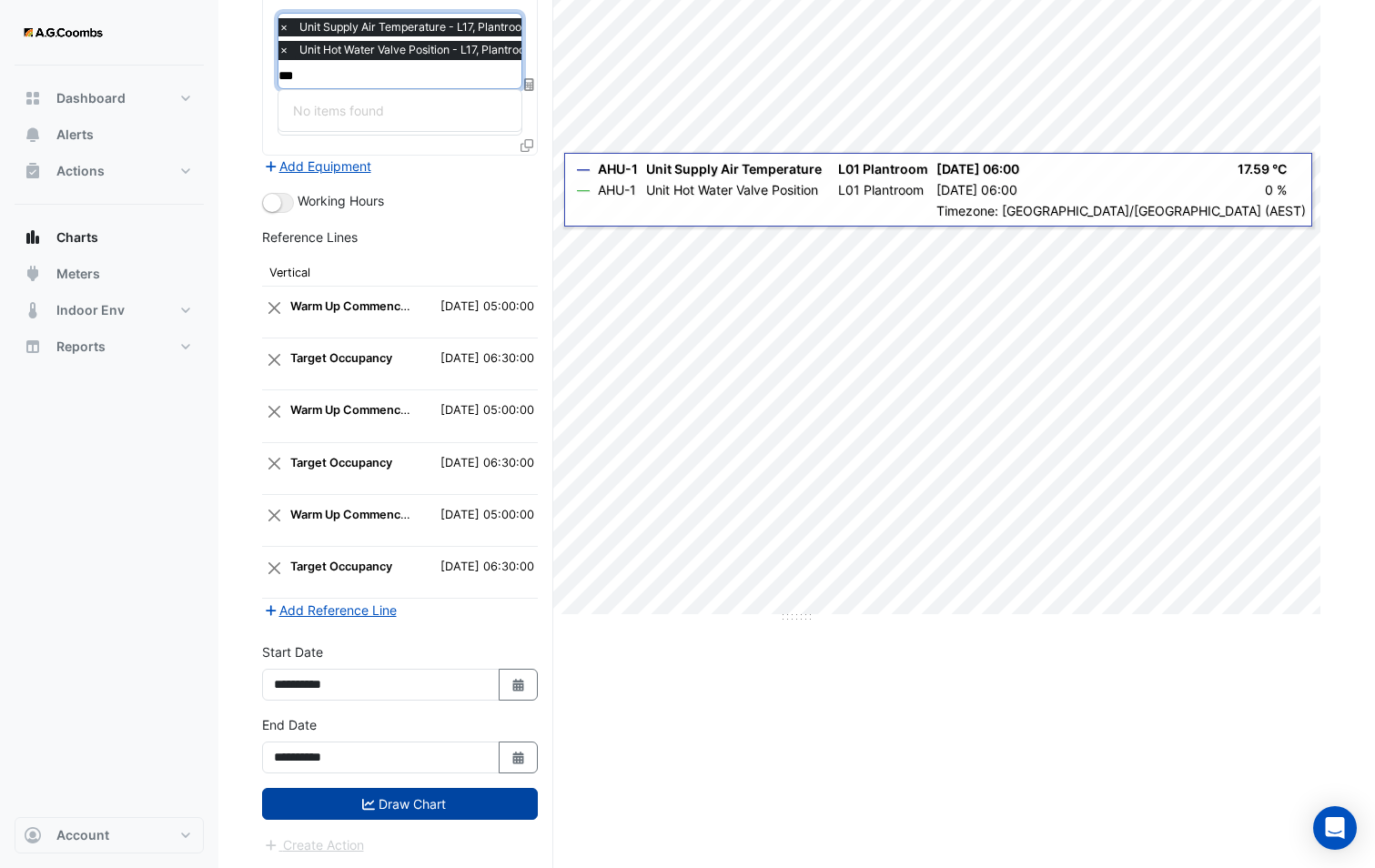
type input "***"
click at [368, 798] on icon "submit" at bounding box center [368, 804] width 13 height 13
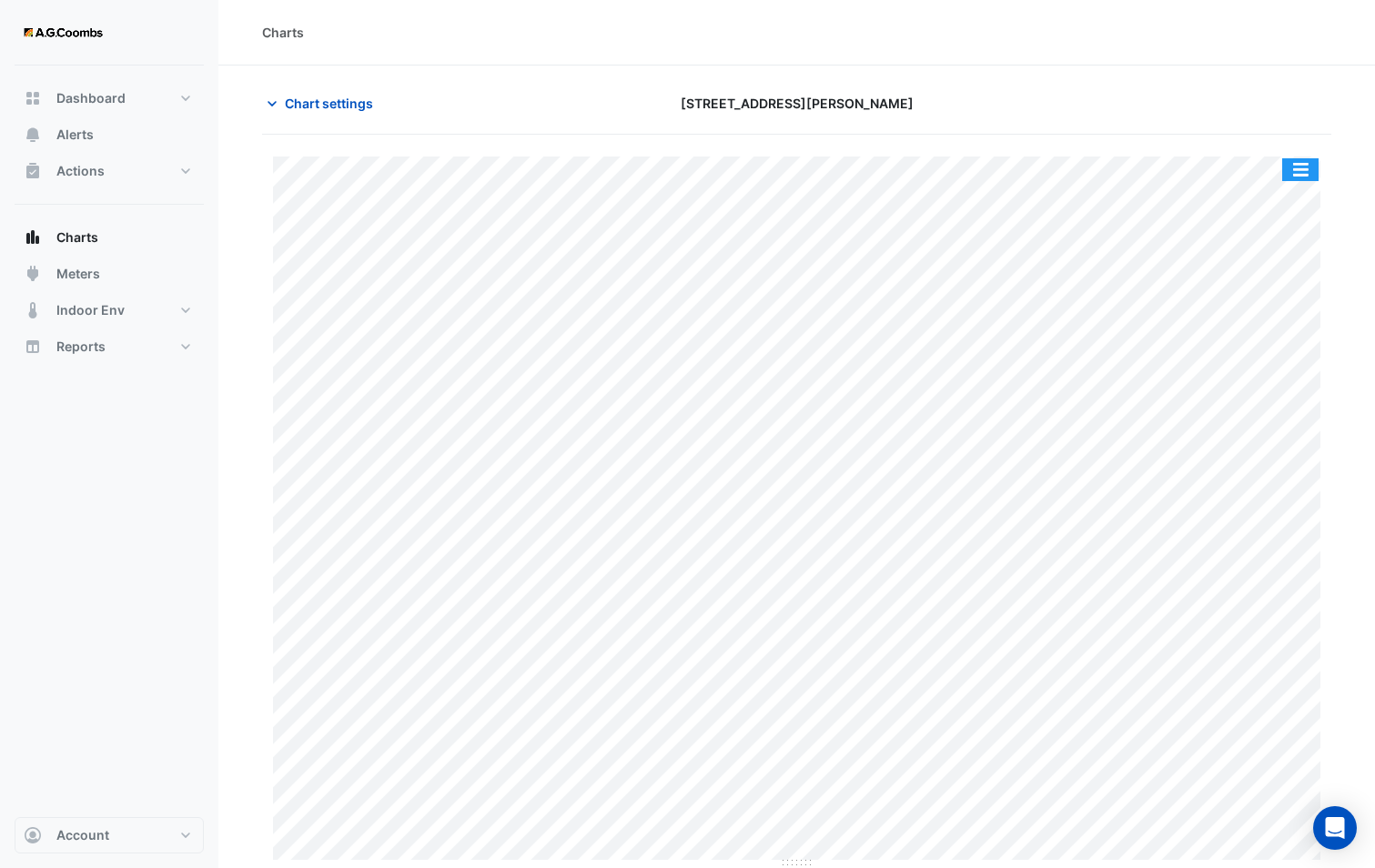
click at [1303, 179] on button "button" at bounding box center [1299, 169] width 36 height 22
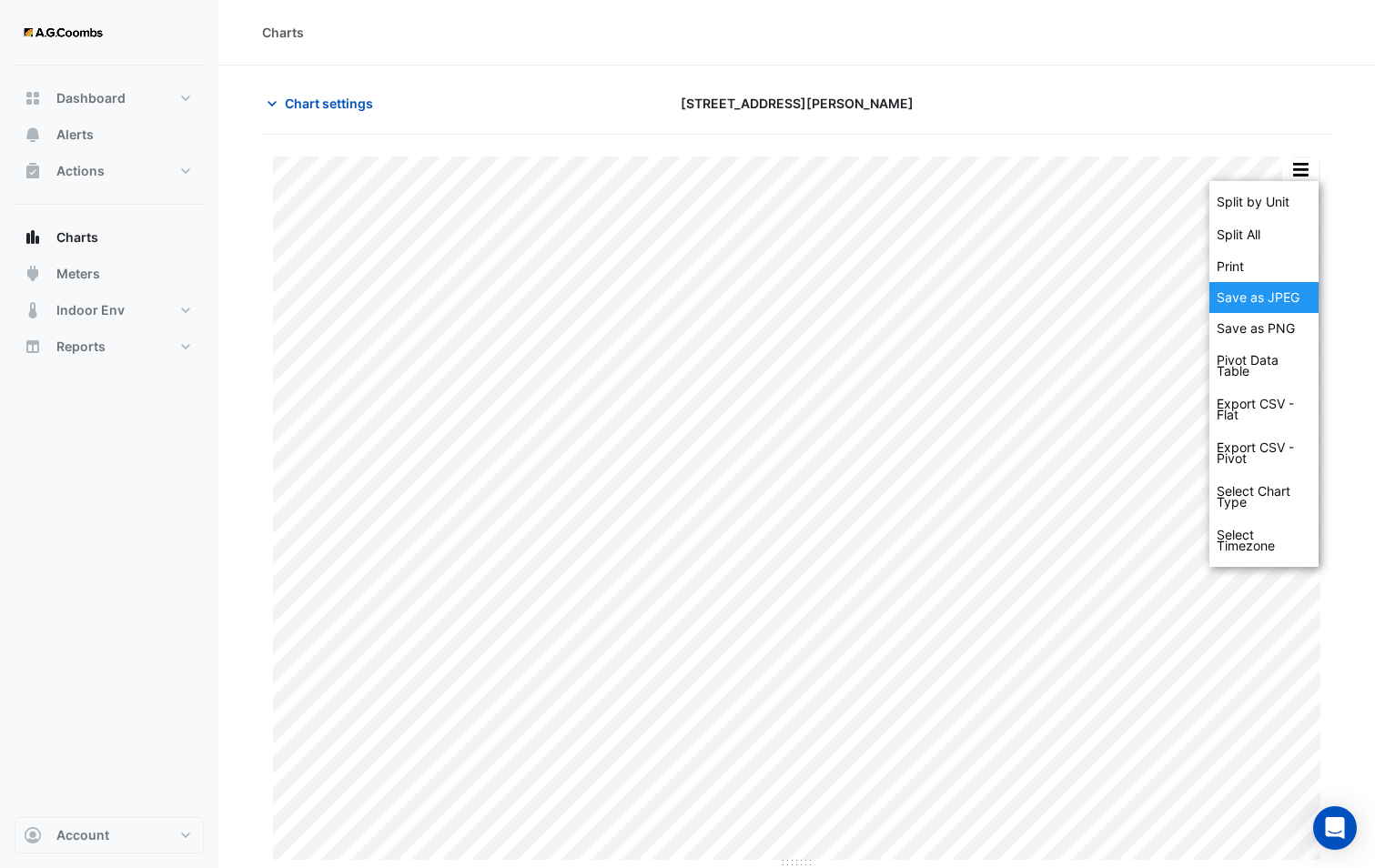
click at [1241, 290] on div "Save as JPEG" at bounding box center [1263, 297] width 109 height 31
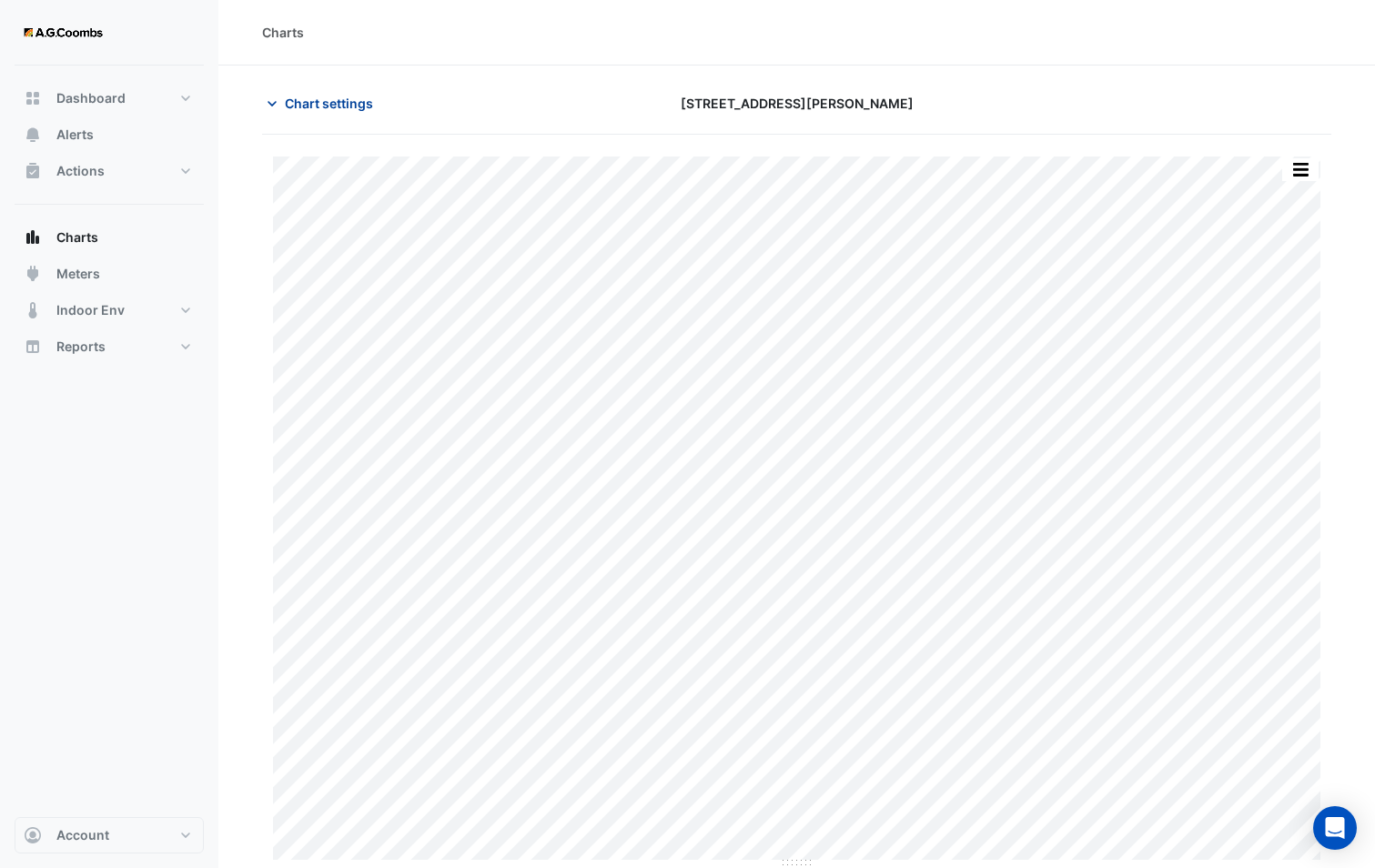
click at [309, 97] on span "Chart settings" at bounding box center [328, 103] width 88 height 19
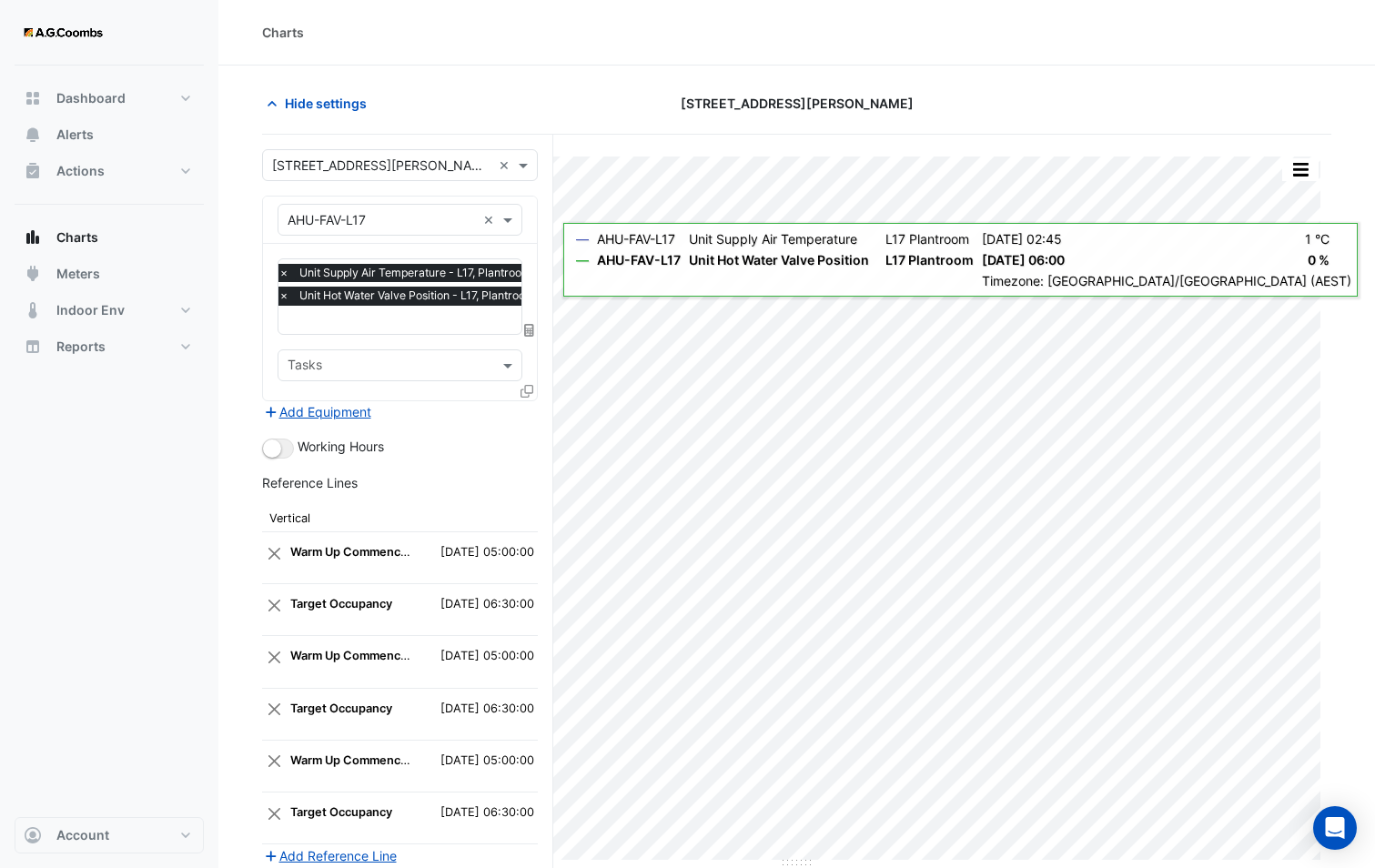
click at [524, 384] on icon at bounding box center [526, 390] width 13 height 13
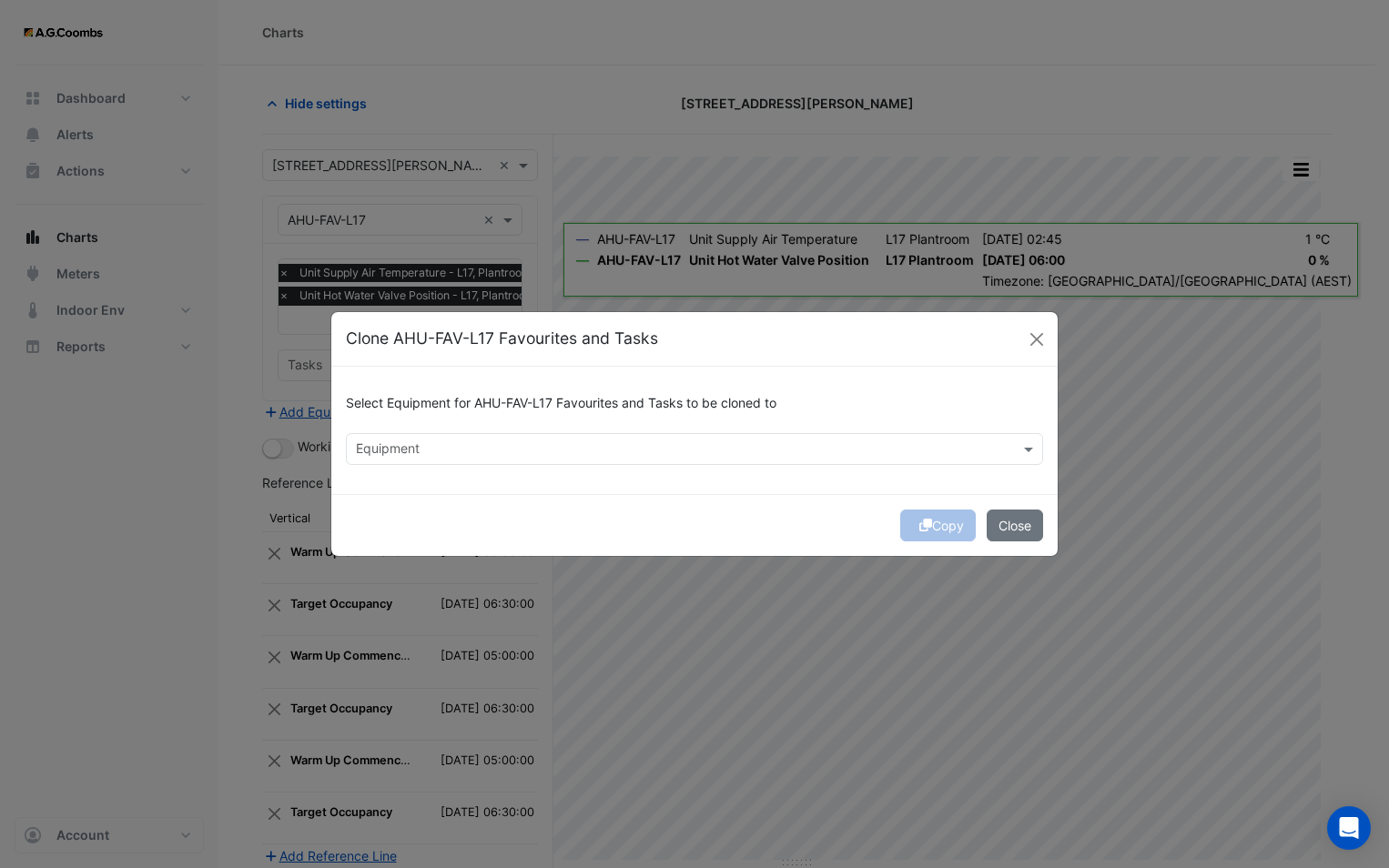
click at [499, 425] on div "Select Equipment for AHU-FAV-L17 Favourites and Tasks to be cloned to" at bounding box center [694, 407] width 697 height 51
click at [497, 460] on div at bounding box center [683, 451] width 659 height 23
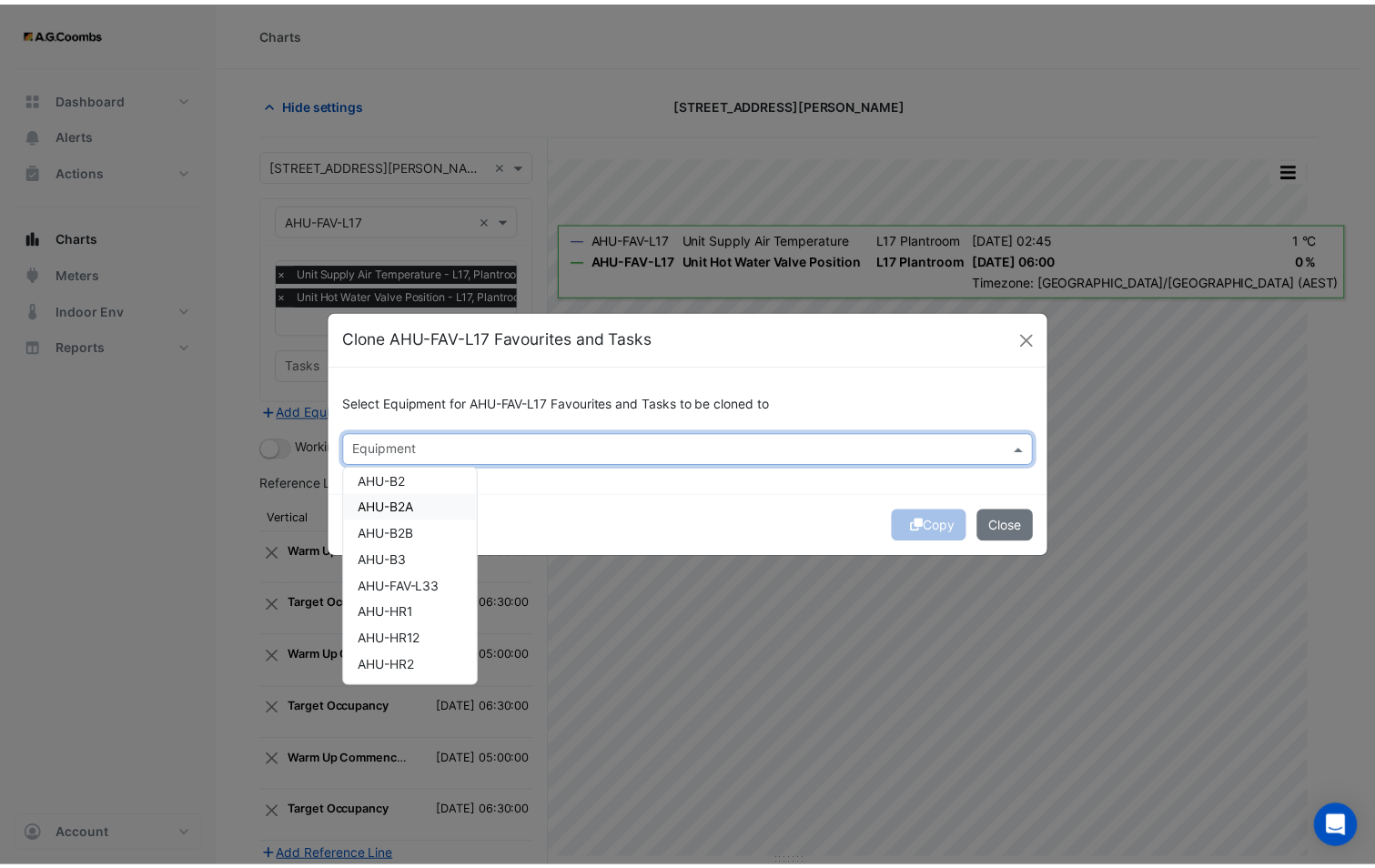
scroll to position [91, 0]
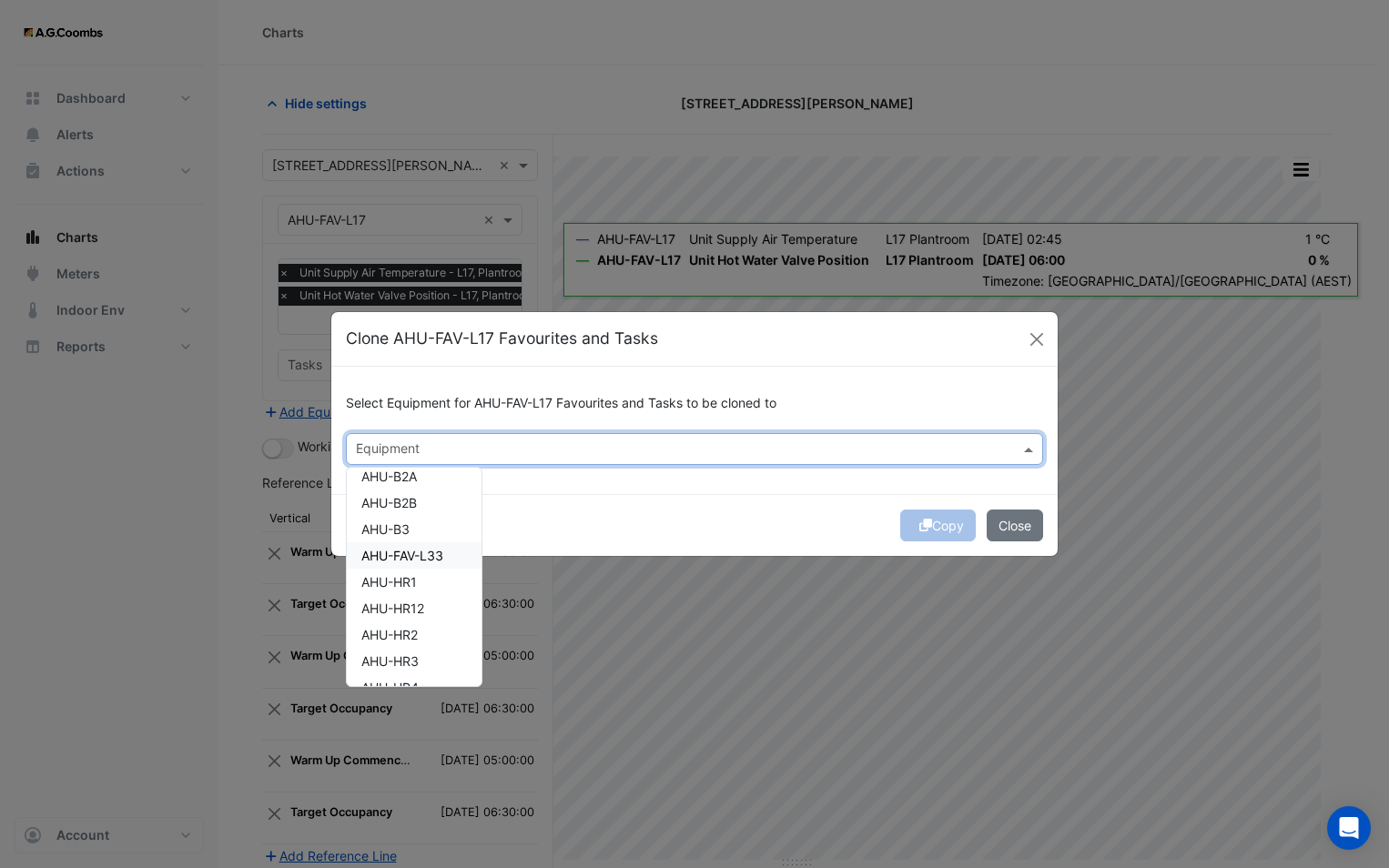
click at [425, 559] on span "AHU-FAV-L33" at bounding box center [402, 555] width 82 height 16
click at [599, 507] on div "Copy Close" at bounding box center [694, 525] width 727 height 62
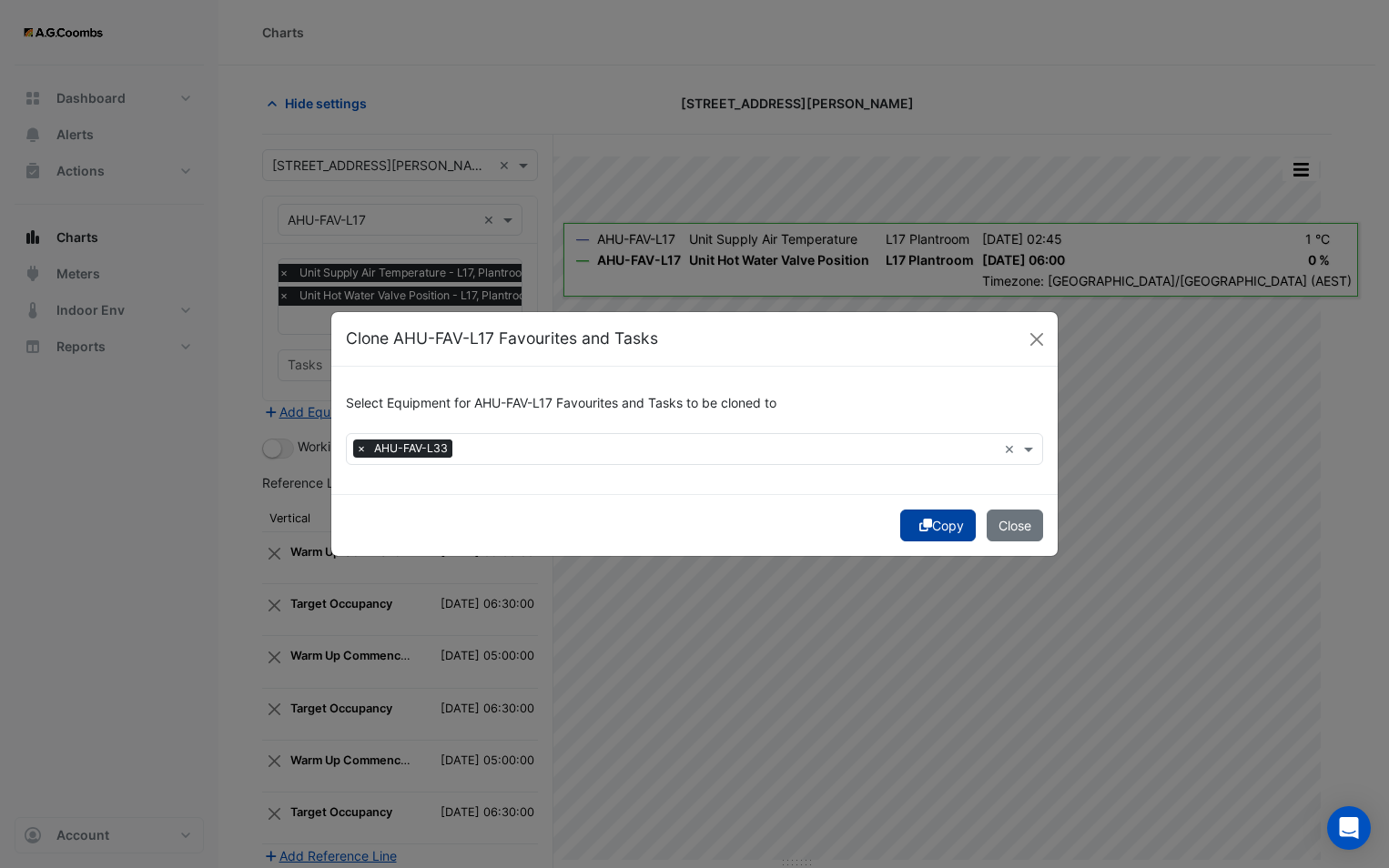
click at [904, 524] on button "Copy" at bounding box center [938, 525] width 76 height 32
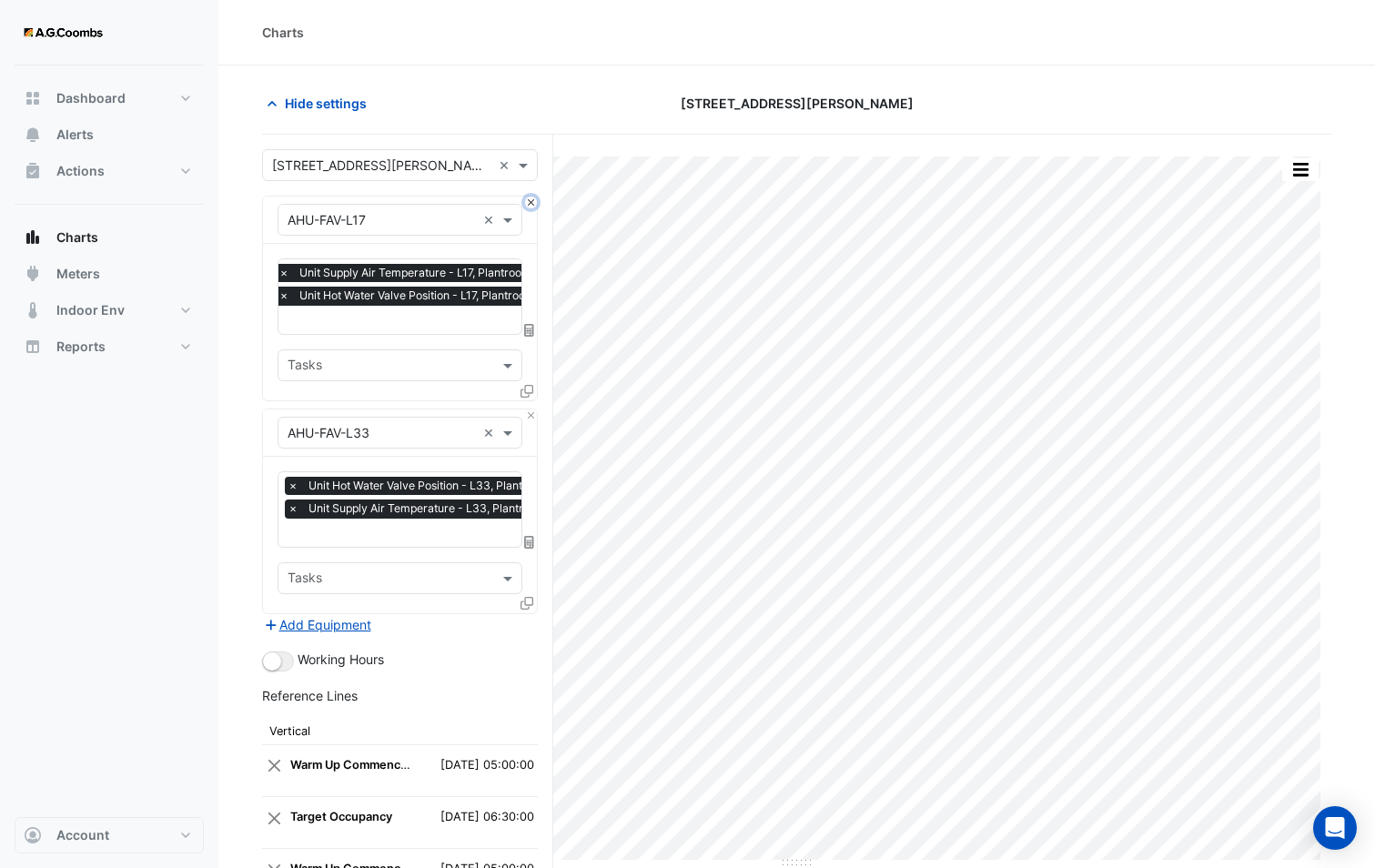
click at [533, 204] on button "Close" at bounding box center [531, 202] width 12 height 12
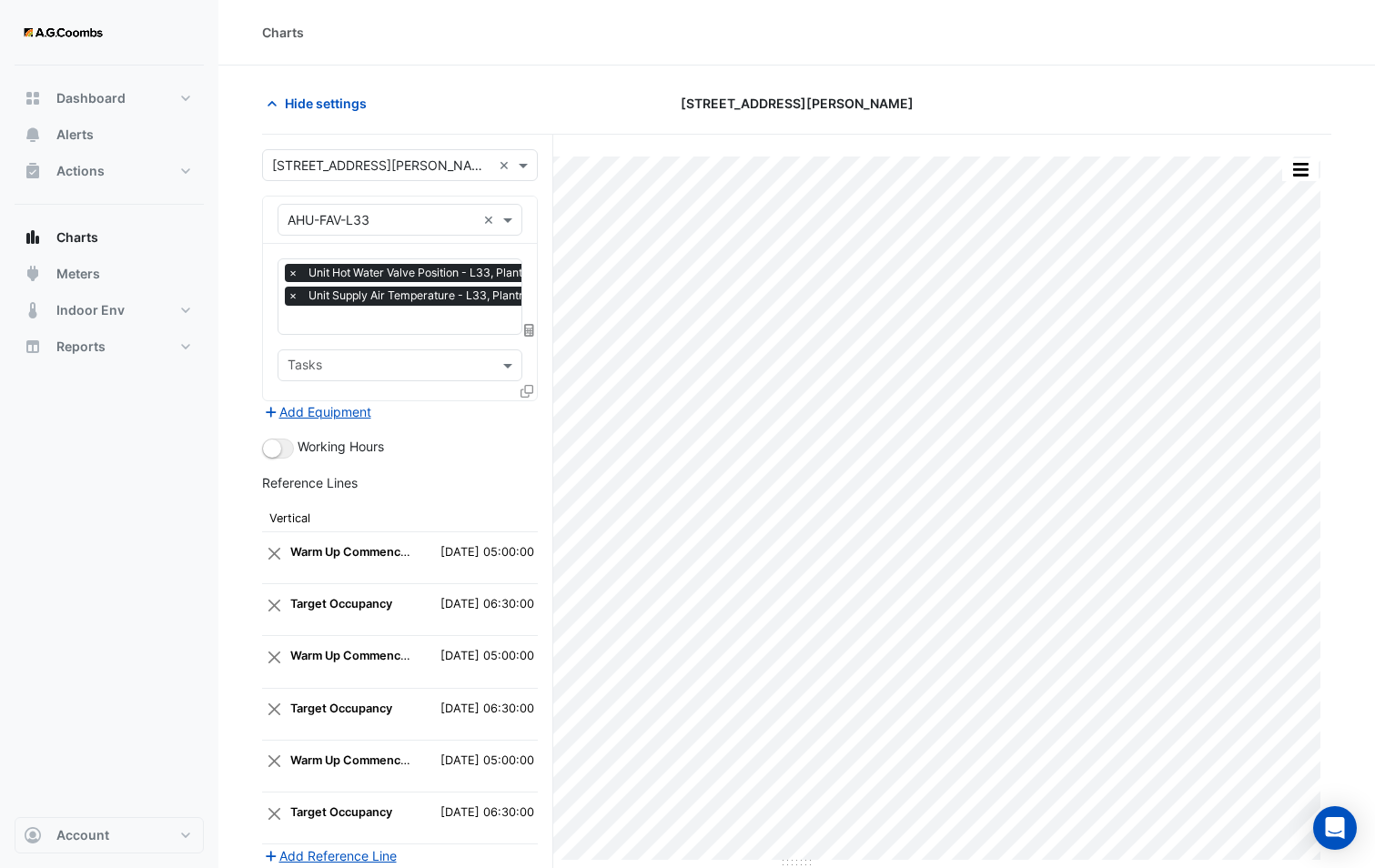
scroll to position [0, 9]
click at [403, 321] on input "text" at bounding box center [414, 321] width 271 height 19
type input "***"
click at [480, 347] on div "Unit Supply Air Temperature Setpoint - L33, Plantroom" at bounding box center [455, 355] width 354 height 26
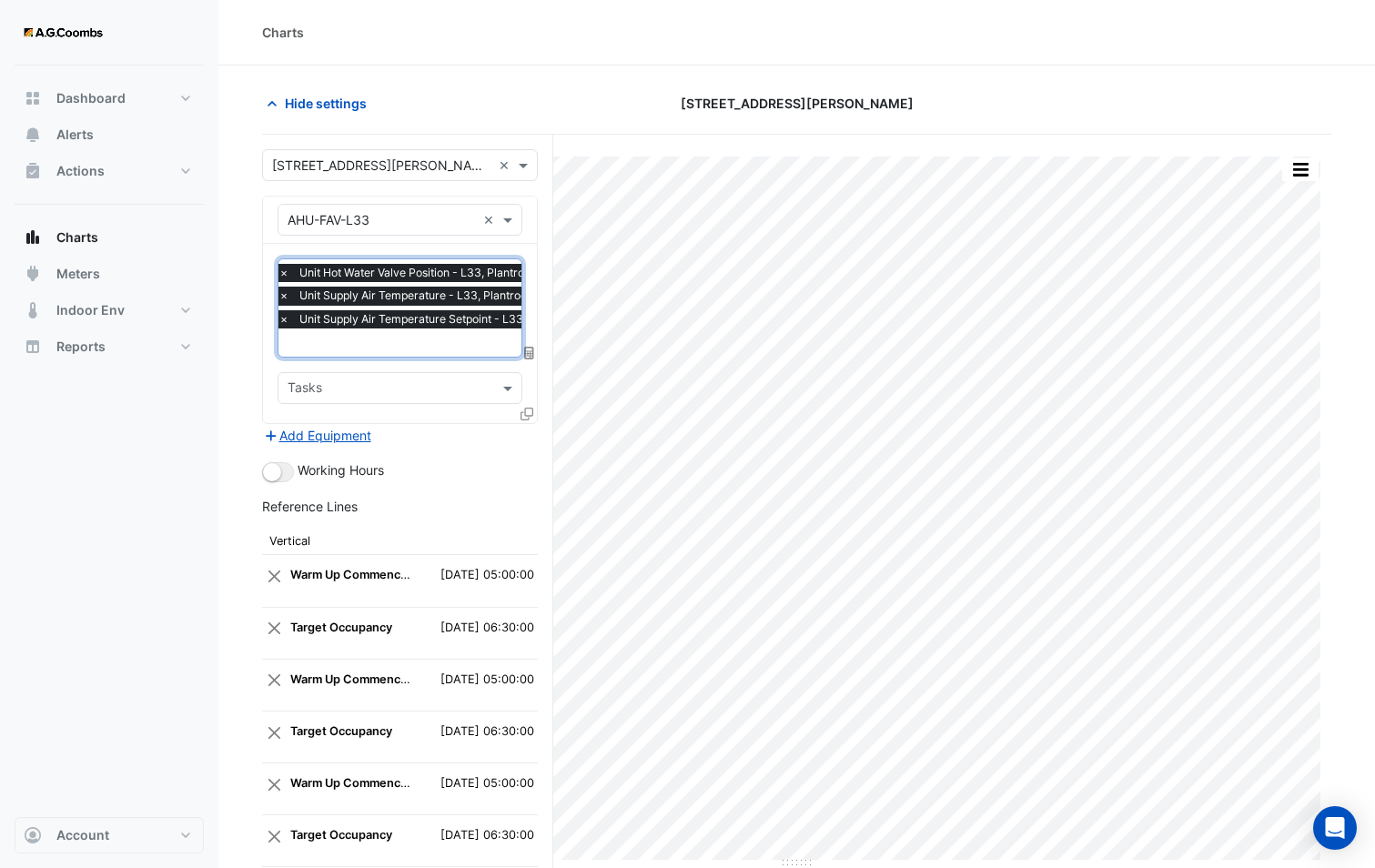
scroll to position [269, 0]
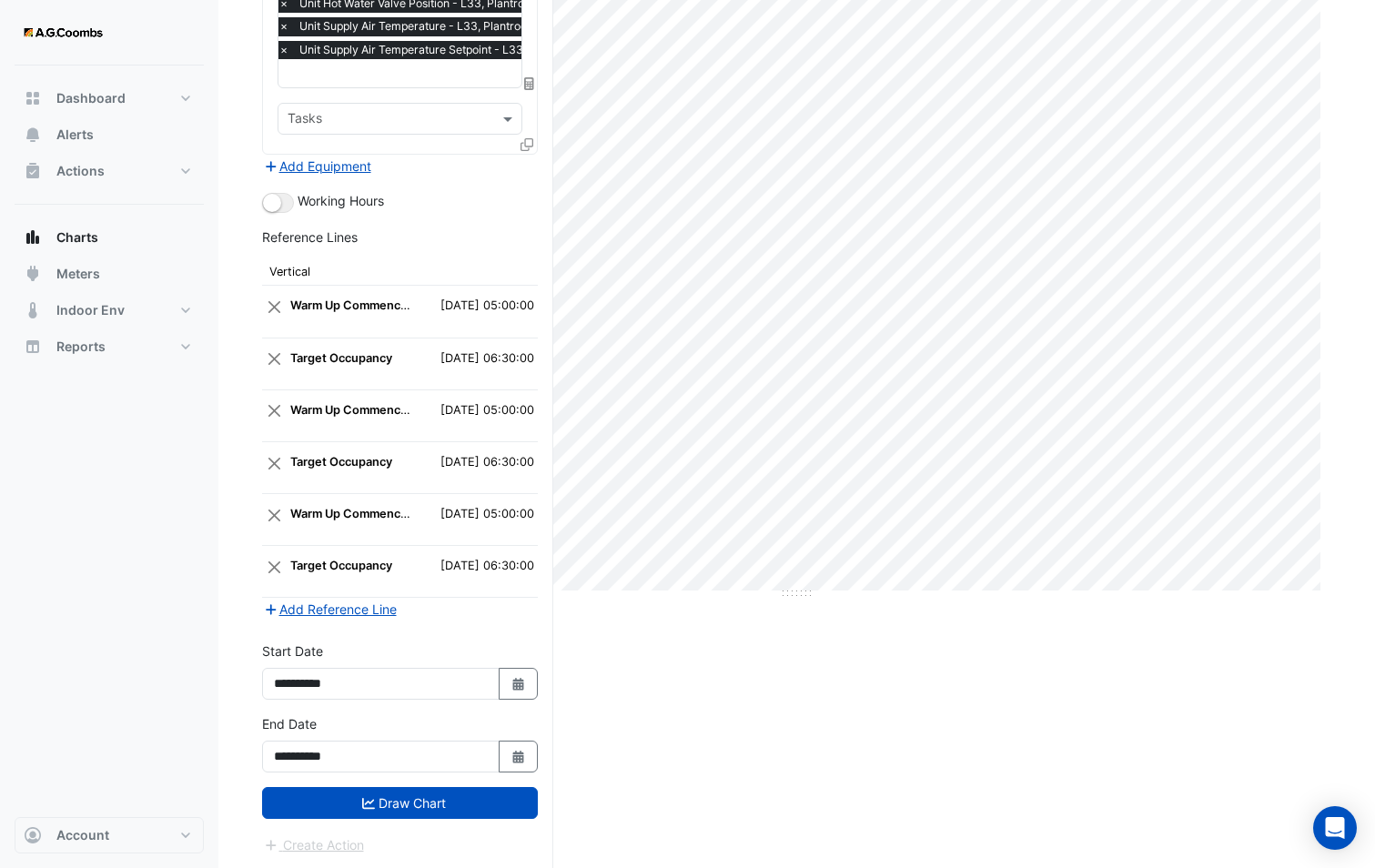
click at [423, 808] on button "Draw Chart" at bounding box center [400, 802] width 276 height 32
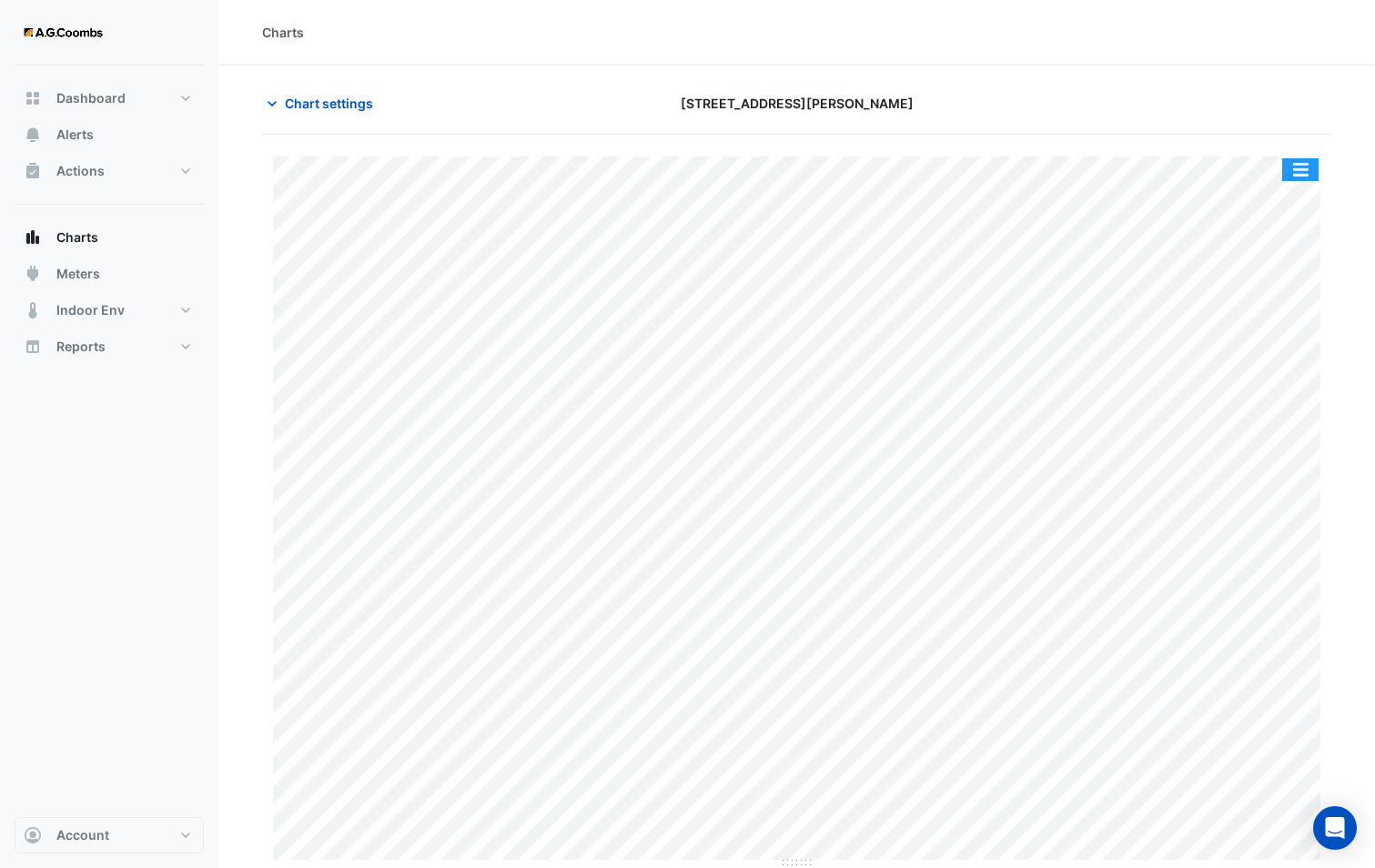
click at [1295, 170] on button "button" at bounding box center [1299, 169] width 36 height 22
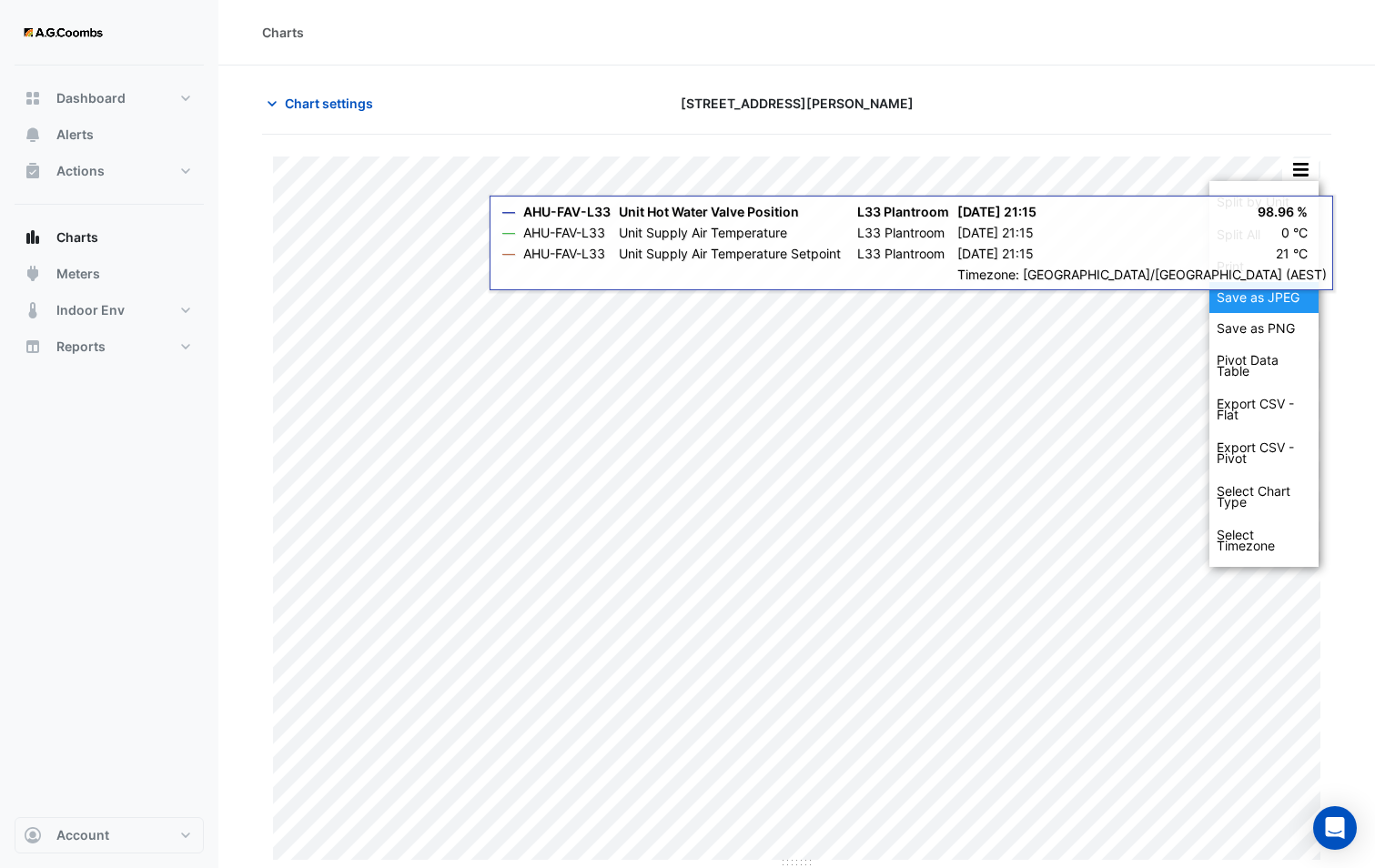
click at [1261, 299] on div "Save as JPEG" at bounding box center [1263, 297] width 109 height 31
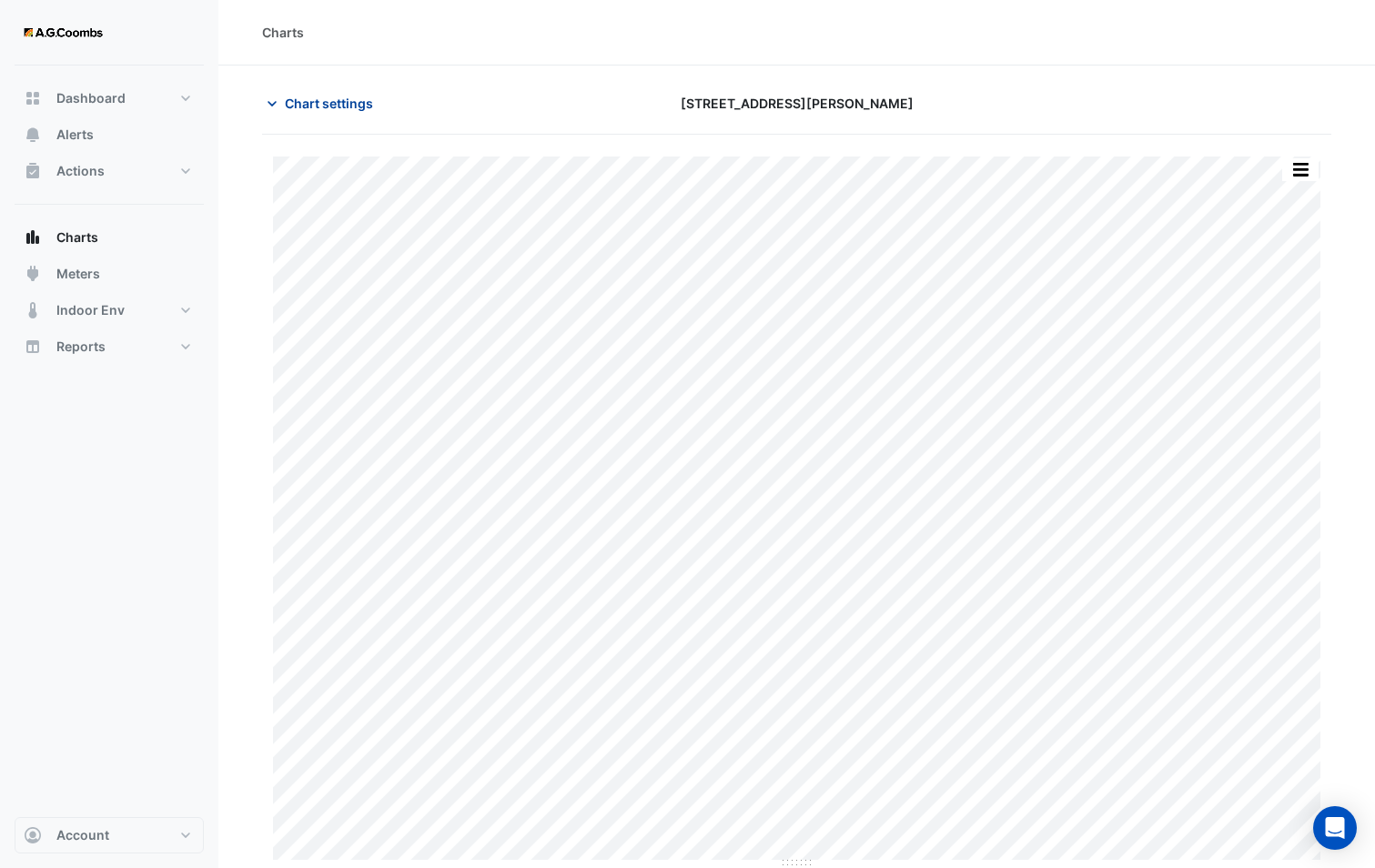
click at [340, 115] on button "Chart settings" at bounding box center [323, 103] width 122 height 32
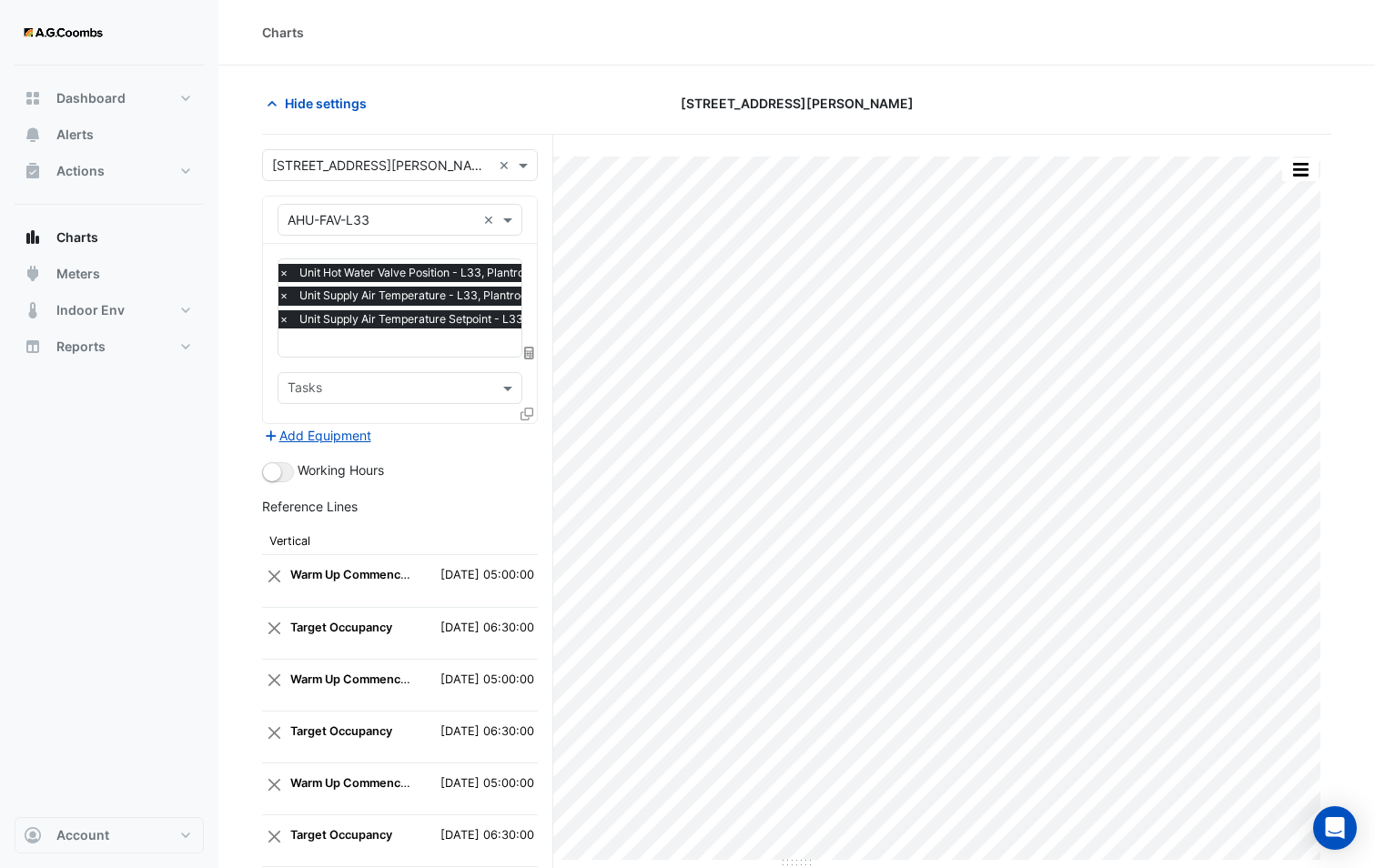
click at [533, 415] on div at bounding box center [528, 417] width 17 height 26
click at [525, 418] on fa-icon at bounding box center [526, 414] width 13 height 16
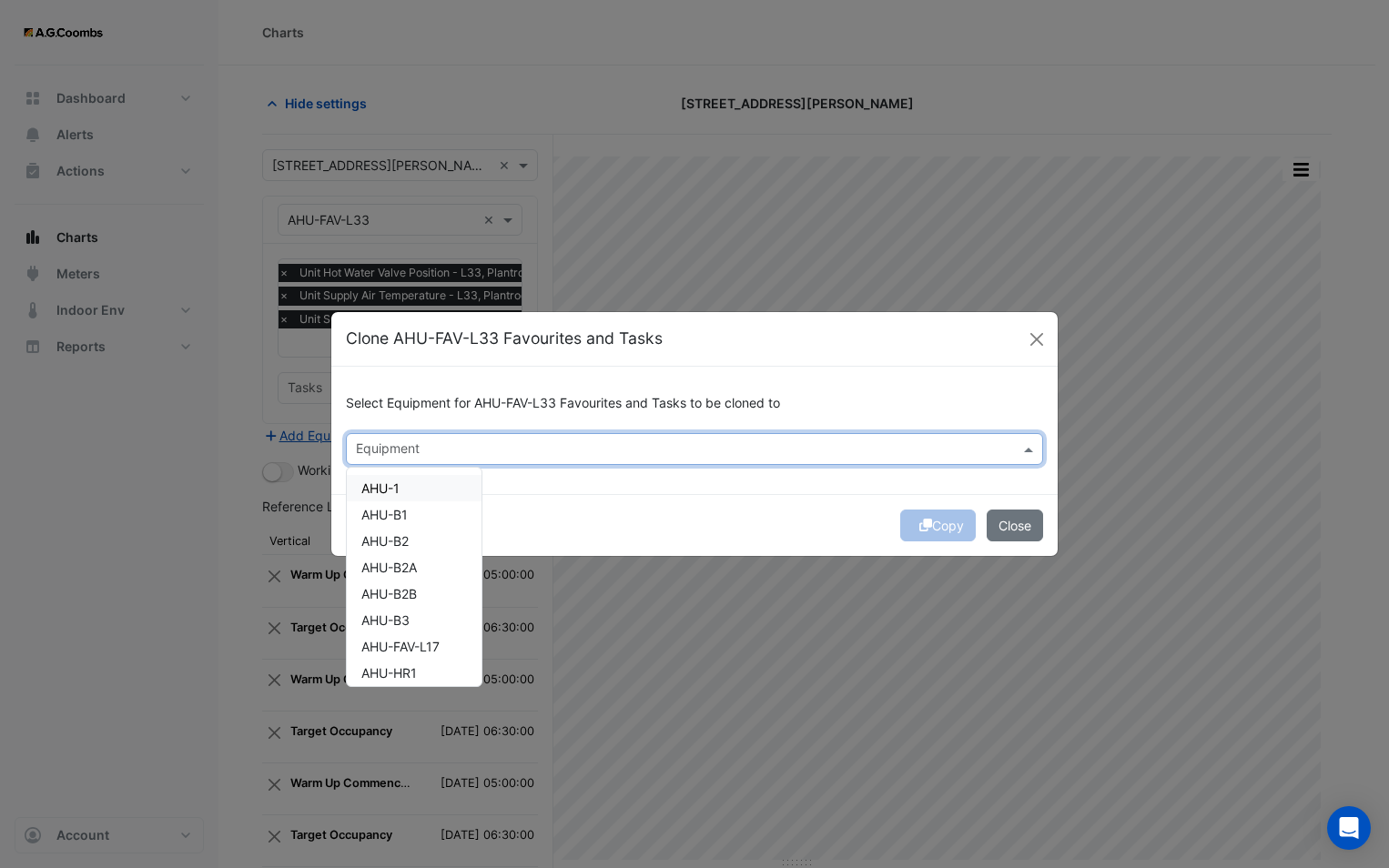
click at [491, 448] on input "text" at bounding box center [683, 451] width 656 height 19
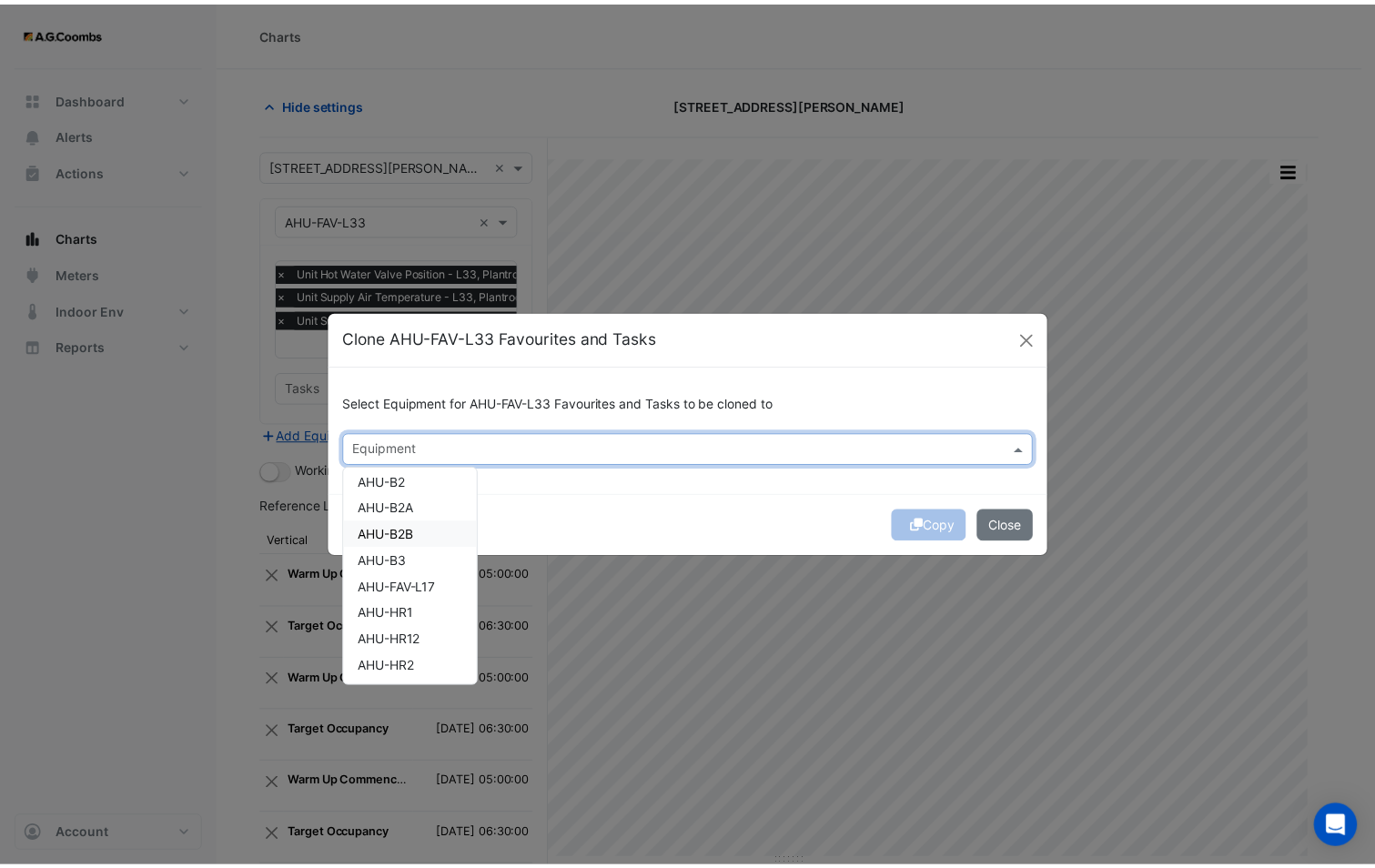
scroll to position [91, 0]
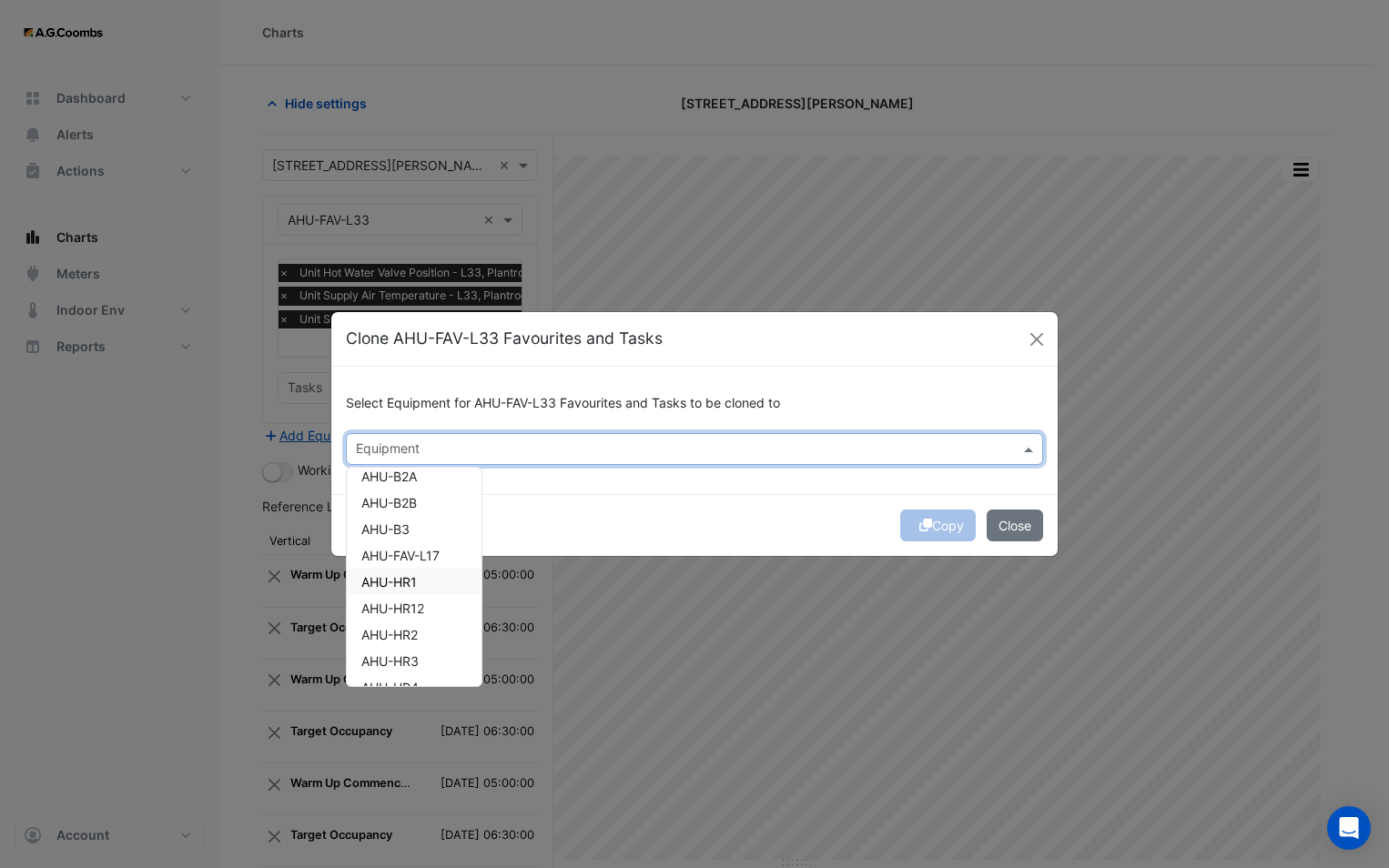
click at [397, 576] on span "AHU-HR1" at bounding box center [389, 582] width 55 height 16
click at [572, 517] on div "Copy Close" at bounding box center [694, 525] width 727 height 62
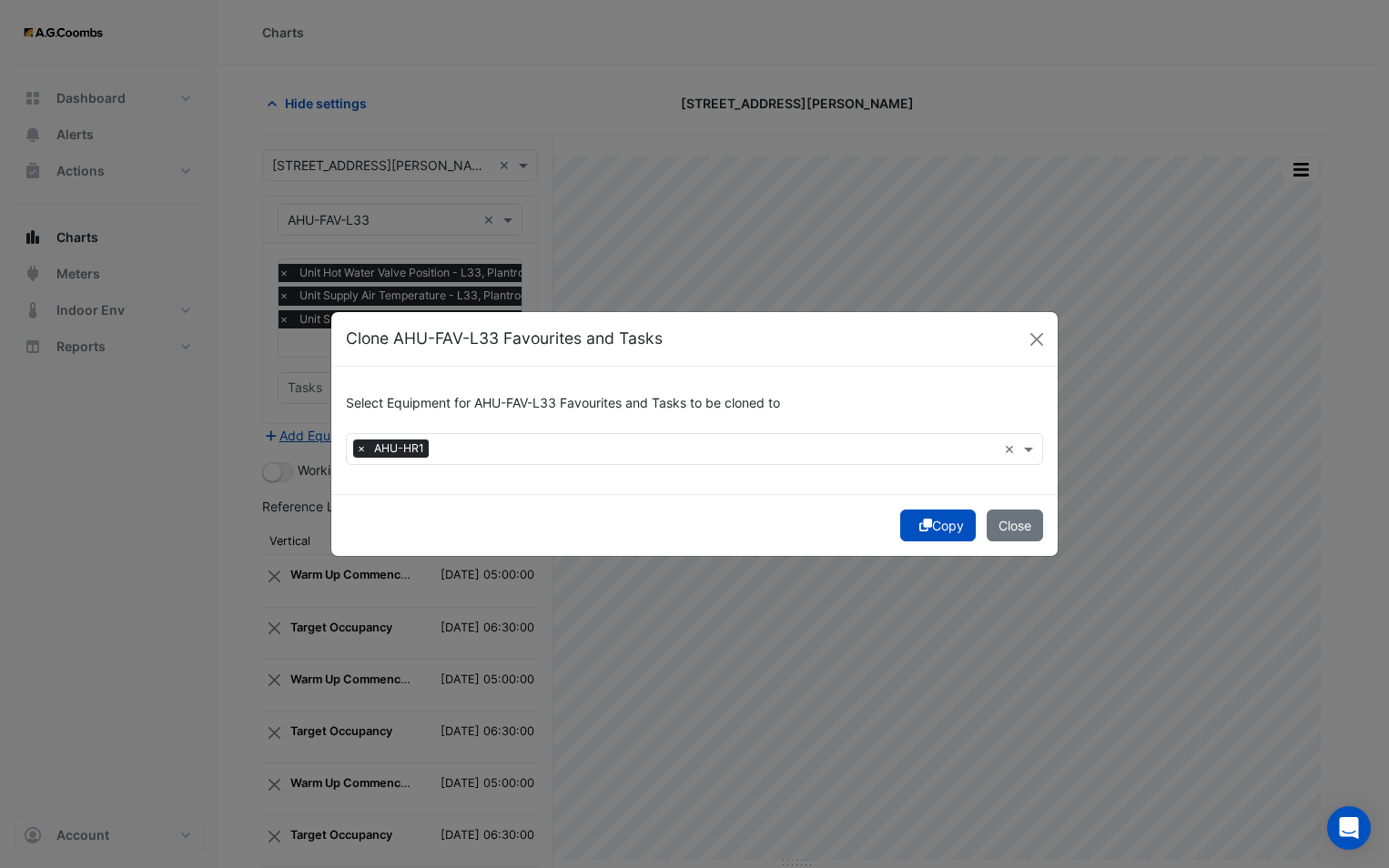
click at [913, 529] on button "Copy" at bounding box center [938, 525] width 76 height 32
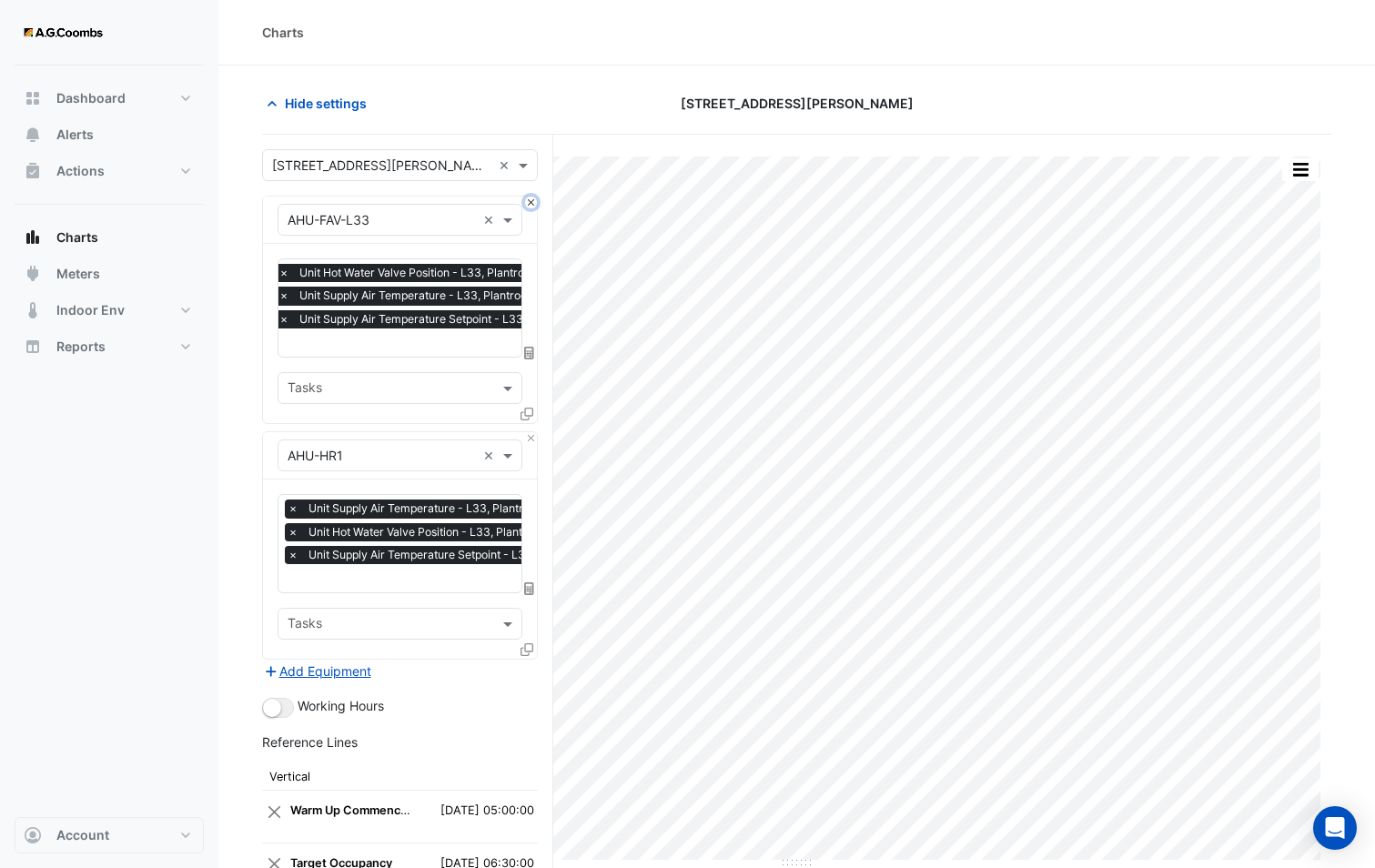
click at [532, 201] on button "Close" at bounding box center [531, 202] width 12 height 12
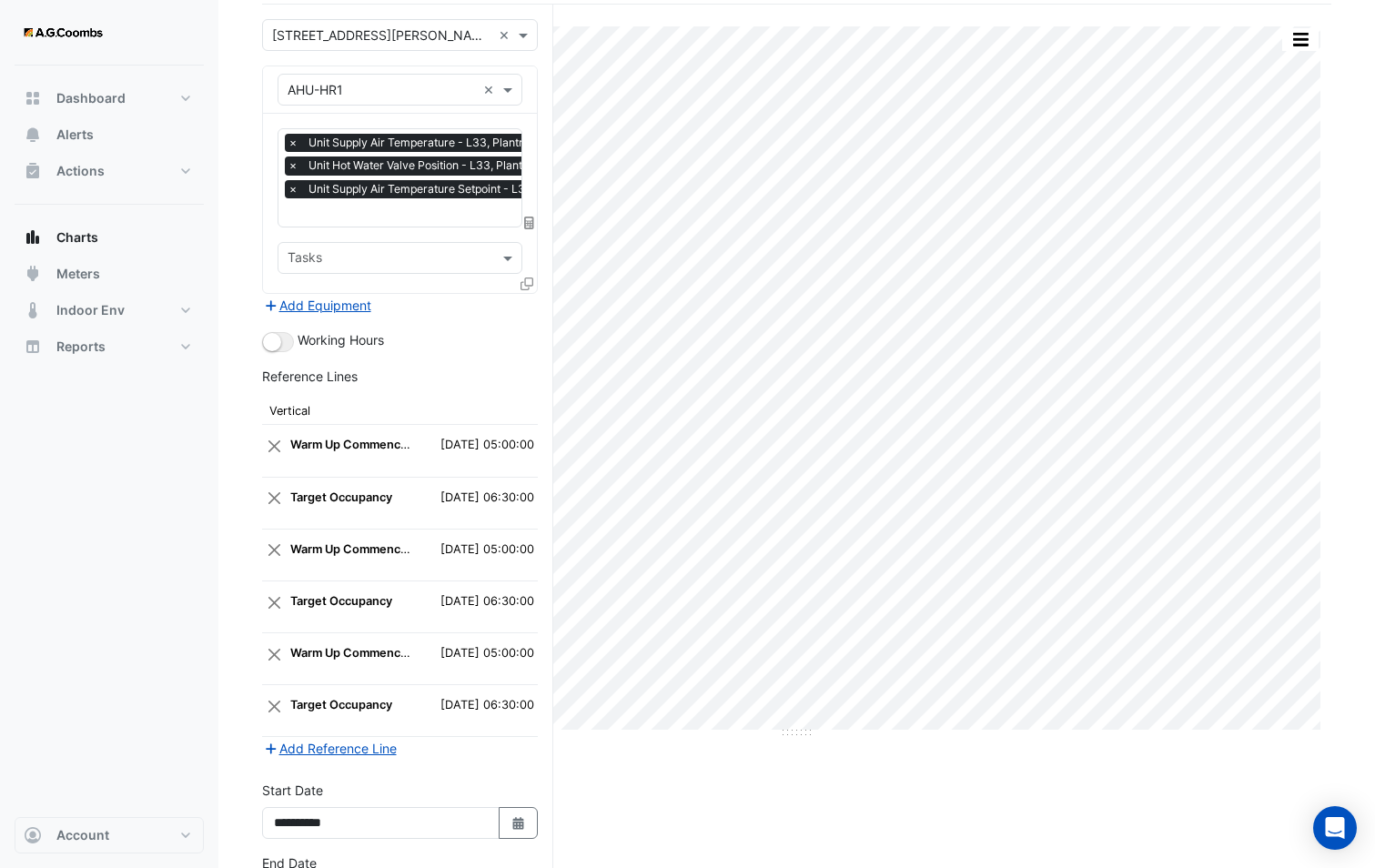
scroll to position [269, 0]
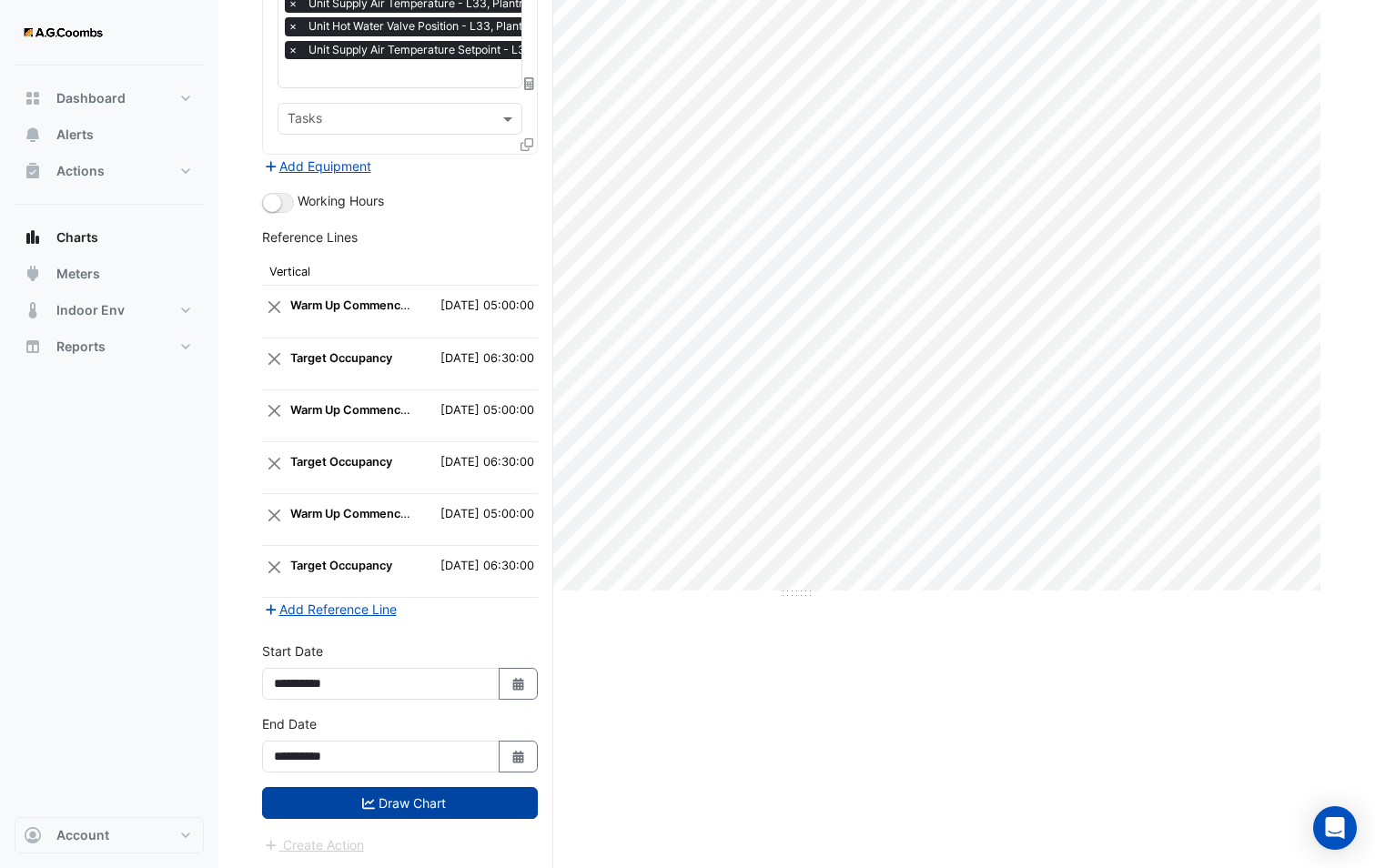
click at [412, 803] on button "Draw Chart" at bounding box center [400, 802] width 276 height 32
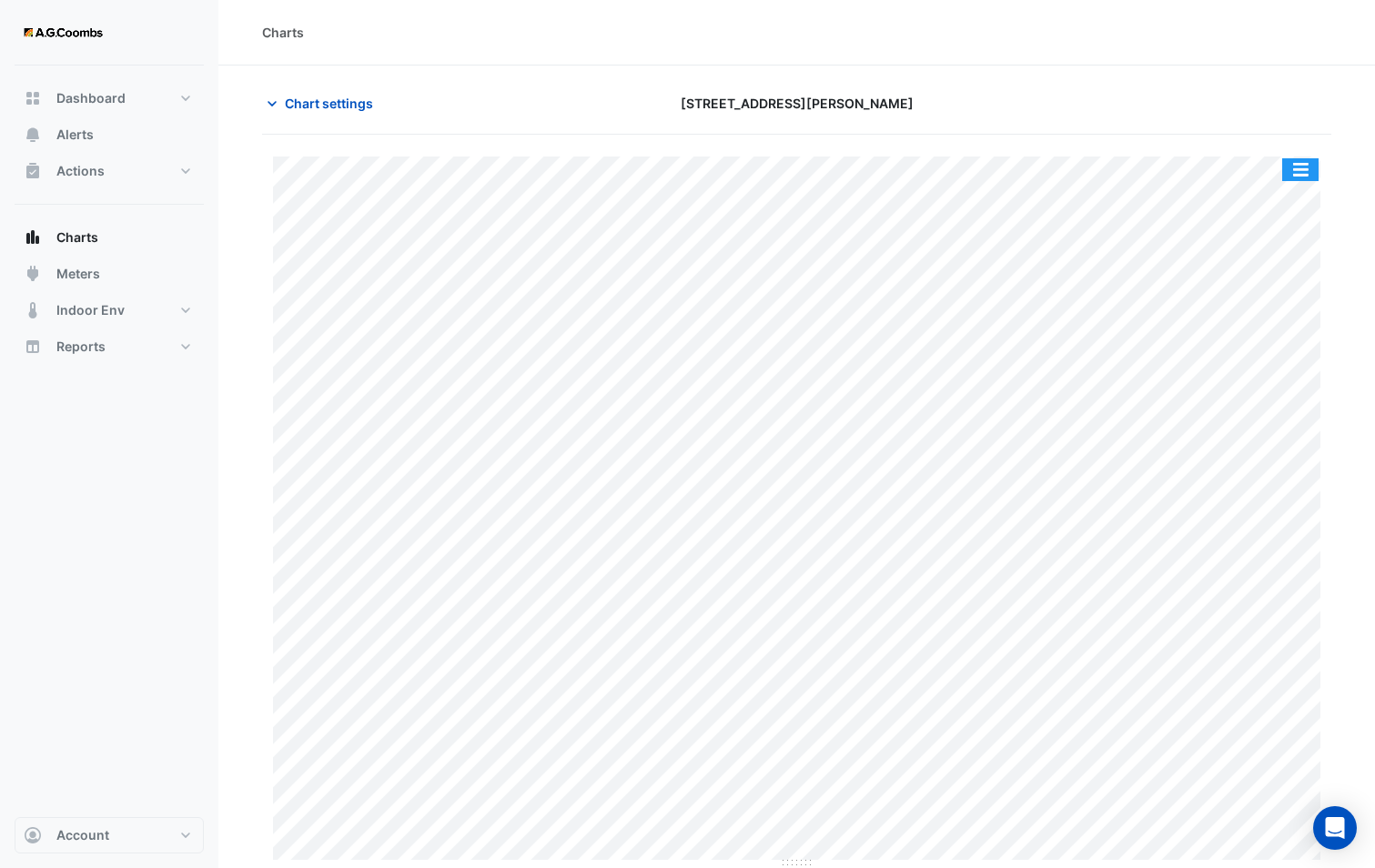
click at [1305, 160] on button "button" at bounding box center [1299, 169] width 36 height 22
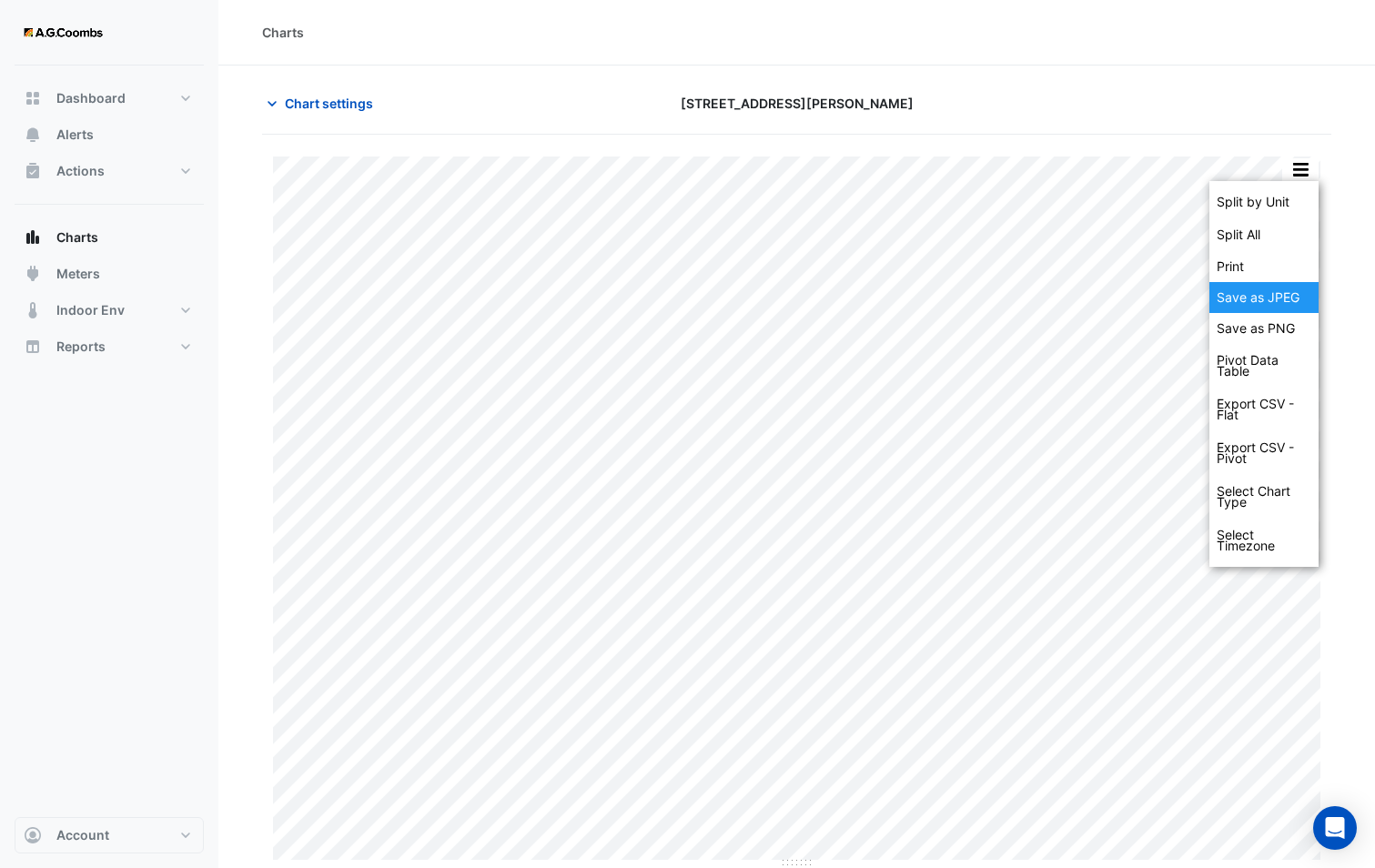
click at [1267, 293] on div "Save as JPEG" at bounding box center [1263, 297] width 109 height 31
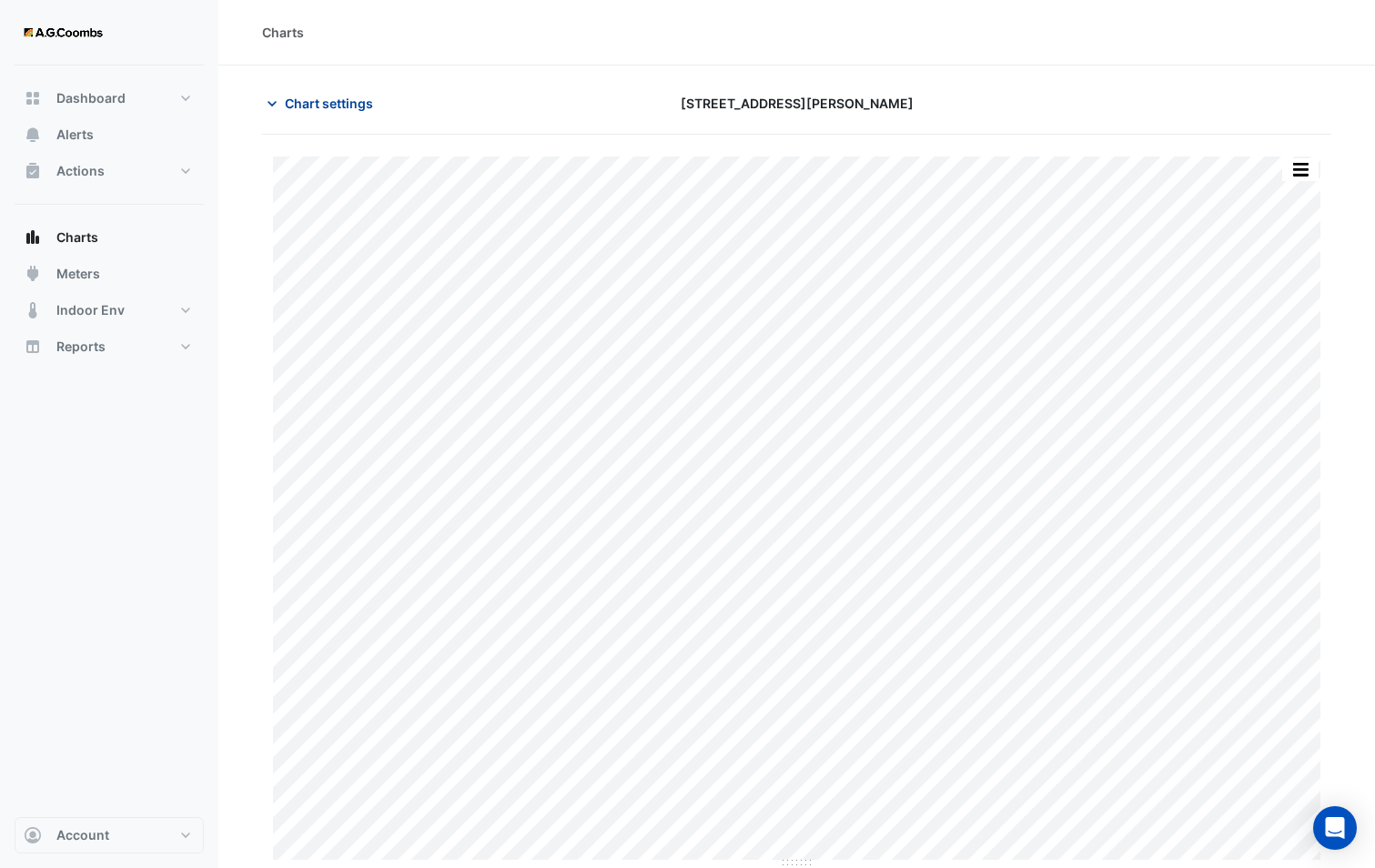
click at [333, 99] on span "Chart settings" at bounding box center [328, 103] width 88 height 19
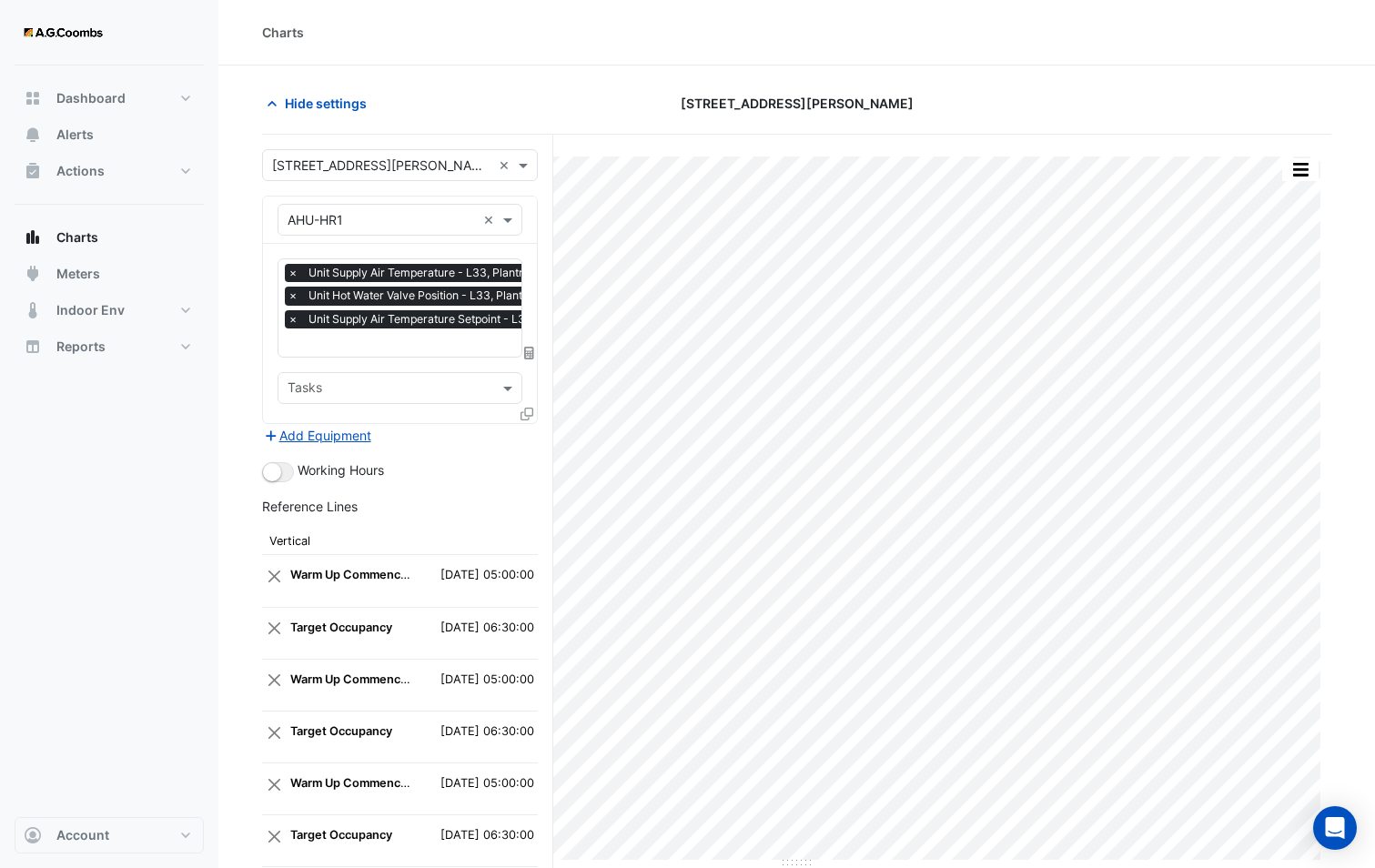
click at [526, 411] on icon at bounding box center [526, 414] width 13 height 13
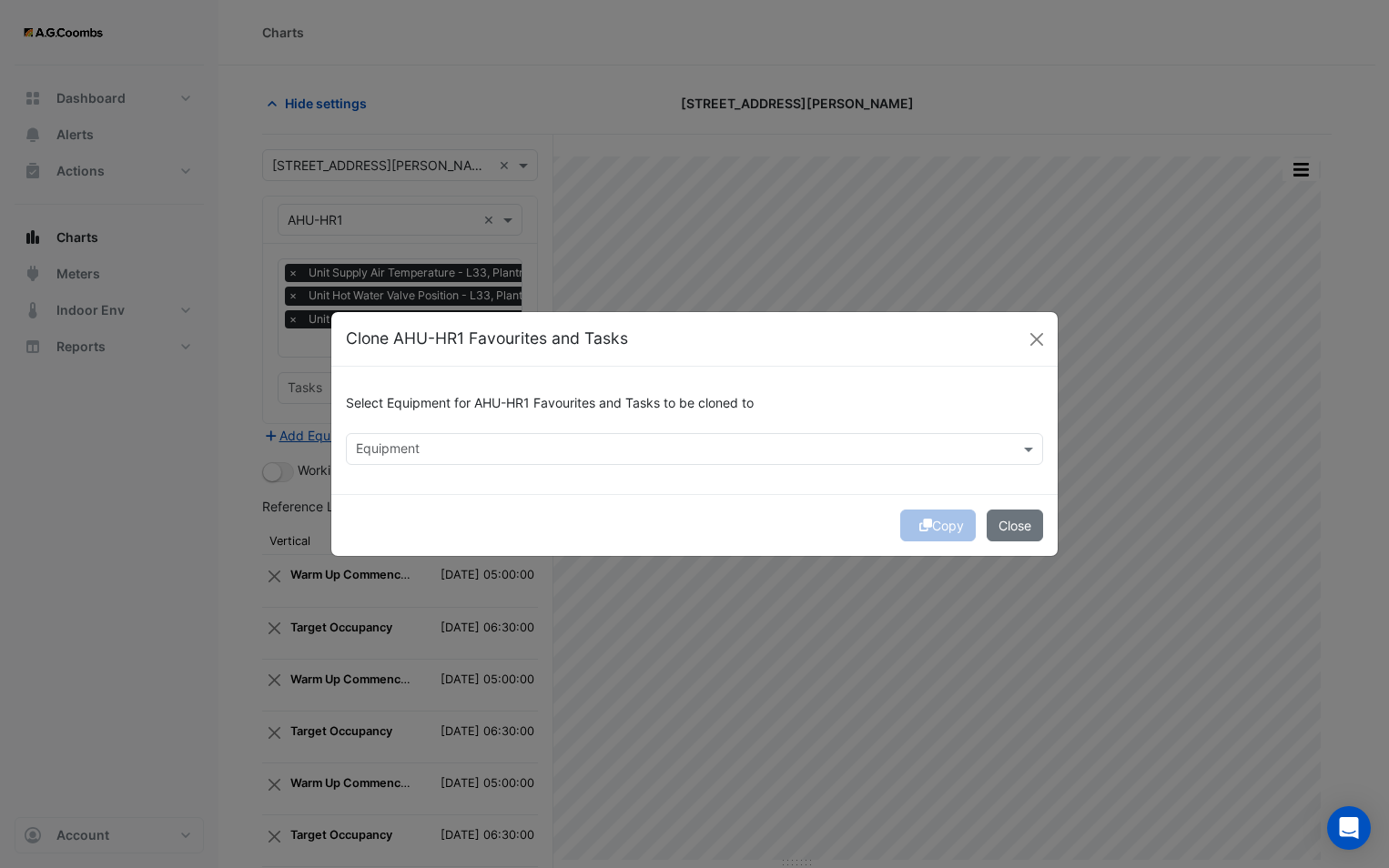
click at [465, 451] on input "text" at bounding box center [683, 451] width 656 height 19
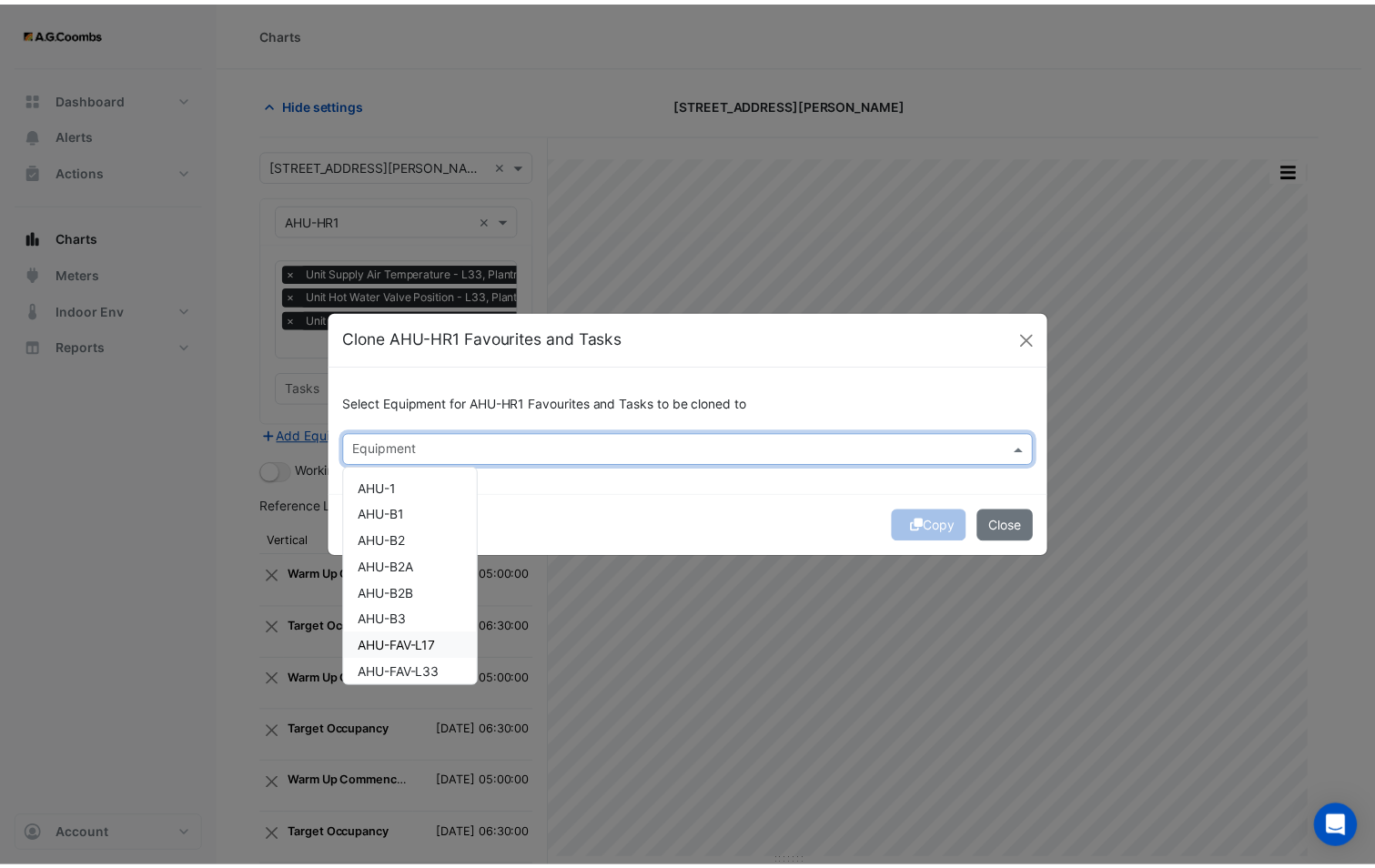
scroll to position [91, 0]
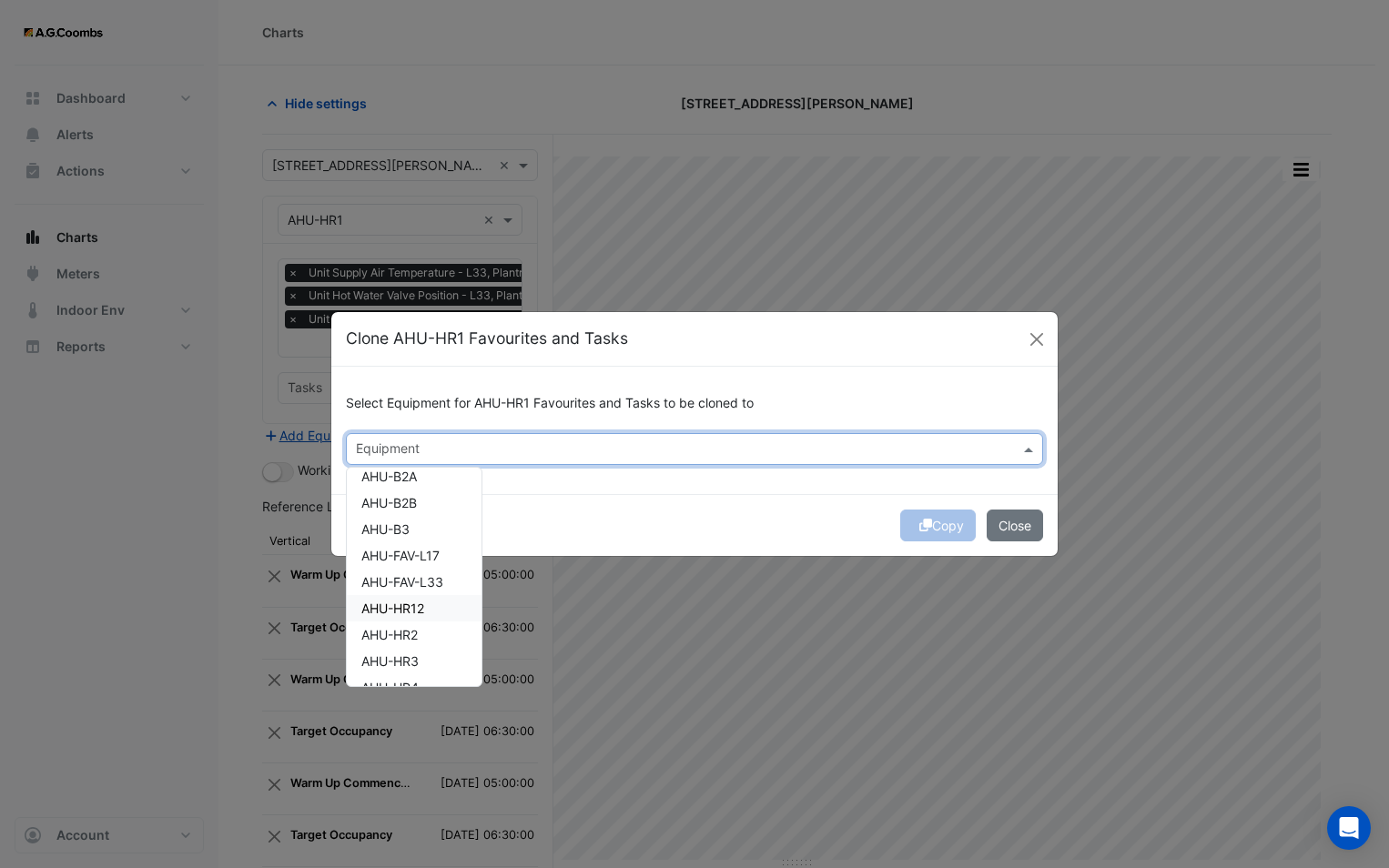
click at [422, 614] on span "AHU-HR12" at bounding box center [392, 608] width 63 height 16
click at [659, 505] on div "Copy Close" at bounding box center [694, 525] width 727 height 62
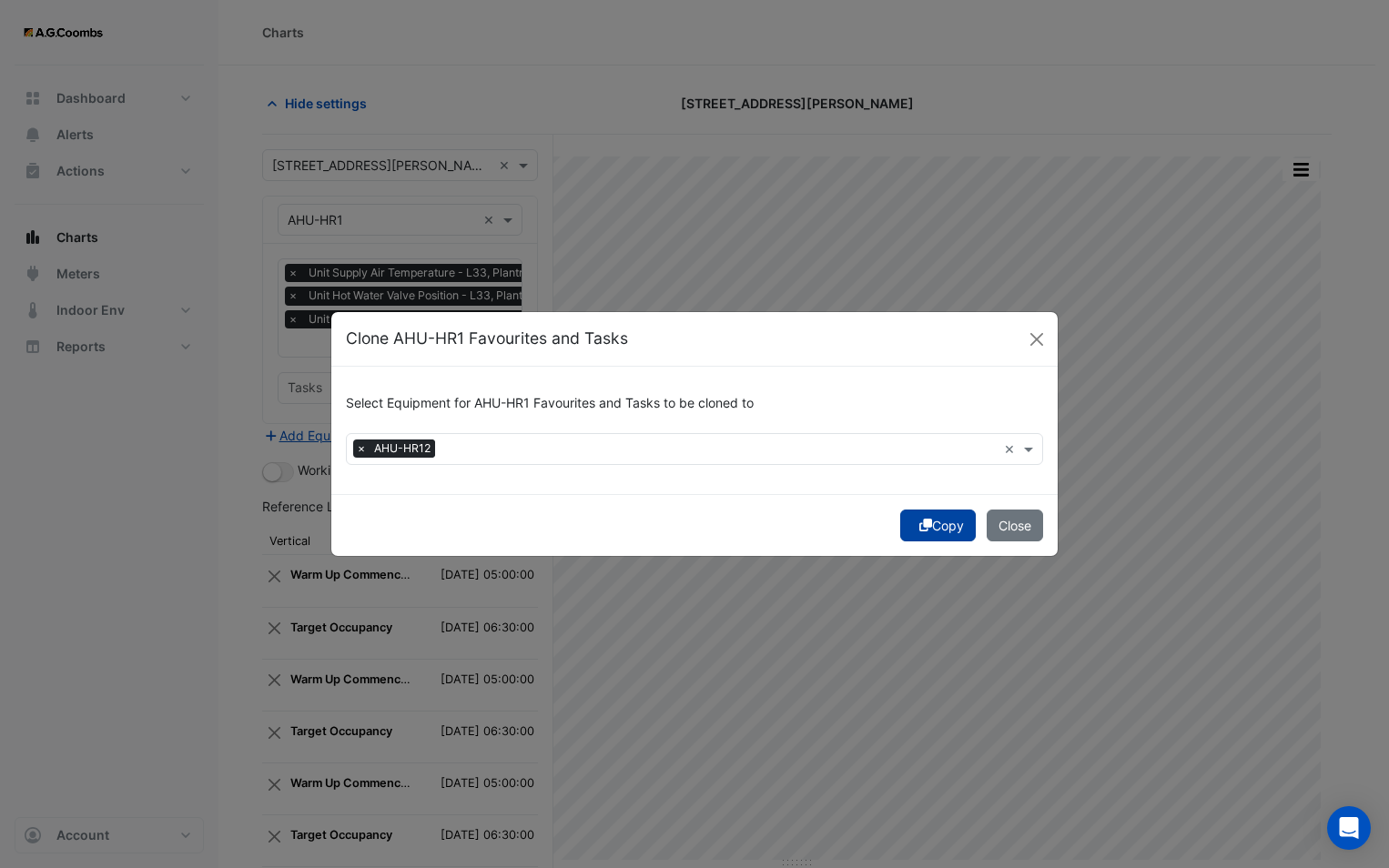
click at [919, 530] on icon "submit" at bounding box center [925, 524] width 13 height 13
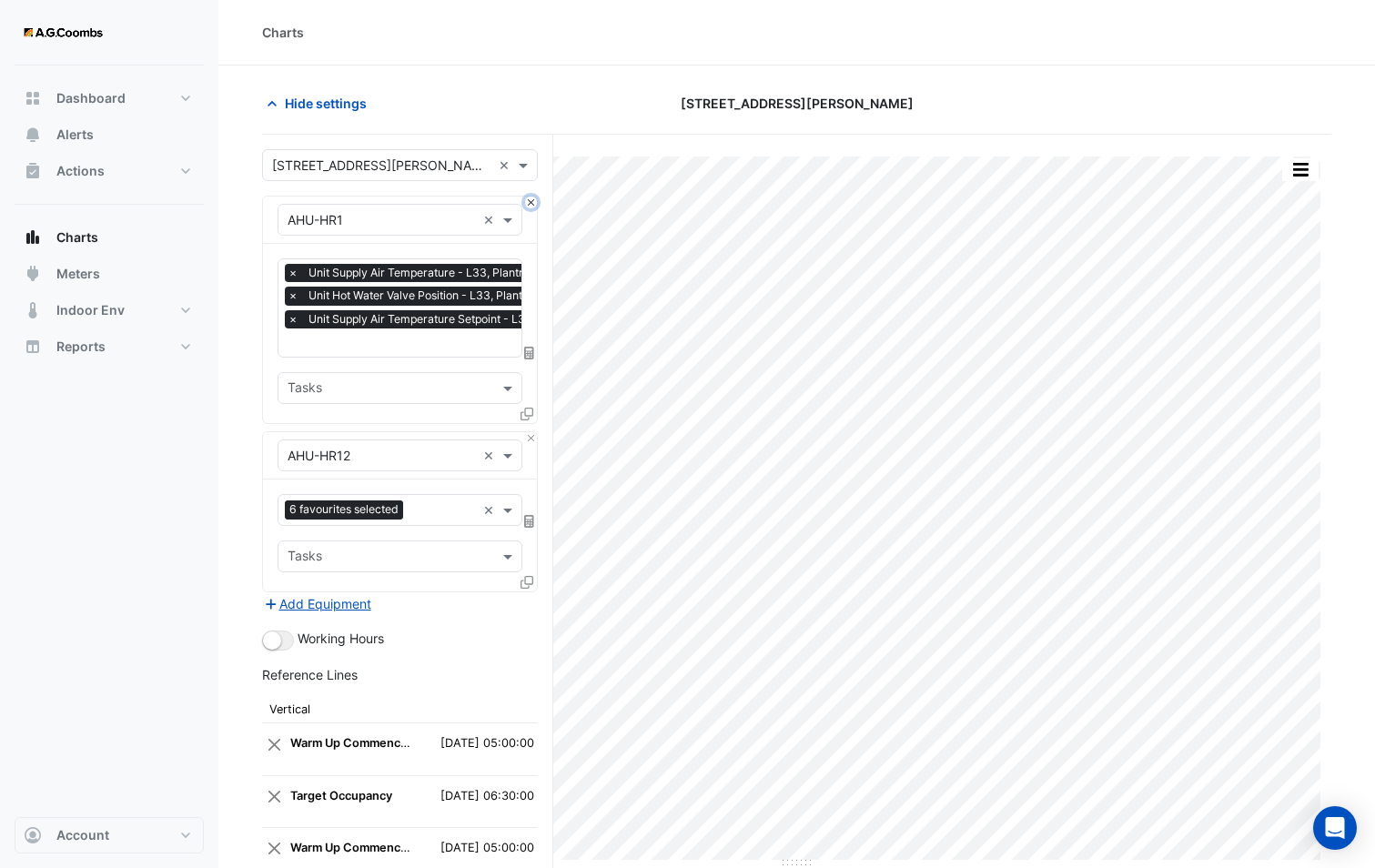
click at [527, 204] on button "Close" at bounding box center [531, 202] width 12 height 12
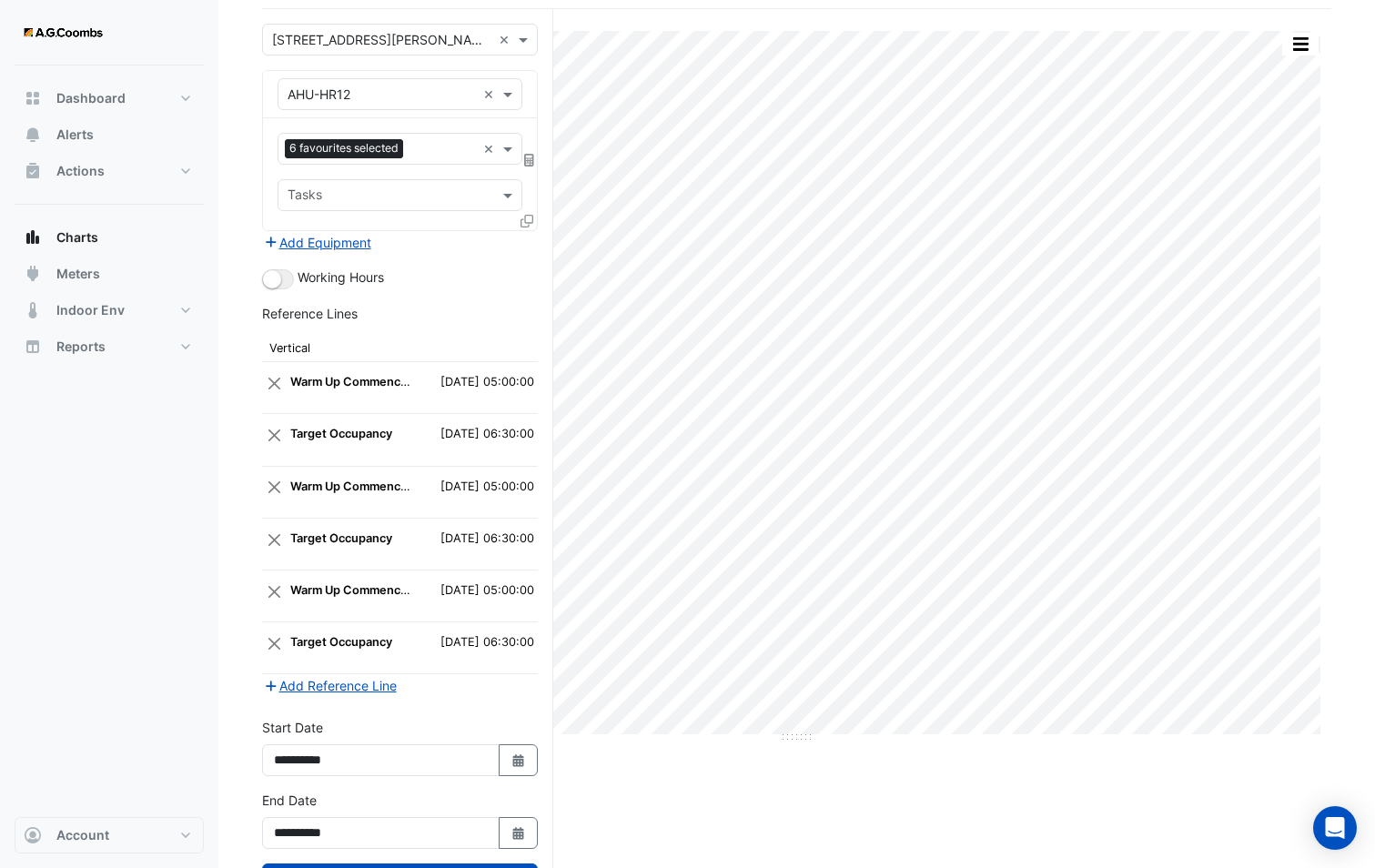
scroll to position [204, 0]
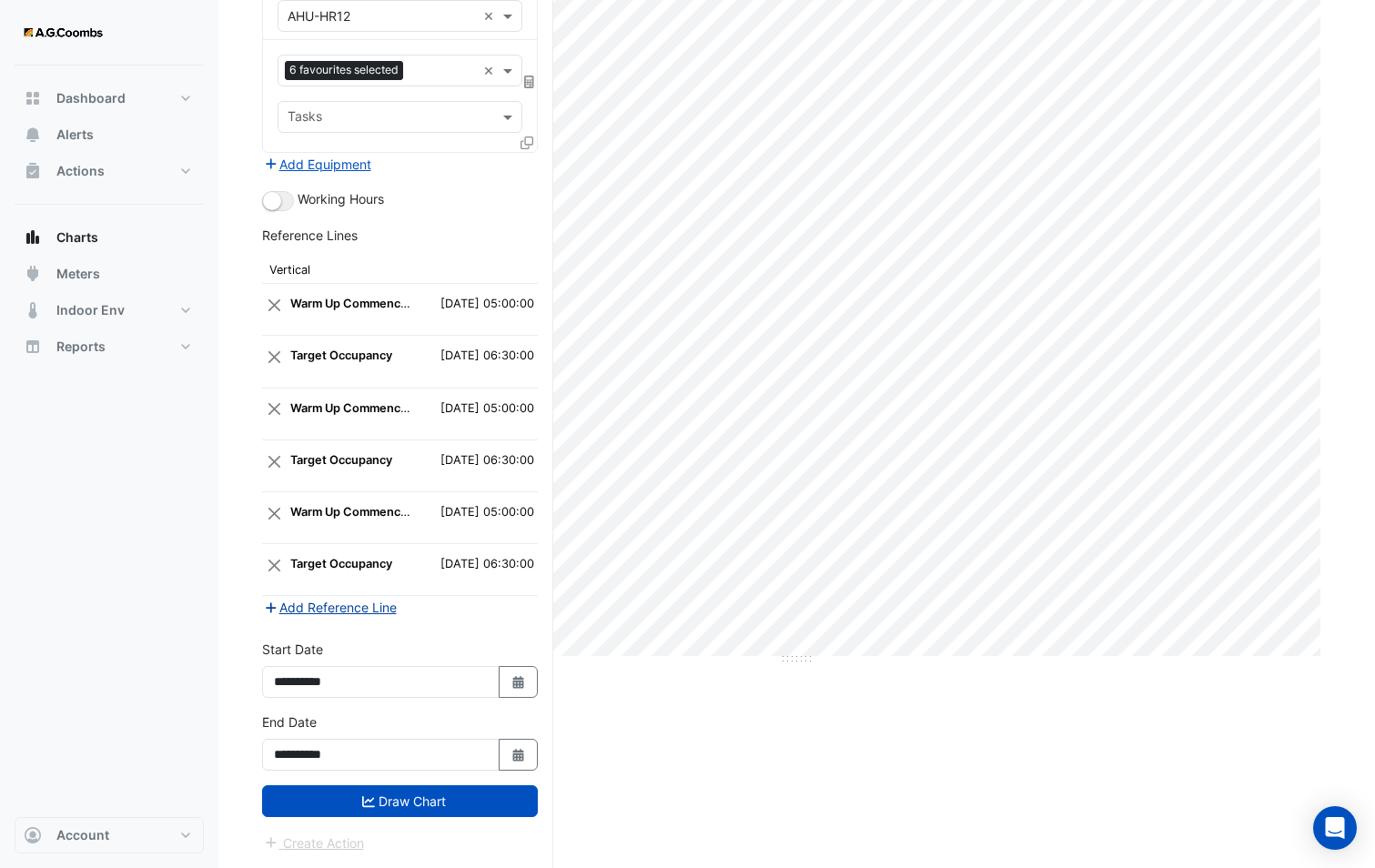
click at [392, 803] on button "Draw Chart" at bounding box center [400, 801] width 276 height 32
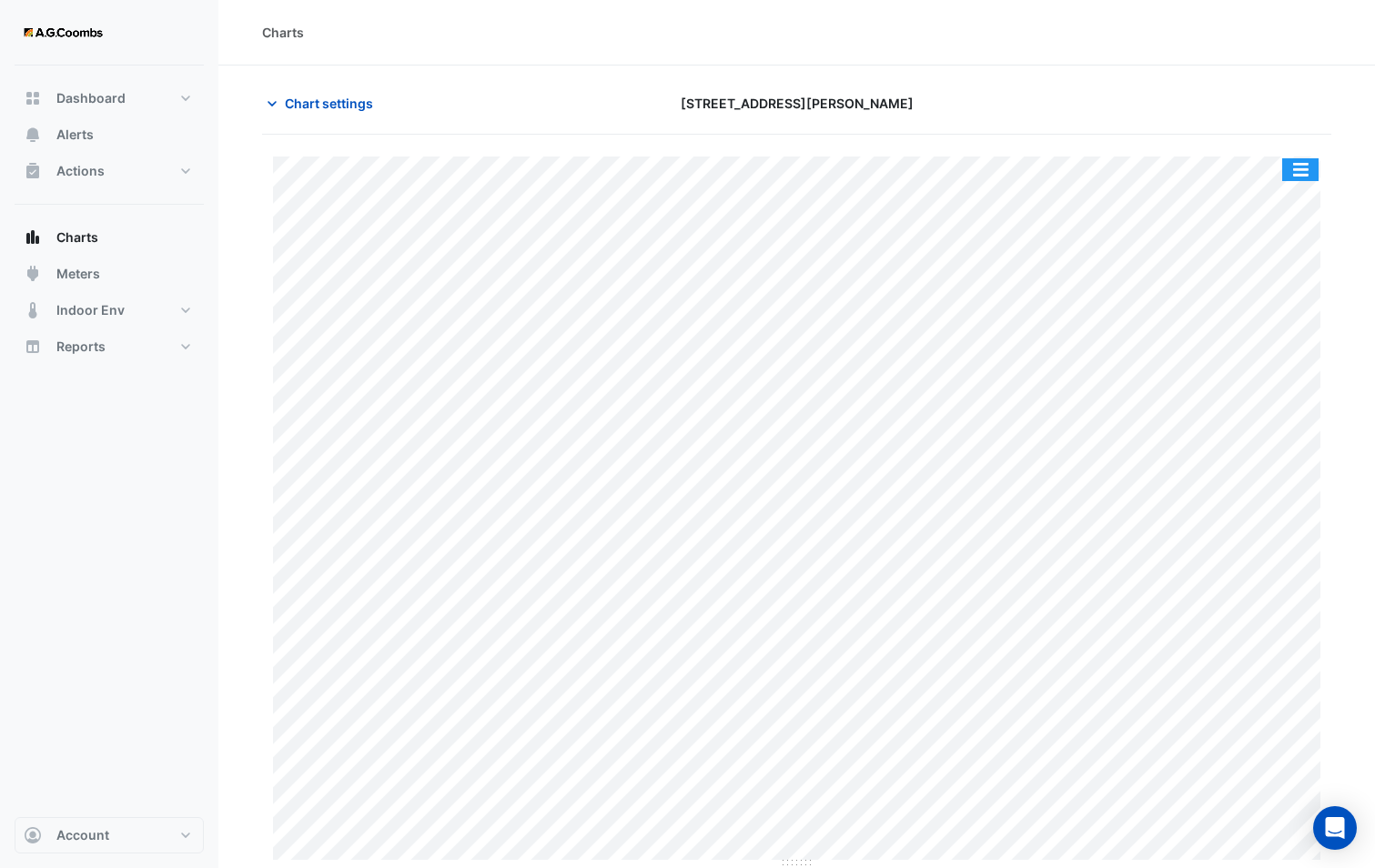
click at [1308, 175] on button "button" at bounding box center [1299, 169] width 36 height 22
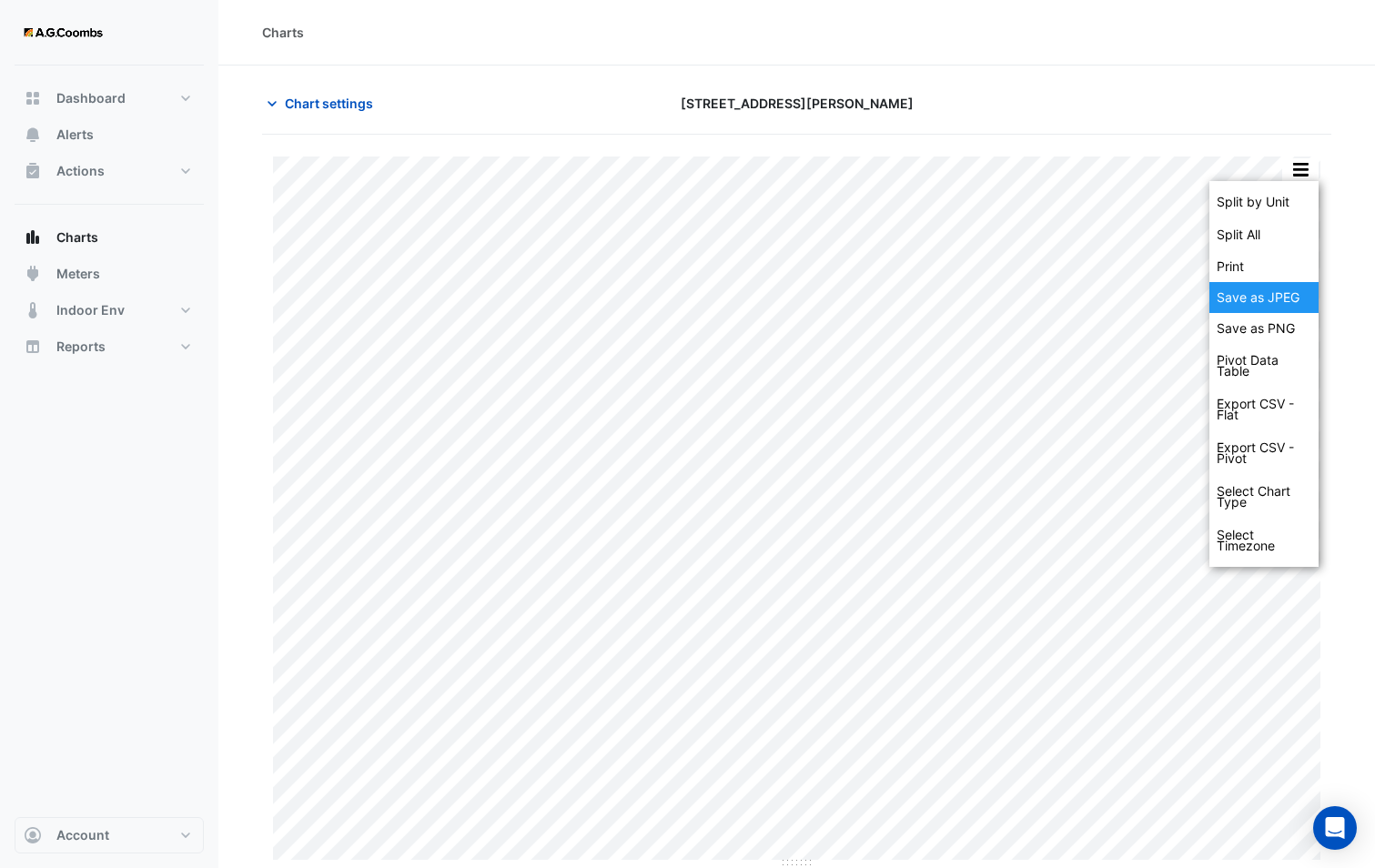
click at [1316, 295] on div "Save as JPEG" at bounding box center [1263, 297] width 109 height 31
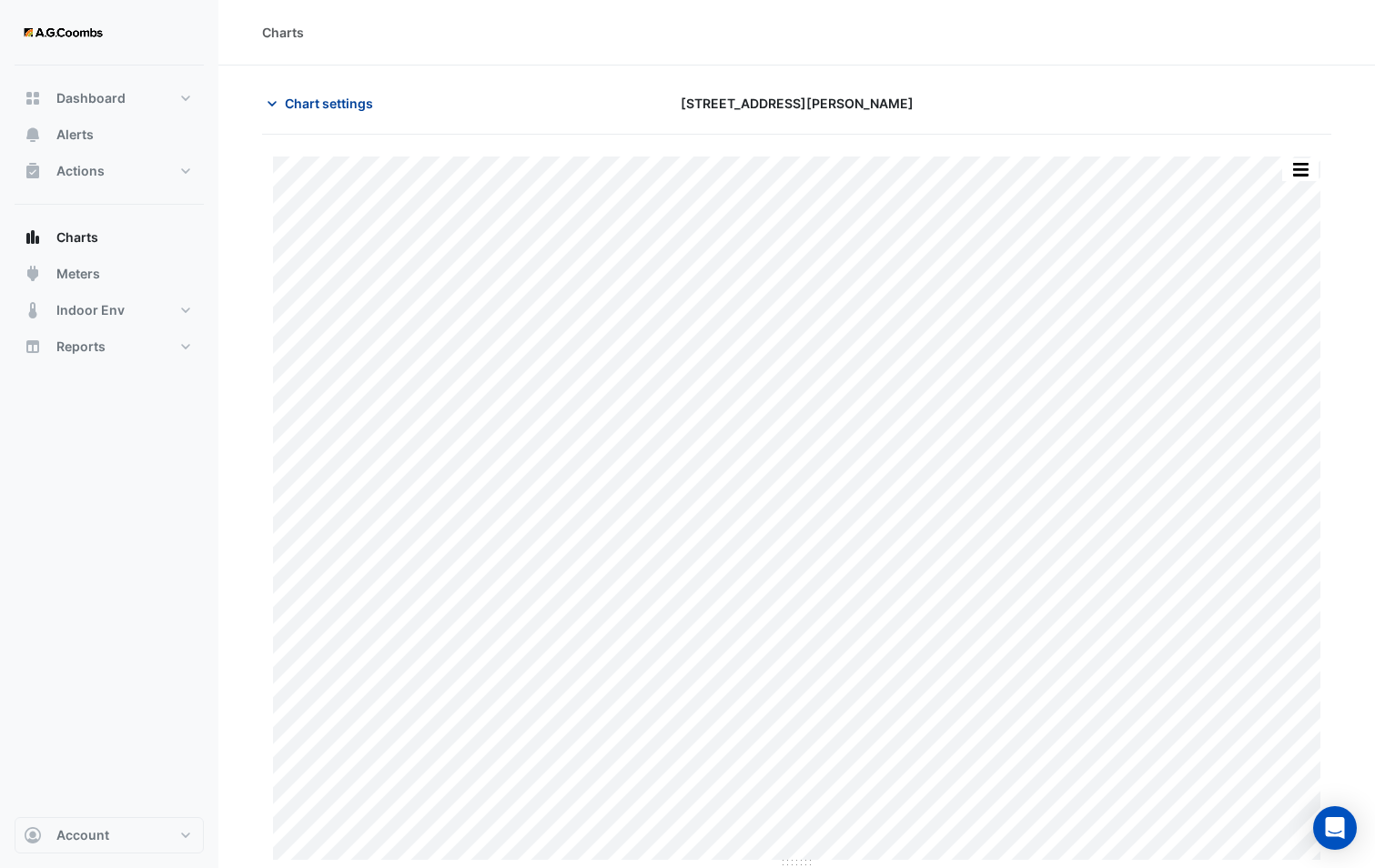
drag, startPoint x: 308, startPoint y: 100, endPoint x: 324, endPoint y: 118, distance: 24.1
click at [308, 100] on span "Chart settings" at bounding box center [328, 103] width 88 height 19
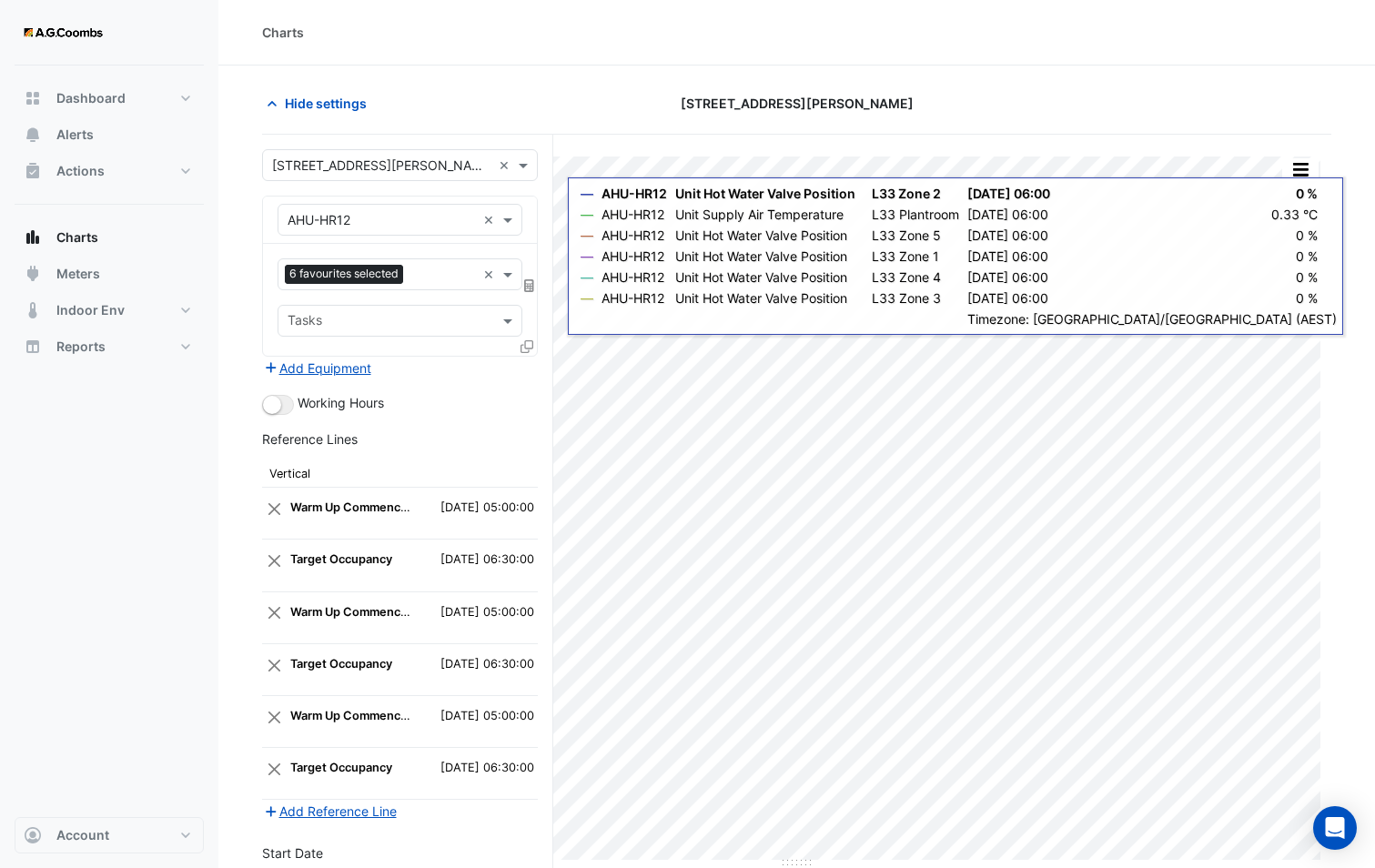
click at [529, 345] on icon at bounding box center [526, 346] width 13 height 13
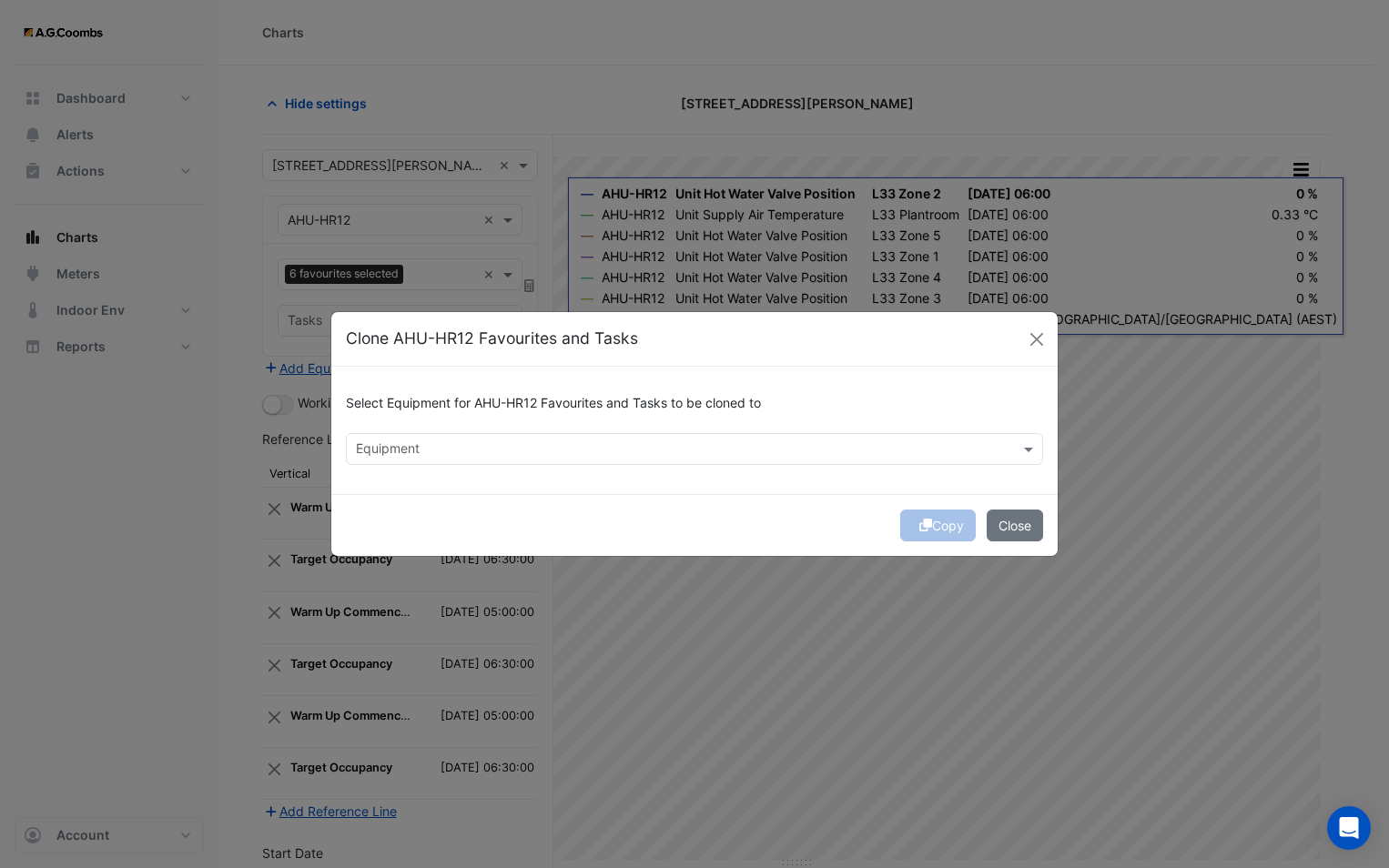
click at [534, 464] on div "Equipment" at bounding box center [694, 449] width 697 height 32
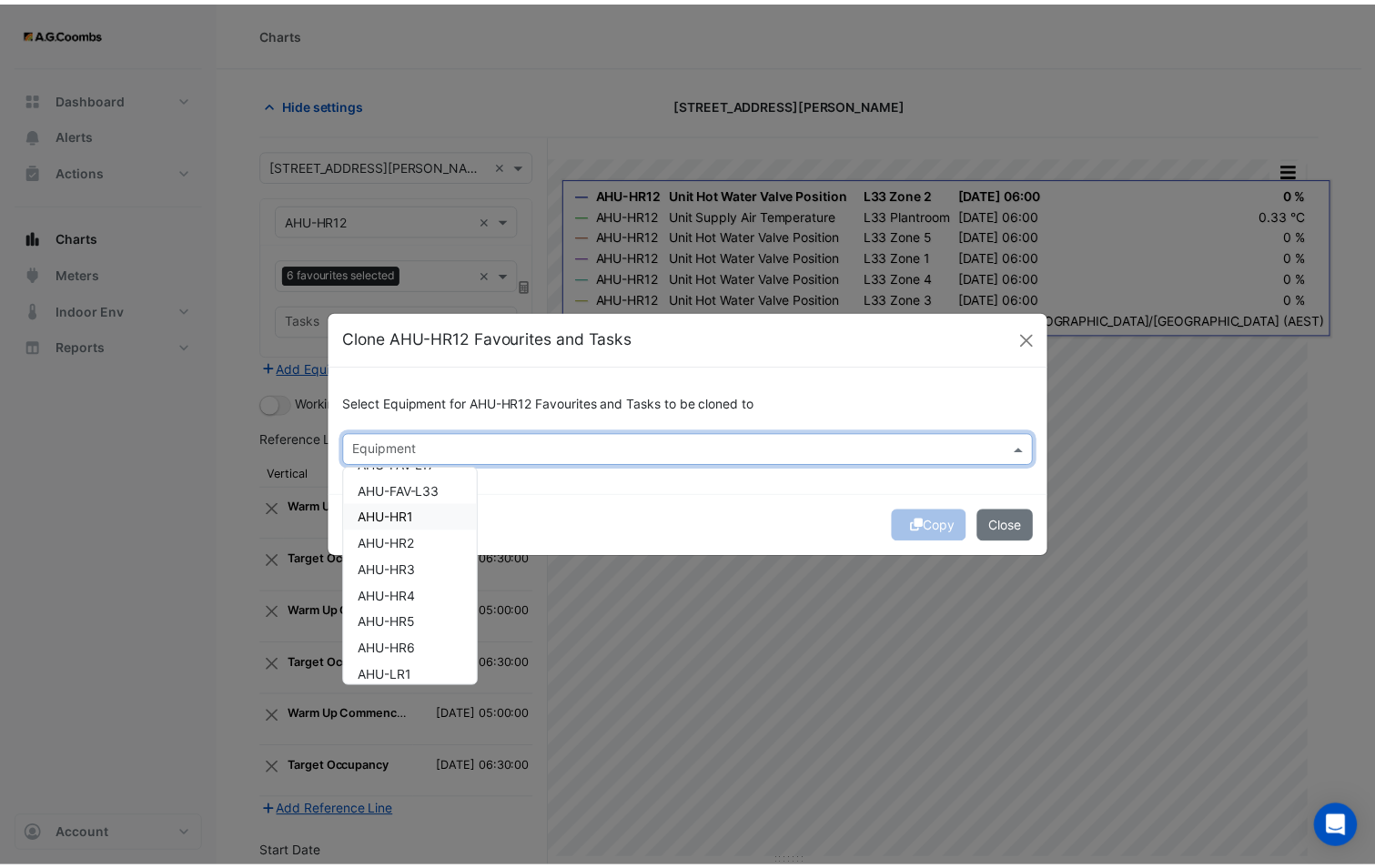
scroll to position [91, 0]
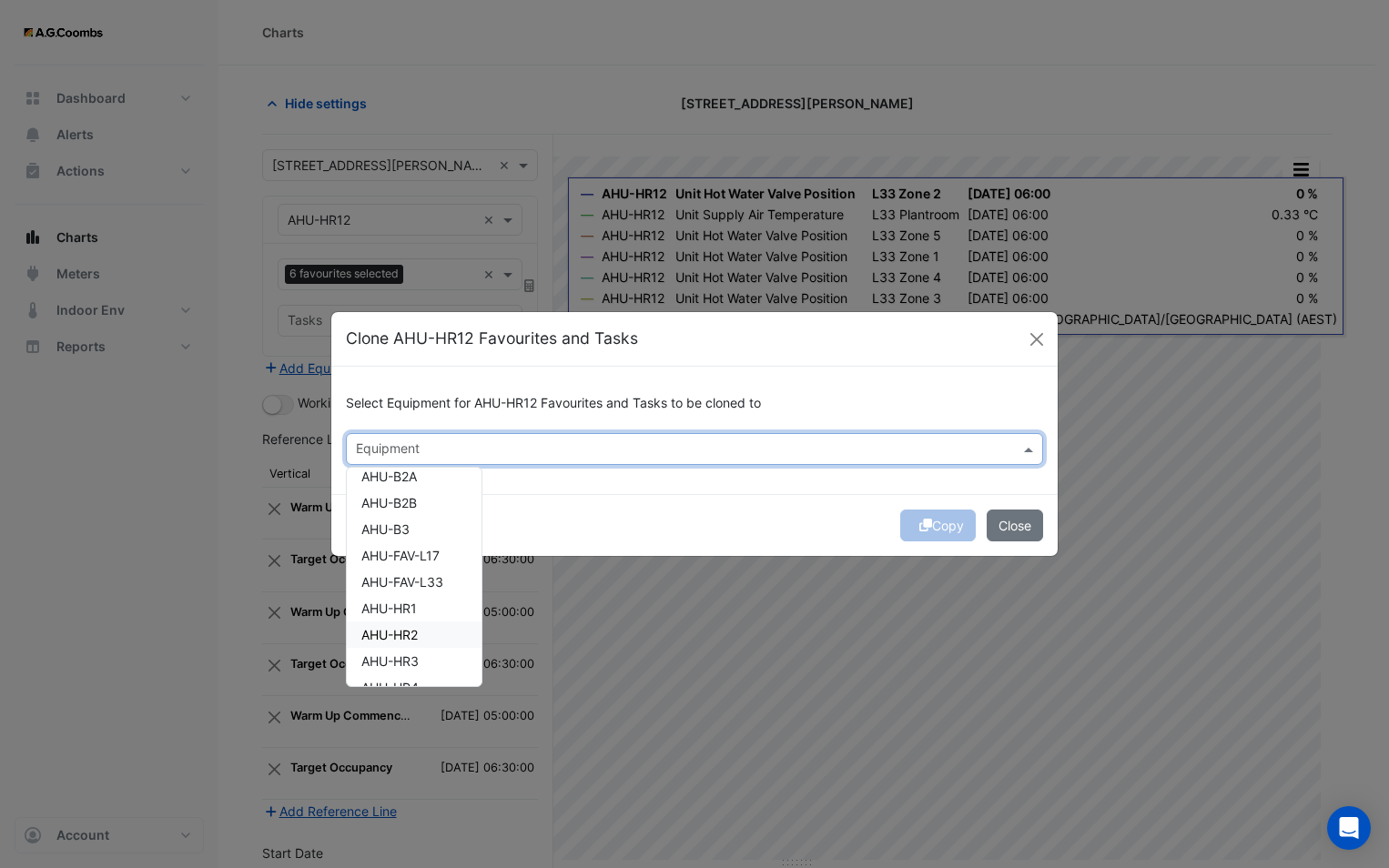
click at [405, 641] on span "AHU-HR2" at bounding box center [390, 635] width 56 height 16
click at [599, 525] on div "Copy Close" at bounding box center [694, 525] width 727 height 62
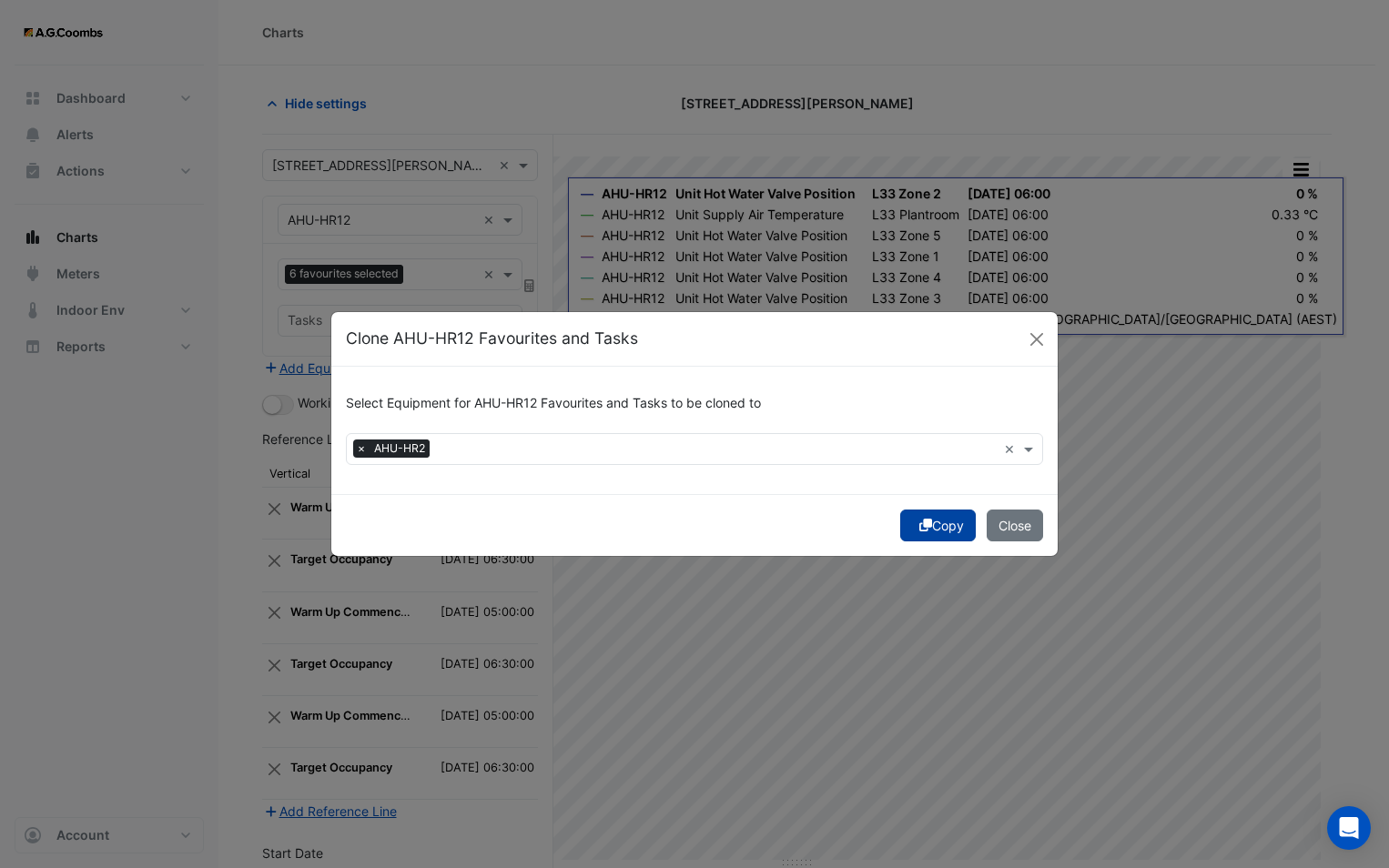
click at [927, 527] on icon "submit" at bounding box center [925, 524] width 13 height 13
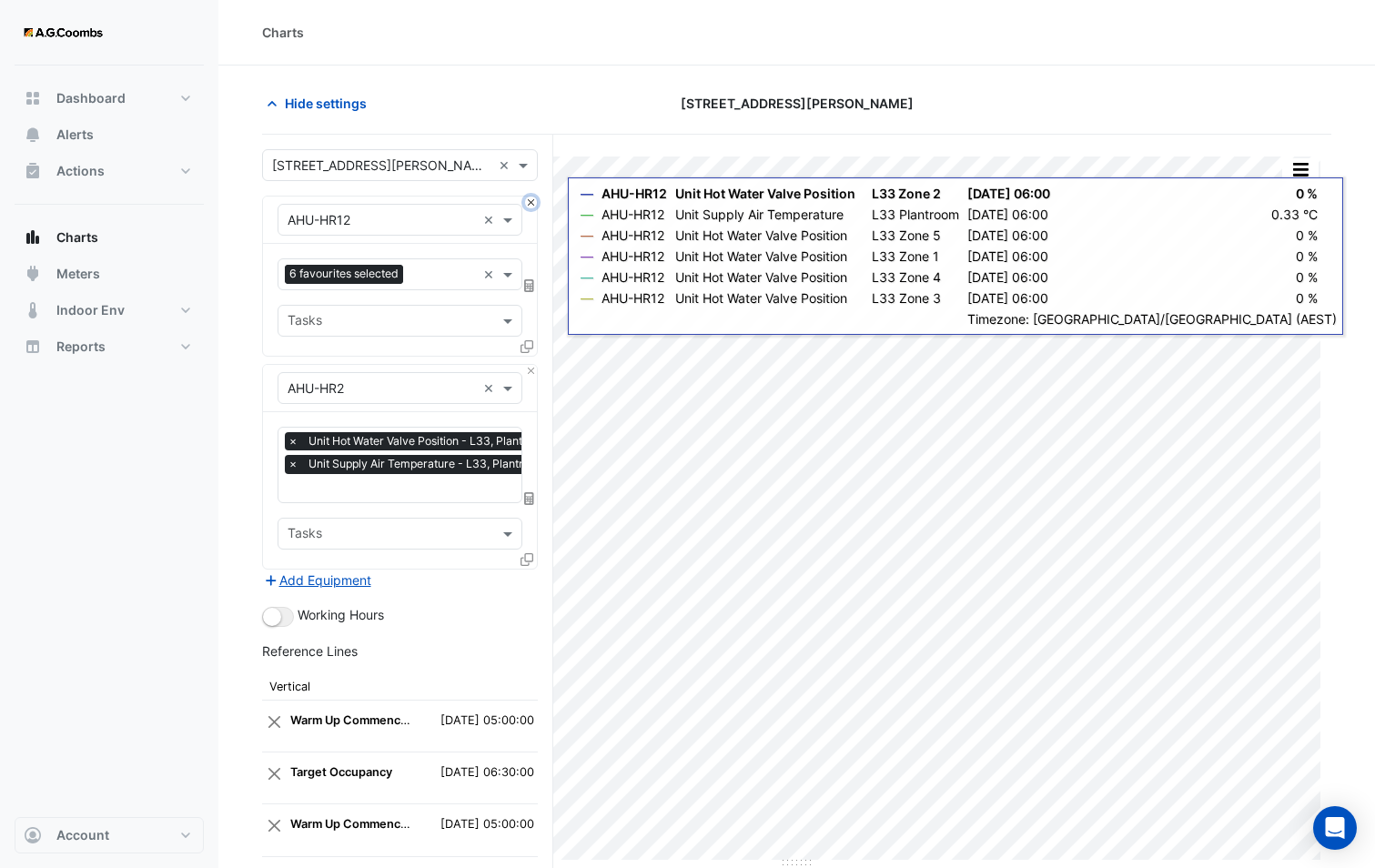
click at [530, 204] on button "Close" at bounding box center [531, 202] width 12 height 12
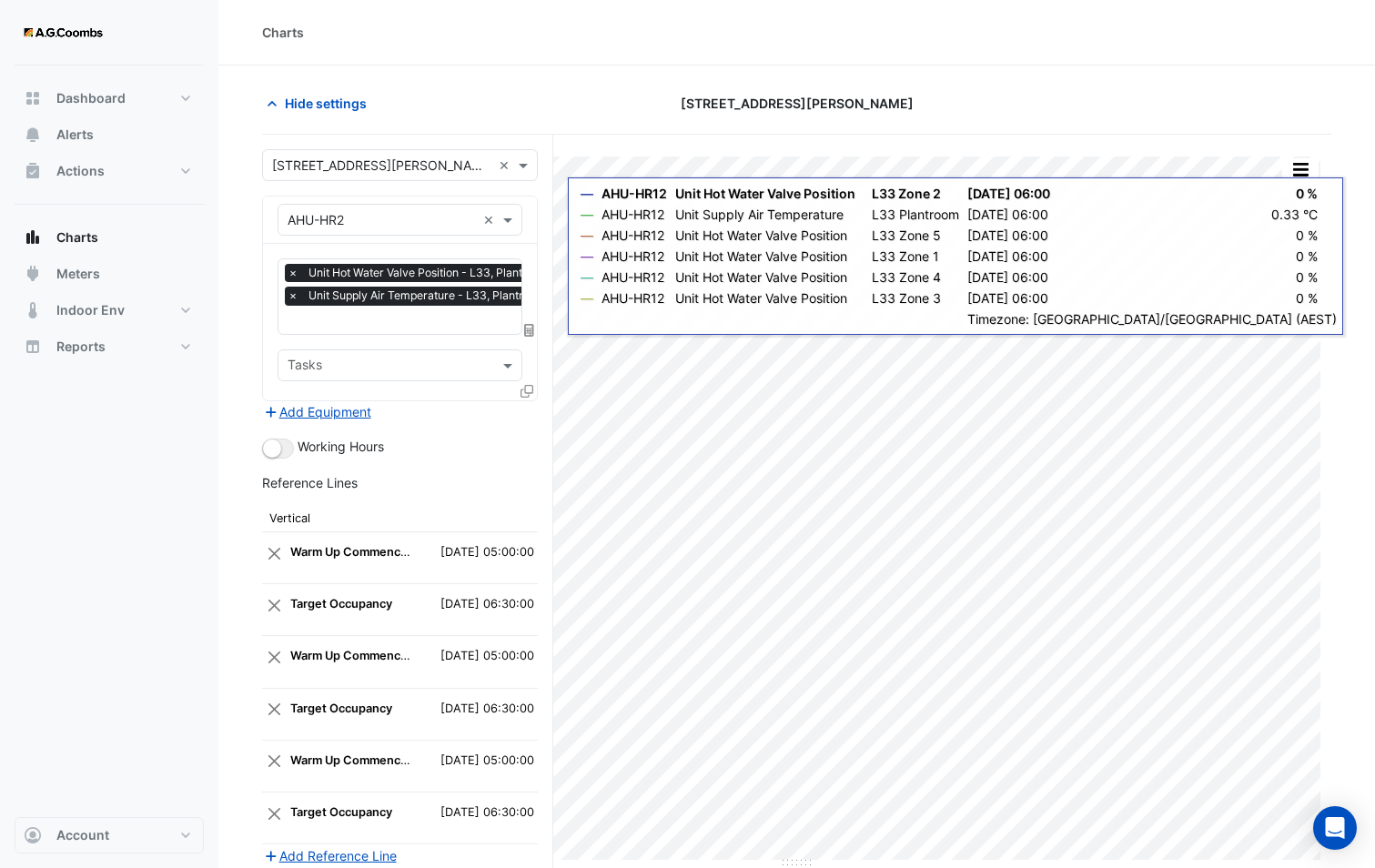
click at [442, 322] on input "text" at bounding box center [422, 321] width 271 height 19
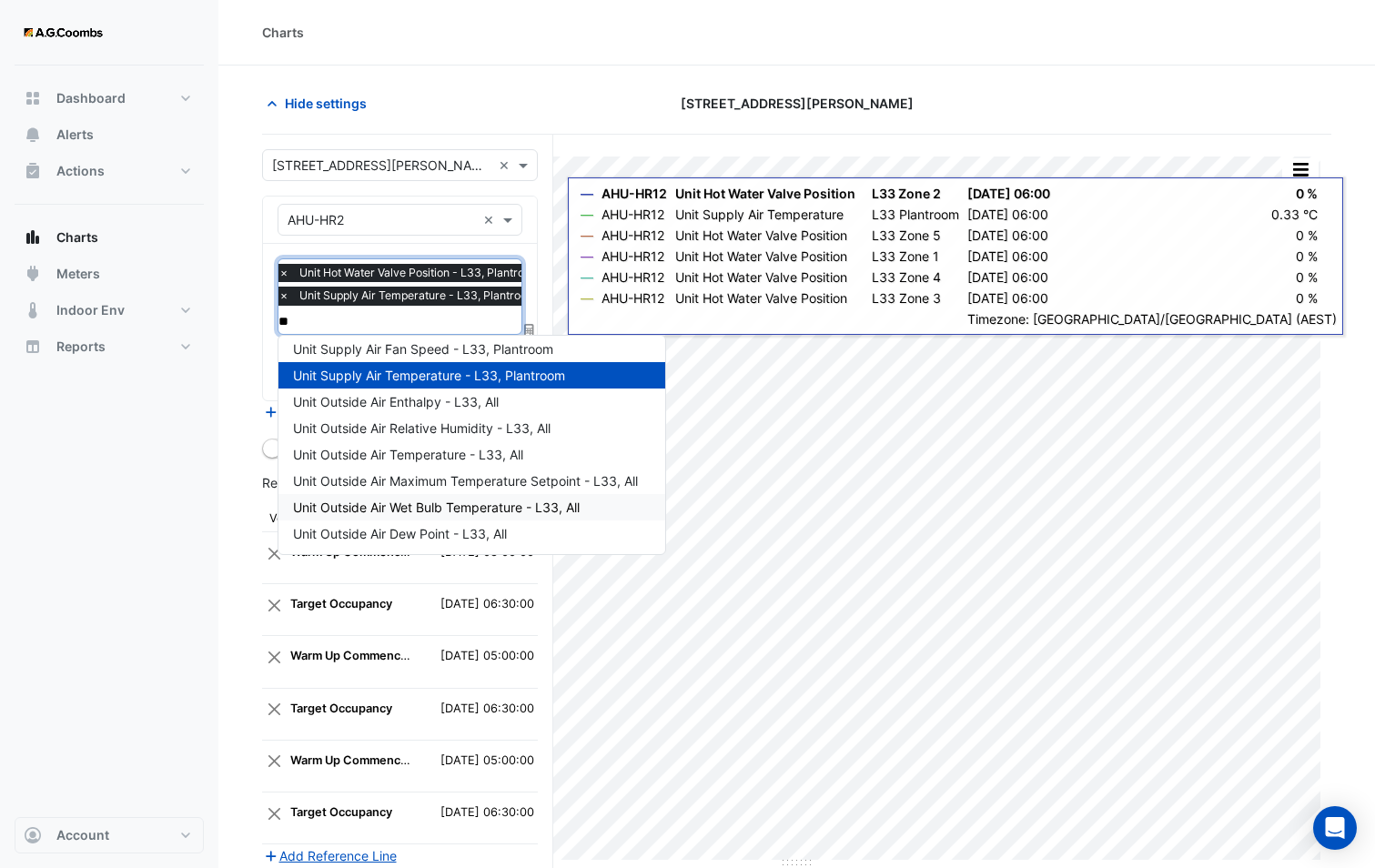
scroll to position [0, 0]
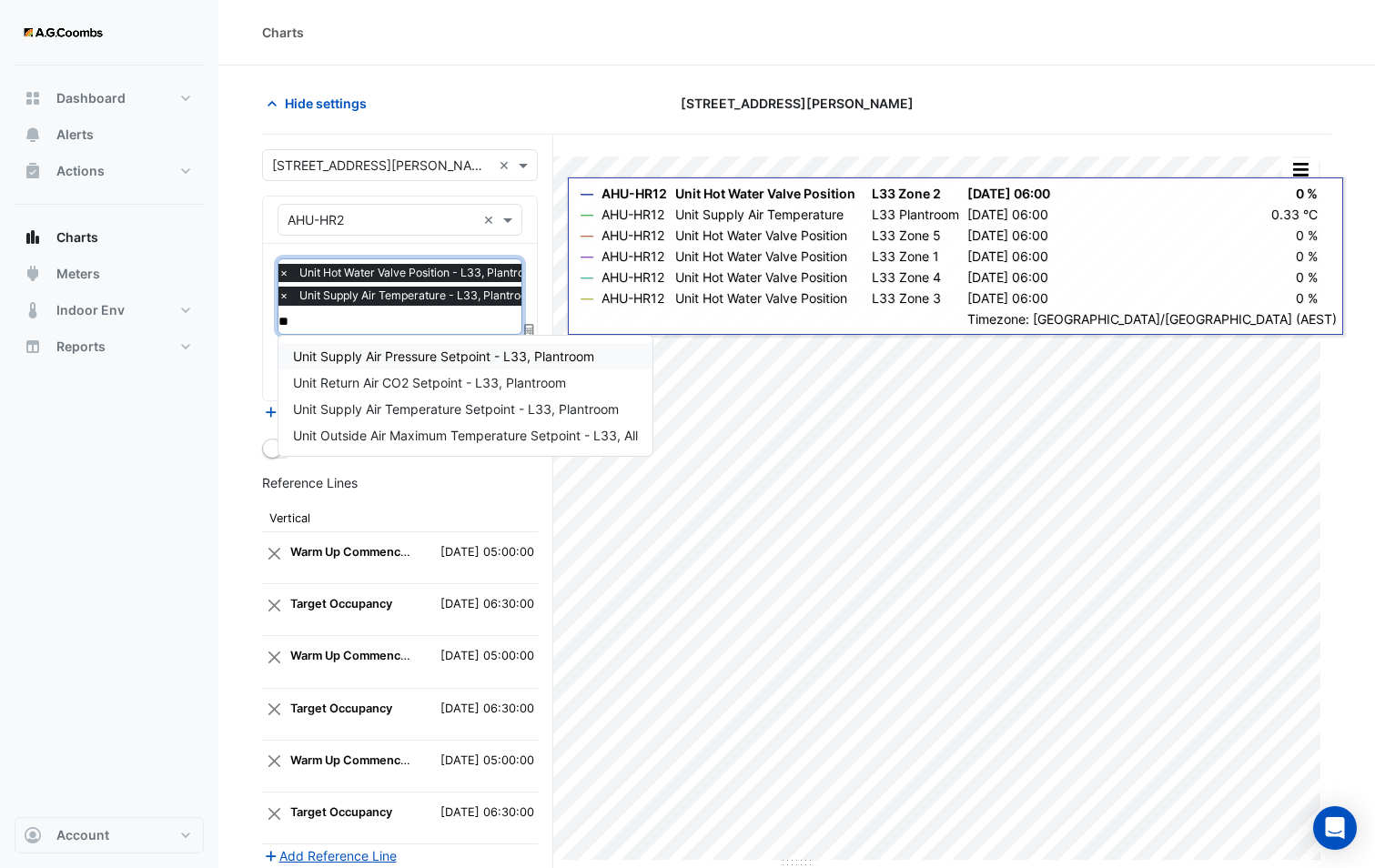
type input "***"
click at [446, 399] on div "Unit Supply Air Temperature Setpoint - L33, Plantroom" at bounding box center [465, 409] width 374 height 26
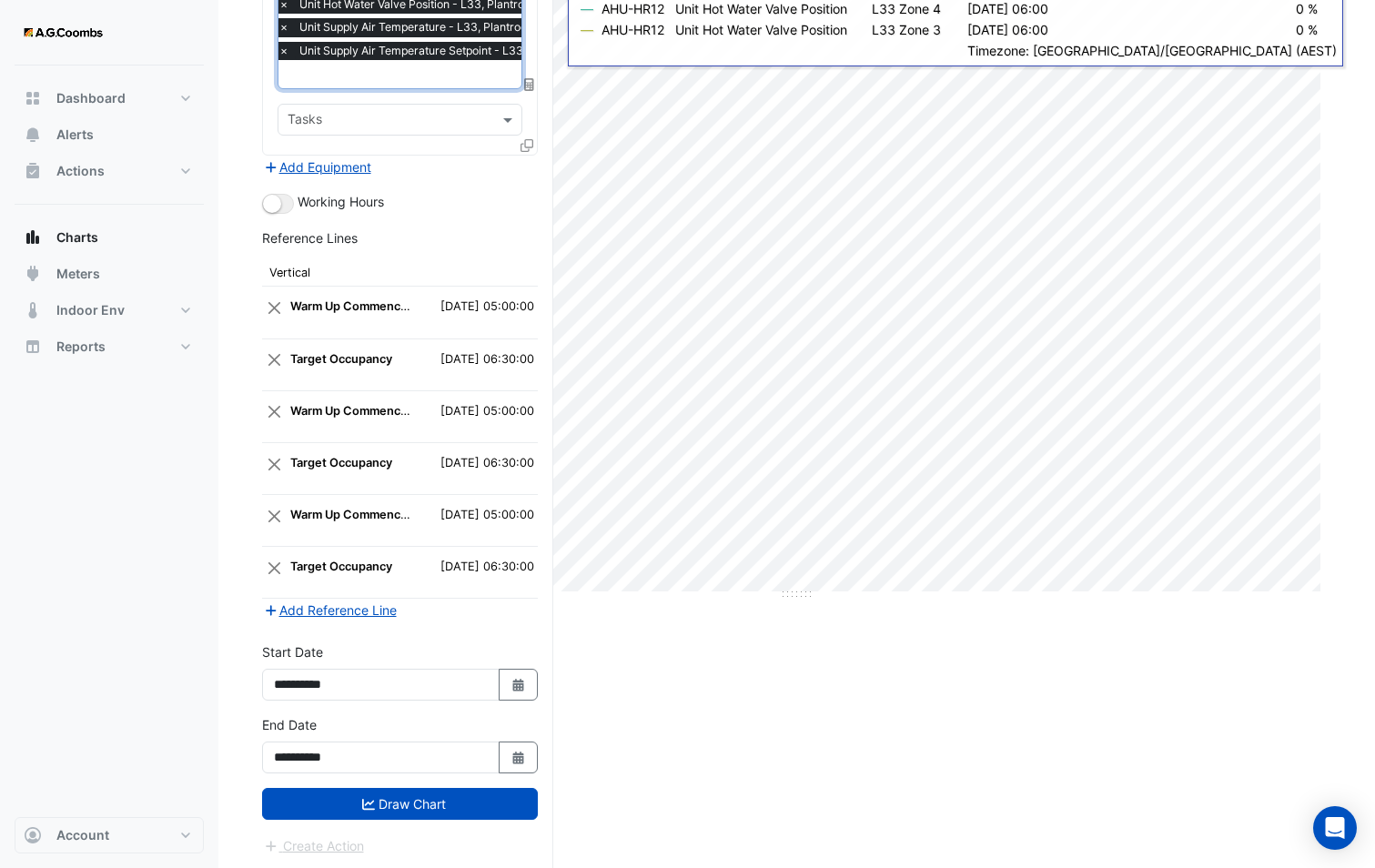
scroll to position [269, 0]
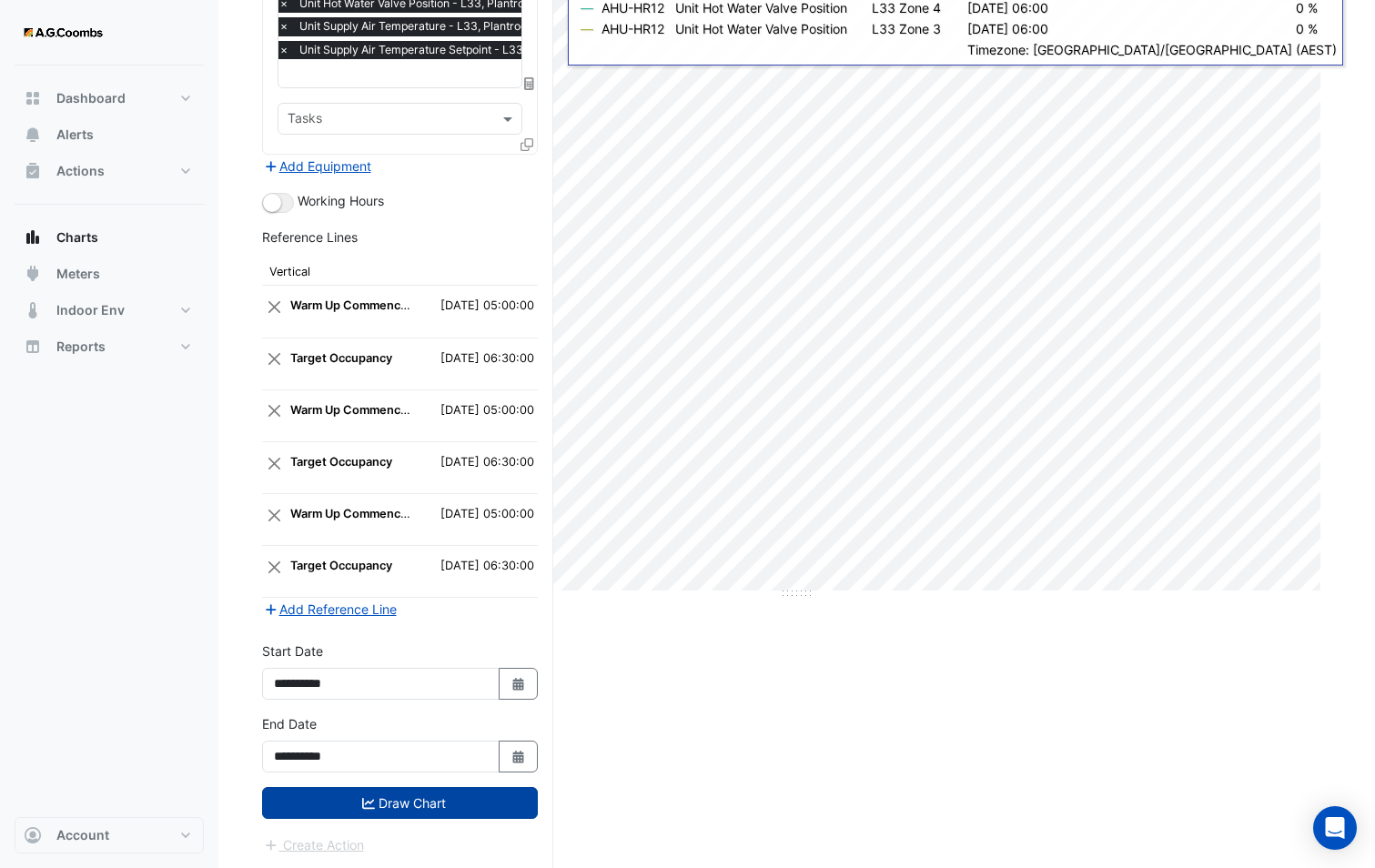
click at [386, 798] on button "Draw Chart" at bounding box center [400, 802] width 276 height 32
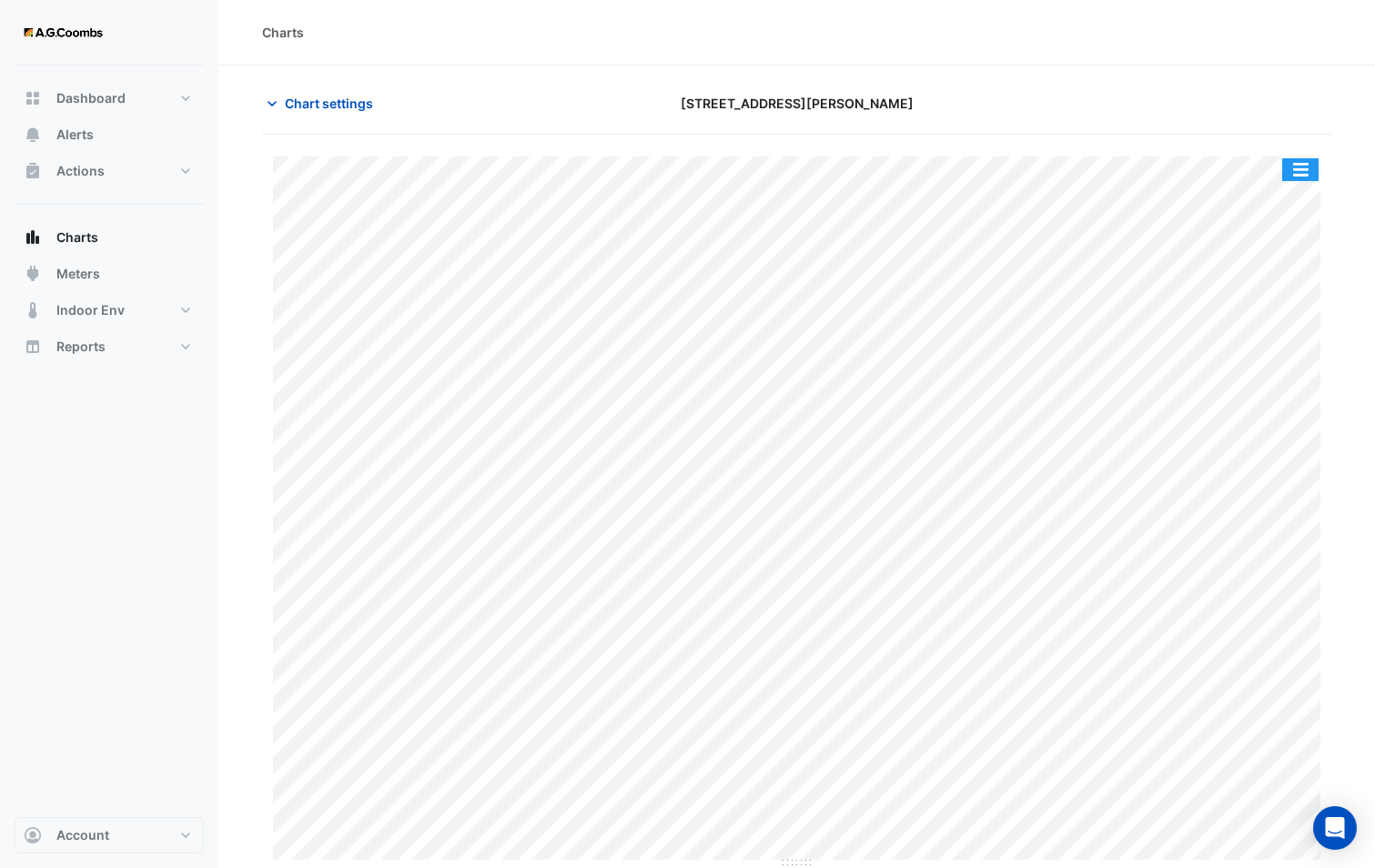
click at [1306, 168] on button "button" at bounding box center [1299, 169] width 36 height 22
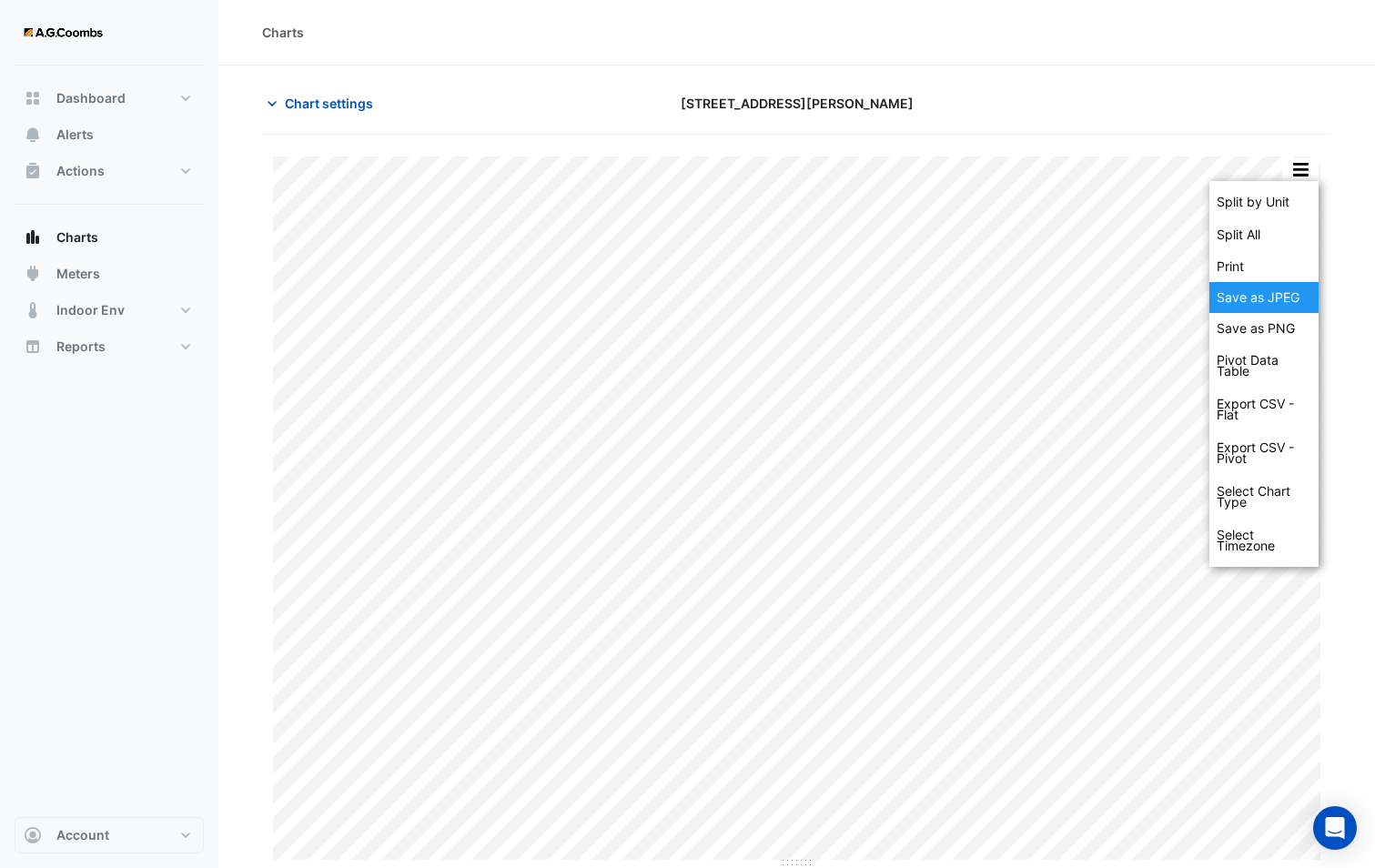
click at [1281, 304] on div "Save as JPEG" at bounding box center [1263, 297] width 109 height 31
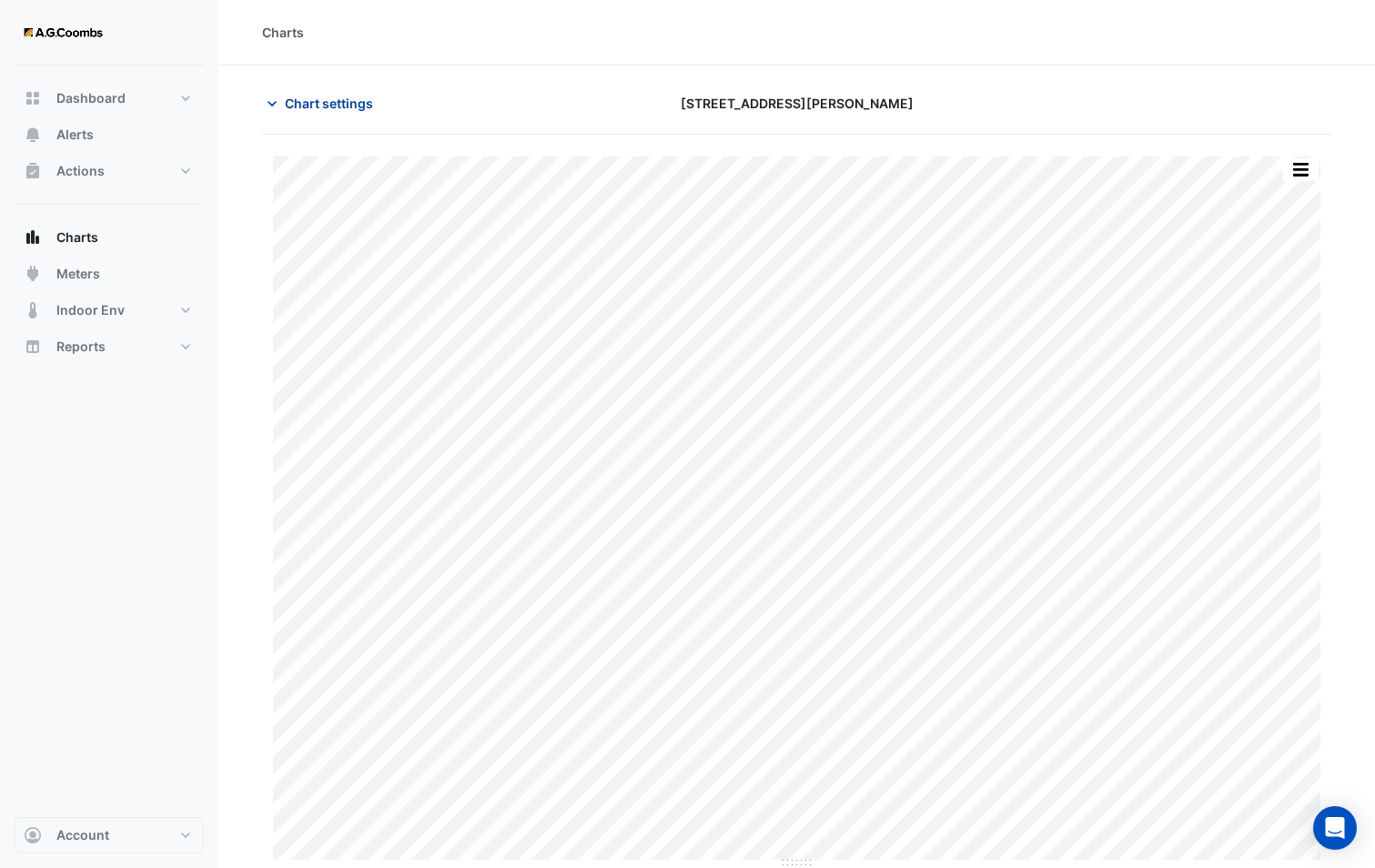
click at [305, 89] on button "Chart settings" at bounding box center [323, 103] width 122 height 32
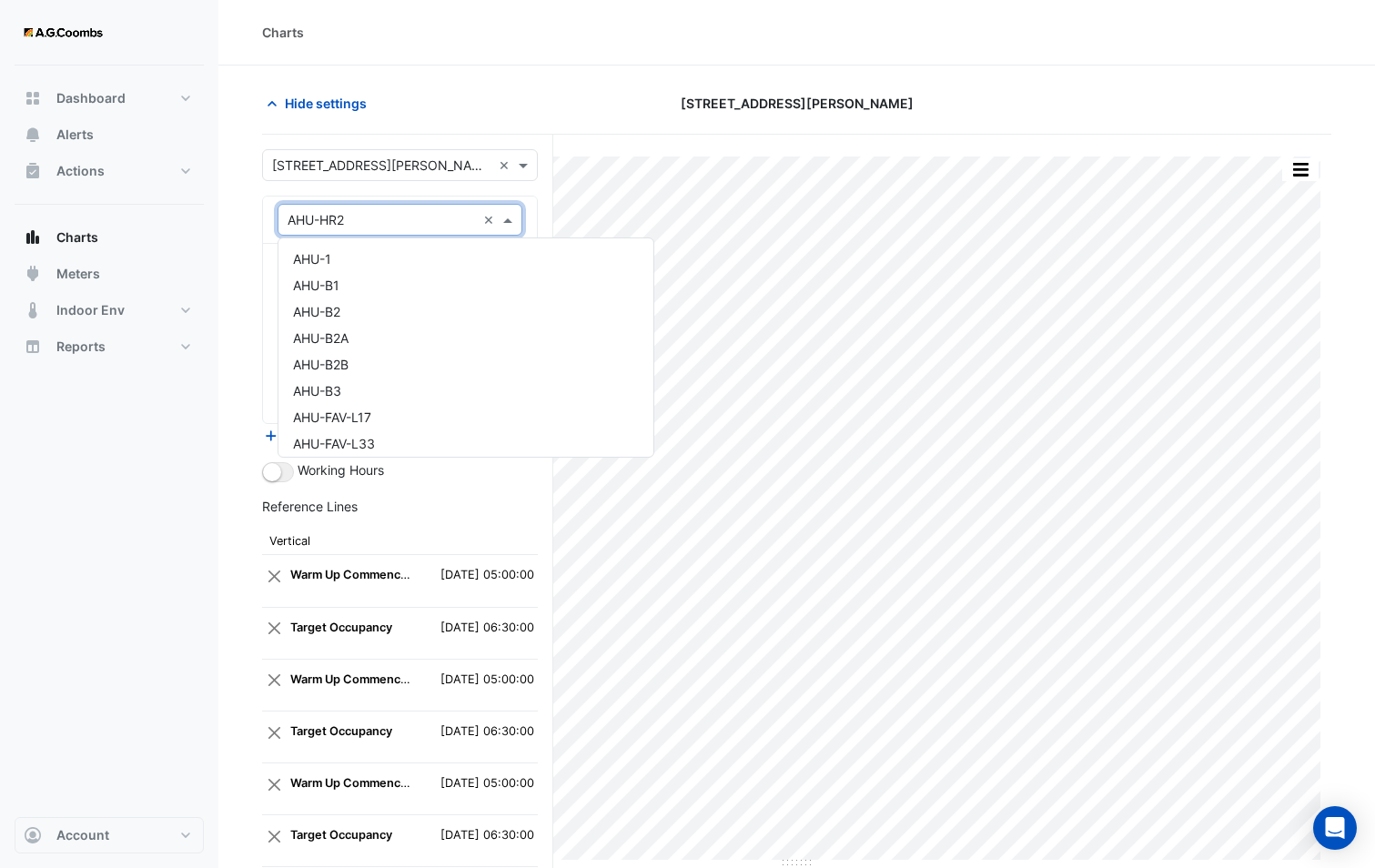
click at [332, 227] on input "text" at bounding box center [382, 220] width 188 height 19
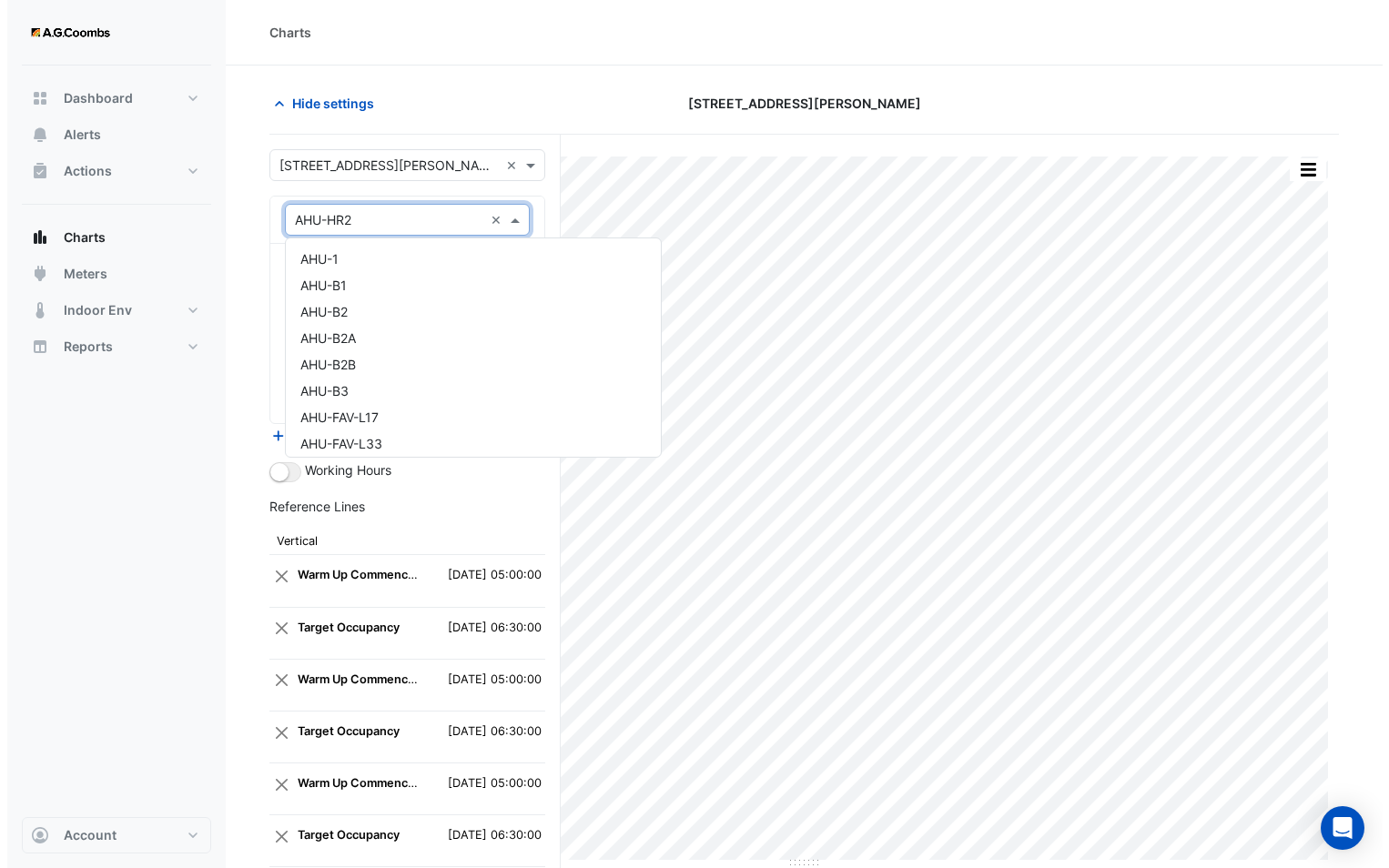
scroll to position [271, 0]
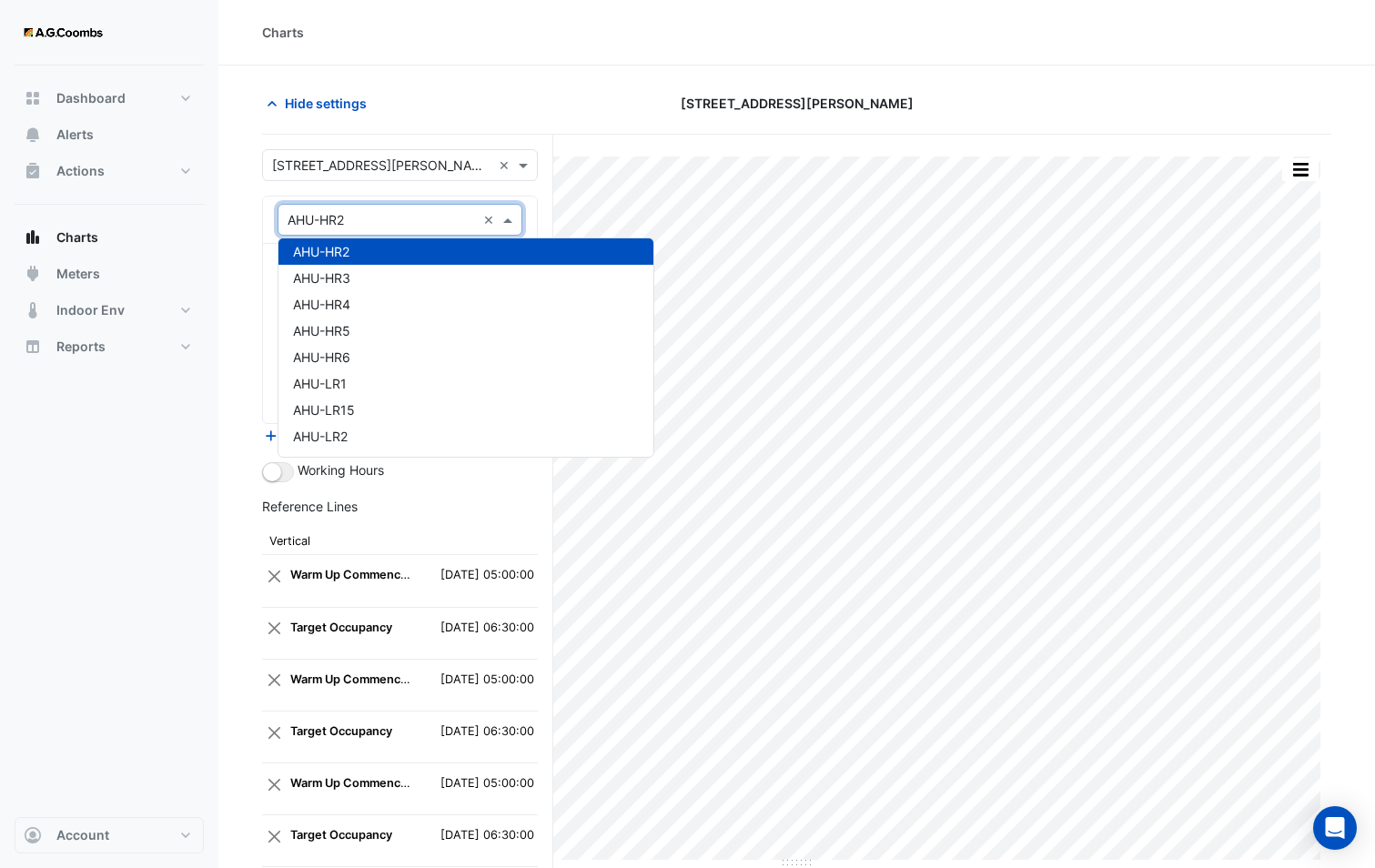
click at [246, 220] on section "Hide settings 580 George Street Split by Unit Split All Print Save as JPEG Save…" at bounding box center [796, 602] width 1157 height 1074
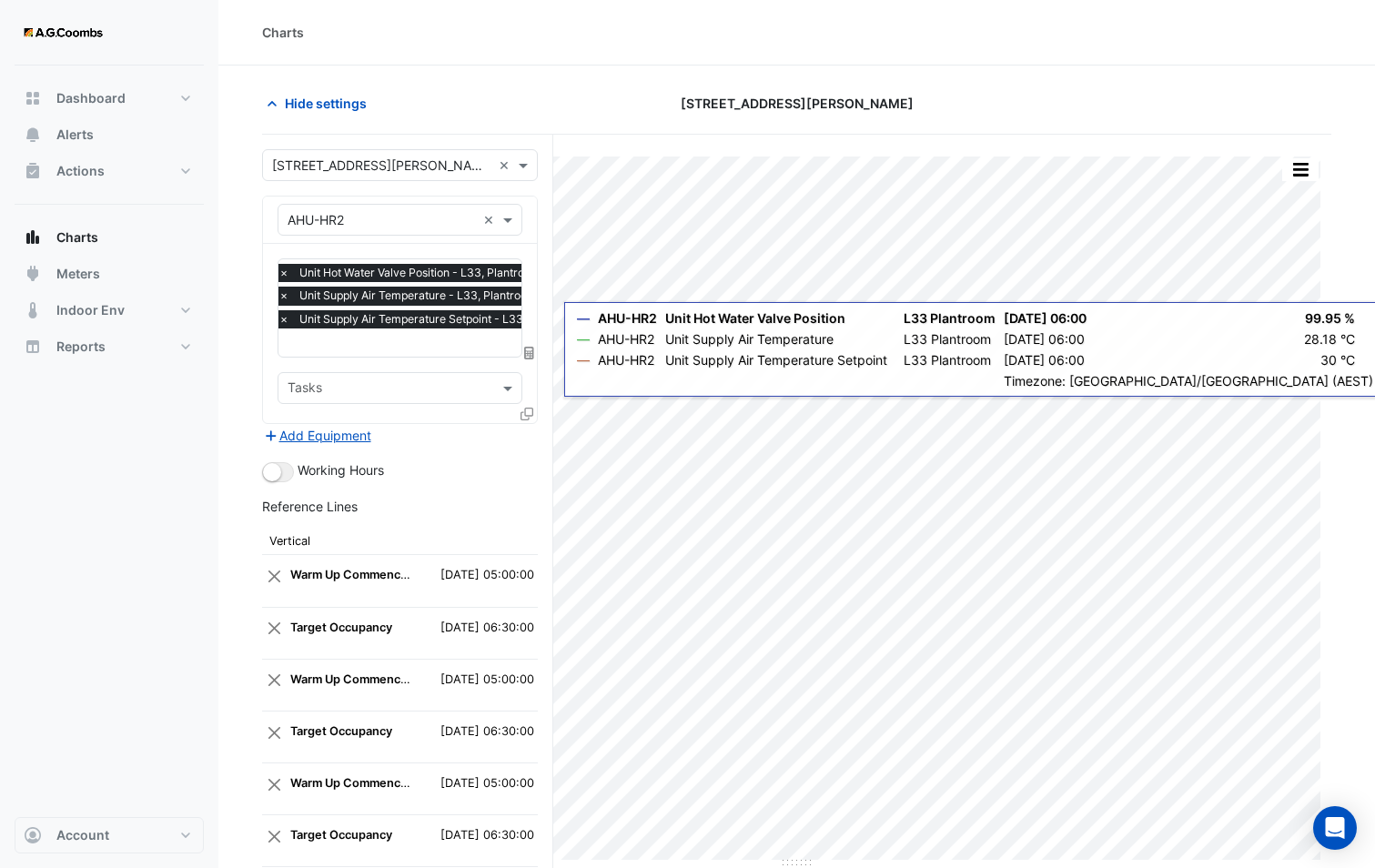
click at [529, 408] on icon at bounding box center [526, 414] width 13 height 13
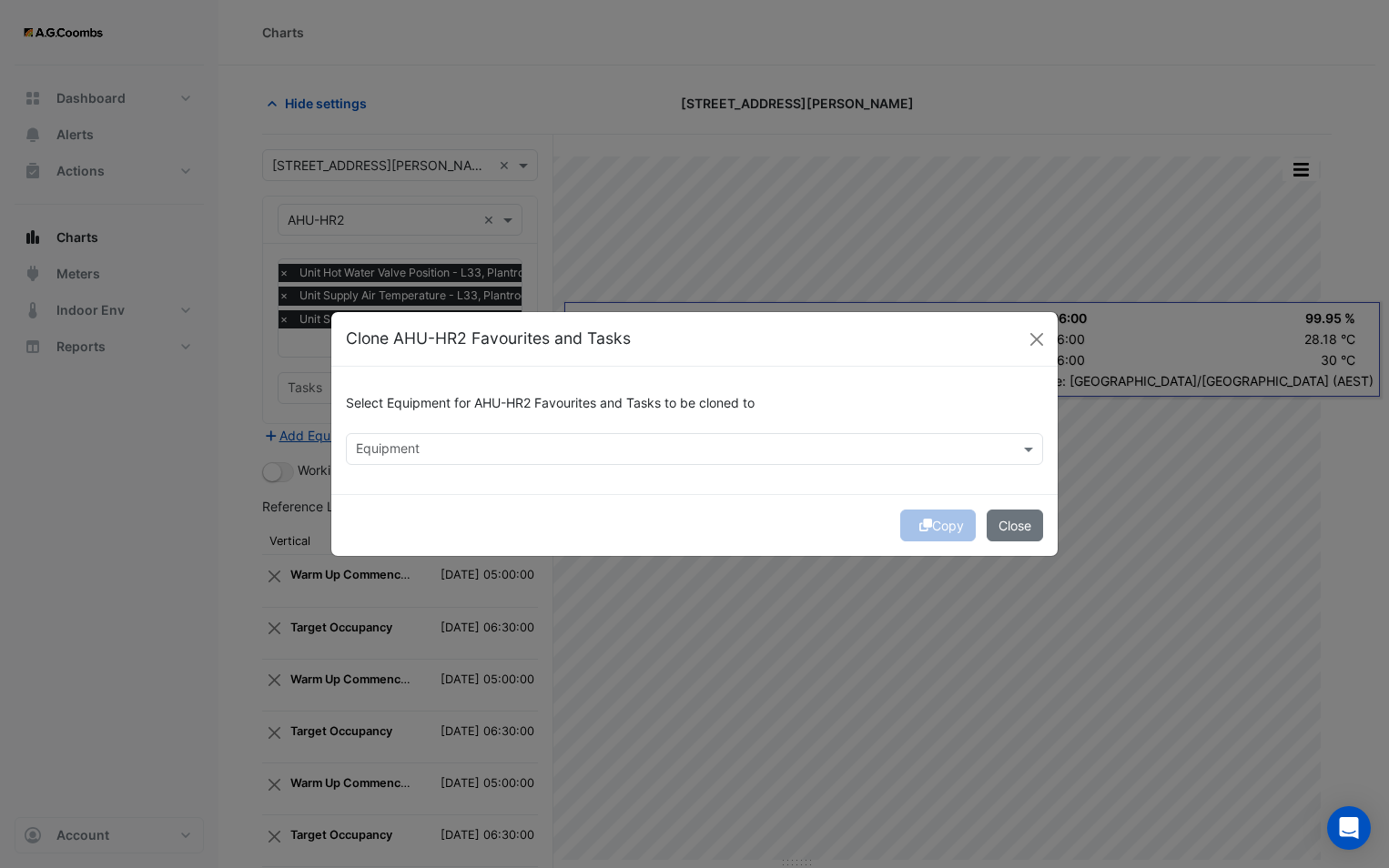
click at [554, 448] on input "text" at bounding box center [683, 451] width 656 height 19
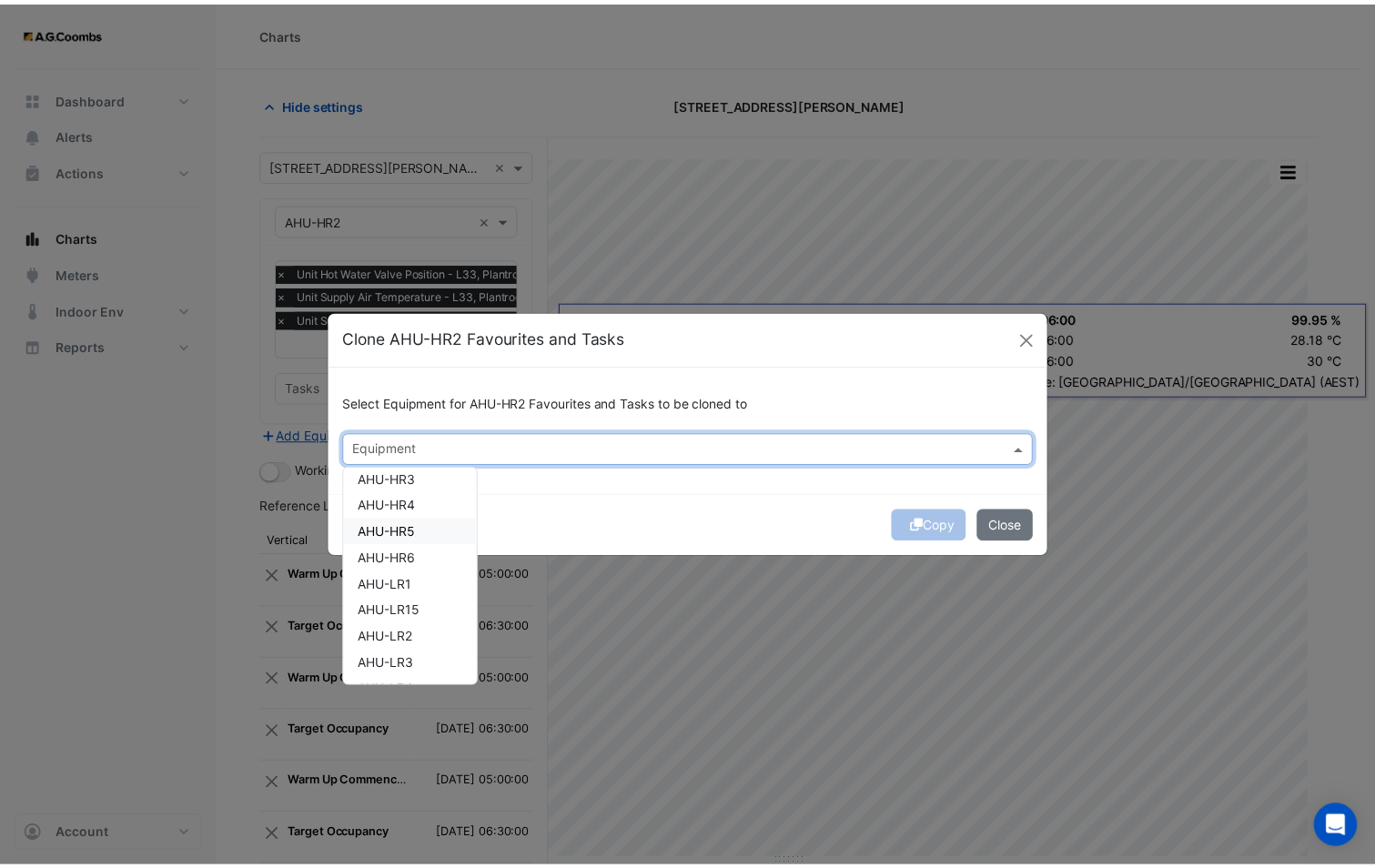
scroll to position [182, 0]
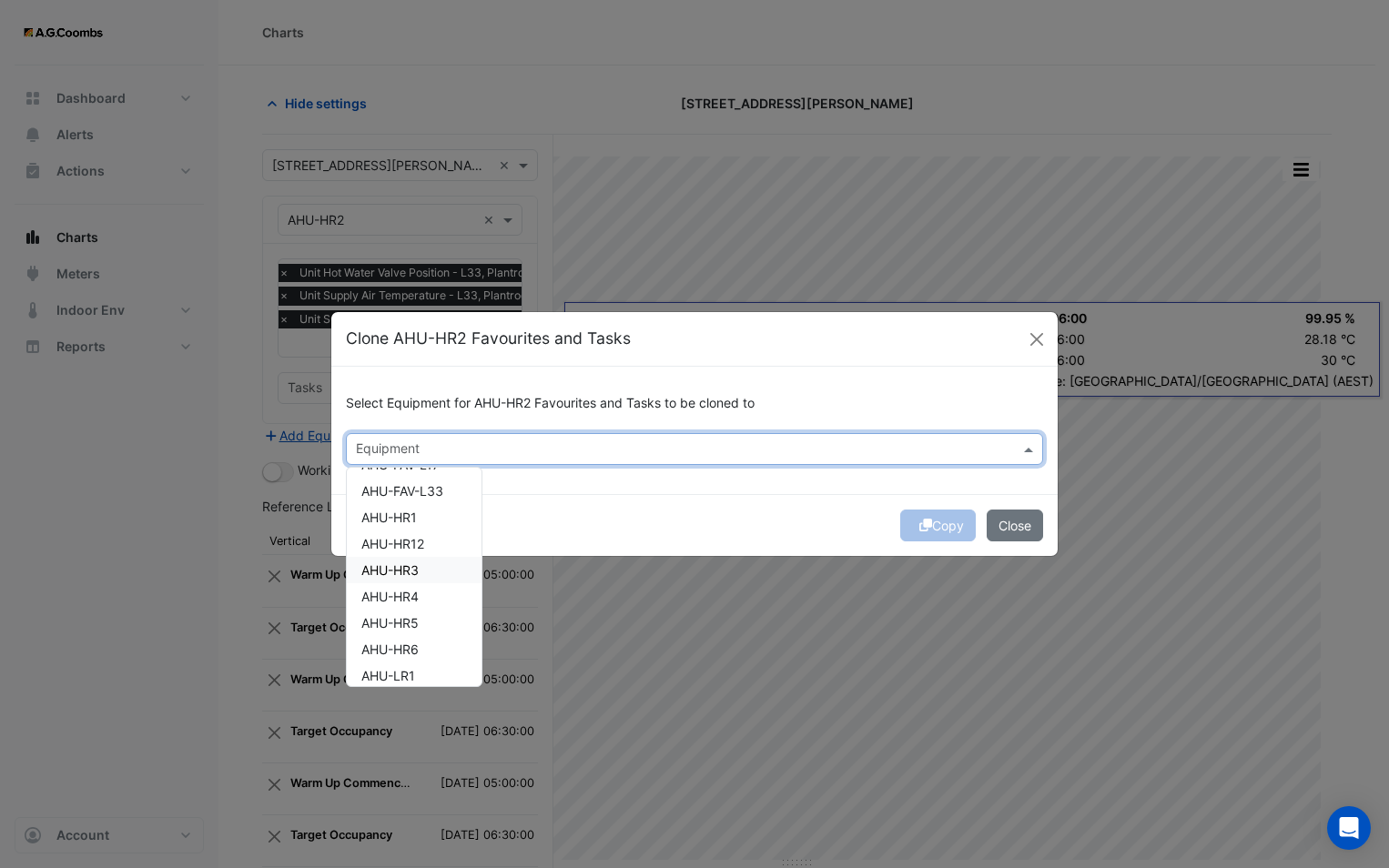
click at [421, 570] on div "AHU-HR3" at bounding box center [414, 569] width 135 height 26
click at [578, 530] on div "Copy Close" at bounding box center [694, 525] width 727 height 62
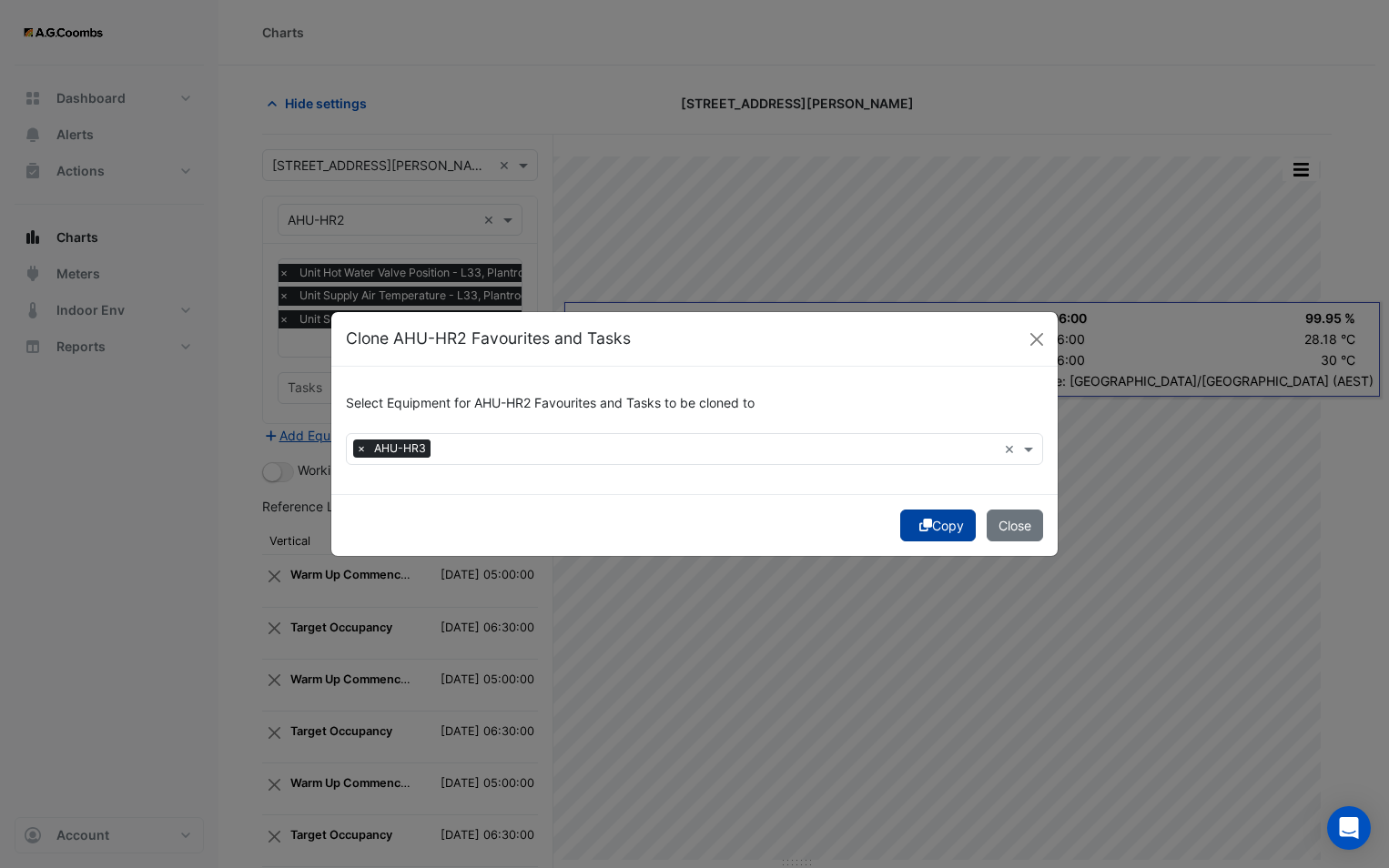
click at [919, 523] on icon "submit" at bounding box center [925, 524] width 13 height 13
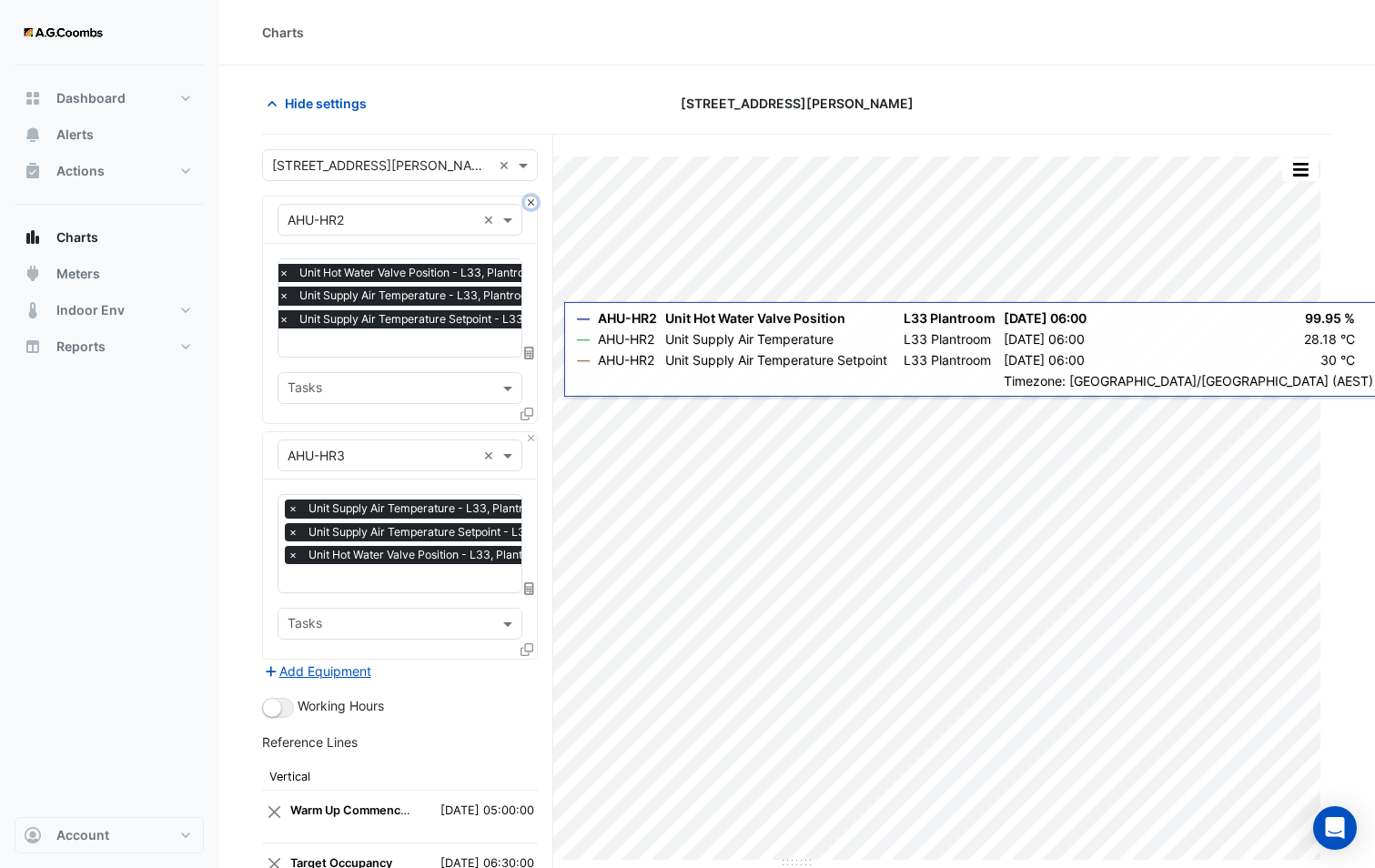
click at [534, 196] on button "Close" at bounding box center [531, 202] width 12 height 12
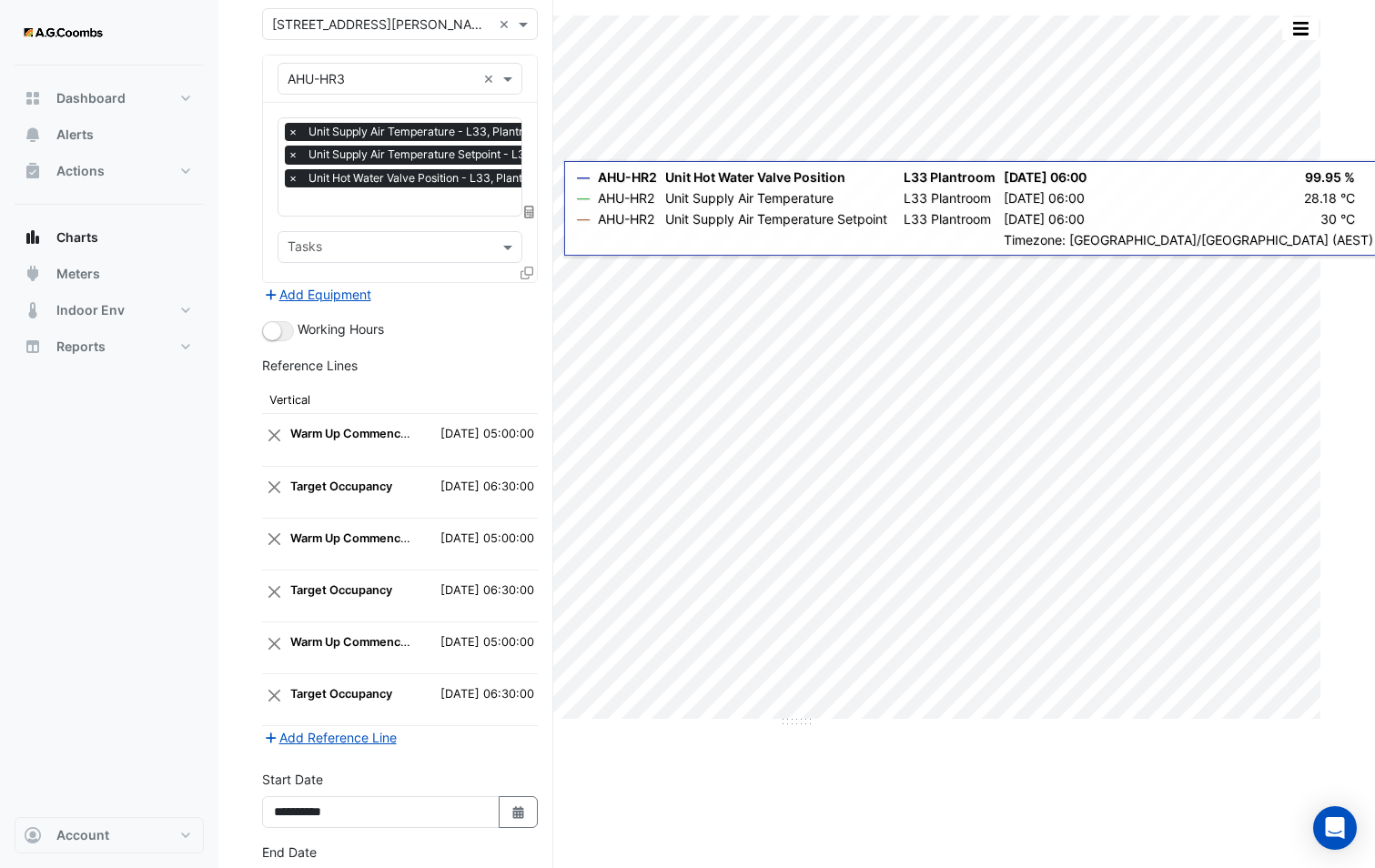
scroll to position [269, 0]
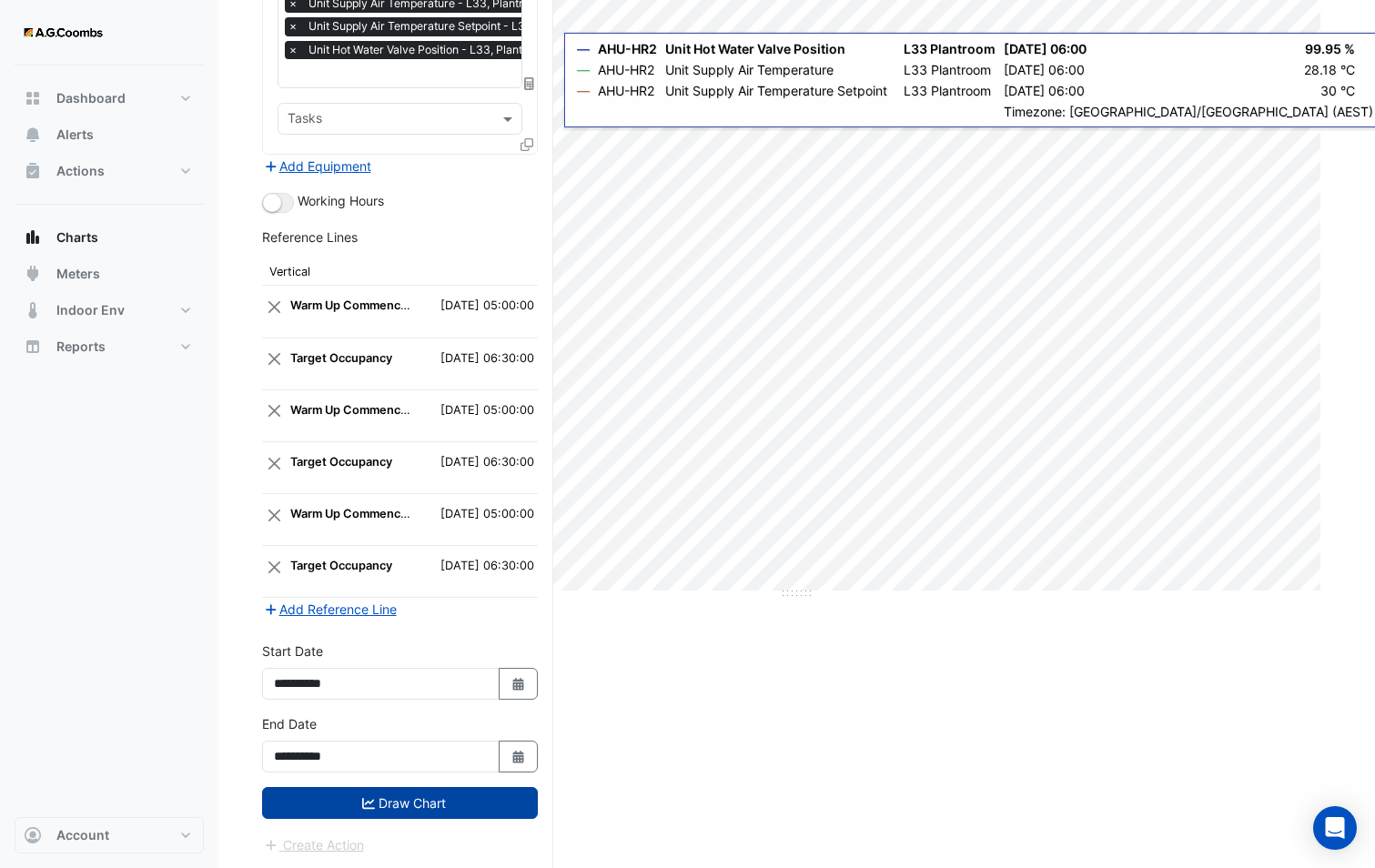
click at [401, 800] on button "Draw Chart" at bounding box center [400, 802] width 276 height 32
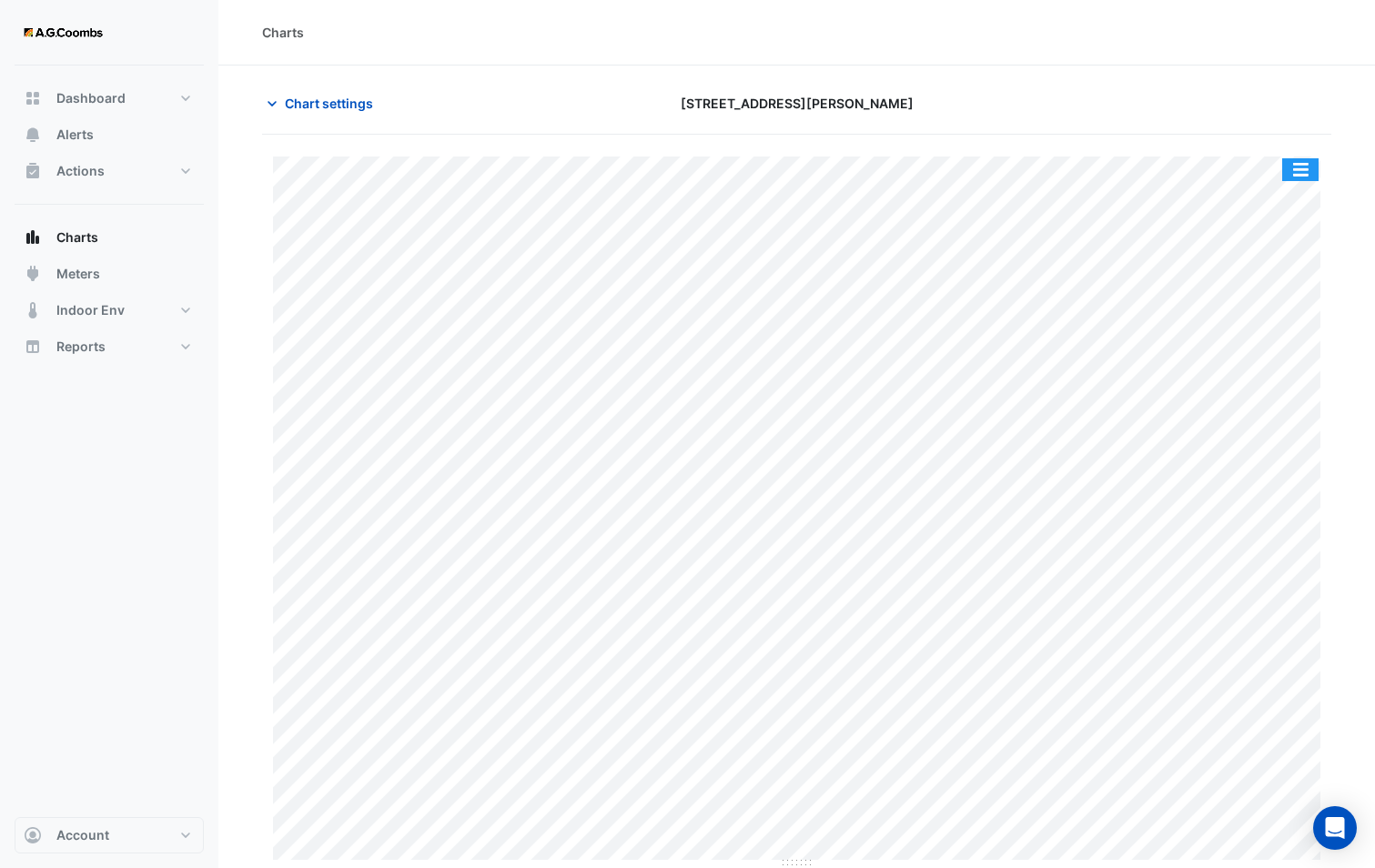
click at [1300, 174] on button "button" at bounding box center [1299, 169] width 36 height 22
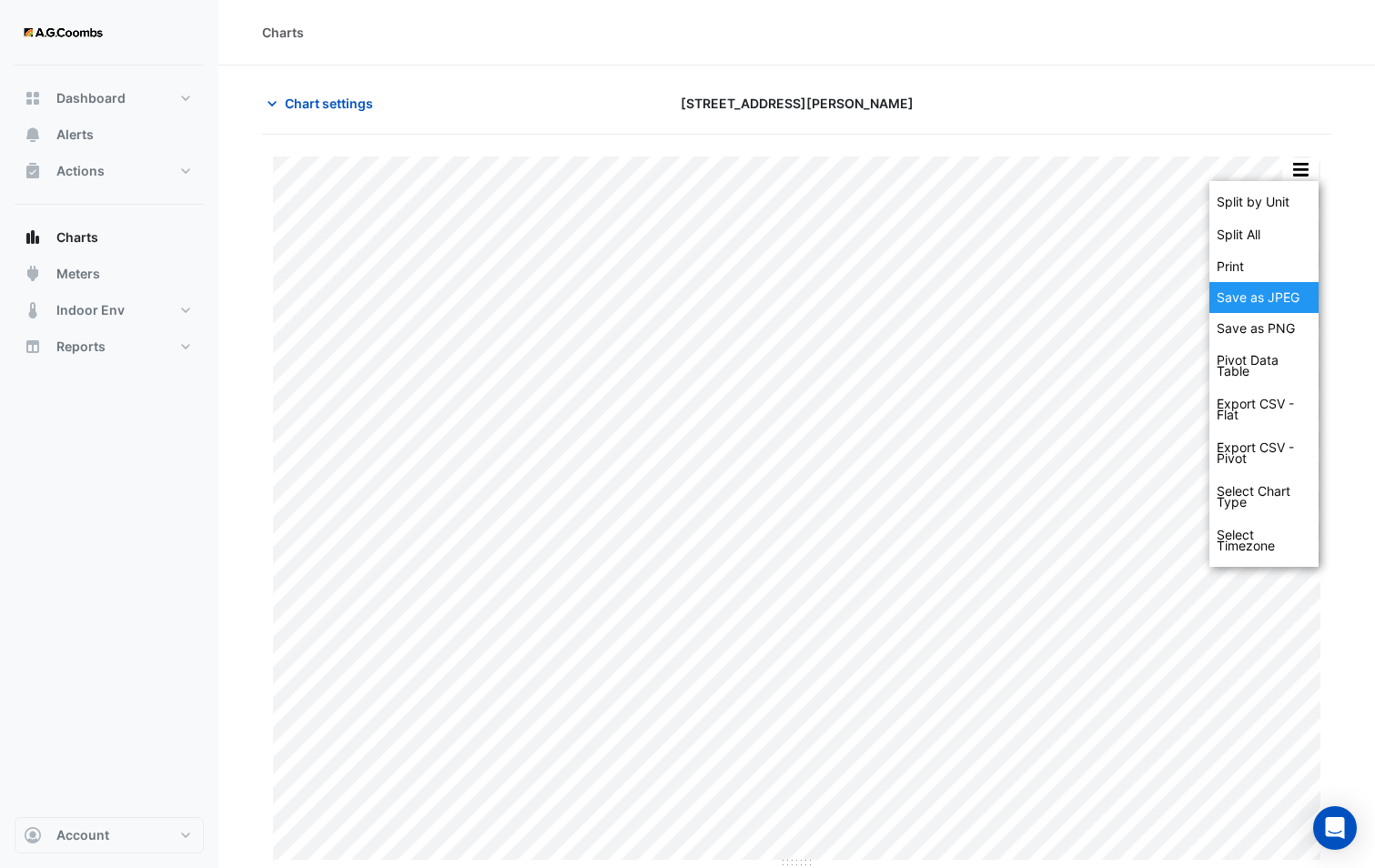
click at [1290, 307] on div "Save as JPEG" at bounding box center [1263, 297] width 109 height 31
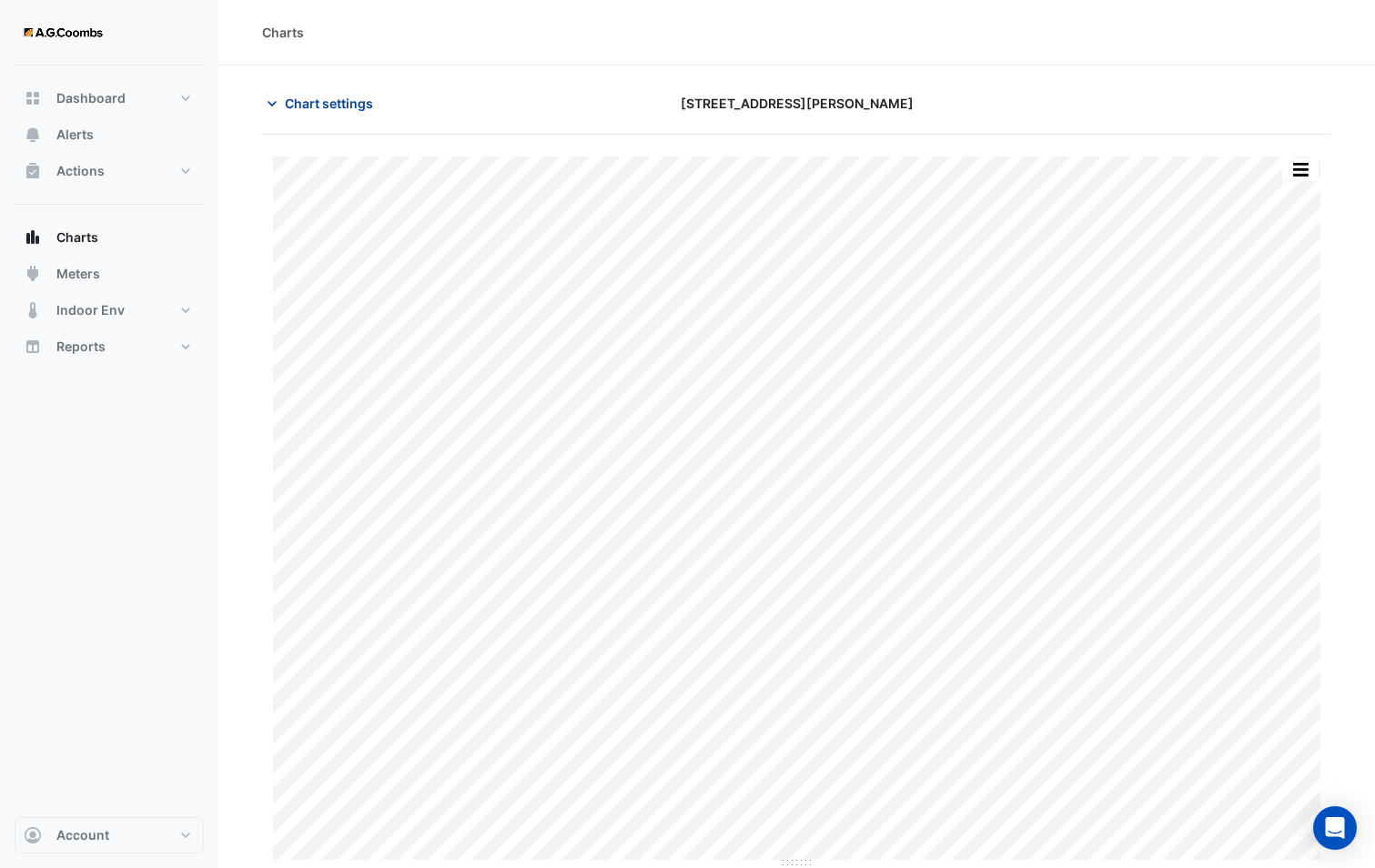
drag, startPoint x: 297, startPoint y: 115, endPoint x: 334, endPoint y: 208, distance: 100.1
click at [297, 115] on button "Chart settings" at bounding box center [323, 103] width 122 height 32
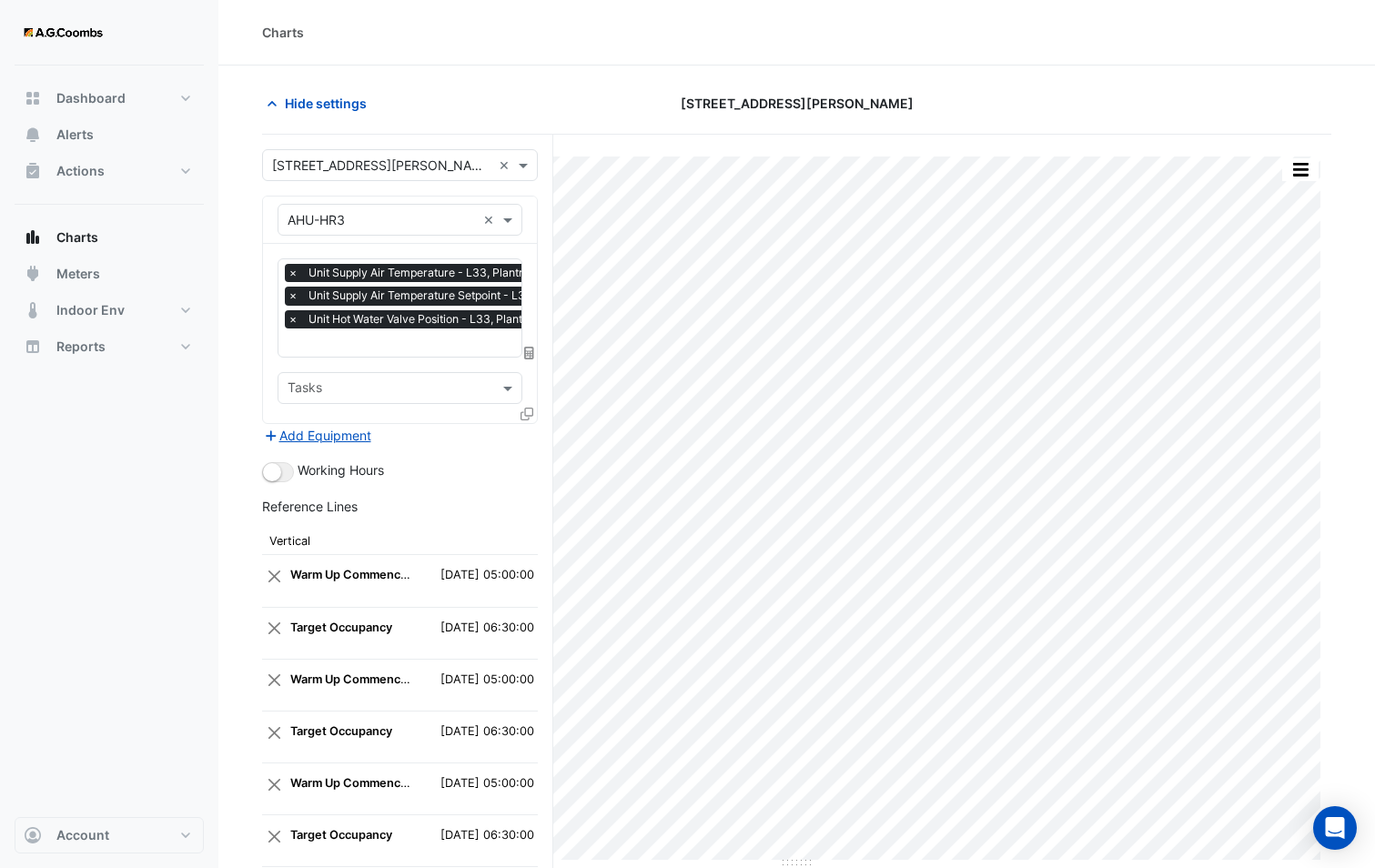
click at [525, 411] on icon at bounding box center [526, 414] width 13 height 13
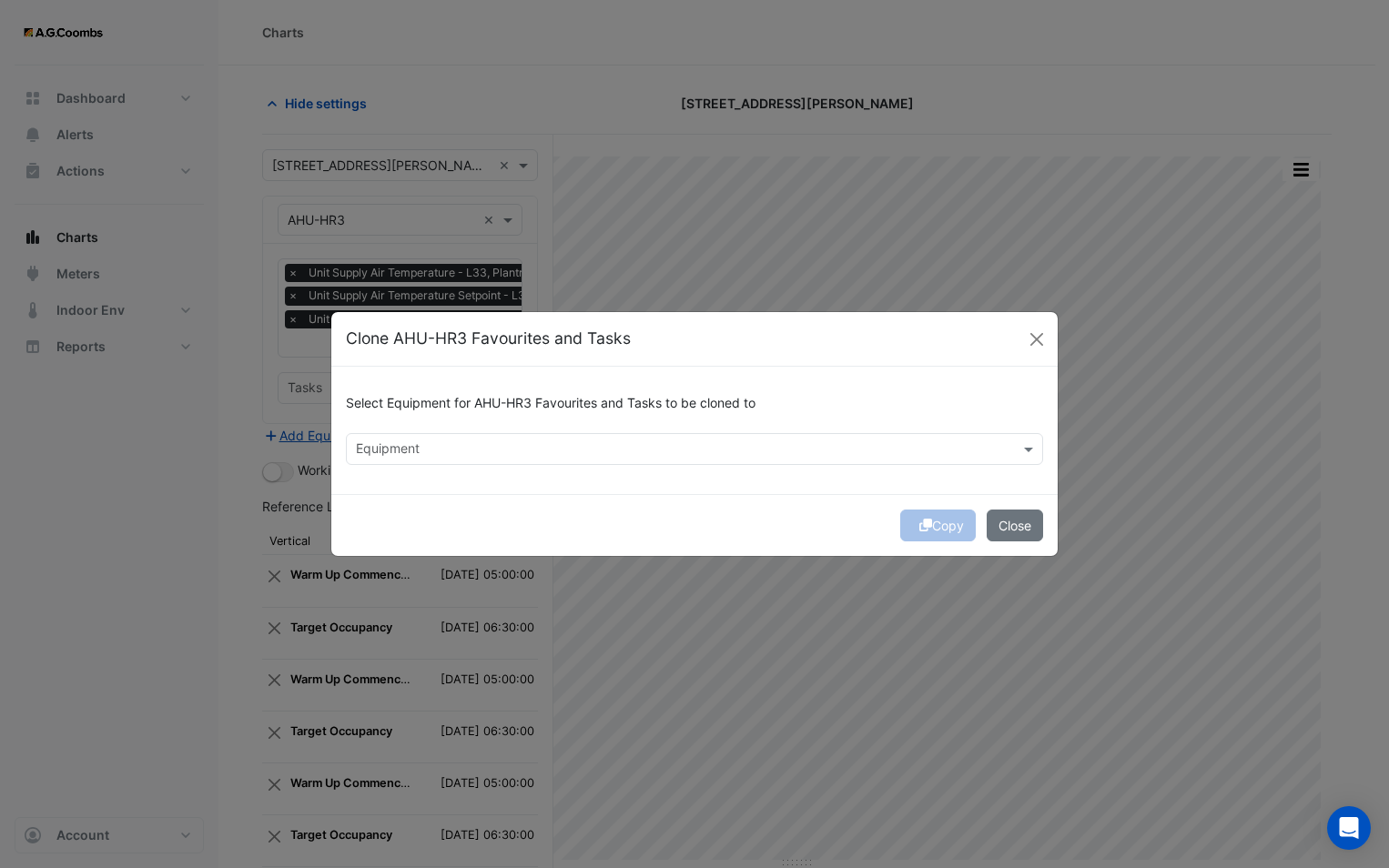
click at [453, 441] on input "text" at bounding box center [683, 451] width 656 height 19
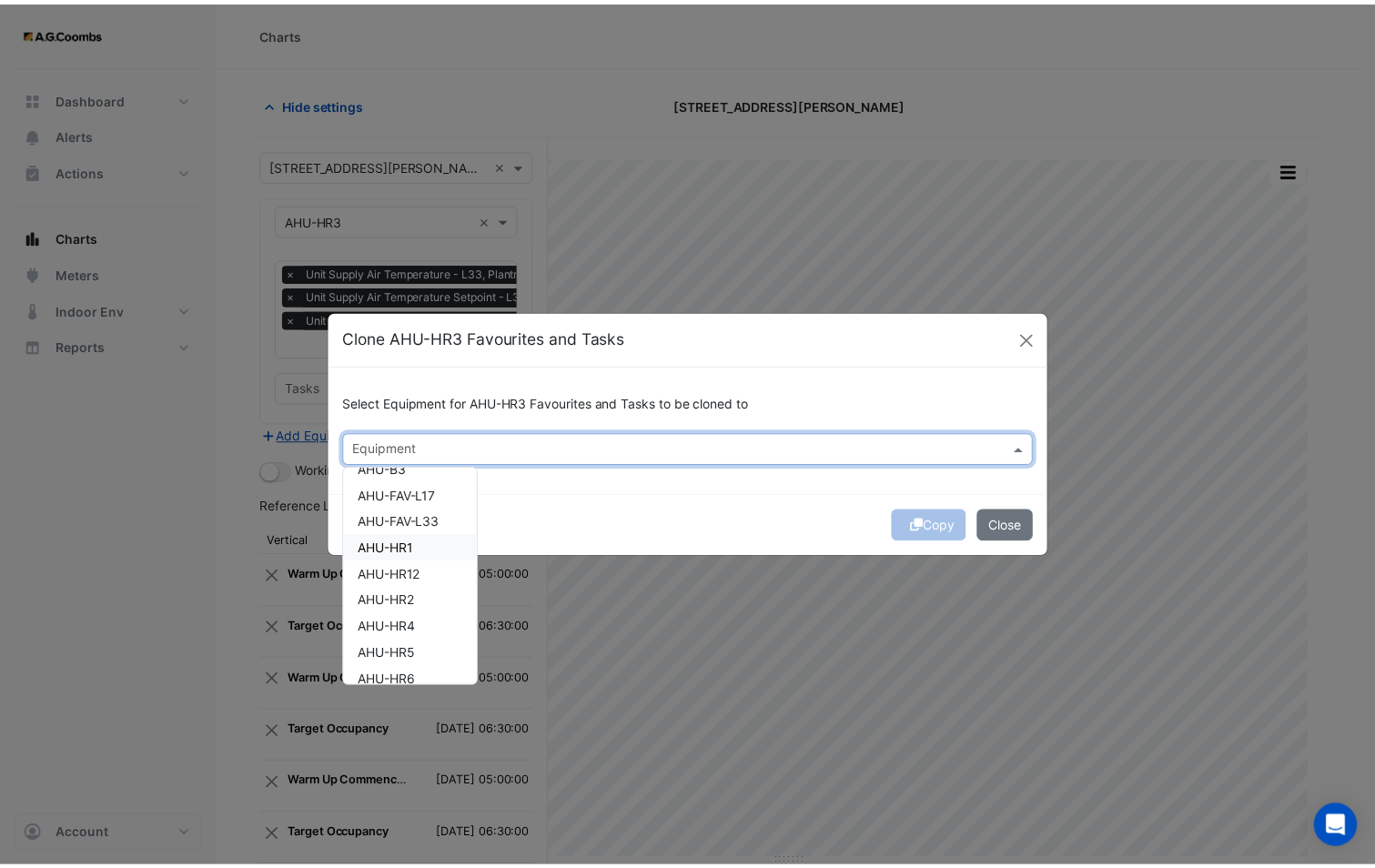
scroll to position [182, 0]
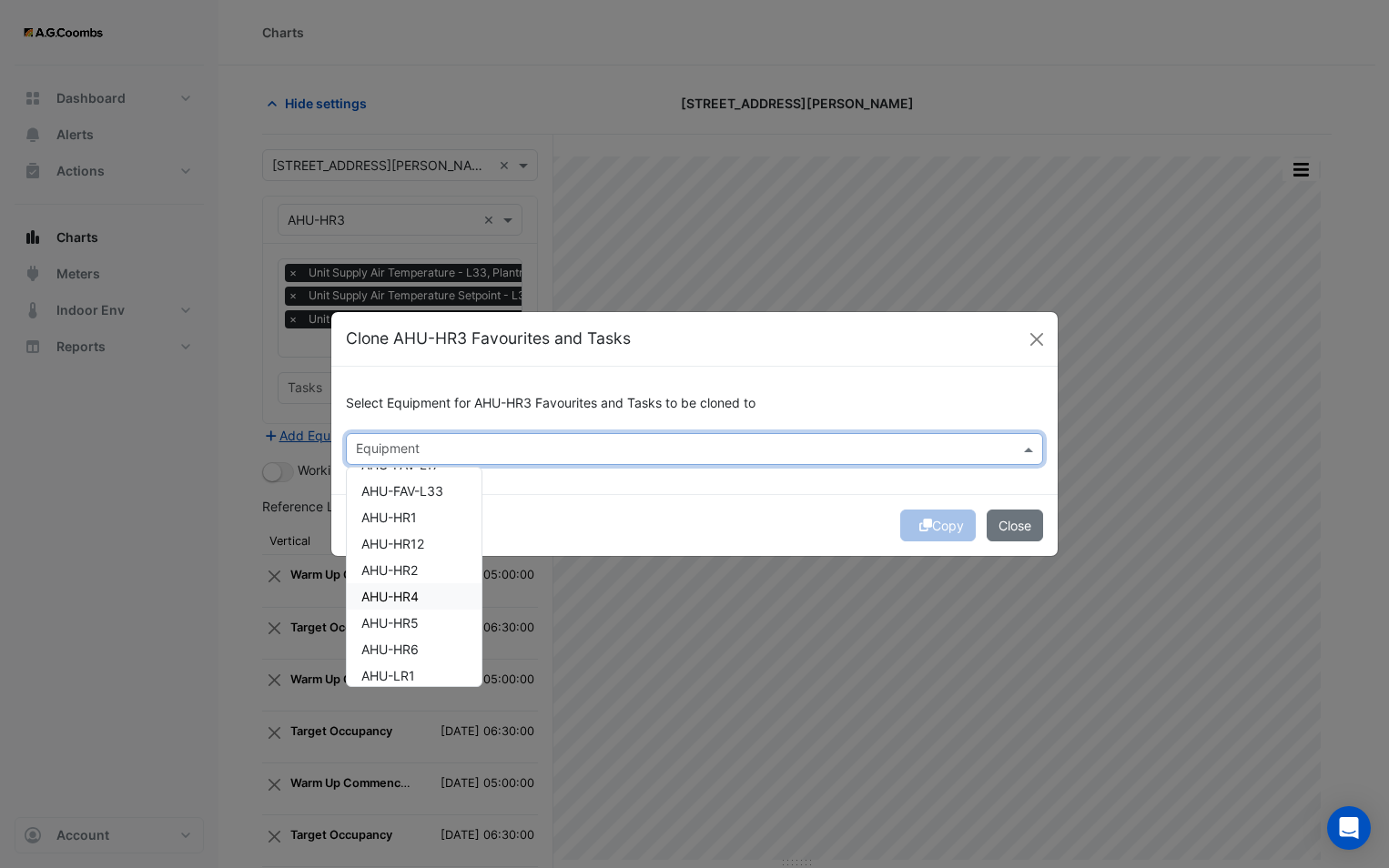
click at [428, 597] on div "AHU-HR4" at bounding box center [414, 596] width 135 height 26
click at [594, 492] on div "Select Equipment for AHU-HR3 Favourites and Tasks to be cloned to Equipment × A…" at bounding box center [694, 430] width 727 height 127
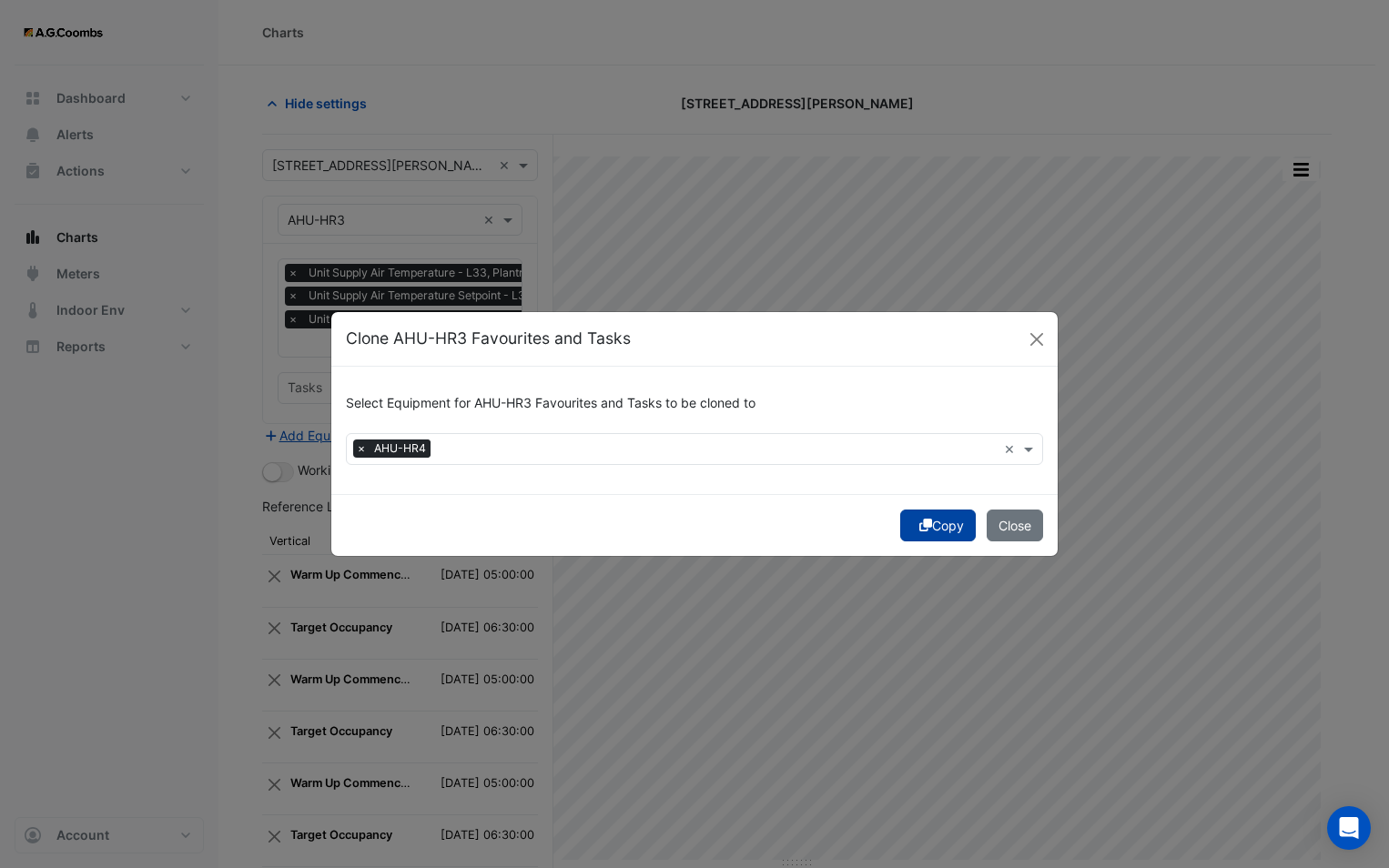
click at [933, 519] on button "Copy" at bounding box center [938, 525] width 76 height 32
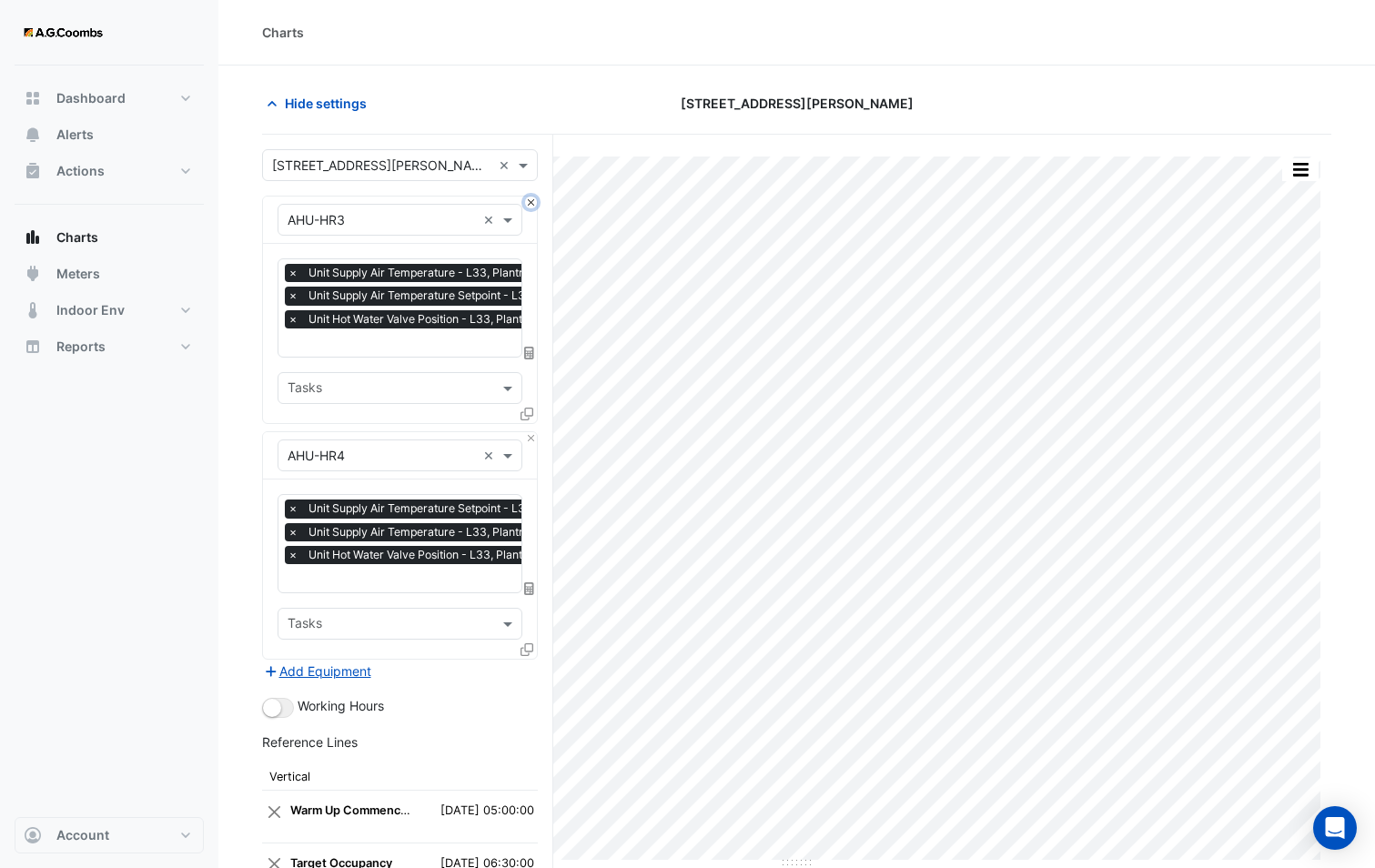
click at [528, 207] on button "Close" at bounding box center [531, 202] width 12 height 12
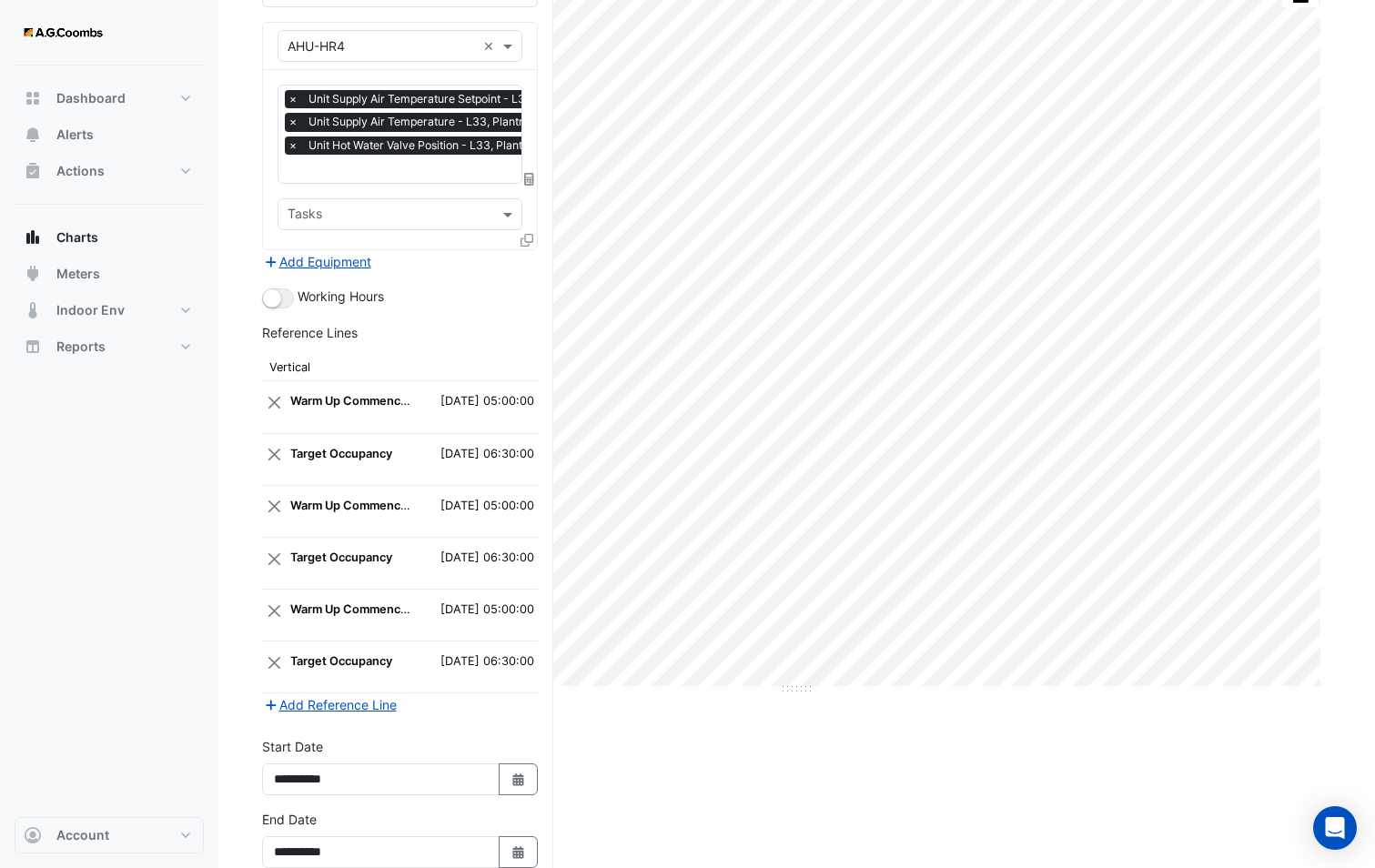
scroll to position [269, 0]
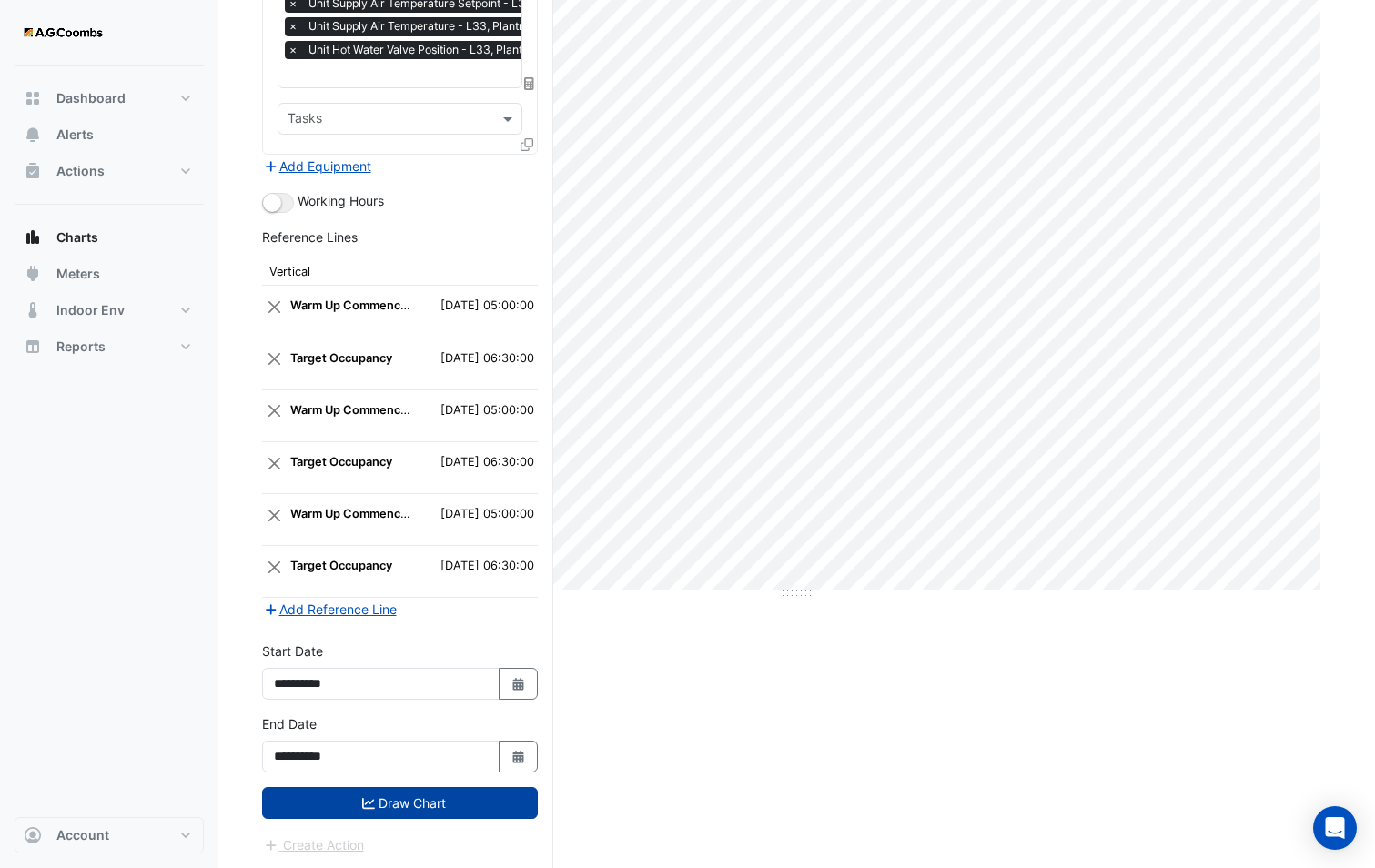
click at [489, 813] on button "Draw Chart" at bounding box center [400, 802] width 276 height 32
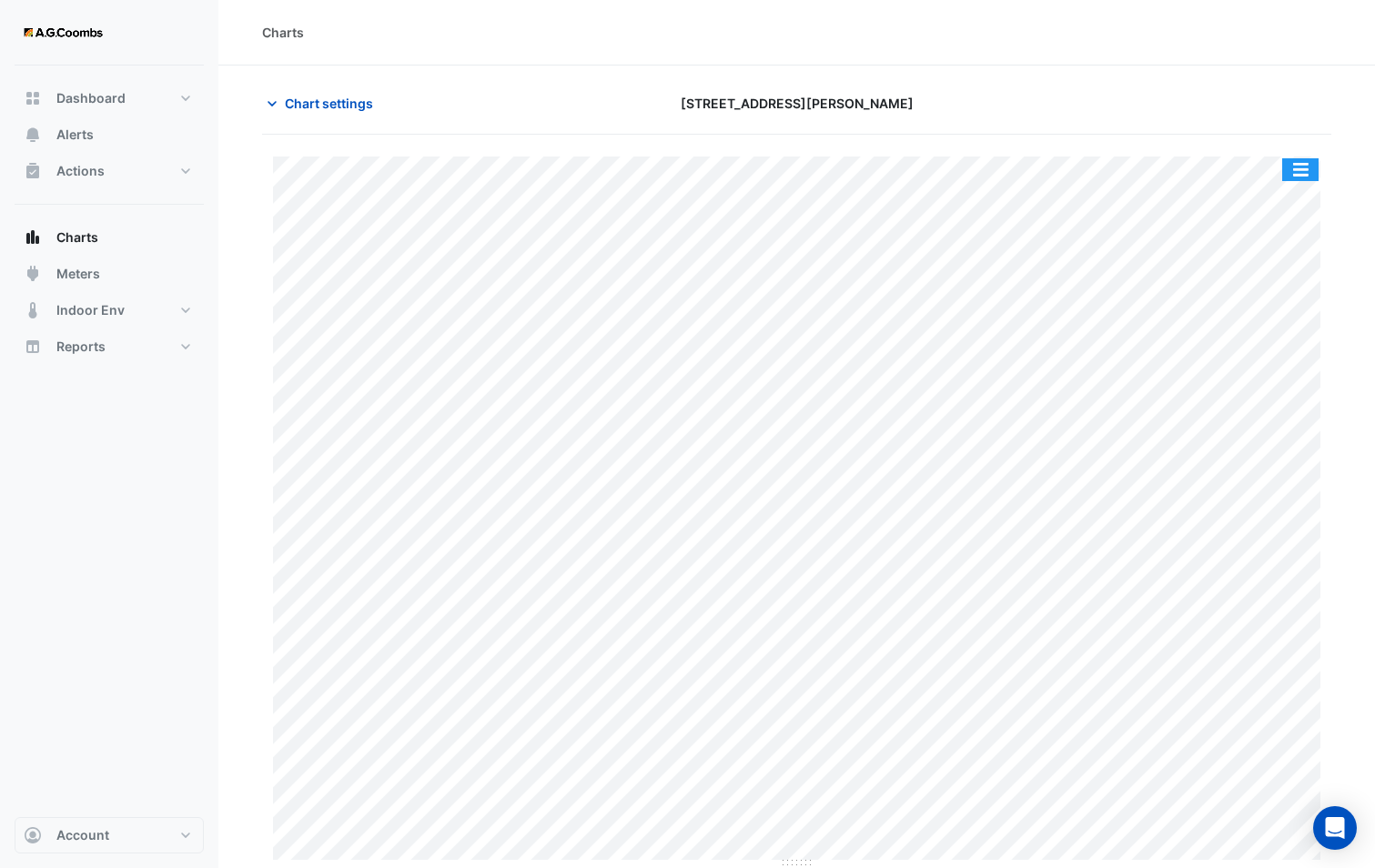
click at [1299, 161] on button "button" at bounding box center [1299, 169] width 36 height 22
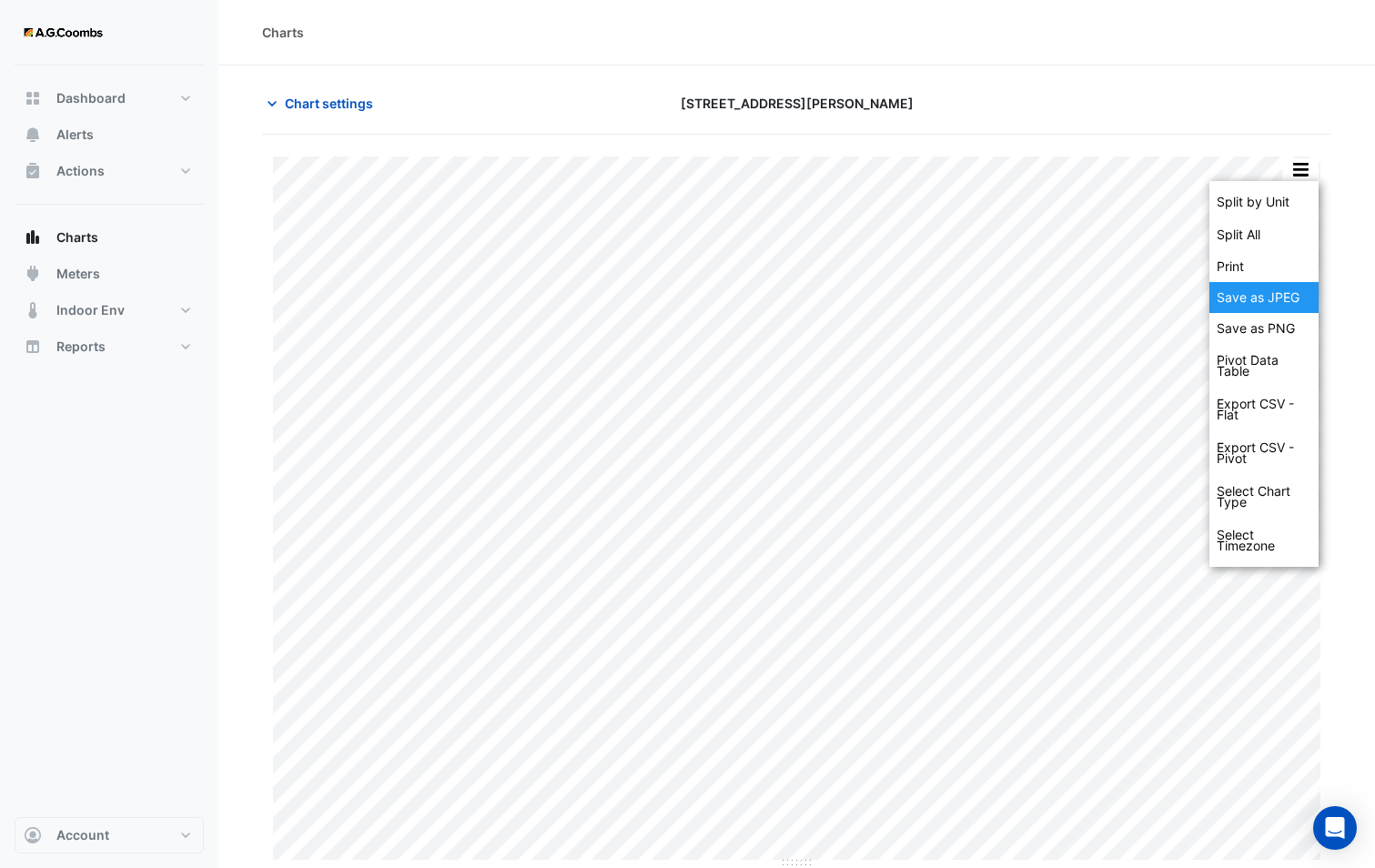
click at [1303, 297] on div "Save as JPEG" at bounding box center [1263, 297] width 109 height 31
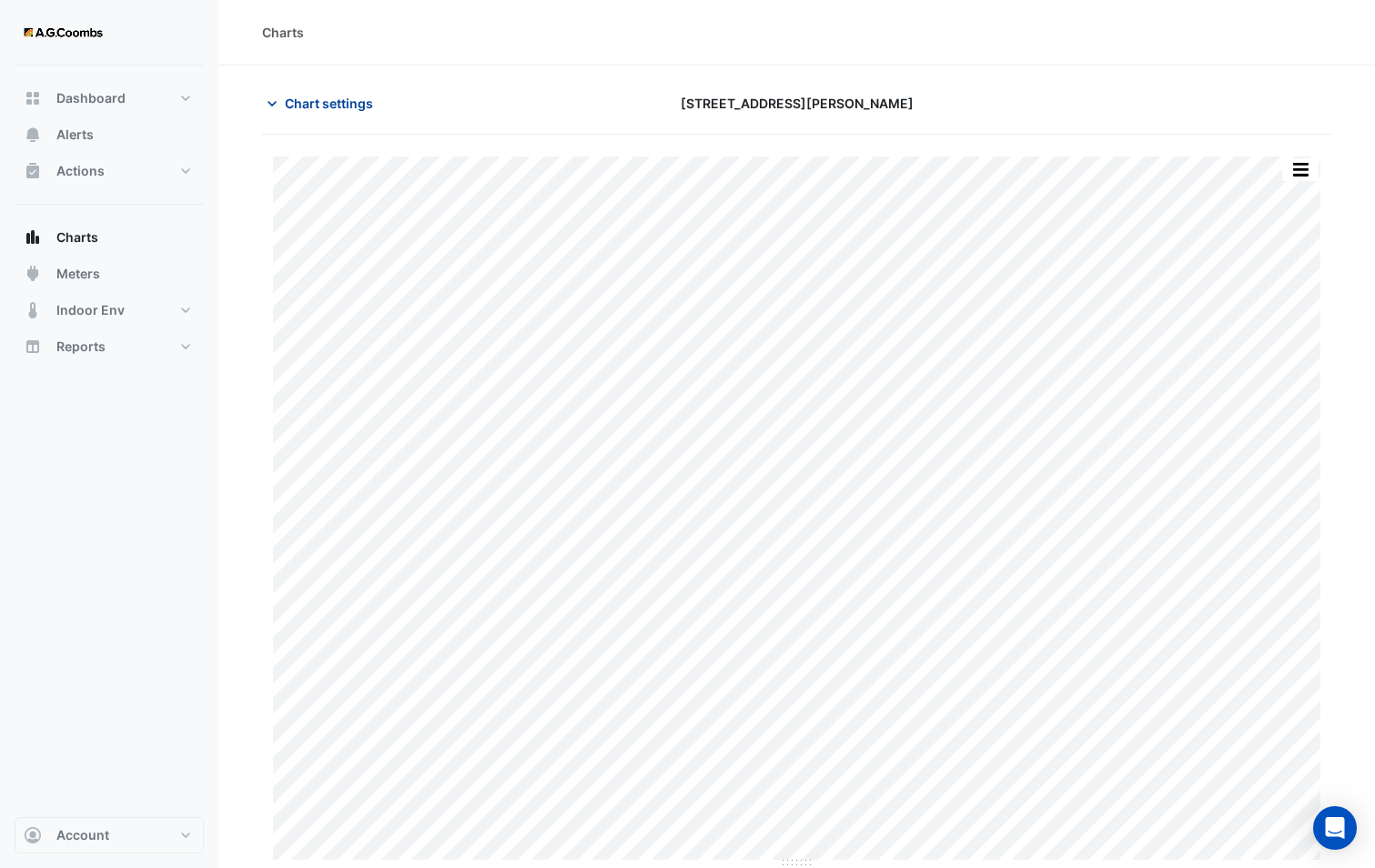
click at [361, 110] on span "Chart settings" at bounding box center [328, 103] width 88 height 19
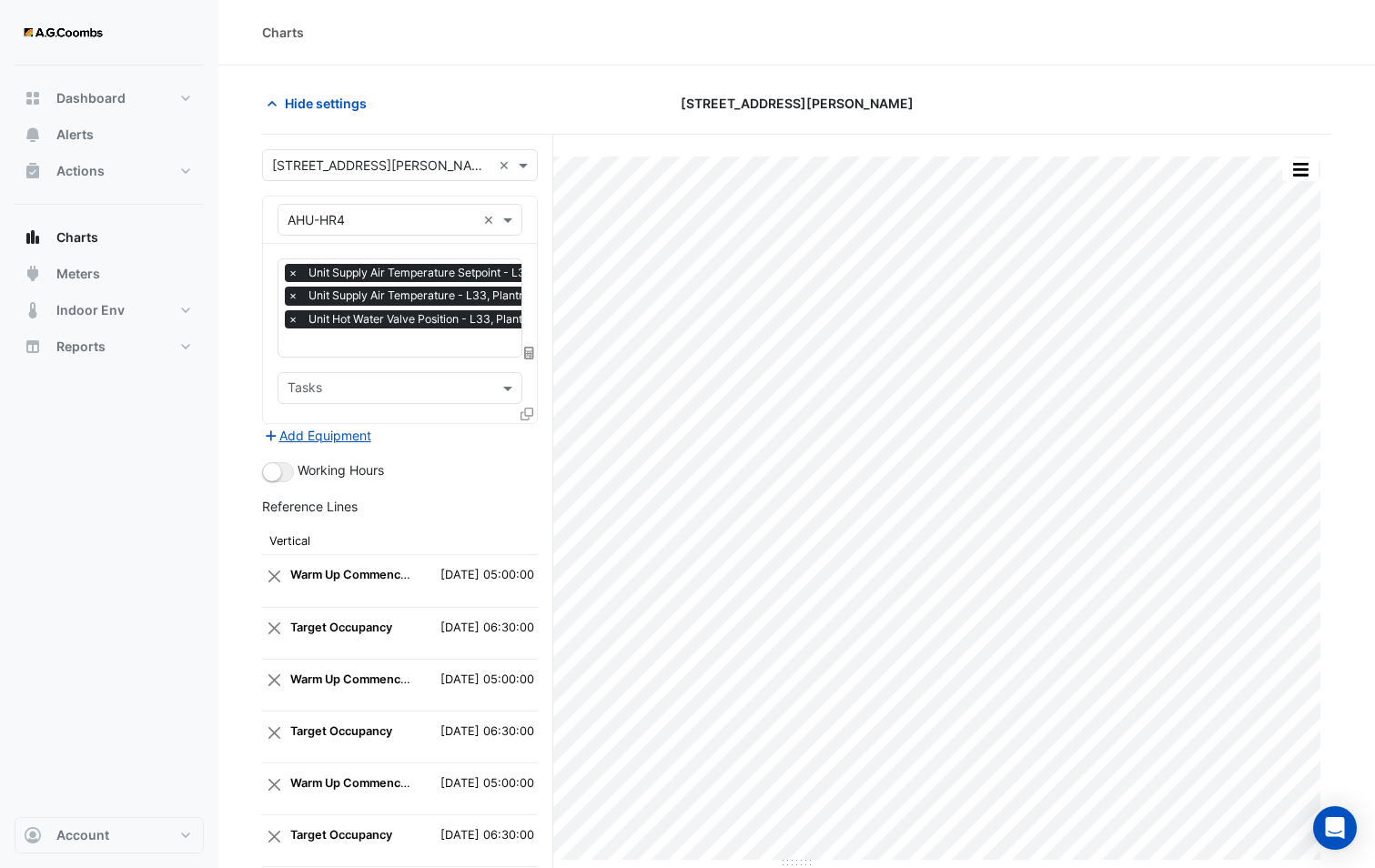
click at [522, 417] on icon at bounding box center [526, 414] width 13 height 13
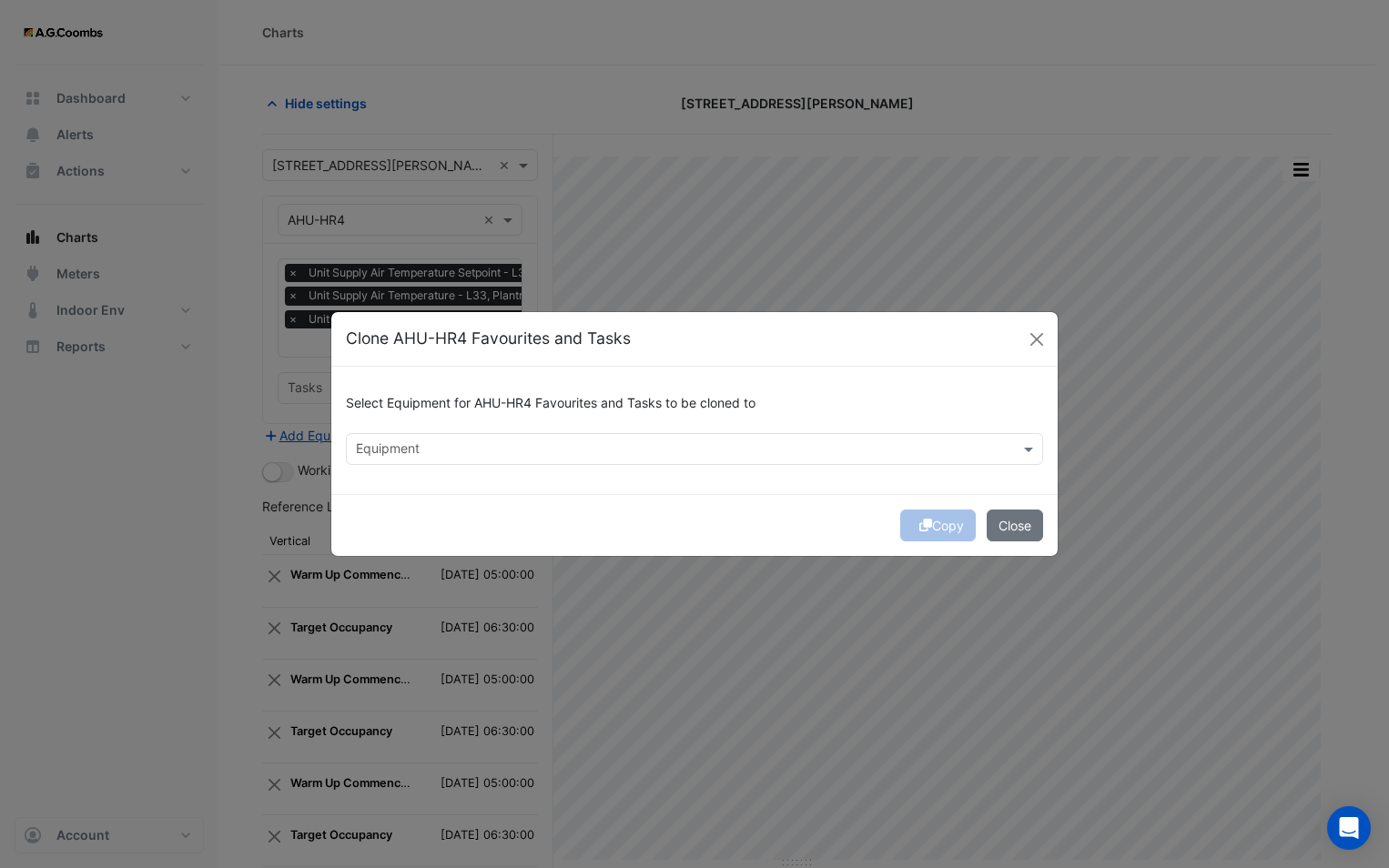
click at [468, 445] on input "text" at bounding box center [683, 451] width 656 height 19
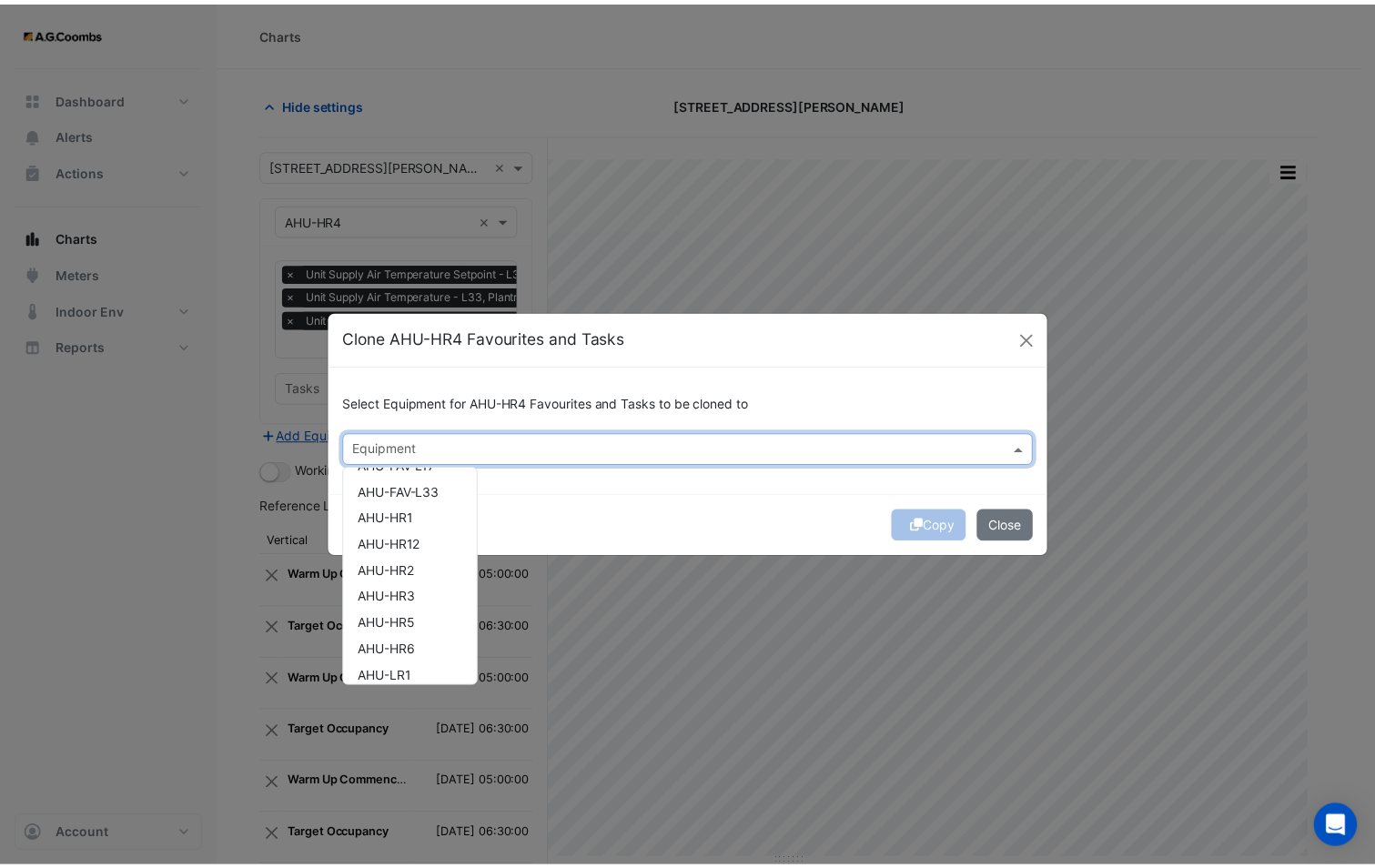
scroll to position [182, 0]
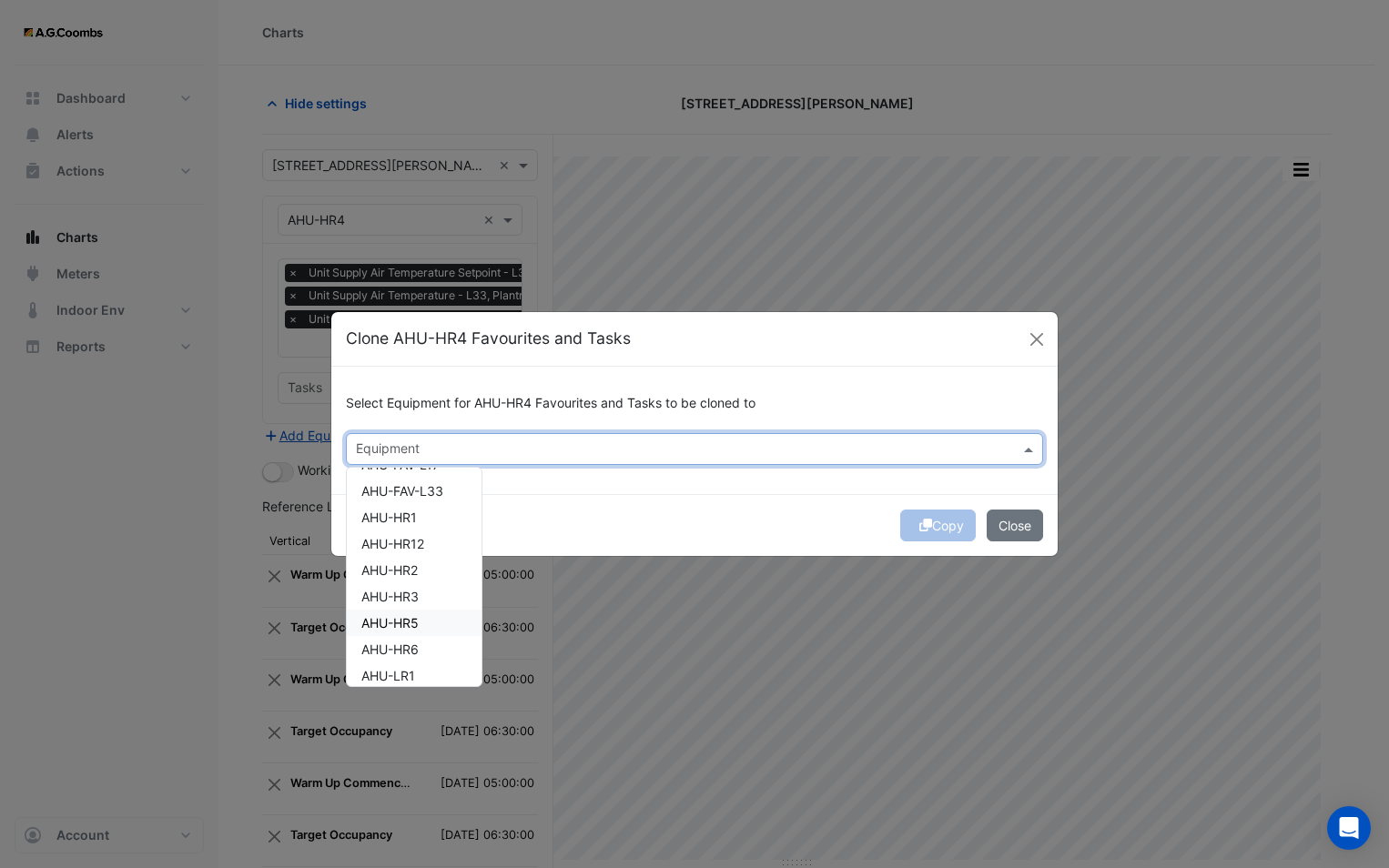
click at [425, 633] on div "AHU-HR5" at bounding box center [414, 622] width 135 height 26
click at [642, 522] on div "Copy Close" at bounding box center [694, 525] width 727 height 62
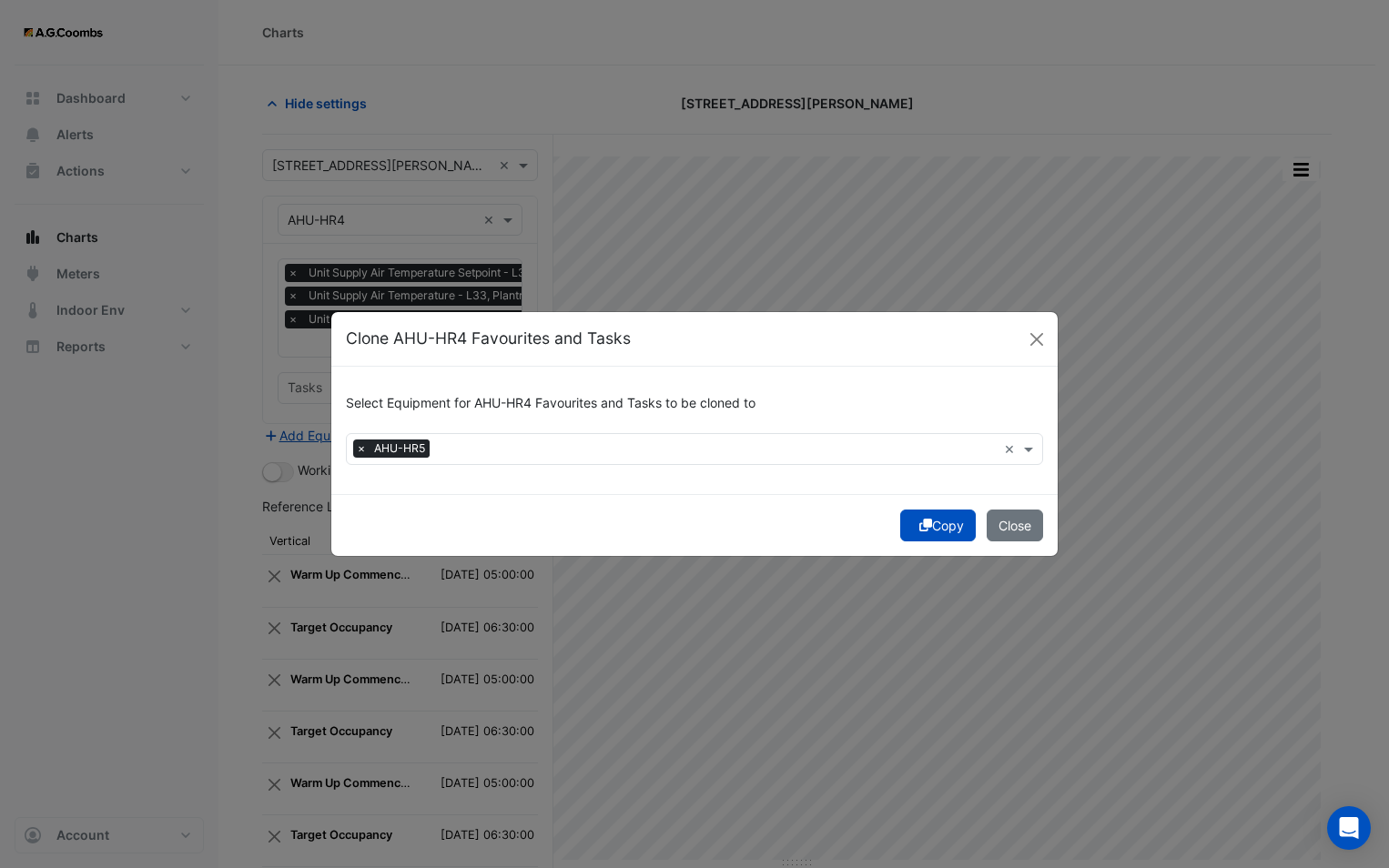
click at [919, 530] on icon "submit" at bounding box center [925, 524] width 13 height 13
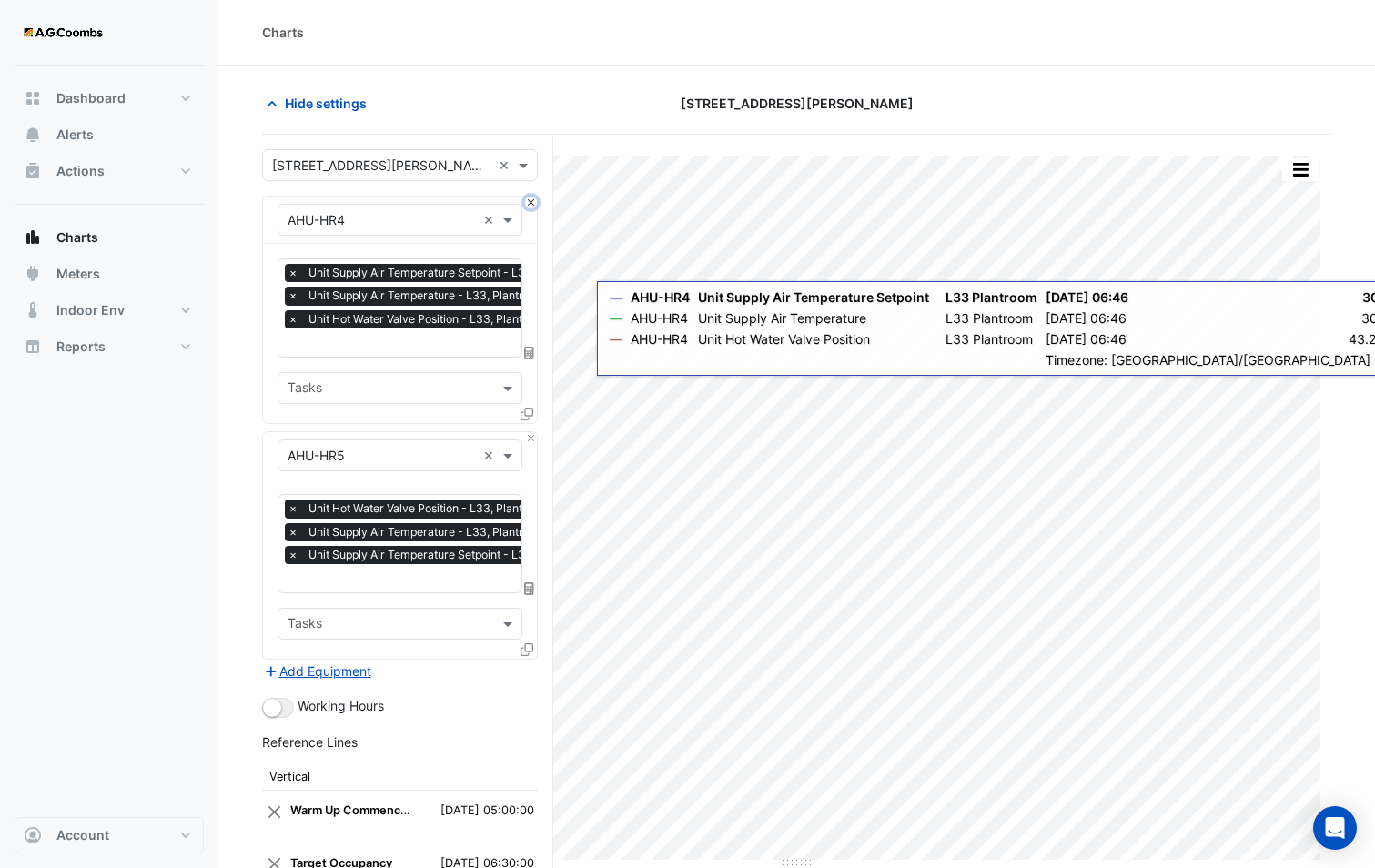
click at [535, 202] on button "Close" at bounding box center [531, 202] width 12 height 12
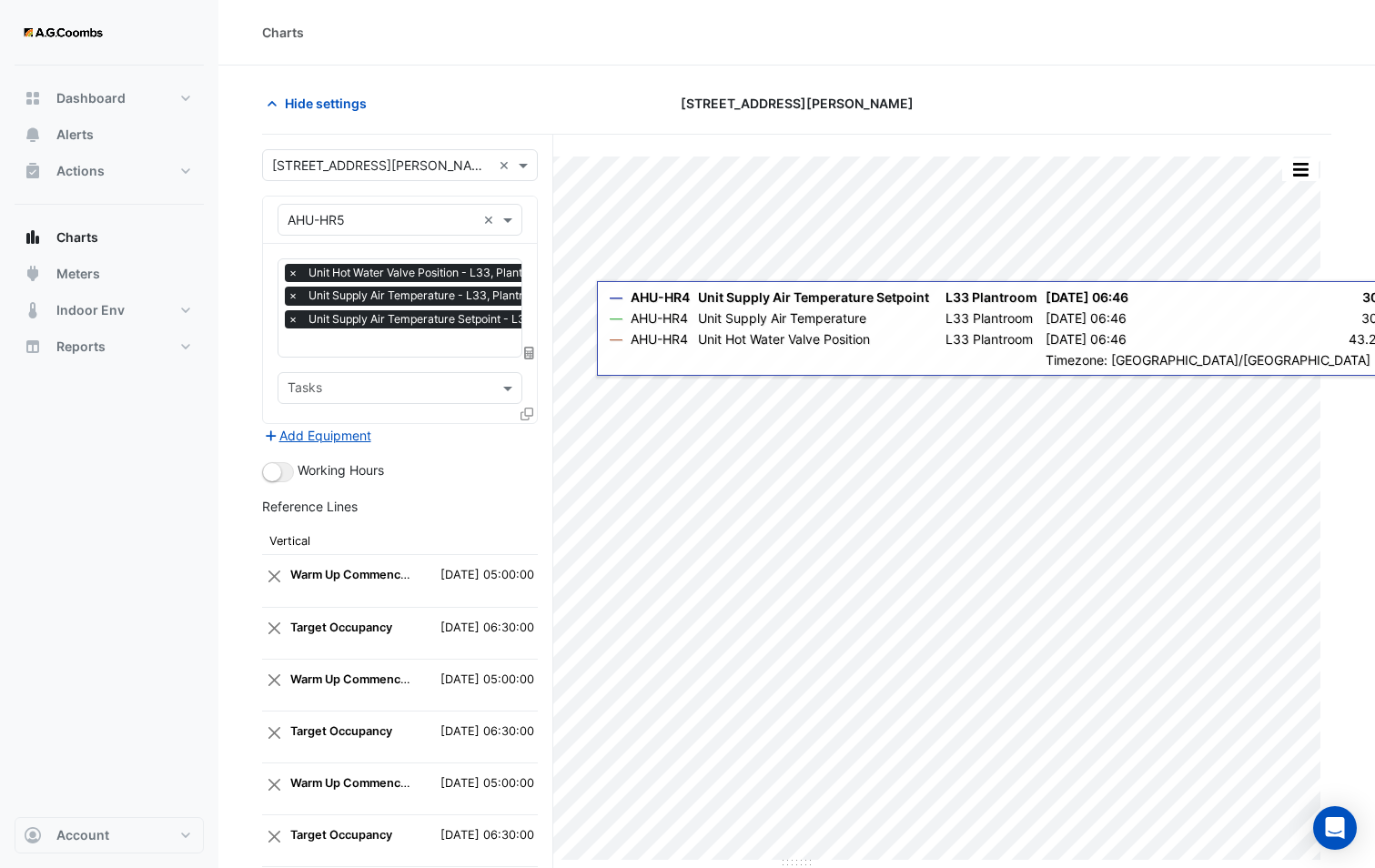
scroll to position [269, 0]
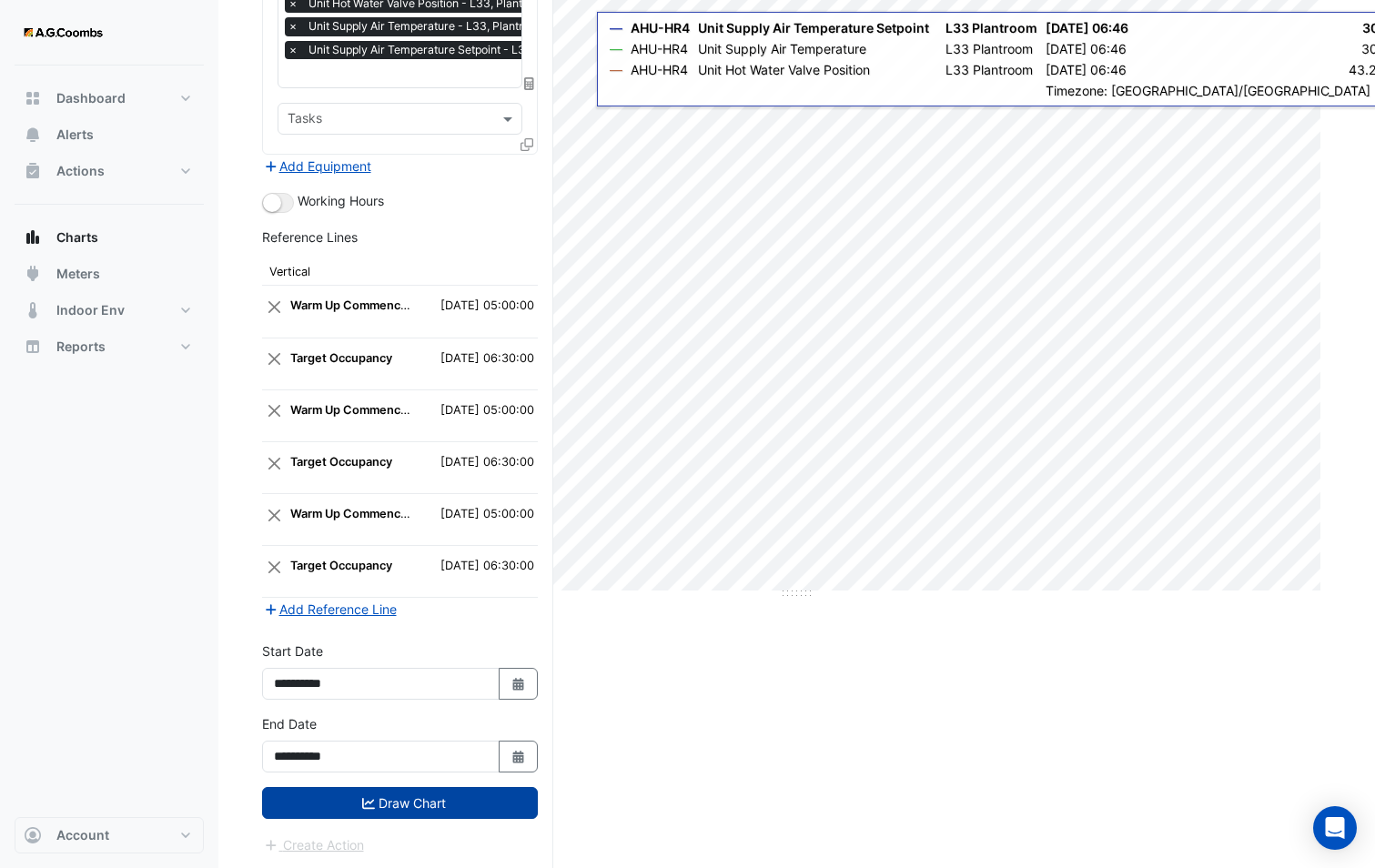
click at [425, 812] on button "Draw Chart" at bounding box center [400, 802] width 276 height 32
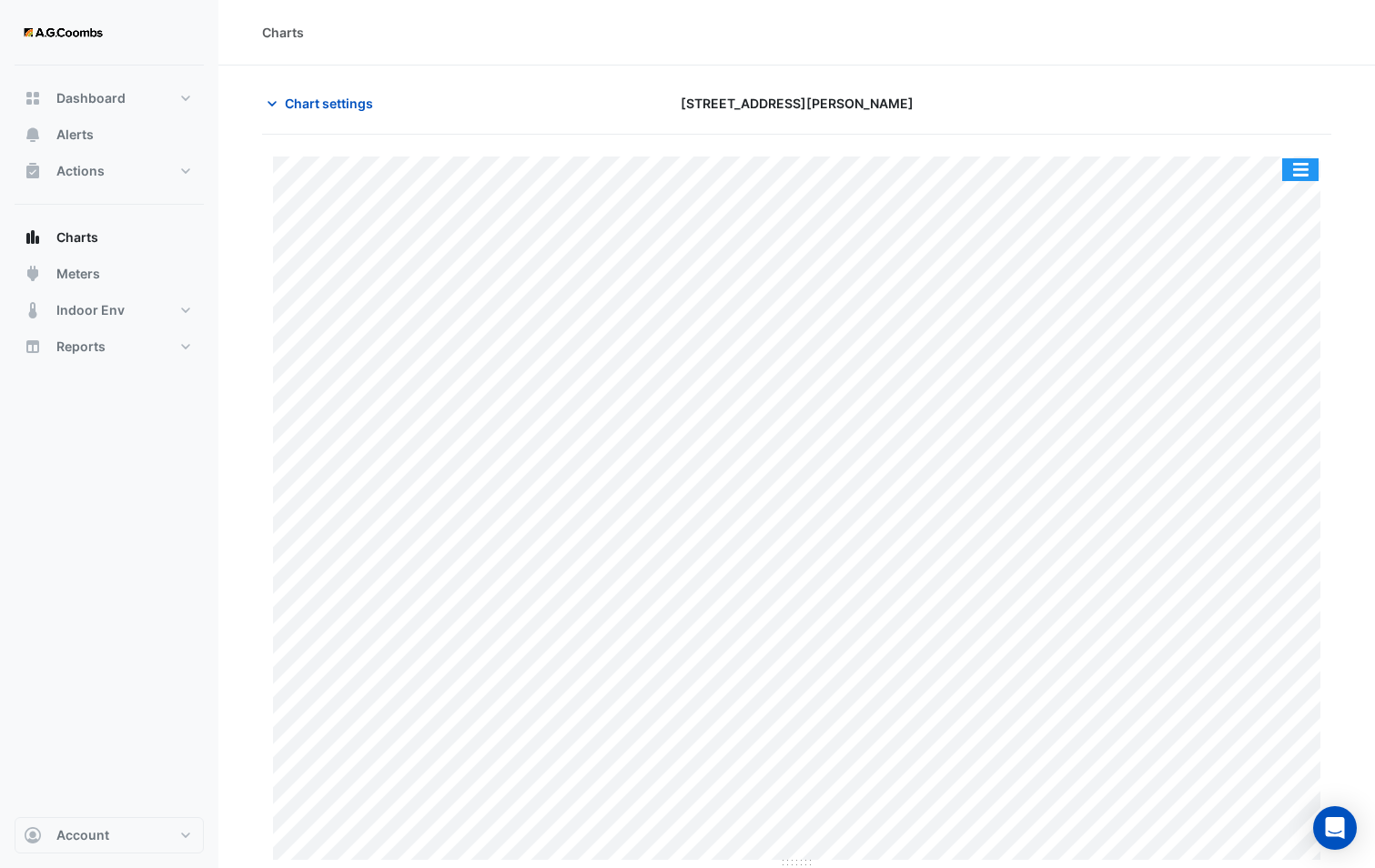
click at [1292, 174] on button "button" at bounding box center [1299, 169] width 36 height 22
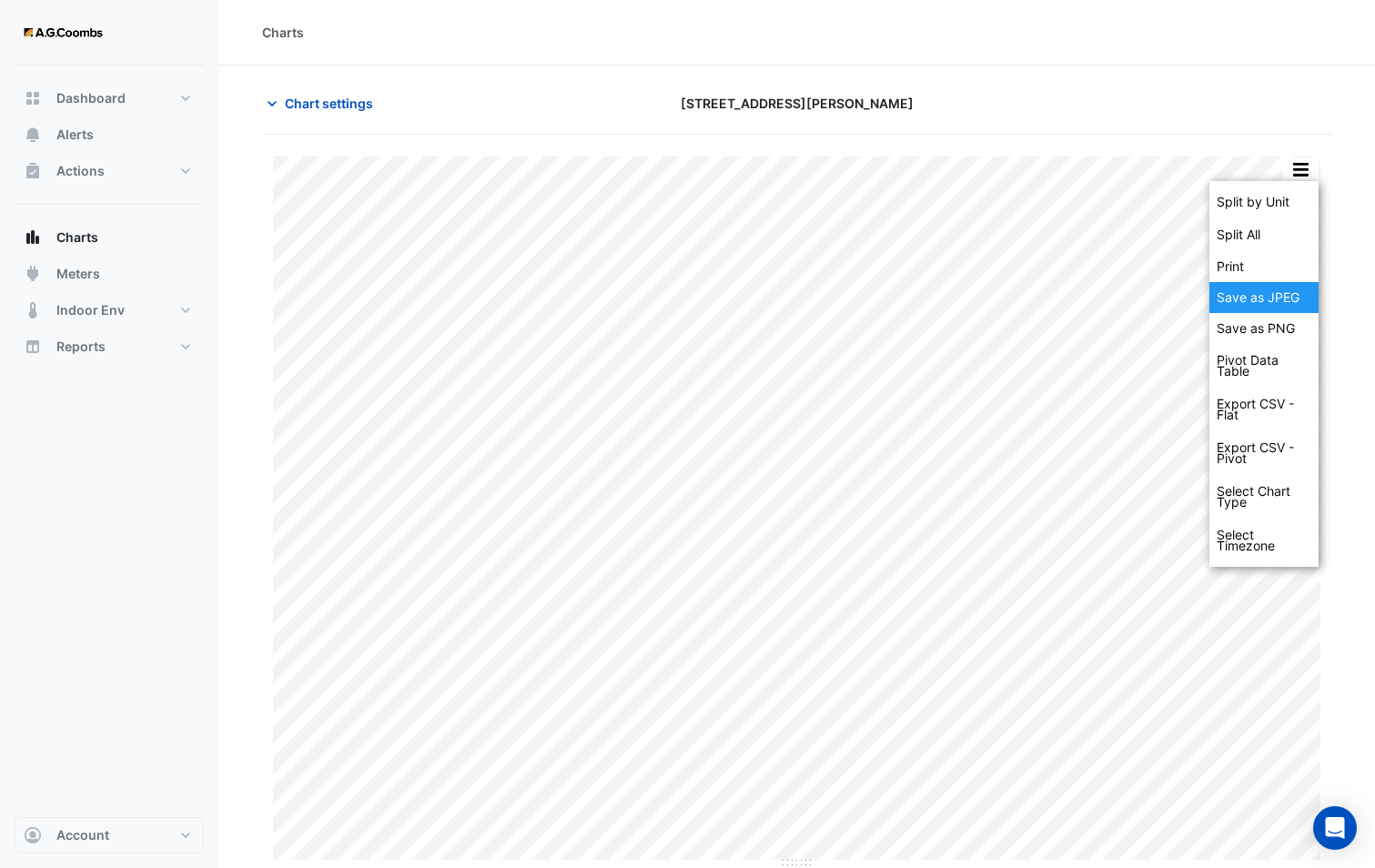
click at [1263, 292] on div "Save as JPEG" at bounding box center [1263, 297] width 109 height 31
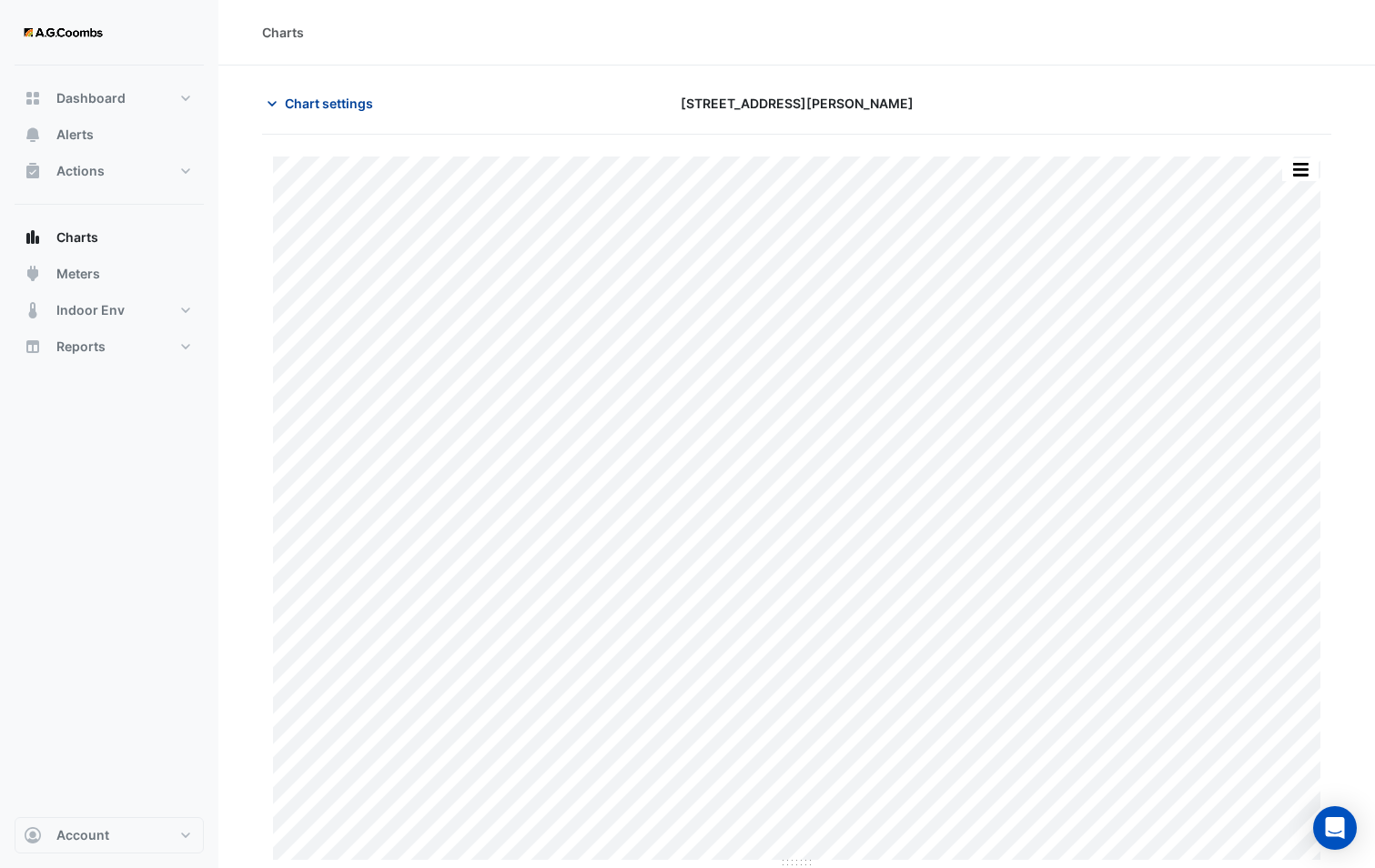
drag, startPoint x: 290, startPoint y: 104, endPoint x: 311, endPoint y: 150, distance: 50.6
click at [290, 104] on span "Chart settings" at bounding box center [328, 103] width 88 height 19
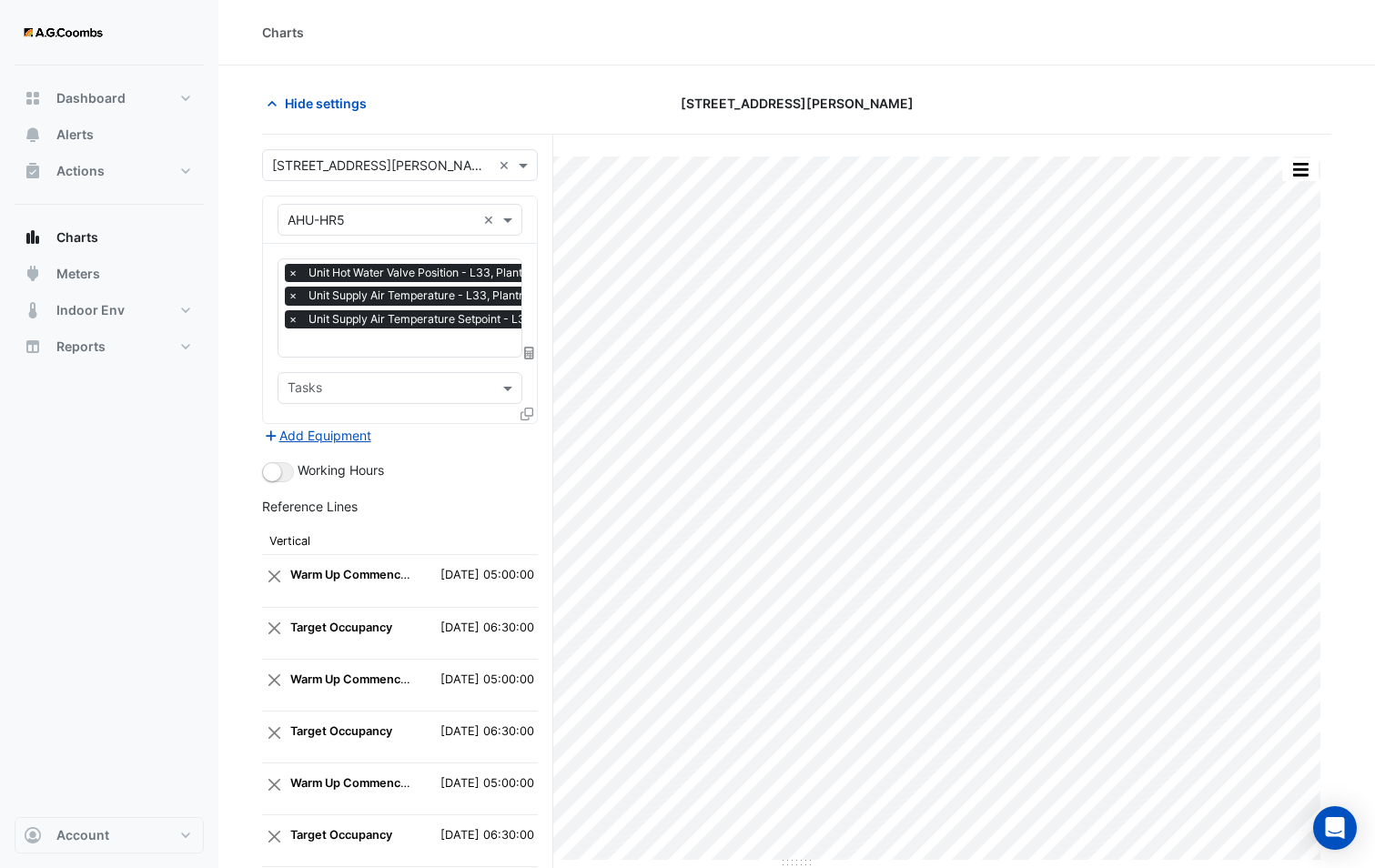
click at [526, 411] on icon at bounding box center [526, 414] width 13 height 13
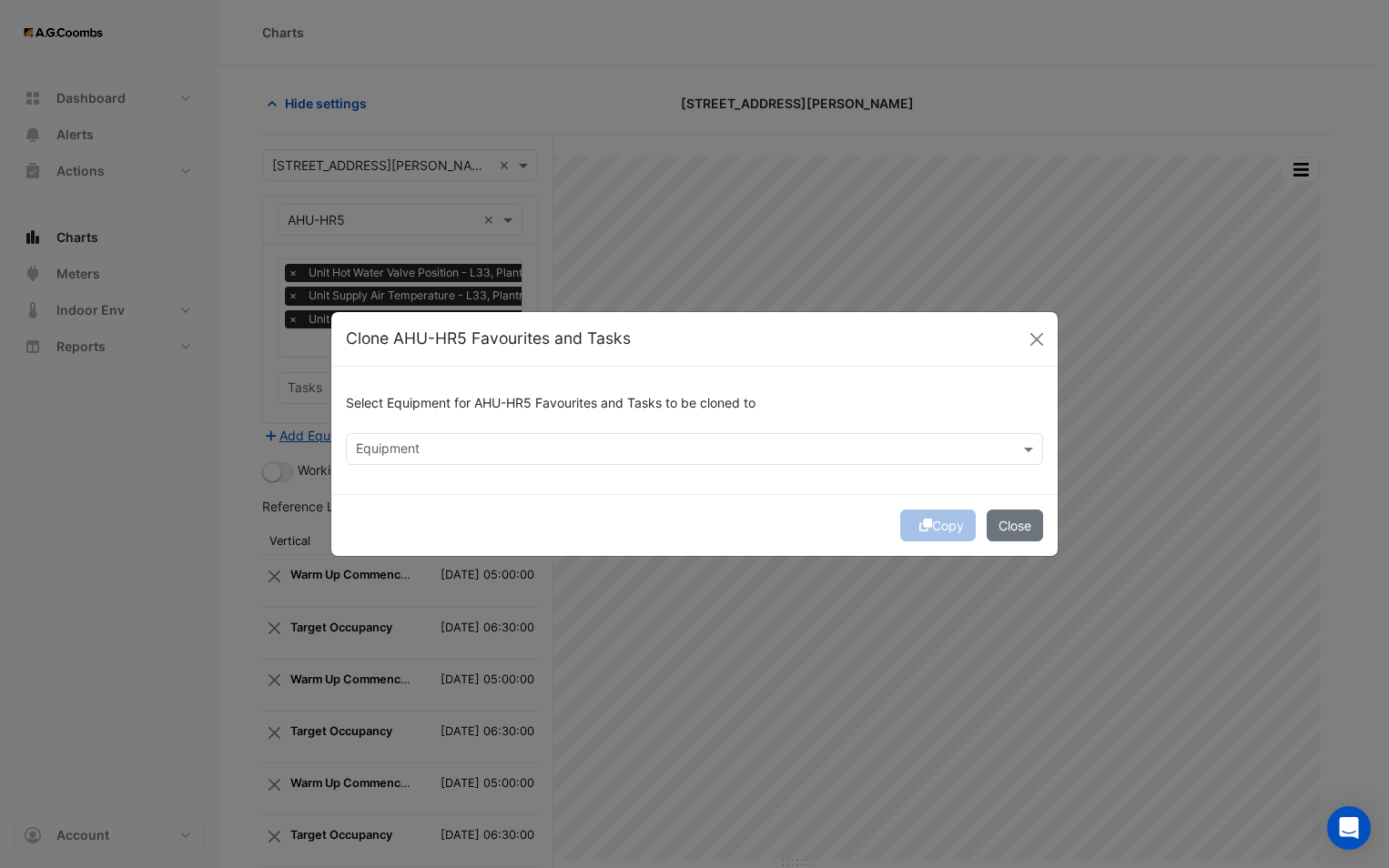
click at [552, 448] on input "text" at bounding box center [683, 451] width 656 height 19
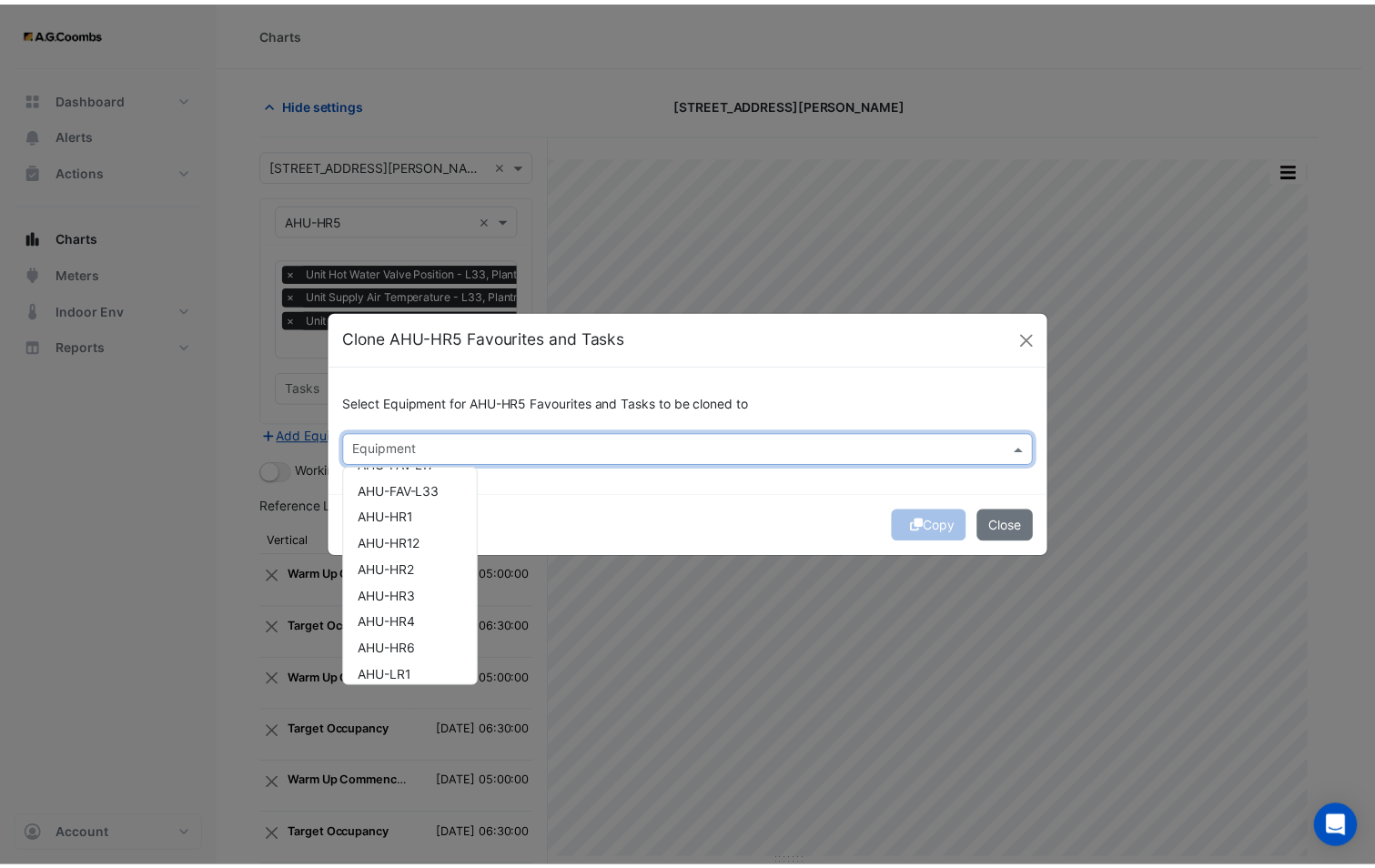
scroll to position [273, 0]
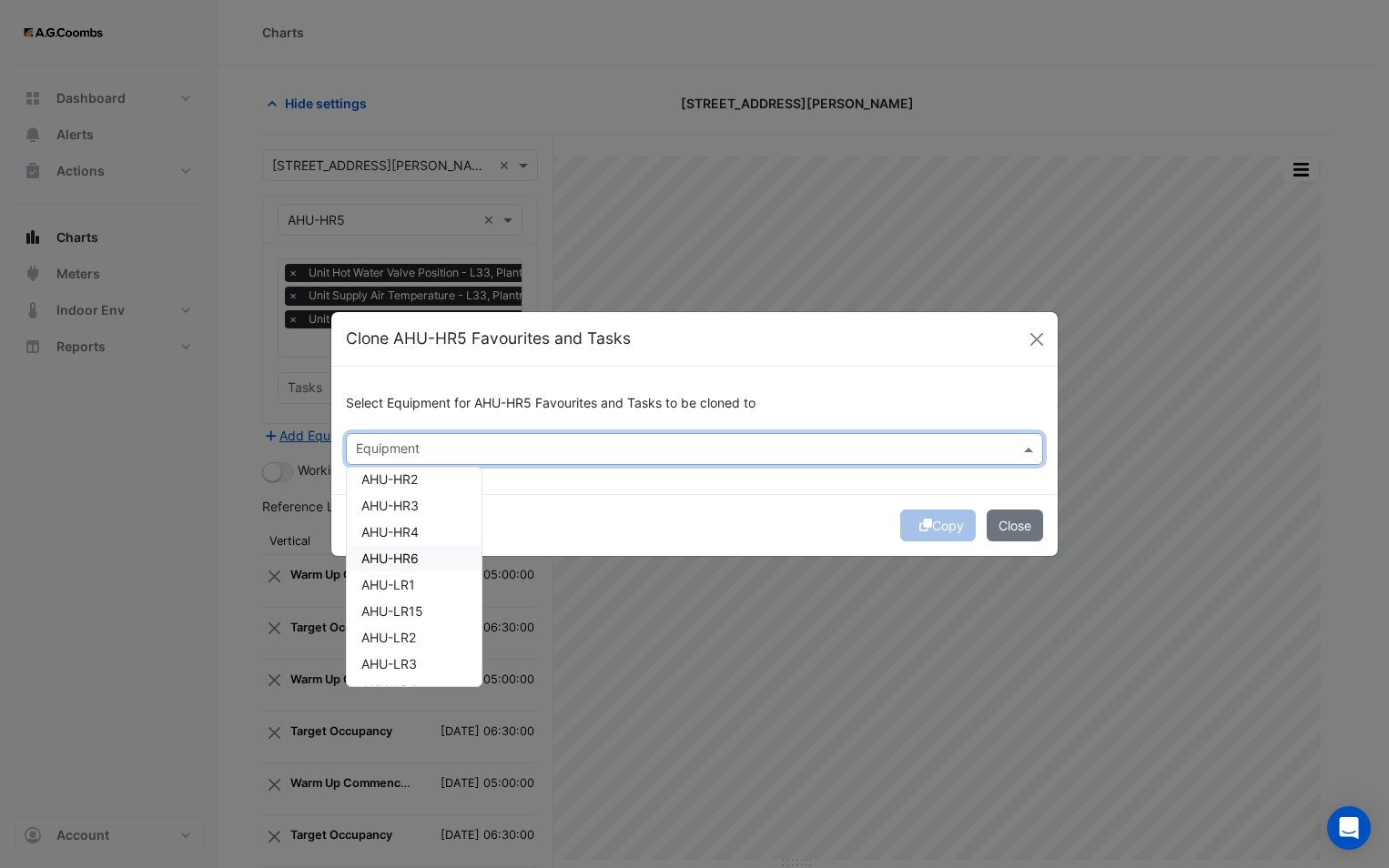
click at [421, 557] on div "AHU-HR6" at bounding box center [414, 557] width 135 height 26
click at [671, 488] on div "Select Equipment for AHU-HR5 Favourites and Tasks to be cloned to Equipment × A…" at bounding box center [694, 430] width 727 height 127
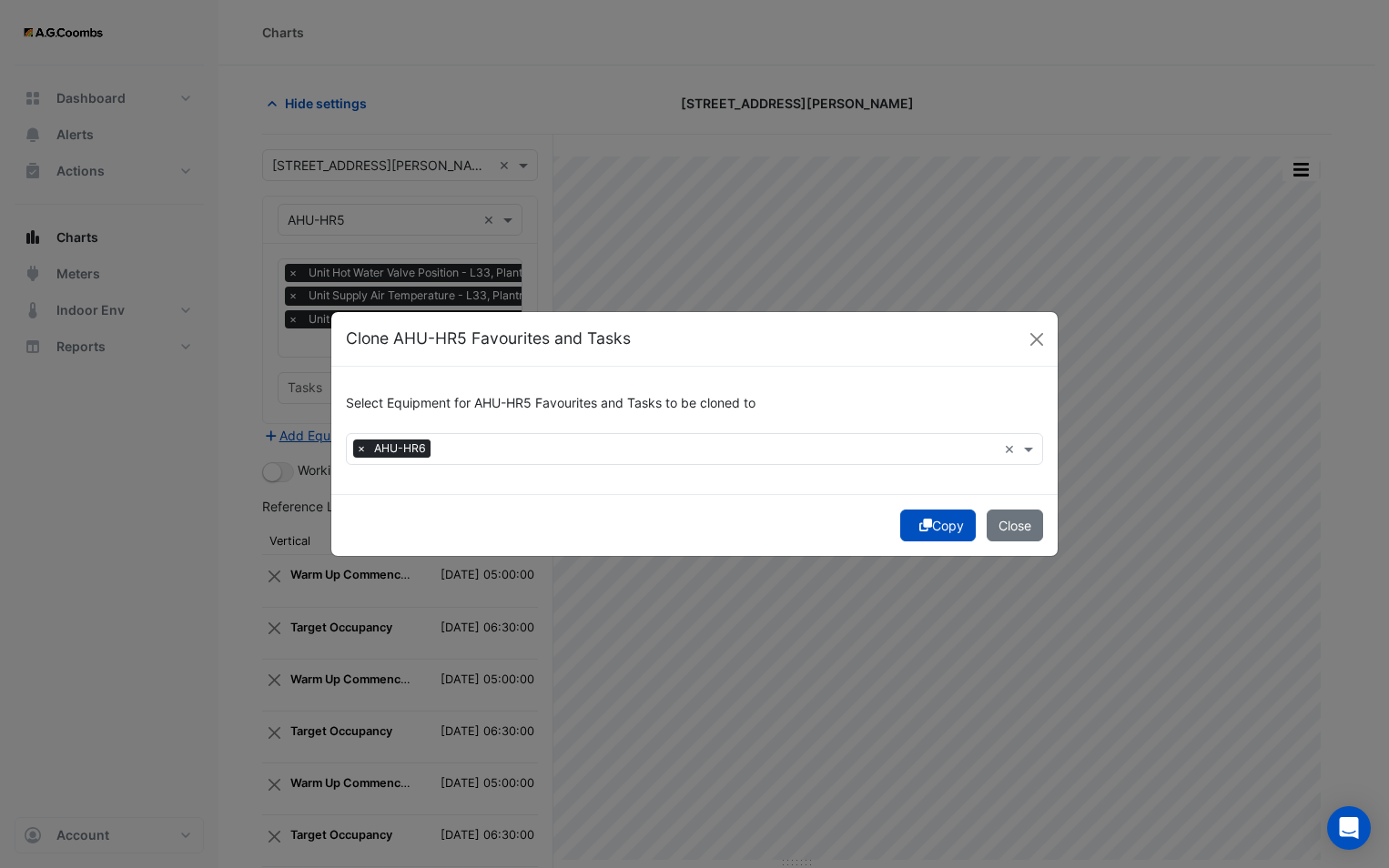
click at [919, 532] on fa-icon "submit" at bounding box center [925, 525] width 13 height 16
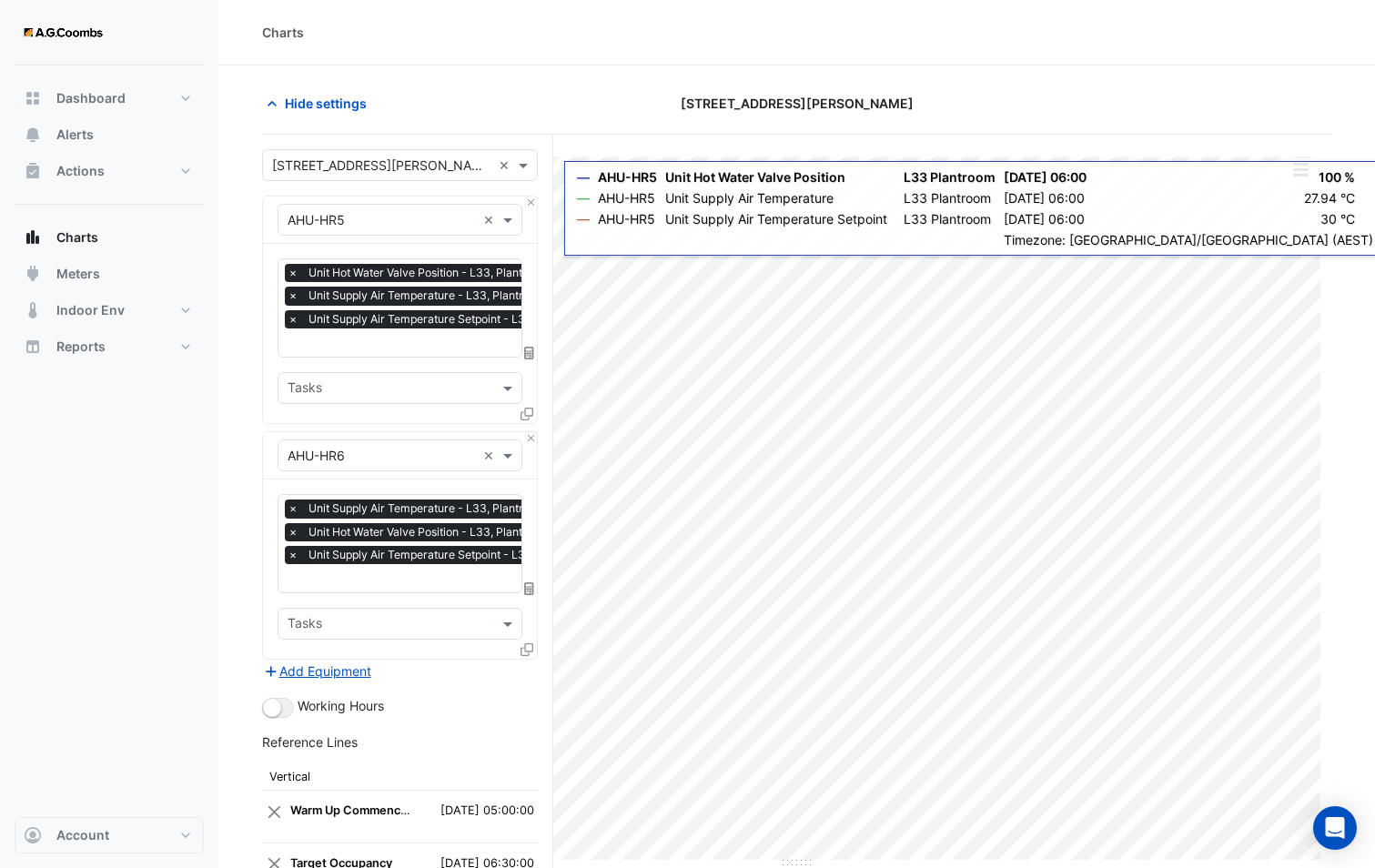
click at [531, 210] on div "Equipment × AHU-HR5 ×" at bounding box center [400, 219] width 274 height 48
click at [527, 206] on button "Close" at bounding box center [531, 202] width 12 height 12
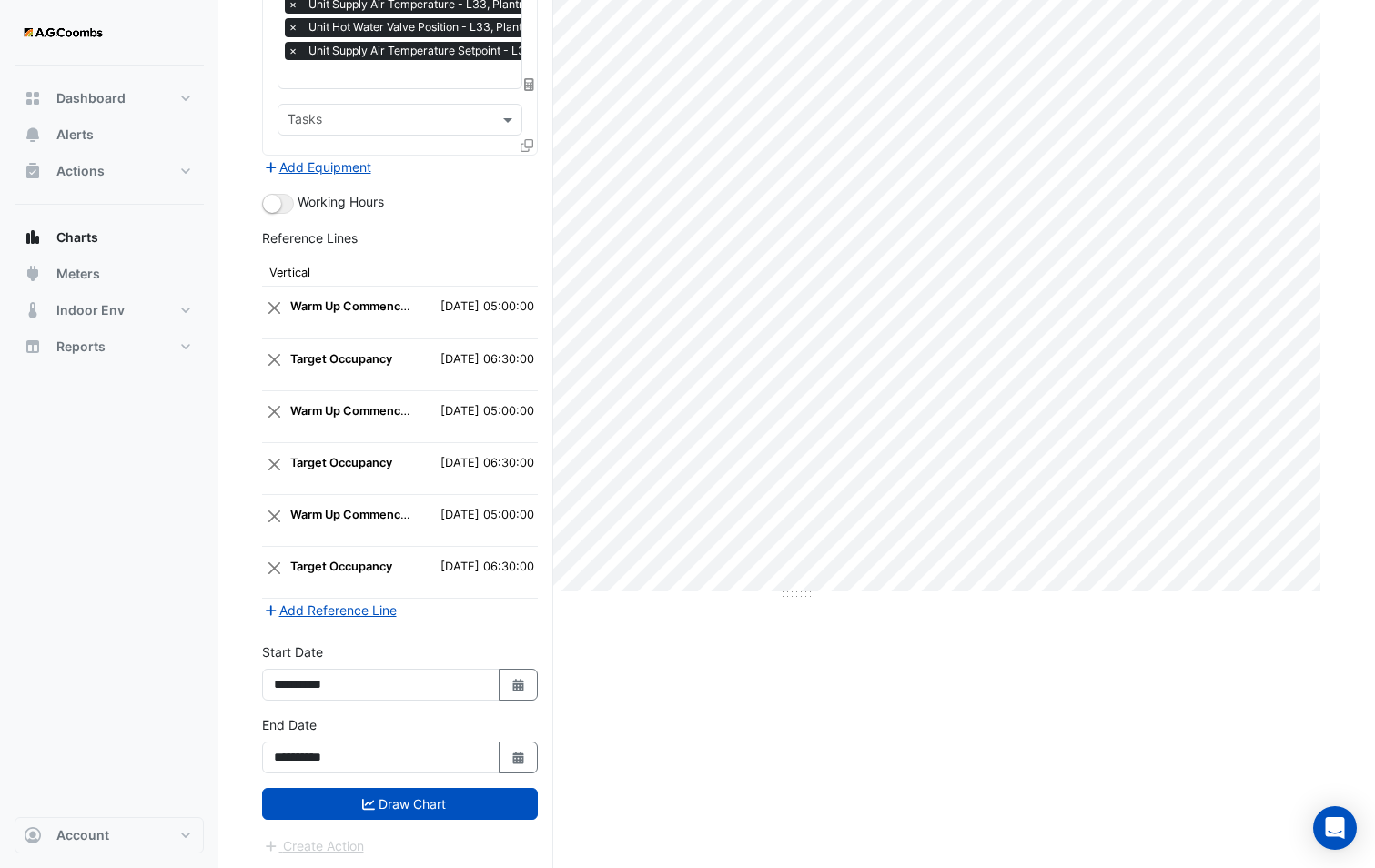
scroll to position [269, 0]
click at [381, 792] on button "Draw Chart" at bounding box center [400, 802] width 276 height 32
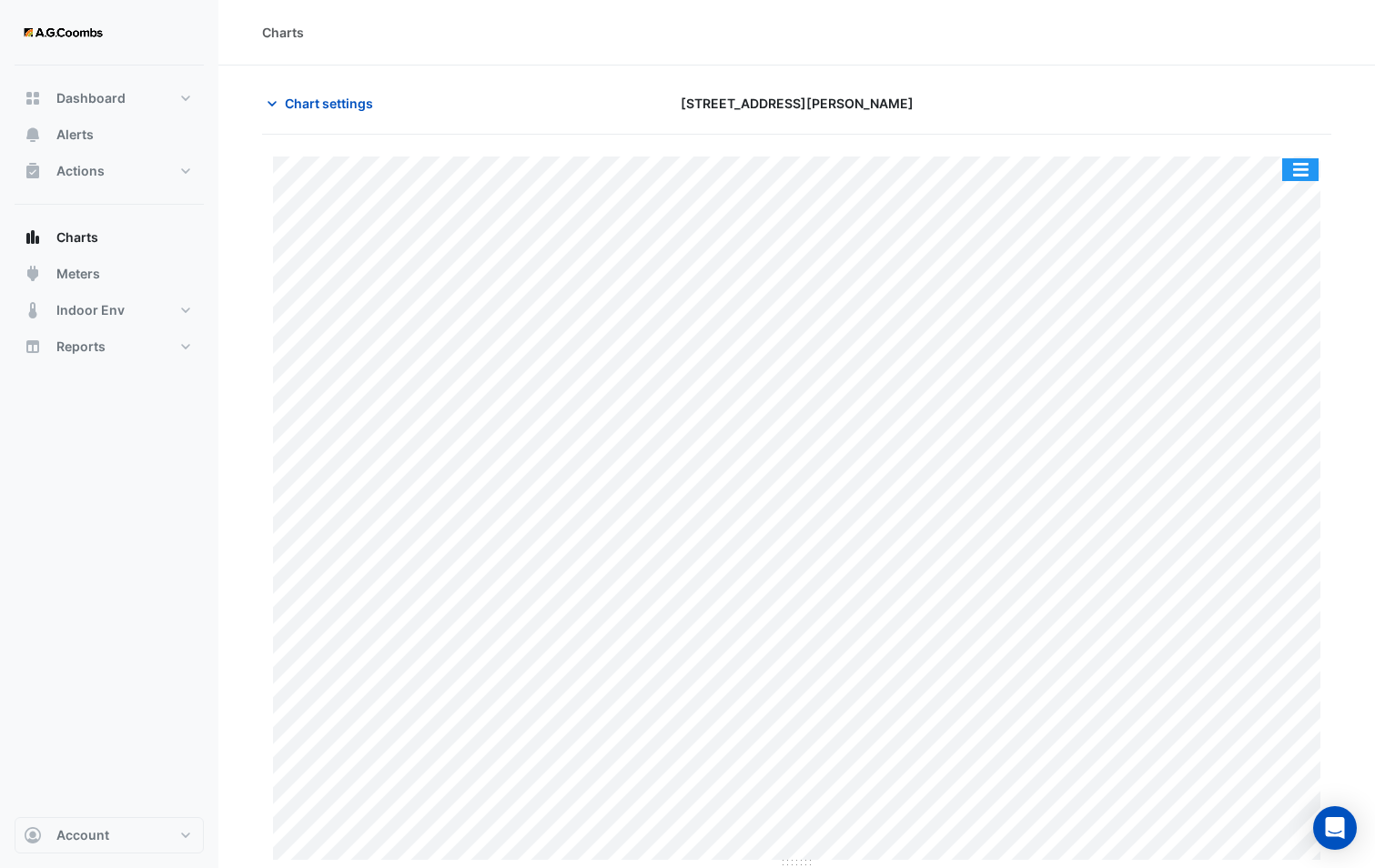
click at [1303, 177] on button "button" at bounding box center [1299, 169] width 36 height 22
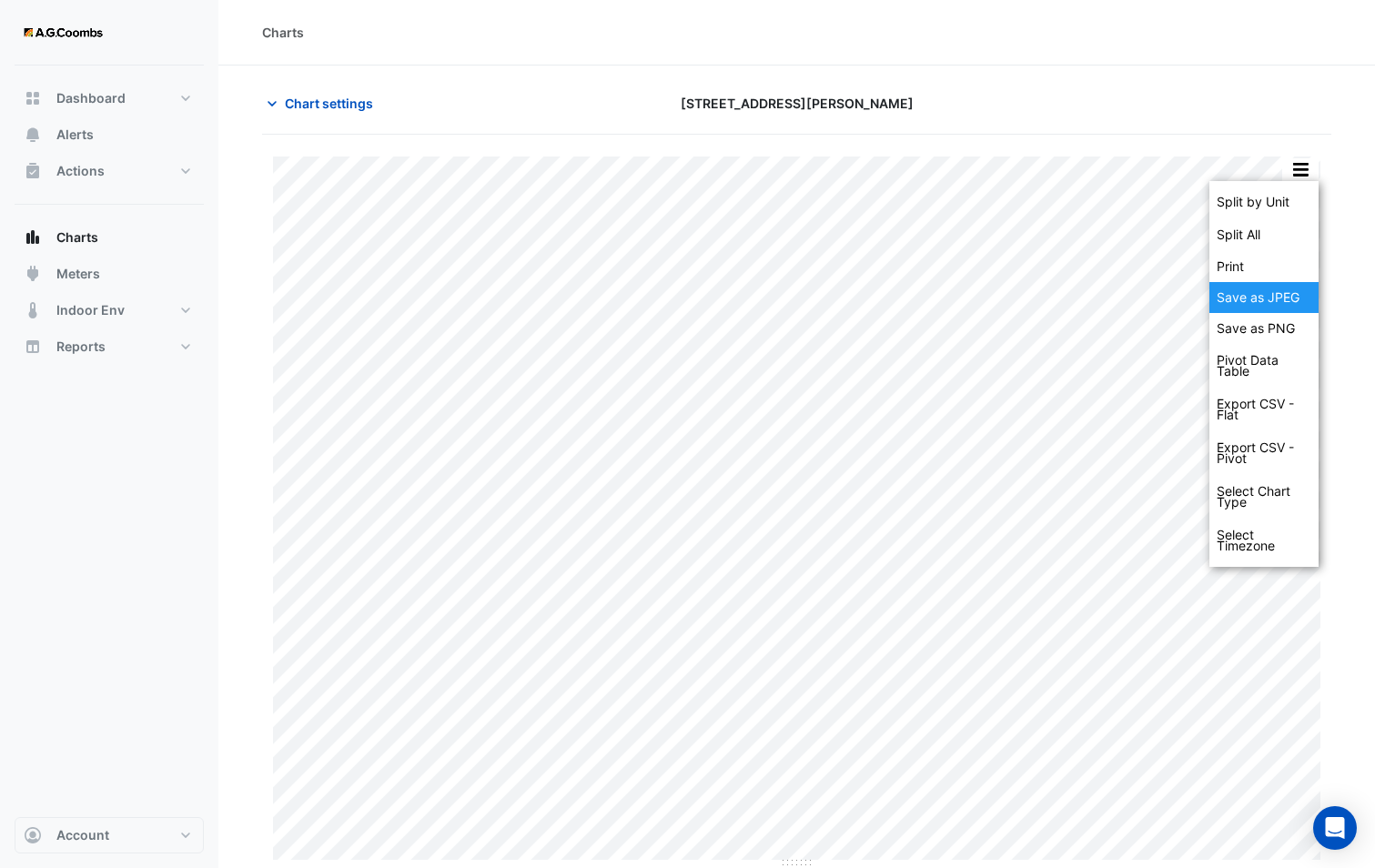
click at [1283, 291] on div "Save as JPEG" at bounding box center [1263, 297] width 109 height 31
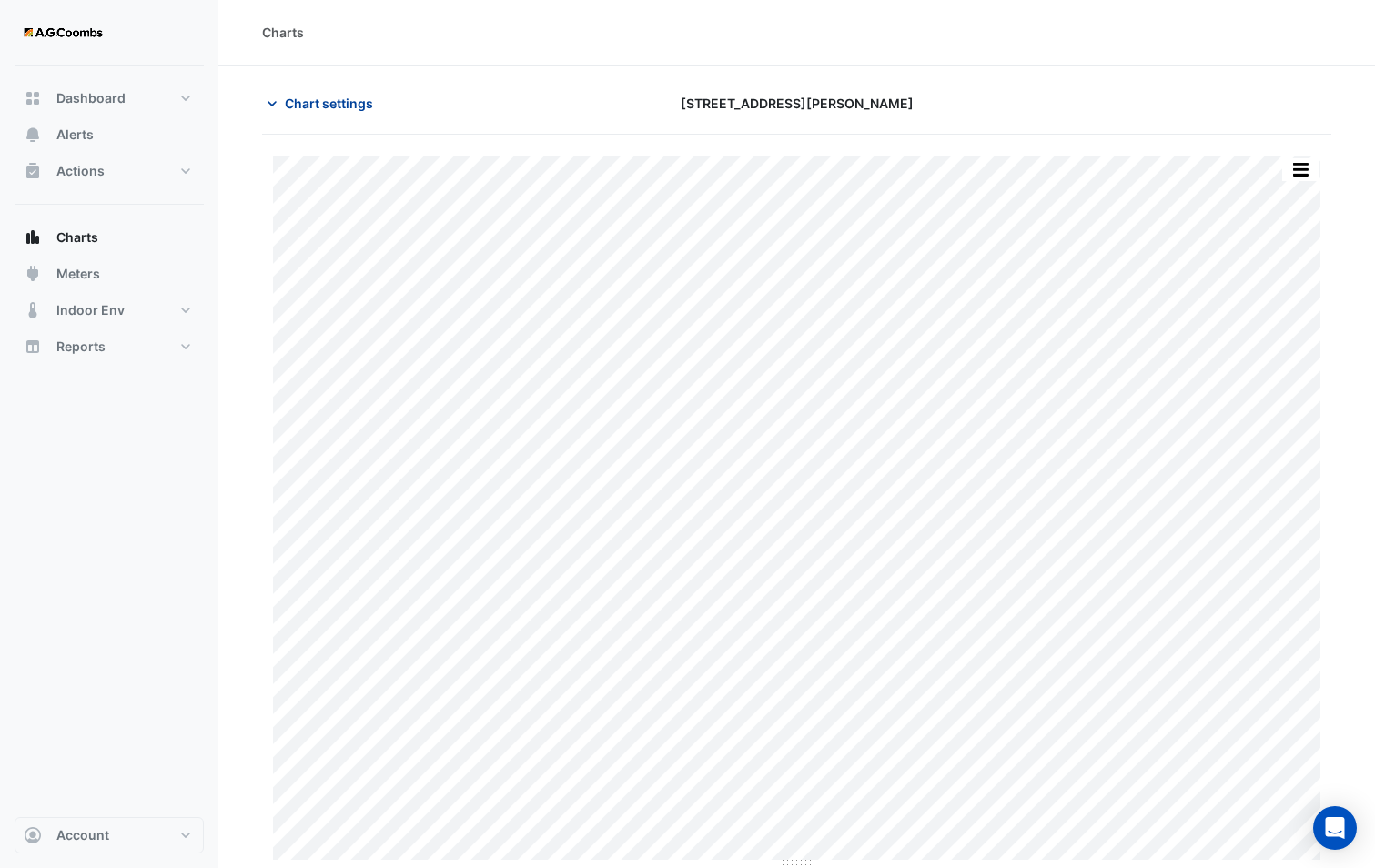
click at [325, 105] on span "Chart settings" at bounding box center [328, 103] width 88 height 19
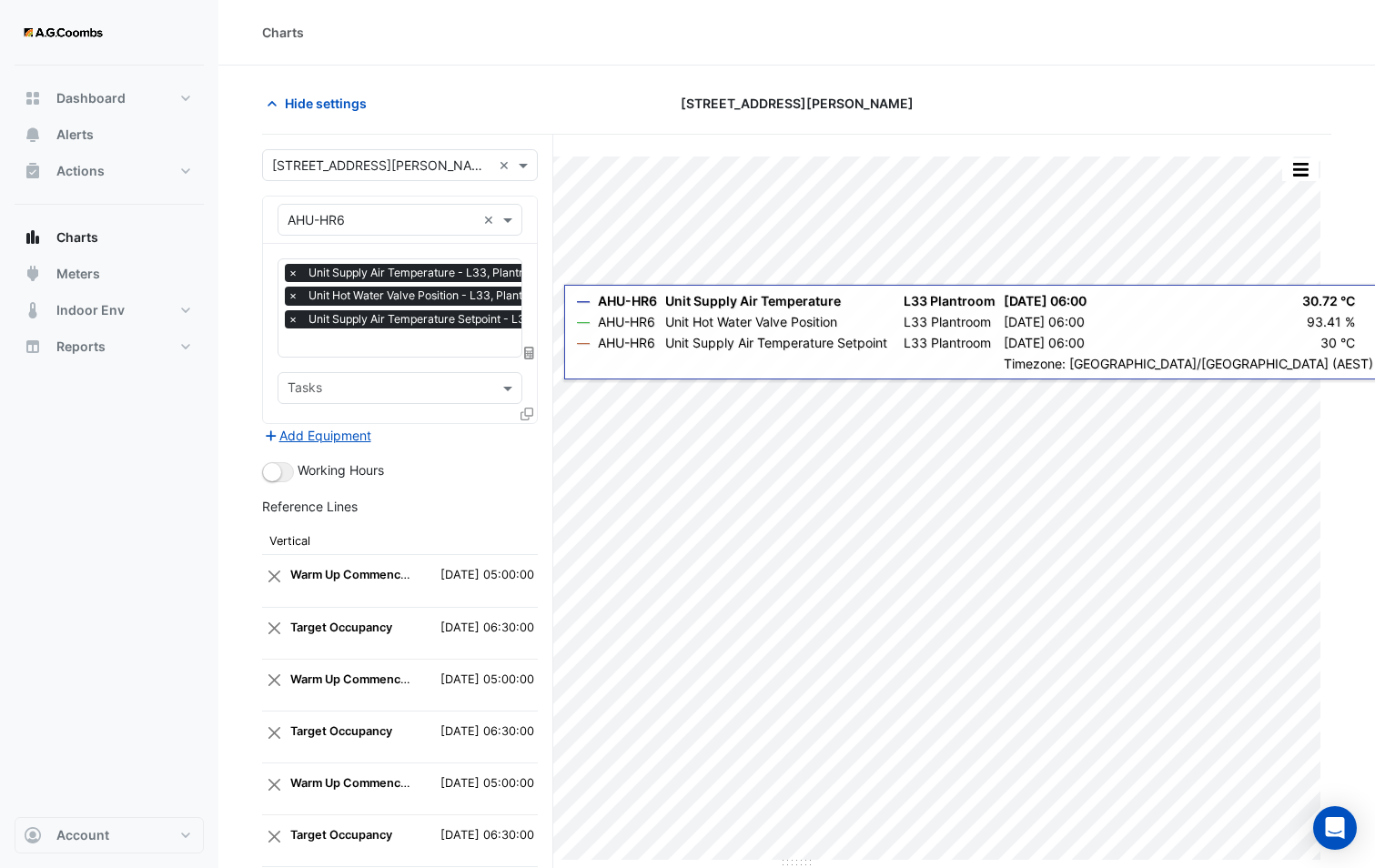
click at [529, 417] on icon at bounding box center [526, 414] width 13 height 13
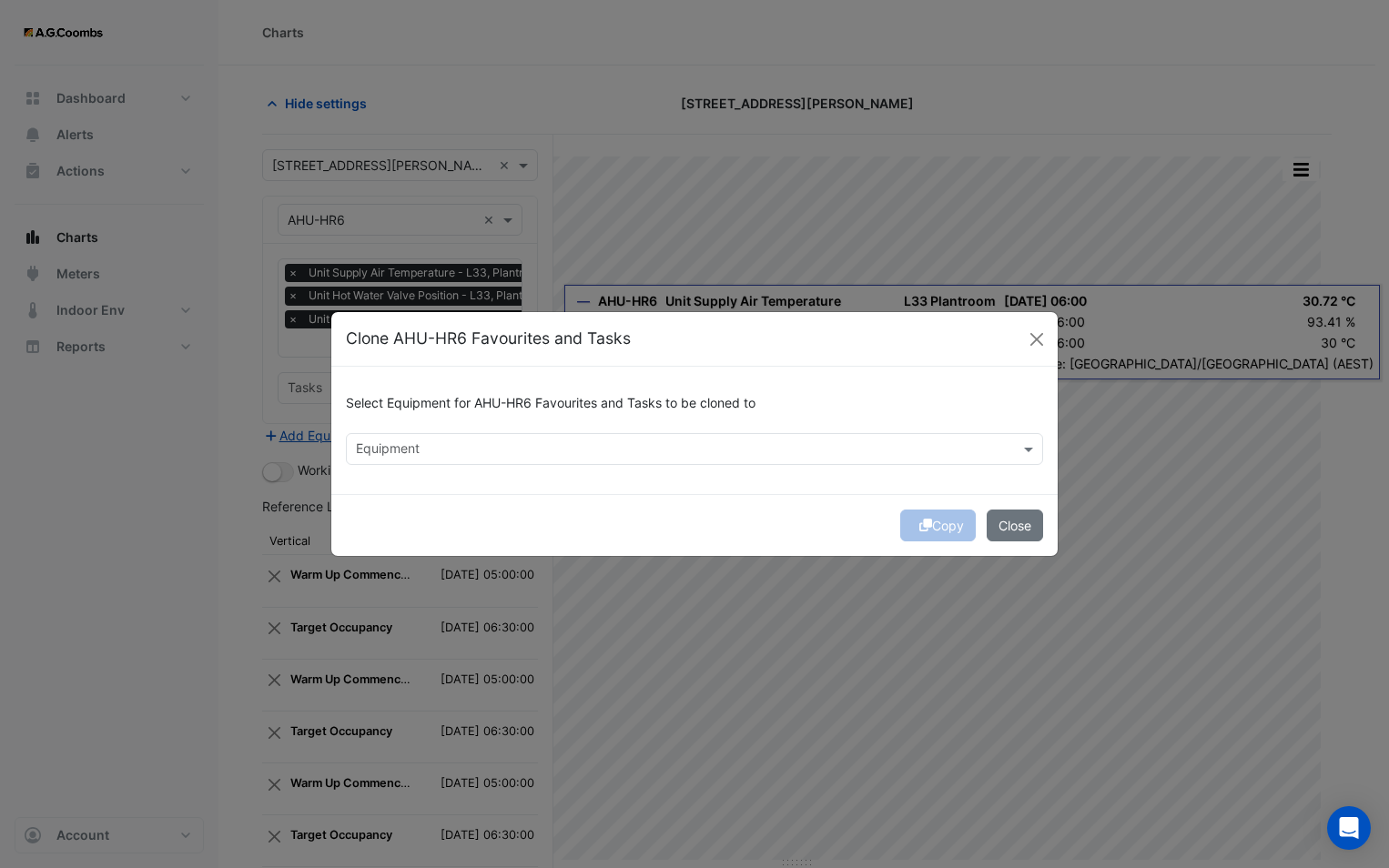
click at [440, 450] on input "text" at bounding box center [683, 451] width 656 height 19
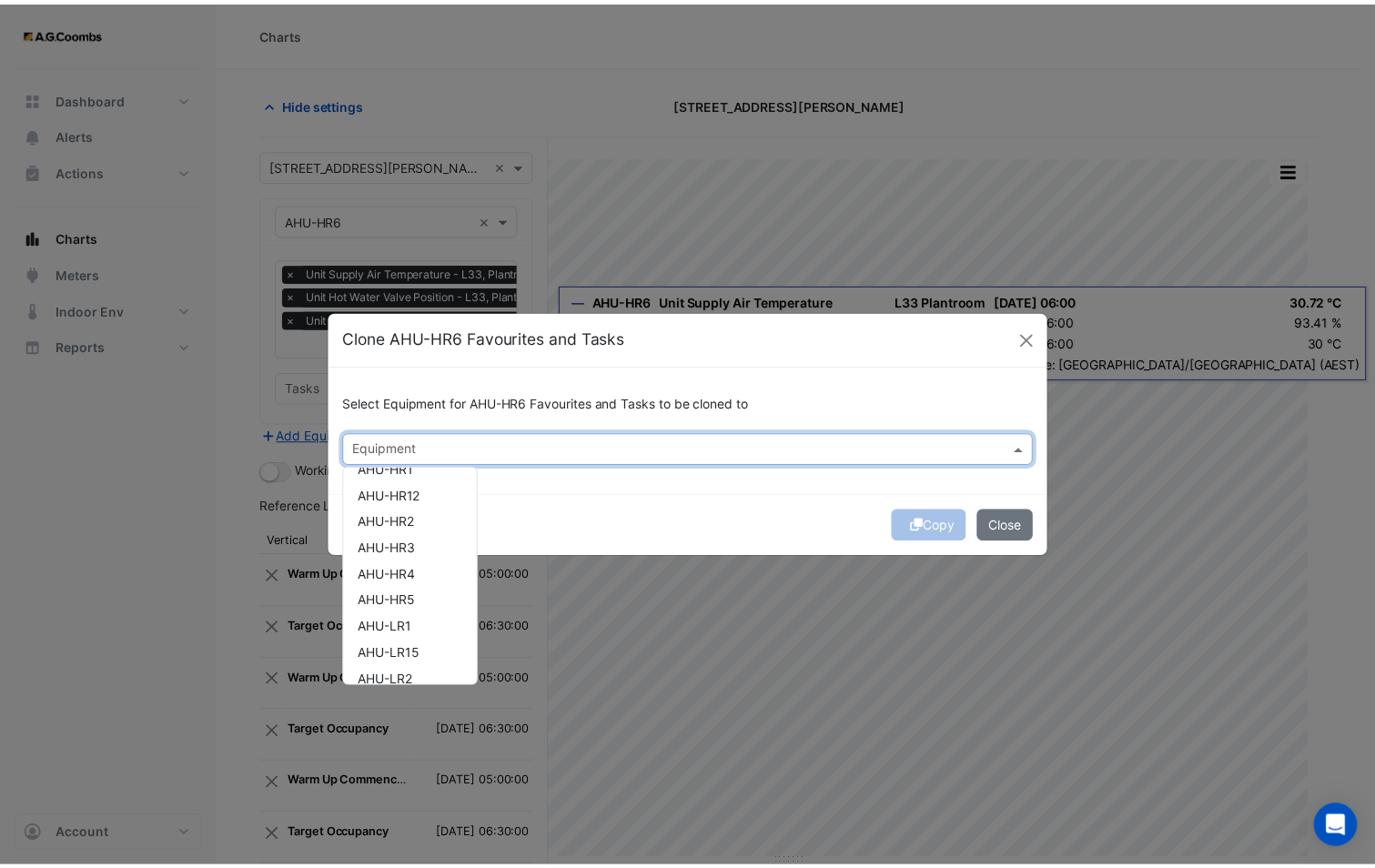
scroll to position [273, 0]
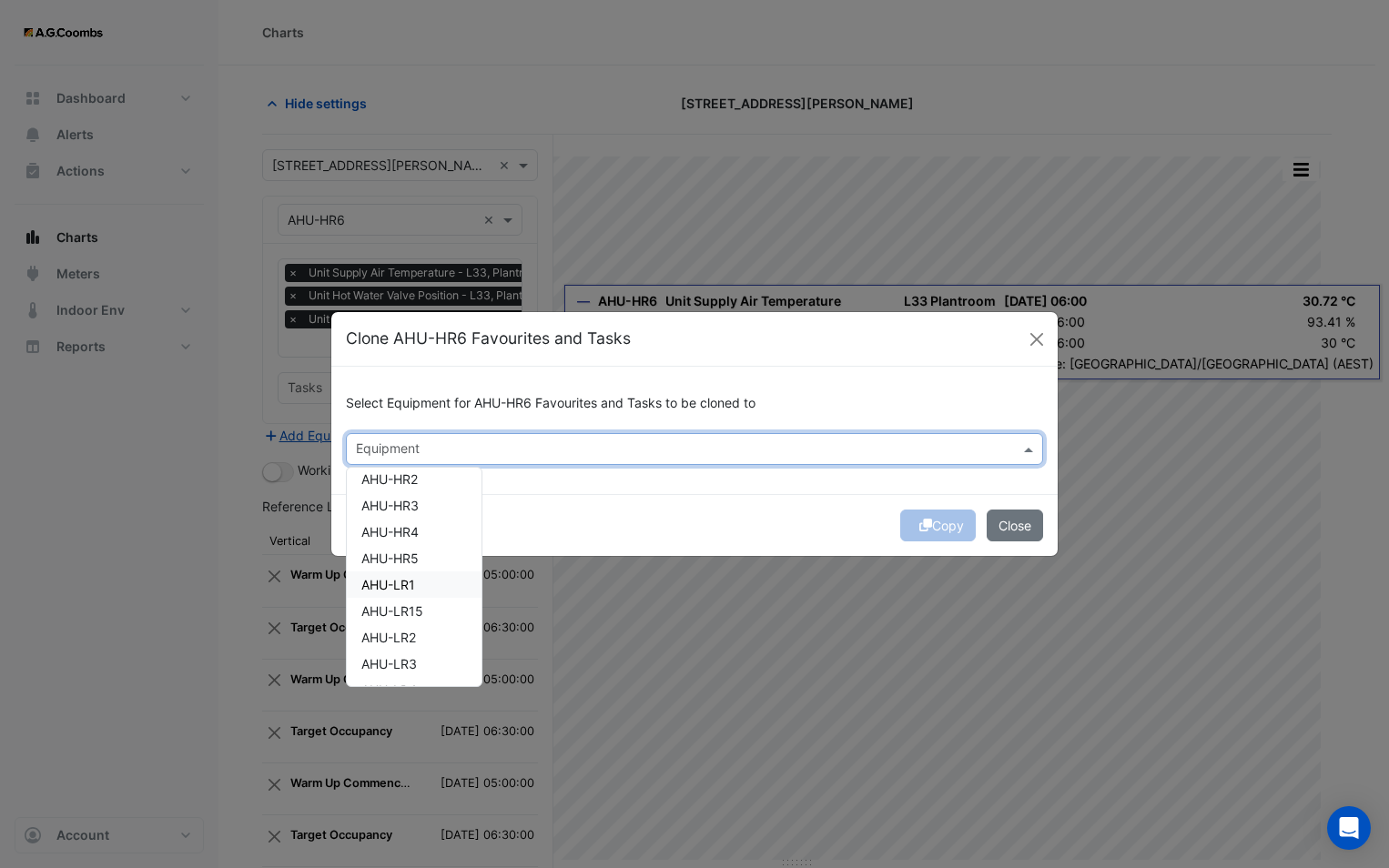
click at [421, 586] on div "AHU-LR1" at bounding box center [414, 584] width 135 height 26
click at [590, 512] on div "Copy Close" at bounding box center [694, 525] width 727 height 62
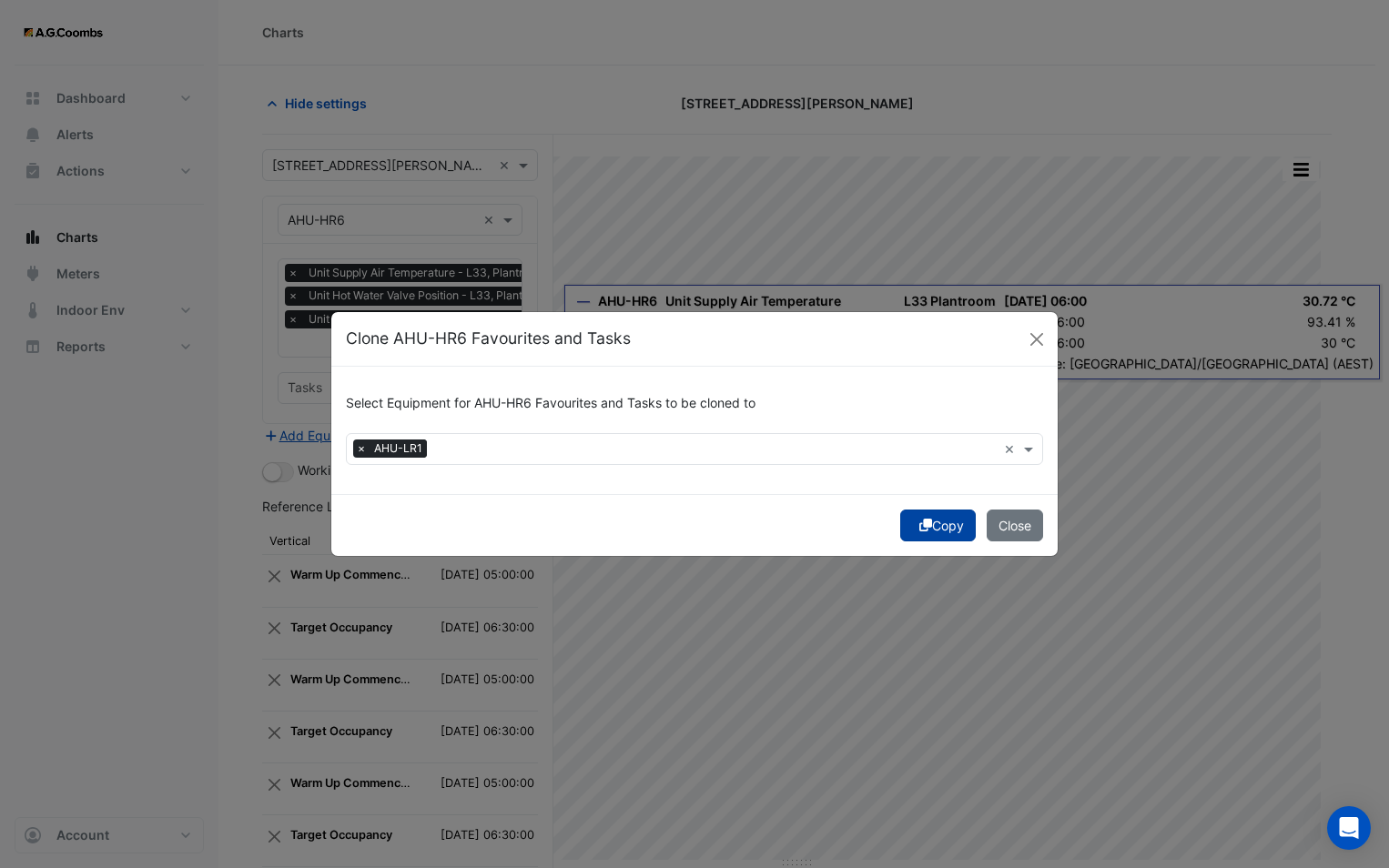
click at [923, 532] on fa-icon "submit" at bounding box center [925, 525] width 13 height 16
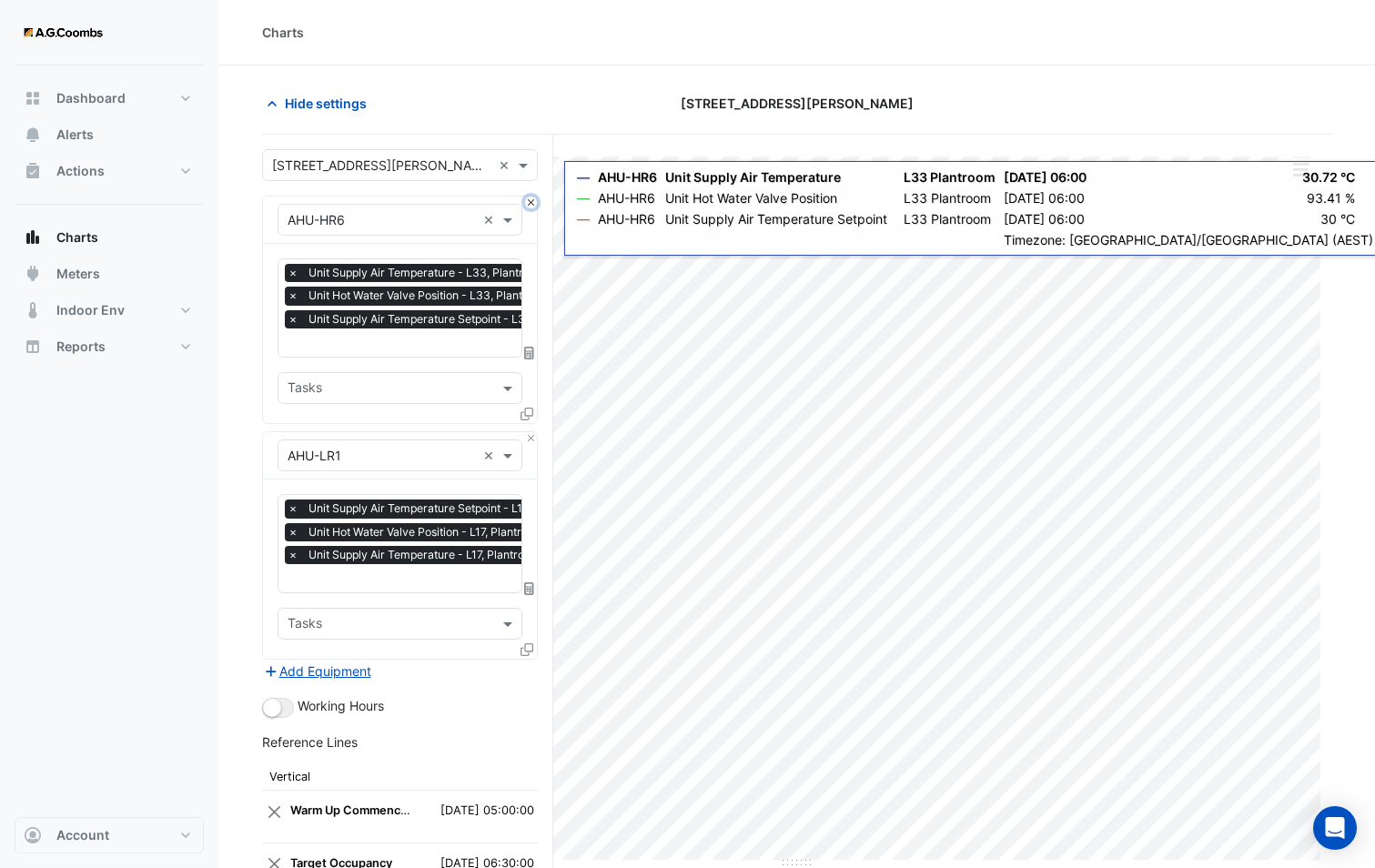
click at [532, 208] on button "Close" at bounding box center [531, 202] width 12 height 12
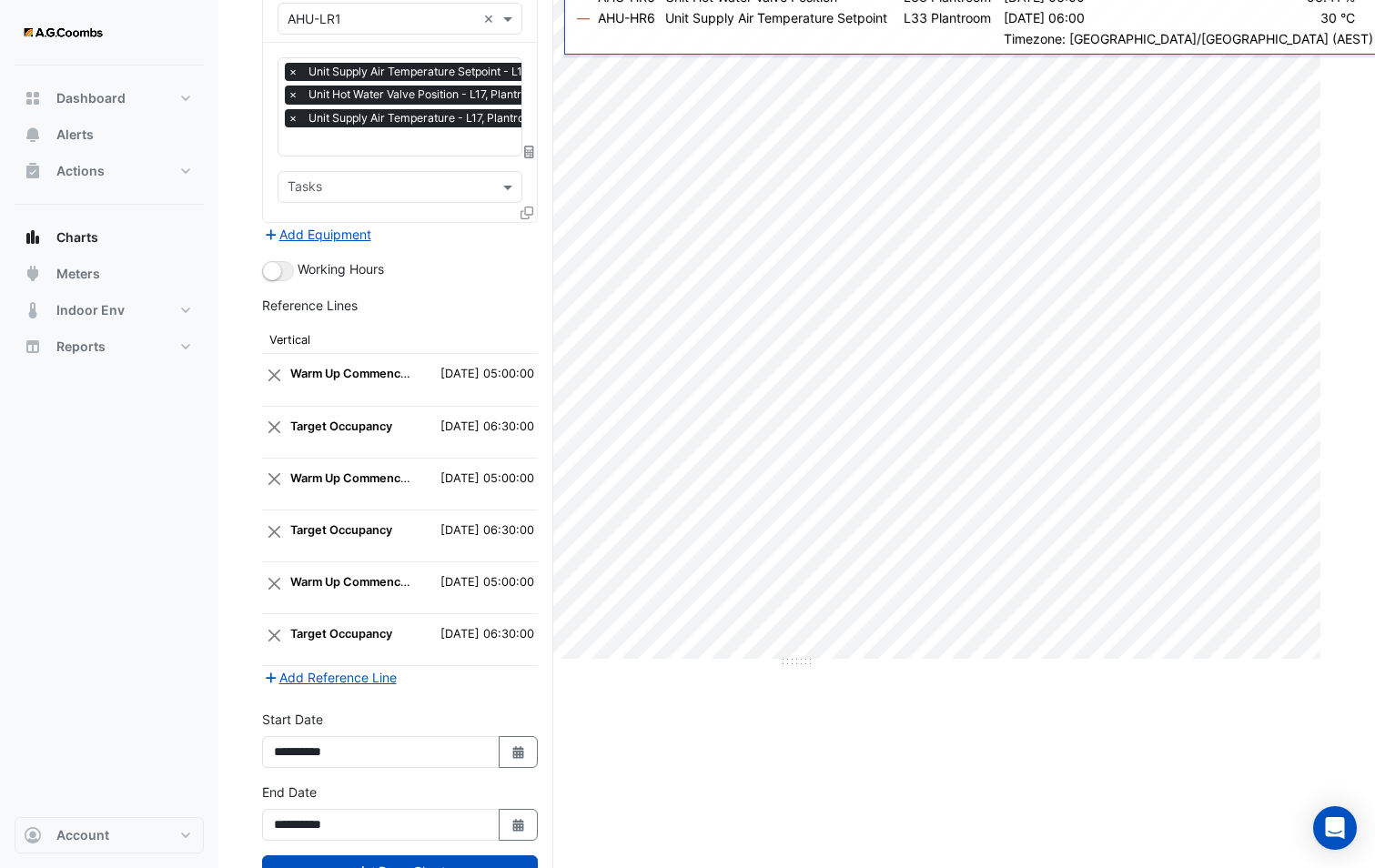
scroll to position [269, 0]
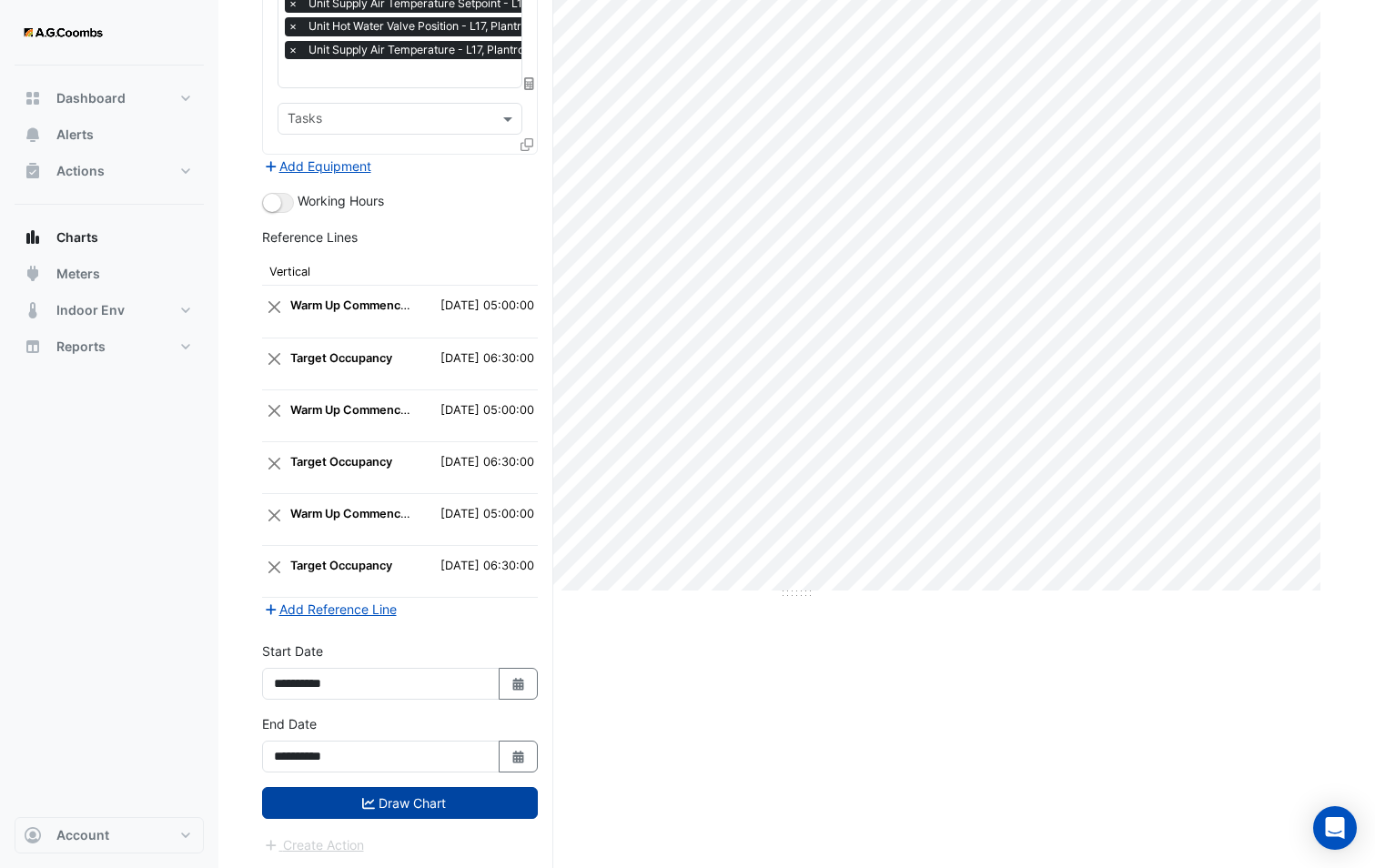
click at [407, 807] on button "Draw Chart" at bounding box center [400, 802] width 276 height 32
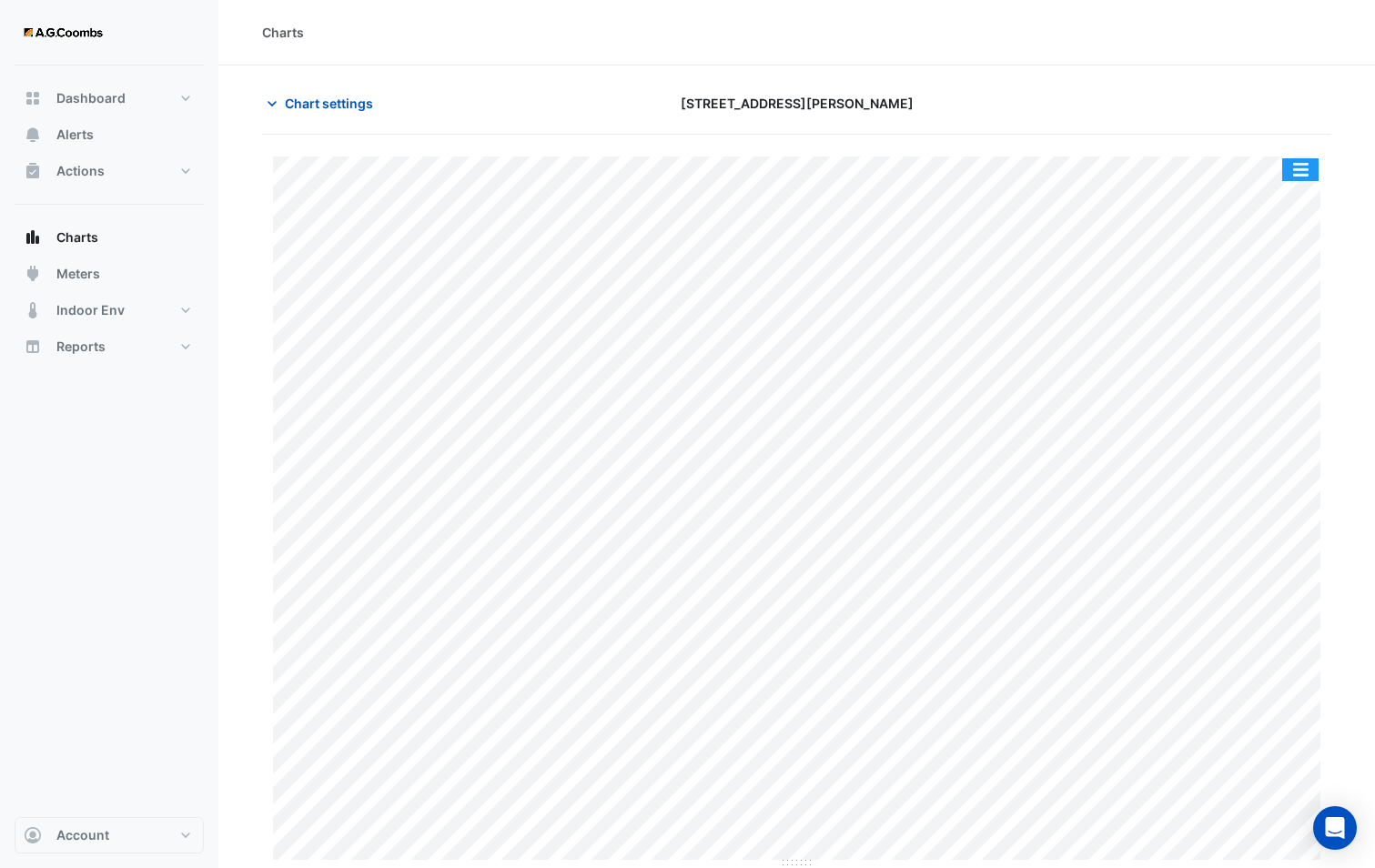
click at [1311, 163] on button "button" at bounding box center [1299, 169] width 36 height 22
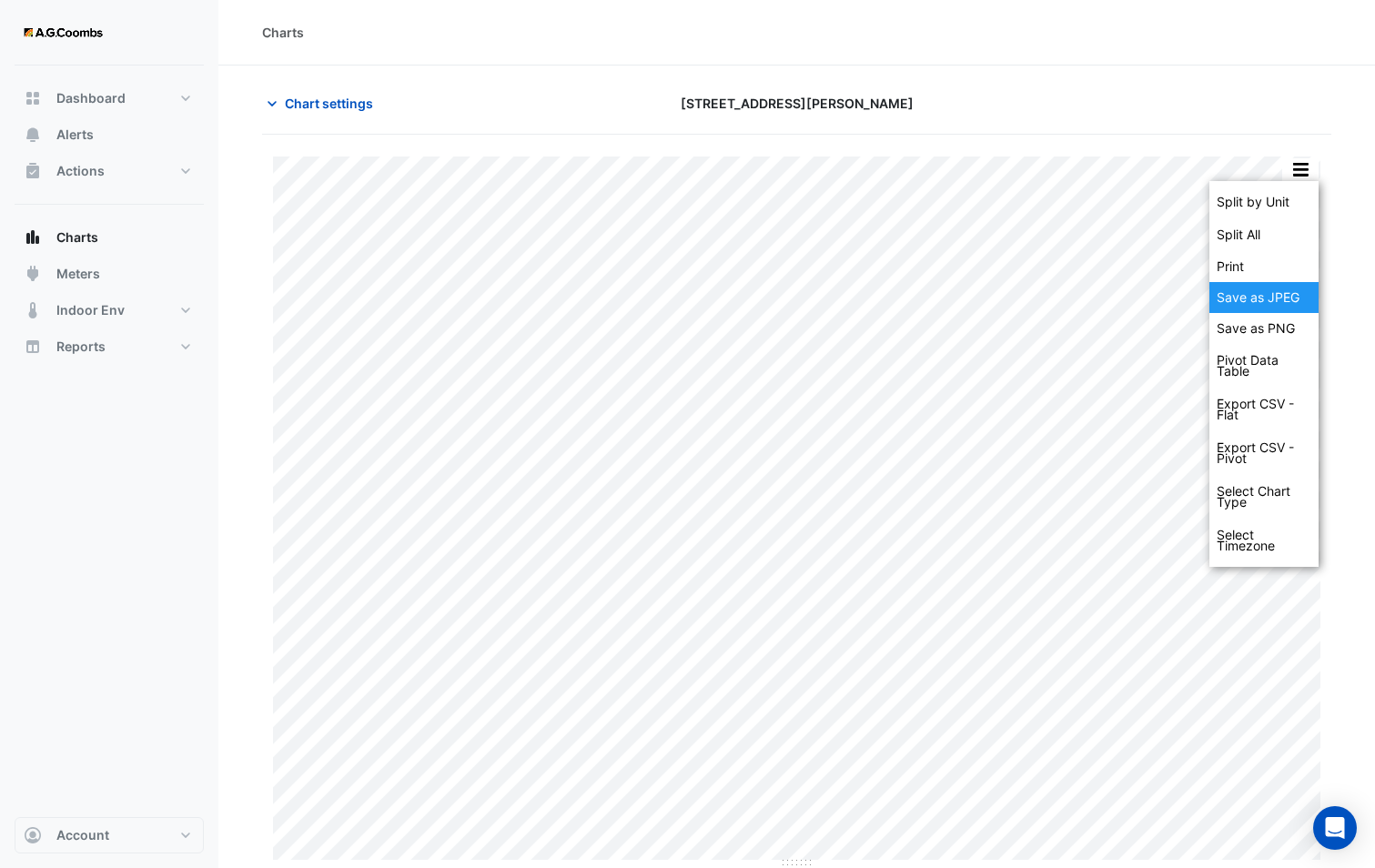
click at [1292, 303] on div "Save as JPEG" at bounding box center [1263, 297] width 109 height 31
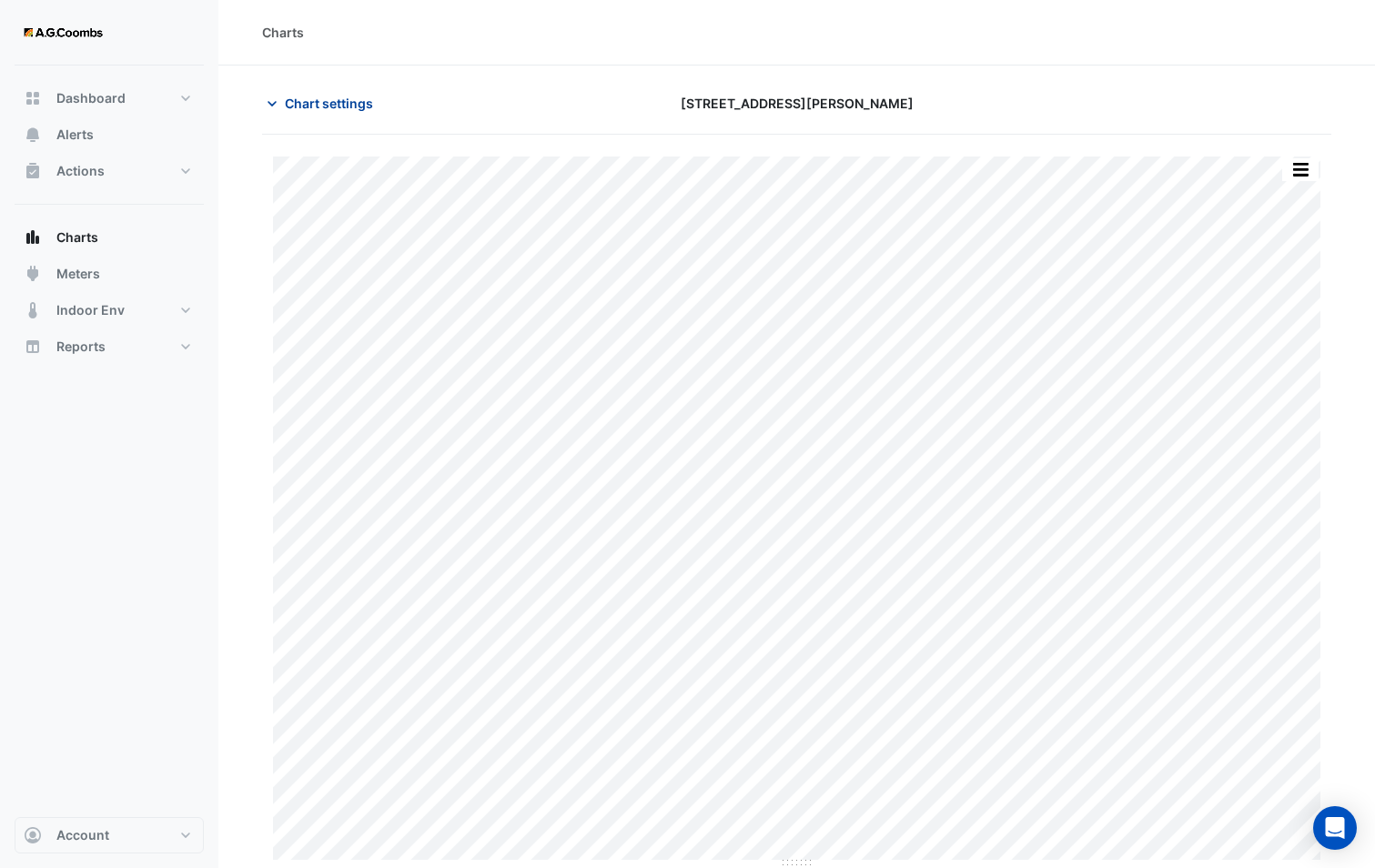
drag, startPoint x: 339, startPoint y: 106, endPoint x: 339, endPoint y: 151, distance: 45.0
click at [339, 106] on span "Chart settings" at bounding box center [328, 103] width 88 height 19
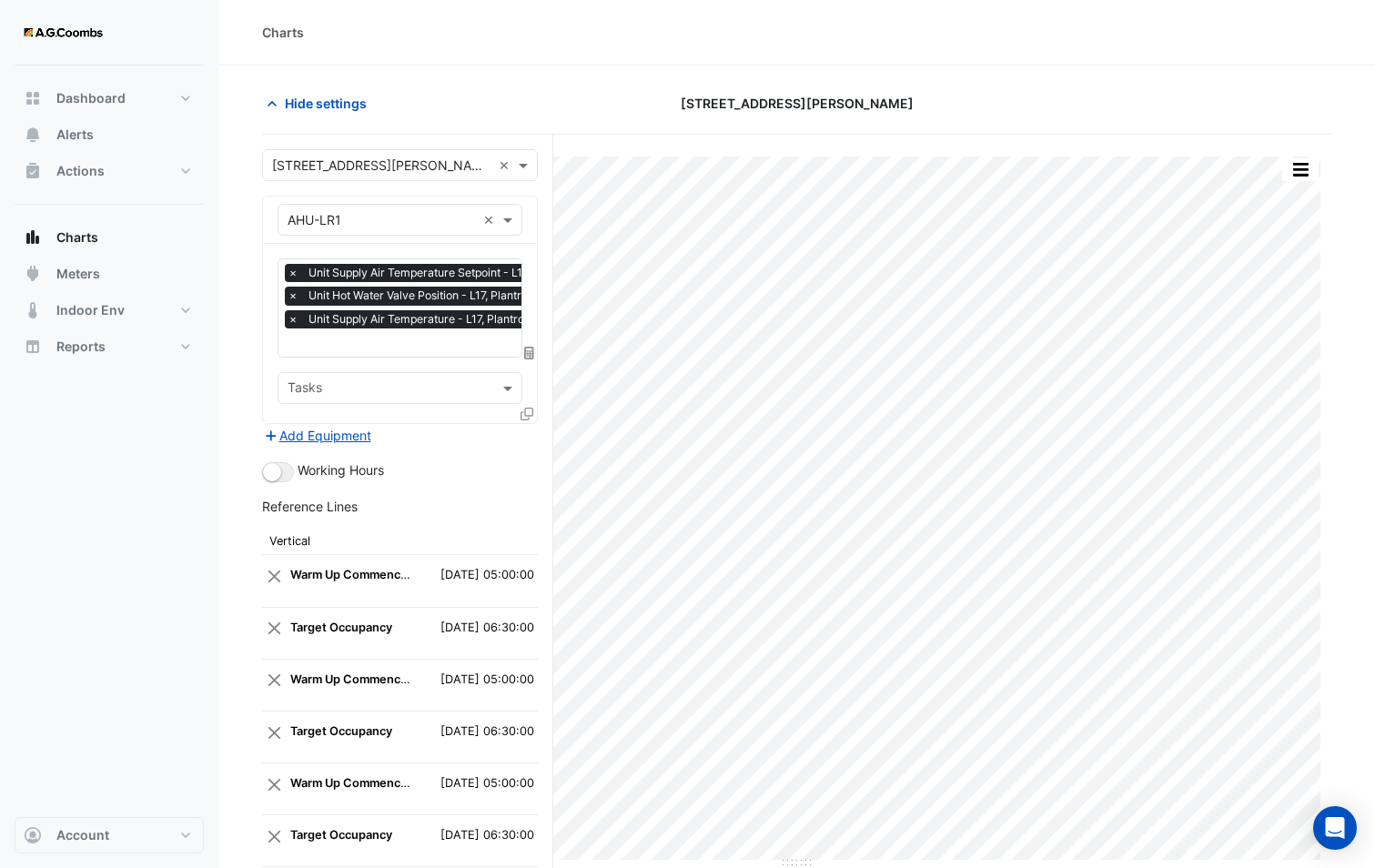
click at [529, 409] on icon at bounding box center [526, 414] width 13 height 13
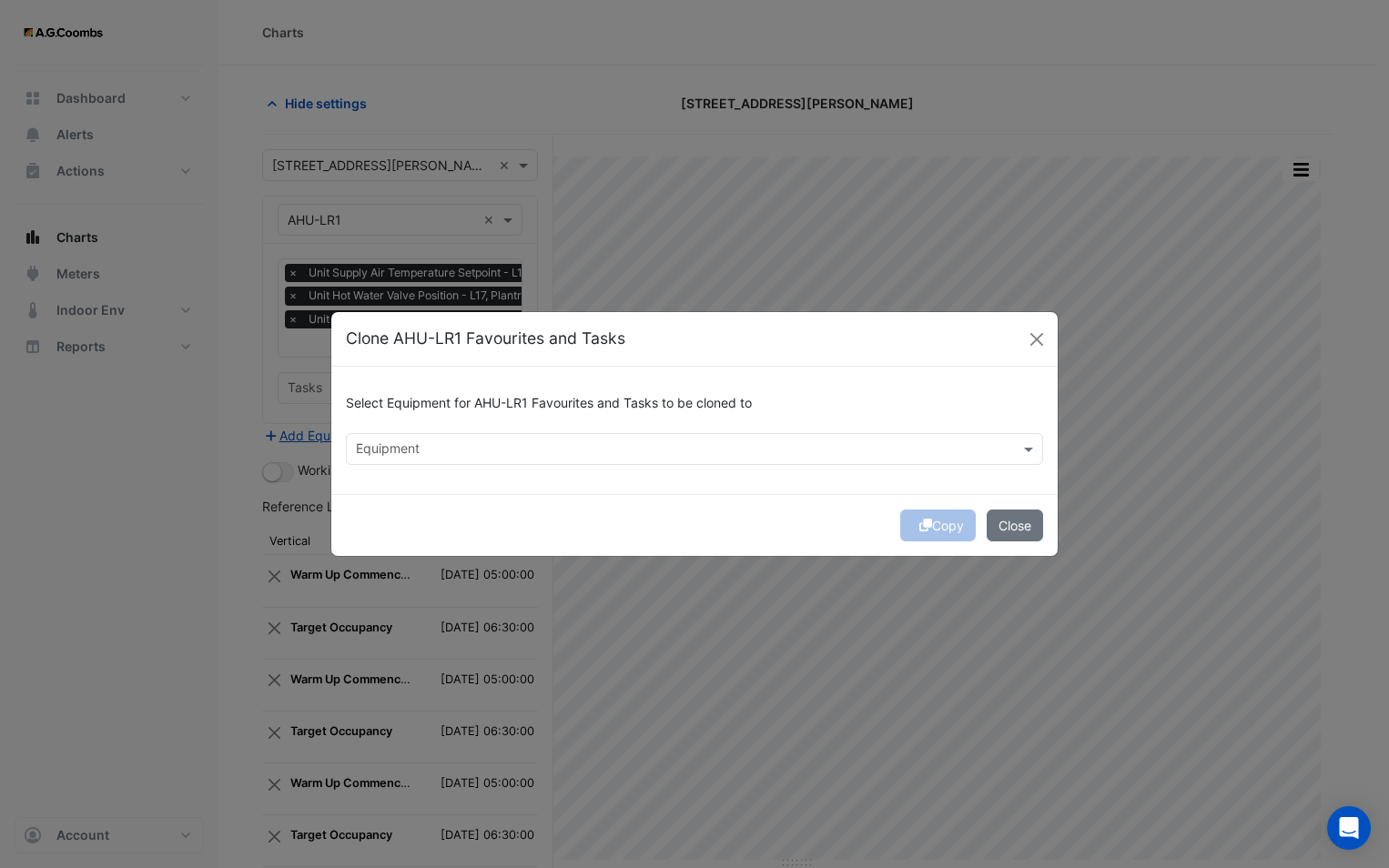
click at [445, 448] on input "text" at bounding box center [683, 451] width 656 height 19
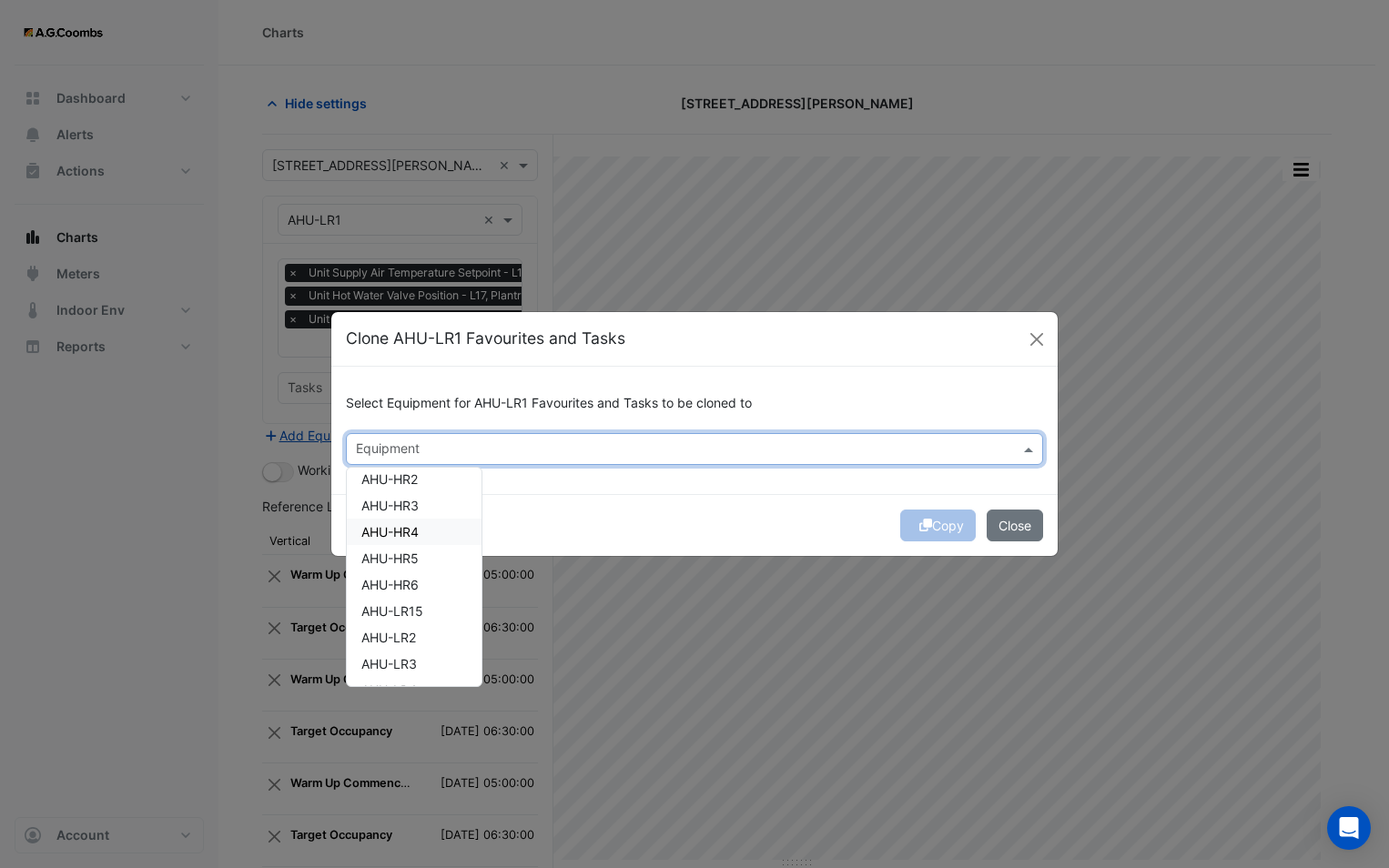
scroll to position [364, 0]
click at [414, 521] on span "AHU-LR15" at bounding box center [392, 519] width 62 height 16
click at [625, 525] on div "Copy Close" at bounding box center [694, 525] width 727 height 62
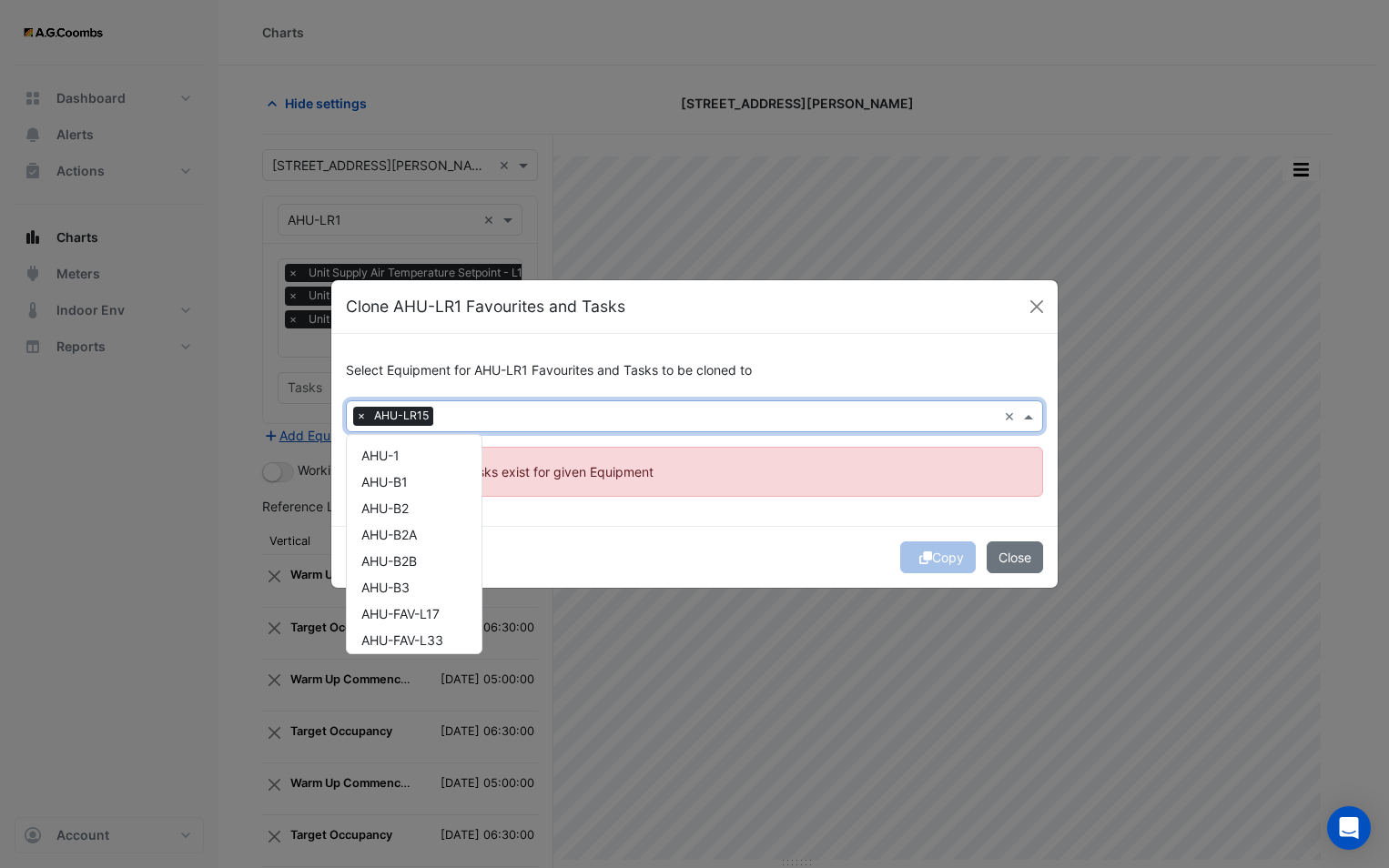
click at [472, 411] on input "text" at bounding box center [718, 418] width 556 height 19
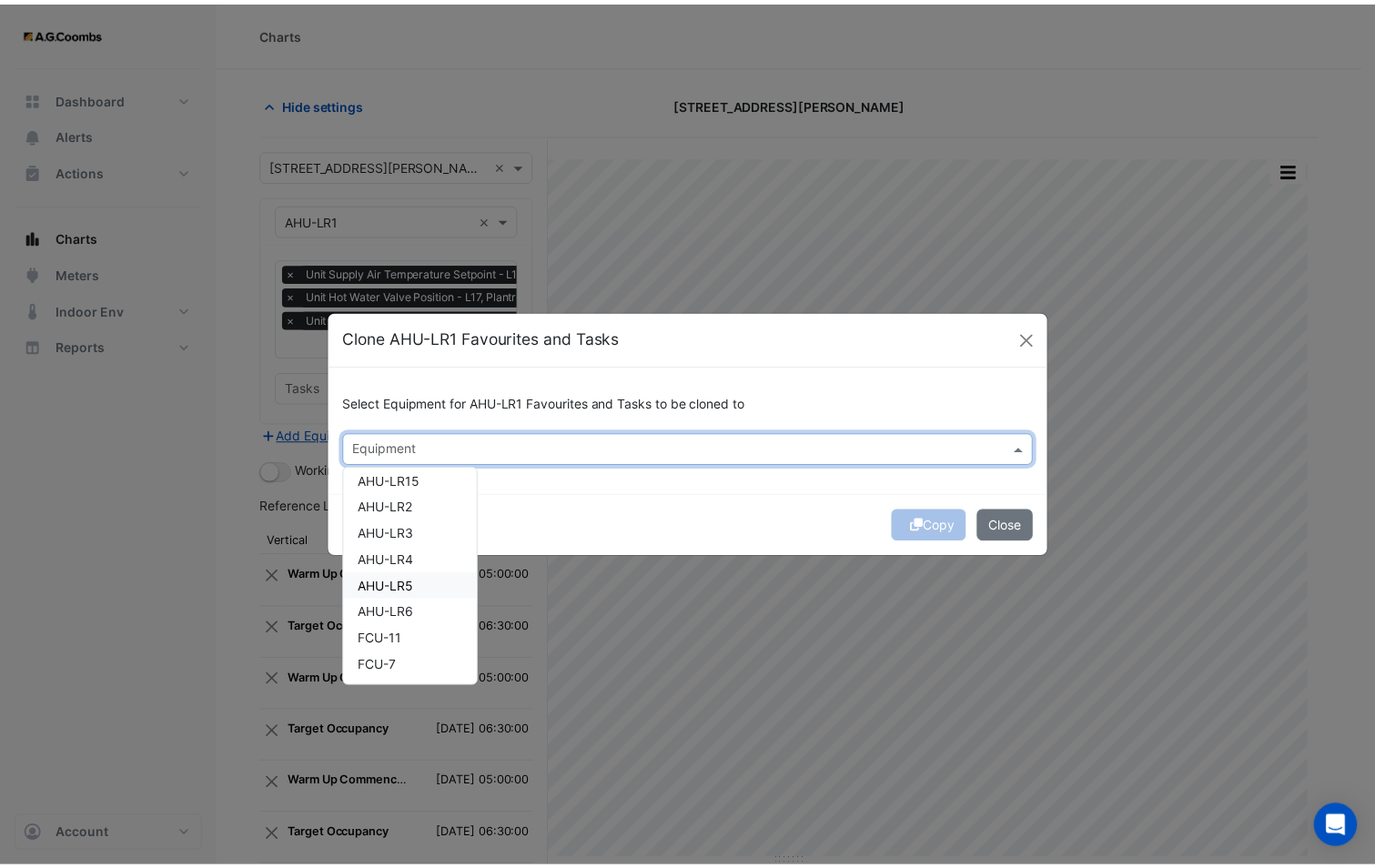
scroll to position [312, 0]
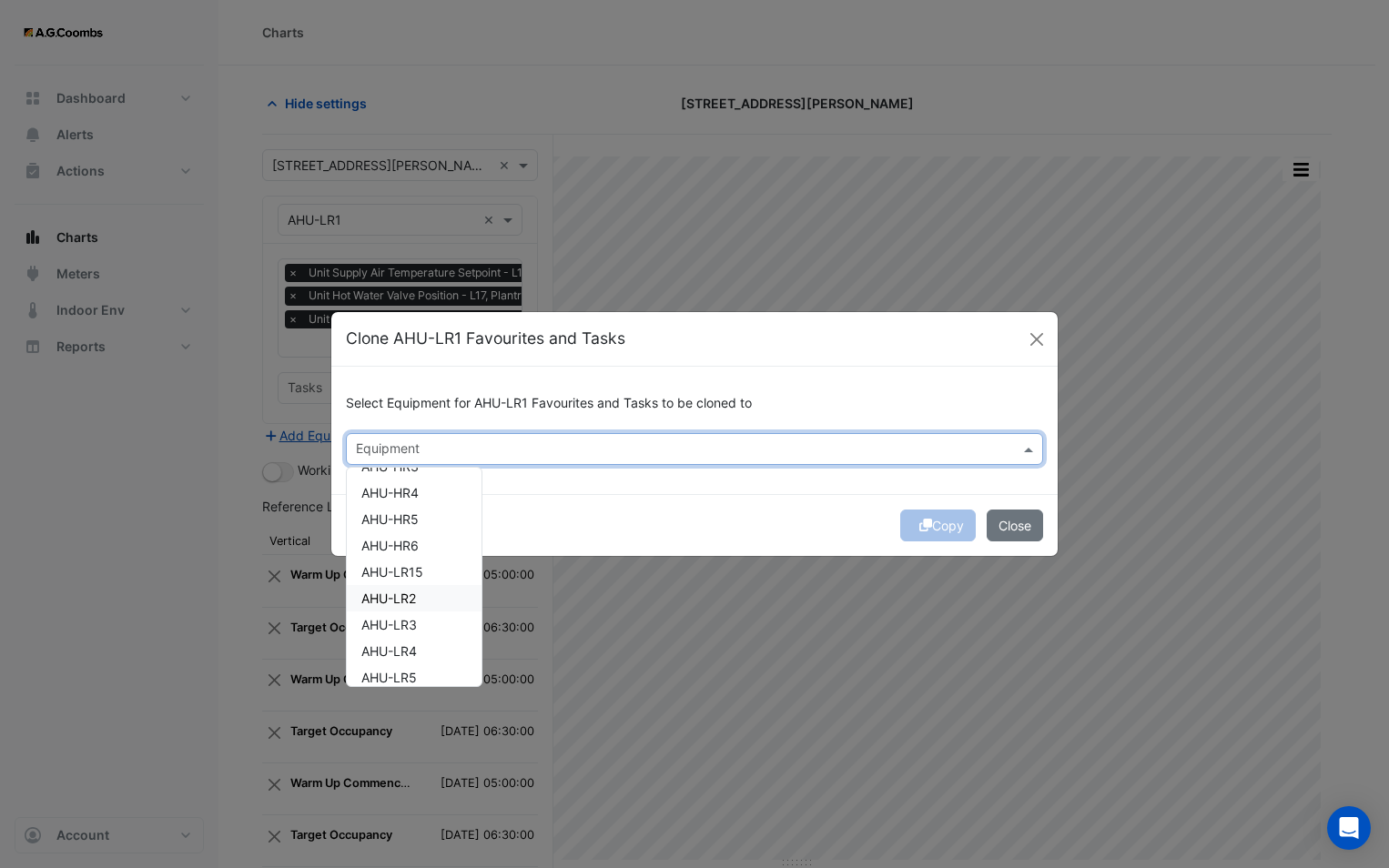
click at [414, 592] on span "AHU-LR2" at bounding box center [389, 598] width 54 height 16
click at [581, 529] on div "Copy Close" at bounding box center [694, 525] width 727 height 62
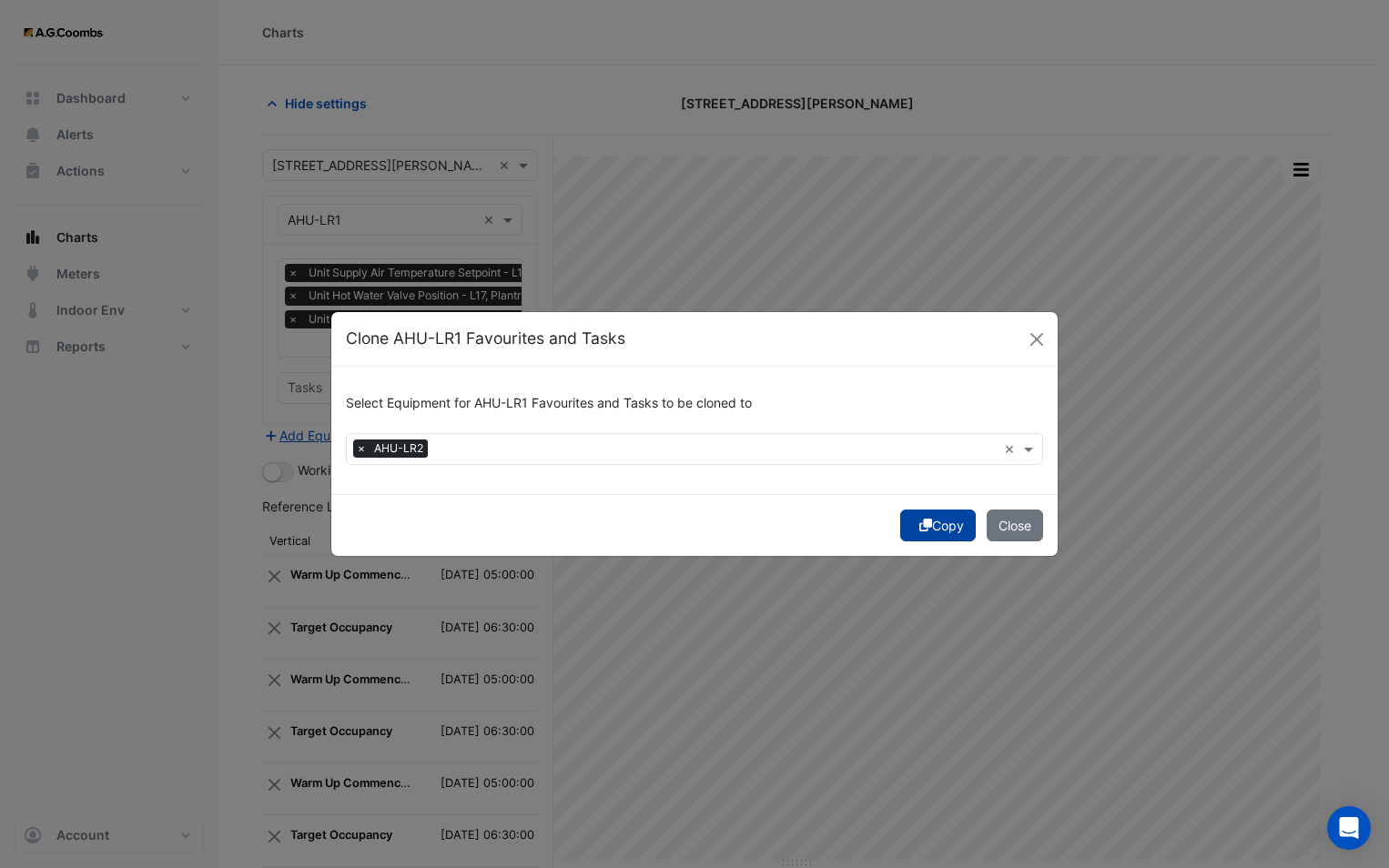
click at [927, 515] on button "Copy" at bounding box center [938, 525] width 76 height 32
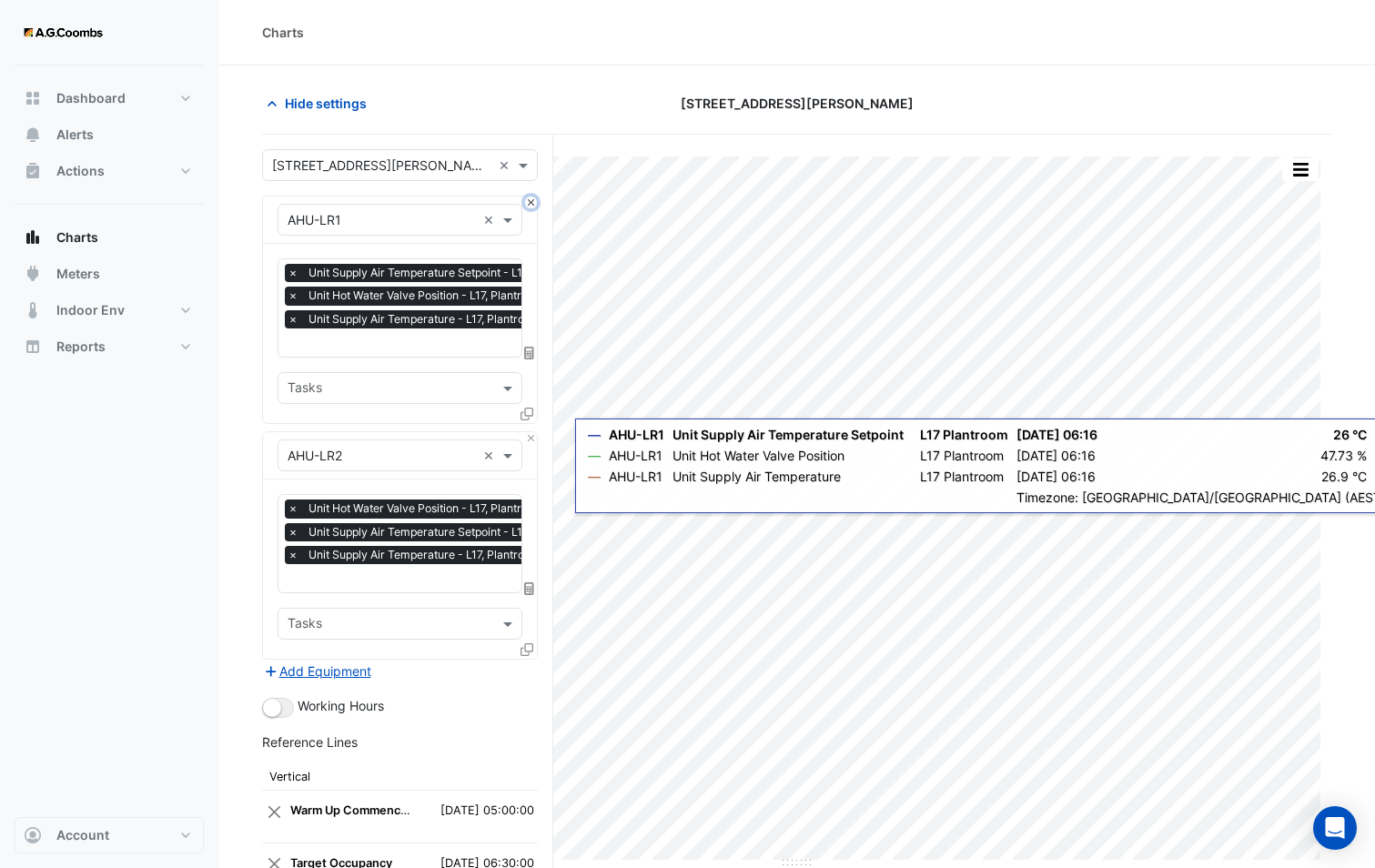
click at [532, 203] on button "Close" at bounding box center [531, 202] width 12 height 12
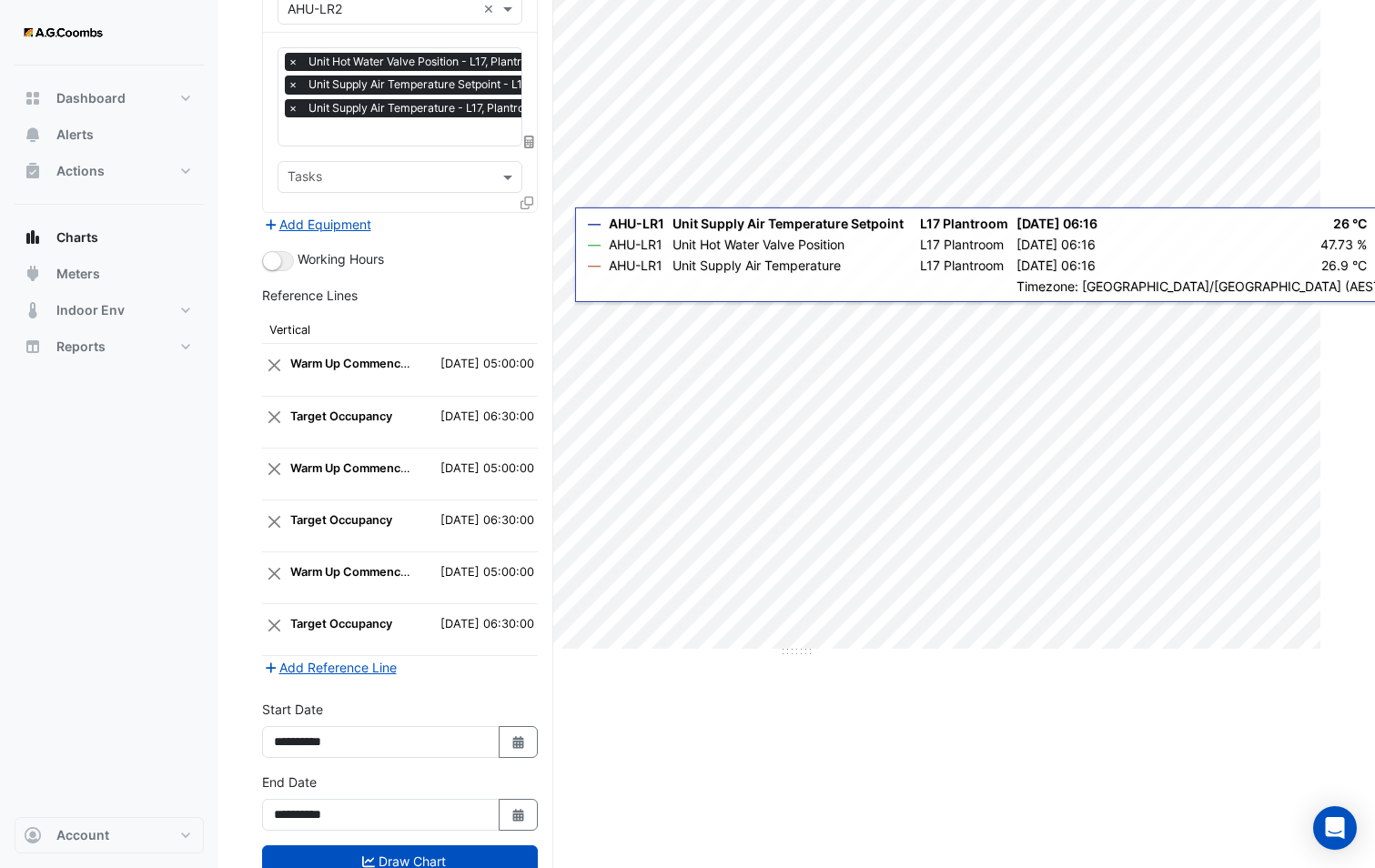
scroll to position [269, 0]
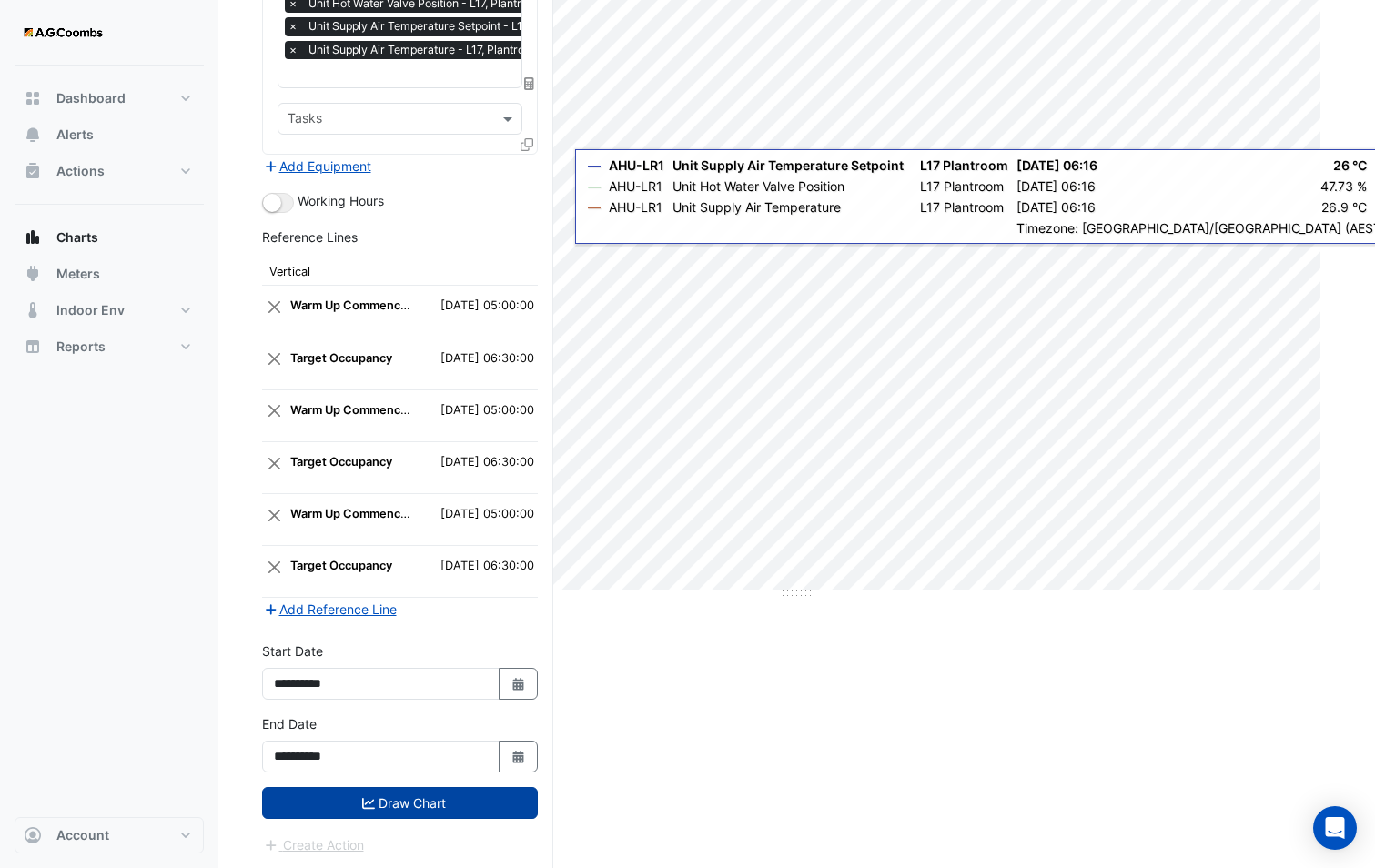
click at [453, 801] on button "Draw Chart" at bounding box center [400, 802] width 276 height 32
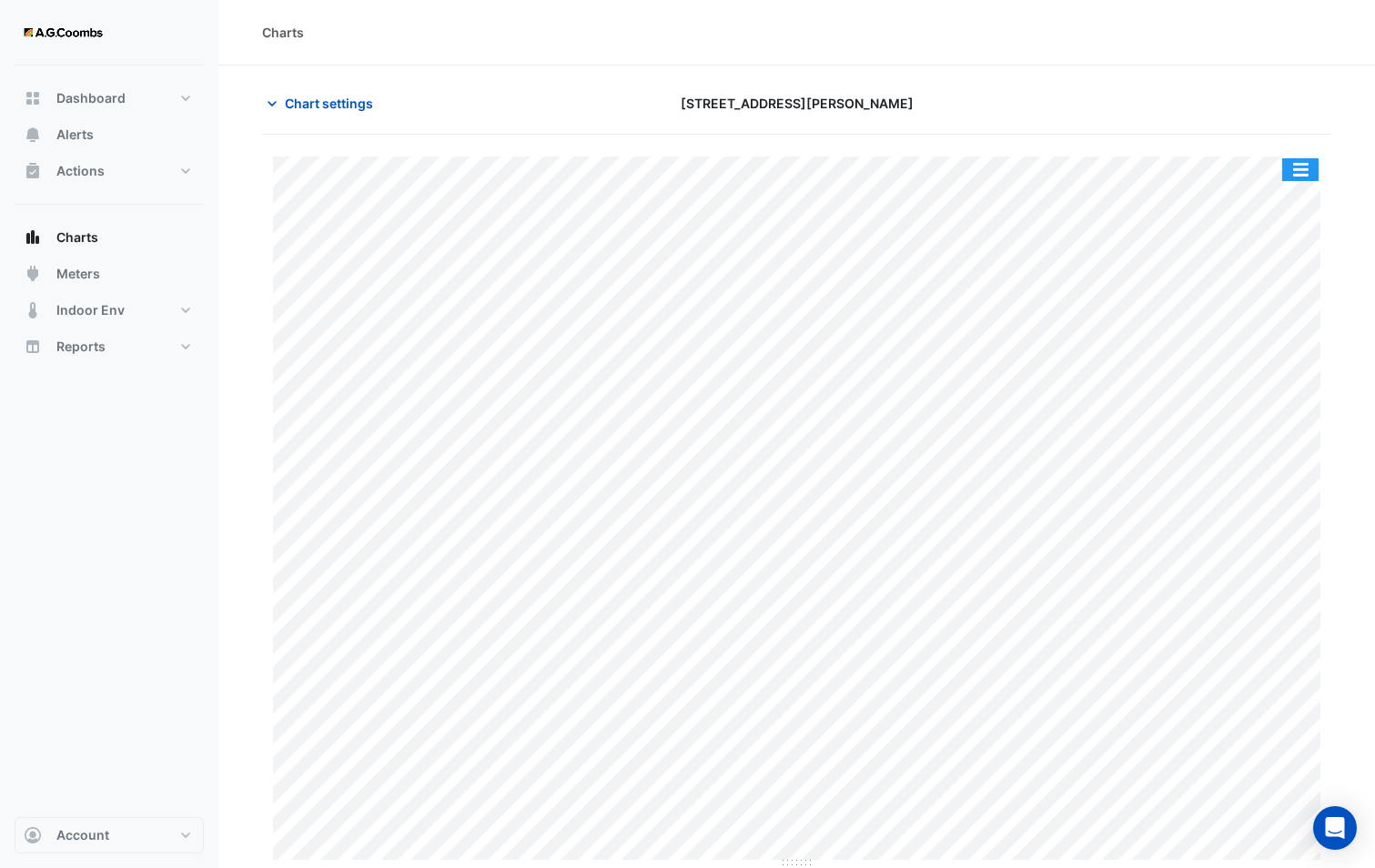
click at [1292, 170] on button "button" at bounding box center [1299, 169] width 36 height 22
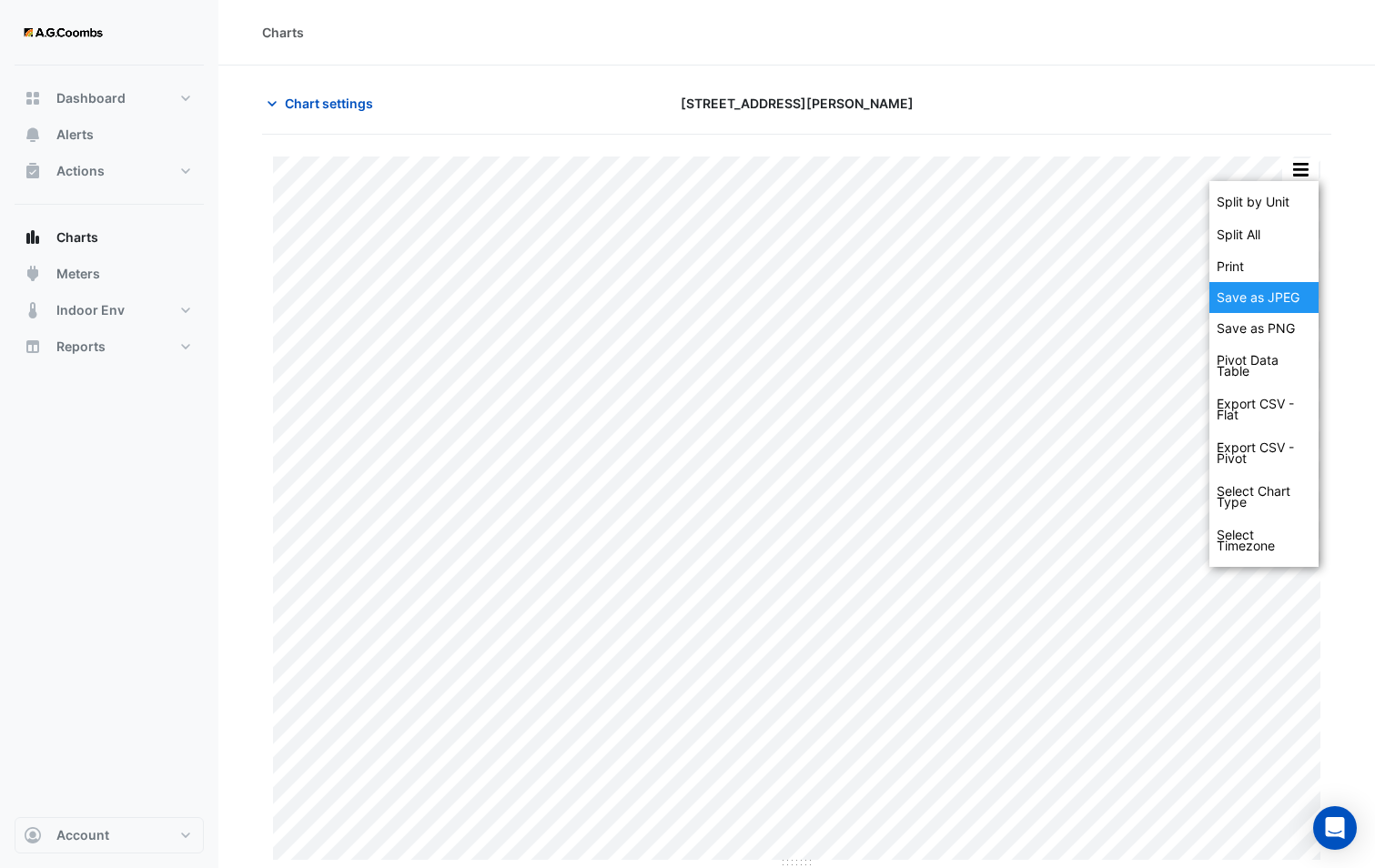
click at [1257, 301] on div "Save as JPEG" at bounding box center [1263, 297] width 109 height 31
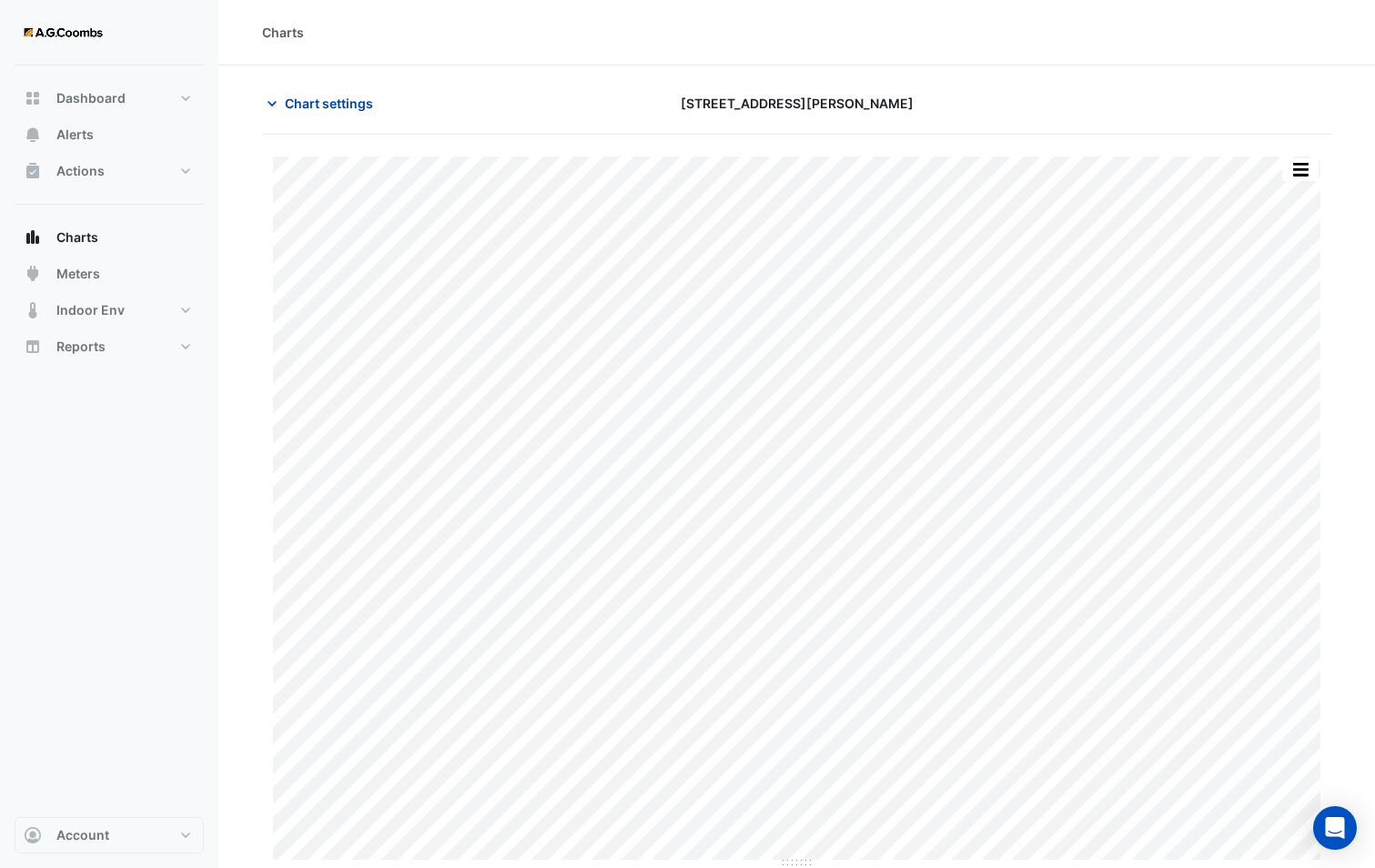
click at [333, 107] on span "Chart settings" at bounding box center [328, 103] width 88 height 19
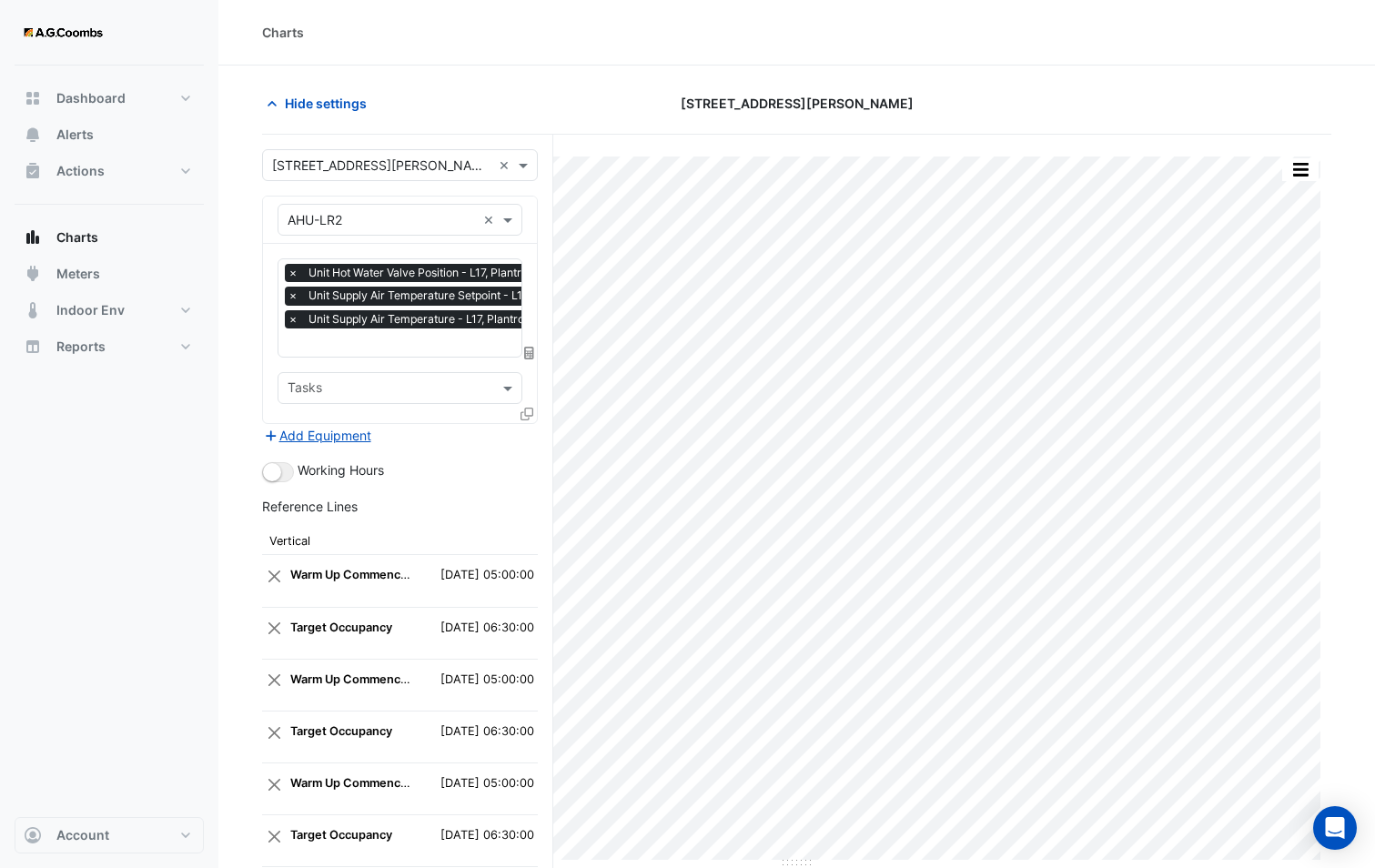
click at [527, 411] on icon at bounding box center [526, 414] width 13 height 13
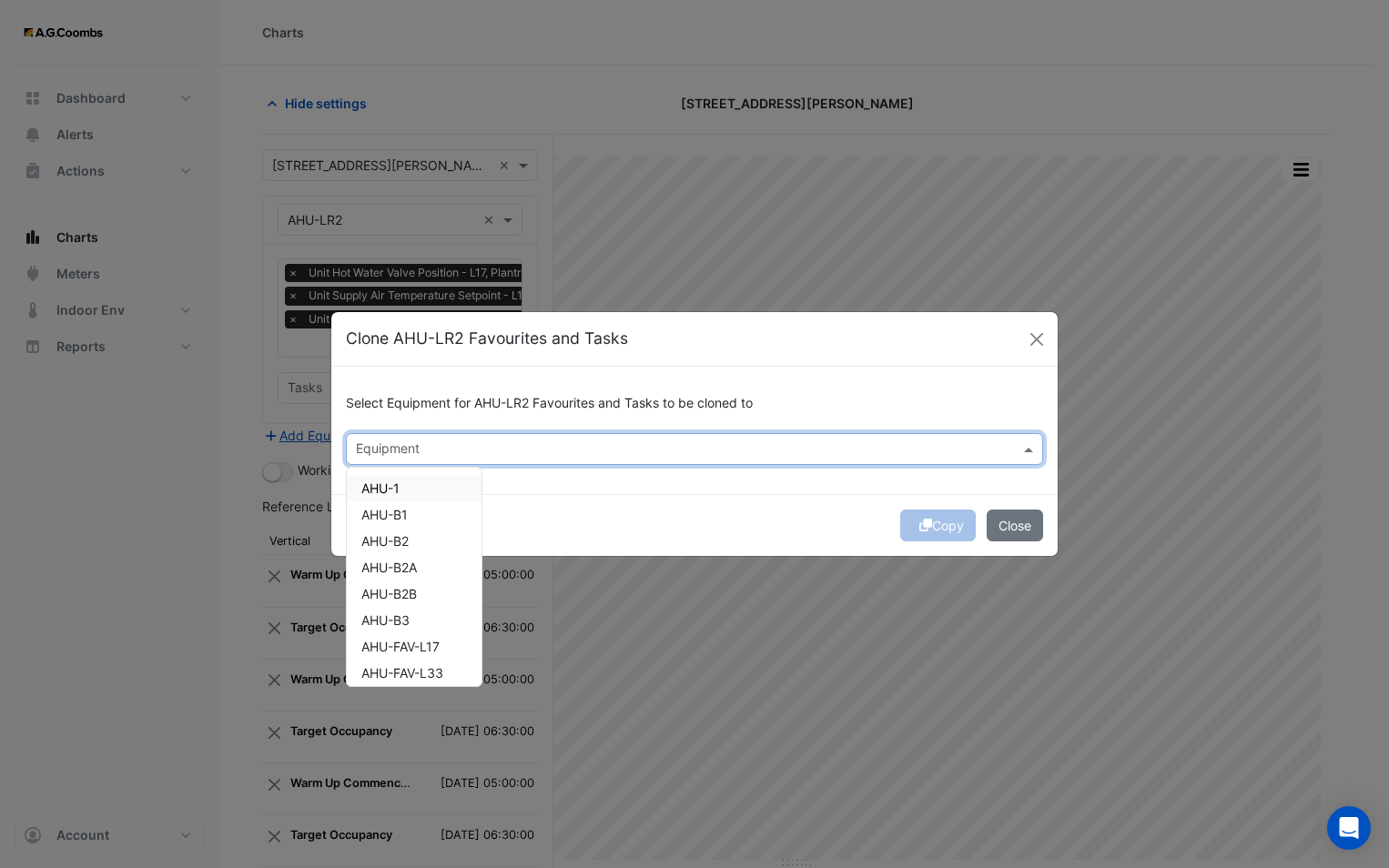
click at [513, 449] on input "text" at bounding box center [683, 451] width 656 height 19
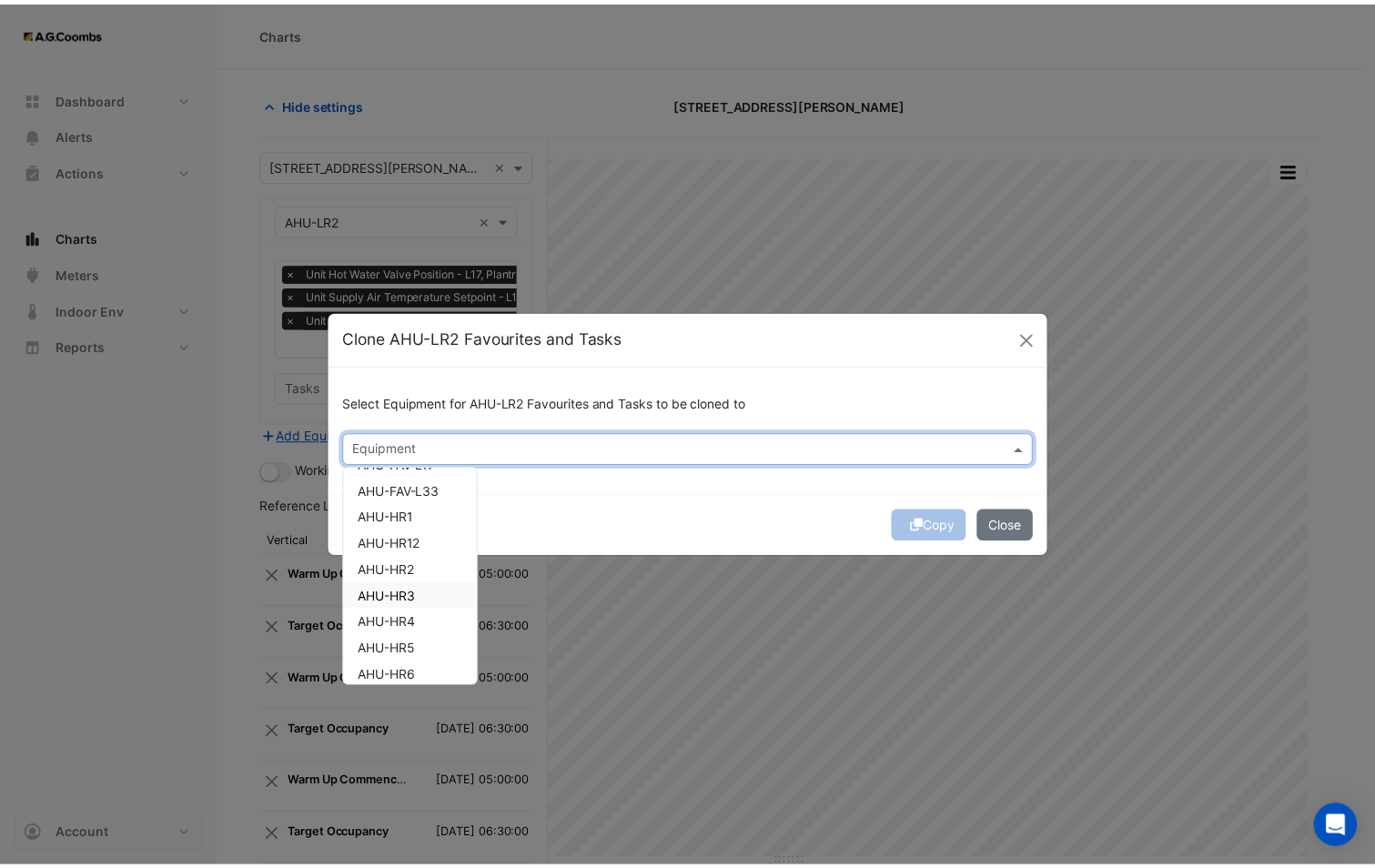
scroll to position [273, 0]
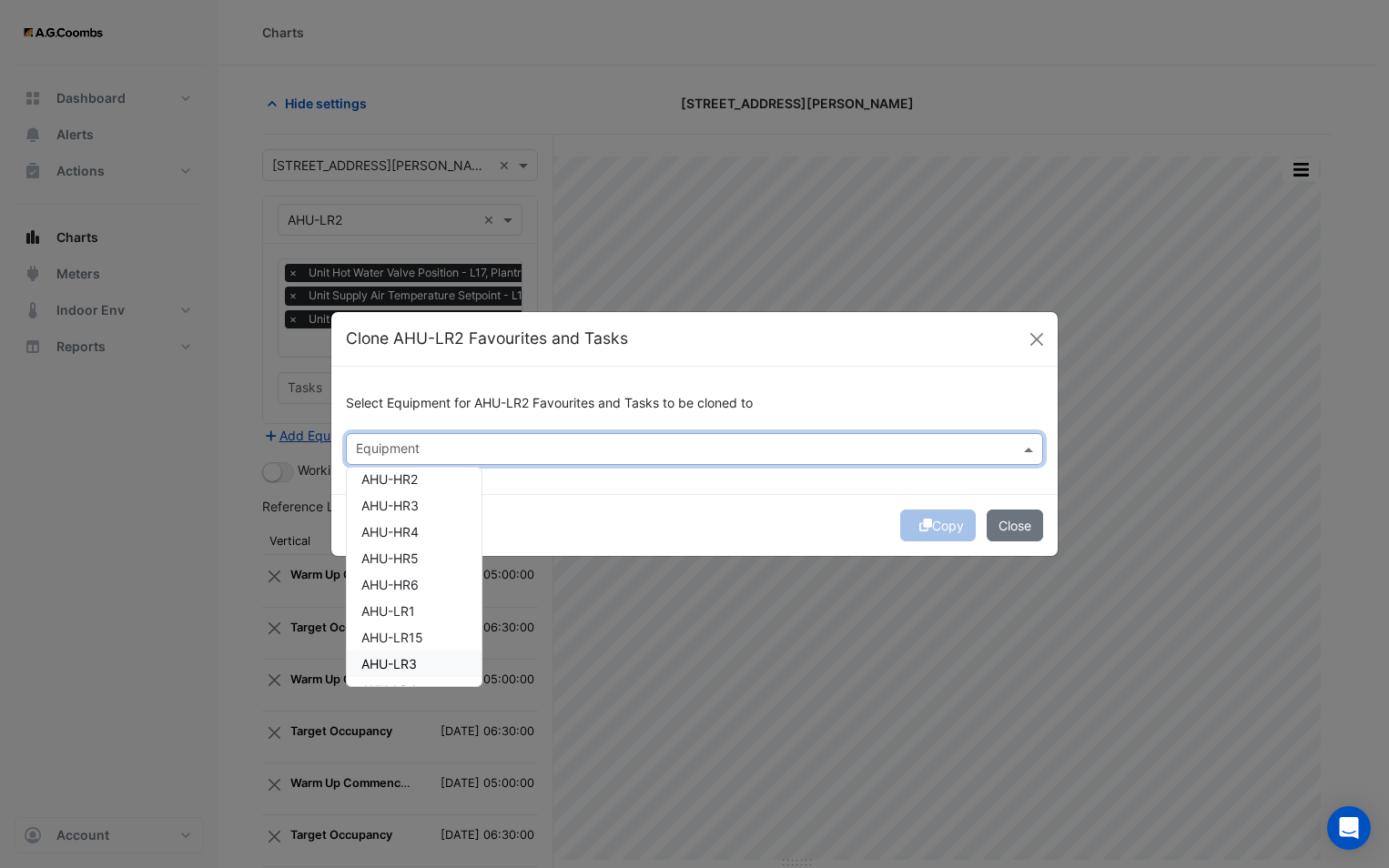
click at [396, 664] on span "AHU-LR3" at bounding box center [389, 663] width 55 height 16
click at [617, 521] on div "Copy Close" at bounding box center [694, 525] width 727 height 62
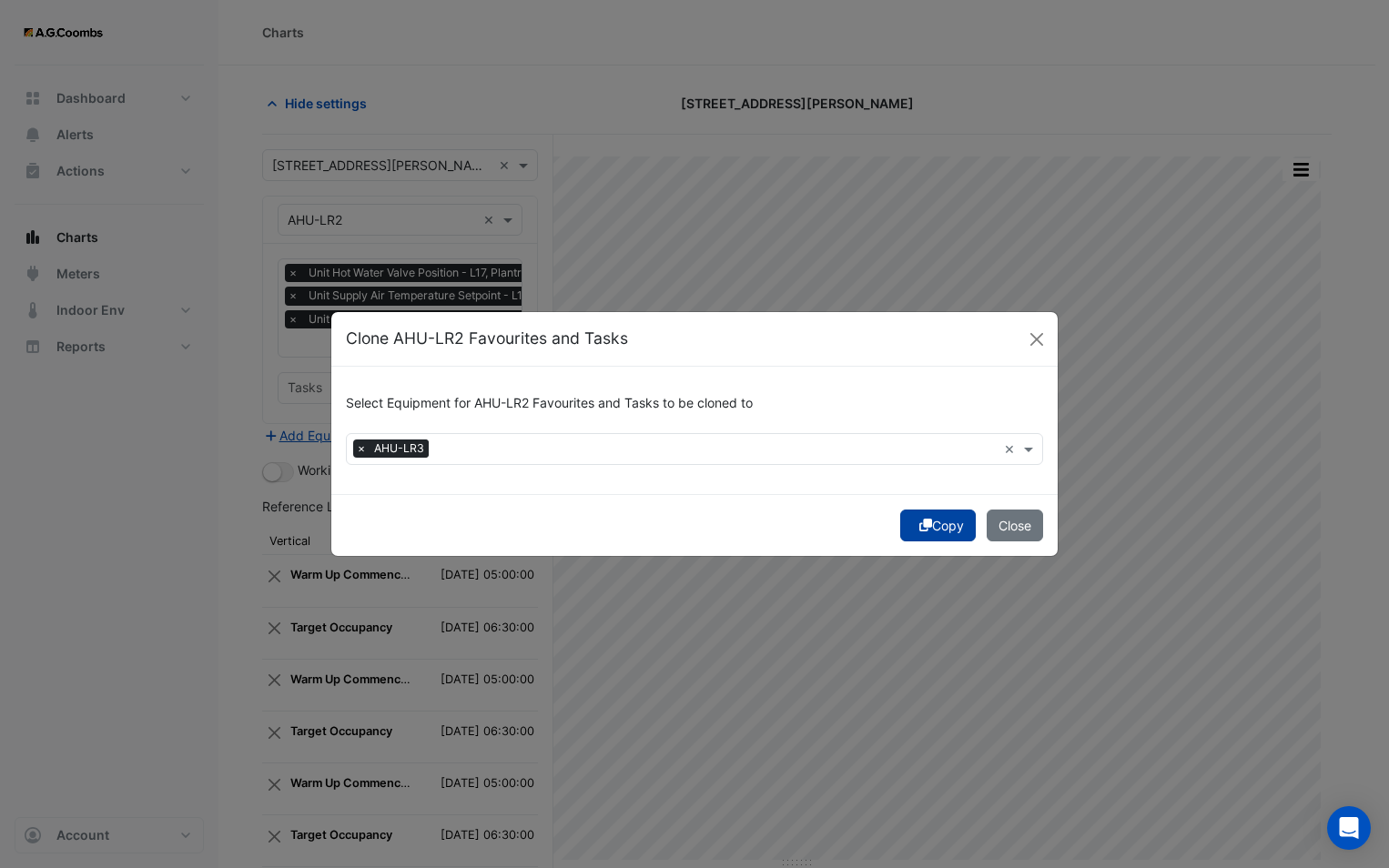
click at [906, 534] on button "Copy" at bounding box center [938, 525] width 76 height 32
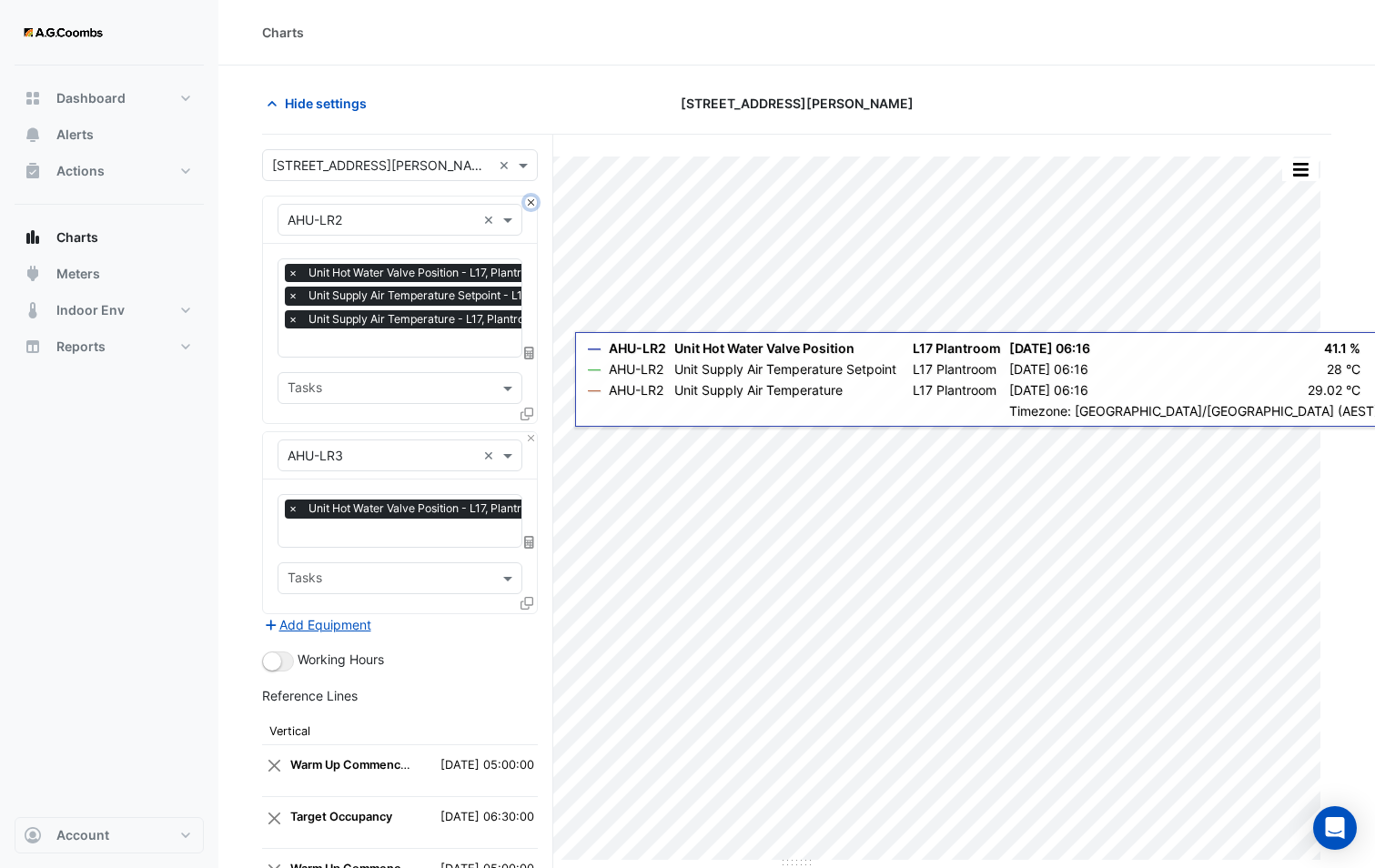
click at [535, 207] on button "Close" at bounding box center [531, 202] width 12 height 12
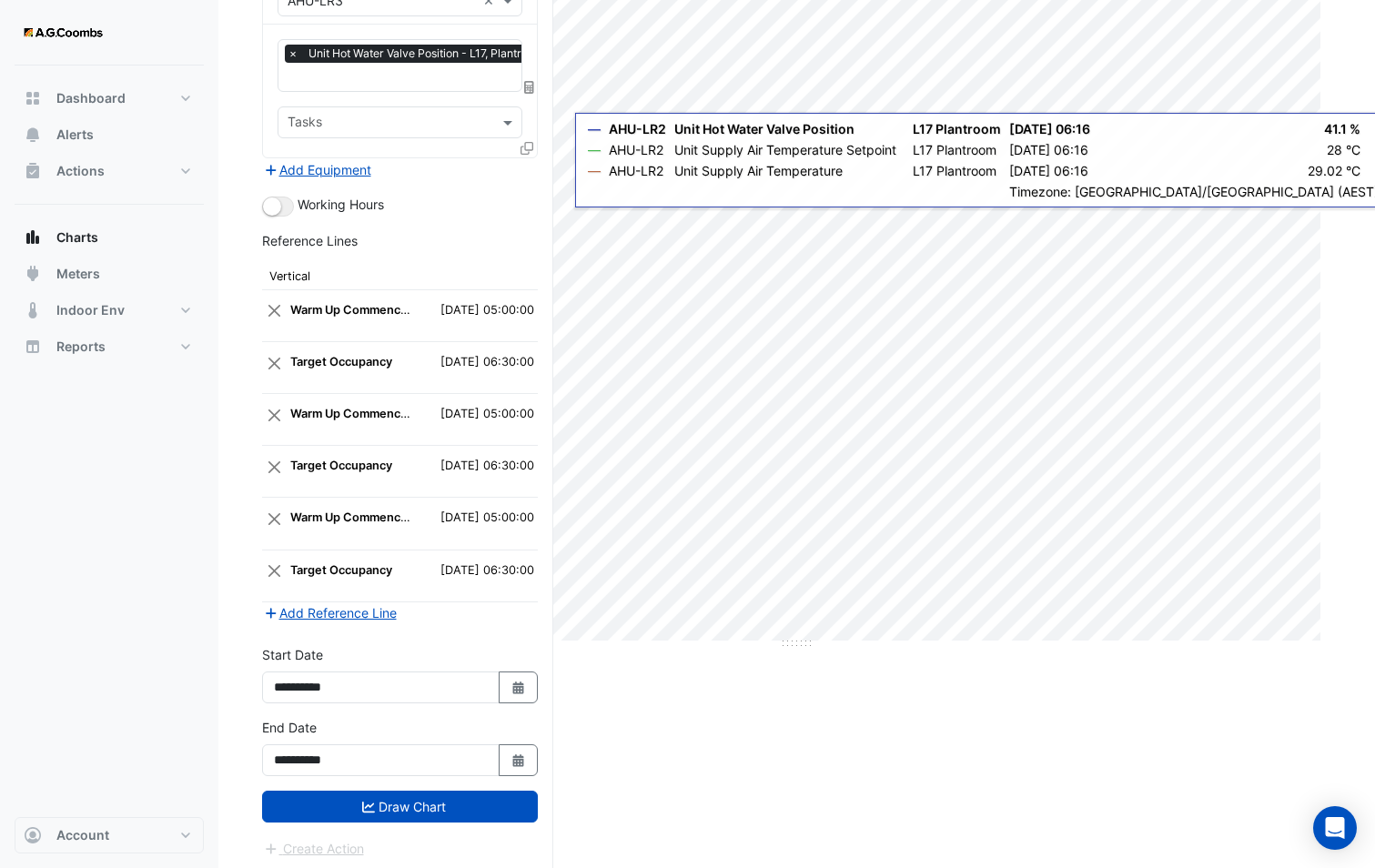
scroll to position [223, 0]
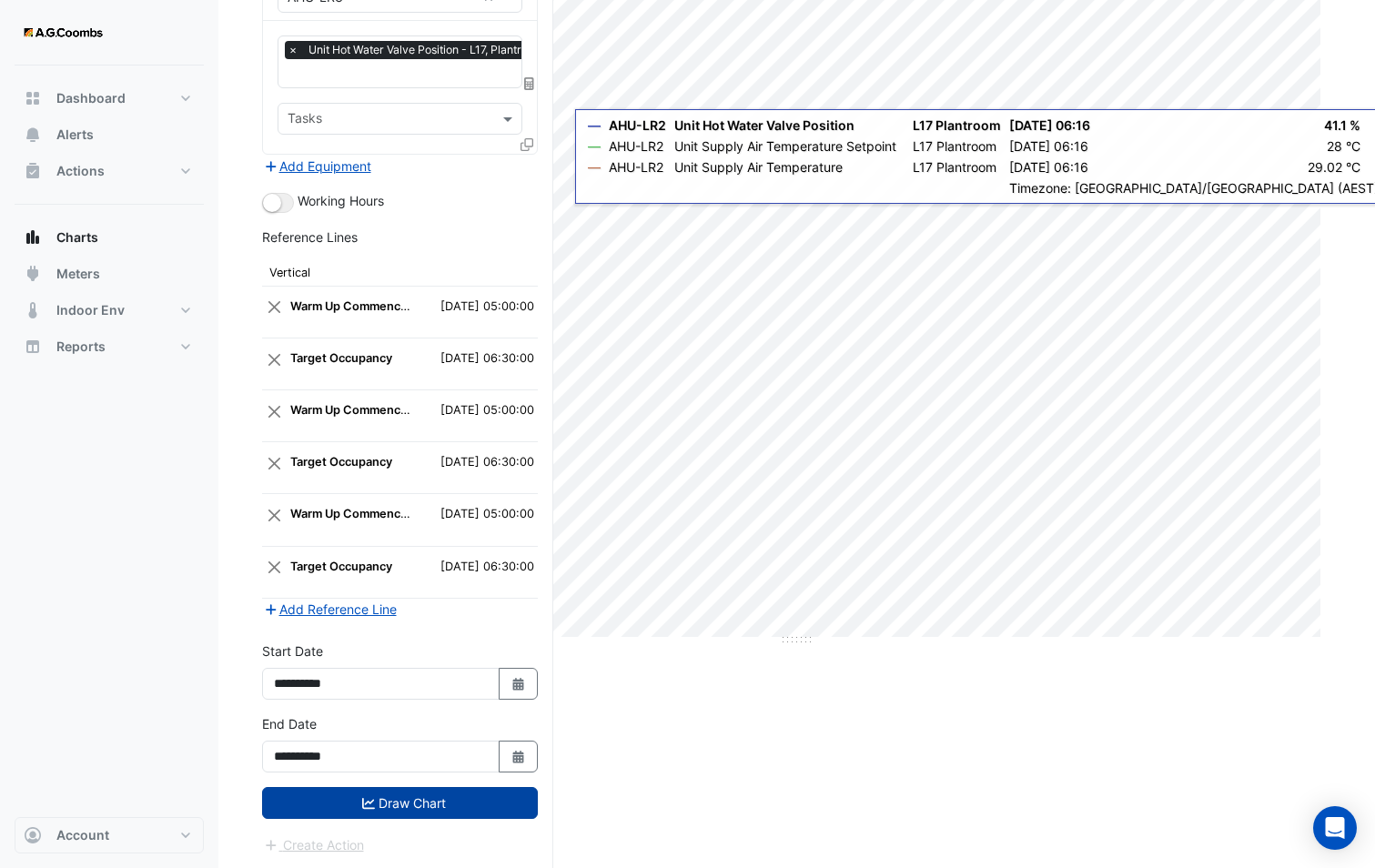
click at [498, 794] on button "Draw Chart" at bounding box center [400, 802] width 276 height 32
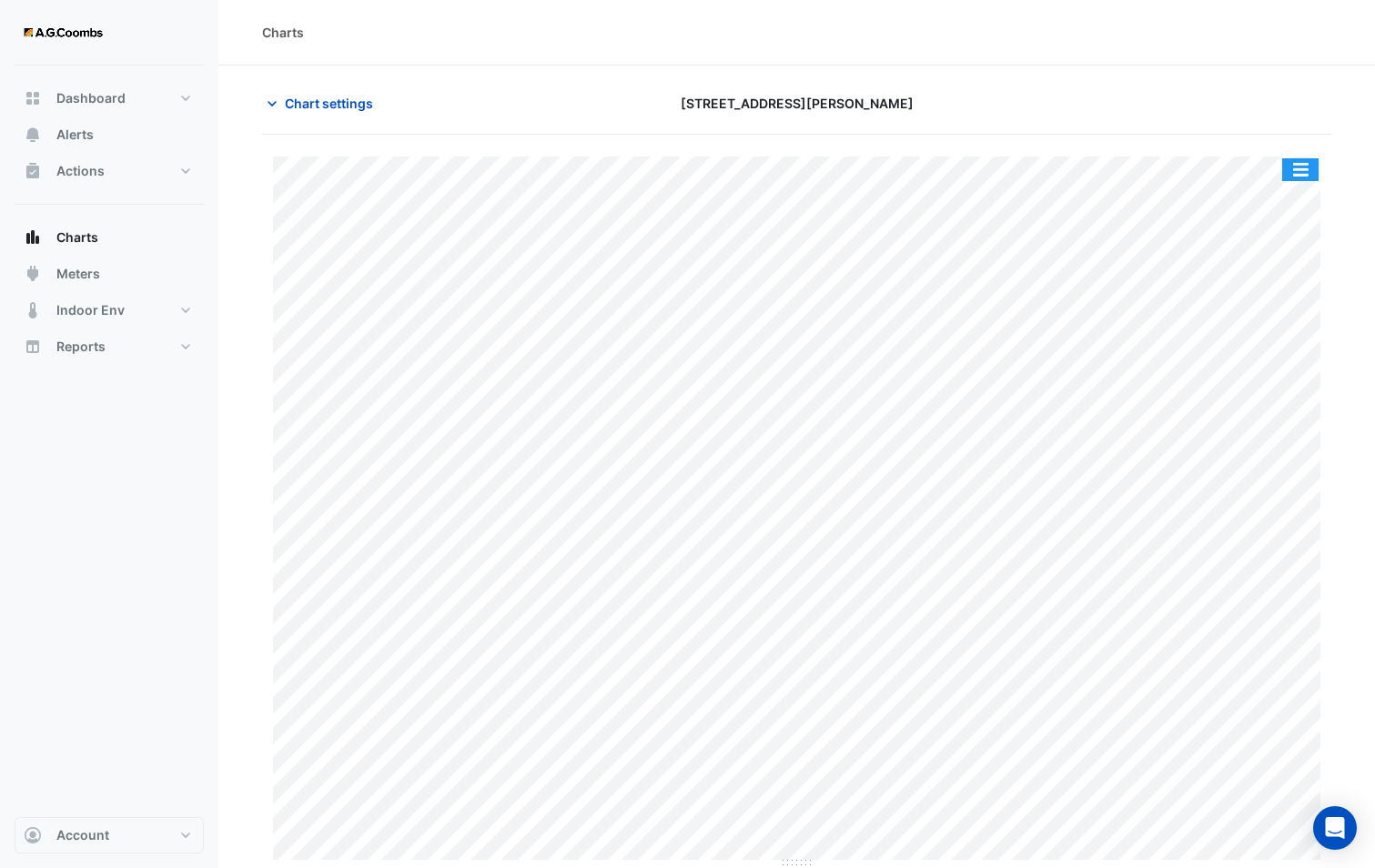
click at [1295, 161] on button "button" at bounding box center [1299, 169] width 36 height 22
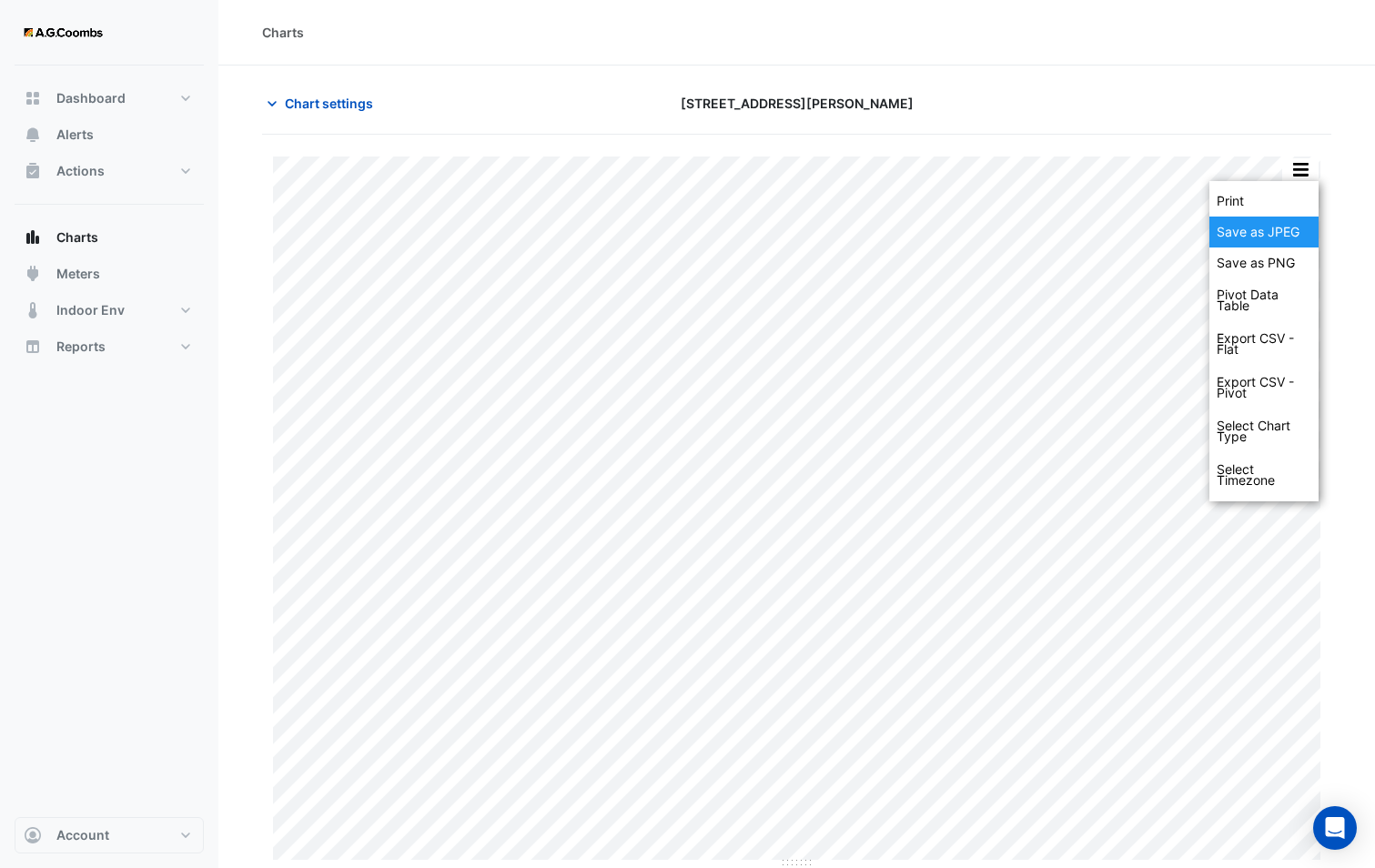
click at [1300, 227] on div "Save as JPEG" at bounding box center [1263, 232] width 109 height 31
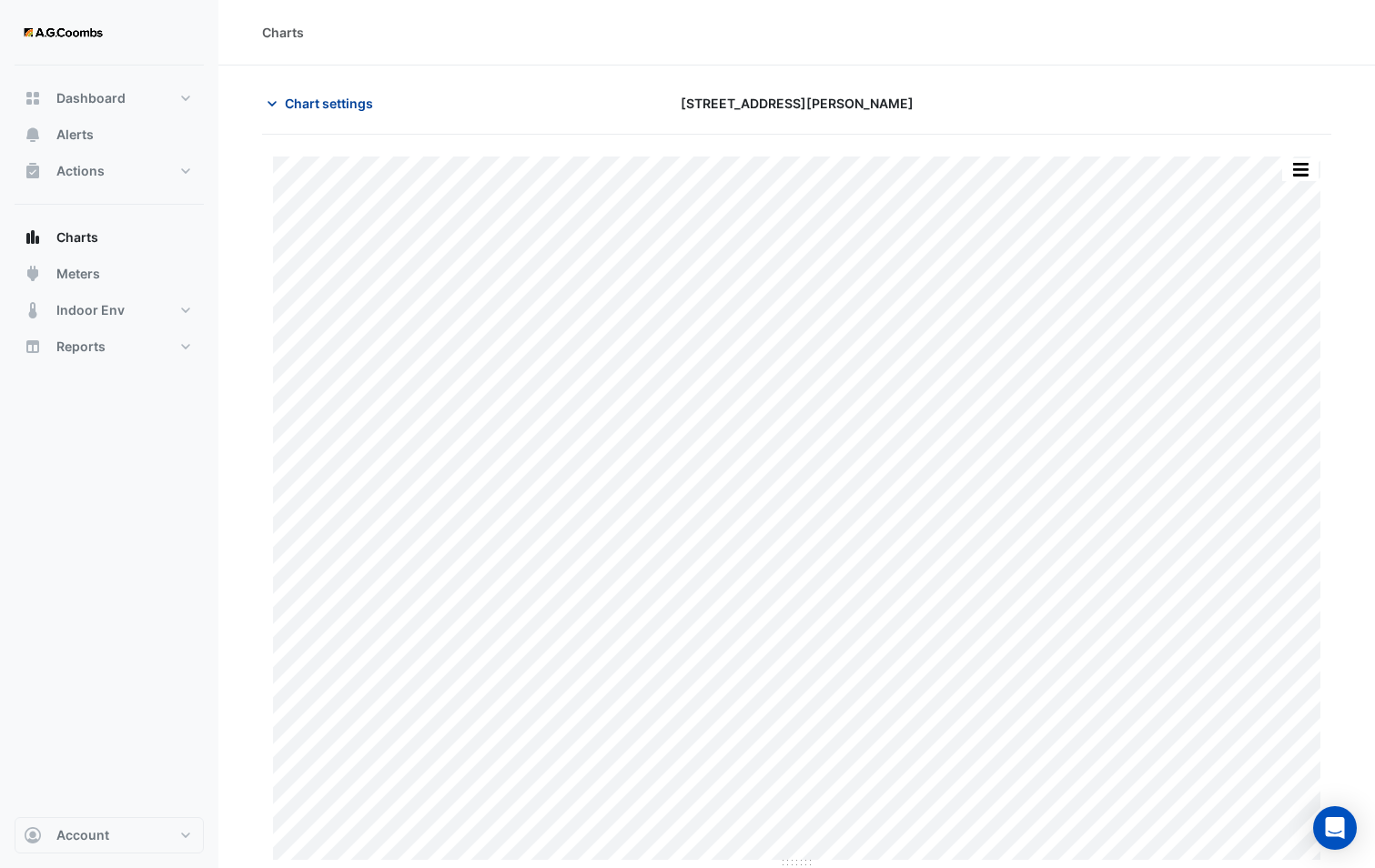
click at [367, 105] on span "Chart settings" at bounding box center [328, 103] width 88 height 19
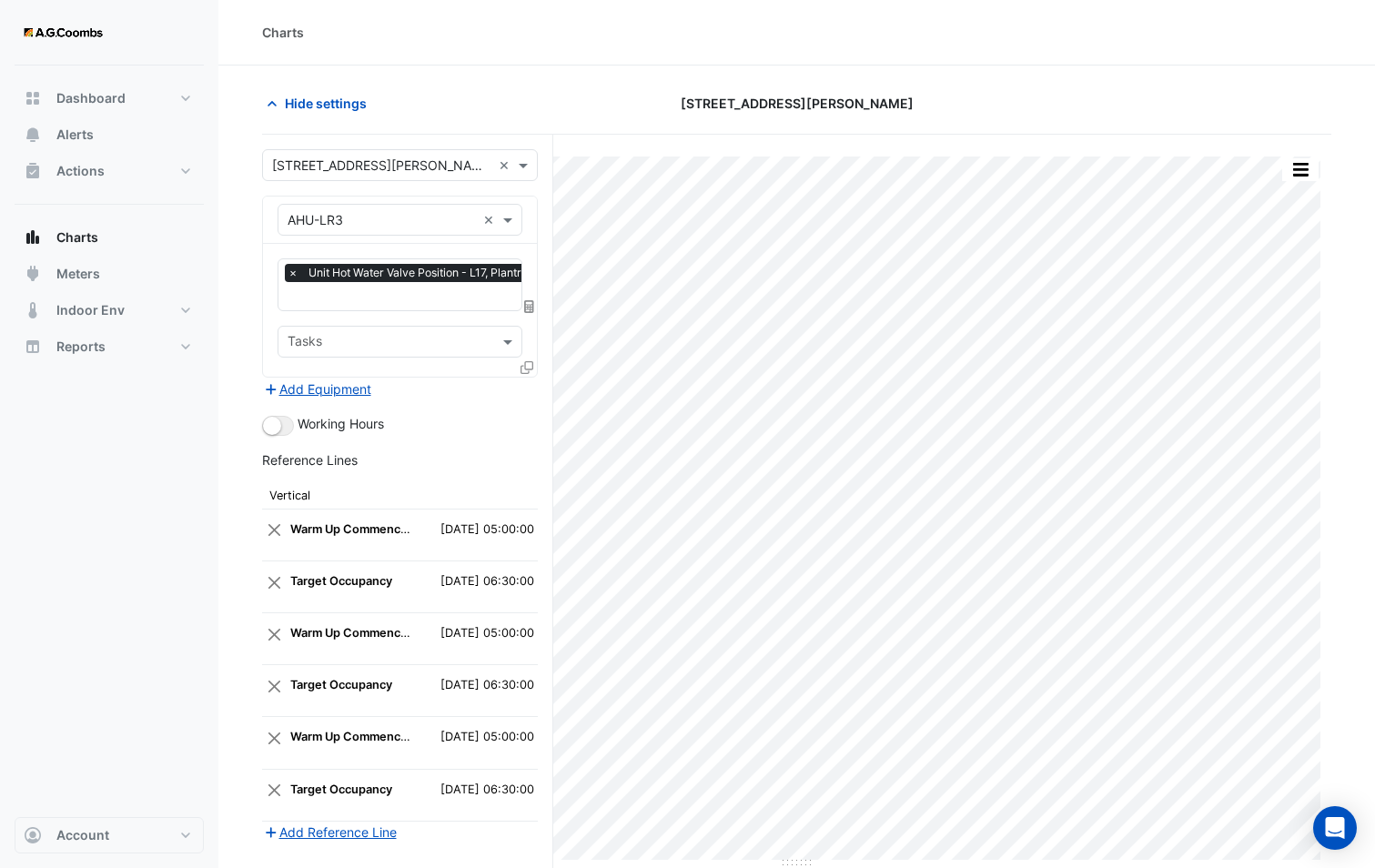
click at [528, 362] on icon at bounding box center [526, 367] width 13 height 13
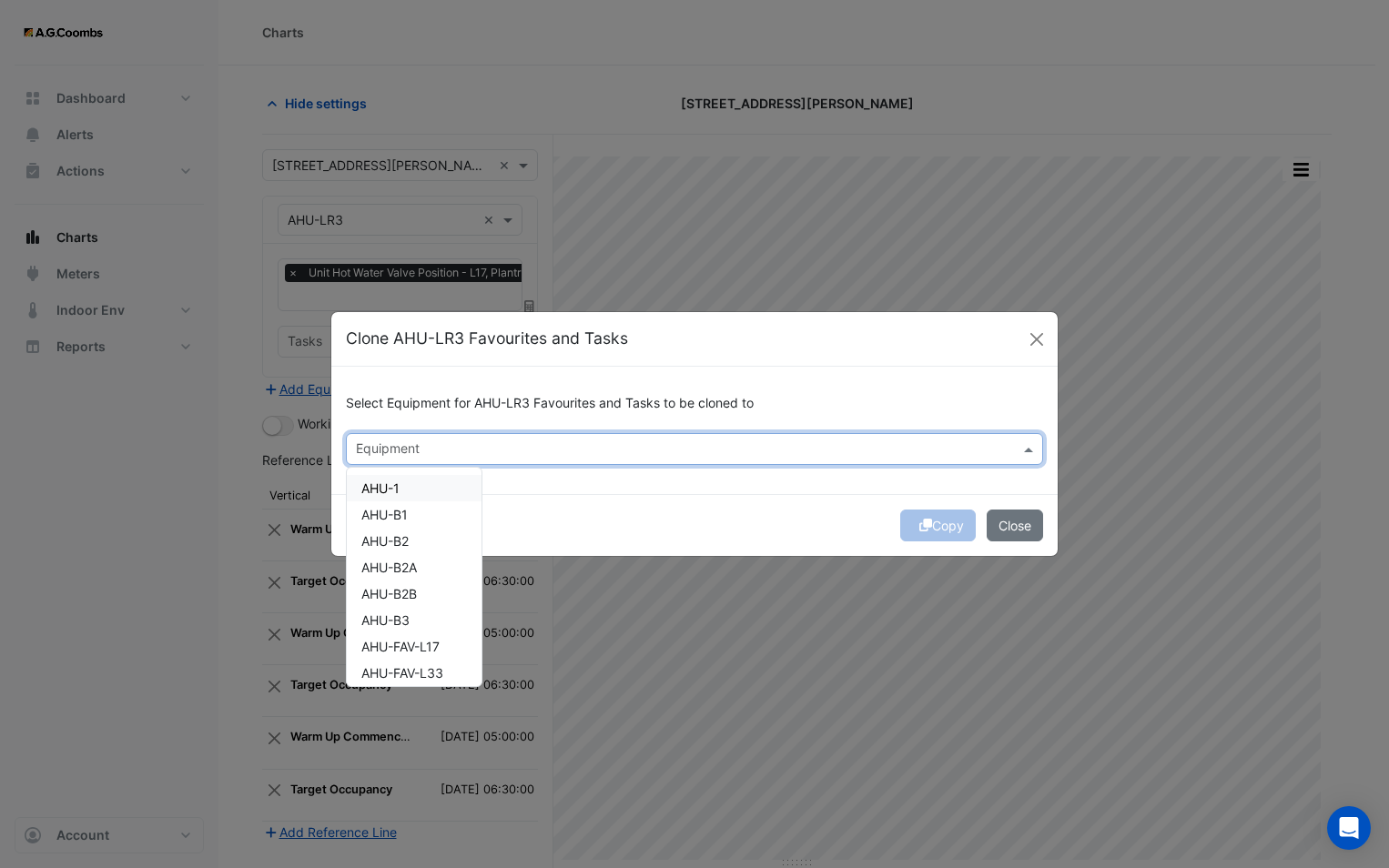
click at [491, 456] on input "text" at bounding box center [683, 451] width 656 height 19
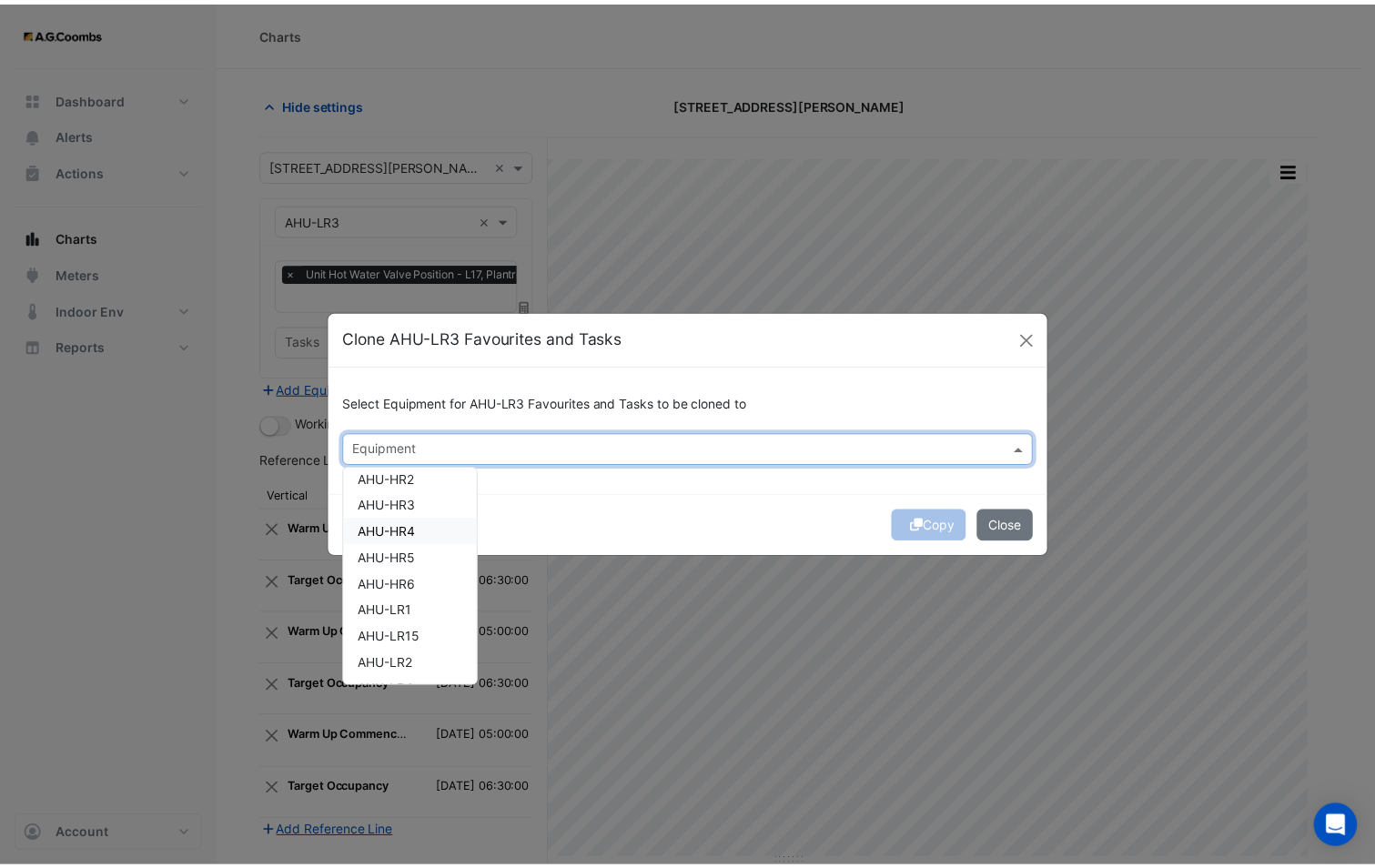
scroll to position [364, 0]
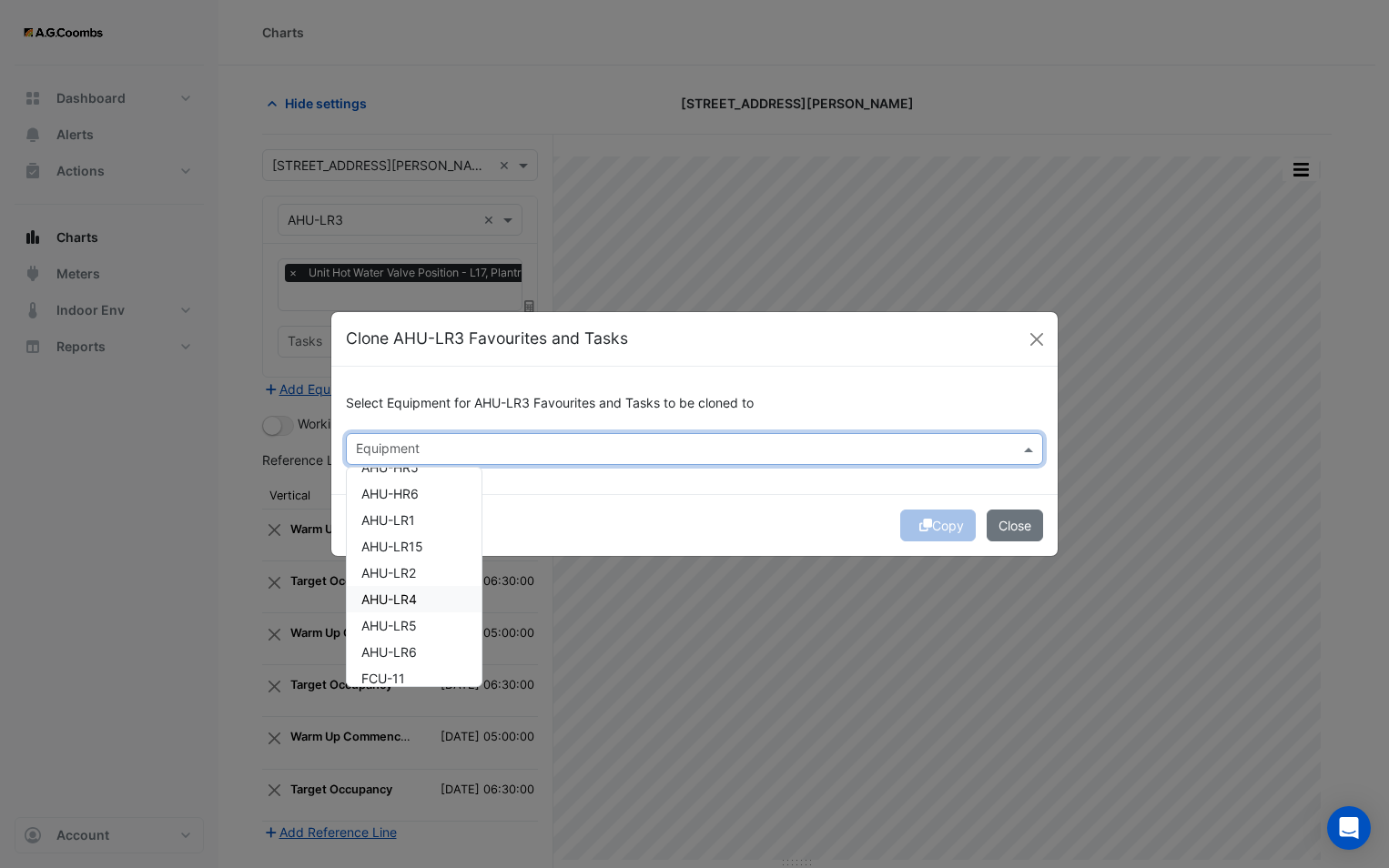
click at [419, 595] on div "AHU-LR4" at bounding box center [414, 598] width 135 height 26
click at [568, 518] on div "Copy Close" at bounding box center [694, 525] width 727 height 62
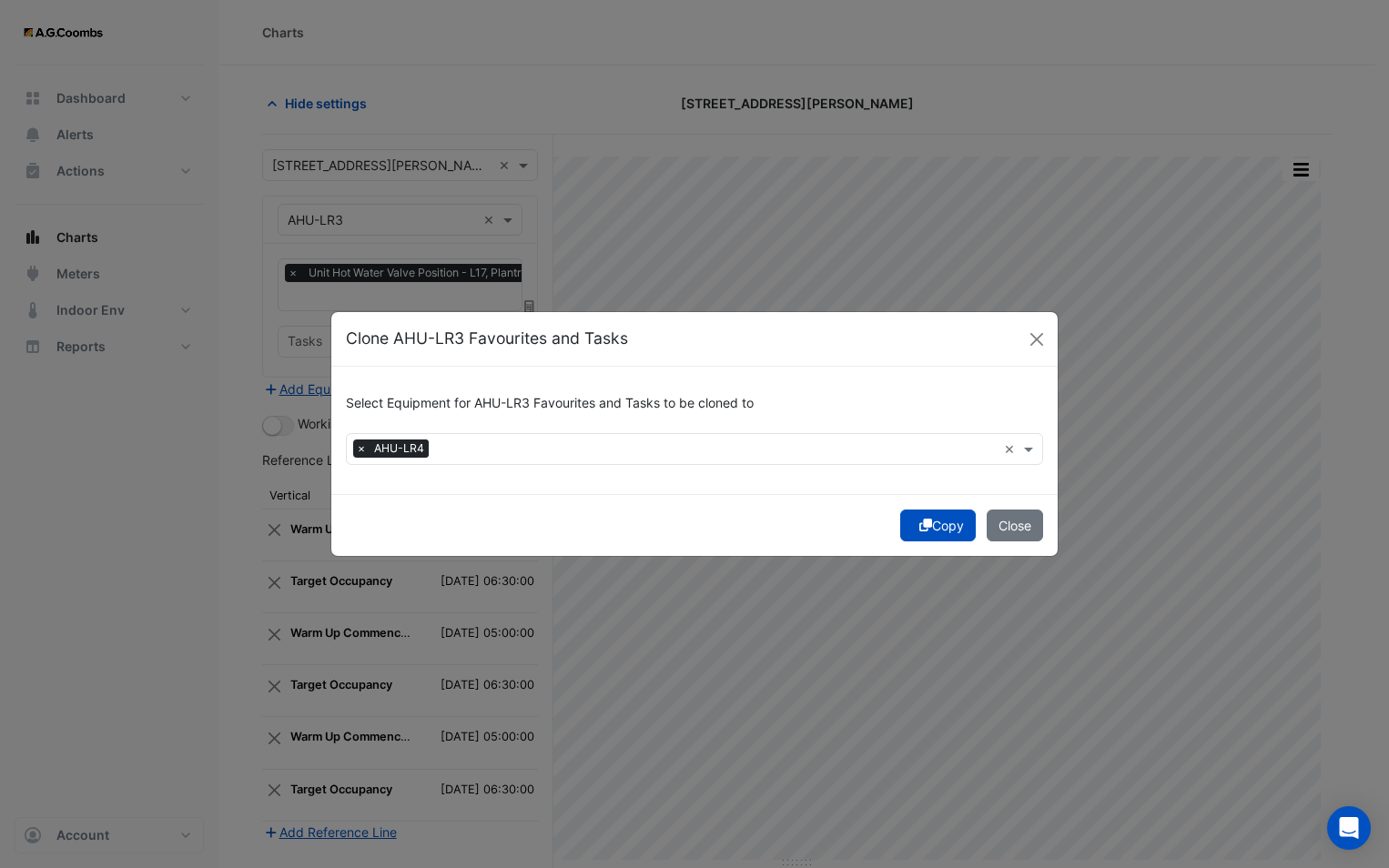
click at [923, 532] on fa-icon "submit" at bounding box center [925, 525] width 13 height 16
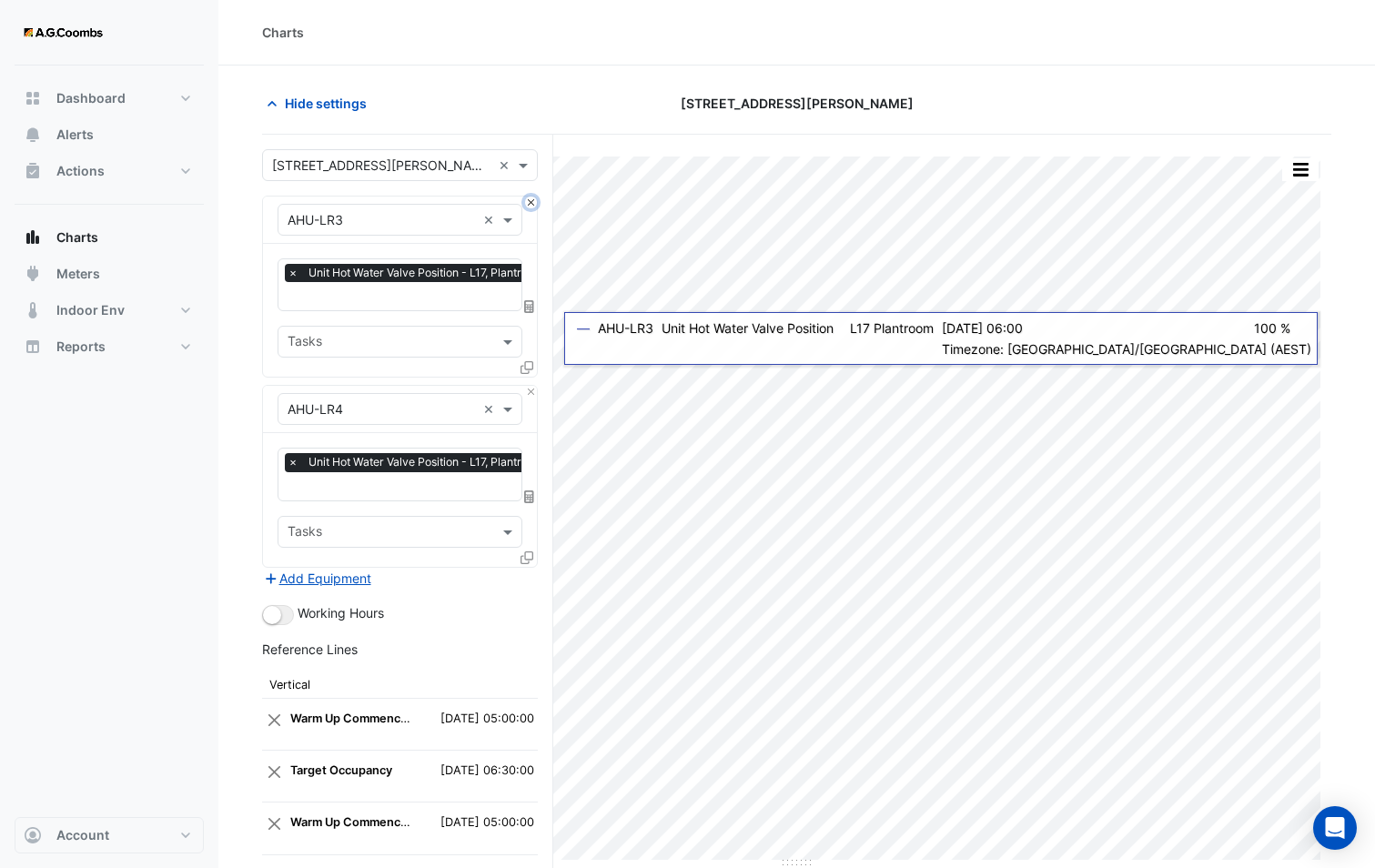
click at [530, 204] on button "Close" at bounding box center [531, 202] width 12 height 12
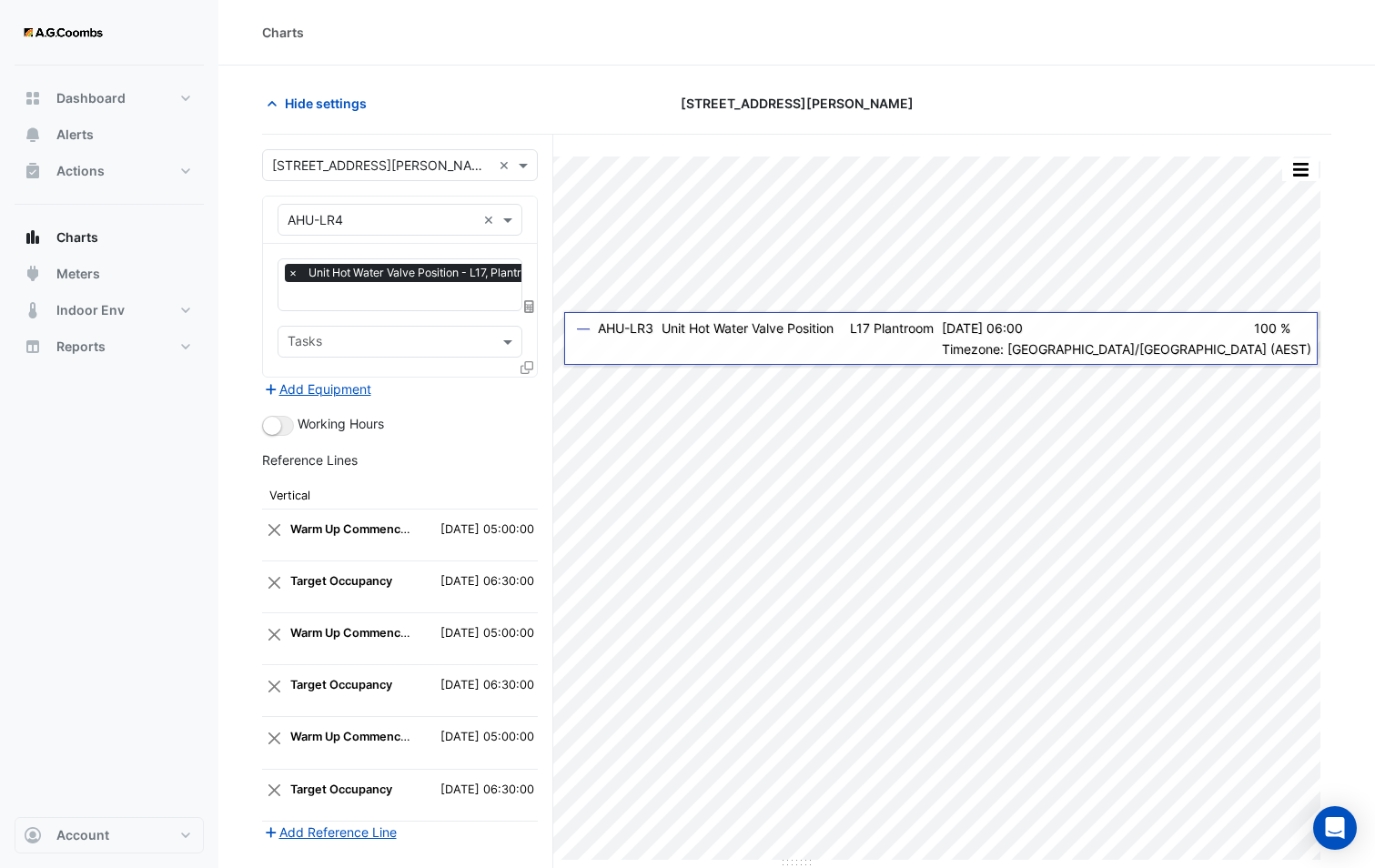
click at [440, 291] on input "text" at bounding box center [420, 298] width 266 height 19
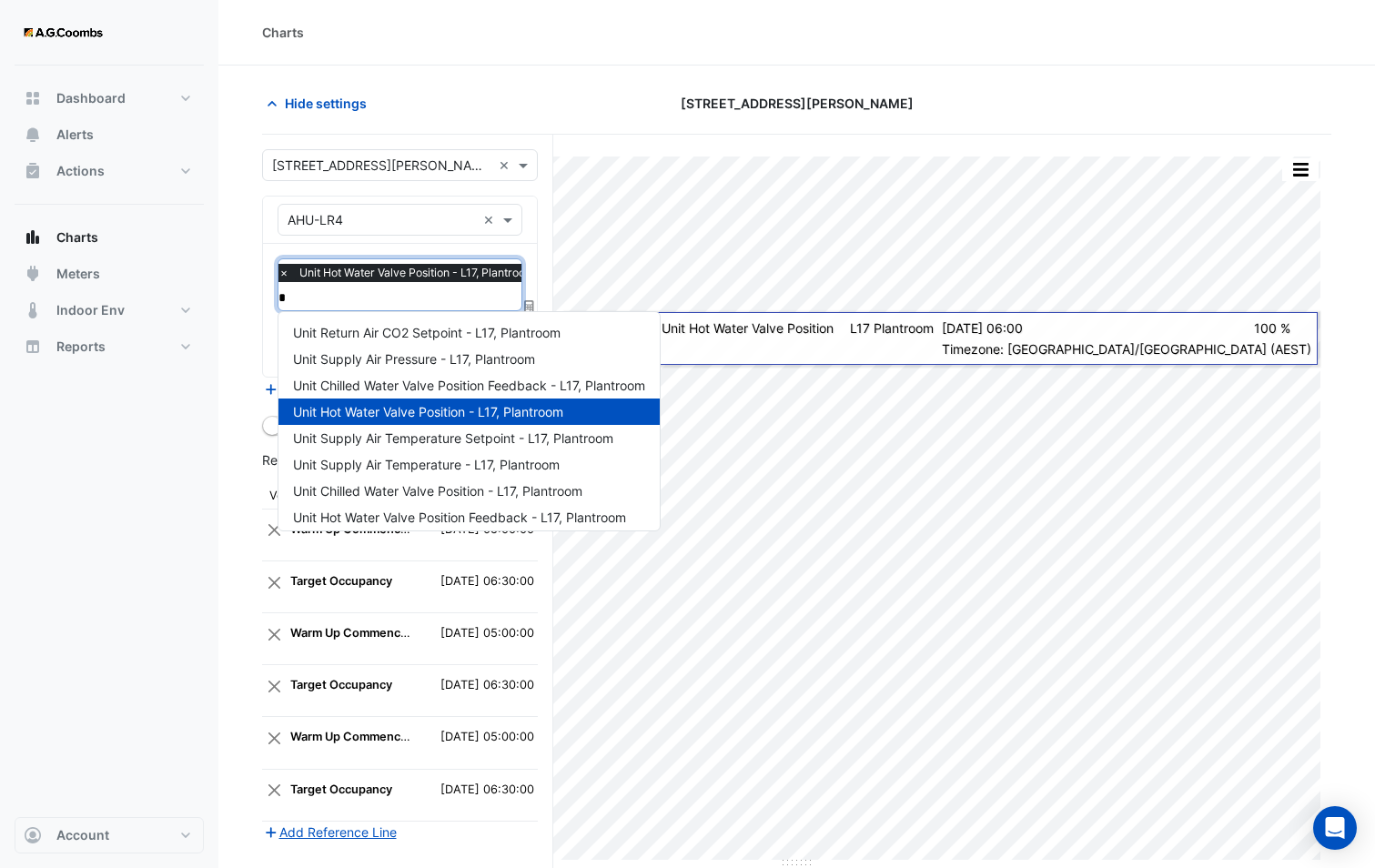
type input "**"
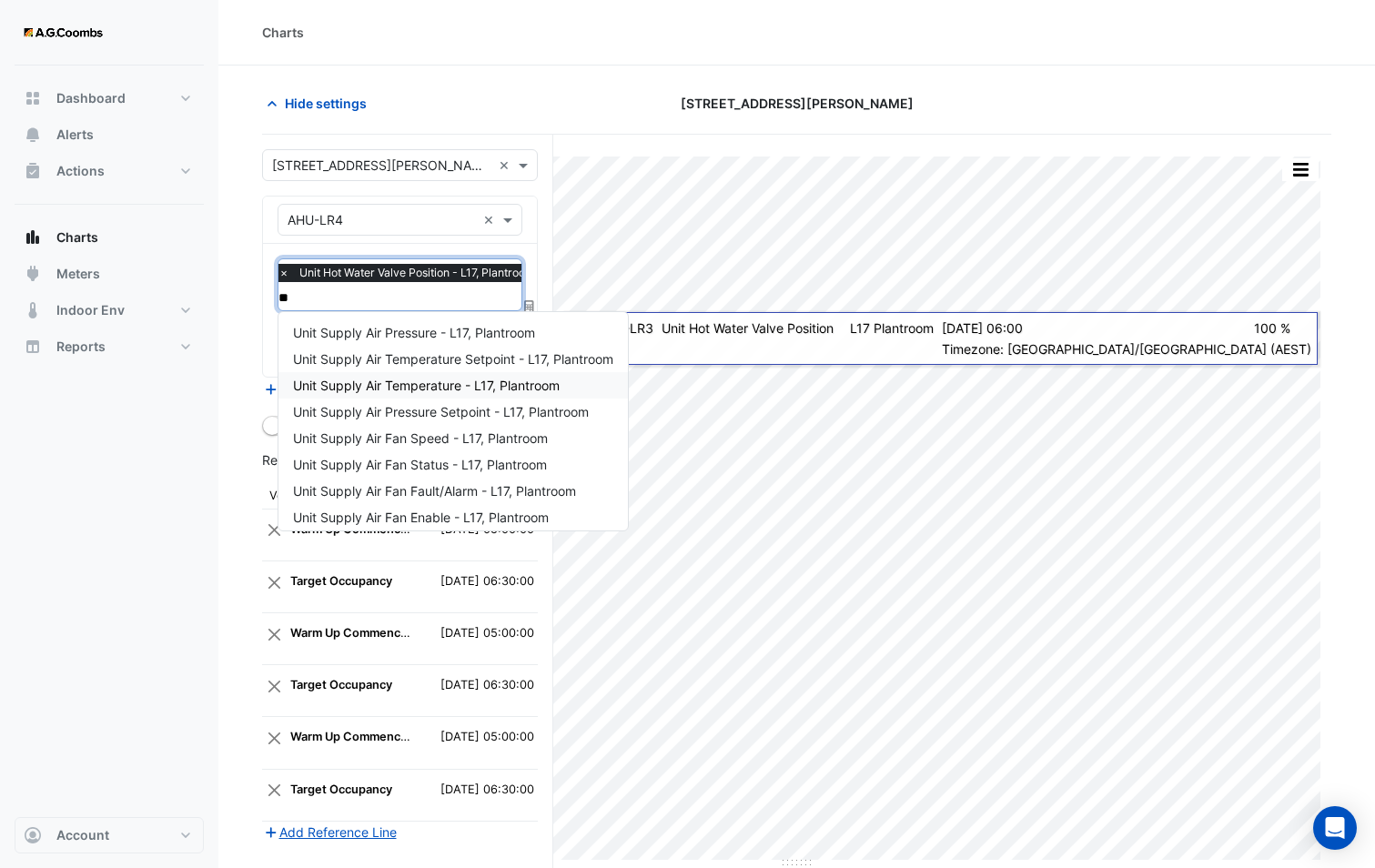
click at [441, 388] on span "Unit Supply Air Temperature - L17, Plantroom" at bounding box center [426, 385] width 267 height 16
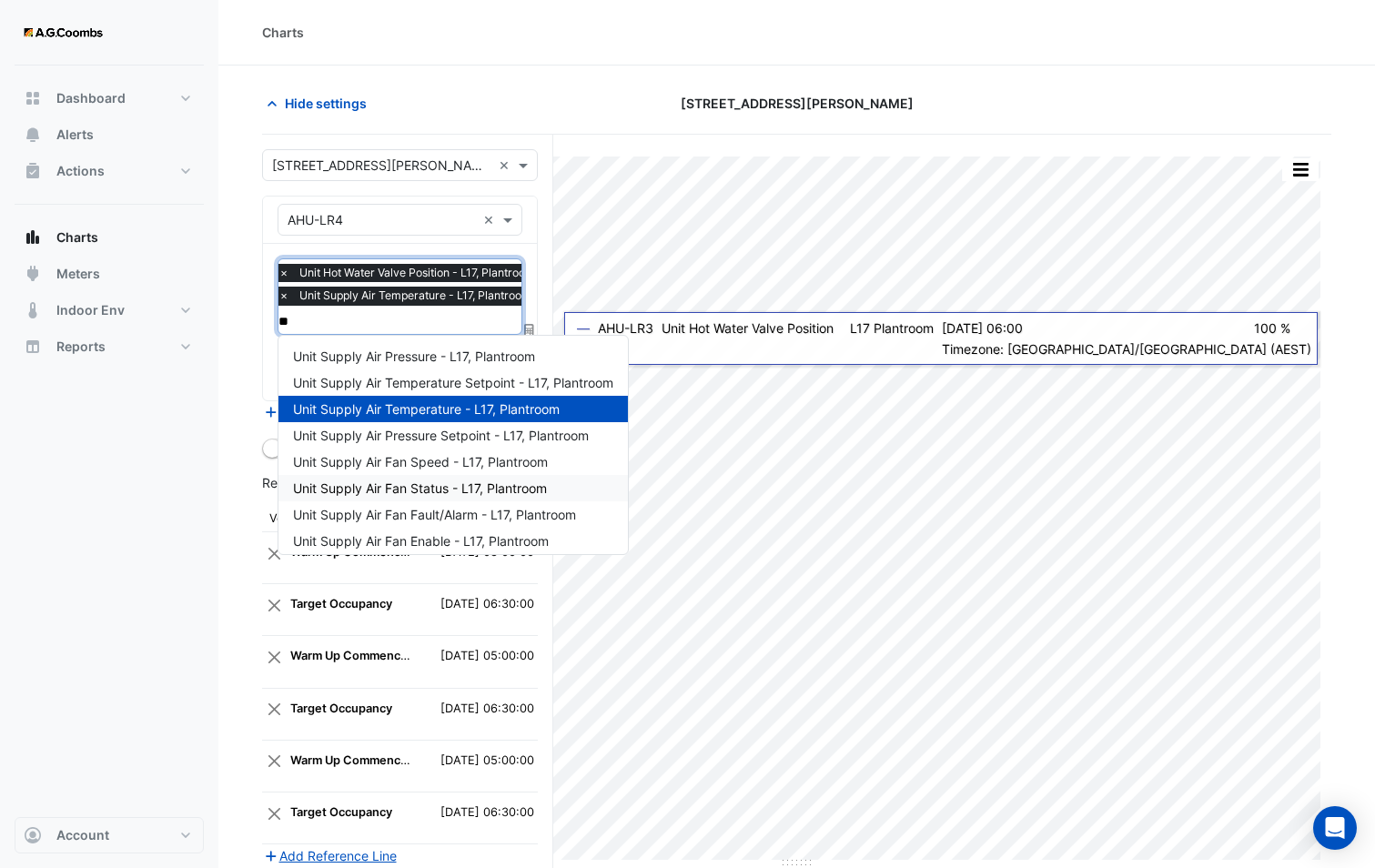
type input "***"
click at [415, 384] on span "Unit Supply Air Temperature Setpoint - L17, Plantroom" at bounding box center [453, 383] width 320 height 16
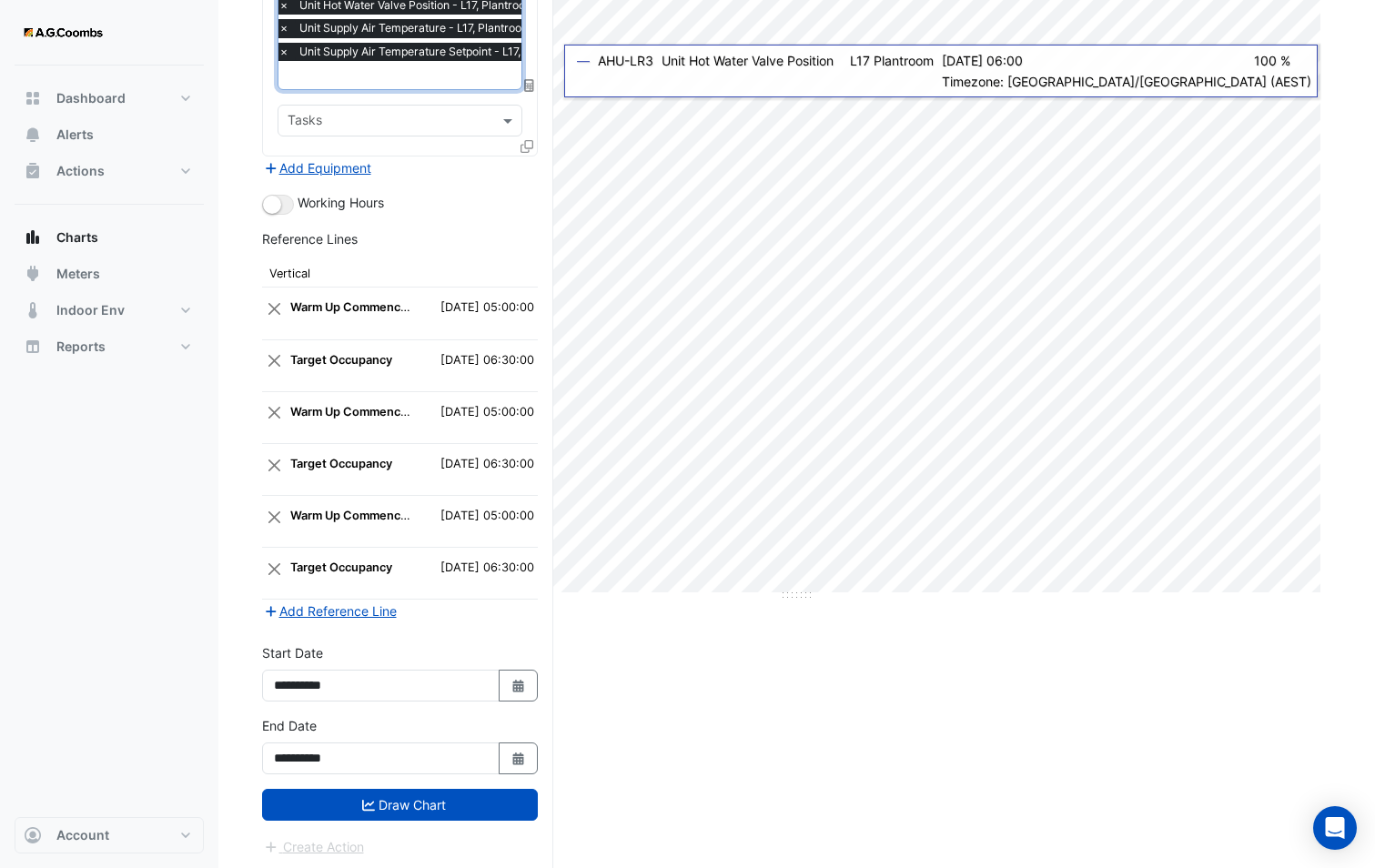
scroll to position [269, 0]
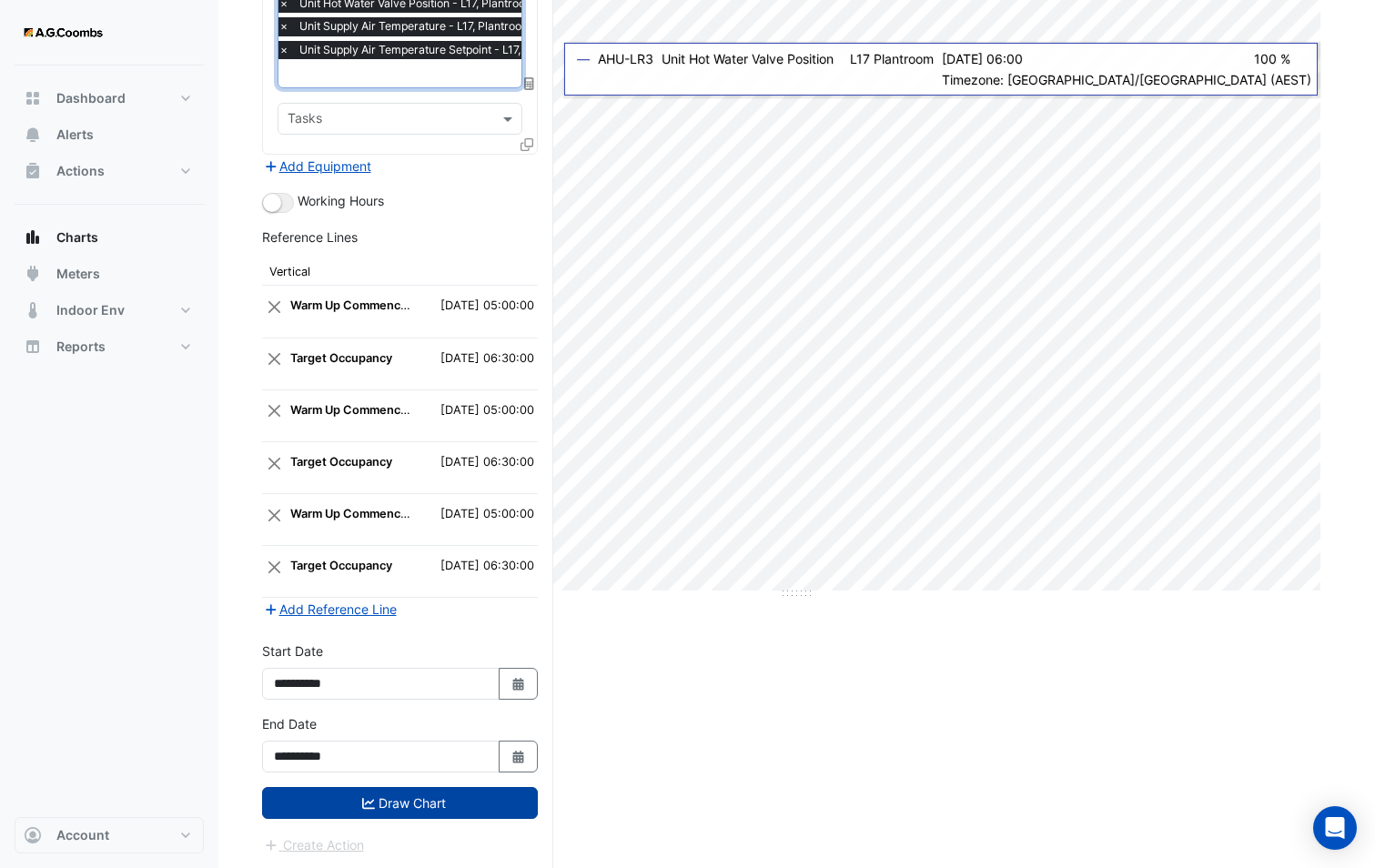
click at [435, 794] on button "Draw Chart" at bounding box center [400, 802] width 276 height 32
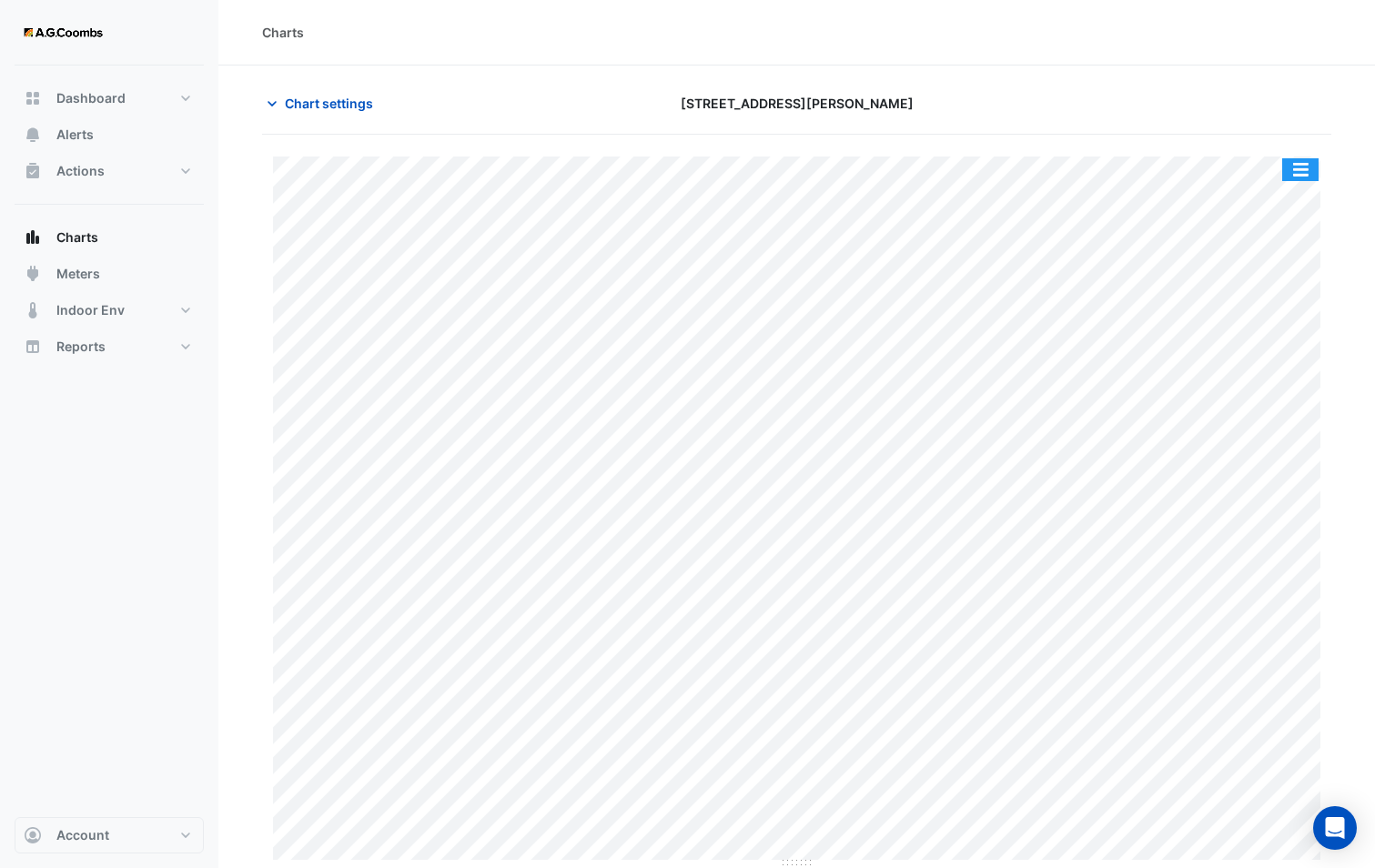
click at [1302, 179] on button "button" at bounding box center [1299, 169] width 36 height 22
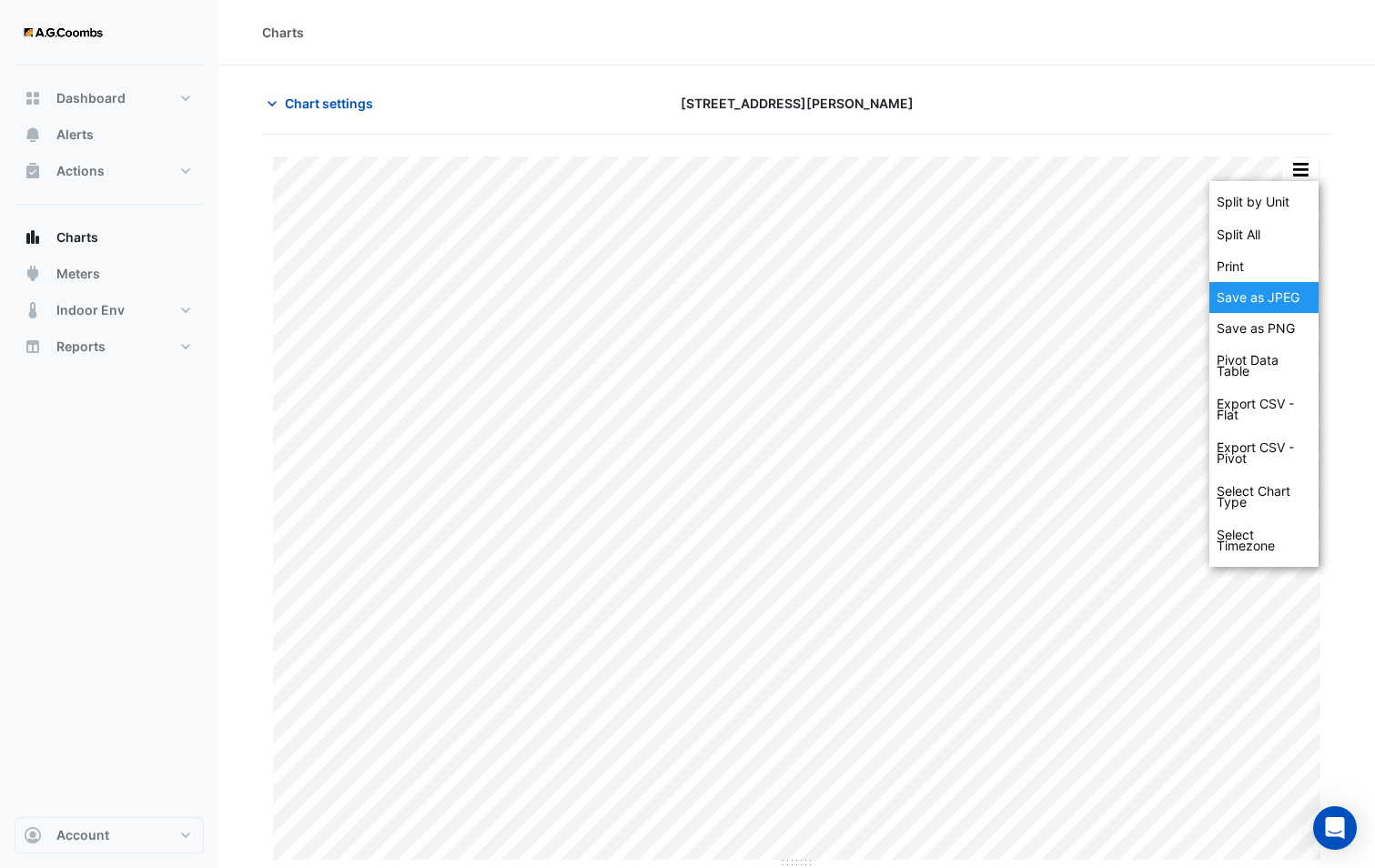
click at [1296, 293] on div "Save as JPEG" at bounding box center [1263, 297] width 109 height 31
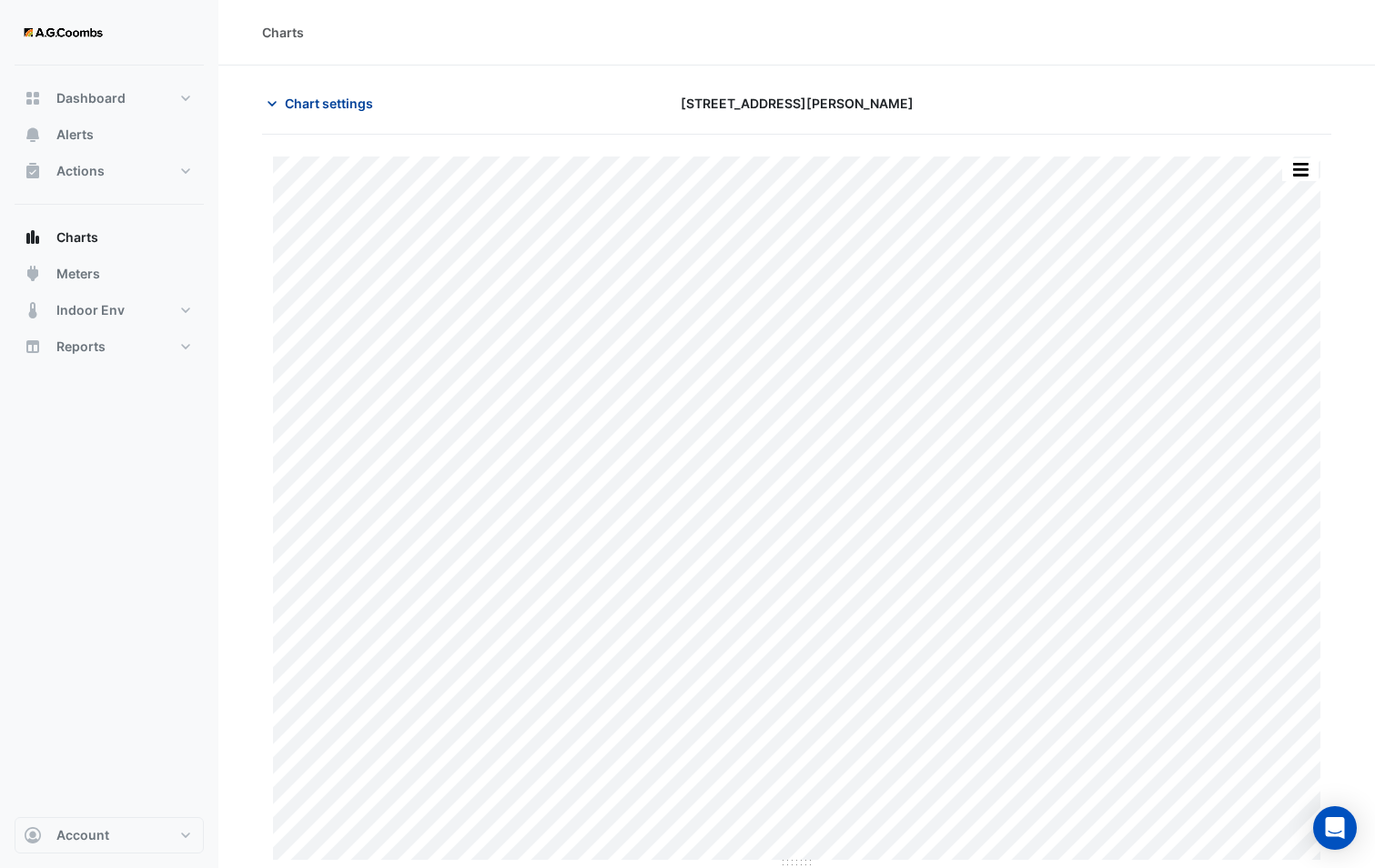
click at [359, 95] on span "Chart settings" at bounding box center [328, 103] width 88 height 19
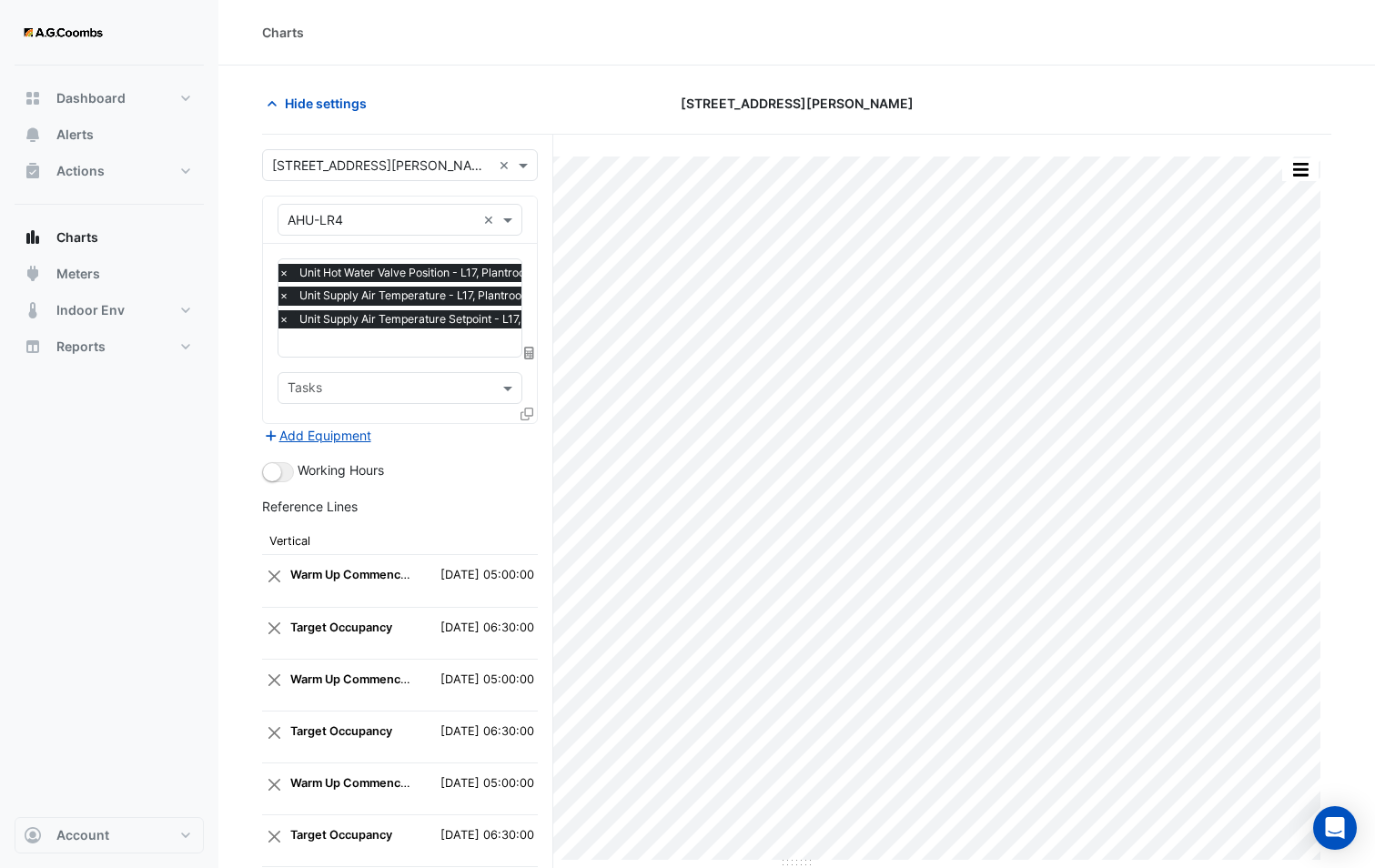
click at [527, 415] on icon at bounding box center [526, 414] width 13 height 13
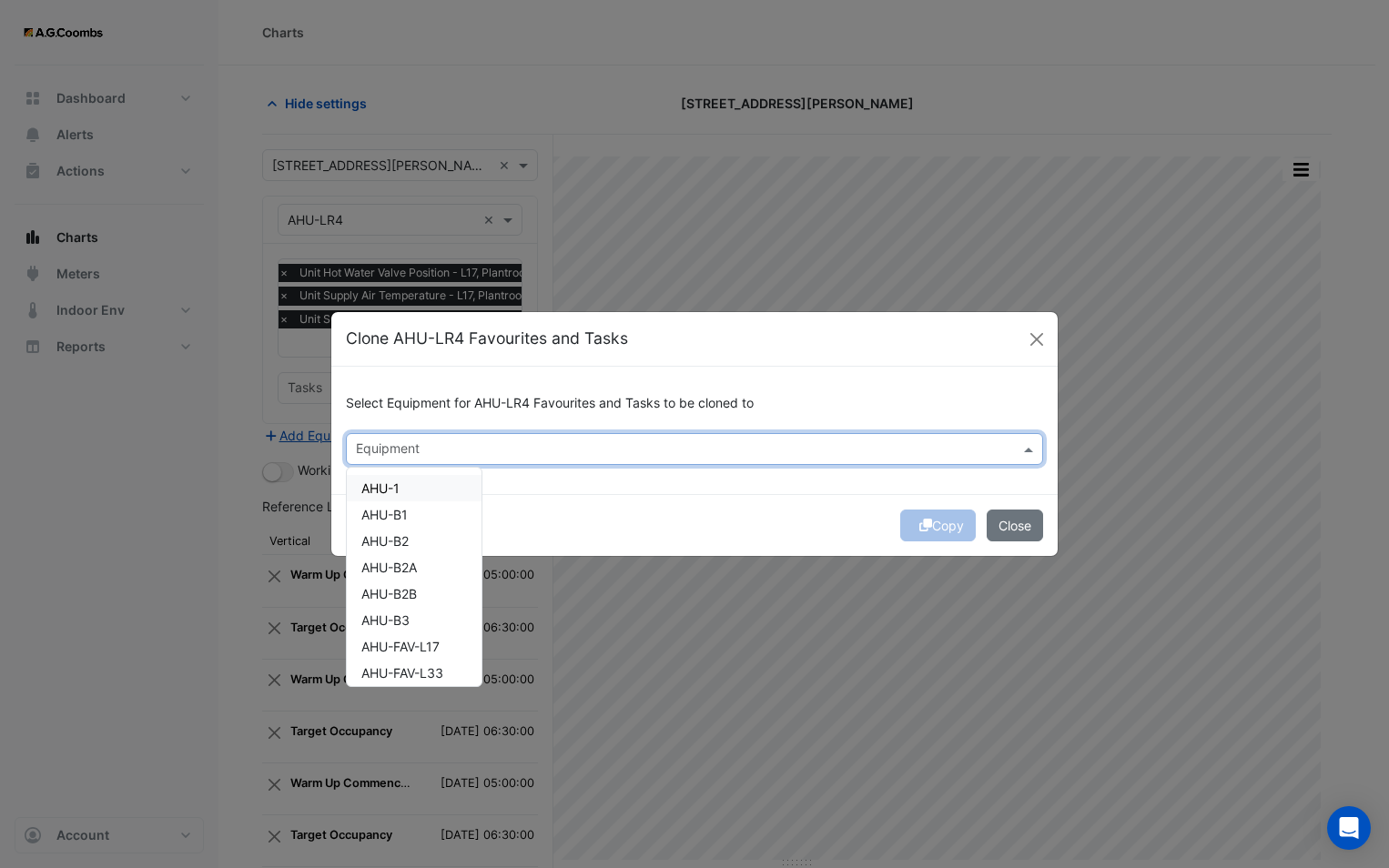
drag, startPoint x: 503, startPoint y: 440, endPoint x: 503, endPoint y: 470, distance: 30.0
click at [502, 441] on input "text" at bounding box center [683, 451] width 656 height 19
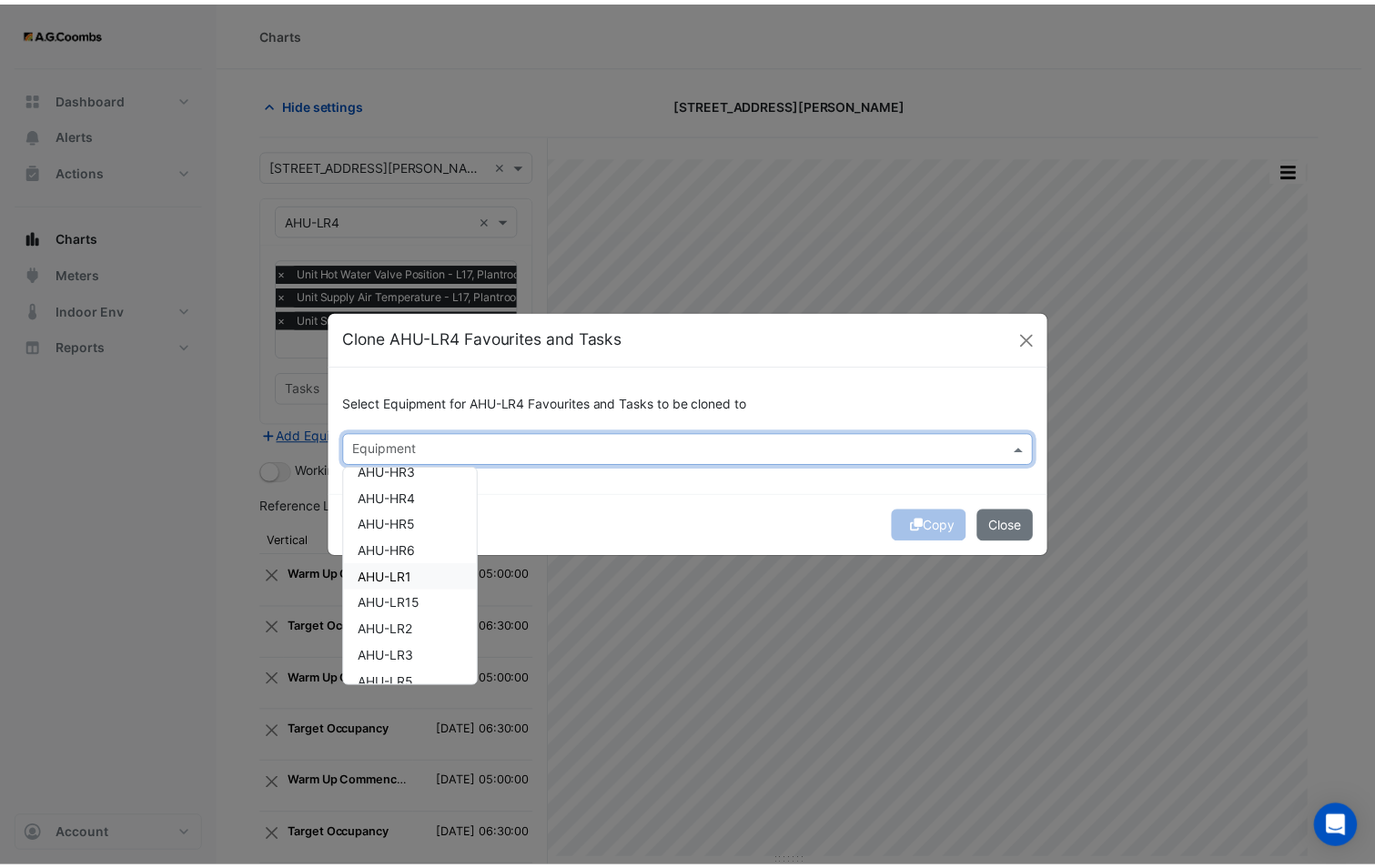
scroll to position [364, 0]
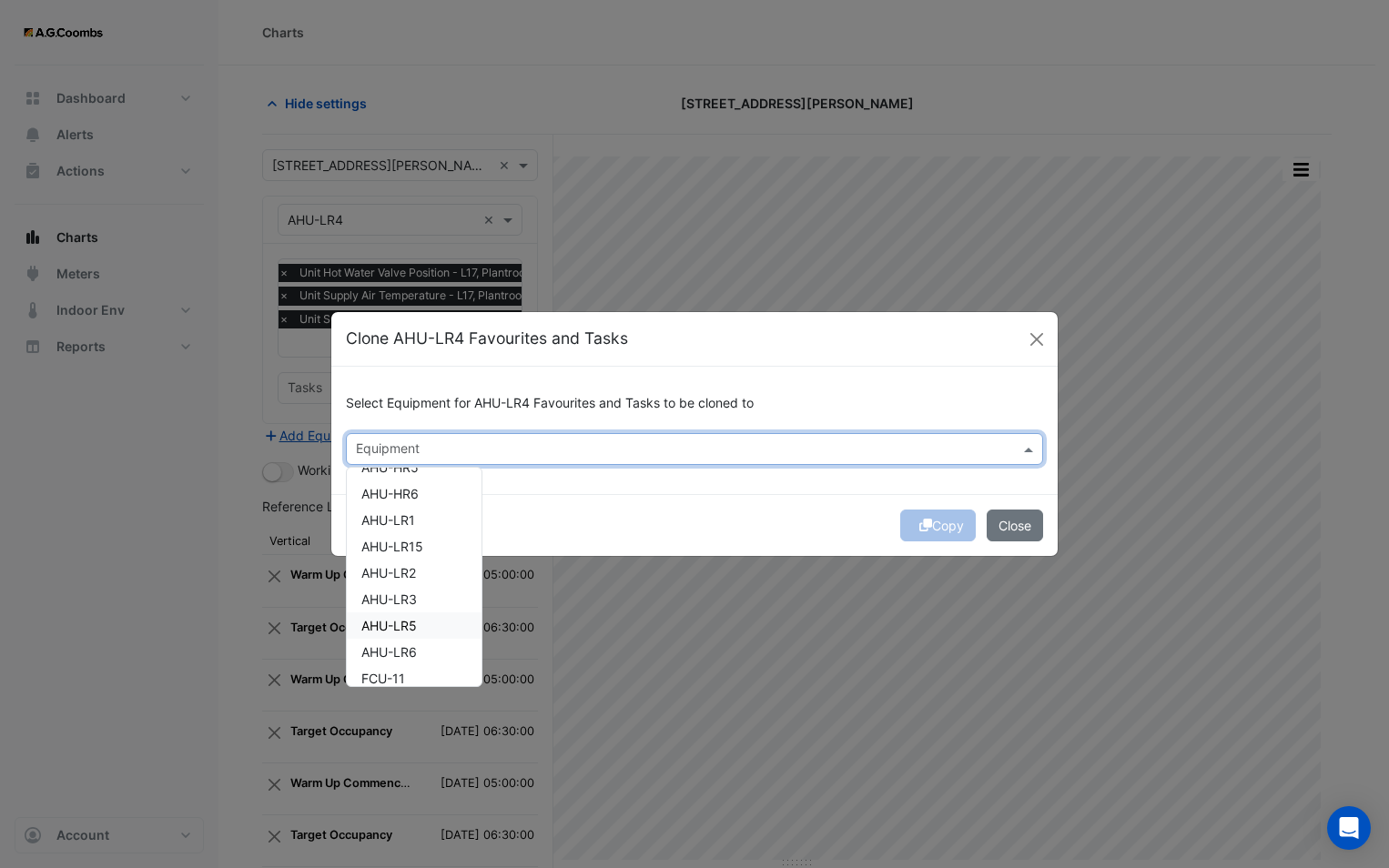
click at [433, 623] on div "AHU-LR5" at bounding box center [414, 625] width 135 height 26
click at [553, 508] on div "Copy Close" at bounding box center [694, 525] width 727 height 62
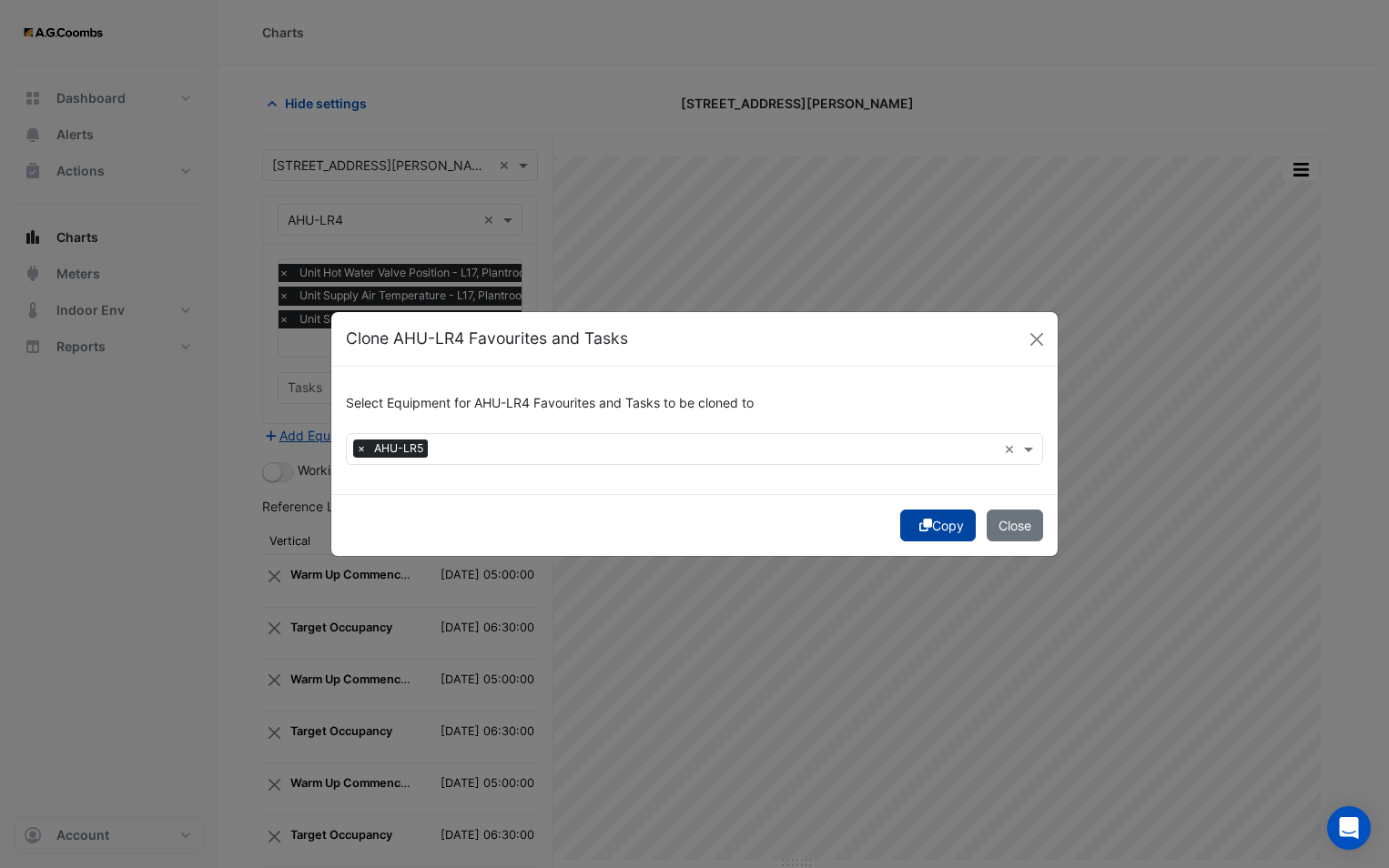
click at [919, 526] on icon "submit" at bounding box center [925, 524] width 13 height 13
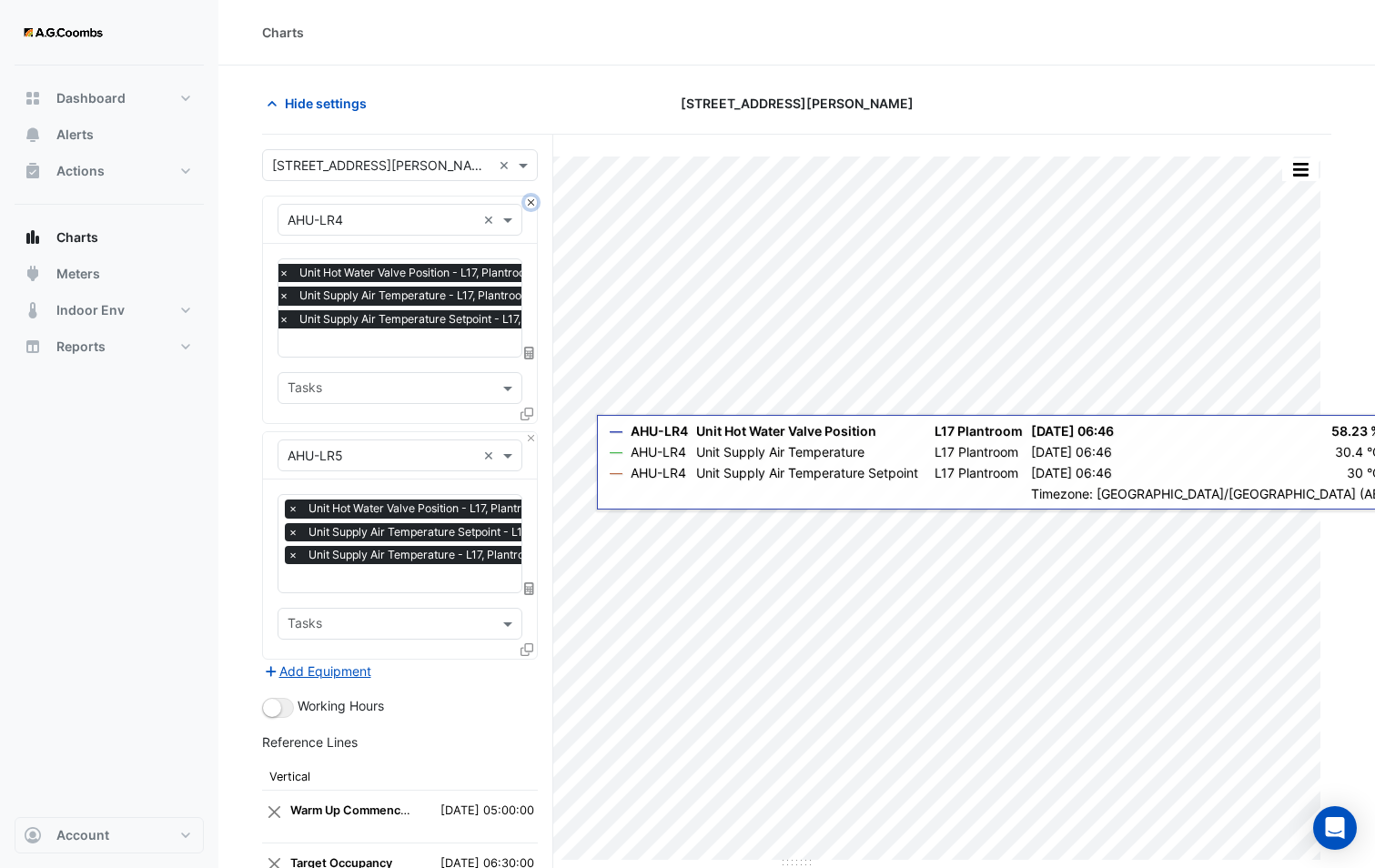
click at [532, 200] on button "Close" at bounding box center [531, 202] width 12 height 12
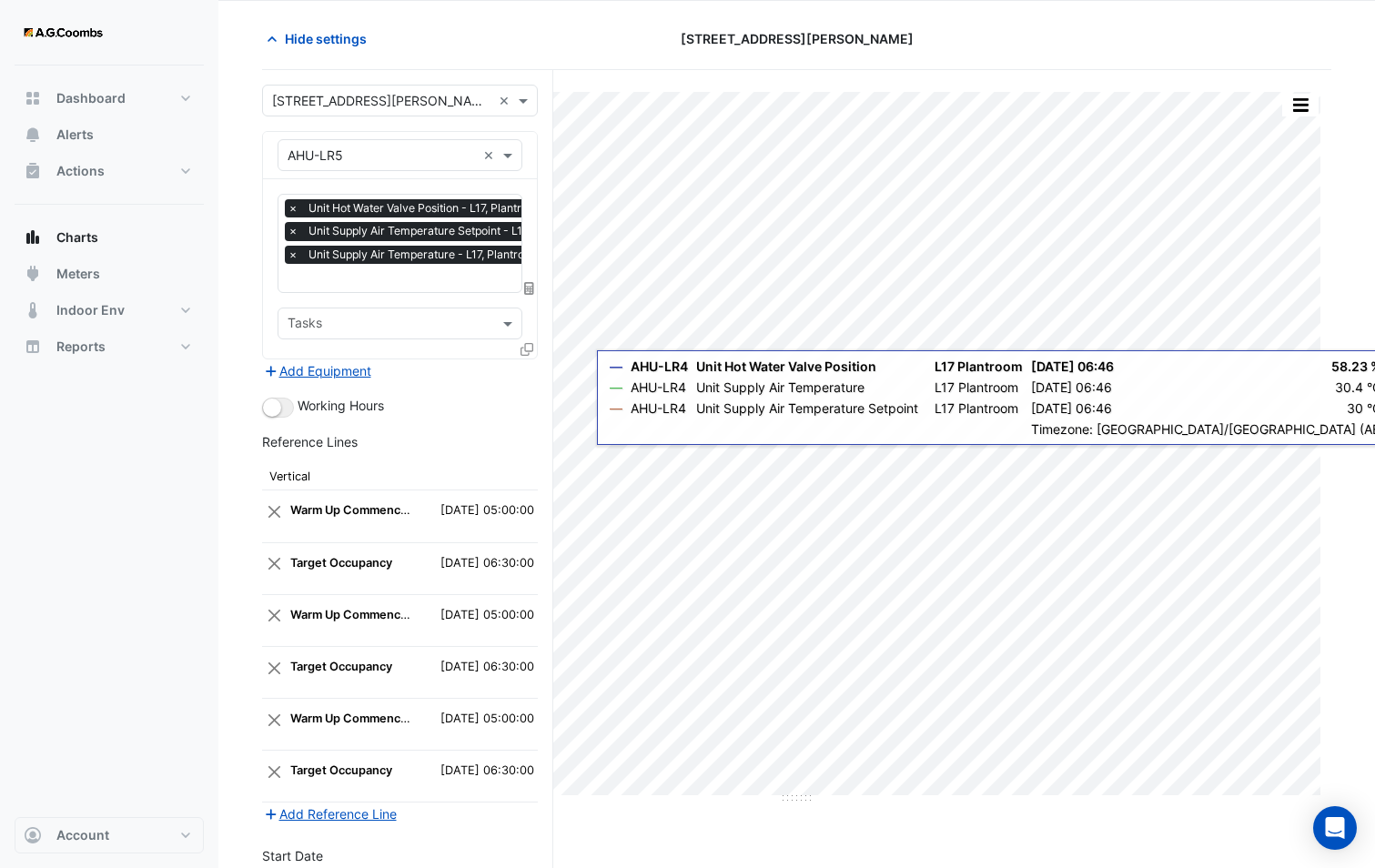
scroll to position [269, 0]
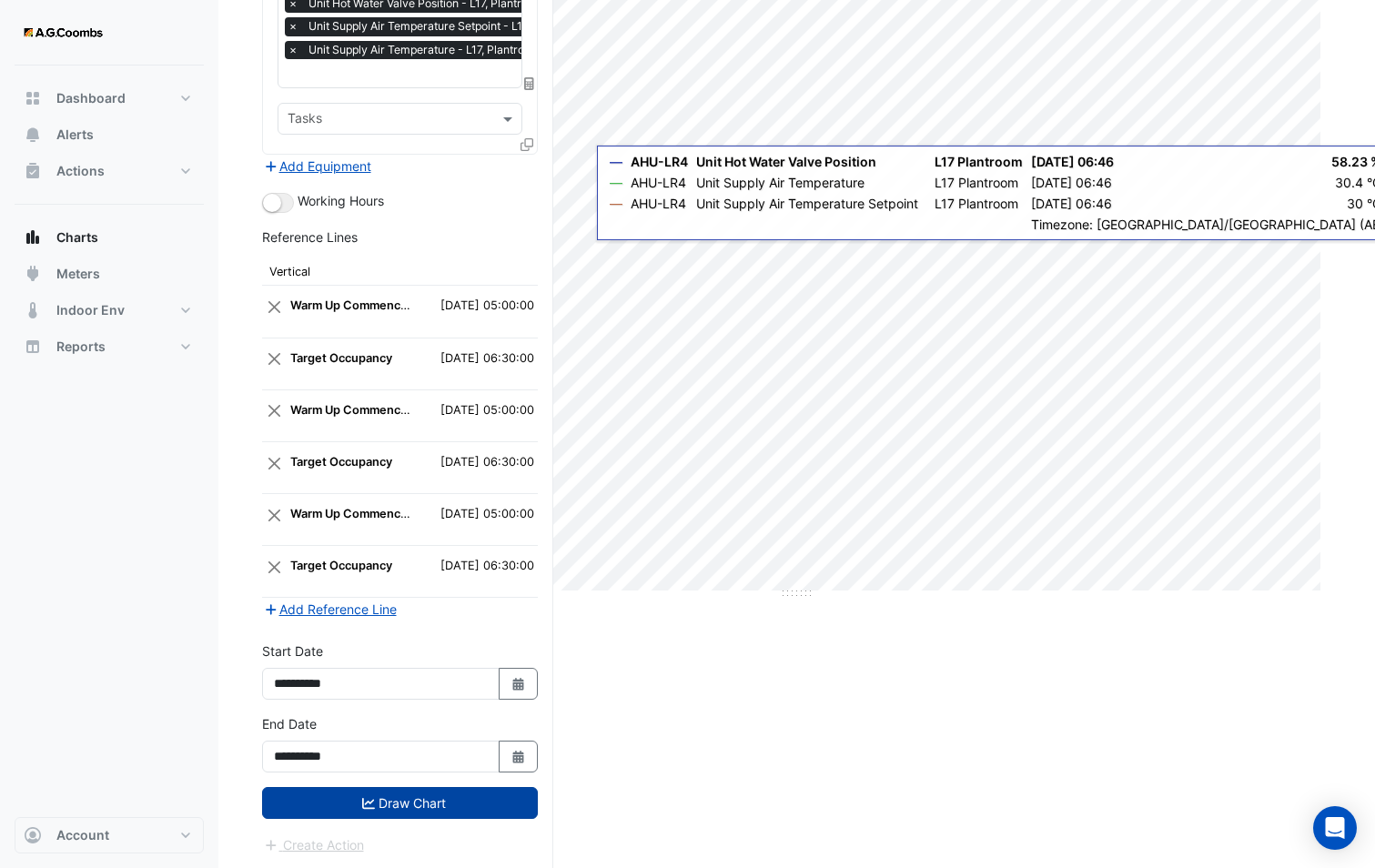
click at [440, 800] on button "Draw Chart" at bounding box center [400, 802] width 276 height 32
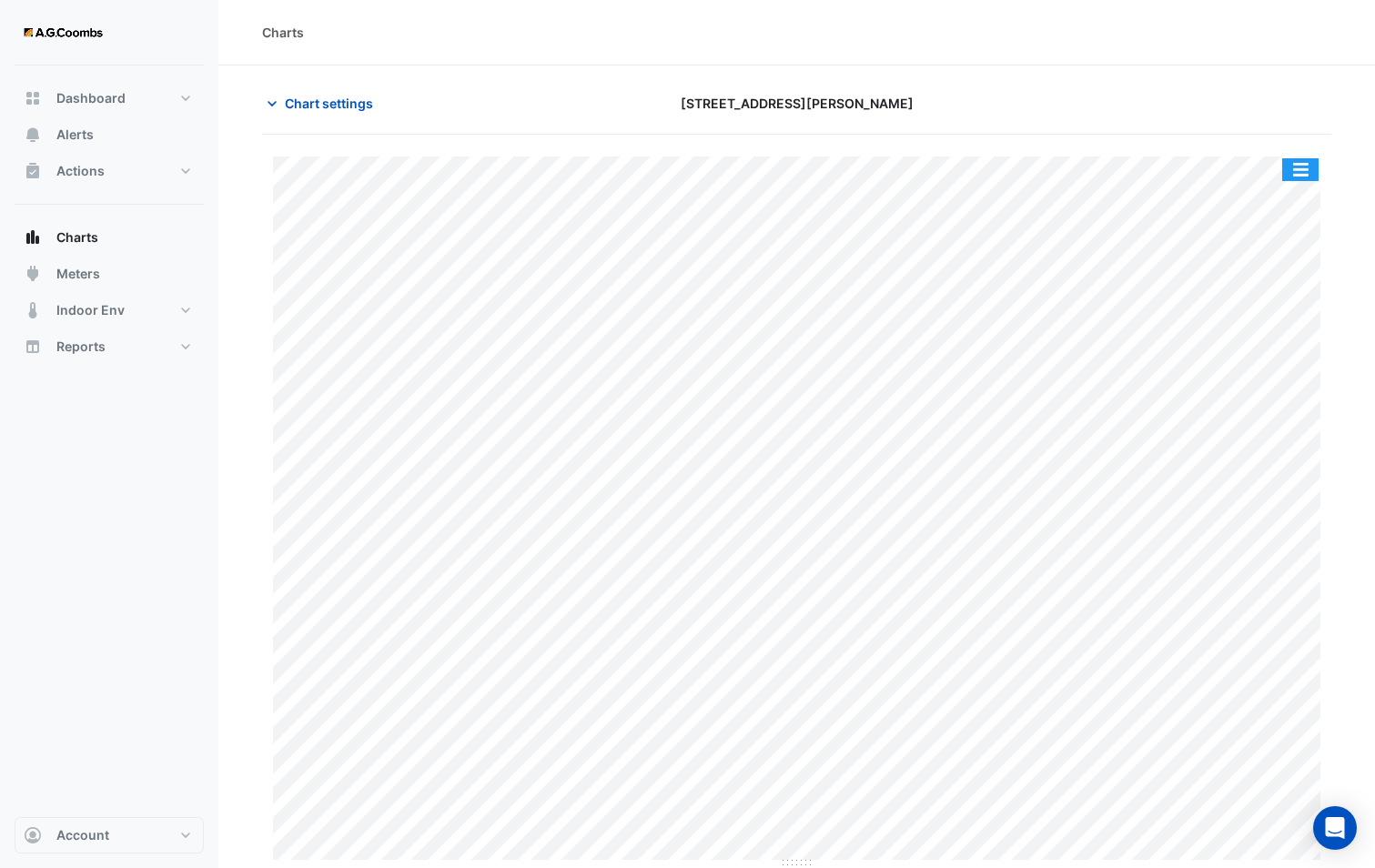
click at [1307, 169] on button "button" at bounding box center [1299, 169] width 36 height 22
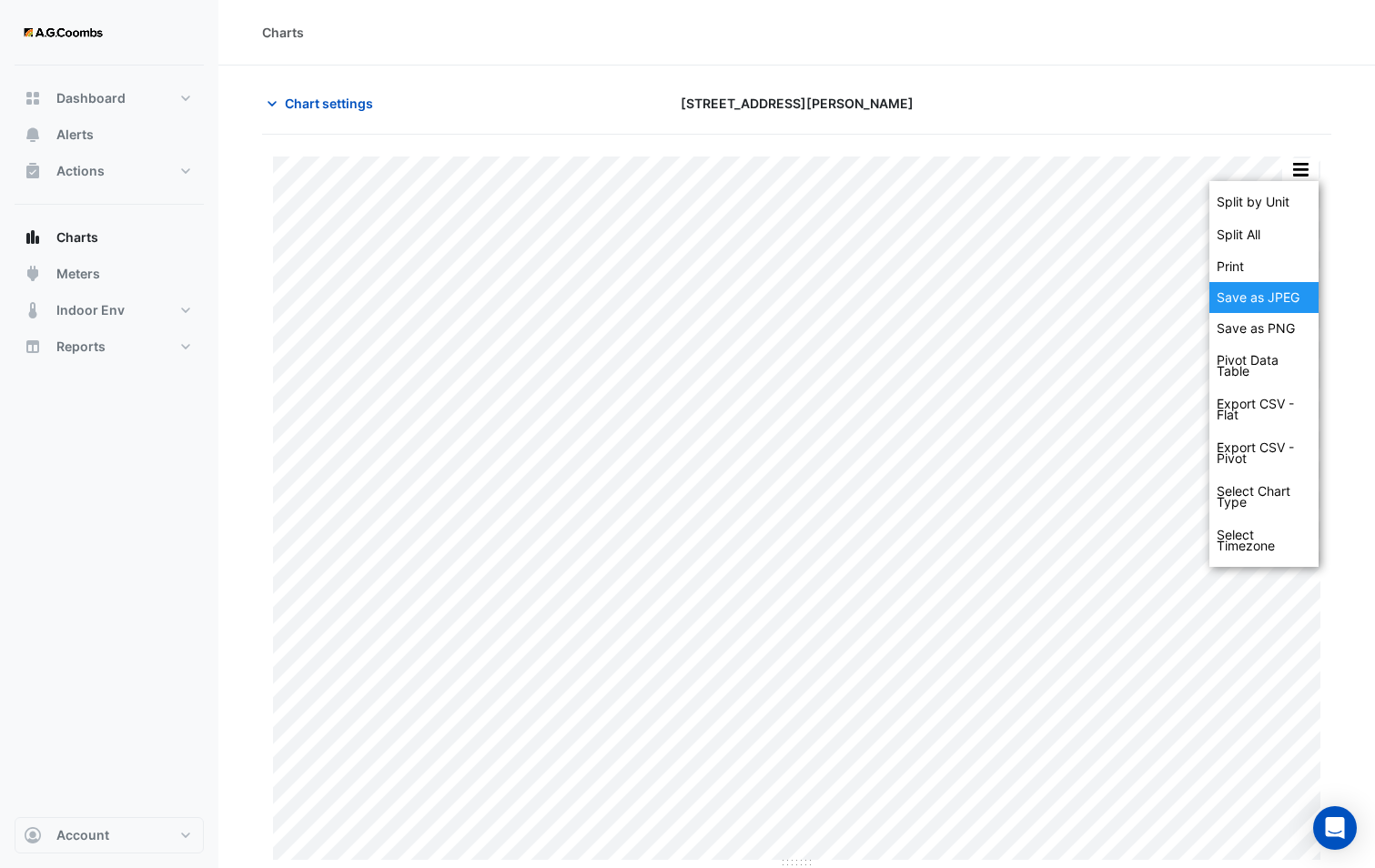
click at [1254, 300] on div "Save as JPEG" at bounding box center [1263, 297] width 109 height 31
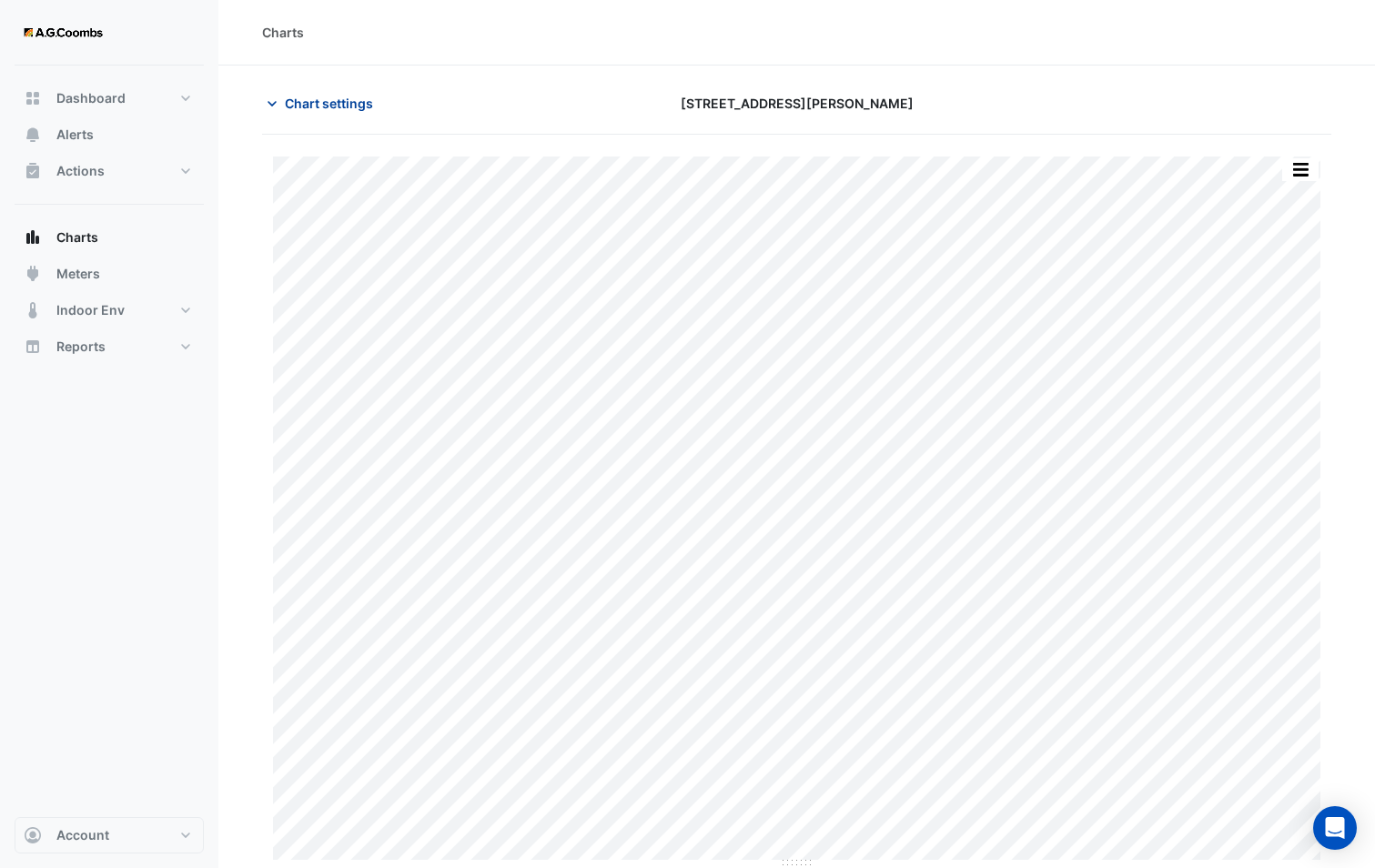
click at [317, 117] on button "Chart settings" at bounding box center [323, 103] width 122 height 32
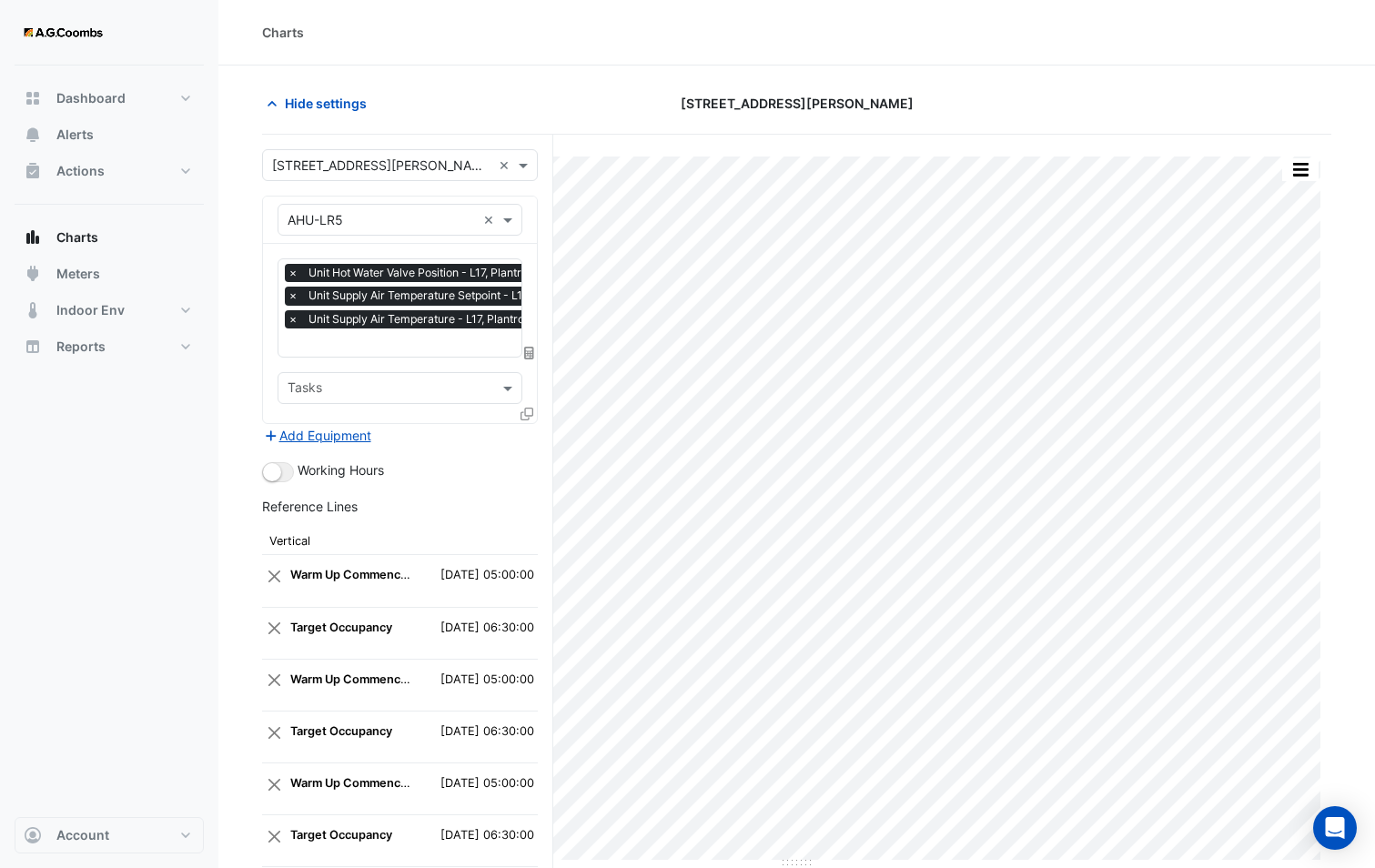
click at [520, 417] on div "Favourites × Unit Hot Water Valve Position - L17, Plantroom × Unit Supply Air T…" at bounding box center [400, 333] width 274 height 180
click at [524, 417] on icon at bounding box center [526, 414] width 13 height 13
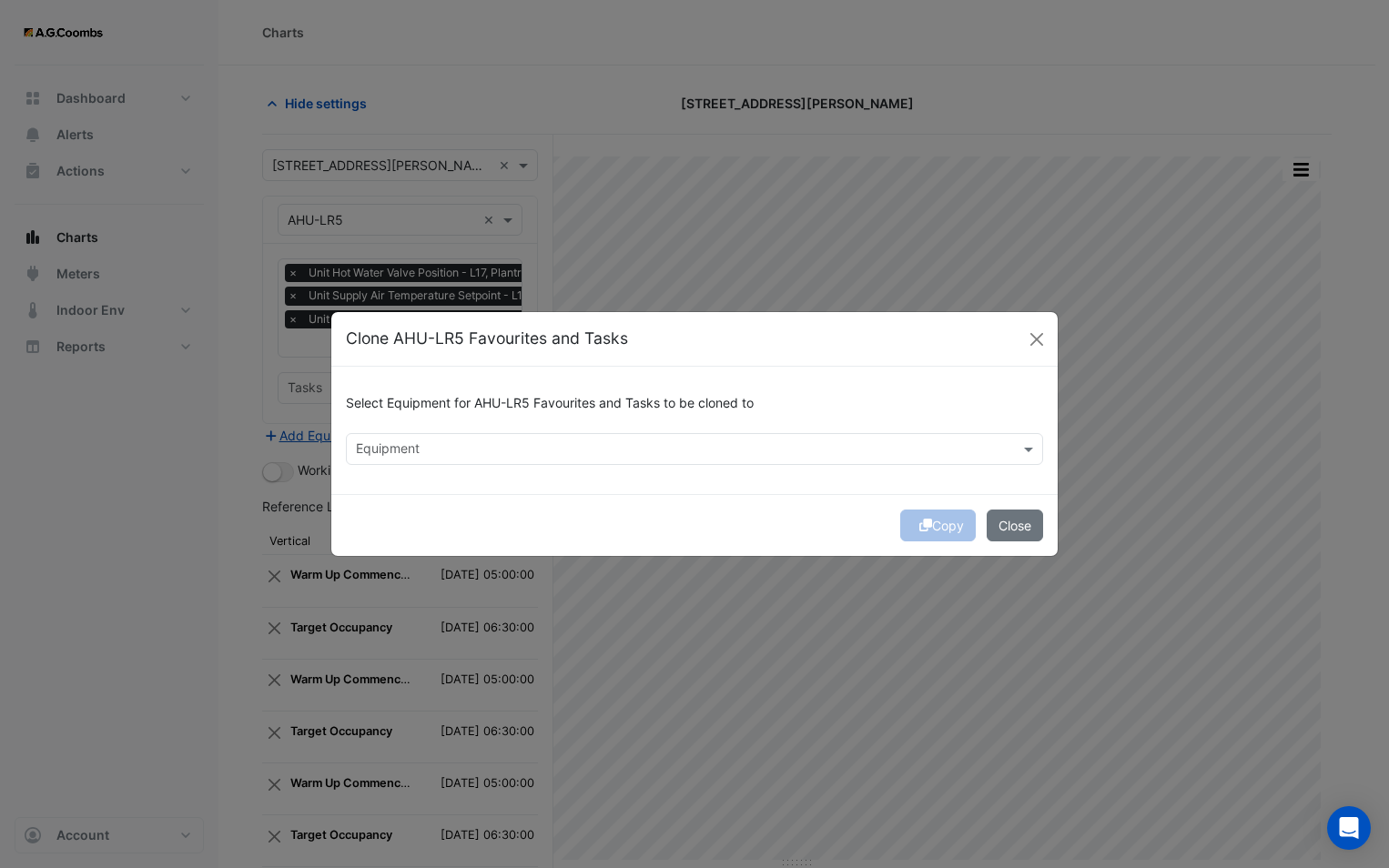
click at [487, 441] on input "text" at bounding box center [683, 451] width 656 height 19
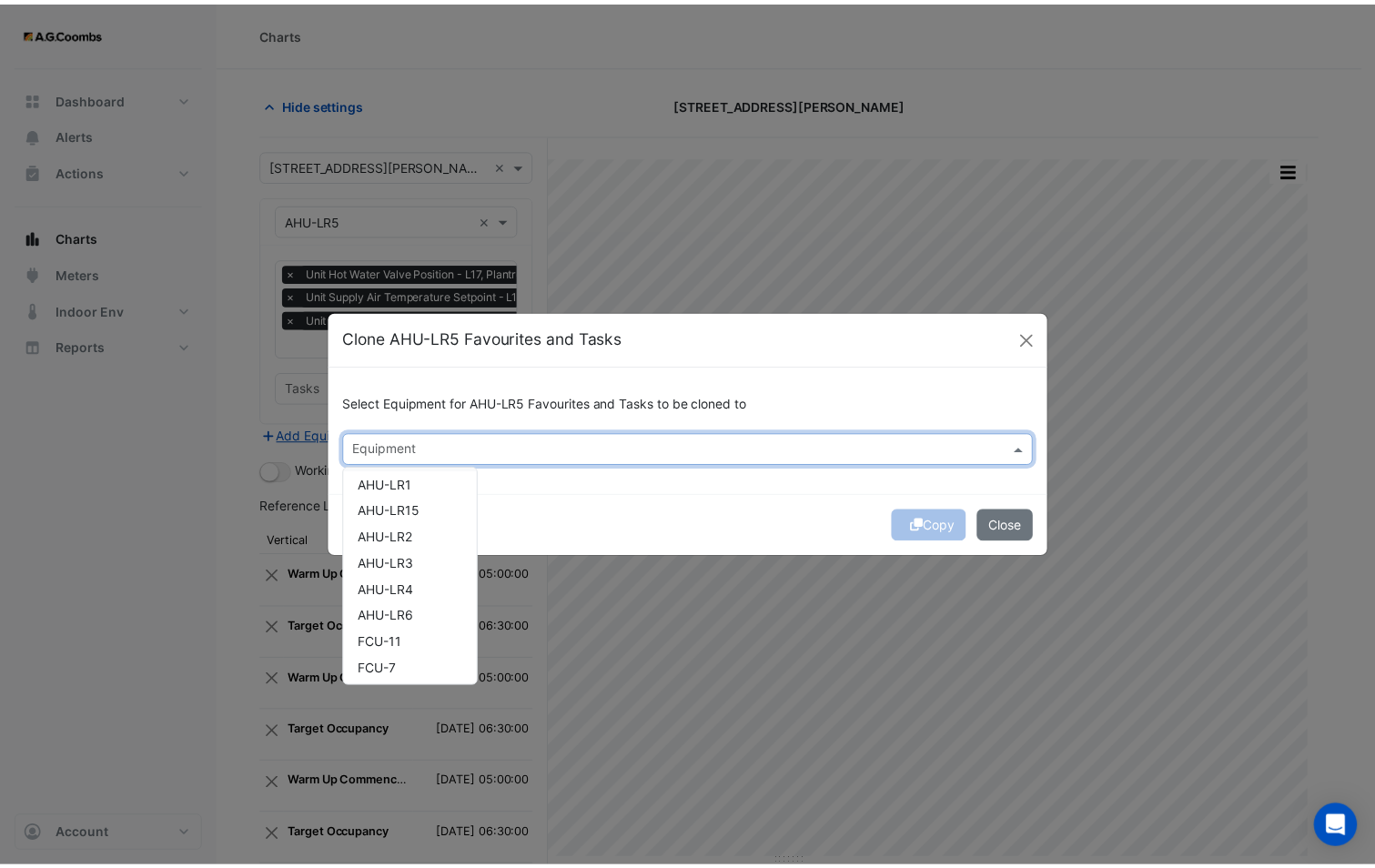
scroll to position [454, 0]
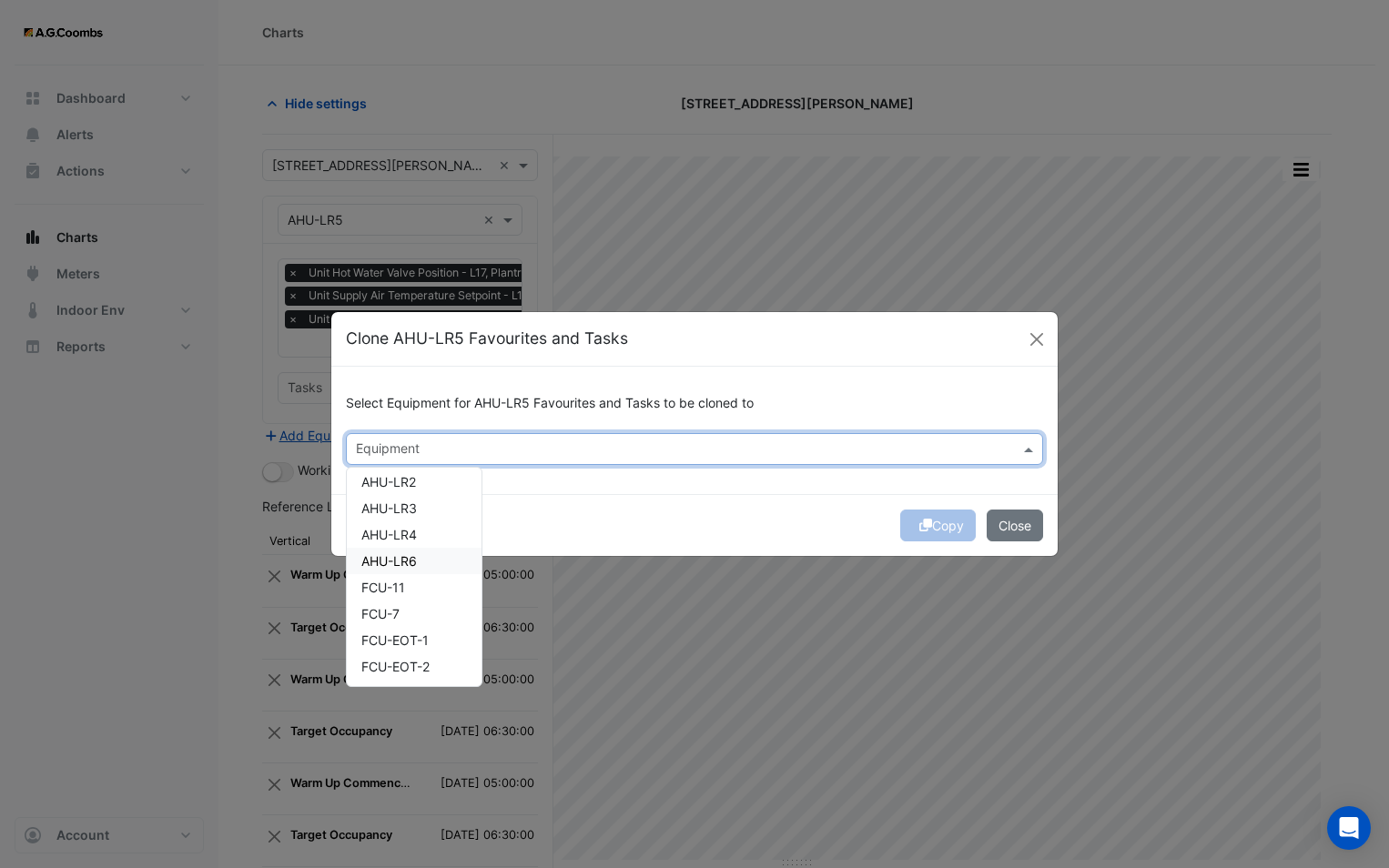
click at [407, 557] on span "AHU-LR6" at bounding box center [389, 561] width 55 height 16
click at [661, 518] on div "Copy Close" at bounding box center [694, 525] width 727 height 62
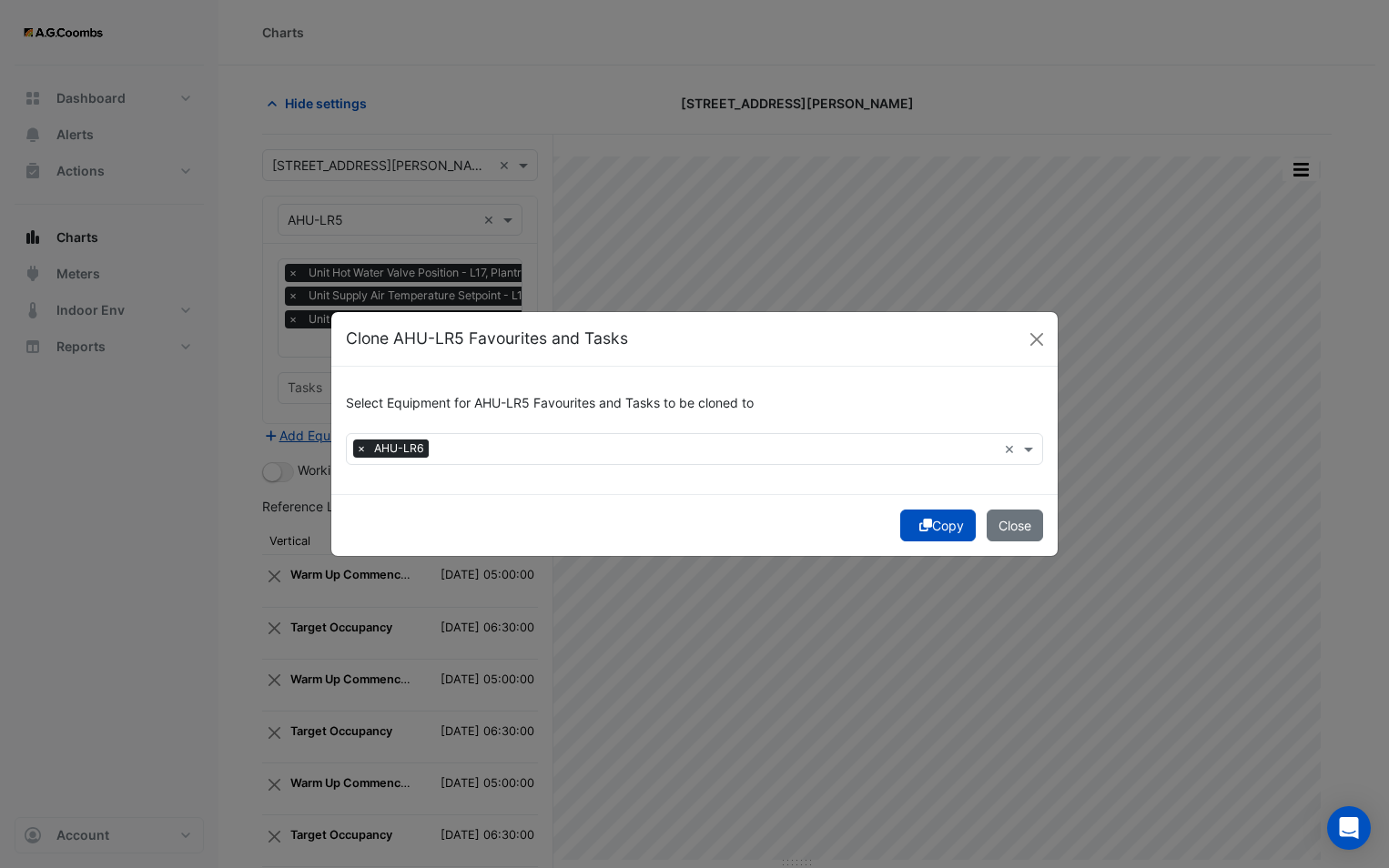
click at [919, 526] on icon "submit" at bounding box center [925, 524] width 13 height 13
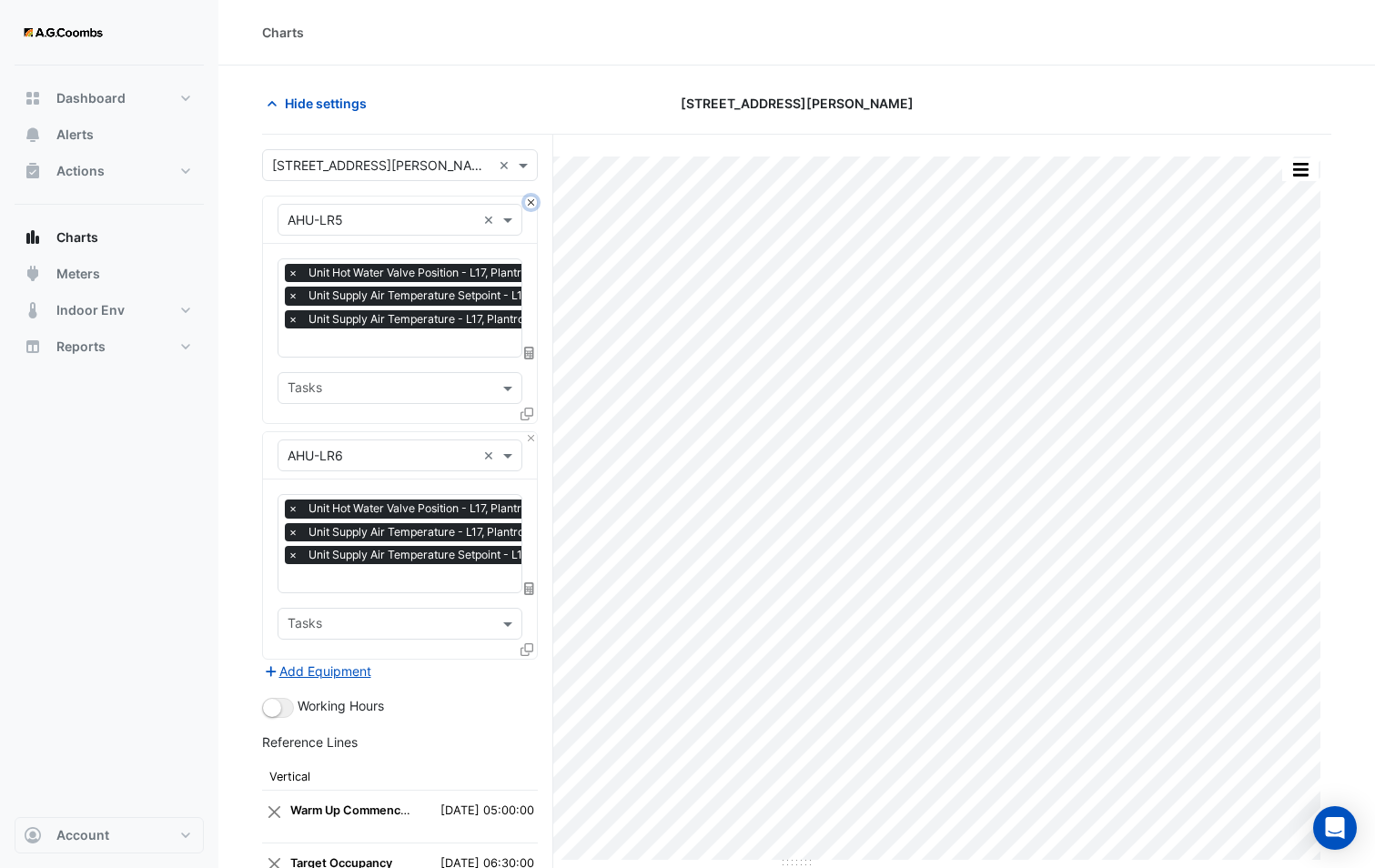
click at [527, 202] on button "Close" at bounding box center [531, 202] width 12 height 12
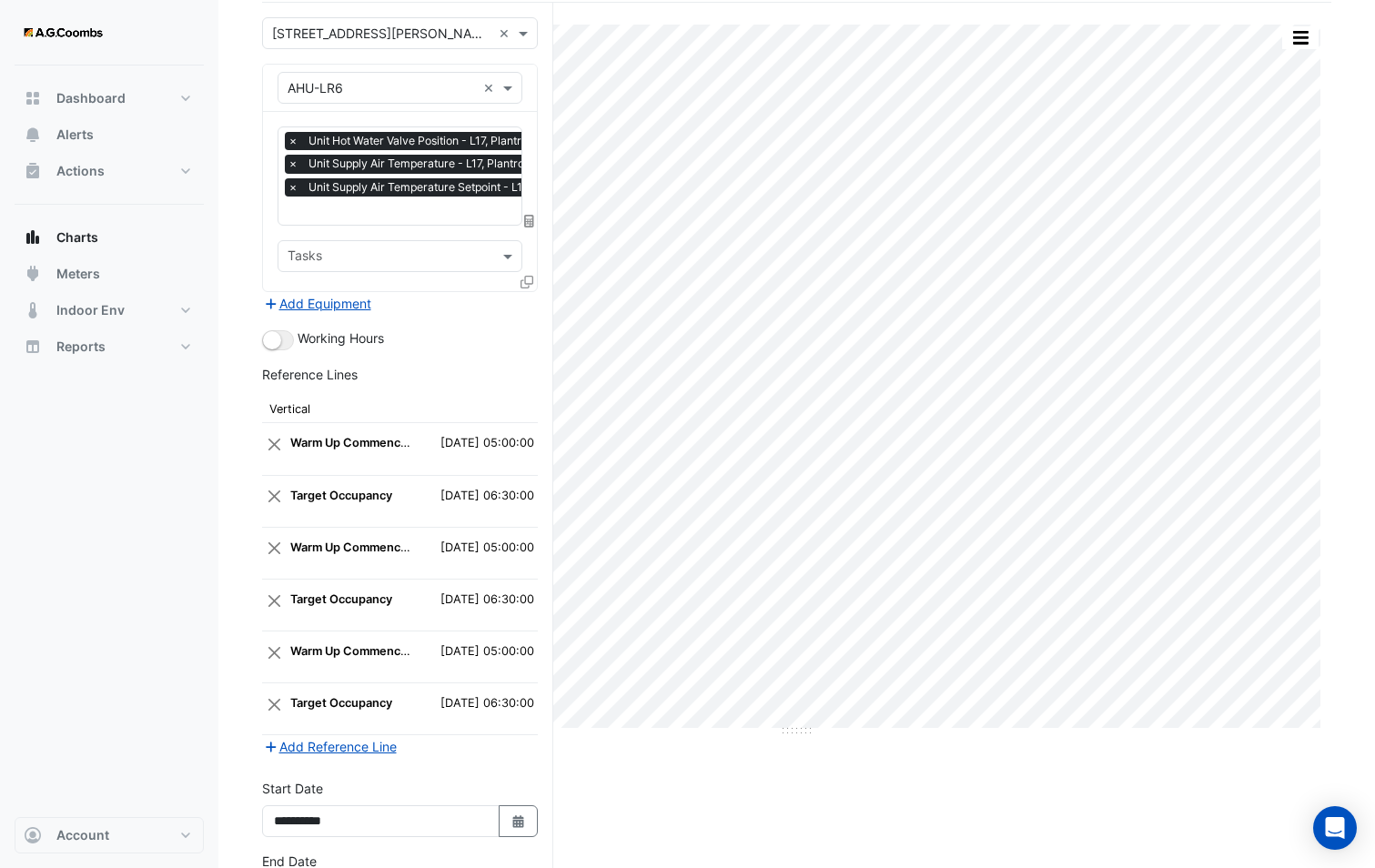
scroll to position [269, 0]
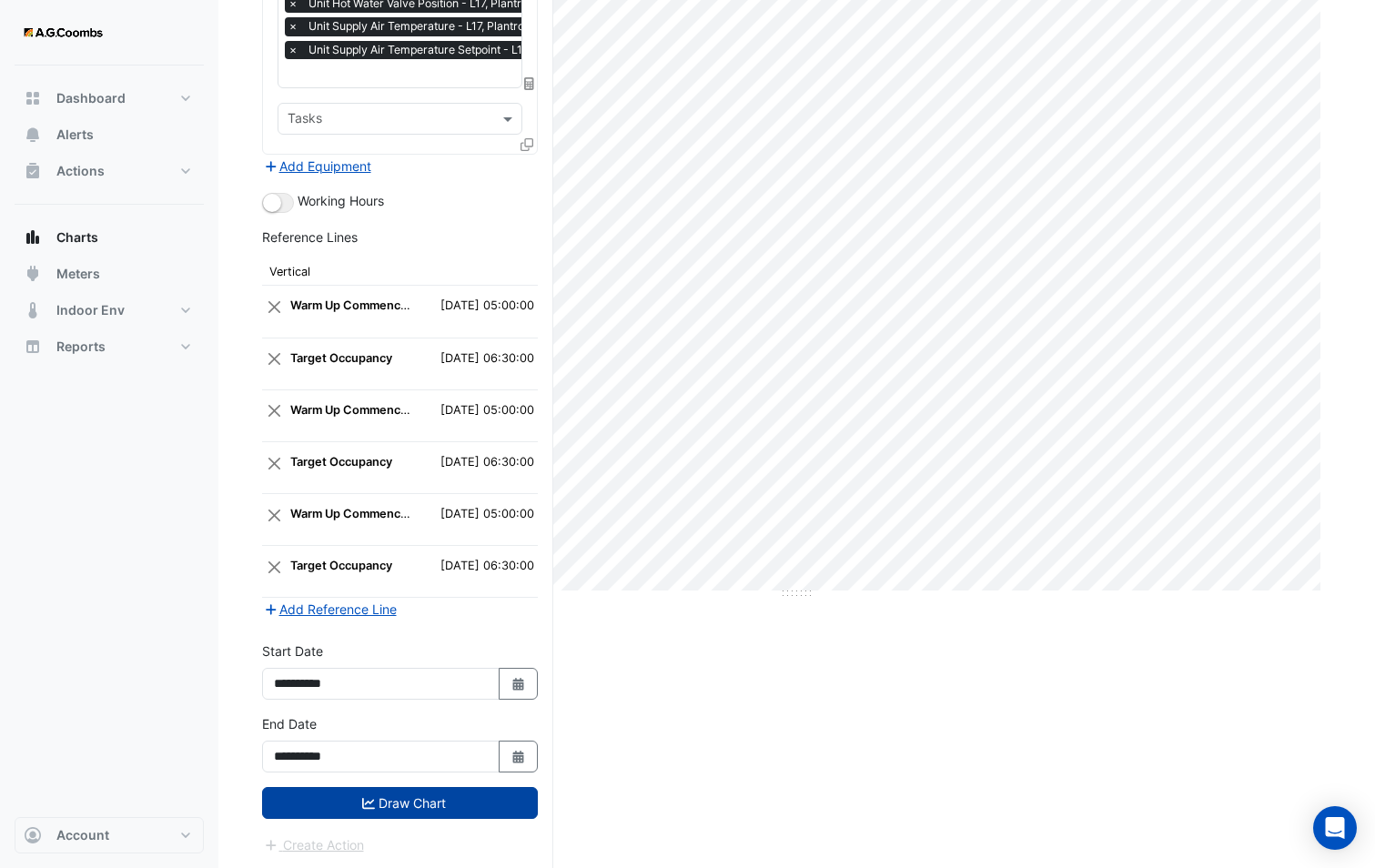
click at [373, 798] on icon "submit" at bounding box center [368, 803] width 13 height 13
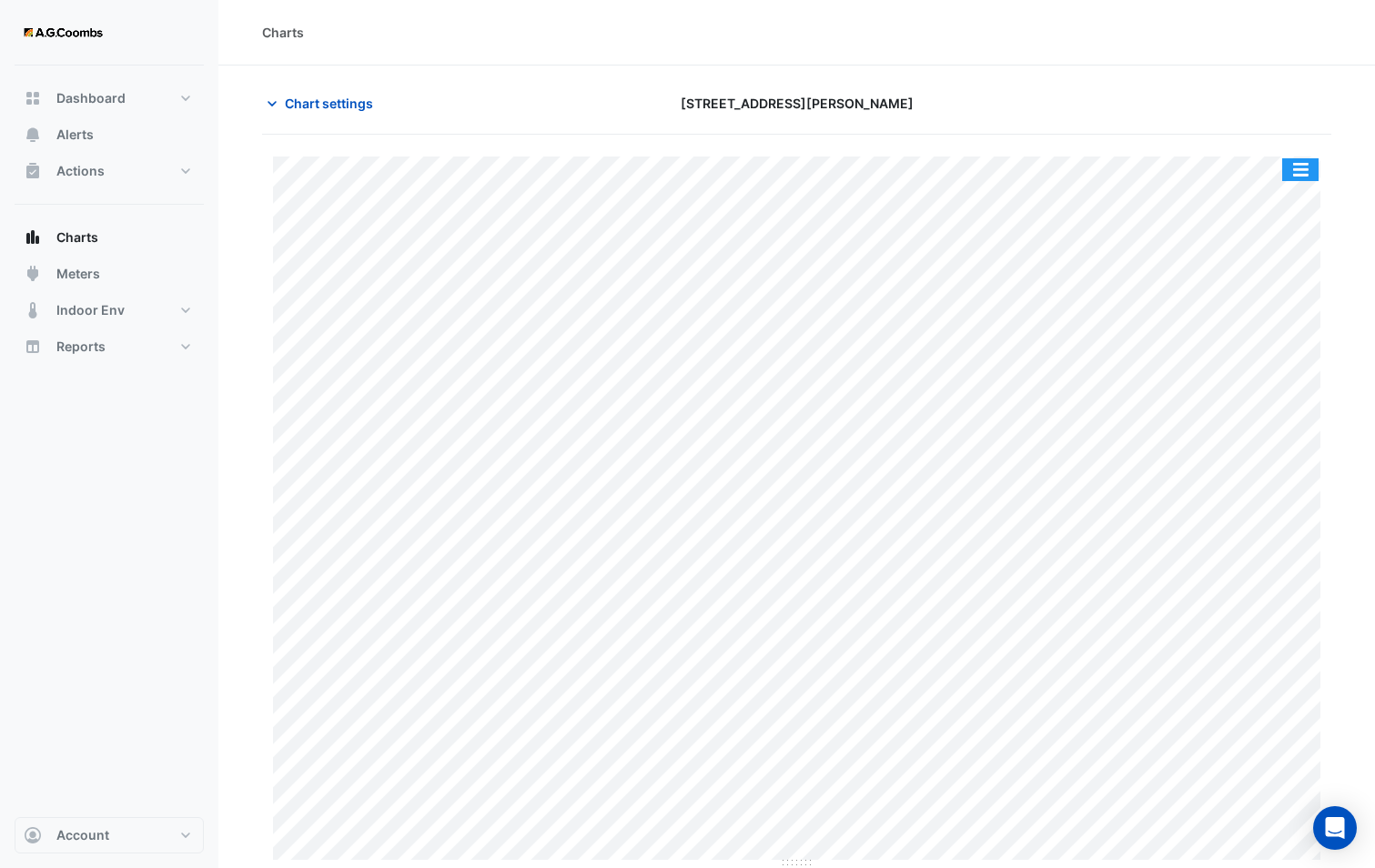
click at [1293, 168] on button "button" at bounding box center [1299, 169] width 36 height 22
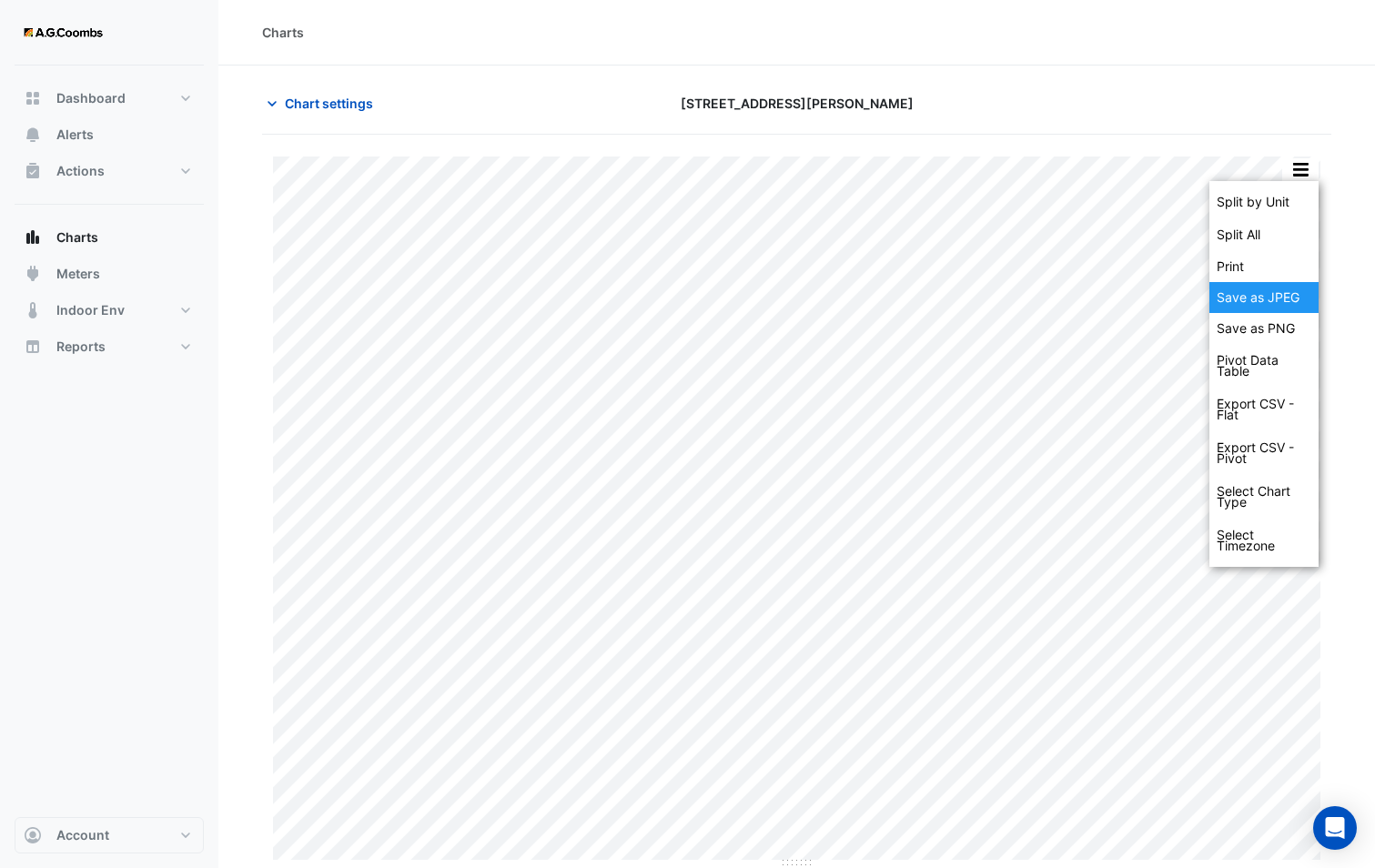
click at [1274, 294] on div "Save as JPEG" at bounding box center [1263, 297] width 109 height 31
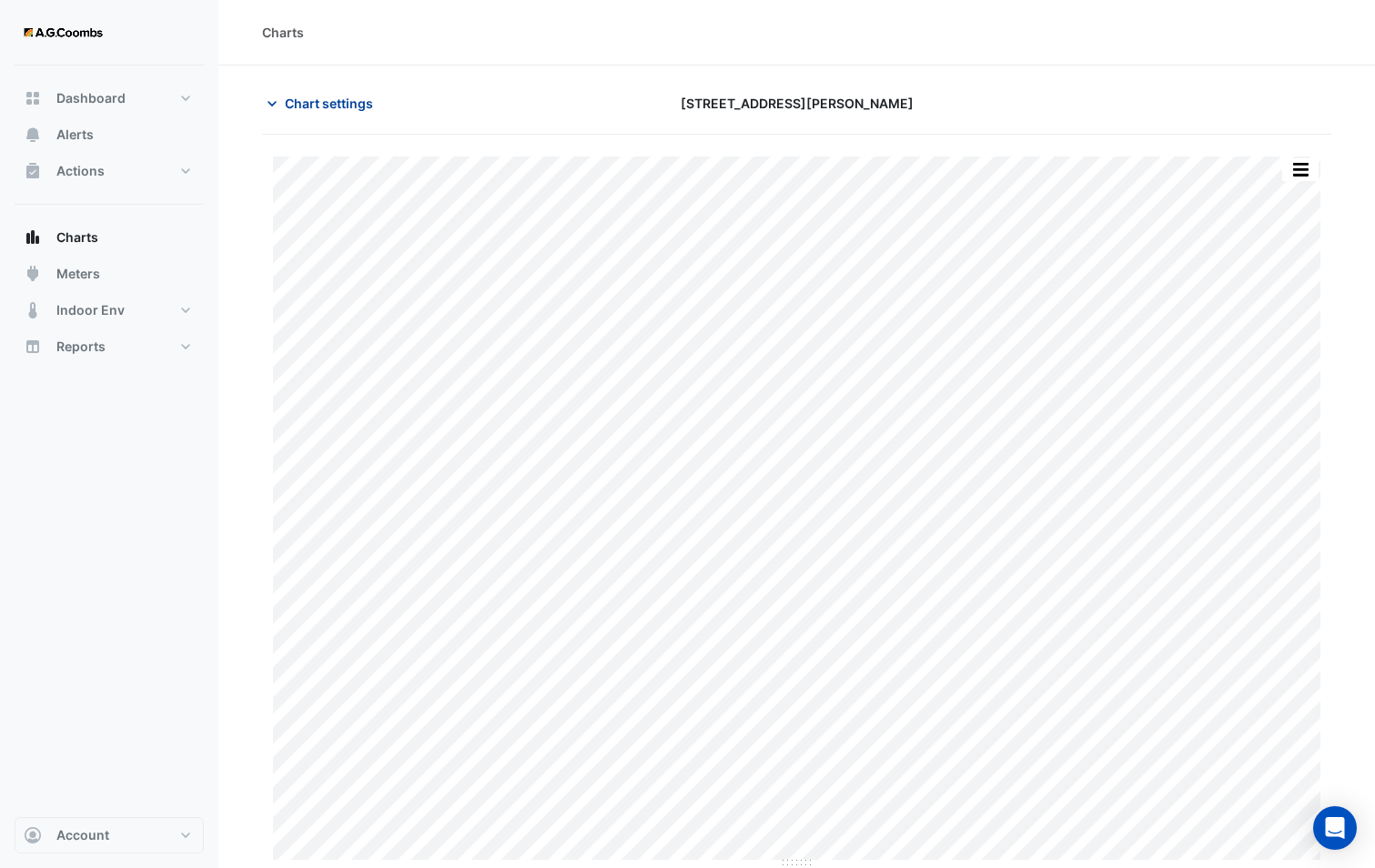
click at [328, 87] on button "Chart settings" at bounding box center [323, 103] width 122 height 32
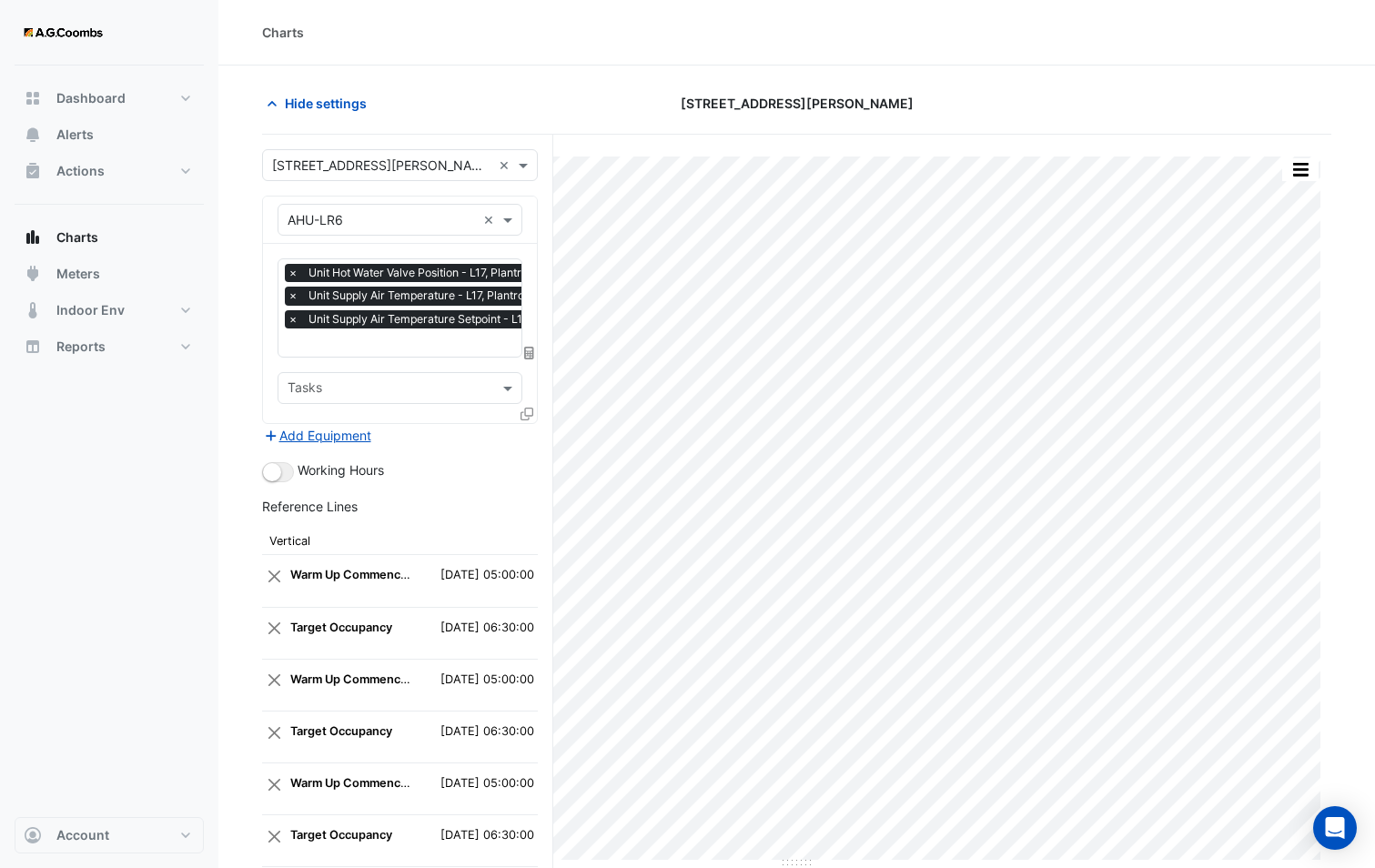
click at [525, 416] on icon at bounding box center [526, 414] width 13 height 13
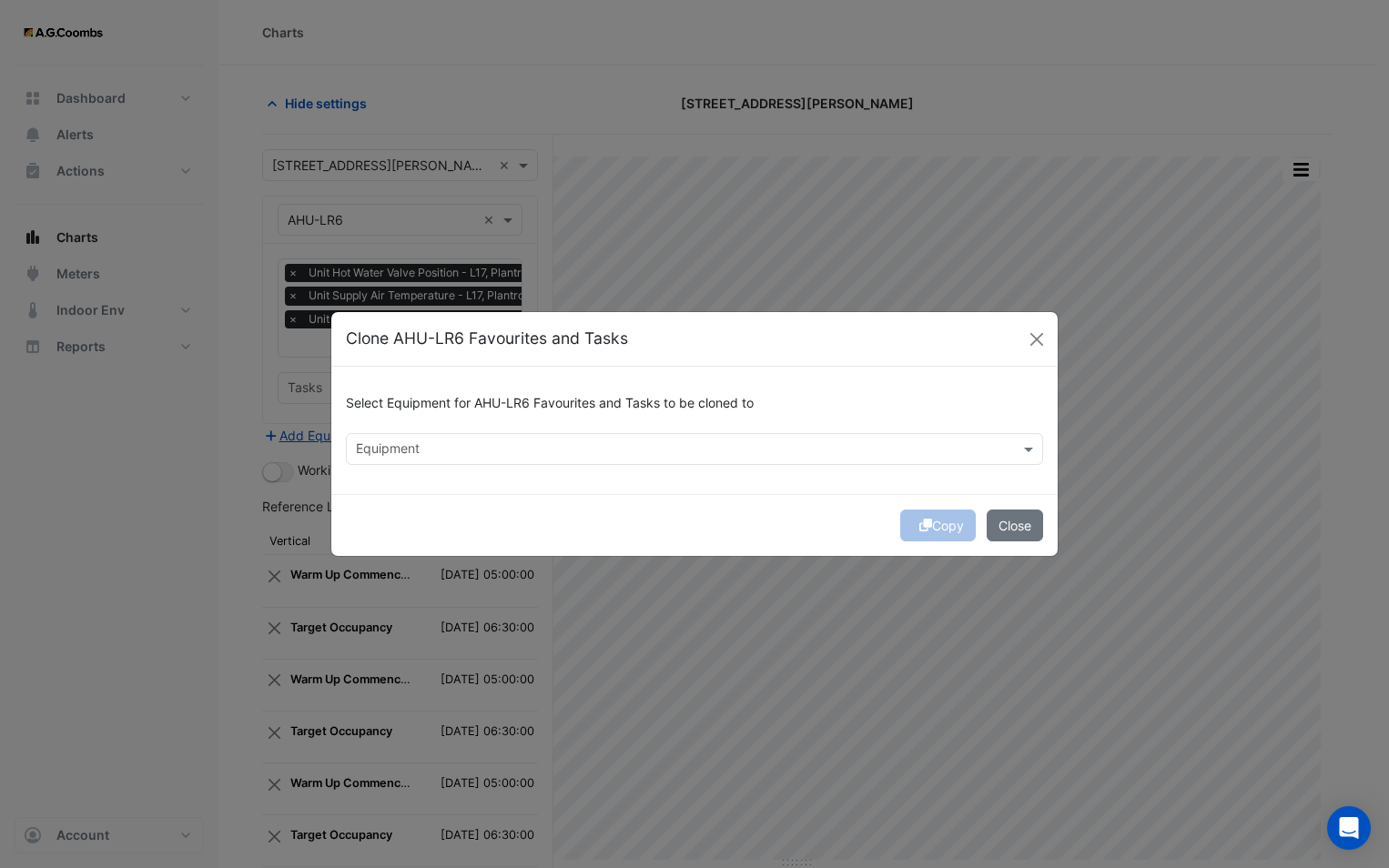
click at [493, 442] on input "text" at bounding box center [683, 451] width 656 height 19
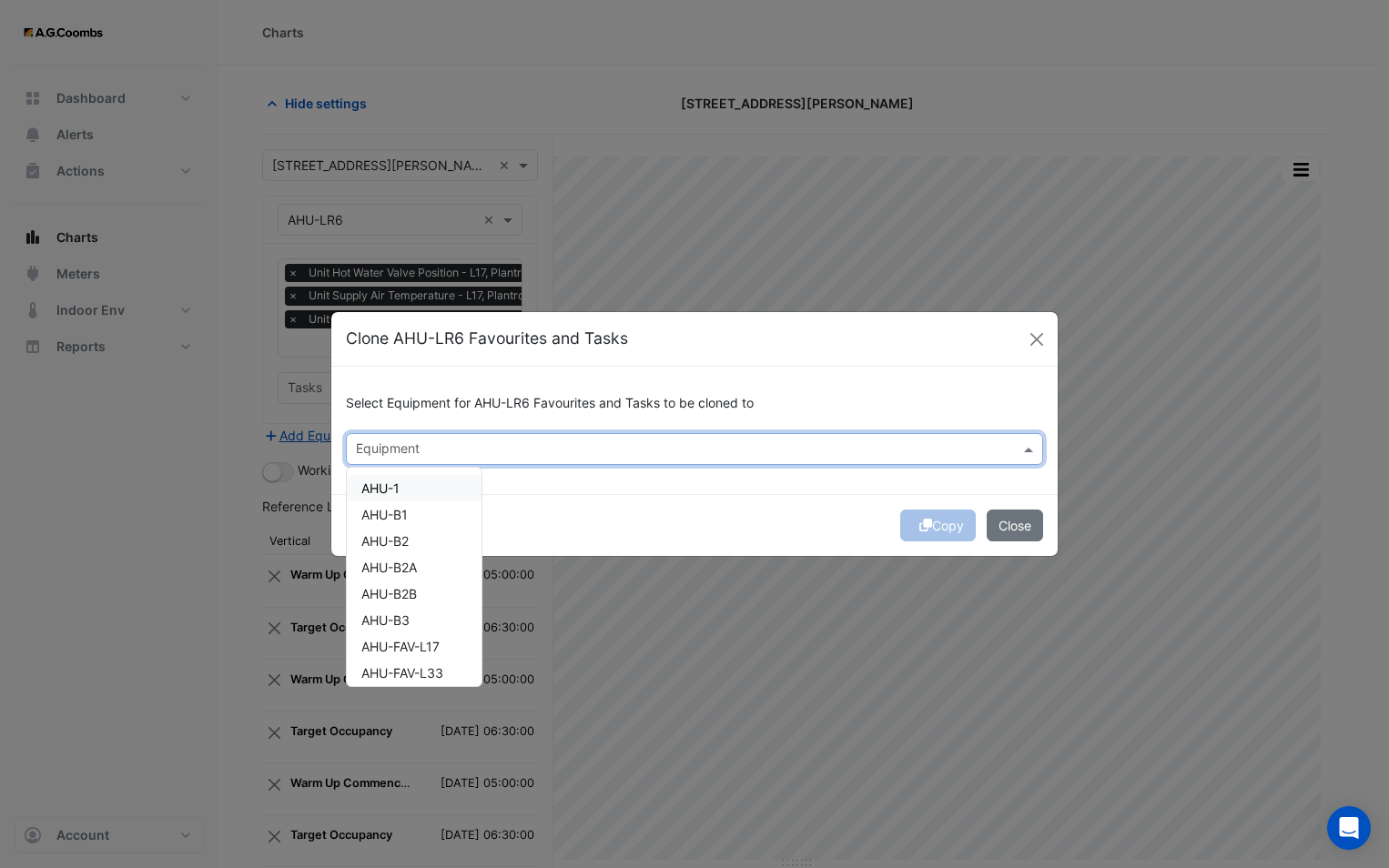
click at [468, 485] on div "AHU-1" at bounding box center [414, 487] width 135 height 26
click at [842, 512] on div "Copy Close" at bounding box center [694, 525] width 727 height 62
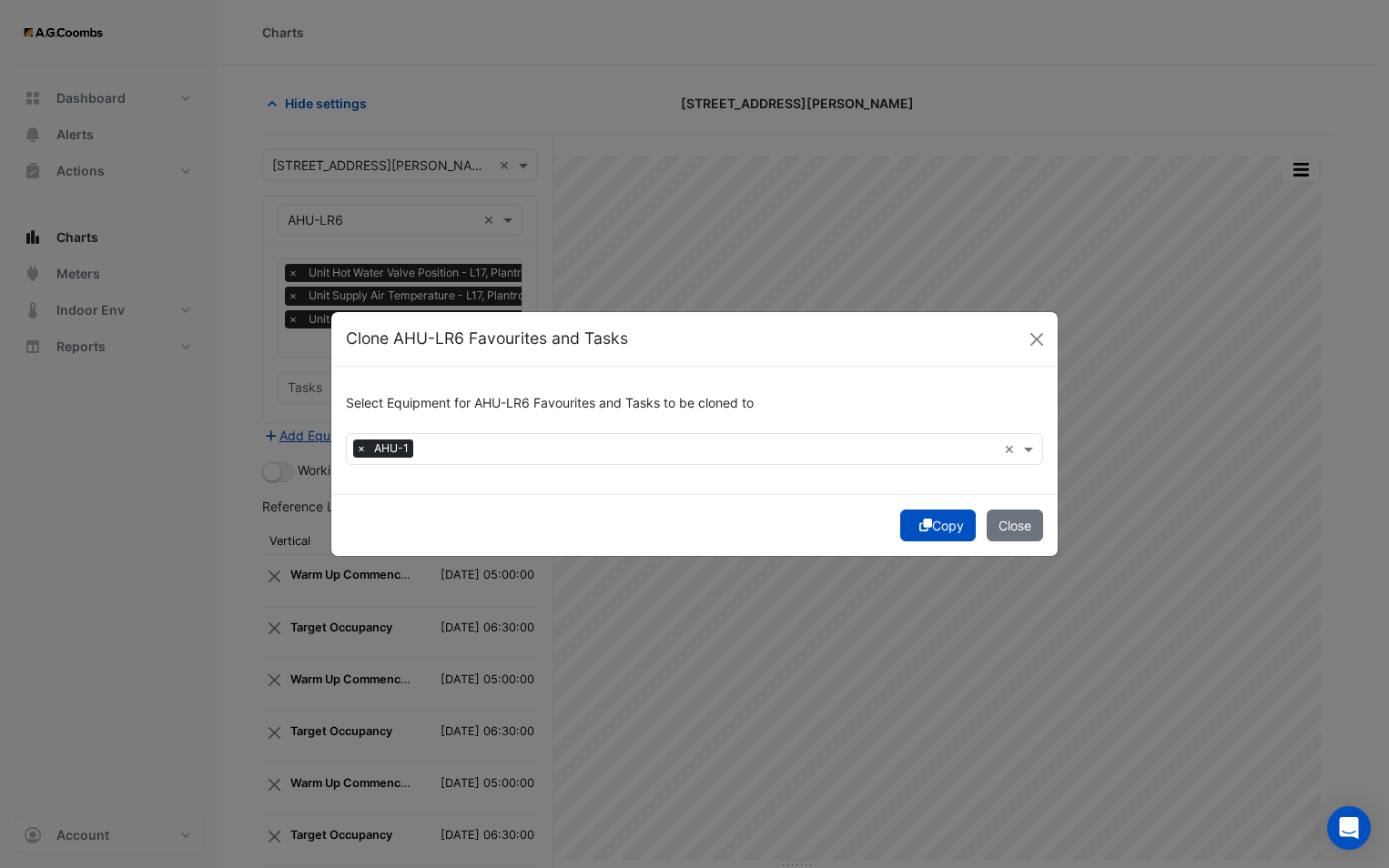
click at [929, 521] on button "Copy" at bounding box center [938, 525] width 76 height 32
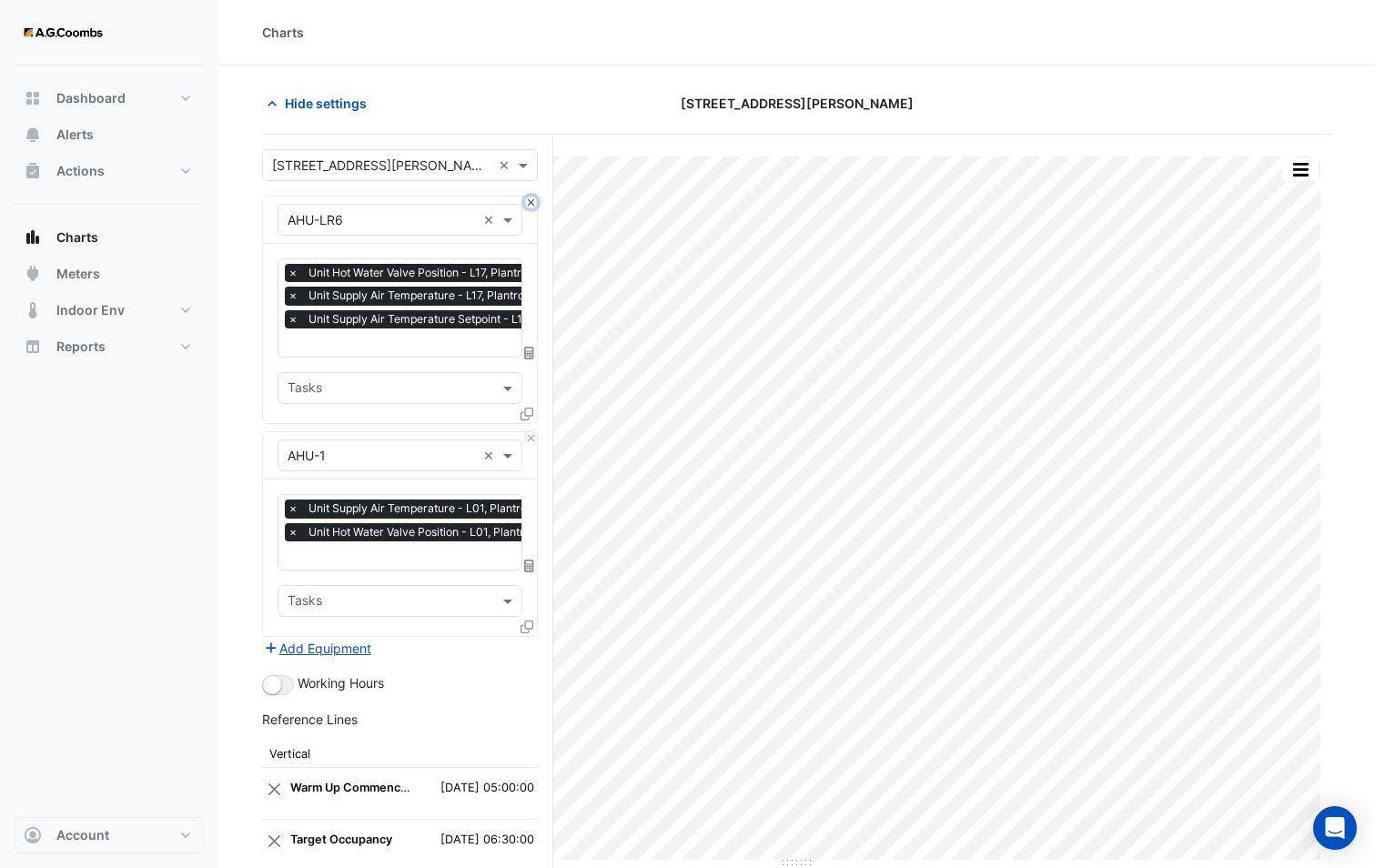
click at [528, 202] on button "Close" at bounding box center [531, 202] width 12 height 12
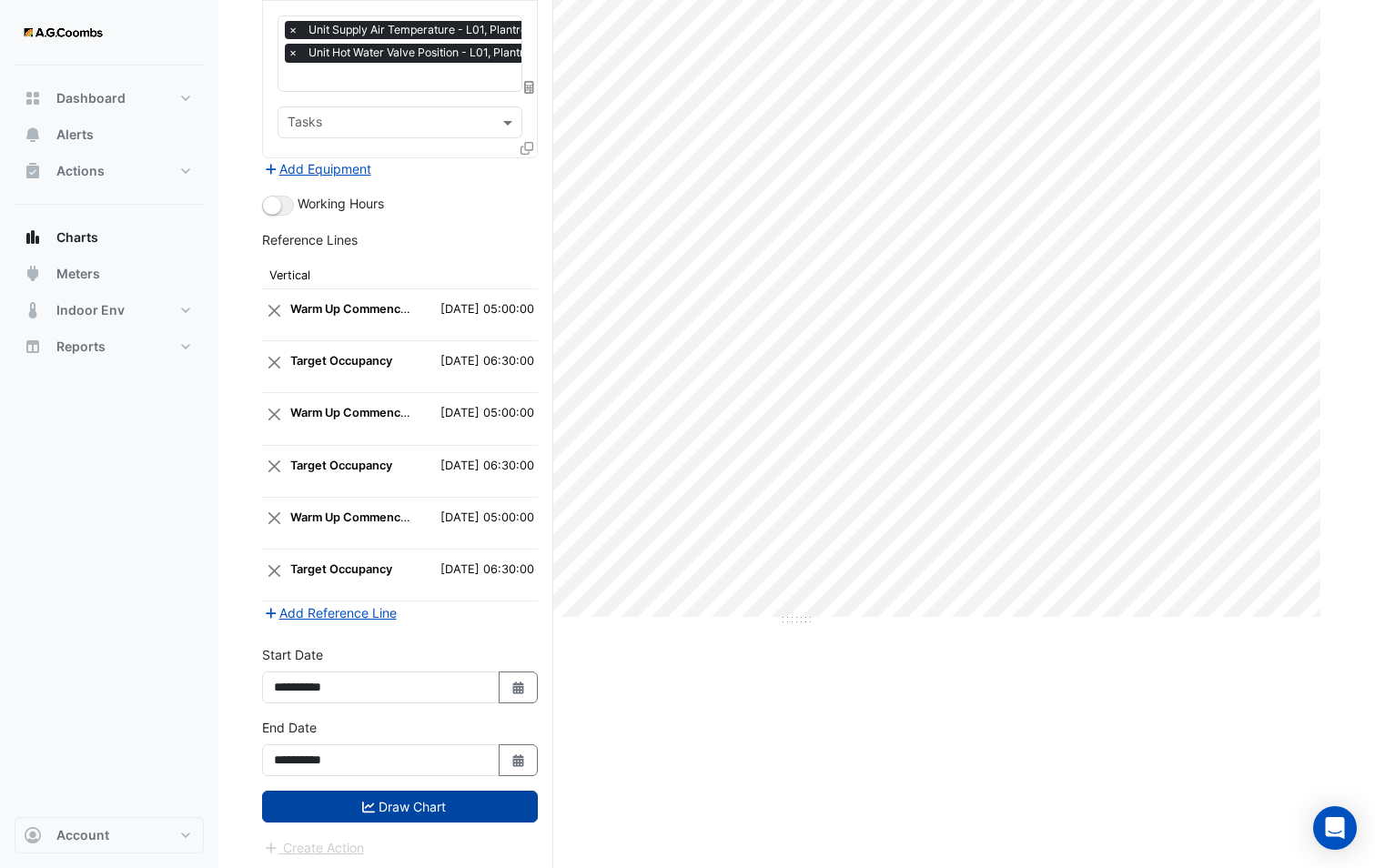
scroll to position [246, 0]
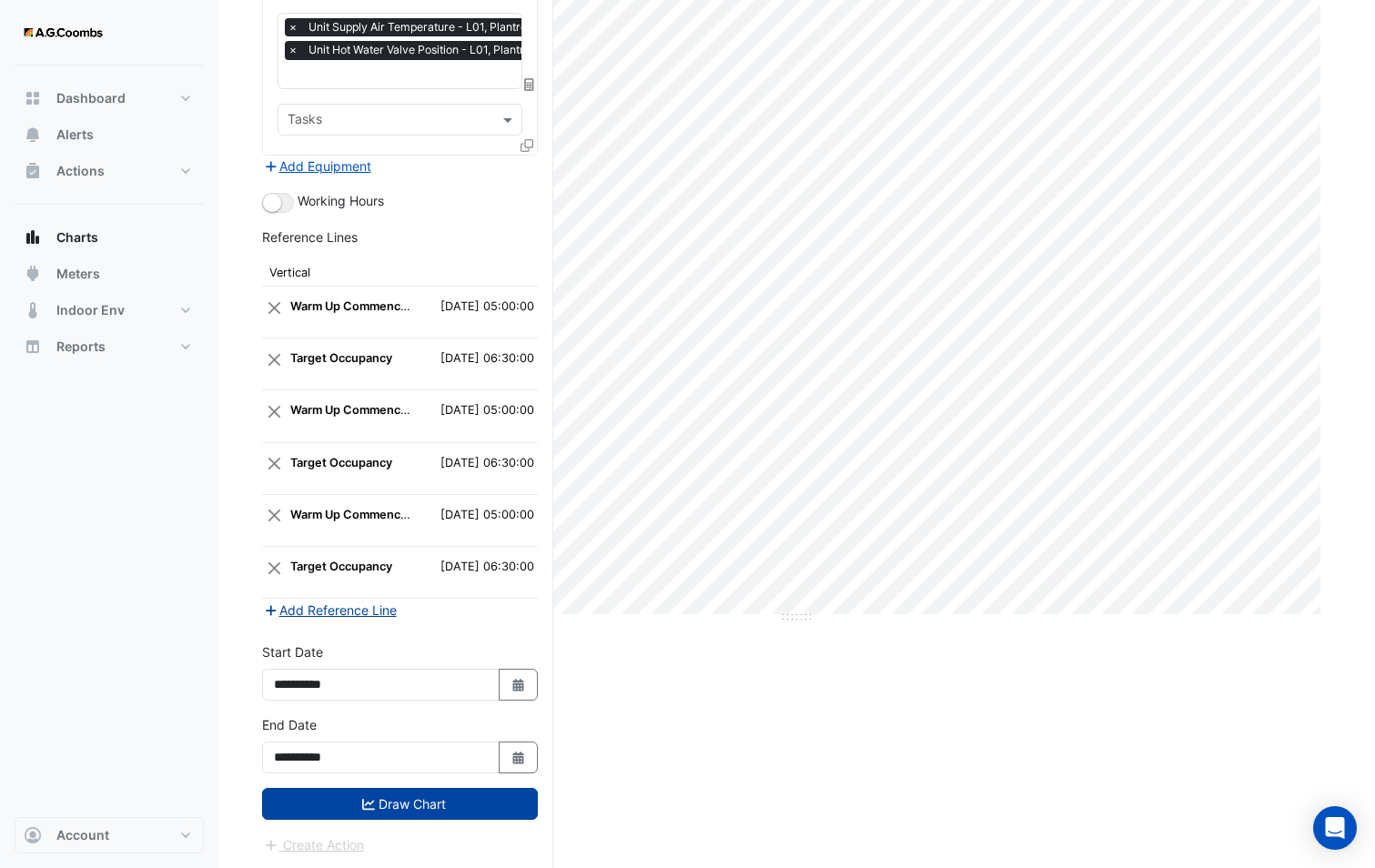
click at [365, 612] on button "Add Reference Line" at bounding box center [330, 610] width 136 height 21
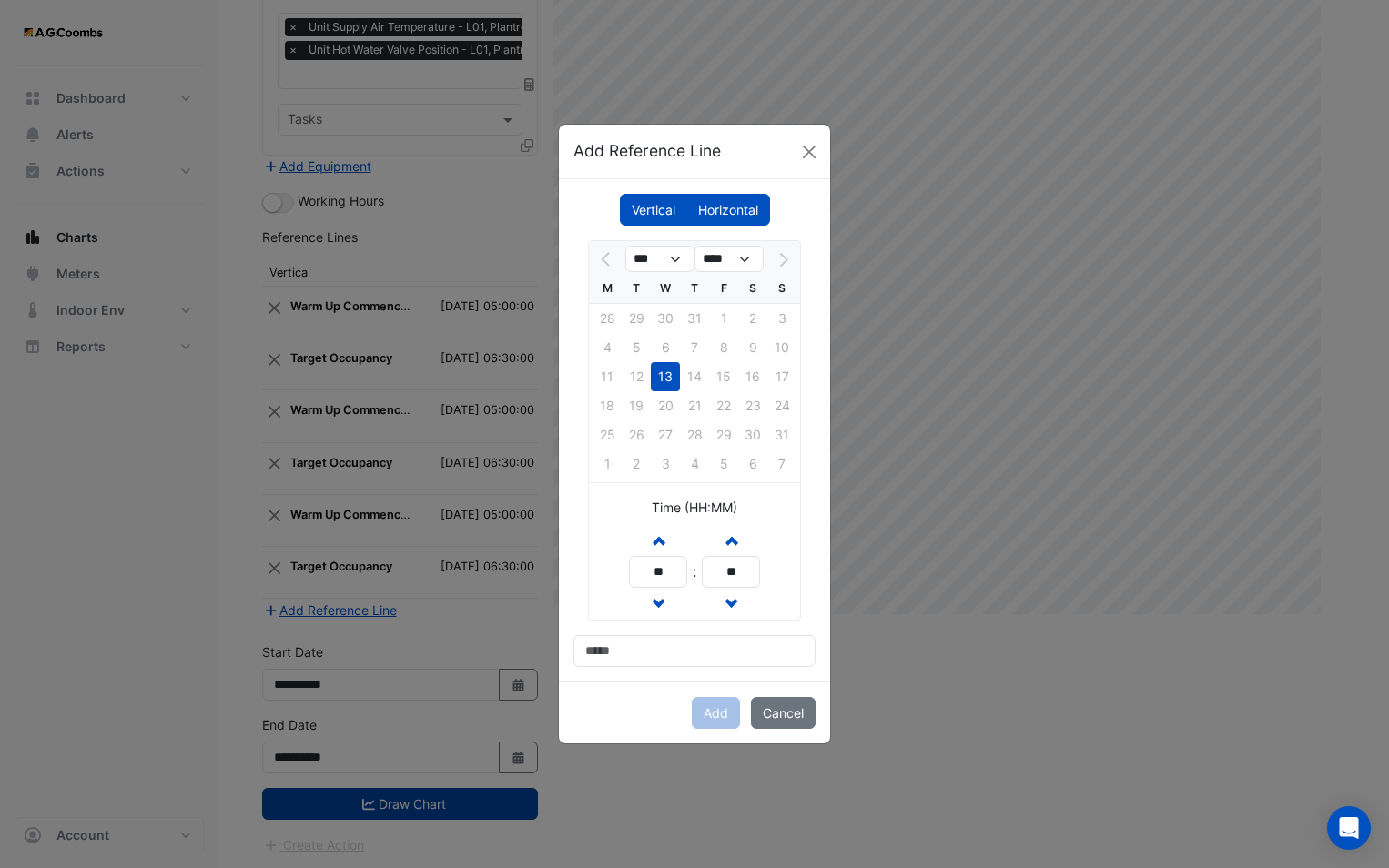
click at [383, 636] on ngb-modal-window "Add Reference Line Vertical Horizontal *** **** M T W T F S S 28 29 30 31 1 2 3…" at bounding box center [694, 434] width 1389 height 868
click at [810, 150] on button "Close" at bounding box center [809, 151] width 27 height 27
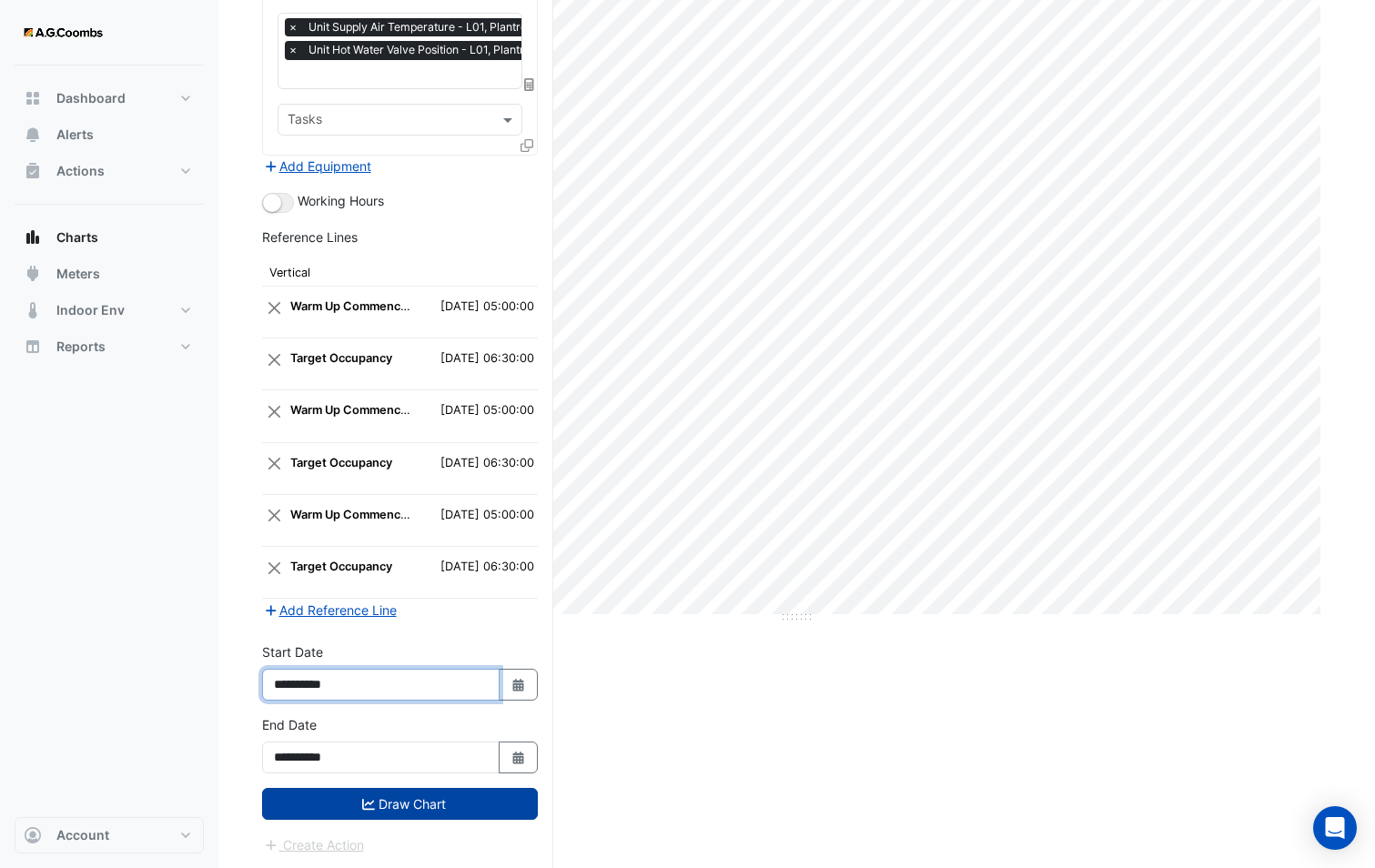
drag, startPoint x: 341, startPoint y: 679, endPoint x: 360, endPoint y: 679, distance: 19.0
click at [360, 679] on input "**********" at bounding box center [381, 684] width 238 height 32
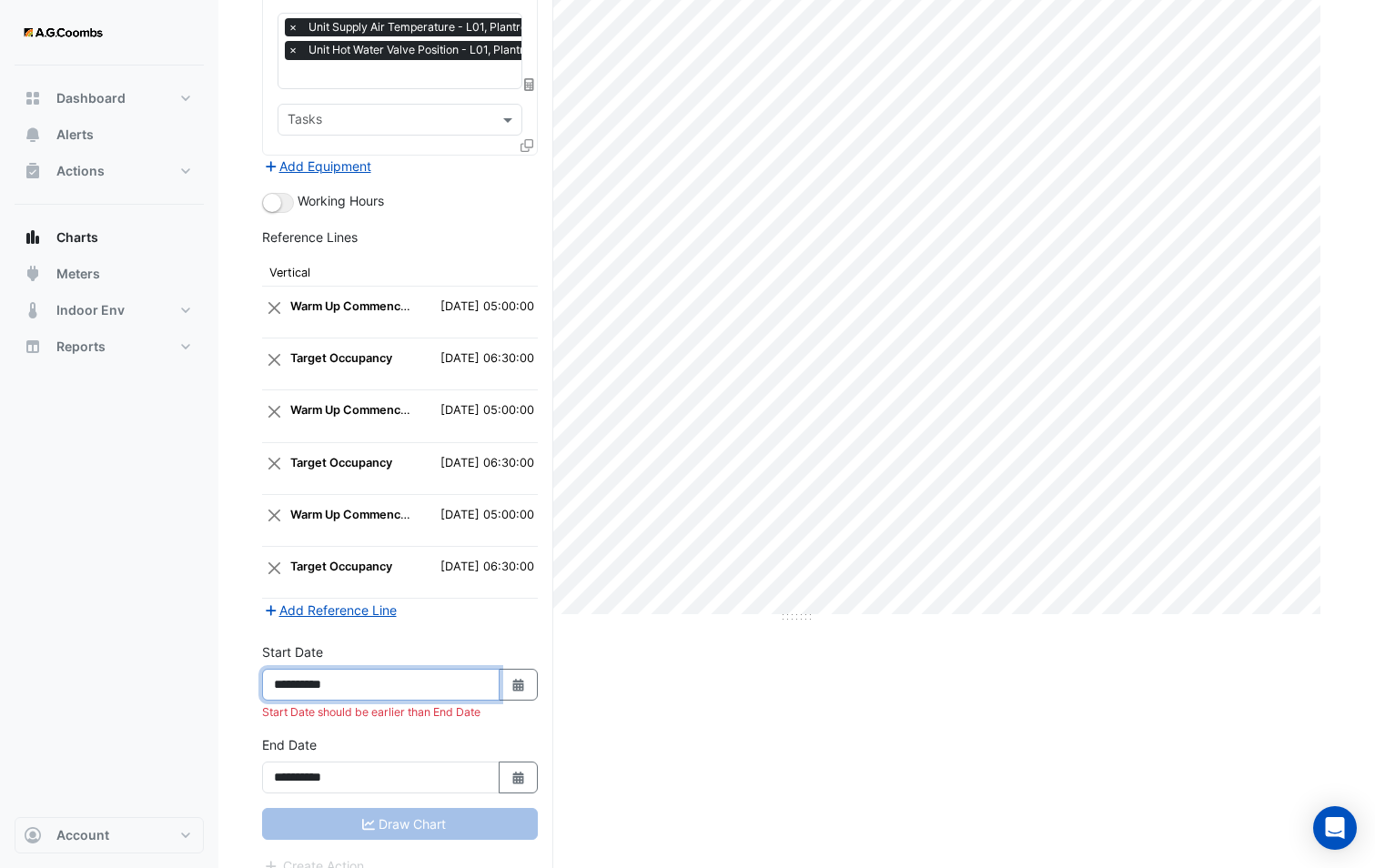
type input "**********"
drag, startPoint x: 339, startPoint y: 779, endPoint x: 372, endPoint y: 777, distance: 33.1
click at [372, 777] on input "**********" at bounding box center [381, 777] width 238 height 32
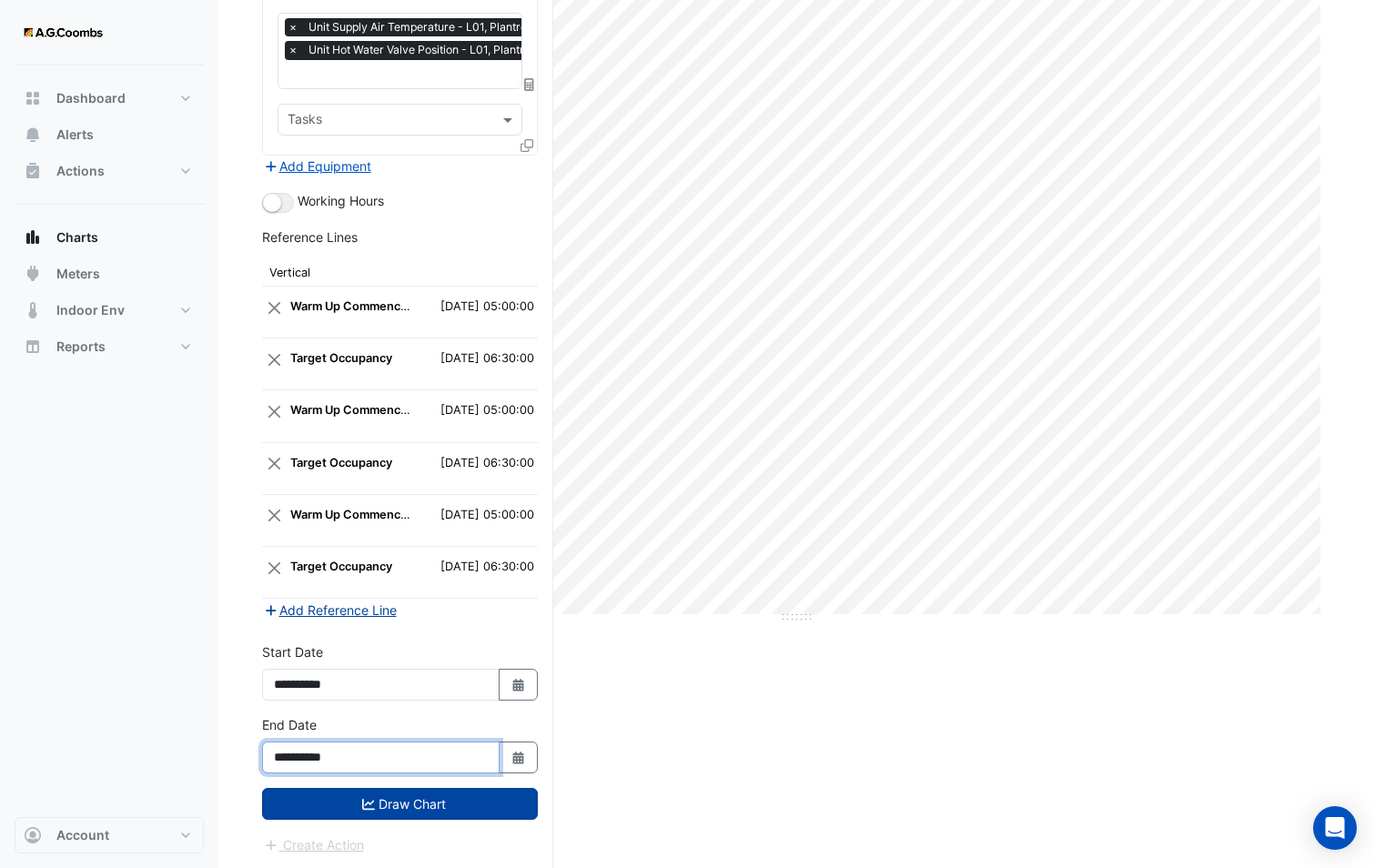
type input "**********"
click at [342, 603] on button "Add Reference Line" at bounding box center [330, 610] width 136 height 21
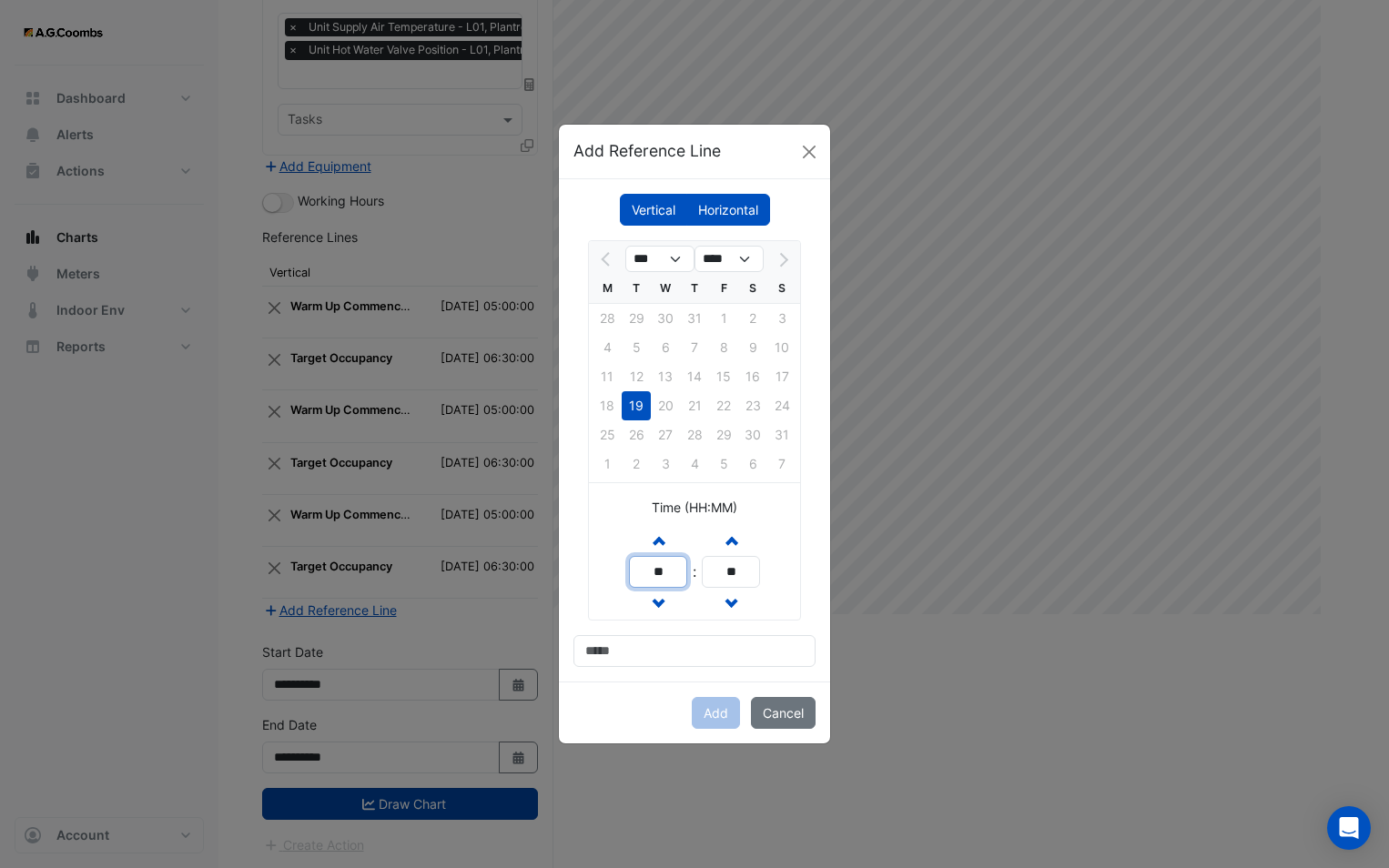
drag, startPoint x: 602, startPoint y: 564, endPoint x: 565, endPoint y: 569, distance: 37.3
click at [565, 569] on div "Vertical Horizontal *** **** M T W T F S S 28 29 30 31 1 2 3 4 5 6 7 8 9 10 11 …" at bounding box center [694, 430] width 271 height 502
type input "**"
click at [643, 653] on input at bounding box center [694, 651] width 242 height 32
type input "**********"
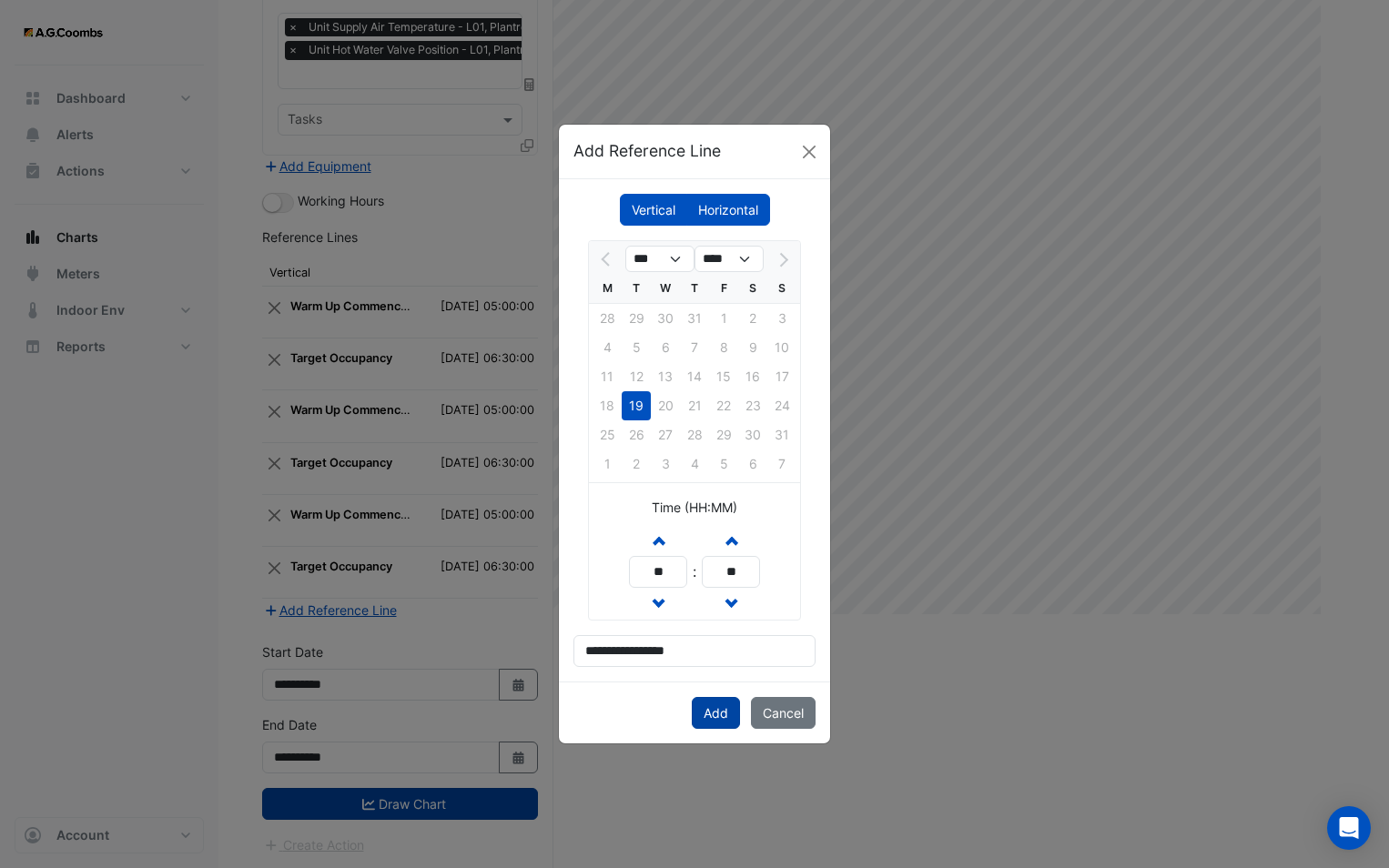
click at [714, 727] on button "Add" at bounding box center [716, 713] width 49 height 32
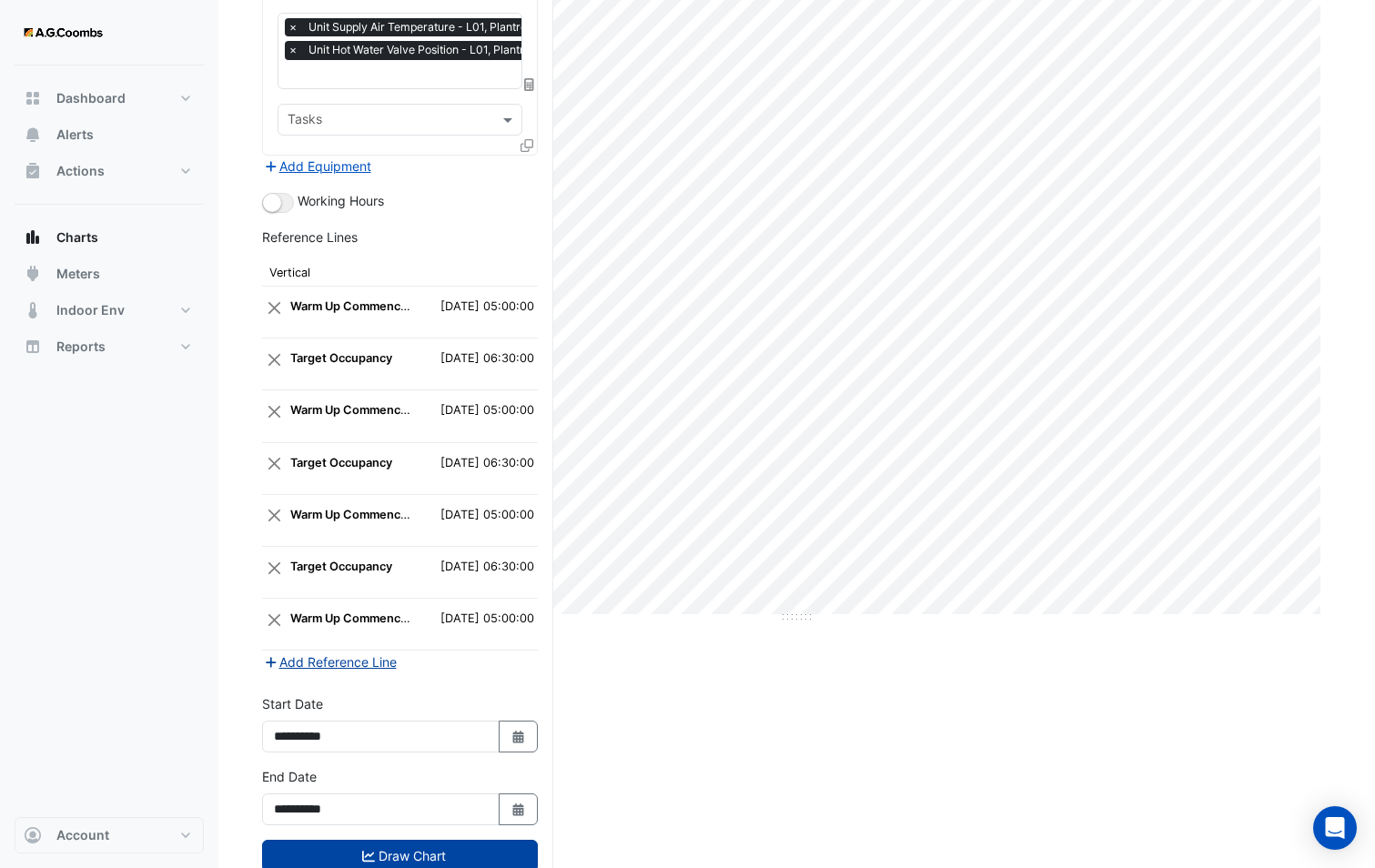
click at [367, 666] on button "Add Reference Line" at bounding box center [330, 662] width 136 height 21
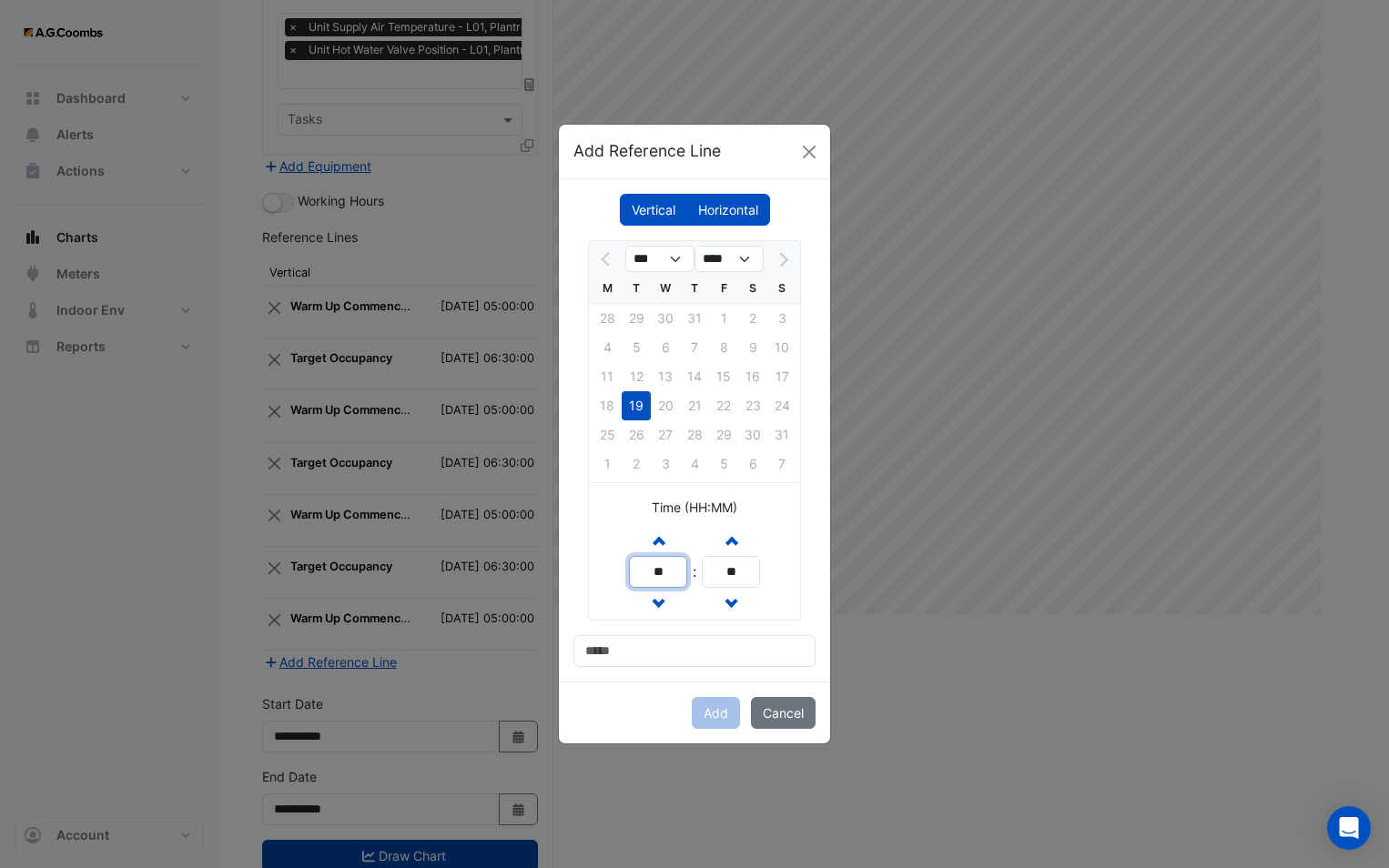
drag, startPoint x: 679, startPoint y: 569, endPoint x: 626, endPoint y: 564, distance: 53.2
click at [626, 564] on div "Increment hours ** Decrement hours : Increment minutes ** Decrement minutes" at bounding box center [694, 572] width 211 height 95
type input "**"
click at [721, 570] on input "**" at bounding box center [730, 571] width 58 height 32
type input "**"
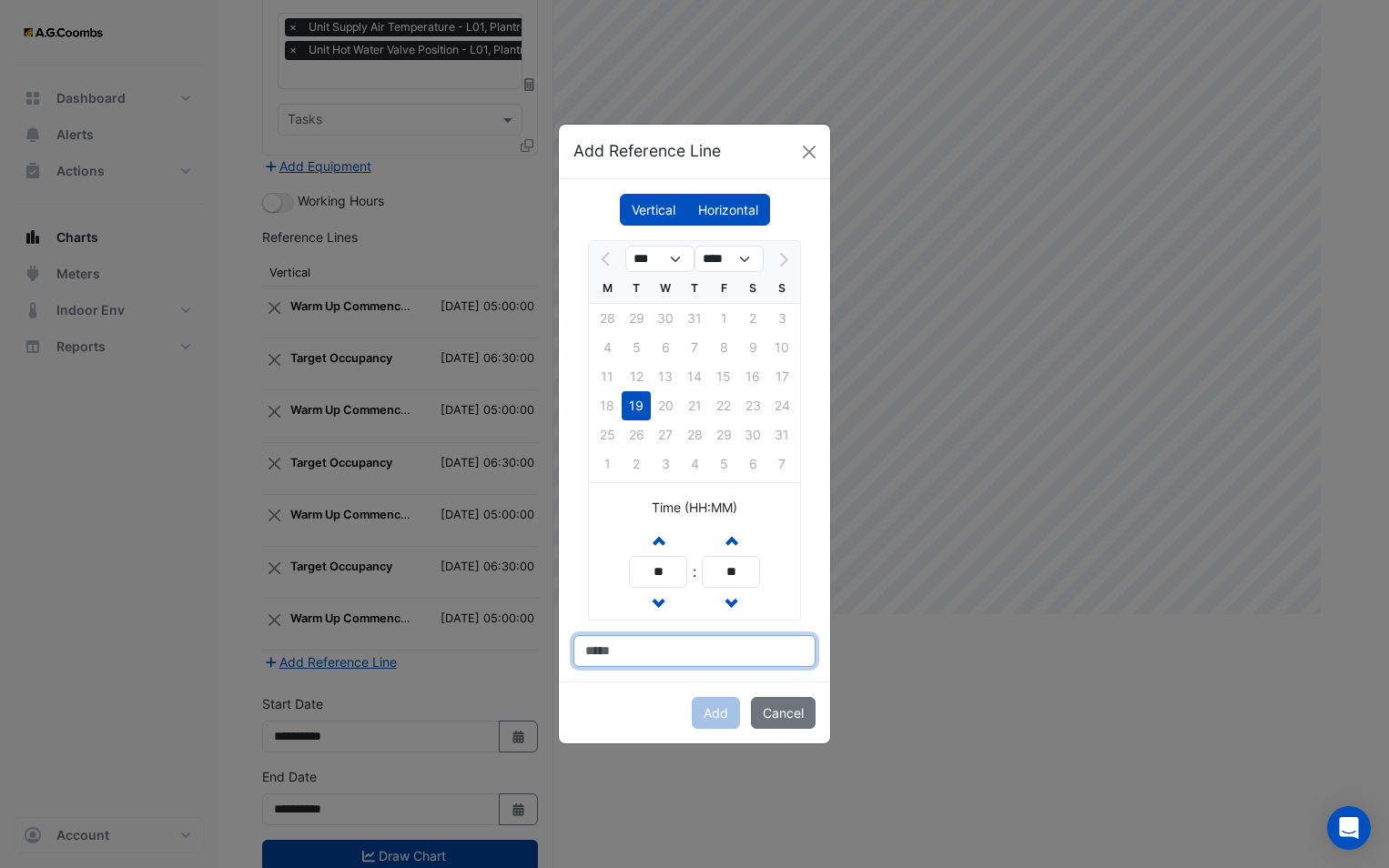
click at [627, 654] on input at bounding box center [694, 651] width 242 height 32
type input "**********"
click at [699, 715] on button "Add" at bounding box center [716, 713] width 49 height 32
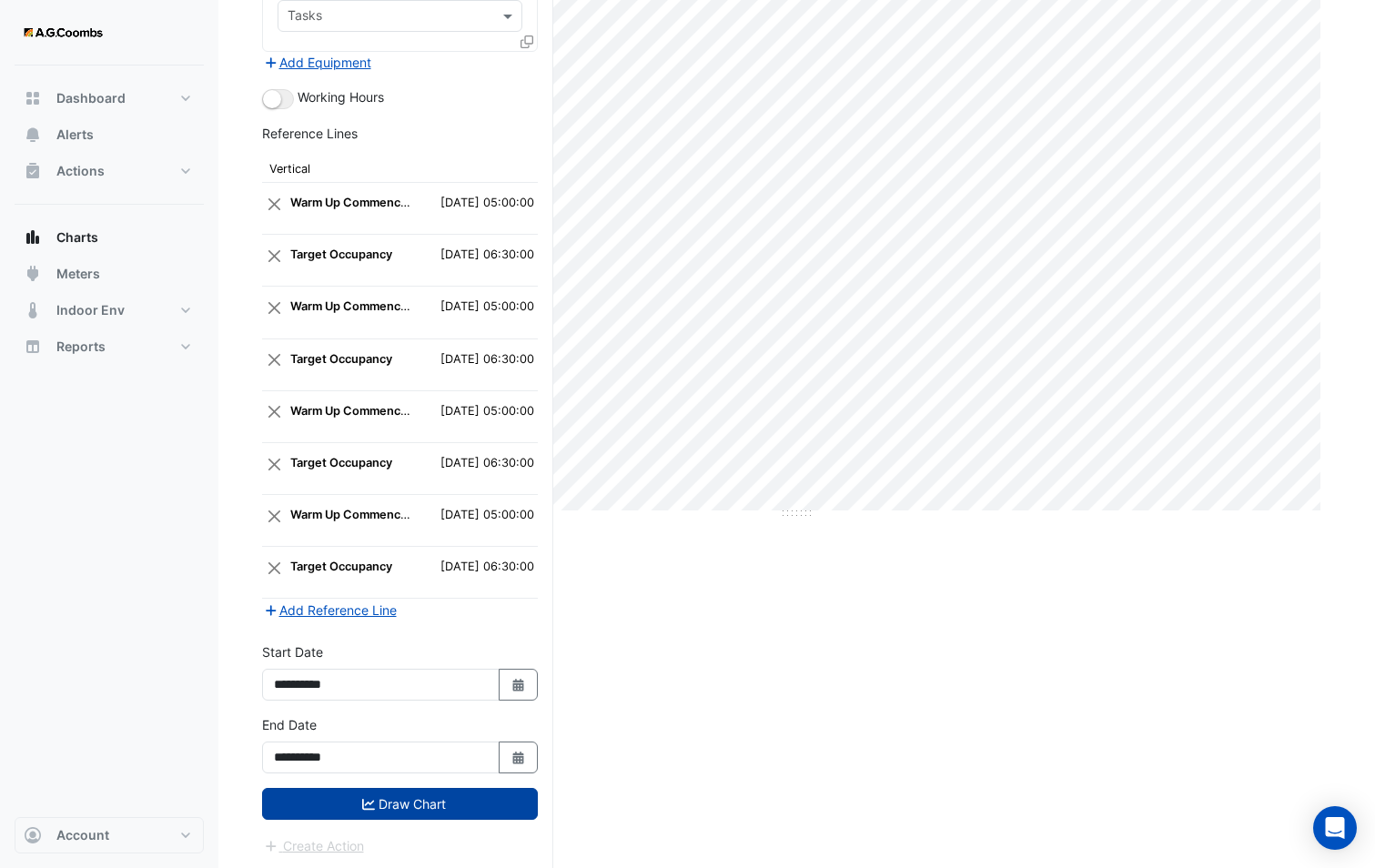
scroll to position [351, 0]
click at [356, 796] on button "Draw Chart" at bounding box center [400, 802] width 276 height 32
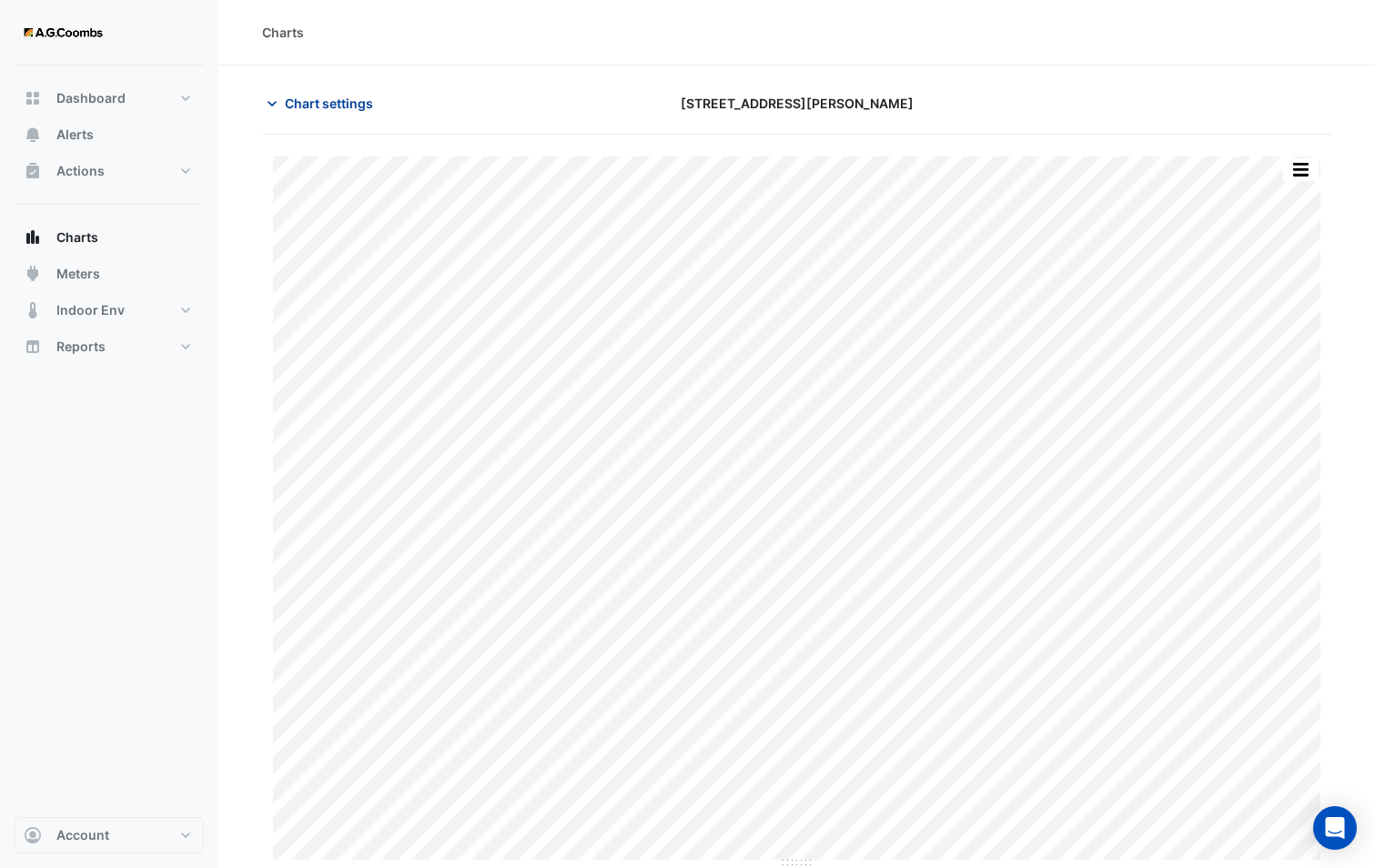
click at [322, 97] on span "Chart settings" at bounding box center [328, 103] width 88 height 19
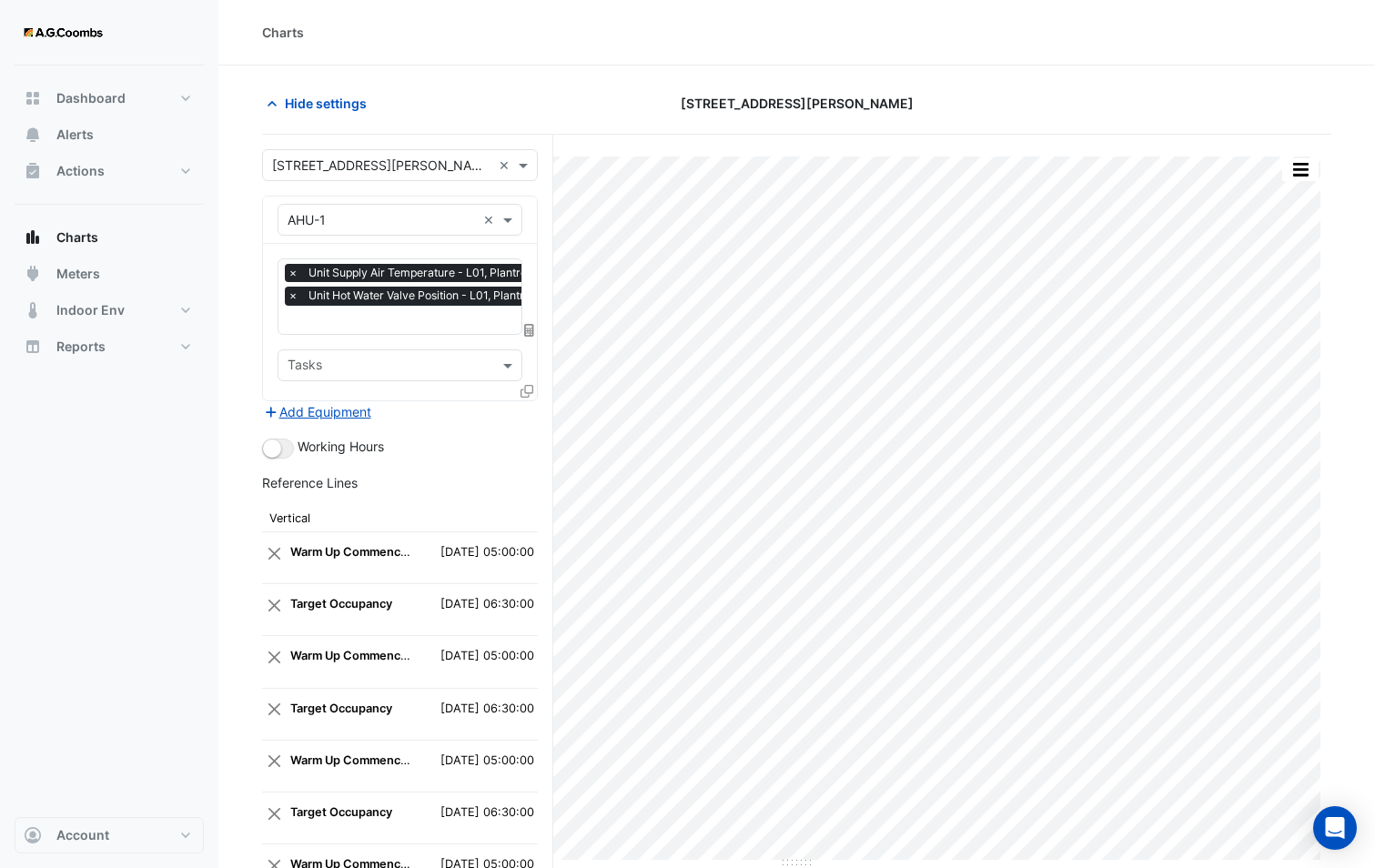
click at [671, 112] on div "[STREET_ADDRESS][PERSON_NAME]" at bounding box center [796, 103] width 364 height 32
click at [360, 103] on span "Hide settings" at bounding box center [325, 103] width 82 height 19
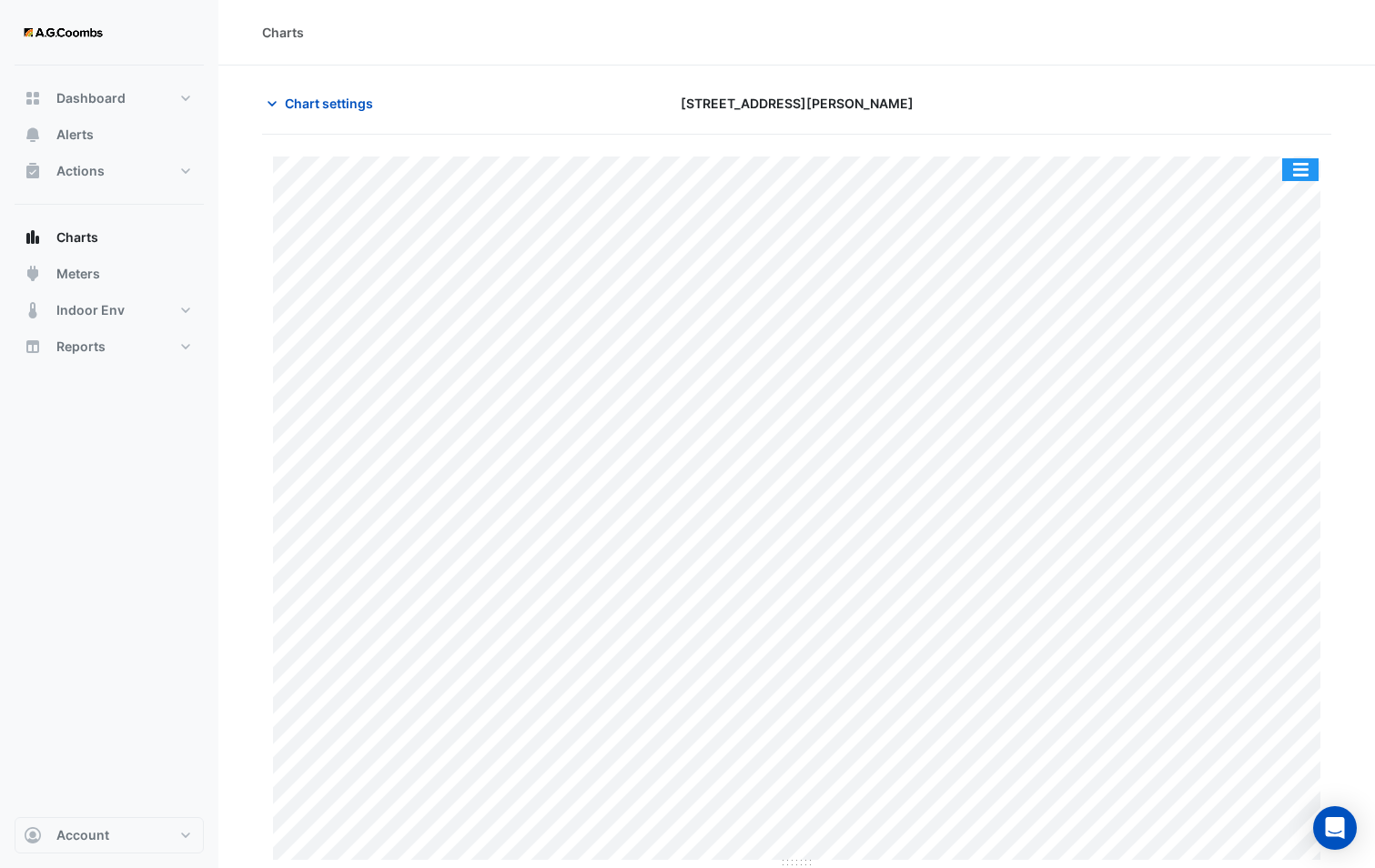
click at [1309, 170] on button "button" at bounding box center [1299, 169] width 36 height 22
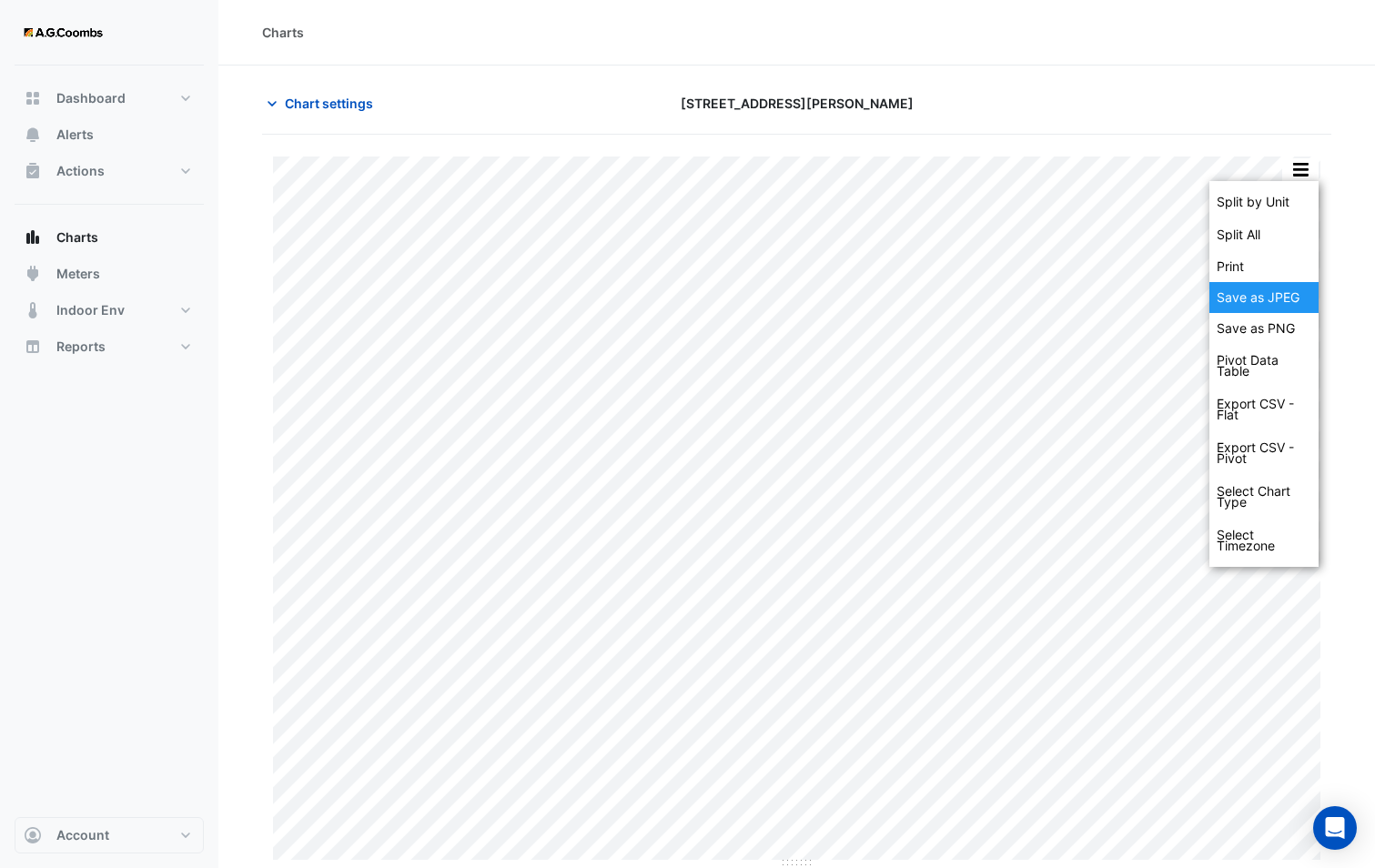
click at [1271, 312] on div "Save as JPEG" at bounding box center [1263, 297] width 109 height 31
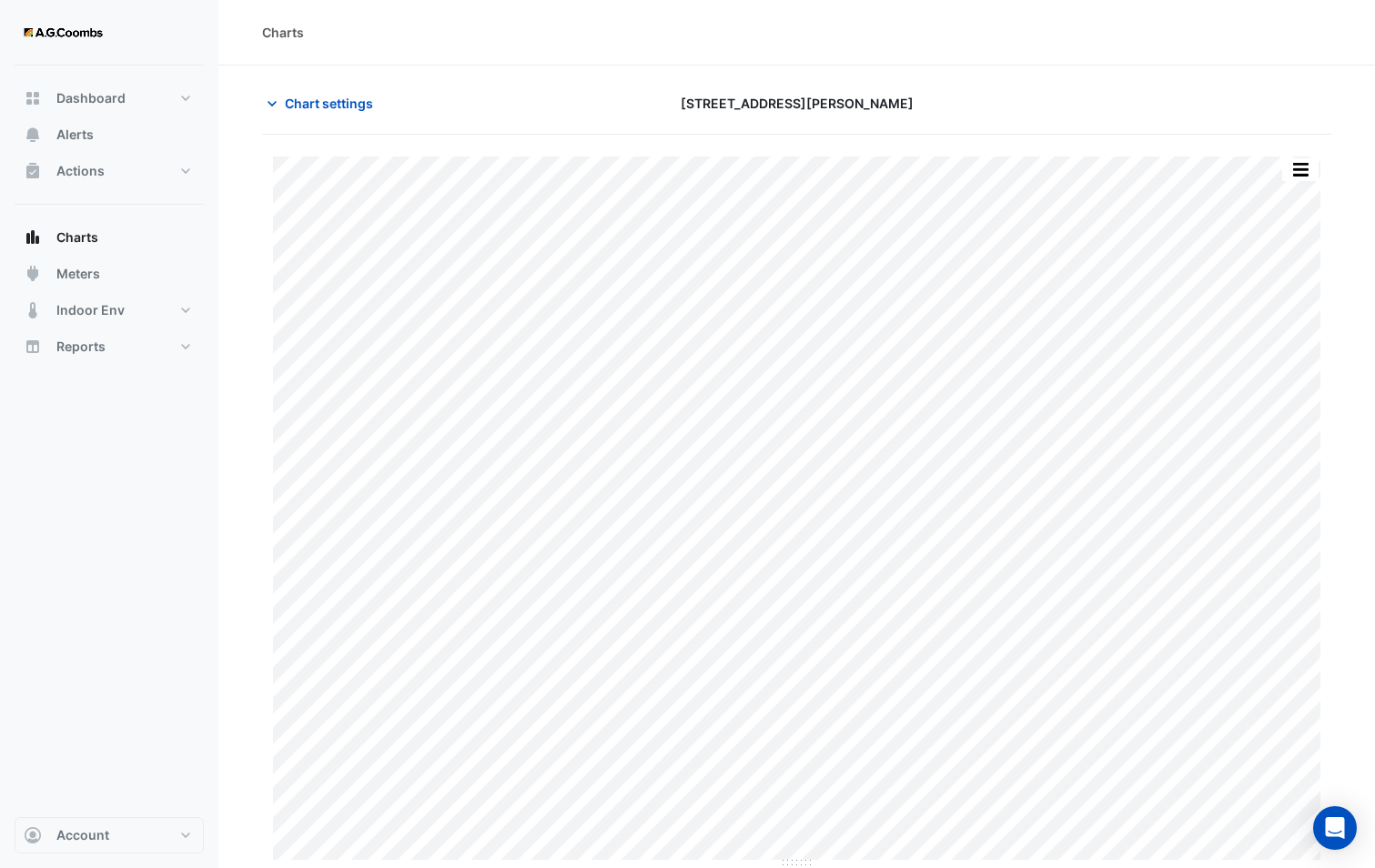
drag, startPoint x: 339, startPoint y: 106, endPoint x: 353, endPoint y: 146, distance: 42.4
click at [339, 106] on span "Chart settings" at bounding box center [328, 103] width 88 height 19
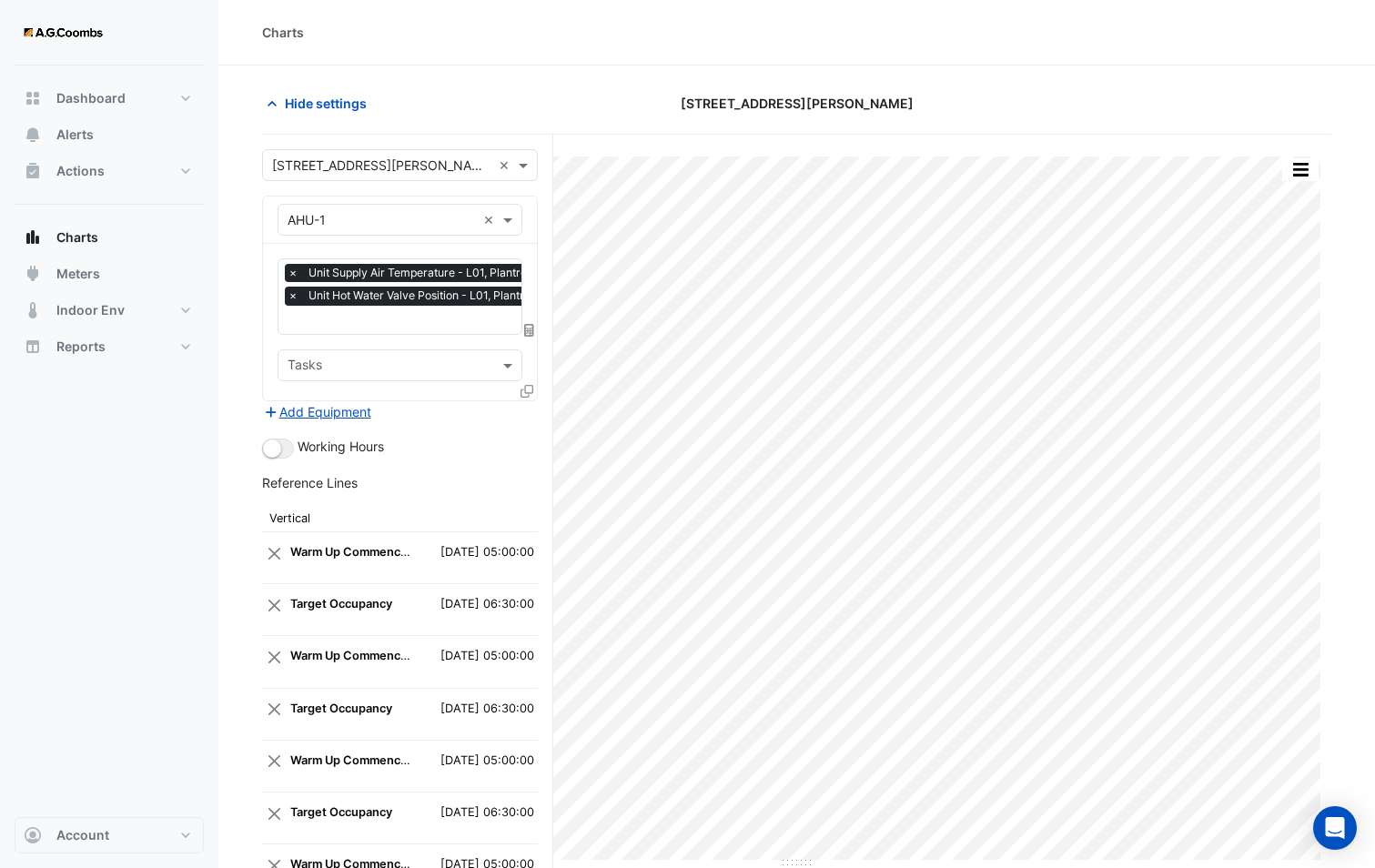
click at [525, 383] on fa-icon at bounding box center [526, 390] width 13 height 16
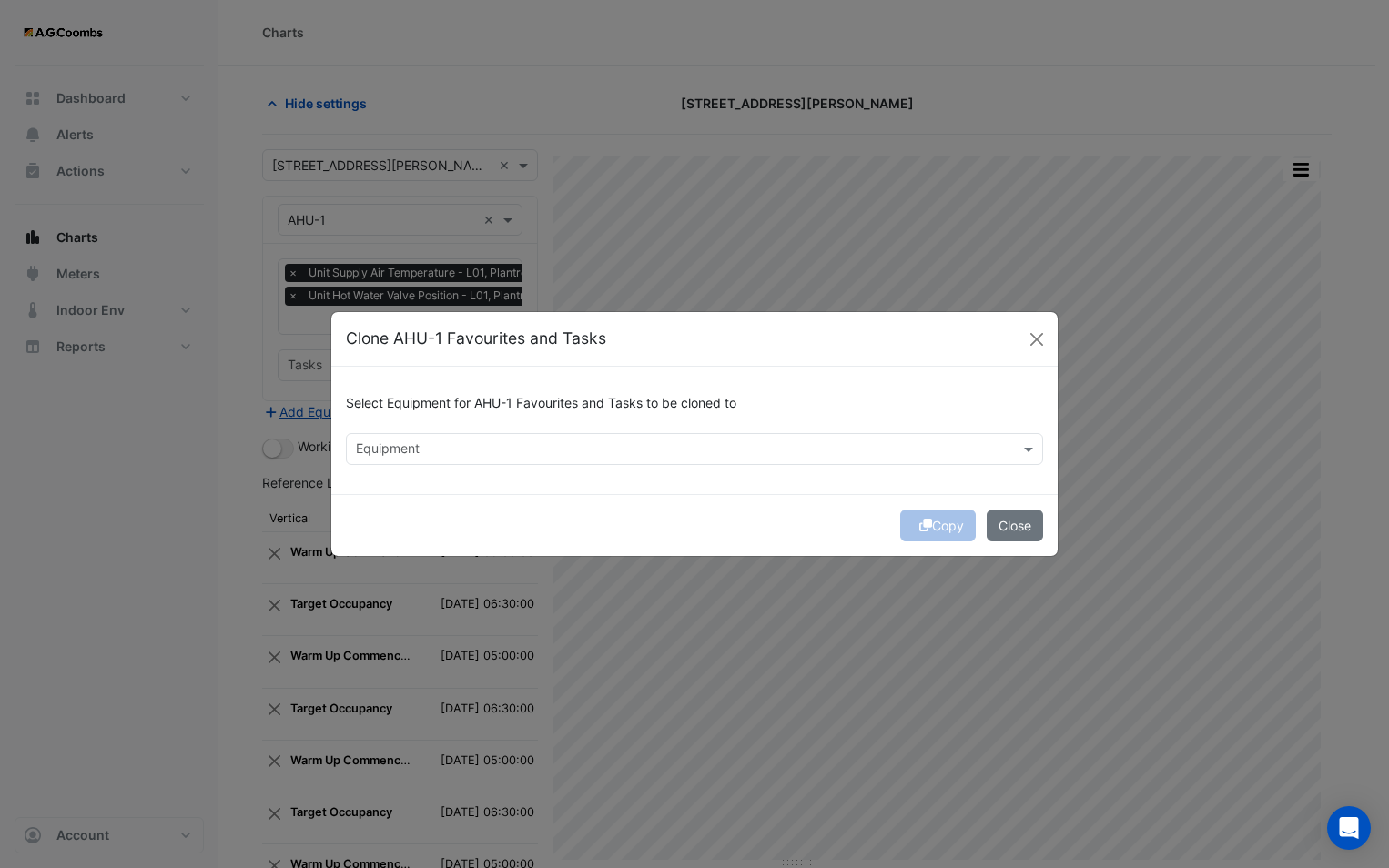
click at [393, 443] on input "text" at bounding box center [683, 451] width 656 height 19
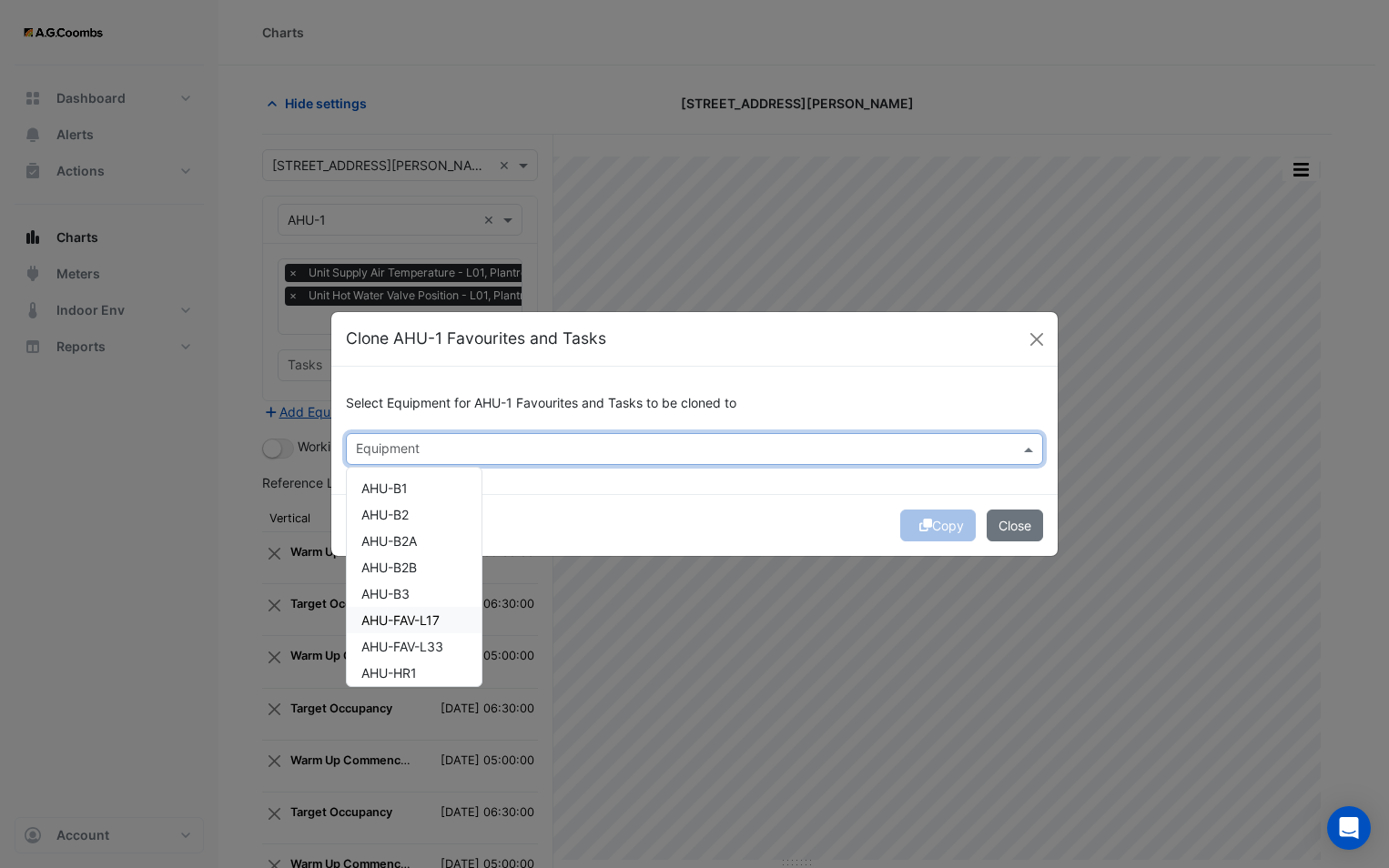
click at [437, 618] on span "AHU-FAV-L17" at bounding box center [400, 620] width 79 height 16
click at [592, 509] on div "Copy Close" at bounding box center [694, 525] width 727 height 62
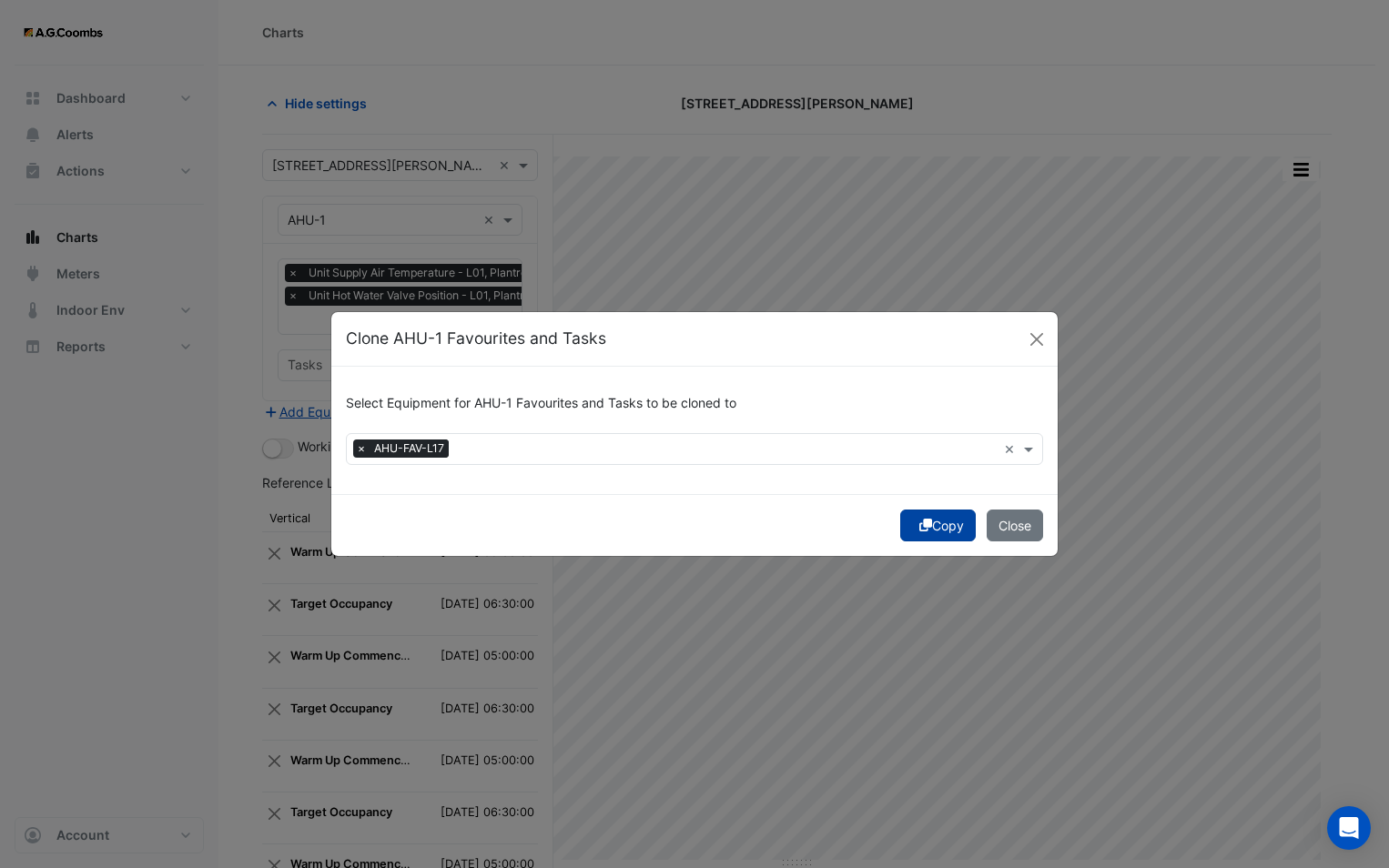
click at [925, 517] on button "Copy" at bounding box center [938, 525] width 76 height 32
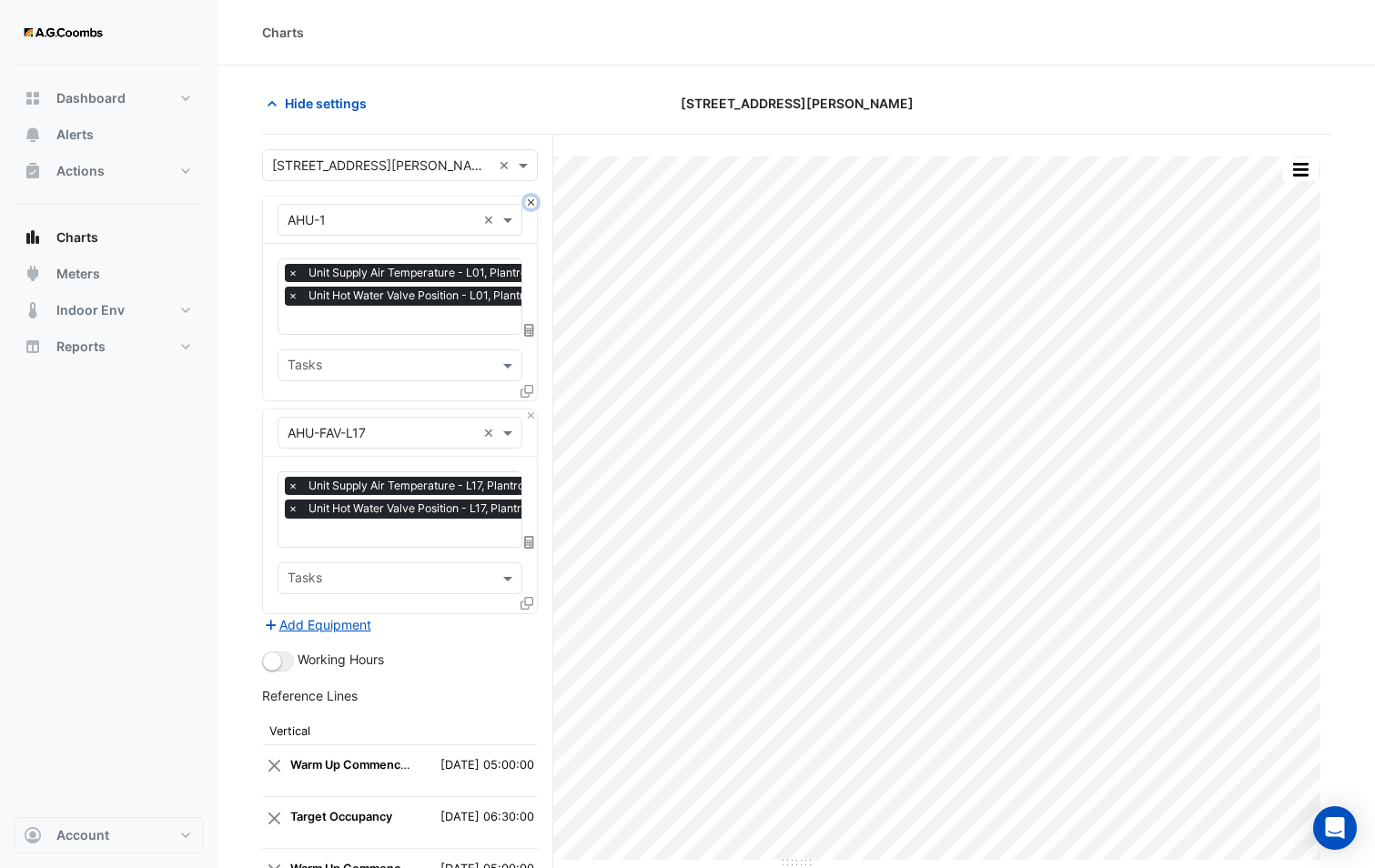
click at [527, 198] on button "Close" at bounding box center [531, 202] width 12 height 12
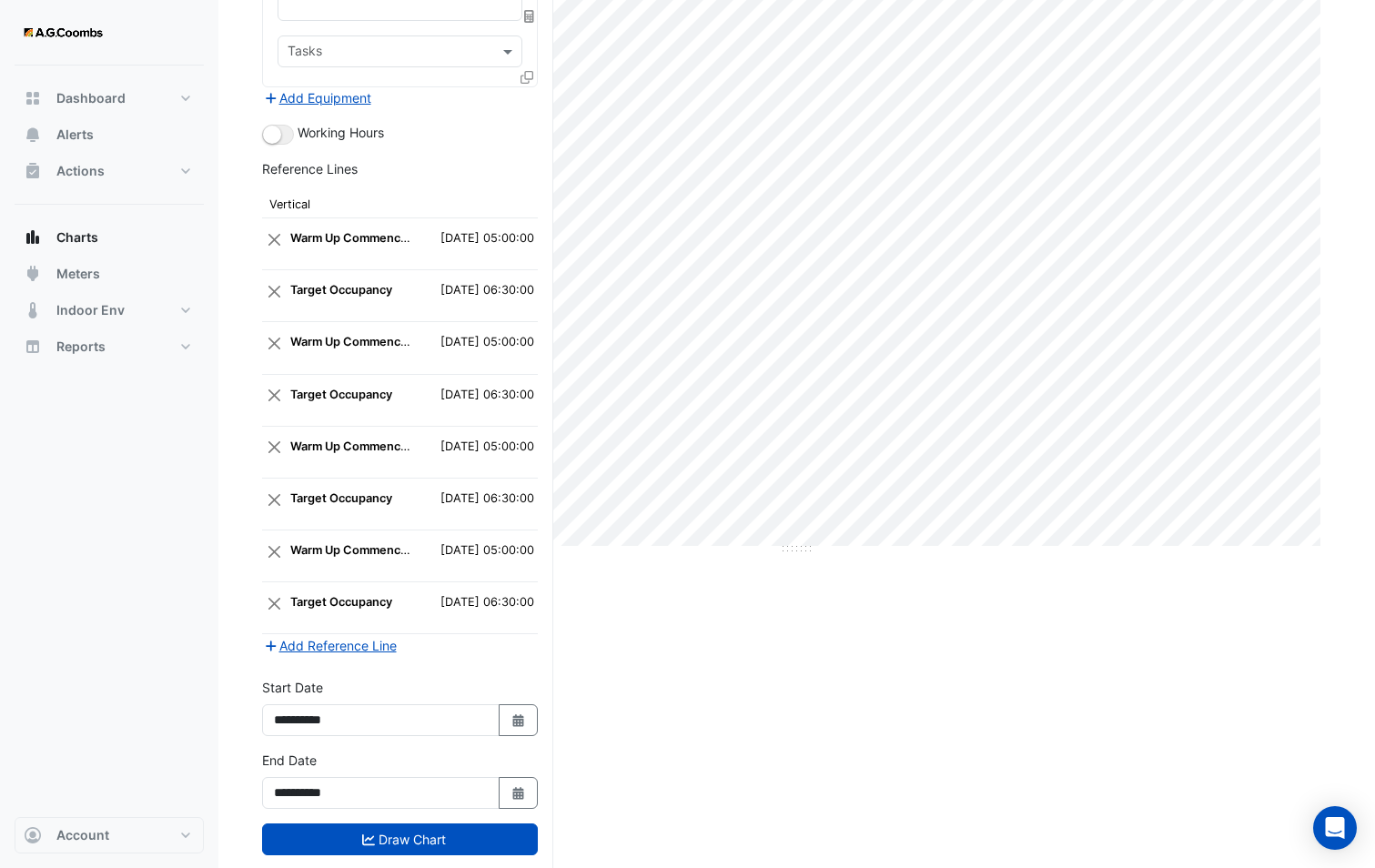
scroll to position [351, 0]
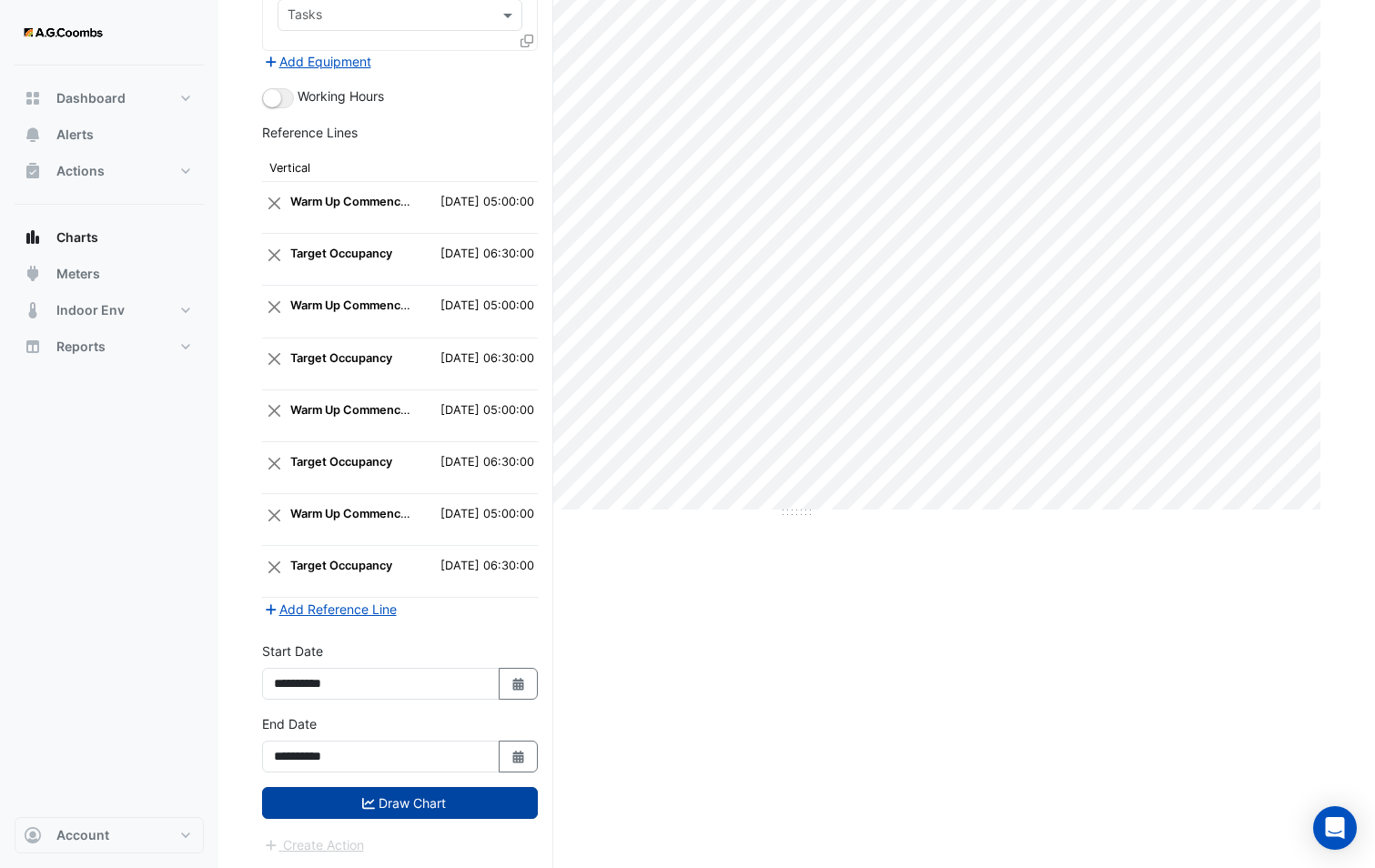
click at [460, 799] on button "Draw Chart" at bounding box center [400, 802] width 276 height 32
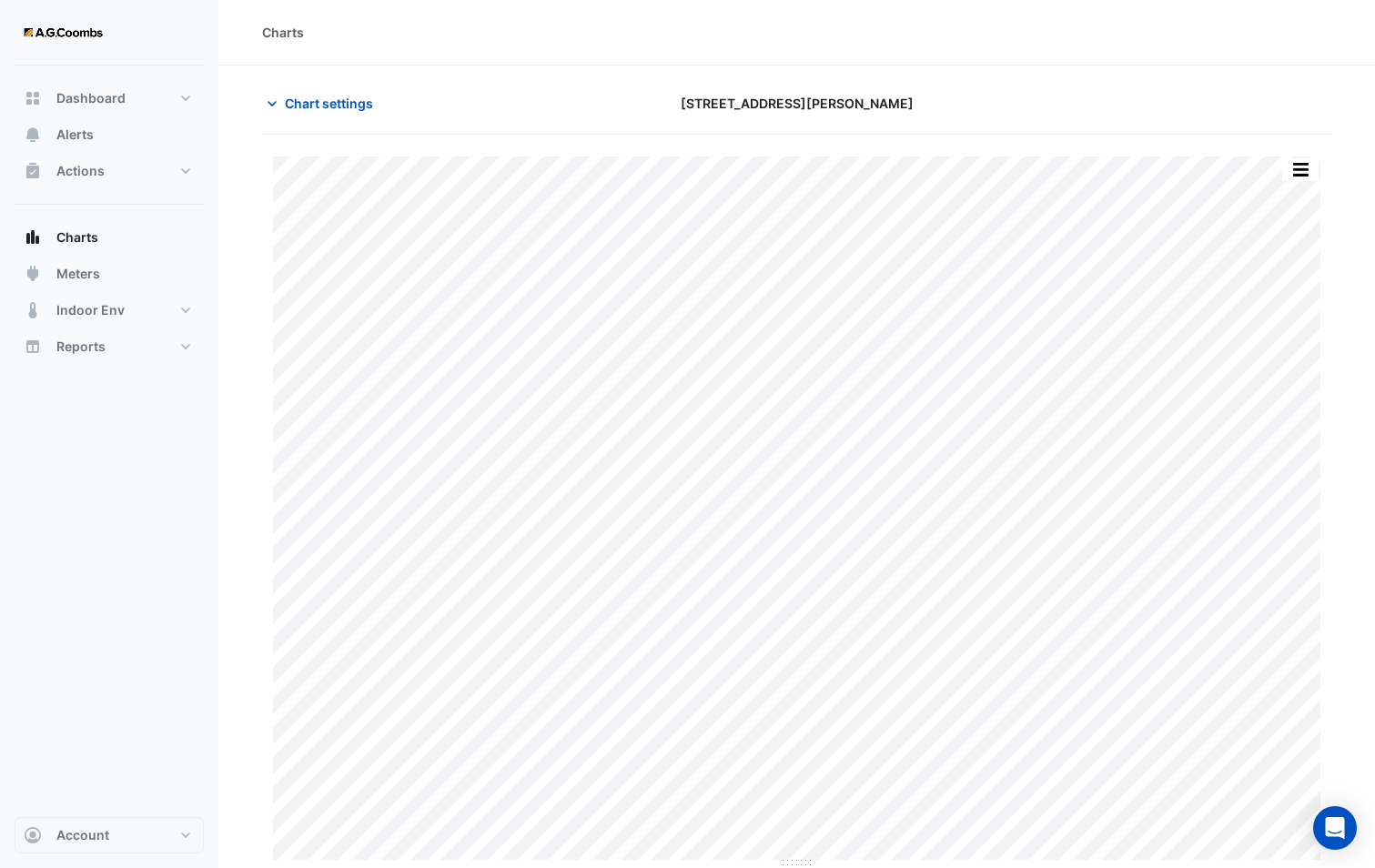
click at [1296, 173] on button "button" at bounding box center [1299, 169] width 36 height 22
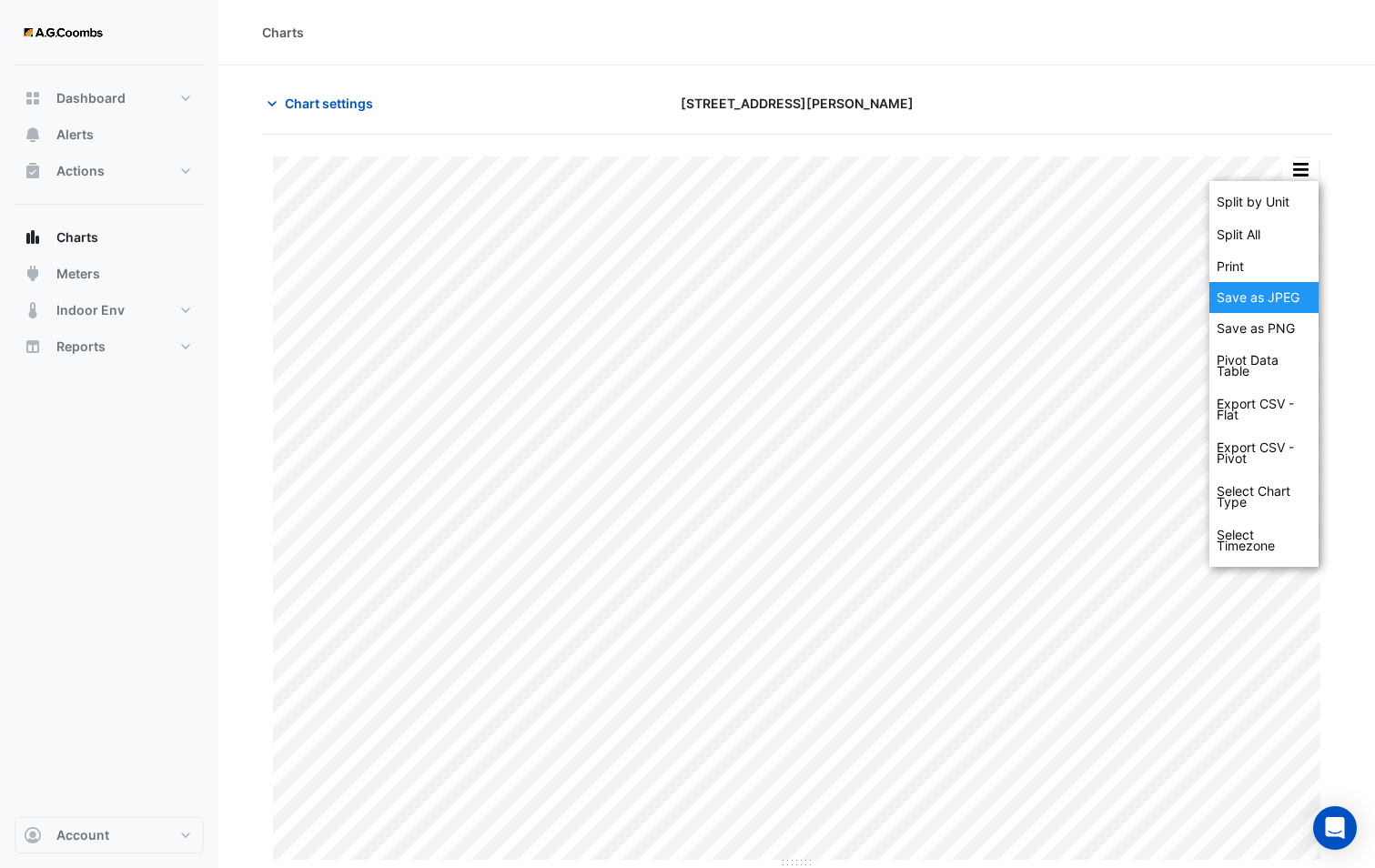
click at [1256, 301] on div "Save as JPEG" at bounding box center [1263, 297] width 109 height 31
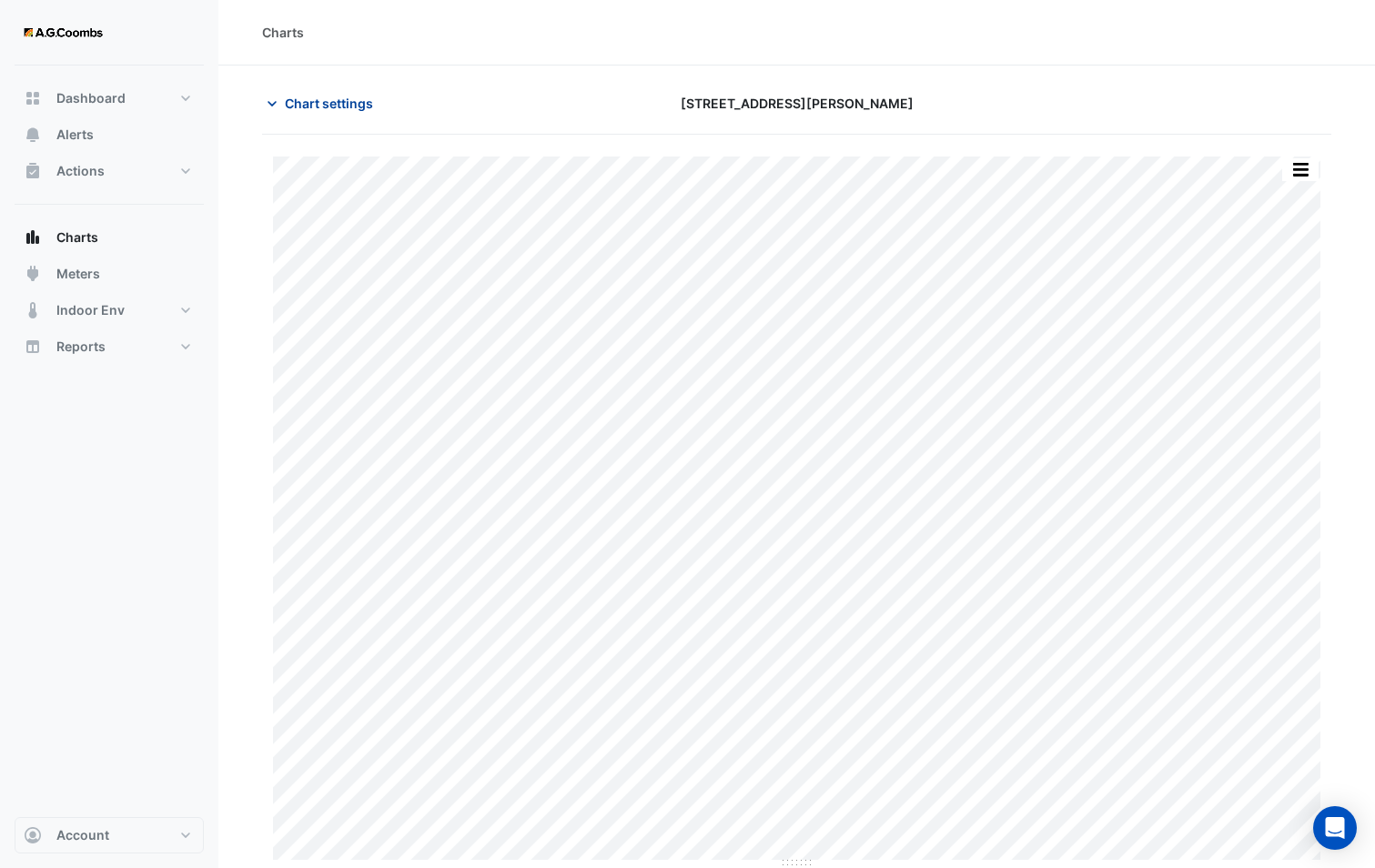
drag, startPoint x: 333, startPoint y: 101, endPoint x: 348, endPoint y: 122, distance: 25.8
click at [333, 101] on span "Chart settings" at bounding box center [328, 103] width 88 height 19
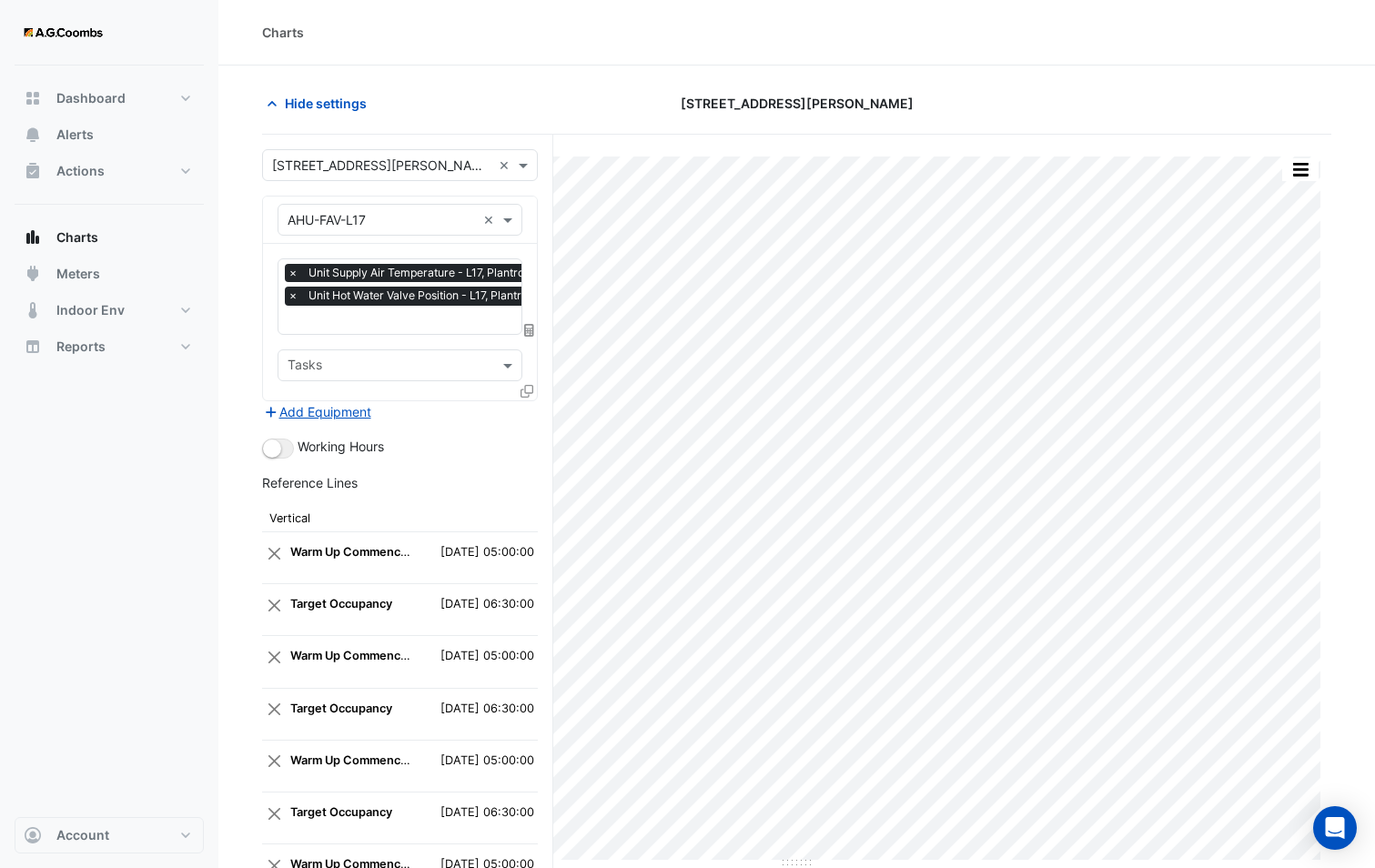
click at [527, 386] on icon at bounding box center [526, 390] width 13 height 13
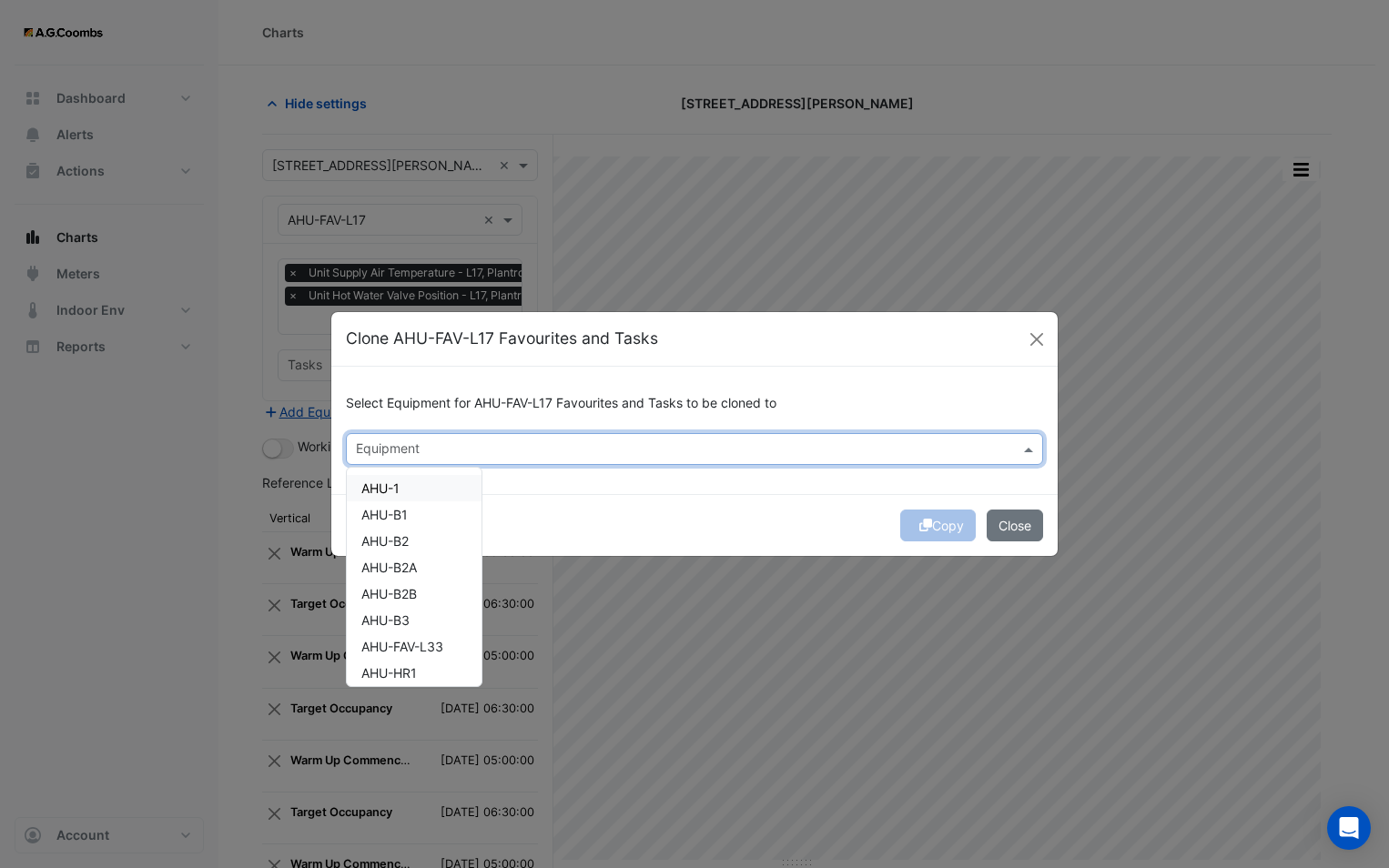
click at [520, 434] on div "Equipment" at bounding box center [694, 449] width 697 height 32
click at [443, 644] on span "AHU-FAV-L33" at bounding box center [402, 647] width 82 height 16
click at [600, 529] on div "Copy Close" at bounding box center [694, 525] width 727 height 62
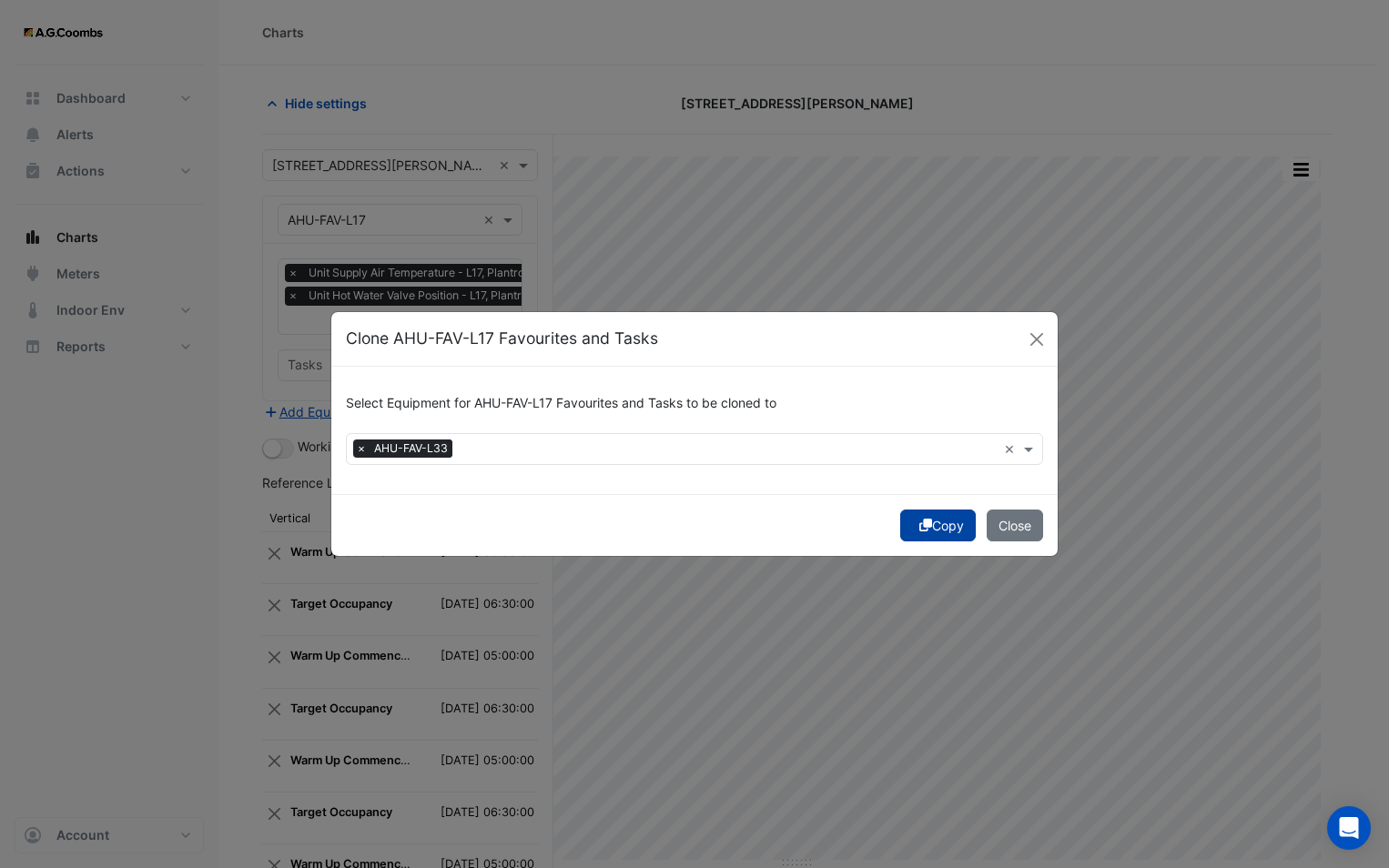
click at [926, 520] on icon "submit" at bounding box center [925, 524] width 13 height 13
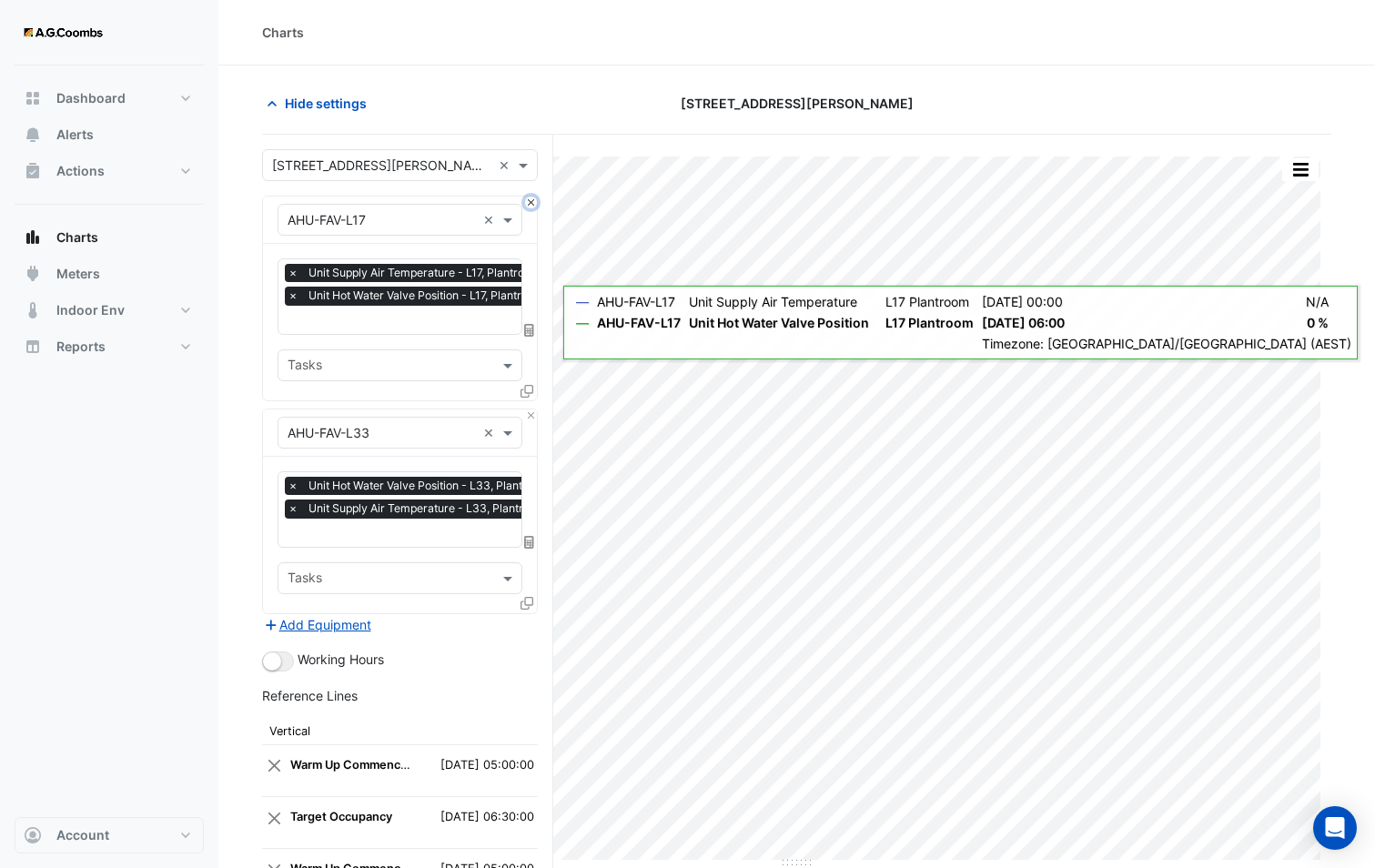
click at [536, 201] on button "Close" at bounding box center [531, 202] width 12 height 12
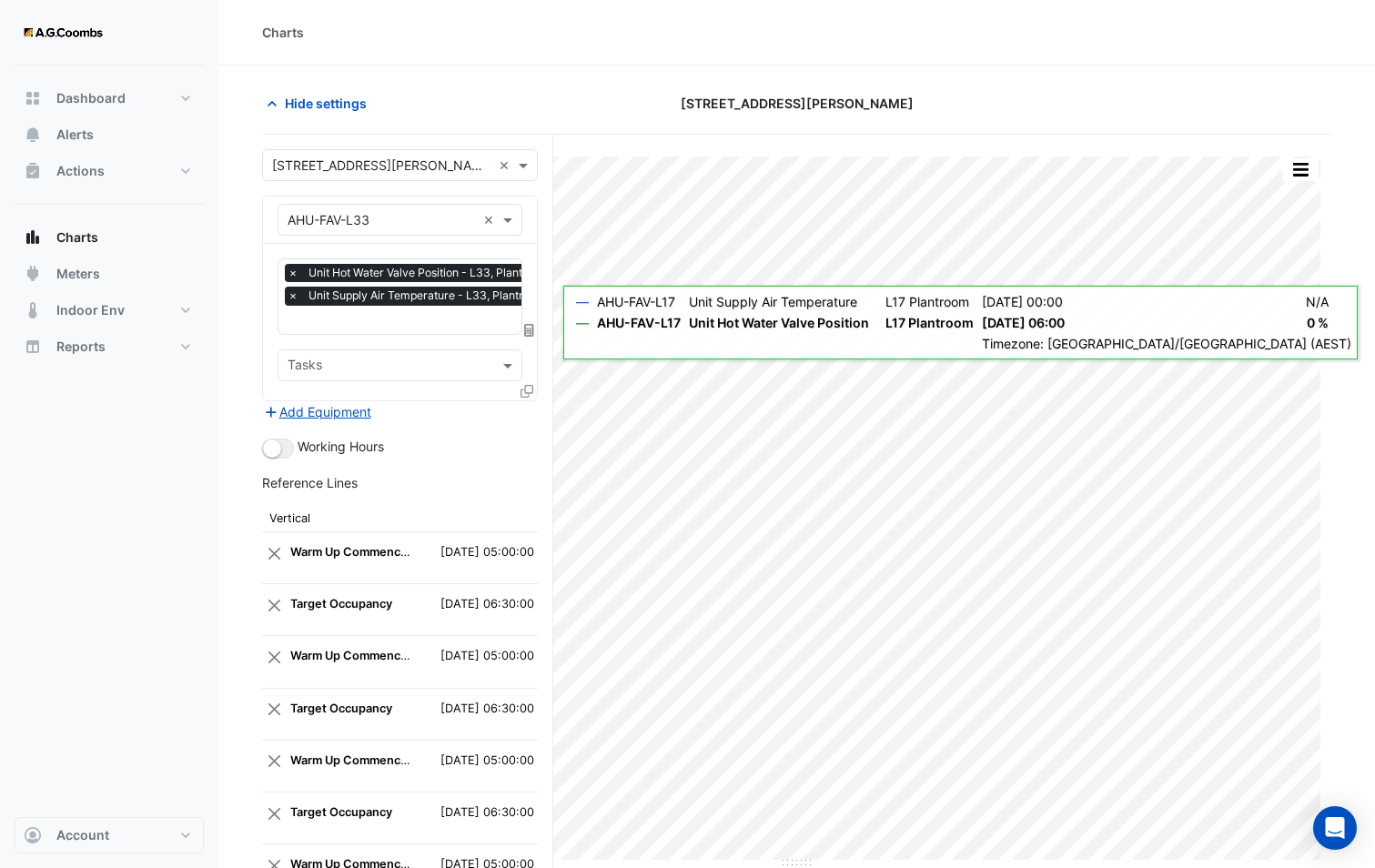
click at [349, 322] on input "text" at bounding box center [422, 321] width 271 height 19
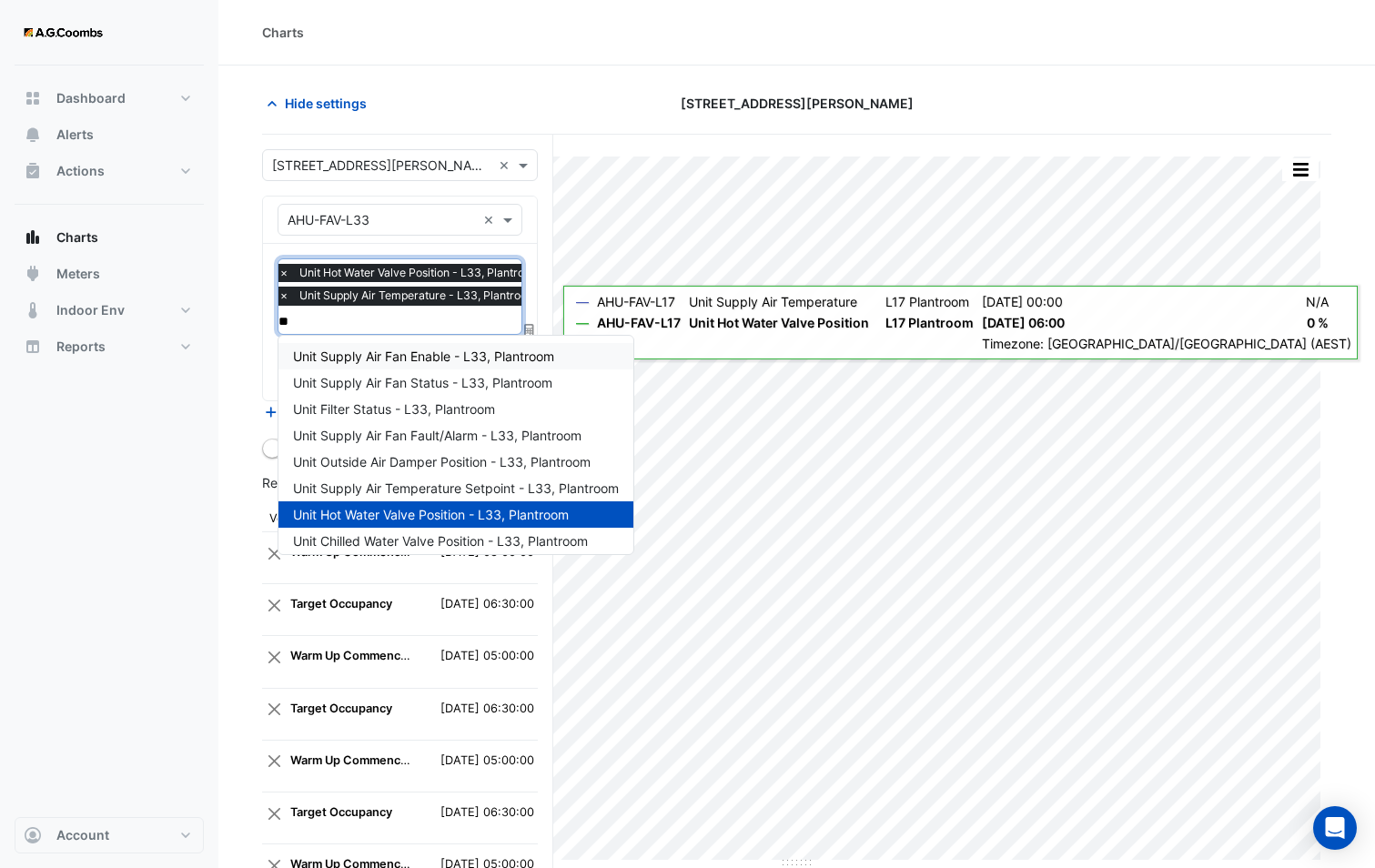
type input "***"
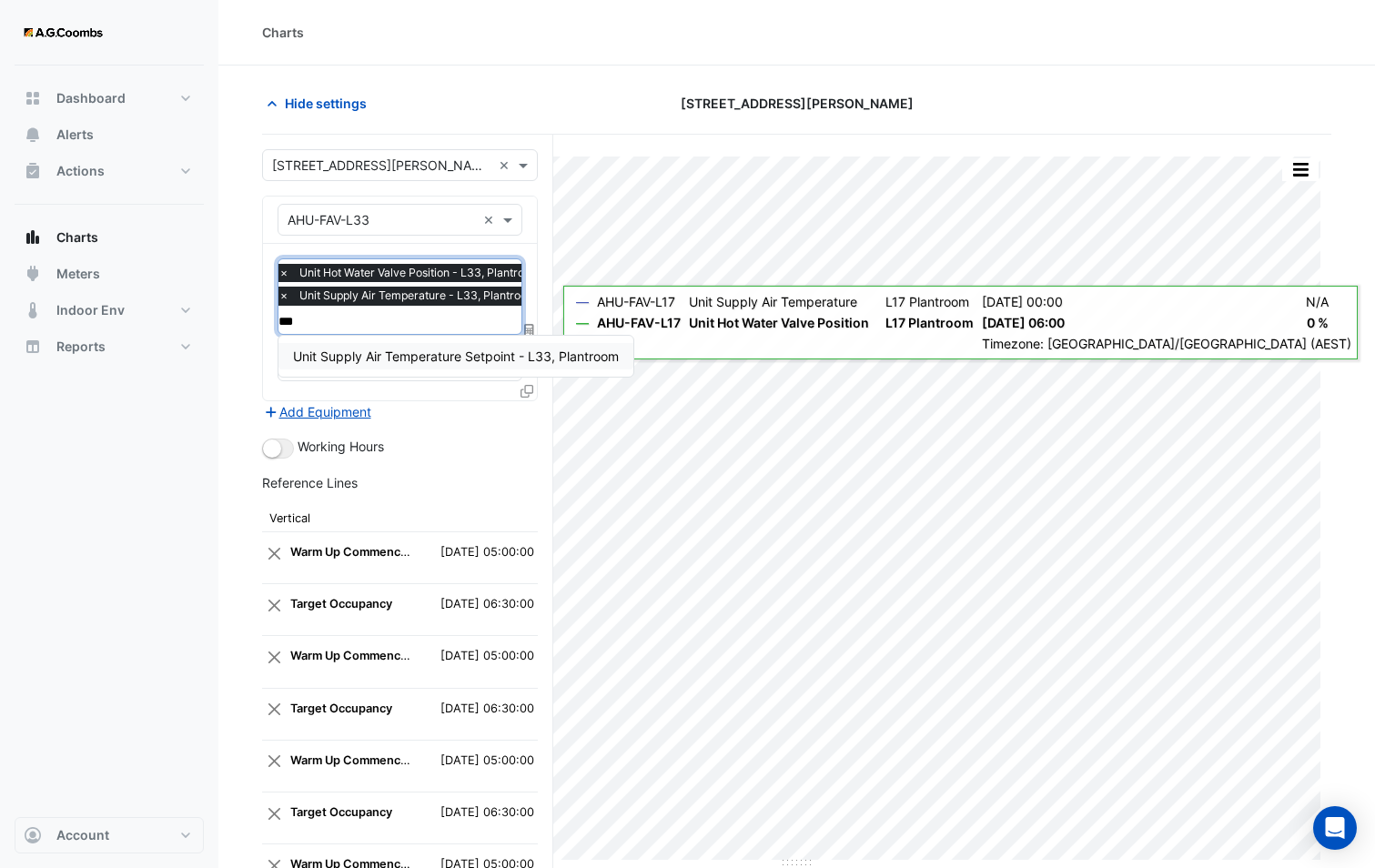
click at [344, 362] on span "Unit Supply Air Temperature Setpoint - L33, Plantroom" at bounding box center [455, 356] width 325 height 16
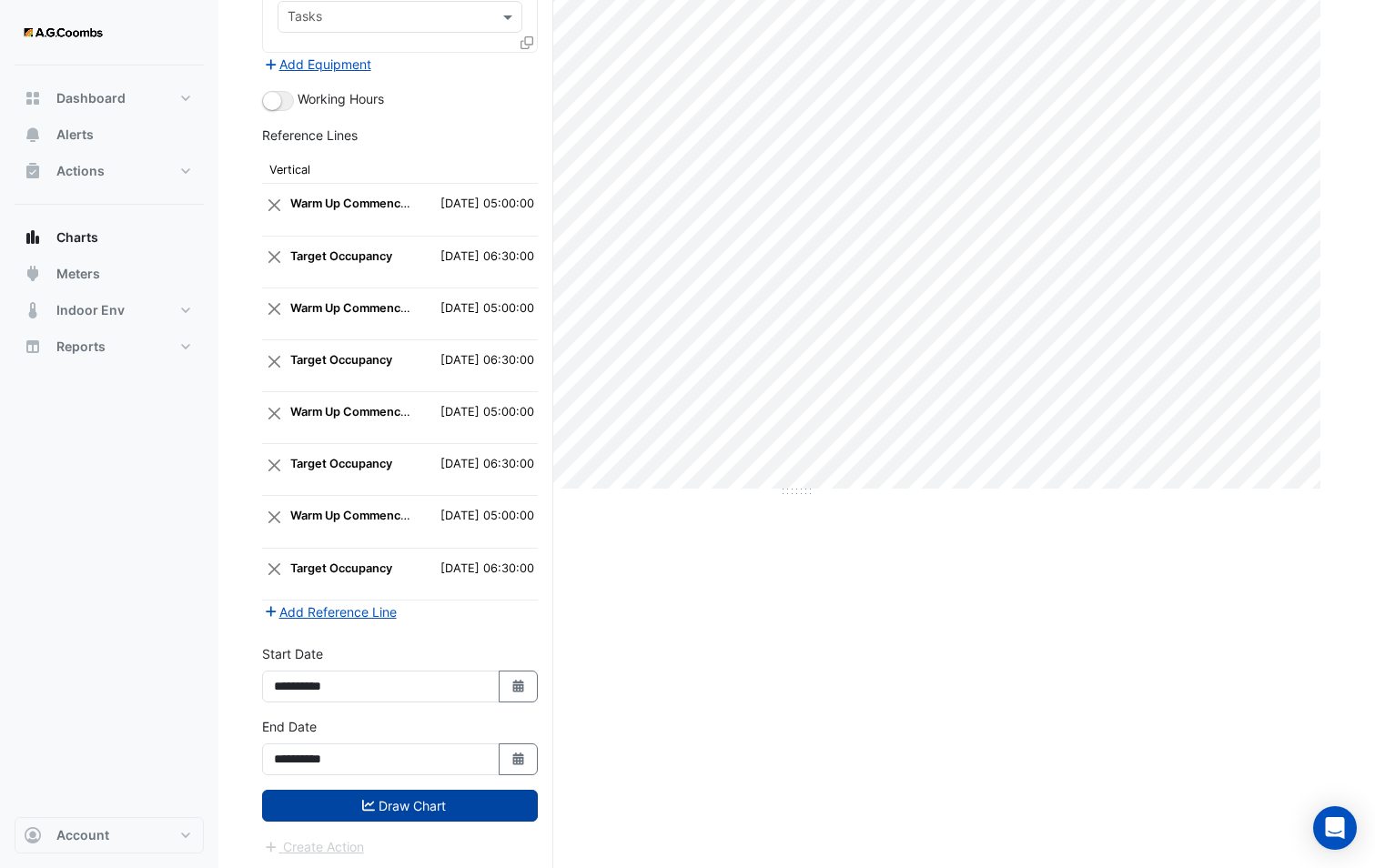
scroll to position [373, 0]
click at [435, 791] on button "Draw Chart" at bounding box center [400, 803] width 276 height 32
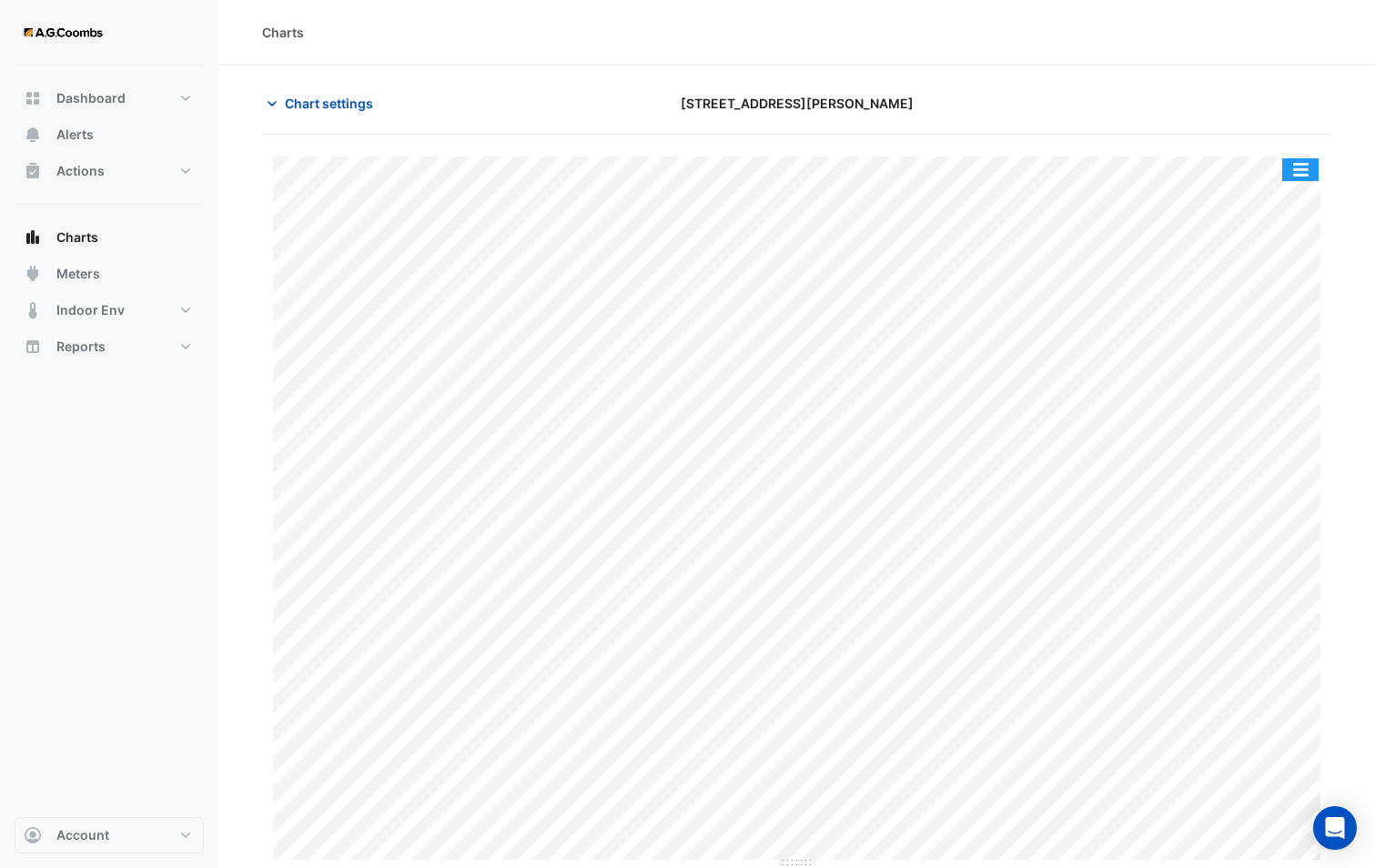
drag, startPoint x: 1297, startPoint y: 167, endPoint x: 1302, endPoint y: 191, distance: 24.5
click at [1297, 167] on button "button" at bounding box center [1299, 169] width 36 height 22
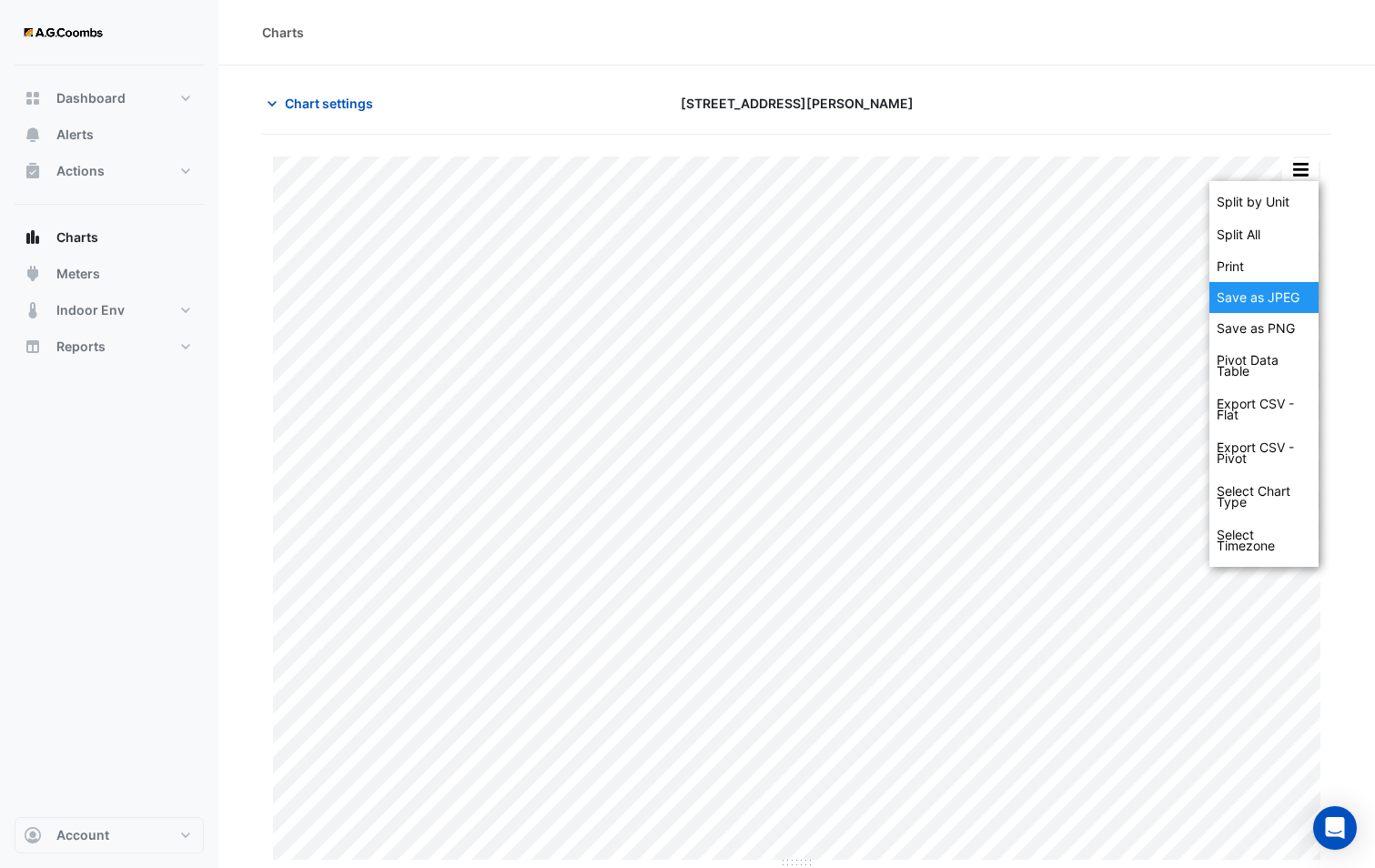
click at [1279, 295] on div "Save as JPEG" at bounding box center [1263, 297] width 109 height 31
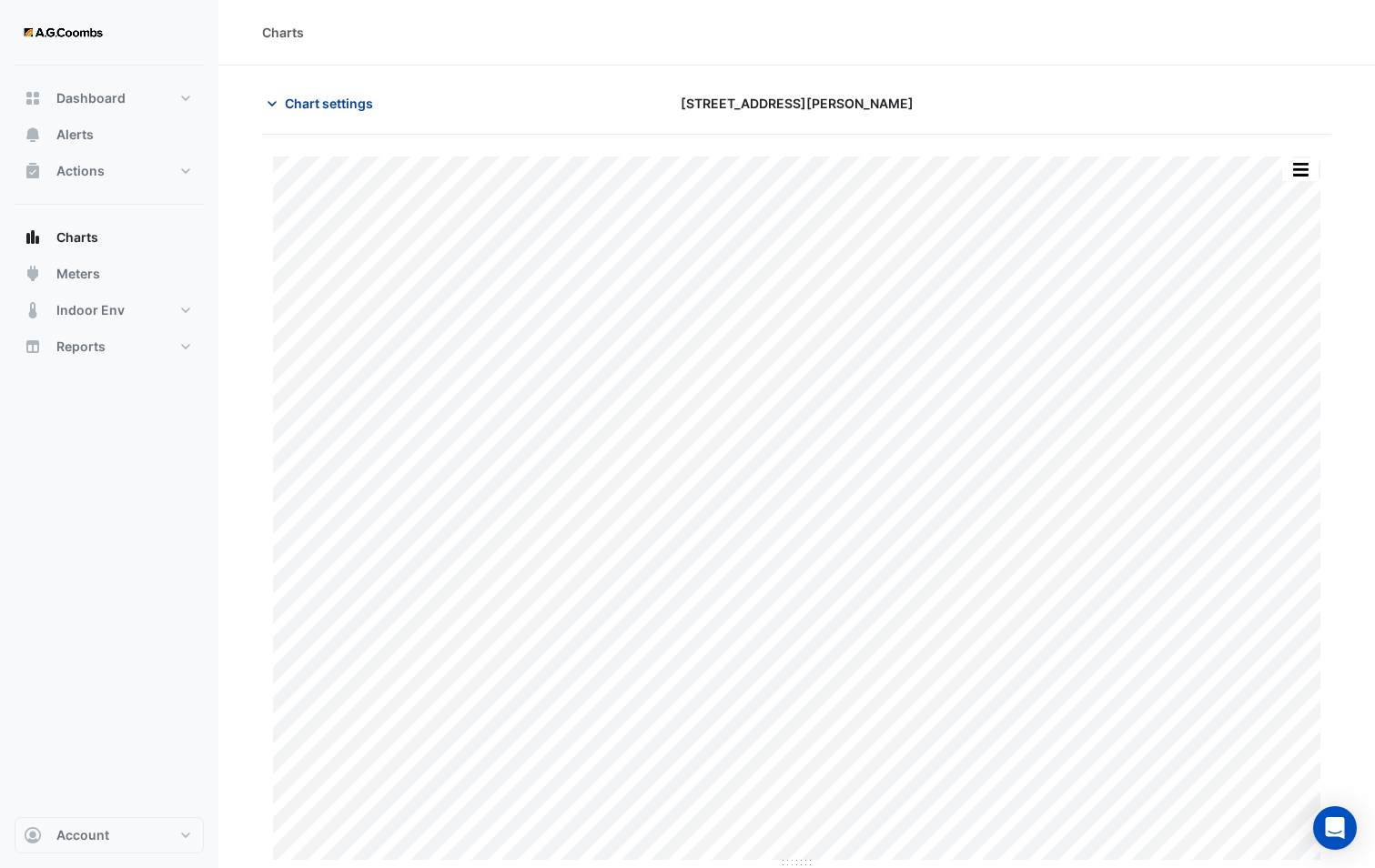
click at [321, 109] on span "Chart settings" at bounding box center [328, 103] width 88 height 19
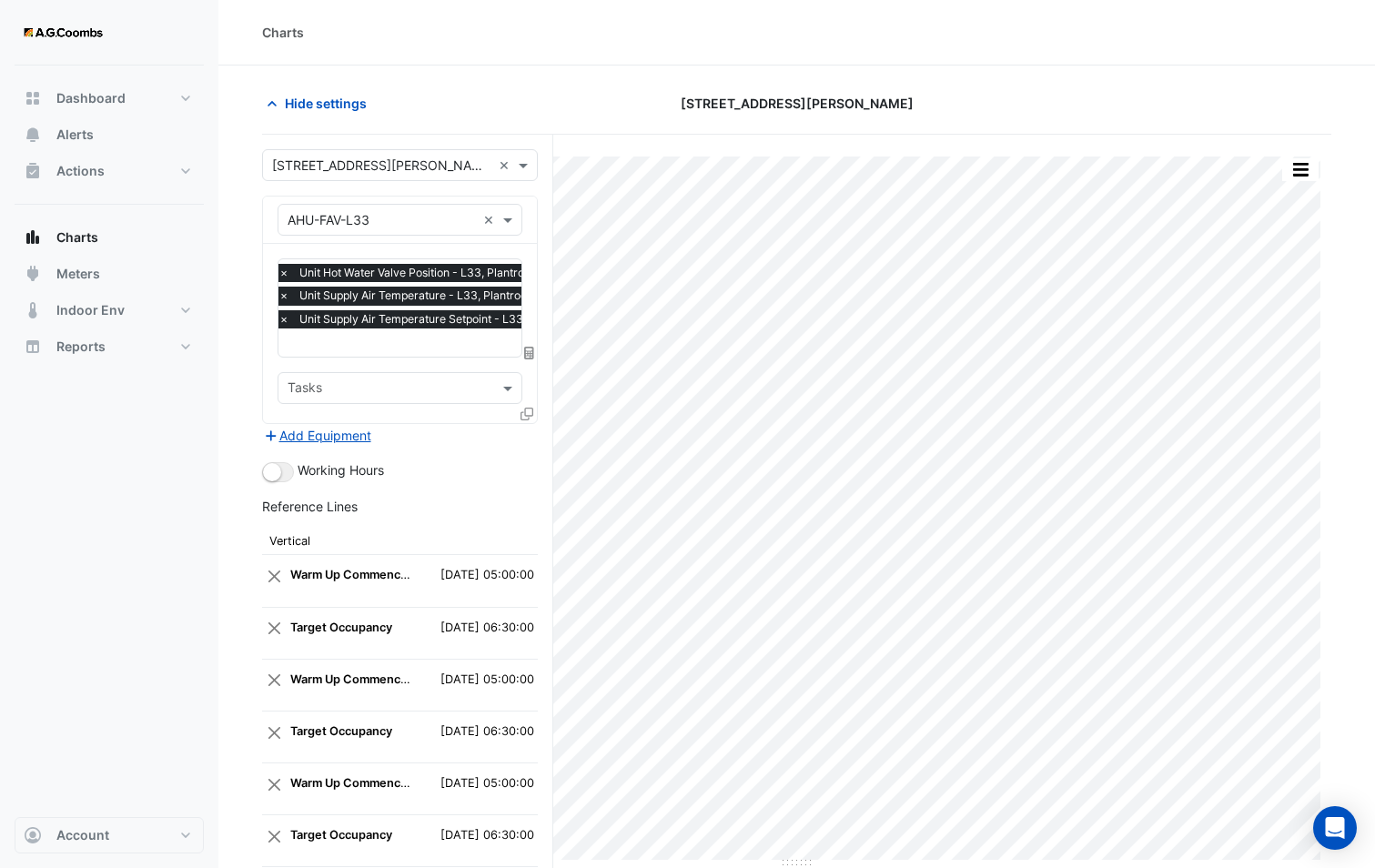
click at [534, 415] on div at bounding box center [528, 417] width 17 height 26
click at [526, 417] on icon at bounding box center [526, 414] width 13 height 13
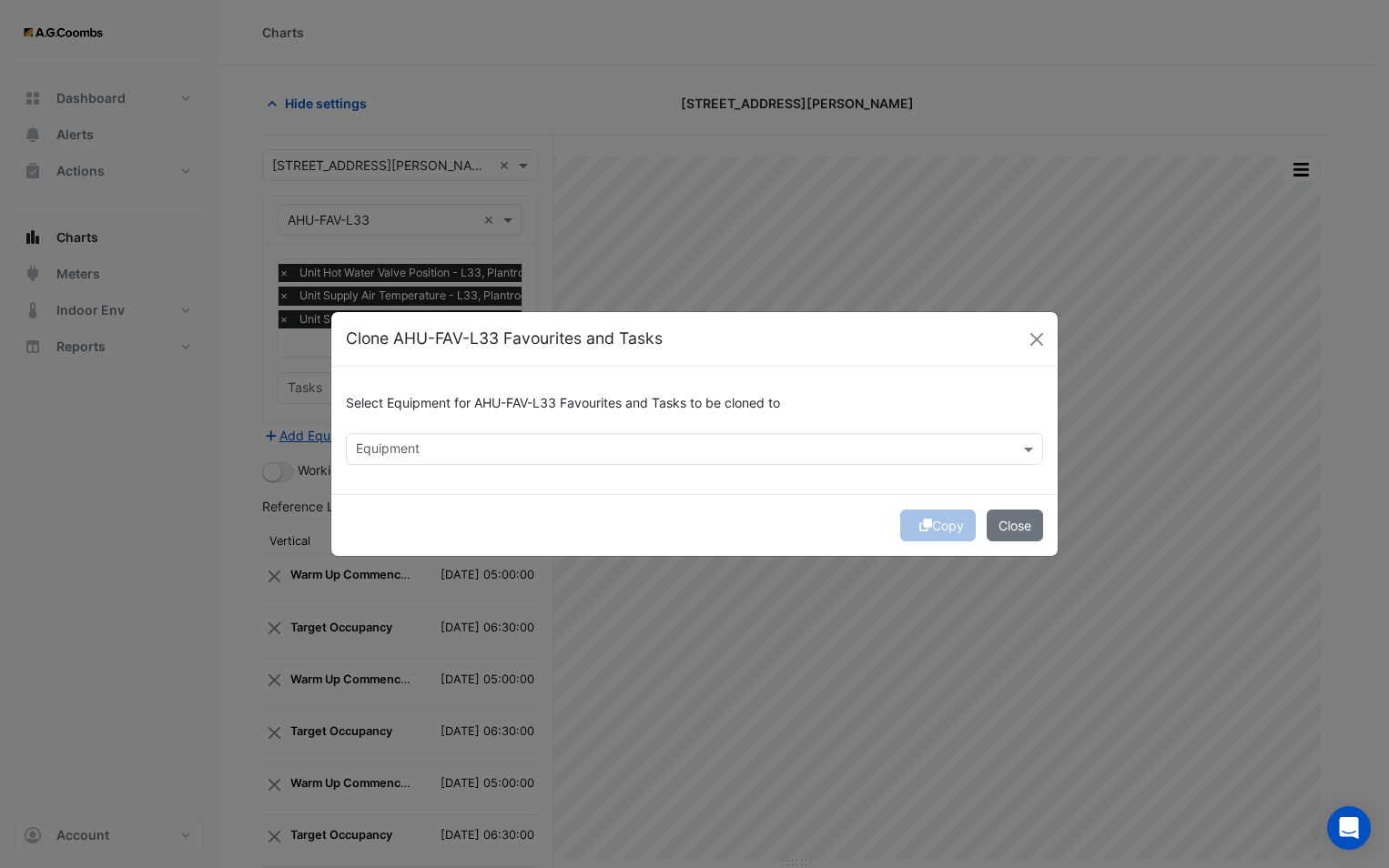
click at [451, 449] on input "text" at bounding box center [683, 451] width 656 height 19
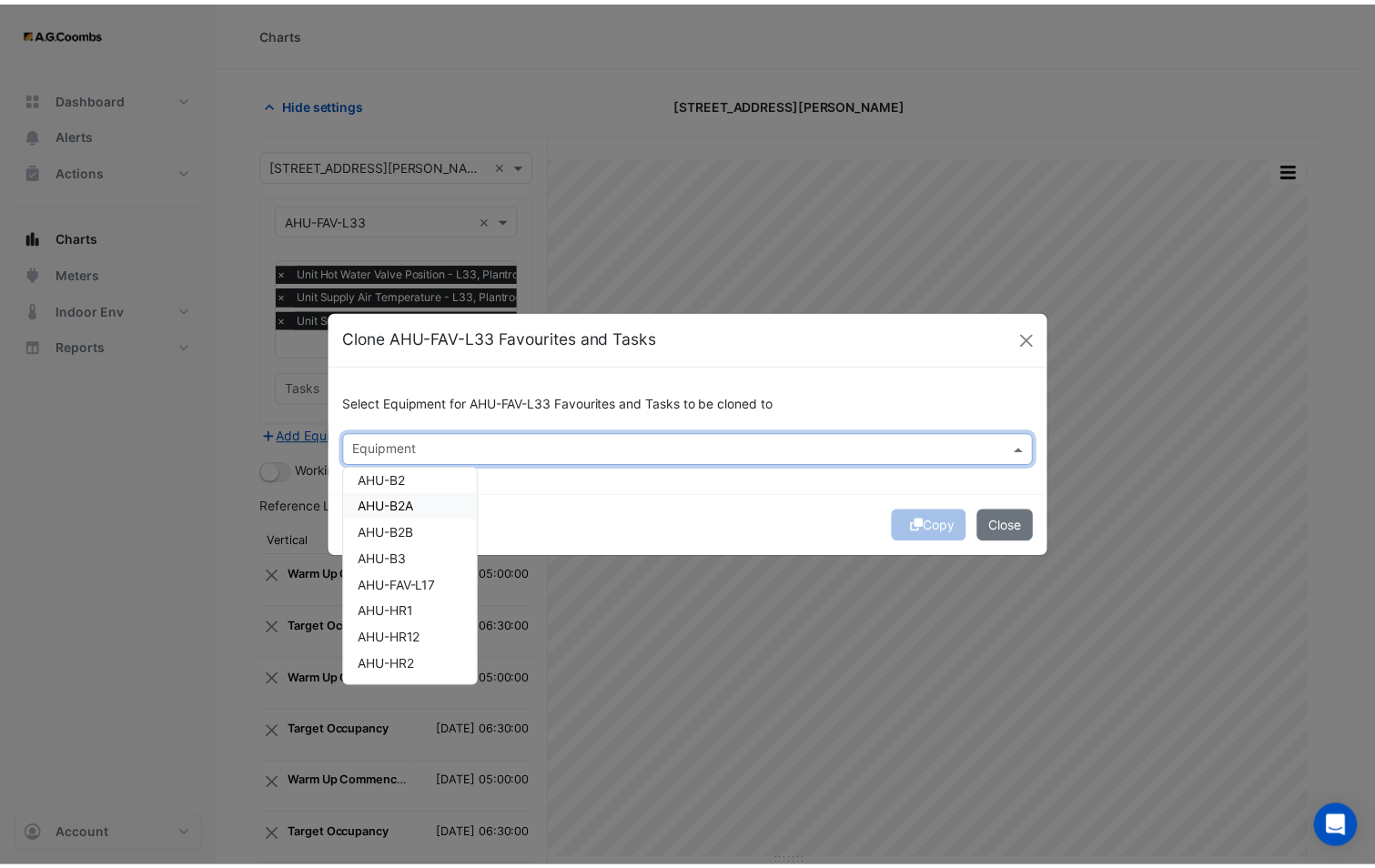
scroll to position [91, 0]
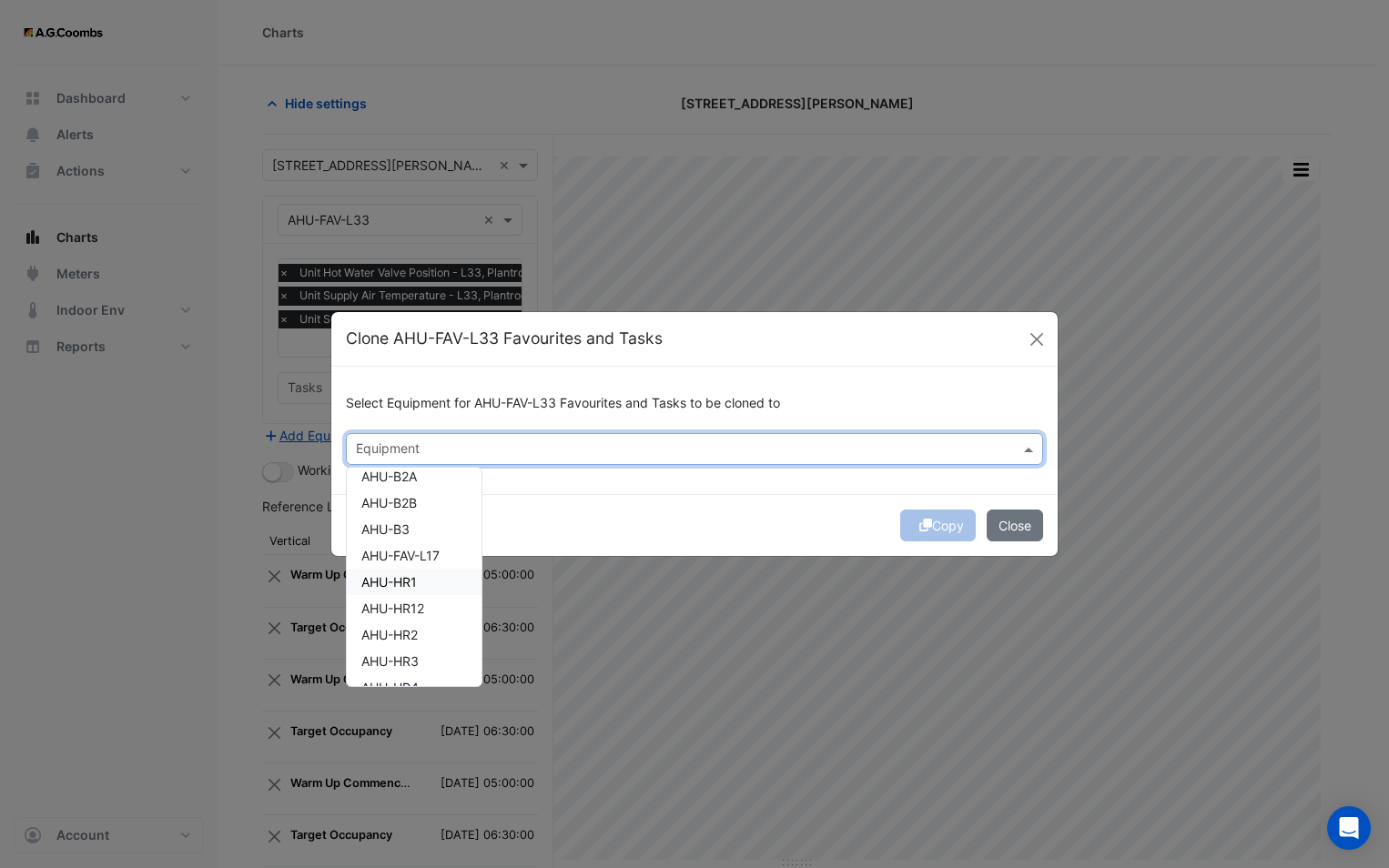
click at [430, 575] on div "AHU-HR1" at bounding box center [414, 582] width 135 height 26
click at [631, 506] on div "Copy Close" at bounding box center [694, 525] width 727 height 62
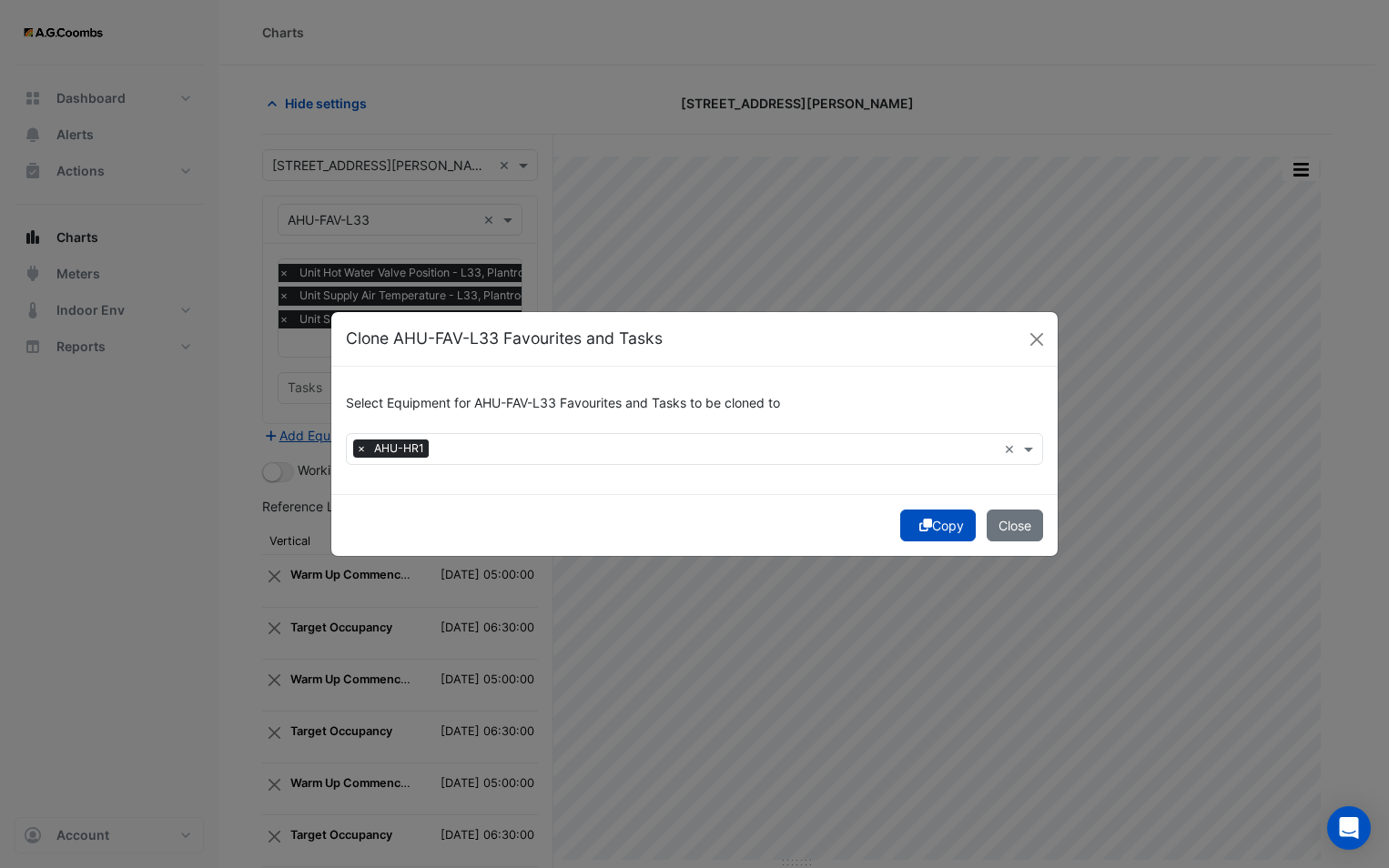
click at [925, 528] on icon "submit" at bounding box center [925, 524] width 13 height 13
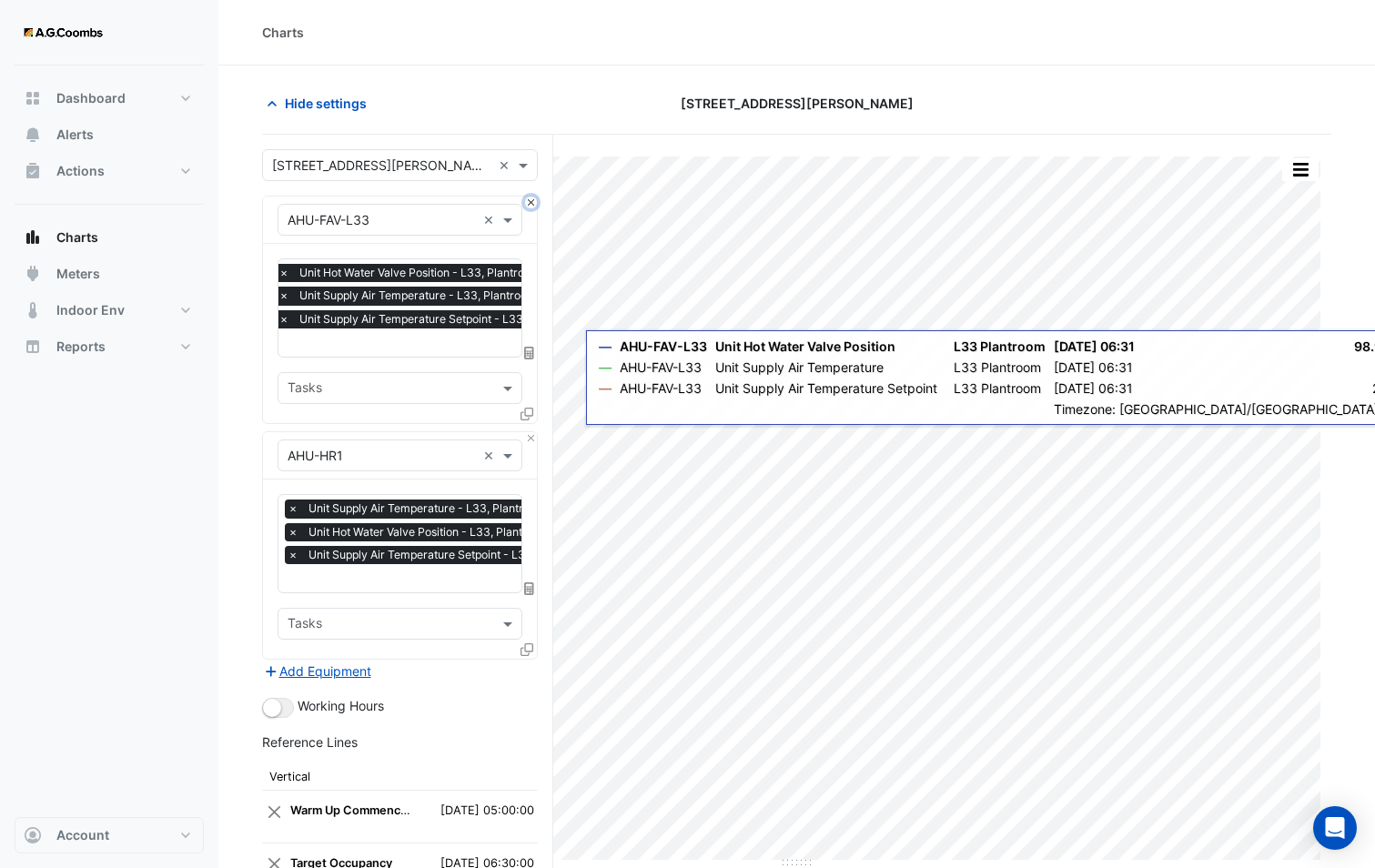
click at [532, 205] on button "Close" at bounding box center [531, 202] width 12 height 12
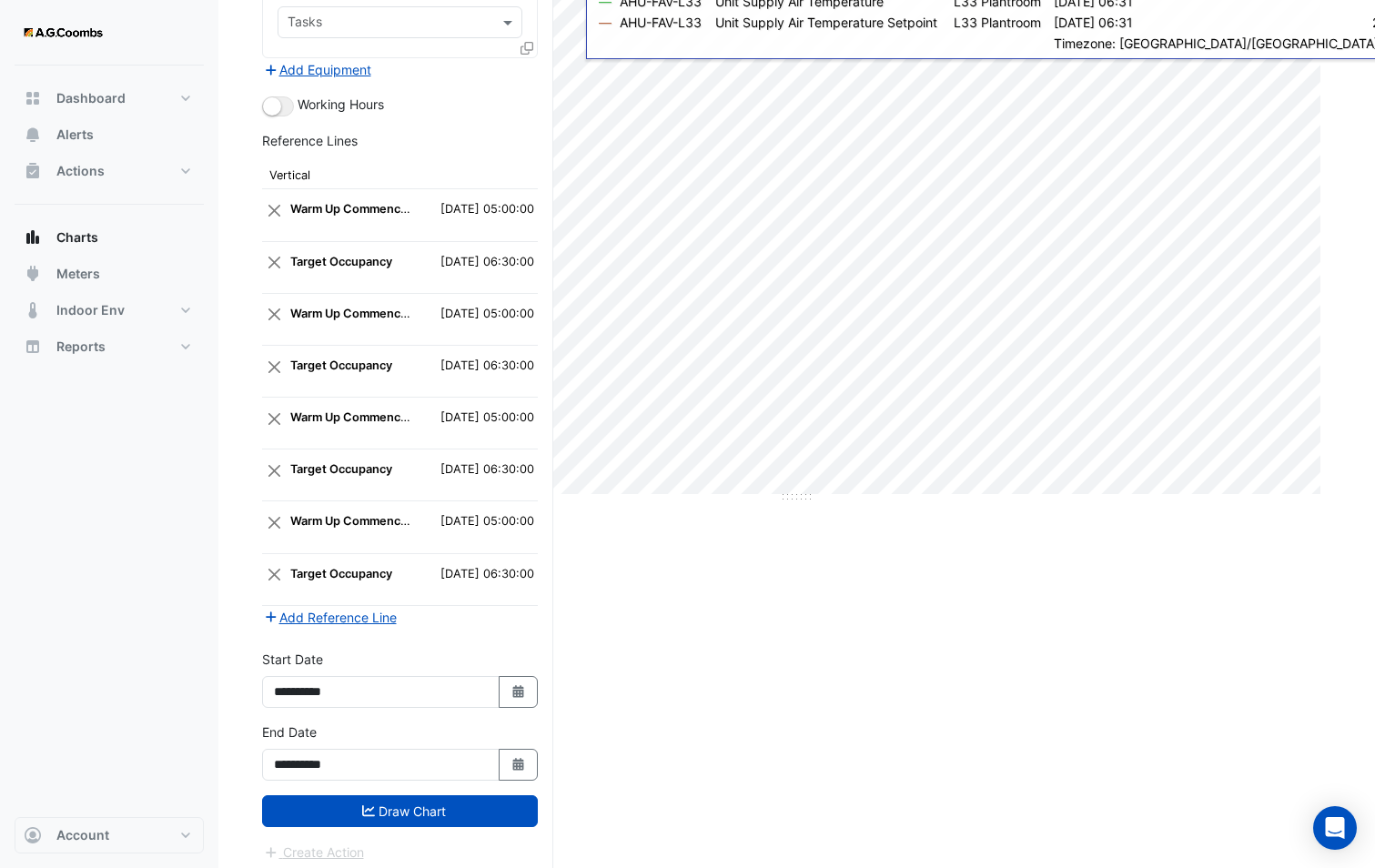
scroll to position [373, 0]
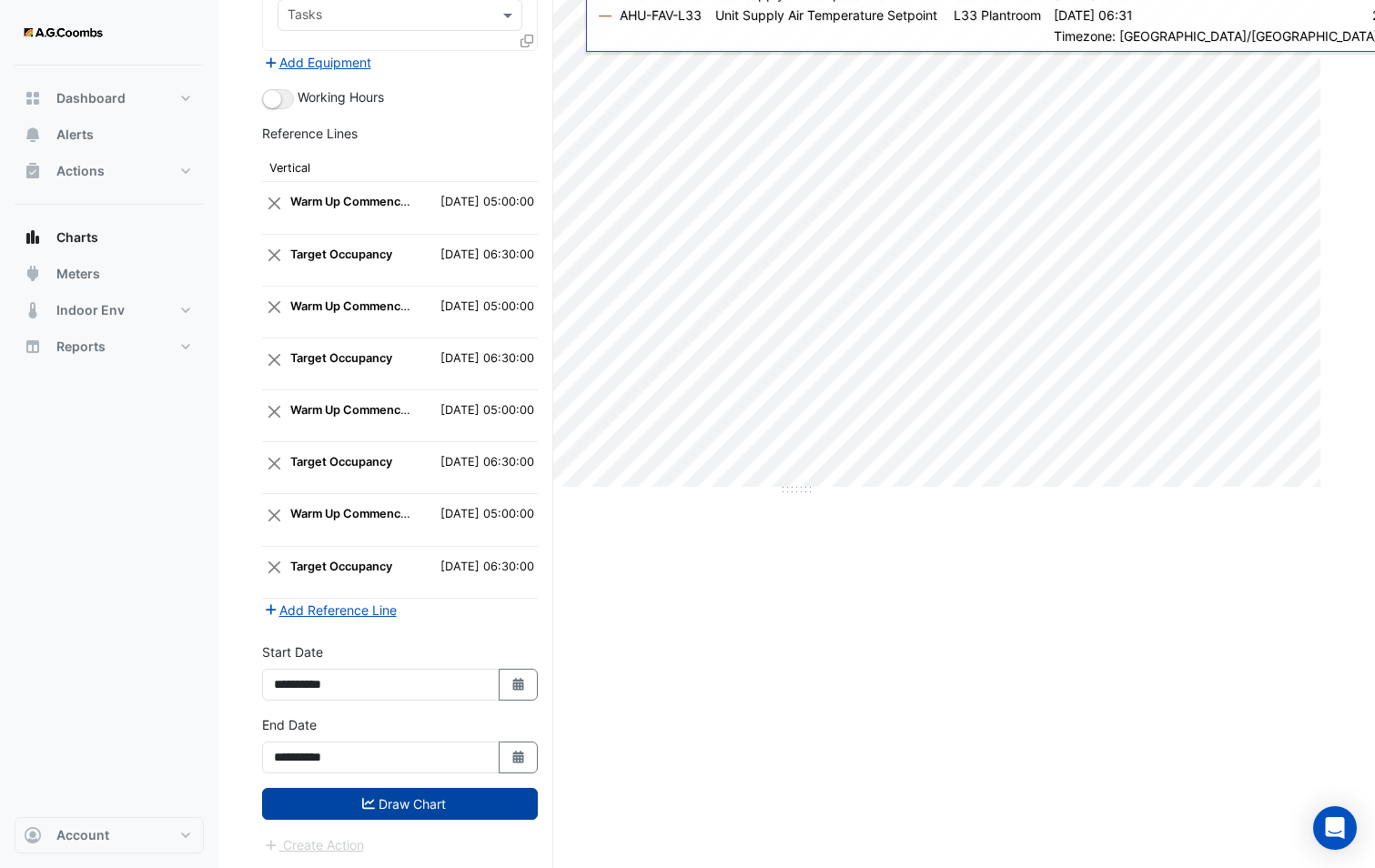
click at [449, 791] on button "Draw Chart" at bounding box center [400, 803] width 276 height 32
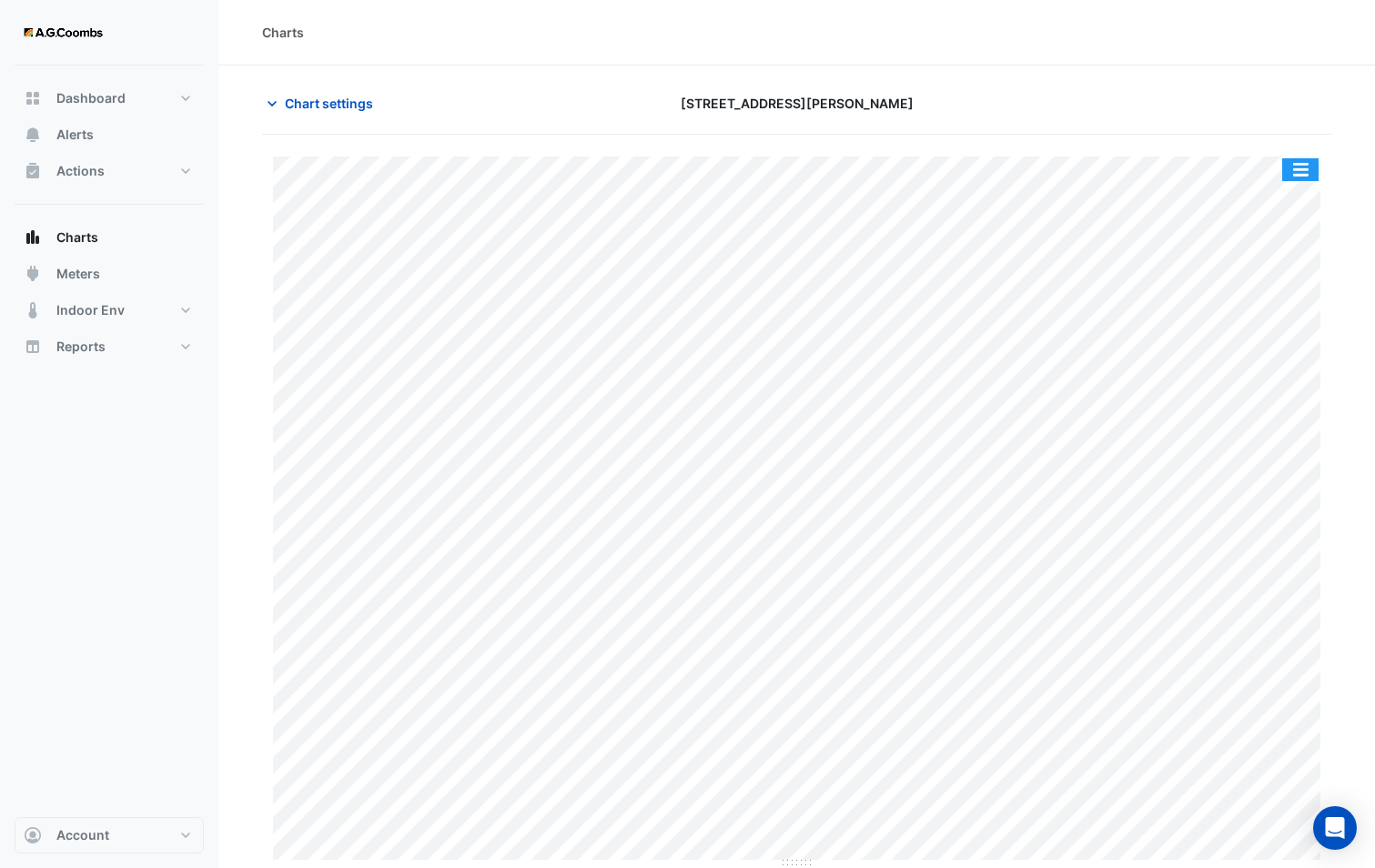
click at [1292, 173] on button "button" at bounding box center [1299, 169] width 36 height 22
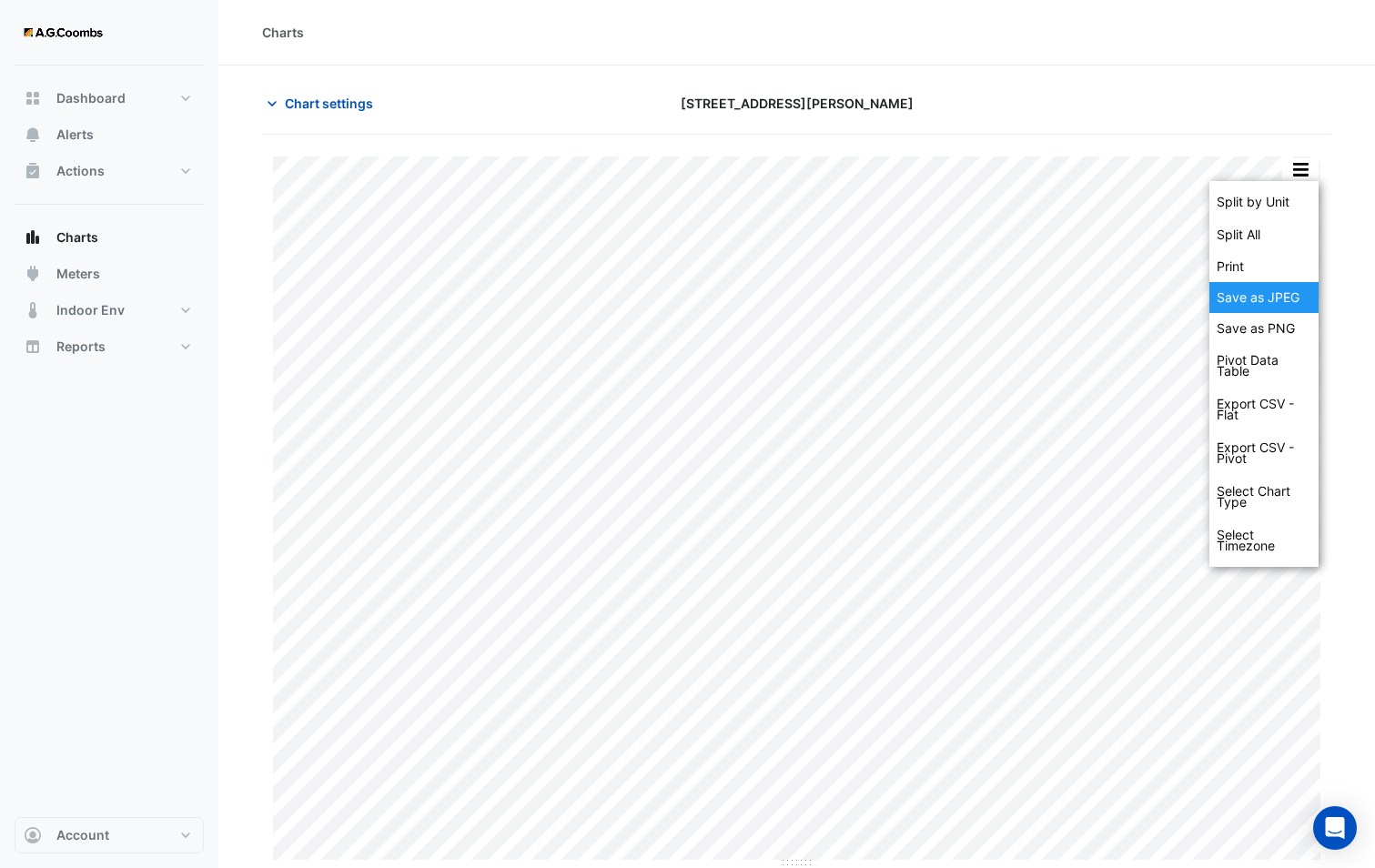
click at [1286, 295] on div "Save as JPEG" at bounding box center [1263, 297] width 109 height 31
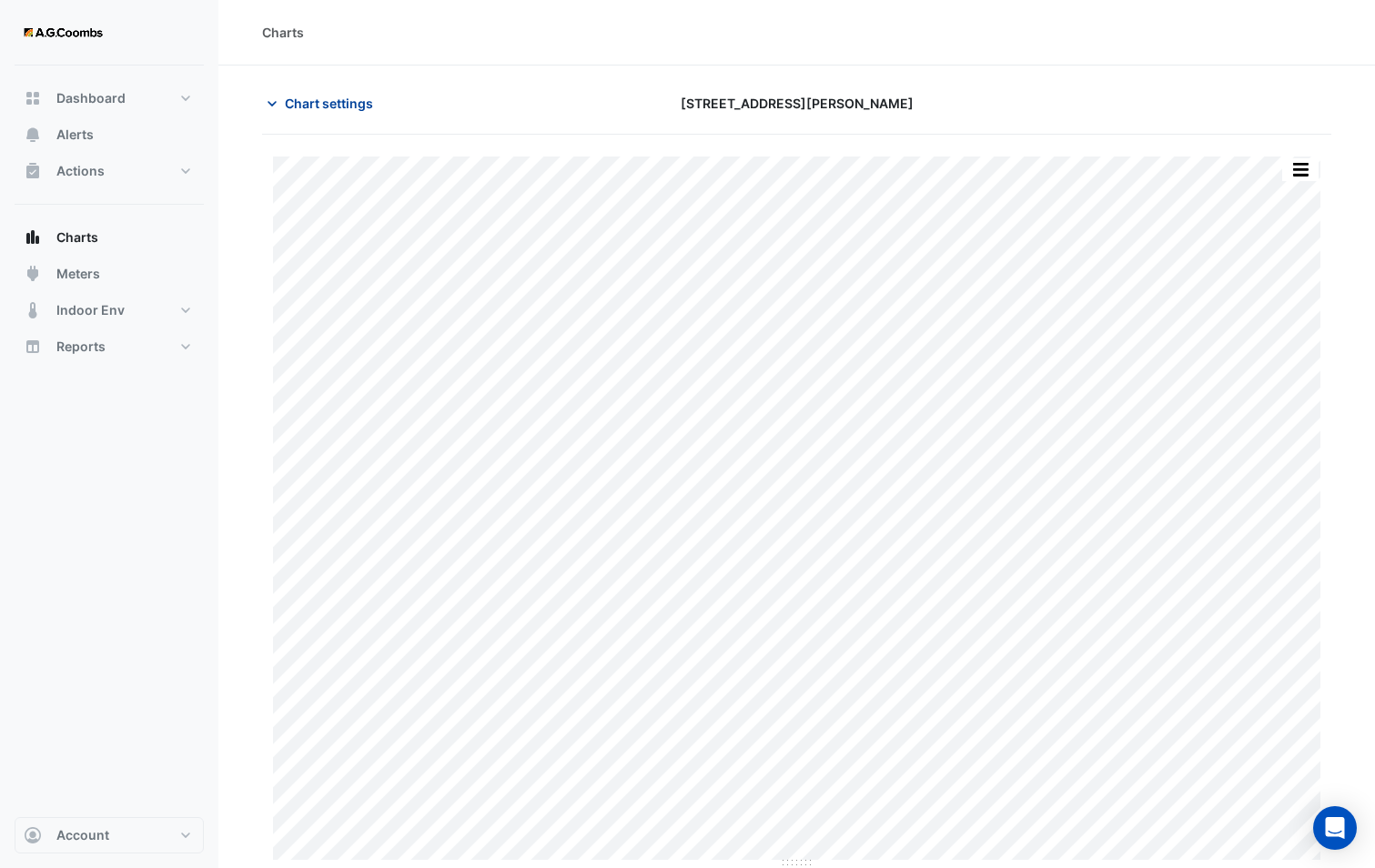
click at [325, 101] on span "Chart settings" at bounding box center [328, 103] width 88 height 19
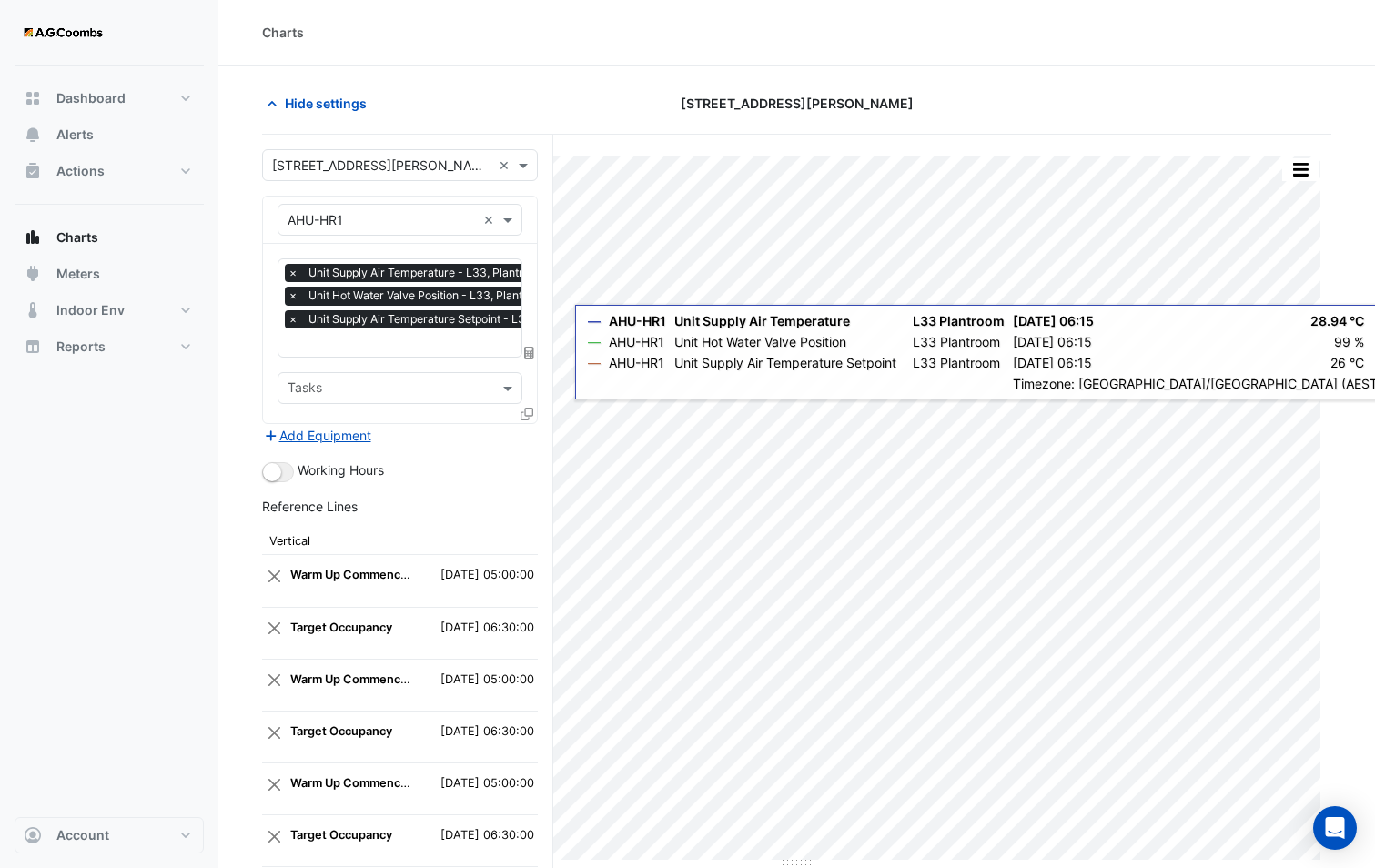
click at [527, 416] on icon at bounding box center [526, 414] width 13 height 13
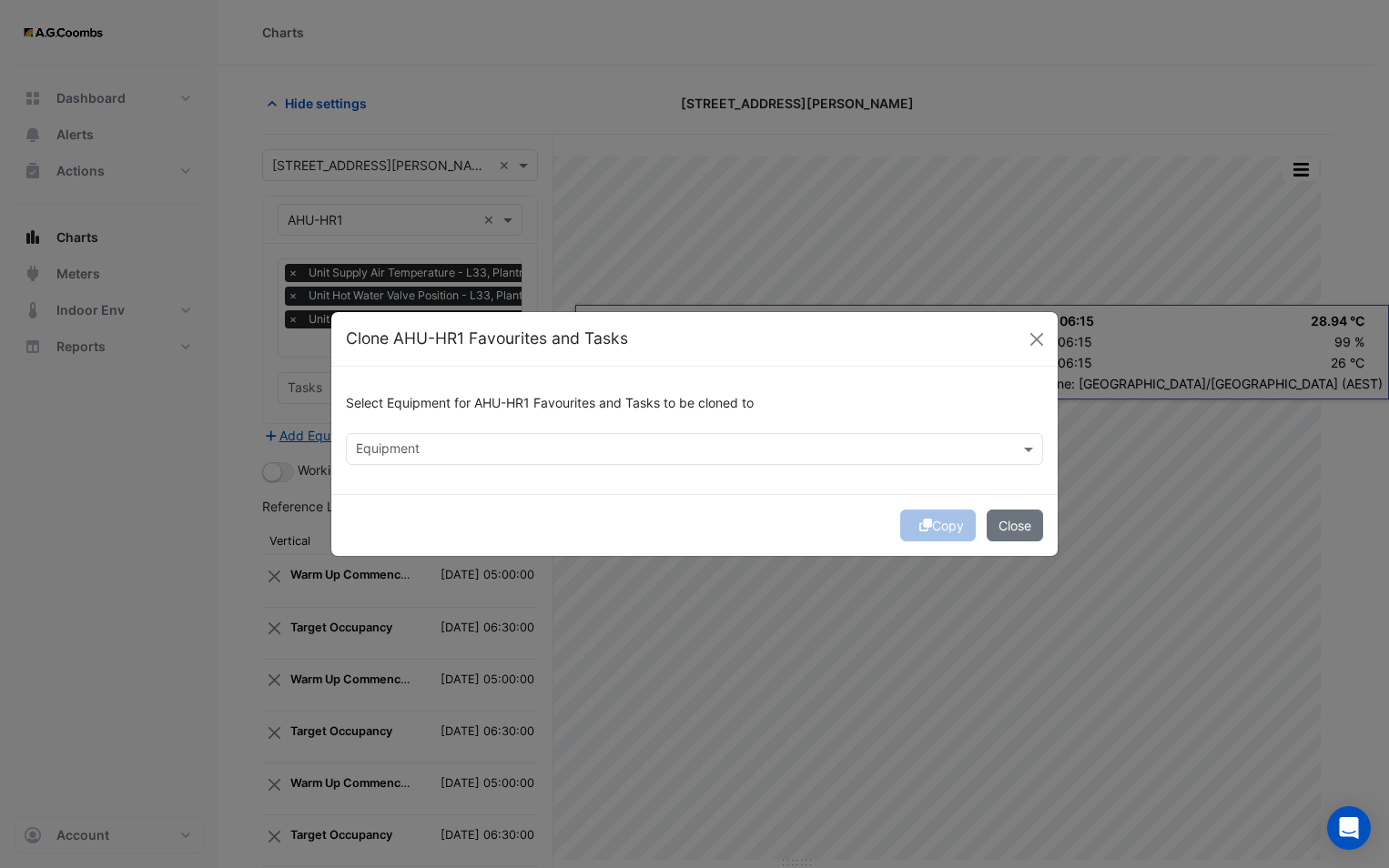
click at [517, 438] on div "Equipment" at bounding box center [679, 449] width 665 height 28
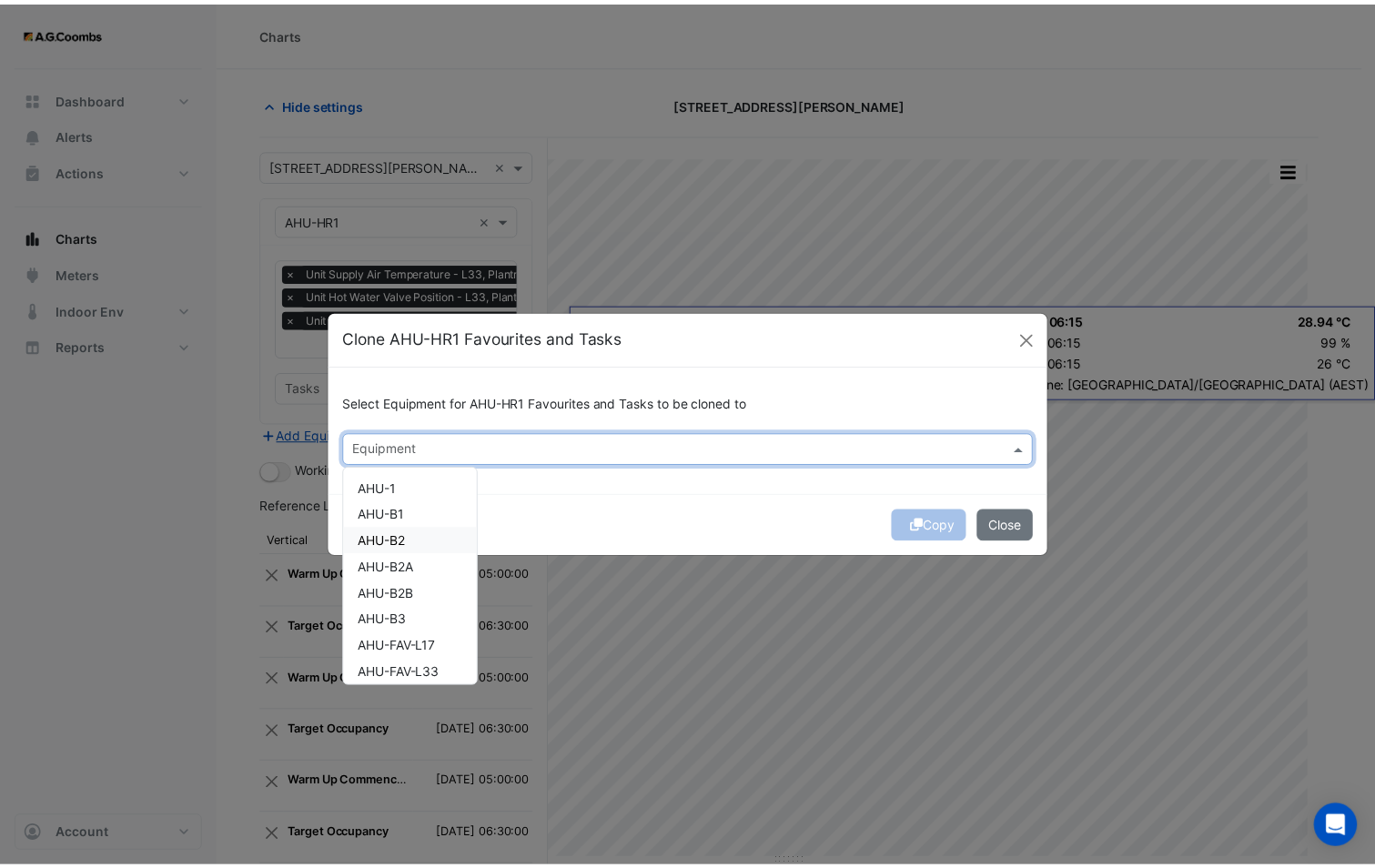
scroll to position [91, 0]
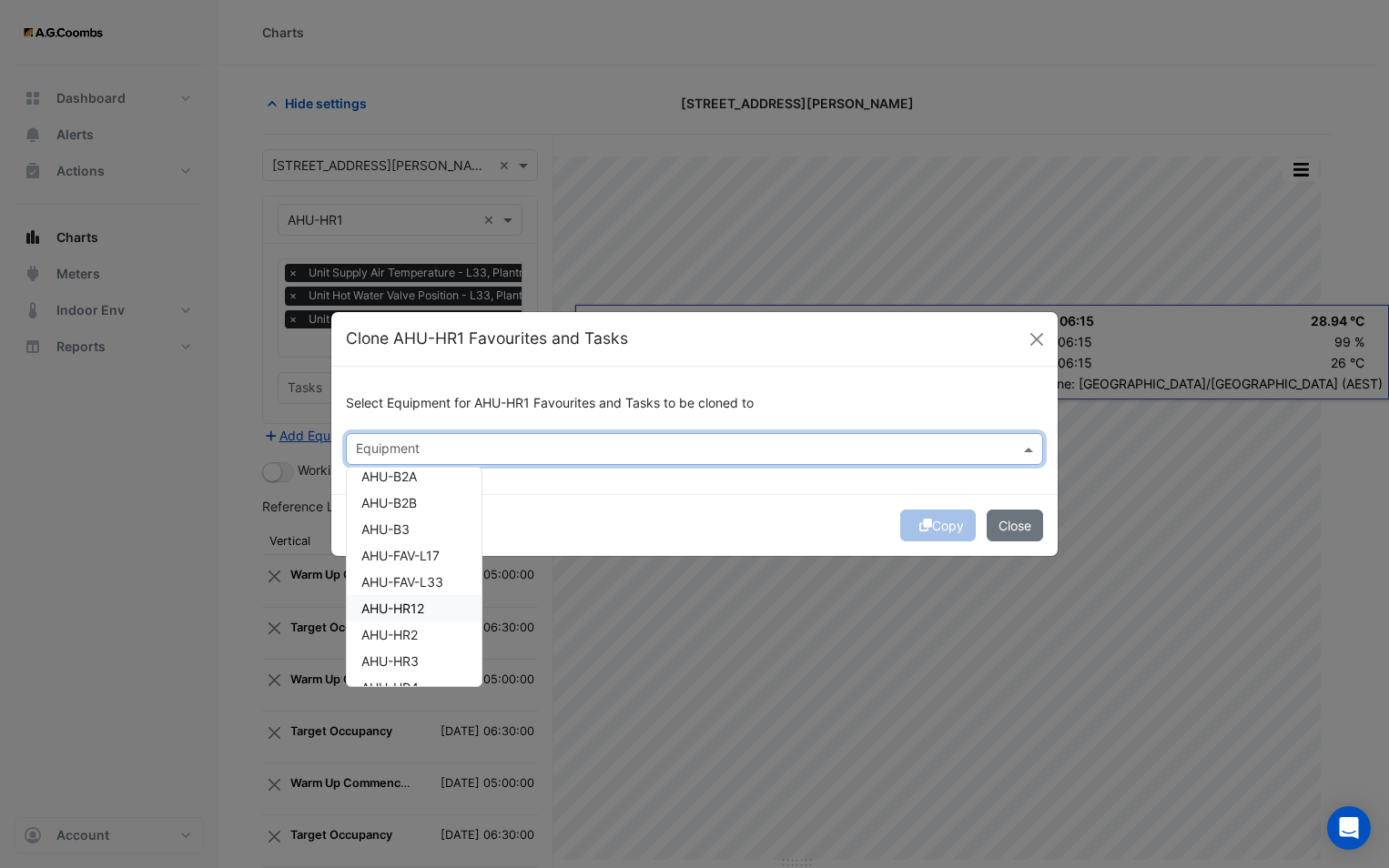
click at [423, 613] on span "AHU-HR12" at bounding box center [392, 608] width 63 height 16
click at [574, 518] on div "Copy Close" at bounding box center [694, 525] width 727 height 62
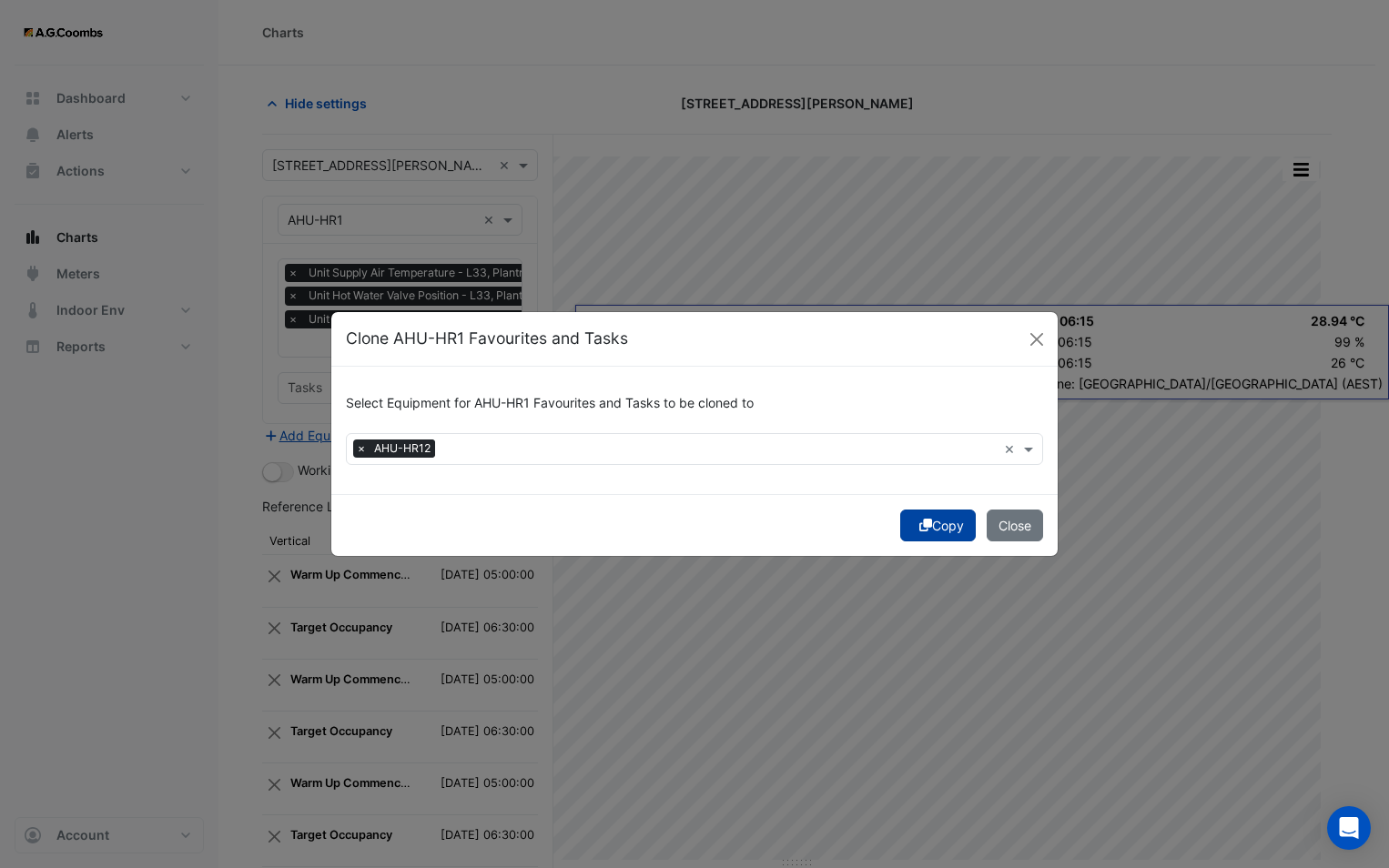
click at [922, 525] on icon "submit" at bounding box center [925, 524] width 13 height 13
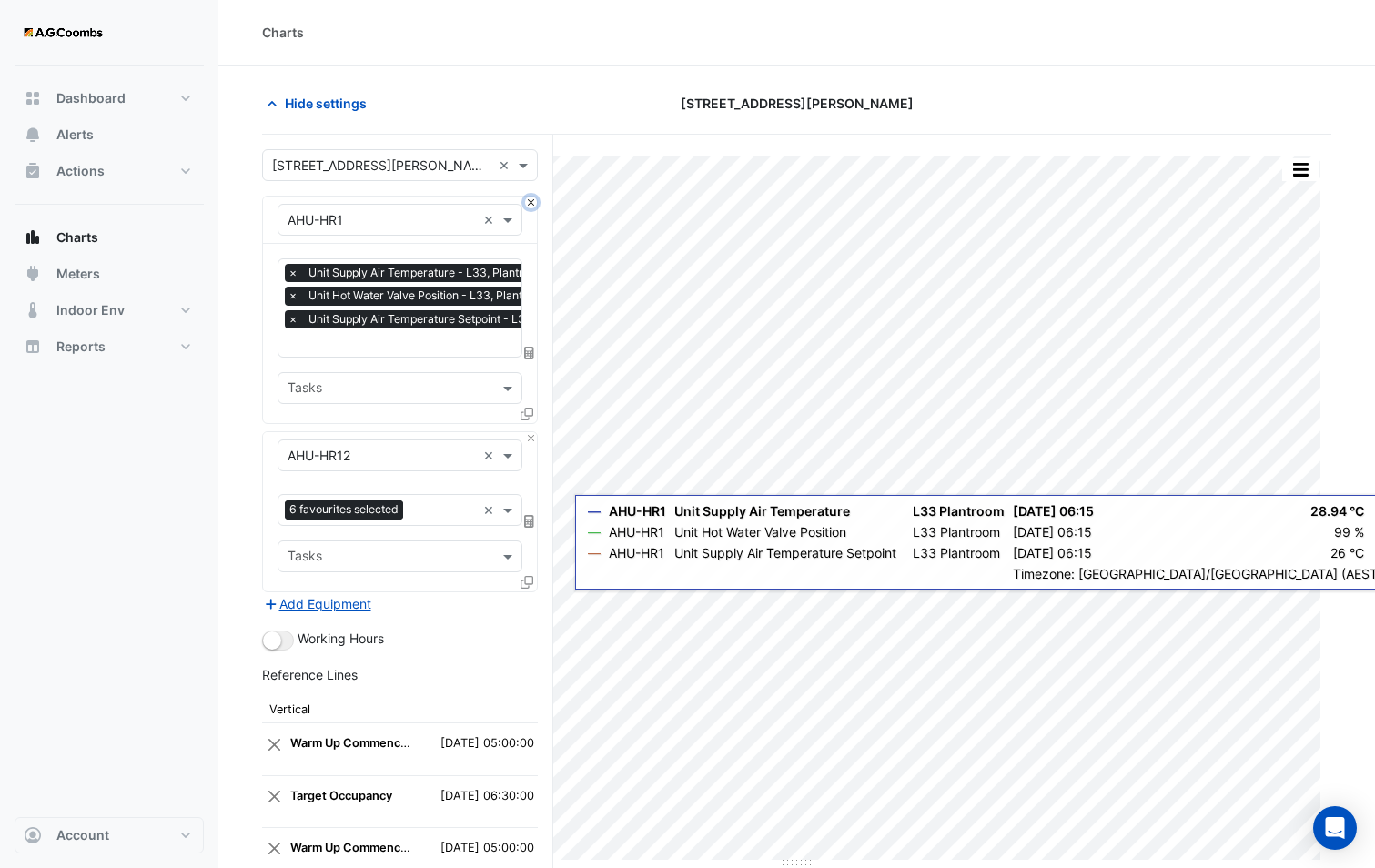
click at [532, 208] on button "Close" at bounding box center [531, 202] width 12 height 12
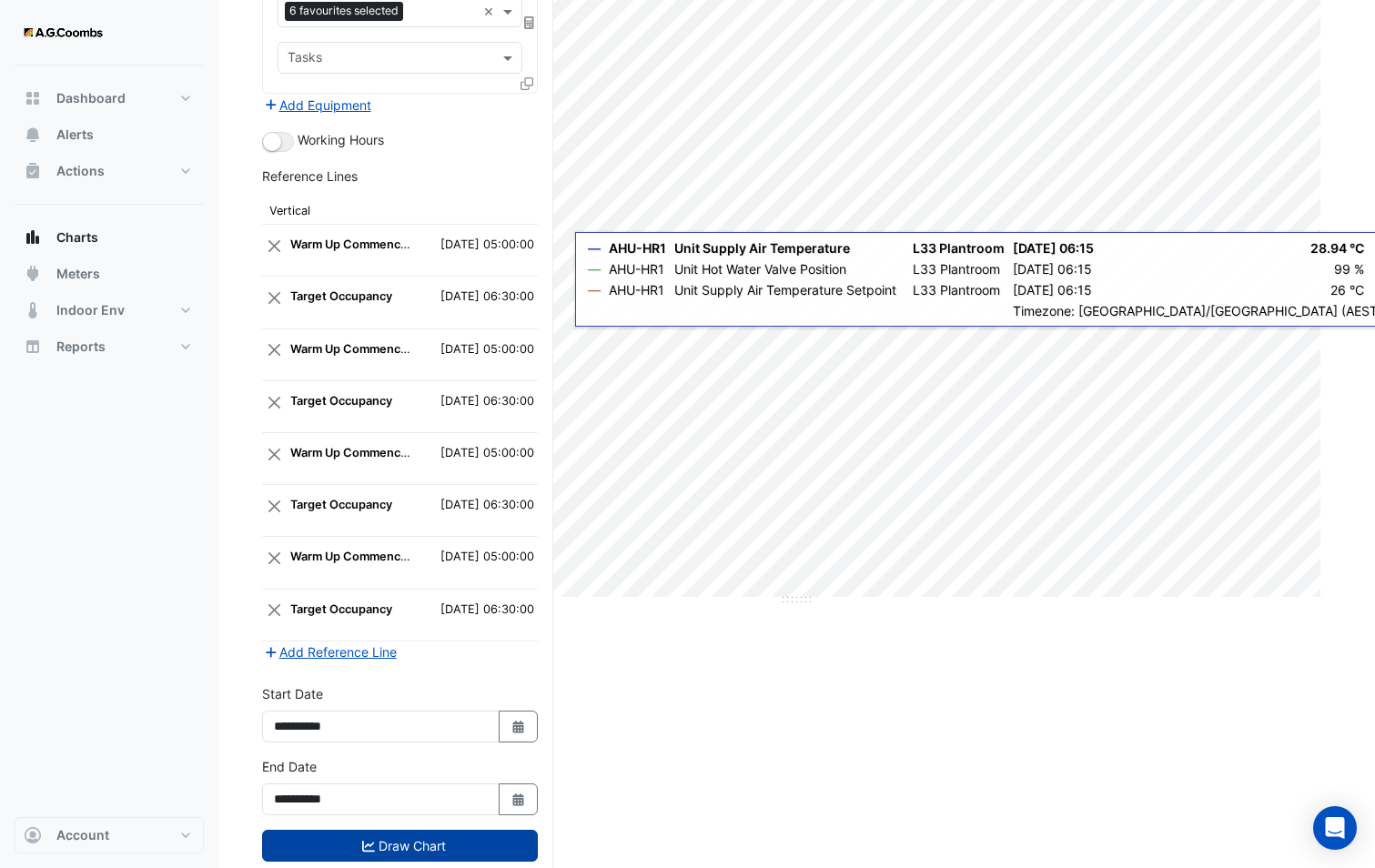
scroll to position [308, 0]
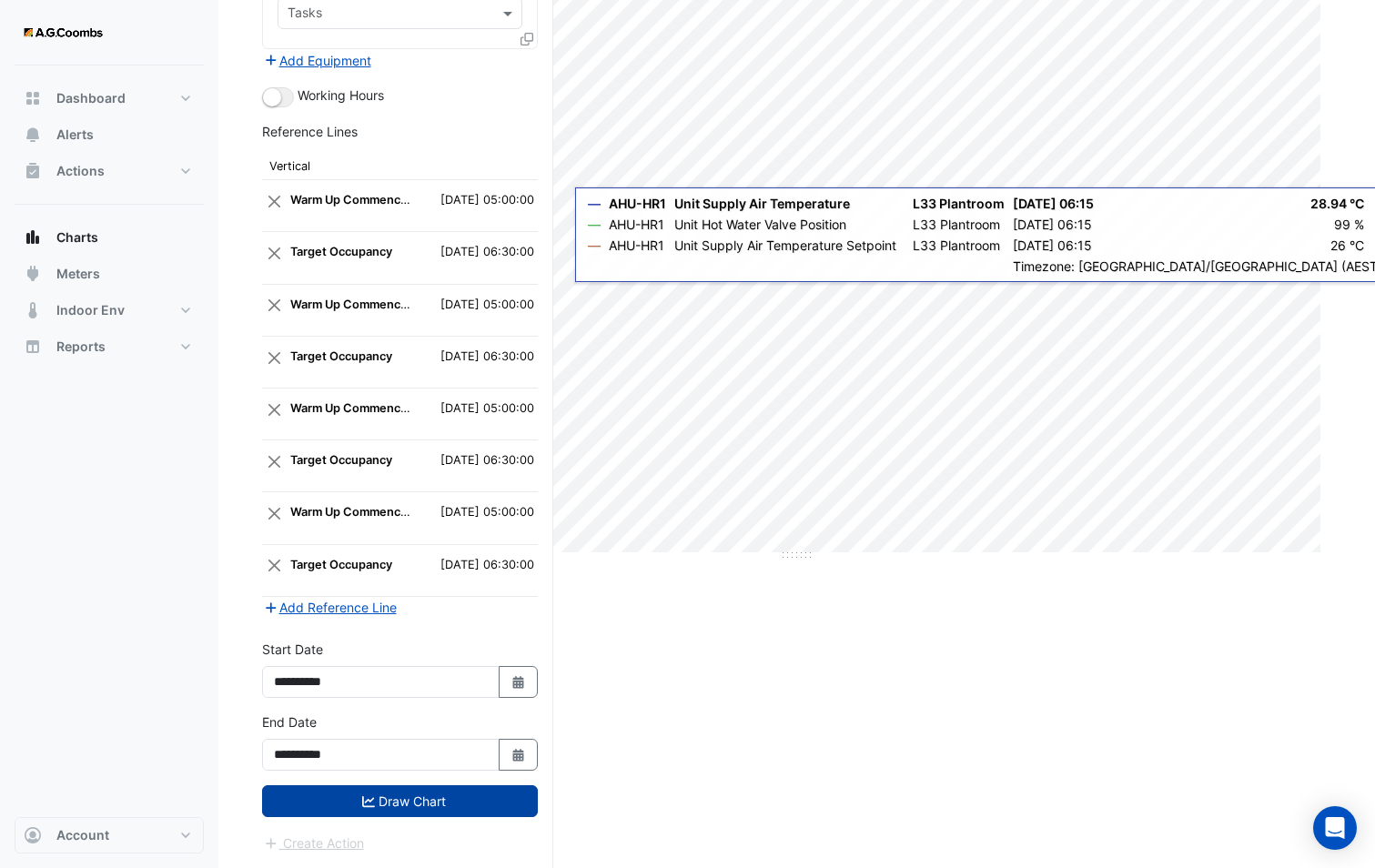
click at [500, 792] on button "Draw Chart" at bounding box center [400, 801] width 276 height 32
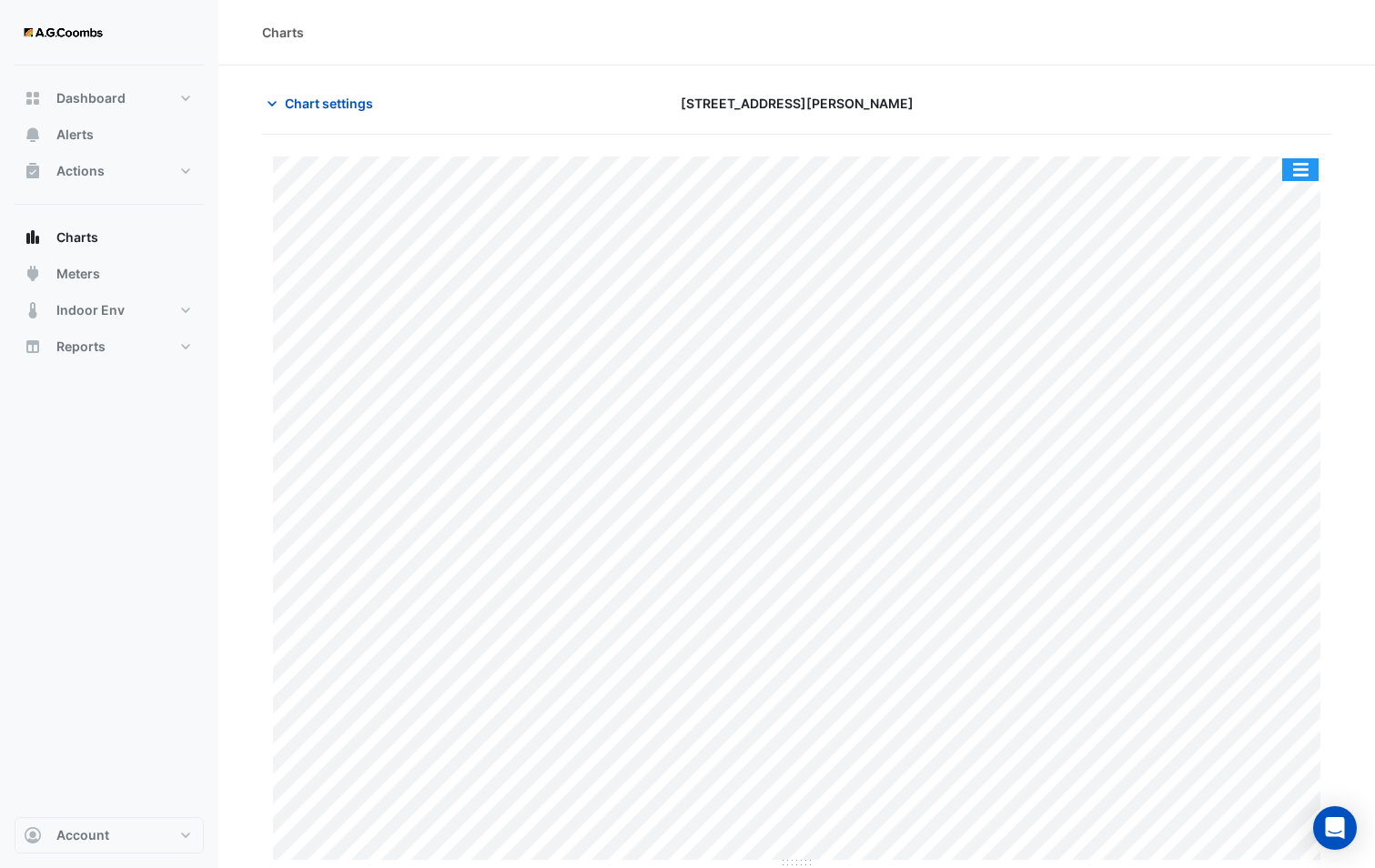
click at [1305, 171] on button "button" at bounding box center [1299, 169] width 36 height 22
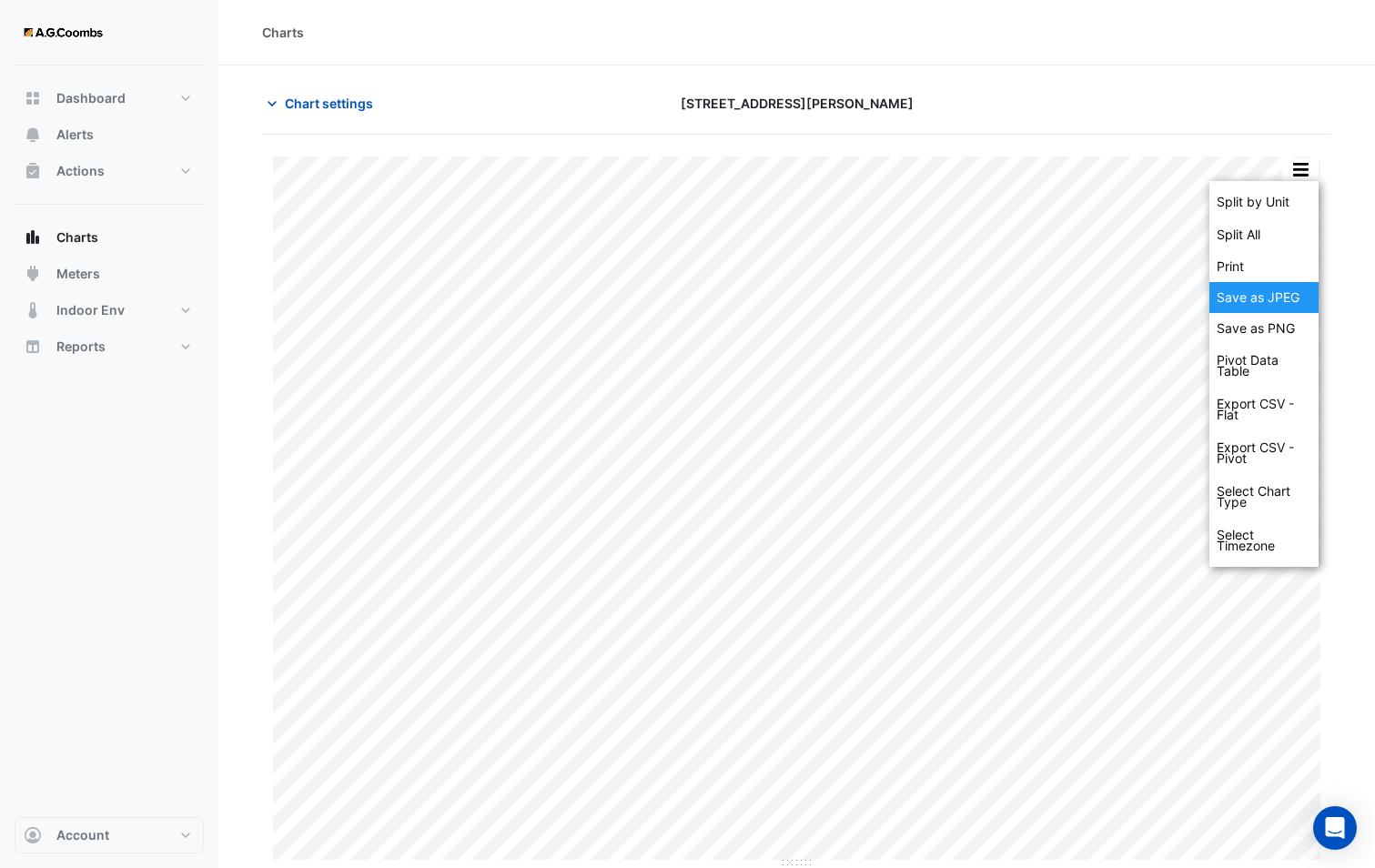
click at [1276, 304] on div "Save as JPEG" at bounding box center [1263, 297] width 109 height 31
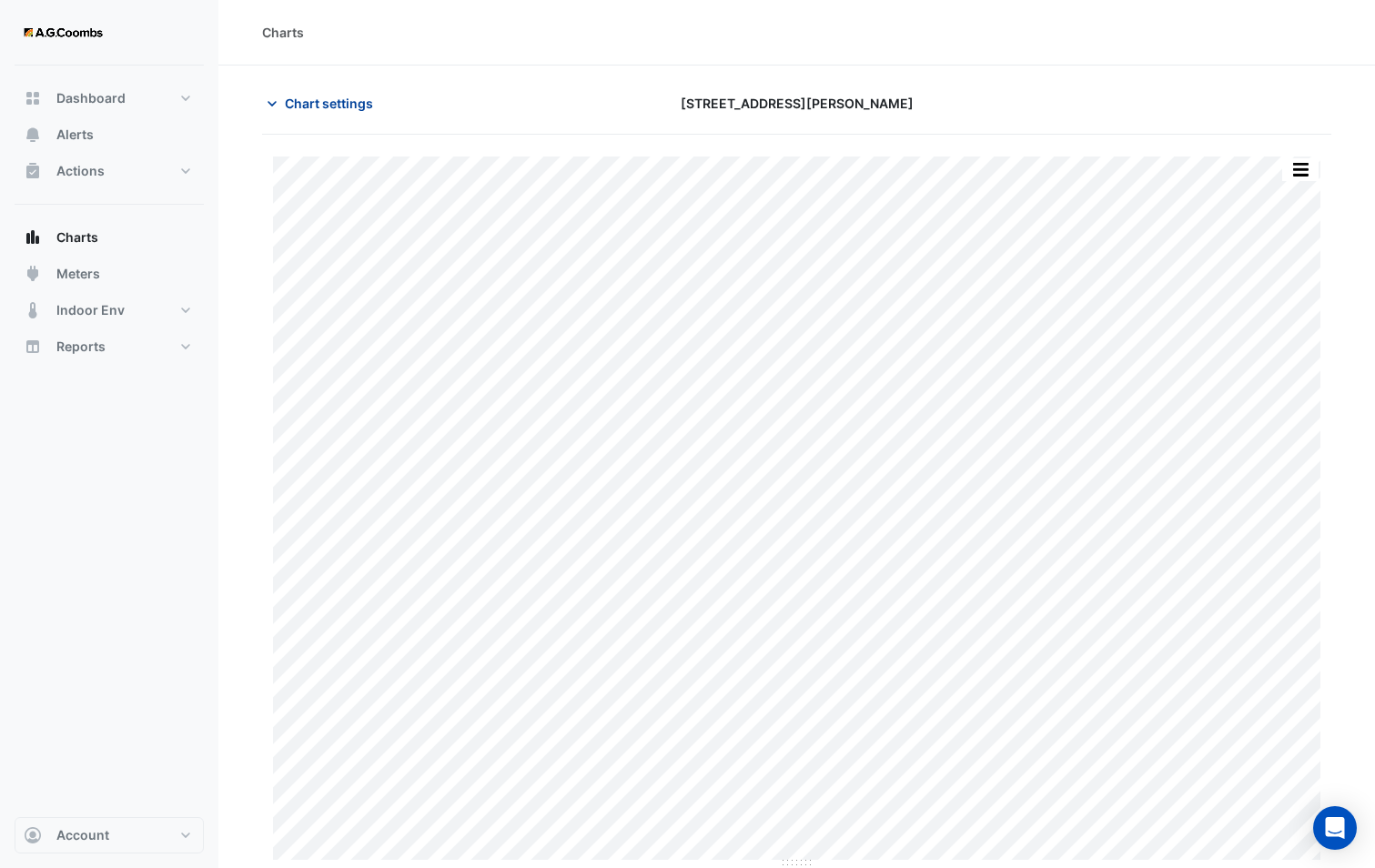
click at [338, 106] on span "Chart settings" at bounding box center [328, 103] width 88 height 19
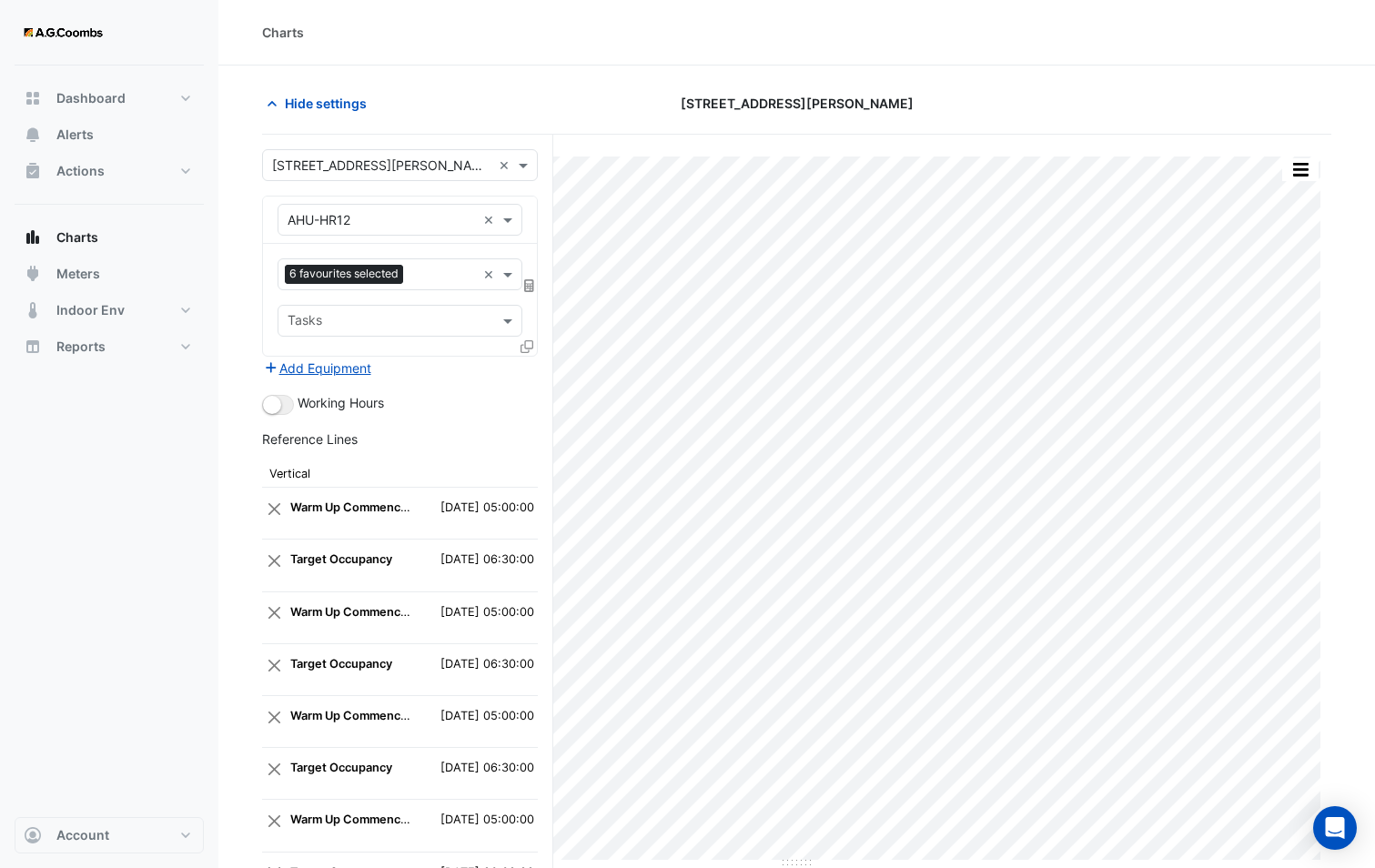
click at [524, 351] on icon at bounding box center [526, 346] width 13 height 13
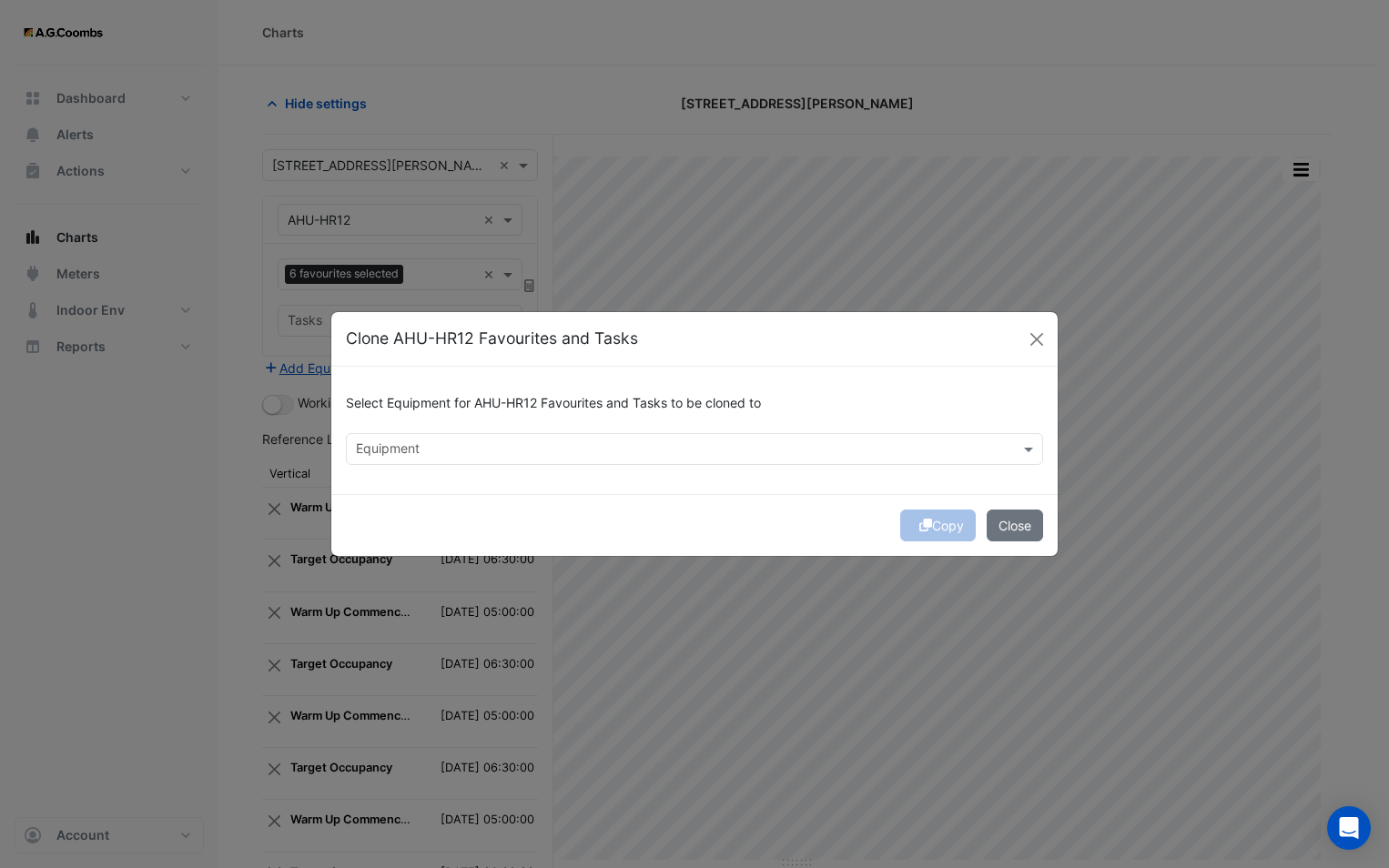
click at [498, 466] on div "Select Equipment for AHU-HR12 Favourites and Tasks to be cloned to Equipment" at bounding box center [694, 430] width 727 height 127
click at [471, 459] on div at bounding box center [683, 451] width 659 height 23
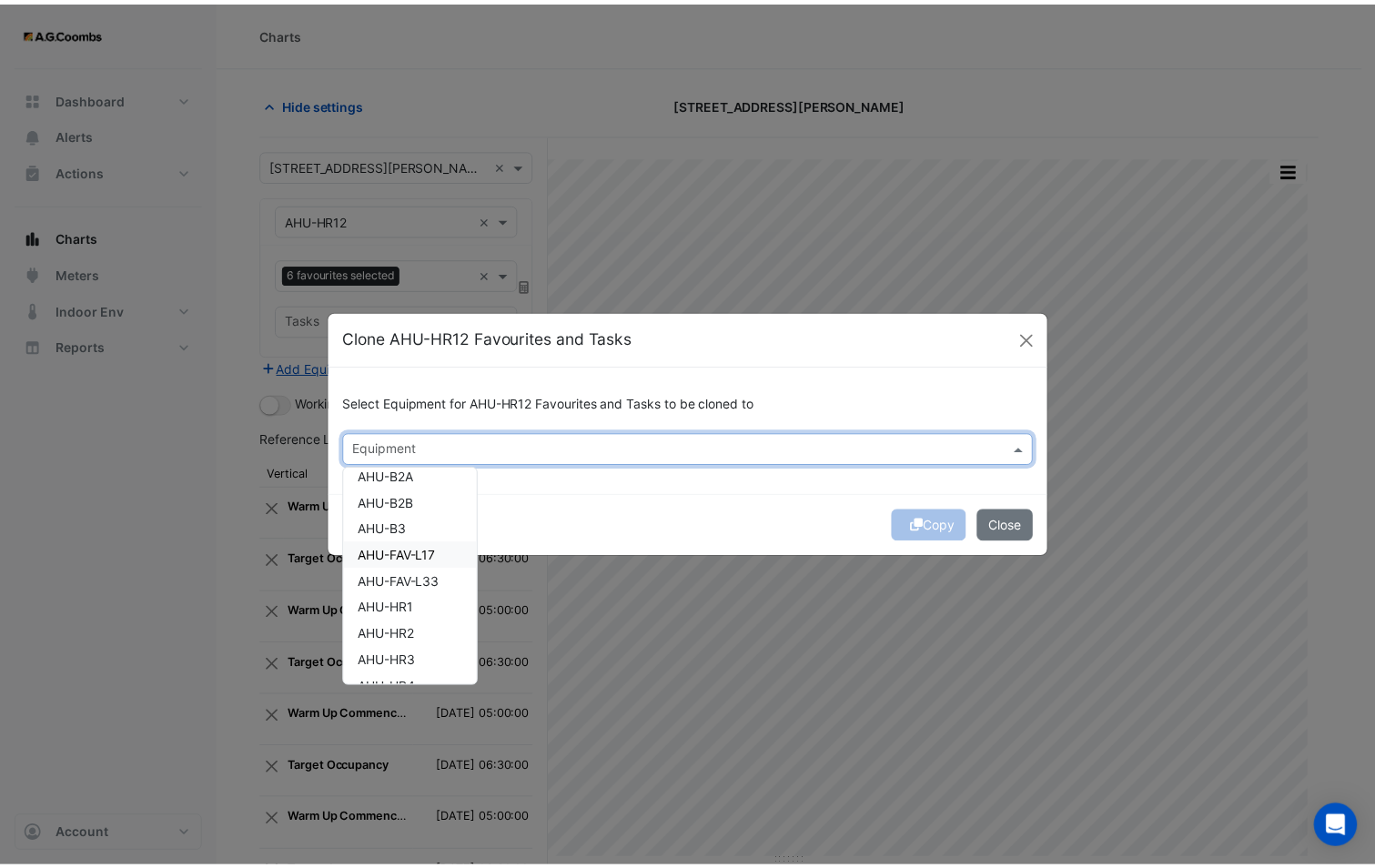
scroll to position [182, 0]
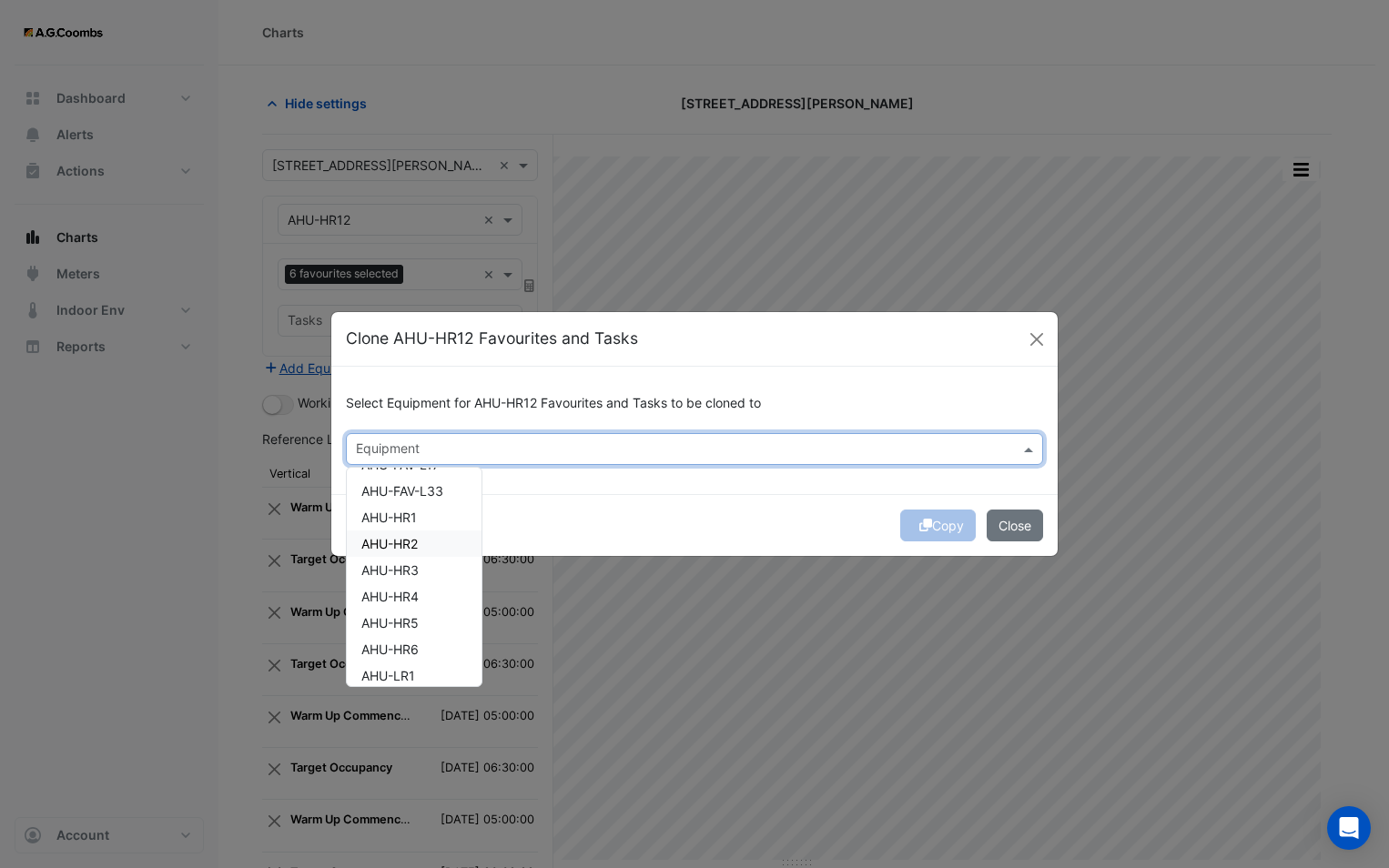
click at [432, 539] on div "AHU-HR2" at bounding box center [414, 543] width 135 height 26
click at [570, 517] on div "Copy Close" at bounding box center [694, 525] width 727 height 62
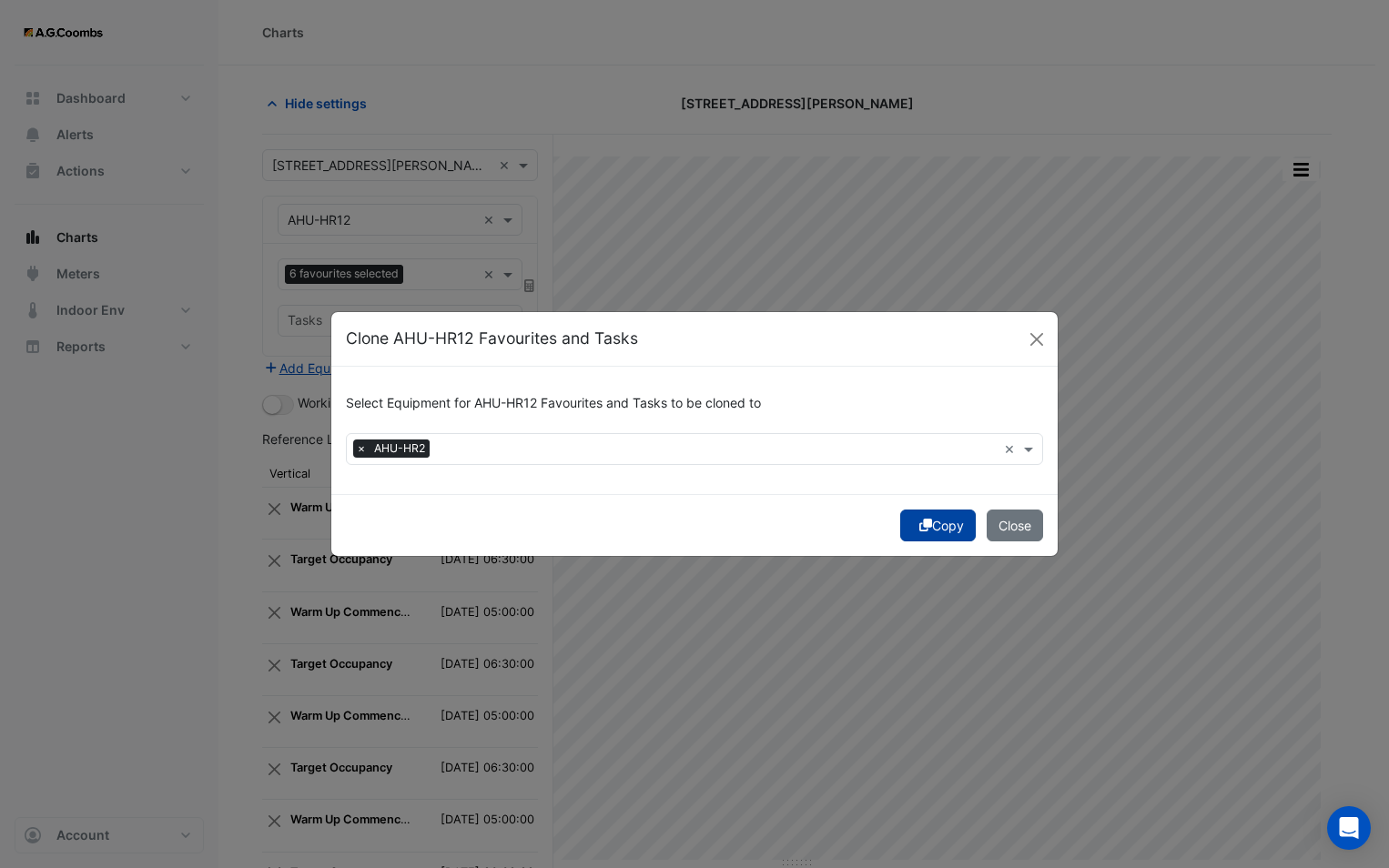
click at [913, 521] on button "Copy" at bounding box center [938, 525] width 76 height 32
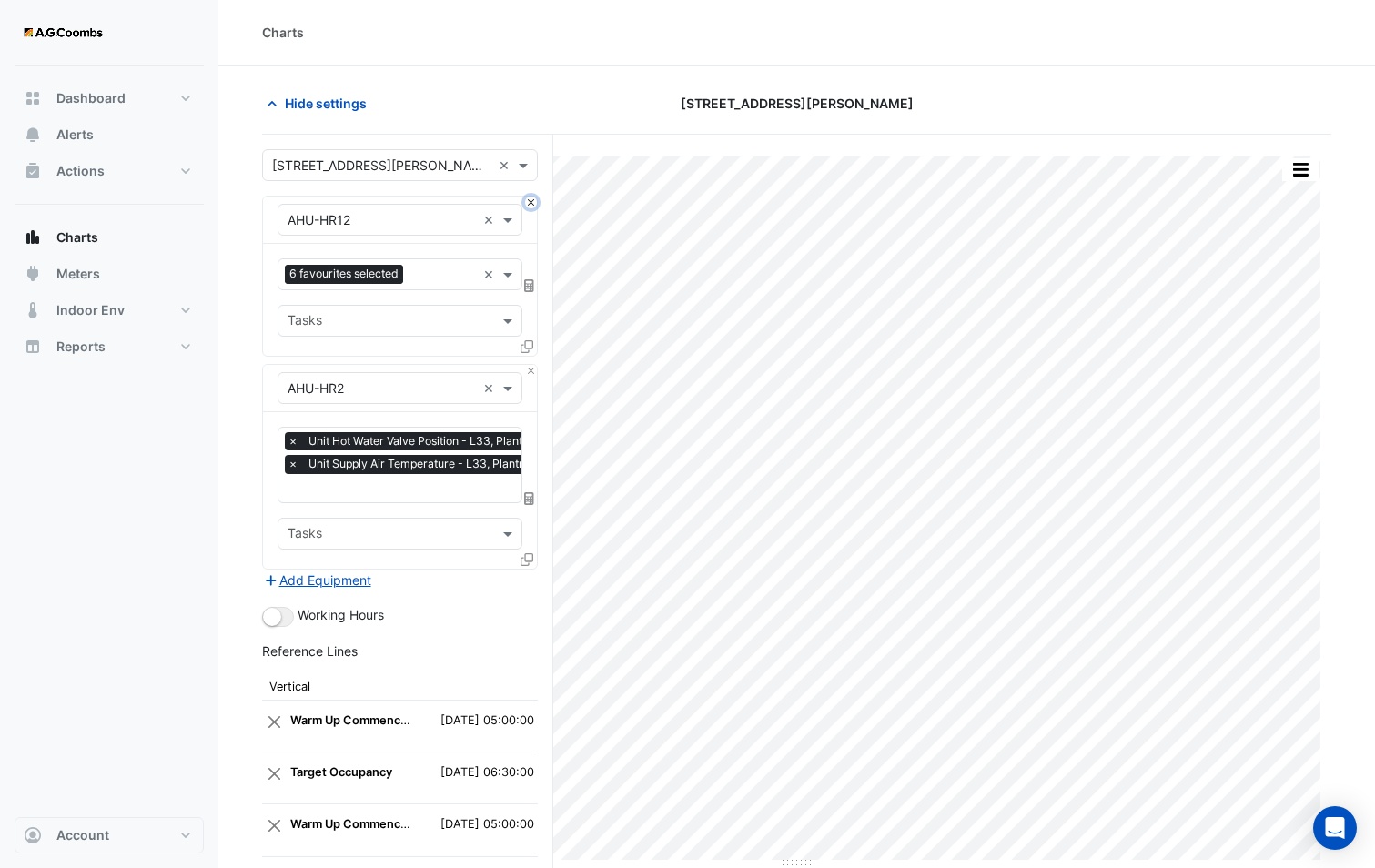
click at [527, 199] on button "Close" at bounding box center [531, 202] width 12 height 12
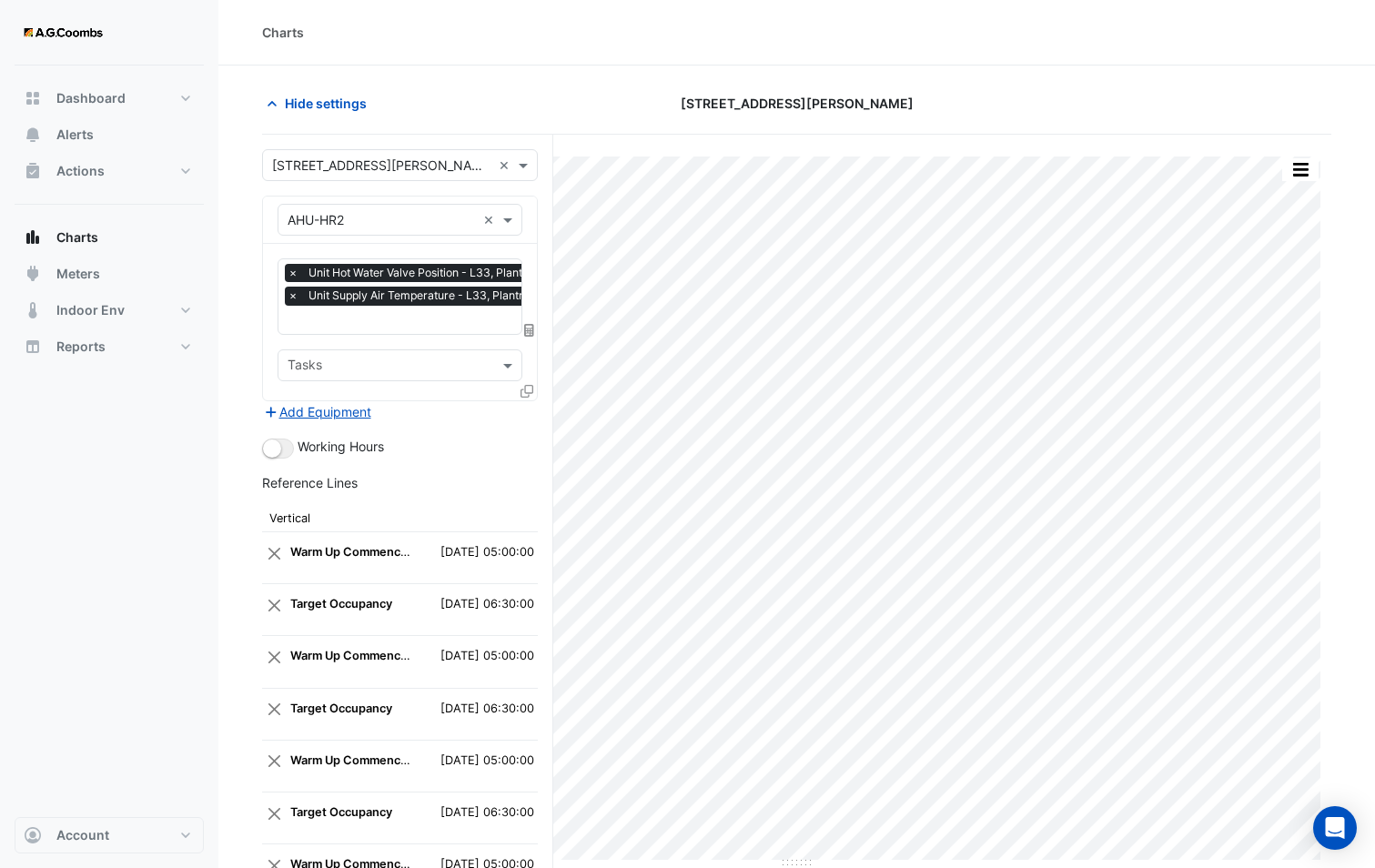
click at [437, 324] on input "text" at bounding box center [422, 321] width 271 height 19
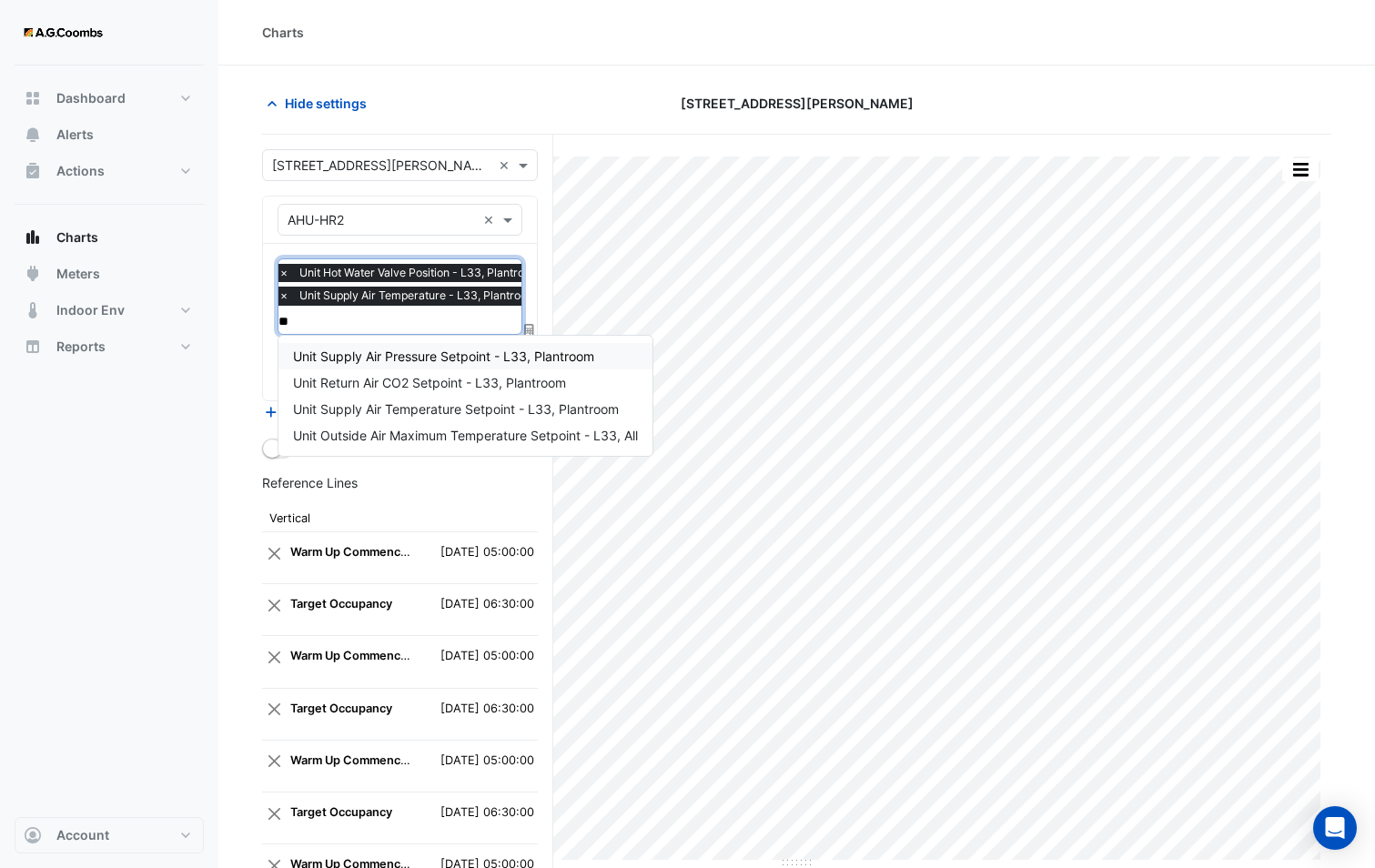
scroll to position [0, 0]
type input "***"
click at [457, 412] on span "Unit Supply Air Temperature Setpoint - L33, Plantroom" at bounding box center [455, 409] width 325 height 16
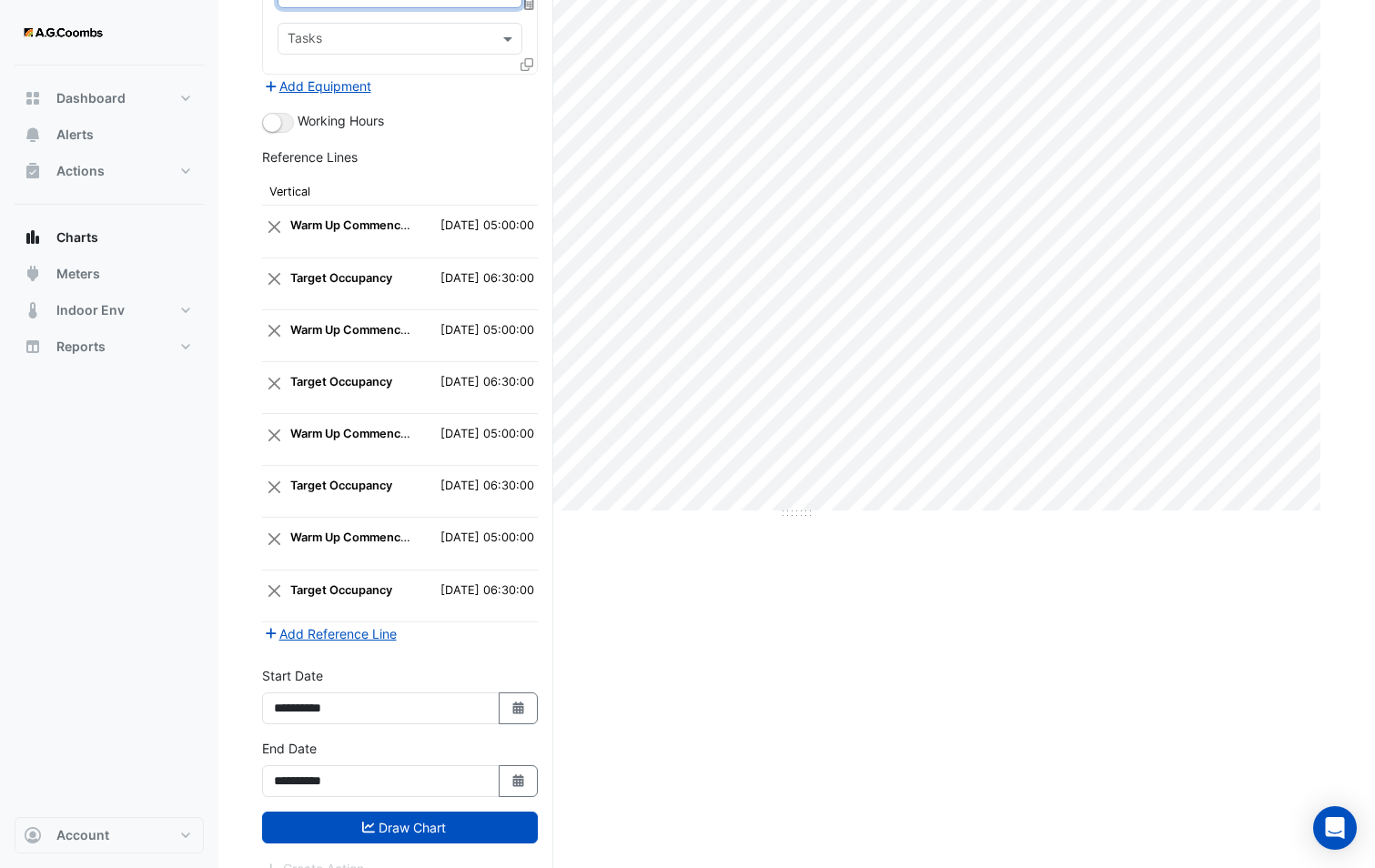
scroll to position [373, 0]
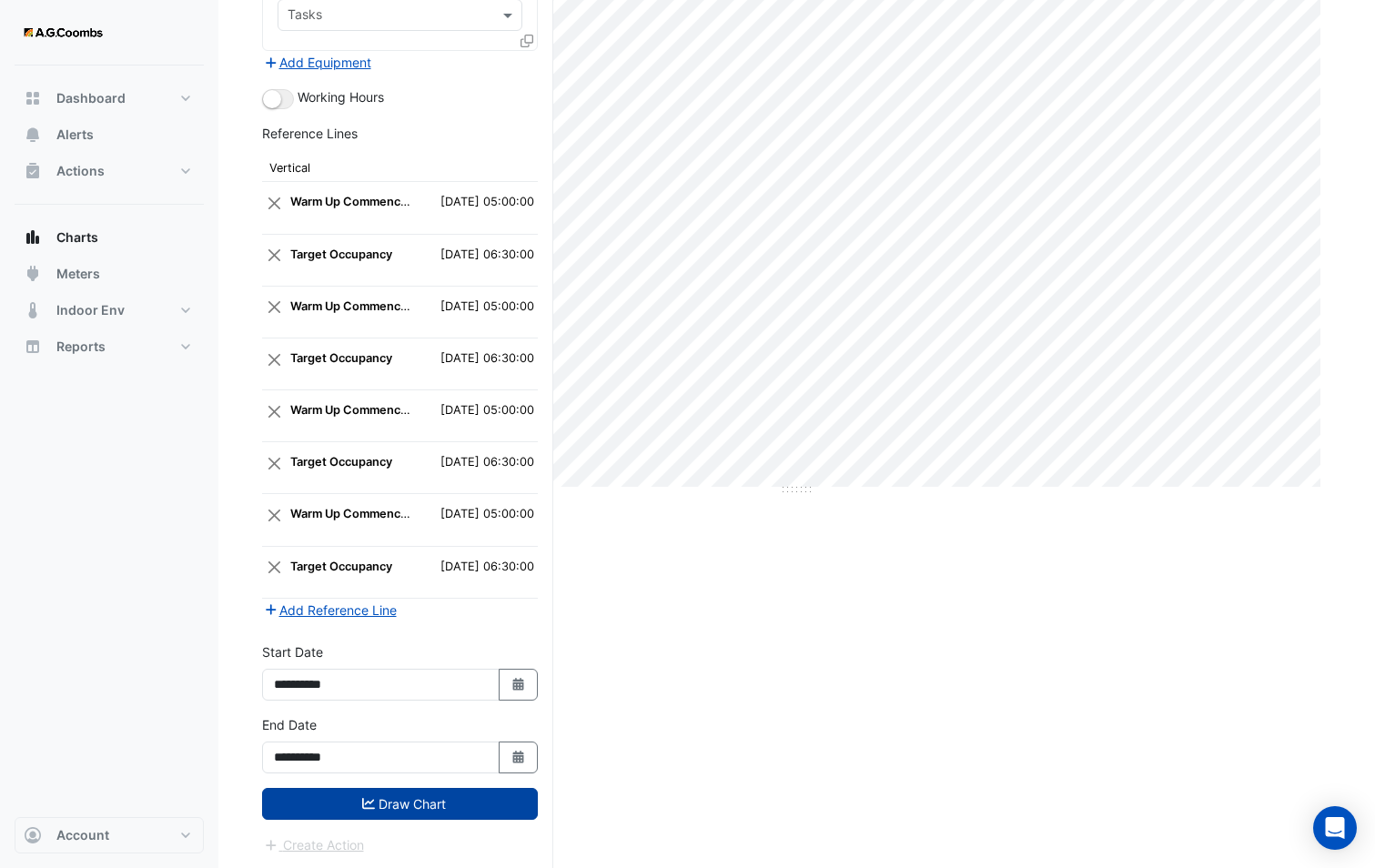
click at [388, 802] on button "Draw Chart" at bounding box center [400, 803] width 276 height 32
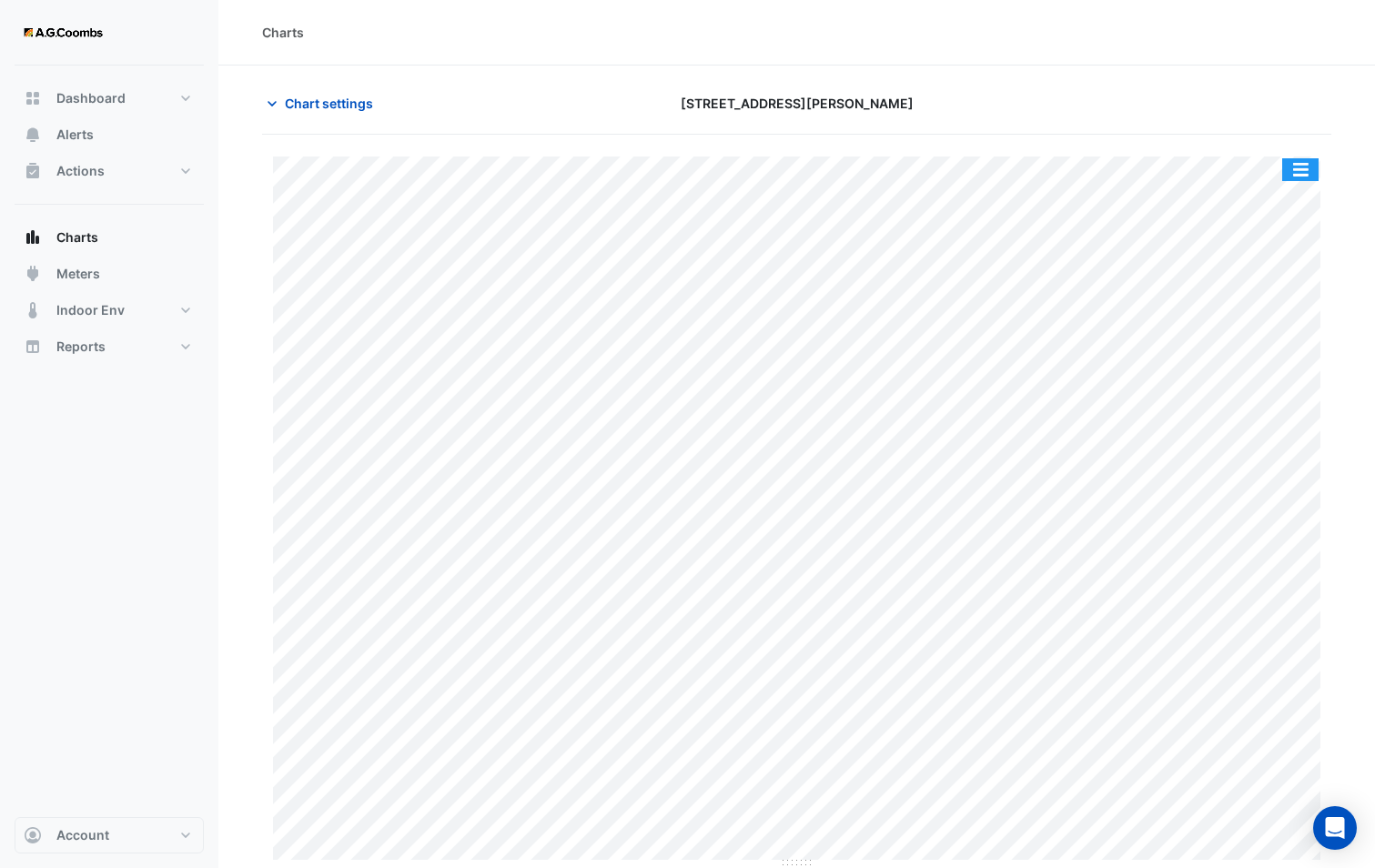
click at [1299, 167] on button "button" at bounding box center [1299, 169] width 36 height 22
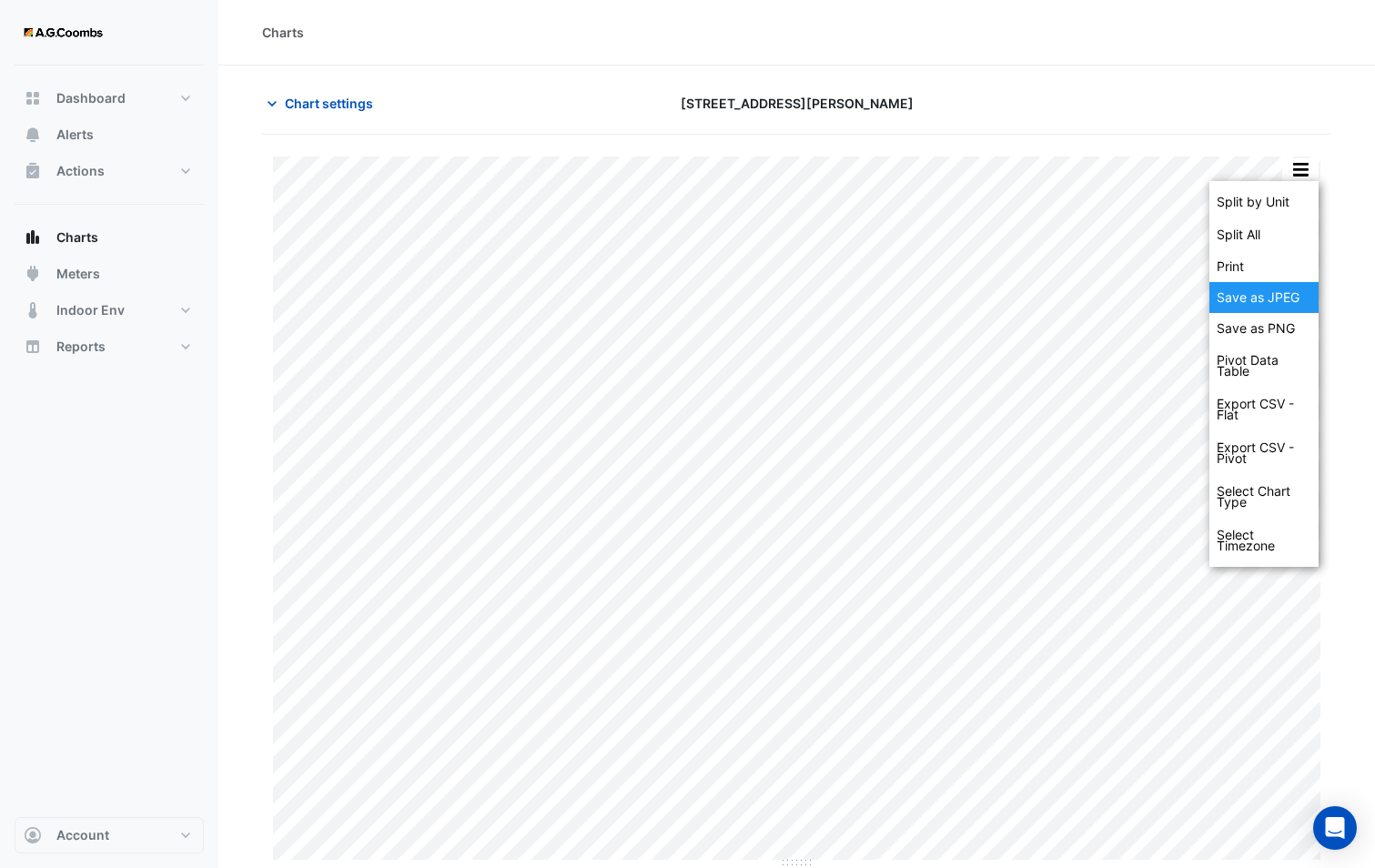
click at [1273, 300] on div "Save as JPEG" at bounding box center [1263, 297] width 109 height 31
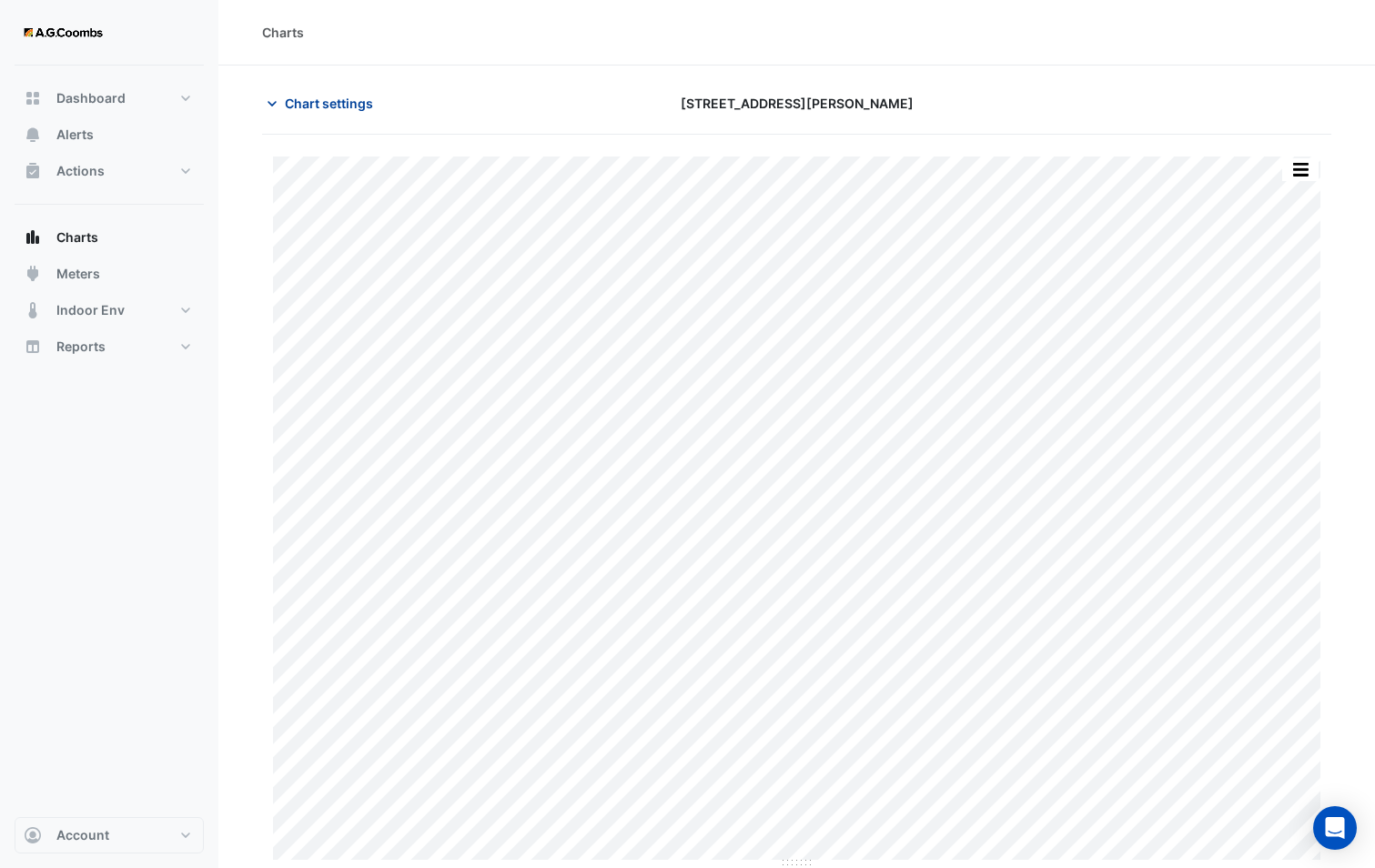
click at [320, 99] on span "Chart settings" at bounding box center [328, 103] width 88 height 19
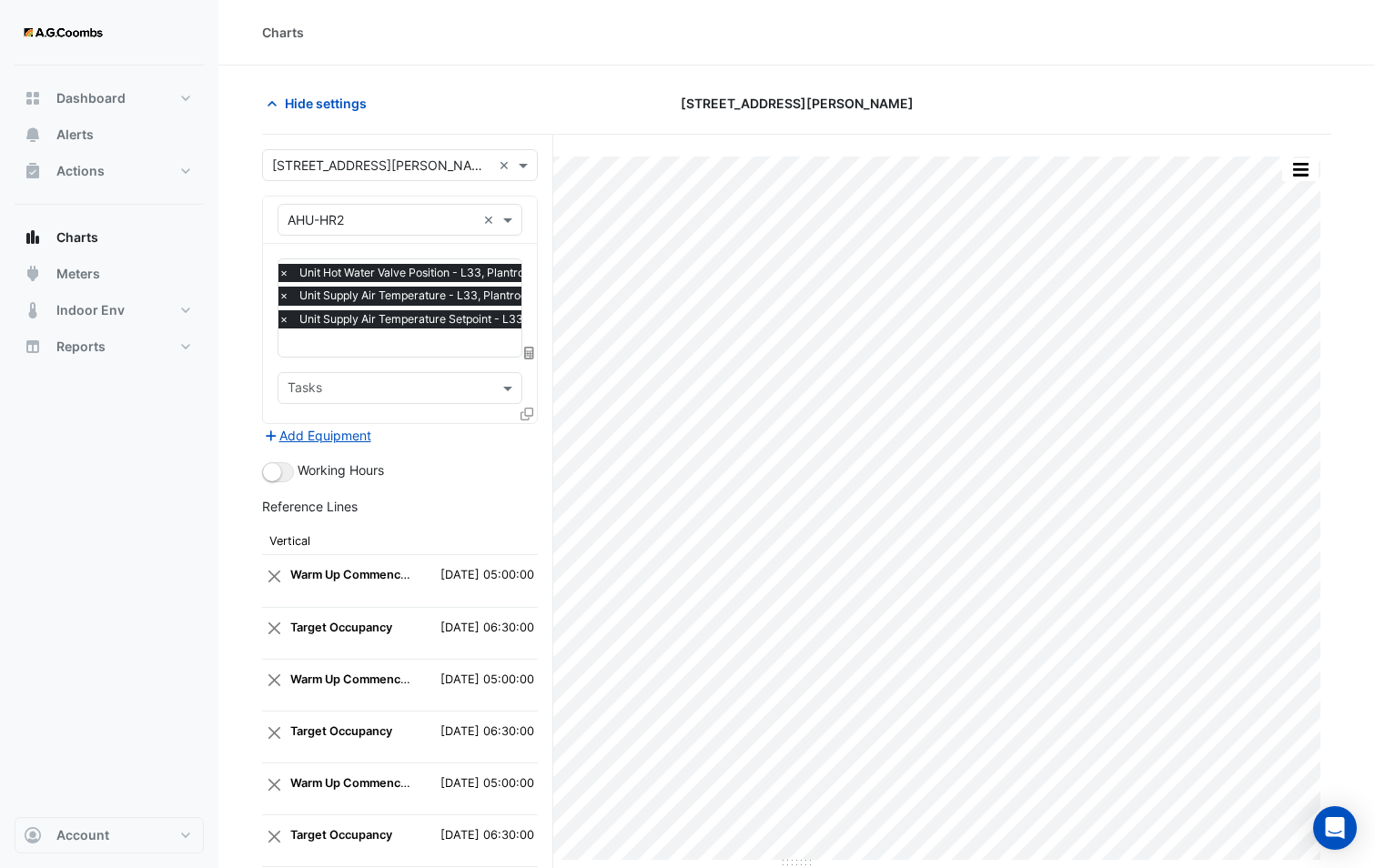
click at [525, 415] on icon at bounding box center [526, 414] width 13 height 13
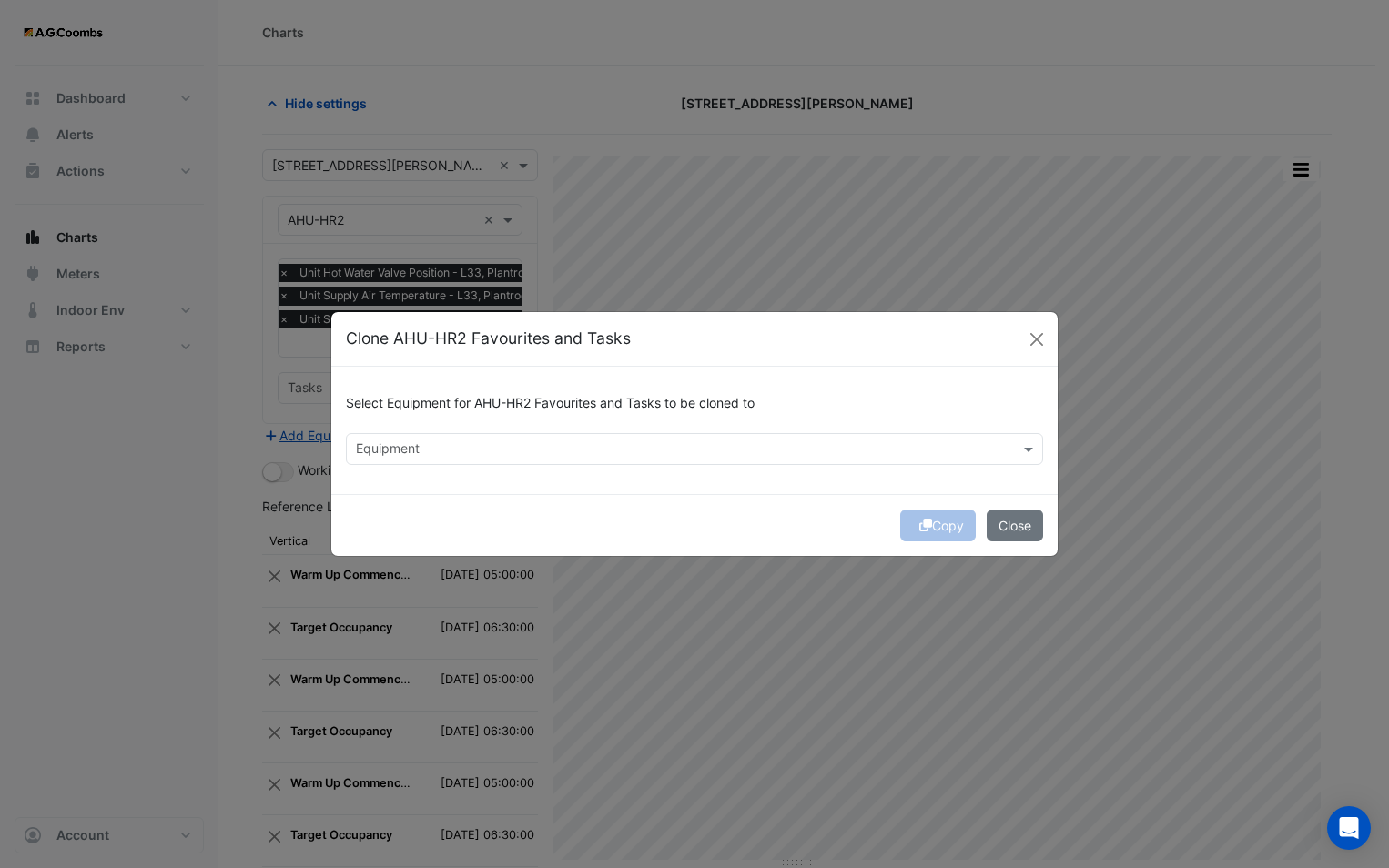
click at [521, 457] on input "text" at bounding box center [683, 451] width 656 height 19
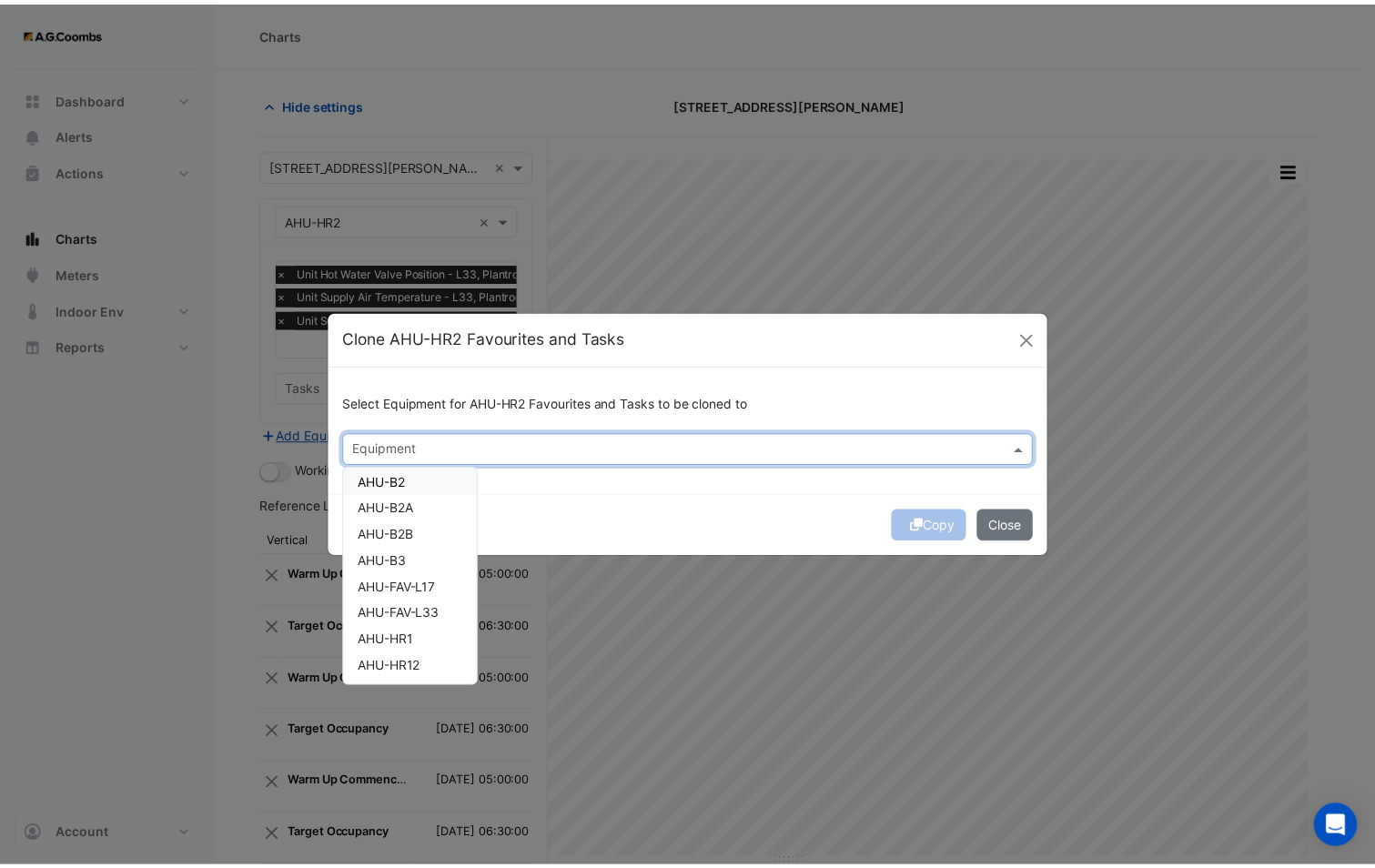
scroll to position [91, 0]
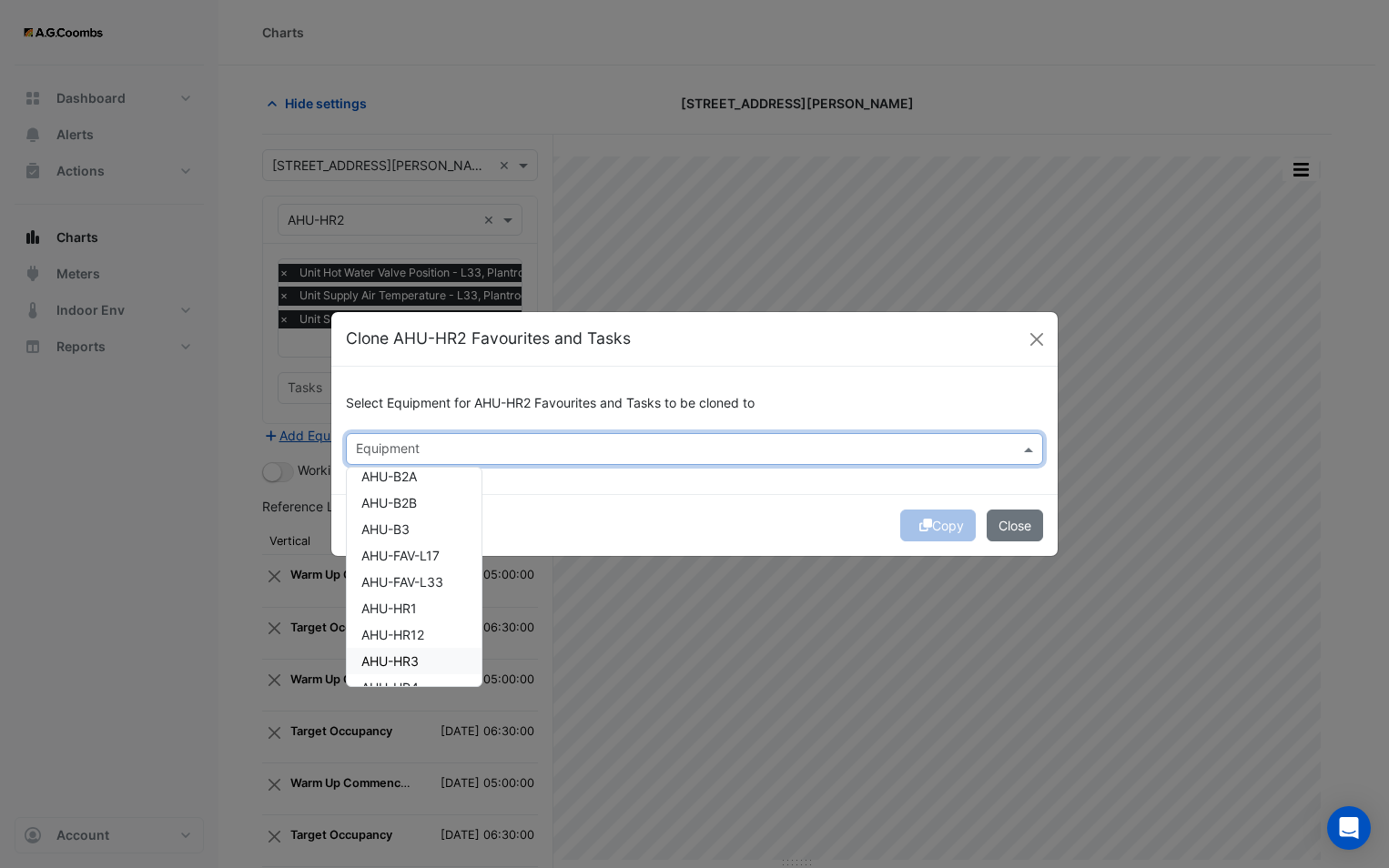
click at [430, 657] on div "AHU-HR3" at bounding box center [414, 660] width 135 height 26
click at [602, 511] on div "Copy Close" at bounding box center [694, 525] width 727 height 62
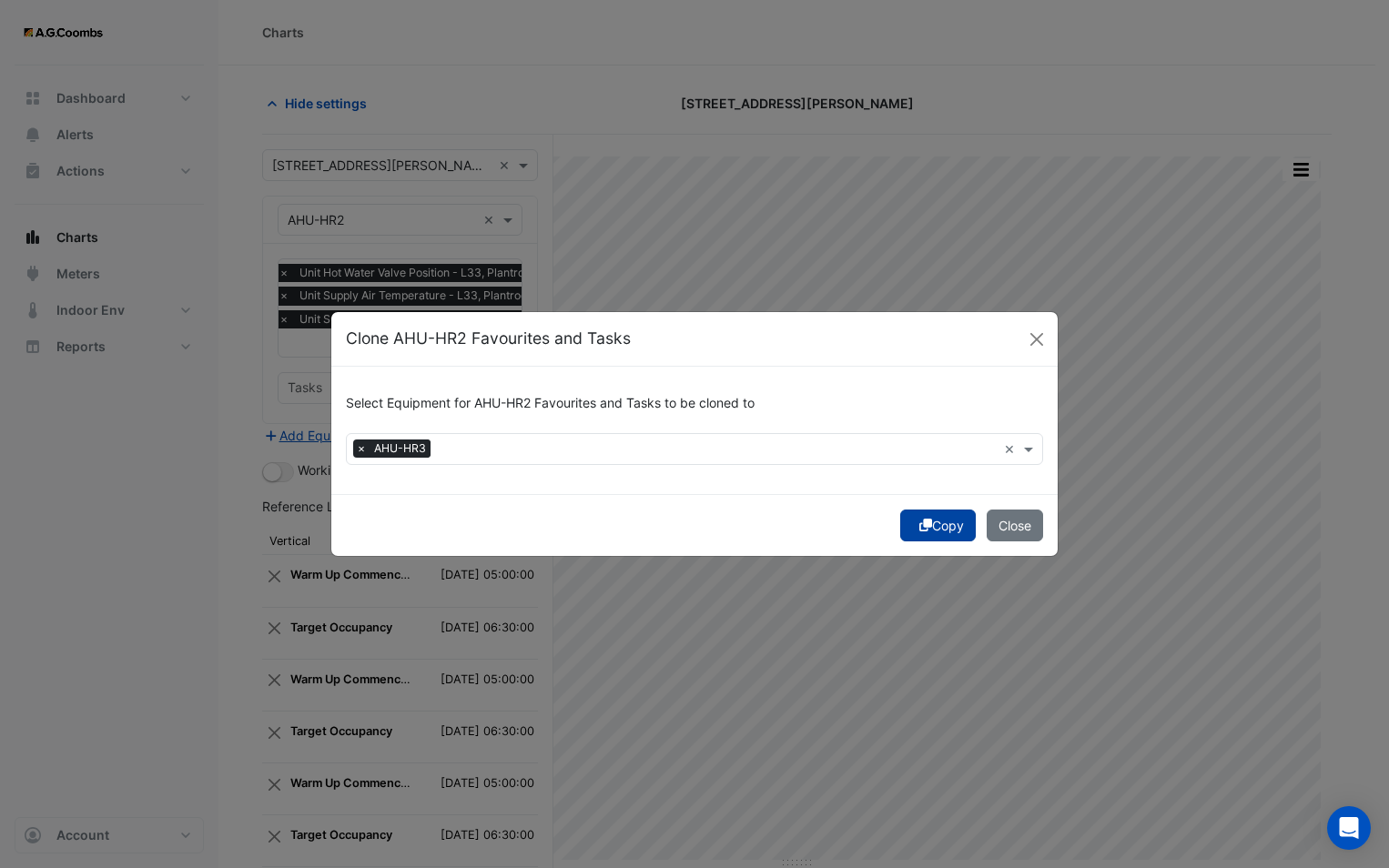
click at [907, 521] on button "Copy" at bounding box center [938, 525] width 76 height 32
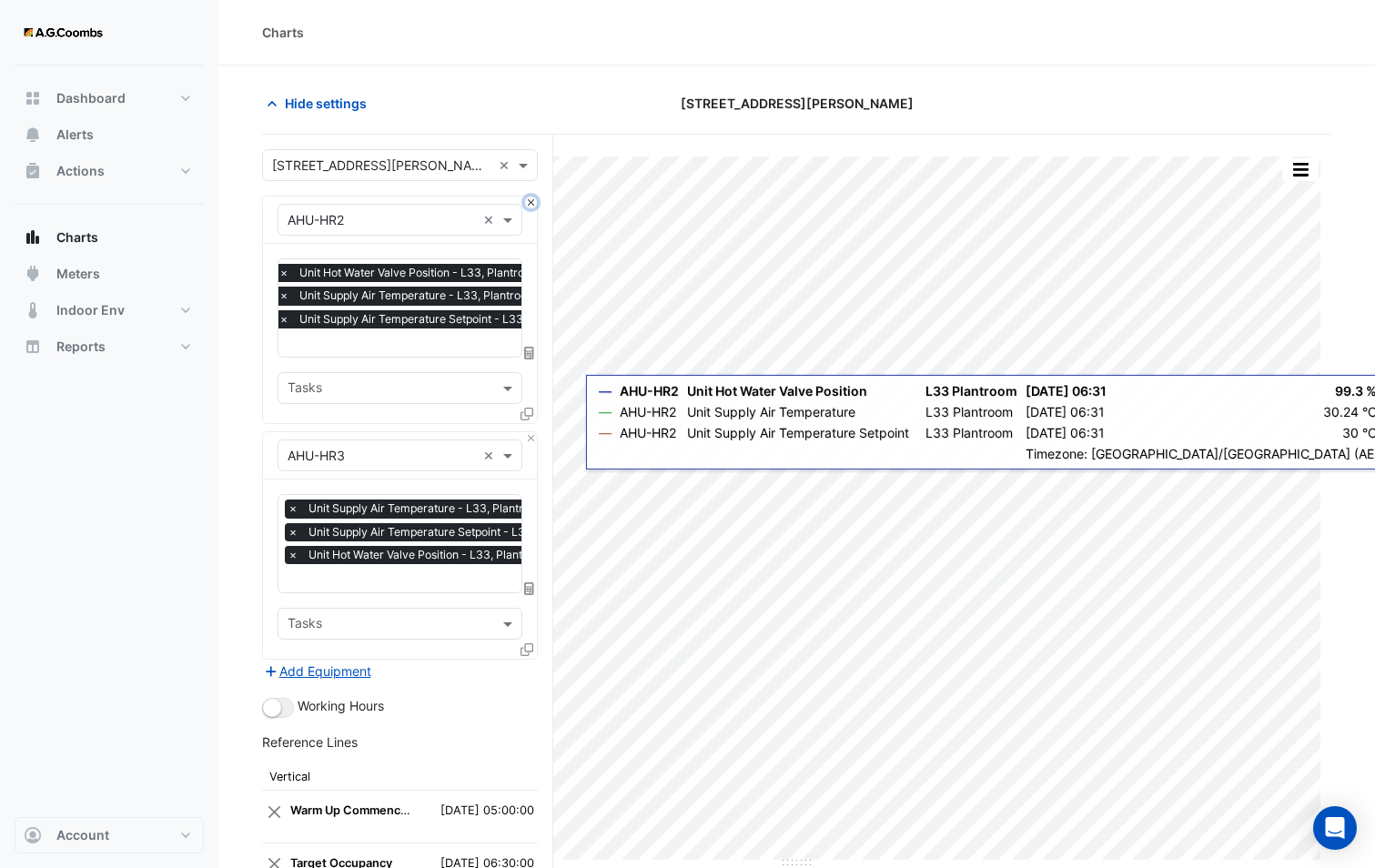
click at [532, 200] on button "Close" at bounding box center [531, 202] width 12 height 12
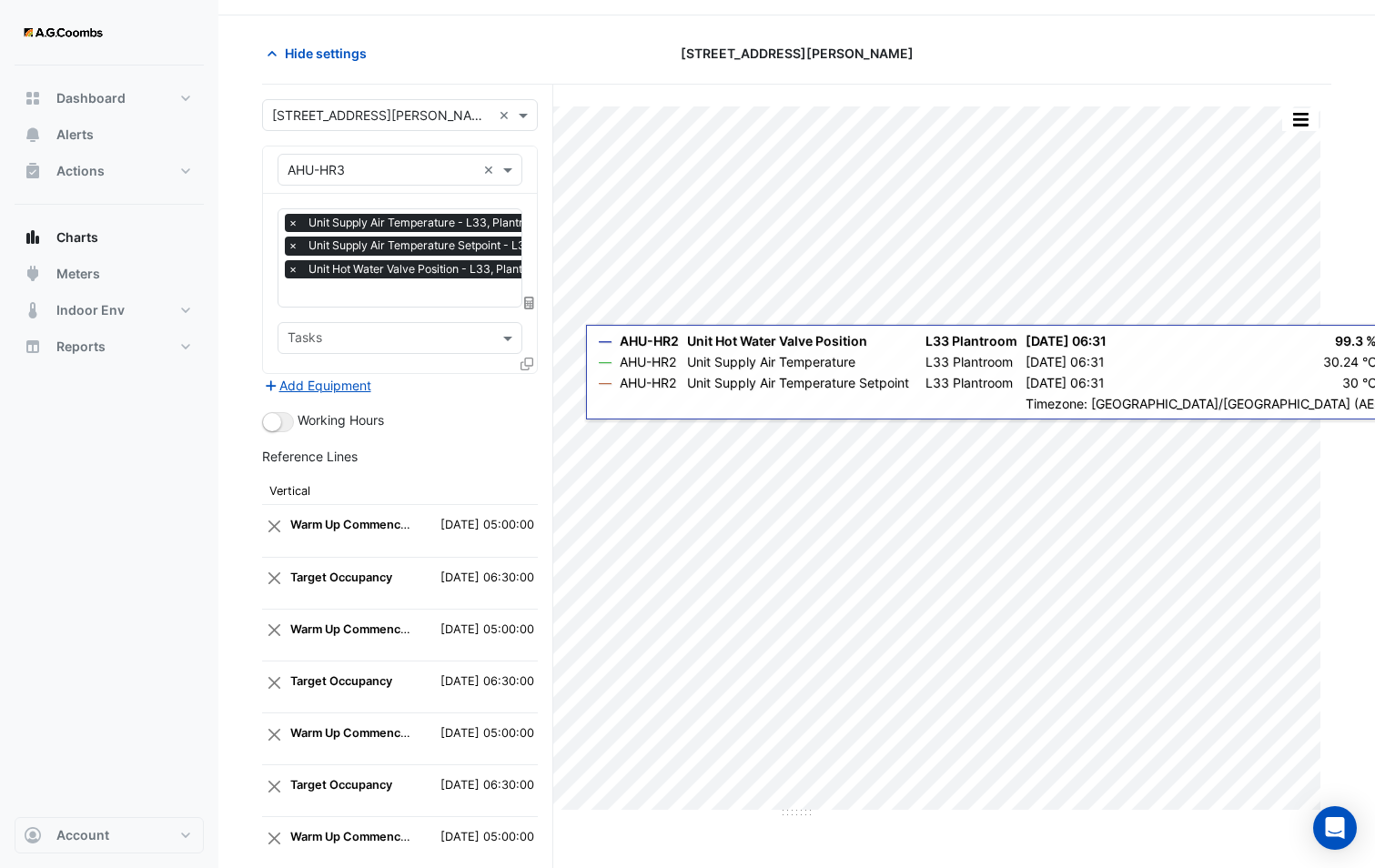
scroll to position [373, 0]
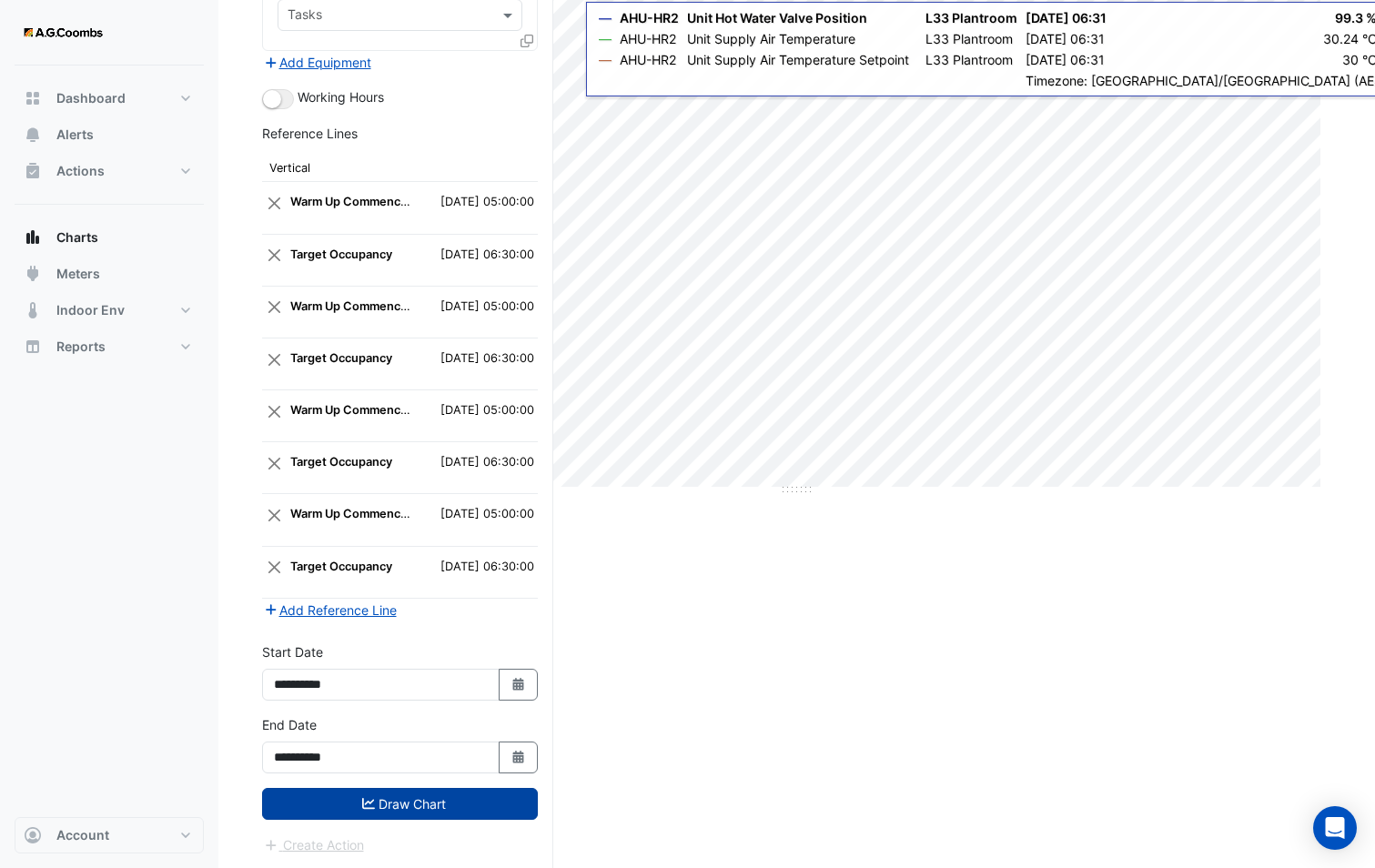
click at [414, 805] on button "Draw Chart" at bounding box center [400, 803] width 276 height 32
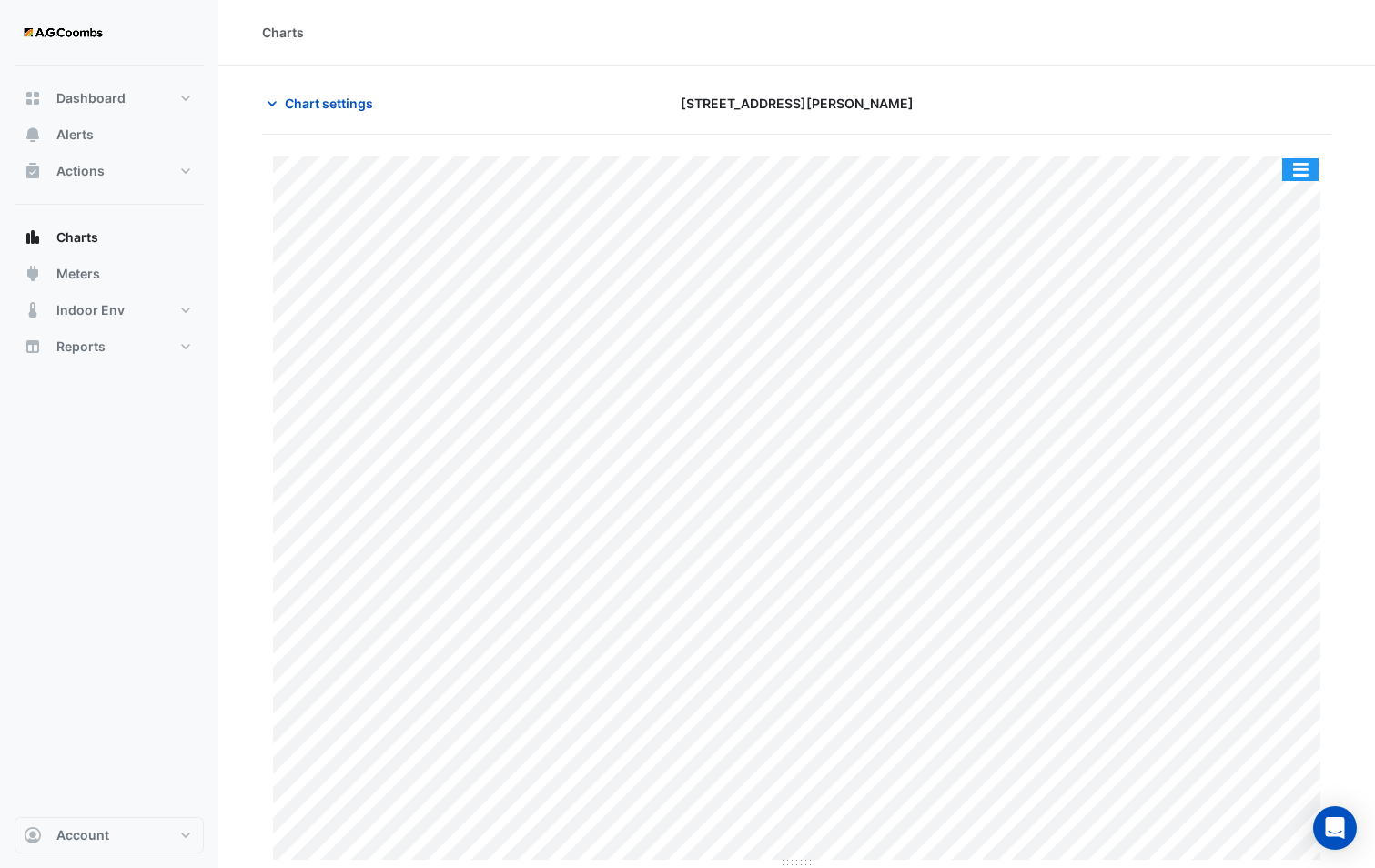
click at [1291, 169] on button "button" at bounding box center [1299, 169] width 36 height 22
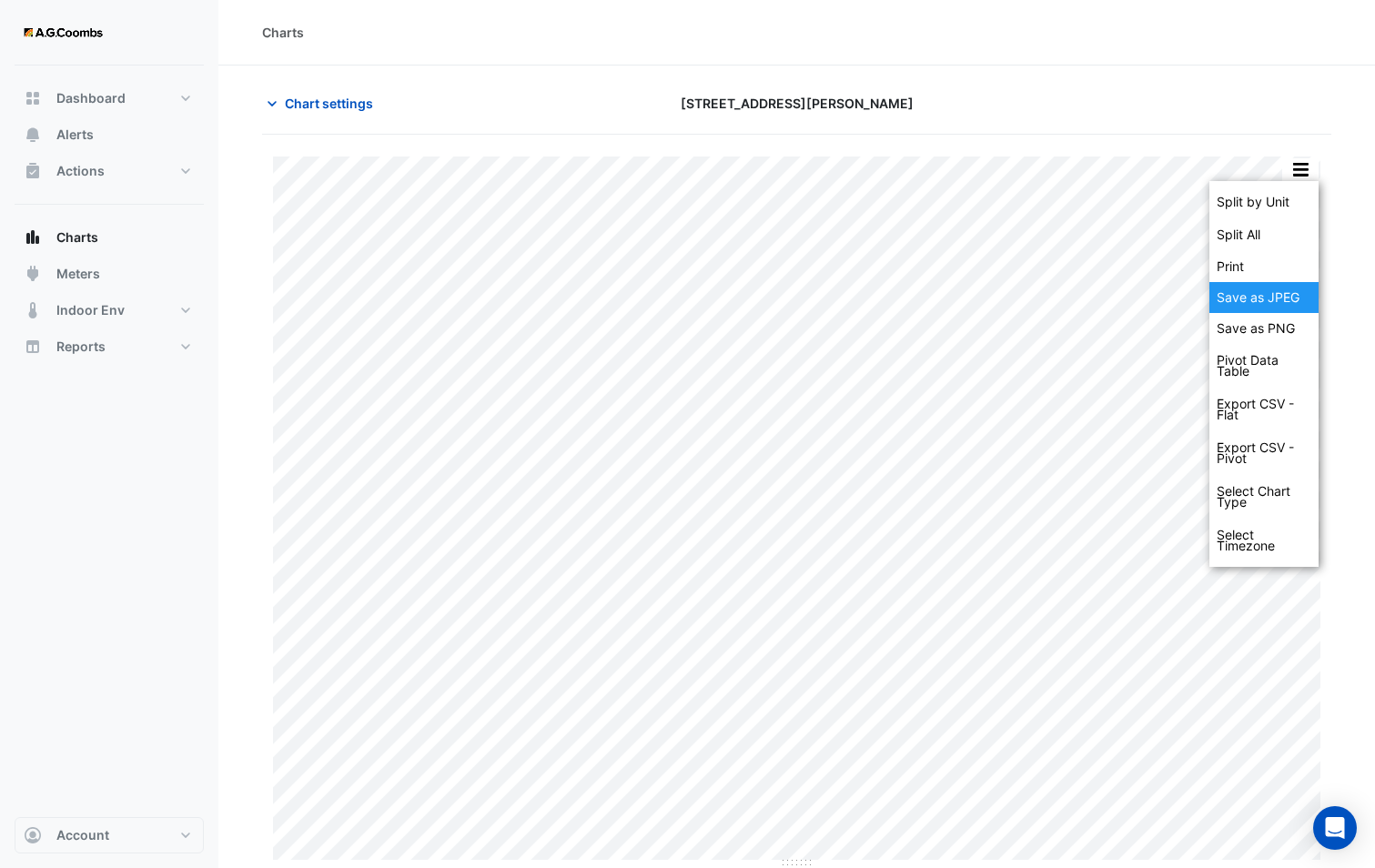
click at [1272, 294] on div "Save as JPEG" at bounding box center [1263, 297] width 109 height 31
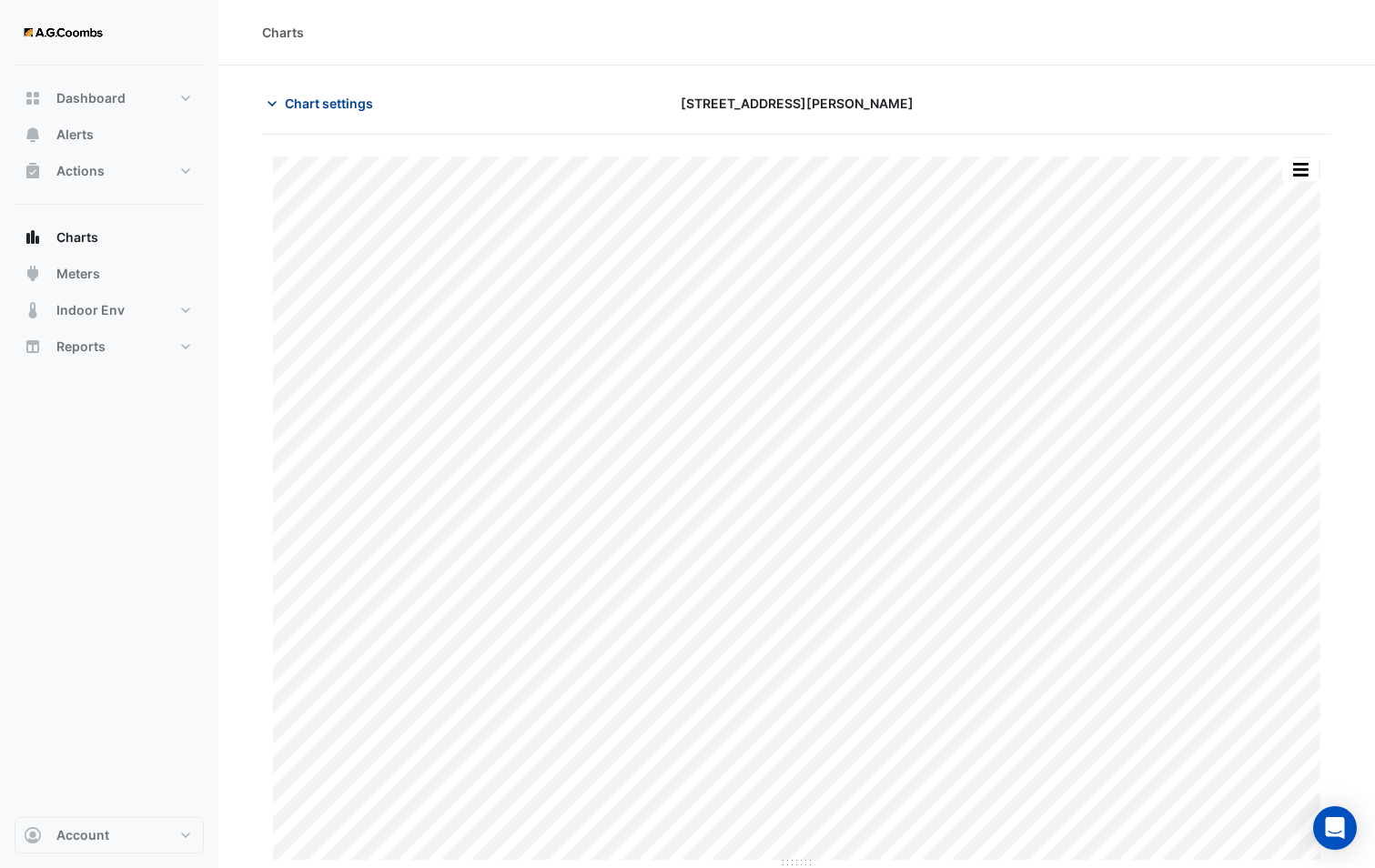
click at [365, 99] on span "Chart settings" at bounding box center [328, 103] width 88 height 19
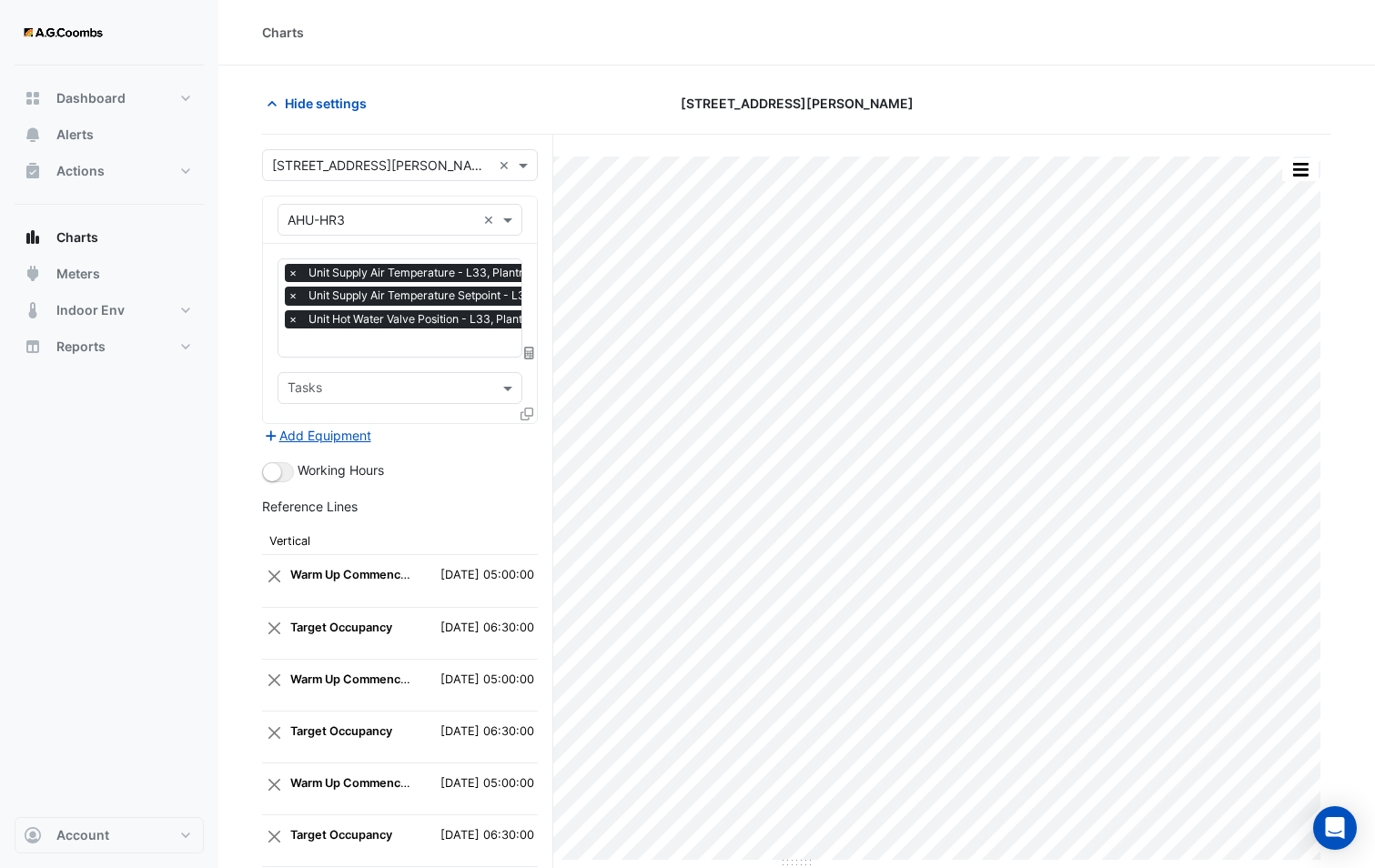
click at [532, 413] on icon at bounding box center [526, 414] width 13 height 13
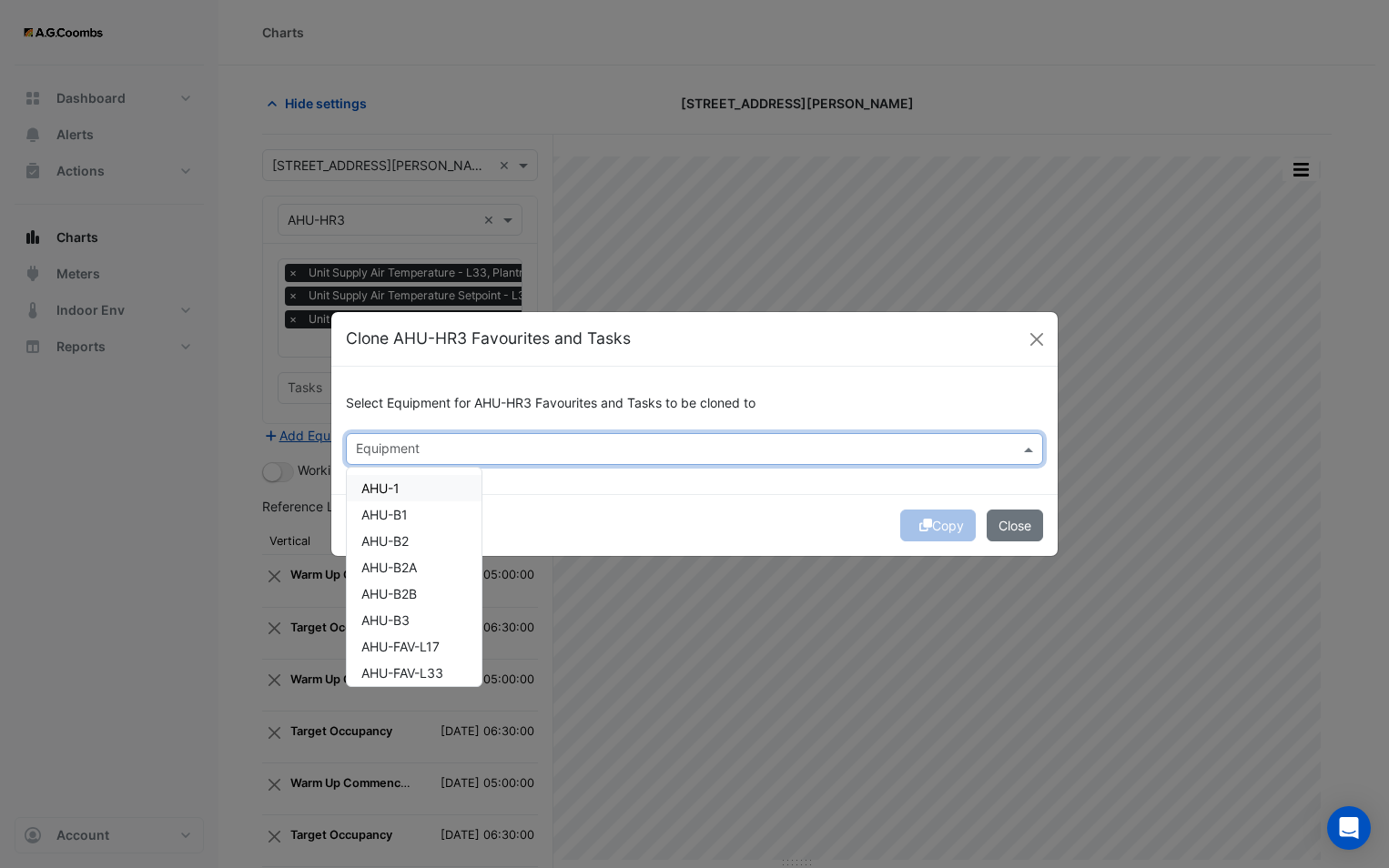
click at [497, 458] on input "text" at bounding box center [683, 451] width 656 height 19
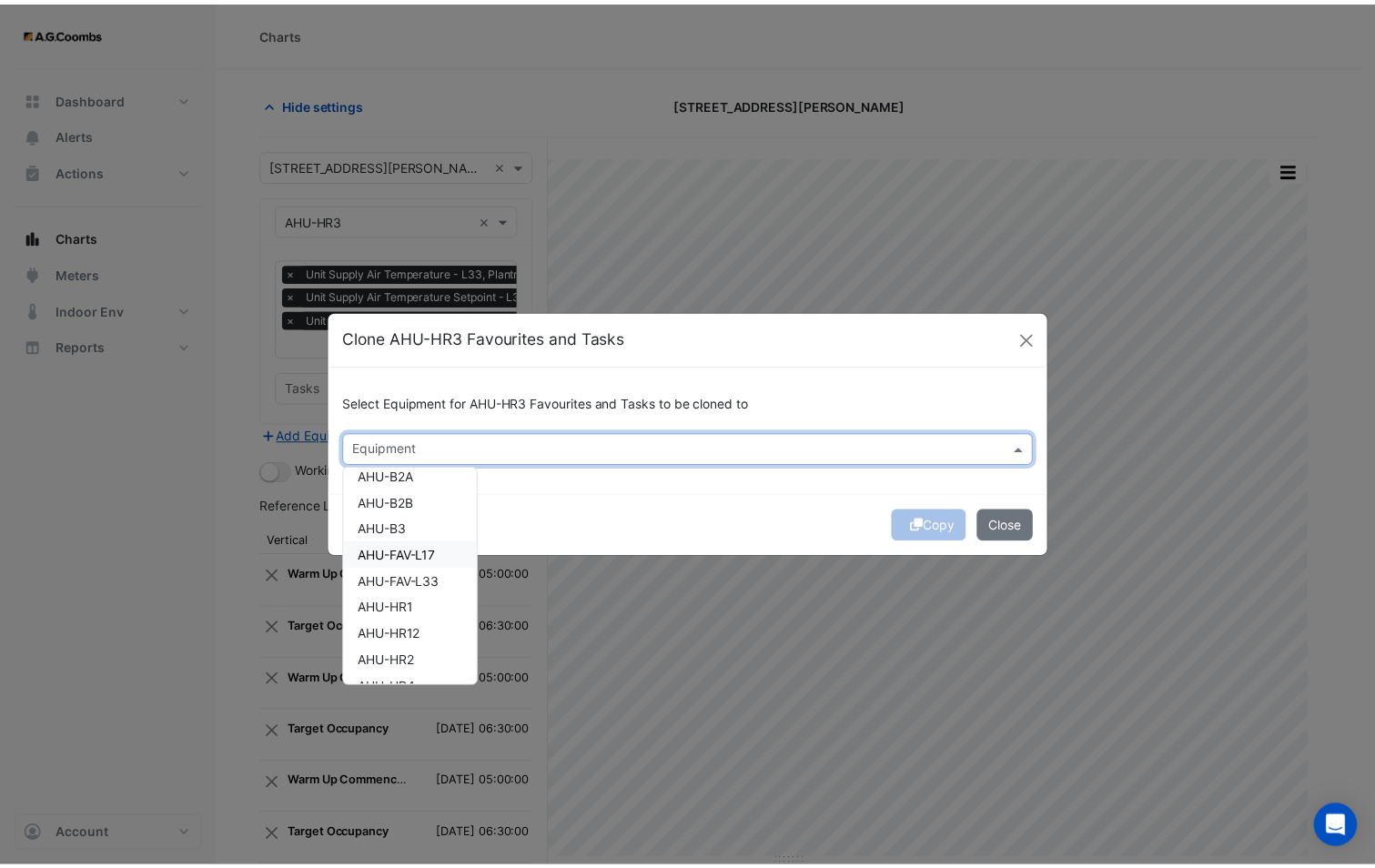
scroll to position [182, 0]
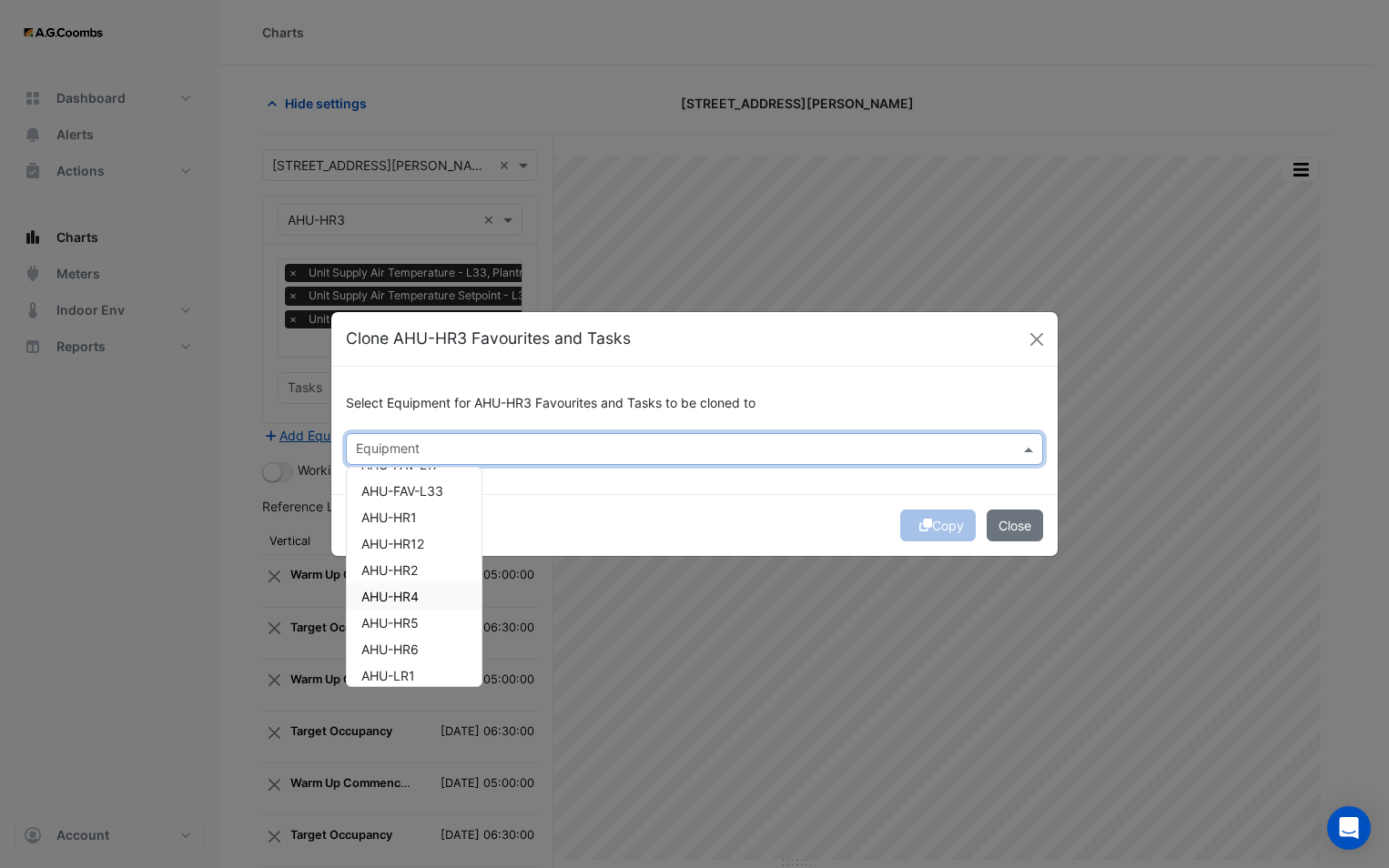
click at [427, 590] on div "AHU-HR4" at bounding box center [414, 596] width 135 height 26
click at [576, 531] on div "Copy Close" at bounding box center [694, 525] width 727 height 62
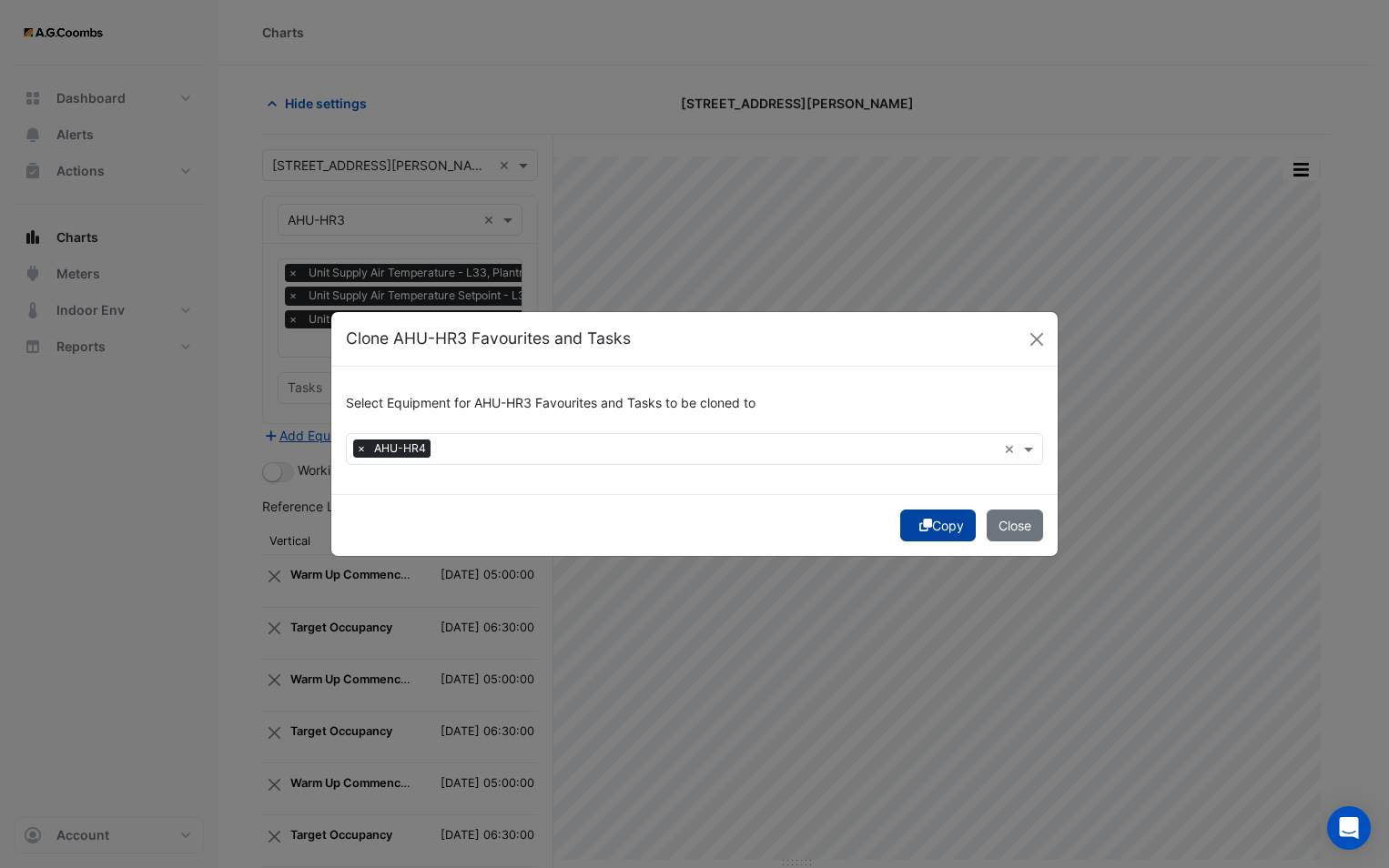
click at [903, 525] on button "Copy" at bounding box center [938, 525] width 76 height 32
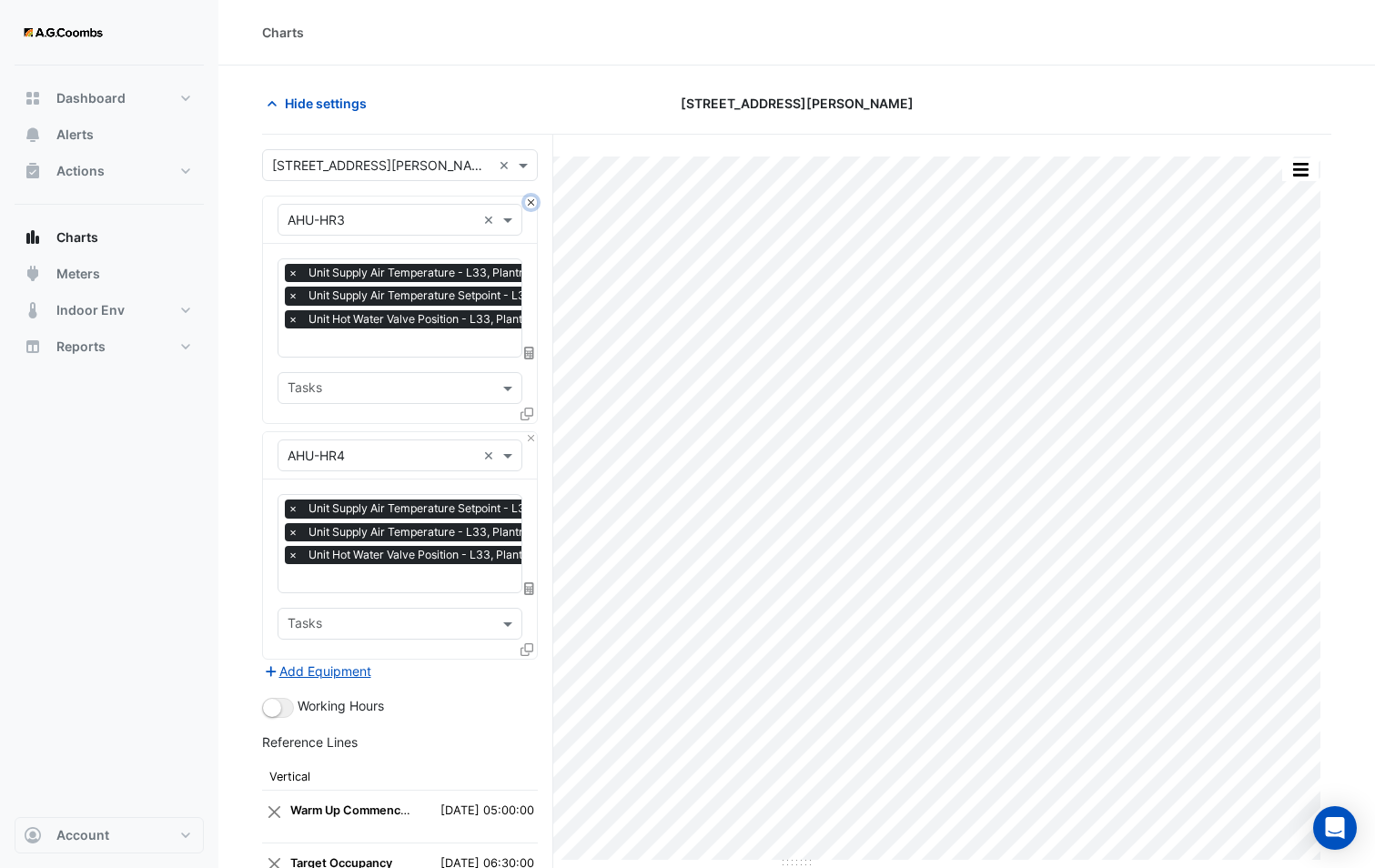
click at [536, 200] on button "Close" at bounding box center [531, 202] width 12 height 12
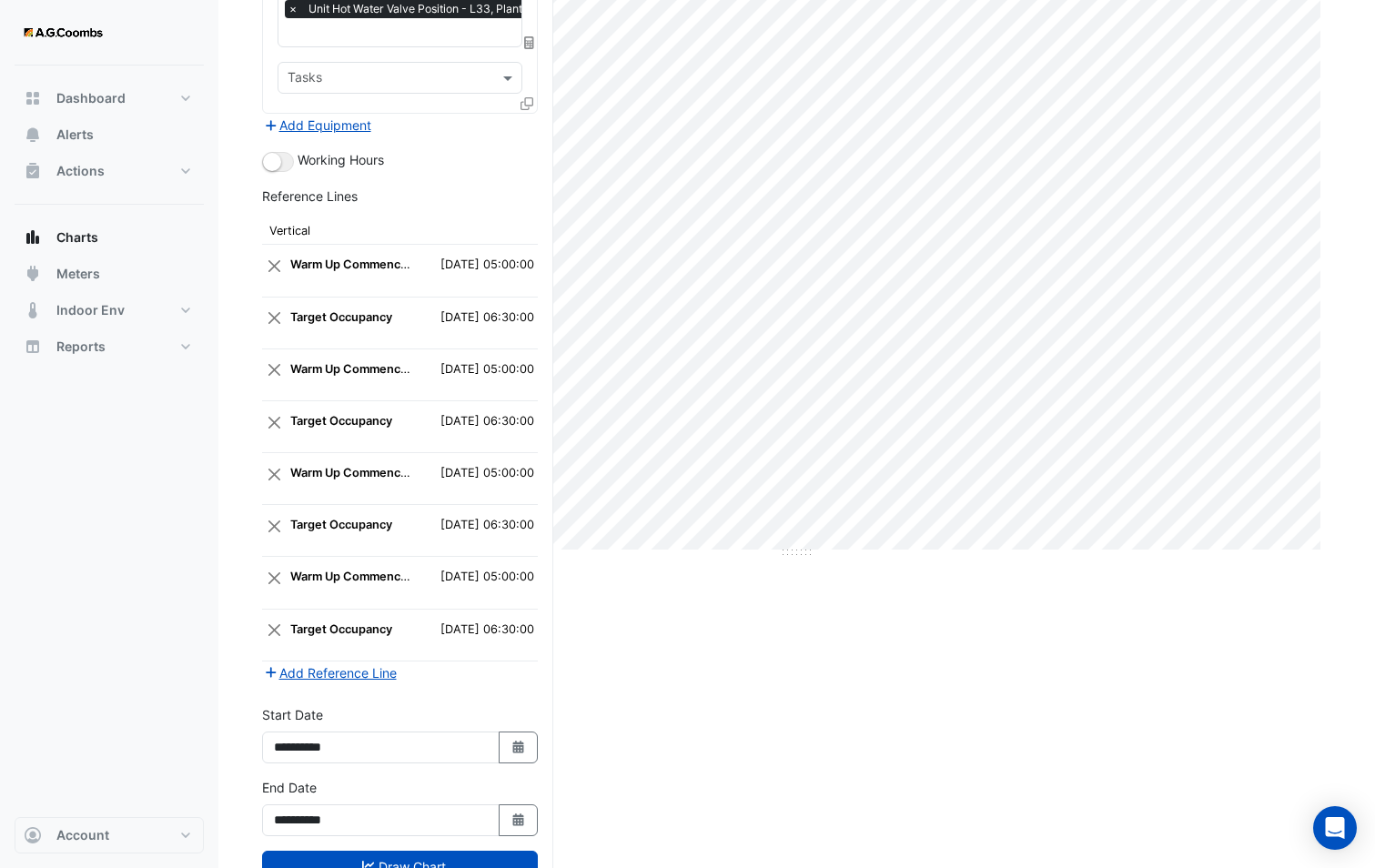
scroll to position [373, 0]
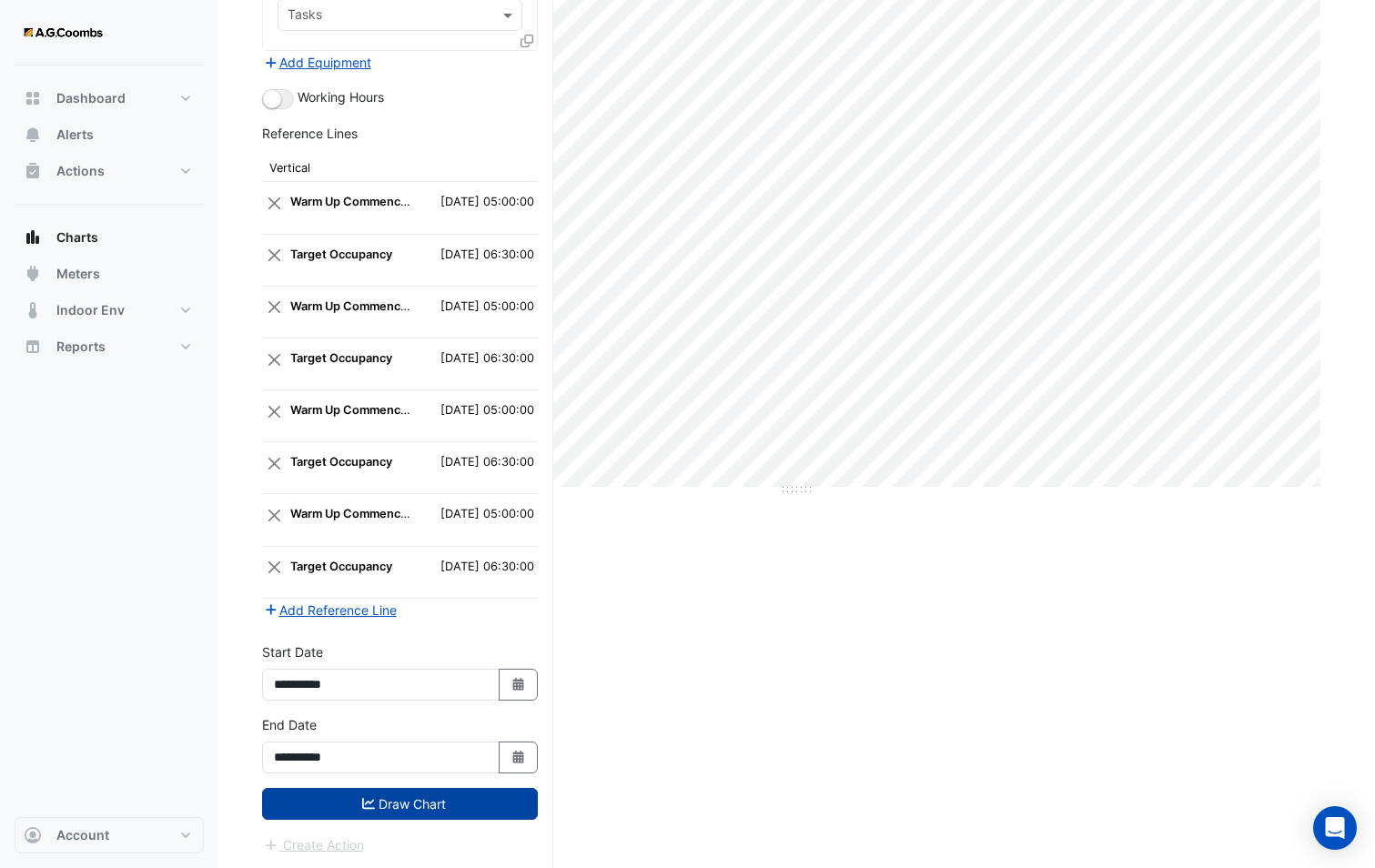
click at [442, 798] on button "Draw Chart" at bounding box center [400, 803] width 276 height 32
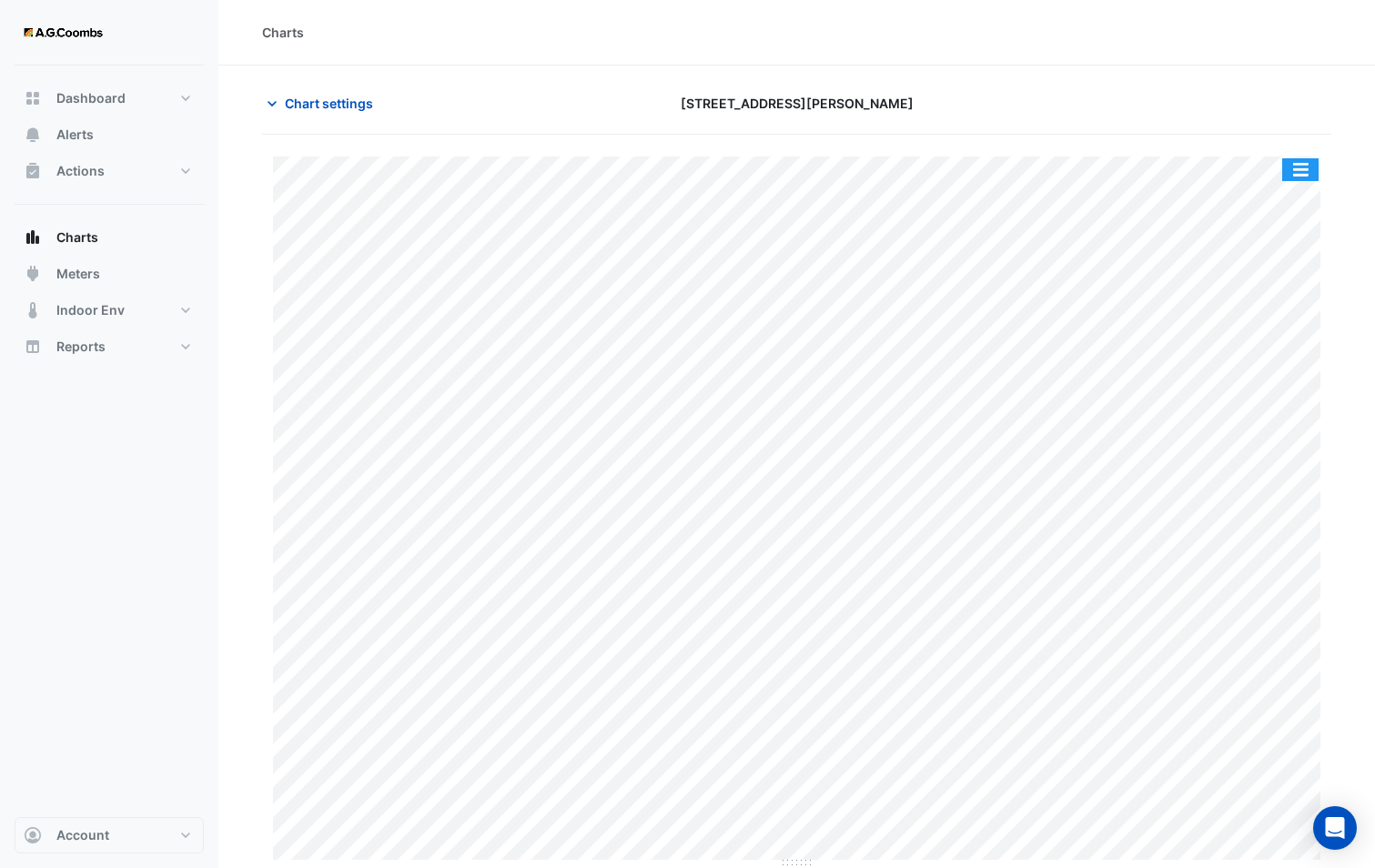
click at [1300, 164] on button "button" at bounding box center [1299, 169] width 36 height 22
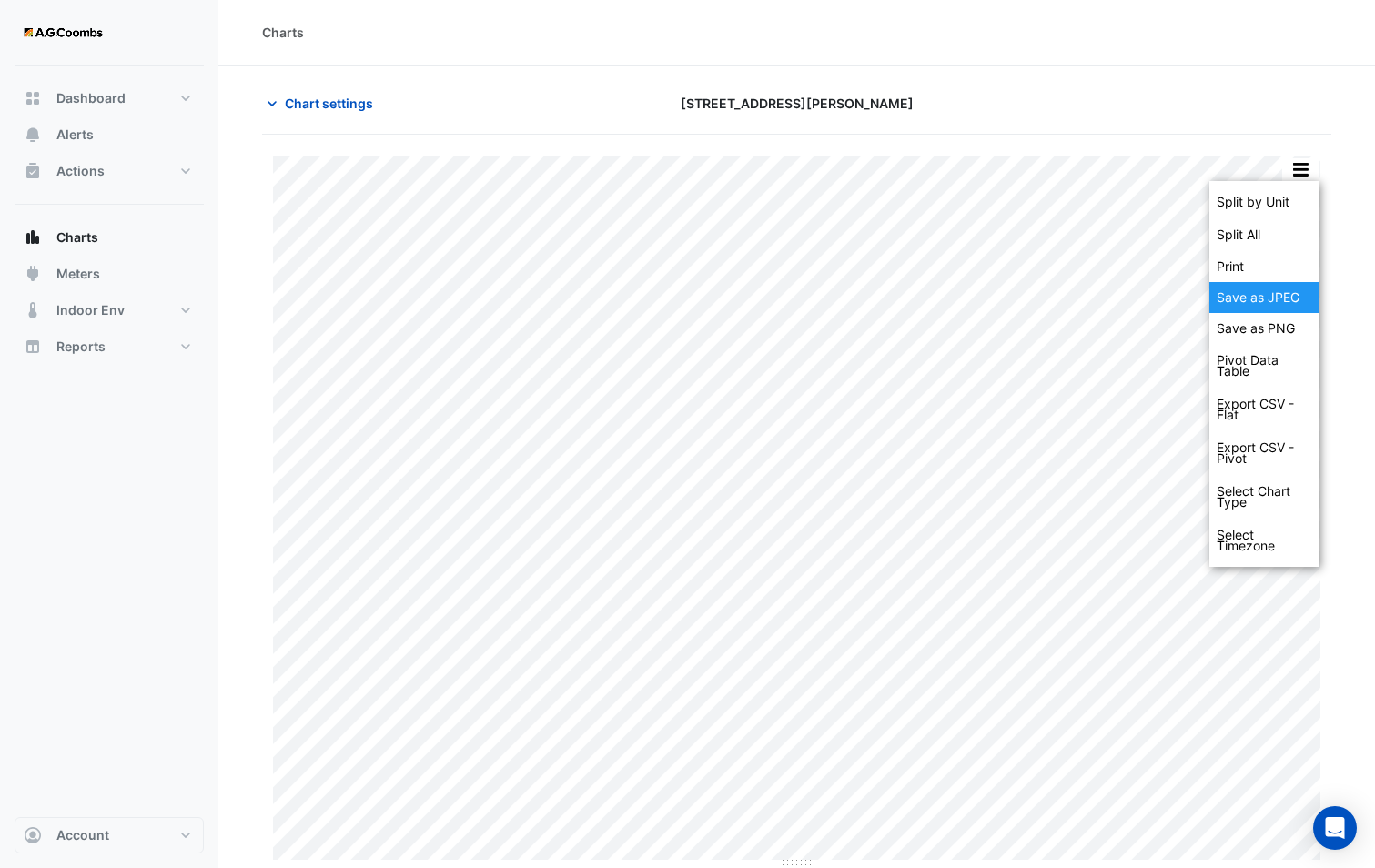
click at [1274, 295] on div "Save as JPEG" at bounding box center [1263, 297] width 109 height 31
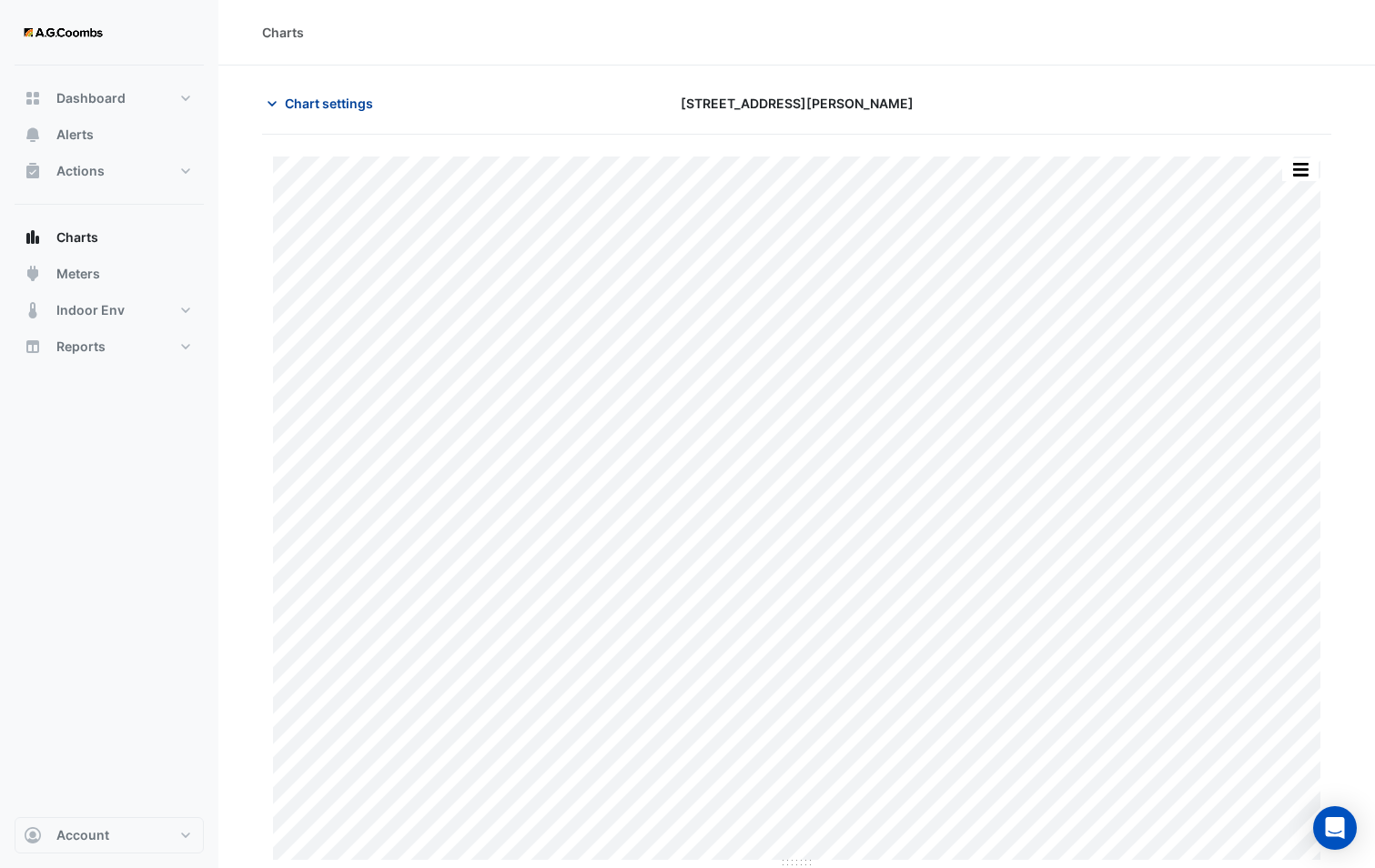
click at [319, 95] on span "Chart settings" at bounding box center [328, 103] width 88 height 19
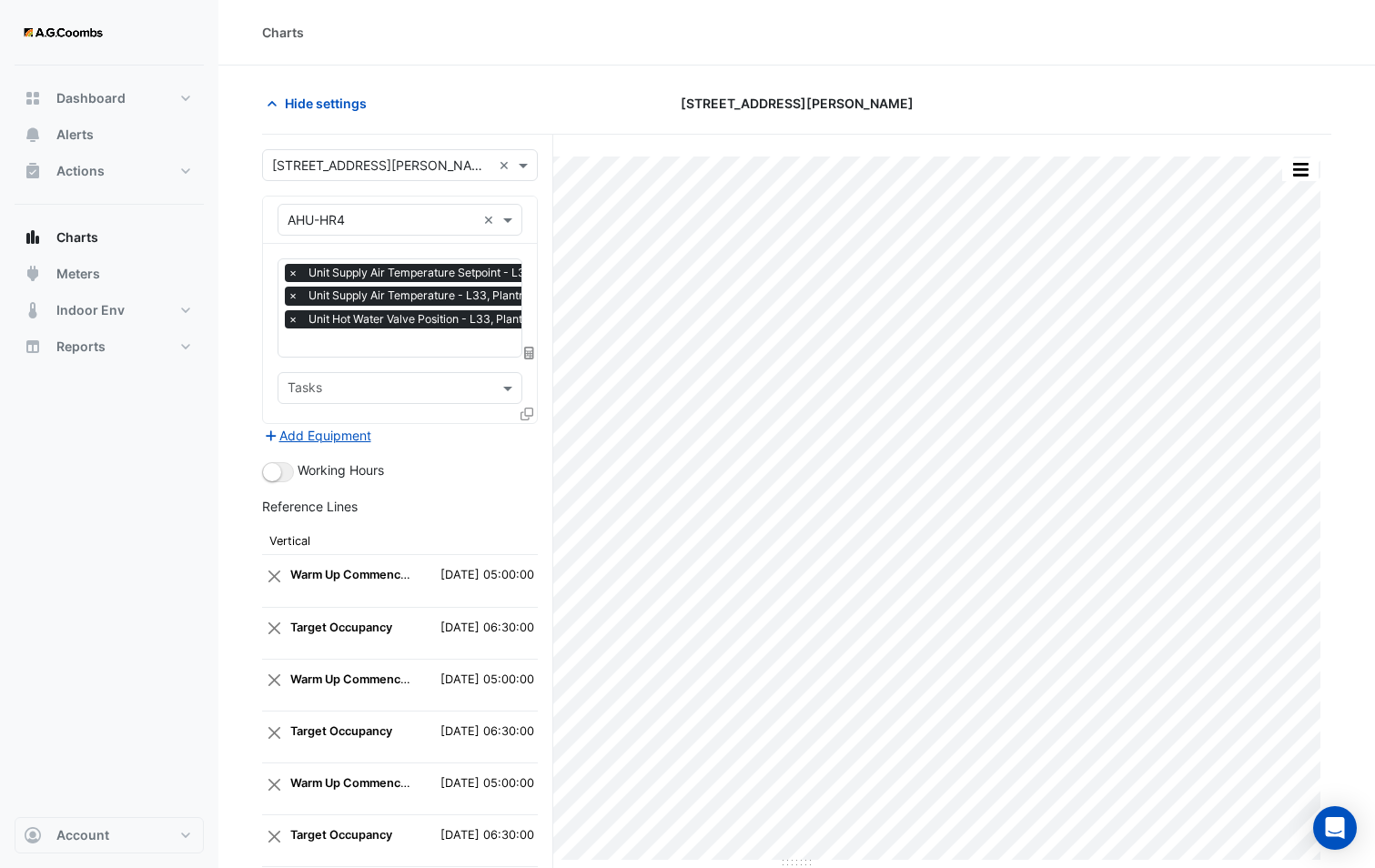
click at [527, 409] on icon at bounding box center [526, 414] width 13 height 13
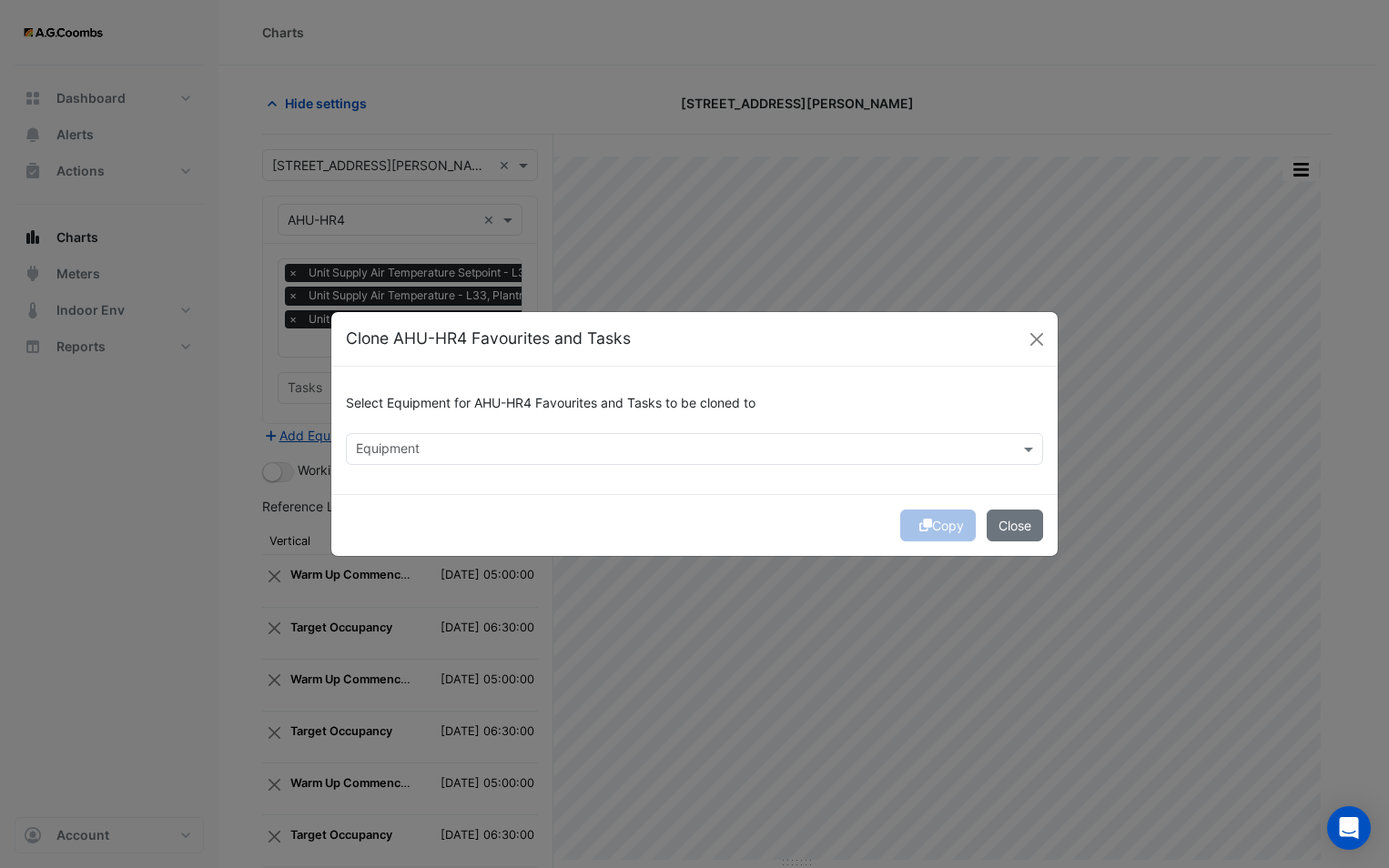
click at [519, 460] on div at bounding box center [683, 451] width 659 height 23
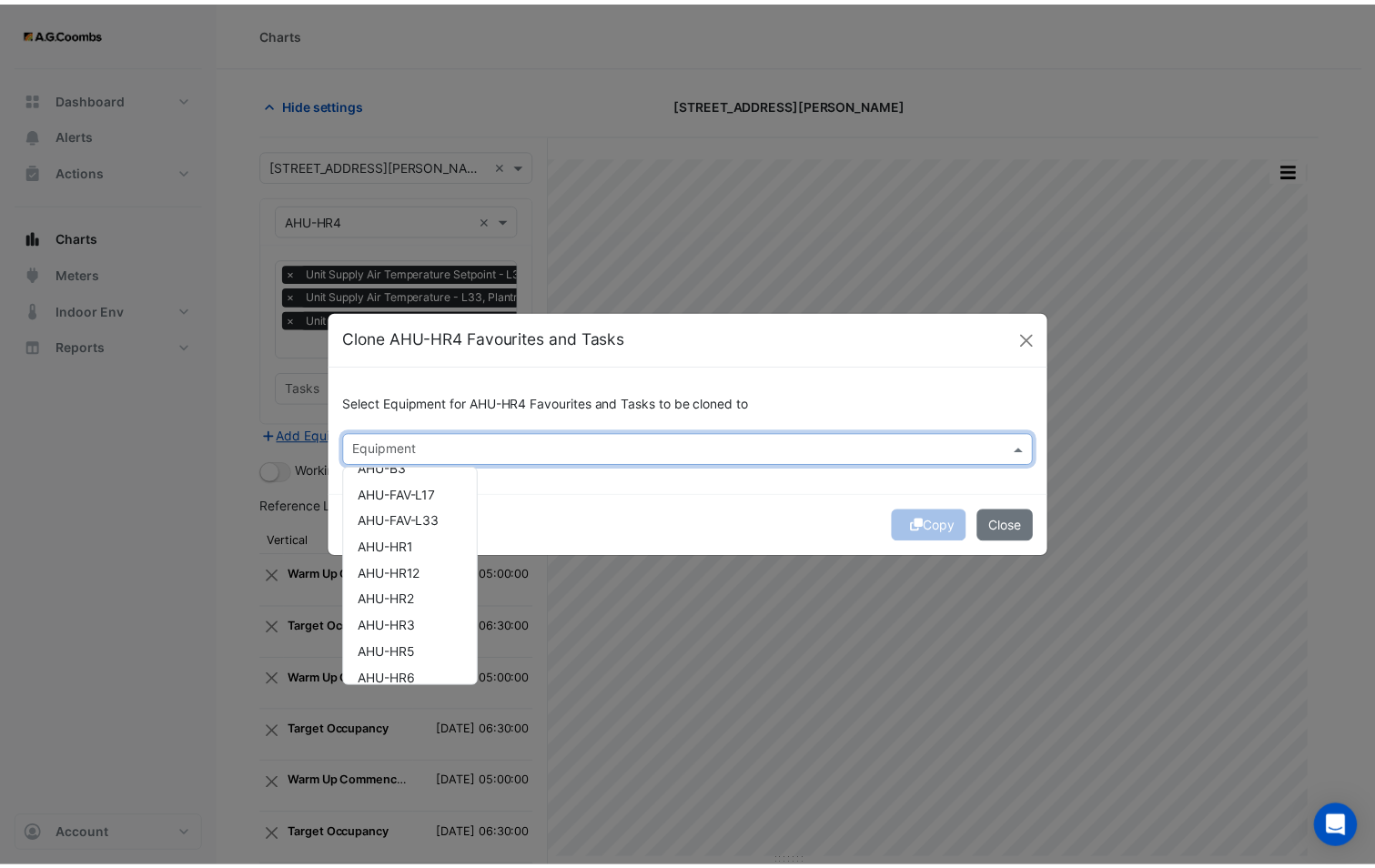
scroll to position [182, 0]
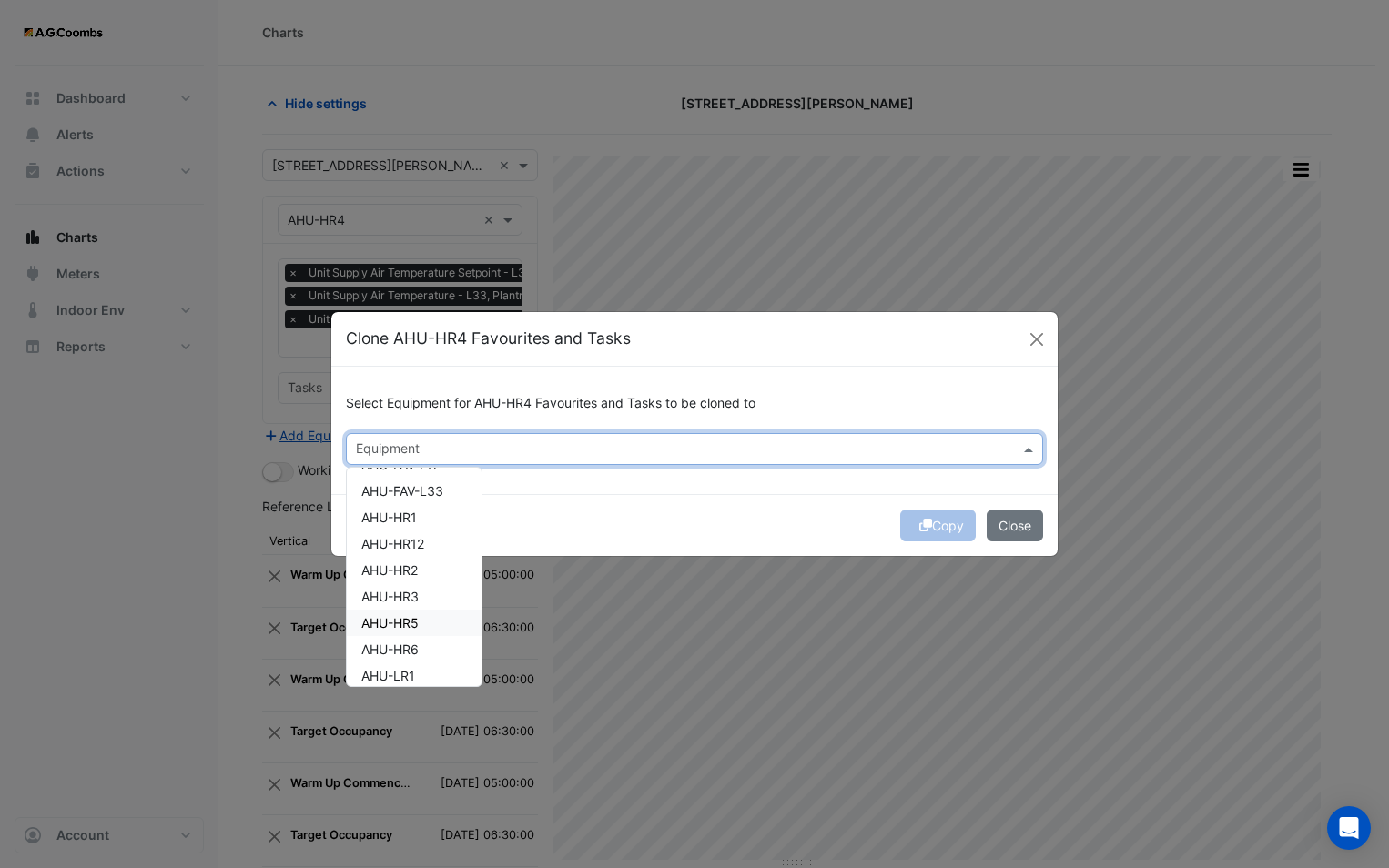
click at [421, 628] on div "AHU-HR5" at bounding box center [414, 622] width 135 height 26
click at [563, 498] on div "Copy Close" at bounding box center [694, 525] width 727 height 62
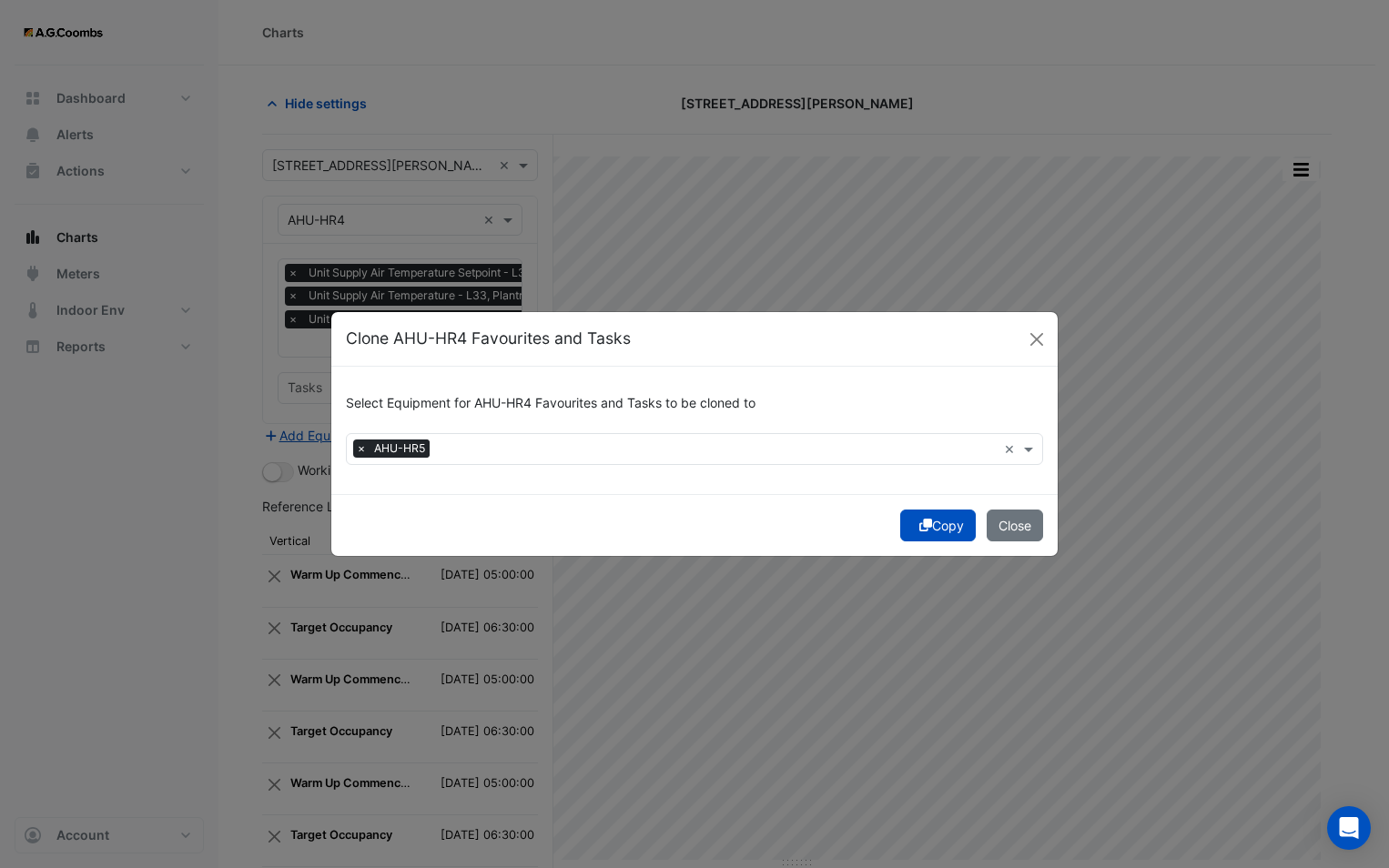
click at [925, 525] on icon "submit" at bounding box center [925, 524] width 13 height 13
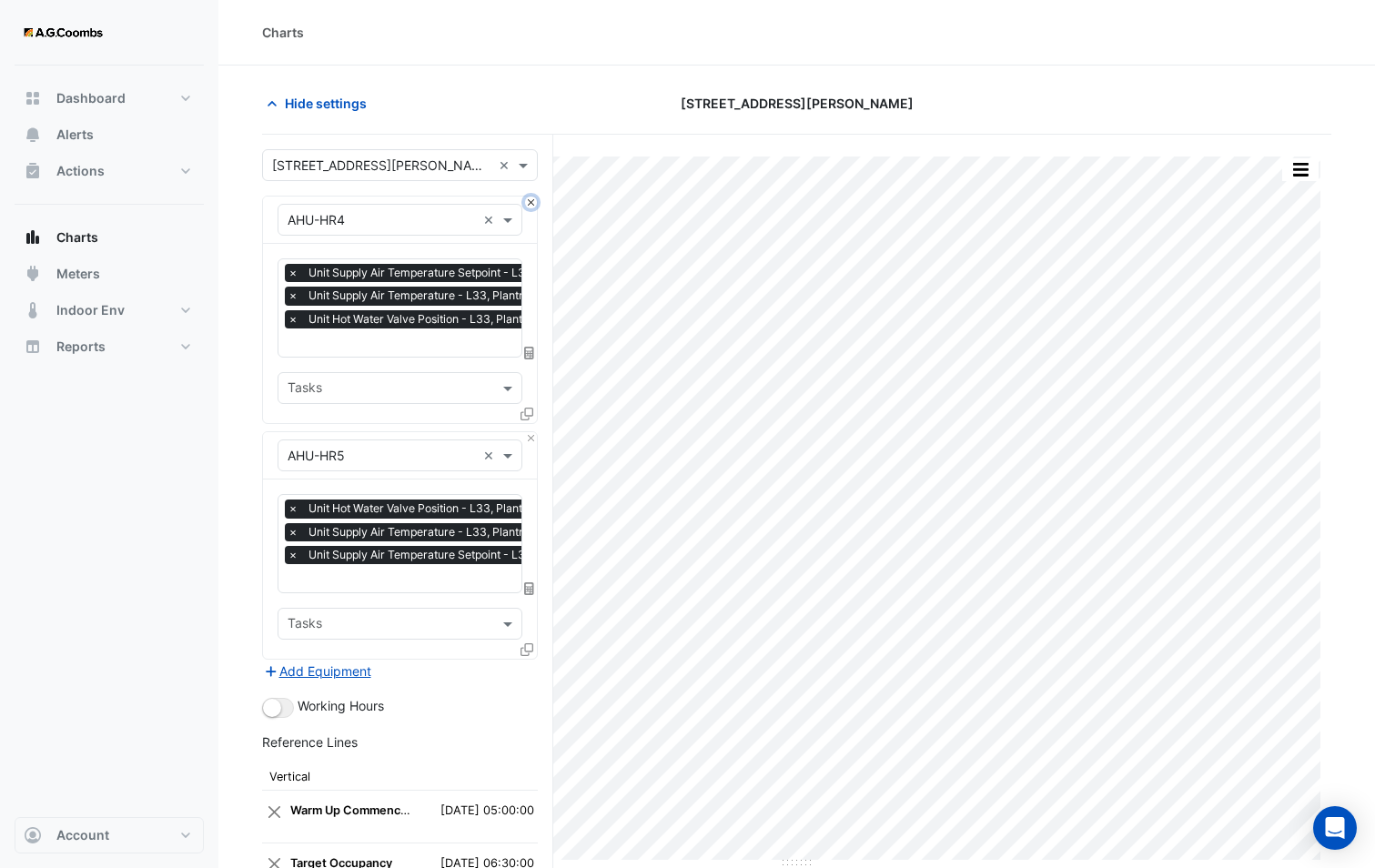
click at [527, 206] on button "Close" at bounding box center [531, 202] width 12 height 12
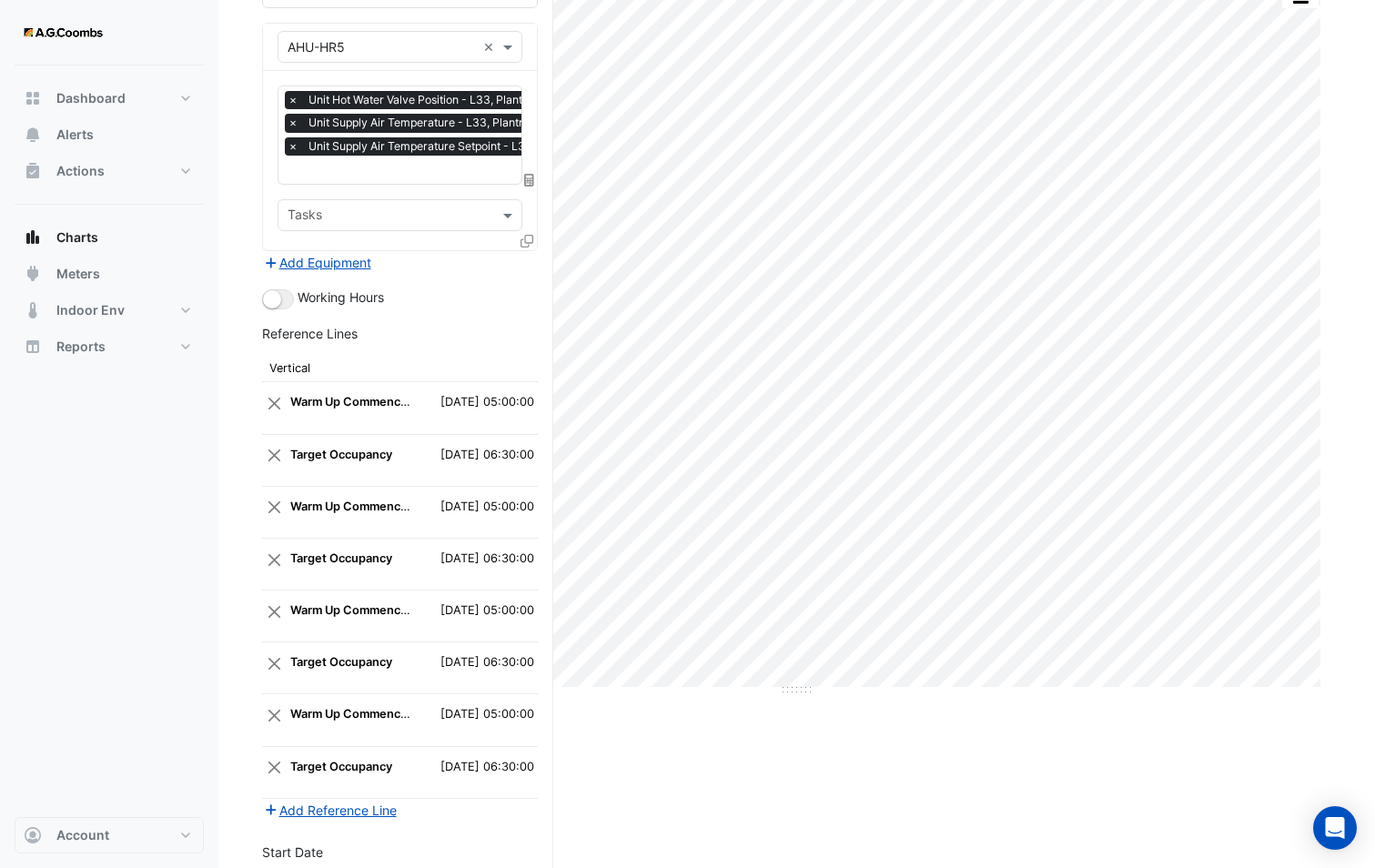
scroll to position [373, 0]
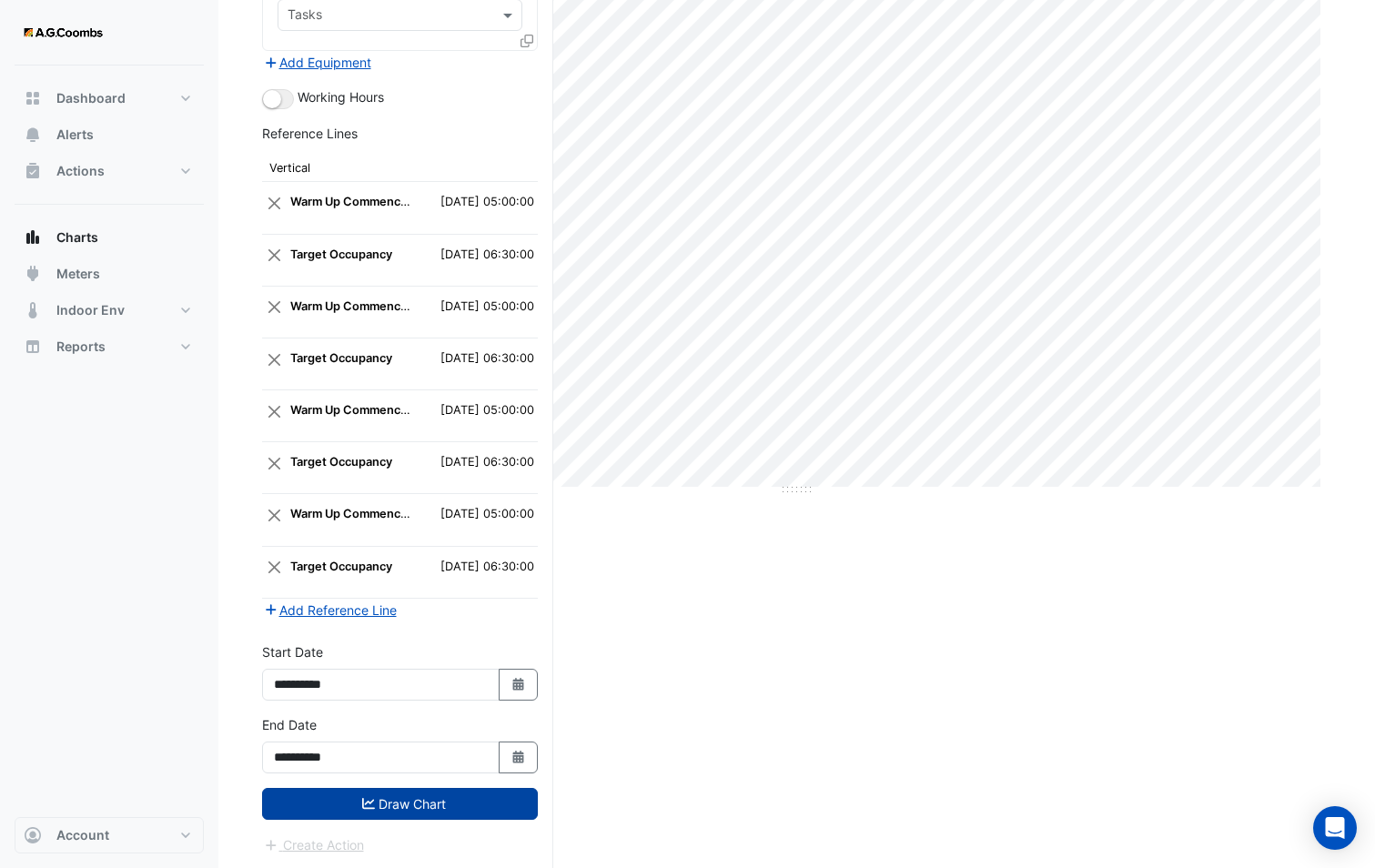
click at [373, 801] on icon "submit" at bounding box center [368, 803] width 13 height 13
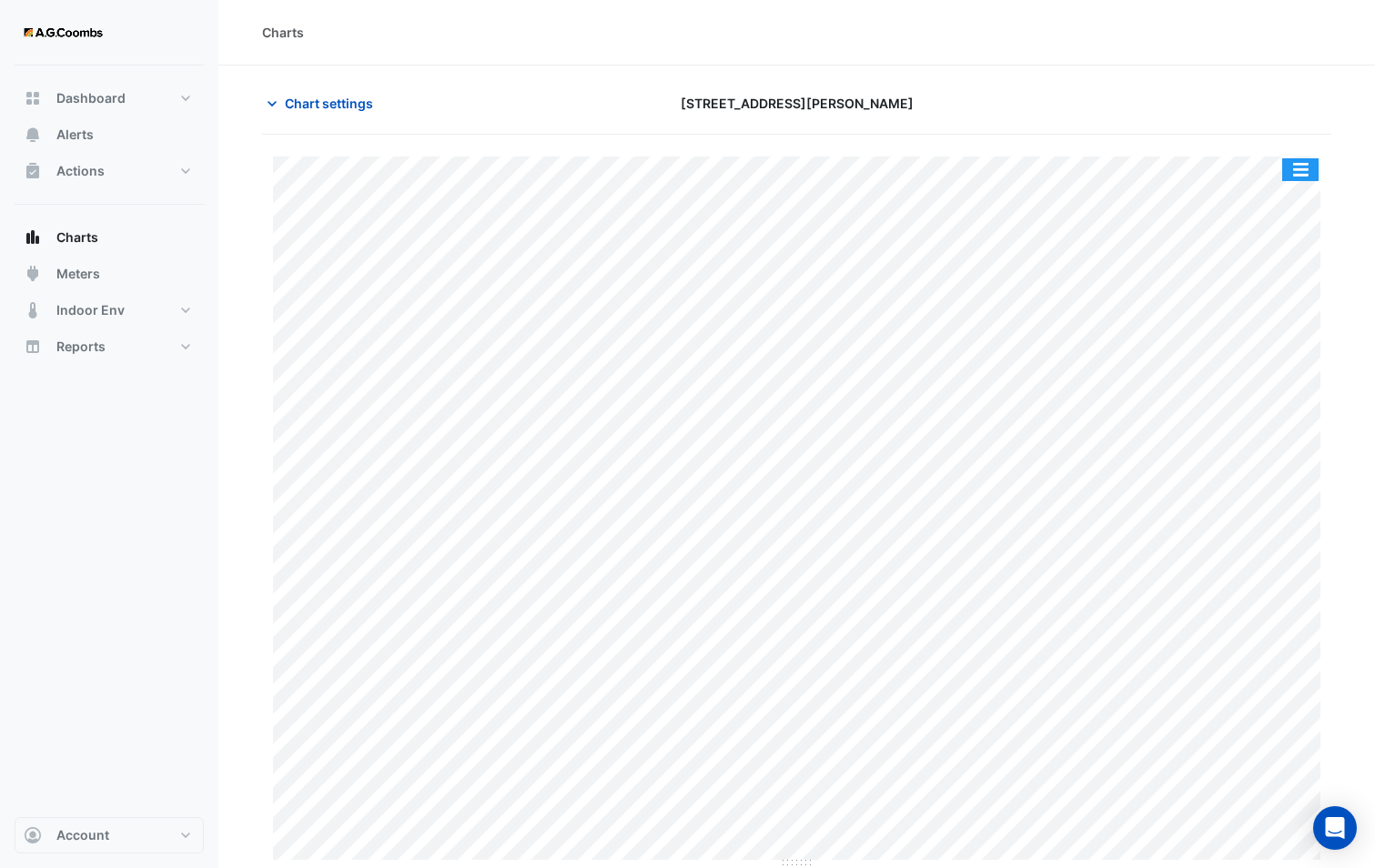
click at [1296, 180] on button "button" at bounding box center [1299, 169] width 36 height 22
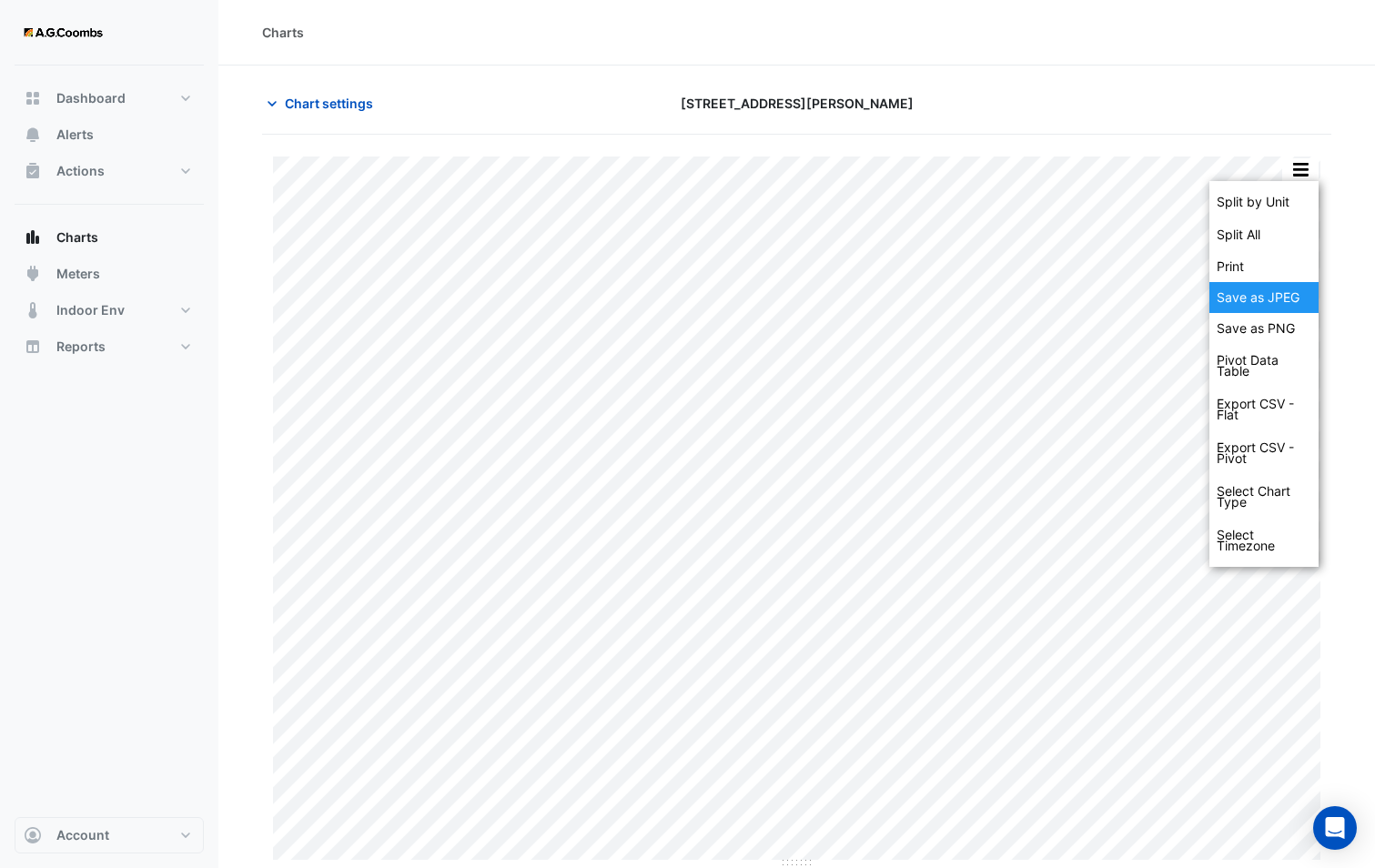
click at [1276, 303] on div "Save as JPEG" at bounding box center [1263, 297] width 109 height 31
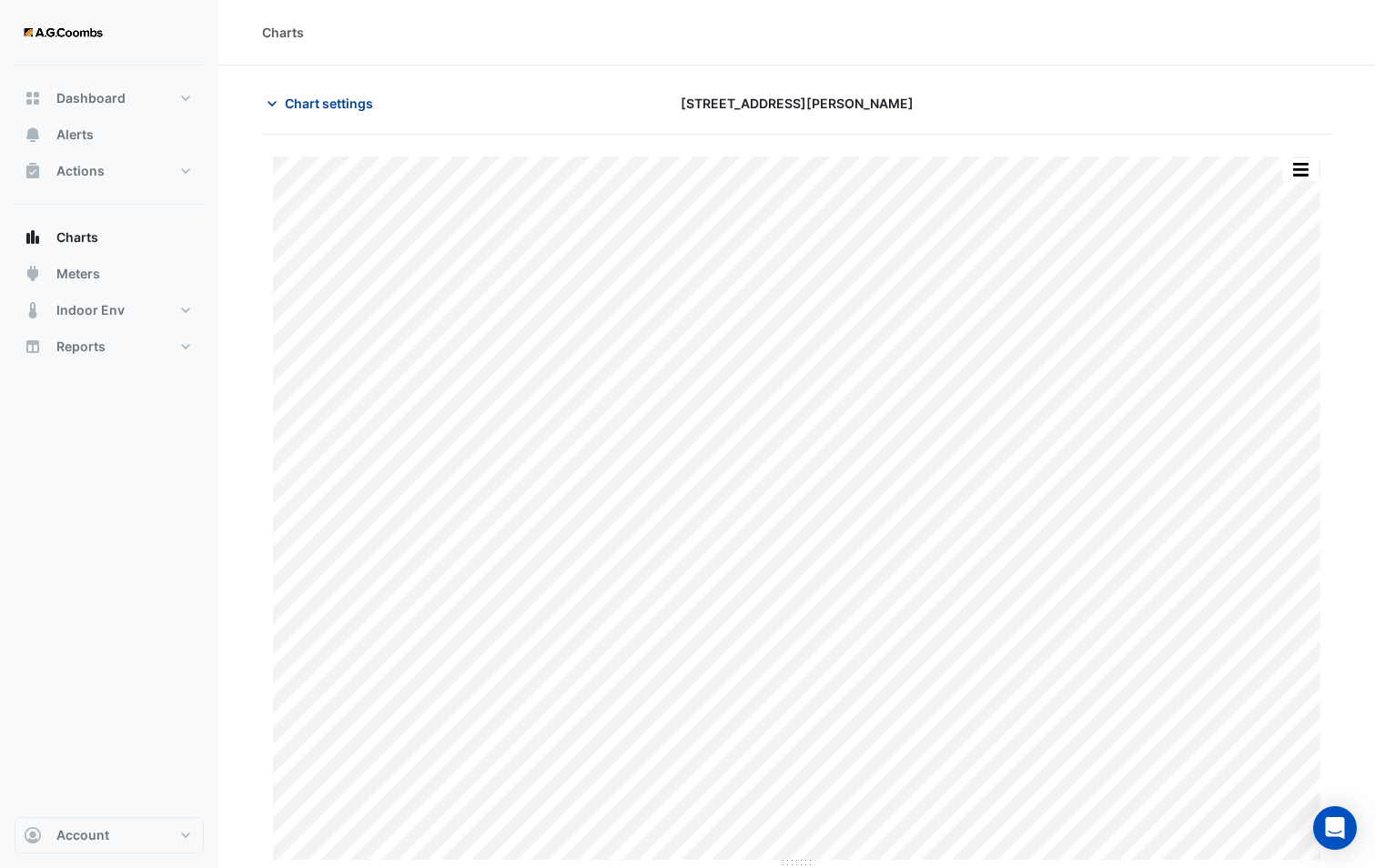
click at [319, 105] on span "Chart settings" at bounding box center [328, 103] width 88 height 19
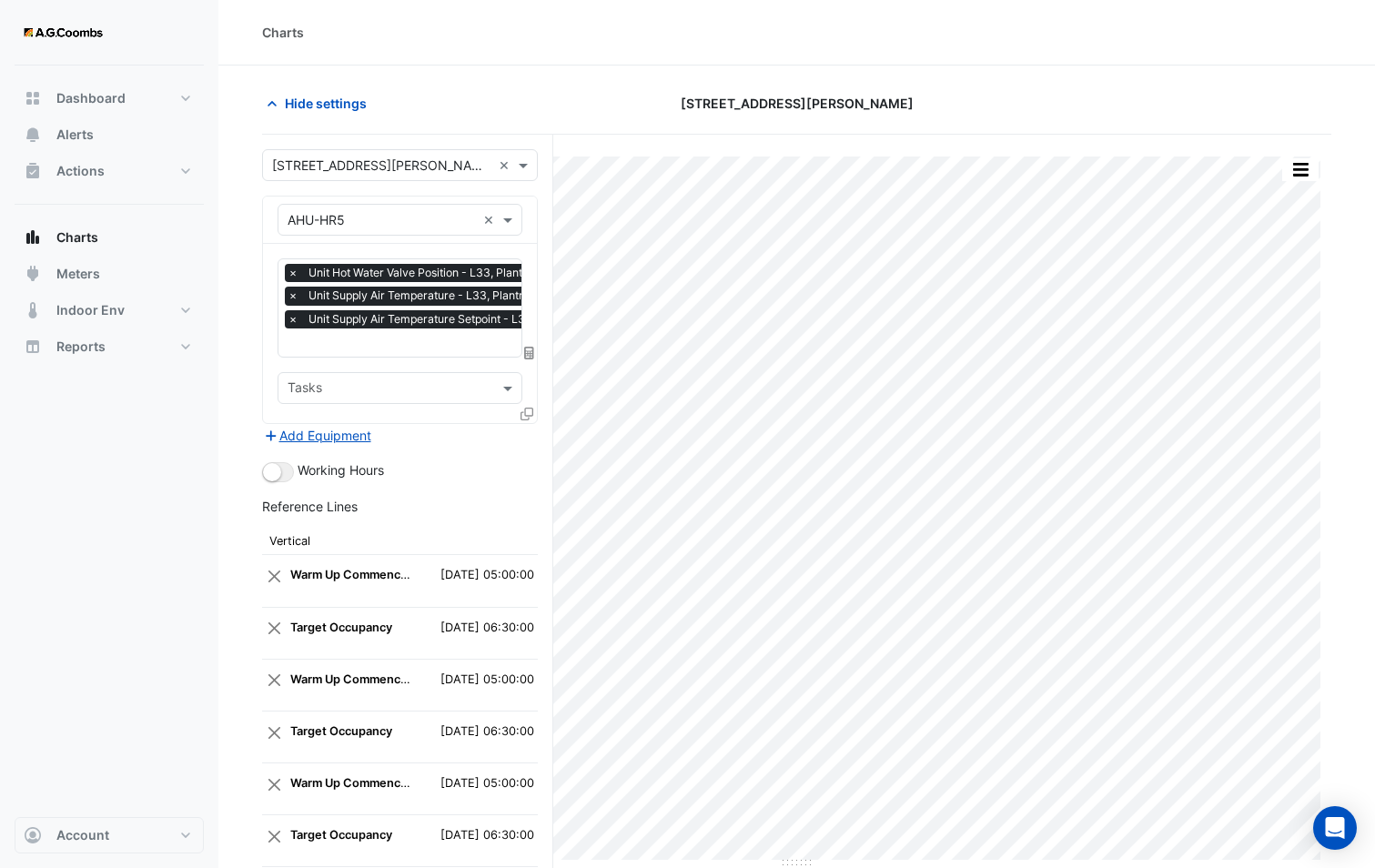
click at [525, 409] on icon at bounding box center [526, 414] width 13 height 13
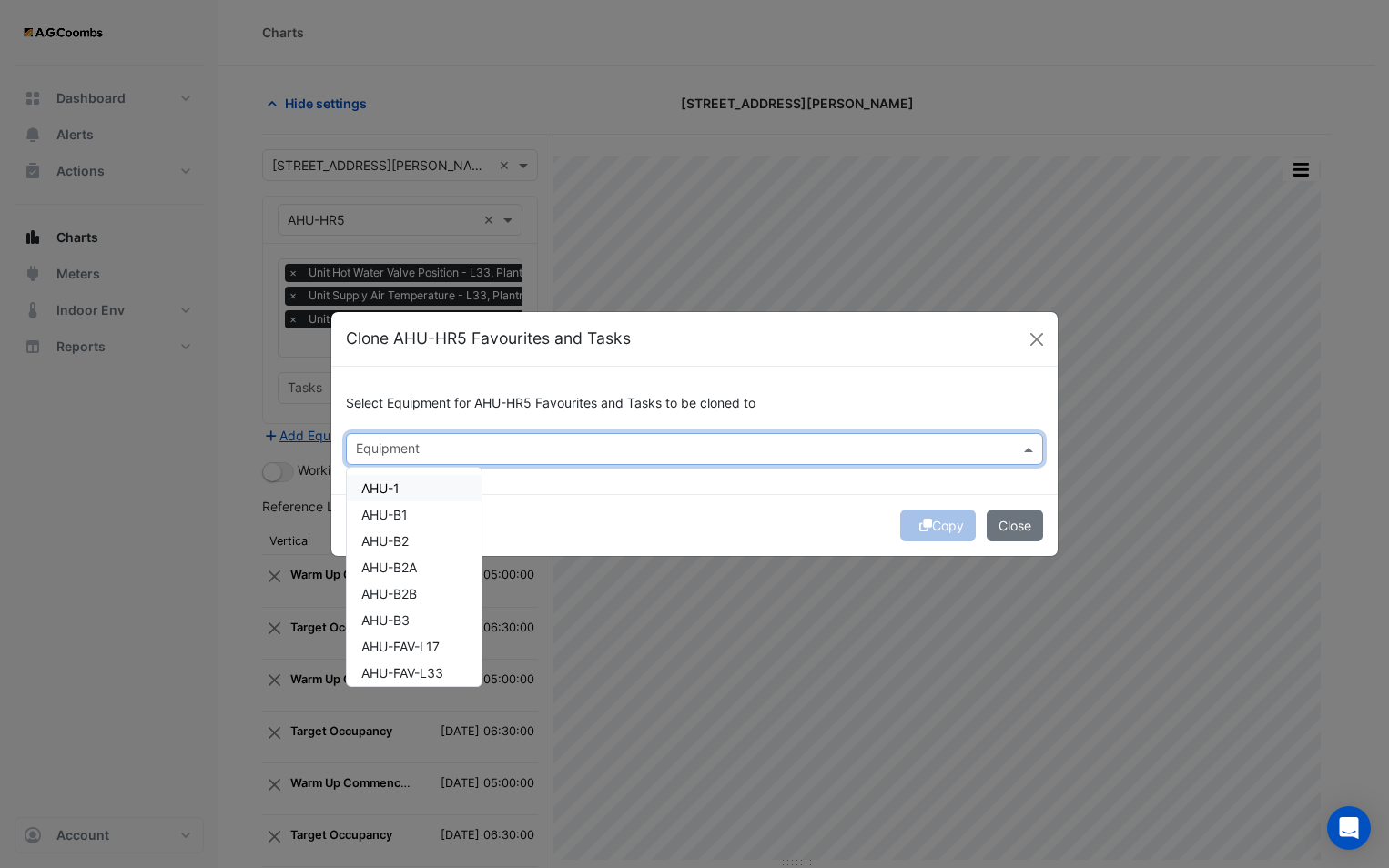
click at [514, 453] on input "text" at bounding box center [683, 451] width 656 height 19
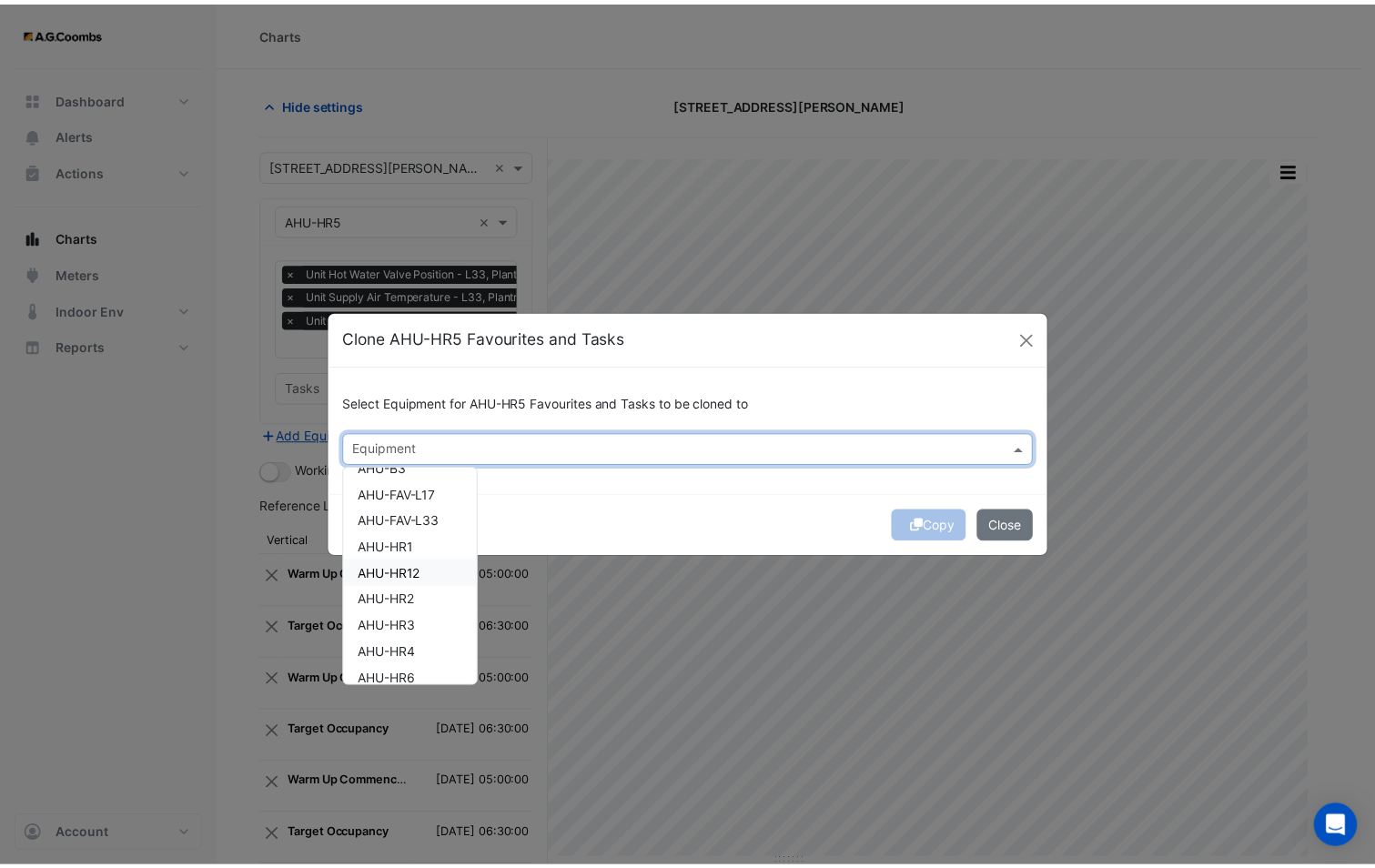
scroll to position [182, 0]
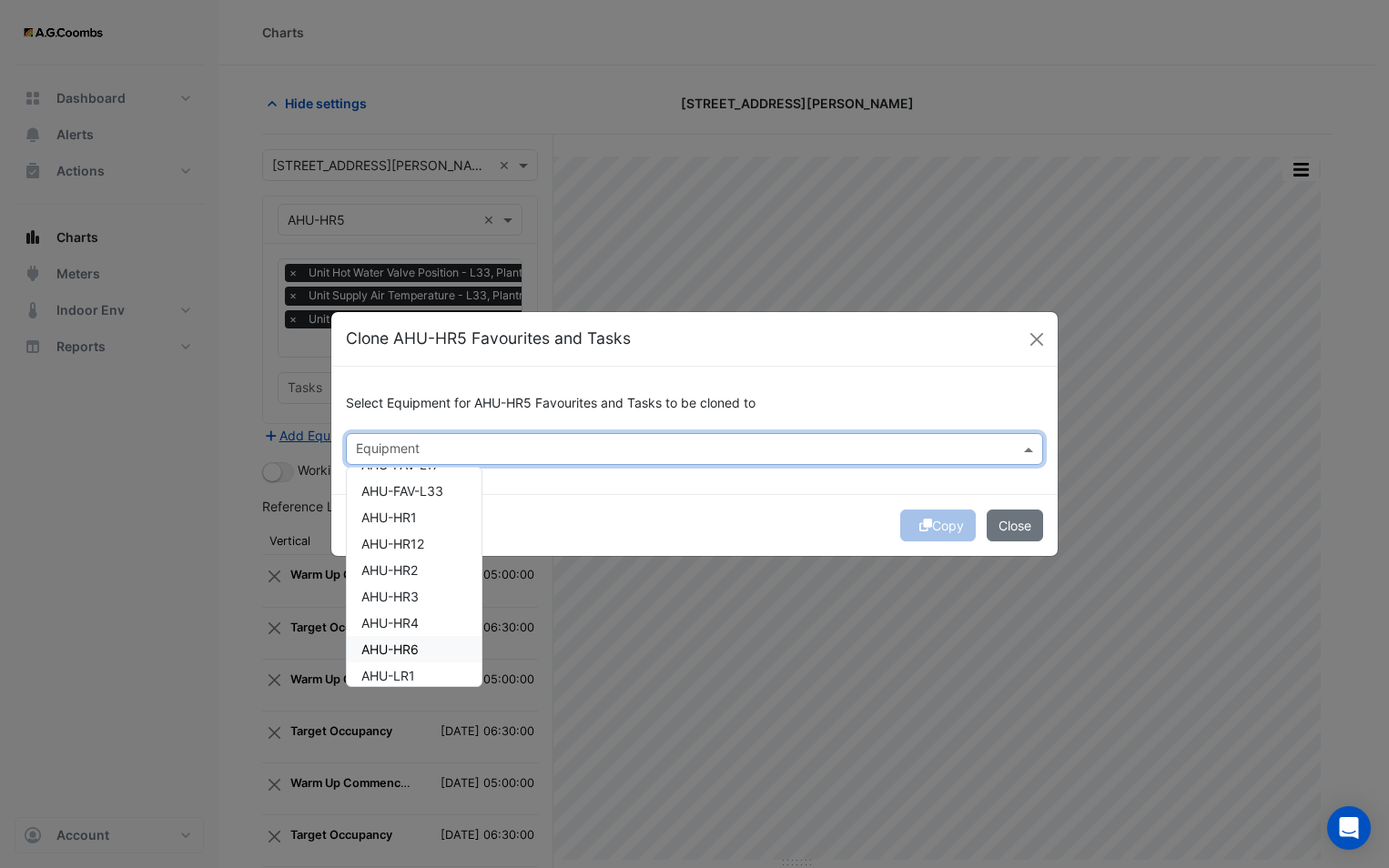
click at [407, 652] on span "AHU-HR6" at bounding box center [390, 650] width 57 height 16
click at [642, 506] on div "Copy Close" at bounding box center [694, 525] width 727 height 62
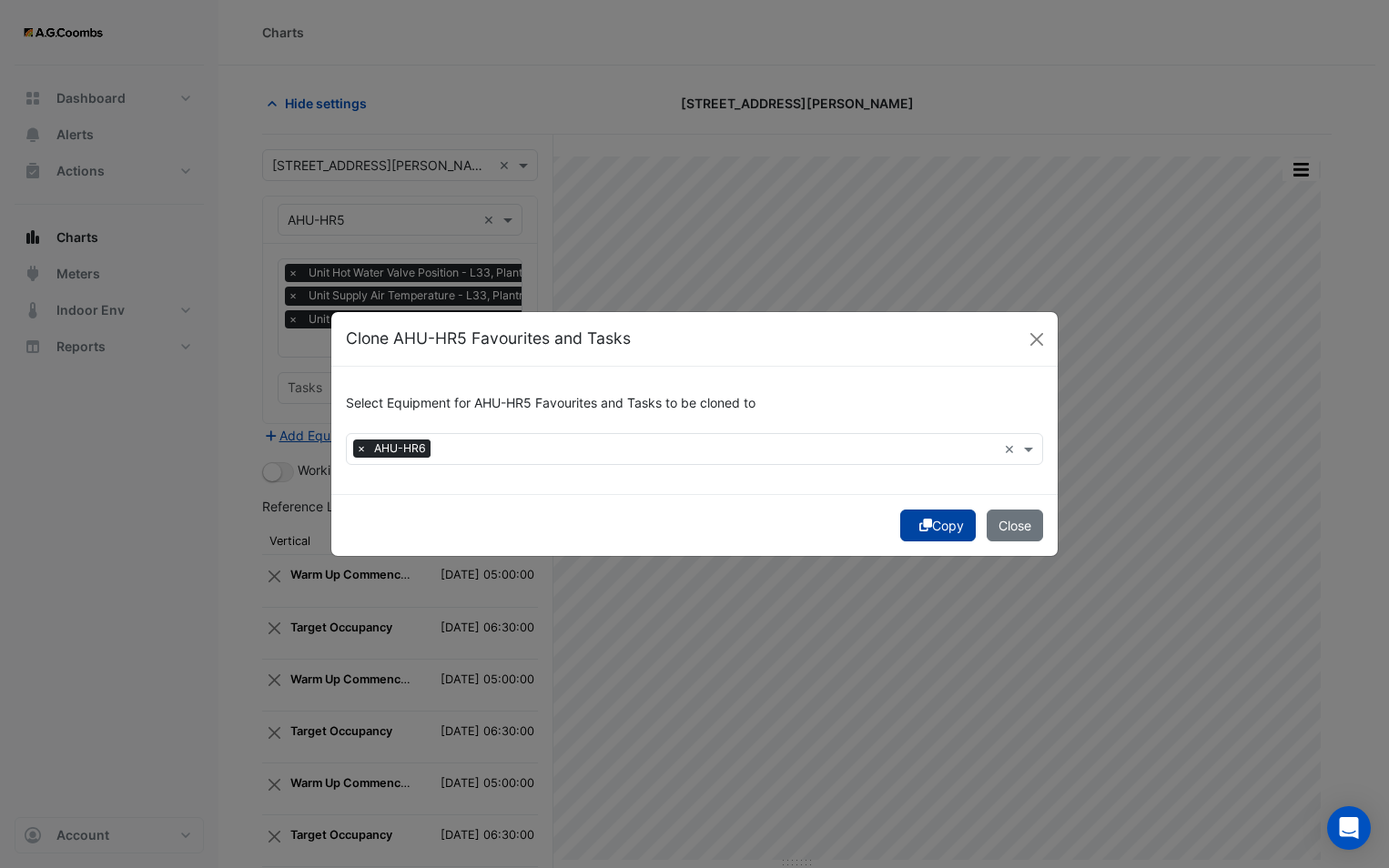
click at [921, 528] on icon "submit" at bounding box center [925, 524] width 13 height 13
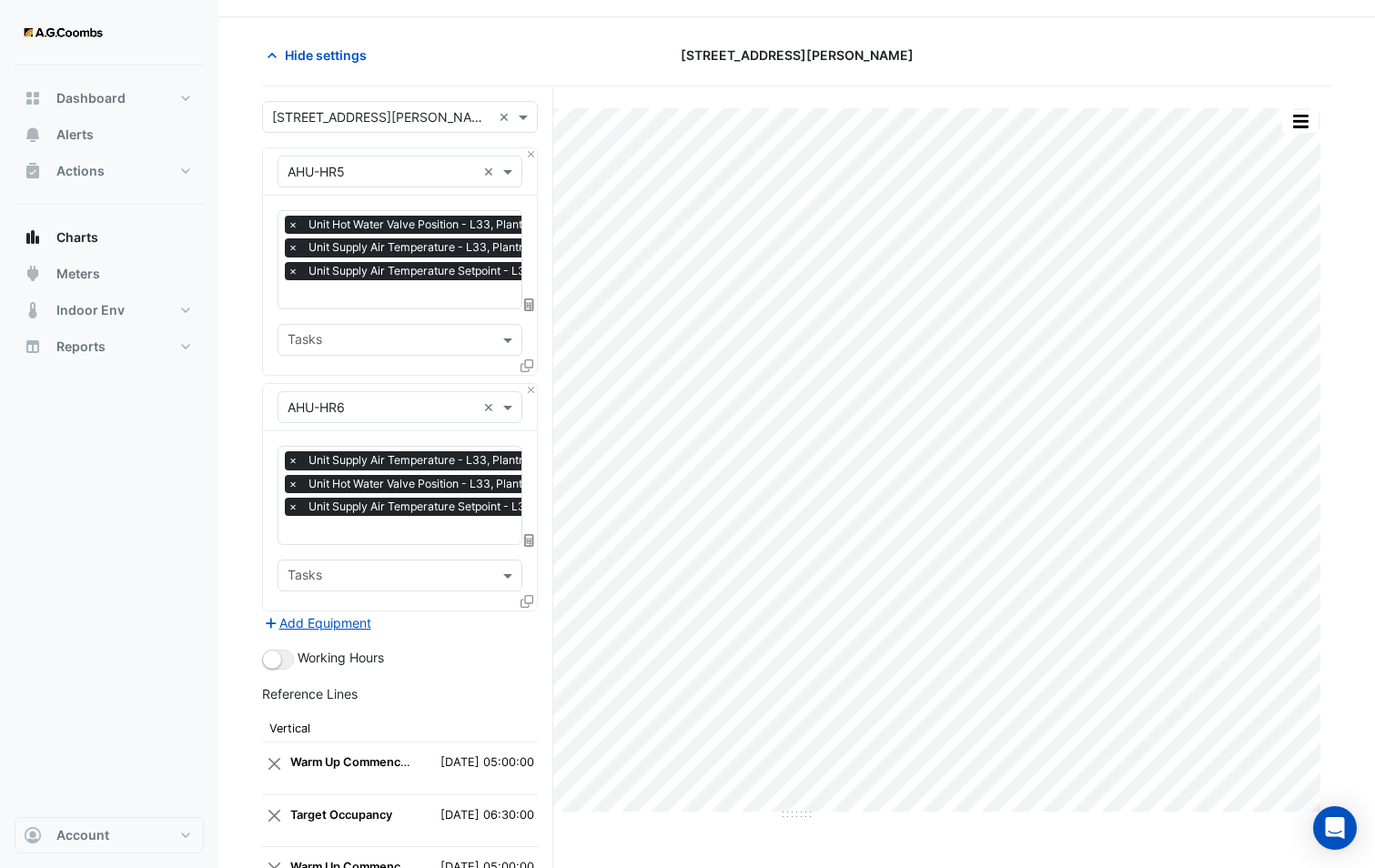
scroll to position [0, 0]
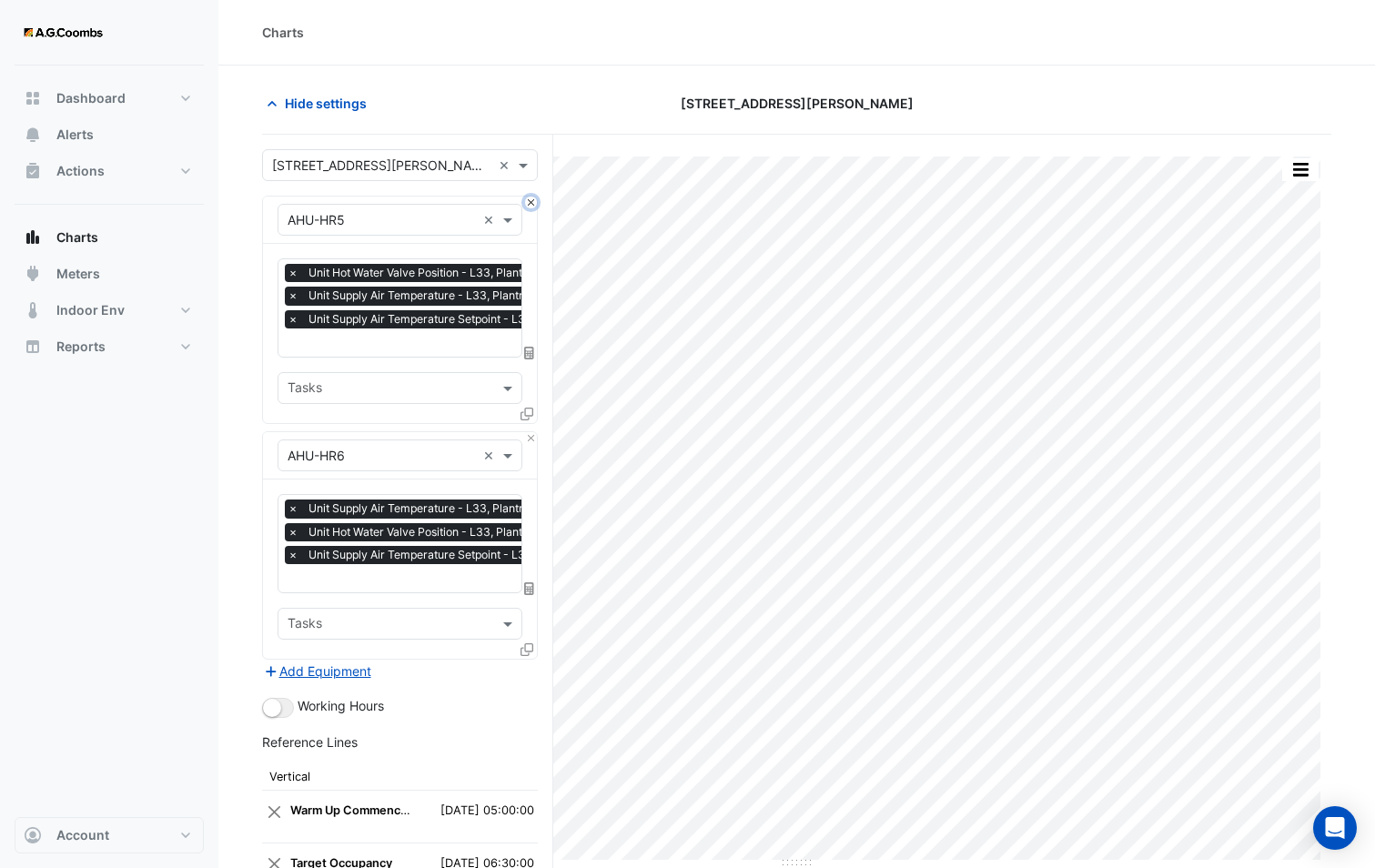
click at [525, 200] on button "Close" at bounding box center [531, 202] width 12 height 12
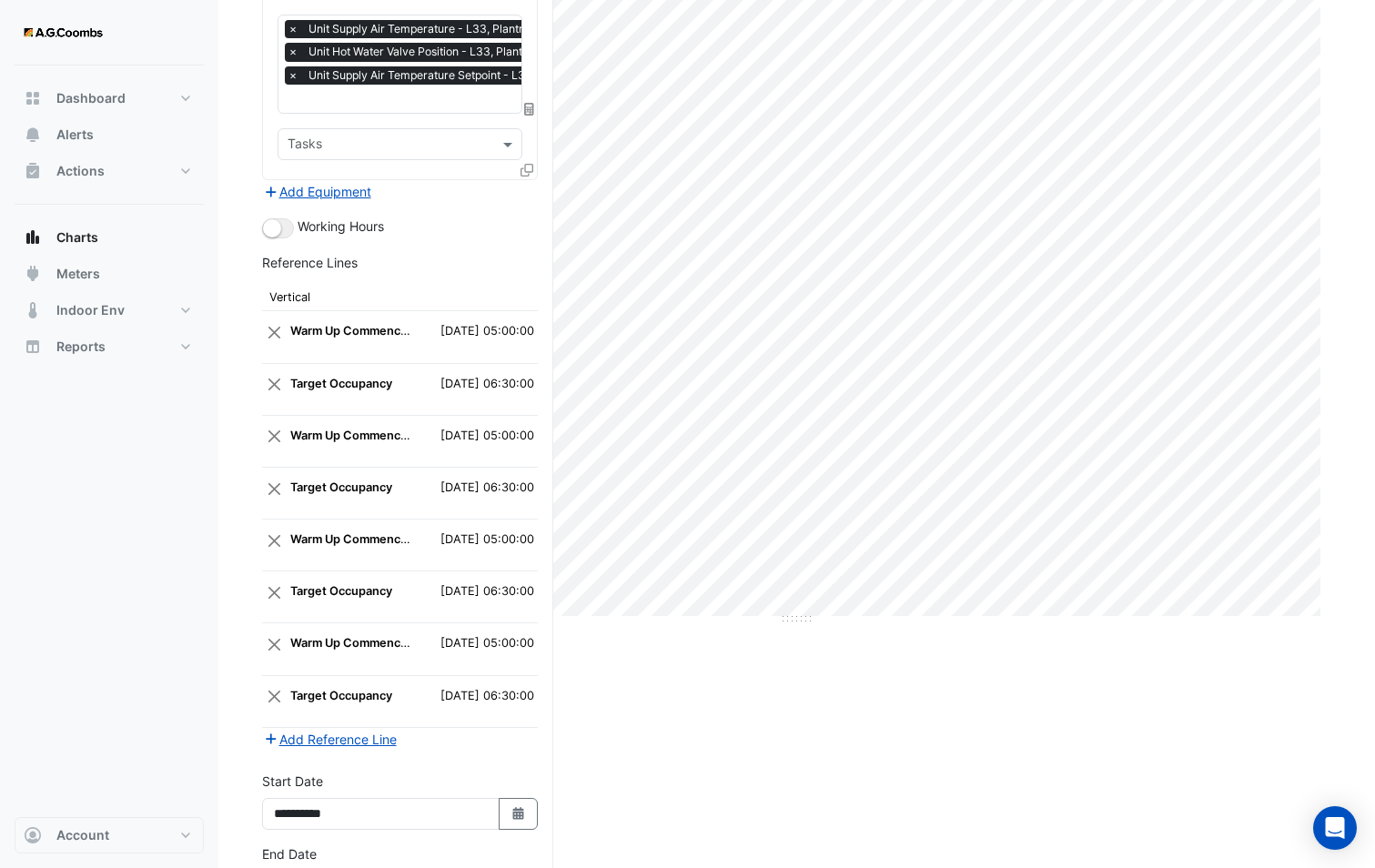
scroll to position [373, 0]
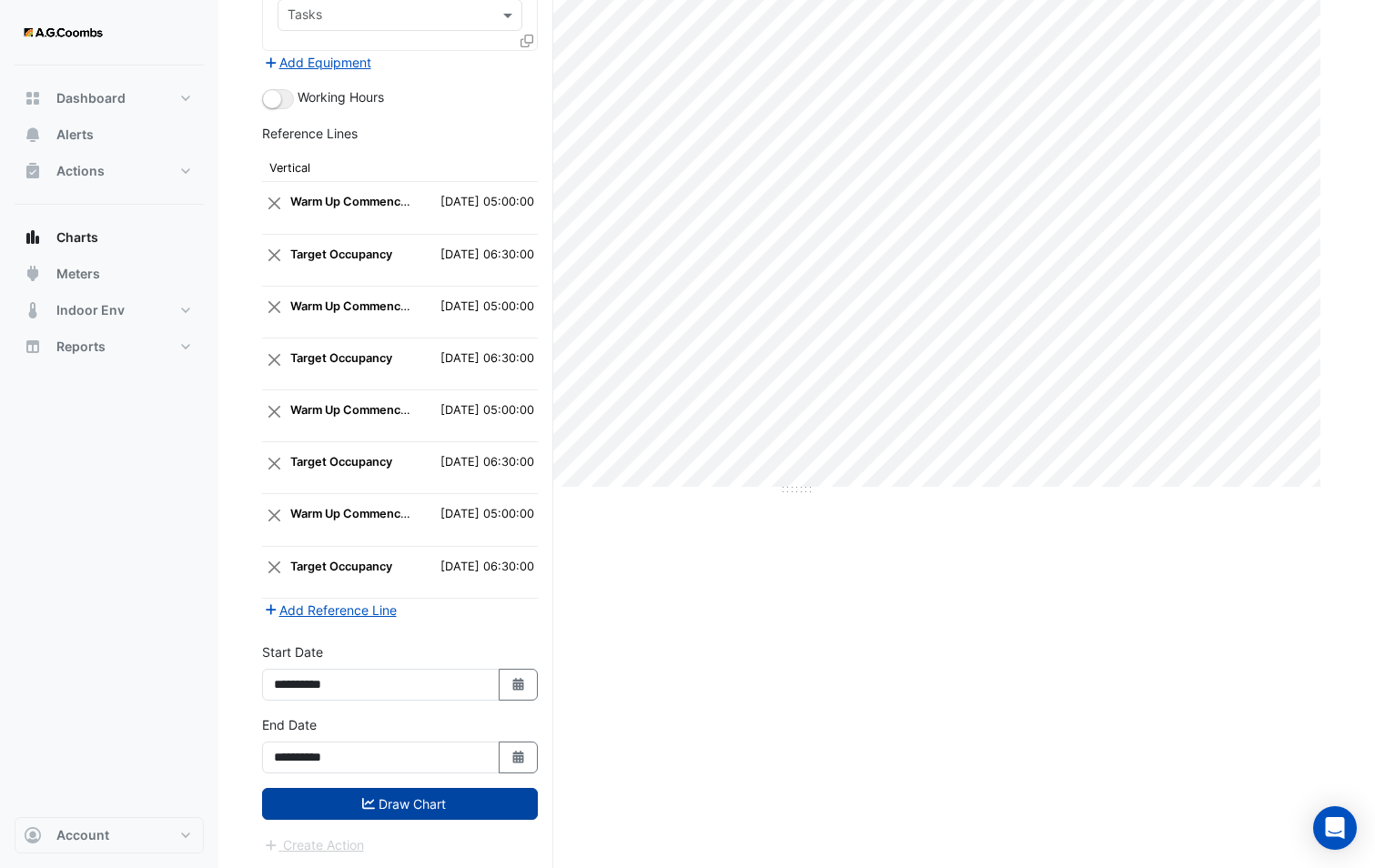
click at [339, 793] on button "Draw Chart" at bounding box center [400, 803] width 276 height 32
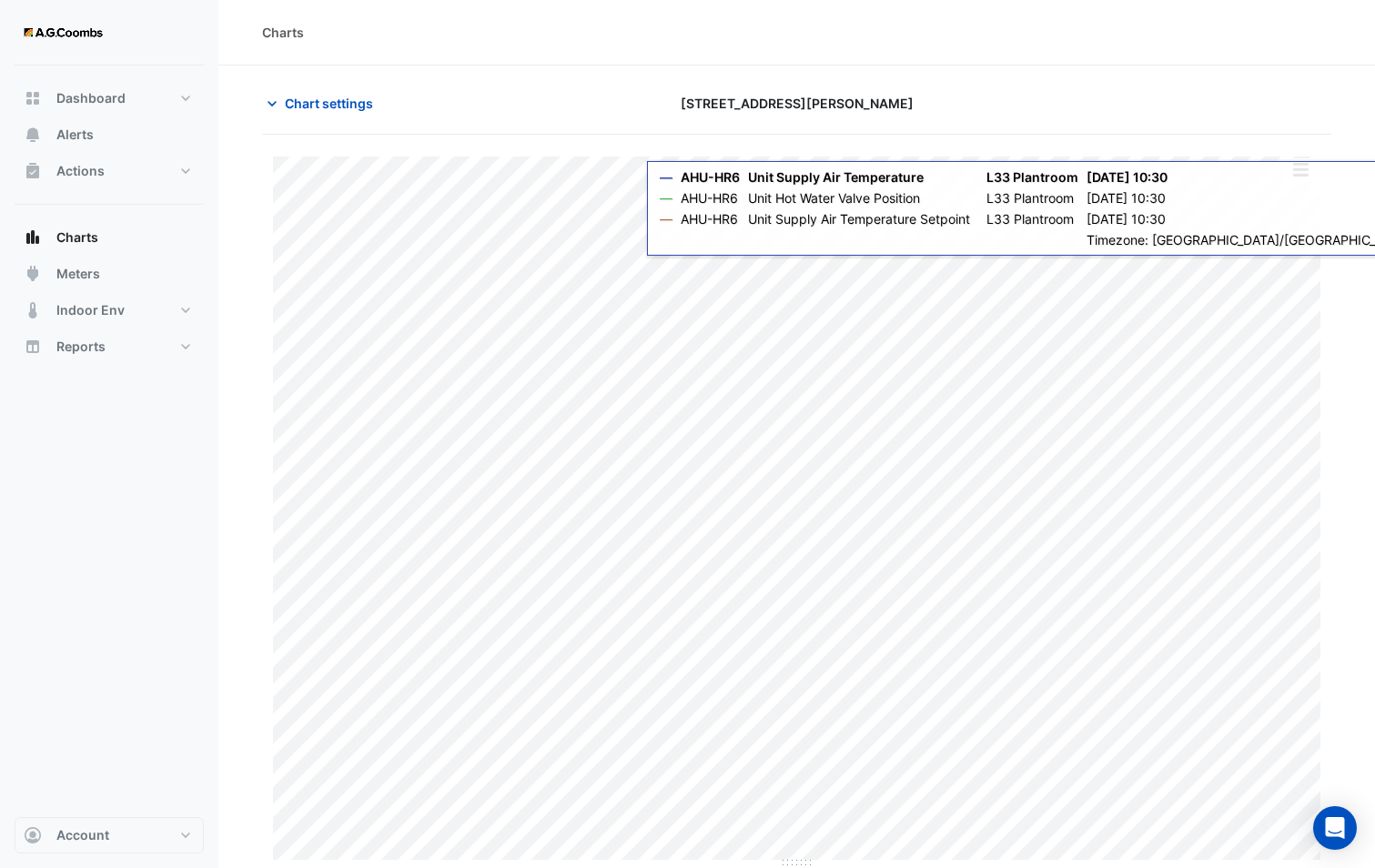
click at [1302, 179] on button "button" at bounding box center [1299, 169] width 36 height 22
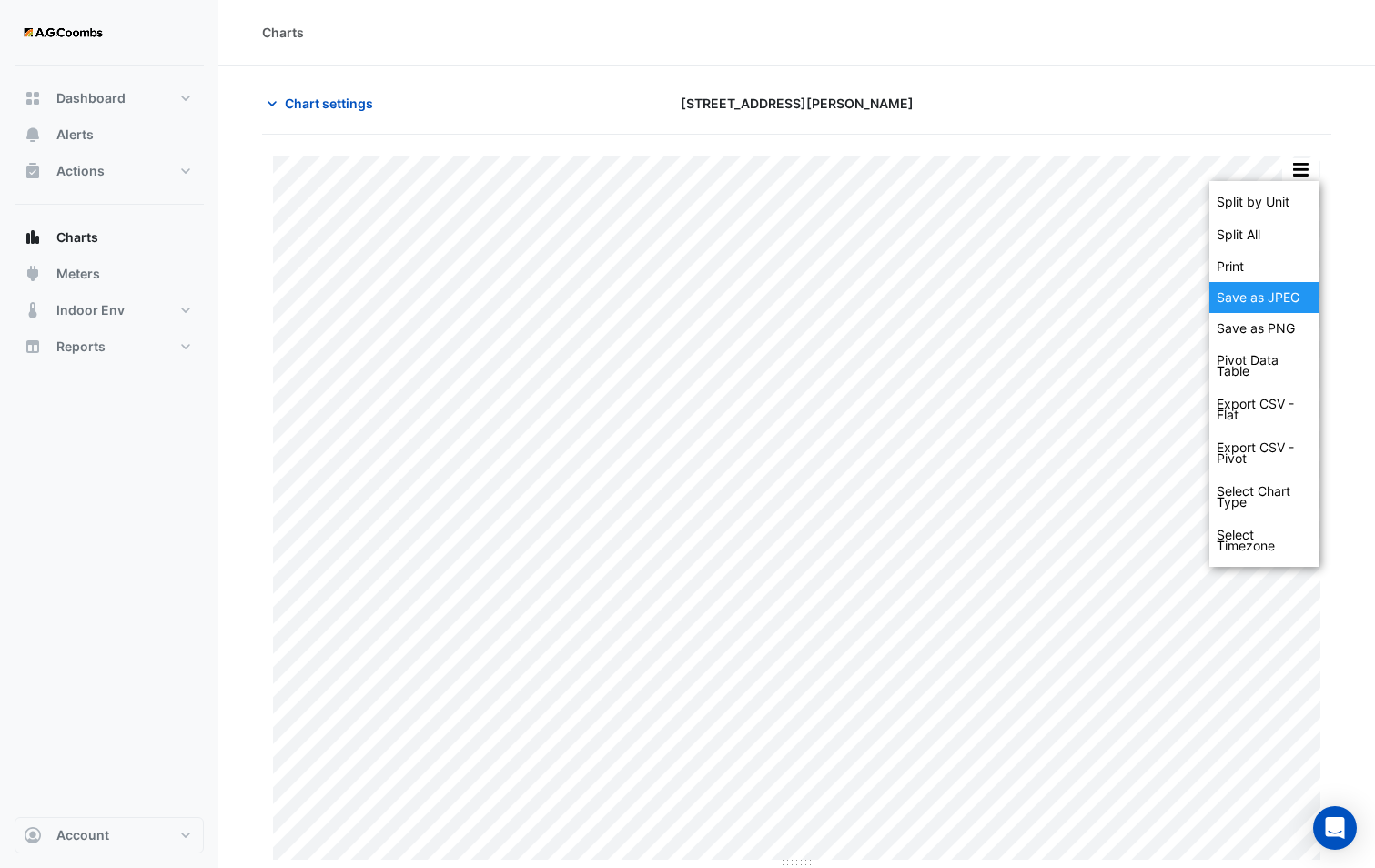
click at [1263, 307] on div "Save as JPEG" at bounding box center [1263, 297] width 109 height 31
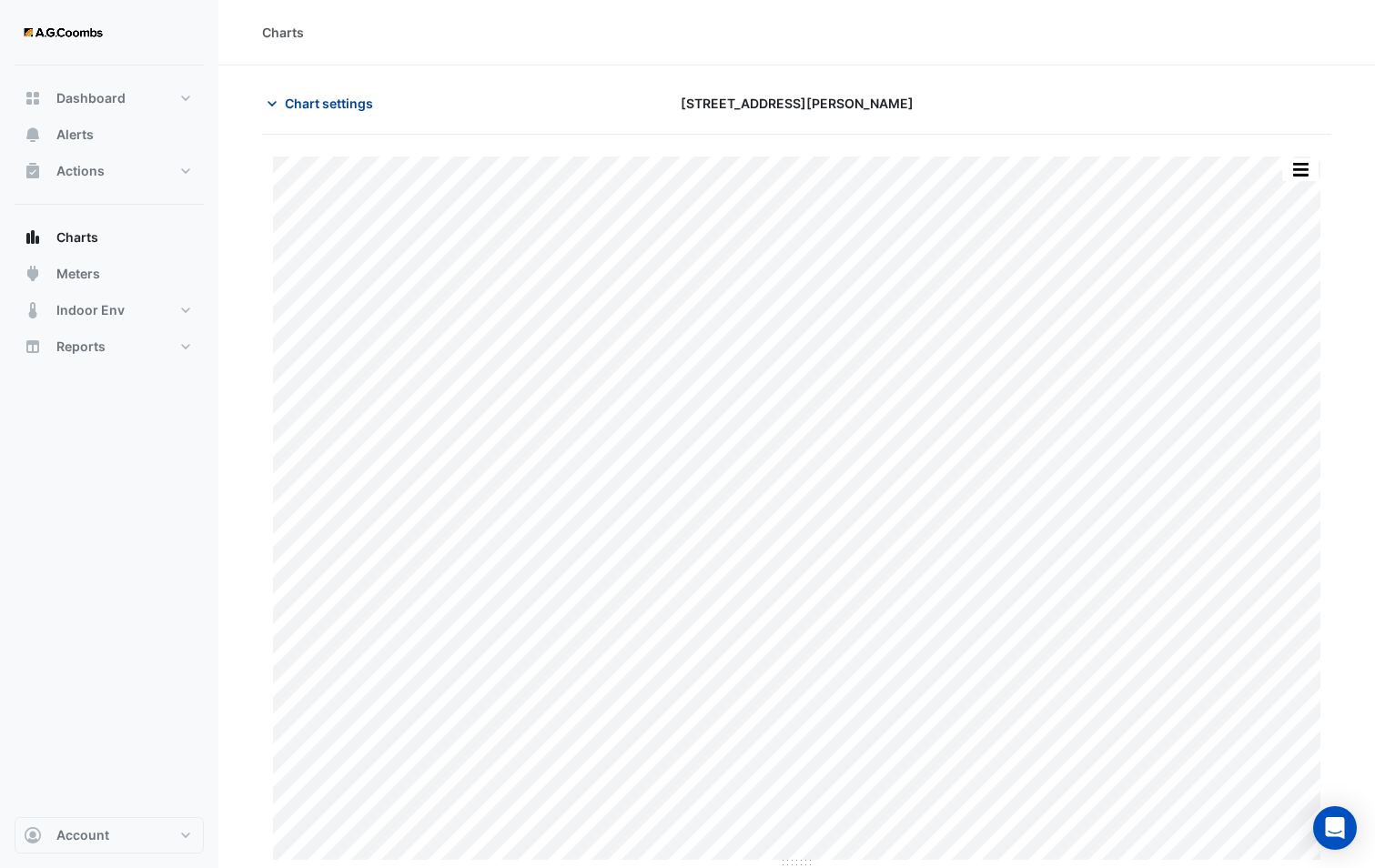
click at [348, 105] on span "Chart settings" at bounding box center [328, 103] width 88 height 19
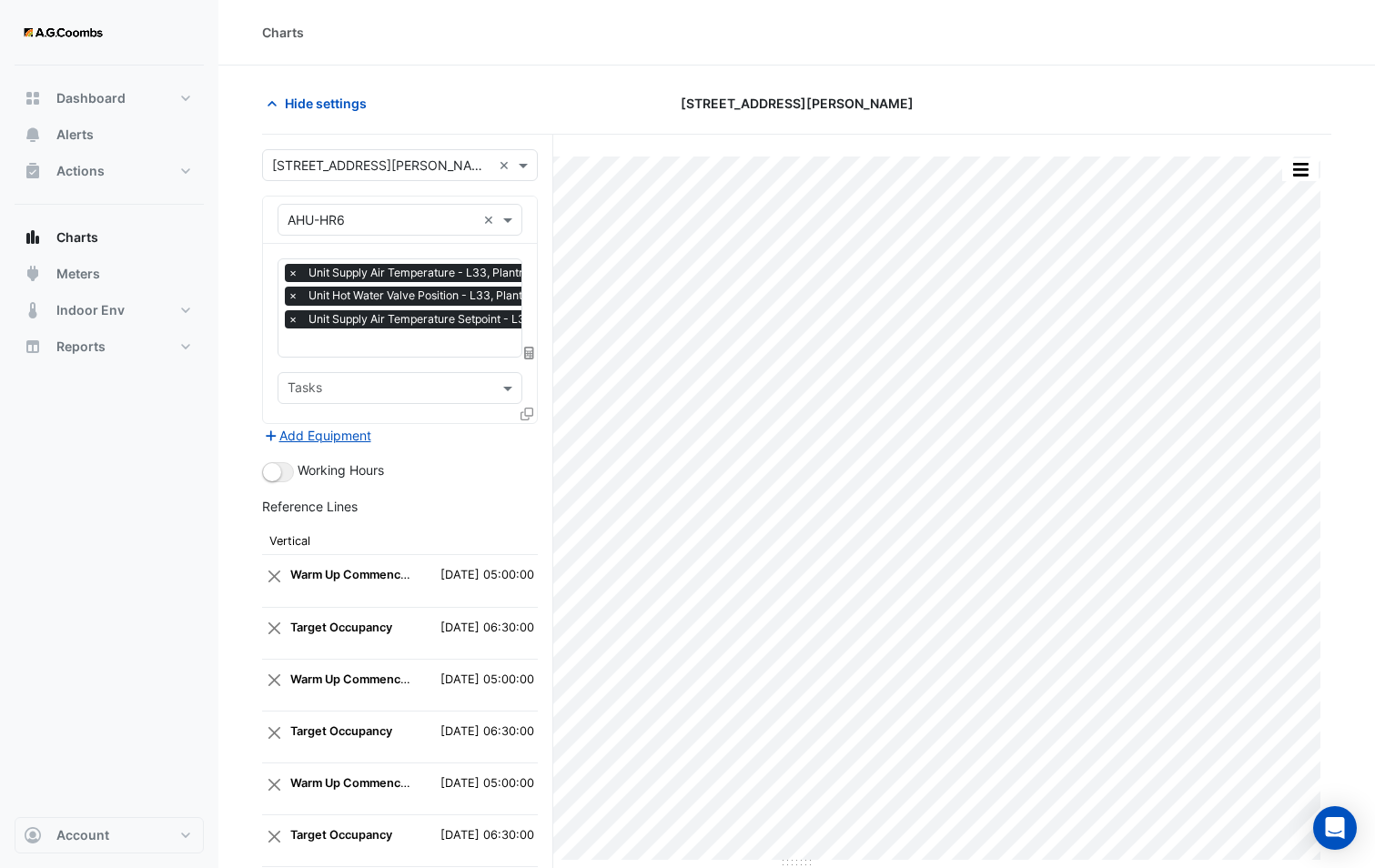
click at [532, 411] on icon at bounding box center [526, 414] width 13 height 13
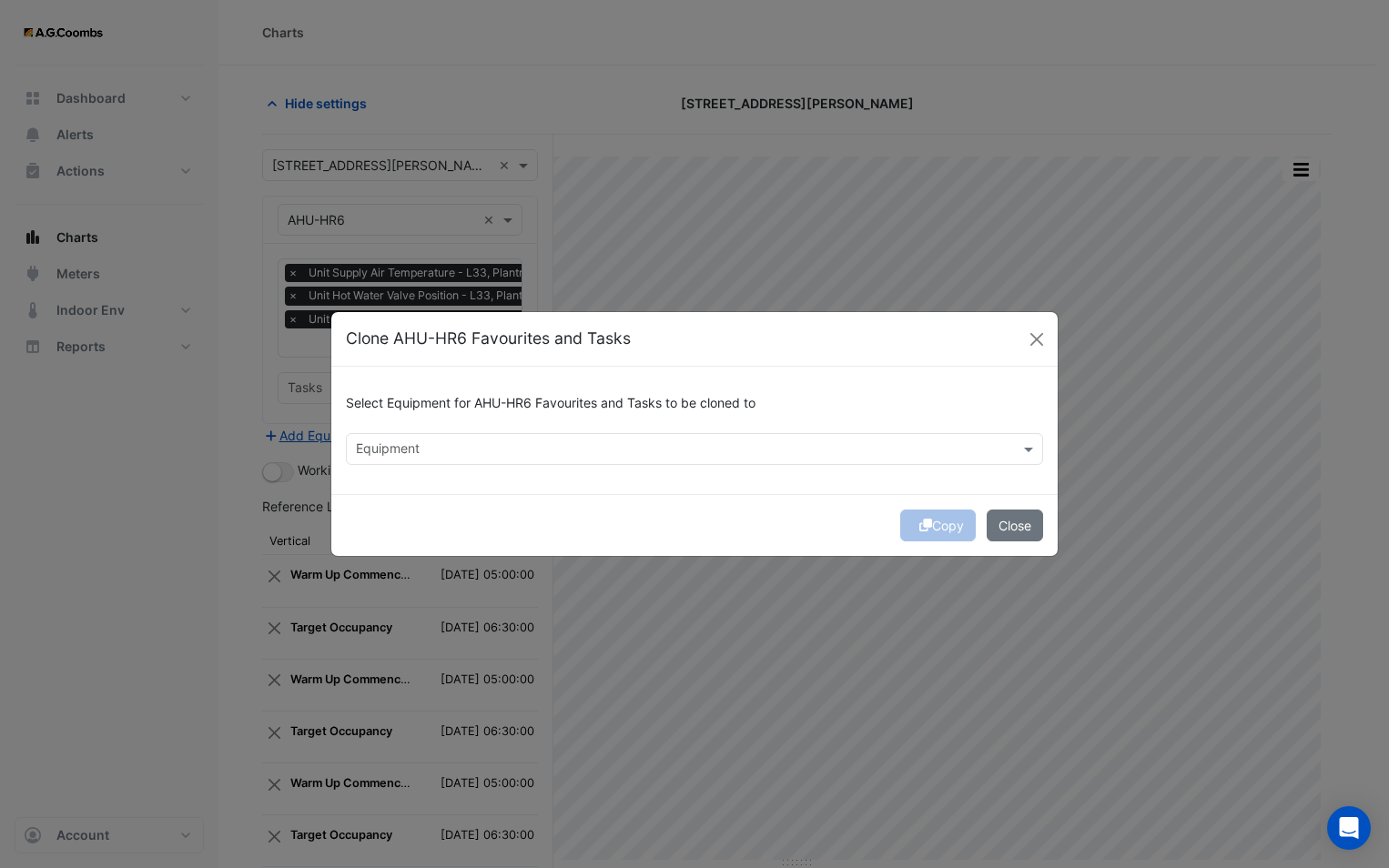
click at [500, 443] on input "text" at bounding box center [683, 451] width 656 height 19
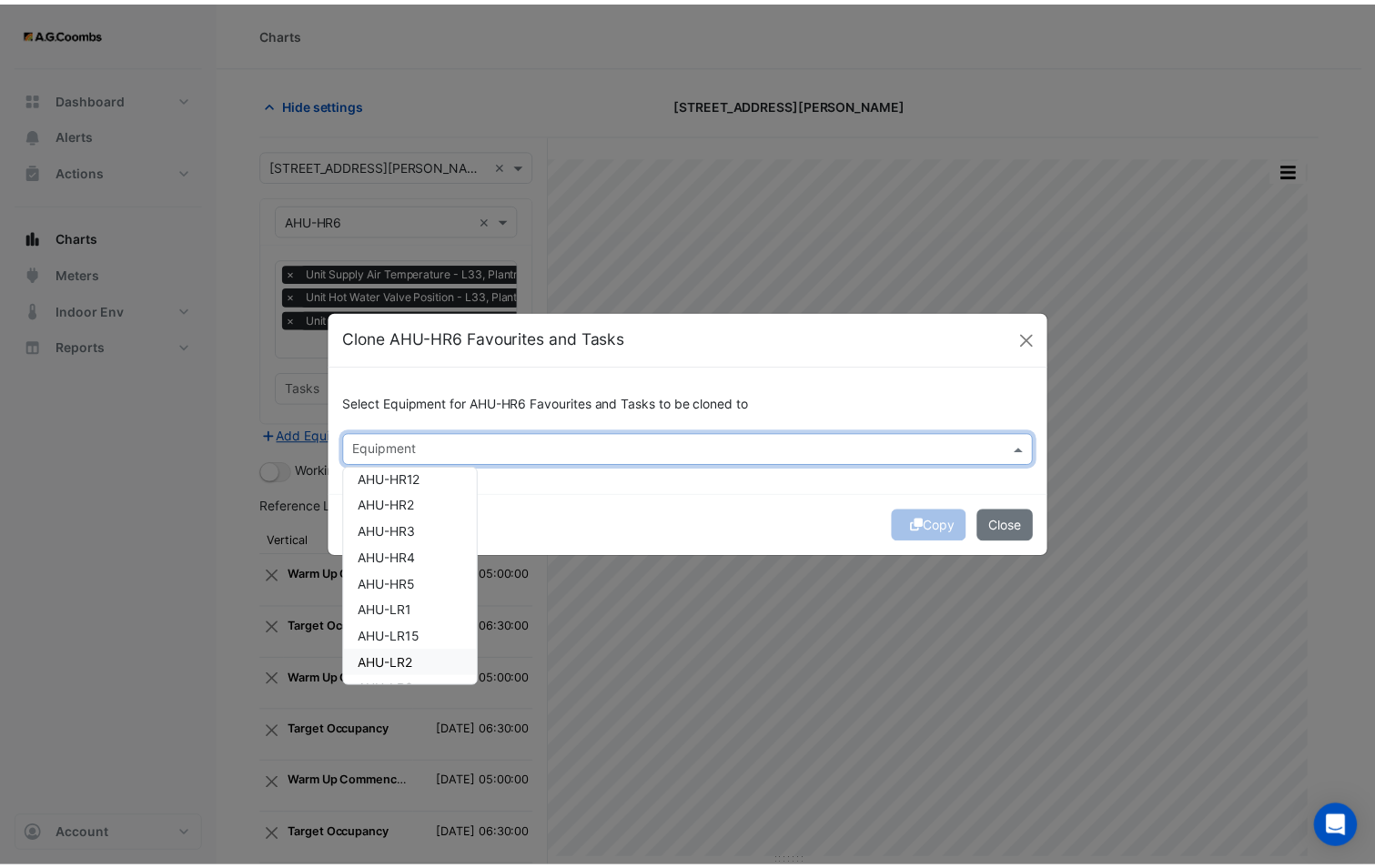
scroll to position [273, 0]
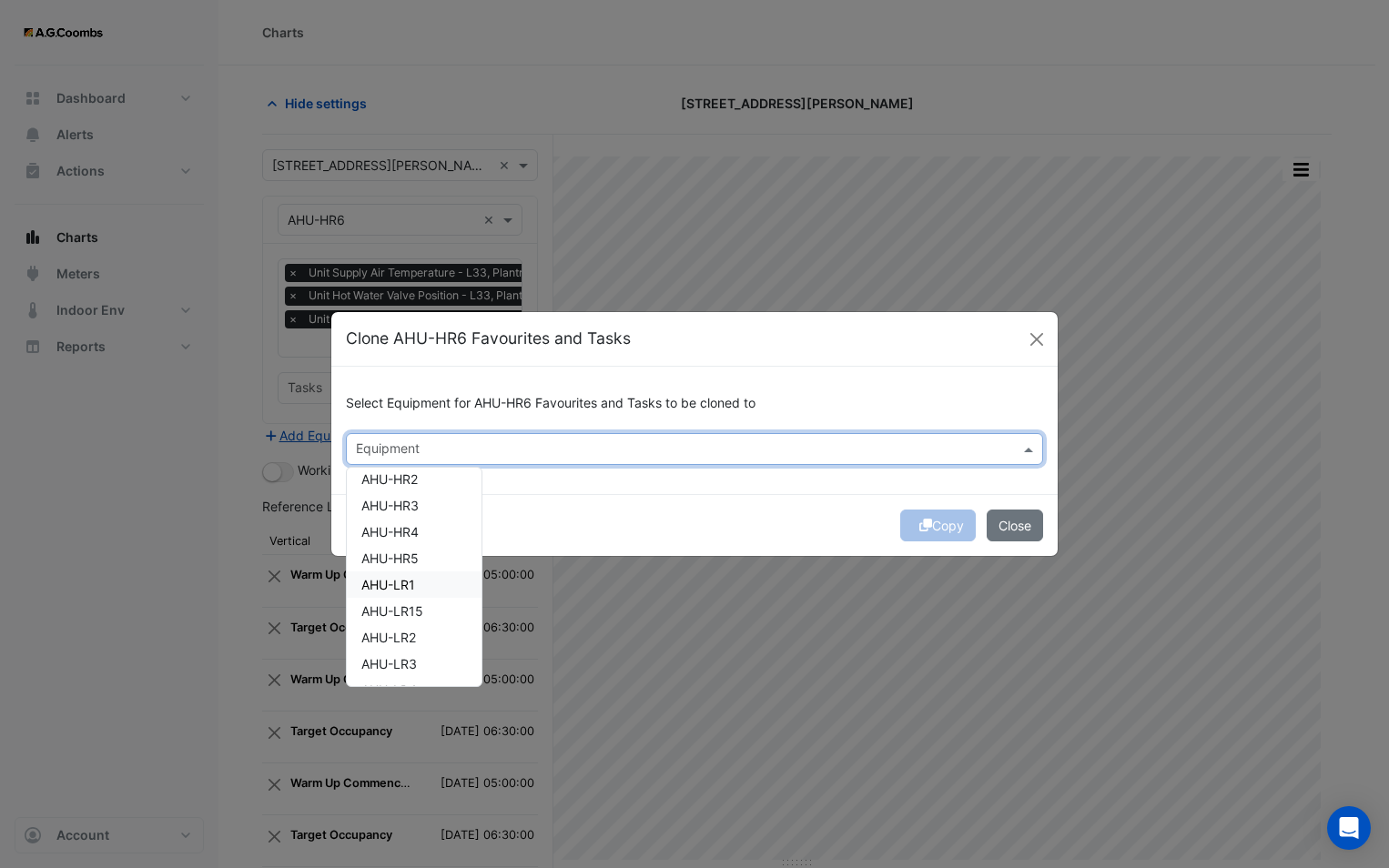
click at [416, 589] on div "AHU-LR1" at bounding box center [414, 584] width 135 height 26
click at [562, 517] on div "Copy Close" at bounding box center [694, 525] width 727 height 62
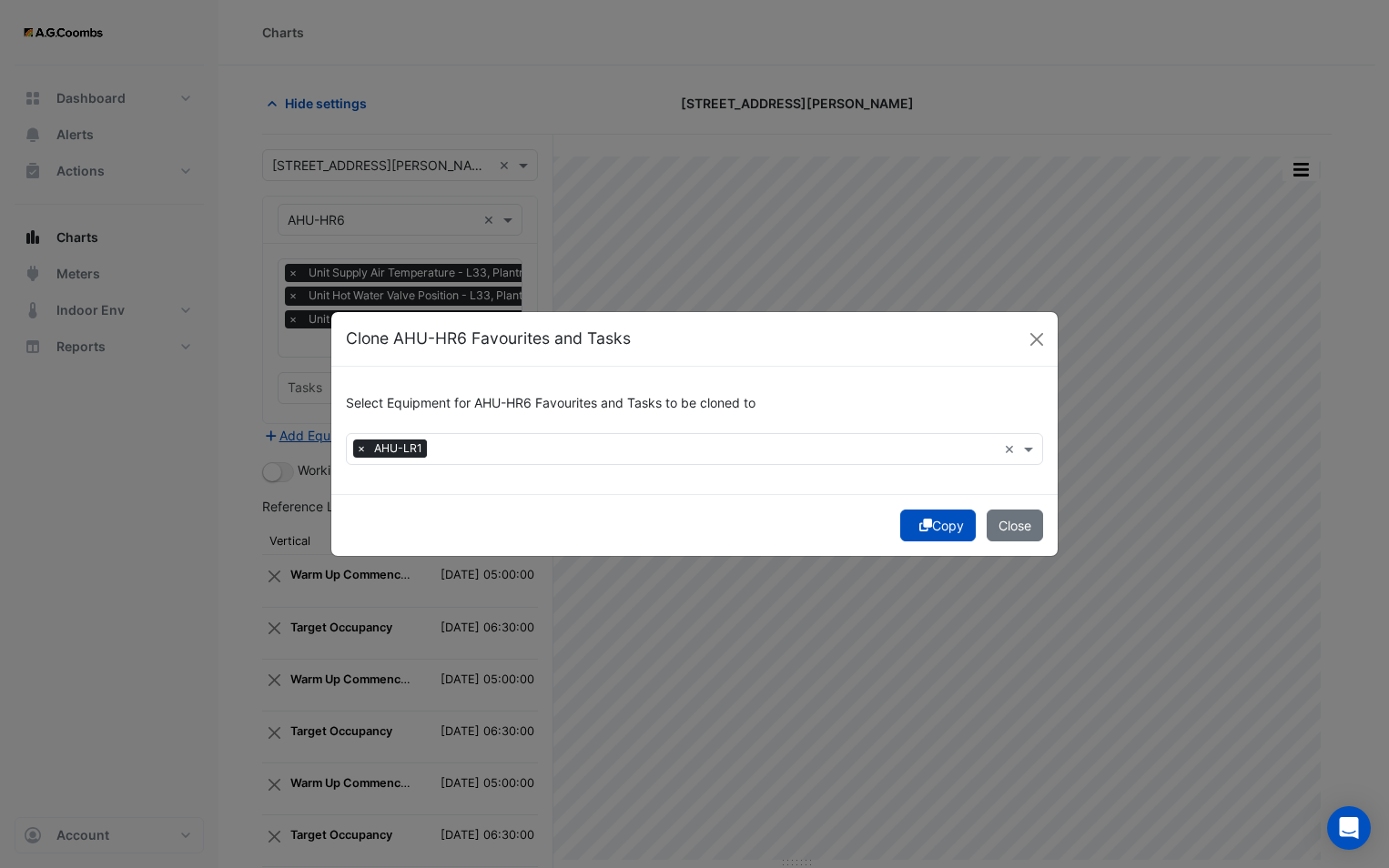
click at [919, 526] on icon "submit" at bounding box center [925, 524] width 13 height 13
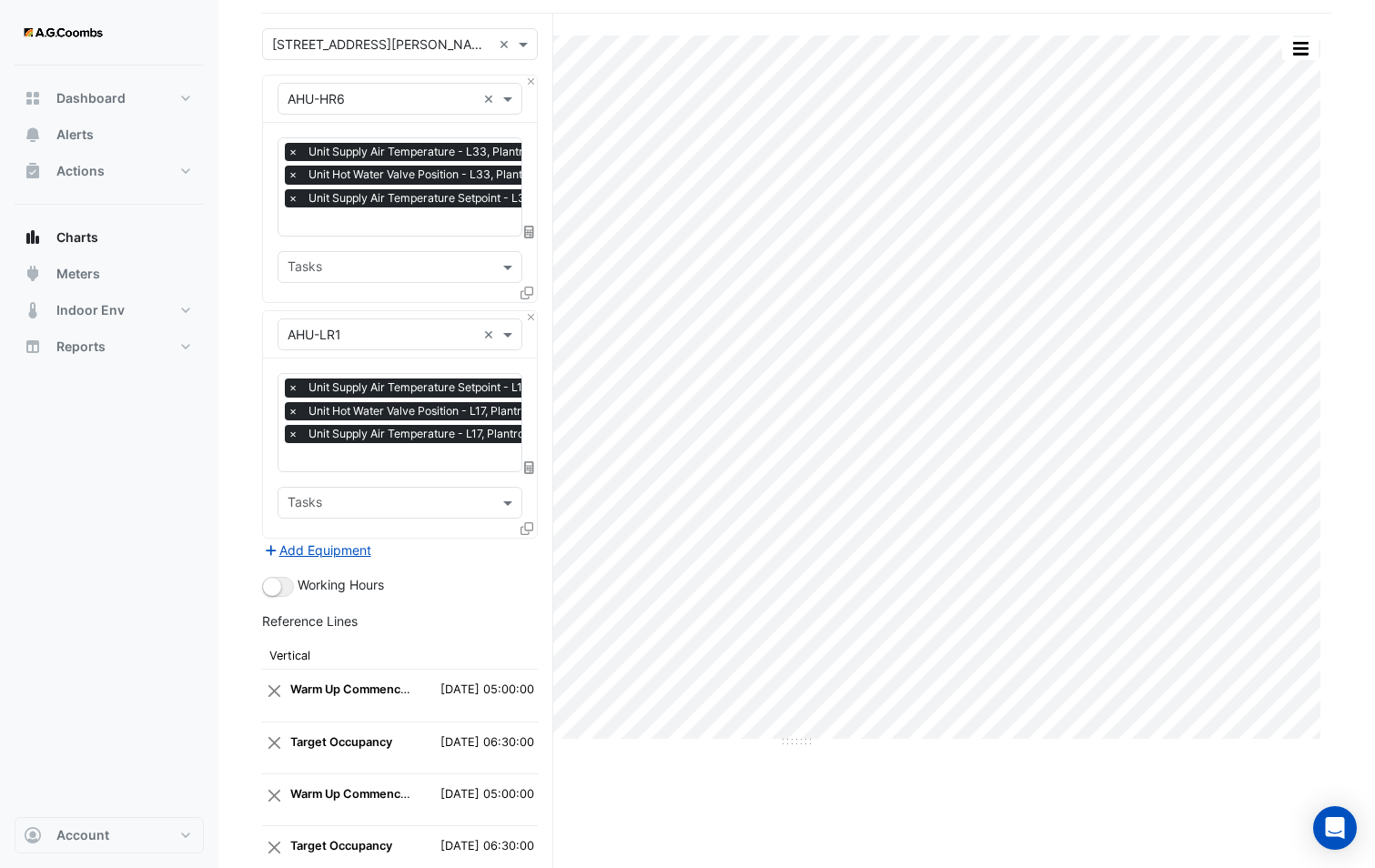
scroll to position [0, 0]
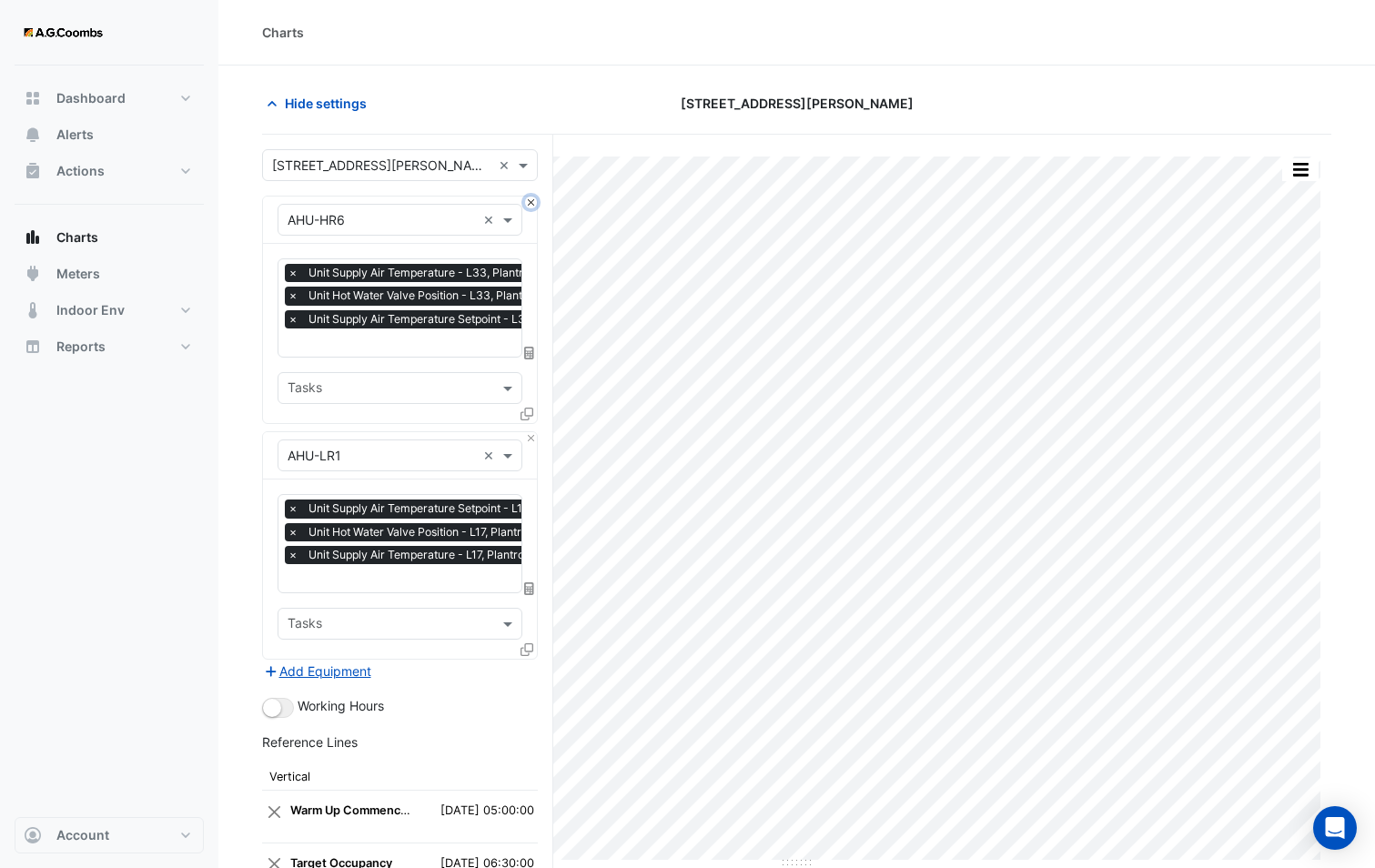
click at [527, 205] on button "Close" at bounding box center [531, 202] width 12 height 12
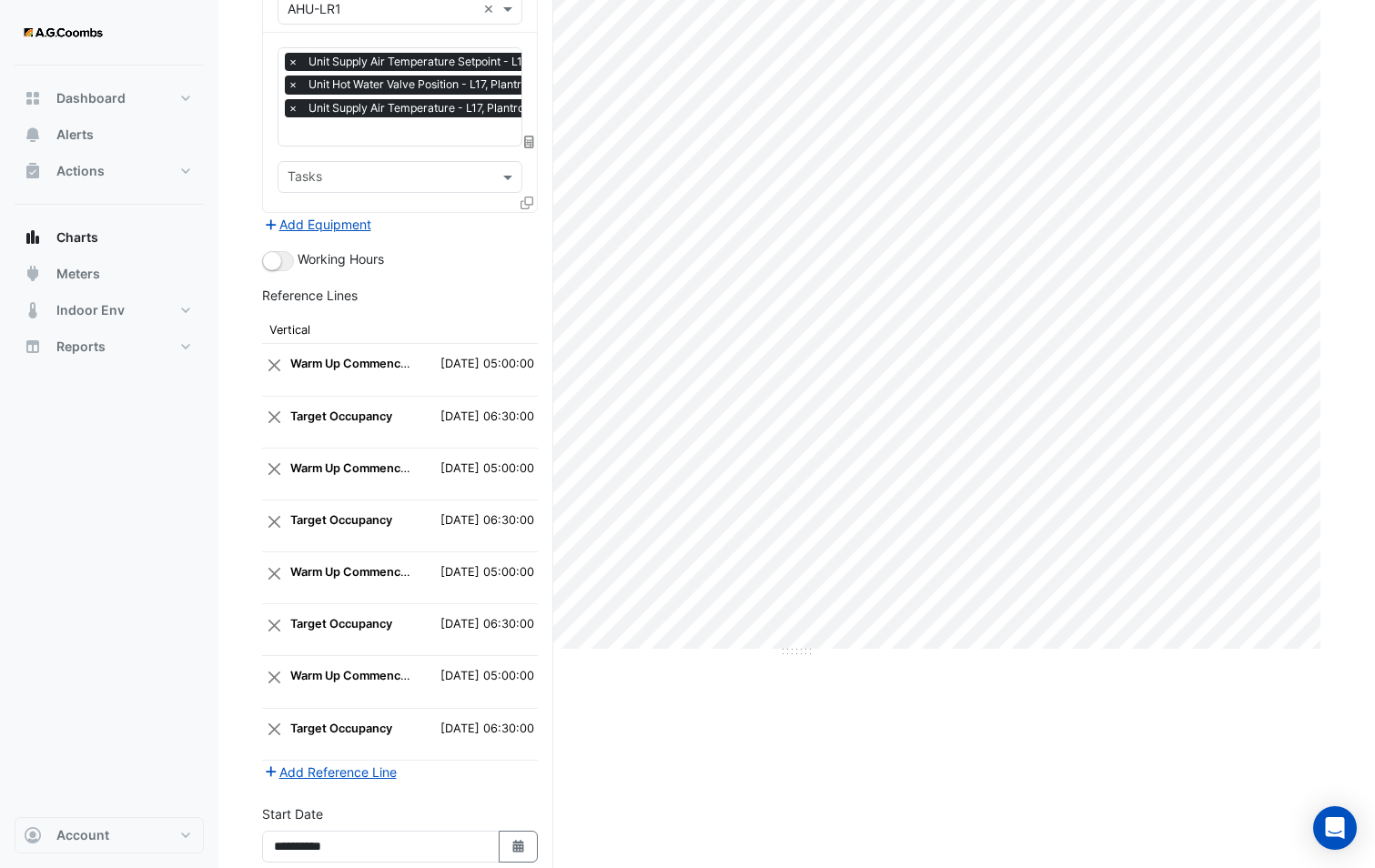
scroll to position [373, 0]
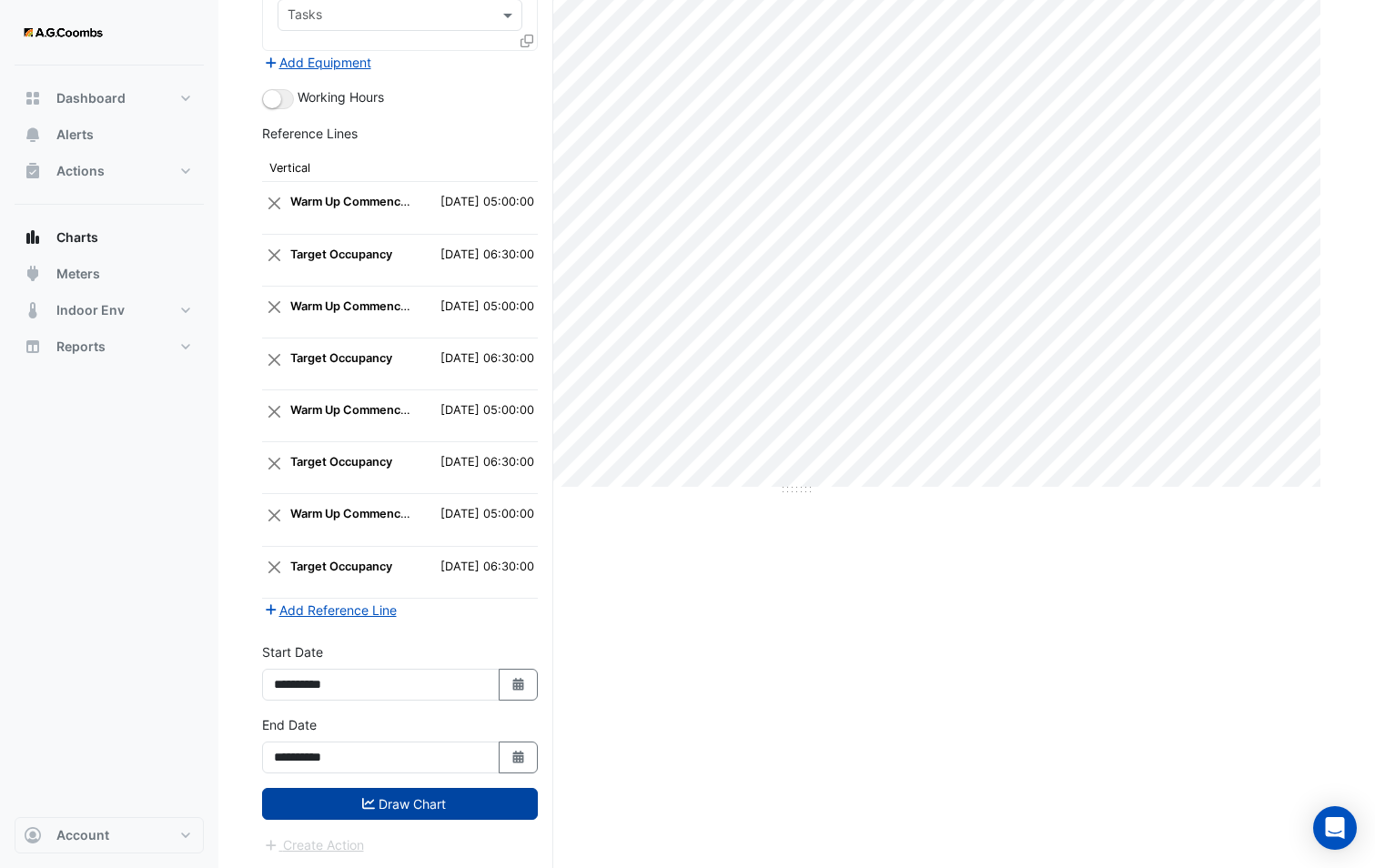
click at [379, 808] on button "Draw Chart" at bounding box center [400, 803] width 276 height 32
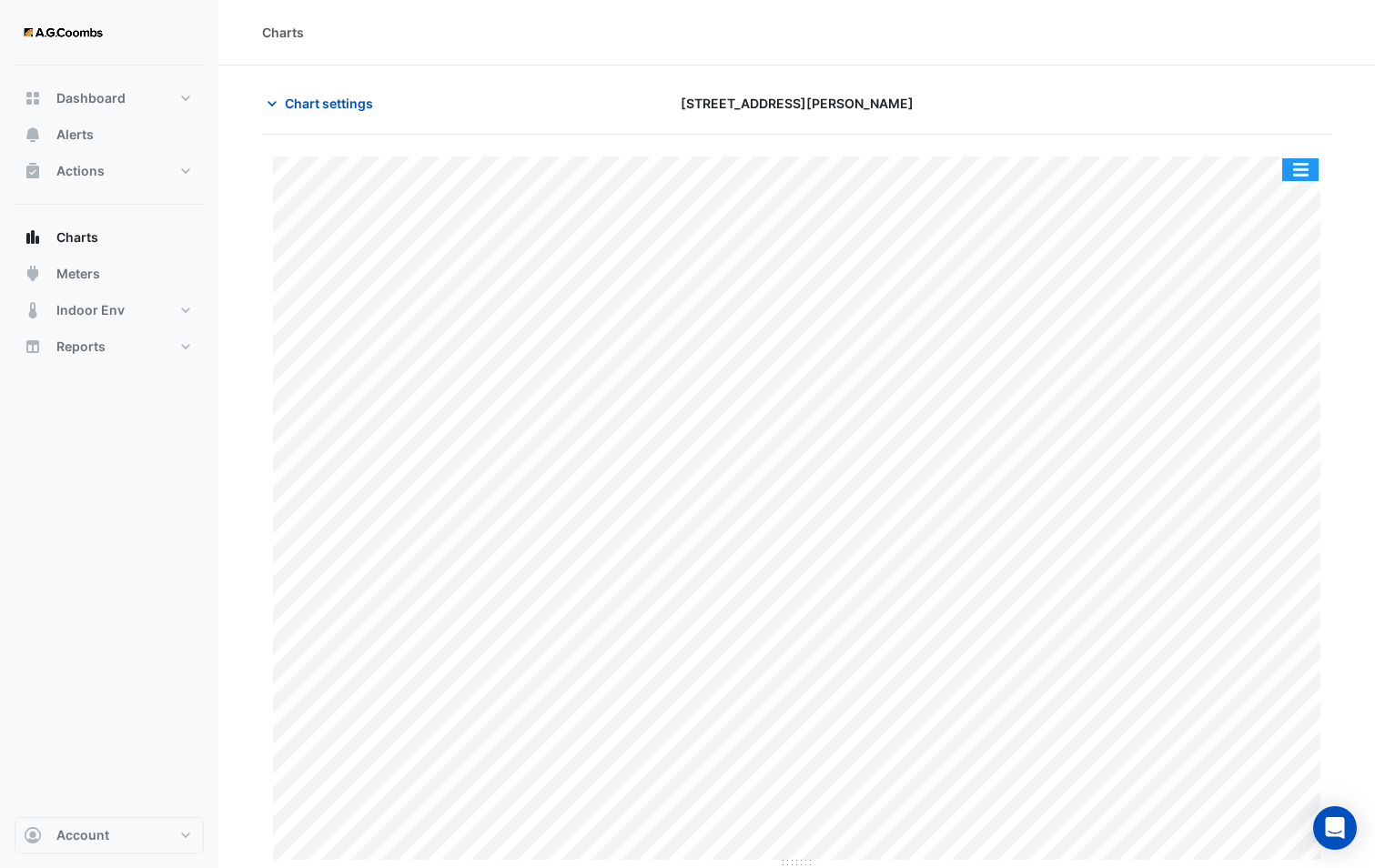
click at [1307, 166] on button "button" at bounding box center [1299, 169] width 36 height 22
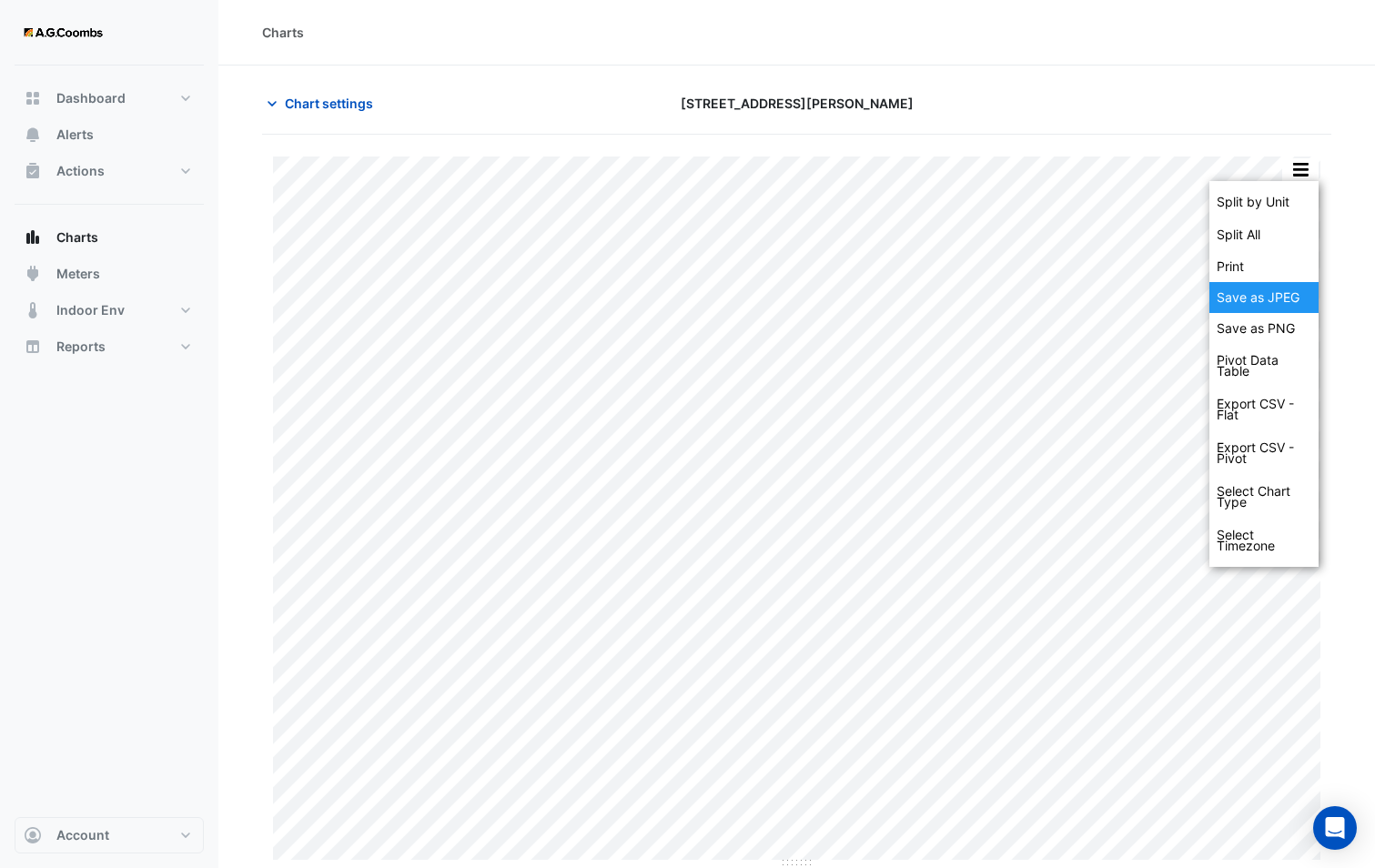
click at [1276, 292] on div "Save as JPEG" at bounding box center [1263, 297] width 109 height 31
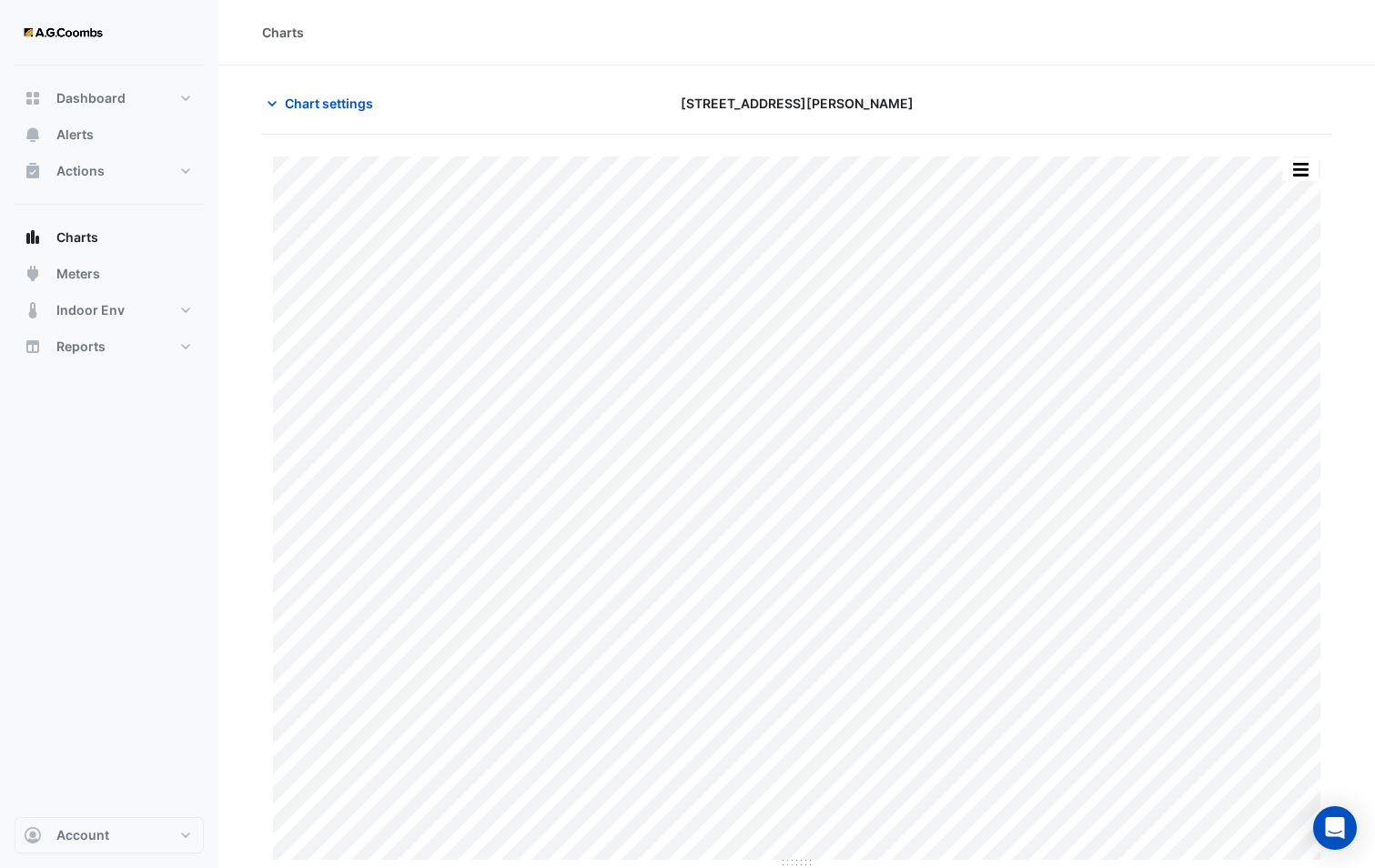
drag, startPoint x: 301, startPoint y: 108, endPoint x: 301, endPoint y: 120, distance: 12.0
click at [301, 108] on span "Chart settings" at bounding box center [328, 103] width 88 height 19
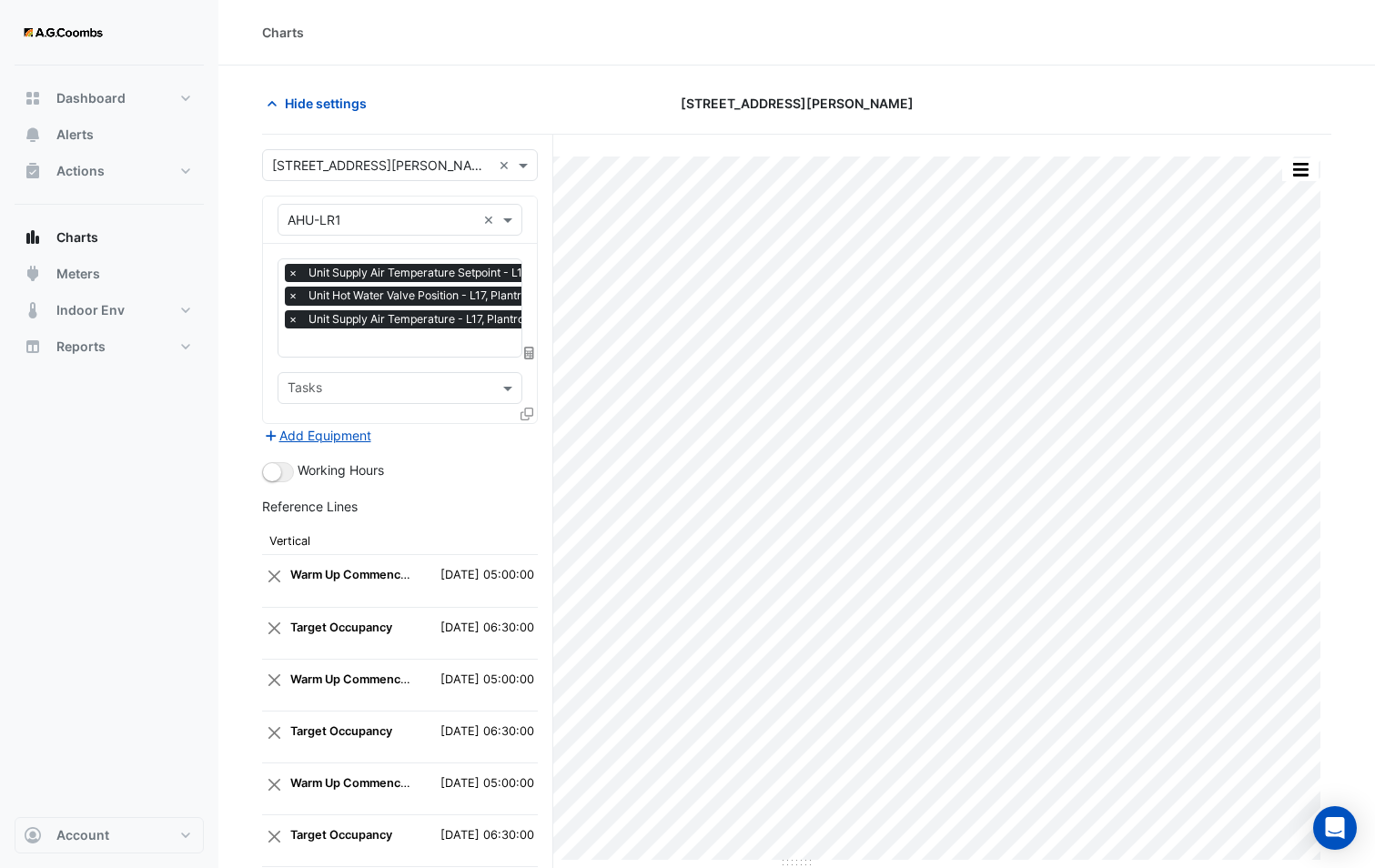
click at [520, 426] on div at bounding box center [528, 417] width 17 height 26
click at [520, 415] on div "Favourites × Unit Supply Air Temperature Setpoint - L17, Plantroom × Unit Hot W…" at bounding box center [400, 333] width 274 height 180
click at [522, 412] on icon at bounding box center [526, 414] width 13 height 13
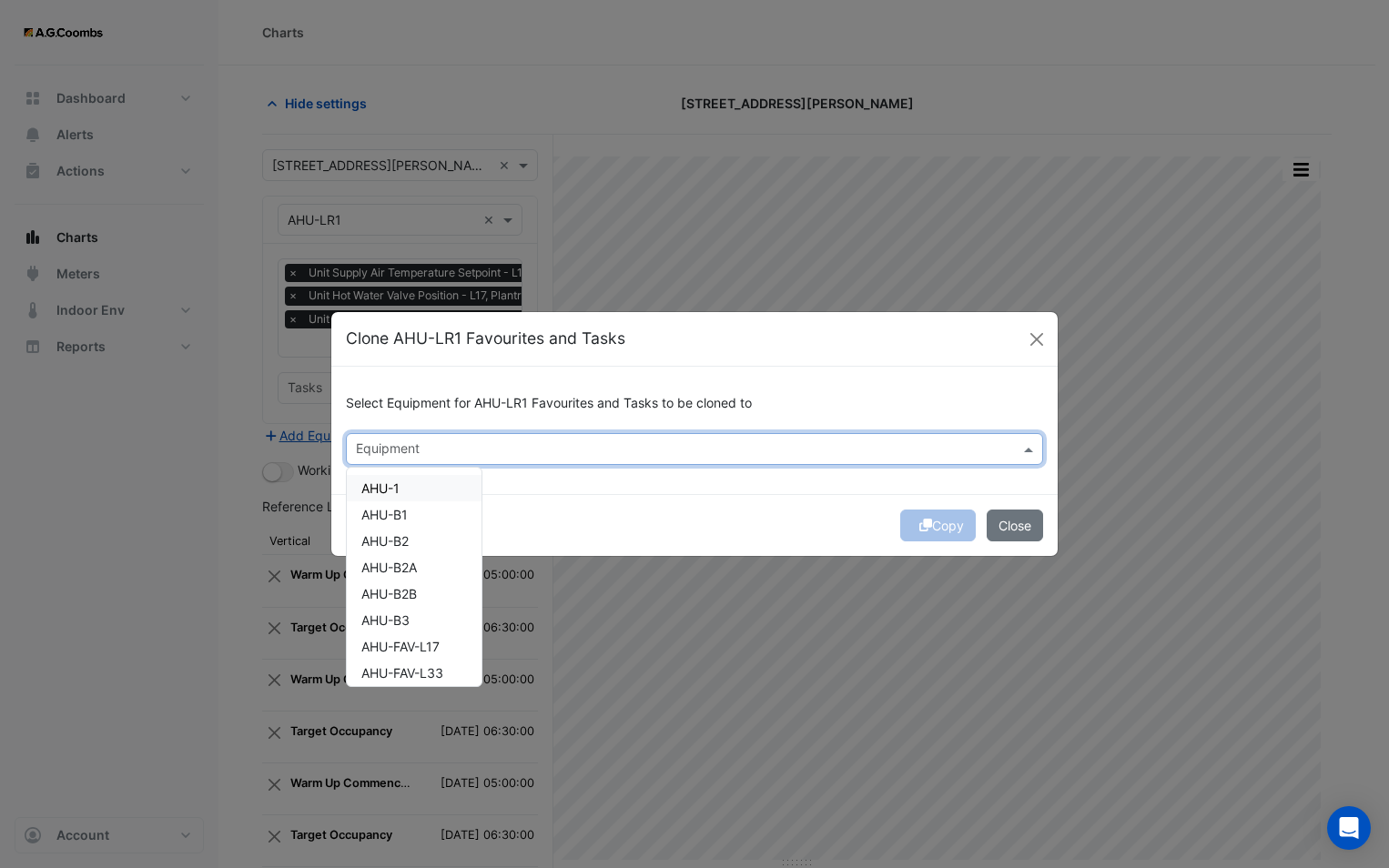
click at [503, 453] on input "text" at bounding box center [683, 451] width 656 height 19
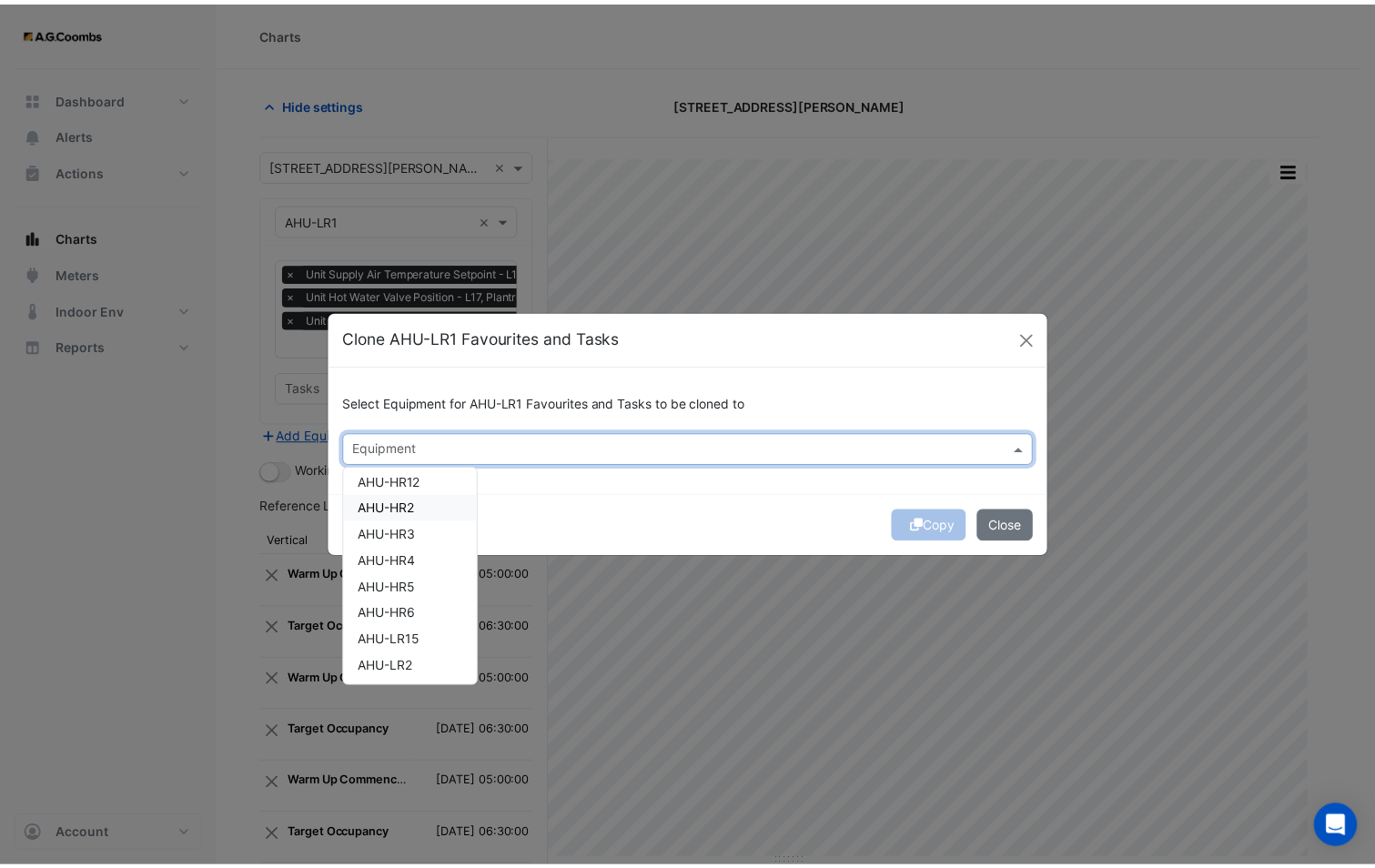
scroll to position [273, 0]
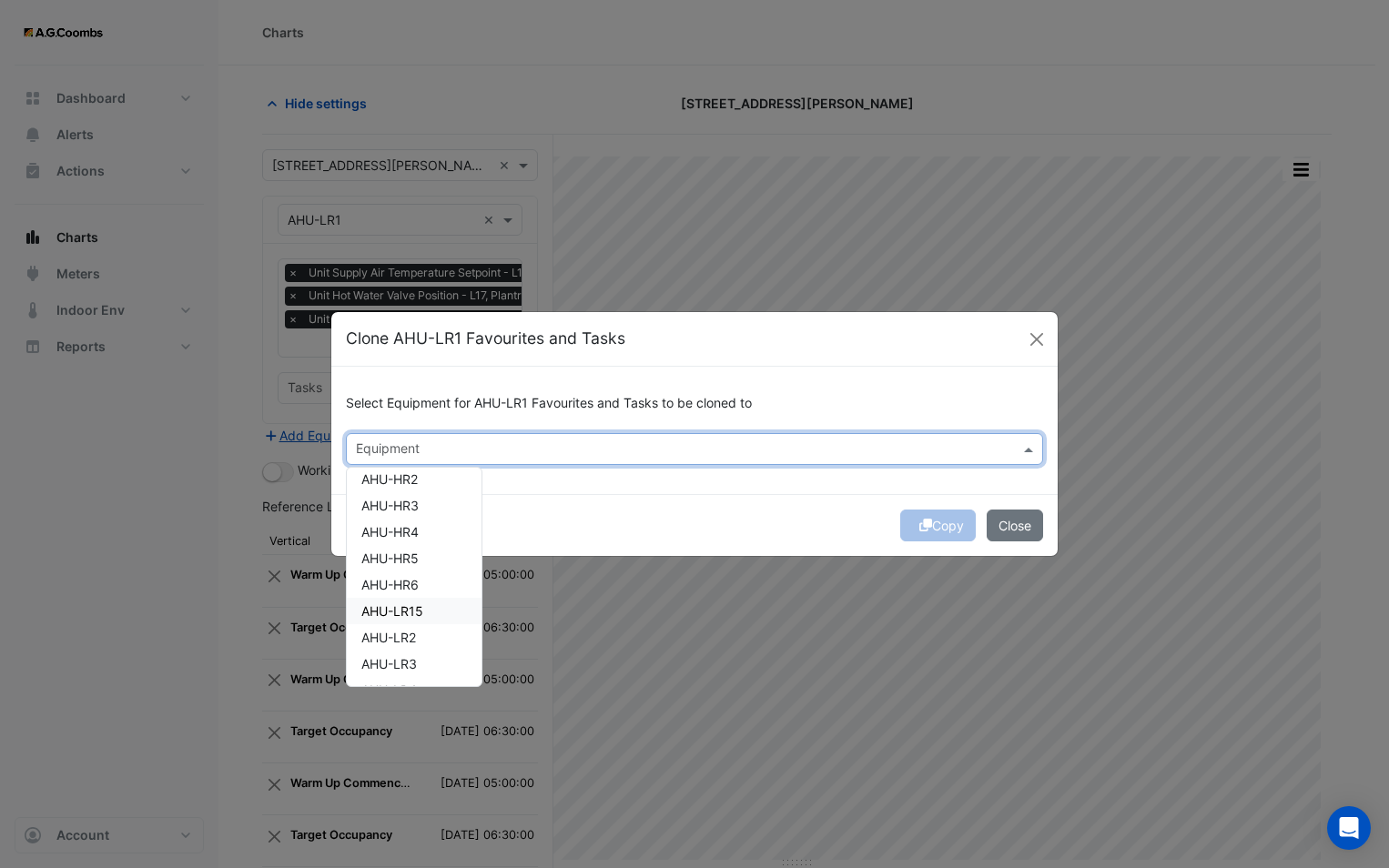
click at [419, 615] on span "AHU-LR15" at bounding box center [392, 611] width 62 height 16
click at [419, 633] on div "AHU-LR2" at bounding box center [414, 637] width 135 height 26
click at [644, 496] on div "Copy Close" at bounding box center [694, 525] width 727 height 62
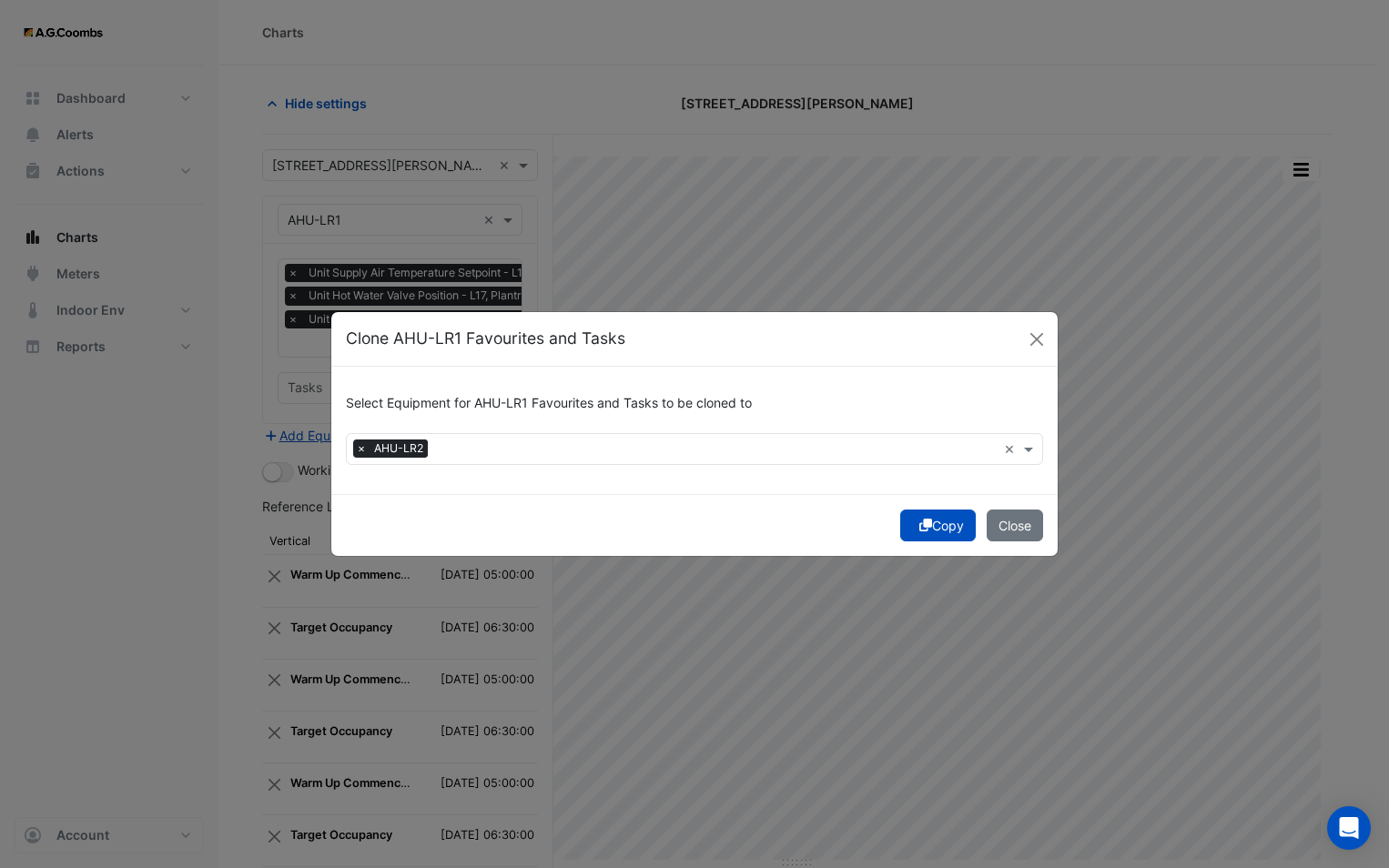
click at [919, 520] on icon "submit" at bounding box center [925, 524] width 13 height 13
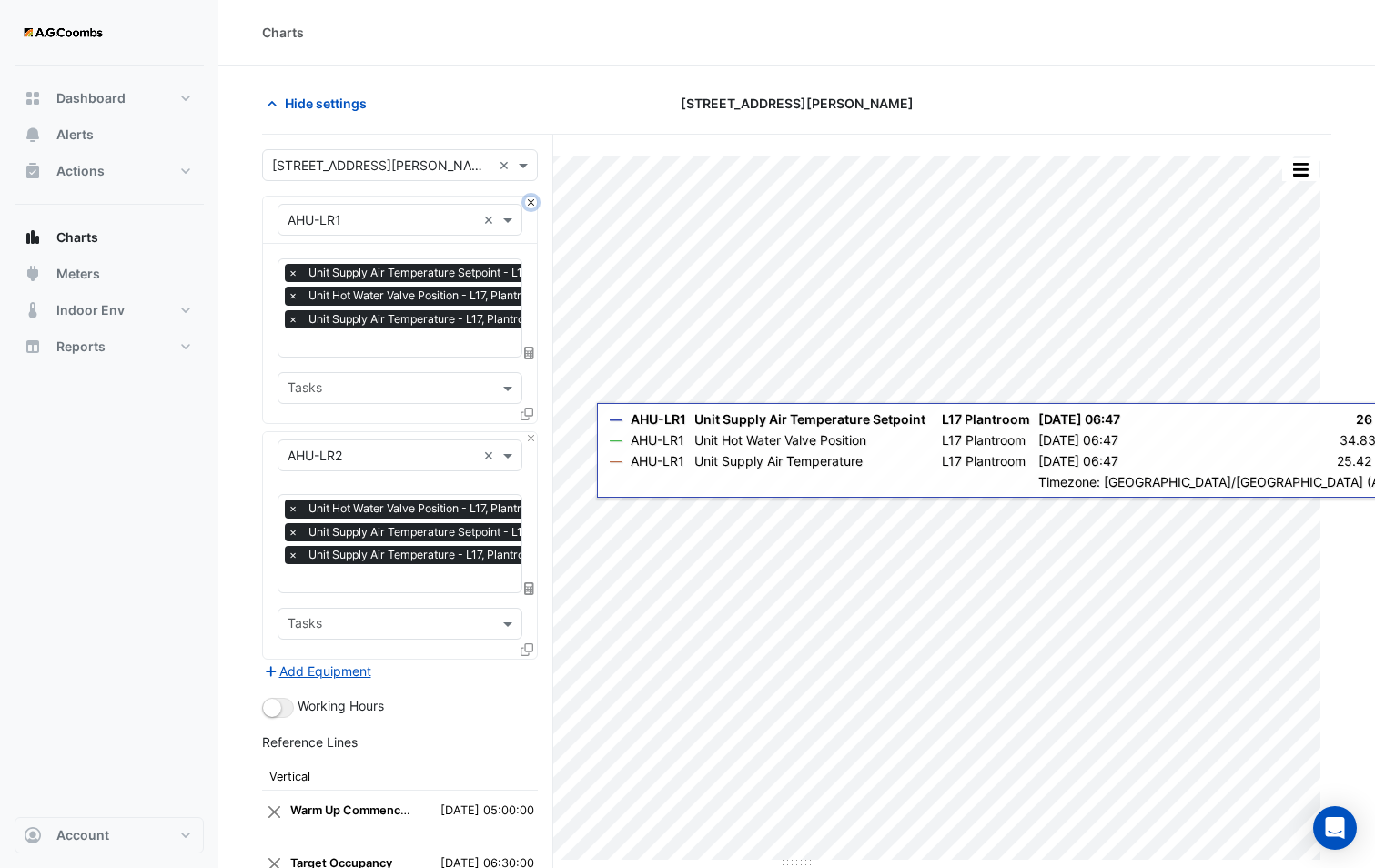
click at [526, 201] on button "Close" at bounding box center [531, 202] width 12 height 12
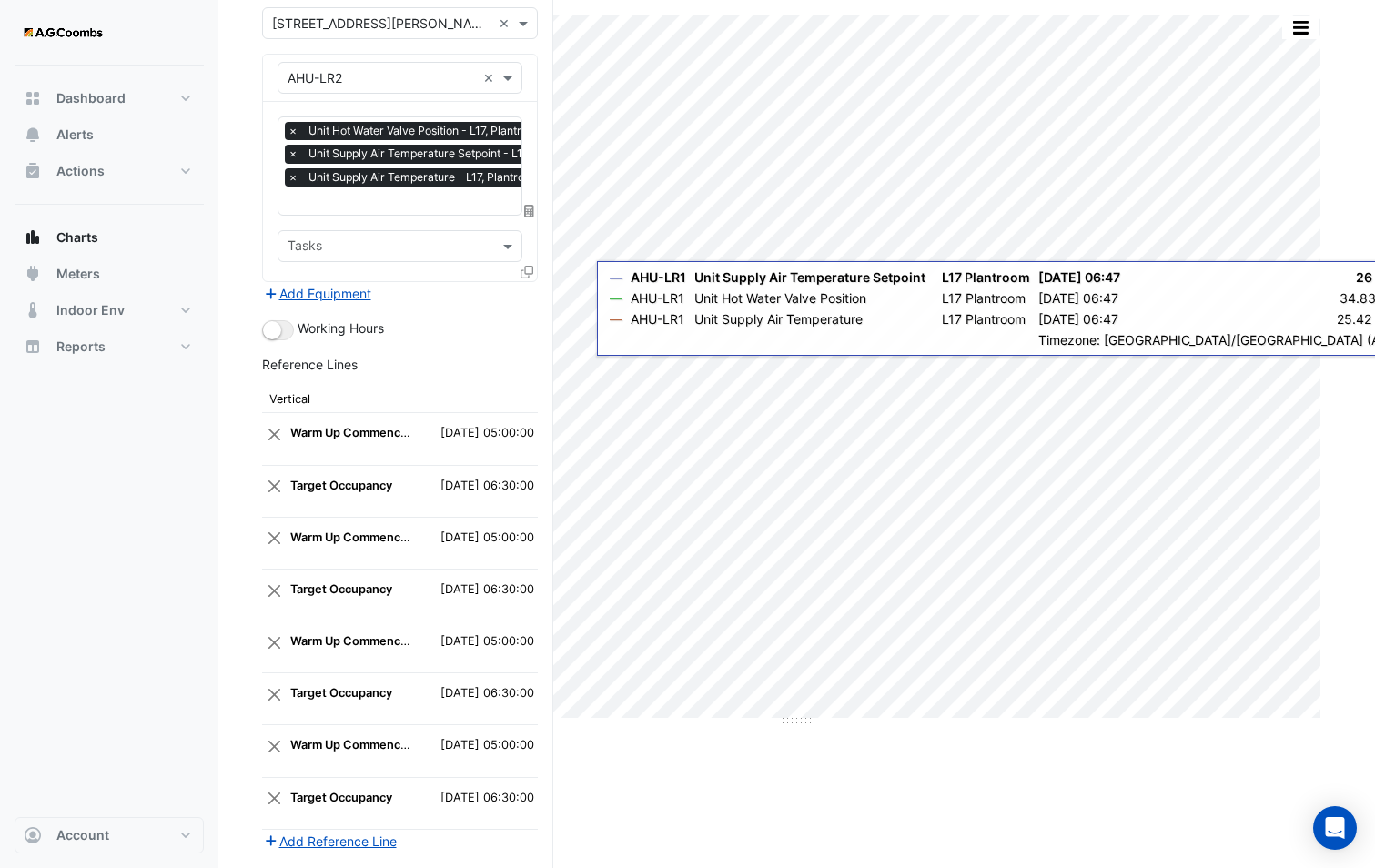
scroll to position [373, 0]
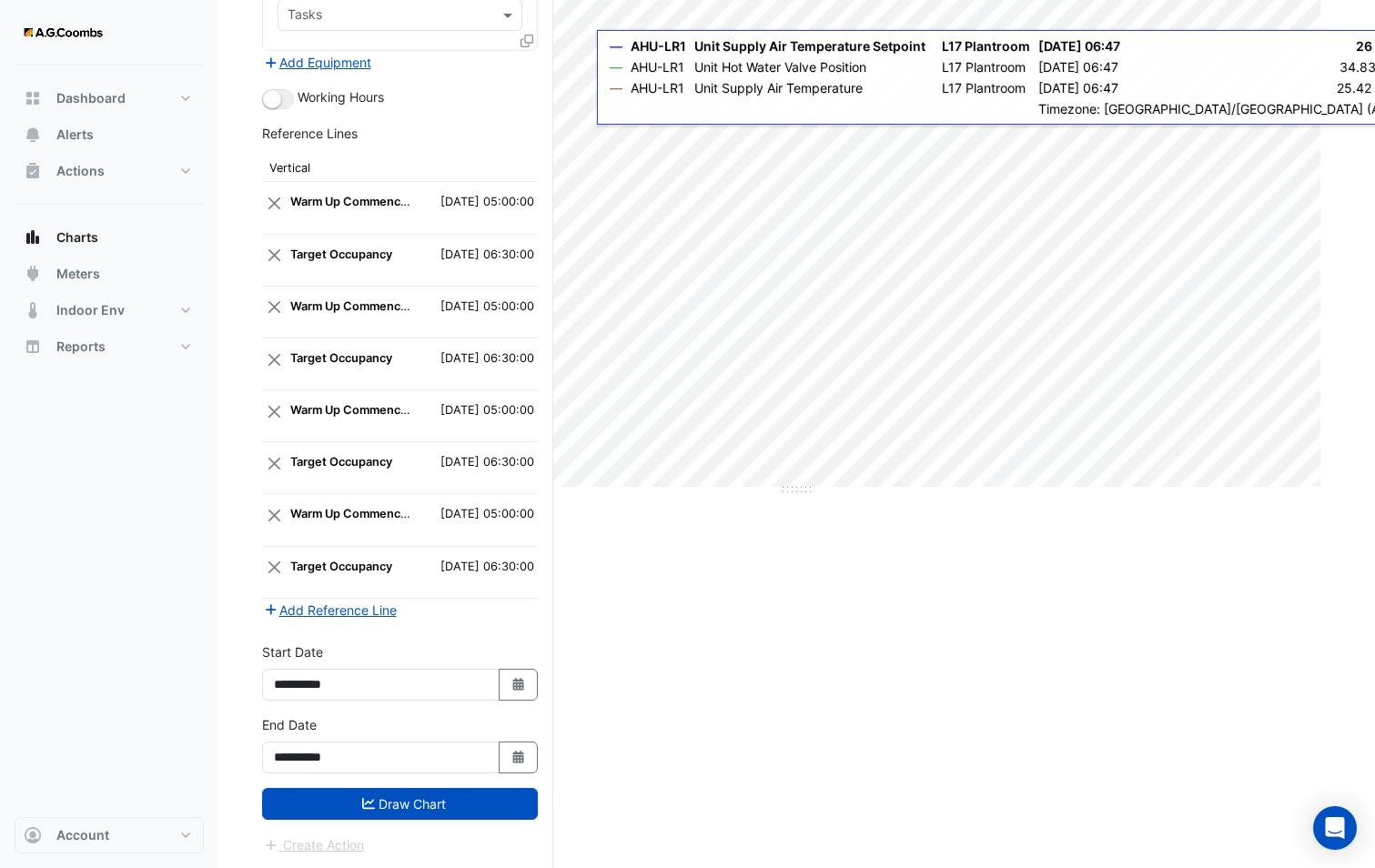
click at [453, 806] on button "Draw Chart" at bounding box center [400, 803] width 276 height 32
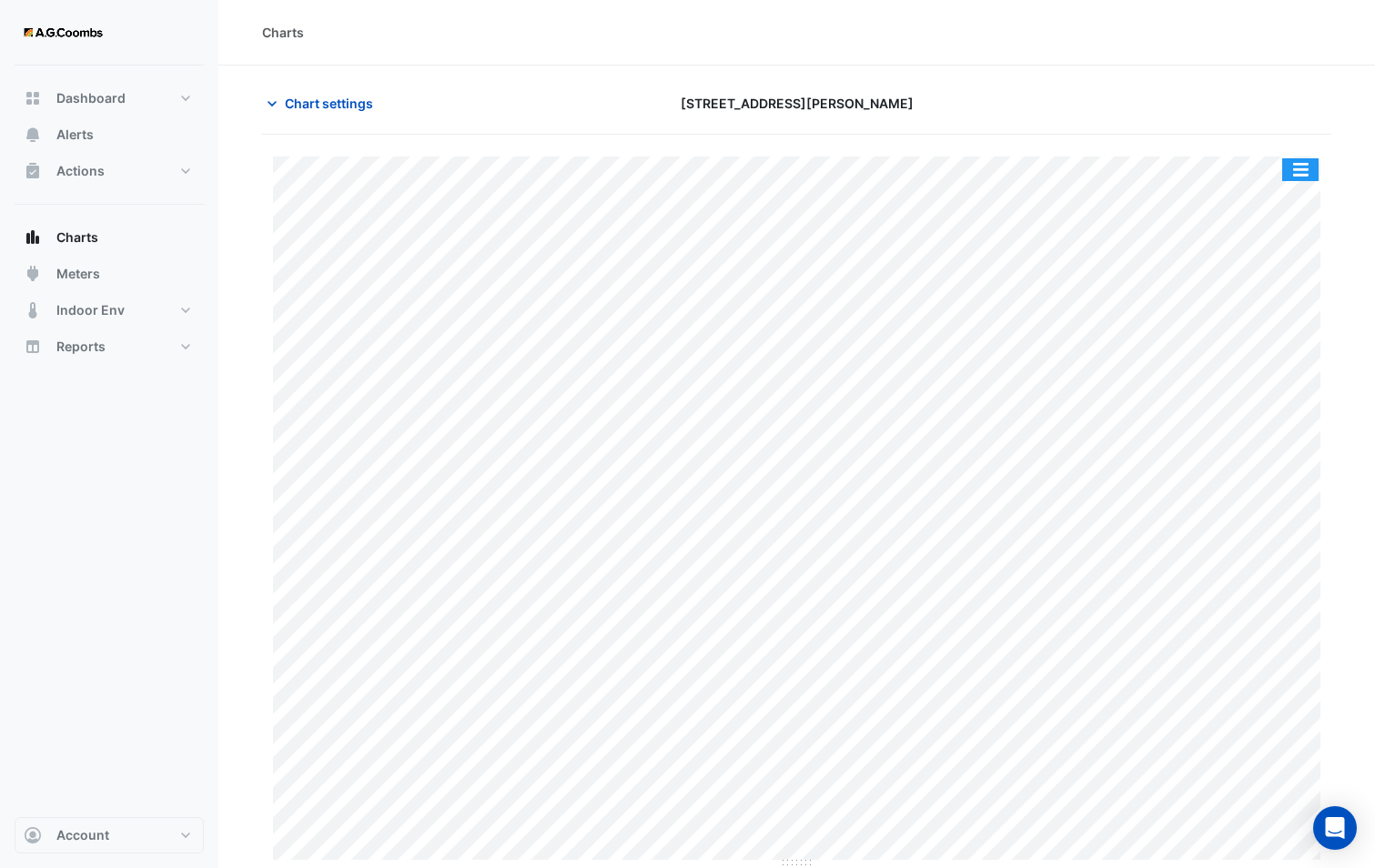
click at [1303, 173] on button "button" at bounding box center [1299, 169] width 36 height 22
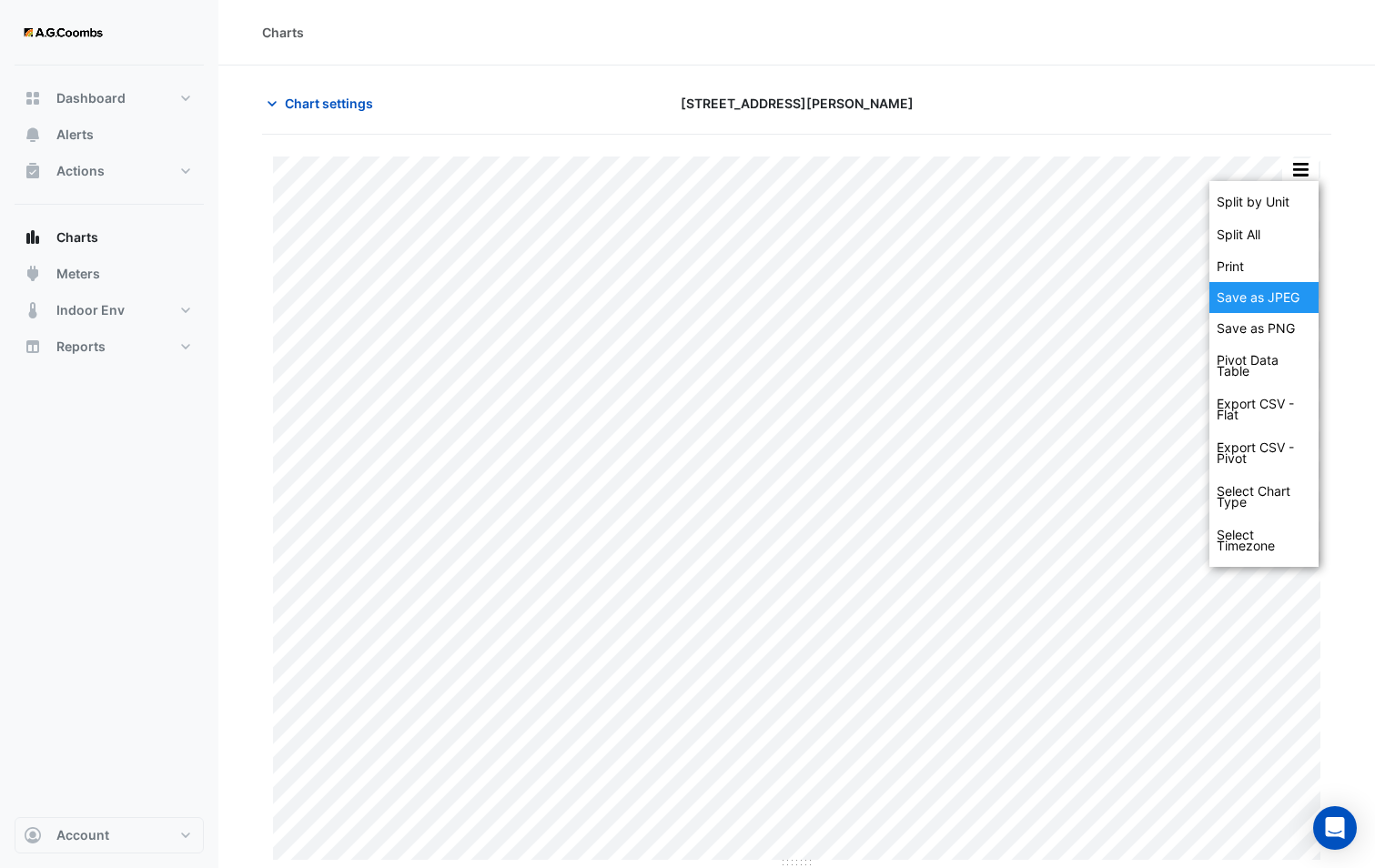
click at [1274, 306] on div "Save as JPEG" at bounding box center [1263, 297] width 109 height 31
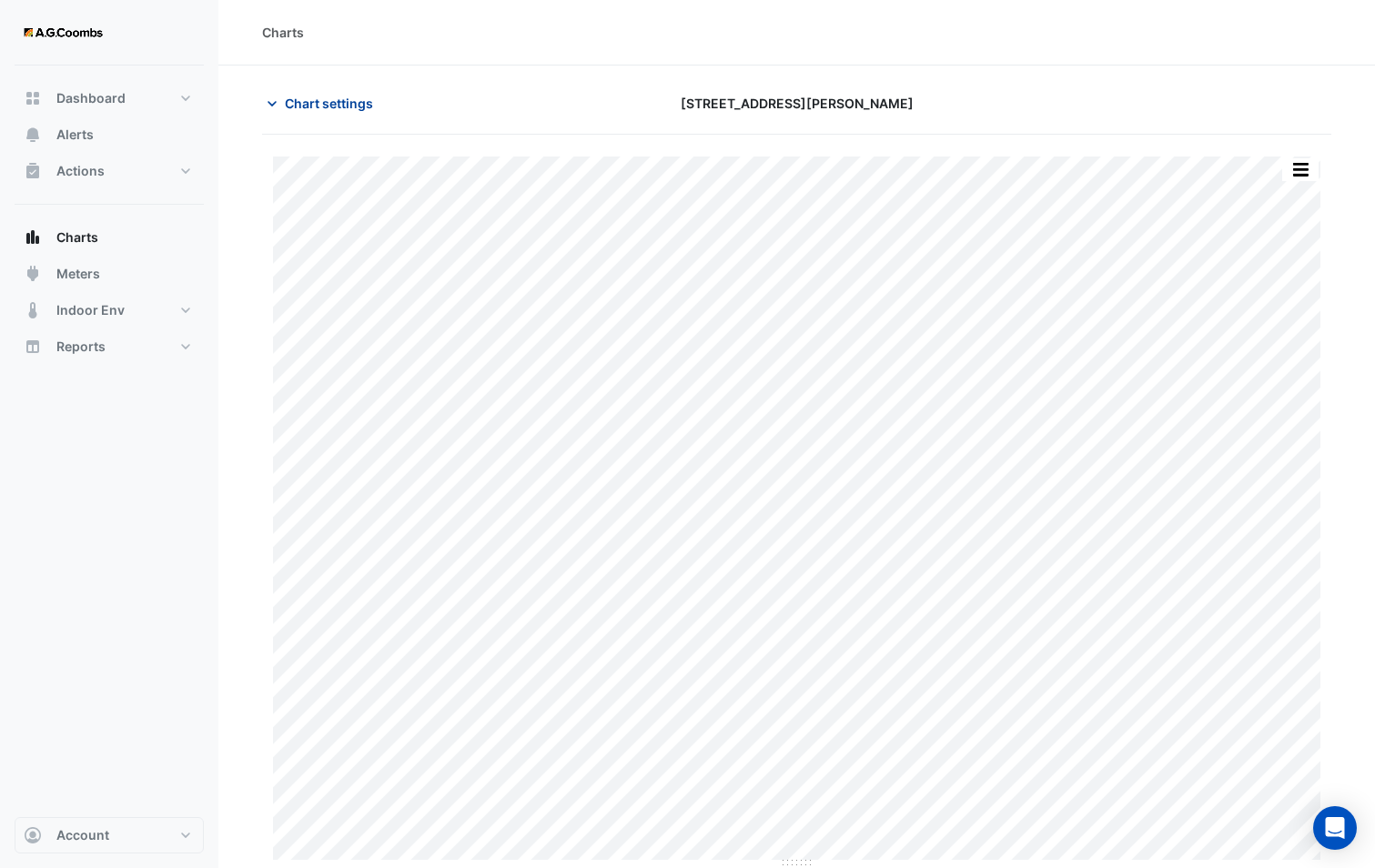
click at [329, 97] on span "Chart settings" at bounding box center [328, 103] width 88 height 19
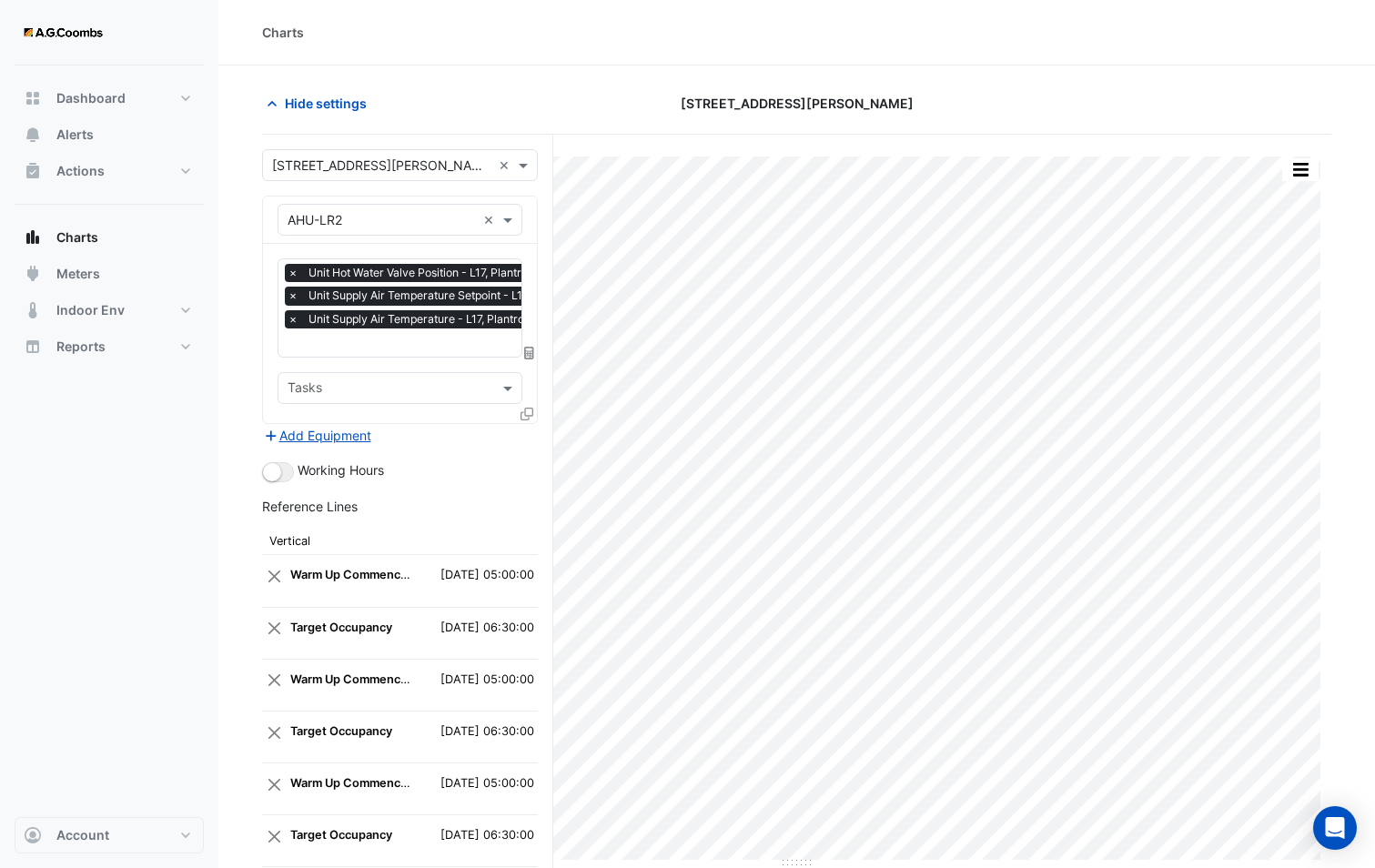
click at [526, 412] on icon at bounding box center [526, 414] width 13 height 13
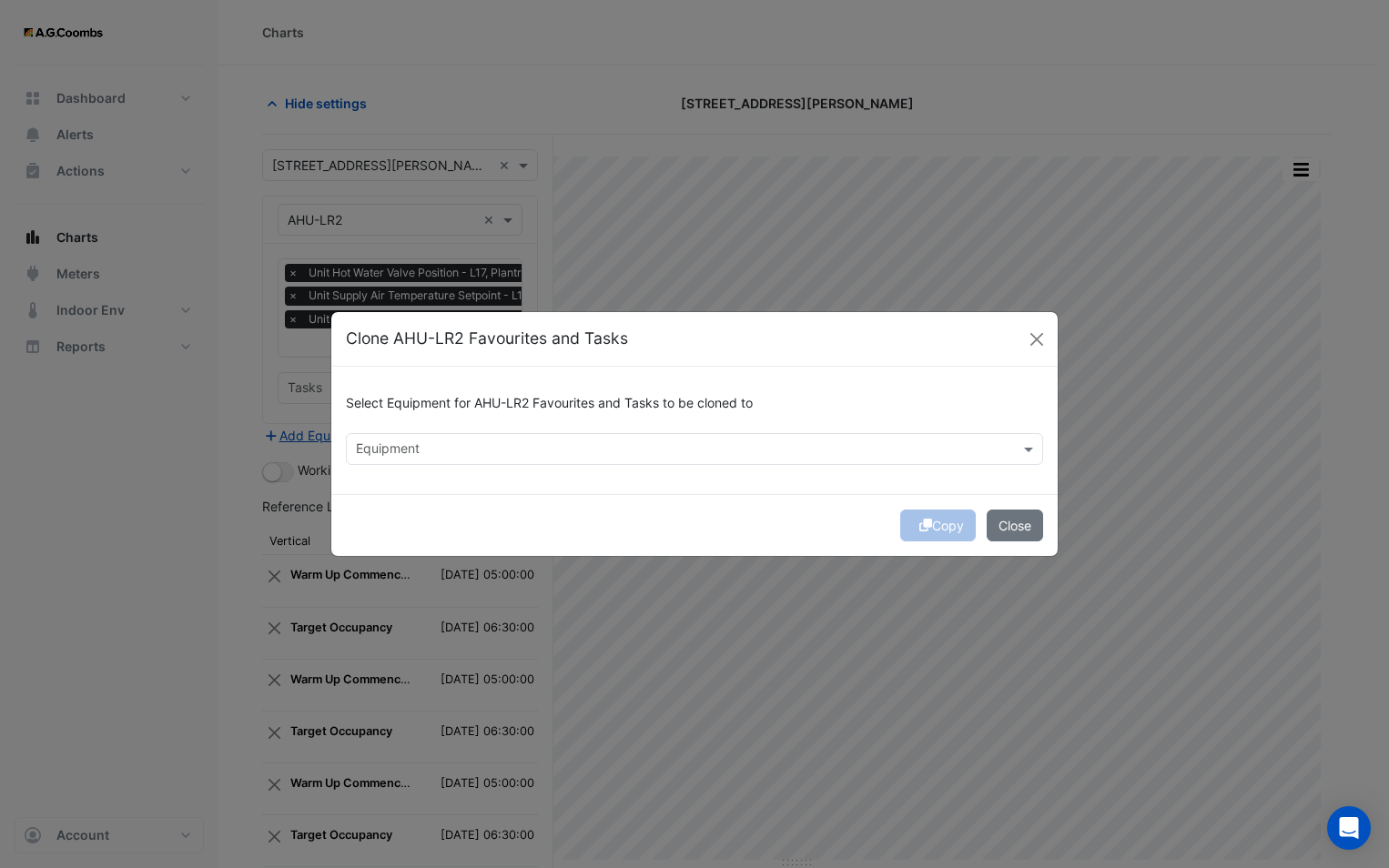
click at [452, 465] on div "Select Equipment for AHU-LR2 Favourites and Tasks to be cloned to Equipment" at bounding box center [694, 430] width 727 height 127
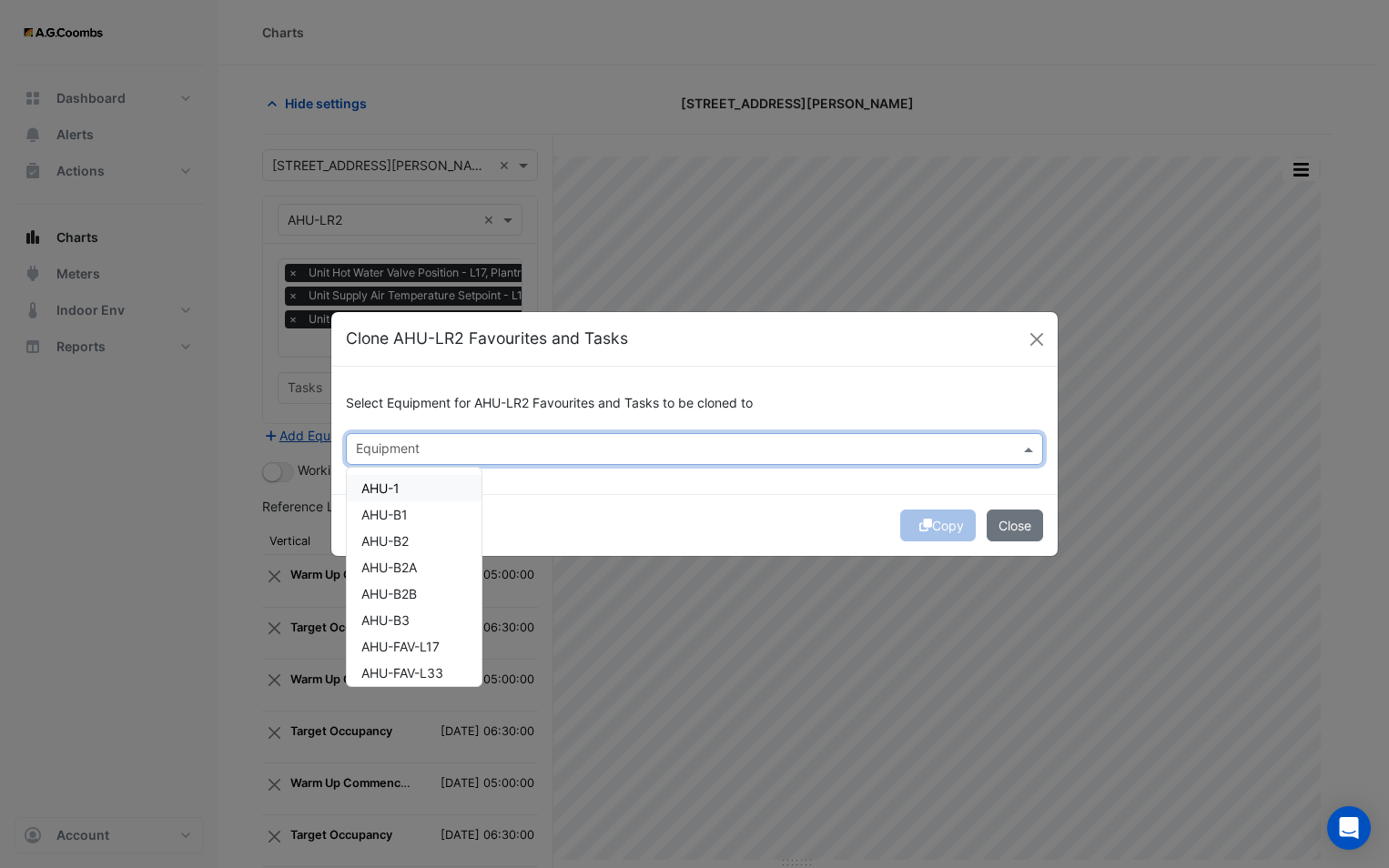
click at [411, 433] on div "Equipment" at bounding box center [694, 449] width 697 height 32
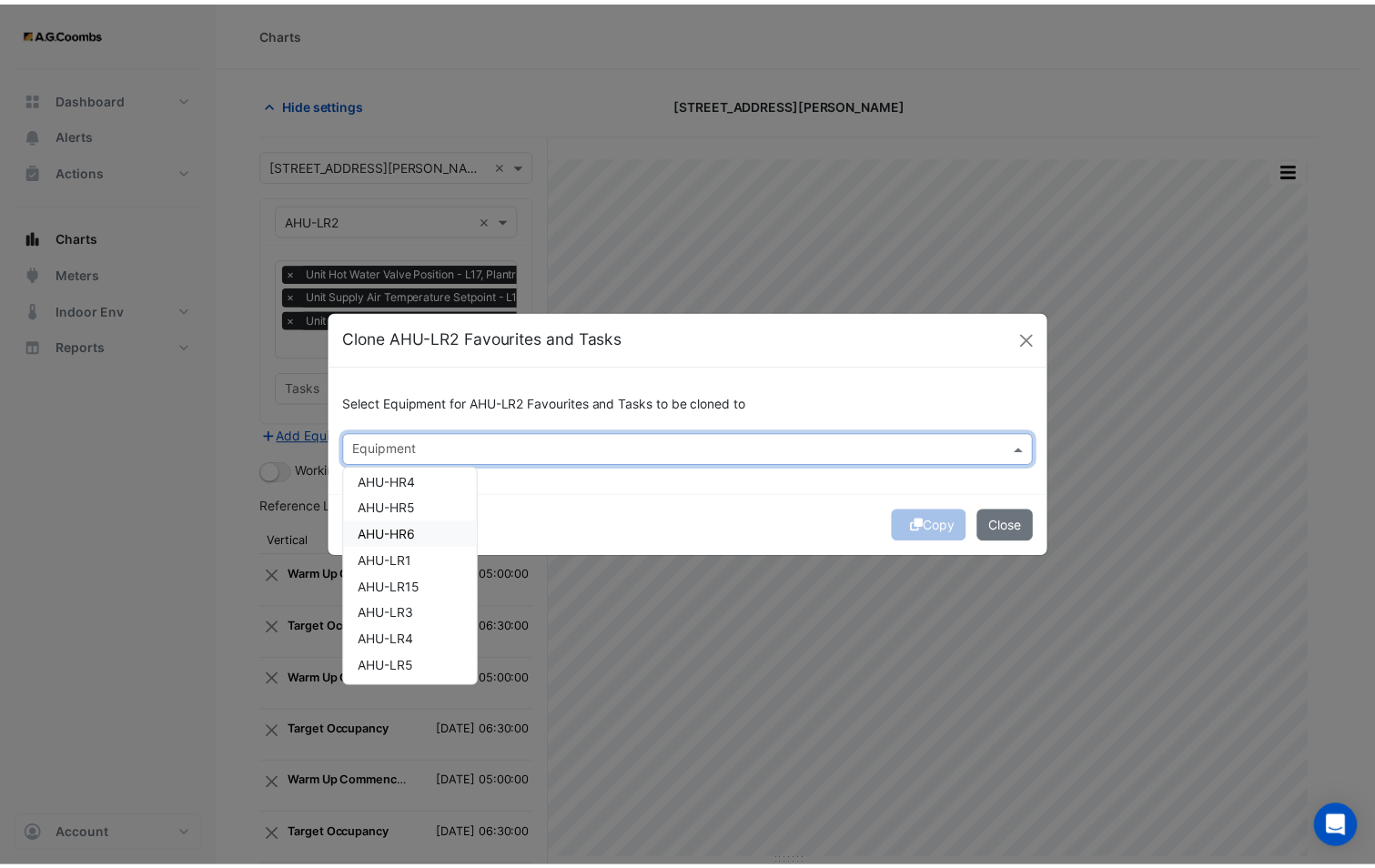
scroll to position [364, 0]
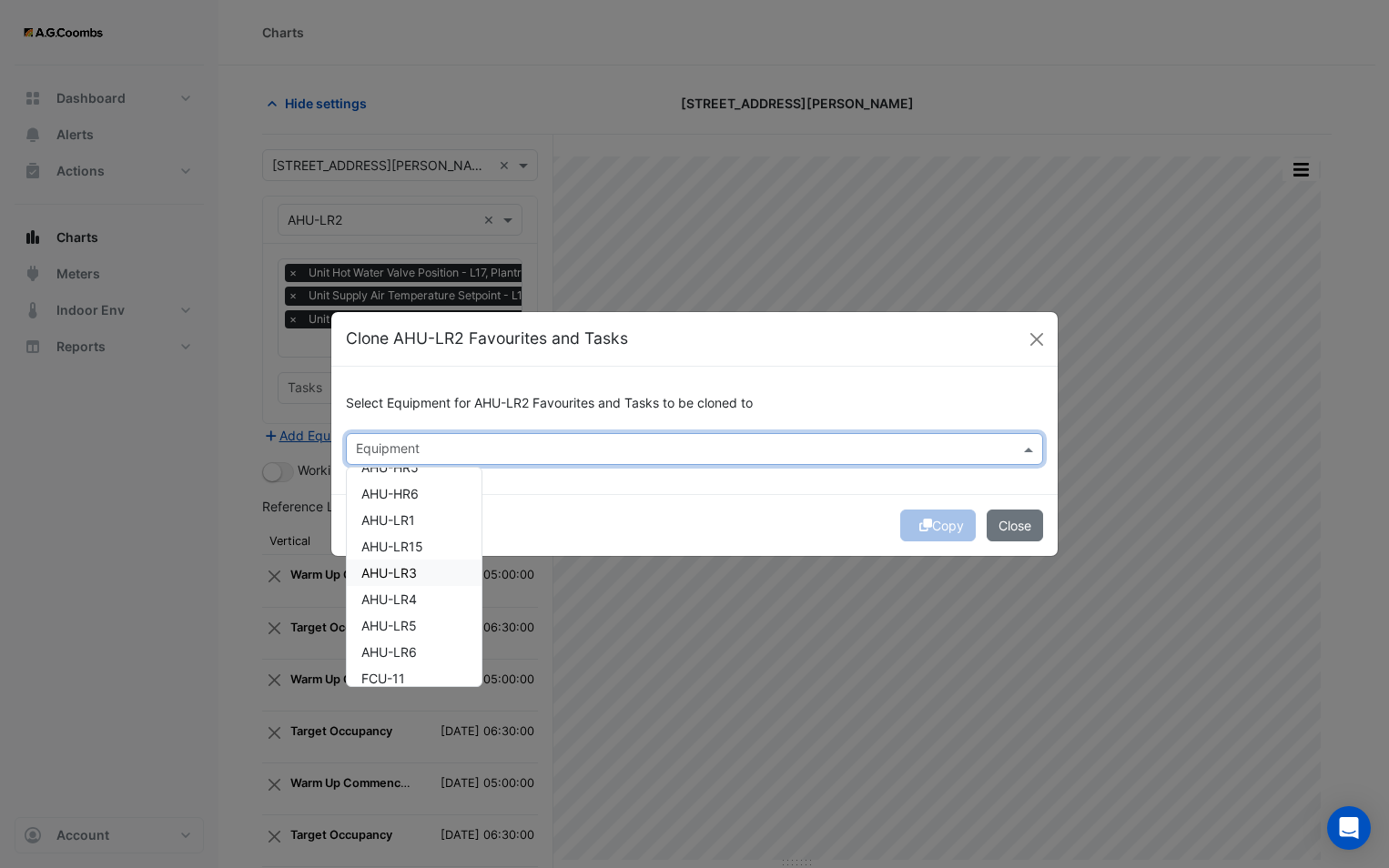
click at [425, 576] on div "AHU-LR3" at bounding box center [414, 572] width 135 height 26
click at [542, 515] on div "Copy Close" at bounding box center [694, 525] width 727 height 62
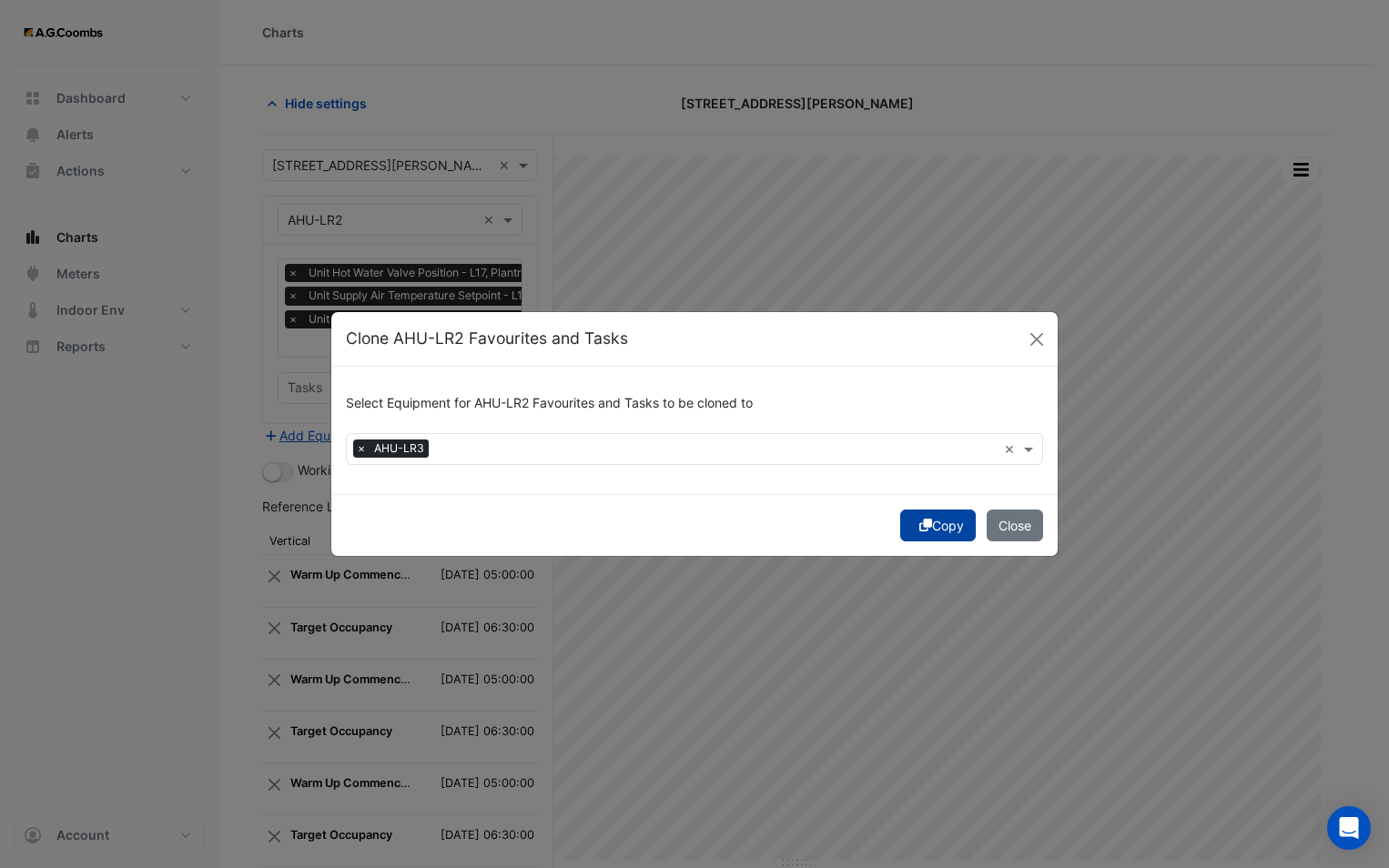
click at [928, 522] on button "Copy" at bounding box center [938, 525] width 76 height 32
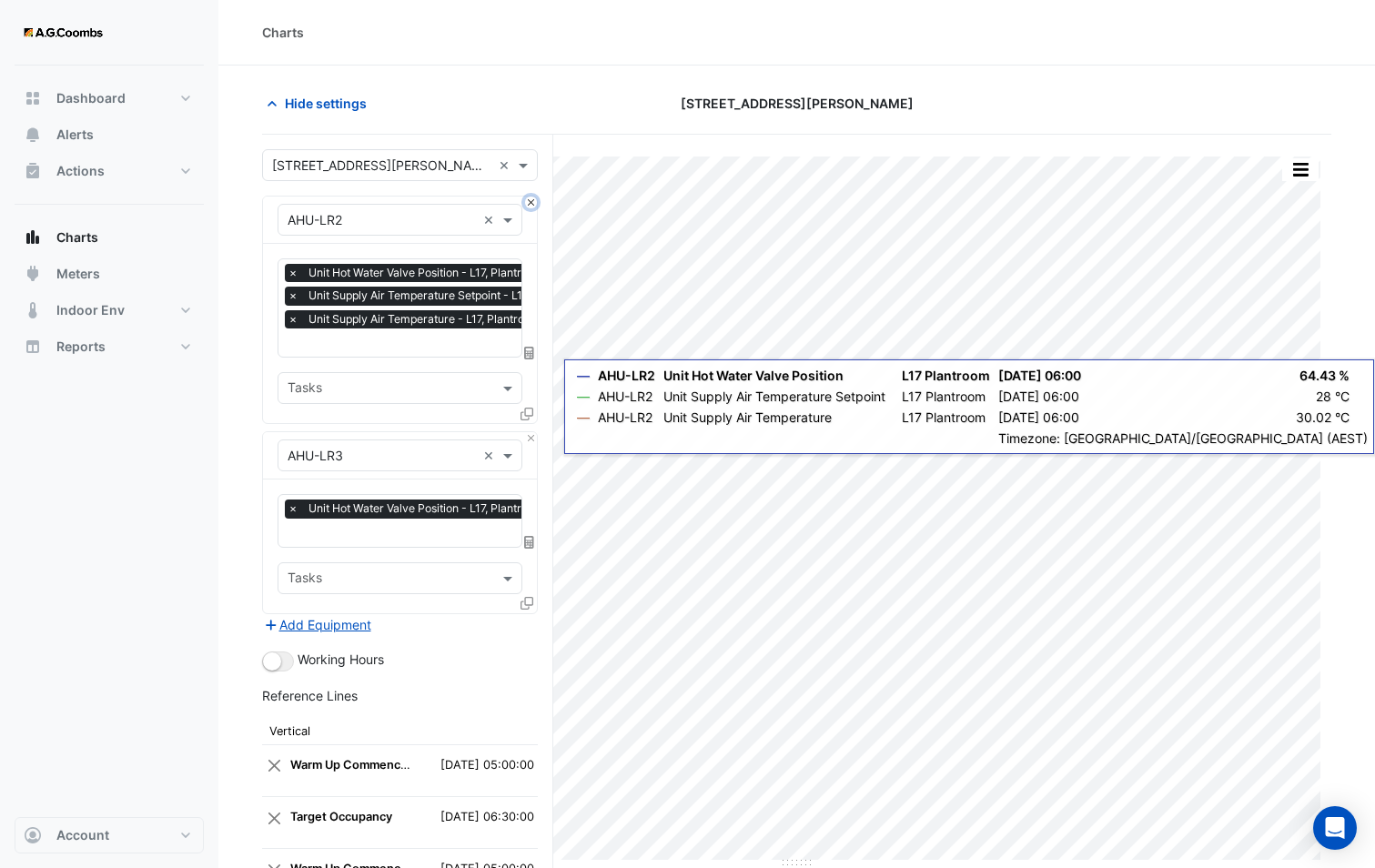
click at [528, 201] on button "Close" at bounding box center [531, 202] width 12 height 12
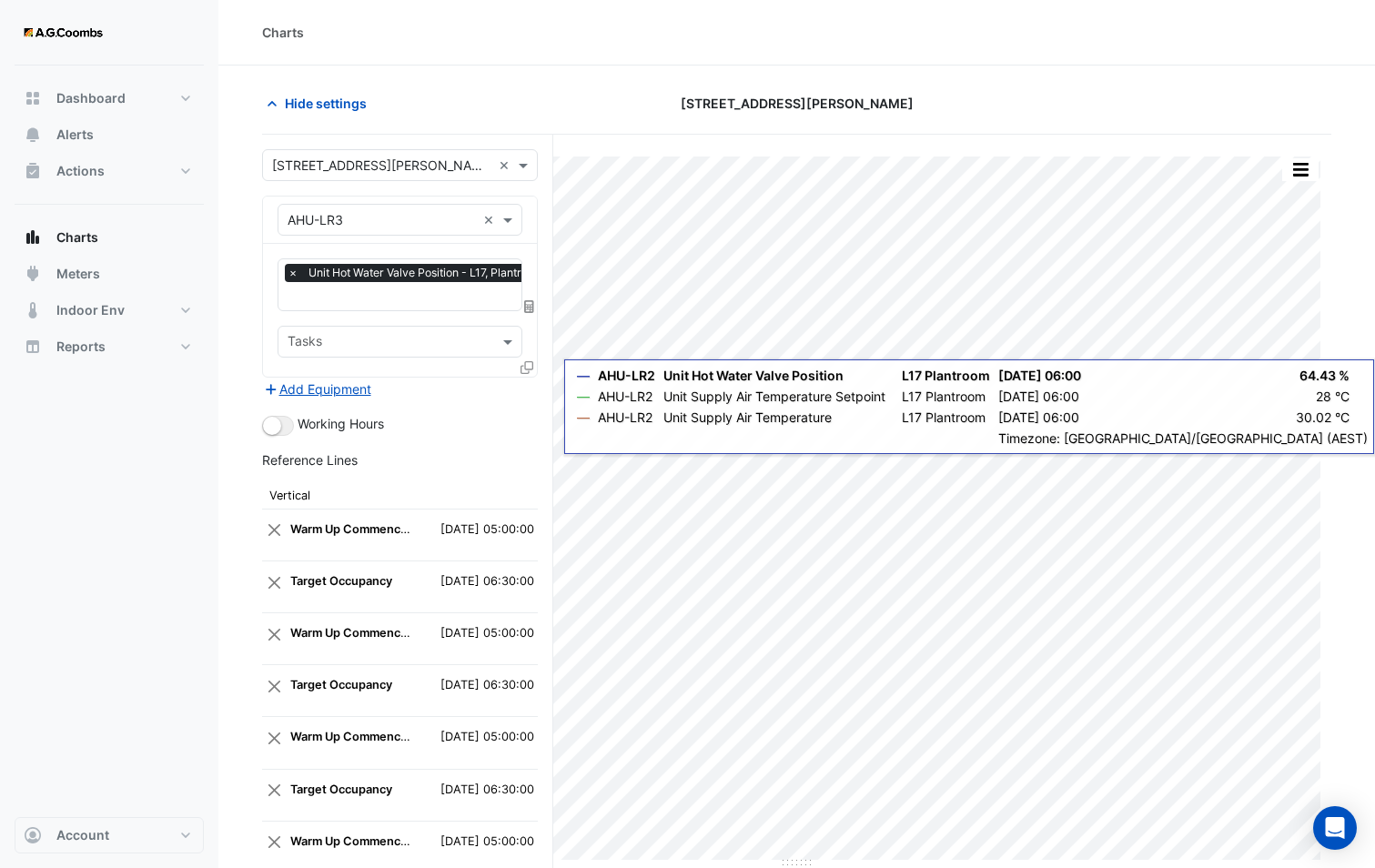
scroll to position [326, 0]
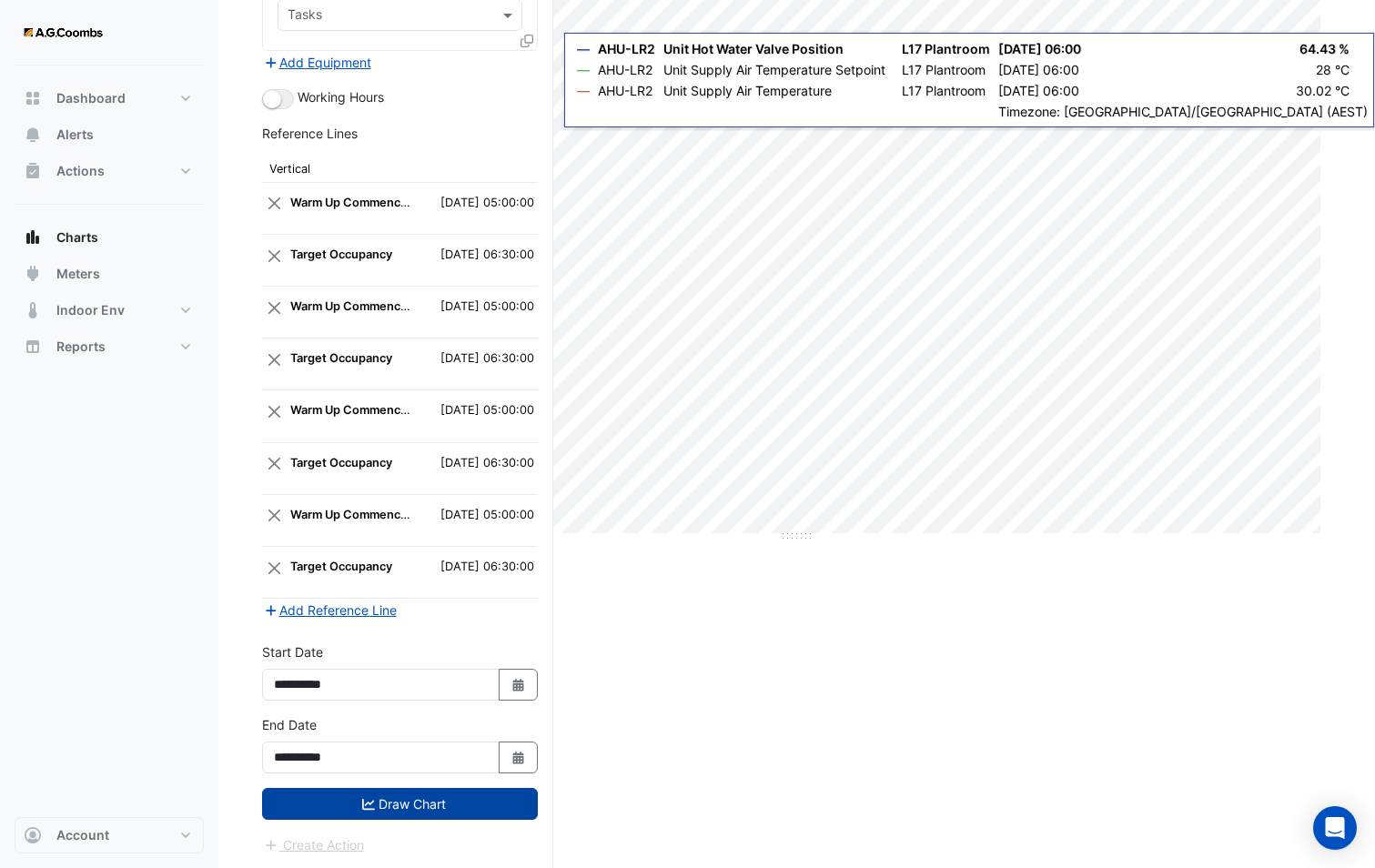
click at [432, 806] on button "Draw Chart" at bounding box center [400, 803] width 276 height 32
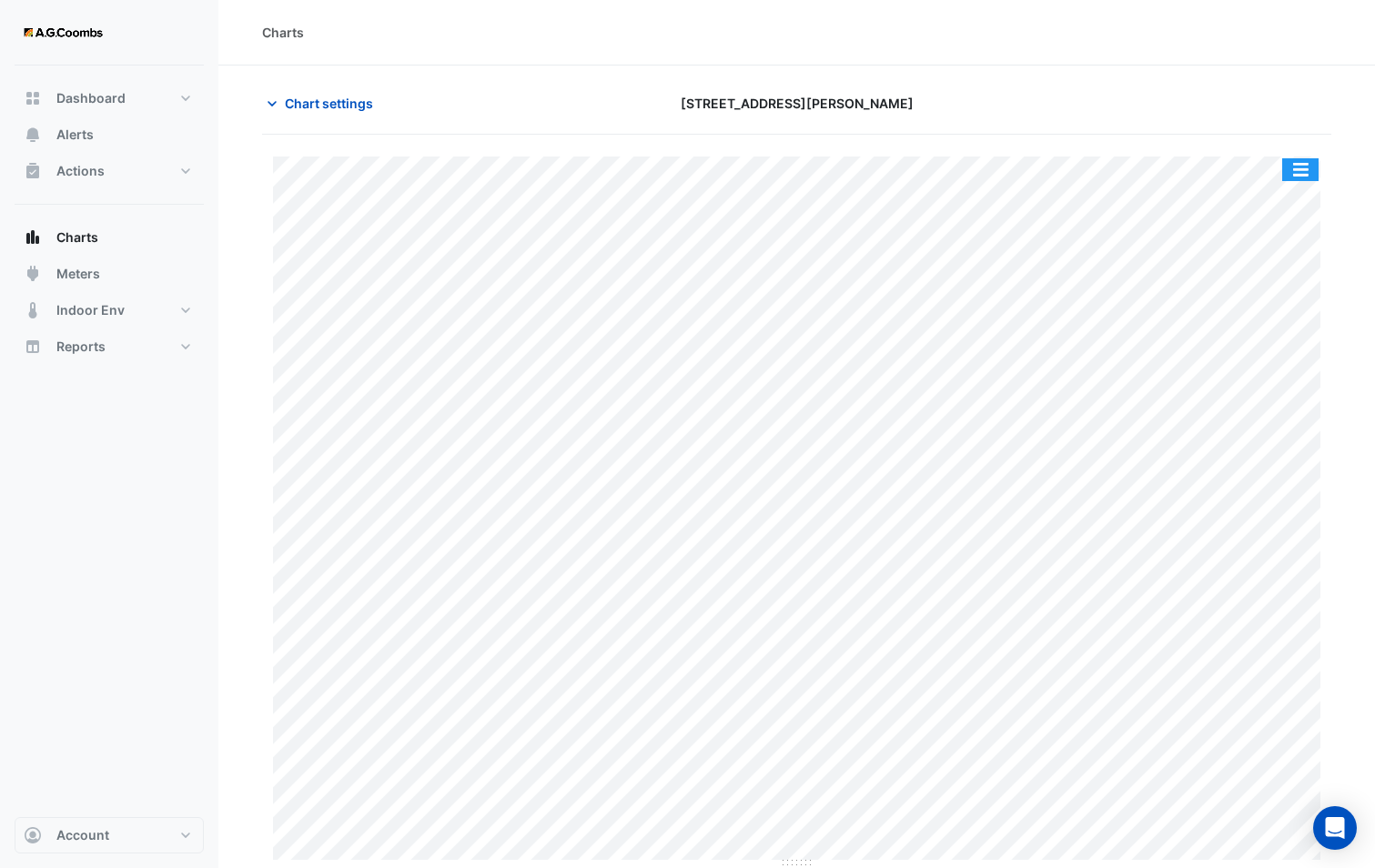
click at [1305, 180] on button "button" at bounding box center [1299, 169] width 36 height 22
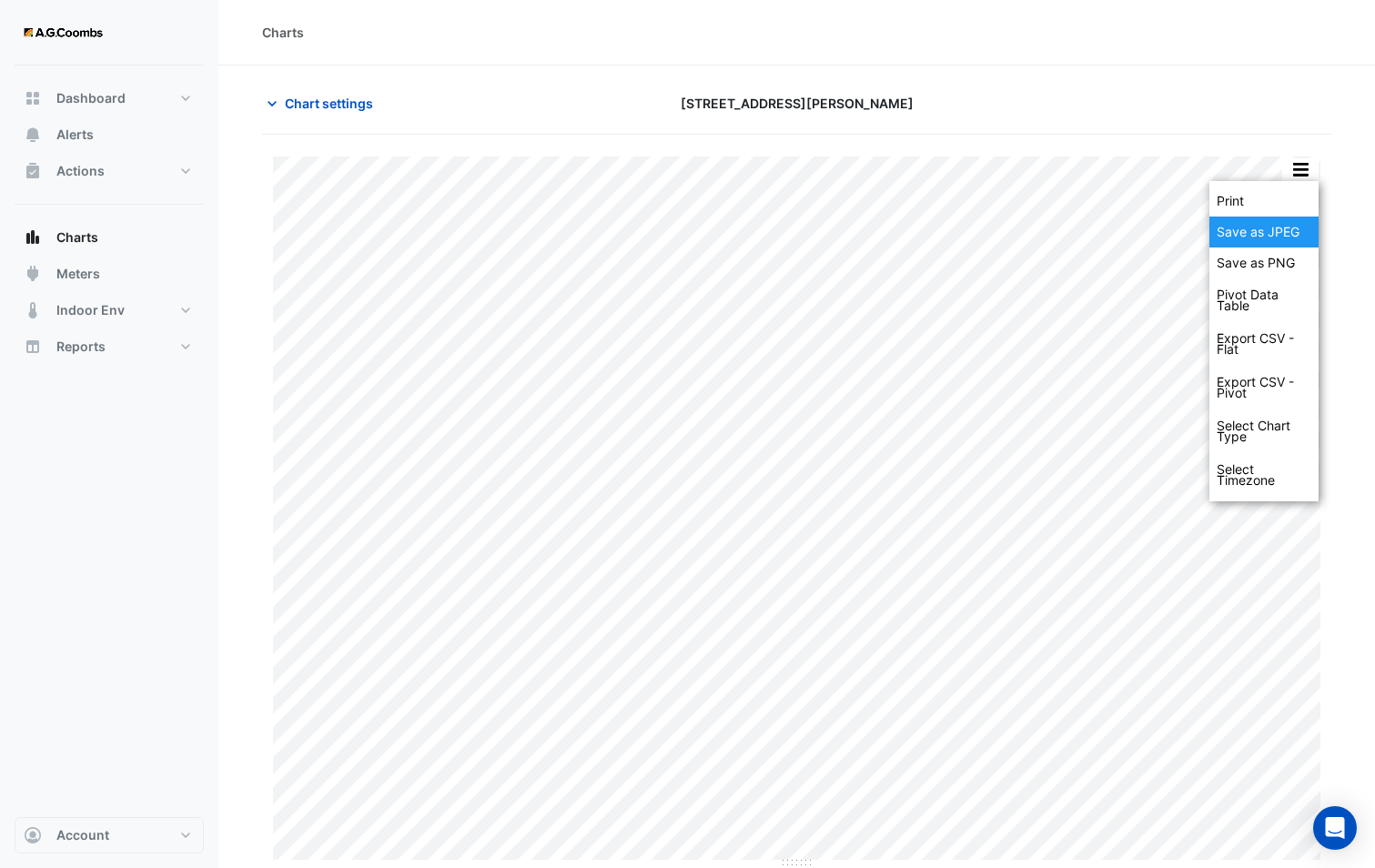
click at [1262, 231] on div "Save as JPEG" at bounding box center [1263, 232] width 109 height 31
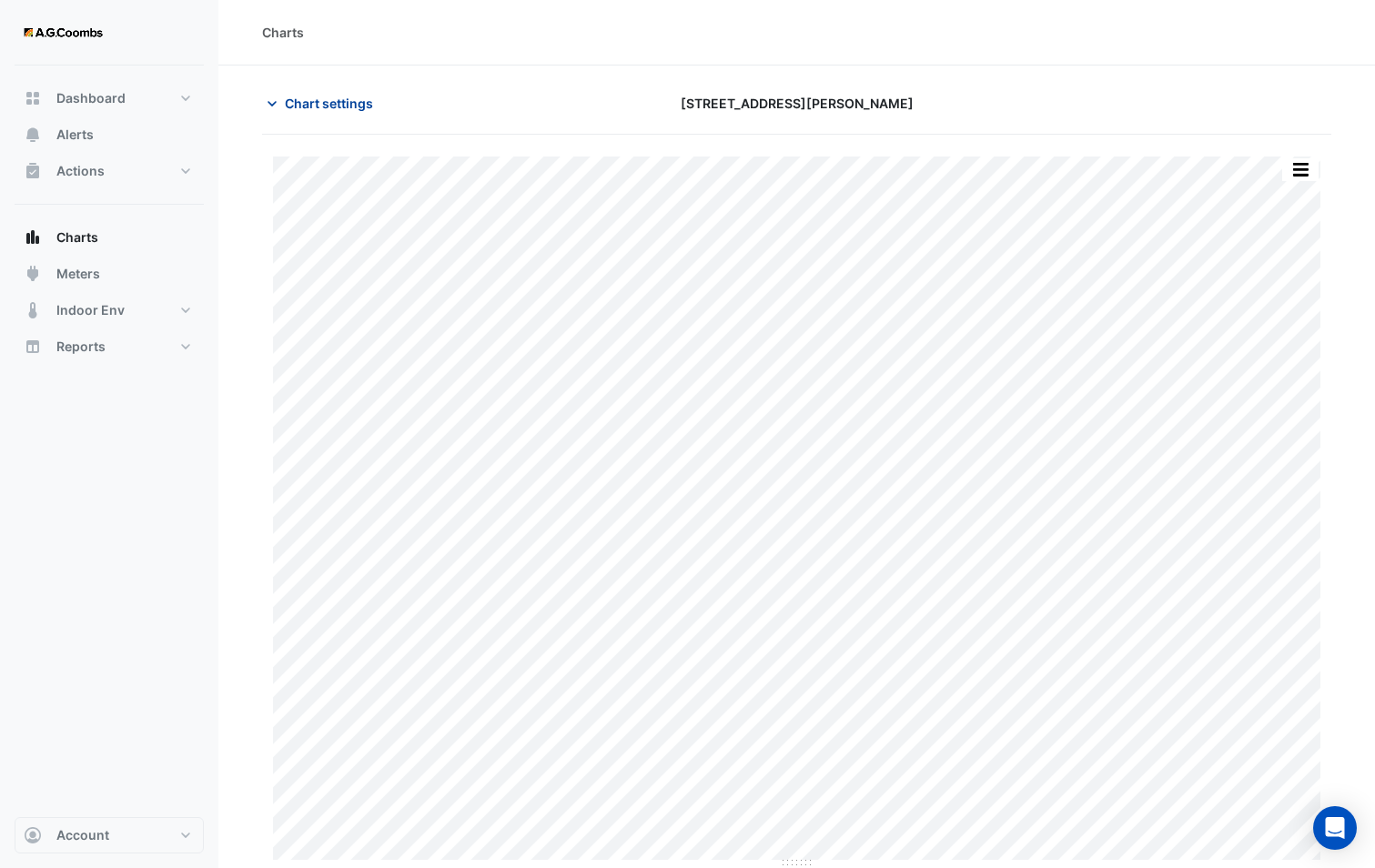
click at [297, 107] on span "Chart settings" at bounding box center [328, 103] width 88 height 19
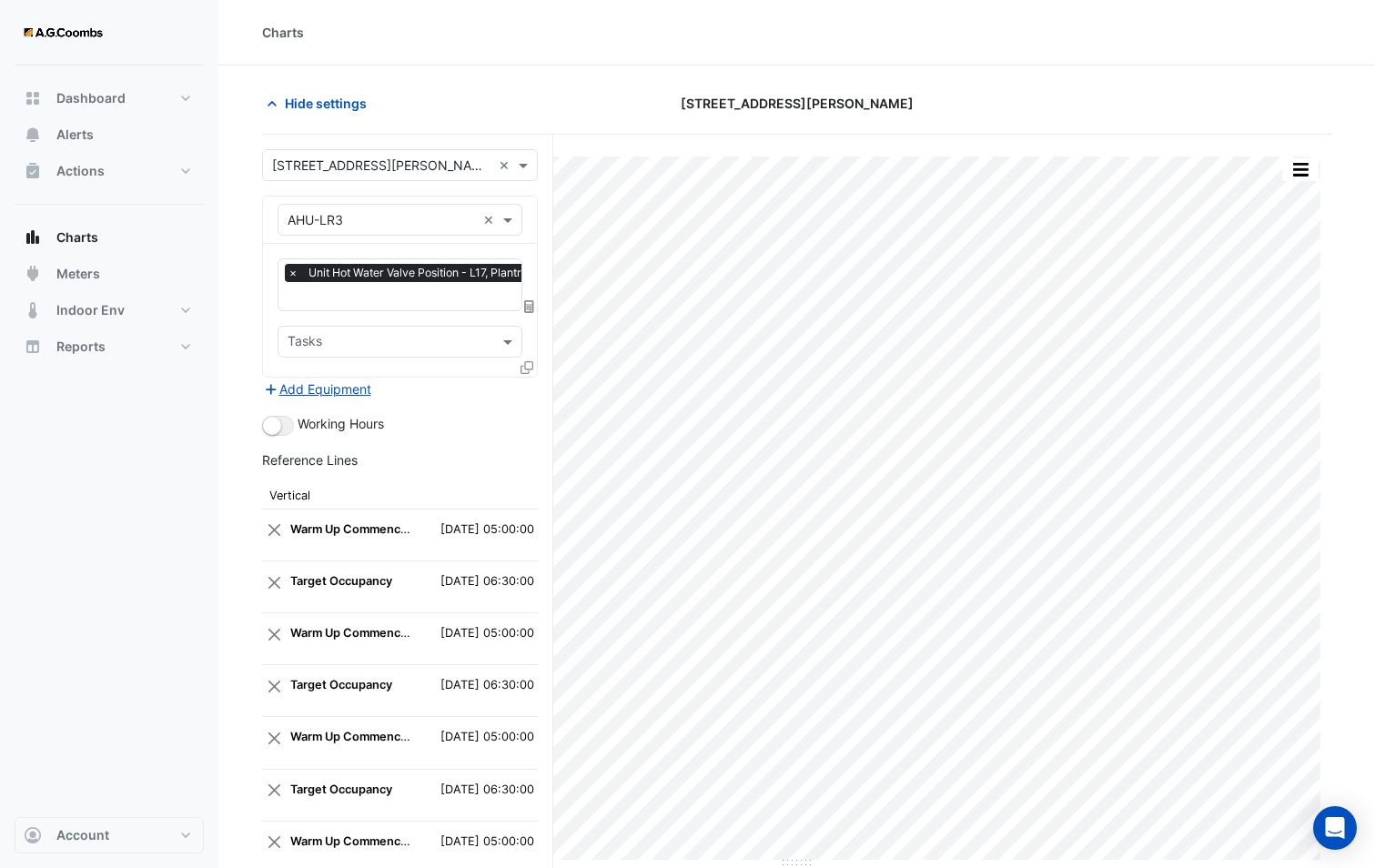
click at [520, 367] on icon at bounding box center [526, 367] width 13 height 13
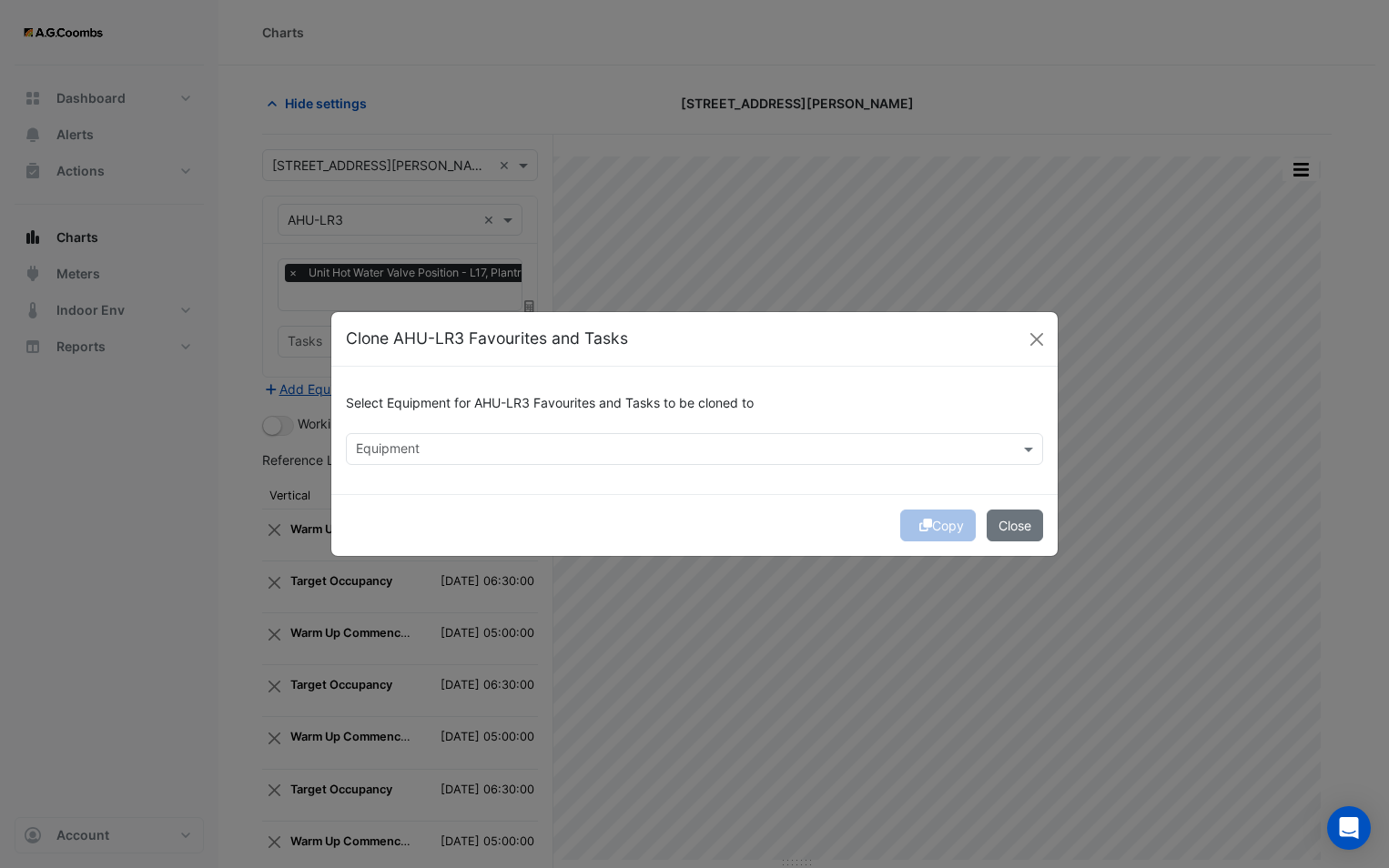
click at [537, 457] on input "text" at bounding box center [683, 451] width 656 height 19
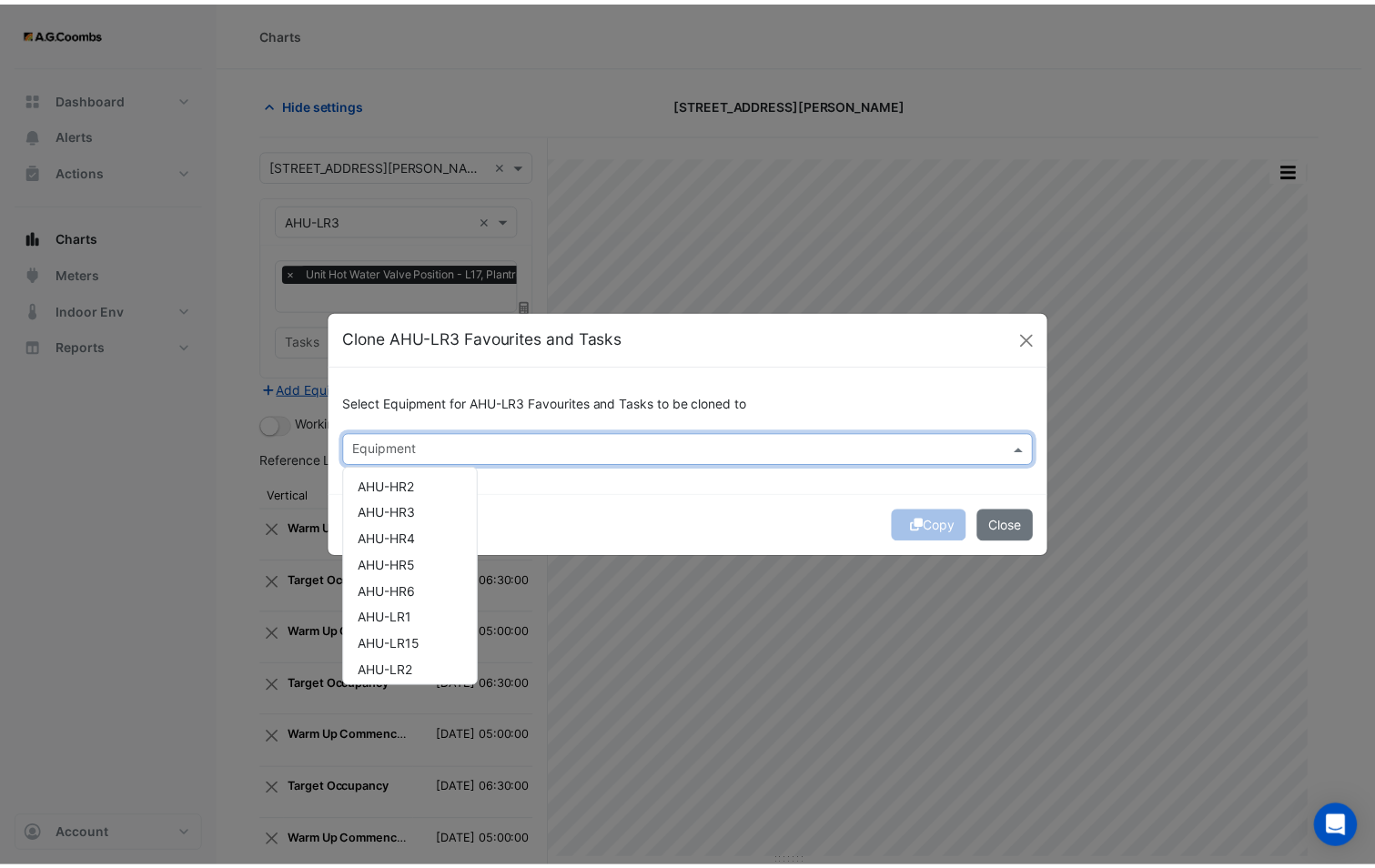
scroll to position [364, 0]
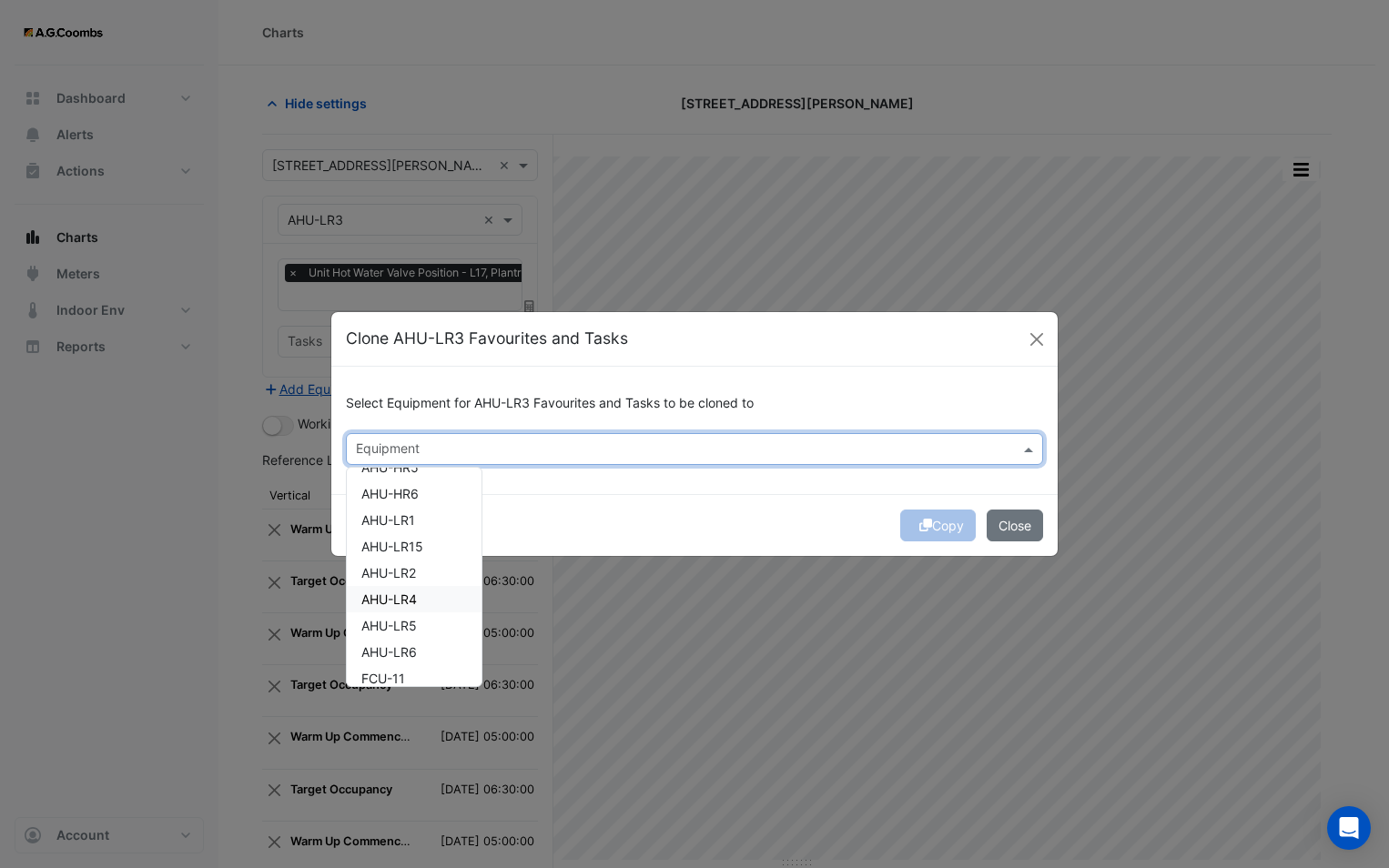
click at [423, 599] on div "AHU-LR4" at bounding box center [414, 598] width 135 height 26
click at [586, 529] on div "Copy Close" at bounding box center [694, 525] width 727 height 62
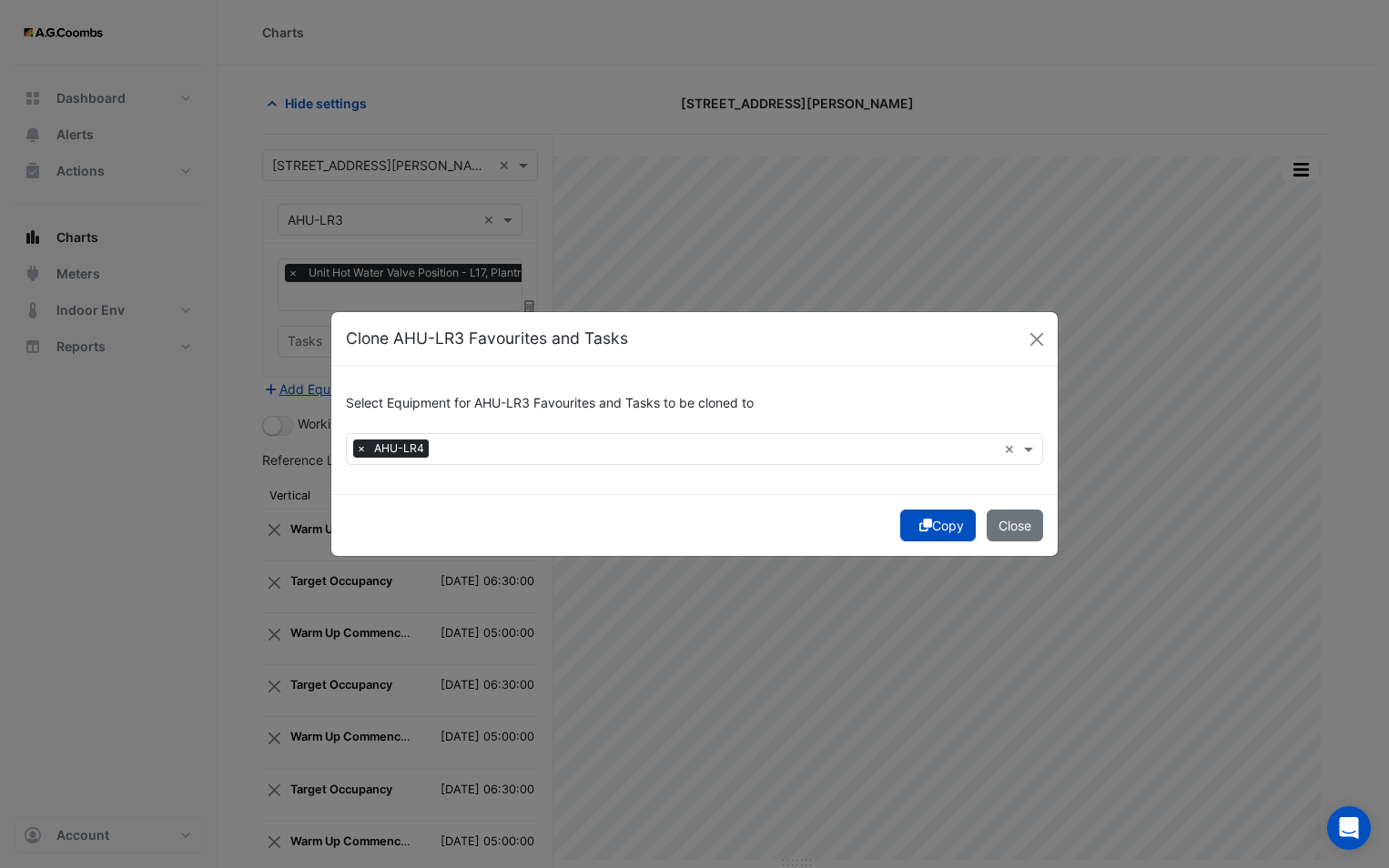
click at [931, 531] on button "Copy" at bounding box center [938, 525] width 76 height 32
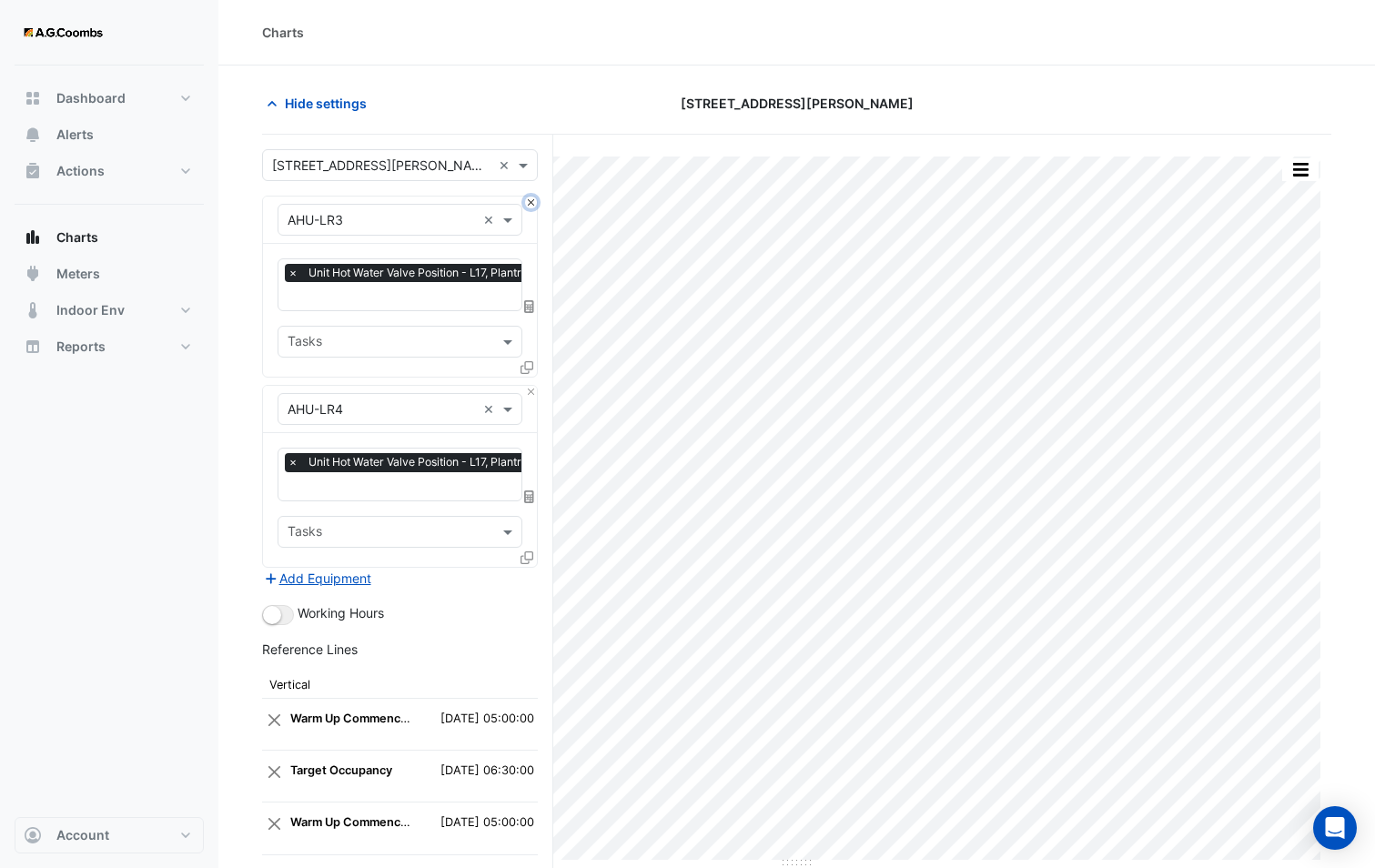
click at [530, 204] on button "Close" at bounding box center [531, 202] width 12 height 12
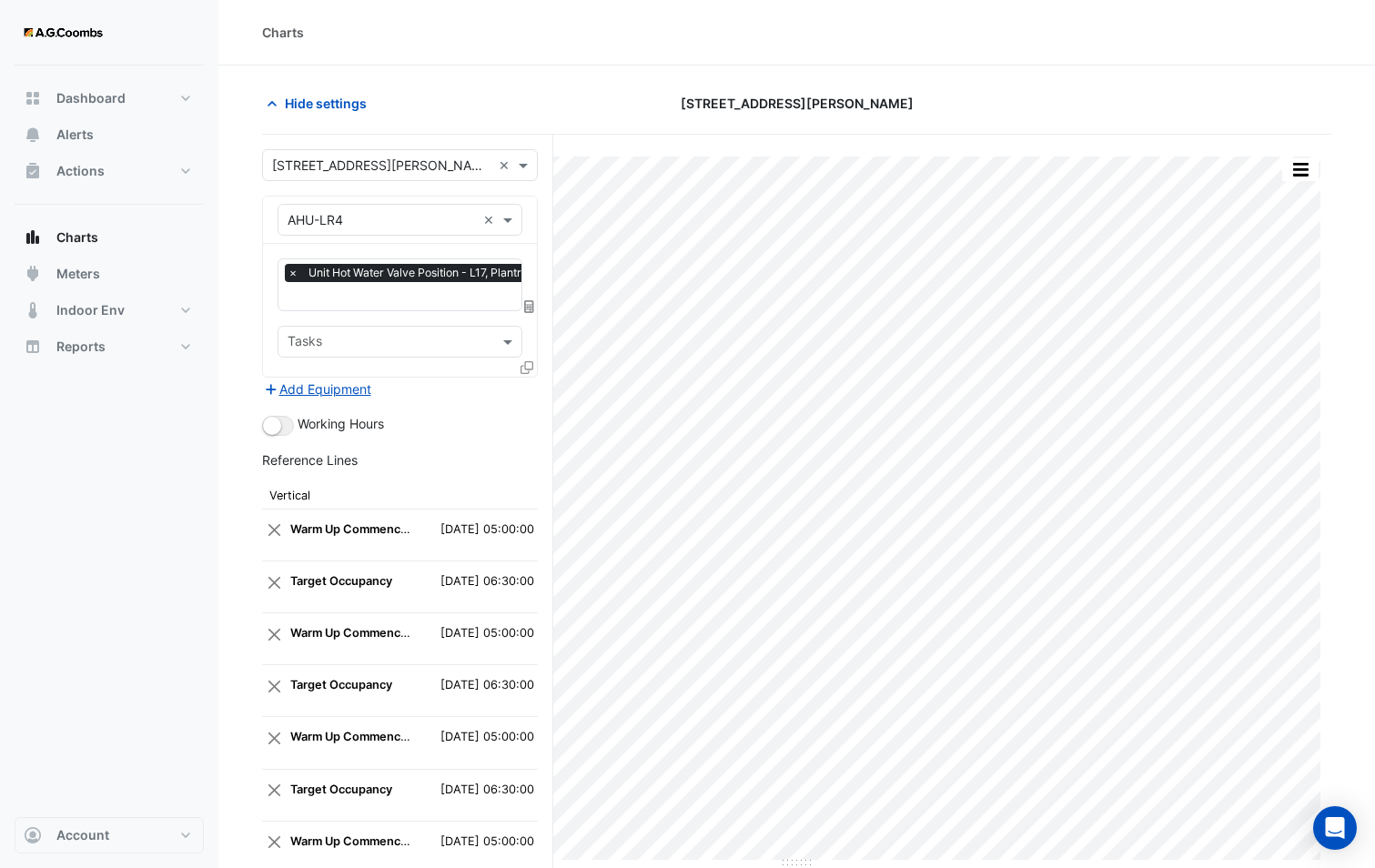
click at [461, 301] on input "text" at bounding box center [420, 298] width 266 height 19
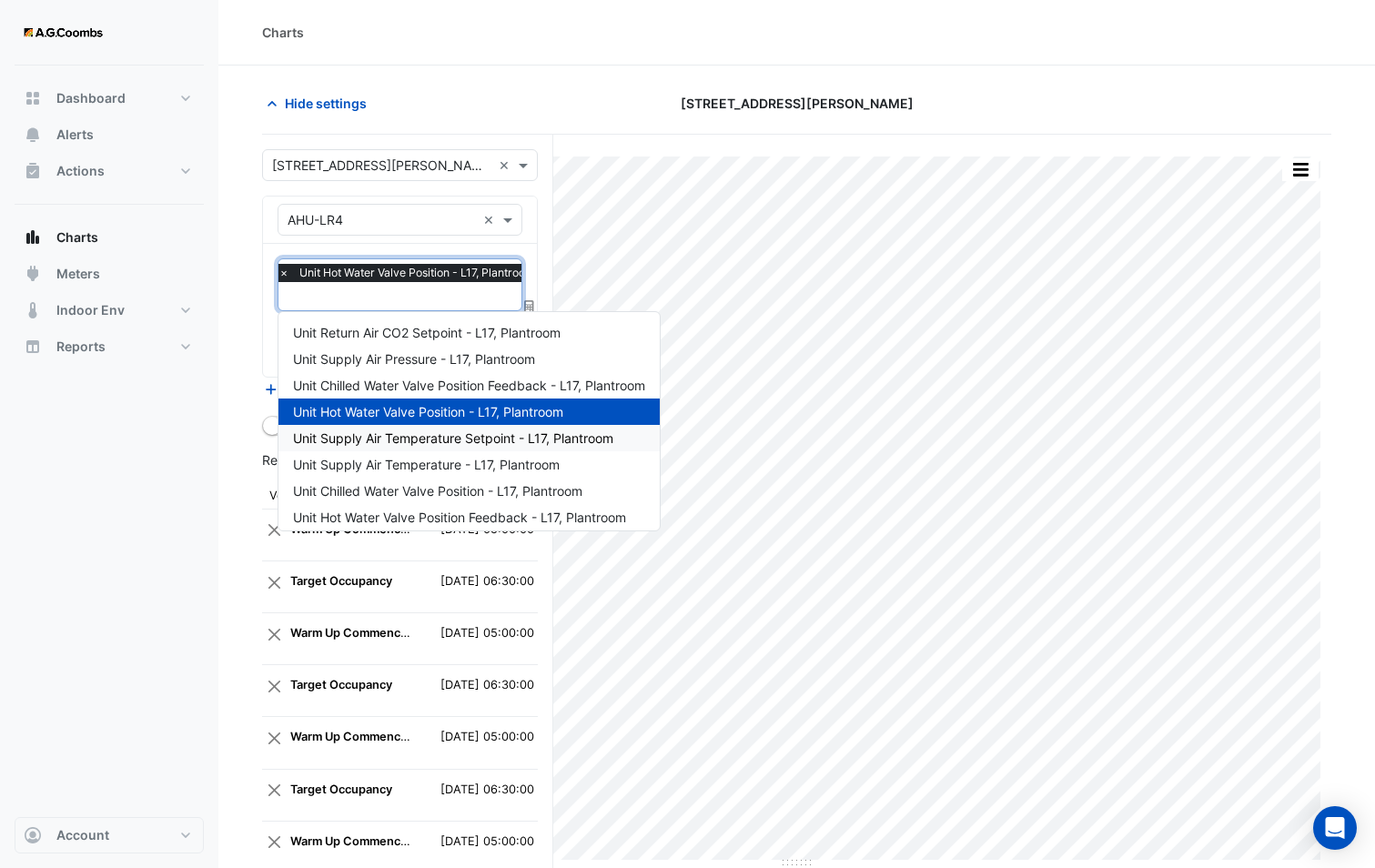
click at [433, 447] on div "Unit Supply Air Temperature Setpoint - L17, Plantroom" at bounding box center [469, 438] width 382 height 26
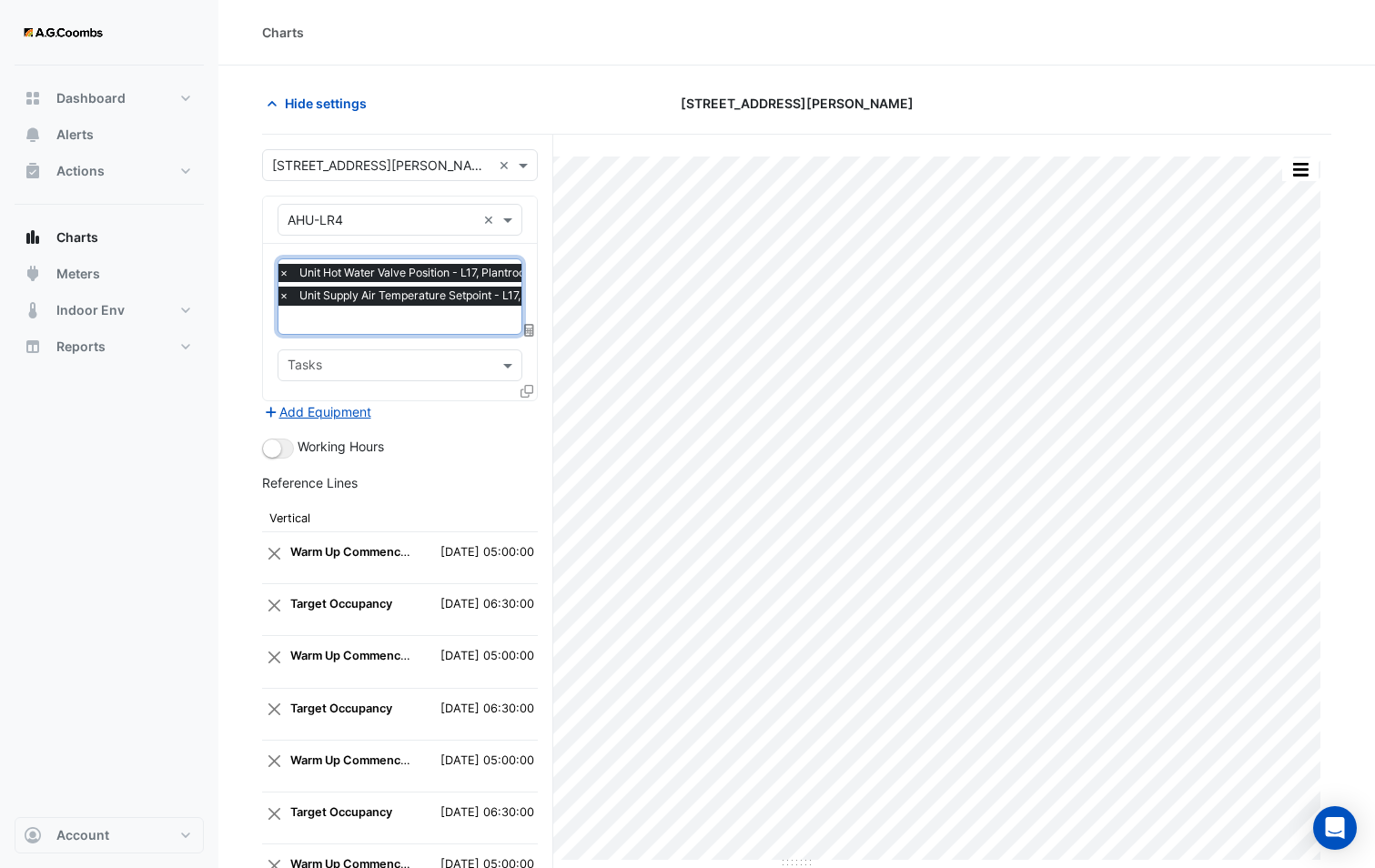
click at [414, 322] on input "text" at bounding box center [432, 321] width 308 height 19
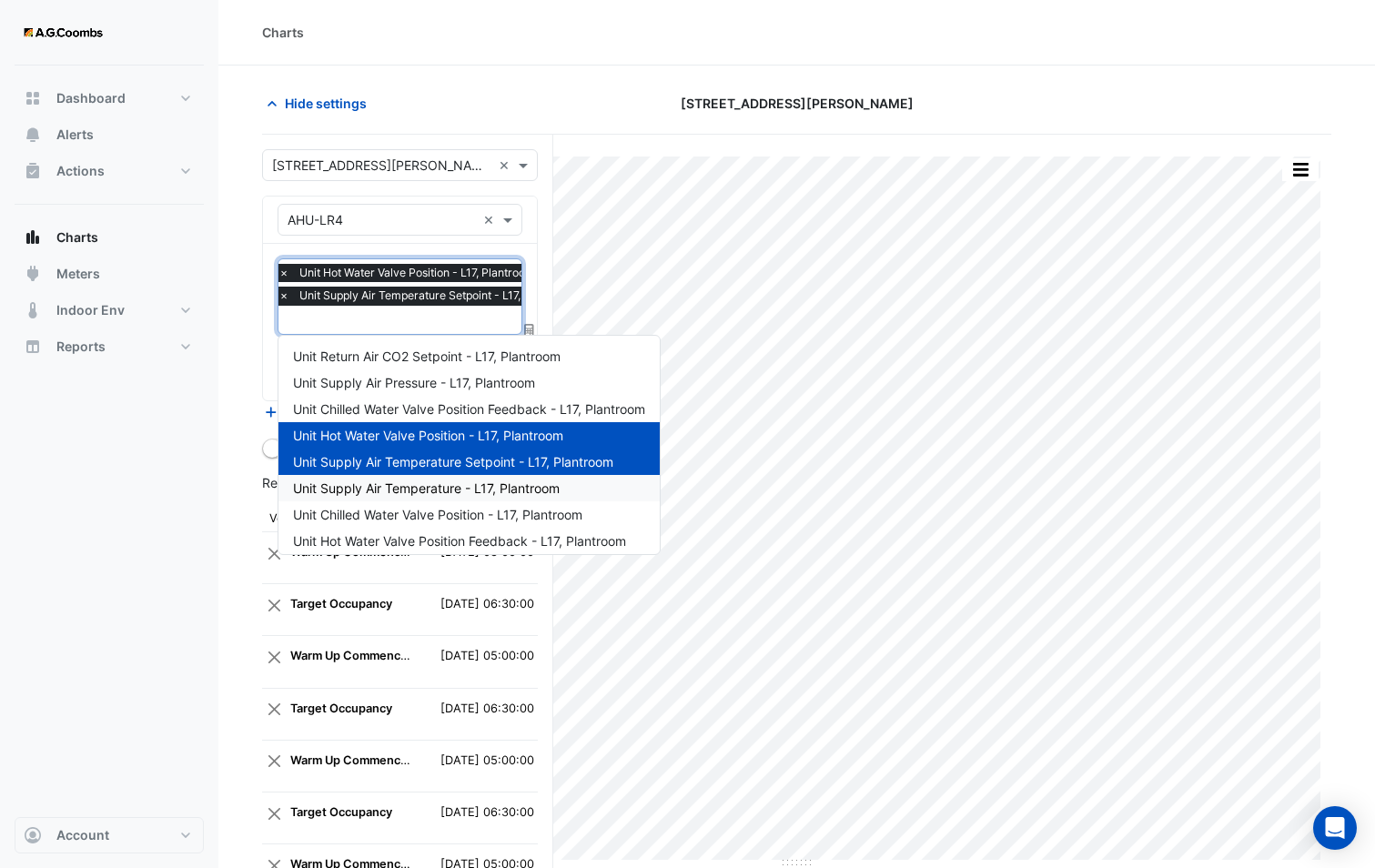
click at [451, 488] on span "Unit Supply Air Temperature - L17, Plantroom" at bounding box center [426, 488] width 267 height 16
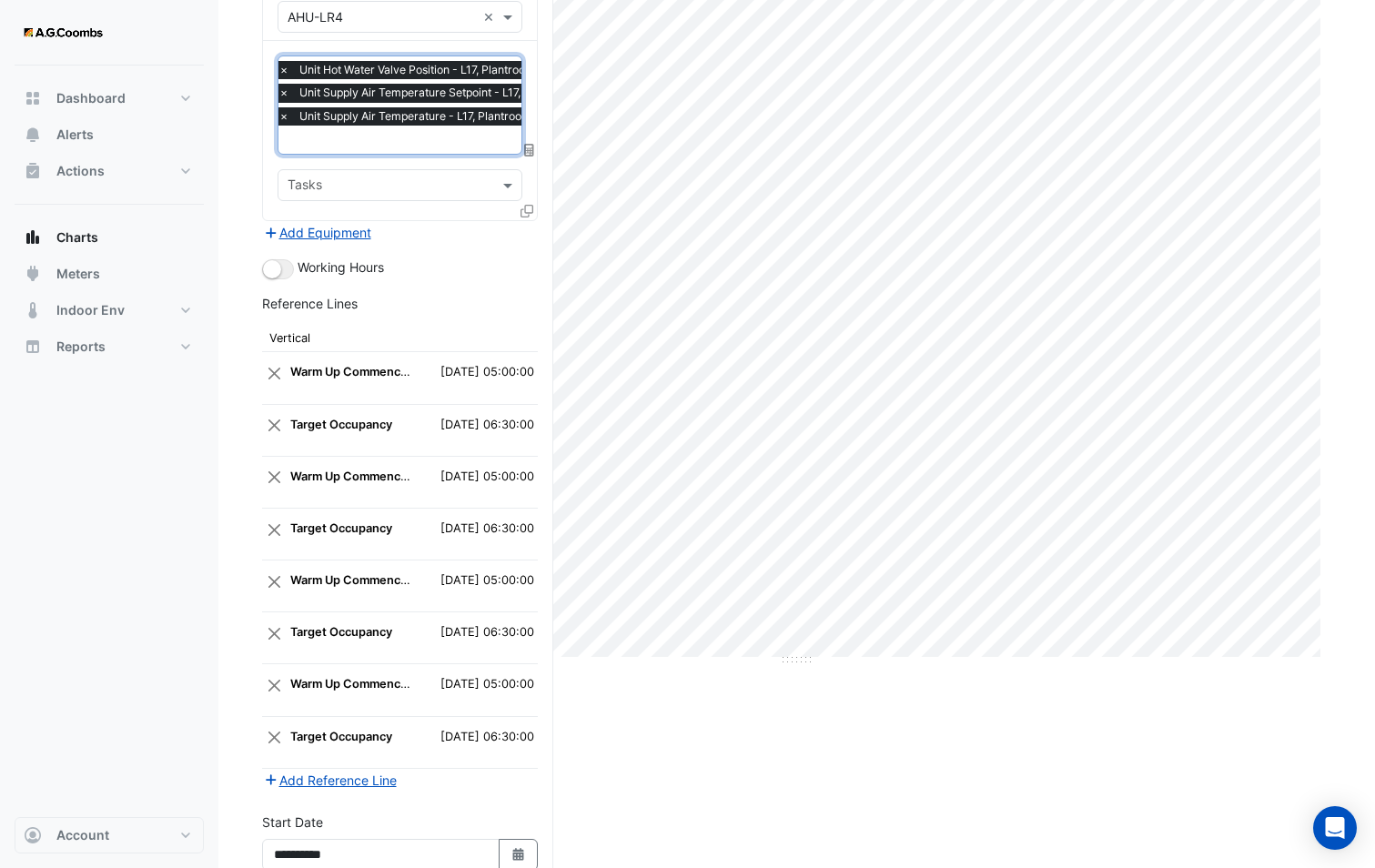
scroll to position [373, 0]
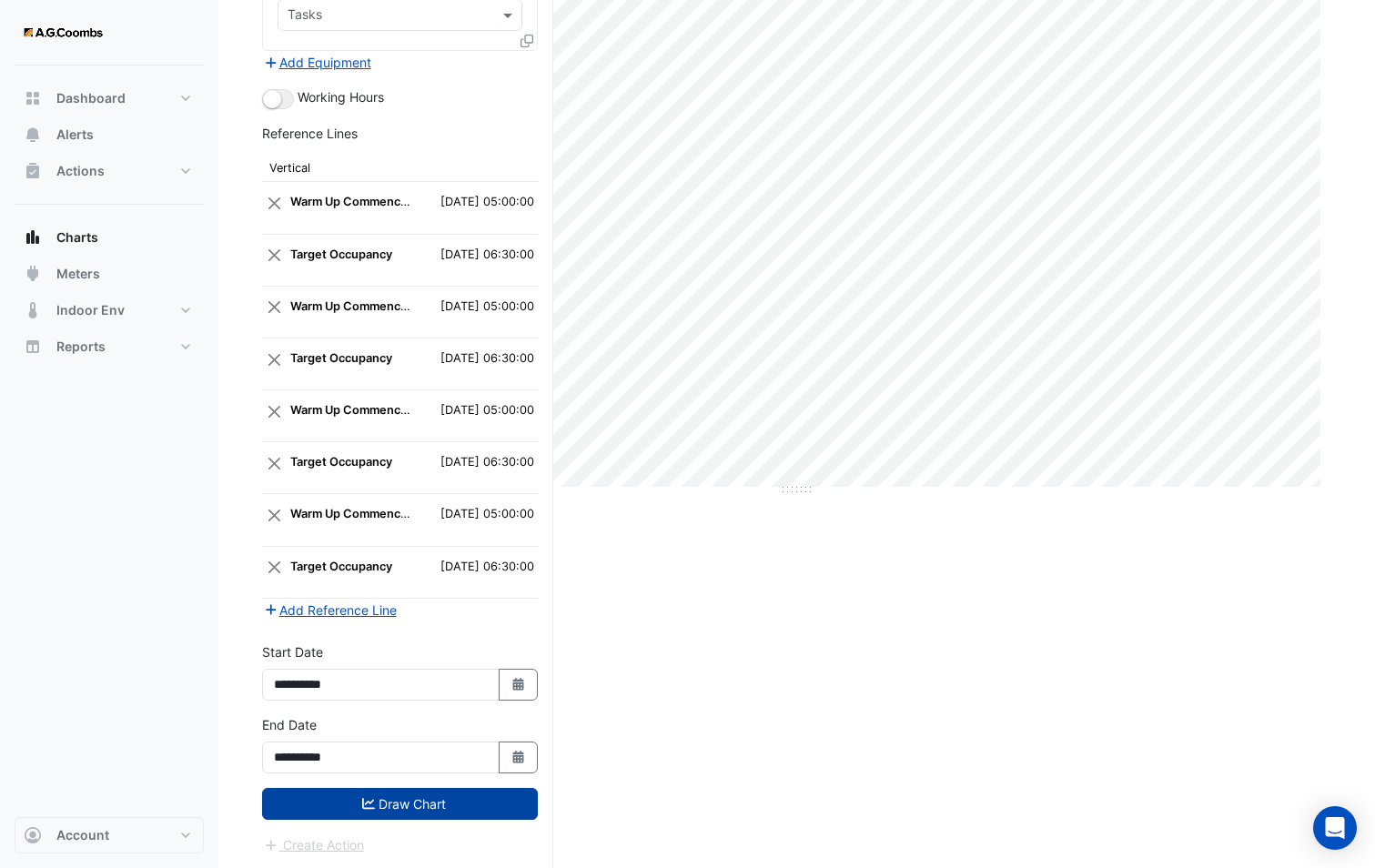
click at [418, 815] on button "Draw Chart" at bounding box center [400, 803] width 276 height 32
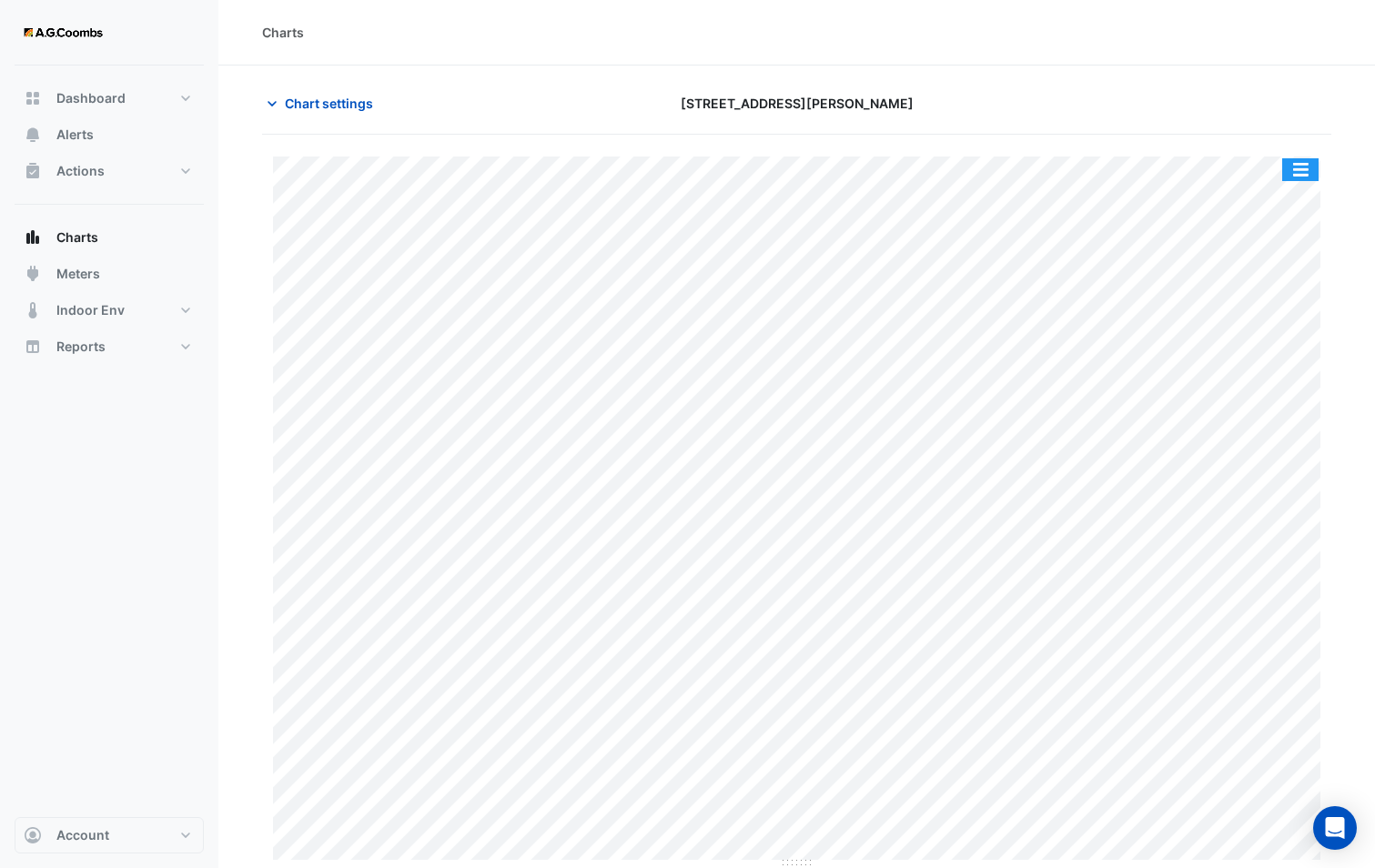
click at [1300, 164] on button "button" at bounding box center [1299, 169] width 36 height 22
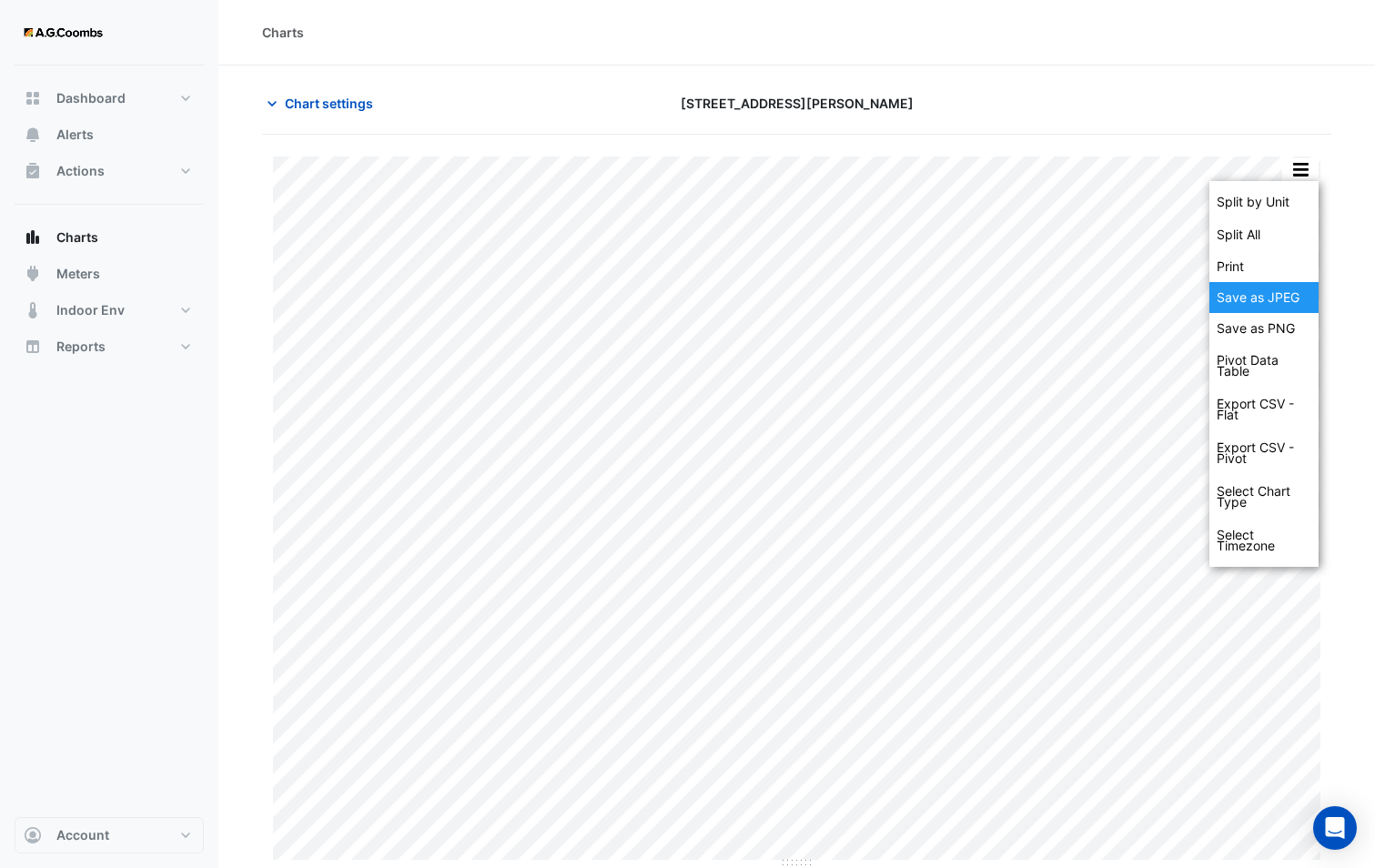
click at [1282, 296] on div "Save as JPEG" at bounding box center [1263, 297] width 109 height 31
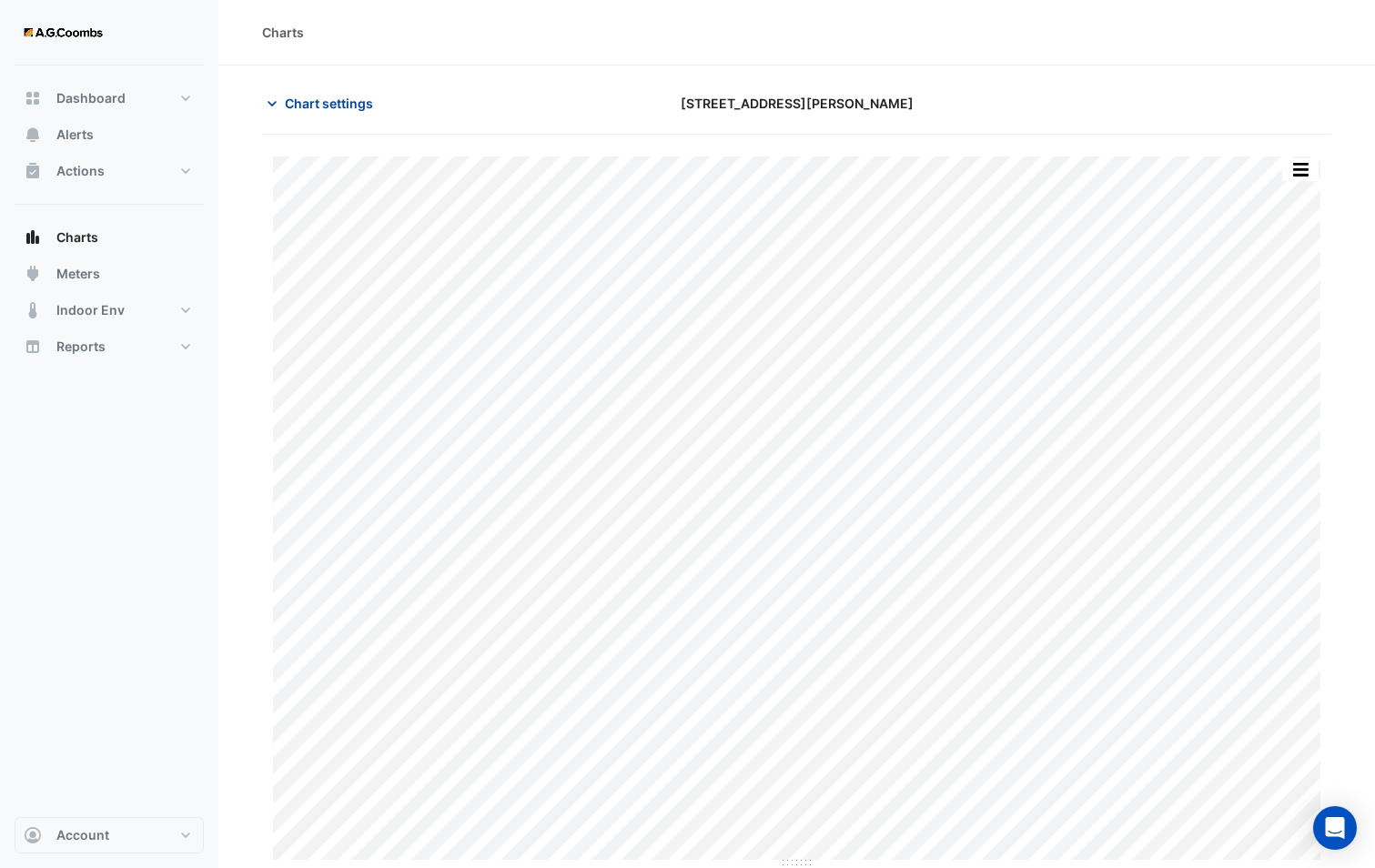
click at [312, 106] on span "Chart settings" at bounding box center [328, 103] width 88 height 19
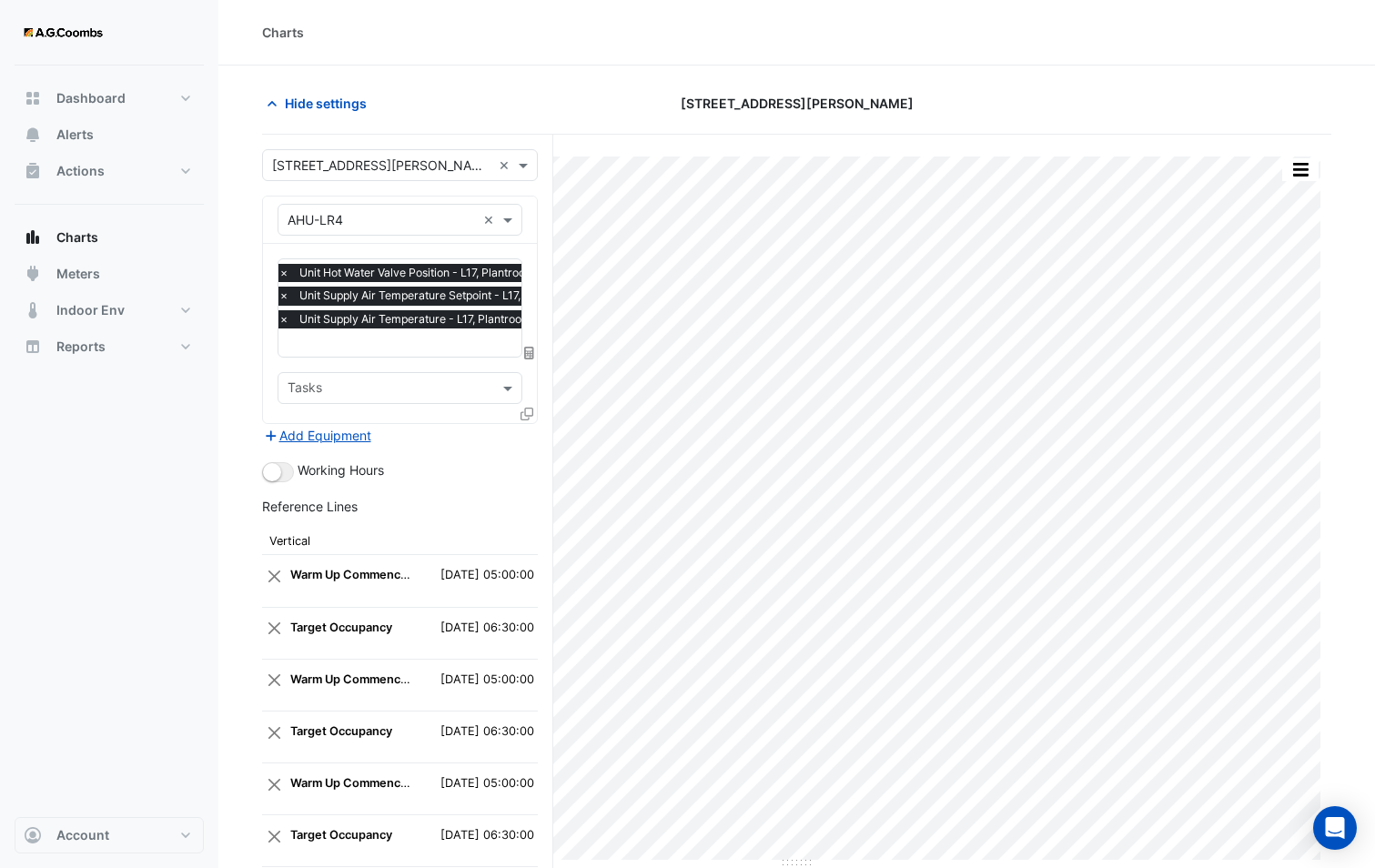
click at [528, 411] on icon at bounding box center [526, 414] width 13 height 13
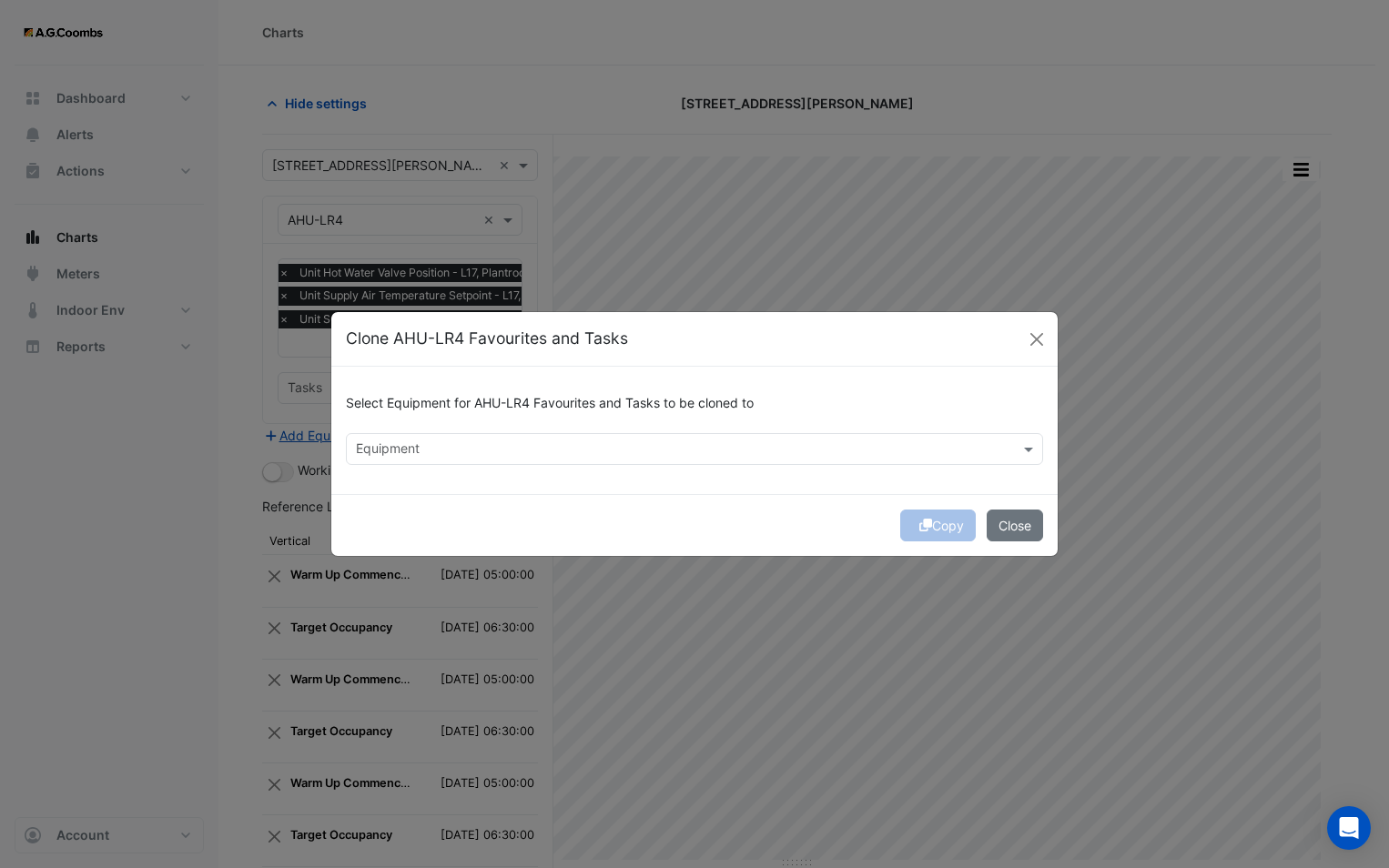
click at [476, 450] on input "text" at bounding box center [683, 451] width 656 height 19
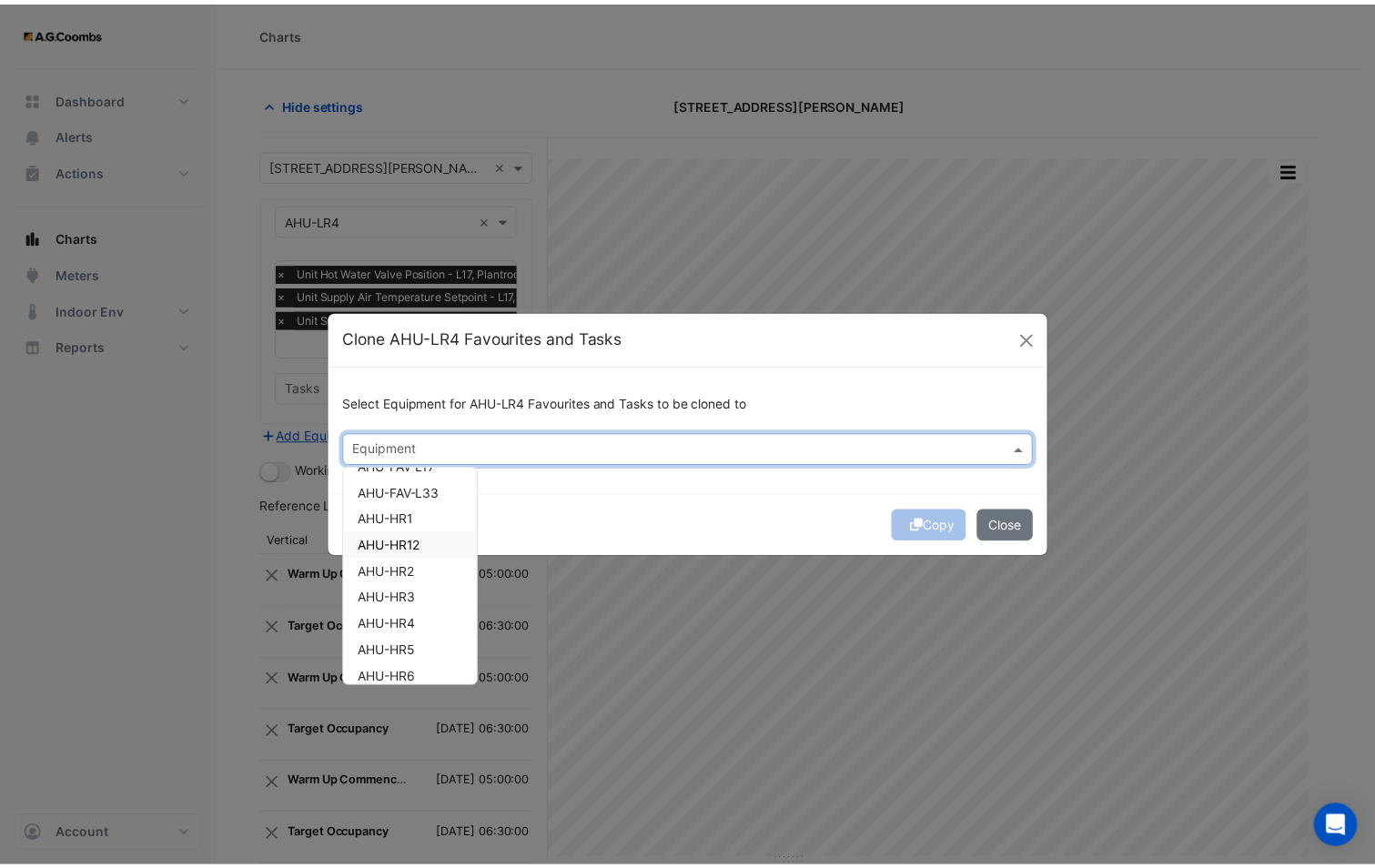
scroll to position [182, 0]
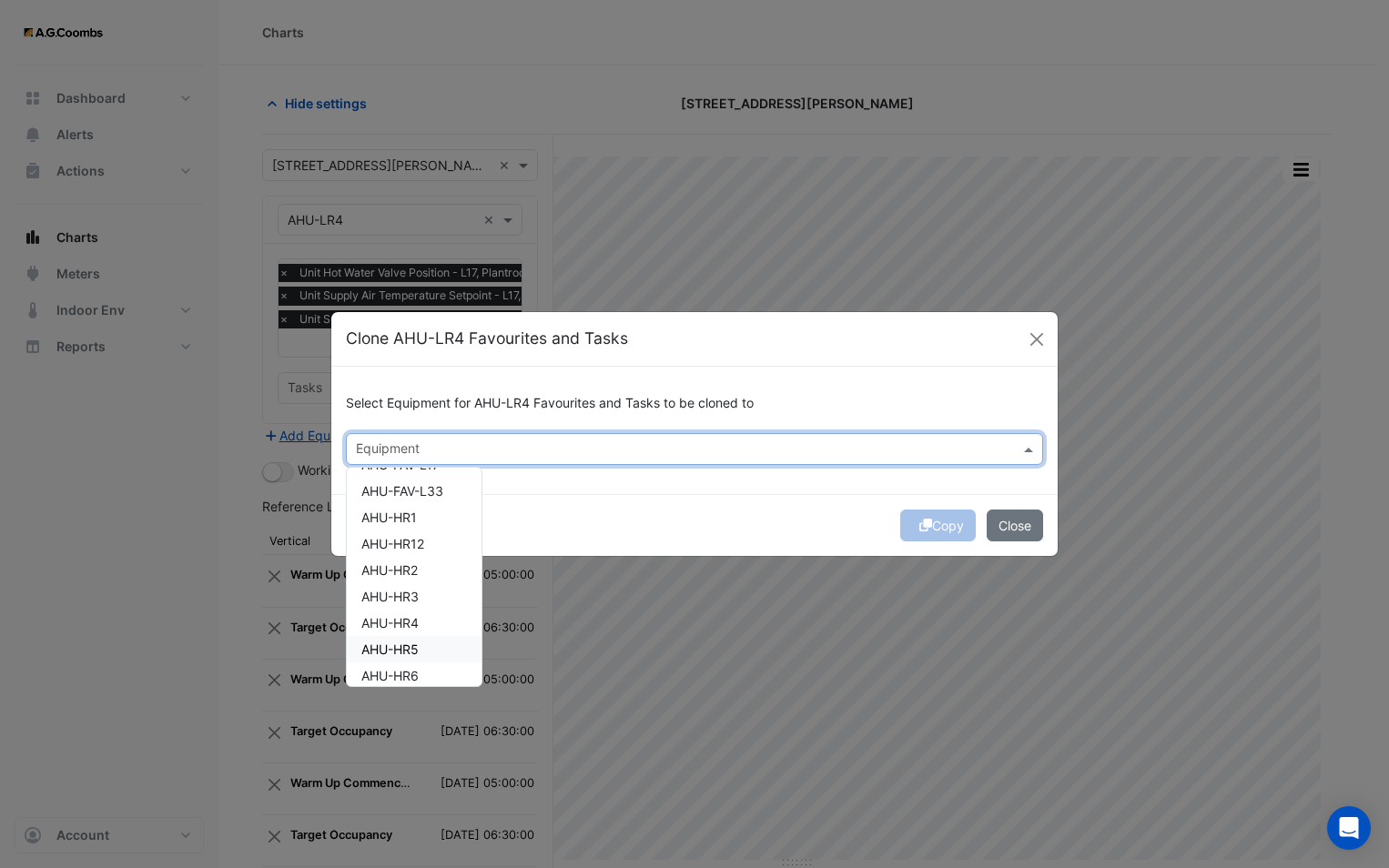
click at [425, 649] on div "AHU-HR5" at bounding box center [414, 649] width 135 height 26
click at [634, 528] on div "Copy Close" at bounding box center [694, 525] width 727 height 62
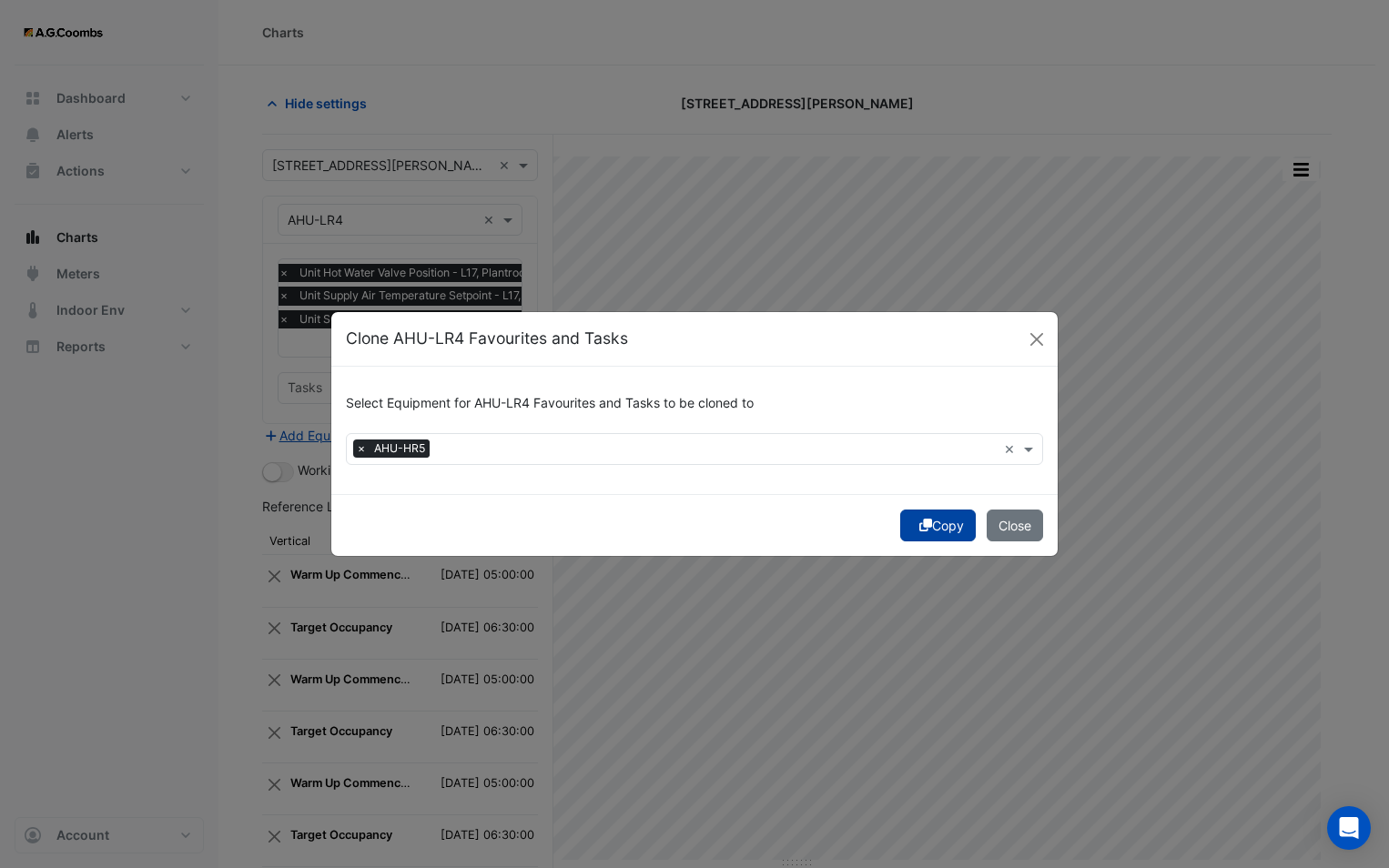
click at [935, 522] on button "Copy" at bounding box center [938, 525] width 76 height 32
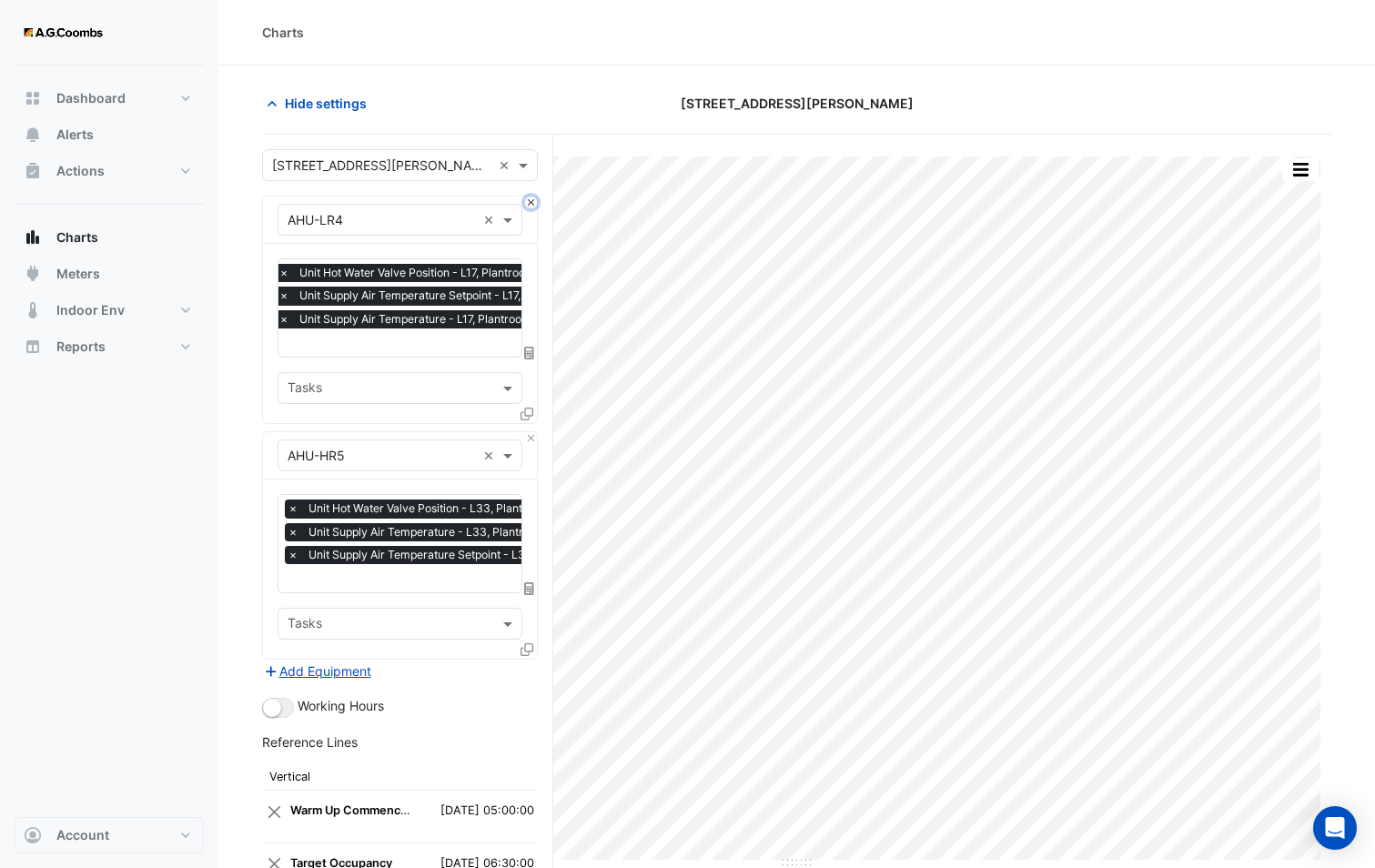
click at [527, 201] on button "Close" at bounding box center [531, 202] width 12 height 12
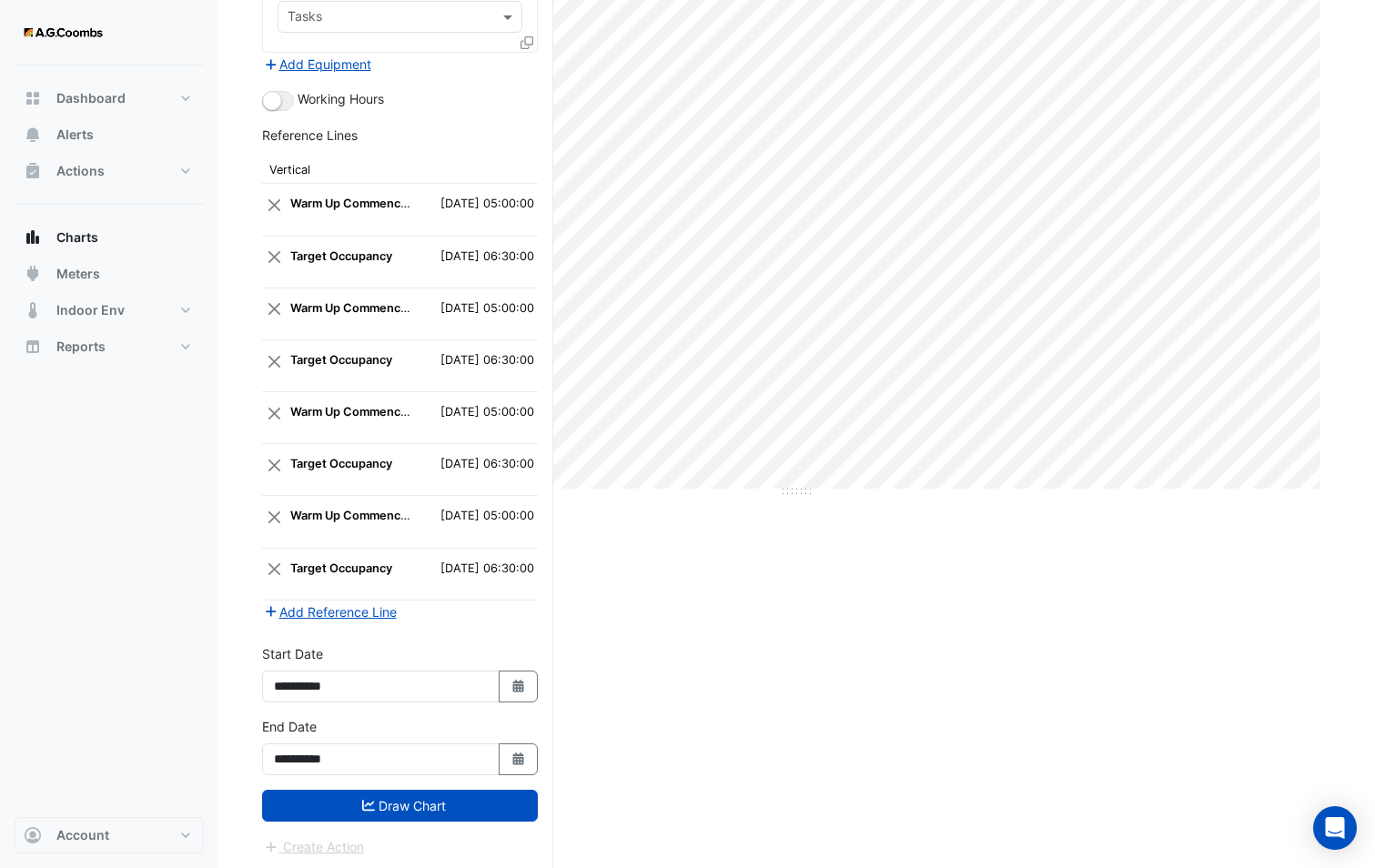
scroll to position [373, 0]
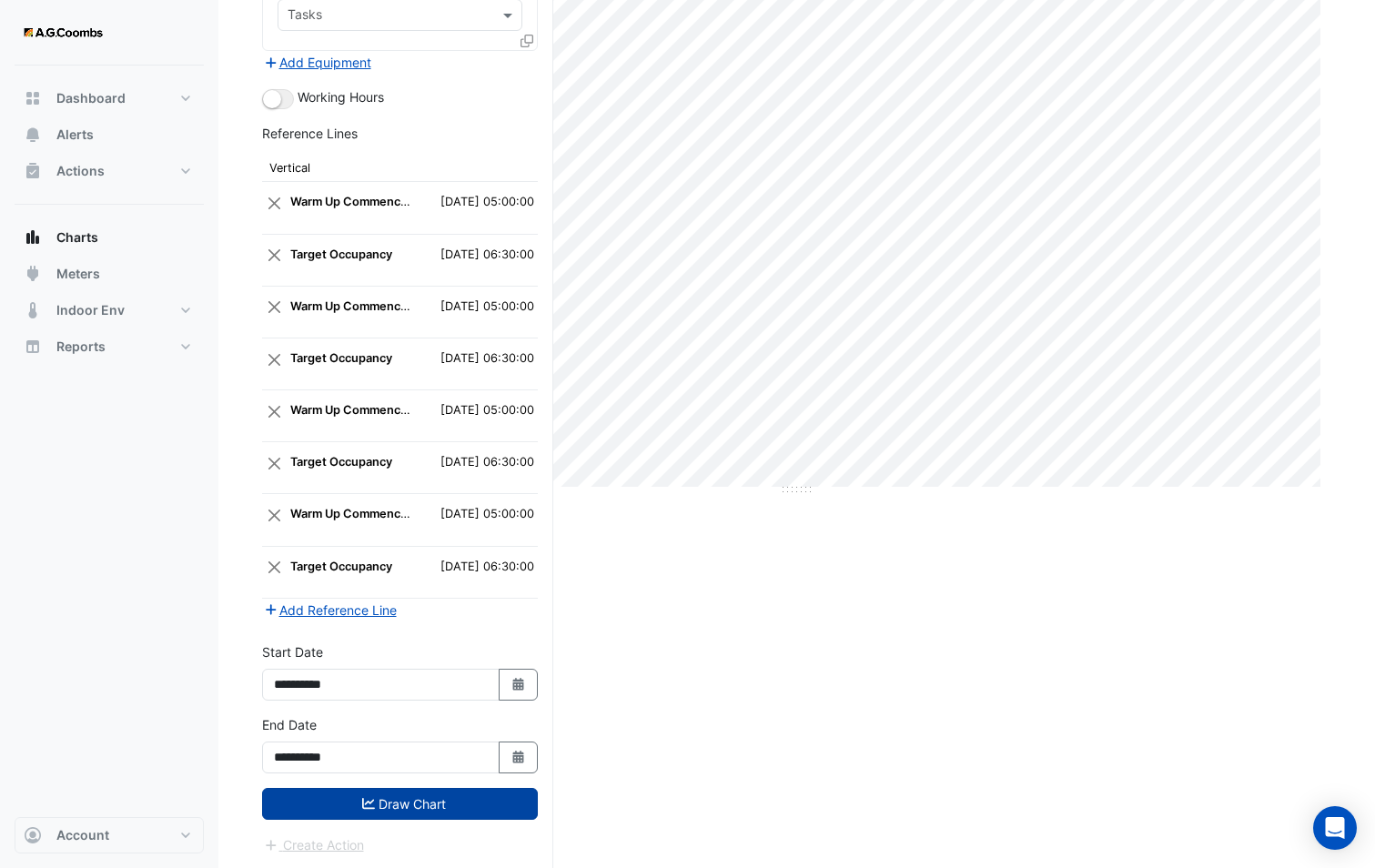
click at [452, 799] on button "Draw Chart" at bounding box center [400, 803] width 276 height 32
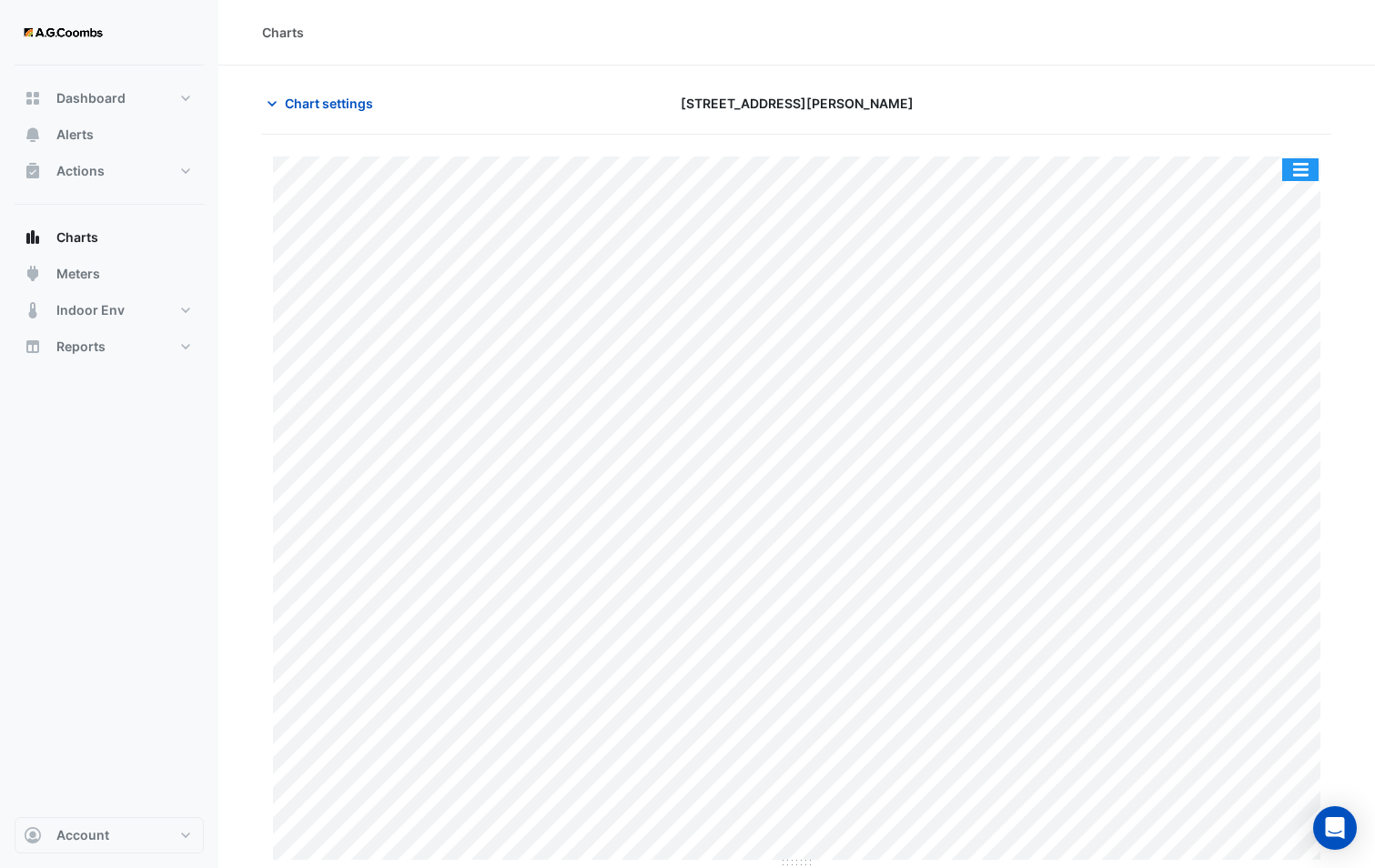
click at [1297, 169] on button "button" at bounding box center [1299, 169] width 36 height 22
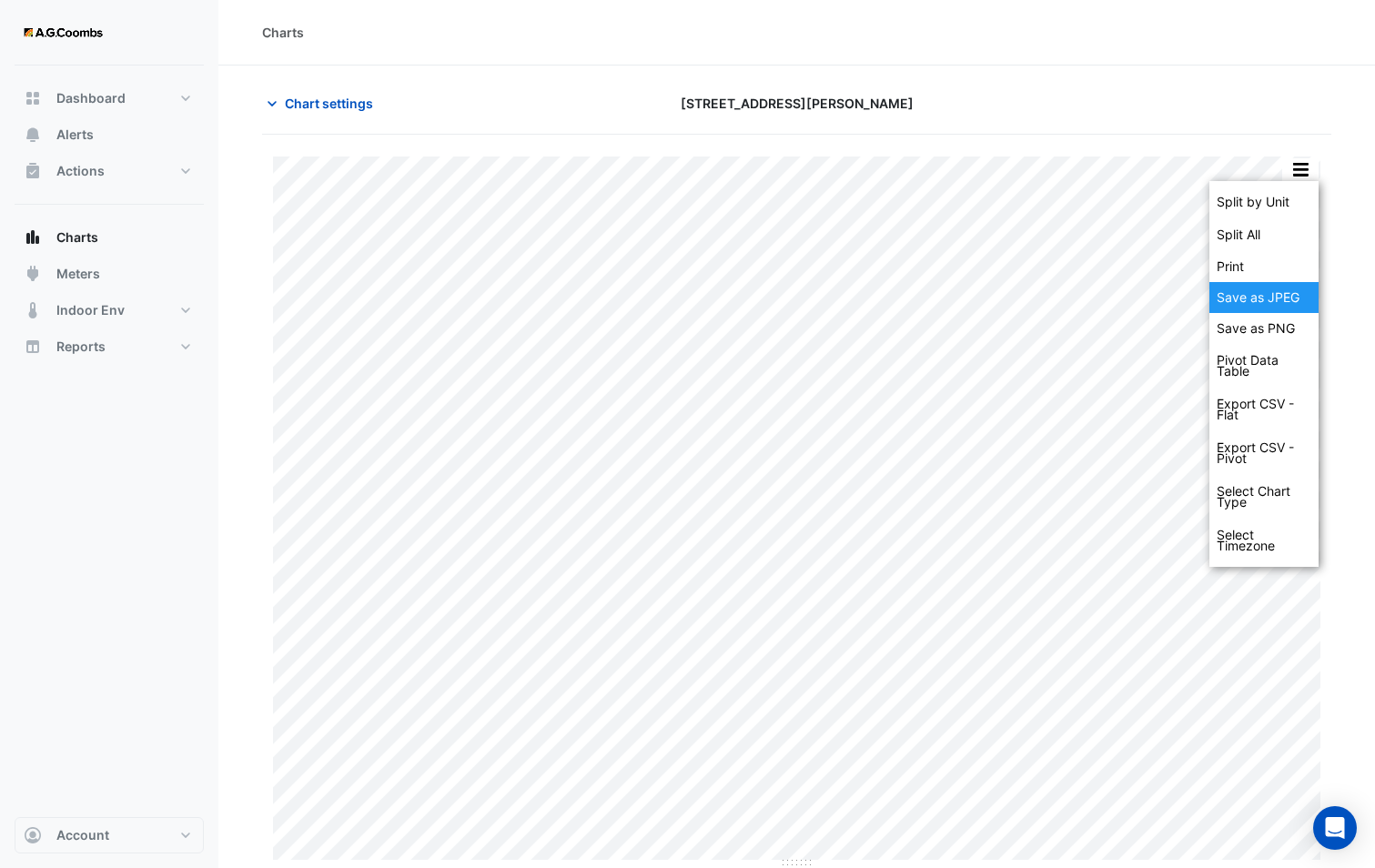
click at [1255, 299] on div "Save as JPEG" at bounding box center [1263, 297] width 109 height 31
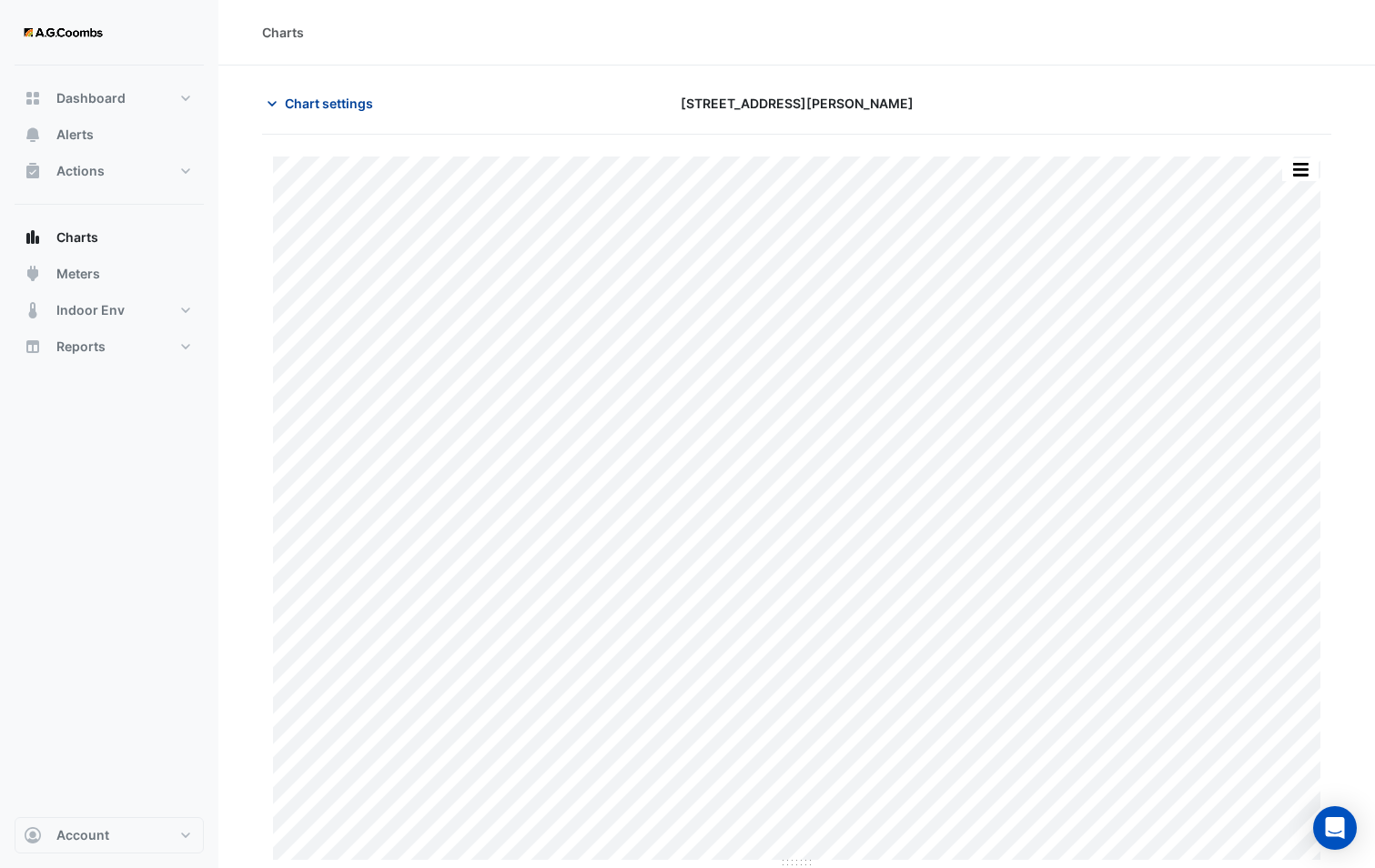
drag, startPoint x: 339, startPoint y: 108, endPoint x: 339, endPoint y: 156, distance: 48.0
click at [339, 108] on span "Chart settings" at bounding box center [328, 103] width 88 height 19
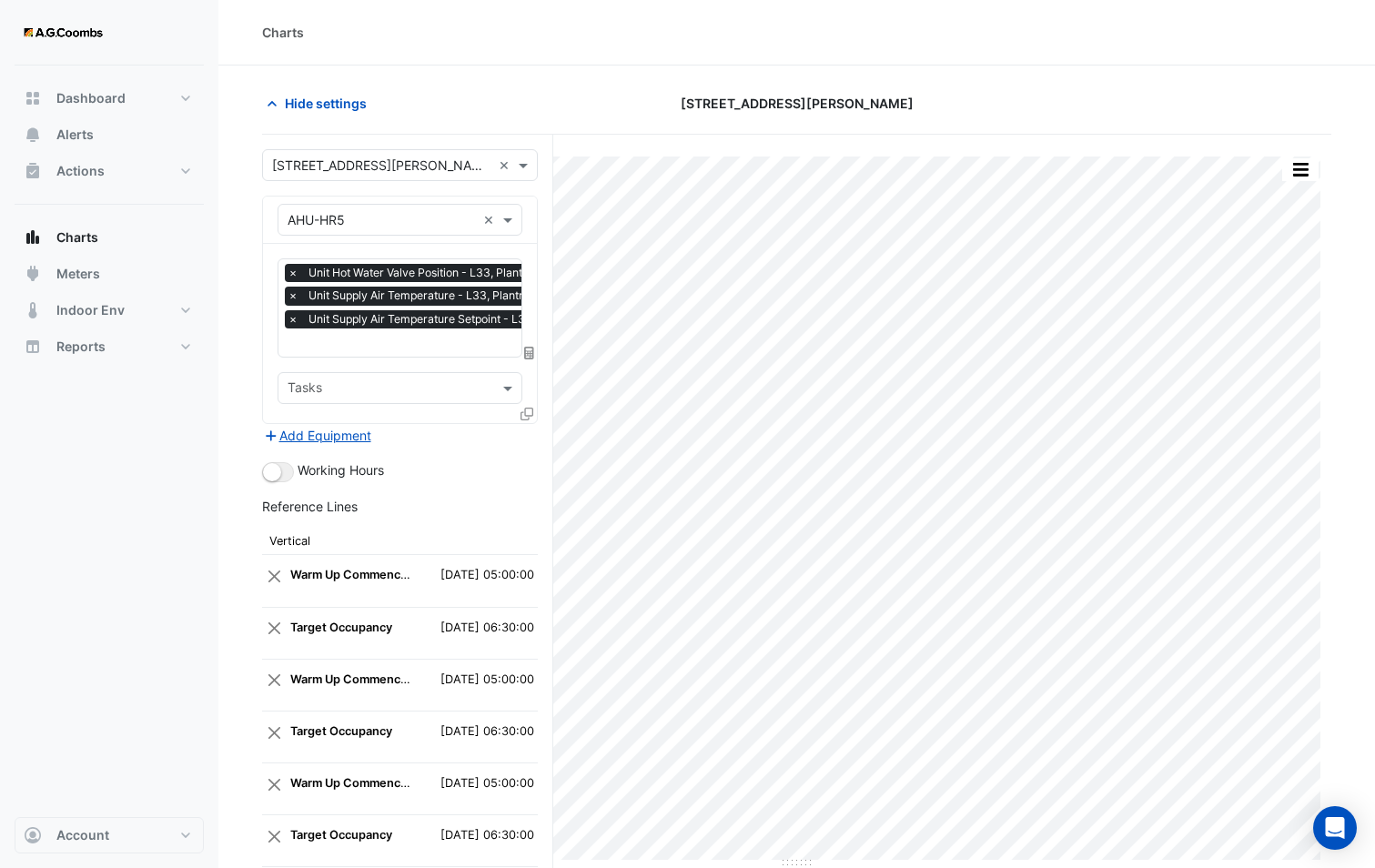
click at [519, 412] on div "Favourites × Unit Hot Water Valve Position - L33, Plantroom × Unit Supply Air T…" at bounding box center [400, 333] width 274 height 180
click at [529, 412] on icon at bounding box center [526, 414] width 13 height 13
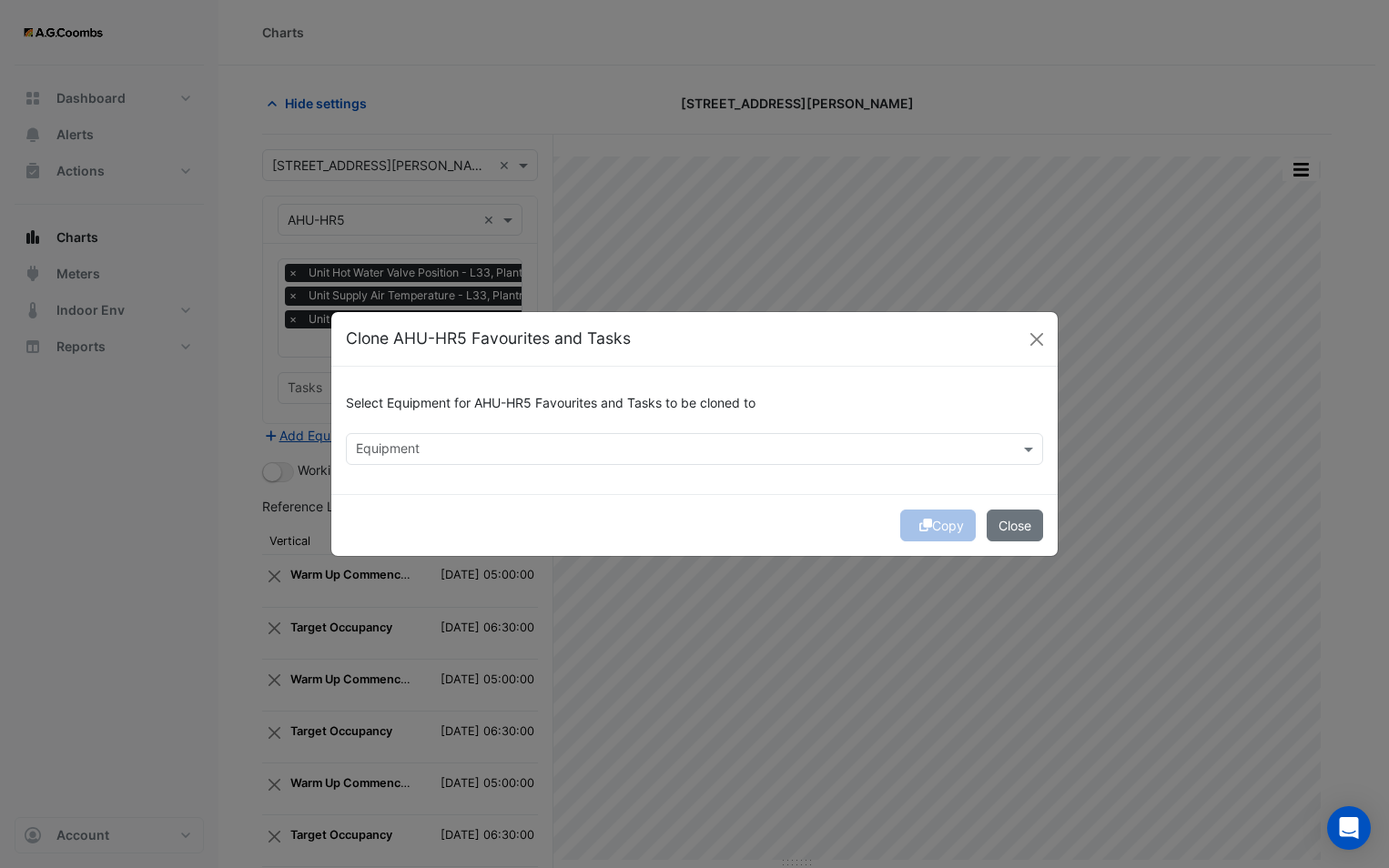
click at [543, 442] on input "text" at bounding box center [683, 451] width 656 height 19
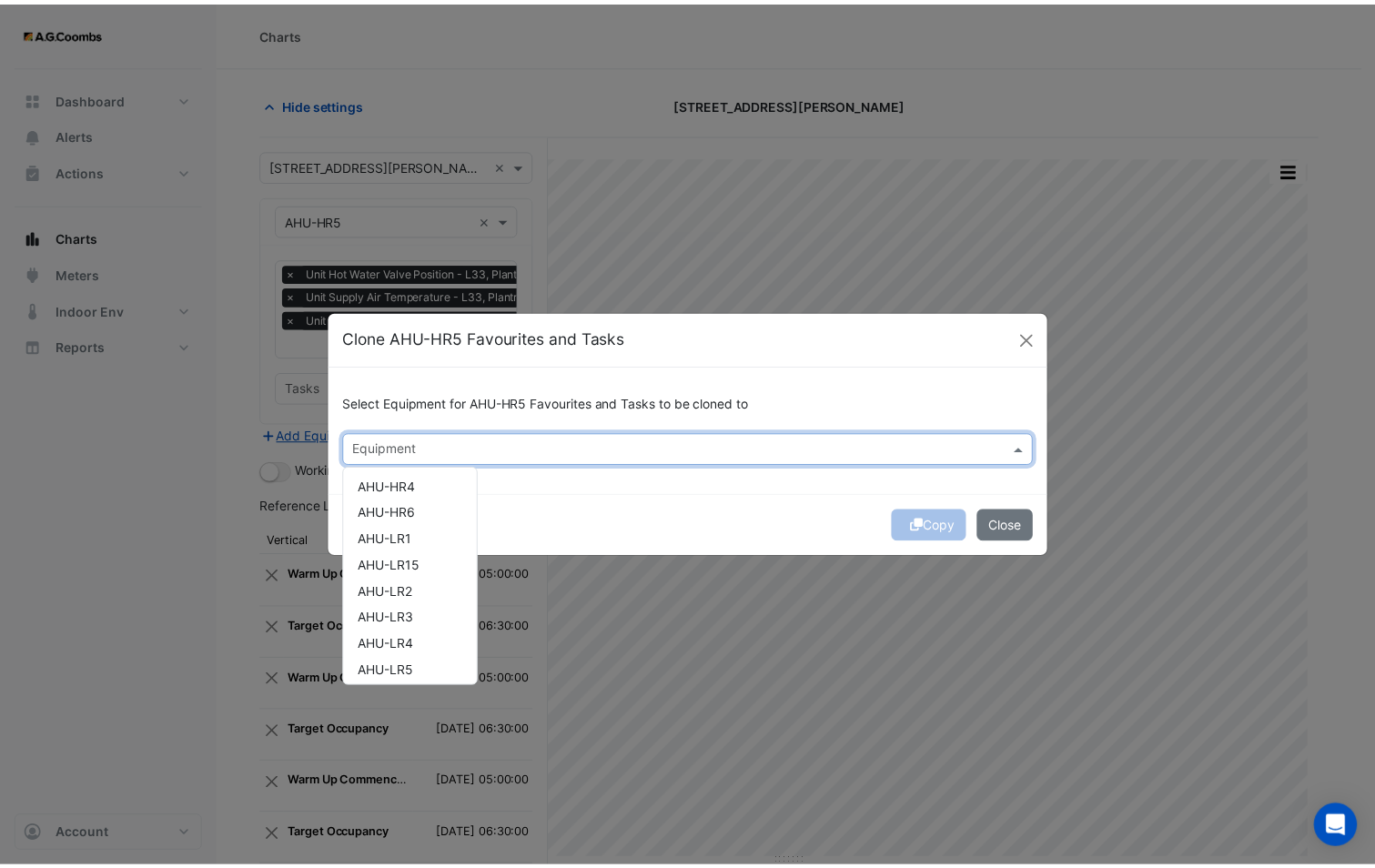
scroll to position [364, 0]
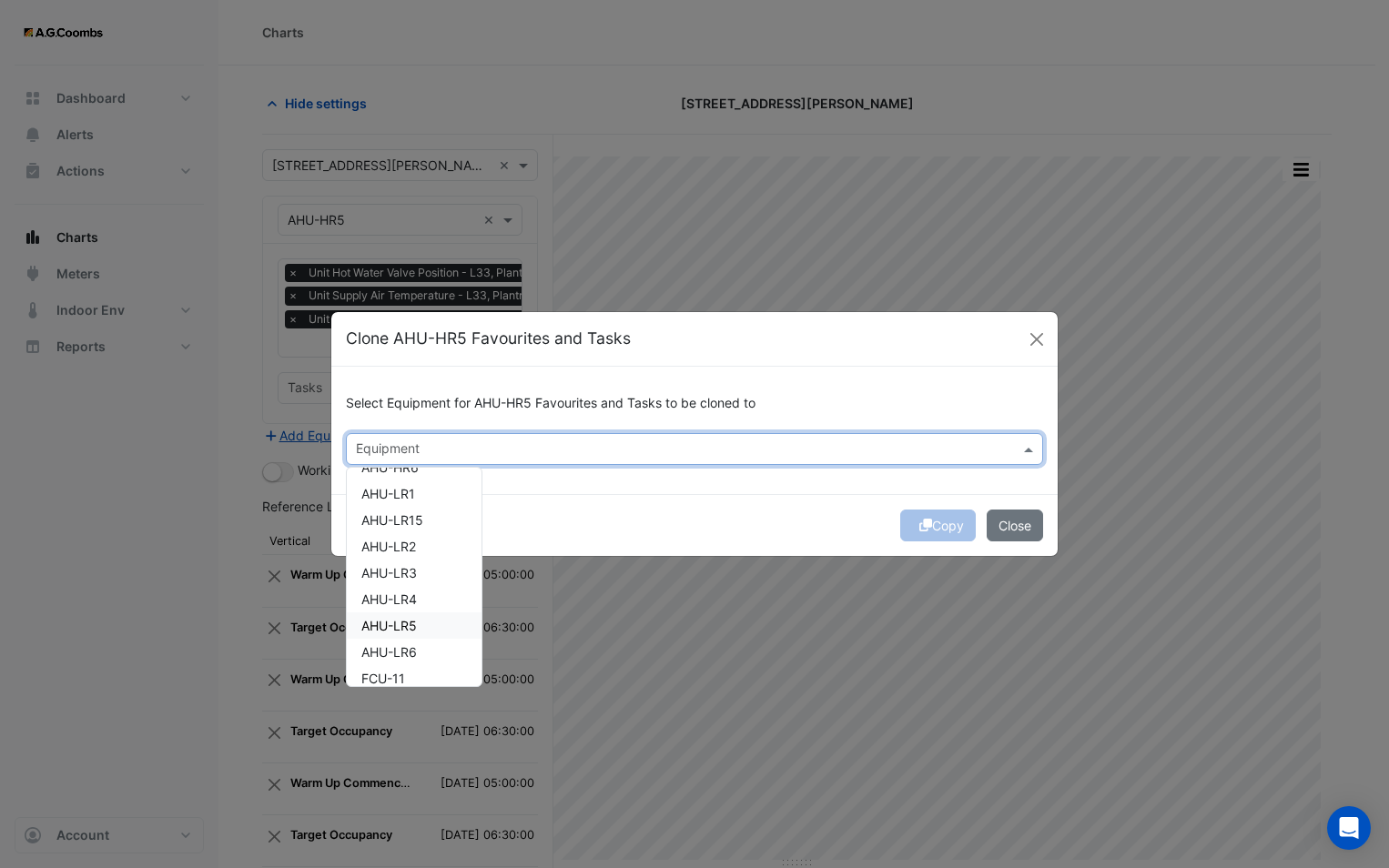
click at [435, 623] on div "AHU-LR5" at bounding box center [414, 625] width 135 height 26
click at [728, 507] on div "Copy Close" at bounding box center [694, 525] width 727 height 62
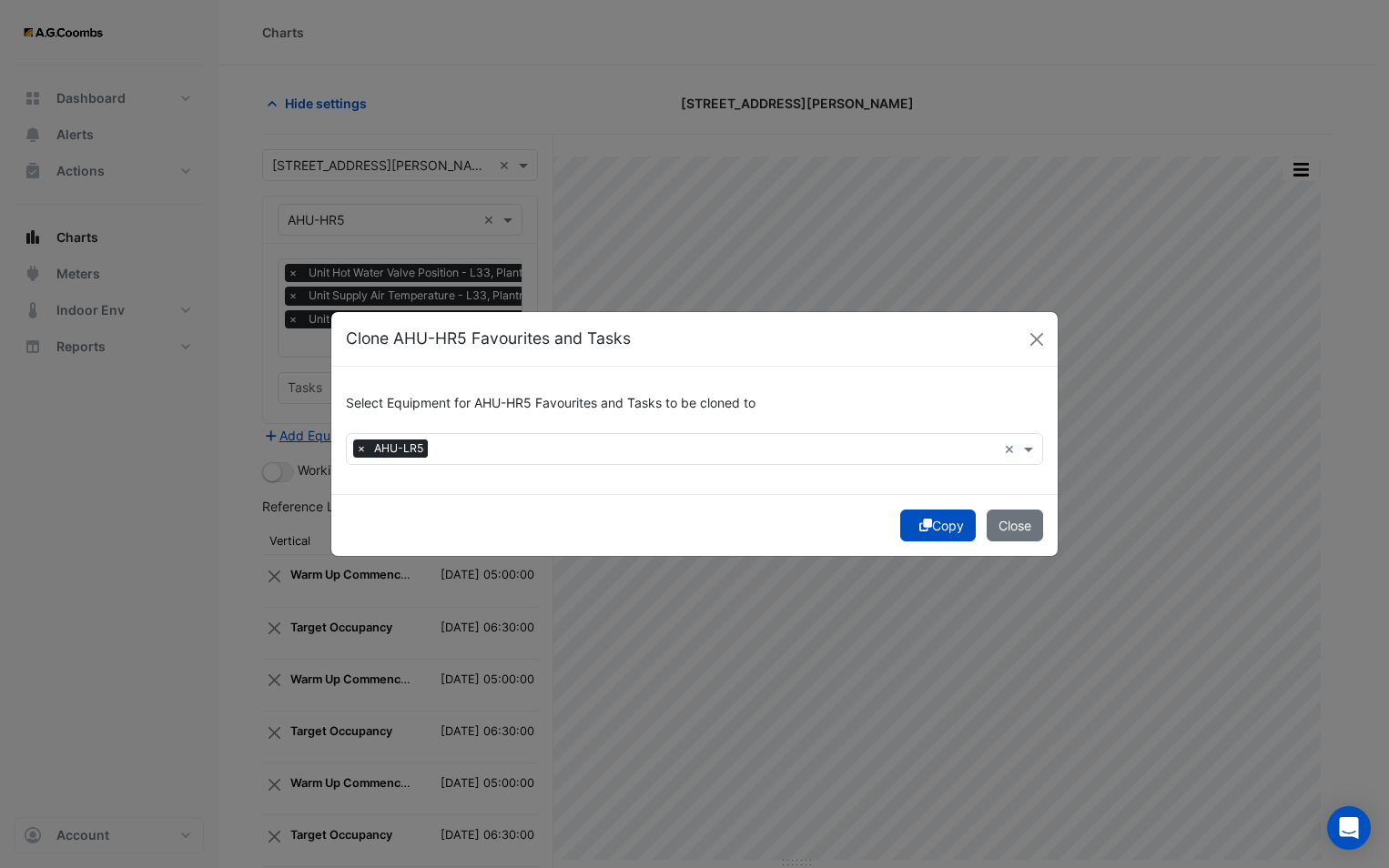
click at [920, 528] on icon "submit" at bounding box center [925, 524] width 13 height 13
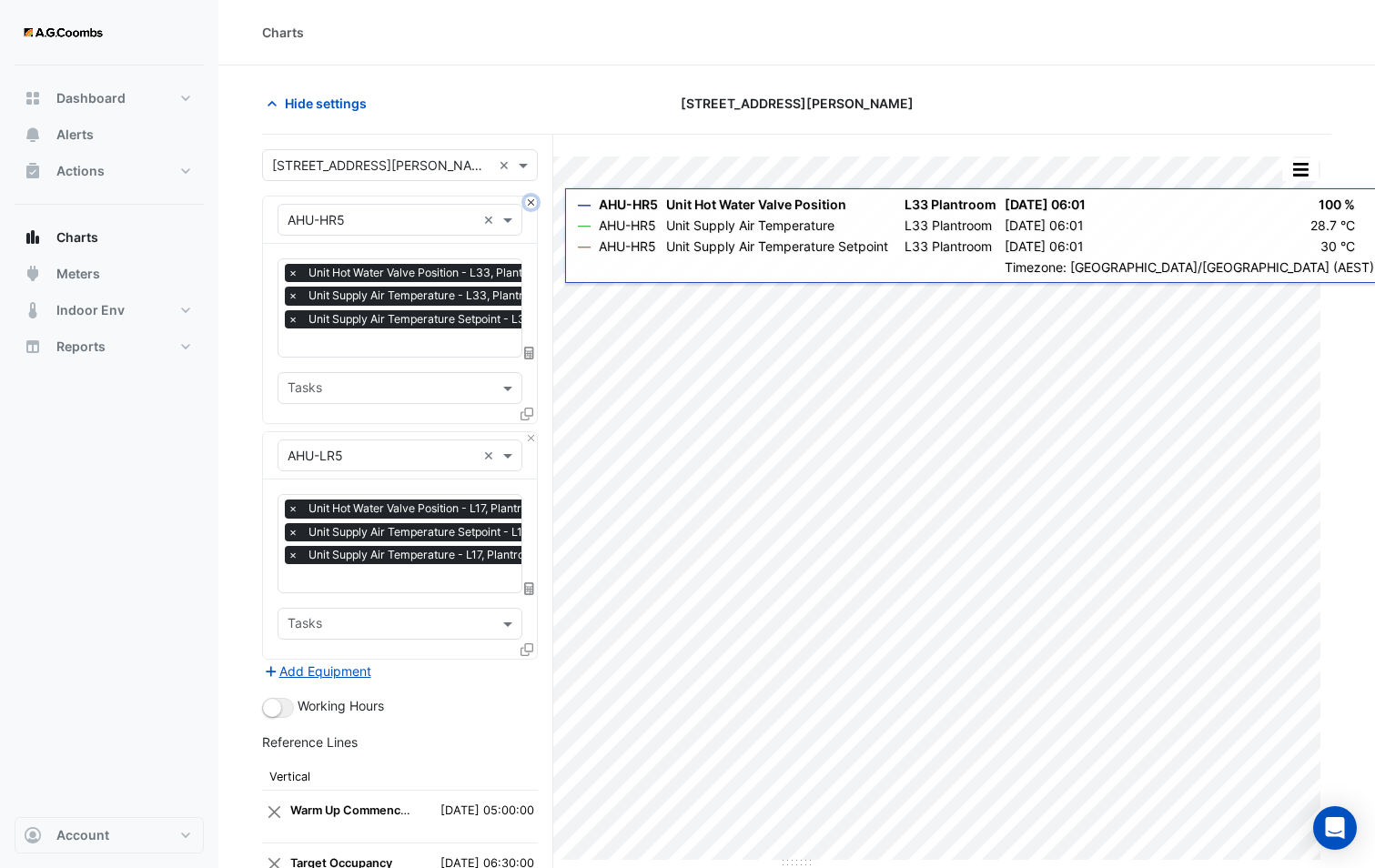
click at [530, 198] on button "Close" at bounding box center [531, 202] width 12 height 12
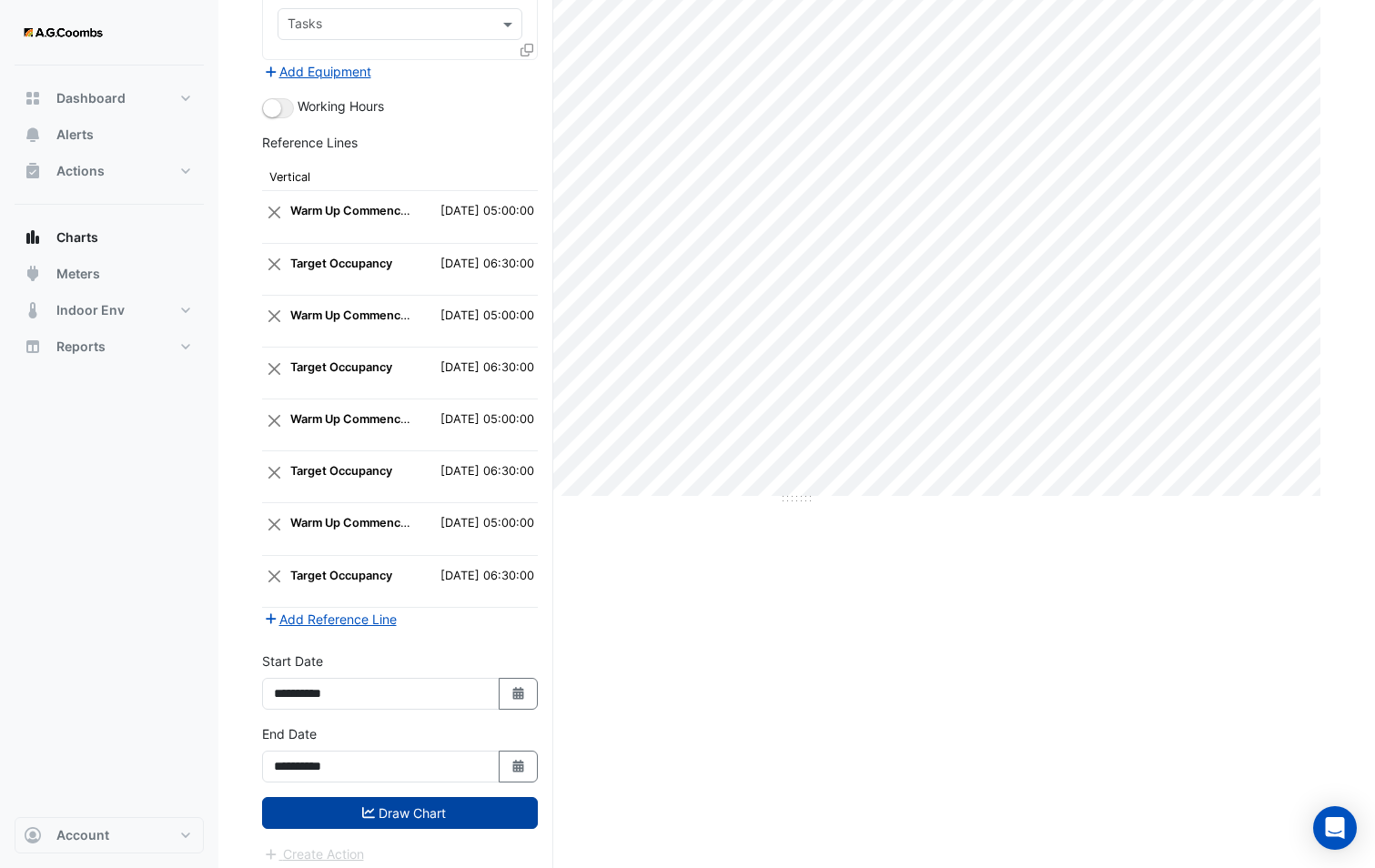
click at [427, 808] on button "Draw Chart" at bounding box center [400, 813] width 276 height 32
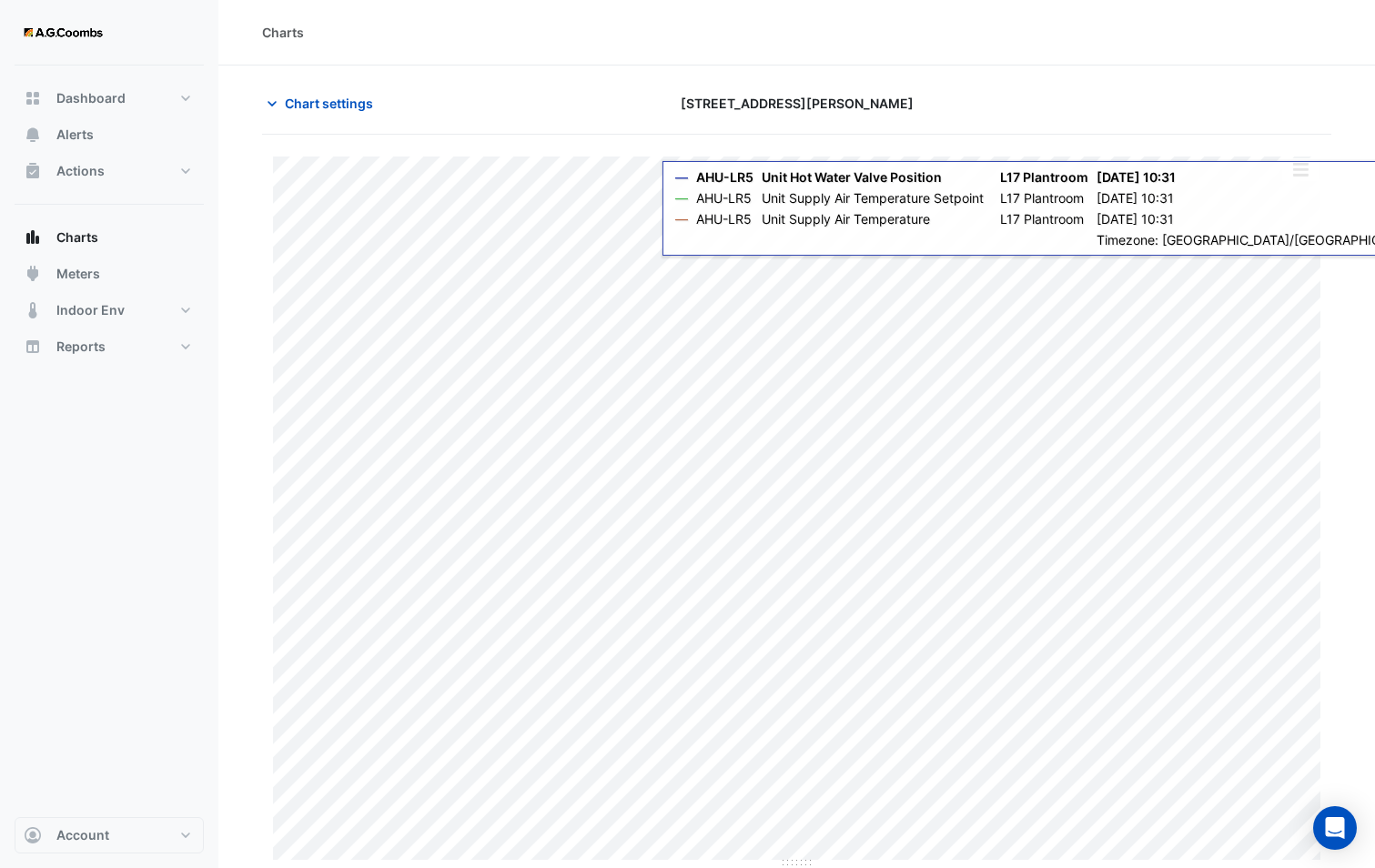
click at [1300, 167] on button "button" at bounding box center [1299, 169] width 36 height 22
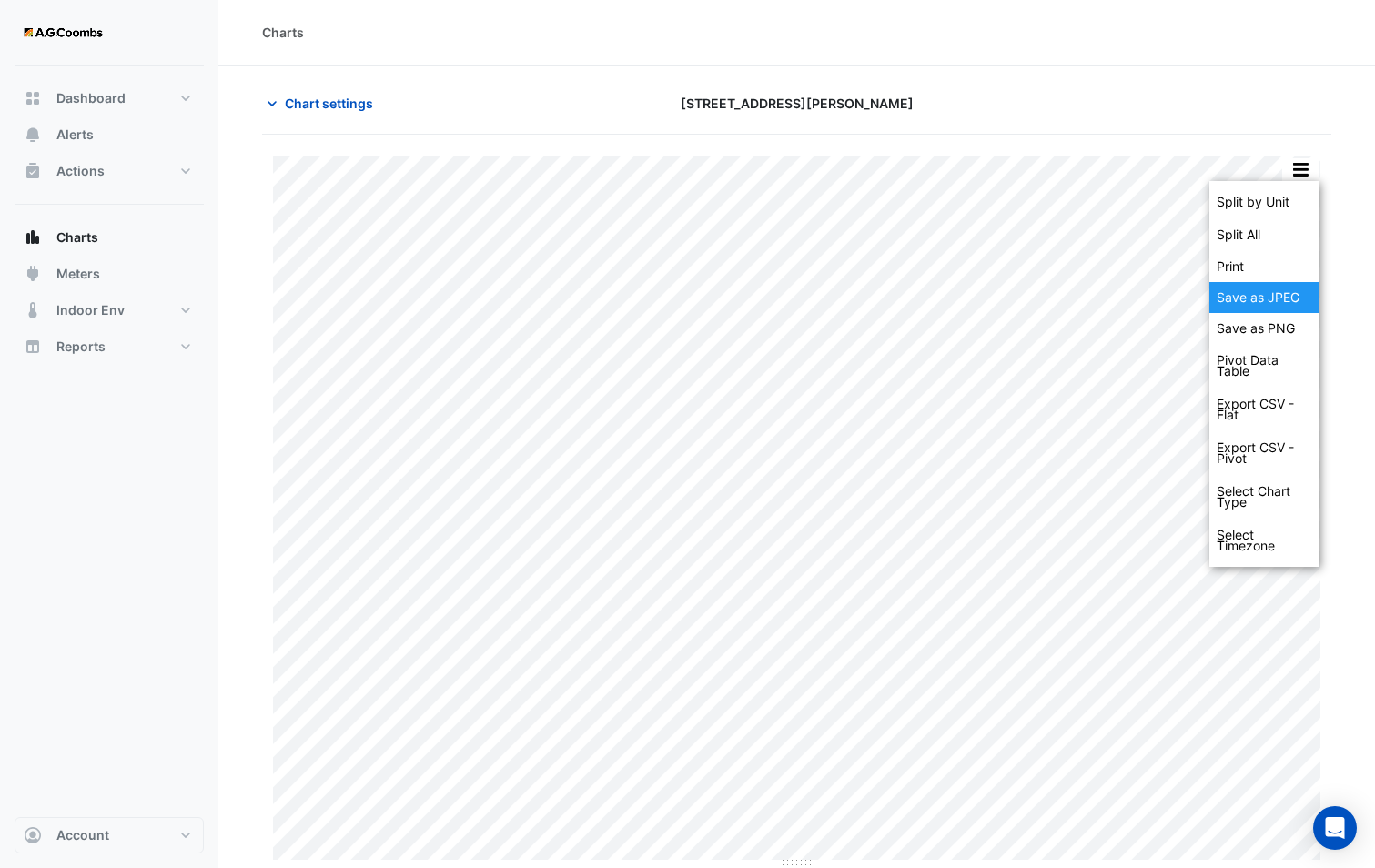
click at [1274, 301] on div "Save as JPEG" at bounding box center [1263, 297] width 109 height 31
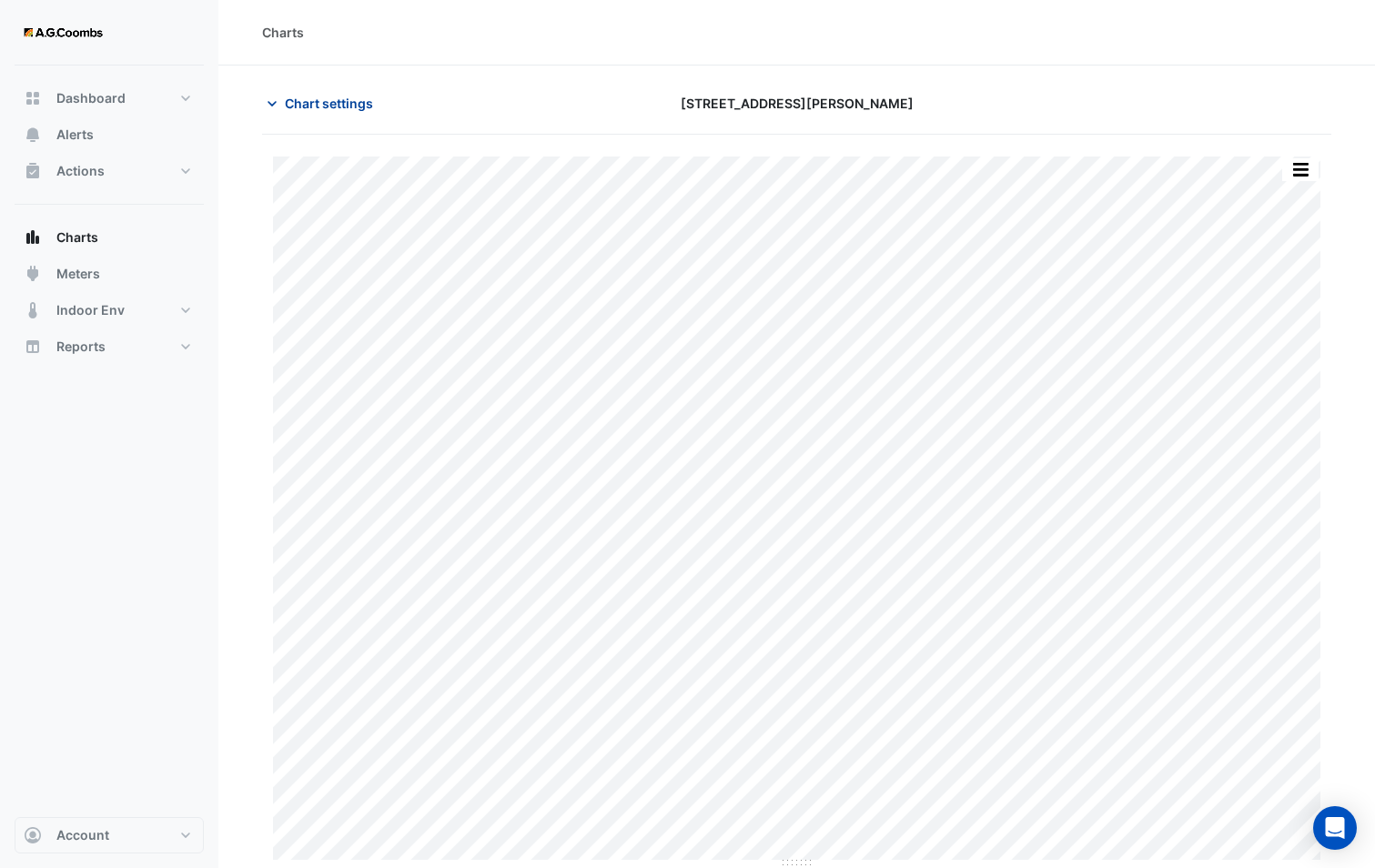
click at [318, 99] on span "Chart settings" at bounding box center [328, 103] width 88 height 19
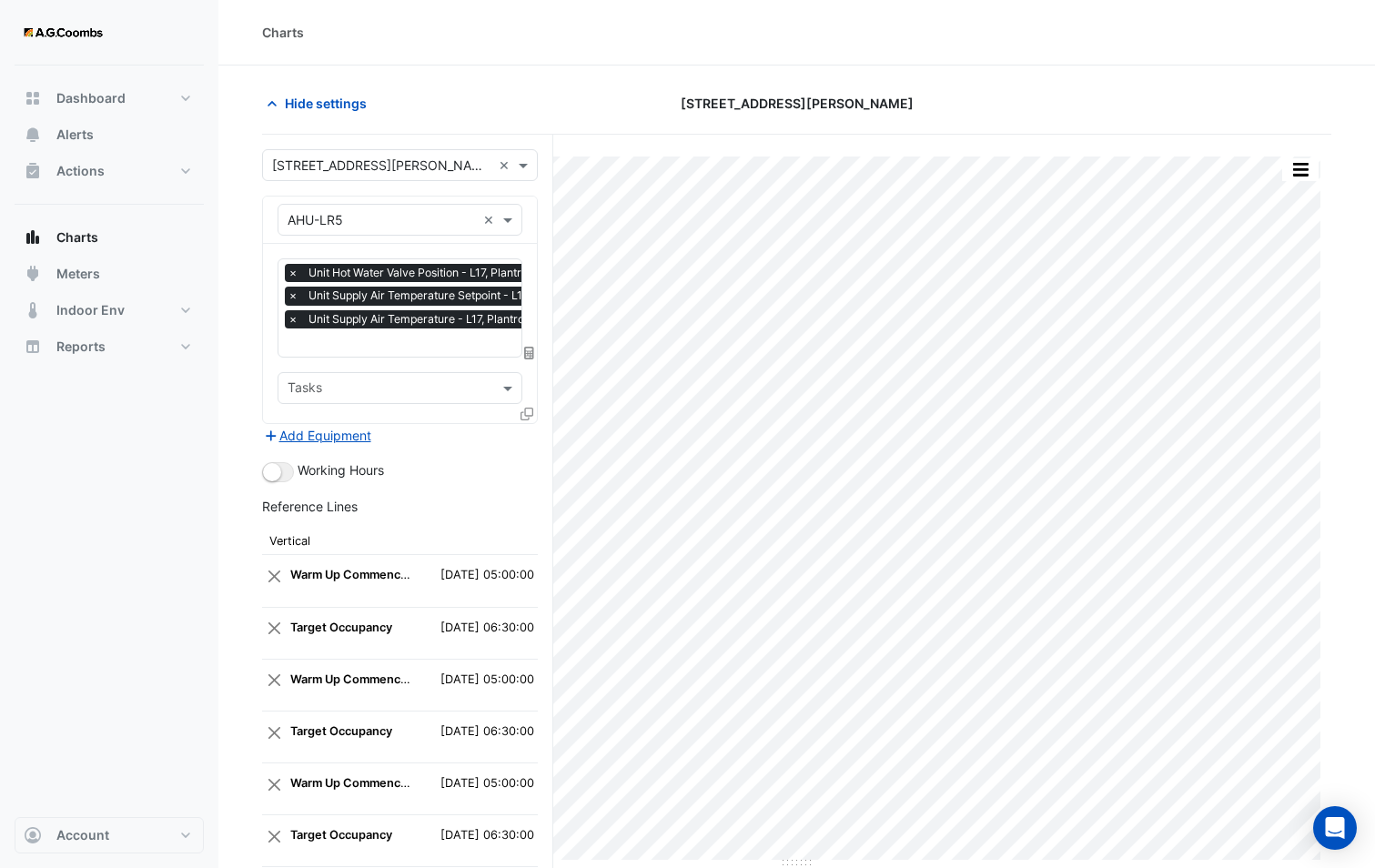
click at [524, 409] on icon at bounding box center [526, 414] width 13 height 13
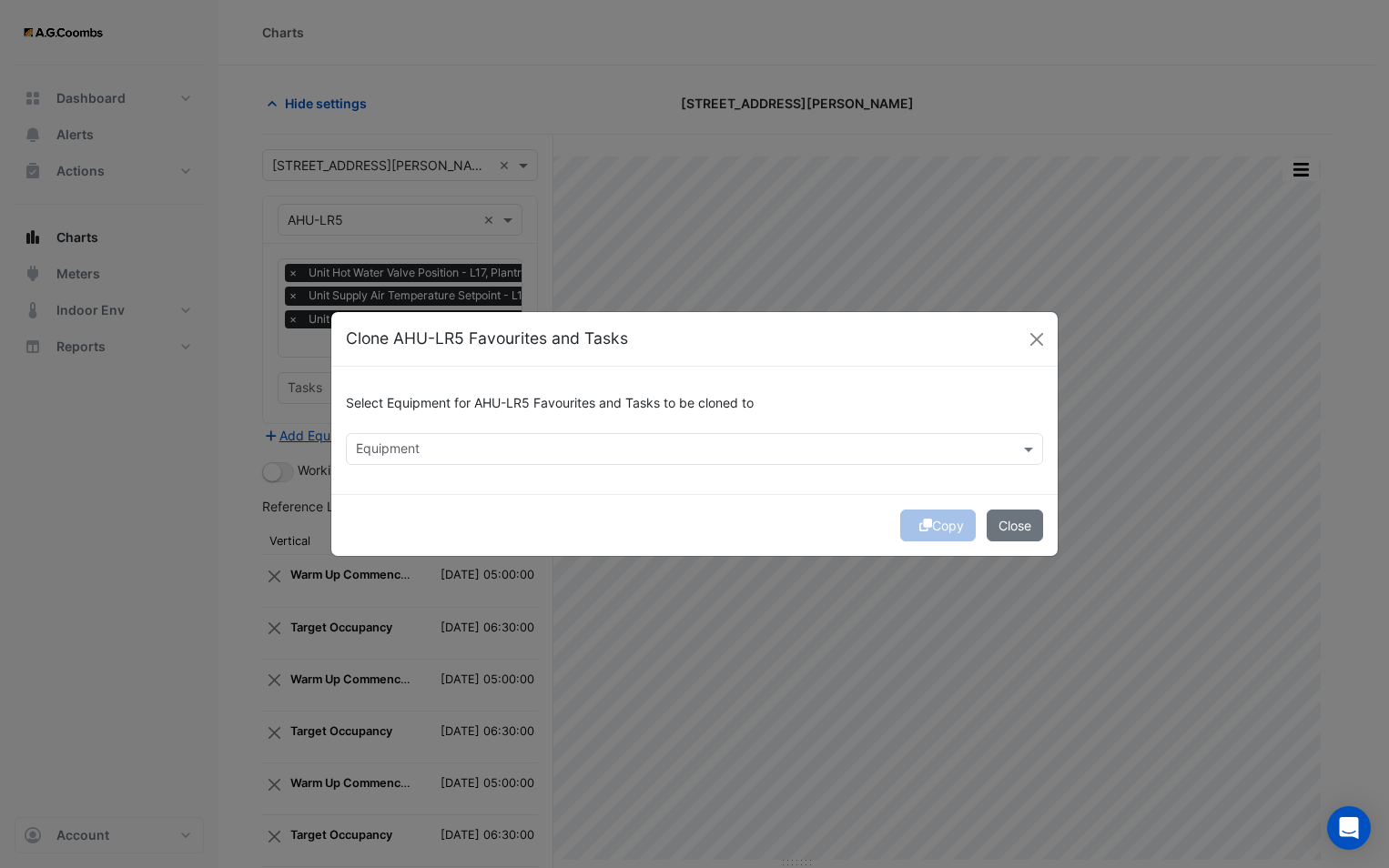
click at [460, 448] on input "text" at bounding box center [683, 451] width 656 height 19
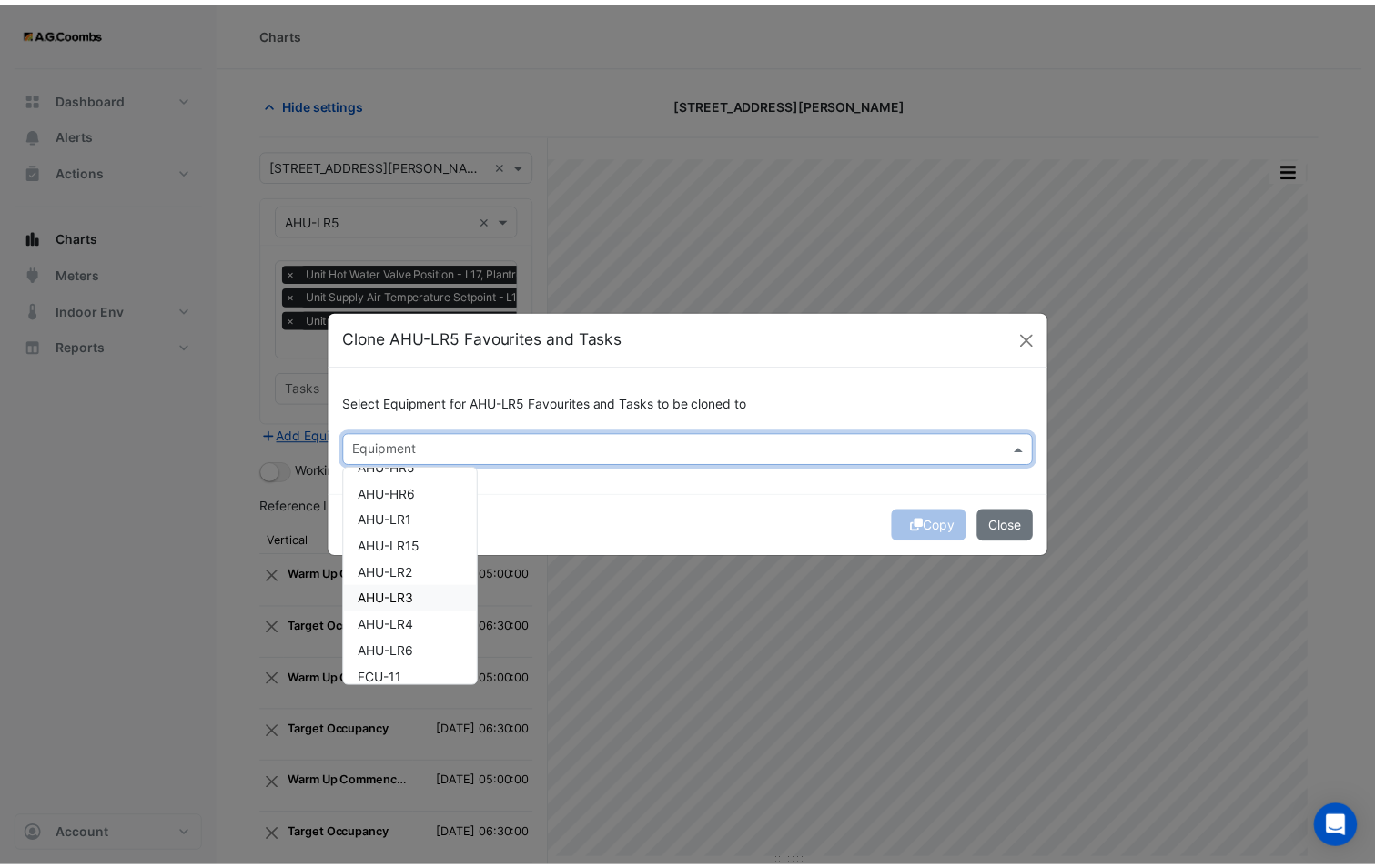
scroll to position [454, 0]
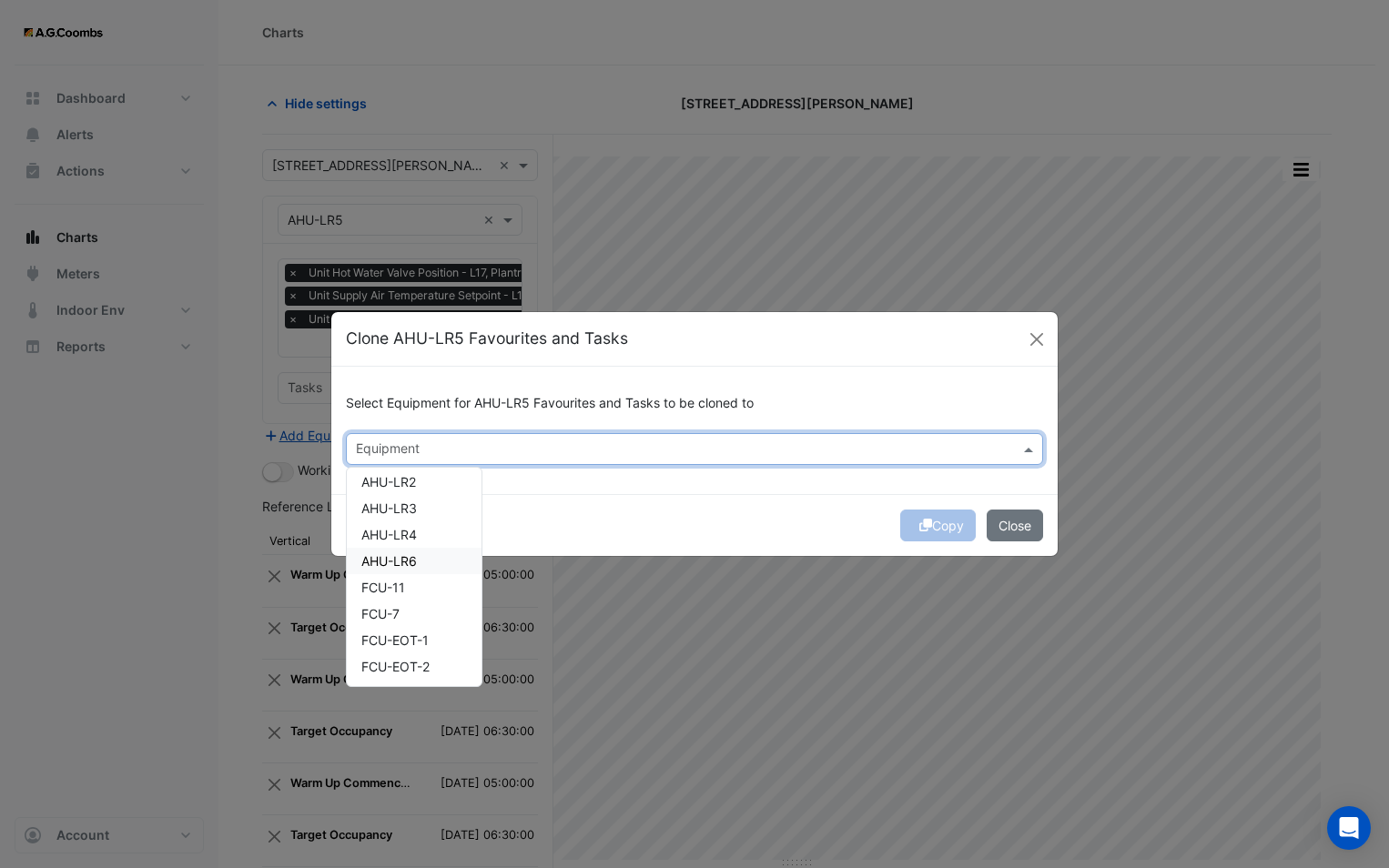
click at [423, 562] on div "AHU-LR6" at bounding box center [414, 560] width 135 height 26
click at [709, 489] on div "Select Equipment for AHU-LR5 Favourites and Tasks to be cloned to Equipment × A…" at bounding box center [694, 430] width 727 height 127
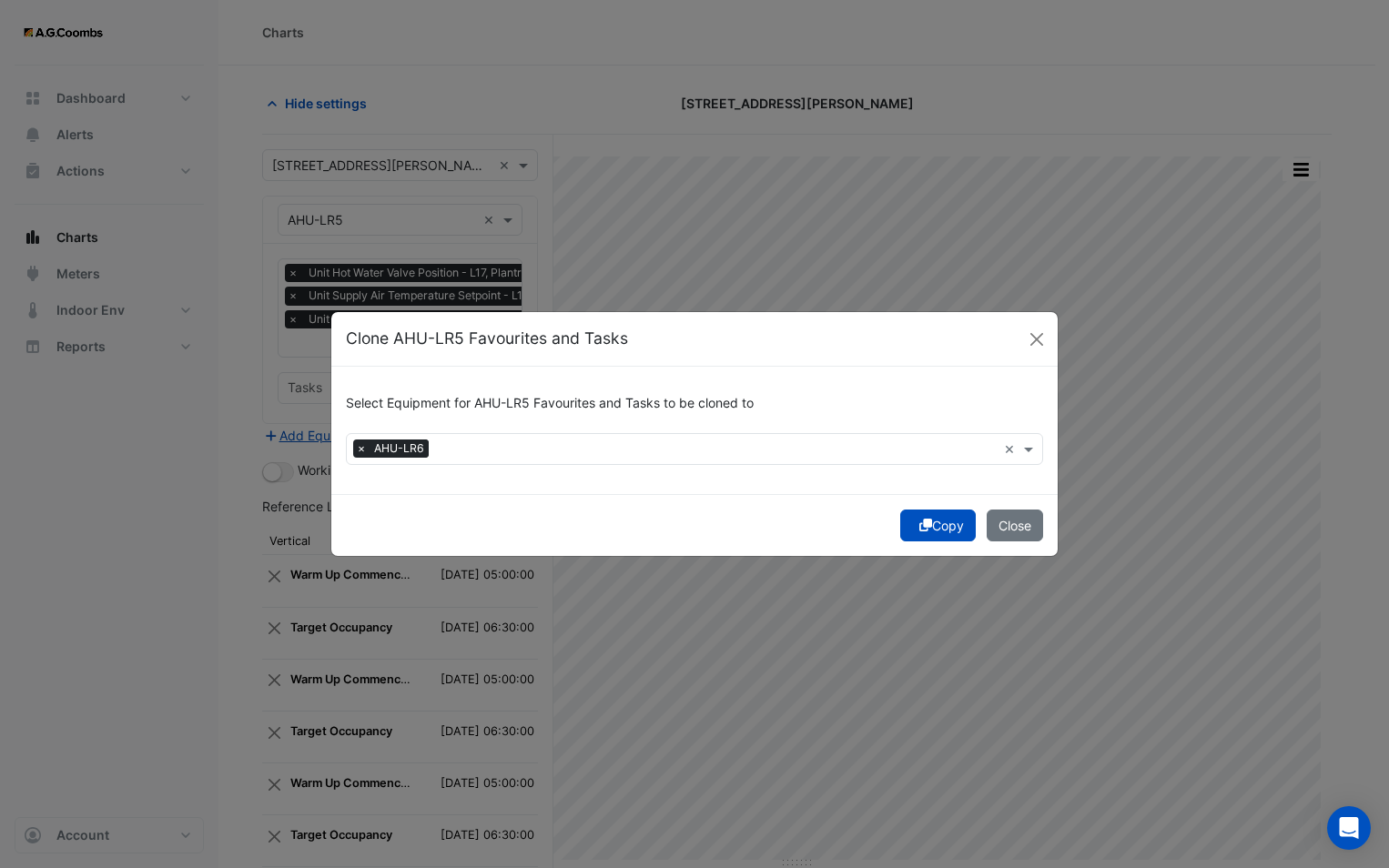
click at [902, 527] on button "Copy" at bounding box center [938, 525] width 76 height 32
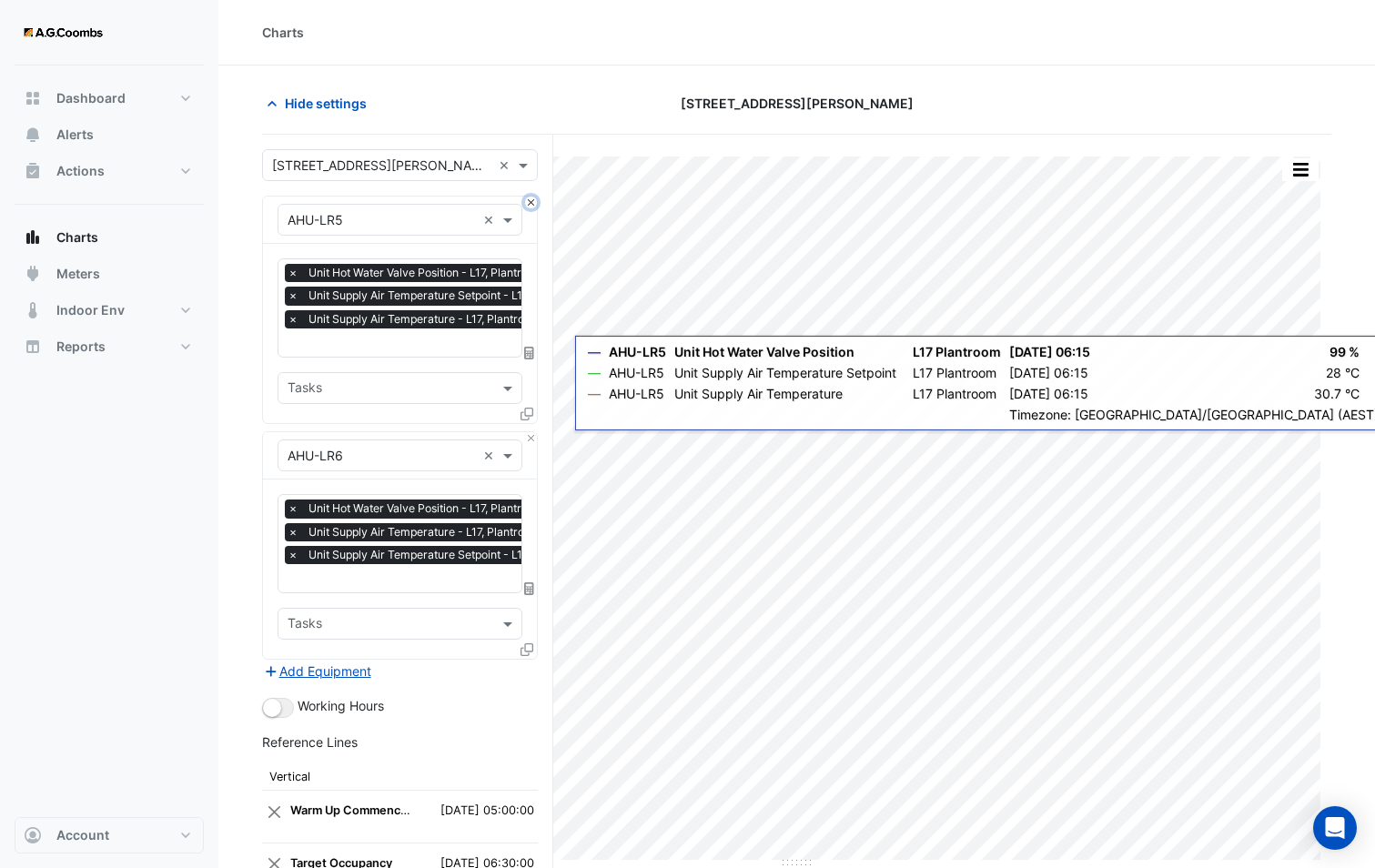
click at [531, 206] on button "Close" at bounding box center [531, 202] width 12 height 12
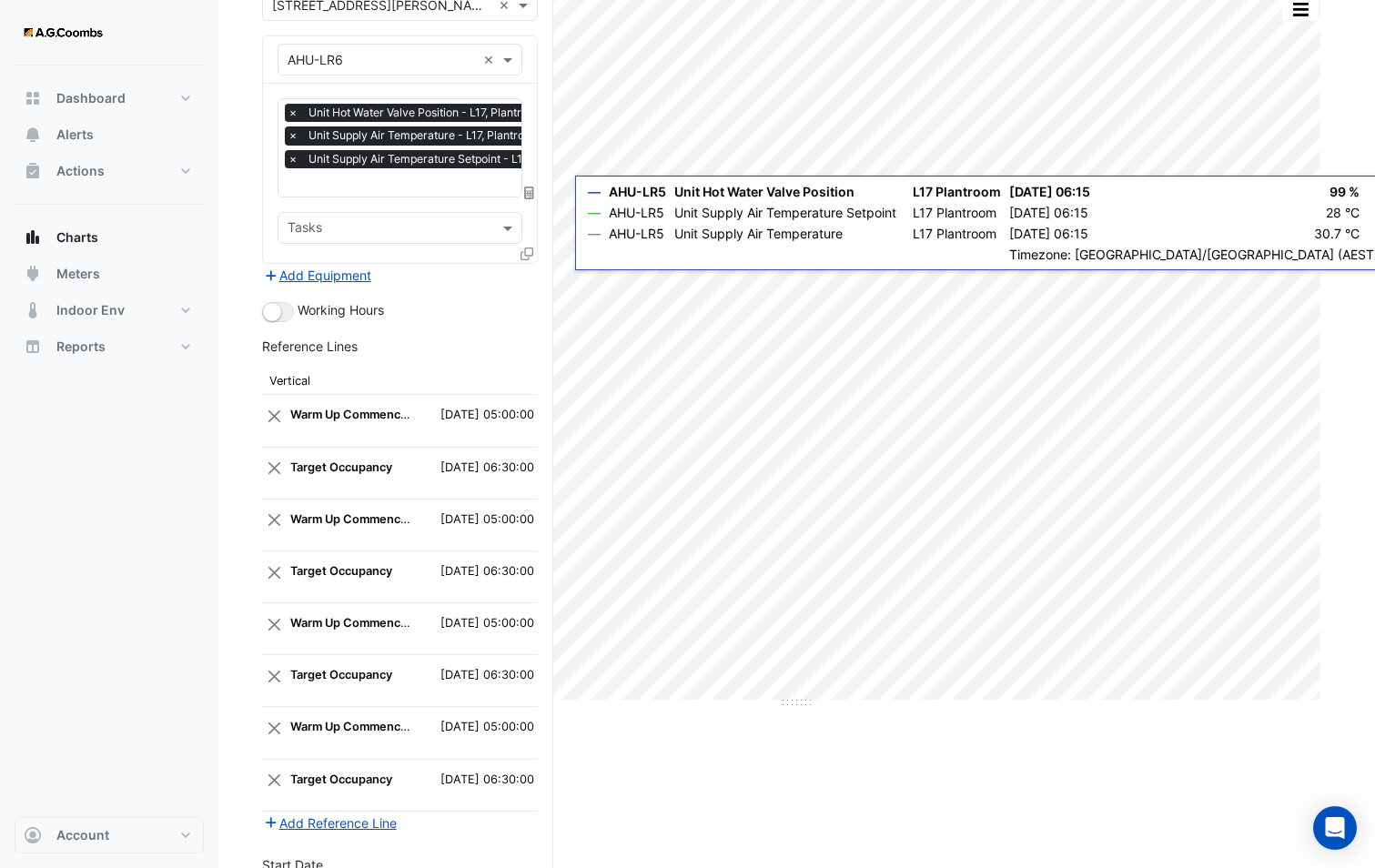
scroll to position [373, 0]
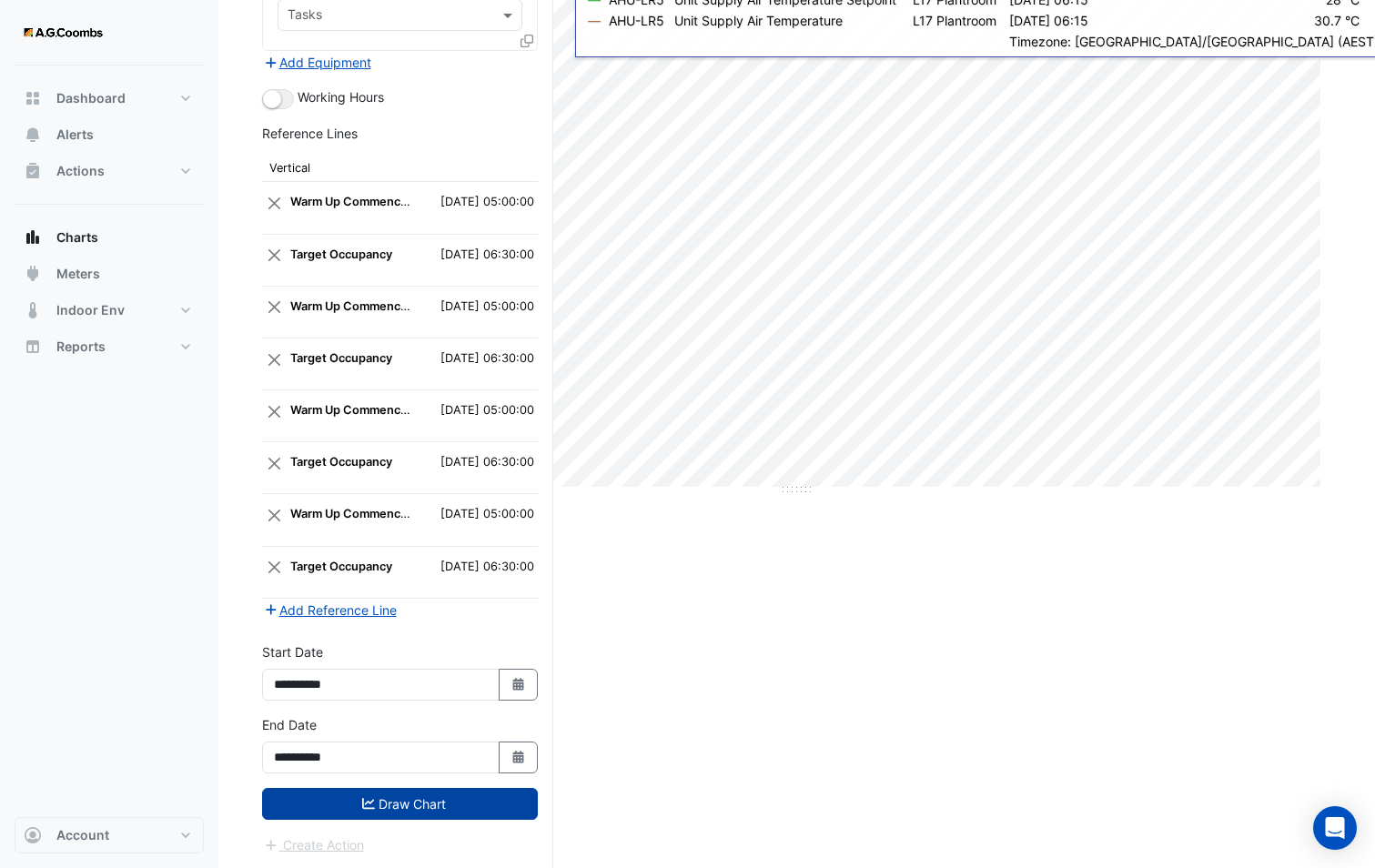
click at [468, 802] on button "Draw Chart" at bounding box center [400, 803] width 276 height 32
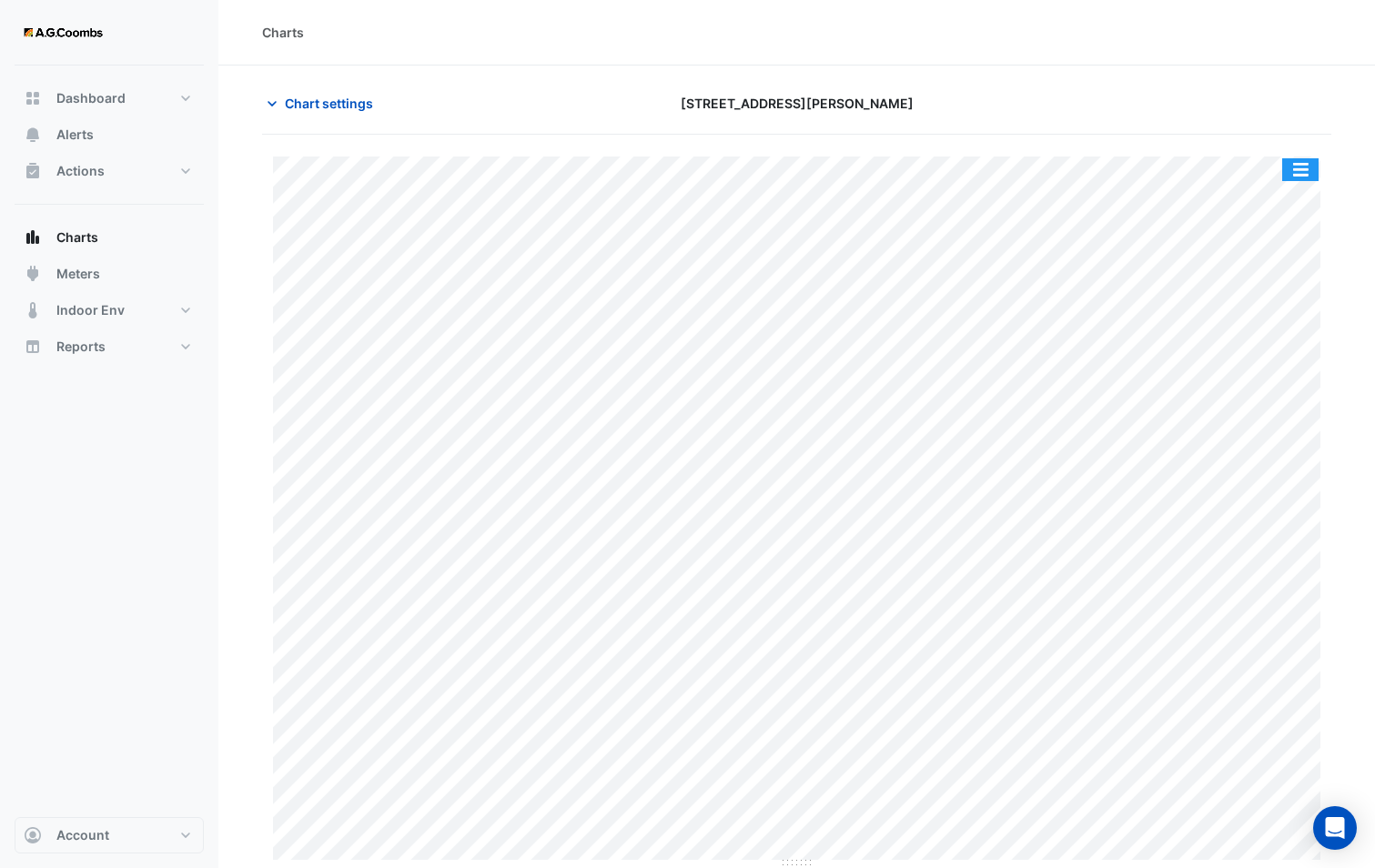
click at [1299, 169] on button "button" at bounding box center [1299, 169] width 36 height 22
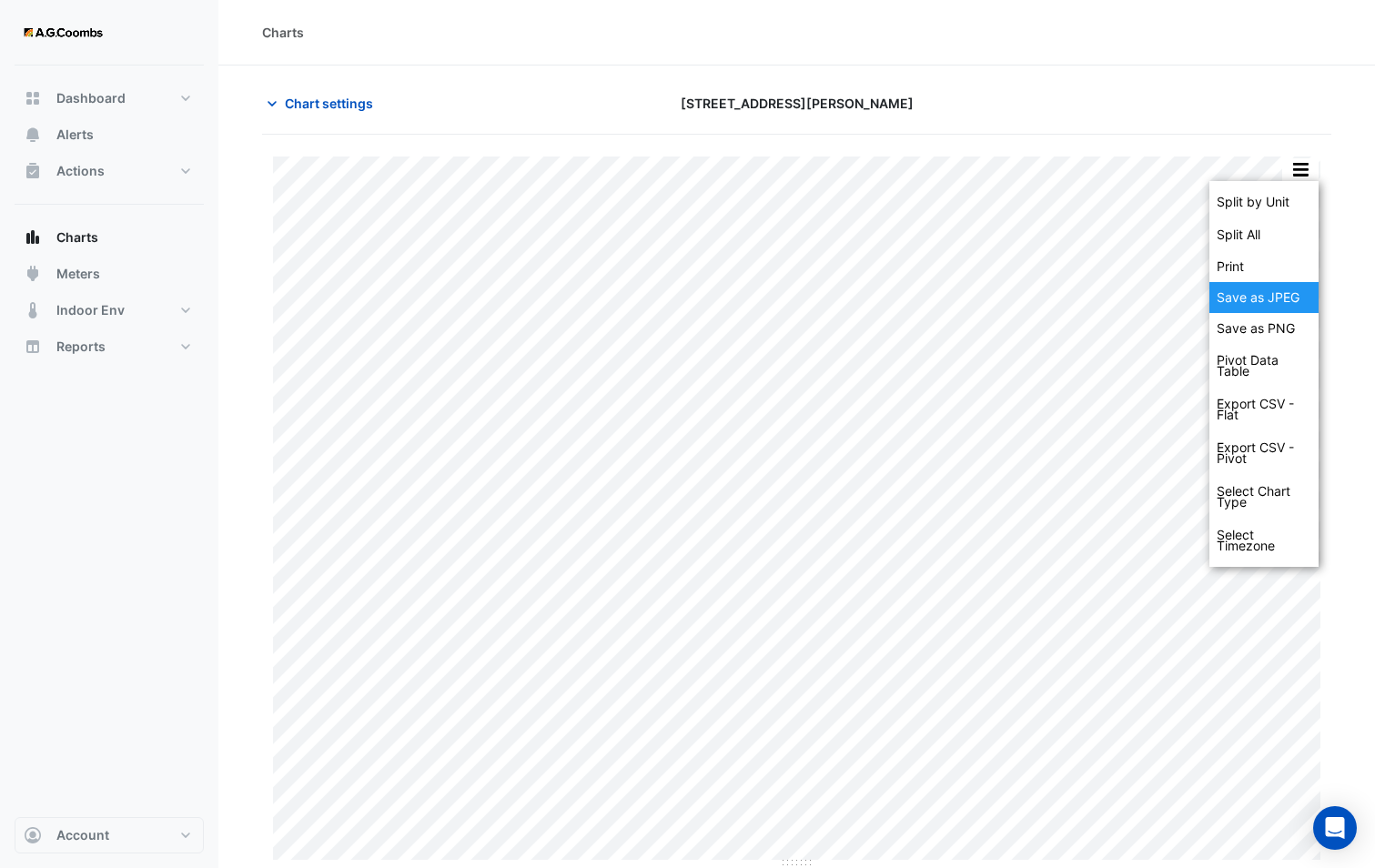
click at [1259, 305] on div "Save as JPEG" at bounding box center [1263, 297] width 109 height 31
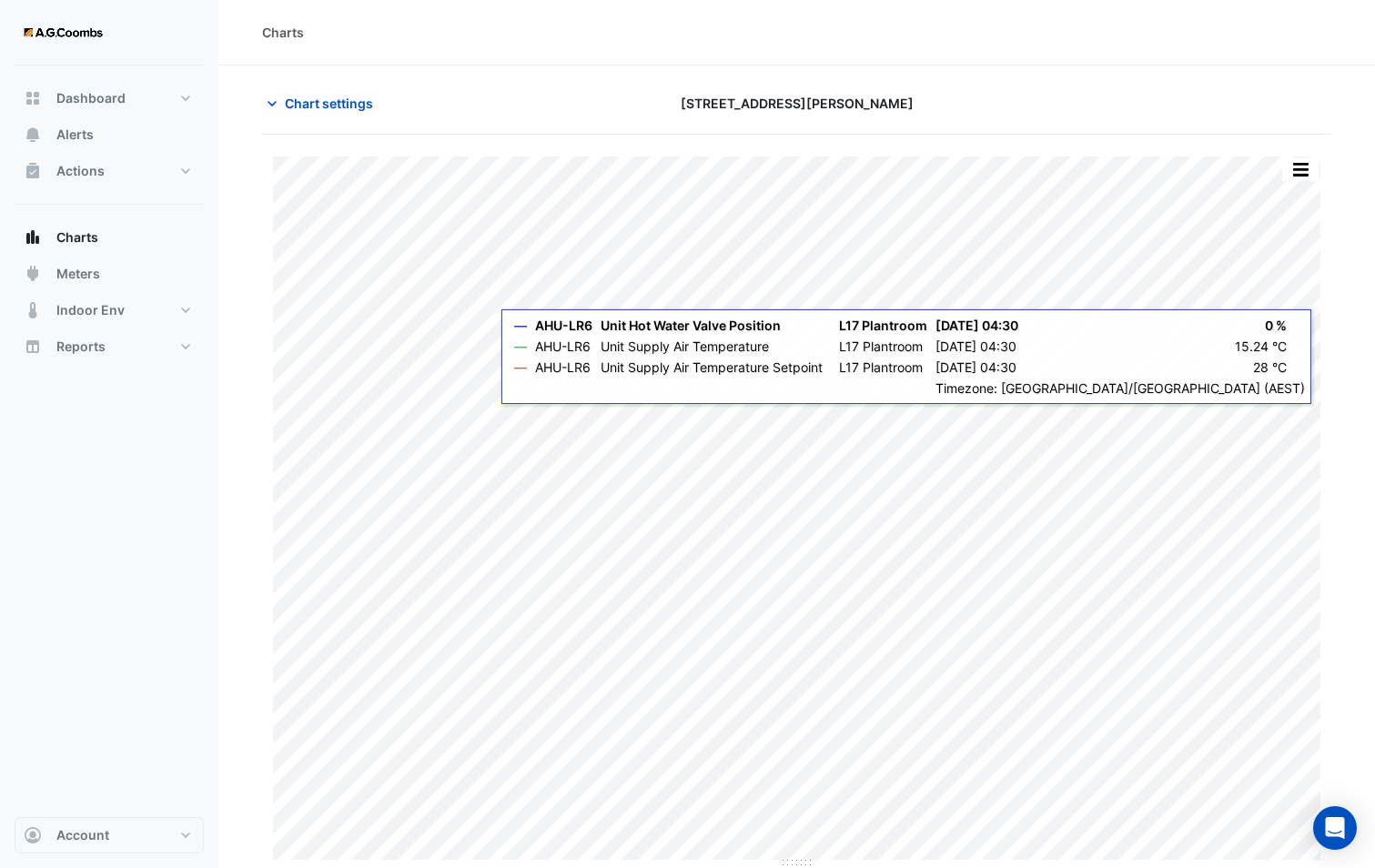
scroll to position [1, 0]
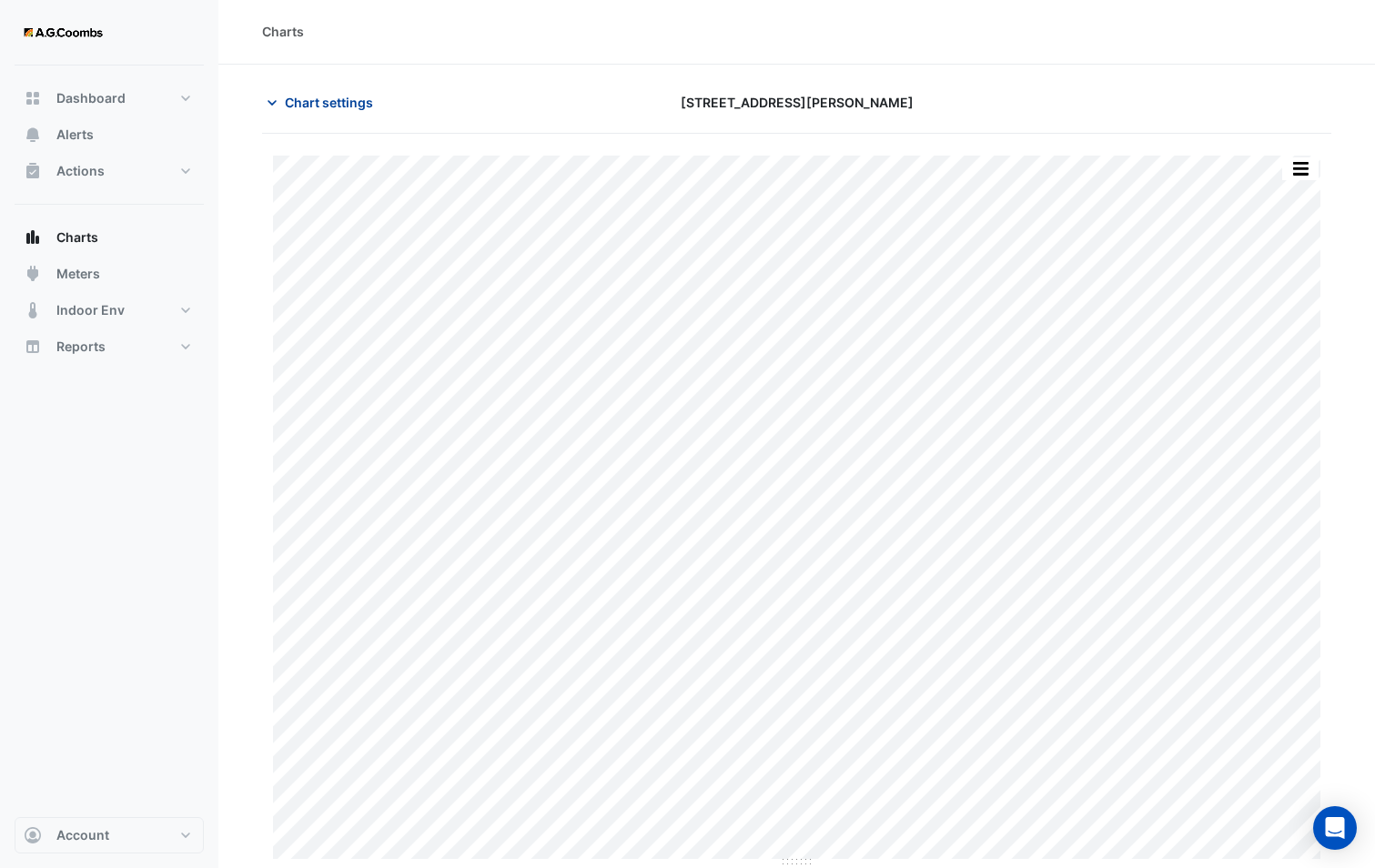
click at [329, 100] on span "Chart settings" at bounding box center [328, 103] width 88 height 19
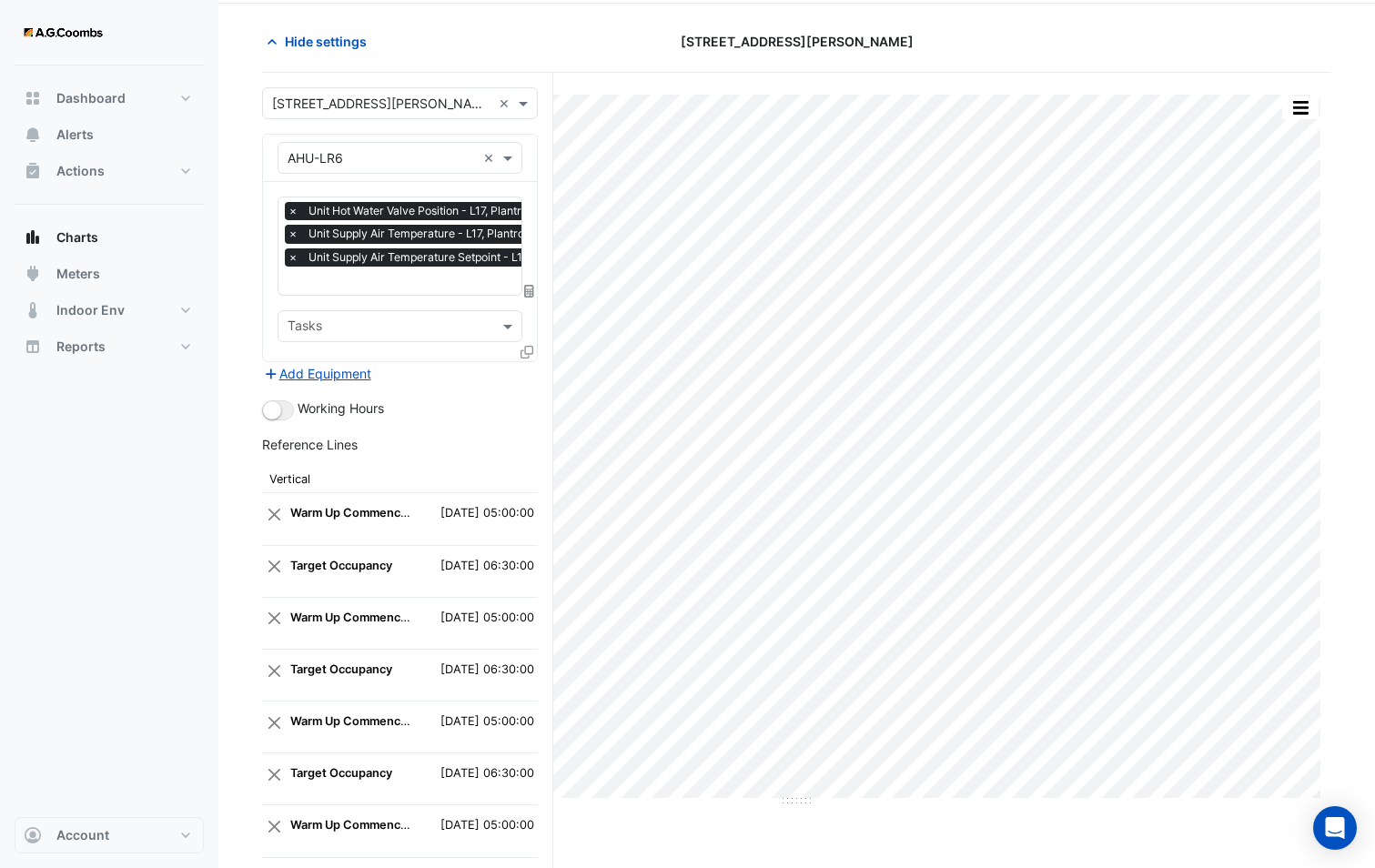
scroll to position [92, 0]
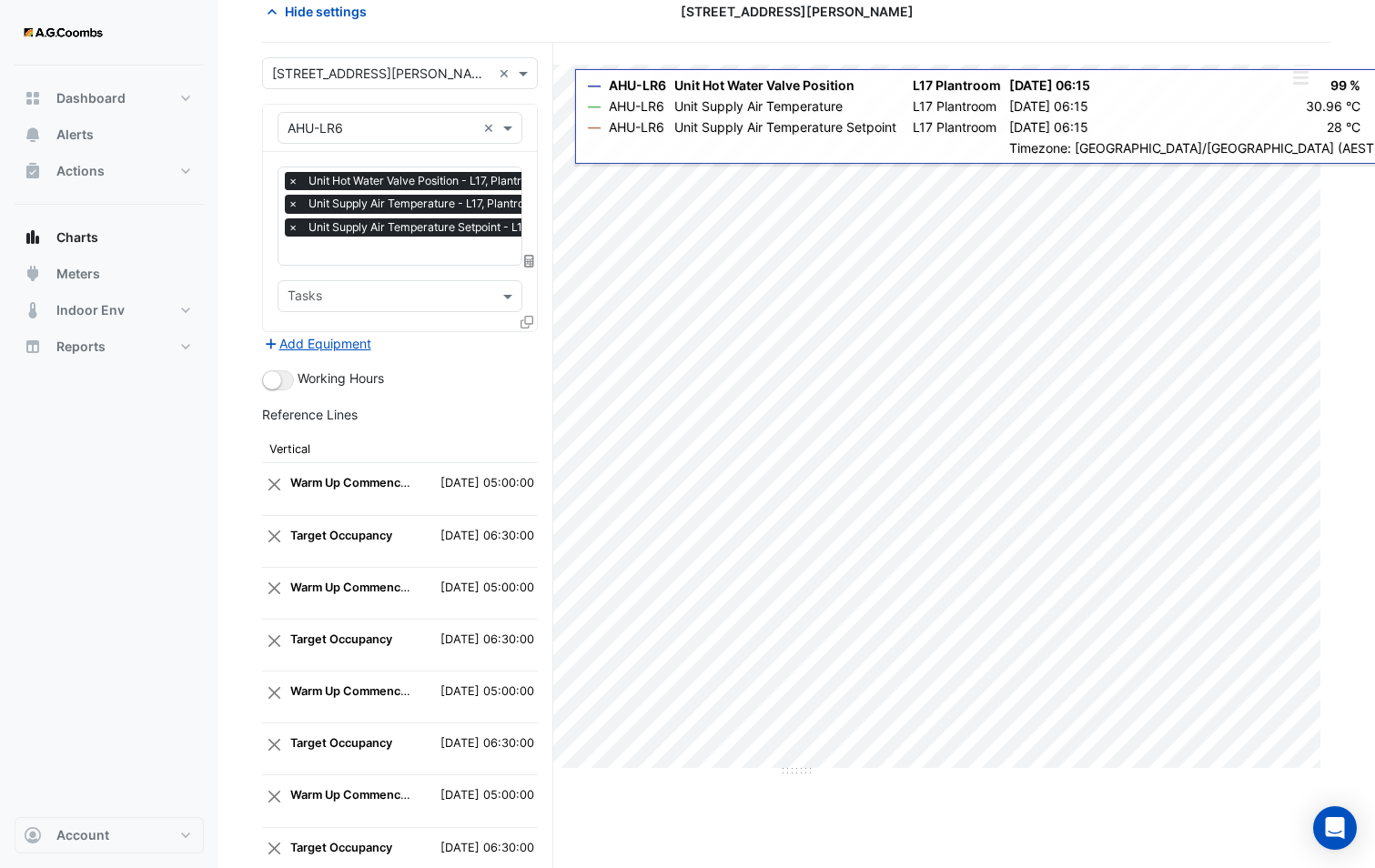
click at [299, 180] on span "×" at bounding box center [292, 181] width 17 height 18
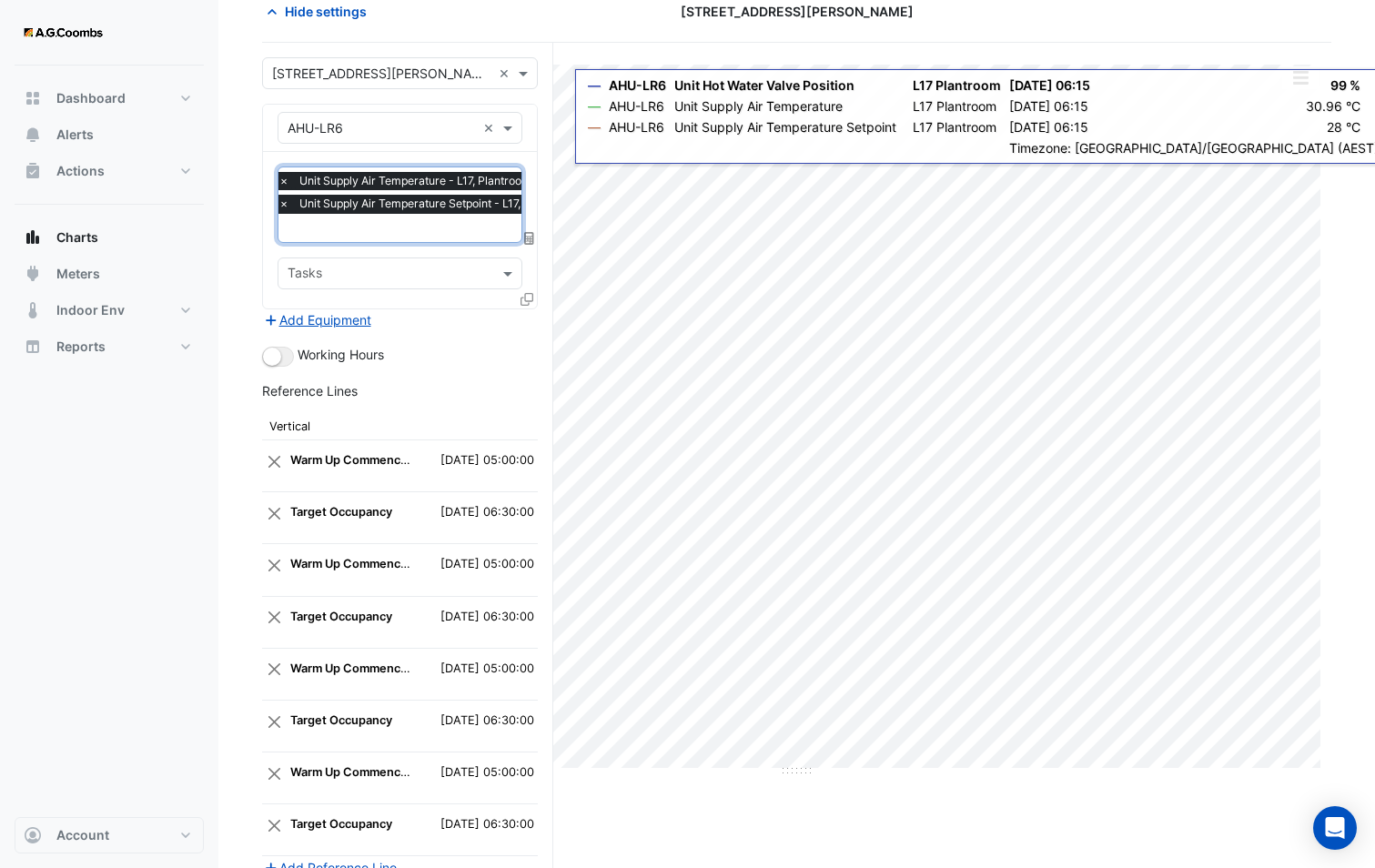
click at [286, 178] on span "×" at bounding box center [284, 181] width 17 height 18
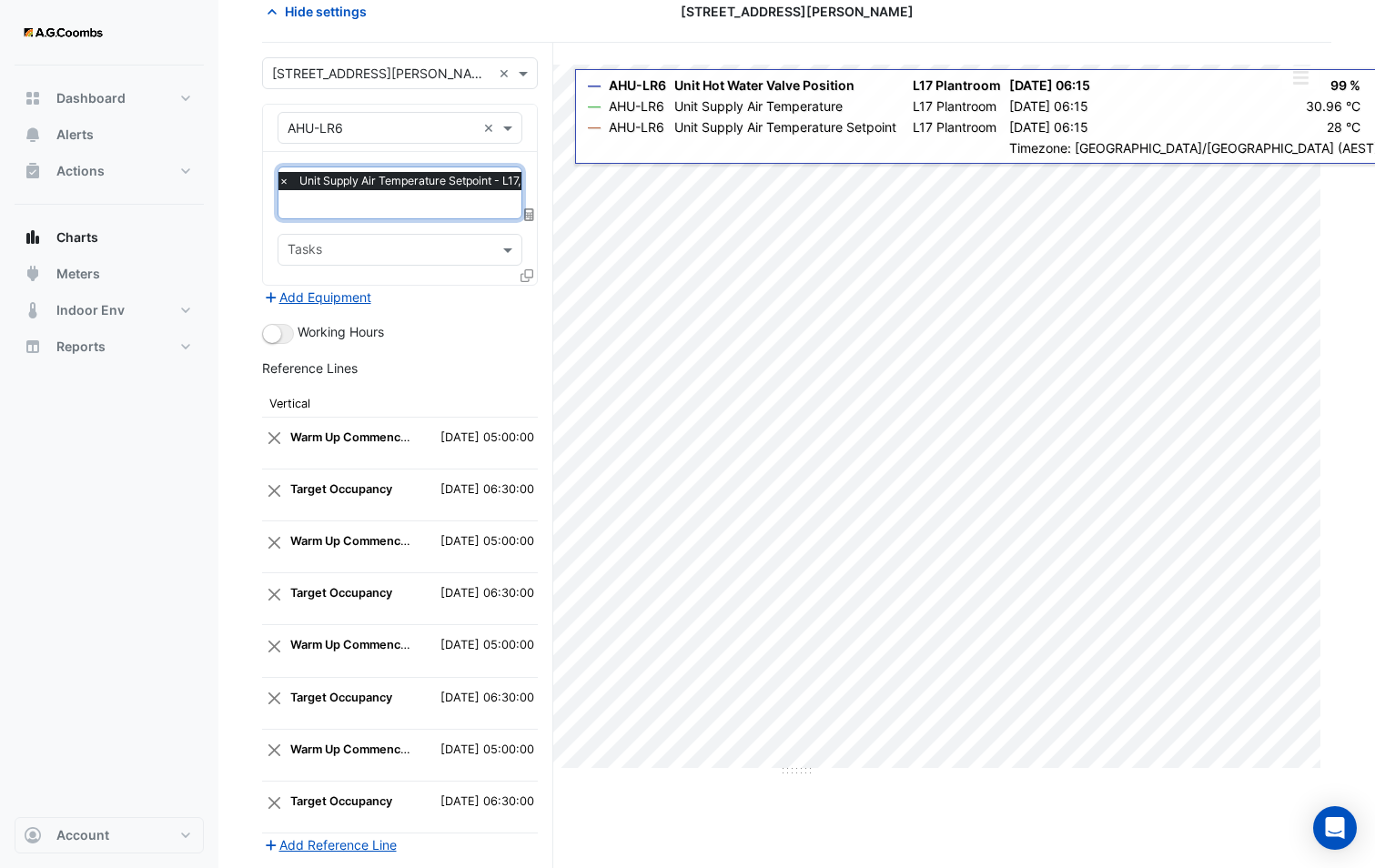
click at [286, 178] on span "×" at bounding box center [284, 181] width 17 height 18
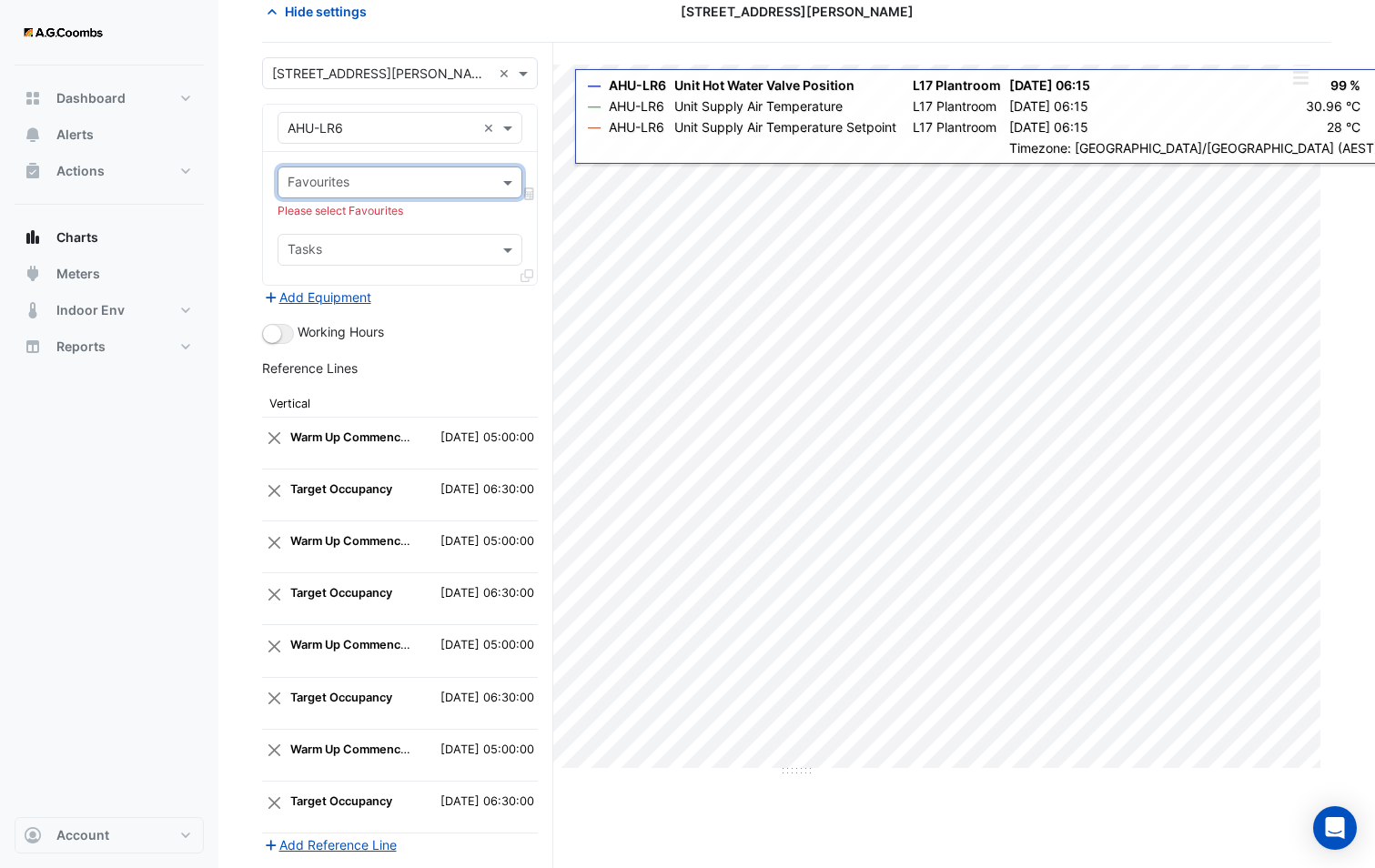
click at [425, 133] on input "text" at bounding box center [382, 129] width 188 height 19
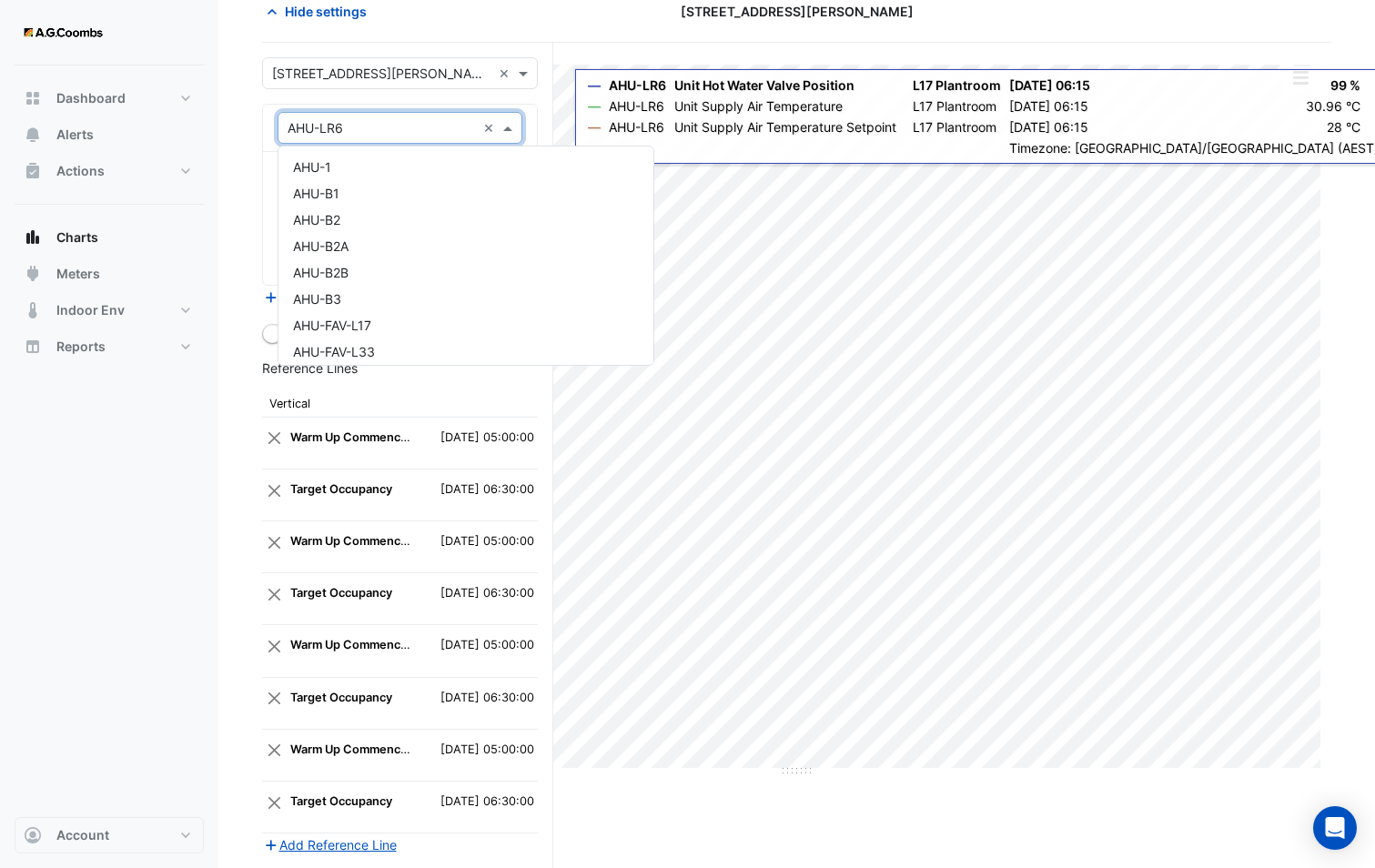
scroll to position [561, 0]
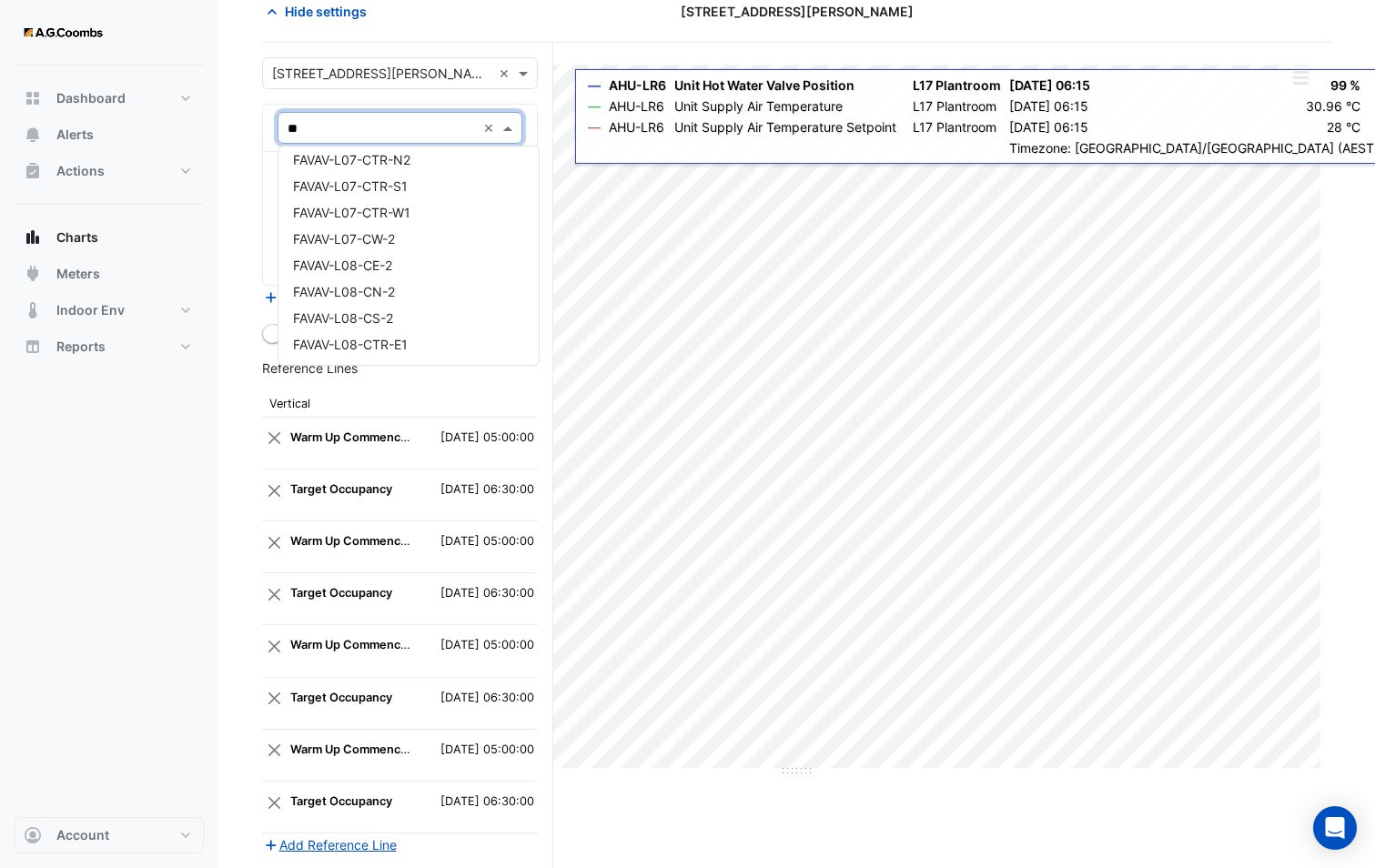
type input "***"
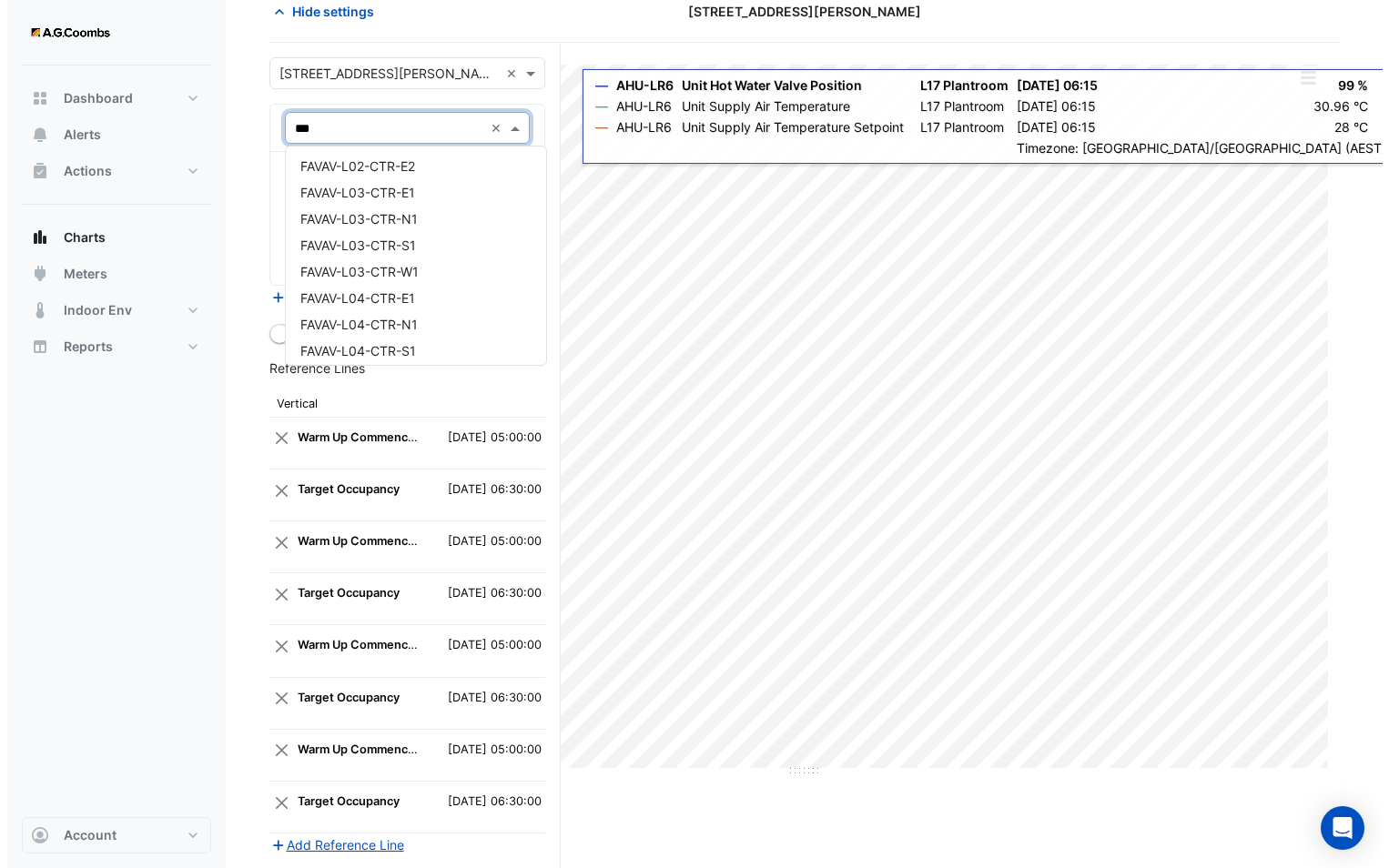
scroll to position [0, 0]
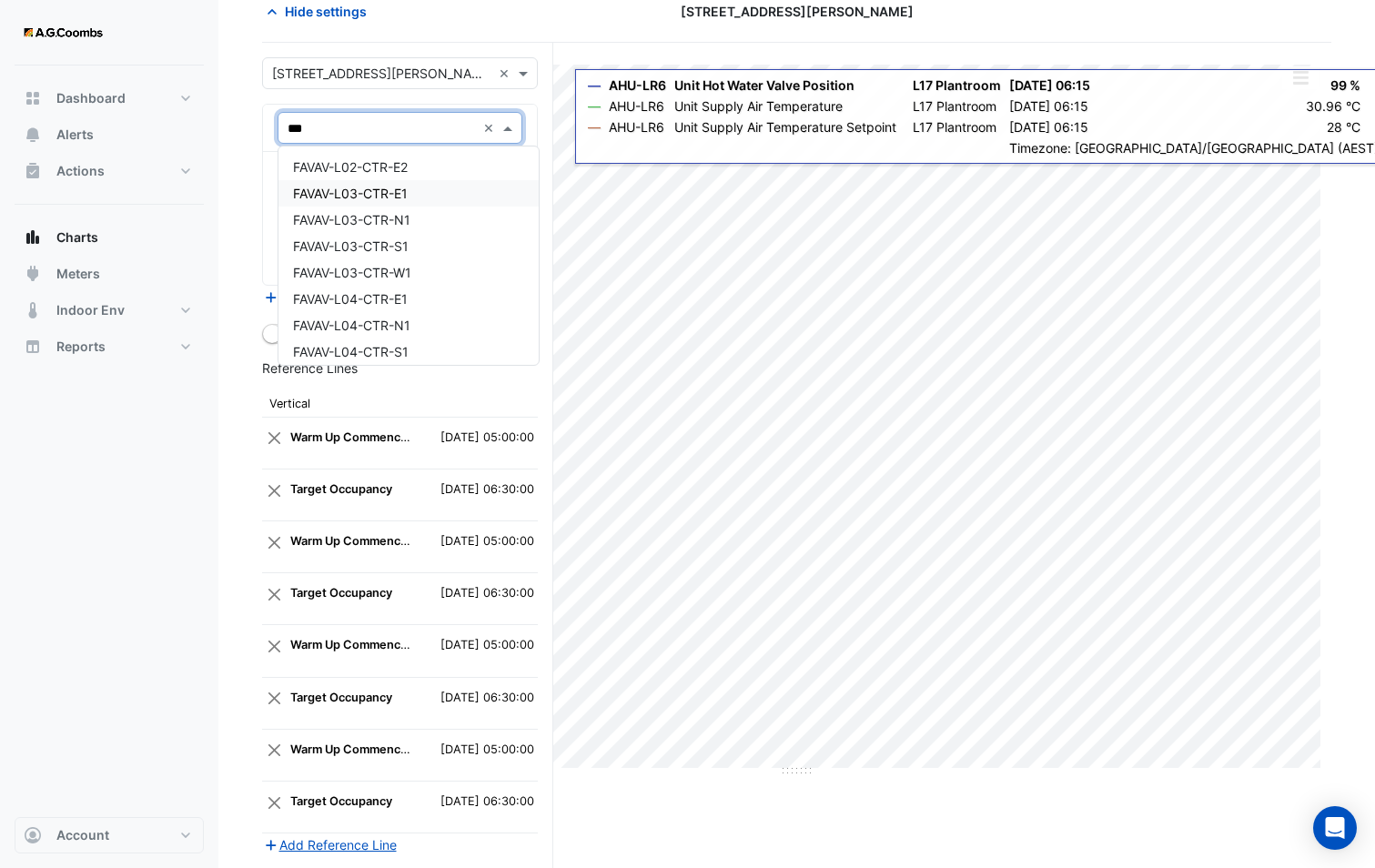
click at [402, 193] on span "FAVAV-L03-CTR-E1" at bounding box center [351, 193] width 115 height 16
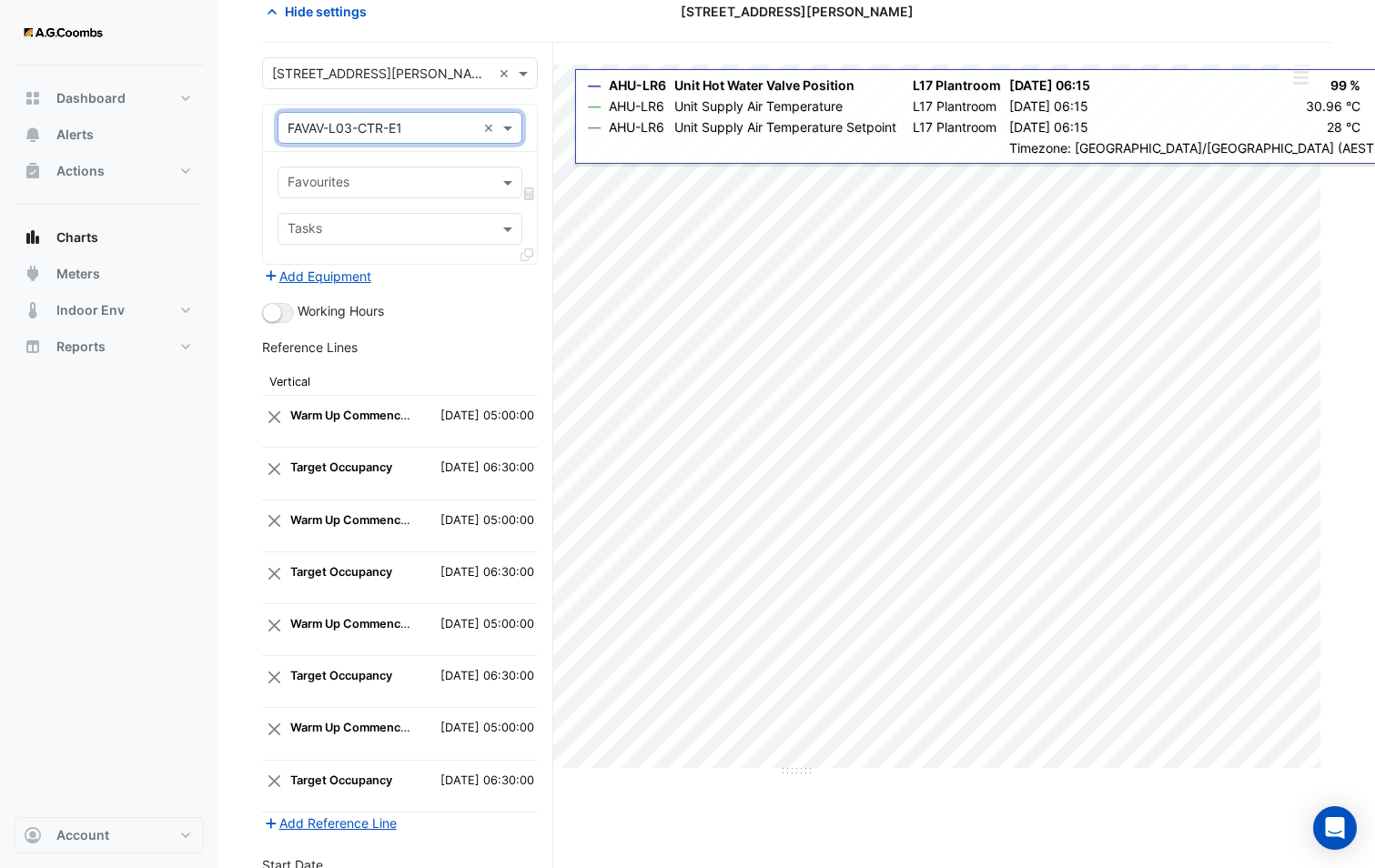
click at [394, 170] on div "Favourites" at bounding box center [385, 182] width 213 height 28
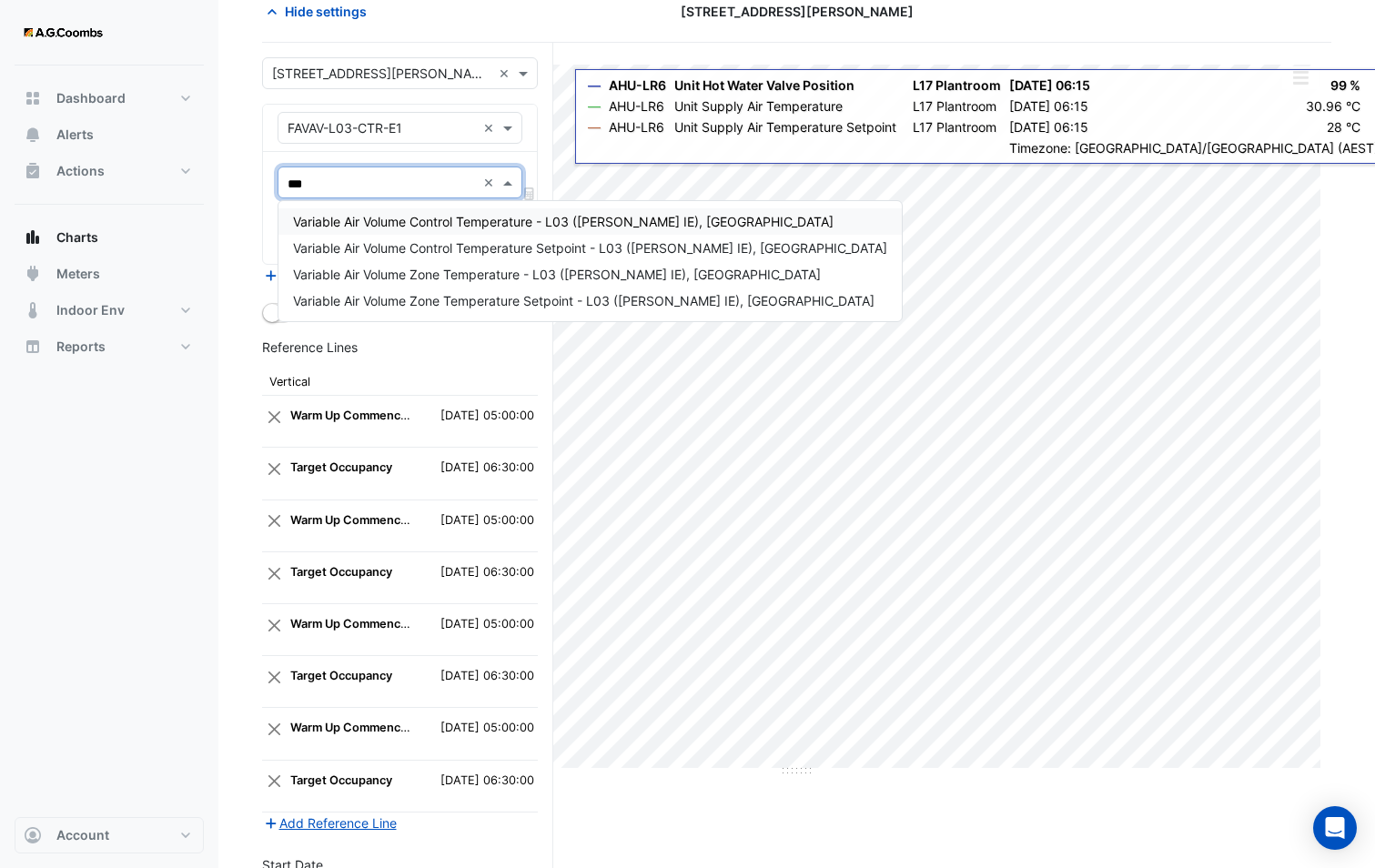
type input "****"
click at [529, 270] on span "Variable Air Volume Zone Temperature - L03 (NABERS IE), Centre East" at bounding box center [556, 275] width 527 height 16
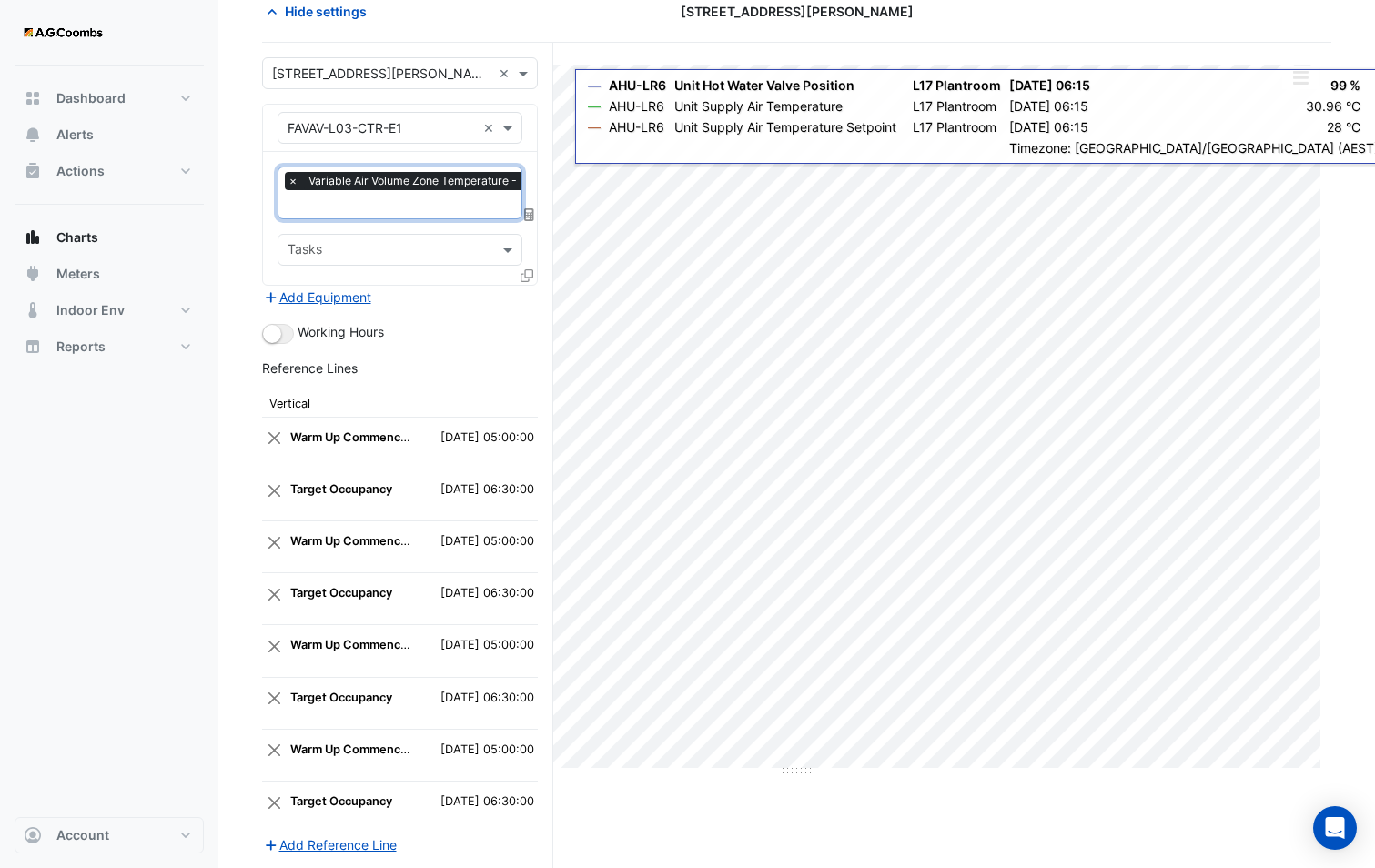
click at [524, 273] on icon at bounding box center [526, 275] width 13 height 13
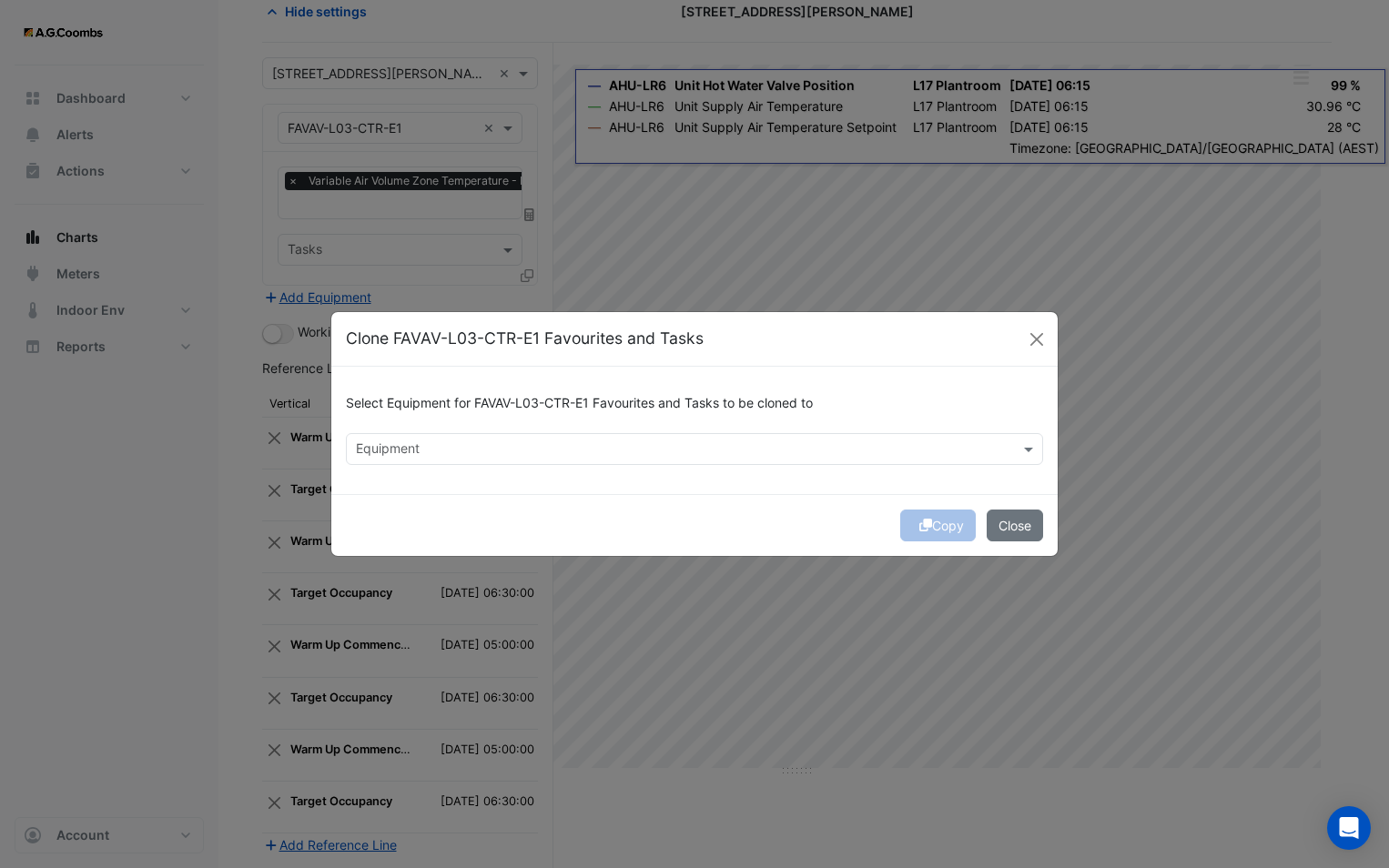
click at [415, 464] on div "Equipment" at bounding box center [694, 449] width 697 height 32
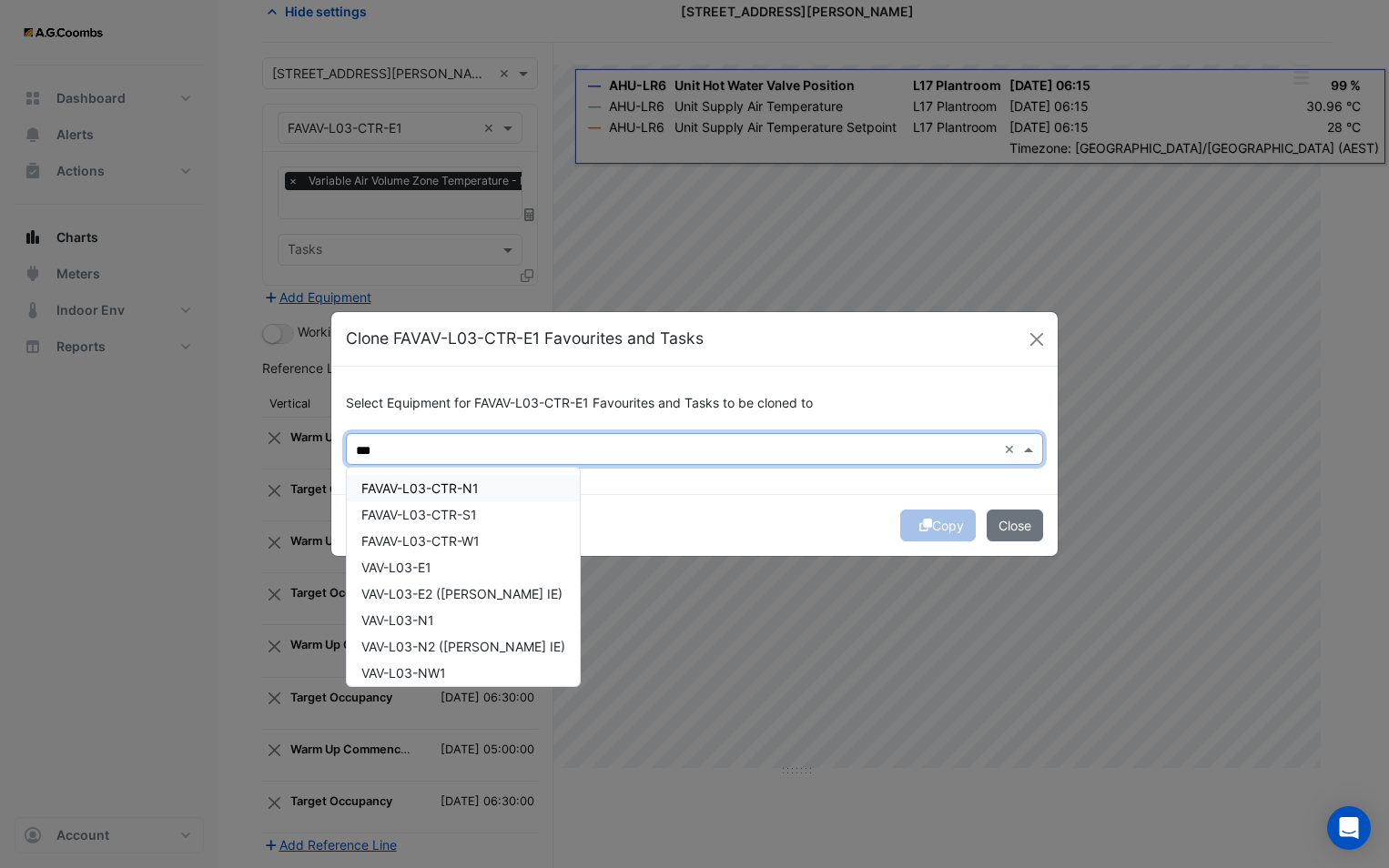
click at [401, 486] on span "FAVAV-L03-CTR-N1" at bounding box center [420, 488] width 118 height 16
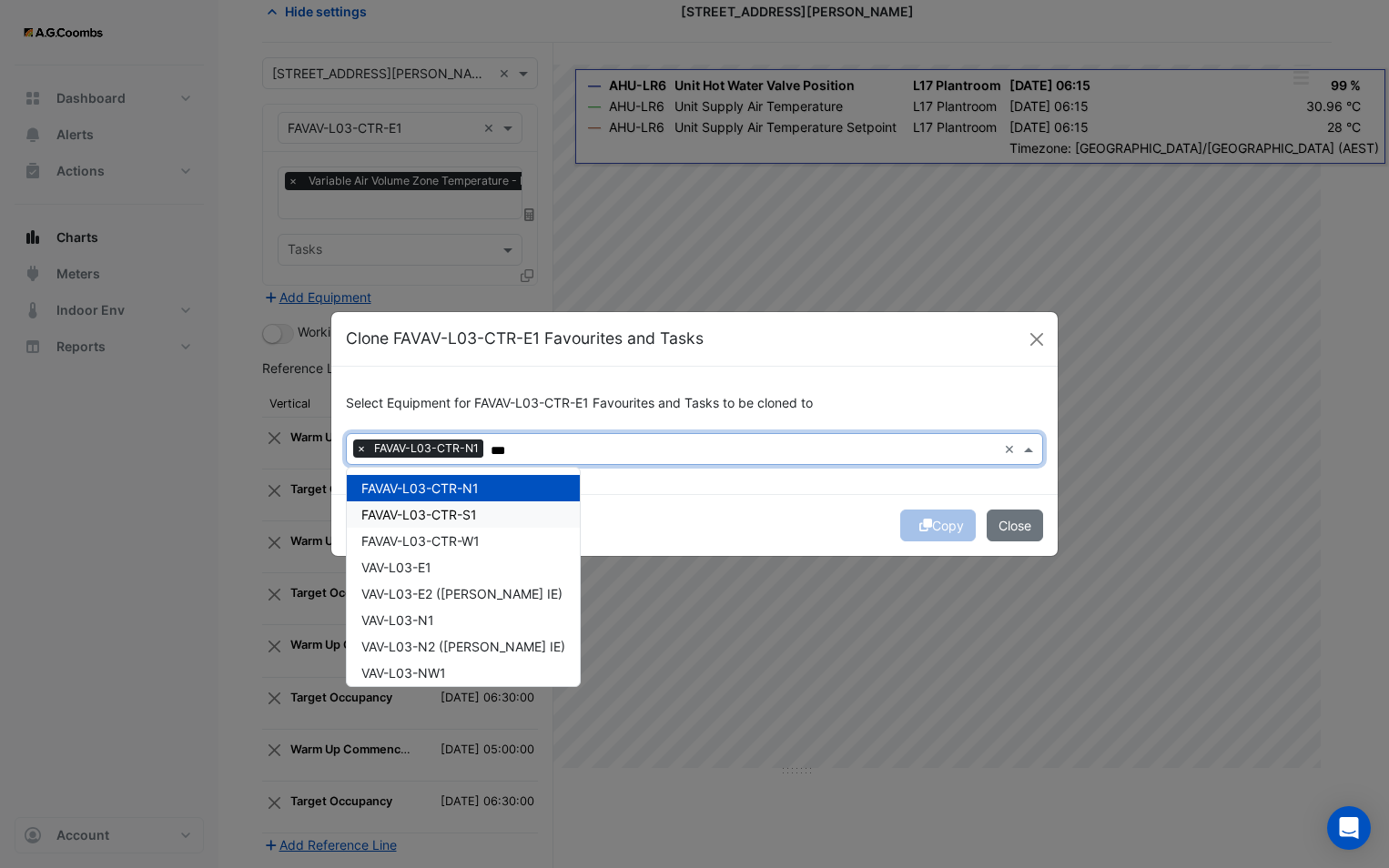
click at [407, 508] on span "FAVAV-L03-CTR-S1" at bounding box center [419, 515] width 116 height 16
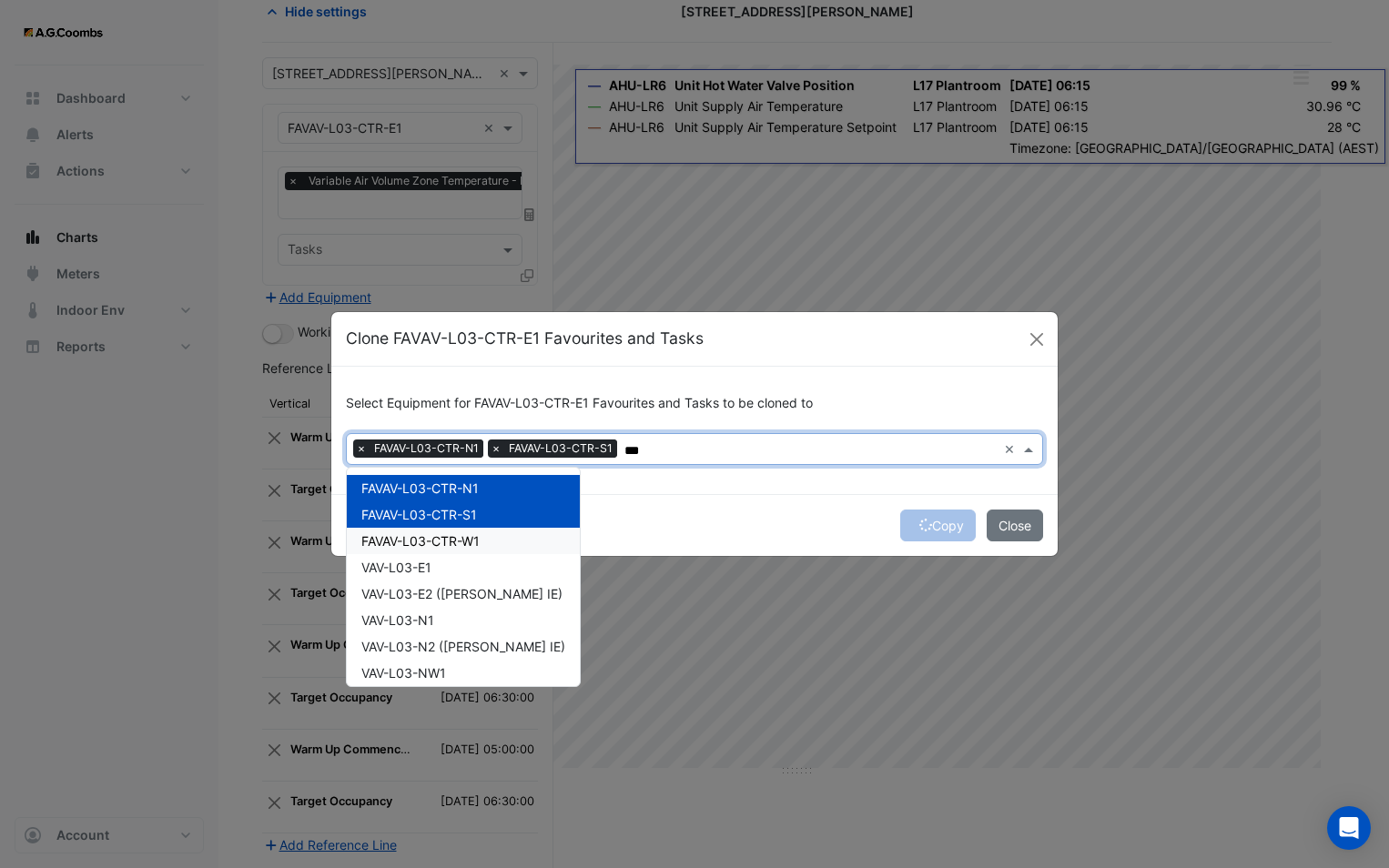
click at [446, 546] on span "FAVAV-L03-CTR-W1" at bounding box center [421, 541] width 119 height 16
click at [431, 573] on span "VAV-L03-E1" at bounding box center [396, 567] width 70 height 16
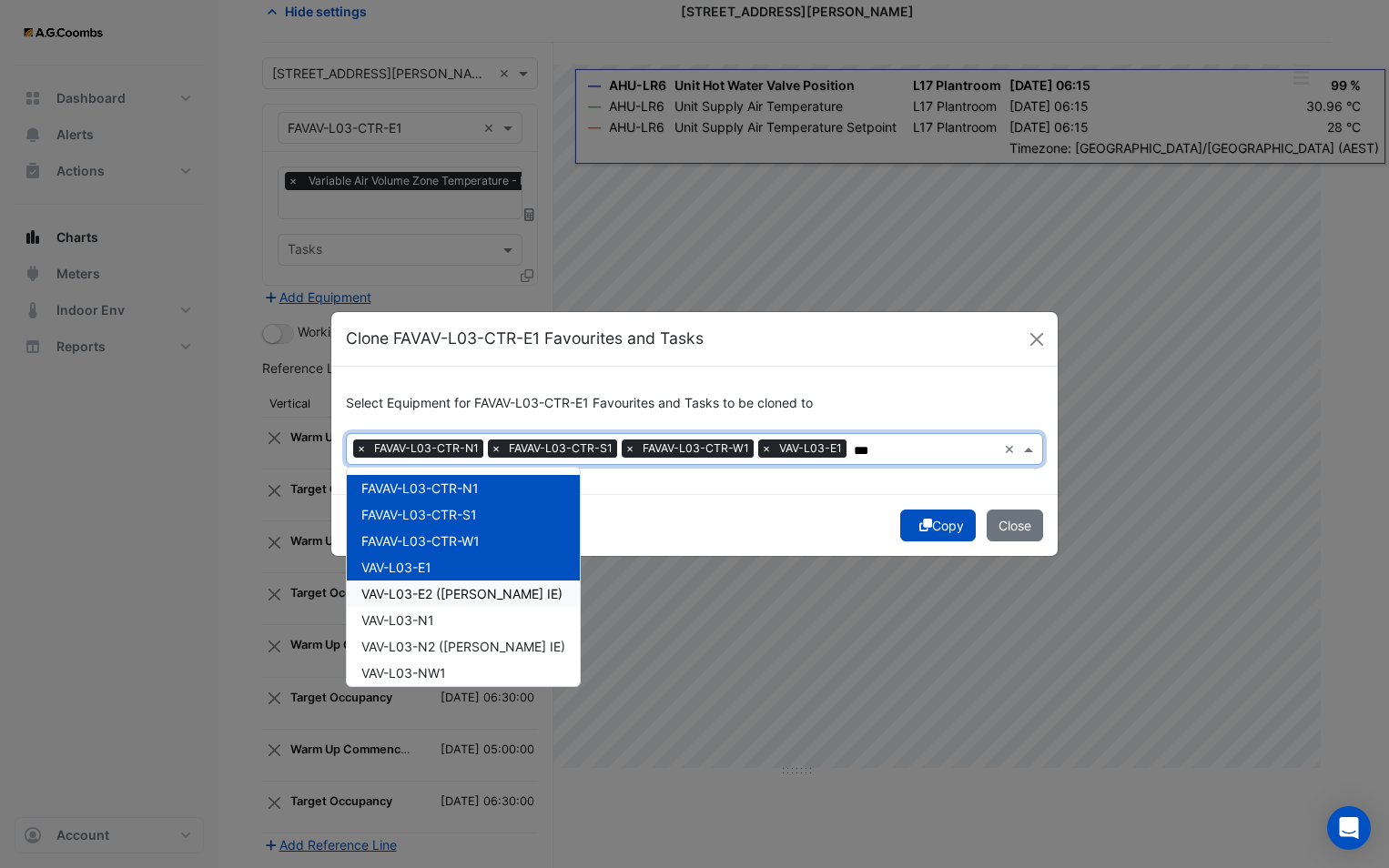
click at [434, 595] on span "VAV-L03-E2 ([PERSON_NAME] IE)" at bounding box center [461, 593] width 201 height 16
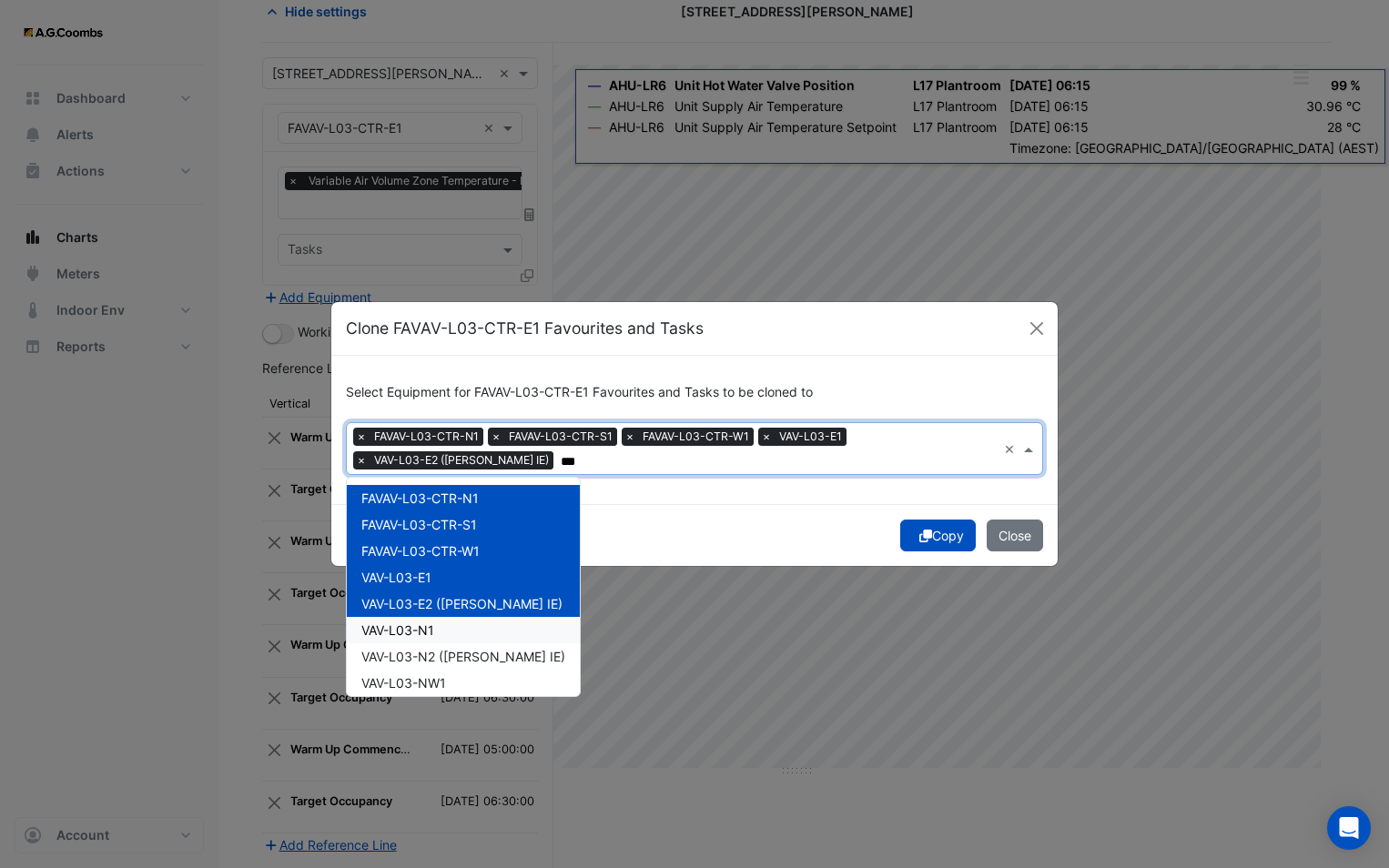
click at [439, 638] on div "VAV-L03-N1" at bounding box center [463, 629] width 233 height 26
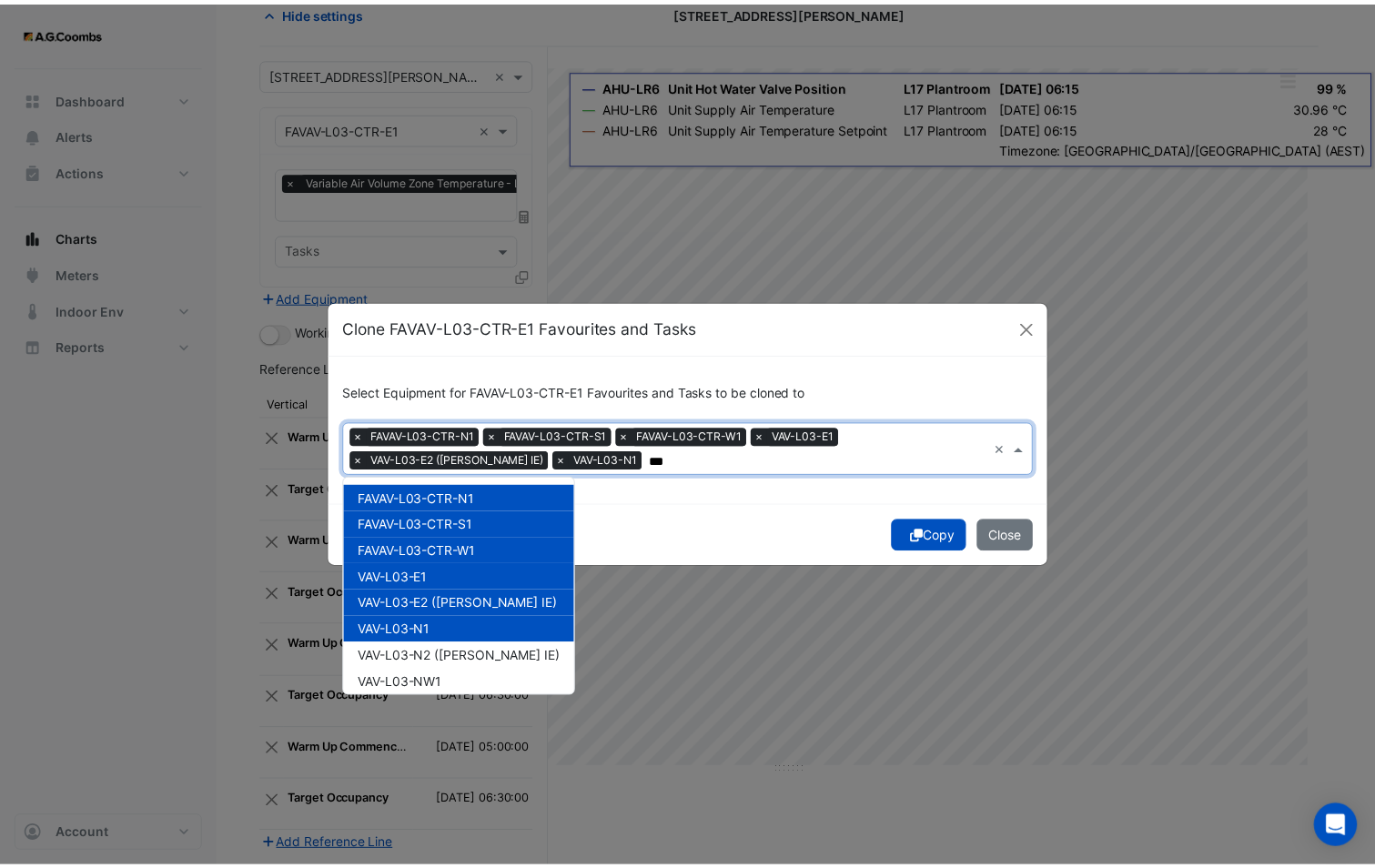
scroll to position [86, 0]
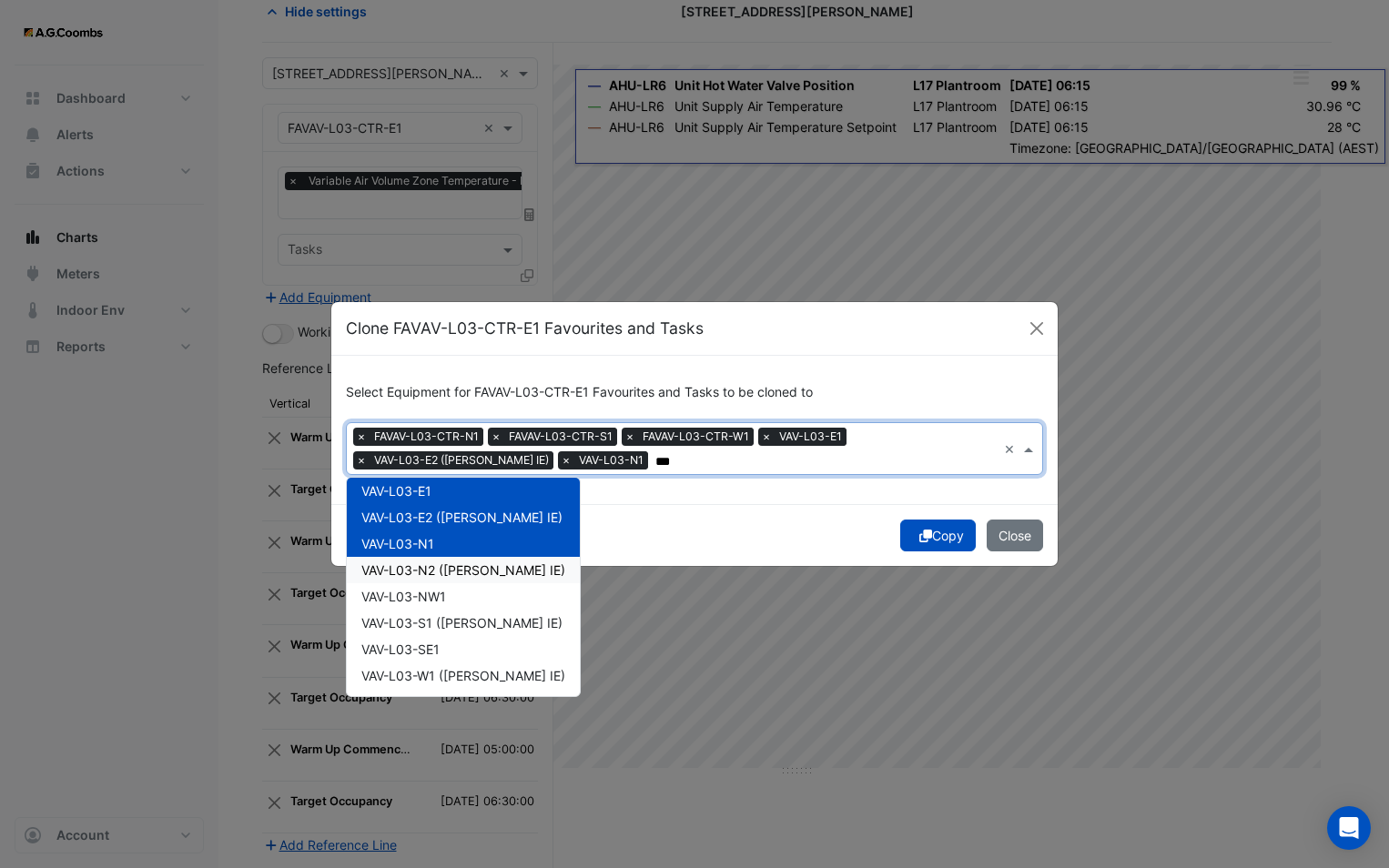
click at [460, 581] on div "VAV-L03-N2 ([PERSON_NAME] IE)" at bounding box center [463, 569] width 233 height 26
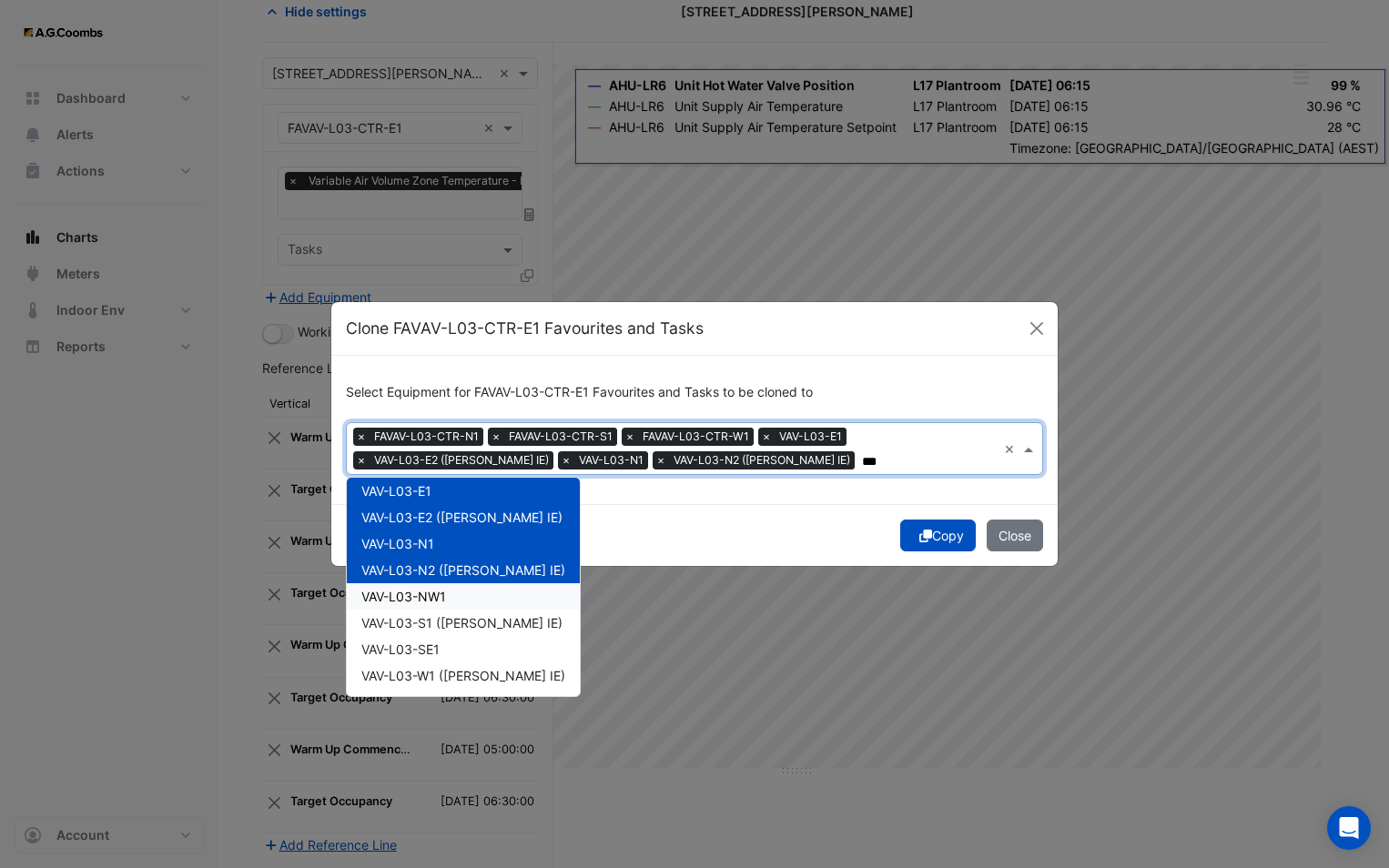
click at [459, 601] on div "VAV-L03-NW1" at bounding box center [463, 596] width 233 height 26
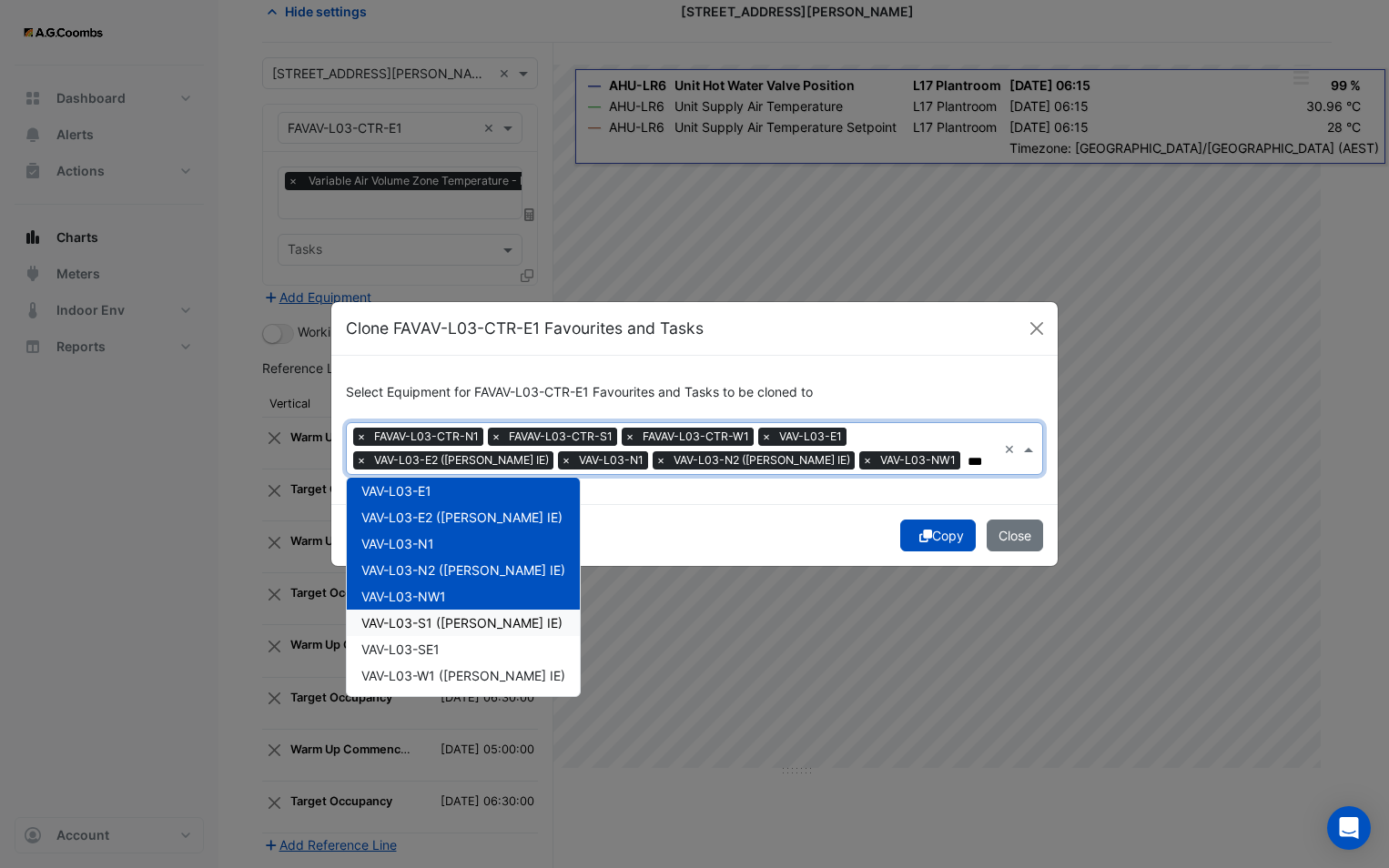
click at [455, 621] on span "VAV-L03-S1 ([PERSON_NAME] IE)" at bounding box center [461, 622] width 201 height 16
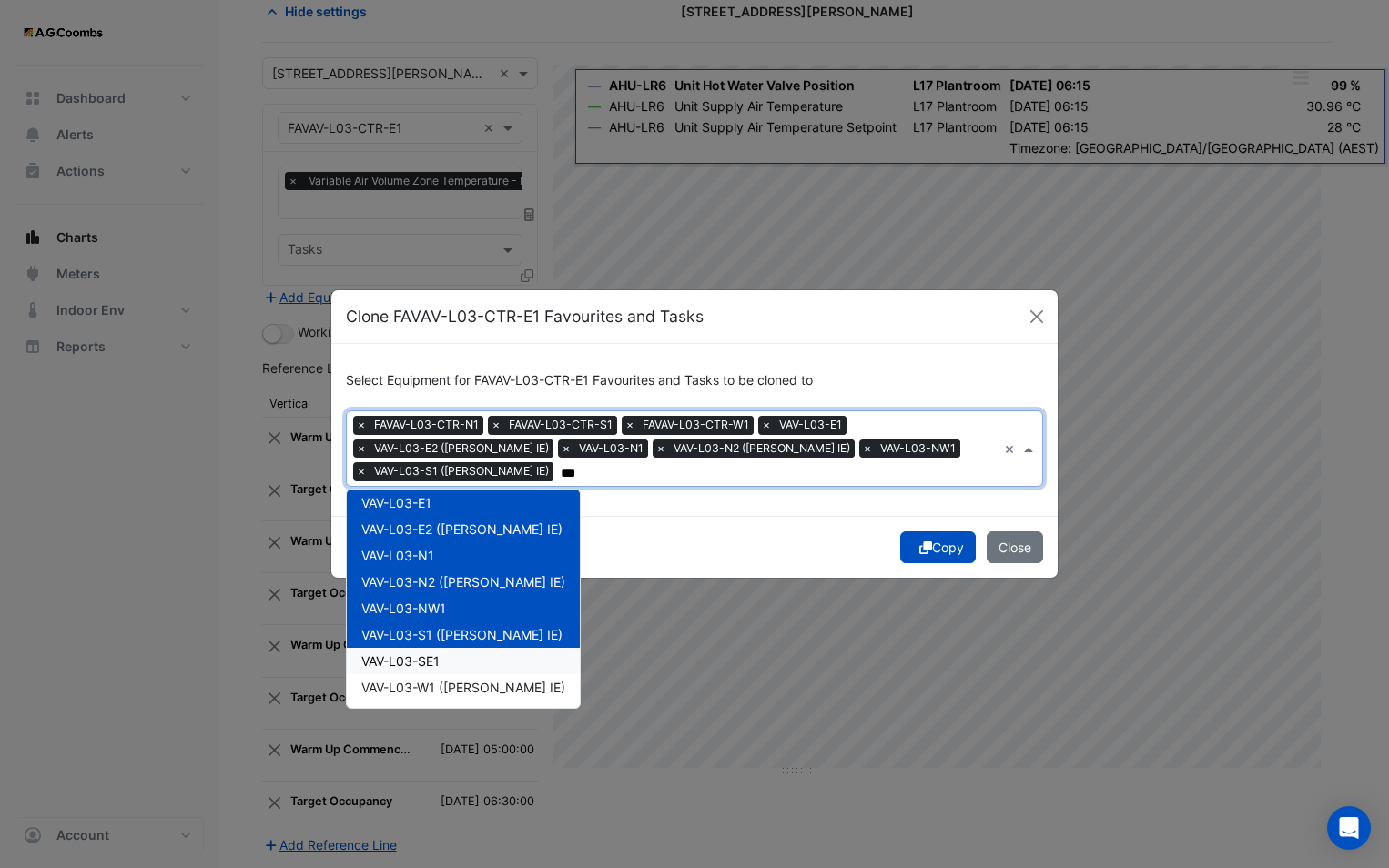
click at [425, 671] on div "VAV-L03-SE1" at bounding box center [463, 660] width 233 height 26
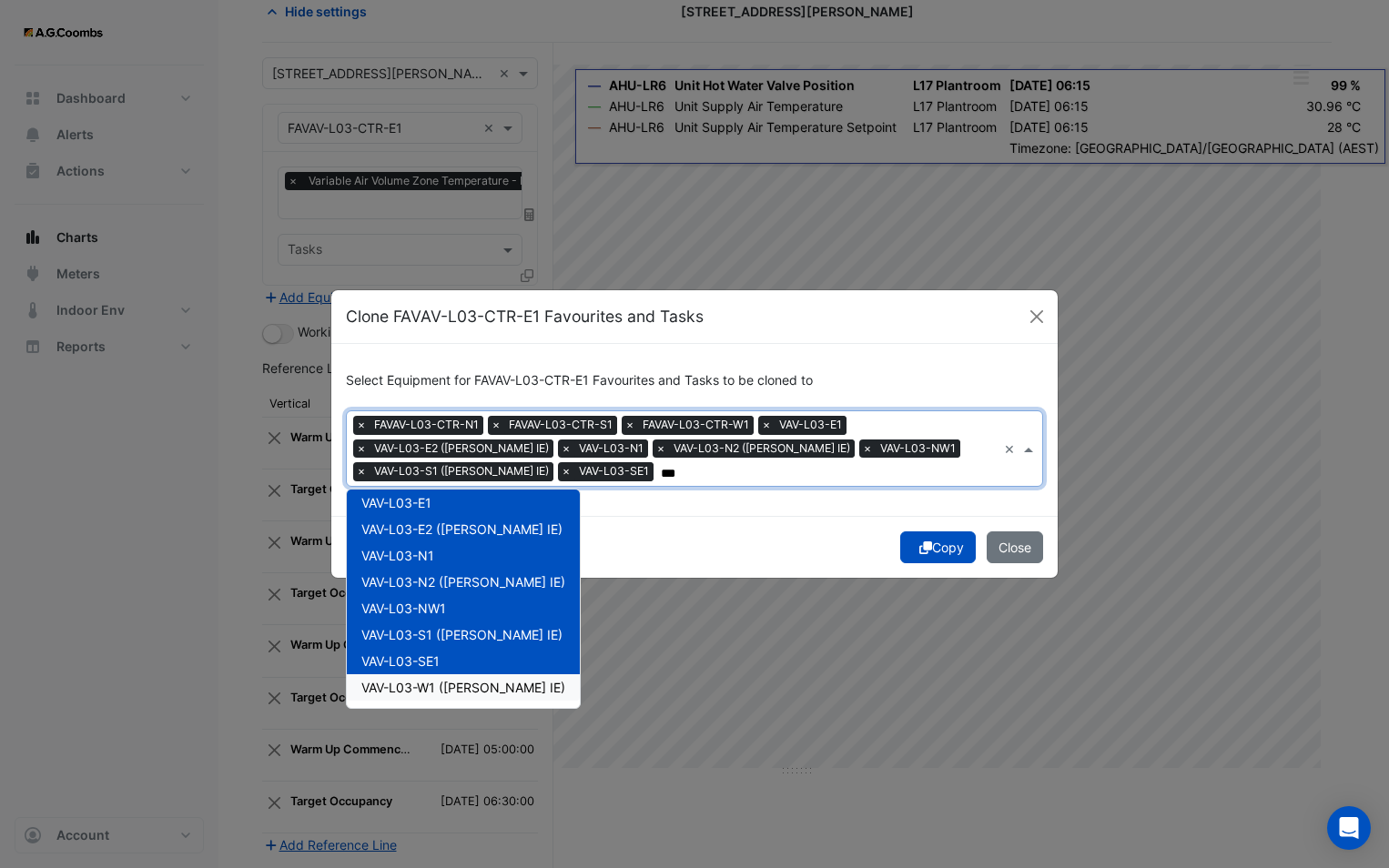
click at [453, 694] on span "VAV-L03-W1 ([PERSON_NAME] IE)" at bounding box center [463, 687] width 204 height 16
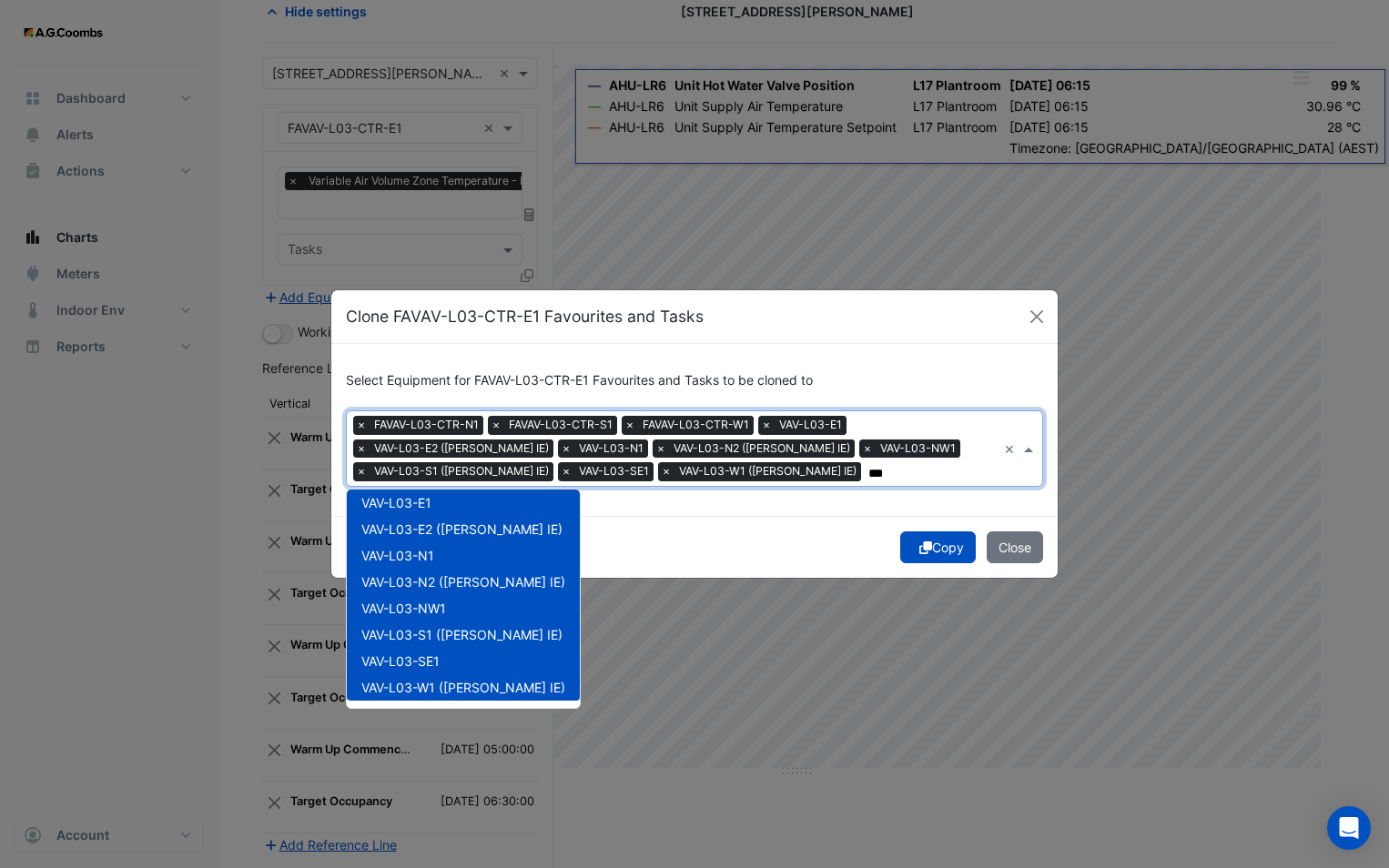
type input "***"
click at [656, 532] on div "Copy Close" at bounding box center [694, 547] width 727 height 62
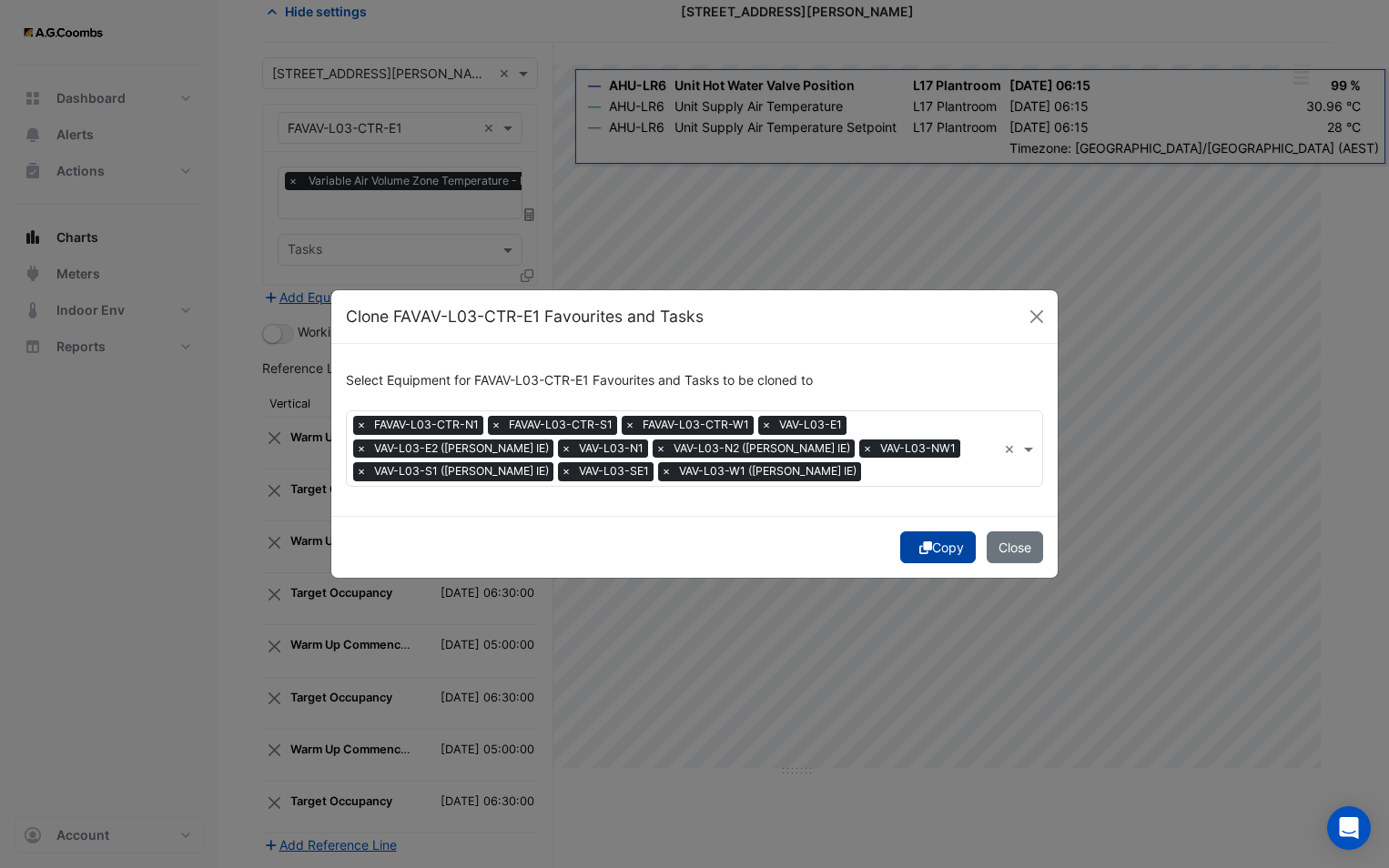
click at [919, 550] on icon "submit" at bounding box center [925, 547] width 13 height 13
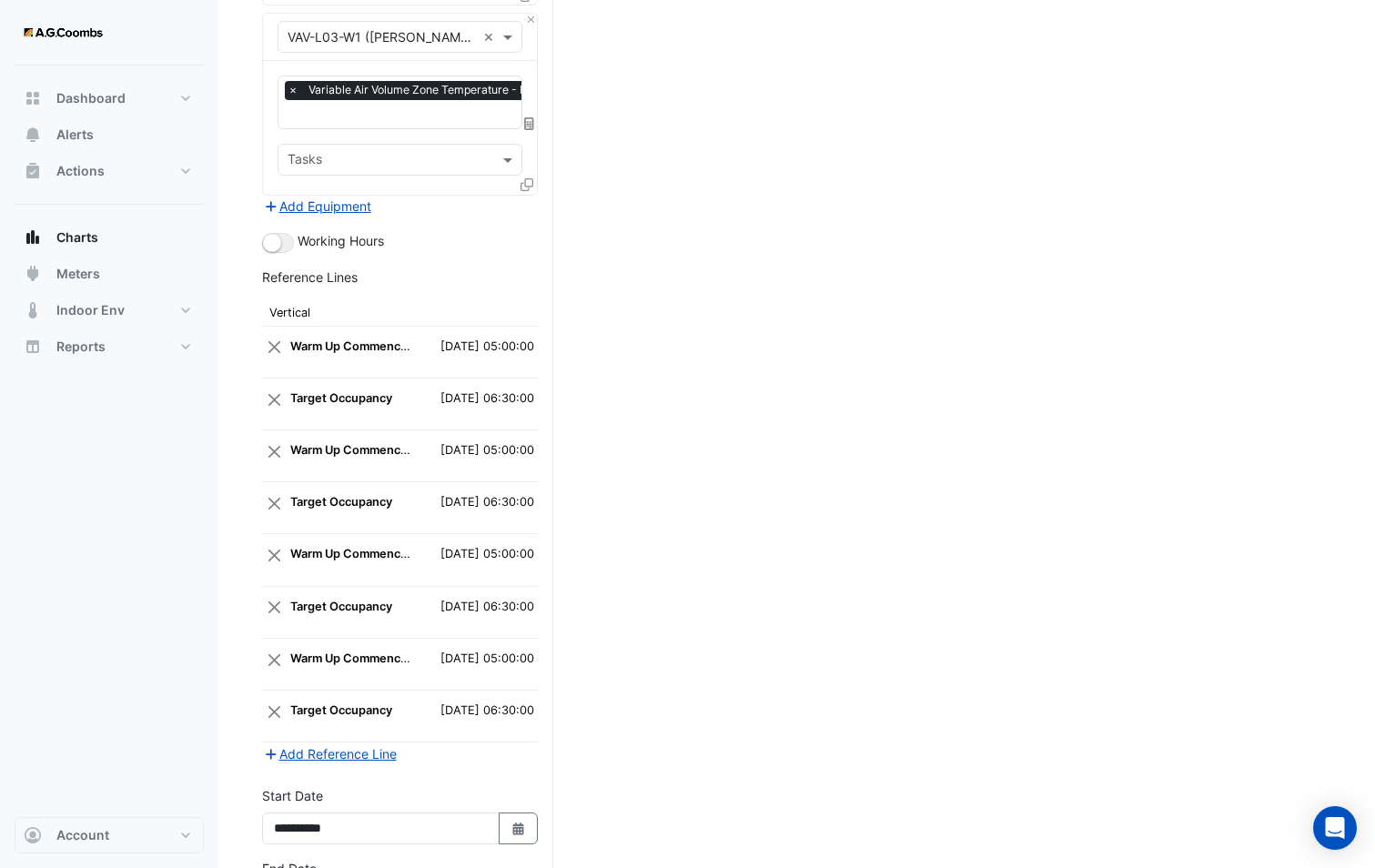
scroll to position [2392, 0]
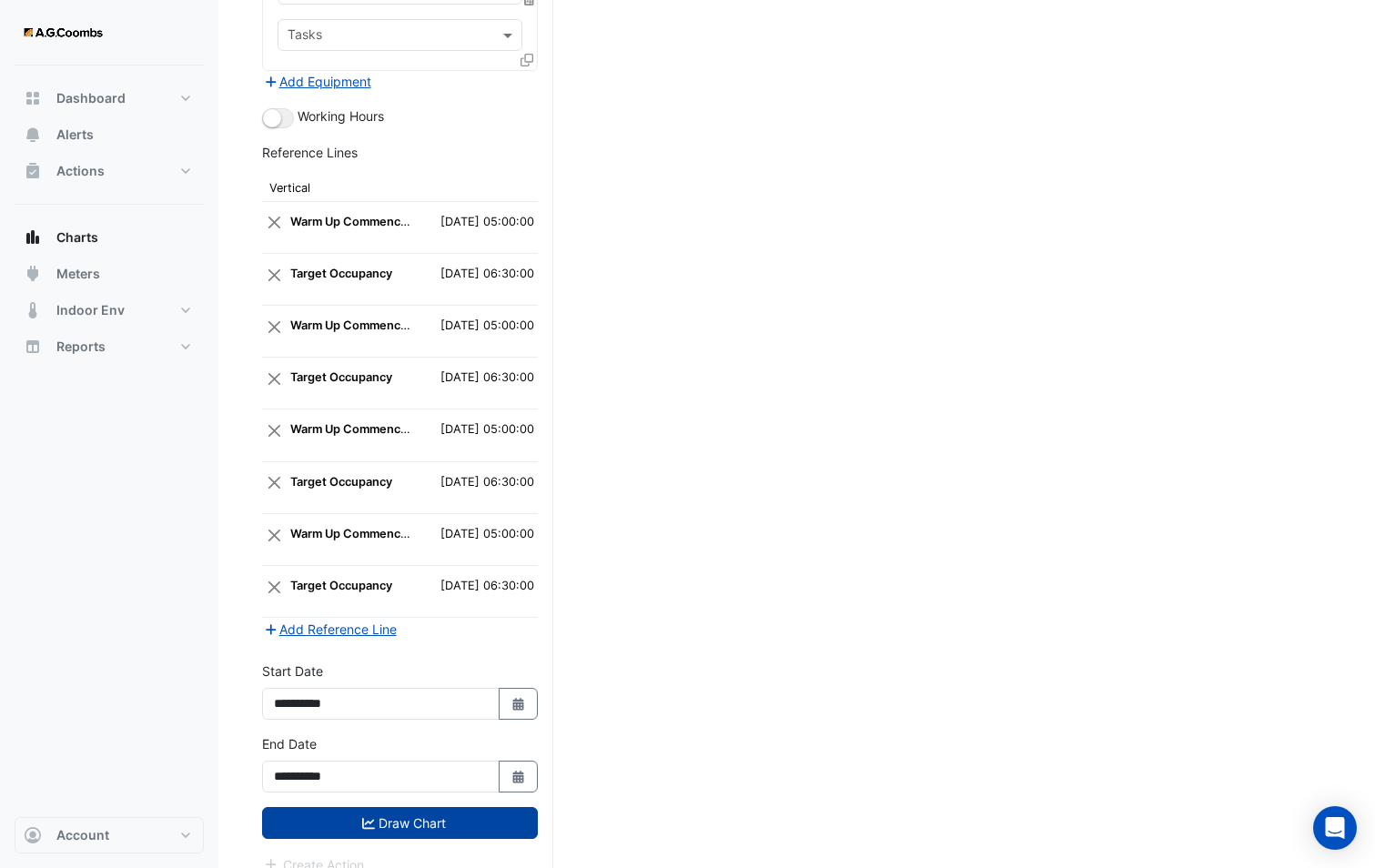
click at [436, 807] on button "Draw Chart" at bounding box center [400, 822] width 276 height 32
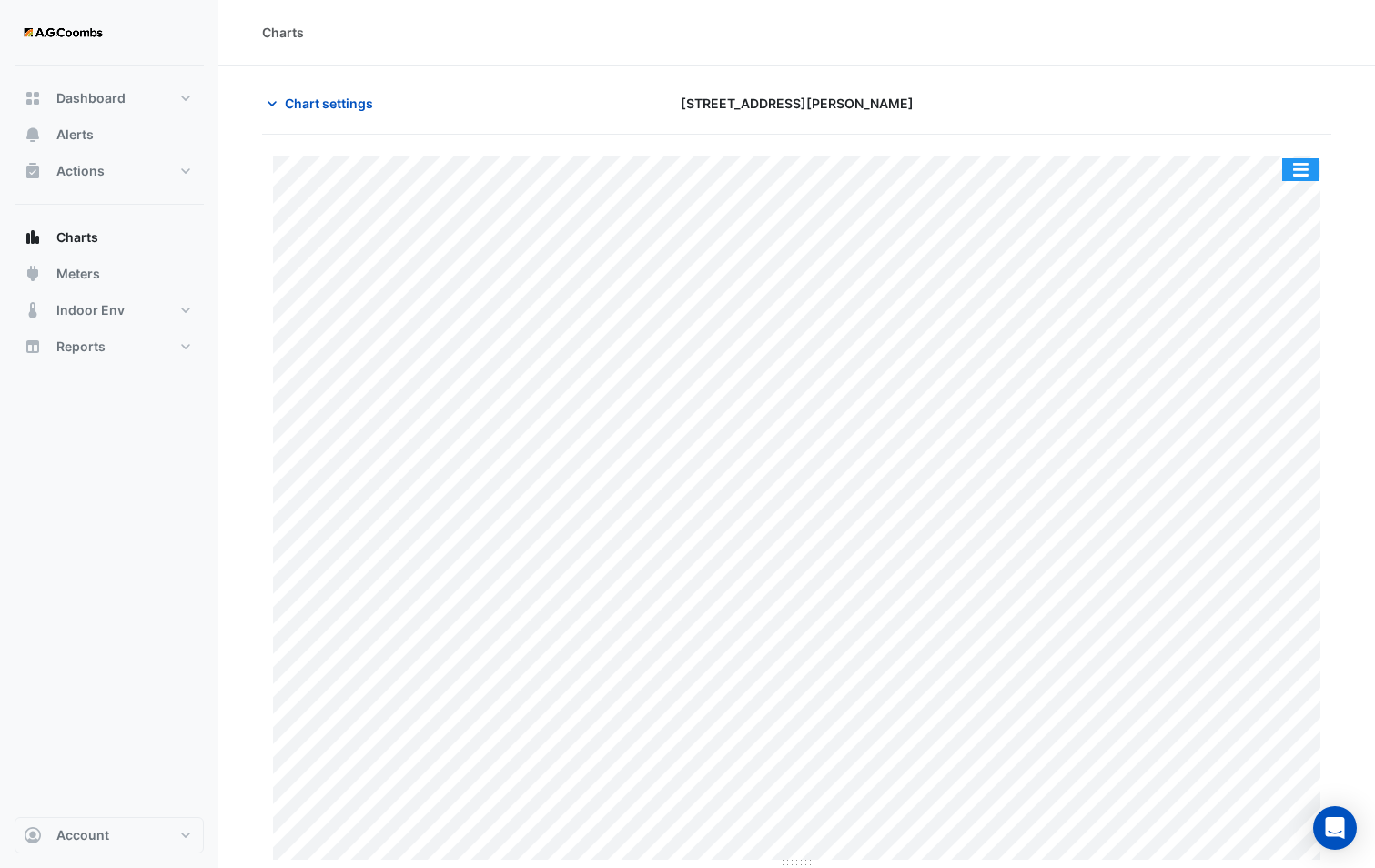
click at [1304, 166] on button "button" at bounding box center [1299, 169] width 36 height 22
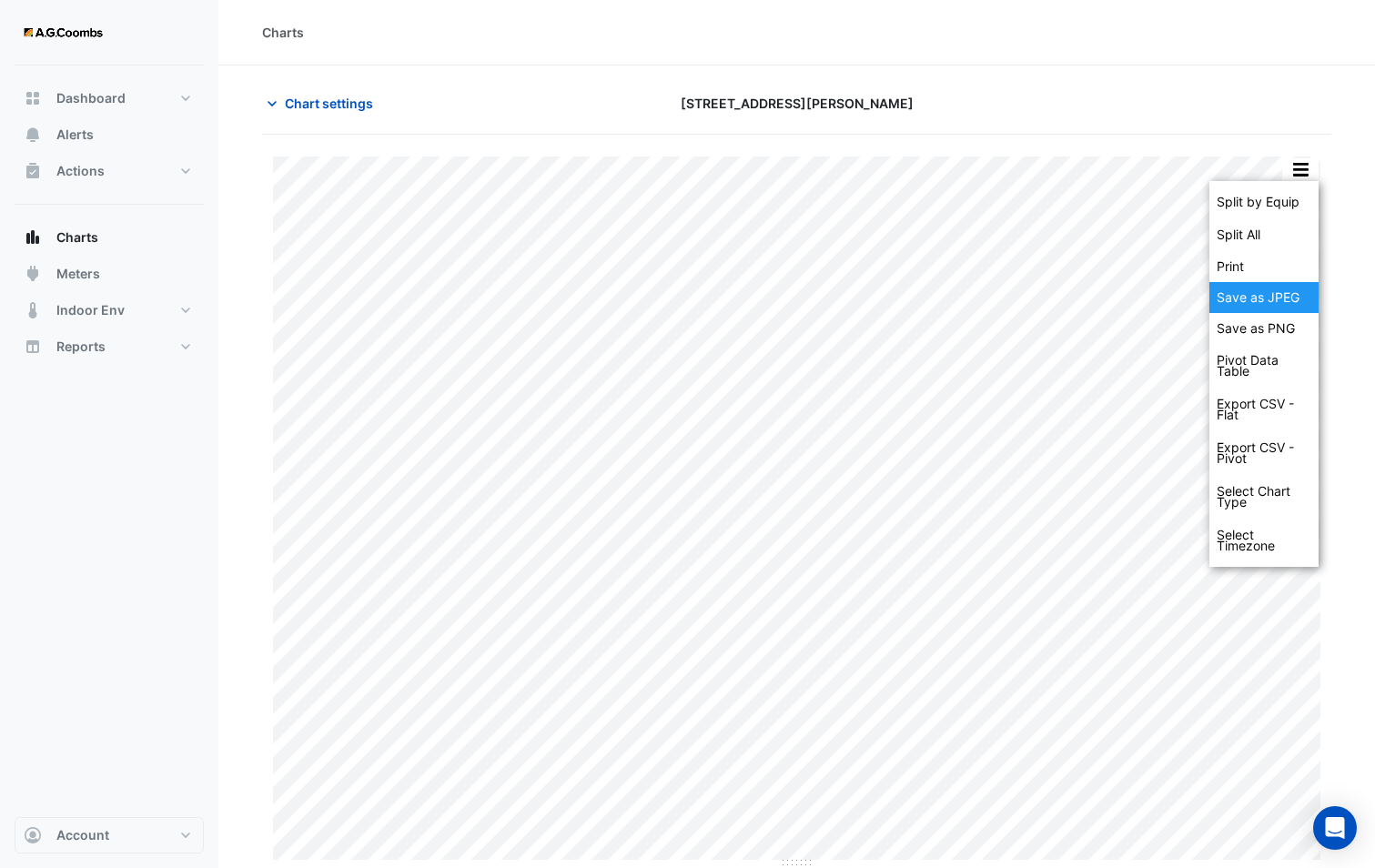
click at [1288, 305] on div "Save as JPEG" at bounding box center [1263, 297] width 109 height 31
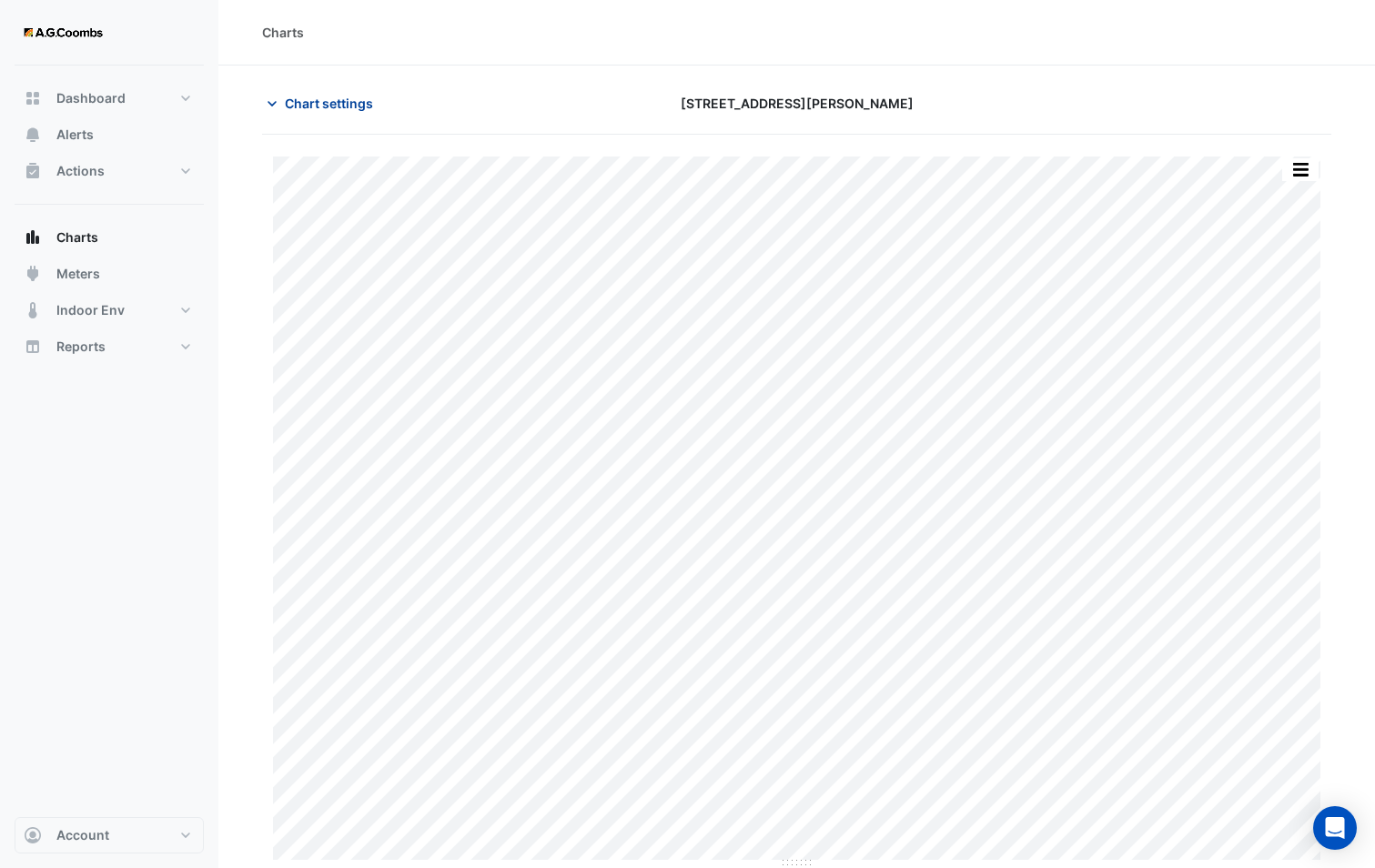
click at [300, 116] on button "Chart settings" at bounding box center [323, 103] width 122 height 32
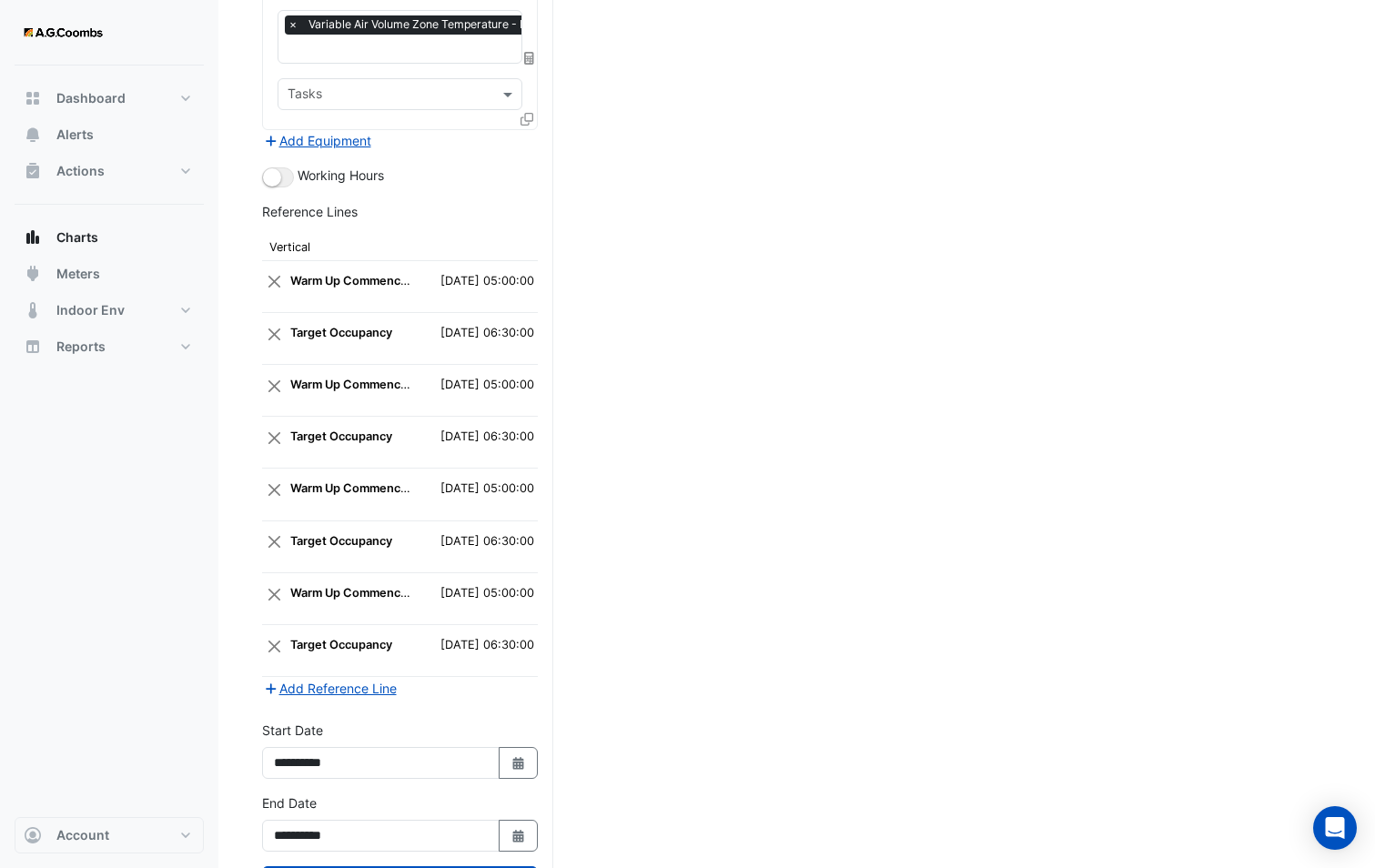
scroll to position [2392, 0]
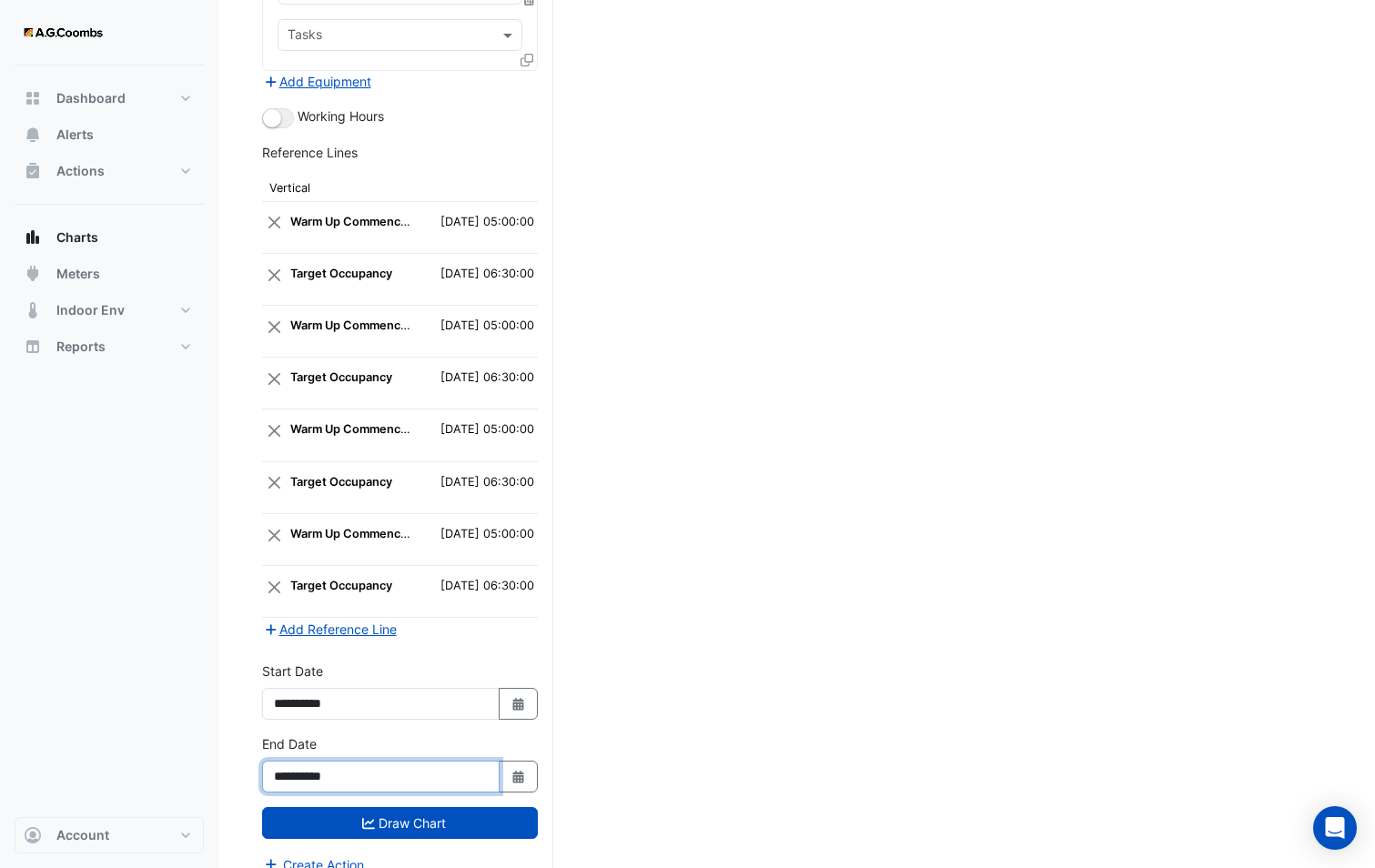
drag, startPoint x: 359, startPoint y: 754, endPoint x: 337, endPoint y: 748, distance: 22.8
click at [337, 760] on input "**********" at bounding box center [381, 776] width 238 height 32
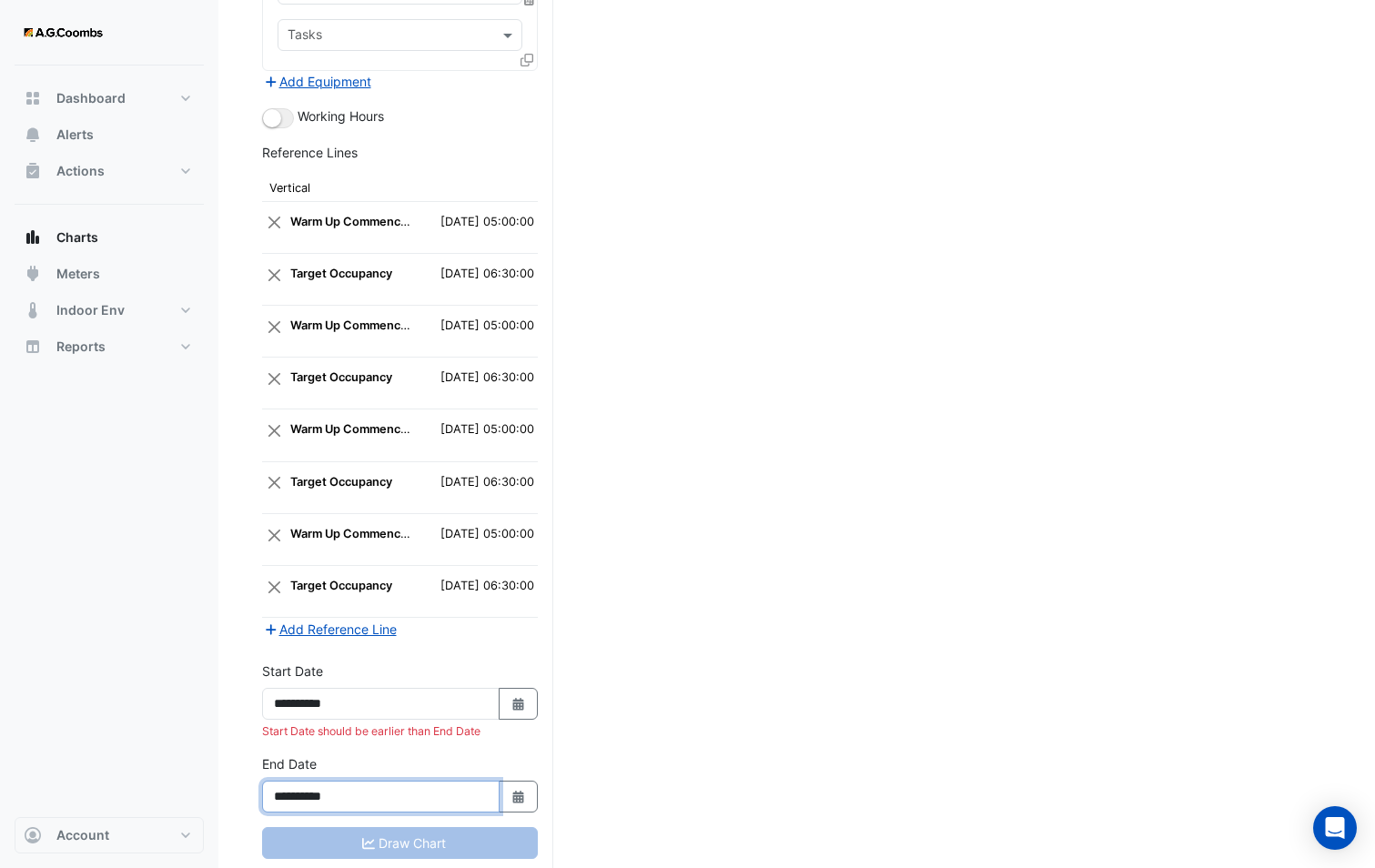
type input "**********"
drag, startPoint x: 352, startPoint y: 683, endPoint x: 341, endPoint y: 680, distance: 11.4
click at [341, 687] on input "**********" at bounding box center [381, 703] width 238 height 32
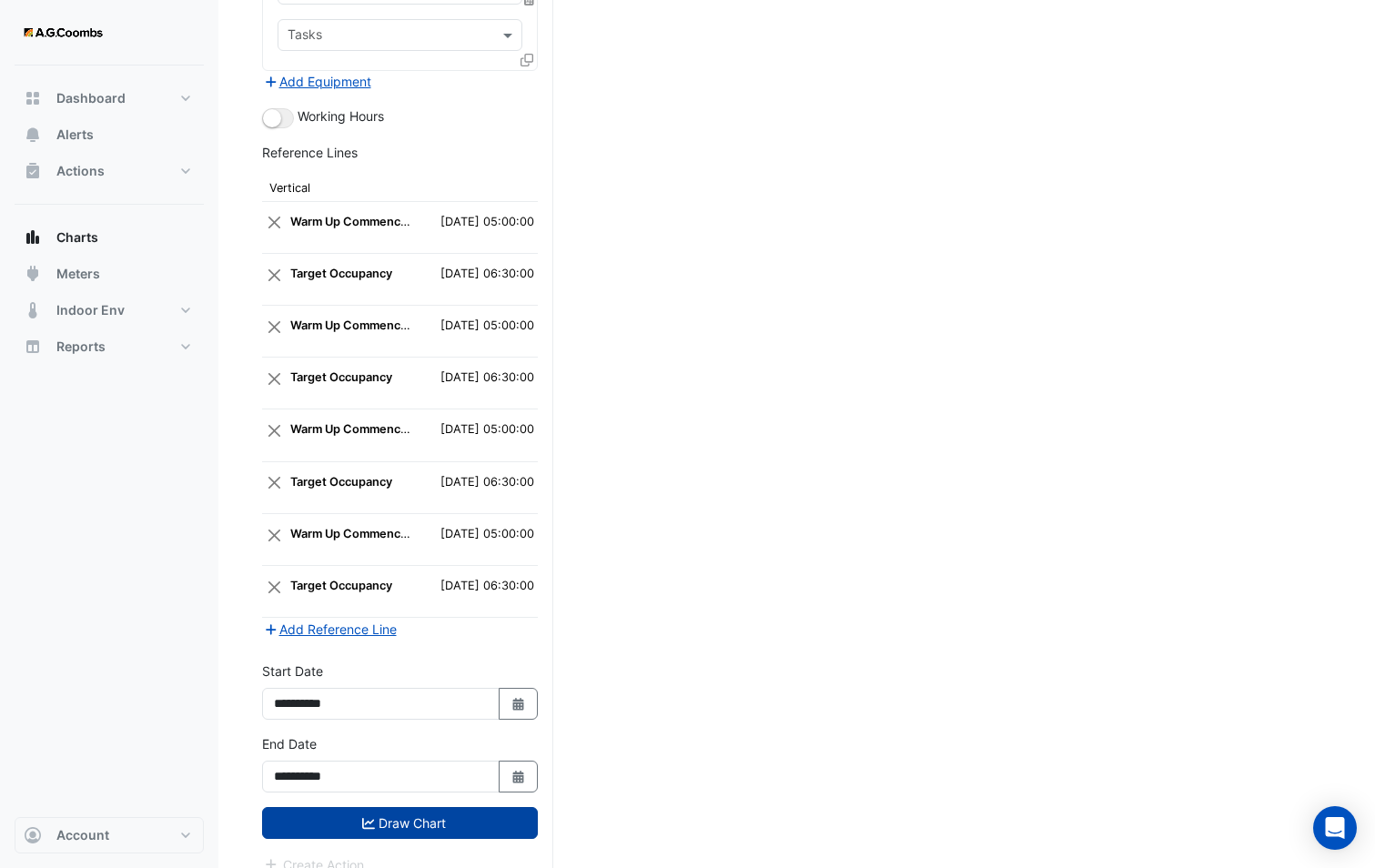
click at [350, 815] on button "Draw Chart" at bounding box center [400, 822] width 276 height 32
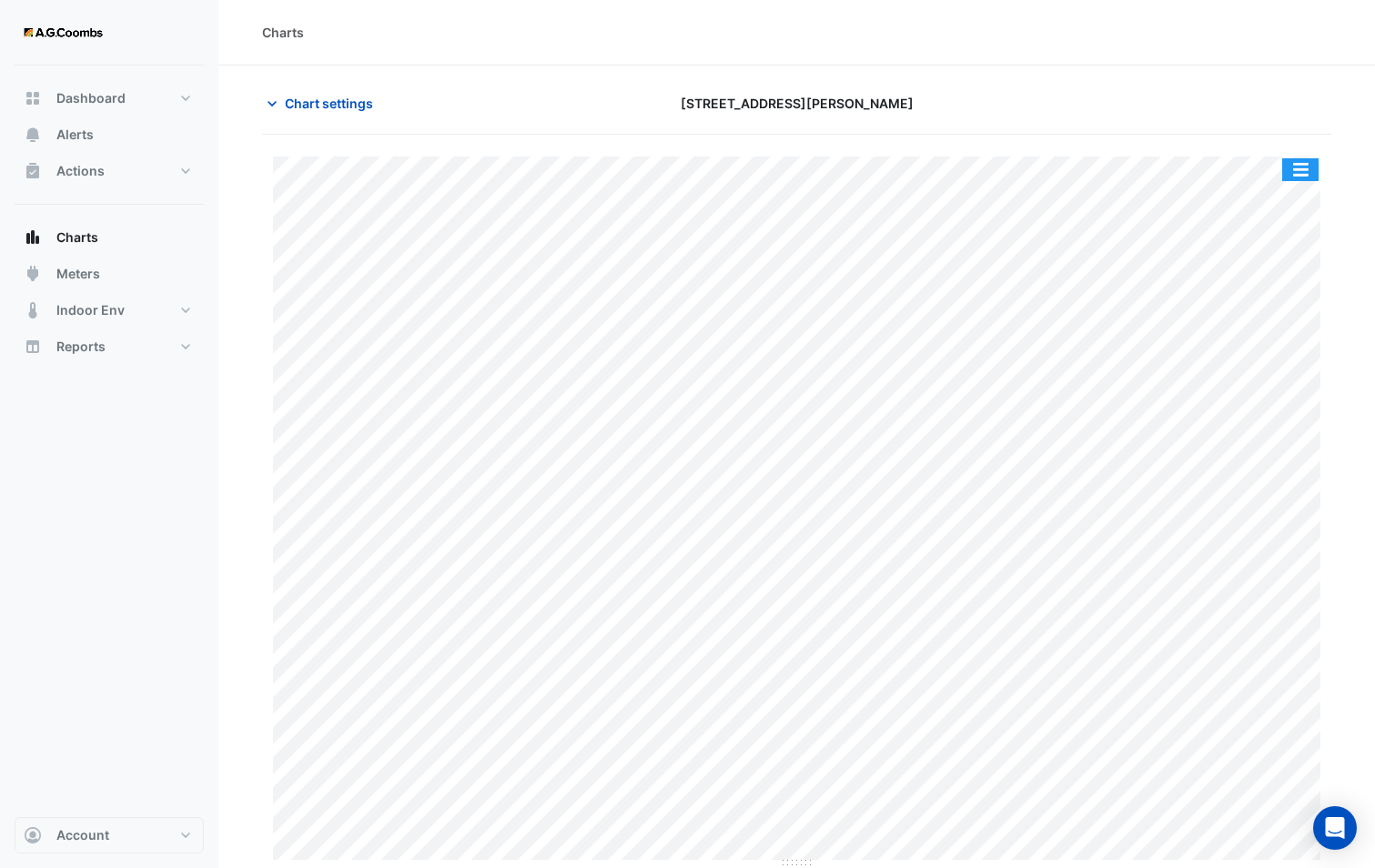
click at [1318, 173] on button "button" at bounding box center [1299, 169] width 36 height 22
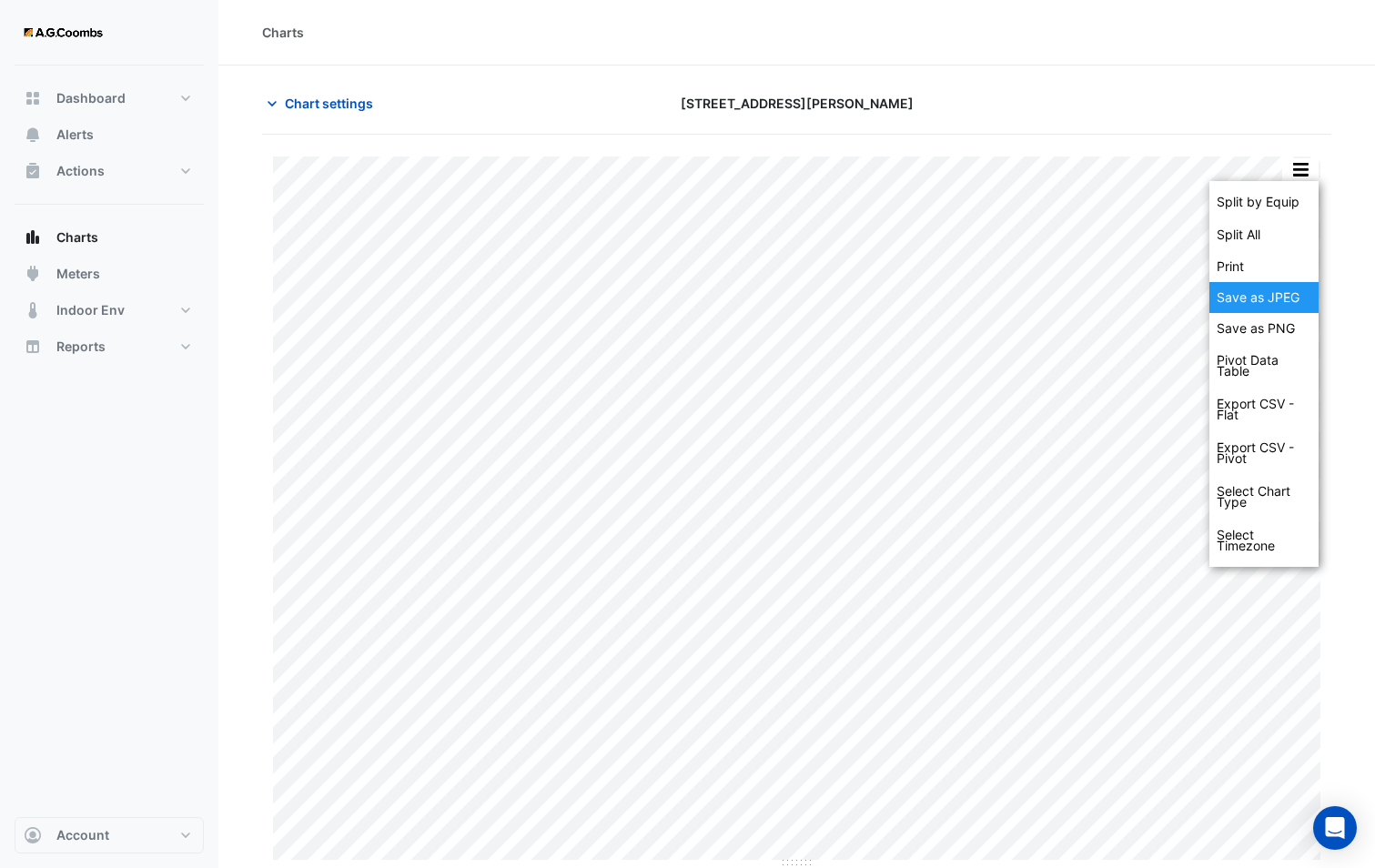
click at [1294, 295] on div "Save as JPEG" at bounding box center [1263, 297] width 109 height 31
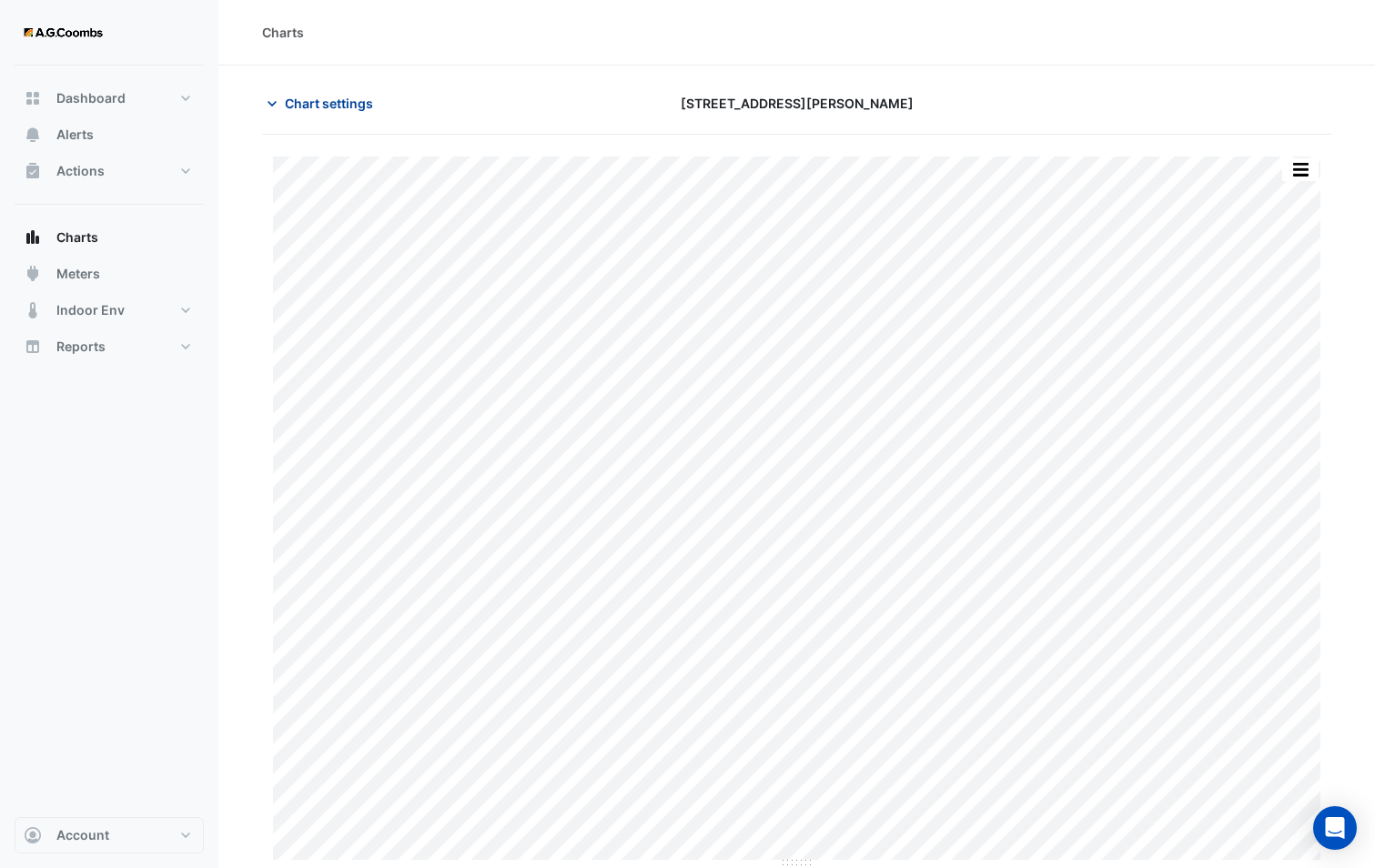
click at [331, 104] on span "Chart settings" at bounding box center [328, 103] width 88 height 19
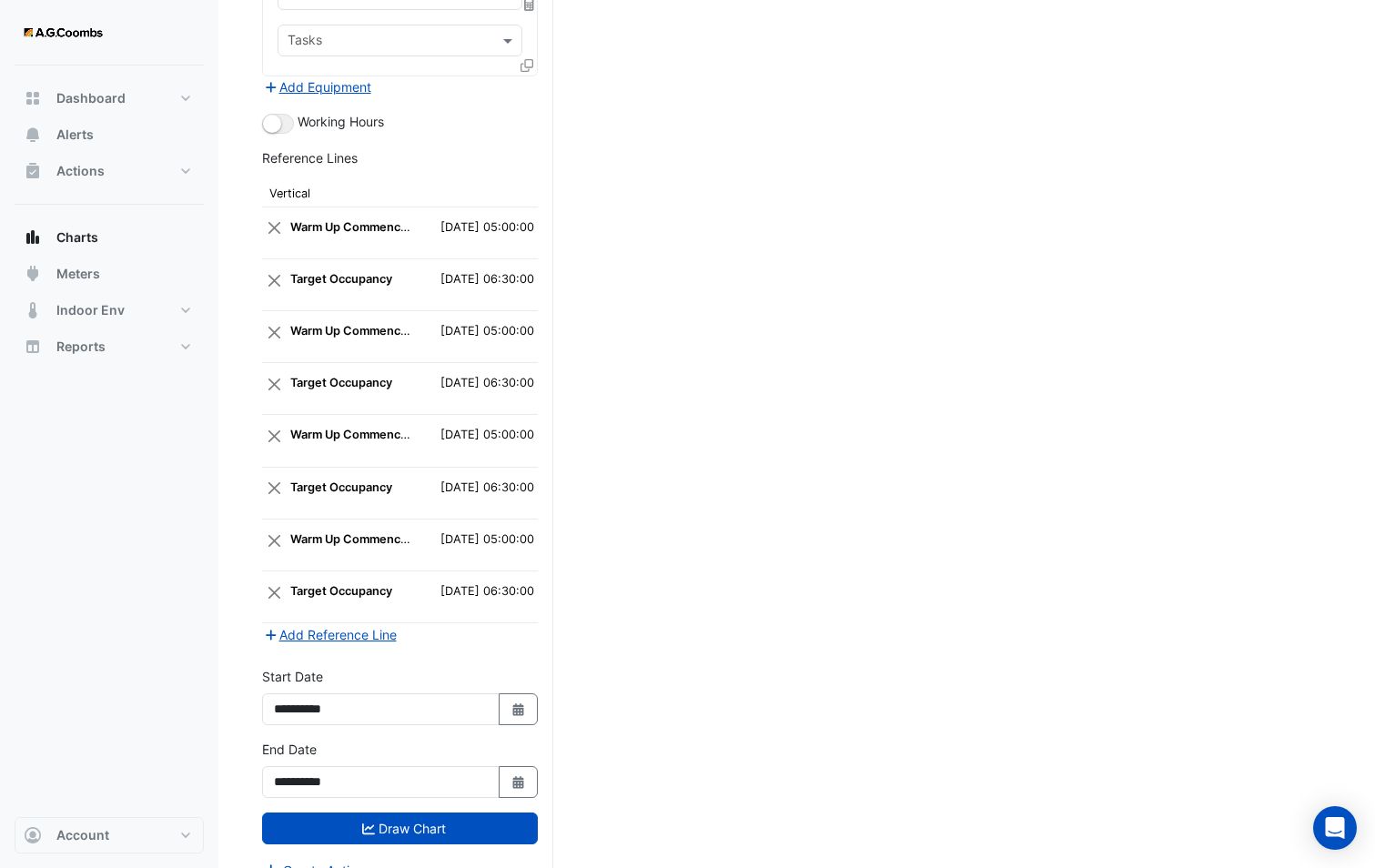
scroll to position [2392, 0]
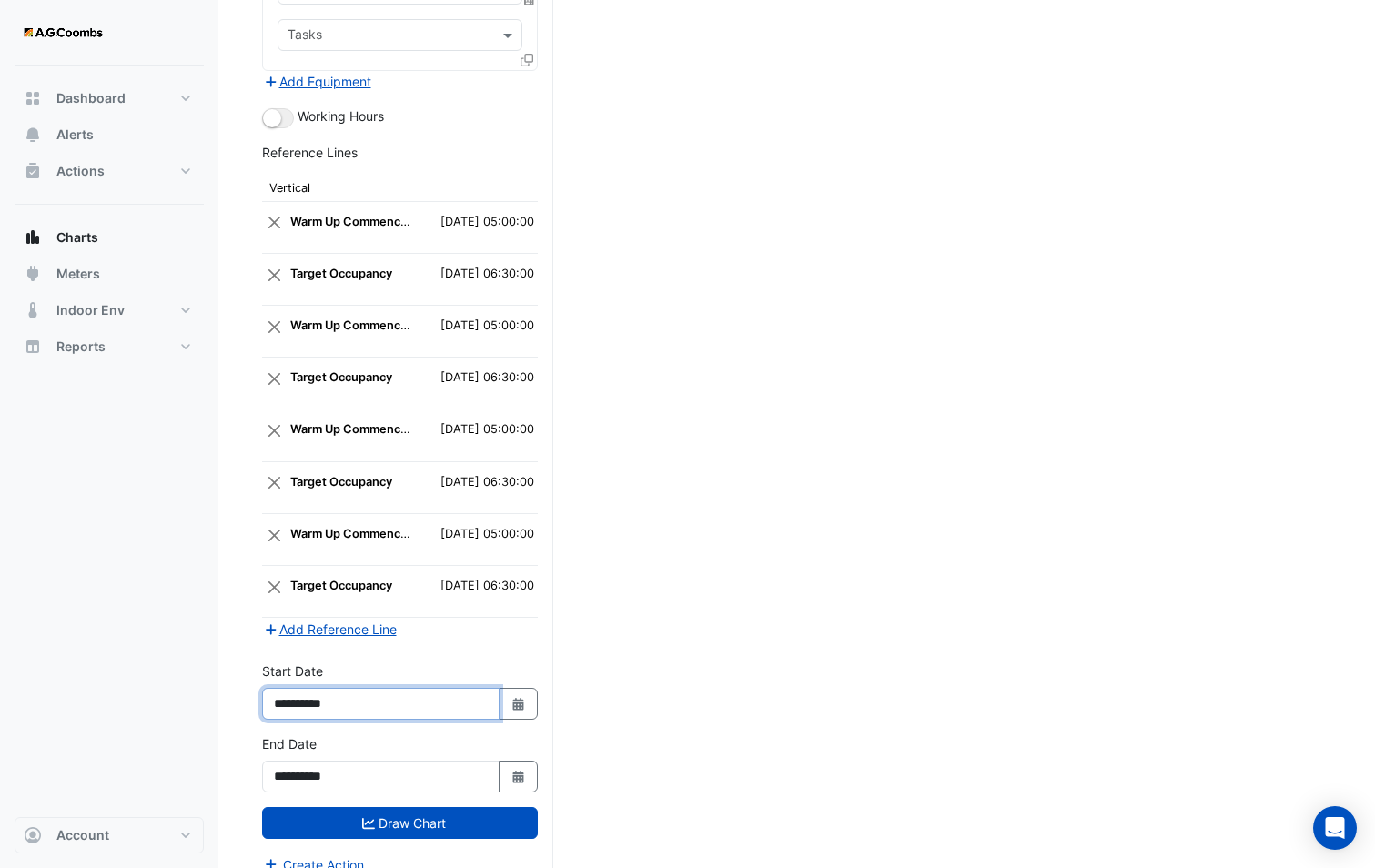
click at [362, 687] on input "**********" at bounding box center [381, 703] width 238 height 32
drag, startPoint x: 368, startPoint y: 685, endPoint x: 335, endPoint y: 677, distance: 34.0
click at [335, 687] on input "**********" at bounding box center [381, 703] width 238 height 32
type input "**********"
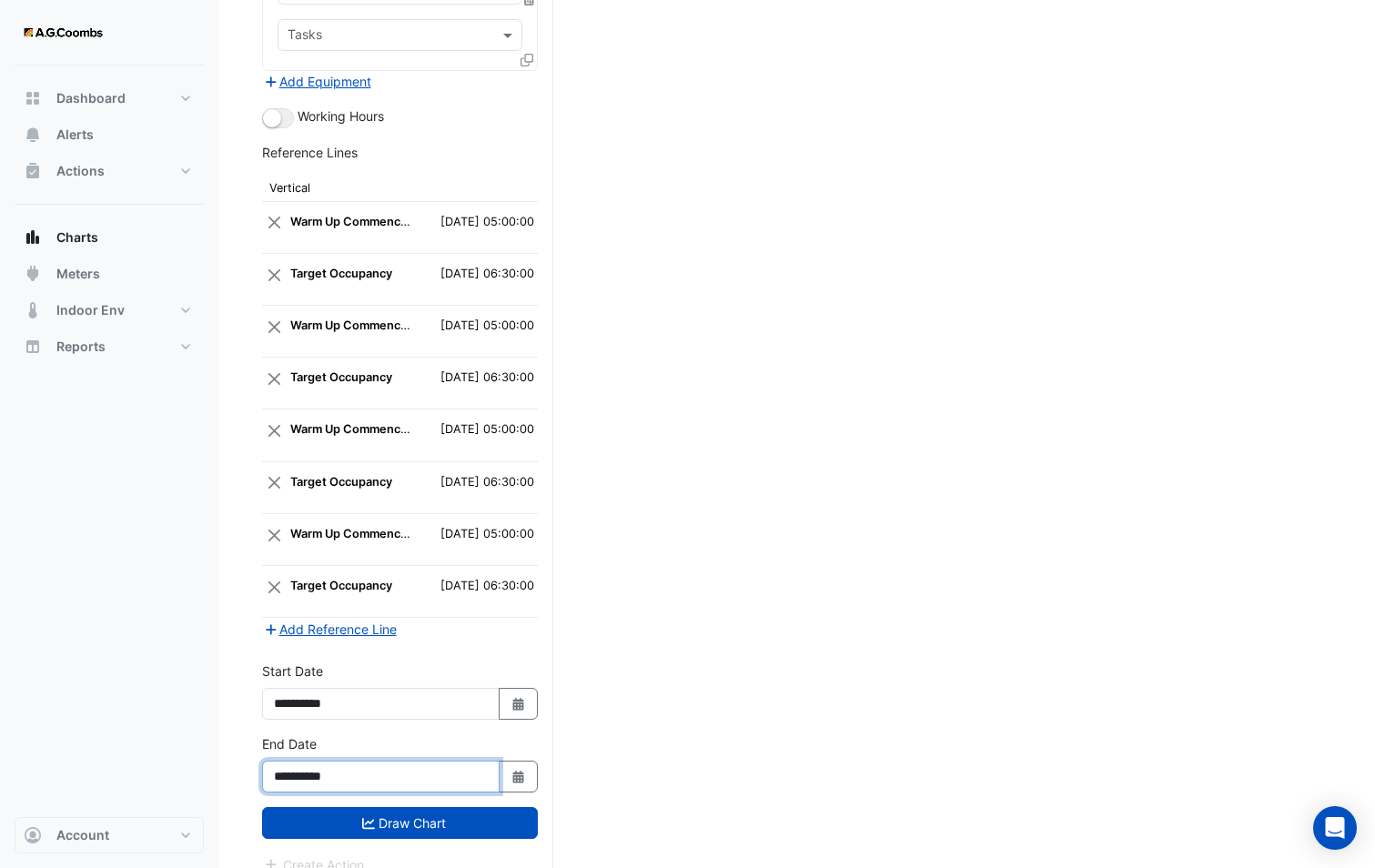
drag, startPoint x: 366, startPoint y: 755, endPoint x: 334, endPoint y: 750, distance: 32.4
click at [334, 760] on input "**********" at bounding box center [381, 776] width 238 height 32
type input "**********"
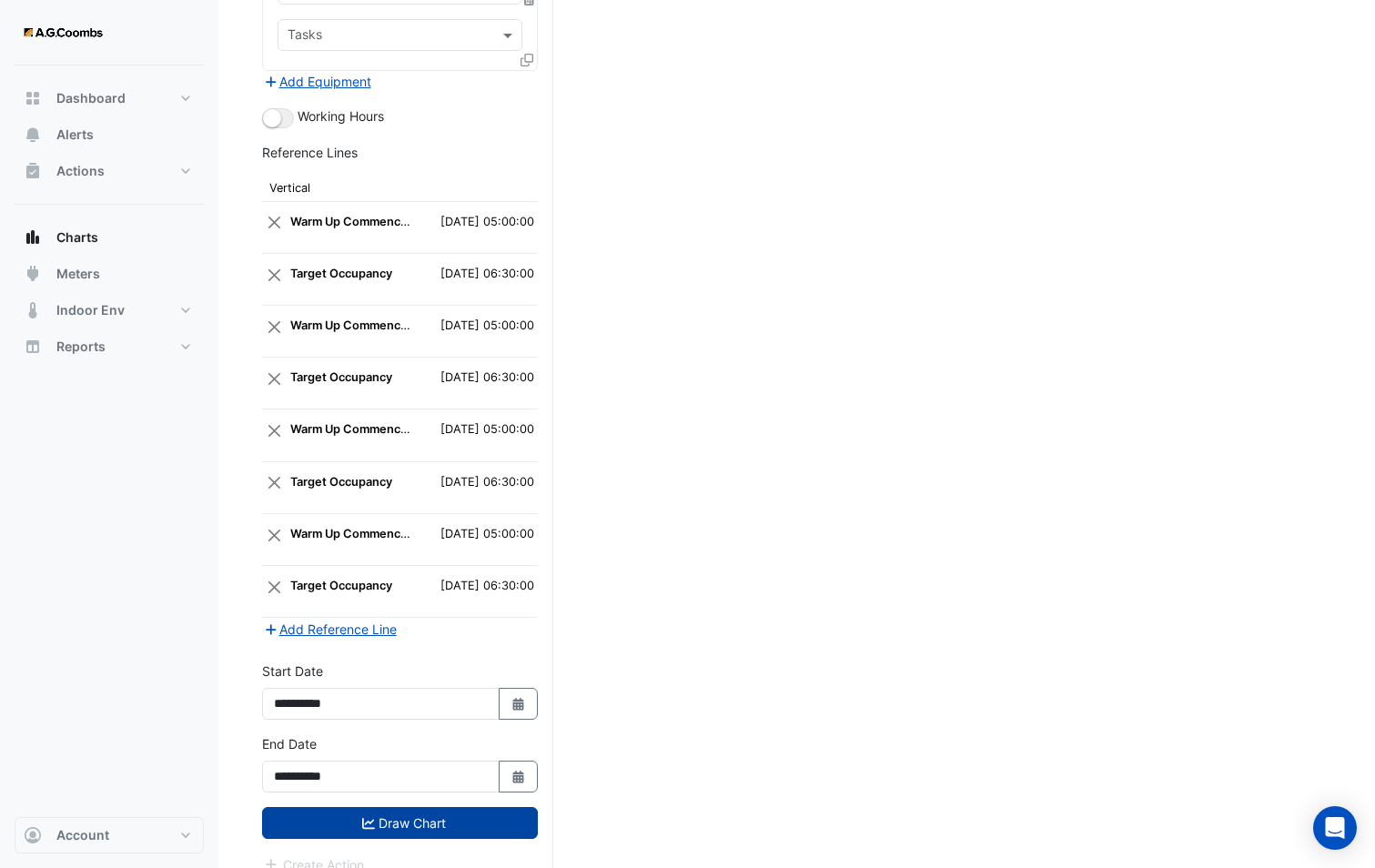
click at [267, 807] on button "Draw Chart" at bounding box center [400, 822] width 276 height 32
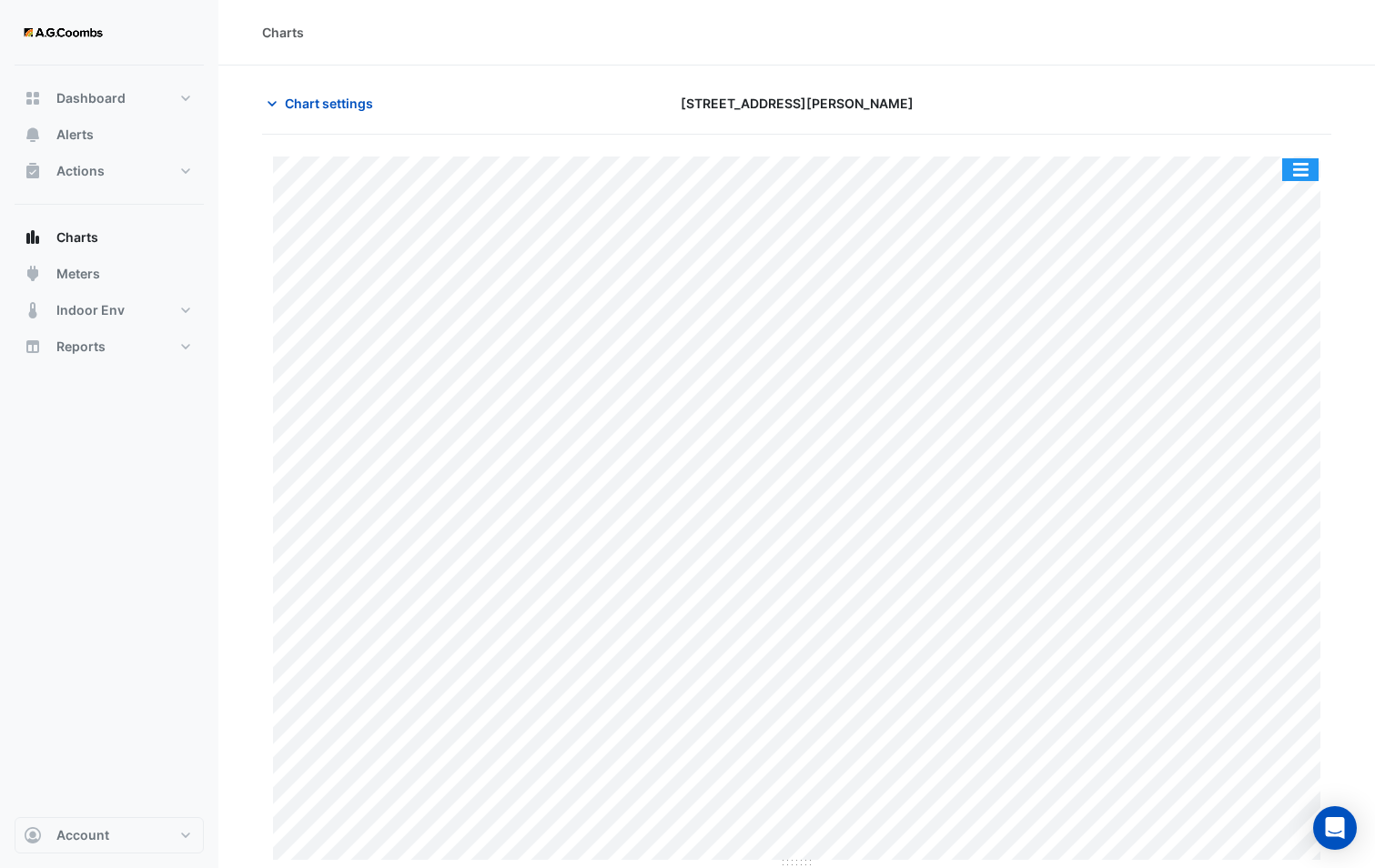
click at [1295, 165] on button "button" at bounding box center [1299, 169] width 36 height 22
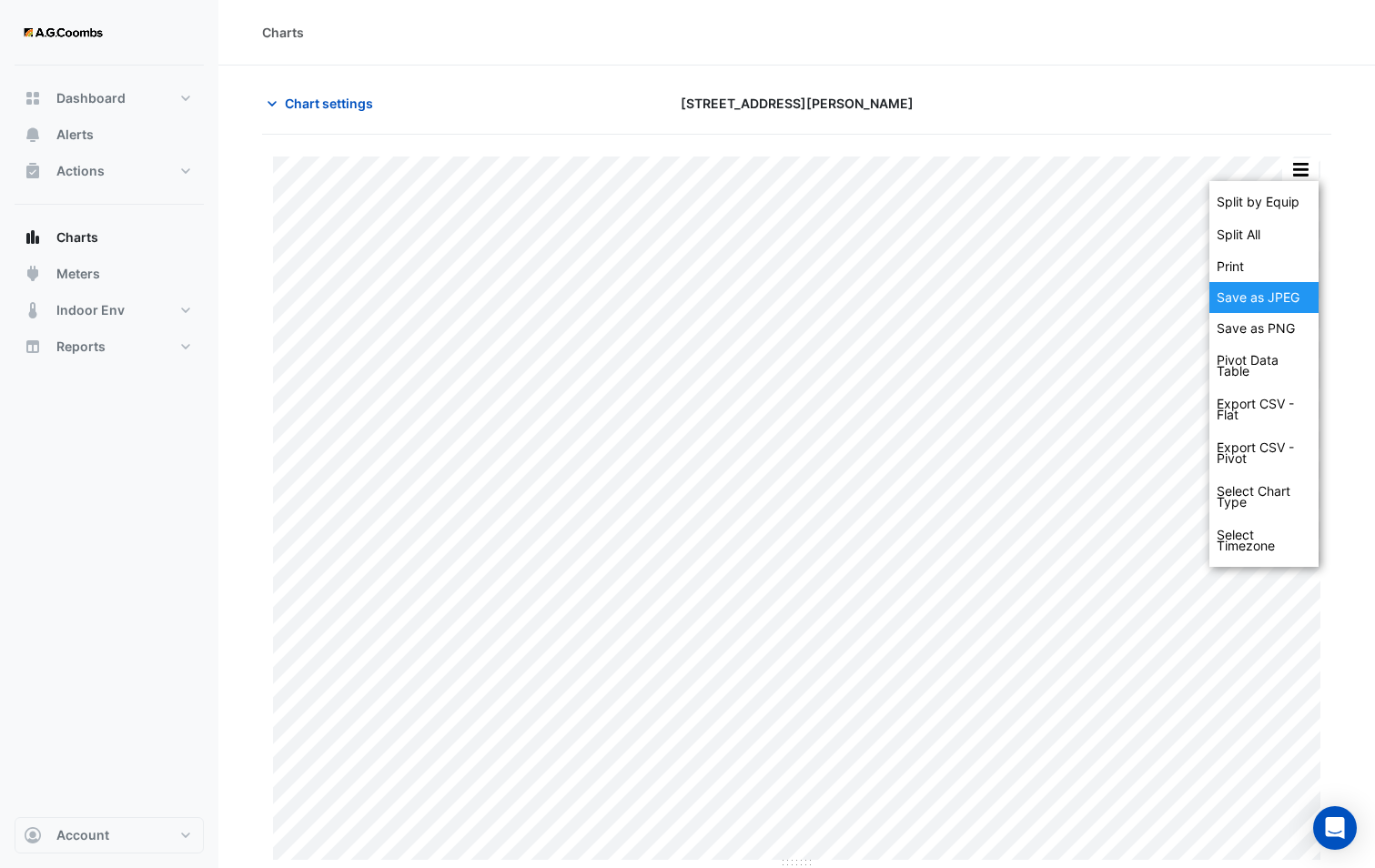
click at [1281, 304] on div "Save as JPEG" at bounding box center [1263, 297] width 109 height 31
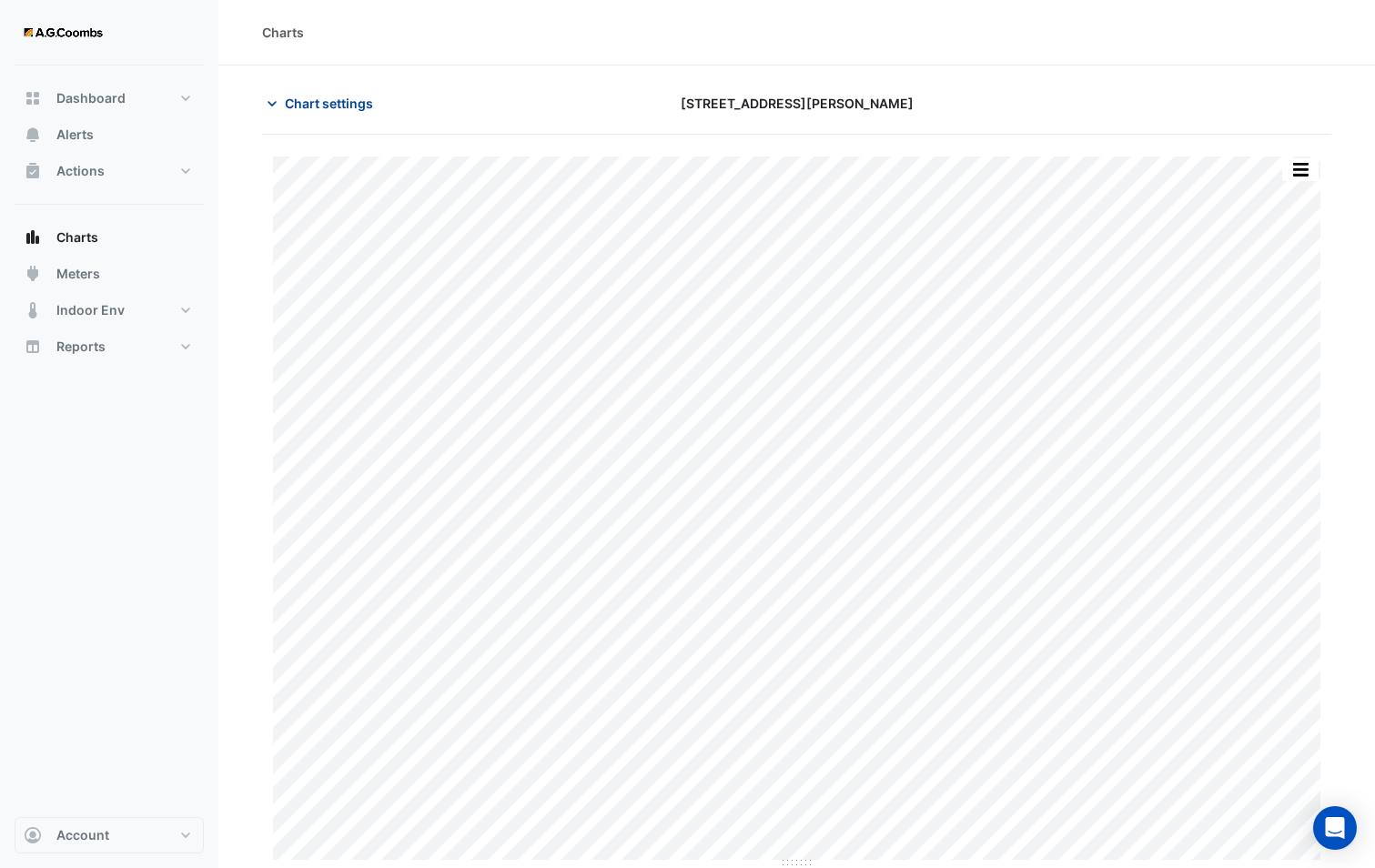
drag, startPoint x: 327, startPoint y: 93, endPoint x: 329, endPoint y: 116, distance: 23.1
click at [327, 93] on span "Chart settings" at bounding box center [328, 103] width 88 height 19
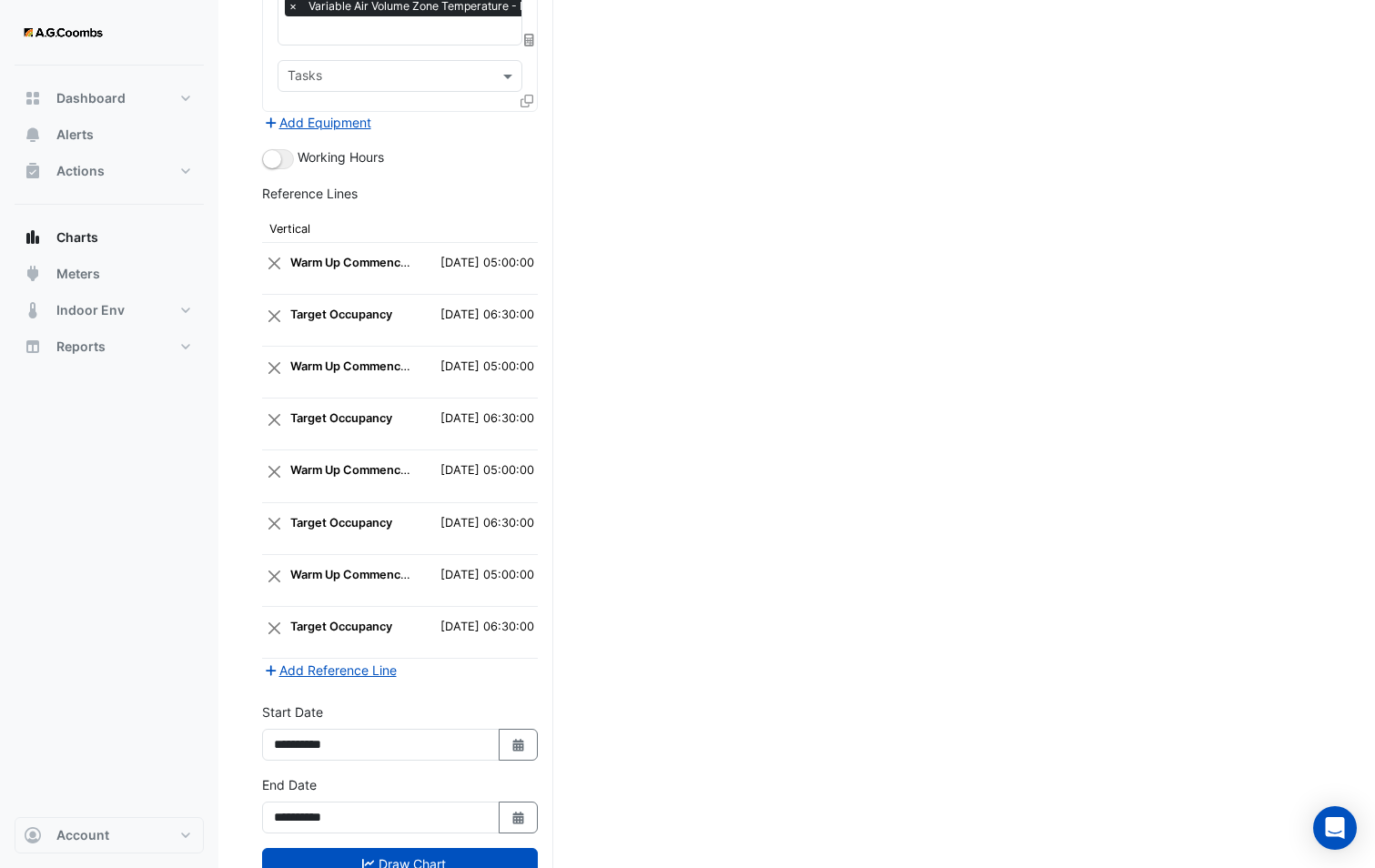
scroll to position [2392, 0]
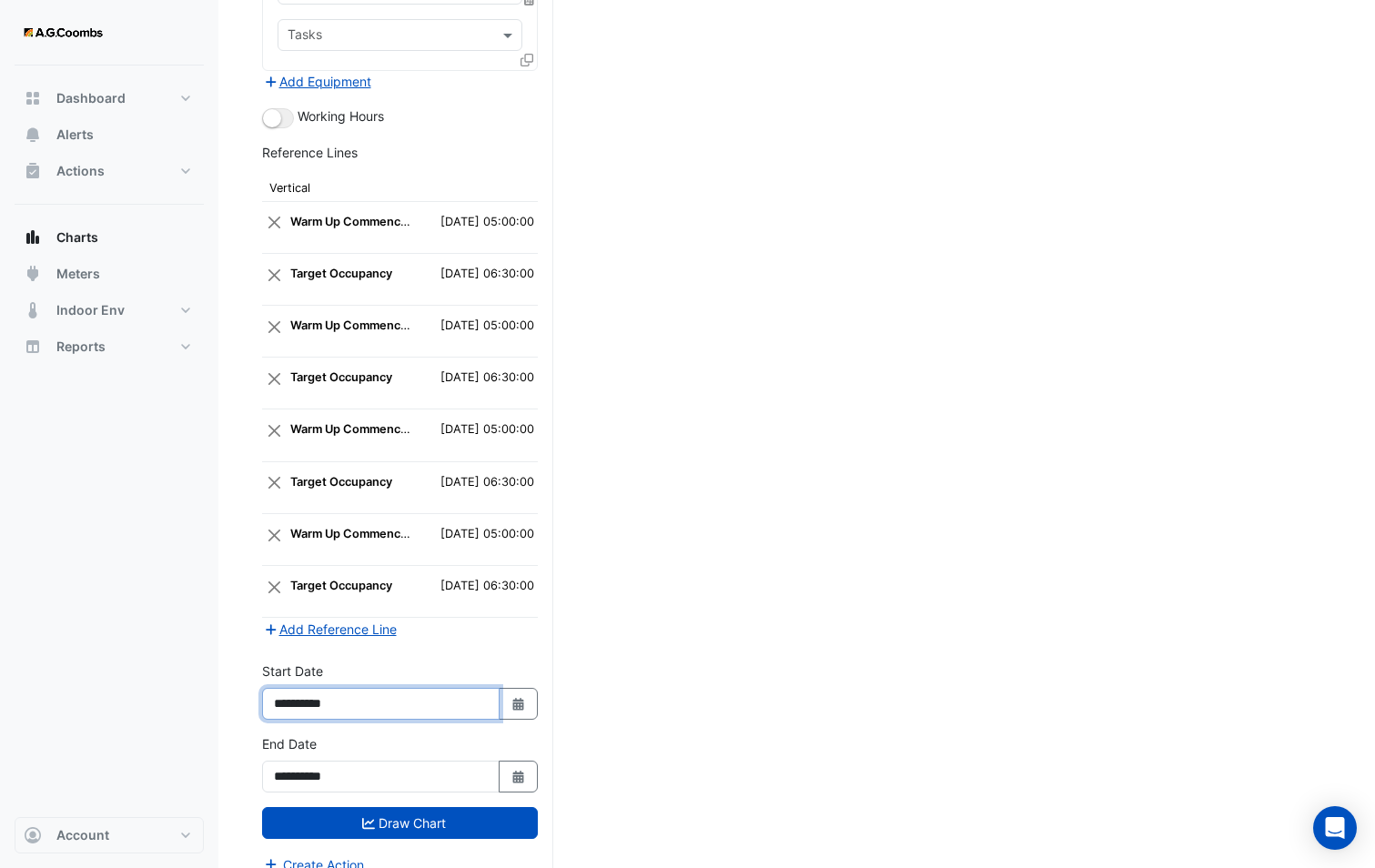
click at [324, 687] on input "**********" at bounding box center [381, 703] width 238 height 32
type input "**********"
click at [326, 760] on input "**********" at bounding box center [381, 776] width 238 height 32
type input "**********"
drag, startPoint x: 333, startPoint y: 683, endPoint x: 419, endPoint y: 677, distance: 86.2
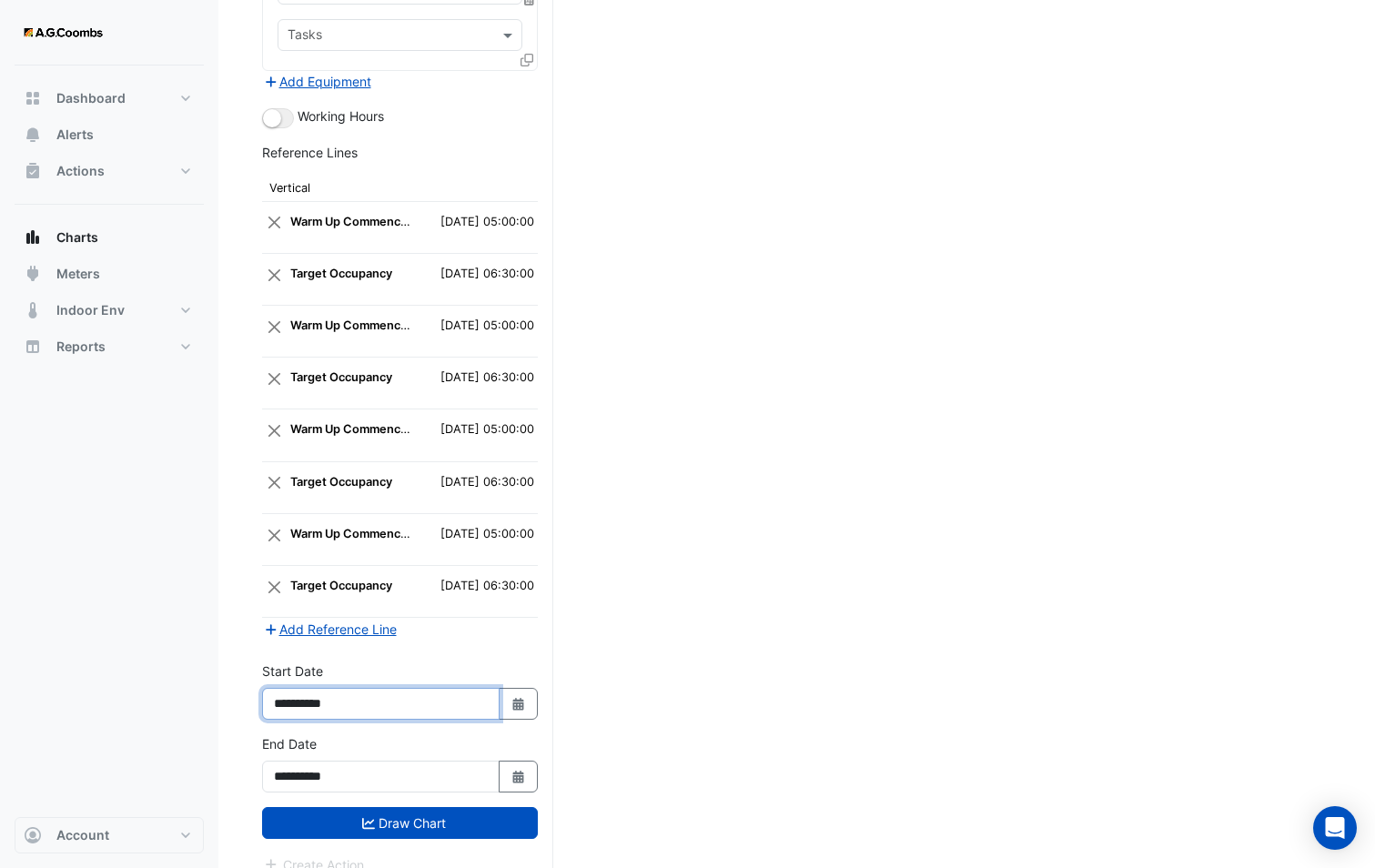
click at [419, 687] on input "**********" at bounding box center [381, 703] width 238 height 32
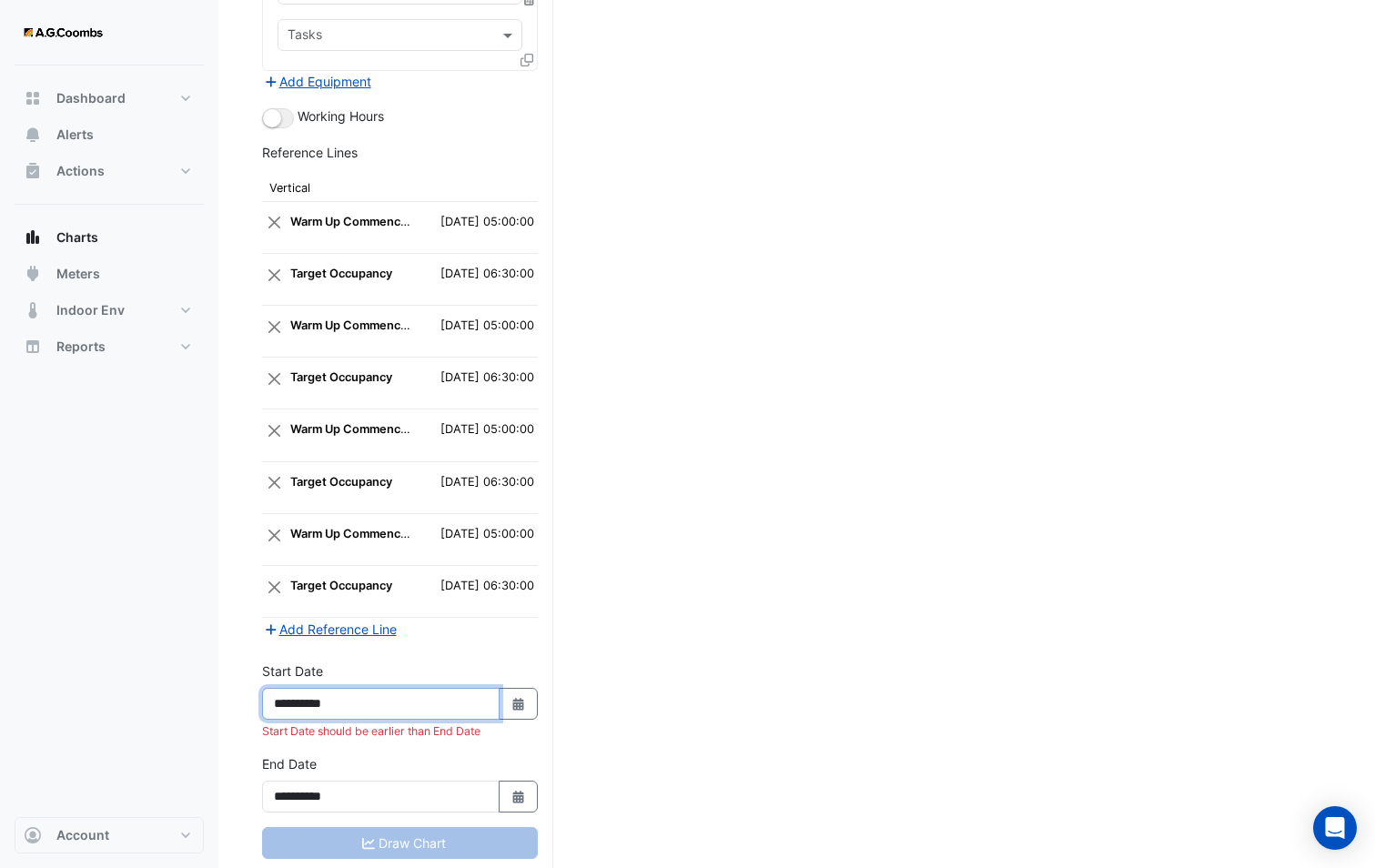
type input "**********"
drag, startPoint x: 332, startPoint y: 774, endPoint x: 376, endPoint y: 778, distance: 44.2
click at [376, 781] on input "**********" at bounding box center [381, 796] width 238 height 32
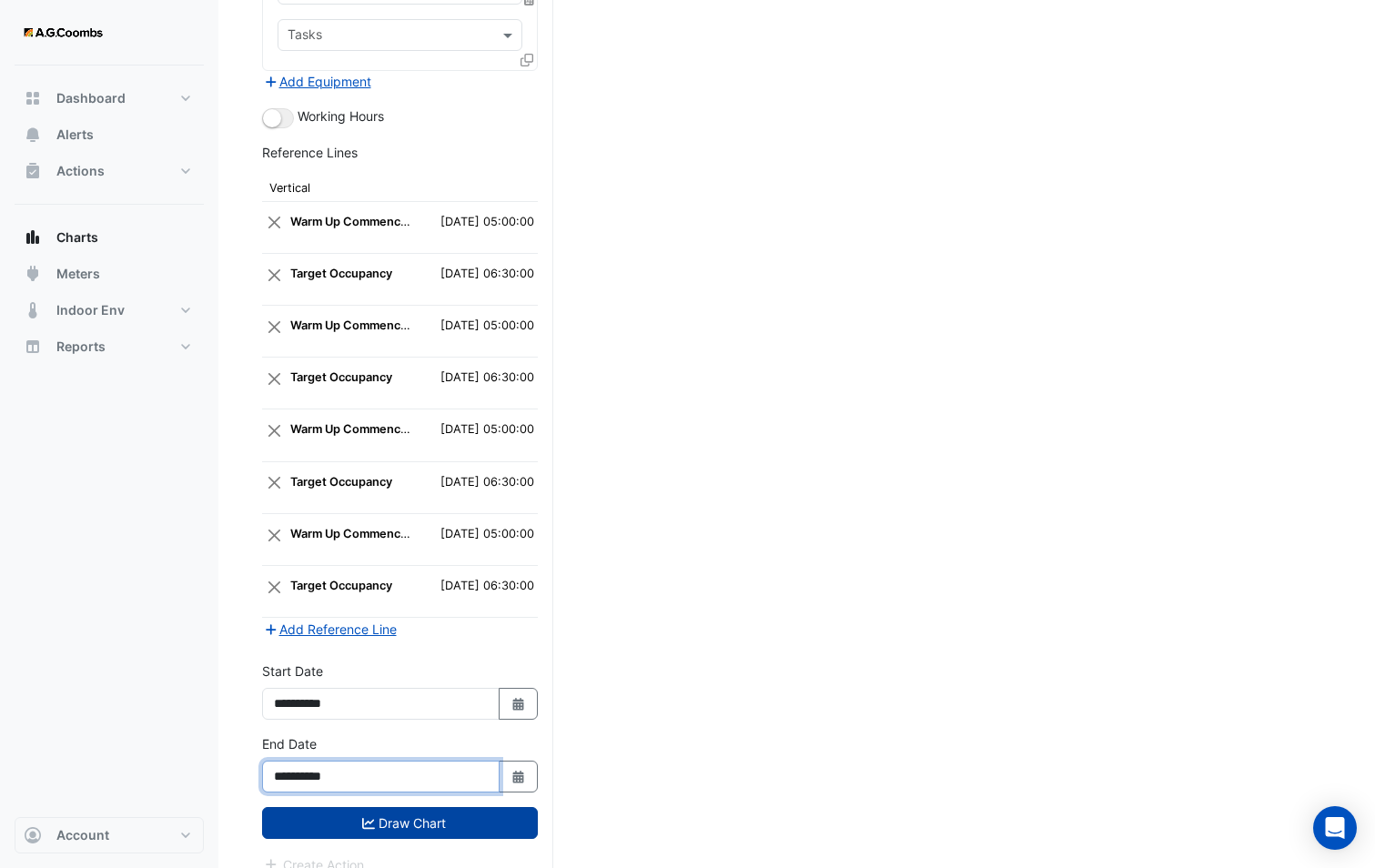
type input "**********"
click at [369, 818] on icon "submit" at bounding box center [368, 822] width 13 height 11
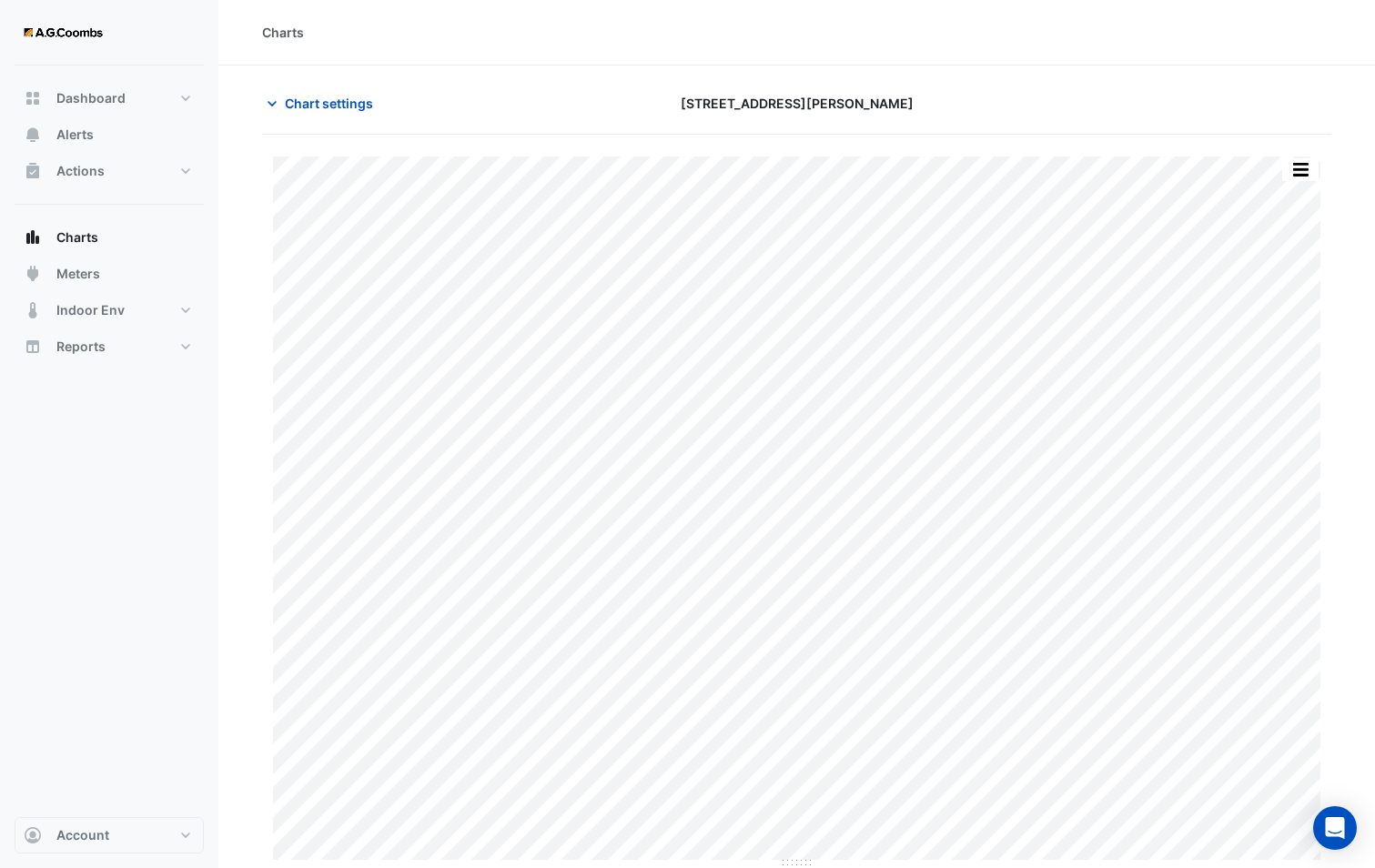
click at [271, 314] on div "Split by Equip Split All Print Save as JPEG Save as PNG Pivot Data Table Export…" at bounding box center [796, 513] width 1069 height 713
click at [1305, 167] on button "button" at bounding box center [1299, 169] width 36 height 22
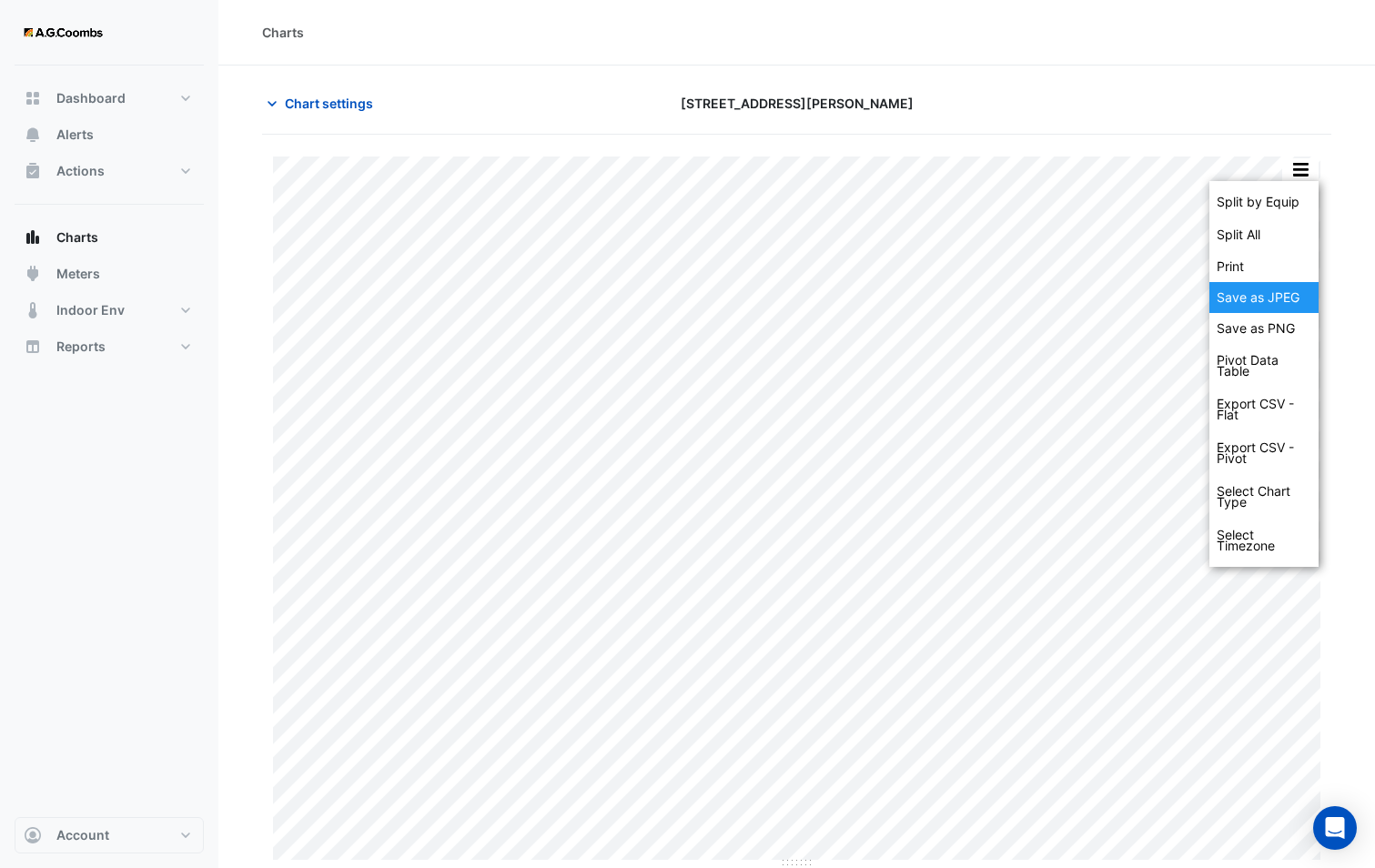
click at [1273, 302] on div "Save as JPEG" at bounding box center [1263, 297] width 109 height 31
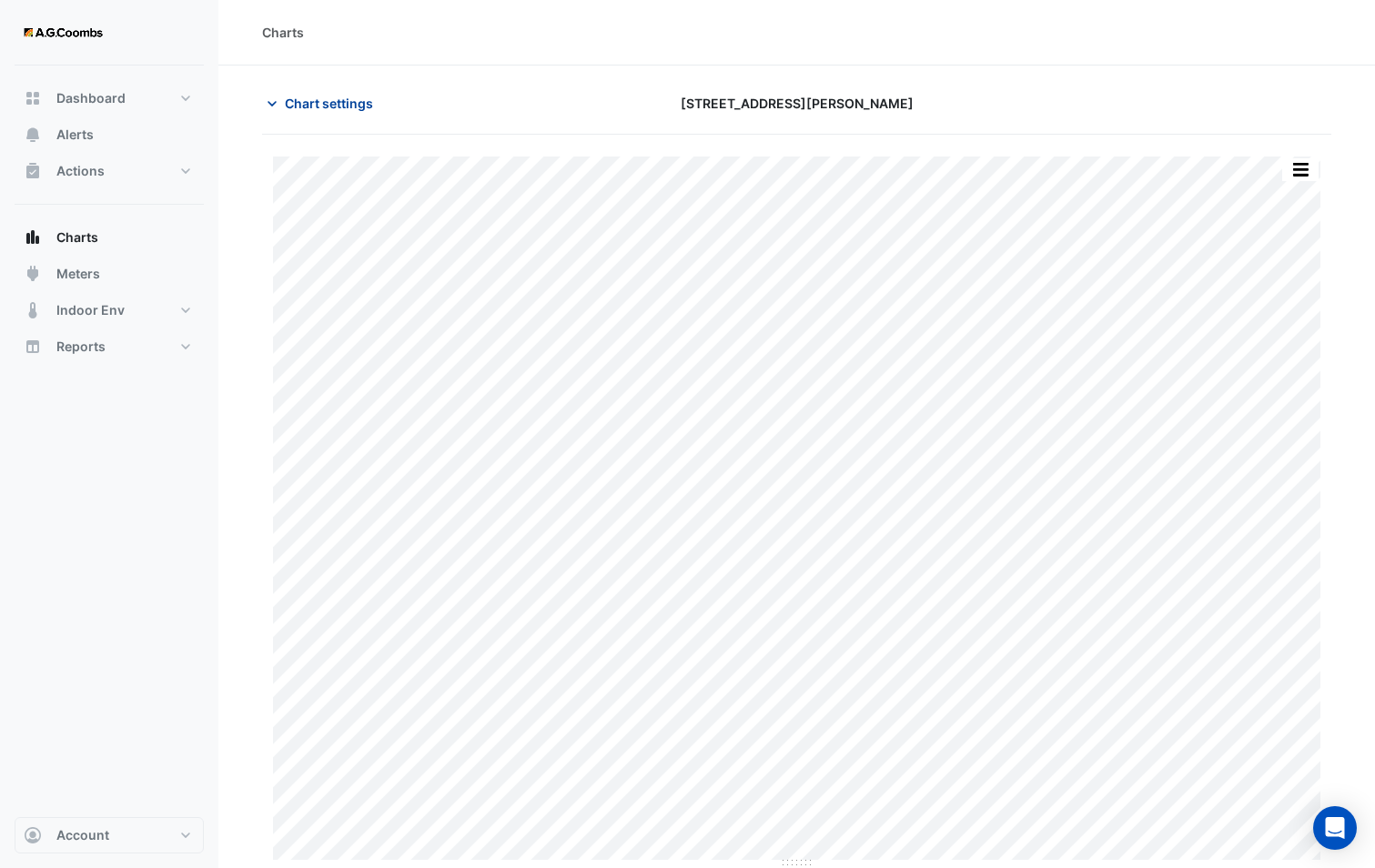
click at [331, 118] on button "Chart settings" at bounding box center [323, 103] width 122 height 32
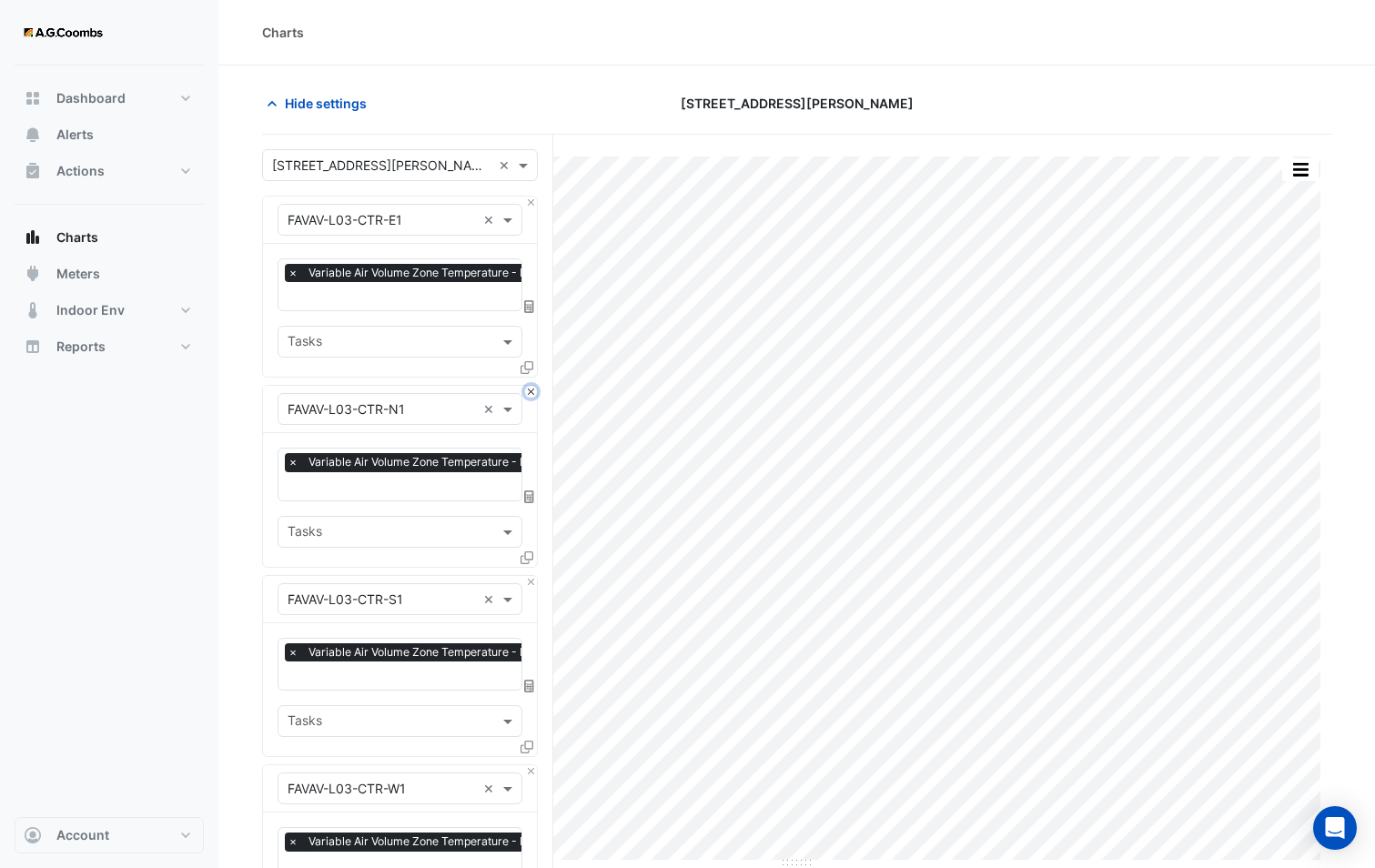
click at [531, 390] on button "Close" at bounding box center [531, 391] width 12 height 12
click at [531, 576] on button "Close" at bounding box center [531, 582] width 12 height 12
click at [531, 390] on button "Close" at bounding box center [531, 391] width 12 height 12
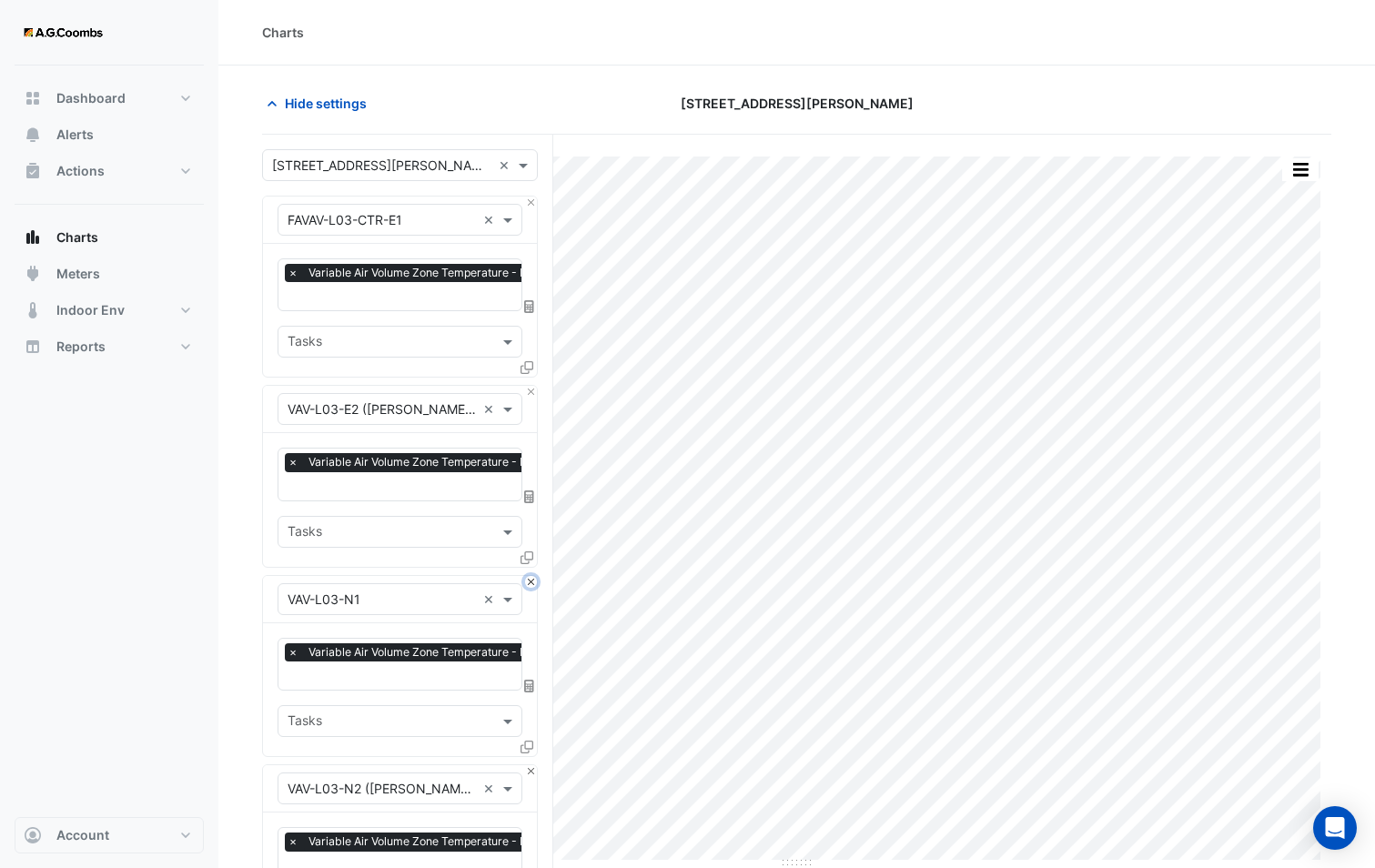
click at [531, 576] on button "Close" at bounding box center [531, 582] width 12 height 12
click at [533, 392] on button "Close" at bounding box center [531, 391] width 12 height 12
click at [533, 576] on button "Close" at bounding box center [531, 582] width 12 height 12
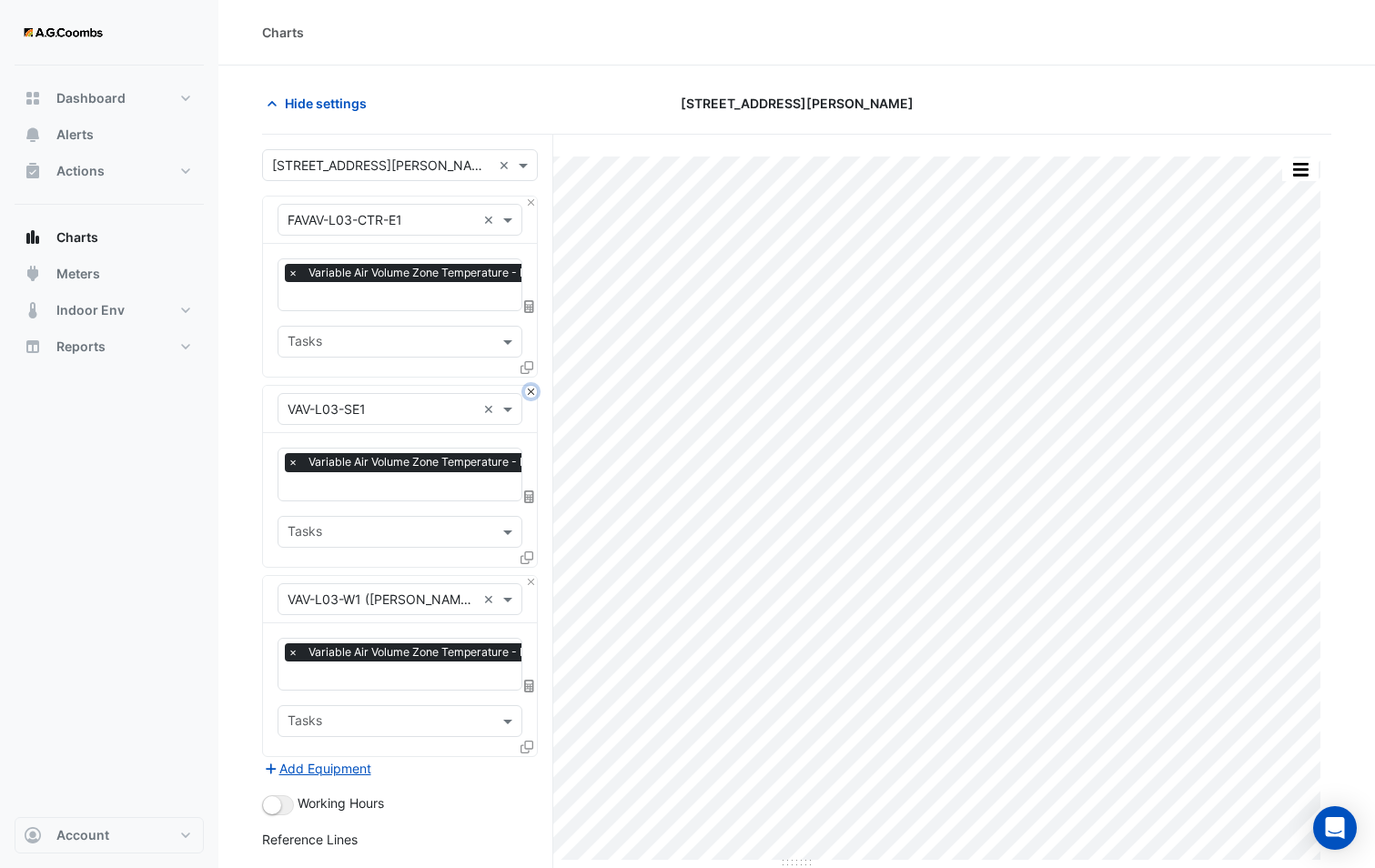
click at [533, 392] on button "Close" at bounding box center [531, 391] width 12 height 12
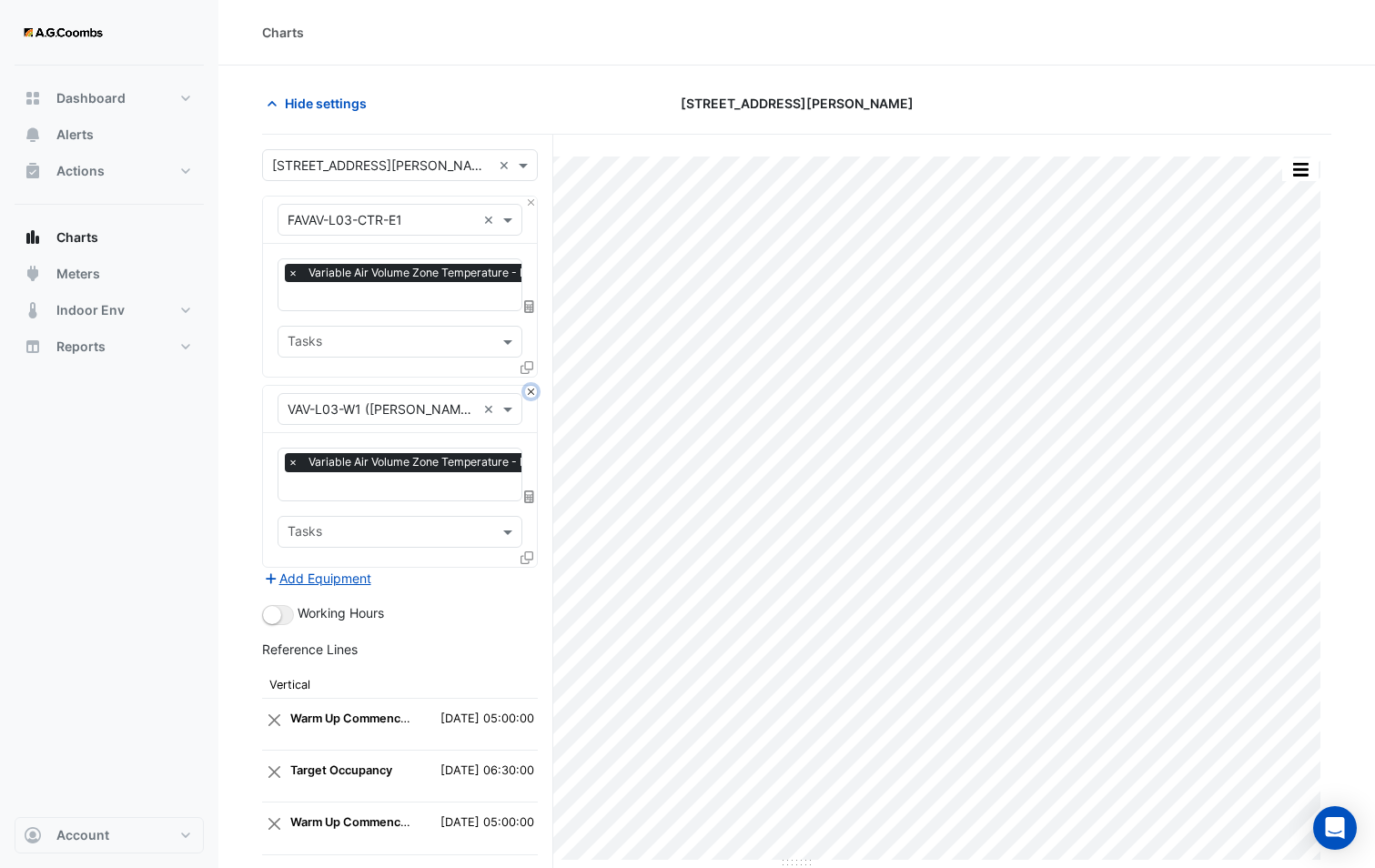
click at [533, 392] on button "Close" at bounding box center [531, 391] width 12 height 12
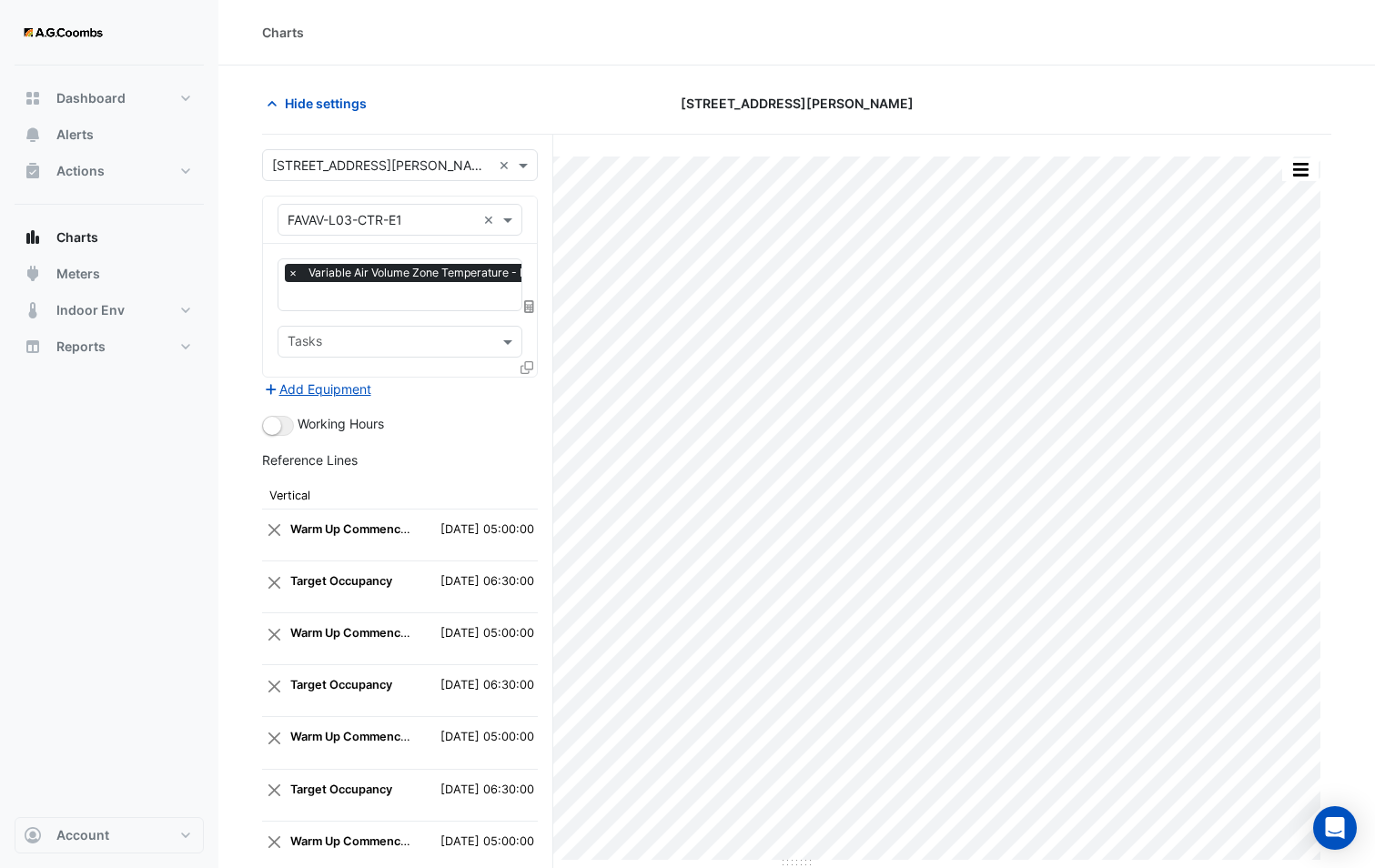
click at [522, 364] on icon at bounding box center [526, 367] width 13 height 13
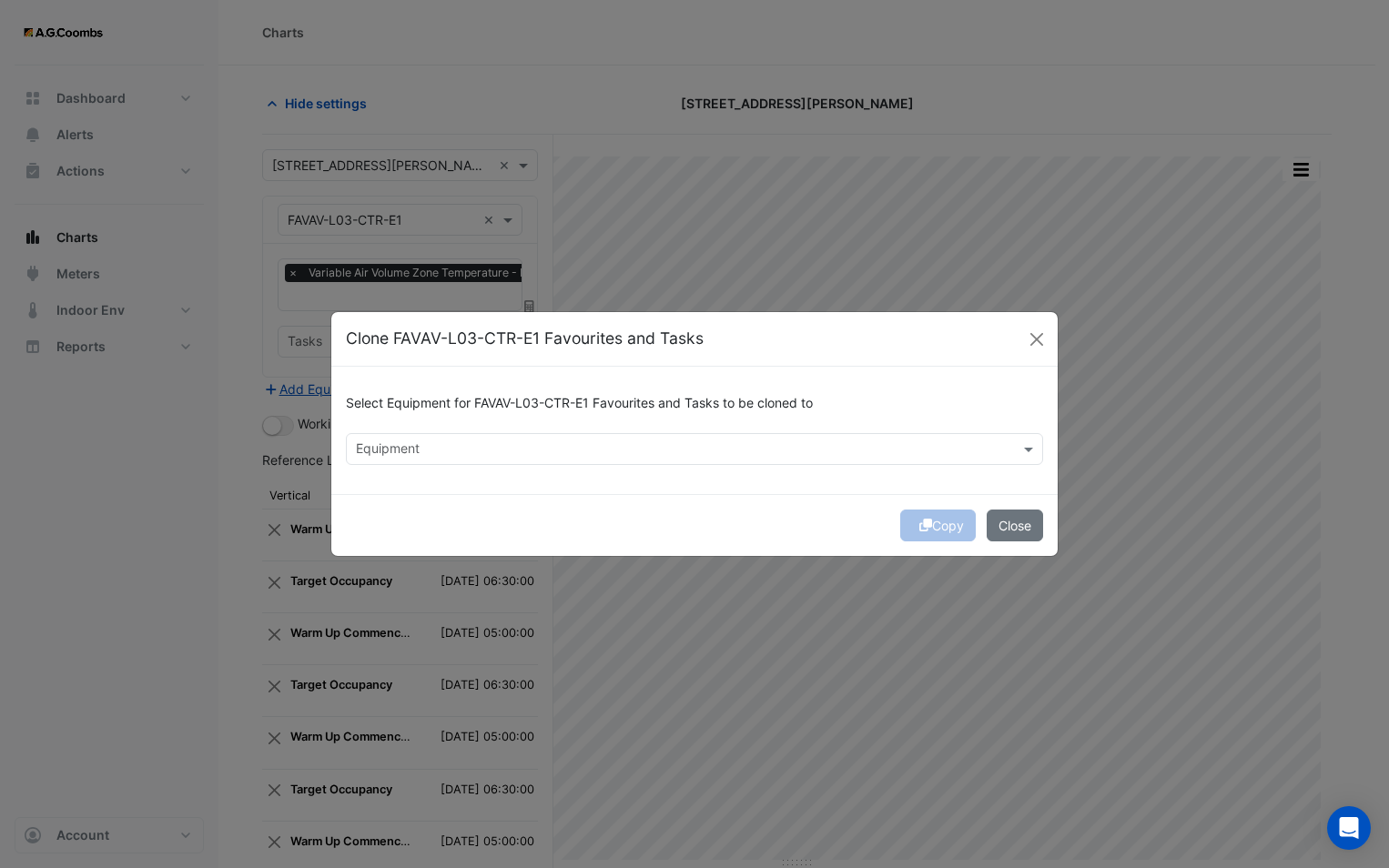
click at [428, 441] on input "text" at bounding box center [683, 451] width 656 height 19
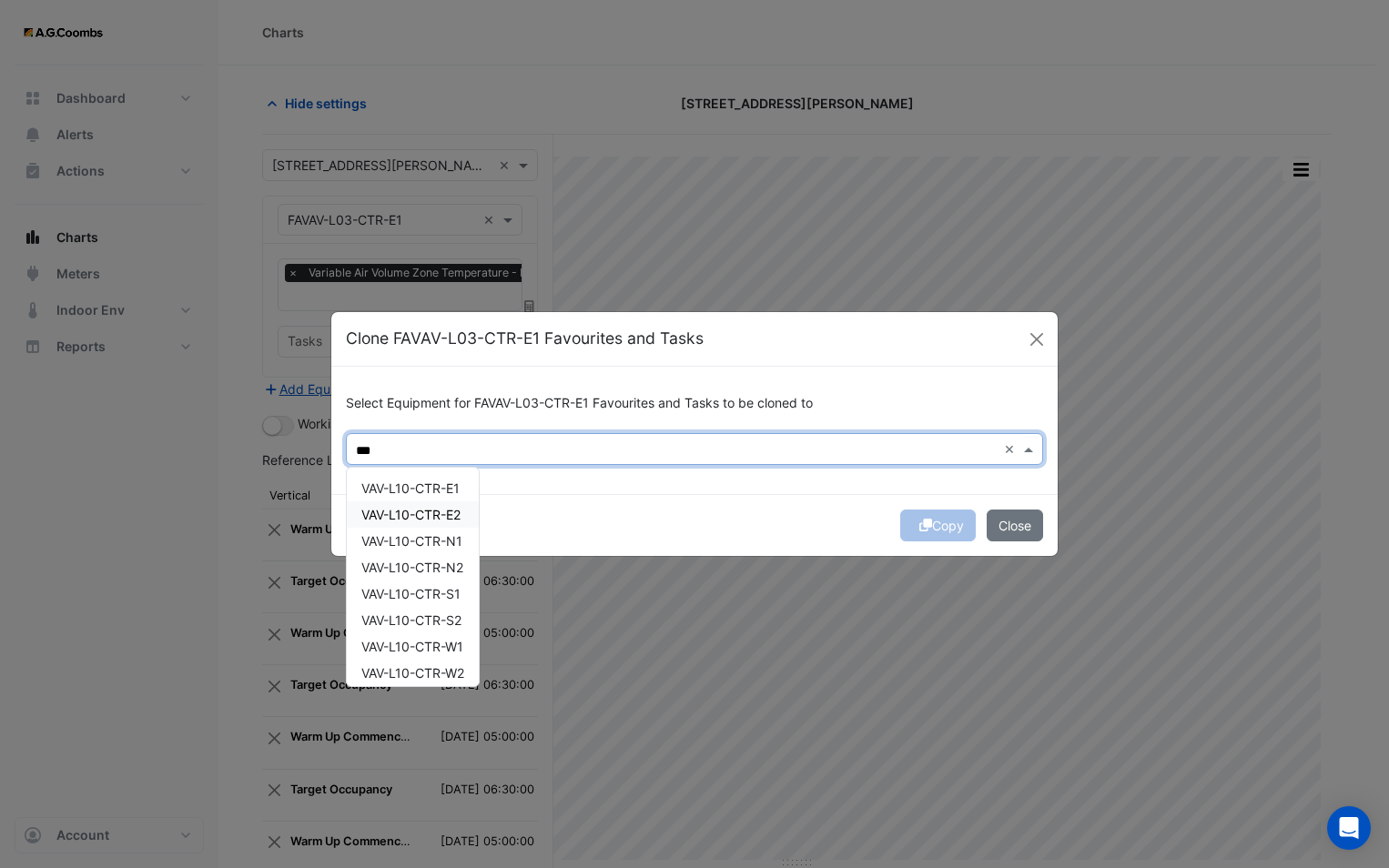
click at [455, 521] on span "VAV-L10-CTR-E2" at bounding box center [411, 515] width 99 height 16
click at [430, 487] on span "VAV-L10-CTR-E1" at bounding box center [410, 488] width 98 height 16
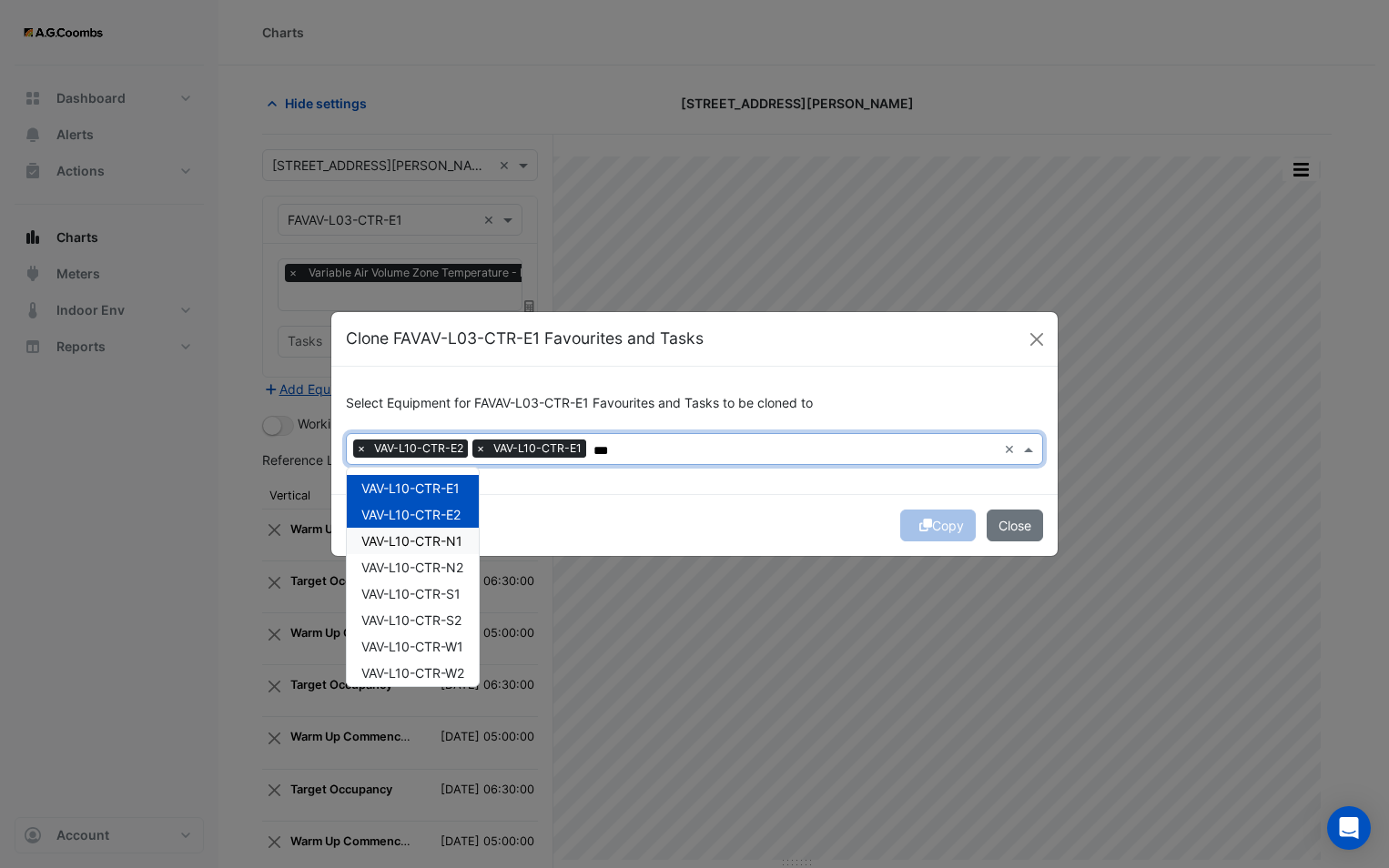
click at [428, 530] on div "VAV-L10-CTR-N1" at bounding box center [413, 540] width 132 height 26
drag, startPoint x: 438, startPoint y: 558, endPoint x: 445, endPoint y: 592, distance: 34.7
click at [438, 560] on span "VAV-L10-CTR-N2" at bounding box center [412, 567] width 102 height 16
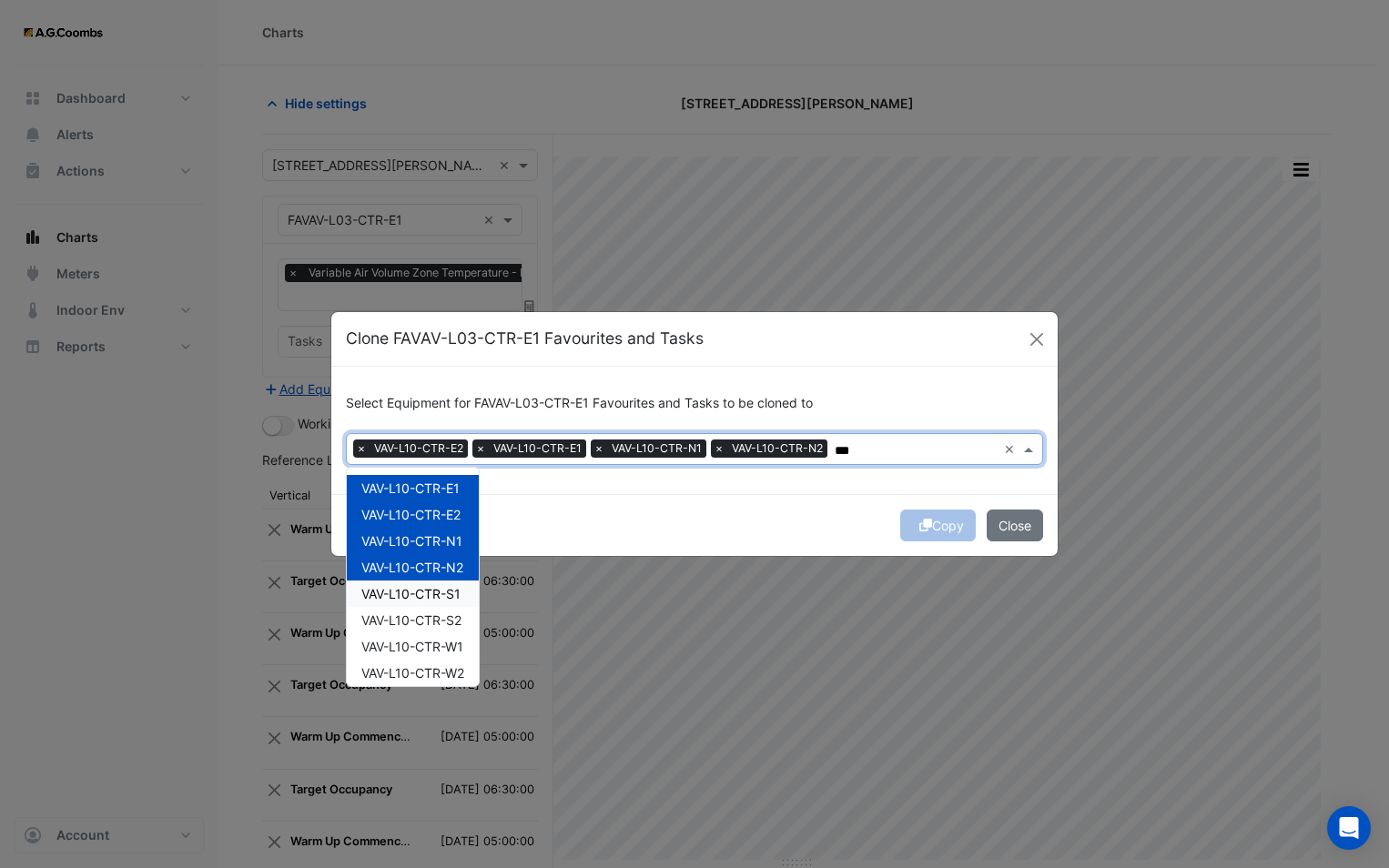
click at [442, 588] on span "VAV-L10-CTR-S1" at bounding box center [411, 593] width 99 height 16
click at [437, 624] on span "VAV-L10-CTR-S2" at bounding box center [411, 620] width 100 height 16
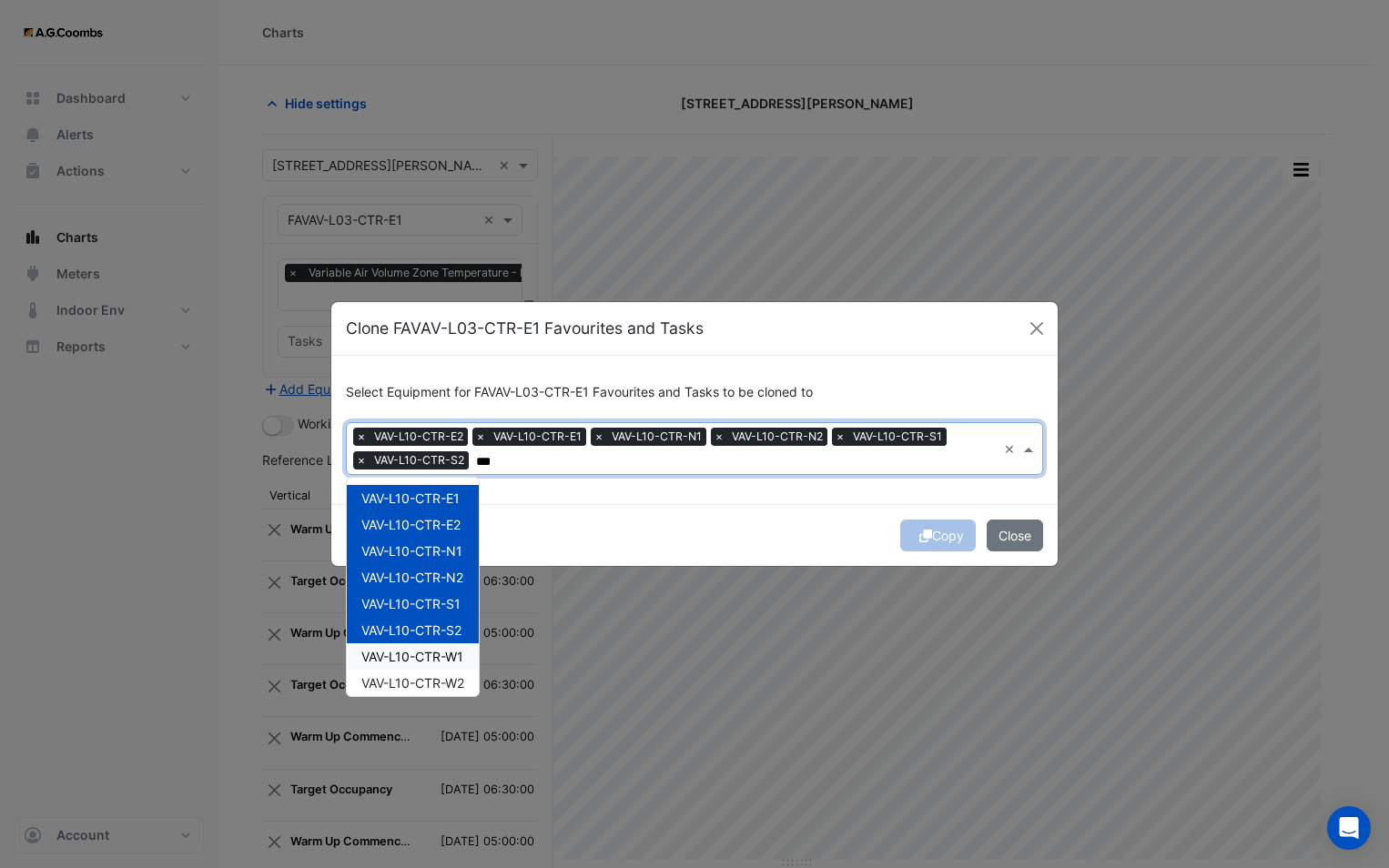
click at [438, 658] on span "VAV-L10-CTR-W1" at bounding box center [412, 656] width 102 height 16
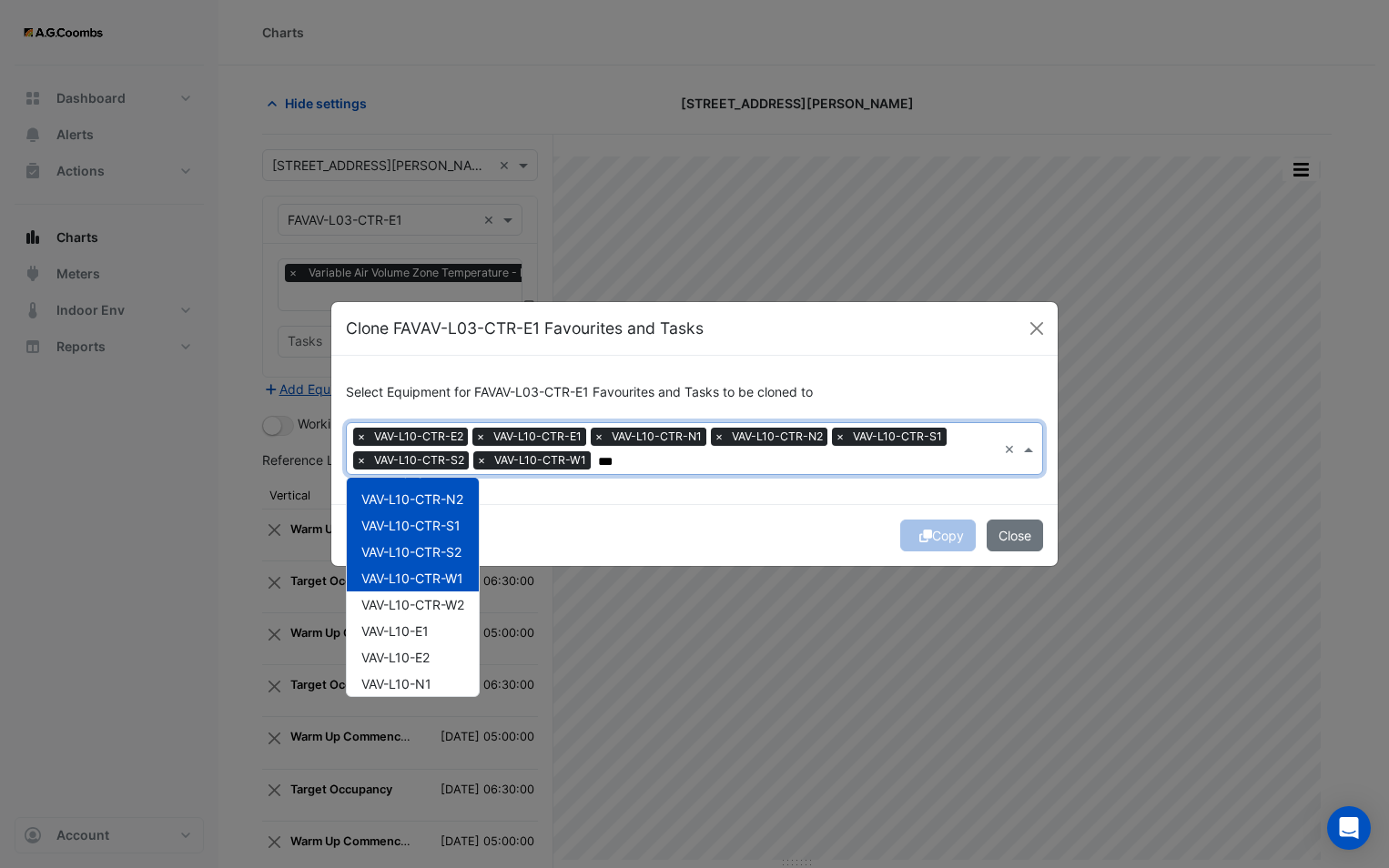
scroll to position [182, 0]
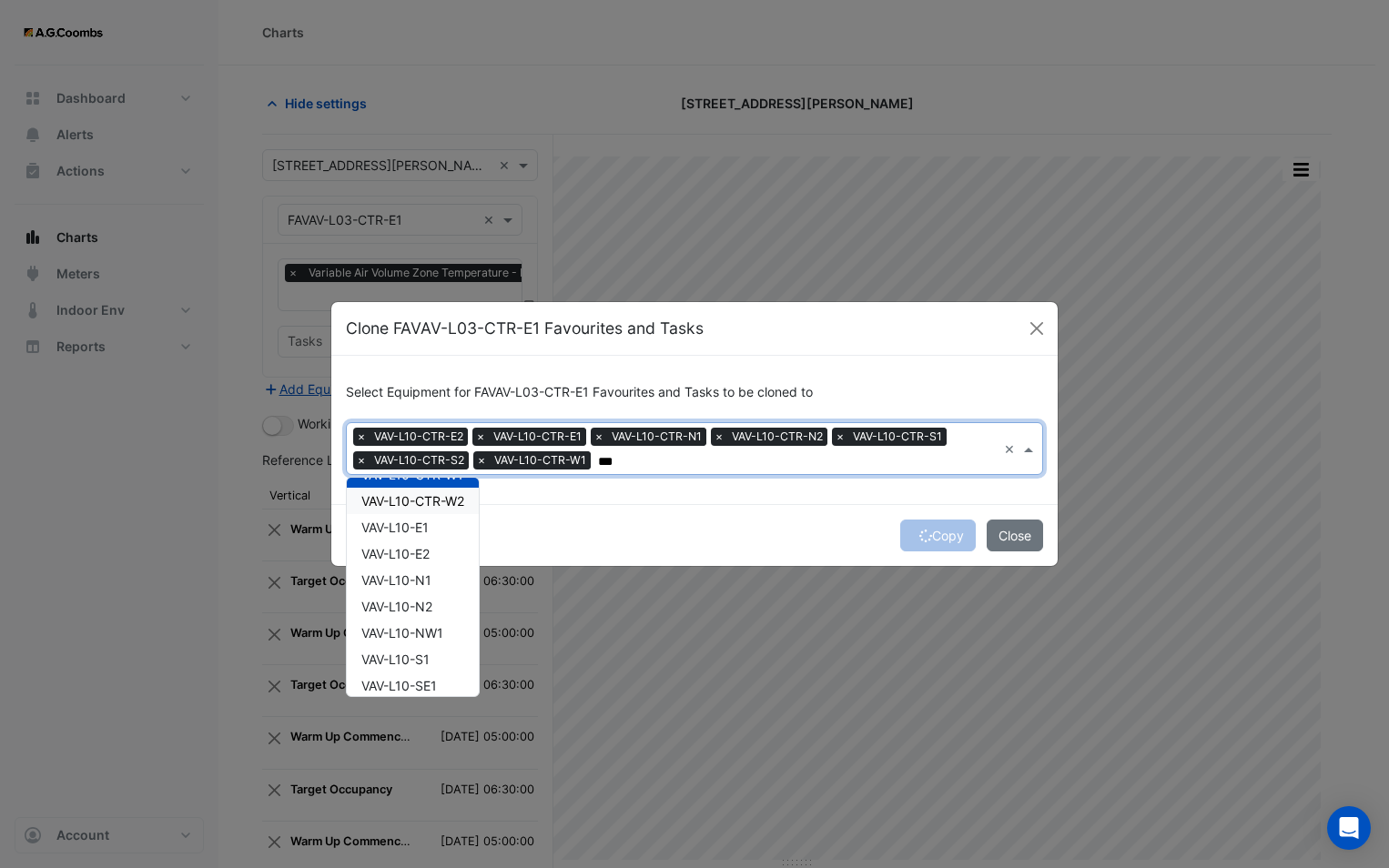
click at [431, 509] on div "VAV-L10-CTR-W2" at bounding box center [413, 500] width 132 height 26
click at [431, 523] on div "VAV-L10-E1" at bounding box center [413, 526] width 132 height 26
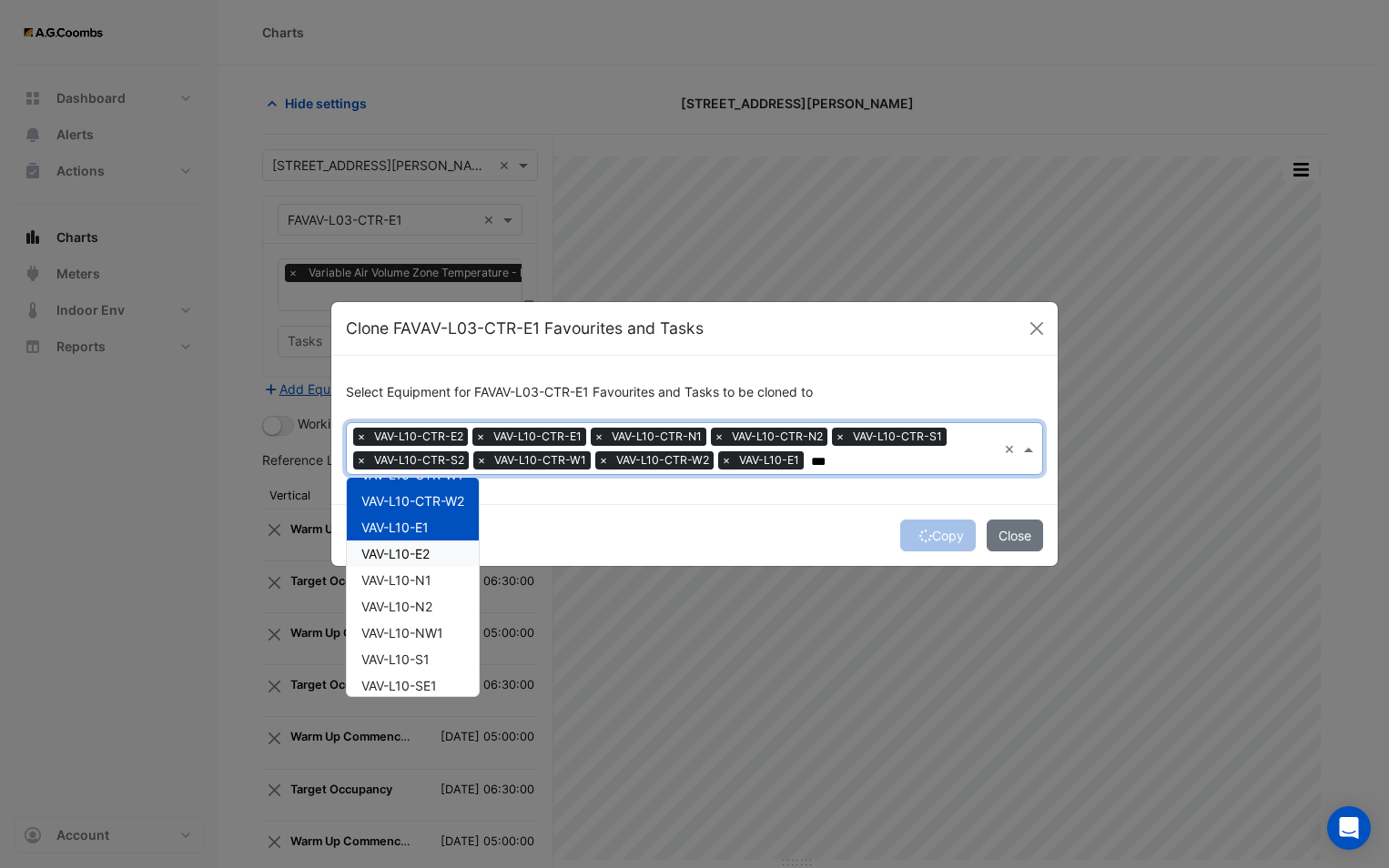
click at [428, 547] on span "VAV-L10-E2" at bounding box center [395, 553] width 68 height 16
click at [428, 573] on span "VAV-L10-N1" at bounding box center [396, 580] width 70 height 16
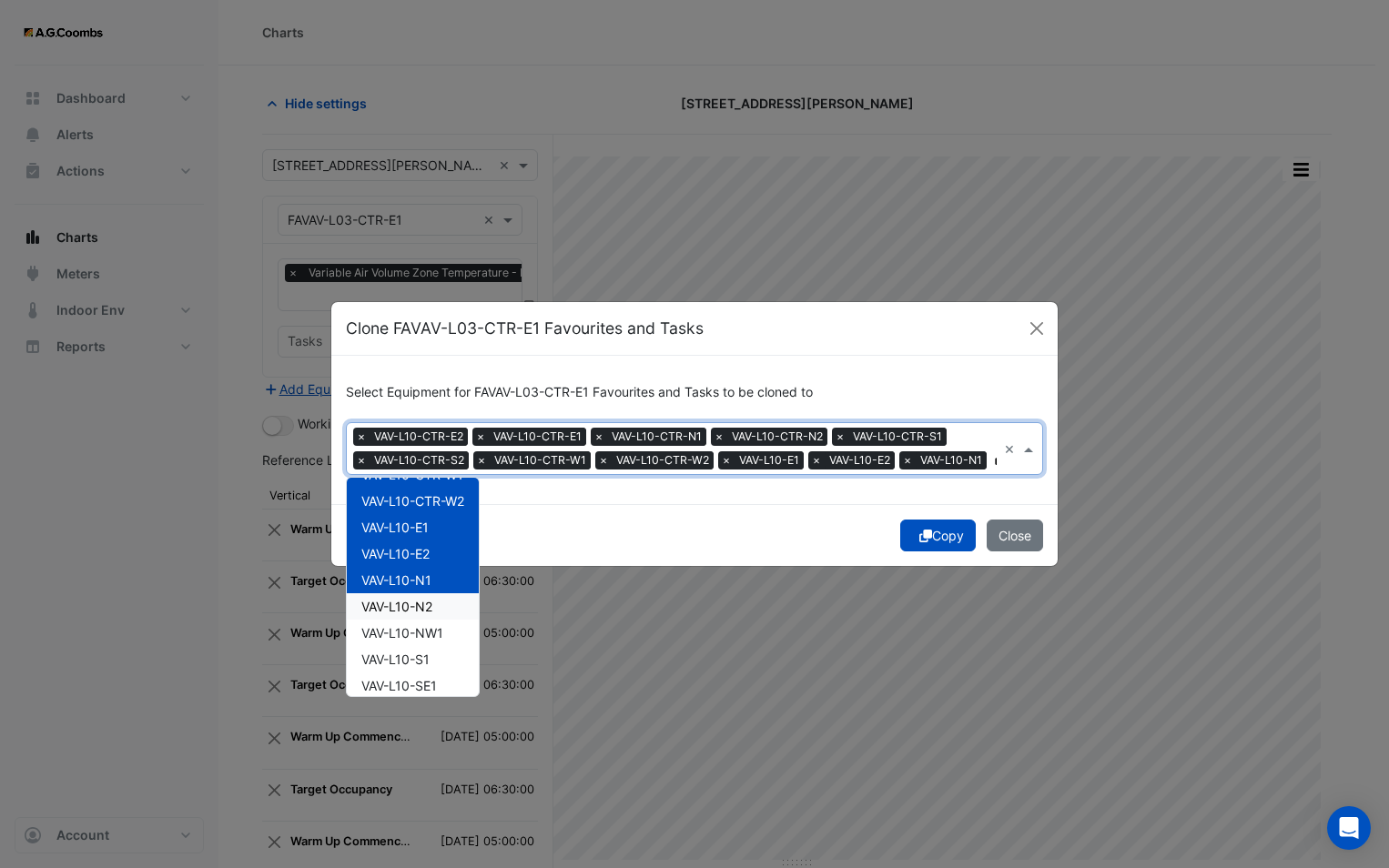
click at [436, 607] on div "VAV-L10-N2" at bounding box center [413, 606] width 132 height 26
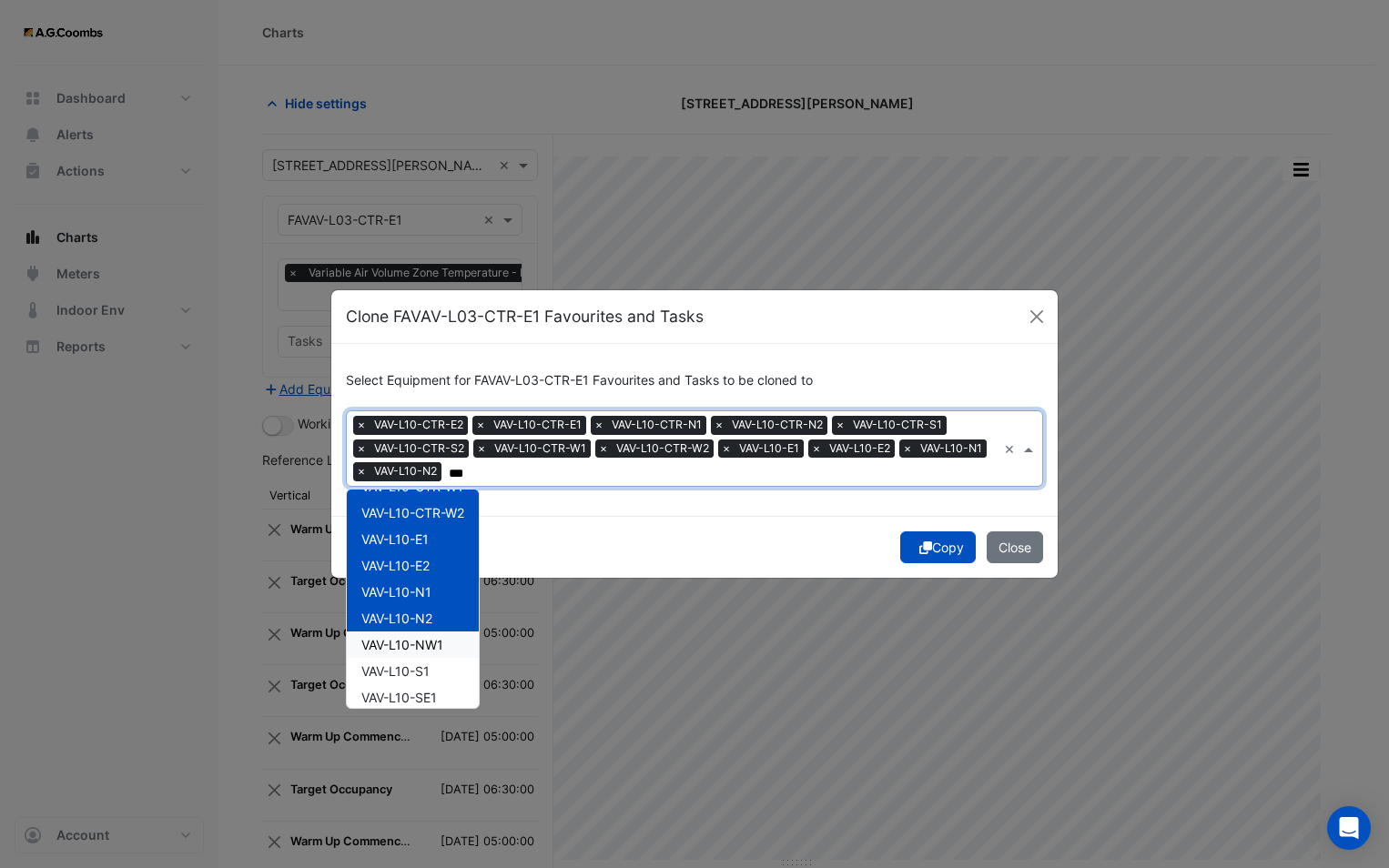
click at [440, 637] on span "VAV-L10-NW1" at bounding box center [402, 645] width 82 height 16
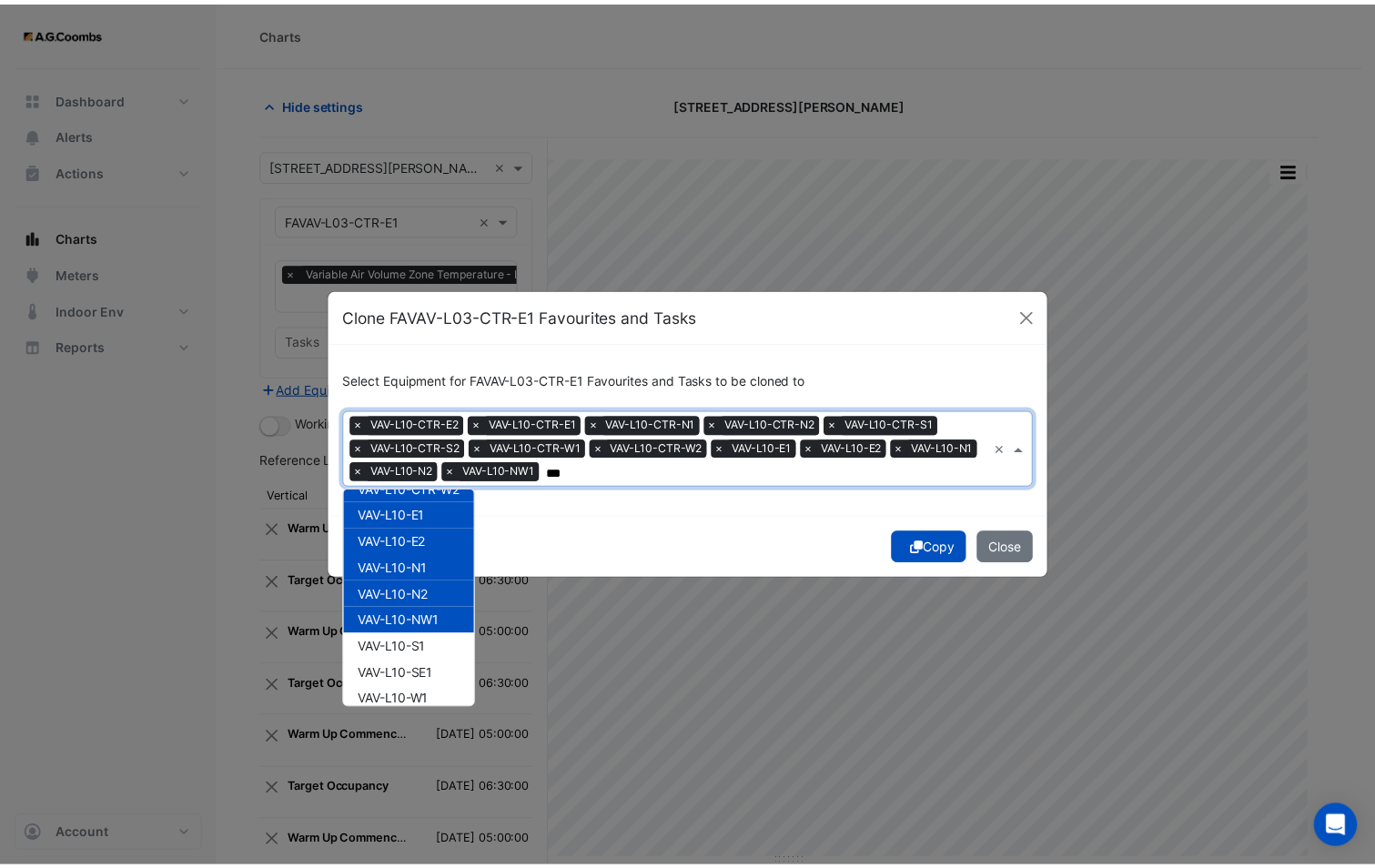
scroll to position [218, 0]
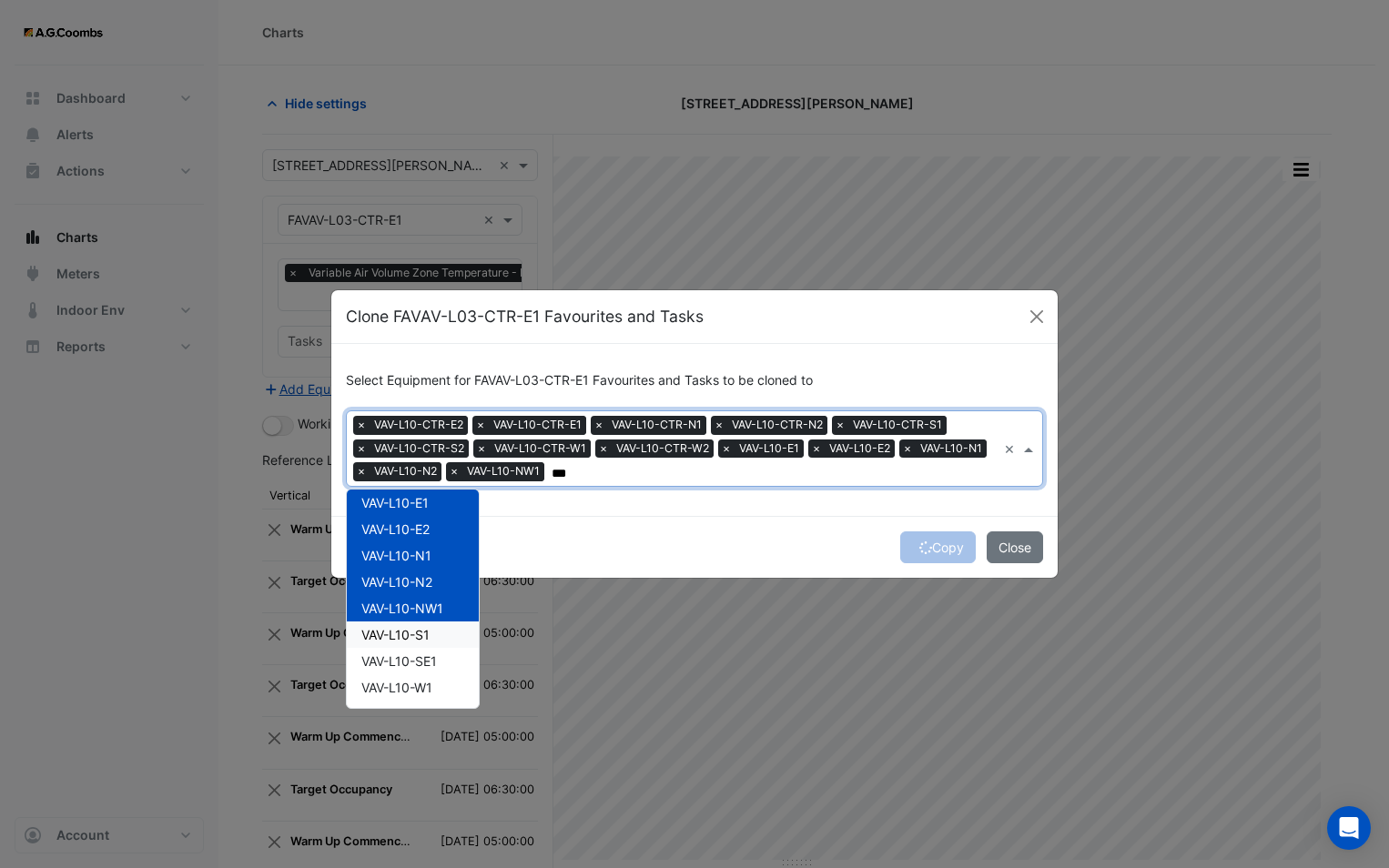
click at [432, 632] on div "VAV-L10-S1" at bounding box center [413, 634] width 132 height 26
click at [440, 655] on div "VAV-L10-SE1" at bounding box center [413, 660] width 132 height 26
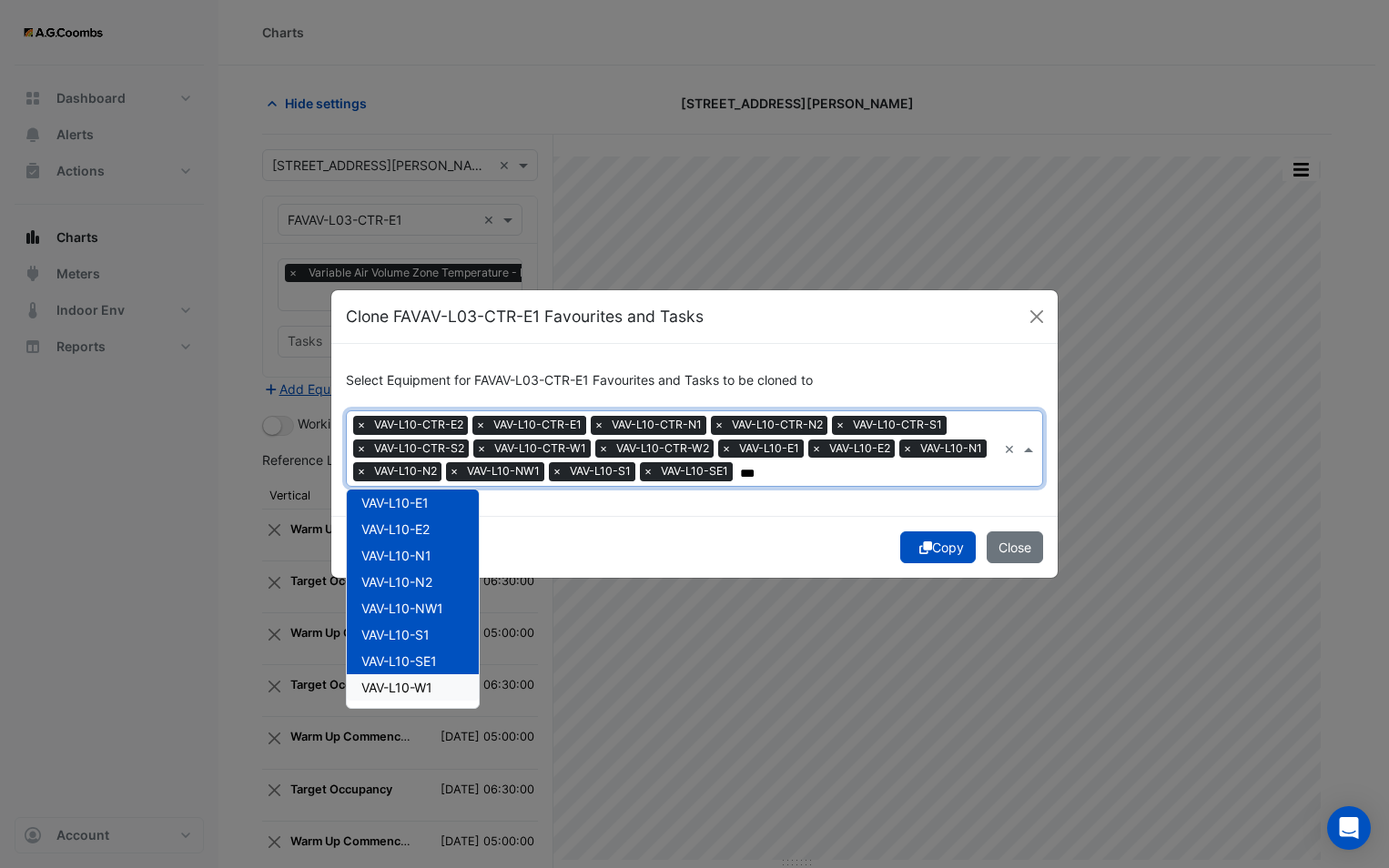
click at [438, 687] on div "VAV-L10-W1" at bounding box center [413, 686] width 132 height 26
type input "***"
click at [718, 515] on div "Select Equipment for FAVAV-L03-CTR-E1 Favourites and Tasks to be cloned to Equi…" at bounding box center [694, 429] width 727 height 172
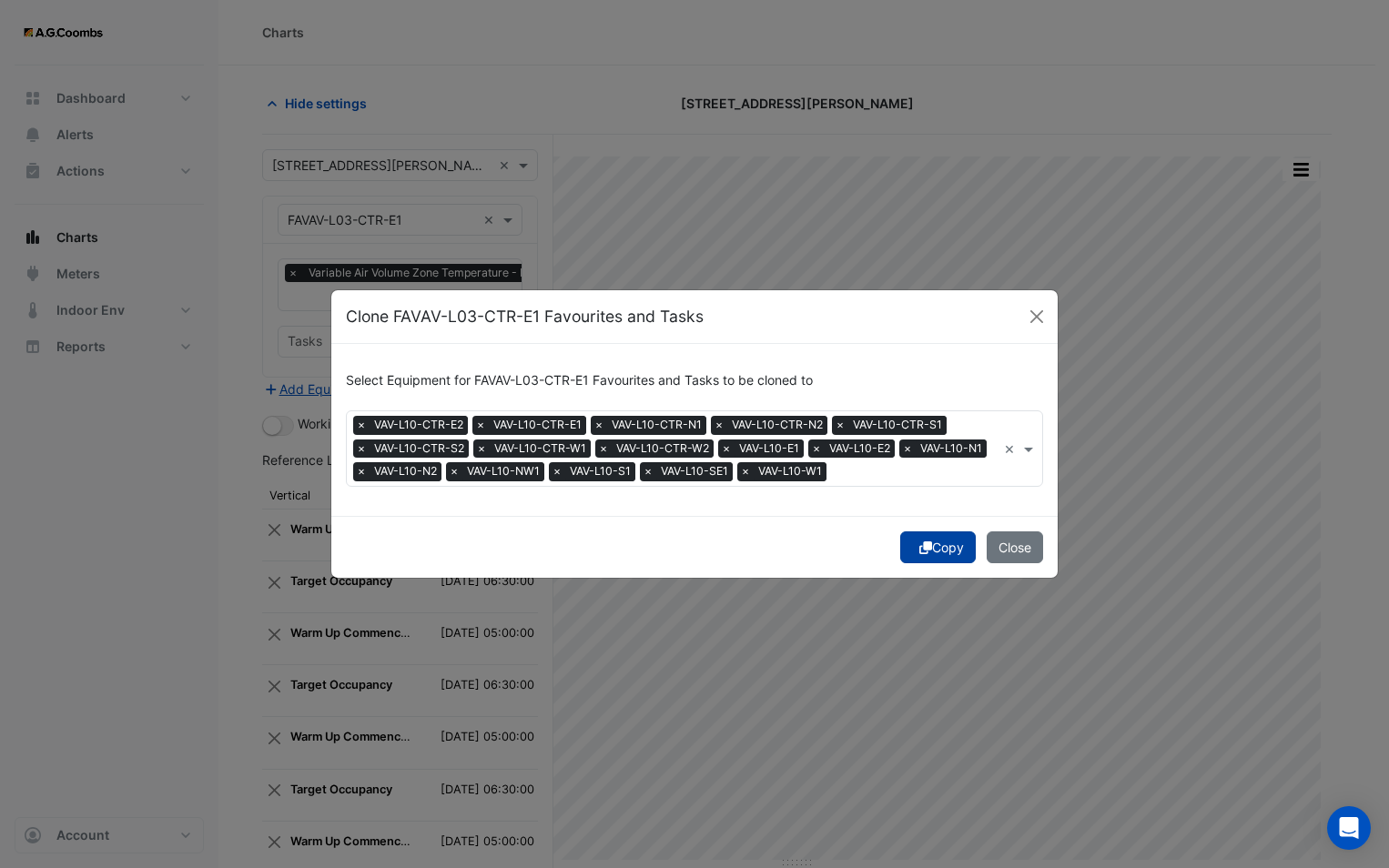
click at [914, 542] on div "Copy Close" at bounding box center [694, 547] width 727 height 62
click at [938, 548] on button "Copy" at bounding box center [938, 547] width 76 height 32
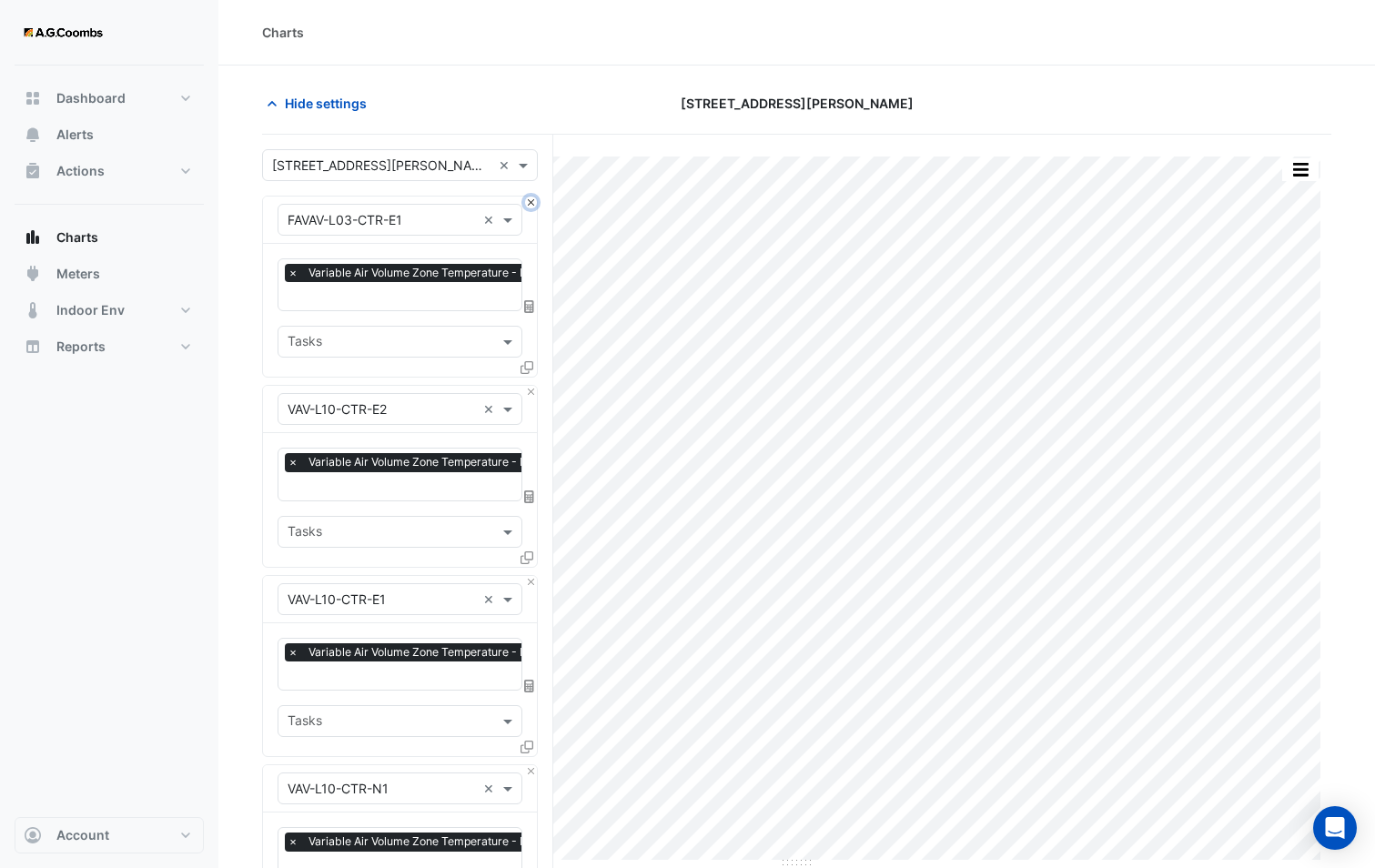
click at [527, 200] on button "Close" at bounding box center [531, 202] width 12 height 12
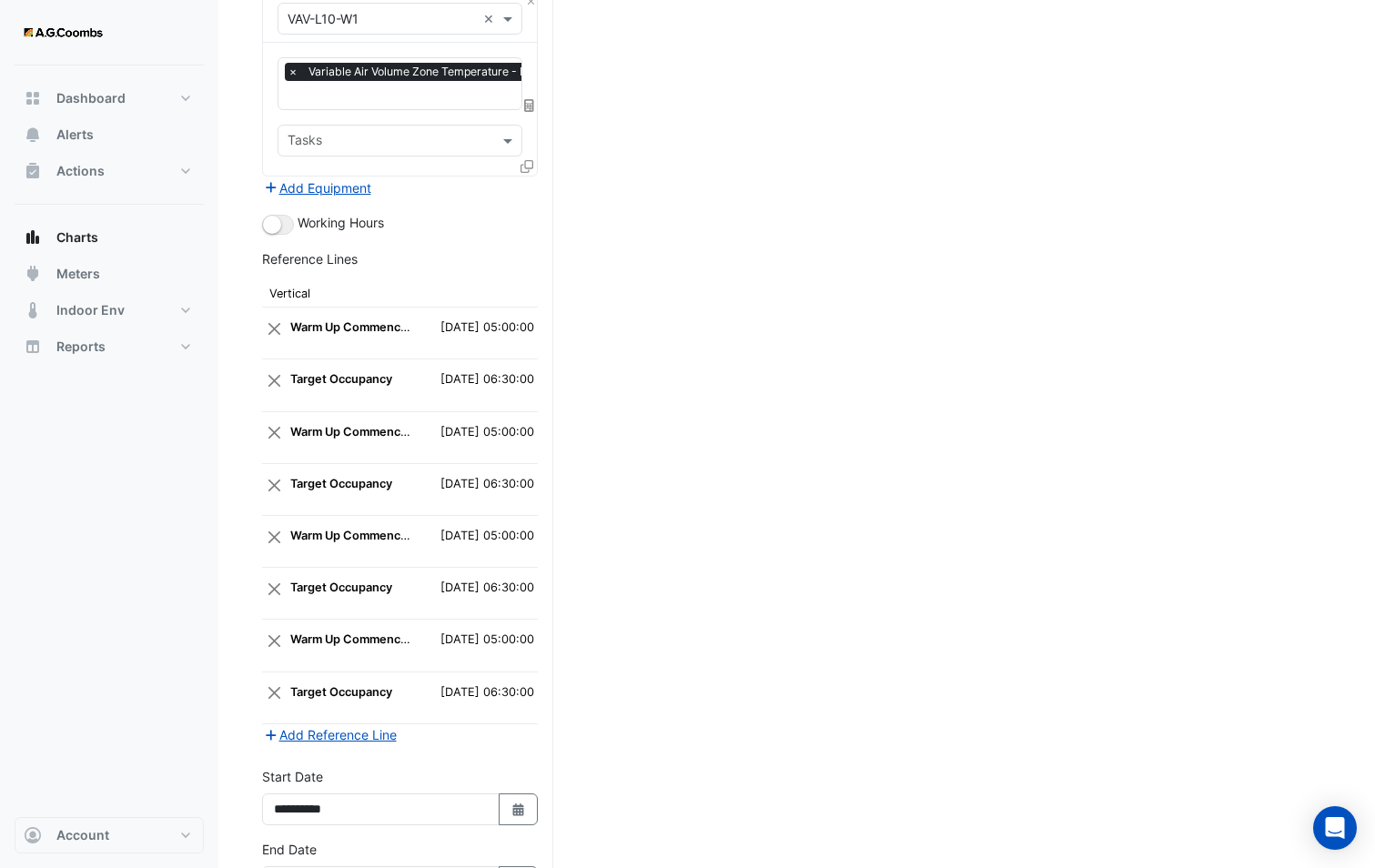
scroll to position [3143, 0]
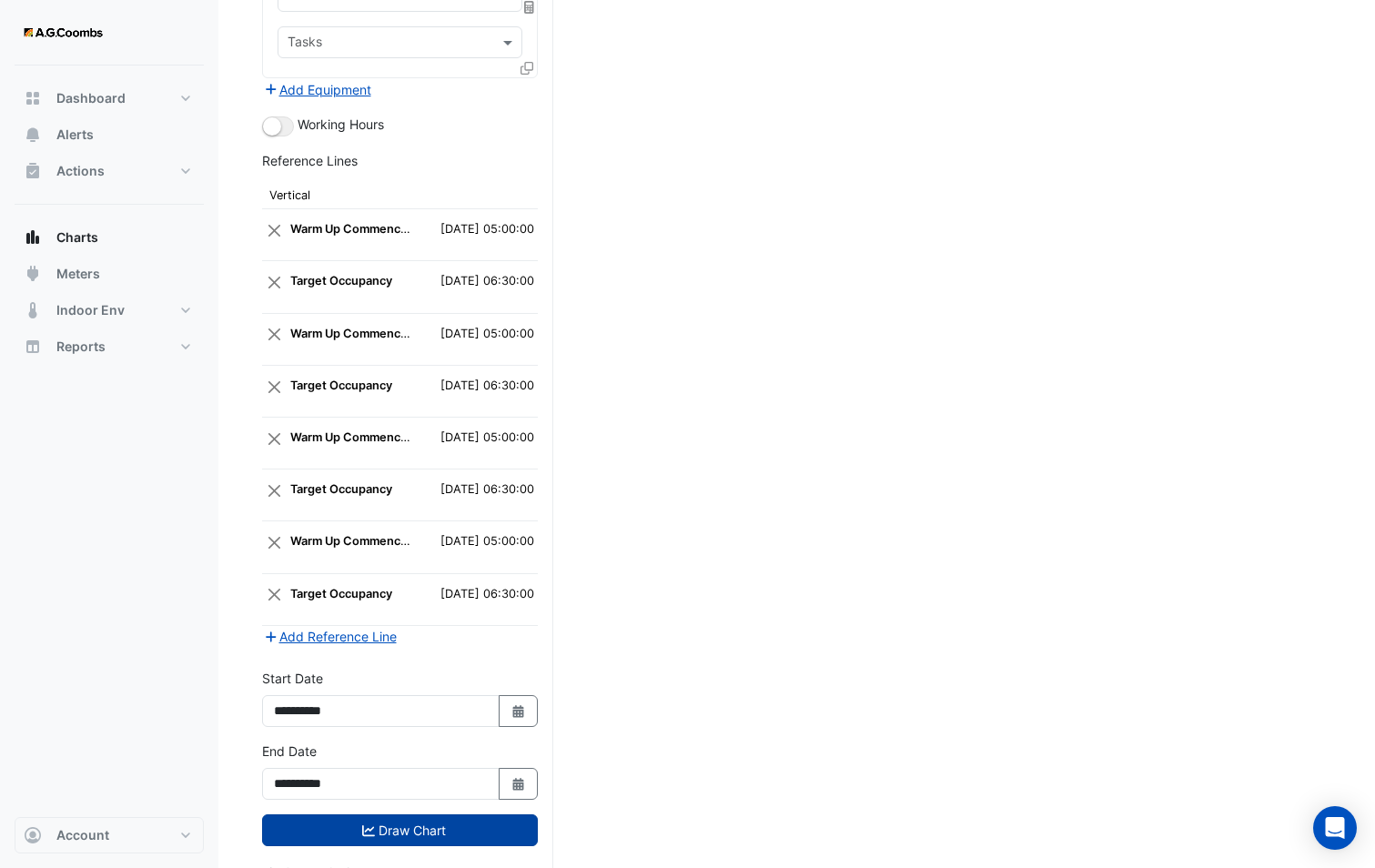
click at [396, 815] on button "Draw Chart" at bounding box center [400, 830] width 276 height 32
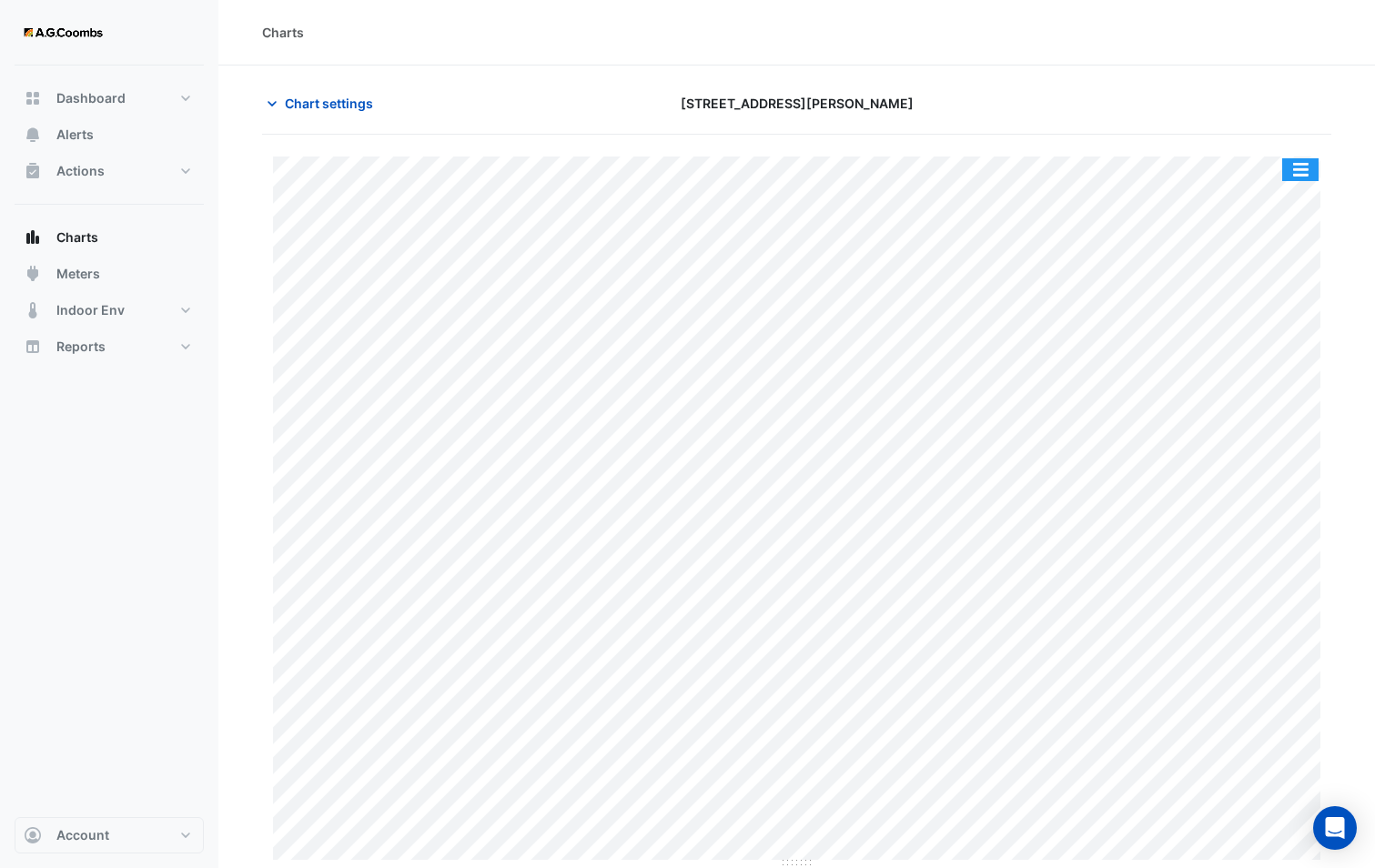
click at [1301, 166] on button "button" at bounding box center [1299, 169] width 36 height 22
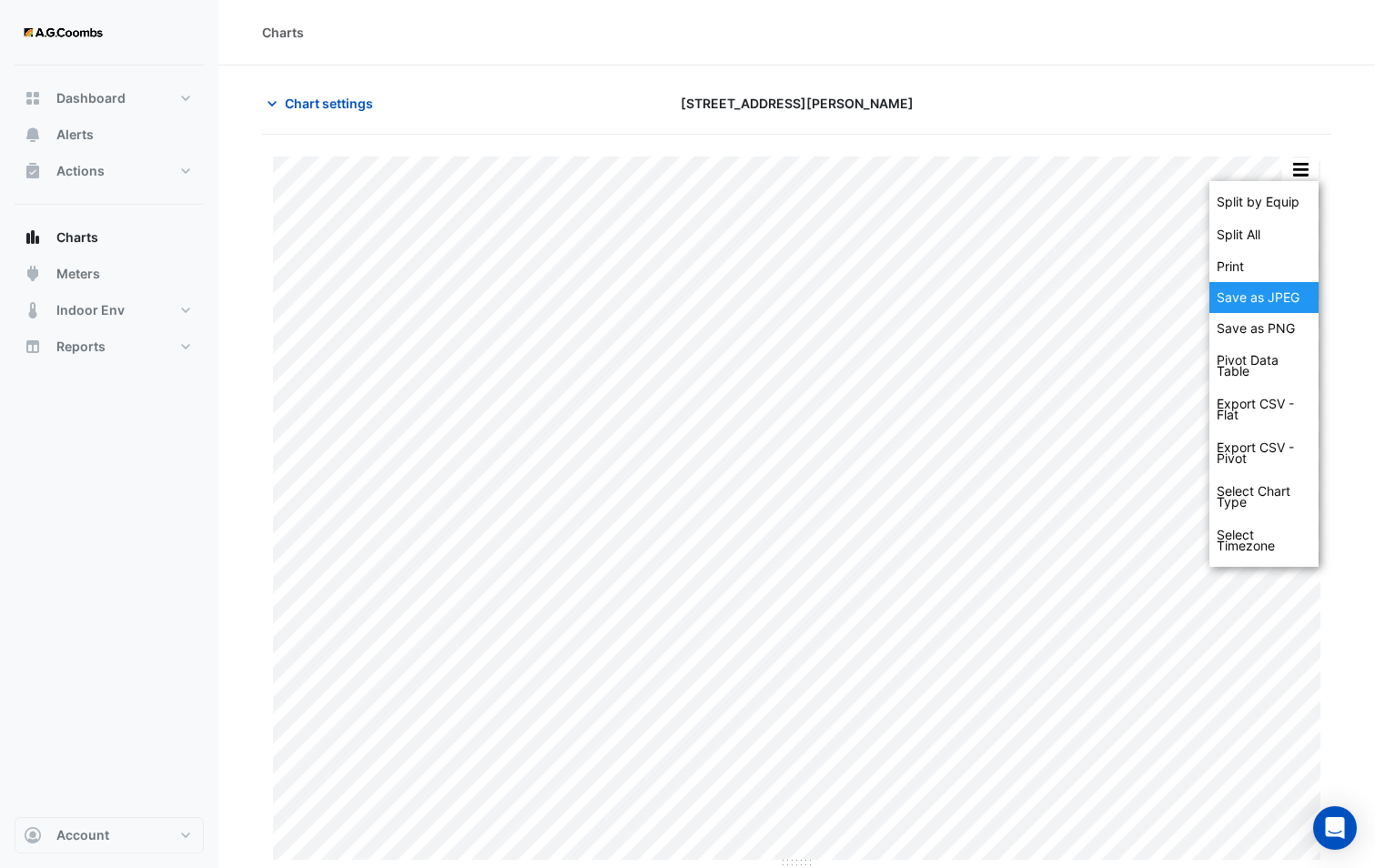
click at [1276, 295] on div "Save as JPEG" at bounding box center [1263, 297] width 109 height 31
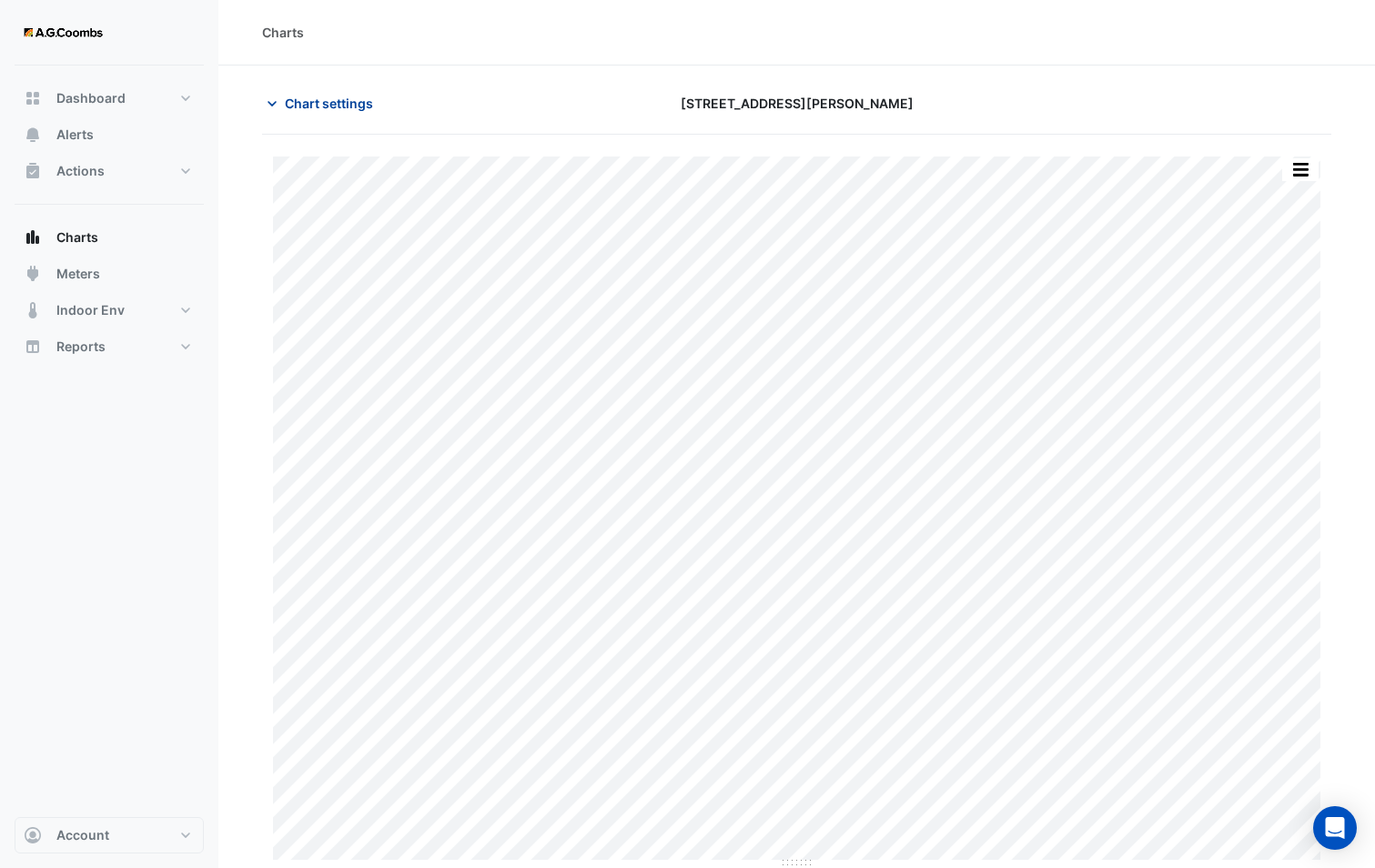
click at [366, 98] on span "Chart settings" at bounding box center [328, 103] width 88 height 19
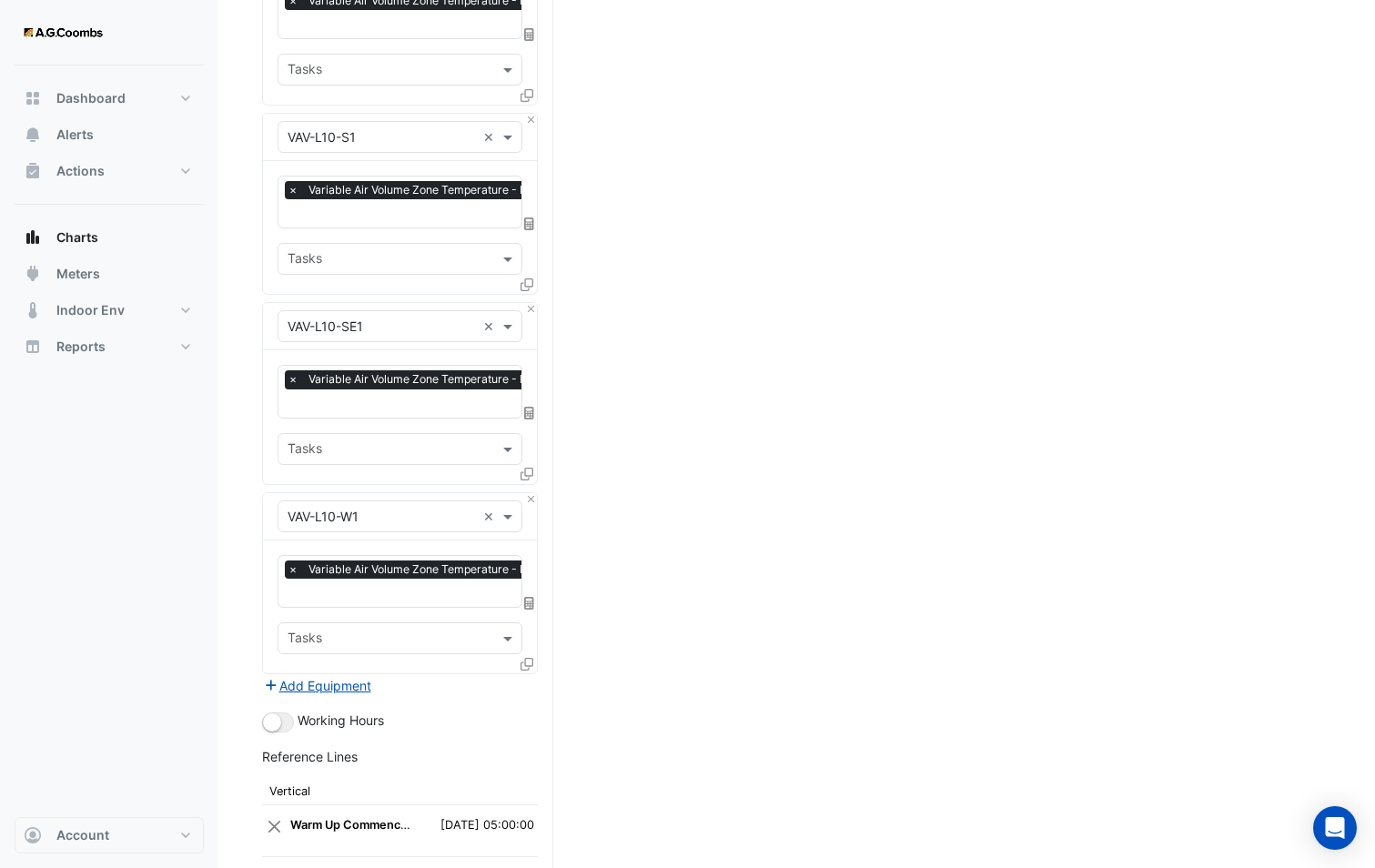
scroll to position [3143, 0]
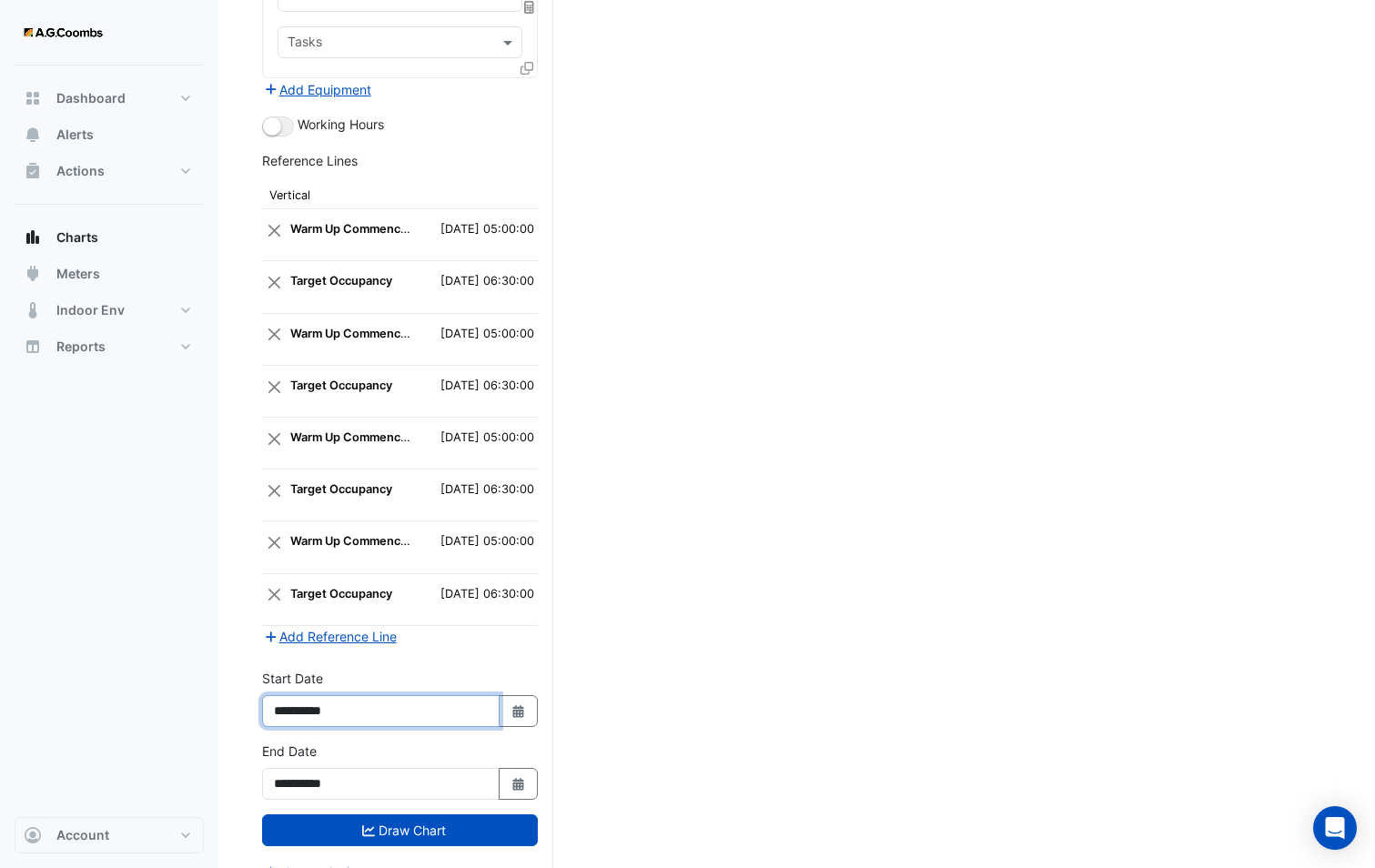
click at [324, 695] on input "**********" at bounding box center [381, 711] width 238 height 32
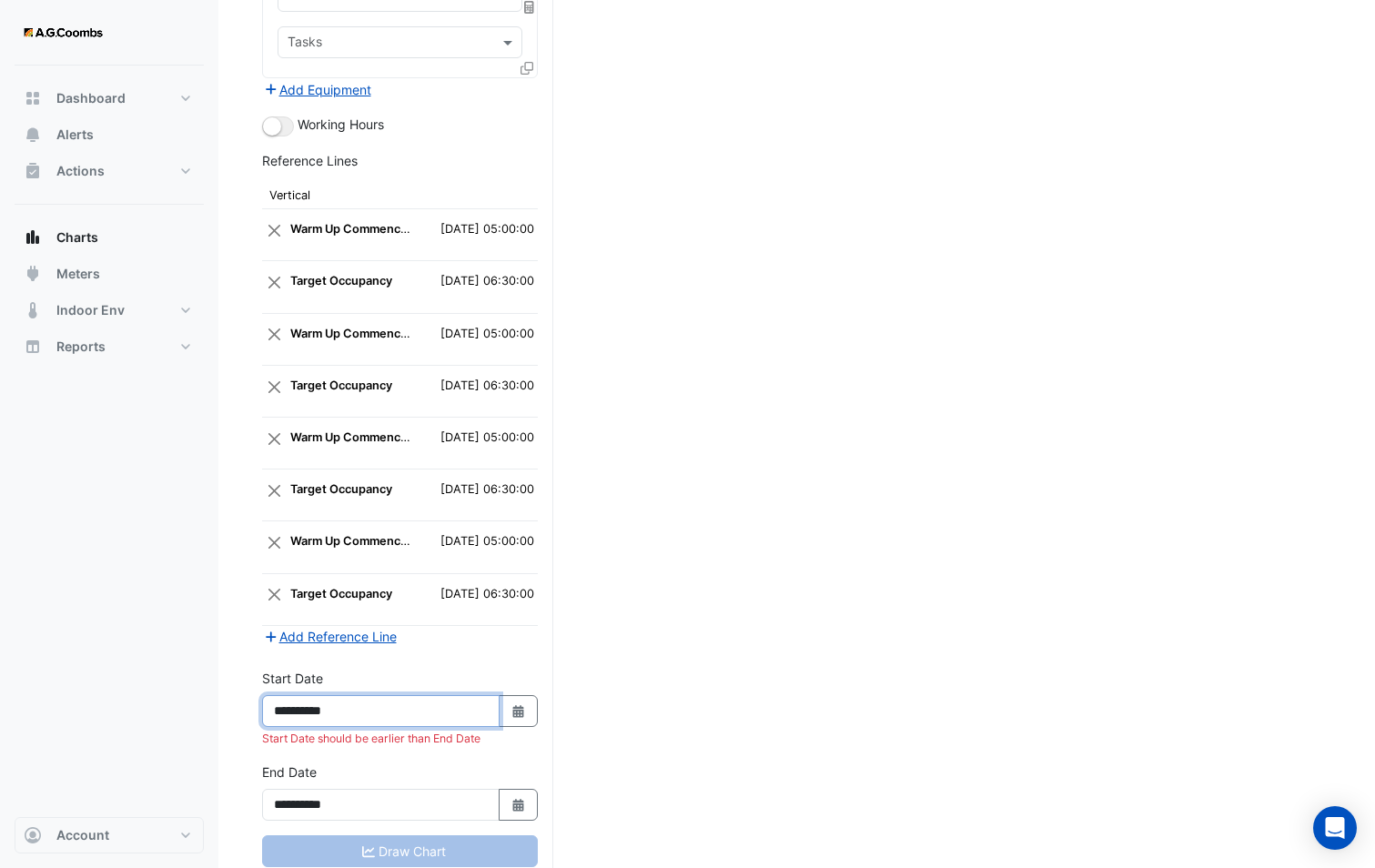
drag, startPoint x: 331, startPoint y: 684, endPoint x: 365, endPoint y: 683, distance: 34.0
click at [365, 695] on input "**********" at bounding box center [381, 711] width 238 height 32
type input "**********"
click at [326, 788] on input "**********" at bounding box center [381, 804] width 238 height 32
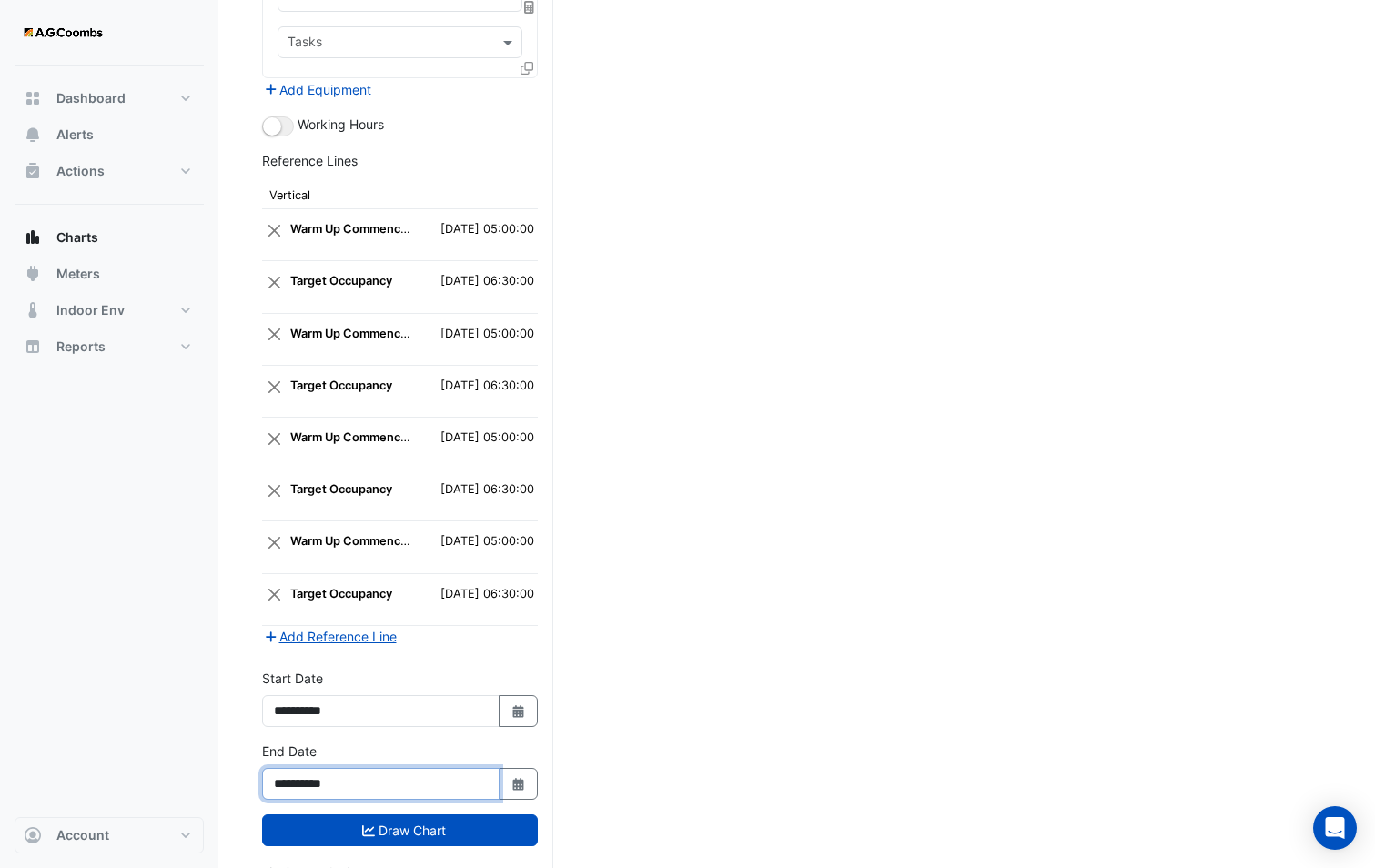
drag, startPoint x: 333, startPoint y: 765, endPoint x: 373, endPoint y: 749, distance: 43.1
click at [373, 768] on input "**********" at bounding box center [381, 784] width 238 height 32
type input "**********"
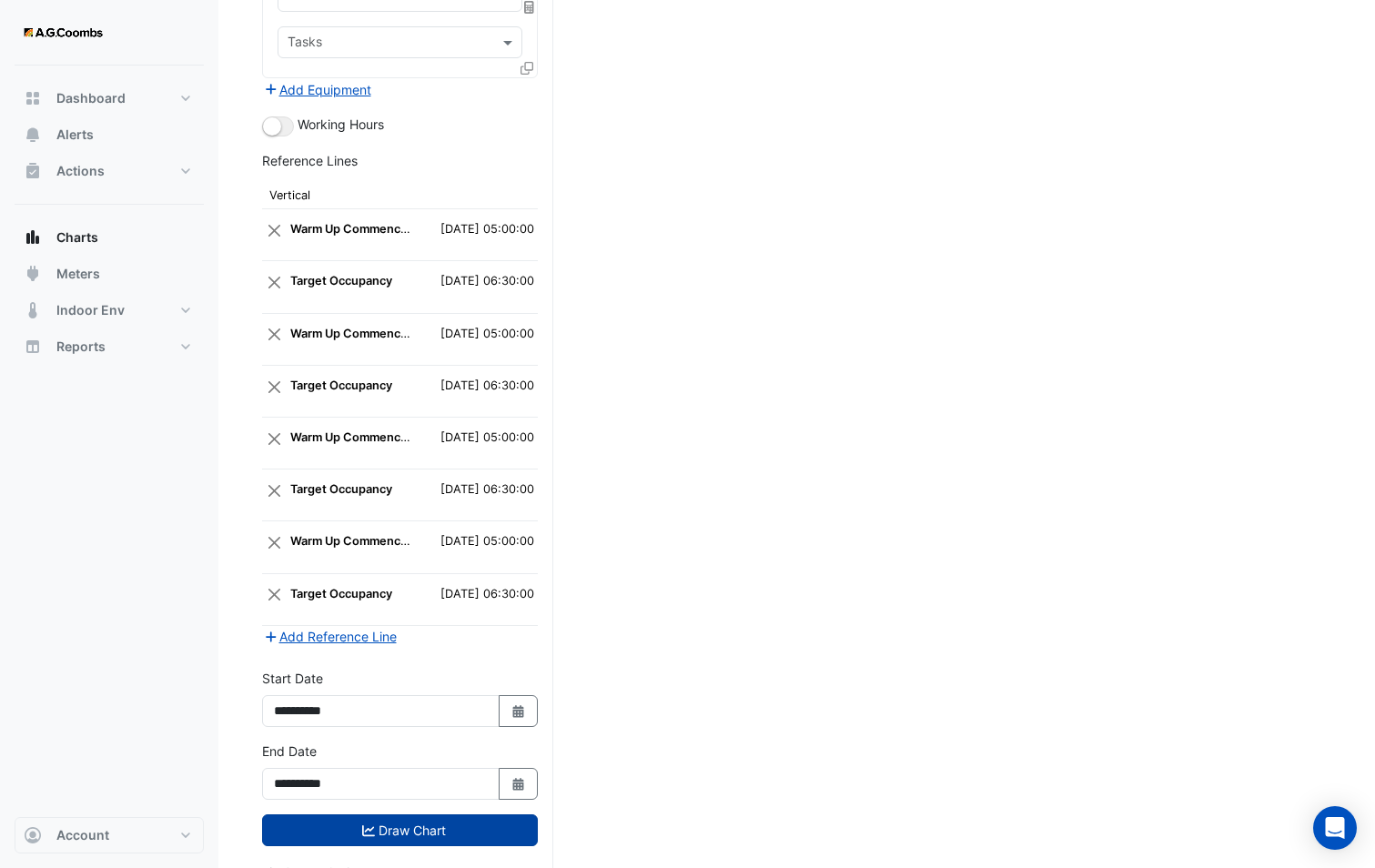
click at [339, 815] on button "Draw Chart" at bounding box center [400, 830] width 276 height 32
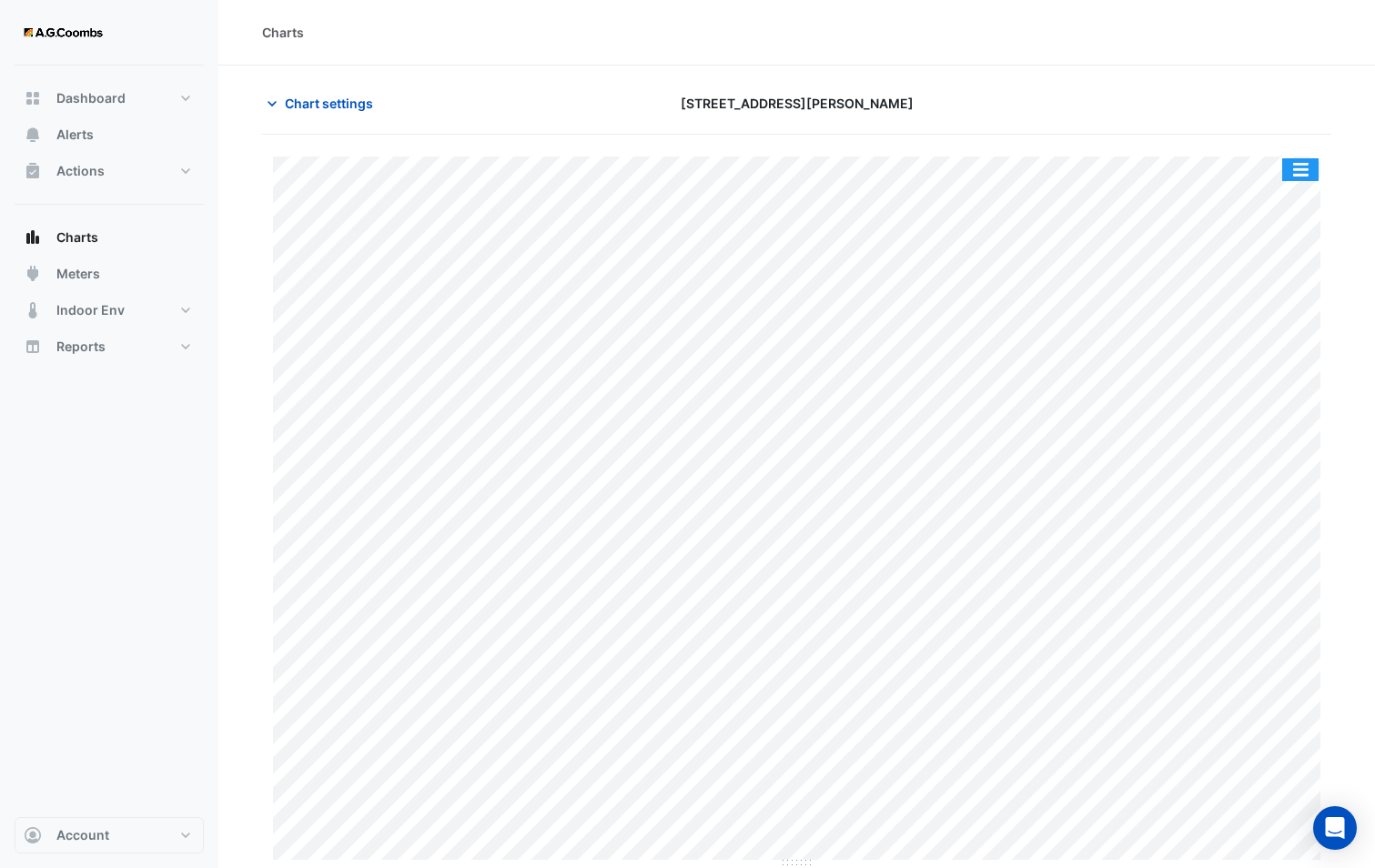
click at [1291, 163] on button "button" at bounding box center [1299, 169] width 36 height 22
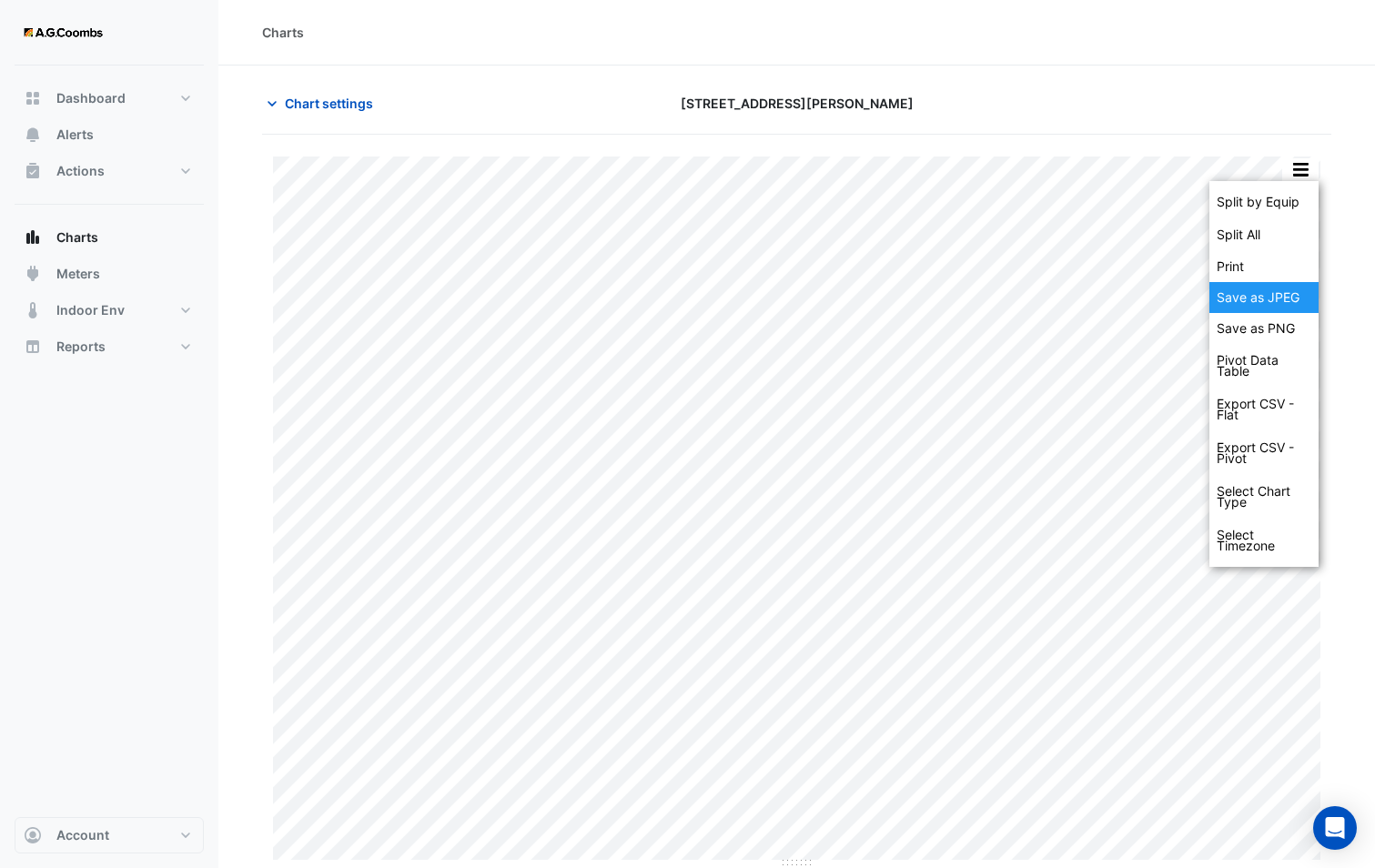
click at [1264, 290] on div "Save as JPEG" at bounding box center [1263, 297] width 109 height 31
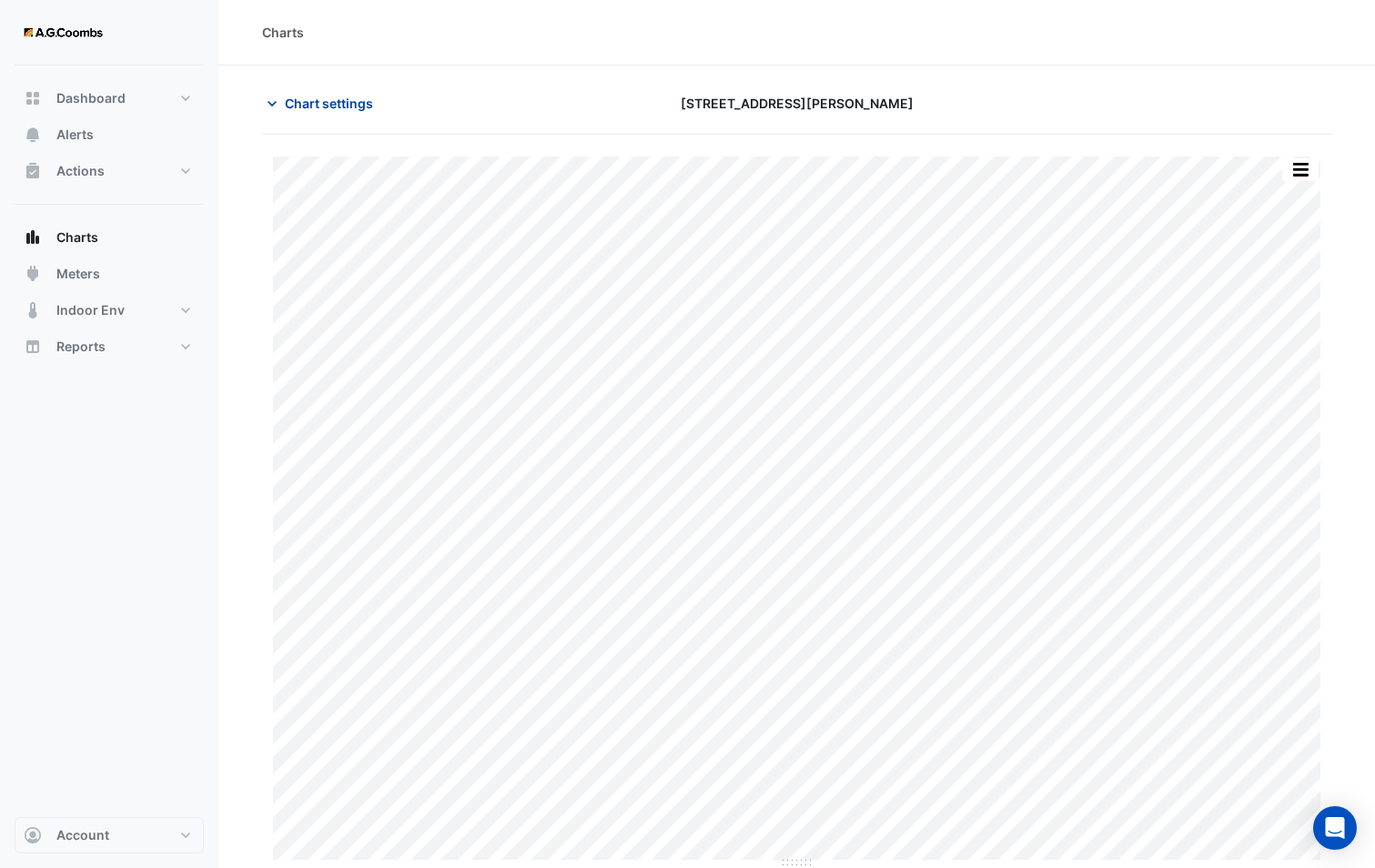
click at [359, 99] on span "Chart settings" at bounding box center [328, 103] width 88 height 19
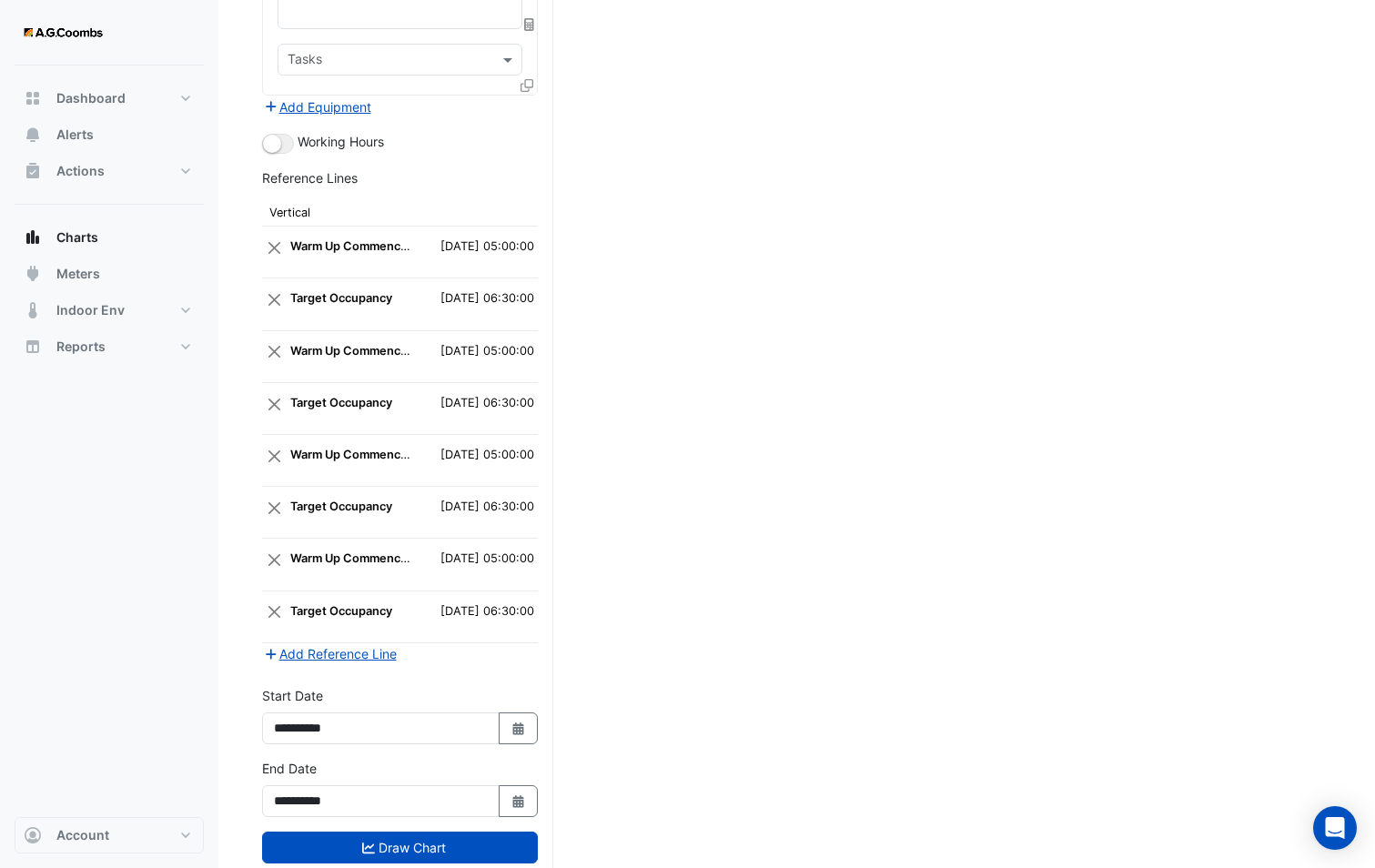
scroll to position [3143, 0]
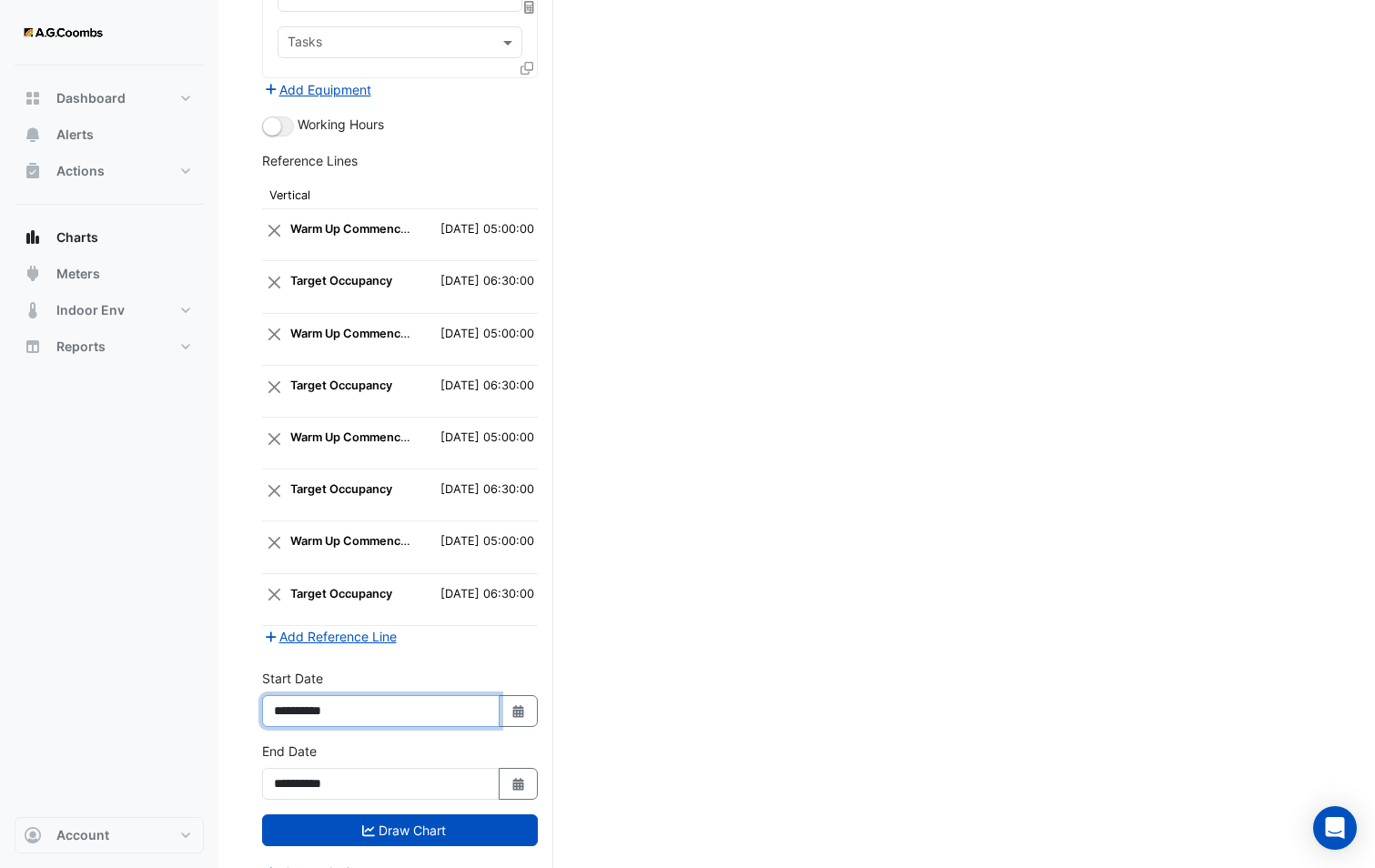
drag, startPoint x: 348, startPoint y: 686, endPoint x: 336, endPoint y: 683, distance: 12.4
click at [336, 695] on input "**********" at bounding box center [381, 711] width 238 height 32
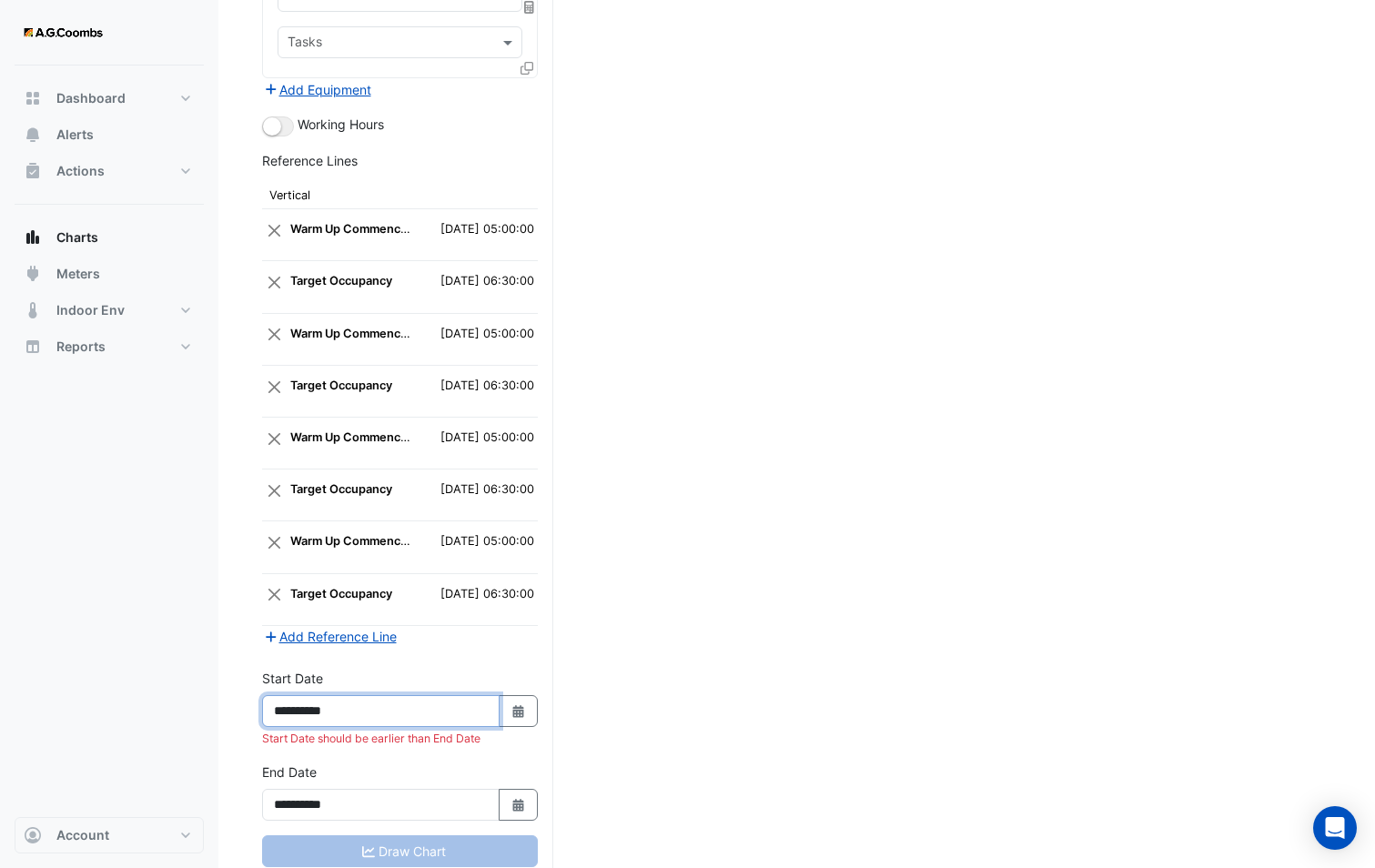
type input "**********"
drag, startPoint x: 335, startPoint y: 777, endPoint x: 379, endPoint y: 767, distance: 45.1
click at [379, 788] on input "**********" at bounding box center [381, 804] width 238 height 32
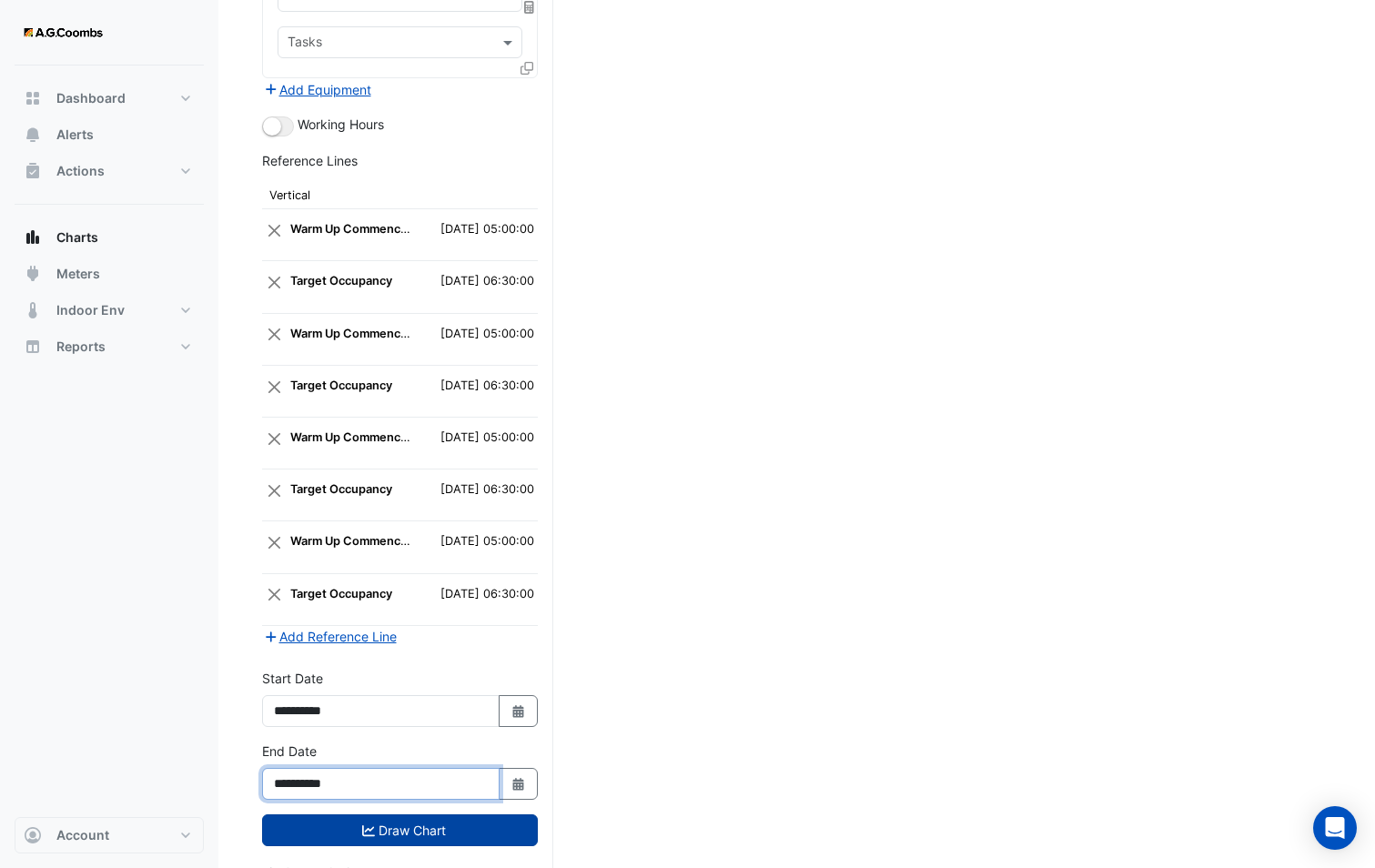
type input "**********"
click at [371, 815] on button "Draw Chart" at bounding box center [400, 830] width 276 height 32
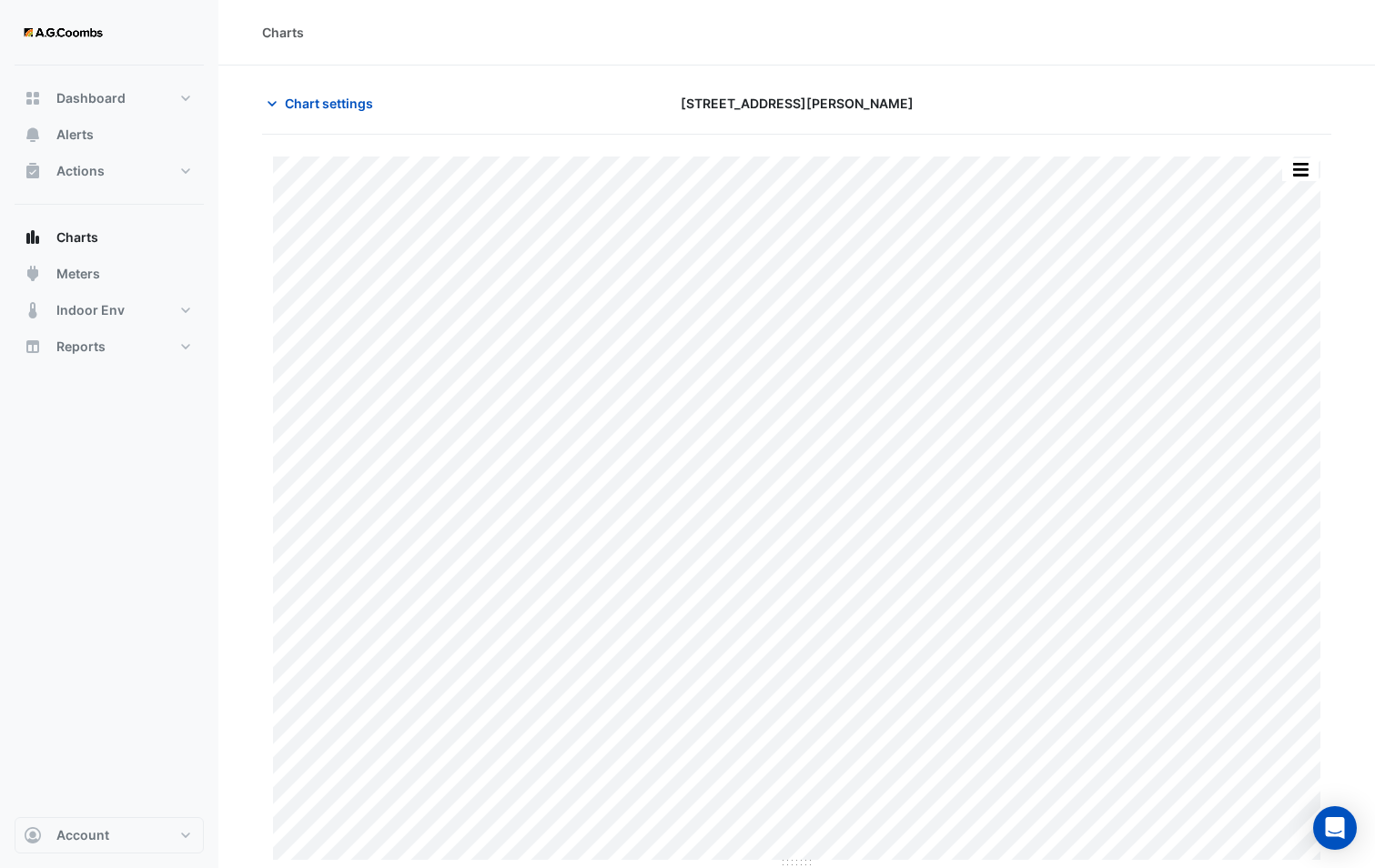
scroll to position [1, 0]
click at [1304, 161] on button "button" at bounding box center [1299, 168] width 36 height 22
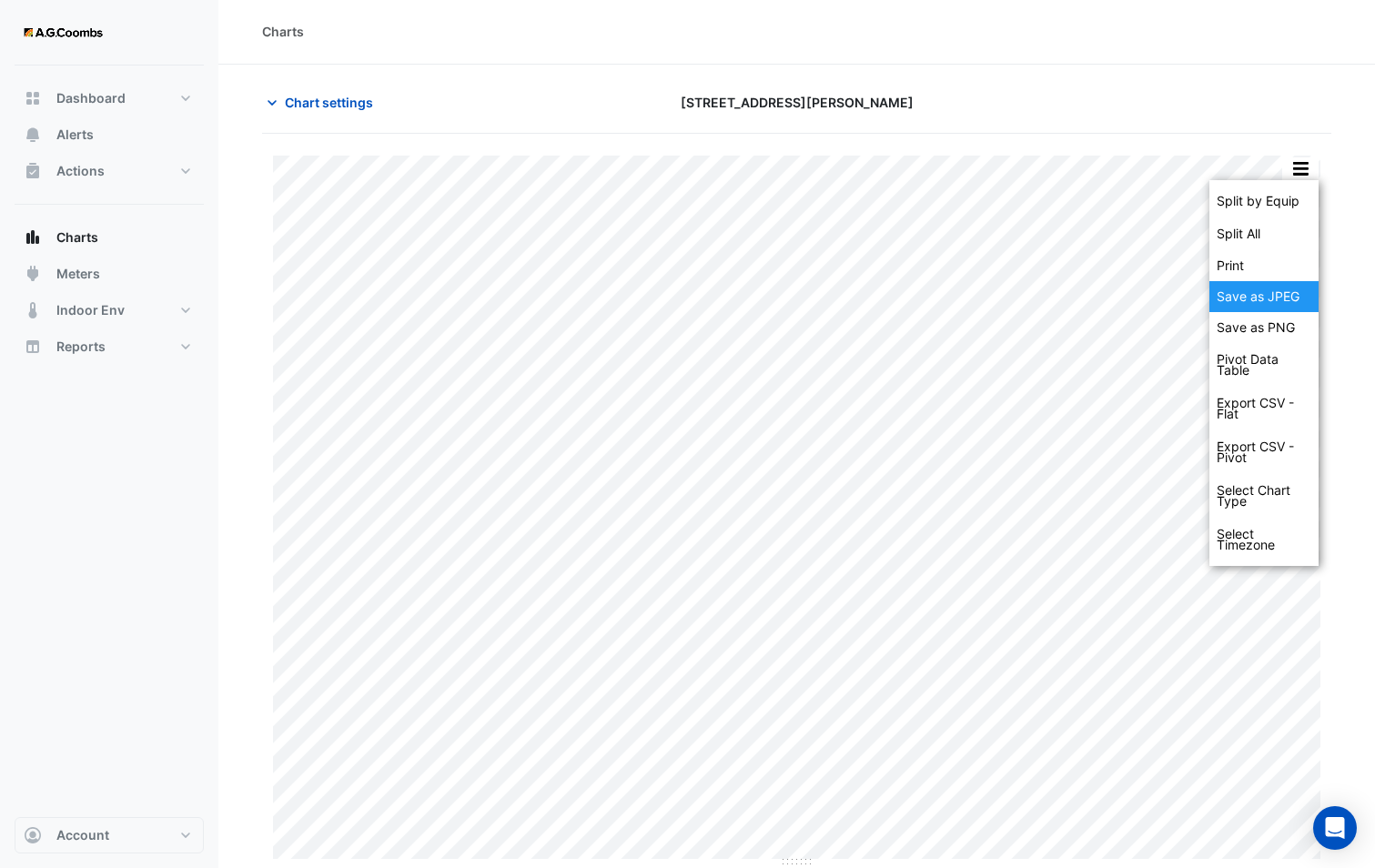
click at [1273, 284] on div "Save as JPEG" at bounding box center [1263, 296] width 109 height 31
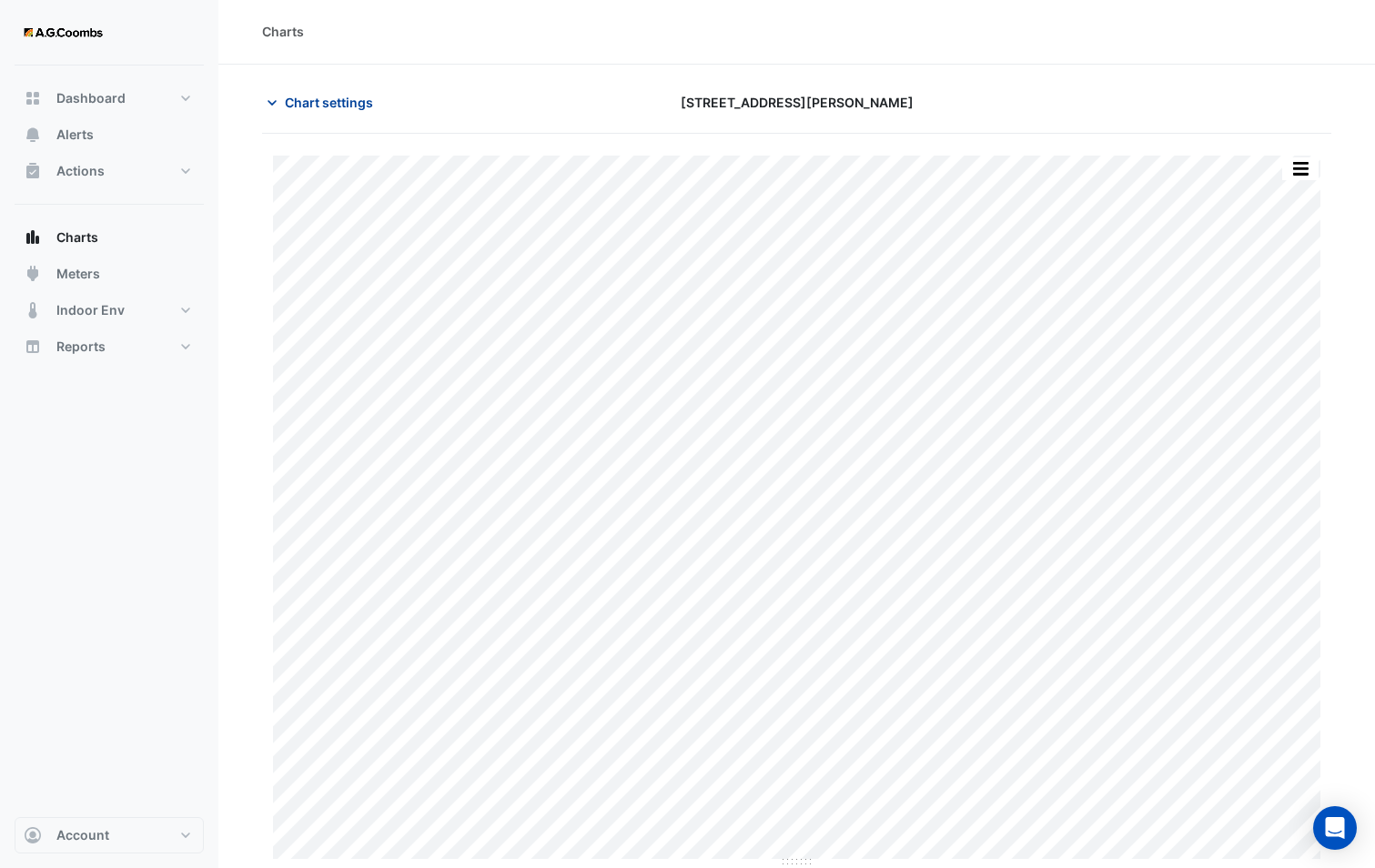
click at [345, 113] on button "Chart settings" at bounding box center [323, 102] width 122 height 32
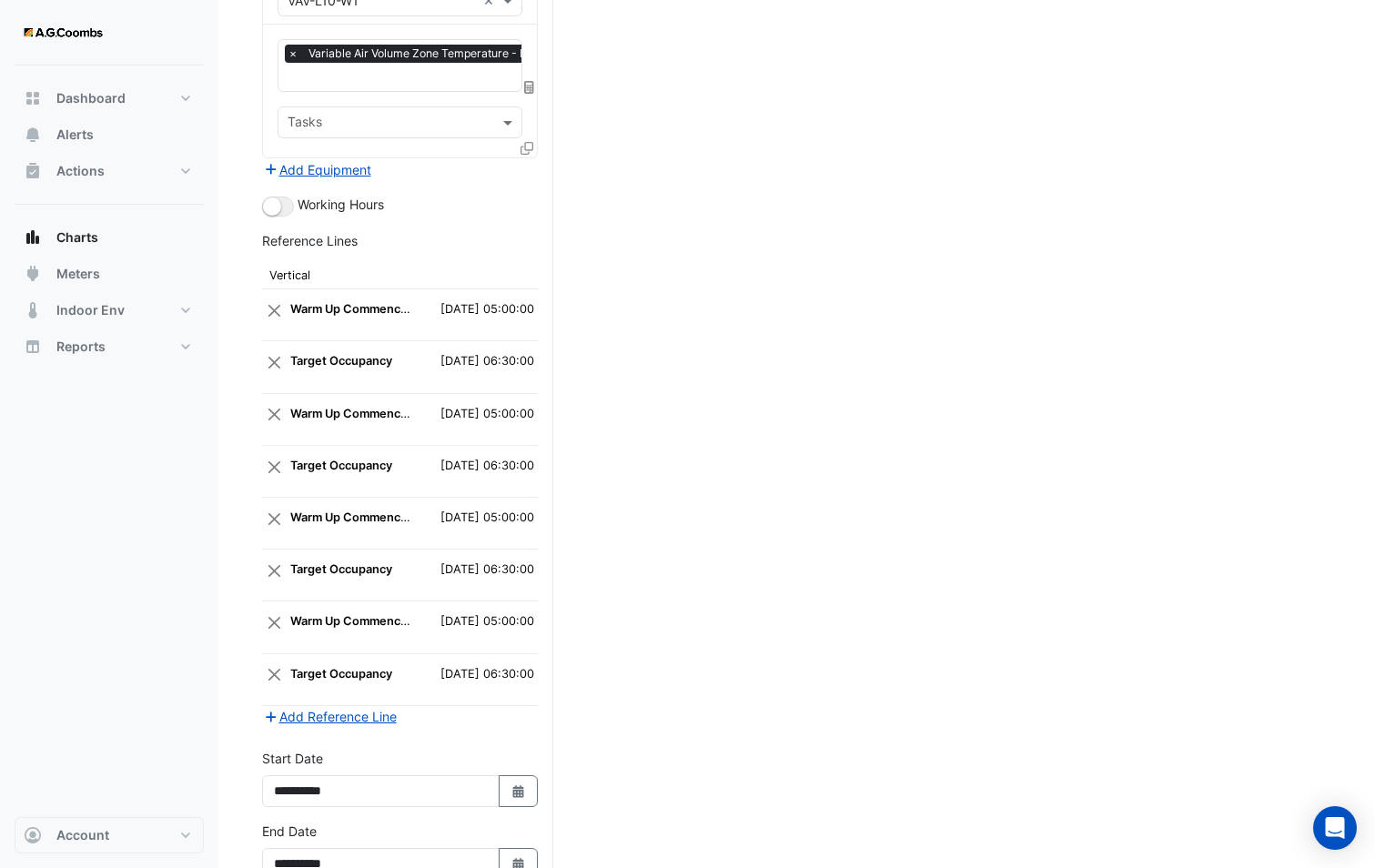
scroll to position [3143, 0]
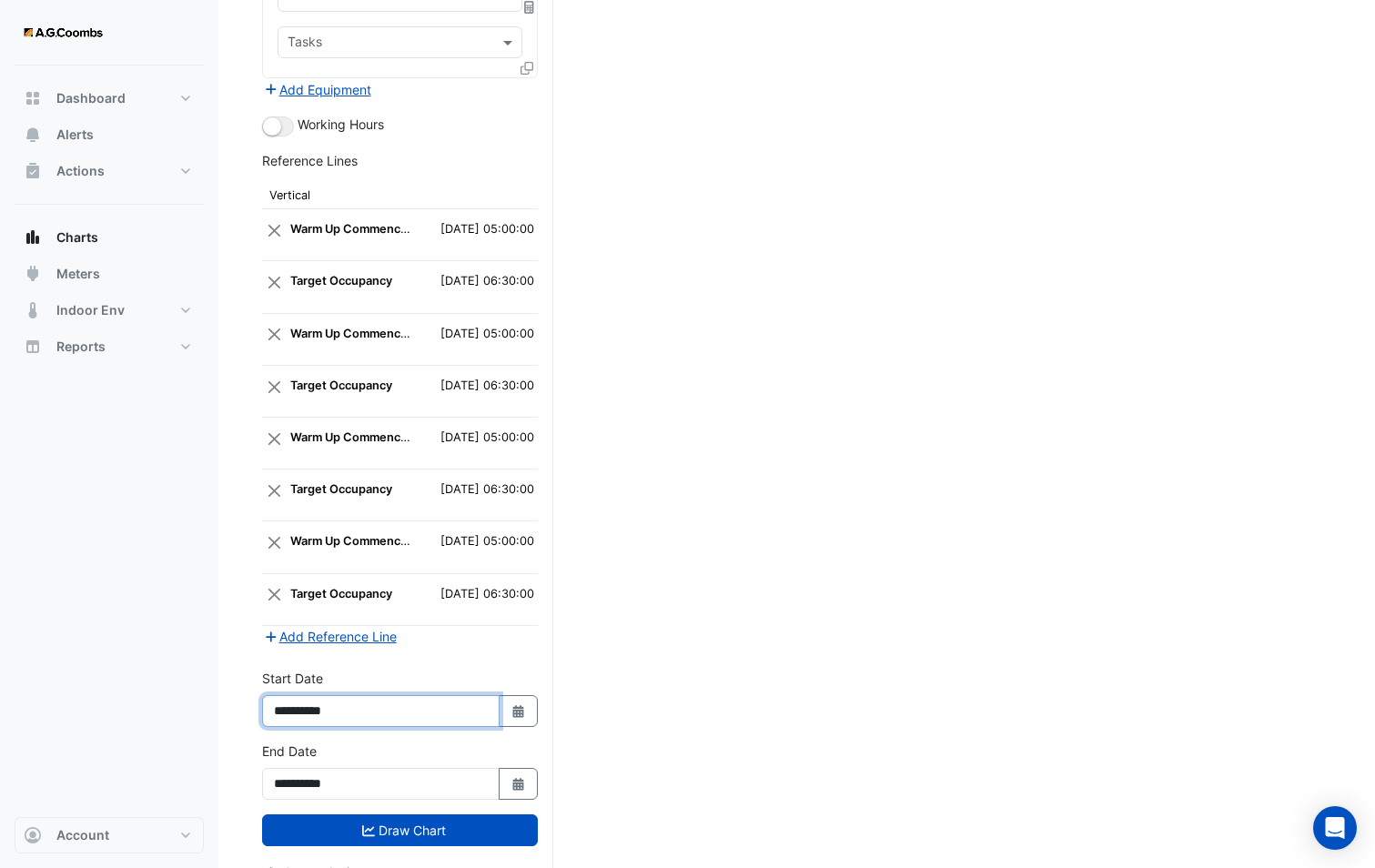
drag, startPoint x: 358, startPoint y: 685, endPoint x: 333, endPoint y: 686, distance: 25.0
click at [333, 695] on input "**********" at bounding box center [381, 711] width 238 height 32
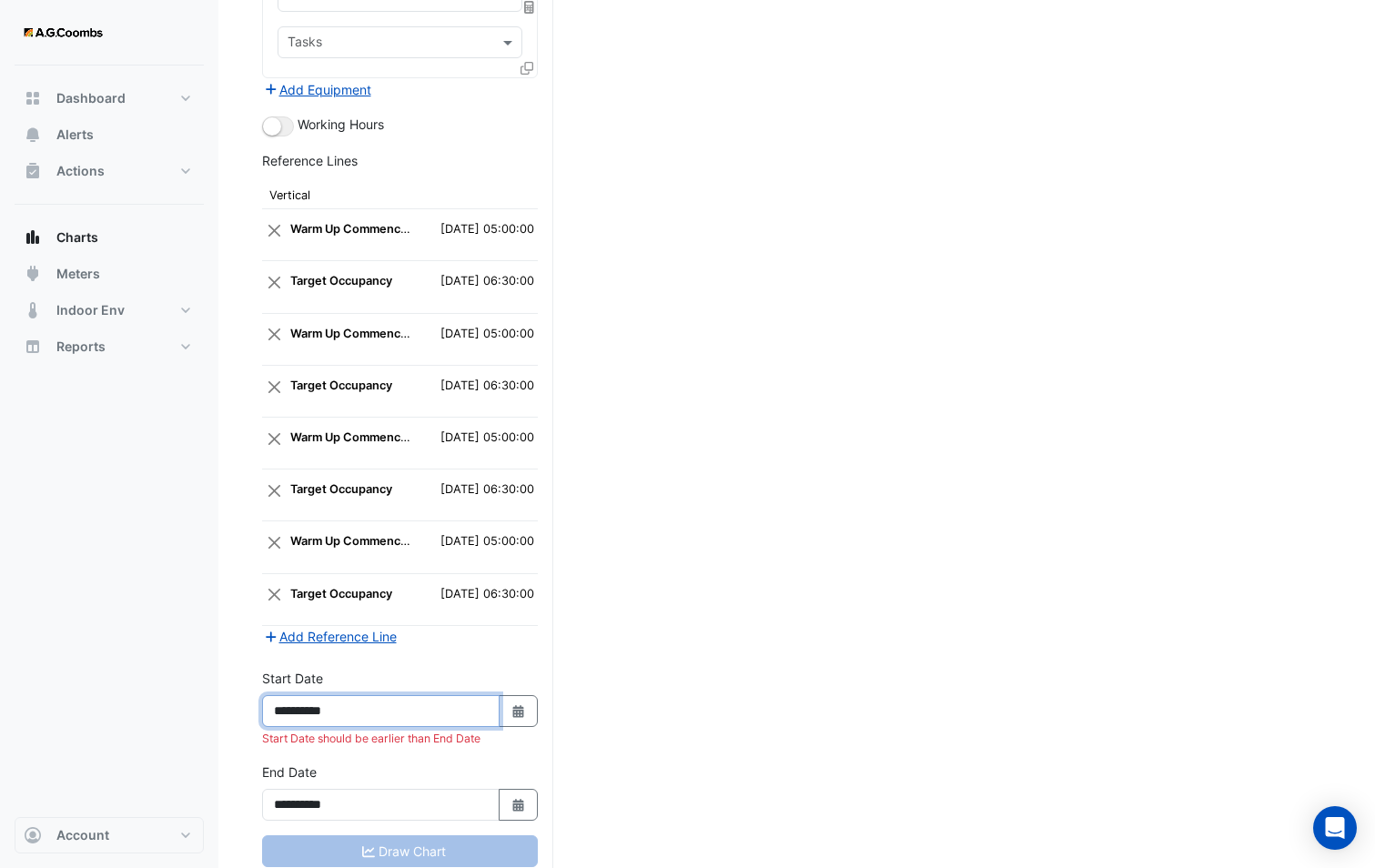
type input "**********"
drag, startPoint x: 334, startPoint y: 781, endPoint x: 357, endPoint y: 769, distance: 25.9
click at [357, 788] on input "**********" at bounding box center [381, 804] width 238 height 32
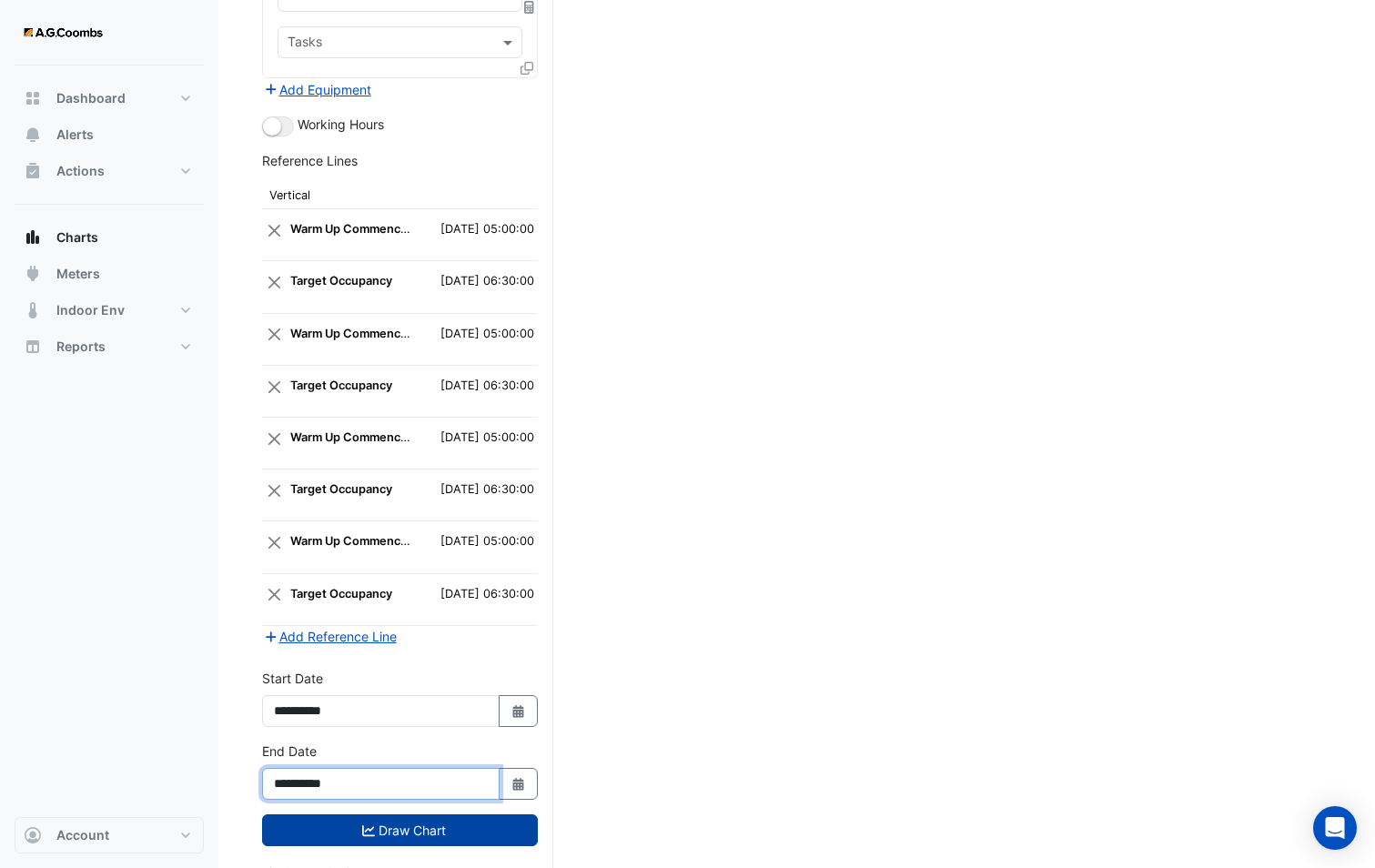
type input "**********"
click at [391, 815] on button "Draw Chart" at bounding box center [400, 830] width 276 height 32
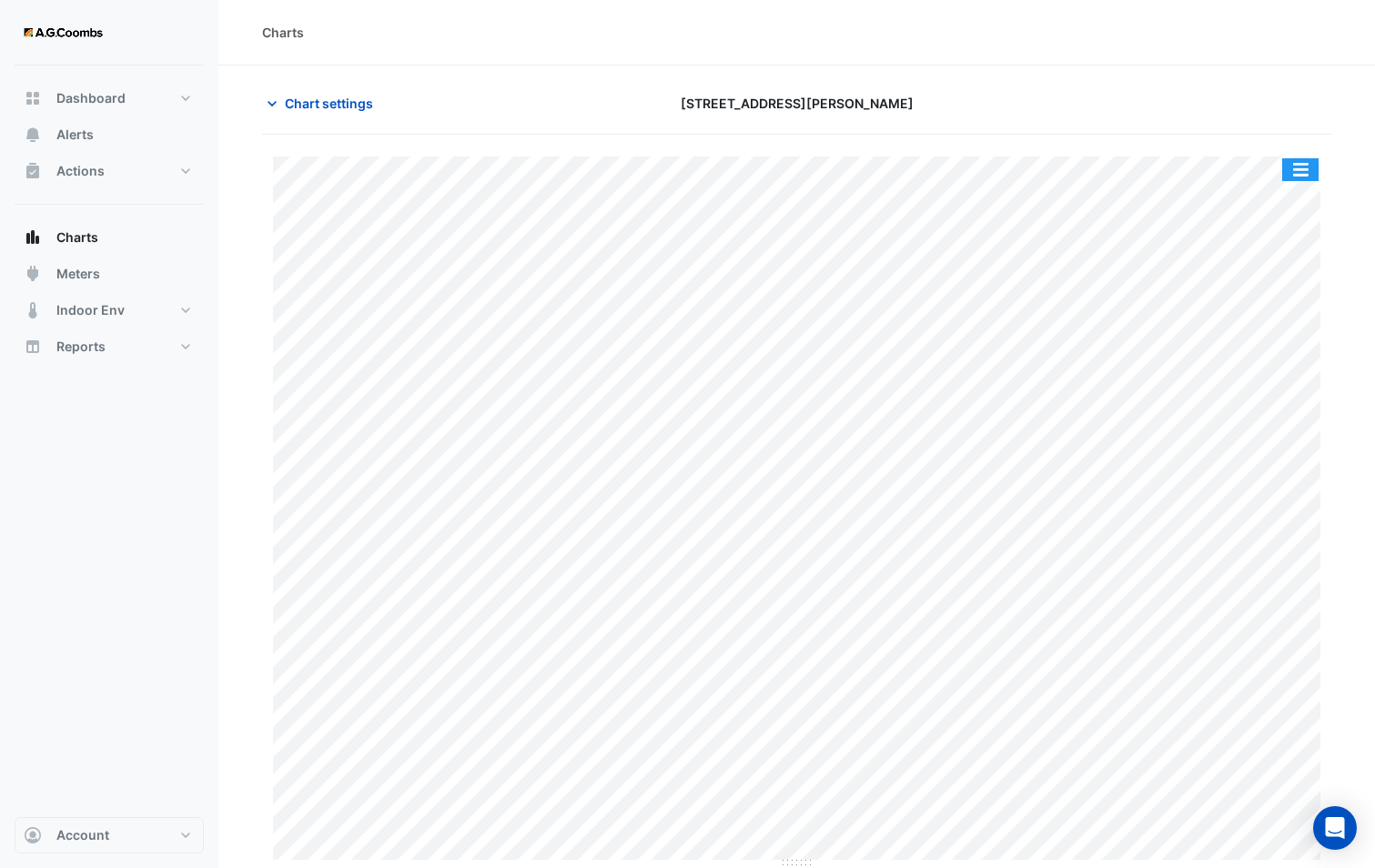
click at [1310, 175] on button "button" at bounding box center [1299, 169] width 36 height 22
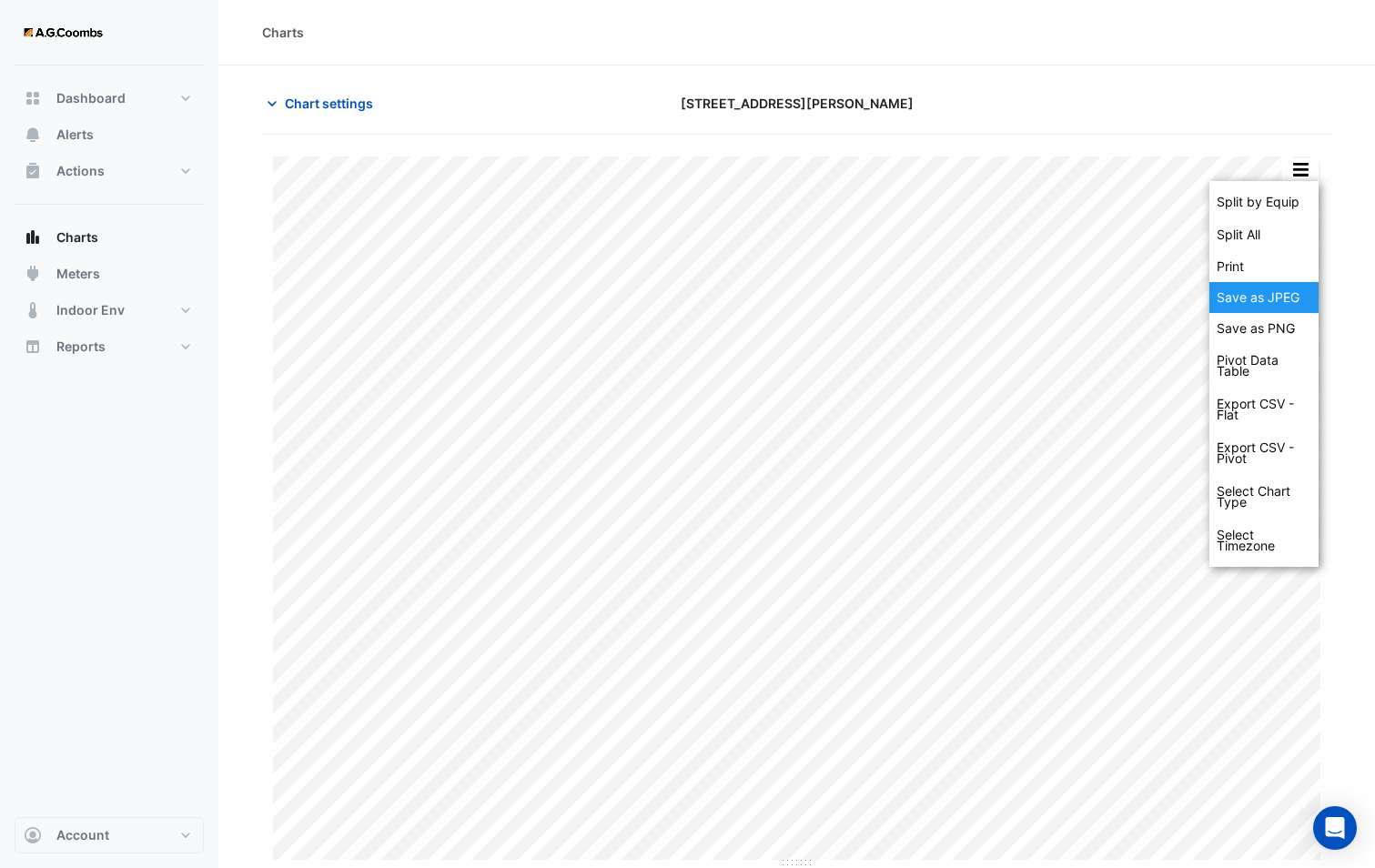
click at [1290, 298] on div "Save as JPEG" at bounding box center [1263, 297] width 109 height 31
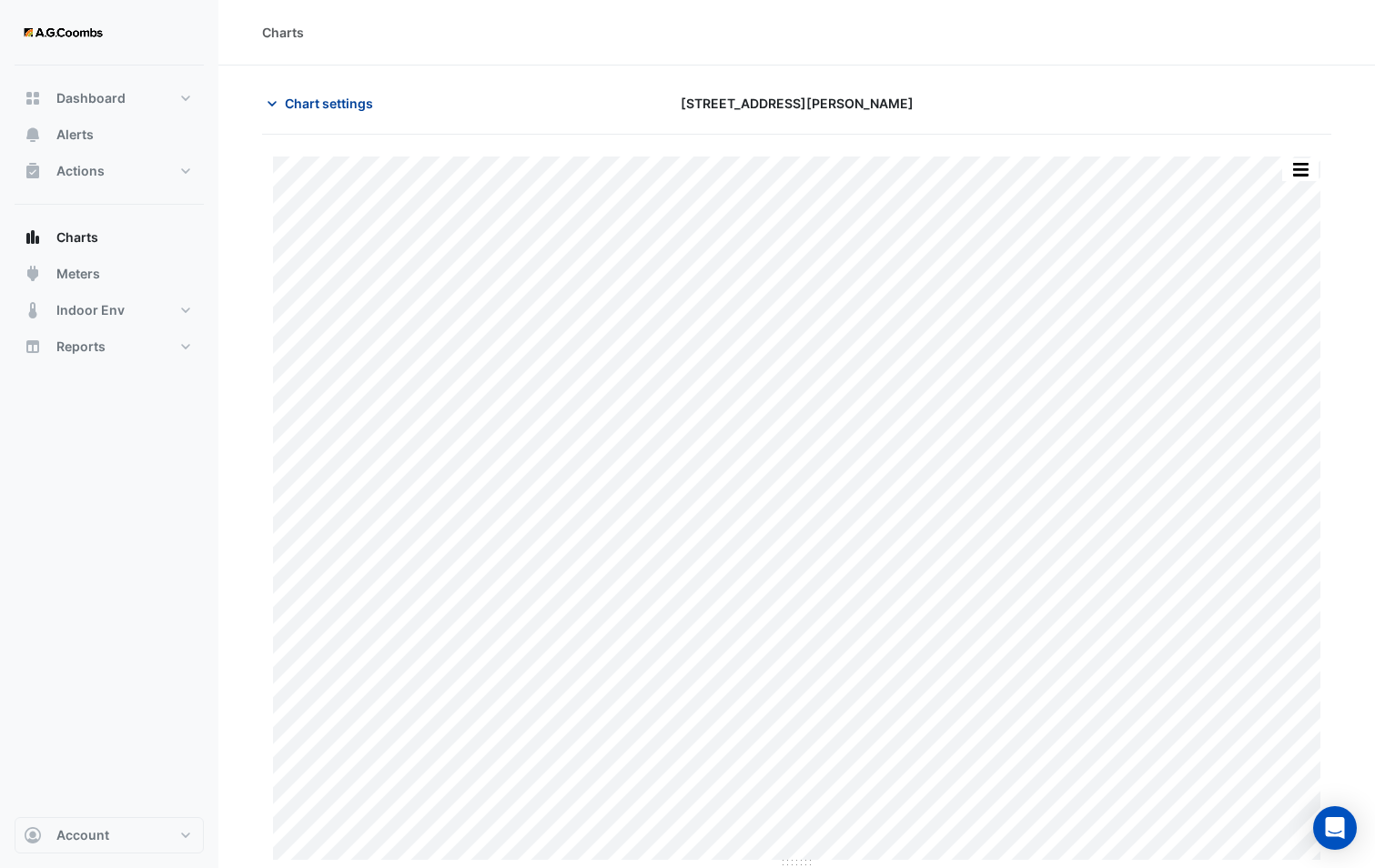
click at [291, 101] on span "Chart settings" at bounding box center [328, 103] width 88 height 19
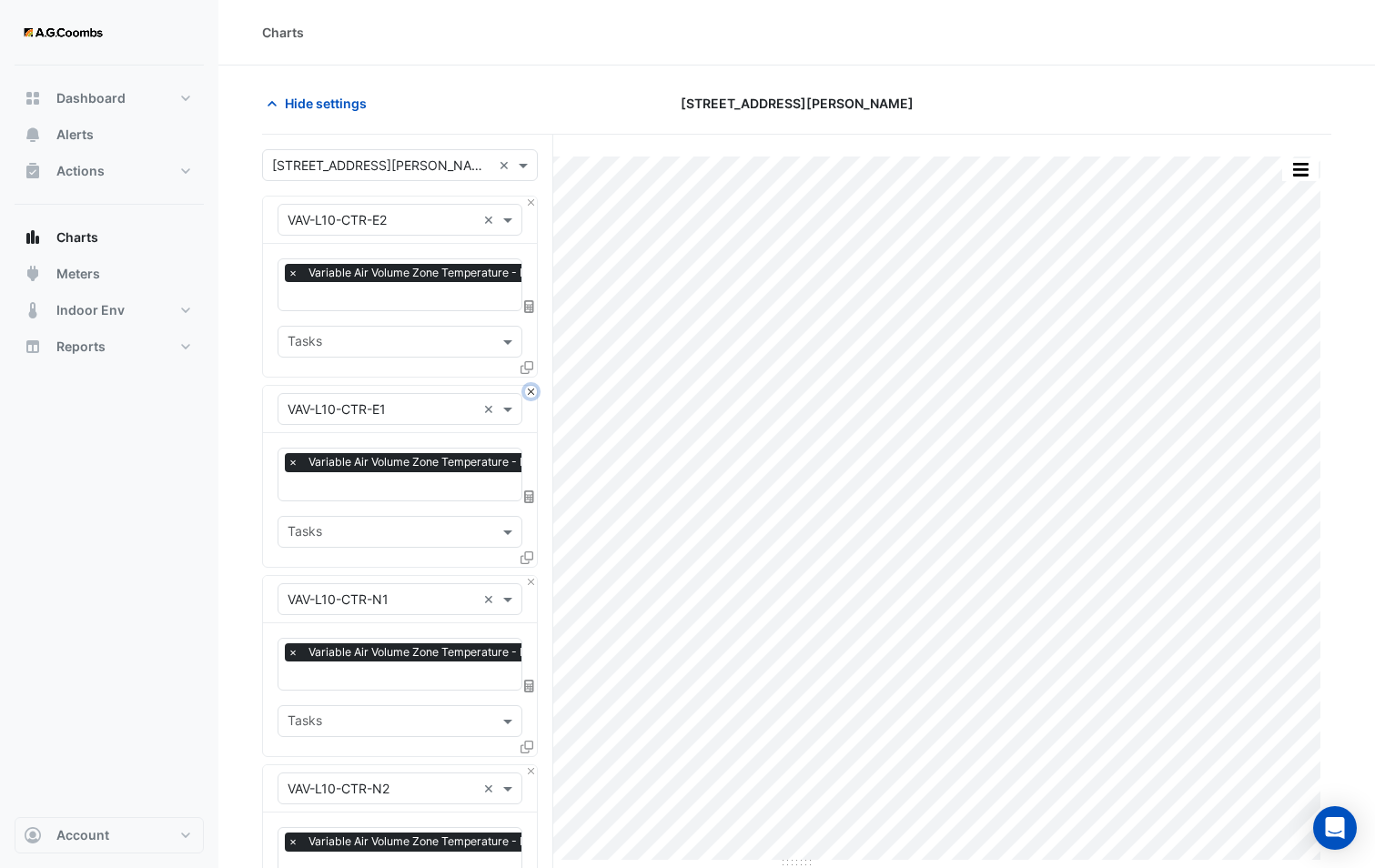
click at [530, 394] on button "Close" at bounding box center [531, 391] width 12 height 12
click at [530, 576] on button "Close" at bounding box center [531, 582] width 12 height 12
click at [530, 394] on button "Close" at bounding box center [531, 391] width 12 height 12
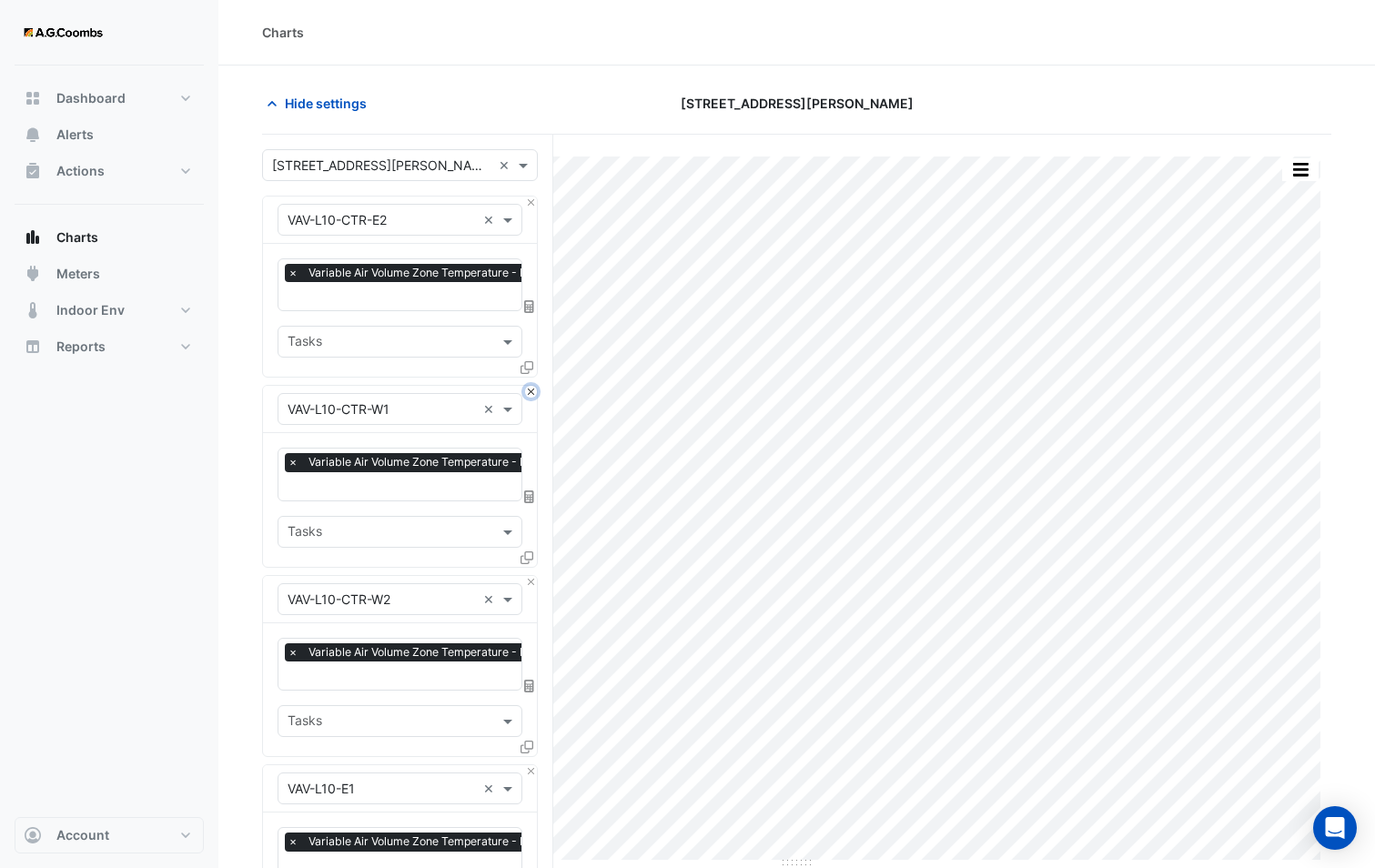
click at [530, 394] on button "Close" at bounding box center [531, 391] width 12 height 12
click at [530, 576] on button "Close" at bounding box center [531, 582] width 12 height 12
click at [530, 394] on button "Close" at bounding box center [531, 391] width 12 height 12
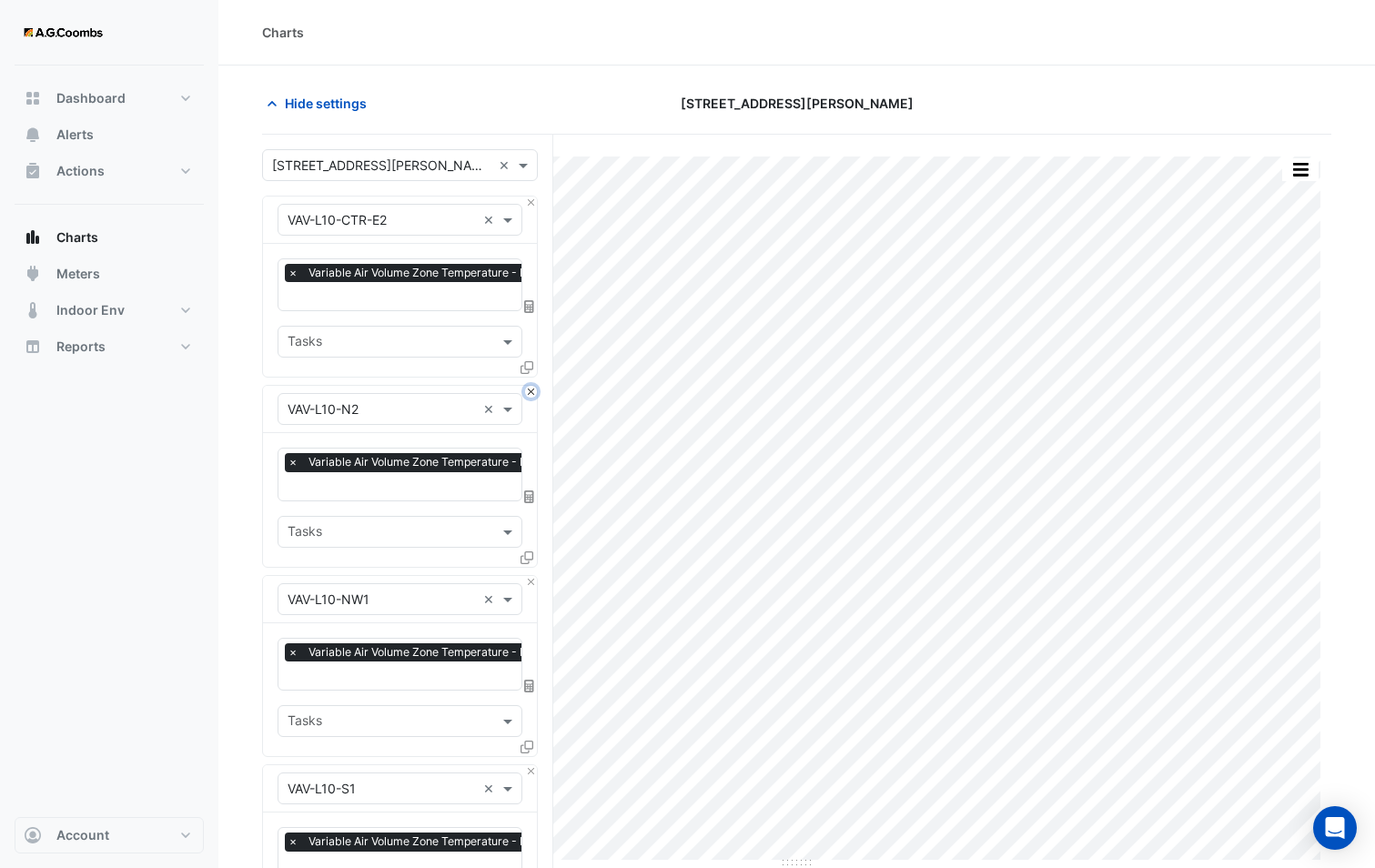
click at [530, 394] on button "Close" at bounding box center [531, 391] width 12 height 12
click at [530, 576] on button "Close" at bounding box center [531, 582] width 12 height 12
click at [530, 394] on button "Close" at bounding box center [531, 391] width 12 height 12
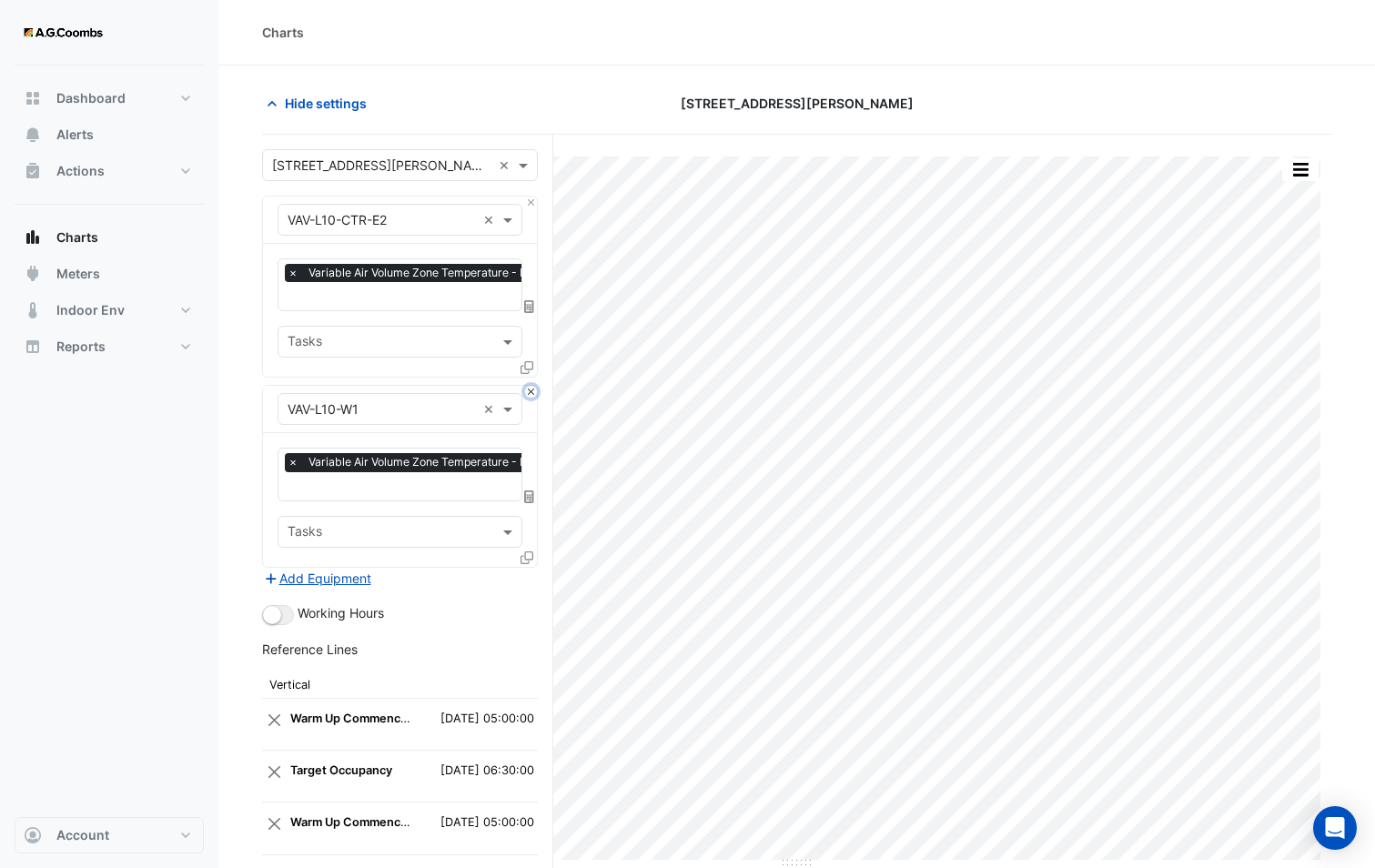
click at [530, 394] on button "Close" at bounding box center [531, 391] width 12 height 12
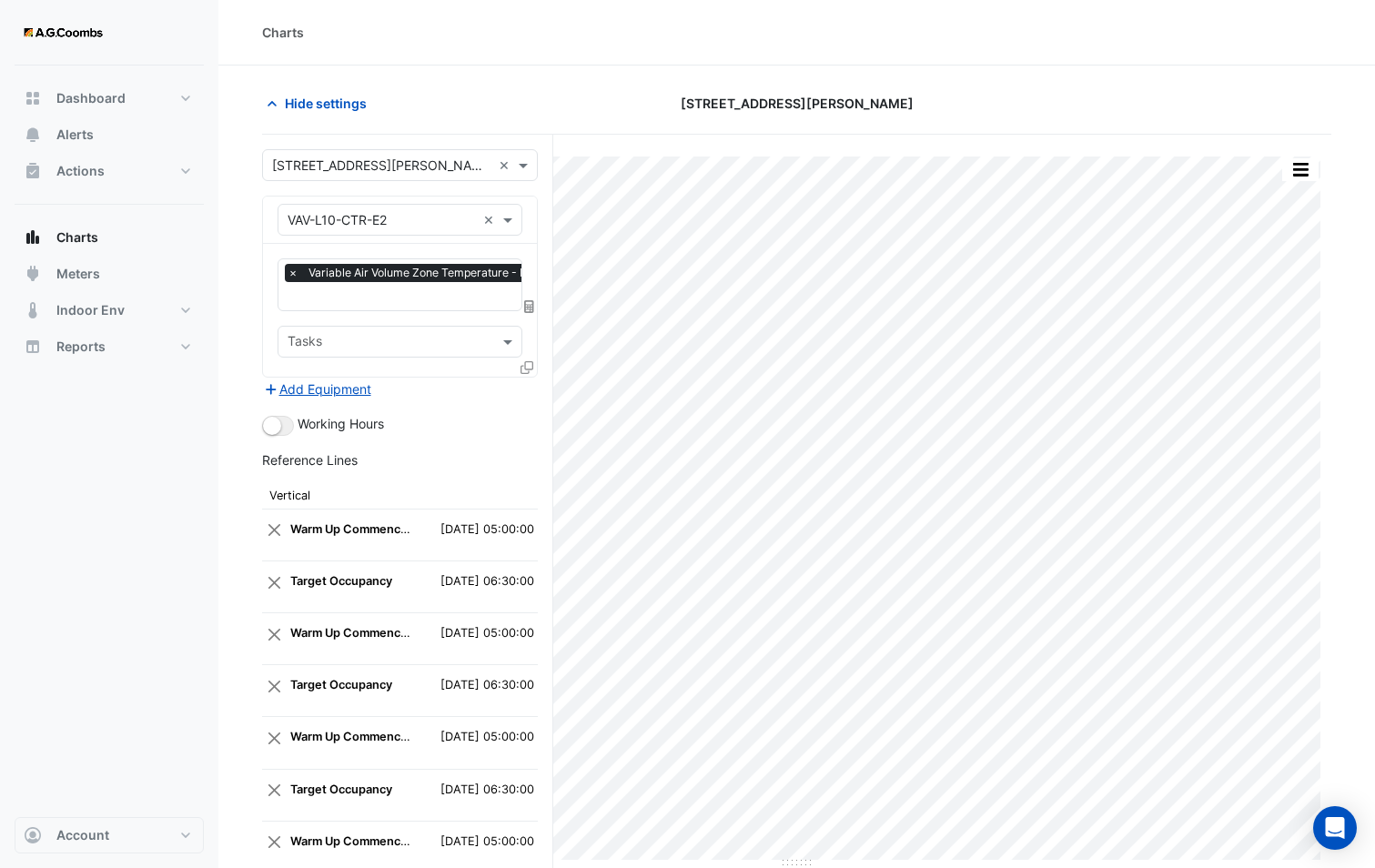
click at [526, 369] on icon at bounding box center [526, 367] width 13 height 13
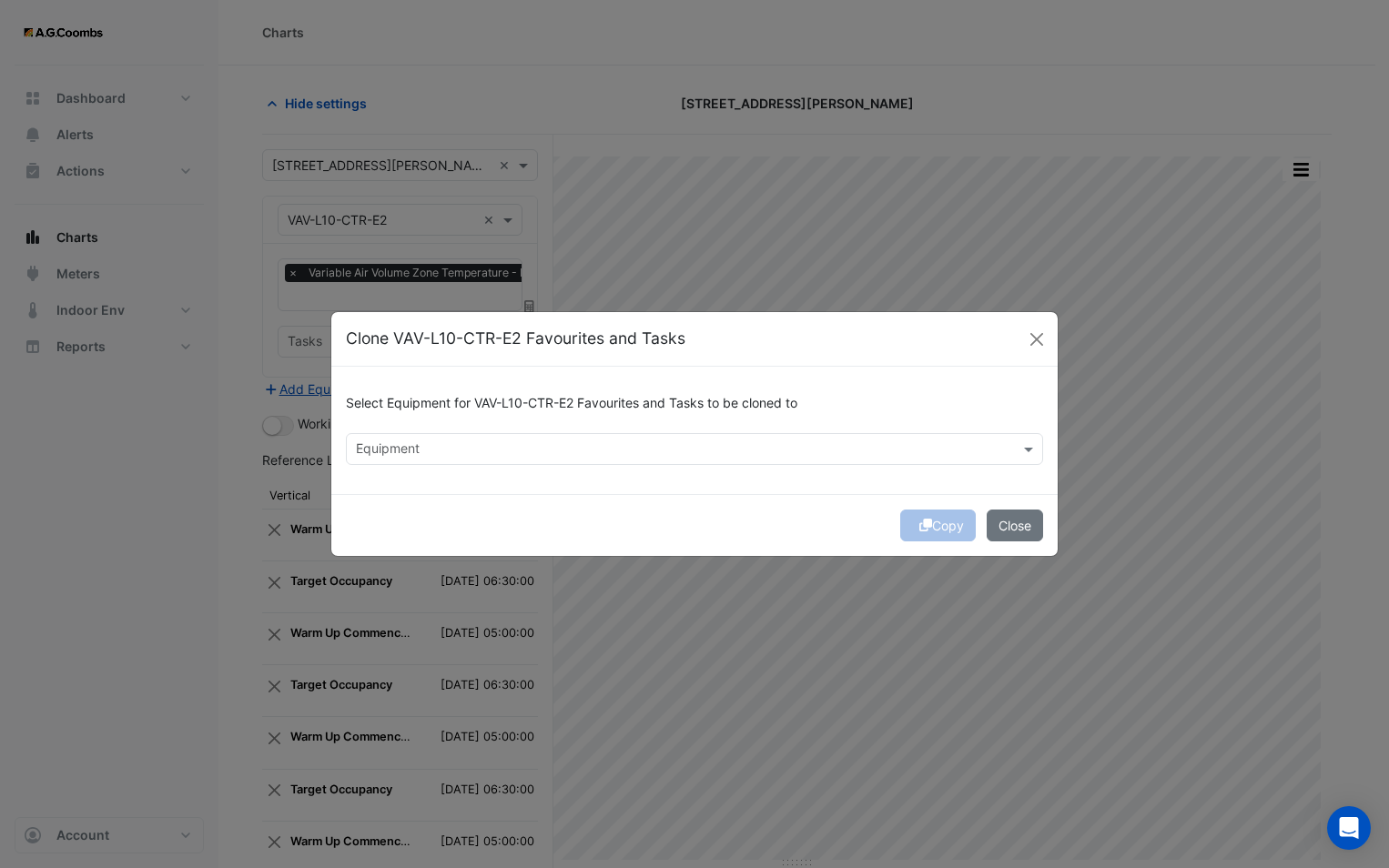
click at [499, 455] on input "text" at bounding box center [683, 451] width 656 height 19
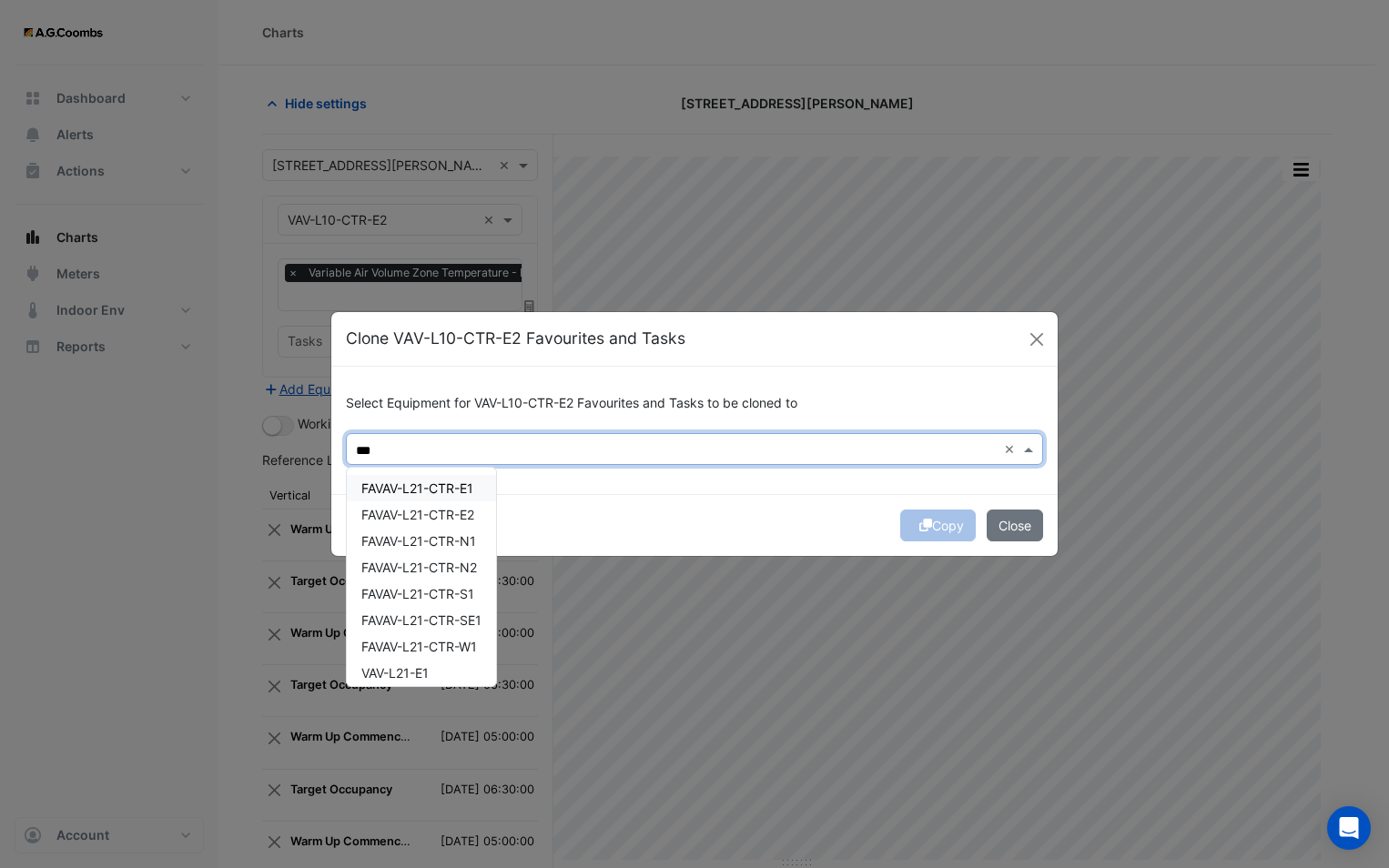
click at [438, 487] on span "FAVAV-L21-CTR-E1" at bounding box center [417, 488] width 112 height 16
click at [434, 507] on span "FAVAV-L21-CTR-E2" at bounding box center [418, 515] width 113 height 16
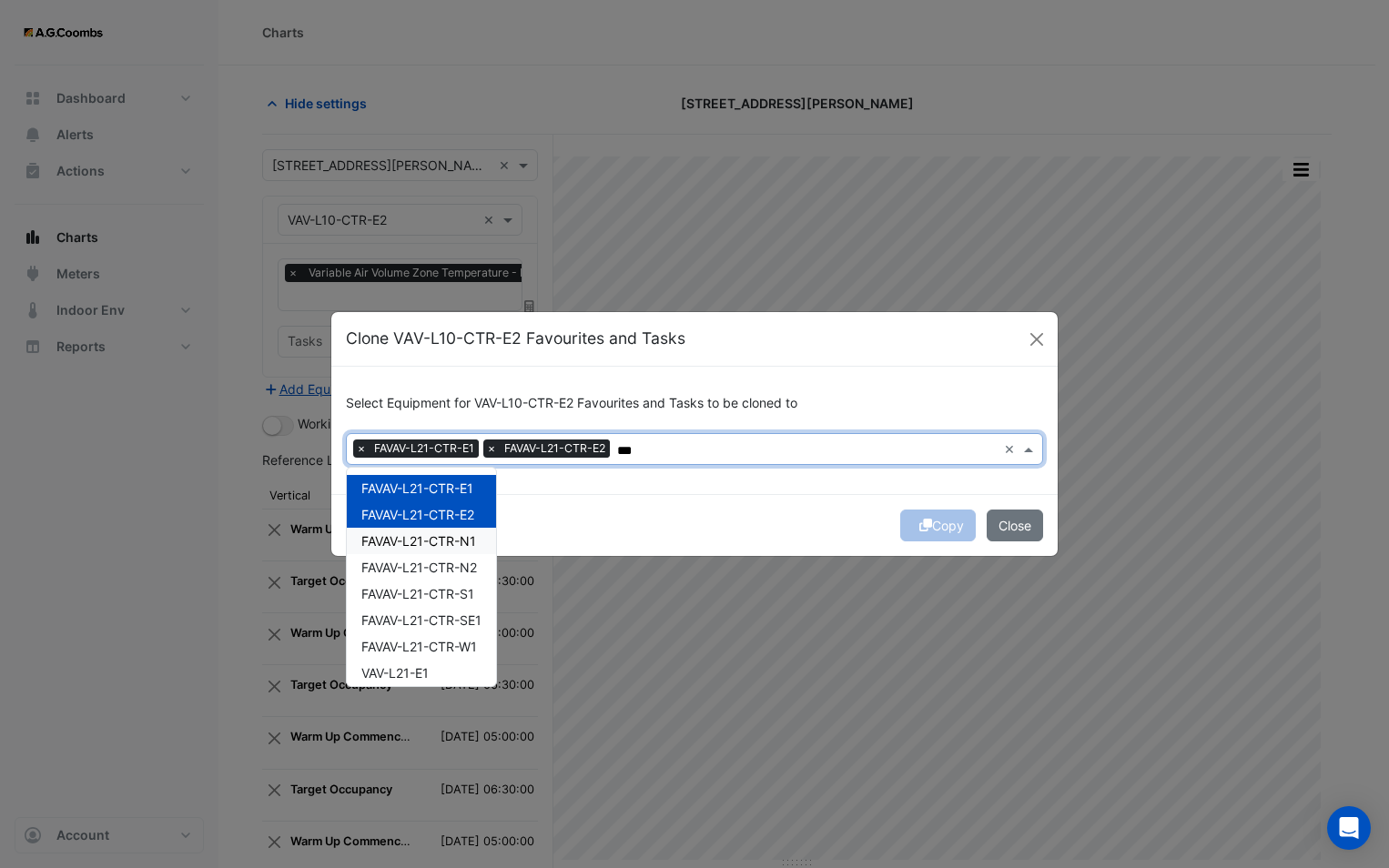
click at [457, 549] on div "FAVAV-L21-CTR-N1" at bounding box center [422, 540] width 150 height 26
click at [452, 568] on span "FAVAV-L21-CTR-N2" at bounding box center [419, 567] width 116 height 16
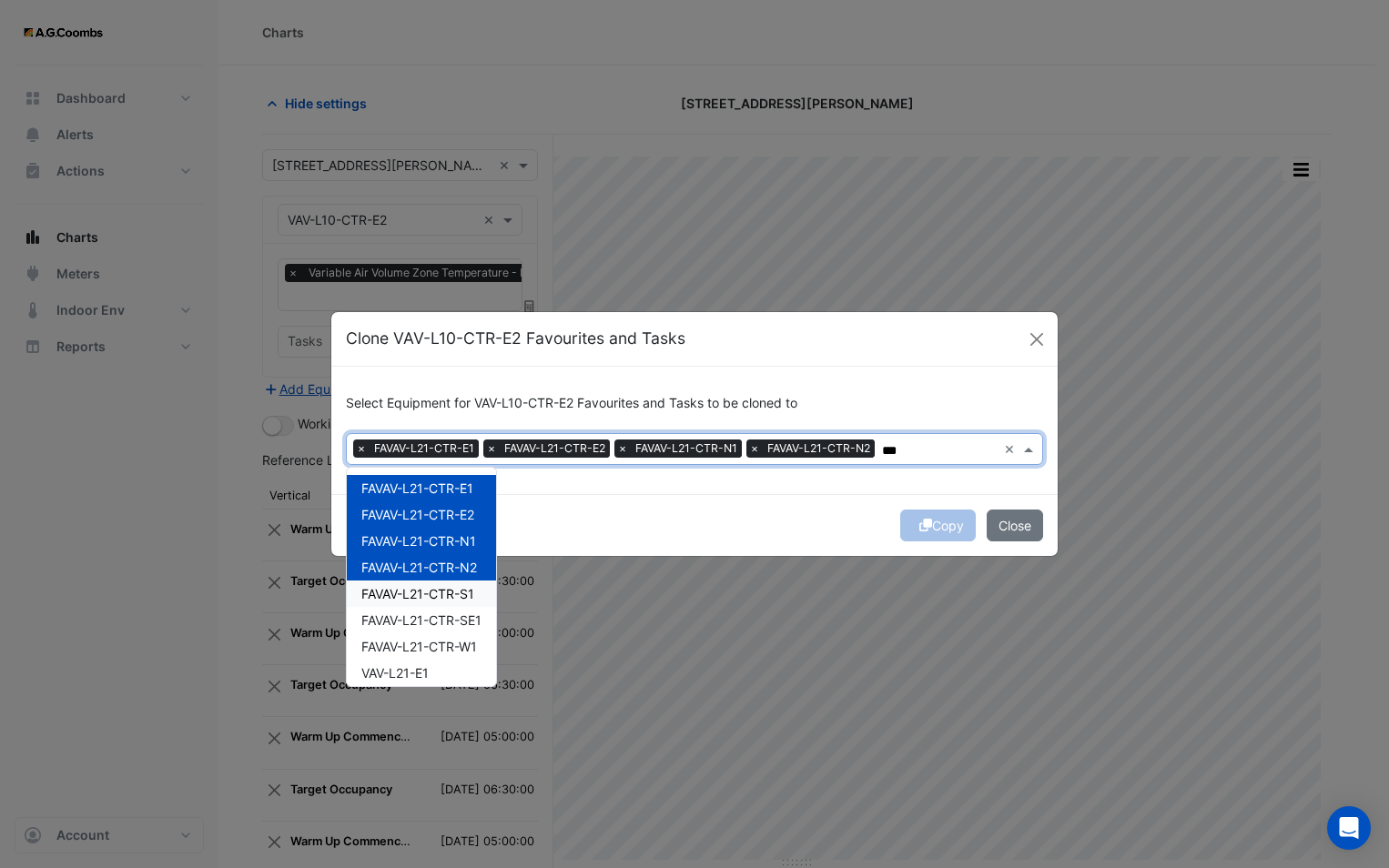
click at [458, 587] on span "FAVAV-L21-CTR-S1" at bounding box center [418, 593] width 113 height 16
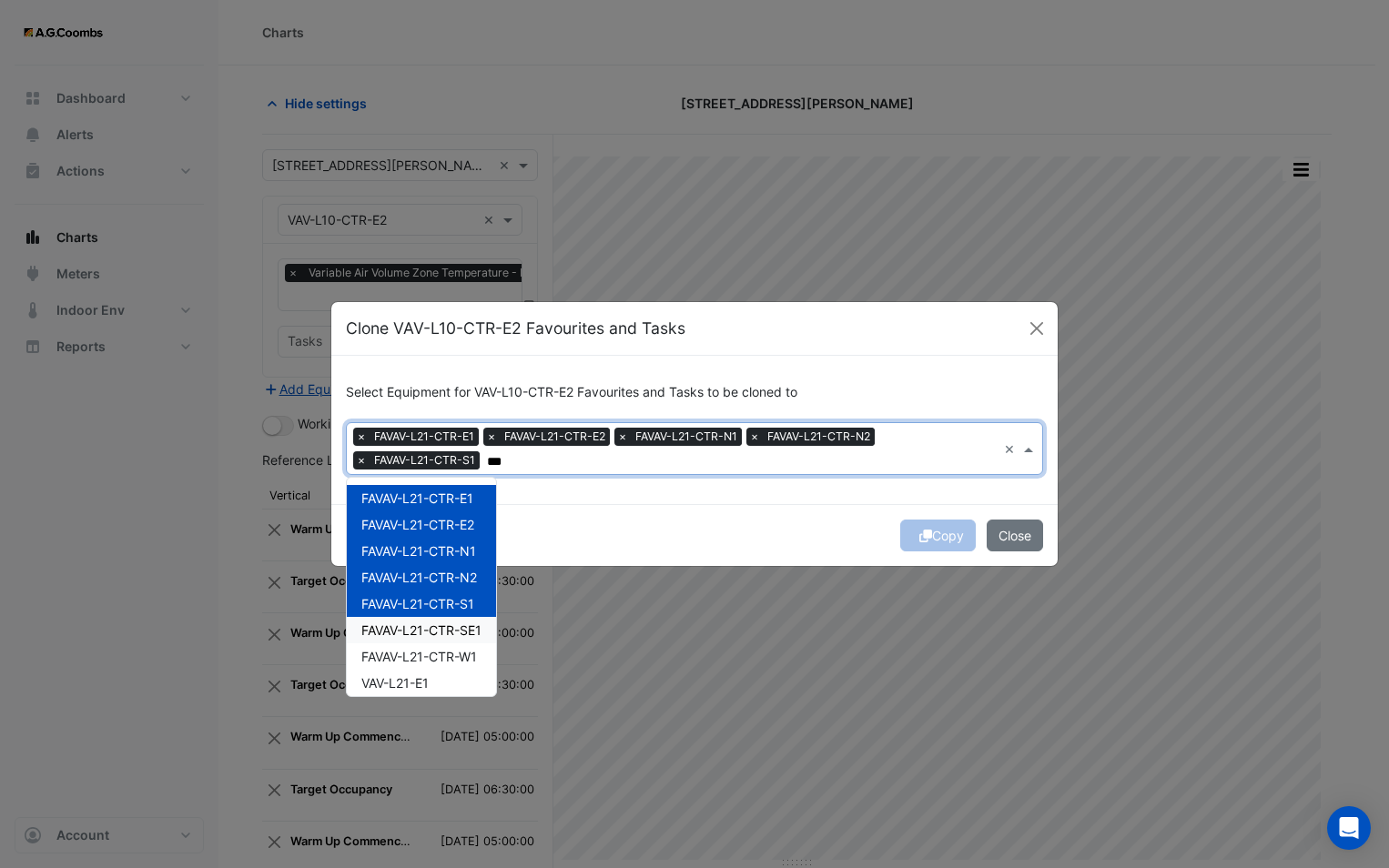
click at [471, 639] on div "FAVAV-L21-CTR-SE1" at bounding box center [422, 629] width 150 height 26
click at [474, 662] on span "FAVAV-L21-CTR-W1" at bounding box center [419, 656] width 116 height 16
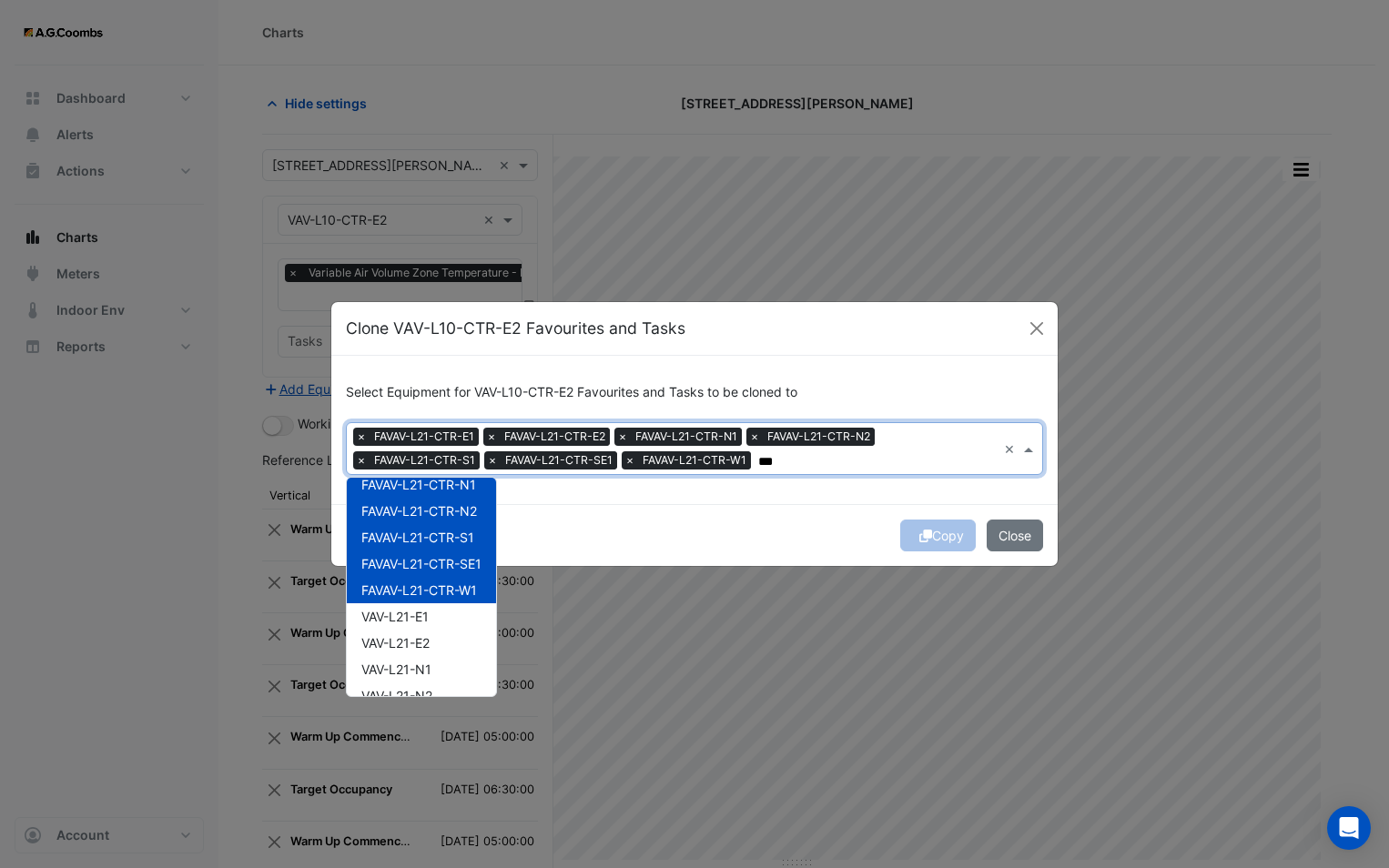
scroll to position [182, 0]
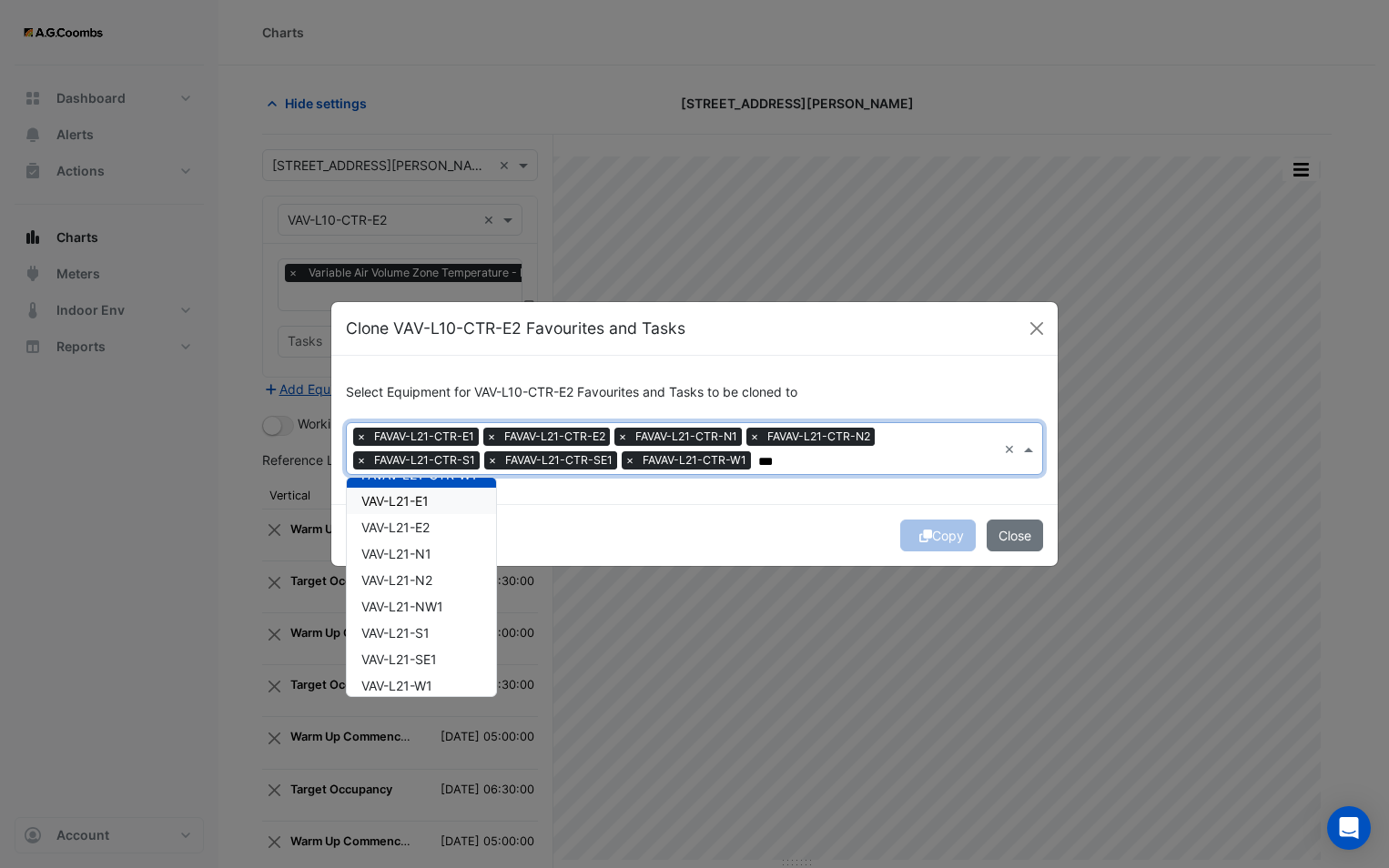
click at [416, 503] on span "VAV-L21-E1" at bounding box center [394, 501] width 67 height 16
click at [427, 541] on div "VAV-L21-N1" at bounding box center [422, 553] width 150 height 26
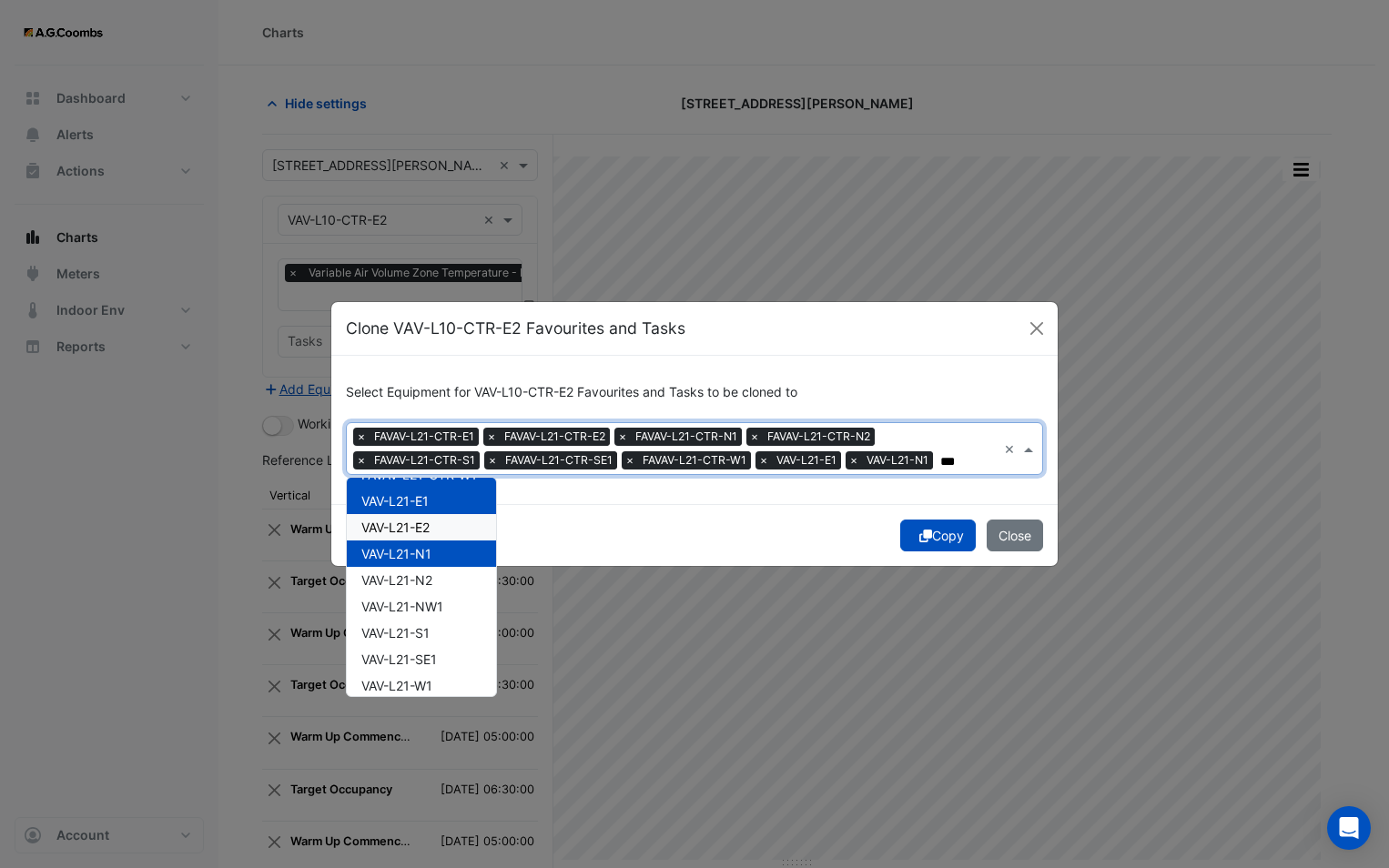
click at [405, 519] on span "VAV-L21-E2" at bounding box center [395, 527] width 68 height 16
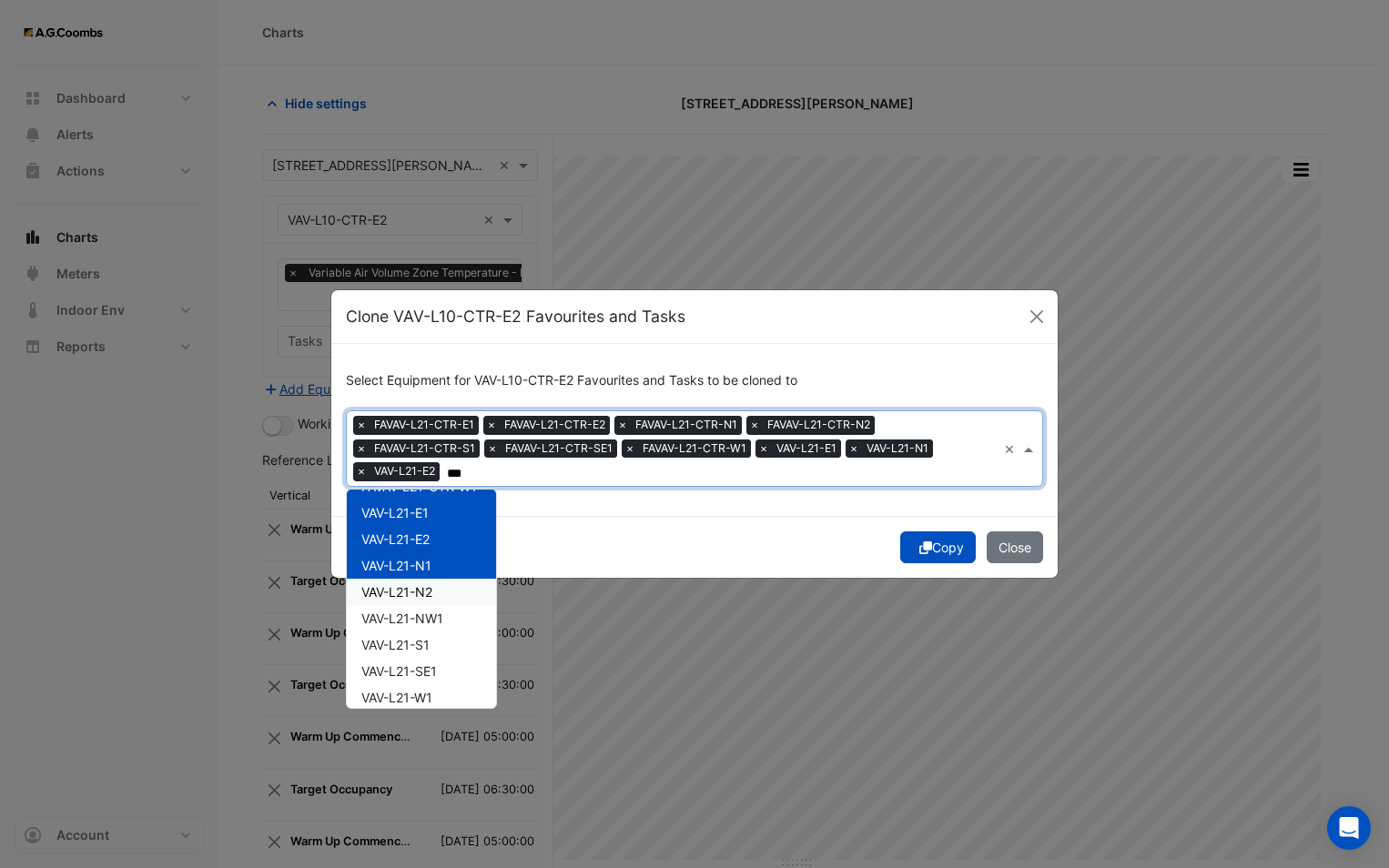
click at [414, 584] on span "VAV-L21-N2" at bounding box center [396, 591] width 71 height 16
click at [411, 619] on span "VAV-L21-NW1" at bounding box center [402, 618] width 82 height 16
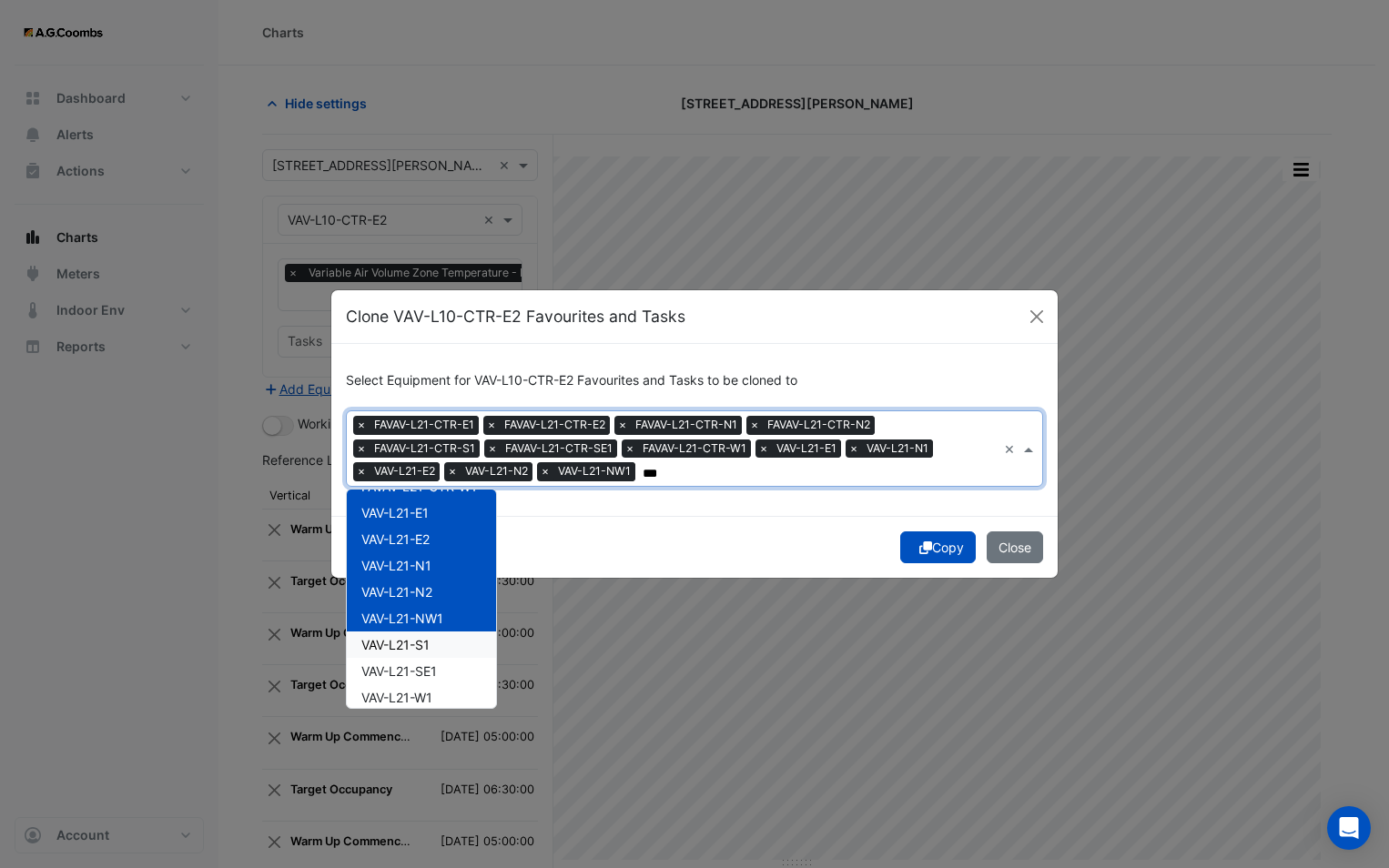
click at [414, 641] on span "VAV-L21-S1" at bounding box center [395, 645] width 68 height 16
click at [419, 671] on span "VAV-L21-SE1" at bounding box center [399, 671] width 76 height 16
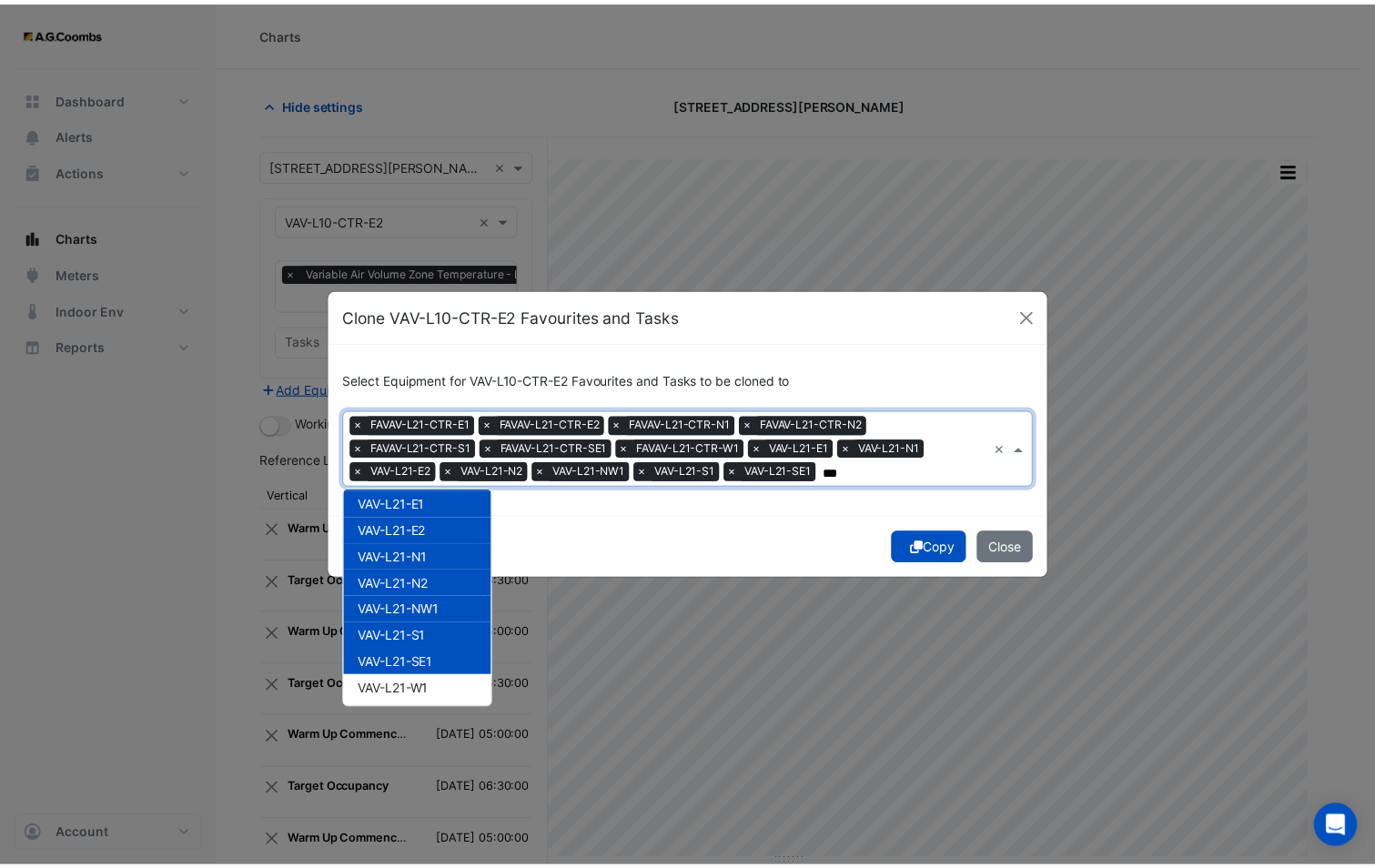
scroll to position [192, 0]
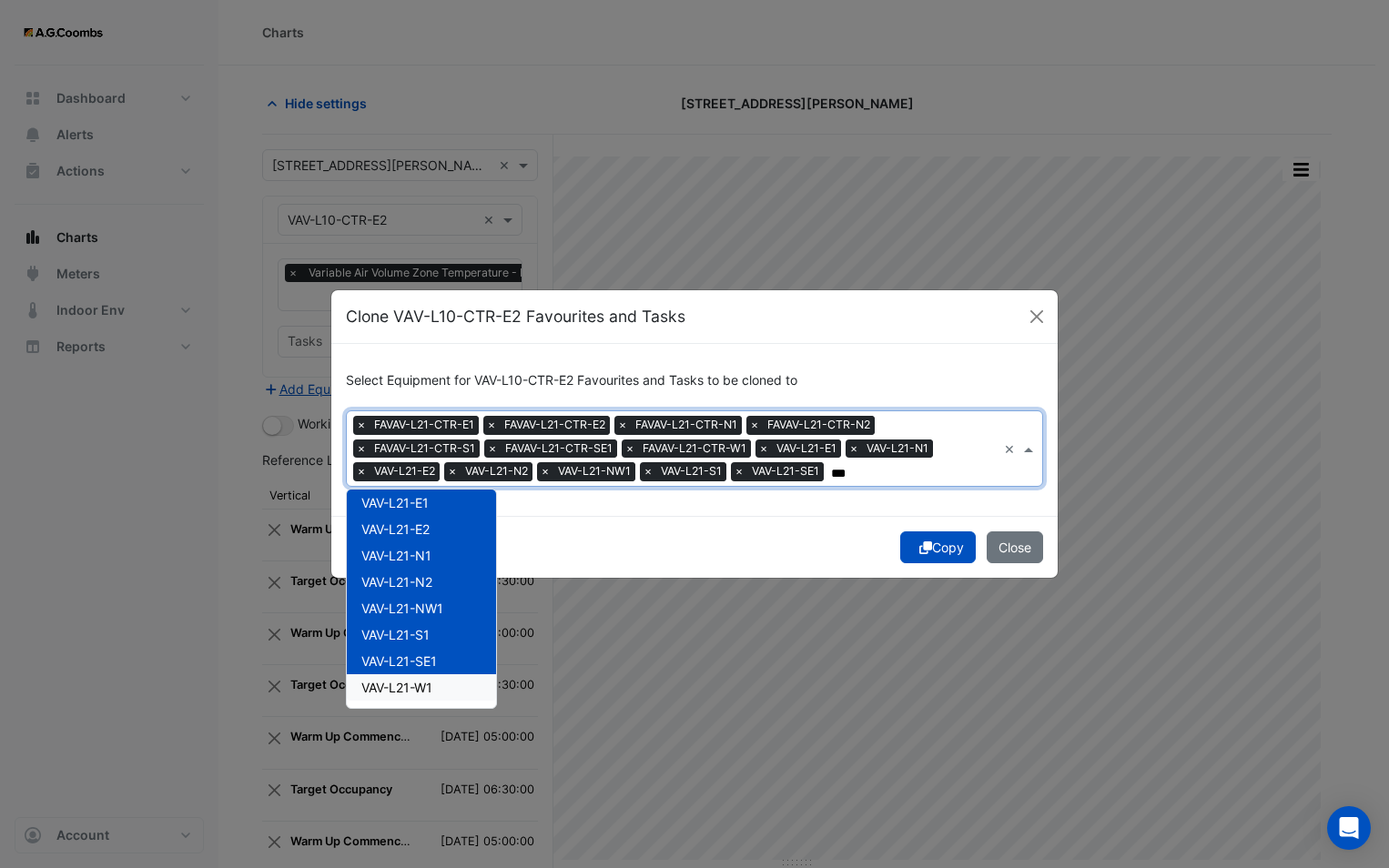
click at [432, 685] on span "VAV-L21-W1" at bounding box center [396, 687] width 71 height 16
type input "***"
click at [643, 523] on div "Copy Close" at bounding box center [694, 547] width 727 height 62
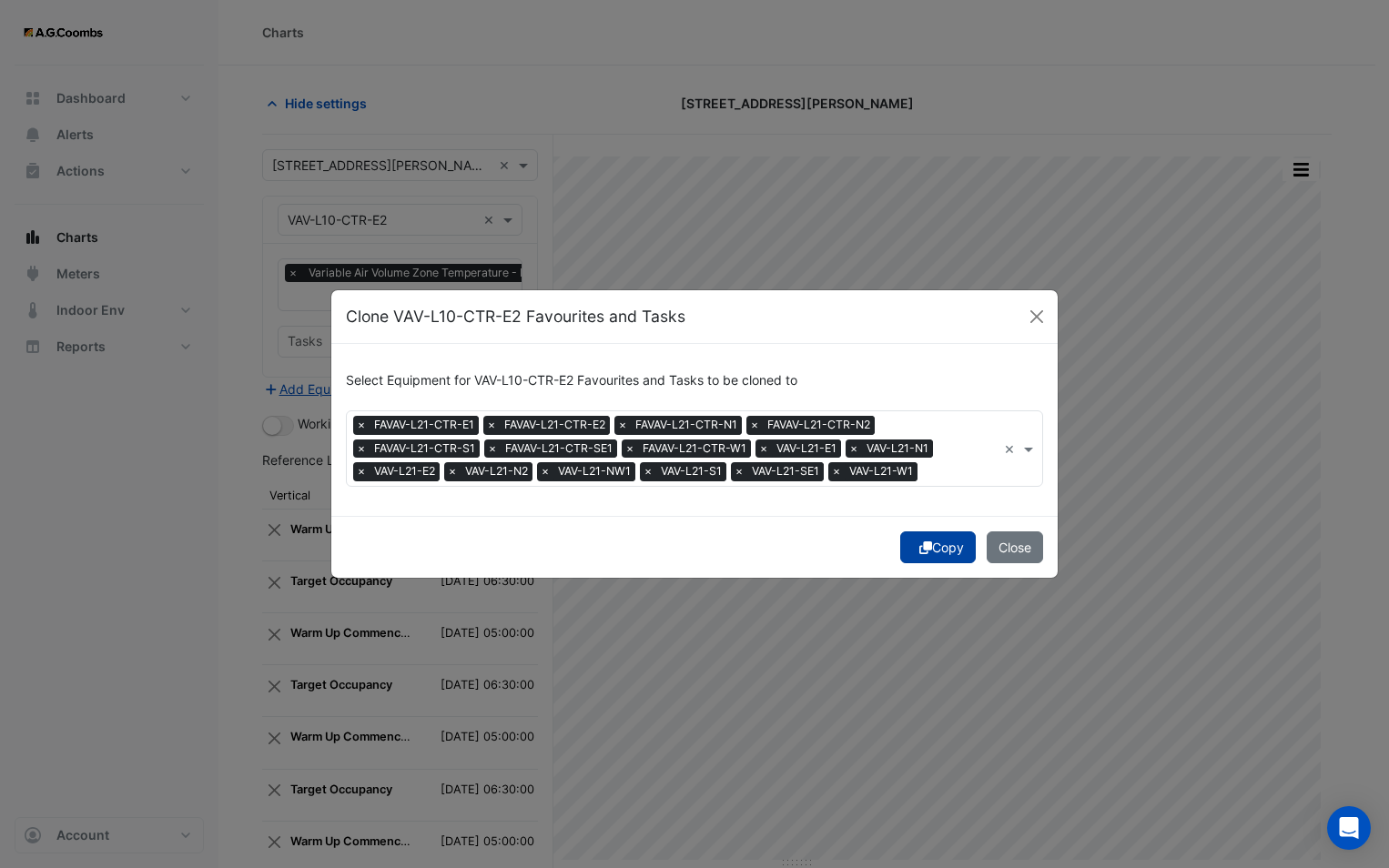
click at [919, 550] on icon "submit" at bounding box center [925, 547] width 13 height 13
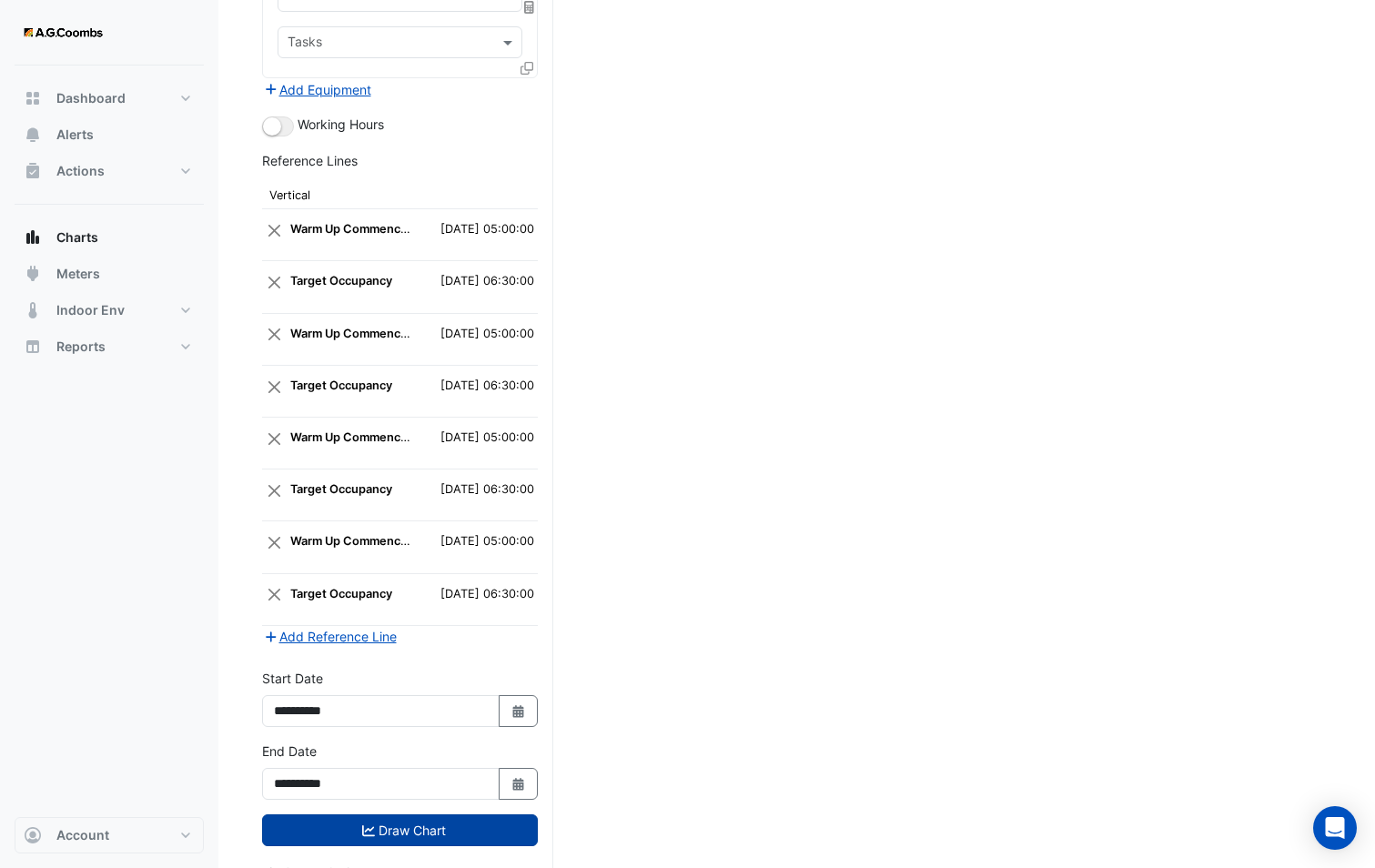
click at [416, 815] on button "Draw Chart" at bounding box center [400, 830] width 276 height 32
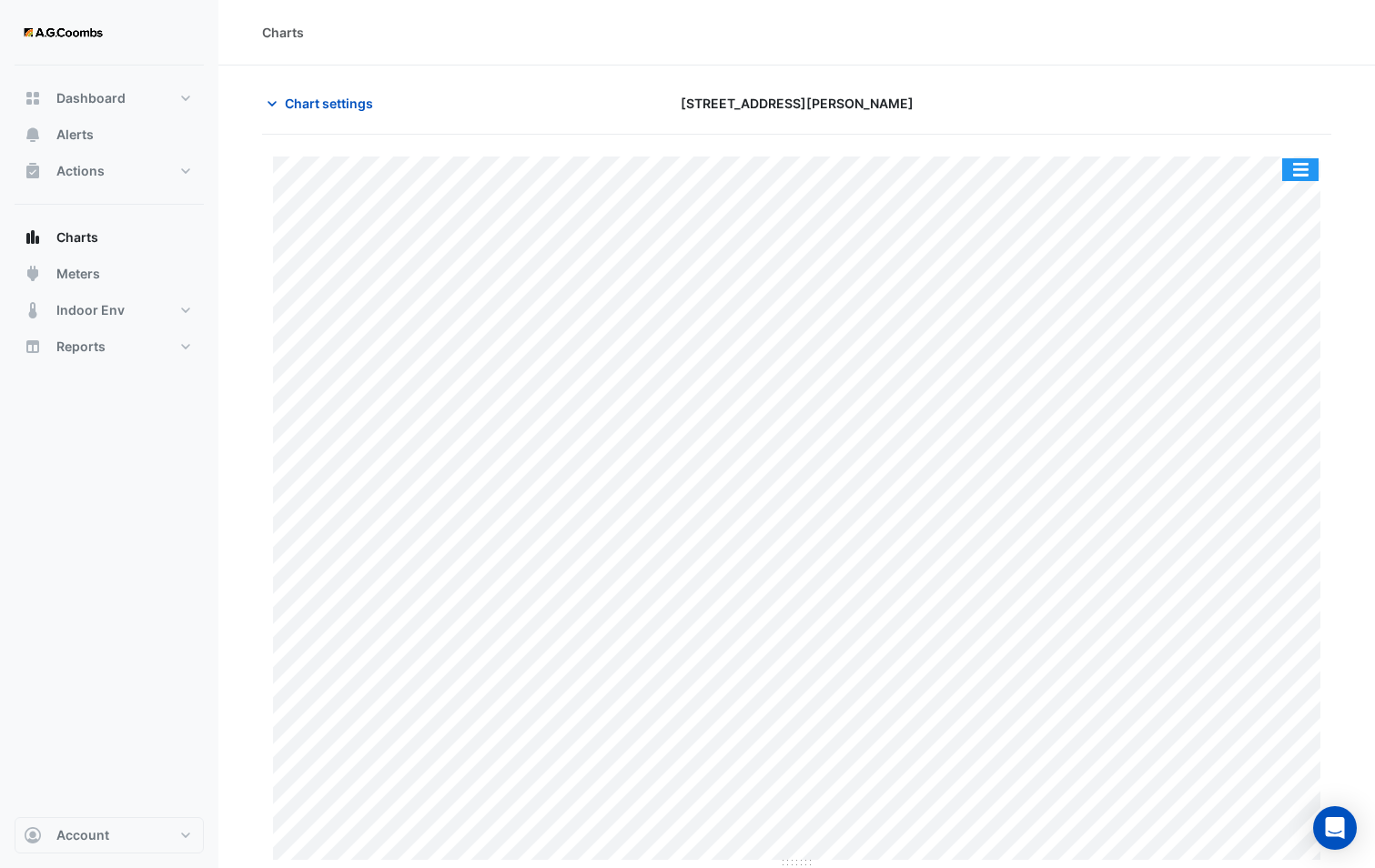
click at [1315, 166] on button "button" at bounding box center [1299, 169] width 36 height 22
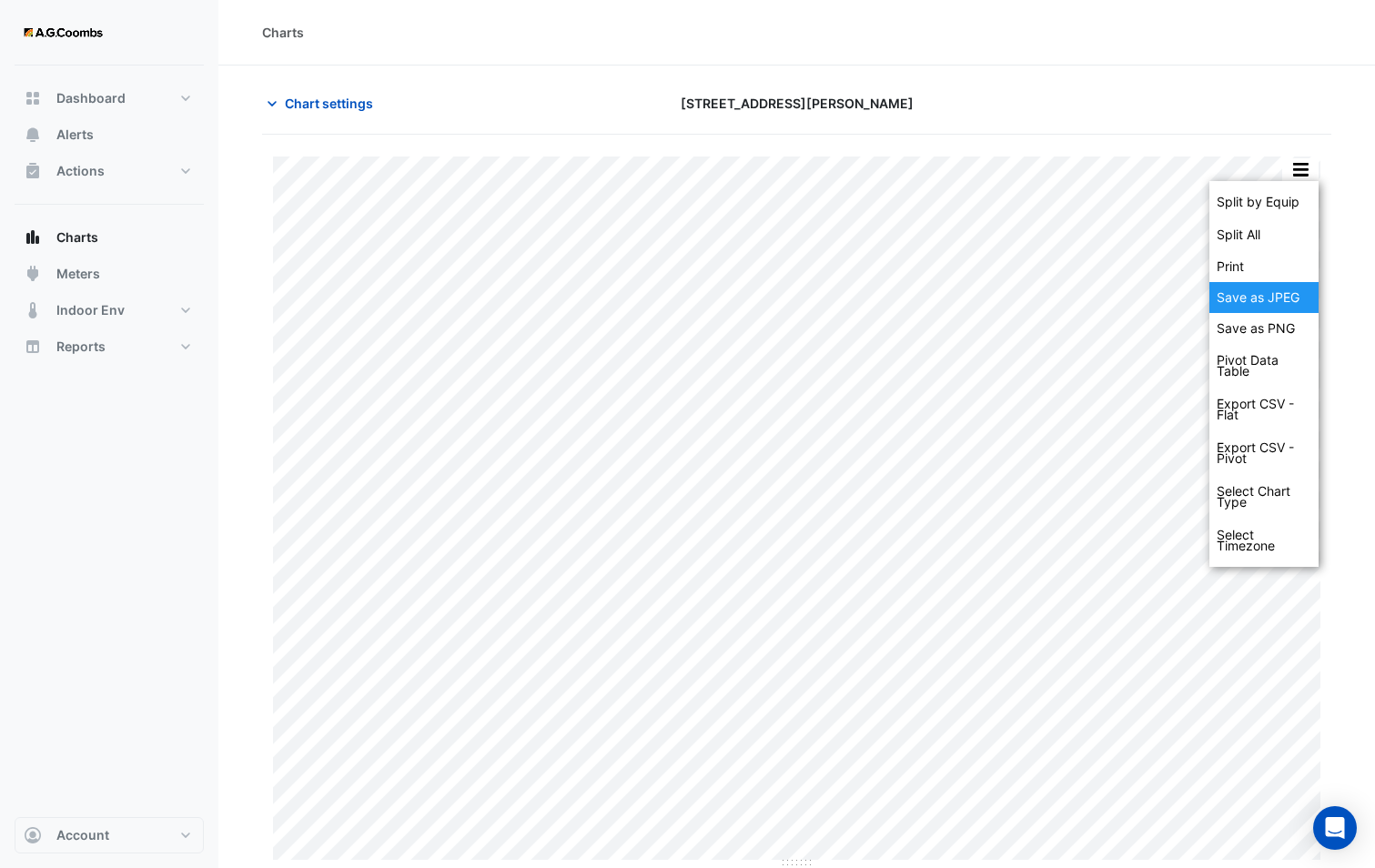
click at [1308, 296] on div "Save as JPEG" at bounding box center [1263, 297] width 109 height 31
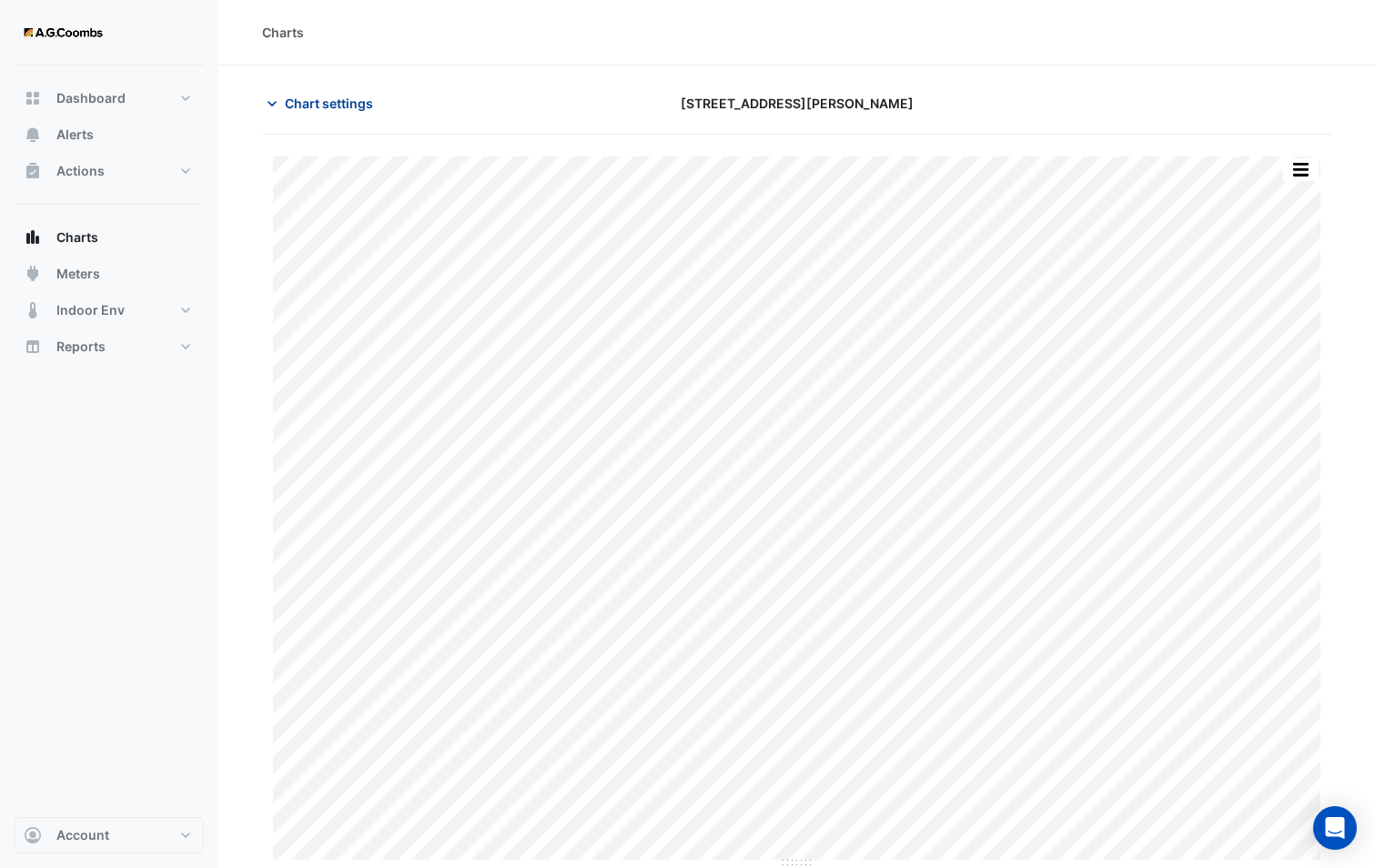
drag, startPoint x: 321, startPoint y: 108, endPoint x: 443, endPoint y: 496, distance: 406.7
click at [318, 107] on span "Chart settings" at bounding box center [328, 103] width 88 height 19
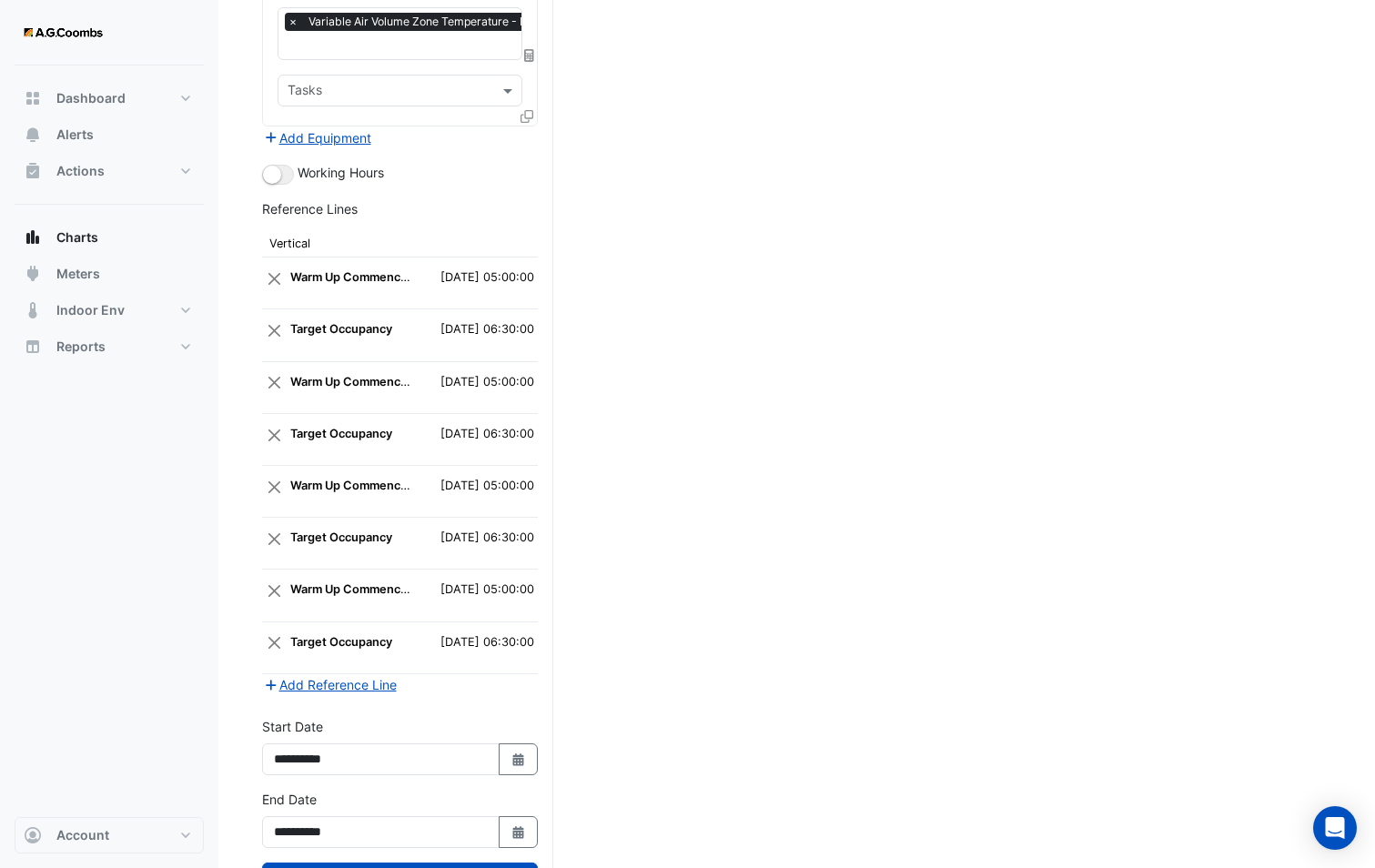
scroll to position [3143, 0]
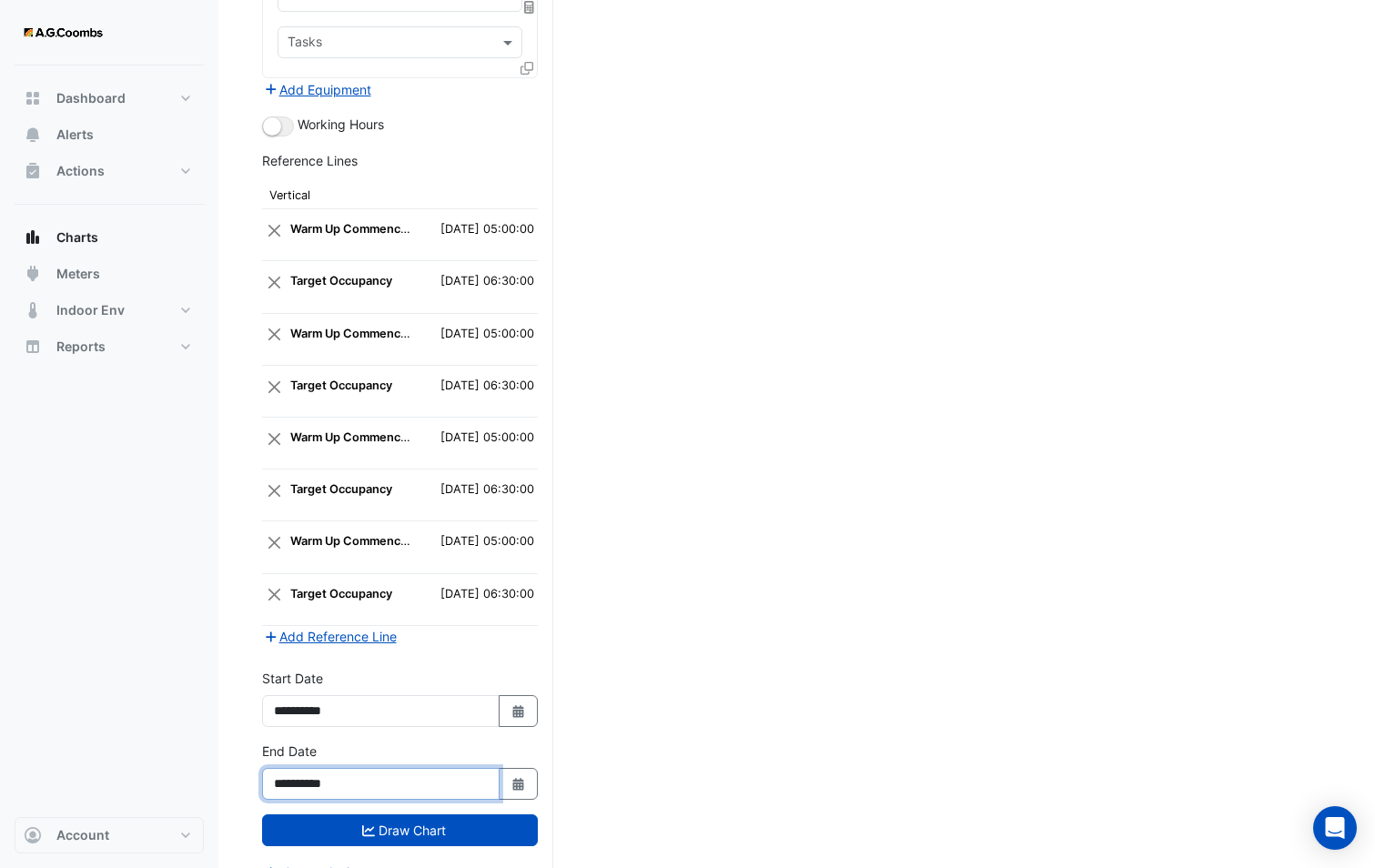
drag, startPoint x: 339, startPoint y: 751, endPoint x: 352, endPoint y: 749, distance: 13.2
click at [352, 768] on input "**********" at bounding box center [381, 784] width 238 height 32
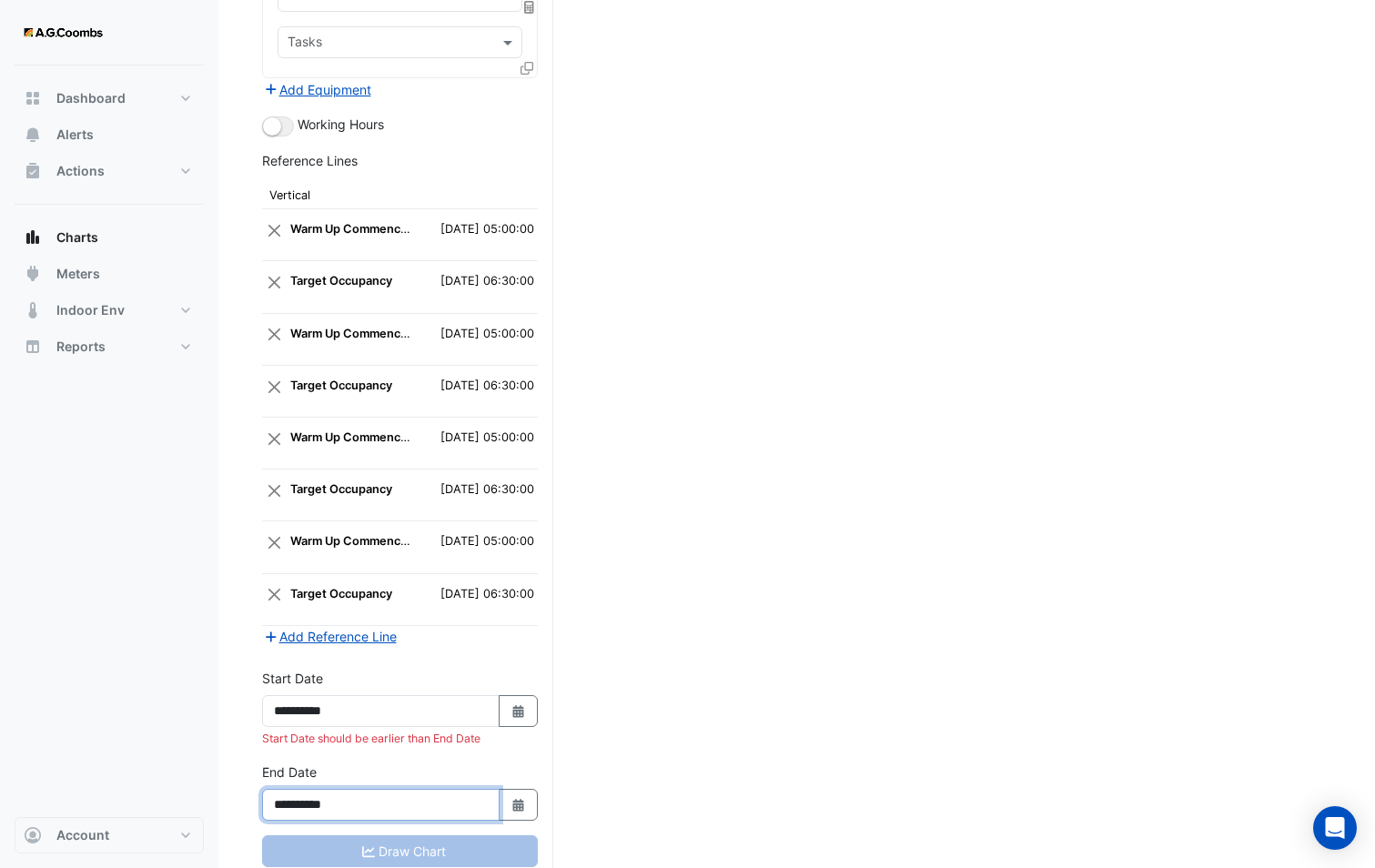
type input "**********"
drag, startPoint x: 340, startPoint y: 690, endPoint x: 353, endPoint y: 688, distance: 13.2
click at [353, 695] on input "**********" at bounding box center [381, 711] width 238 height 32
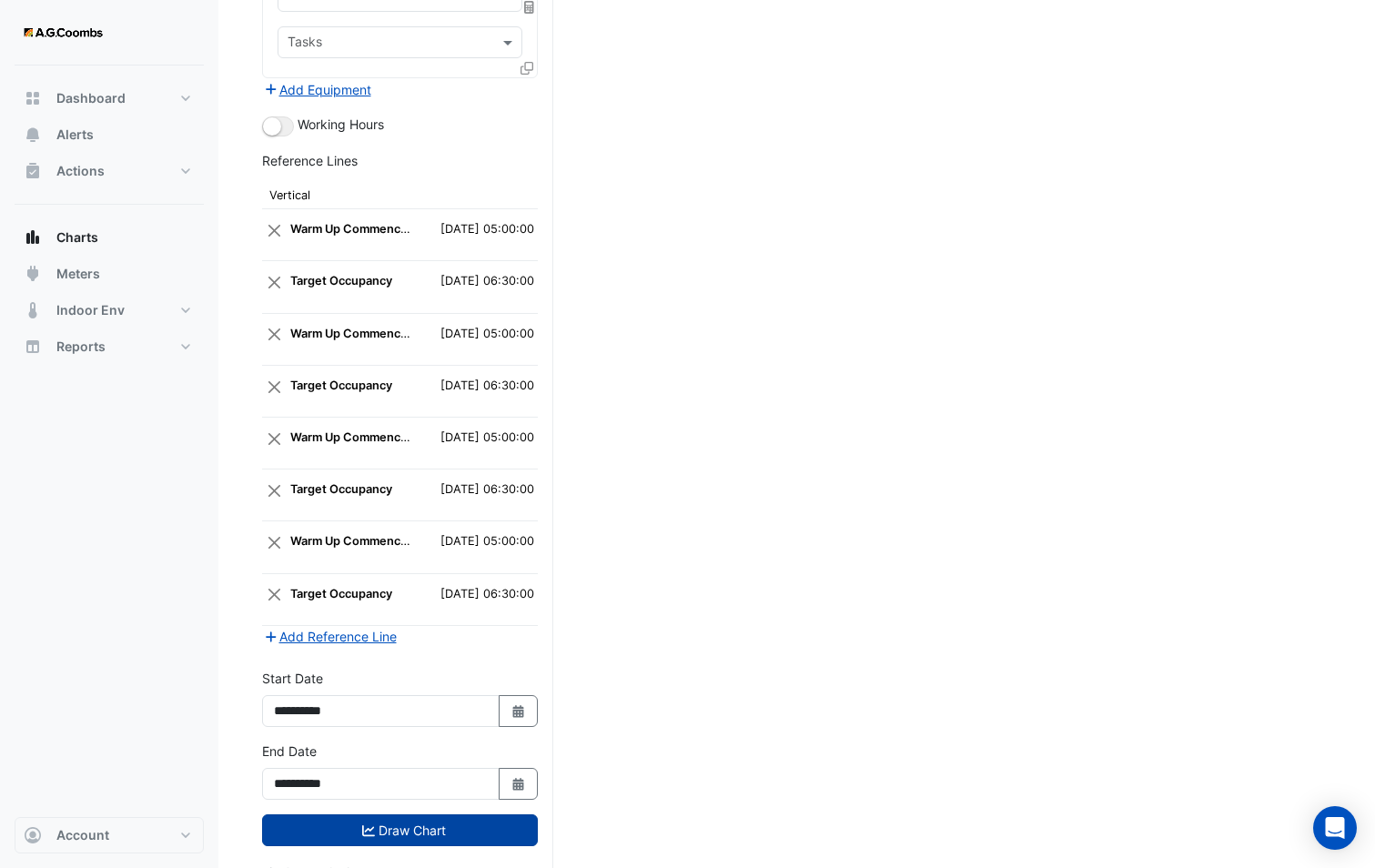
click at [373, 824] on icon "submit" at bounding box center [368, 830] width 13 height 13
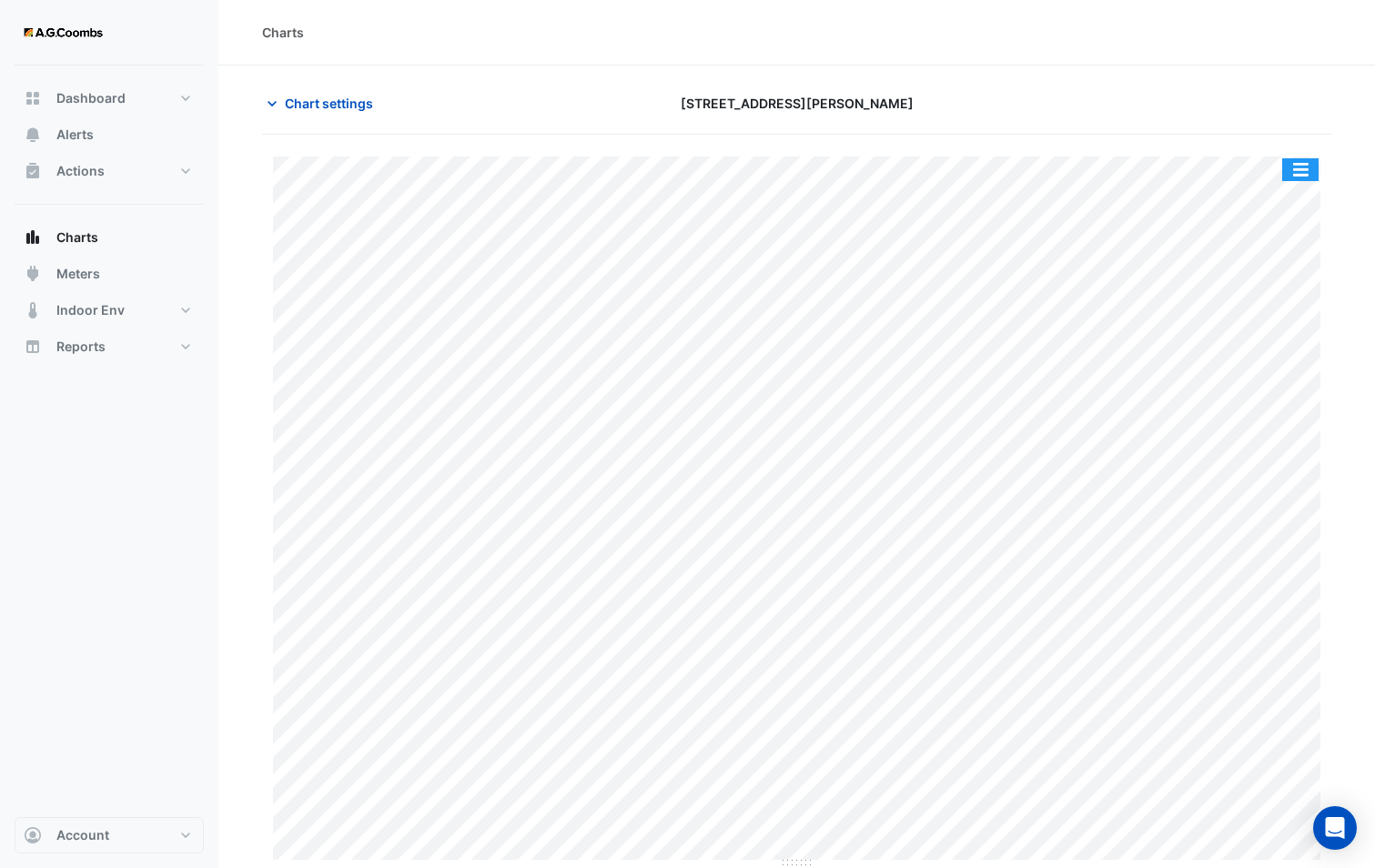
click at [1311, 162] on button "button" at bounding box center [1299, 169] width 36 height 22
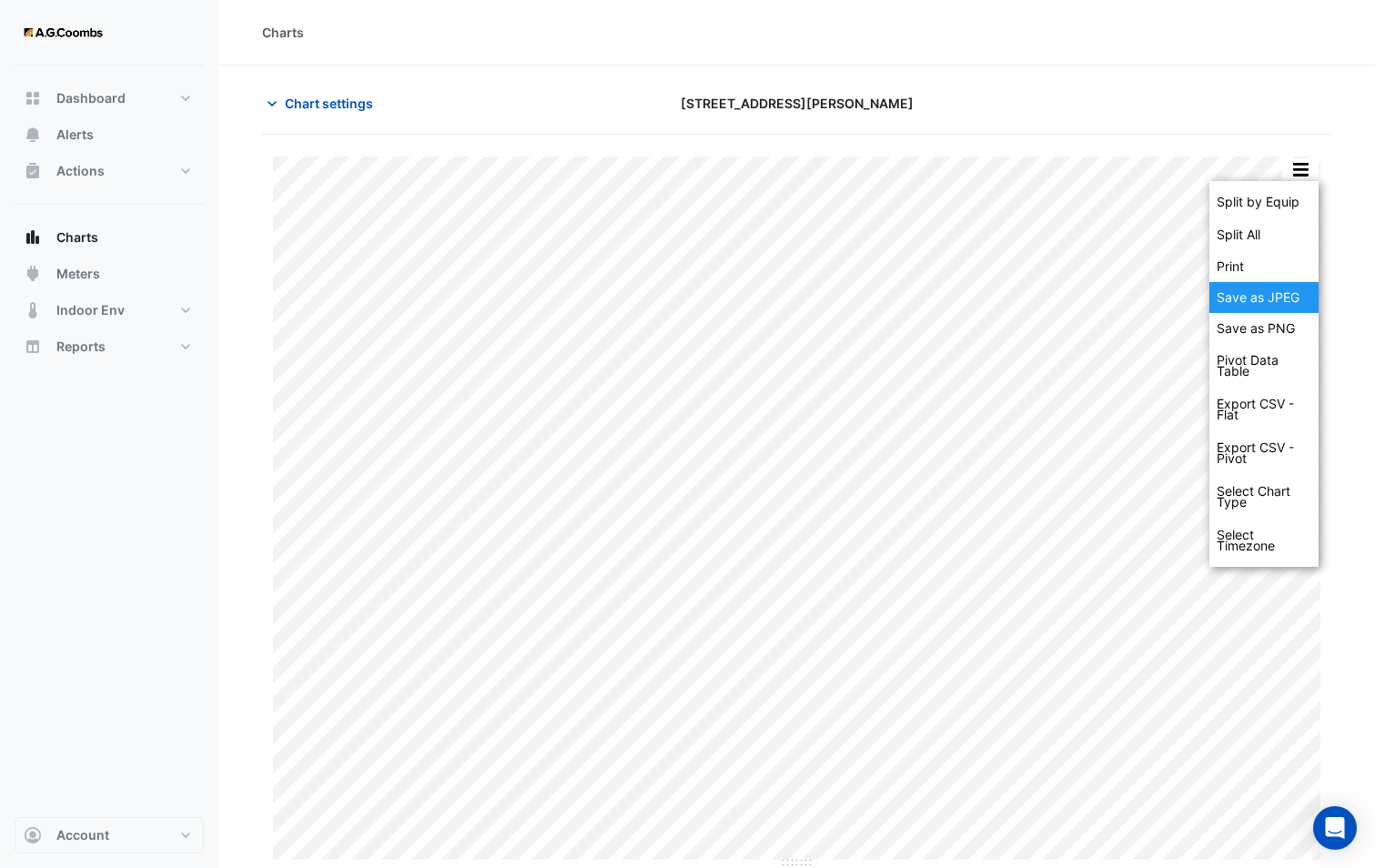
click at [1289, 295] on div "Save as JPEG" at bounding box center [1263, 297] width 109 height 31
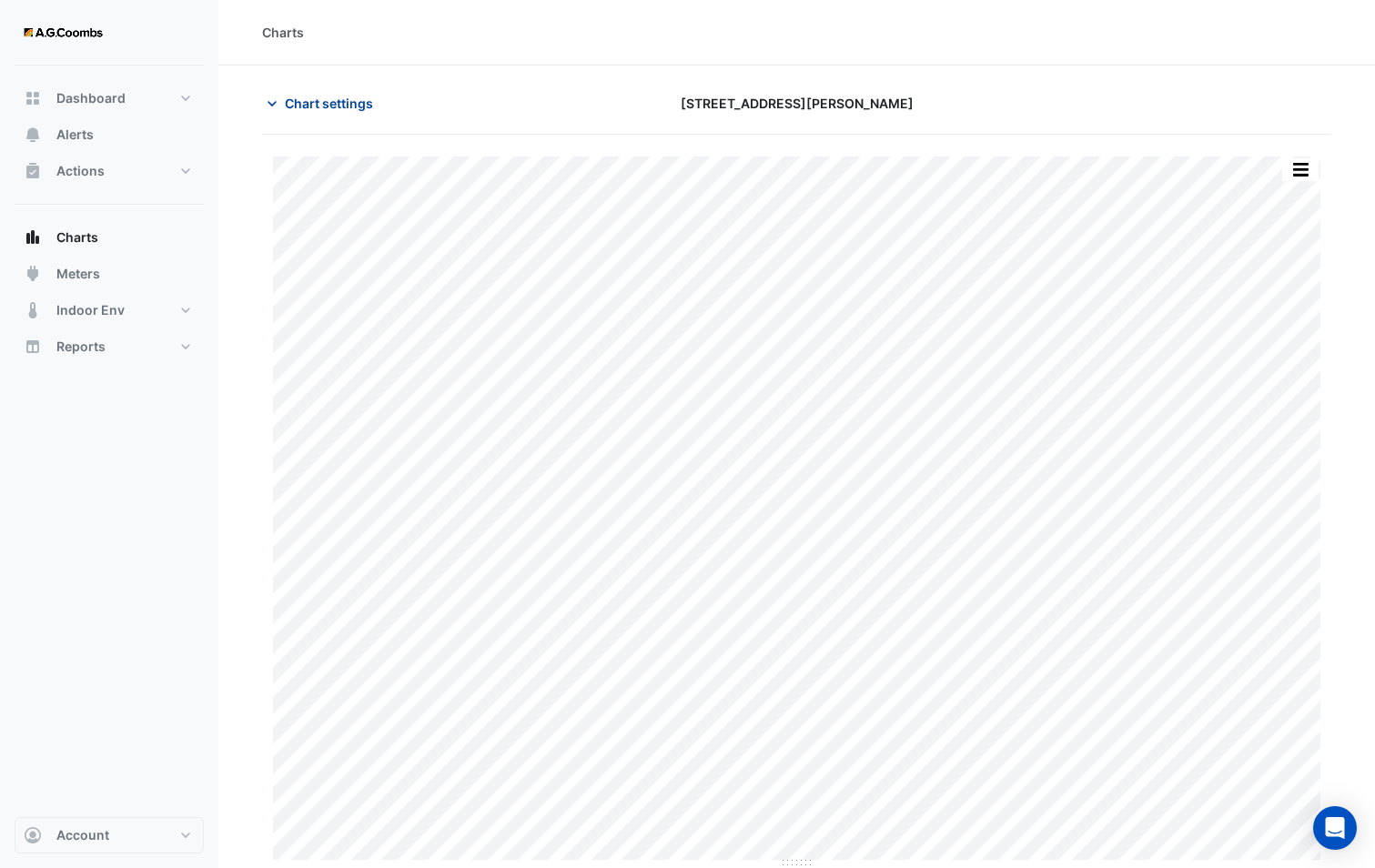
click at [326, 113] on button "Chart settings" at bounding box center [323, 103] width 122 height 32
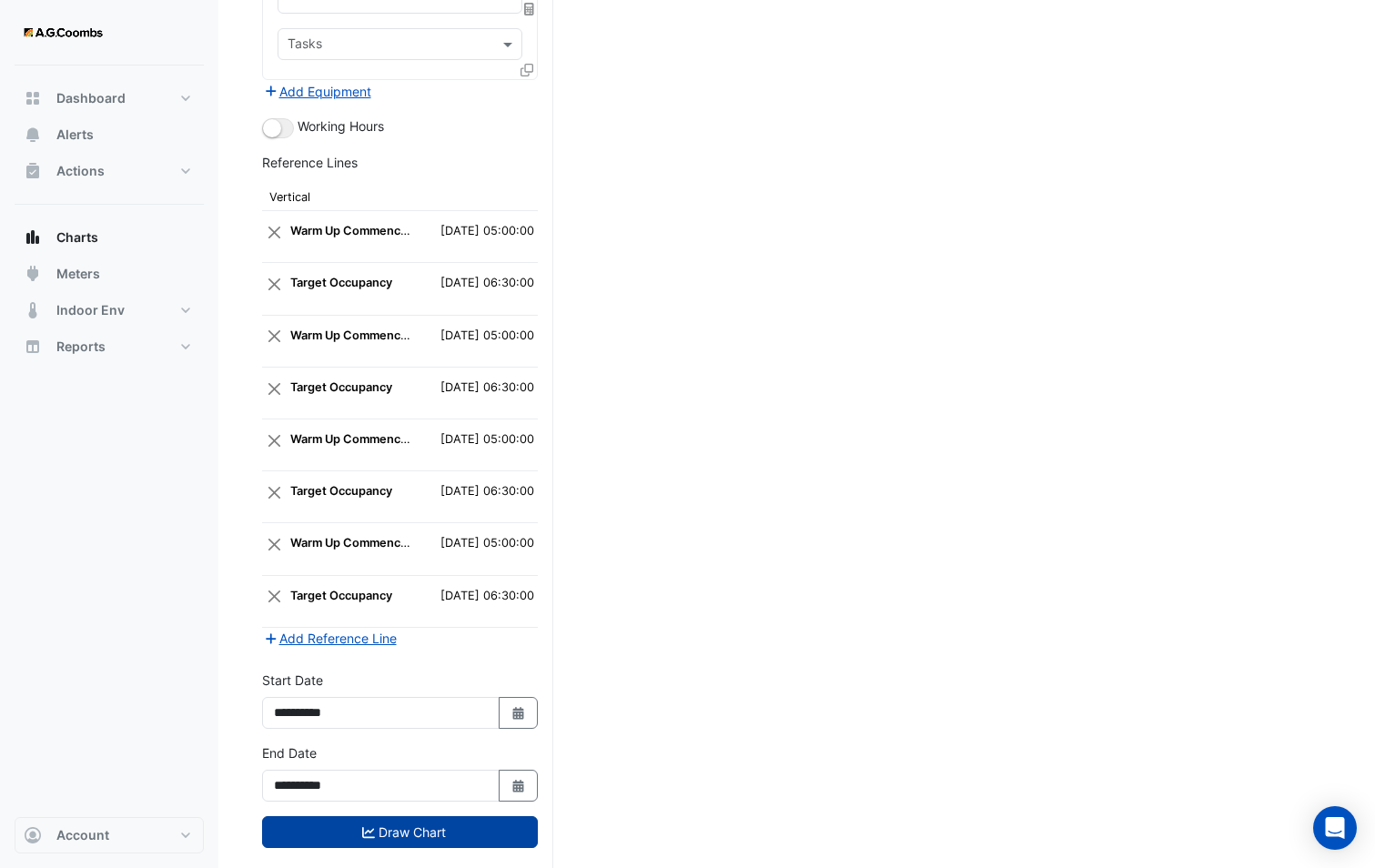
scroll to position [3143, 0]
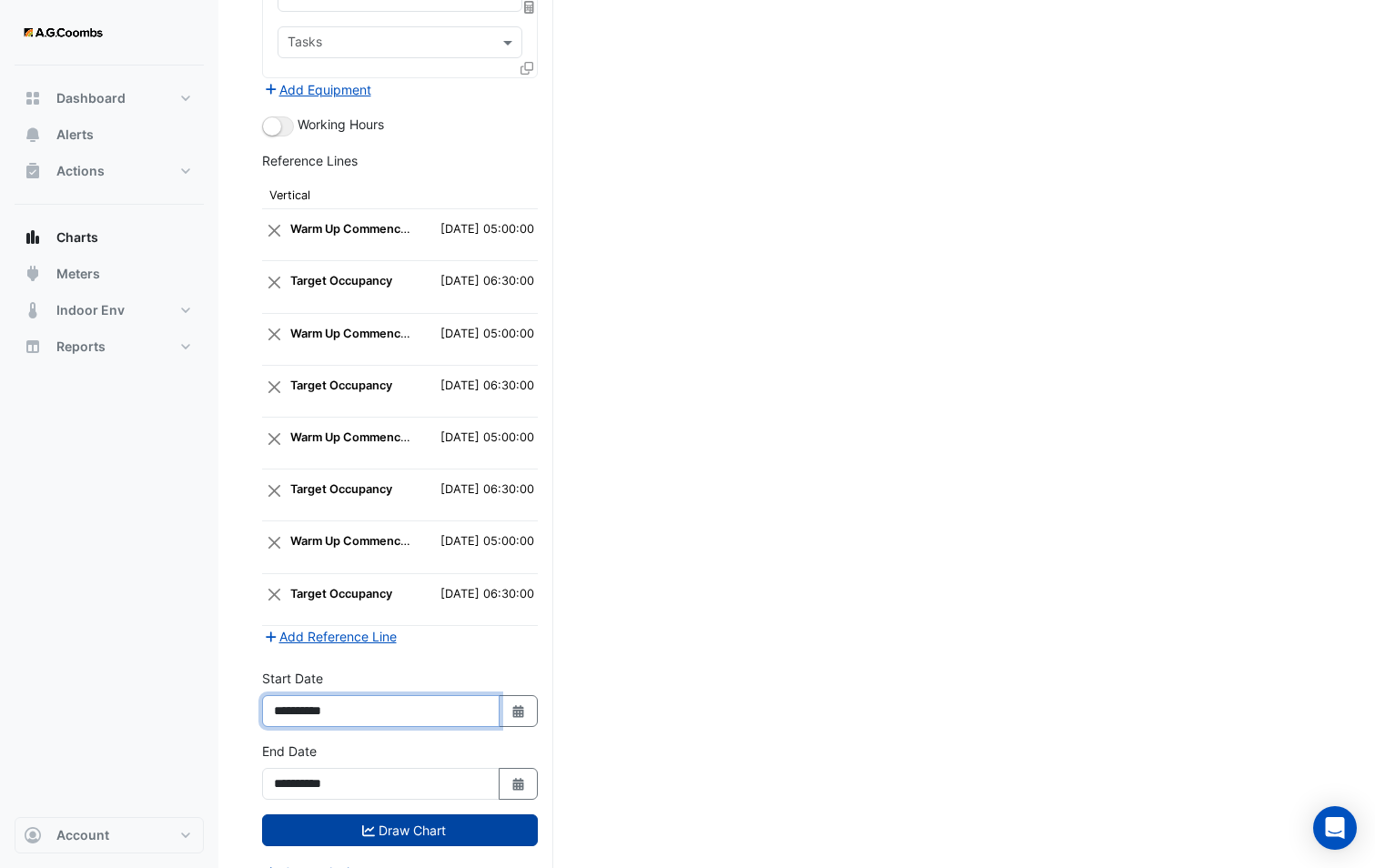
drag, startPoint x: 352, startPoint y: 684, endPoint x: 334, endPoint y: 679, distance: 18.7
click at [334, 695] on input "**********" at bounding box center [381, 711] width 238 height 32
type input "**********"
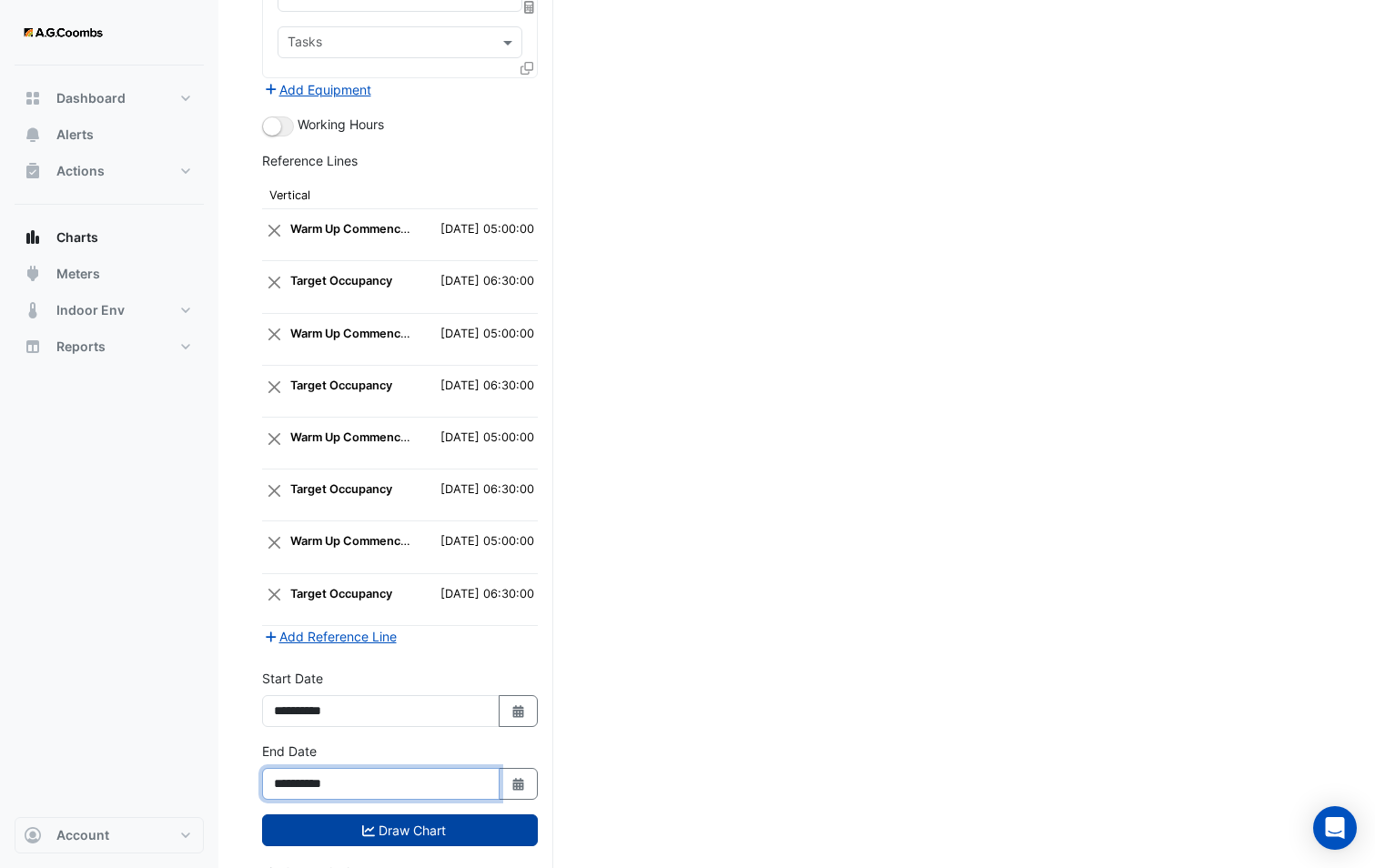
drag, startPoint x: 356, startPoint y: 761, endPoint x: 334, endPoint y: 749, distance: 25.1
click at [334, 768] on input "**********" at bounding box center [381, 784] width 238 height 32
type input "**********"
click at [279, 815] on button "Draw Chart" at bounding box center [400, 830] width 276 height 32
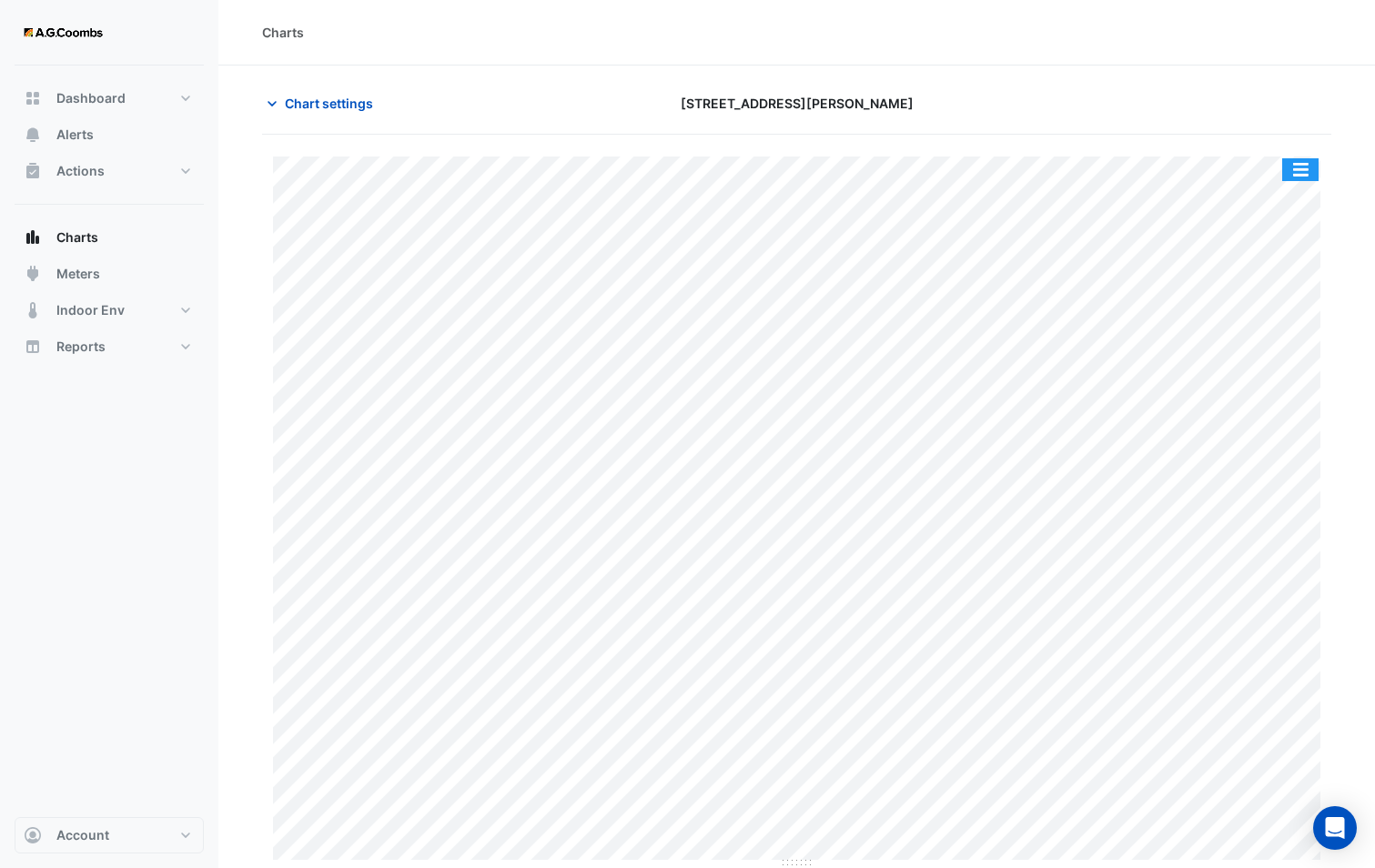
click at [1304, 164] on button "button" at bounding box center [1299, 169] width 36 height 22
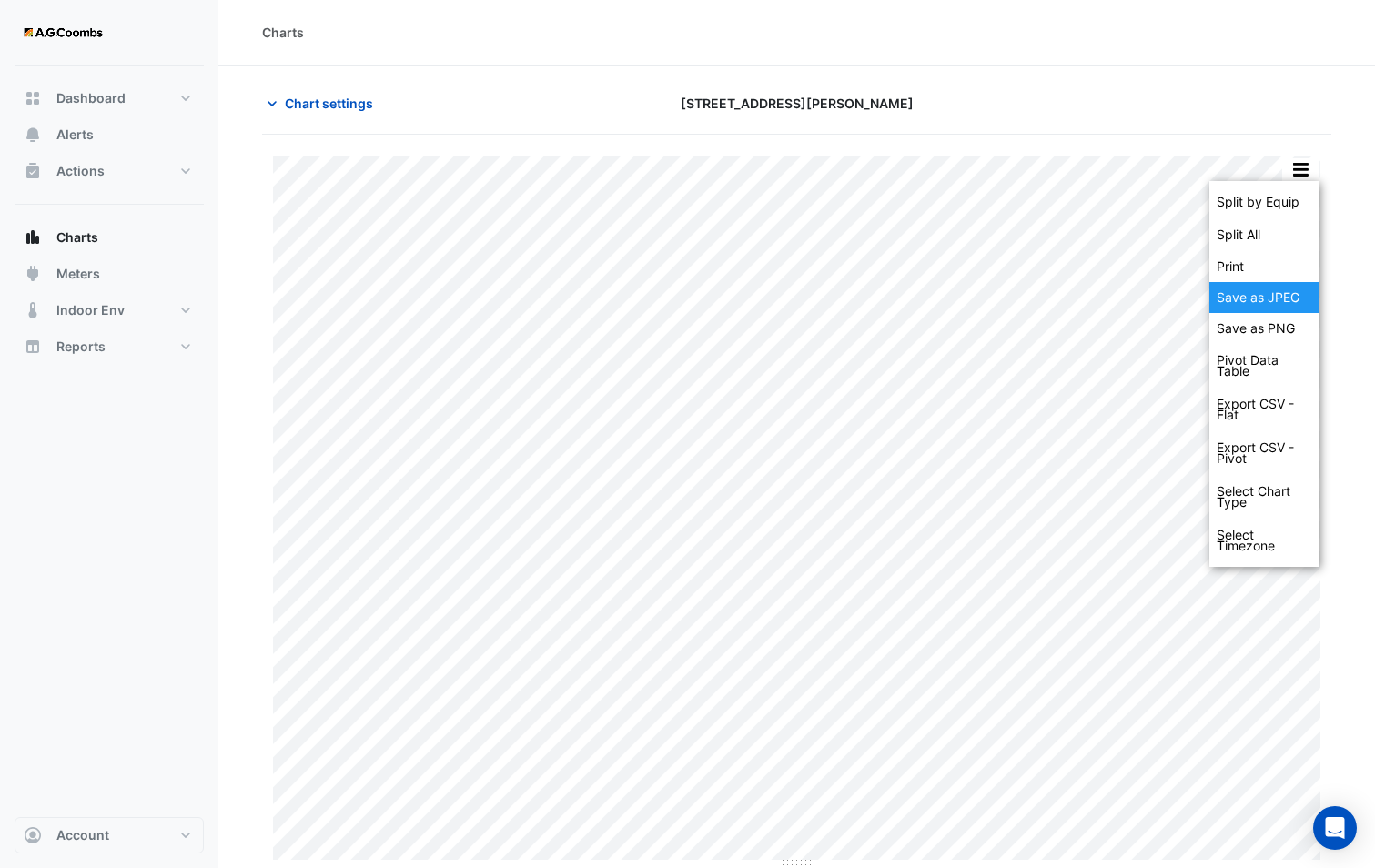
click at [1274, 297] on div "Save as JPEG" at bounding box center [1263, 297] width 109 height 31
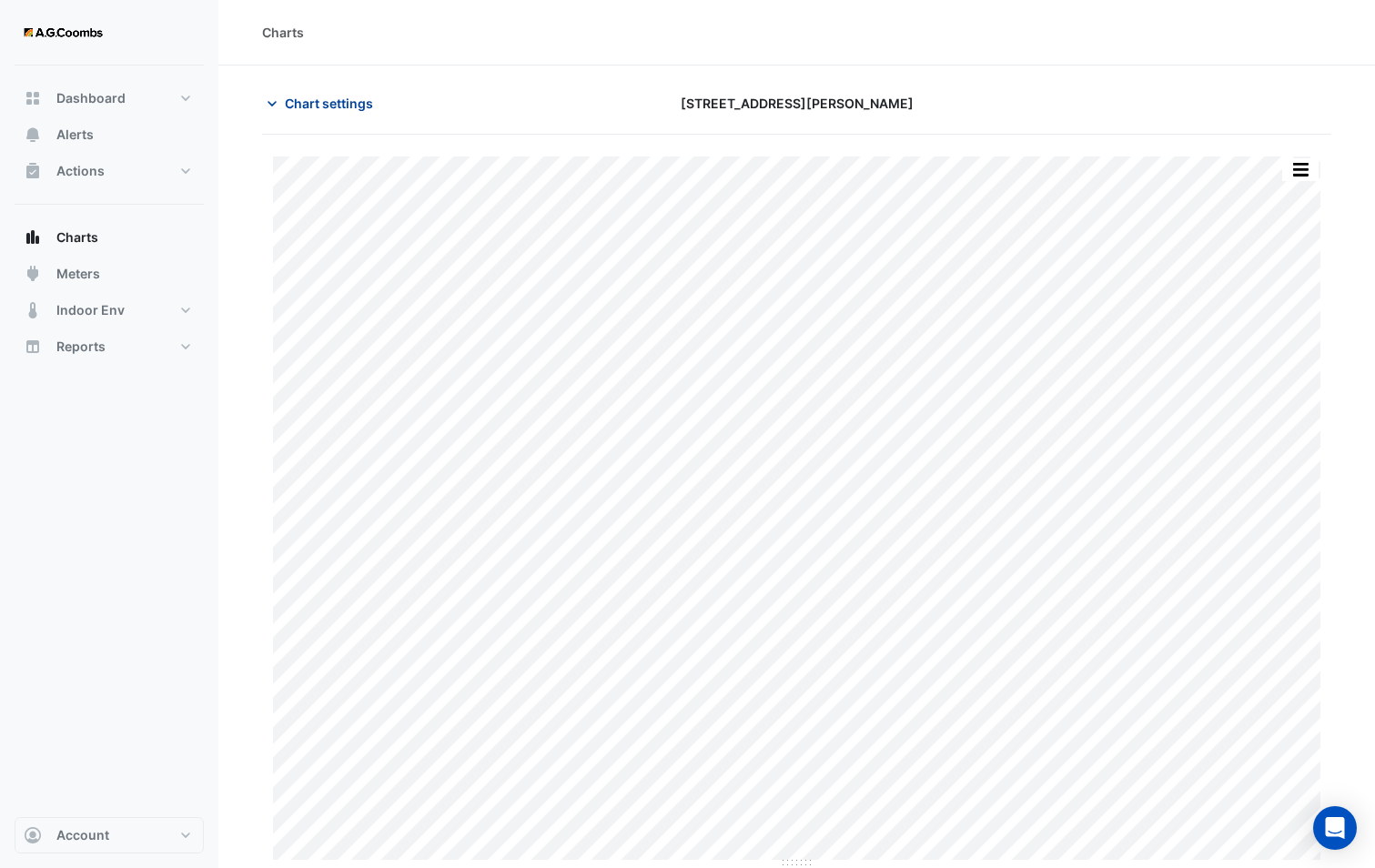
click at [352, 100] on span "Chart settings" at bounding box center [328, 103] width 88 height 19
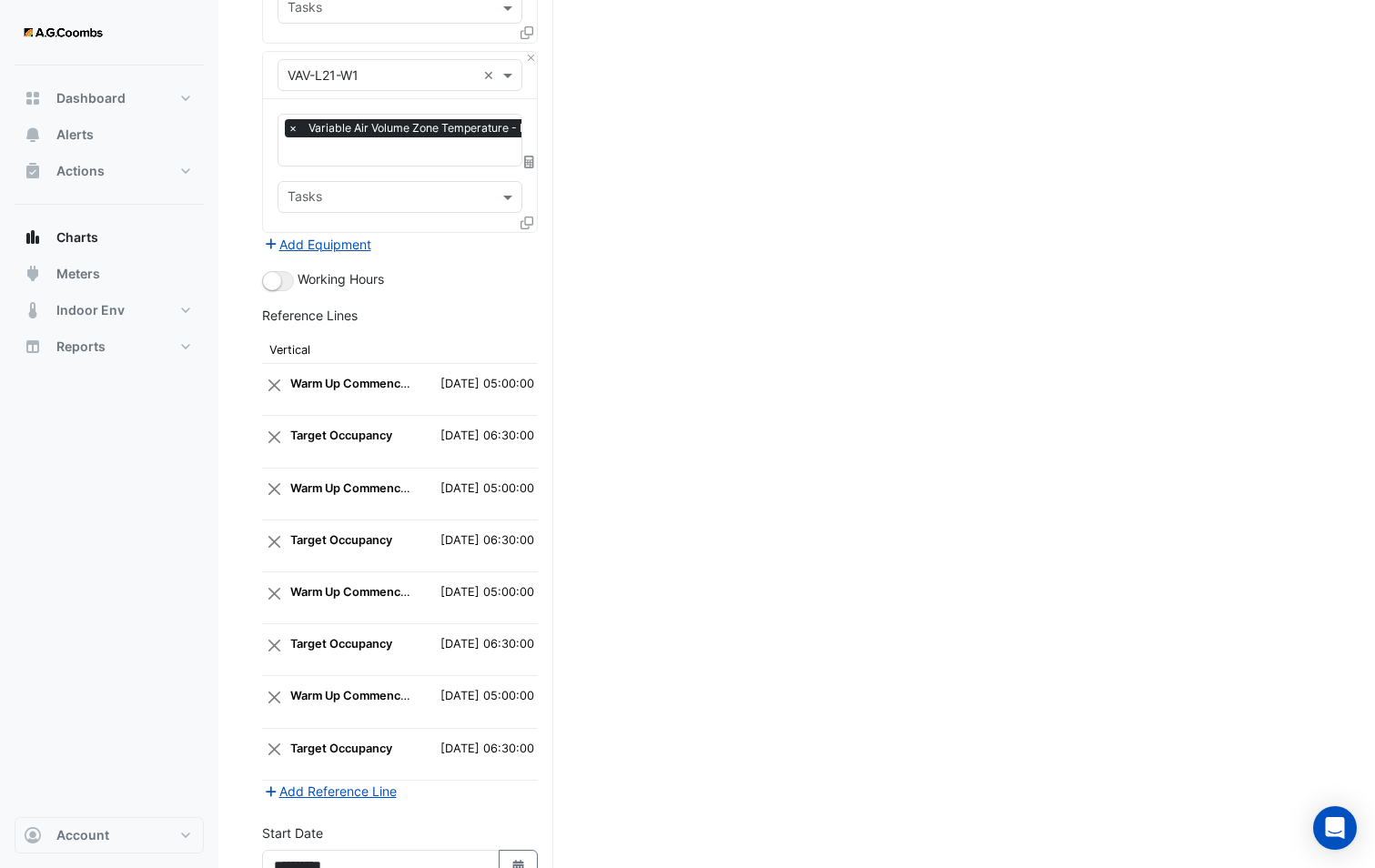
scroll to position [3143, 0]
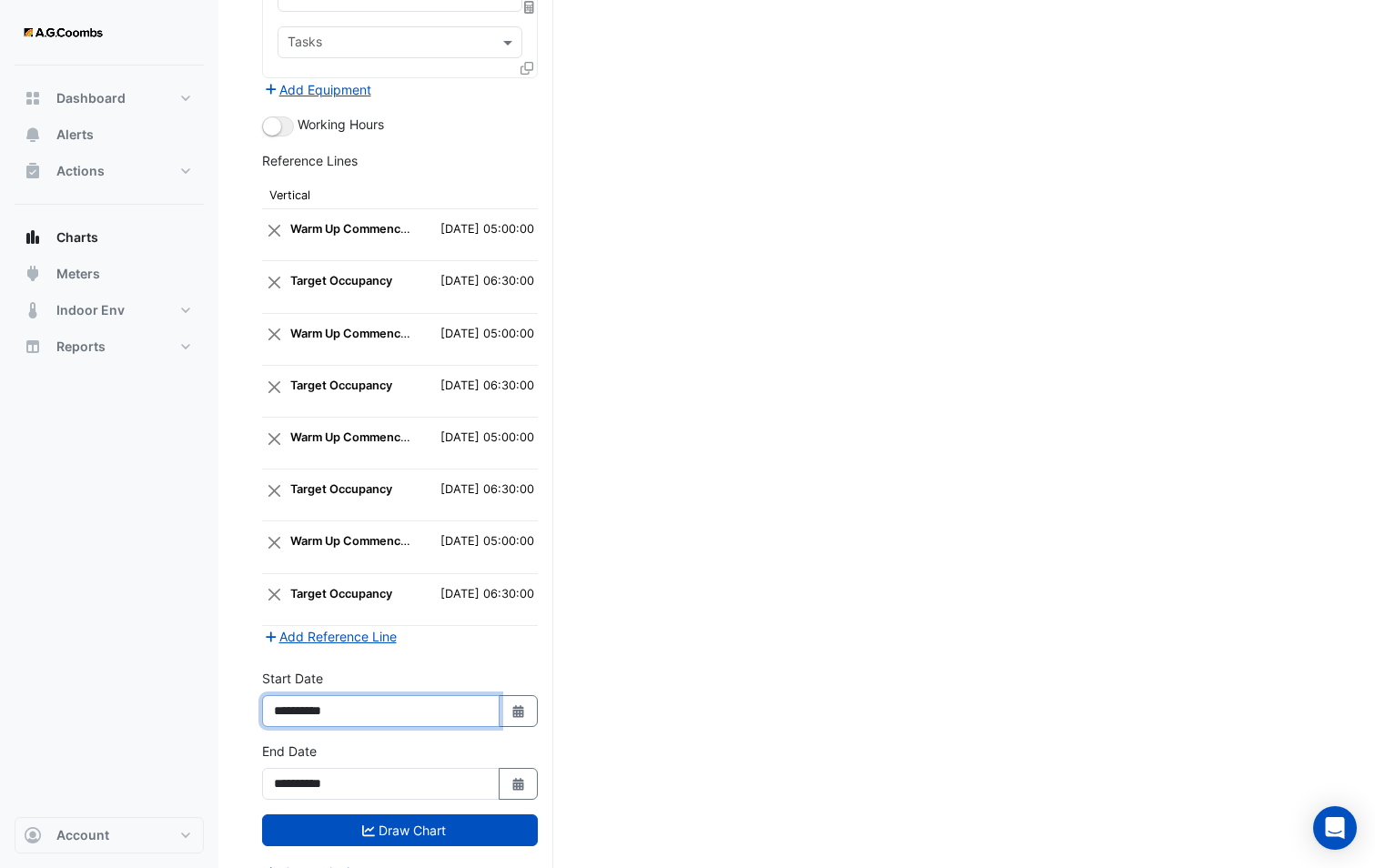
click at [323, 695] on input "**********" at bounding box center [381, 711] width 238 height 32
drag, startPoint x: 333, startPoint y: 684, endPoint x: 358, endPoint y: 684, distance: 25.0
click at [358, 695] on input "**********" at bounding box center [381, 711] width 238 height 32
type input "**********"
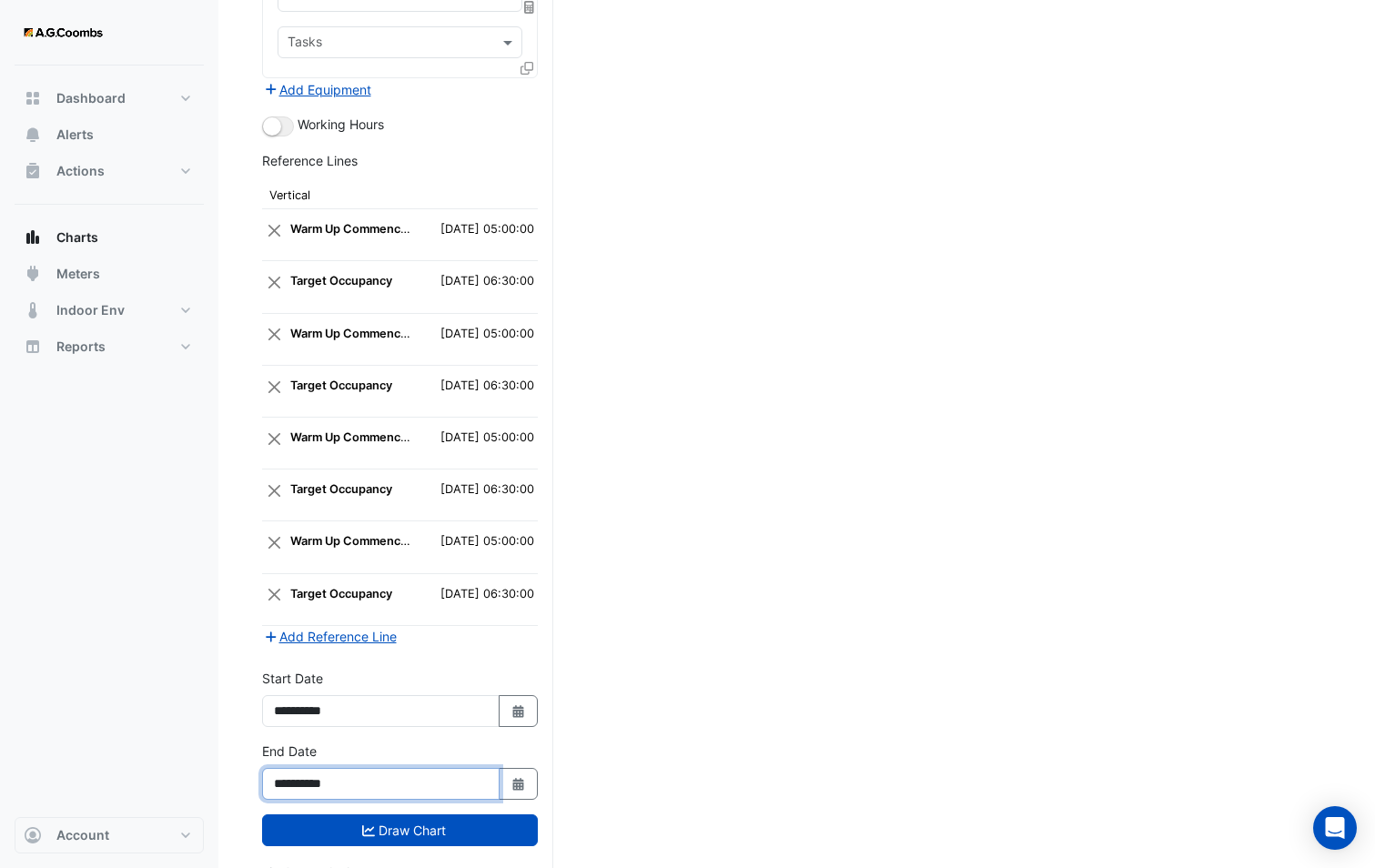
click at [326, 768] on input "**********" at bounding box center [381, 784] width 238 height 32
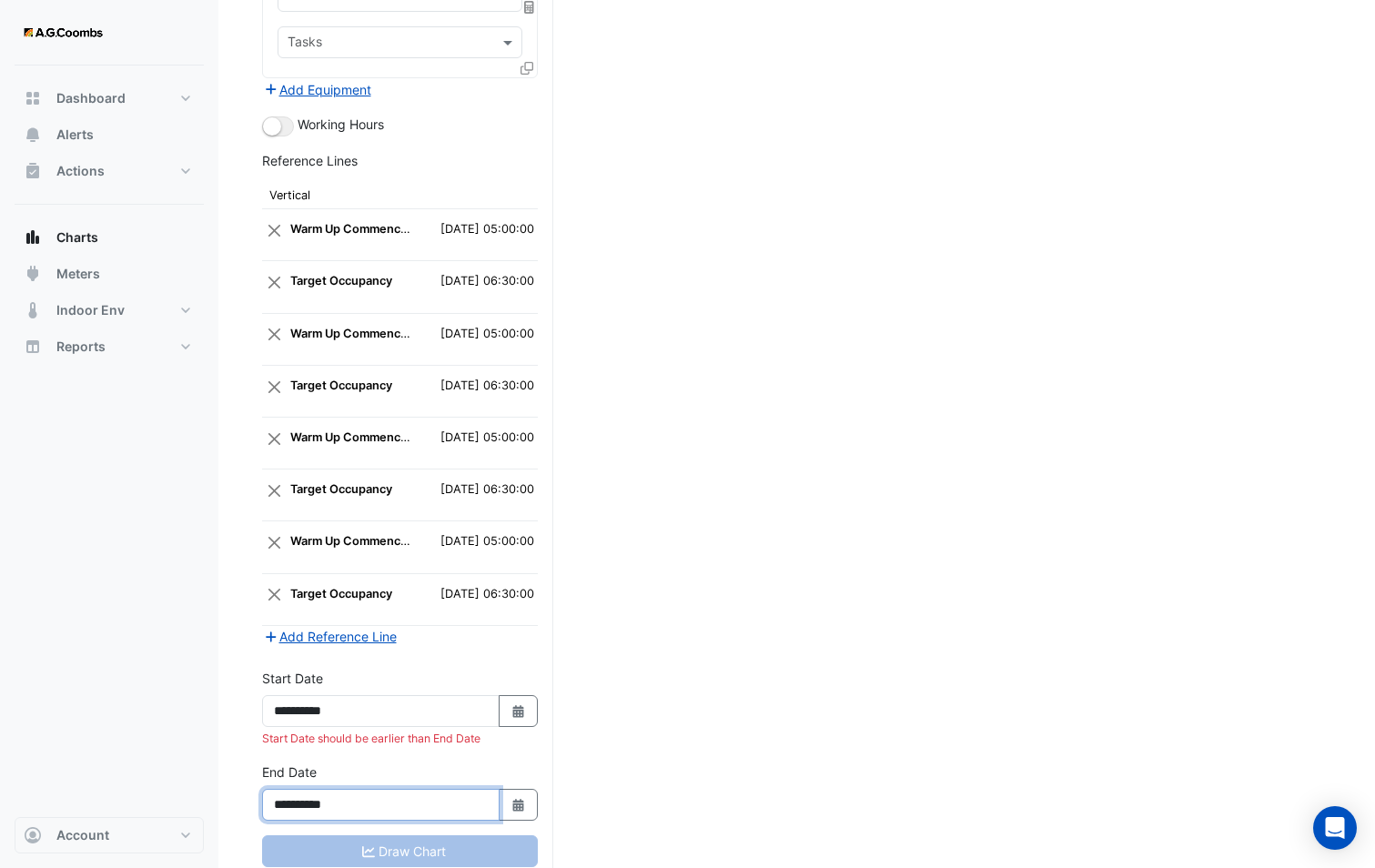
drag, startPoint x: 331, startPoint y: 771, endPoint x: 366, endPoint y: 770, distance: 35.0
click at [366, 788] on input "**********" at bounding box center [381, 804] width 238 height 32
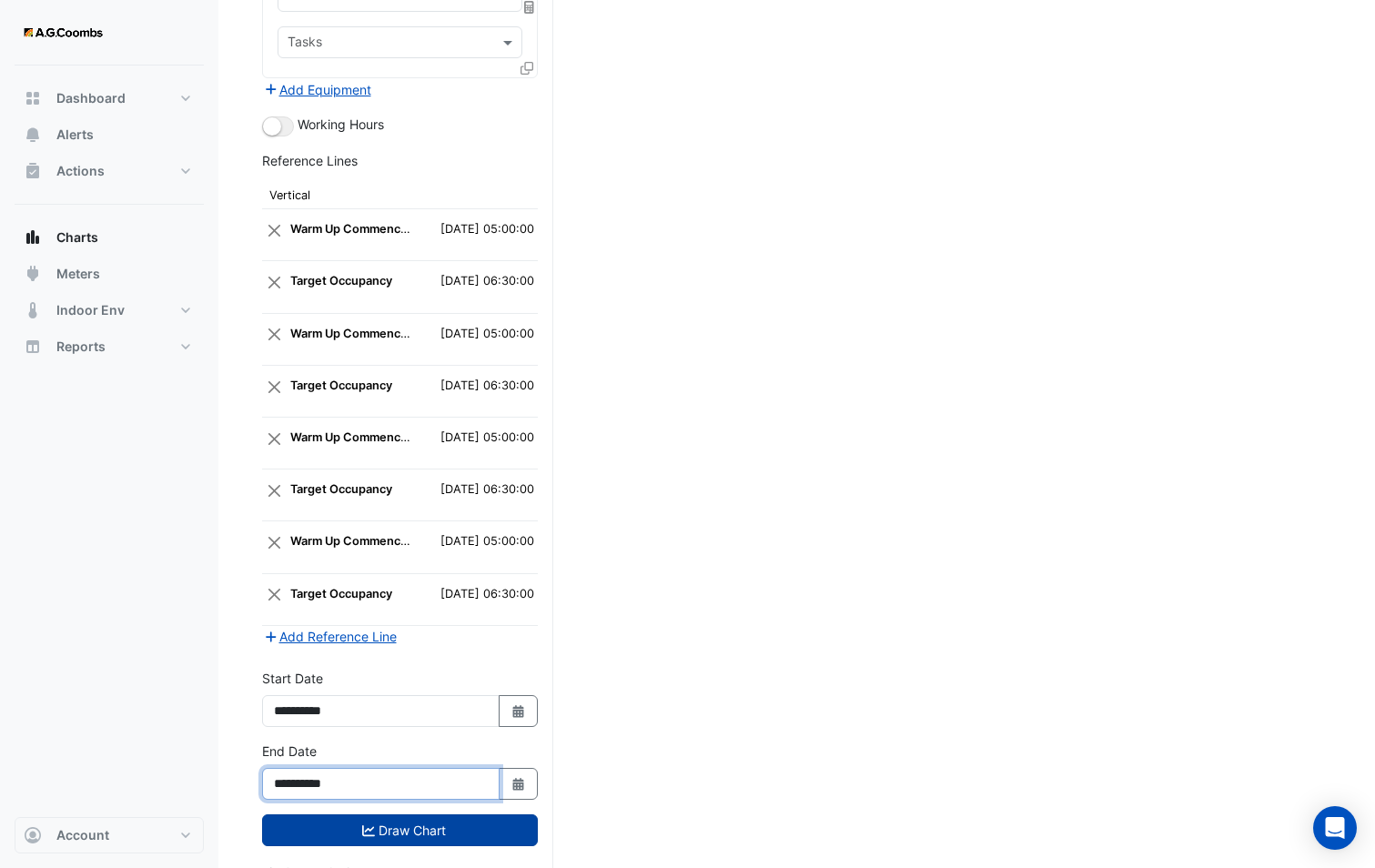
type input "**********"
click at [294, 815] on button "Draw Chart" at bounding box center [400, 830] width 276 height 32
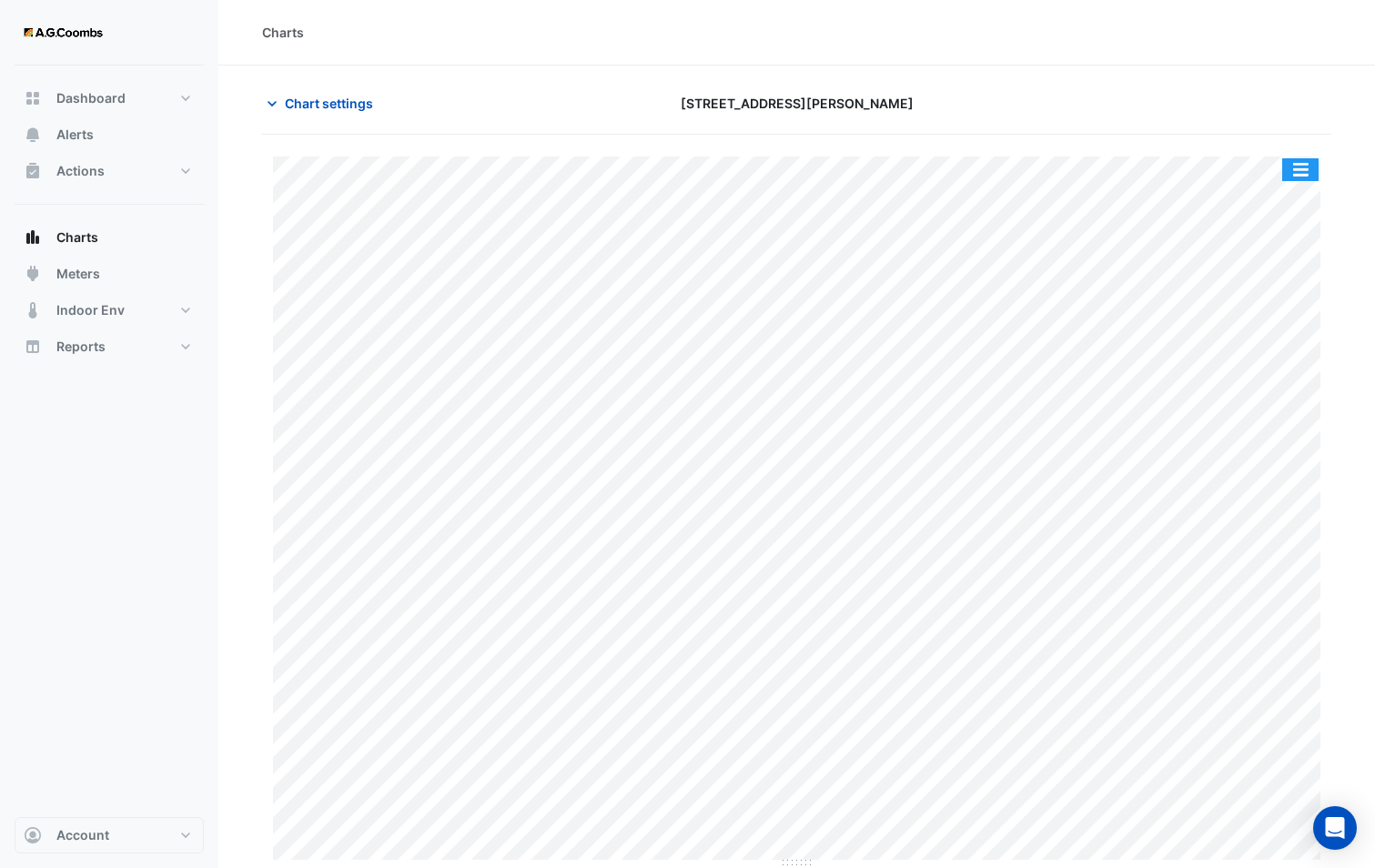
click at [1294, 179] on button "button" at bounding box center [1299, 169] width 36 height 22
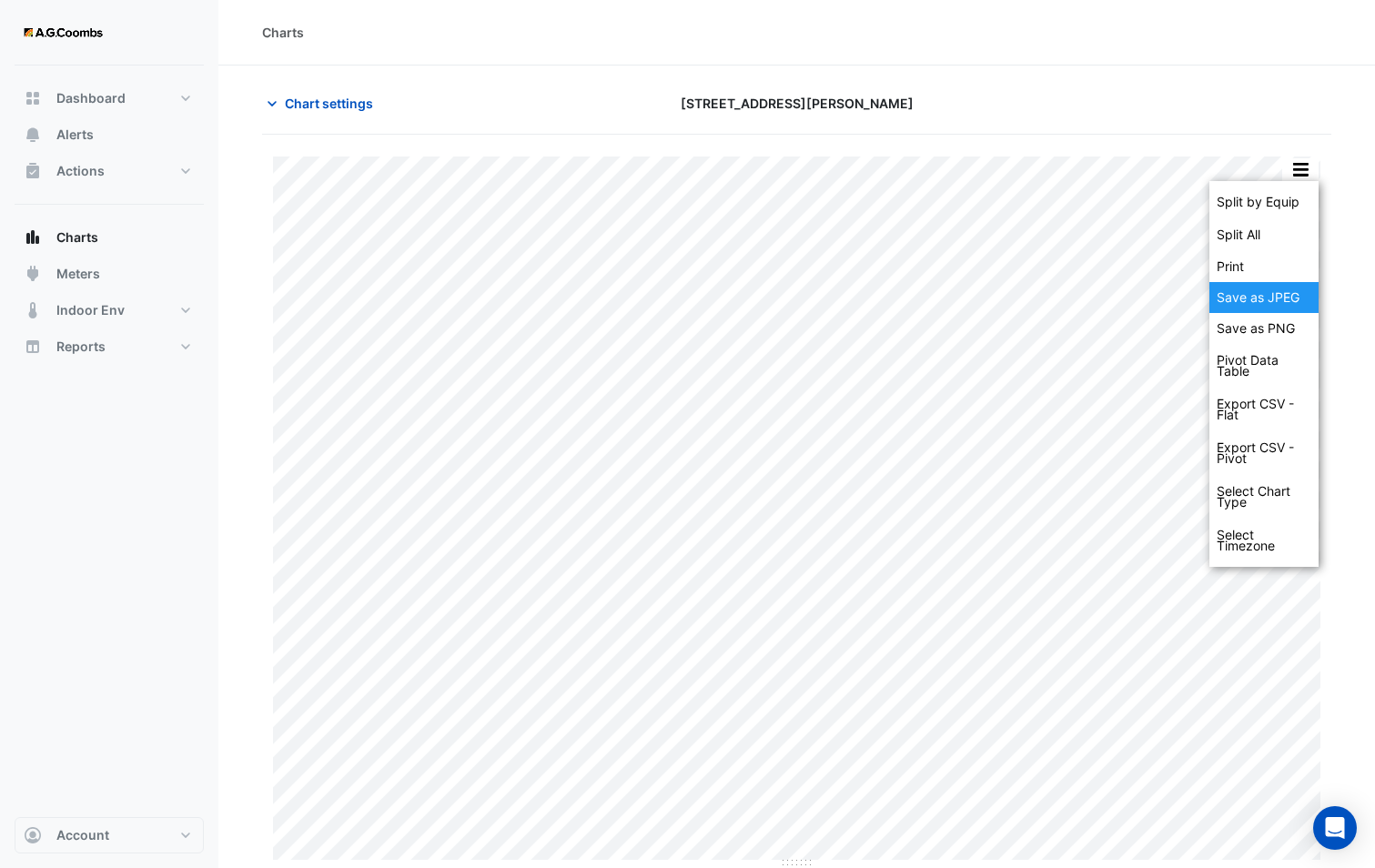
click at [1280, 306] on div "Save as JPEG" at bounding box center [1263, 297] width 109 height 31
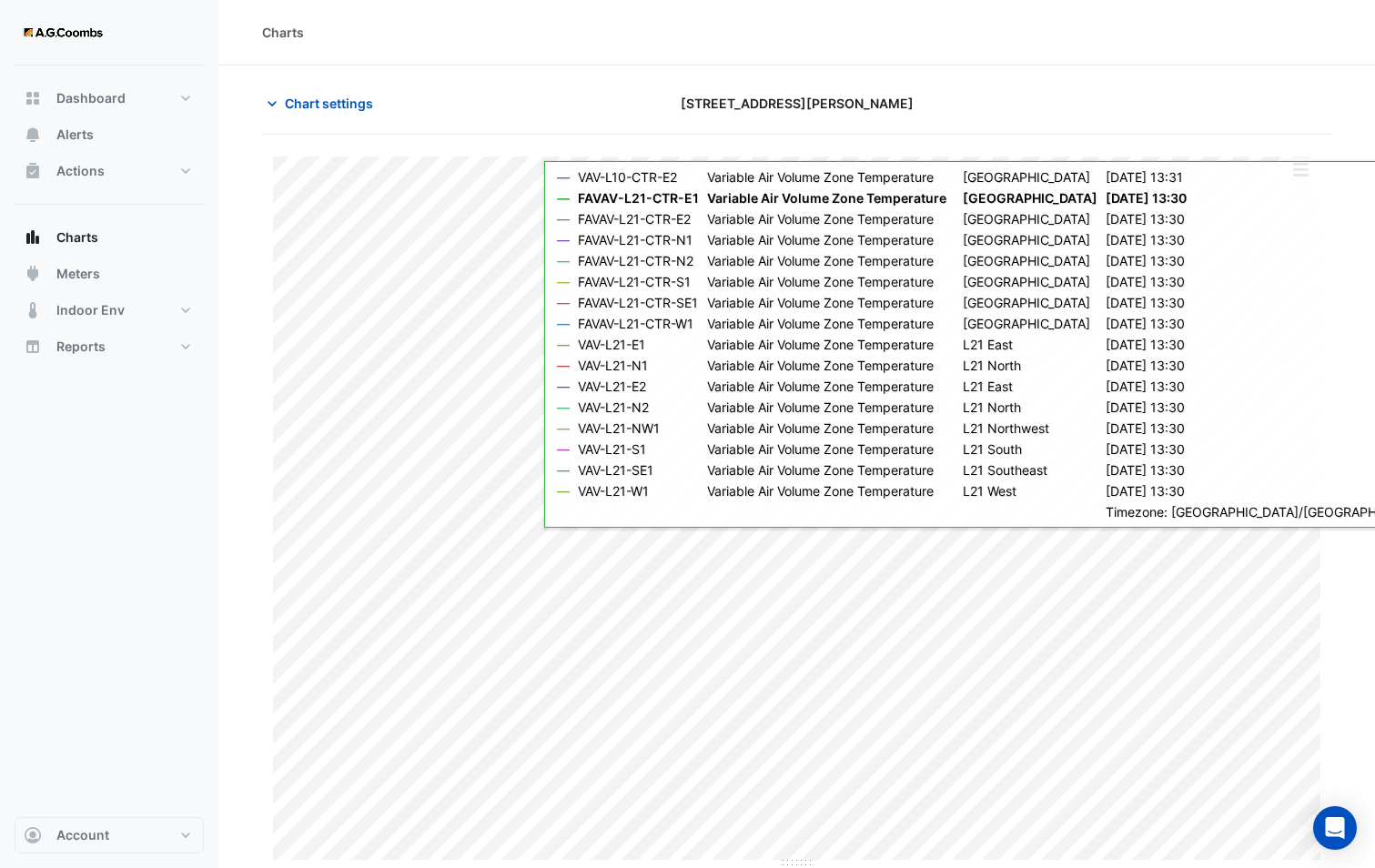
scroll to position [1, 0]
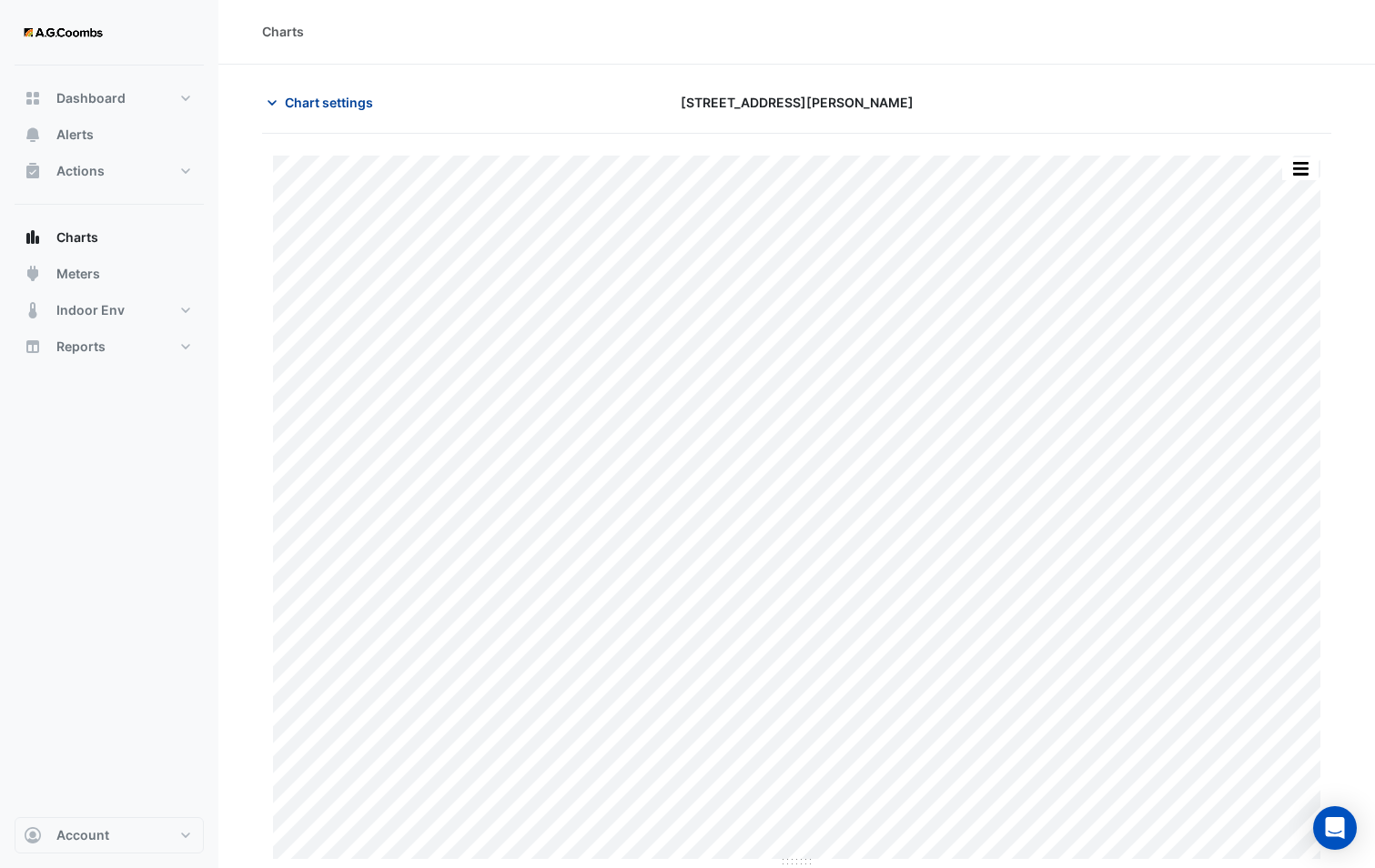
click at [319, 104] on span "Chart settings" at bounding box center [328, 103] width 88 height 19
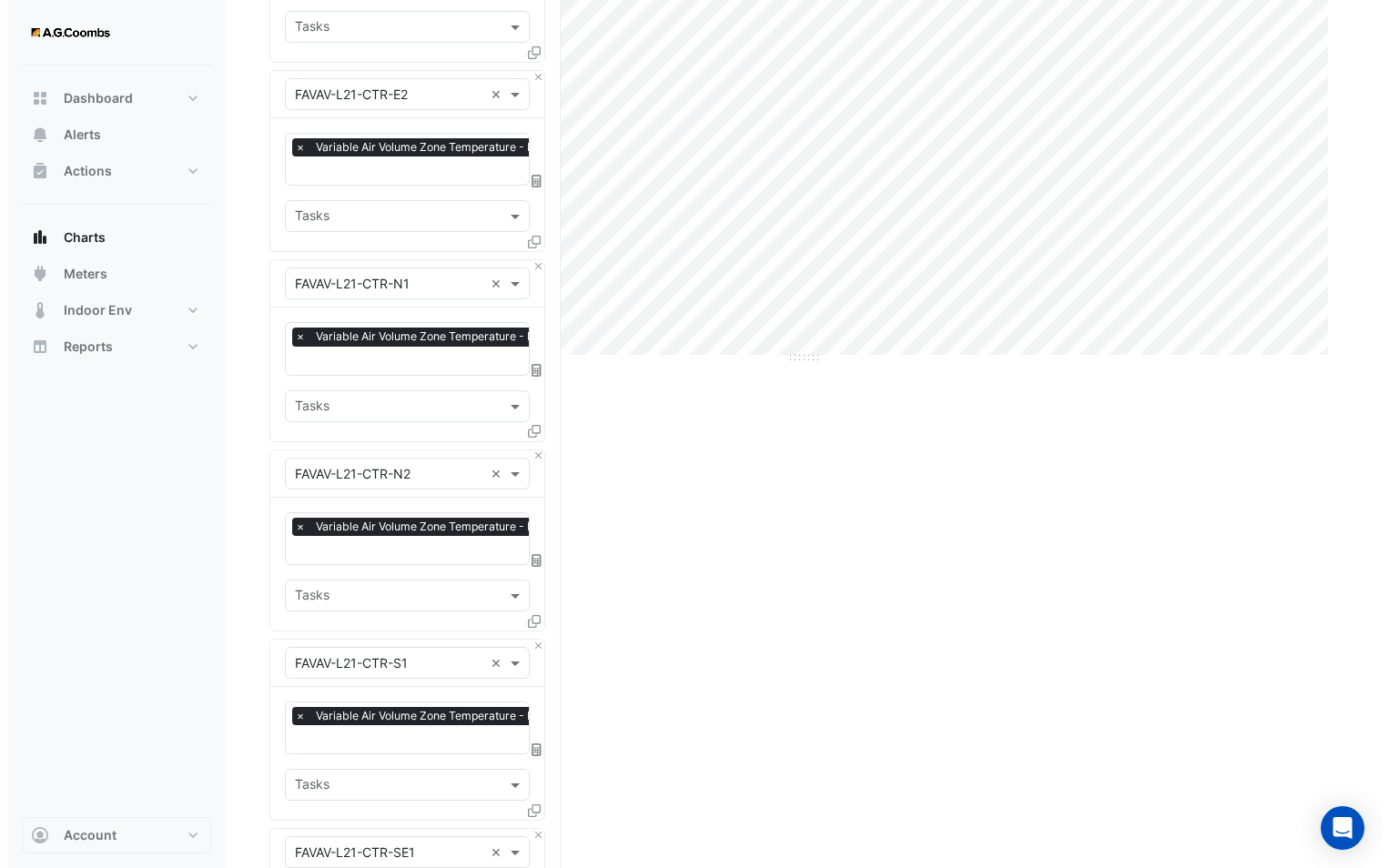
scroll to position [0, 0]
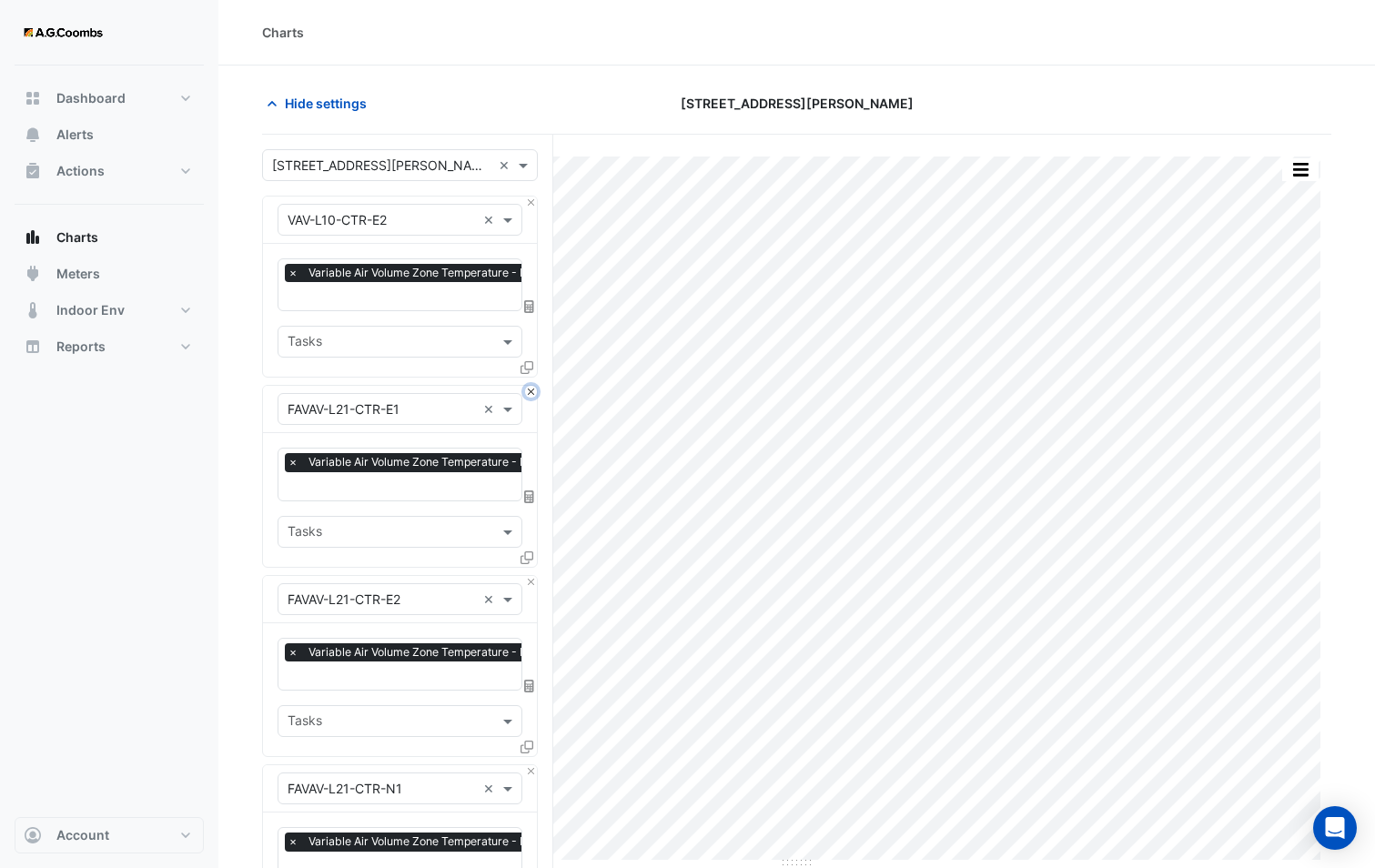
click at [532, 386] on button "Close" at bounding box center [531, 391] width 12 height 12
click at [532, 576] on button "Close" at bounding box center [531, 582] width 12 height 12
click at [532, 386] on button "Close" at bounding box center [531, 391] width 12 height 12
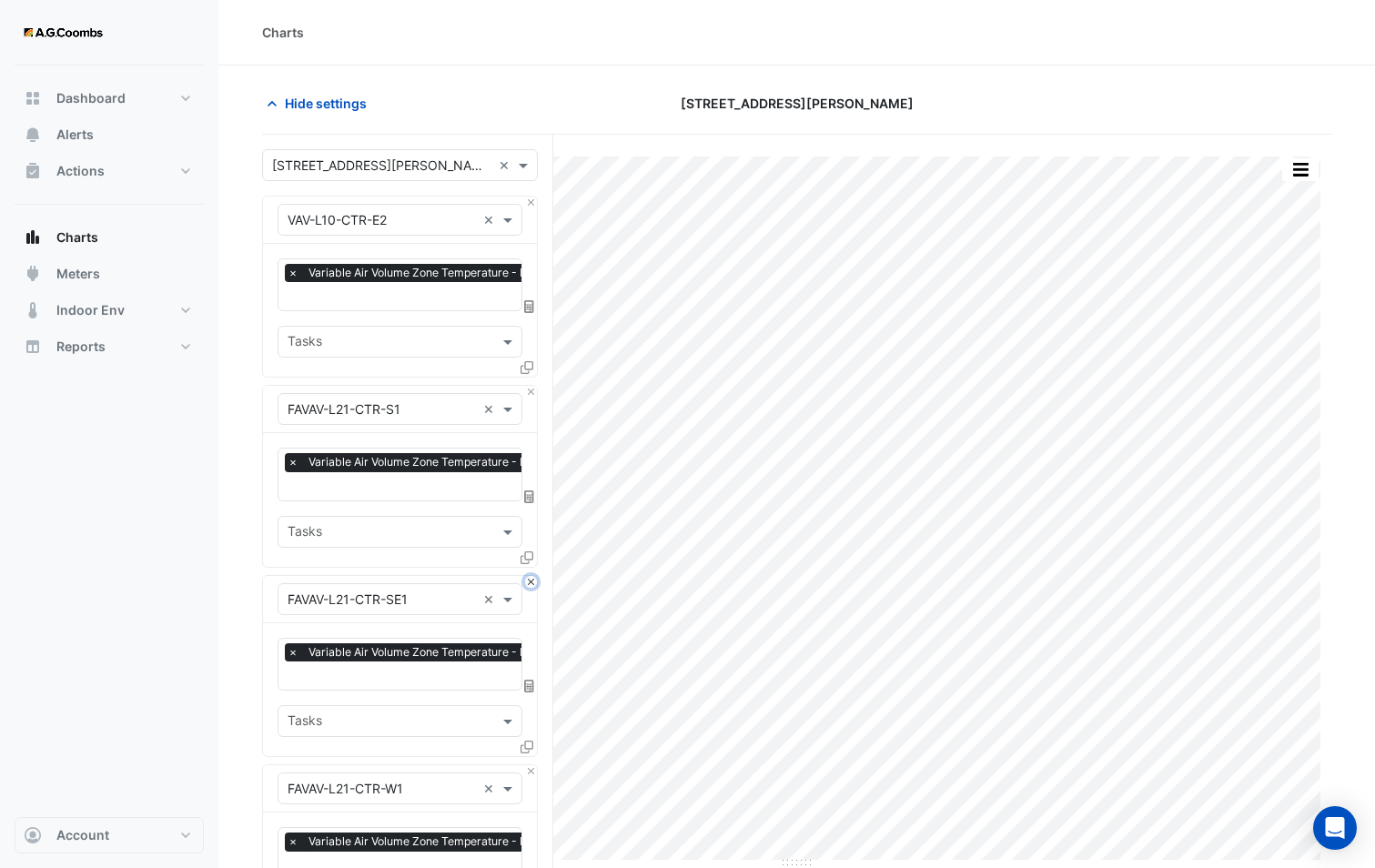
click at [532, 576] on button "Close" at bounding box center [531, 582] width 12 height 12
click at [532, 386] on button "Close" at bounding box center [531, 391] width 12 height 12
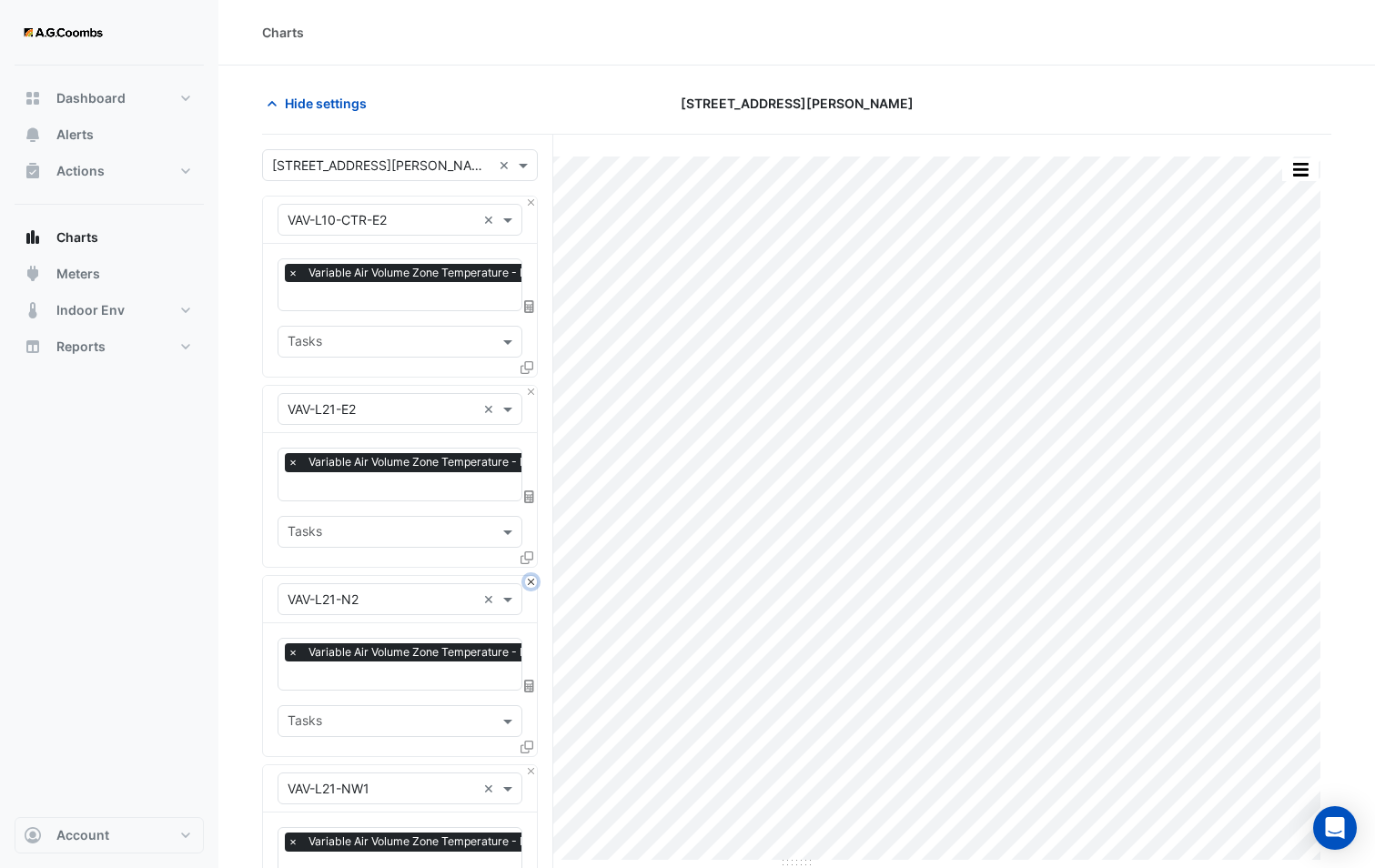
click at [532, 576] on button "Close" at bounding box center [531, 582] width 12 height 12
click at [532, 386] on button "Close" at bounding box center [531, 391] width 12 height 12
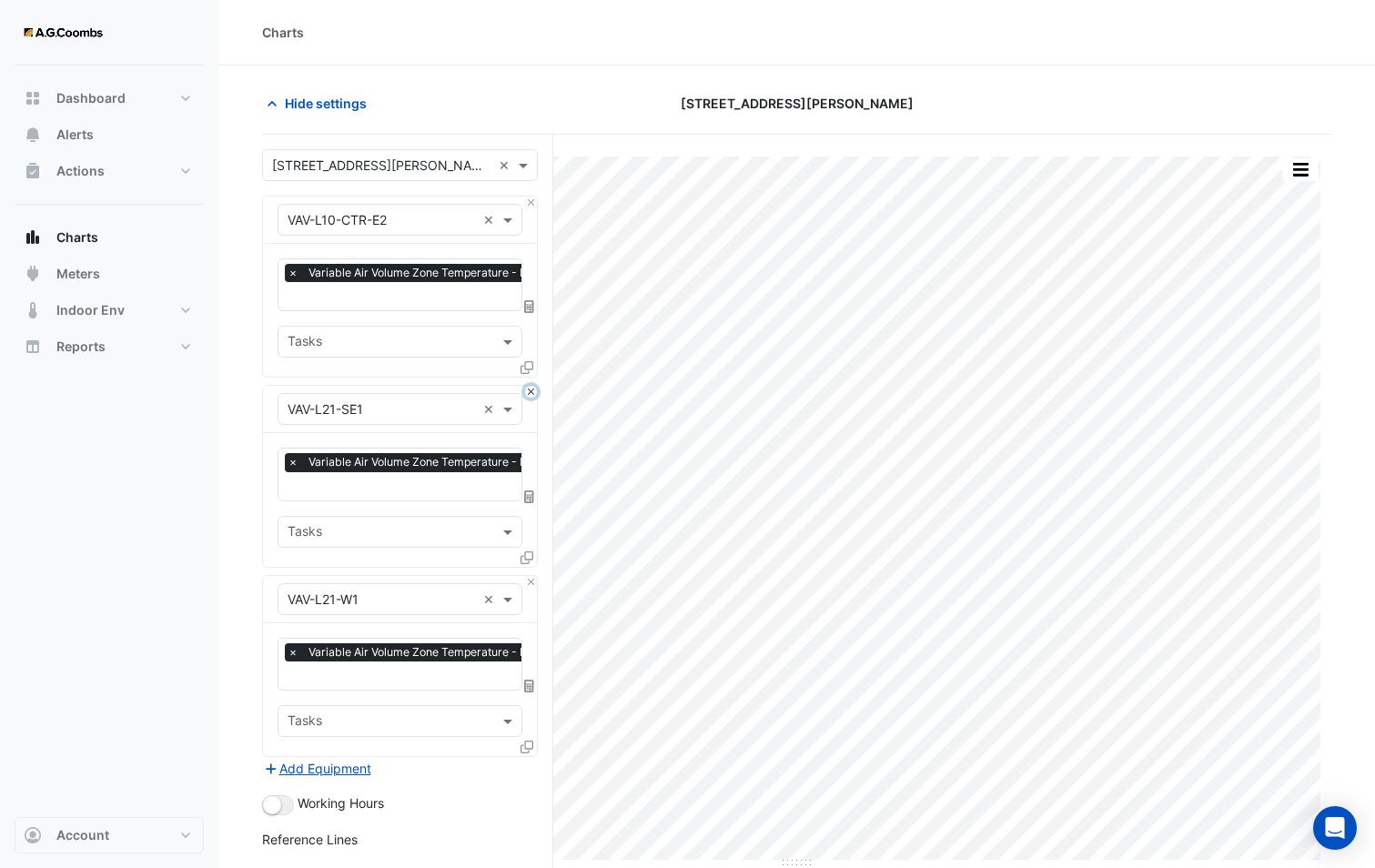
click at [532, 386] on button "Close" at bounding box center [531, 391] width 12 height 12
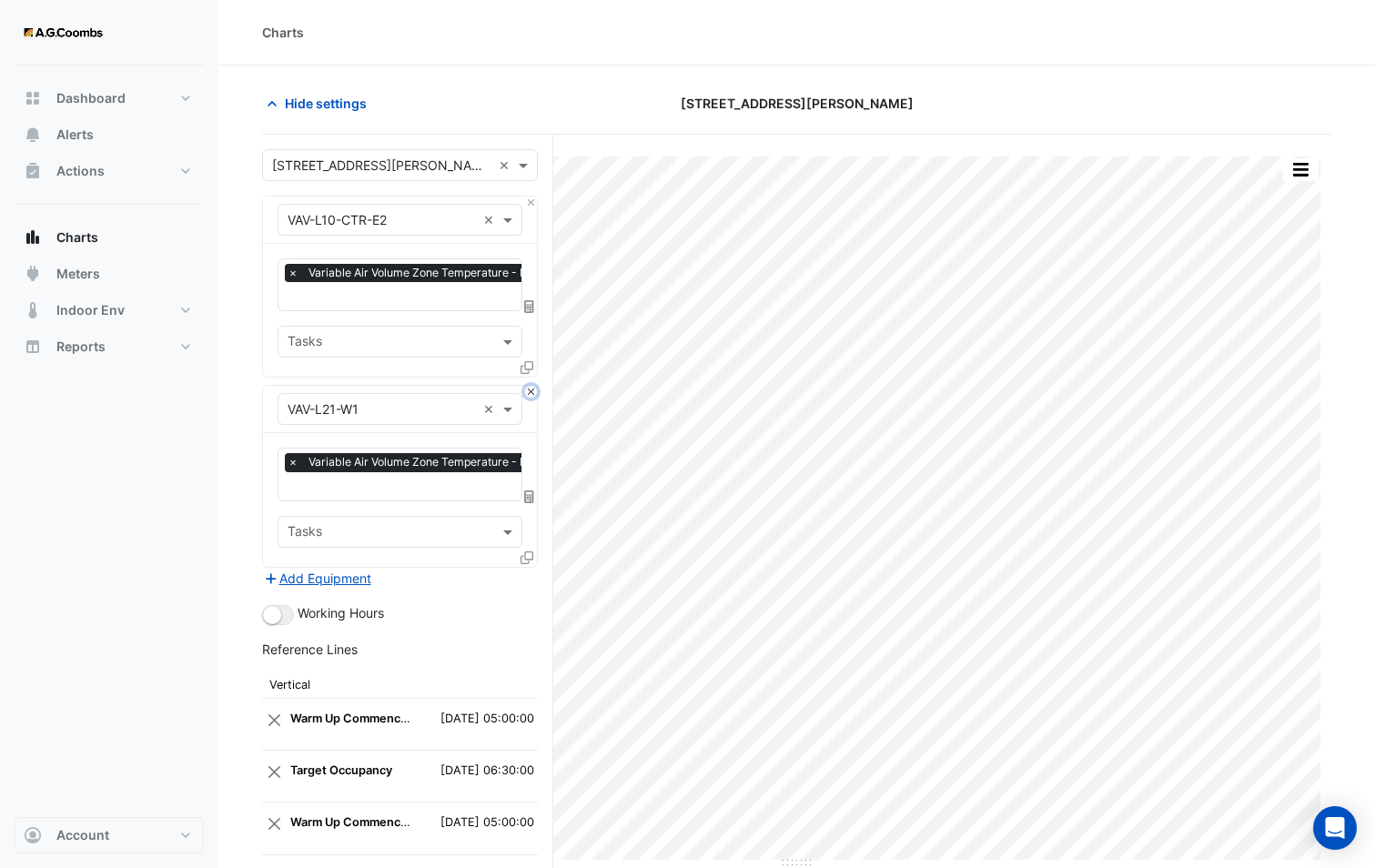
click at [532, 386] on button "Close" at bounding box center [531, 391] width 12 height 12
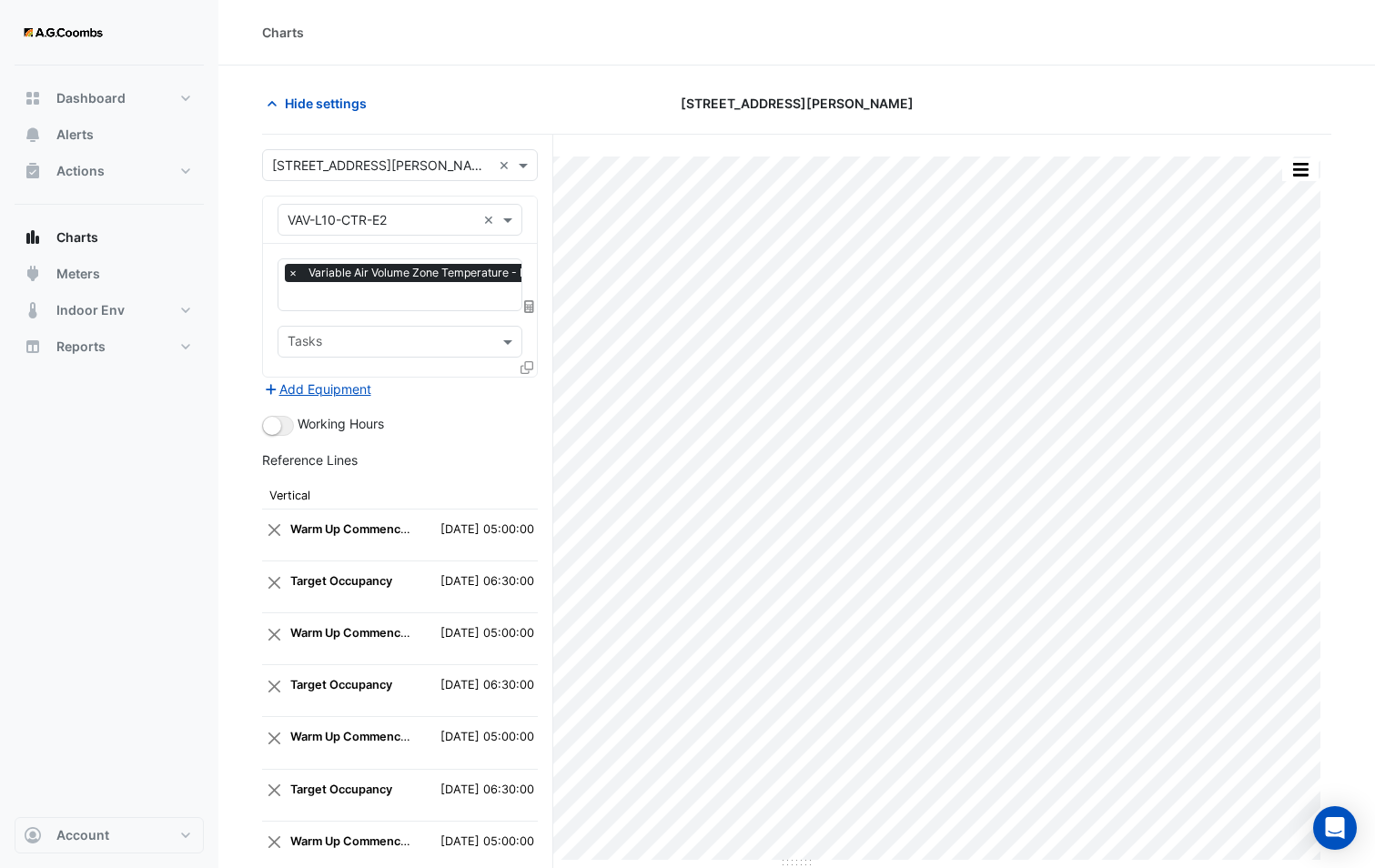
click at [526, 367] on icon at bounding box center [526, 367] width 13 height 13
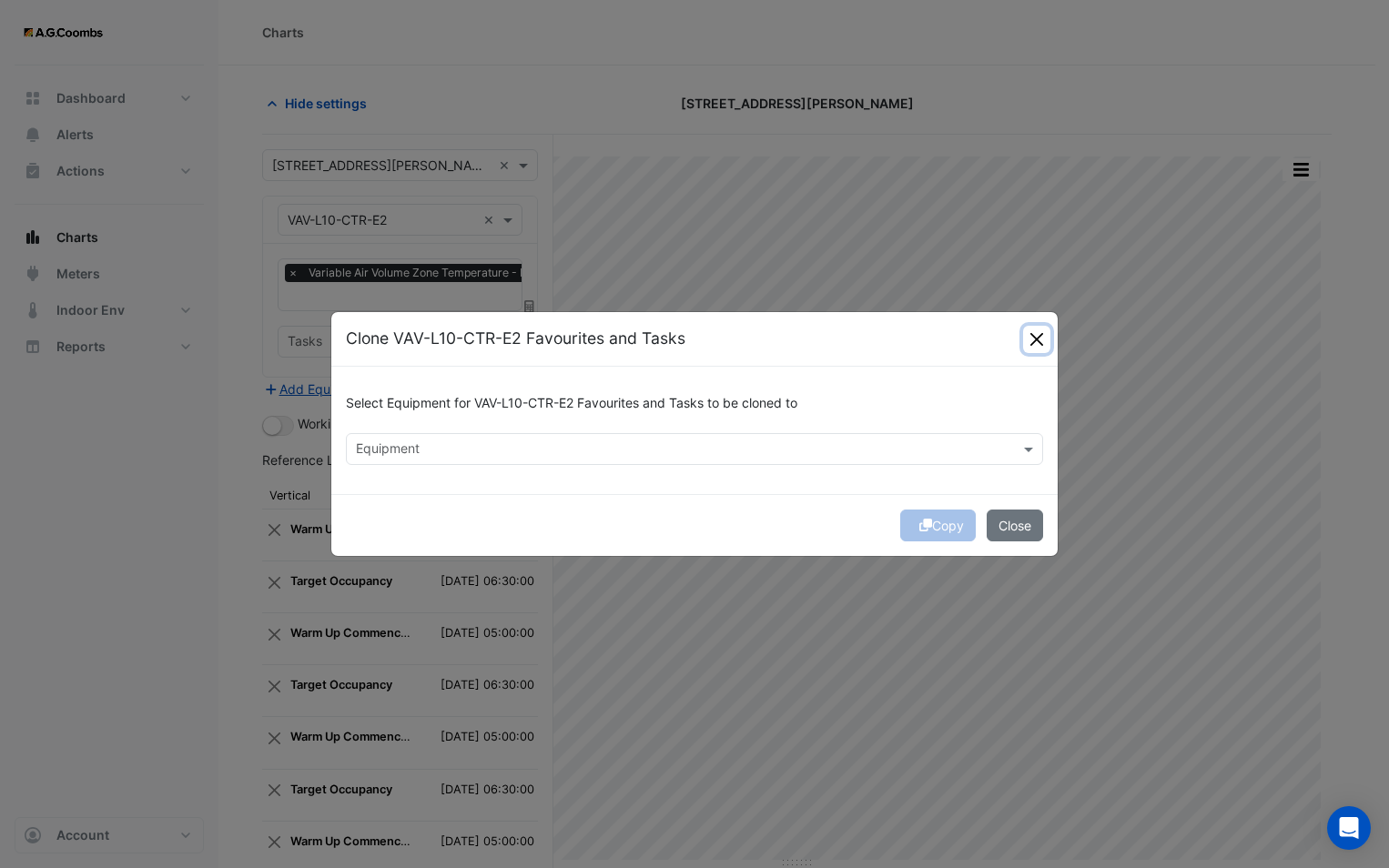
click at [1036, 337] on button "Close" at bounding box center [1036, 339] width 27 height 27
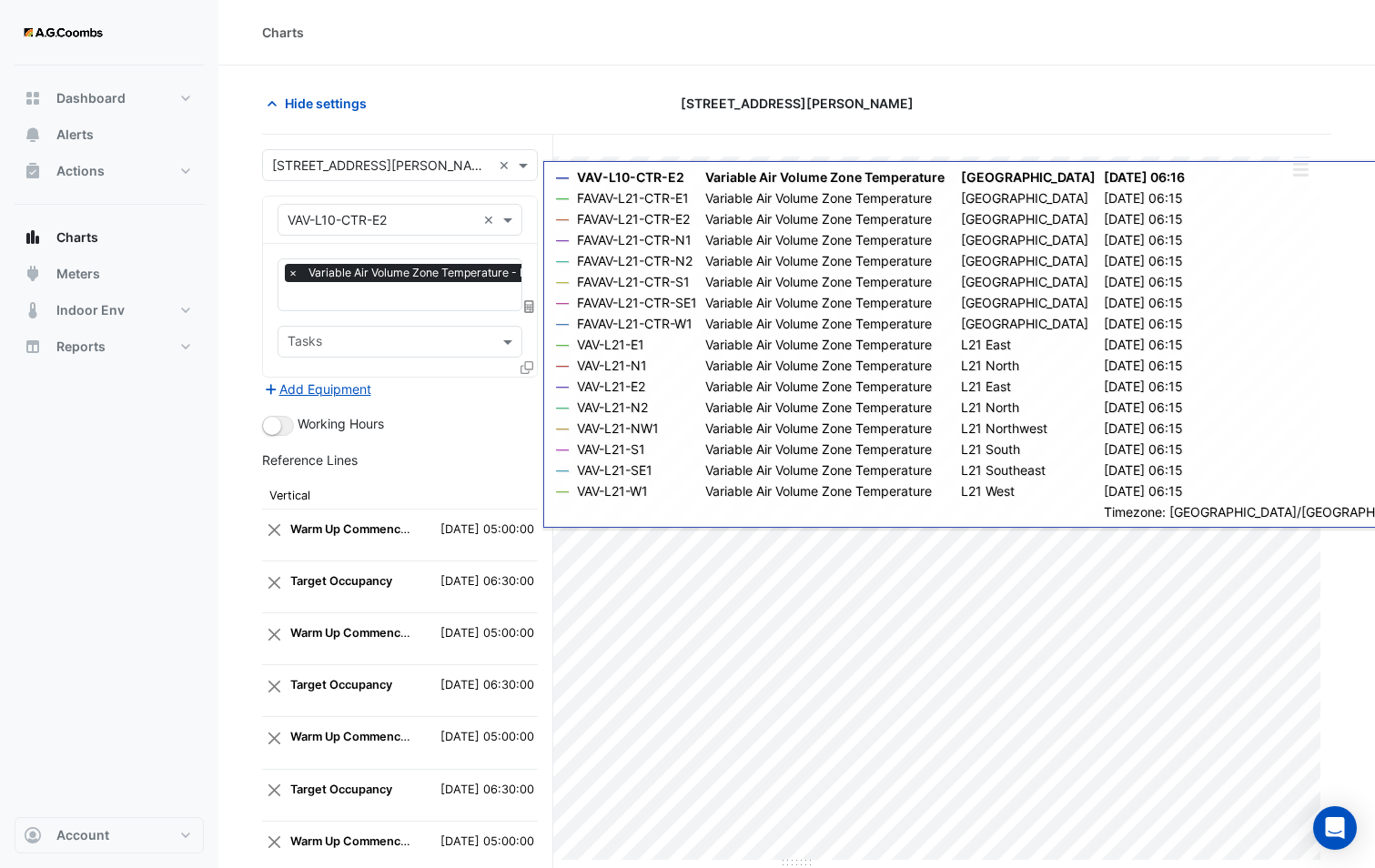
click at [531, 368] on icon at bounding box center [526, 367] width 13 height 13
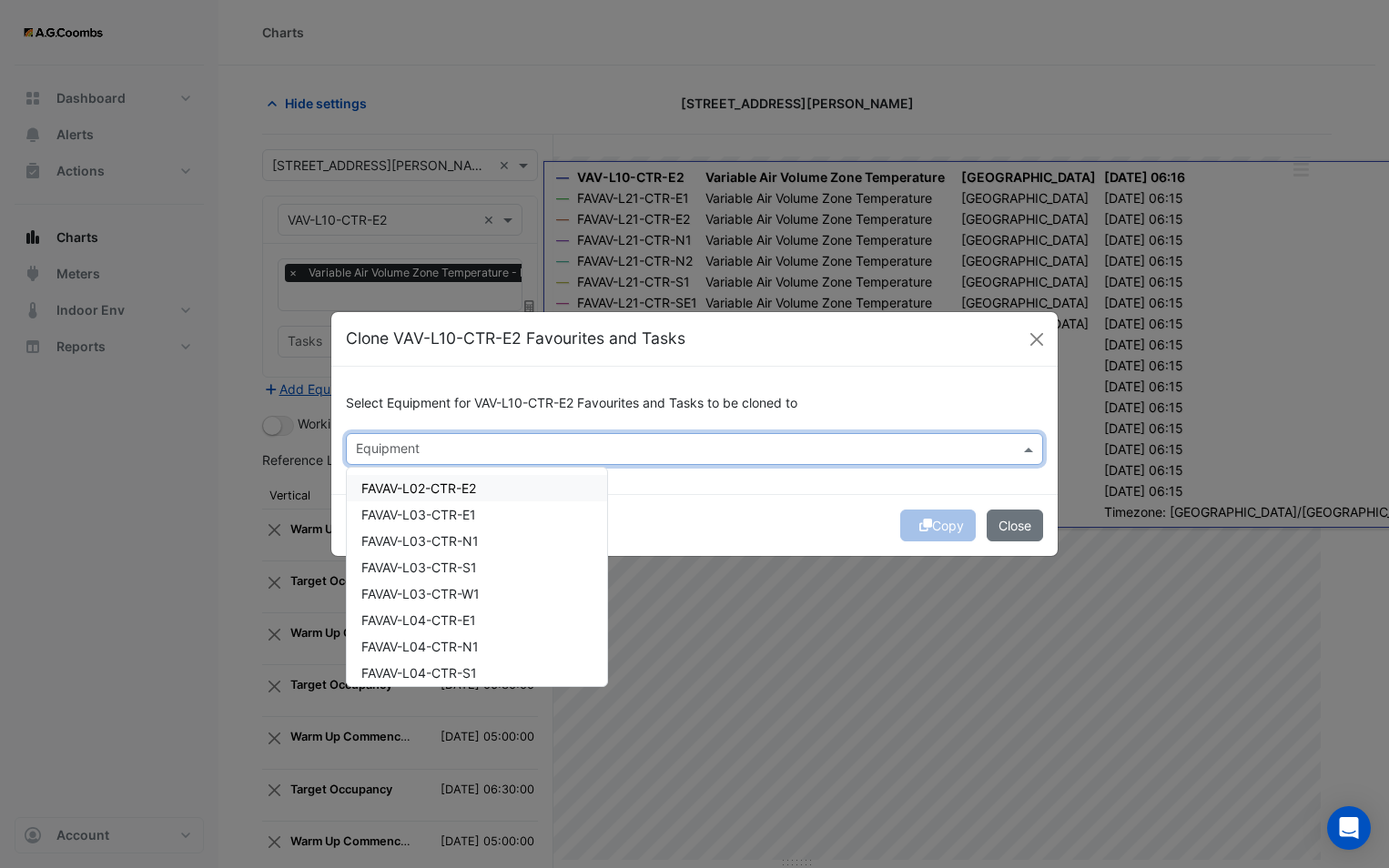
click at [472, 439] on div "Equipment" at bounding box center [679, 449] width 665 height 28
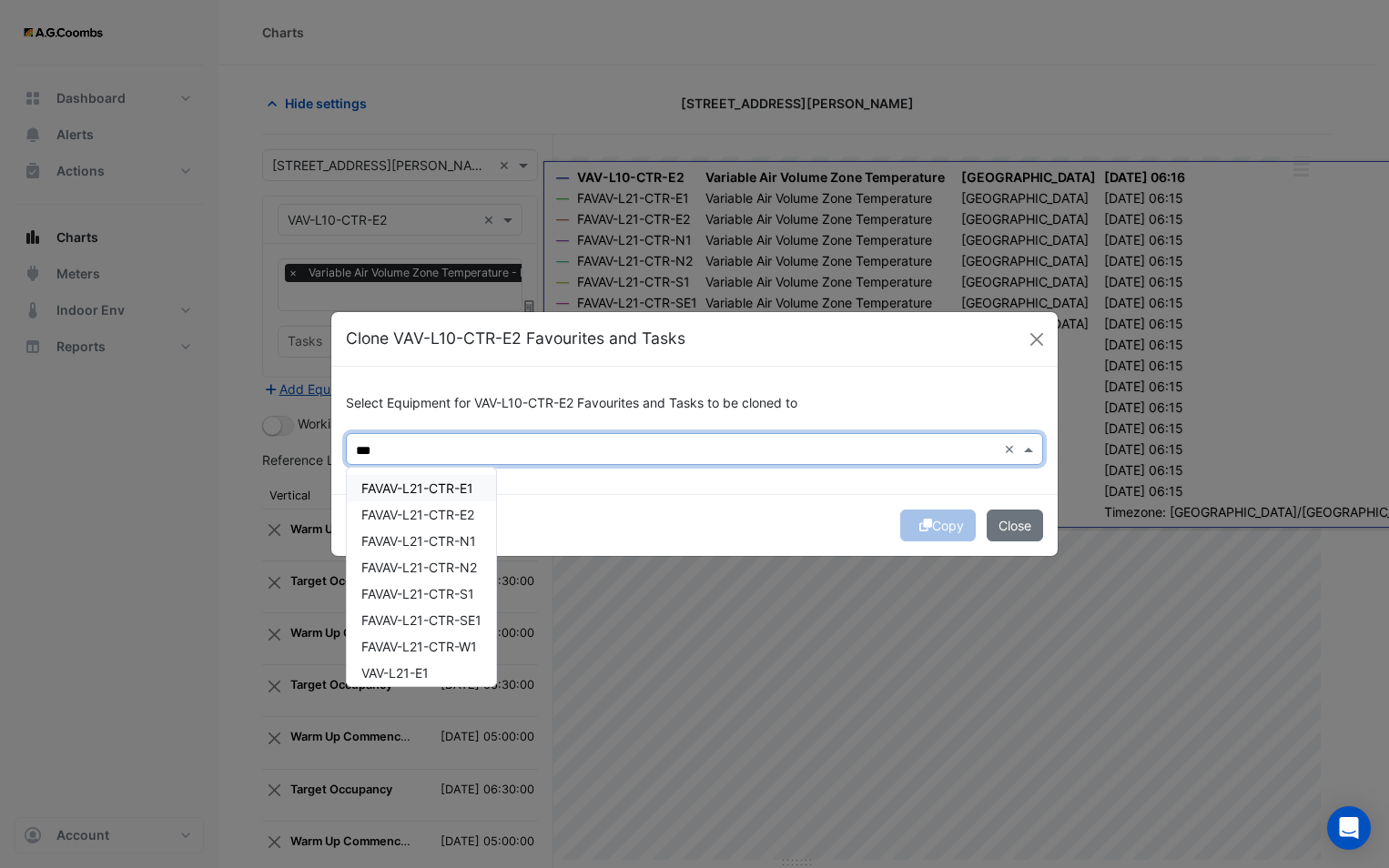
click at [444, 486] on span "FAVAV-L21-CTR-E1" at bounding box center [417, 488] width 112 height 16
click at [435, 513] on span "FAVAV-L21-CTR-E2" at bounding box center [418, 515] width 113 height 16
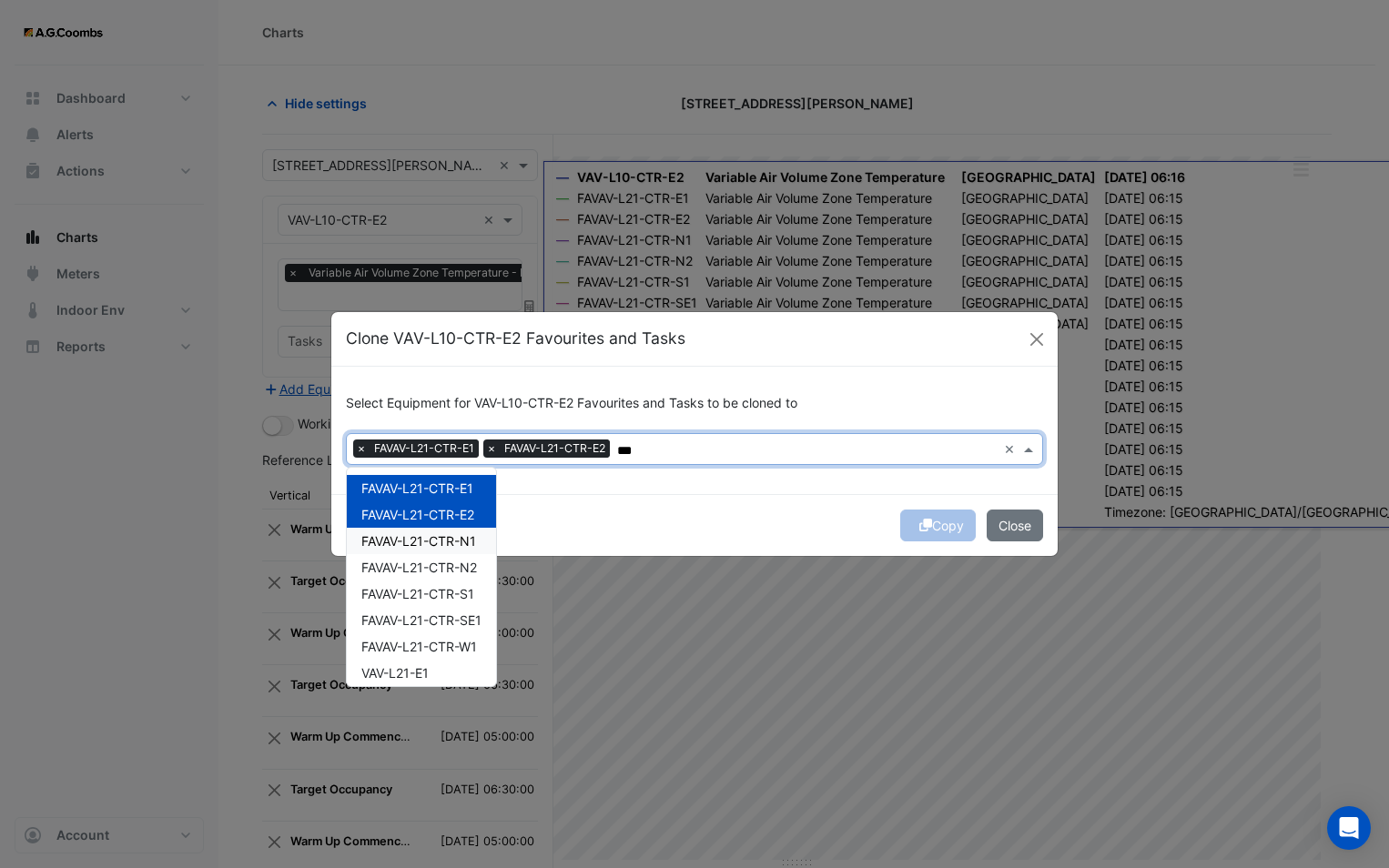
click at [439, 533] on span "FAVAV-L21-CTR-N1" at bounding box center [419, 541] width 115 height 16
click at [434, 569] on span "FAVAV-L21-CTR-N2" at bounding box center [419, 567] width 116 height 16
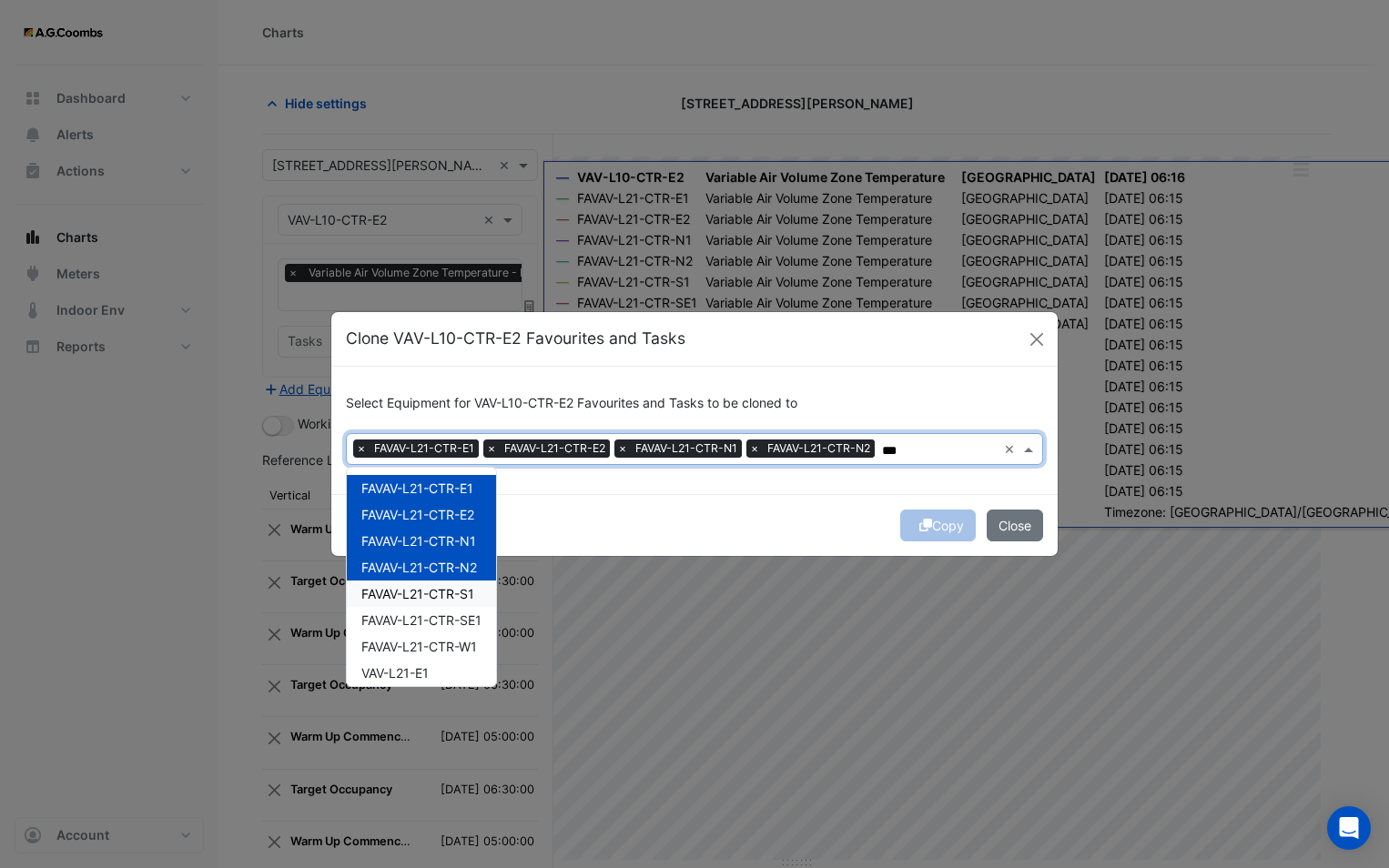
click at [435, 598] on span "FAVAV-L21-CTR-S1" at bounding box center [418, 593] width 113 height 16
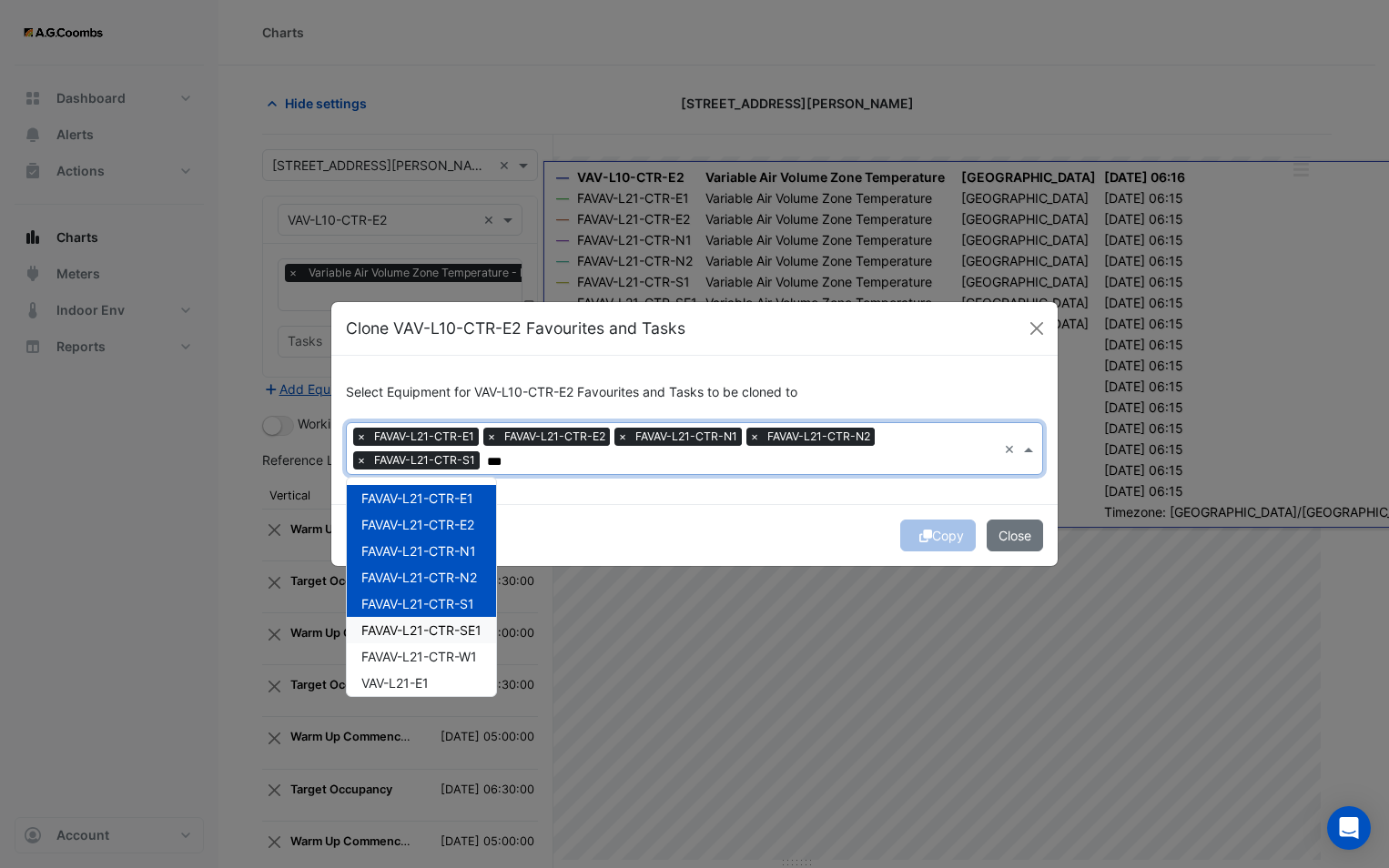
click at [432, 629] on span "FAVAV-L21-CTR-SE1" at bounding box center [422, 630] width 120 height 16
click at [424, 656] on span "FAVAV-L21-CTR-W1" at bounding box center [419, 656] width 116 height 16
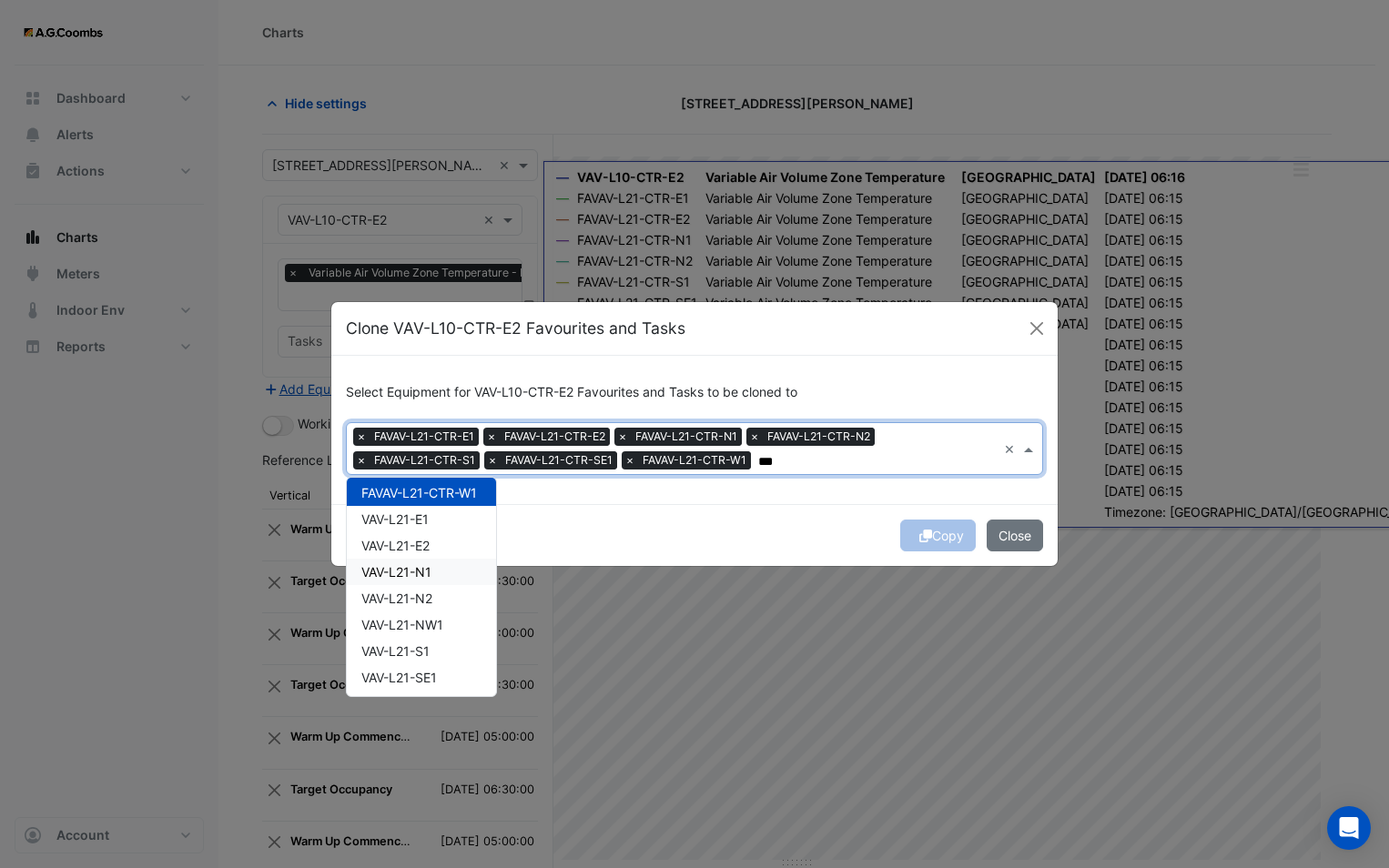
scroll to position [182, 0]
click at [431, 499] on div "VAV-L21-E1" at bounding box center [422, 500] width 150 height 26
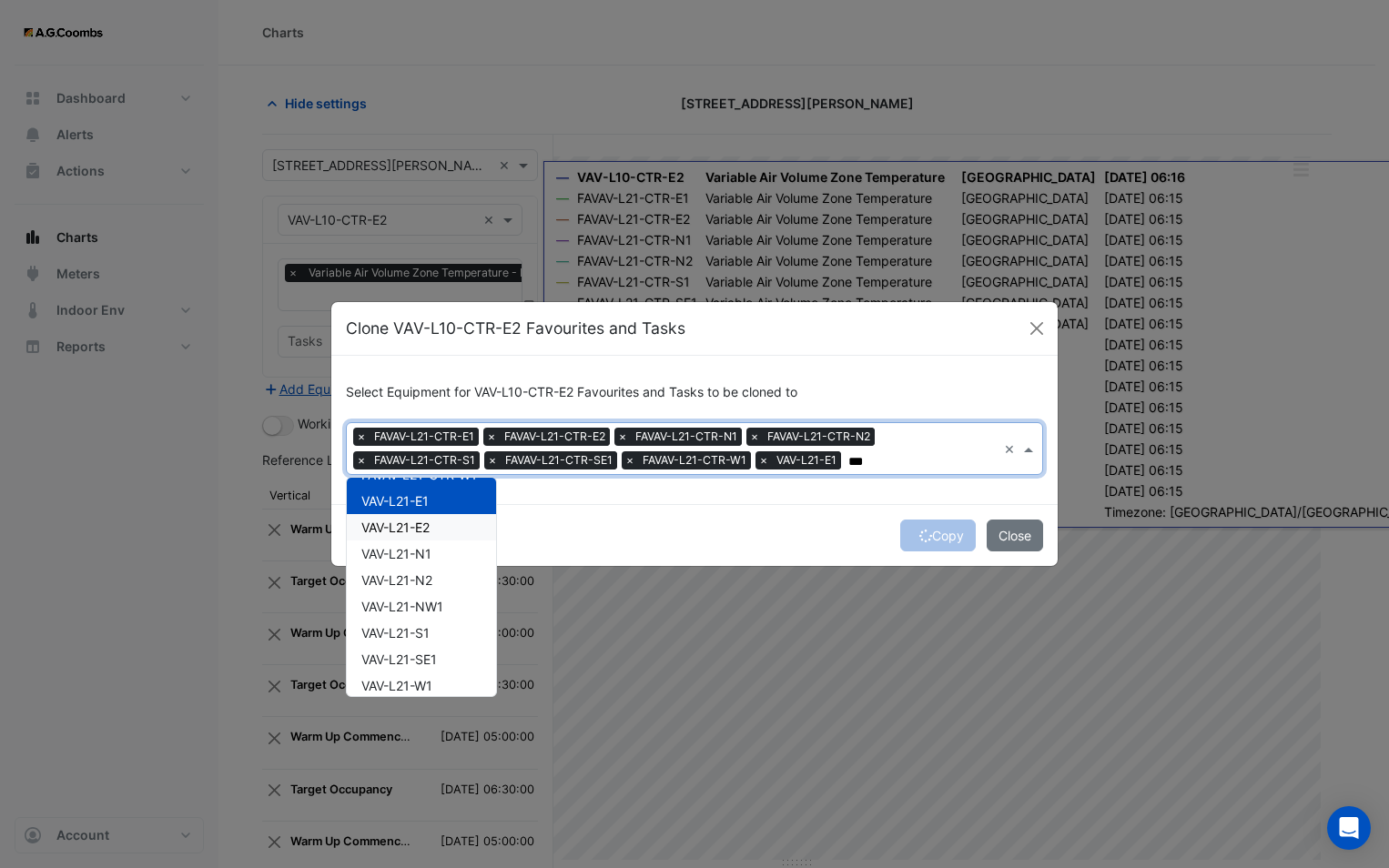
click at [427, 517] on div "VAV-L21-E2" at bounding box center [422, 526] width 150 height 26
click at [427, 556] on span "VAV-L21-N1" at bounding box center [396, 553] width 70 height 16
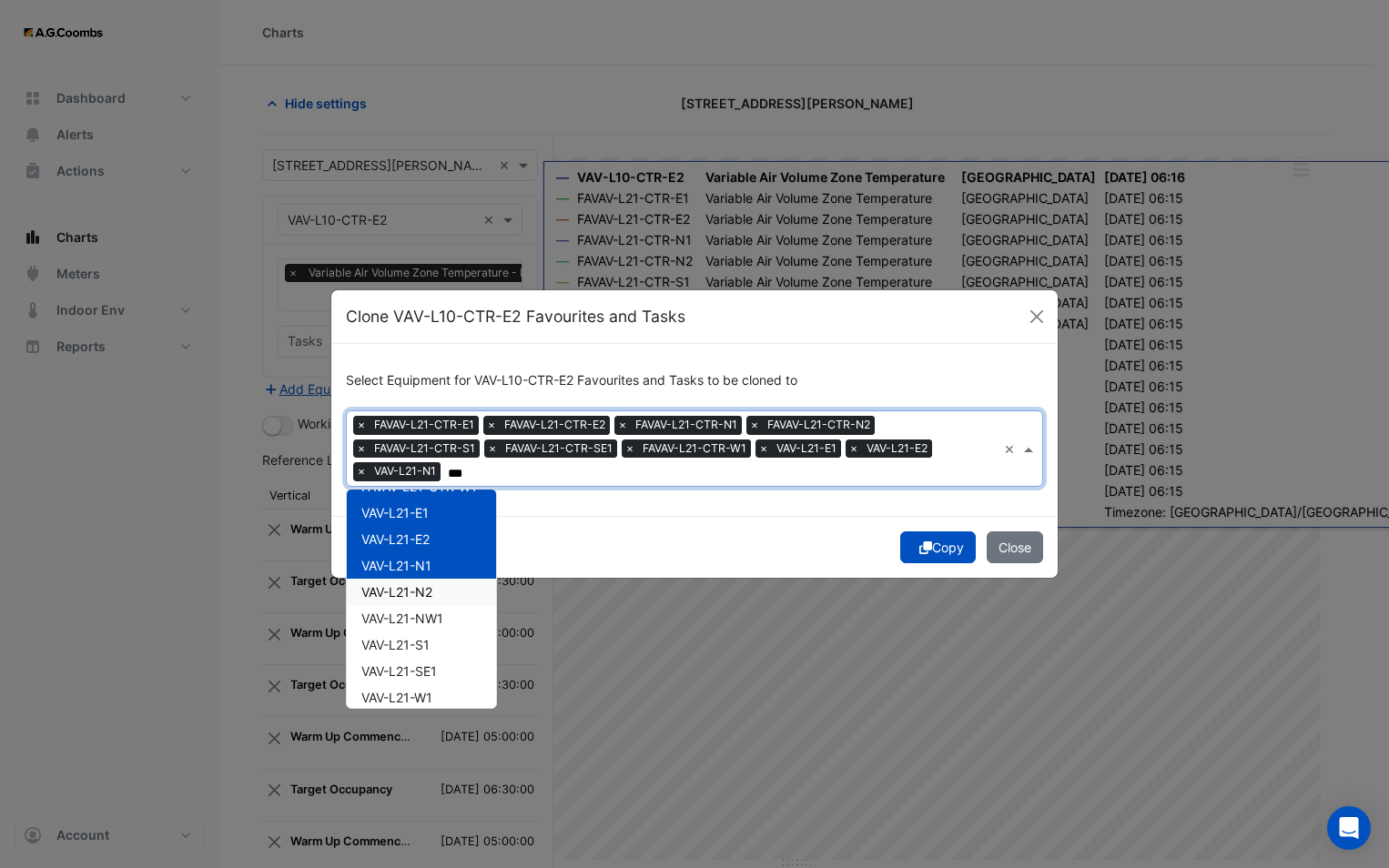
click at [423, 591] on span "VAV-L21-N2" at bounding box center [396, 591] width 71 height 16
drag, startPoint x: 423, startPoint y: 619, endPoint x: 420, endPoint y: 645, distance: 26.2
click at [423, 622] on span "VAV-L21-NW1" at bounding box center [402, 618] width 82 height 16
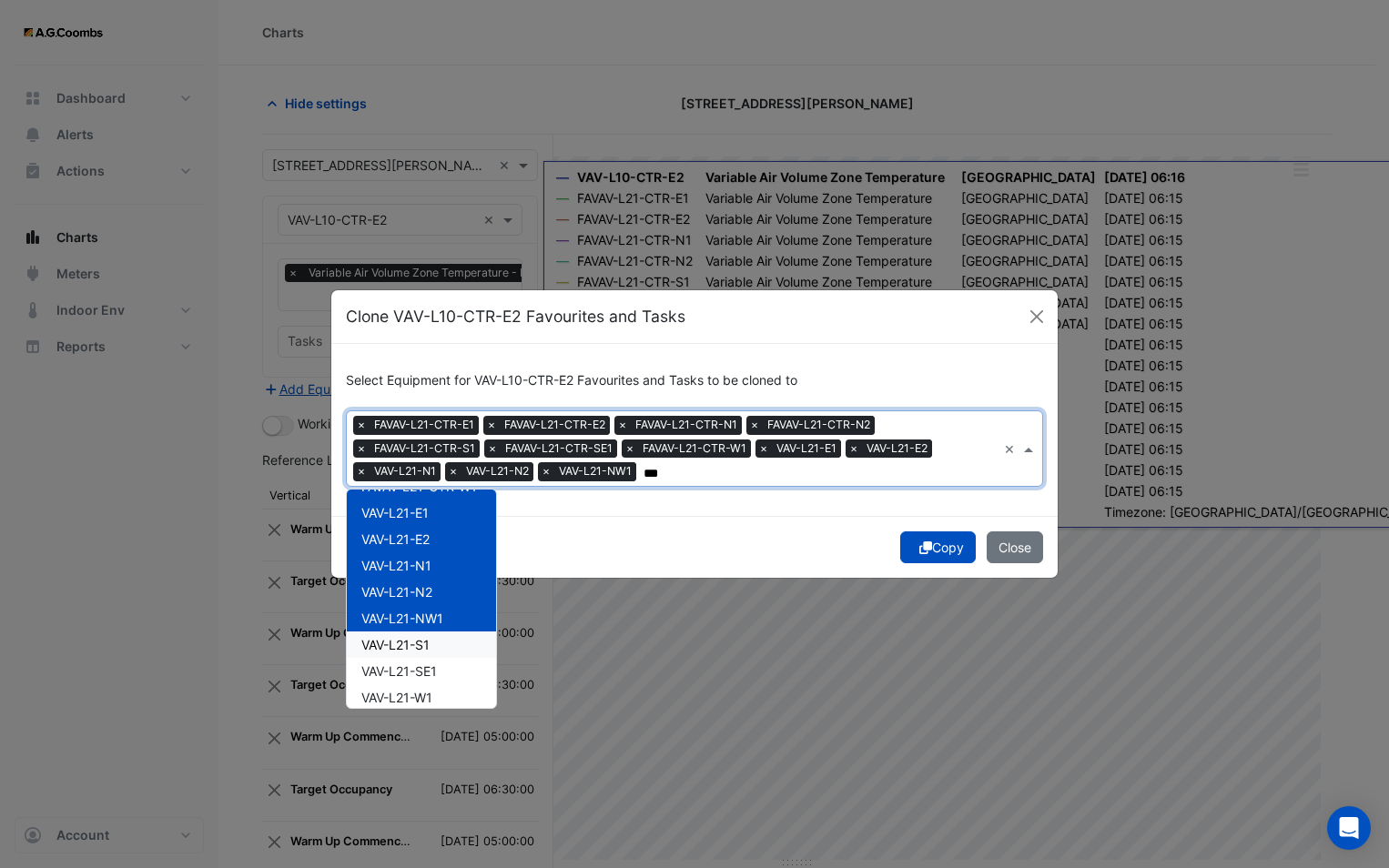
drag, startPoint x: 418, startPoint y: 651, endPoint x: 412, endPoint y: 670, distance: 19.9
click at [415, 656] on div "FAVAV-L21-CTR-E1 FAVAV-L21-CTR-E2 FAVAV-L21-CTR-N1 FAVAV-L21-CTR-N2 FAVAV-L21-C…" at bounding box center [422, 513] width 150 height 396
click at [411, 674] on span "VAV-L21-SE1" at bounding box center [399, 671] width 76 height 16
click at [405, 642] on span "VAV-L21-S1" at bounding box center [395, 645] width 68 height 16
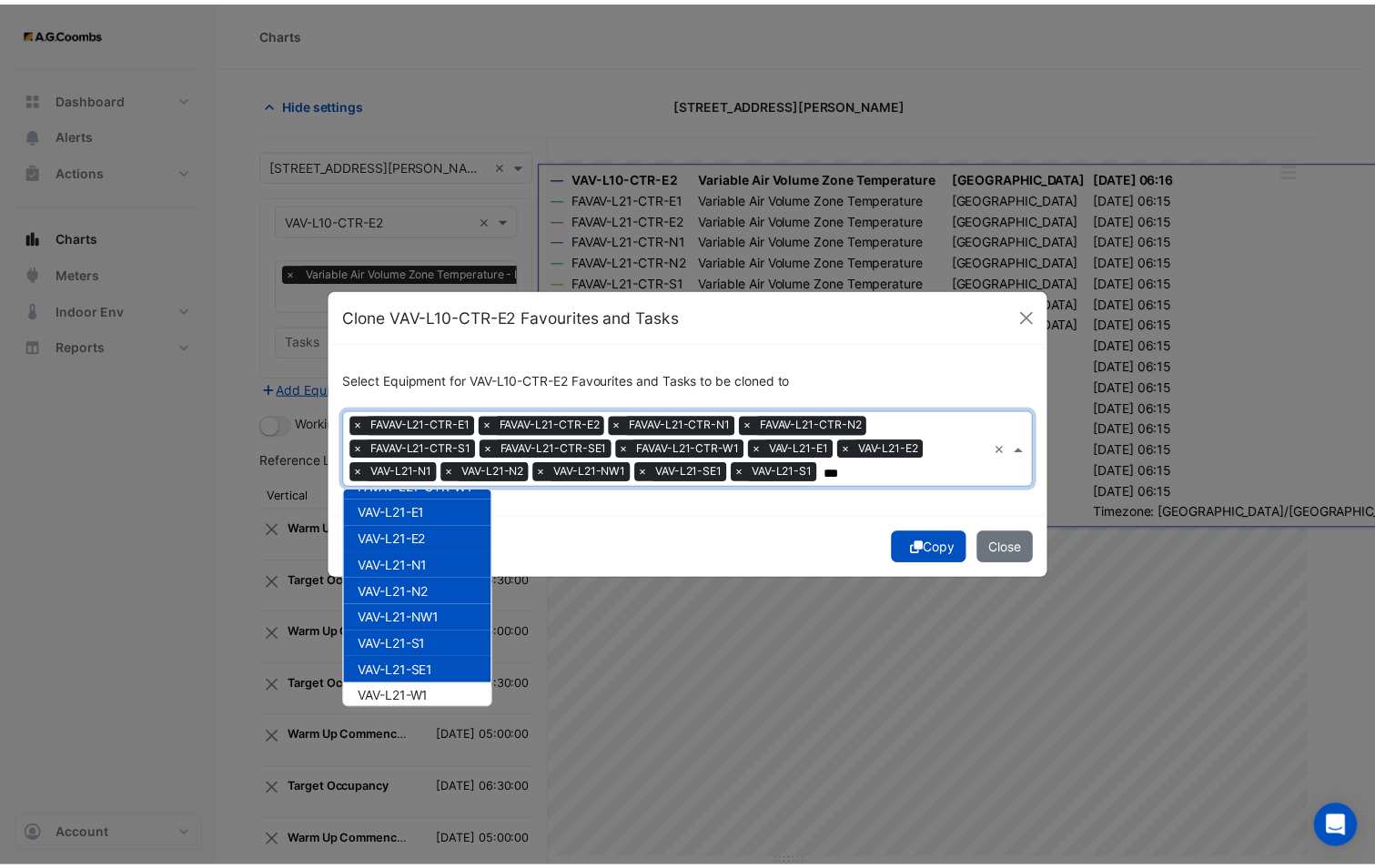
scroll to position [192, 0]
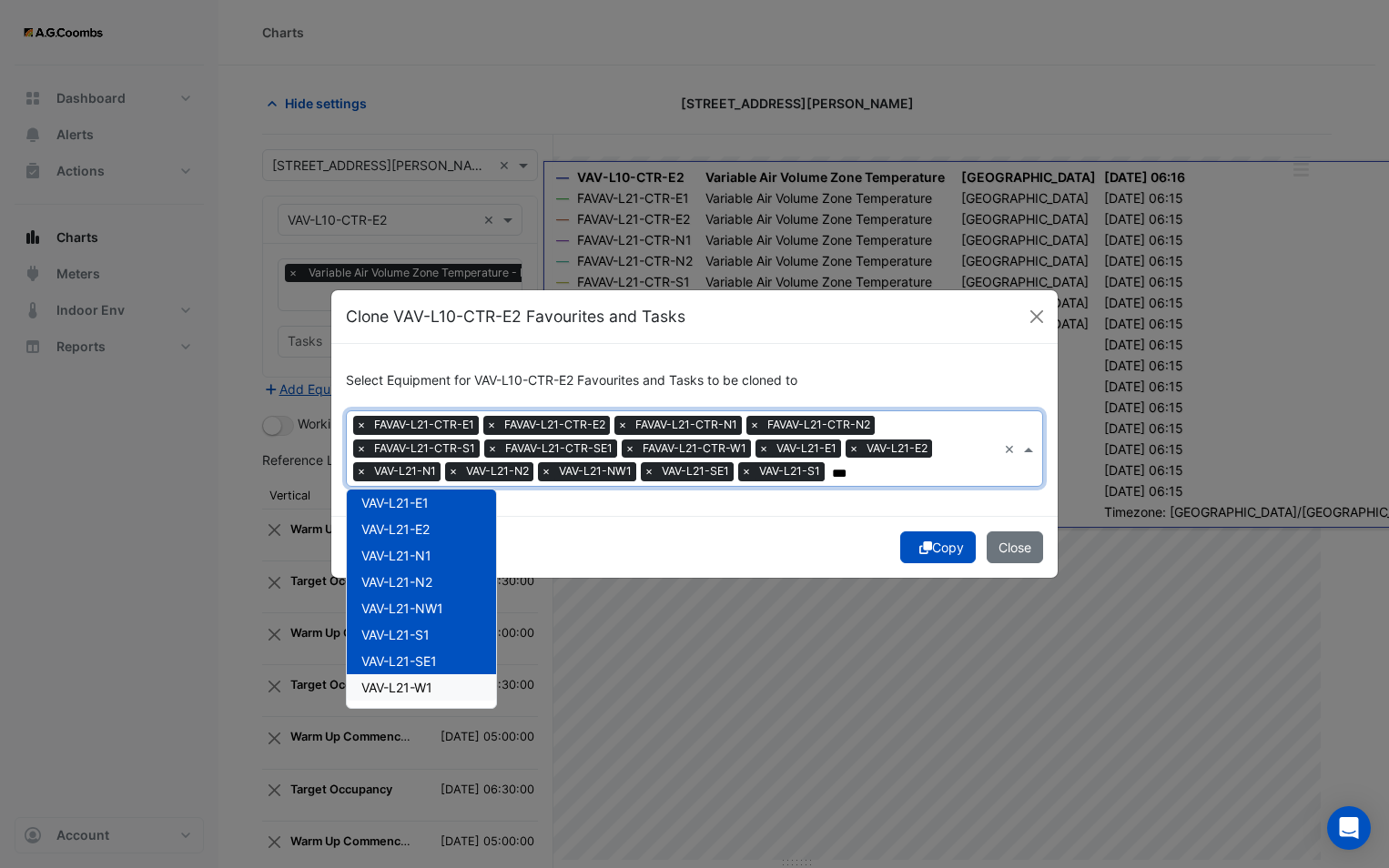
click at [426, 690] on span "VAV-L21-W1" at bounding box center [396, 687] width 71 height 16
type input "***"
click at [634, 535] on div "Copy Close" at bounding box center [694, 547] width 727 height 62
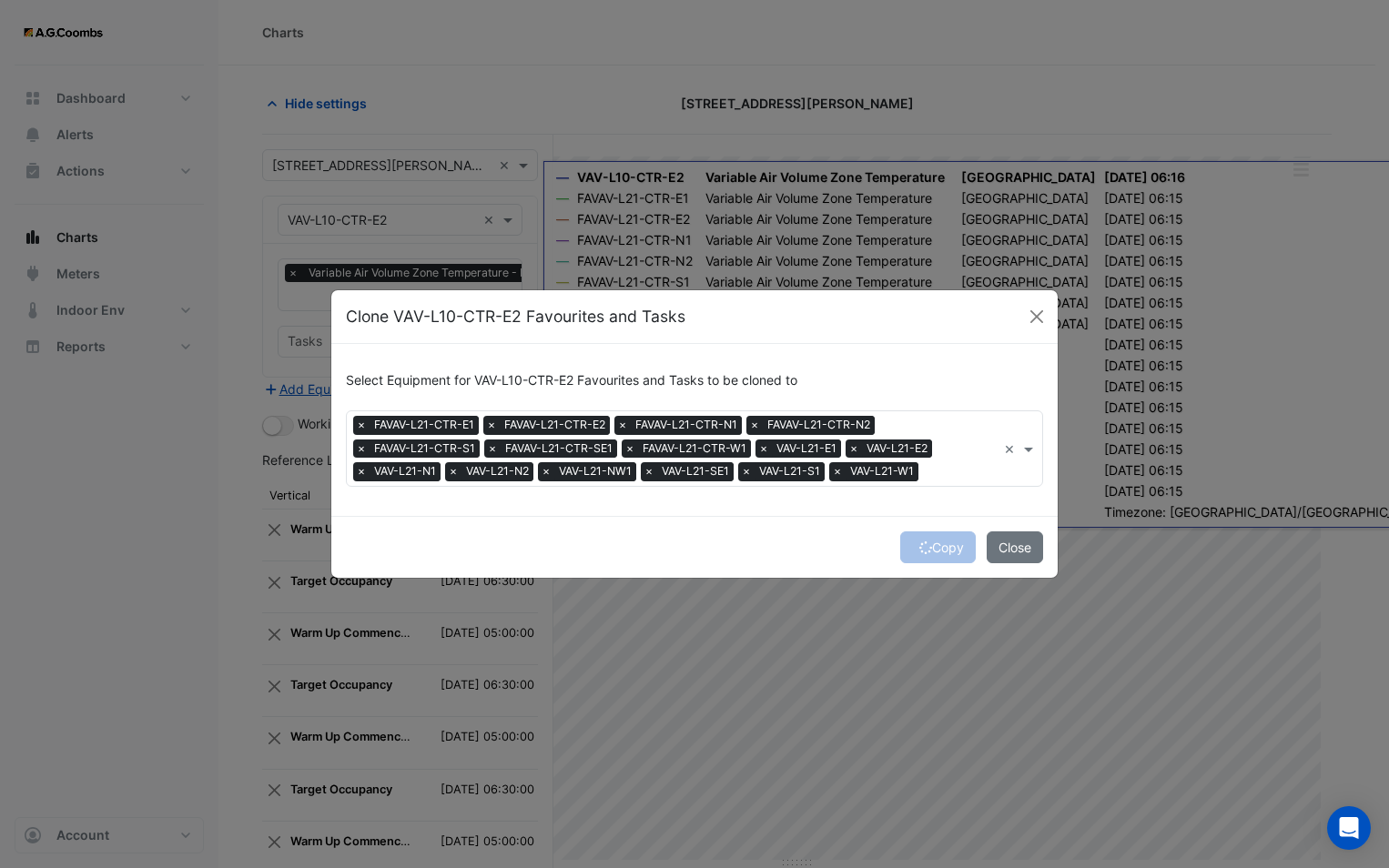
click at [899, 540] on div "Copy Close" at bounding box center [694, 547] width 727 height 62
click at [900, 540] on button "Copy" at bounding box center [938, 547] width 76 height 32
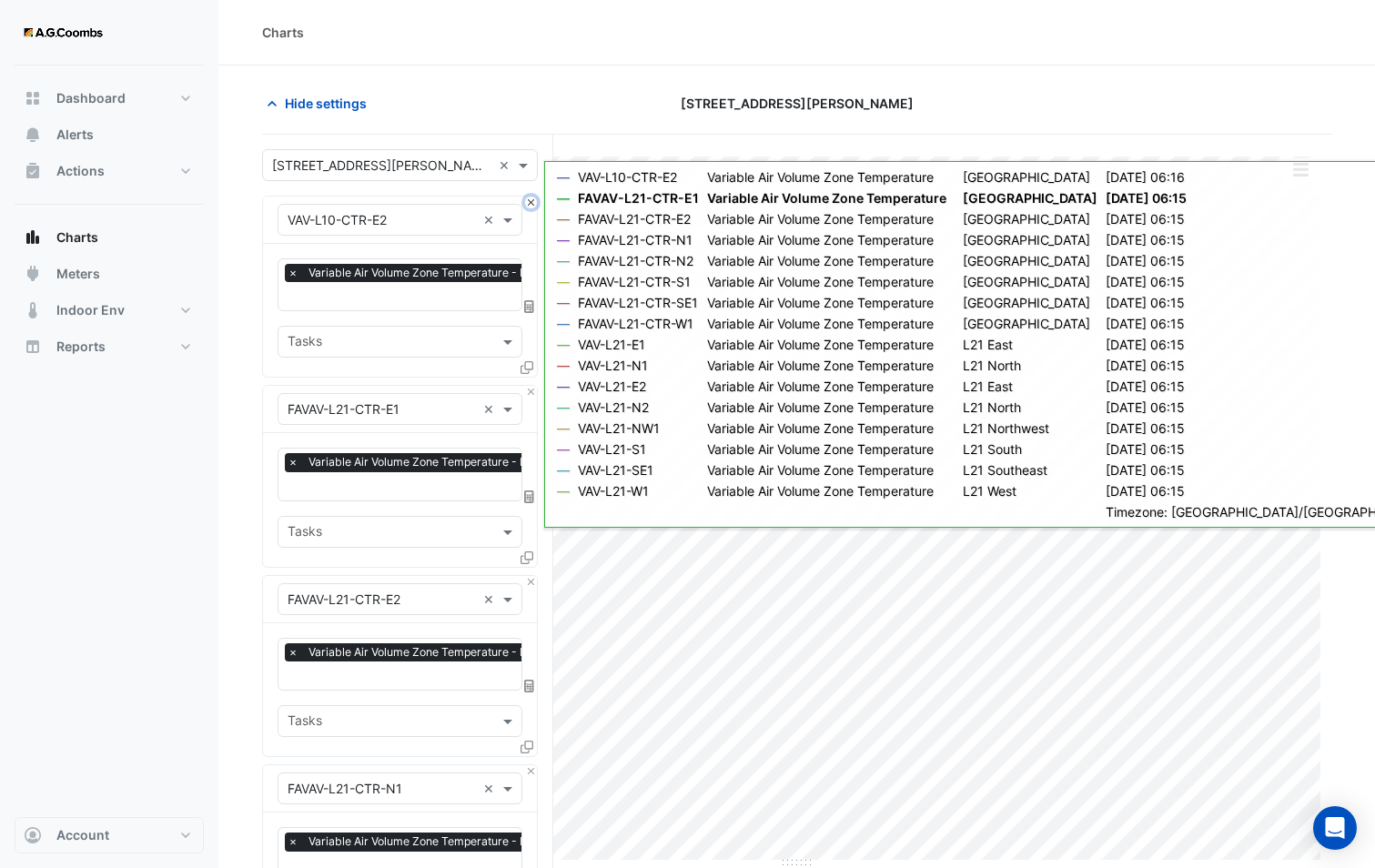
click at [526, 199] on button "Close" at bounding box center [531, 202] width 12 height 12
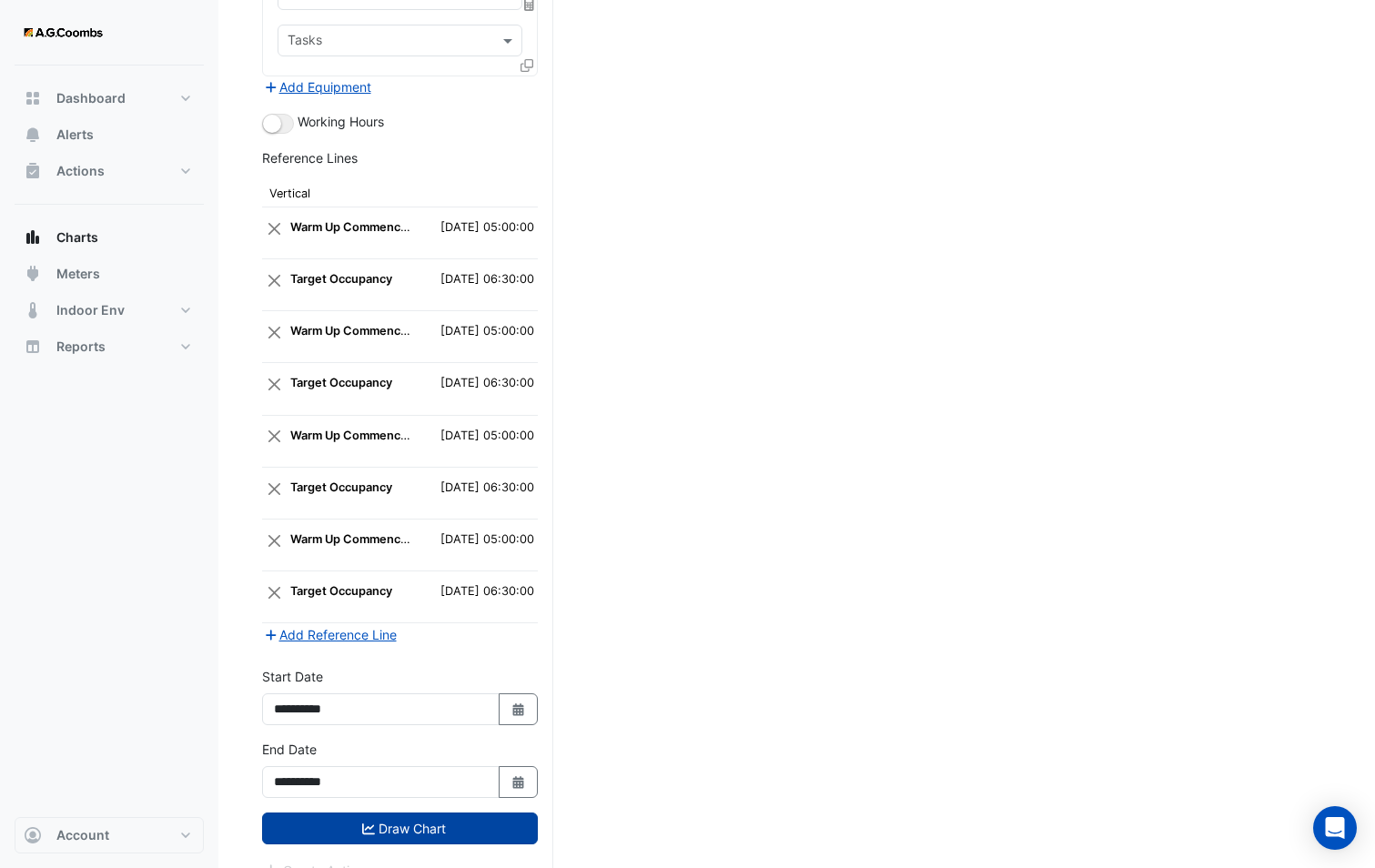
click at [411, 813] on button "Draw Chart" at bounding box center [400, 828] width 276 height 32
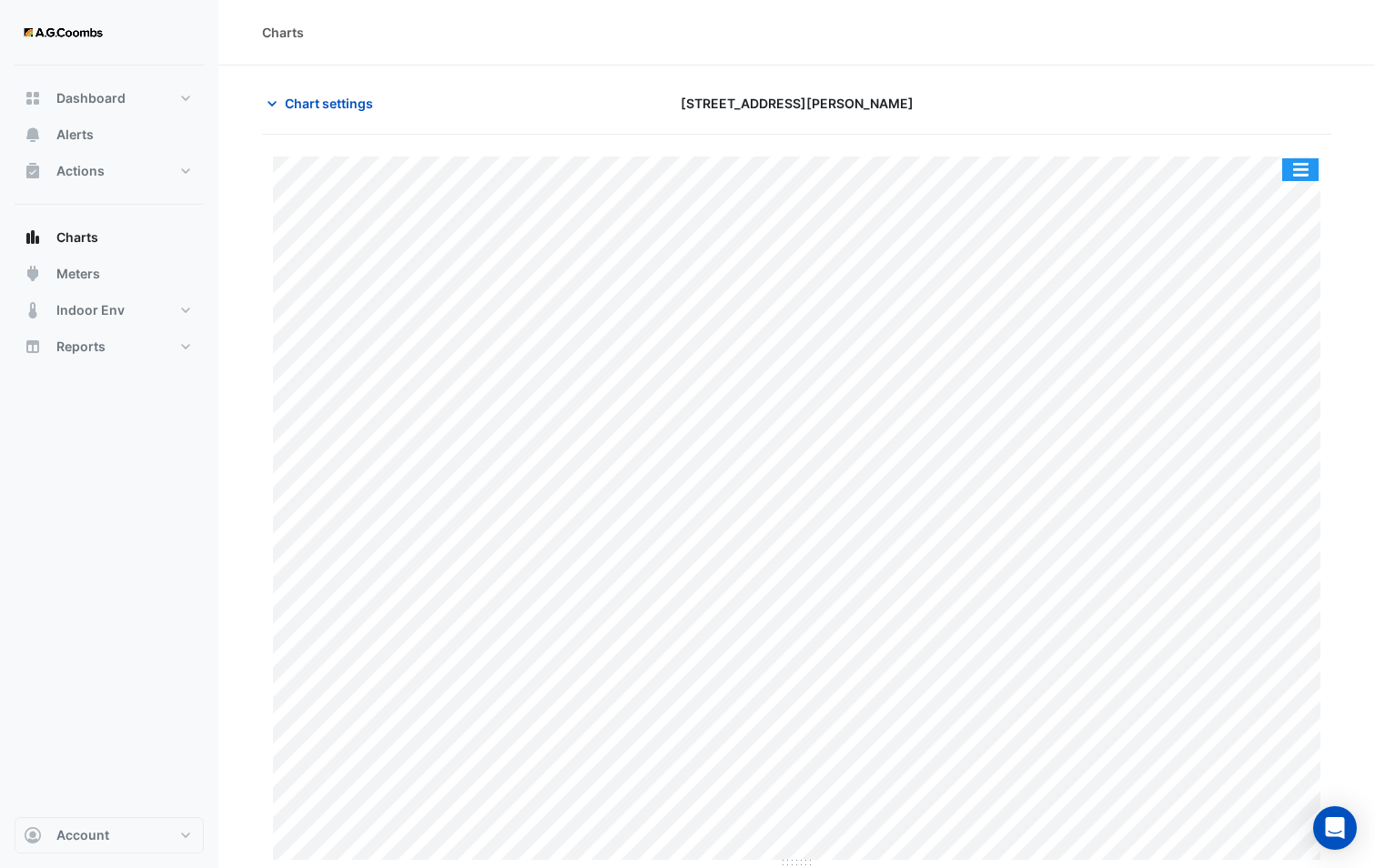
click at [1294, 159] on button "button" at bounding box center [1299, 169] width 36 height 22
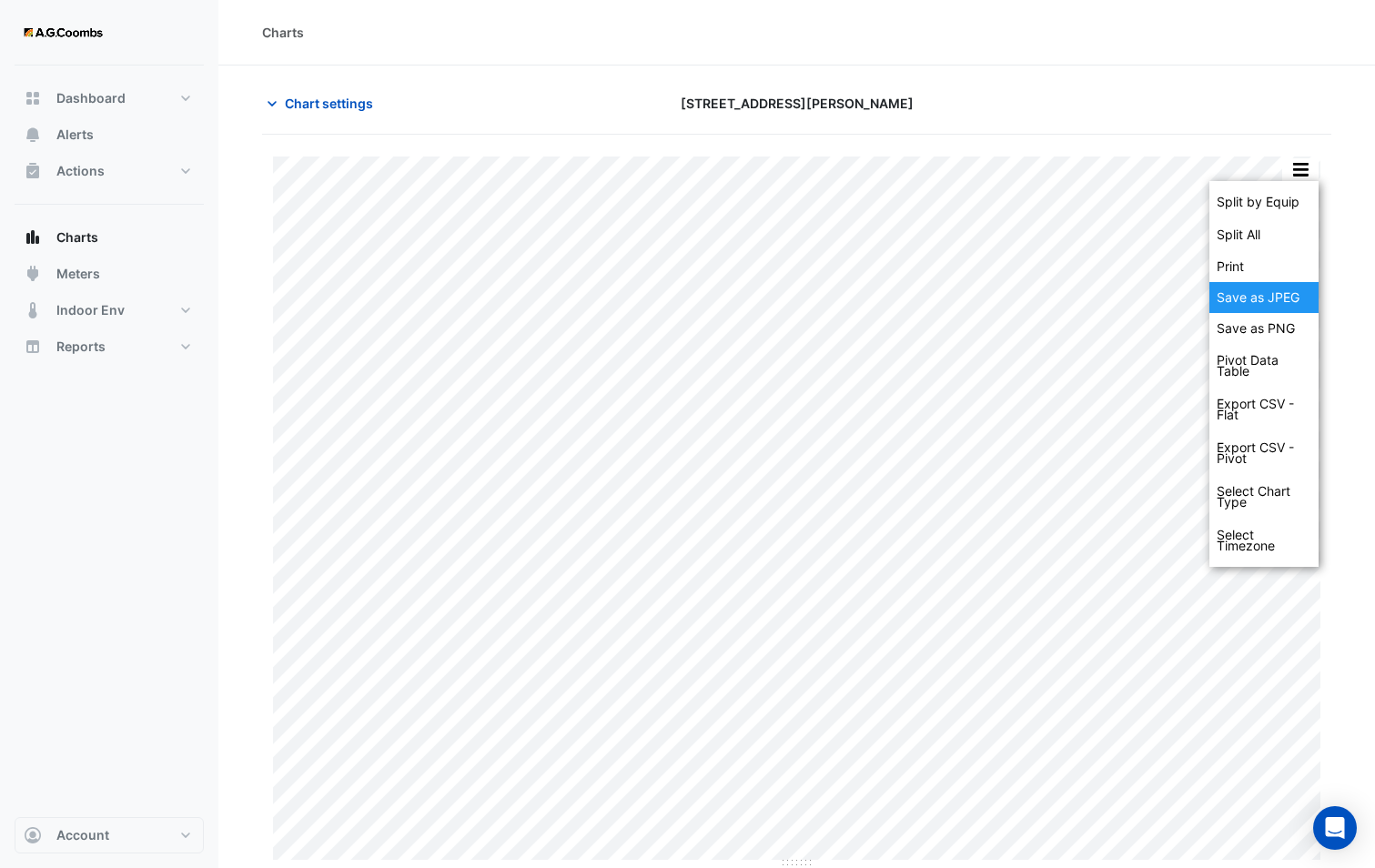
click at [1263, 307] on div "Save as JPEG" at bounding box center [1263, 297] width 109 height 31
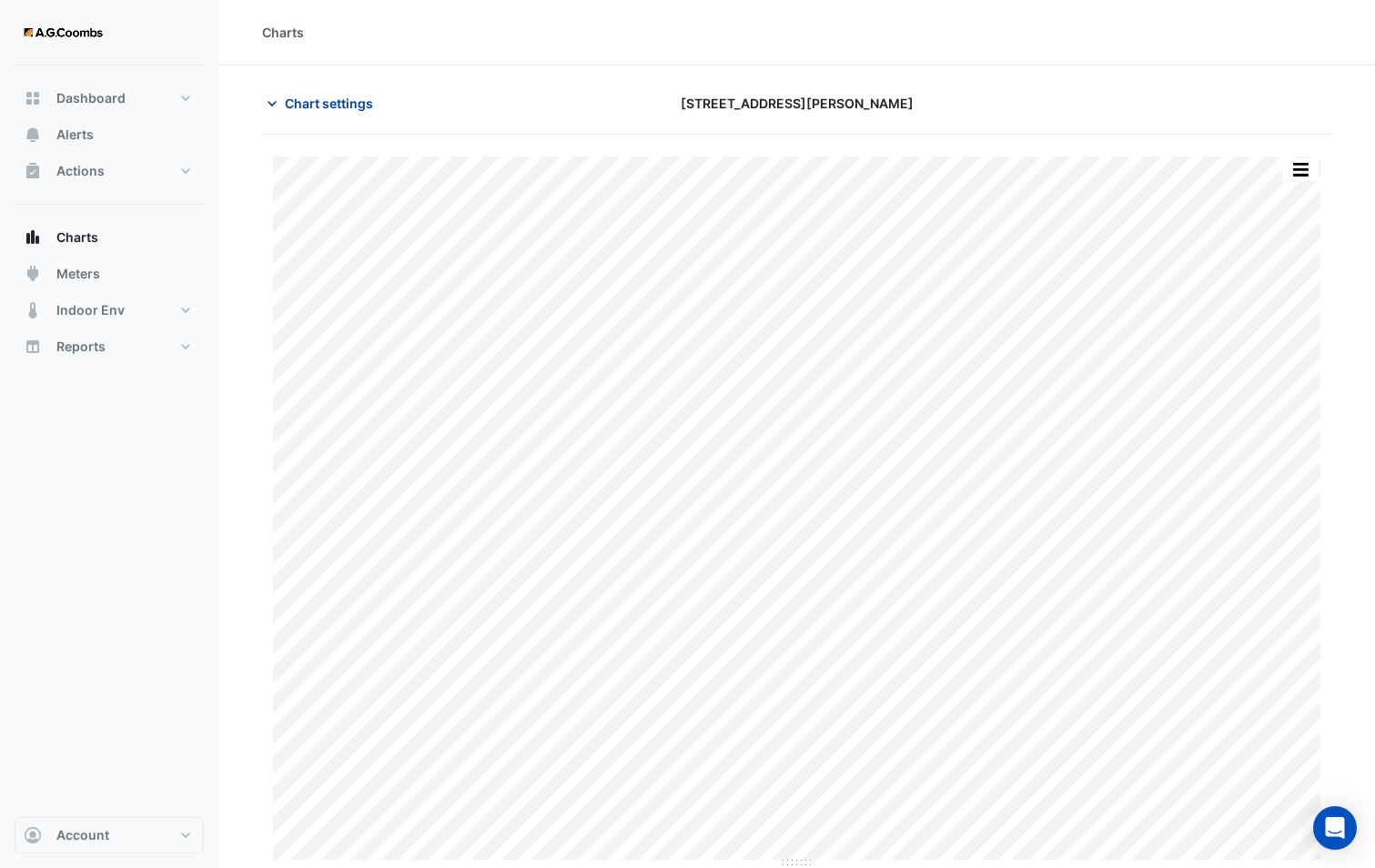
click at [322, 116] on button "Chart settings" at bounding box center [323, 103] width 122 height 32
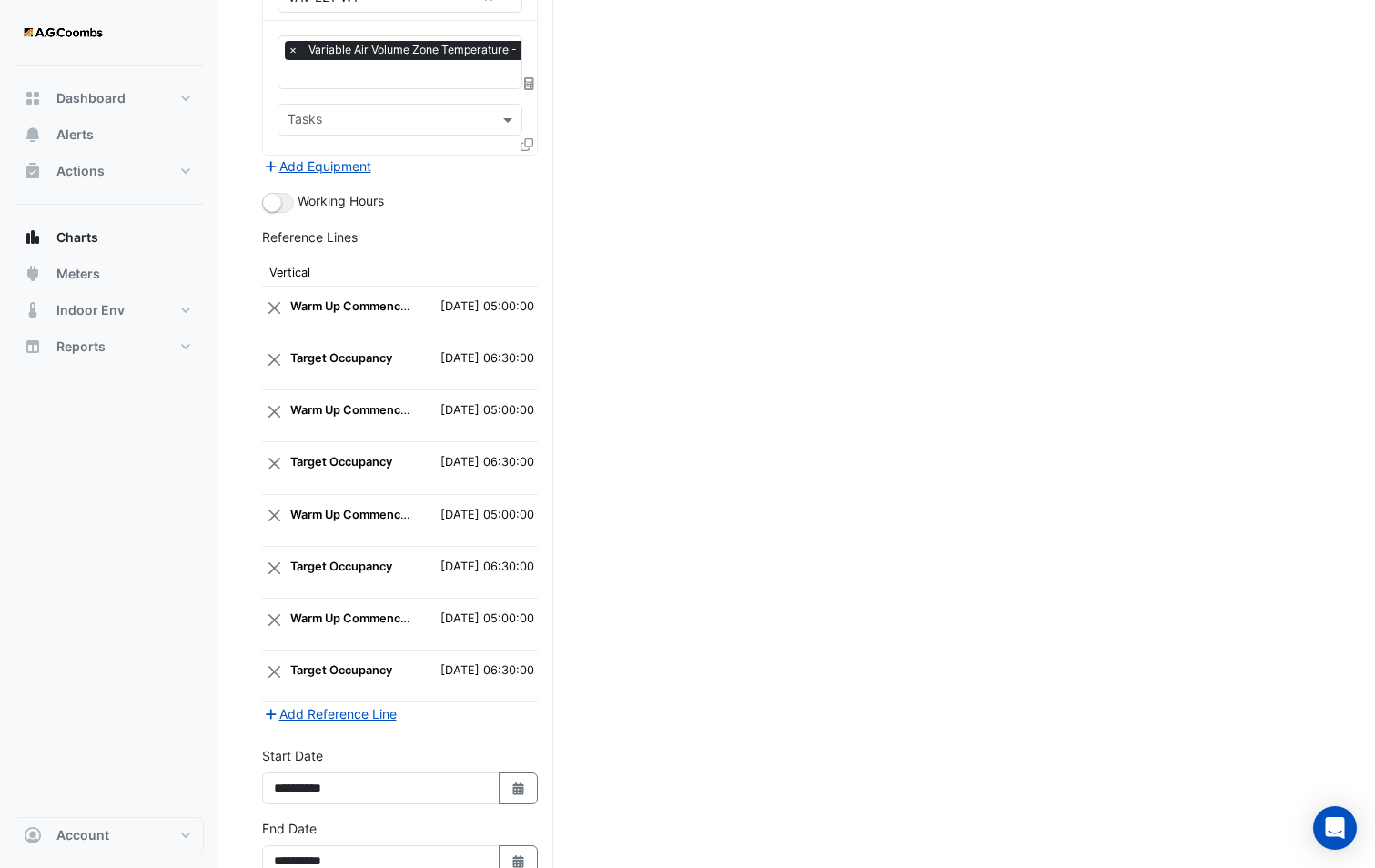
scroll to position [2955, 0]
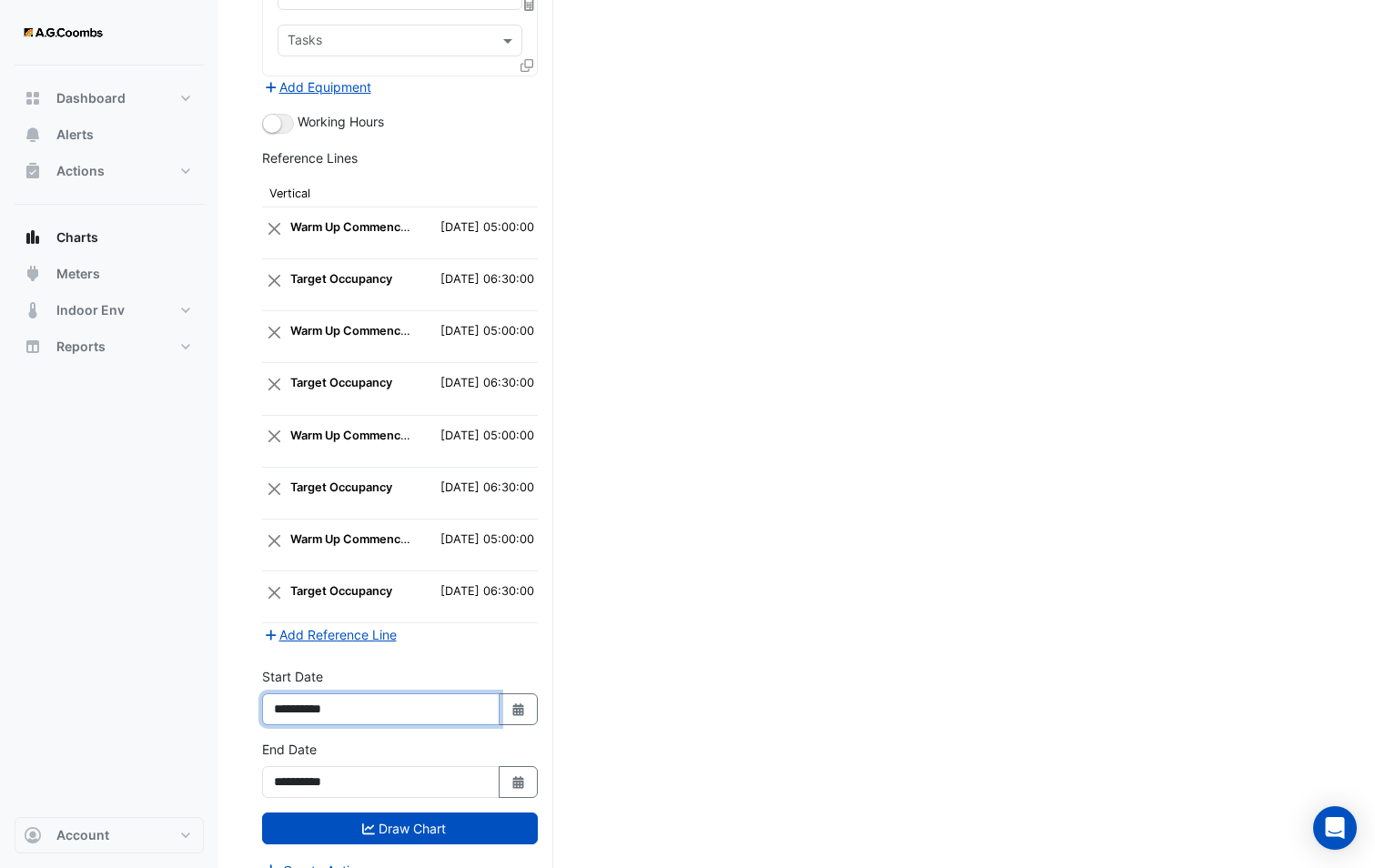
click at [320, 693] on input "**********" at bounding box center [381, 709] width 238 height 32
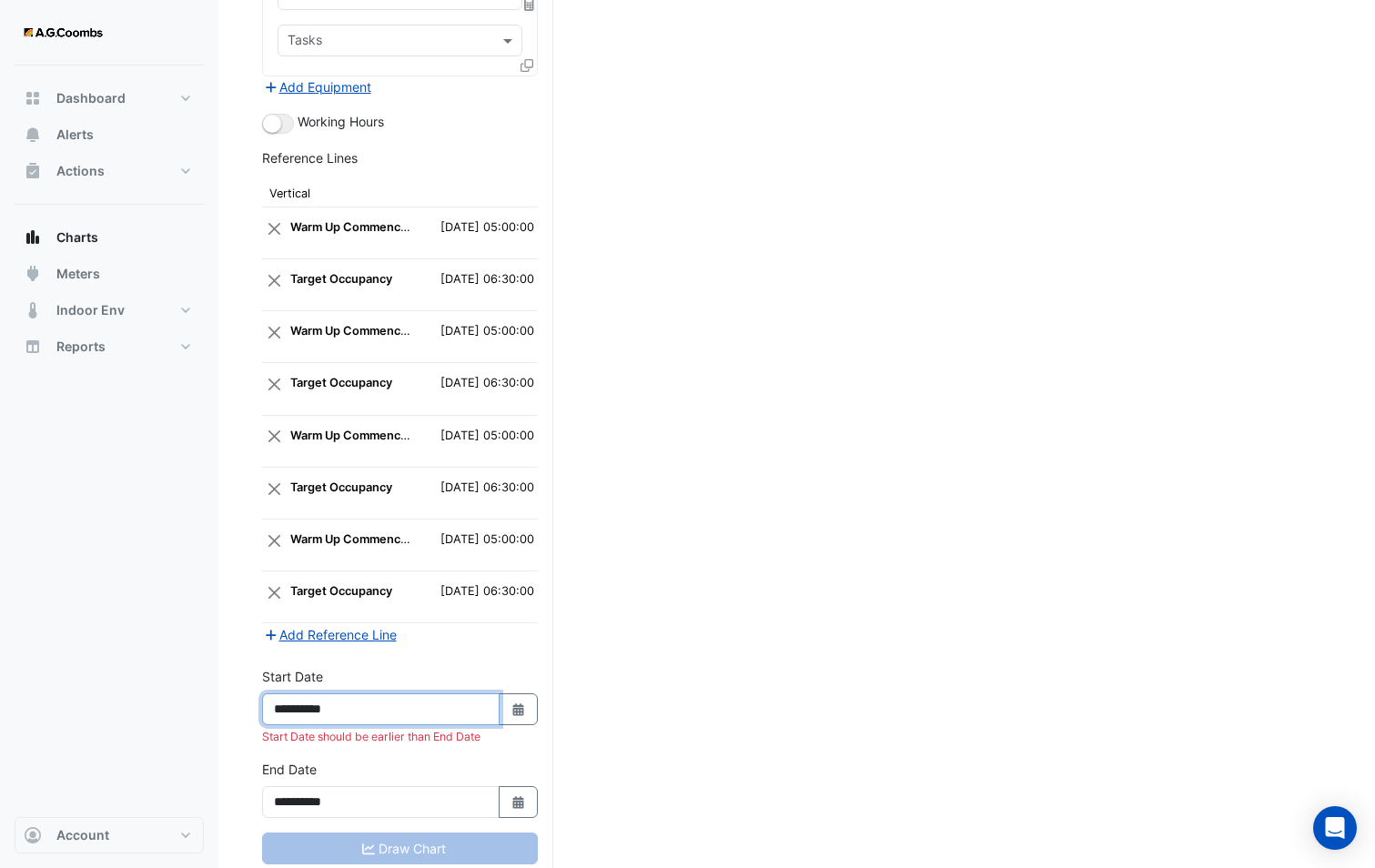
type input "**********"
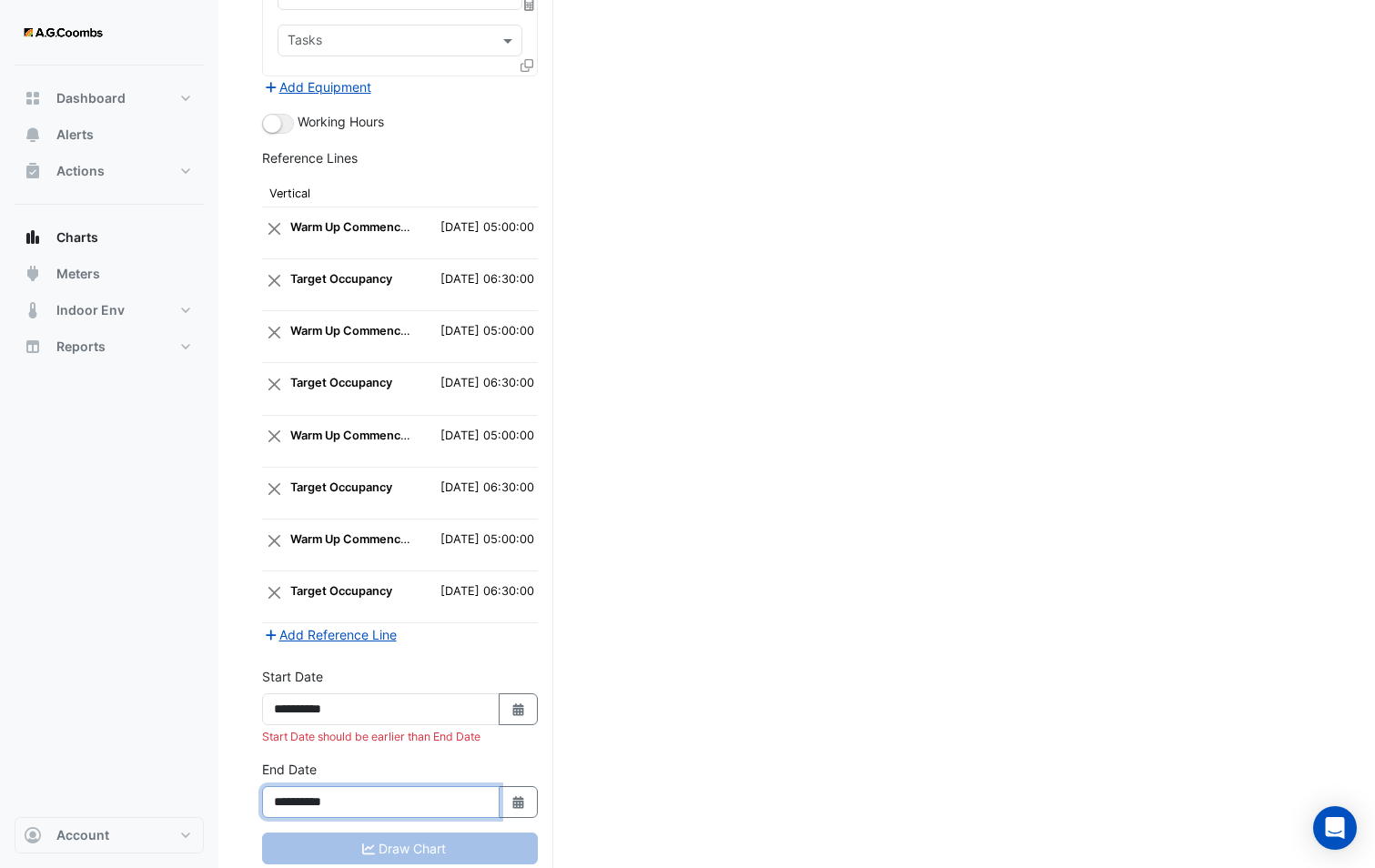
click at [319, 785] on input "**********" at bounding box center [381, 801] width 238 height 32
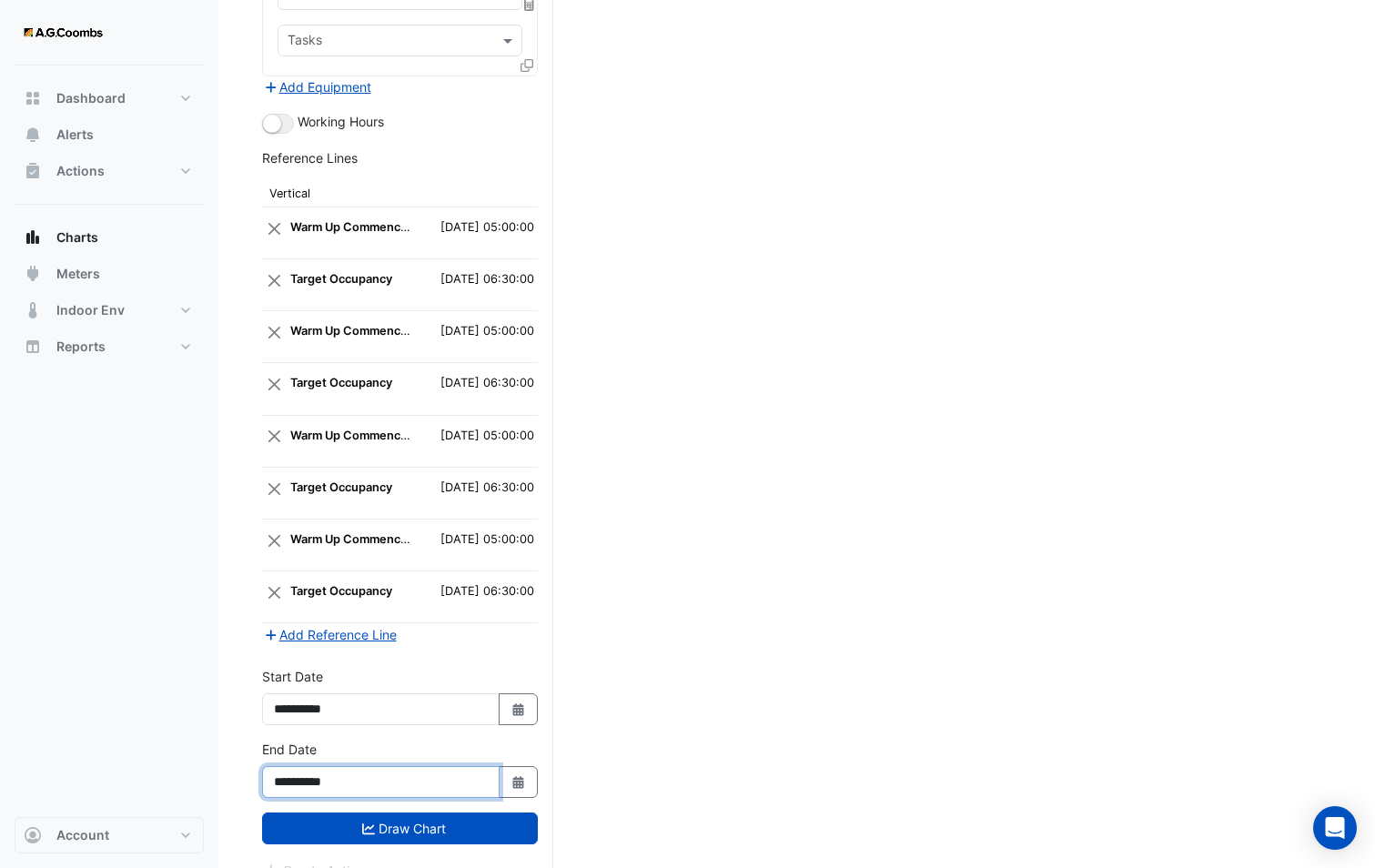
drag, startPoint x: 360, startPoint y: 760, endPoint x: 336, endPoint y: 751, distance: 25.6
click at [336, 766] on input "**********" at bounding box center [381, 782] width 238 height 32
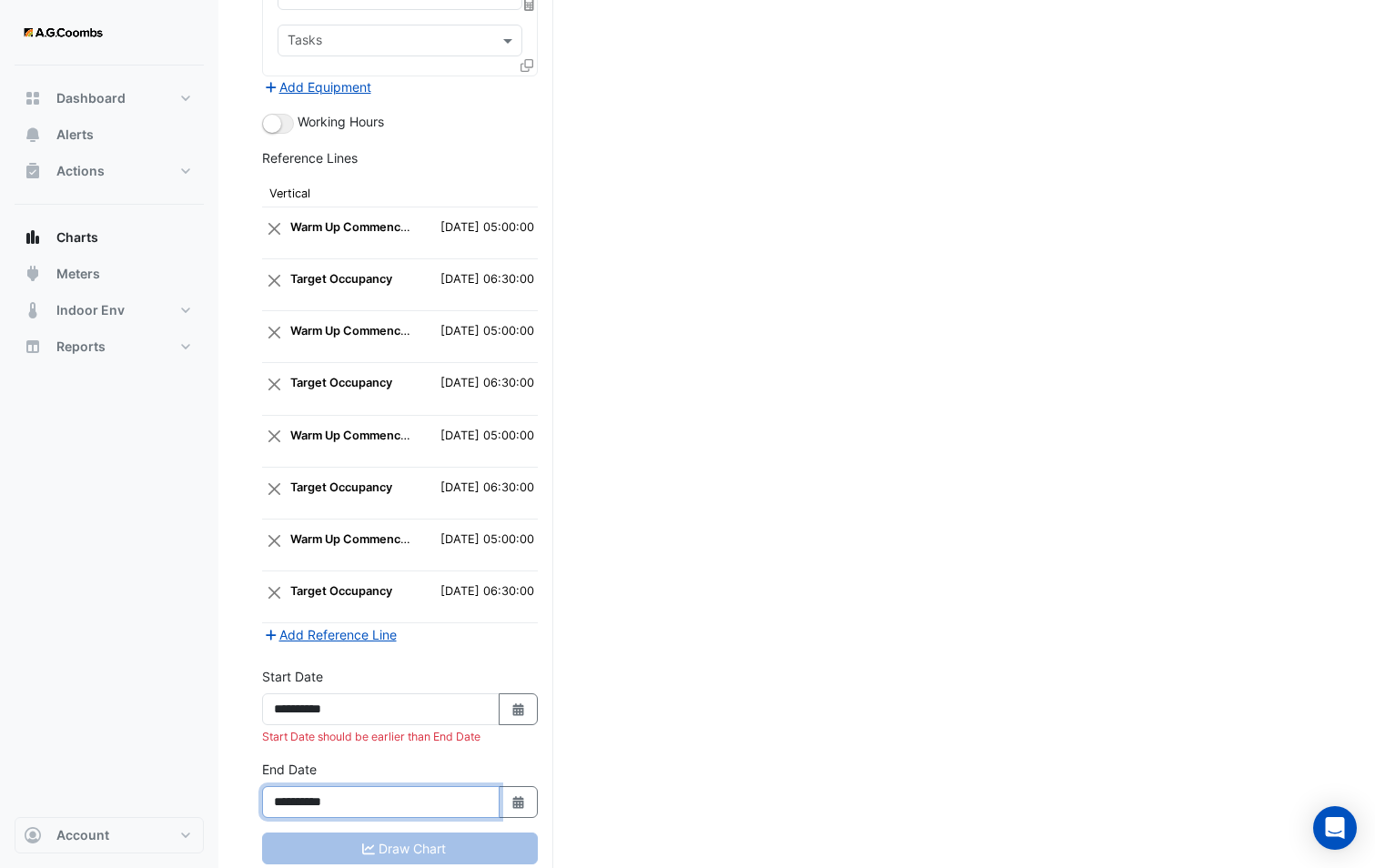
type input "**********"
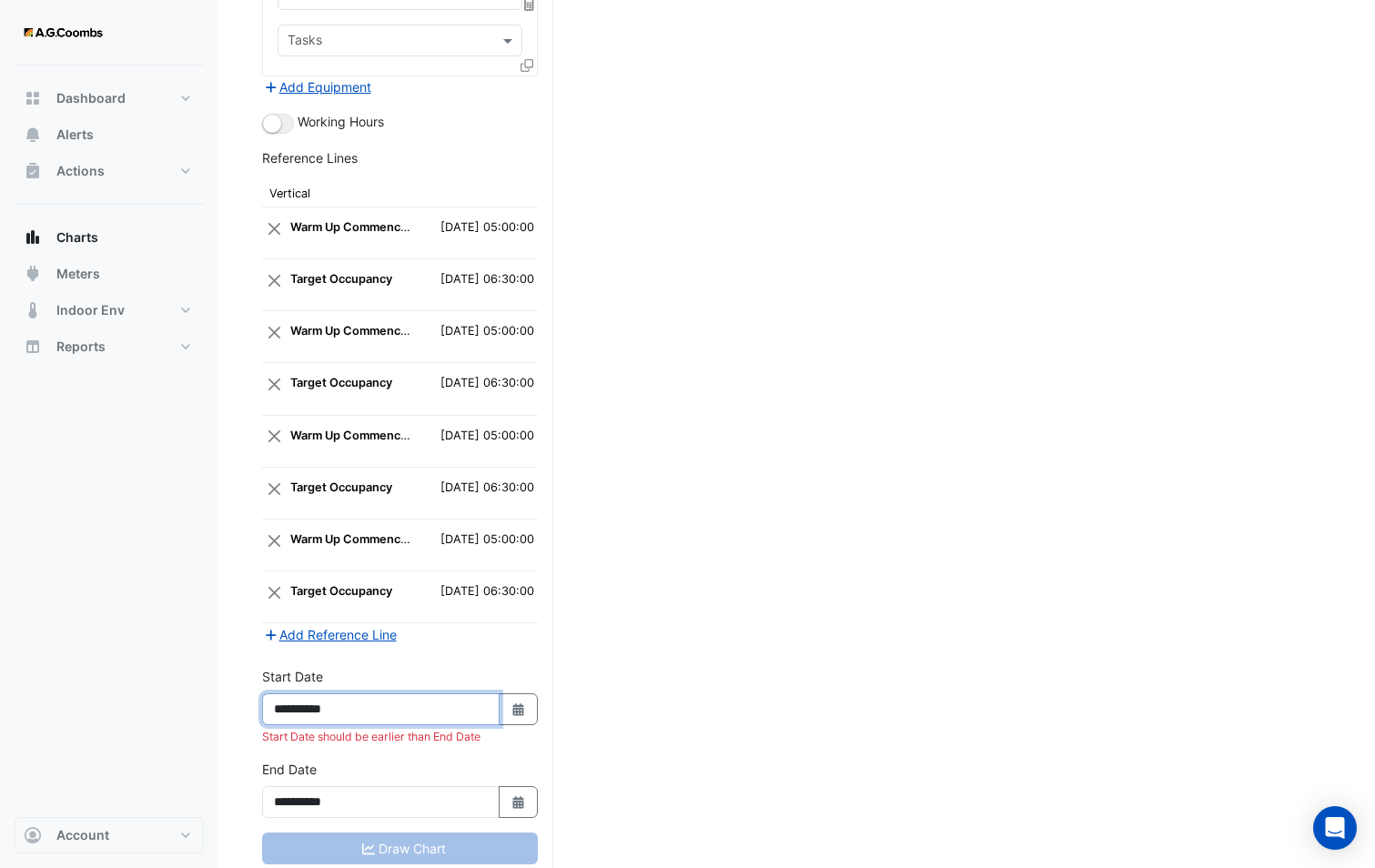
drag, startPoint x: 333, startPoint y: 691, endPoint x: 374, endPoint y: 684, distance: 41.6
click at [374, 693] on input "**********" at bounding box center [381, 709] width 238 height 32
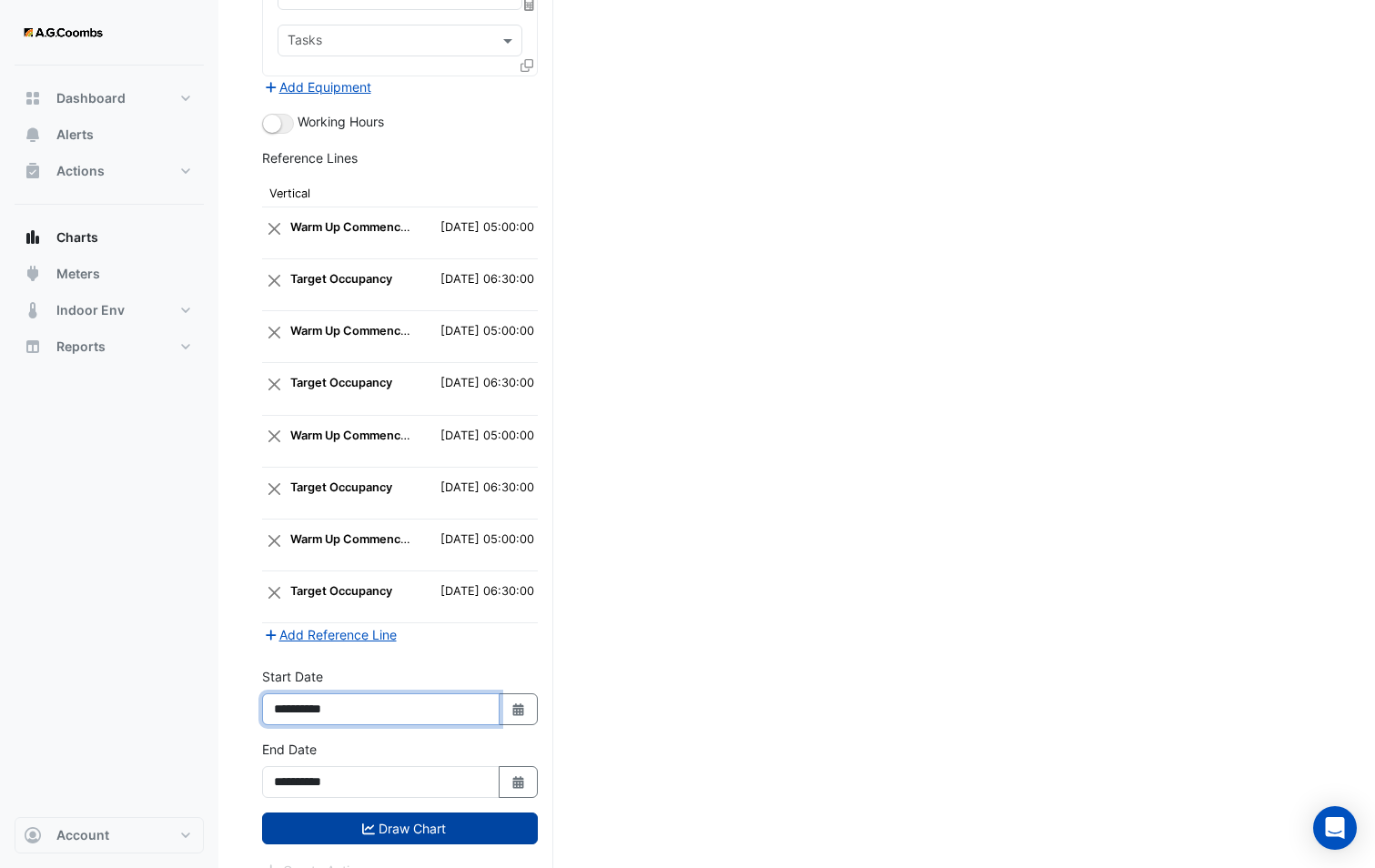
type input "**********"
click at [425, 813] on button "Draw Chart" at bounding box center [400, 828] width 276 height 32
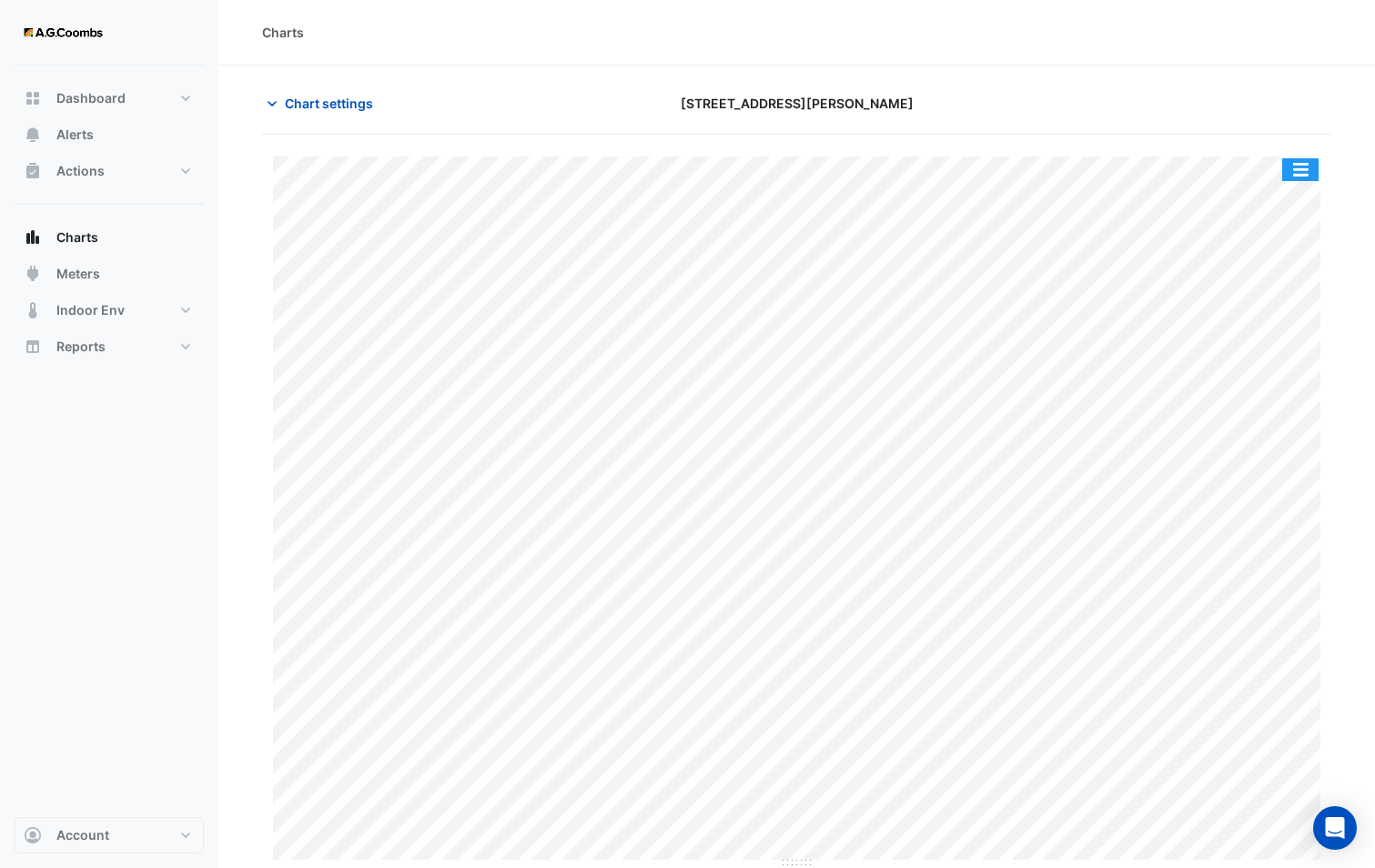
click at [1290, 169] on button "button" at bounding box center [1299, 169] width 36 height 22
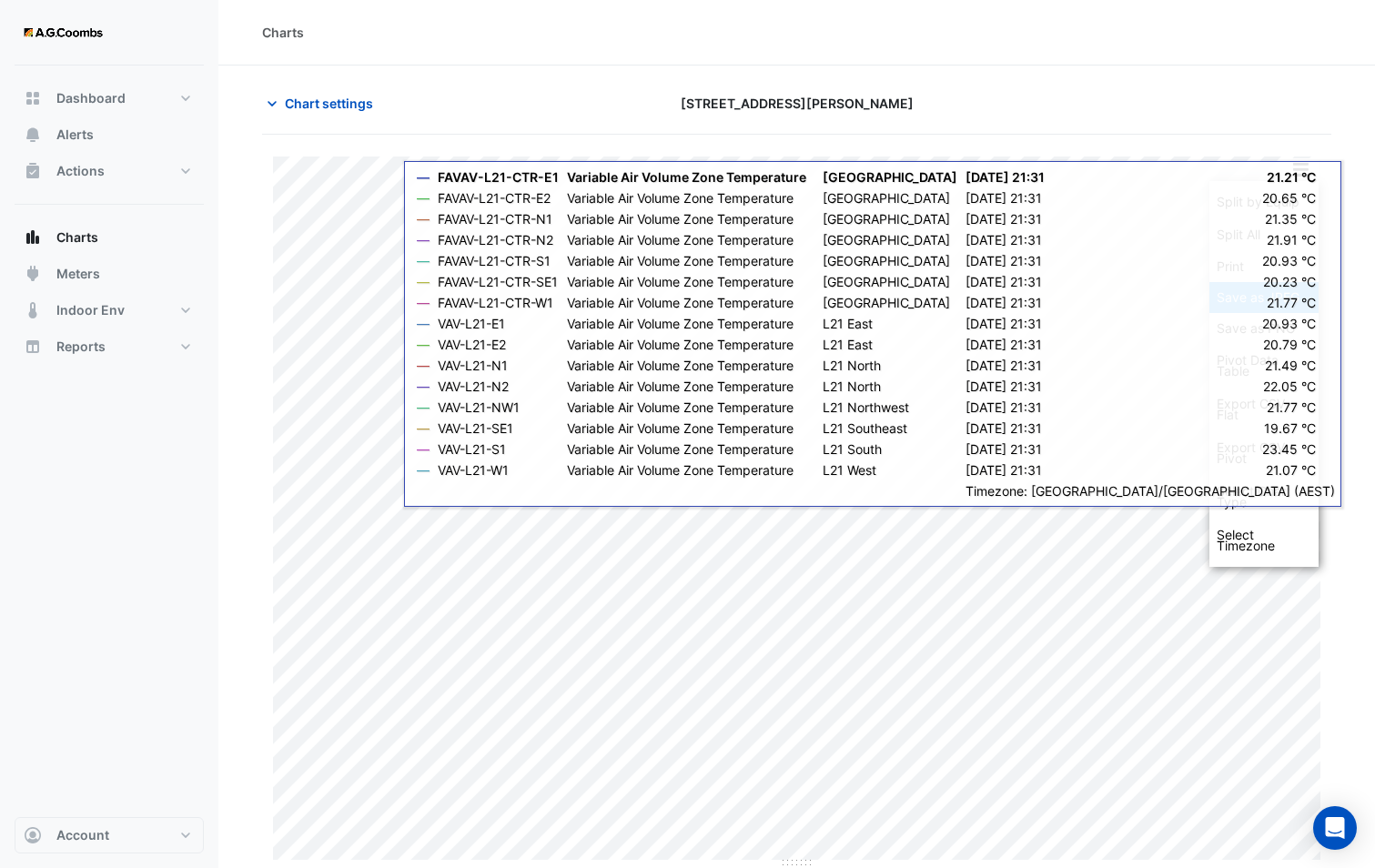
click at [1238, 282] on div "Save as JPEG" at bounding box center [1263, 297] width 109 height 31
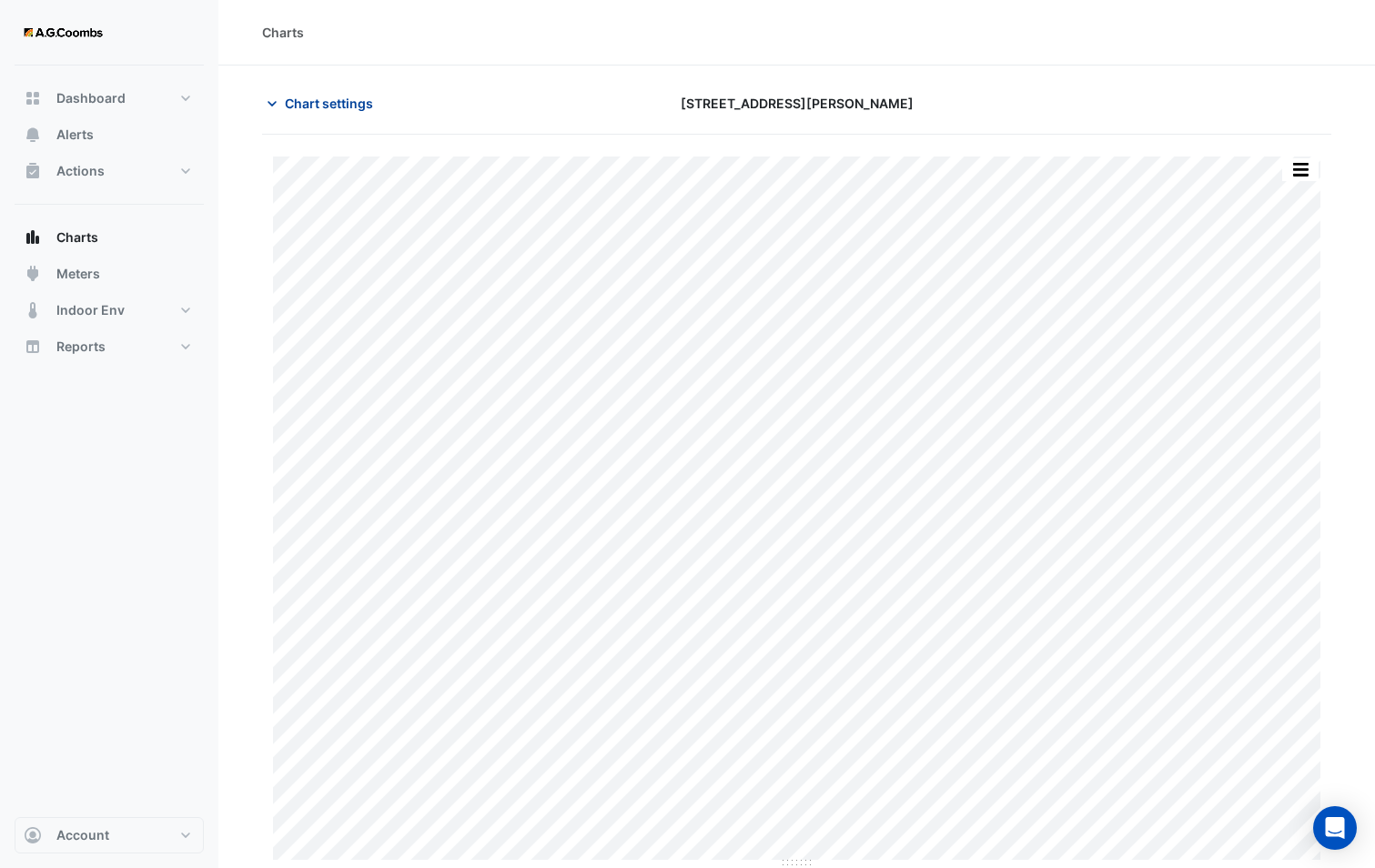
click at [310, 104] on span "Chart settings" at bounding box center [328, 103] width 88 height 19
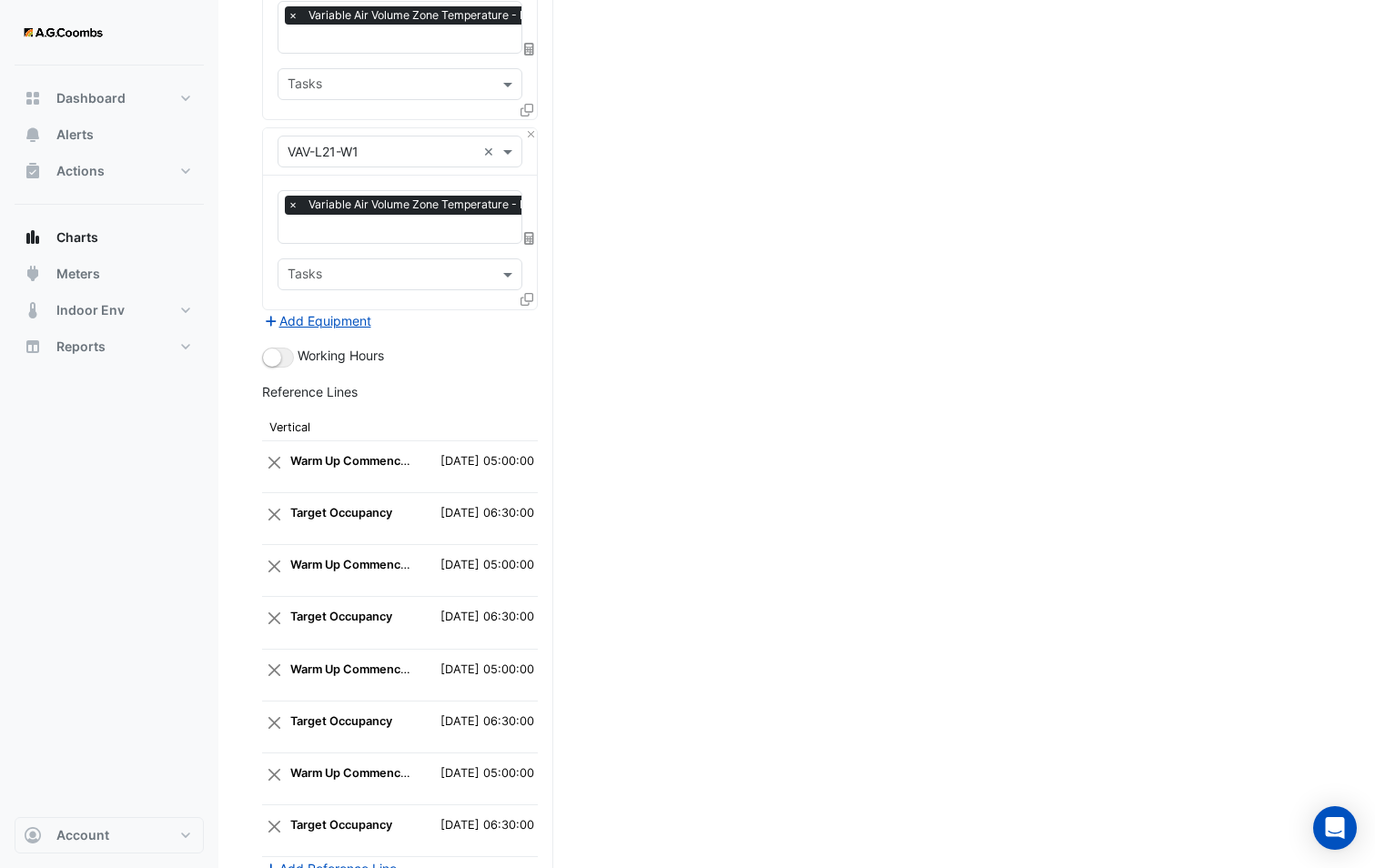
scroll to position [2955, 0]
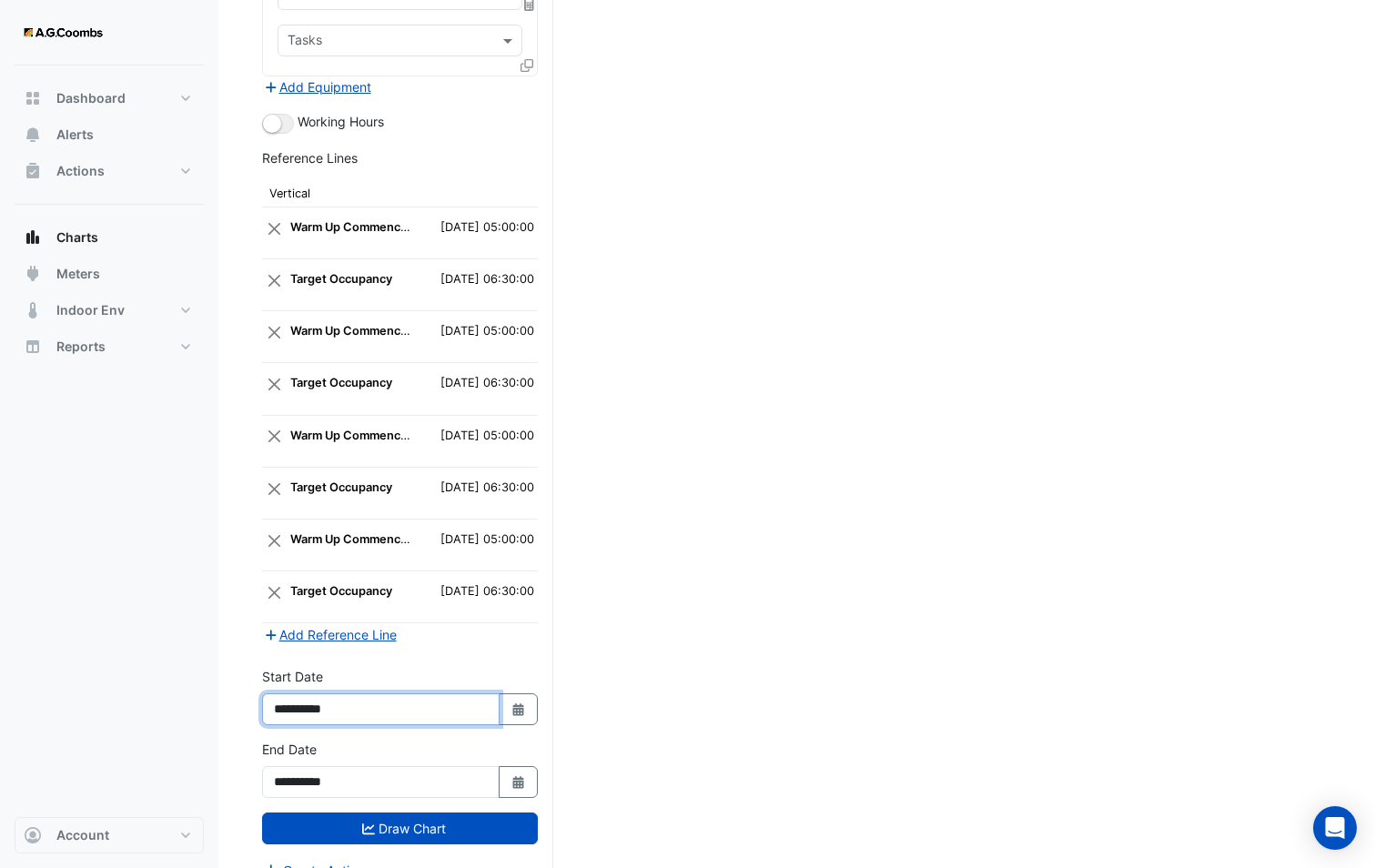
drag, startPoint x: 364, startPoint y: 670, endPoint x: 332, endPoint y: 670, distance: 32.0
click at [332, 693] on input "**********" at bounding box center [381, 709] width 238 height 32
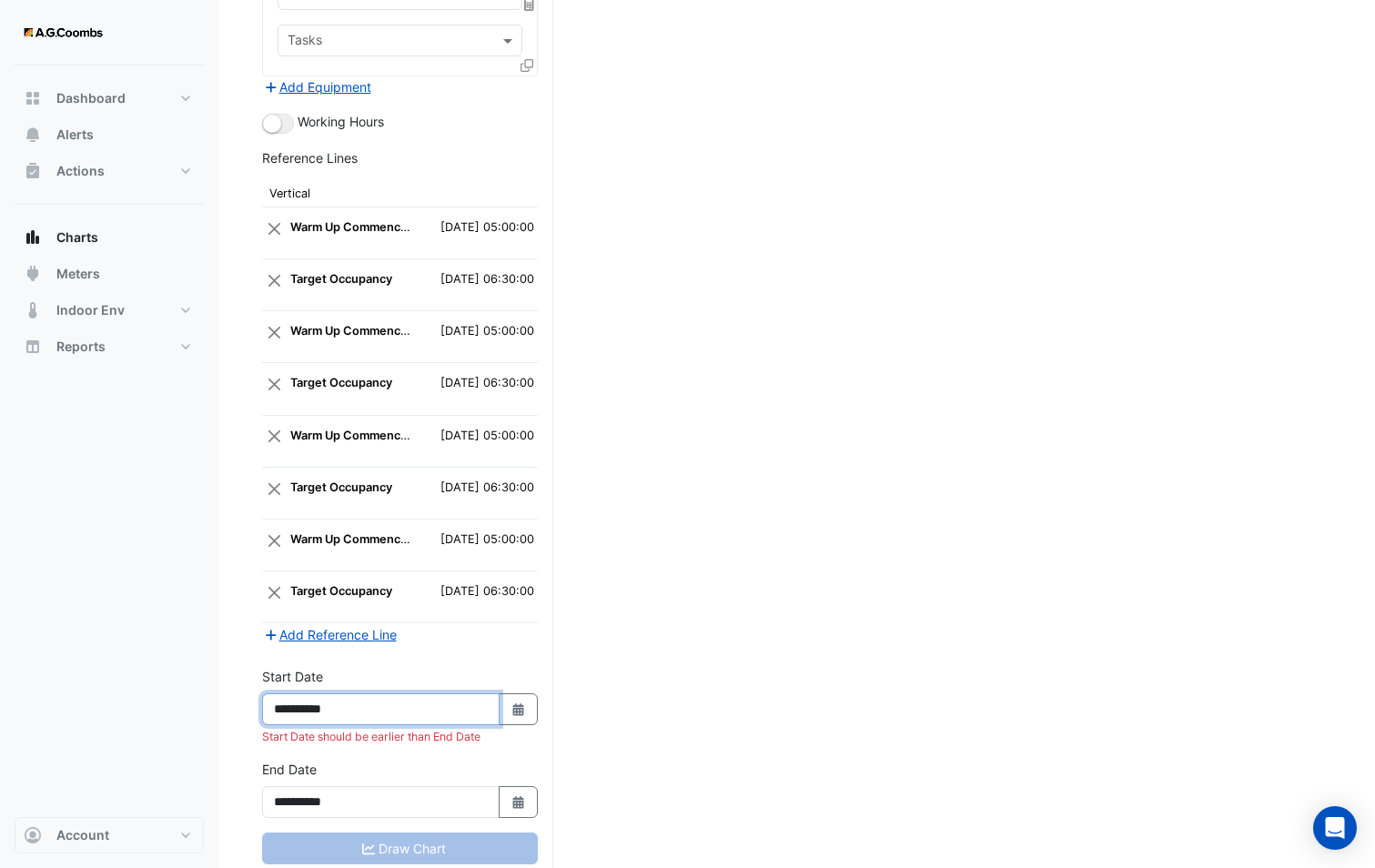
type input "**********"
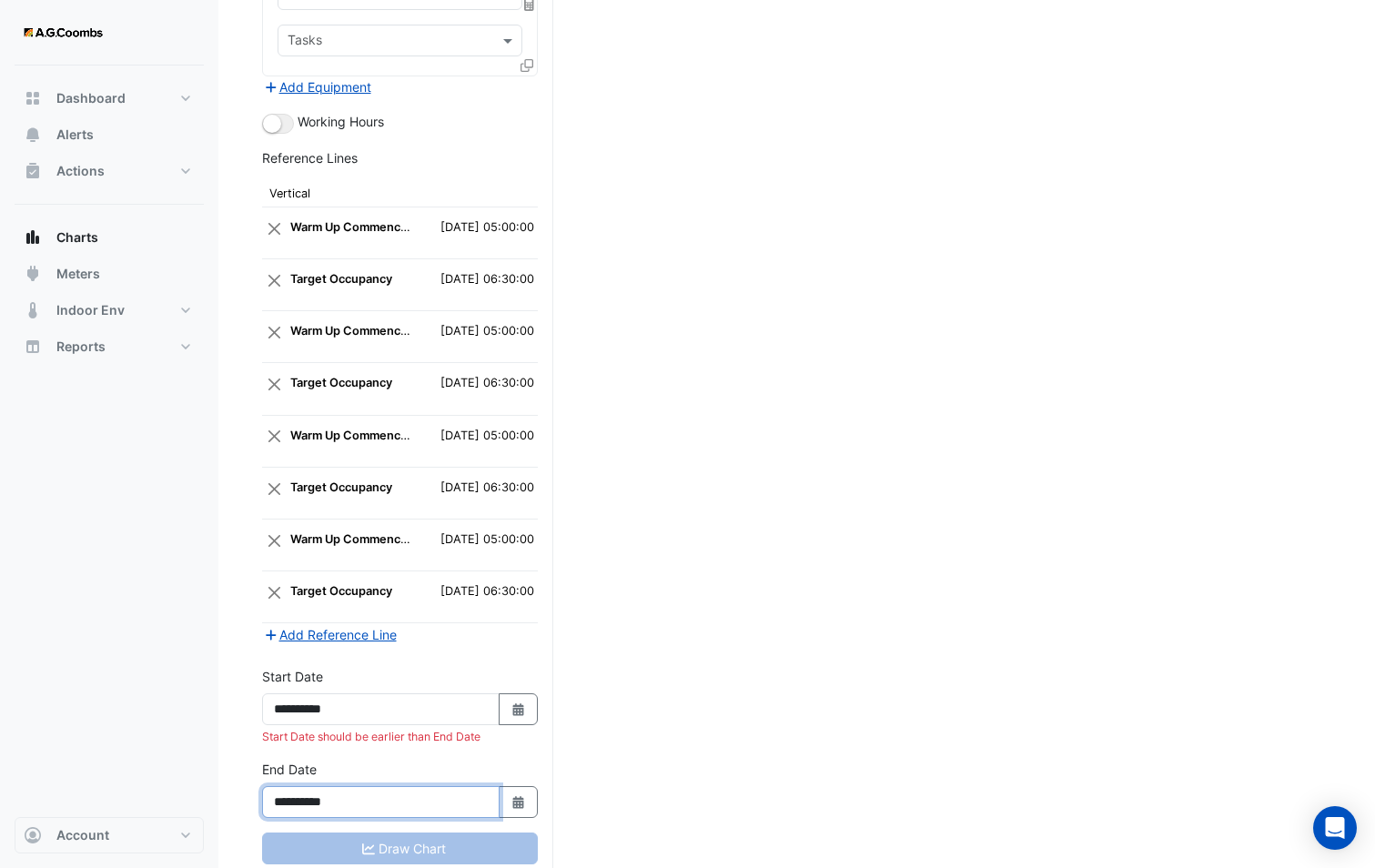
drag, startPoint x: 331, startPoint y: 776, endPoint x: 367, endPoint y: 785, distance: 37.1
click at [367, 785] on input "**********" at bounding box center [381, 801] width 238 height 32
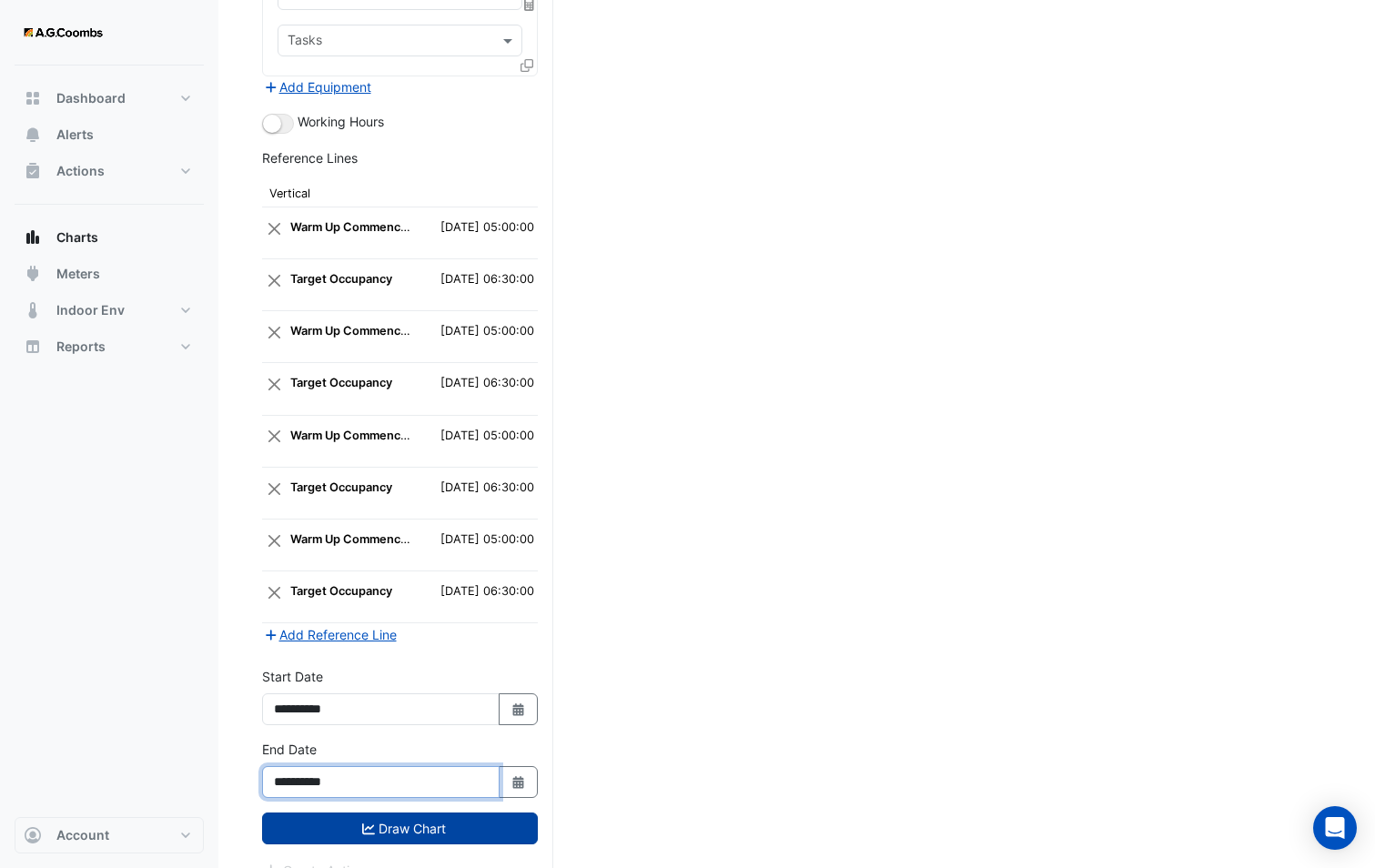
type input "**********"
click at [295, 813] on button "Draw Chart" at bounding box center [400, 828] width 276 height 32
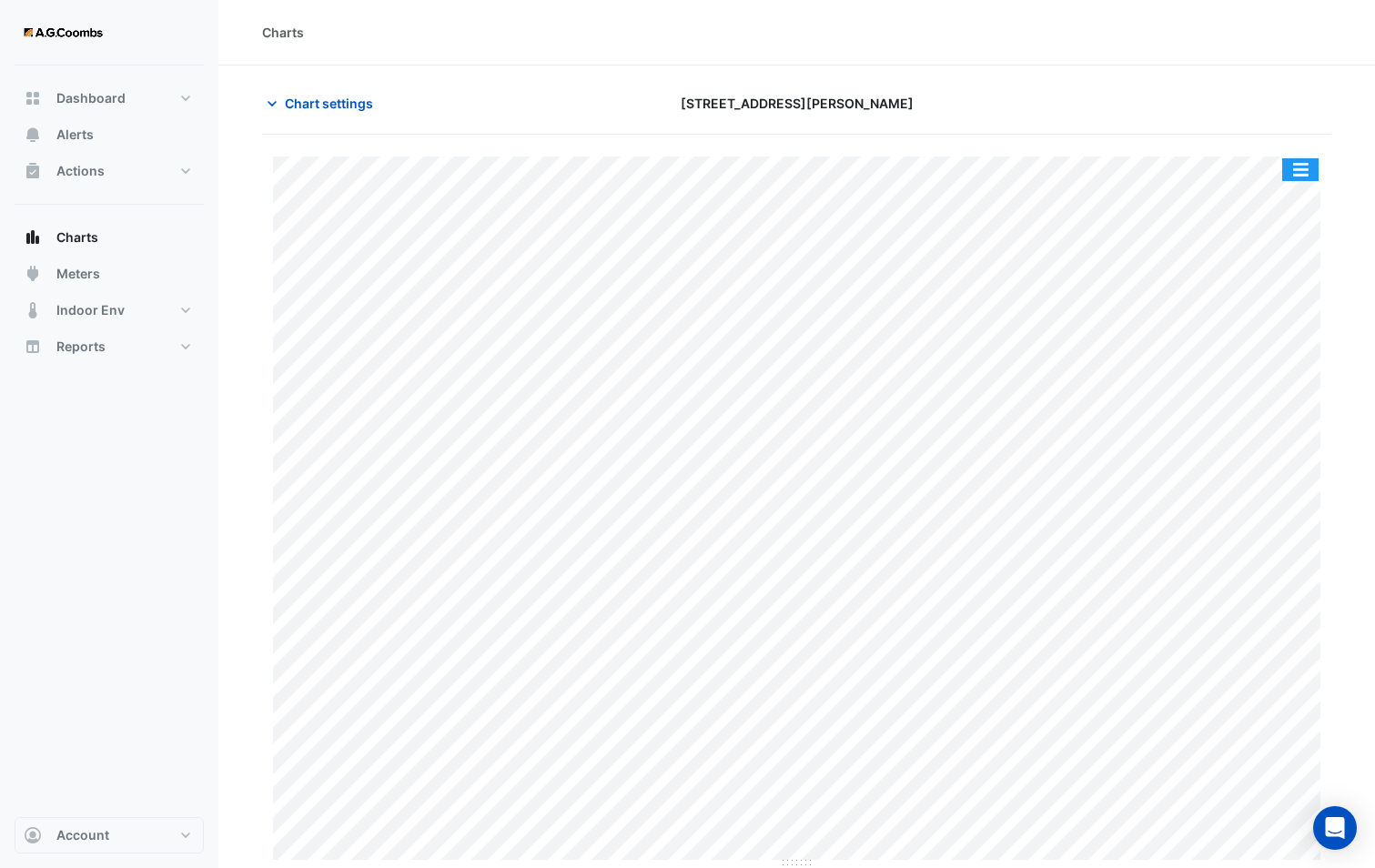
click at [1309, 167] on button "button" at bounding box center [1299, 169] width 36 height 22
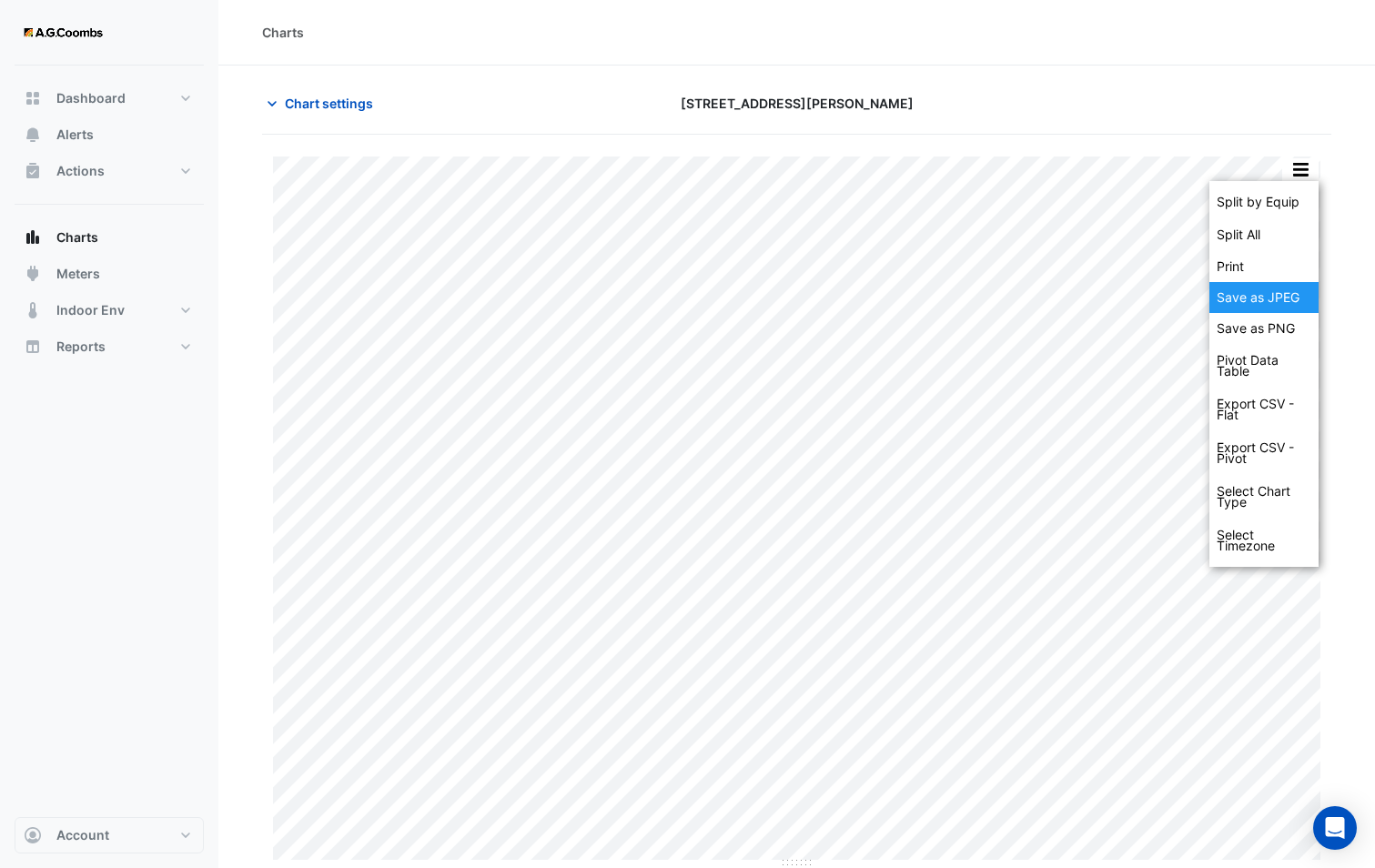
click at [1275, 302] on div "Save as JPEG" at bounding box center [1263, 297] width 109 height 31
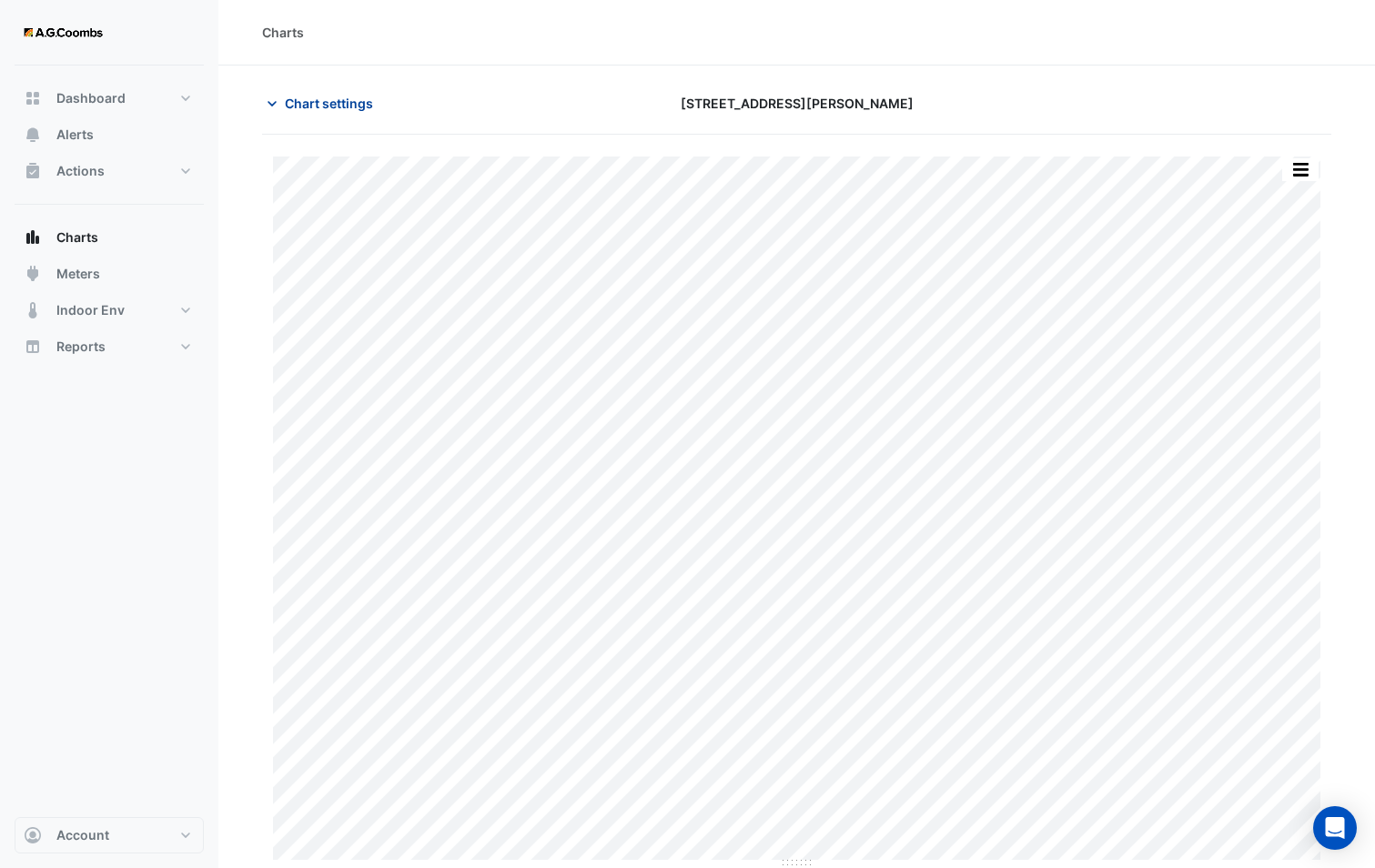
drag, startPoint x: 307, startPoint y: 109, endPoint x: 322, endPoint y: 229, distance: 120.9
click at [307, 109] on span "Chart settings" at bounding box center [328, 103] width 88 height 19
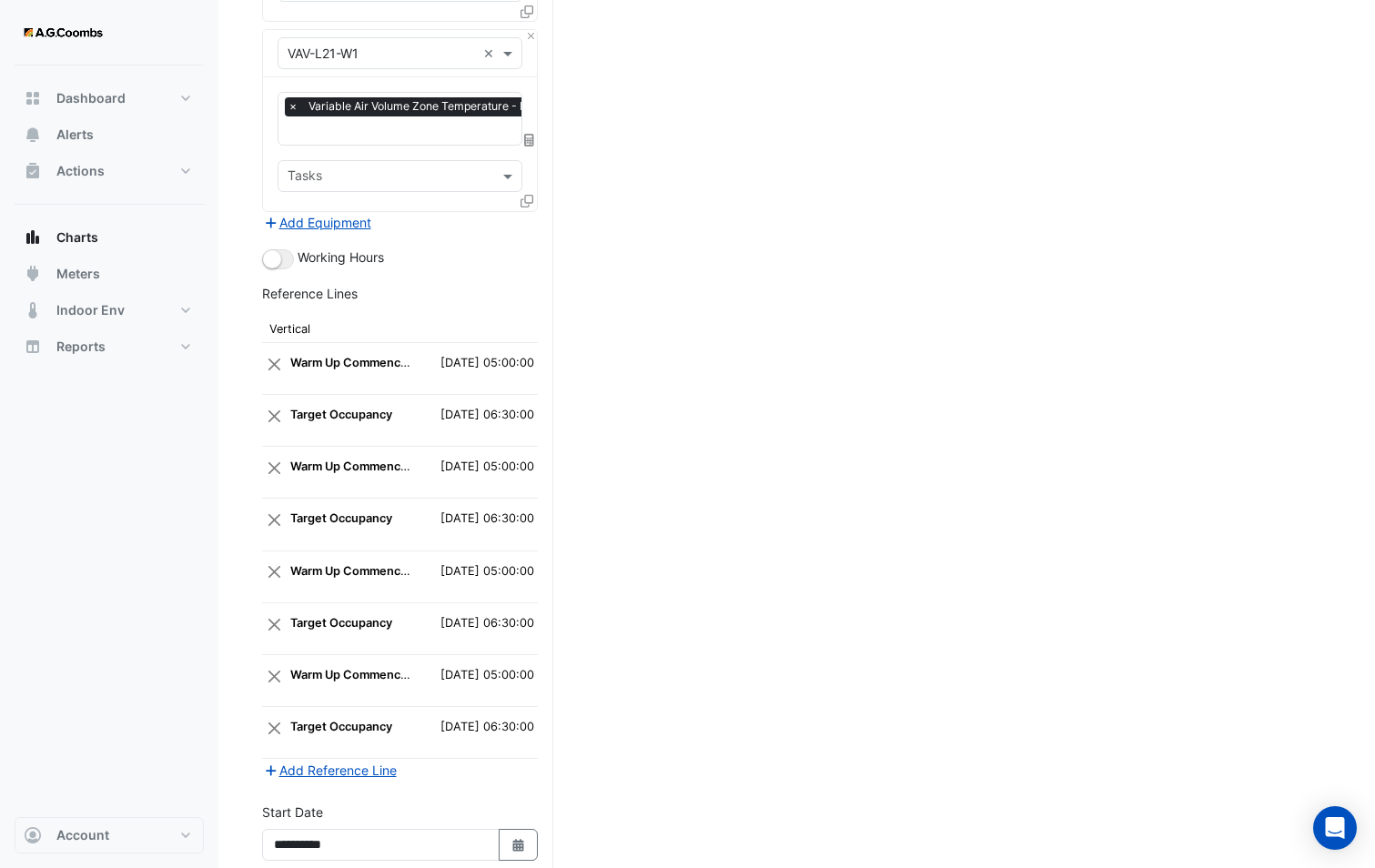
scroll to position [2955, 0]
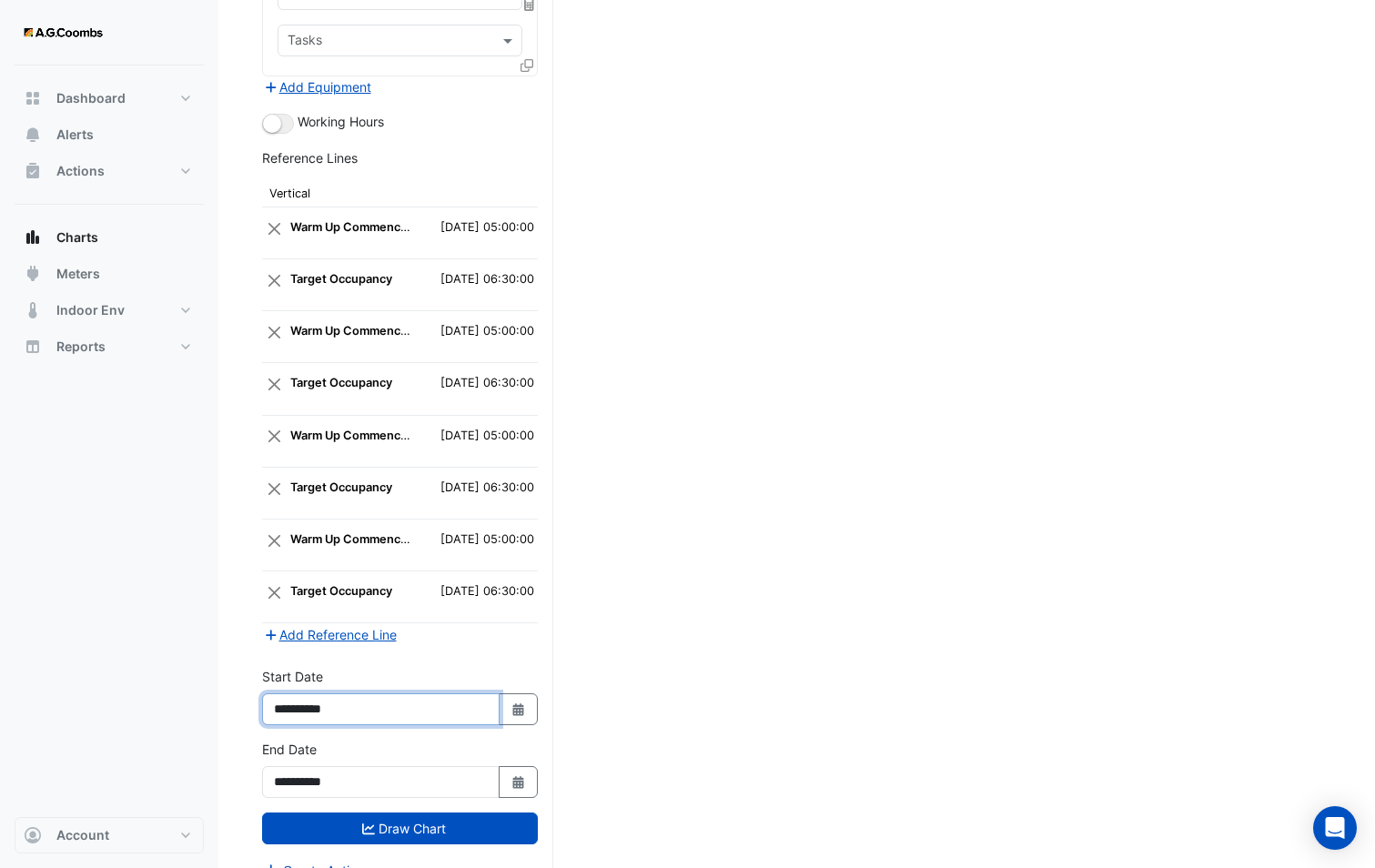
drag, startPoint x: 341, startPoint y: 675, endPoint x: 363, endPoint y: 676, distance: 22.0
click at [363, 693] on input "**********" at bounding box center [381, 709] width 238 height 32
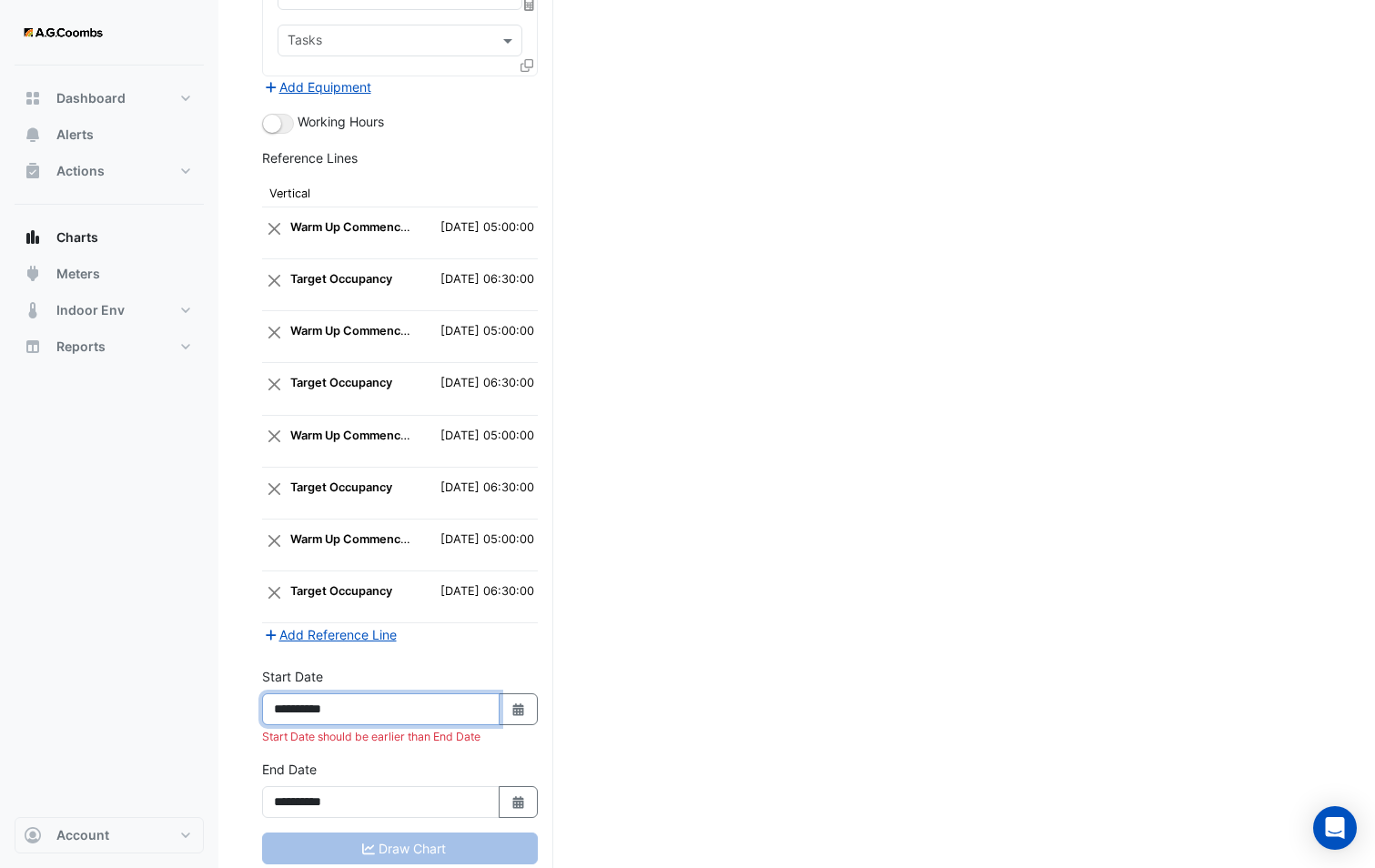
type input "**********"
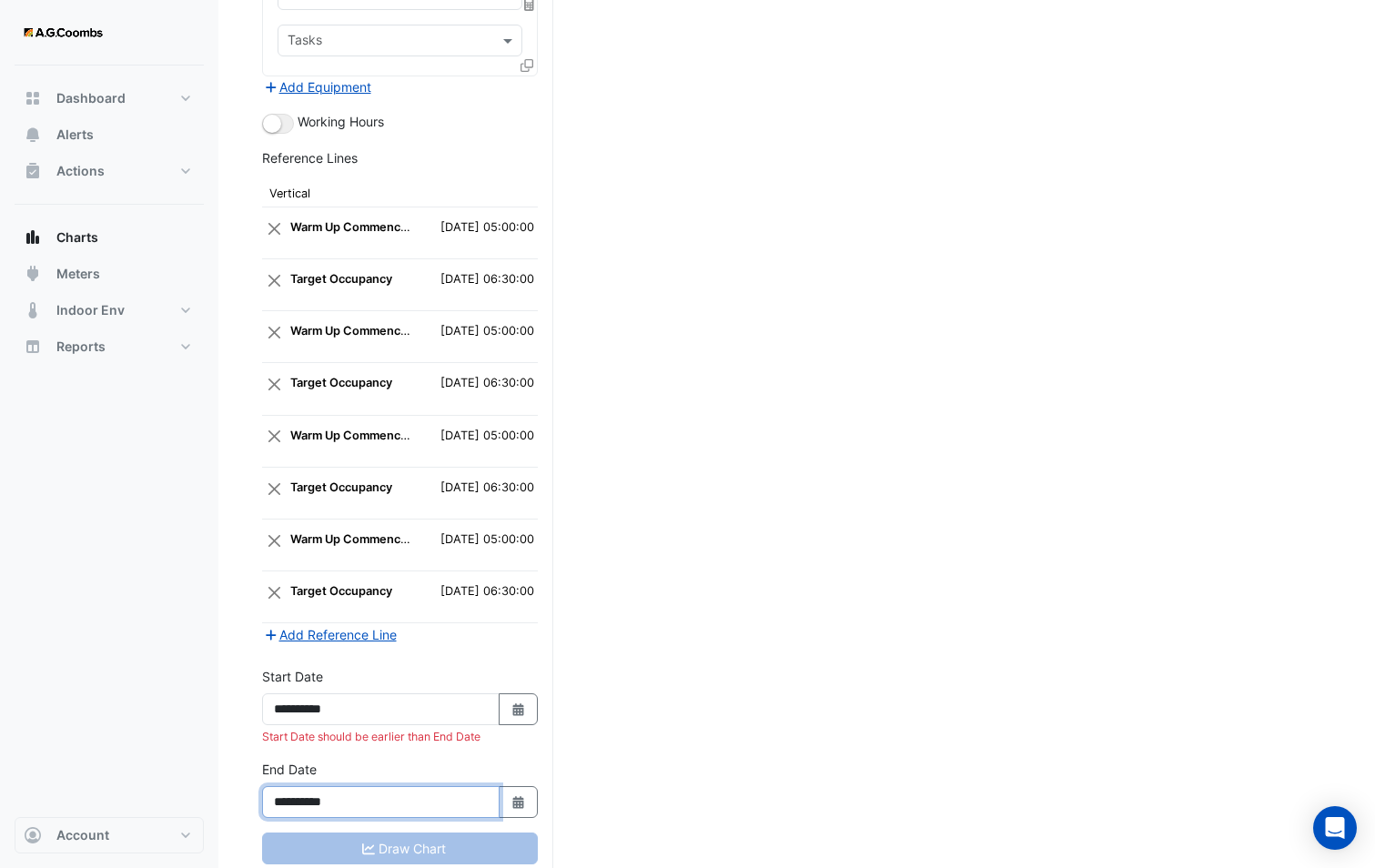
drag, startPoint x: 338, startPoint y: 770, endPoint x: 366, endPoint y: 777, distance: 28.9
click at [365, 785] on input "**********" at bounding box center [381, 801] width 238 height 32
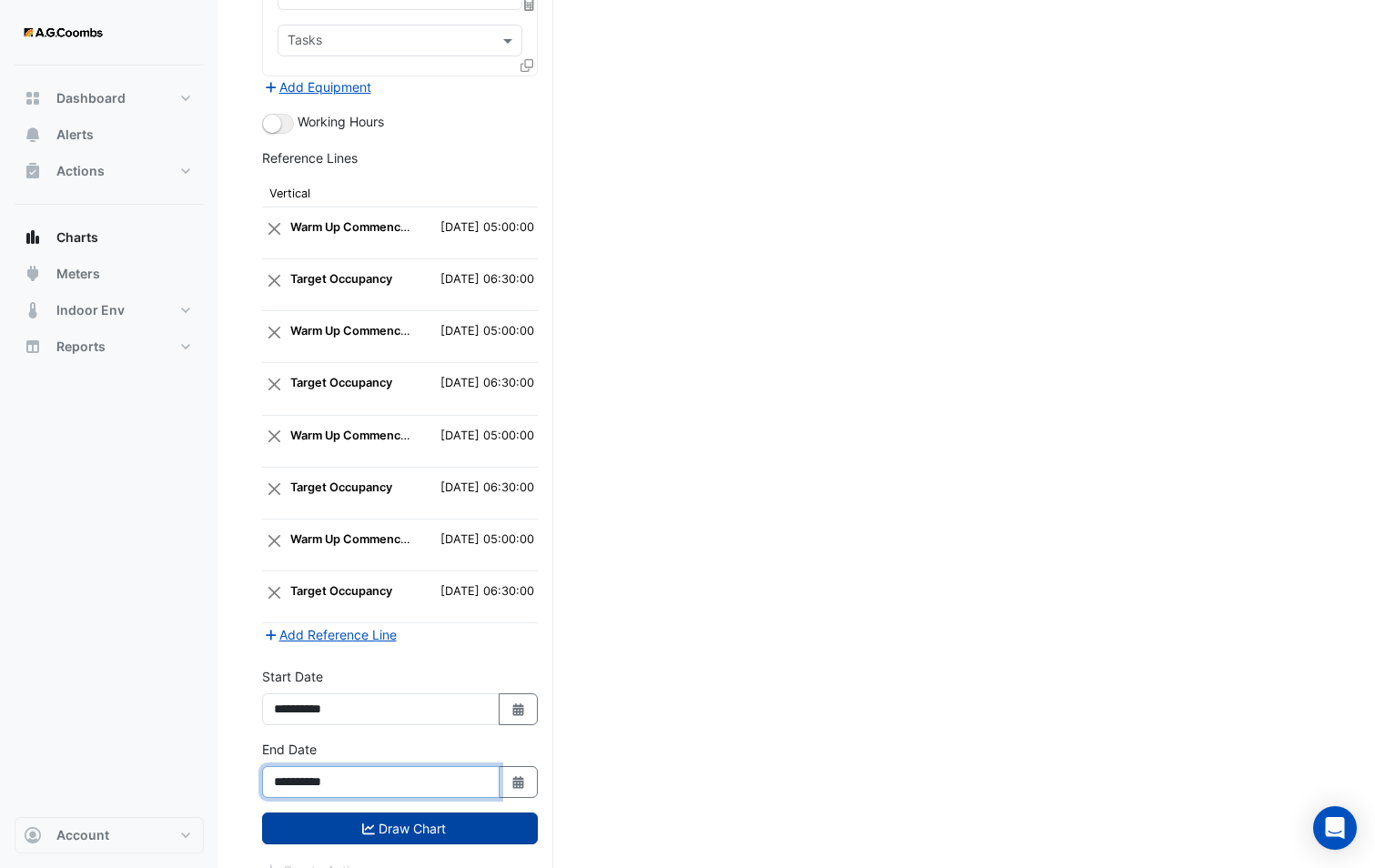
type input "**********"
click at [367, 822] on icon "submit" at bounding box center [368, 828] width 13 height 13
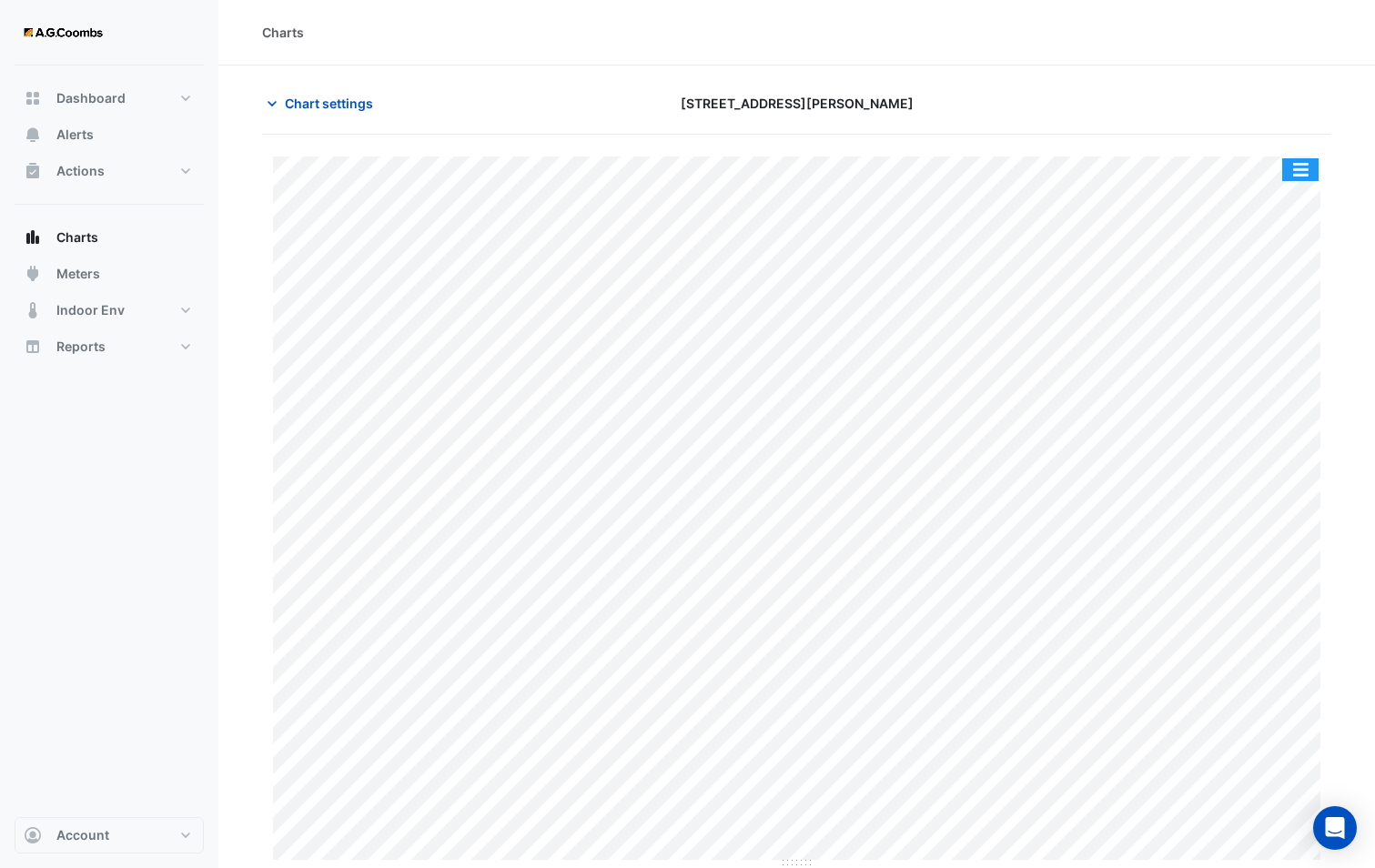
click at [1306, 168] on button "button" at bounding box center [1299, 169] width 36 height 22
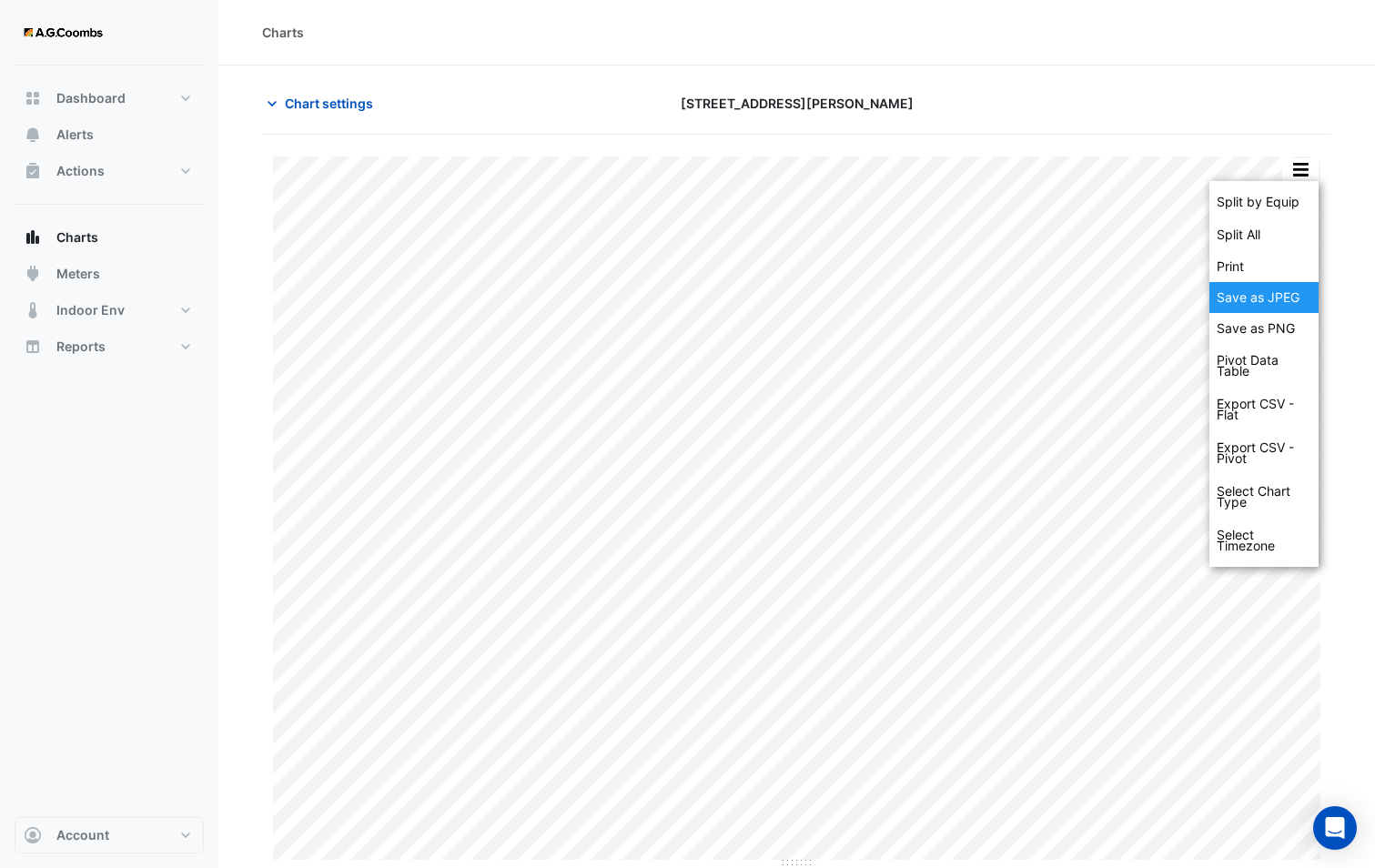
click at [1272, 286] on div "Save as JPEG" at bounding box center [1263, 297] width 109 height 31
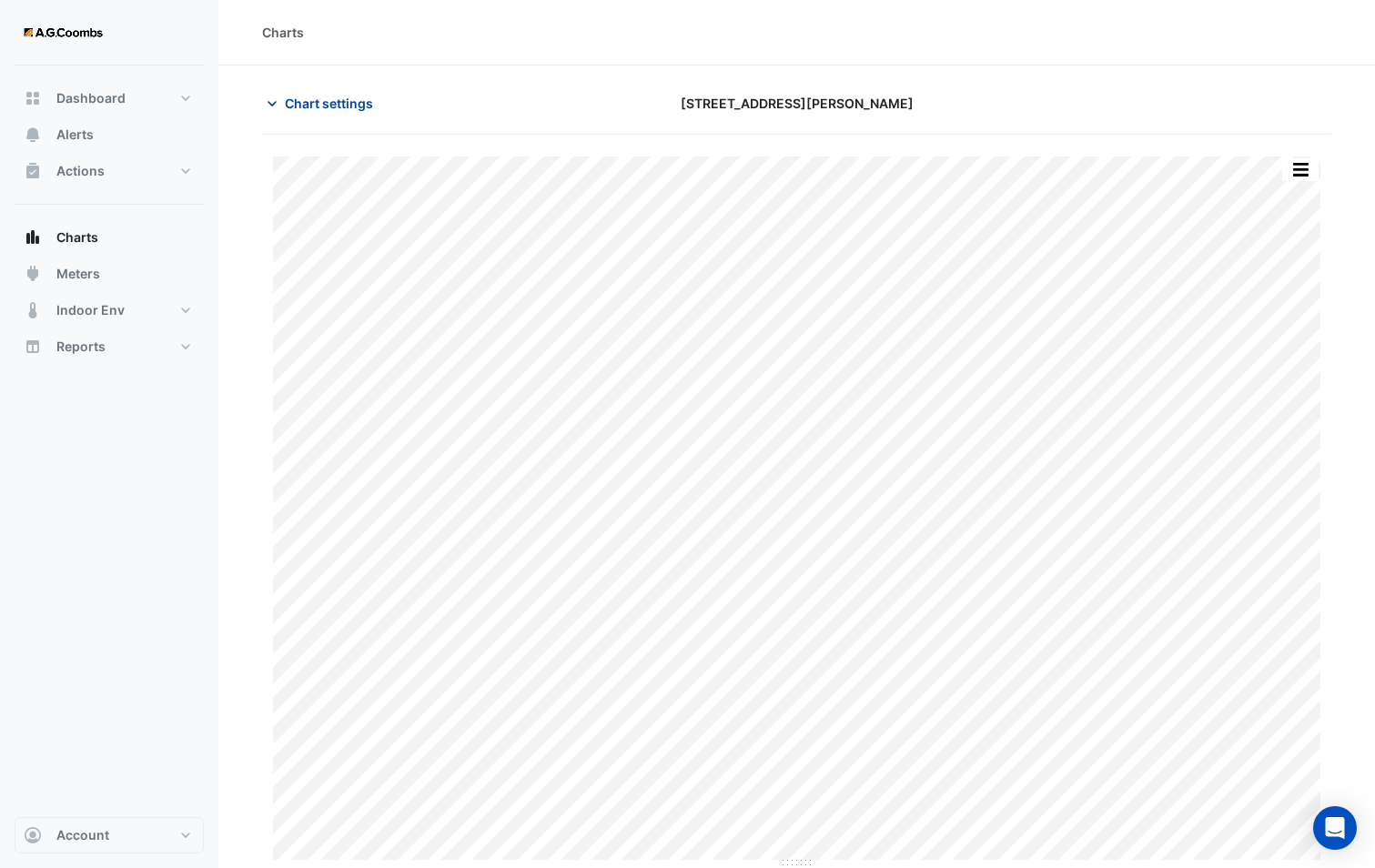
click at [301, 105] on span "Chart settings" at bounding box center [328, 103] width 88 height 19
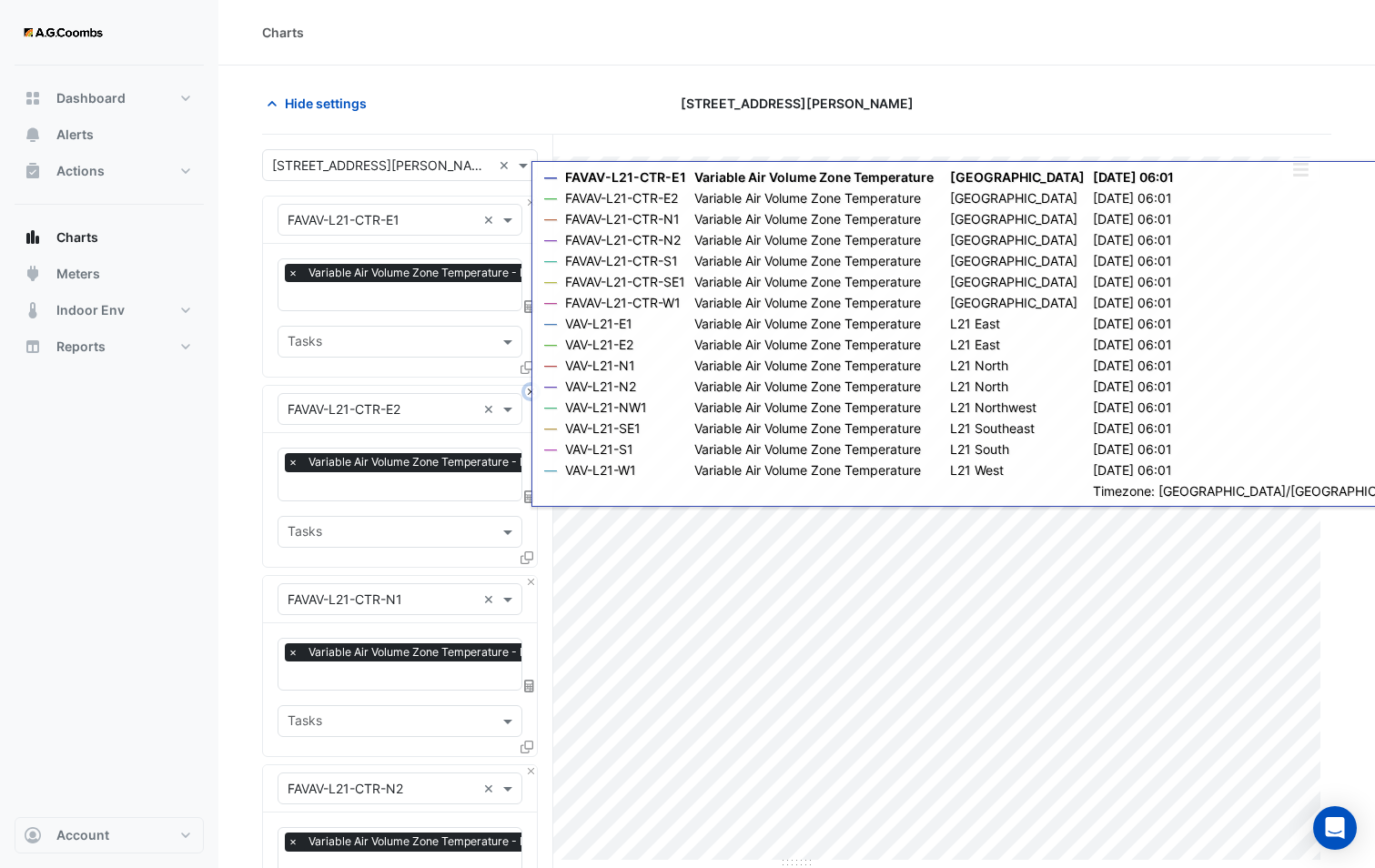
click at [529, 391] on button "Close" at bounding box center [531, 391] width 12 height 12
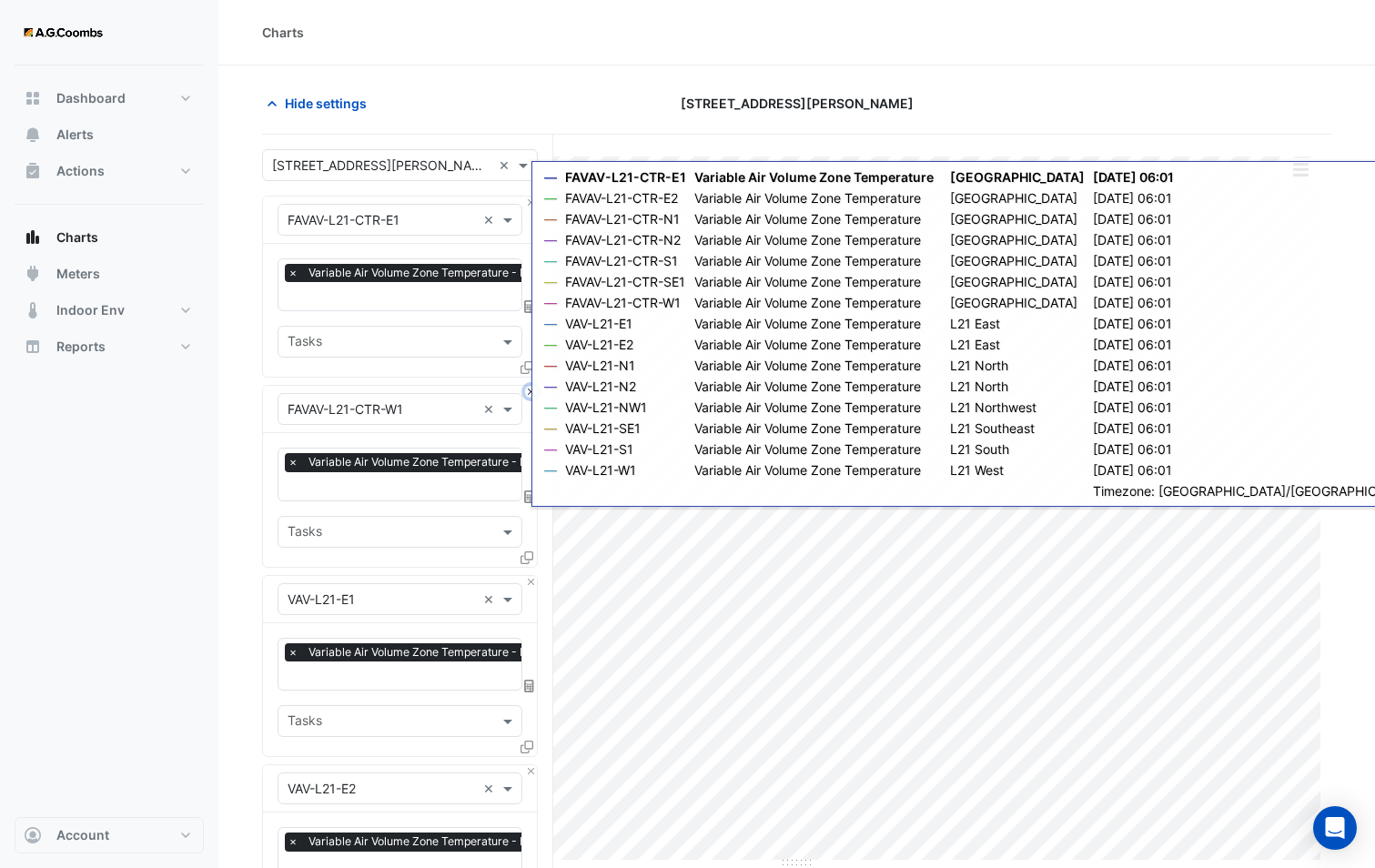
click at [529, 391] on button "Close" at bounding box center [531, 391] width 12 height 12
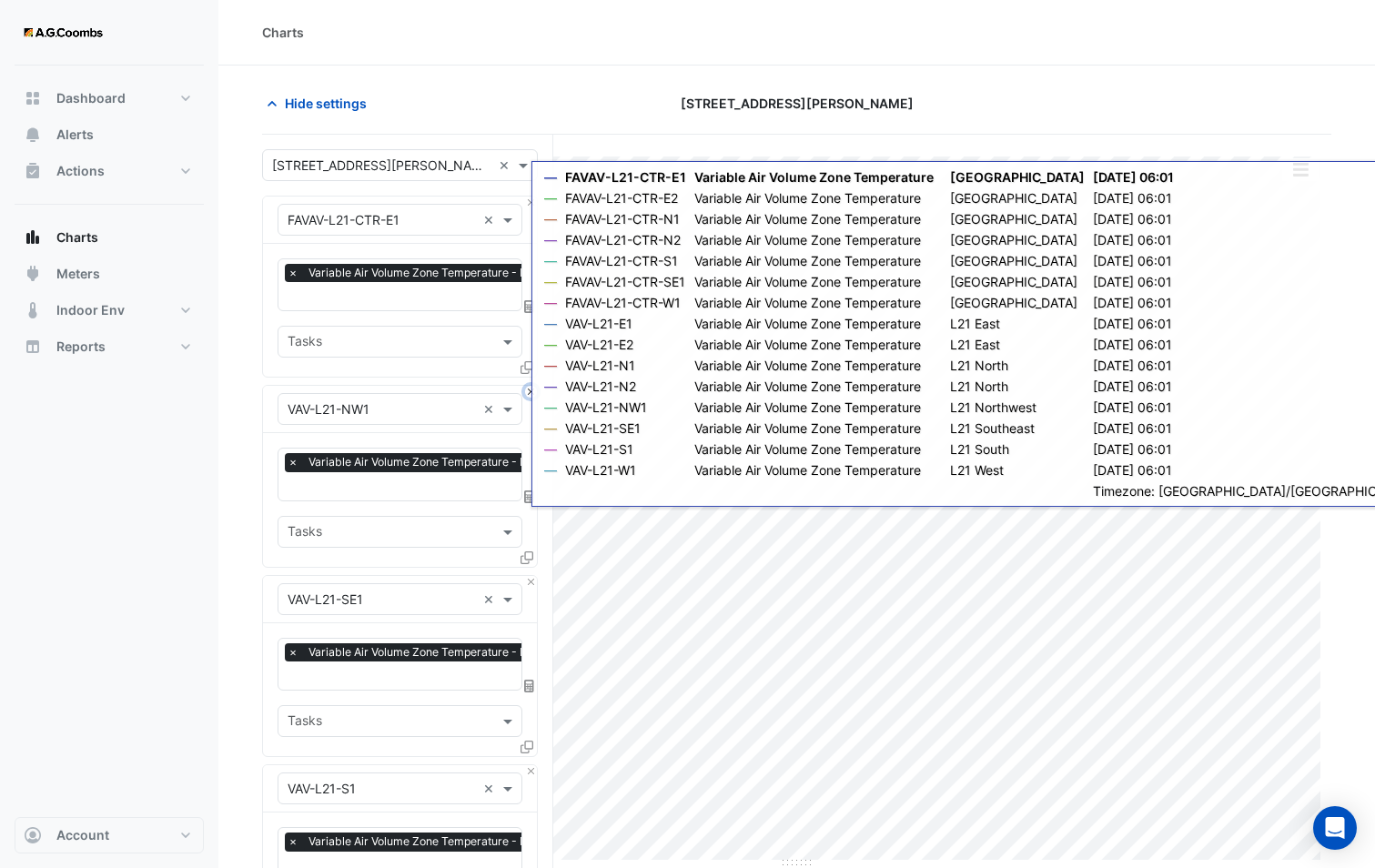
click at [529, 391] on button "Close" at bounding box center [531, 391] width 12 height 12
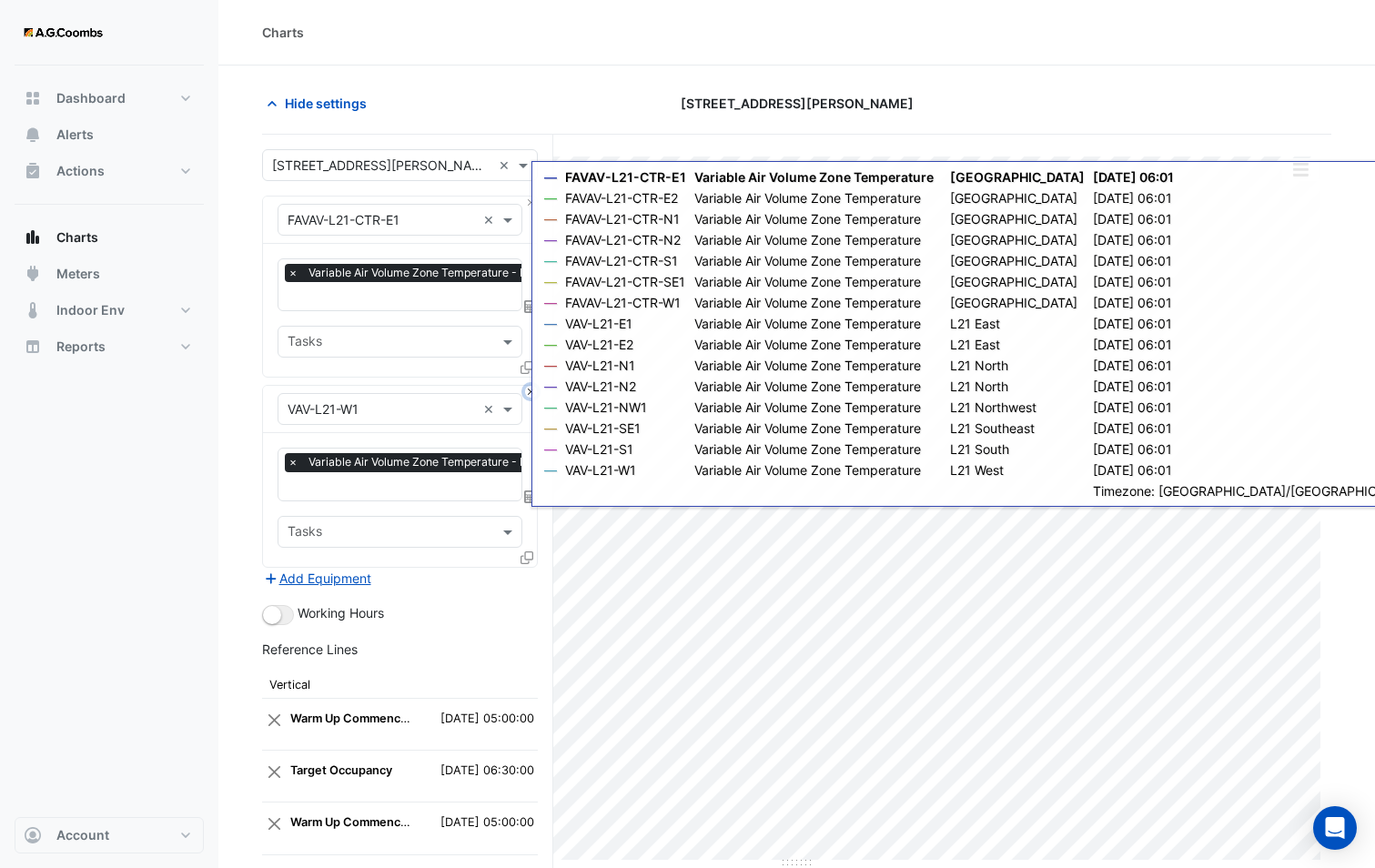
click at [529, 391] on button "Close" at bounding box center [531, 391] width 12 height 12
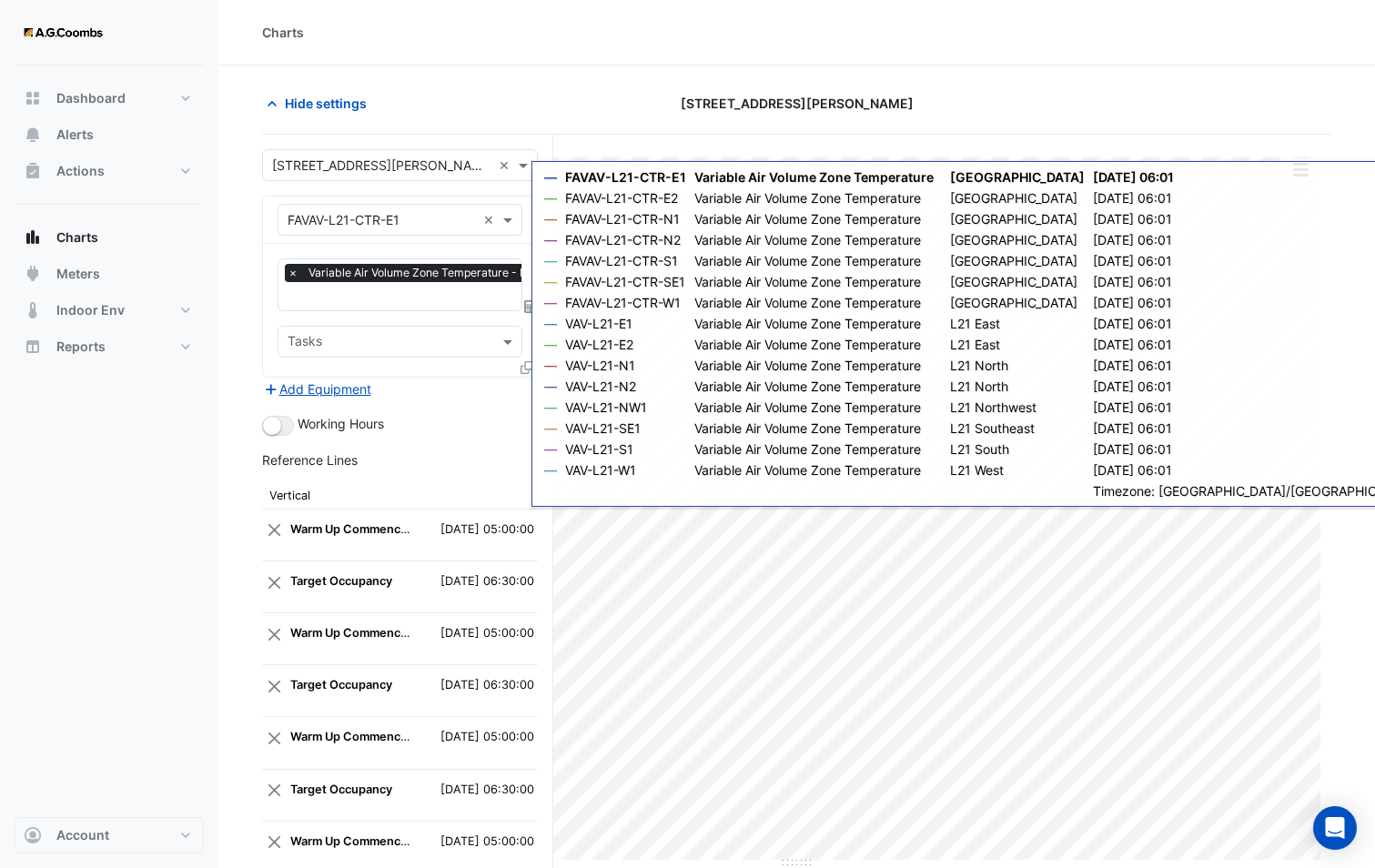
click at [528, 363] on icon at bounding box center [526, 367] width 13 height 13
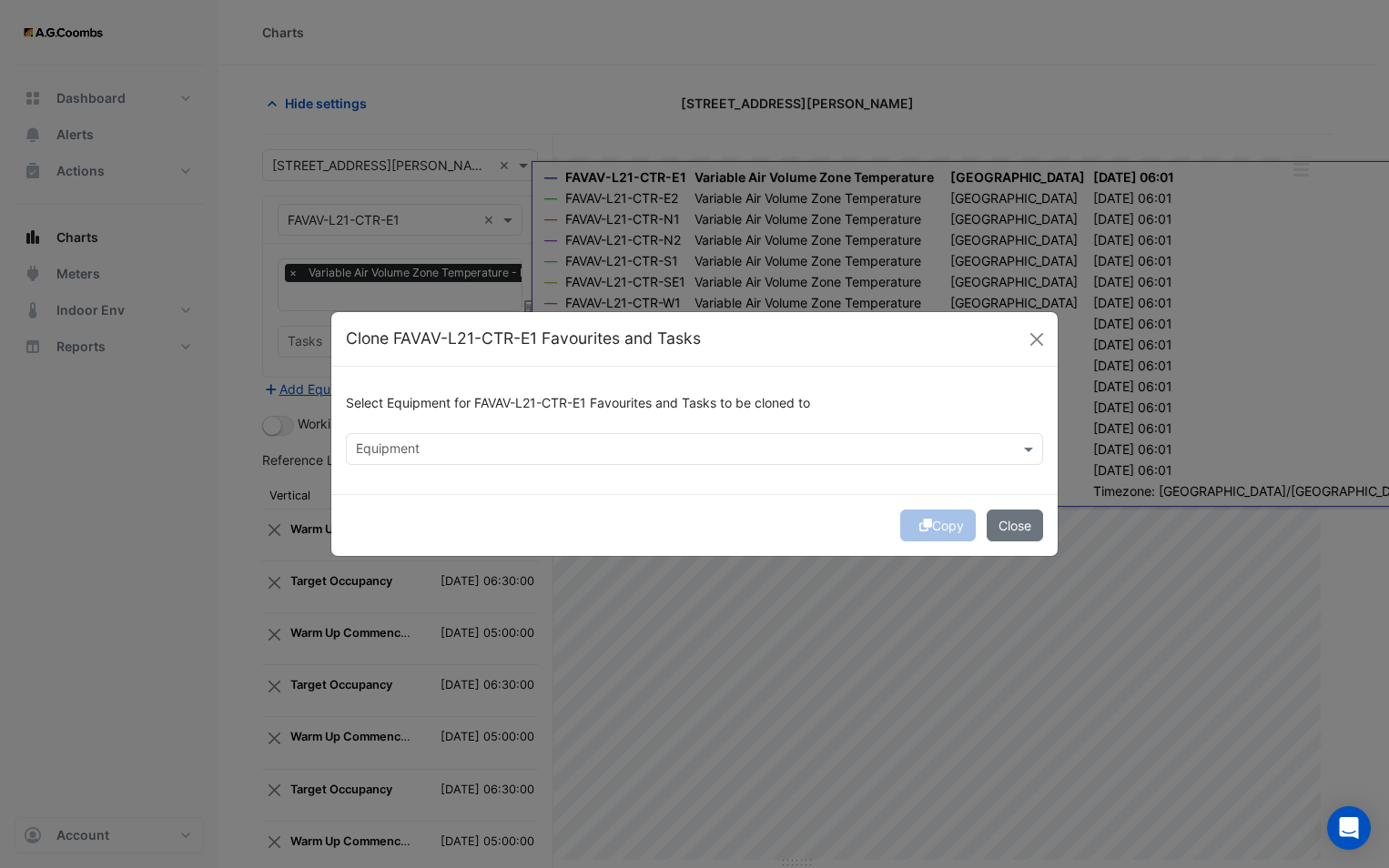
click at [415, 439] on div "Equipment" at bounding box center [387, 451] width 66 height 23
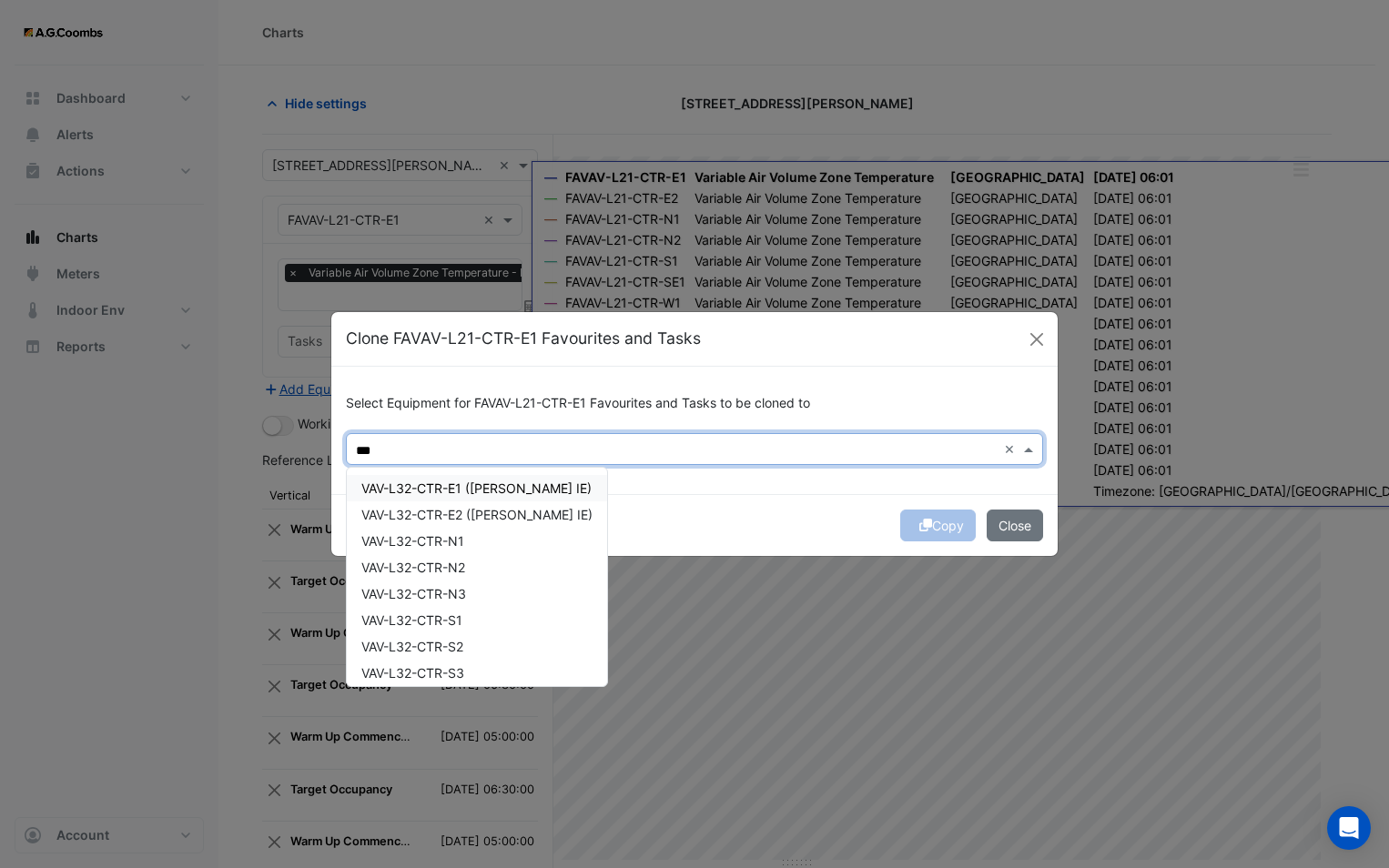
drag, startPoint x: 472, startPoint y: 484, endPoint x: 492, endPoint y: 521, distance: 42.1
click at [473, 484] on span "VAV-L32-CTR-E1 ([PERSON_NAME] IE)" at bounding box center [476, 488] width 230 height 16
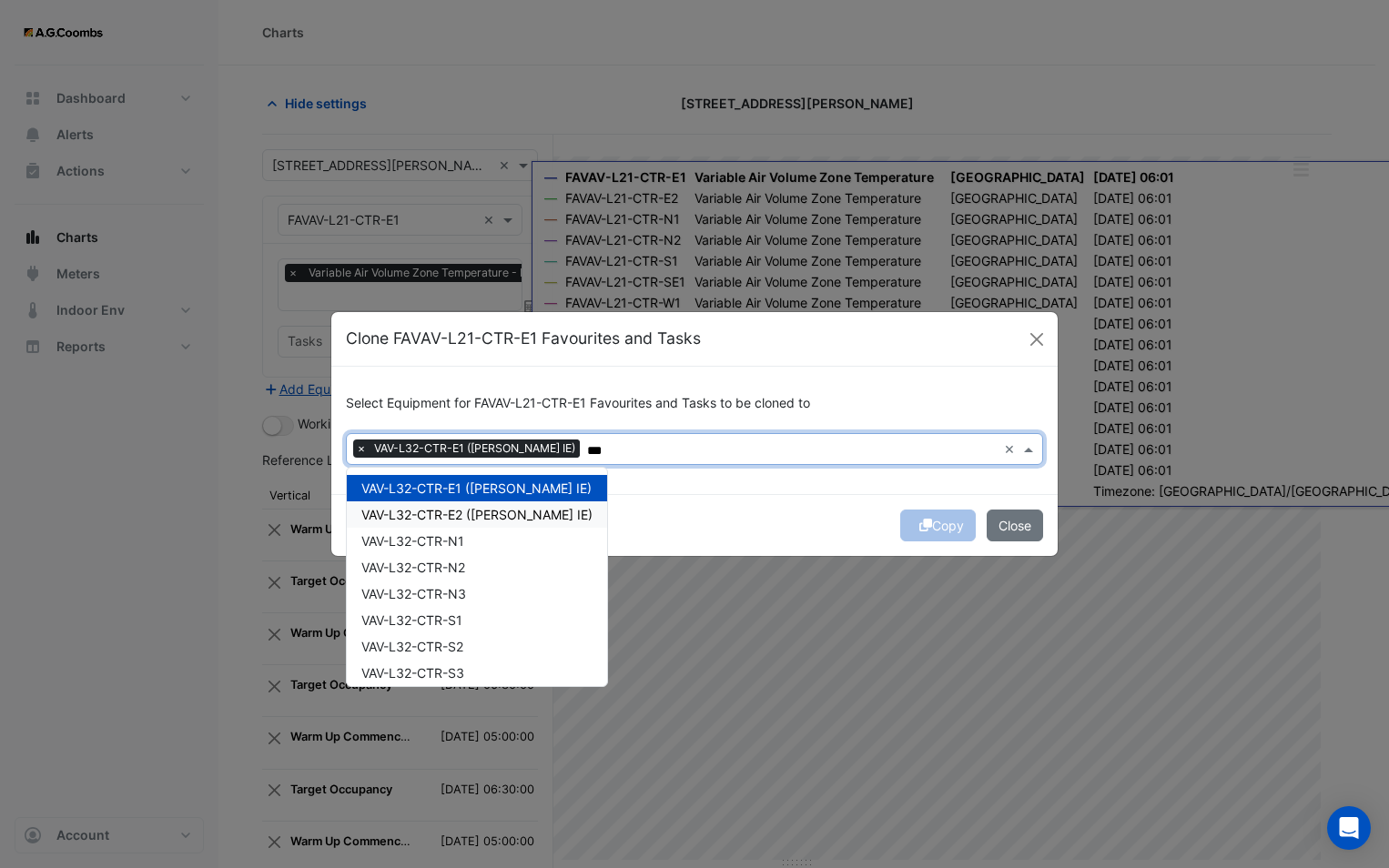
click at [498, 527] on div "VAV-L32-CTR-N1" at bounding box center [477, 540] width 260 height 26
click at [482, 509] on span "VAV-L32-CTR-E2 ([PERSON_NAME] IE)" at bounding box center [477, 515] width 231 height 16
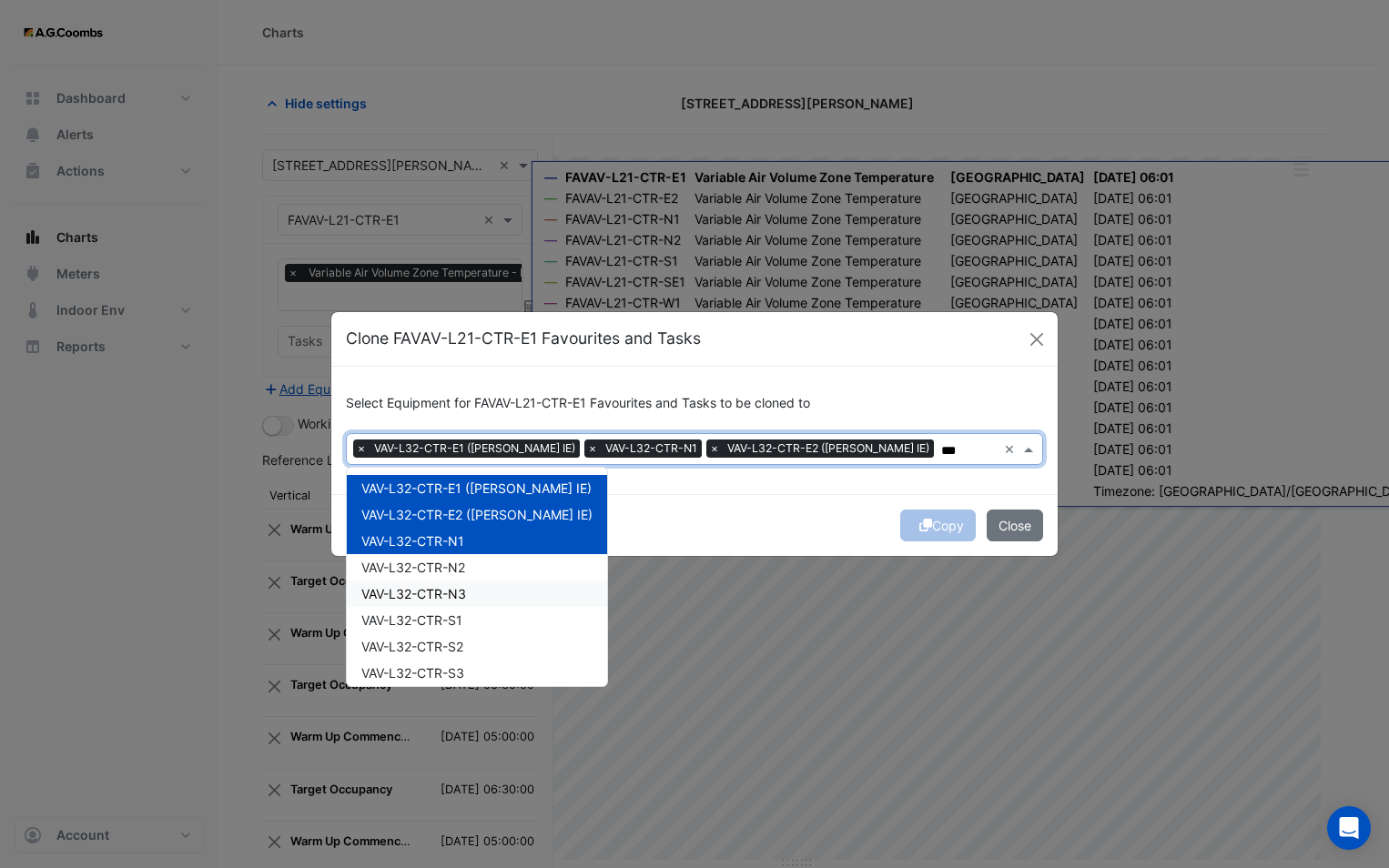
click at [470, 567] on div "VAV-L32-CTR-N2" at bounding box center [477, 567] width 260 height 26
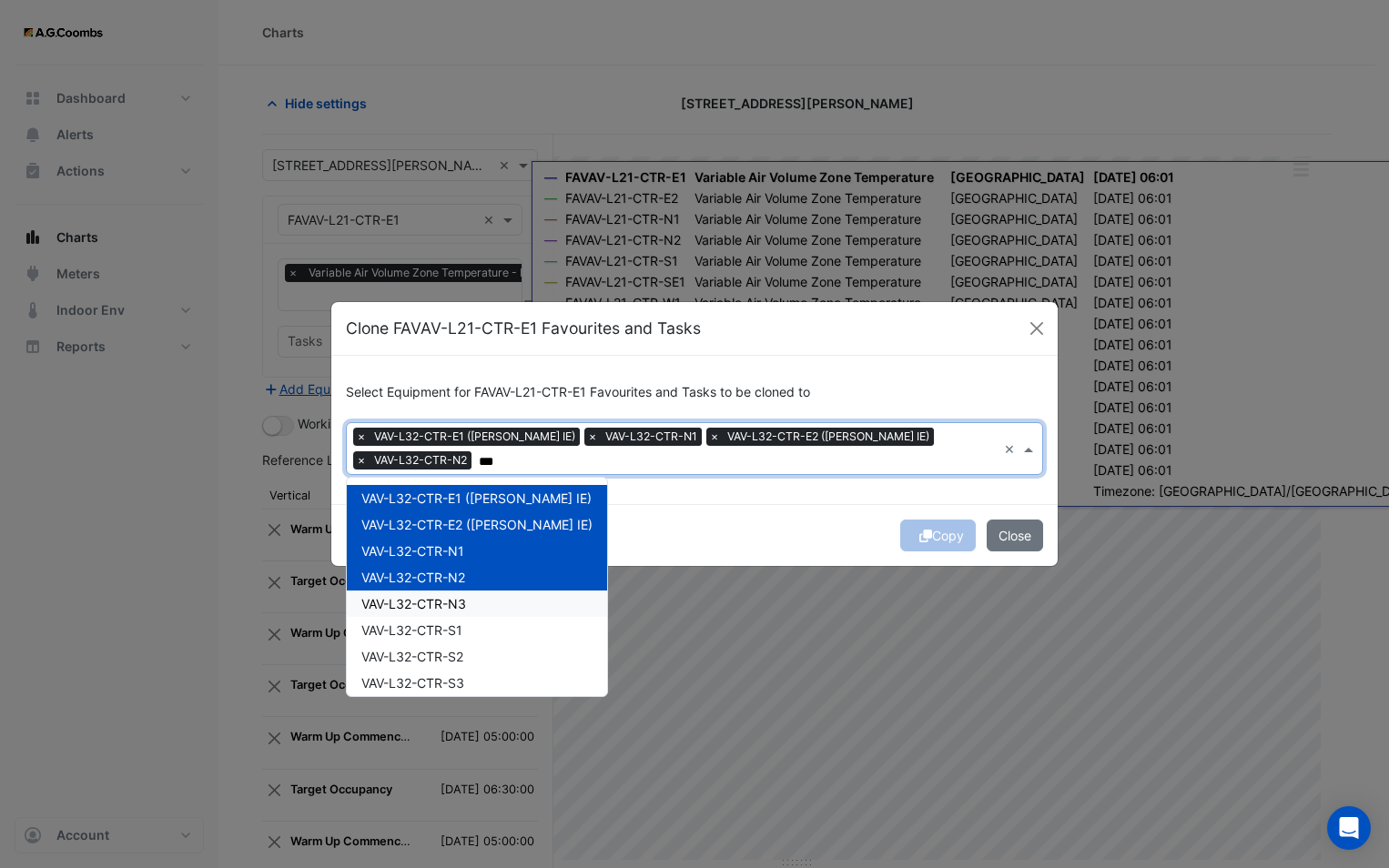
click at [480, 598] on div "VAV-L32-CTR-N3" at bounding box center [477, 603] width 260 height 26
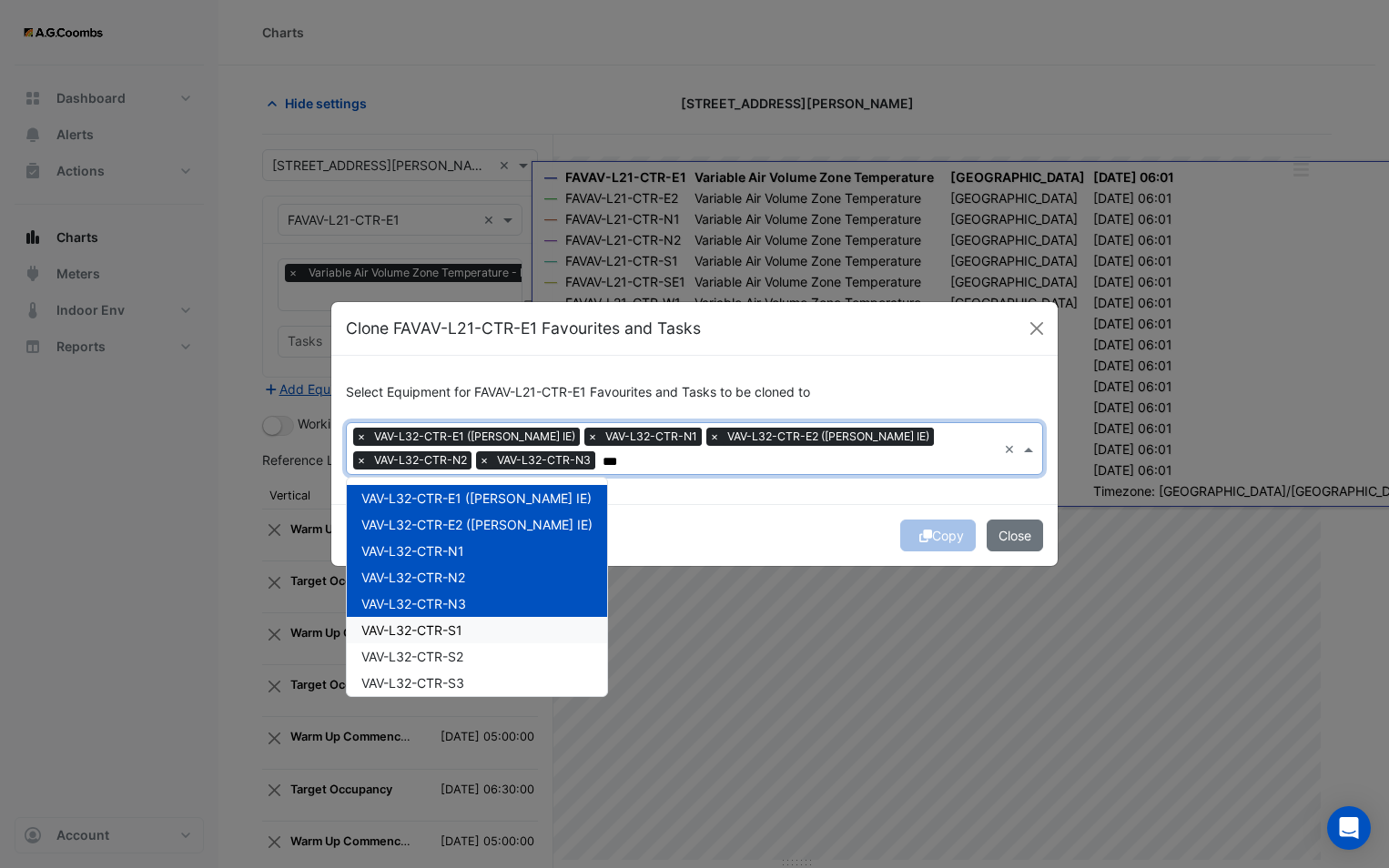
click at [480, 628] on div "VAV-L32-CTR-S1" at bounding box center [477, 629] width 260 height 26
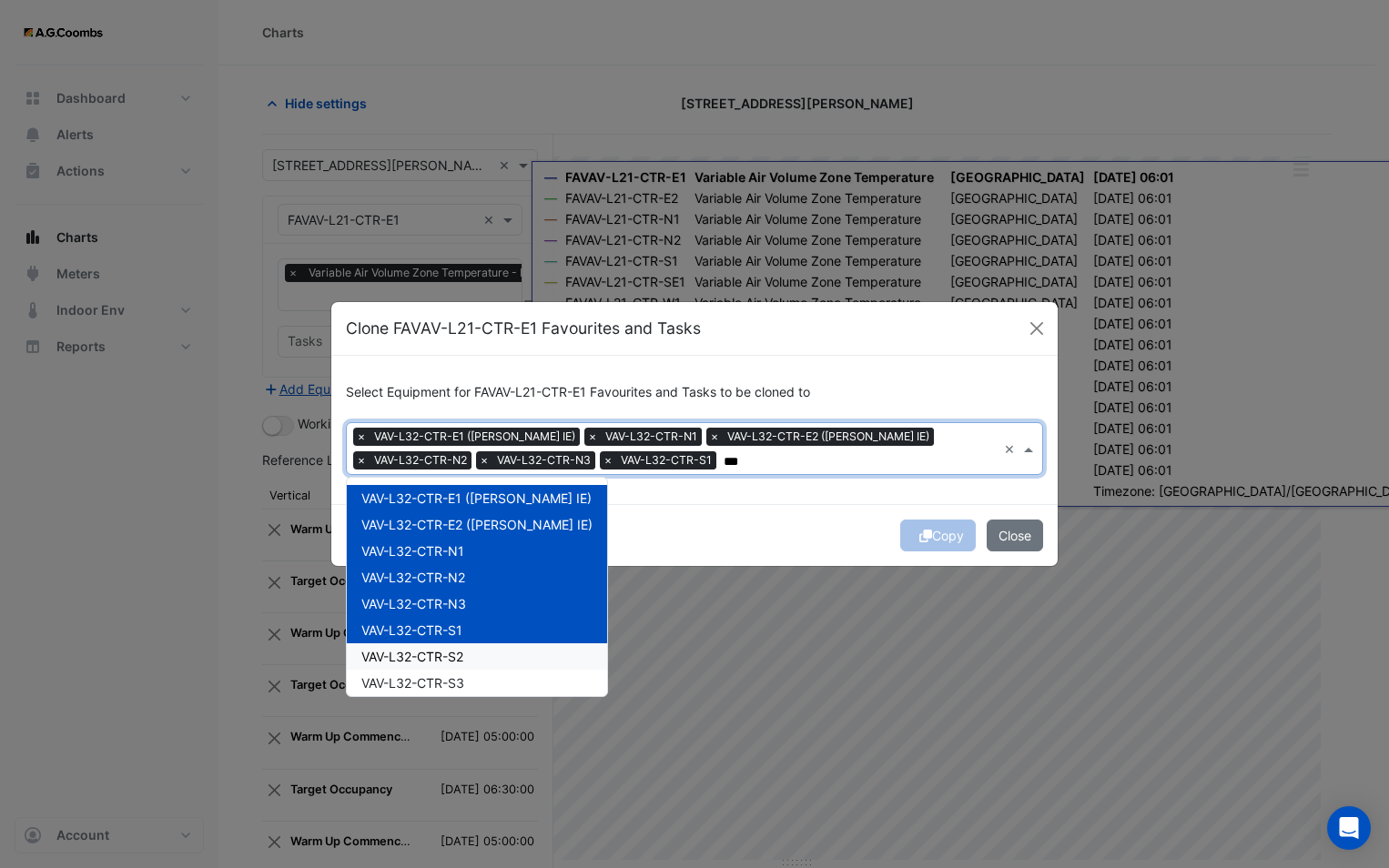
click at [489, 663] on div "VAV-L32-CTR-S2" at bounding box center [477, 655] width 260 height 26
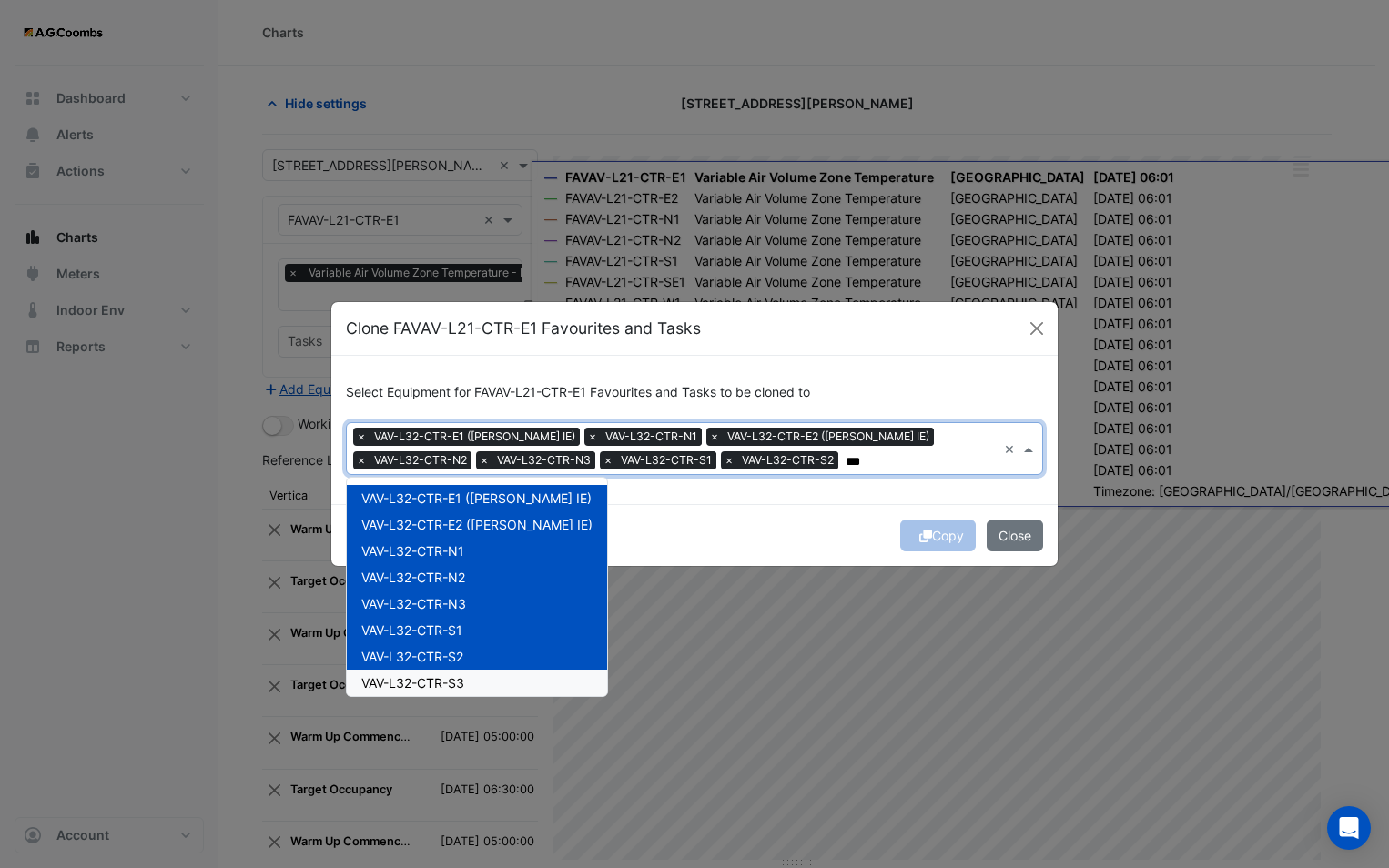
click at [491, 684] on div "VAV-L32-CTR-S3" at bounding box center [477, 683] width 260 height 26
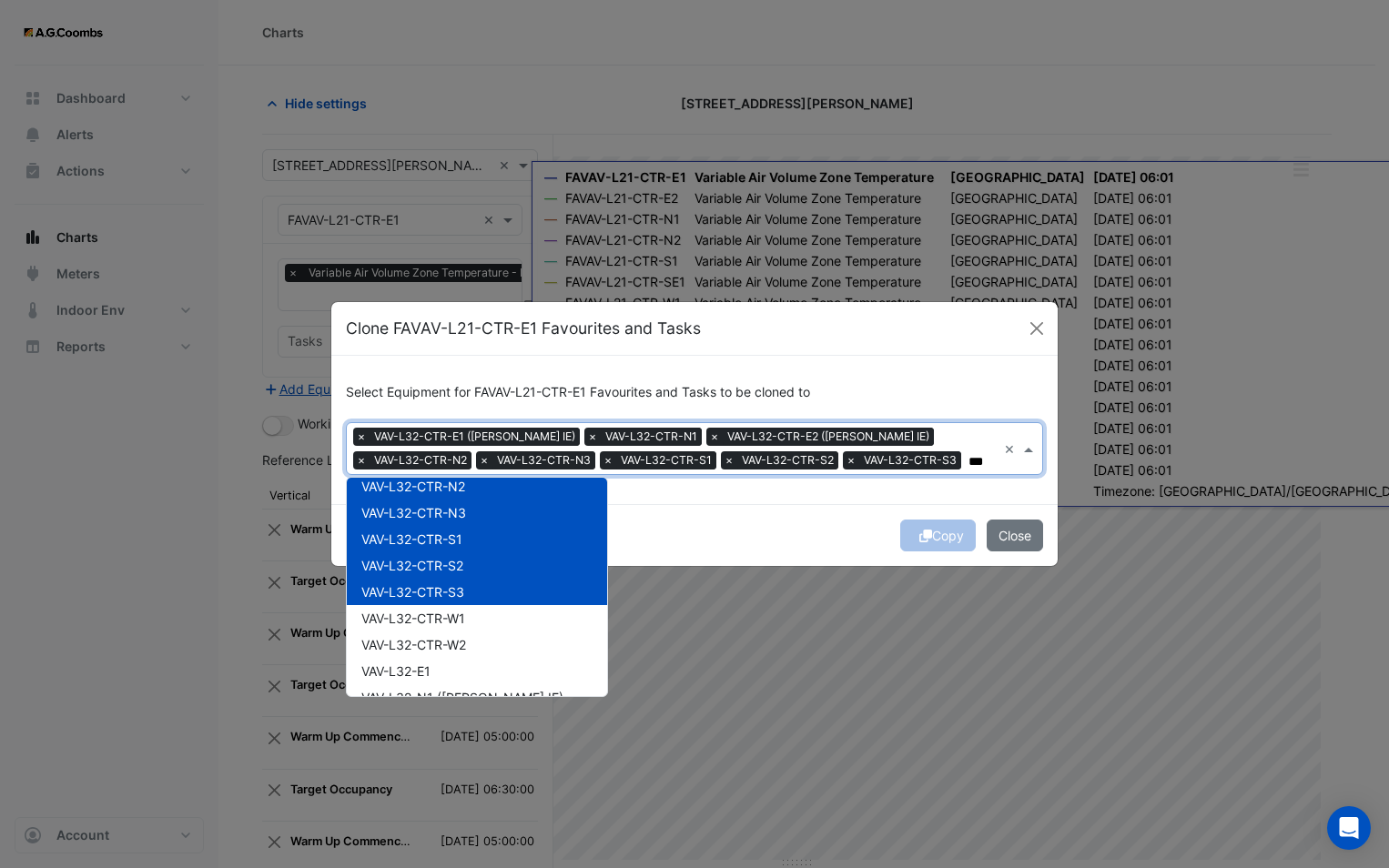
scroll to position [182, 0]
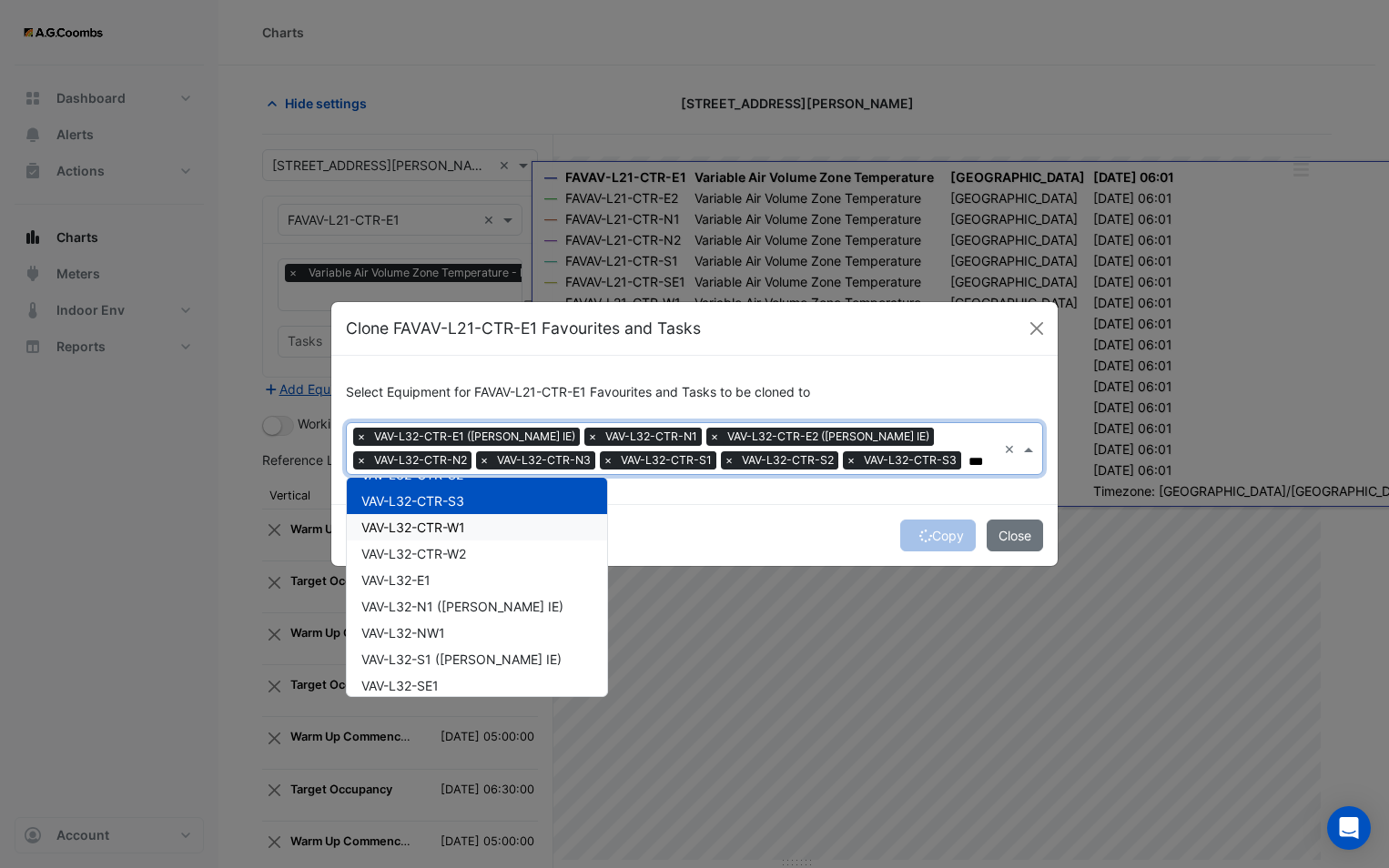
click at [458, 529] on span "VAV-L32-CTR-W1" at bounding box center [413, 527] width 104 height 16
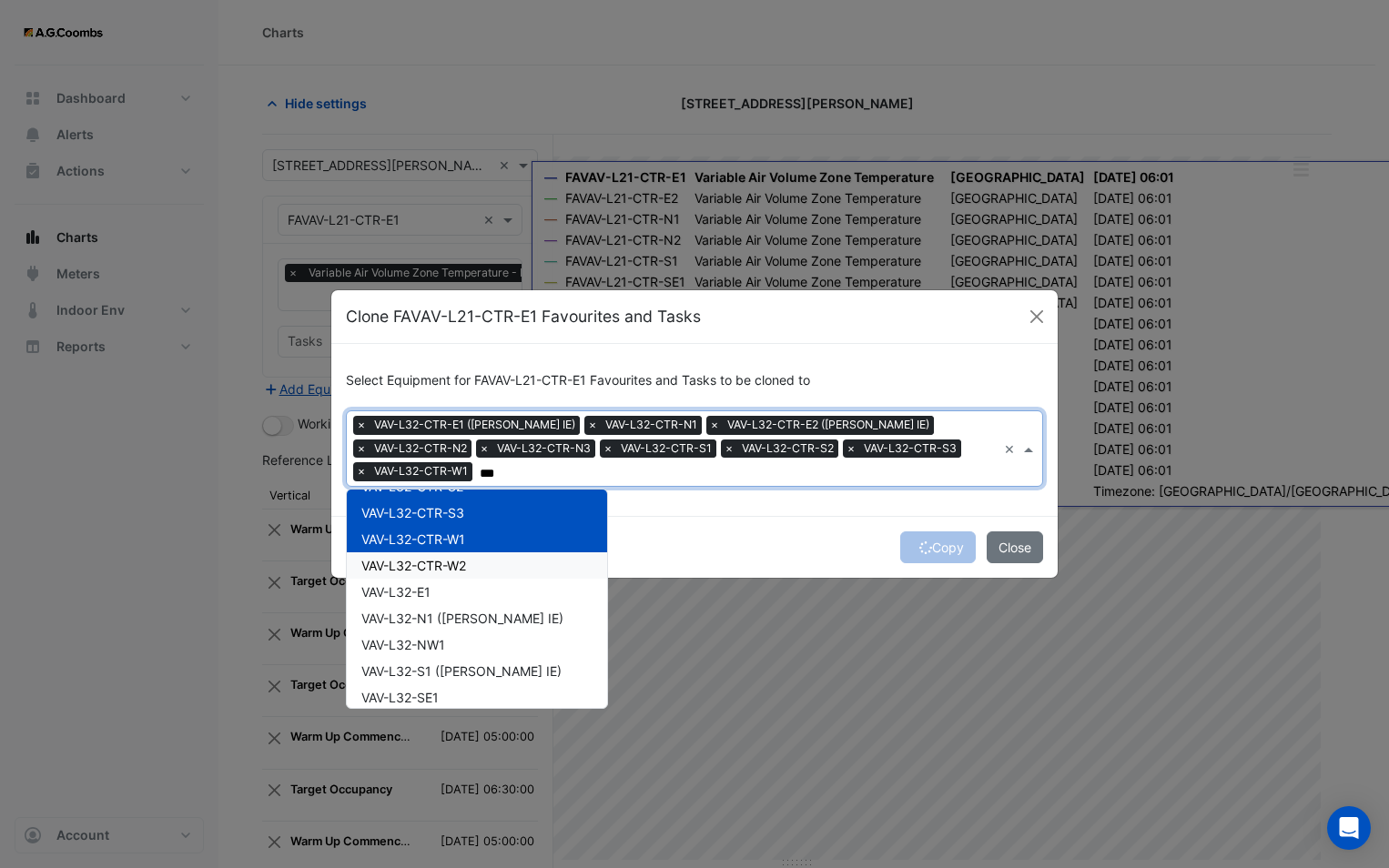
click at [466, 557] on span "VAV-L32-CTR-W2" at bounding box center [414, 565] width 105 height 16
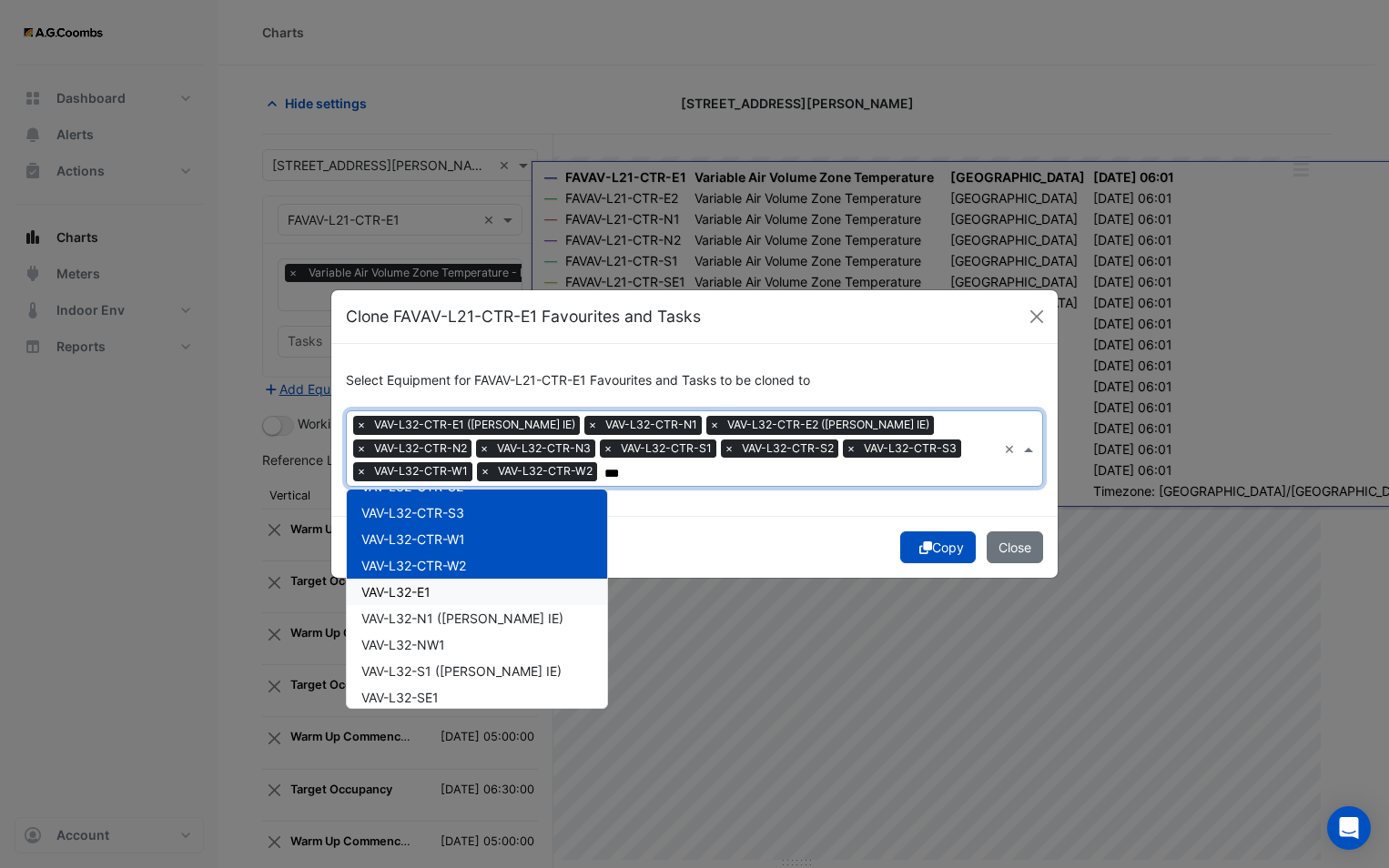
click at [480, 585] on div "VAV-L32-E1" at bounding box center [477, 591] width 260 height 26
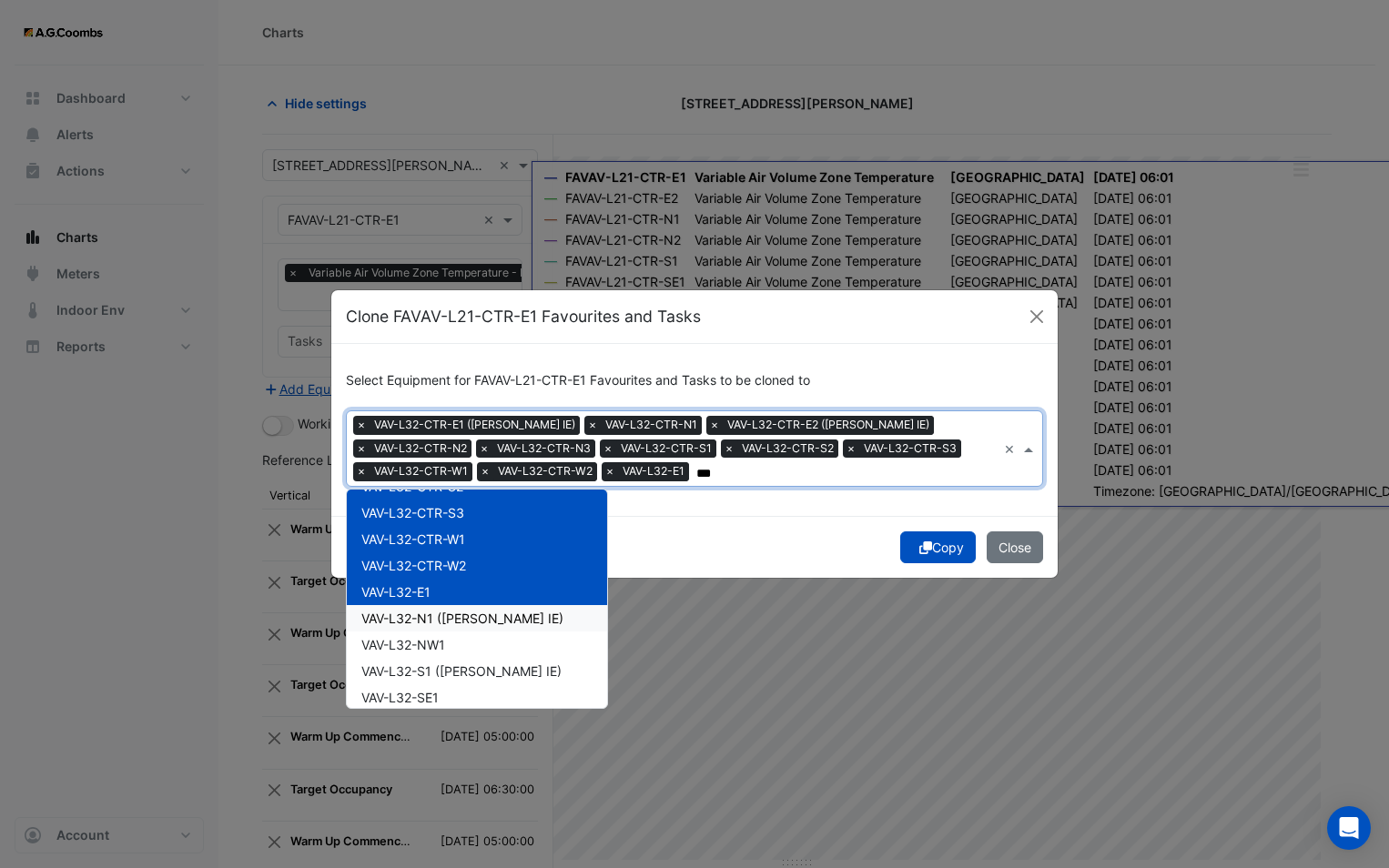
click at [497, 618] on span "VAV-L32-N1 ([PERSON_NAME] IE)" at bounding box center [462, 618] width 202 height 16
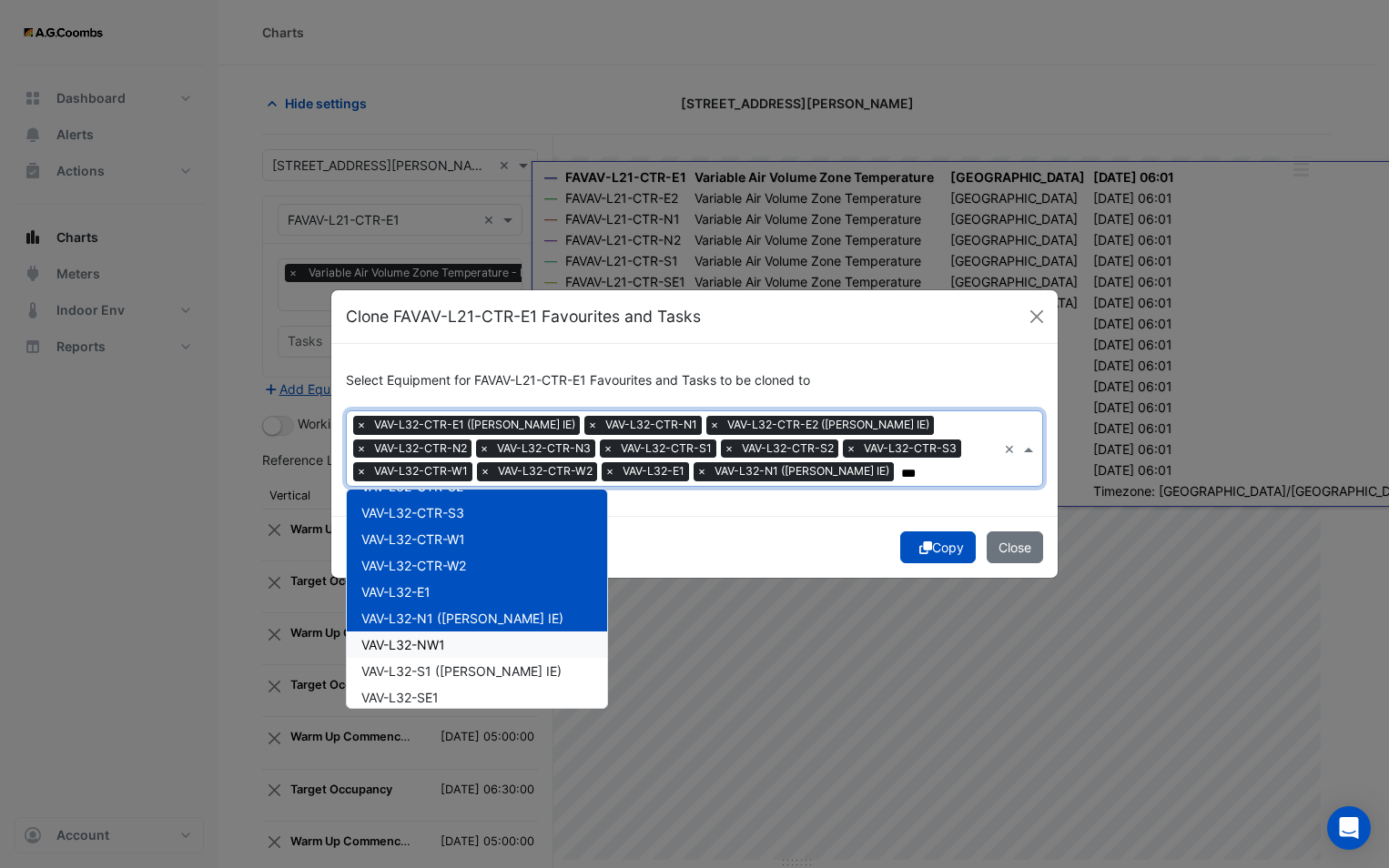
click at [491, 651] on div "VAV-L32-NW1" at bounding box center [477, 644] width 260 height 26
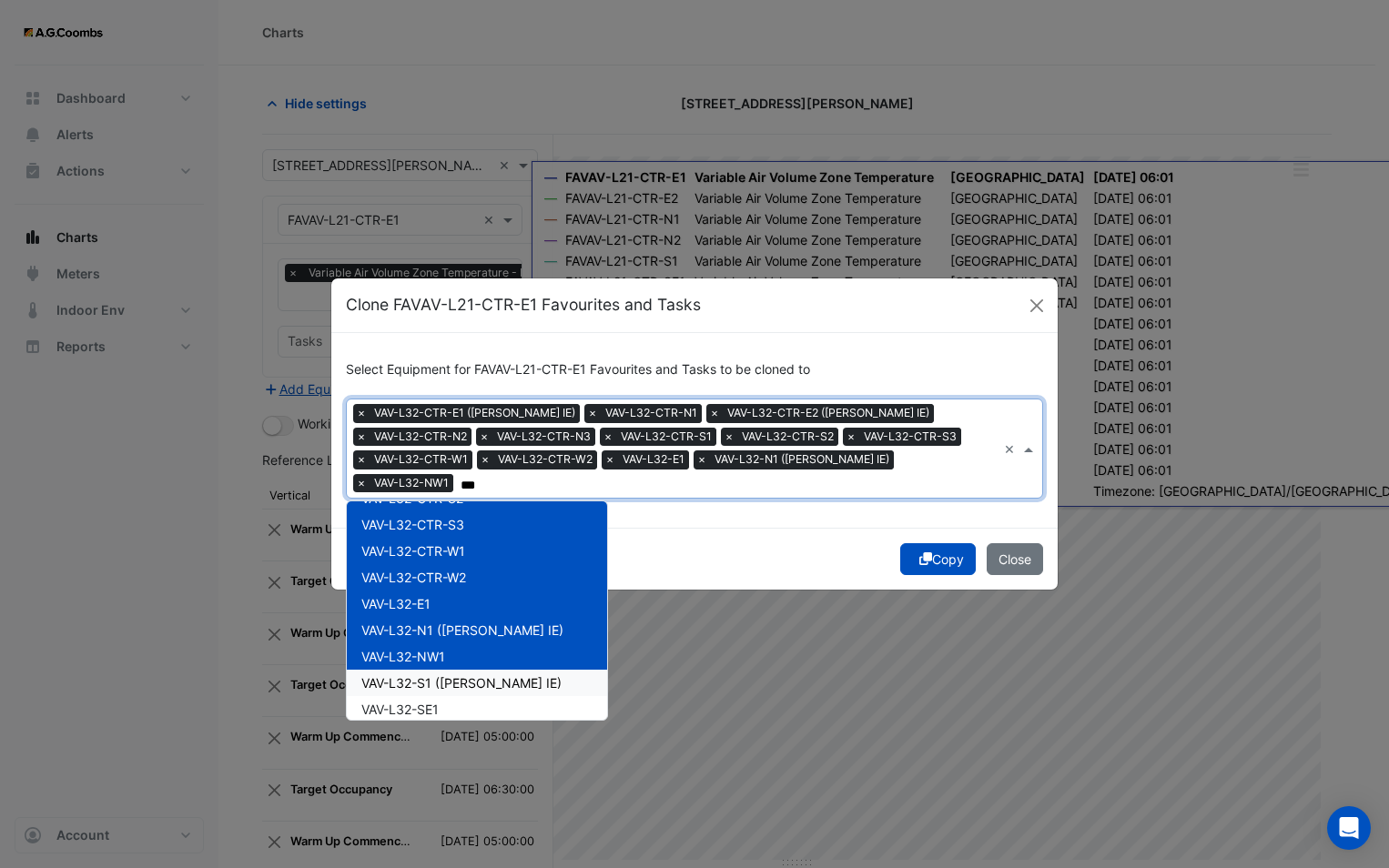
click at [501, 675] on span "VAV-L32-S1 ([PERSON_NAME] IE)" at bounding box center [461, 683] width 200 height 16
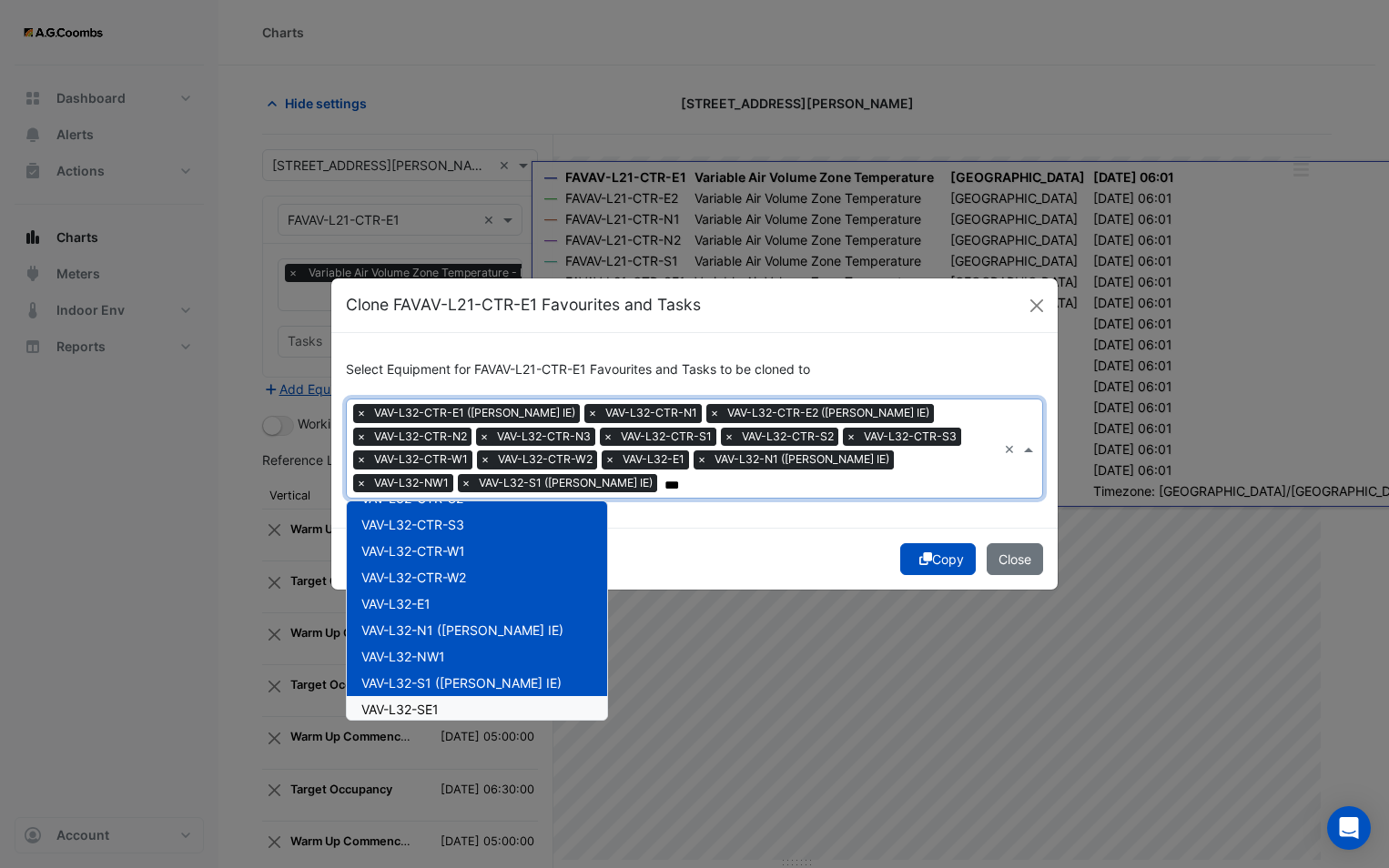
click at [499, 697] on div "VAV-L32-SE1" at bounding box center [477, 709] width 260 height 26
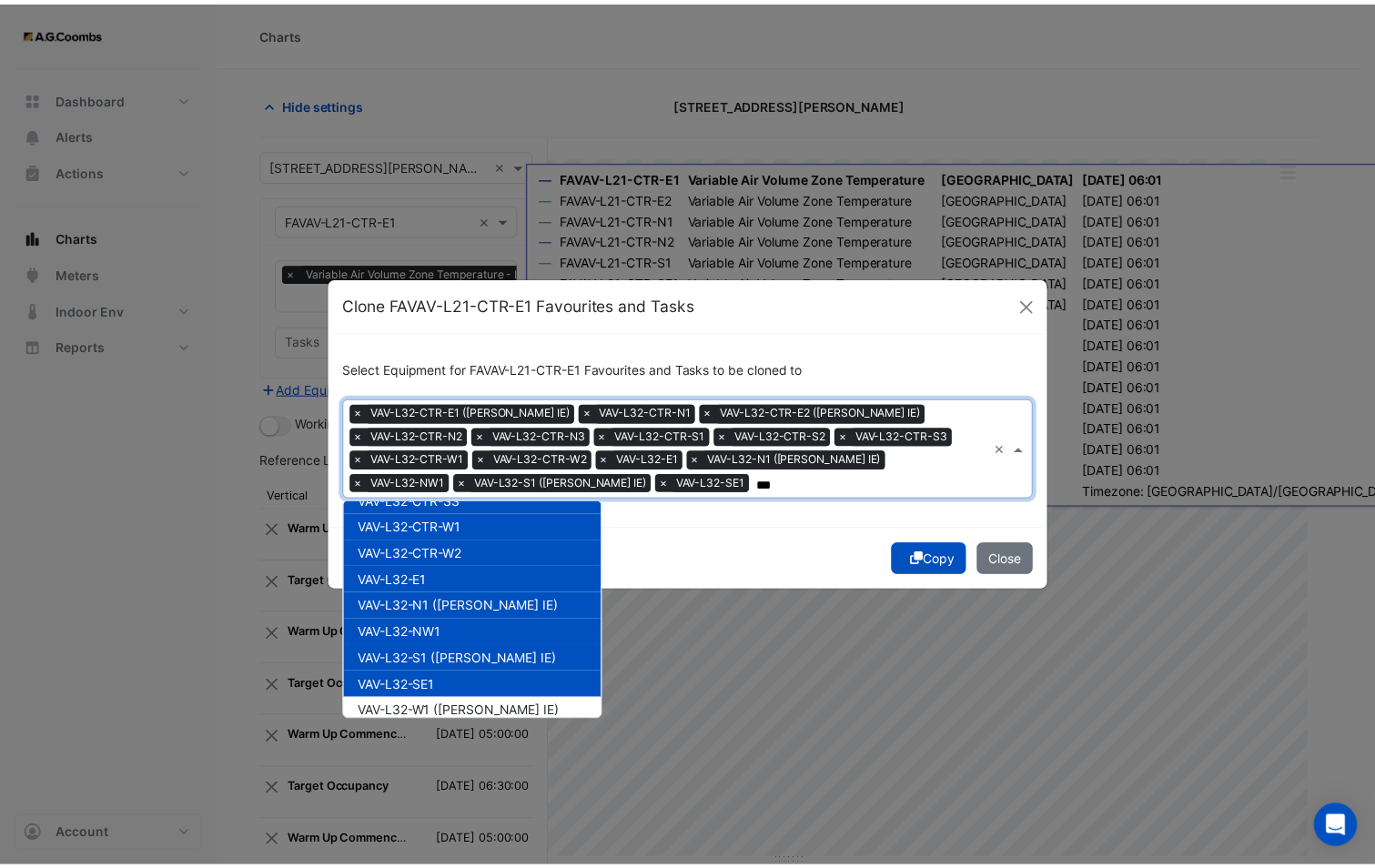
scroll to position [218, 0]
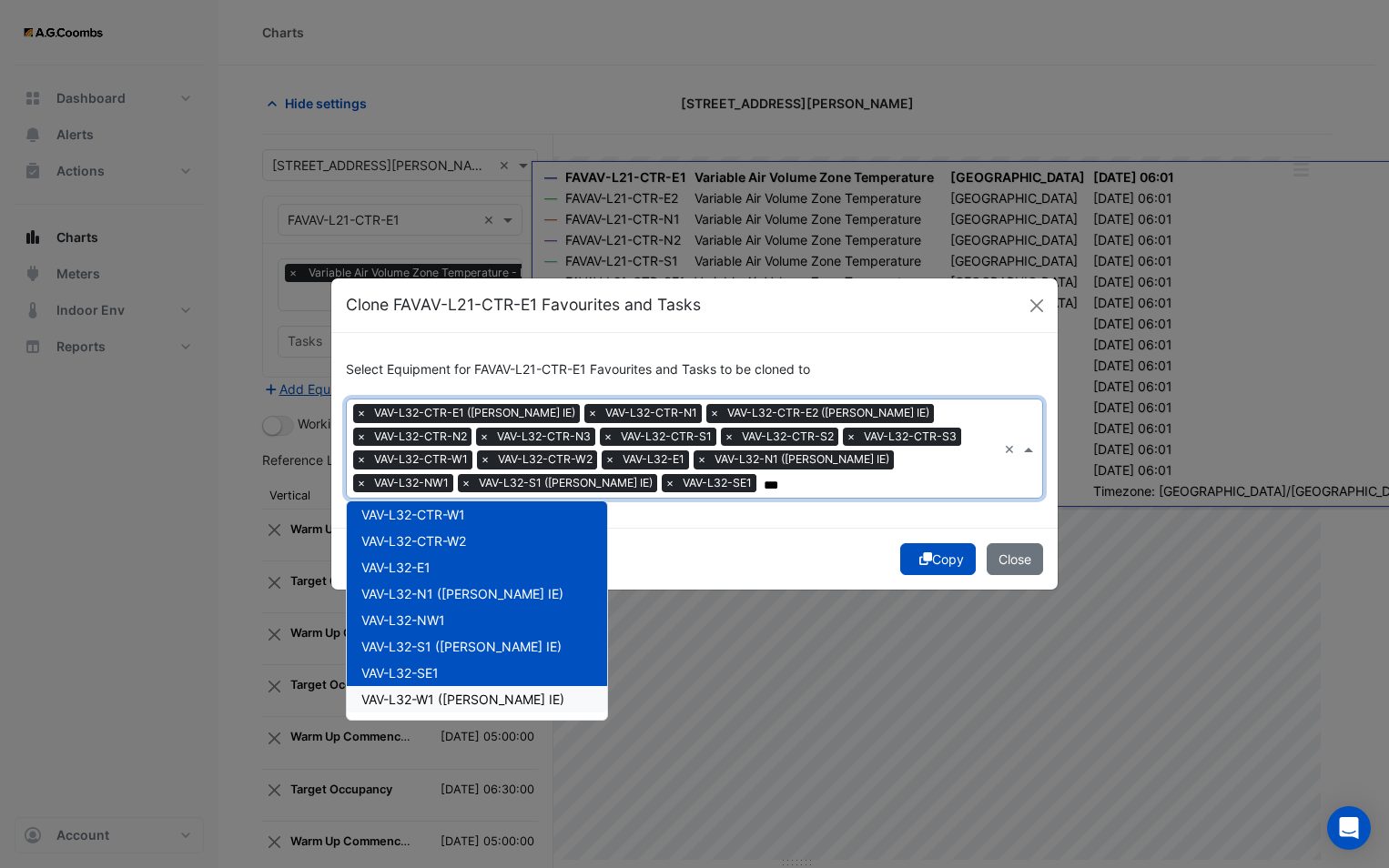
click at [507, 692] on span "VAV-L32-W1 ([PERSON_NAME] IE)" at bounding box center [462, 699] width 203 height 16
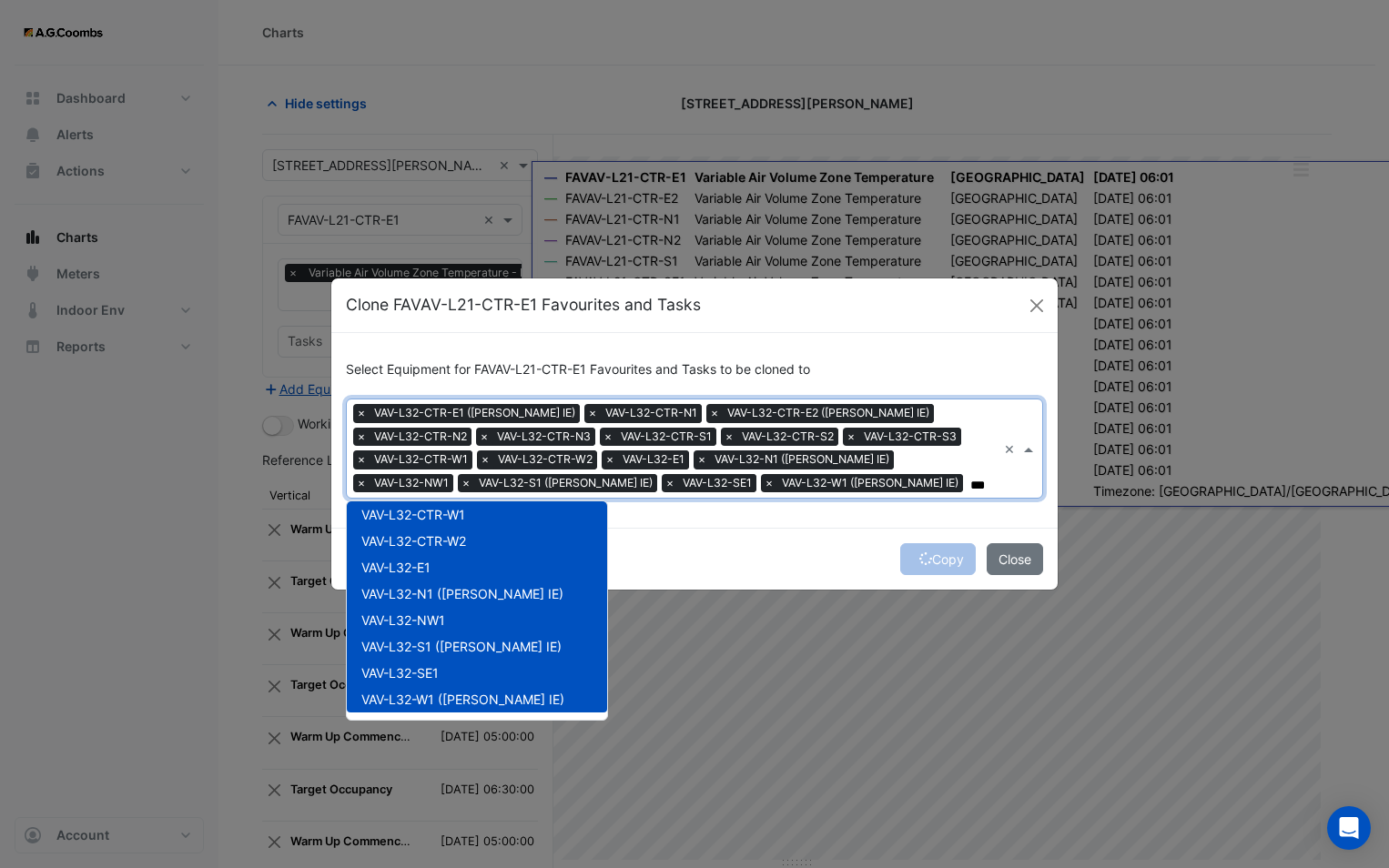
type input "***"
click at [754, 511] on div "Select Equipment for FAVAV-L21-CTR-E1 Favourites and Tasks to be cloned to Equi…" at bounding box center [694, 430] width 727 height 194
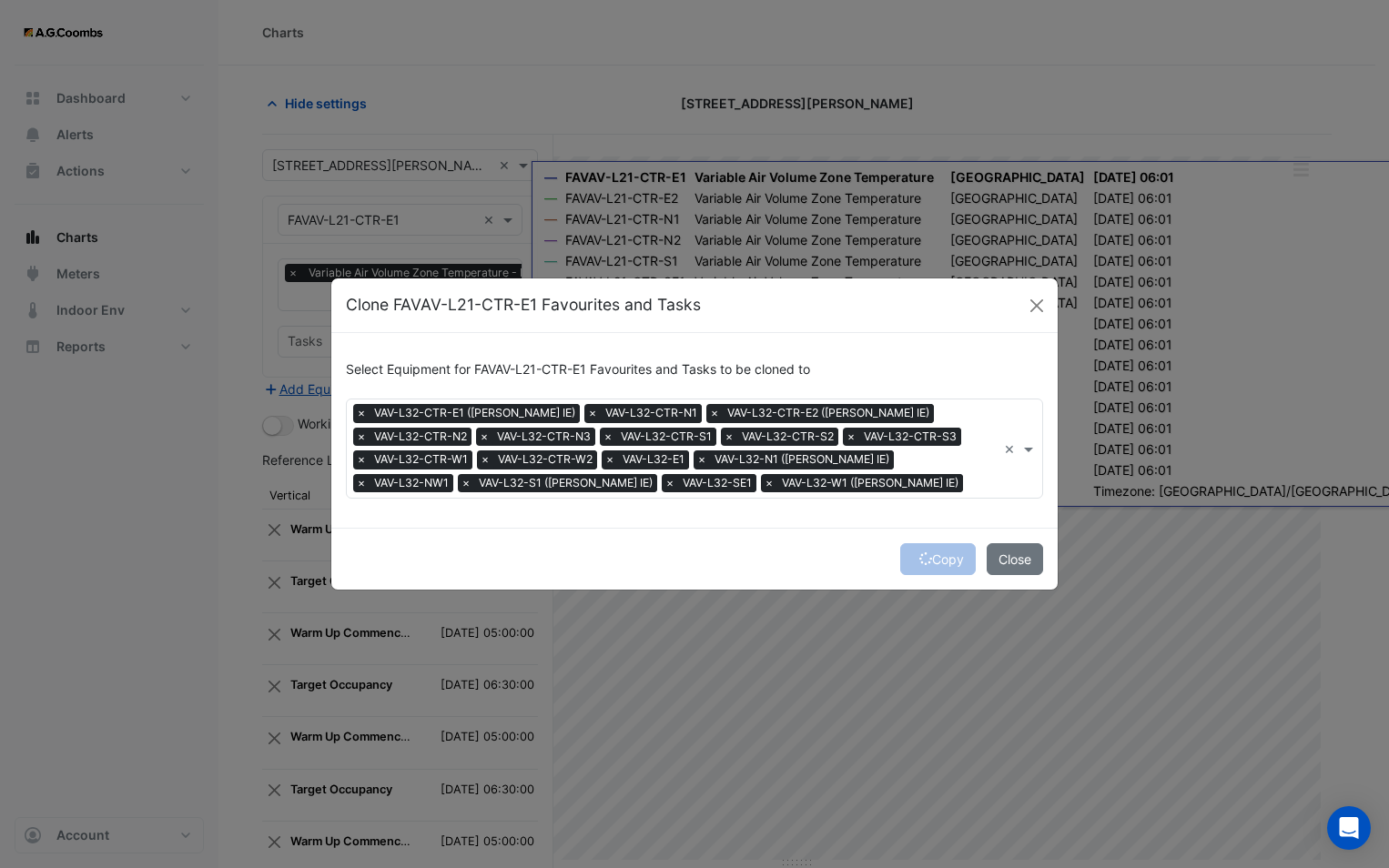
click at [893, 569] on div "Copy Close" at bounding box center [694, 558] width 727 height 62
click at [930, 552] on button "Copy" at bounding box center [938, 558] width 76 height 32
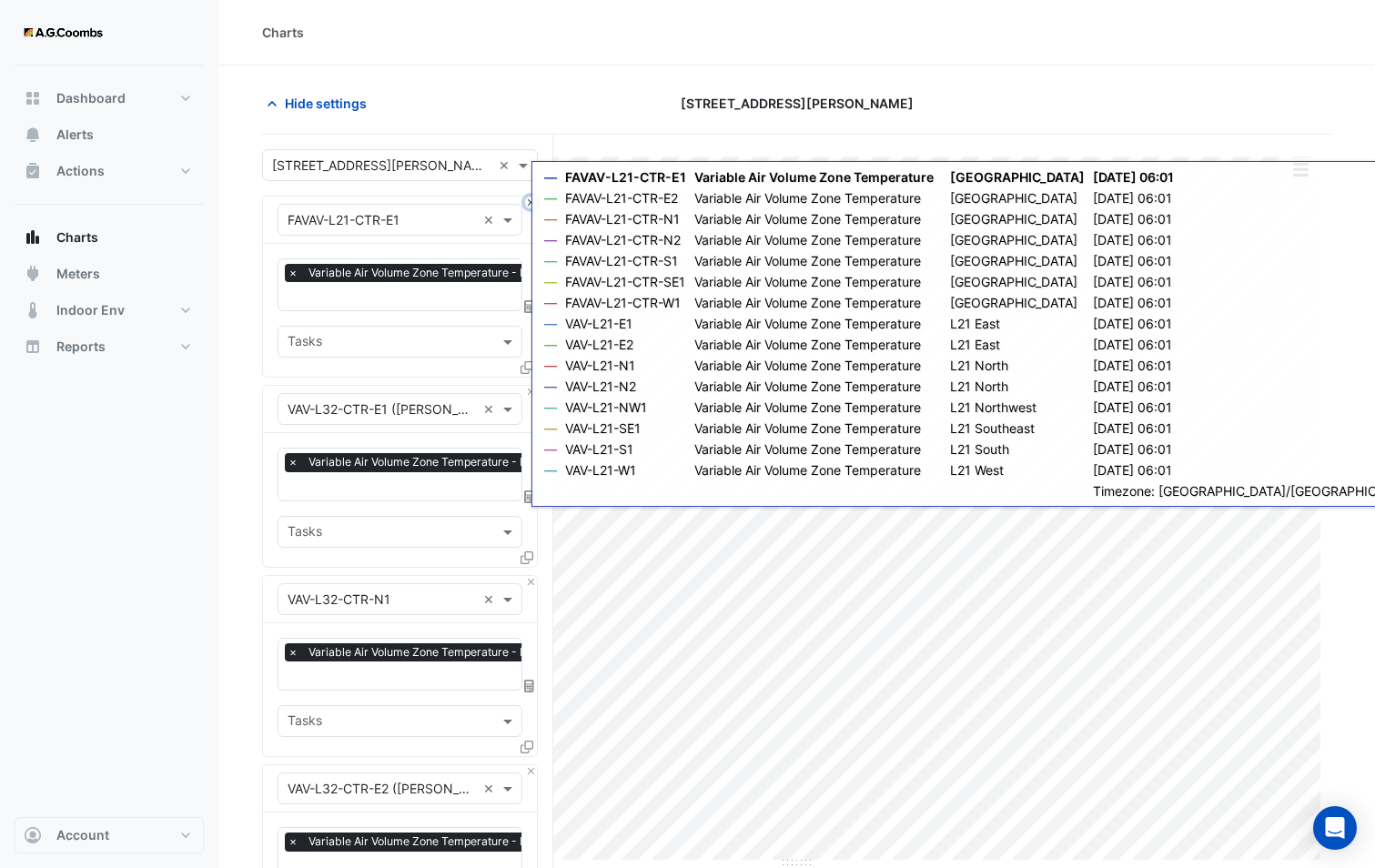
click at [530, 200] on button "Close" at bounding box center [531, 202] width 12 height 12
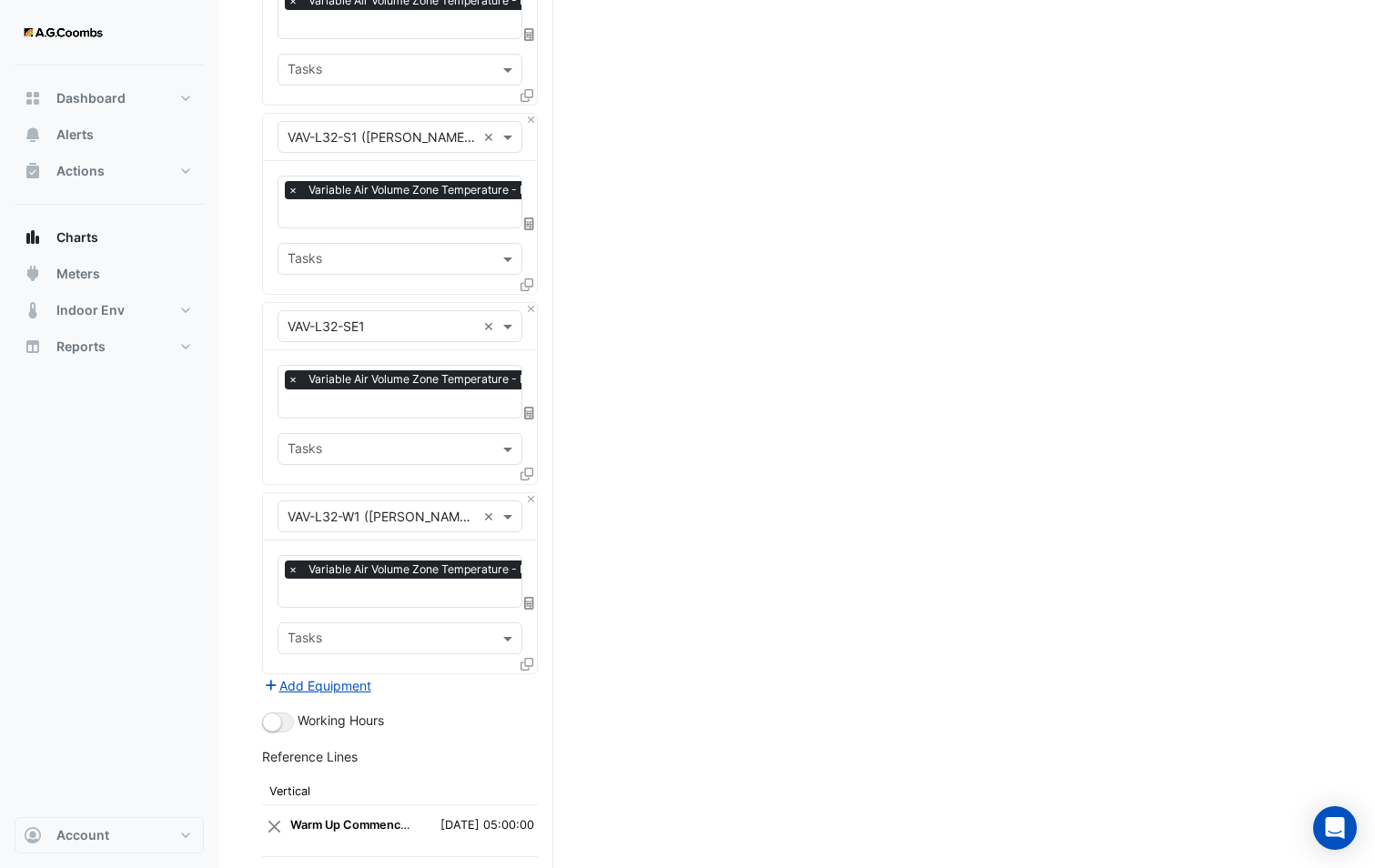
scroll to position [3143, 0]
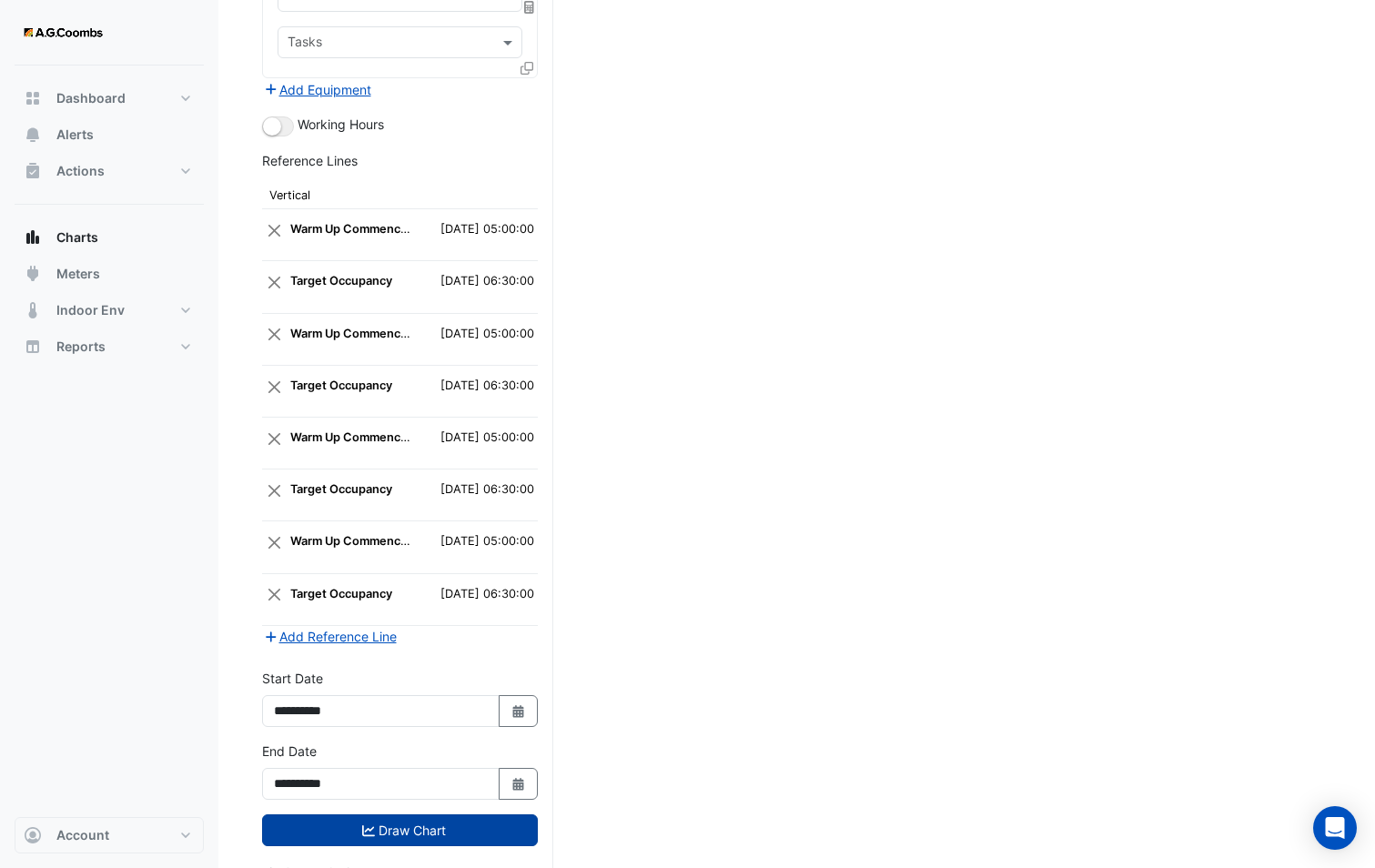
click at [428, 815] on button "Draw Chart" at bounding box center [400, 830] width 276 height 32
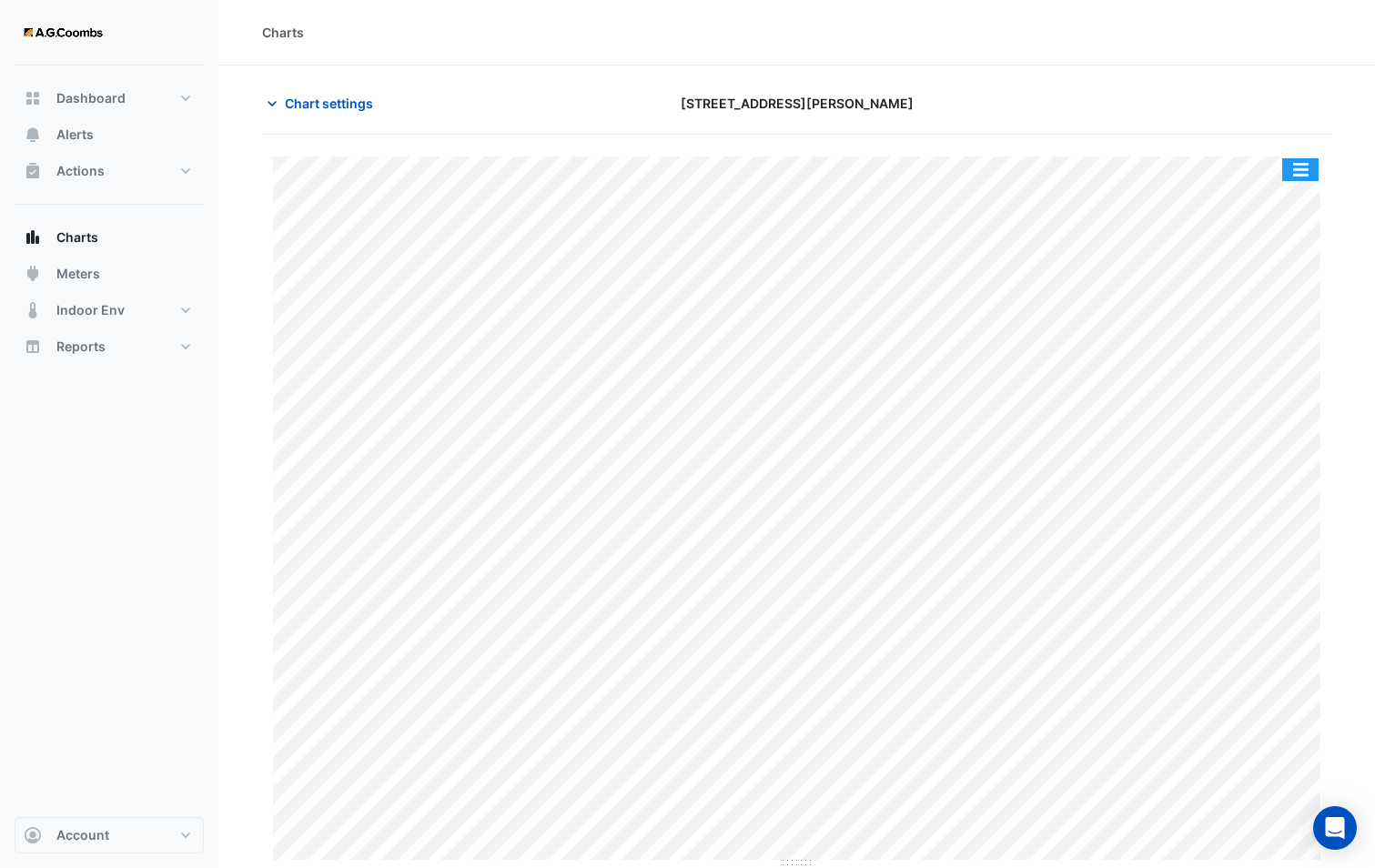
click at [1295, 168] on button "button" at bounding box center [1299, 169] width 36 height 22
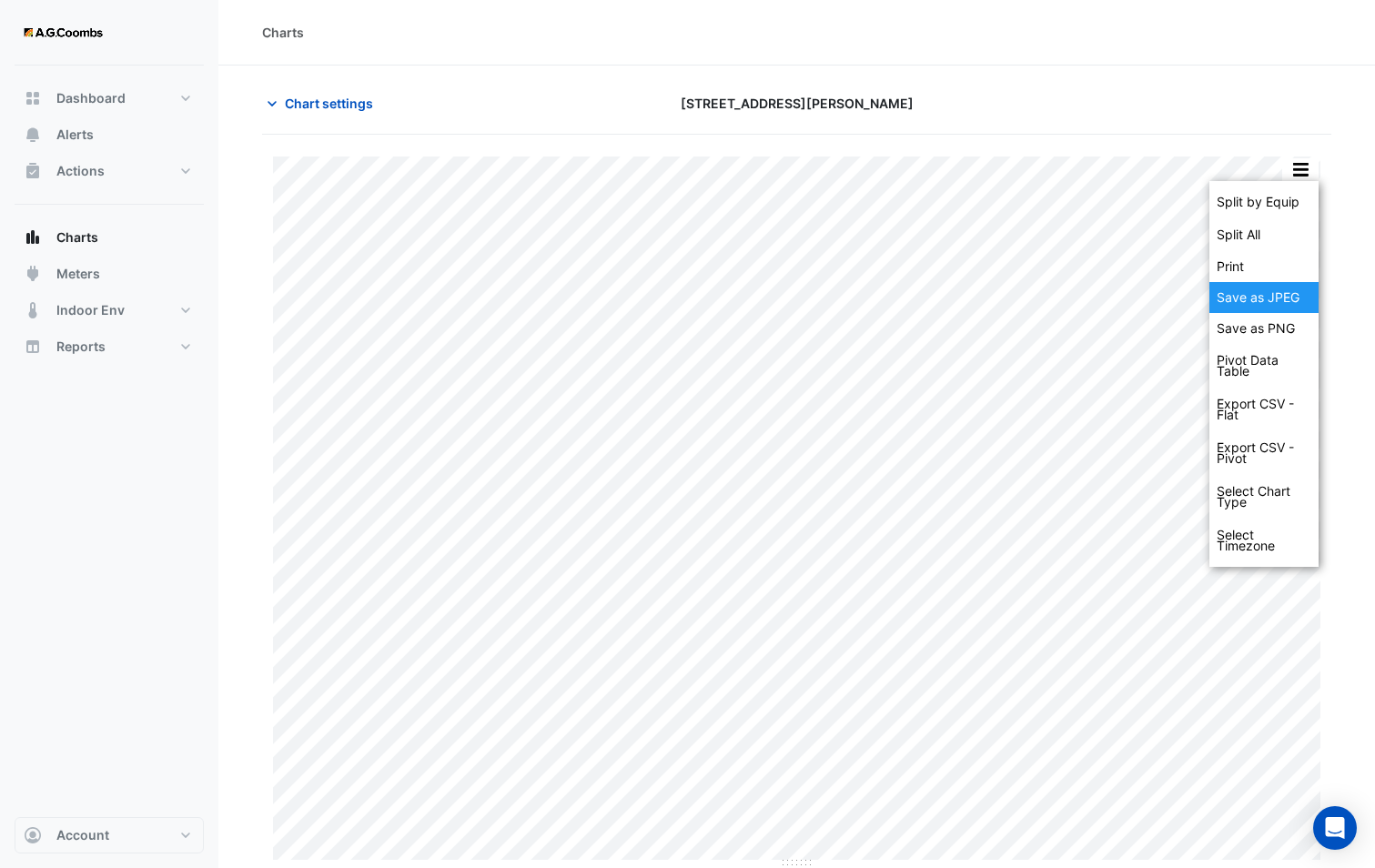
click at [1280, 295] on div "Save as JPEG" at bounding box center [1263, 297] width 109 height 31
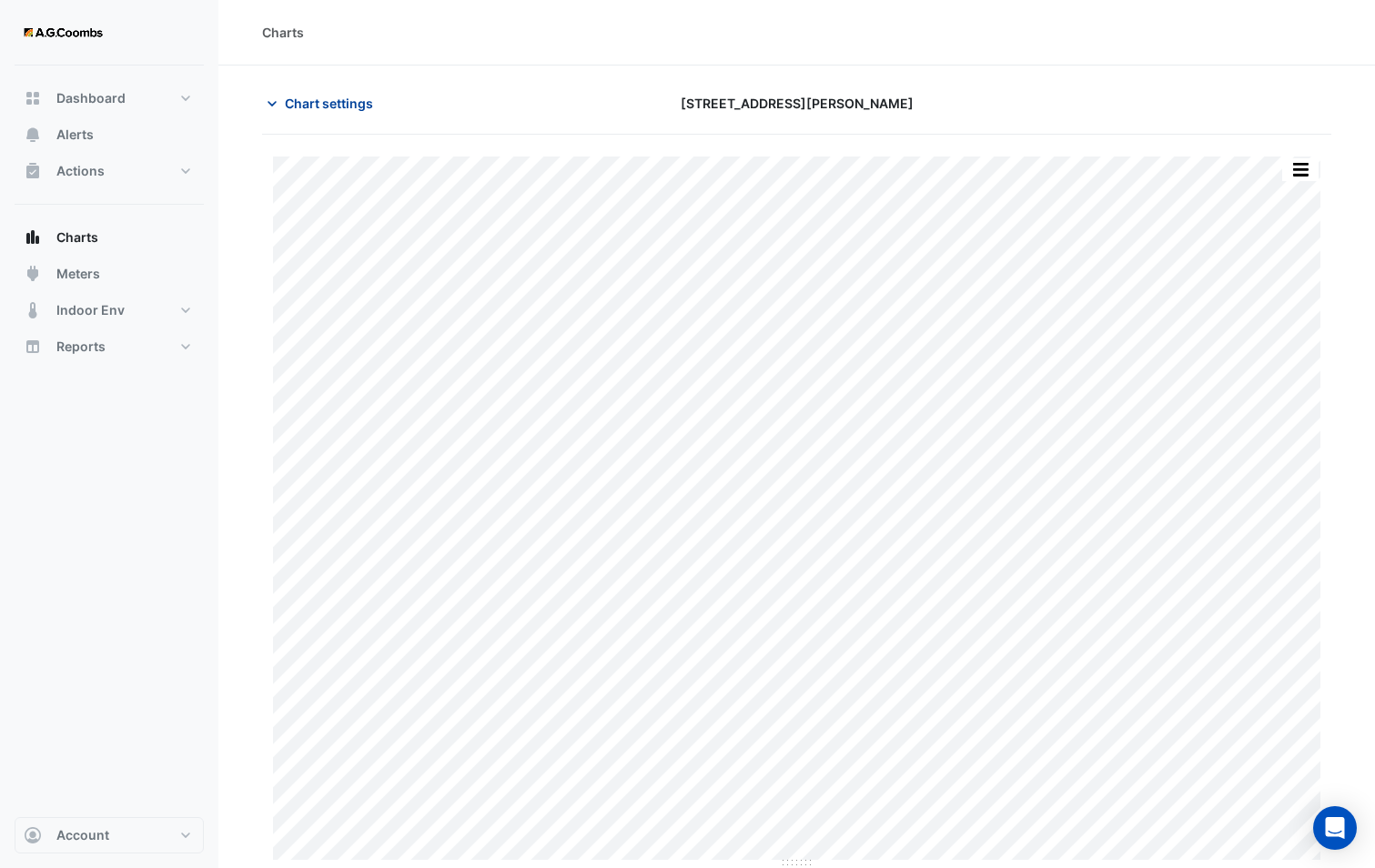
drag, startPoint x: 306, startPoint y: 105, endPoint x: 340, endPoint y: 151, distance: 57.2
click at [306, 105] on span "Chart settings" at bounding box center [328, 103] width 88 height 19
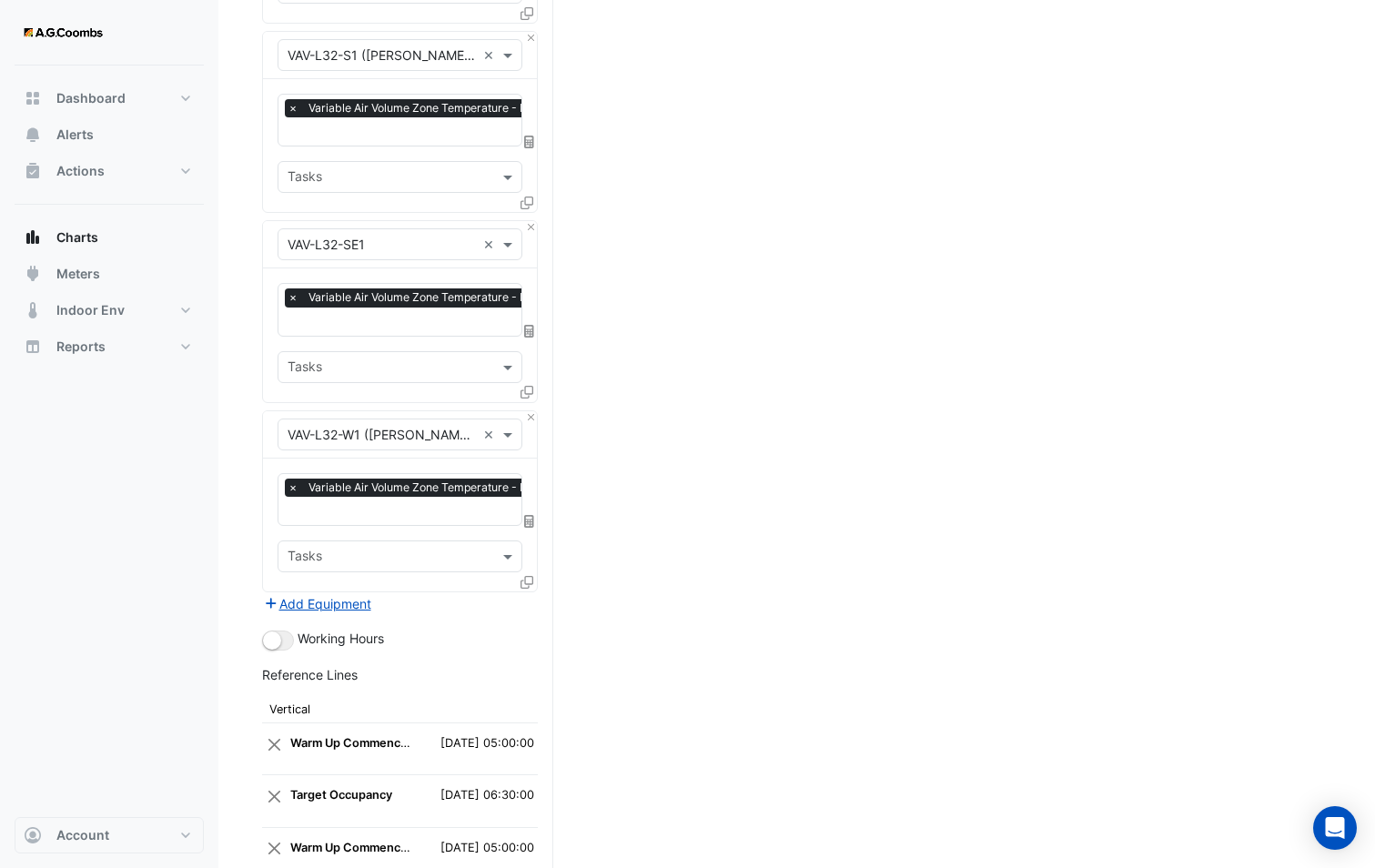
scroll to position [3143, 0]
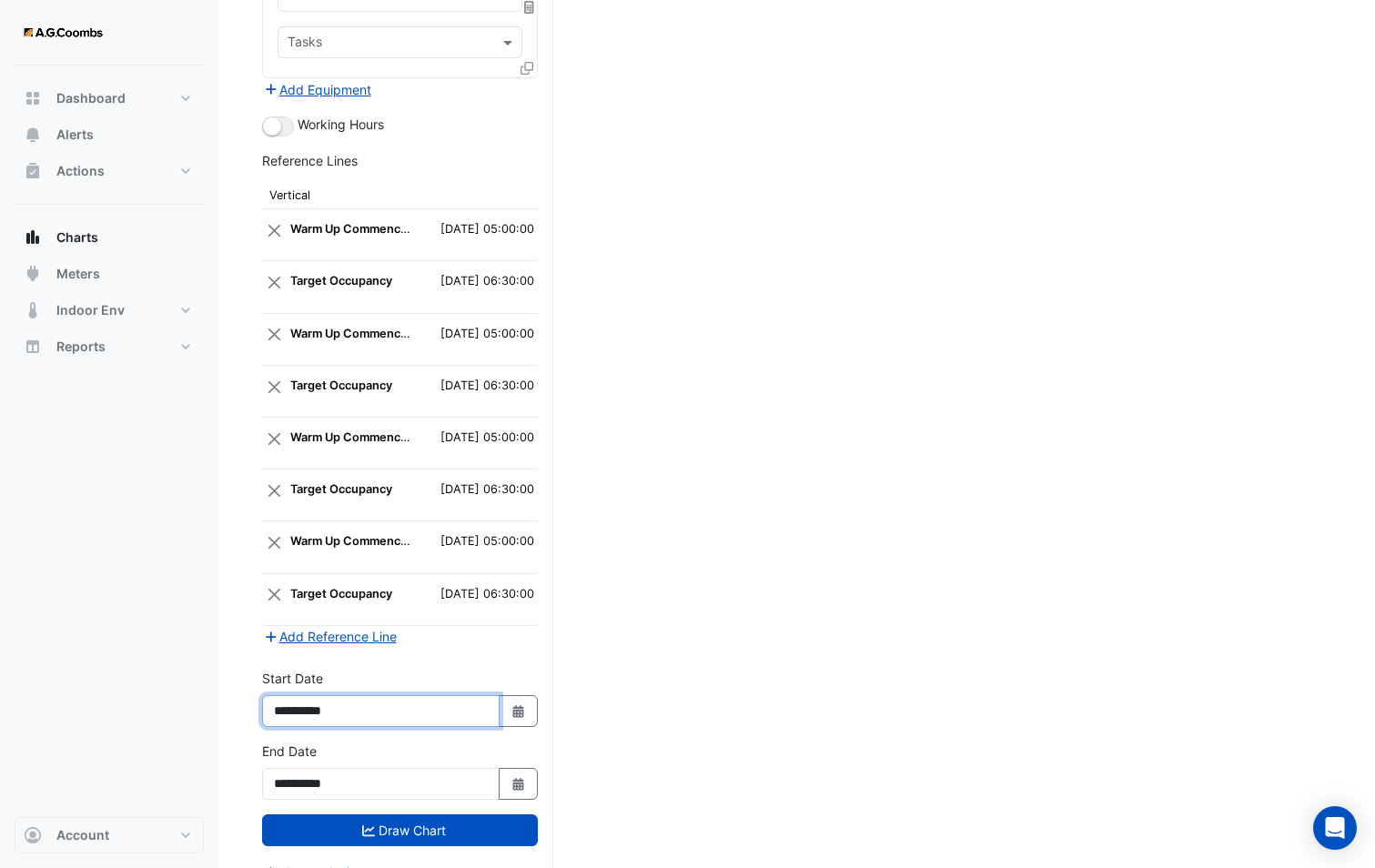
drag, startPoint x: 350, startPoint y: 691, endPoint x: 341, endPoint y: 684, distance: 11.4
click at [341, 695] on input "**********" at bounding box center [381, 711] width 238 height 32
type input "**********"
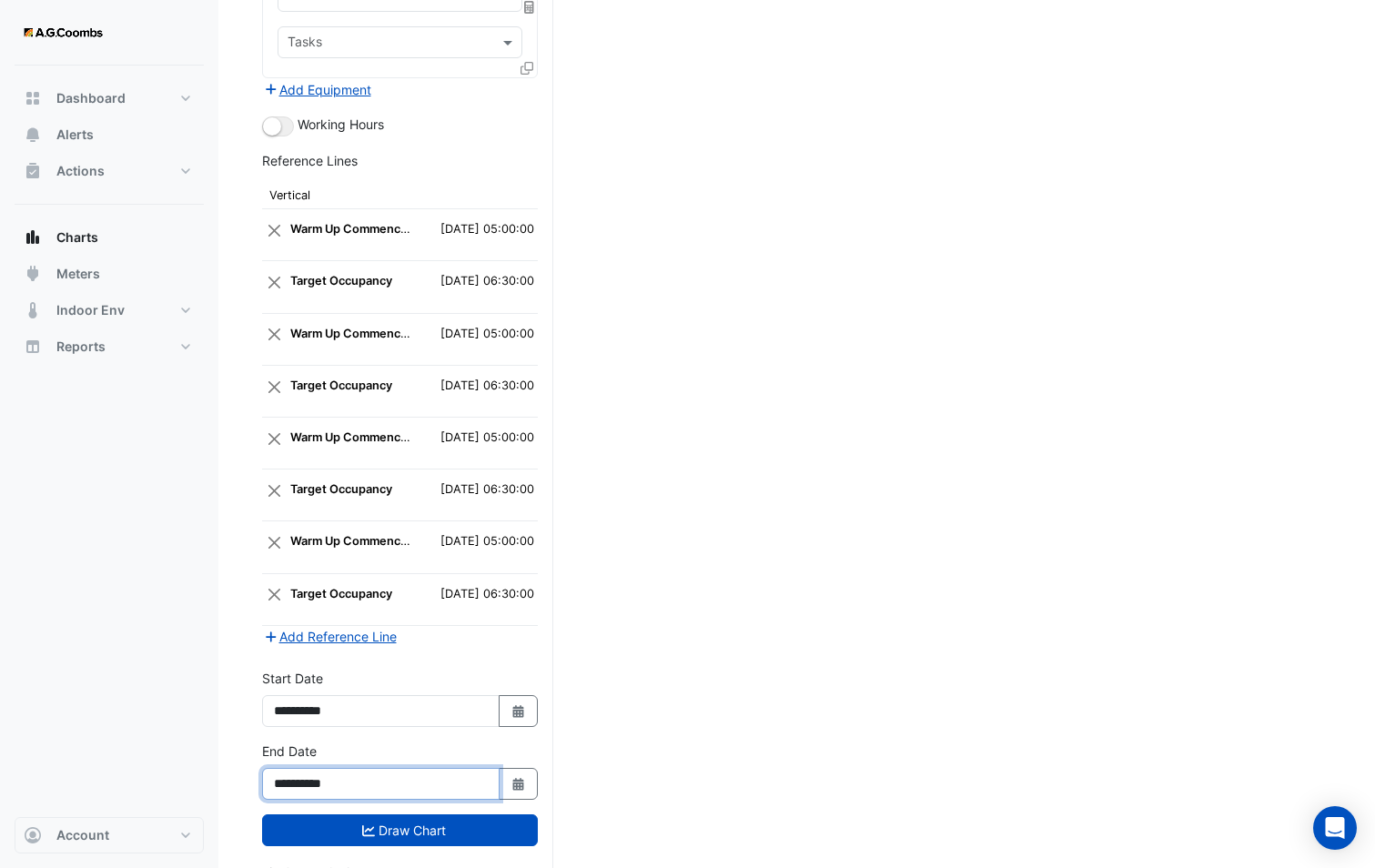
drag, startPoint x: 353, startPoint y: 750, endPoint x: 339, endPoint y: 744, distance: 15.2
click at [339, 768] on input "**********" at bounding box center [381, 784] width 238 height 32
type input "**********"
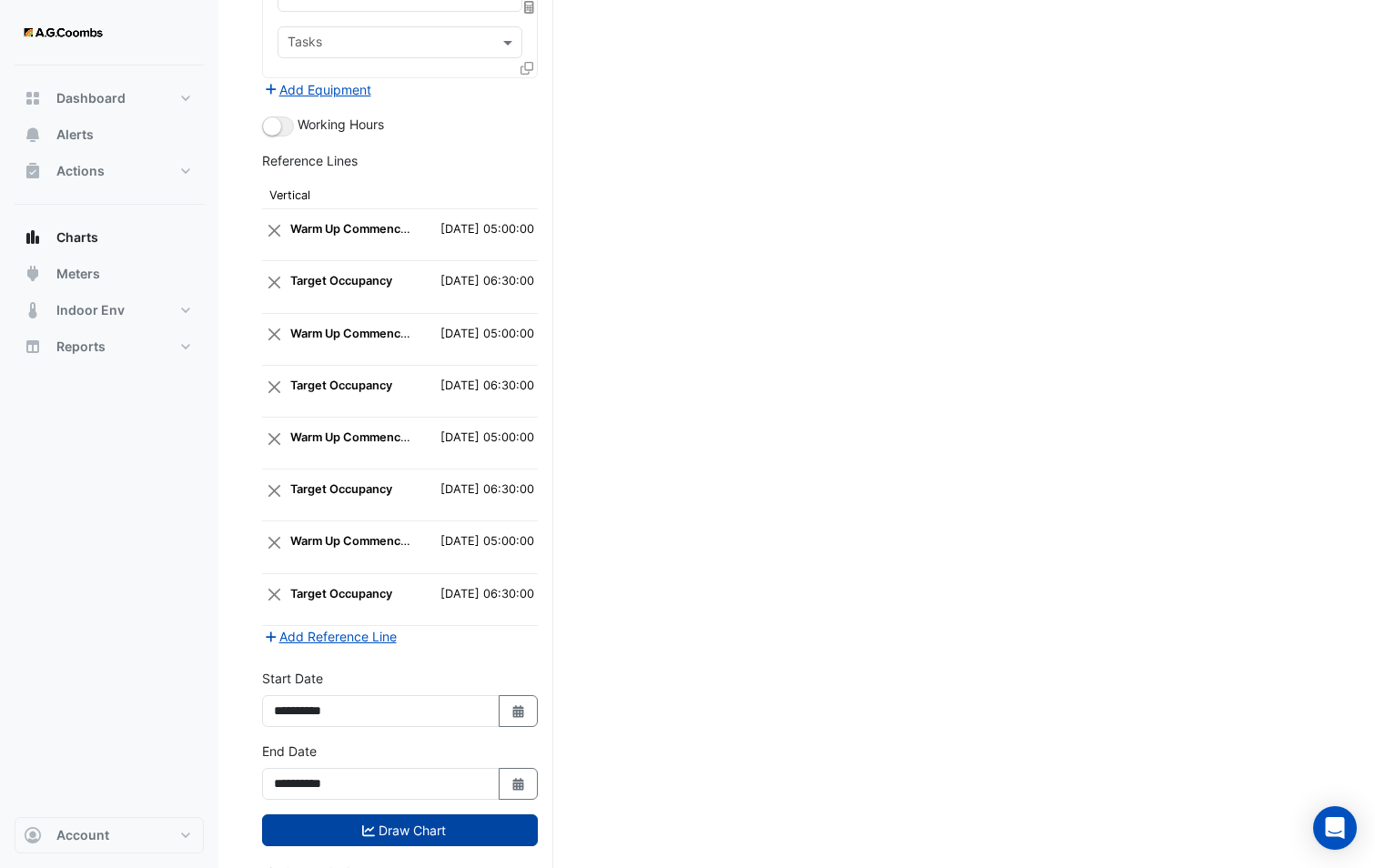
click at [339, 815] on button "Draw Chart" at bounding box center [400, 830] width 276 height 32
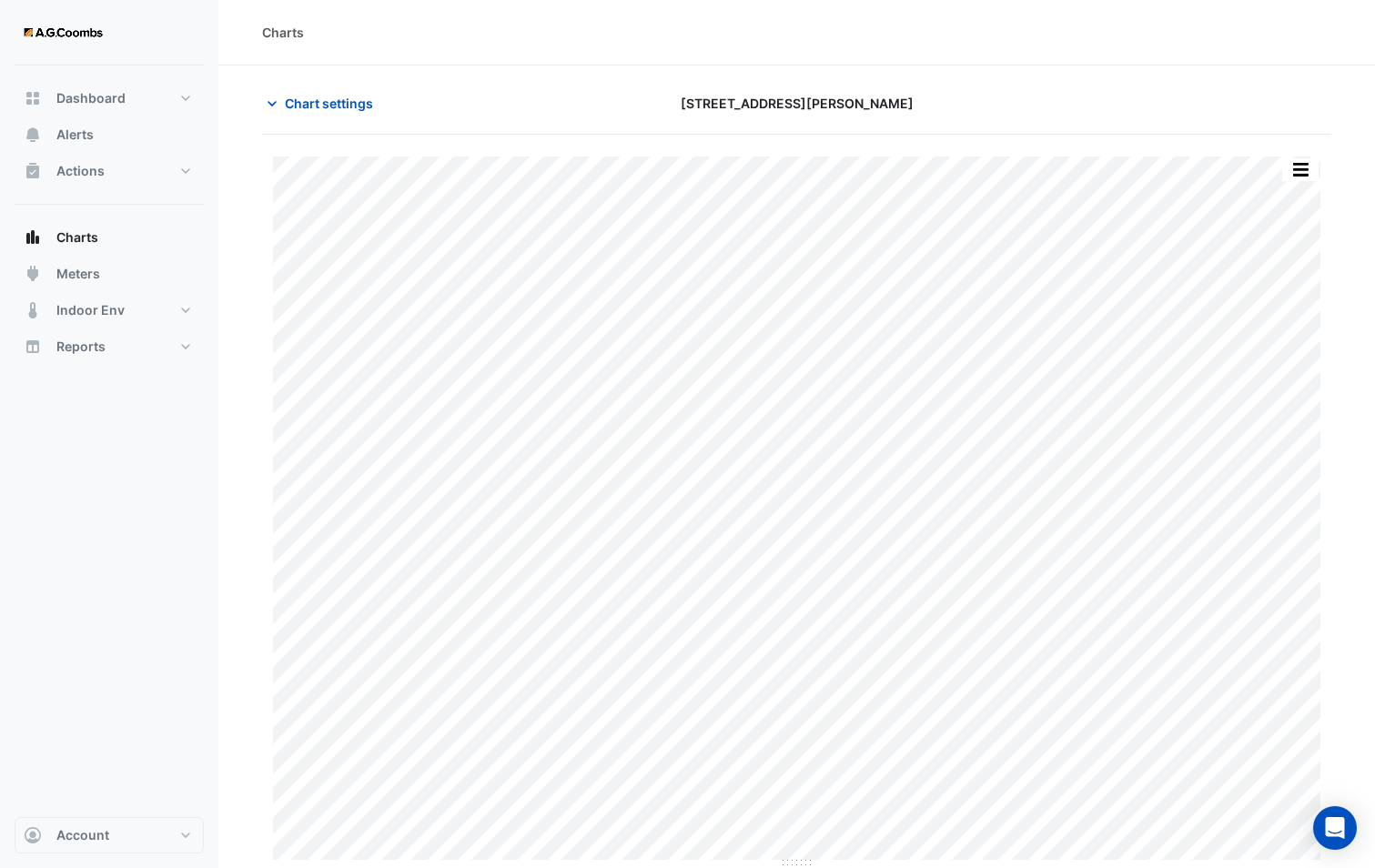
click at [1301, 180] on button "button" at bounding box center [1299, 169] width 36 height 22
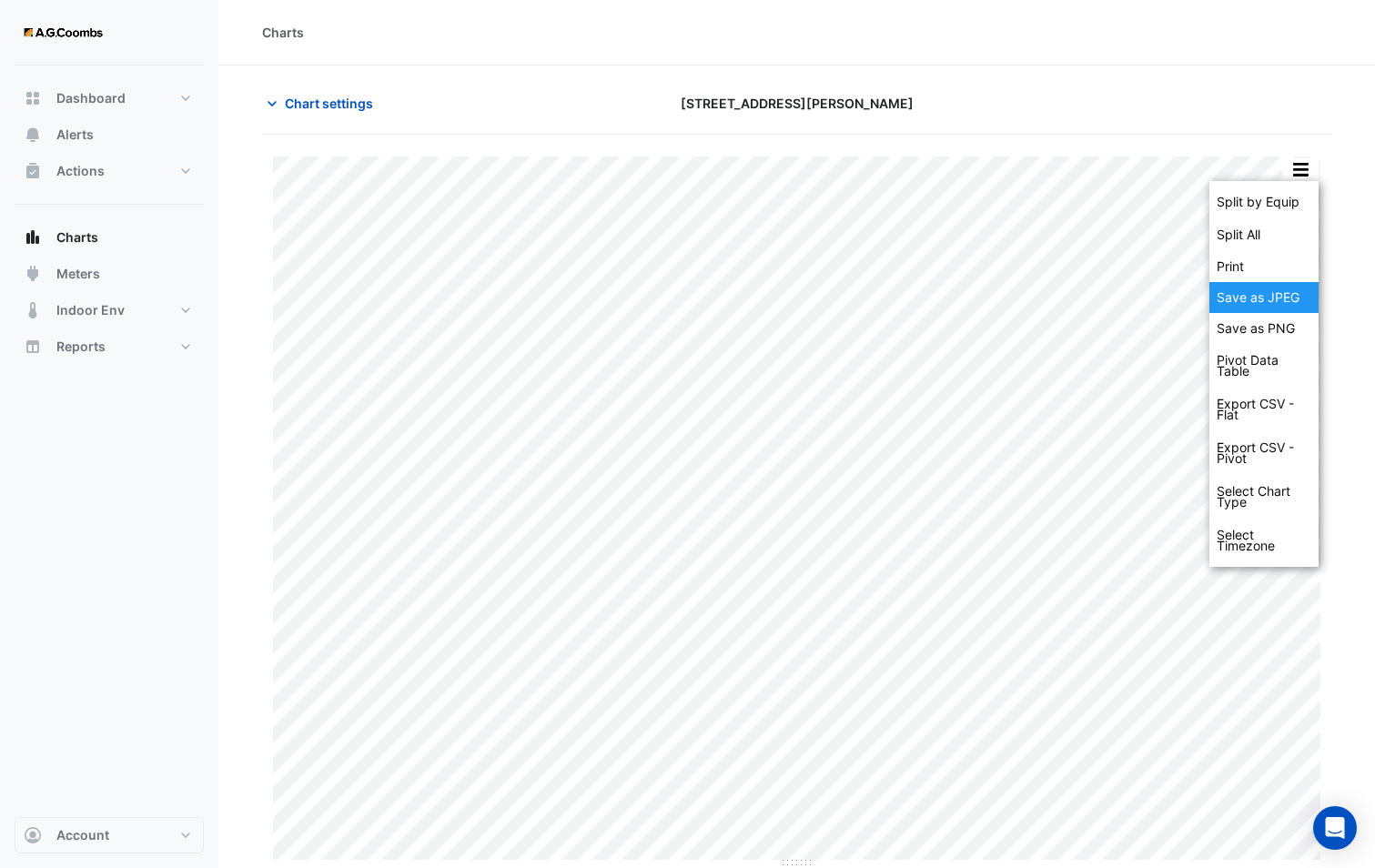
click at [1294, 288] on div "Save as JPEG" at bounding box center [1263, 297] width 109 height 31
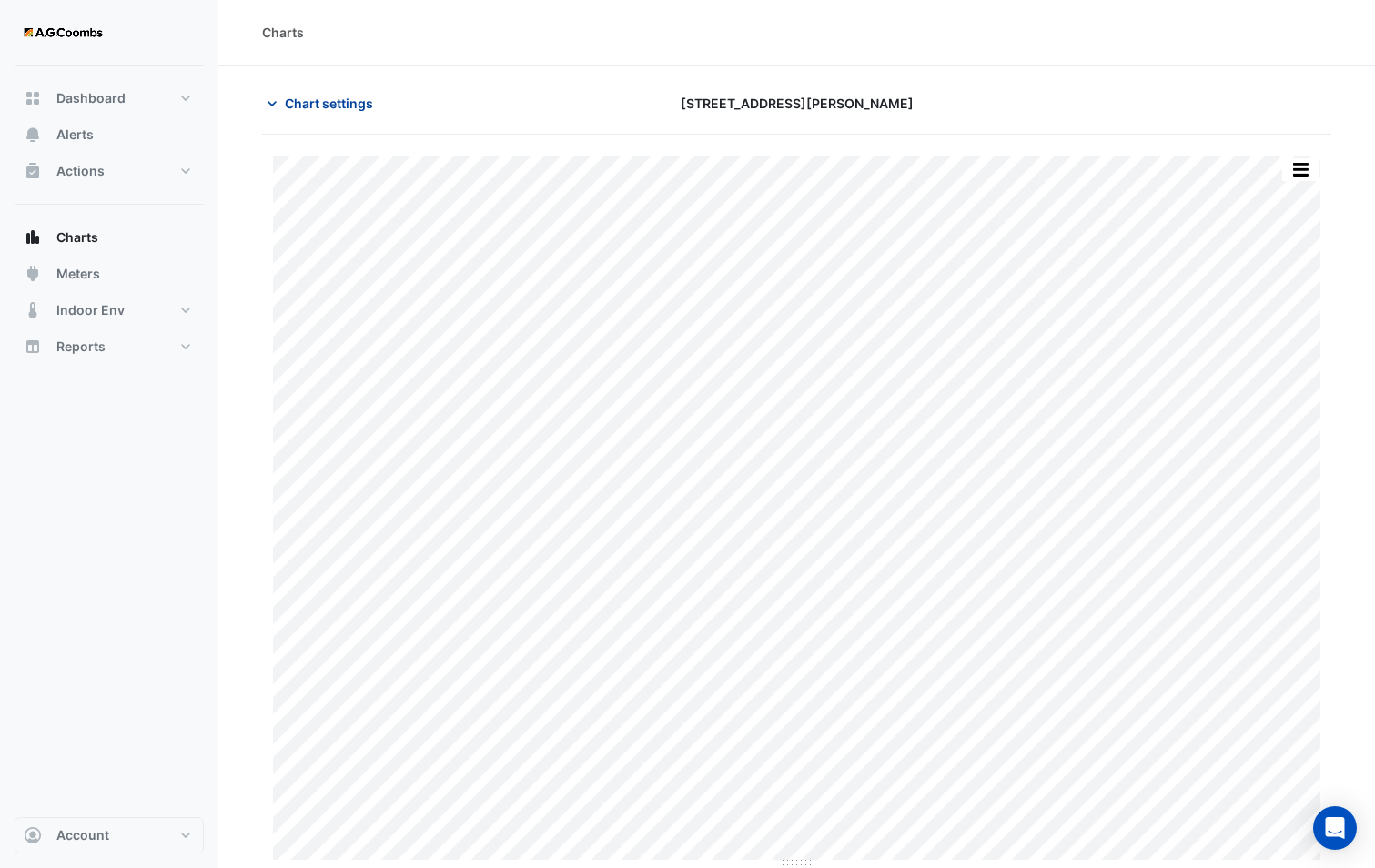
click at [289, 101] on span "Chart settings" at bounding box center [328, 103] width 88 height 19
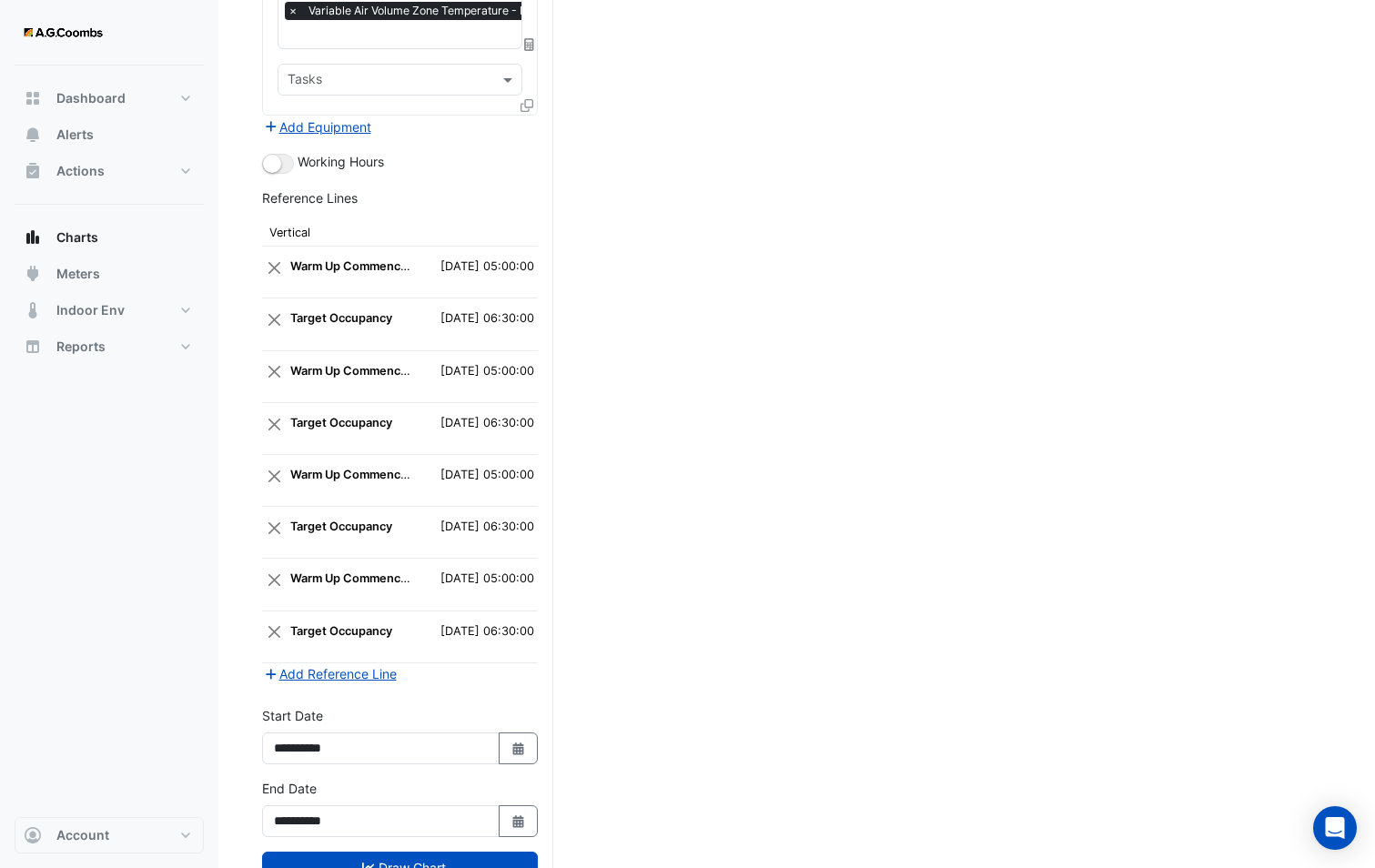
scroll to position [3143, 0]
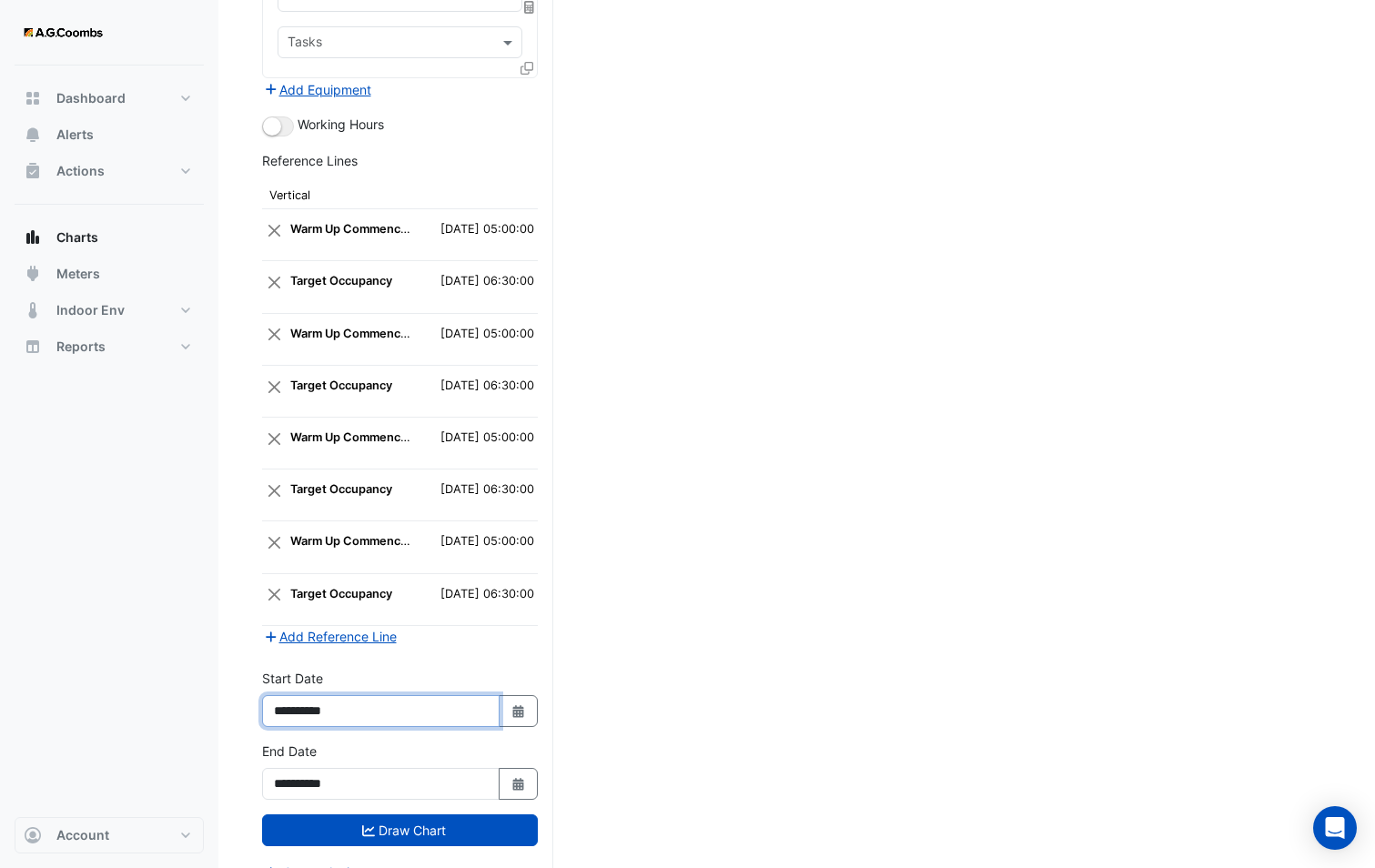
drag, startPoint x: 391, startPoint y: 684, endPoint x: 334, endPoint y: 683, distance: 57.0
click at [334, 695] on input "**********" at bounding box center [381, 711] width 238 height 32
type input "**********"
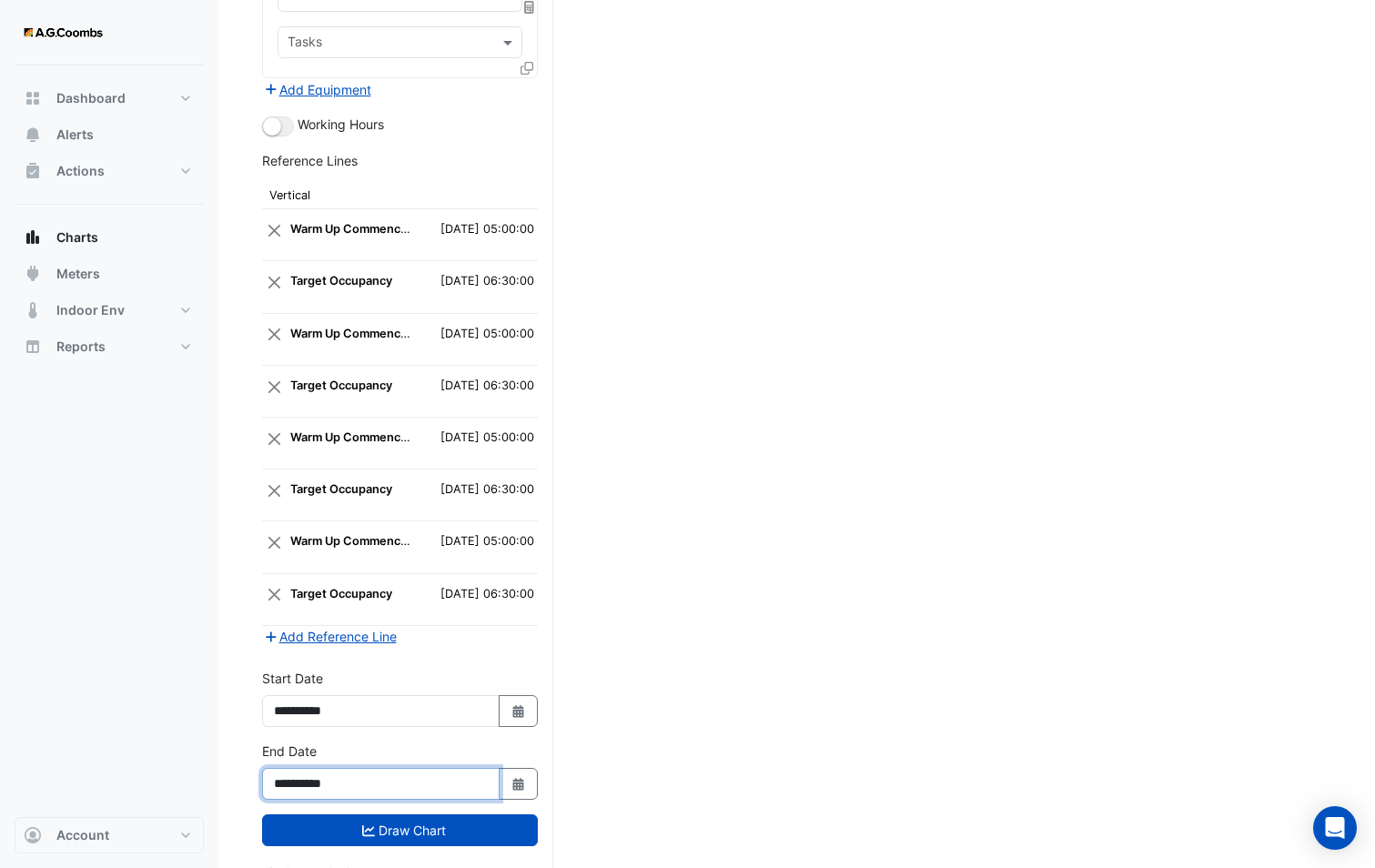
drag, startPoint x: 358, startPoint y: 761, endPoint x: 337, endPoint y: 746, distance: 25.8
click at [336, 768] on input "**********" at bounding box center [381, 784] width 238 height 32
type input "**********"
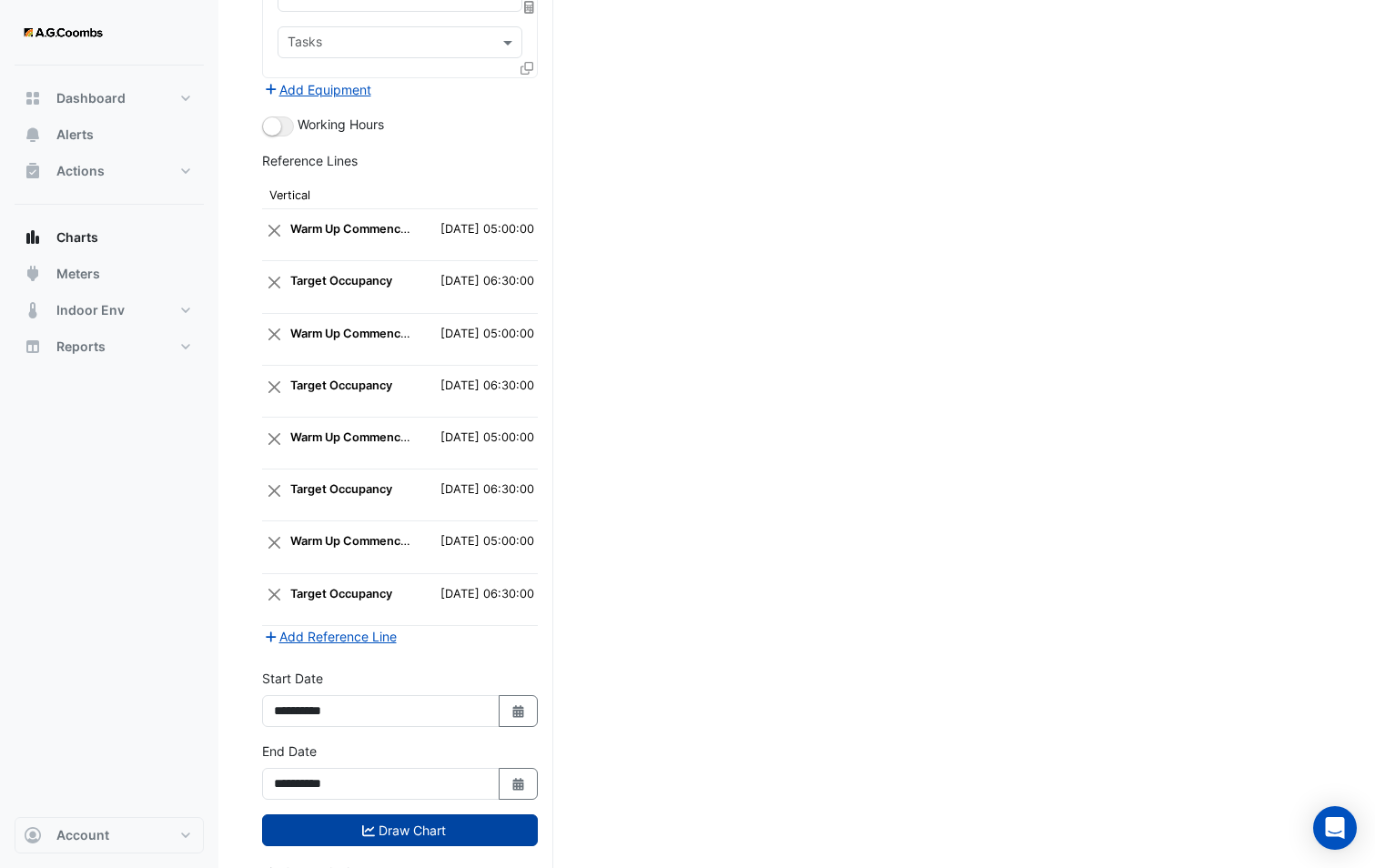
click at [514, 815] on button "Draw Chart" at bounding box center [400, 830] width 276 height 32
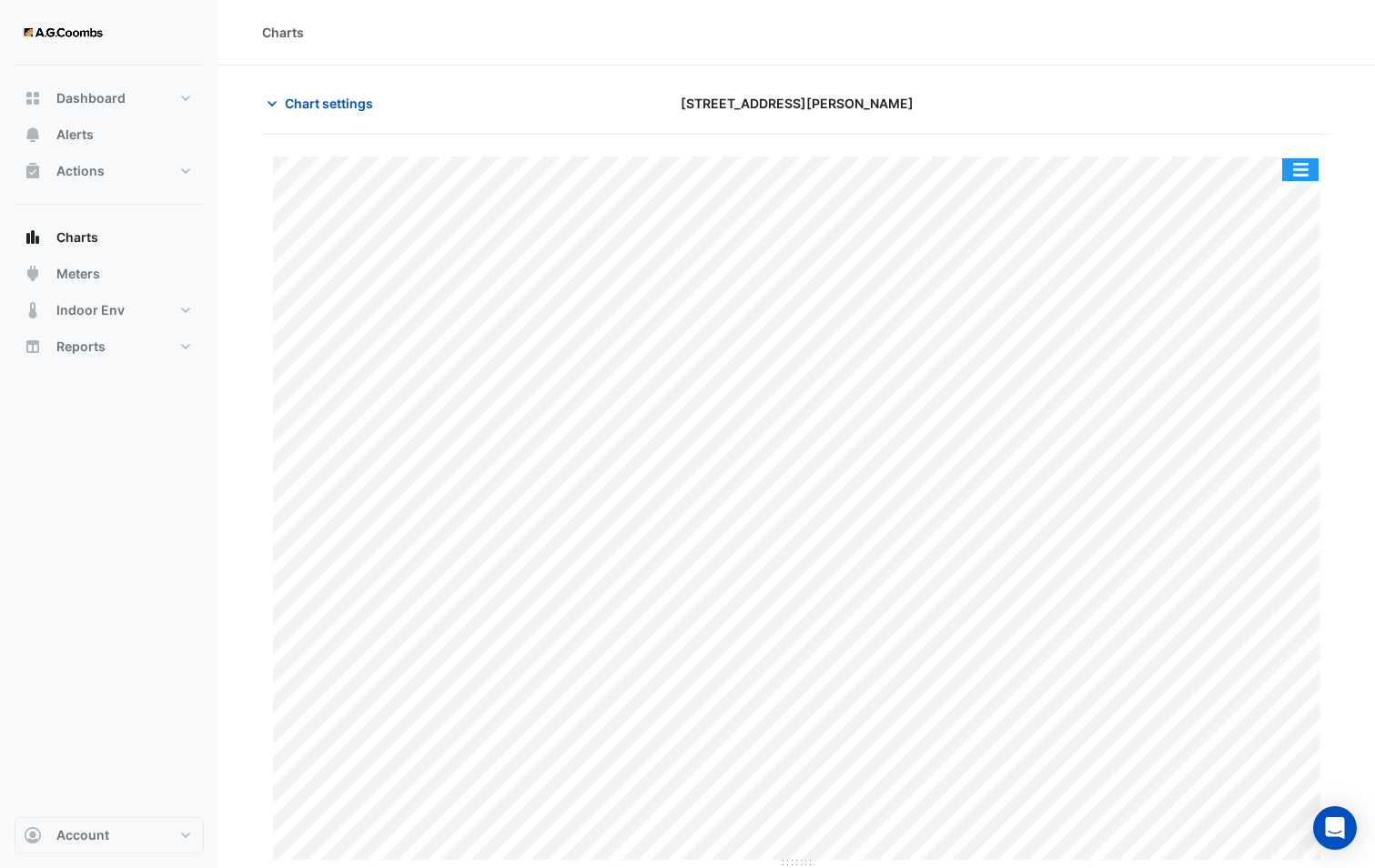
click at [1302, 171] on button "button" at bounding box center [1299, 169] width 36 height 22
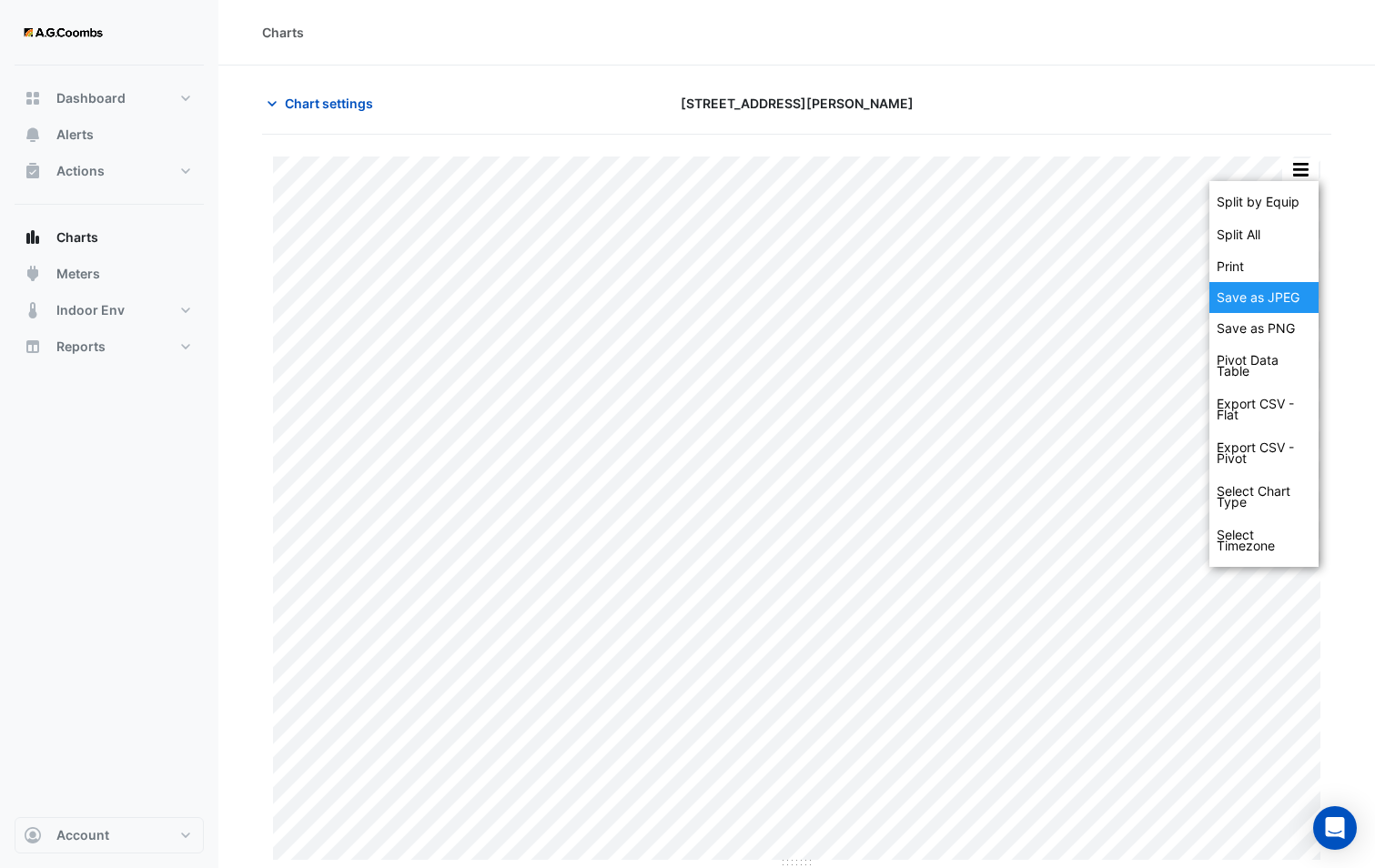
click at [1294, 292] on div "Save as JPEG" at bounding box center [1263, 297] width 109 height 31
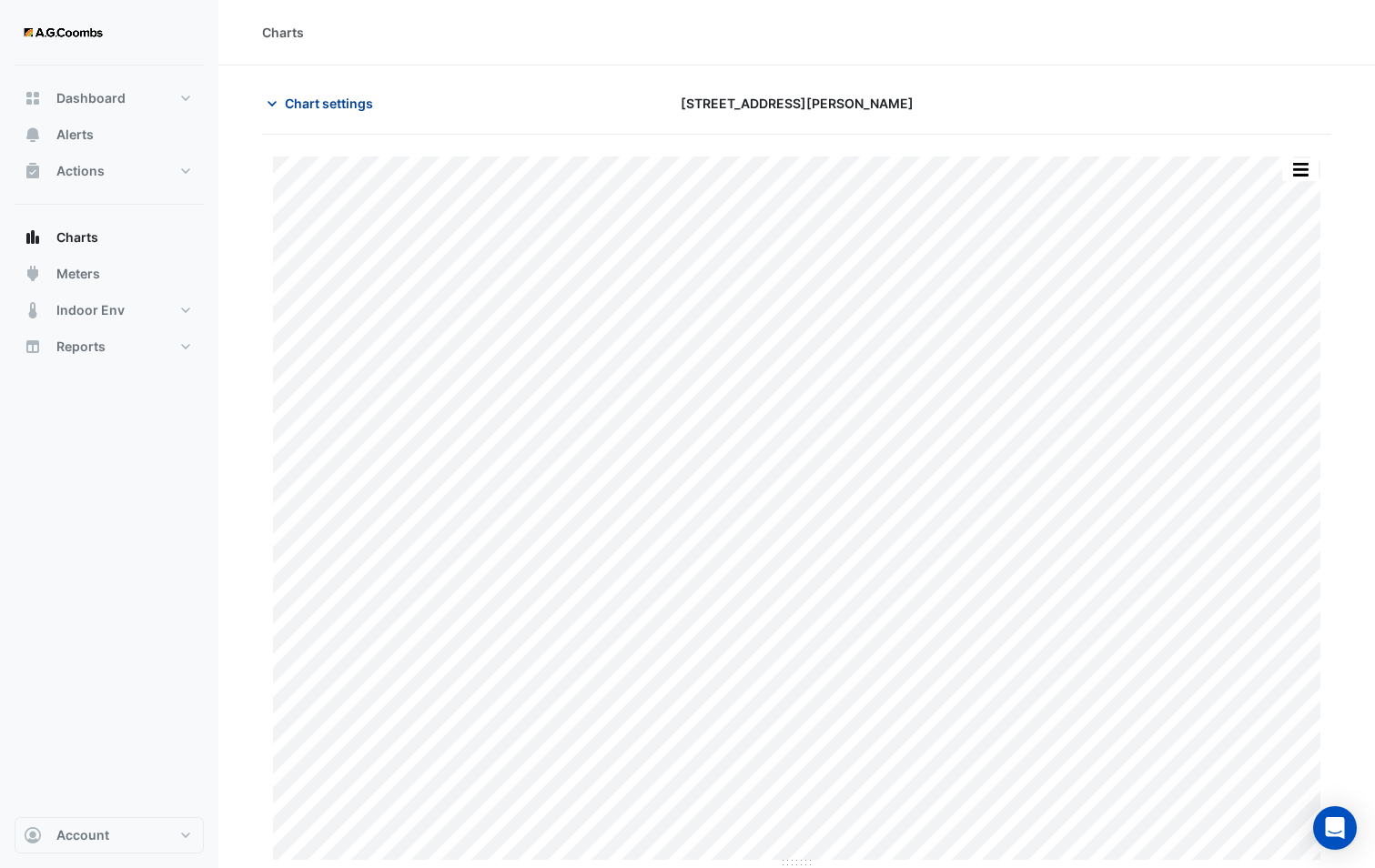
click at [351, 107] on span "Chart settings" at bounding box center [328, 103] width 88 height 19
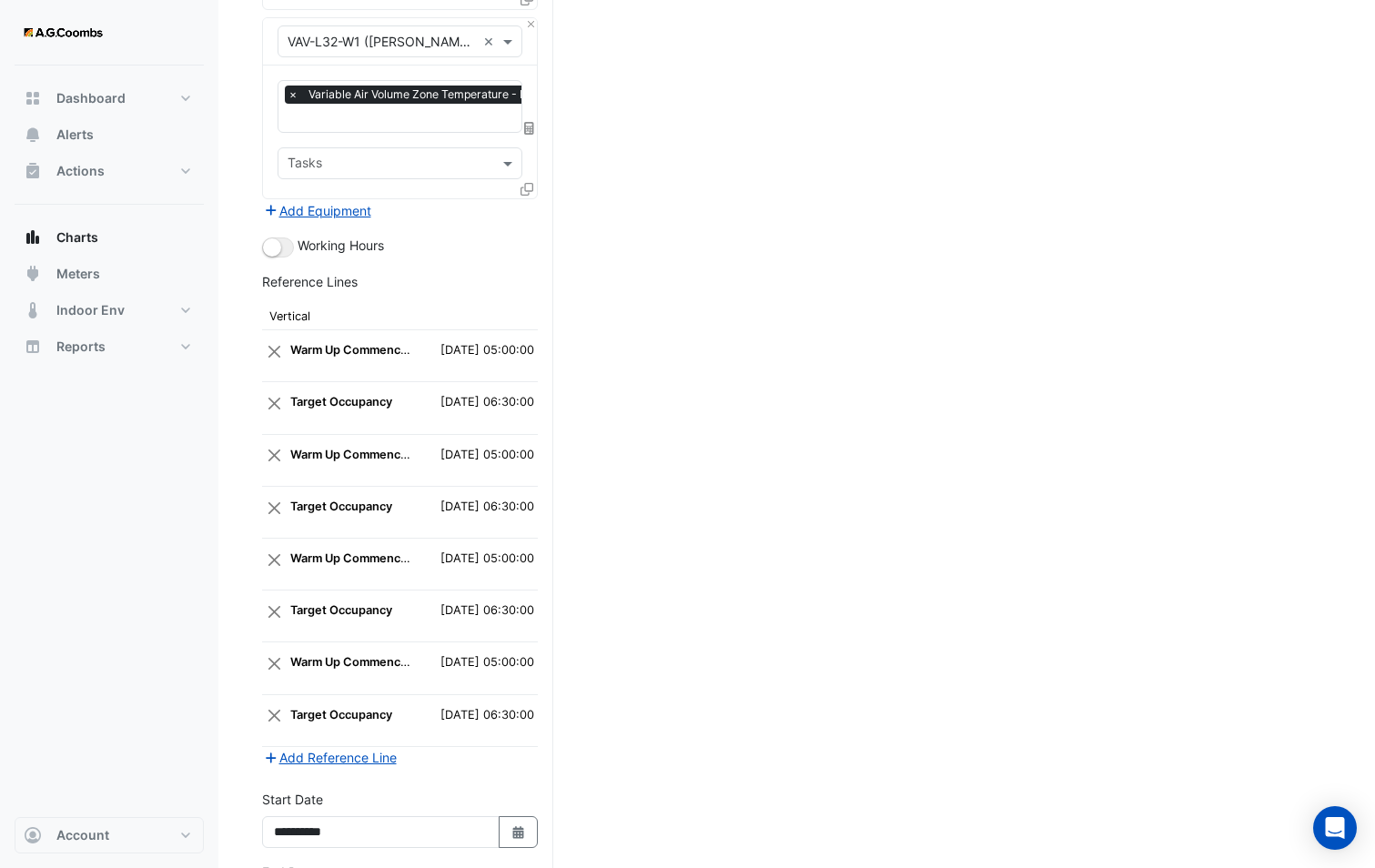
scroll to position [3143, 0]
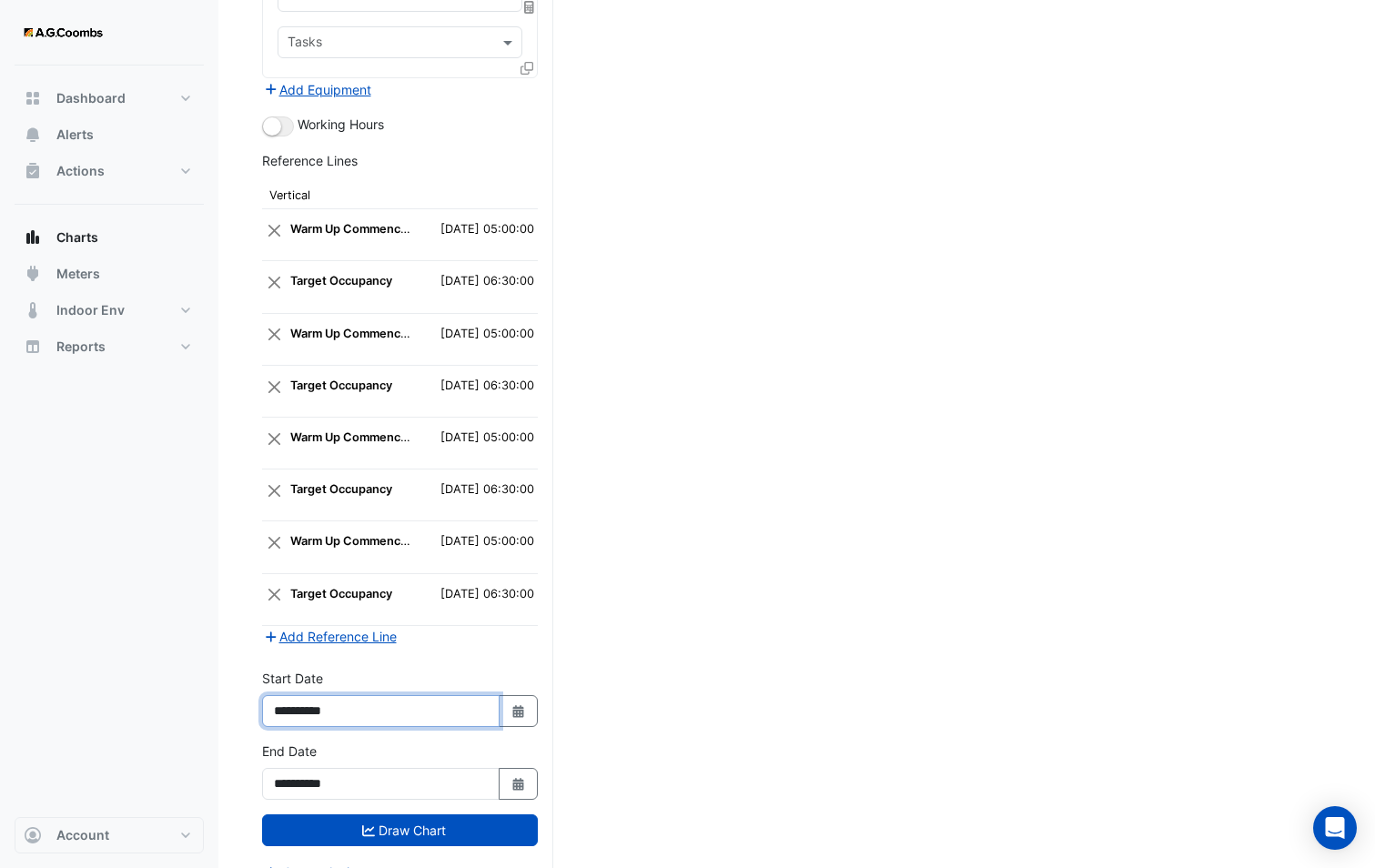
drag, startPoint x: 317, startPoint y: 681, endPoint x: 359, endPoint y: 685, distance: 42.2
click at [360, 695] on input "**********" at bounding box center [381, 711] width 238 height 32
type input "**********"
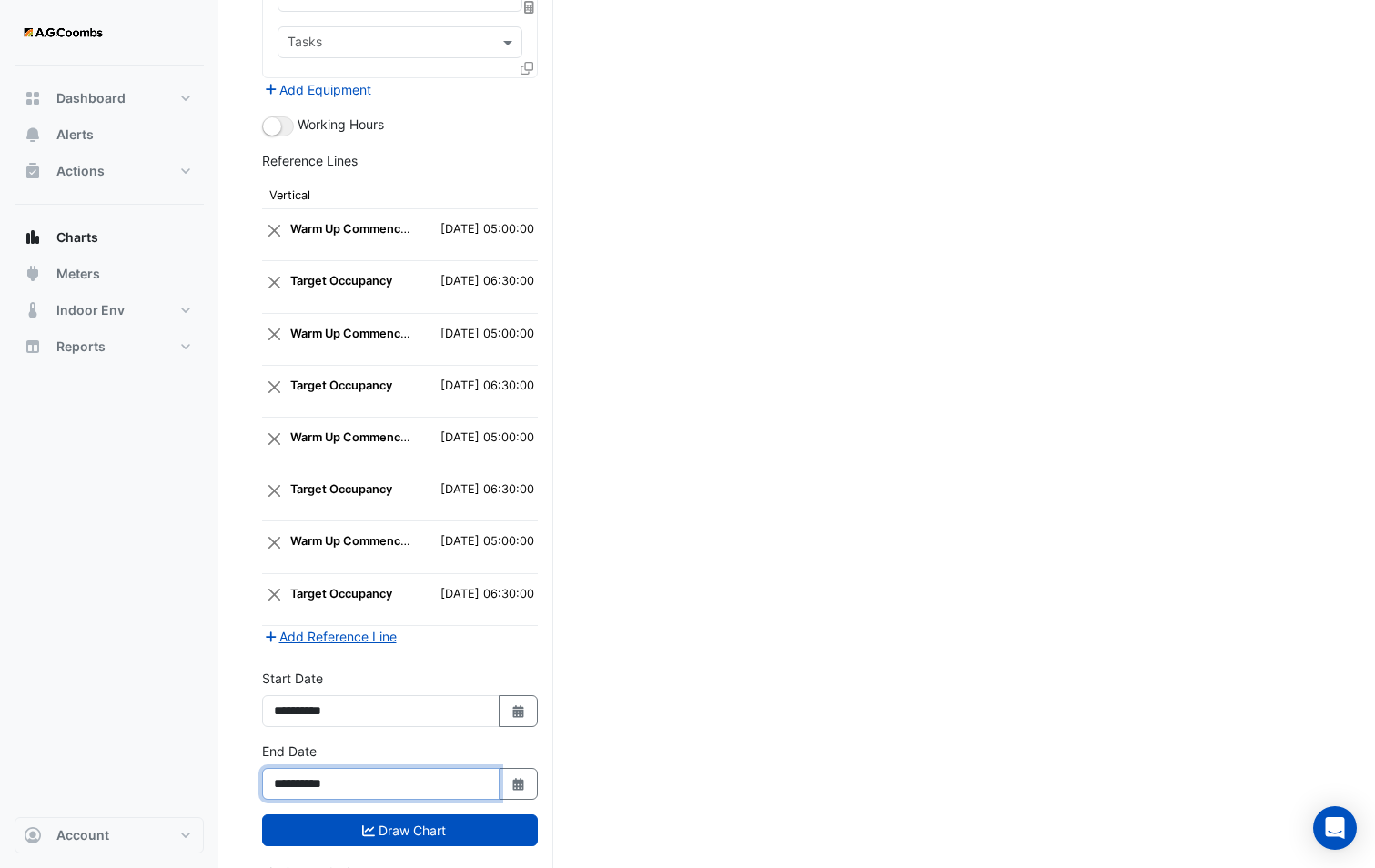
drag, startPoint x: 316, startPoint y: 761, endPoint x: 396, endPoint y: 756, distance: 80.2
click at [396, 768] on input "**********" at bounding box center [381, 784] width 238 height 32
type input "**********"
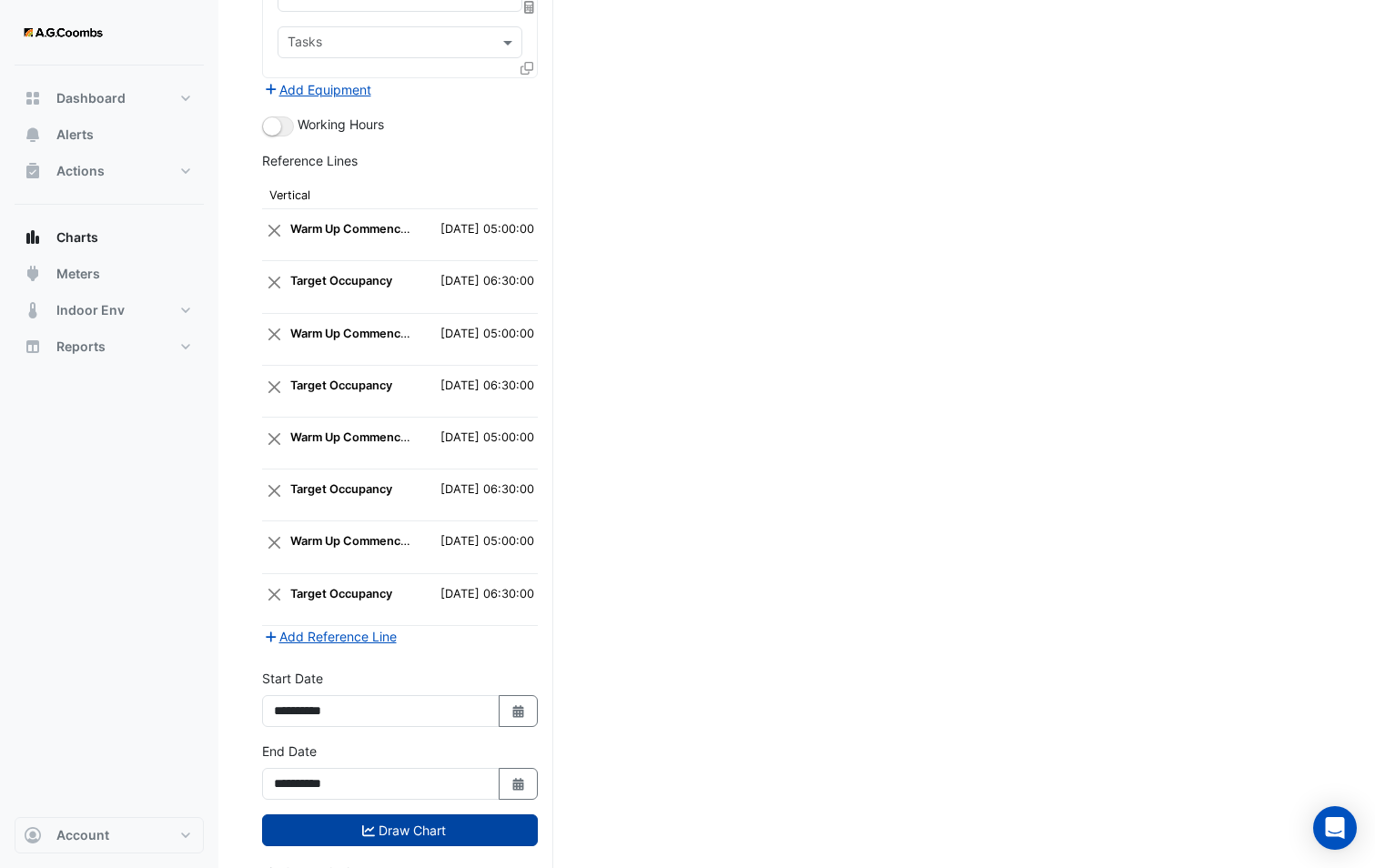
click at [403, 815] on button "Draw Chart" at bounding box center [400, 830] width 276 height 32
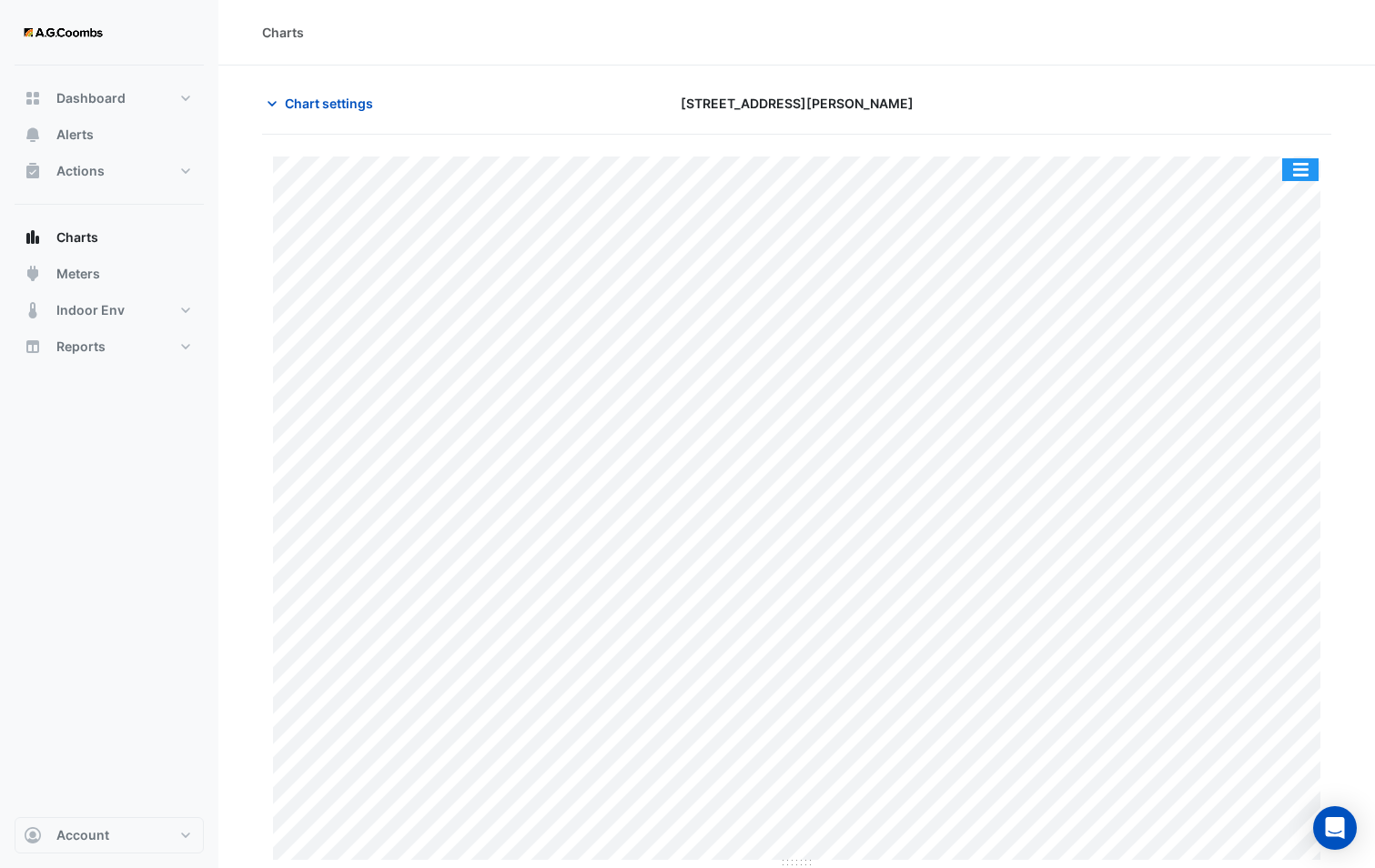
click at [1298, 166] on button "button" at bounding box center [1299, 169] width 36 height 22
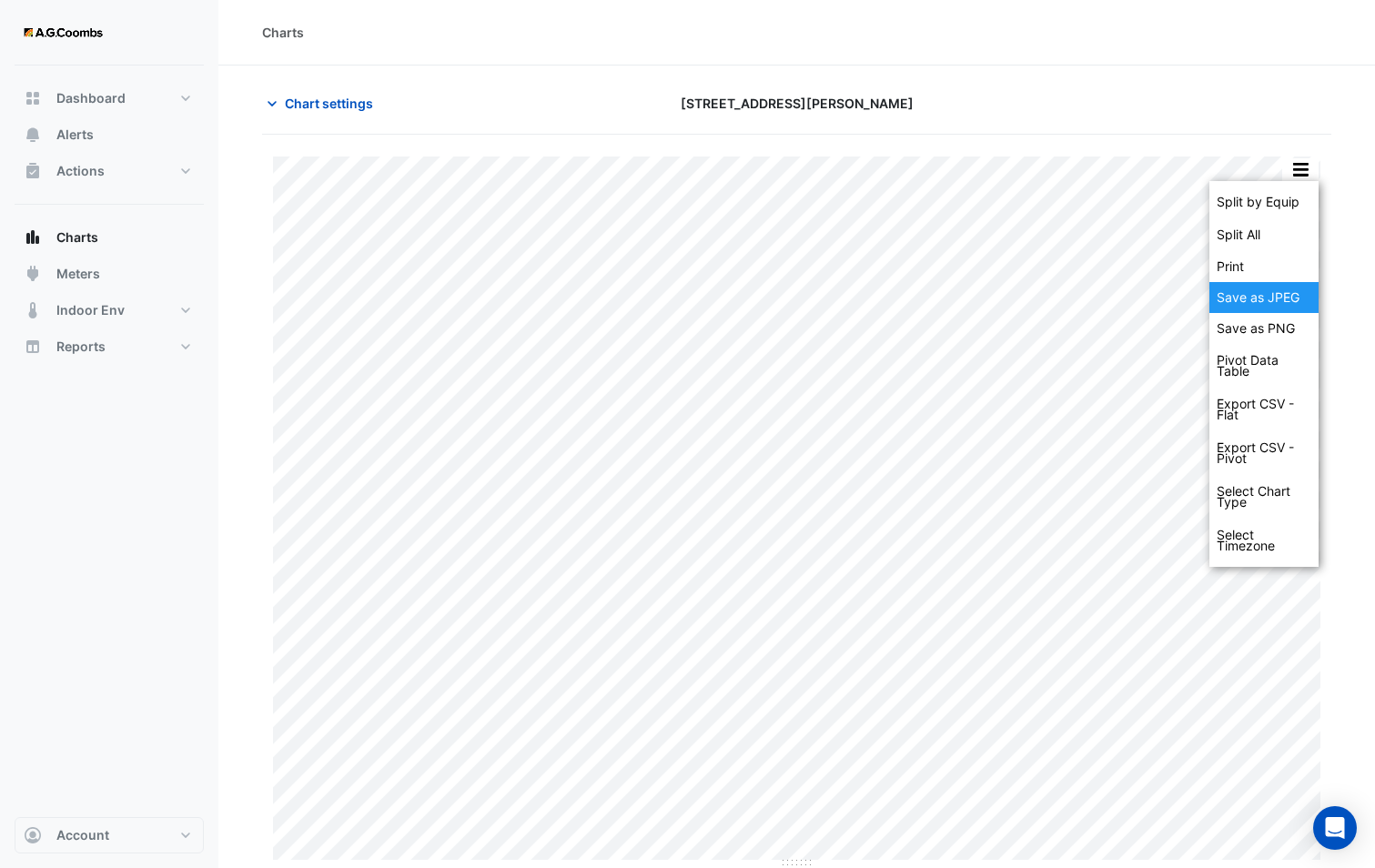
click at [1279, 290] on div "Save as JPEG" at bounding box center [1263, 297] width 109 height 31
